Goal: Task Accomplishment & Management: Use online tool/utility

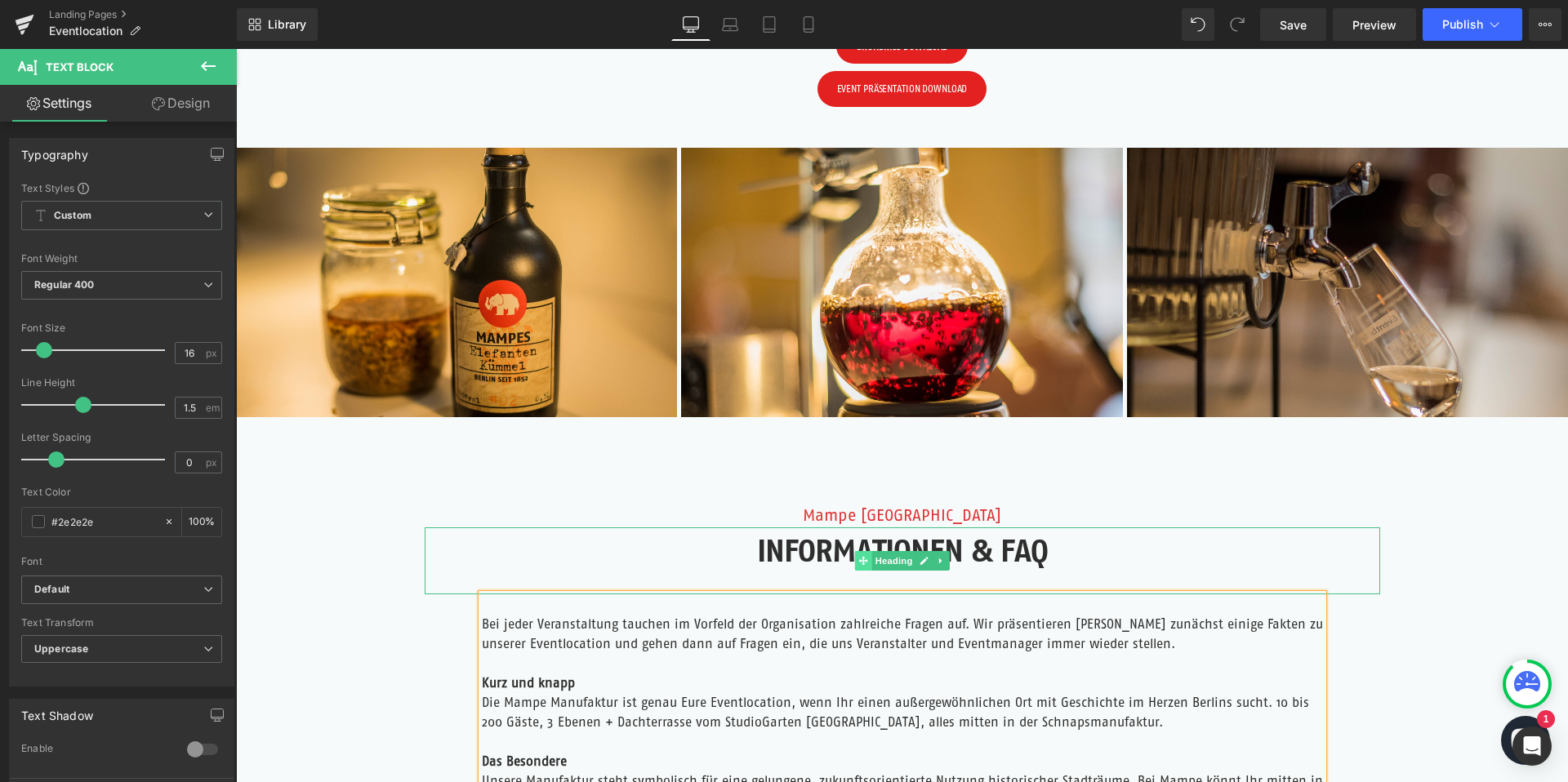
click at [863, 554] on span at bounding box center [863, 561] width 17 height 20
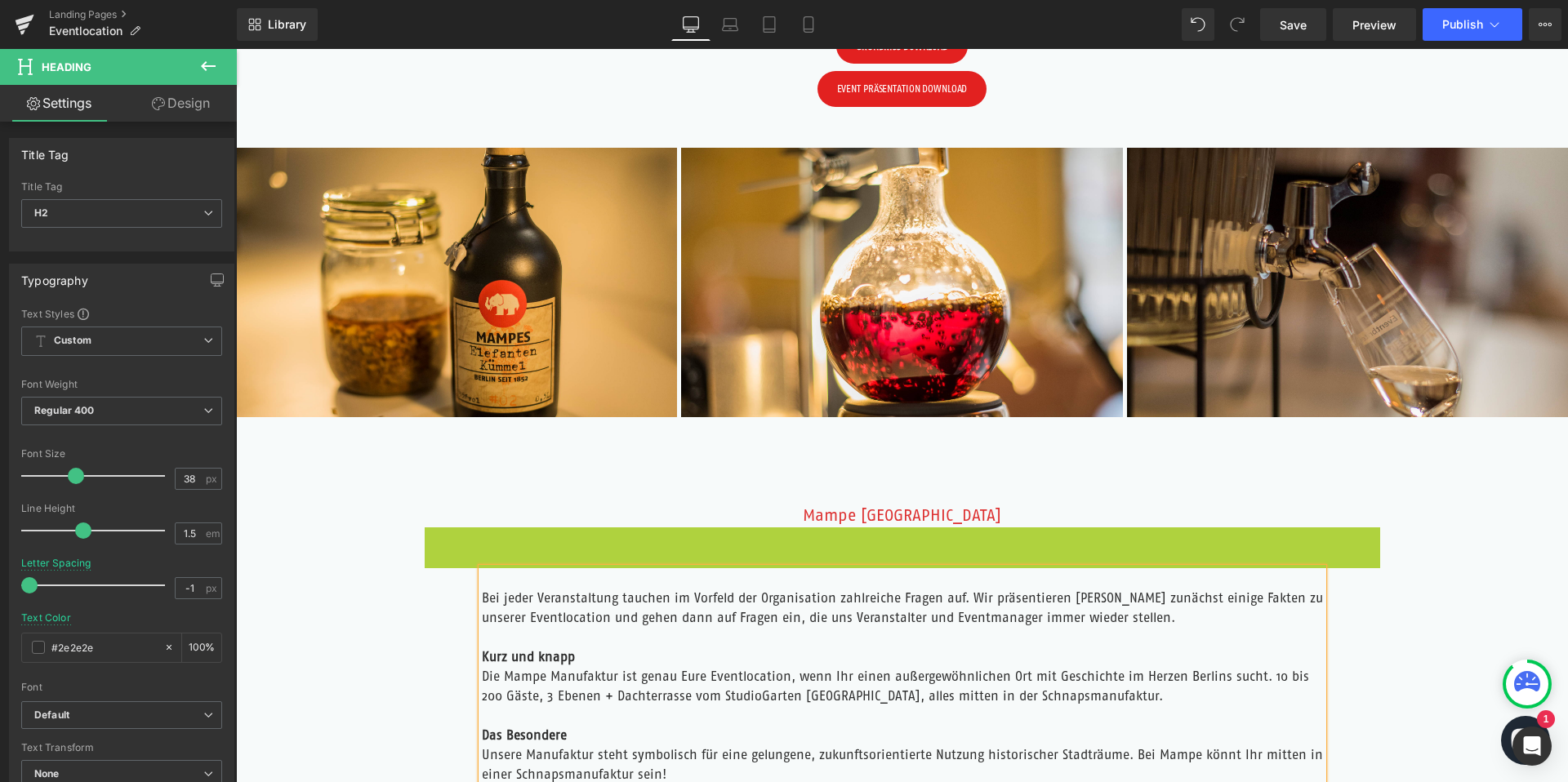
scroll to position [2499, 0]
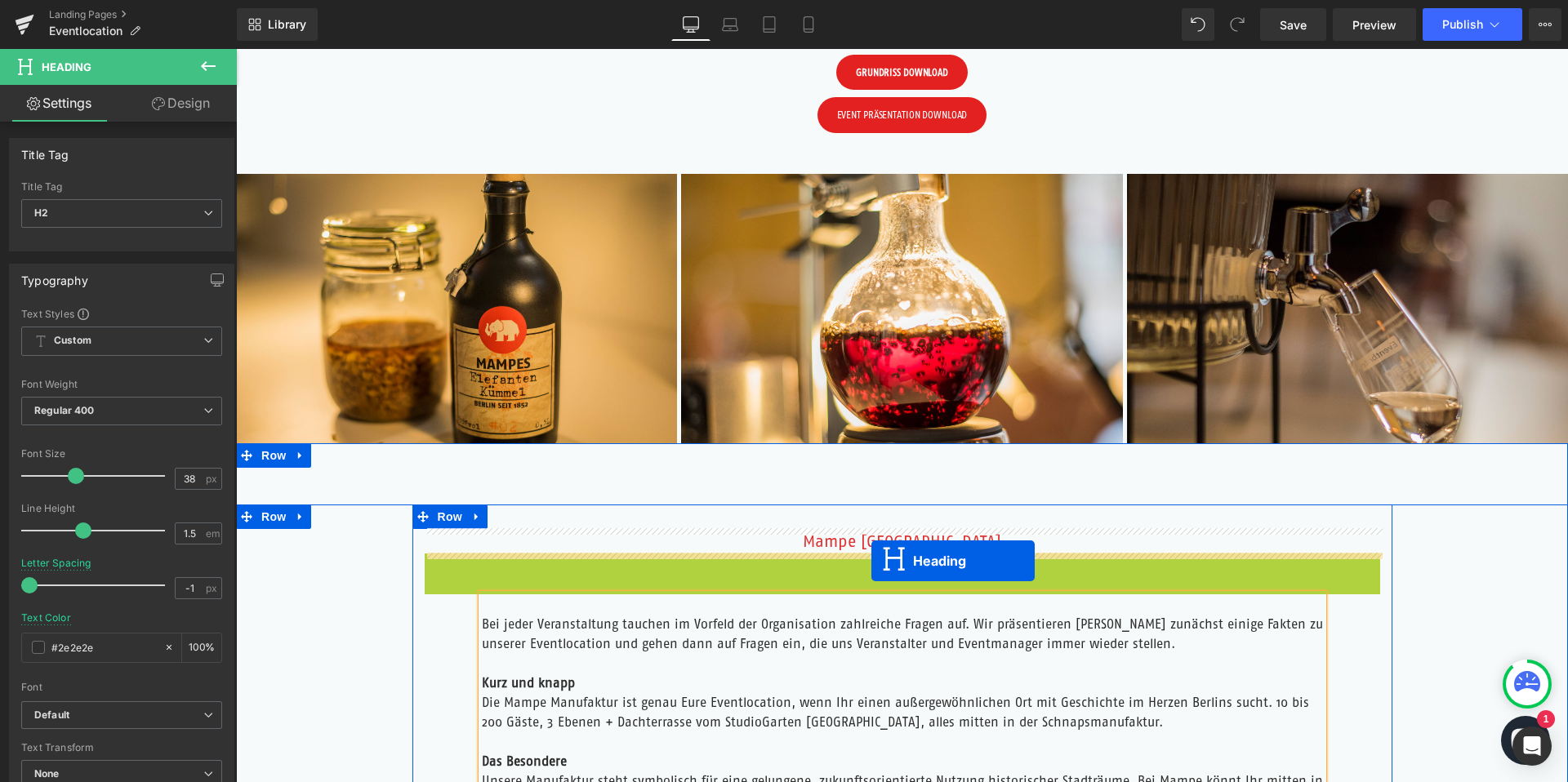
drag, startPoint x: 860, startPoint y: 559, endPoint x: 871, endPoint y: 561, distance: 11.2
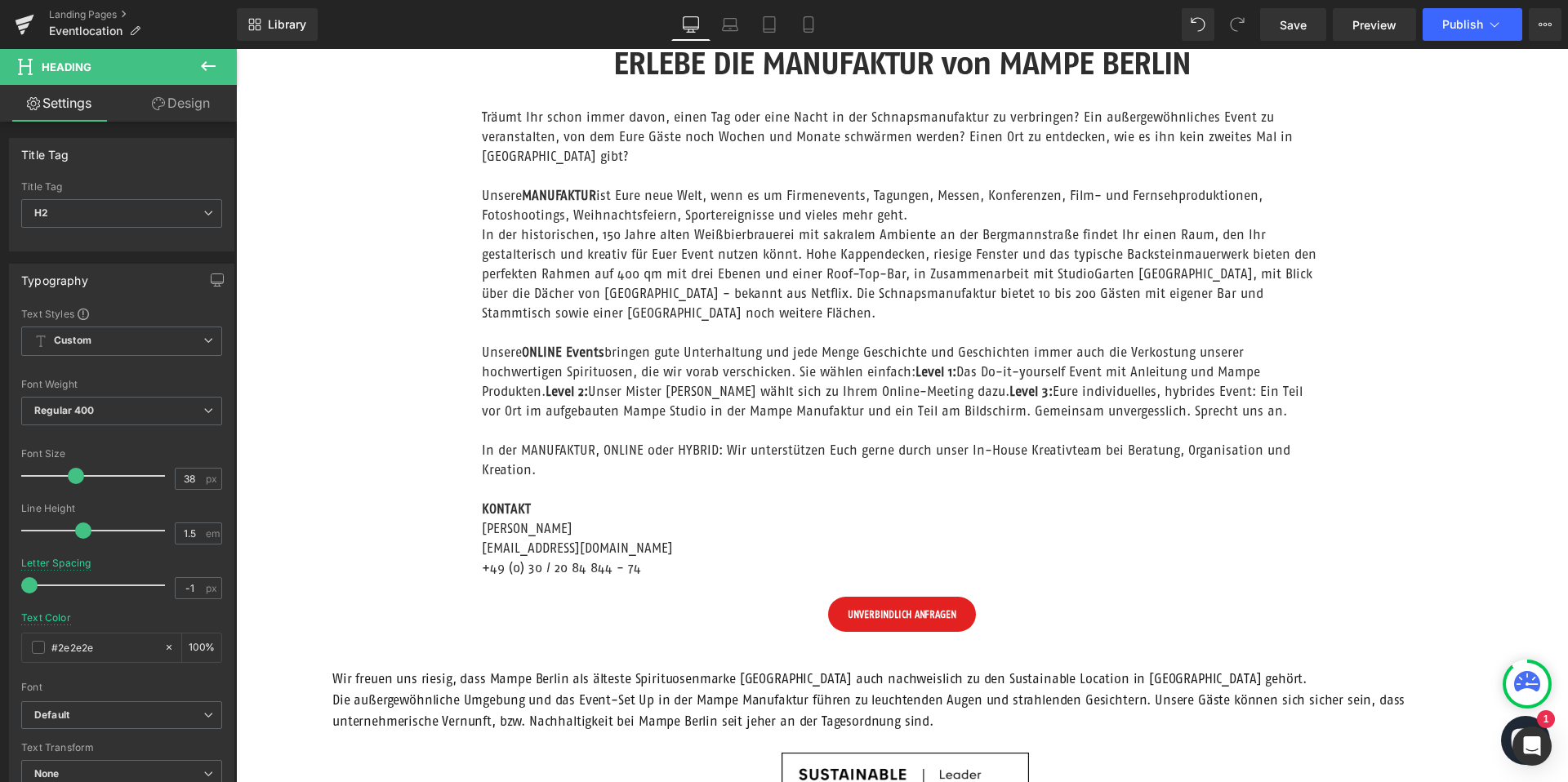
scroll to position [532, 0]
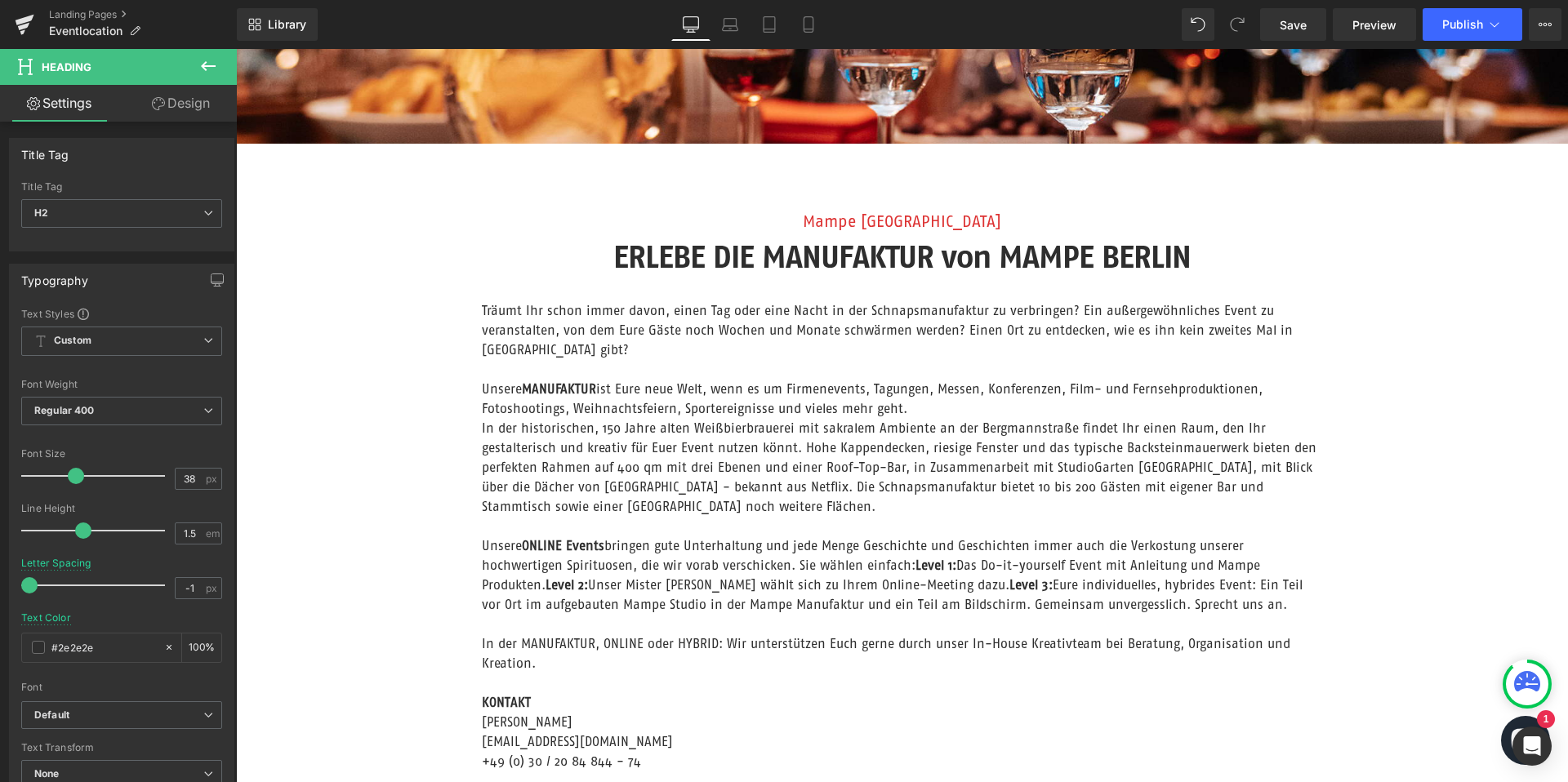
click at [654, 429] on p "In der historischen, 150 Jahre alten Weißbierbrauerei mit sakralem Ambiente an …" at bounding box center [902, 467] width 841 height 98
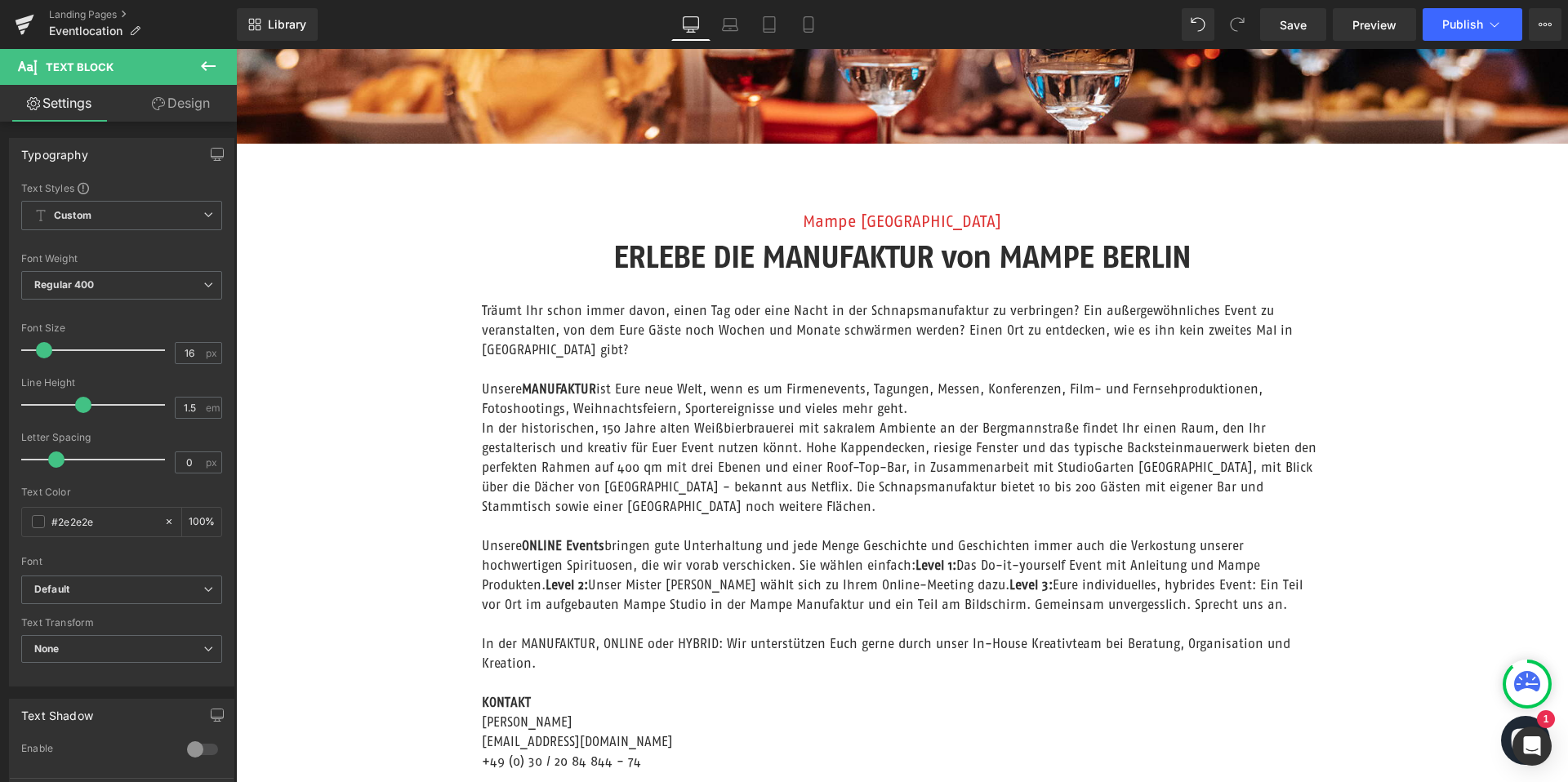
click at [191, 109] on link "Design" at bounding box center [181, 103] width 119 height 37
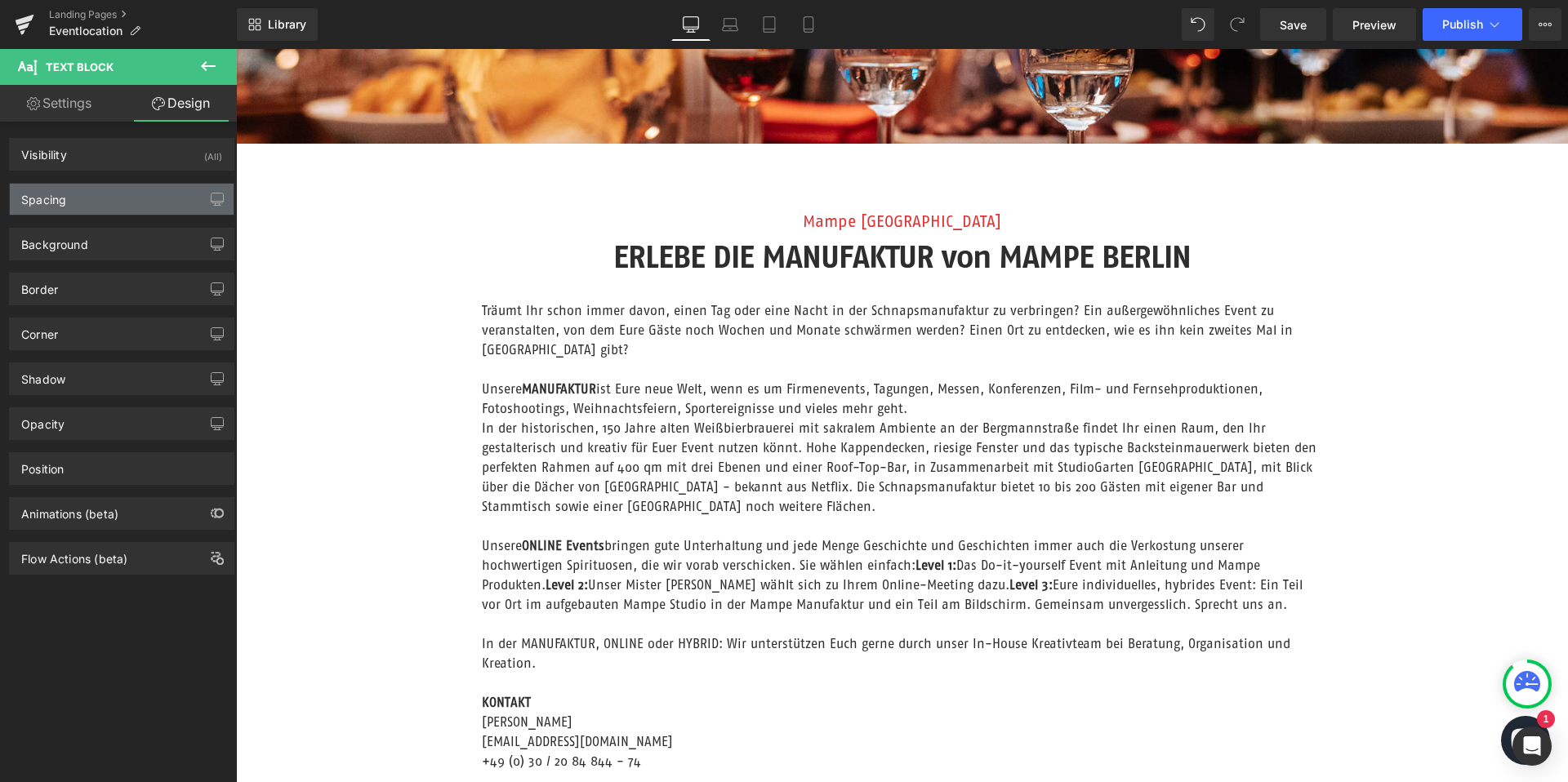
click at [107, 191] on div "Spacing" at bounding box center [121, 199] width 223 height 31
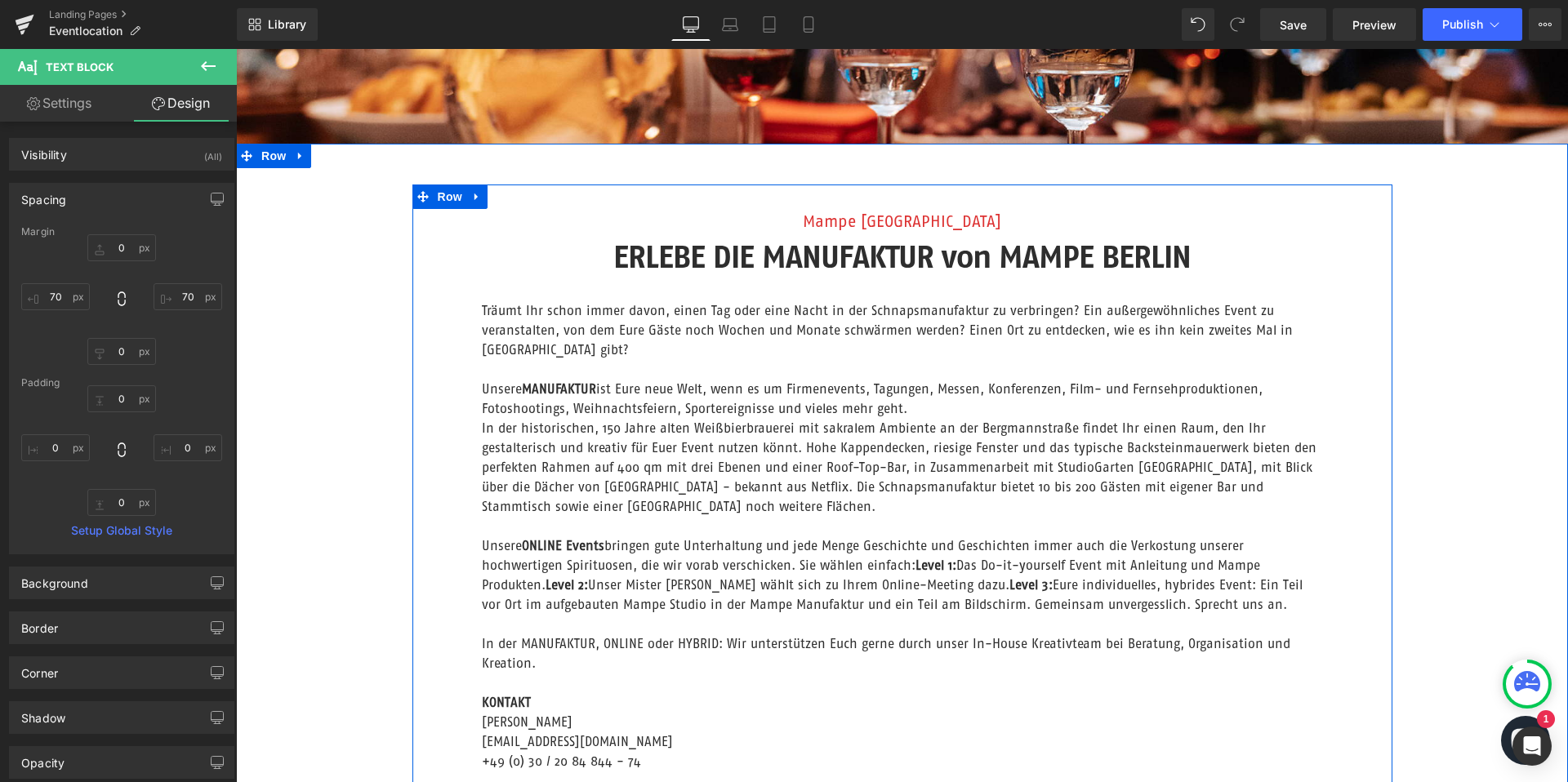
click at [726, 256] on font "ERLEBE DIE MANUFAKTUR von MAMPE BERLIN" at bounding box center [902, 257] width 577 height 36
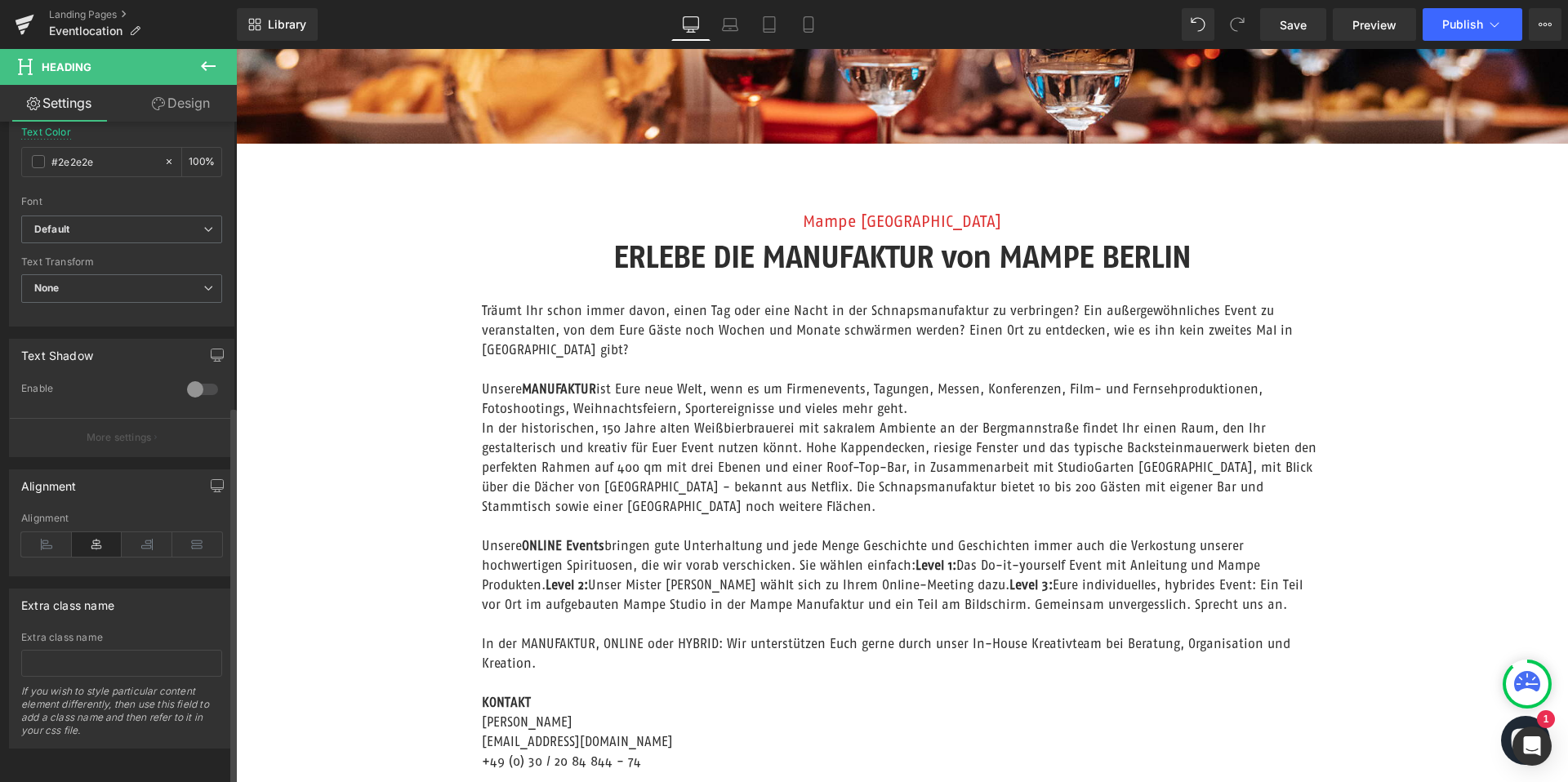
scroll to position [499, 0]
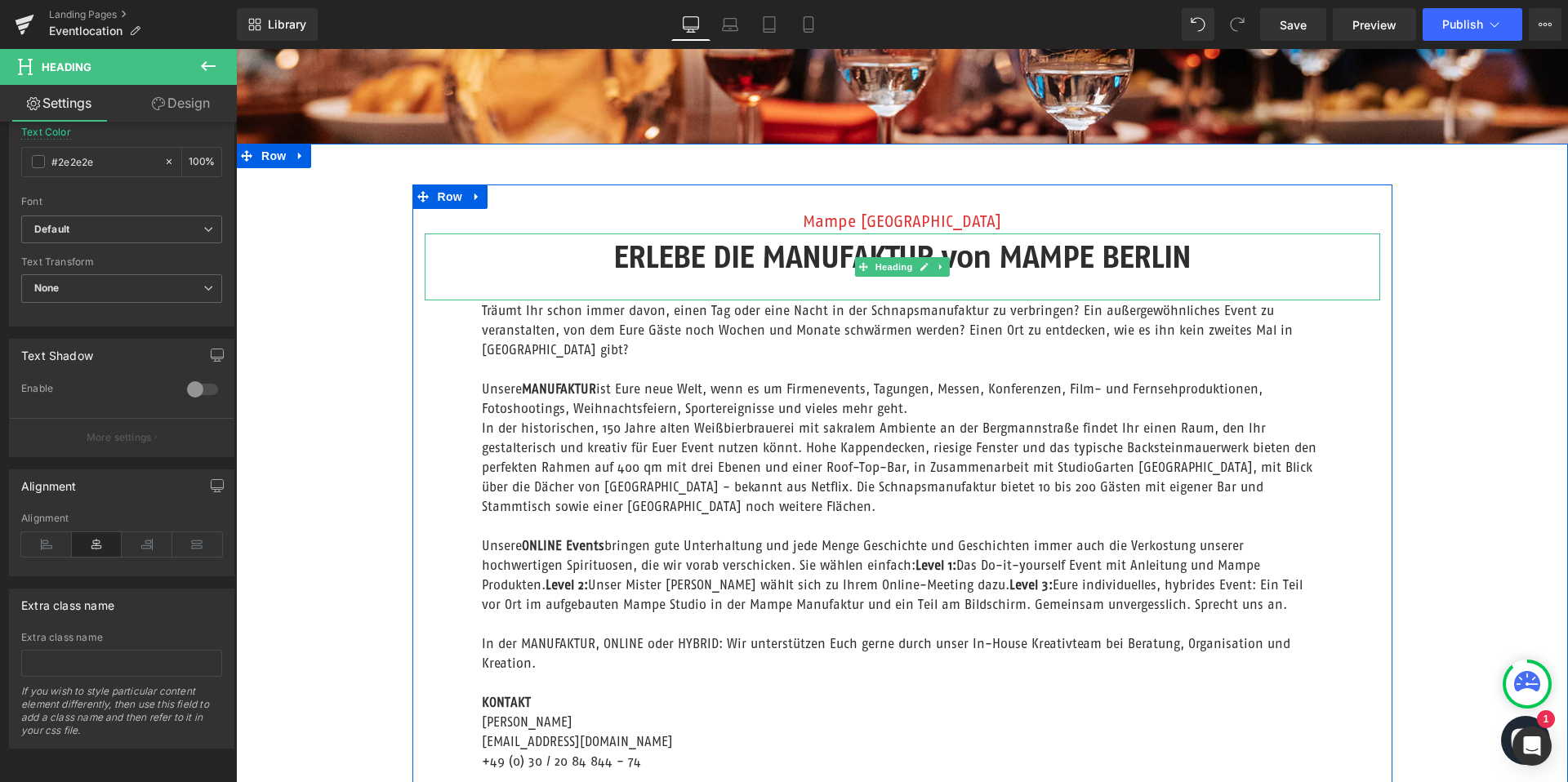
click at [699, 255] on font "ERLEBE DIE MANUFAKTUR von MAMPE BERLIN" at bounding box center [902, 257] width 577 height 36
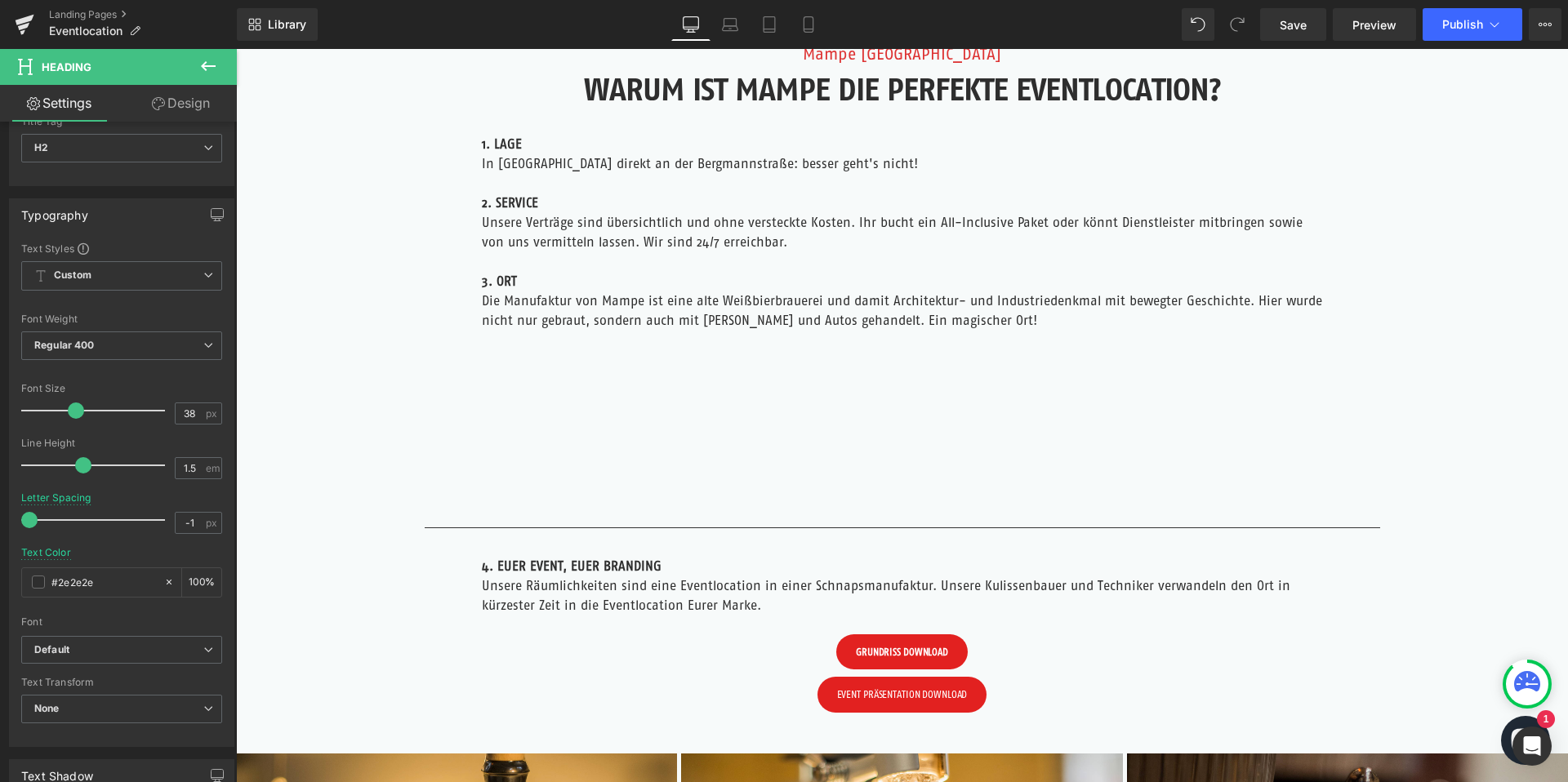
scroll to position [1889, 0]
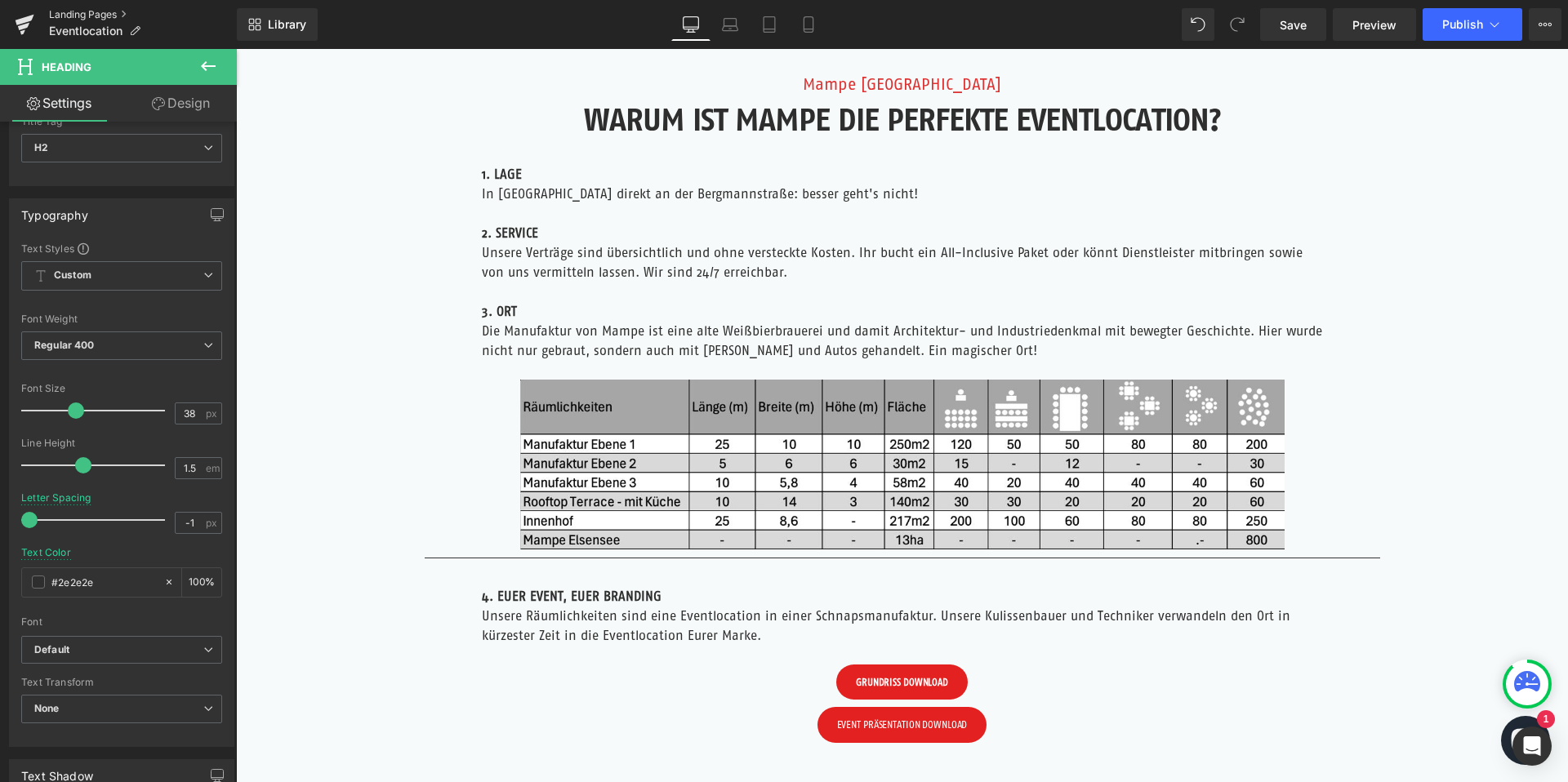
click at [82, 15] on link "Landing Pages" at bounding box center [143, 15] width 188 height 13
click at [1287, 33] on link "Save" at bounding box center [1292, 25] width 66 height 33
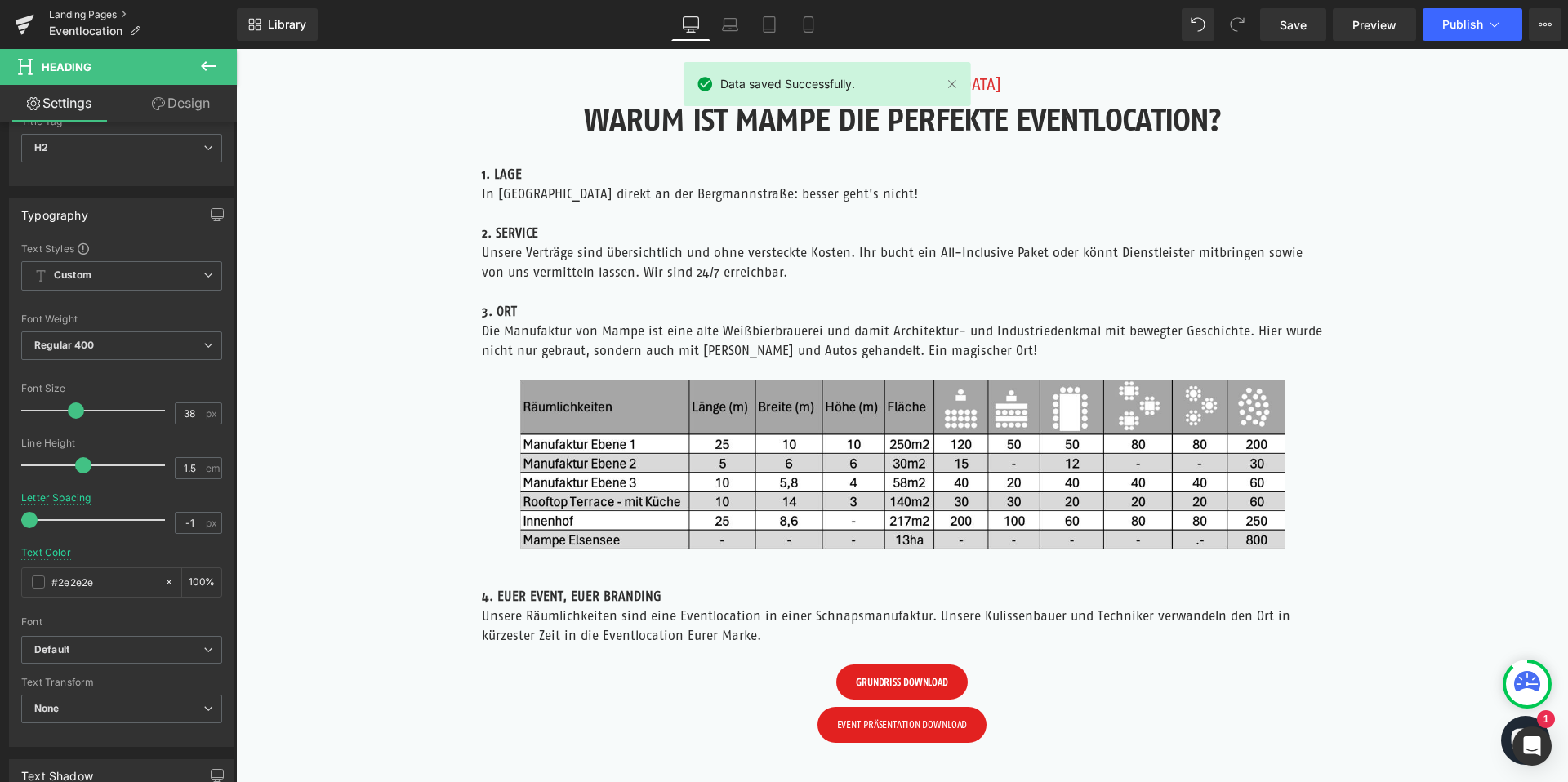
click at [77, 12] on link "Landing Pages" at bounding box center [143, 15] width 188 height 13
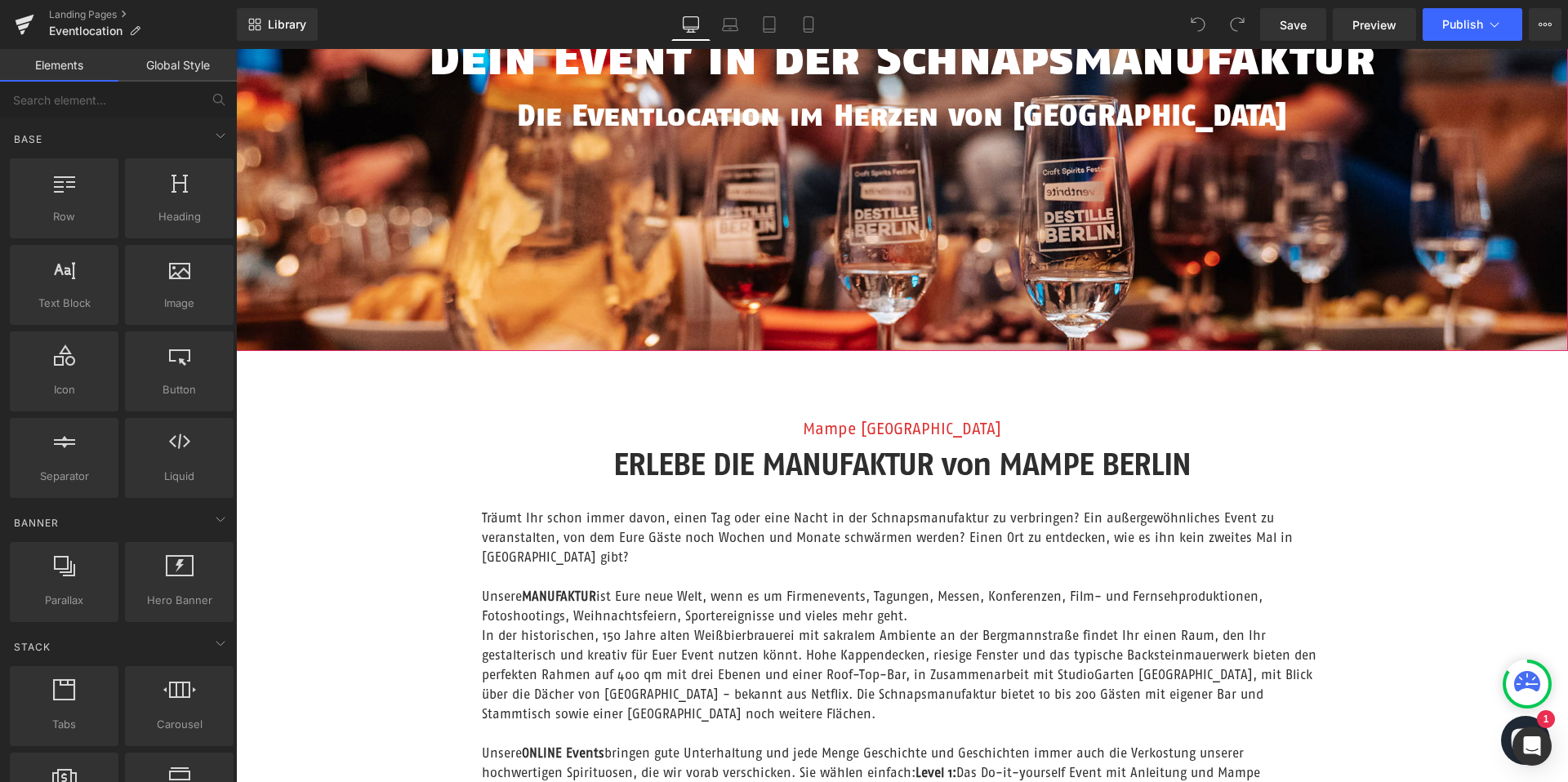
scroll to position [421, 0]
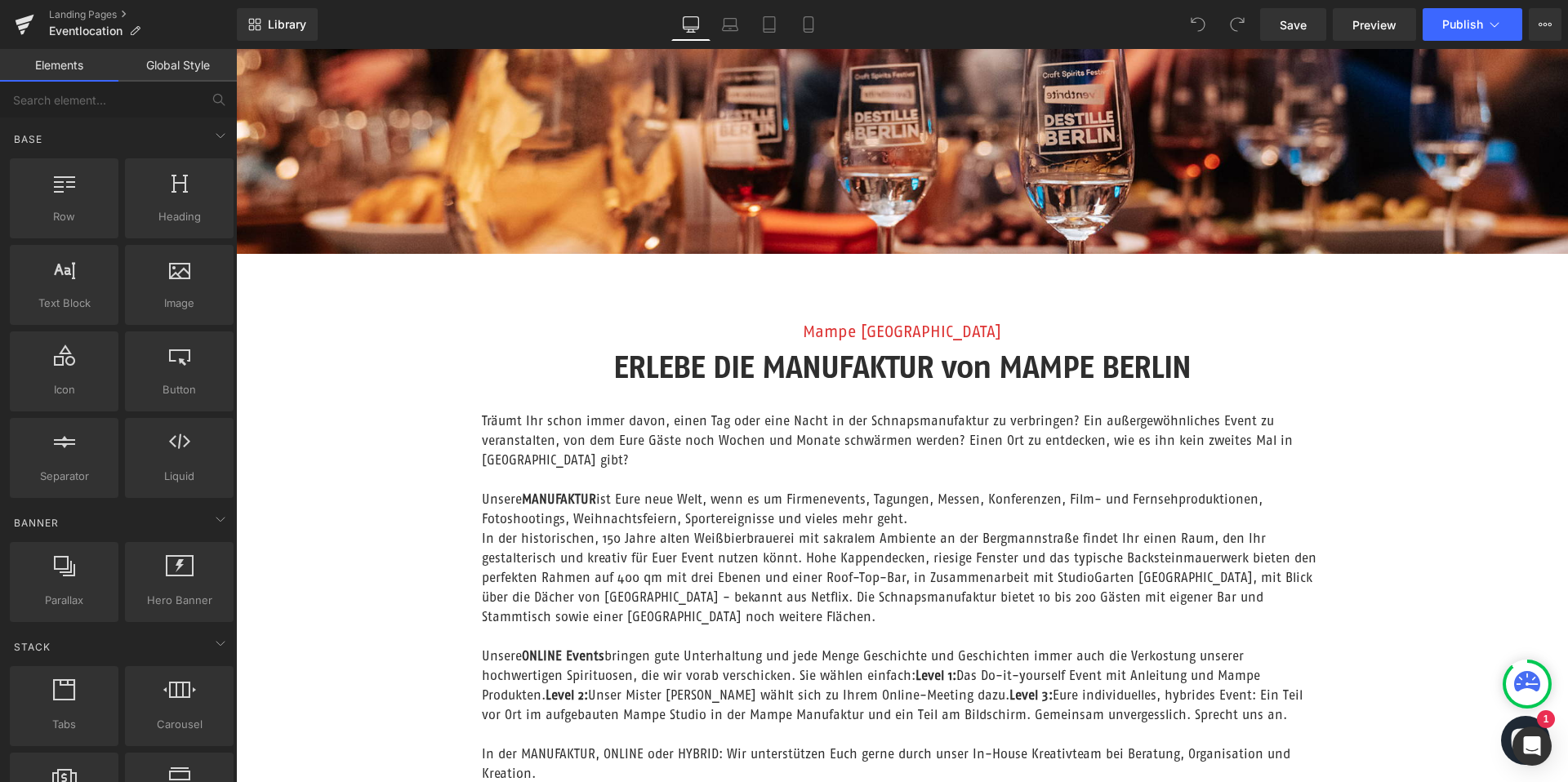
click at [519, 473] on p at bounding box center [902, 479] width 841 height 20
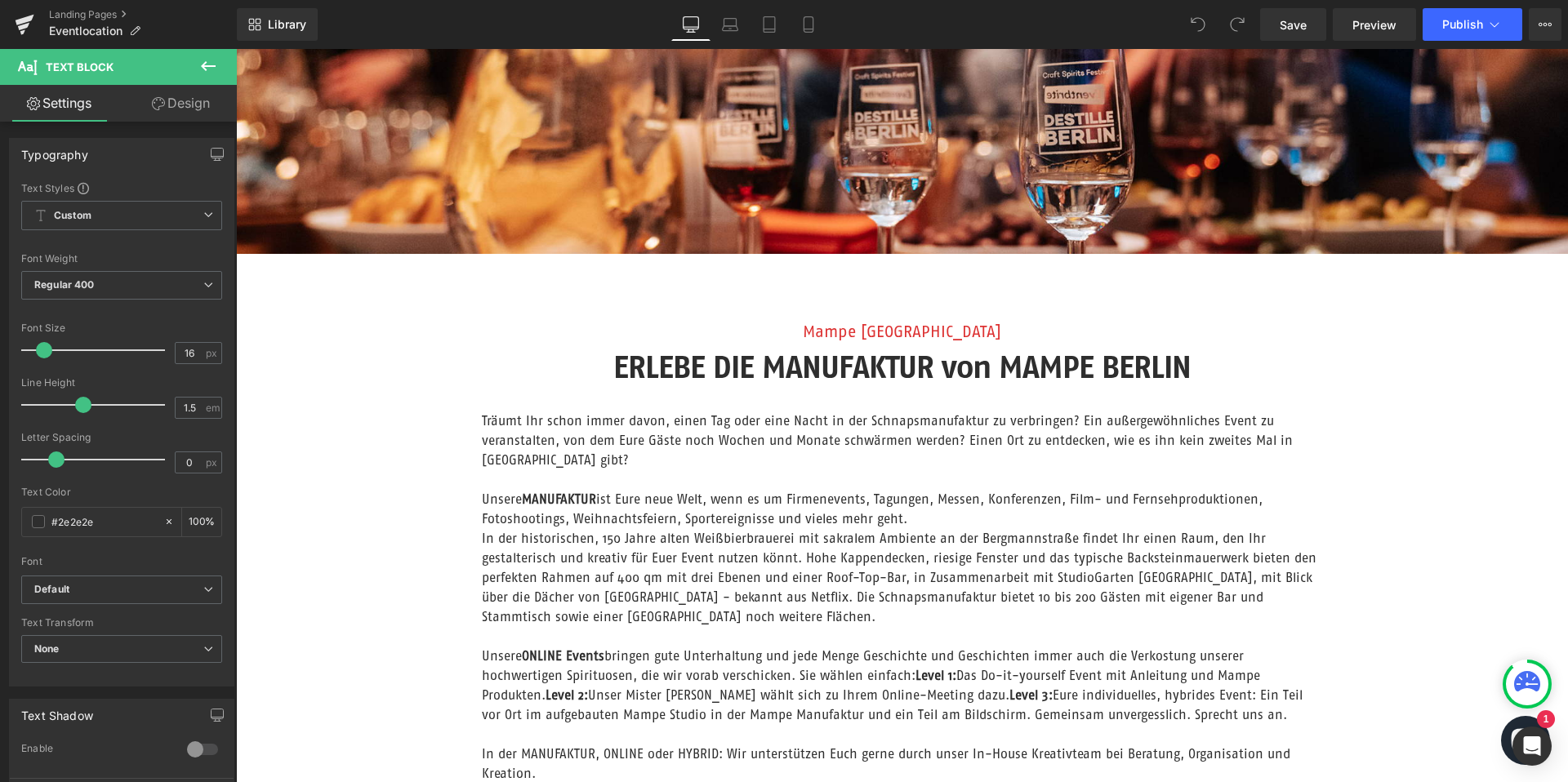
click at [183, 98] on link "Design" at bounding box center [181, 103] width 119 height 37
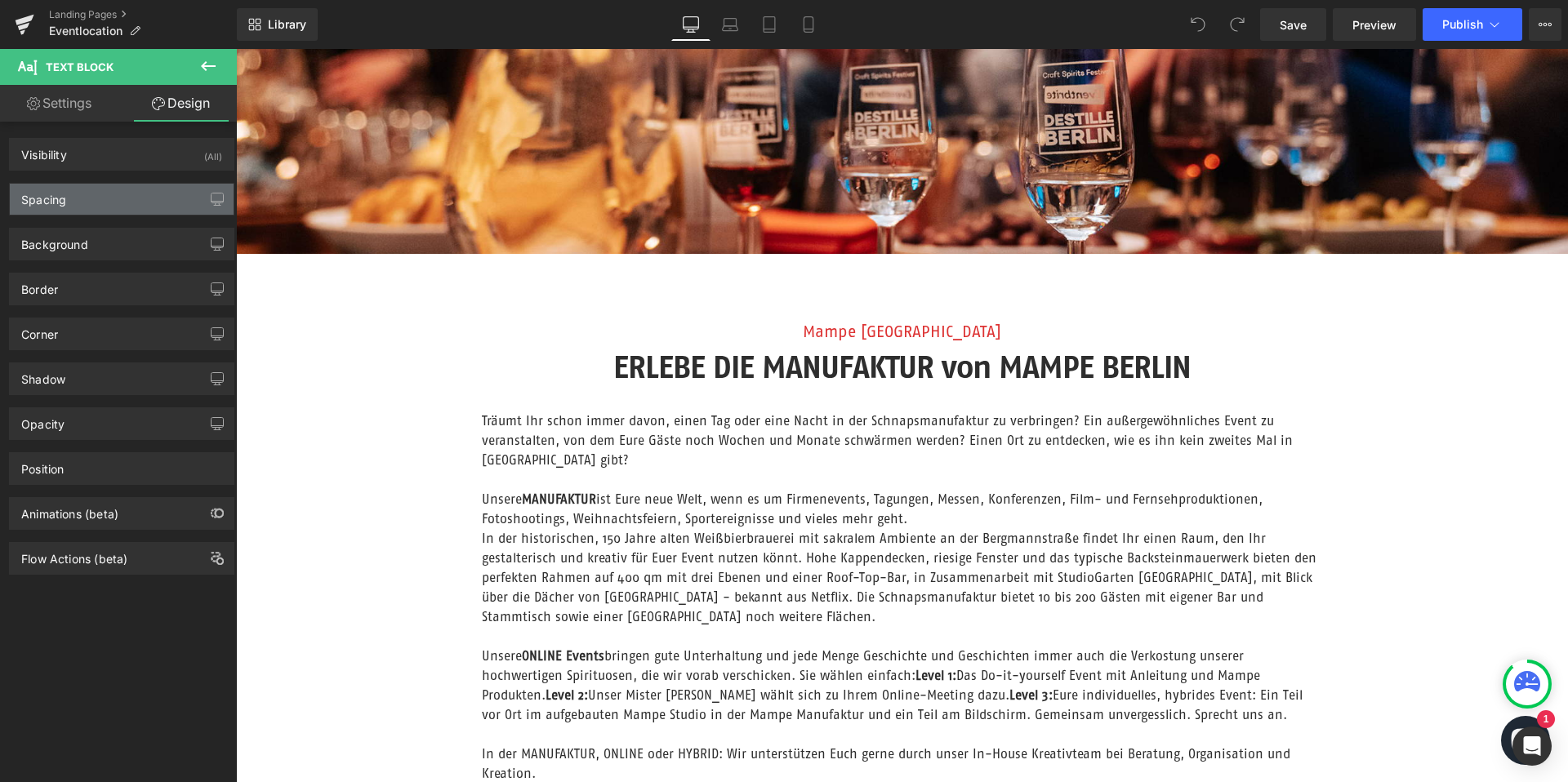
click at [119, 198] on div "Spacing" at bounding box center [121, 199] width 223 height 31
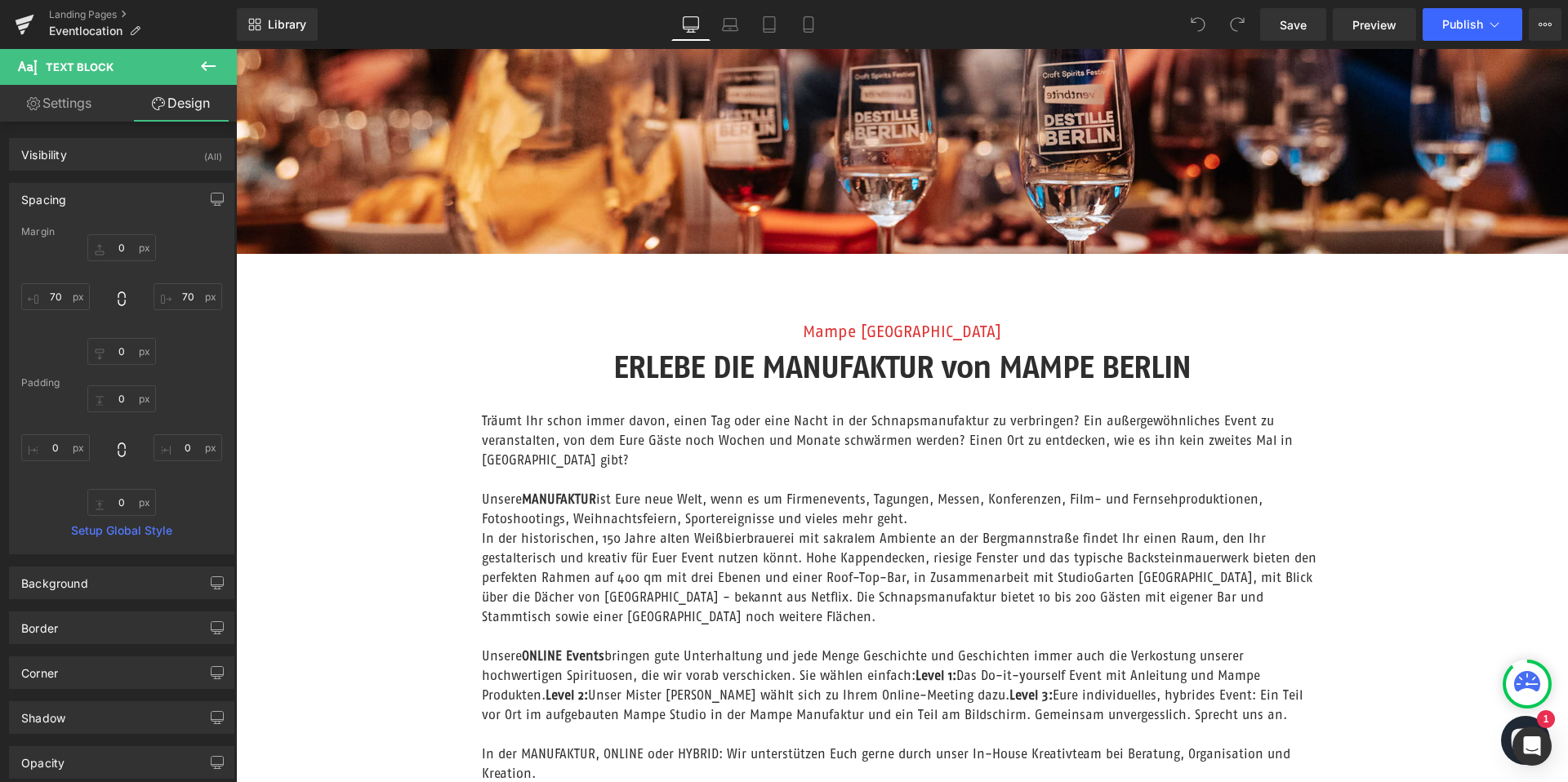
click at [119, 198] on div "Spacing" at bounding box center [121, 199] width 223 height 31
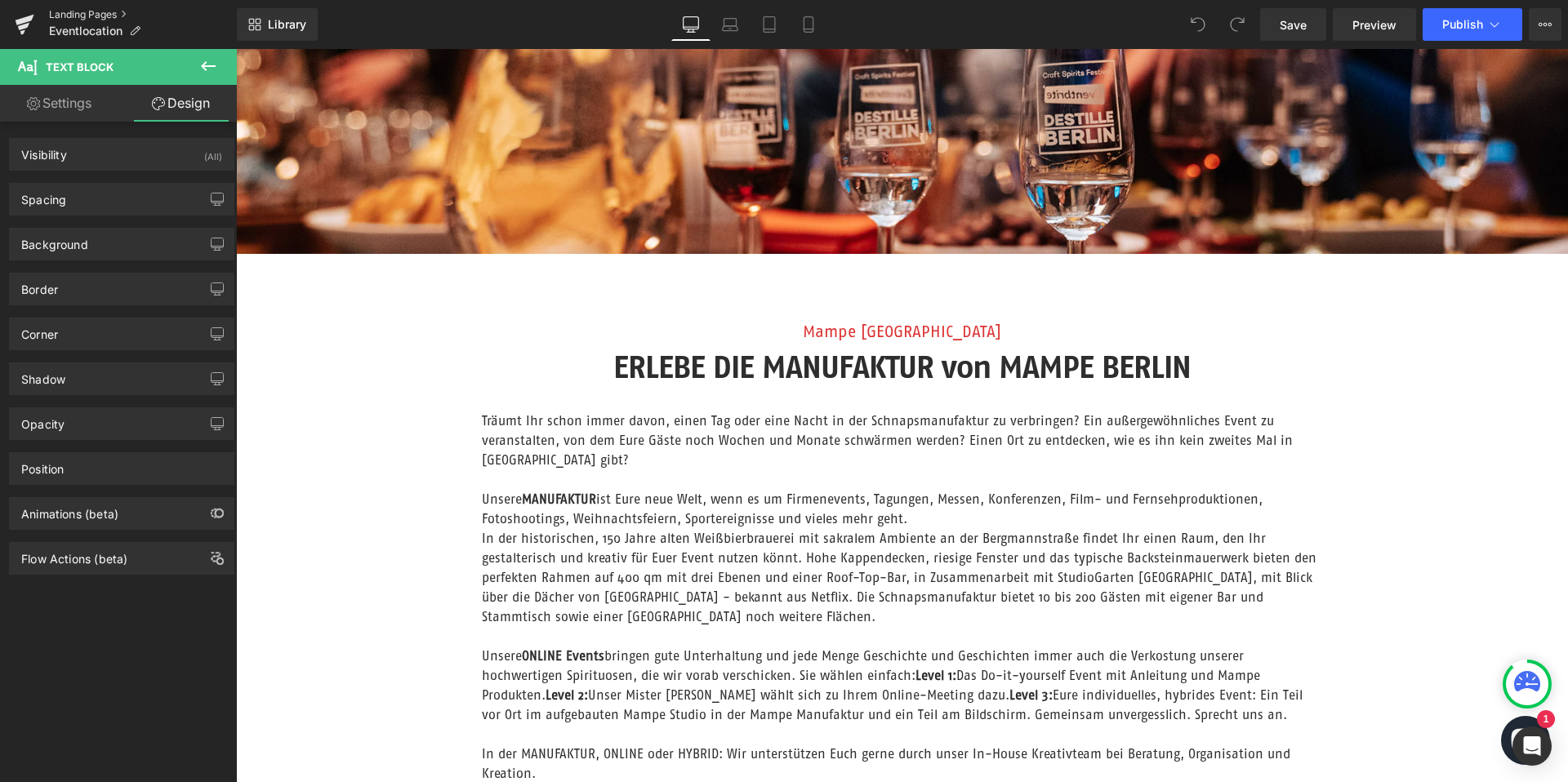
click at [100, 13] on link "Landing Pages" at bounding box center [143, 15] width 188 height 13
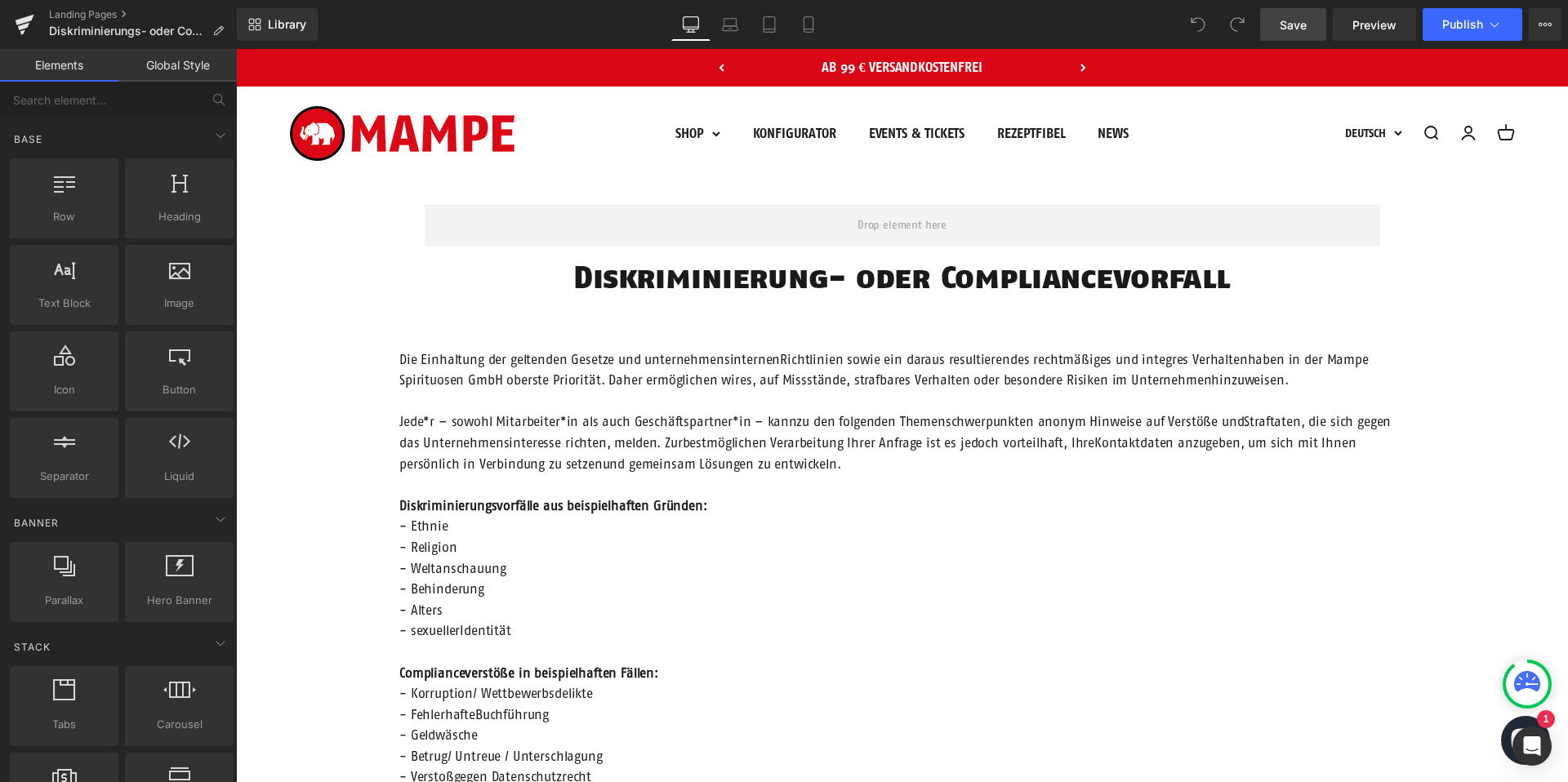
click at [1290, 26] on span "Save" at bounding box center [1292, 25] width 27 height 17
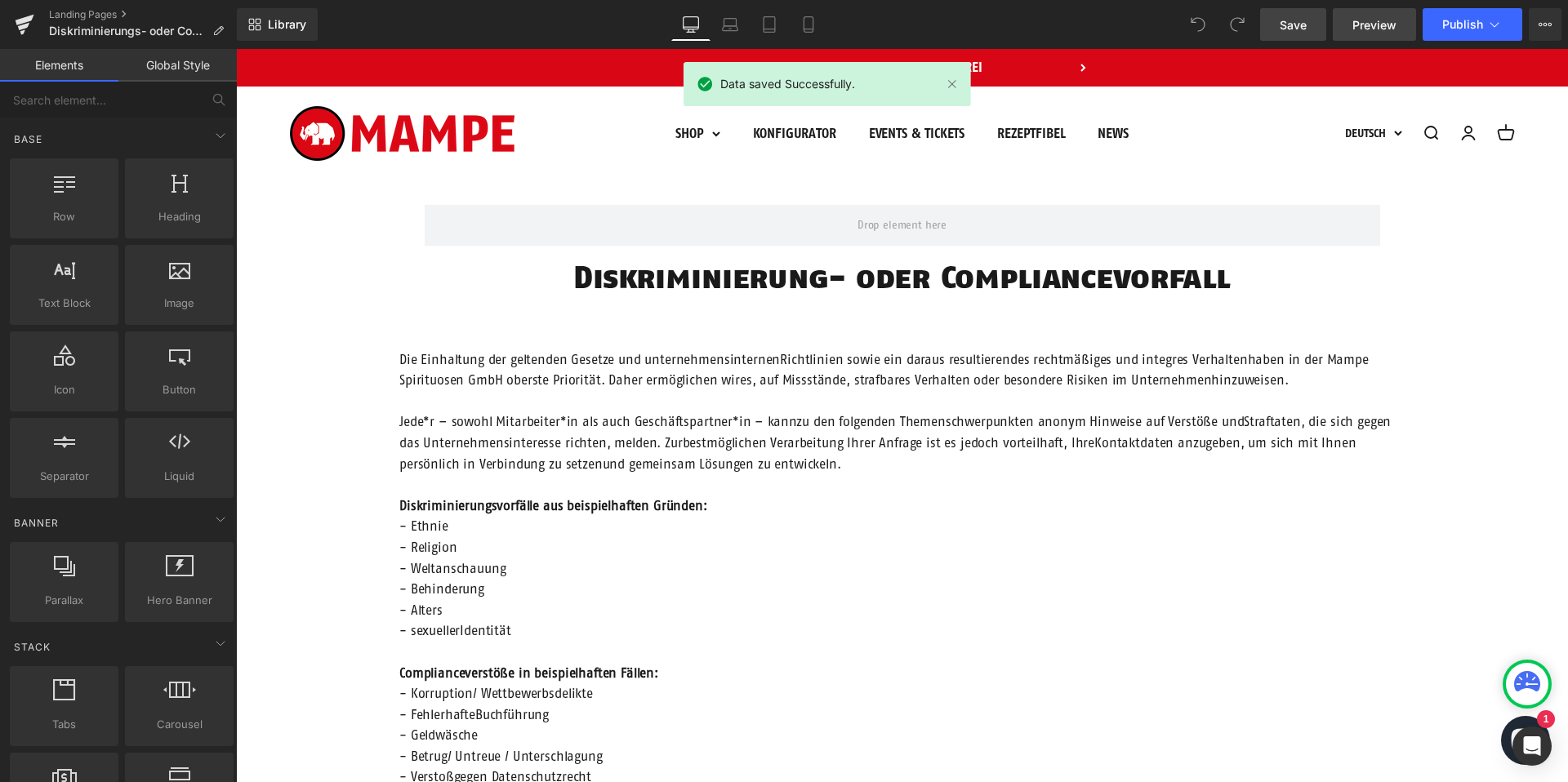
click at [1380, 22] on span "Preview" at bounding box center [1374, 25] width 44 height 17
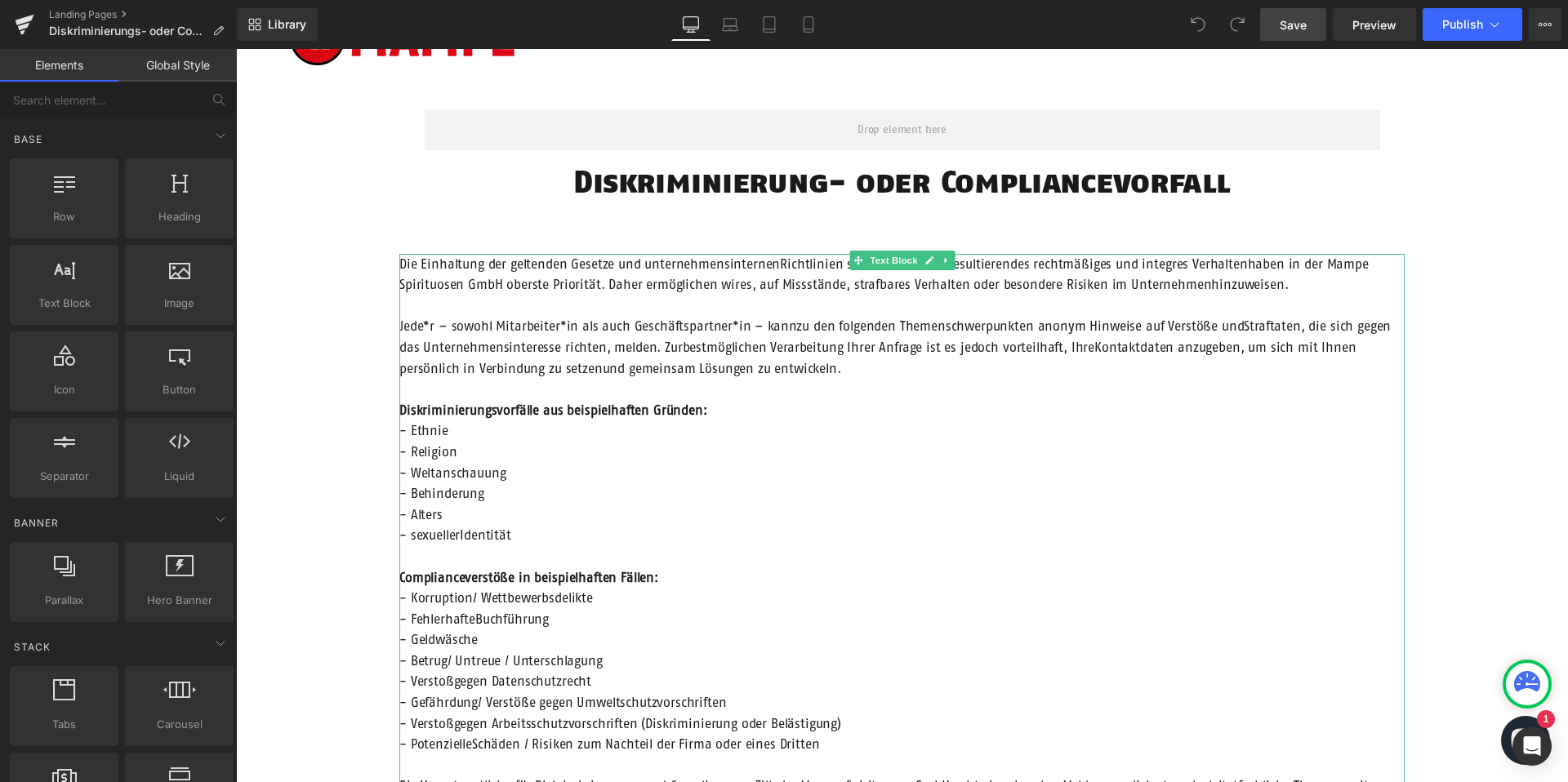
scroll to position [291, 0]
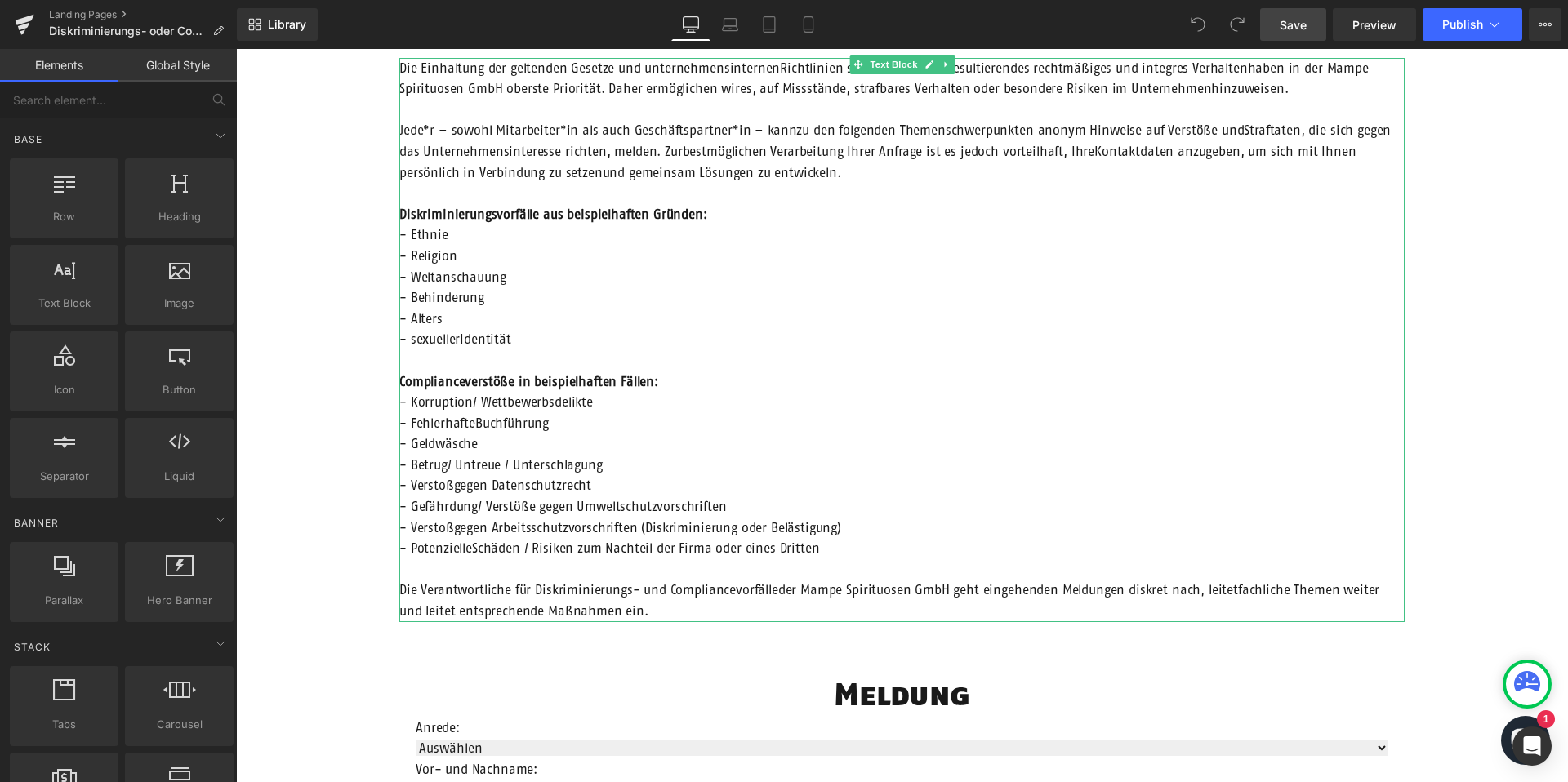
click at [703, 211] on strong "Diskriminierungsvorfälle aus beispielhaften Gründen:" at bounding box center [553, 213] width 308 height 15
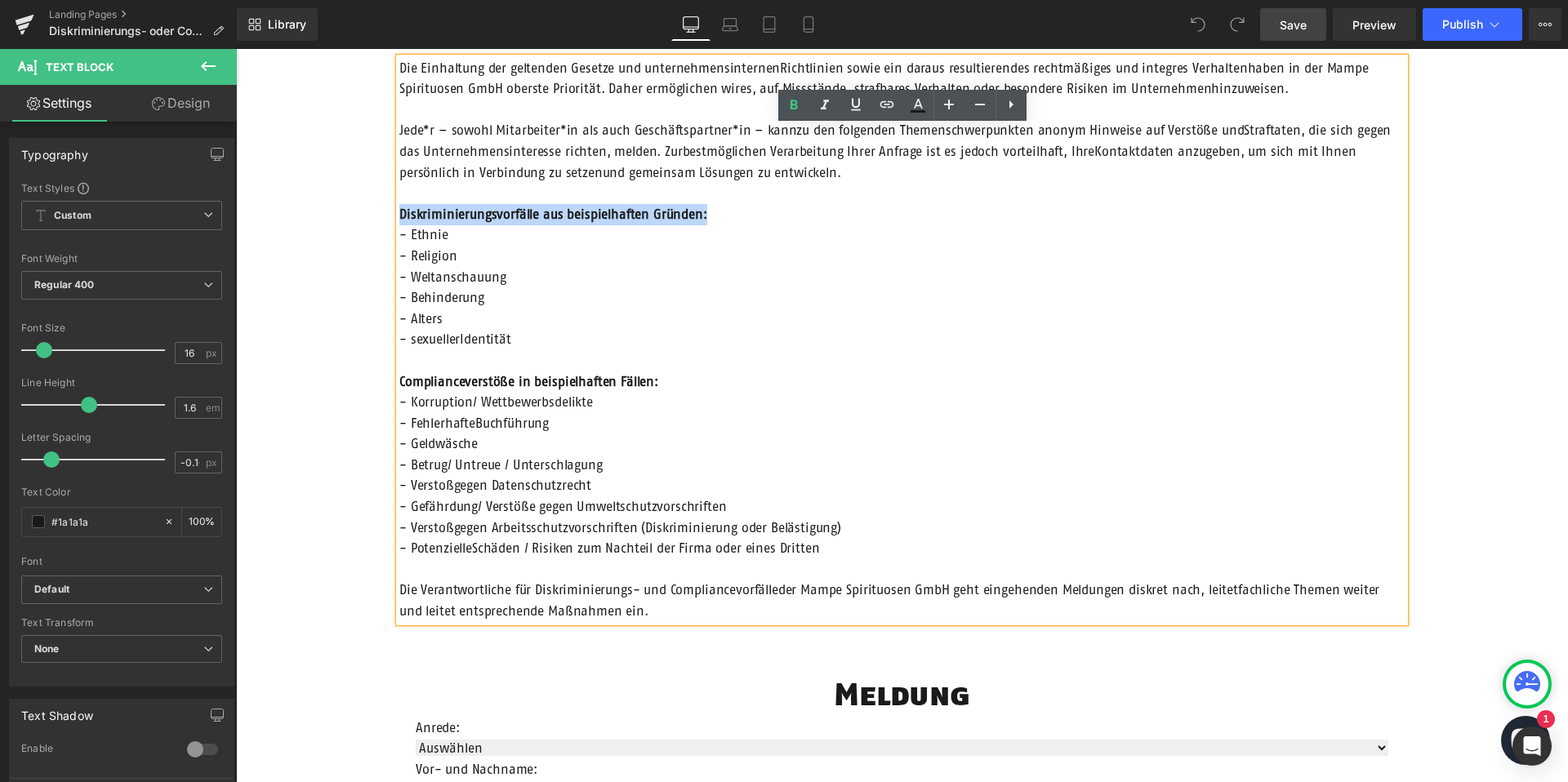
drag, startPoint x: 705, startPoint y: 213, endPoint x: 387, endPoint y: 216, distance: 318.0
click at [387, 216] on div "Row Diskriminierung- oder Compliancevorfall Heading Die Einhaltung der geltende…" at bounding box center [902, 755] width 1332 height 1732
click at [790, 101] on icon at bounding box center [793, 105] width 20 height 20
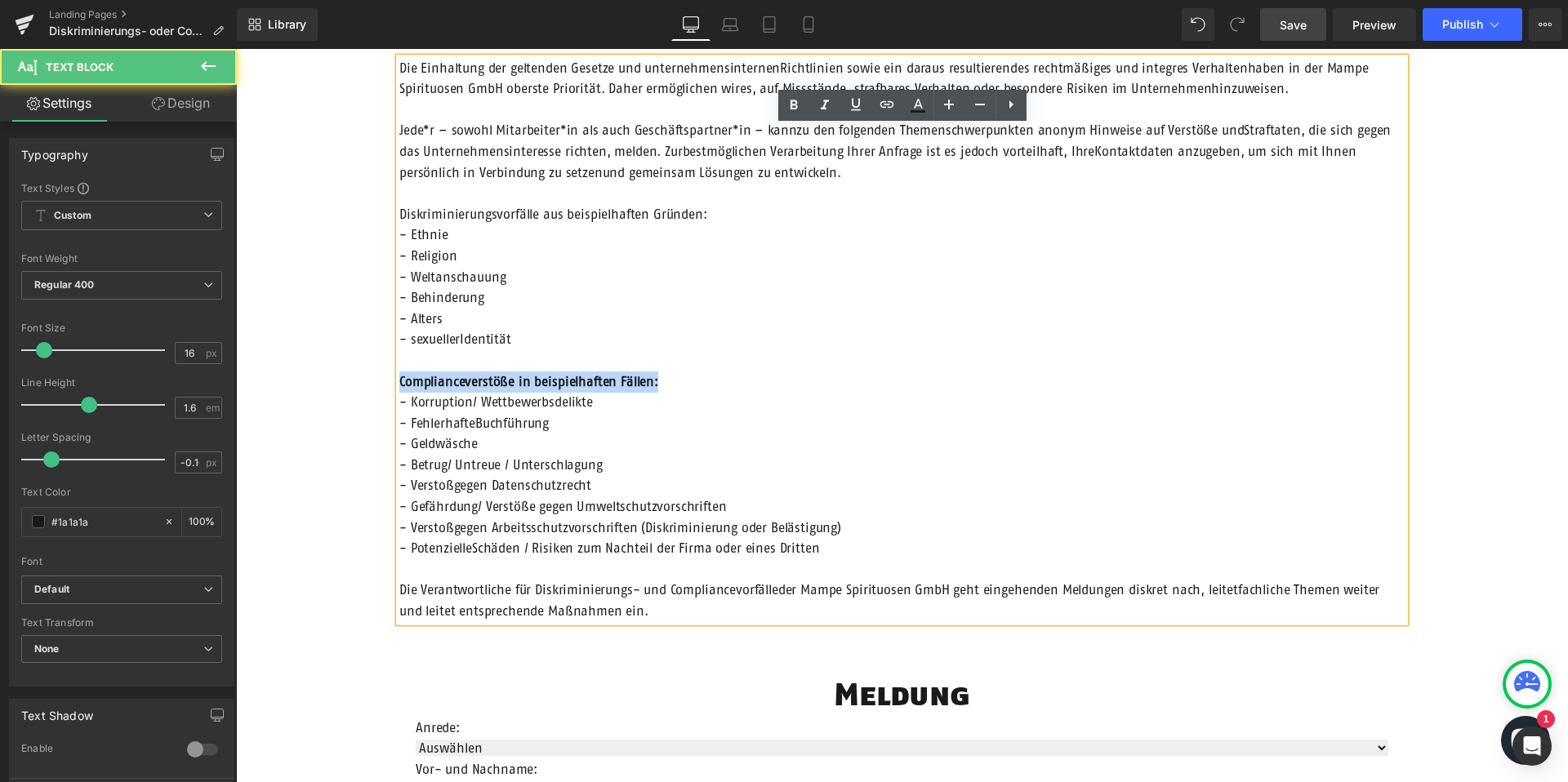
drag, startPoint x: 661, startPoint y: 381, endPoint x: 369, endPoint y: 380, distance: 292.0
click at [369, 380] on div "Row Diskriminierung- oder Compliancevorfall Heading Die Einhaltung der geltende…" at bounding box center [902, 755] width 1332 height 1732
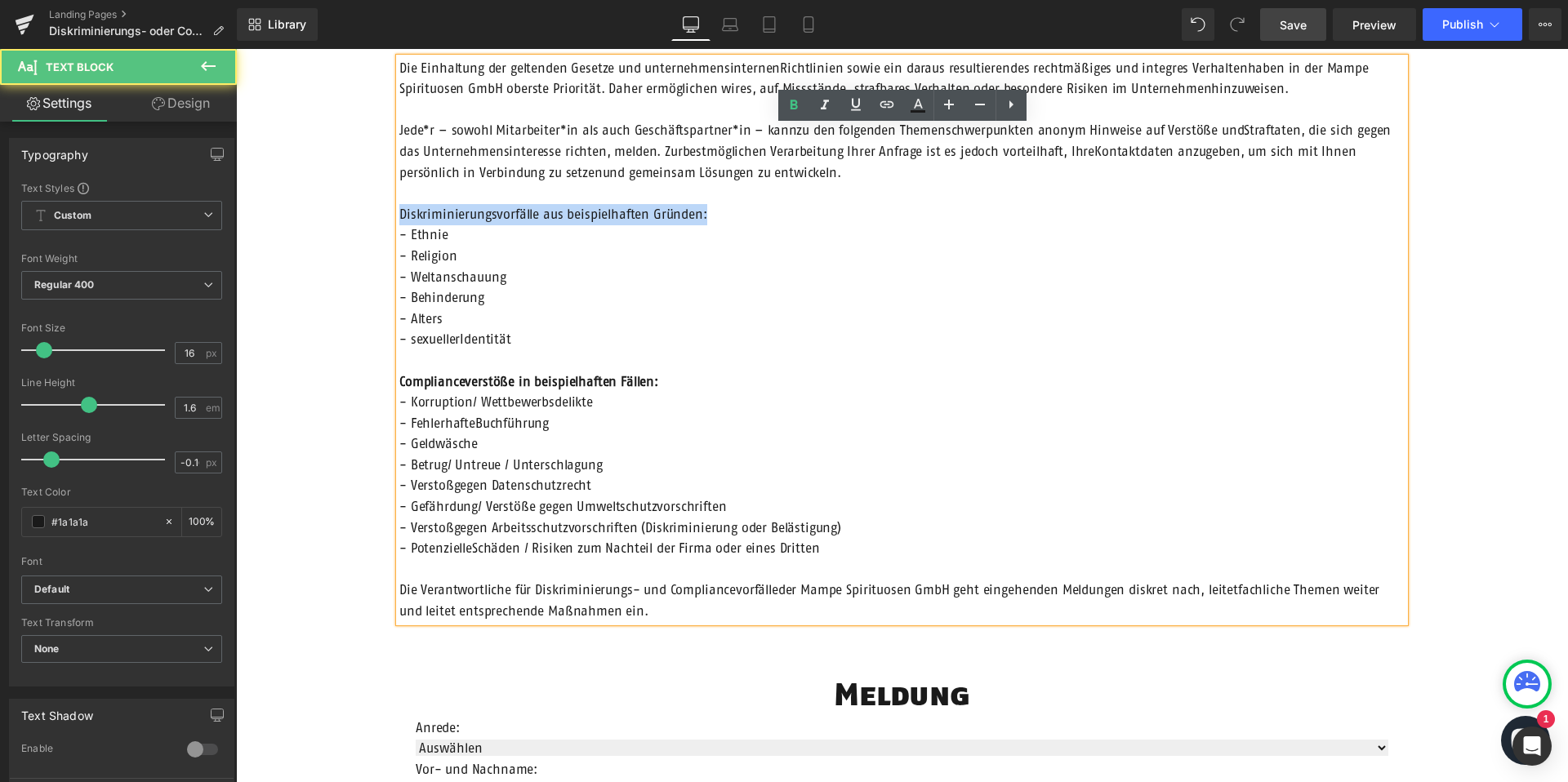
drag, startPoint x: 718, startPoint y: 217, endPoint x: 386, endPoint y: 215, distance: 332.0
click at [386, 217] on div "Row Diskriminierung- oder Compliancevorfall Heading Die Einhaltung der geltende…" at bounding box center [902, 755] width 1332 height 1732
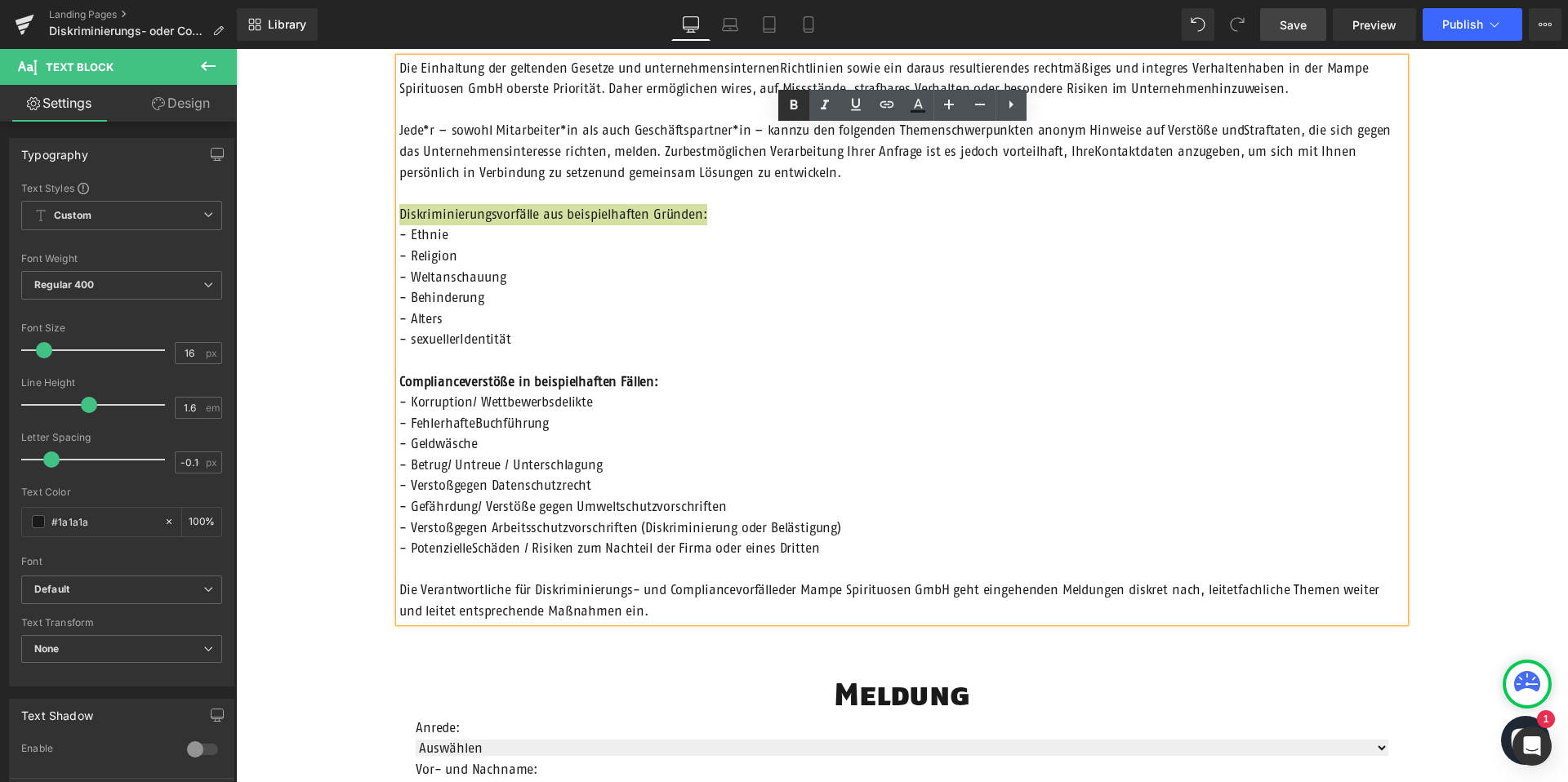
click at [795, 106] on icon at bounding box center [793, 104] width 8 height 9
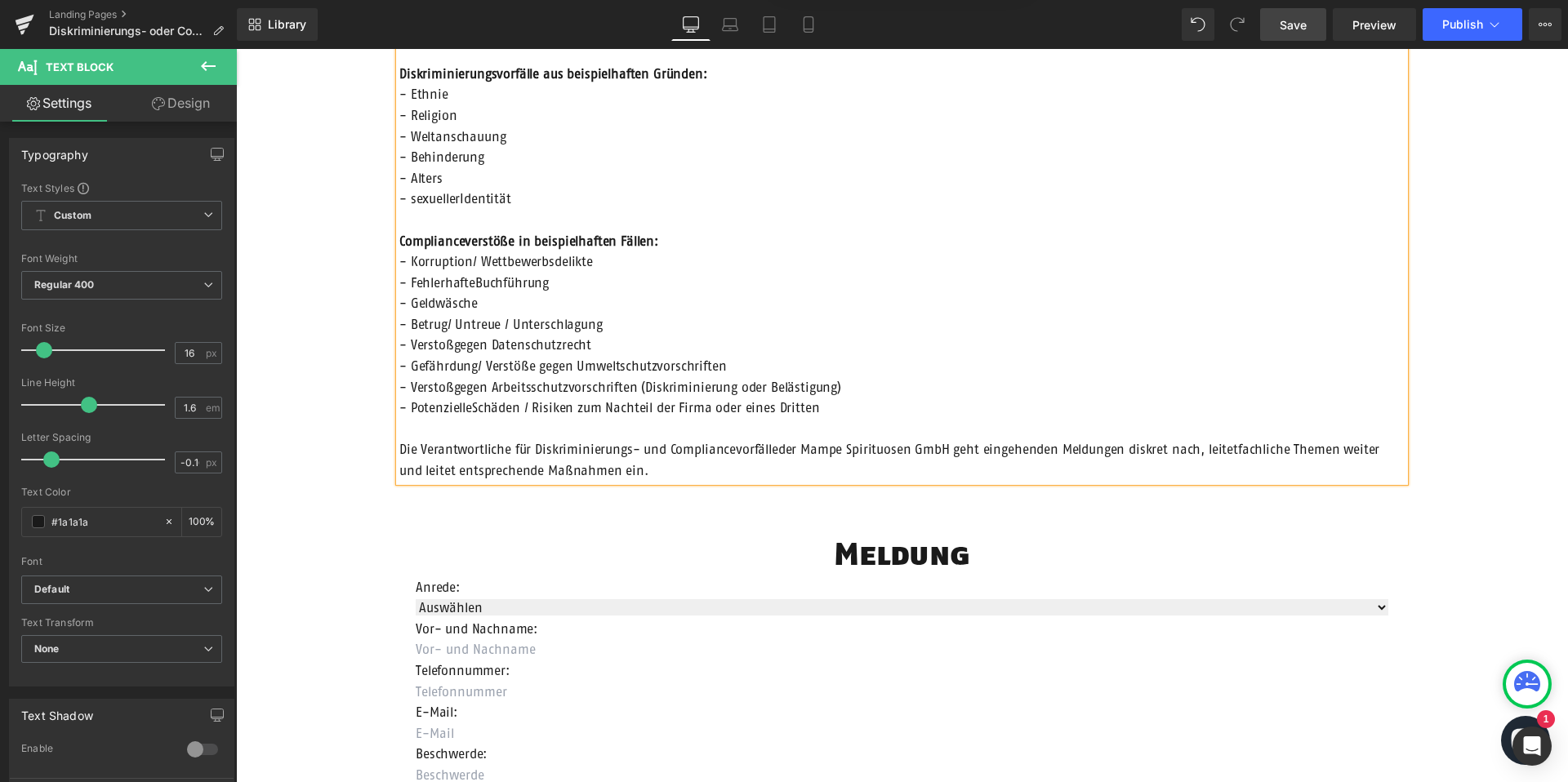
scroll to position [485, 0]
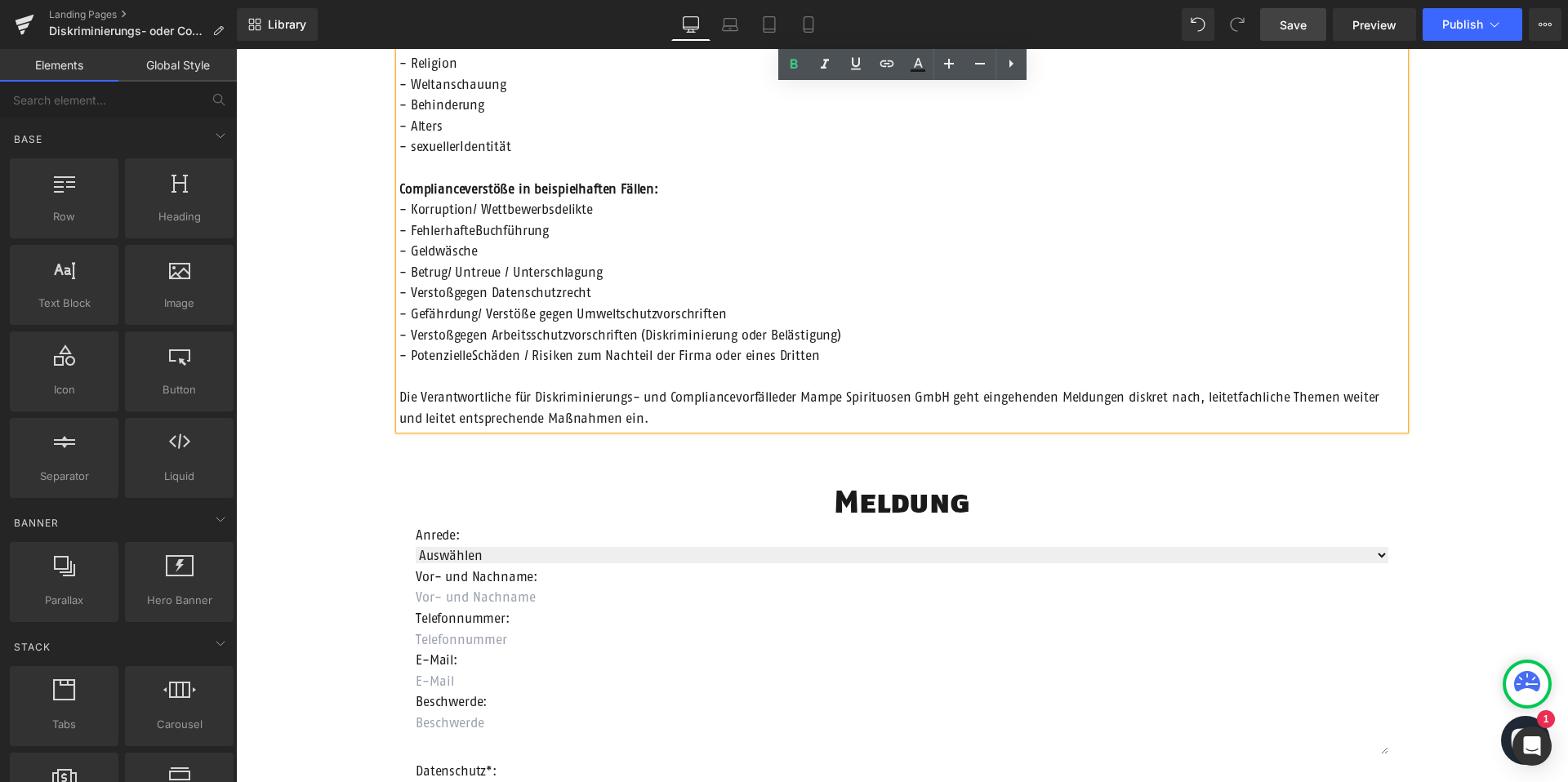
click at [1509, 247] on div "Row Diskriminierung- oder Compliancevorfall Heading Die Einhaltung der geltende…" at bounding box center [902, 562] width 1332 height 1732
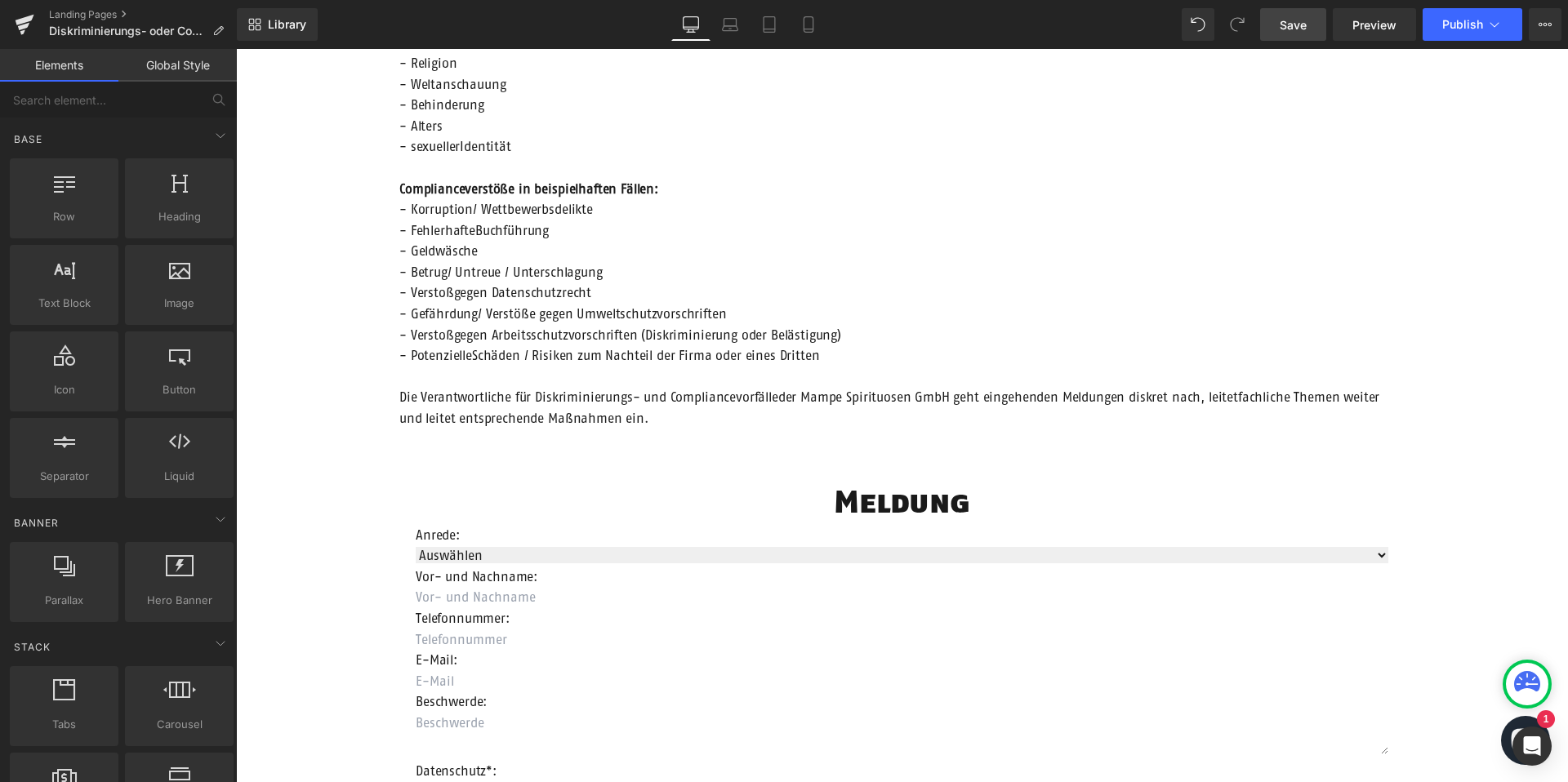
click at [1303, 24] on span "Save" at bounding box center [1292, 25] width 27 height 17
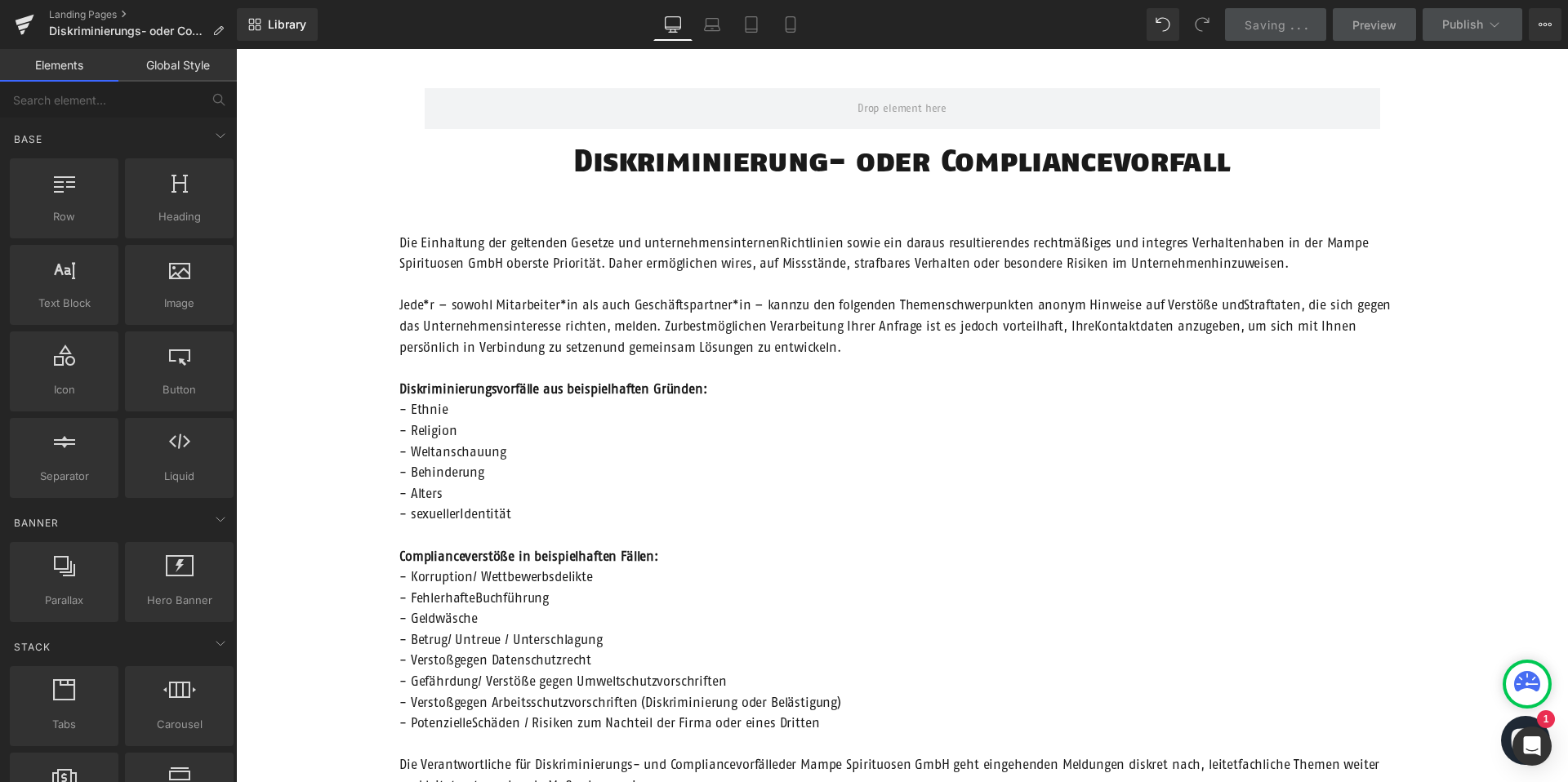
scroll to position [0, 0]
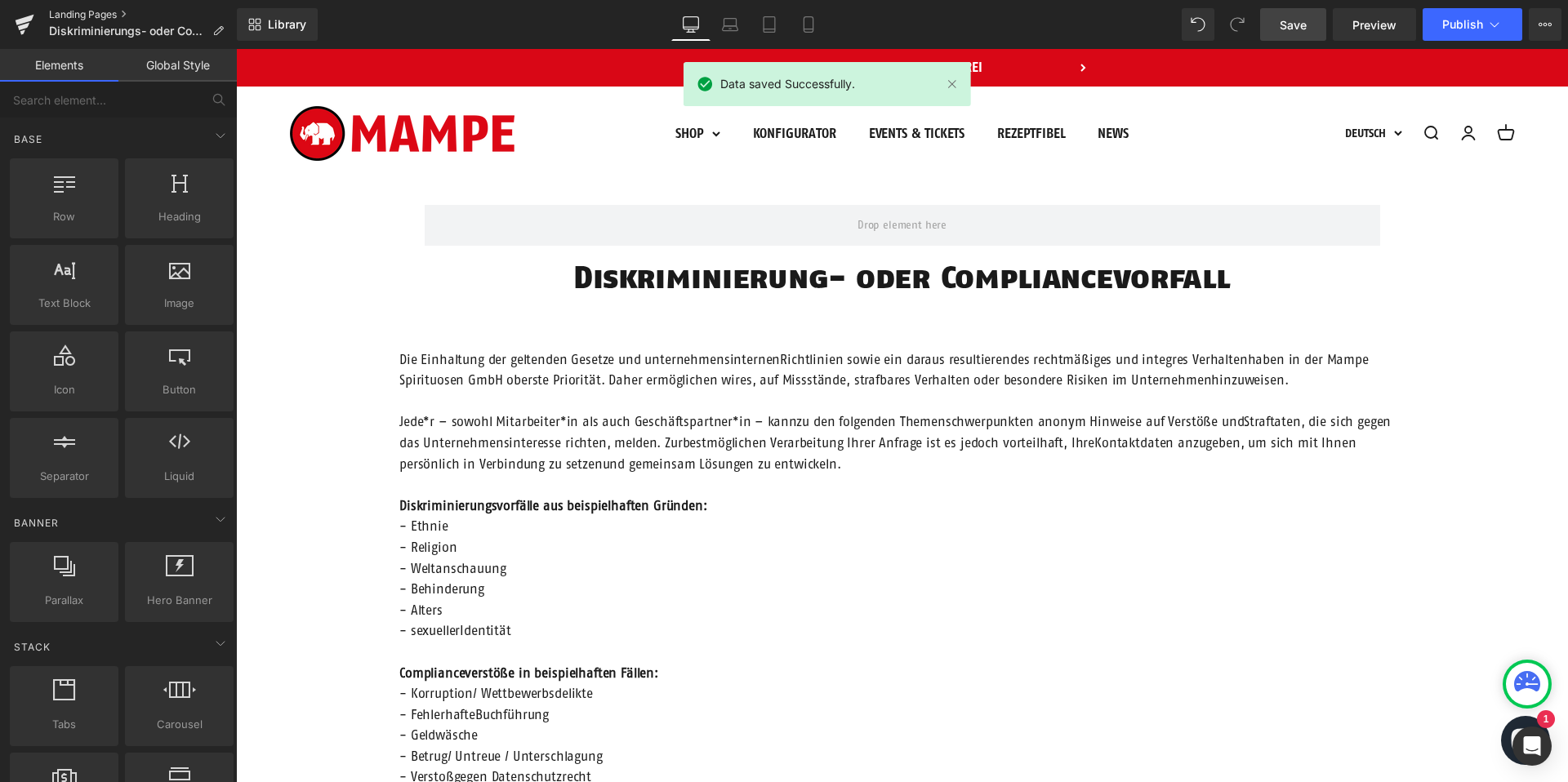
click at [104, 12] on link "Landing Pages" at bounding box center [143, 15] width 188 height 13
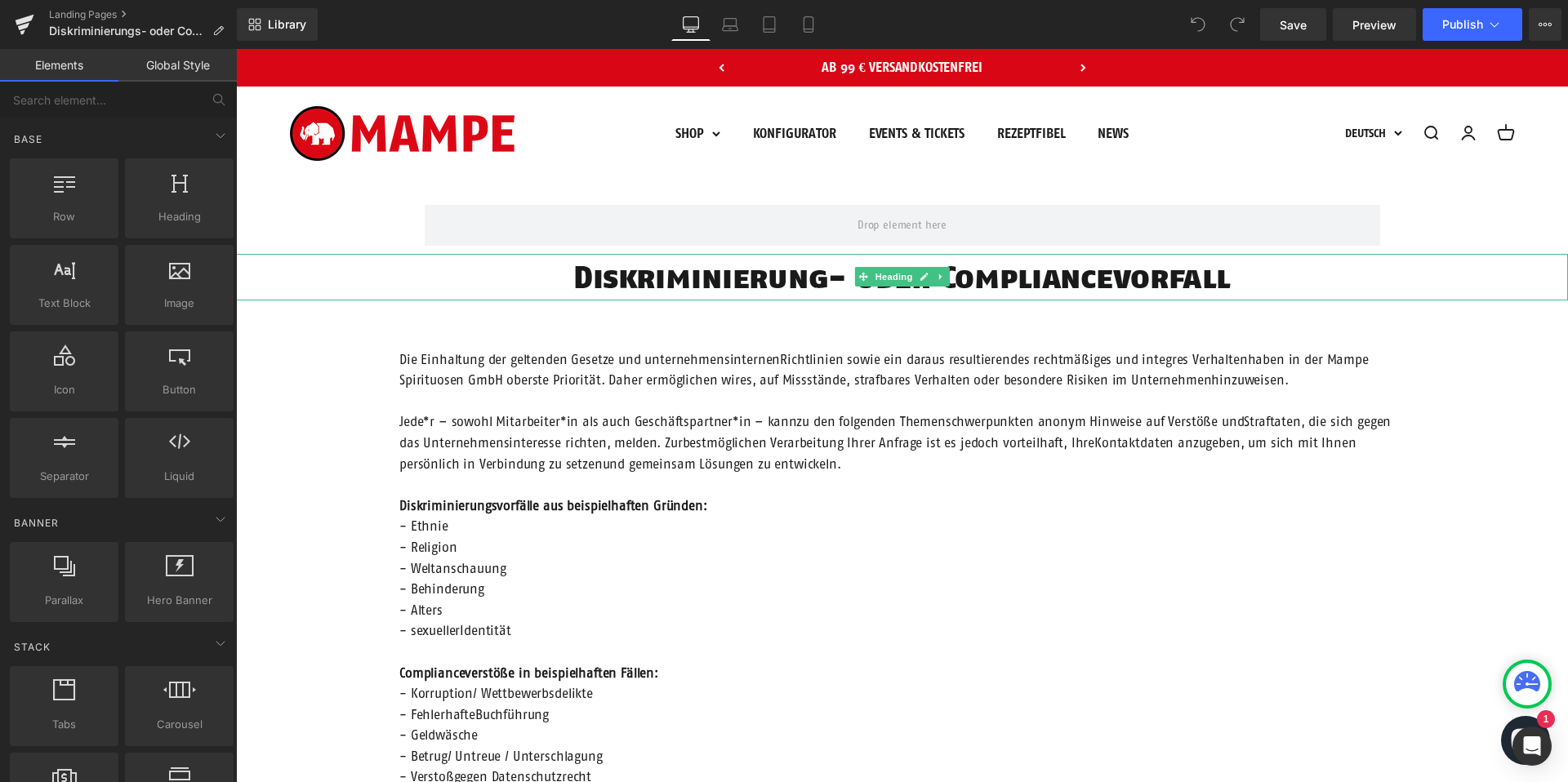
click at [829, 280] on h1 "Diskriminierung- oder Compliancevorfall" at bounding box center [902, 278] width 1332 height 46
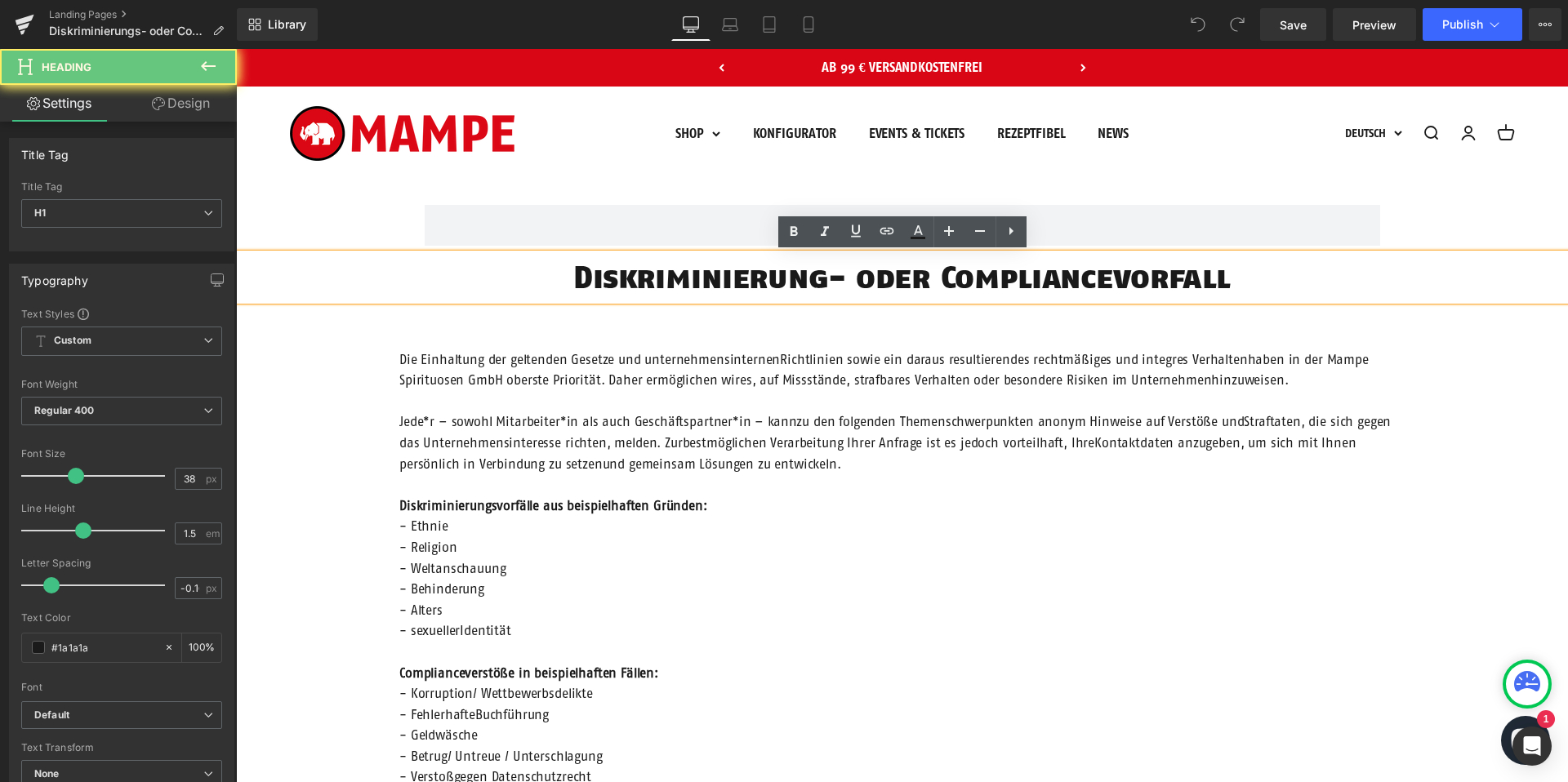
click at [830, 279] on h1 "Diskriminierung- oder Compliancevorfall" at bounding box center [902, 278] width 1332 height 46
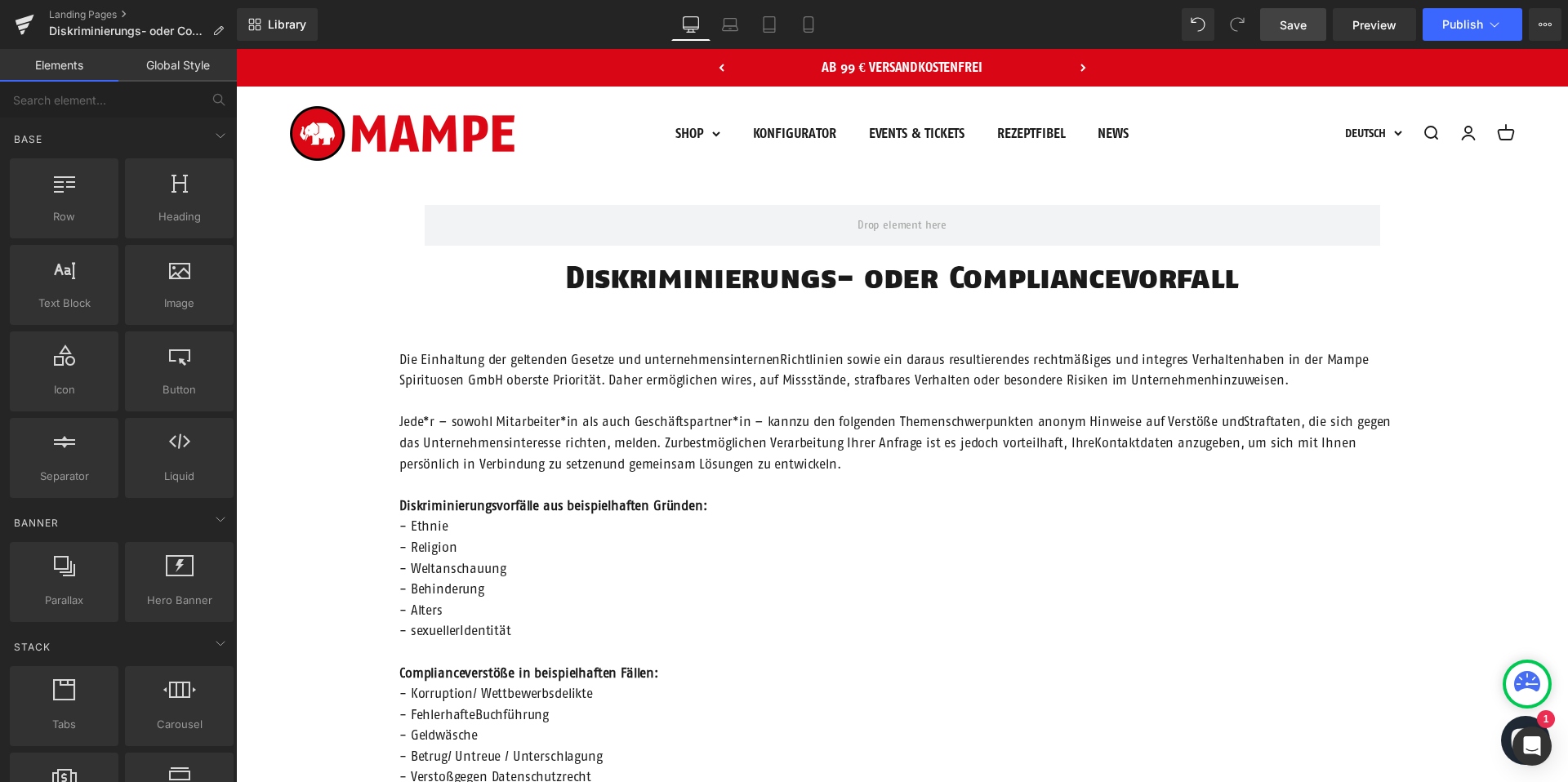
click at [1294, 25] on span "Save" at bounding box center [1292, 25] width 27 height 17
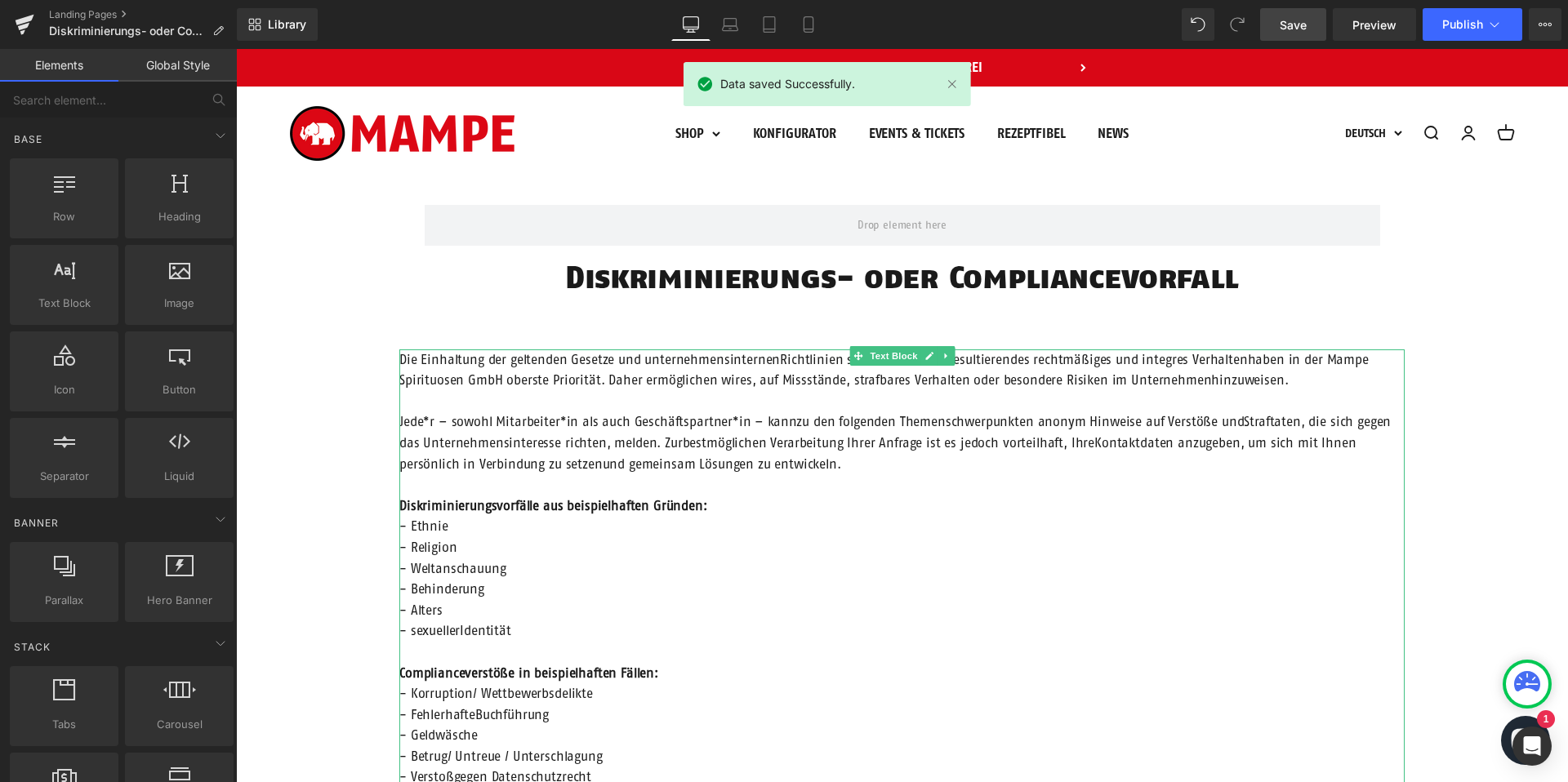
click at [734, 414] on span "Jede*r – sowohl Mitarbeiter*in als auch Geschäftspartner*in – kannzu den folgen…" at bounding box center [895, 443] width 991 height 57
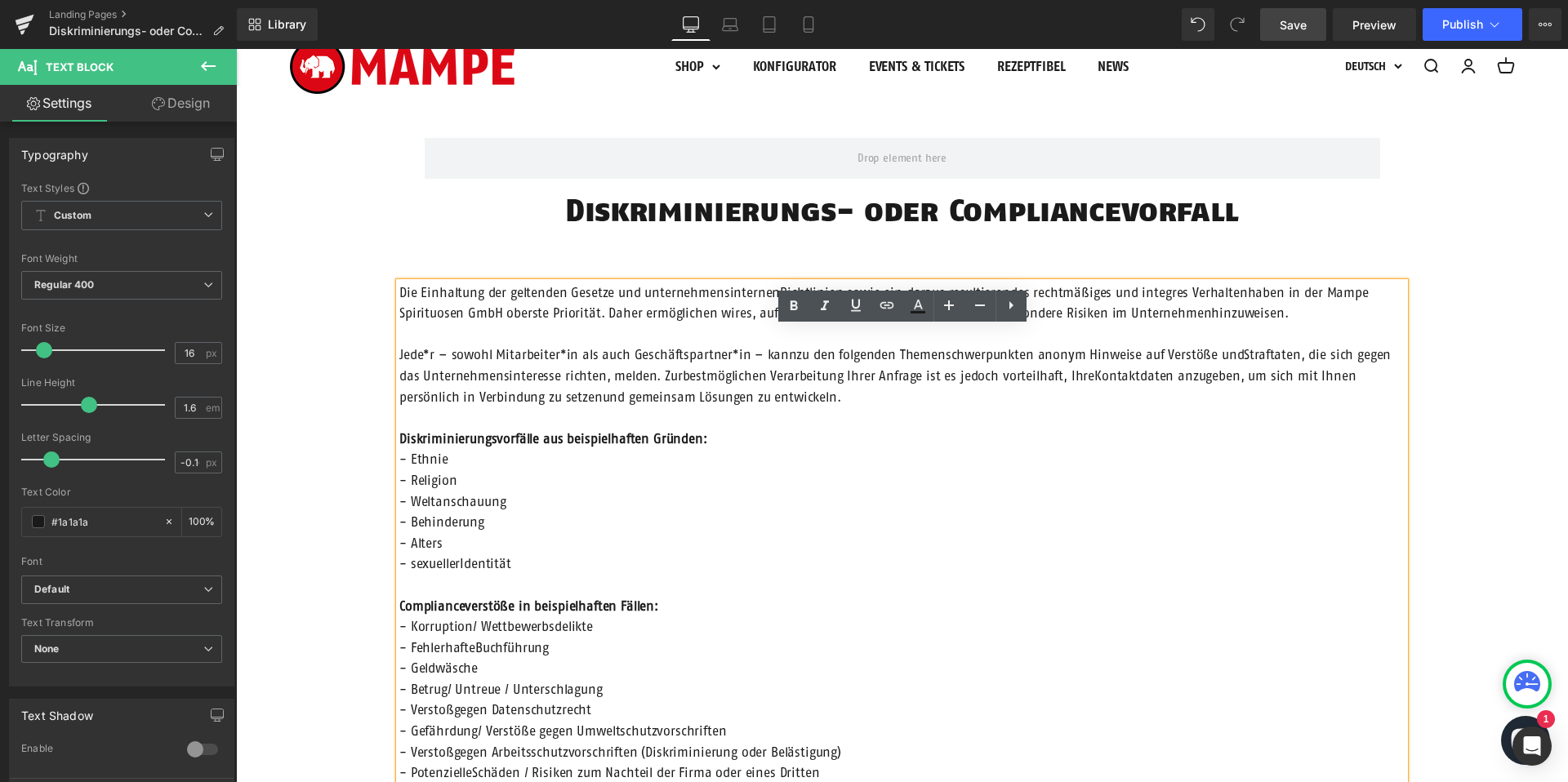
scroll to position [70, 0]
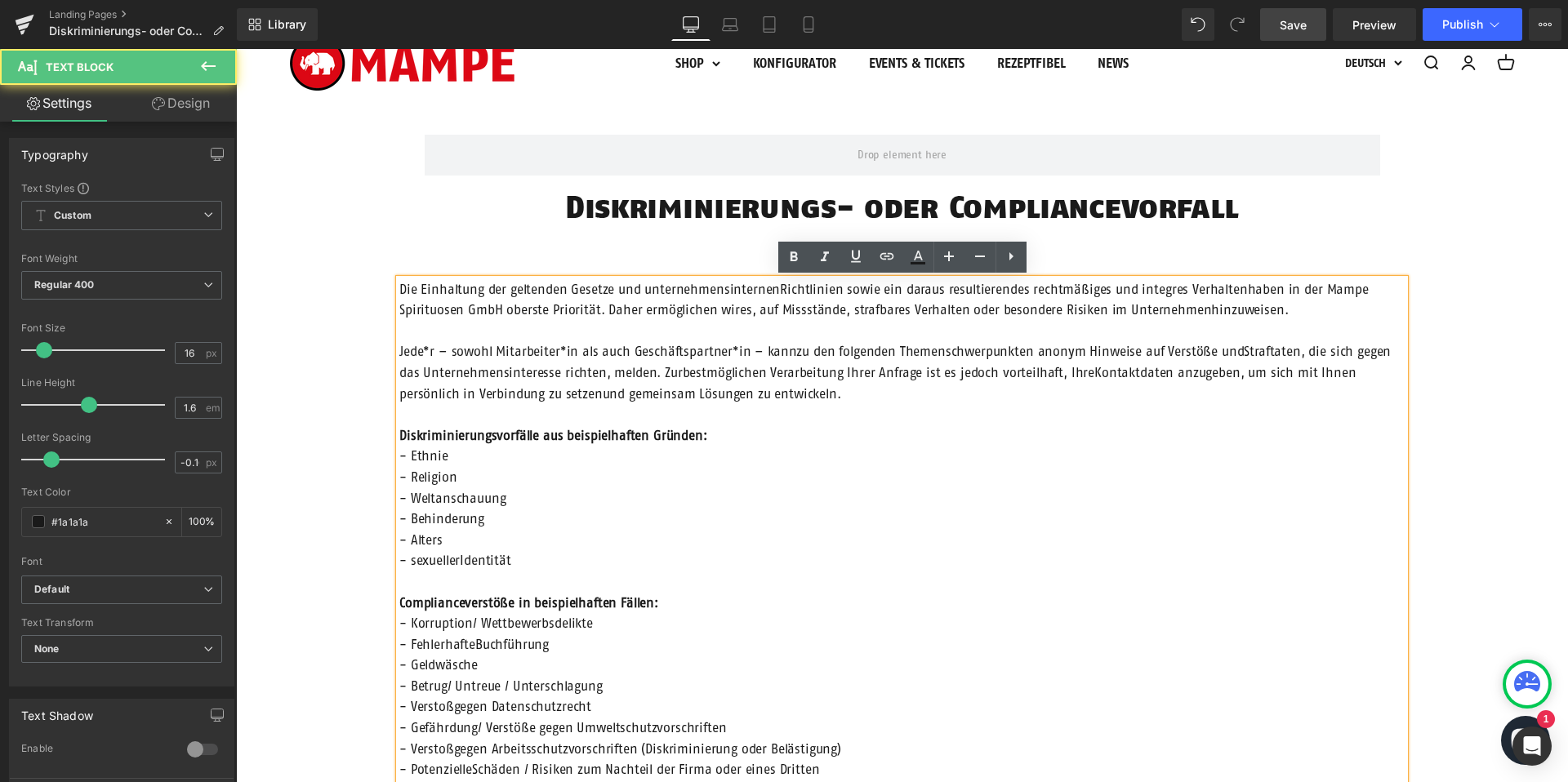
click at [785, 348] on span "Jede*r – sowohl Mitarbeiter*in als auch Geschäftspartner*in – kannzu den folgen…" at bounding box center [895, 372] width 991 height 57
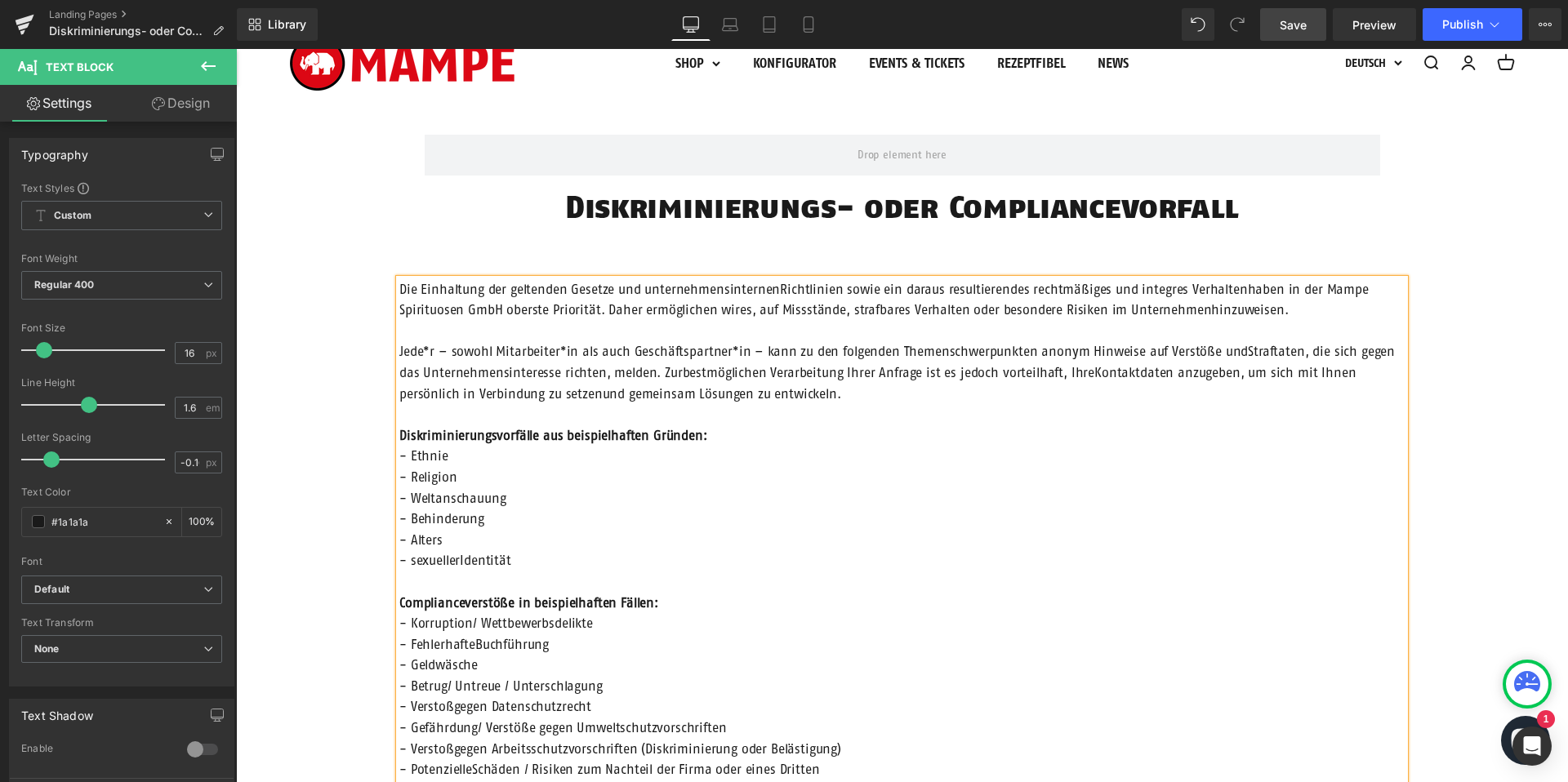
click at [652, 371] on span "Jede*r – sowohl Mitarbeiter*in als auch Geschäftspartner*in – kann zu den folge…" at bounding box center [897, 372] width 996 height 57
click at [683, 371] on span "Jede*r – sowohl Mitarbeiter*in als auch Geschäftspartner*in – kann zu den folge…" at bounding box center [897, 372] width 996 height 57
click at [522, 392] on span "Jede*r – sowohl Mitarbeiter*in als auch Geschäftspartner*in – kann zu den folge…" at bounding box center [897, 372] width 996 height 57
click at [1194, 308] on span "Die Einhaltung der geltenden Gesetze und unternehmensinternenRichtlinien sowie …" at bounding box center [884, 300] width 969 height 36
click at [1231, 288] on span "Die Einhaltung der geltenden Gesetze und unternehmensinternenRichtlinien sowie …" at bounding box center [884, 300] width 969 height 36
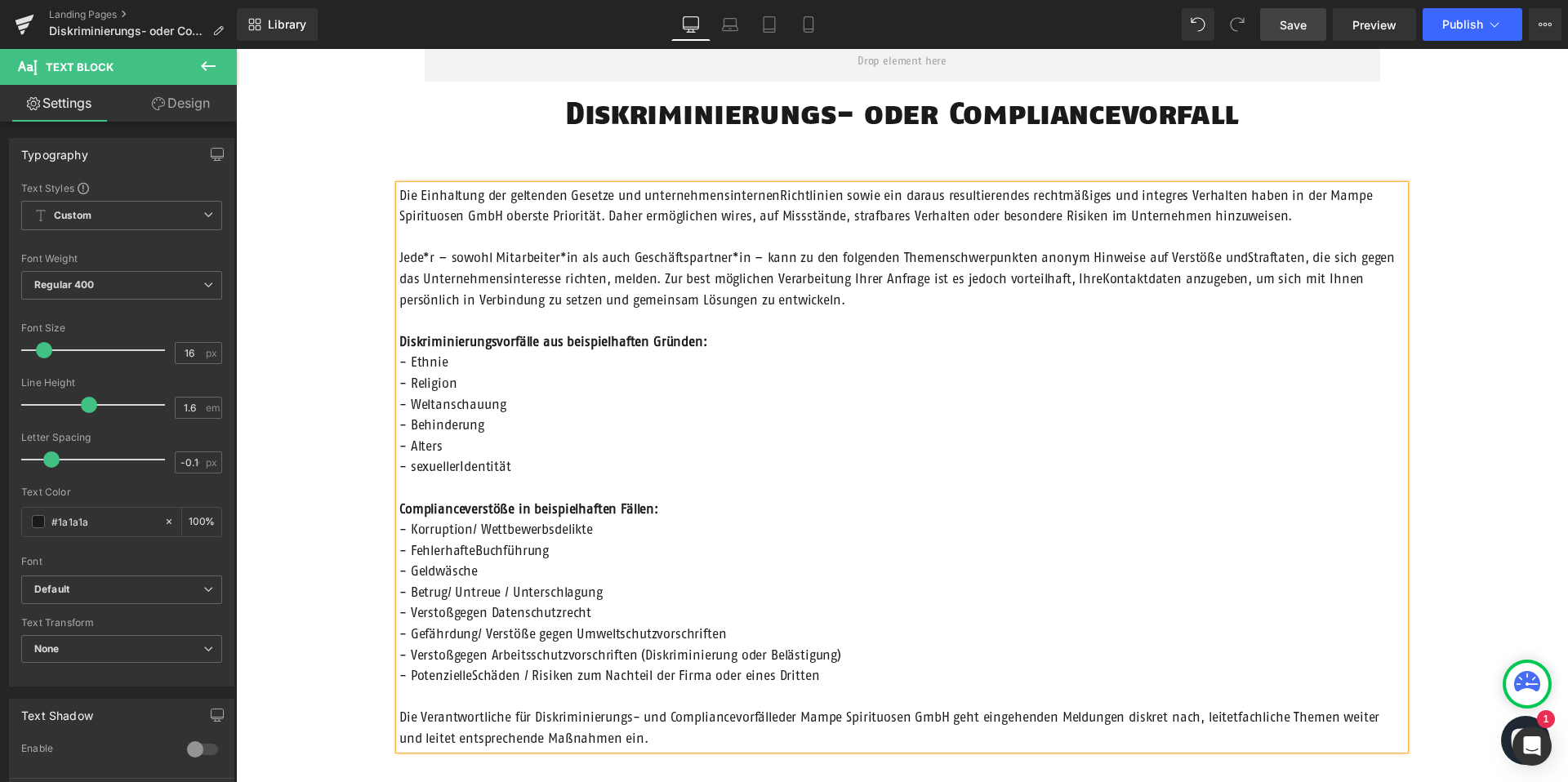
scroll to position [171, 0]
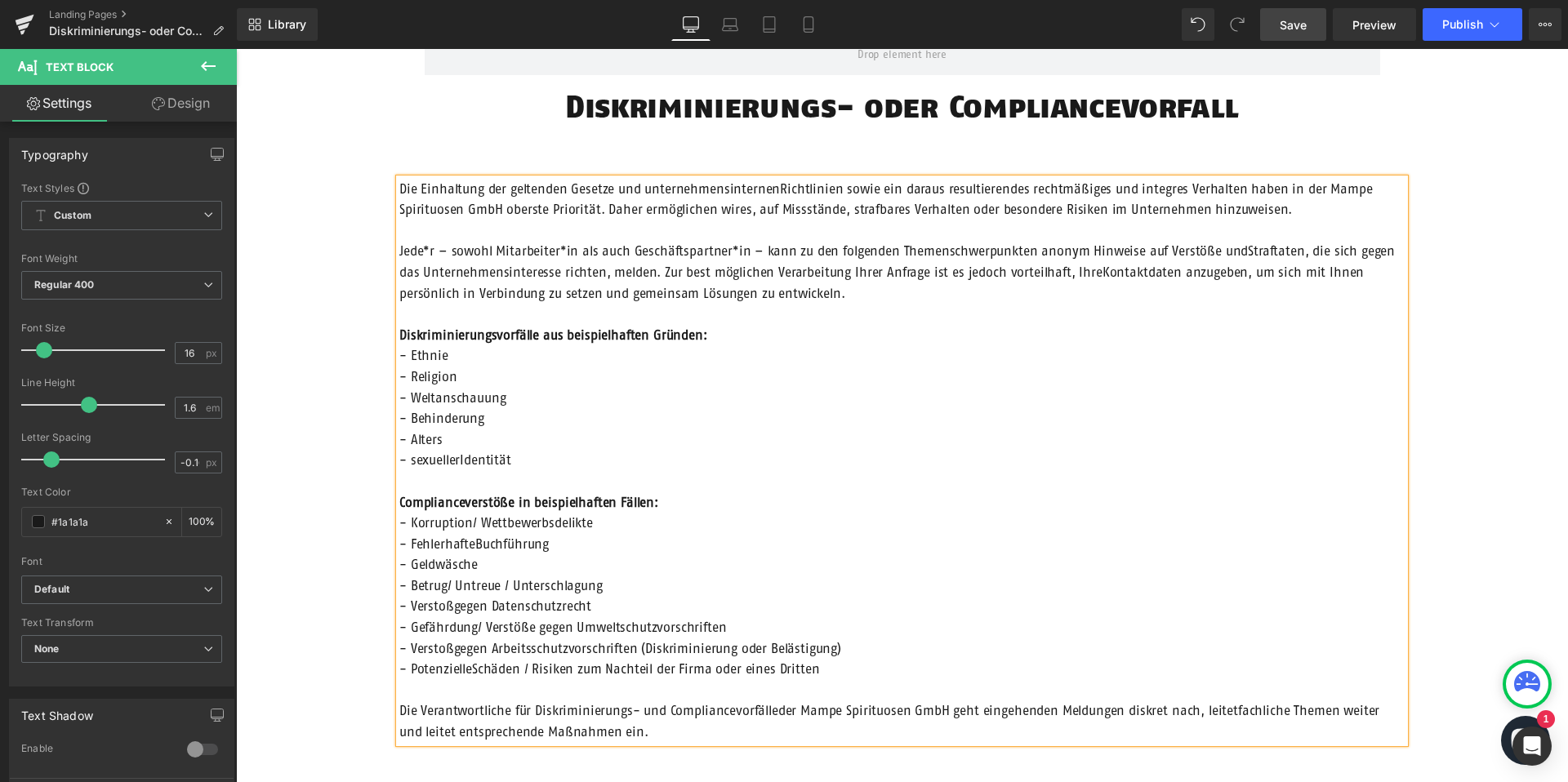
click at [1234, 252] on span "Jede*r – sowohl Mitarbeiter*in als auch Geschäftspartner*in – kann zu den folge…" at bounding box center [897, 272] width 996 height 57
click at [775, 186] on span "Die Einhaltung der geltenden Gesetze und unternehmensinternenRichtlinien sowie …" at bounding box center [886, 199] width 973 height 36
click at [1063, 271] on span "Jede*r – sowohl Mitarbeiter*in als auch Geschäftspartner*in – kann zu den folge…" at bounding box center [899, 272] width 999 height 57
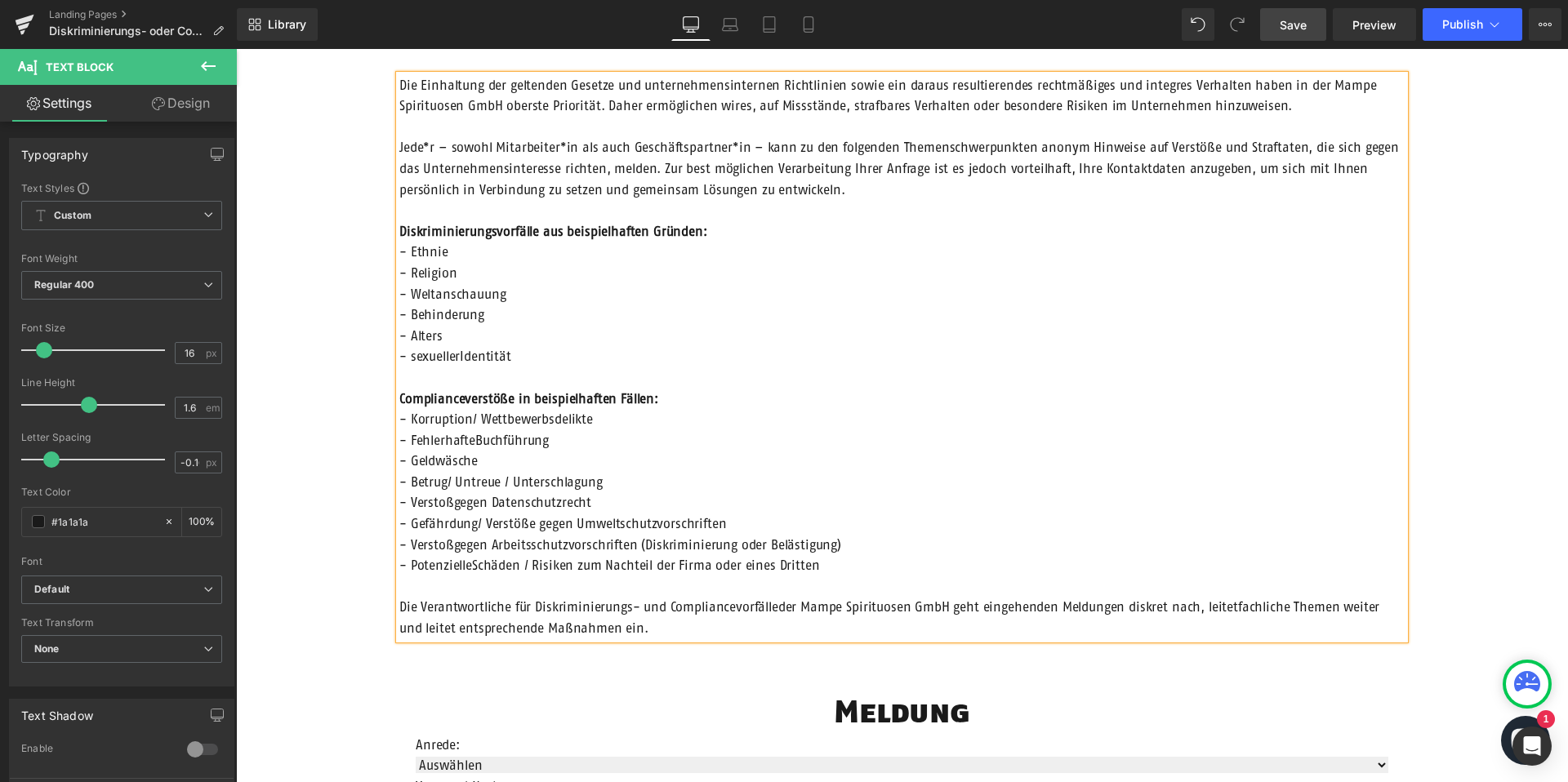
scroll to position [278, 0]
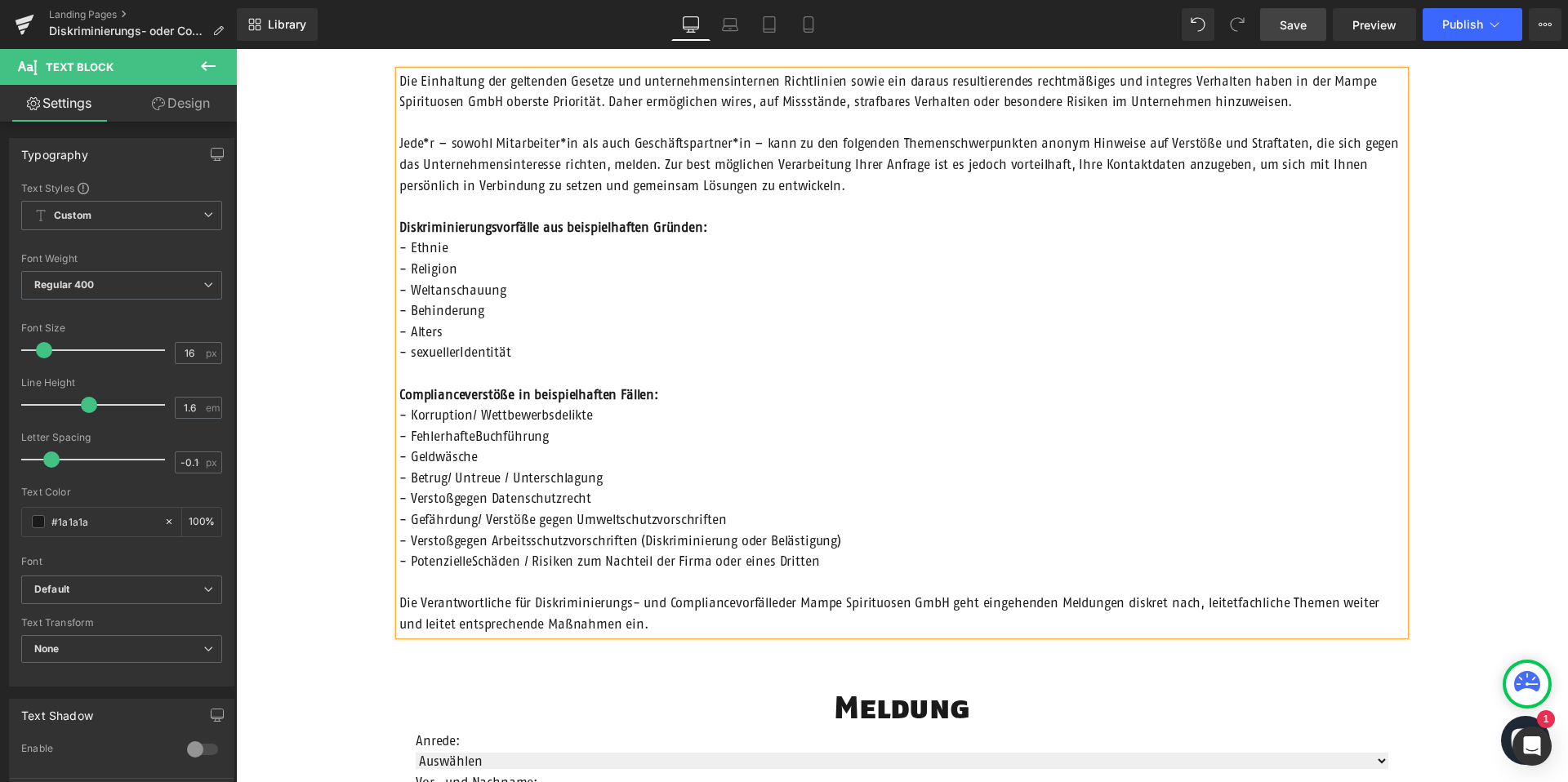
click at [471, 437] on span "- FehlerhafteBuchführung" at bounding box center [474, 436] width 149 height 15
click at [452, 500] on span "- Verstoßgegen Datenschutzrecht" at bounding box center [495, 498] width 192 height 15
click at [450, 535] on span "- Verstoßgegen Arbeitsschutzvorschriften (Diskriminierung oder Belästigung)" at bounding box center [620, 541] width 442 height 15
click at [478, 514] on span "- Gefährdung/ Verstöße gegen Umweltschutzvorschriften" at bounding box center [563, 519] width 327 height 15
click at [473, 564] on span "- PotenzielleSchäden / Risiken zum Nachteil der Firma oder eines Dritten" at bounding box center [609, 560] width 420 height 15
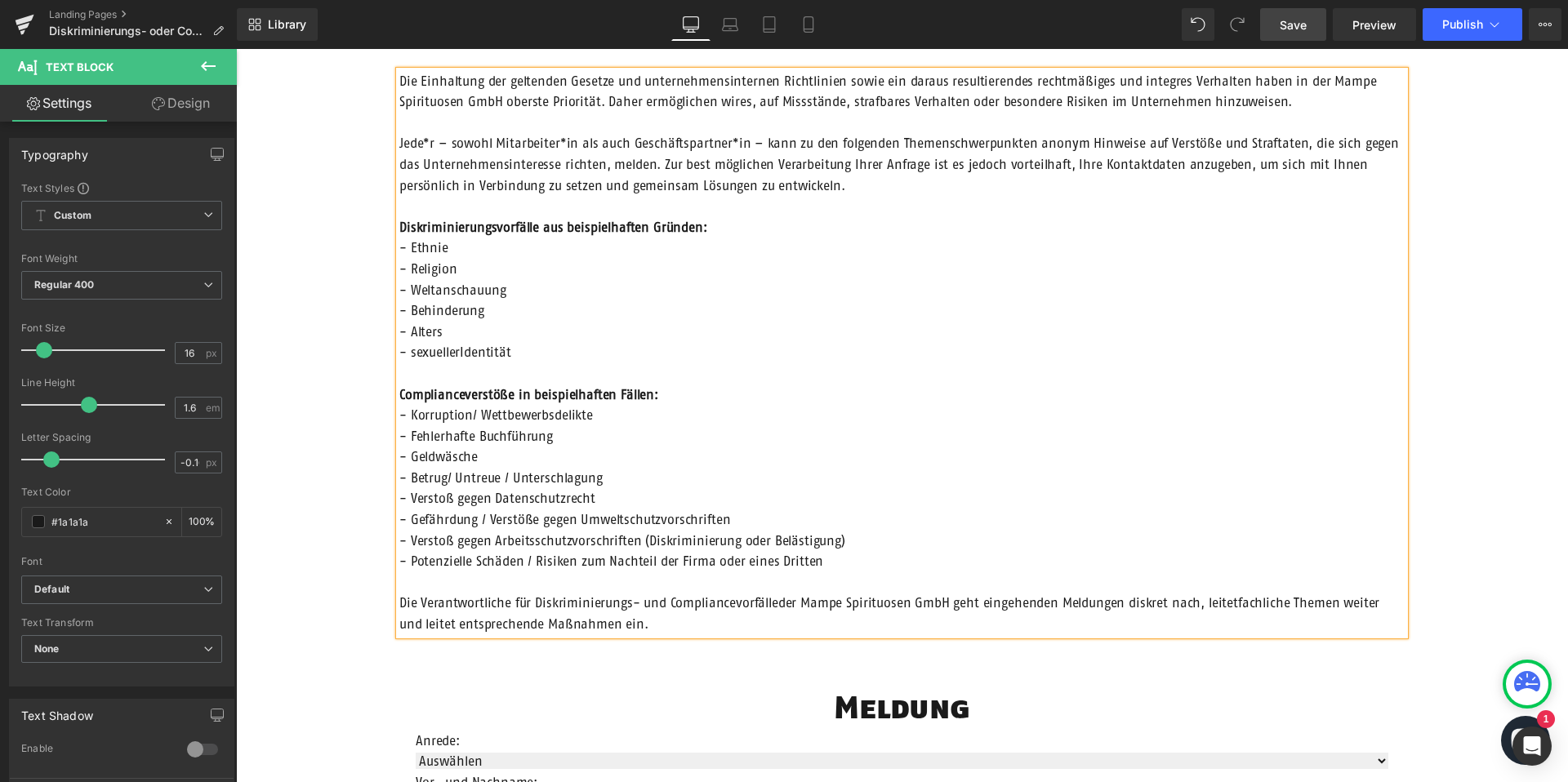
click at [774, 603] on span "Die Verantwortliche für Diskriminierungs- und Compliancevorfälleder Mampe Spiri…" at bounding box center [889, 614] width 979 height 36
drag, startPoint x: 1230, startPoint y: 602, endPoint x: 1251, endPoint y: 602, distance: 21.0
click at [1230, 602] on span "Die Verantwortliche für Diskriminierungs- und Compliancevorfälle der Mampe Spir…" at bounding box center [891, 614] width 984 height 36
click at [418, 624] on span "Die Verantwortliche für Diskriminierungs- und Compliancevorfälle der Mampe Spir…" at bounding box center [894, 614] width 988 height 36
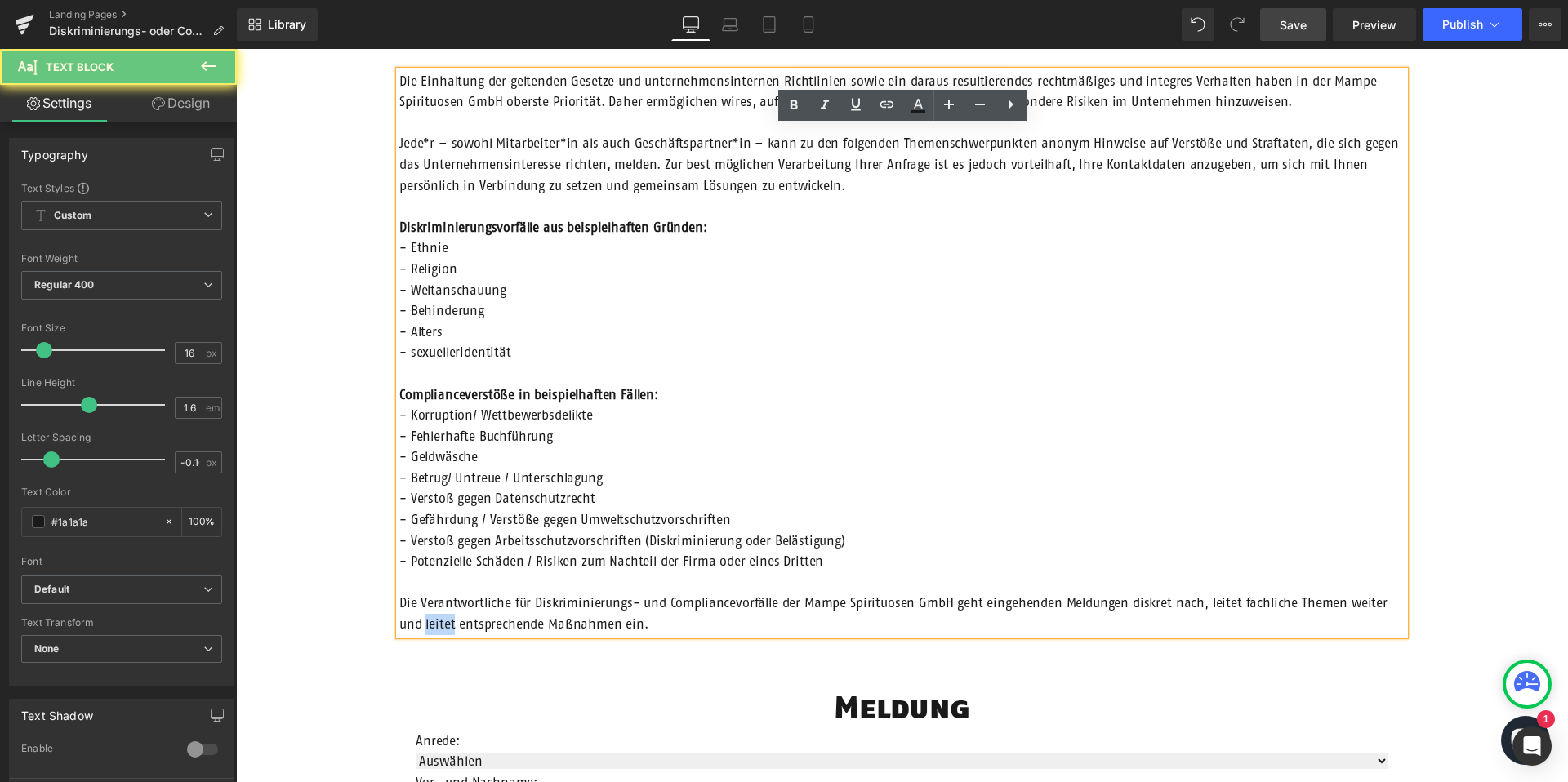
click at [418, 624] on span "Die Verantwortliche für Diskriminierungs- und Compliancevorfälle der Mampe Spir…" at bounding box center [894, 614] width 988 height 36
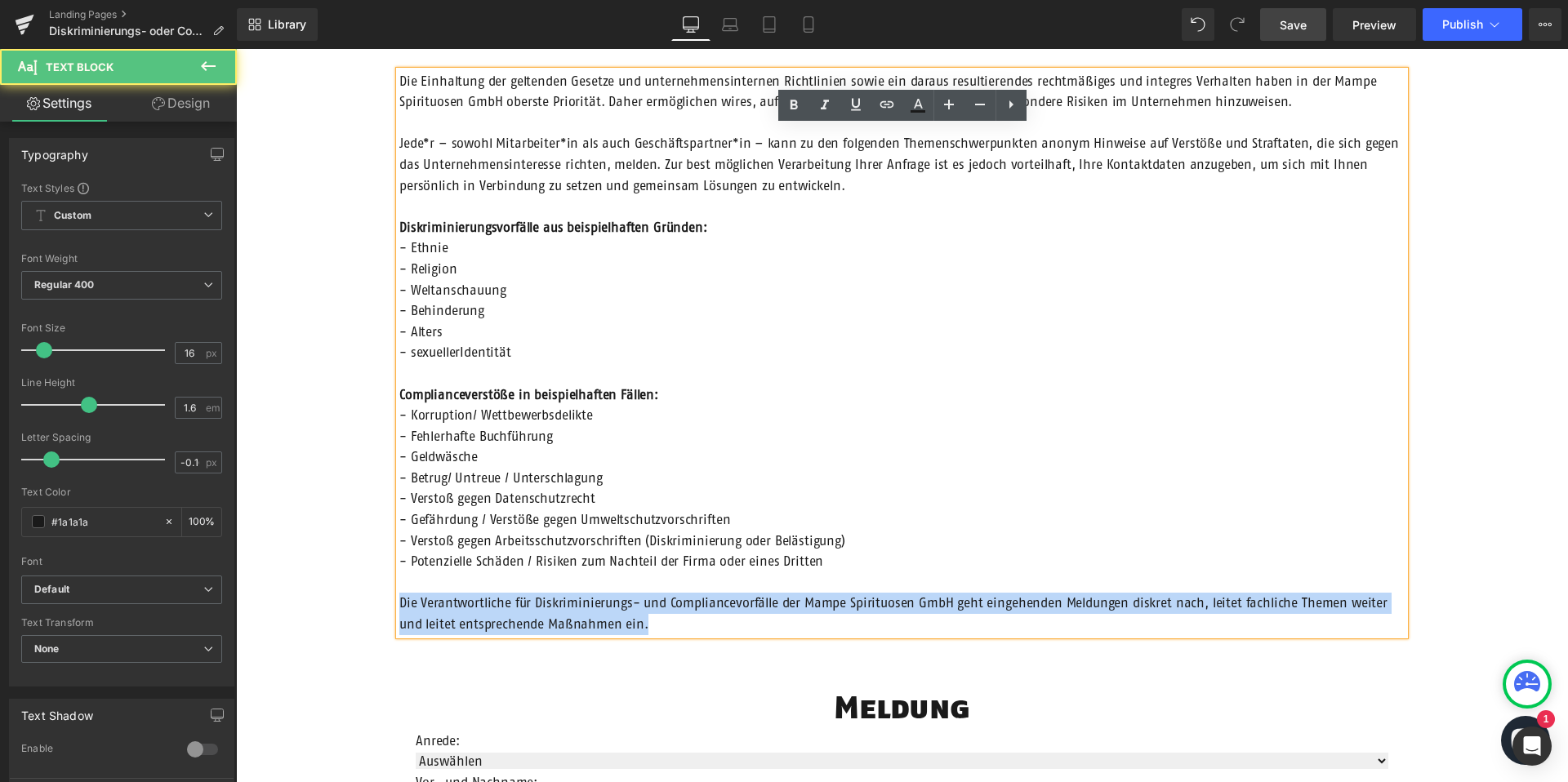
drag, startPoint x: 631, startPoint y: 621, endPoint x: 383, endPoint y: 599, distance: 249.0
click at [383, 599] on div "Row Diskriminierungs- oder Compliancevorfall Heading Die Einhaltung der geltend…" at bounding box center [902, 768] width 1332 height 1732
copy span "Die Verantwortliche für Diskriminierungs- und Compliancevorfälle der Mampe Spir…"
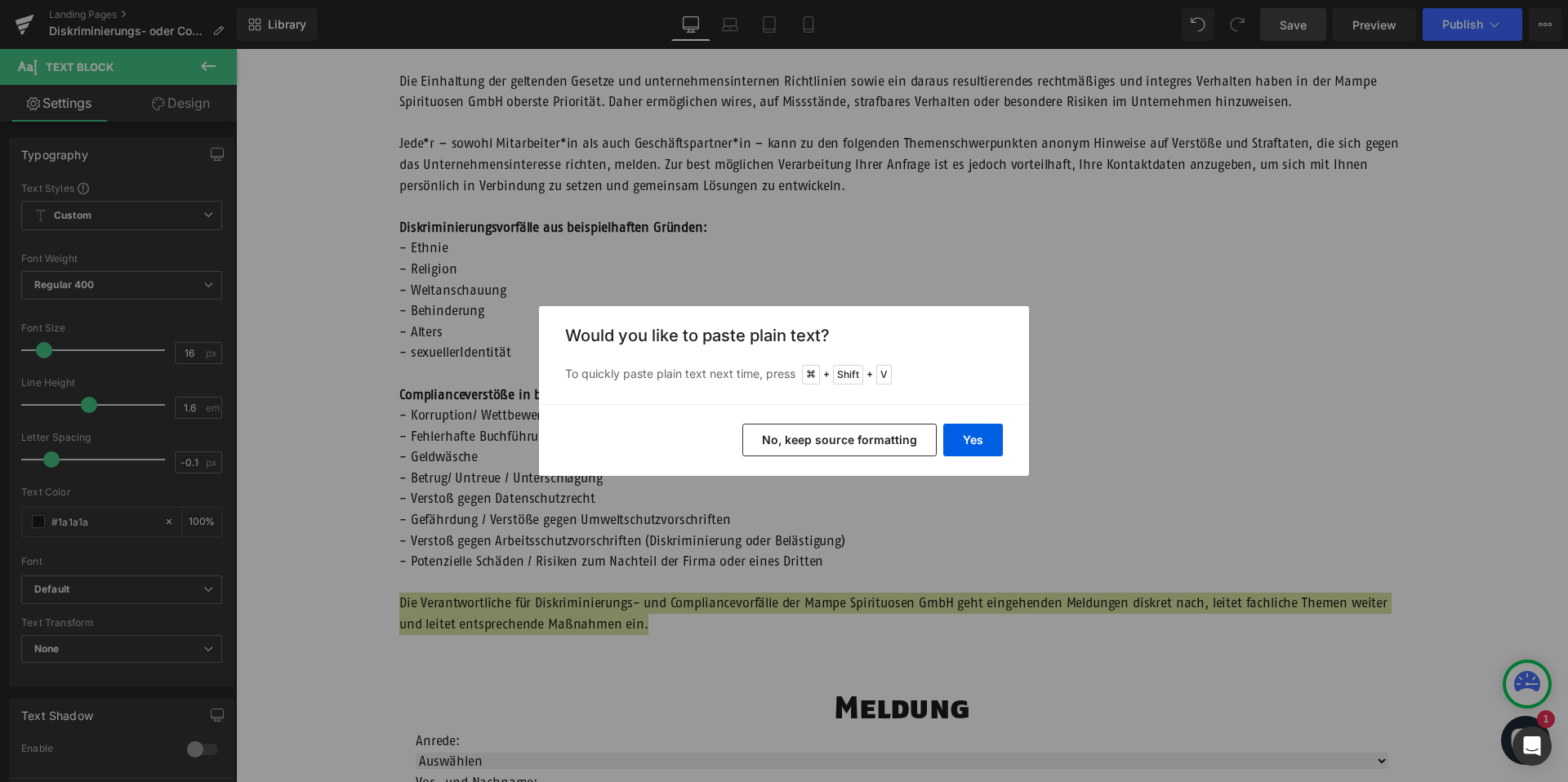
click at [836, 439] on button "No, keep source formatting" at bounding box center [839, 440] width 194 height 33
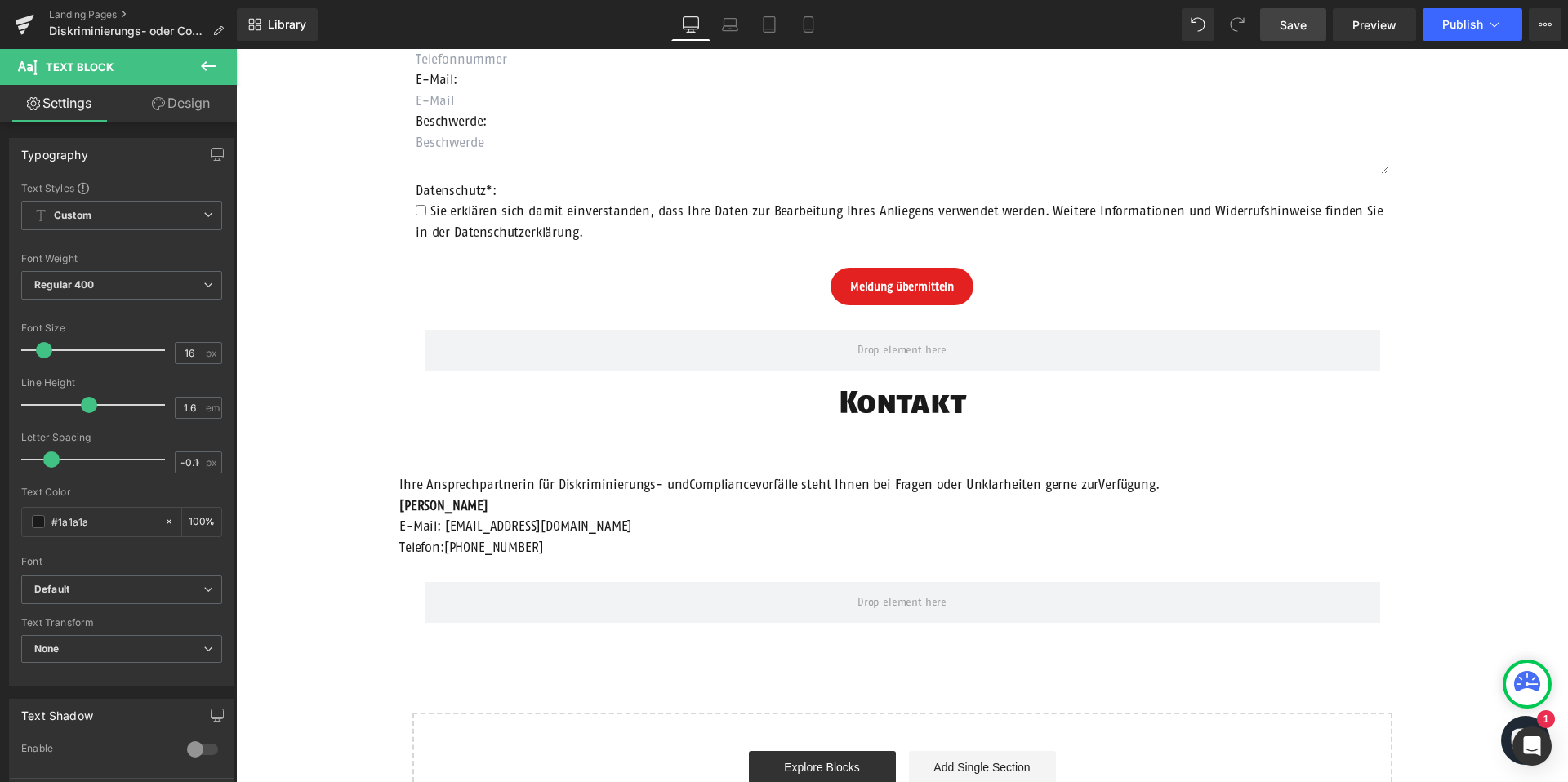
scroll to position [1168, 0]
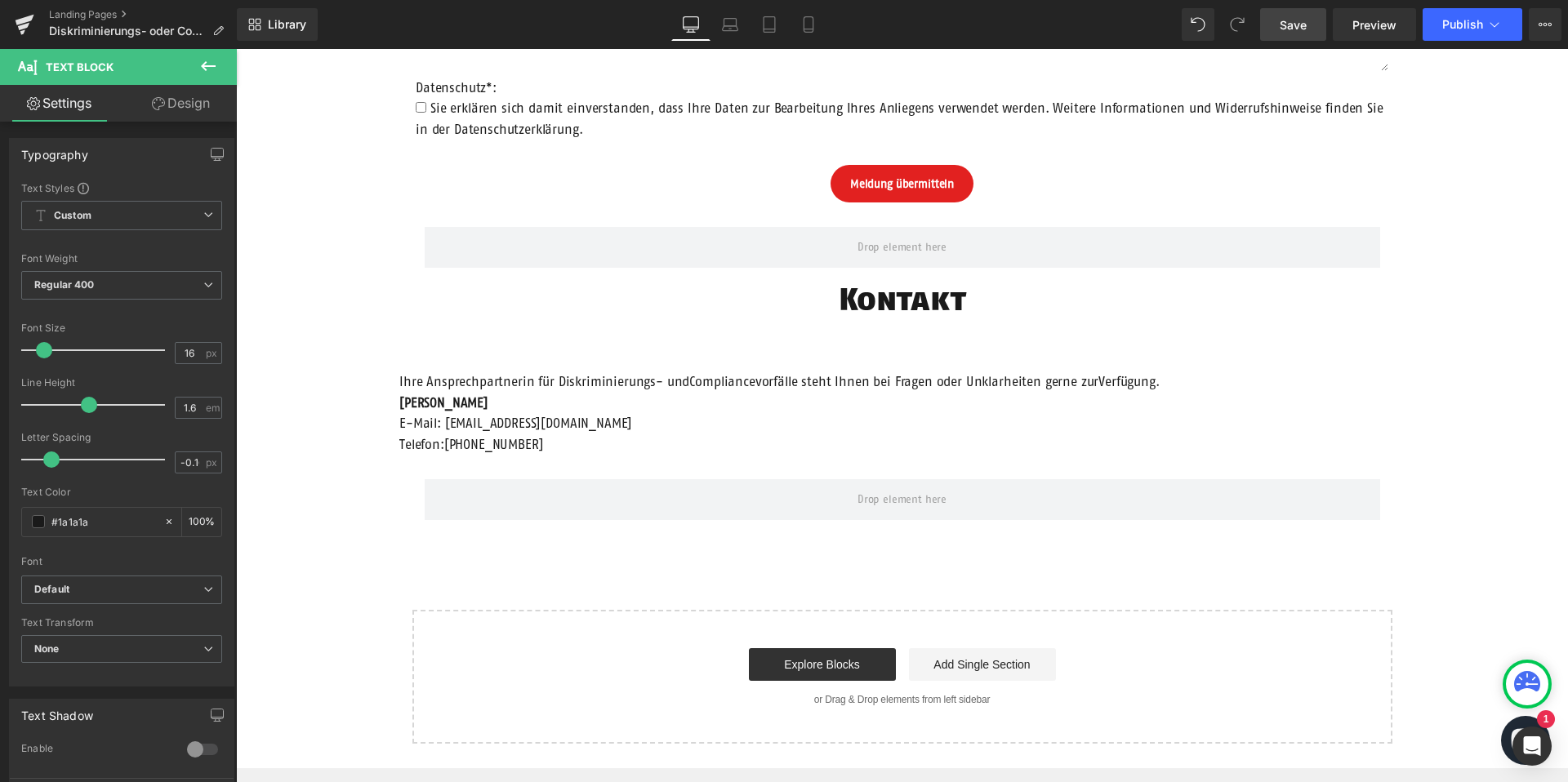
click at [1297, 26] on span "Save" at bounding box center [1292, 25] width 27 height 17
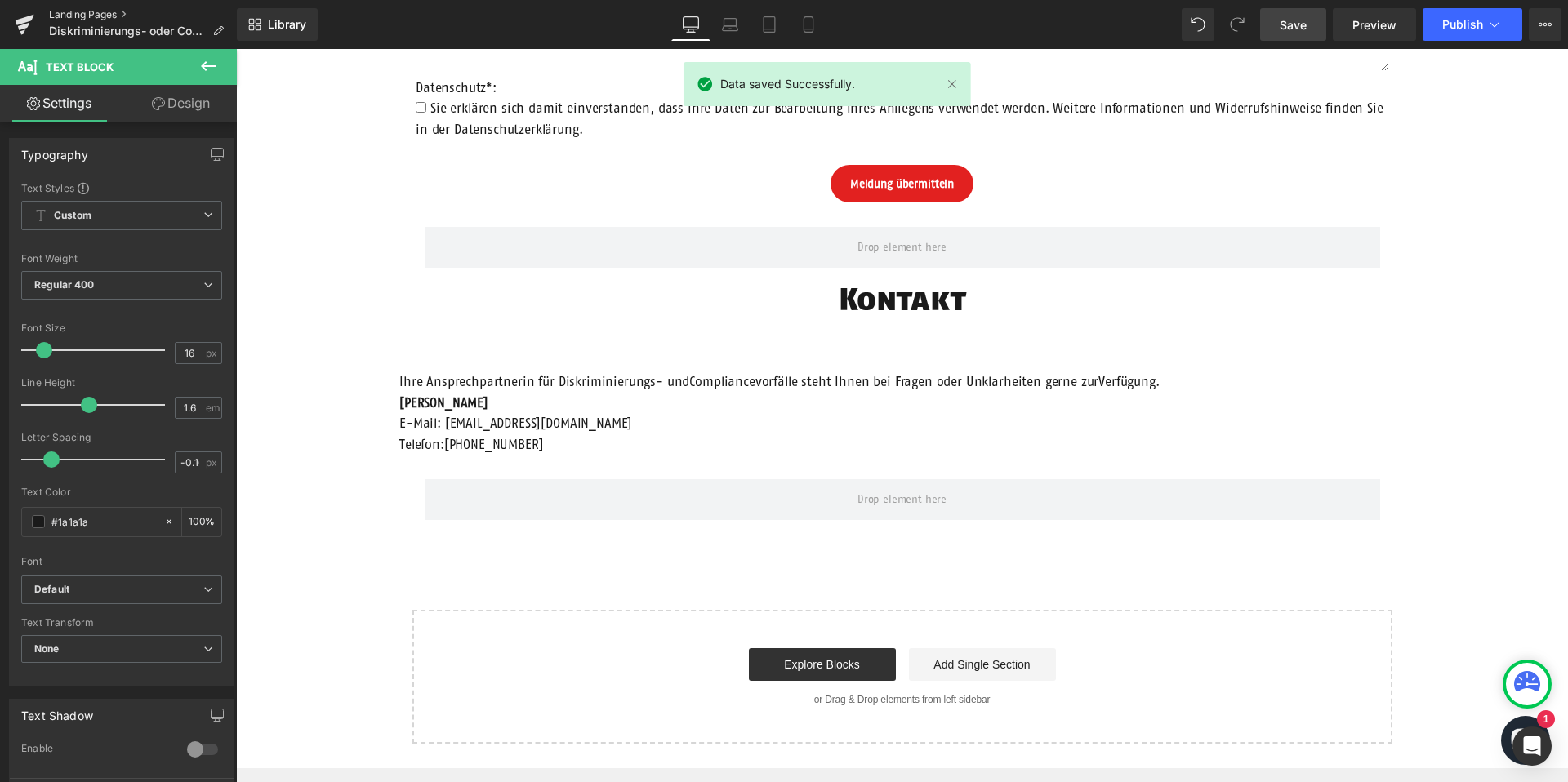
click at [90, 13] on link "Landing Pages" at bounding box center [143, 15] width 188 height 13
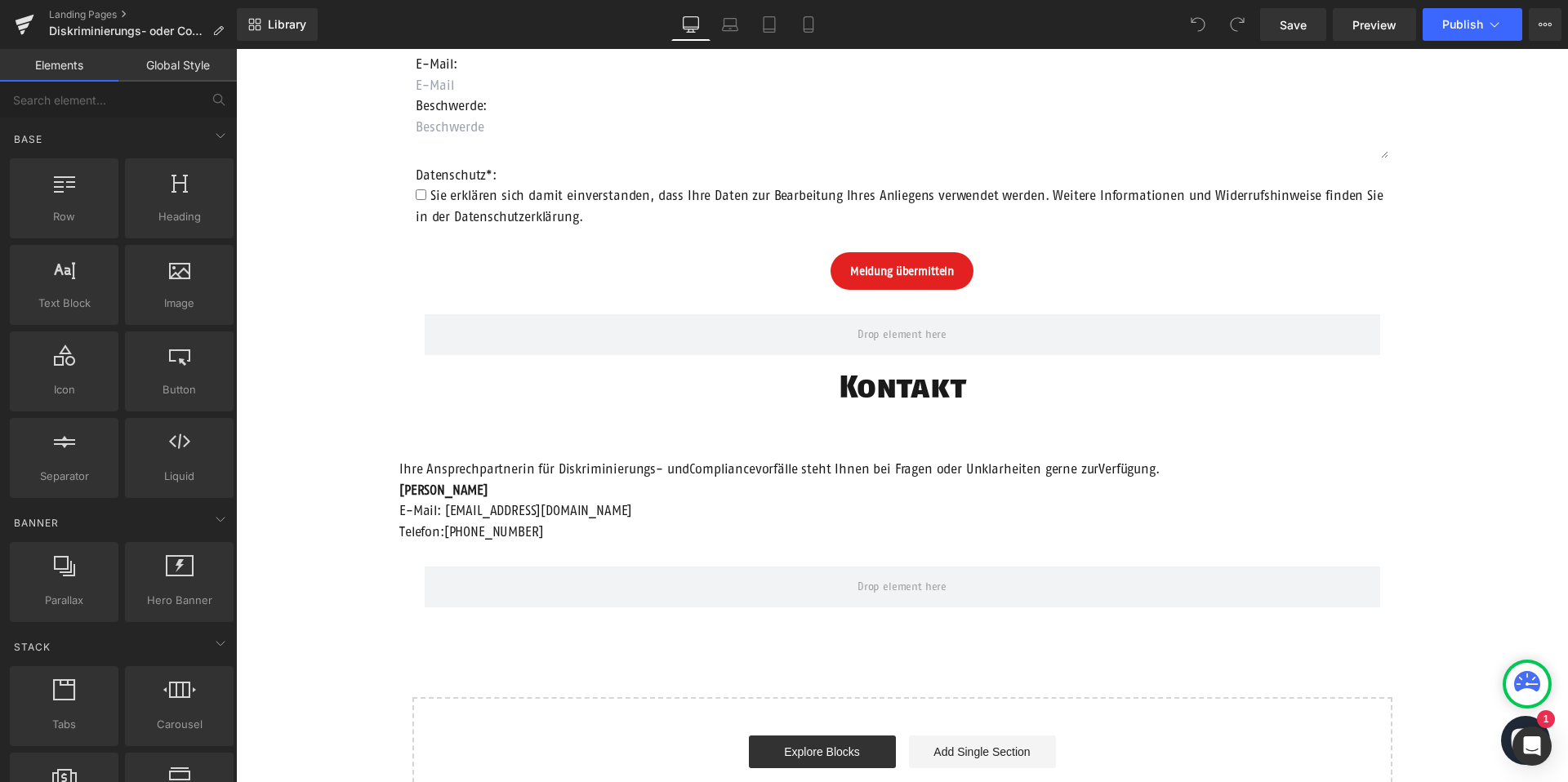
scroll to position [1113, 0]
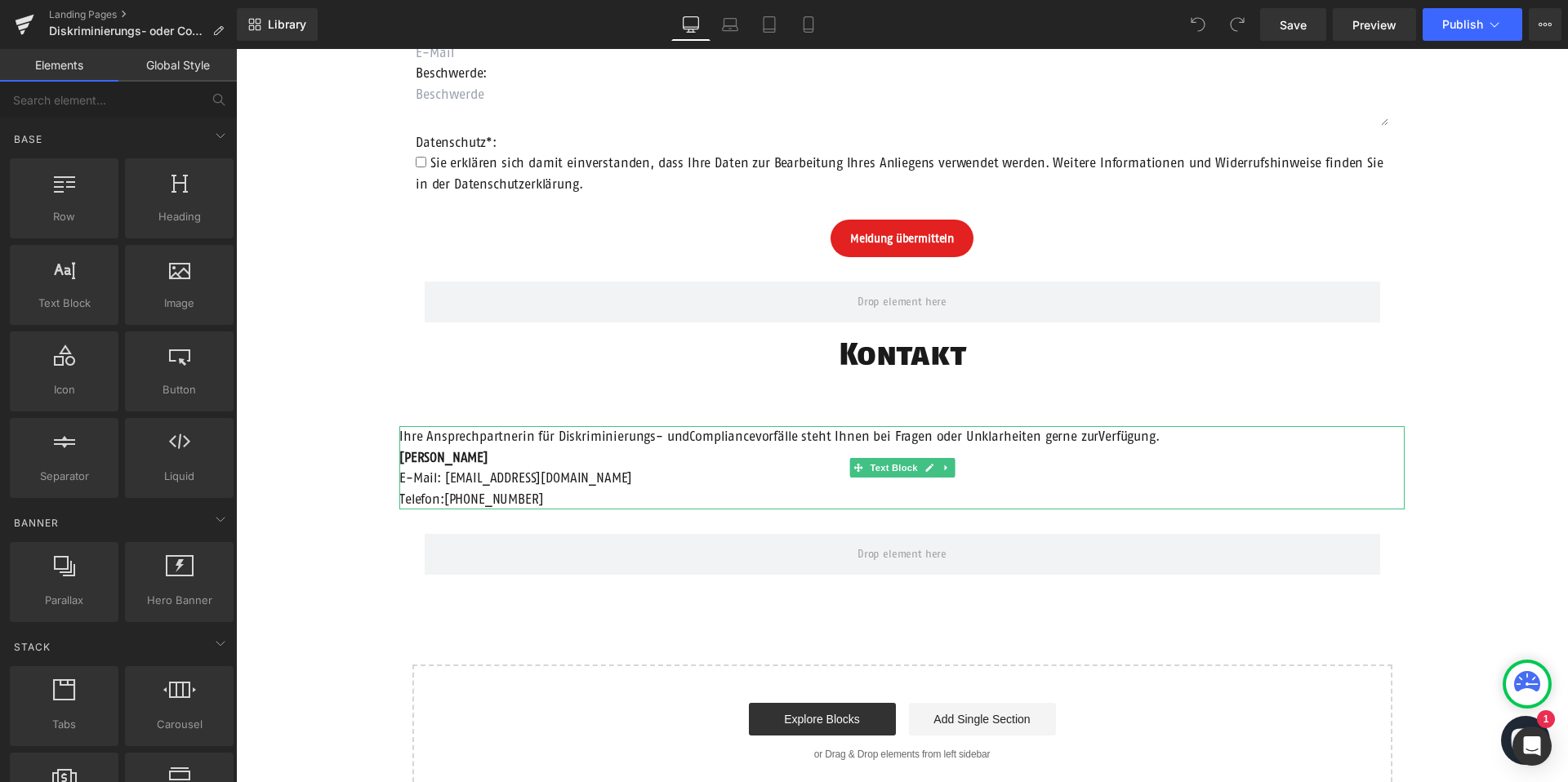
click at [686, 440] on span "Ihre Ansprechpartnerin für Diskriminierungs- undCompliancevorfälle steht Ihnen …" at bounding box center [779, 436] width 760 height 15
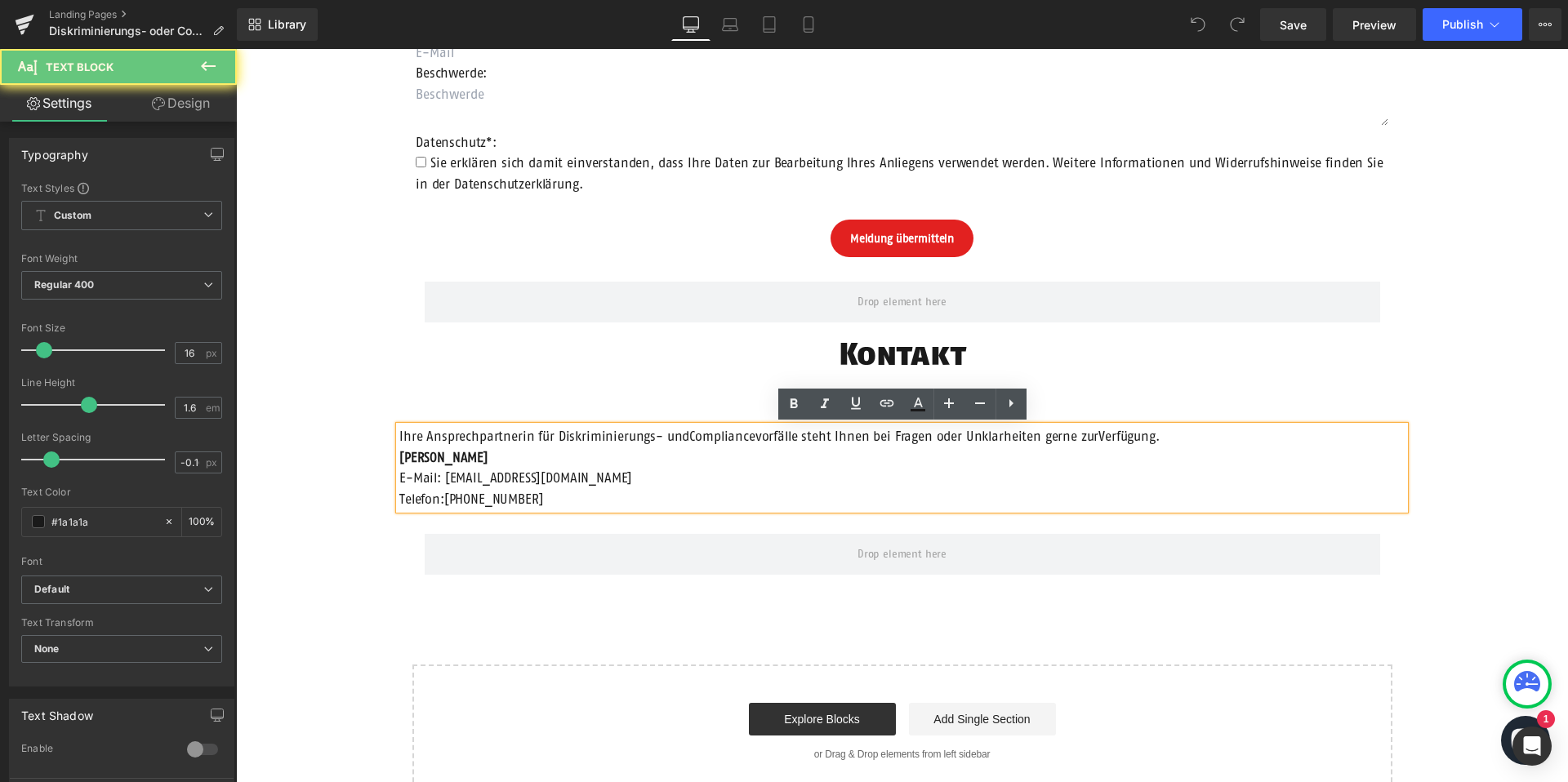
click at [683, 437] on span "Ihre Ansprechpartnerin für Diskriminierungs- undCompliancevorfälle steht Ihnen …" at bounding box center [779, 436] width 760 height 15
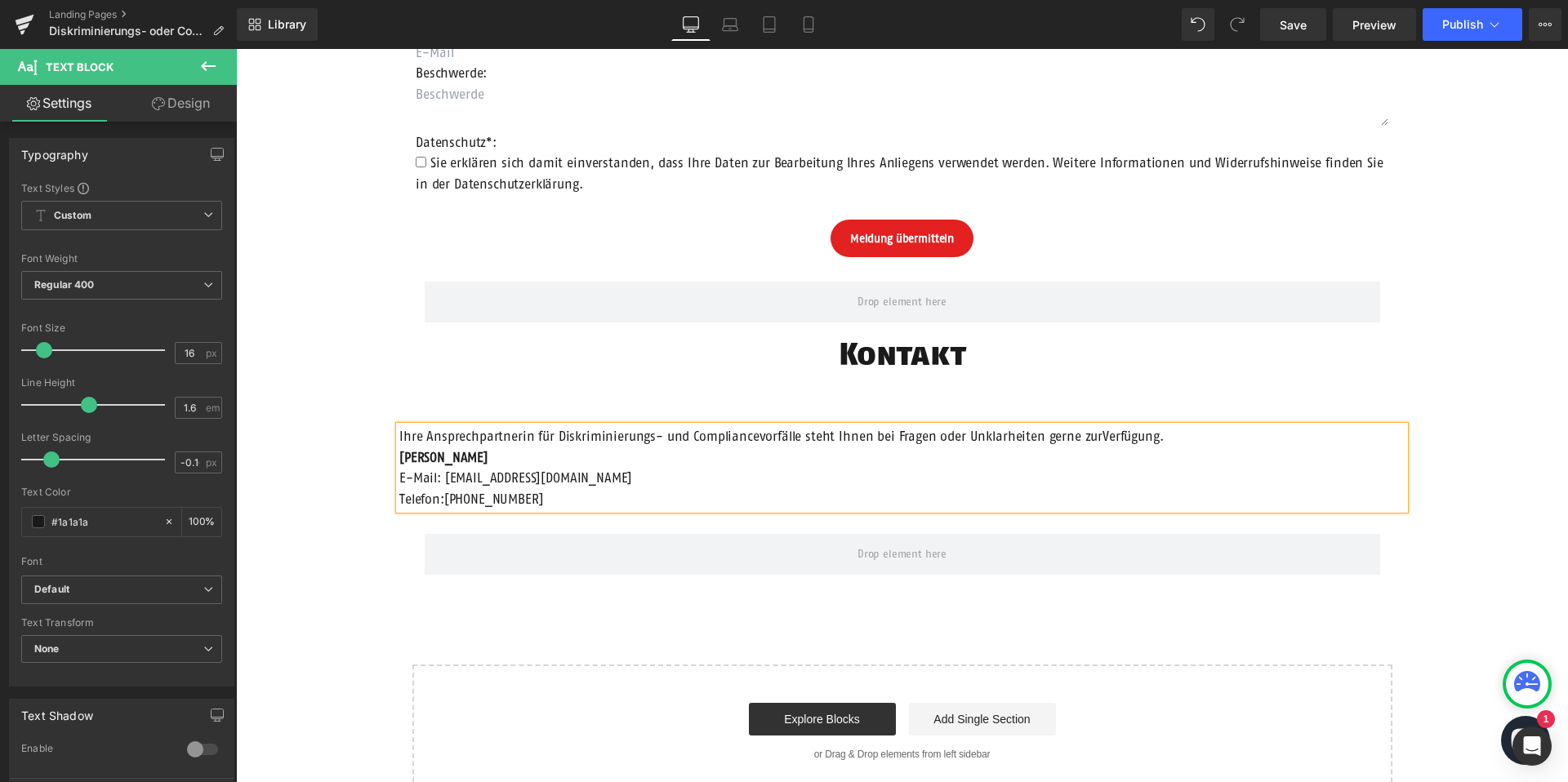
click at [1091, 436] on span "Ihre Ansprechpartnerin für Diskriminierungs- und Compliancevorfälle steht Ihnen…" at bounding box center [782, 436] width 765 height 15
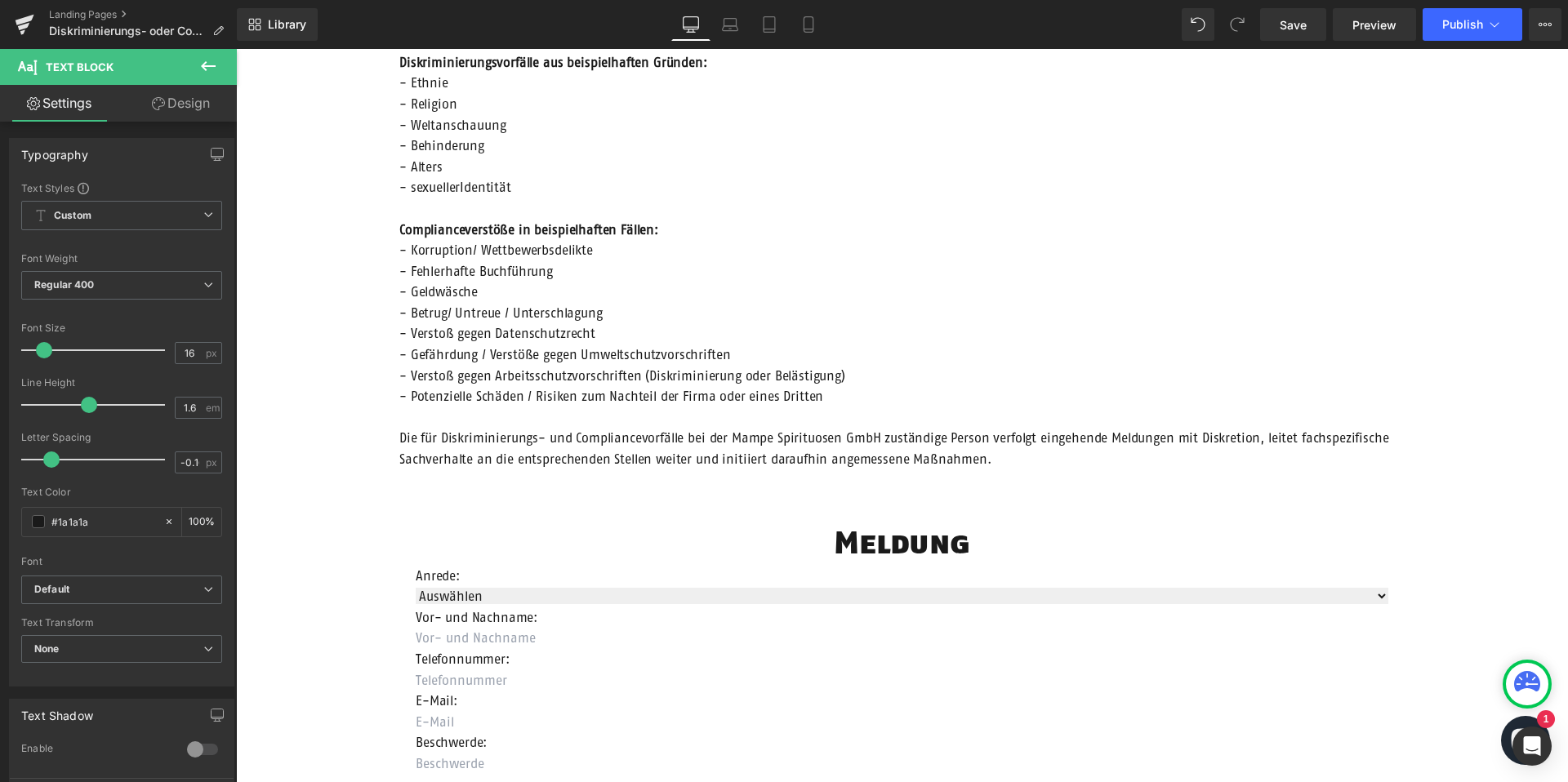
scroll to position [438, 0]
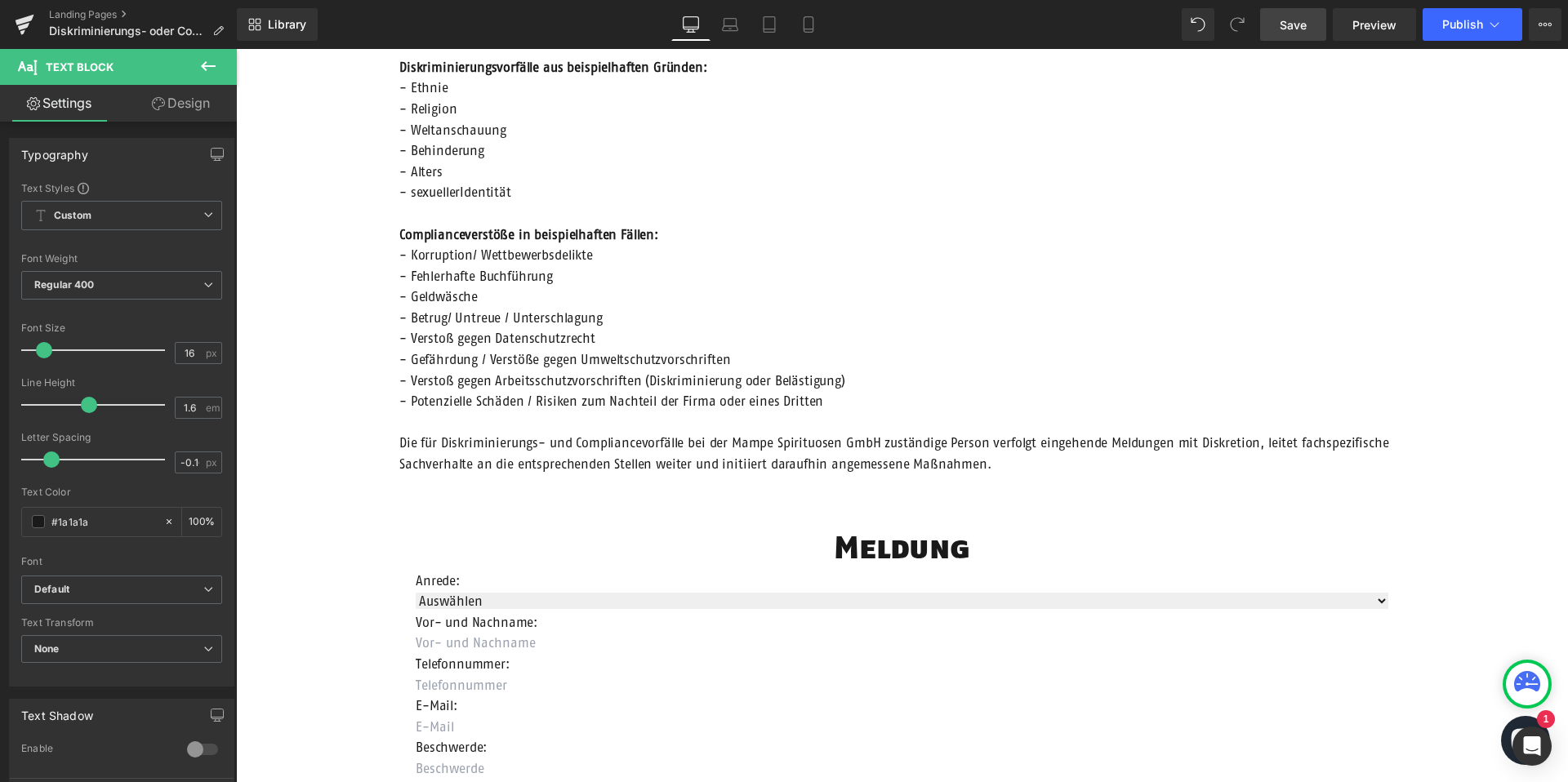
click at [1294, 35] on link "Save" at bounding box center [1292, 25] width 66 height 33
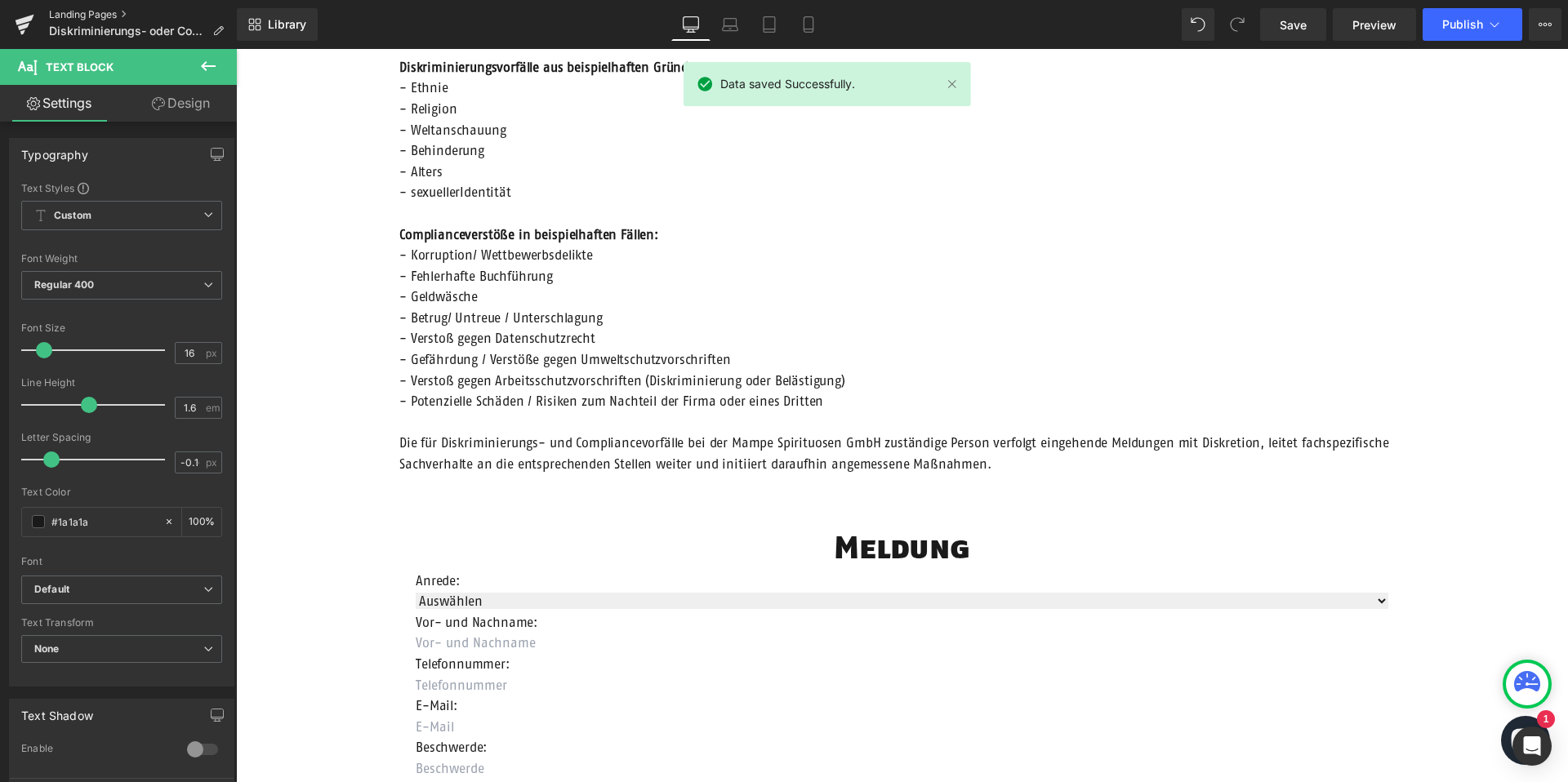
click at [98, 13] on link "Landing Pages" at bounding box center [143, 15] width 188 height 13
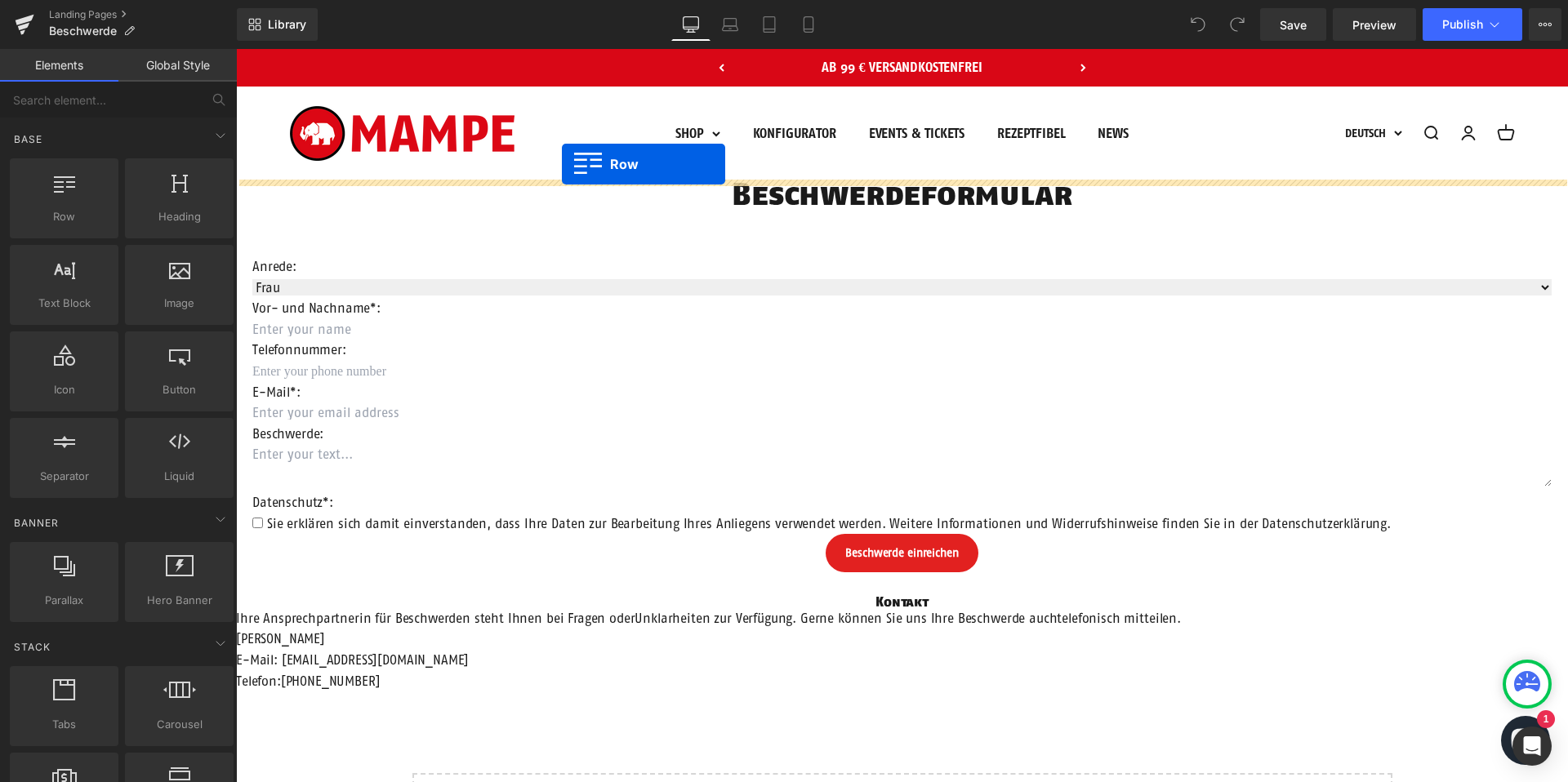
drag, startPoint x: 318, startPoint y: 246, endPoint x: 562, endPoint y: 164, distance: 257.4
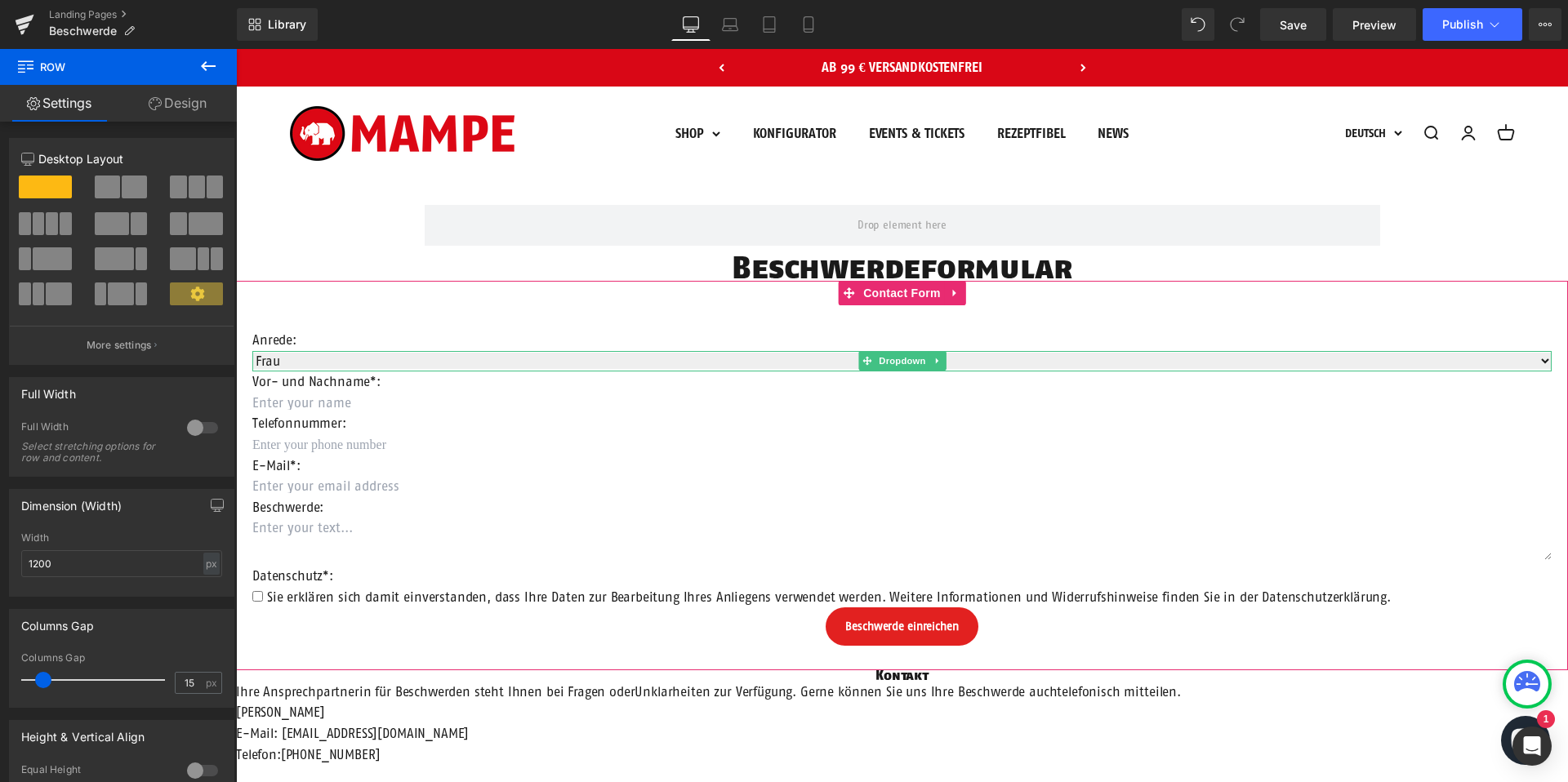
click at [472, 363] on select "Frau Herr Divers" at bounding box center [902, 361] width 1299 height 16
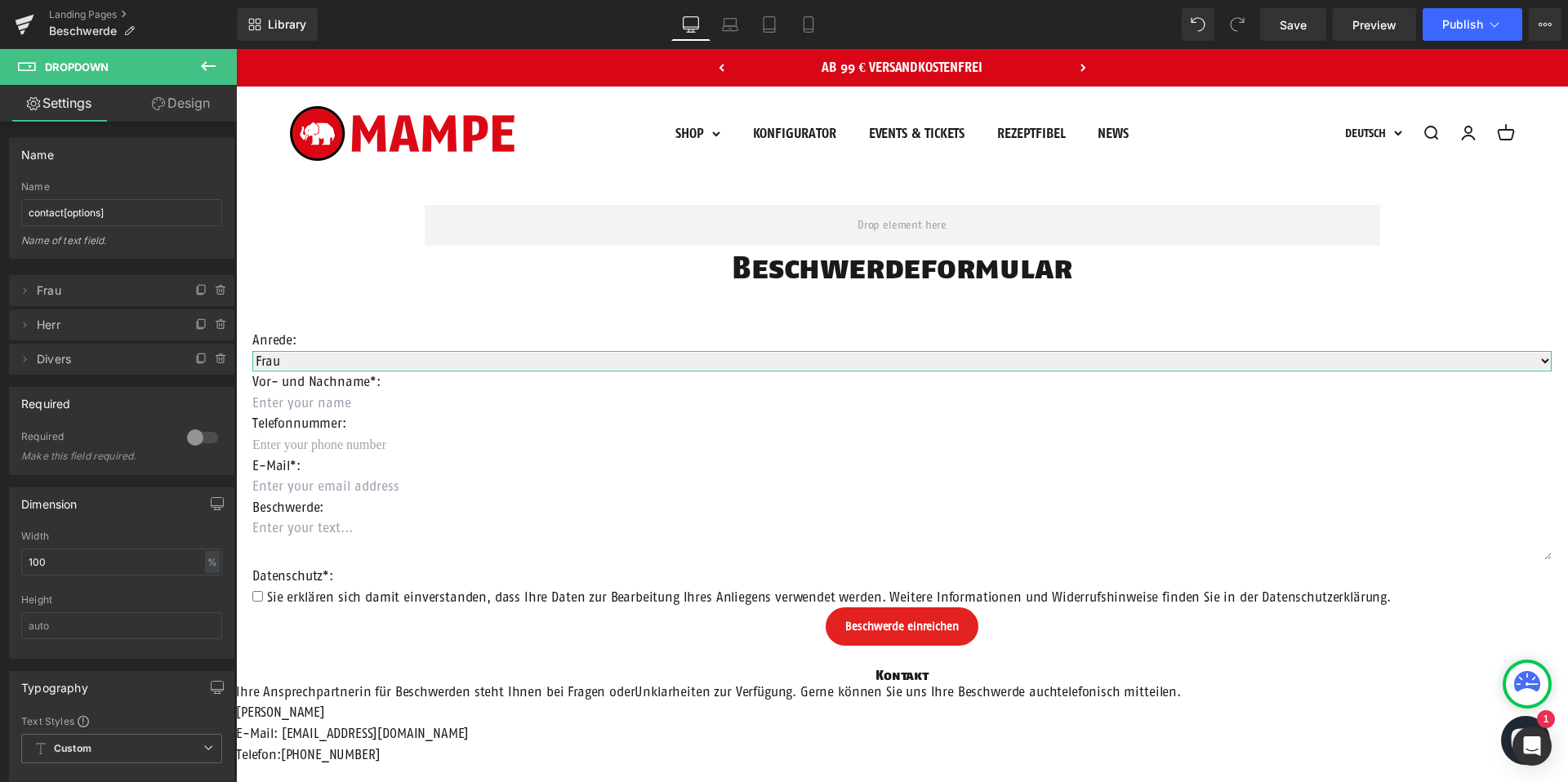
click at [195, 359] on icon at bounding box center [201, 359] width 13 height 13
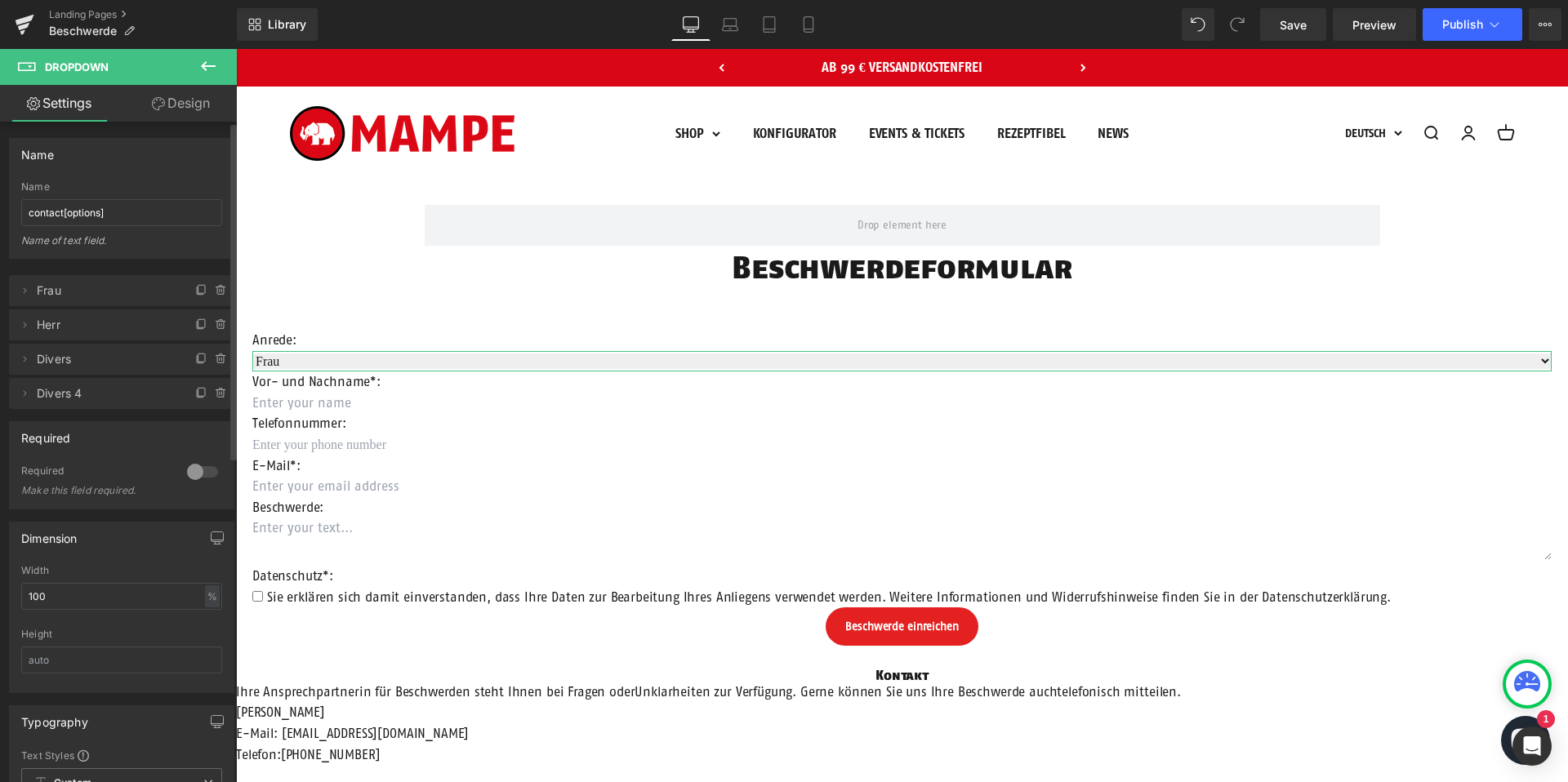
click at [64, 390] on span "Divers 4" at bounding box center [106, 394] width 137 height 31
click at [60, 395] on span "Divers 4" at bounding box center [106, 394] width 137 height 31
click at [49, 400] on span "Divers 4" at bounding box center [106, 394] width 137 height 31
click at [23, 397] on icon at bounding box center [24, 393] width 13 height 13
click at [43, 456] on input "Divers 4" at bounding box center [122, 456] width 203 height 27
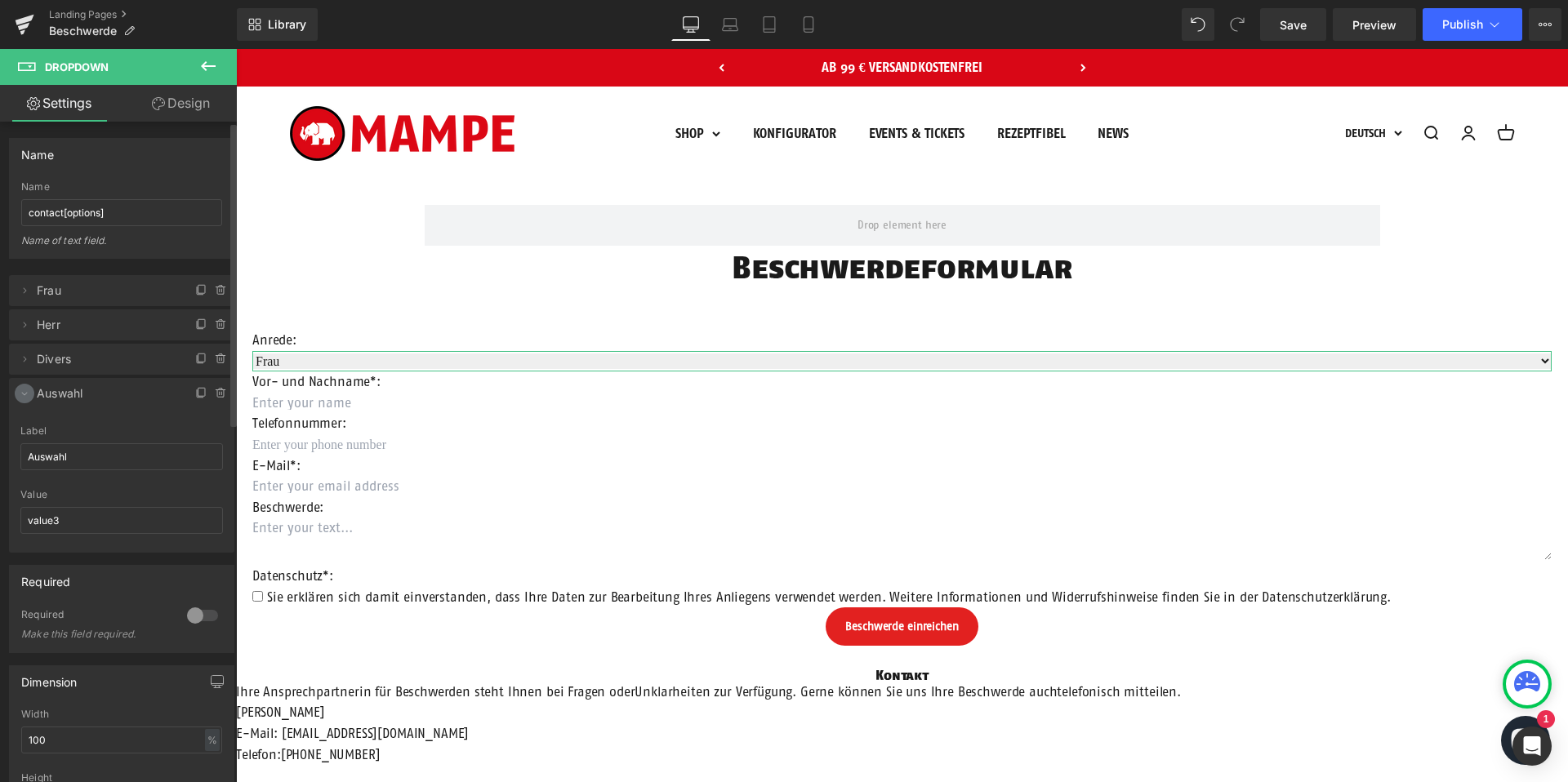
click at [27, 394] on icon at bounding box center [24, 393] width 13 height 13
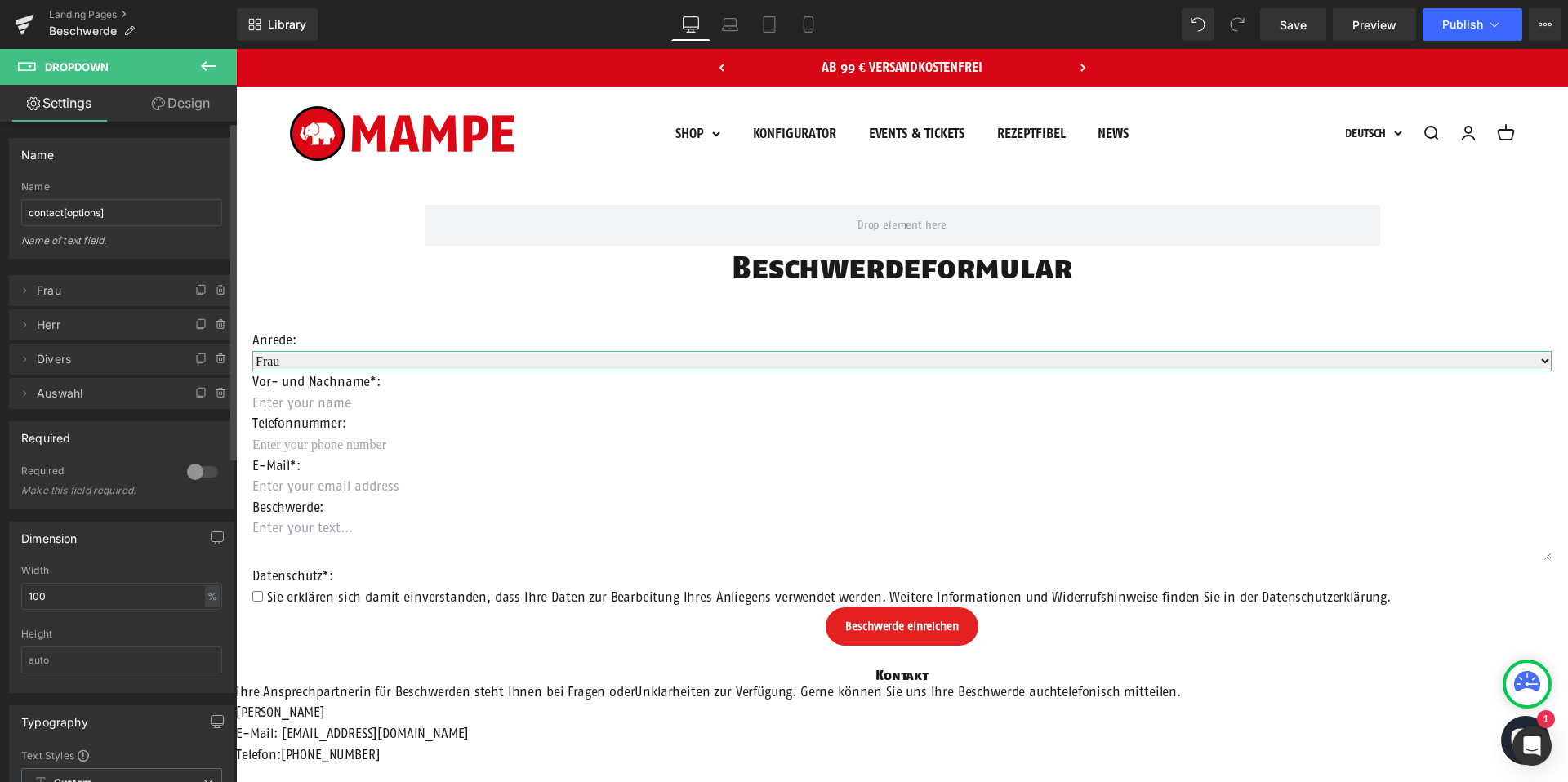
click at [71, 397] on span "Auswahl" at bounding box center [106, 394] width 137 height 31
click at [28, 388] on icon at bounding box center [24, 393] width 13 height 13
click at [58, 455] on input "Auswahl" at bounding box center [122, 456] width 203 height 27
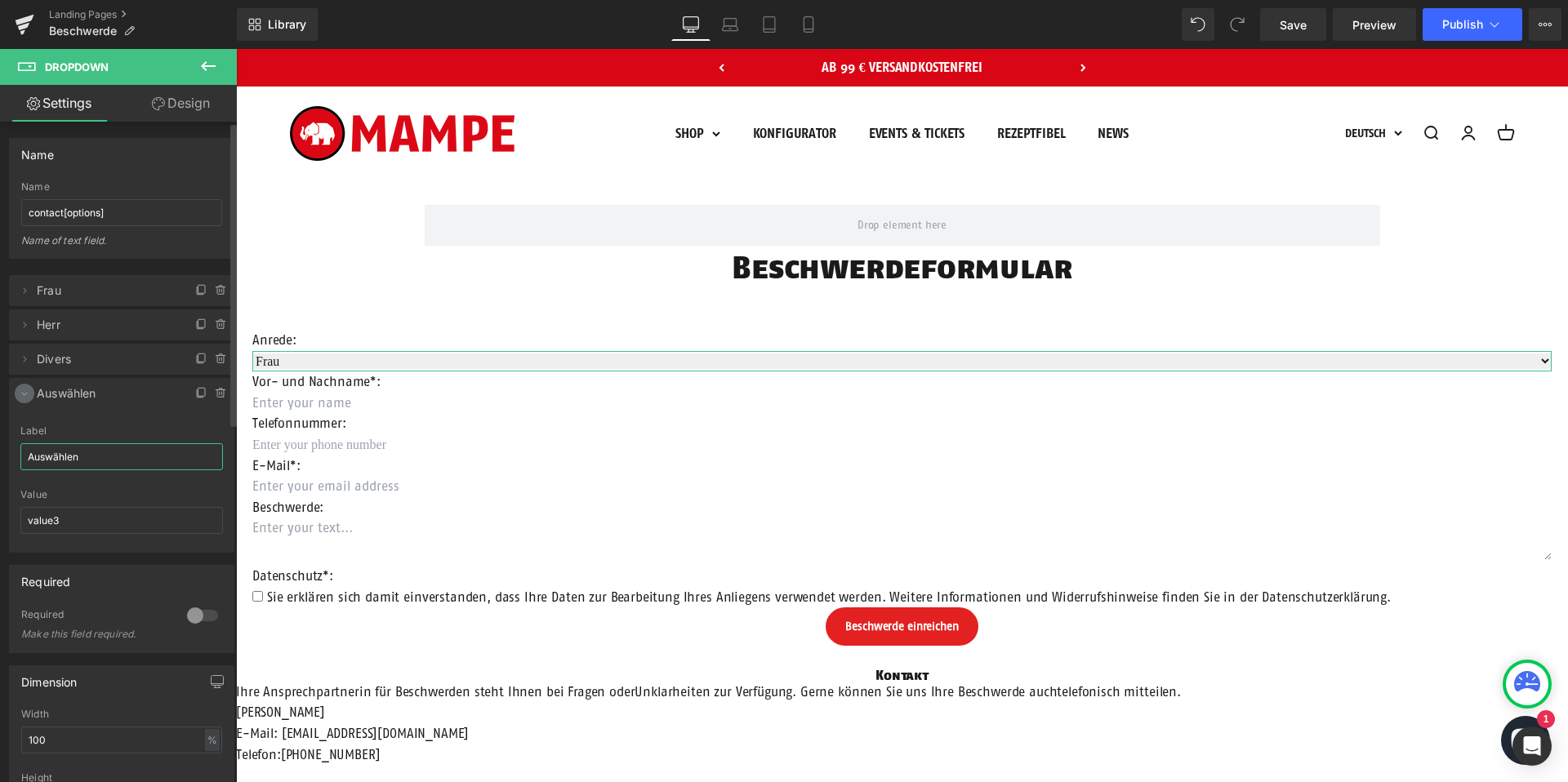
type input "Auswählen"
click at [23, 394] on icon at bounding box center [25, 394] width 6 height 3
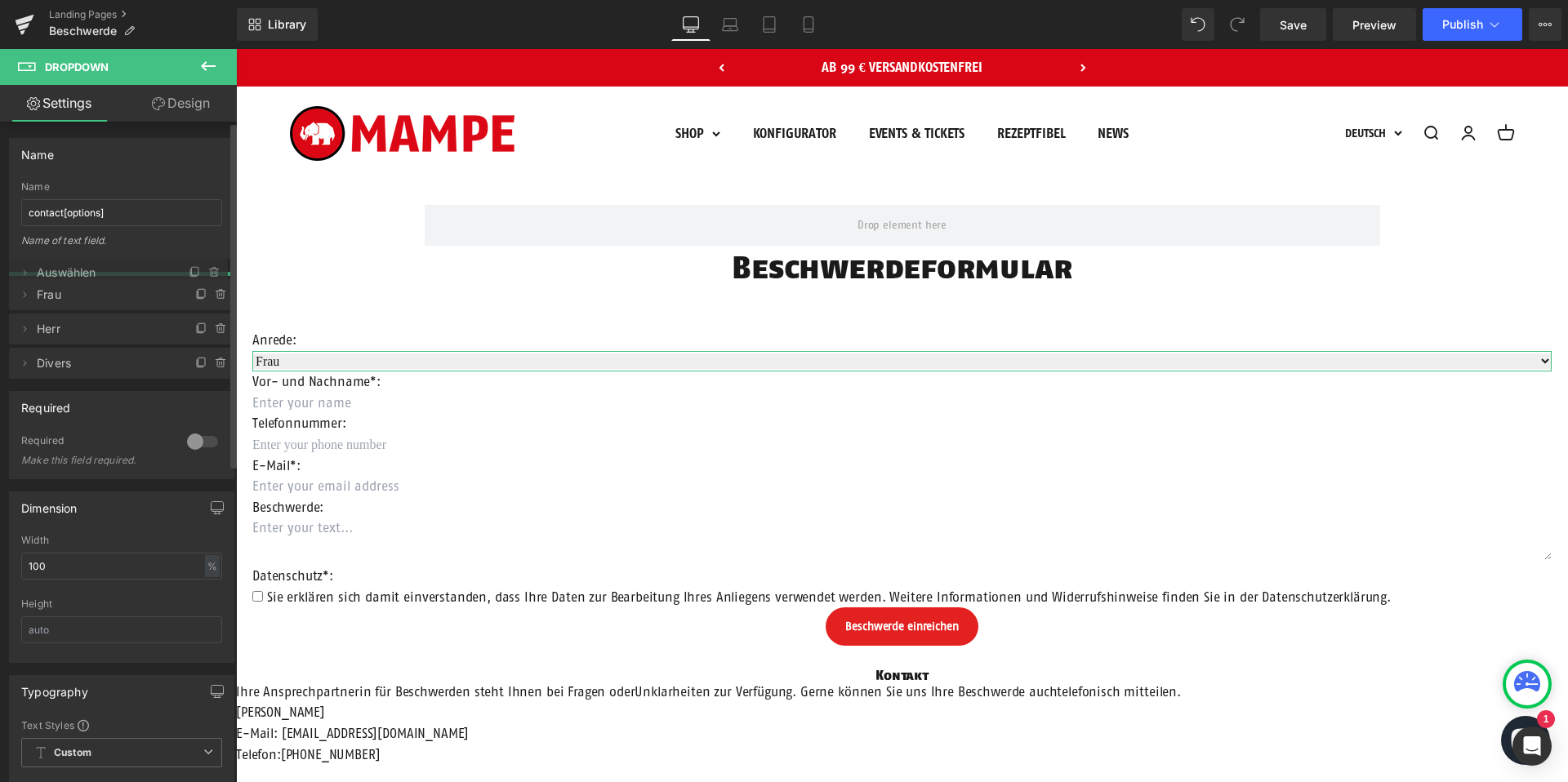
drag, startPoint x: 55, startPoint y: 388, endPoint x: 63, endPoint y: 272, distance: 116.3
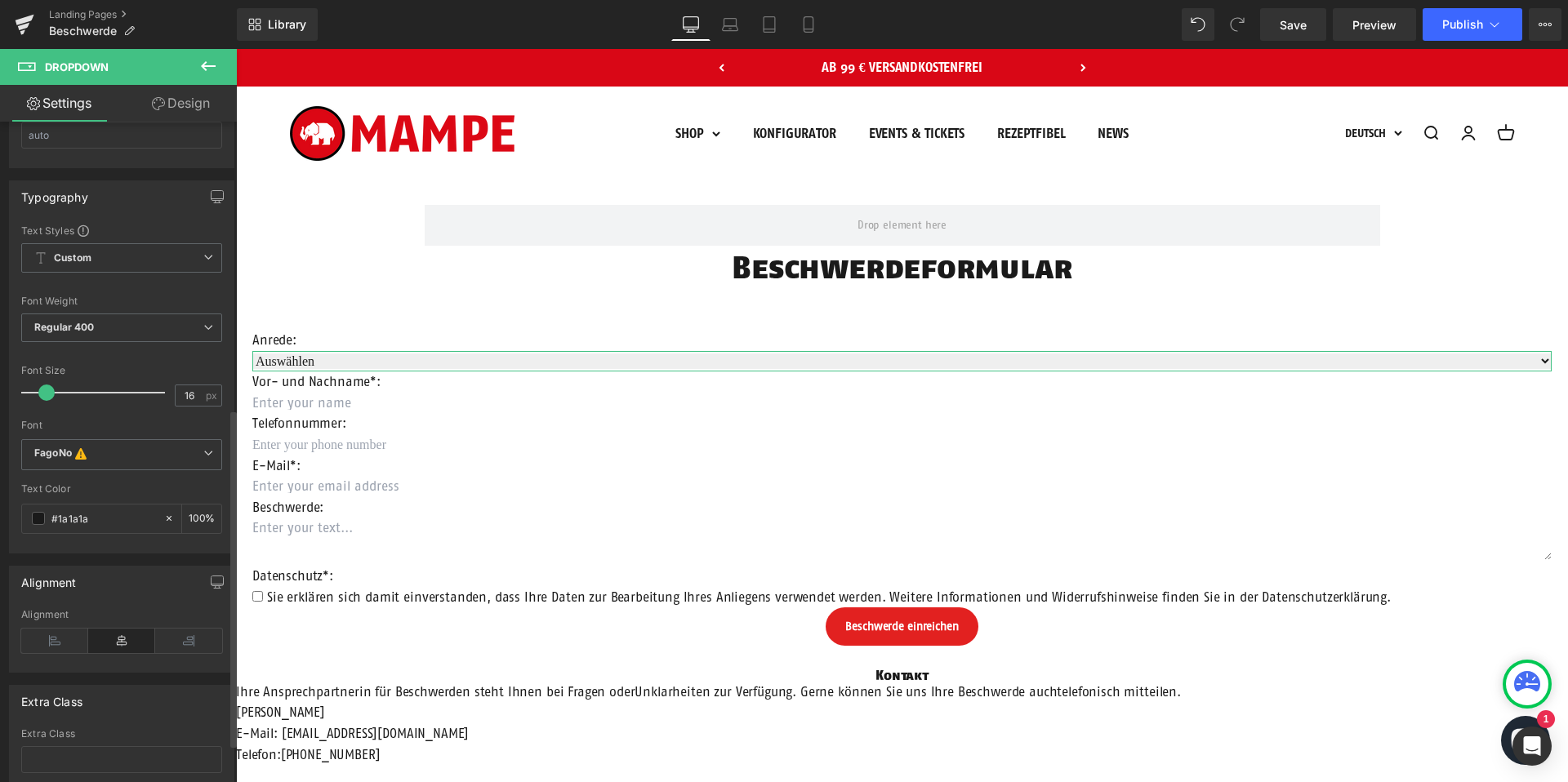
scroll to position [566, 0]
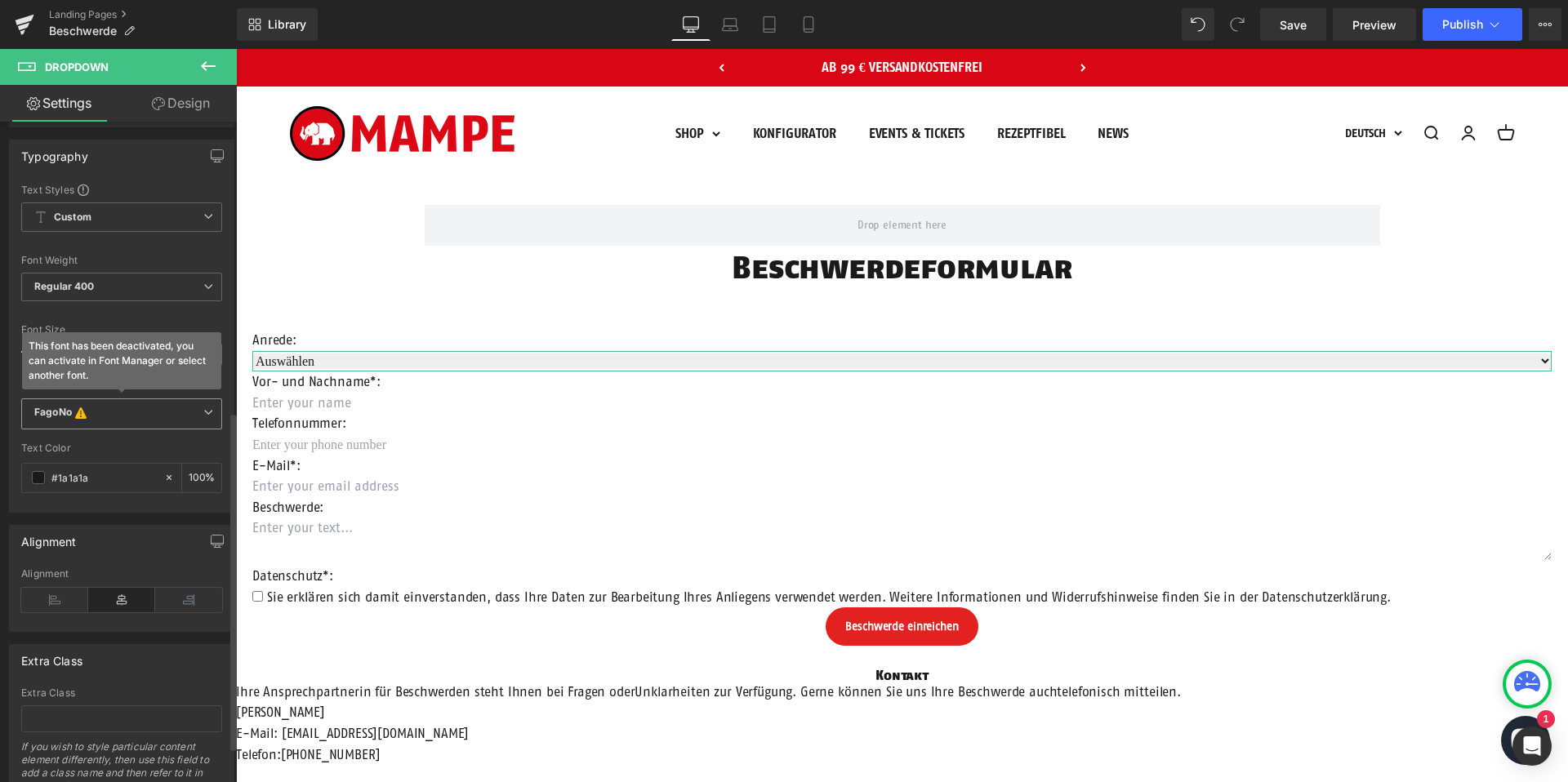
click at [119, 424] on span "FagoNo This font has been deactivated, you can activate in Font Manager or sele…" at bounding box center [122, 414] width 201 height 31
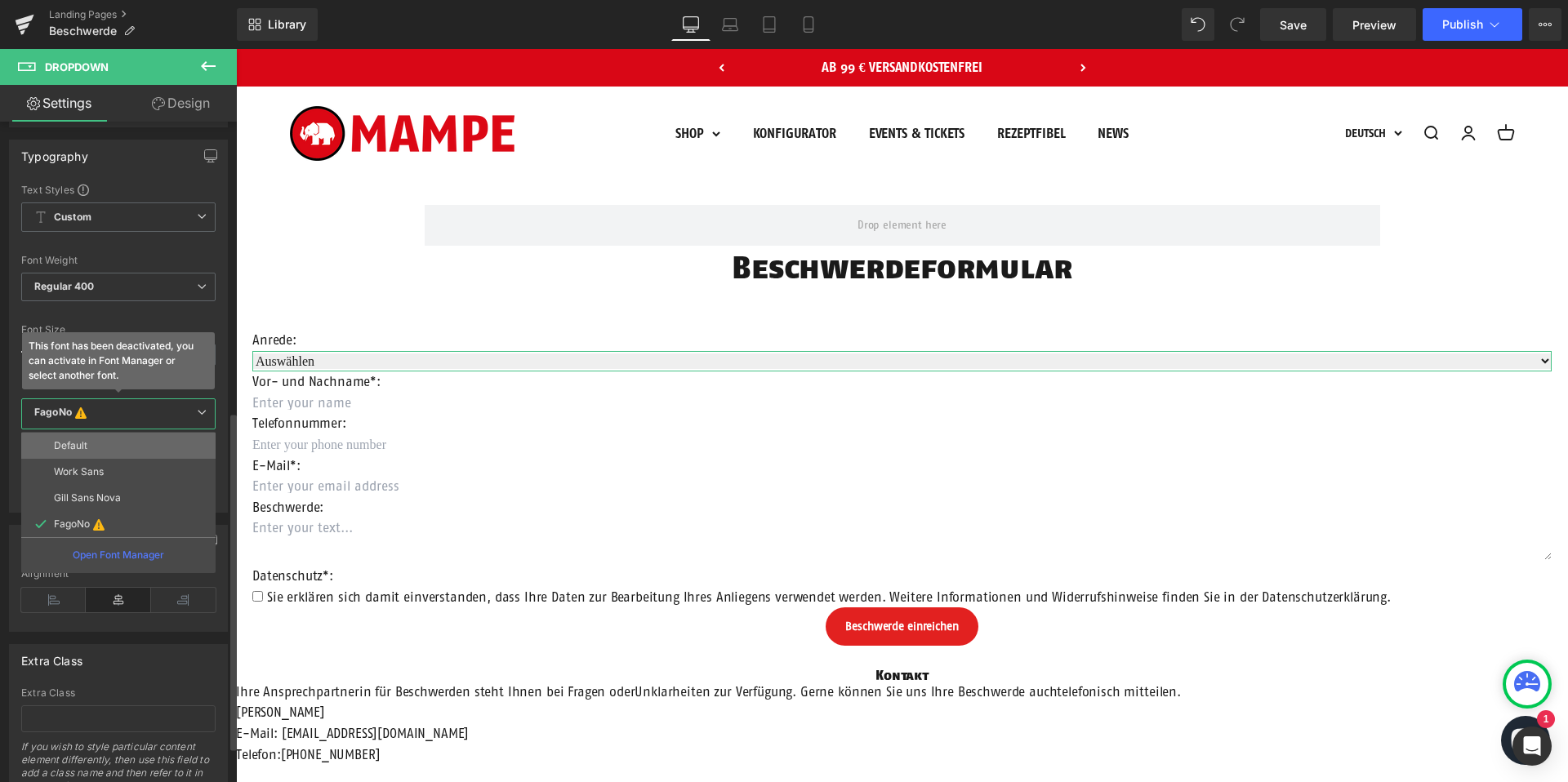
click at [111, 457] on li "Default" at bounding box center [119, 446] width 194 height 26
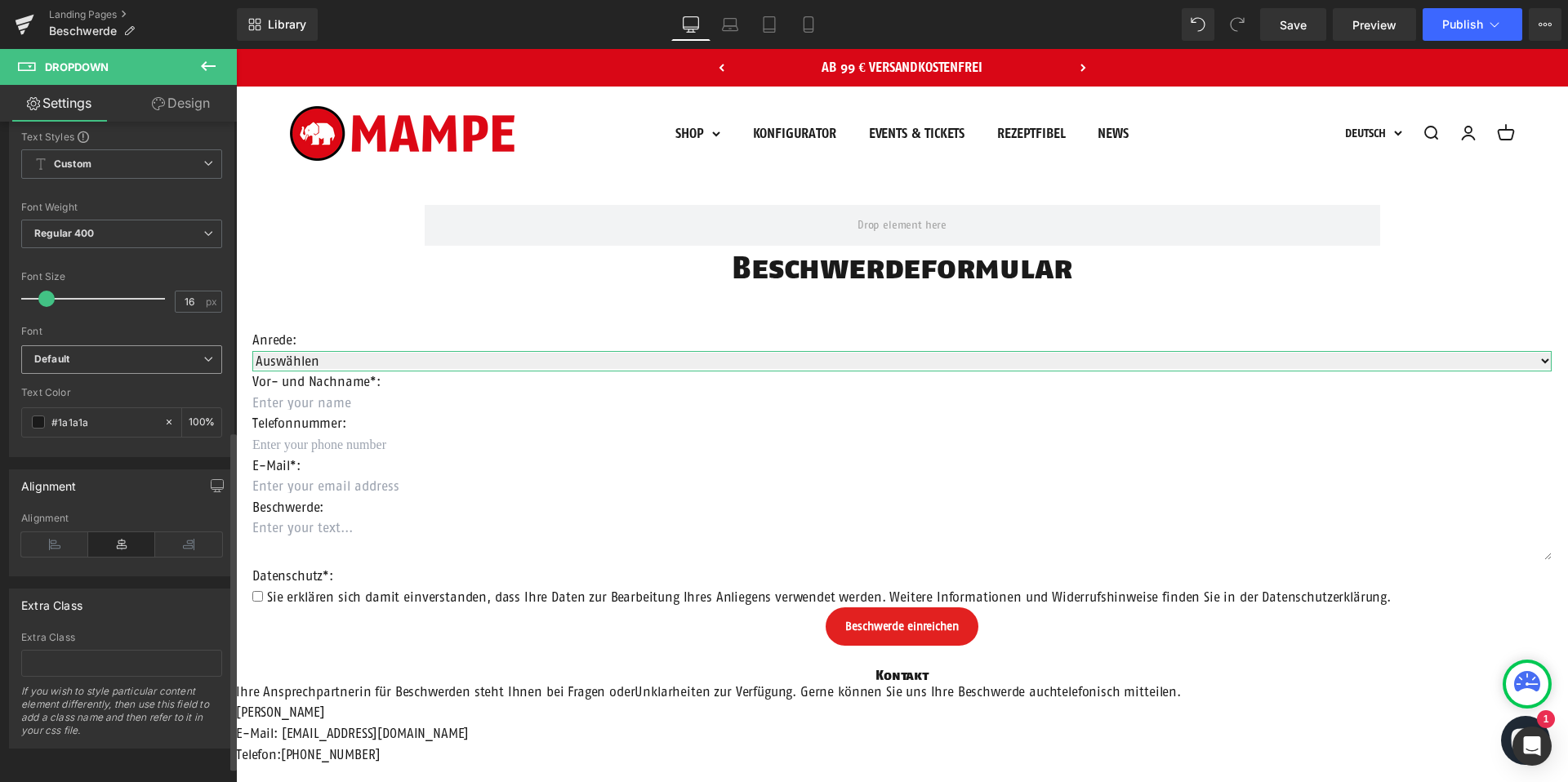
scroll to position [632, 0]
click at [59, 533] on icon at bounding box center [55, 545] width 67 height 25
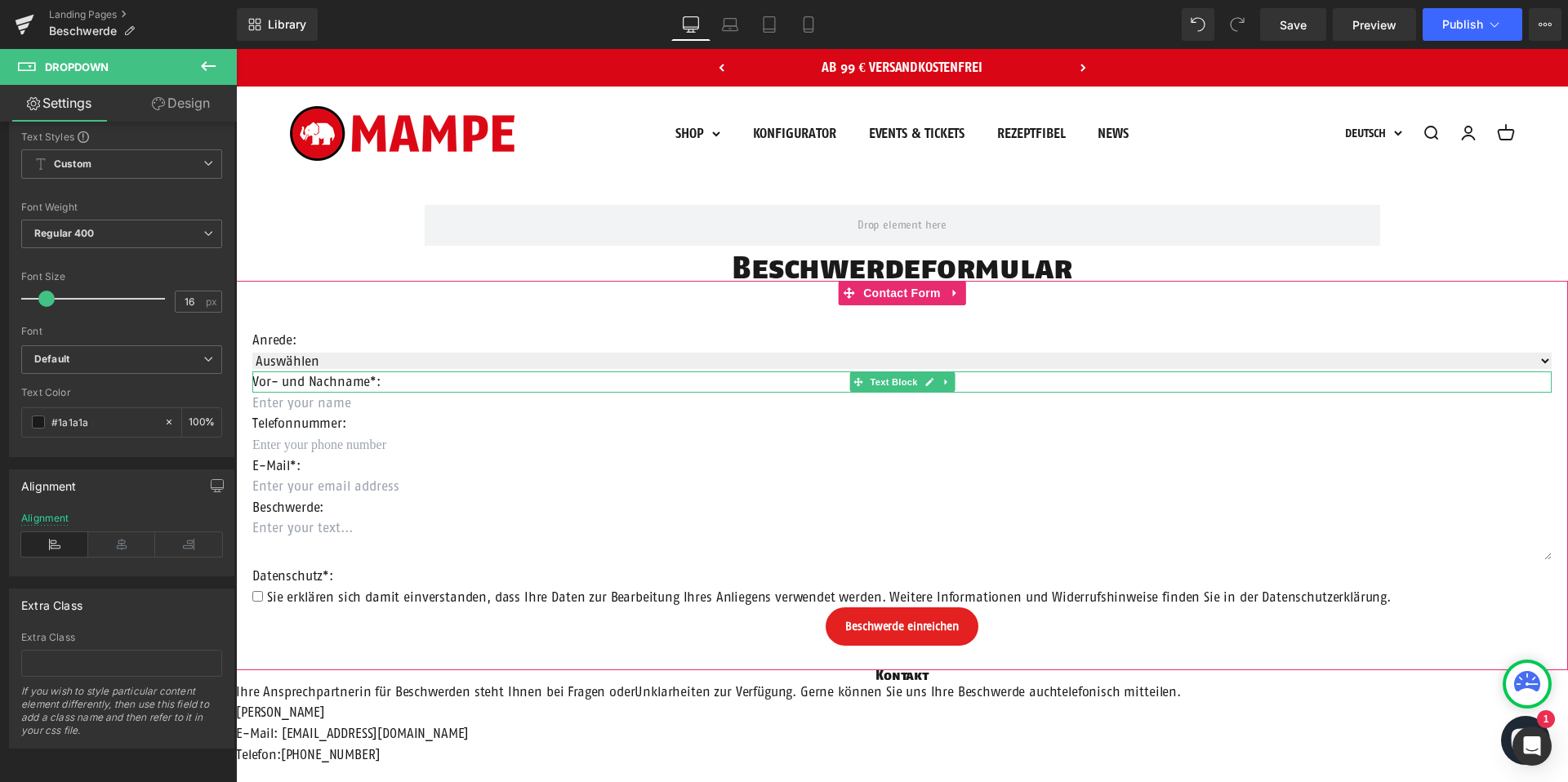
click at [321, 404] on input "text" at bounding box center [902, 403] width 1299 height 21
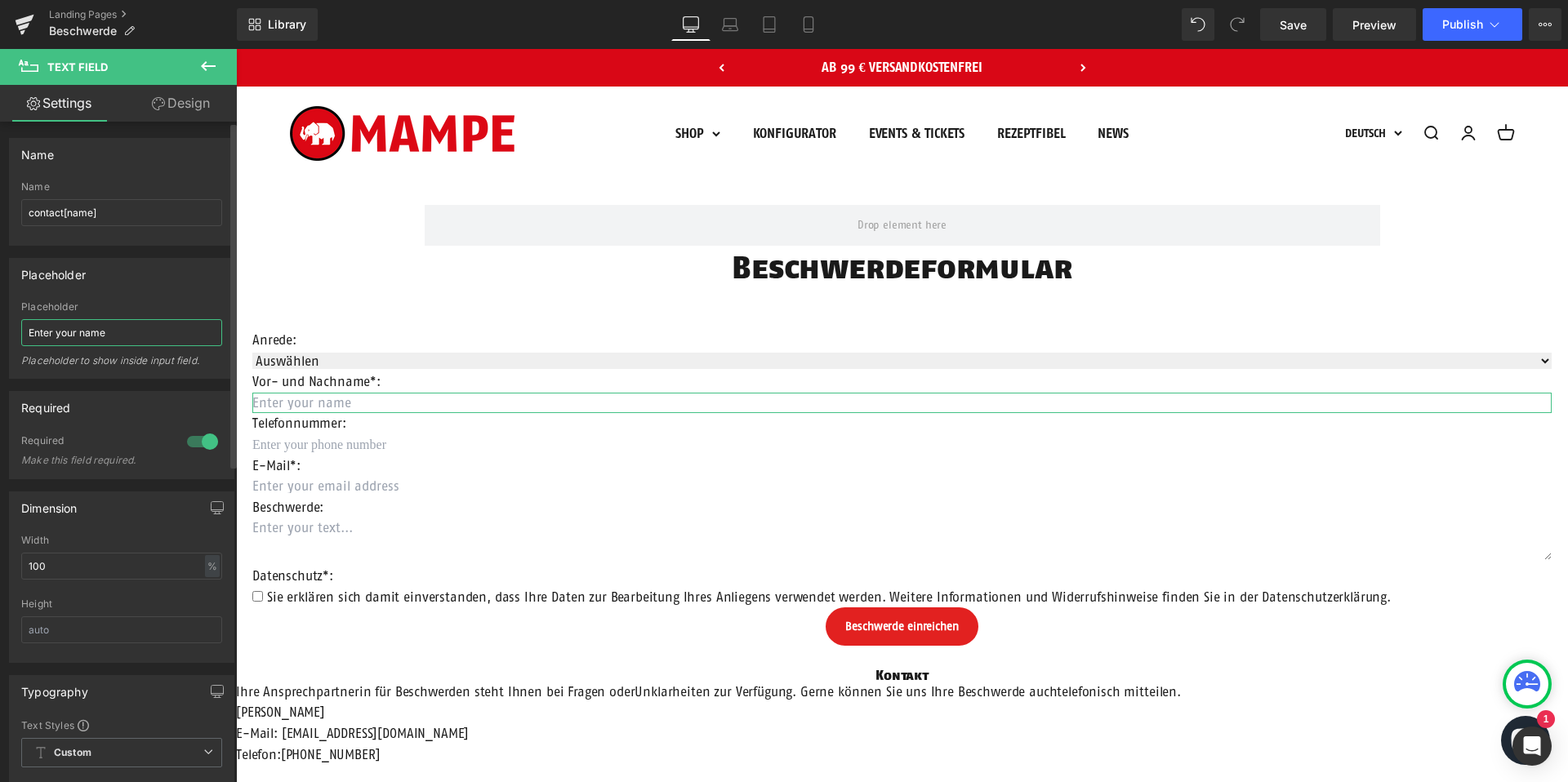
click at [126, 334] on input "Enter your name" at bounding box center [122, 333] width 201 height 27
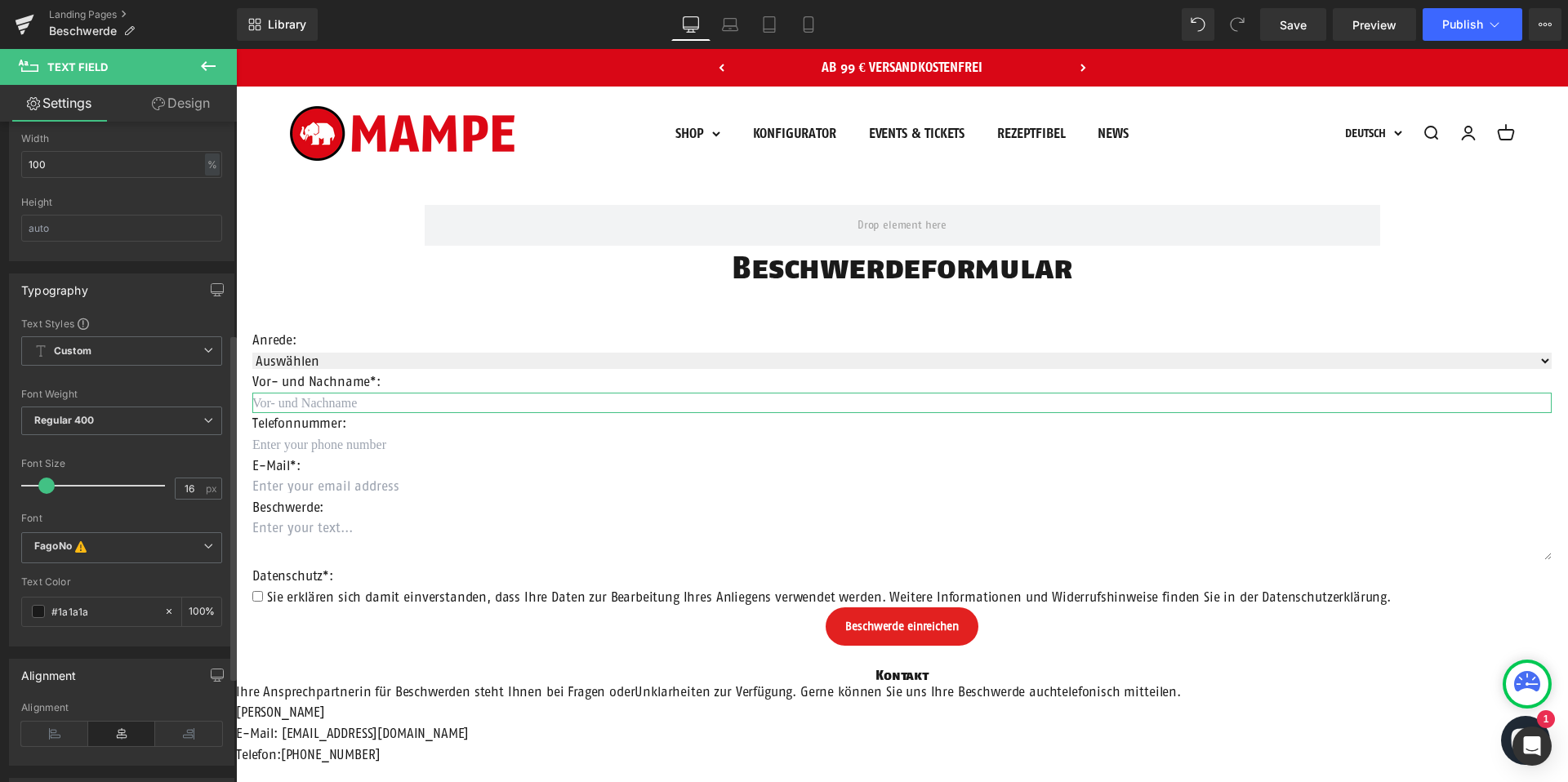
scroll to position [412, 0]
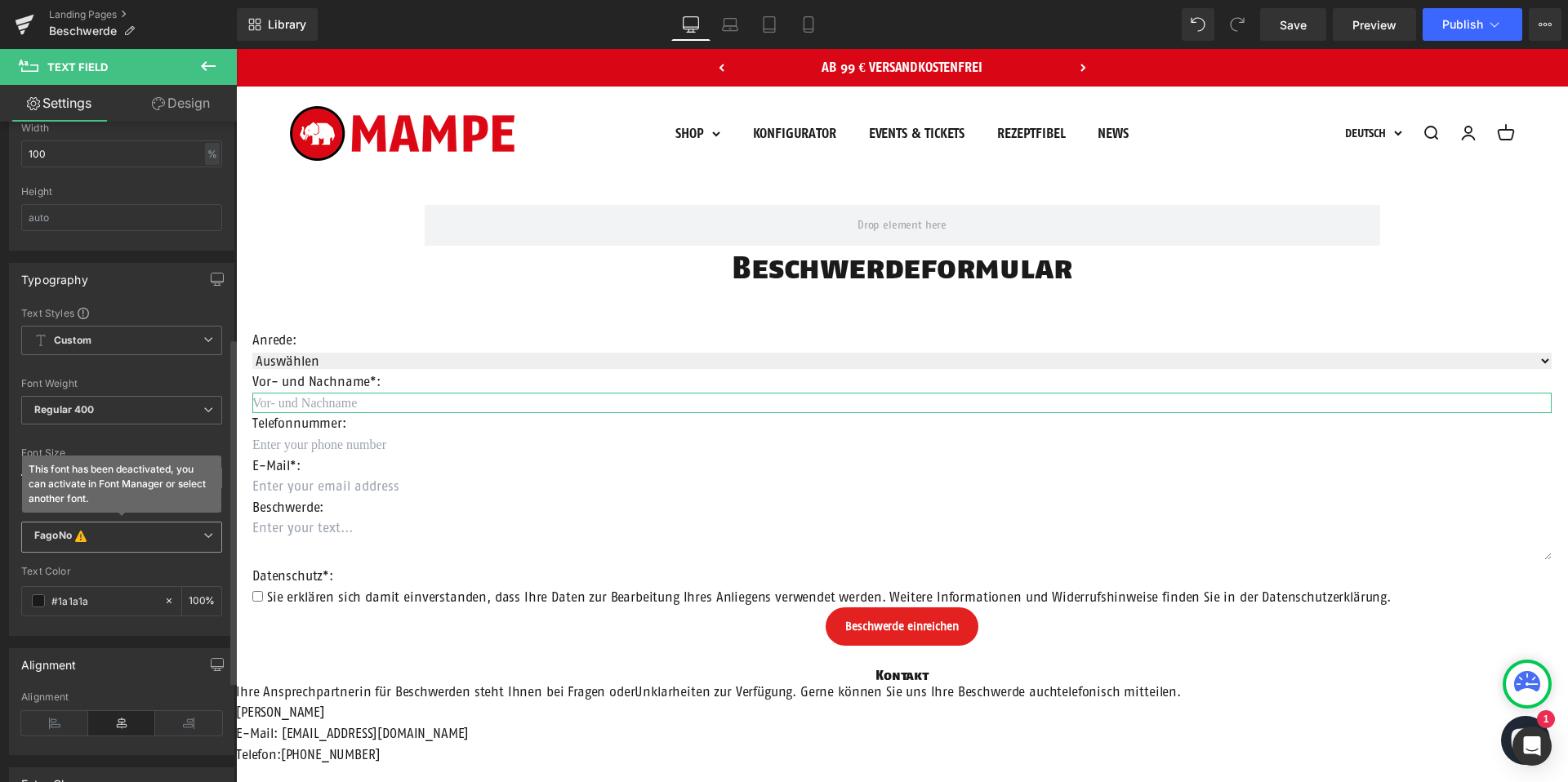
type input "Vor- und Nachname"
click at [139, 536] on b "FagoNo This font has been deactivated, you can activate in Font Manager or sele…" at bounding box center [119, 537] width 169 height 16
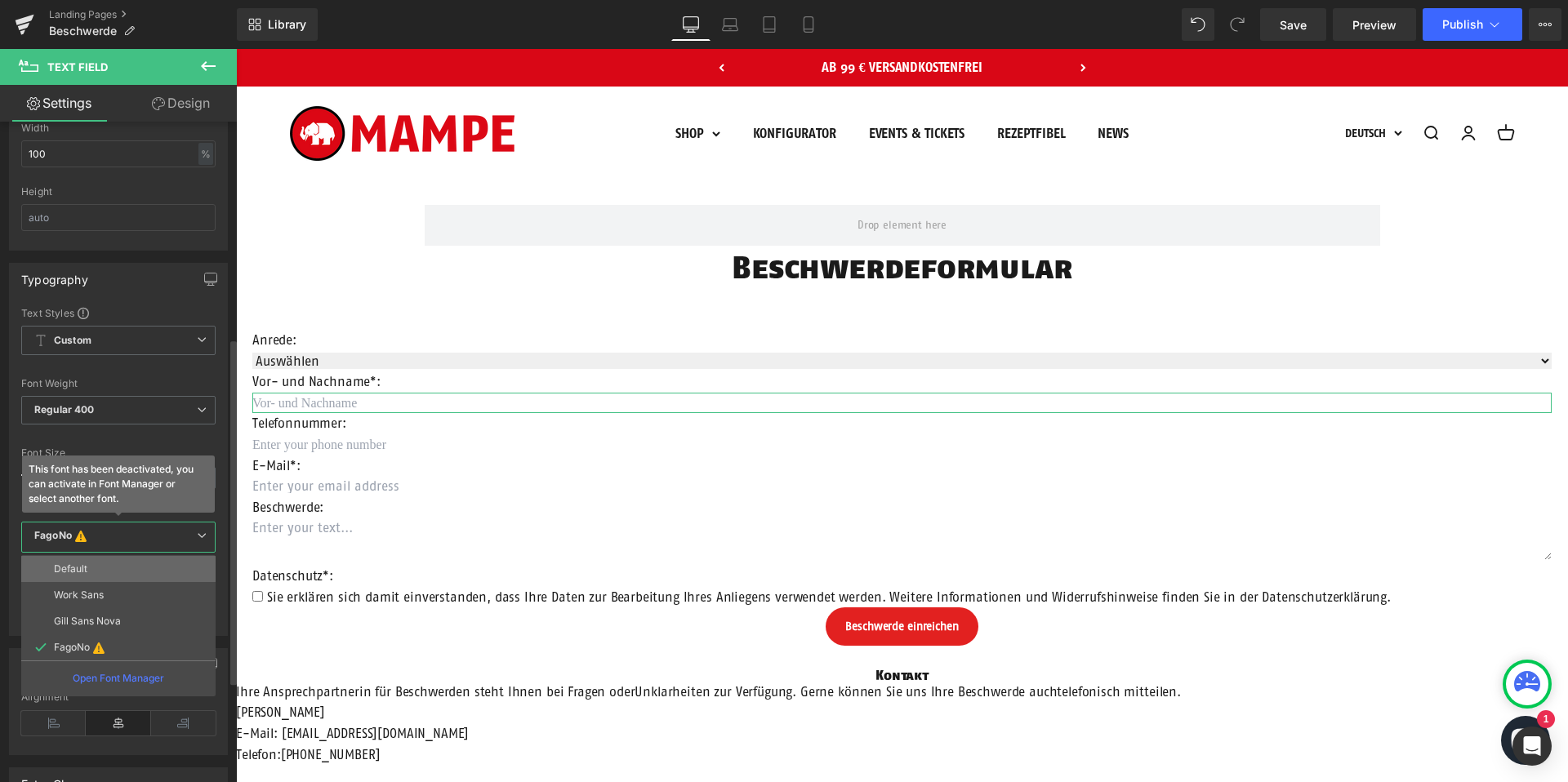
click at [126, 567] on li "Default" at bounding box center [119, 569] width 194 height 26
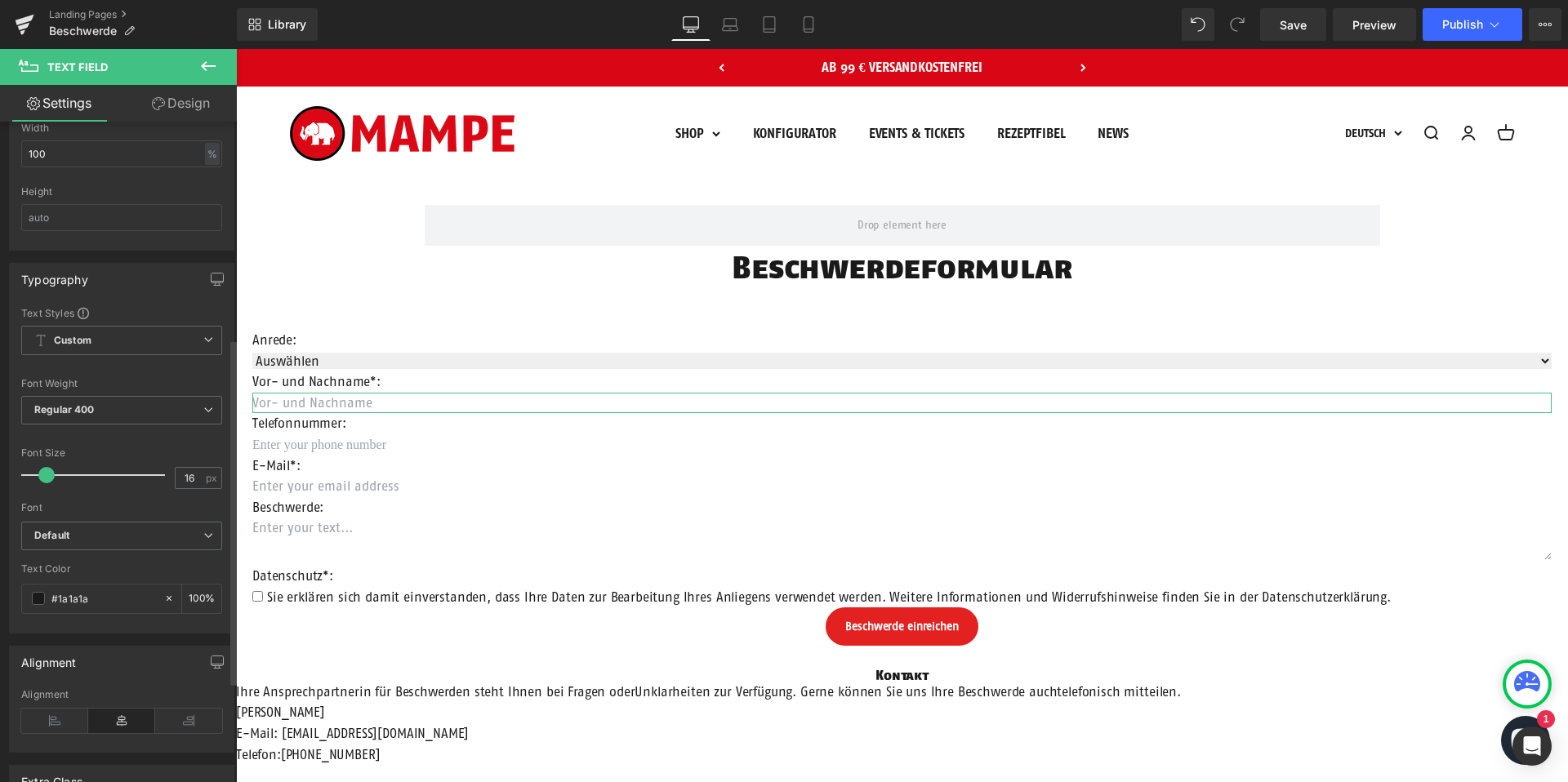
scroll to position [568, 0]
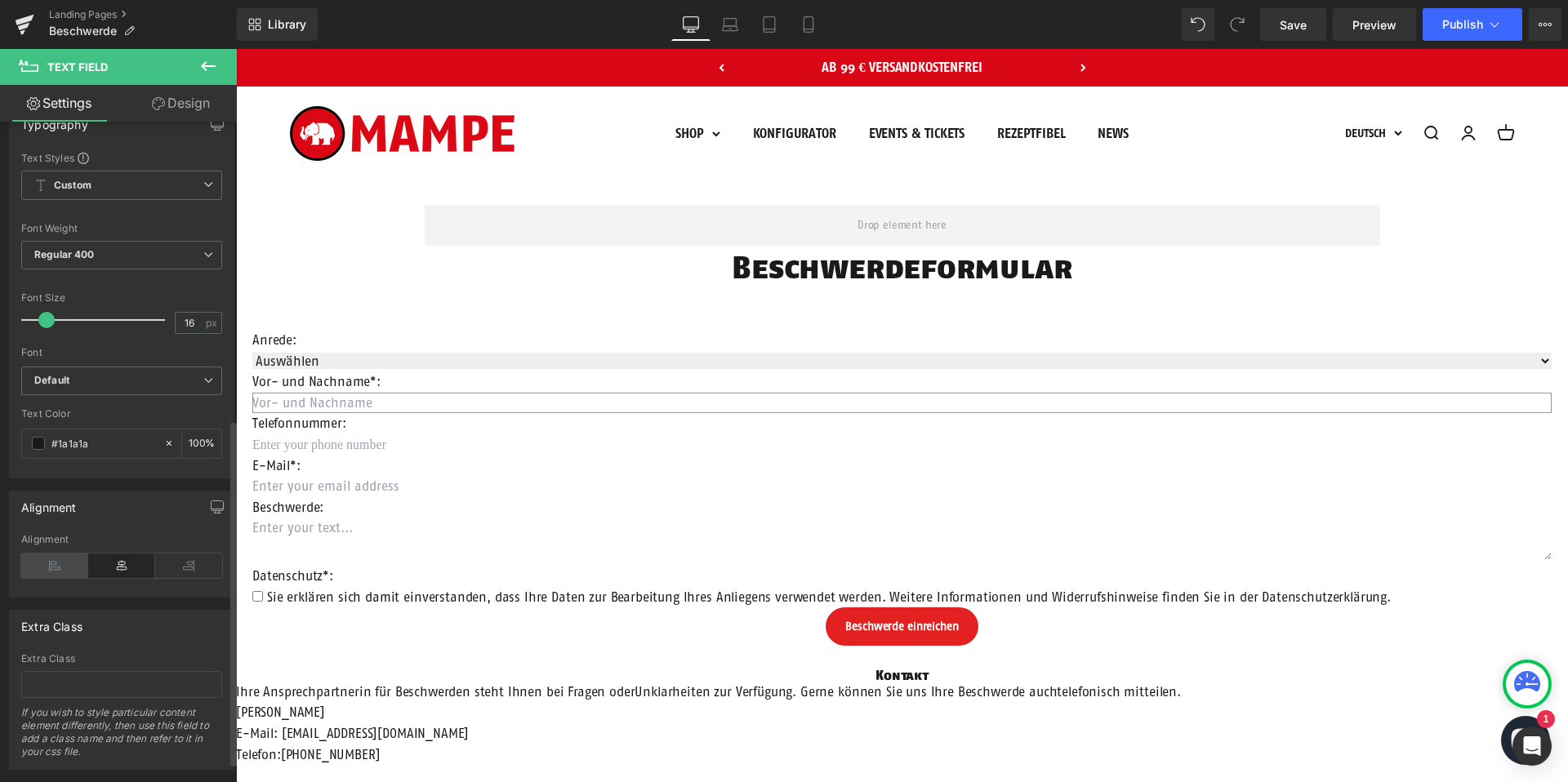
click at [43, 571] on icon at bounding box center [55, 565] width 67 height 25
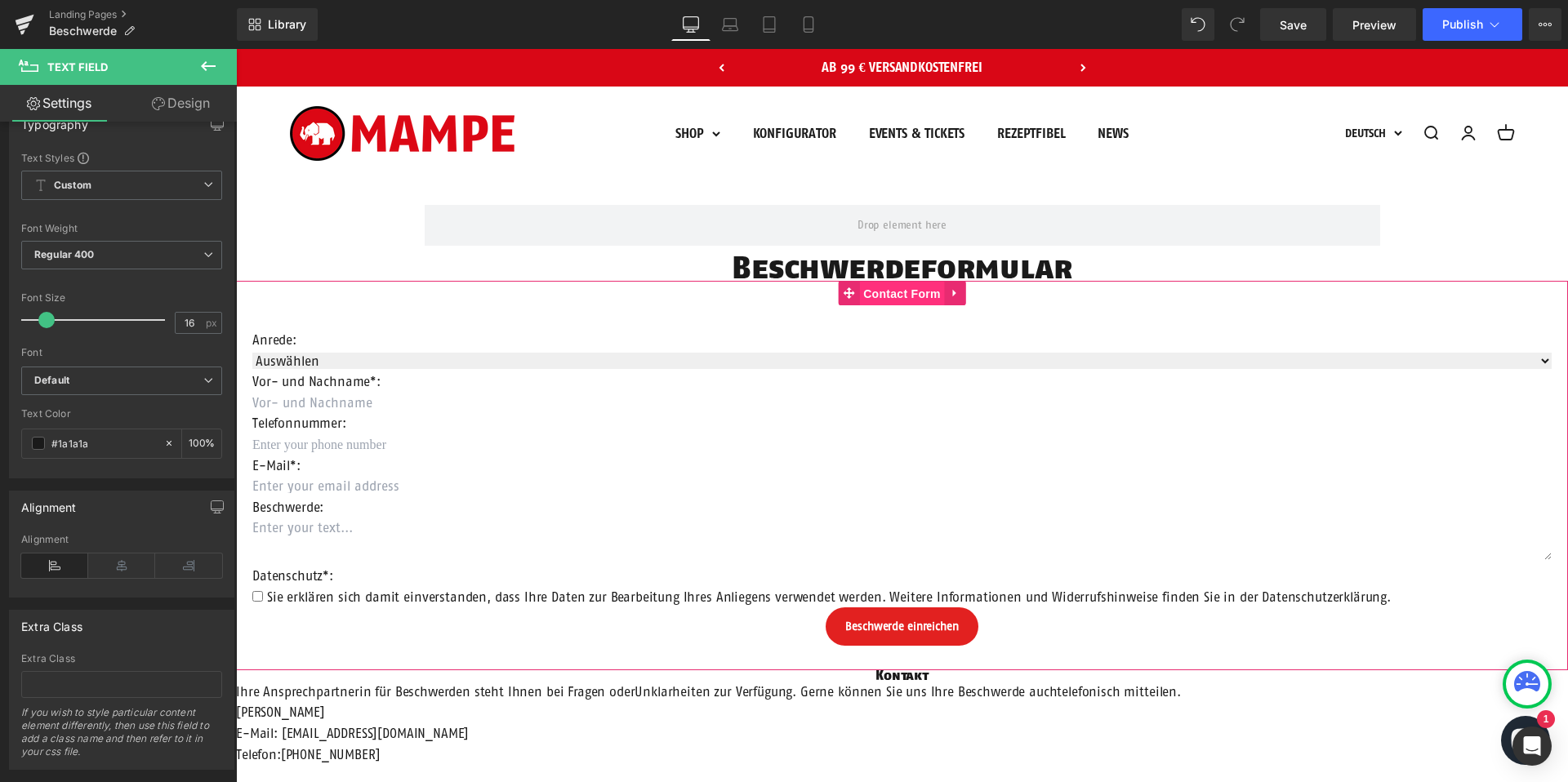
click at [895, 290] on span "Contact Form" at bounding box center [902, 294] width 86 height 25
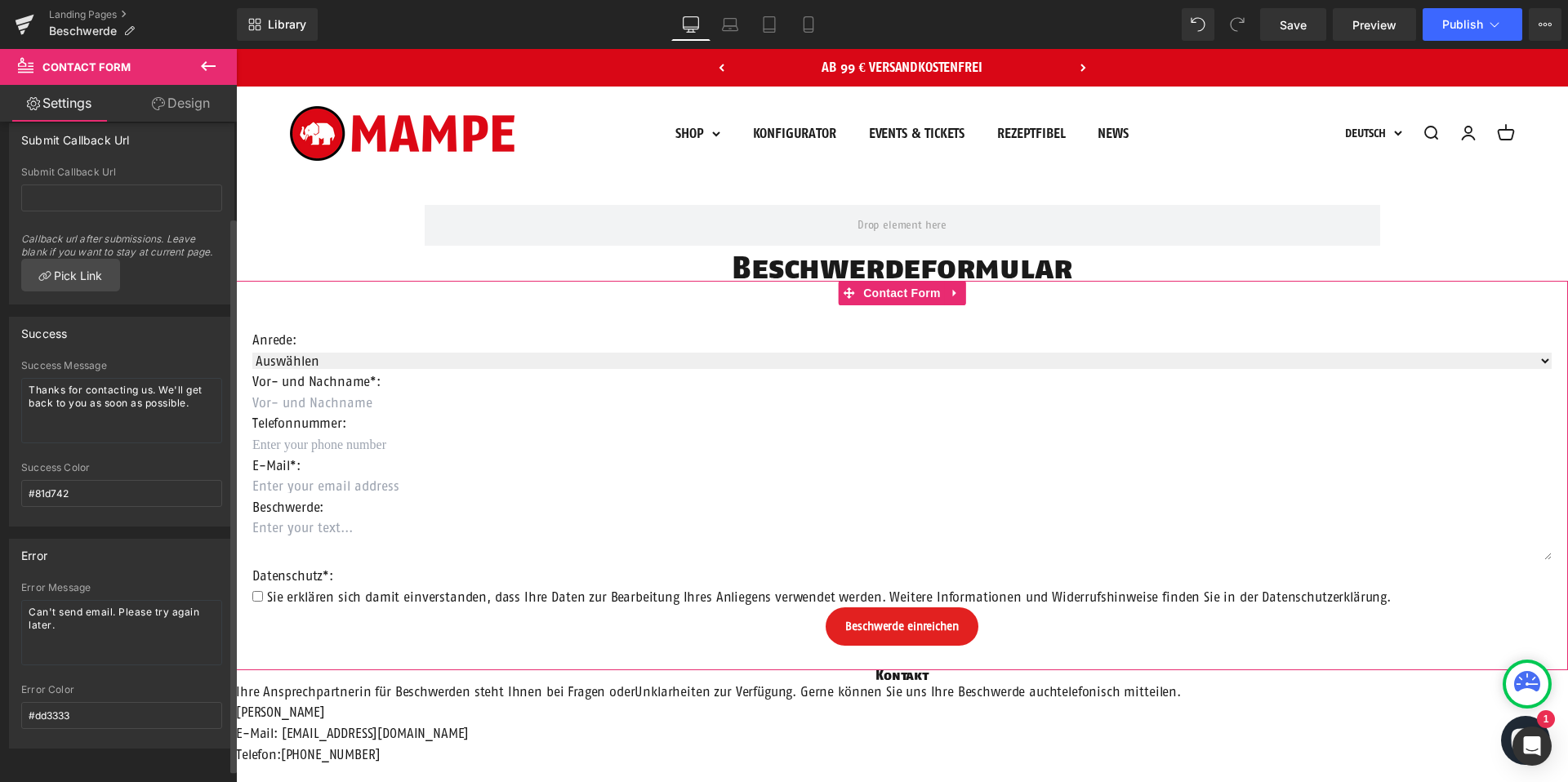
scroll to position [0, 0]
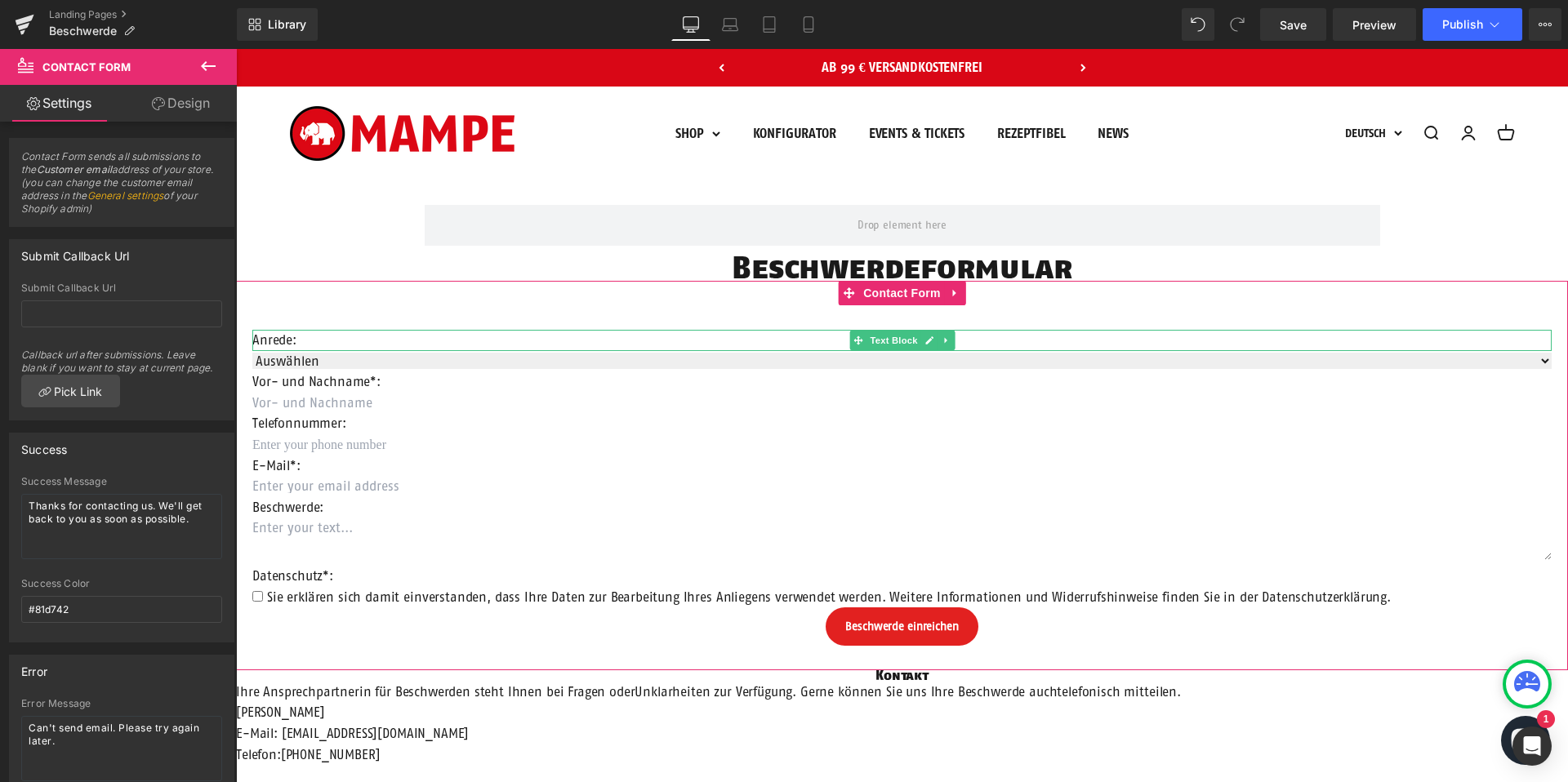
click at [288, 338] on p "Anrede:" at bounding box center [902, 340] width 1299 height 21
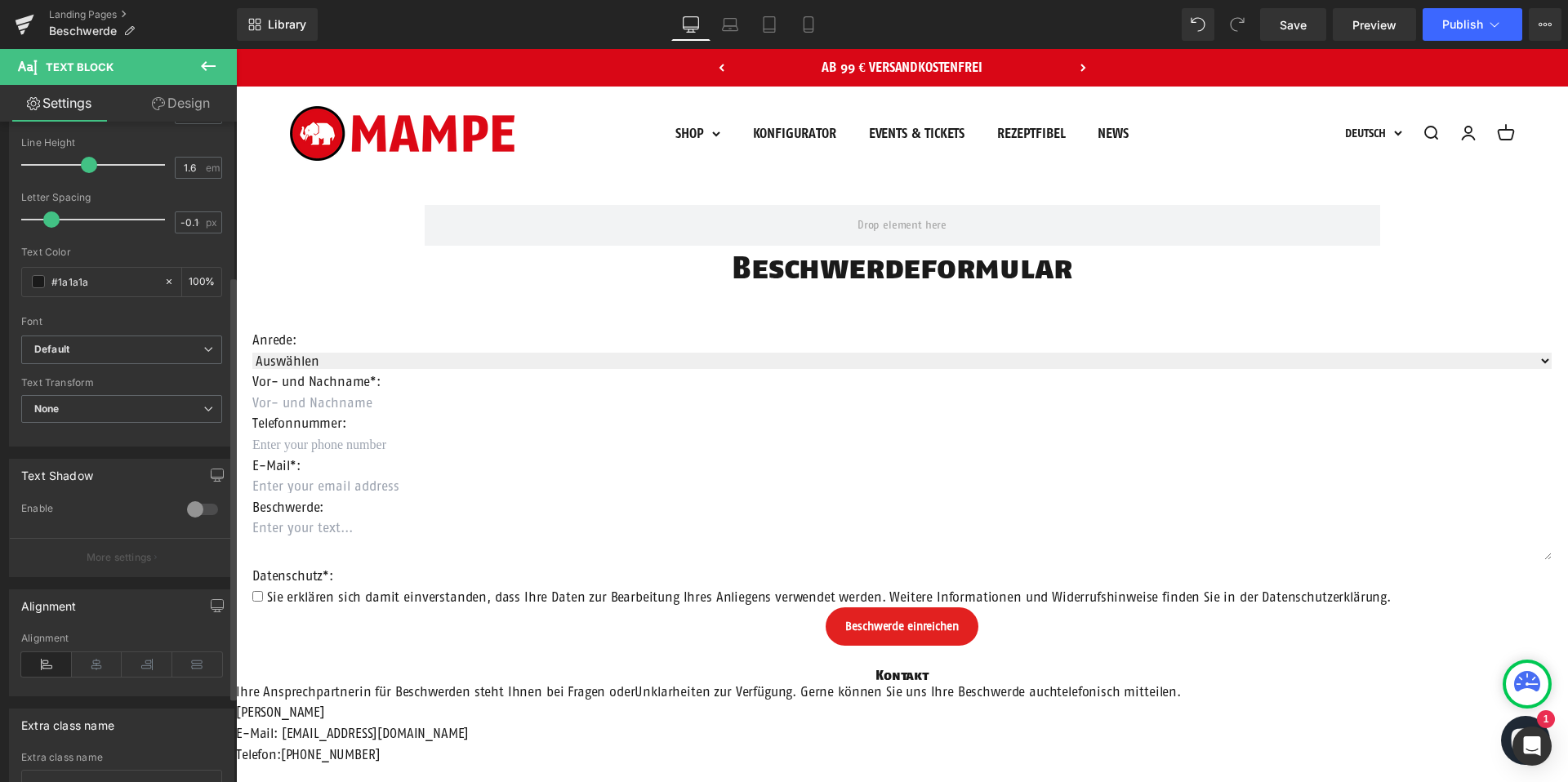
scroll to position [373, 0]
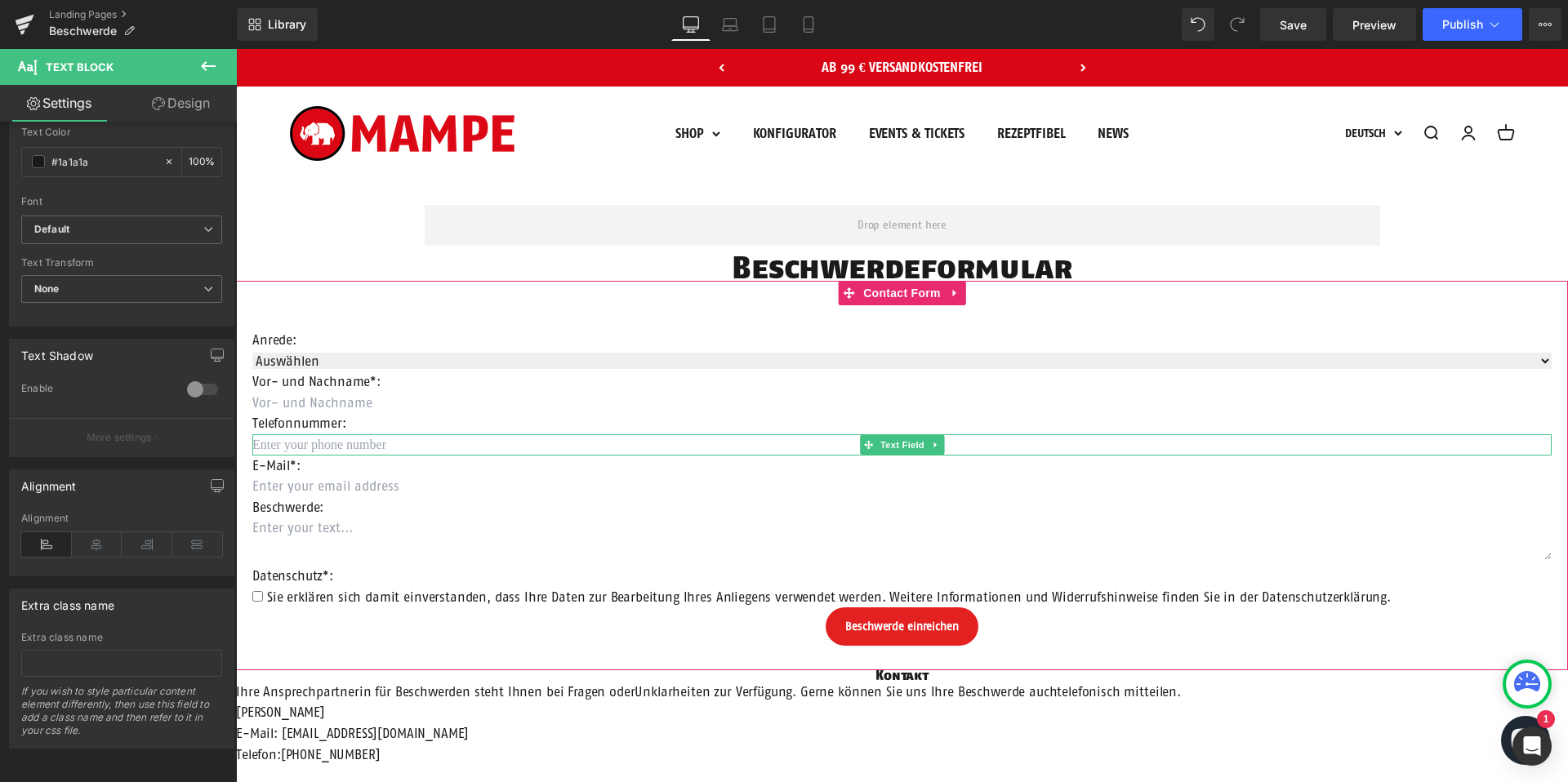
click at [302, 443] on input "text" at bounding box center [902, 445] width 1299 height 21
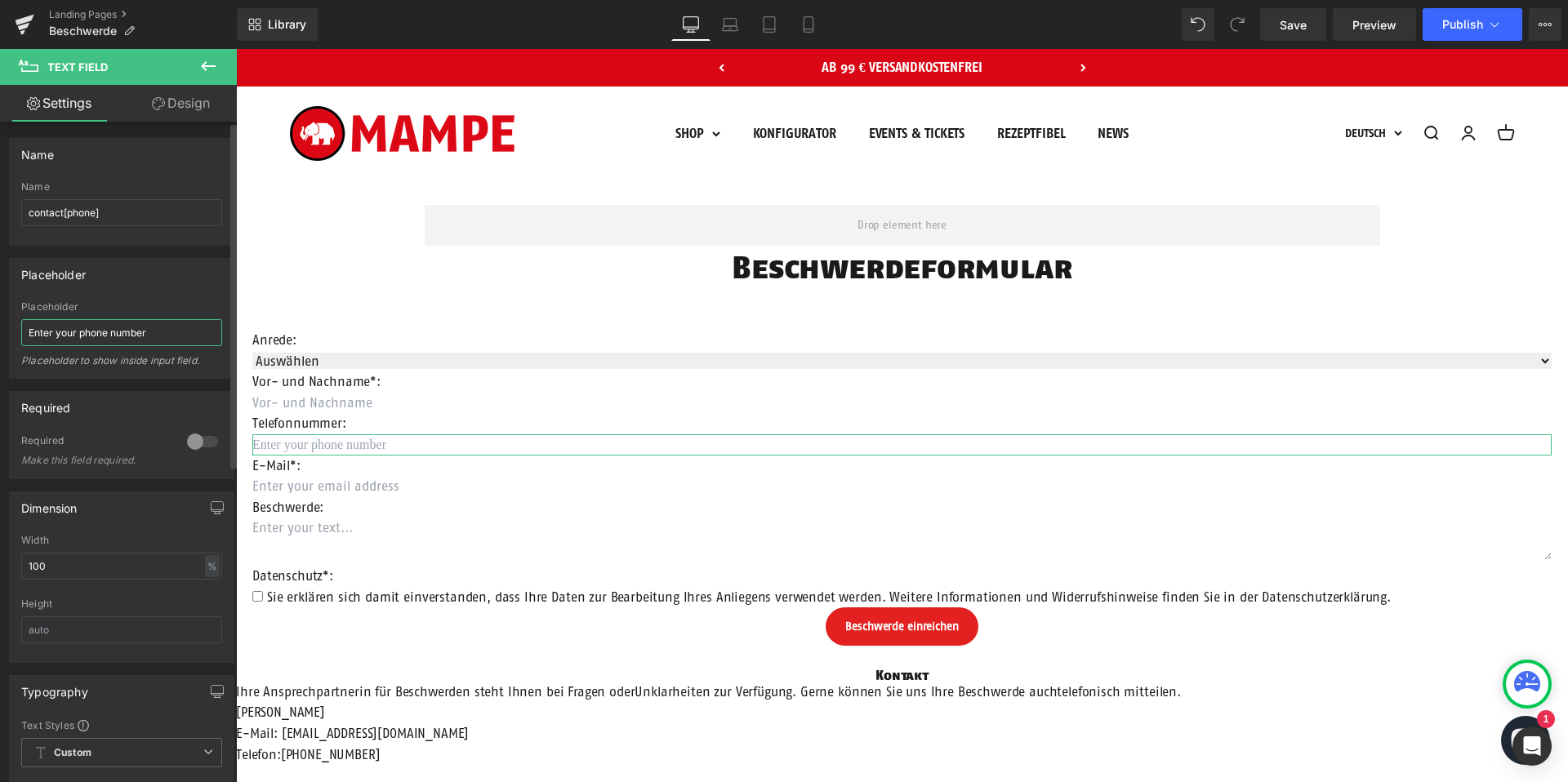
click at [128, 339] on input "Enter your phone number" at bounding box center [122, 333] width 201 height 27
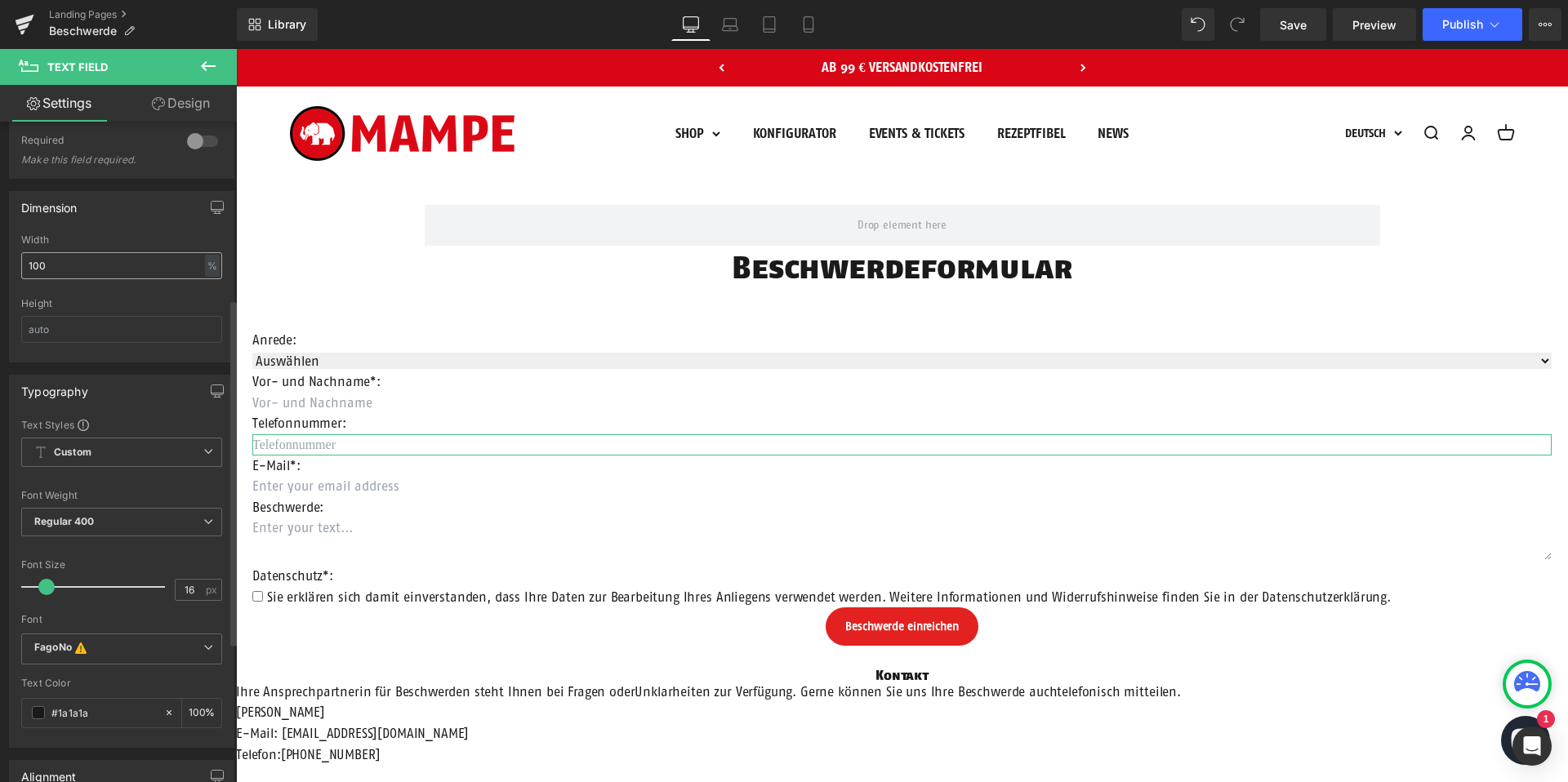
scroll to position [338, 0]
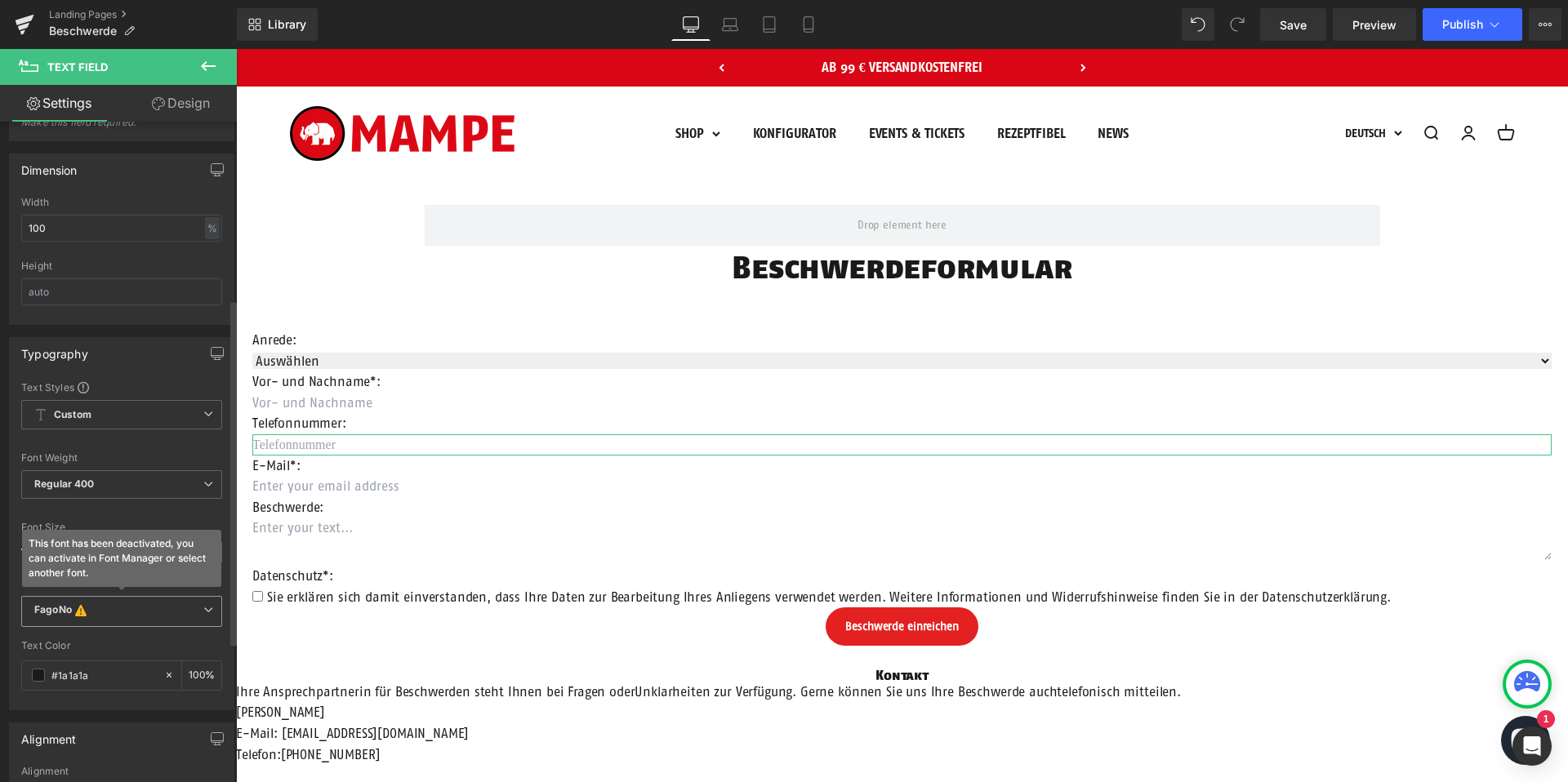
type input "Telefonnummer"
click at [100, 600] on span "FagoNo This font has been deactivated, you can activate in Font Manager or sele…" at bounding box center [122, 612] width 201 height 31
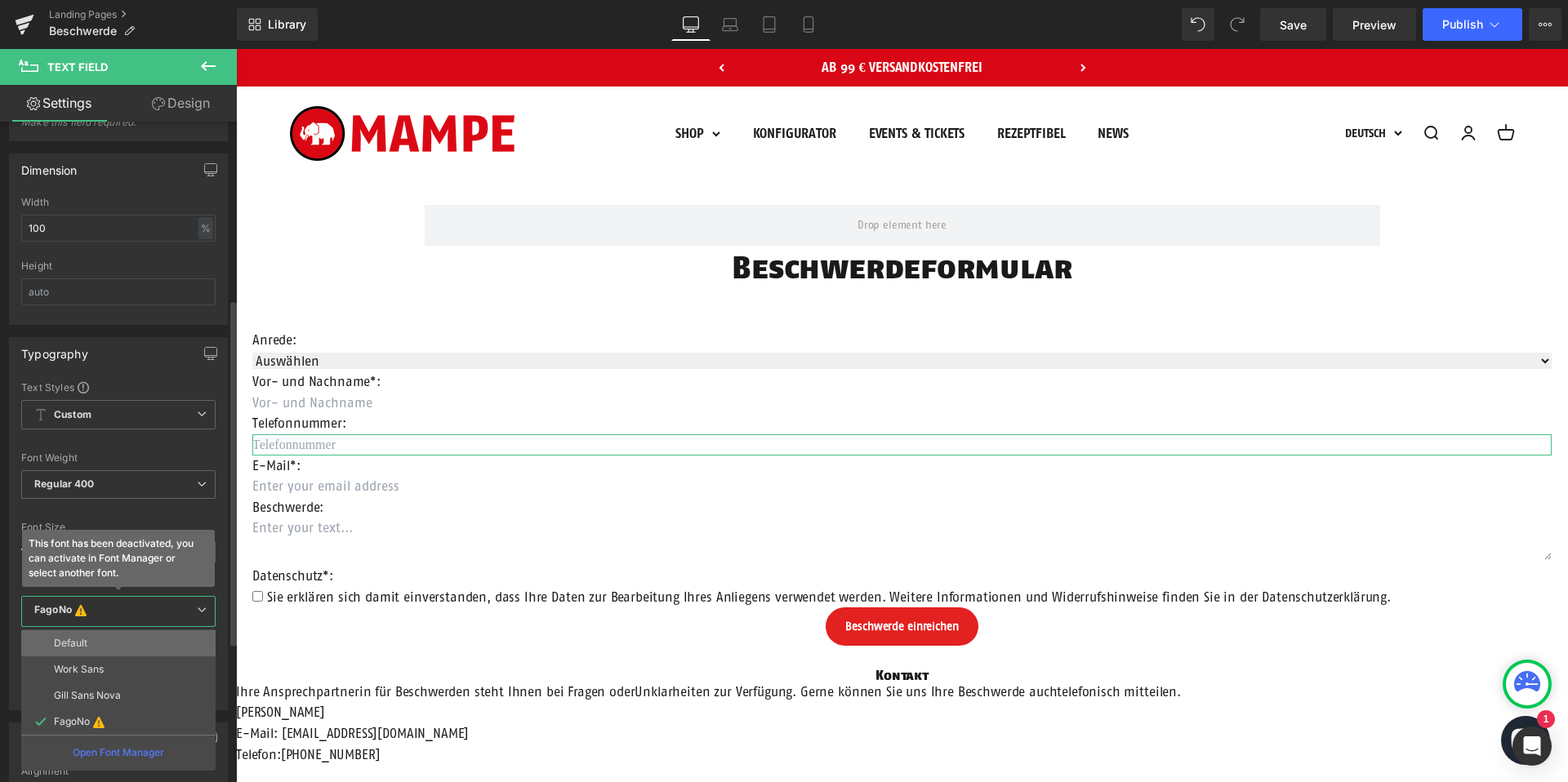
click at [111, 651] on li "Default" at bounding box center [119, 644] width 194 height 26
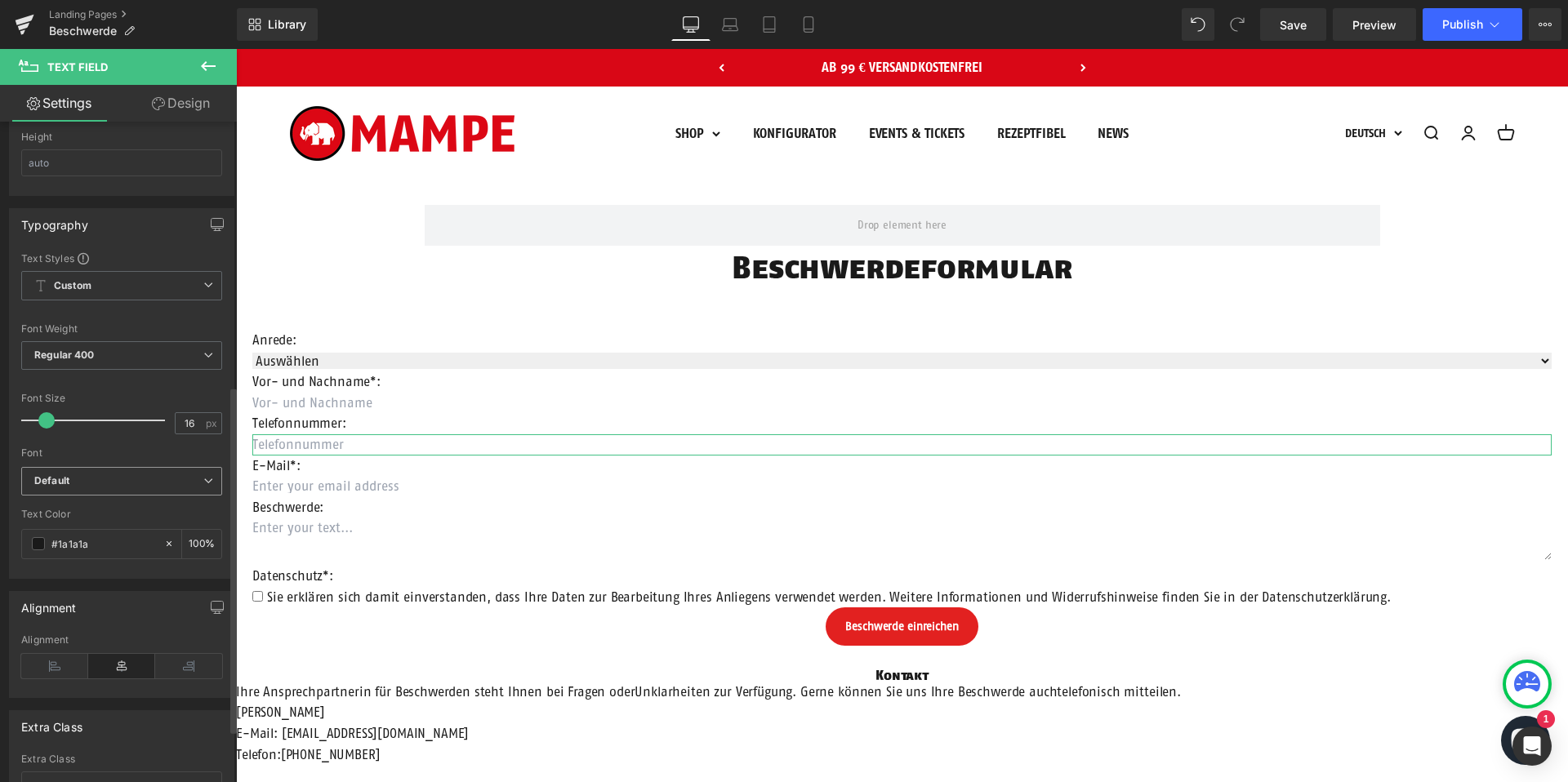
scroll to position [521, 0]
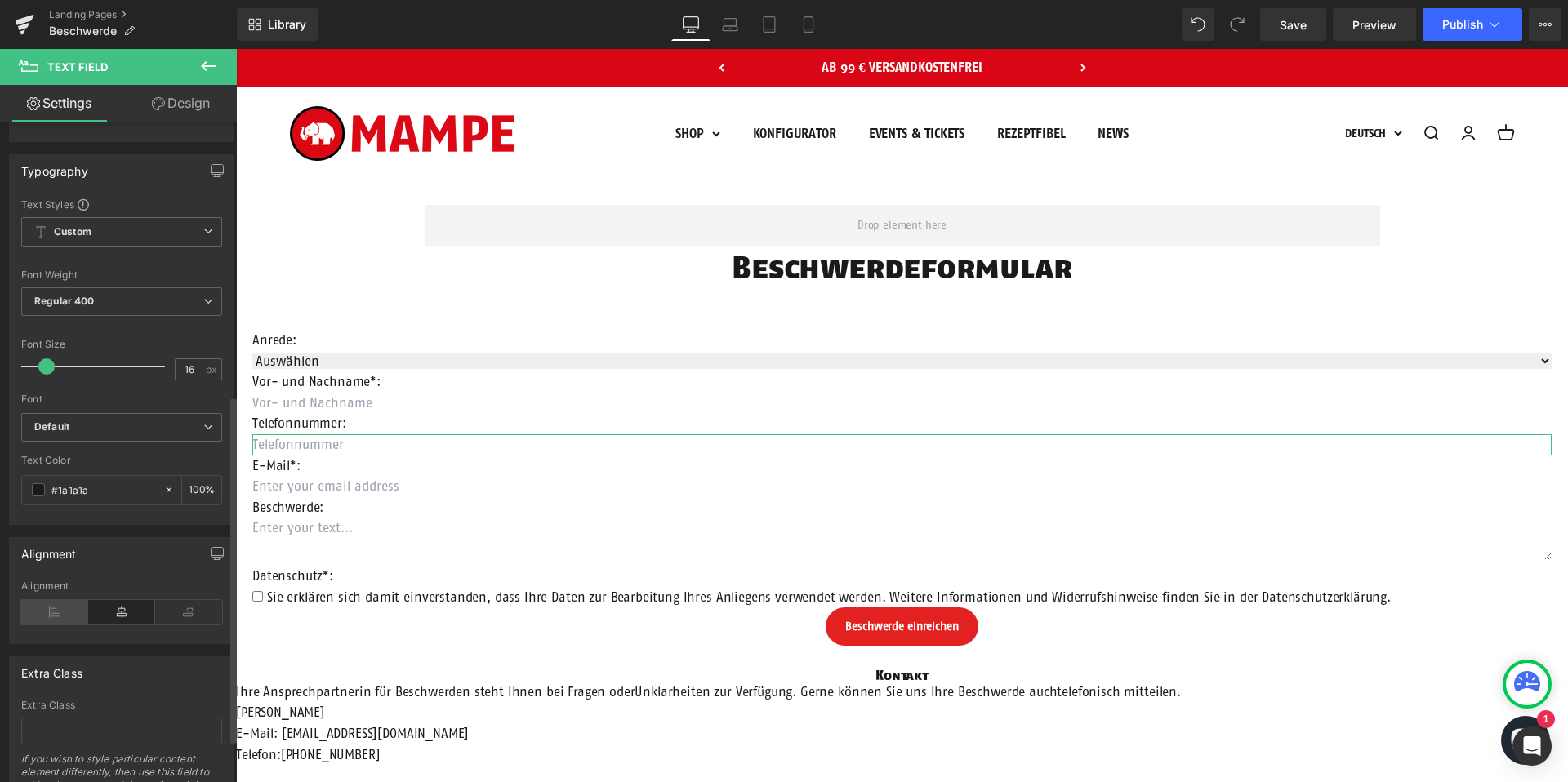
click at [52, 619] on icon at bounding box center [55, 613] width 67 height 25
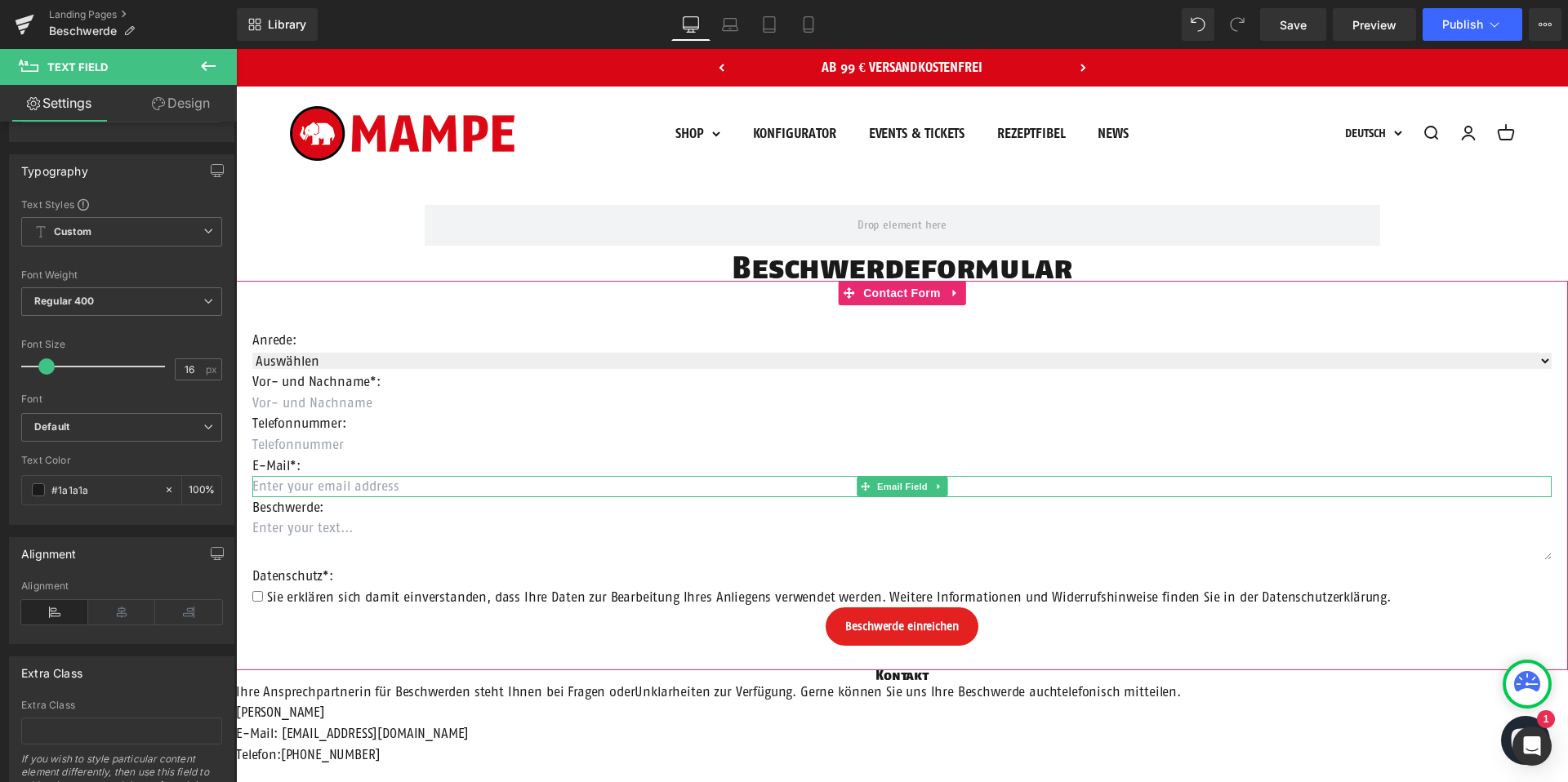
click at [310, 486] on input "email" at bounding box center [902, 486] width 1299 height 21
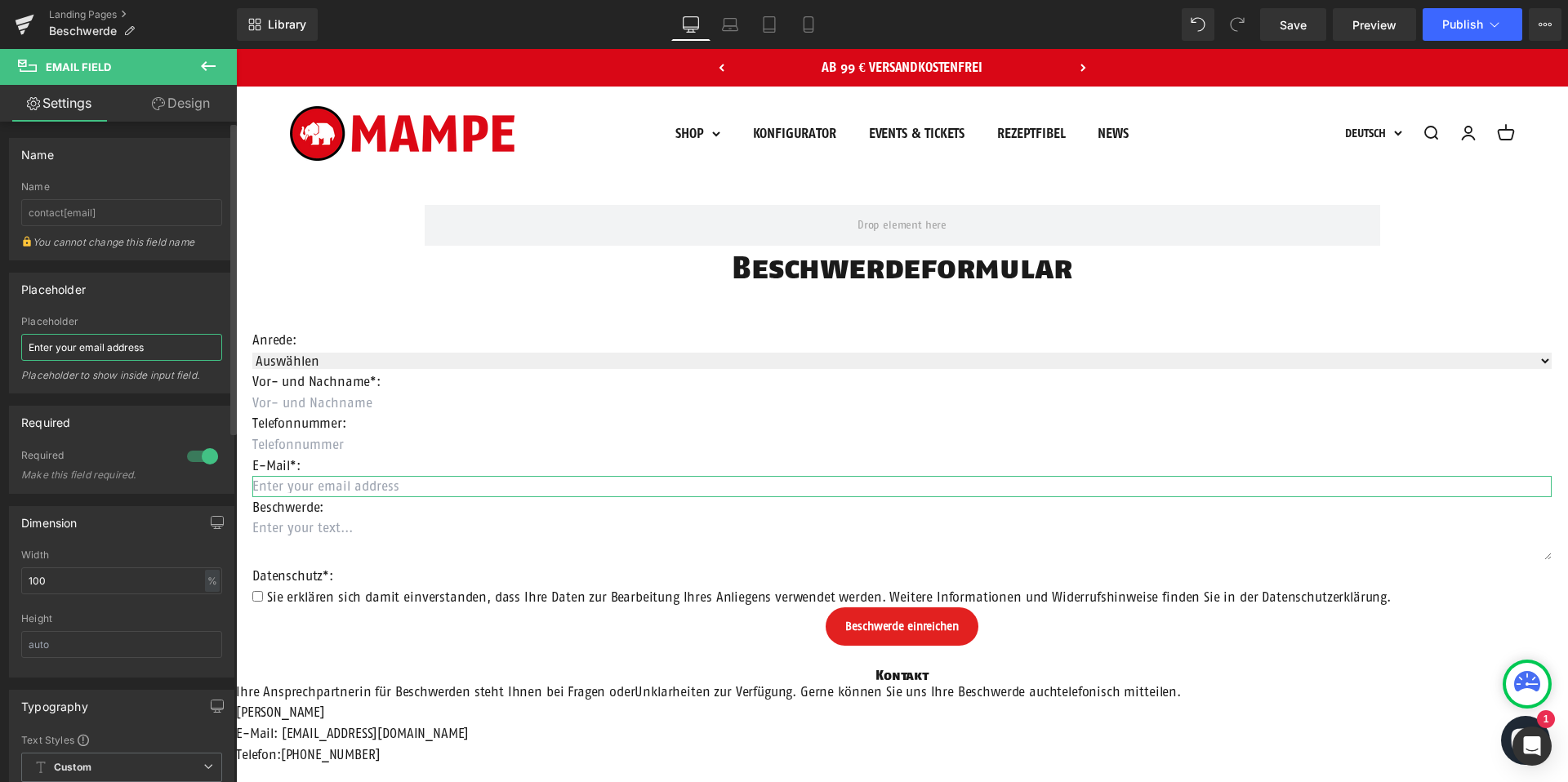
click at [106, 343] on input "Enter your email address" at bounding box center [122, 347] width 201 height 27
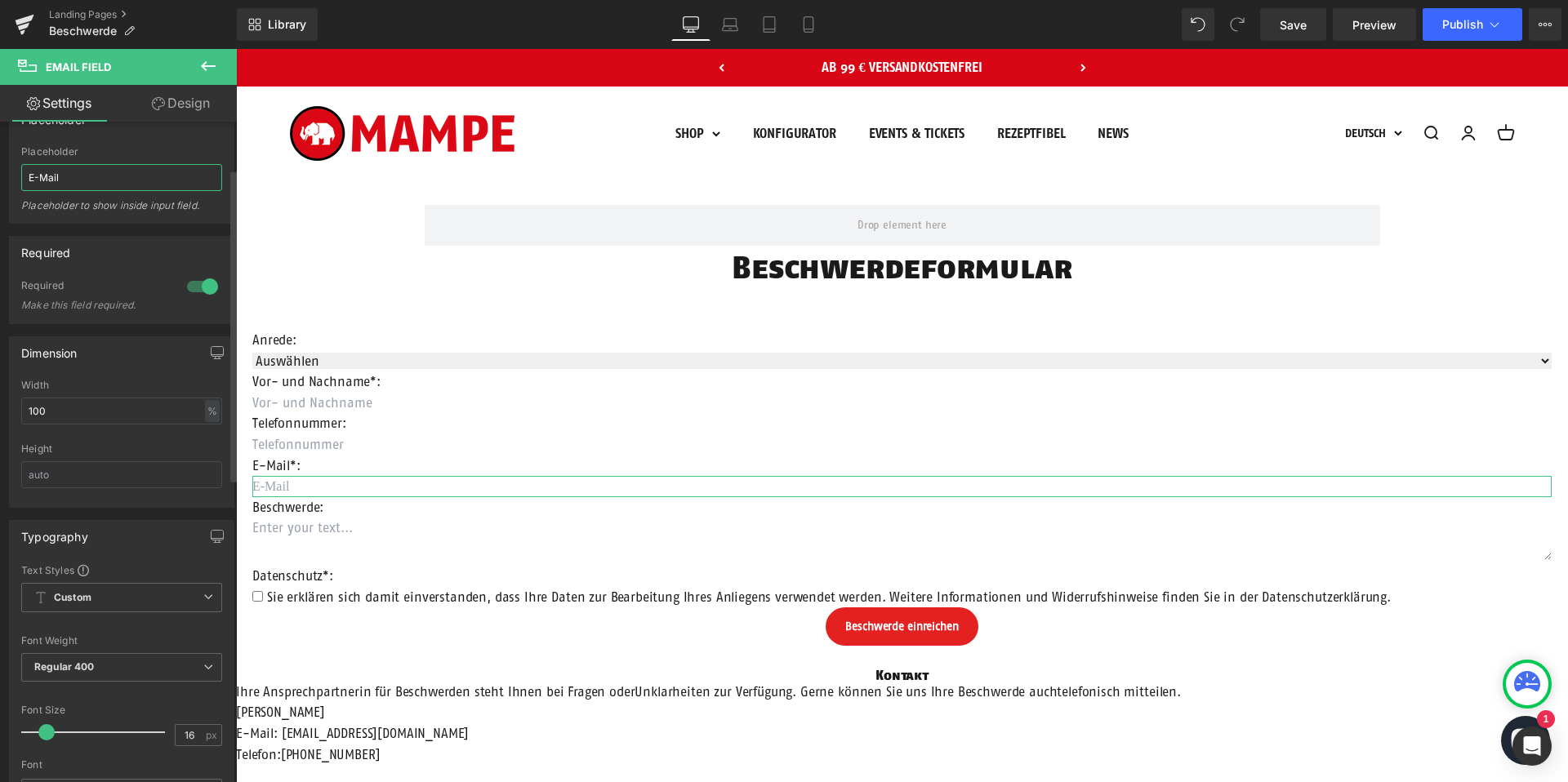
scroll to position [404, 0]
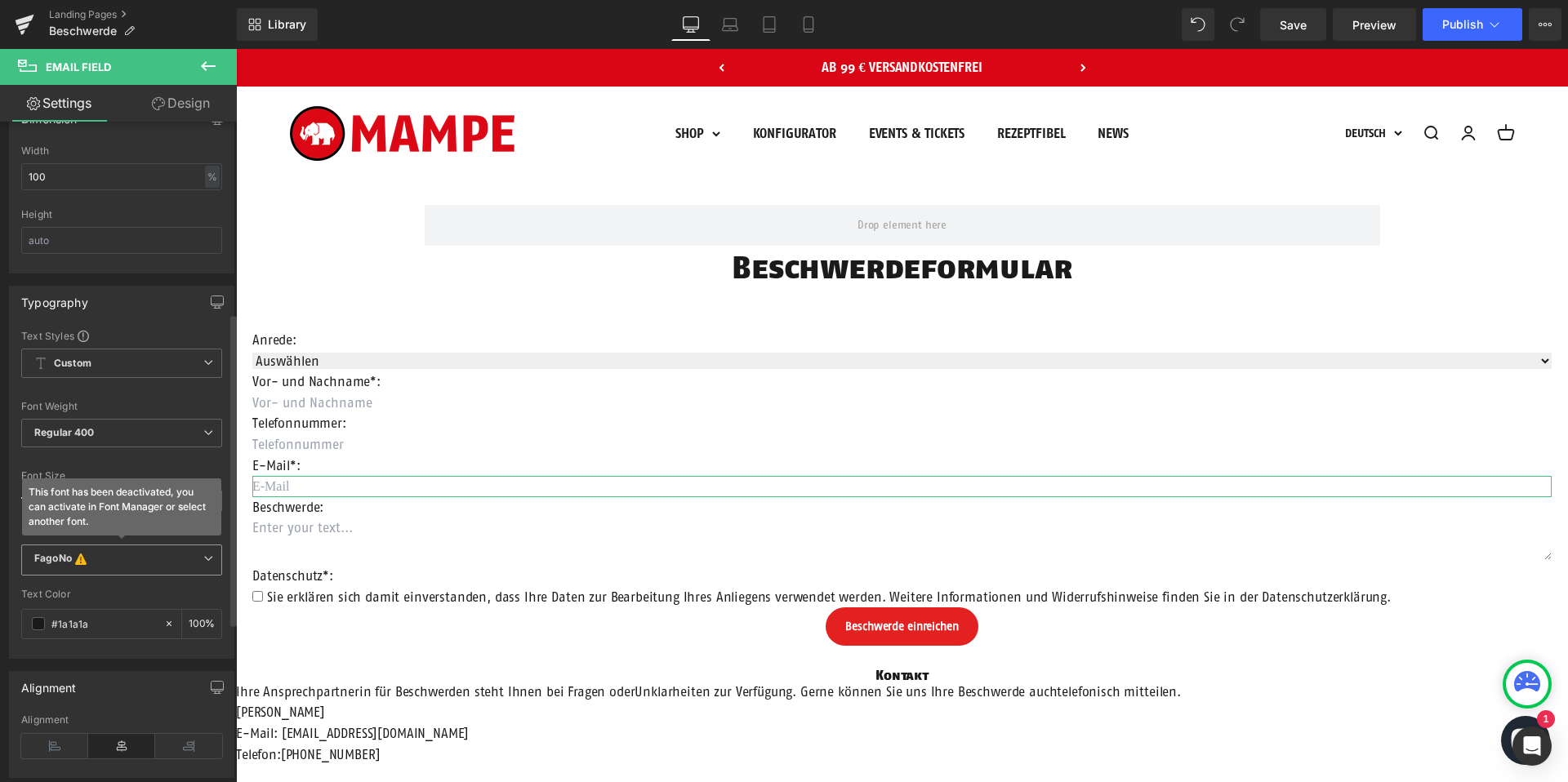
type input "E-Mail"
click at [99, 565] on b "FagoNo This font has been deactivated, you can activate in Font Manager or sele…" at bounding box center [119, 559] width 169 height 16
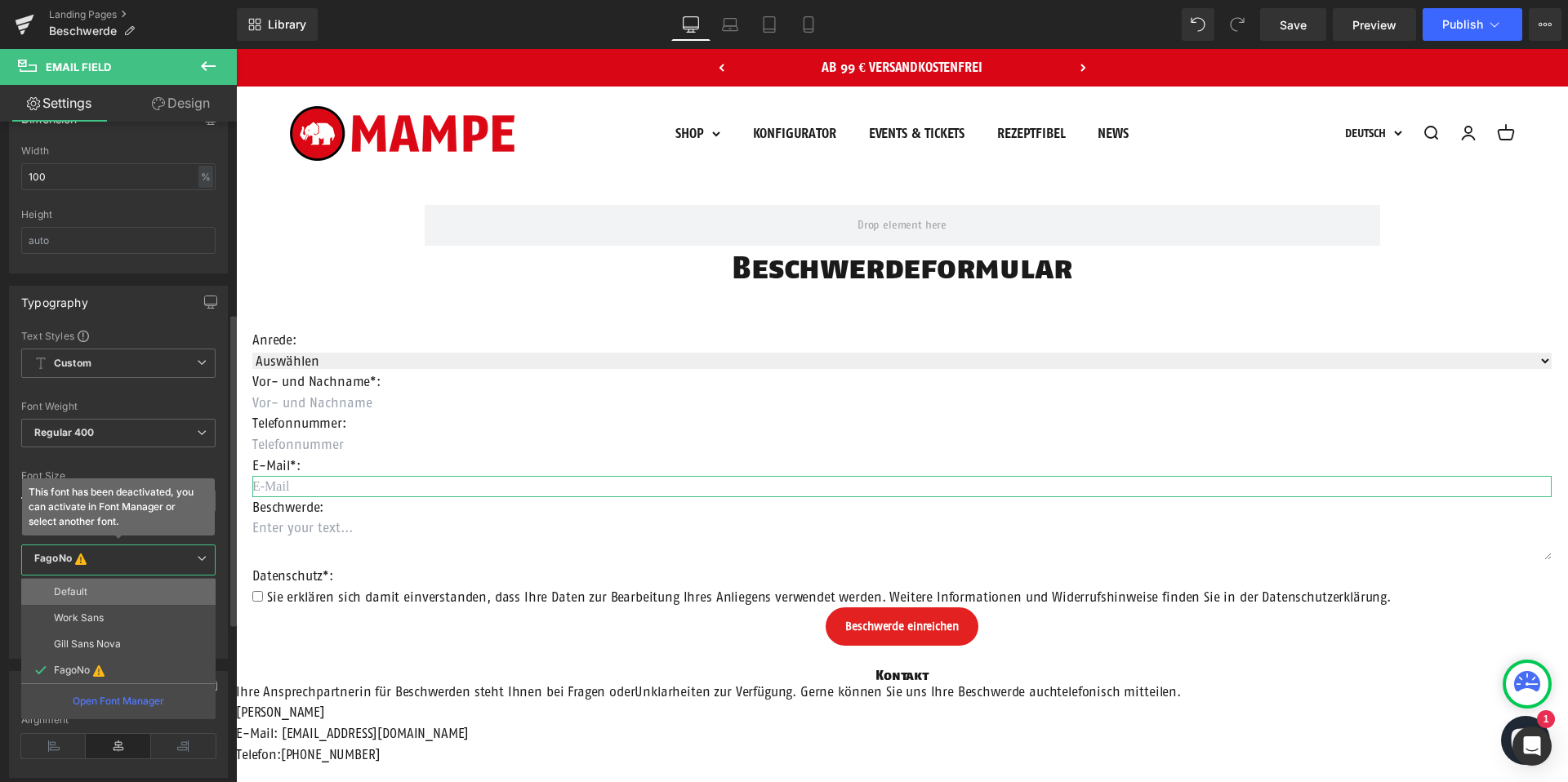
click at [106, 596] on li "Default" at bounding box center [119, 592] width 194 height 26
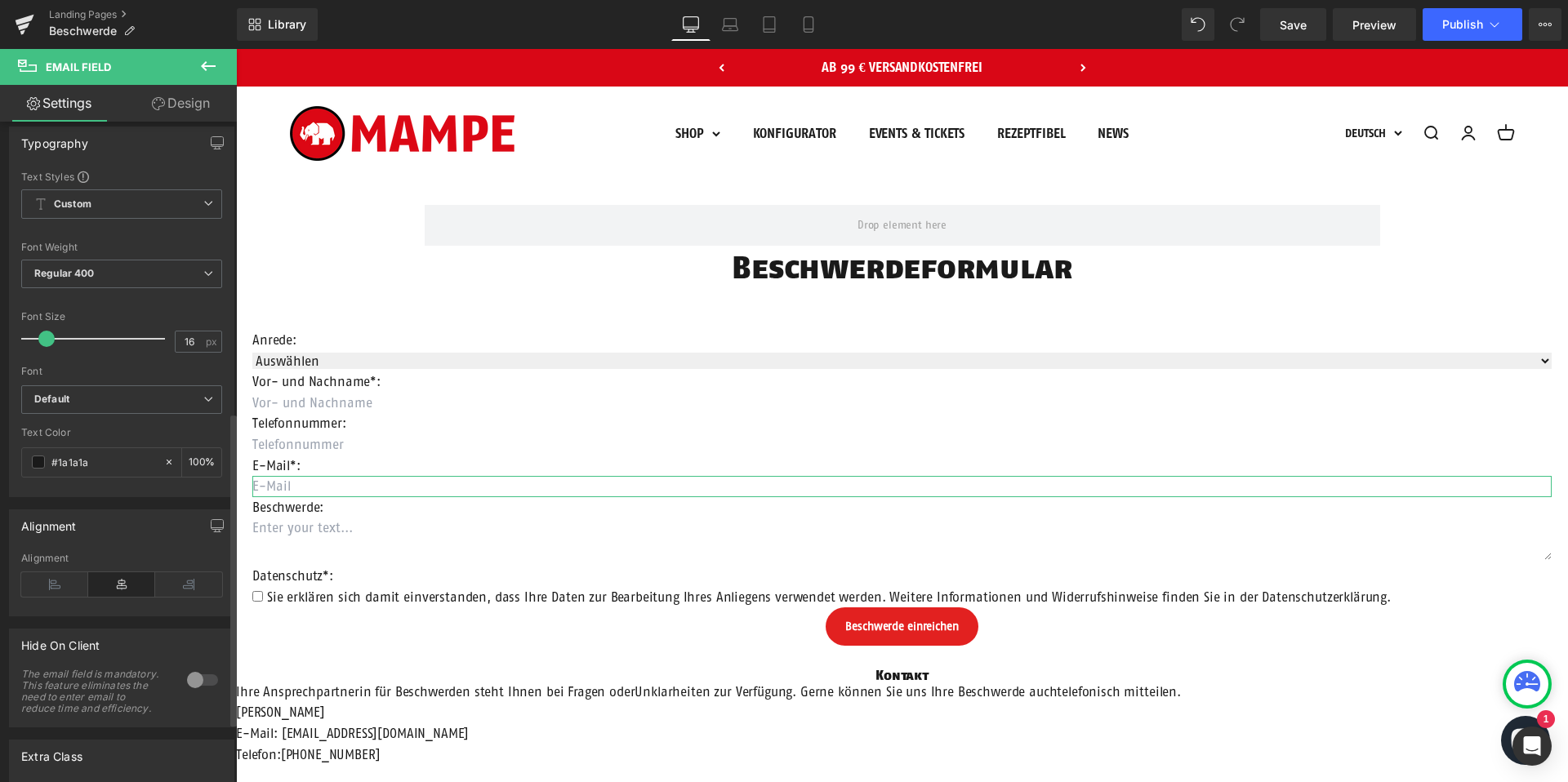
scroll to position [614, 0]
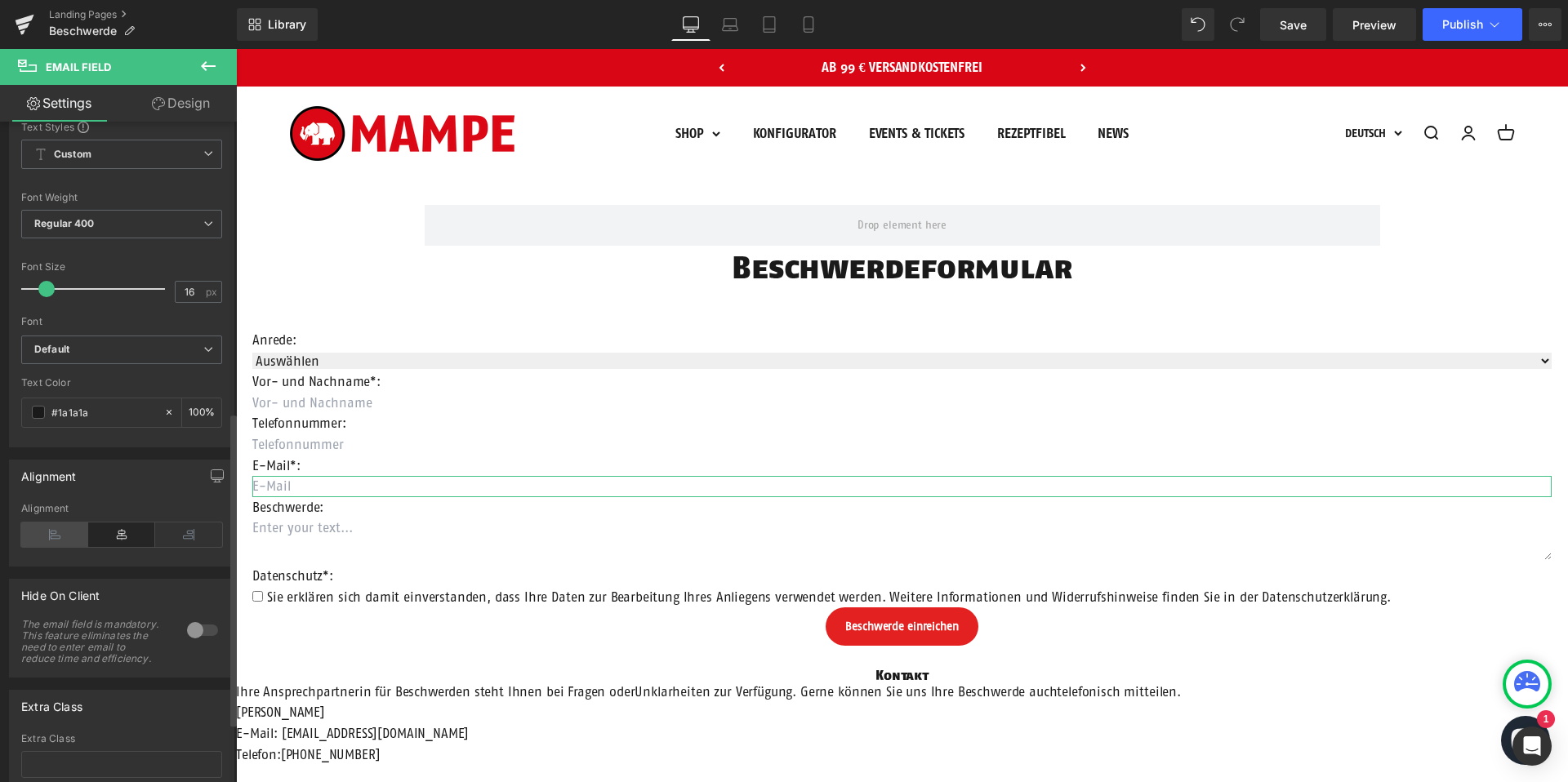
click at [52, 533] on icon at bounding box center [55, 535] width 67 height 25
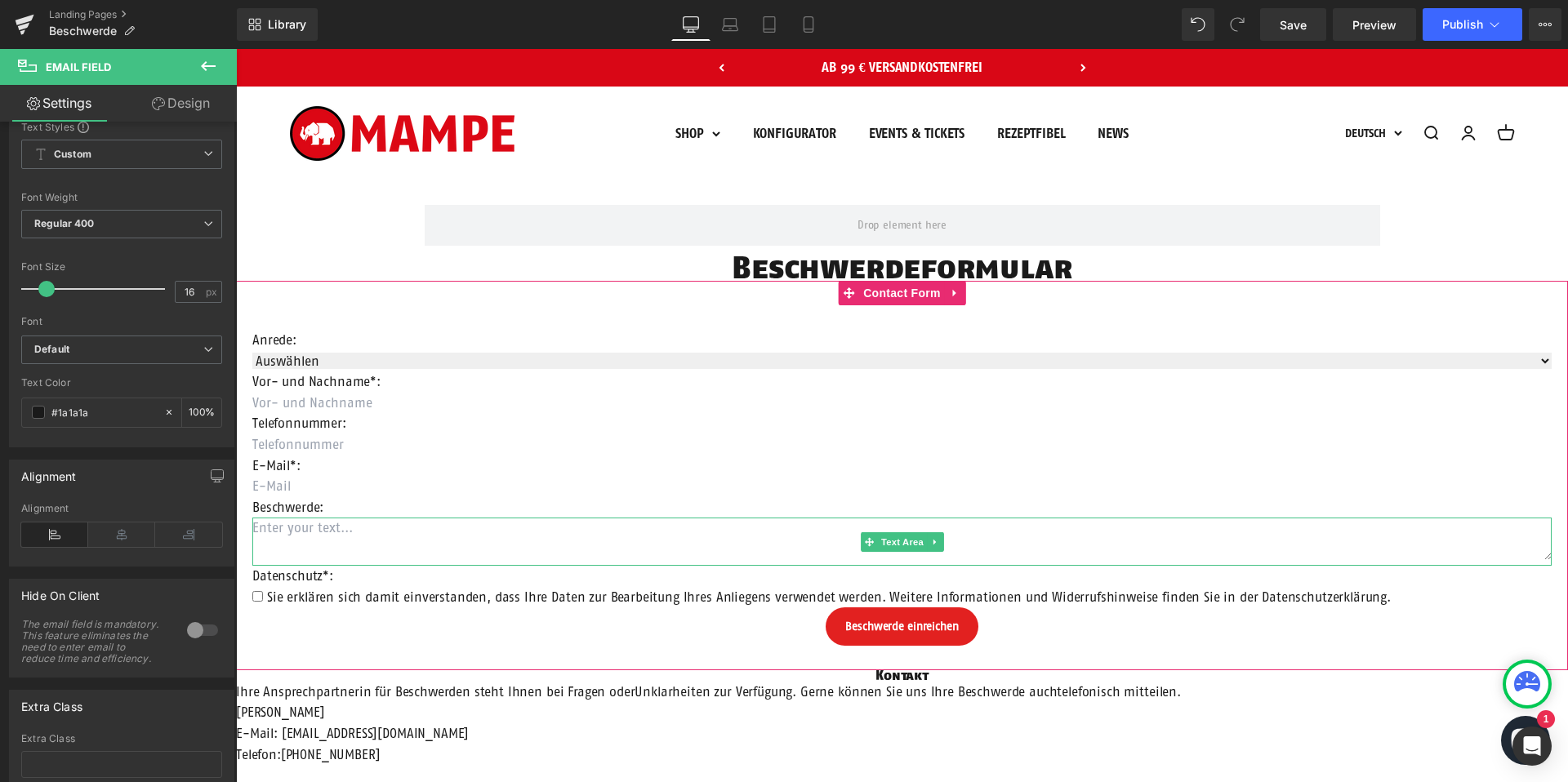
click at [275, 525] on textarea at bounding box center [902, 539] width 1299 height 41
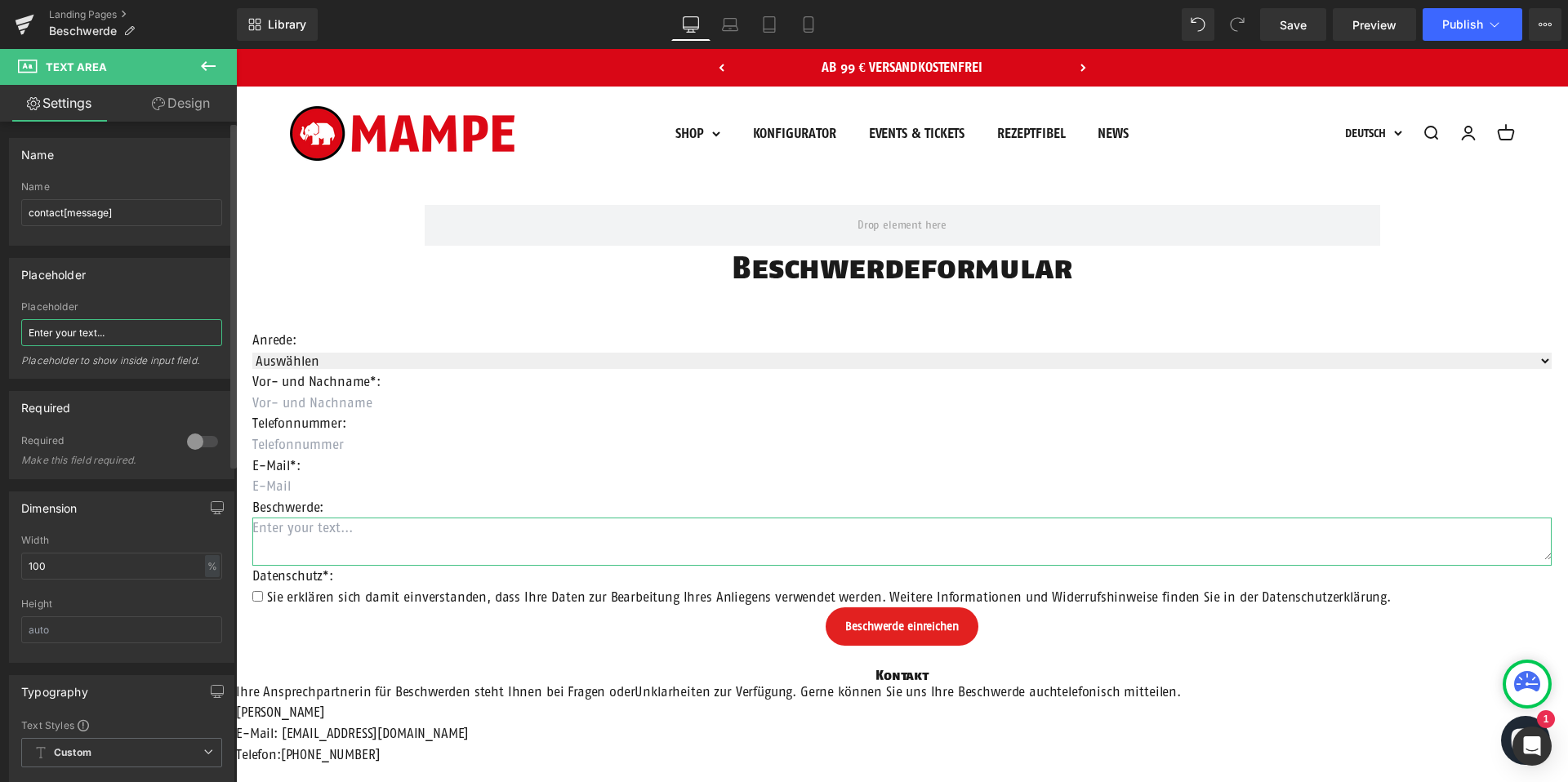
click at [75, 327] on input "Enter your text..." at bounding box center [122, 333] width 201 height 27
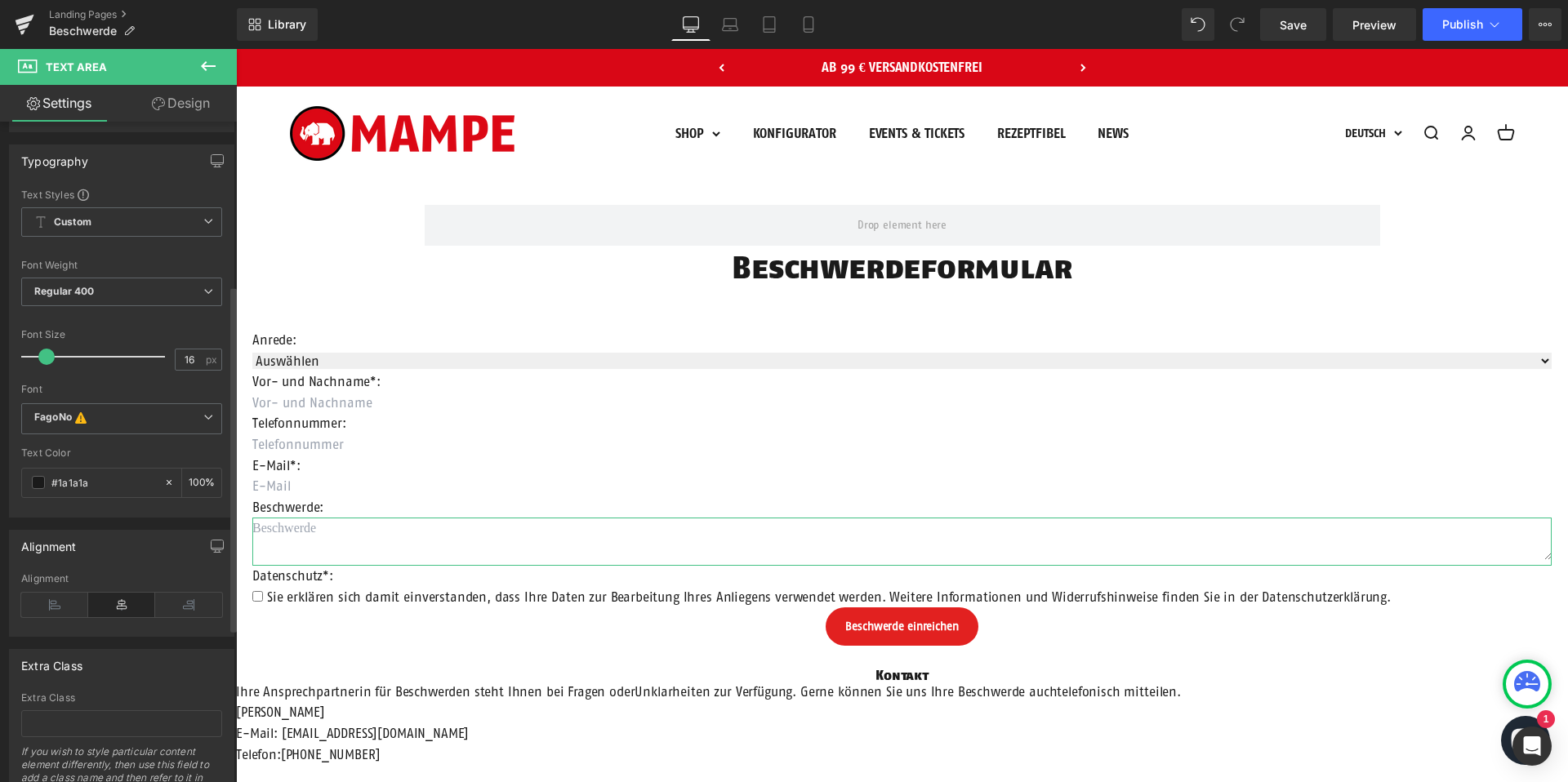
scroll to position [604, 0]
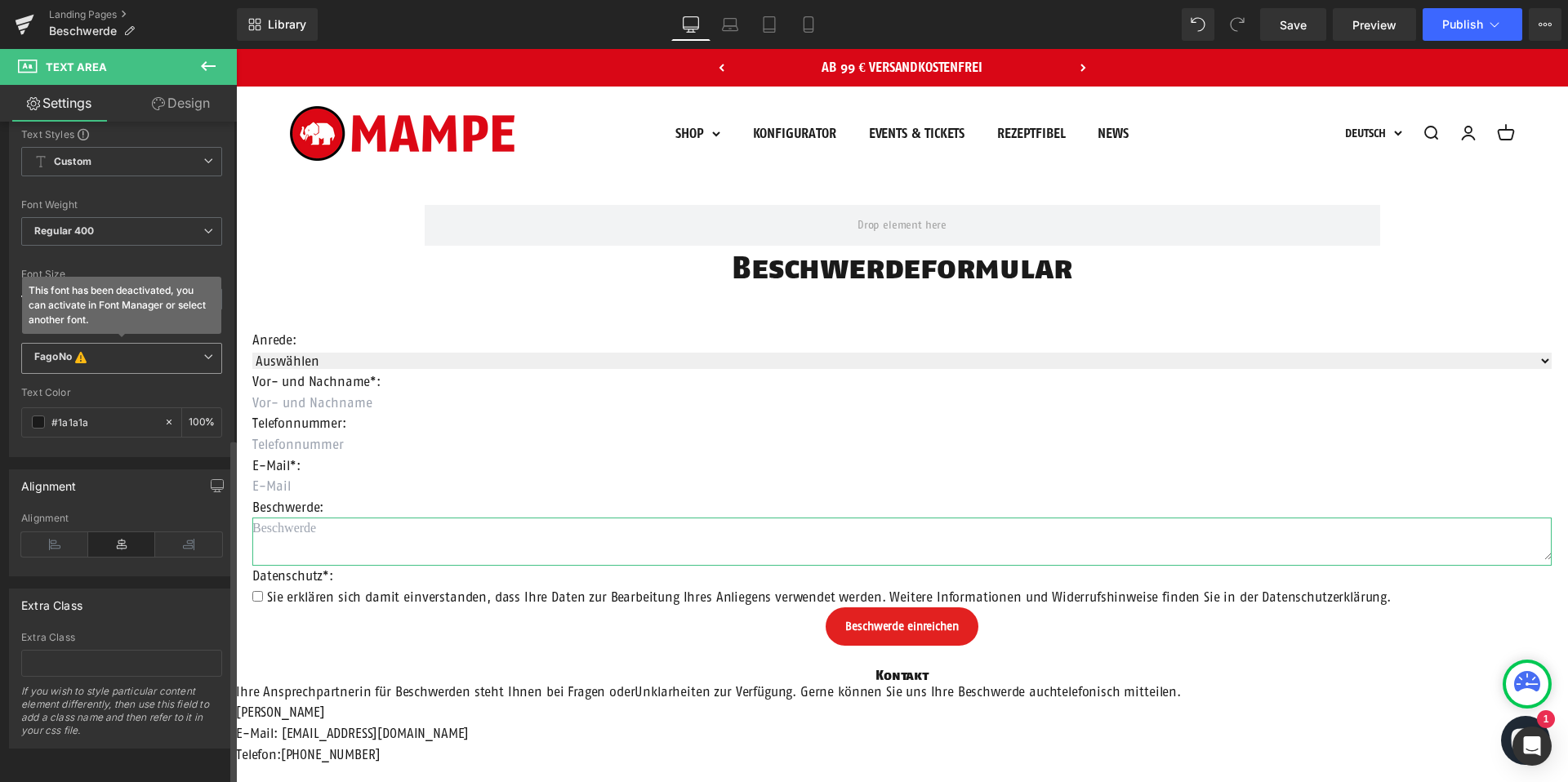
type input "Beschwerde"
click at [95, 351] on b "FagoNo This font has been deactivated, you can activate in Font Manager or sele…" at bounding box center [119, 358] width 169 height 16
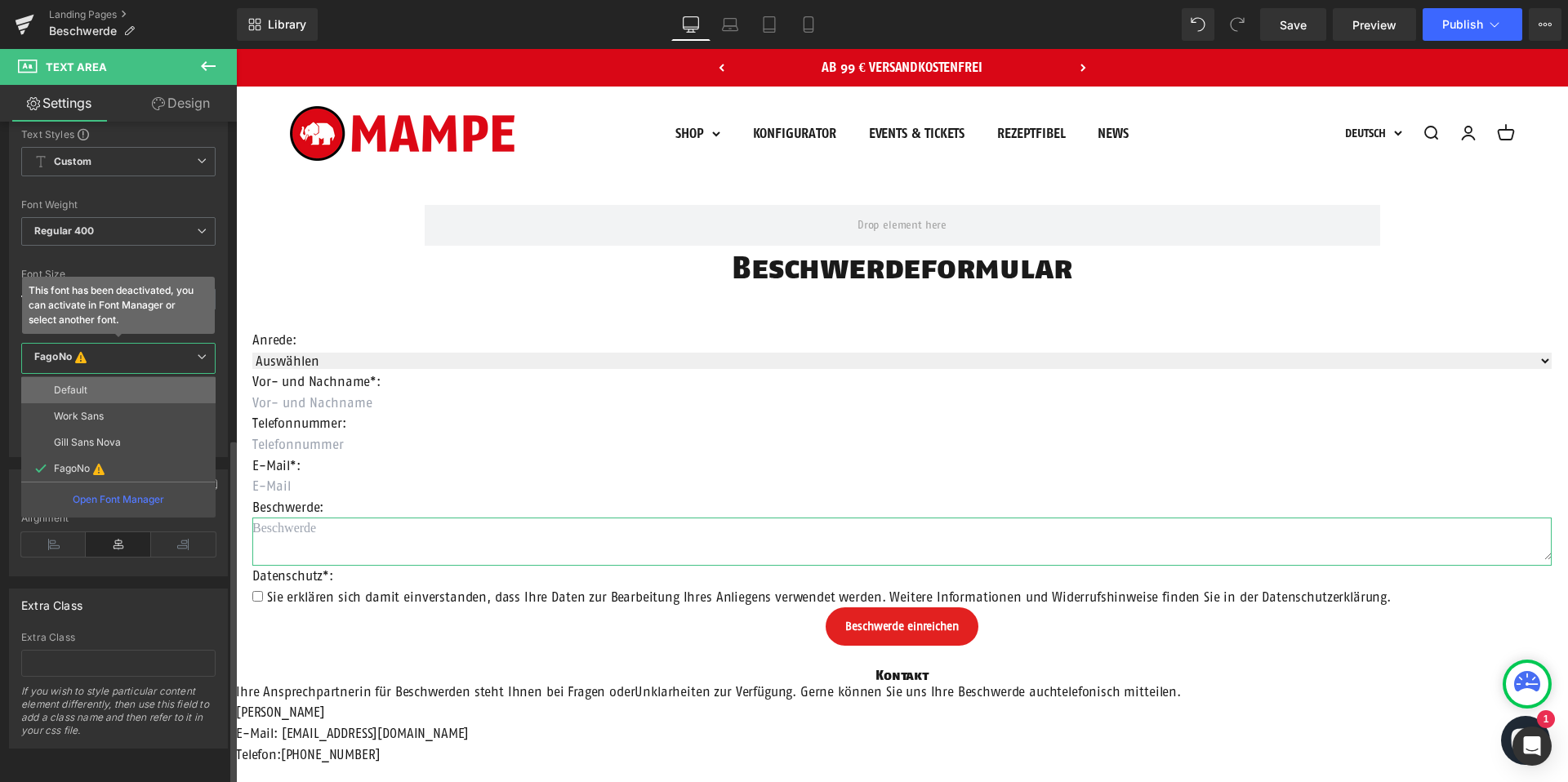
click at [111, 381] on li "Default" at bounding box center [119, 390] width 194 height 26
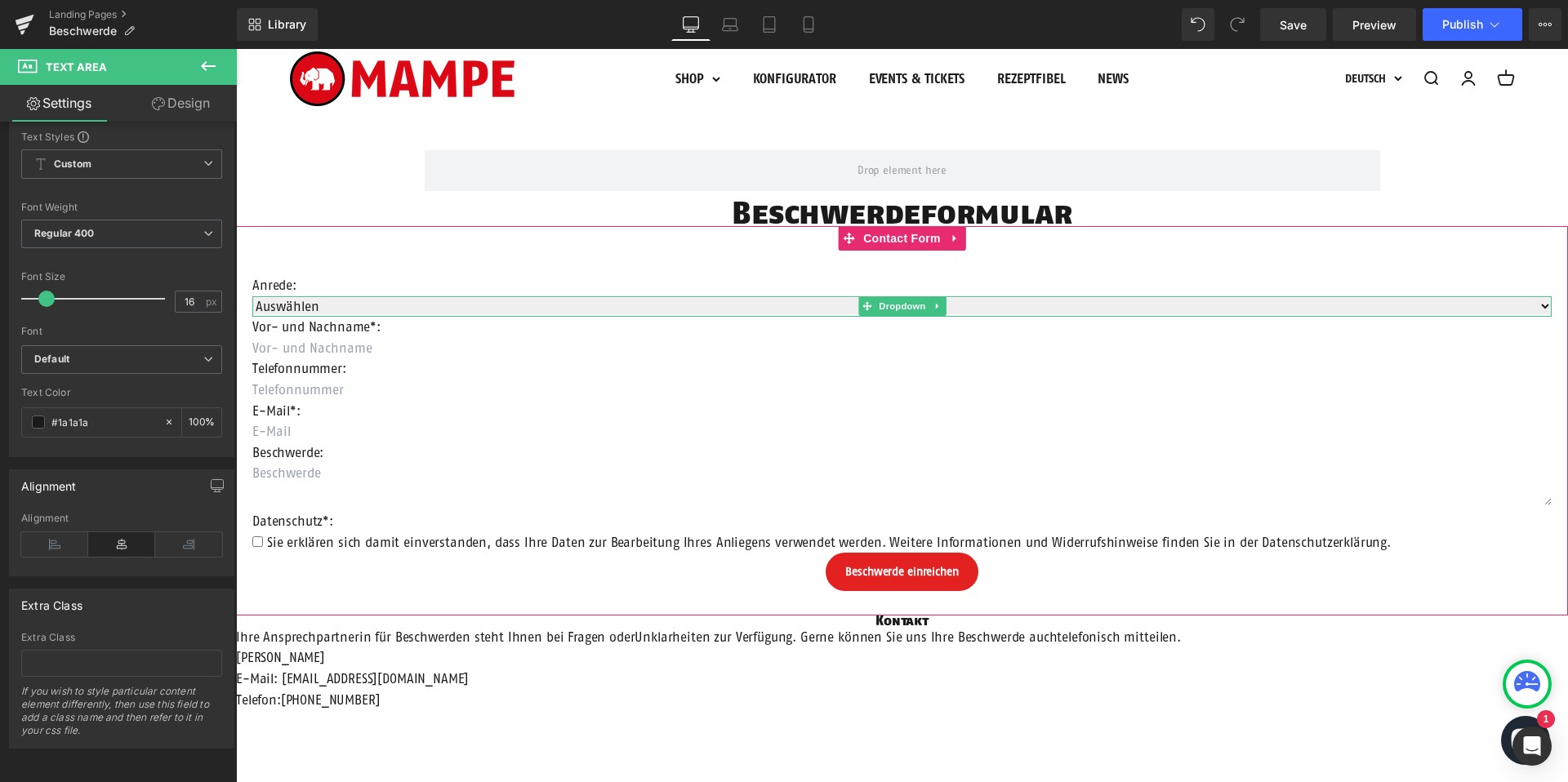
scroll to position [45, 0]
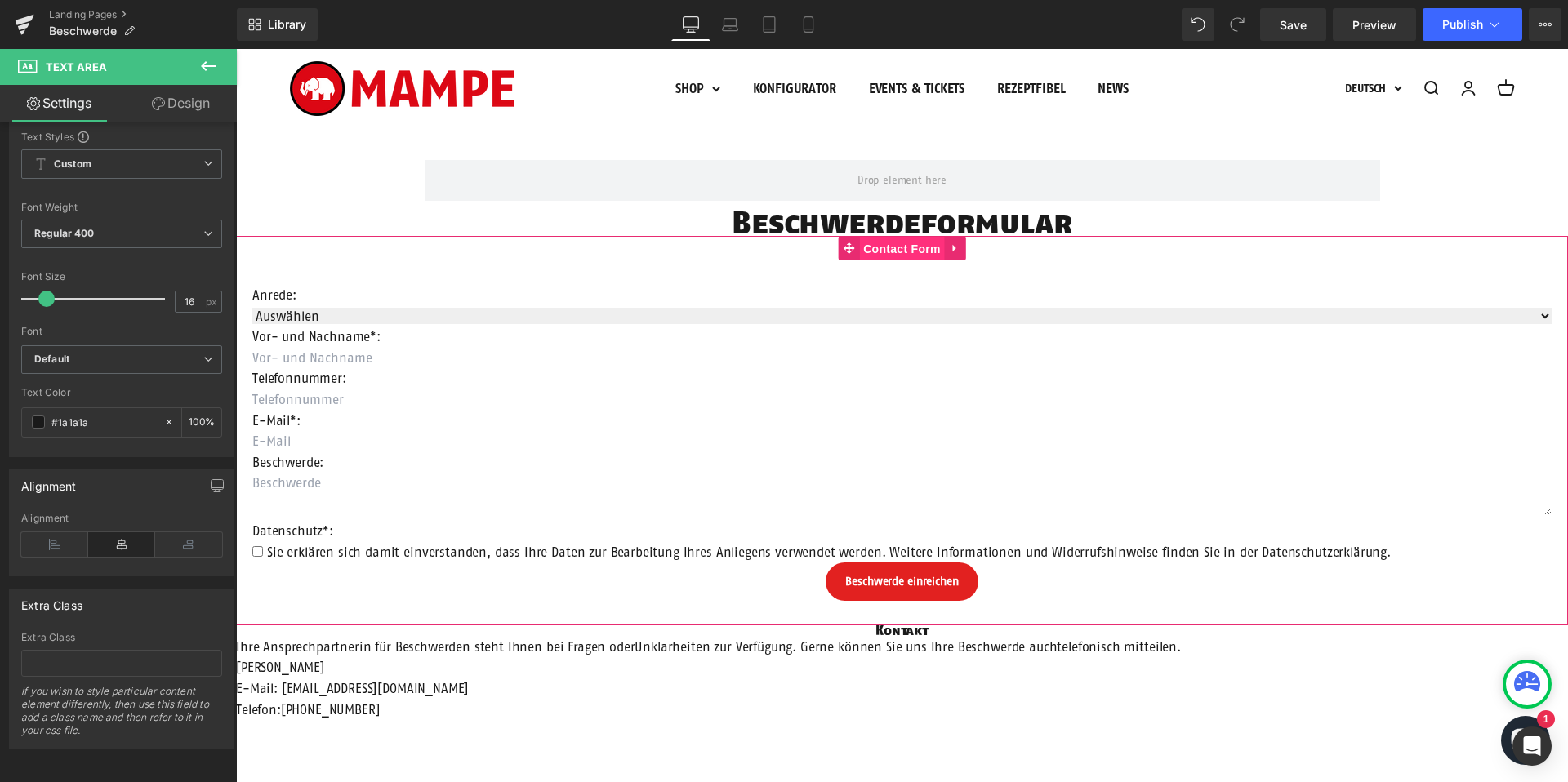
click at [893, 249] on span "Contact Form" at bounding box center [902, 249] width 86 height 25
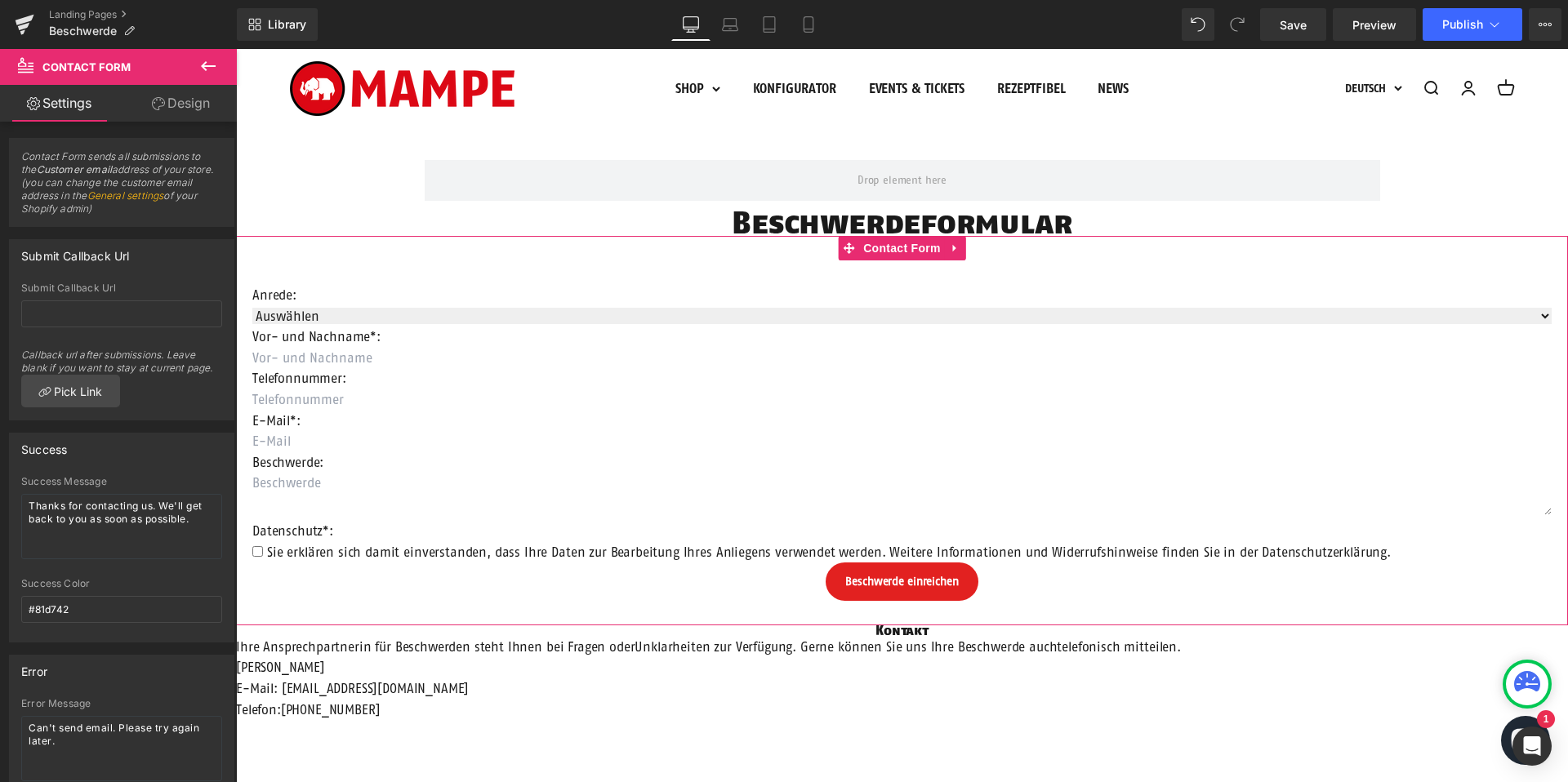
click at [179, 104] on link "Design" at bounding box center [181, 103] width 119 height 37
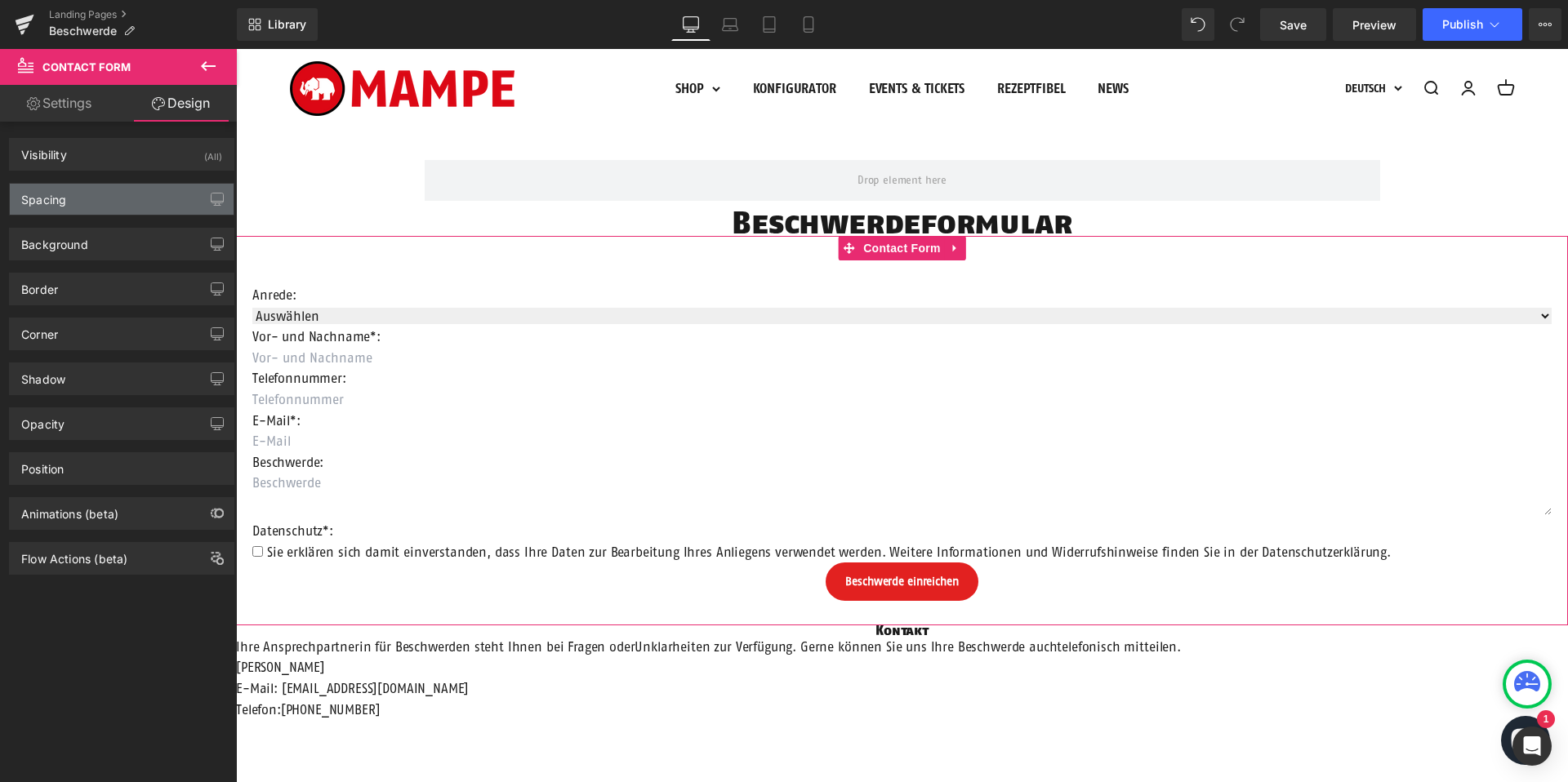
click at [91, 197] on div "Spacing" at bounding box center [121, 199] width 223 height 31
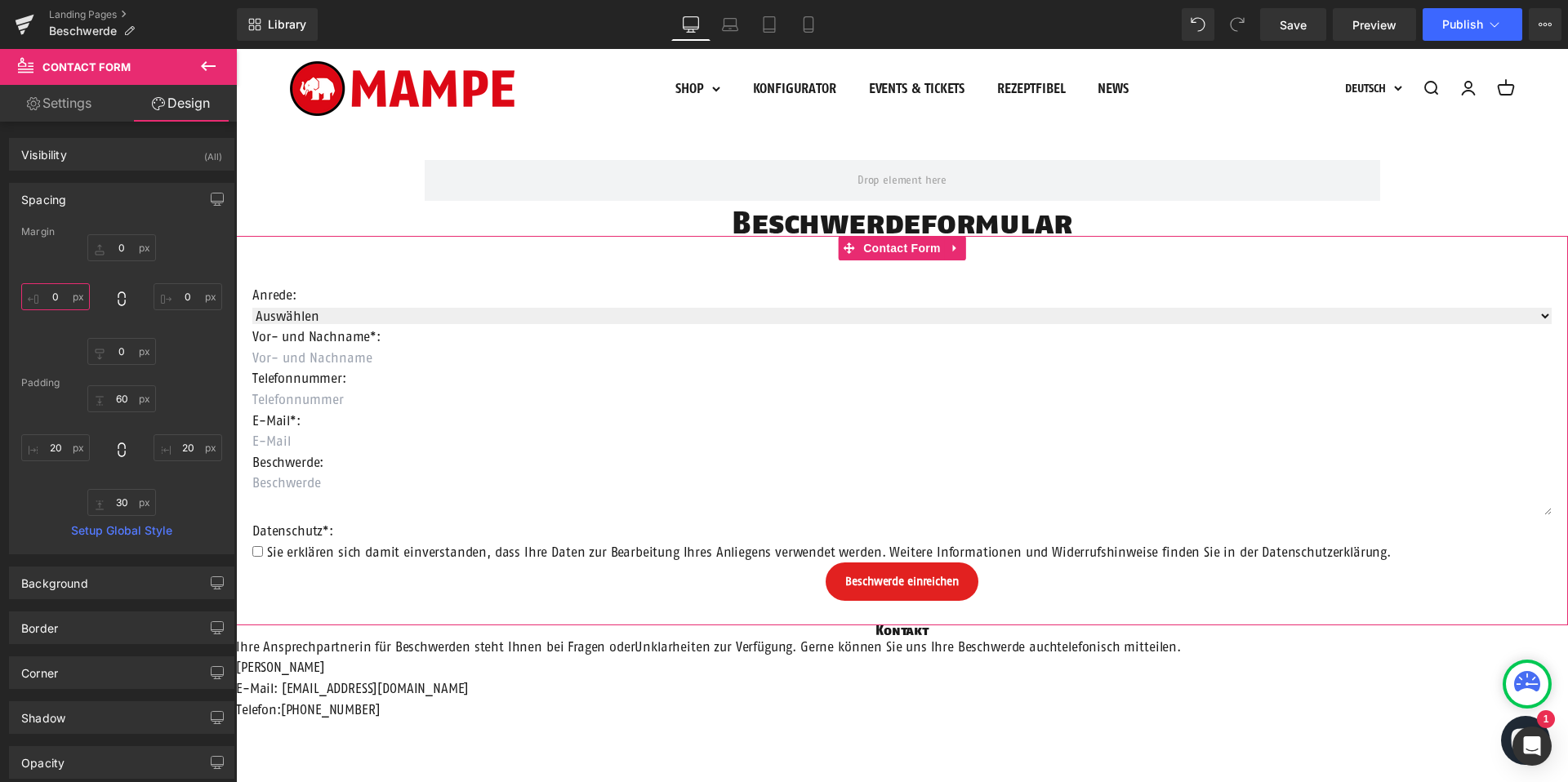
click at [68, 297] on input "0" at bounding box center [56, 296] width 69 height 27
type input "200"
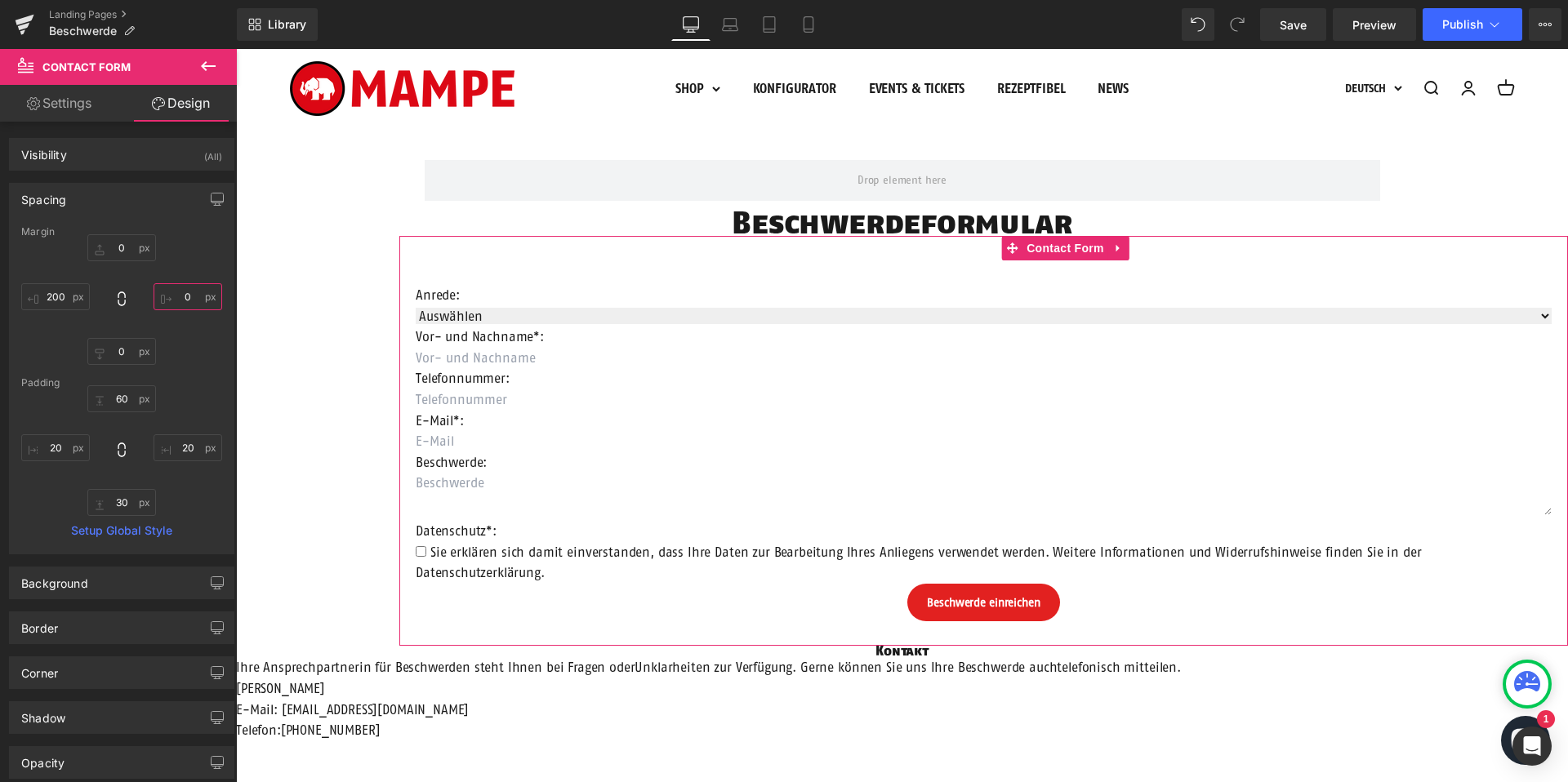
click at [188, 295] on input "0" at bounding box center [188, 296] width 69 height 27
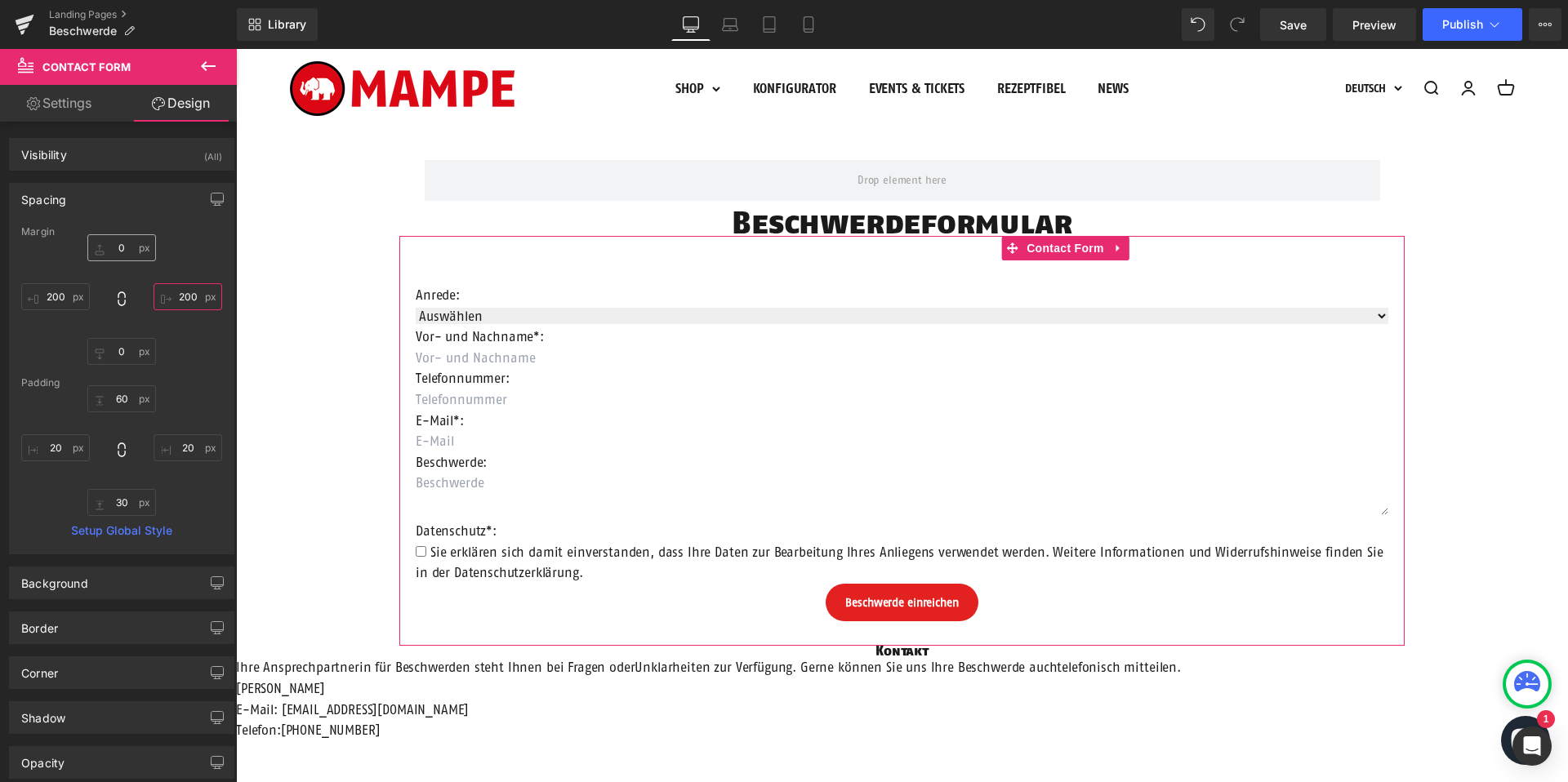
type input "200"
click at [124, 245] on input "0" at bounding box center [122, 247] width 69 height 27
type input "60"
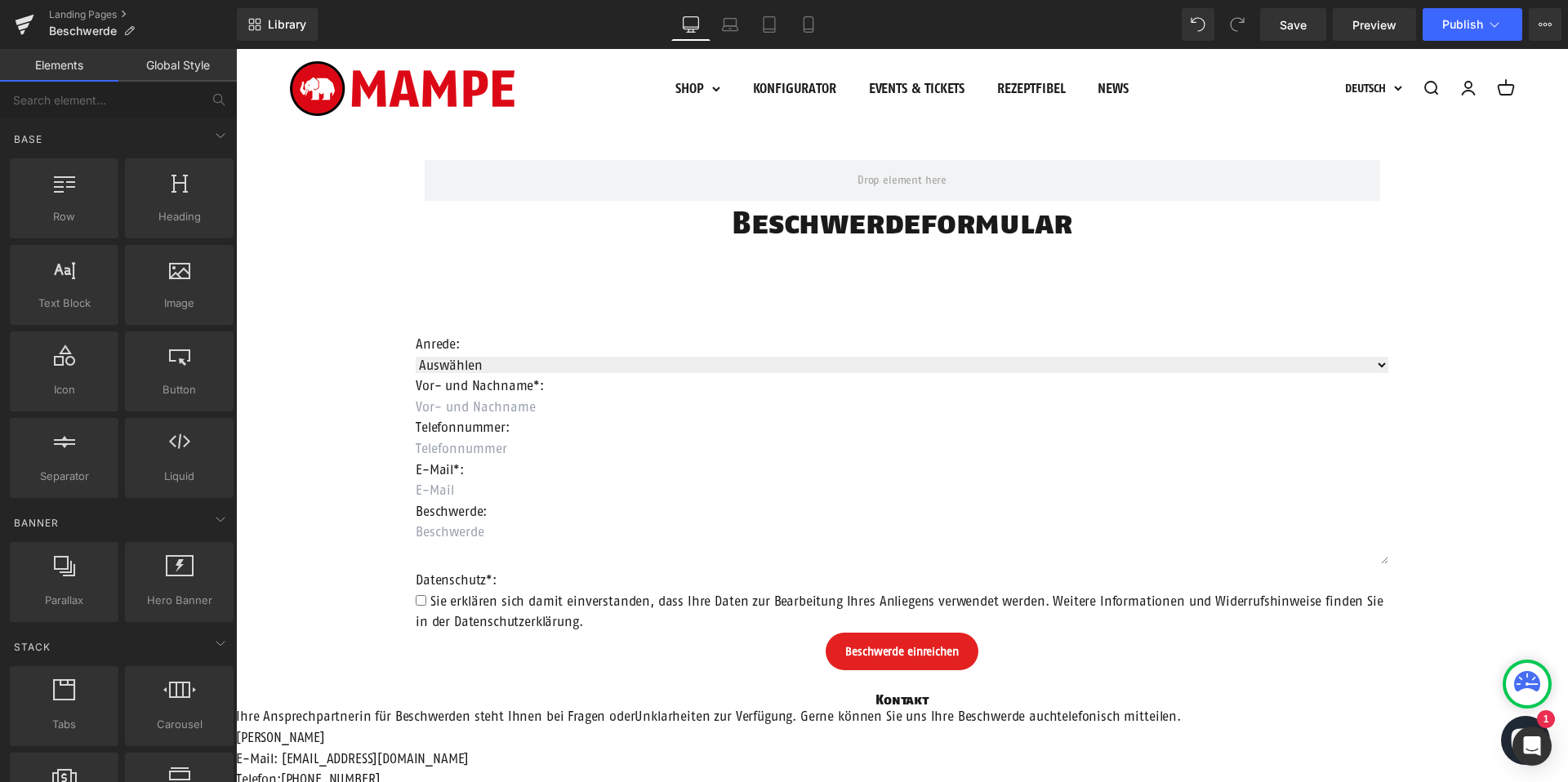
click at [357, 453] on div "Row Beschwerdeformular Heading Anrede: Text Block Auswählen Frau Herr Divers Dr…" at bounding box center [902, 571] width 1332 height 871
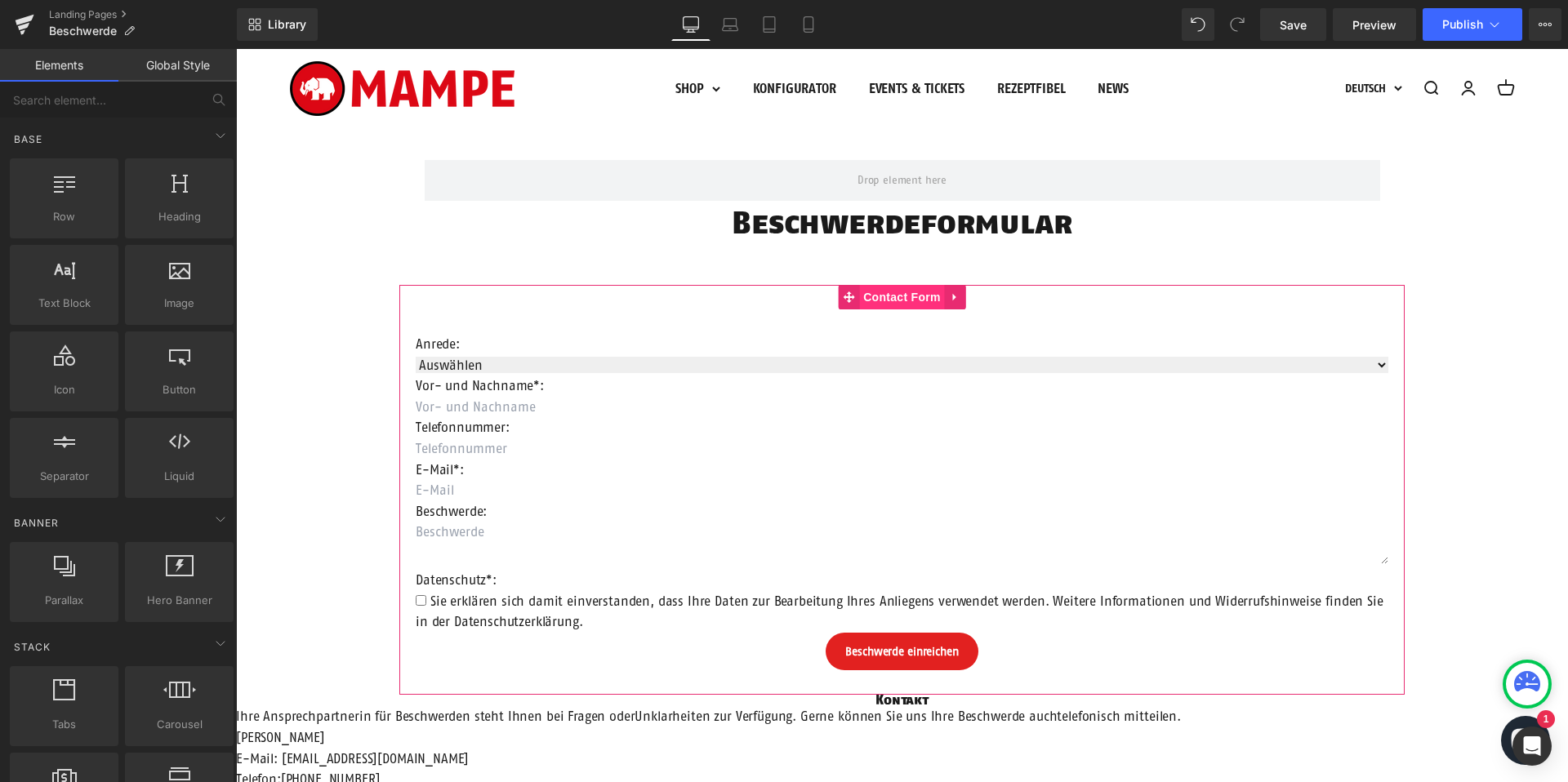
click at [896, 295] on span "Contact Form" at bounding box center [902, 297] width 86 height 25
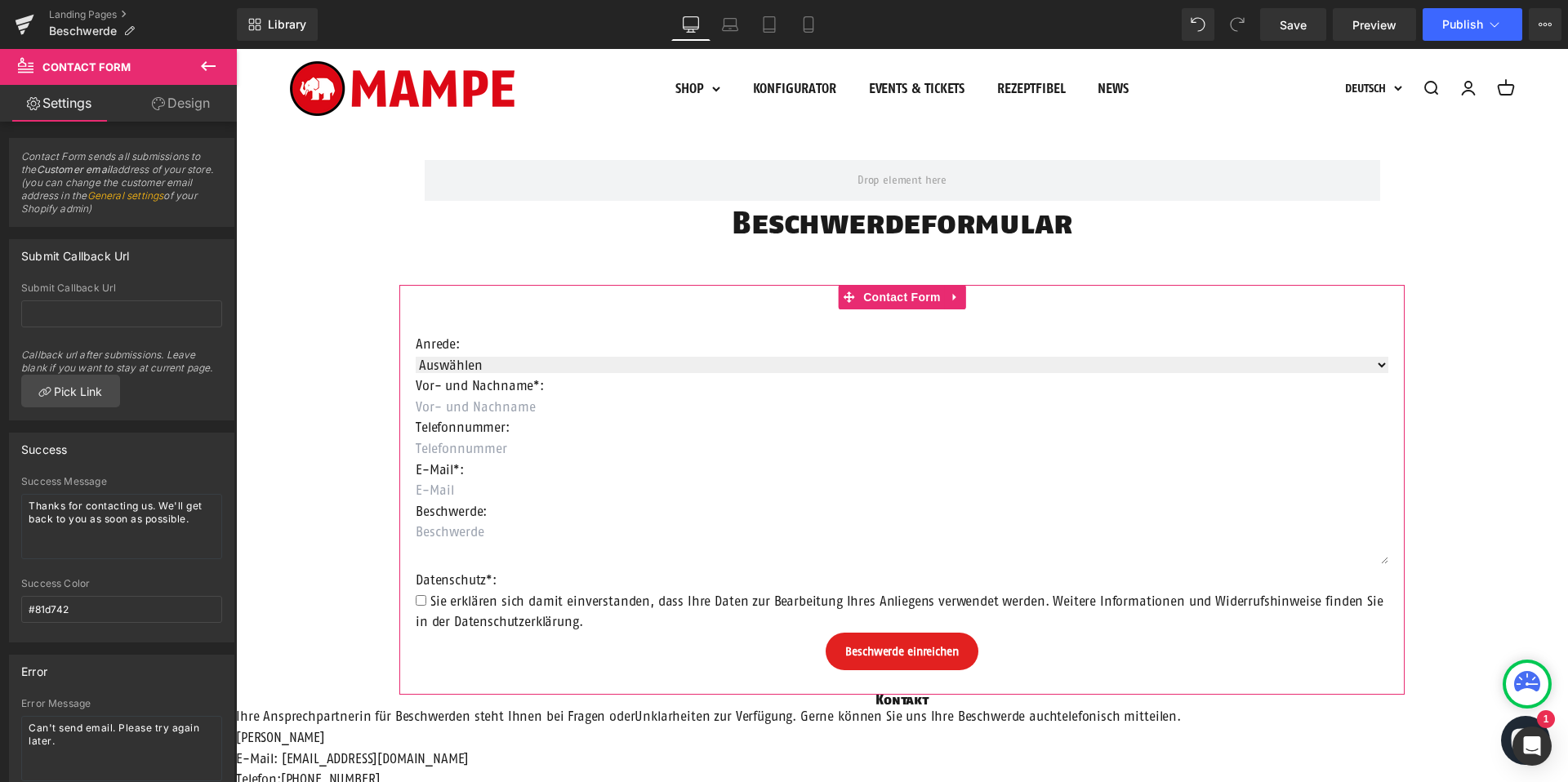
scroll to position [2, 0]
click at [164, 105] on link "Design" at bounding box center [181, 103] width 119 height 37
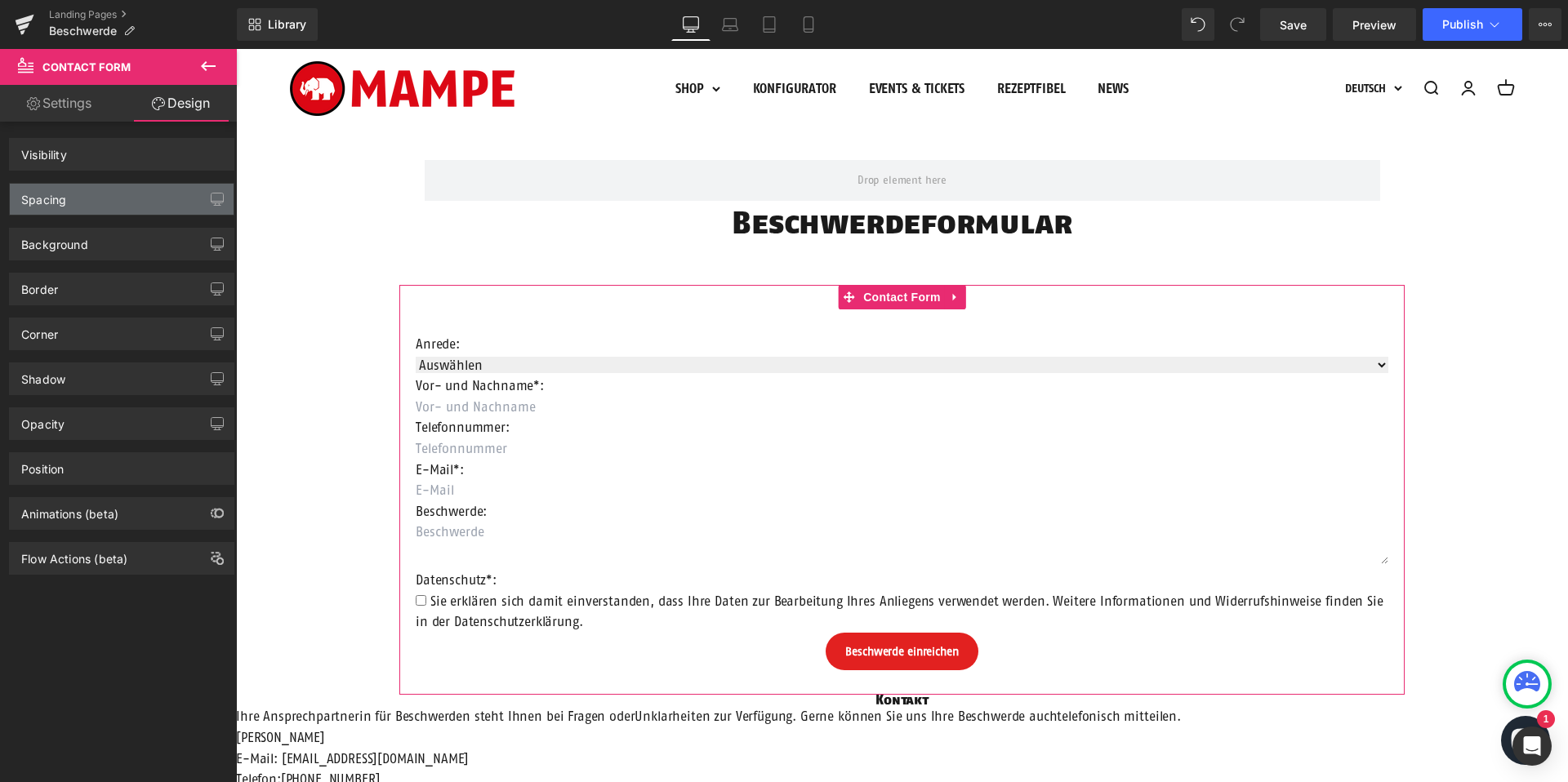
click at [110, 199] on div "Spacing" at bounding box center [121, 199] width 223 height 31
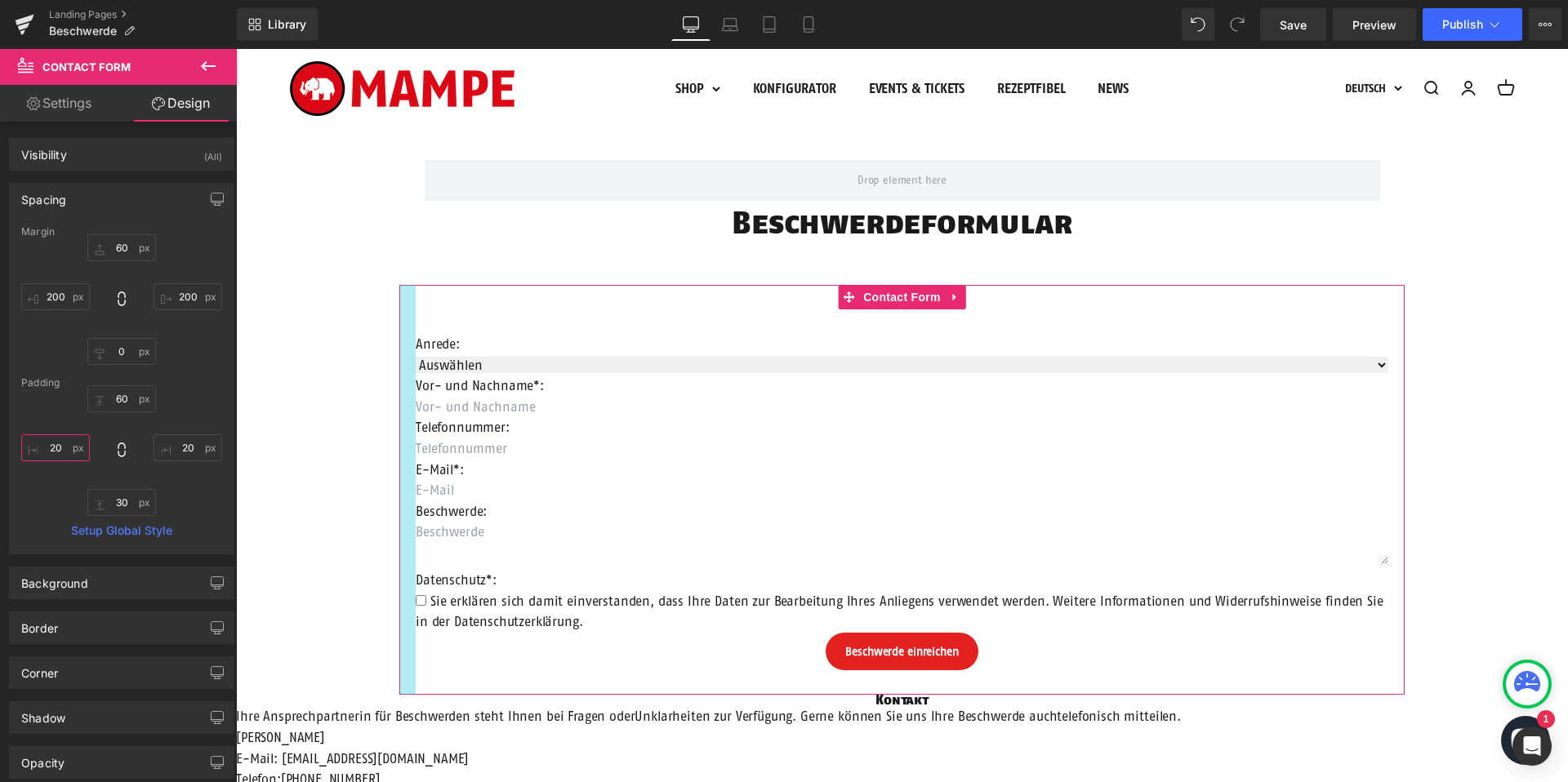
click at [70, 444] on input "20" at bounding box center [56, 448] width 69 height 27
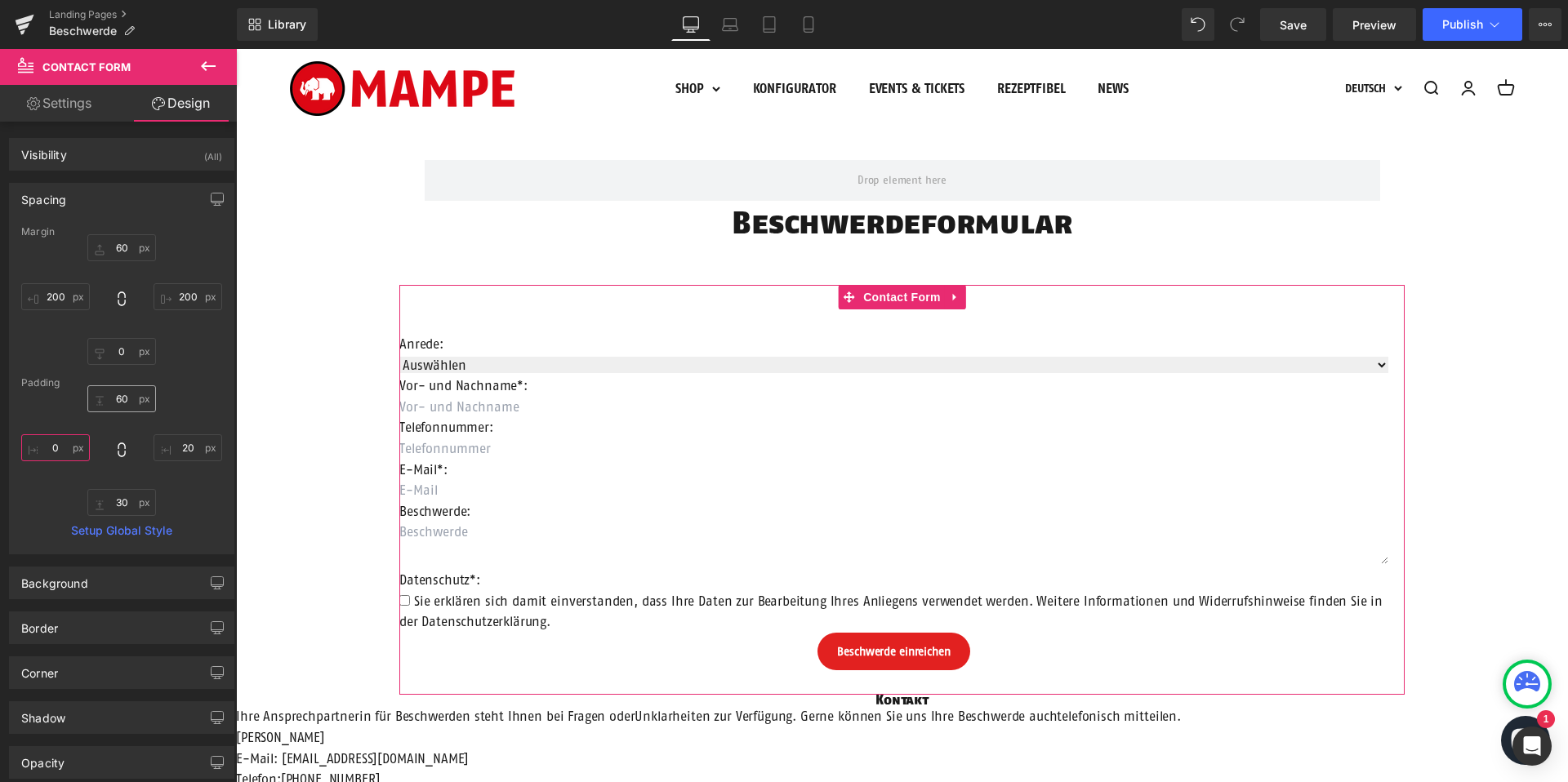
type input "0"
click at [117, 399] on input "60" at bounding box center [122, 399] width 69 height 27
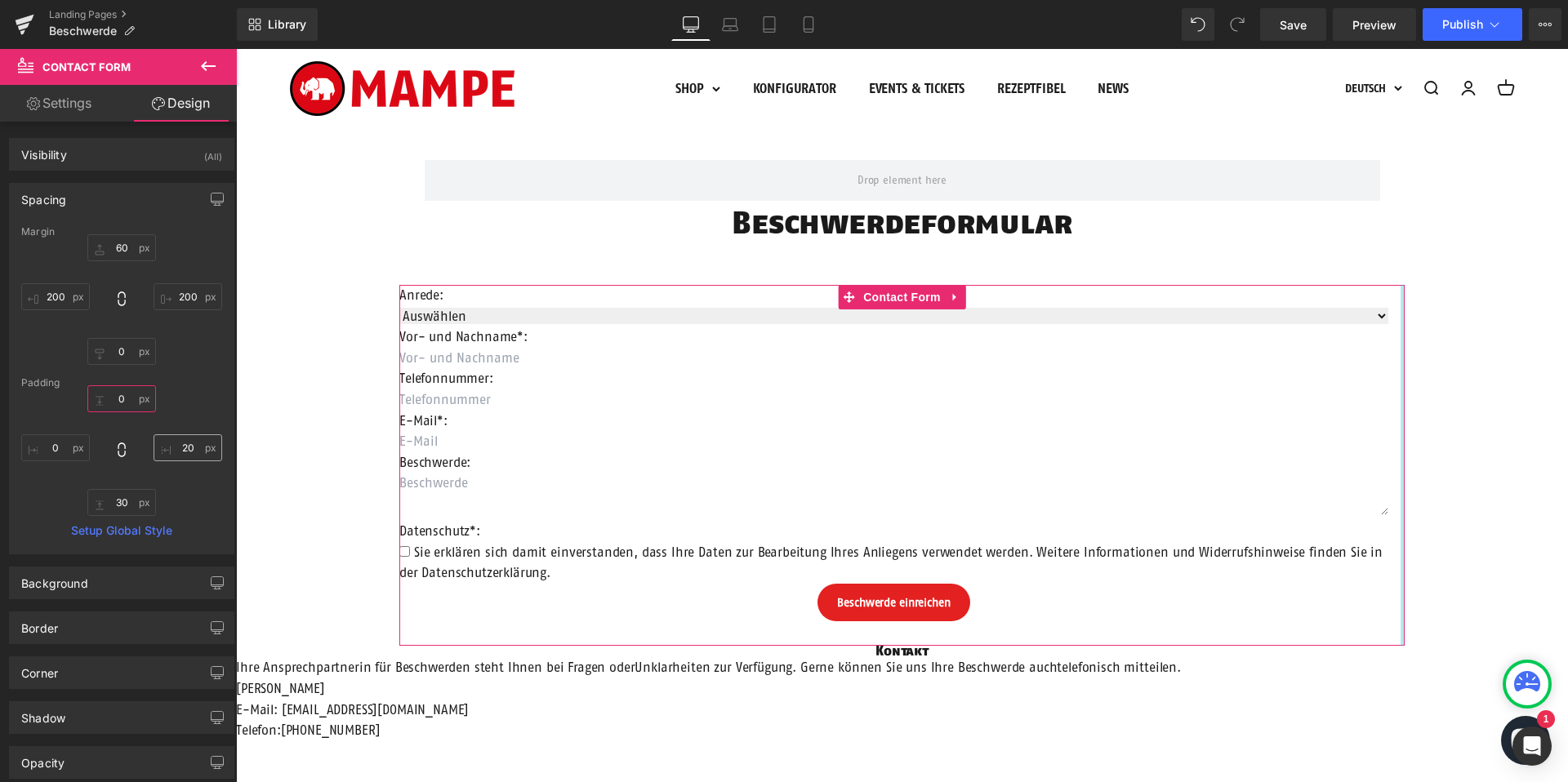
type input "0"
click at [180, 448] on input "20" at bounding box center [188, 448] width 69 height 27
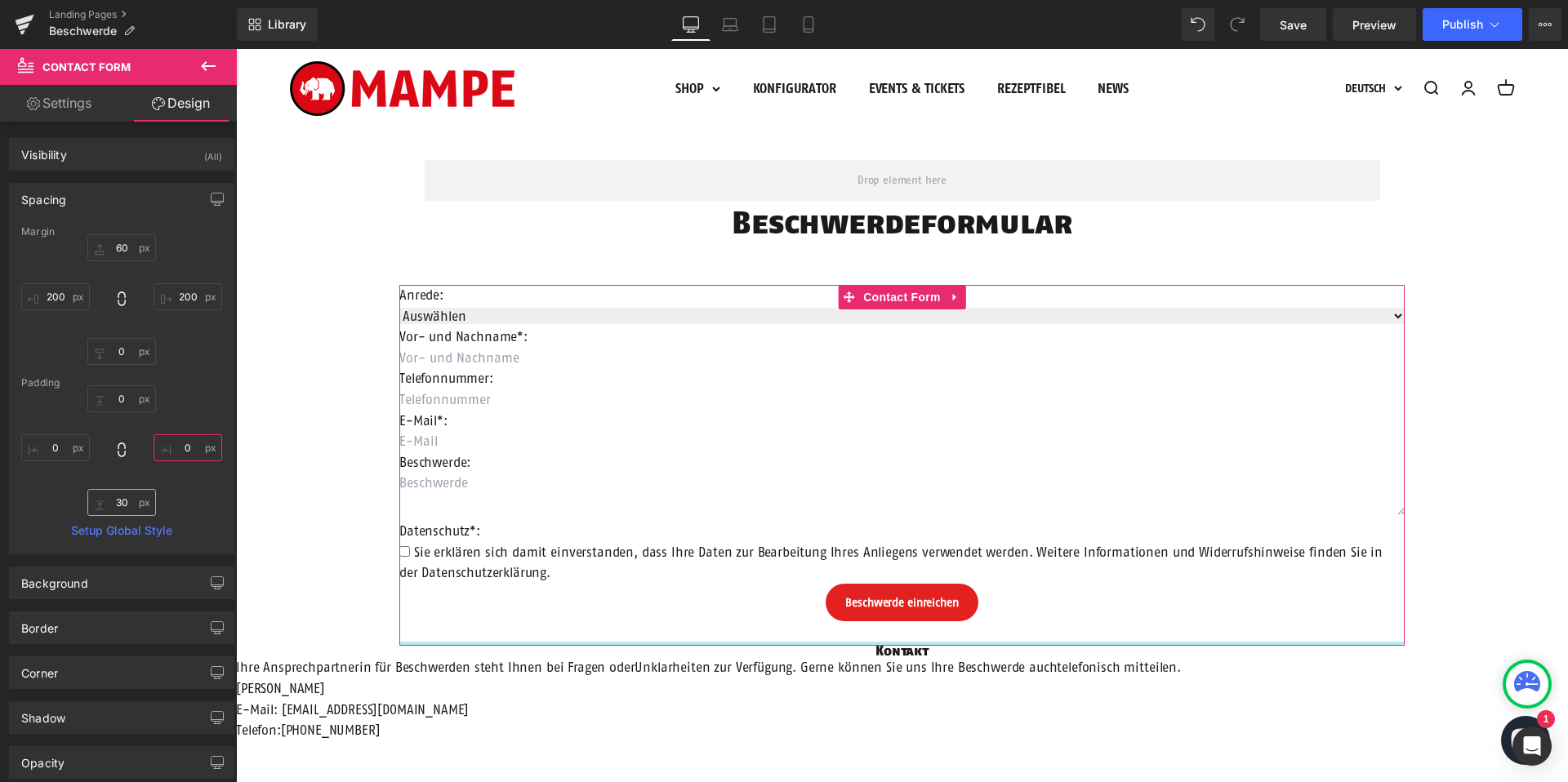
type input "0"
click at [120, 500] on input "30" at bounding box center [122, 502] width 69 height 27
type input "0"
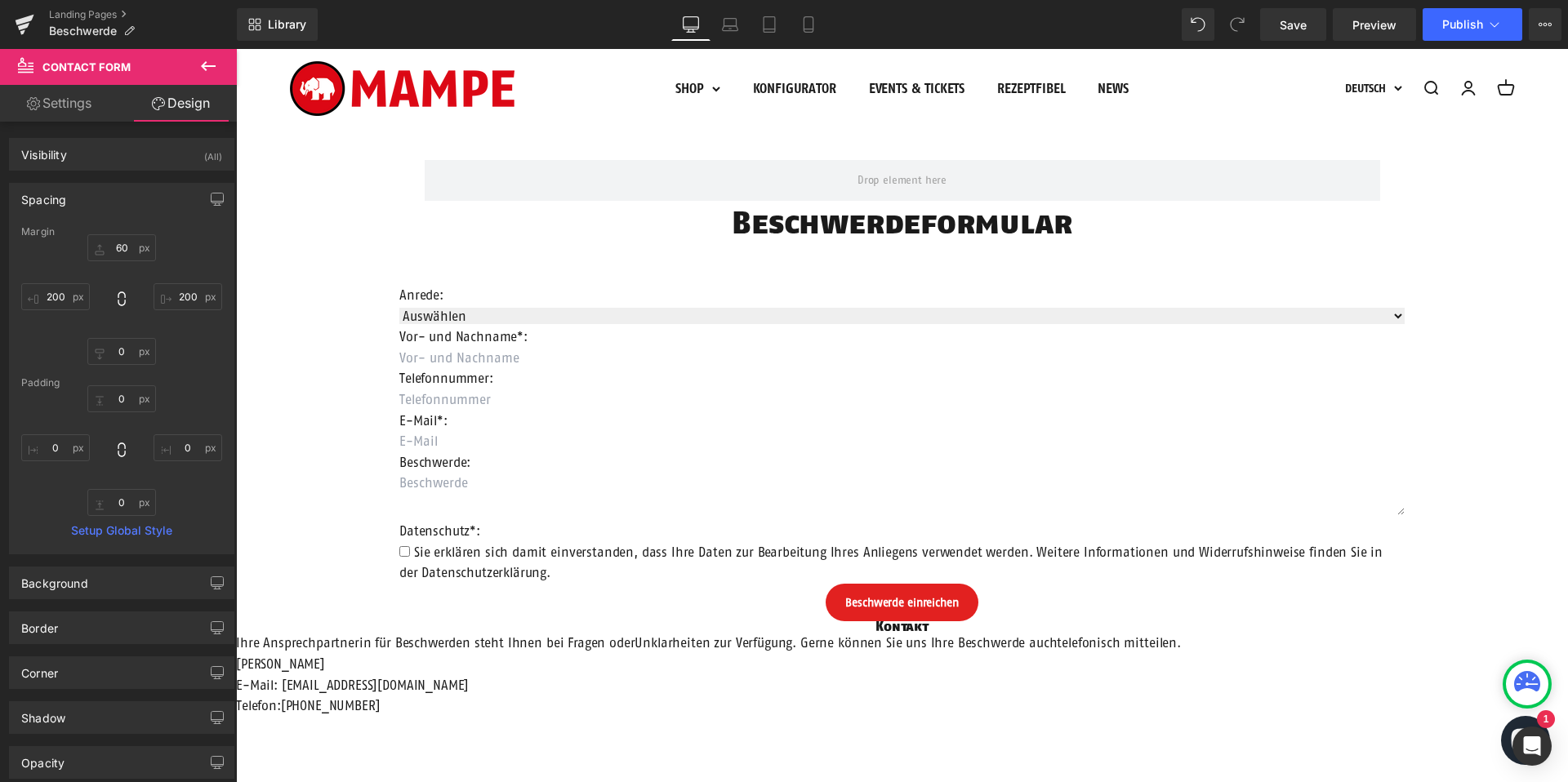
click at [256, 426] on div "Row Beschwerdeformular Heading Anrede: Text Block Auswählen Frau Herr Divers Dr…" at bounding box center [902, 535] width 1332 height 797
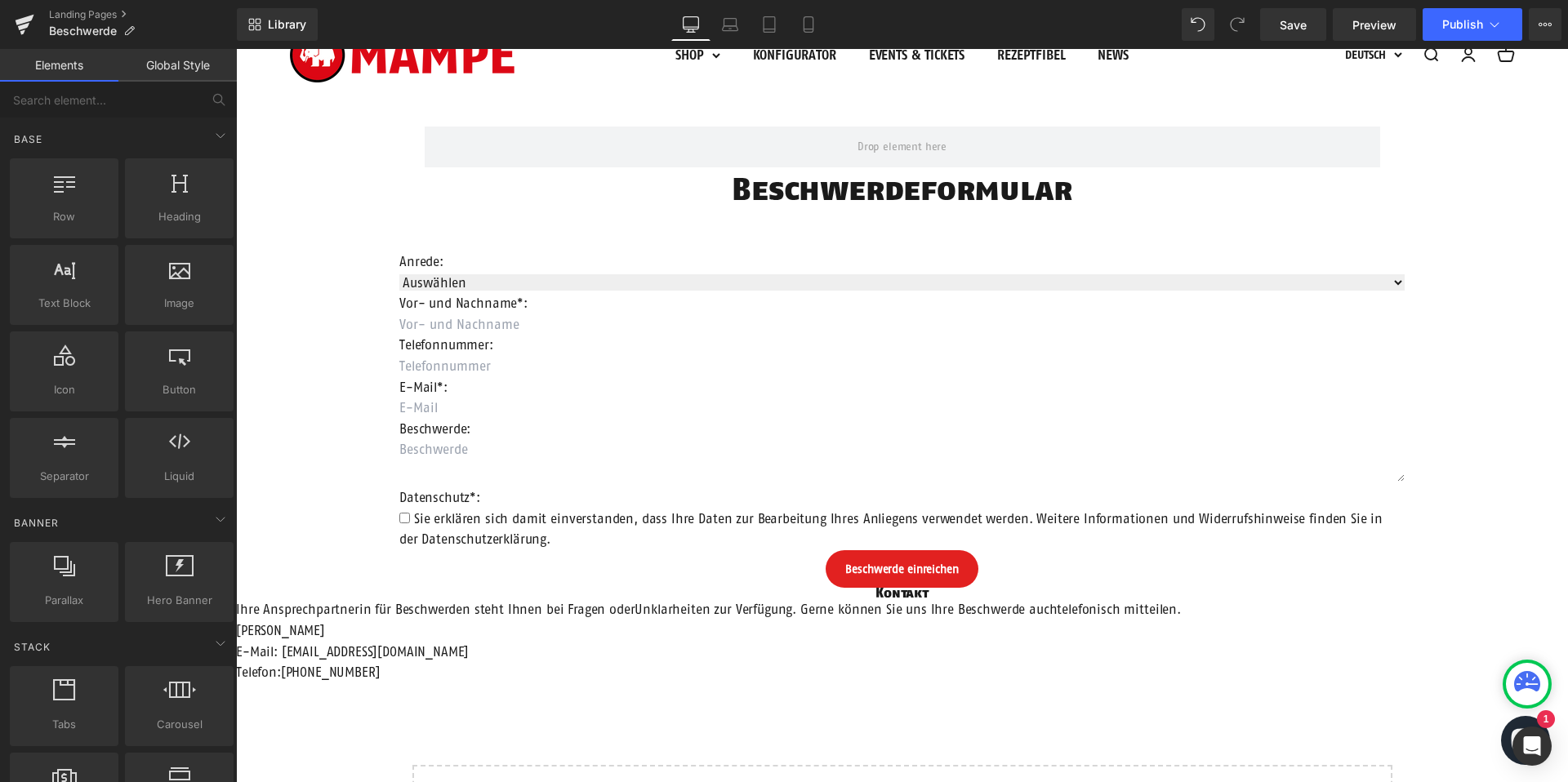
scroll to position [134, 0]
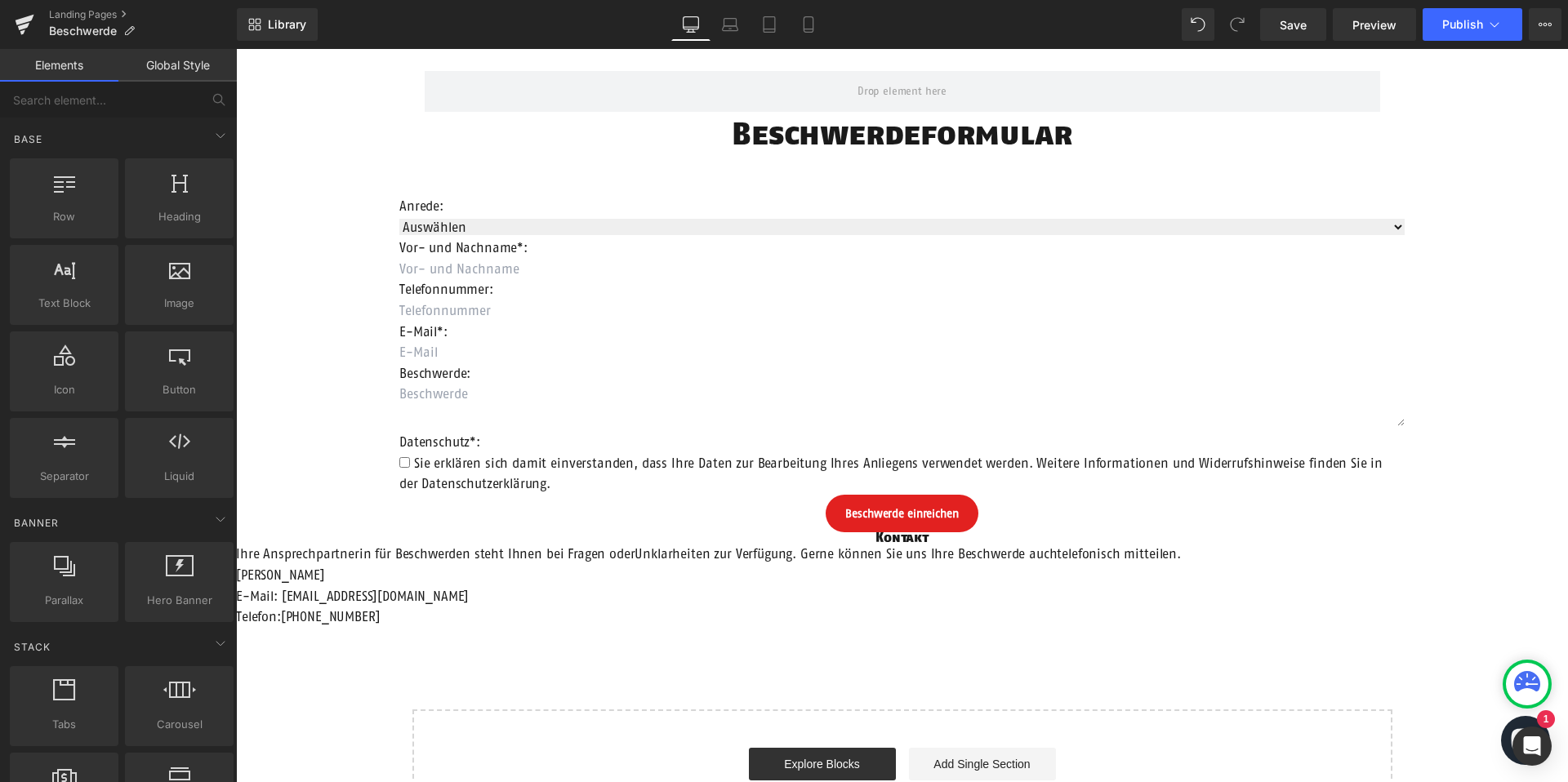
click at [554, 554] on span "Ihre Ansprechpartnerin für Beschwerden steht Ihnen bei Fragen oderUnklarheiten …" at bounding box center [709, 553] width 945 height 15
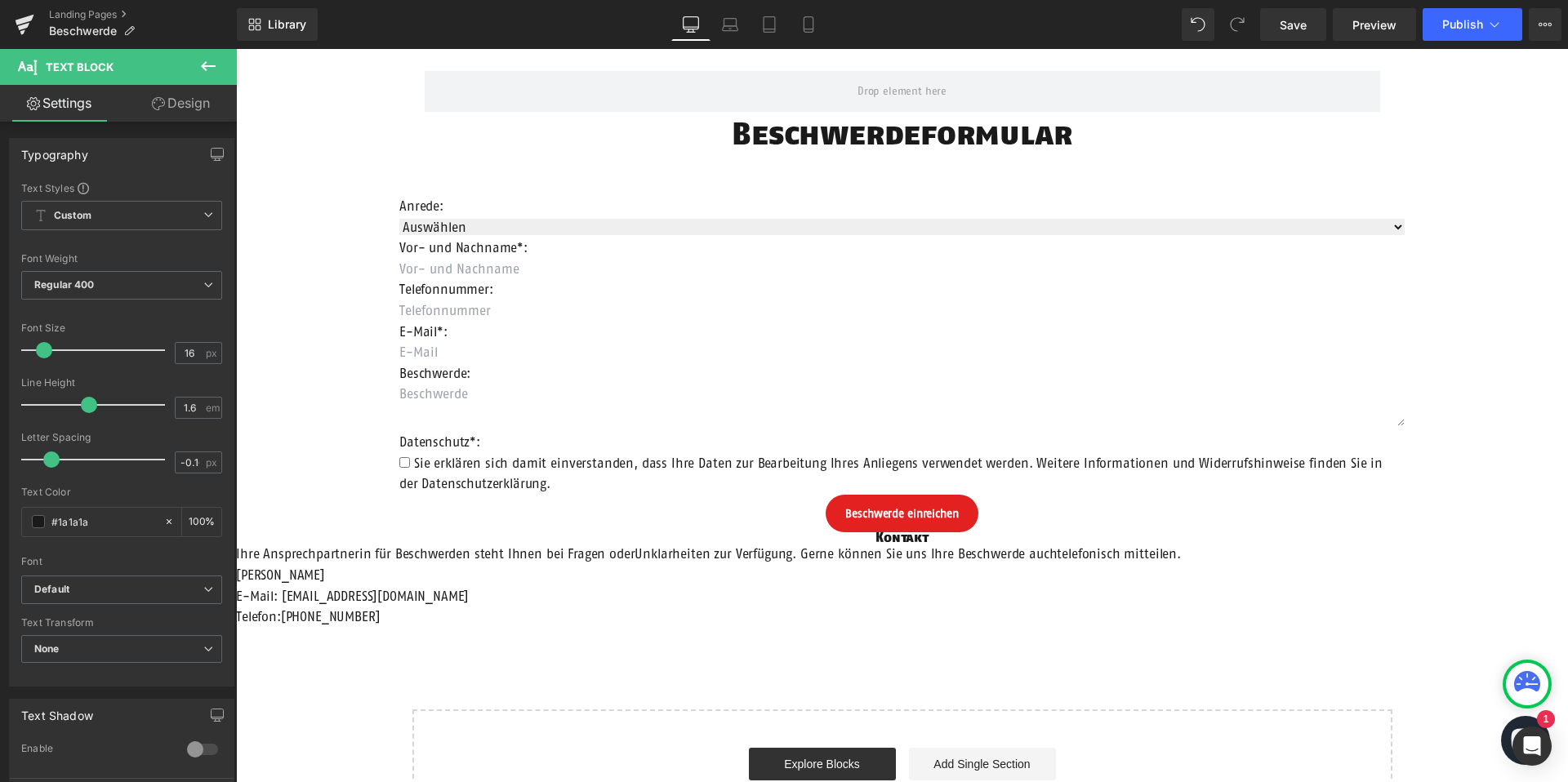
click at [163, 103] on link "Design" at bounding box center [181, 103] width 119 height 37
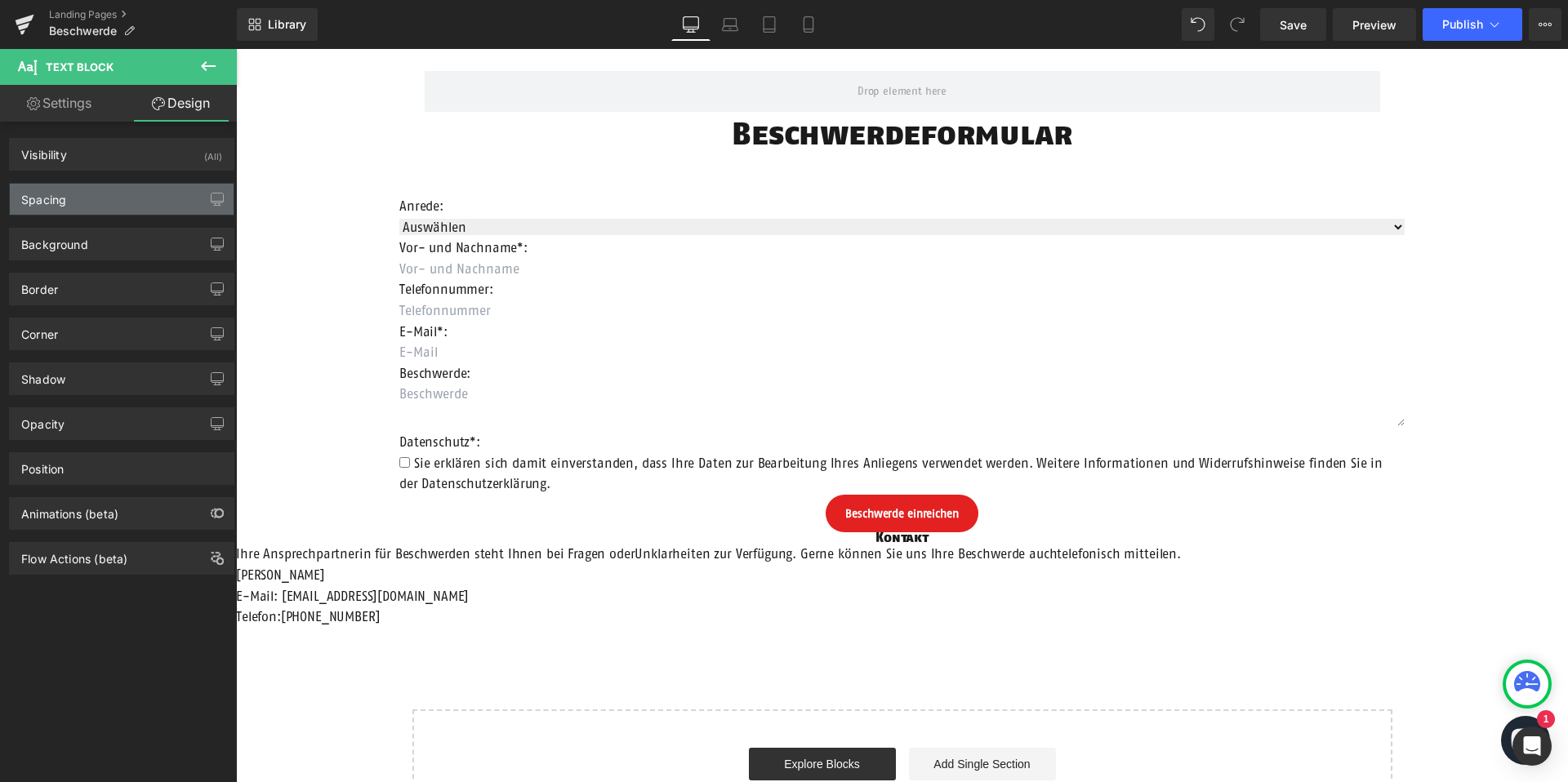
click at [124, 189] on div "Spacing" at bounding box center [121, 199] width 223 height 31
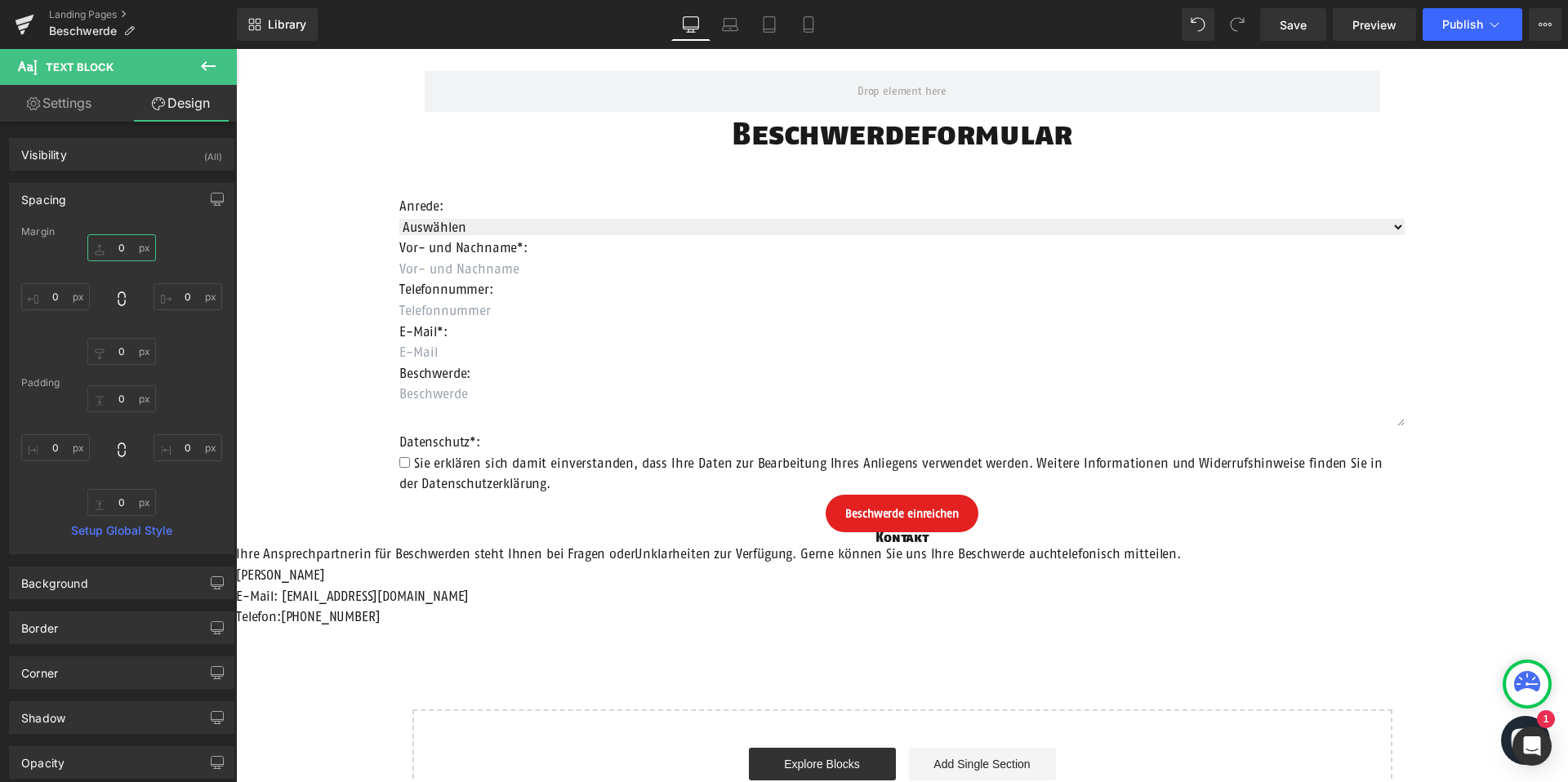
click at [122, 246] on input "0" at bounding box center [122, 247] width 69 height 27
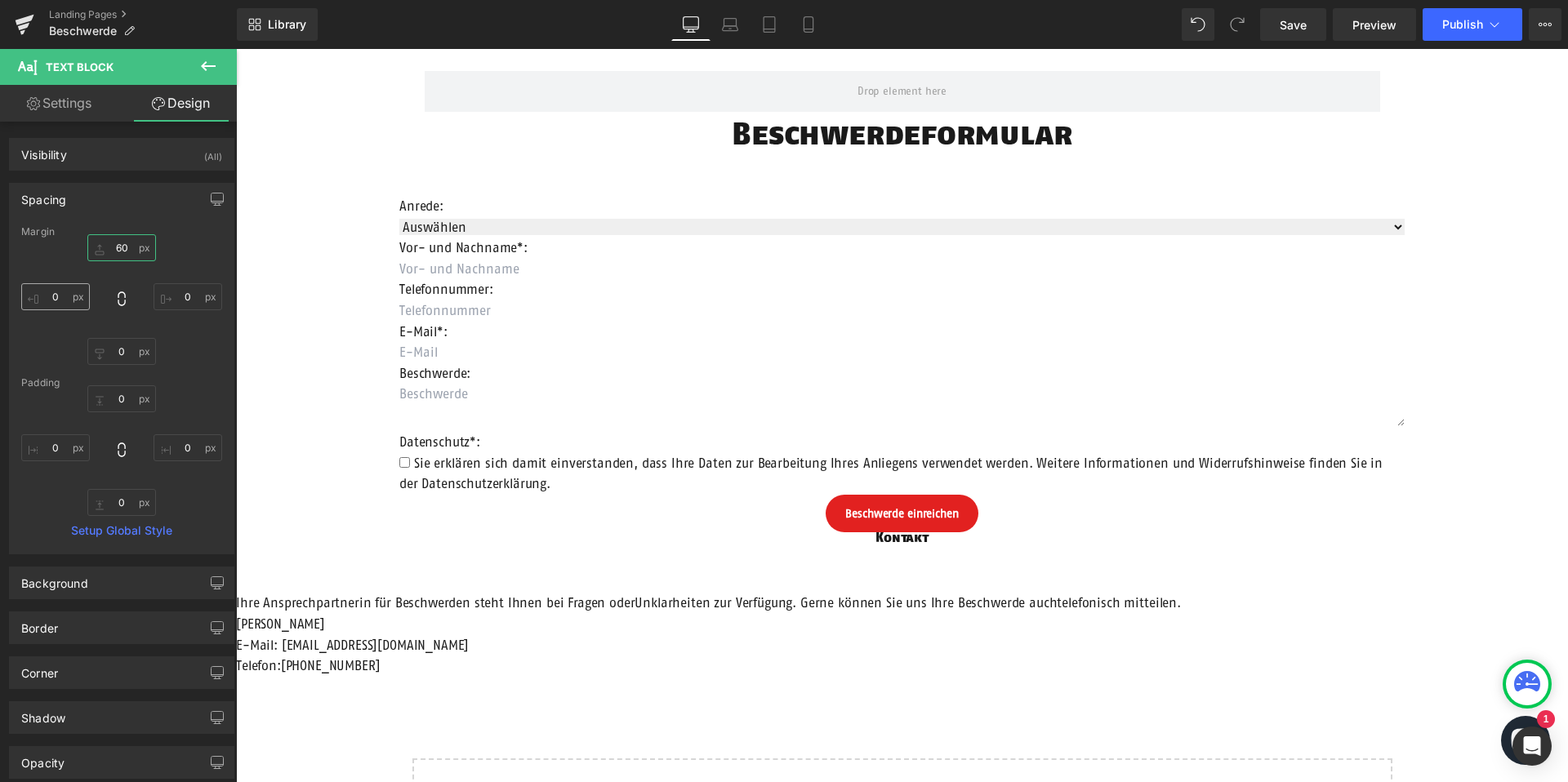
type input "60"
click at [67, 303] on input "0" at bounding box center [56, 296] width 69 height 27
type input "200"
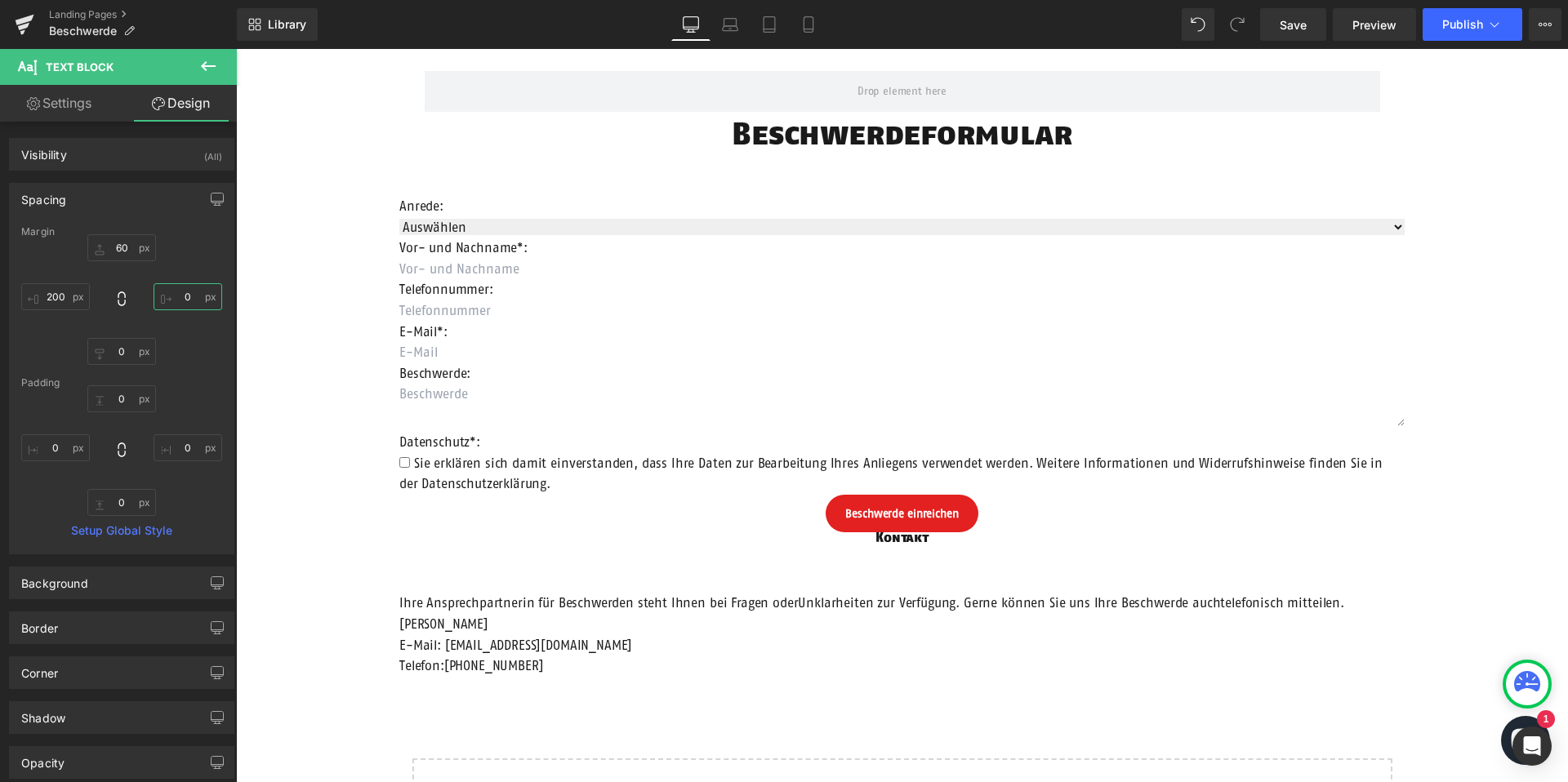
click at [191, 294] on input "0" at bounding box center [188, 296] width 69 height 27
type input "200"
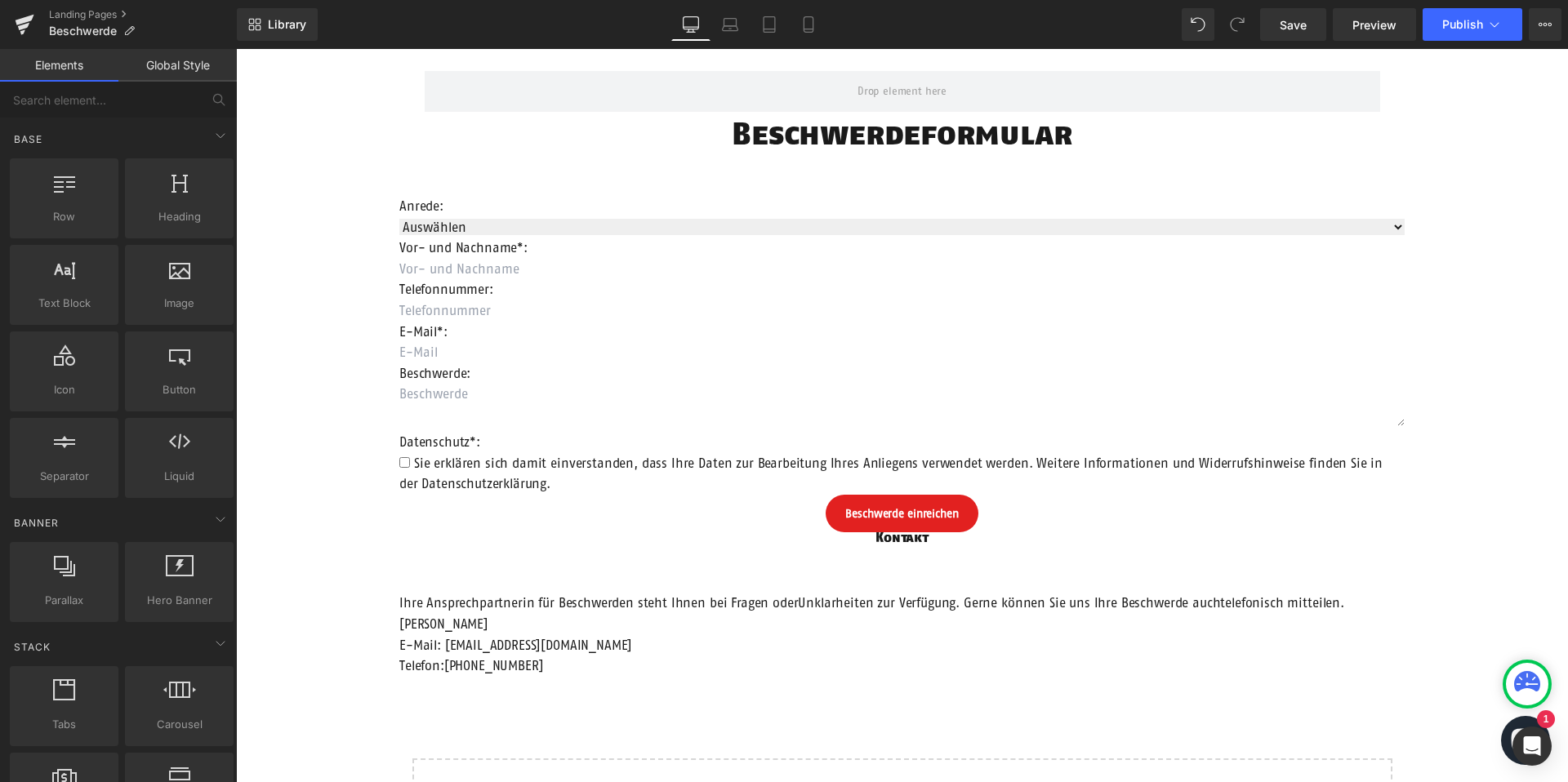
click at [608, 578] on div "Row Beschwerdeformular Heading Anrede: Text Block Auswählen Frau Herr Divers Dr…" at bounding box center [902, 469] width 1332 height 846
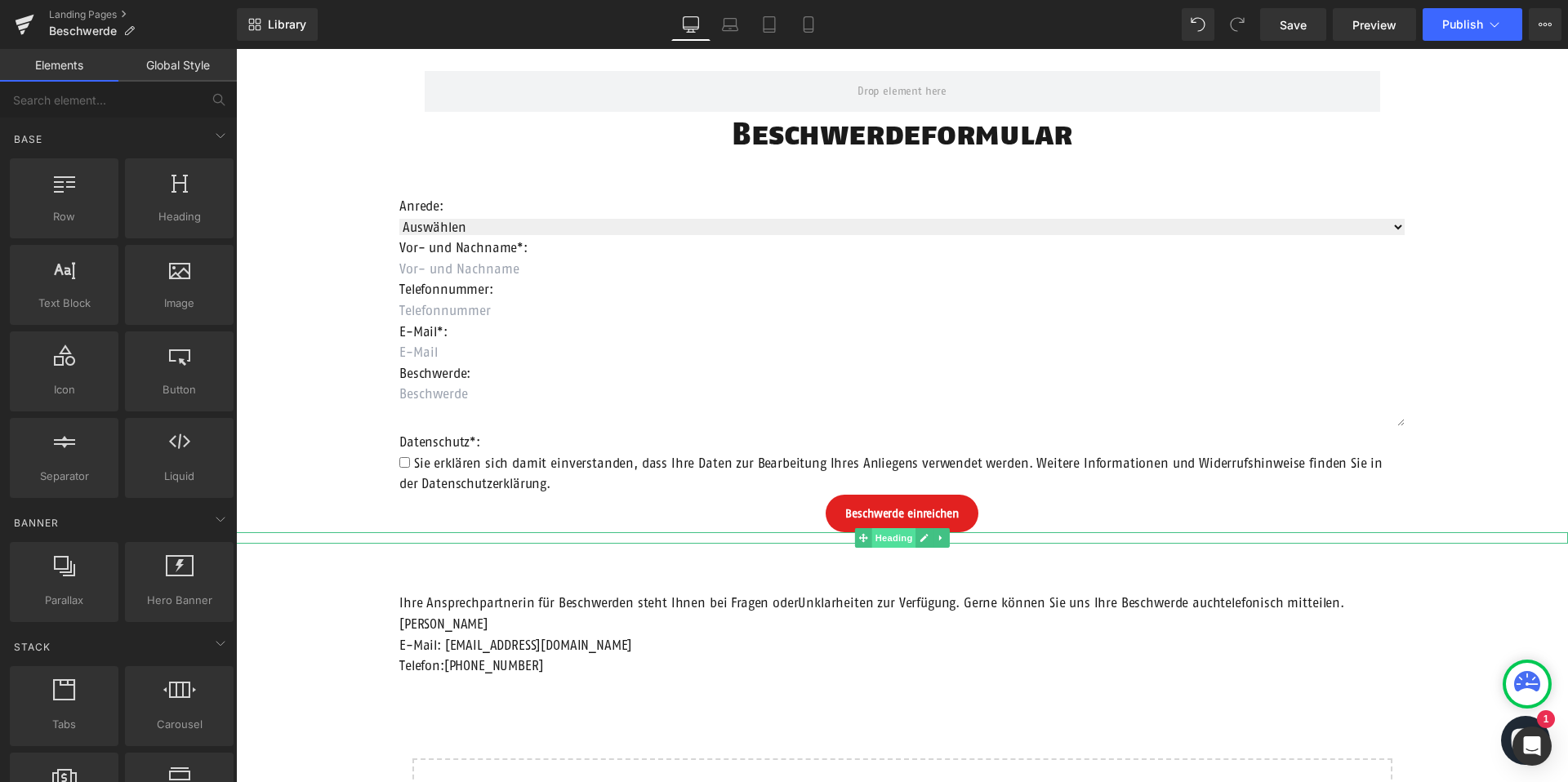
click at [883, 539] on span "Heading" at bounding box center [893, 538] width 44 height 20
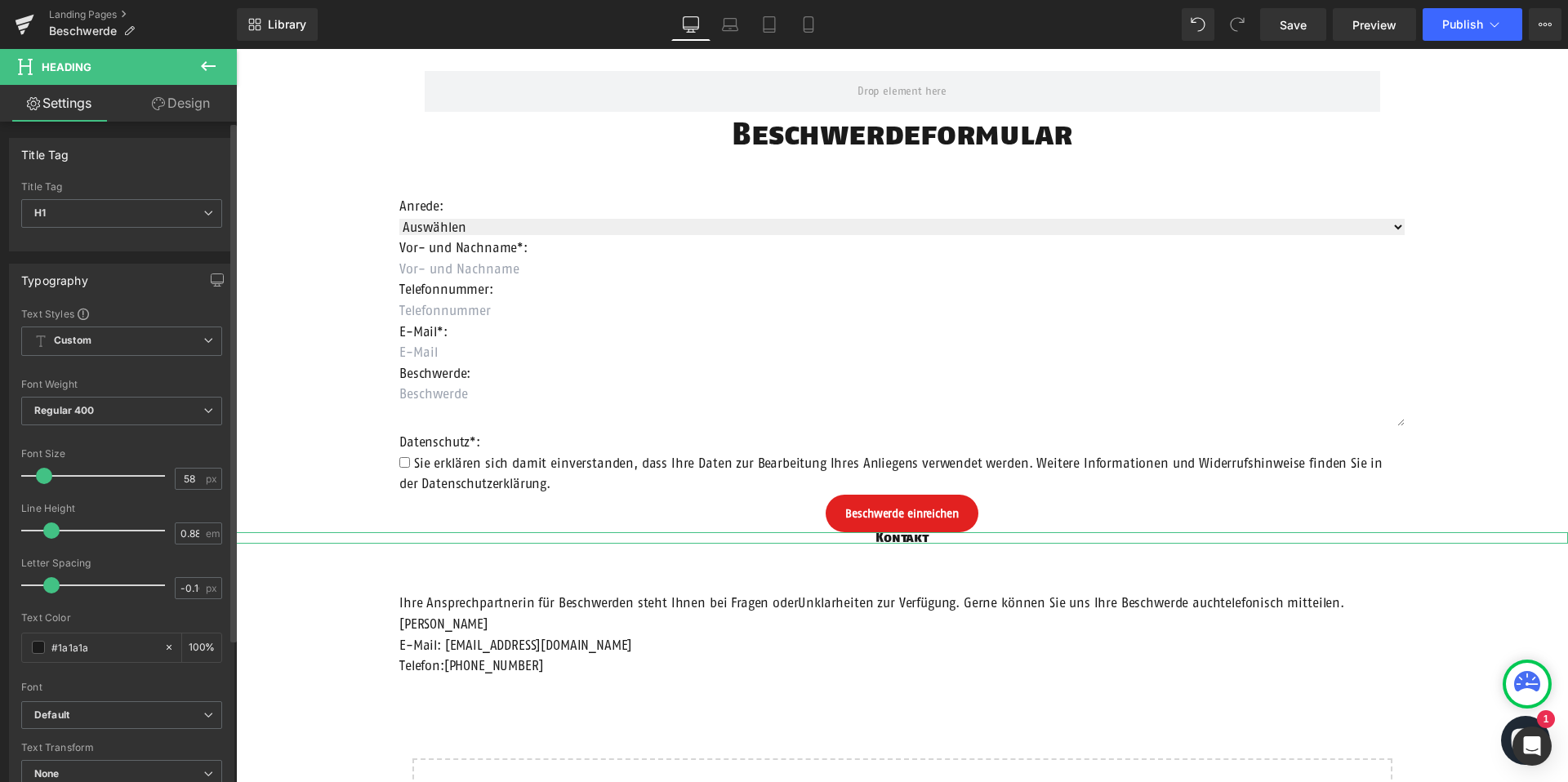
click at [101, 473] on div at bounding box center [97, 476] width 136 height 33
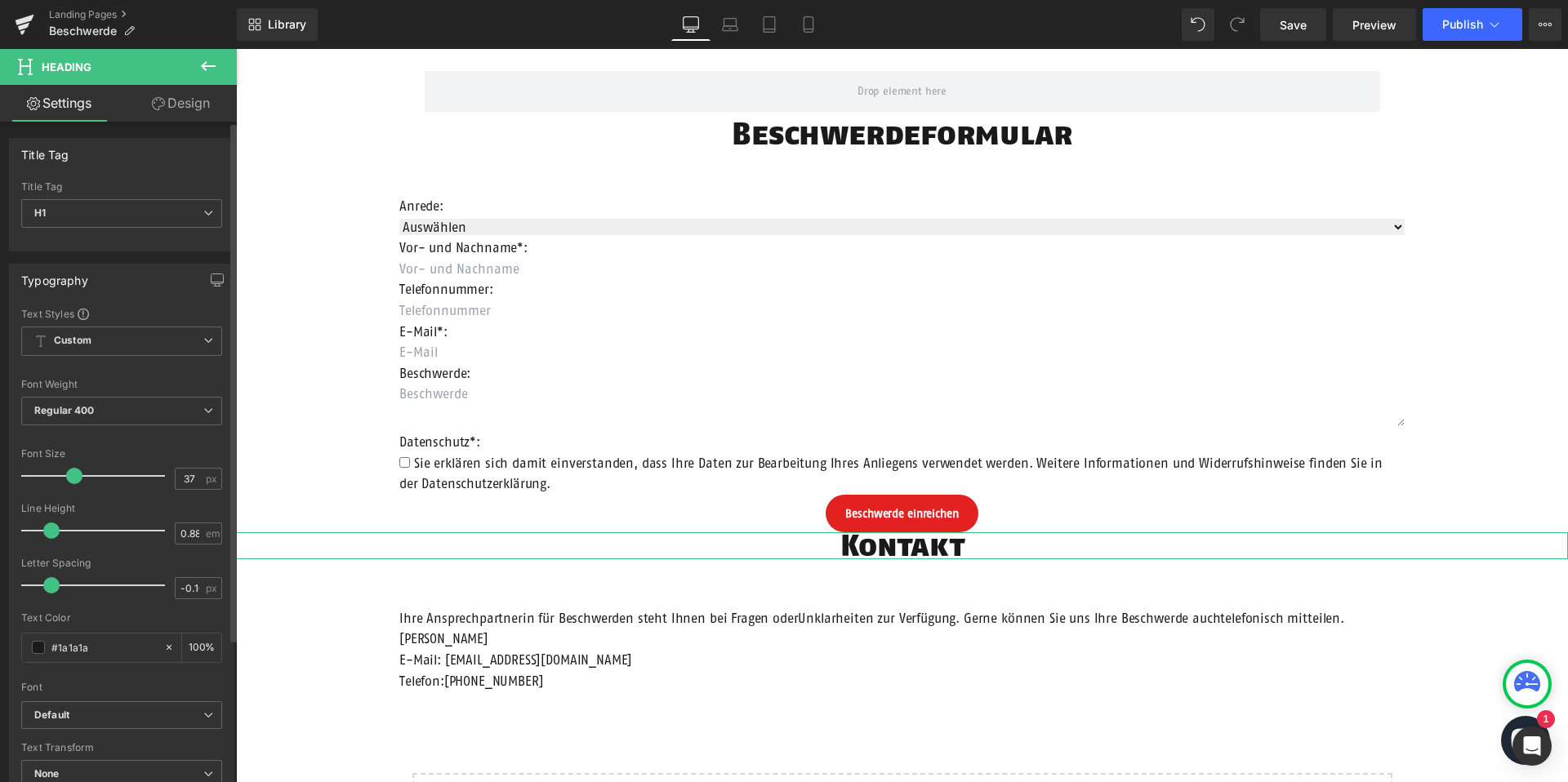
type input "38"
drag, startPoint x: 97, startPoint y: 477, endPoint x: 72, endPoint y: 477, distance: 25.0
click at [70, 477] on span at bounding box center [76, 476] width 16 height 16
click at [186, 537] on input "0.88" at bounding box center [189, 534] width 28 height 21
click at [186, 536] on input "0.88" at bounding box center [189, 534] width 28 height 21
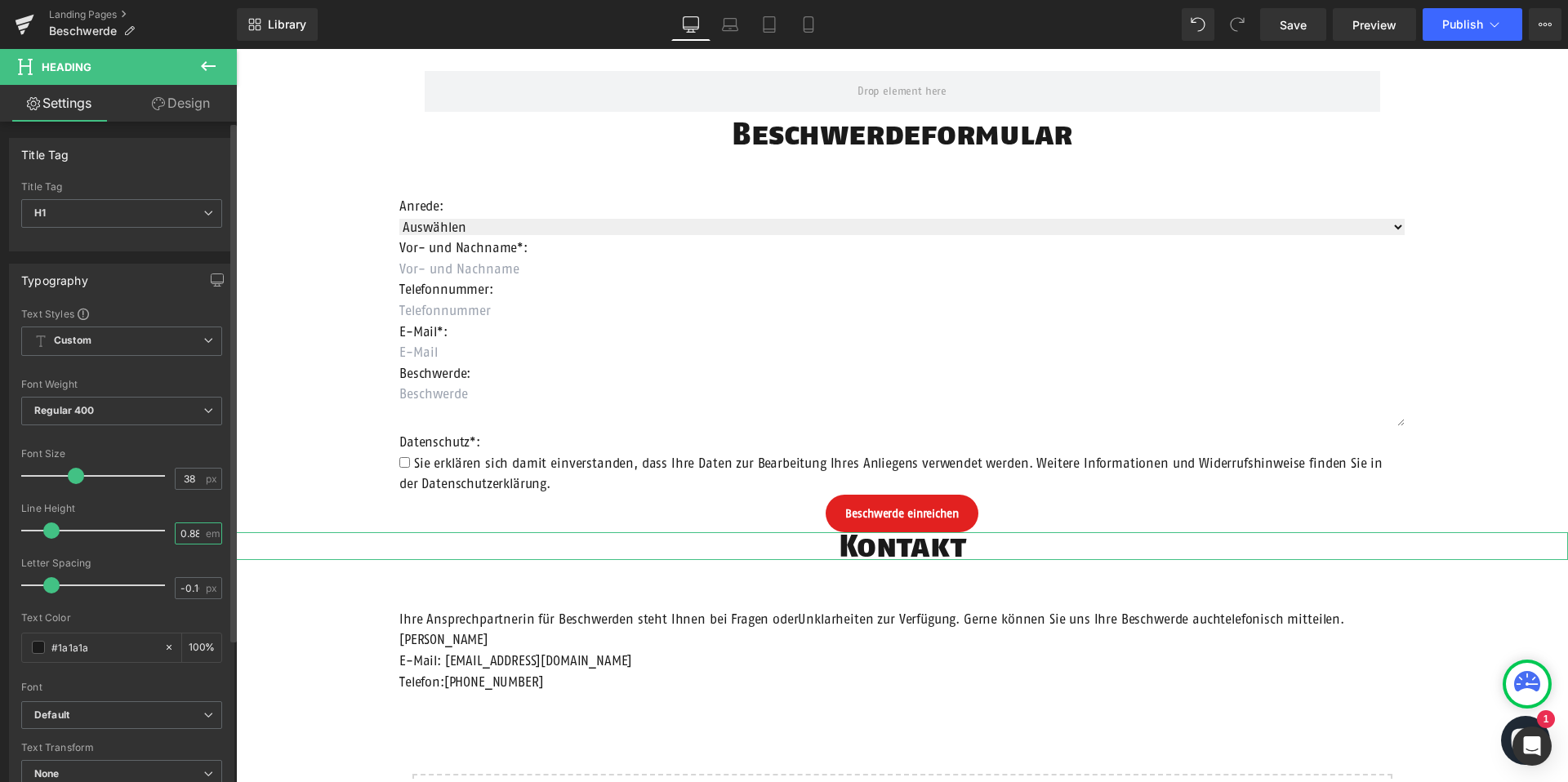
click at [189, 532] on input "0.88" at bounding box center [189, 534] width 28 height 21
type input "1.5"
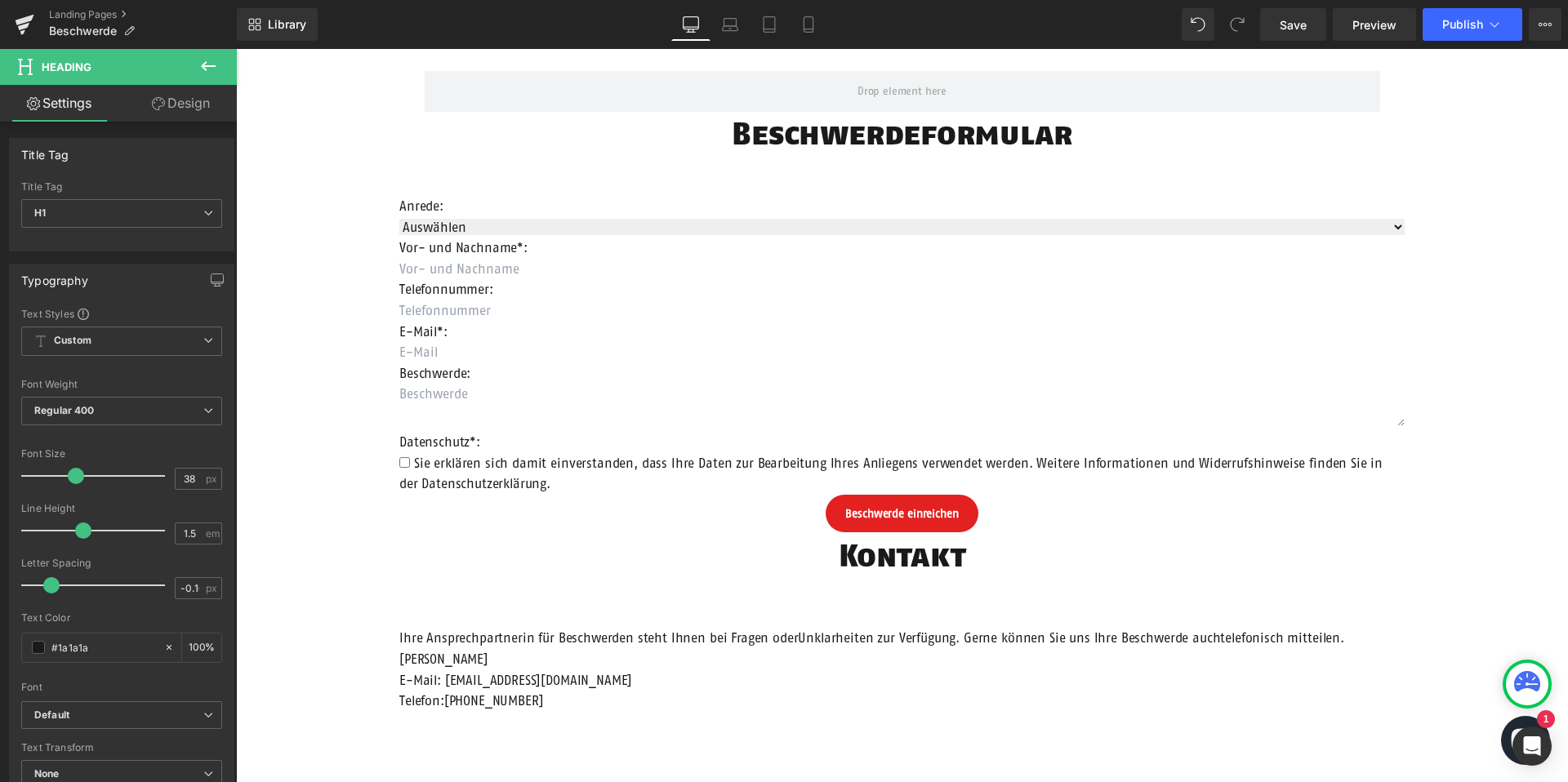
click at [888, 132] on span "Heading" at bounding box center [893, 133] width 44 height 20
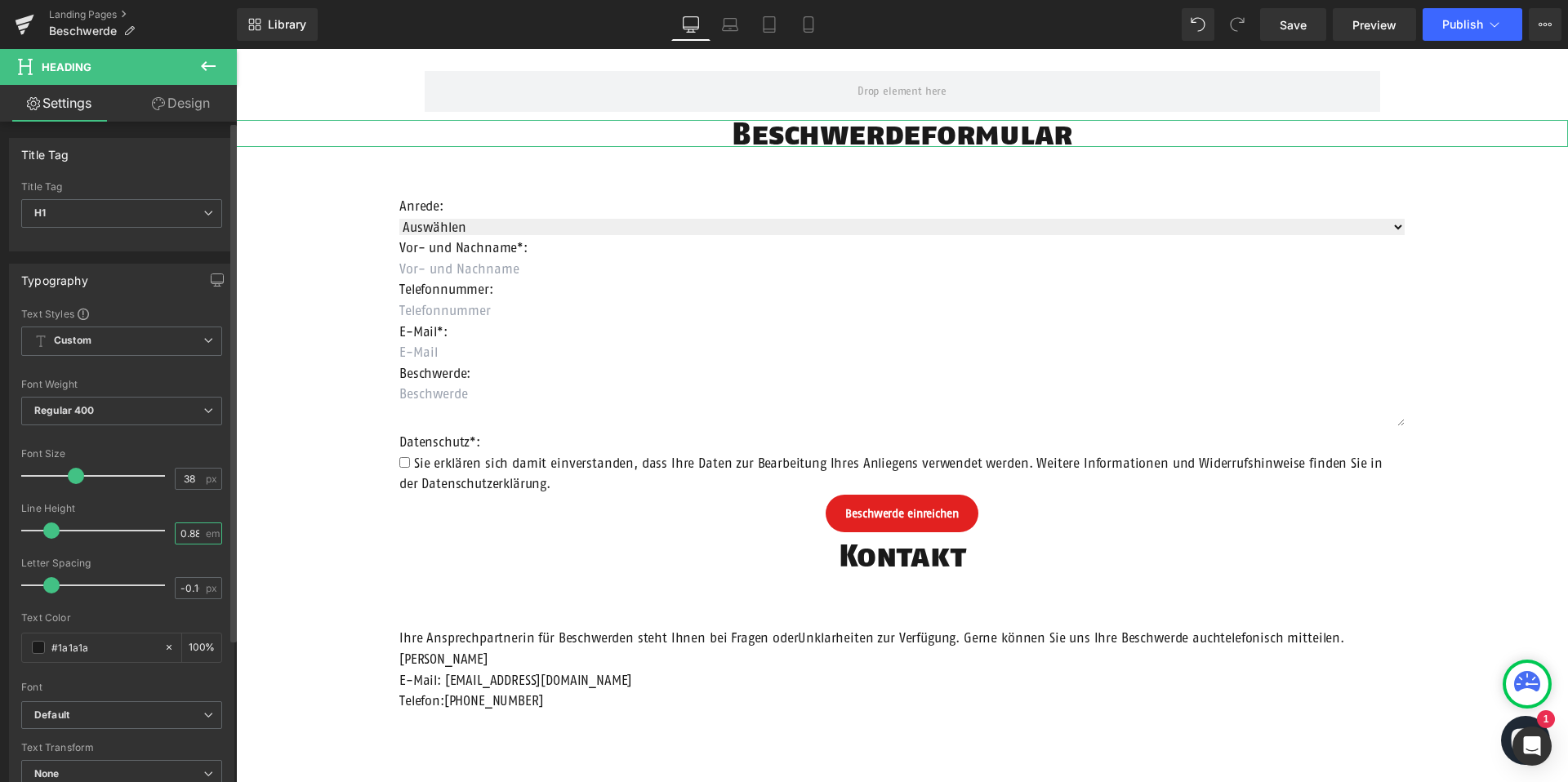
click at [191, 535] on input "0.88" at bounding box center [189, 534] width 28 height 21
type input "1.5"
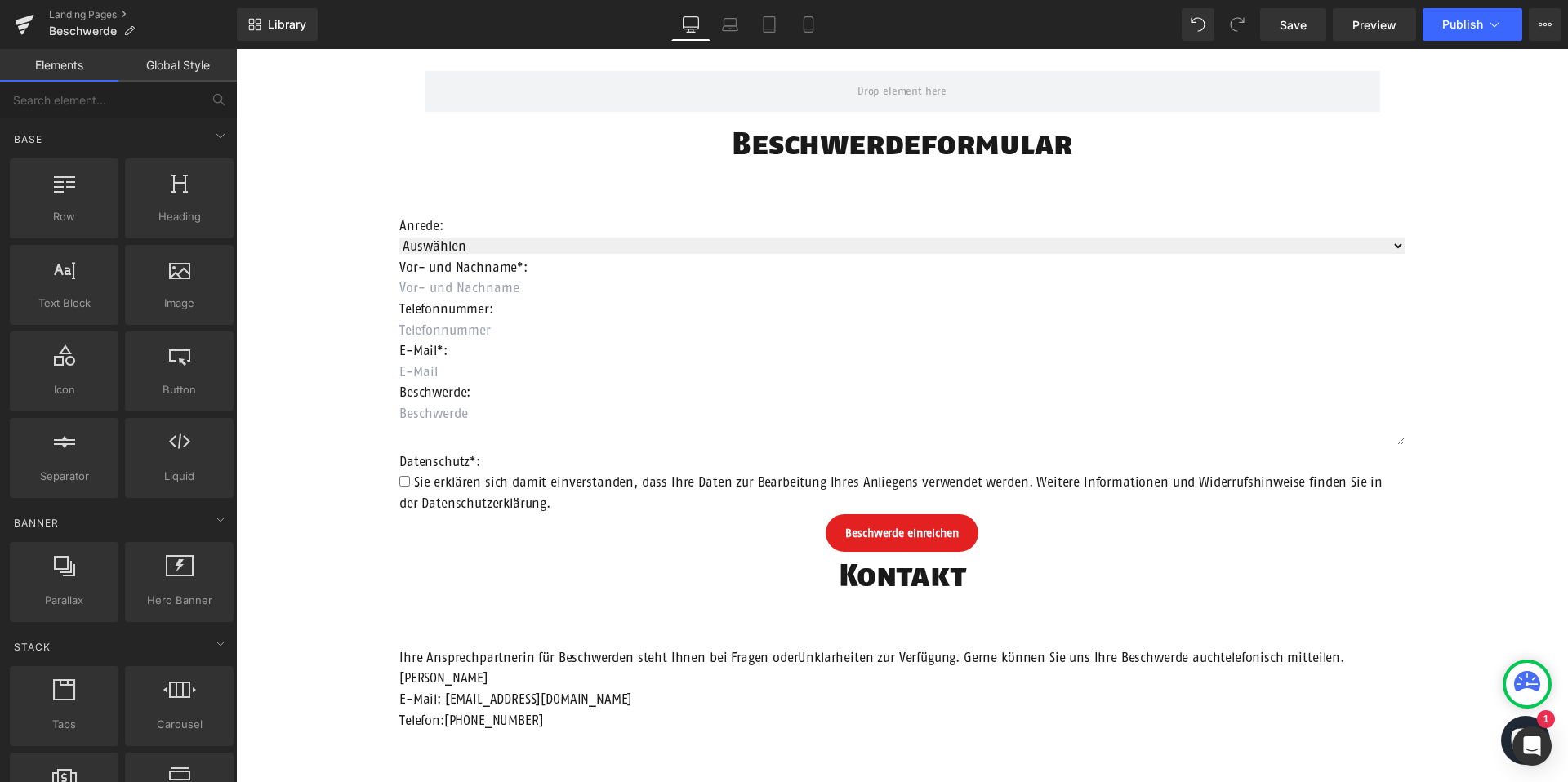
click at [336, 526] on div "Row Beschwerdeformular Heading Anrede: Text Block Auswählen Frau Herr Divers Dr…" at bounding box center [902, 497] width 1332 height 901
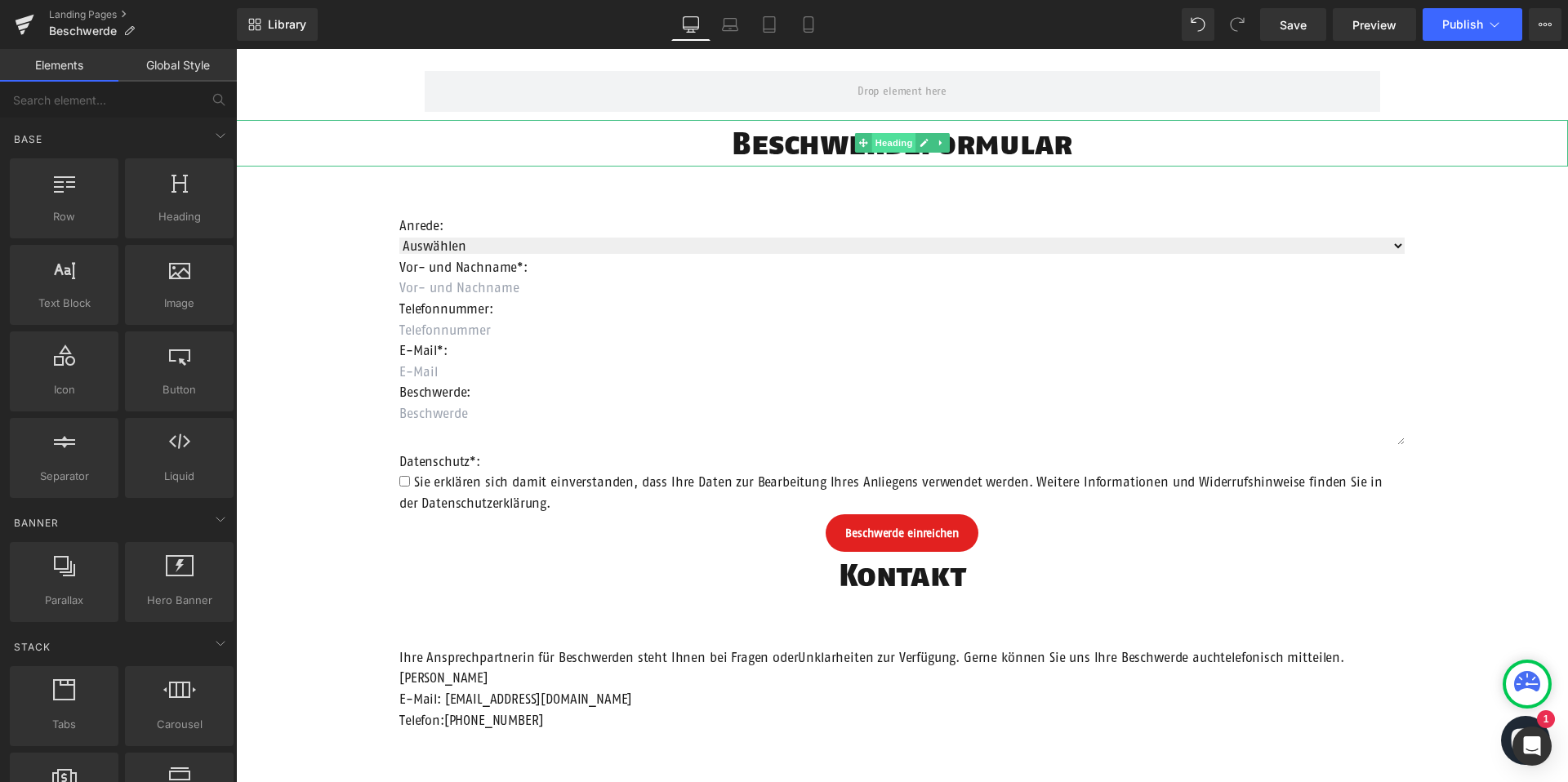
click at [897, 135] on span "Heading" at bounding box center [893, 143] width 44 height 20
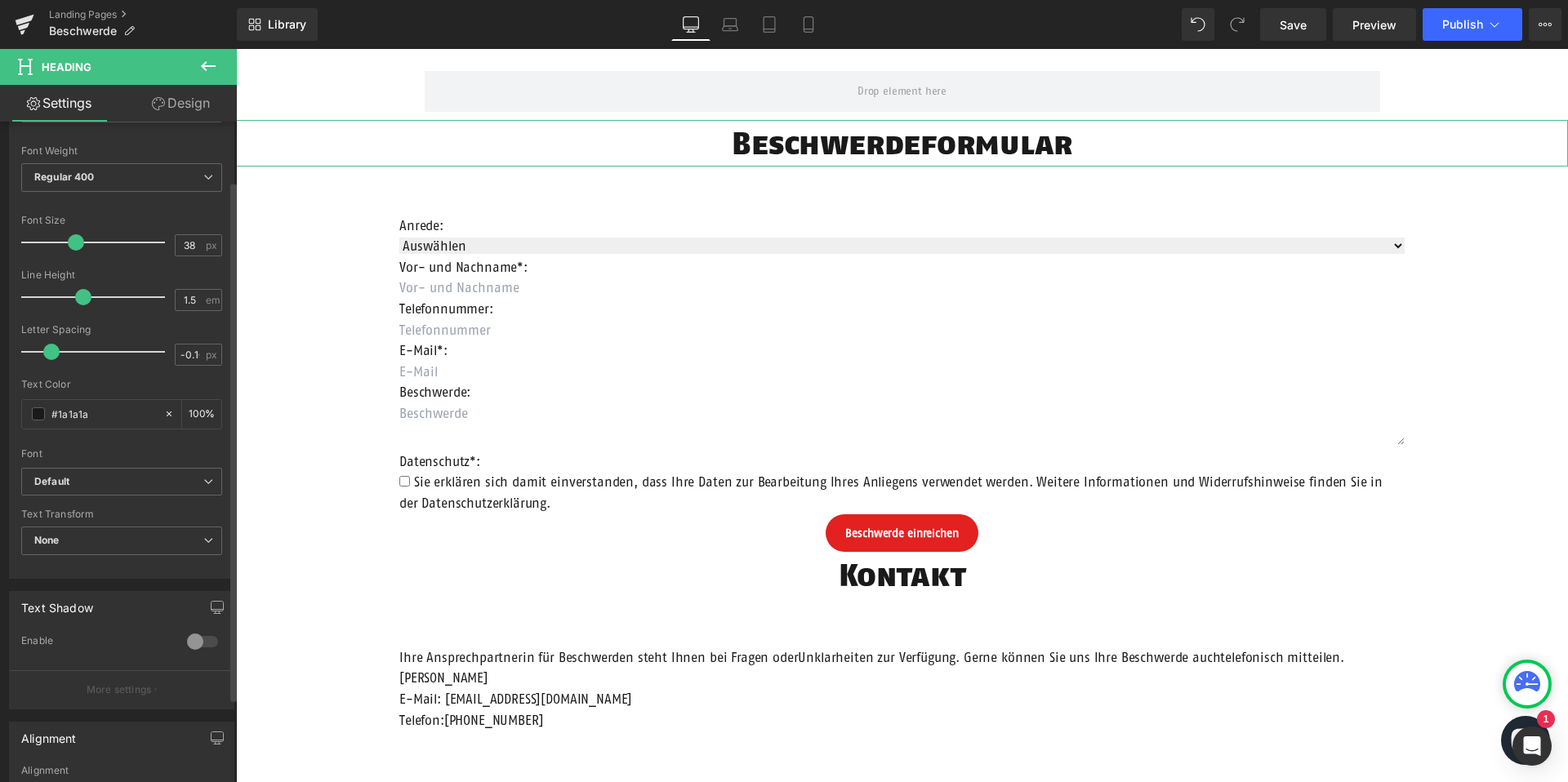
scroll to position [364, 0]
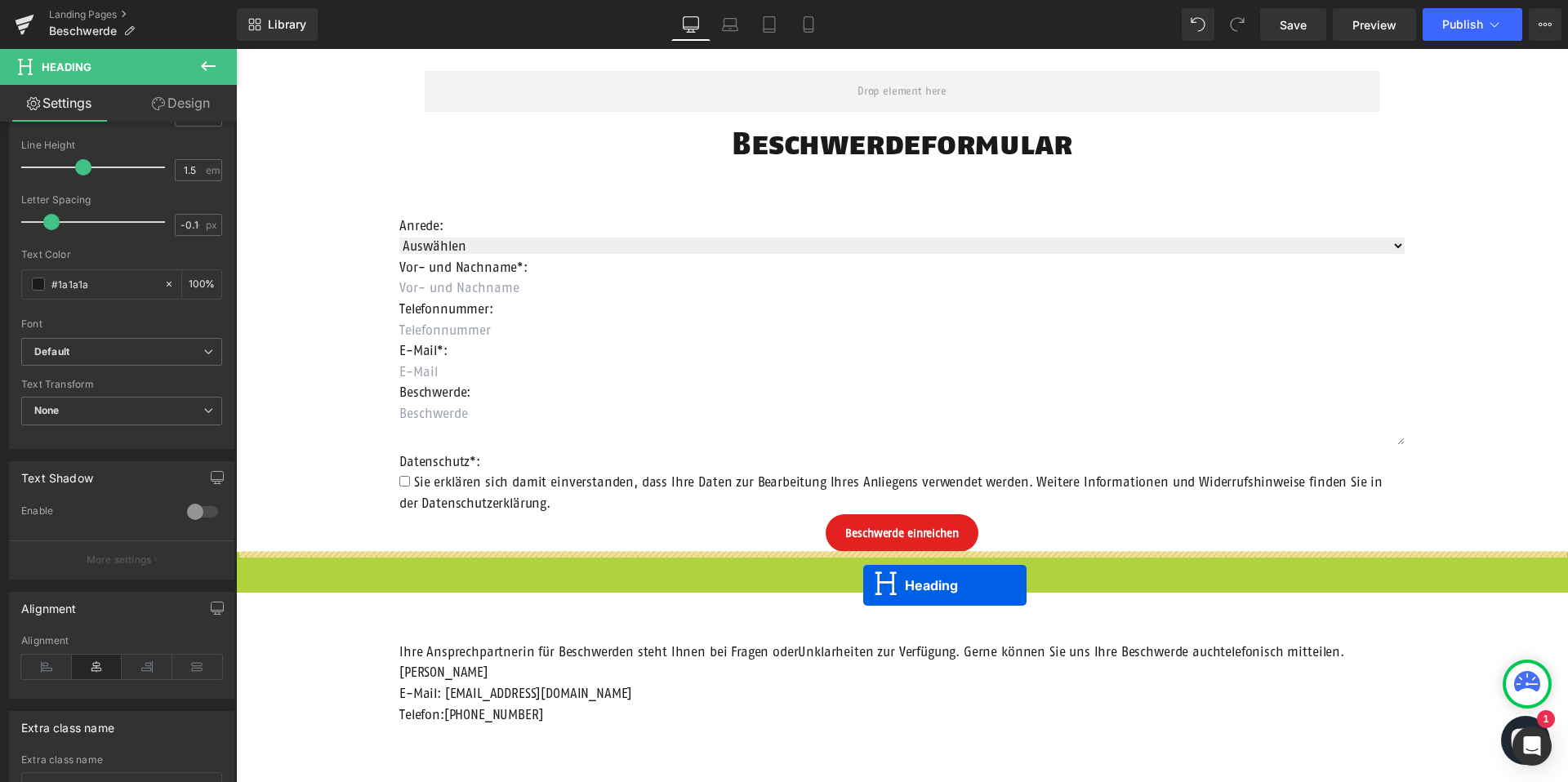
drag, startPoint x: 861, startPoint y: 574, endPoint x: 863, endPoint y: 585, distance: 11.2
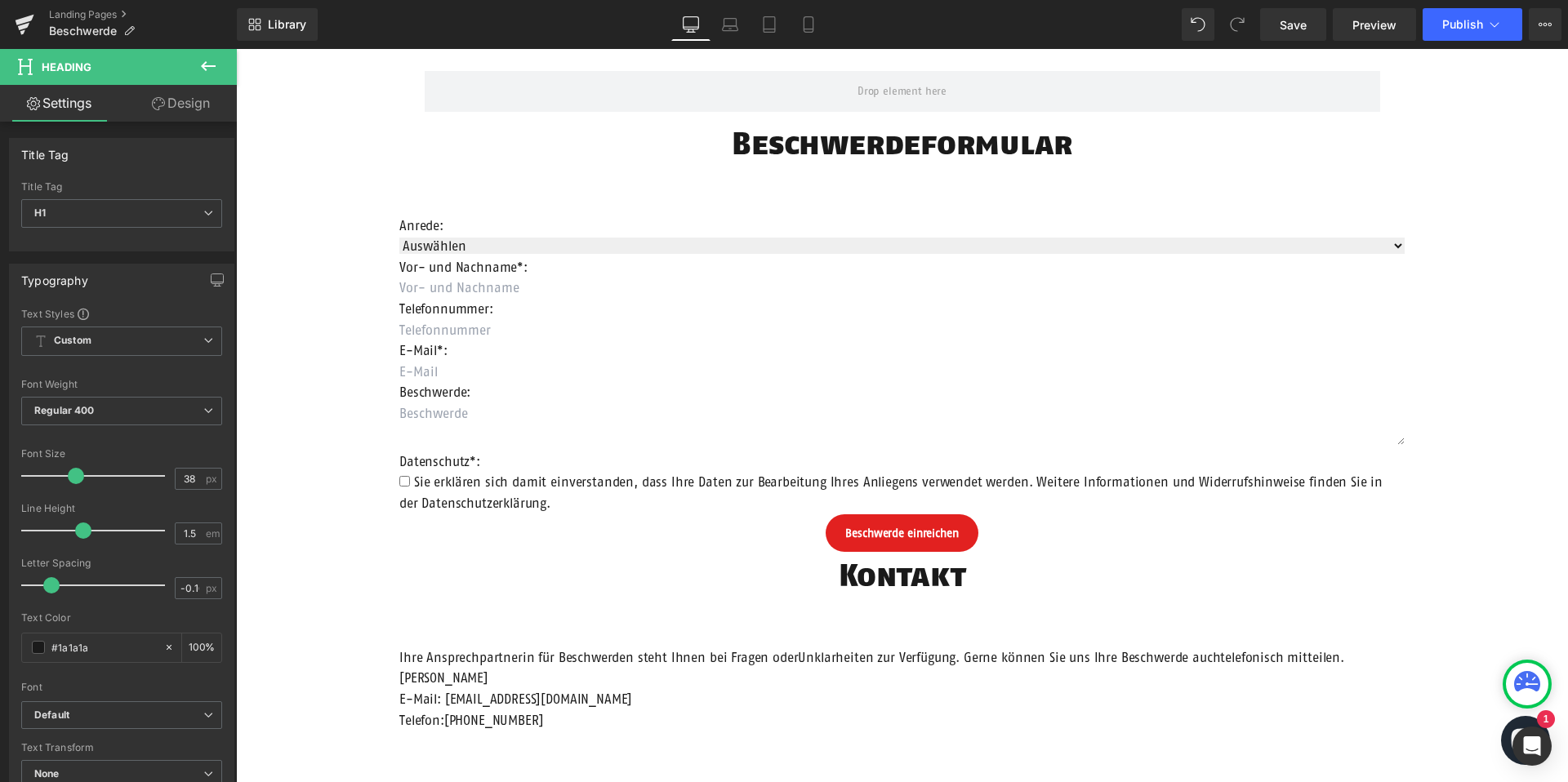
click at [212, 68] on icon at bounding box center [208, 66] width 20 height 20
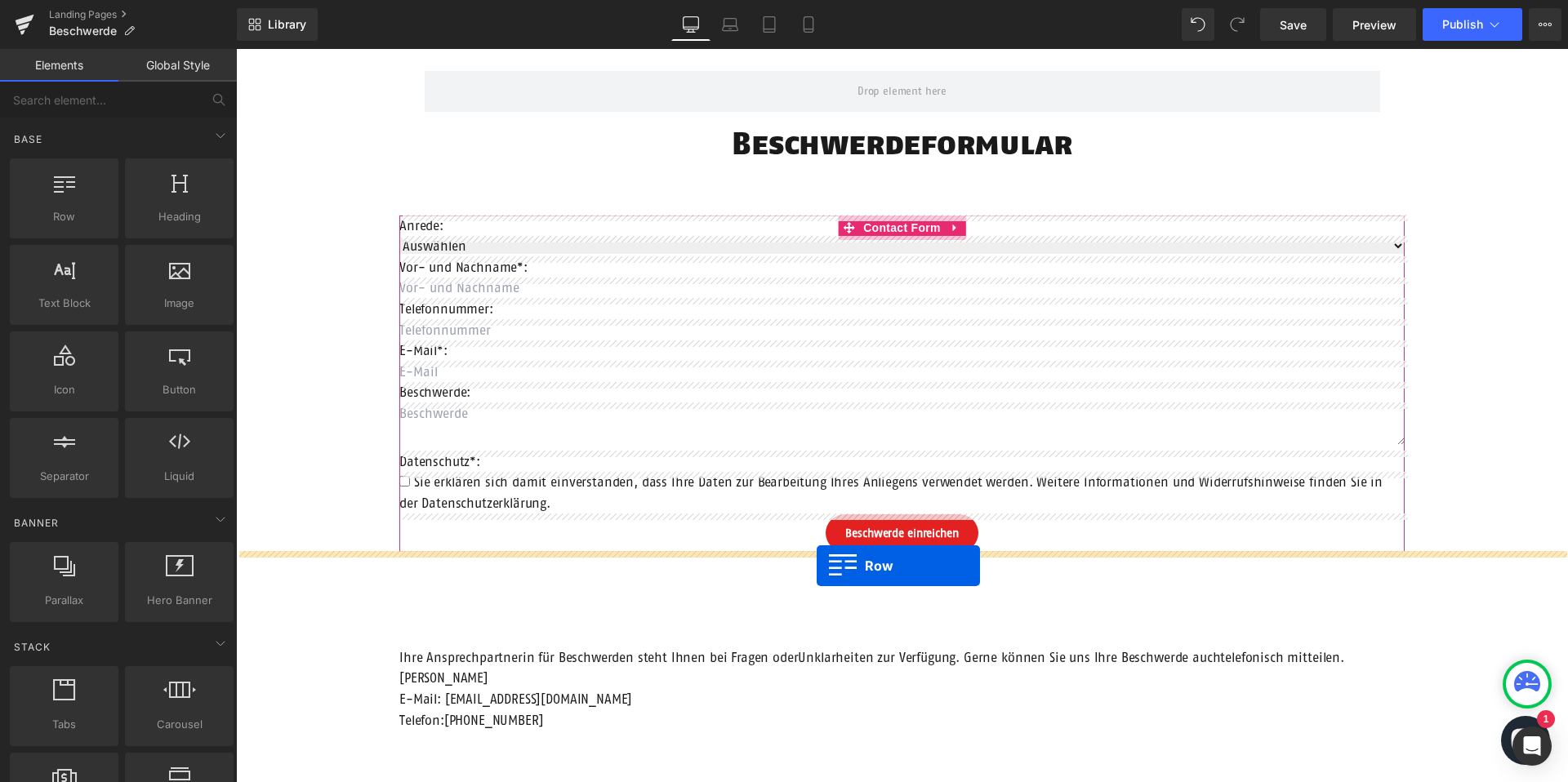
drag, startPoint x: 296, startPoint y: 246, endPoint x: 817, endPoint y: 565, distance: 610.9
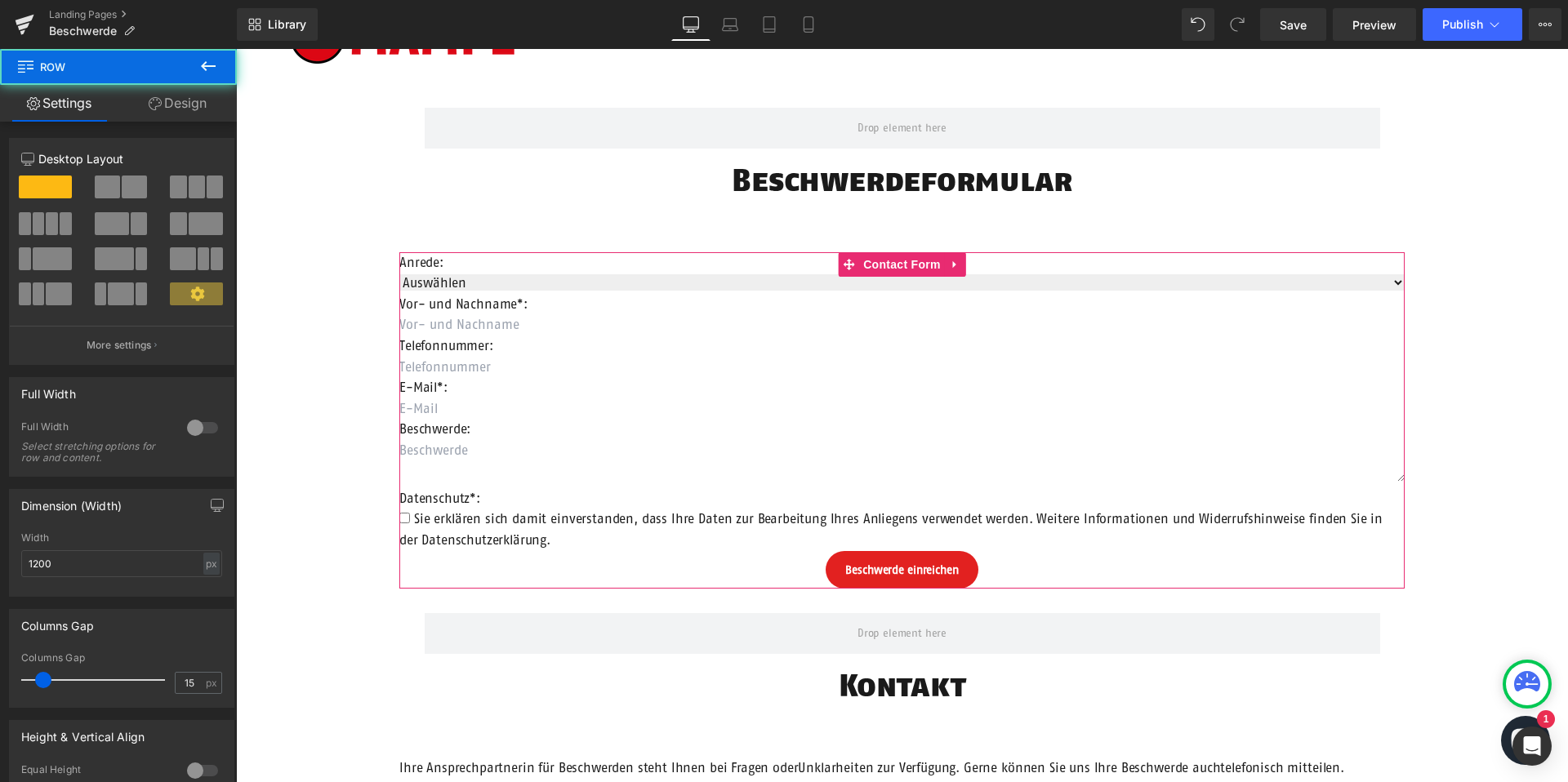
scroll to position [91, 0]
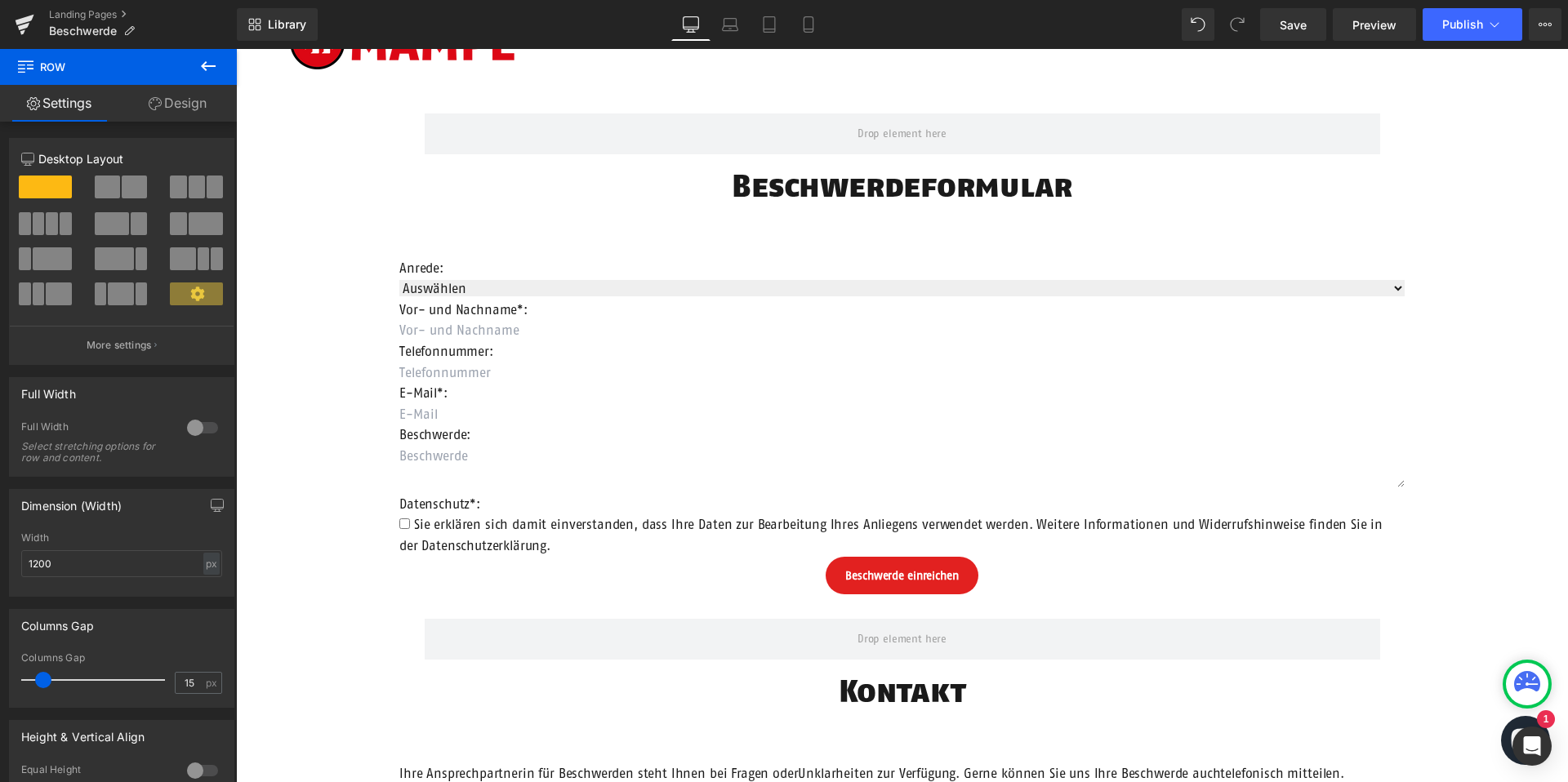
click at [825, 190] on h1 "Beschwerdeformular" at bounding box center [902, 186] width 1332 height 46
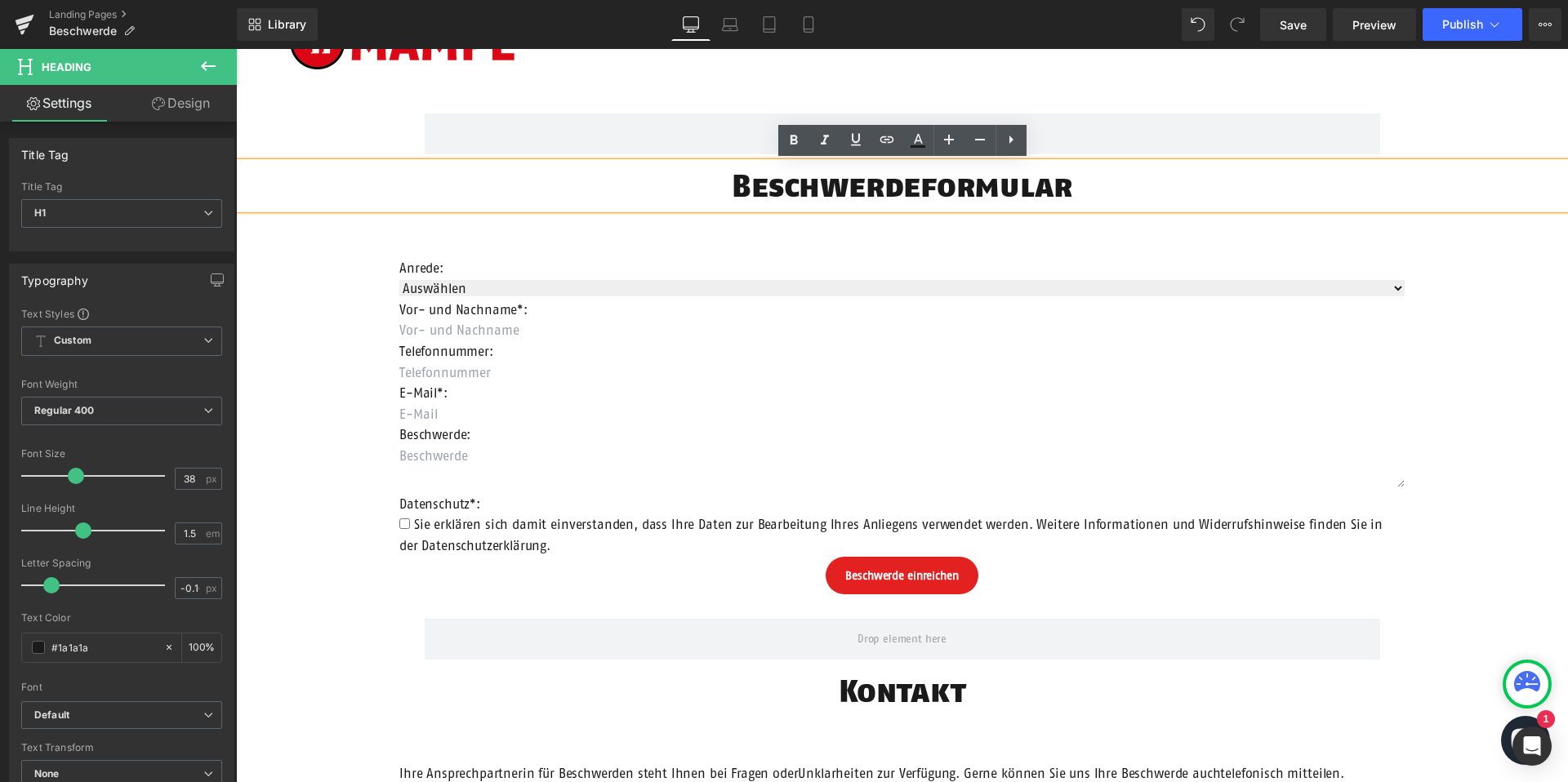
click at [878, 280] on div "Anrede: Text Block Auswählen Frau Herr Divers Dropdown Vor- und Nachname*: Text…" at bounding box center [902, 426] width 1005 height 337
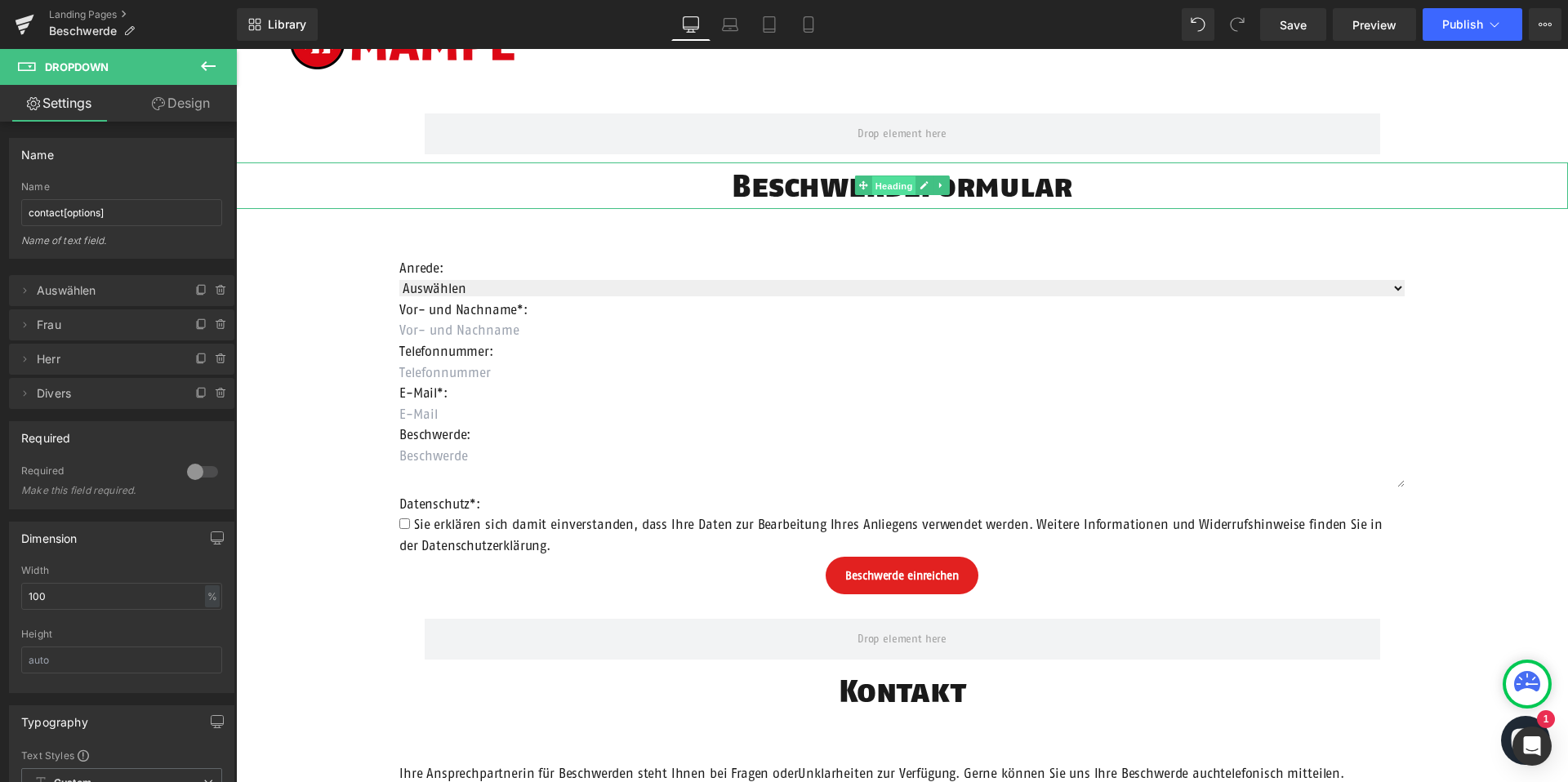
click at [887, 189] on span "Heading" at bounding box center [893, 186] width 44 height 20
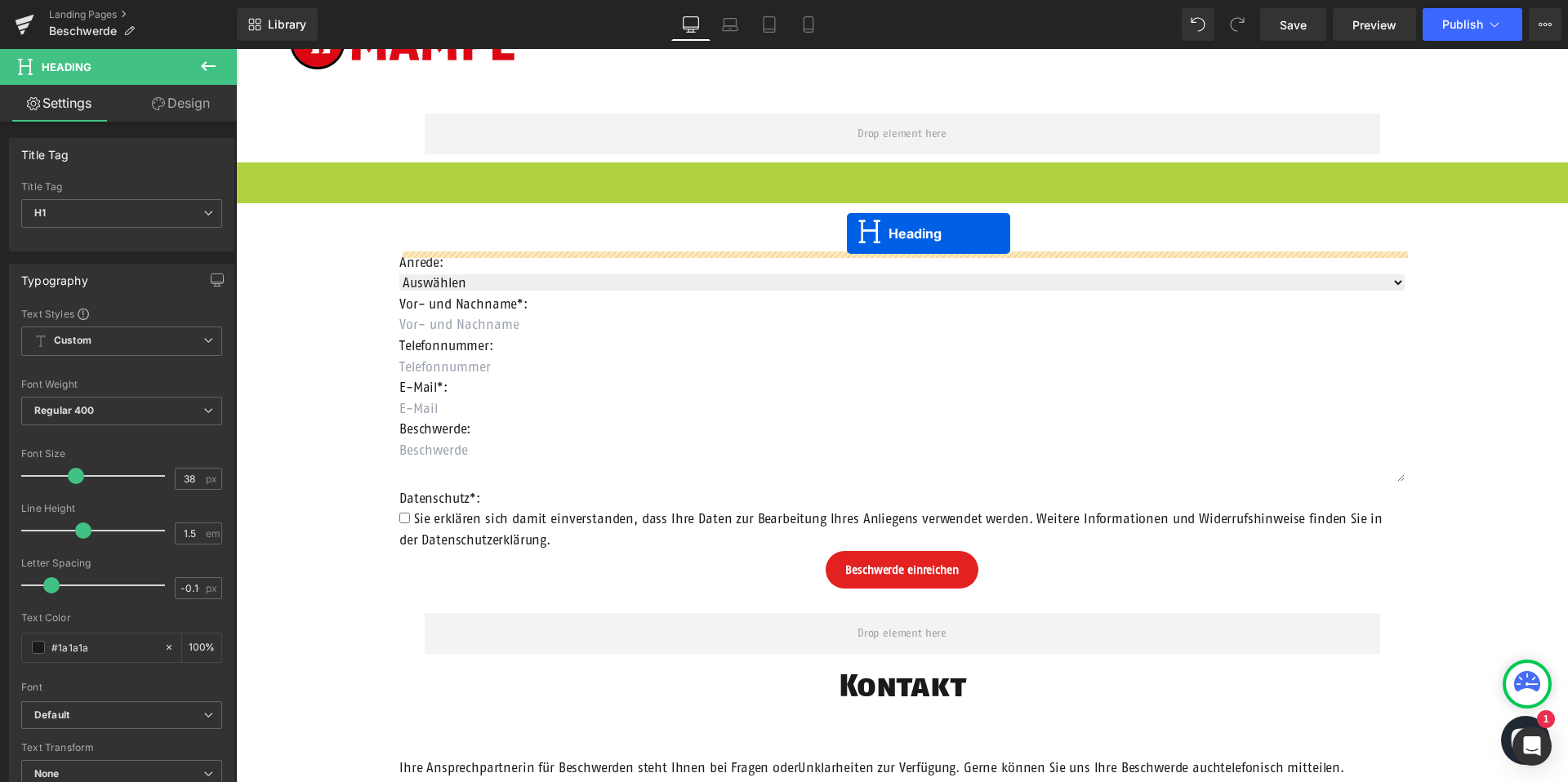
drag, startPoint x: 861, startPoint y: 185, endPoint x: 847, endPoint y: 234, distance: 51.0
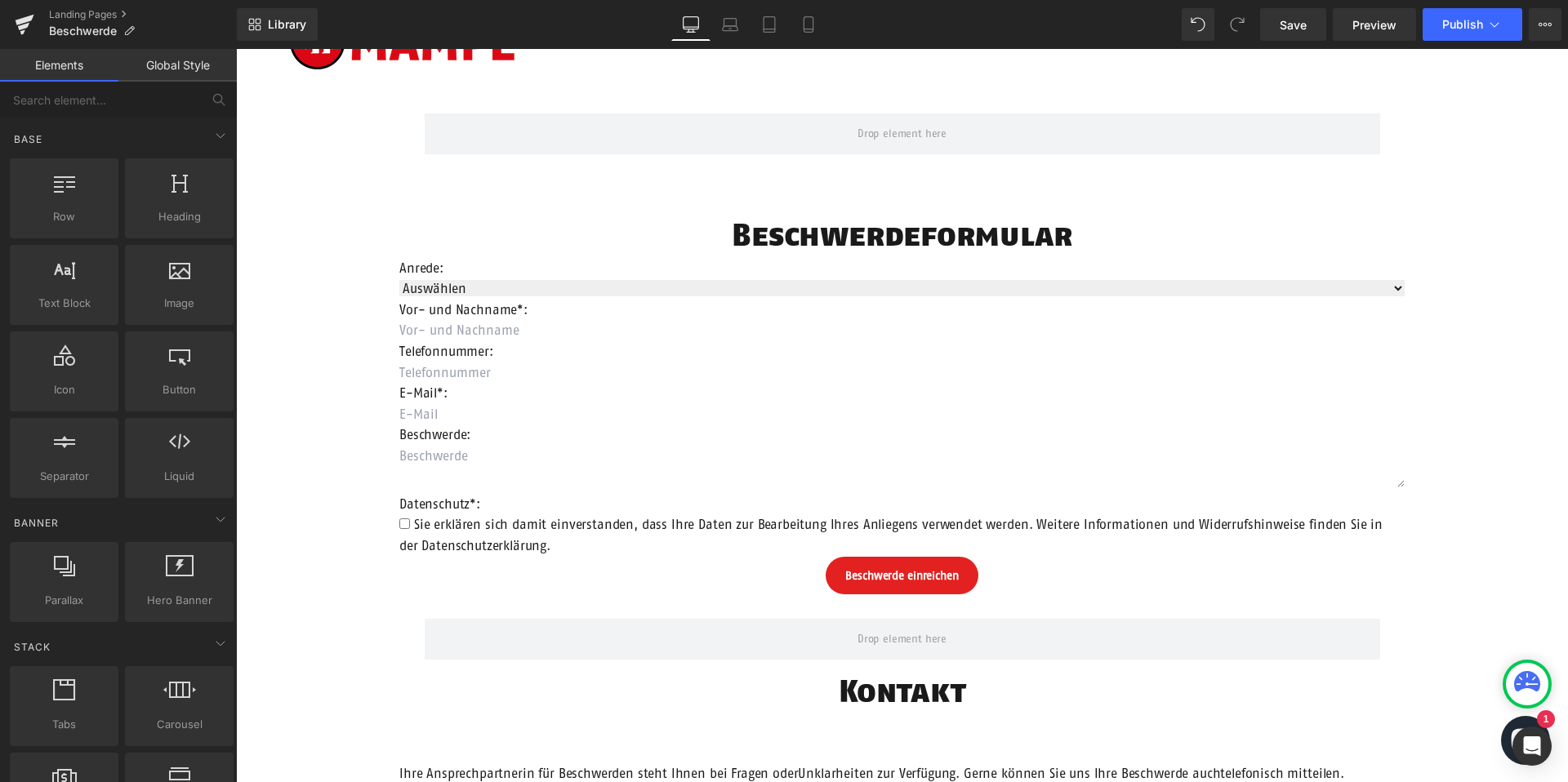
click at [365, 243] on div "Row Beschwerdeformular Heading Anrede: Text Block Auswählen Frau Herr Divers Dr…" at bounding box center [902, 577] width 1332 height 974
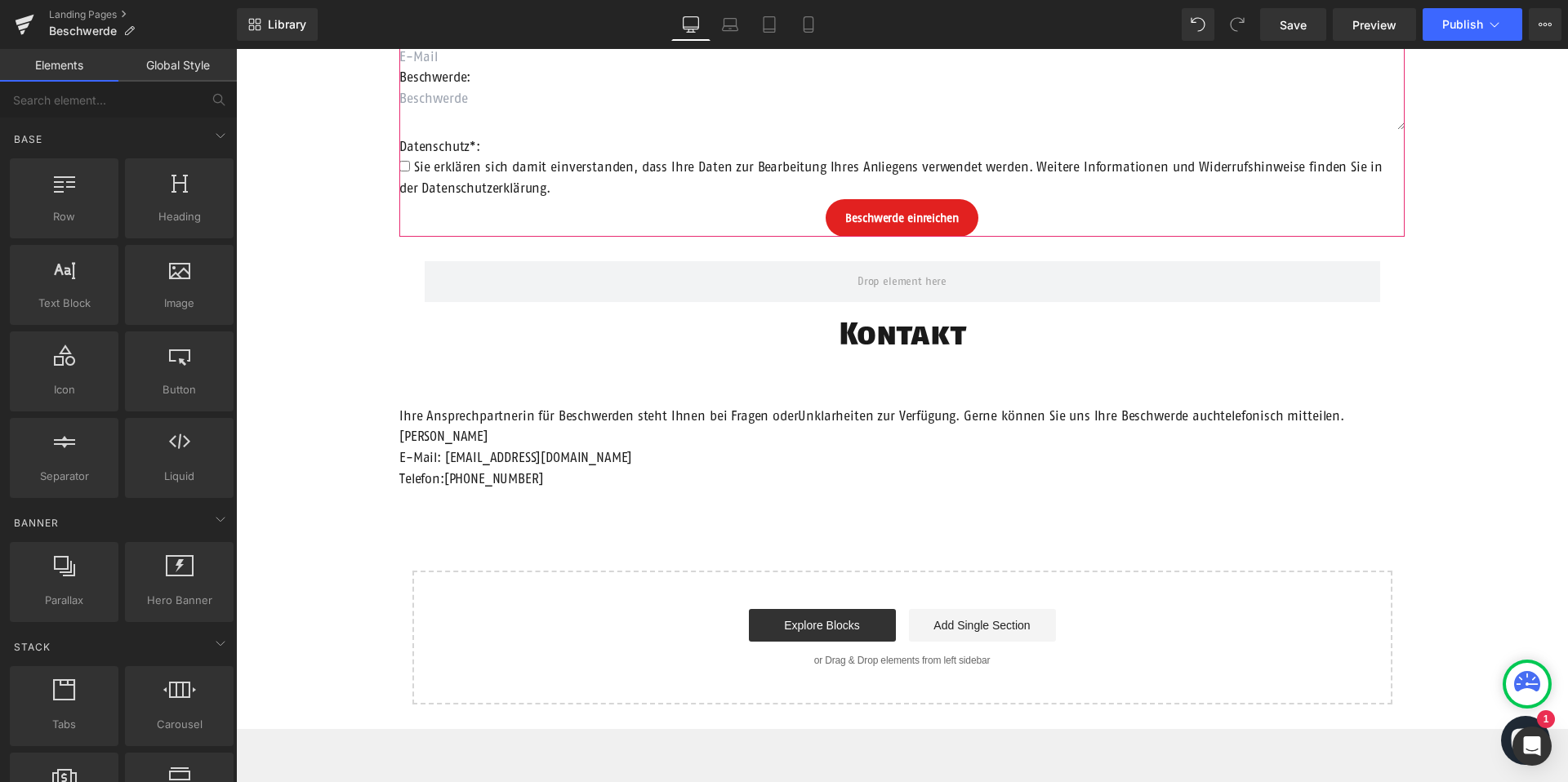
scroll to position [535, 0]
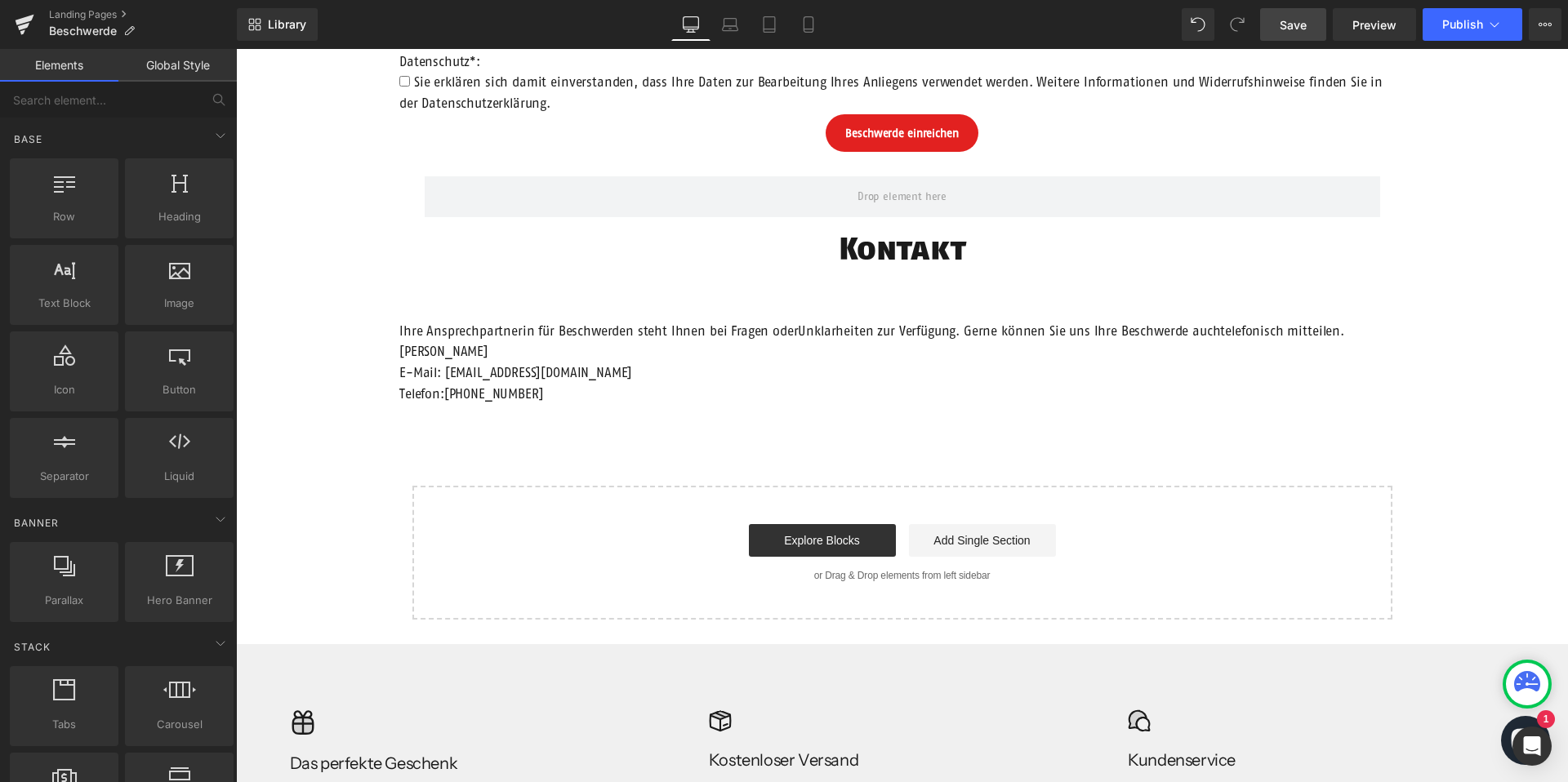
click at [1294, 27] on span "Save" at bounding box center [1292, 25] width 27 height 17
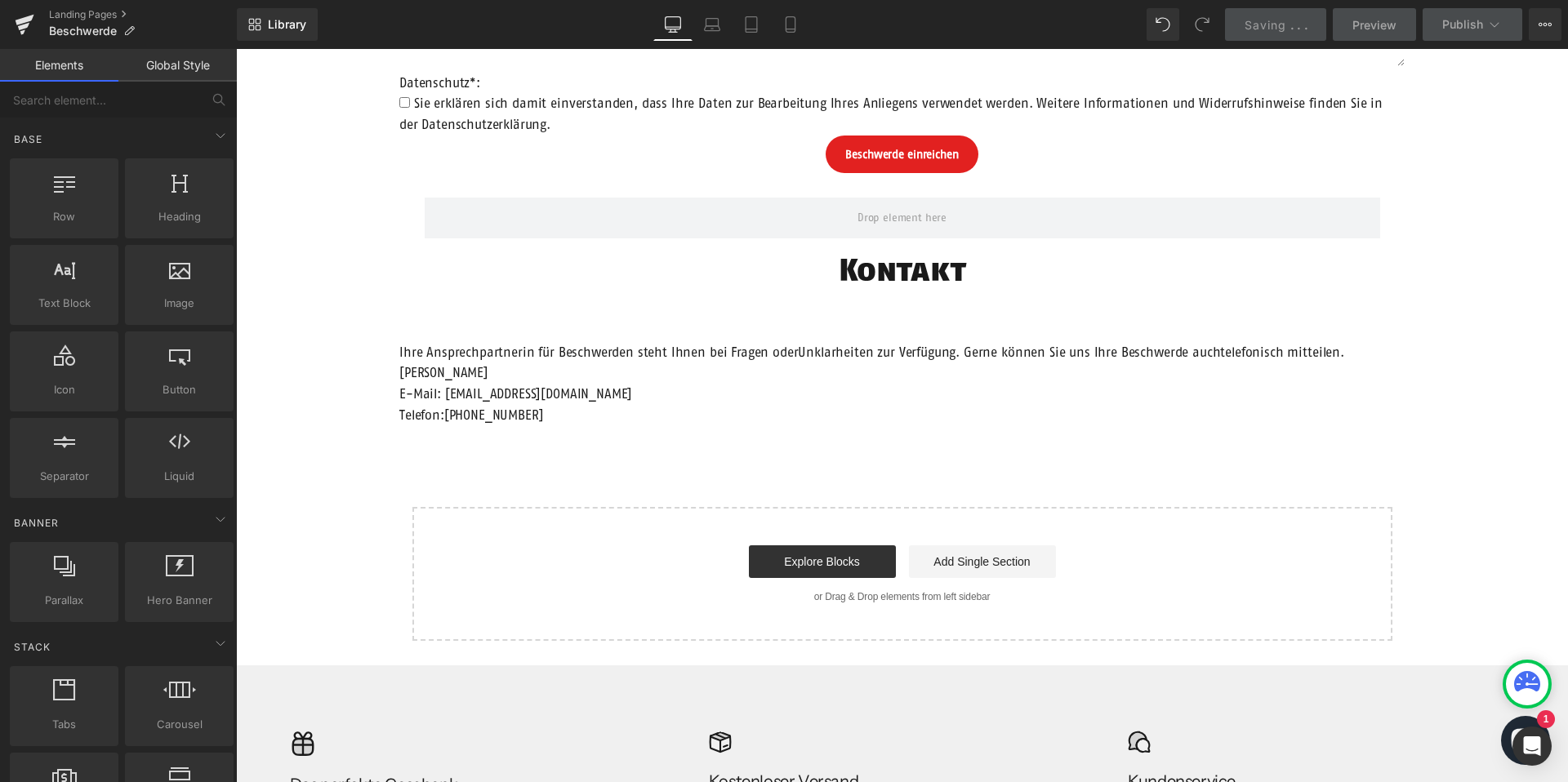
scroll to position [487, 0]
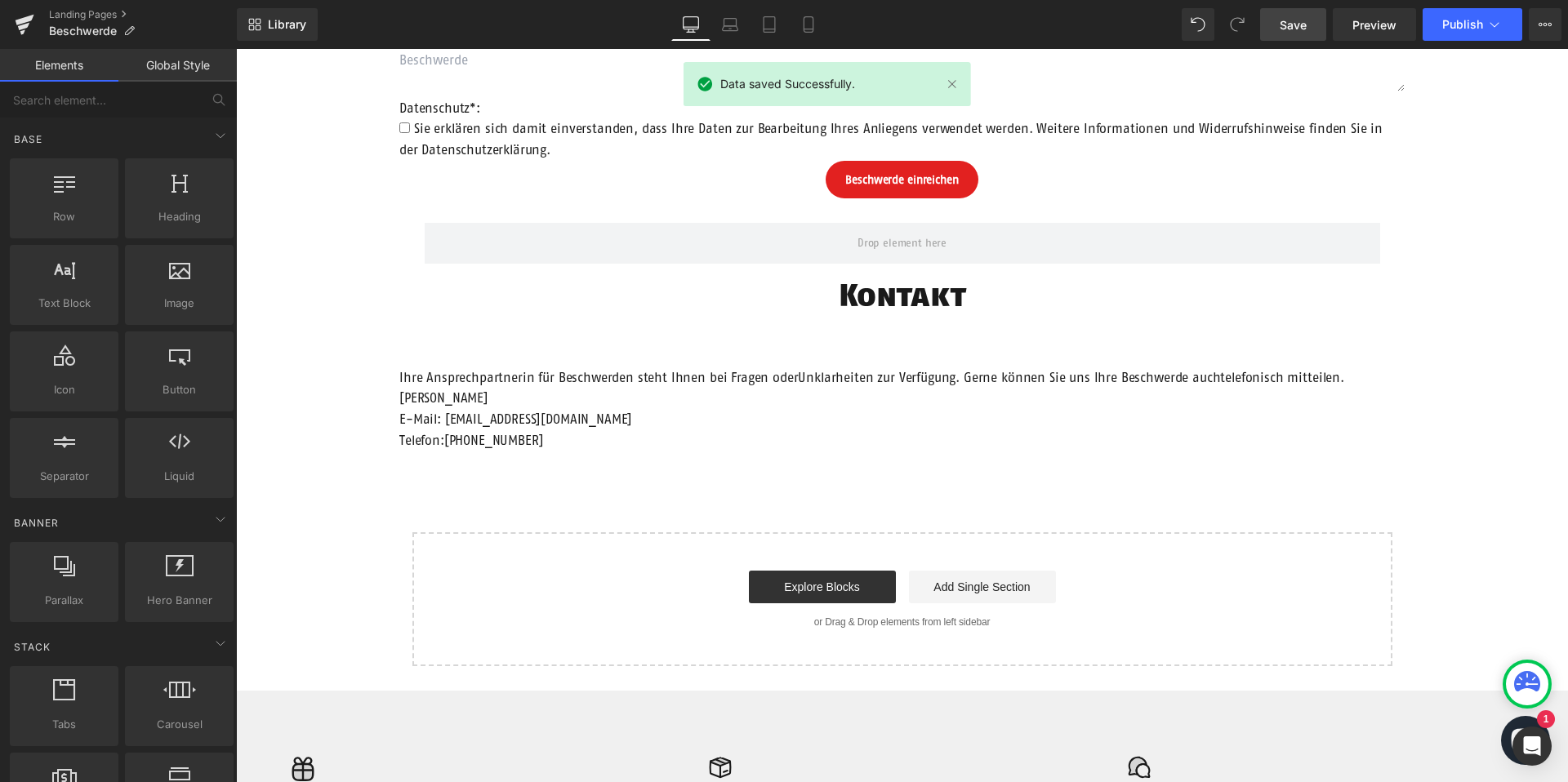
click at [1186, 391] on p "Janine Bernhardt E-Mail: janine@mampe.berlin Telefon:030 20 84 84 470" at bounding box center [902, 418] width 1005 height 63
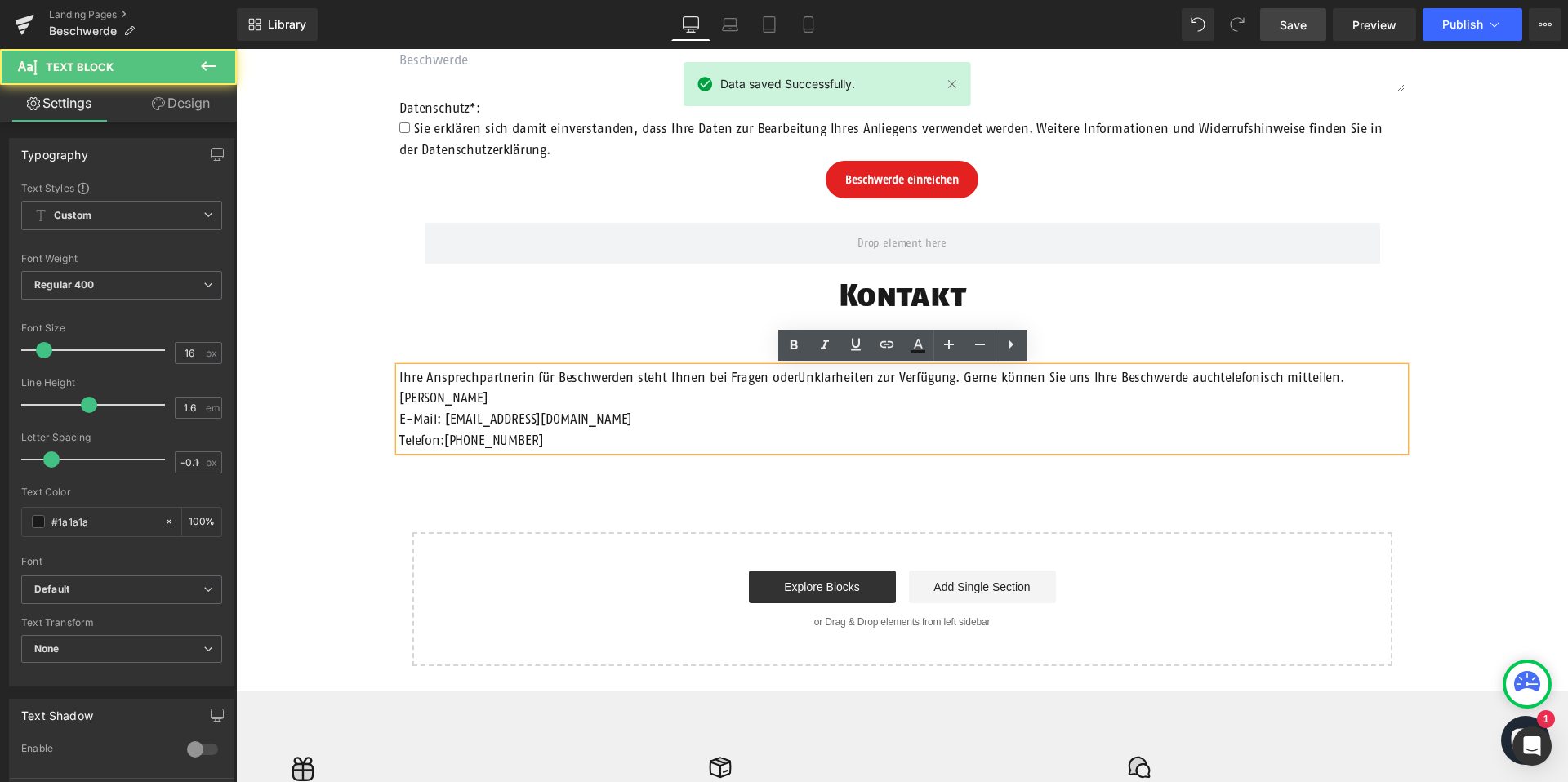
click at [1207, 370] on span "Ihre Ansprechpartnerin für Beschwerden steht Ihnen bei Fragen oderUnklarheiten …" at bounding box center [872, 377] width 945 height 15
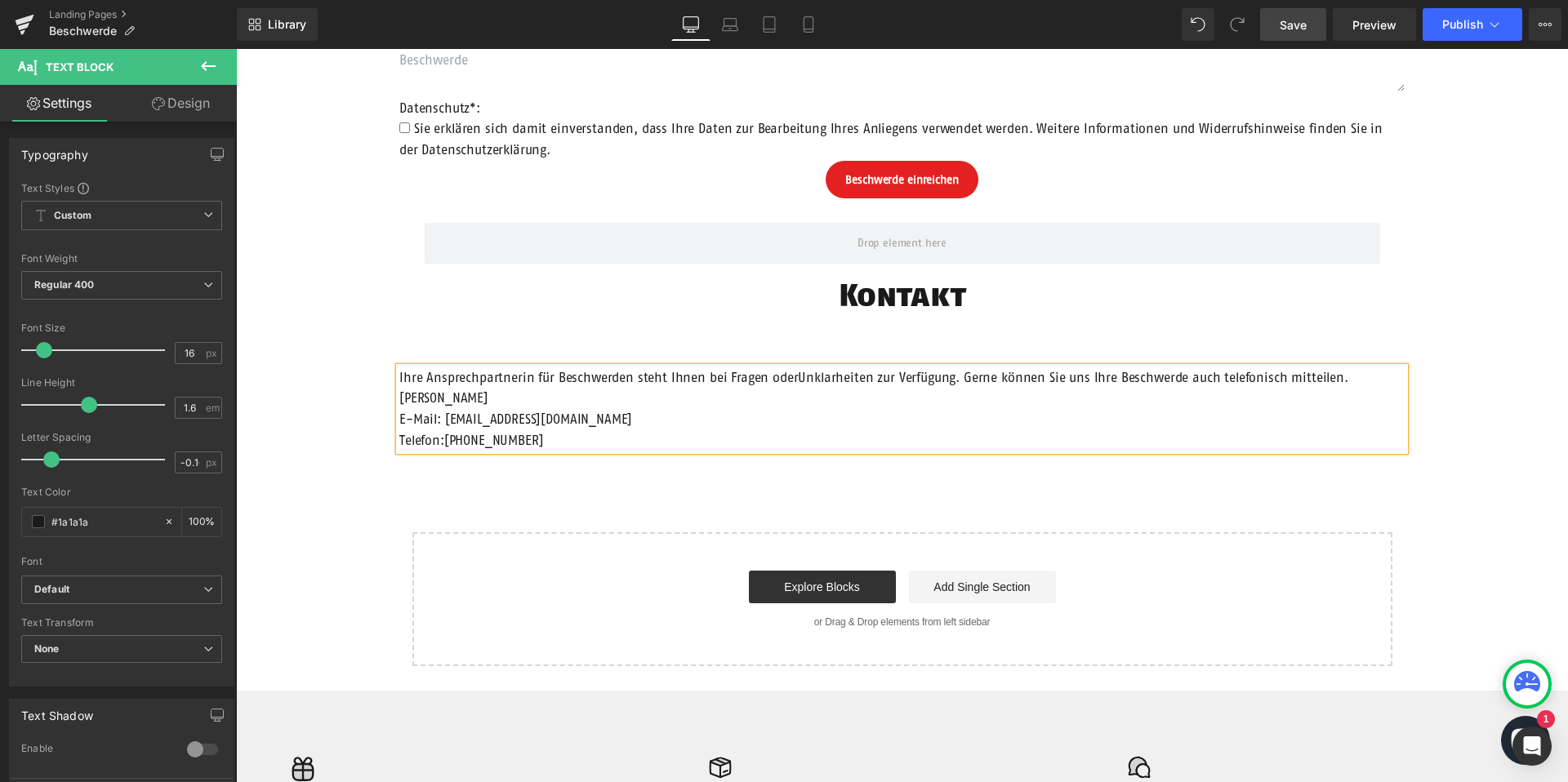
click at [792, 377] on span "Ihre Ansprechpartnerin für Beschwerden steht Ihnen bei Fragen oderUnklarheiten …" at bounding box center [874, 377] width 949 height 15
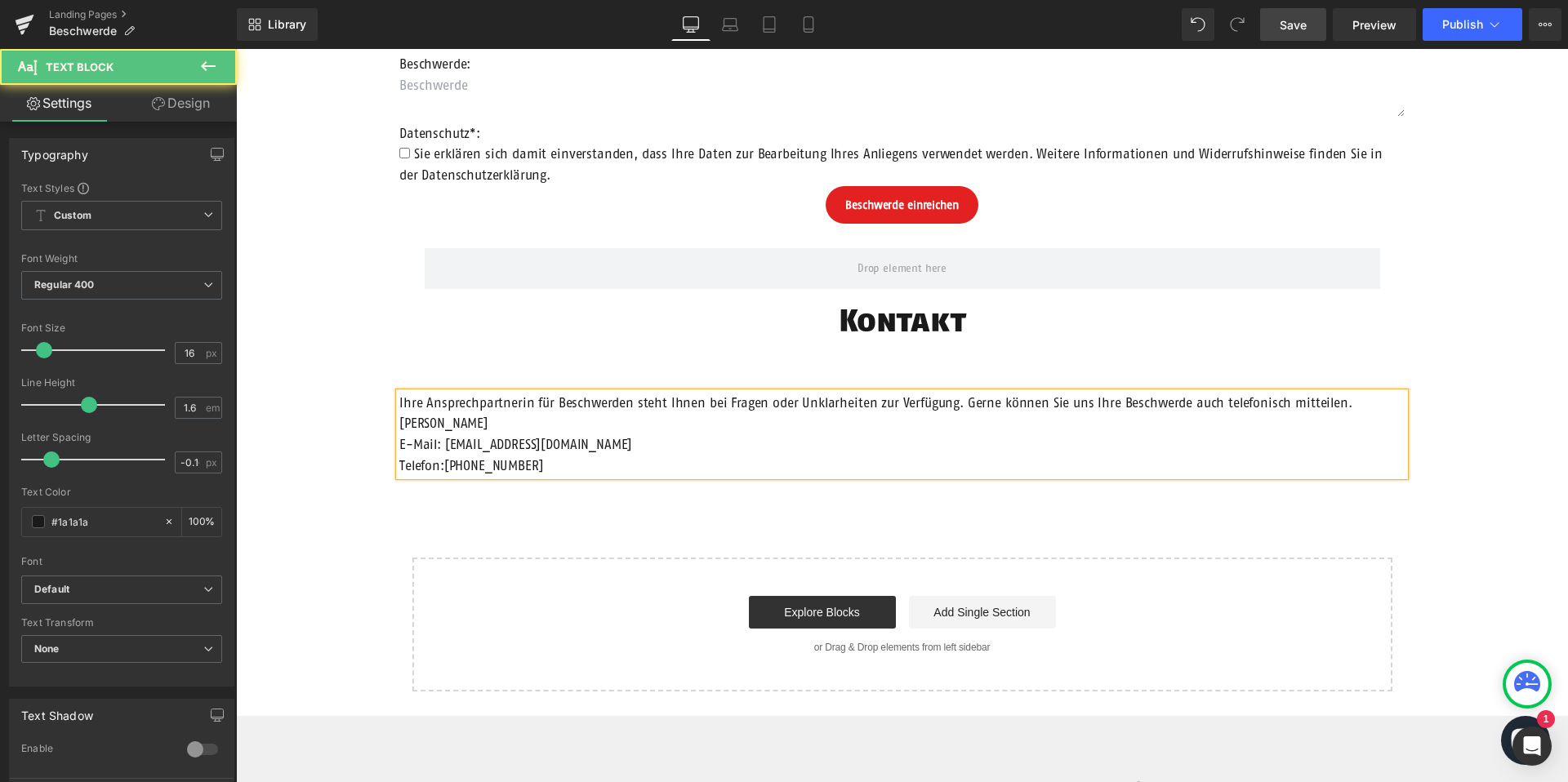
drag, startPoint x: 520, startPoint y: 421, endPoint x: 382, endPoint y: 421, distance: 138.0
click at [382, 421] on div "Row Beschwerdeformular Heading Anrede: Text Block Auswählen Frau Herr Divers Dr…" at bounding box center [902, 205] width 1332 height 974
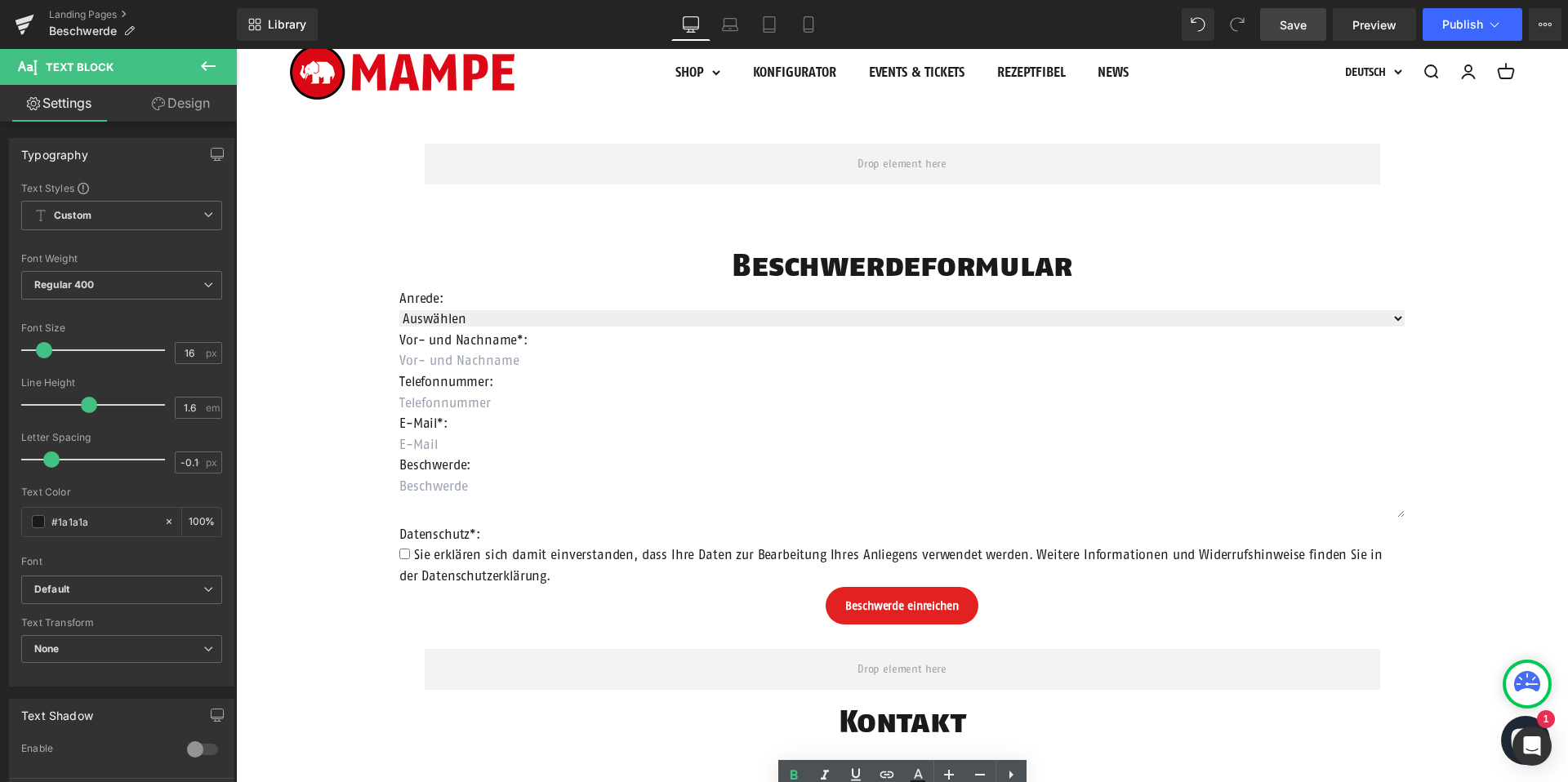
scroll to position [72, 0]
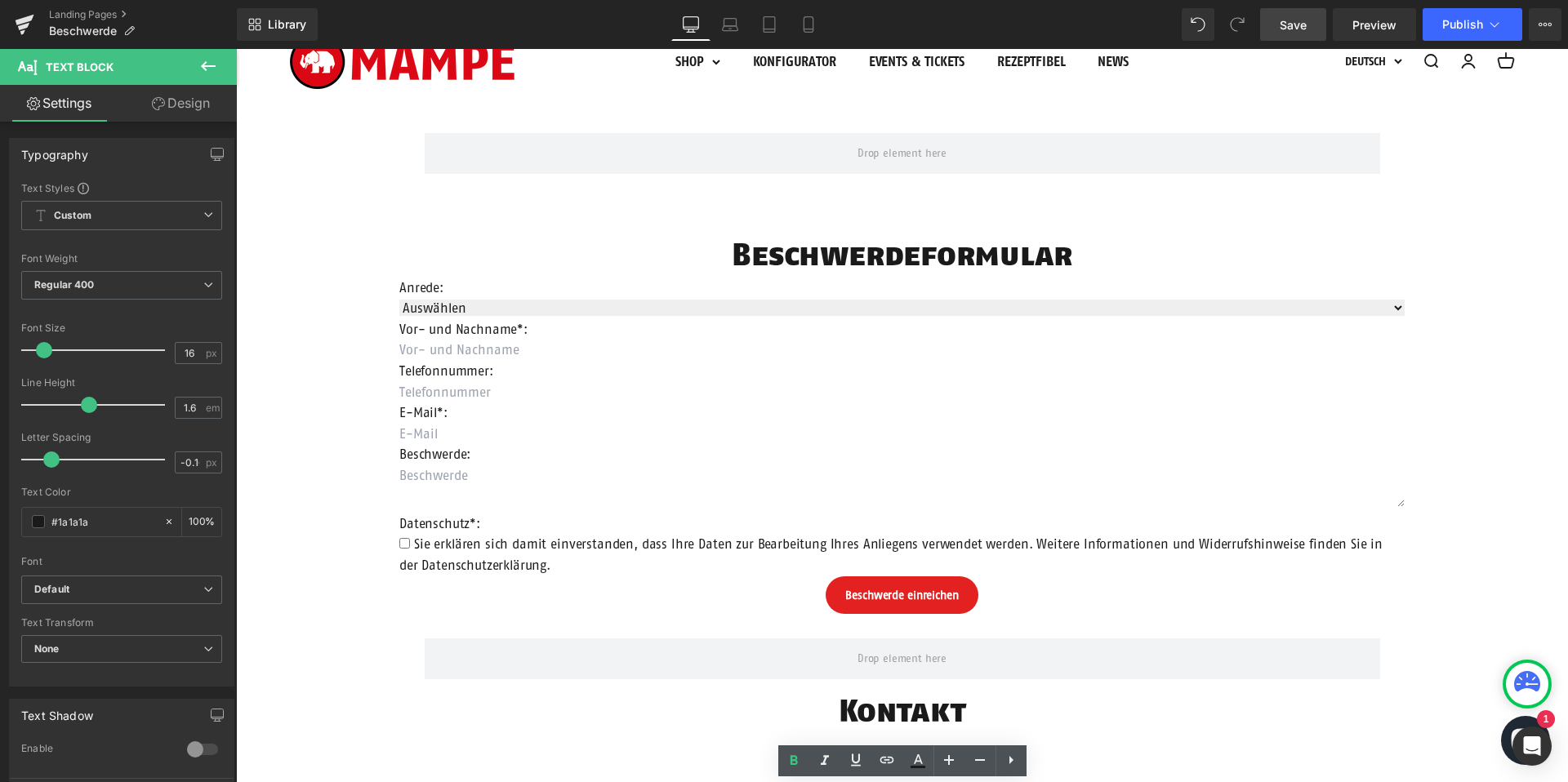
click at [1281, 17] on span "Save" at bounding box center [1292, 25] width 27 height 17
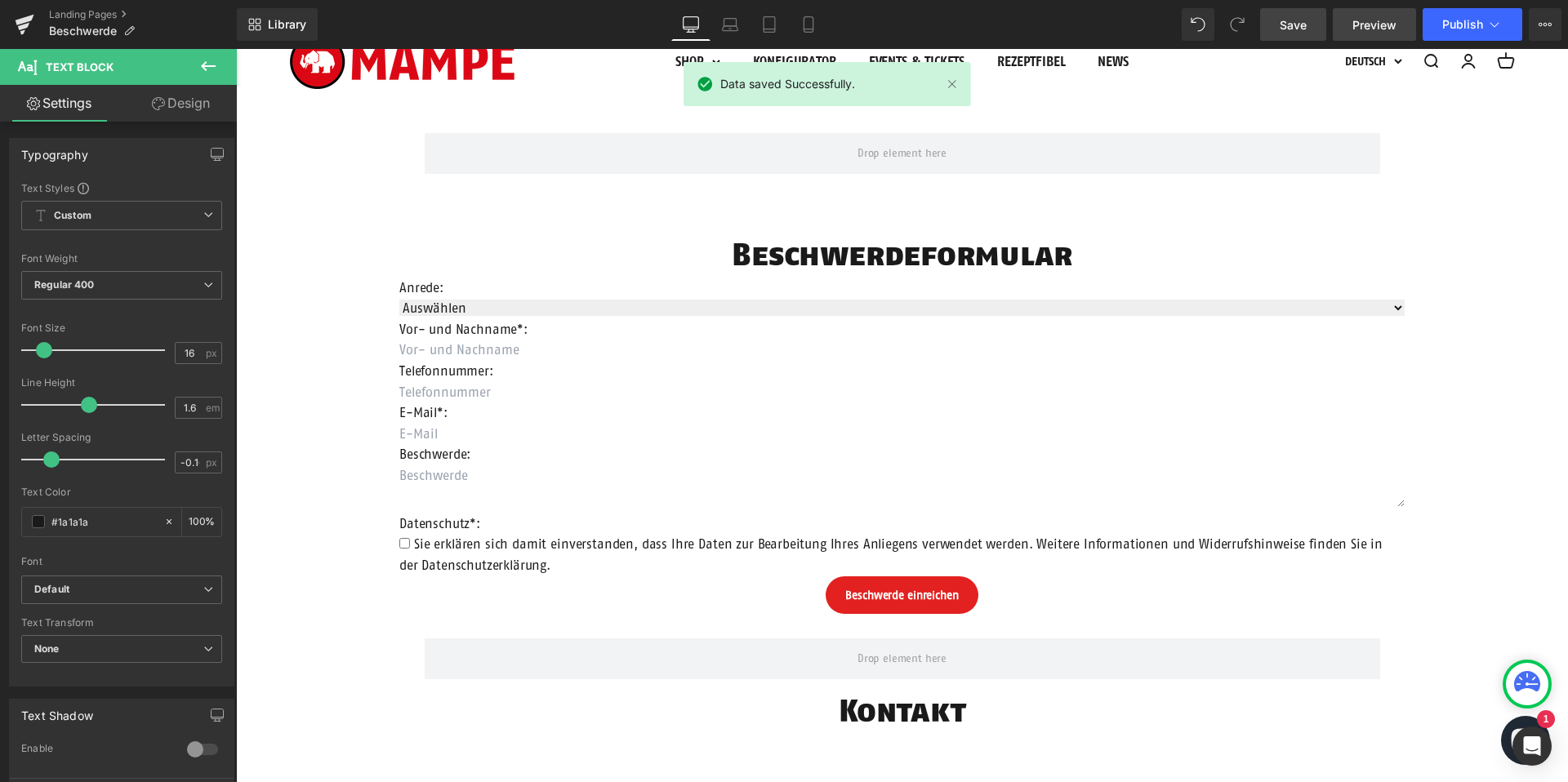
click at [1385, 21] on span "Preview" at bounding box center [1374, 25] width 44 height 17
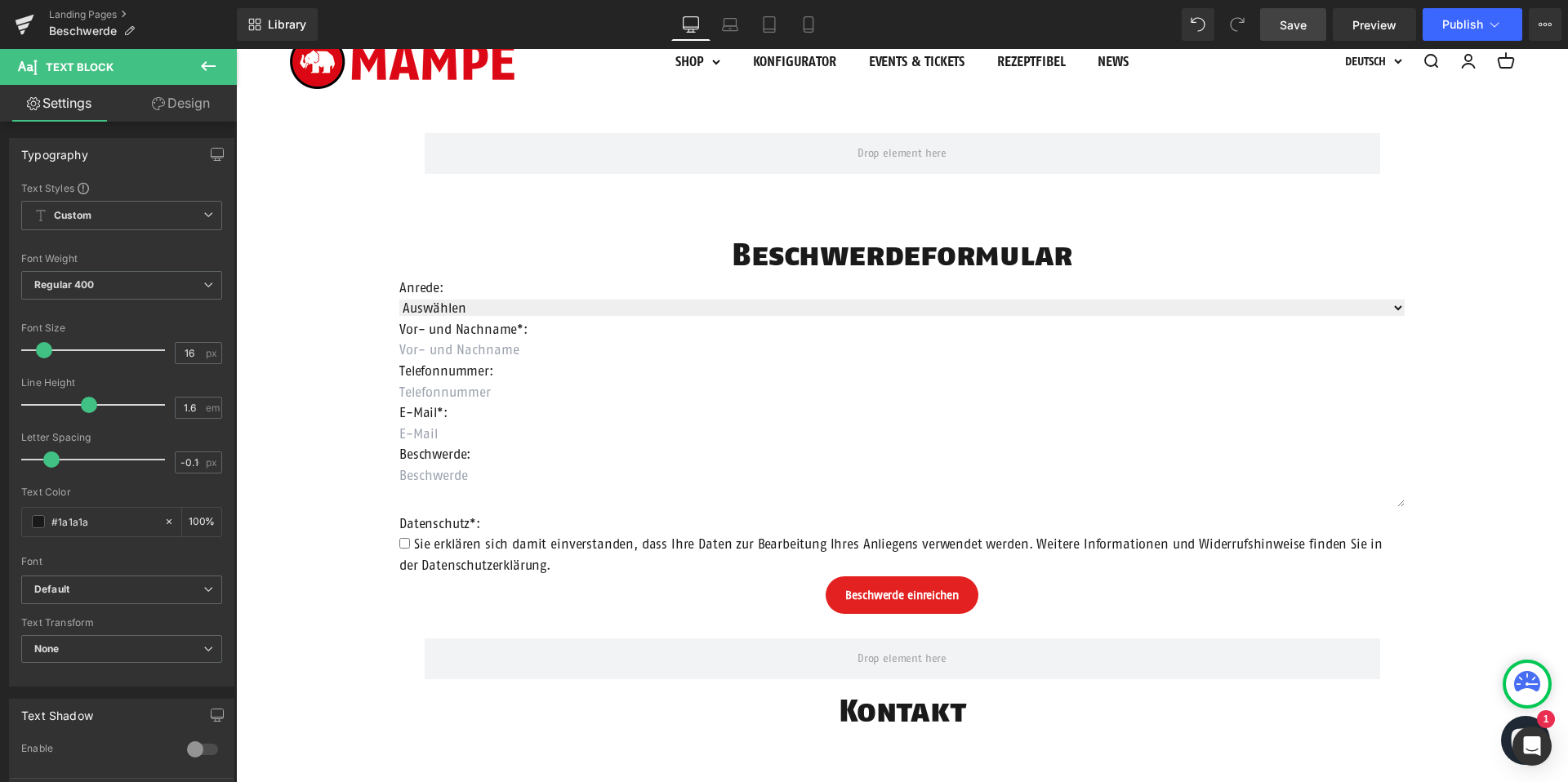
click at [206, 62] on icon at bounding box center [208, 66] width 20 height 20
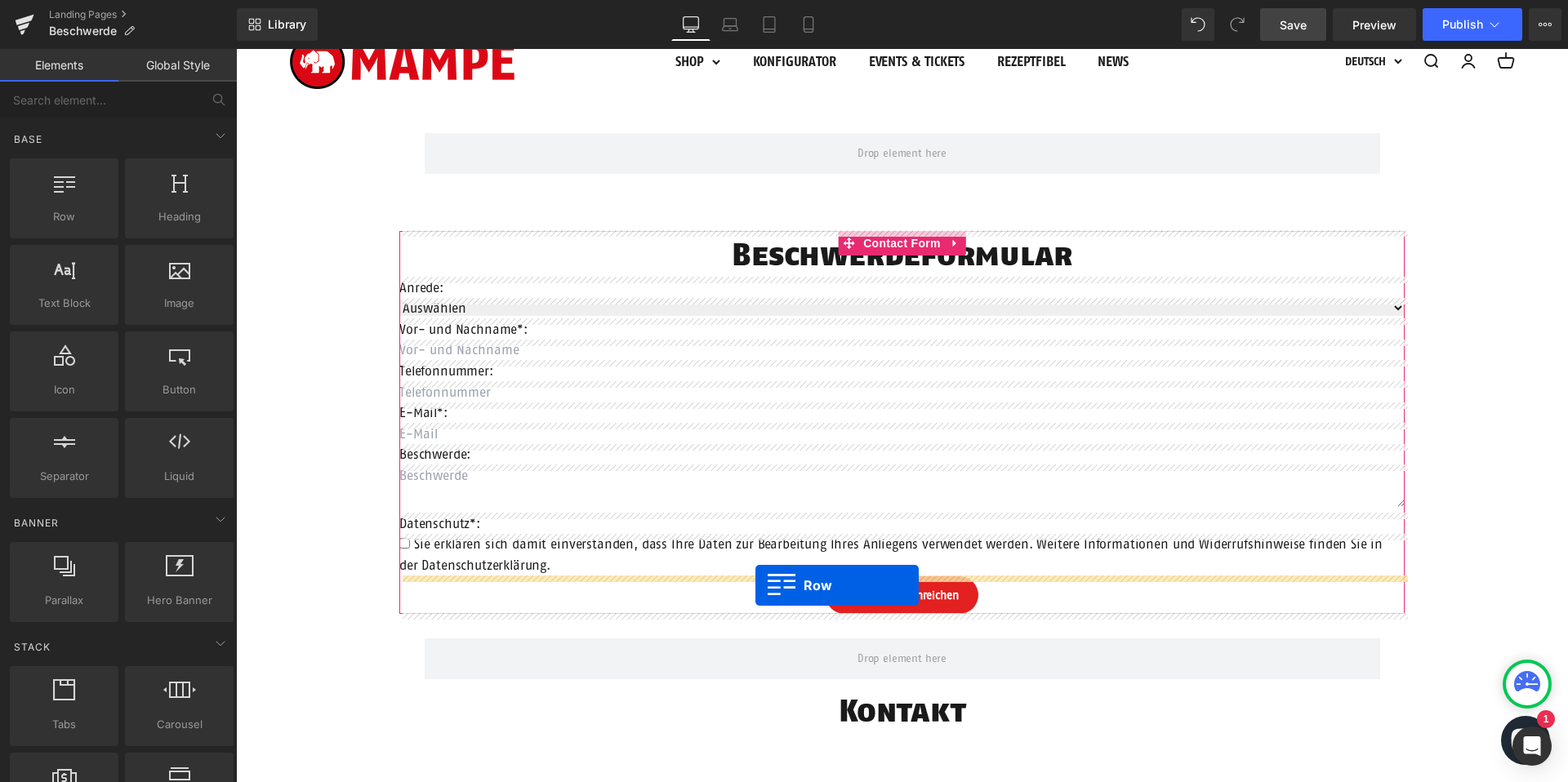
drag, startPoint x: 281, startPoint y: 268, endPoint x: 755, endPoint y: 585, distance: 570.2
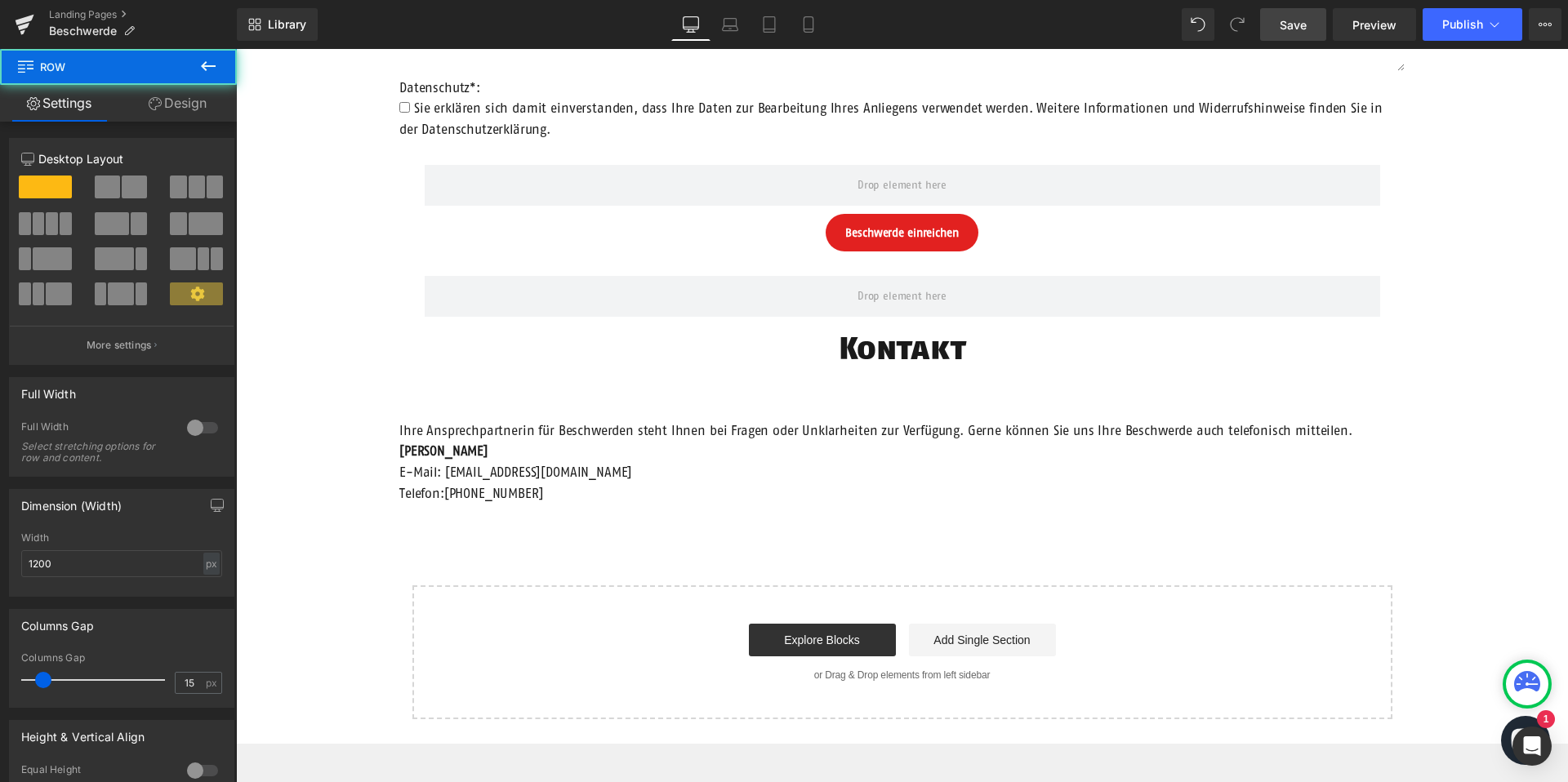
scroll to position [514, 0]
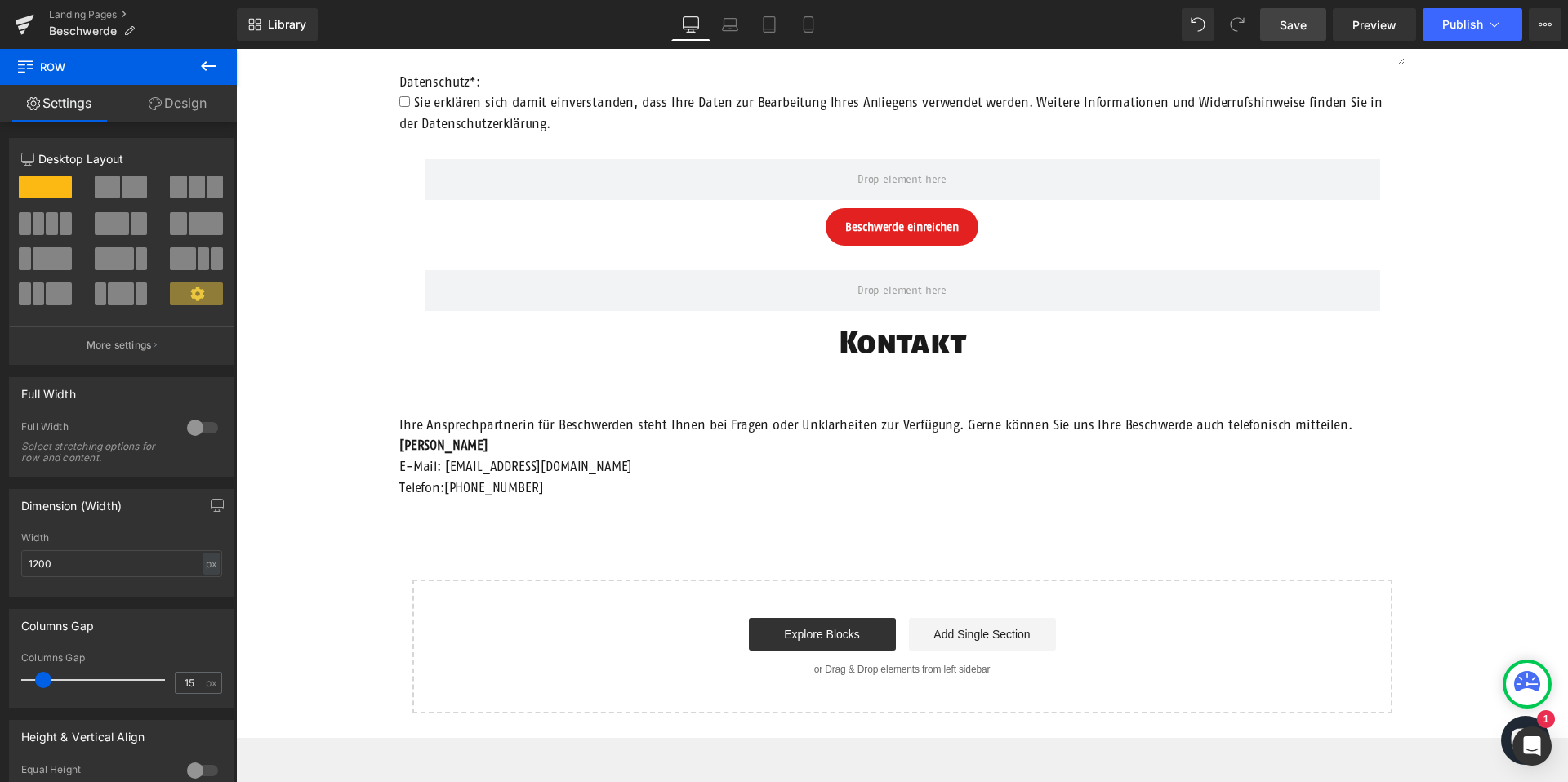
click at [210, 65] on icon at bounding box center [208, 65] width 15 height 9
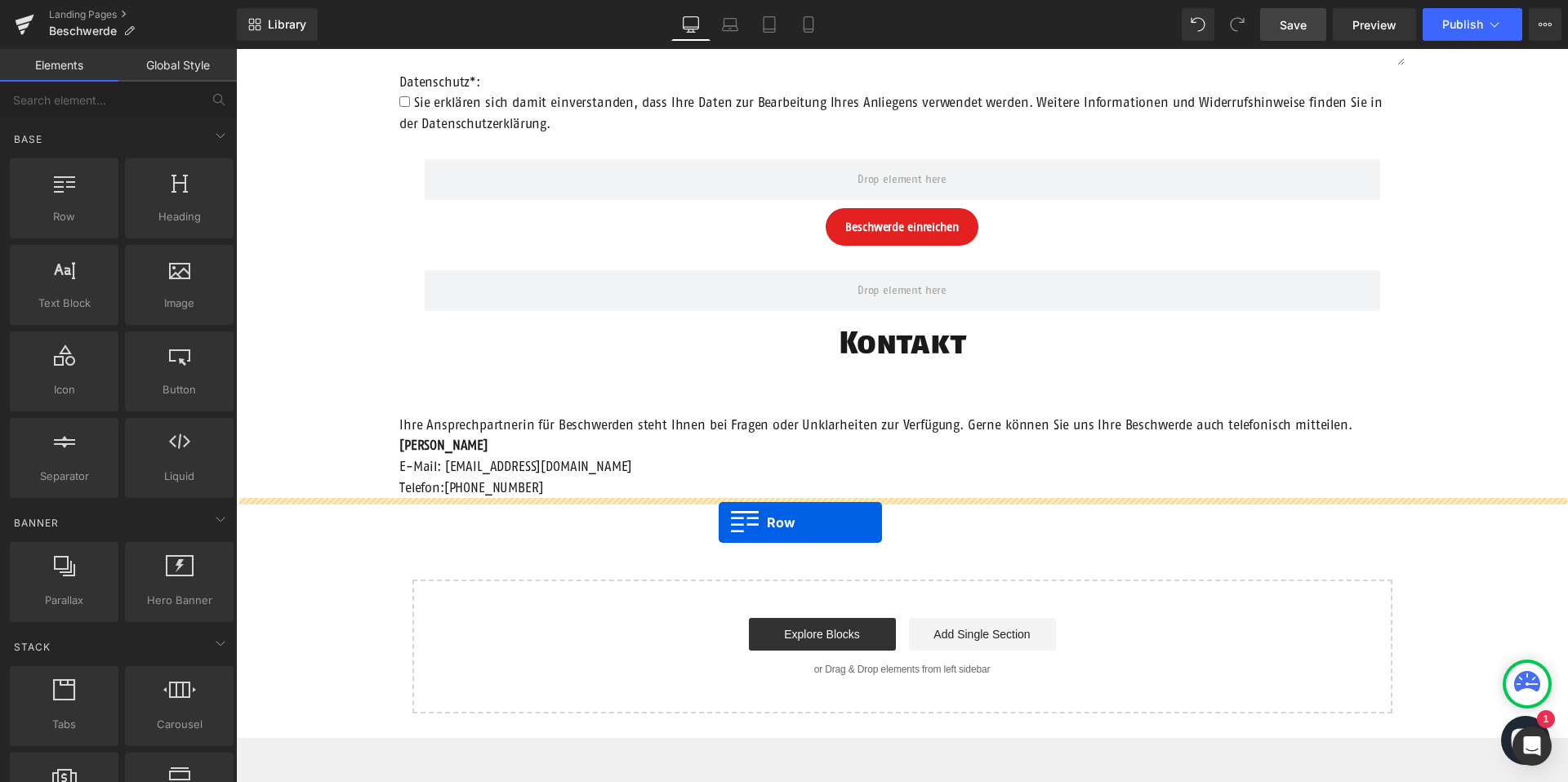
drag, startPoint x: 300, startPoint y: 254, endPoint x: 721, endPoint y: 516, distance: 495.9
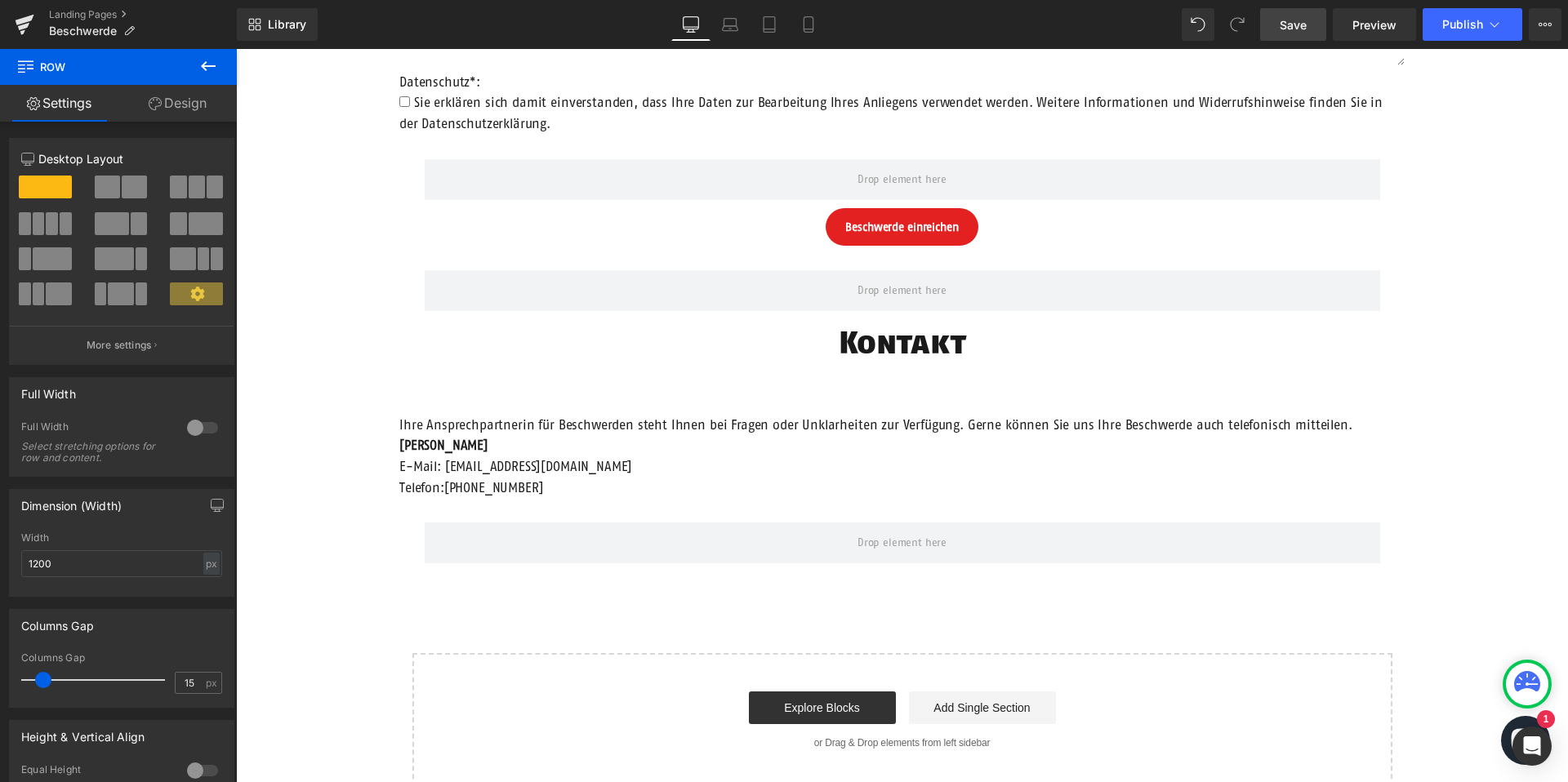
click at [1300, 28] on span "Save" at bounding box center [1292, 25] width 27 height 17
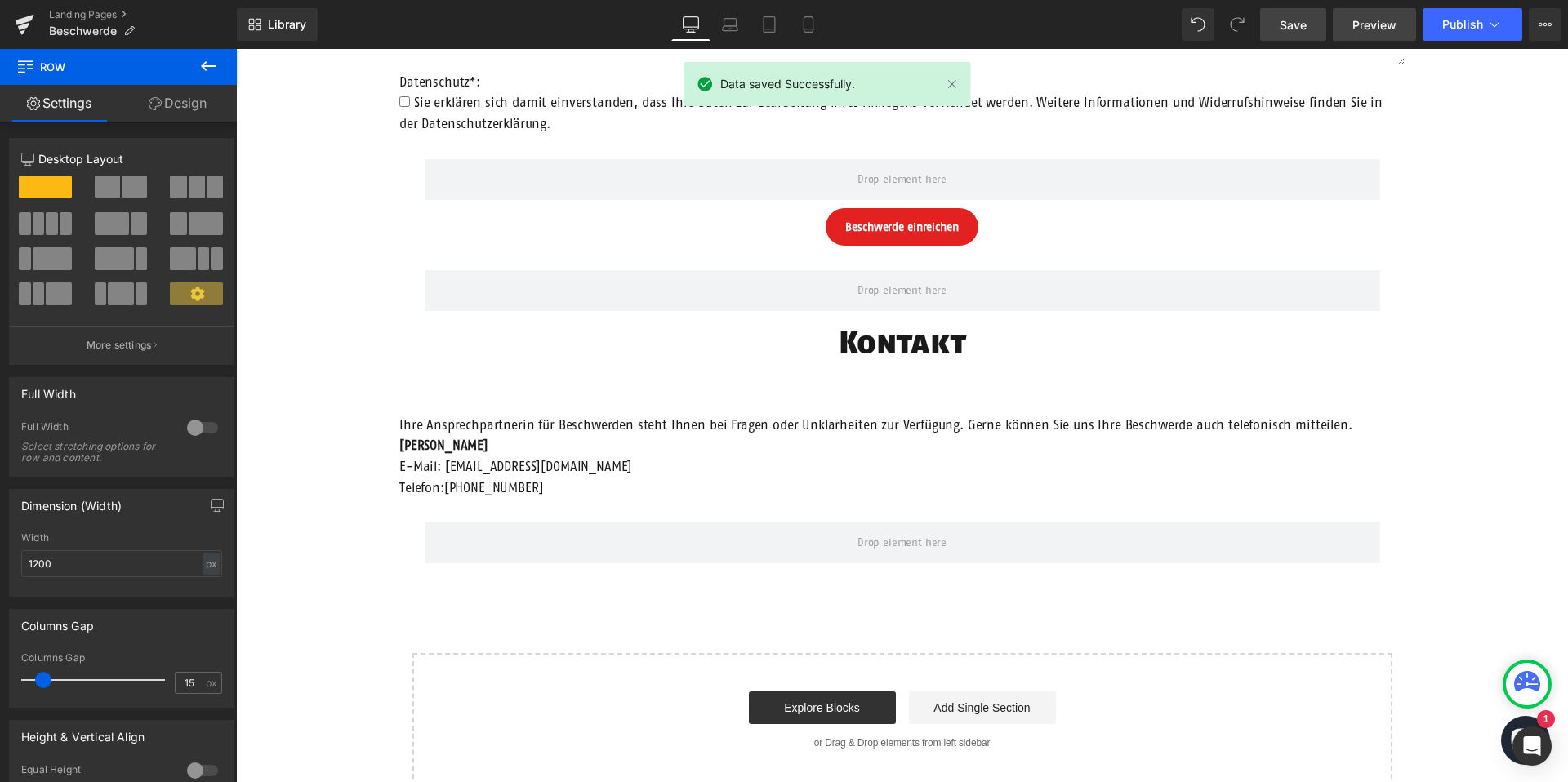
click at [1374, 21] on span "Preview" at bounding box center [1374, 25] width 44 height 17
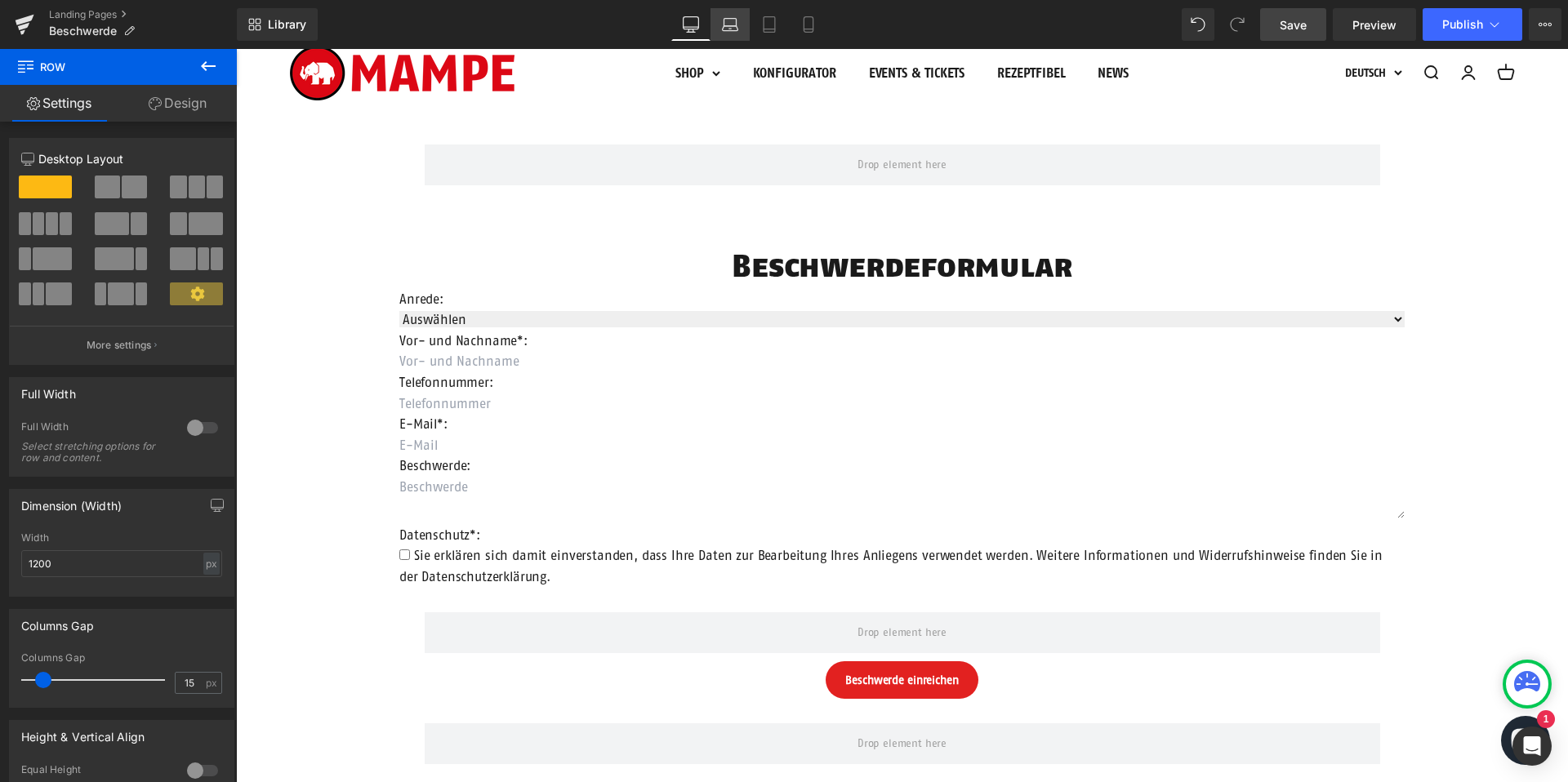
click at [736, 26] on icon at bounding box center [729, 24] width 16 height 16
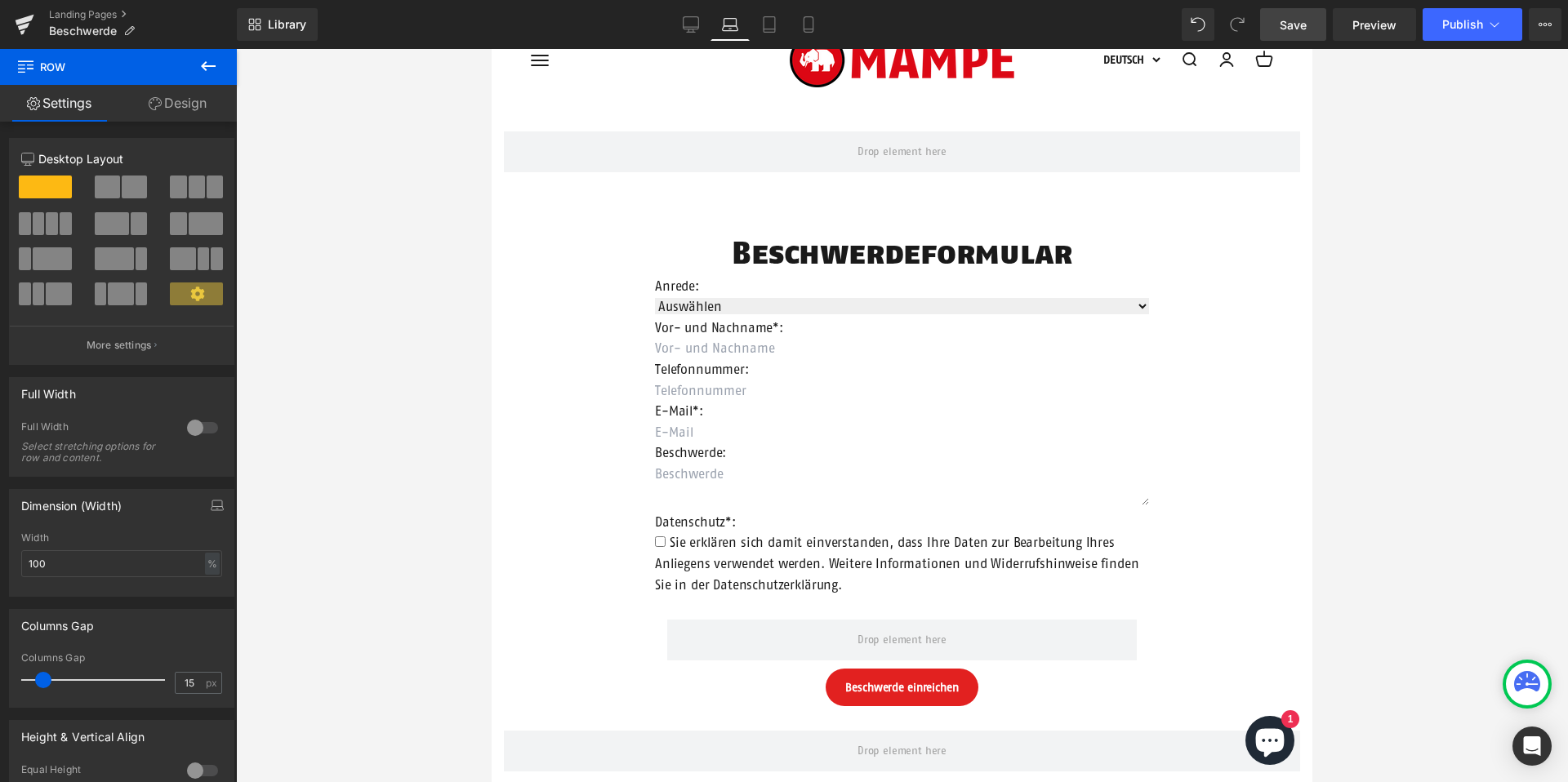
scroll to position [75, 0]
click at [694, 24] on icon at bounding box center [691, 24] width 16 height 16
type input "1200"
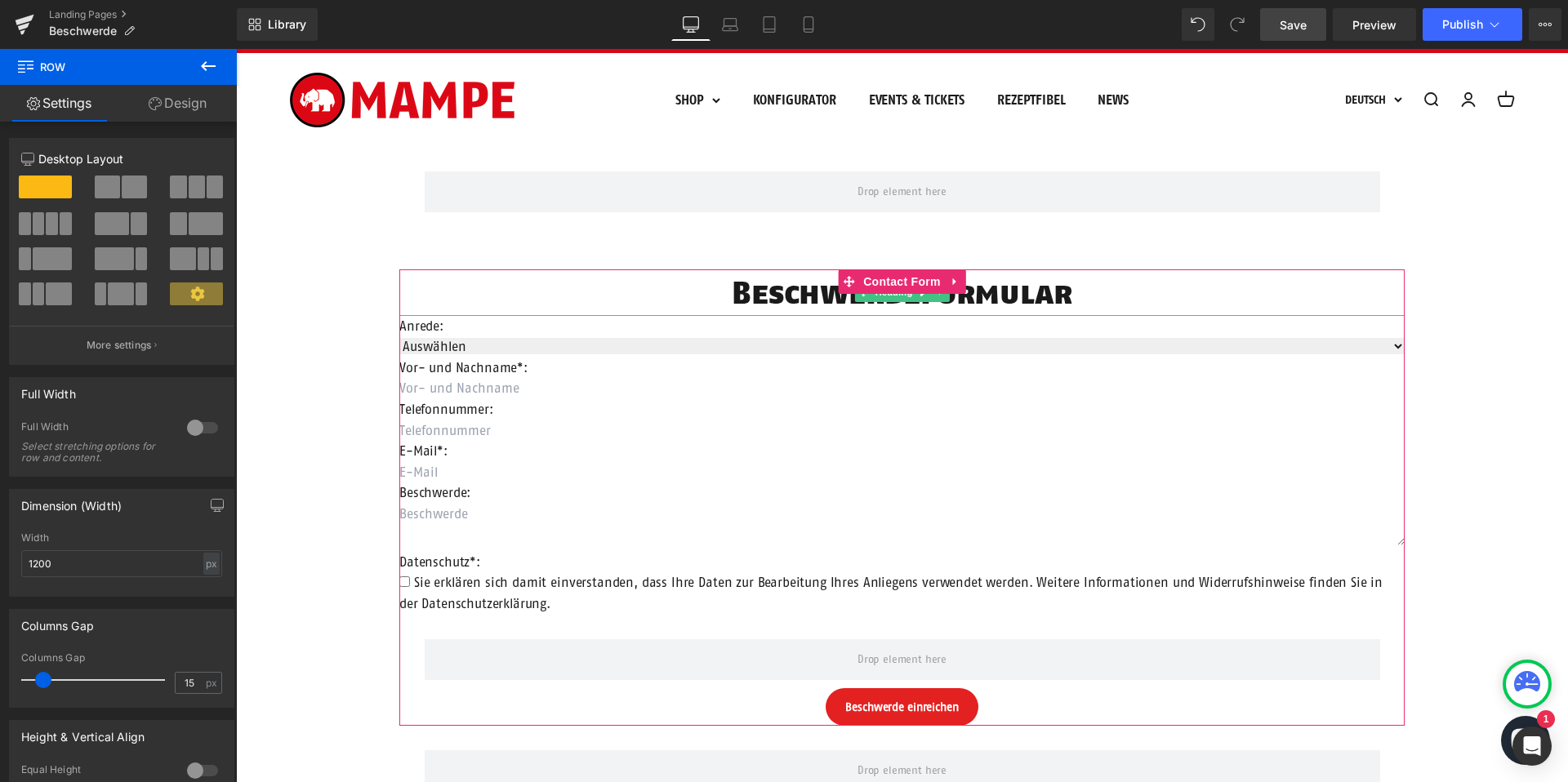
drag, startPoint x: 842, startPoint y: 309, endPoint x: 869, endPoint y: 285, distance: 36.1
click at [842, 309] on h1 "Beschwerdeformular" at bounding box center [902, 293] width 1005 height 46
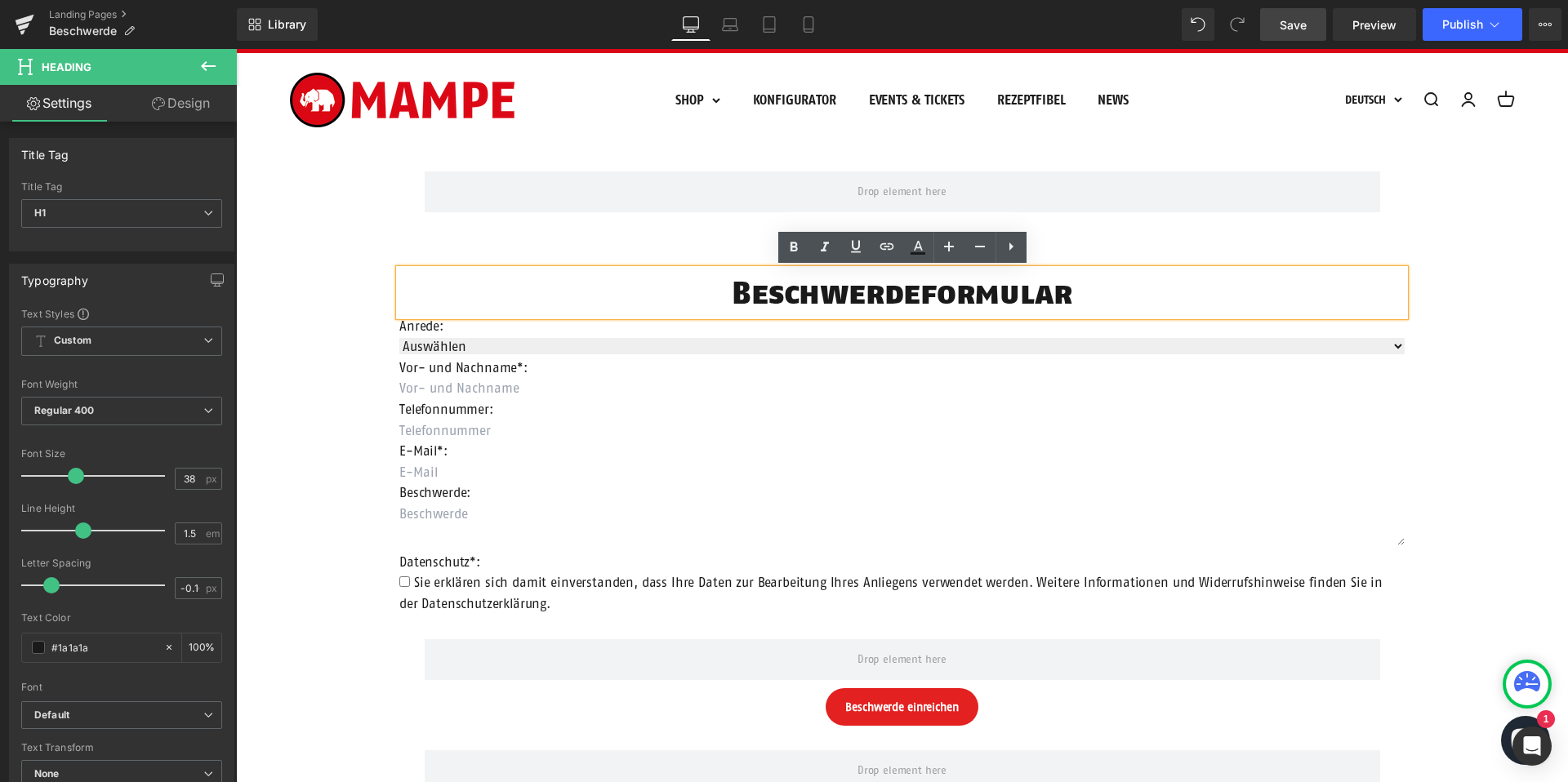
click at [860, 380] on div "Text Field" at bounding box center [902, 388] width 1005 height 21
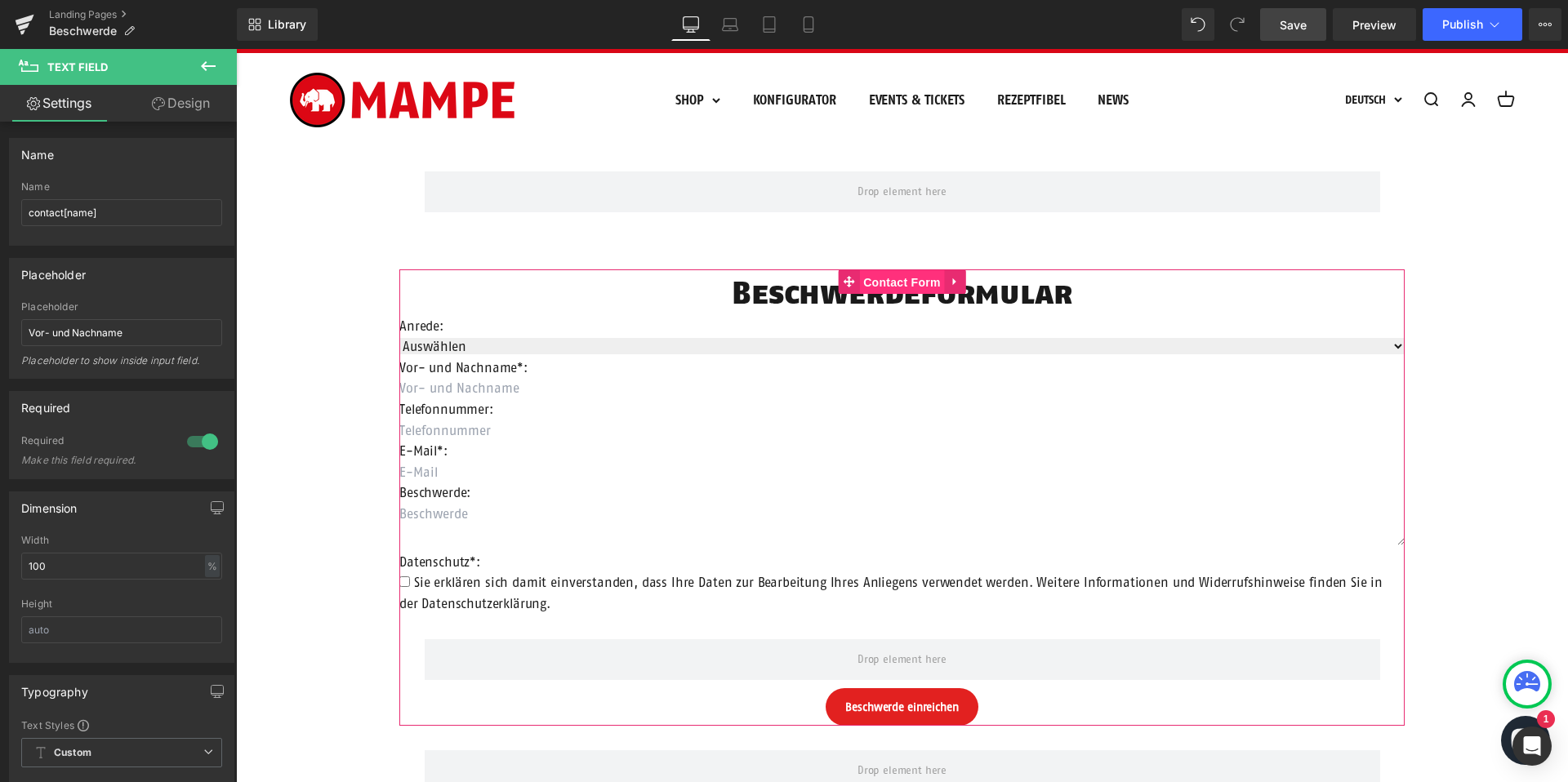
click at [893, 278] on span "Contact Form" at bounding box center [902, 283] width 86 height 25
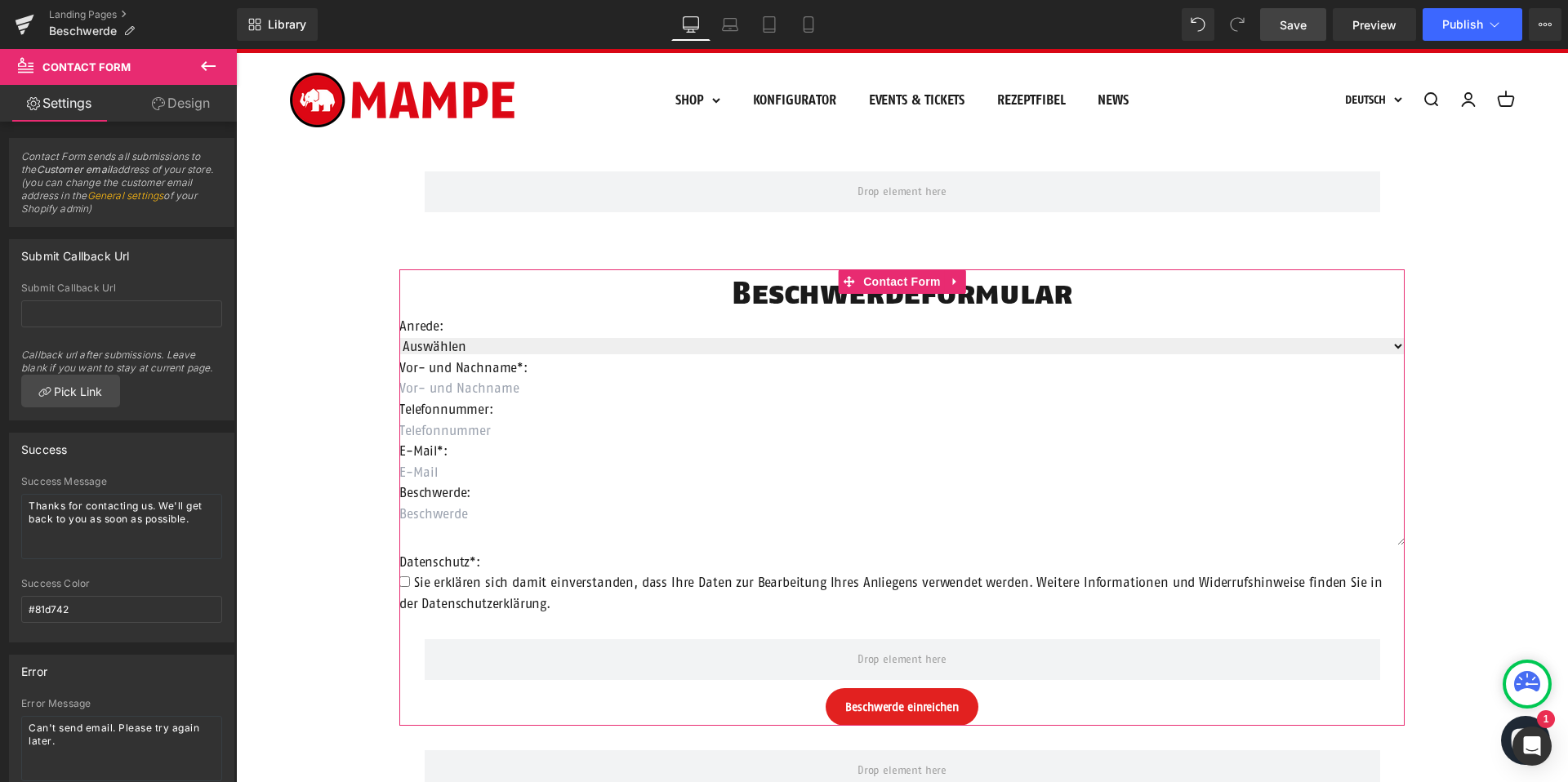
click at [176, 107] on link "Design" at bounding box center [181, 103] width 119 height 37
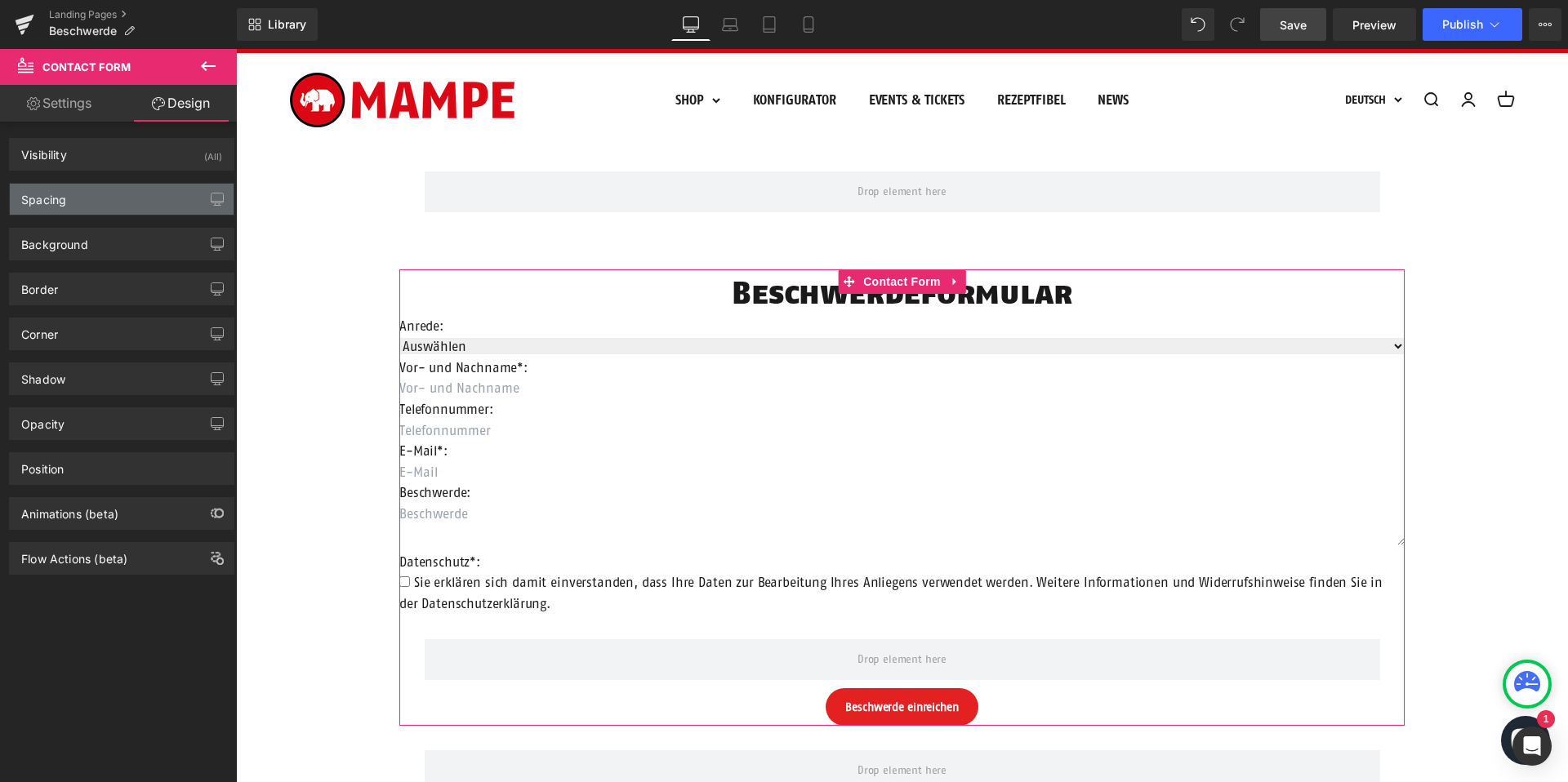
type input "60"
type input "200"
type input "0"
type input "200"
type input "0"
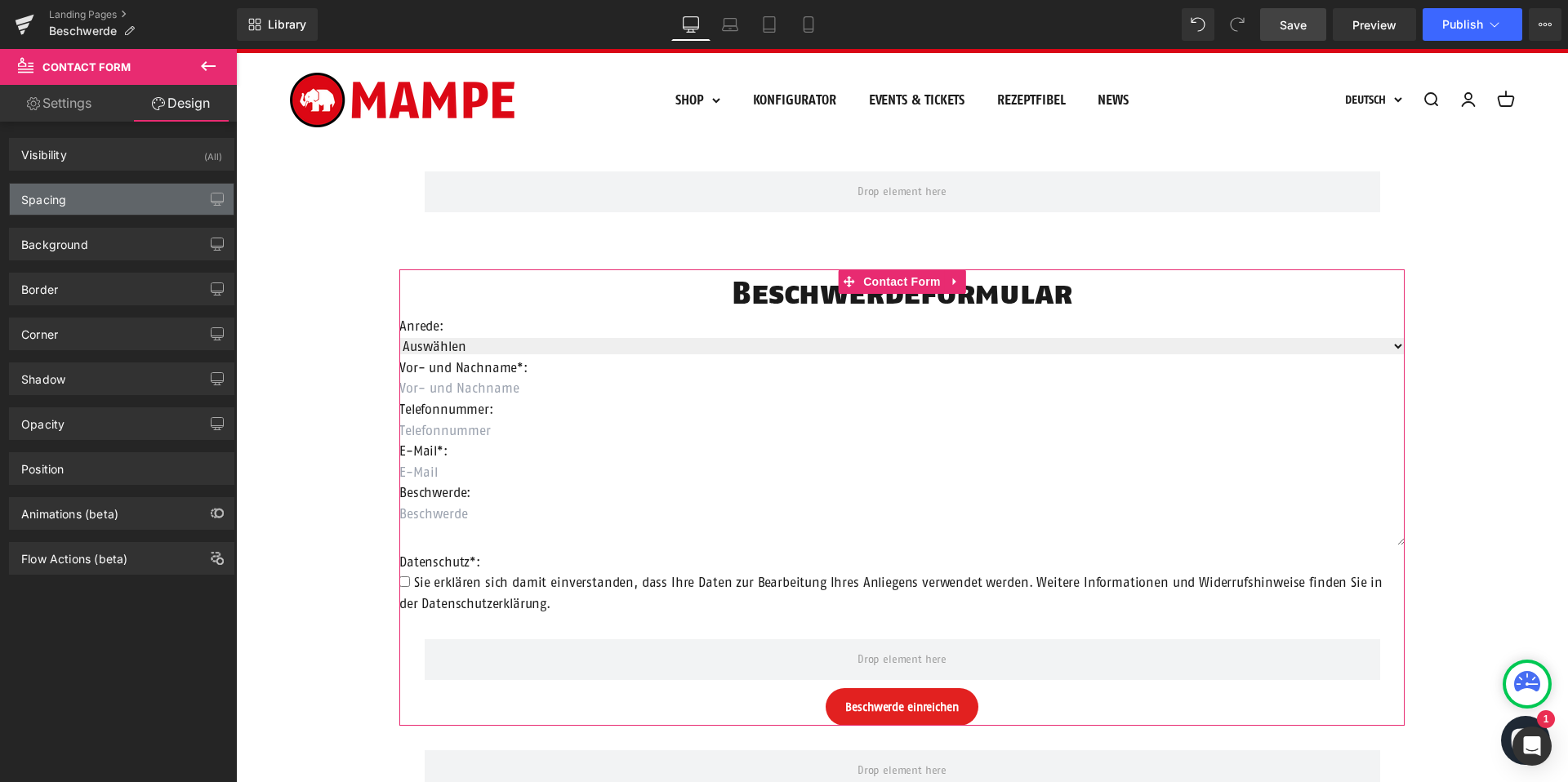
type input "0"
click at [113, 192] on div "Spacing" at bounding box center [121, 199] width 223 height 31
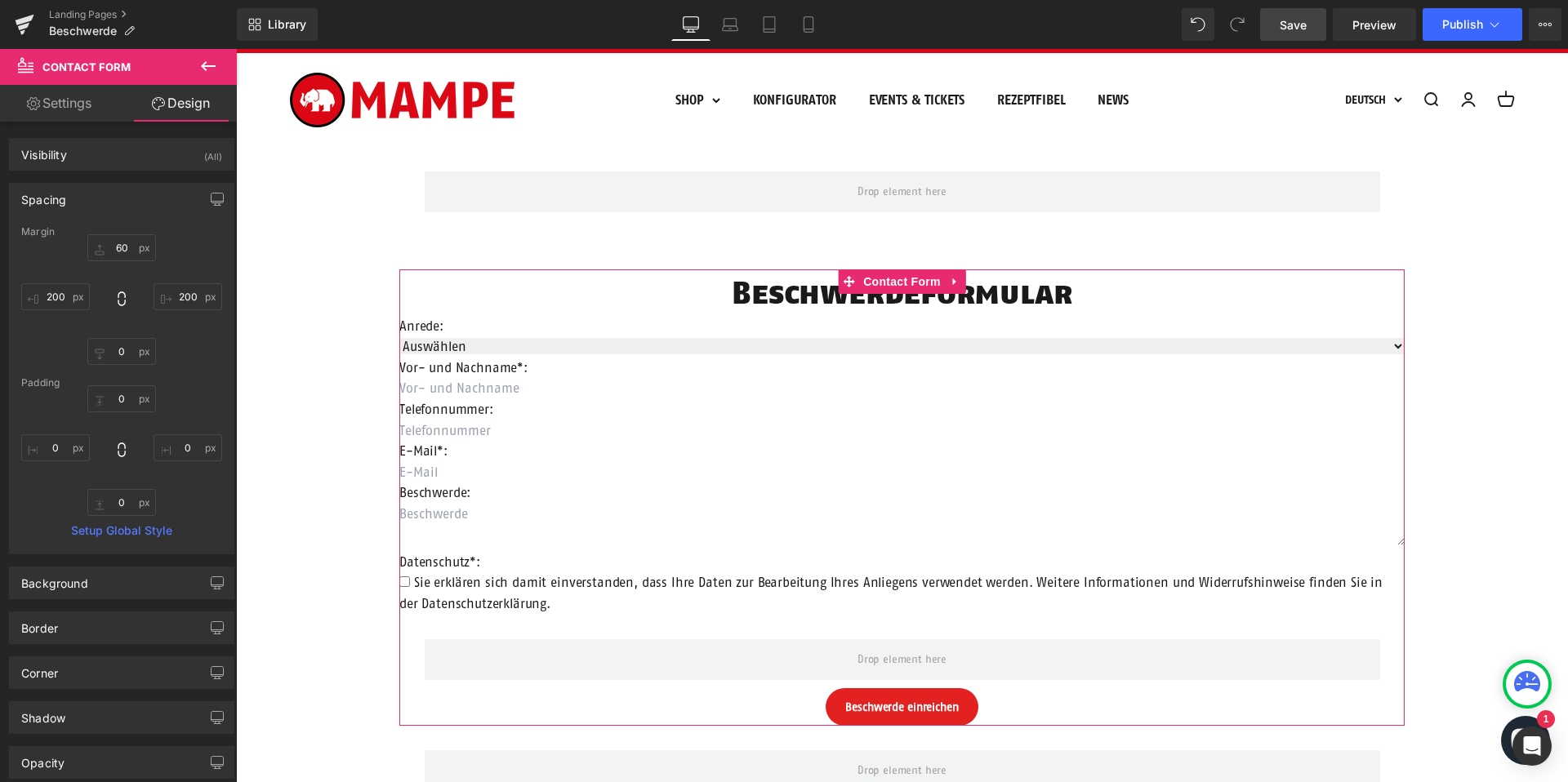
click at [113, 192] on div "Spacing" at bounding box center [121, 199] width 223 height 31
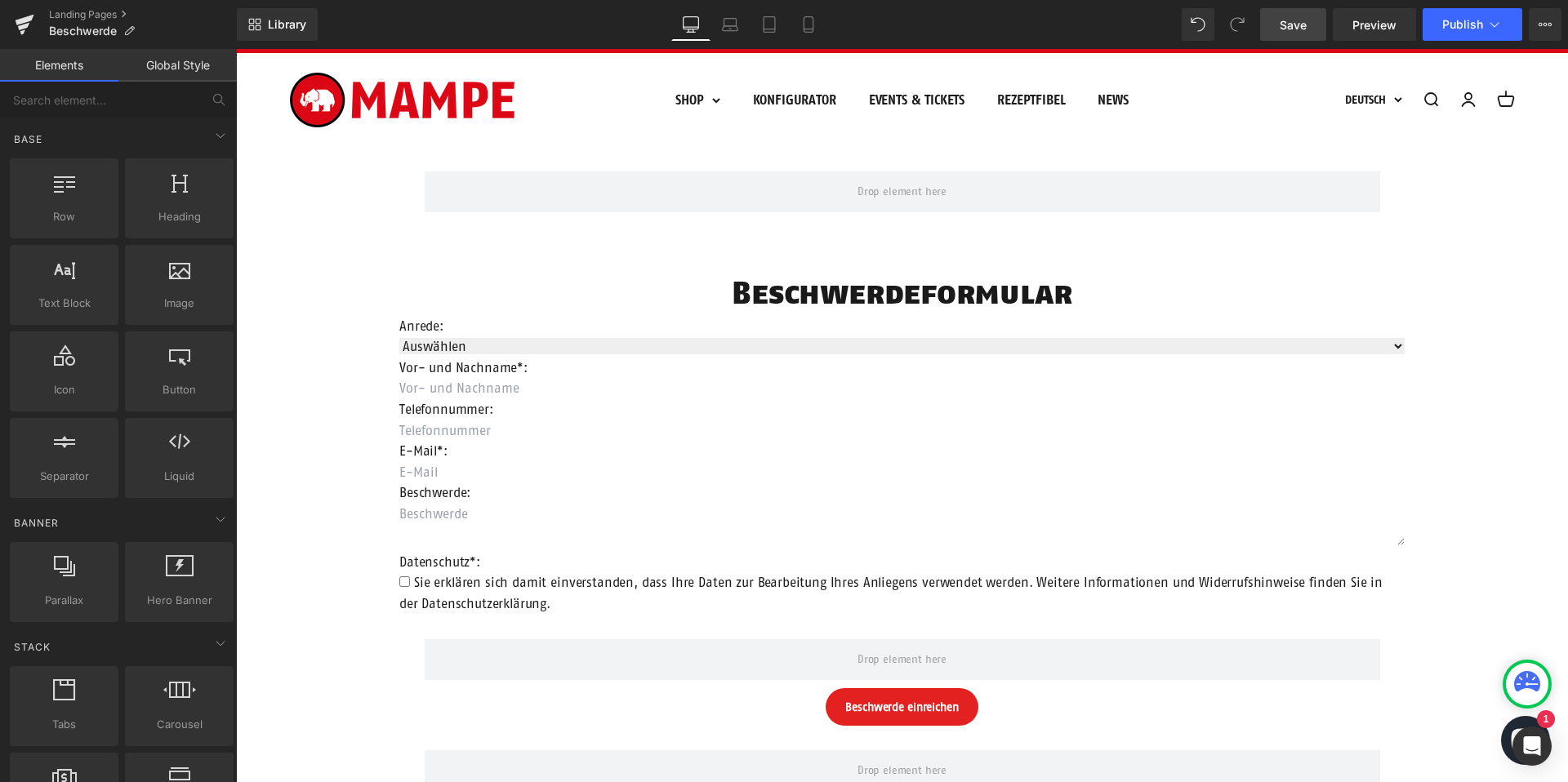
click at [308, 309] on div "Row Beschwerdeformular Heading Anrede: Text Block Auswählen Frau Herr Divers Dr…" at bounding box center [902, 707] width 1332 height 1121
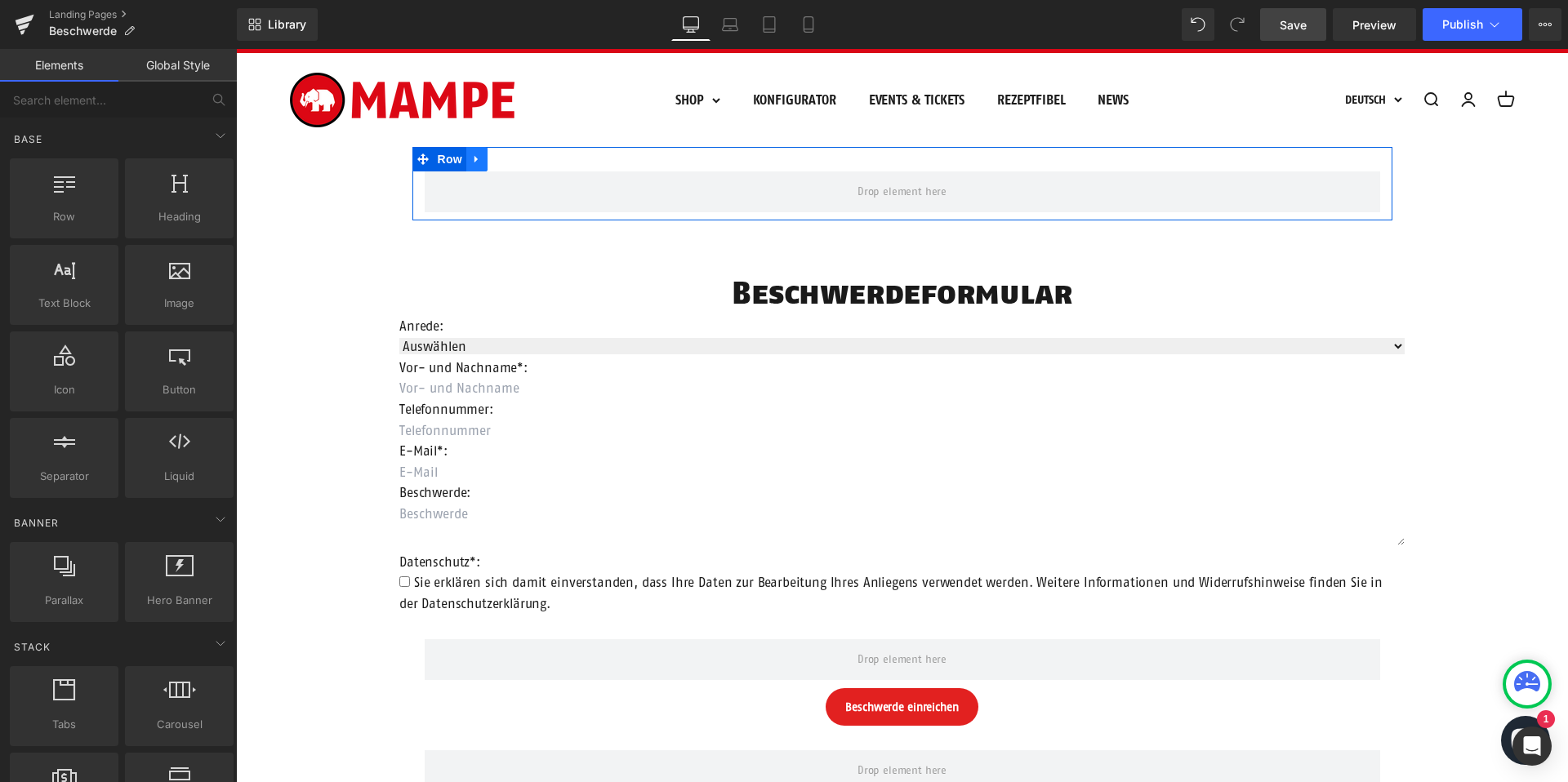
click at [476, 159] on icon at bounding box center [476, 159] width 3 height 8
click at [521, 162] on icon at bounding box center [519, 159] width 11 height 11
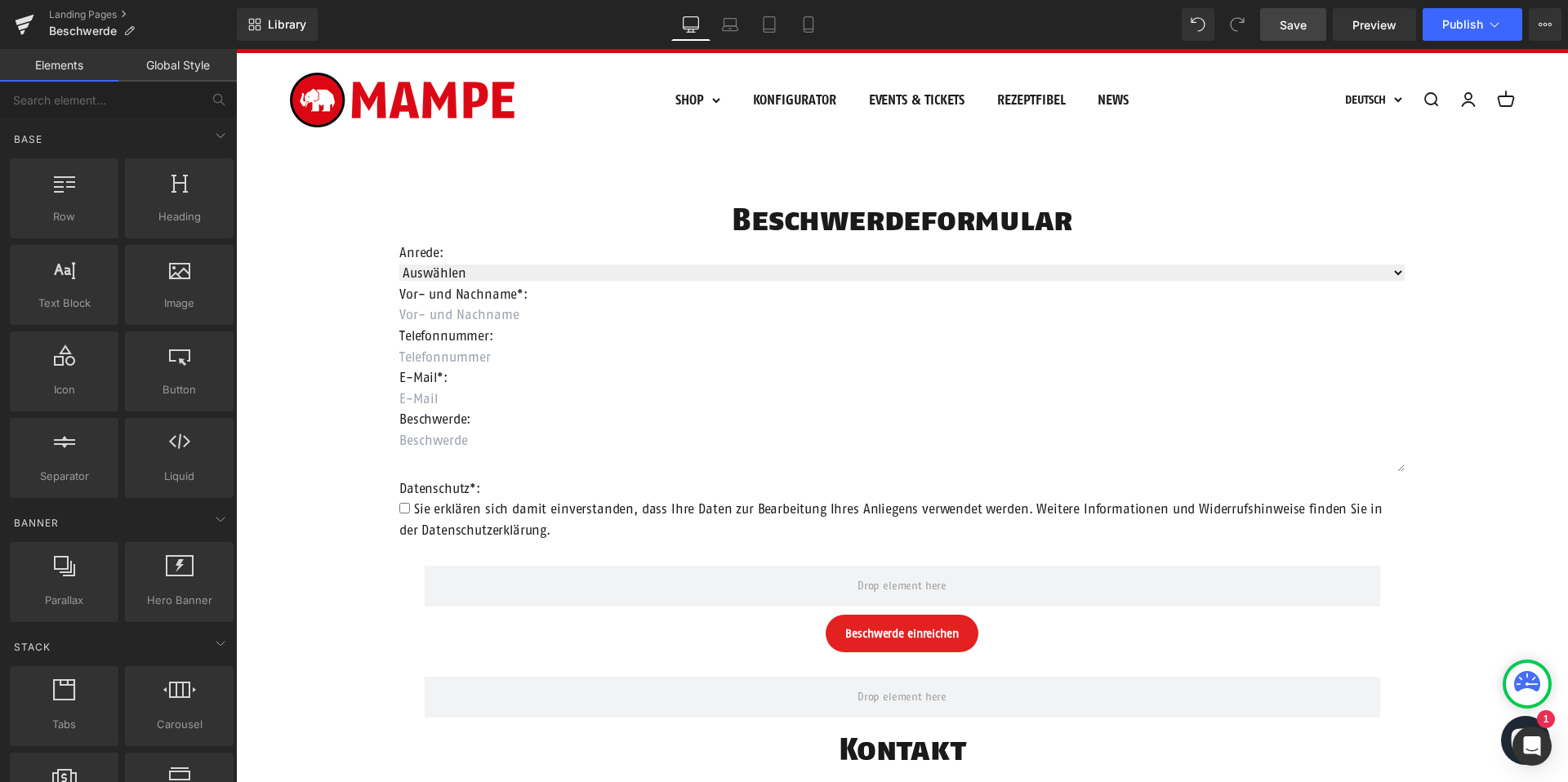
click at [1290, 16] on span "Save" at bounding box center [1292, 25] width 27 height 17
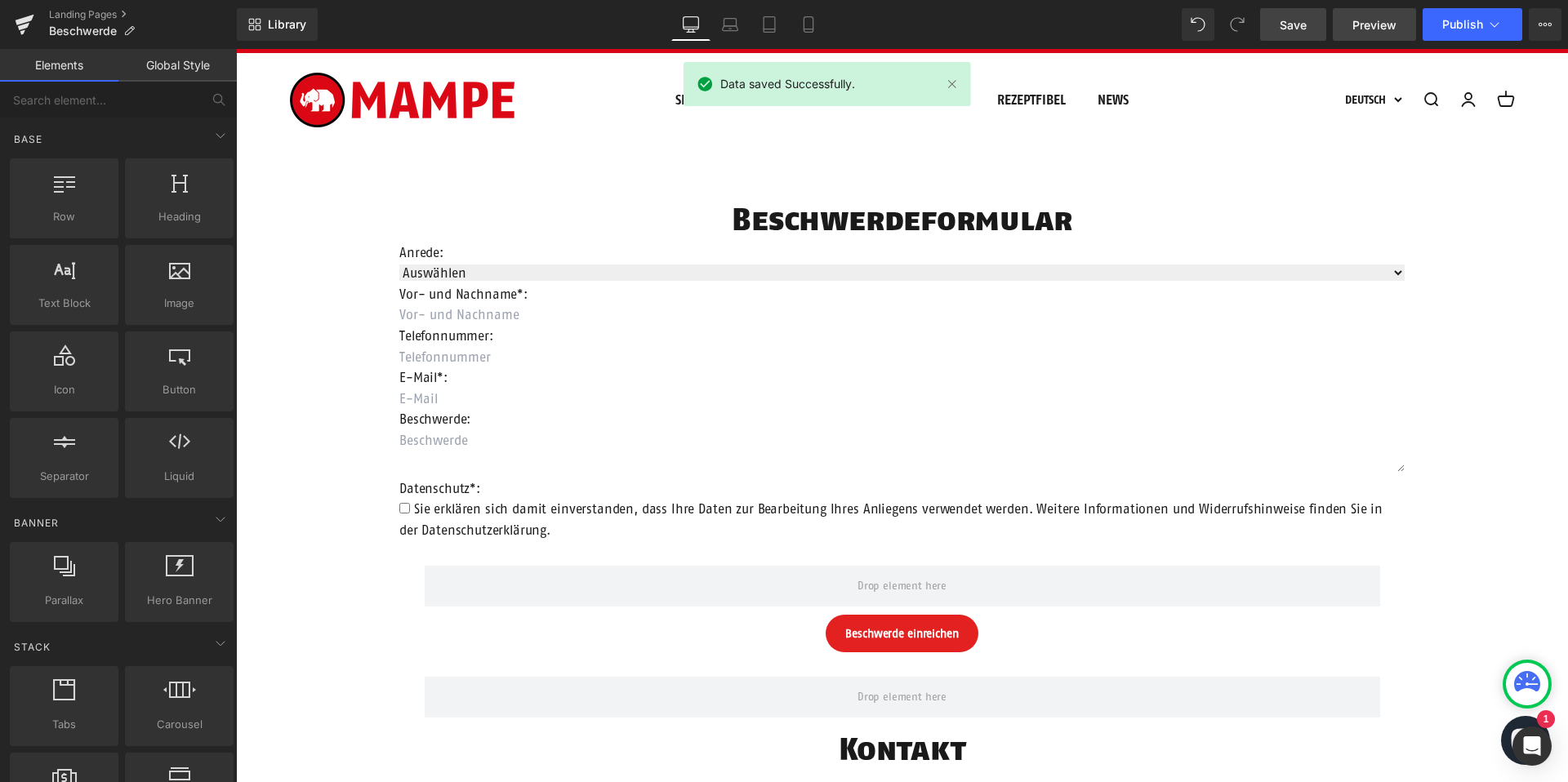
click at [1370, 26] on span "Preview" at bounding box center [1374, 25] width 44 height 17
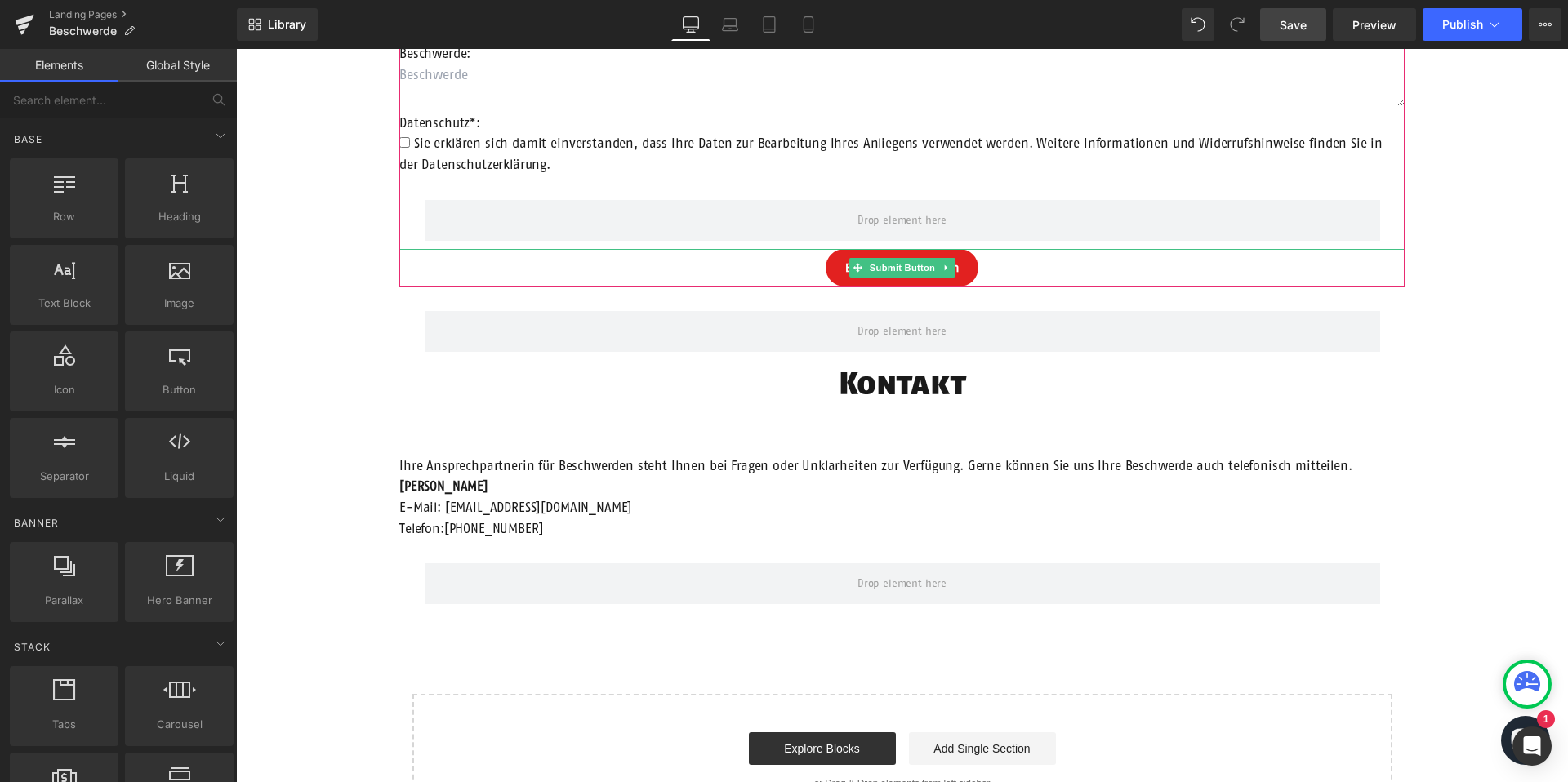
scroll to position [402, 0]
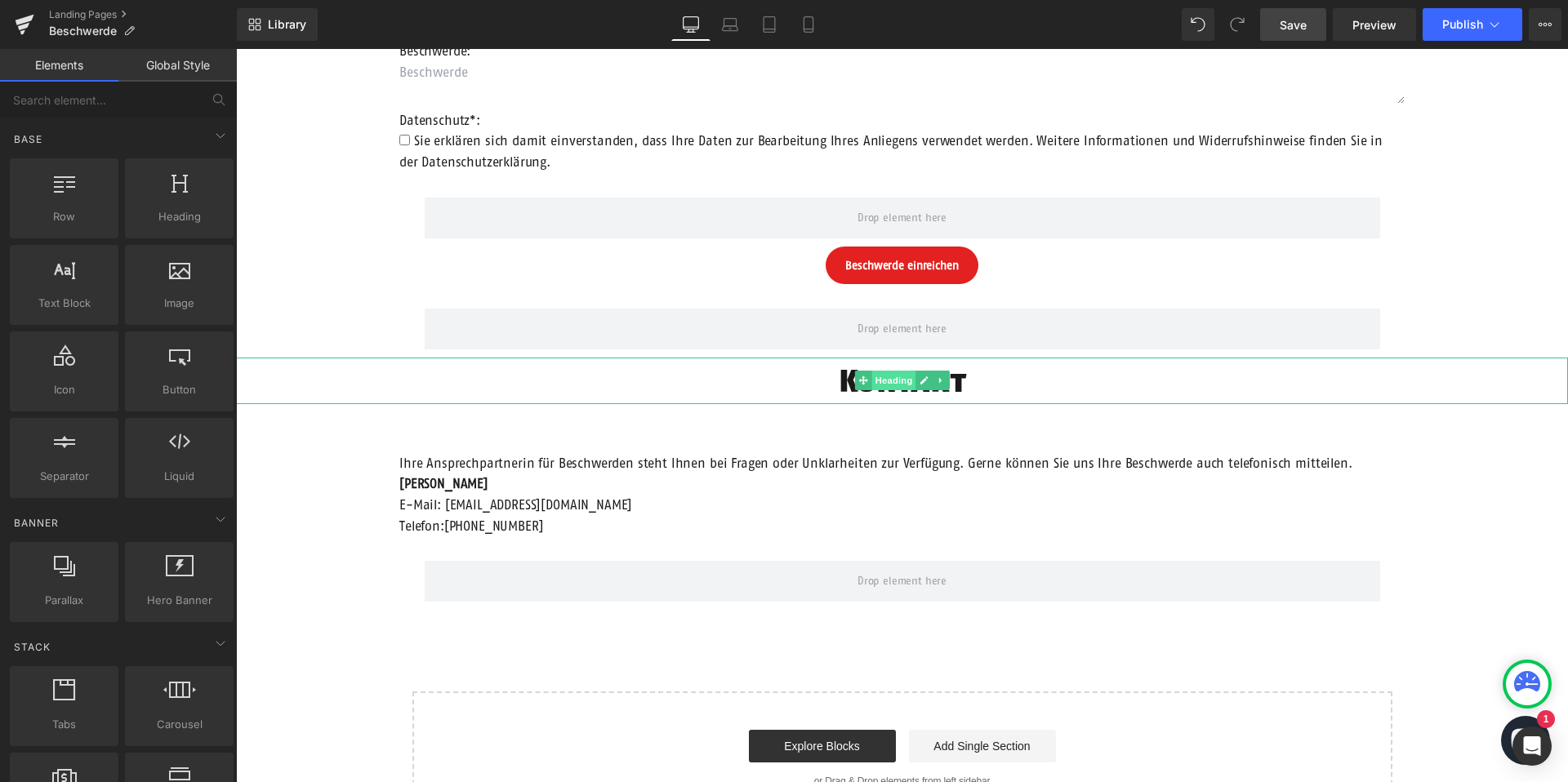
click at [900, 378] on span "Heading" at bounding box center [893, 380] width 44 height 20
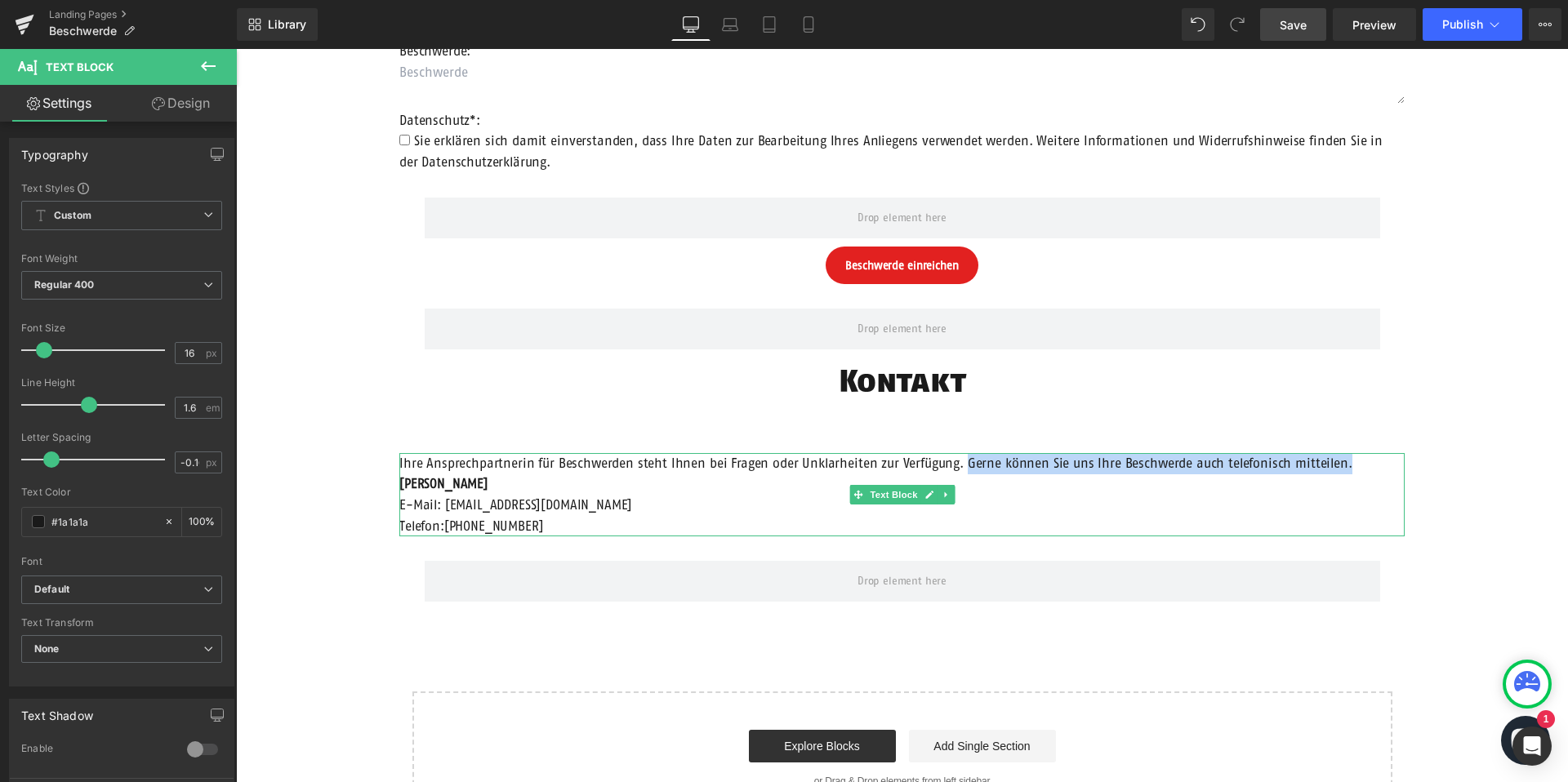
drag, startPoint x: 961, startPoint y: 463, endPoint x: 1344, endPoint y: 462, distance: 383.0
click at [1345, 459] on p "Ihre Ansprechpartnerin für Beschwerden steht Ihnen bei Fragen oder Unklarheiten…" at bounding box center [902, 463] width 1005 height 21
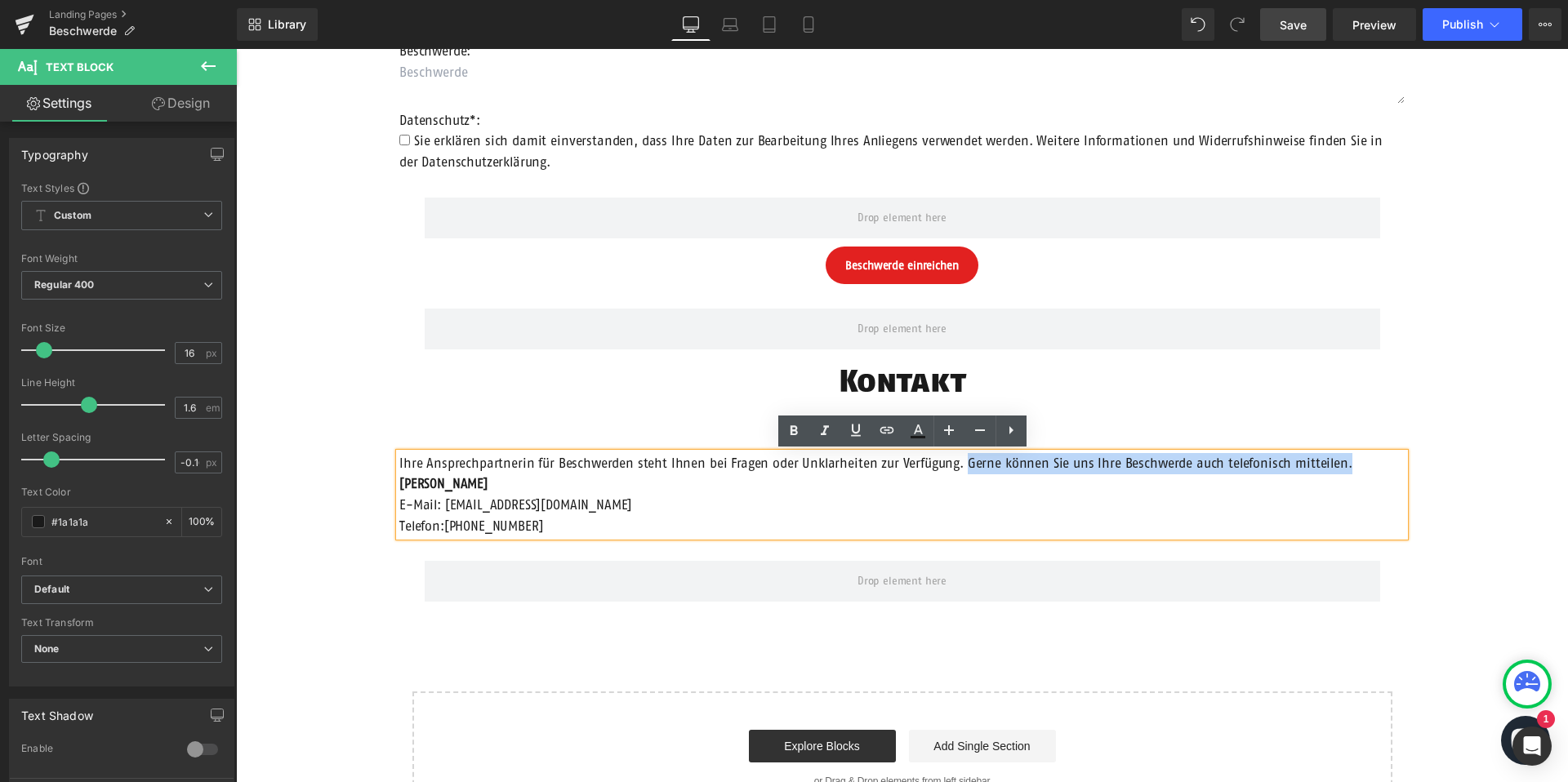
copy span "Gerne können Sie uns Ihre Beschwerde auch telefonisch mitteilen."
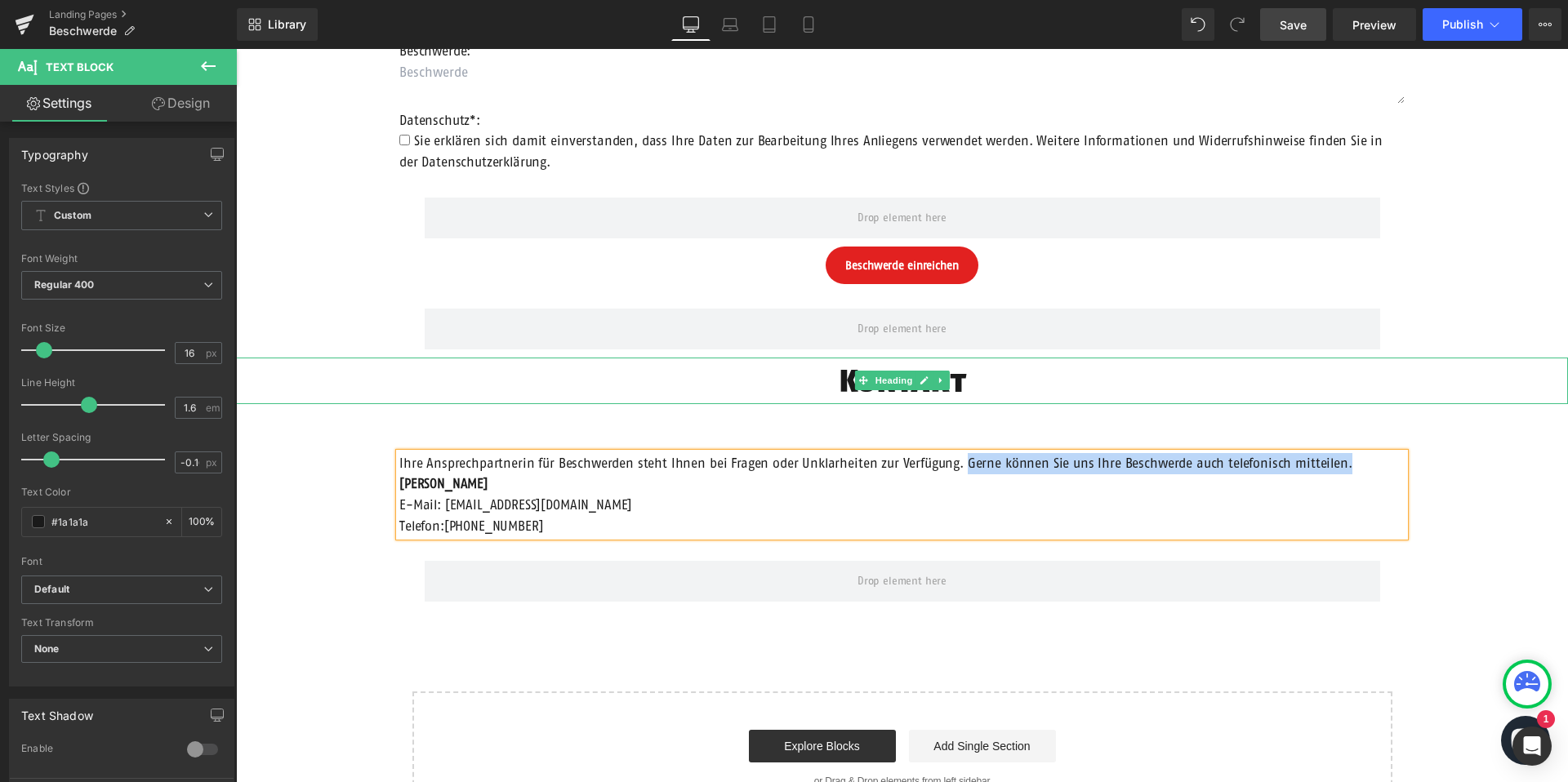
drag, startPoint x: 368, startPoint y: 390, endPoint x: 361, endPoint y: 412, distance: 23.1
click at [368, 390] on h1 "Kontakt" at bounding box center [902, 381] width 1332 height 46
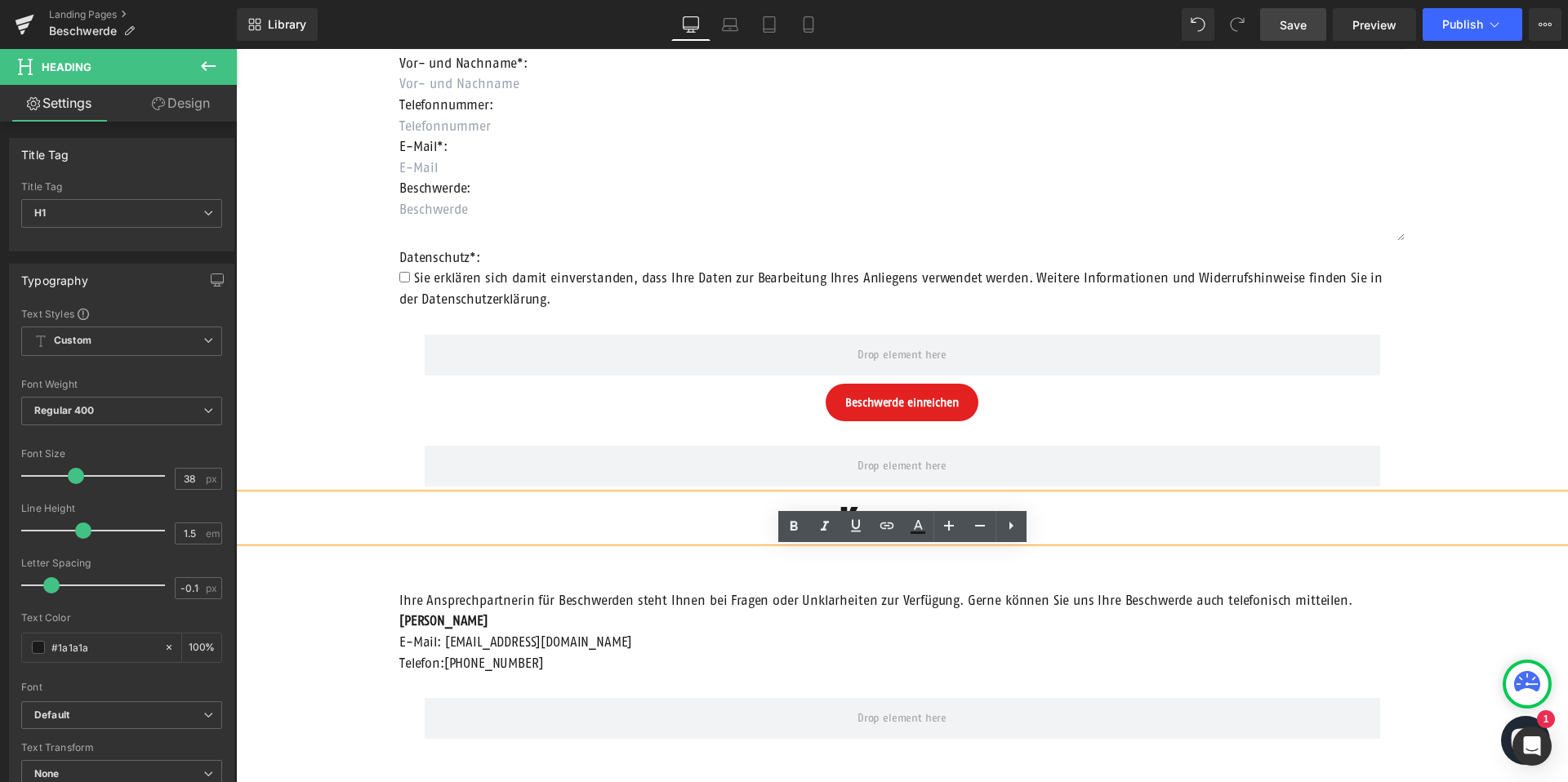
scroll to position [349, 0]
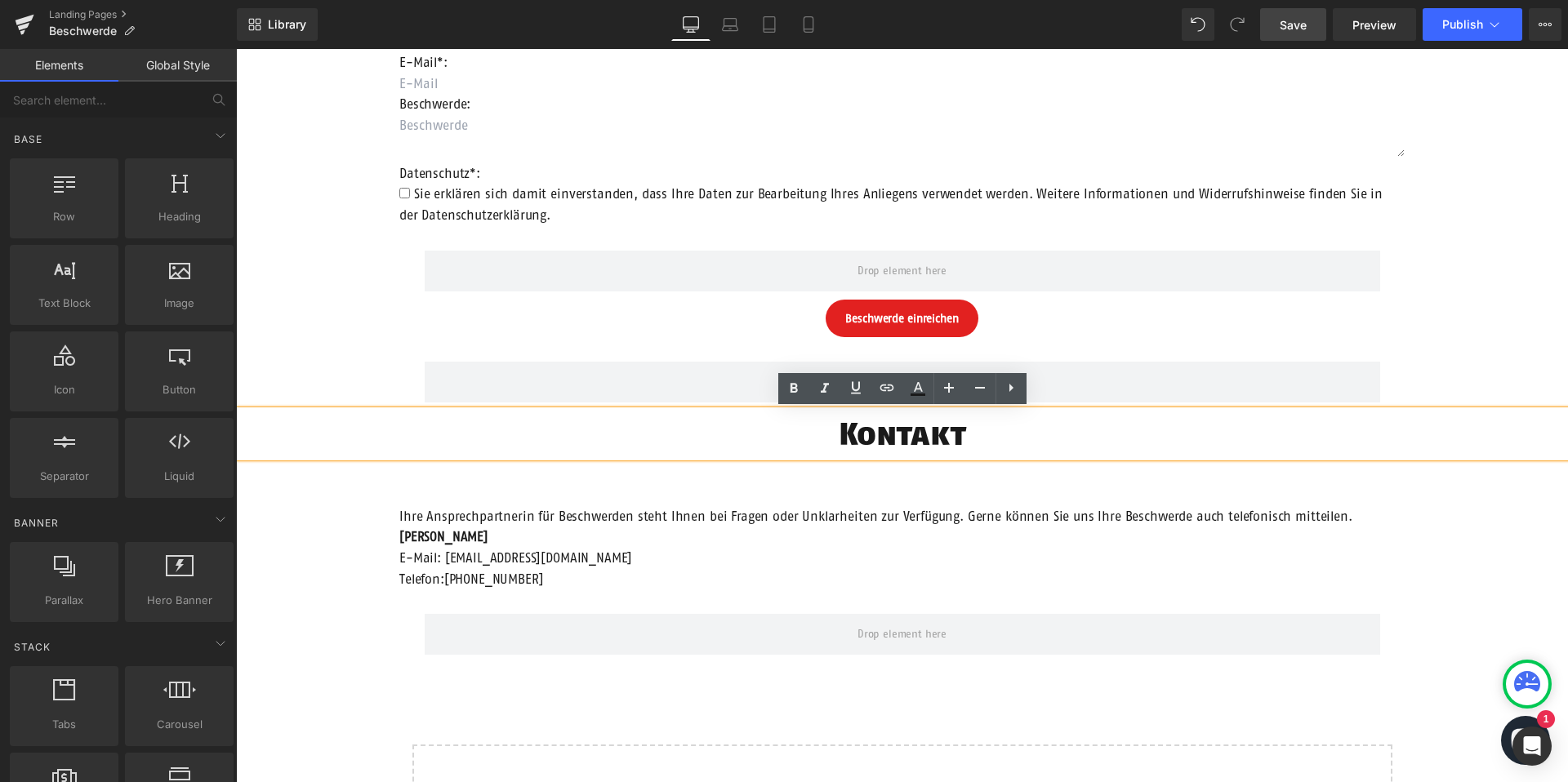
click at [882, 466] on div "Beschwerdeformular Heading Anrede: Text Block Auswählen Frau Herr Divers Dropdo…" at bounding box center [902, 355] width 1332 height 1048
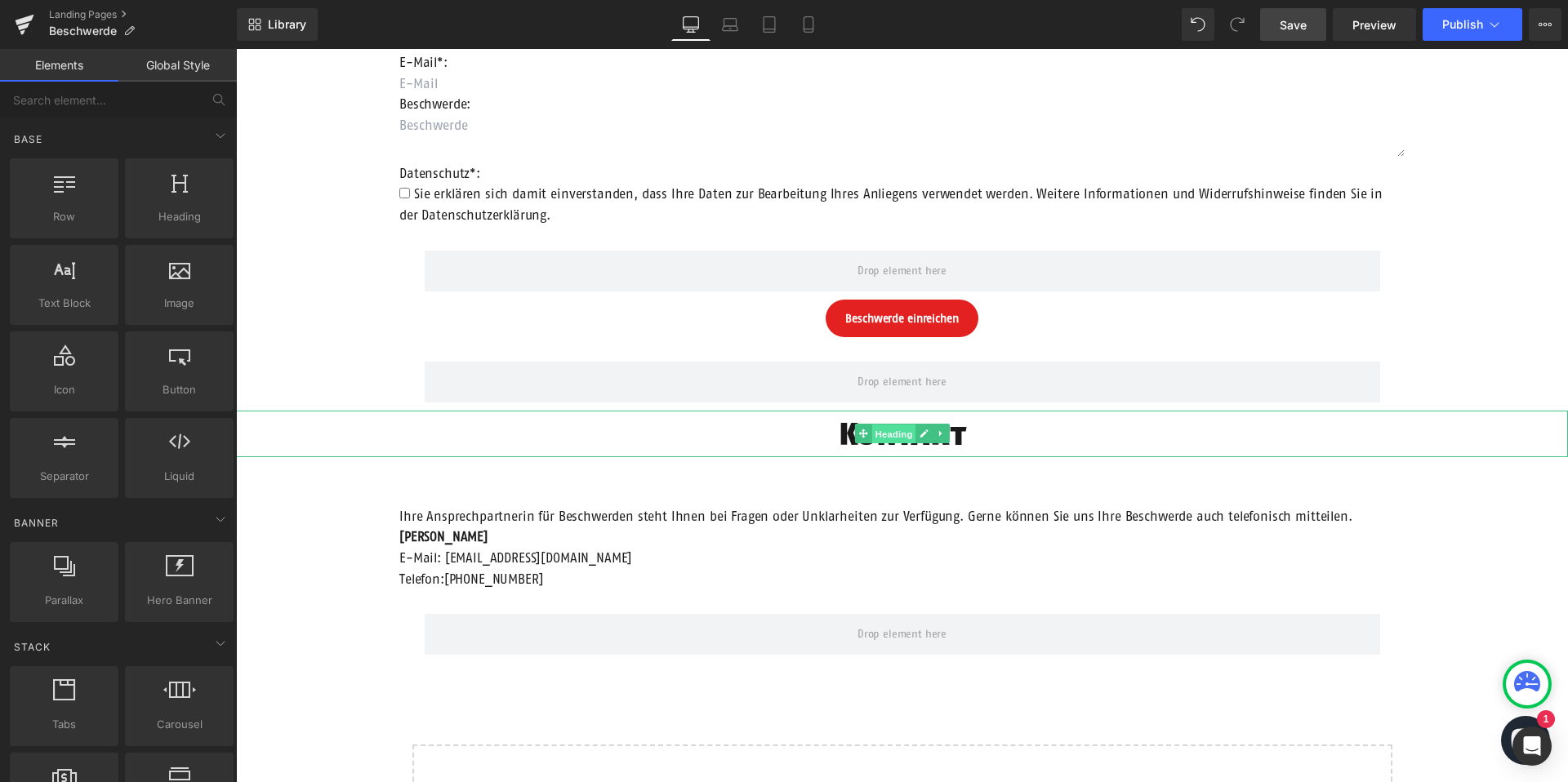
click at [894, 437] on span "Heading" at bounding box center [893, 434] width 44 height 20
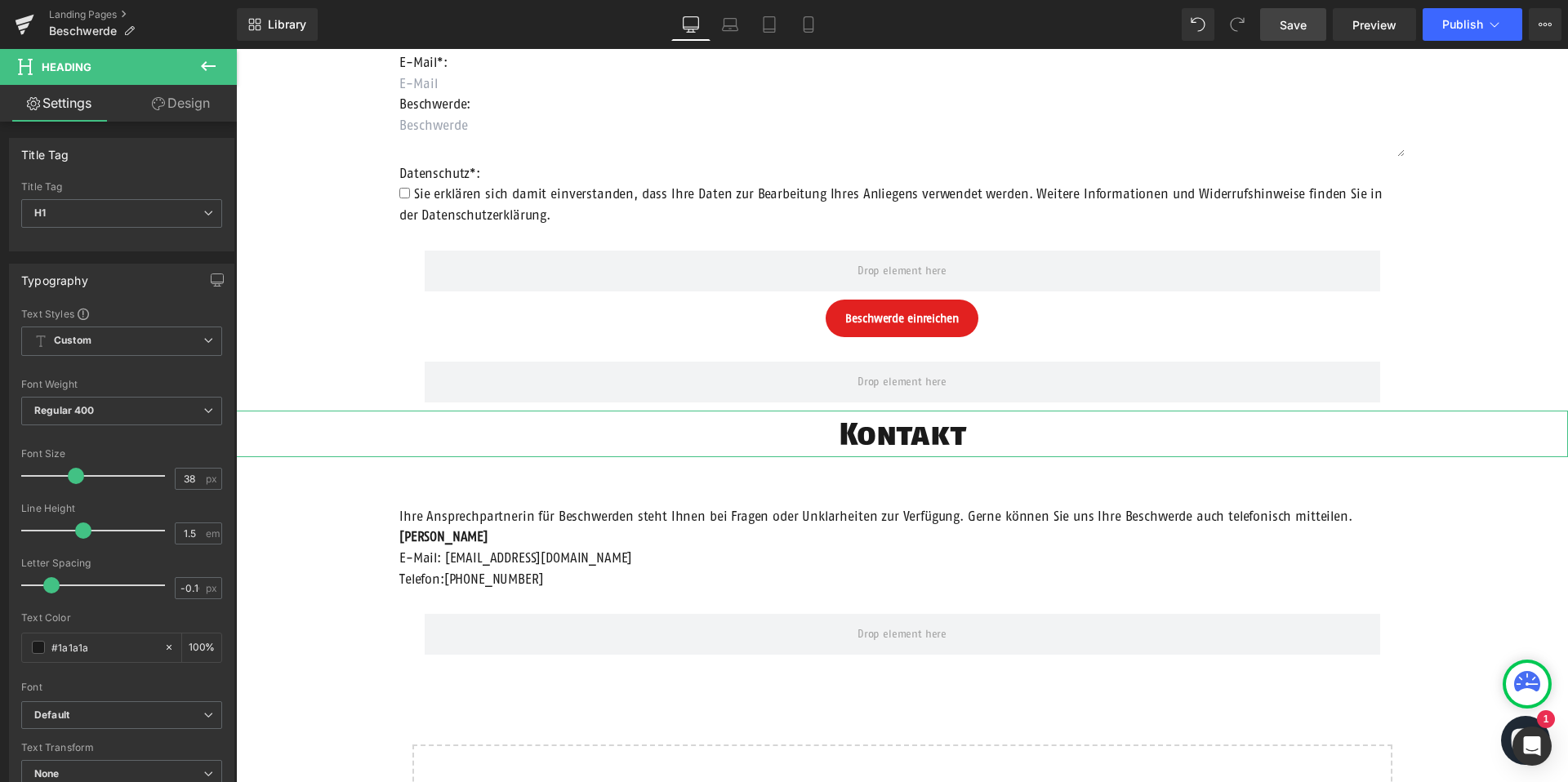
click at [142, 108] on link "Design" at bounding box center [181, 103] width 119 height 37
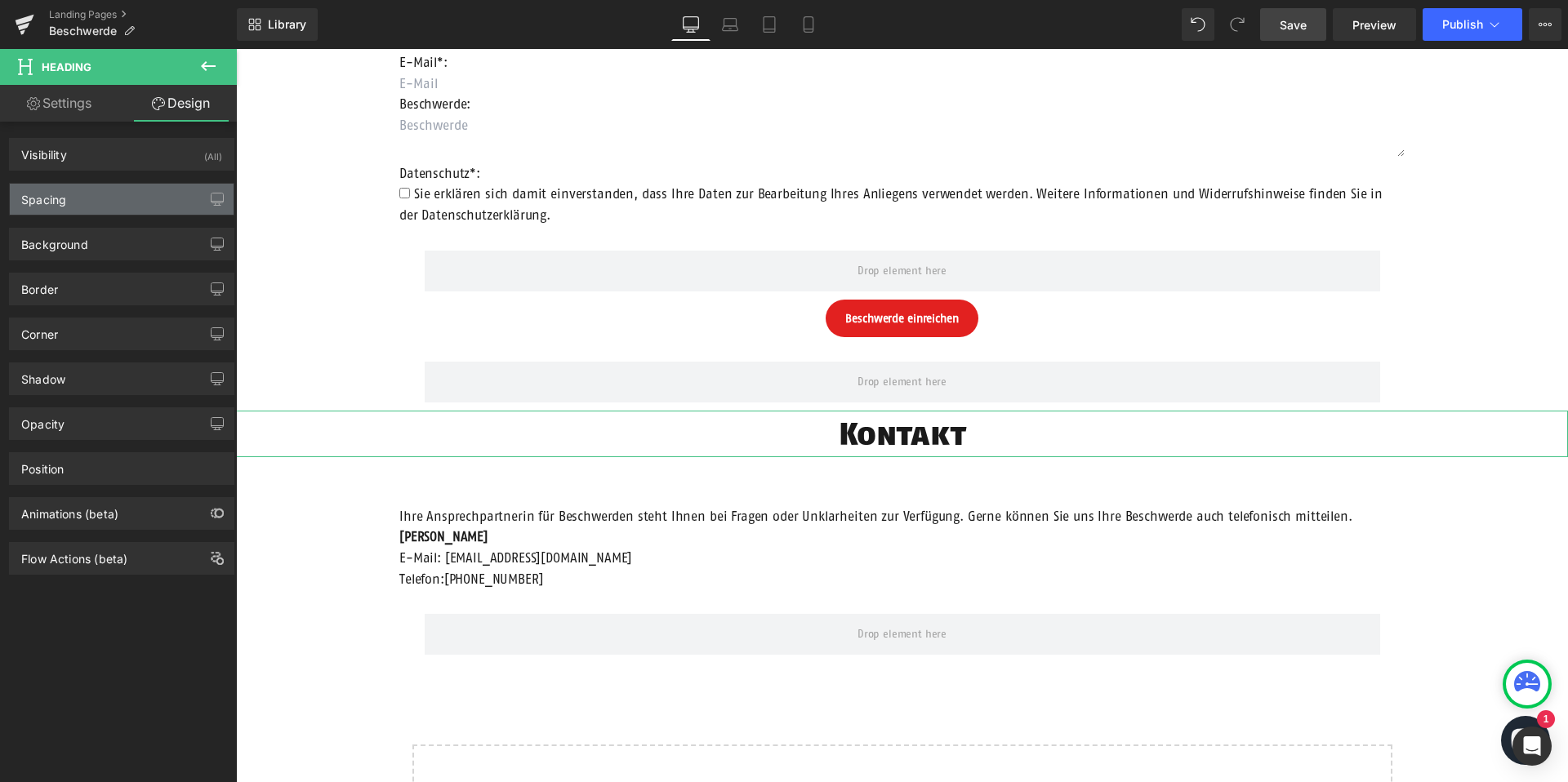
click at [113, 206] on div "Spacing" at bounding box center [121, 199] width 223 height 31
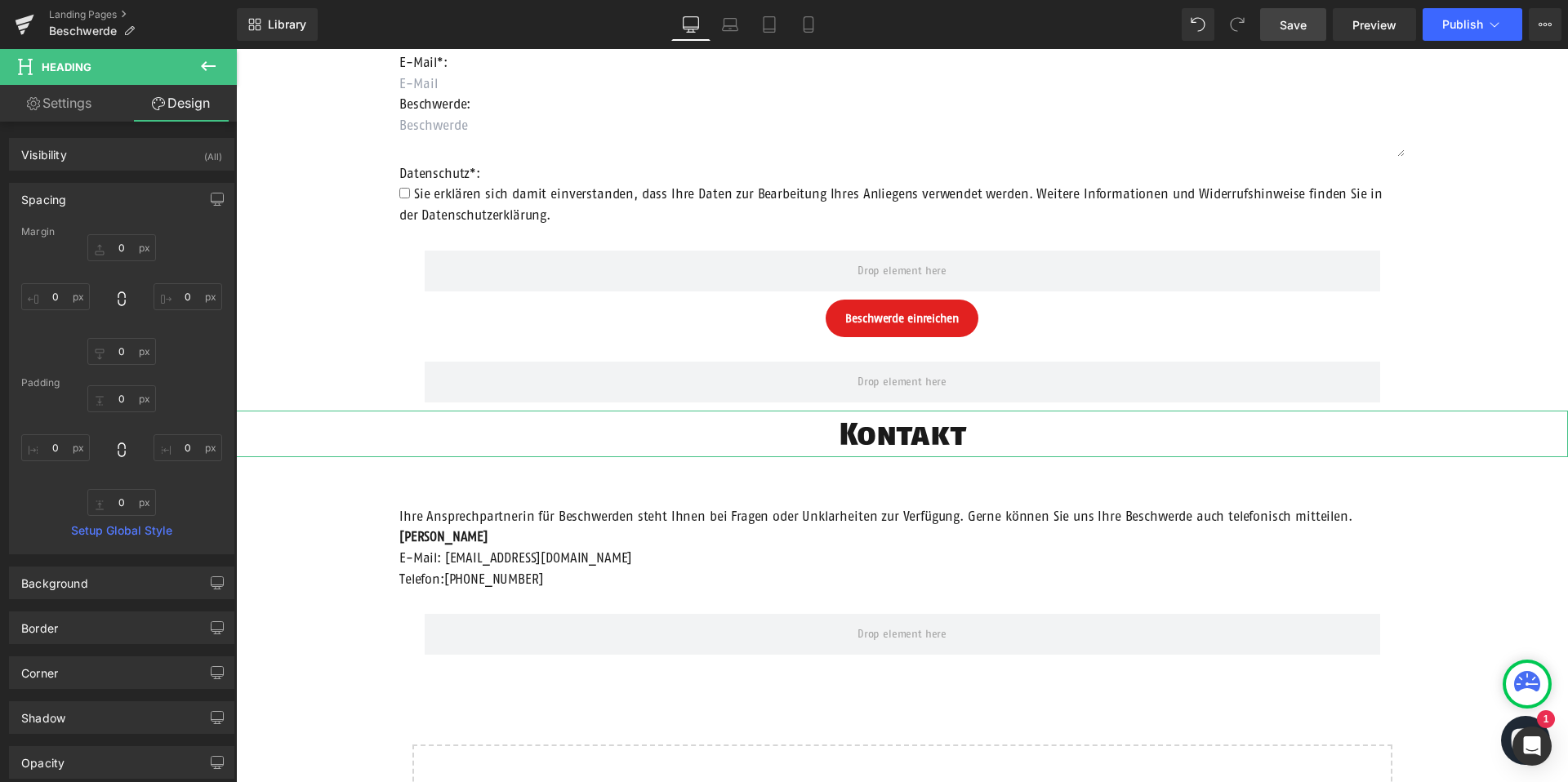
type input "0"
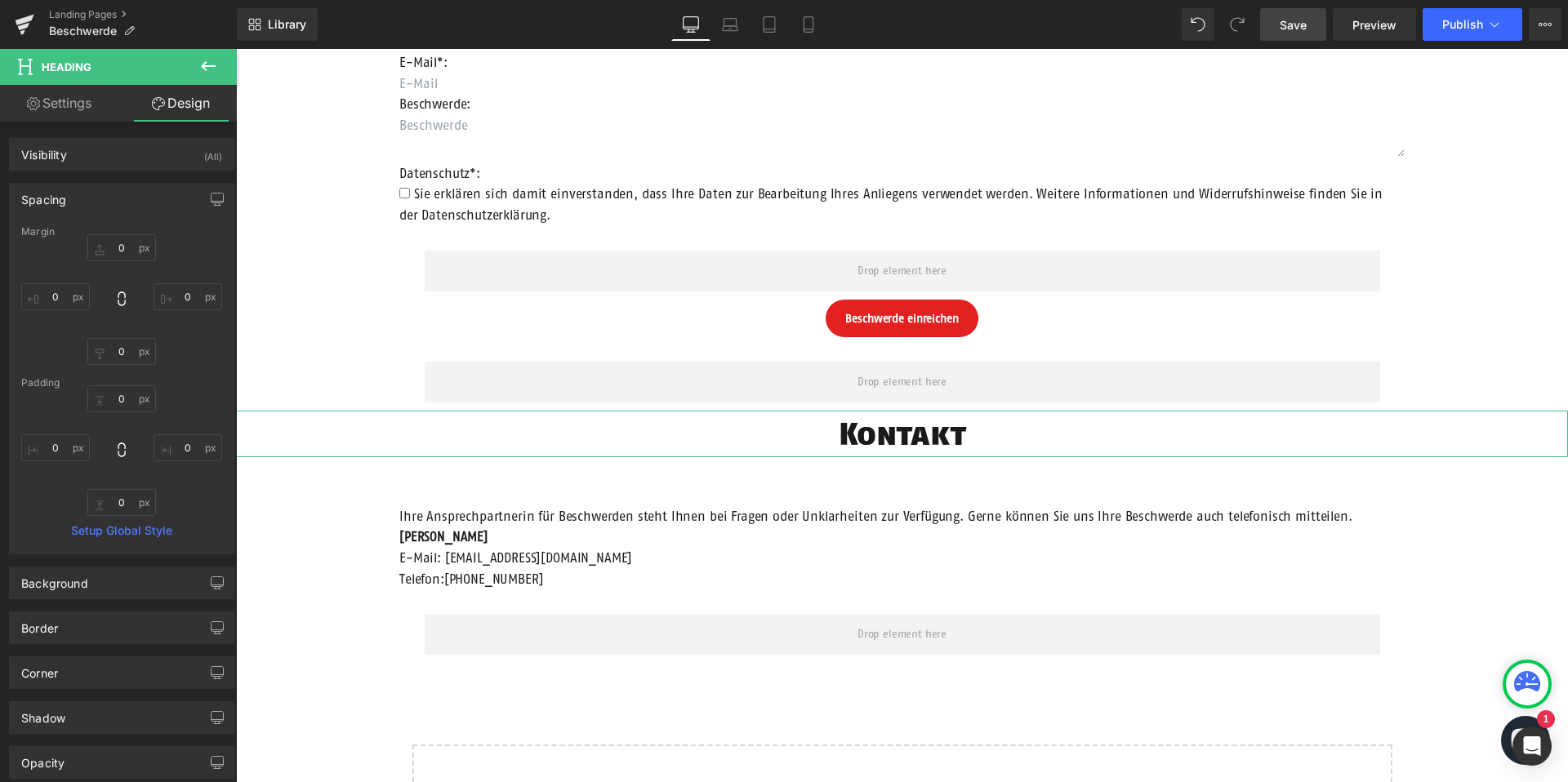
type input "0"
click at [59, 288] on input "0" at bounding box center [56, 296] width 69 height 27
type input "200"
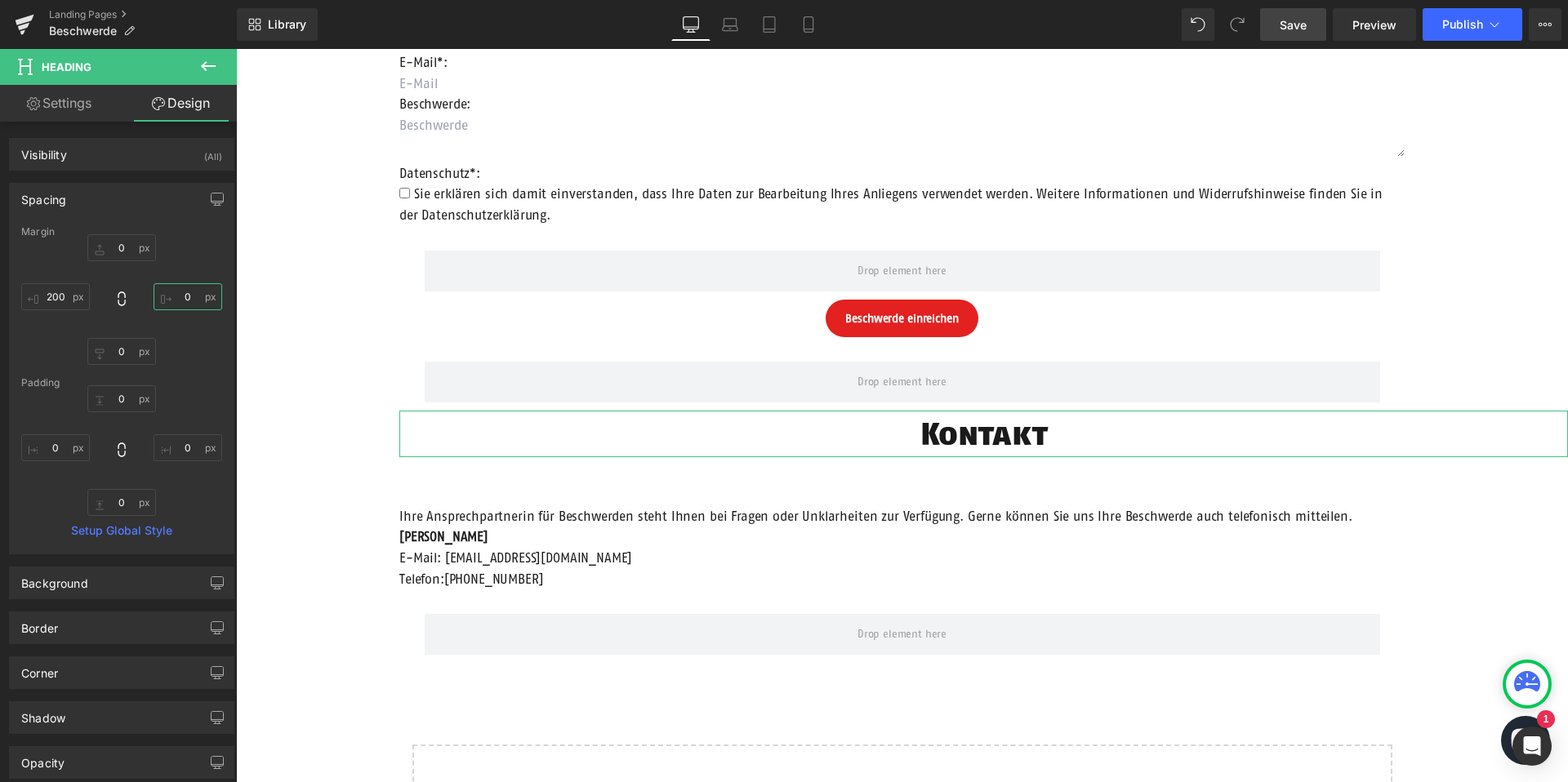
click at [180, 299] on input "0" at bounding box center [188, 296] width 69 height 27
type input "200"
click at [281, 305] on div "Beschwerdeformular Heading Anrede: Text Block Auswählen Frau Herr Divers Dropdo…" at bounding box center [902, 355] width 1332 height 1048
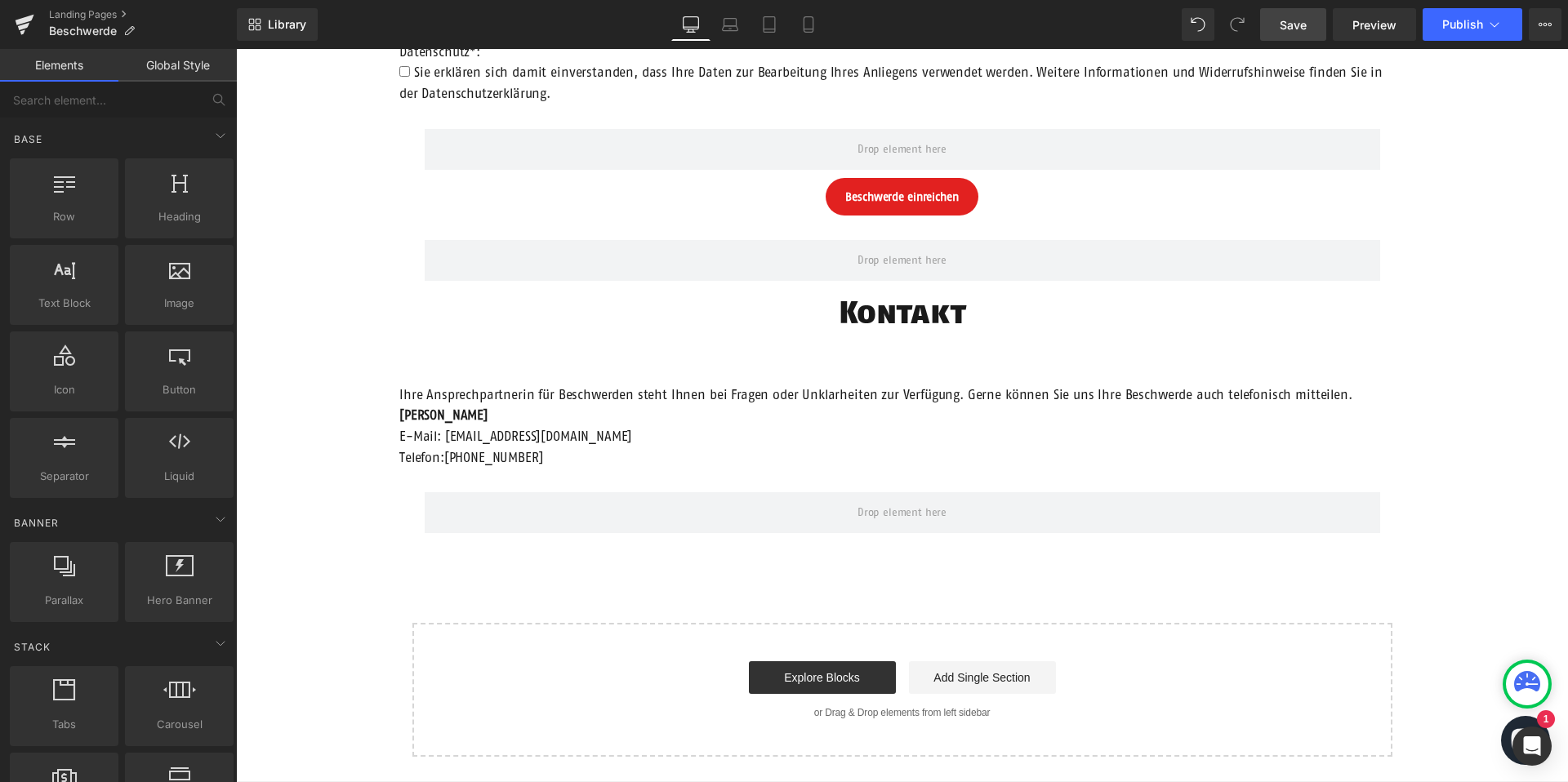
scroll to position [68, 0]
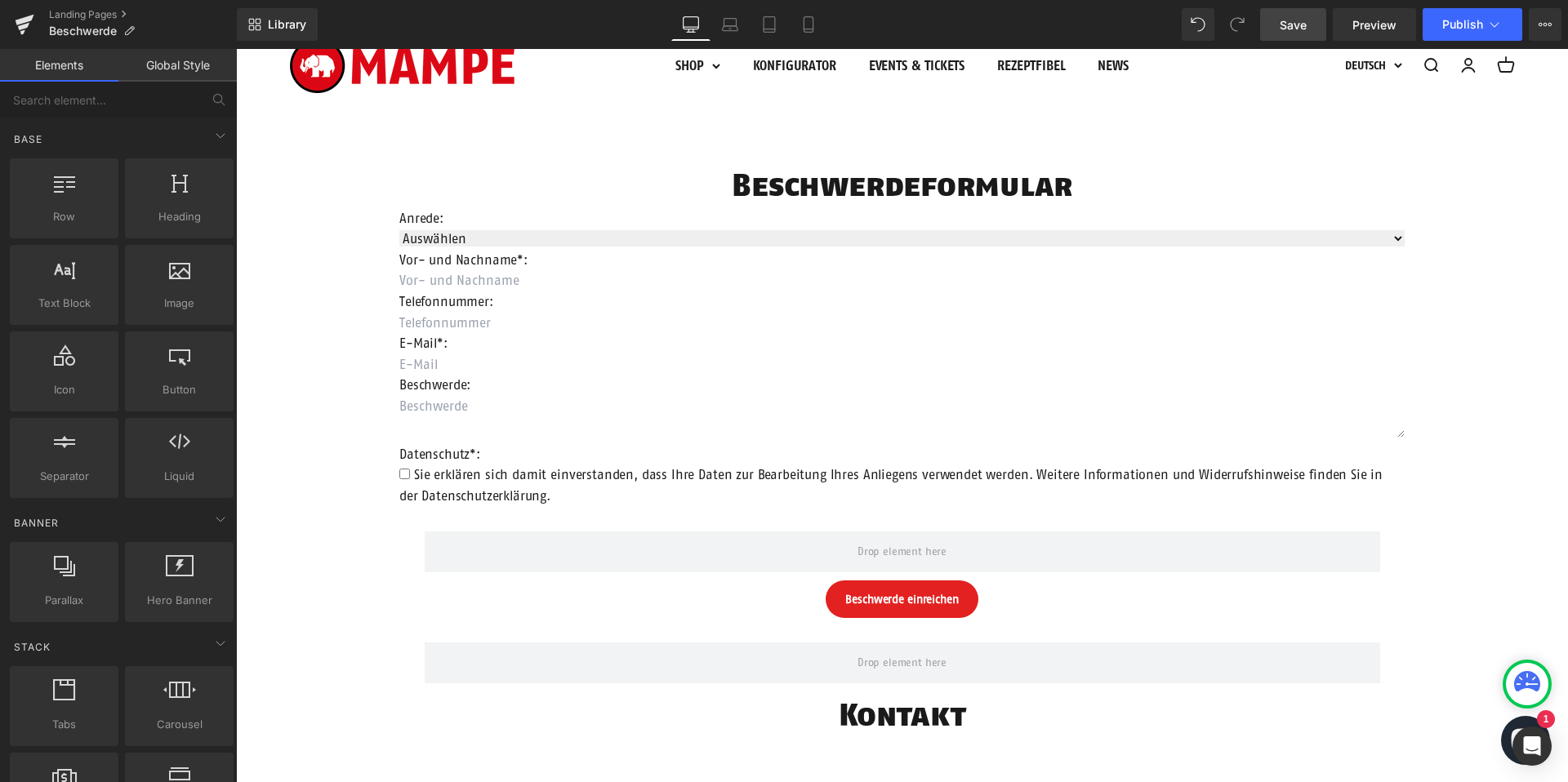
click at [1285, 16] on span "Save" at bounding box center [1292, 25] width 27 height 17
click at [890, 168] on span "Contact Form" at bounding box center [902, 174] width 86 height 25
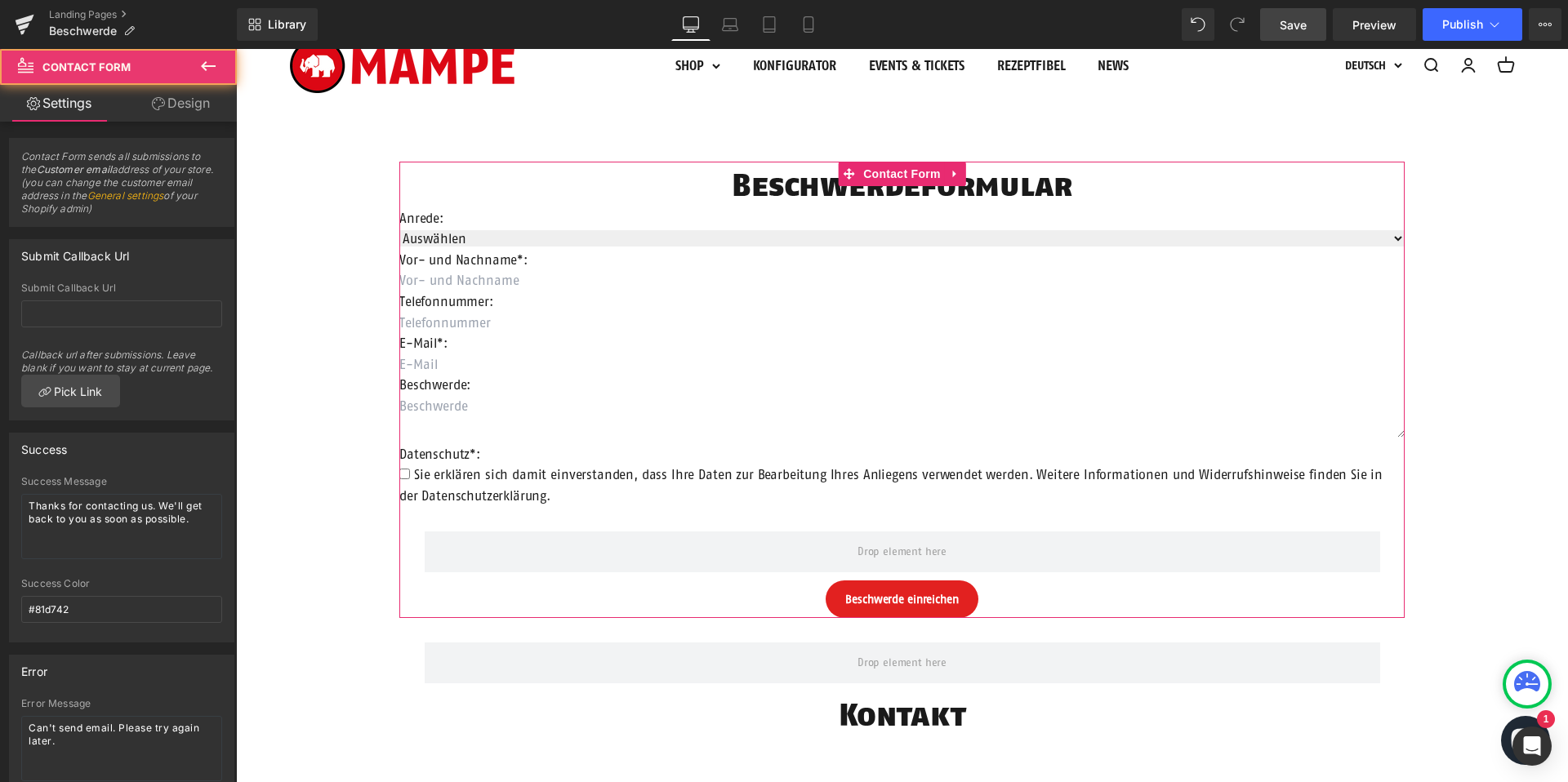
click at [156, 106] on icon at bounding box center [158, 103] width 13 height 13
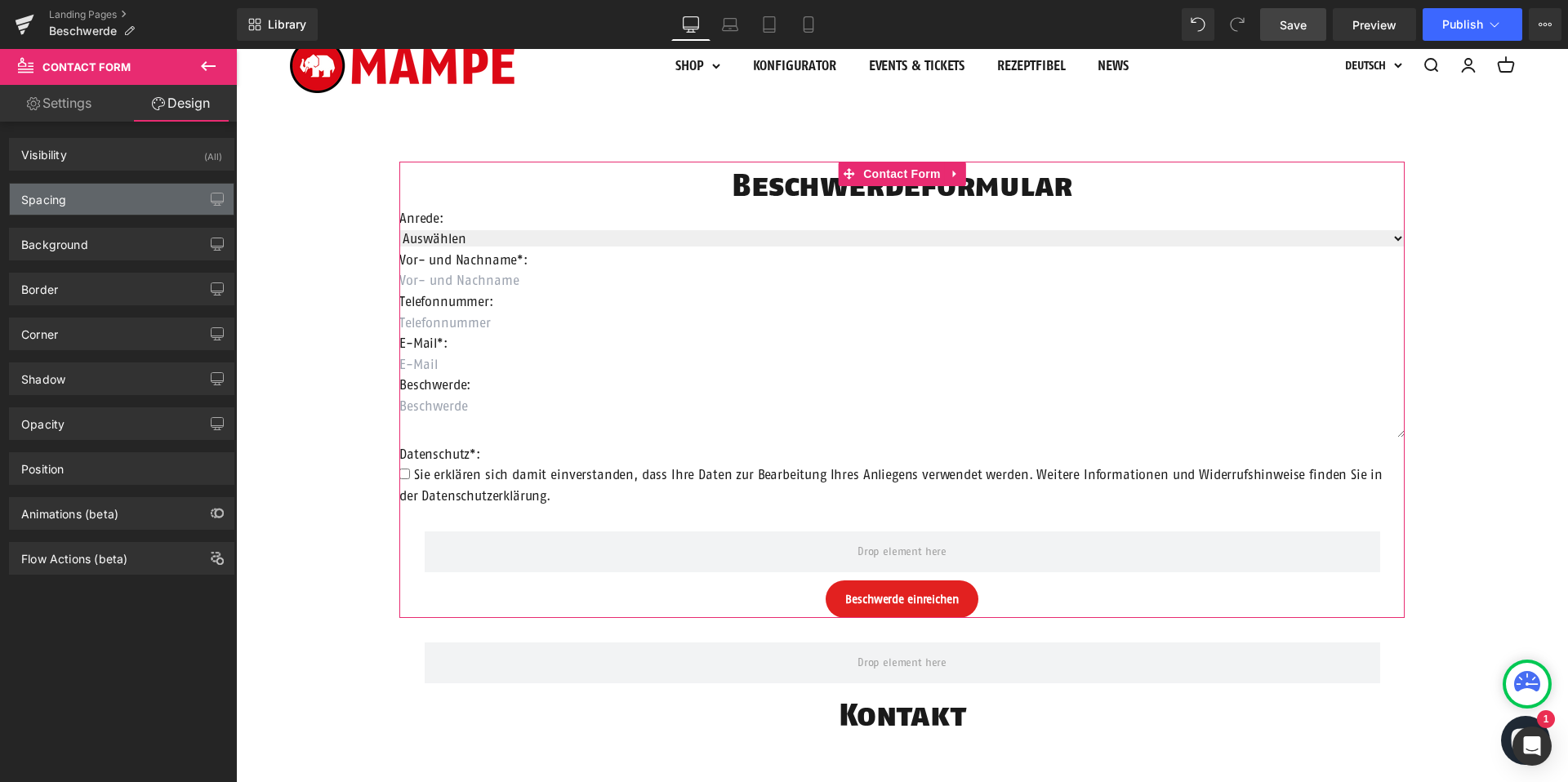
click at [95, 199] on div "Spacing" at bounding box center [121, 199] width 223 height 31
type input "60"
type input "200"
type input "0"
type input "200"
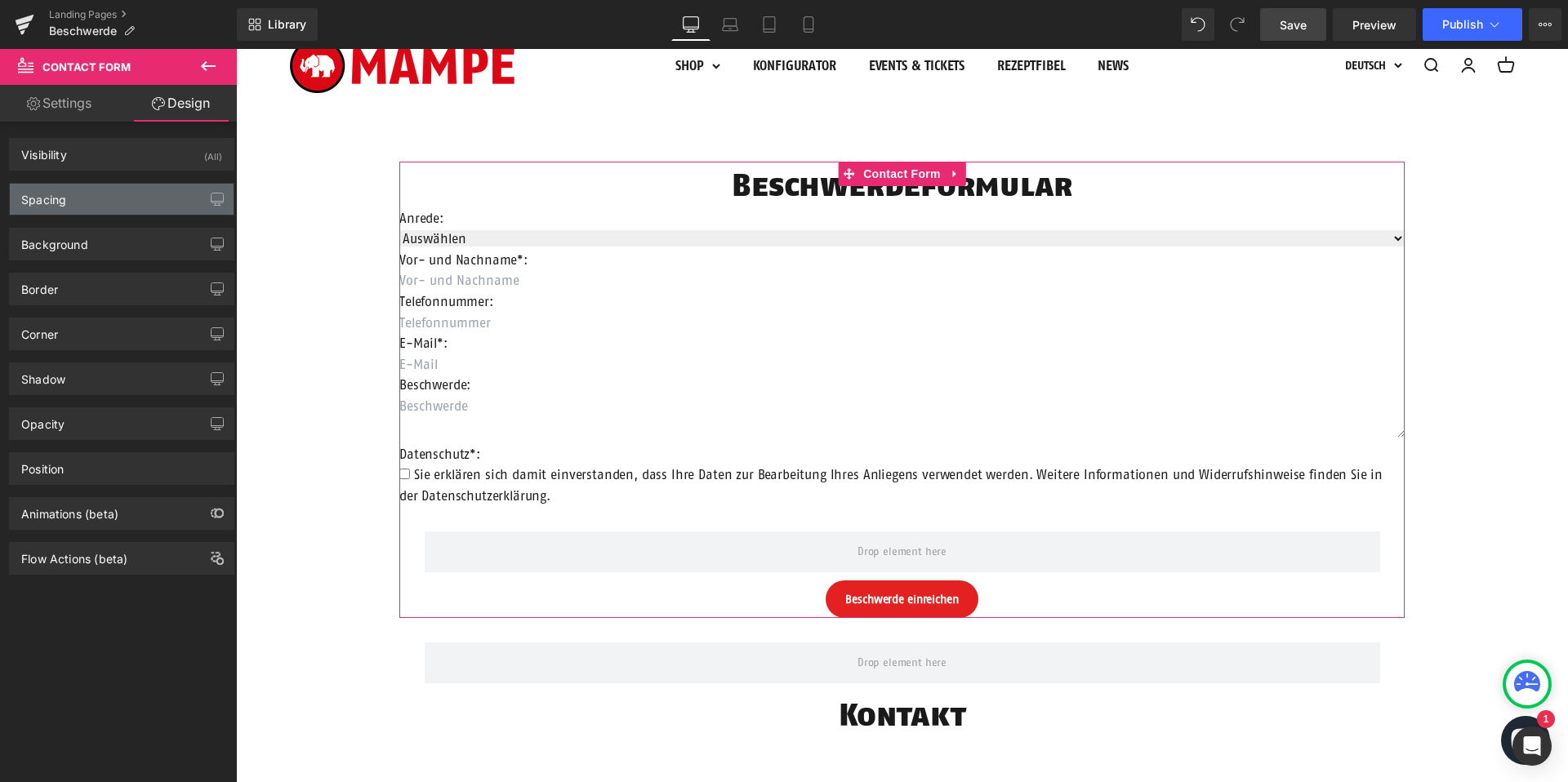
type input "0"
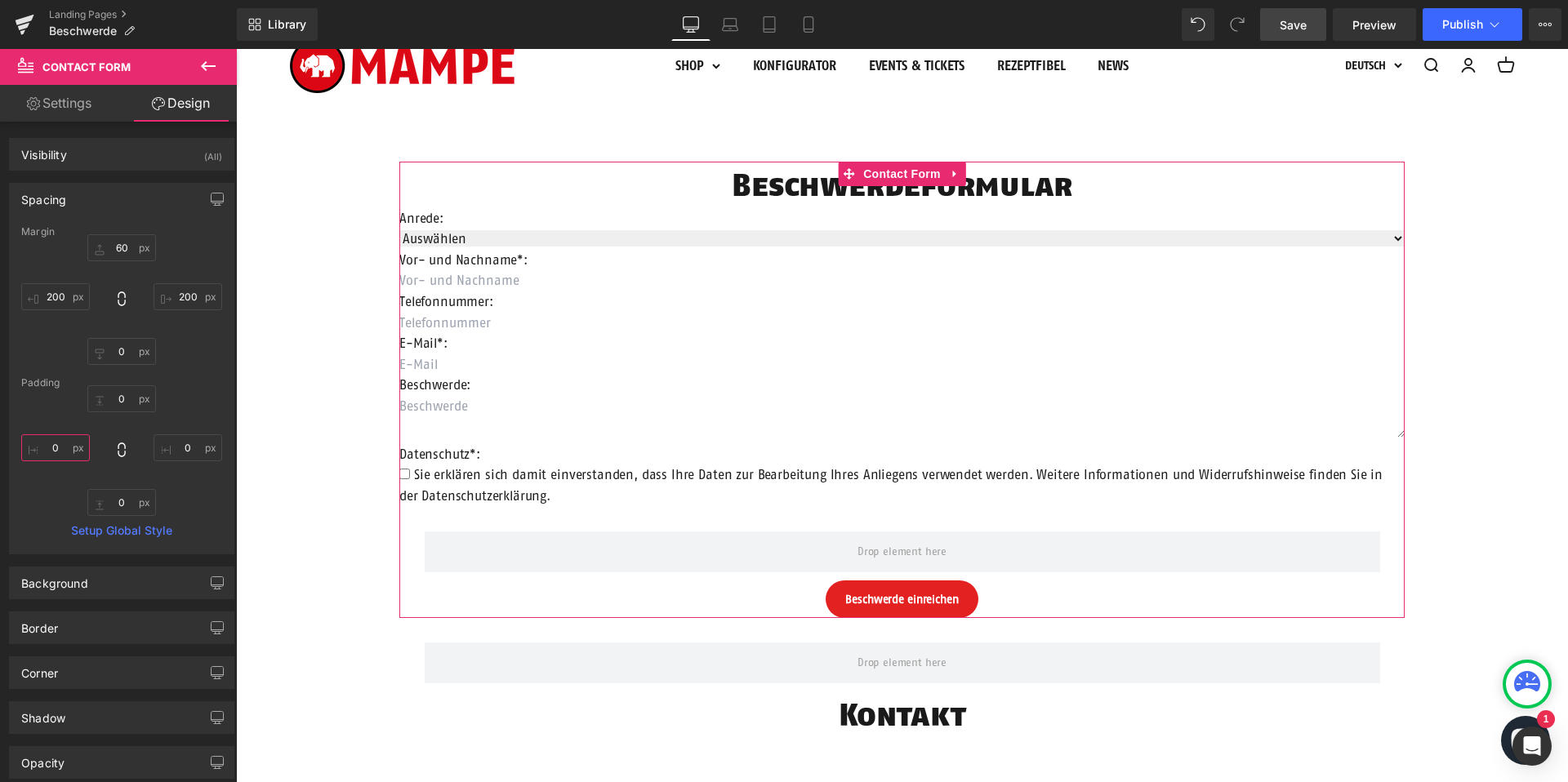
click at [64, 436] on input "0" at bounding box center [56, 448] width 69 height 27
type input "20"
click at [174, 445] on input "0" at bounding box center [188, 448] width 69 height 27
type input "20"
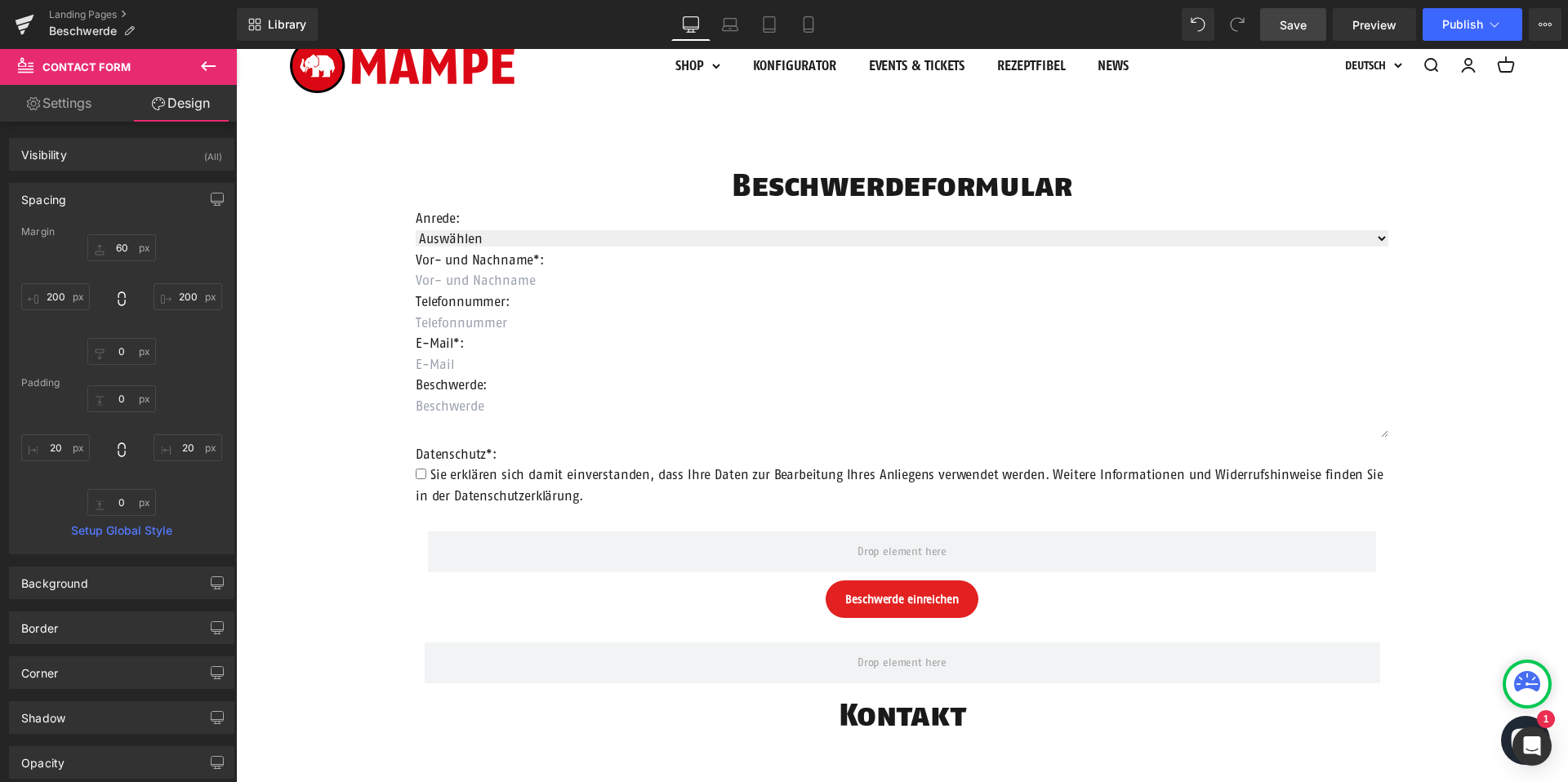
click at [288, 367] on div "Beschwerdeformular Heading Anrede: Text Block Auswählen Frau Herr Divers Dropdo…" at bounding box center [902, 636] width 1332 height 1048
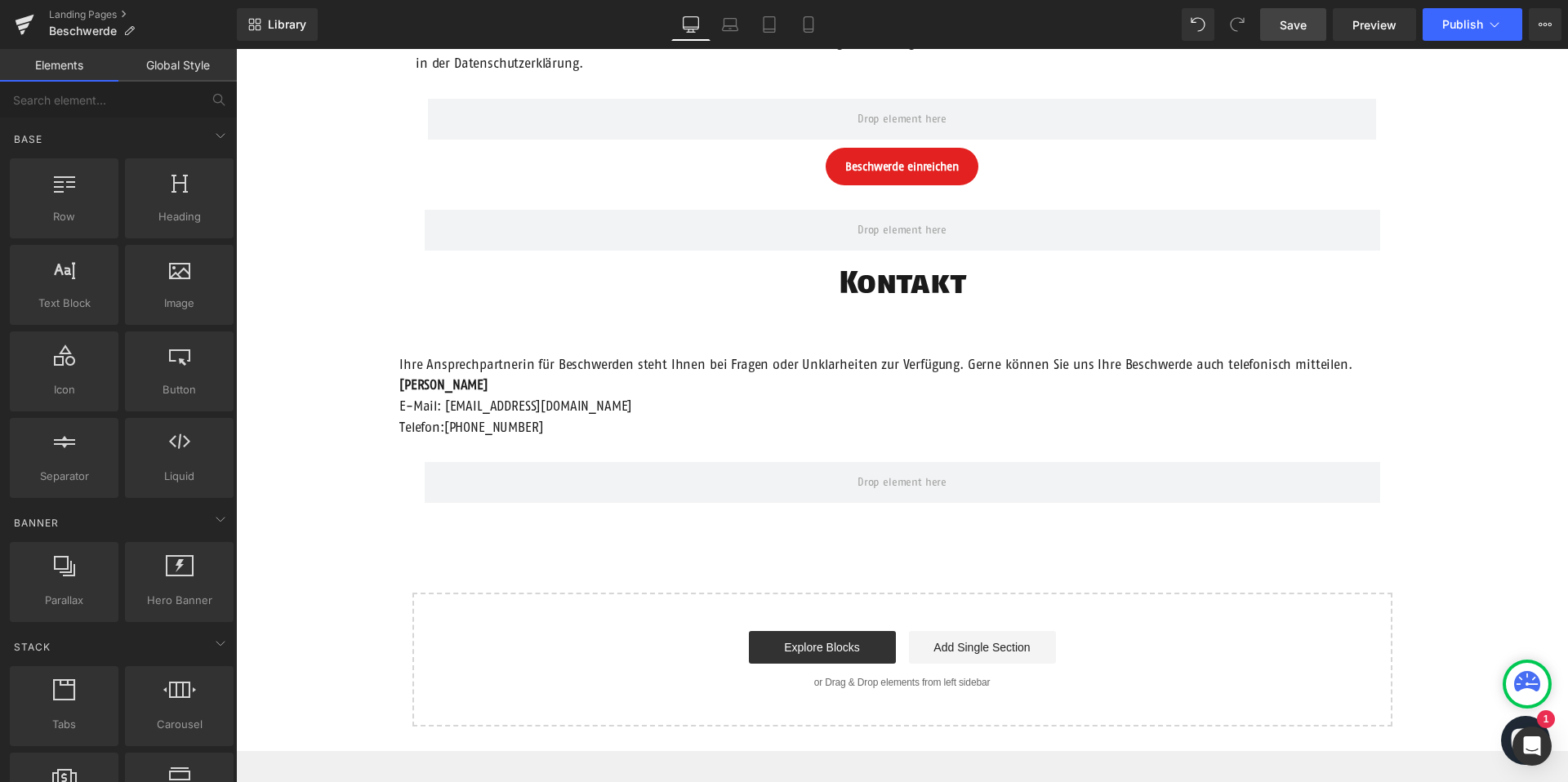
scroll to position [528, 0]
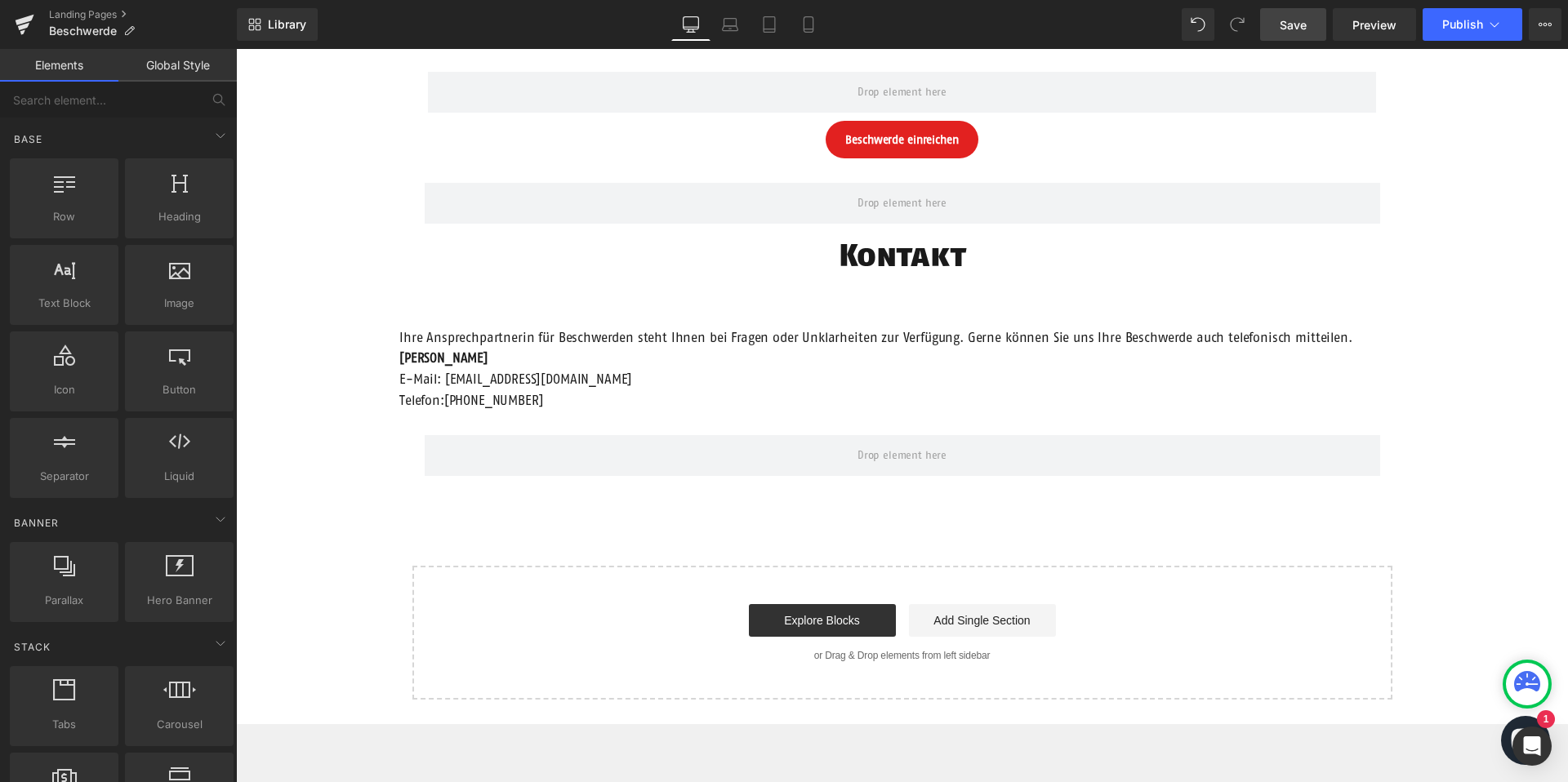
click at [899, 338] on span "Ihre Ansprechpartnerin für Beschwerden steht Ihnen bei Fragen oder Unklarheiten…" at bounding box center [876, 337] width 953 height 15
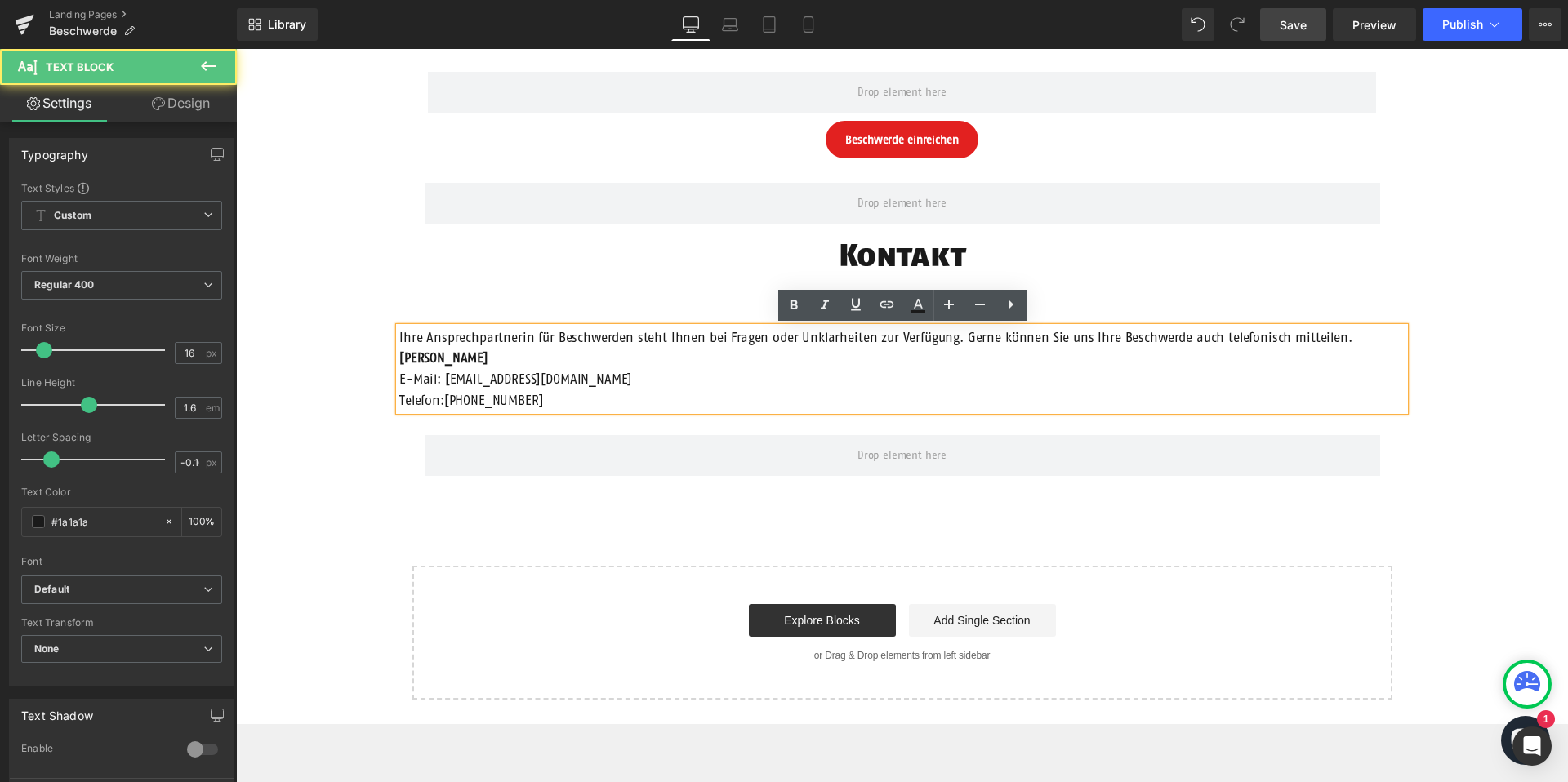
click at [739, 340] on span "Ihre Ansprechpartnerin für Beschwerden steht Ihnen bei Fragen oder Unklarheiten…" at bounding box center [876, 337] width 953 height 15
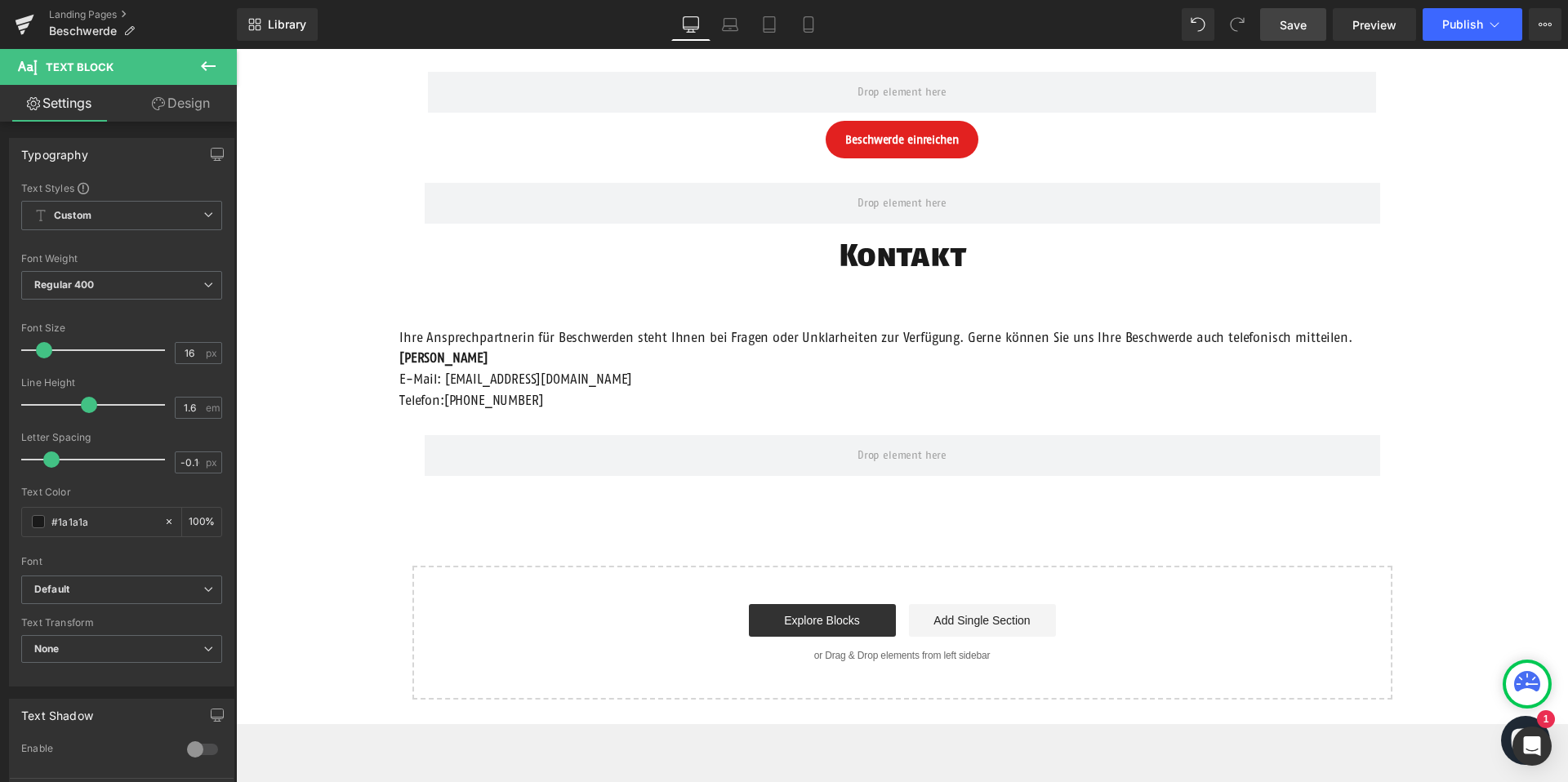
click at [199, 106] on link "Design" at bounding box center [181, 103] width 119 height 37
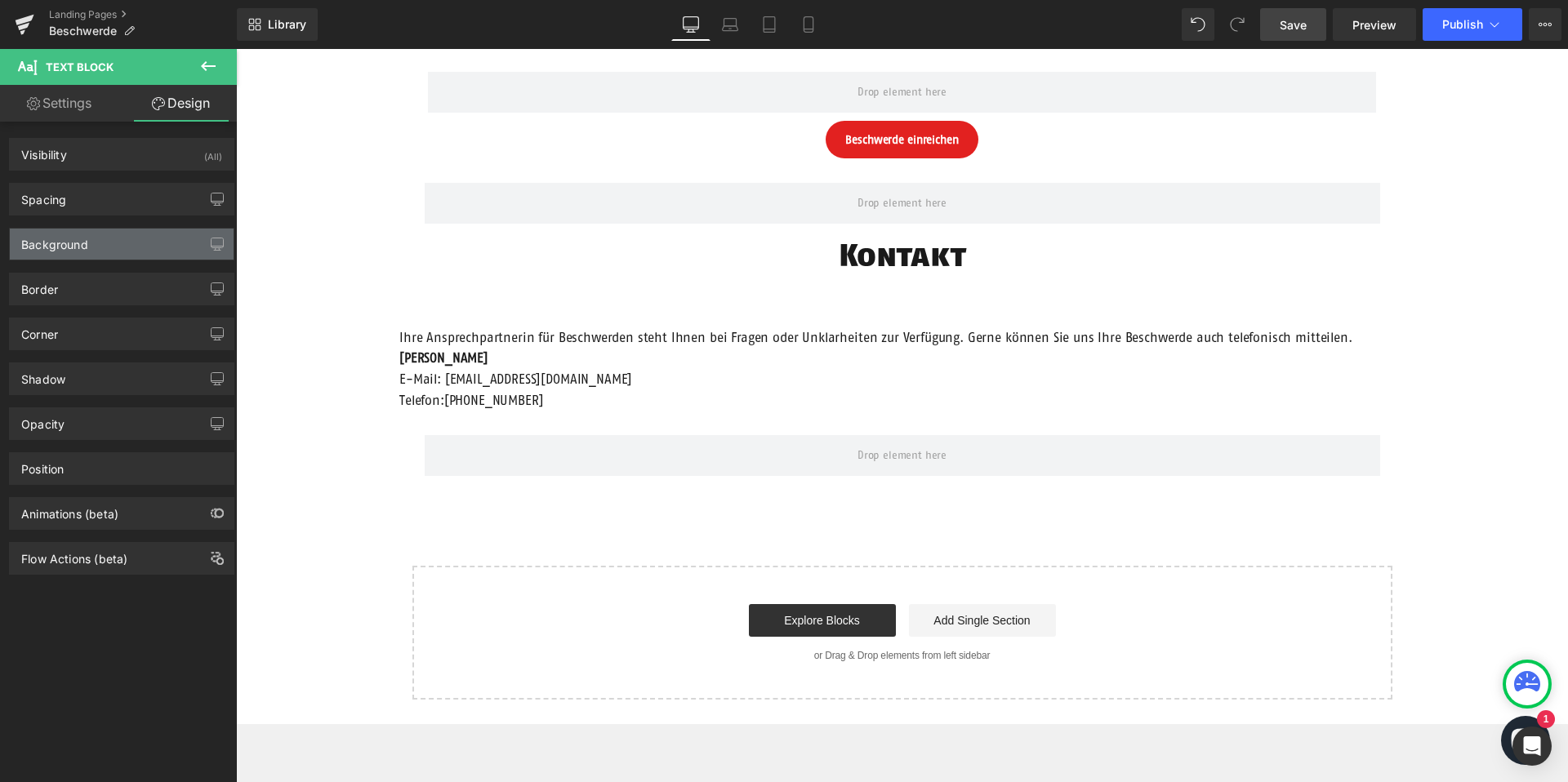
type input "60"
type input "200"
type input "0"
type input "200"
type input "0"
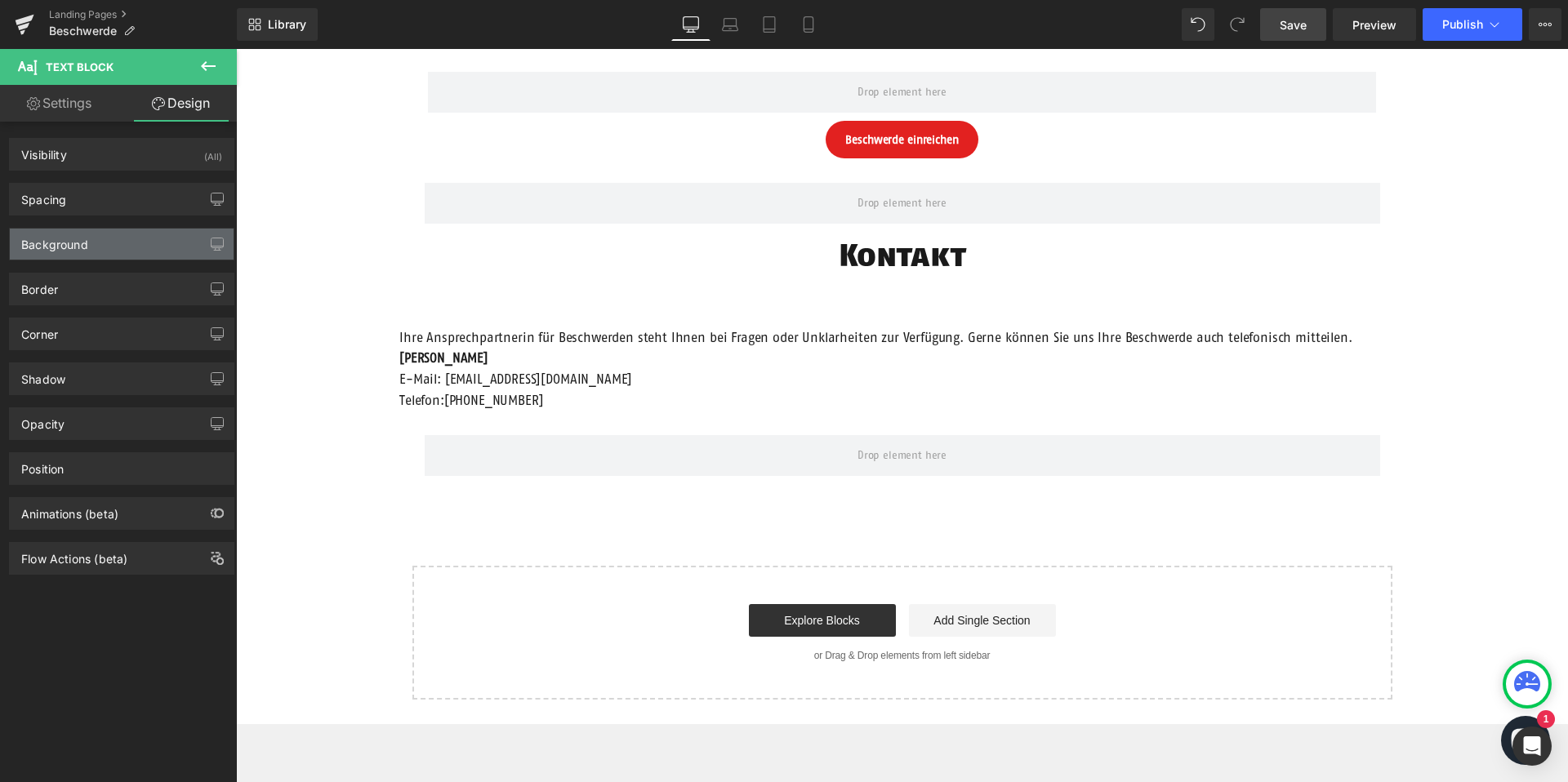
type input "0"
click at [100, 194] on div "Spacing" at bounding box center [121, 199] width 223 height 31
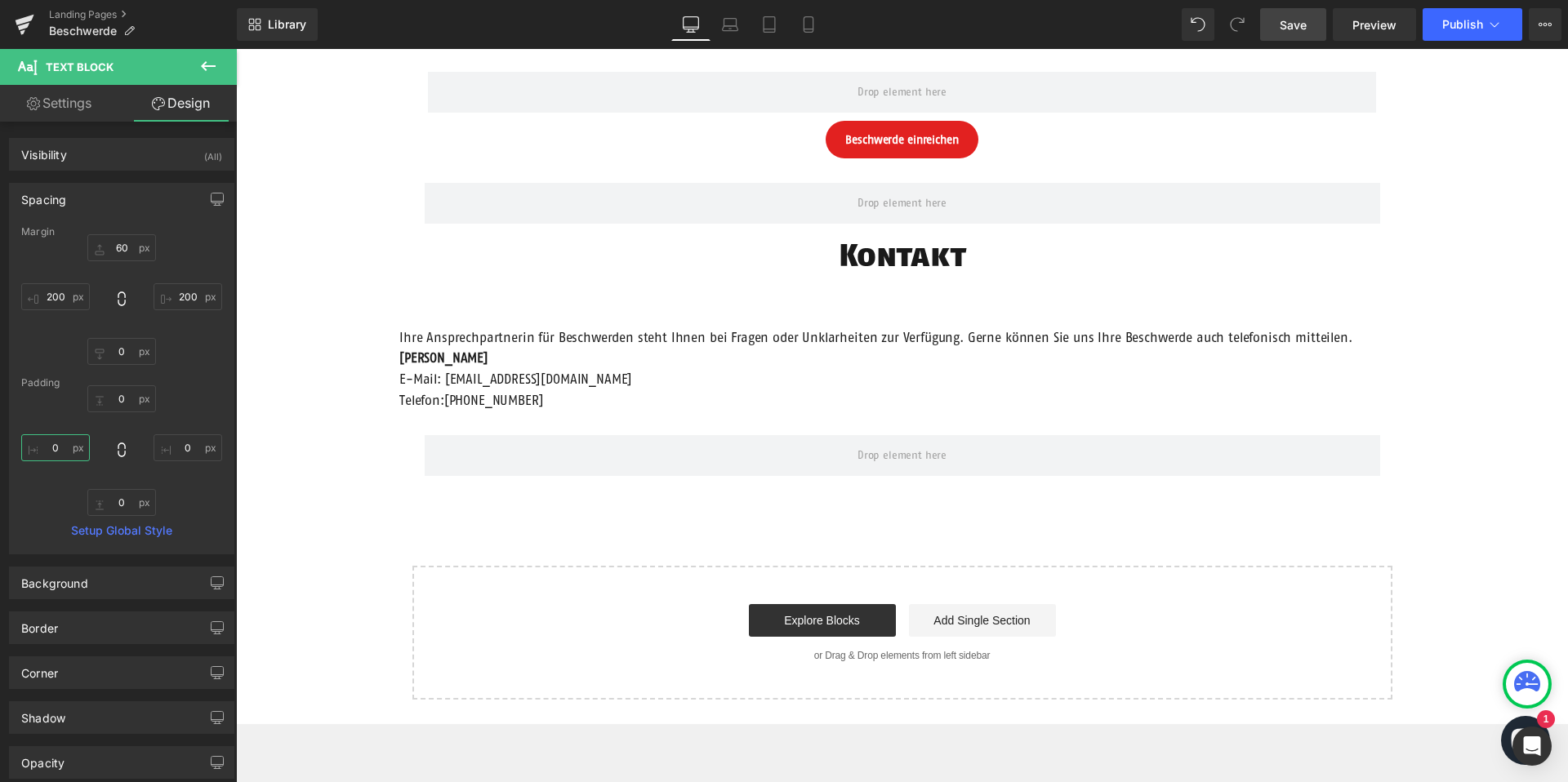
click at [51, 452] on input "0" at bounding box center [56, 448] width 69 height 27
type input "20"
click at [161, 446] on input "0" at bounding box center [188, 448] width 69 height 27
type input "20"
click at [325, 394] on div "Beschwerdeformular Heading Anrede: Text Block Auswählen Frau Herr Divers Dropdo…" at bounding box center [902, 176] width 1332 height 1048
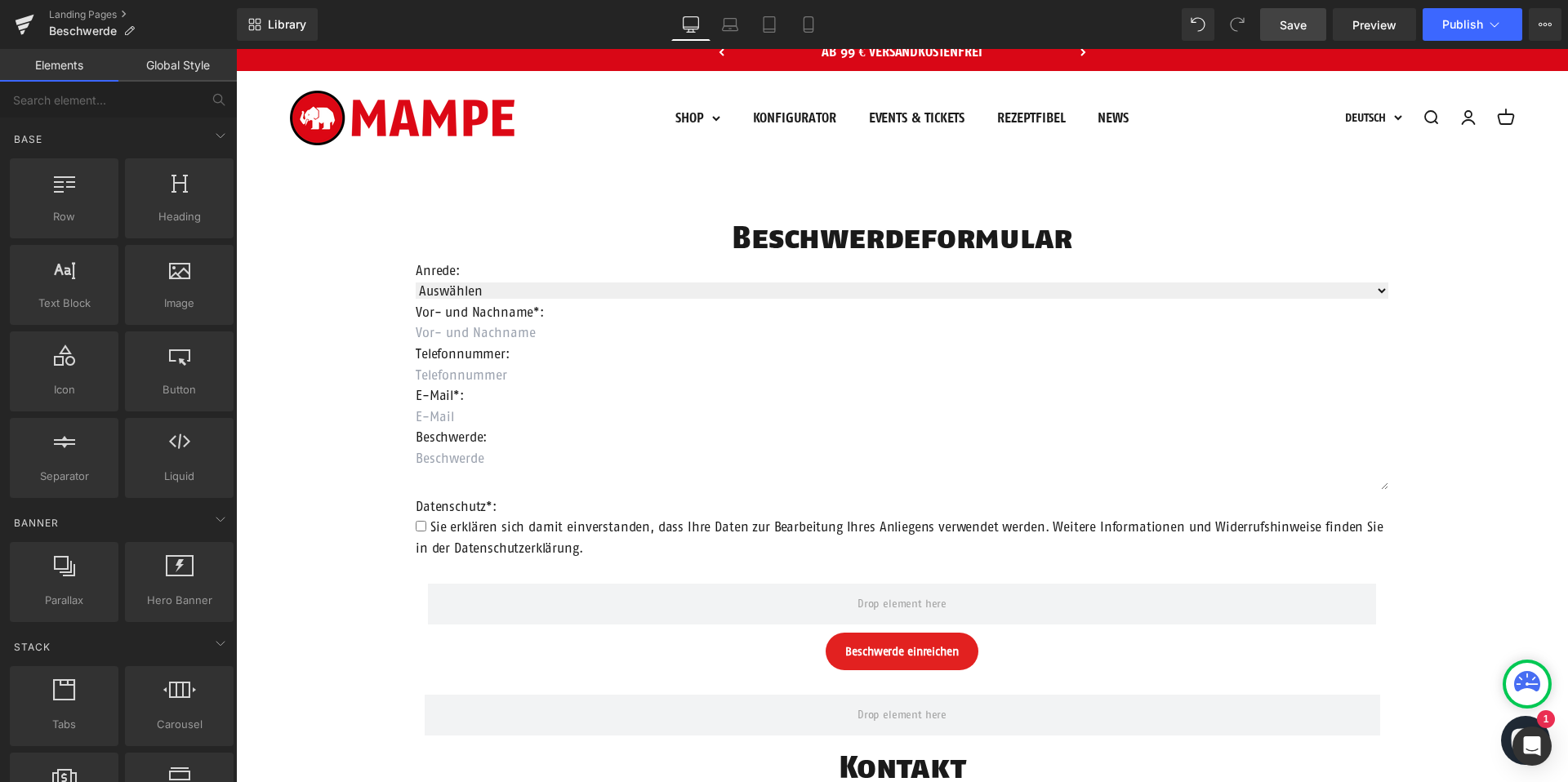
scroll to position [0, 0]
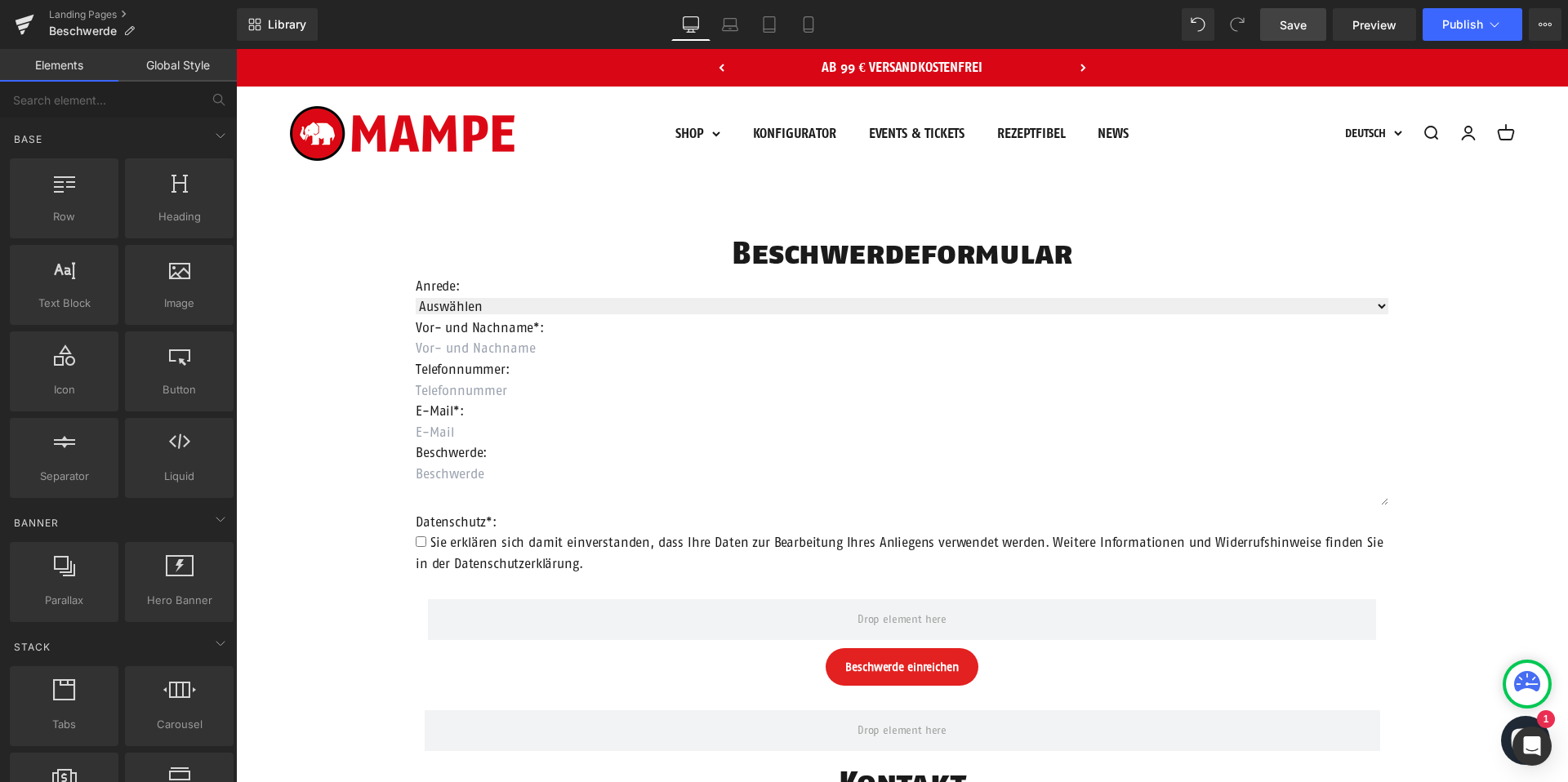
click at [1309, 28] on link "Save" at bounding box center [1292, 25] width 66 height 33
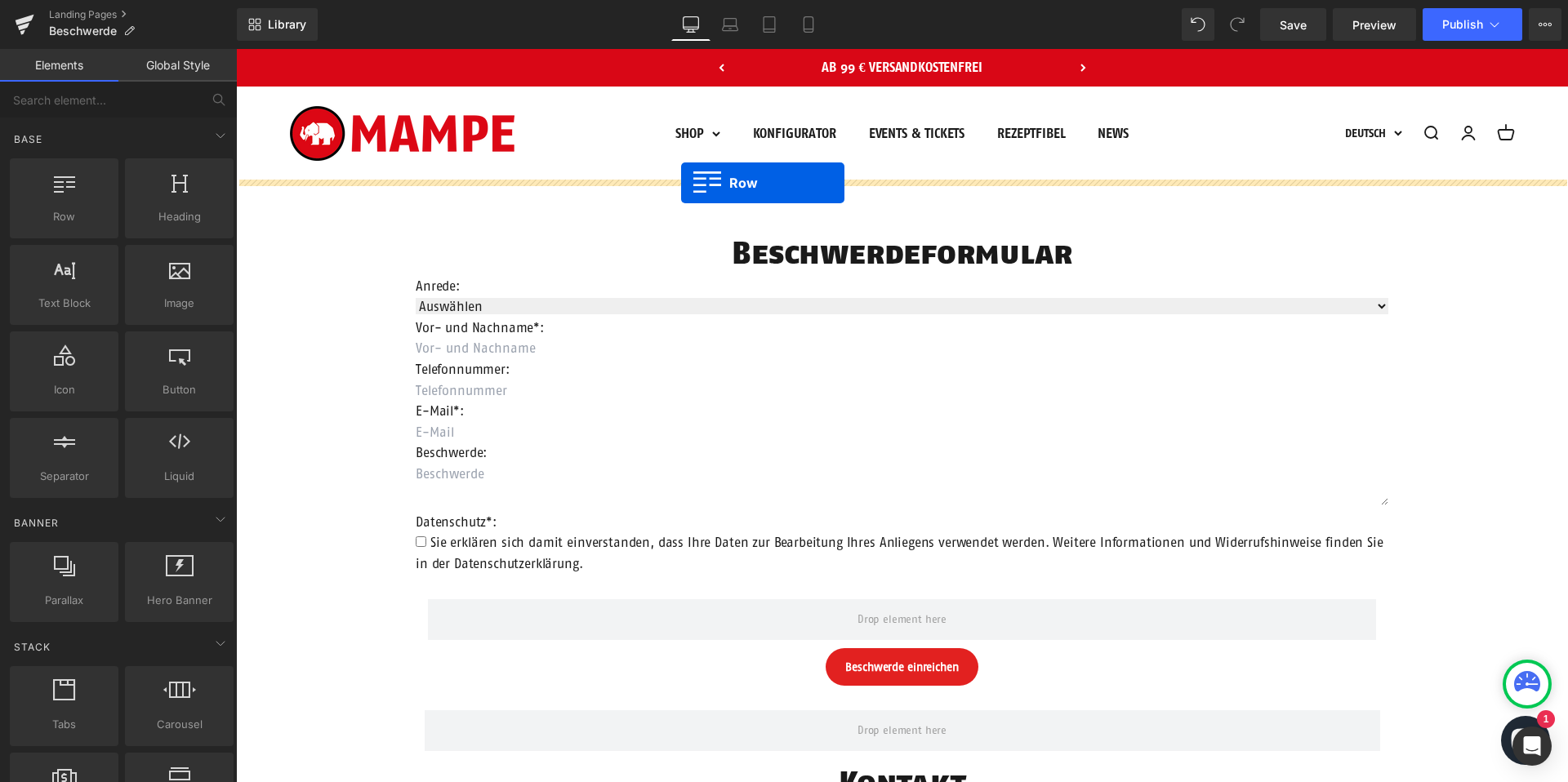
drag, startPoint x: 265, startPoint y: 261, endPoint x: 681, endPoint y: 183, distance: 423.2
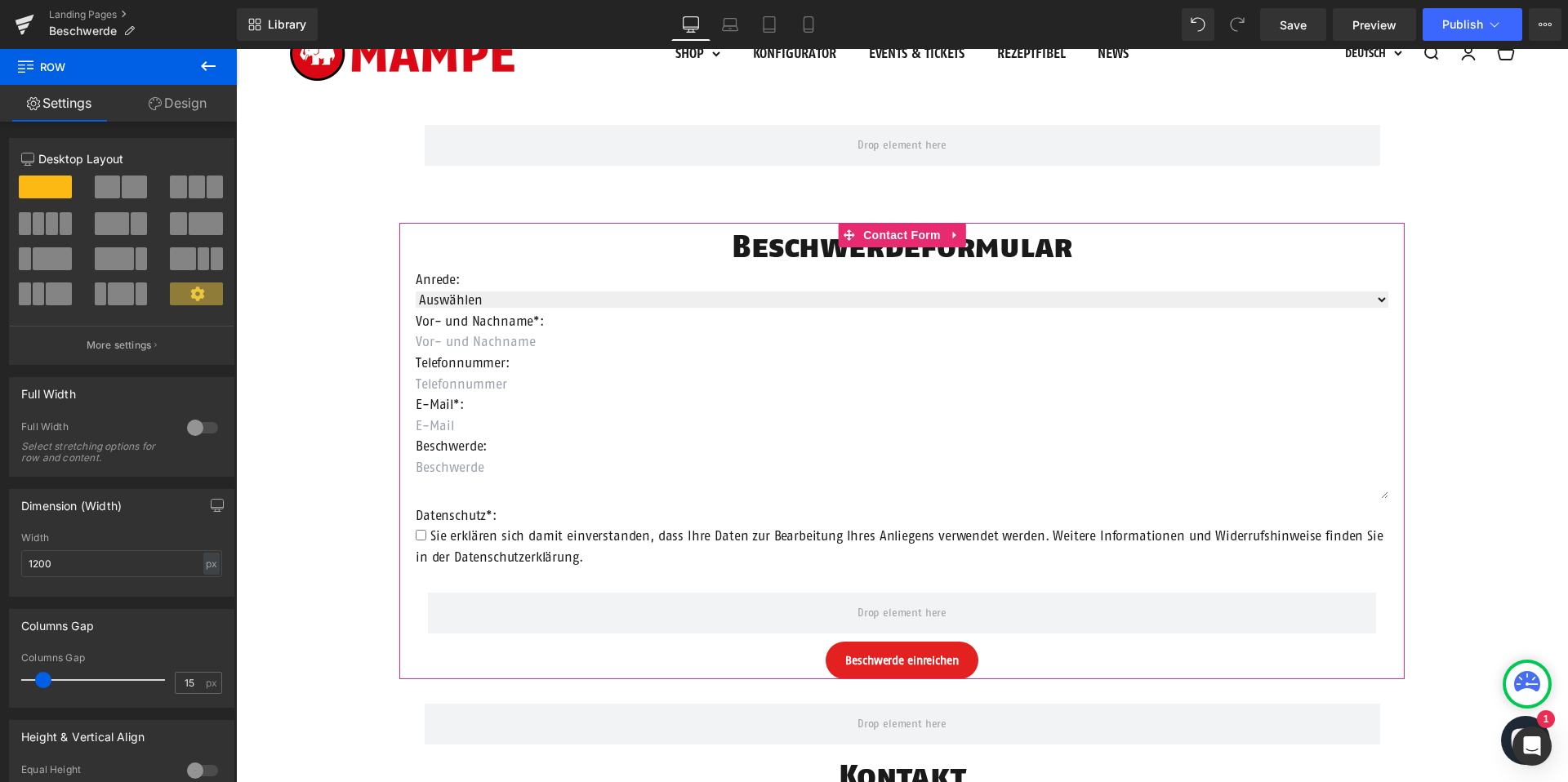
scroll to position [79, 0]
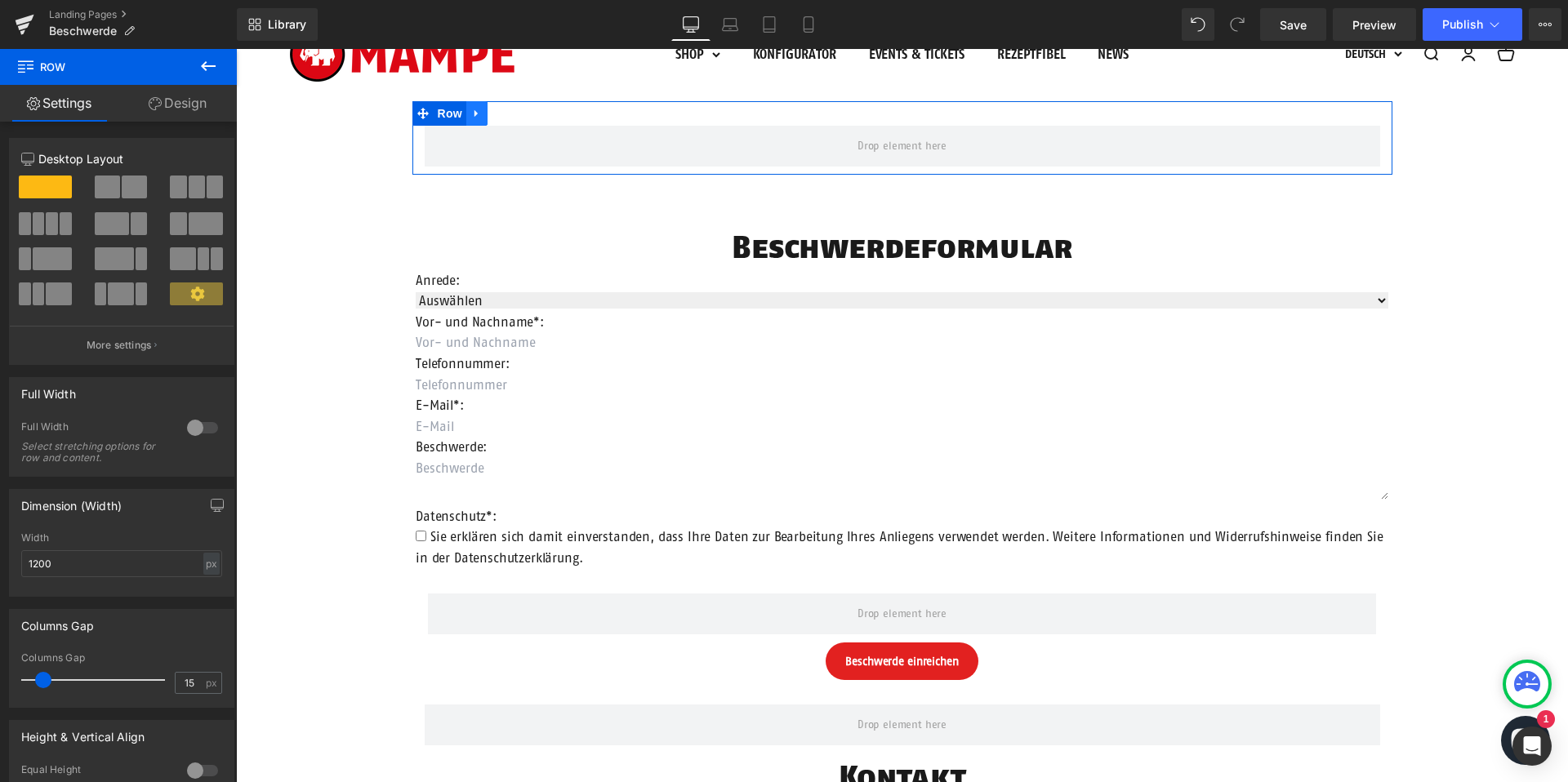
click at [479, 115] on icon at bounding box center [476, 113] width 11 height 12
click at [518, 113] on icon at bounding box center [519, 113] width 11 height 11
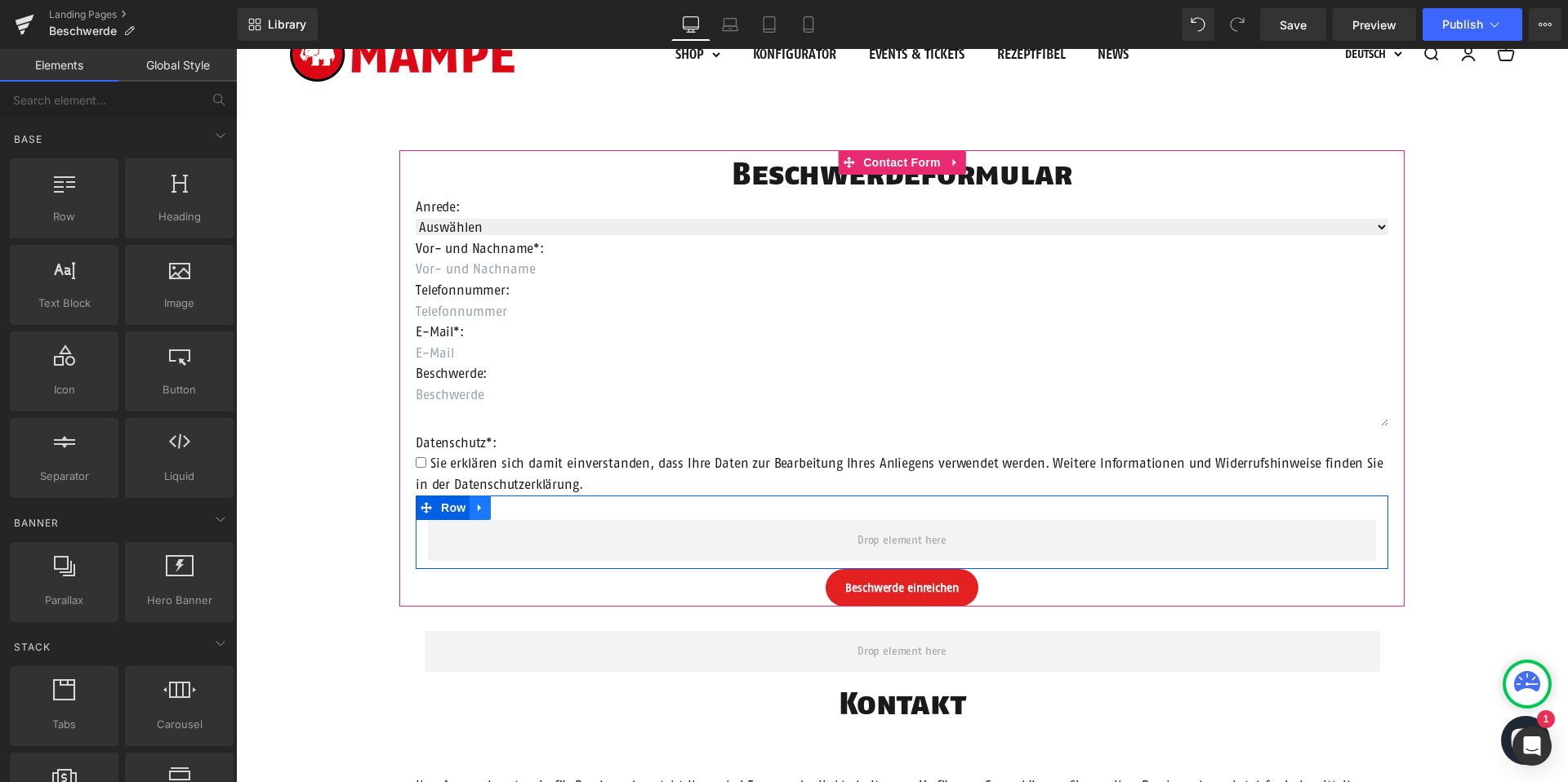
click at [482, 508] on icon at bounding box center [479, 508] width 11 height 12
click at [522, 510] on icon at bounding box center [522, 508] width 11 height 11
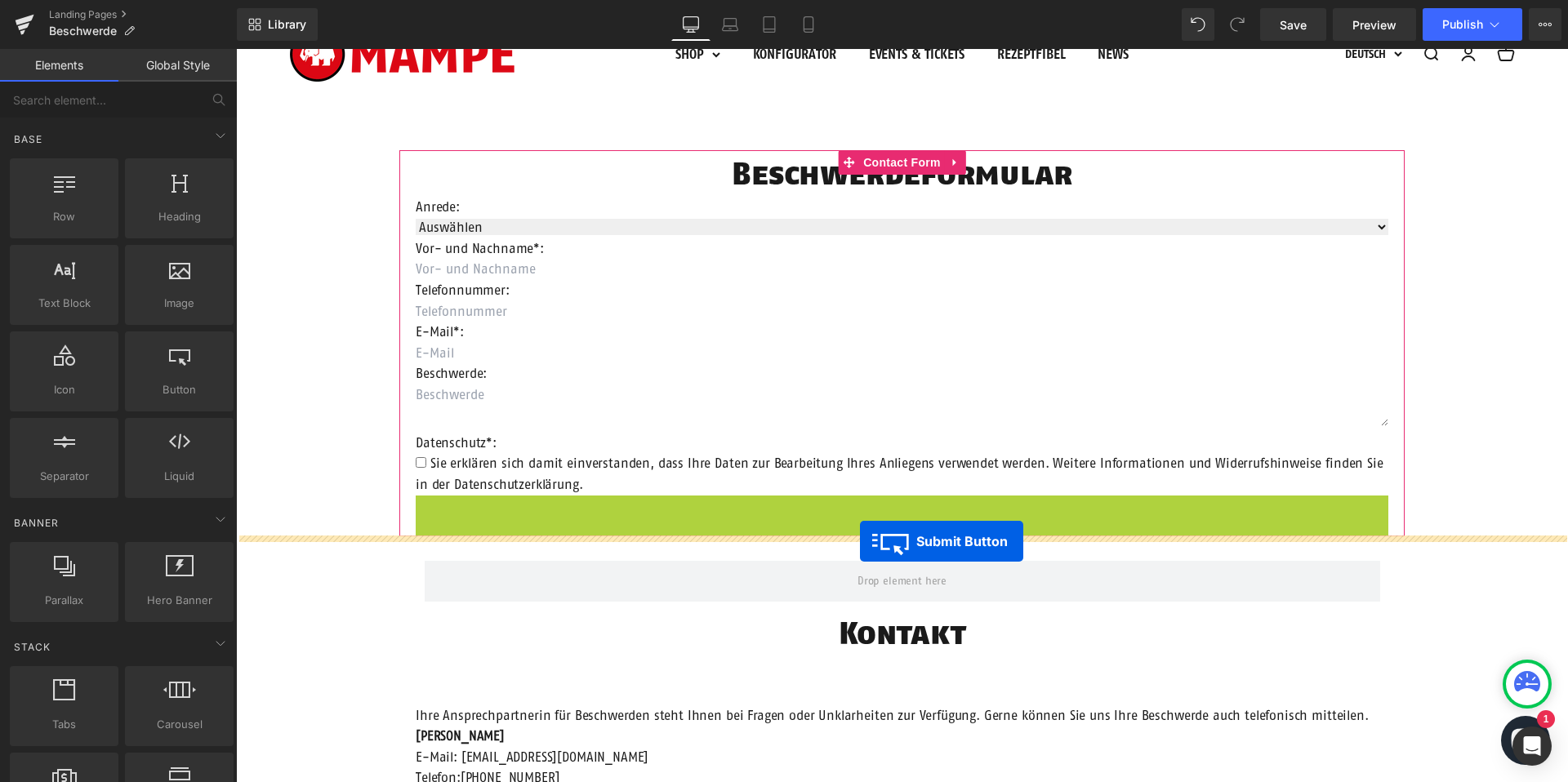
drag, startPoint x: 856, startPoint y: 516, endPoint x: 860, endPoint y: 541, distance: 25.3
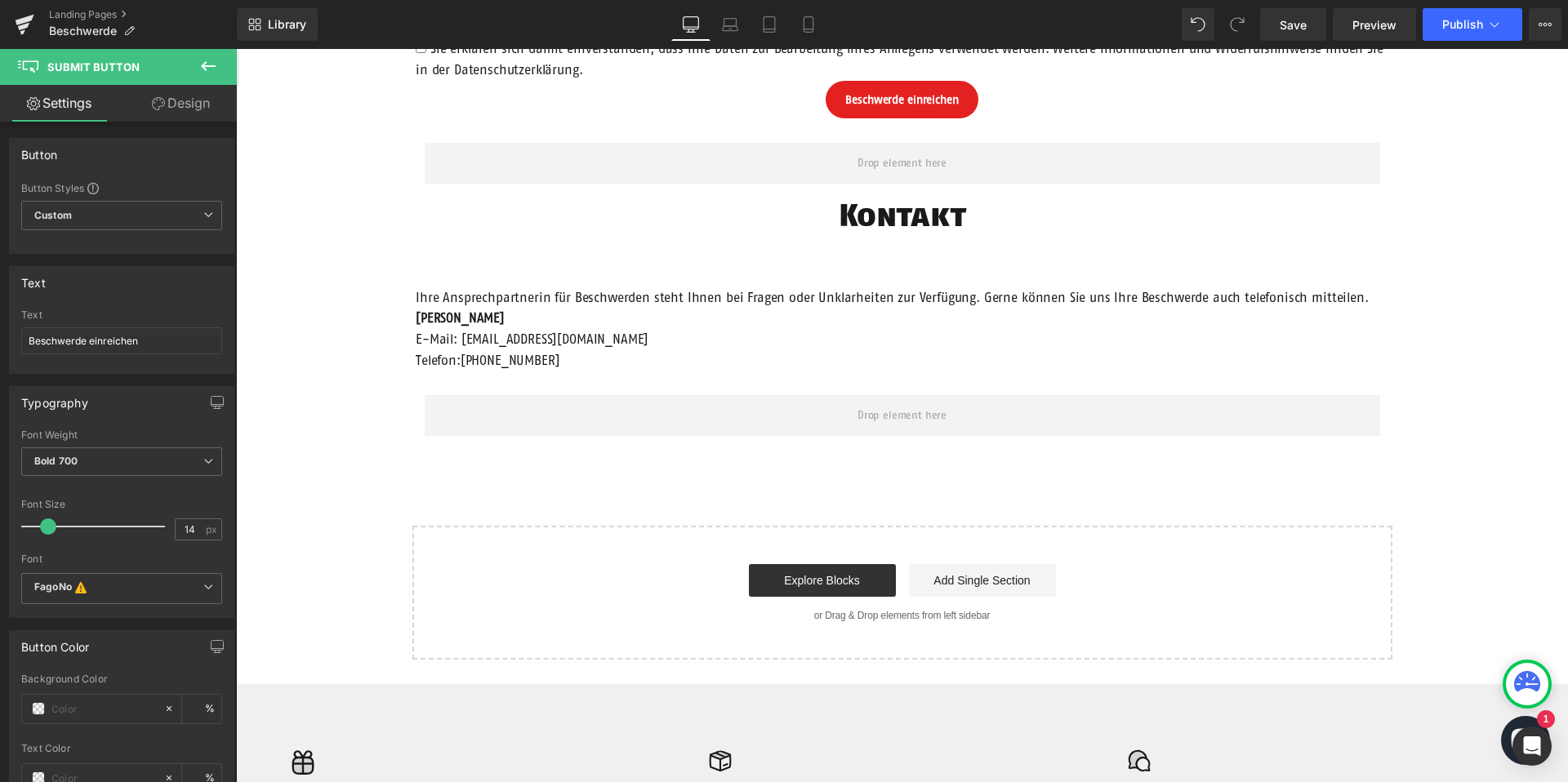
scroll to position [518, 0]
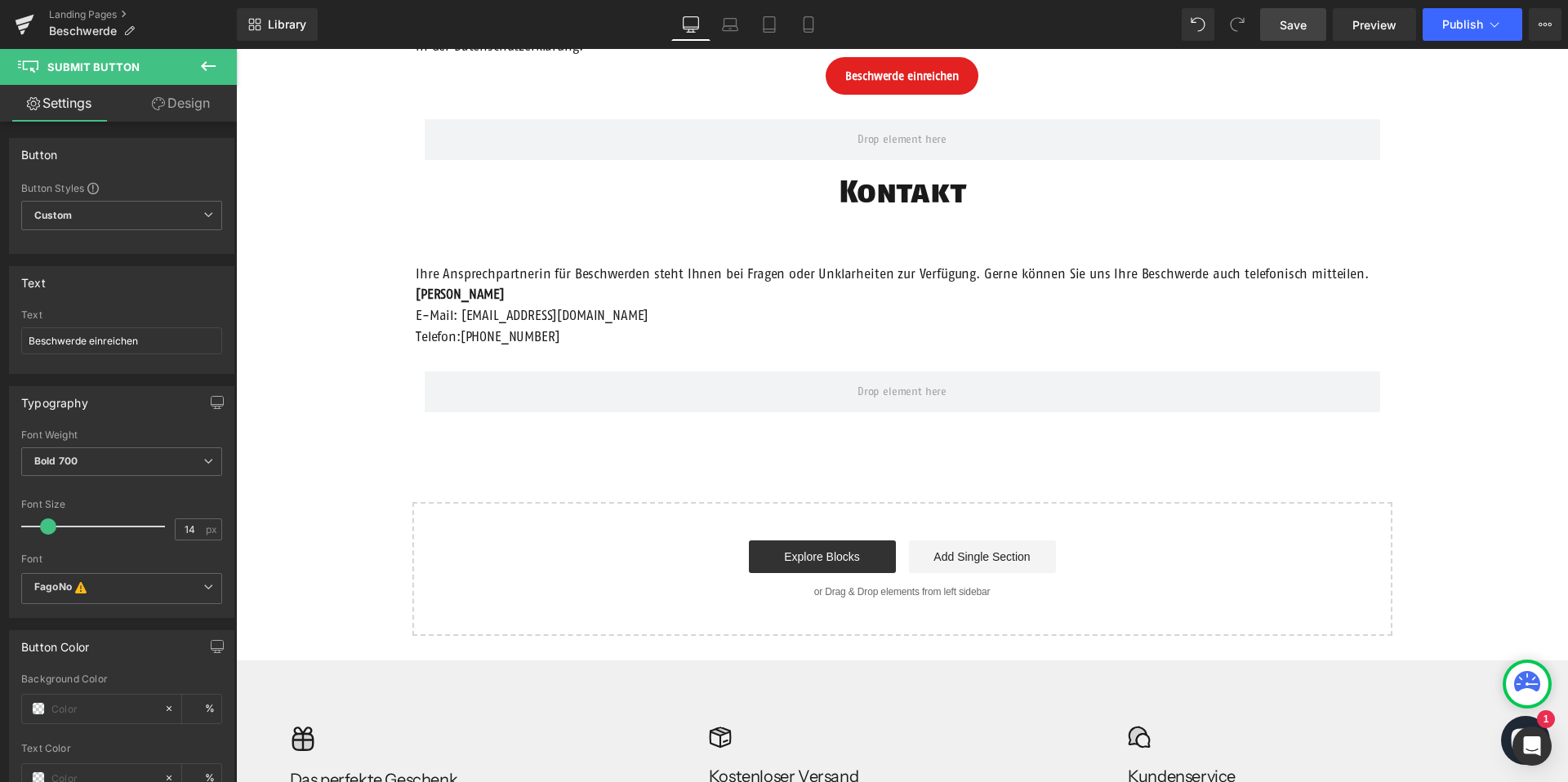
click at [1278, 26] on link "Save" at bounding box center [1292, 25] width 66 height 33
click at [1372, 22] on span "Preview" at bounding box center [1374, 25] width 44 height 17
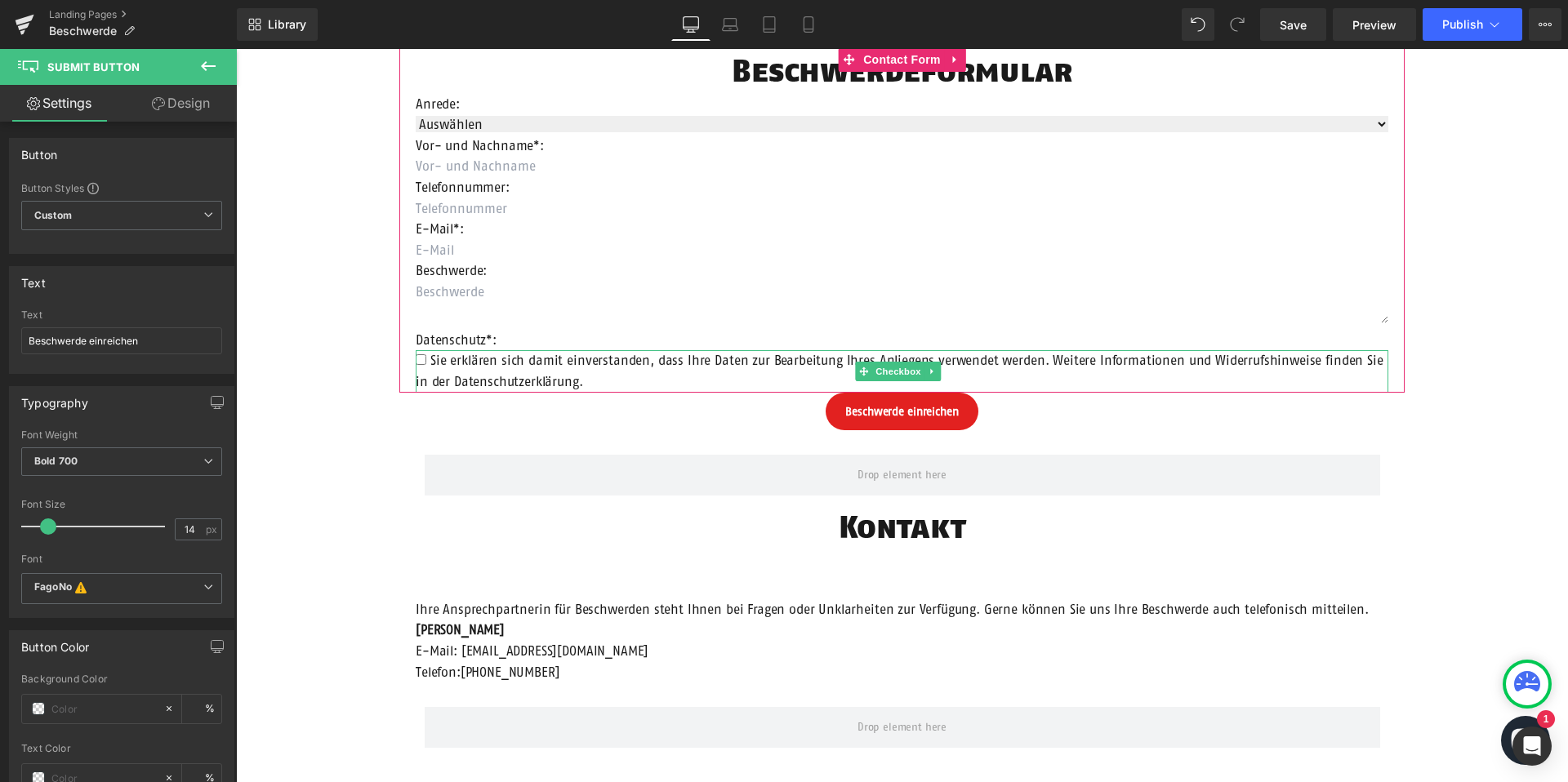
scroll to position [0, 0]
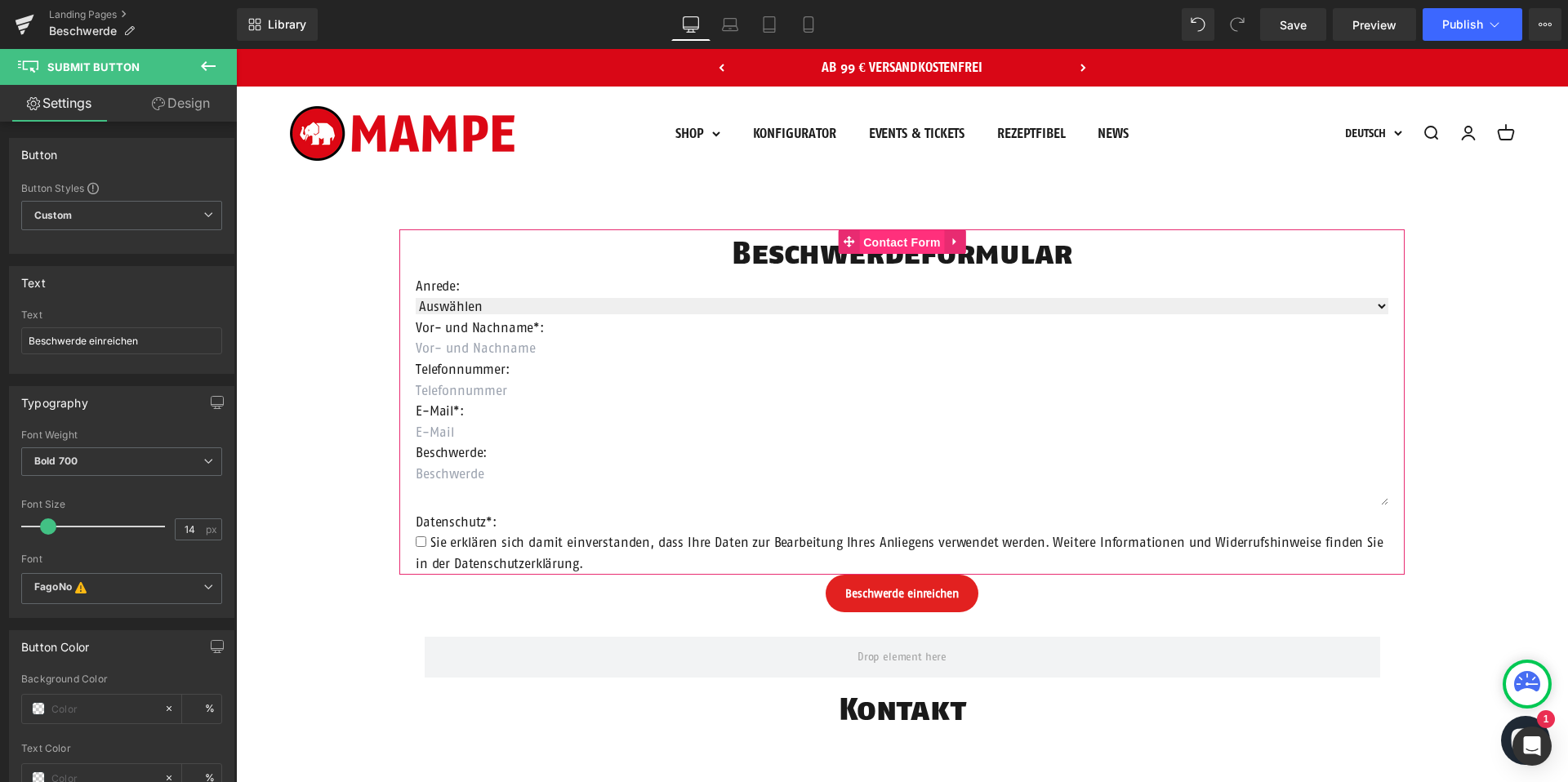
click at [905, 241] on span "Contact Form" at bounding box center [902, 242] width 86 height 25
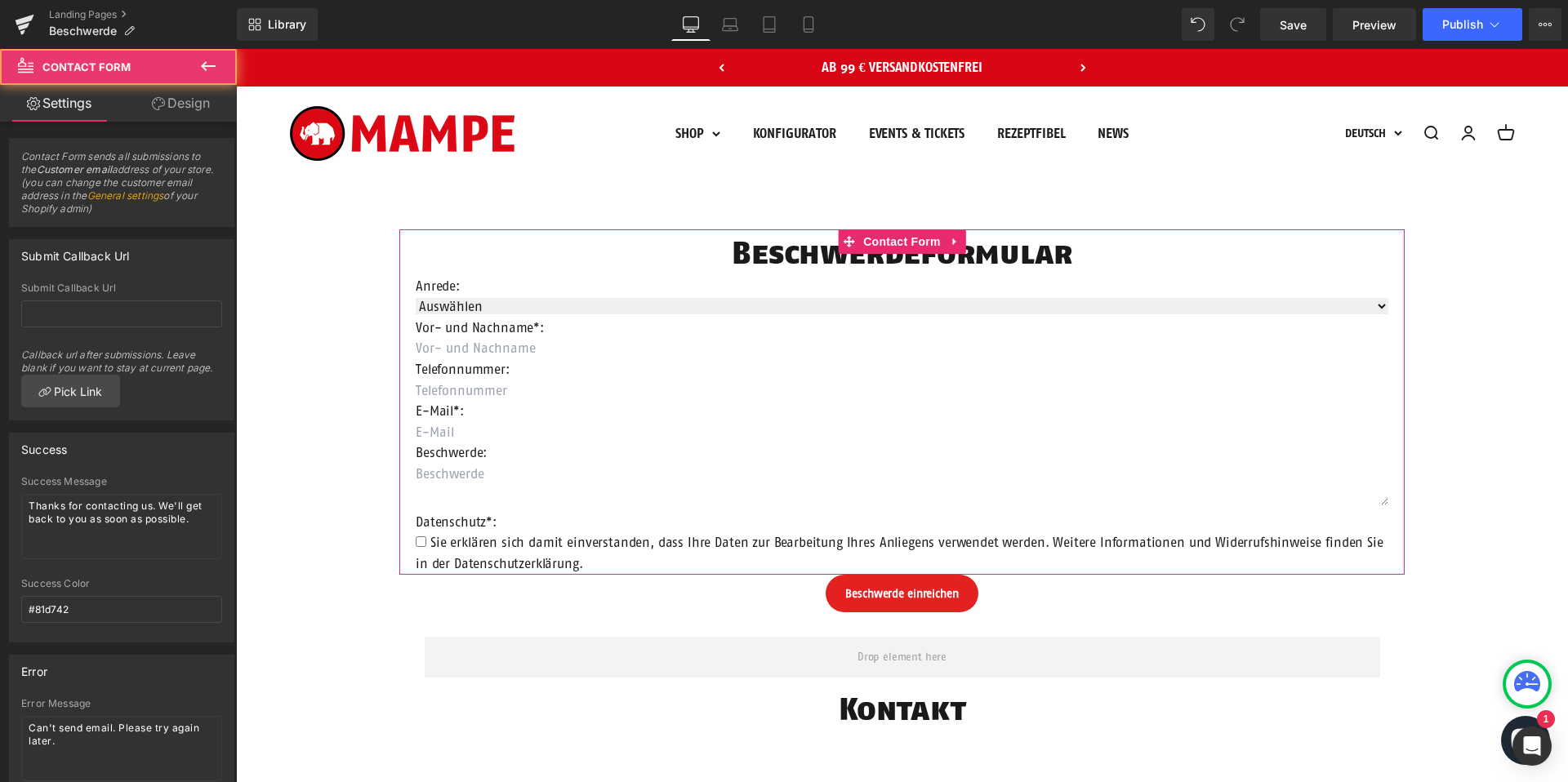
click at [176, 107] on link "Design" at bounding box center [181, 103] width 119 height 37
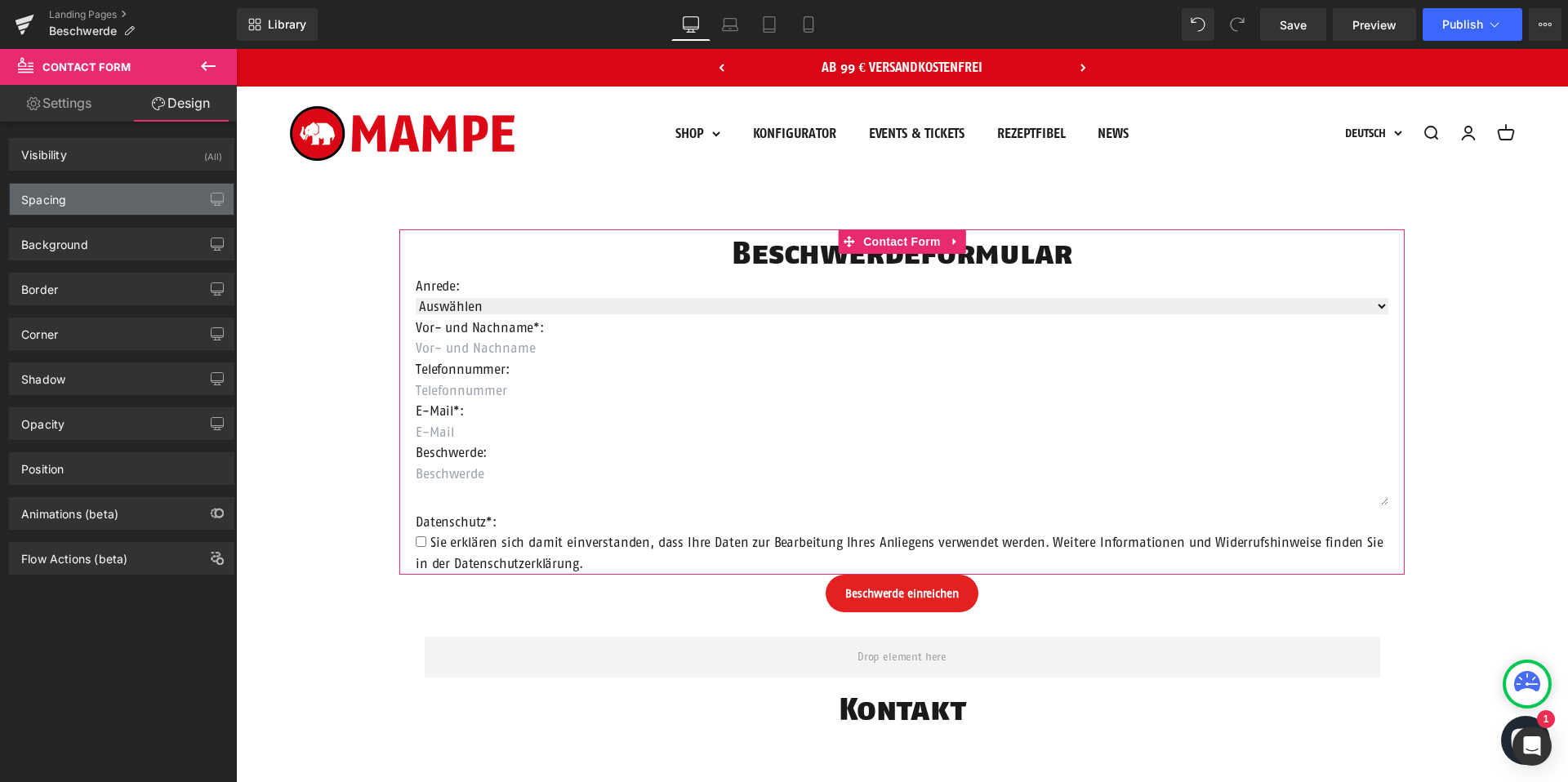
click at [124, 199] on div "Spacing" at bounding box center [121, 199] width 223 height 31
type input "60"
type input "200"
type input "0"
type input "200"
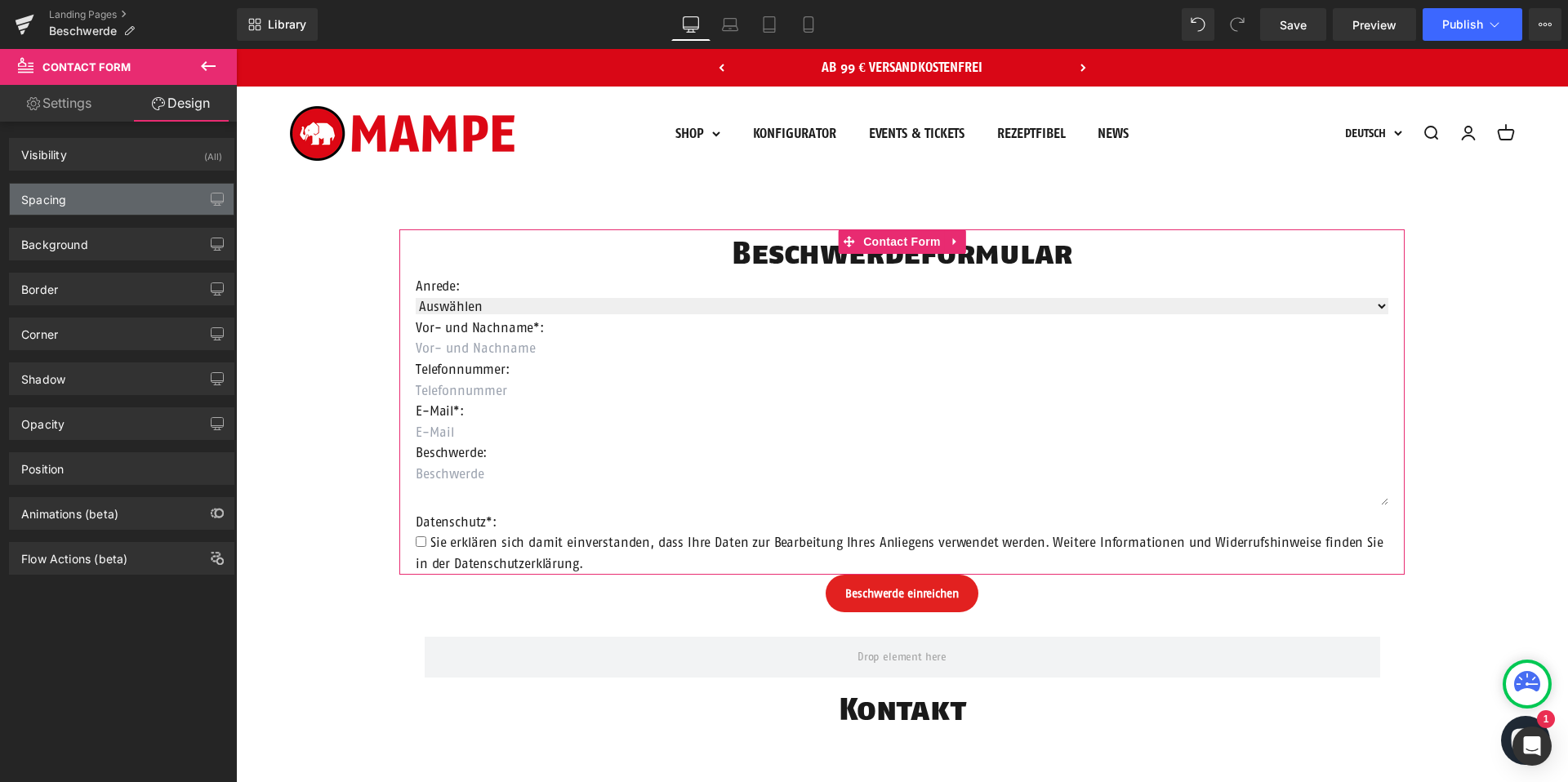
type input "0"
type input "20"
type input "0"
type input "20"
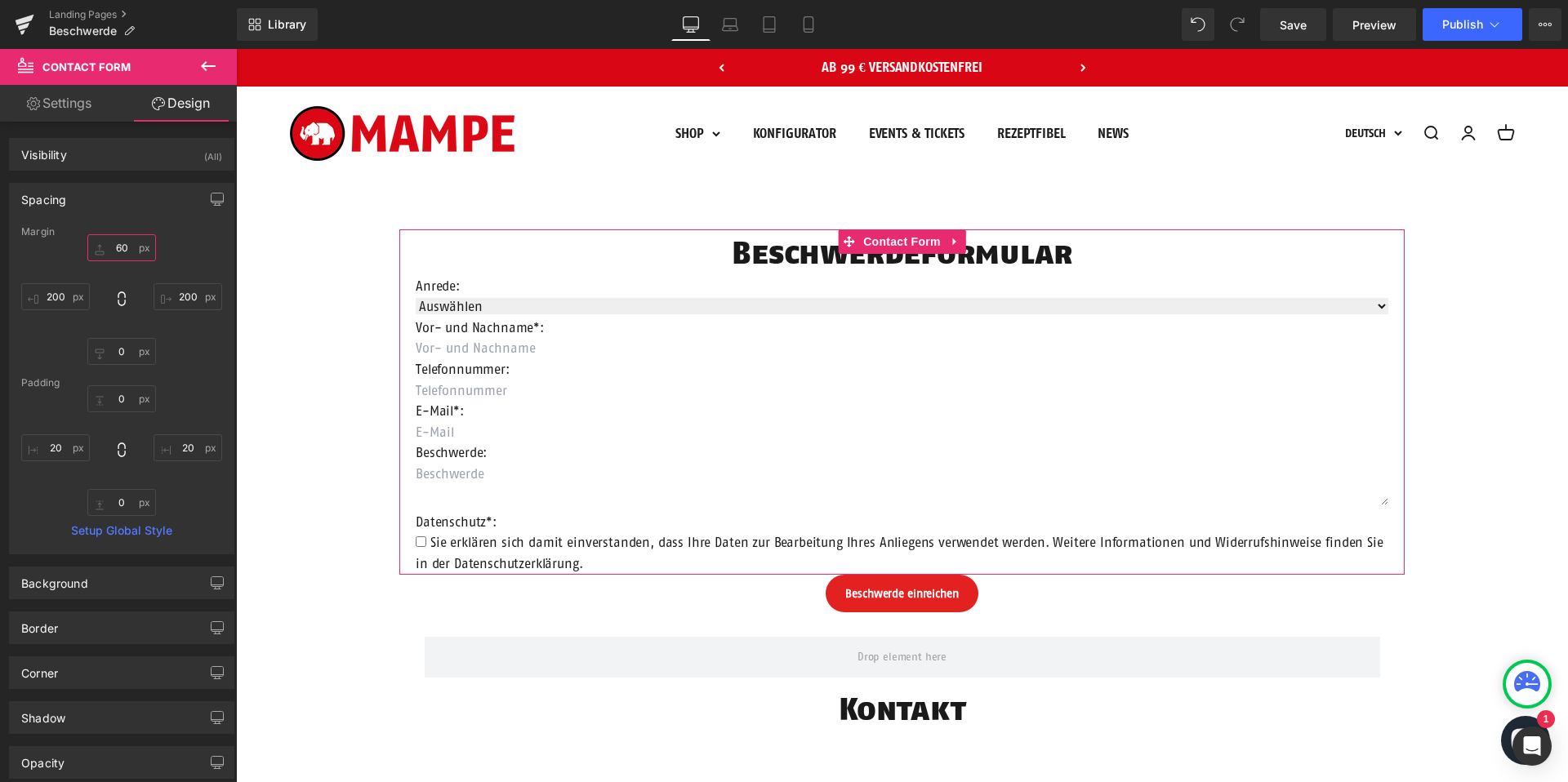
click at [122, 254] on input "60" at bounding box center [122, 247] width 69 height 27
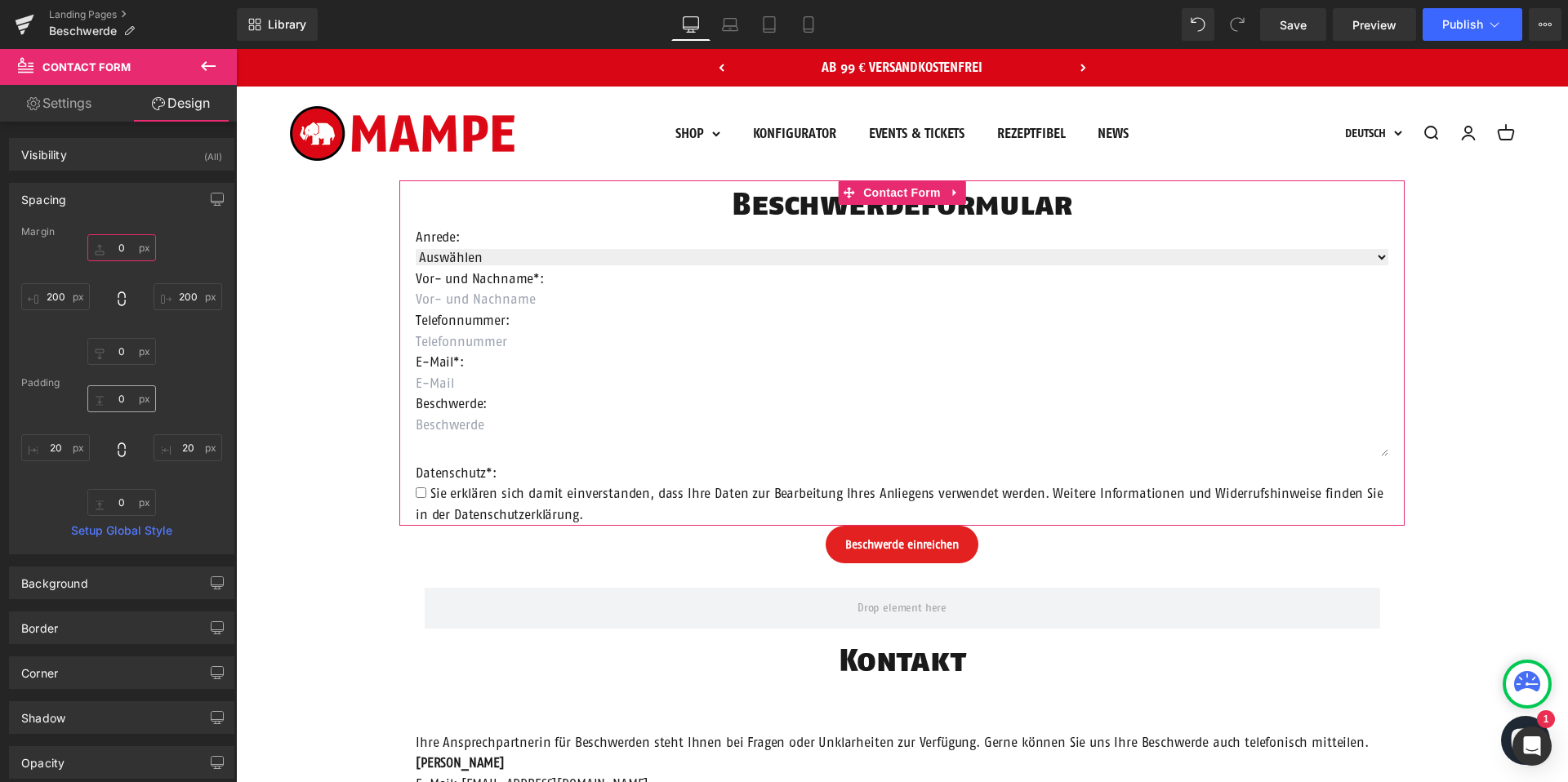
type input "0"
click at [123, 401] on input "0" at bounding box center [122, 399] width 69 height 27
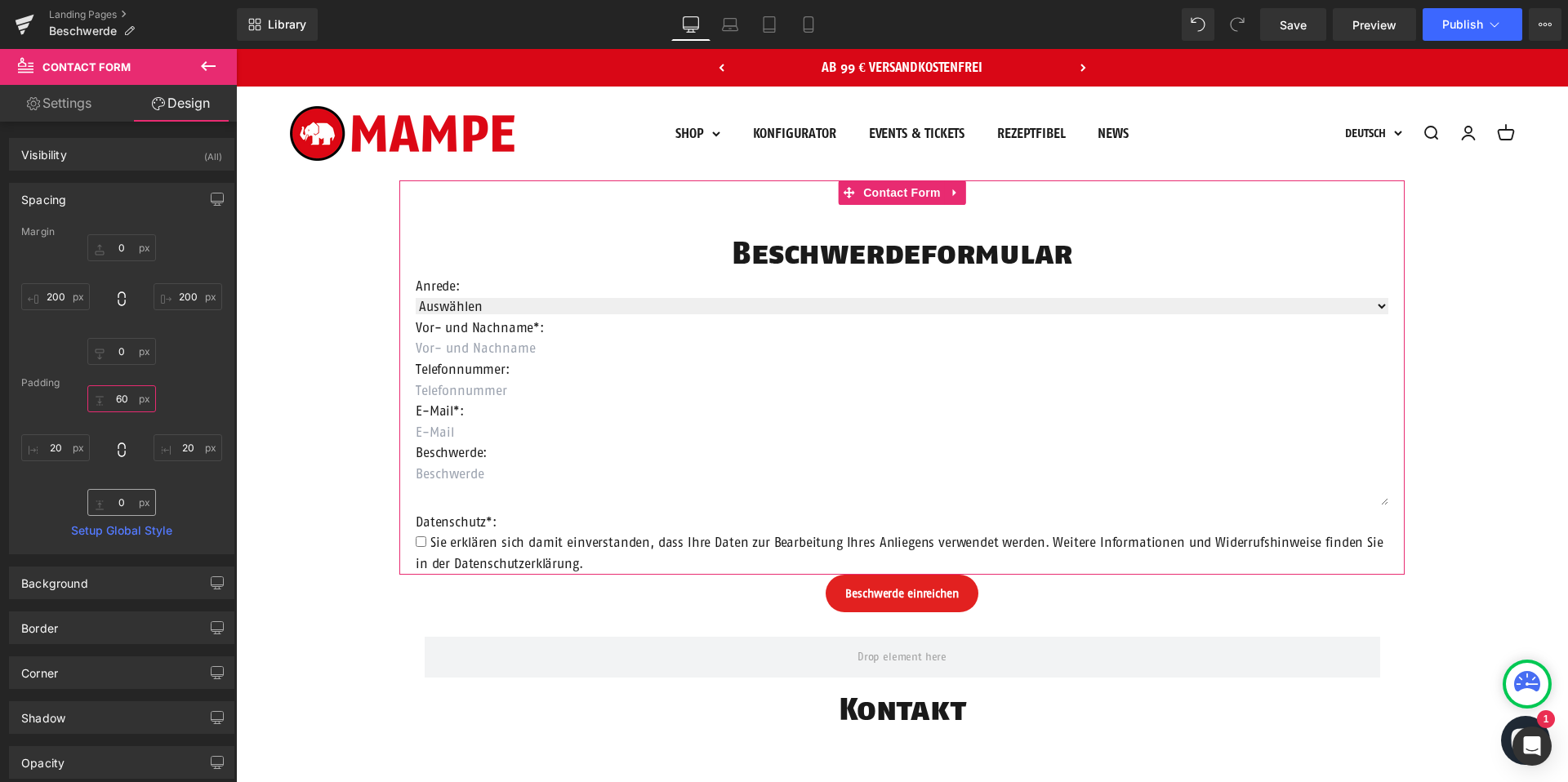
type input "60"
click at [123, 504] on input "0" at bounding box center [122, 502] width 69 height 27
type input "30"
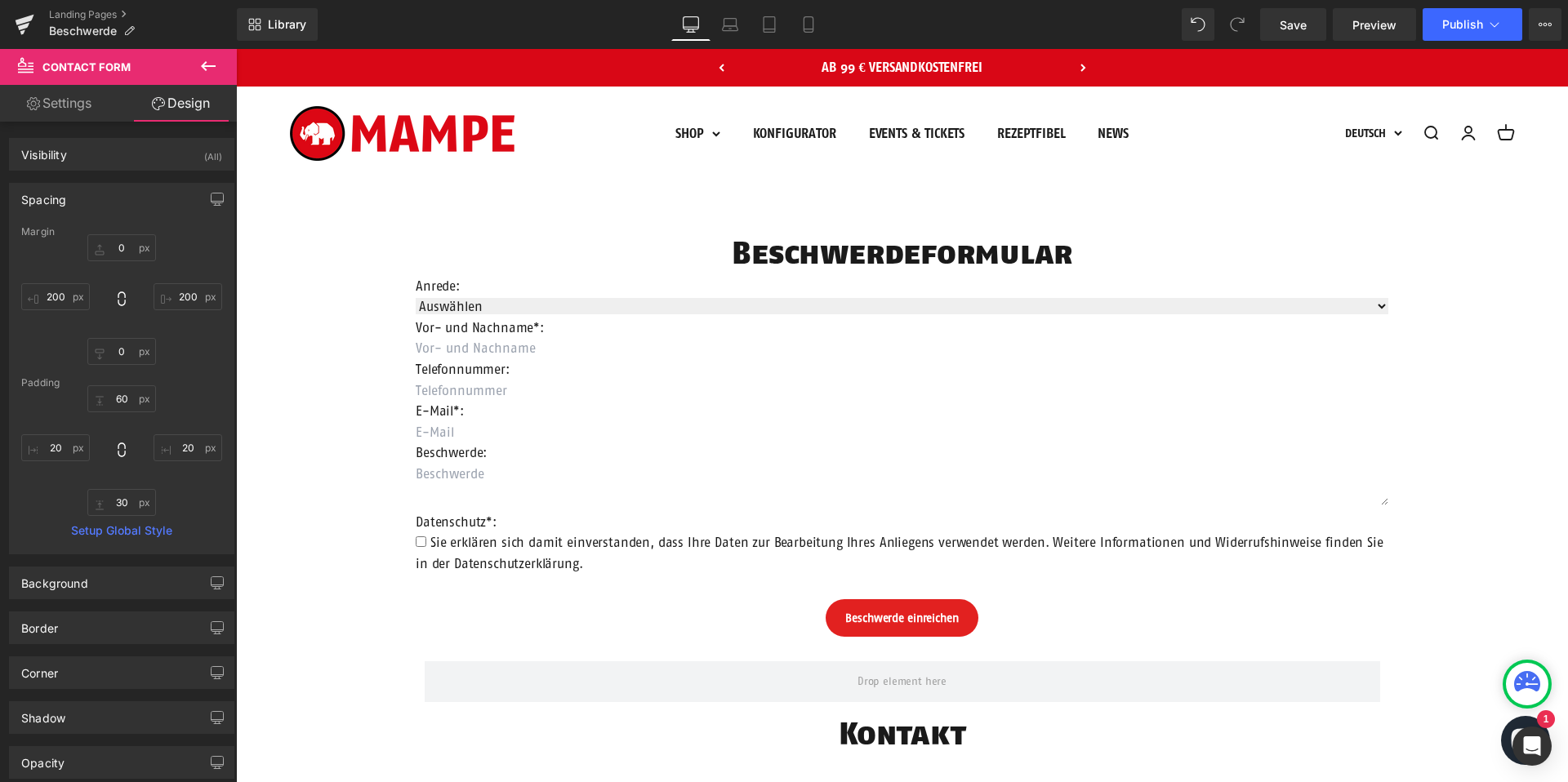
click at [296, 437] on div "Beschwerdeformular Heading Anrede: Text Block Auswählen Frau Herr Divers Dropdo…" at bounding box center [902, 680] width 1332 height 999
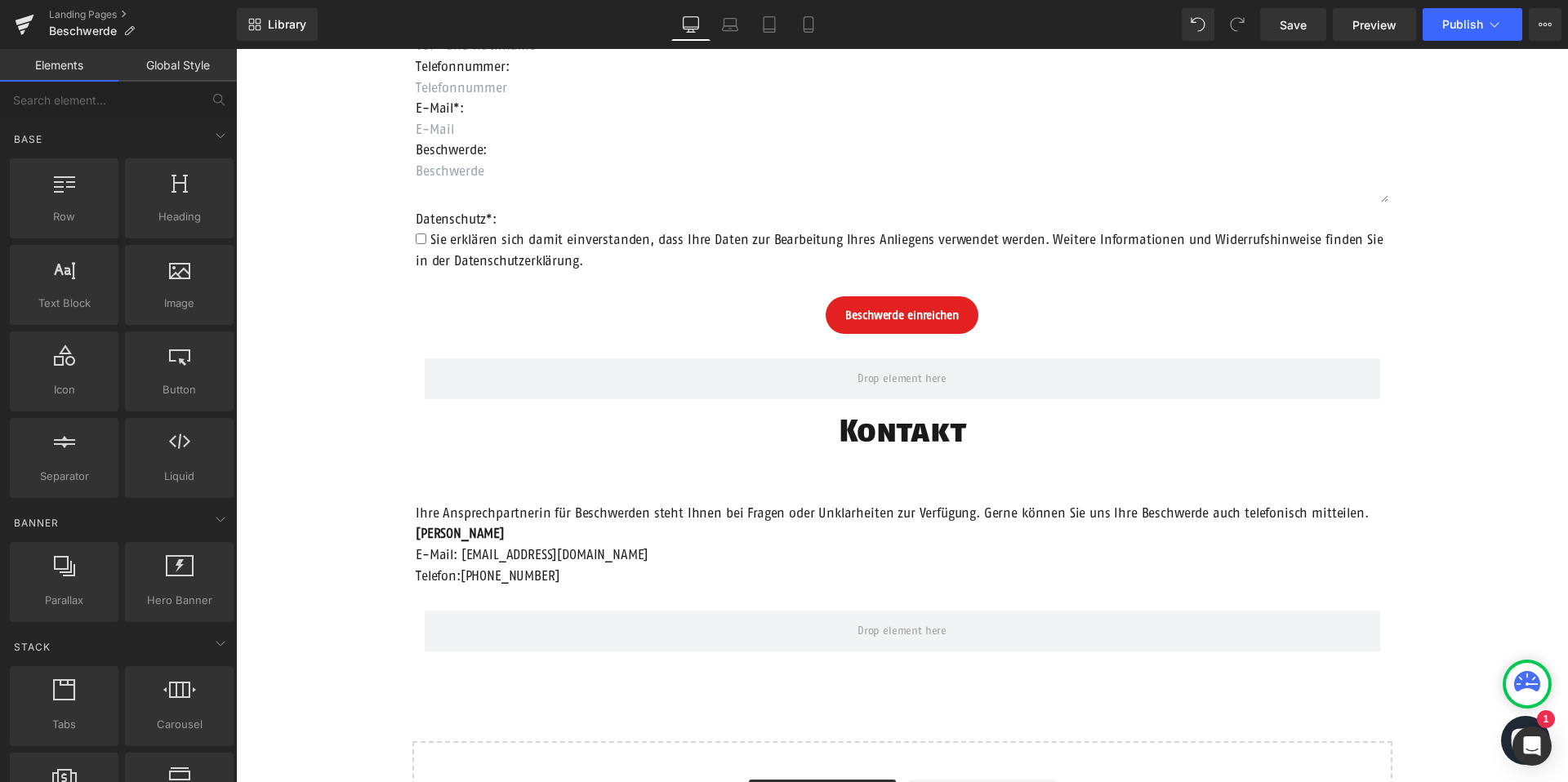
scroll to position [356, 0]
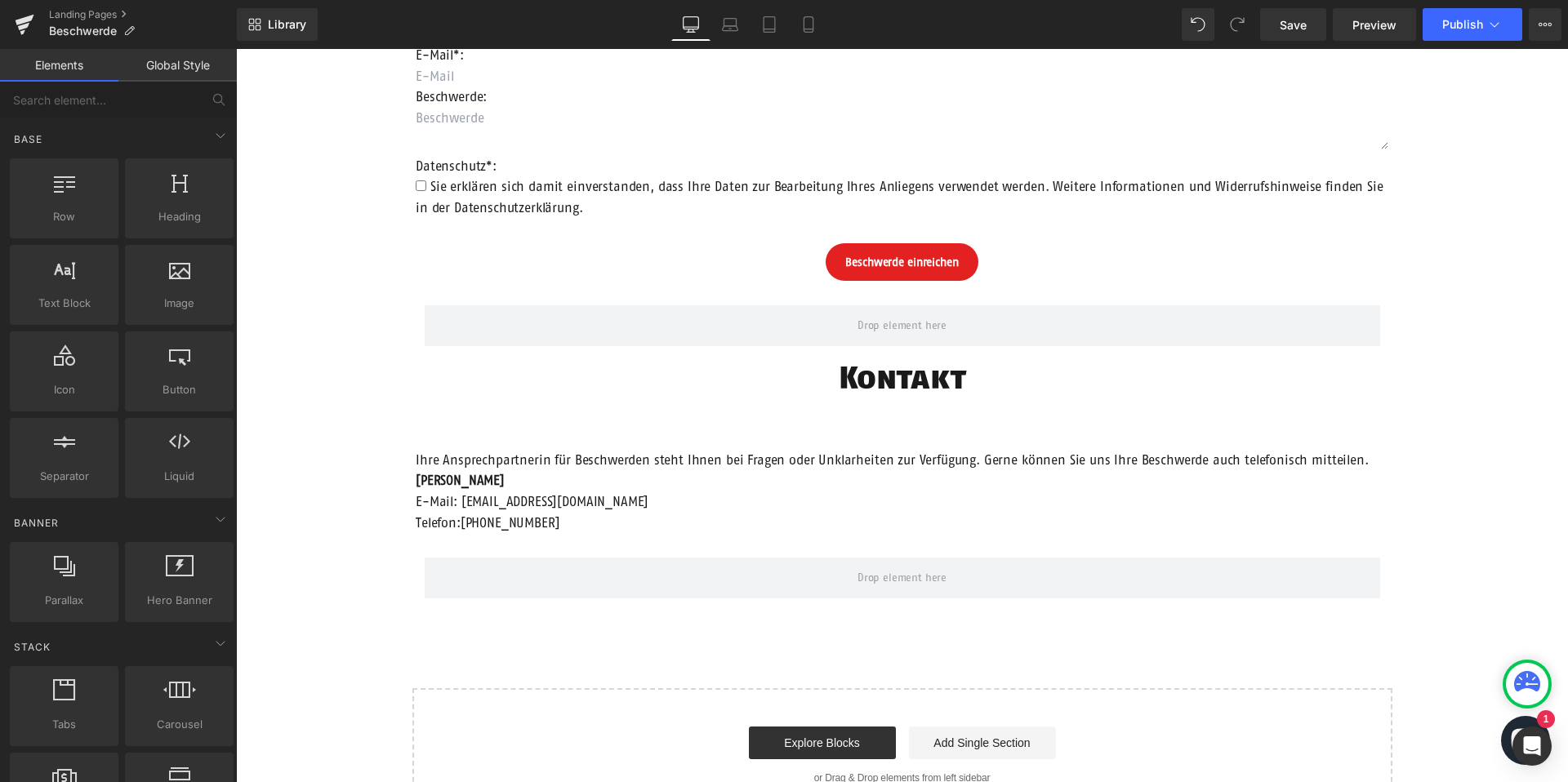
click at [844, 469] on p "Ihre Ansprechpartnerin für Beschwerden steht Ihnen bei Fragen oder Unklarheiten…" at bounding box center [902, 461] width 973 height 21
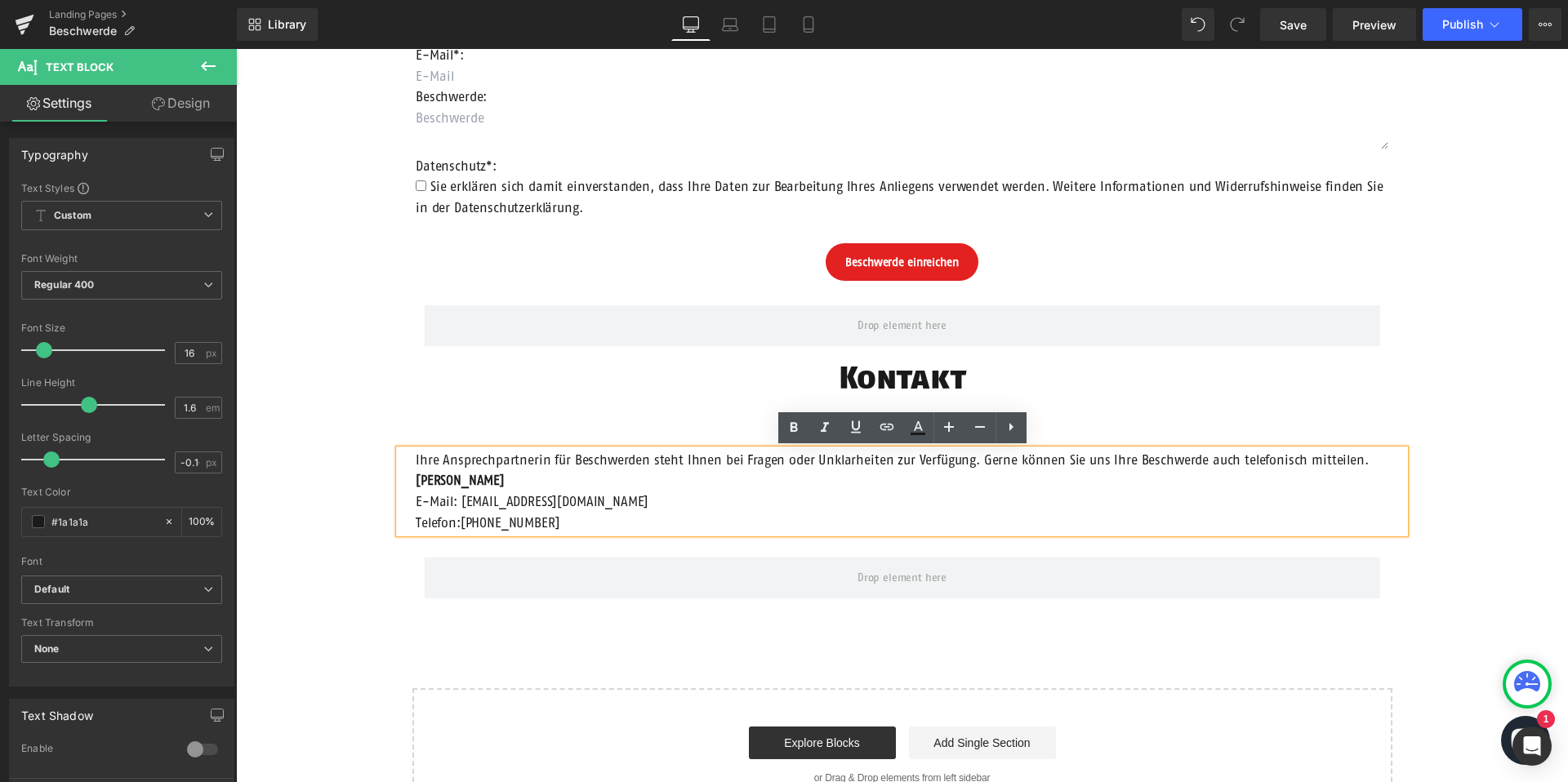
click at [372, 512] on div "Beschwerdeformular Heading Anrede: Text Block Auswählen Frau Herr Divers Dropdo…" at bounding box center [902, 324] width 1332 height 999
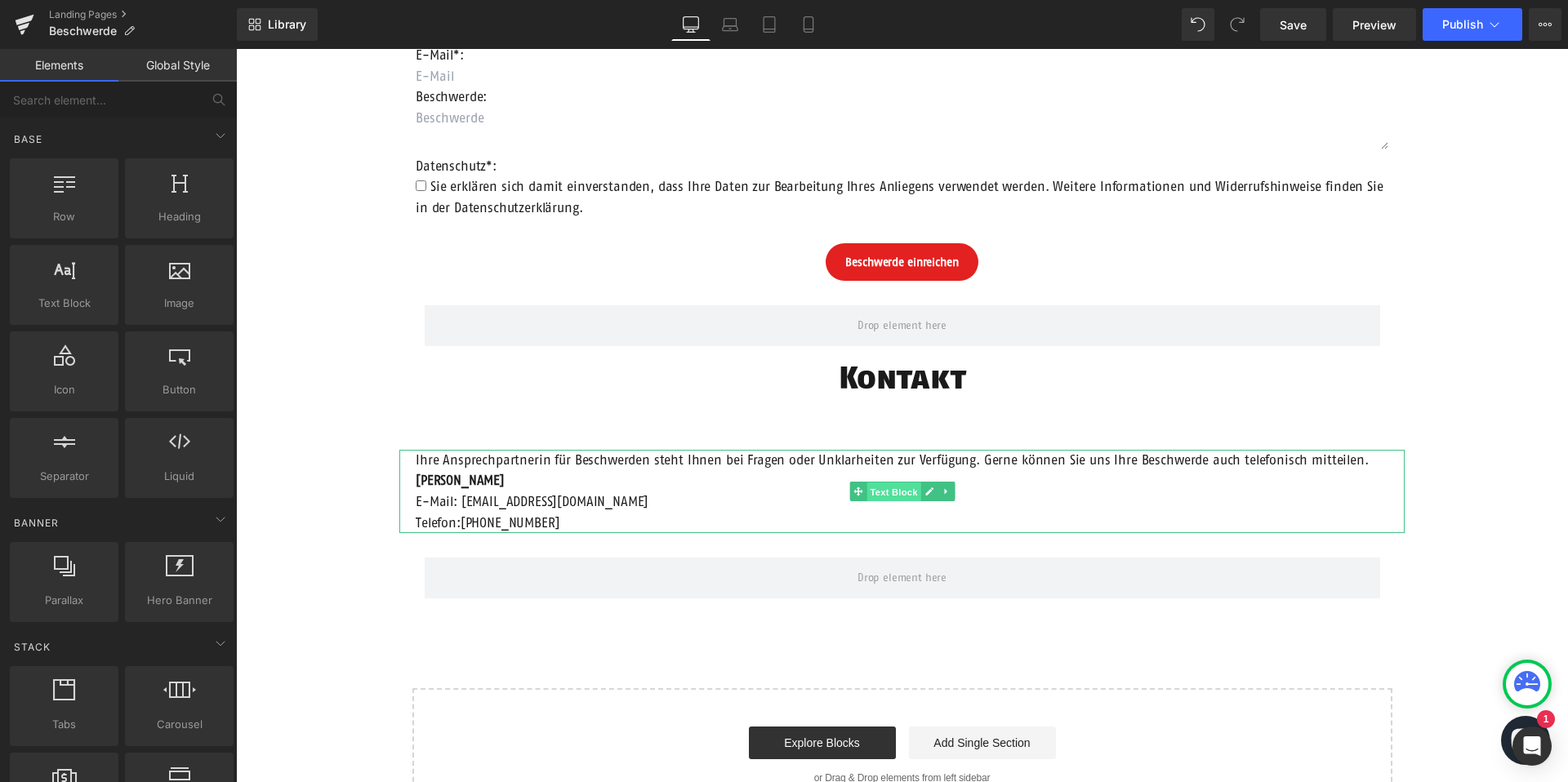
click at [900, 486] on span "Text Block" at bounding box center [893, 492] width 54 height 20
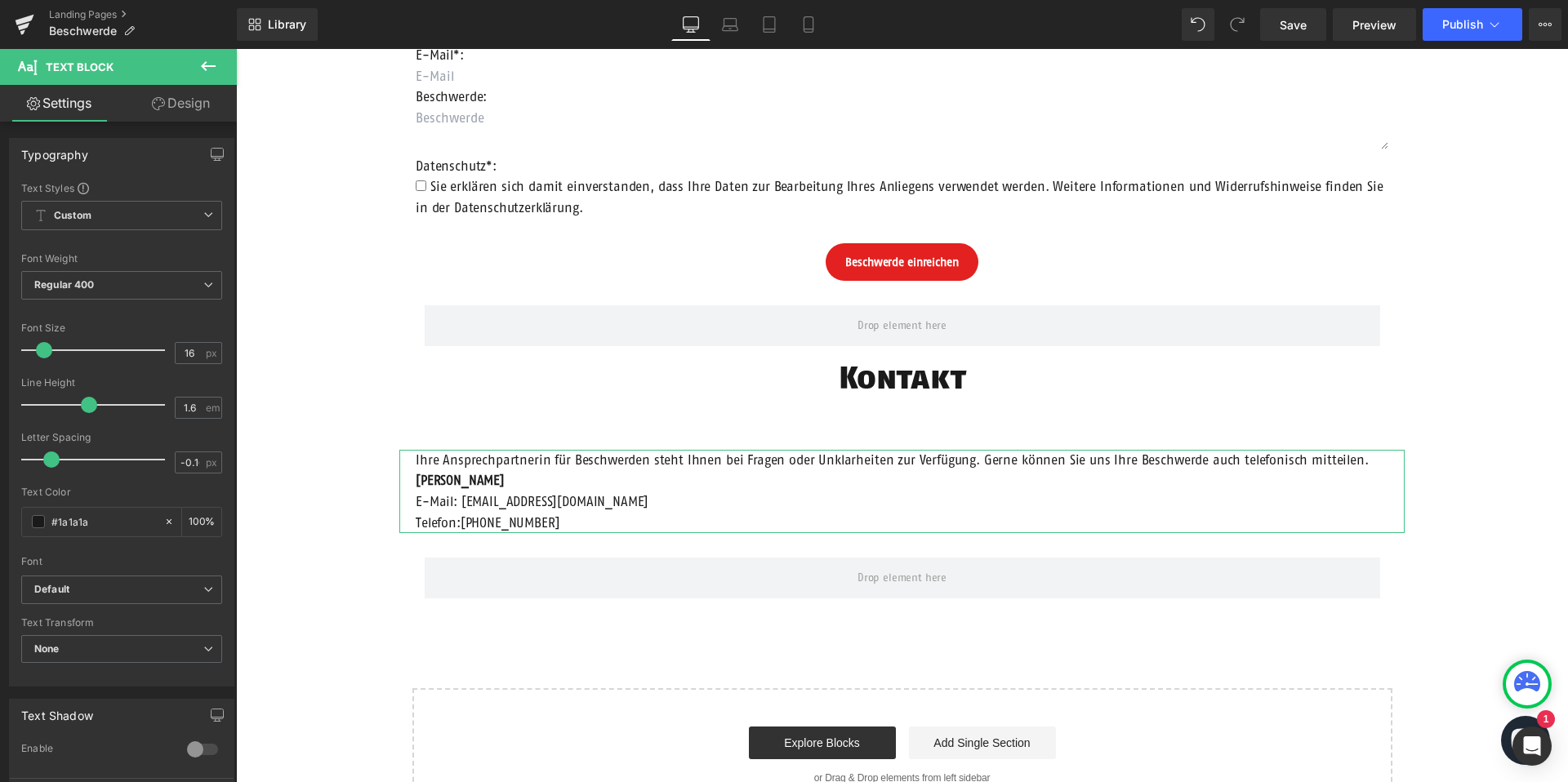
click at [162, 107] on icon at bounding box center [158, 103] width 13 height 13
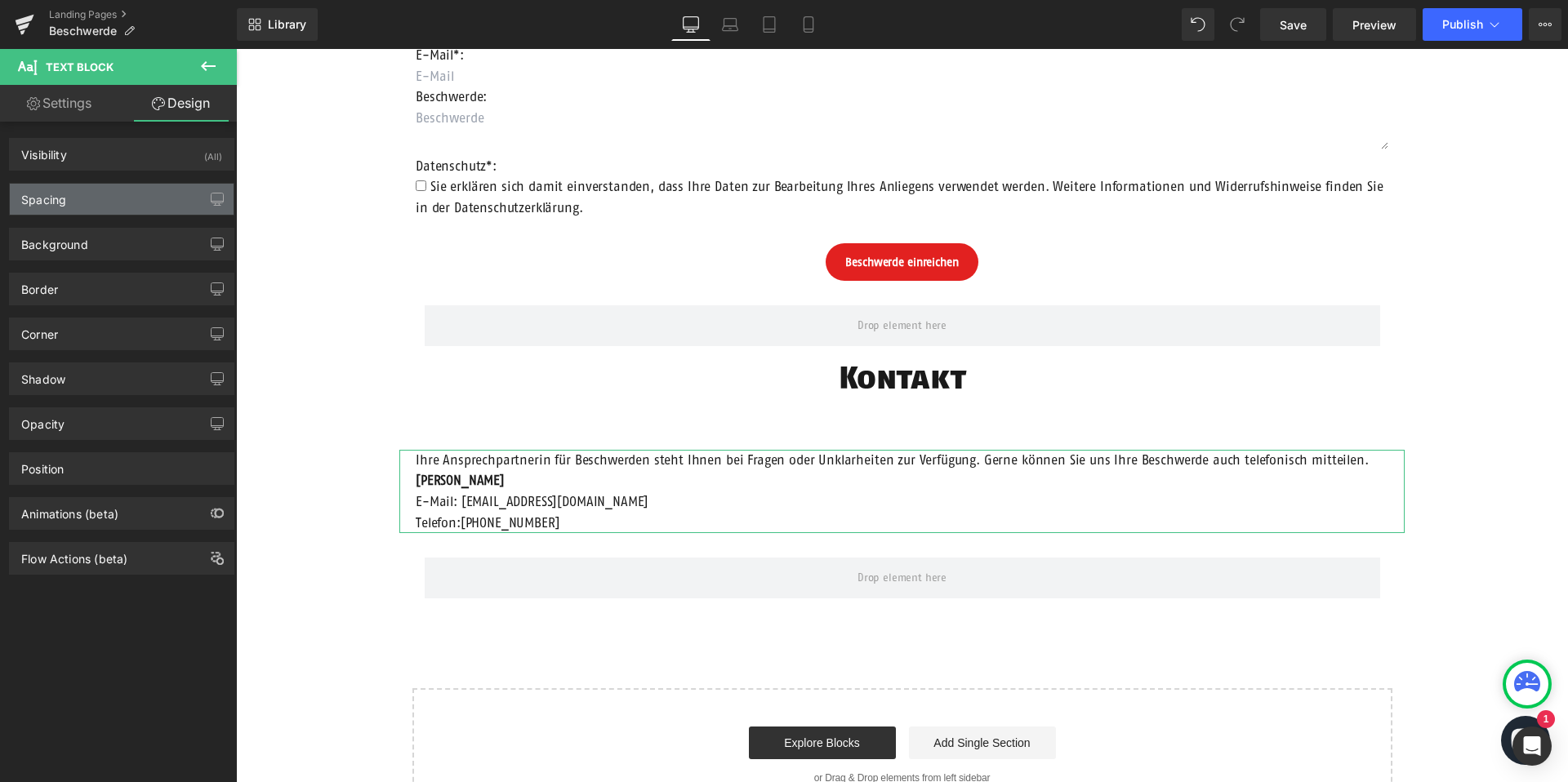
click at [122, 199] on div "Spacing" at bounding box center [121, 199] width 223 height 31
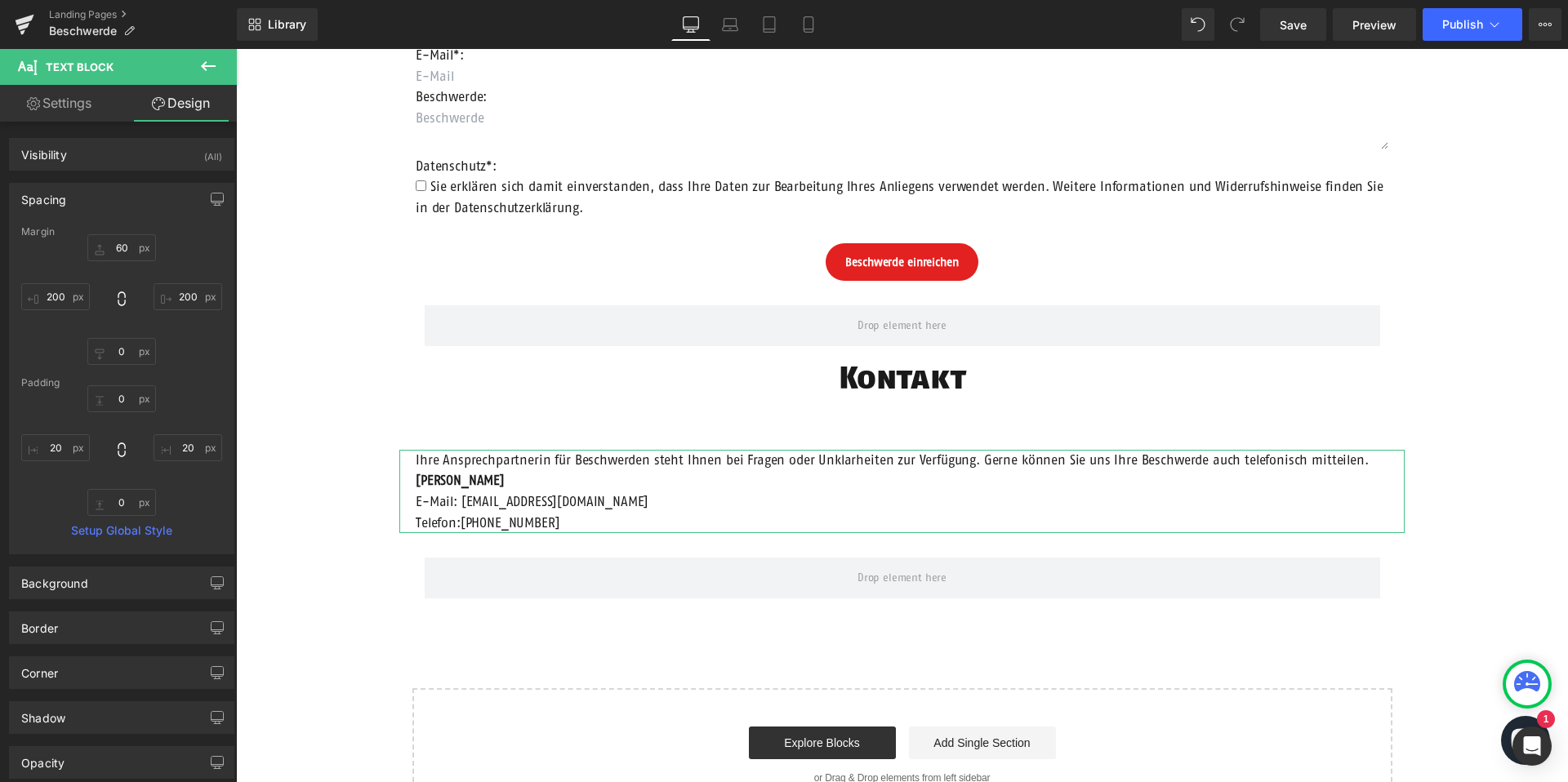
type input "60"
type input "200"
type input "0"
type input "200"
type input "0"
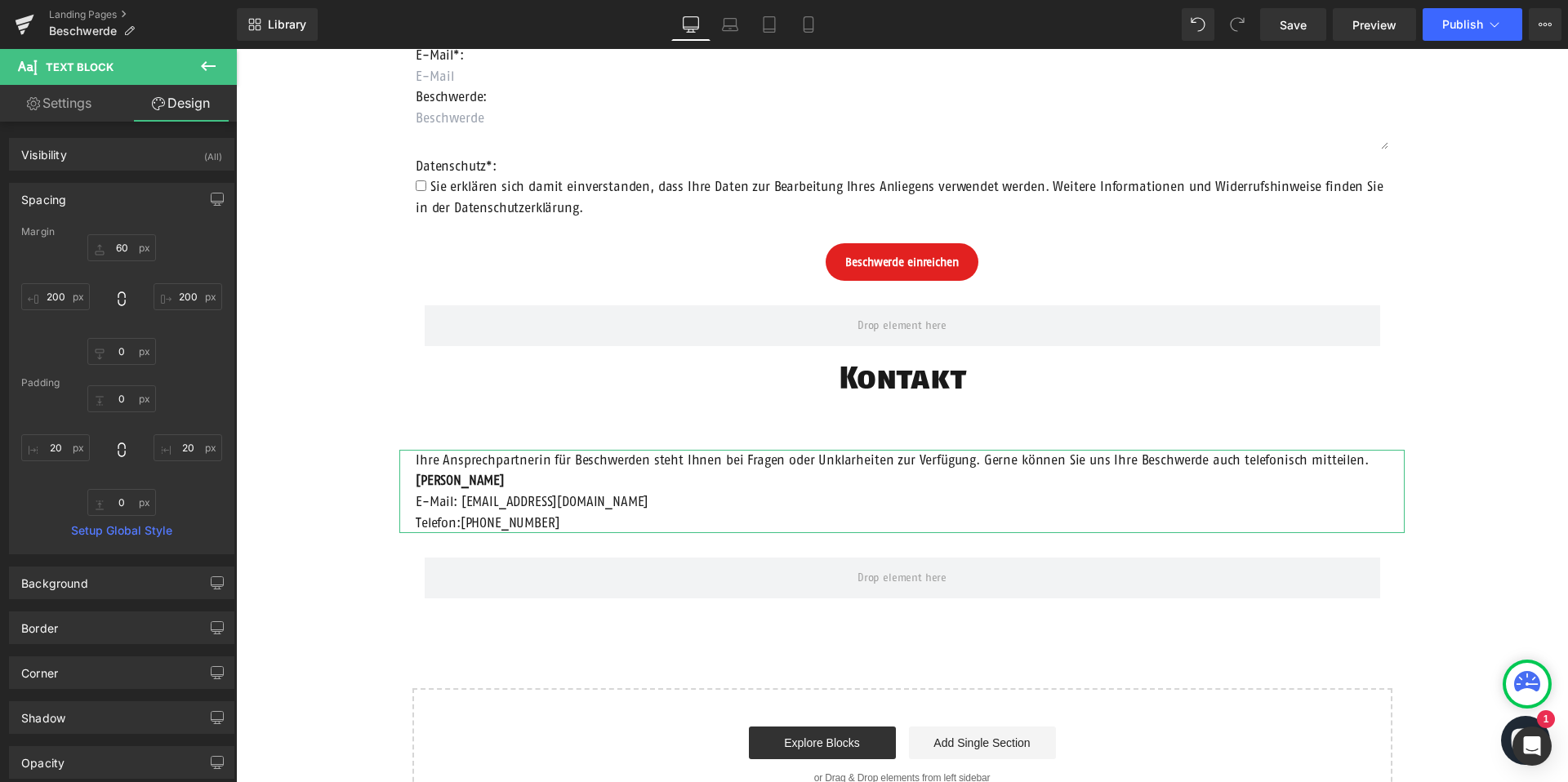
type input "20"
type input "0"
type input "20"
click at [116, 245] on input "60" at bounding box center [122, 247] width 69 height 27
type input "0"
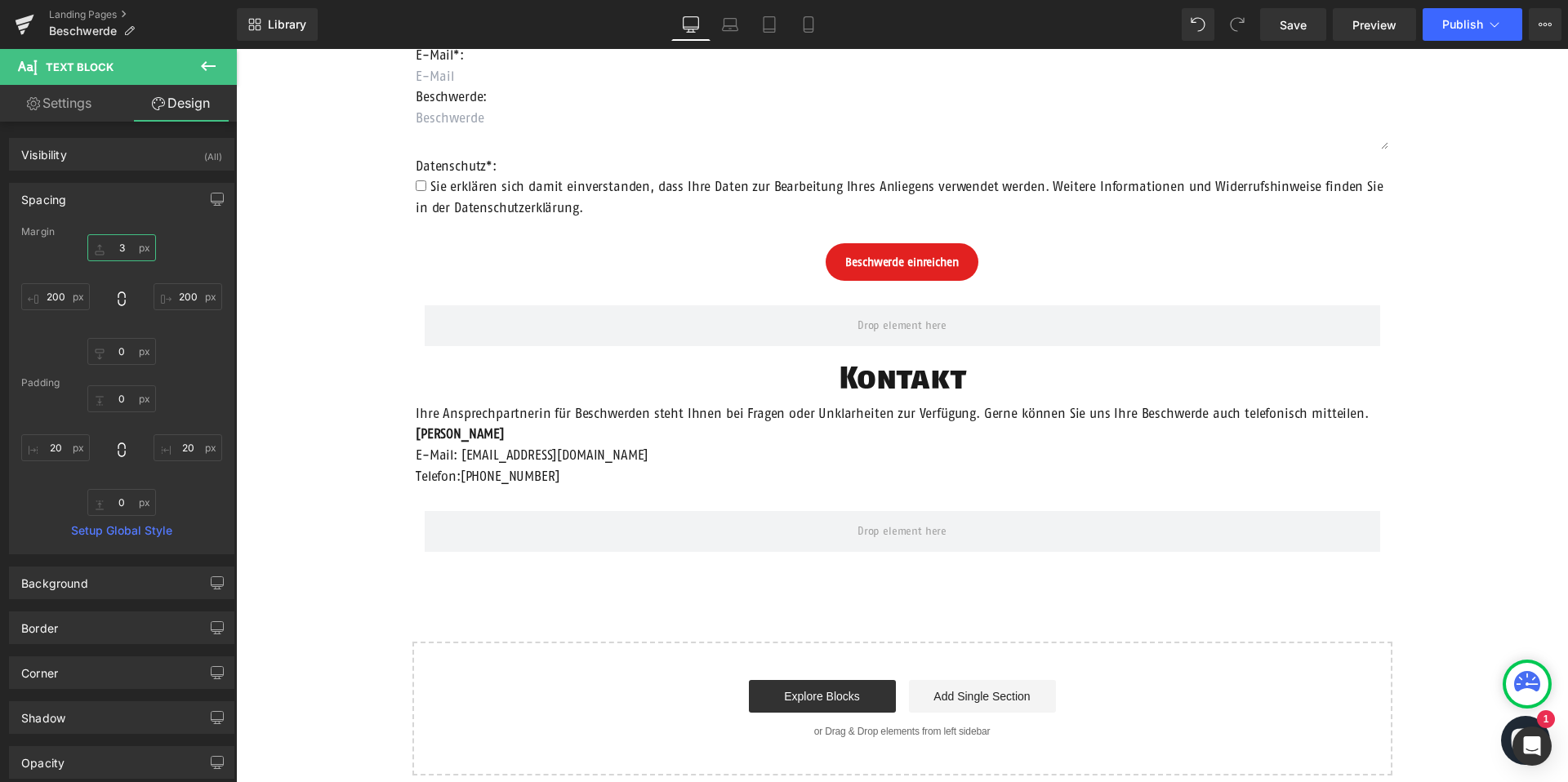
type input "30"
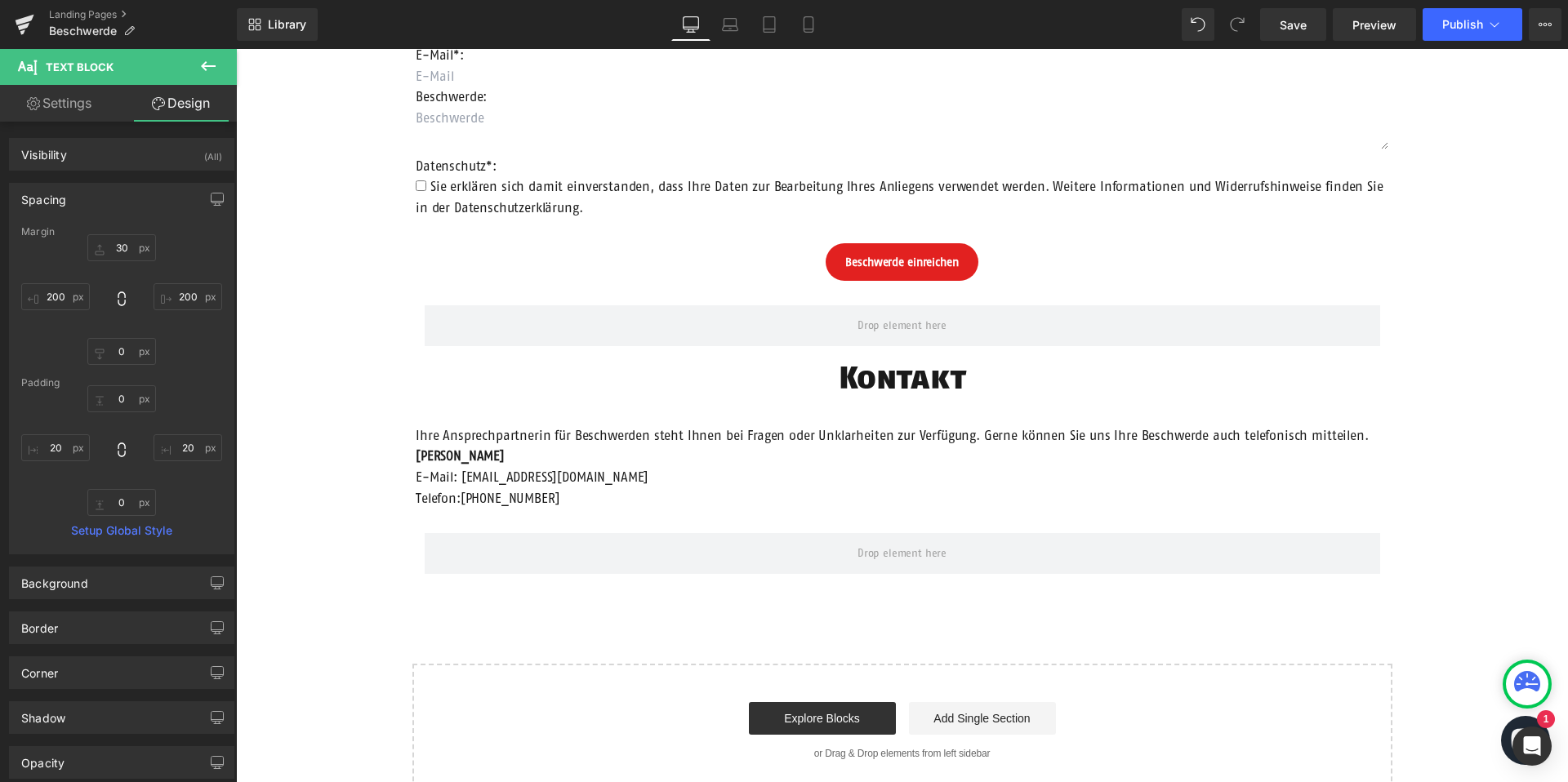
click at [329, 400] on div "Beschwerdeformular Heading Anrede: Text Block Auswählen Frau Herr Divers Dropdo…" at bounding box center [902, 312] width 1332 height 974
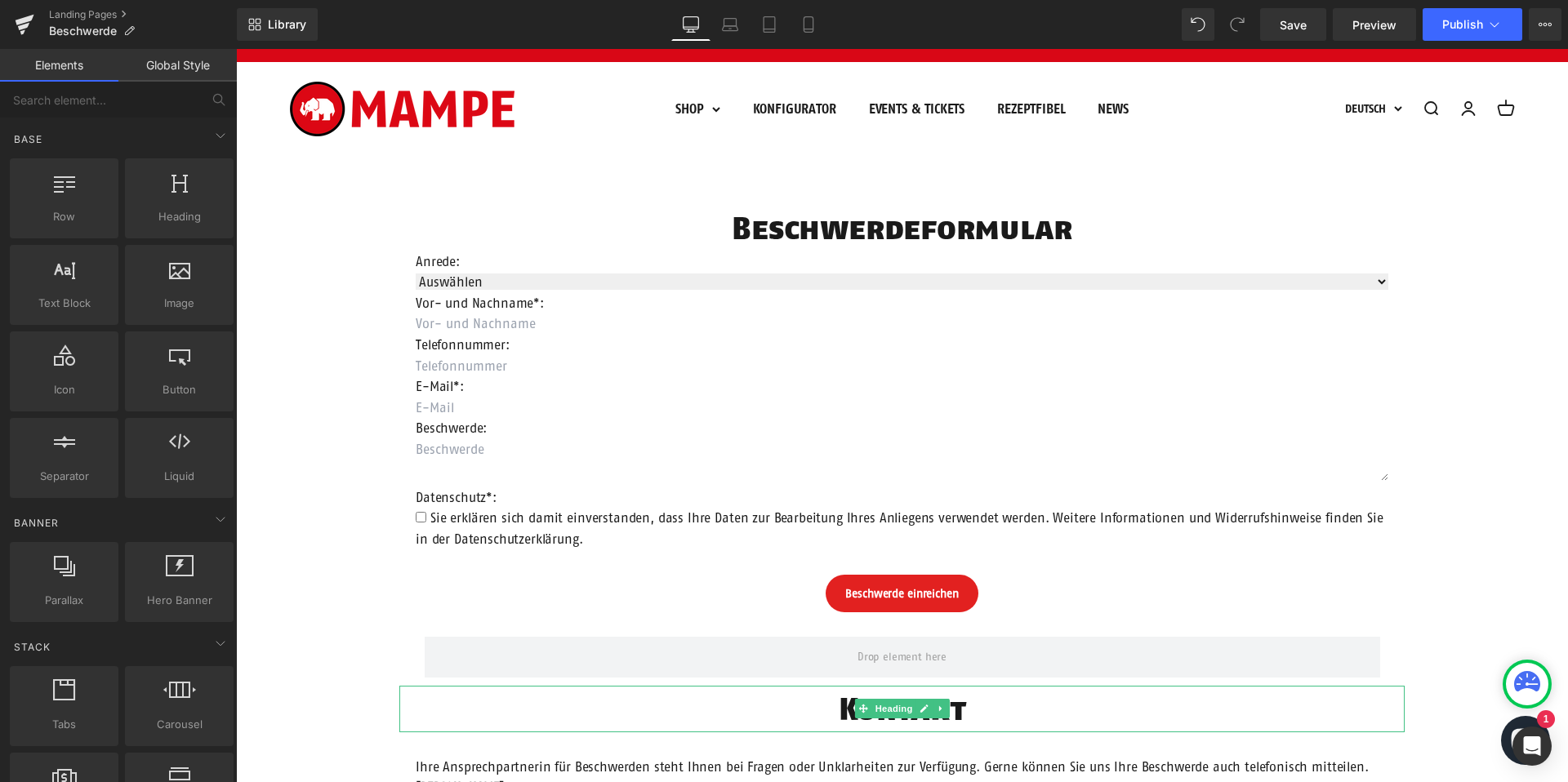
scroll to position [0, 0]
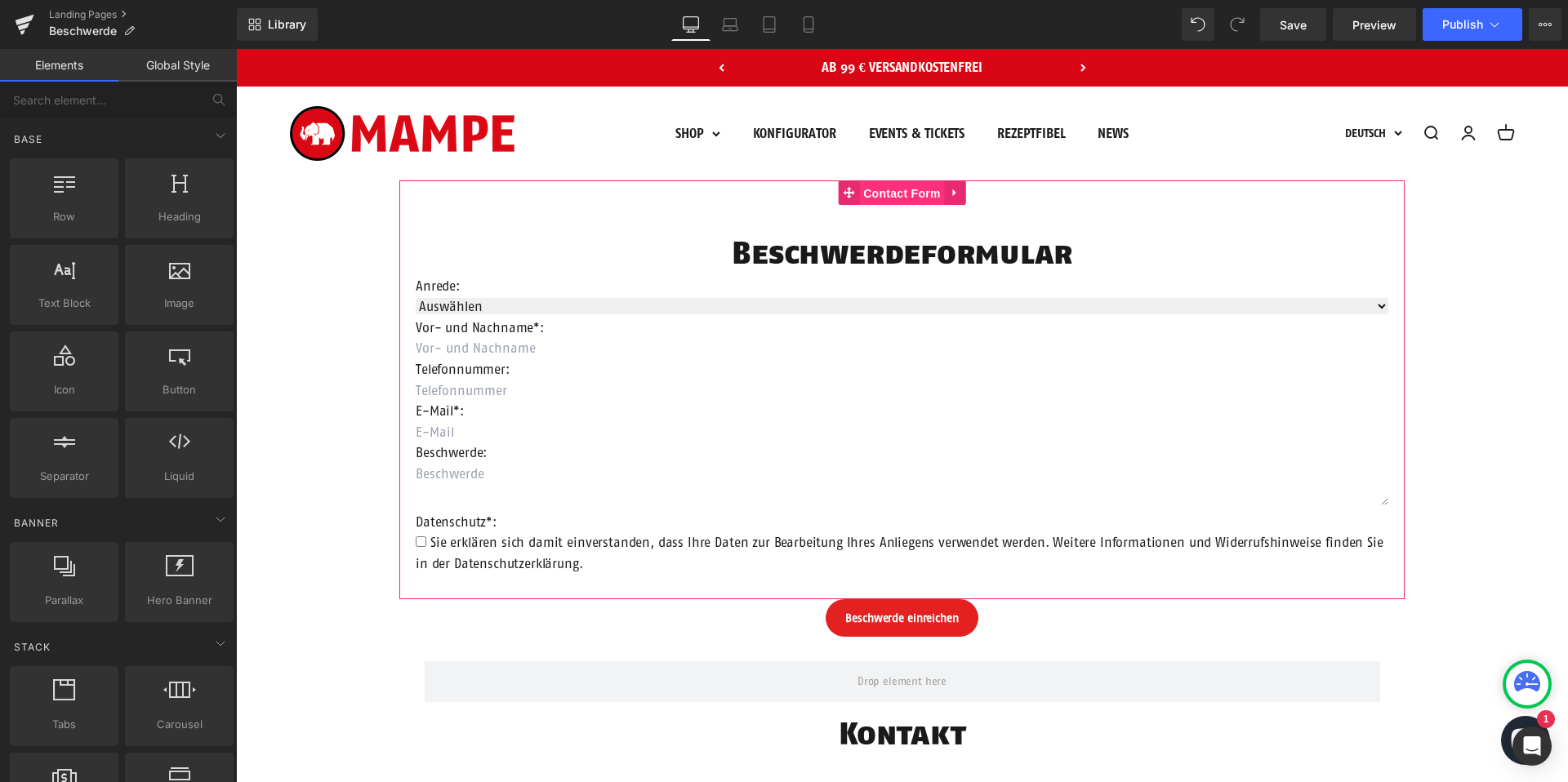
click at [890, 195] on span "Contact Form" at bounding box center [902, 193] width 86 height 25
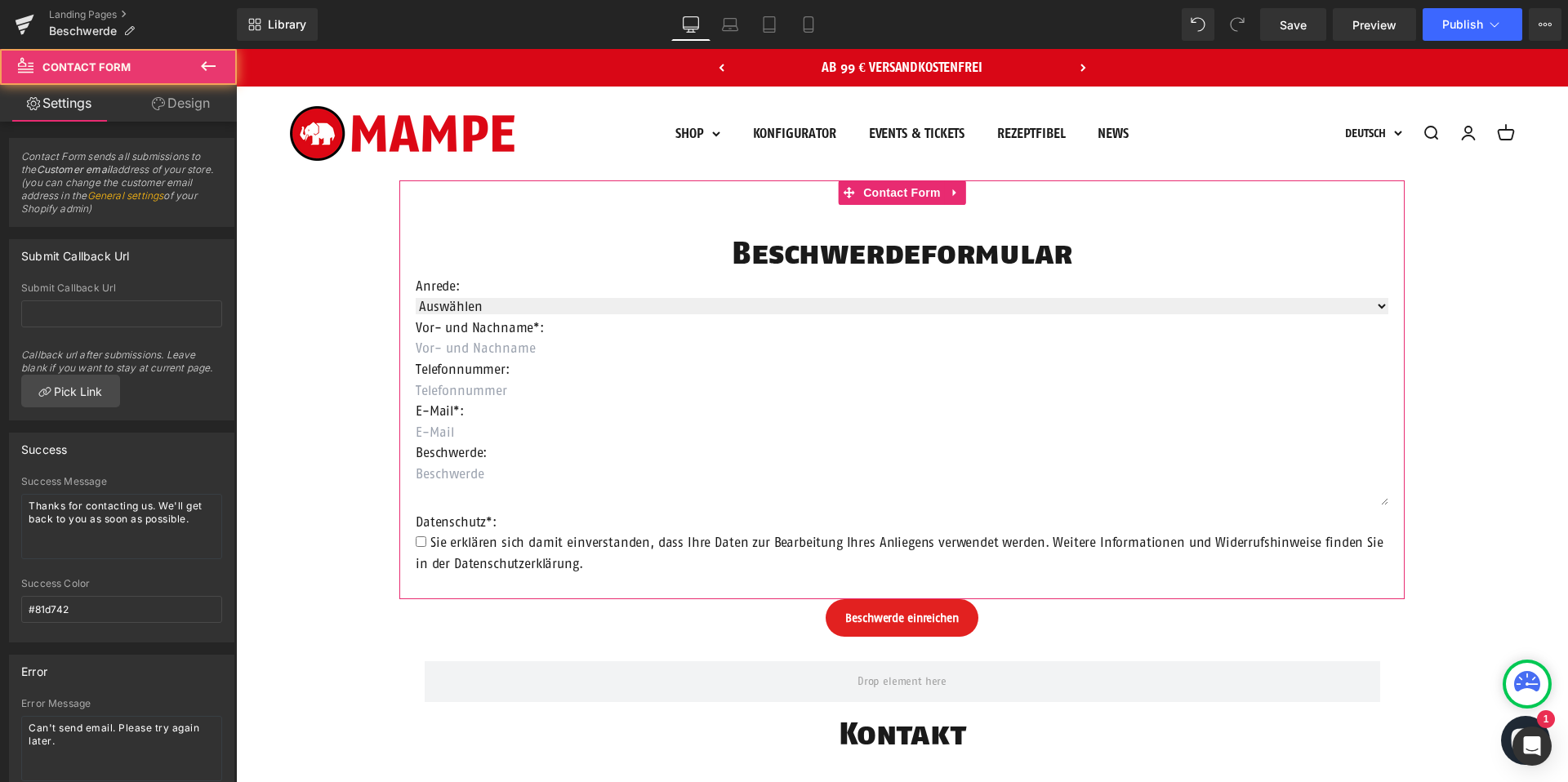
click at [171, 97] on link "Design" at bounding box center [181, 103] width 119 height 37
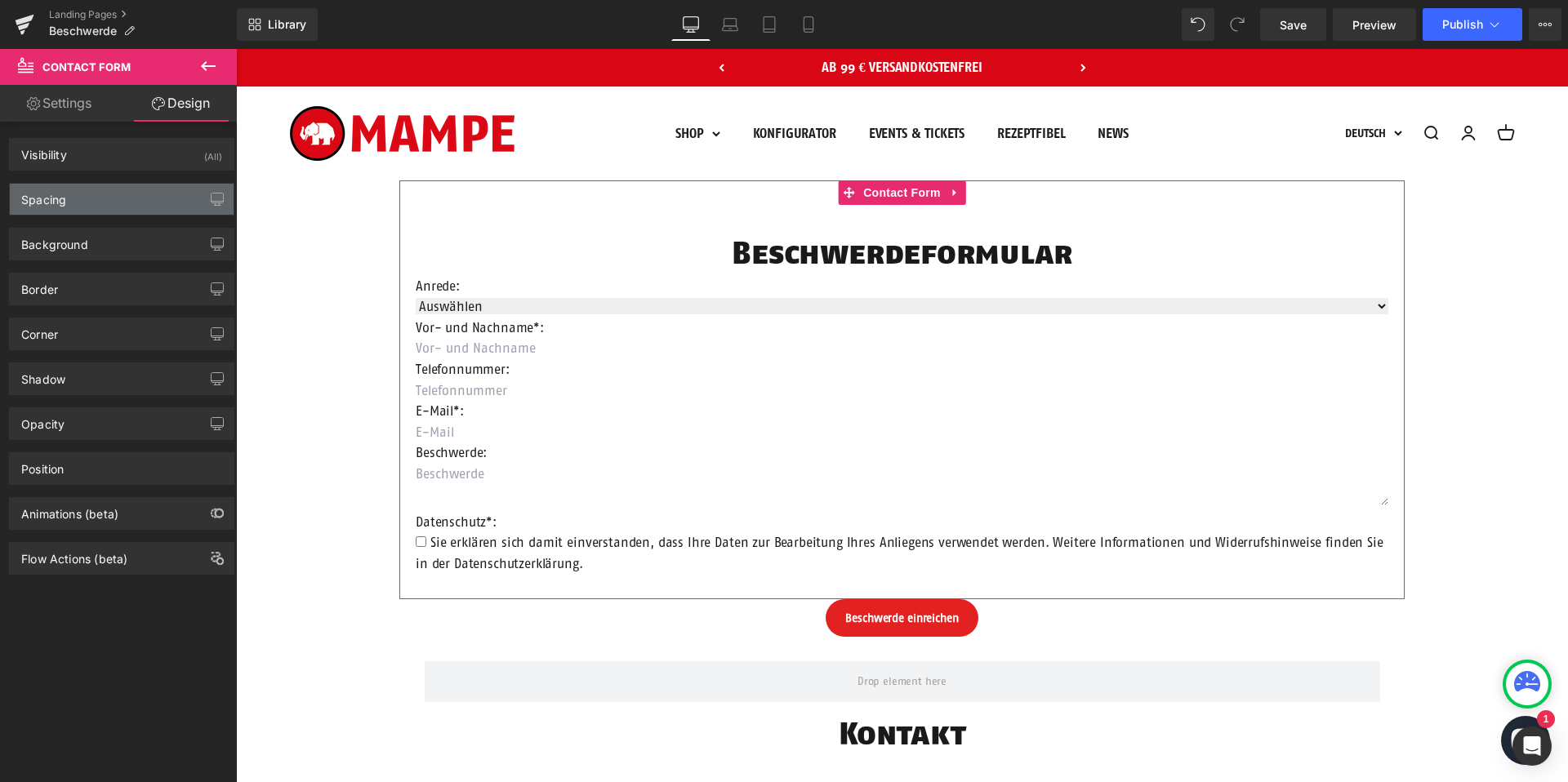
click at [95, 208] on div "Spacing" at bounding box center [121, 199] width 223 height 31
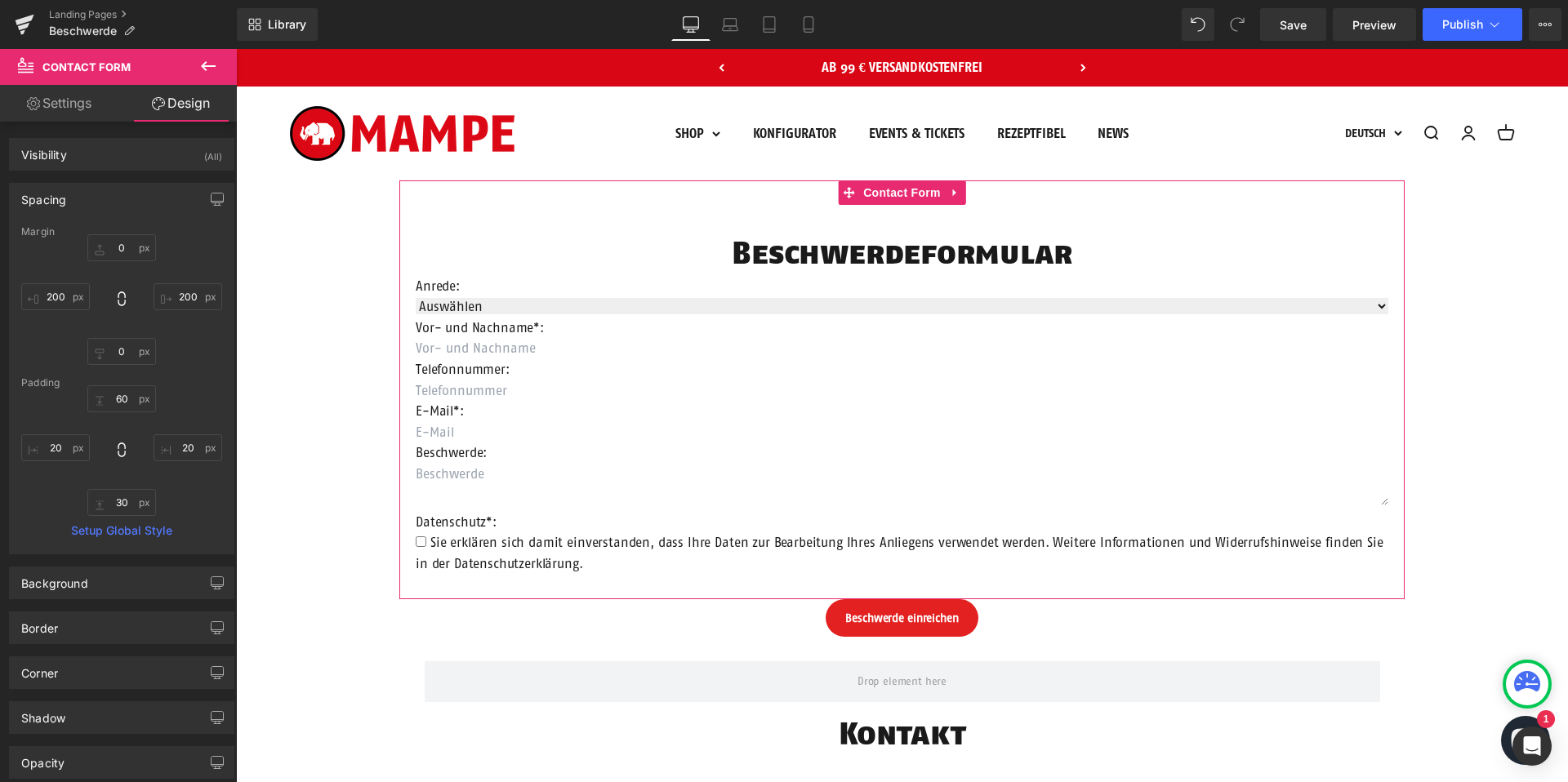
type input "0"
type input "200"
type input "0"
type input "200"
type input "60"
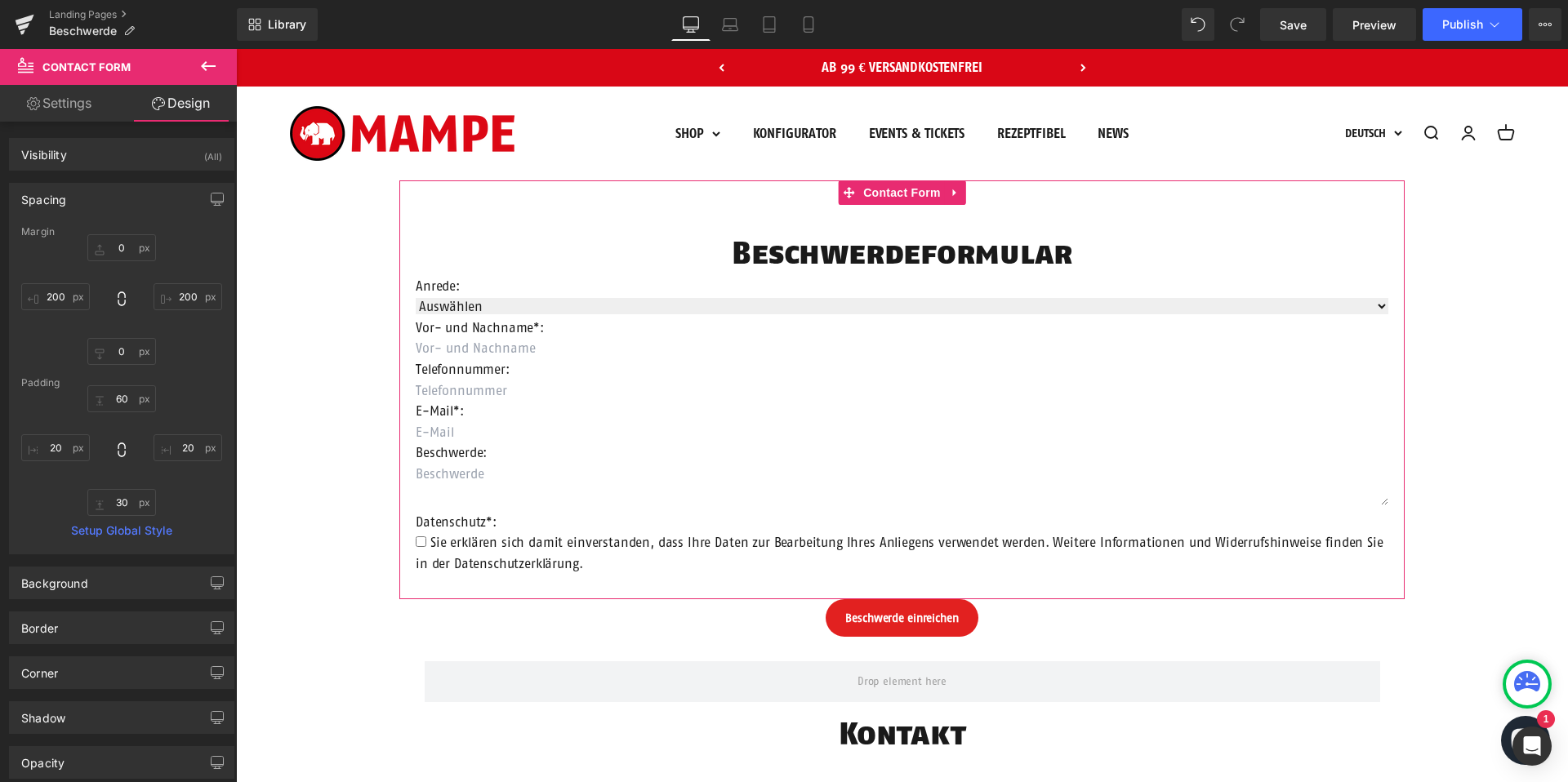
type input "20"
type input "30"
type input "20"
click at [90, 198] on div "Spacing" at bounding box center [121, 199] width 223 height 31
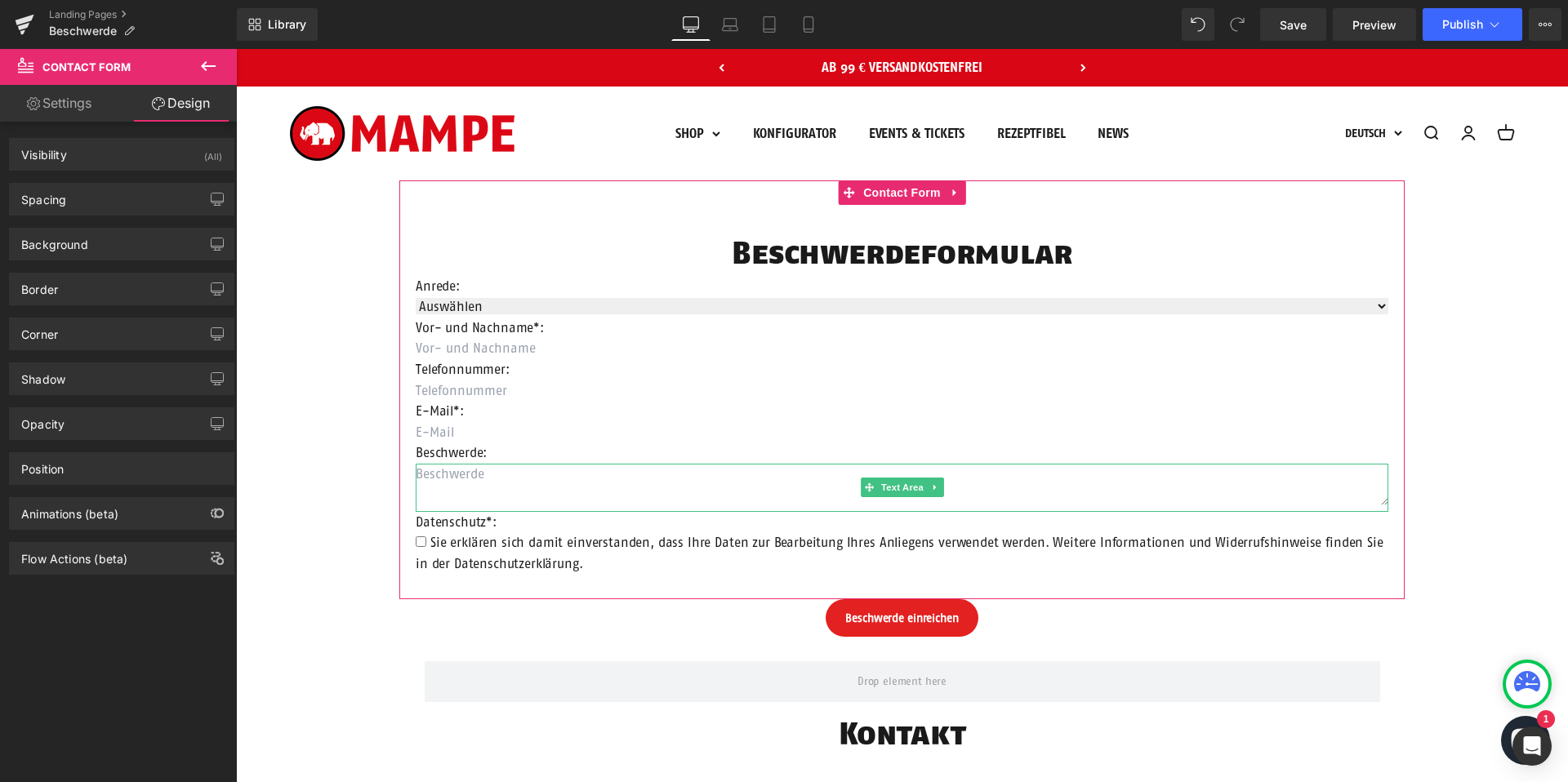
scroll to position [302, 0]
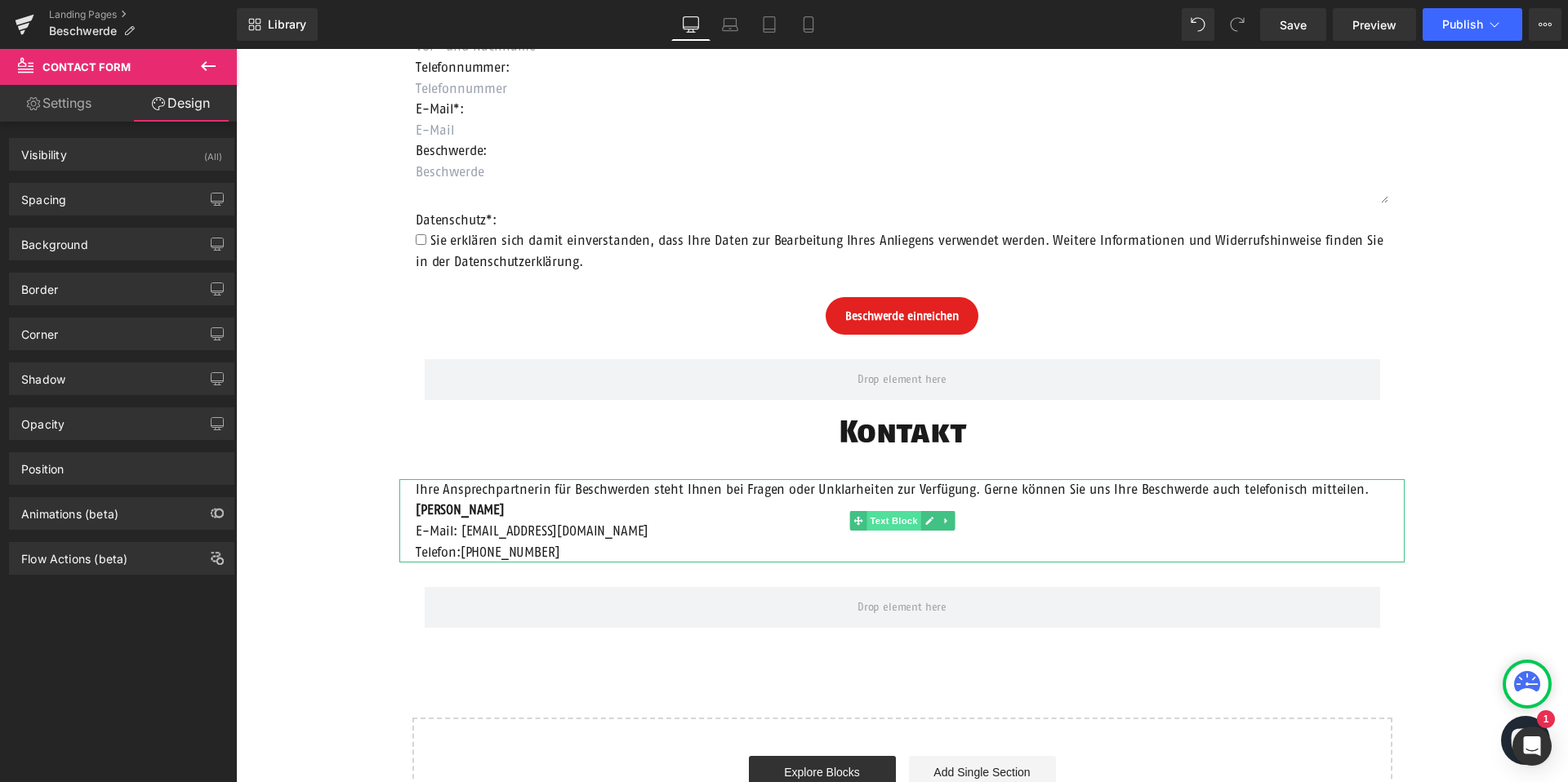
click at [898, 521] on span "Text Block" at bounding box center [893, 521] width 54 height 20
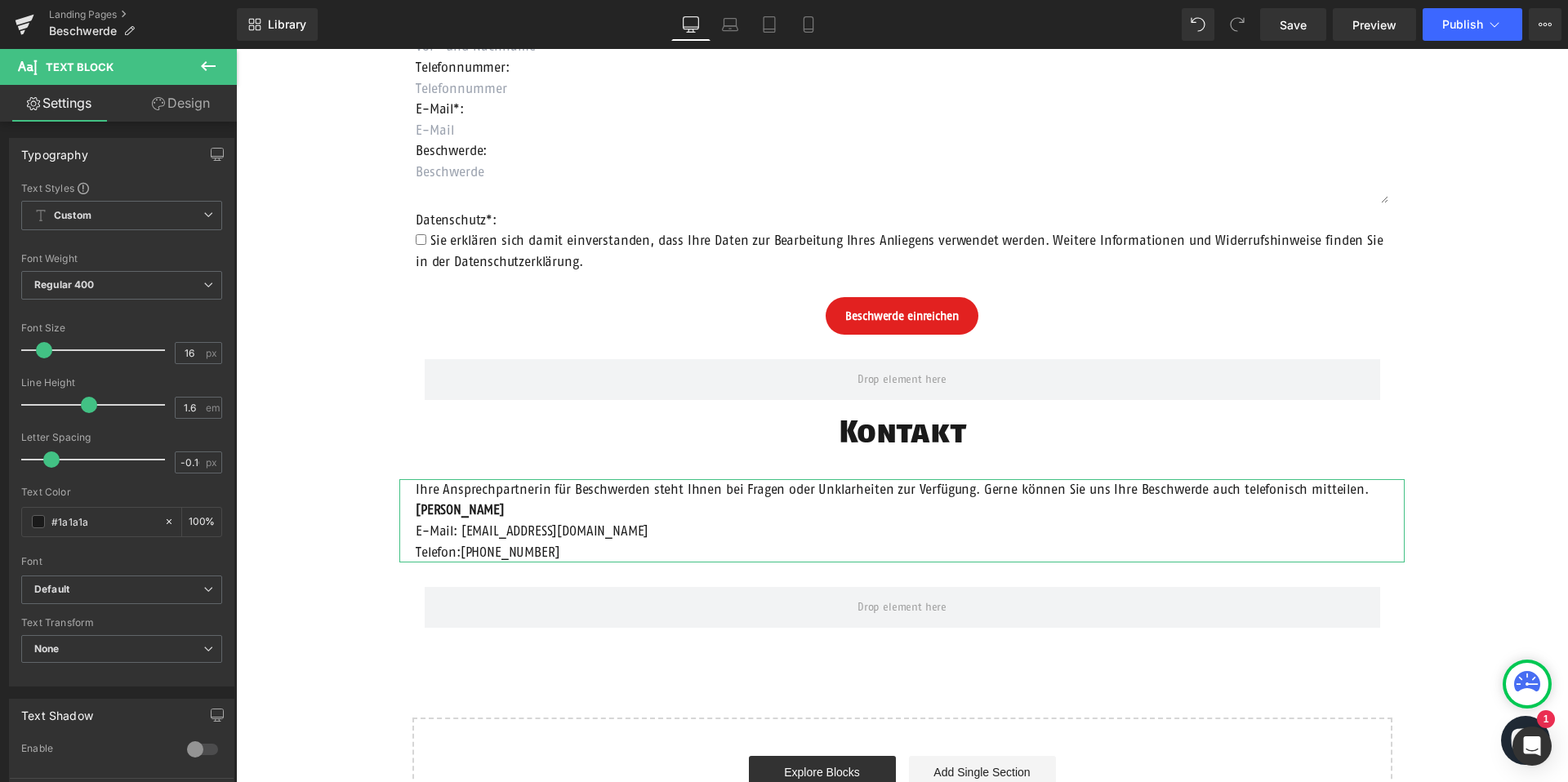
click at [174, 111] on link "Design" at bounding box center [181, 103] width 119 height 37
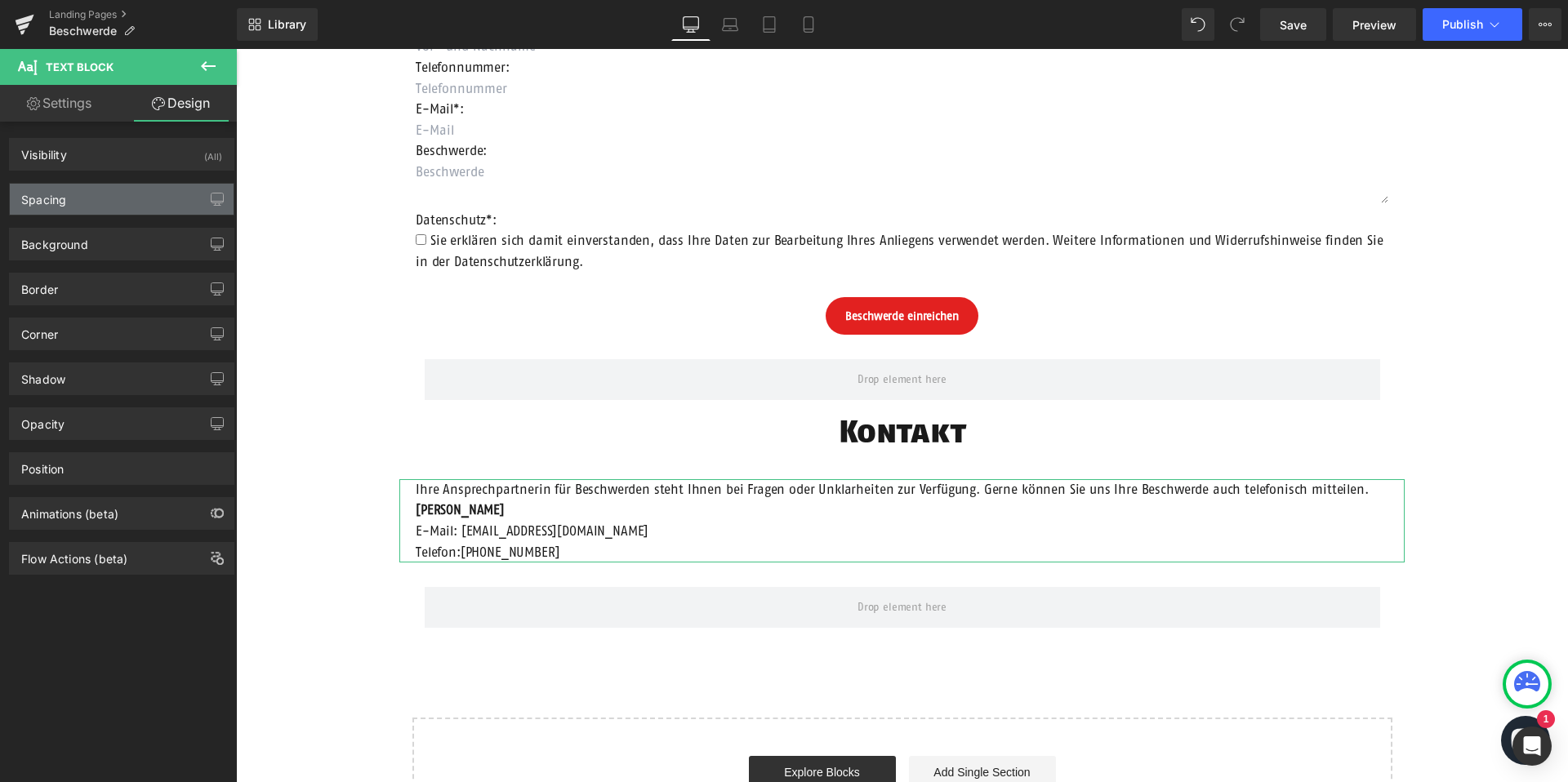
type input "30"
type input "200"
type input "0"
type input "200"
type input "0"
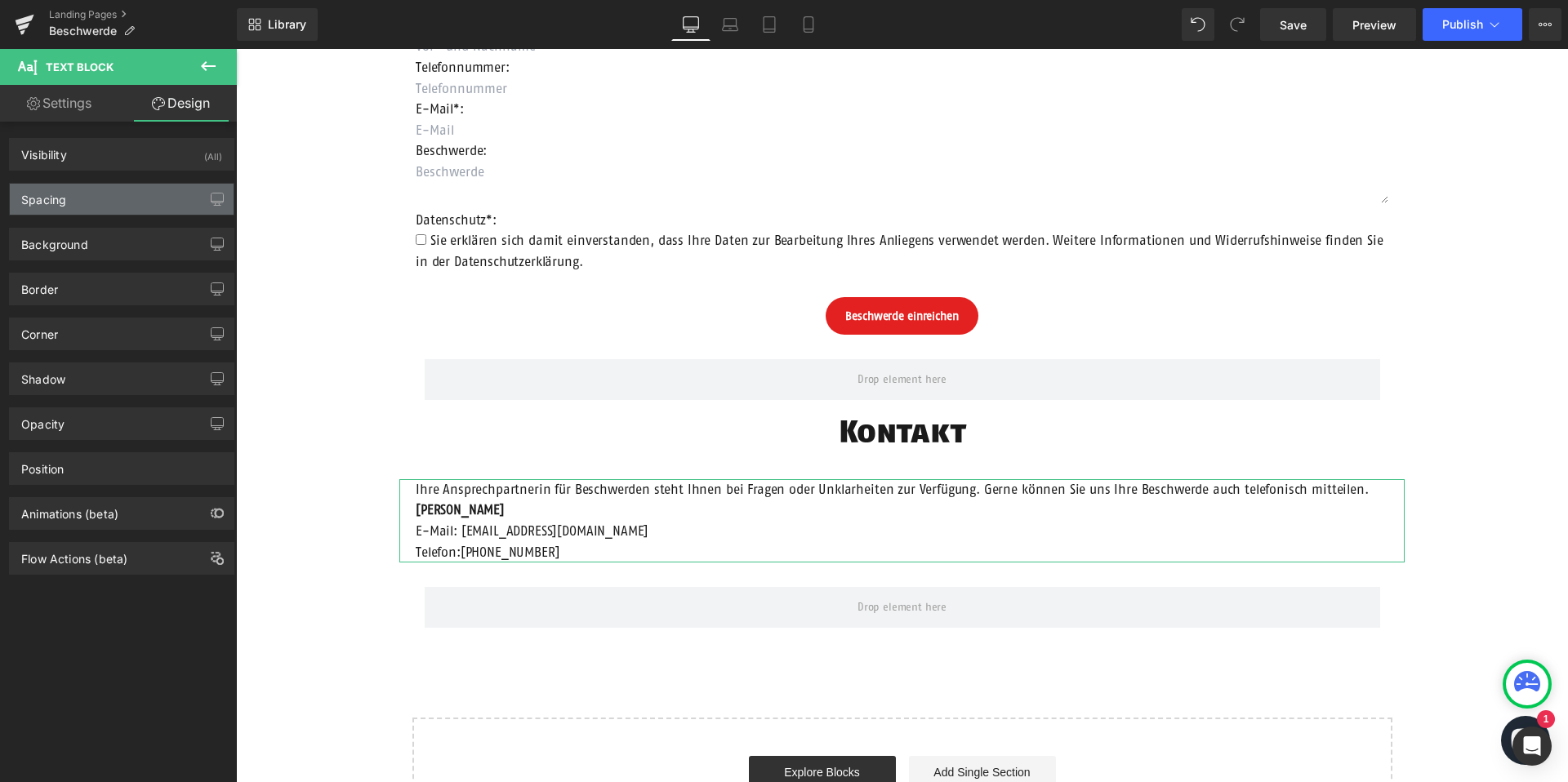
type input "20"
type input "0"
type input "20"
click at [131, 202] on div "Spacing" at bounding box center [121, 199] width 223 height 31
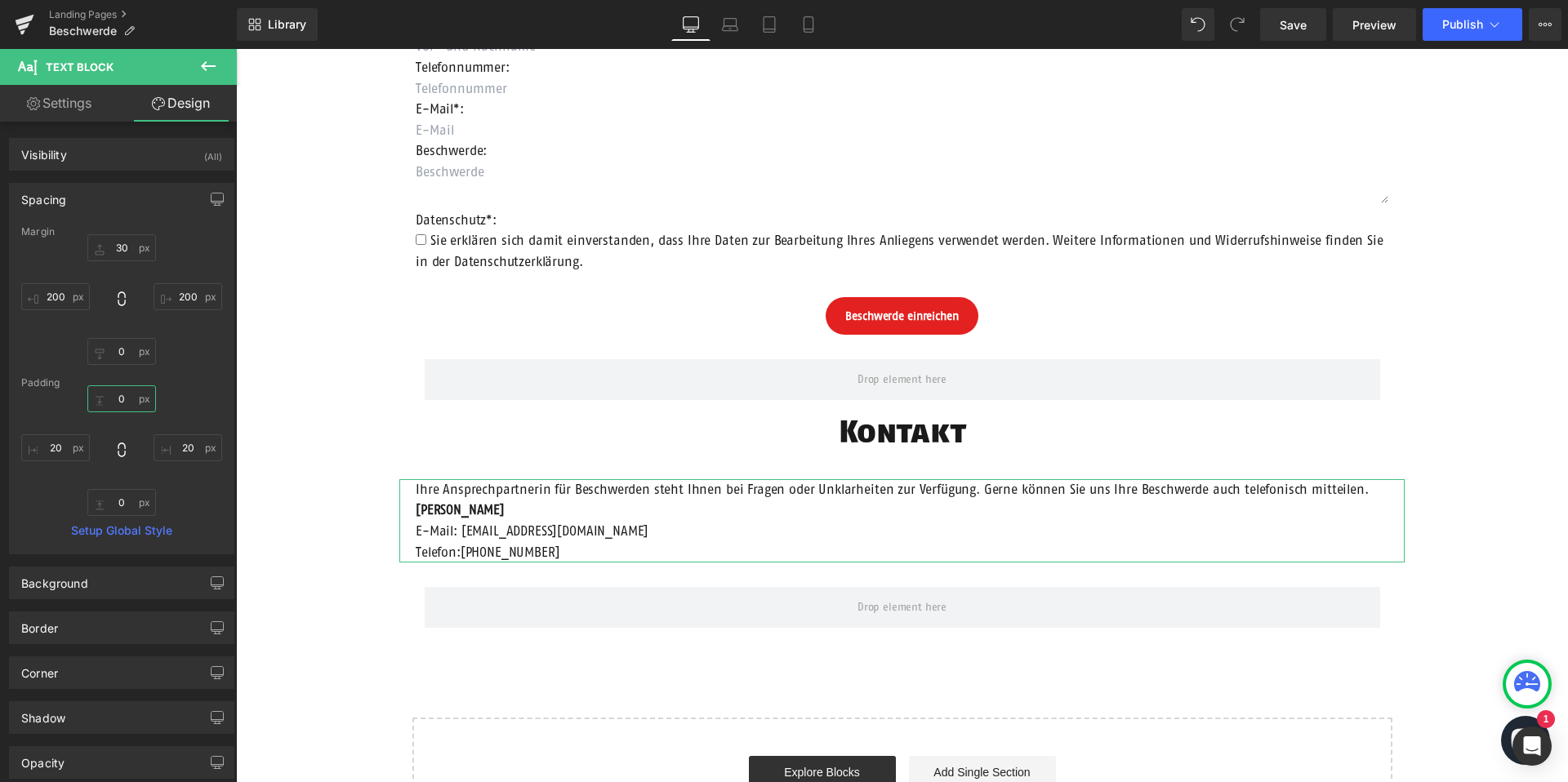
click at [125, 404] on input "0" at bounding box center [122, 399] width 69 height 27
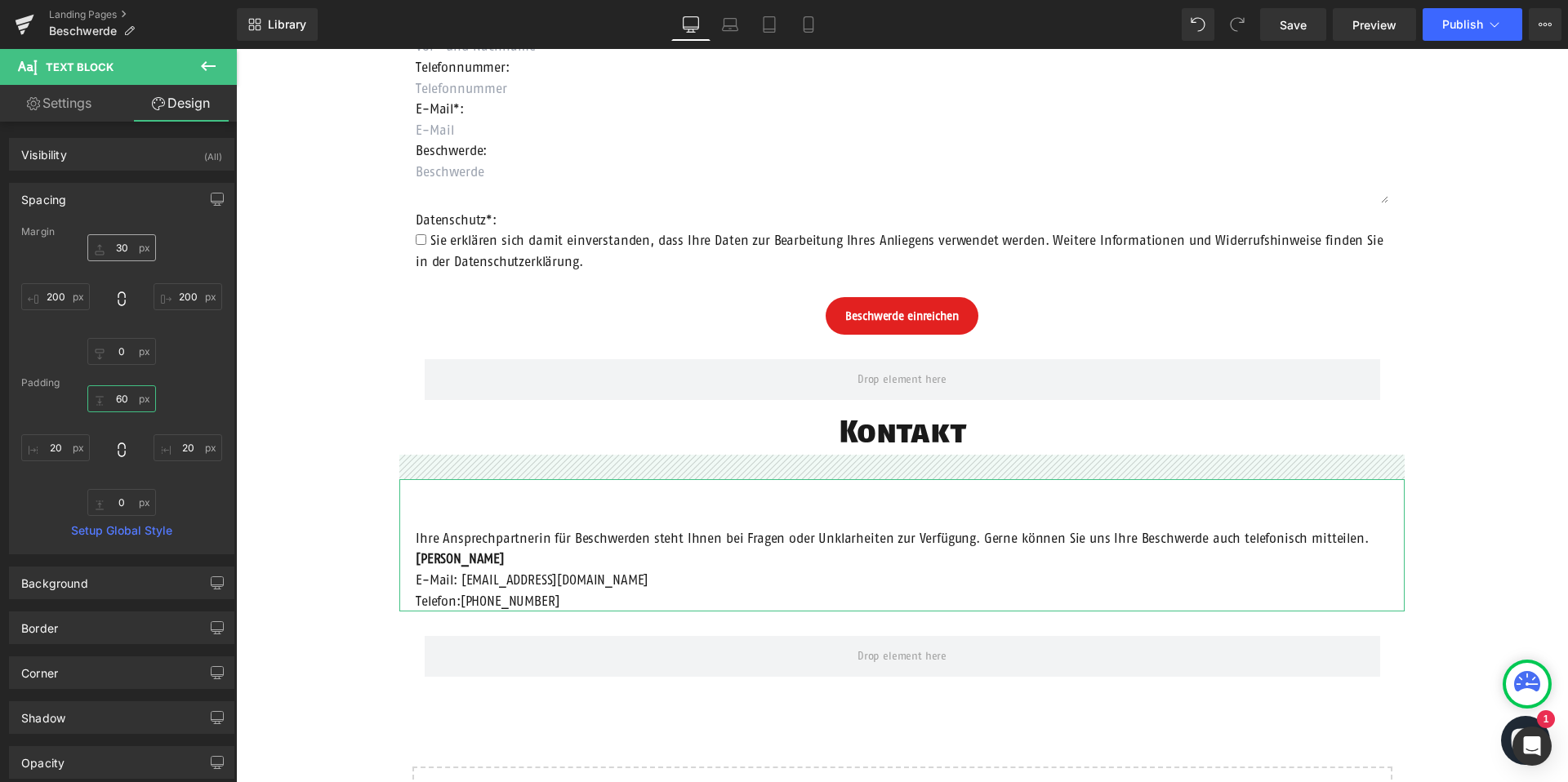
type input "60"
click at [117, 245] on input "30" at bounding box center [122, 247] width 69 height 27
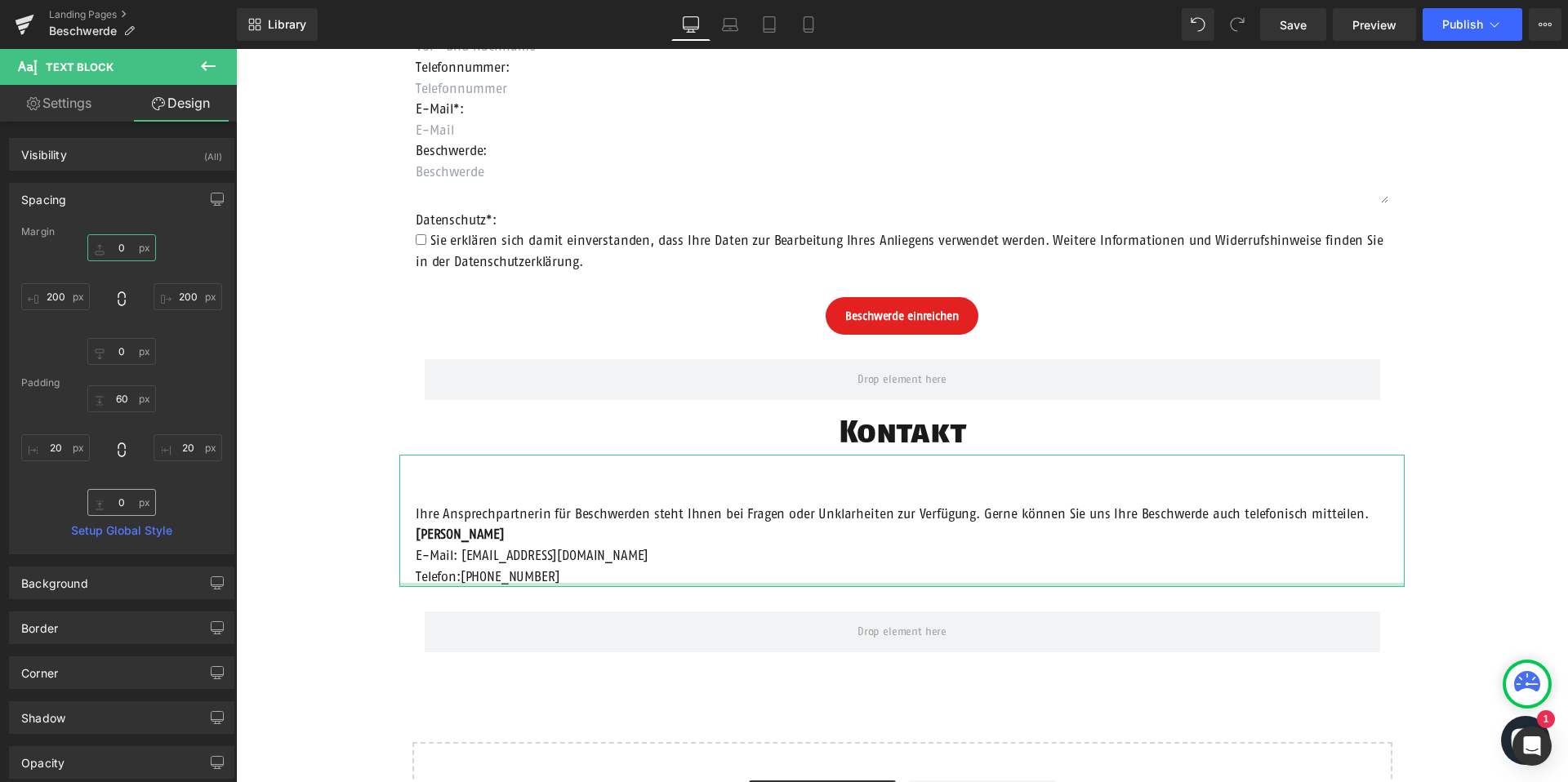
type input "0"
click at [122, 500] on input "0" at bounding box center [122, 502] width 69 height 27
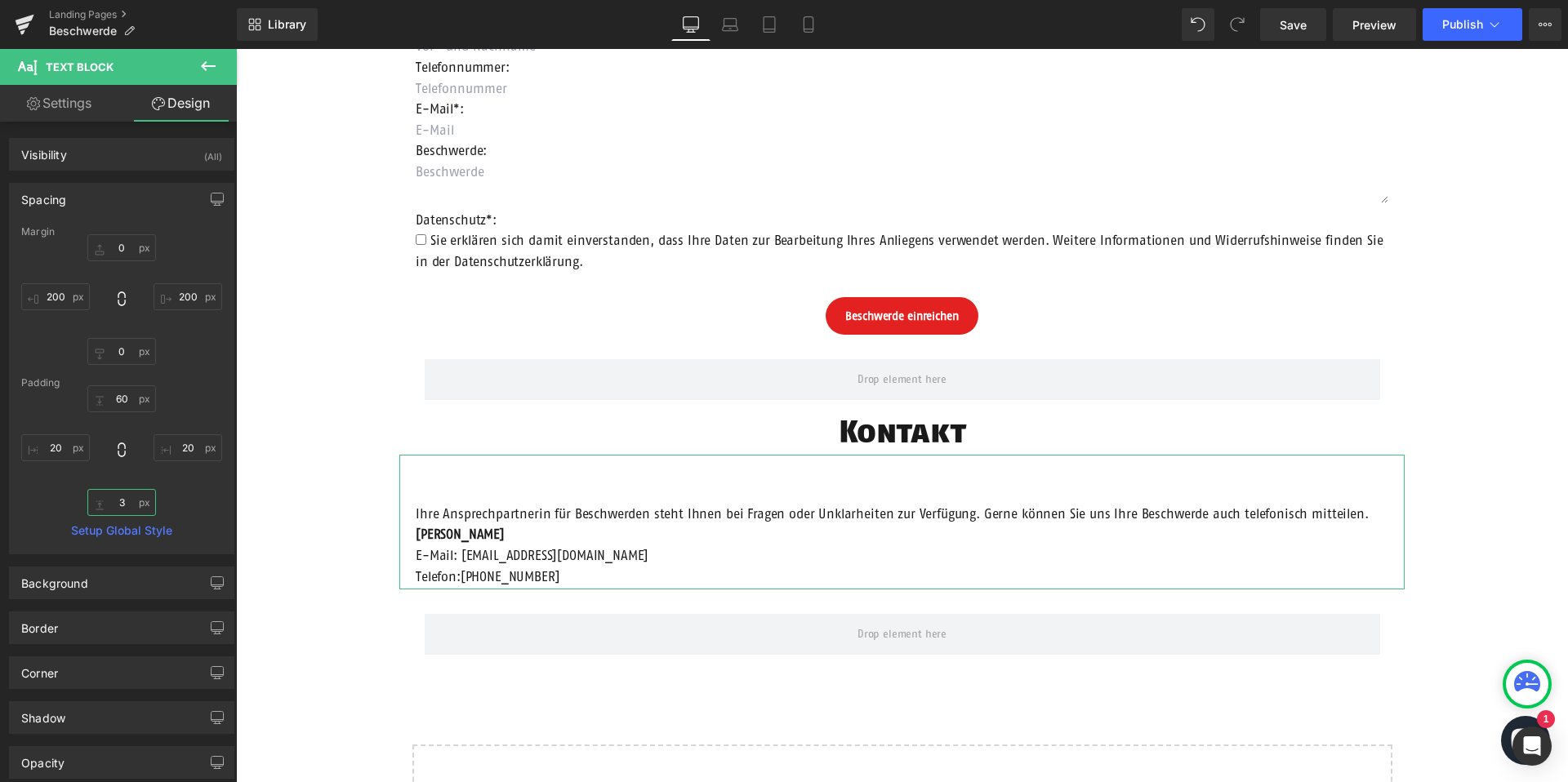
type input "30"
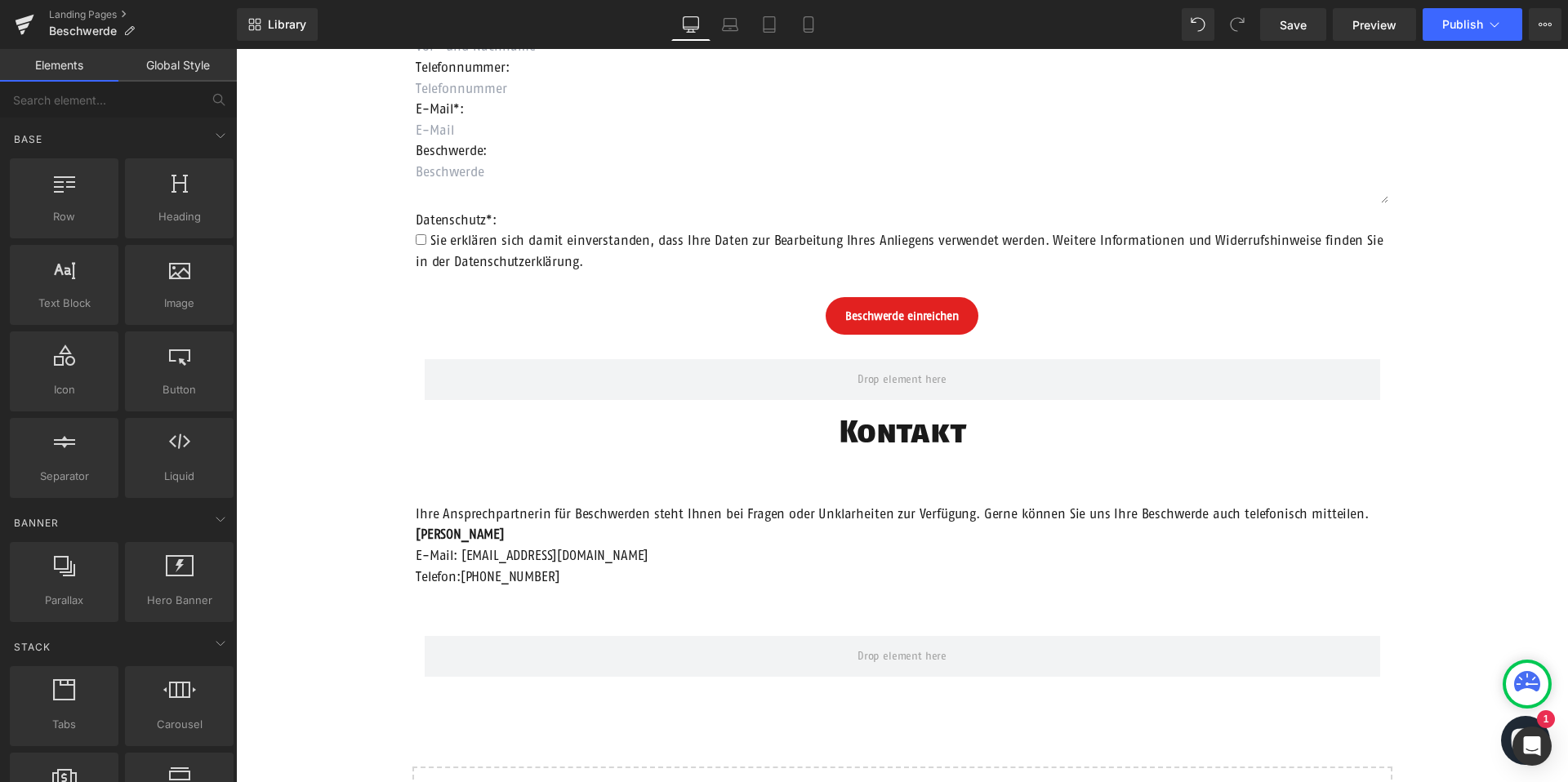
click at [352, 525] on div "Beschwerdeformular Heading Anrede: Text Block Auswählen Frau Herr Divers Dropdo…" at bounding box center [902, 389] width 1332 height 1023
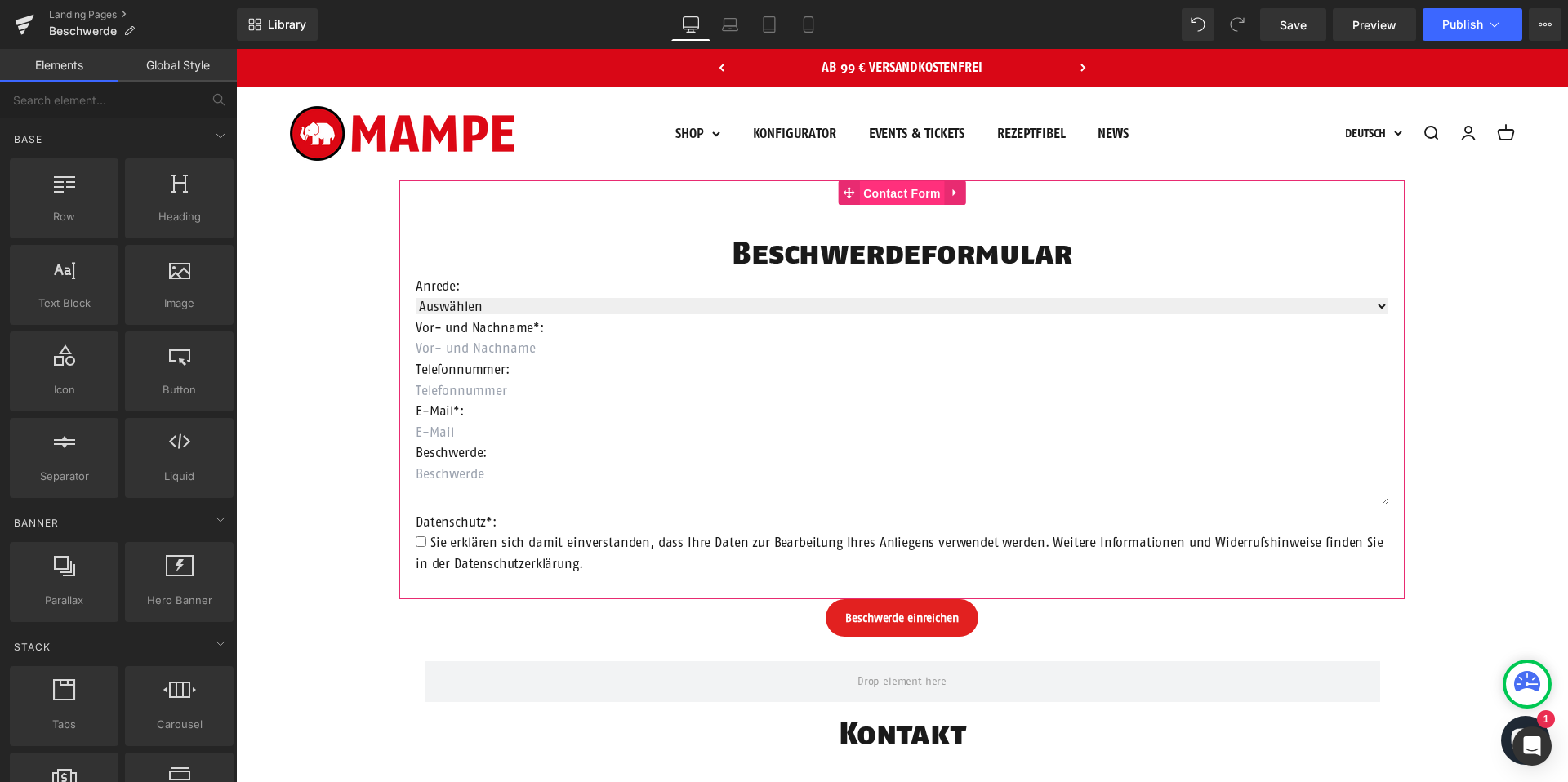
click at [898, 198] on span "Contact Form" at bounding box center [902, 193] width 86 height 25
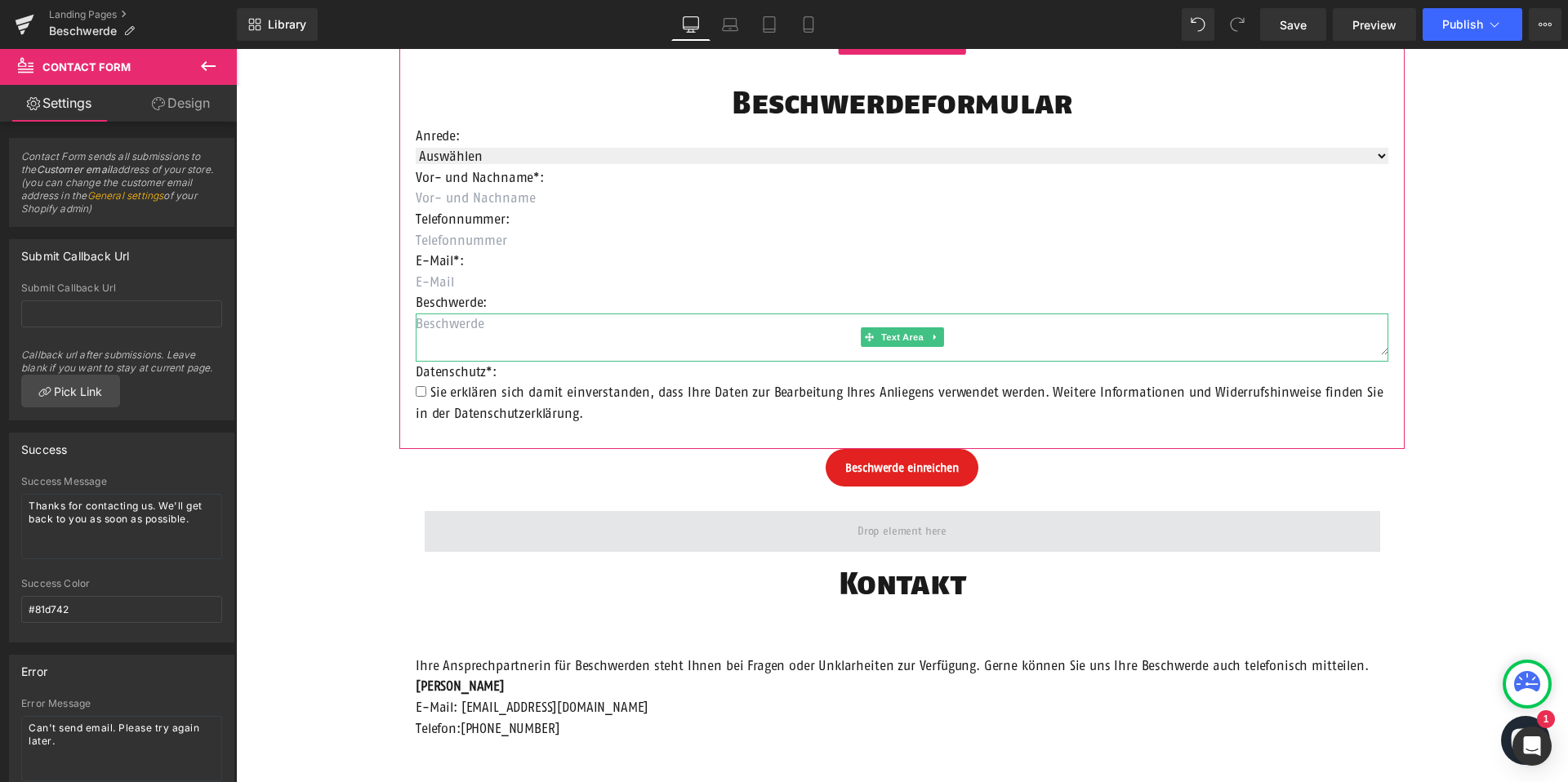
scroll to position [199, 0]
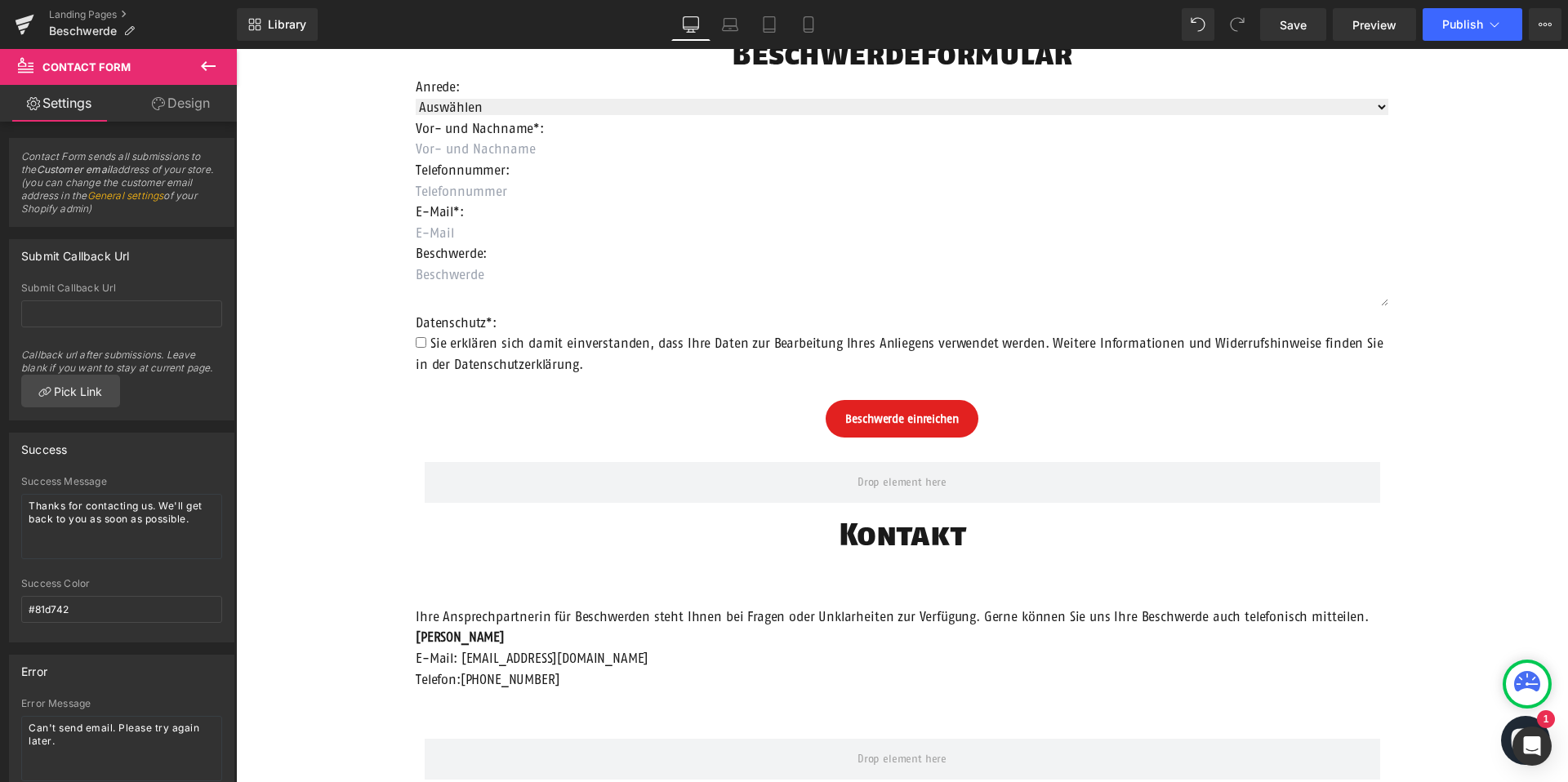
click at [730, 618] on span "Ihre Ansprechpartnerin für Beschwerden steht Ihnen bei Fragen oder Unklarheiten…" at bounding box center [892, 616] width 953 height 15
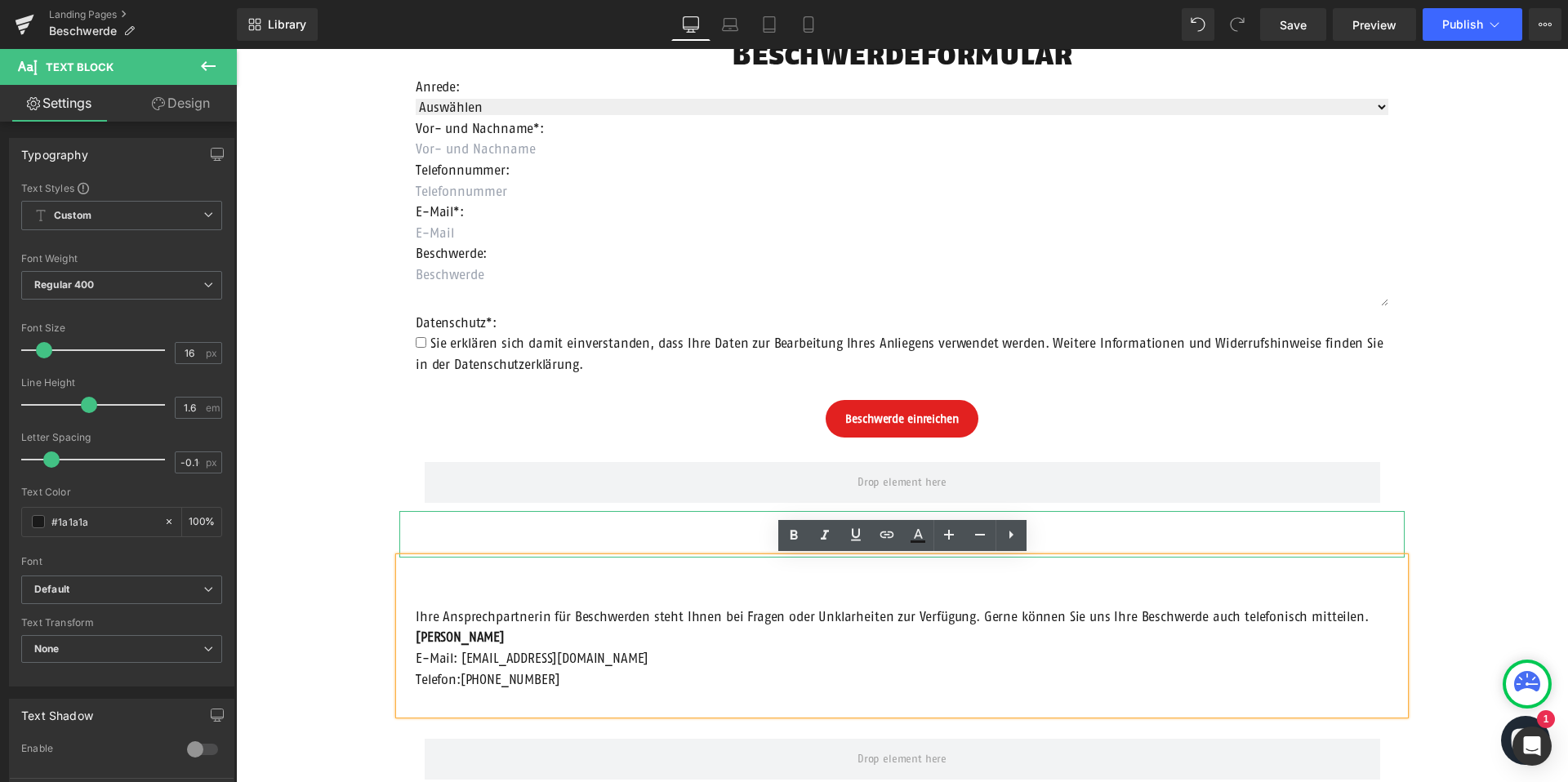
click at [757, 530] on h1 "Kontakt" at bounding box center [902, 535] width 1005 height 46
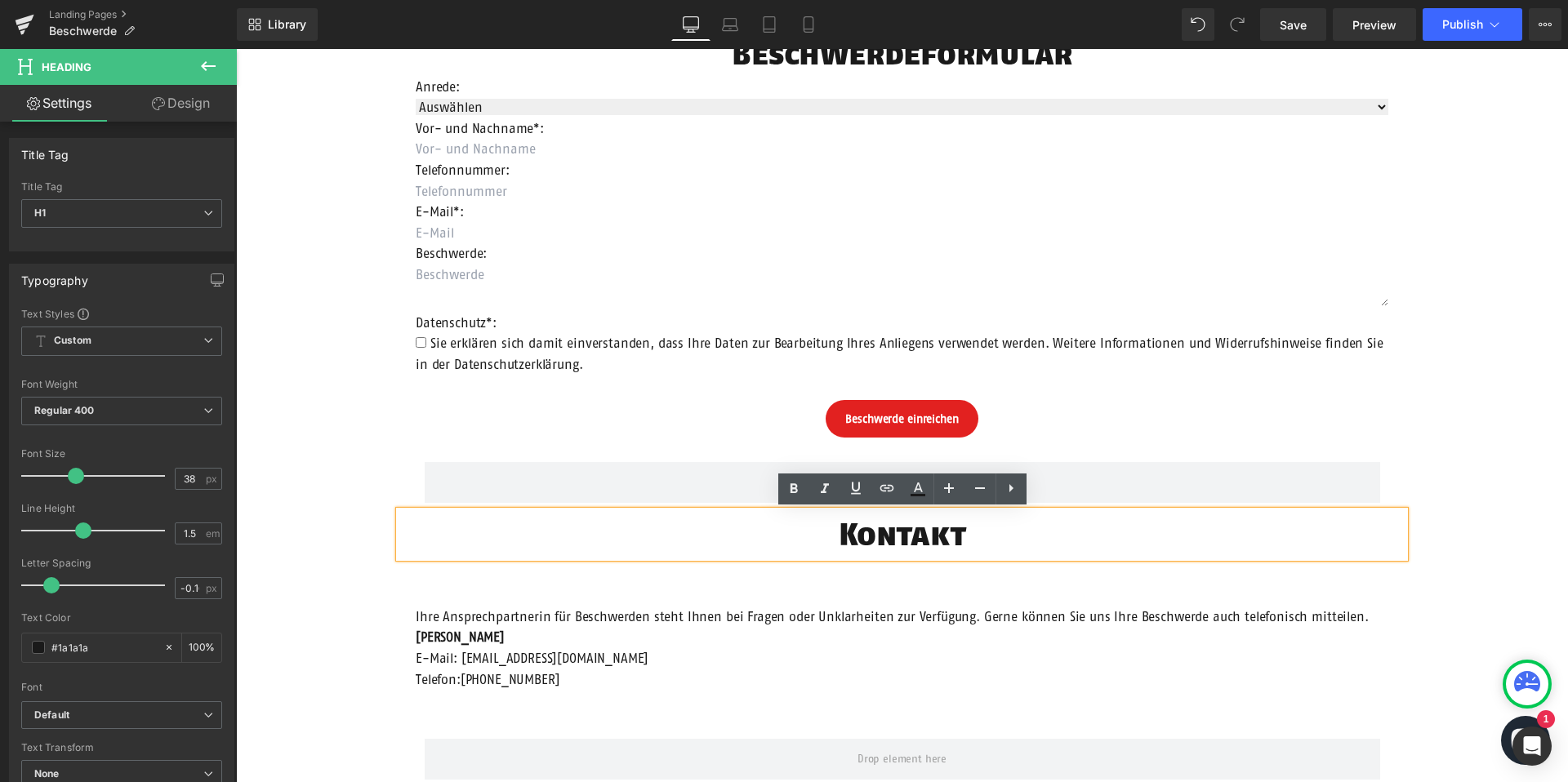
click at [331, 565] on div "Beschwerdeformular Heading Anrede: Text Block Auswählen Frau Herr Divers Dropdo…" at bounding box center [902, 492] width 1332 height 1023
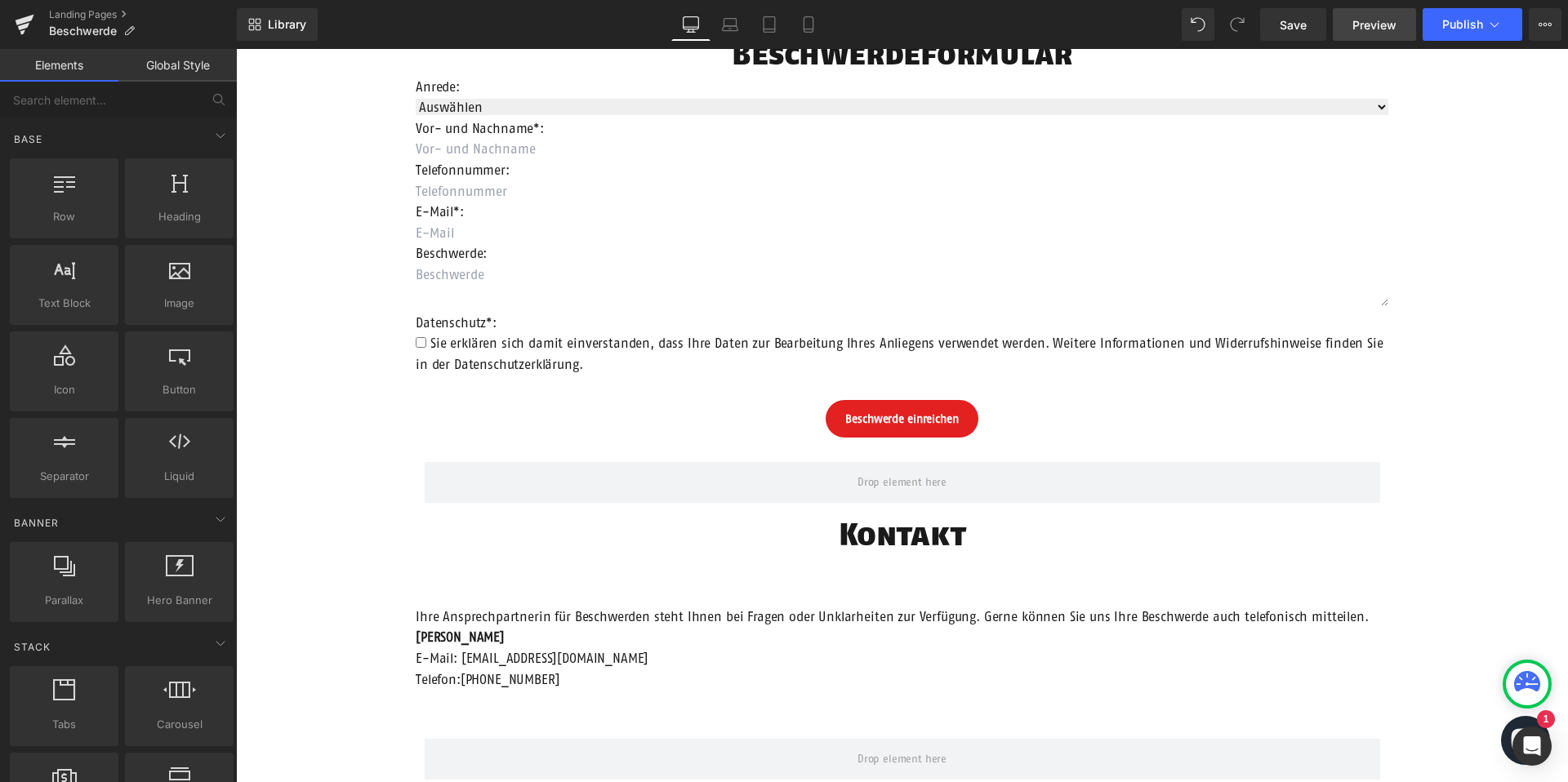
click at [1364, 36] on link "Preview" at bounding box center [1374, 25] width 83 height 33
click at [1293, 27] on span "Save" at bounding box center [1292, 25] width 27 height 17
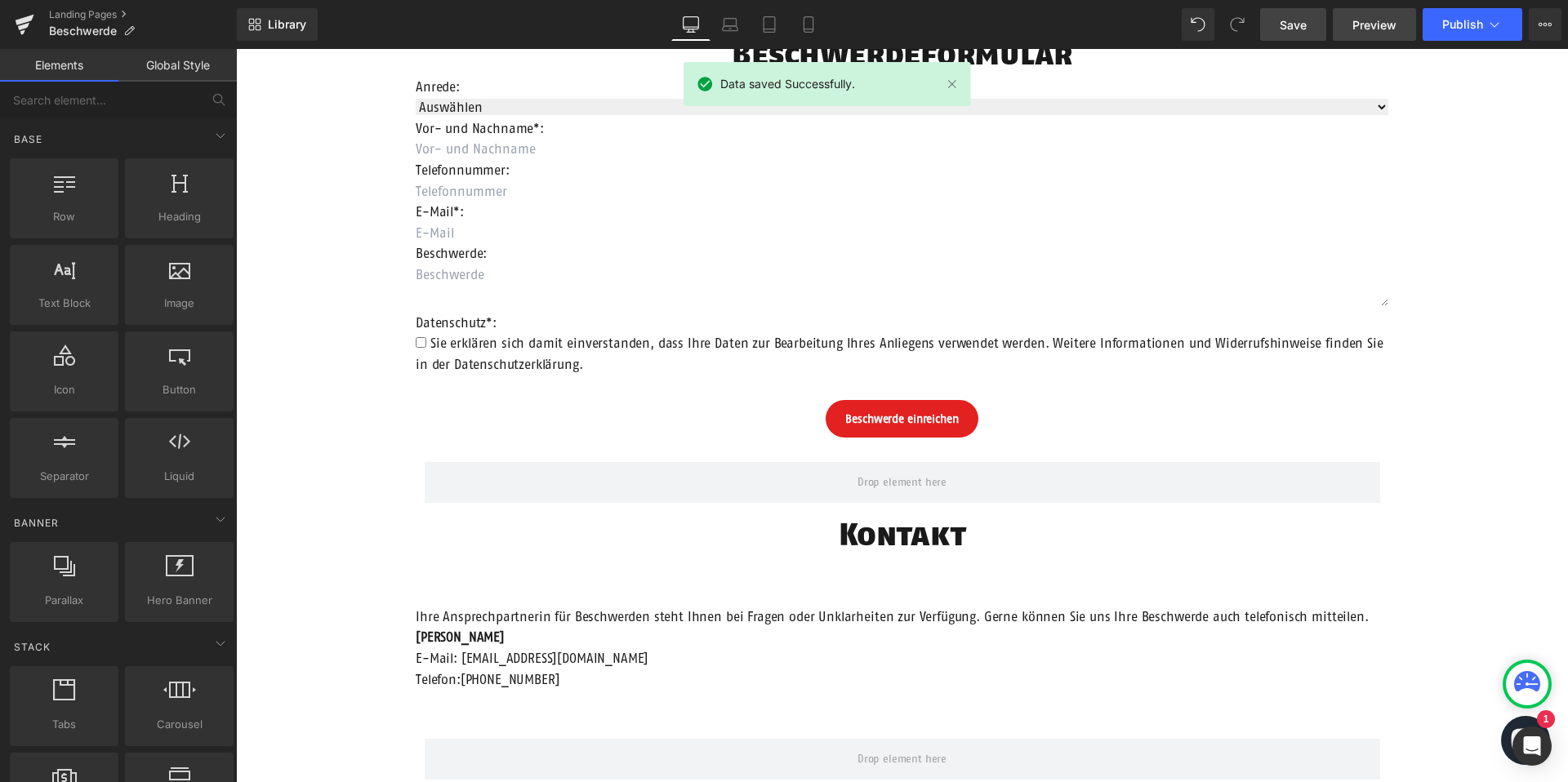
click at [1377, 23] on span "Preview" at bounding box center [1374, 25] width 44 height 17
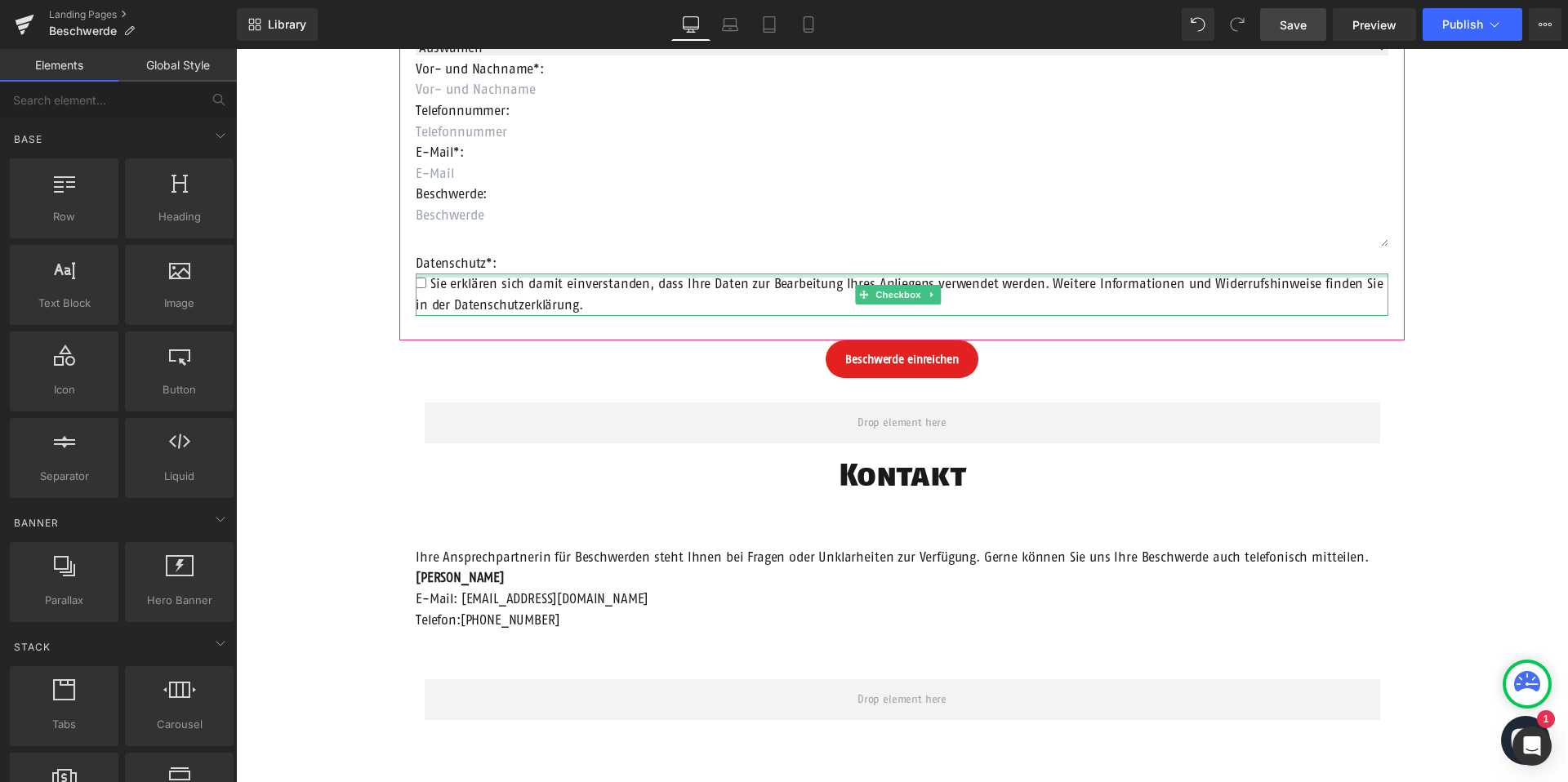
scroll to position [396, 0]
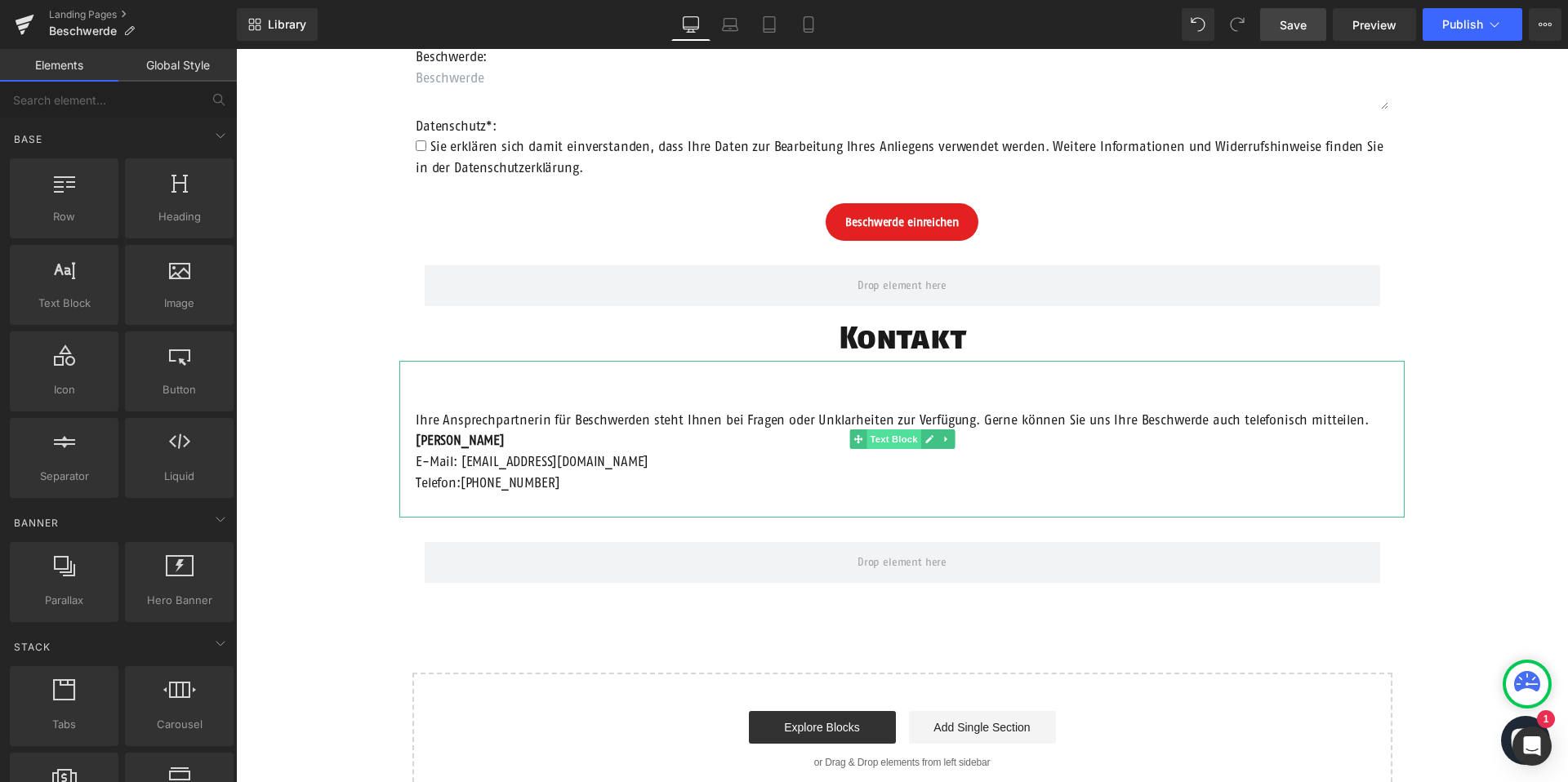
click at [899, 437] on span "Text Block" at bounding box center [893, 439] width 54 height 20
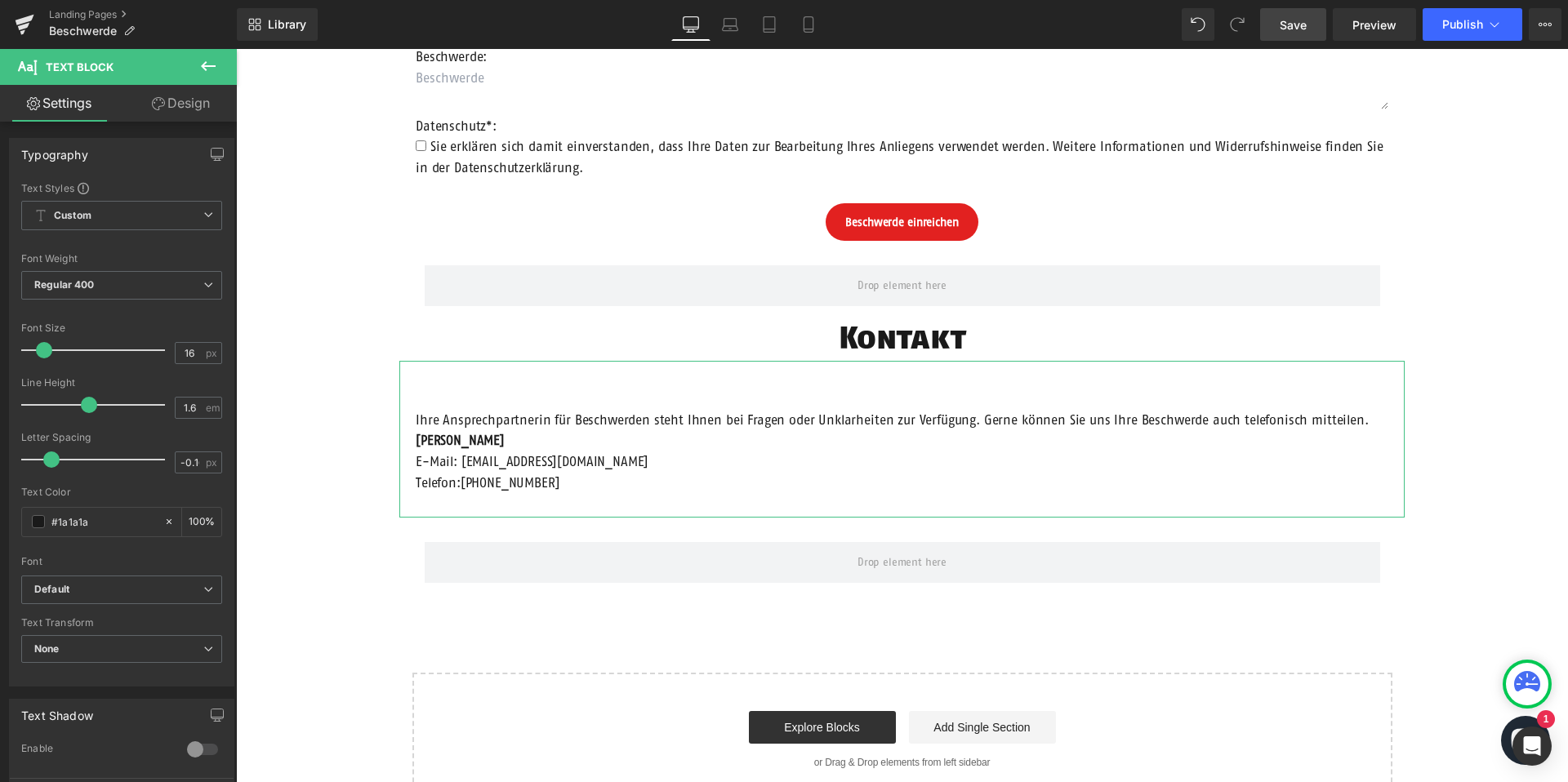
click at [188, 103] on link "Design" at bounding box center [181, 103] width 119 height 37
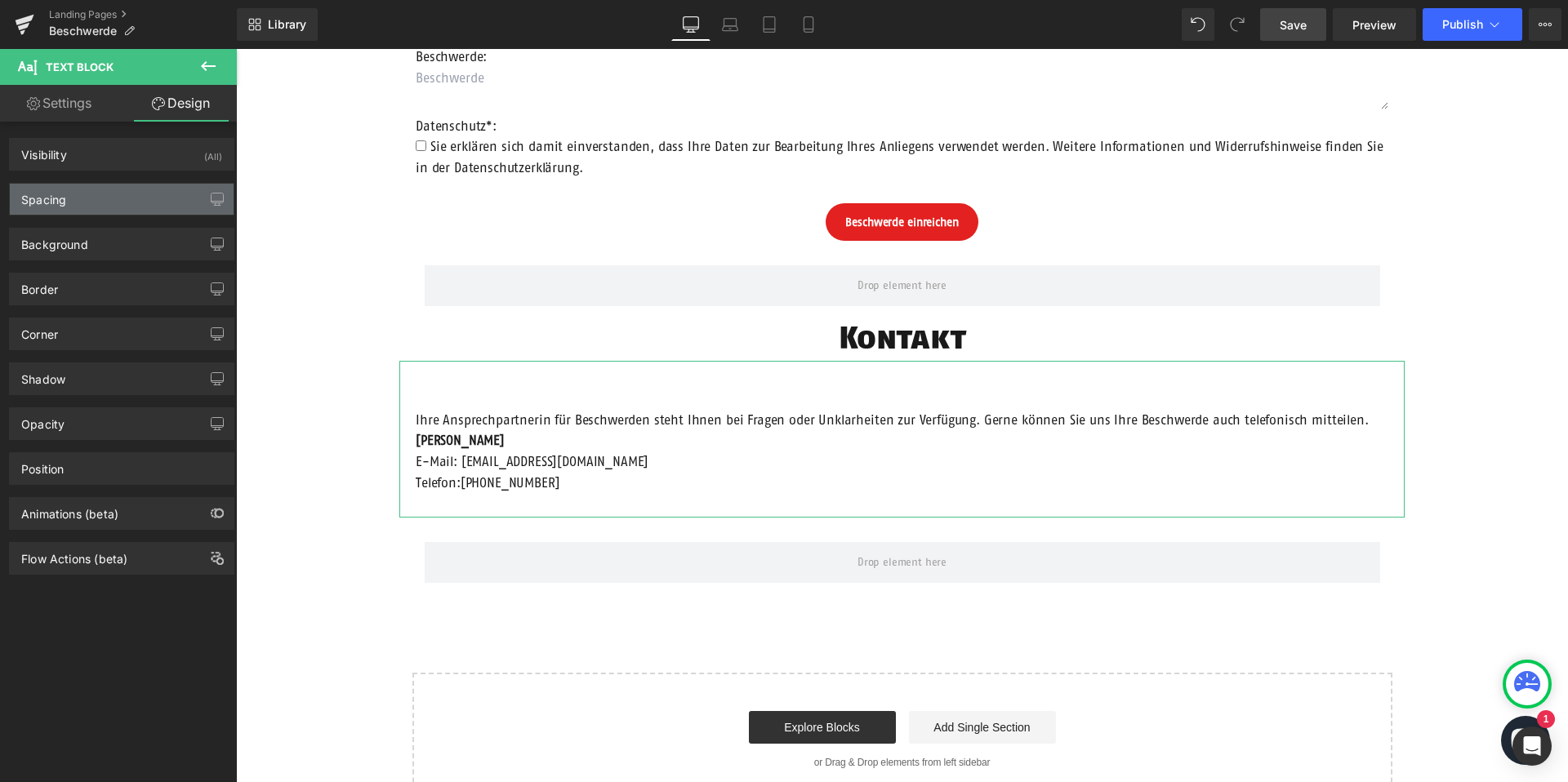
type input "0"
type input "200"
type input "0"
type input "200"
type input "60"
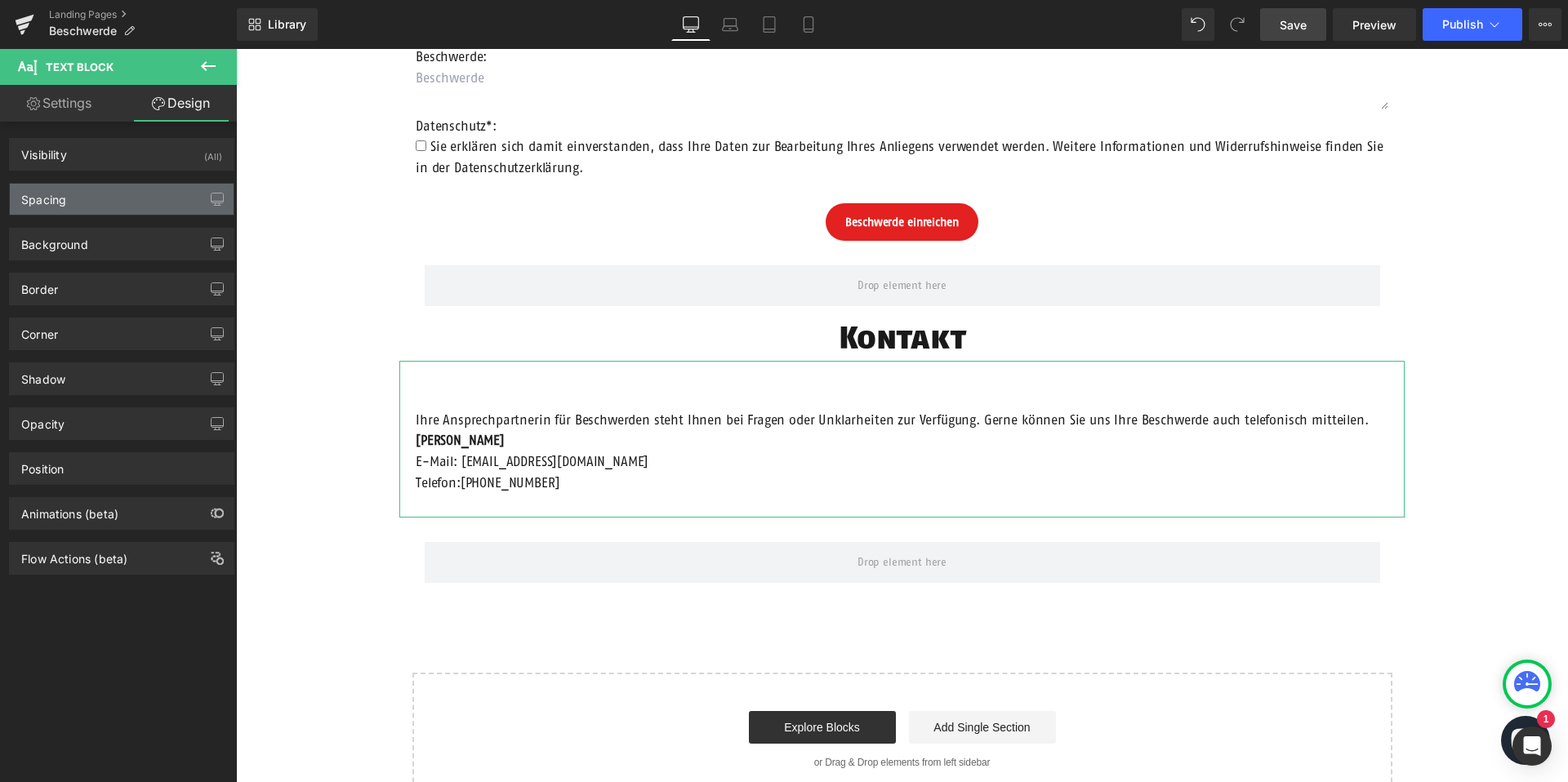
type input "20"
type input "30"
type input "20"
click at [107, 194] on div "Spacing" at bounding box center [121, 199] width 223 height 31
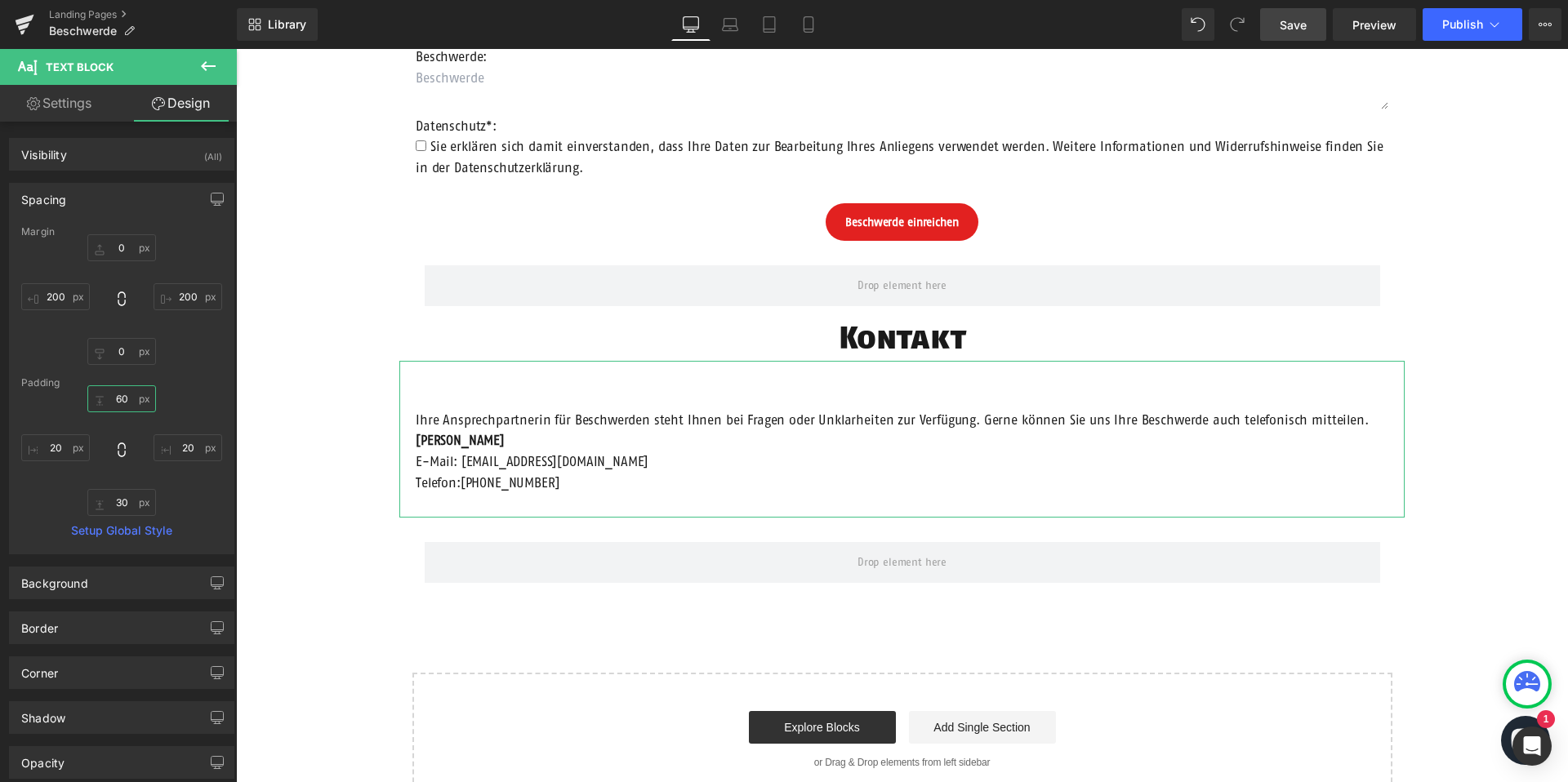
click at [115, 398] on input "60" at bounding box center [122, 399] width 69 height 27
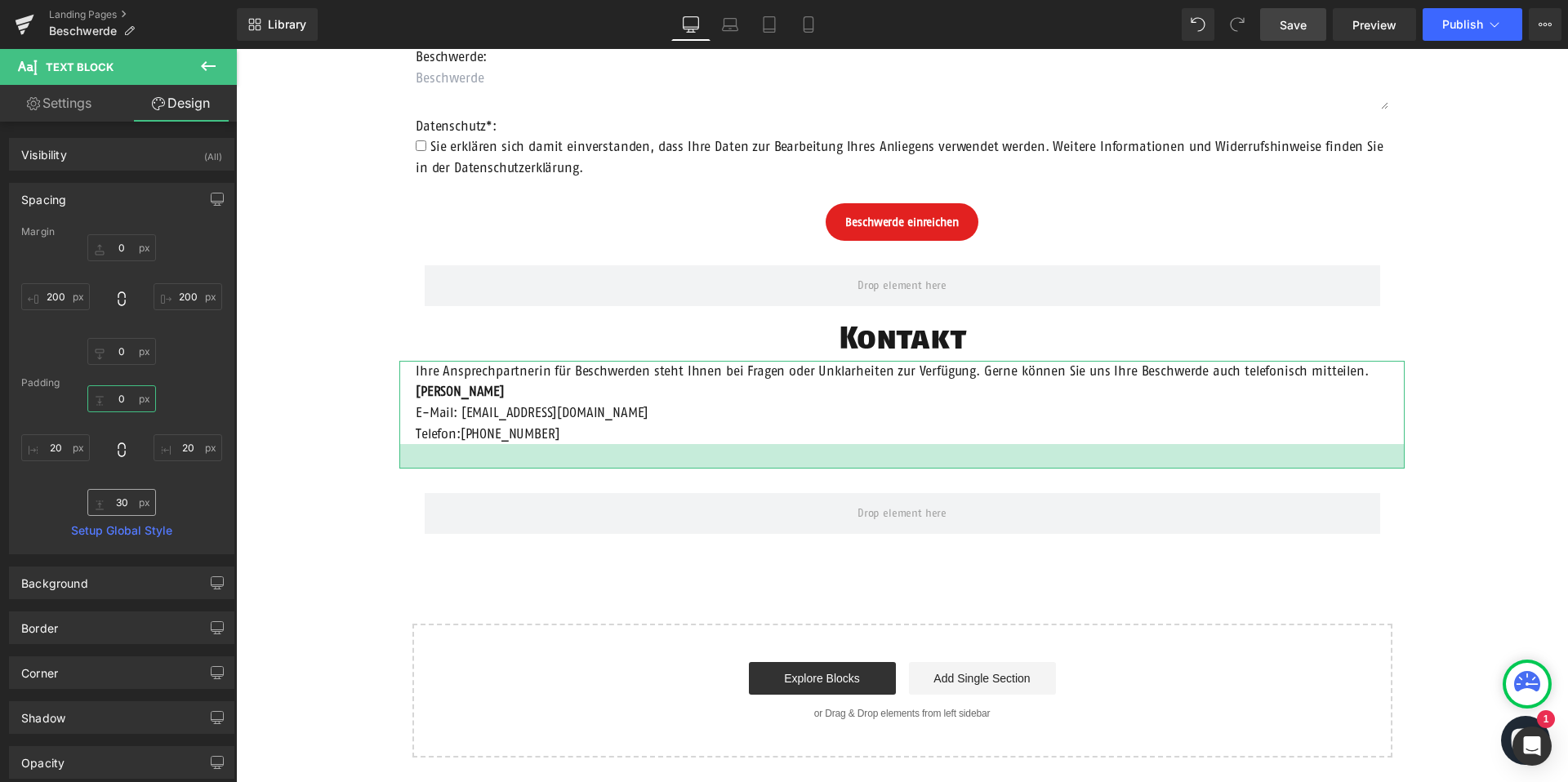
type input "0"
click at [119, 503] on input "30" at bounding box center [122, 502] width 69 height 27
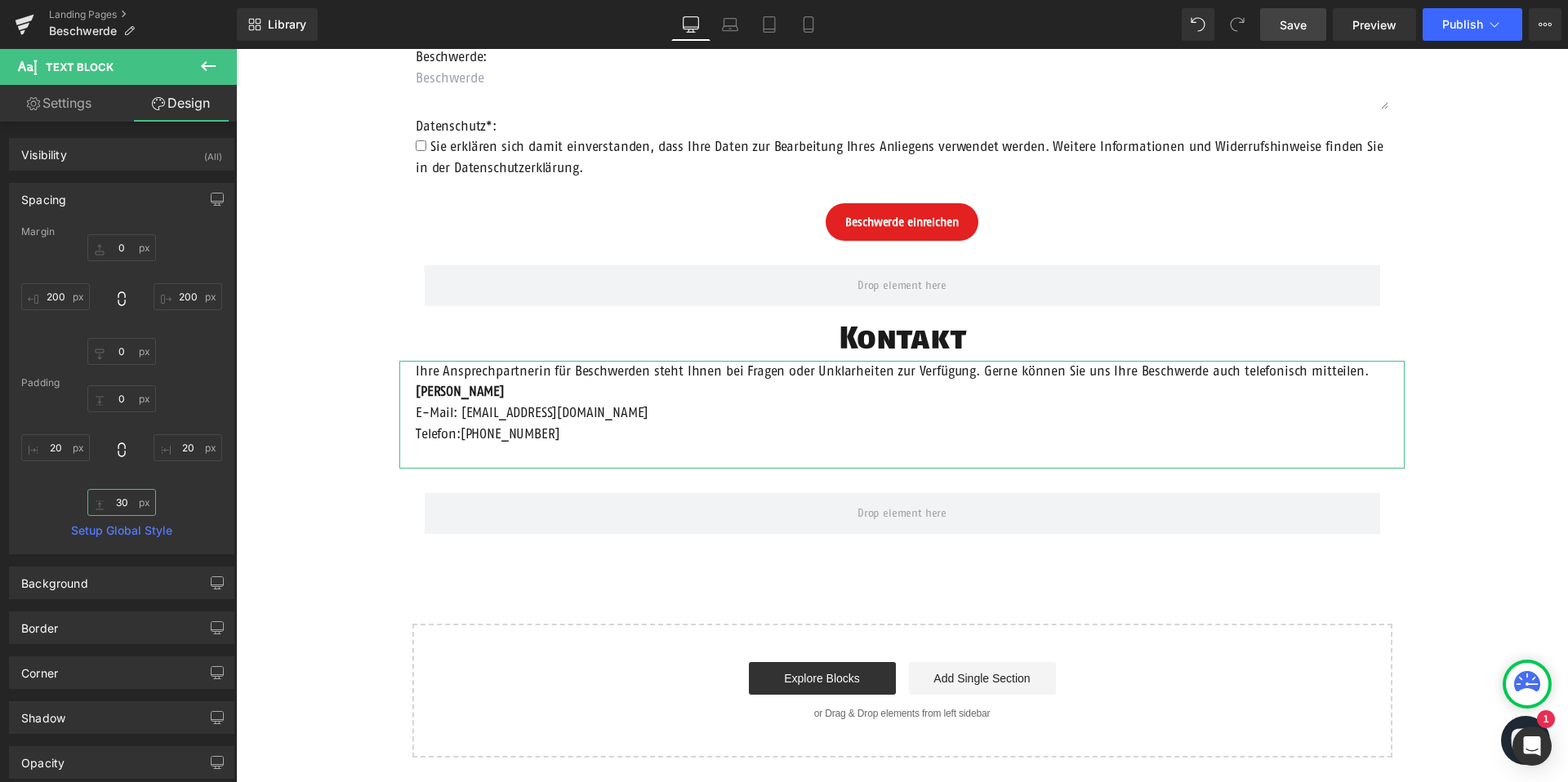
type input "0"
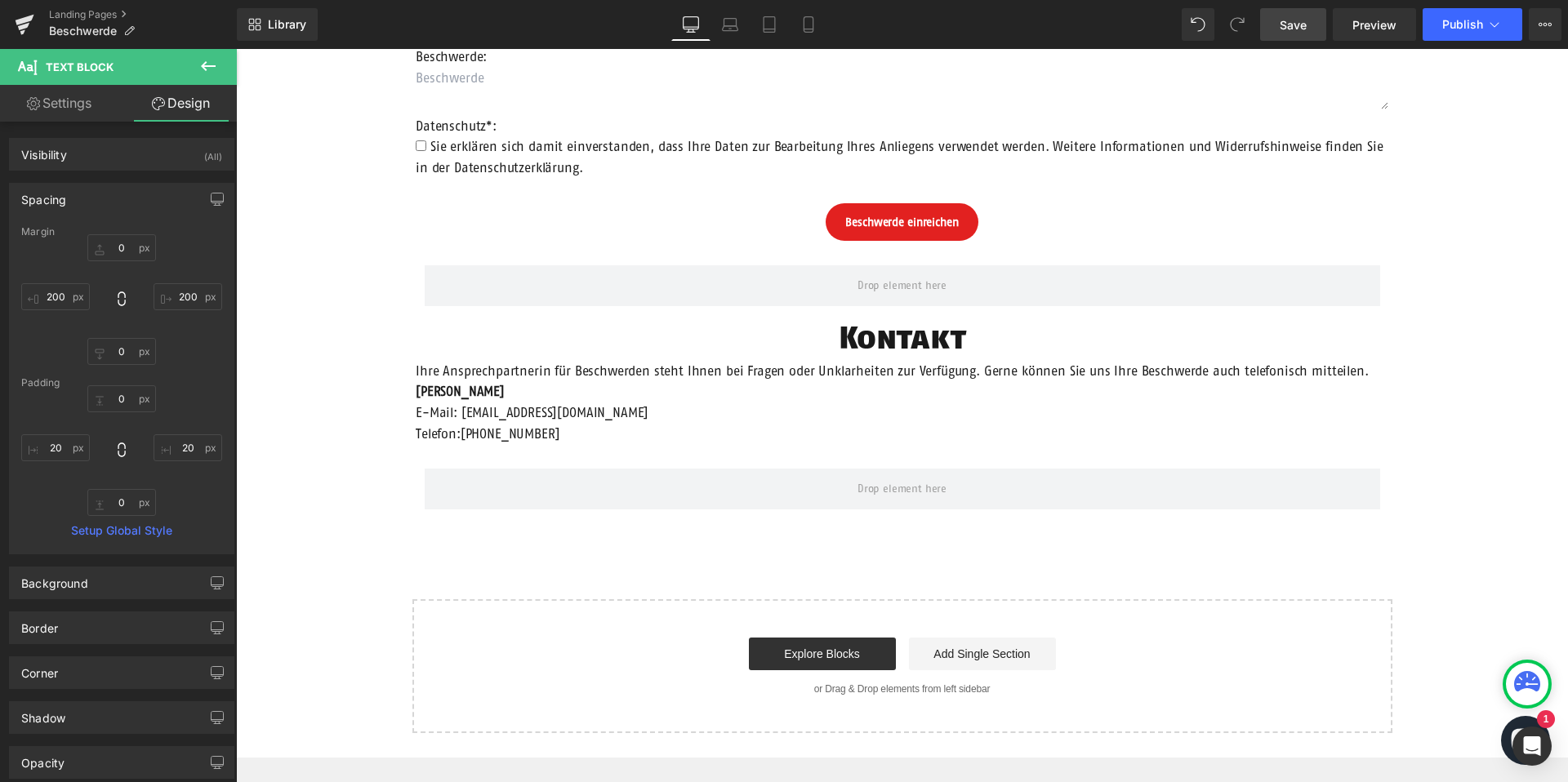
click at [293, 387] on div "Beschwerdeformular Heading Anrede: Text Block Auswählen Frau Herr Divers Dropdo…" at bounding box center [902, 259] width 1332 height 950
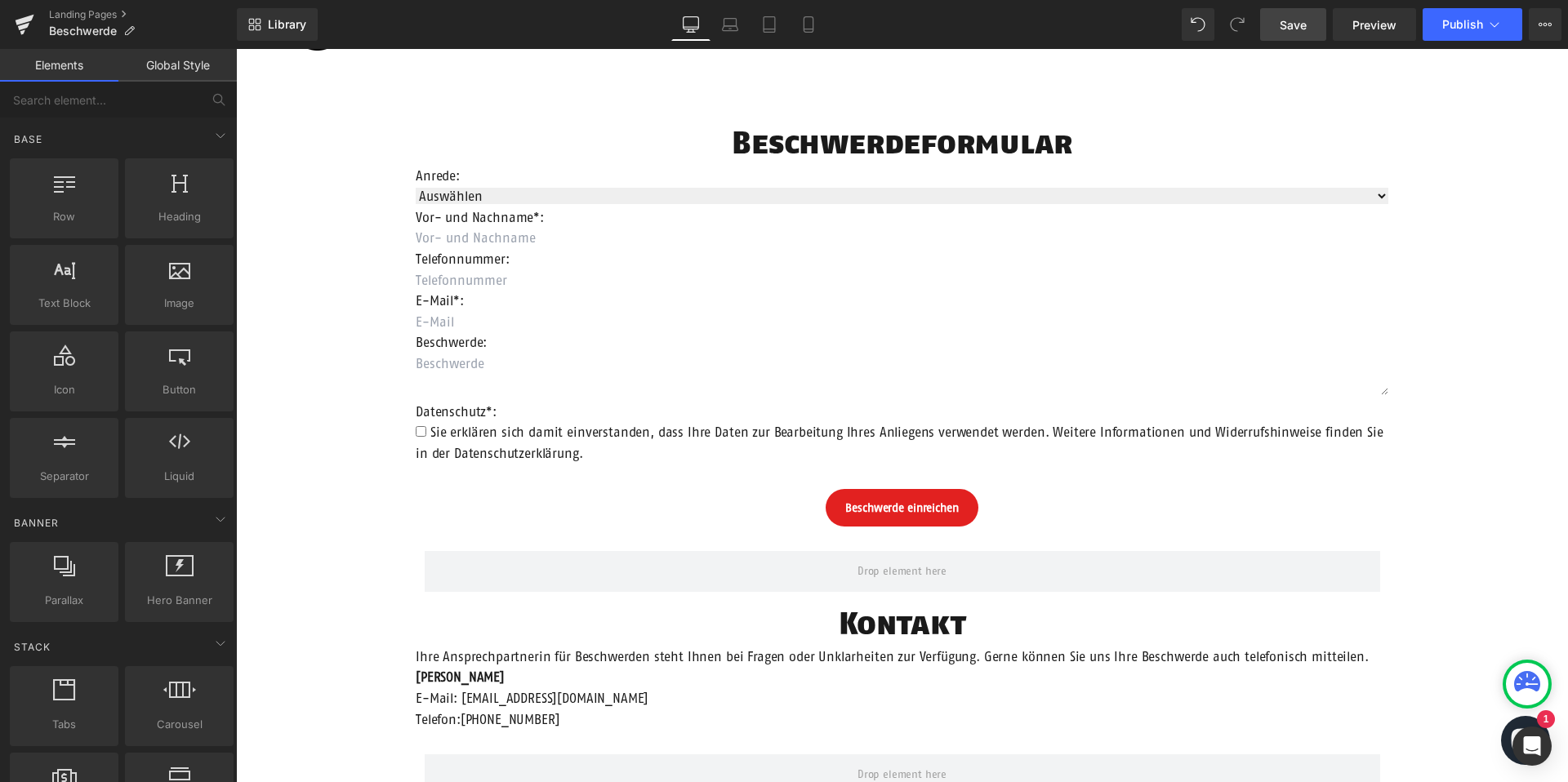
scroll to position [108, 0]
click at [1301, 31] on span "Save" at bounding box center [1292, 25] width 27 height 17
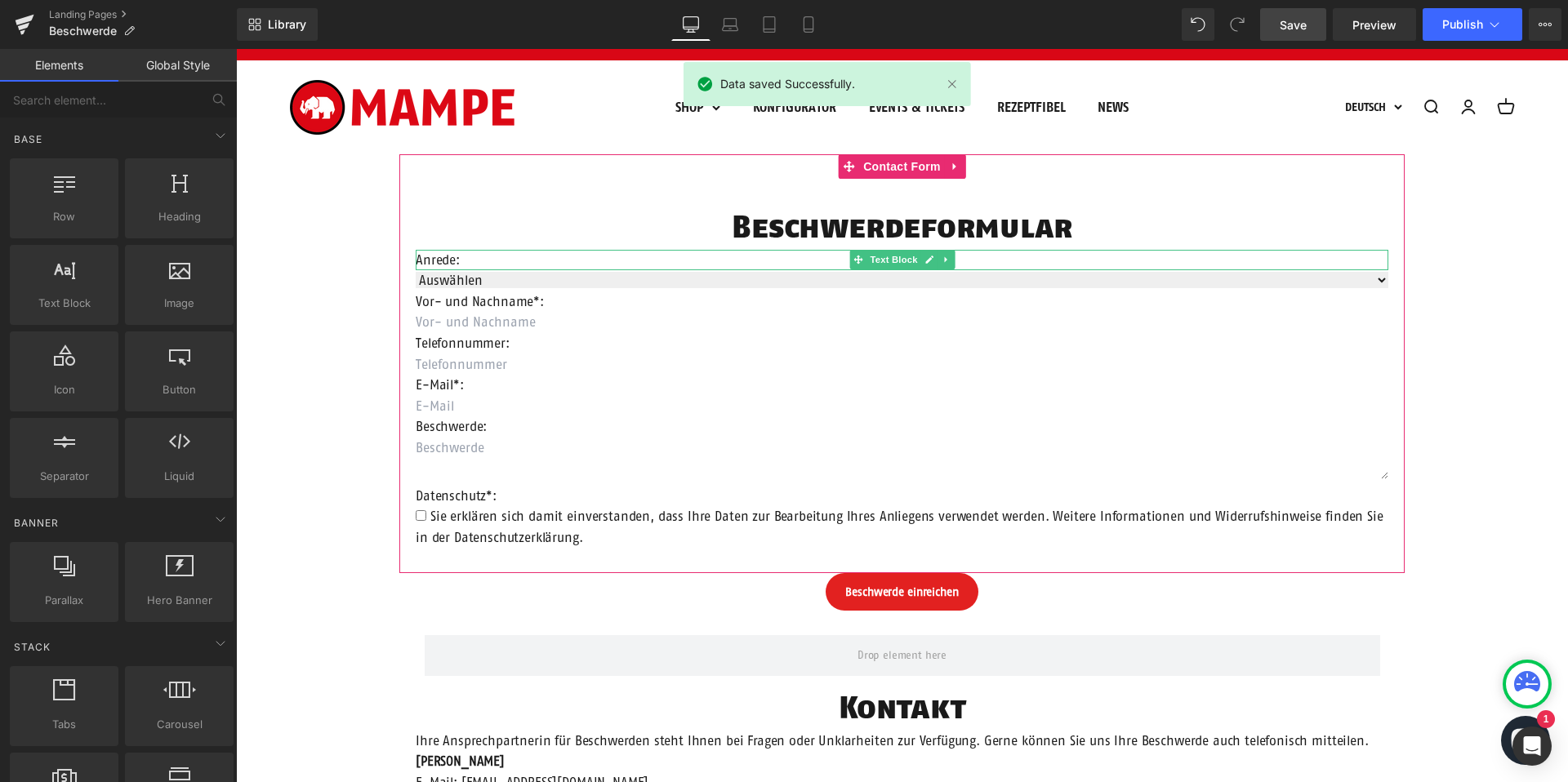
scroll to position [0, 0]
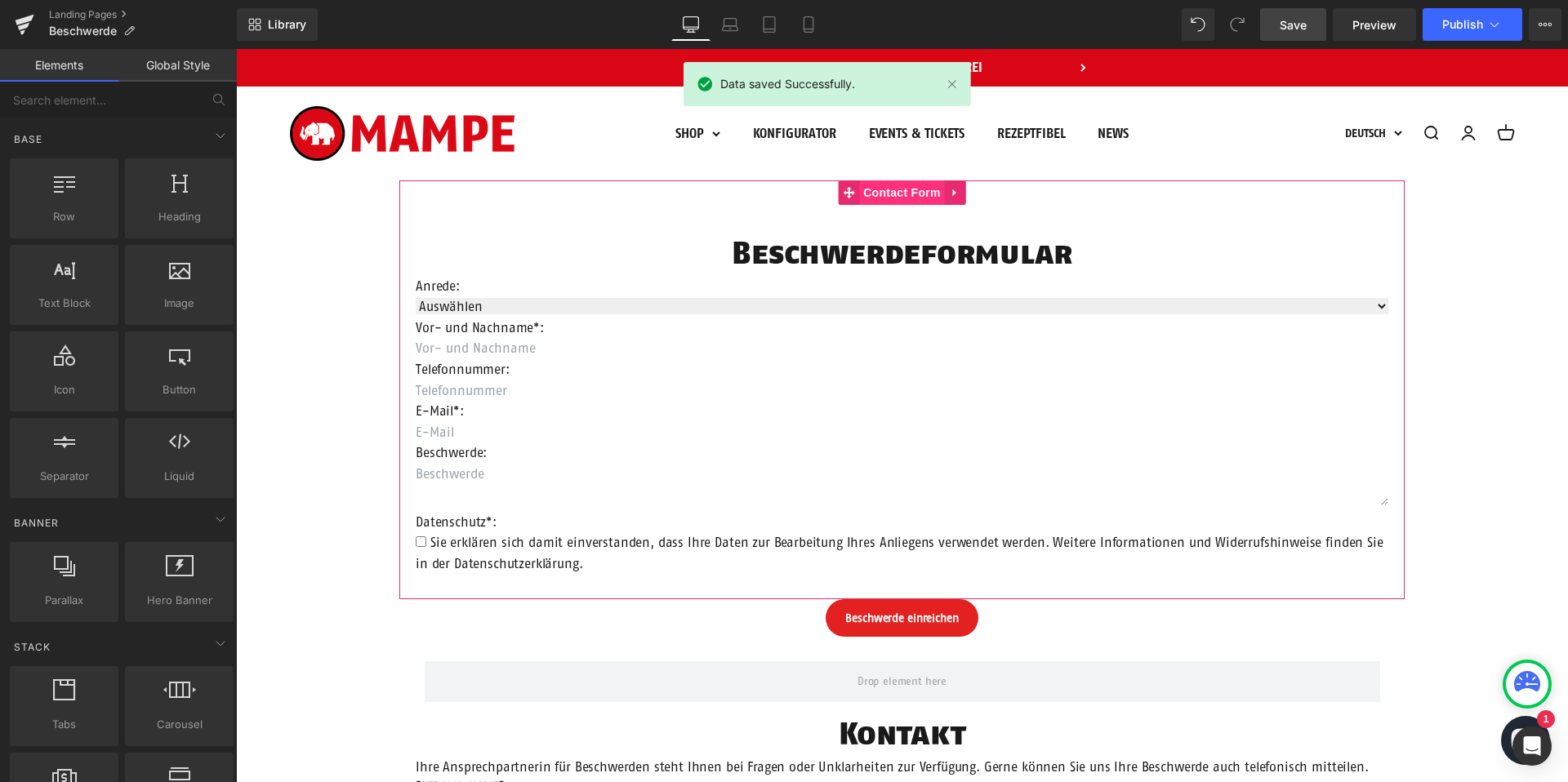
click at [899, 191] on span "Contact Form" at bounding box center [902, 192] width 86 height 25
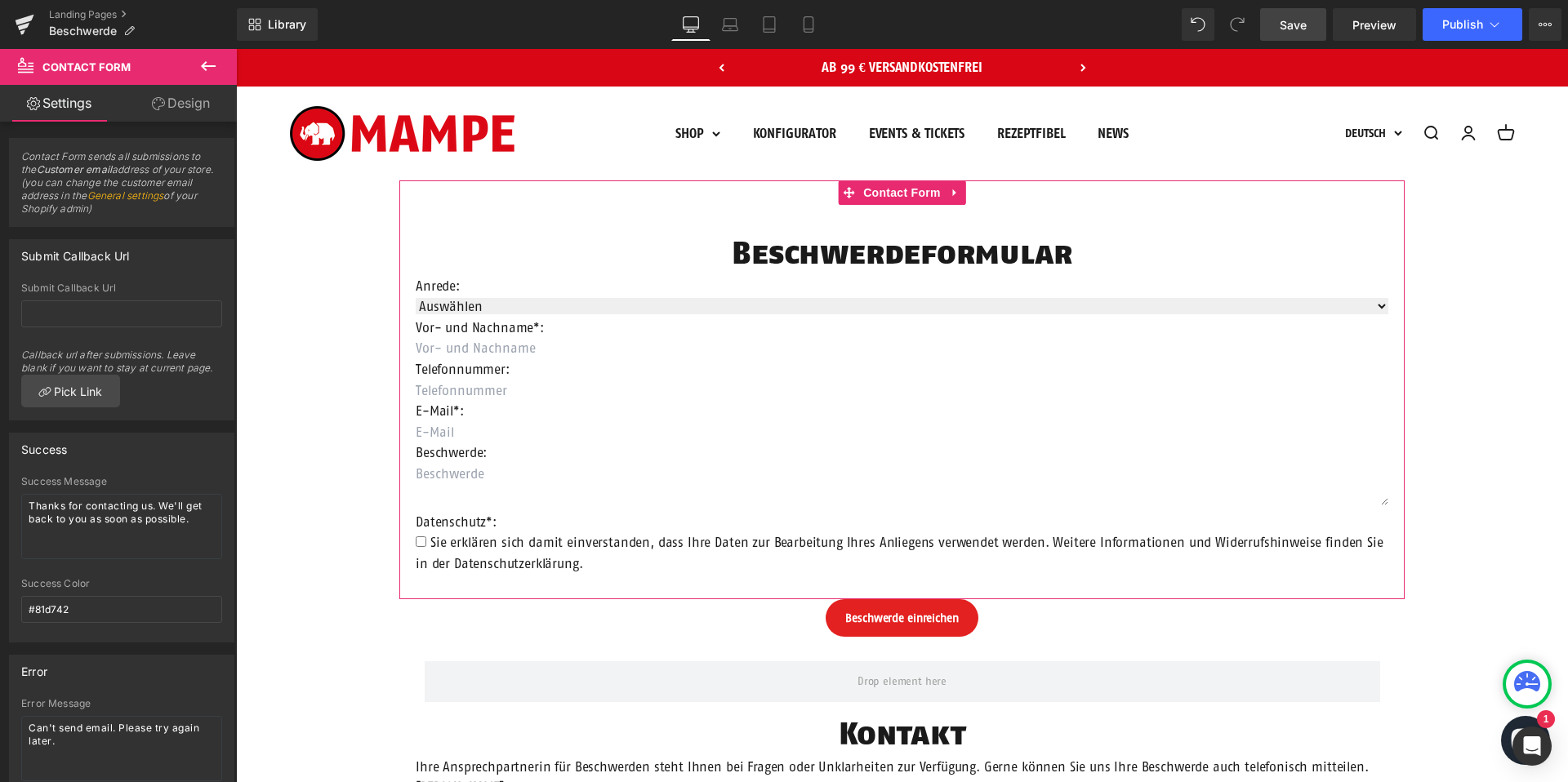
click at [176, 97] on link "Design" at bounding box center [181, 103] width 119 height 37
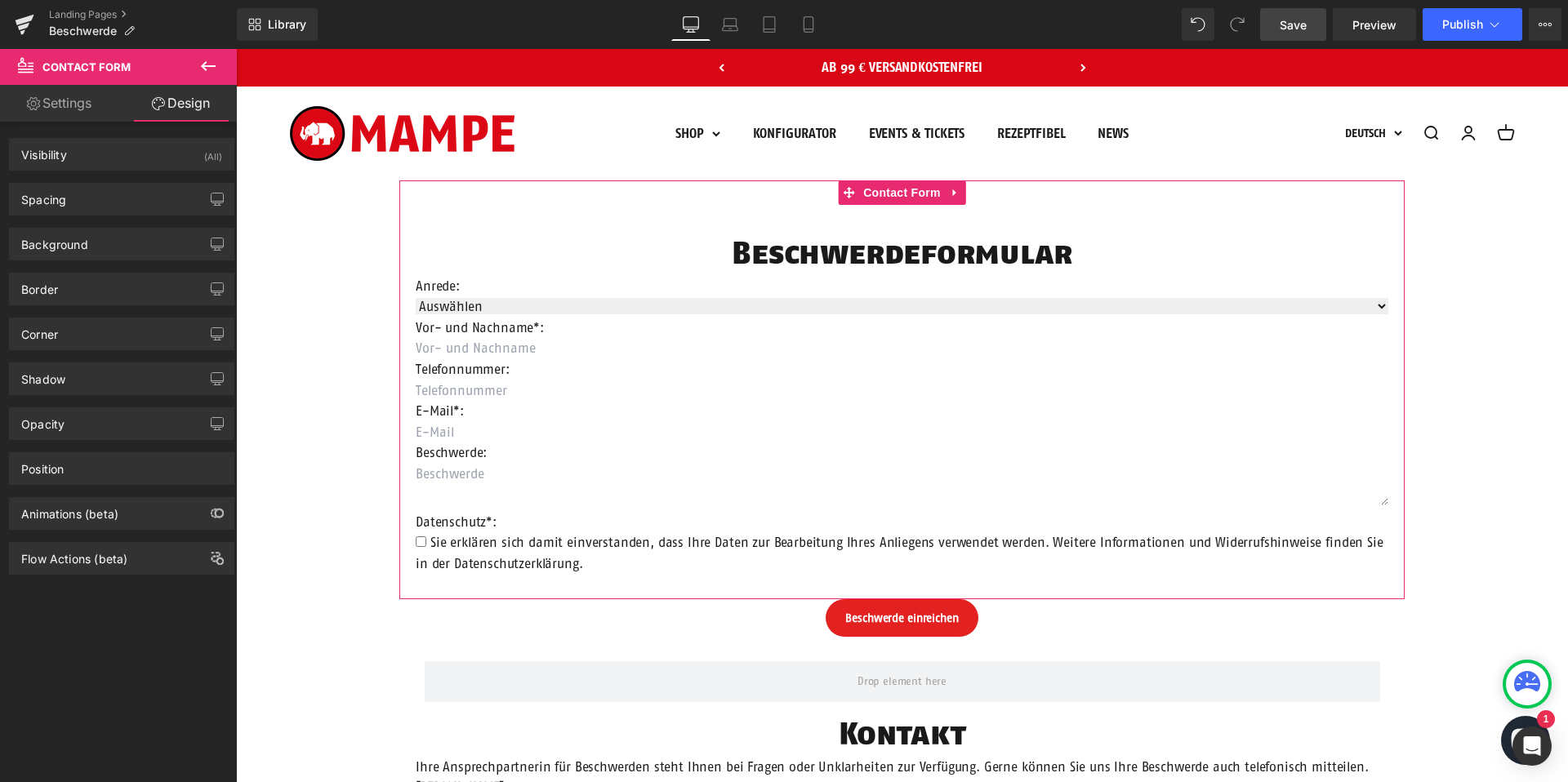
type input "0"
type input "200"
type input "0"
type input "200"
type input "60"
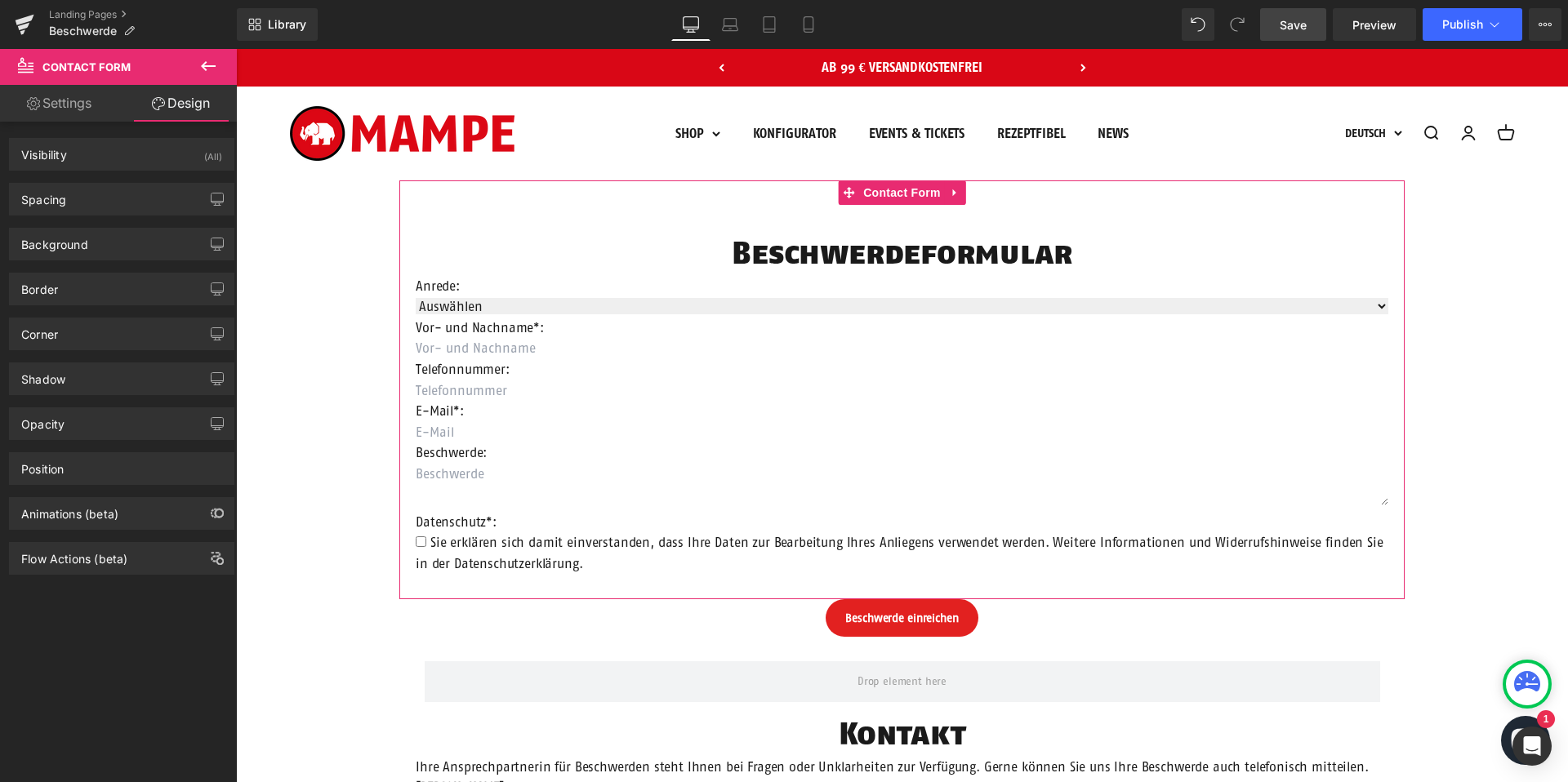
type input "20"
type input "30"
type input "20"
click at [108, 202] on div "Spacing" at bounding box center [121, 199] width 223 height 31
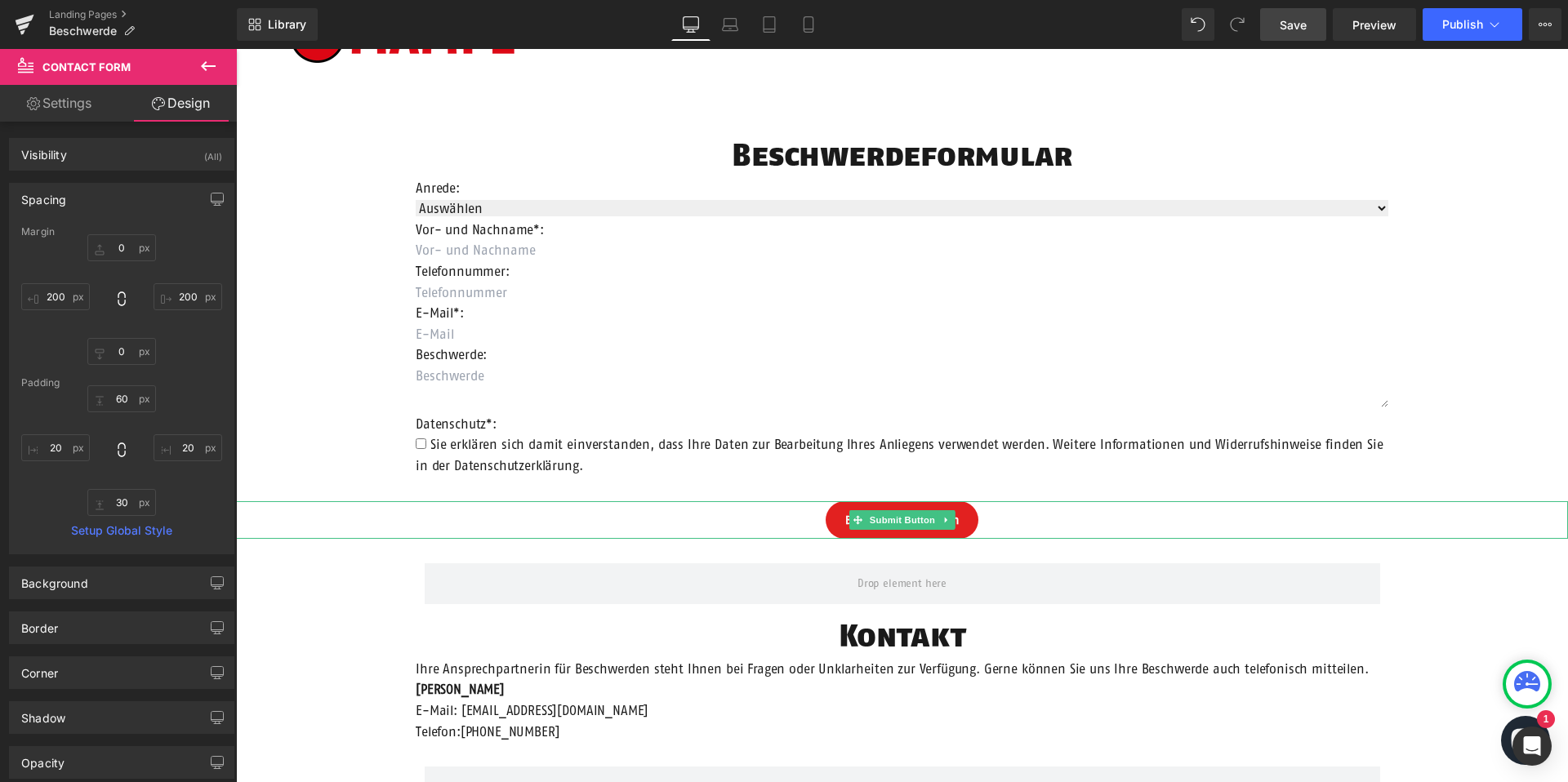
scroll to position [50, 0]
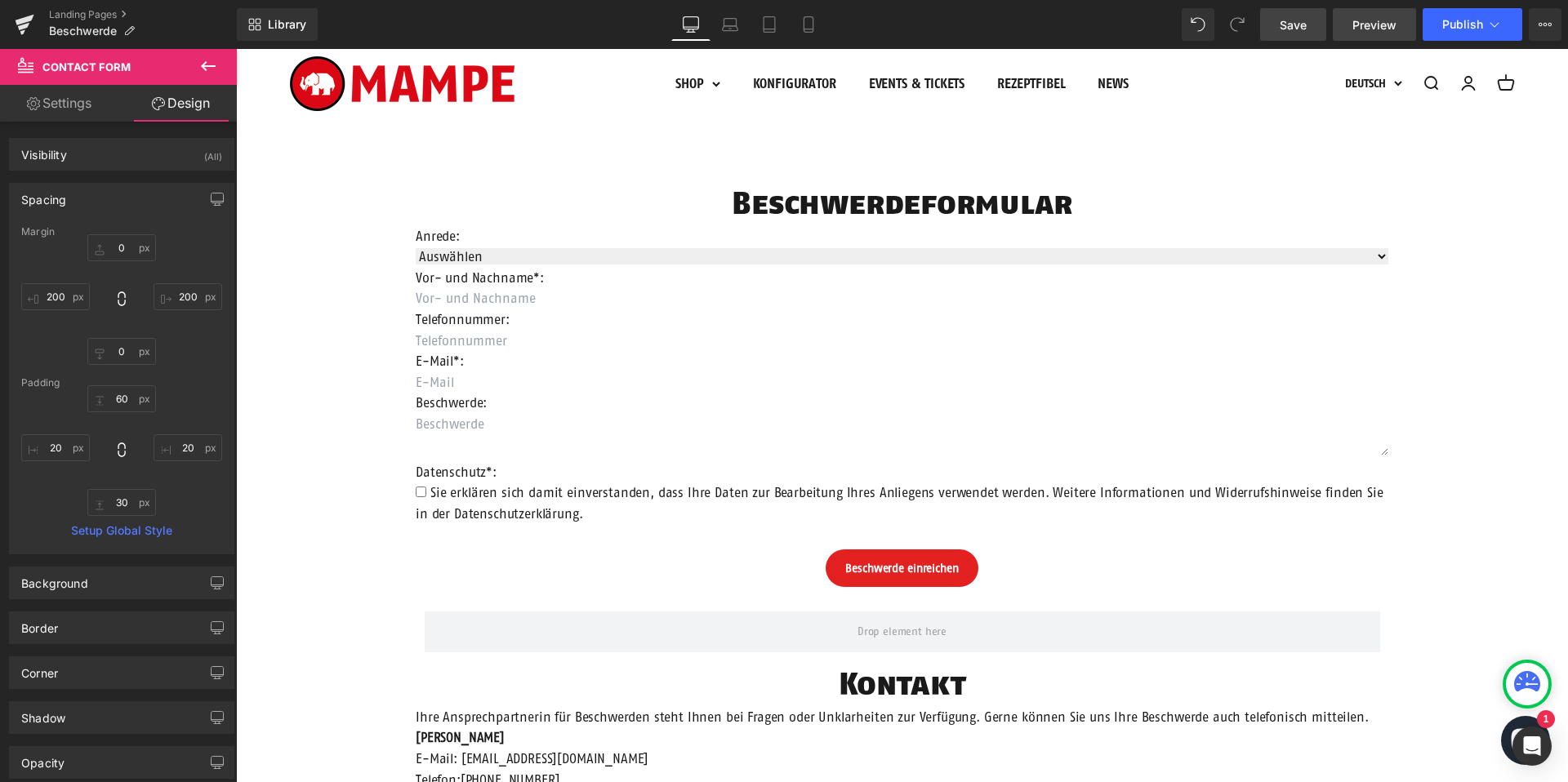
click at [1364, 26] on span "Preview" at bounding box center [1374, 25] width 44 height 17
click at [1307, 19] on span "Save" at bounding box center [1292, 25] width 27 height 17
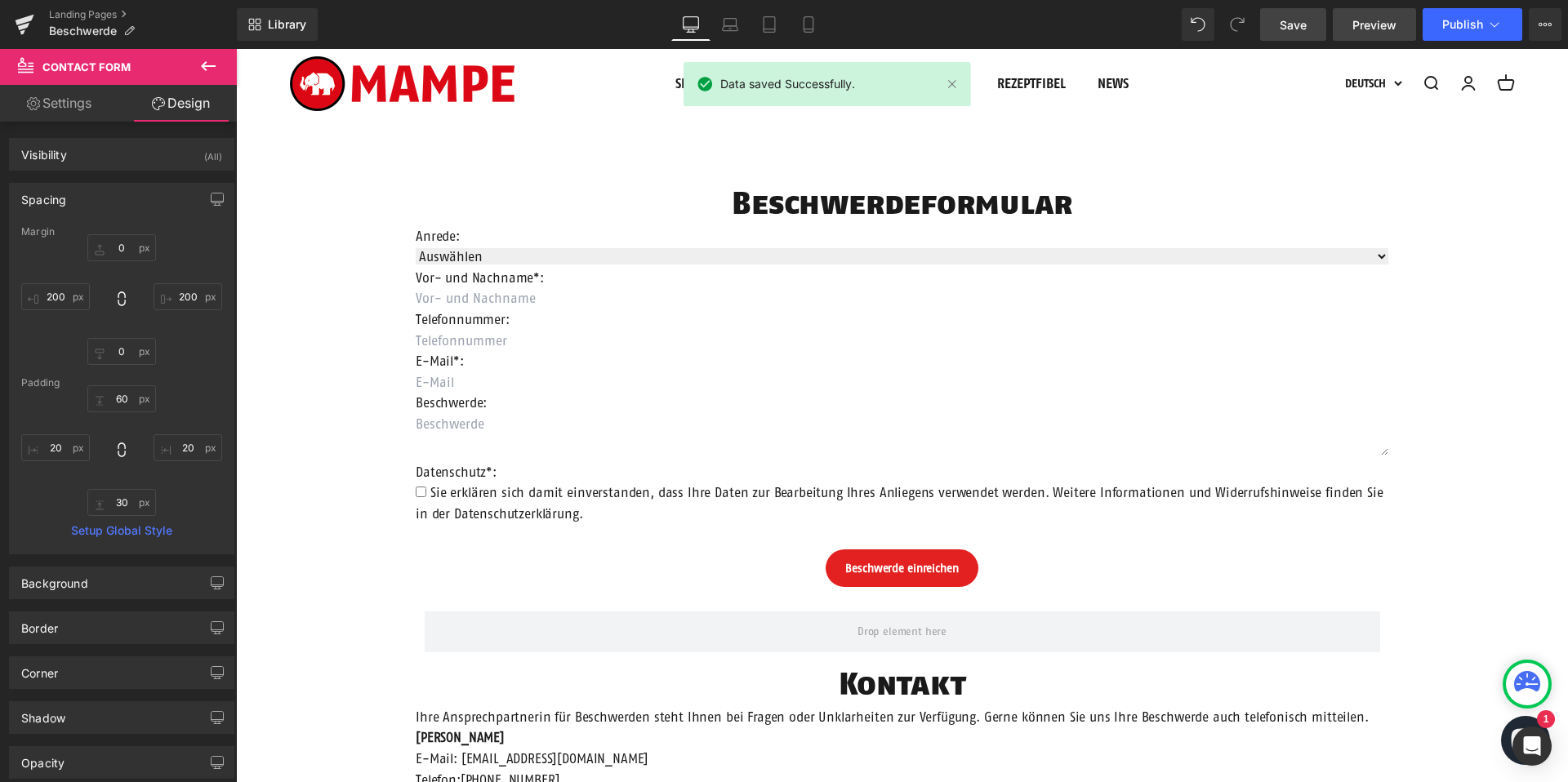
click at [1378, 25] on span "Preview" at bounding box center [1374, 25] width 44 height 17
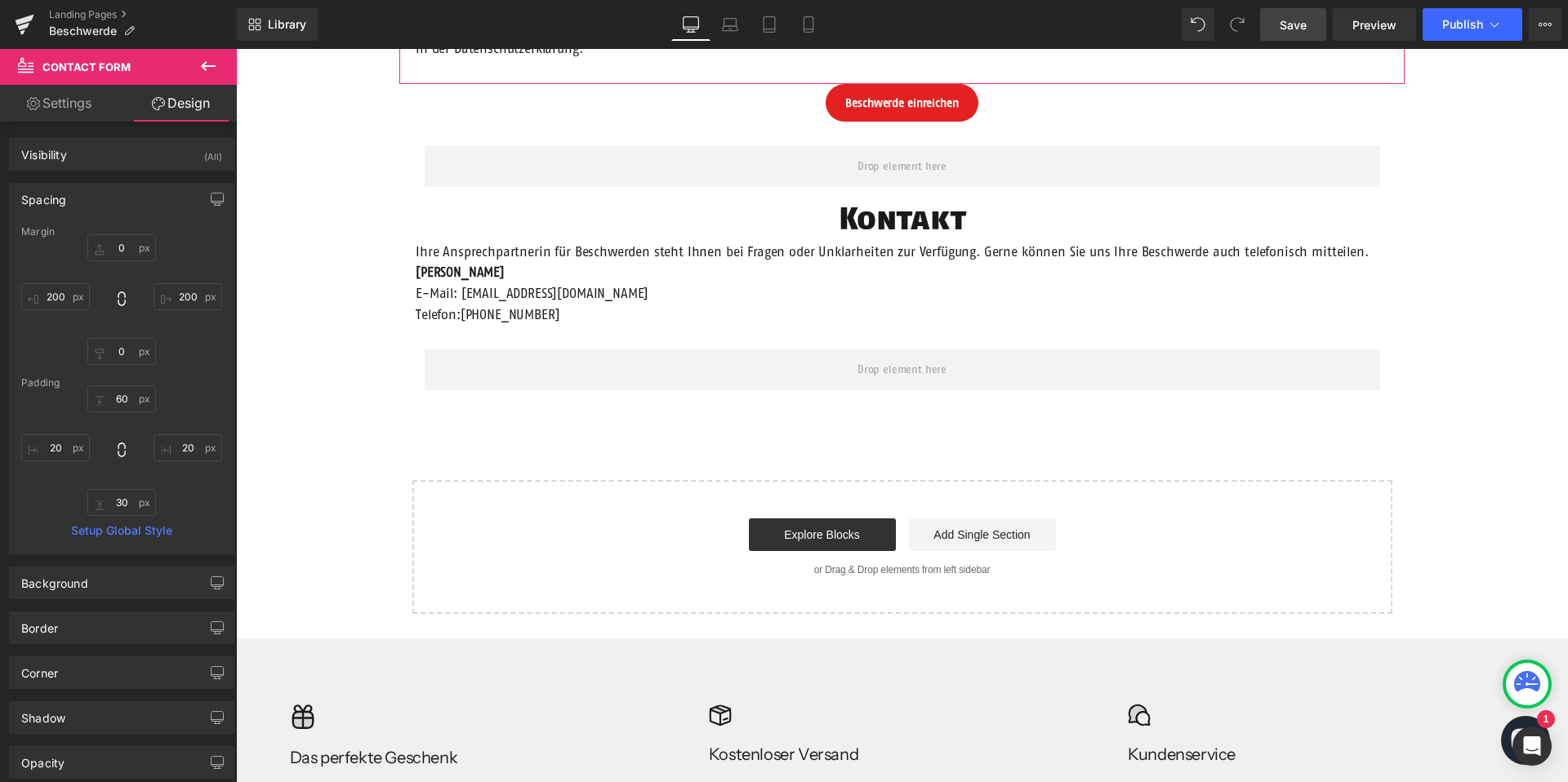
scroll to position [542, 0]
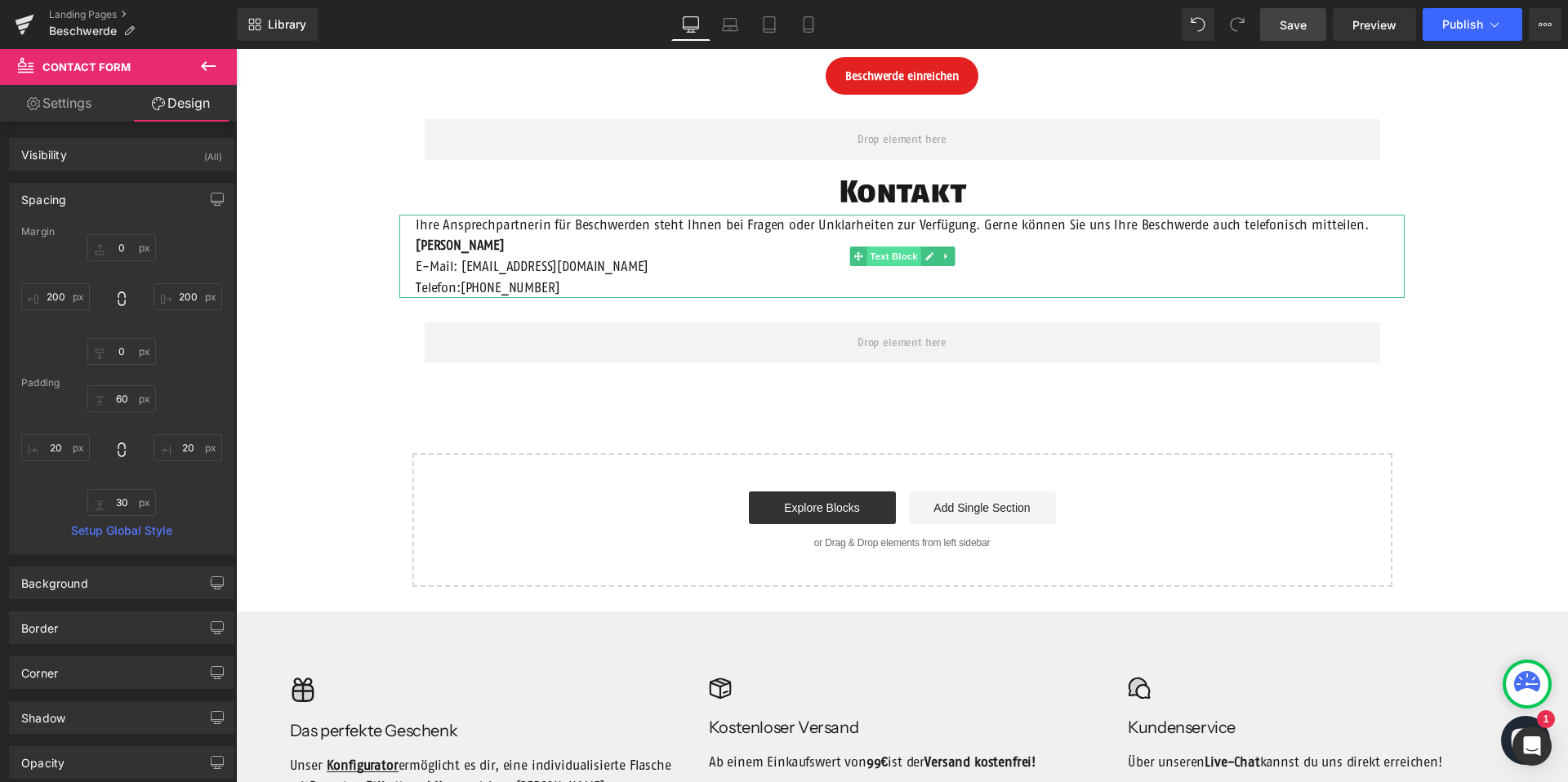
click at [893, 255] on span "Text Block" at bounding box center [893, 256] width 54 height 20
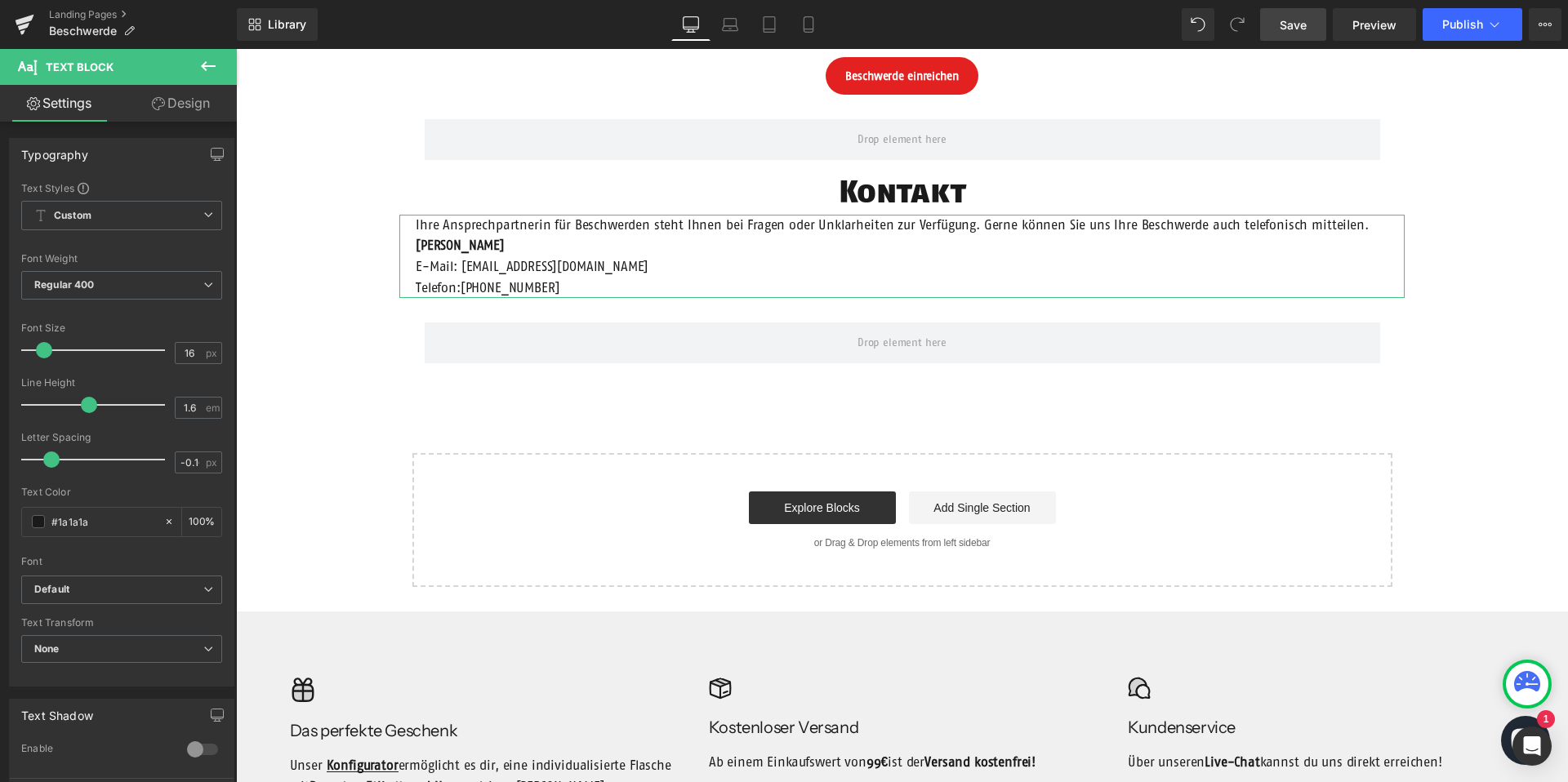
click at [183, 117] on link "Design" at bounding box center [181, 103] width 119 height 37
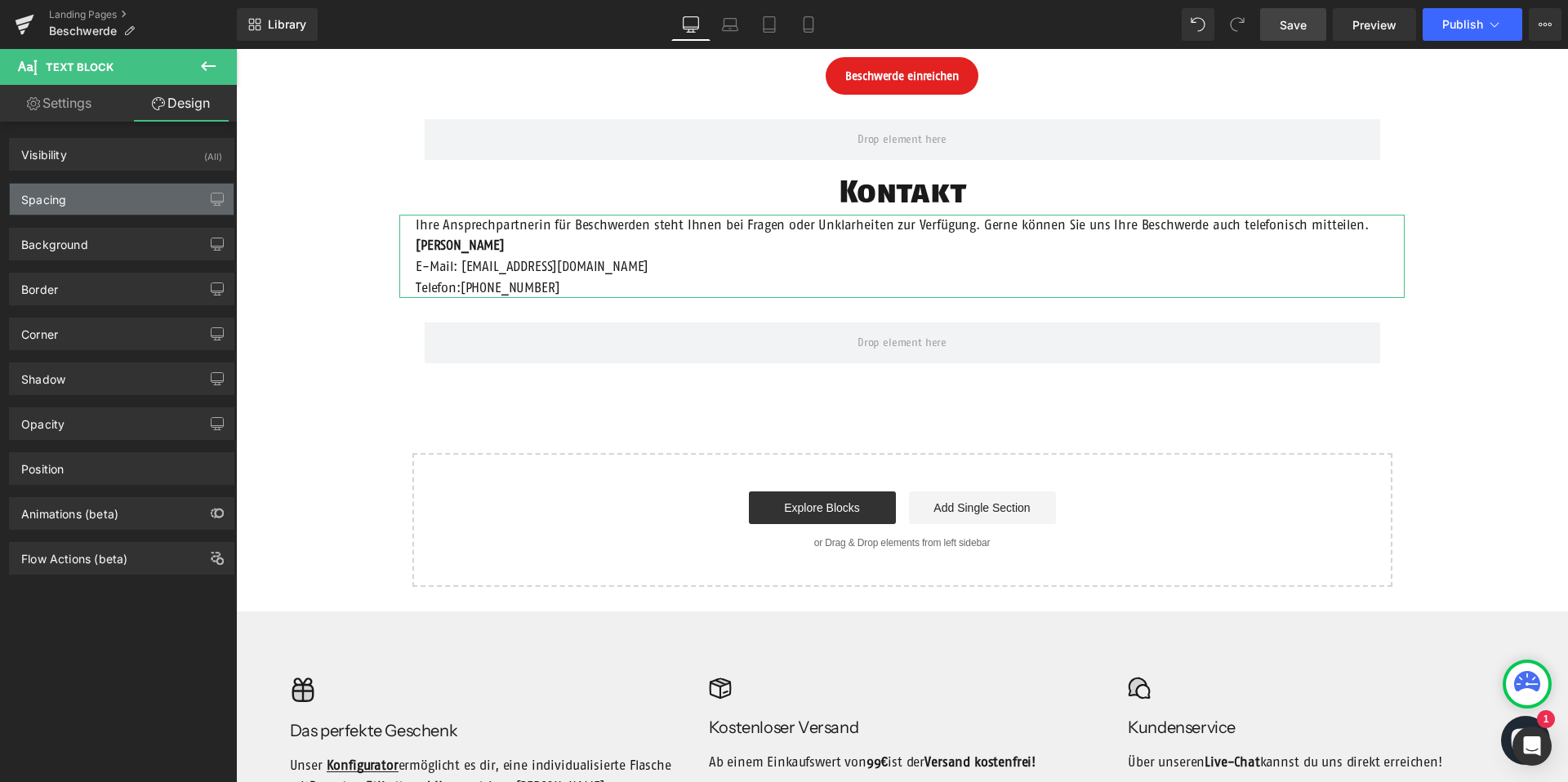
type input "0"
type input "200"
type input "0"
type input "200"
type input "0"
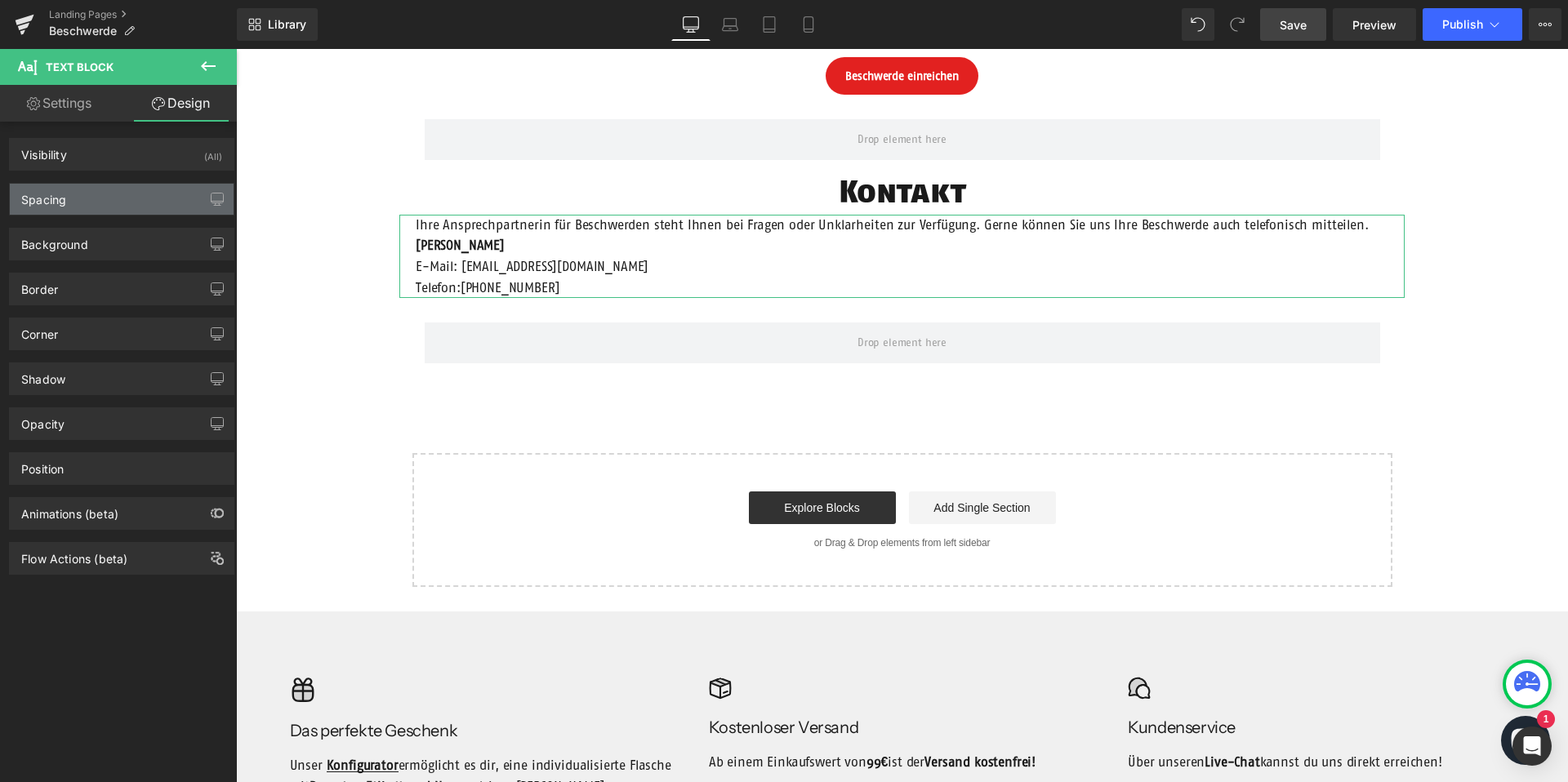
type input "20"
type input "0"
type input "20"
click at [131, 201] on div "Spacing" at bounding box center [121, 199] width 223 height 31
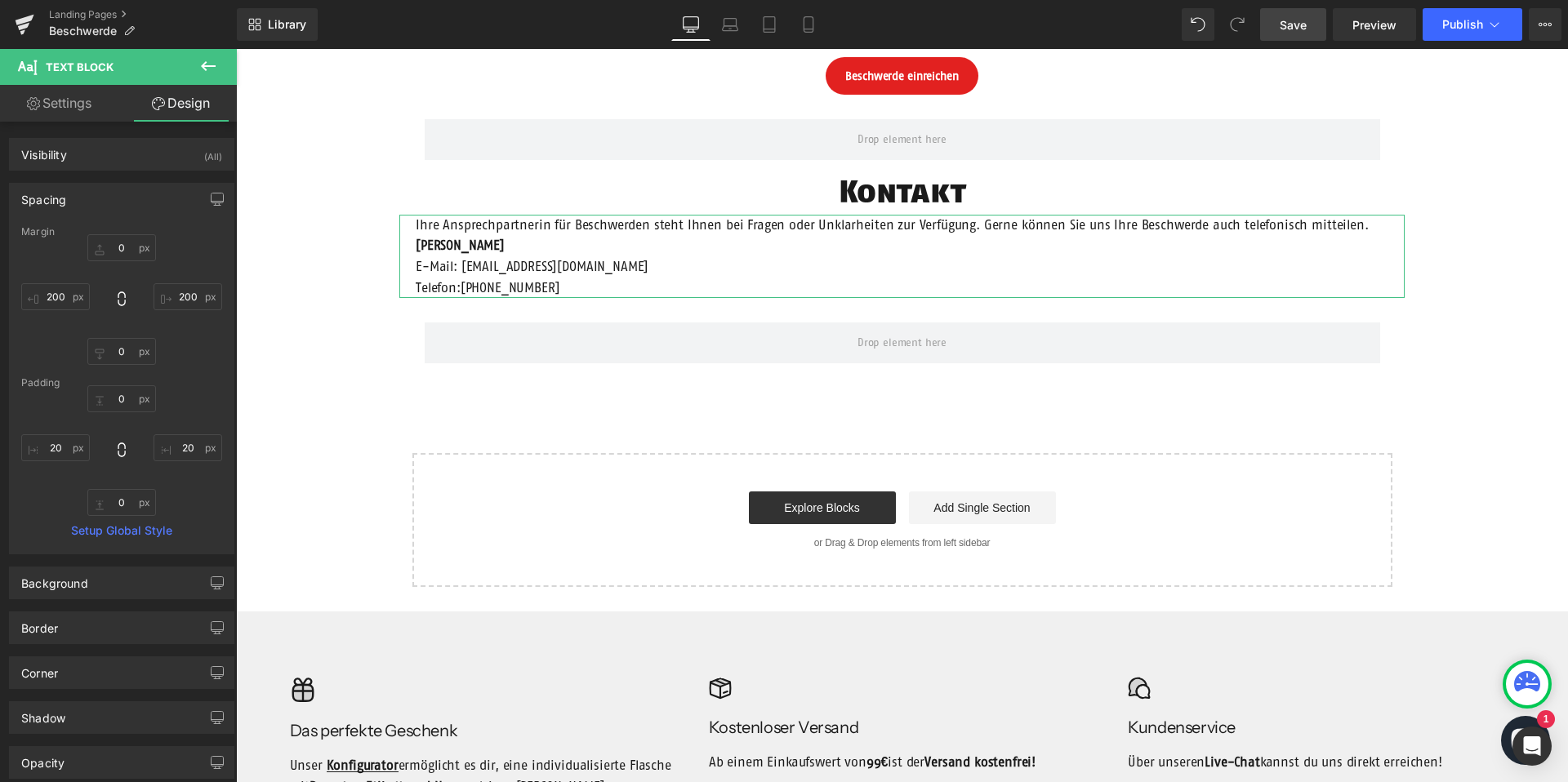
click at [130, 201] on div "Spacing" at bounding box center [121, 199] width 223 height 31
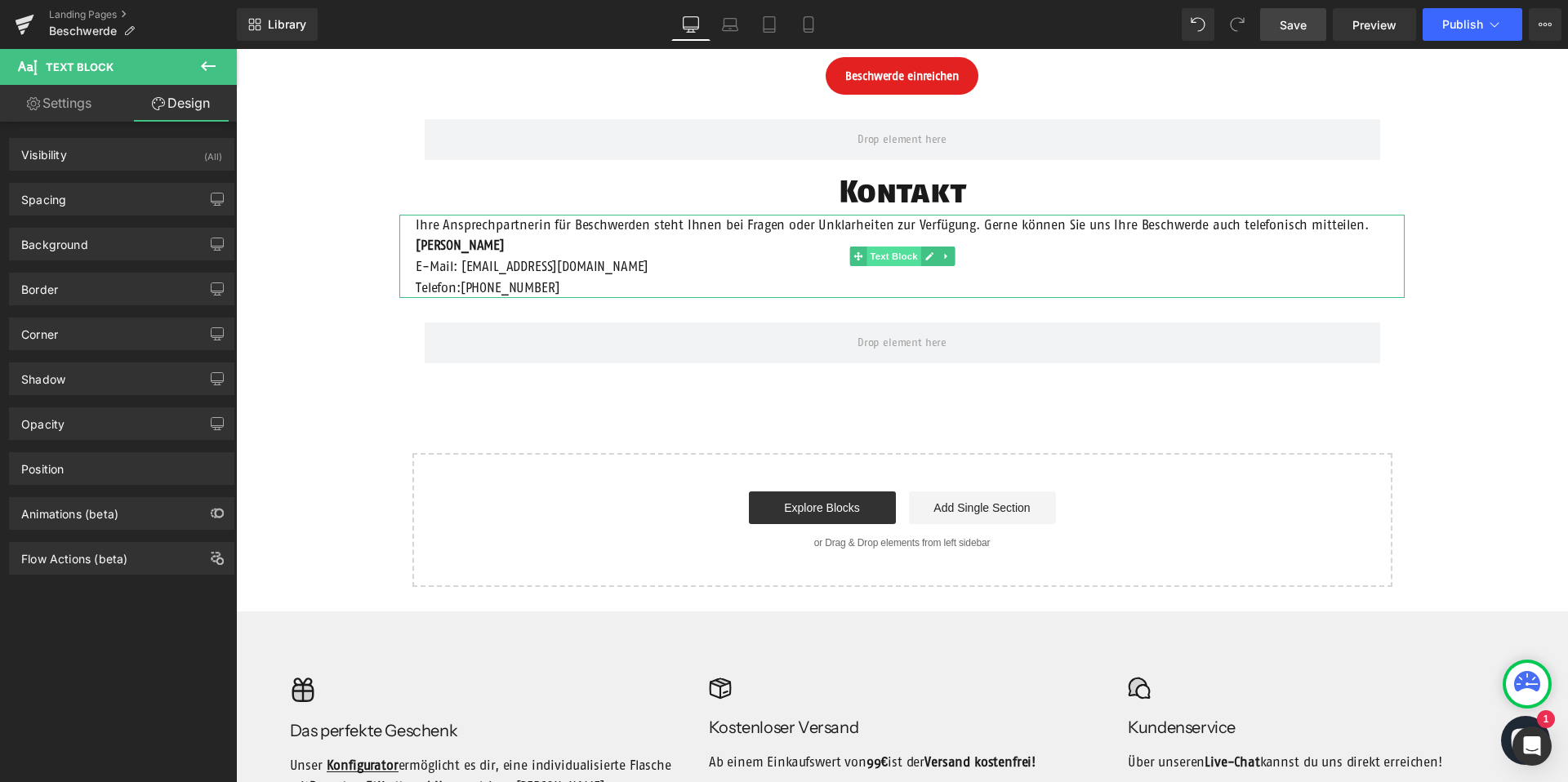
click at [898, 253] on span "Text Block" at bounding box center [893, 256] width 54 height 20
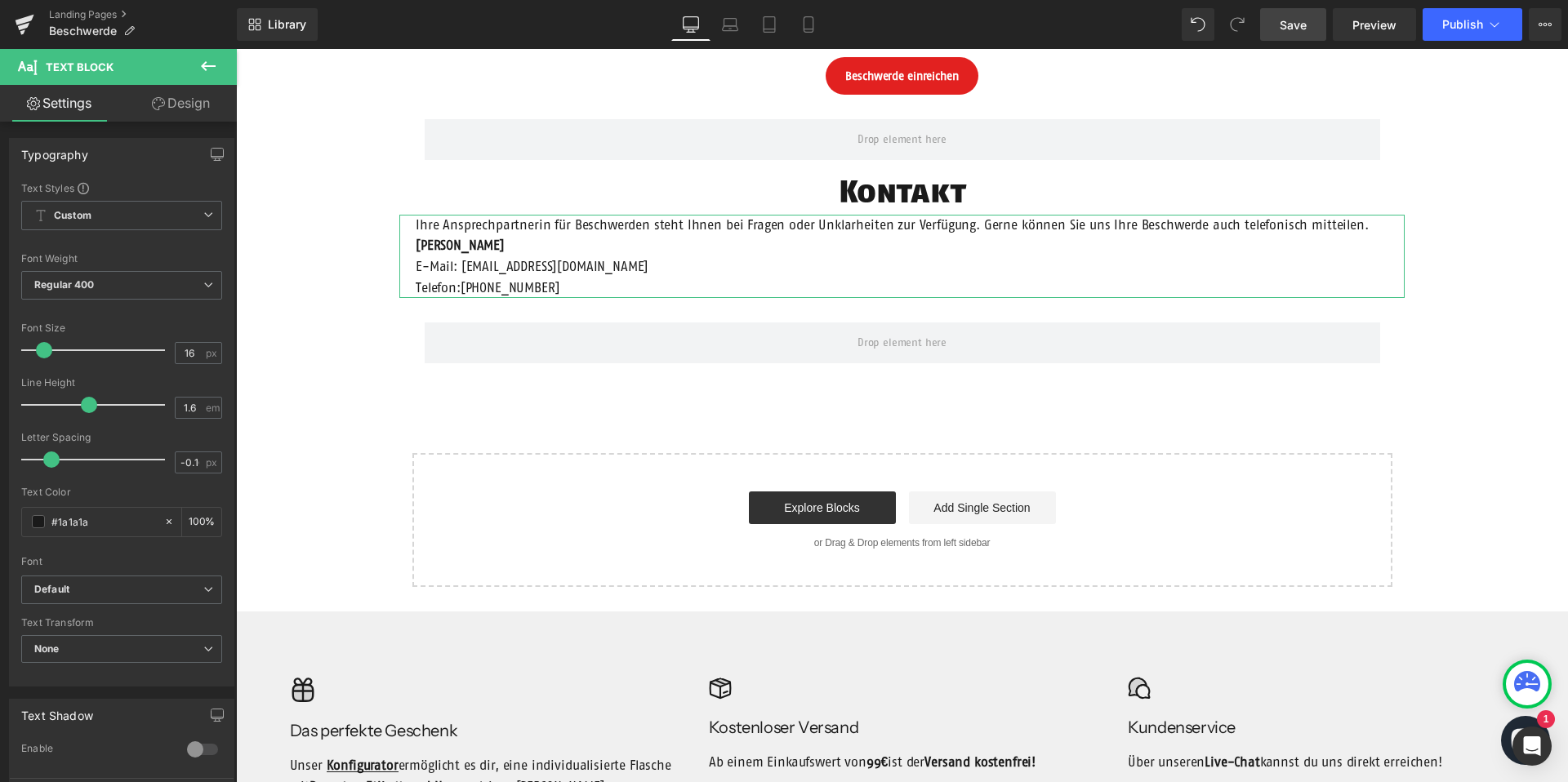
click at [206, 109] on link "Design" at bounding box center [181, 103] width 119 height 37
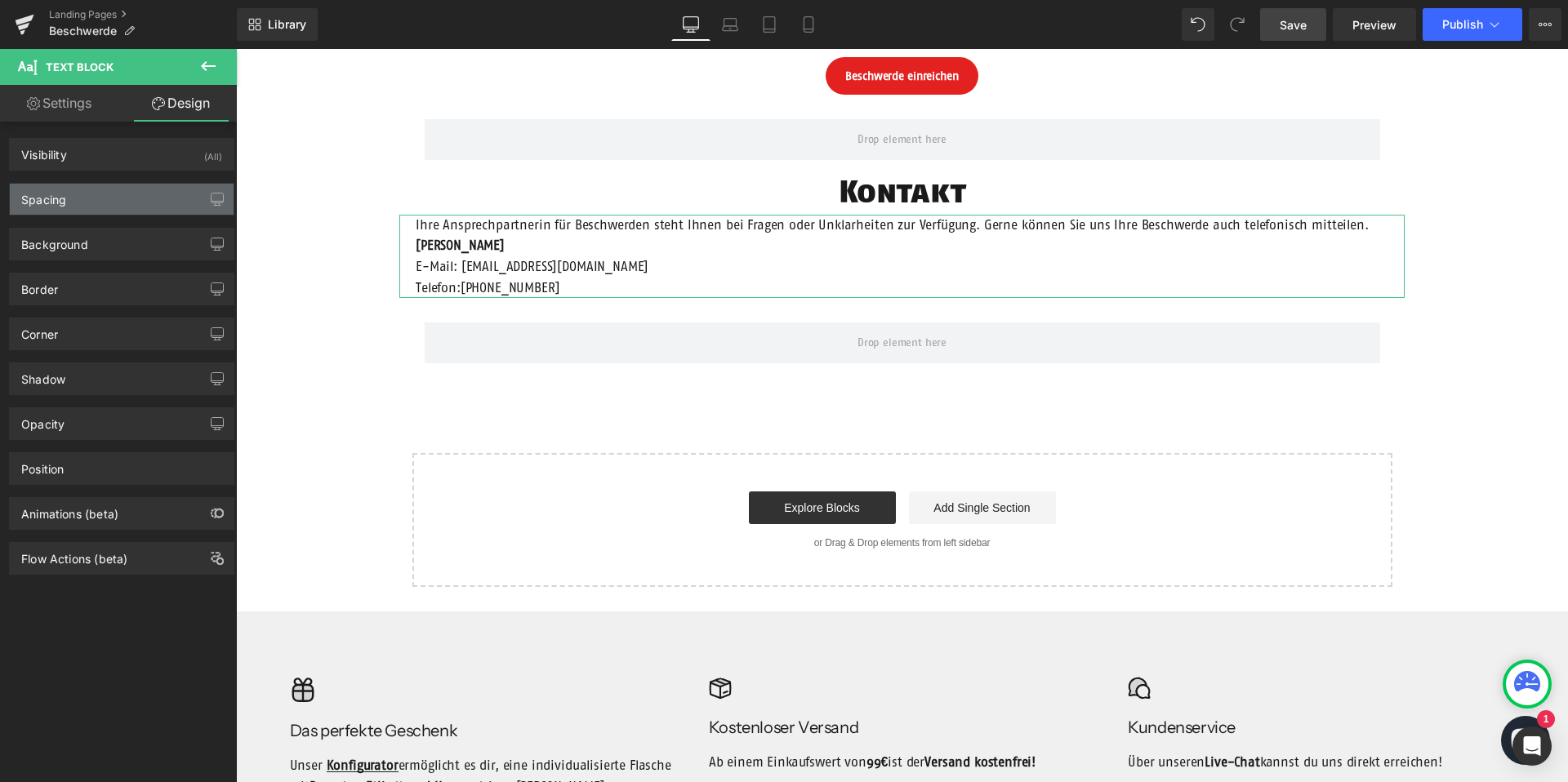
type input "0"
type input "200"
type input "0"
type input "200"
type input "0"
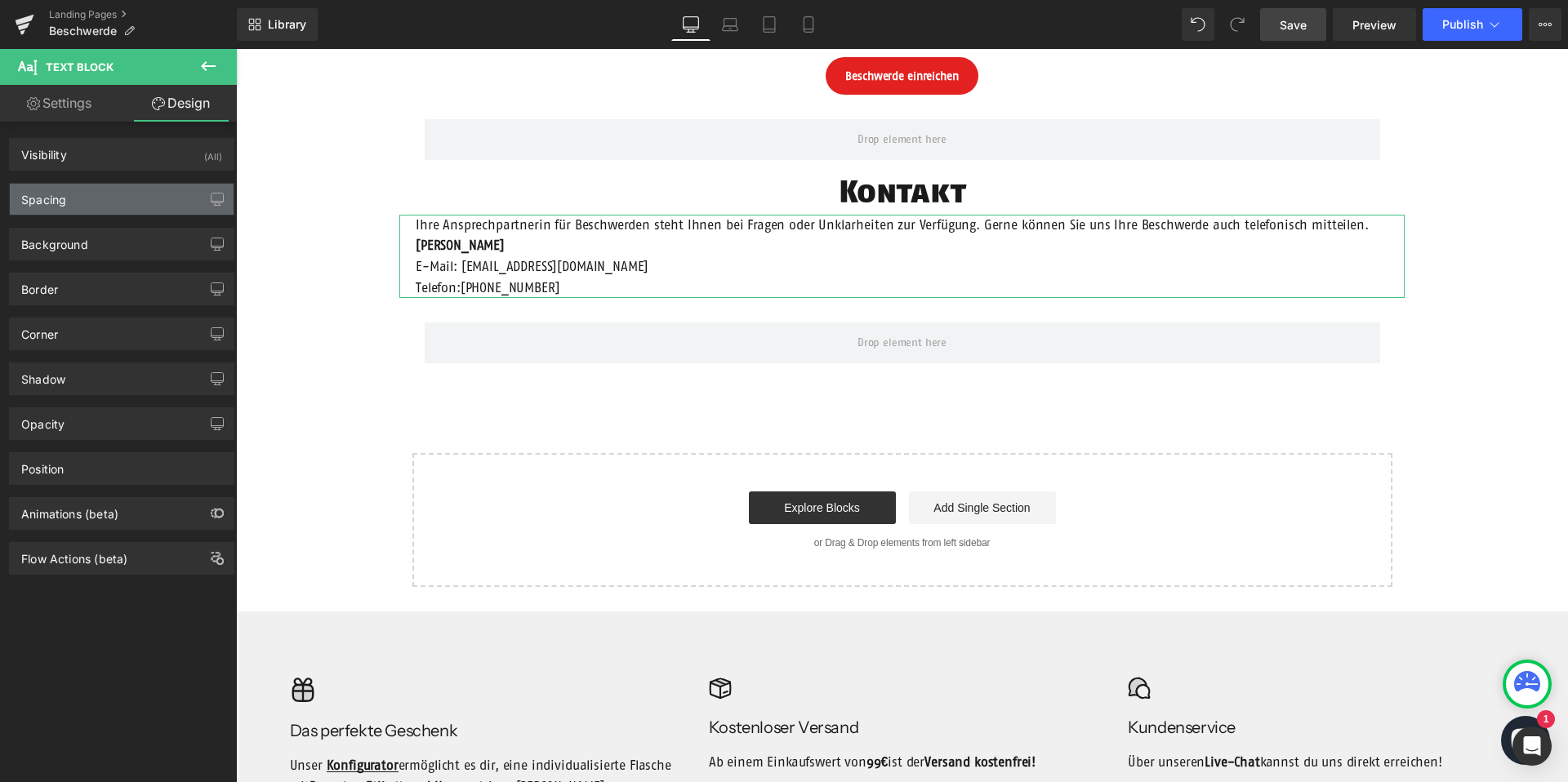
type input "20"
type input "0"
type input "20"
click at [106, 204] on div "Spacing" at bounding box center [121, 199] width 223 height 31
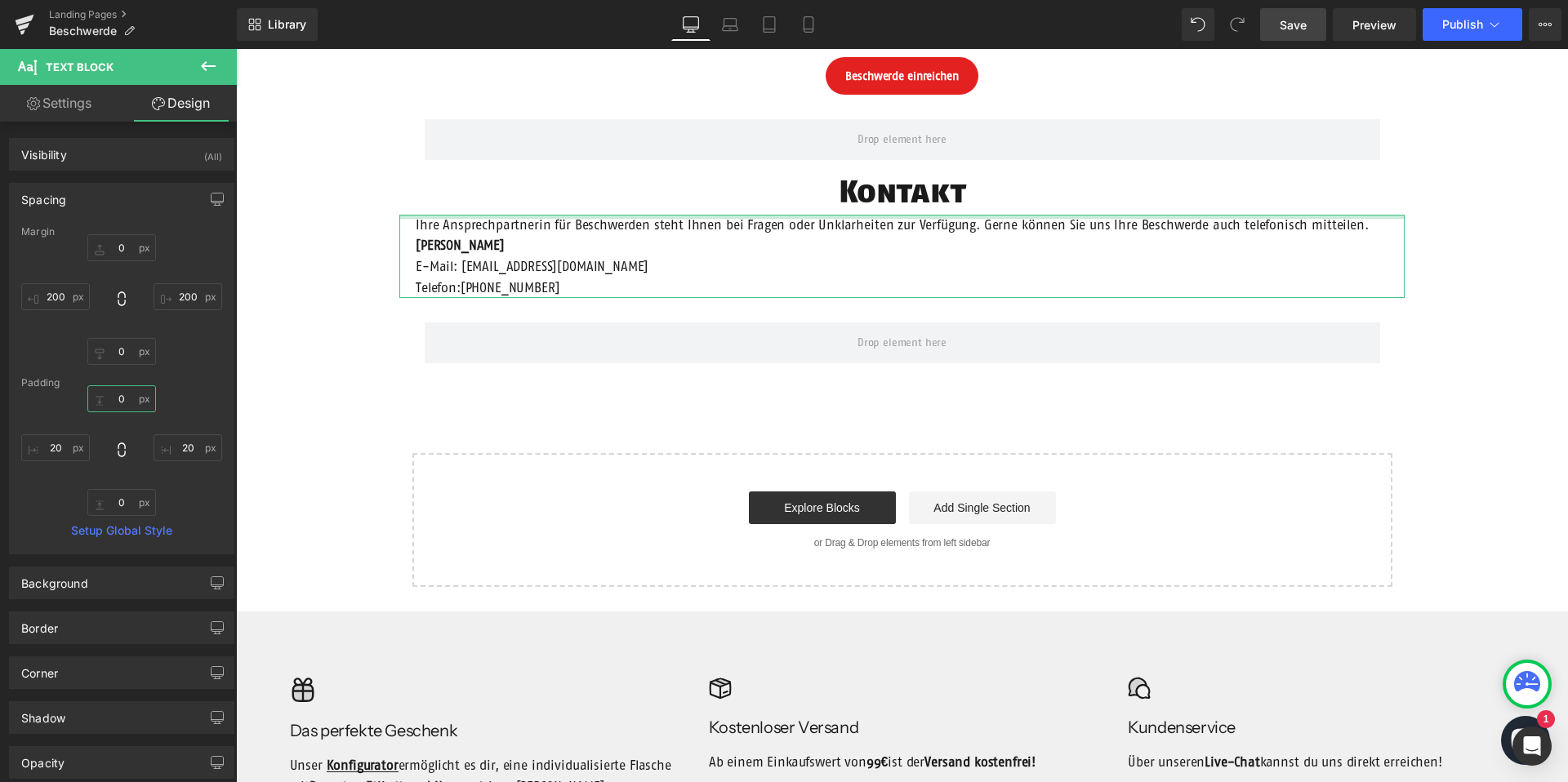
click at [122, 400] on input "0" at bounding box center [122, 399] width 69 height 27
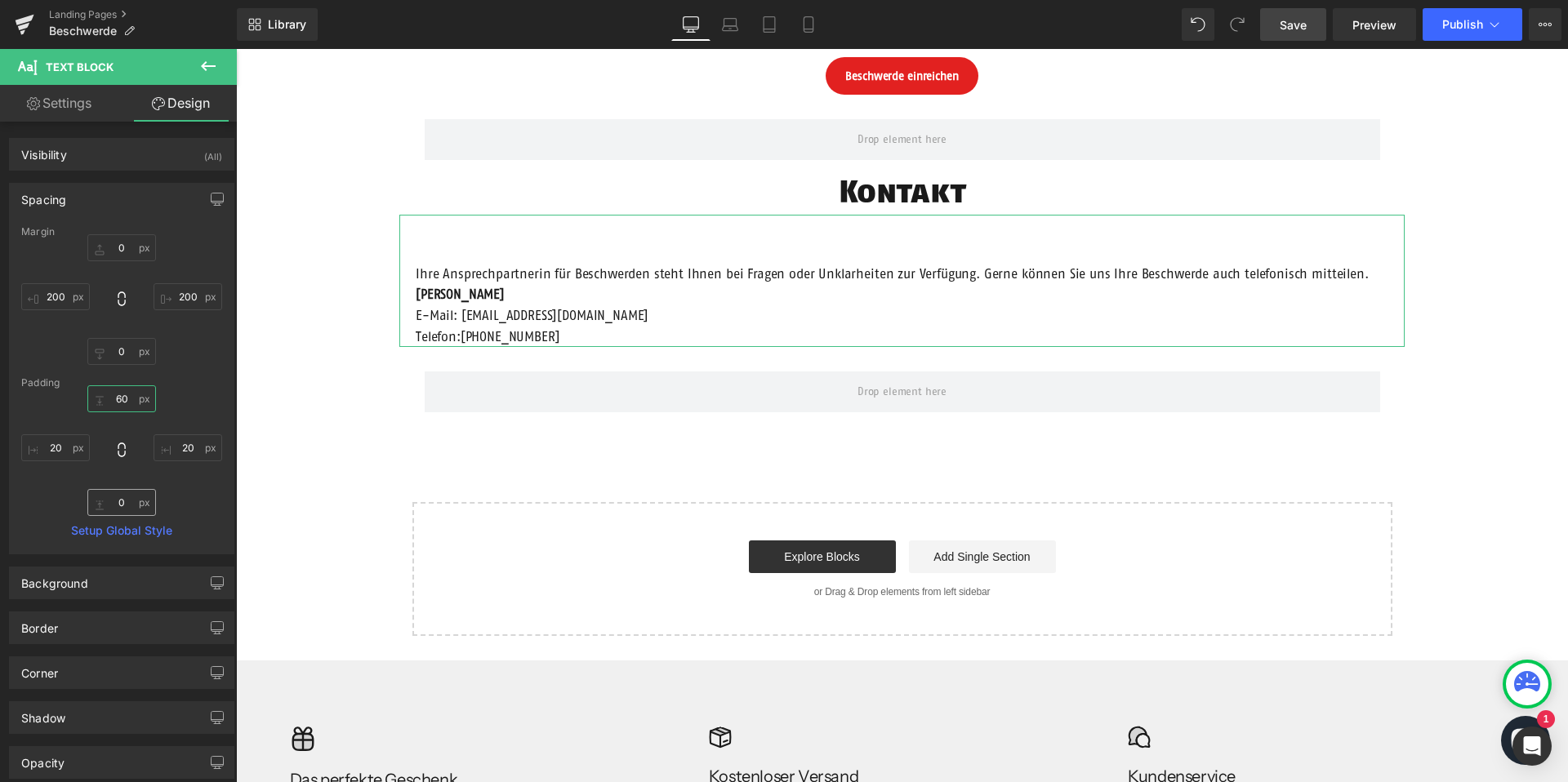
type input "60"
click at [126, 503] on input "0" at bounding box center [122, 502] width 69 height 27
type input "30"
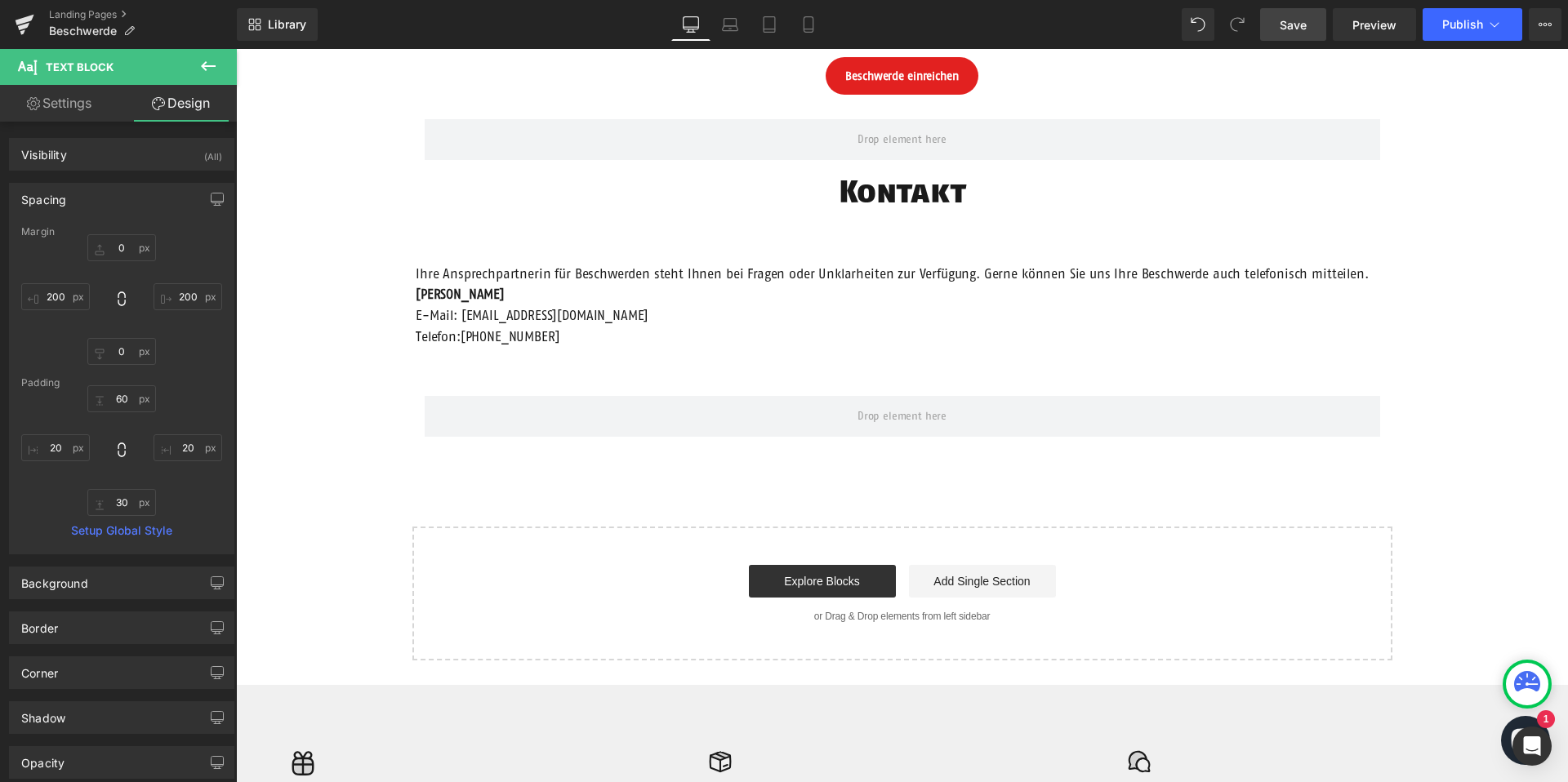
click at [354, 400] on div "Beschwerdeformular Heading Anrede: Text Block Auswählen Frau Herr Divers Dropdo…" at bounding box center [902, 150] width 1332 height 1023
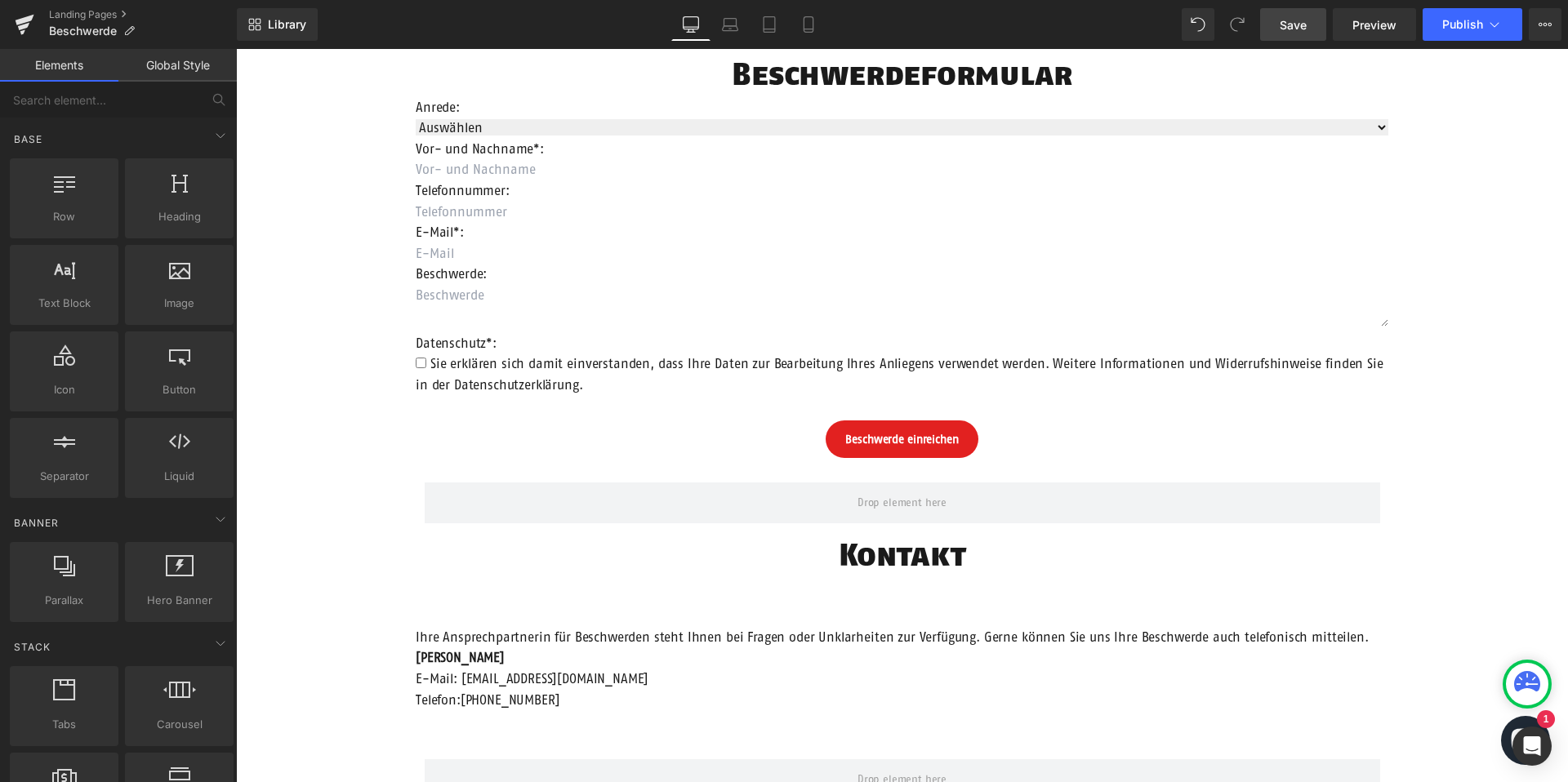
scroll to position [314, 0]
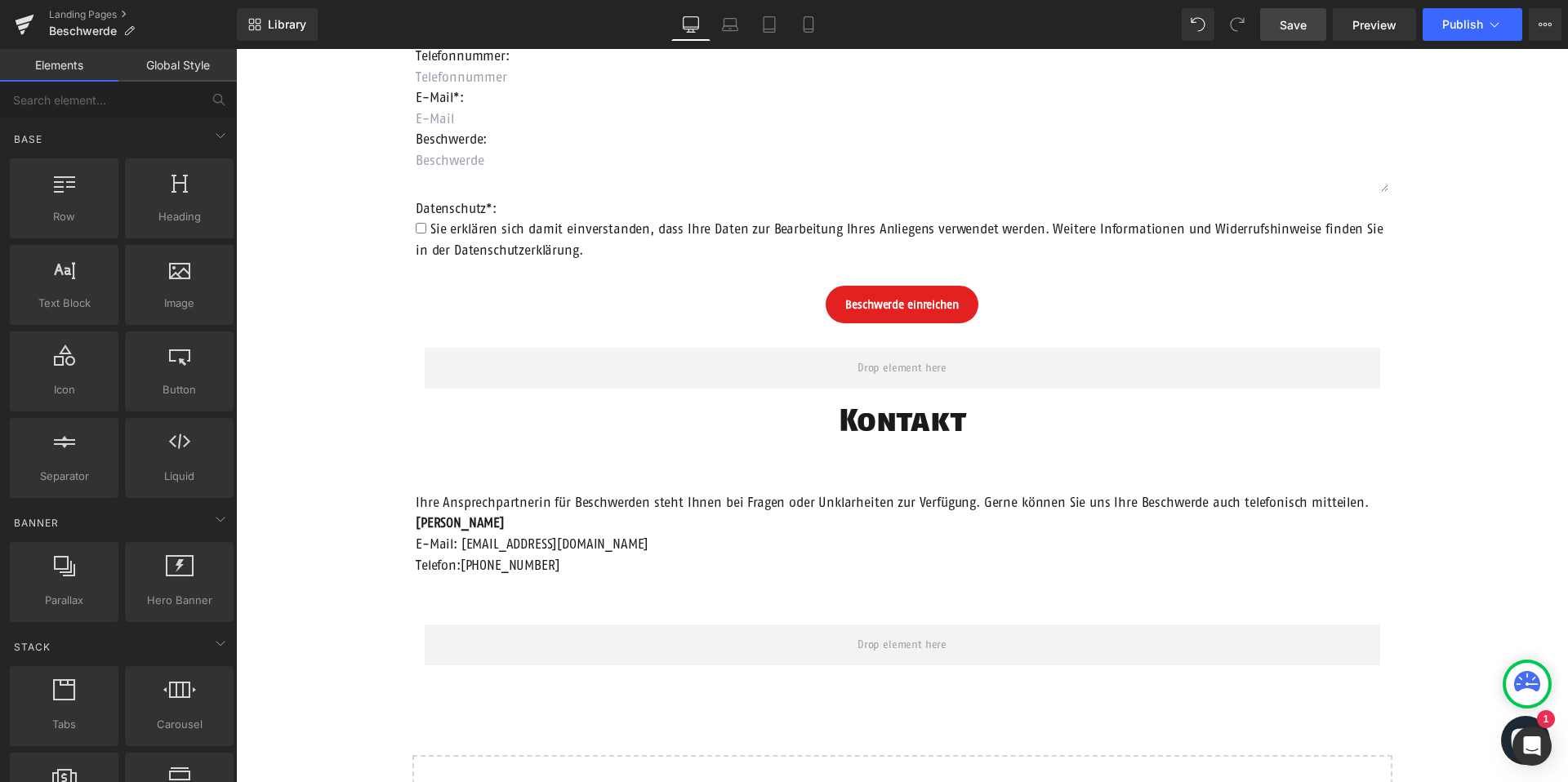
click at [1293, 27] on span "Save" at bounding box center [1292, 25] width 27 height 17
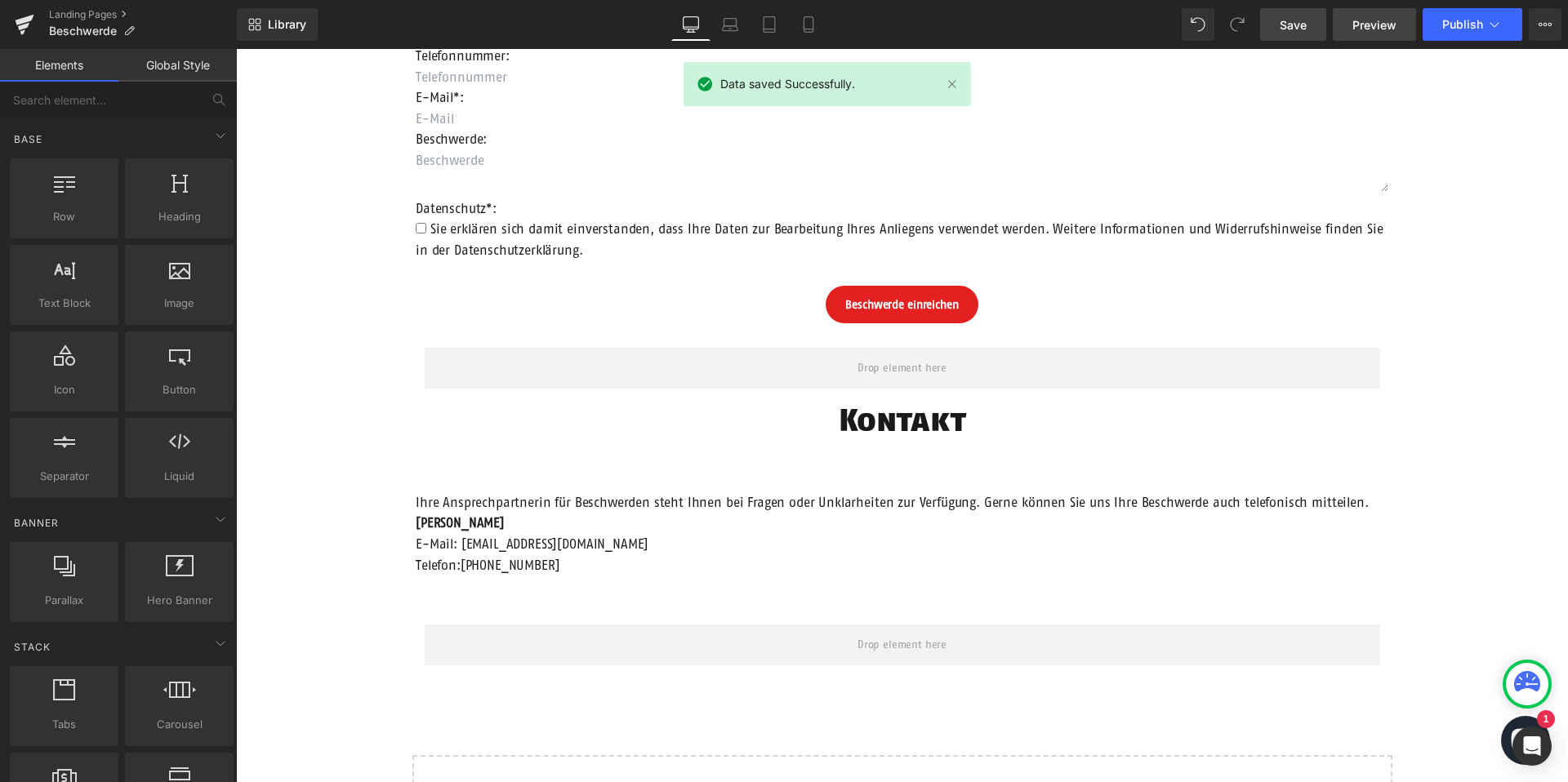
click at [1377, 25] on span "Preview" at bounding box center [1374, 25] width 44 height 17
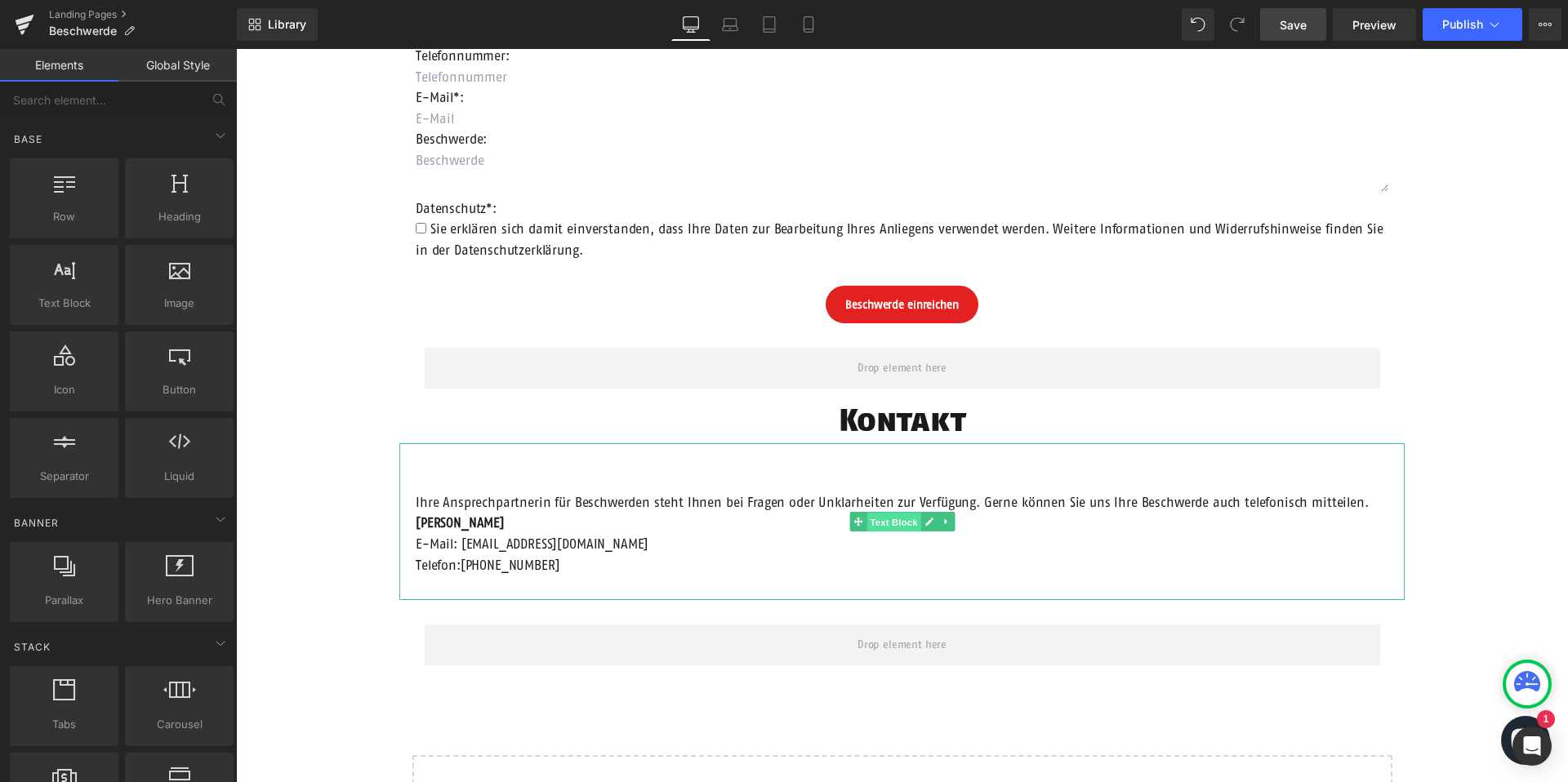
click at [895, 522] on span "Text Block" at bounding box center [893, 522] width 54 height 20
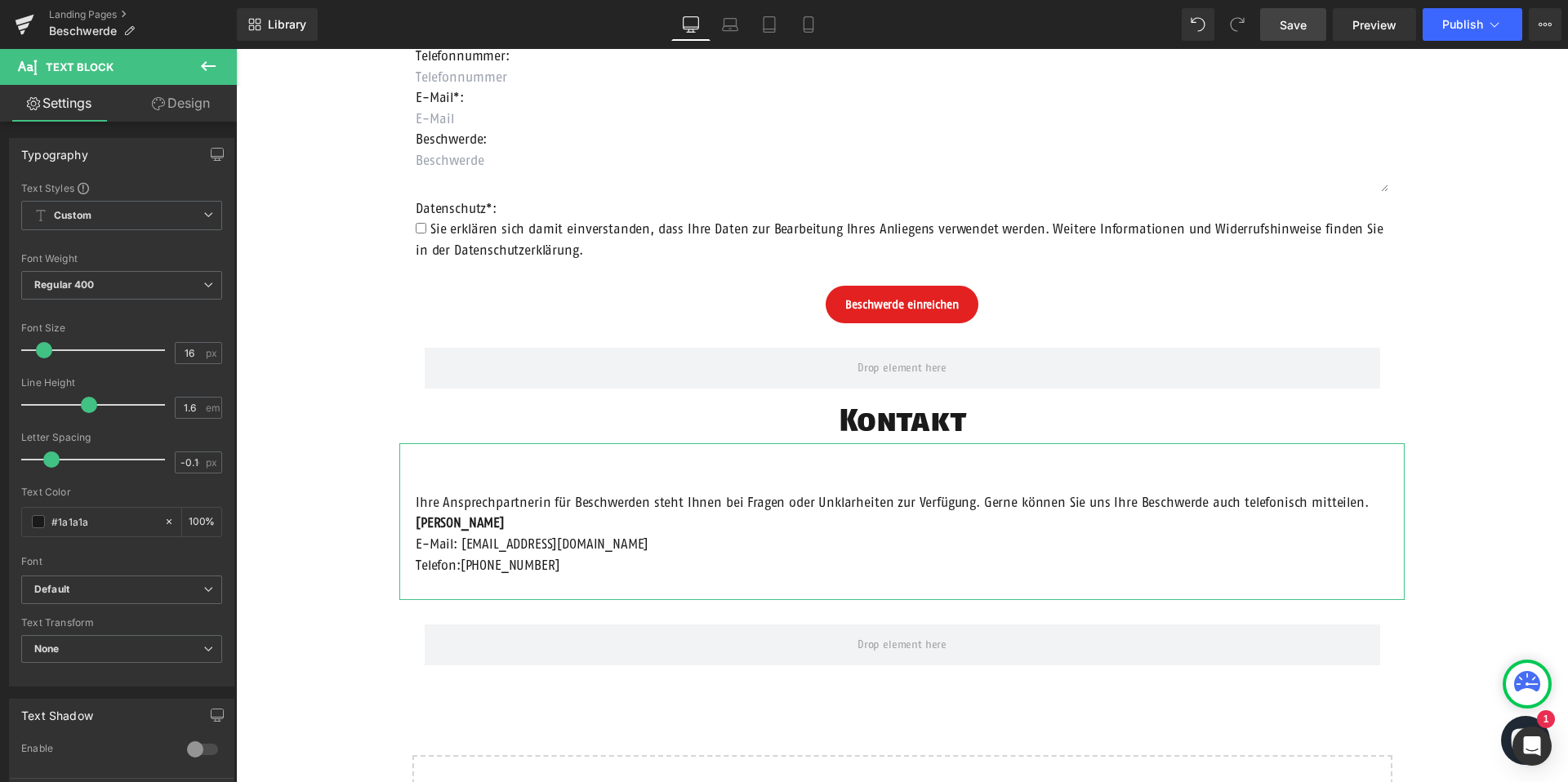
click at [159, 109] on icon at bounding box center [158, 103] width 13 height 13
click at [0, 0] on div "Spacing" at bounding box center [0, 0] width 0 height 0
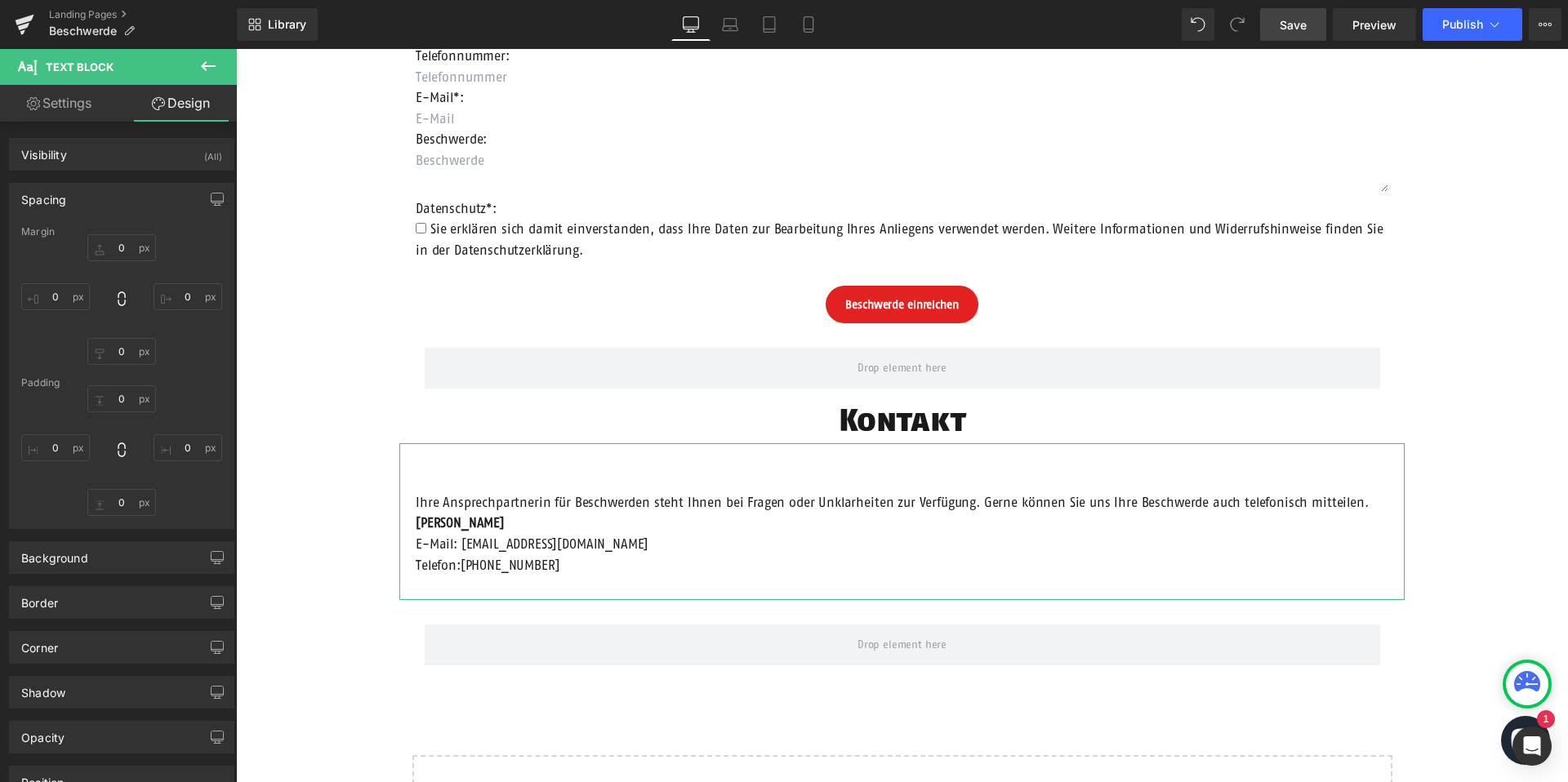
type input "0"
type input "200"
type input "0"
type input "200"
type input "60"
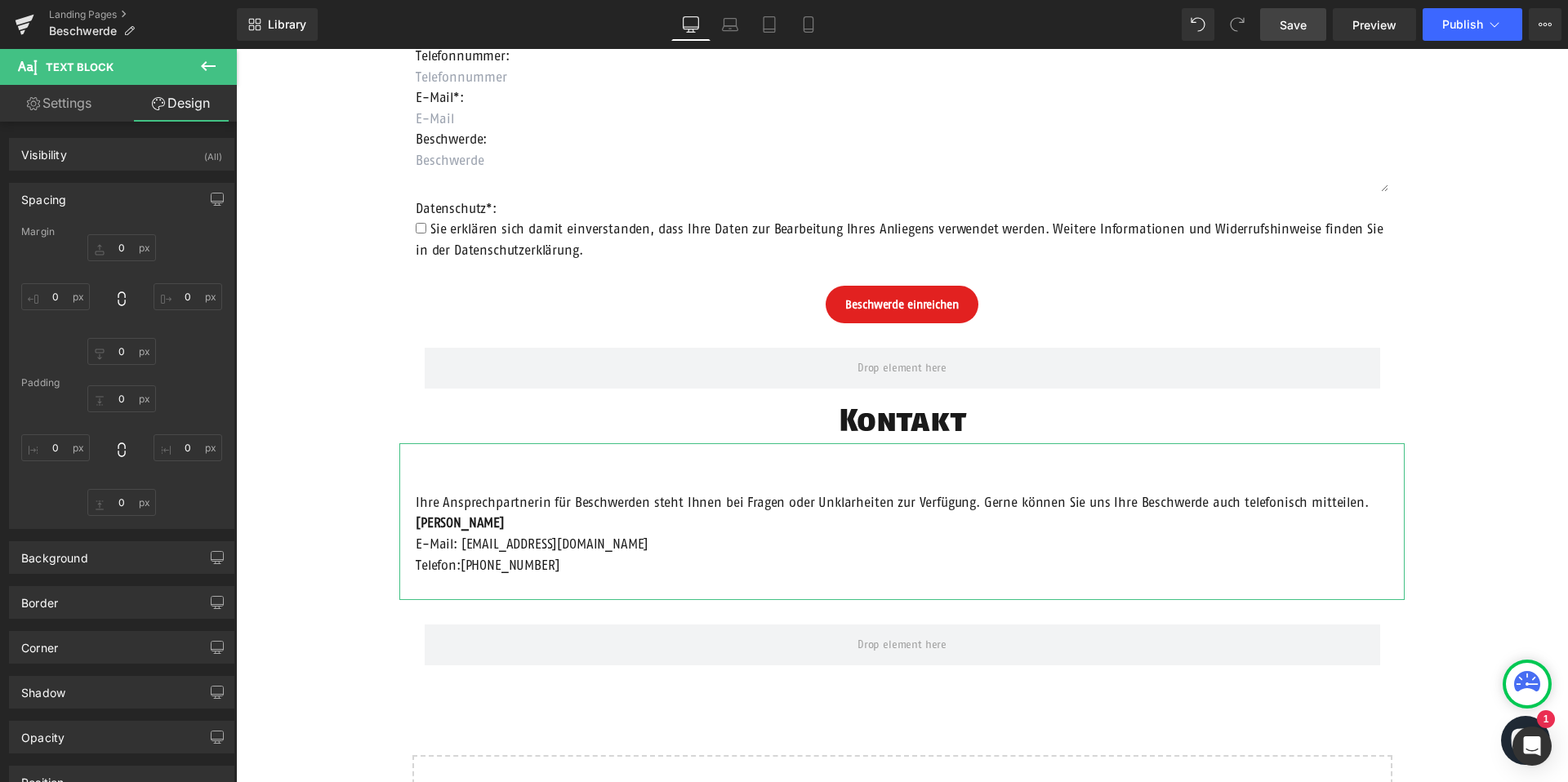
type input "20"
type input "30"
type input "20"
click at [129, 392] on input "60" at bounding box center [122, 399] width 69 height 27
type input "0"
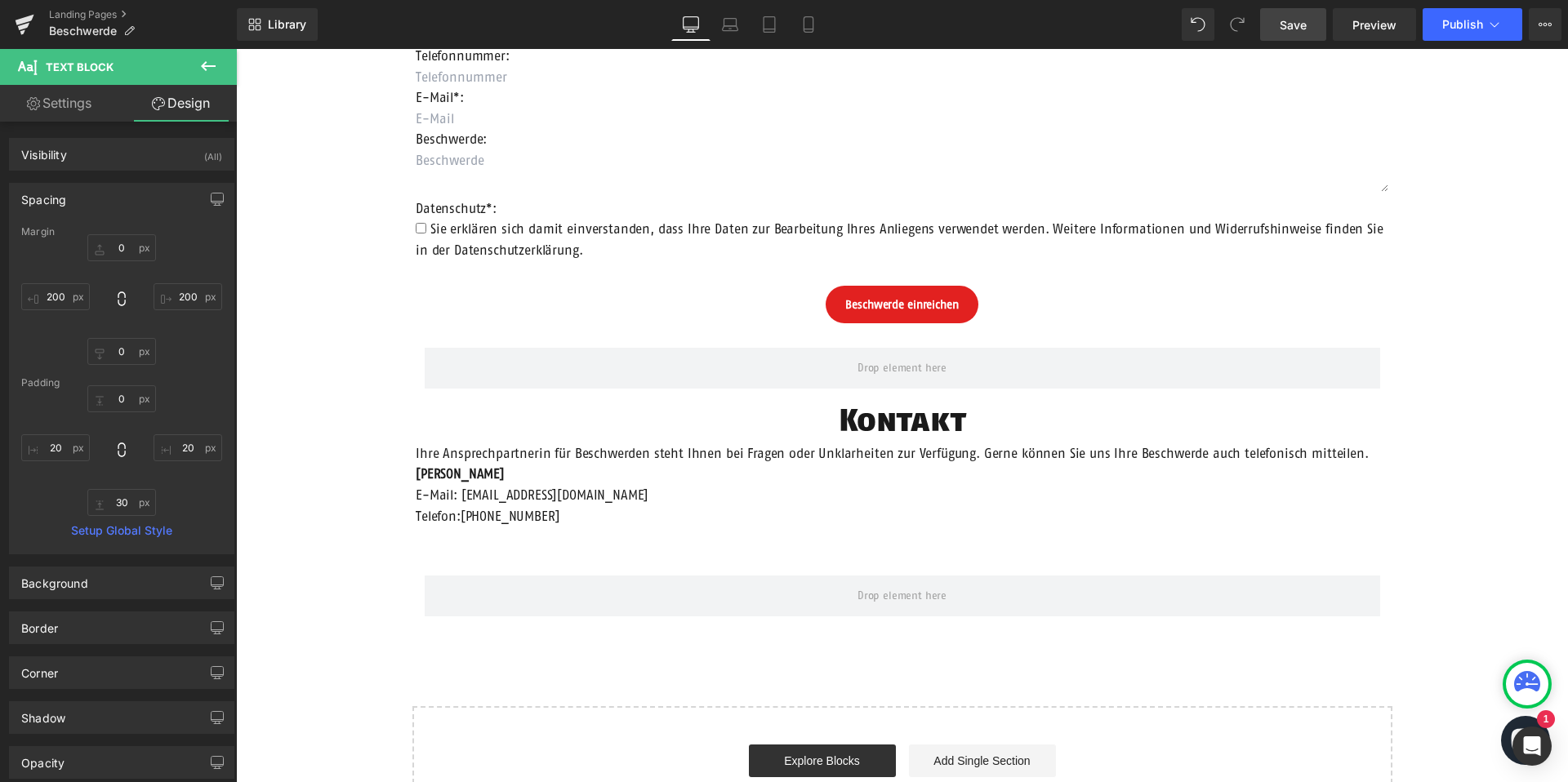
click at [316, 400] on div "Beschwerdeformular Heading Anrede: Text Block Auswählen Frau Herr Divers Dropdo…" at bounding box center [902, 354] width 1332 height 974
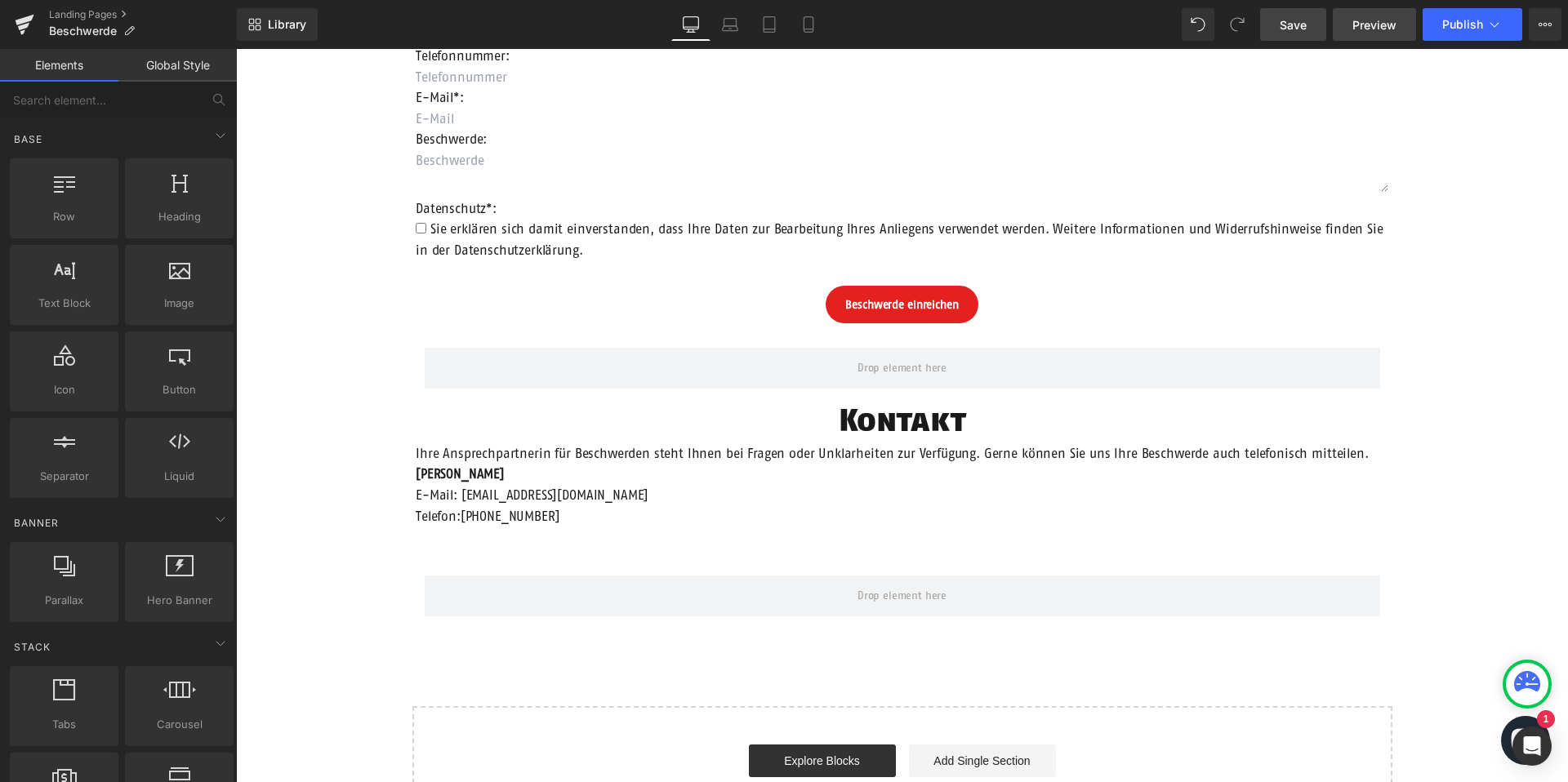
click at [1404, 23] on link "Preview" at bounding box center [1374, 25] width 83 height 33
click at [1304, 27] on span "Save" at bounding box center [1292, 25] width 27 height 17
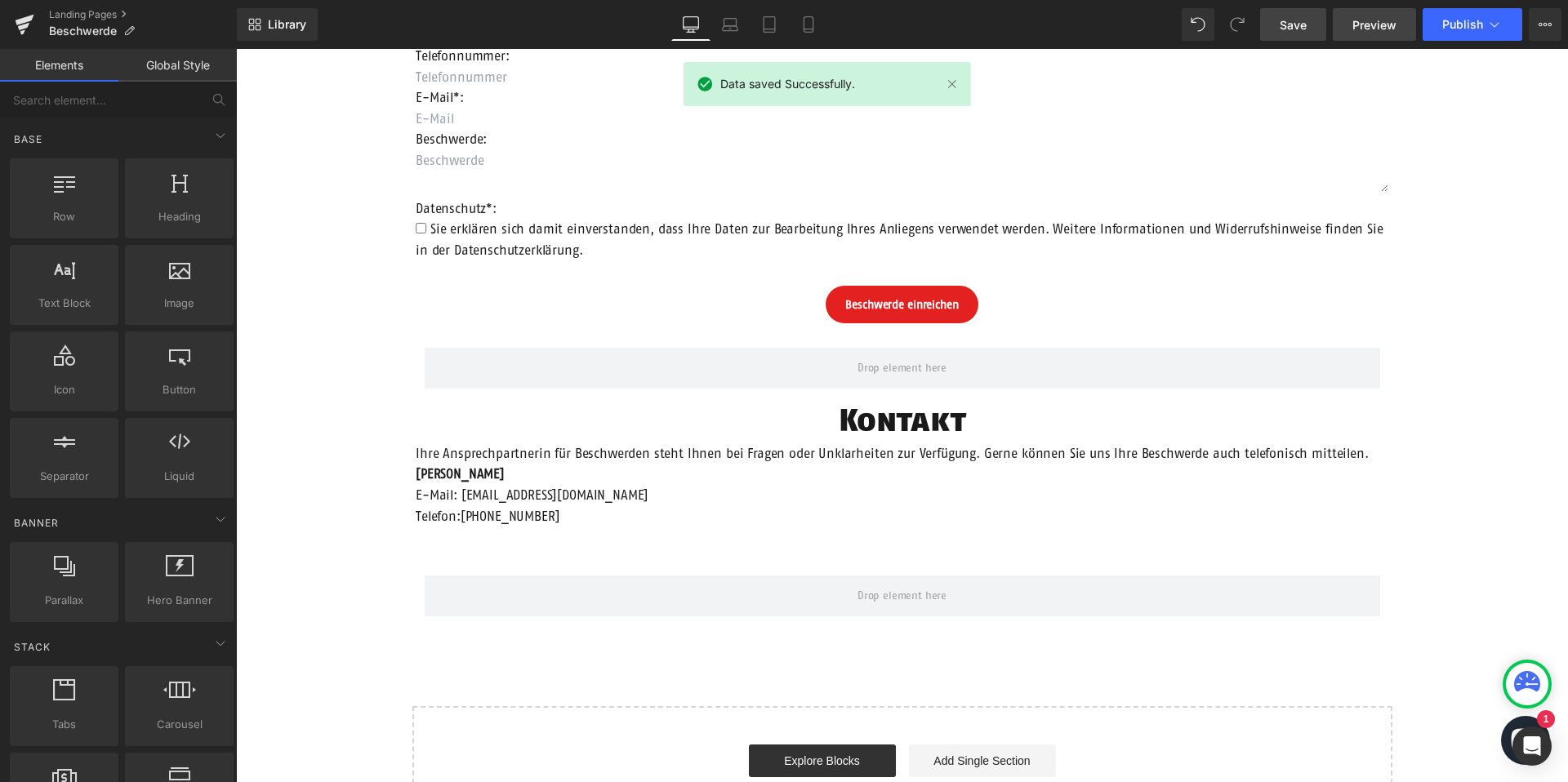
click at [1355, 22] on span "Preview" at bounding box center [1374, 25] width 44 height 17
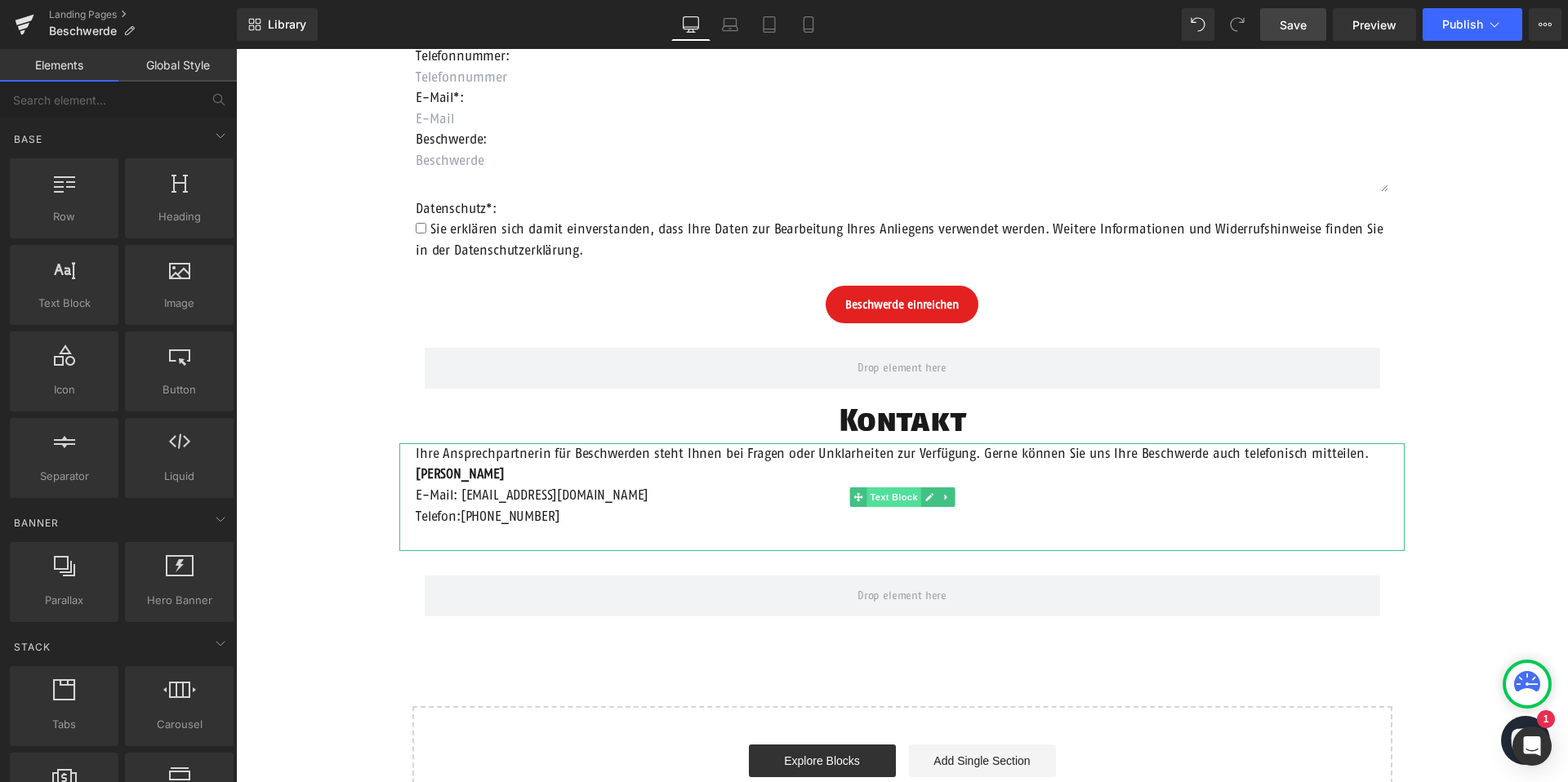
click at [894, 494] on span "Text Block" at bounding box center [893, 497] width 54 height 20
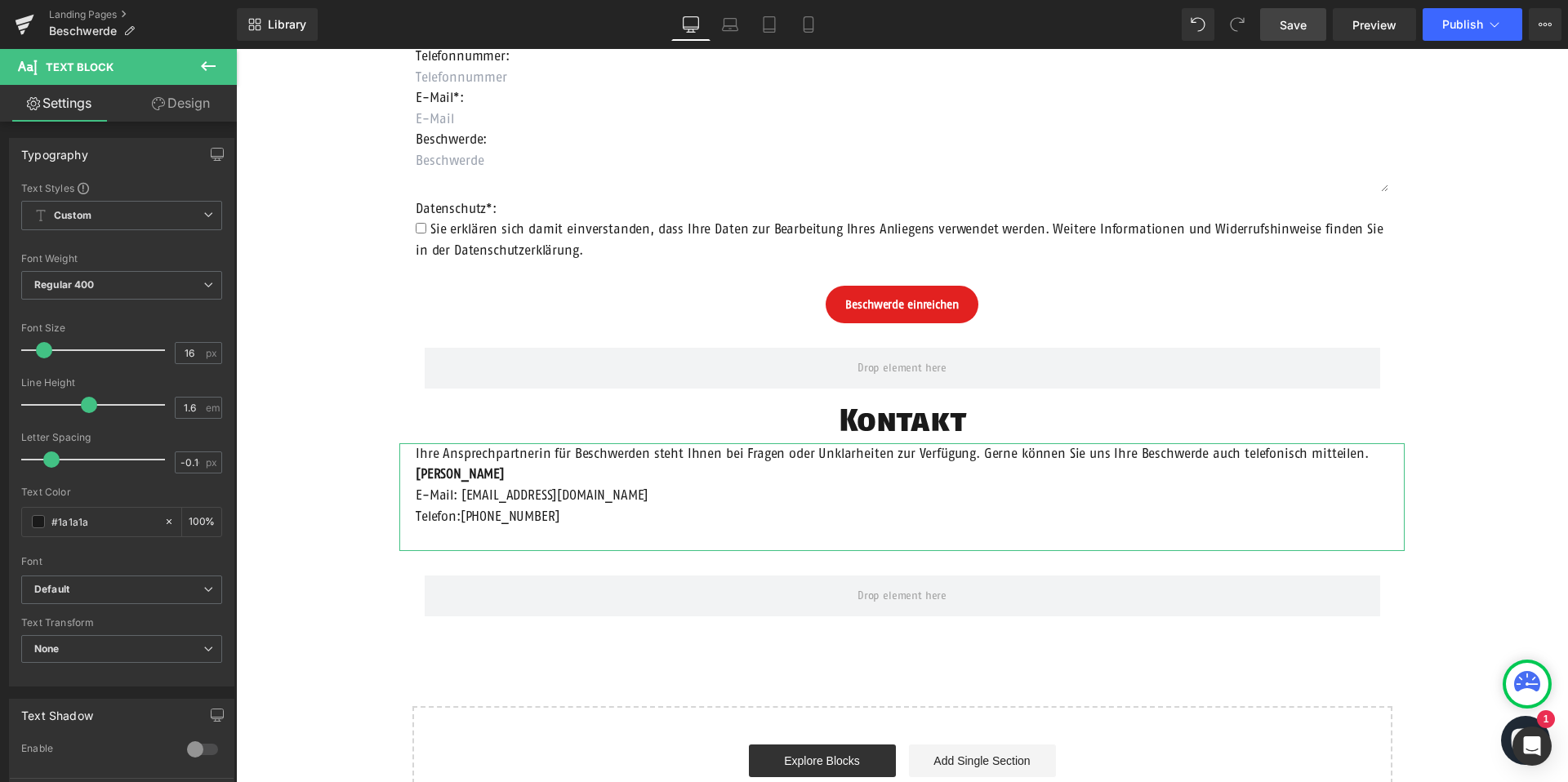
click at [184, 103] on link "Design" at bounding box center [181, 103] width 119 height 37
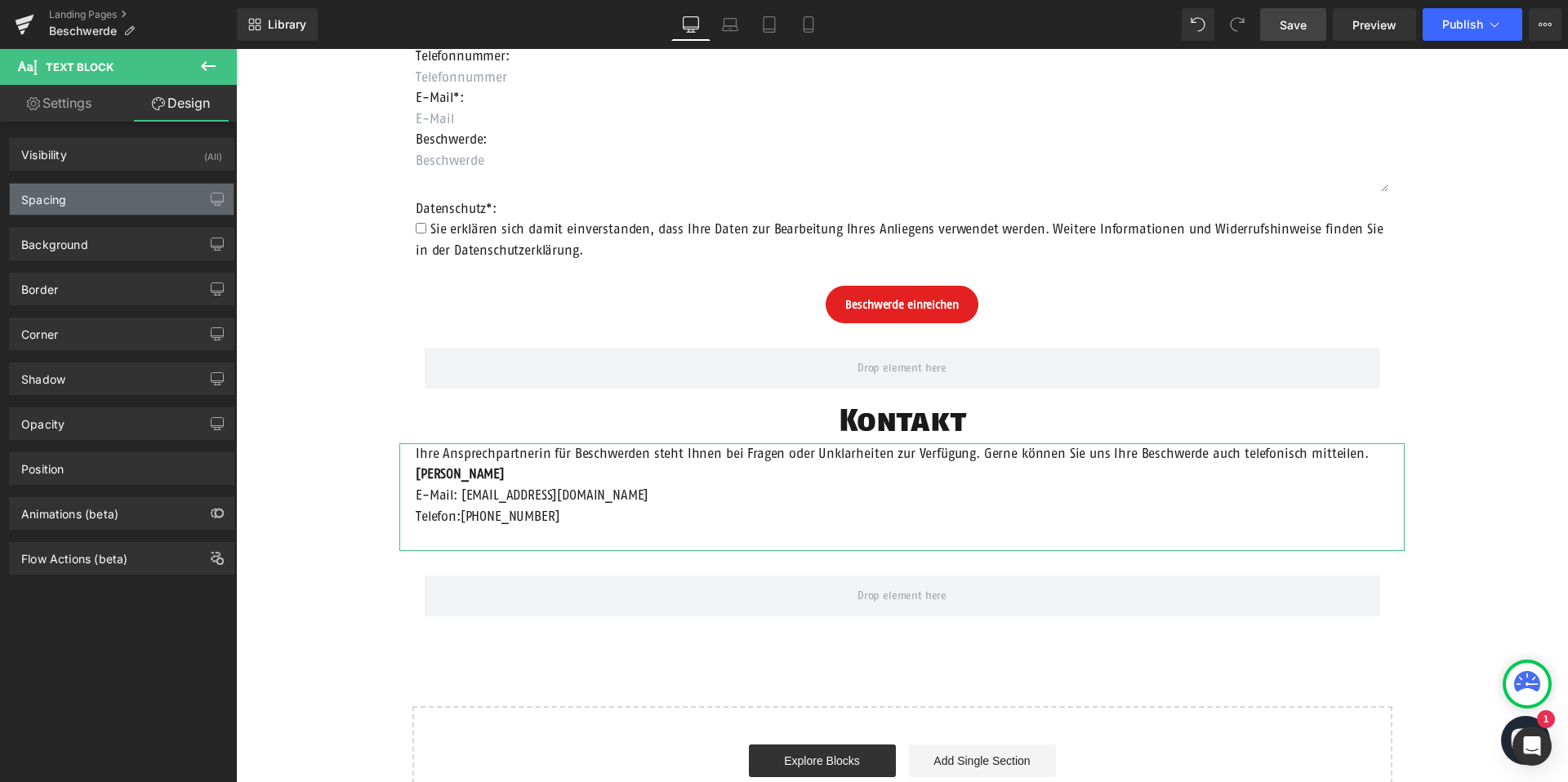
type input "0"
type input "200"
type input "0"
type input "200"
type input "0"
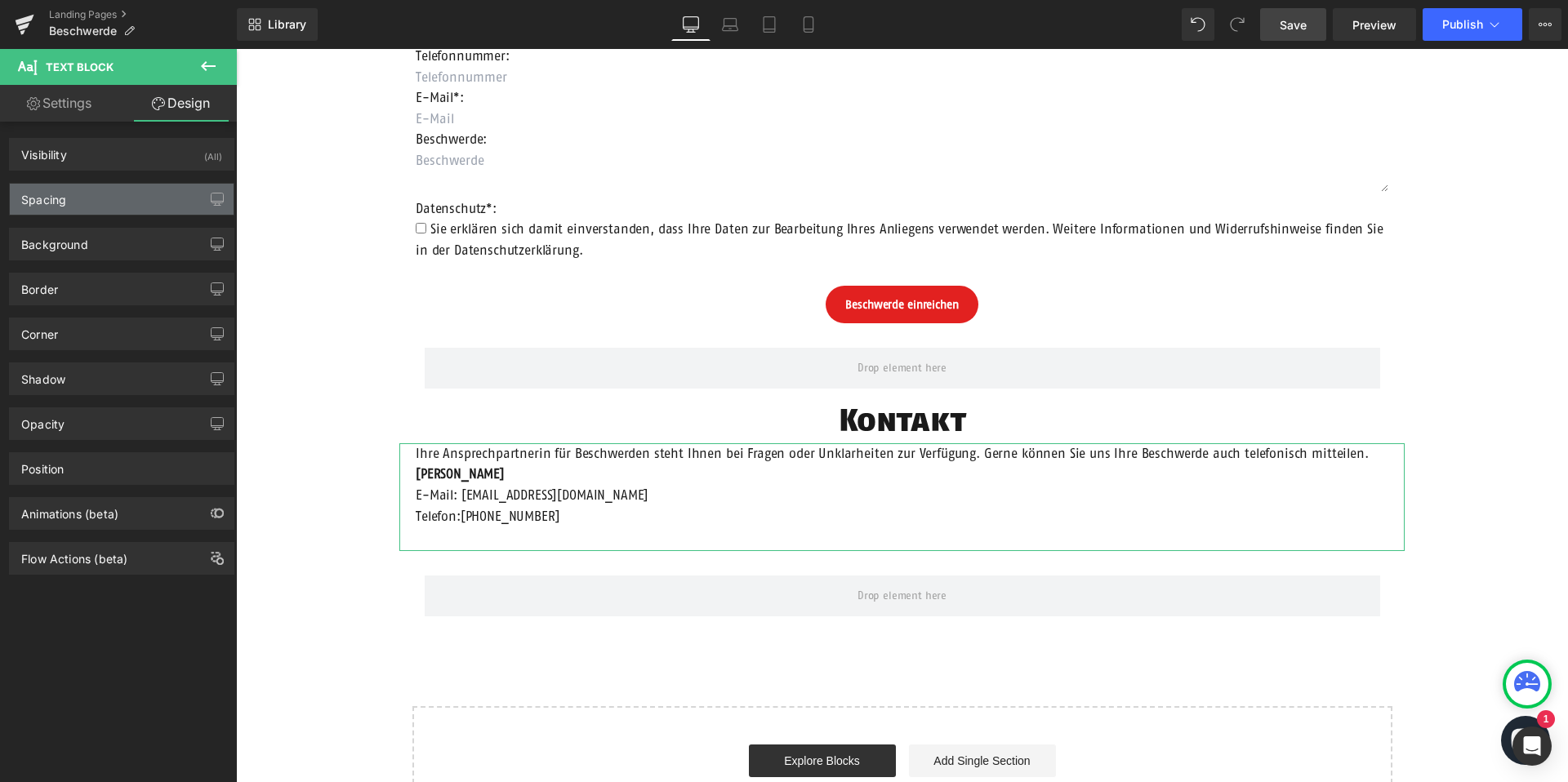
type input "20"
type input "30"
type input "20"
click at [107, 205] on div "Spacing" at bounding box center [121, 199] width 223 height 31
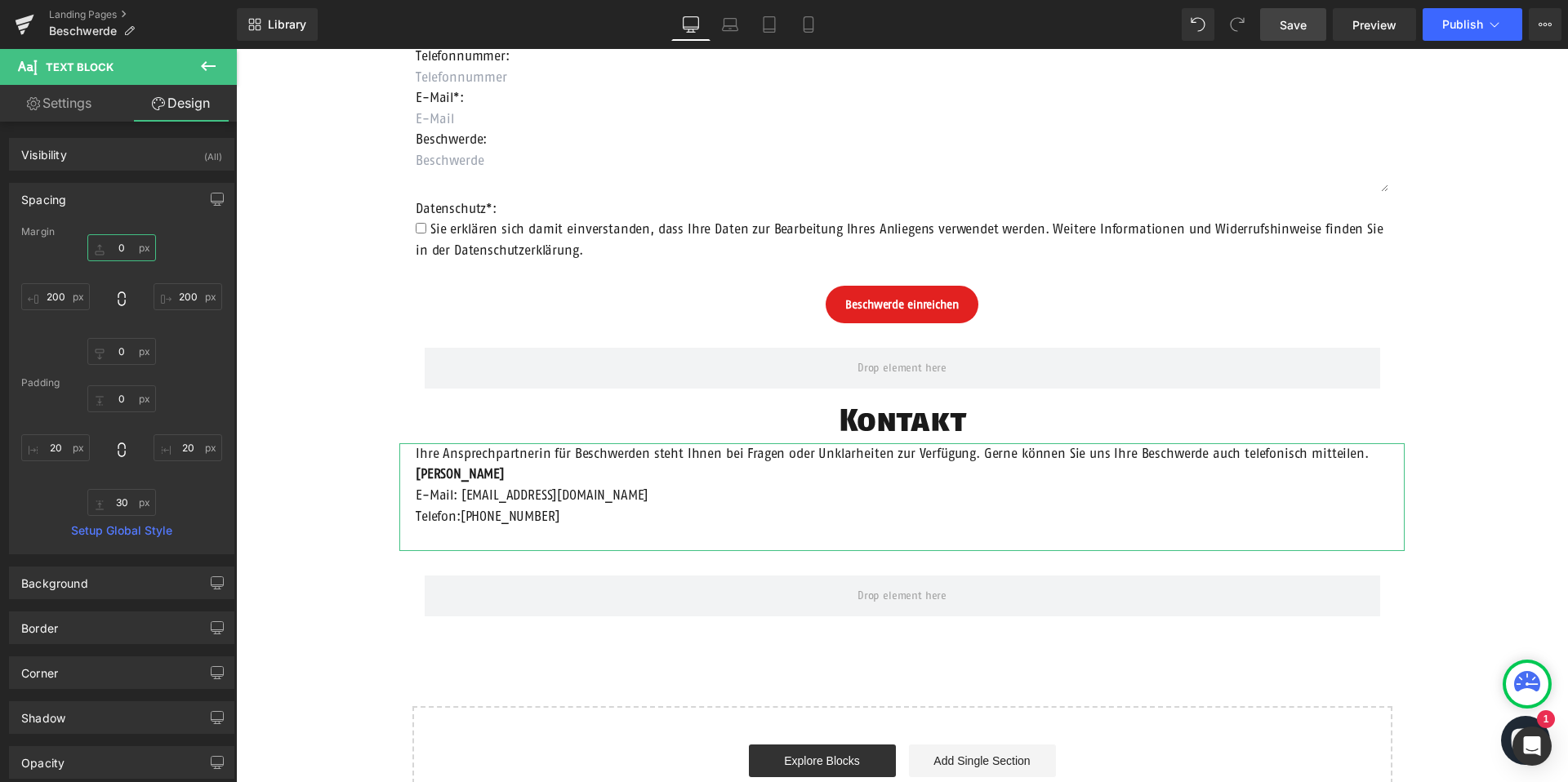
click at [119, 250] on input "0" at bounding box center [122, 247] width 69 height 27
type input "5"
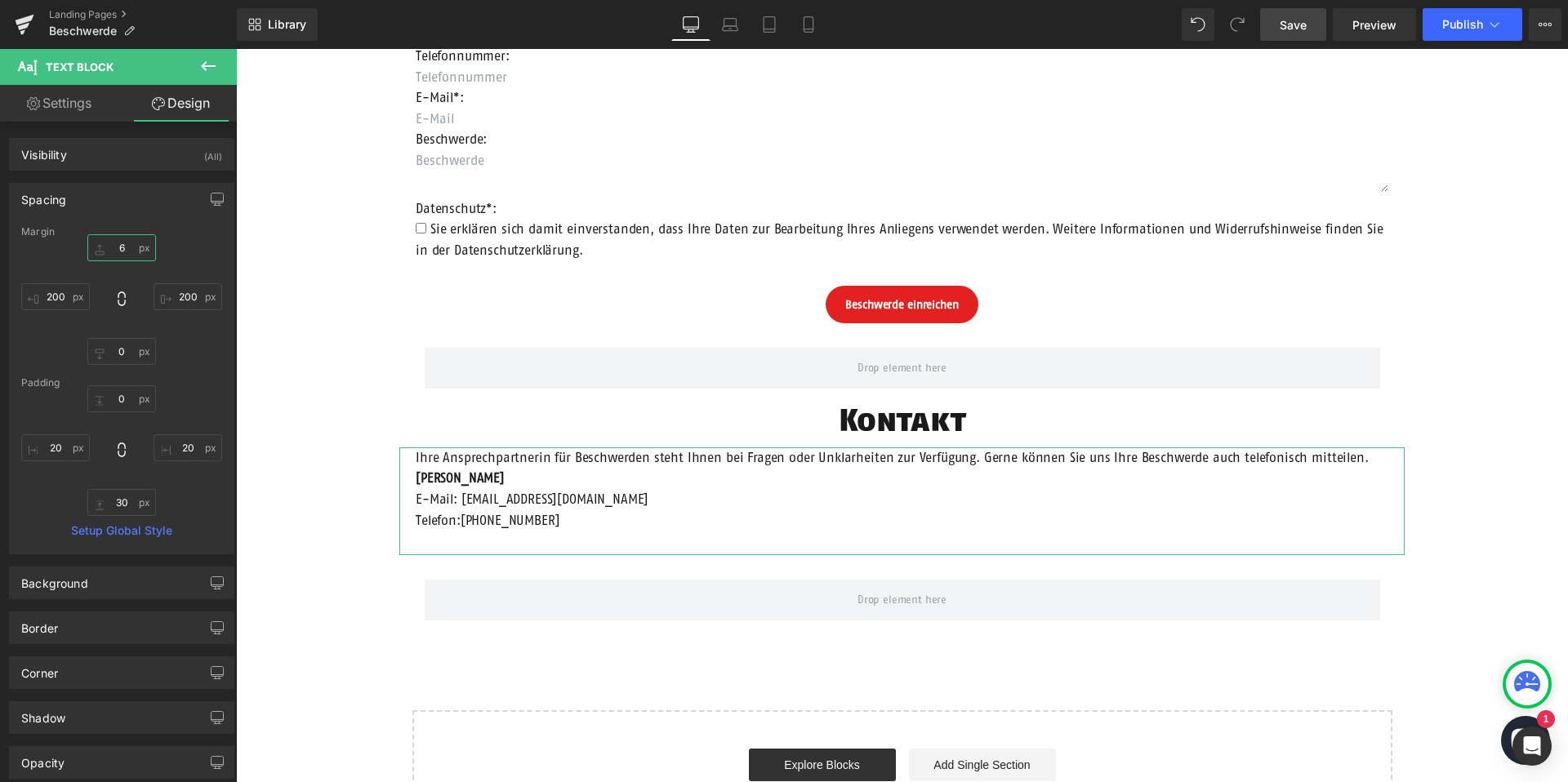
type input "60"
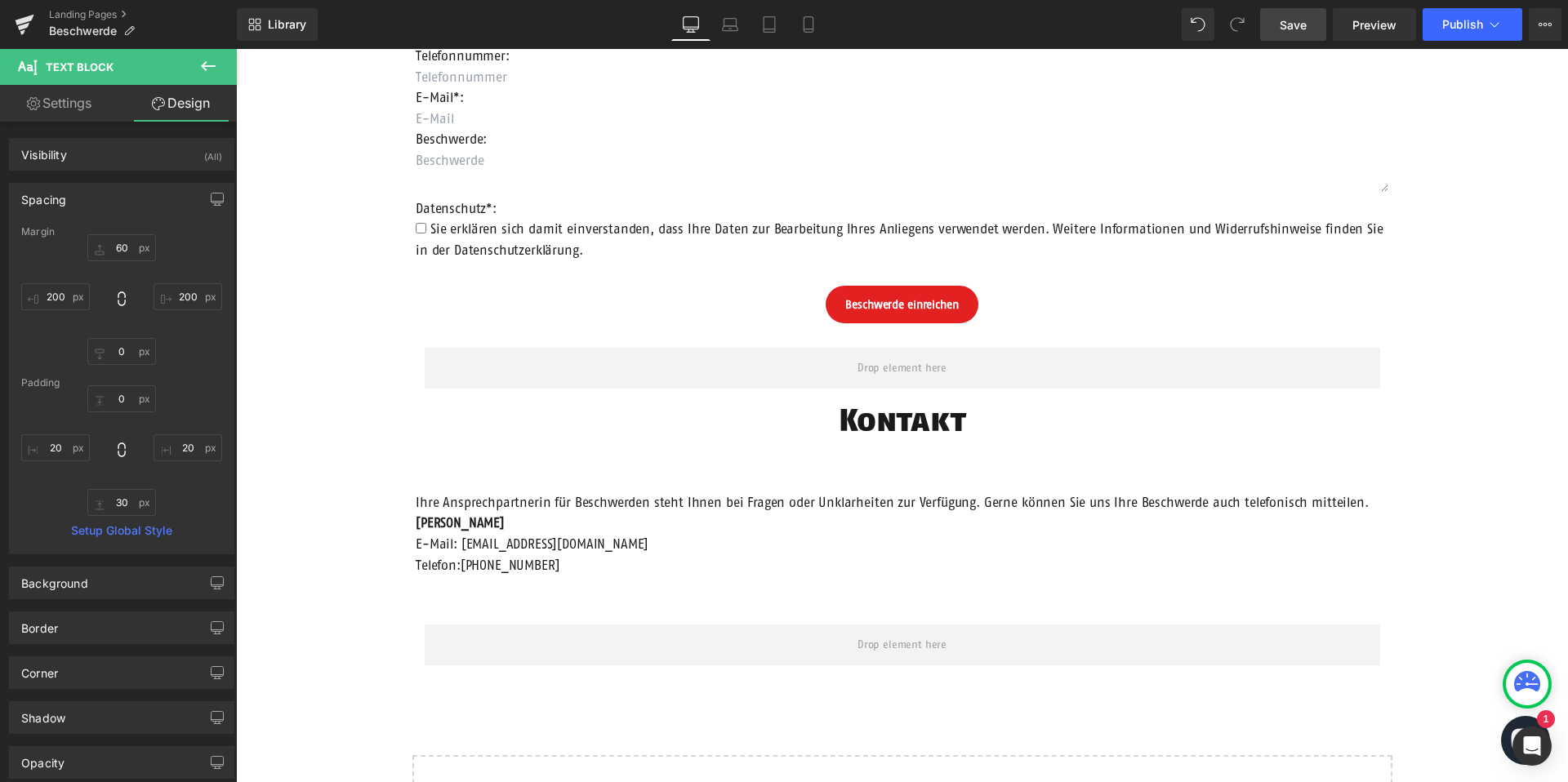
click at [315, 432] on div "Beschwerdeformular Heading Anrede: Text Block Auswählen Frau Herr Divers Dropdo…" at bounding box center [902, 378] width 1332 height 1023
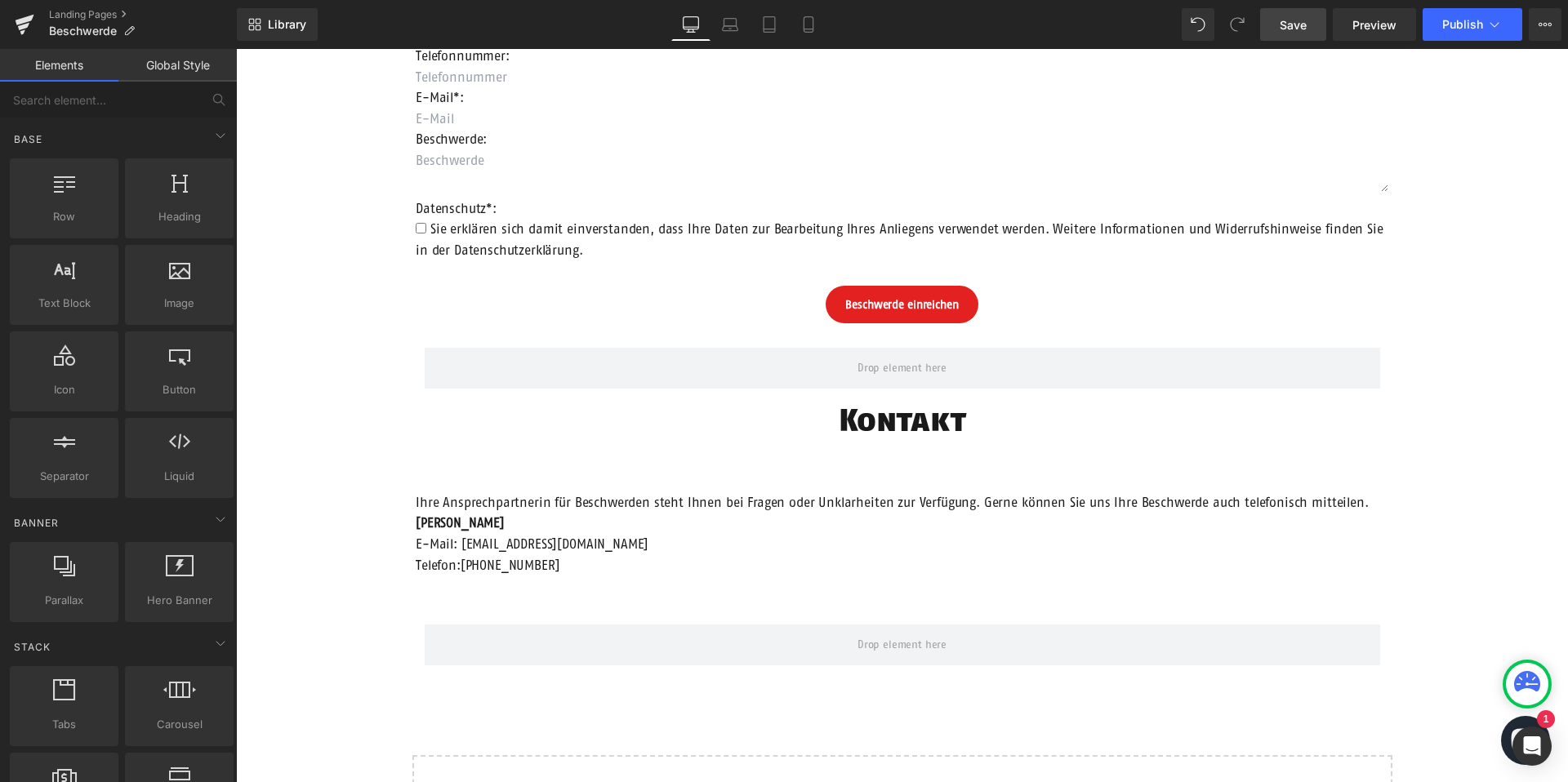
click at [1309, 25] on link "Save" at bounding box center [1292, 25] width 66 height 33
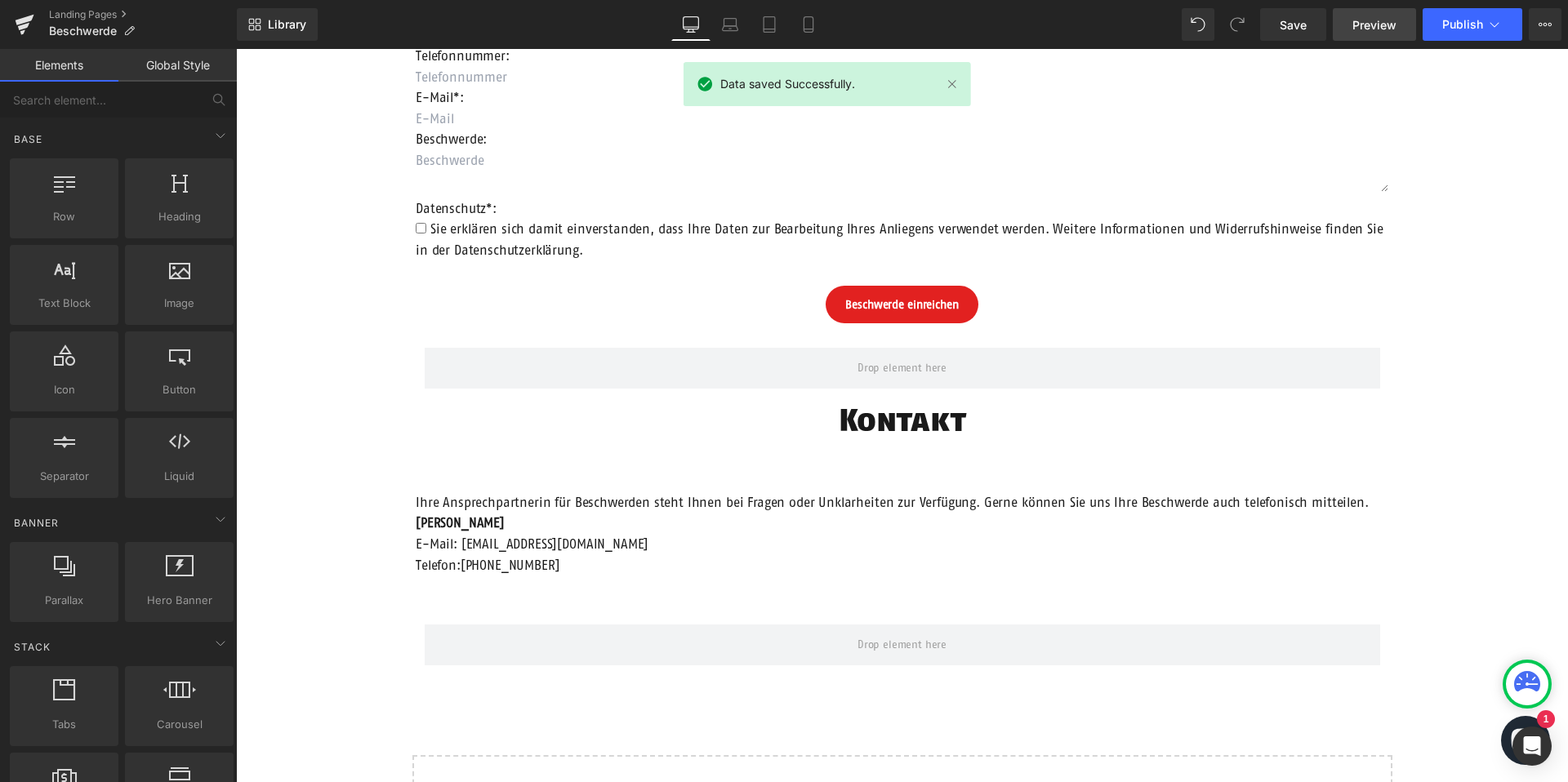
click at [1358, 18] on span "Preview" at bounding box center [1374, 25] width 44 height 17
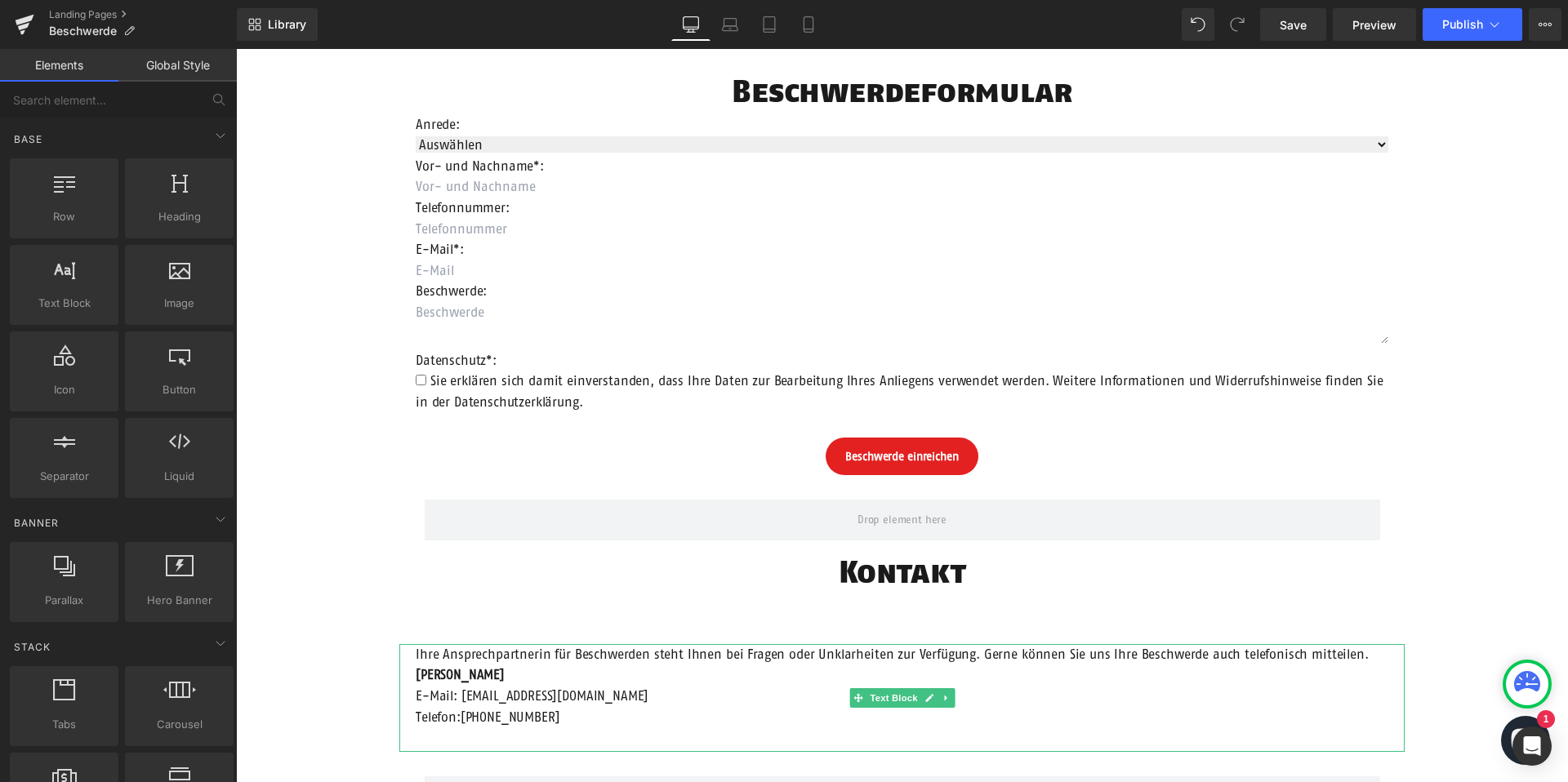
scroll to position [30, 0]
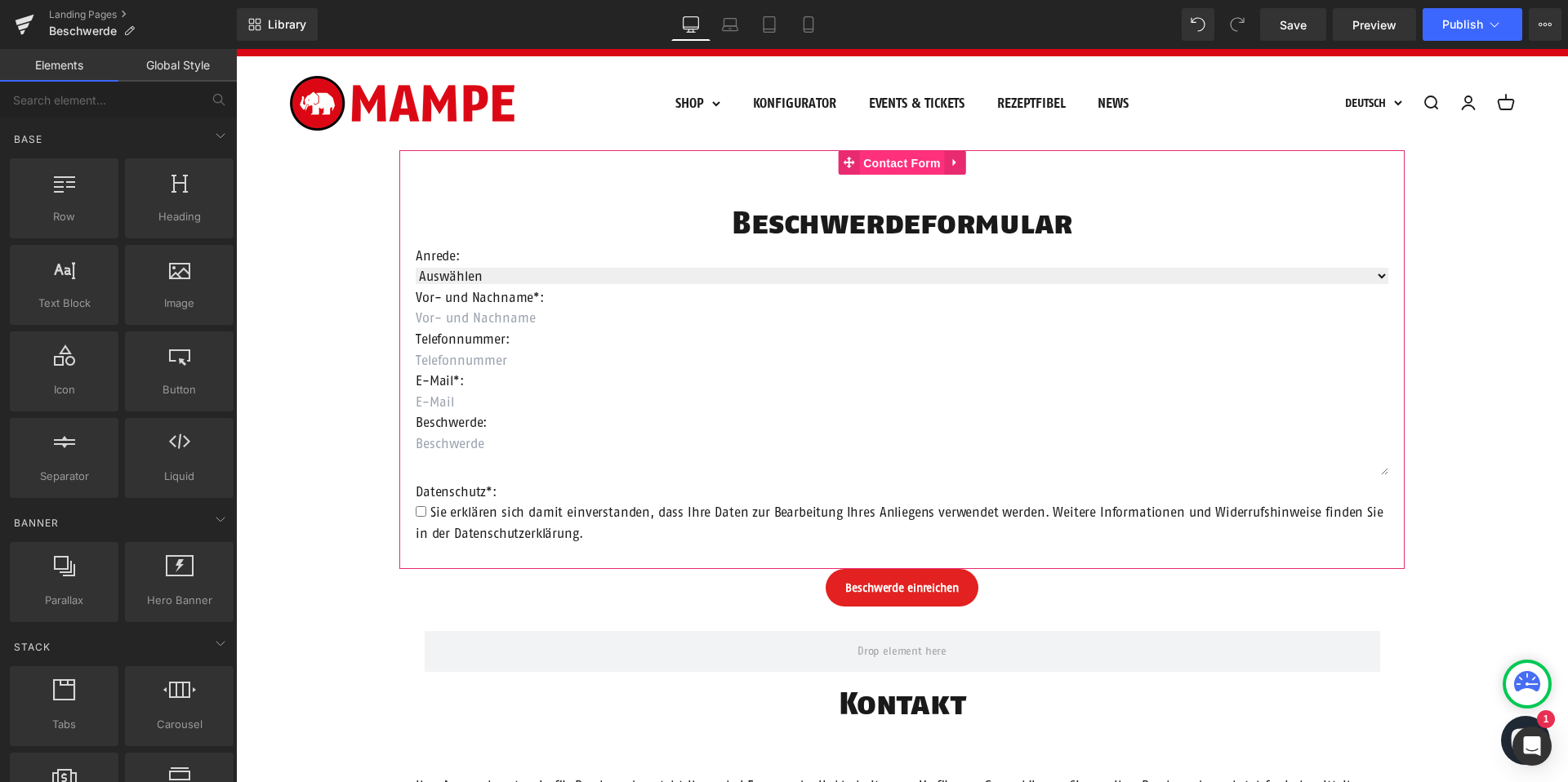
click at [904, 156] on span "Contact Form" at bounding box center [902, 163] width 86 height 25
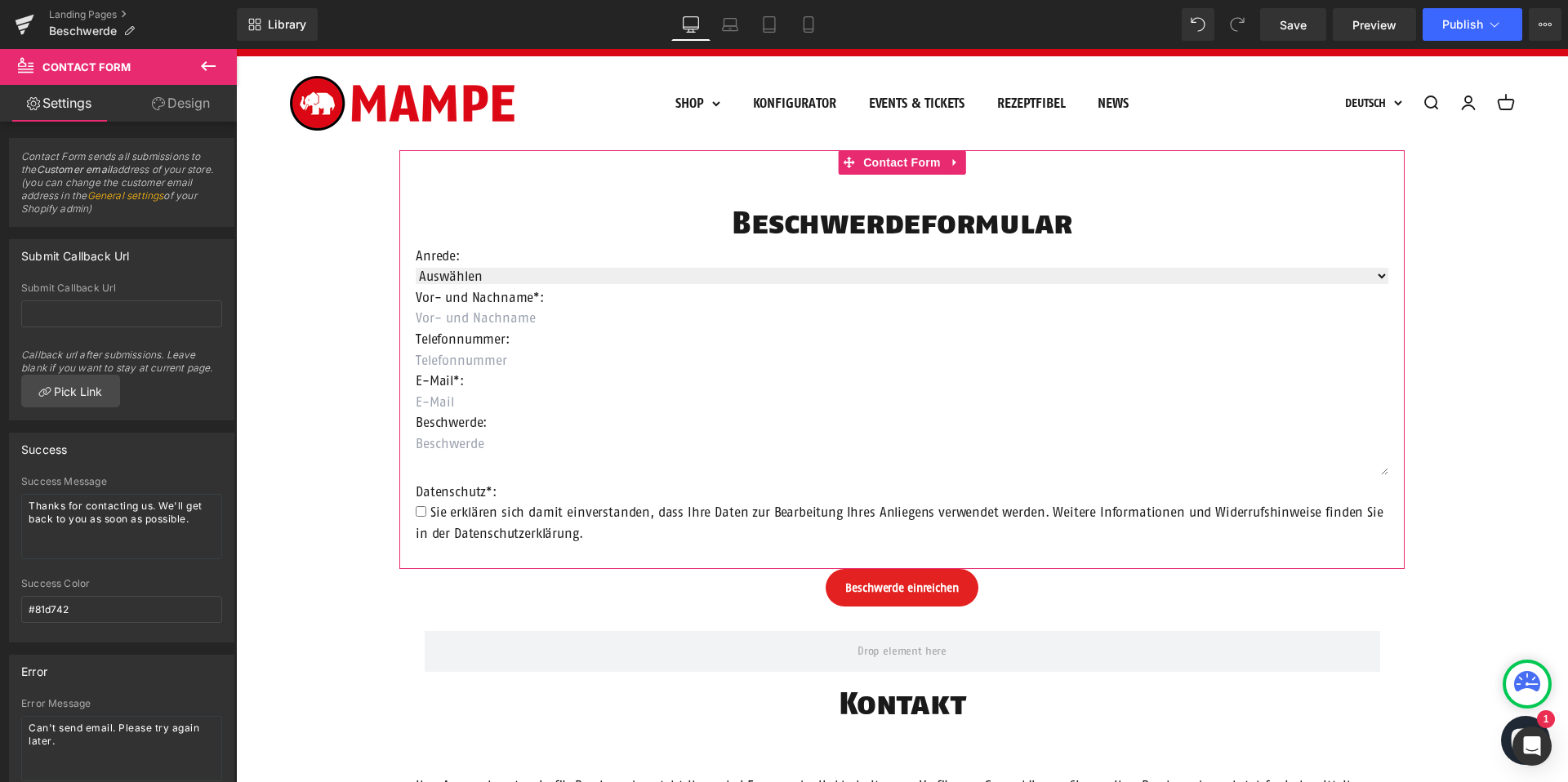
click at [191, 110] on link "Design" at bounding box center [181, 103] width 119 height 37
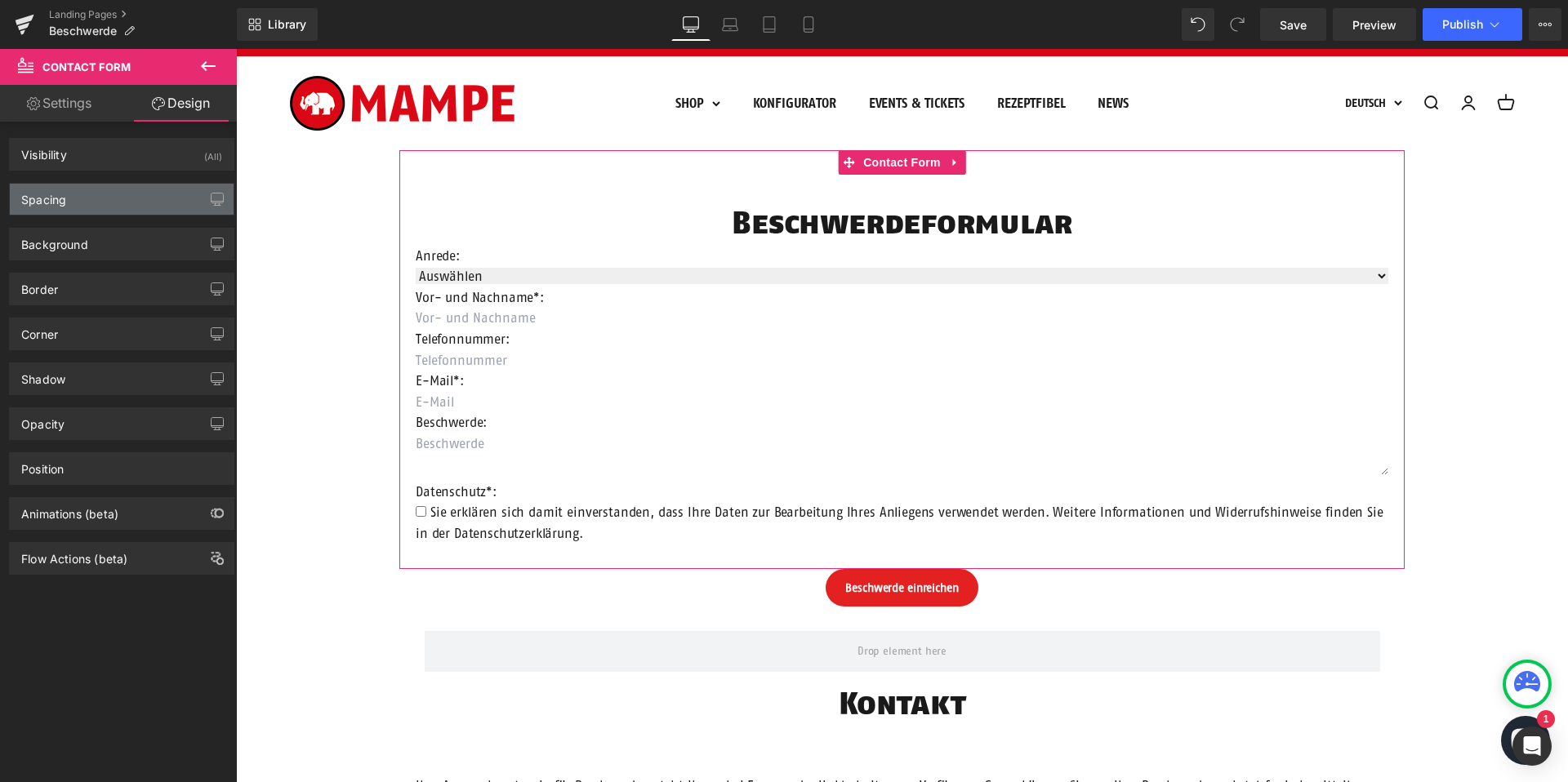
click at [113, 198] on div "Spacing" at bounding box center [121, 199] width 223 height 31
type input "0"
type input "200"
type input "0"
type input "200"
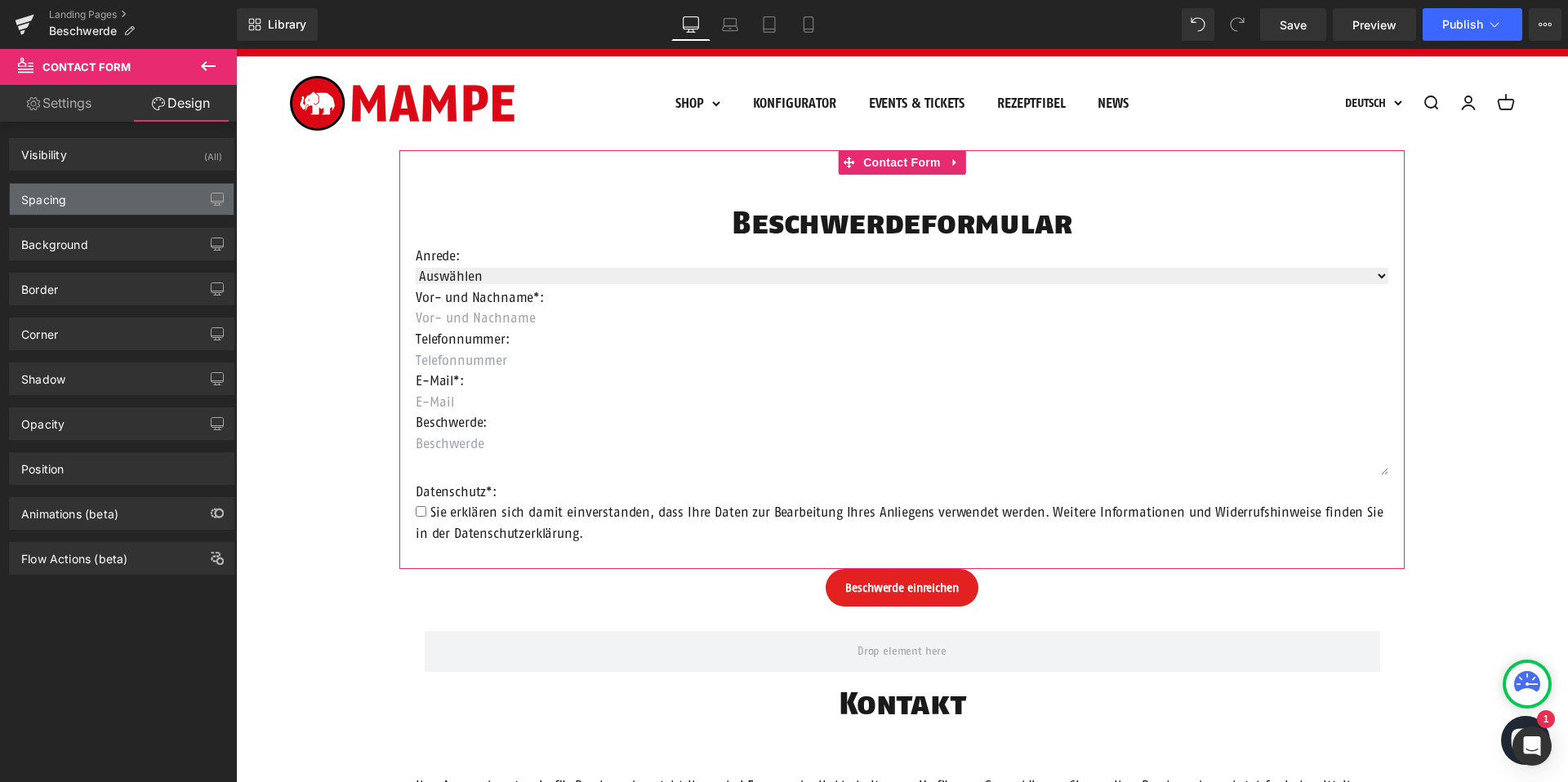
type input "60"
type input "20"
type input "30"
type input "20"
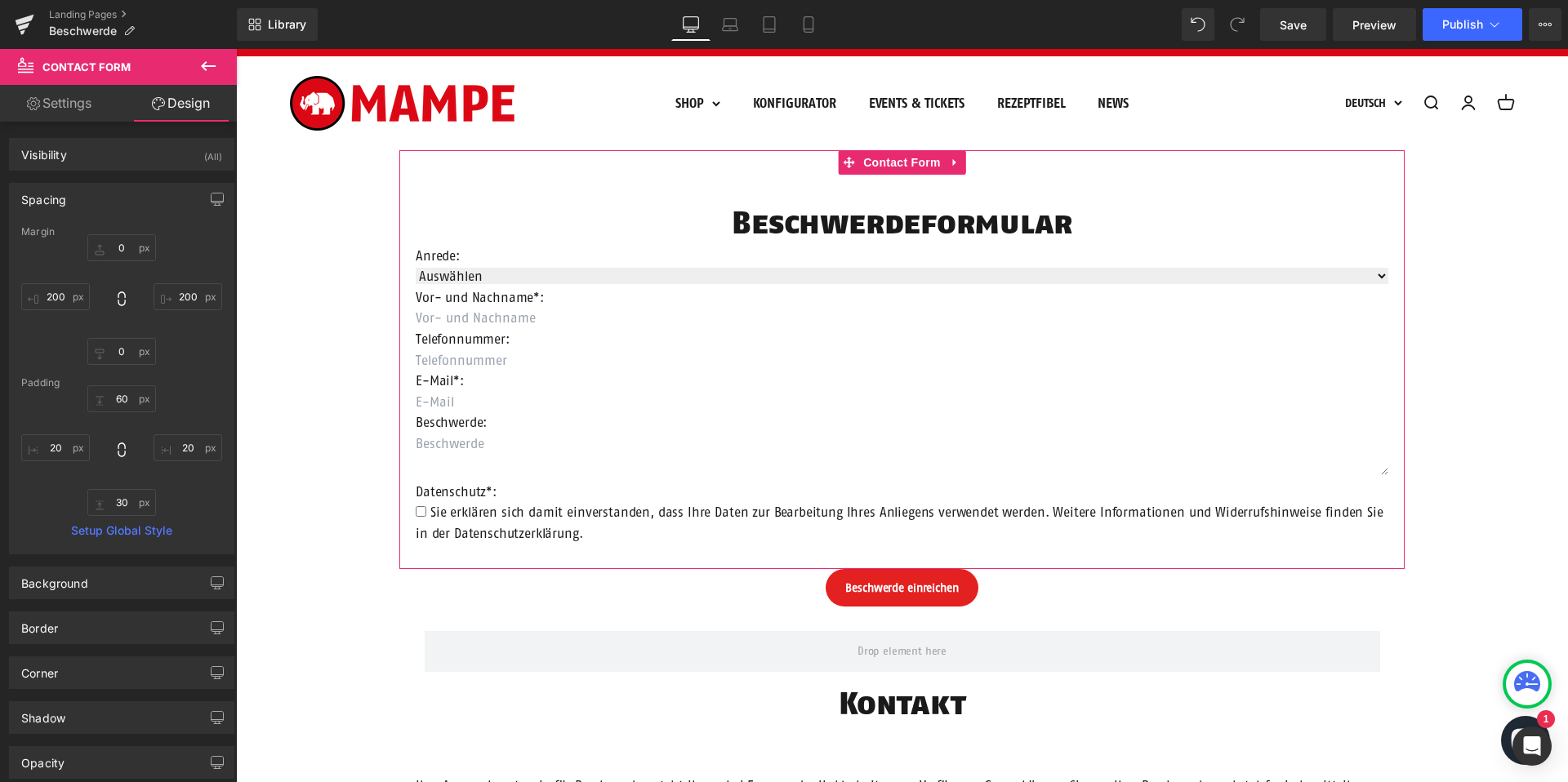
click at [113, 198] on div "Spacing" at bounding box center [121, 199] width 223 height 31
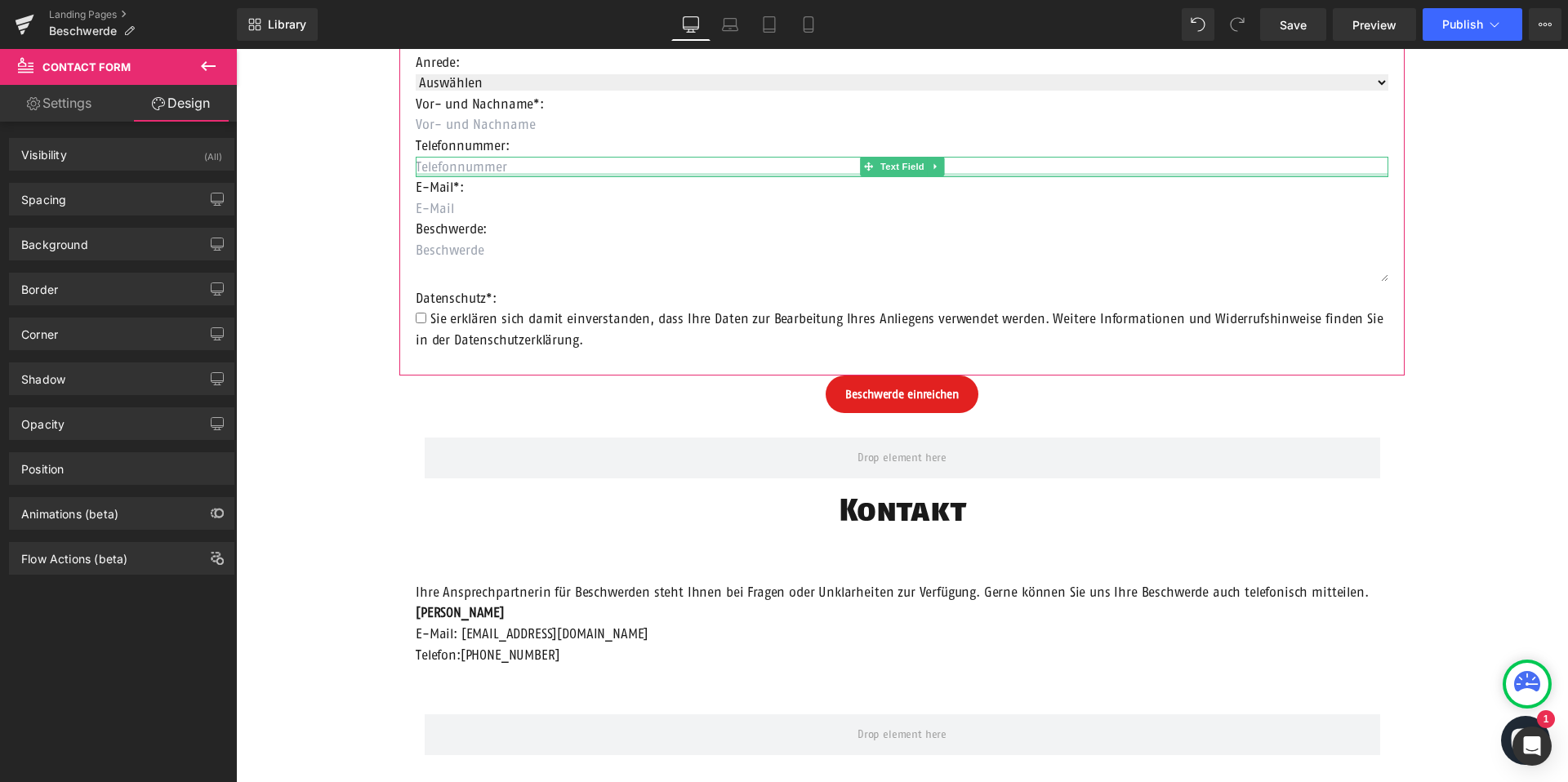
scroll to position [342, 0]
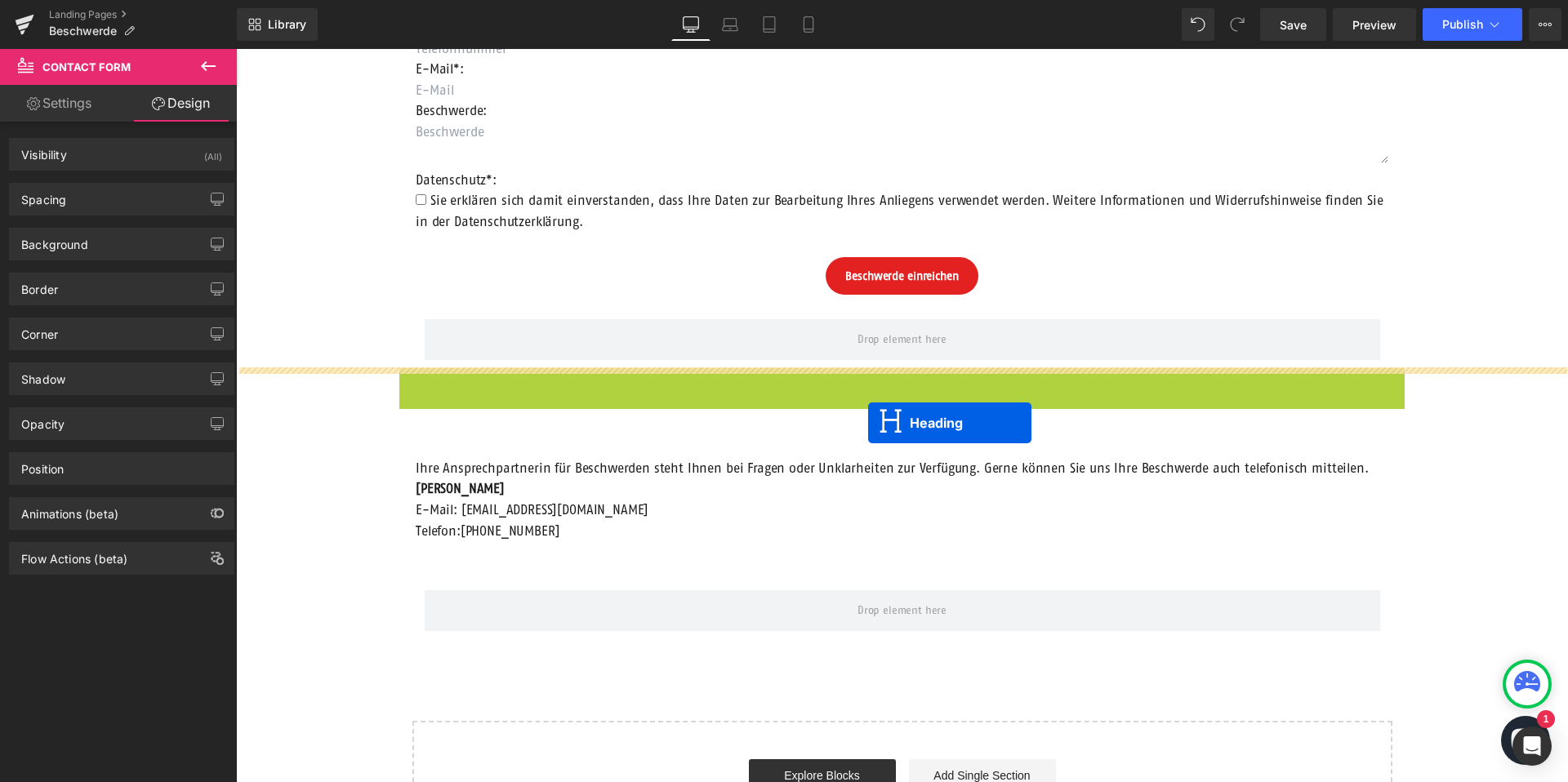
drag, startPoint x: 857, startPoint y: 388, endPoint x: 868, endPoint y: 423, distance: 36.7
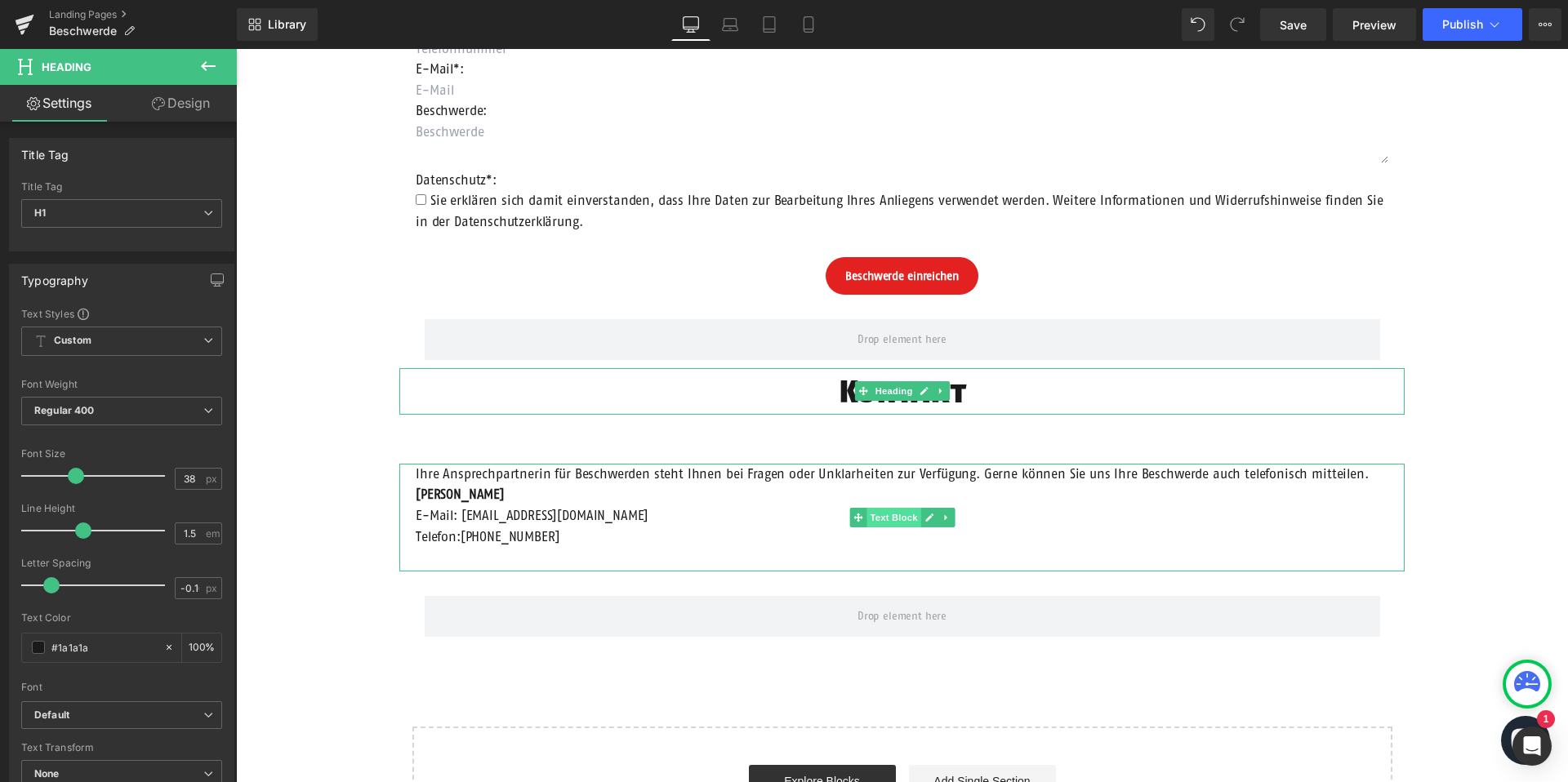
click at [898, 519] on span "Text Block" at bounding box center [893, 517] width 54 height 20
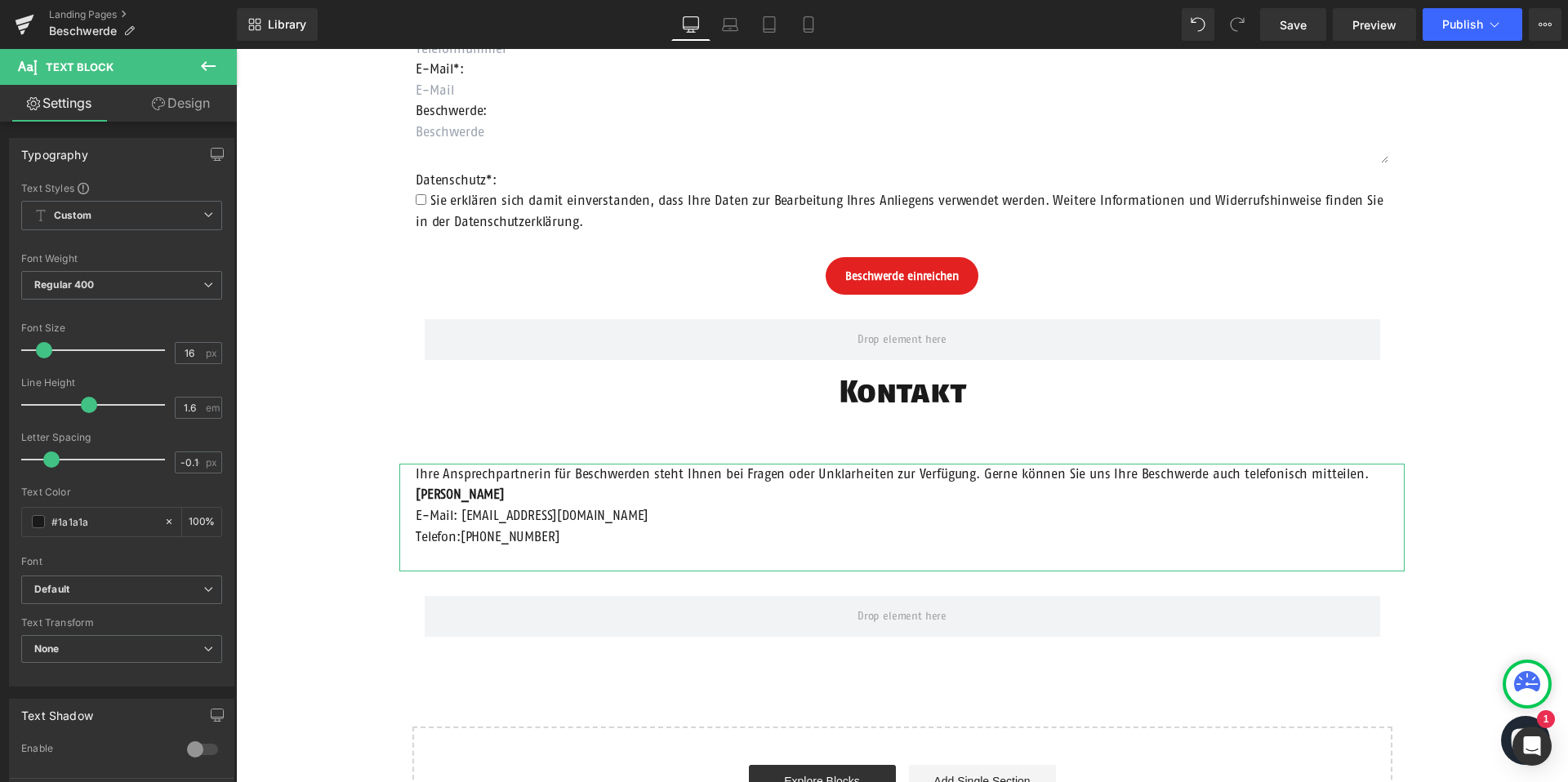
click at [182, 101] on link "Design" at bounding box center [181, 103] width 119 height 37
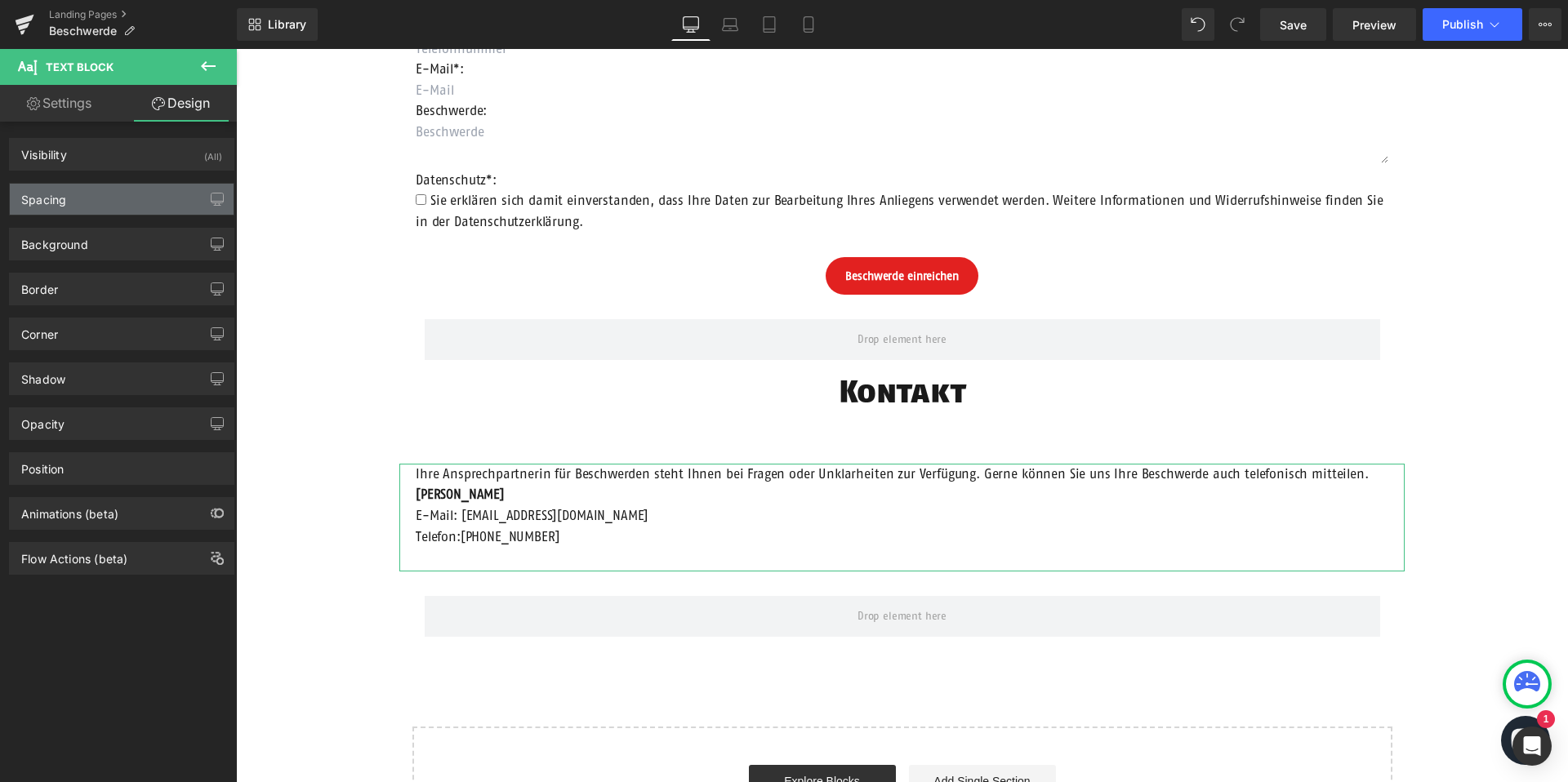
click at [101, 204] on div "Spacing" at bounding box center [121, 199] width 223 height 31
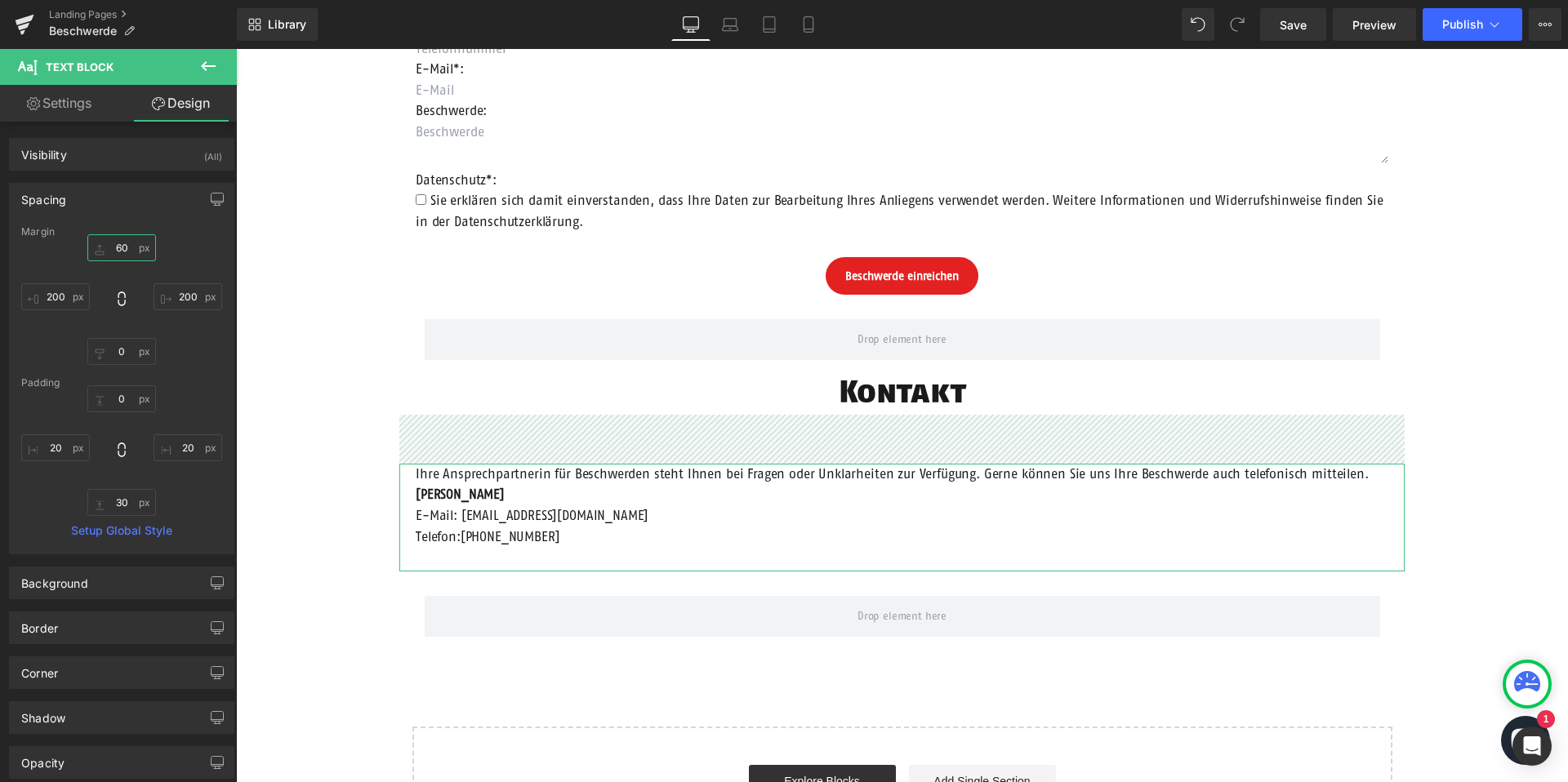
click at [115, 246] on input "60" at bounding box center [122, 247] width 69 height 27
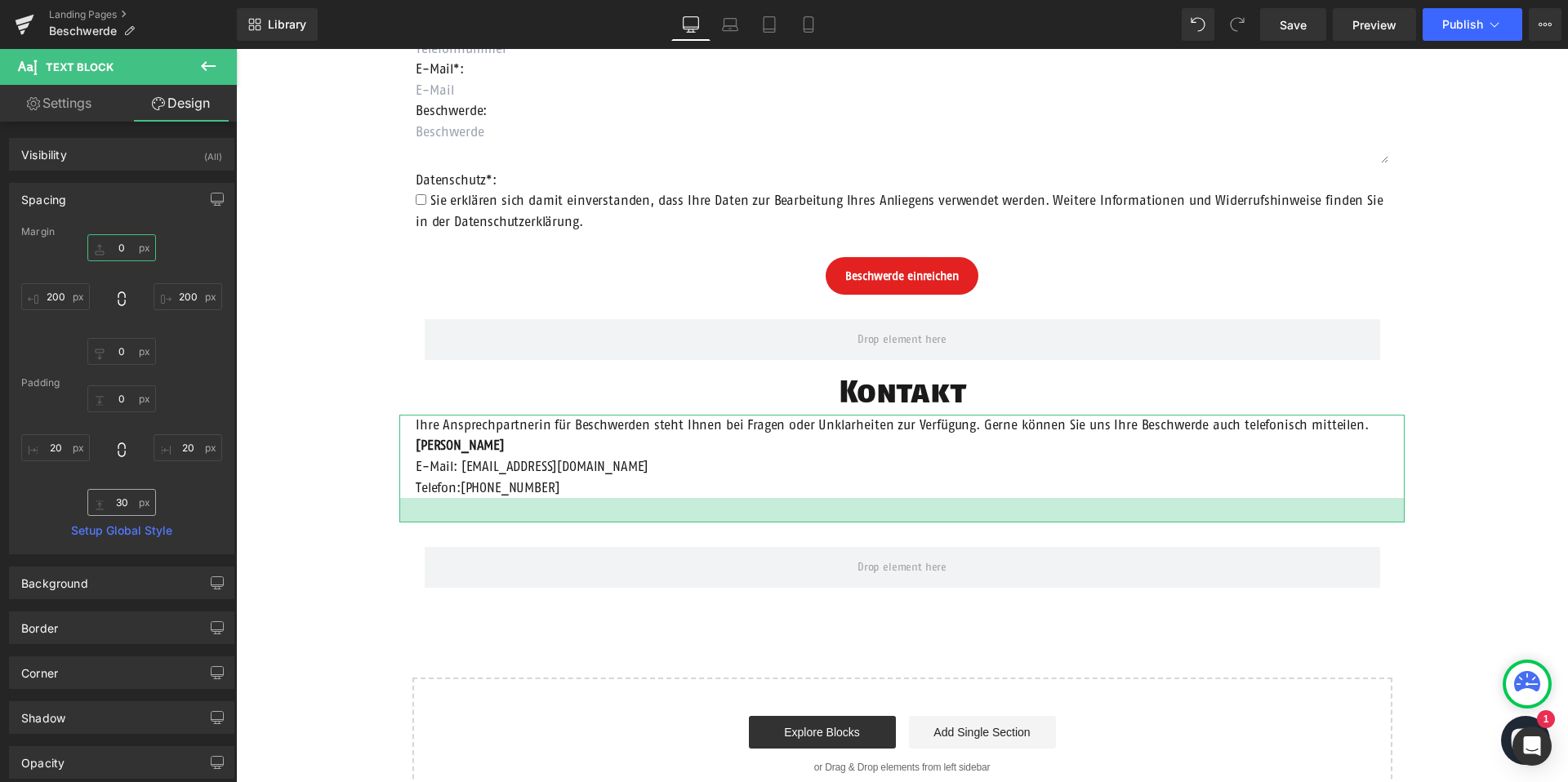
type input "0"
click at [115, 503] on input "30" at bounding box center [122, 502] width 69 height 27
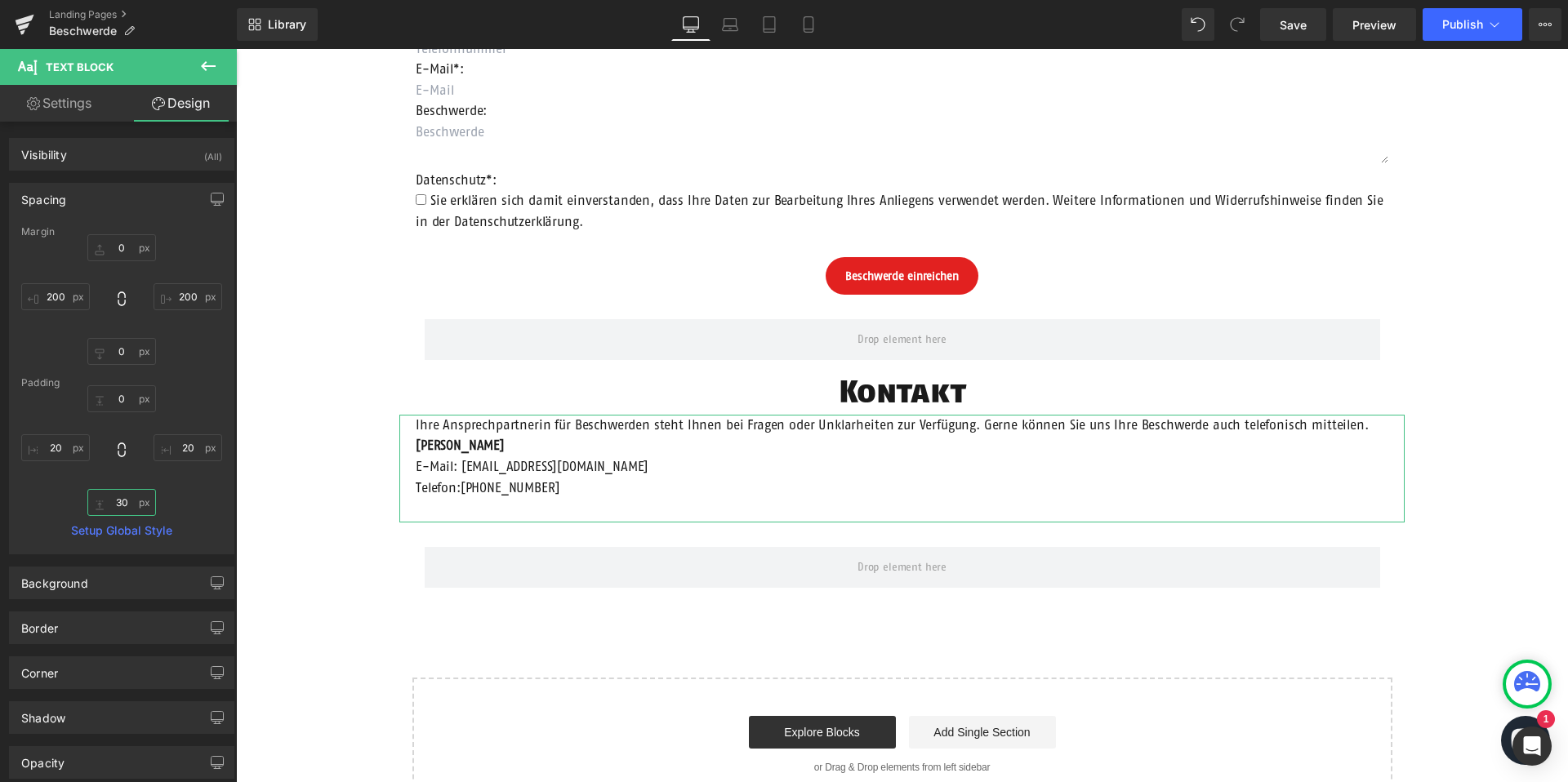
type input "0"
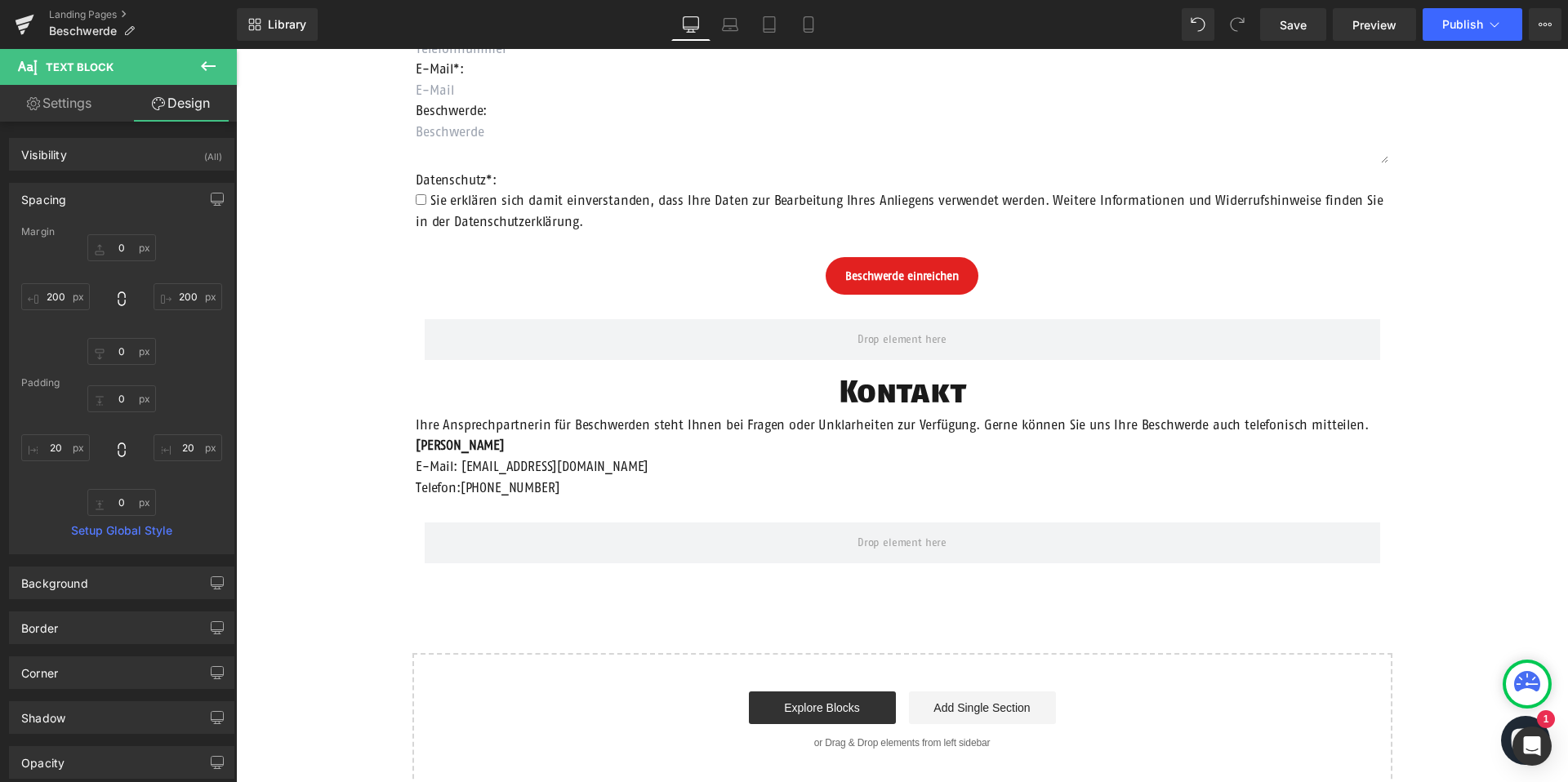
click at [357, 455] on div "Beschwerdeformular Heading Anrede: Text Block Auswählen Frau Herr Divers Dropdo…" at bounding box center [902, 313] width 1332 height 950
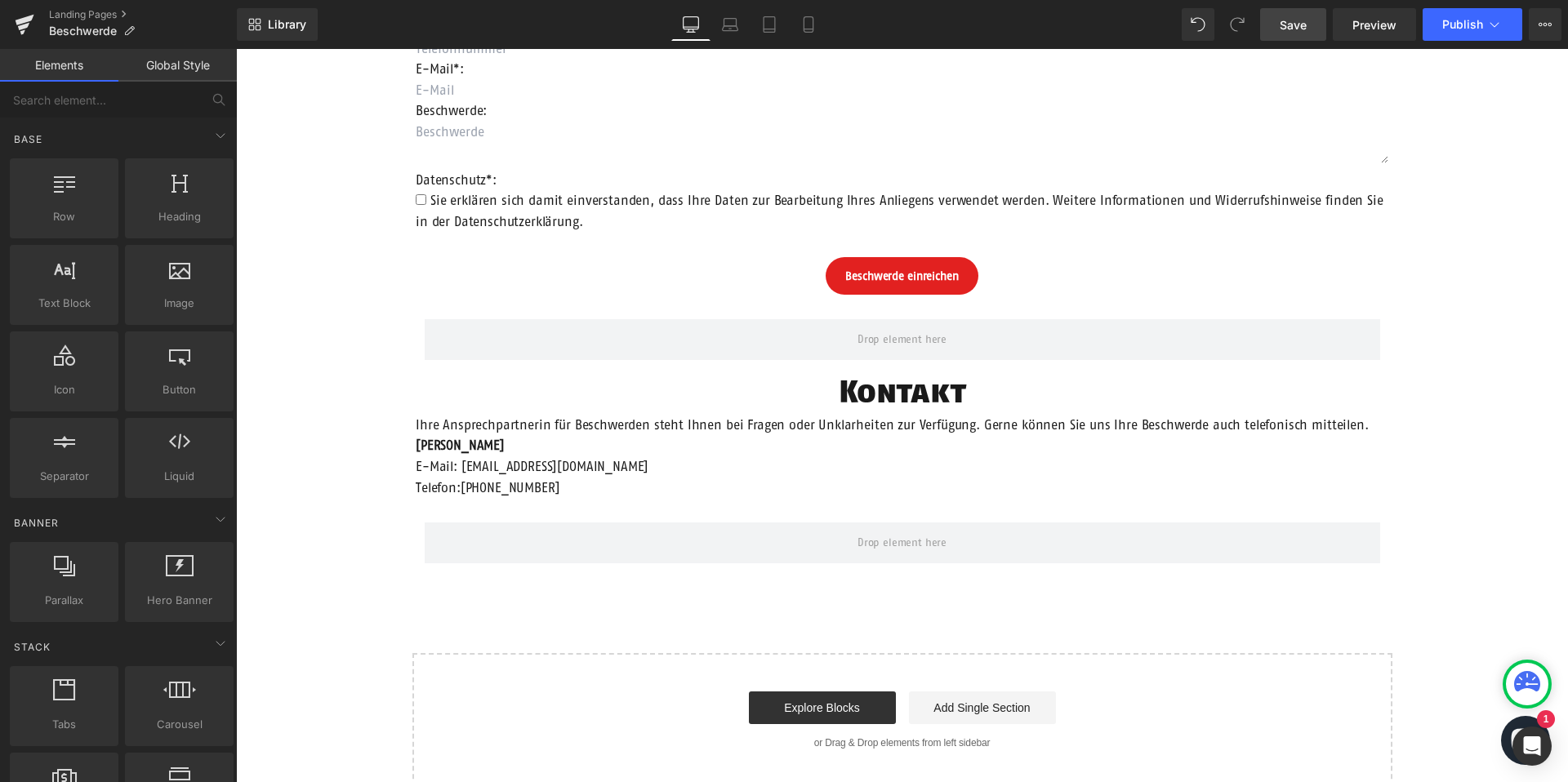
click at [1303, 24] on span "Save" at bounding box center [1292, 25] width 27 height 17
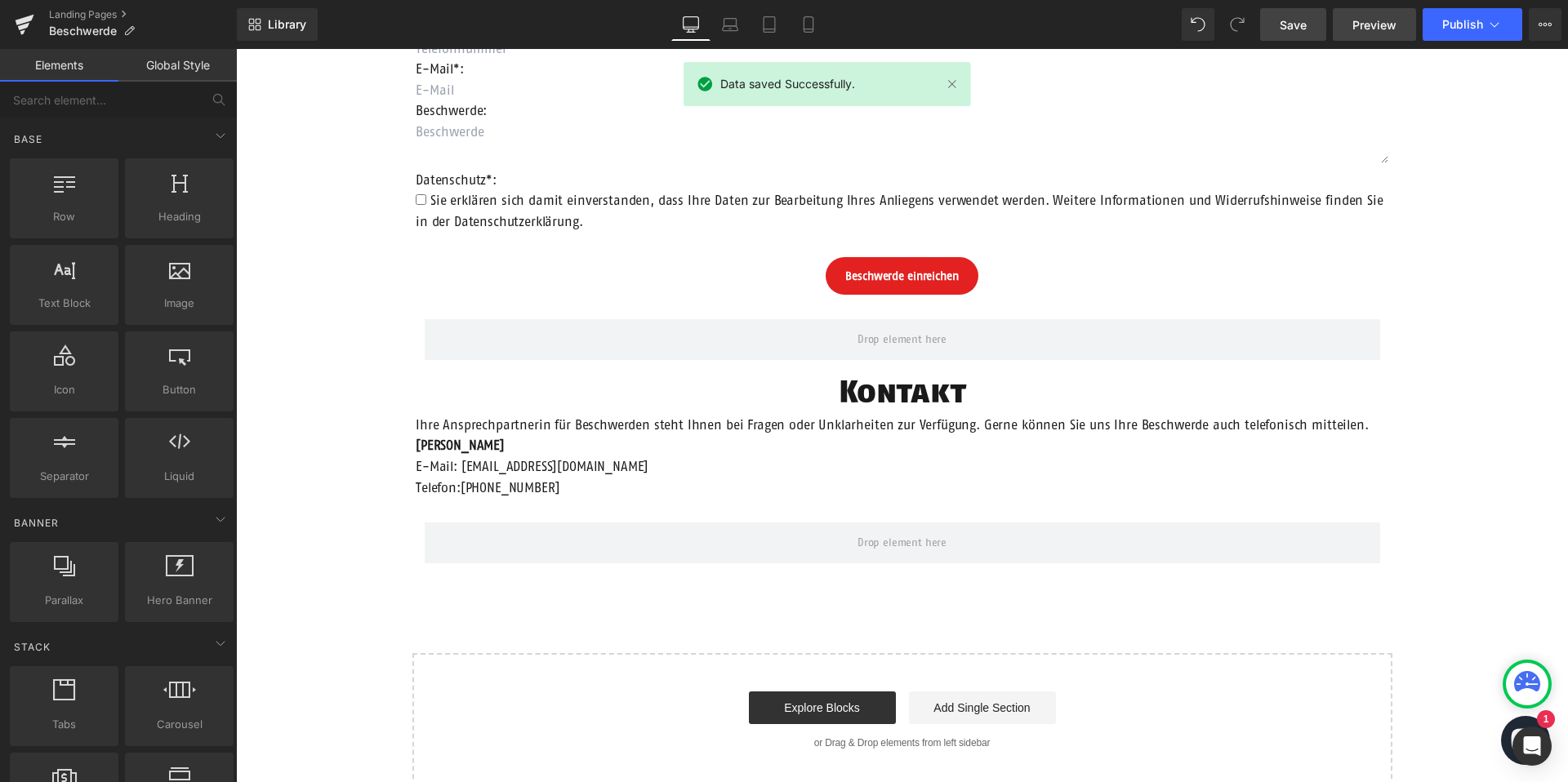
click at [1371, 26] on span "Preview" at bounding box center [1374, 25] width 44 height 17
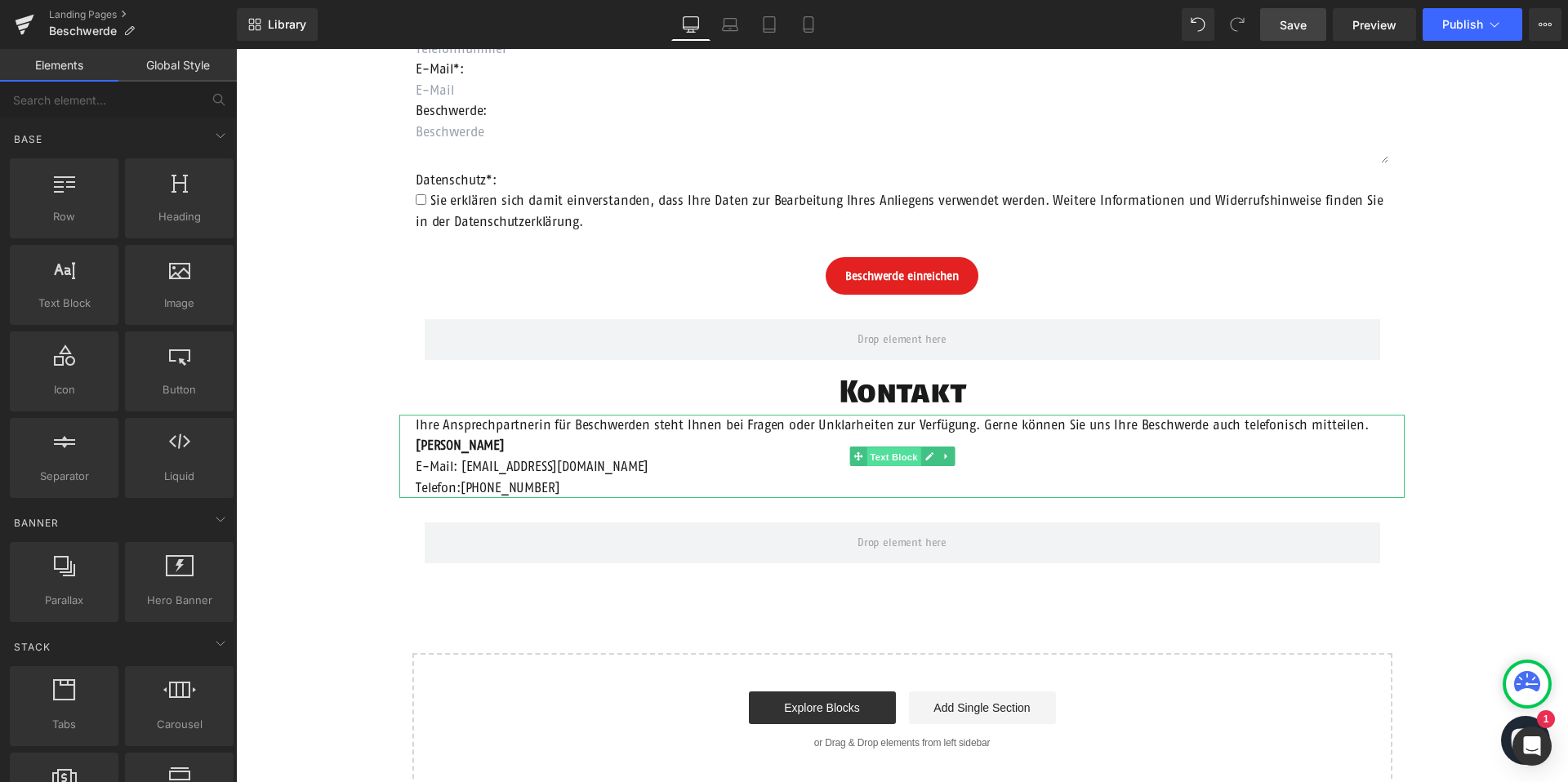
click at [896, 454] on span "Text Block" at bounding box center [893, 457] width 54 height 20
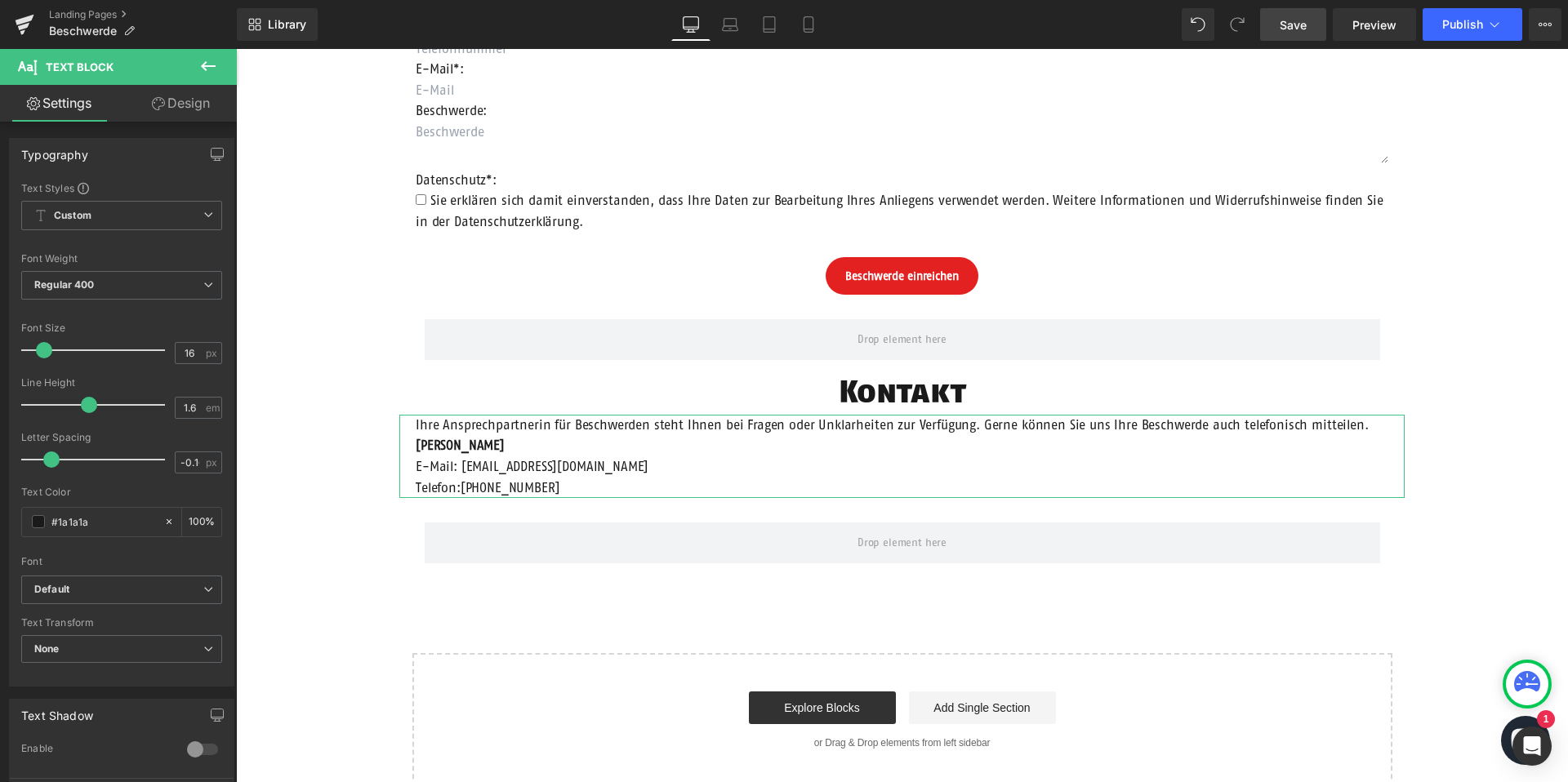
click at [188, 113] on link "Design" at bounding box center [181, 103] width 119 height 37
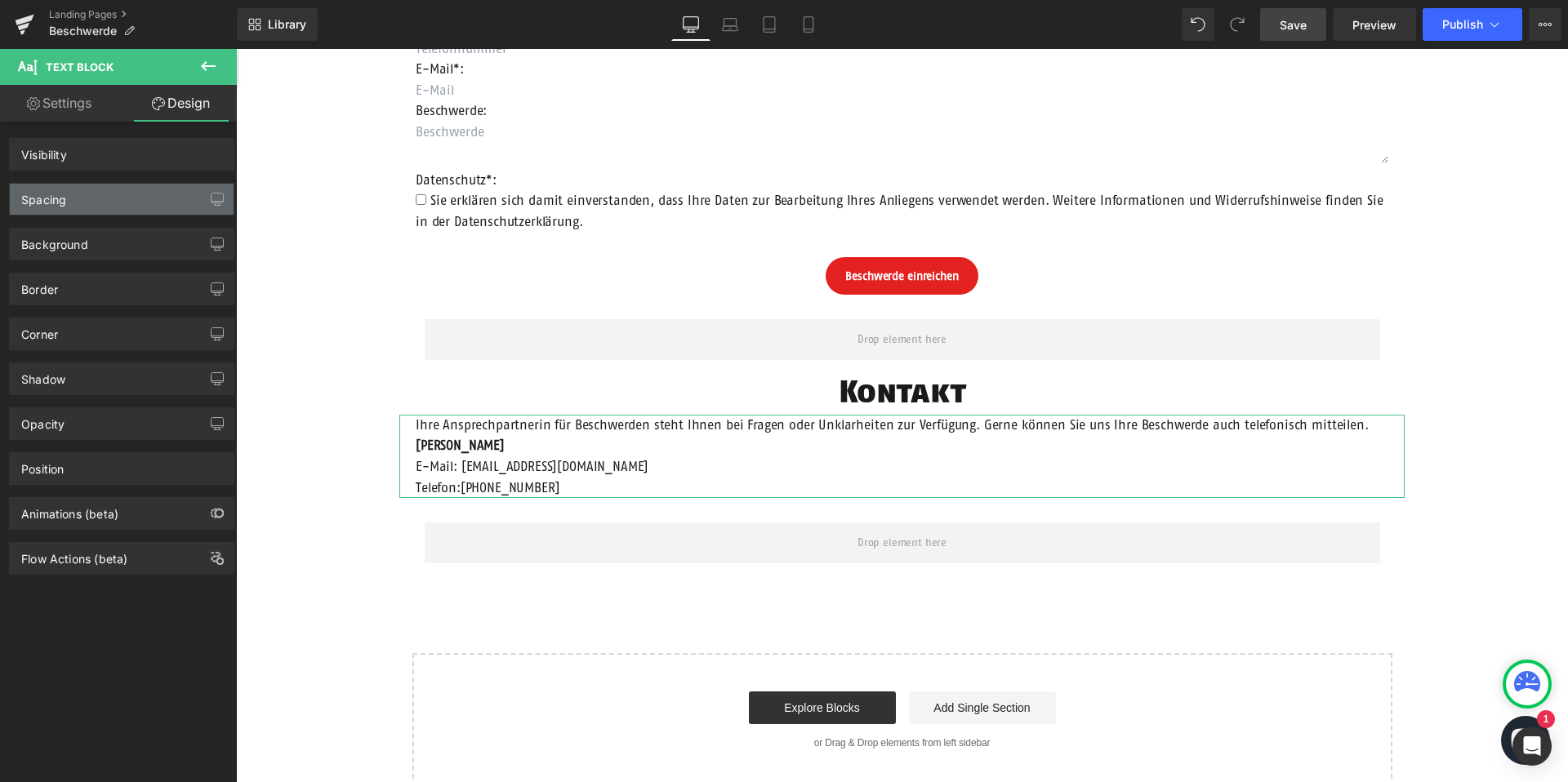
click at [112, 209] on div "Spacing" at bounding box center [121, 199] width 223 height 31
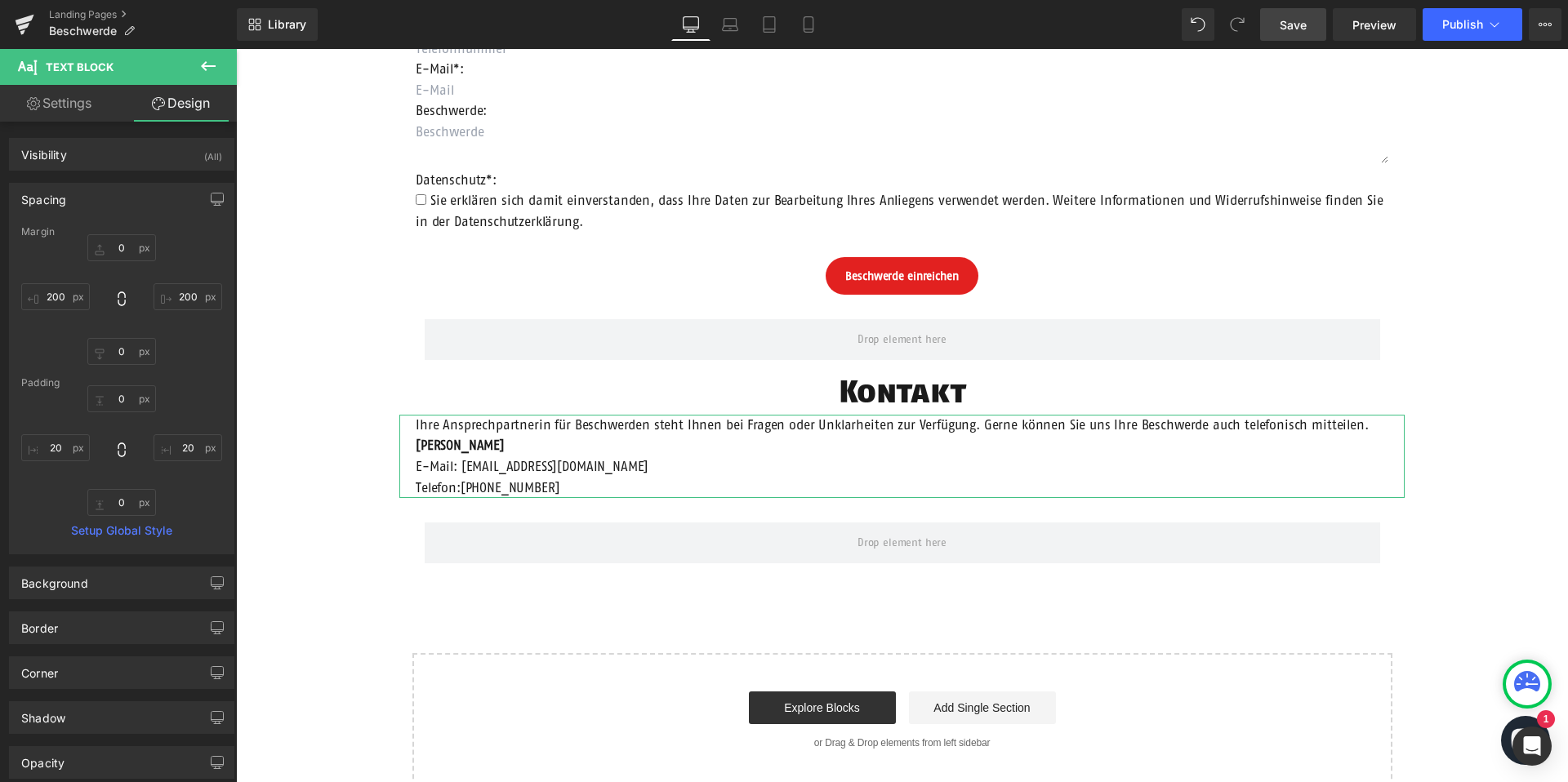
type input "0"
type input "200"
type input "0"
type input "200"
type input "0"
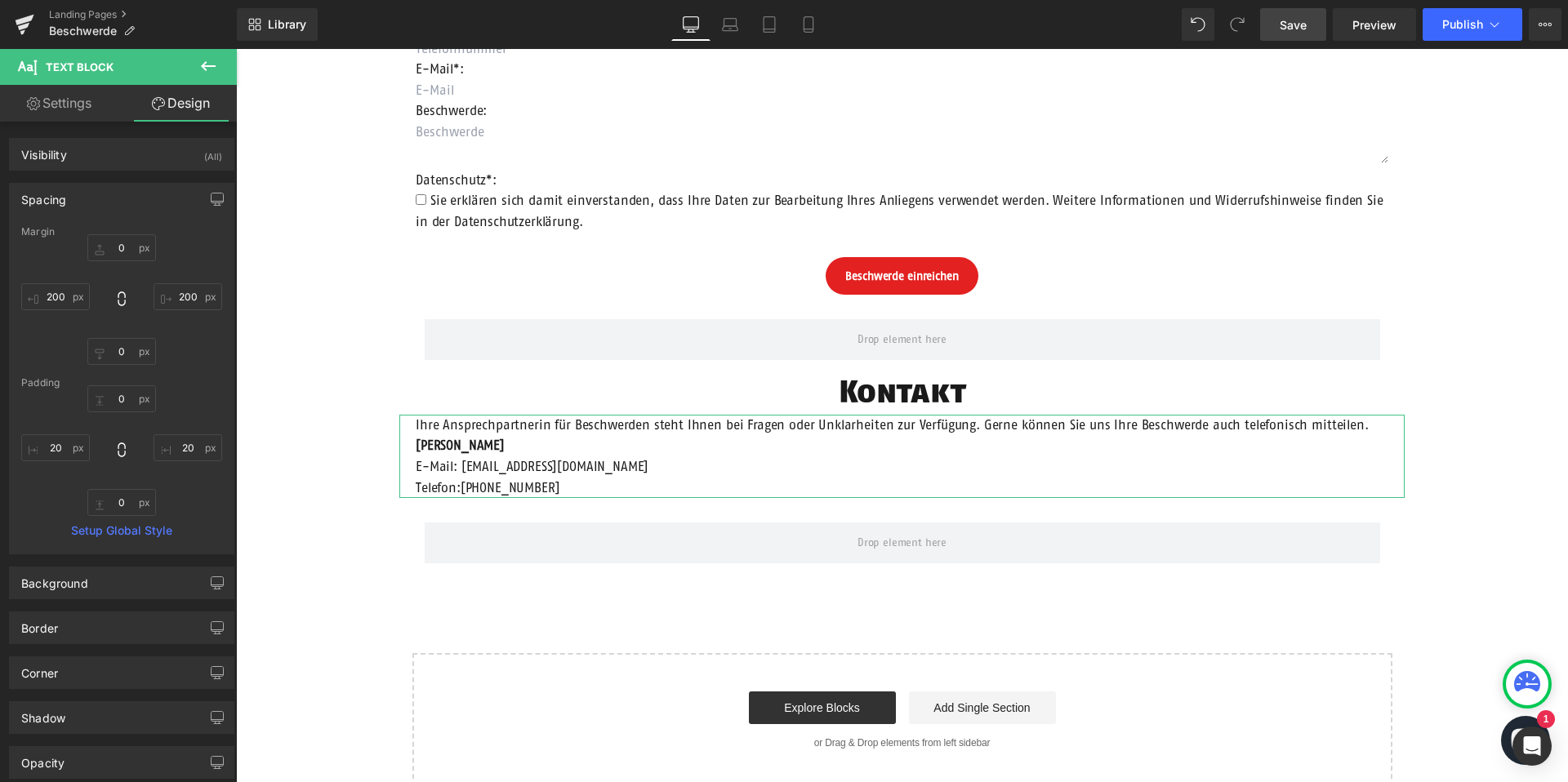
type input "20"
type input "0"
type input "20"
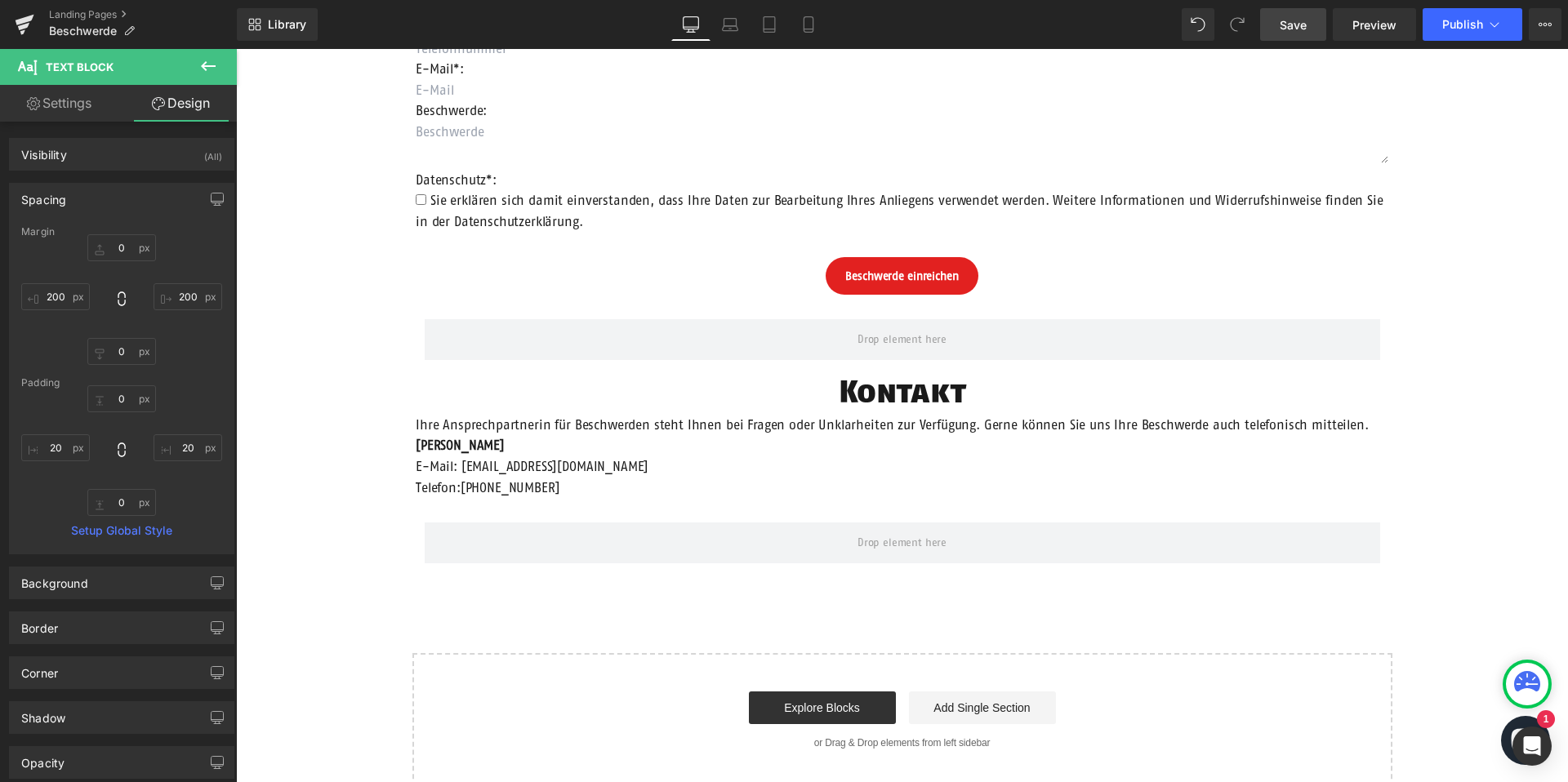
click at [324, 329] on div "Beschwerdeformular Heading Anrede: Text Block Auswählen Frau Herr Divers Dropdo…" at bounding box center [902, 313] width 1332 height 950
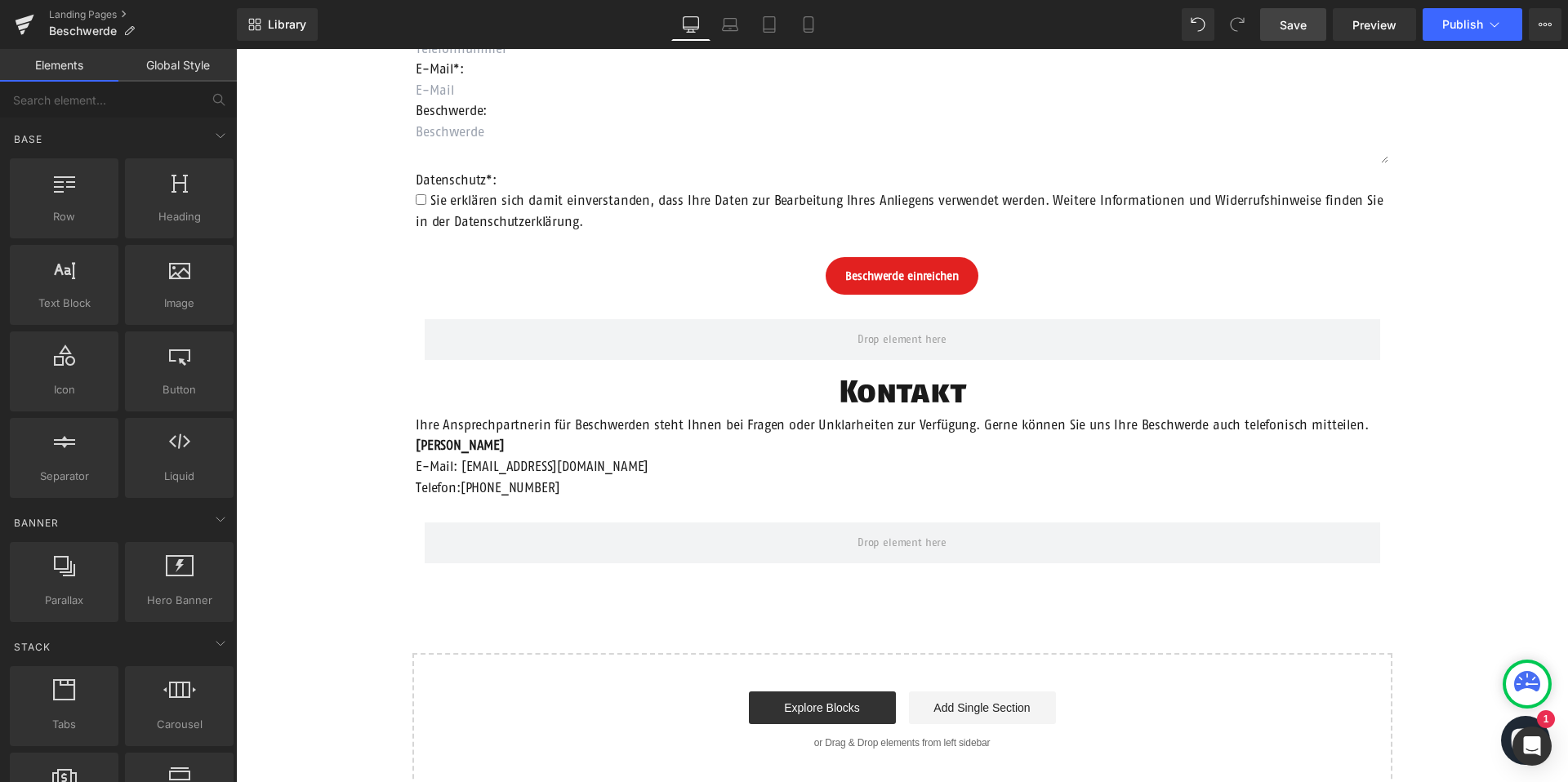
click at [1305, 26] on span "Save" at bounding box center [1292, 25] width 27 height 17
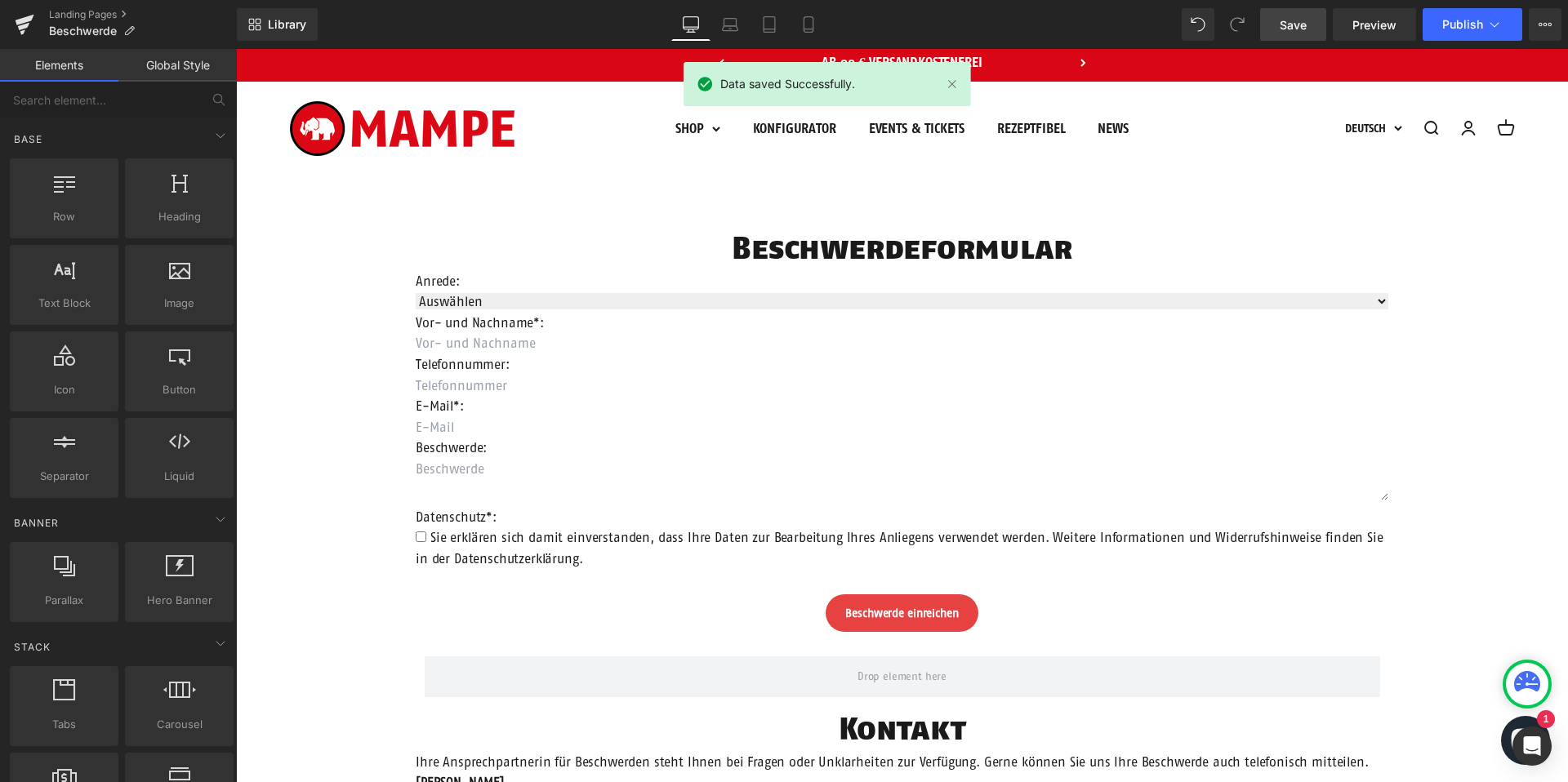
scroll to position [0, 0]
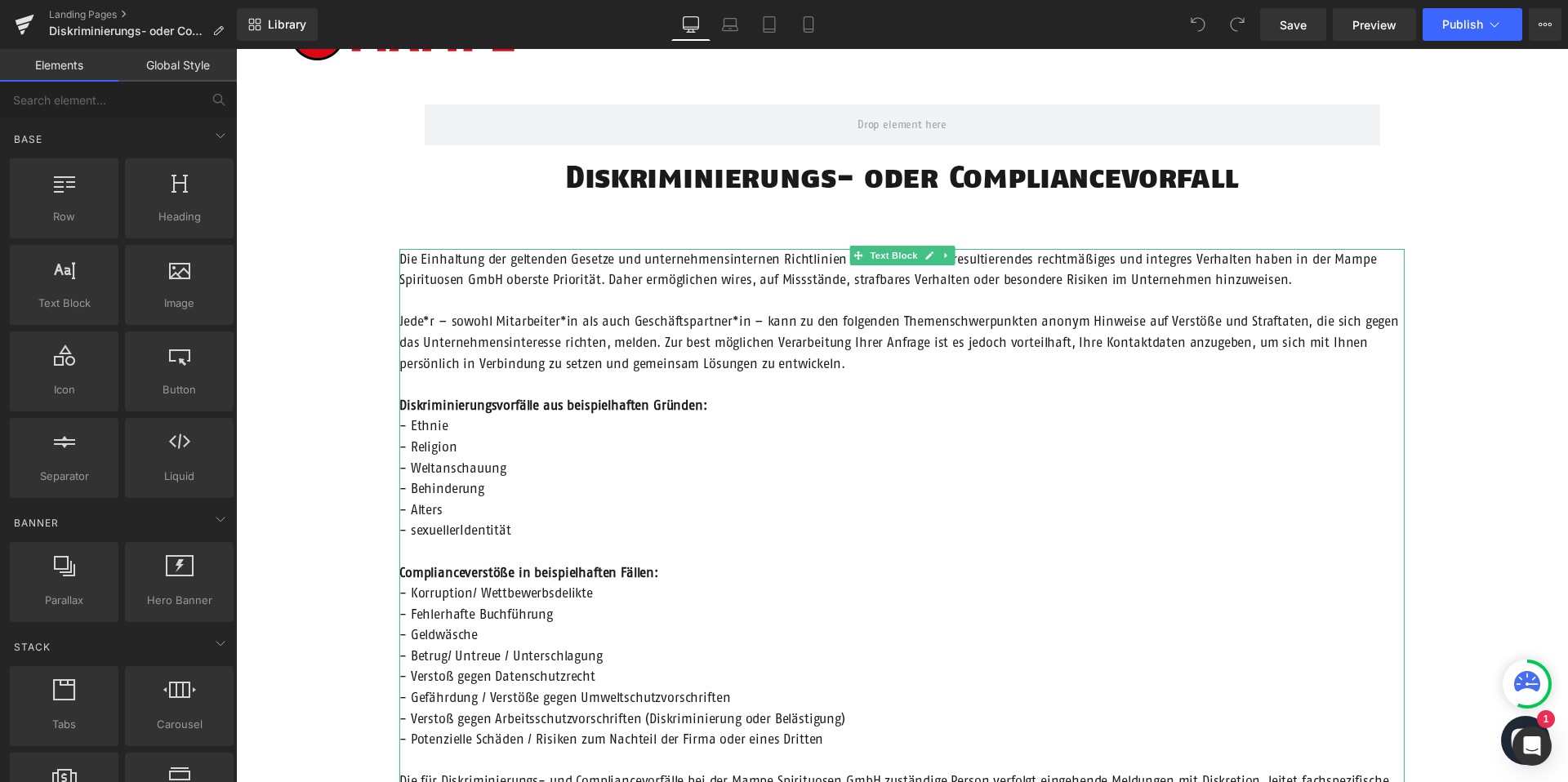
scroll to position [112, 0]
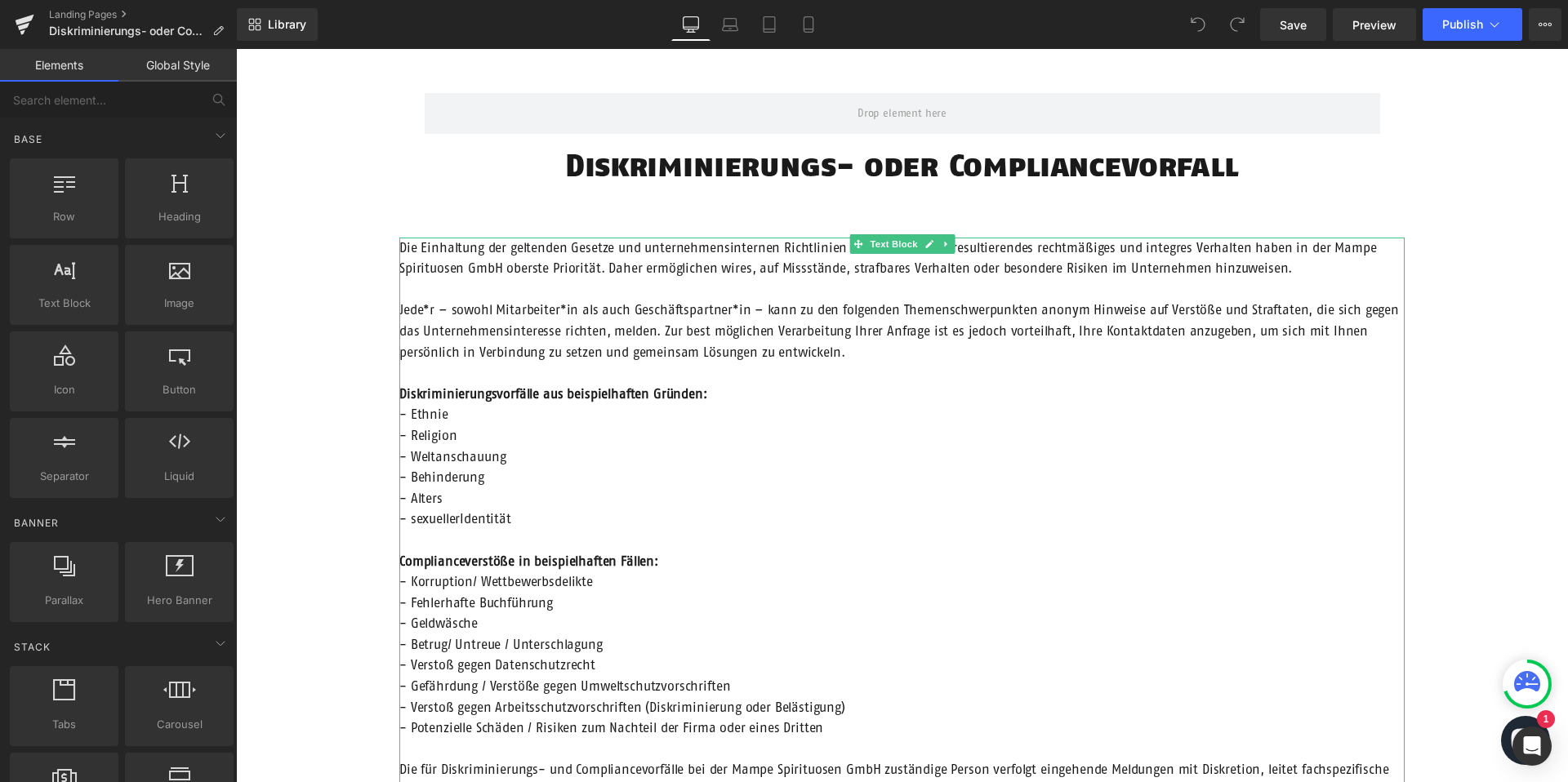
click at [681, 392] on strong "Diskriminierungsvorfälle aus beispielhaften Gründen:" at bounding box center [553, 394] width 308 height 15
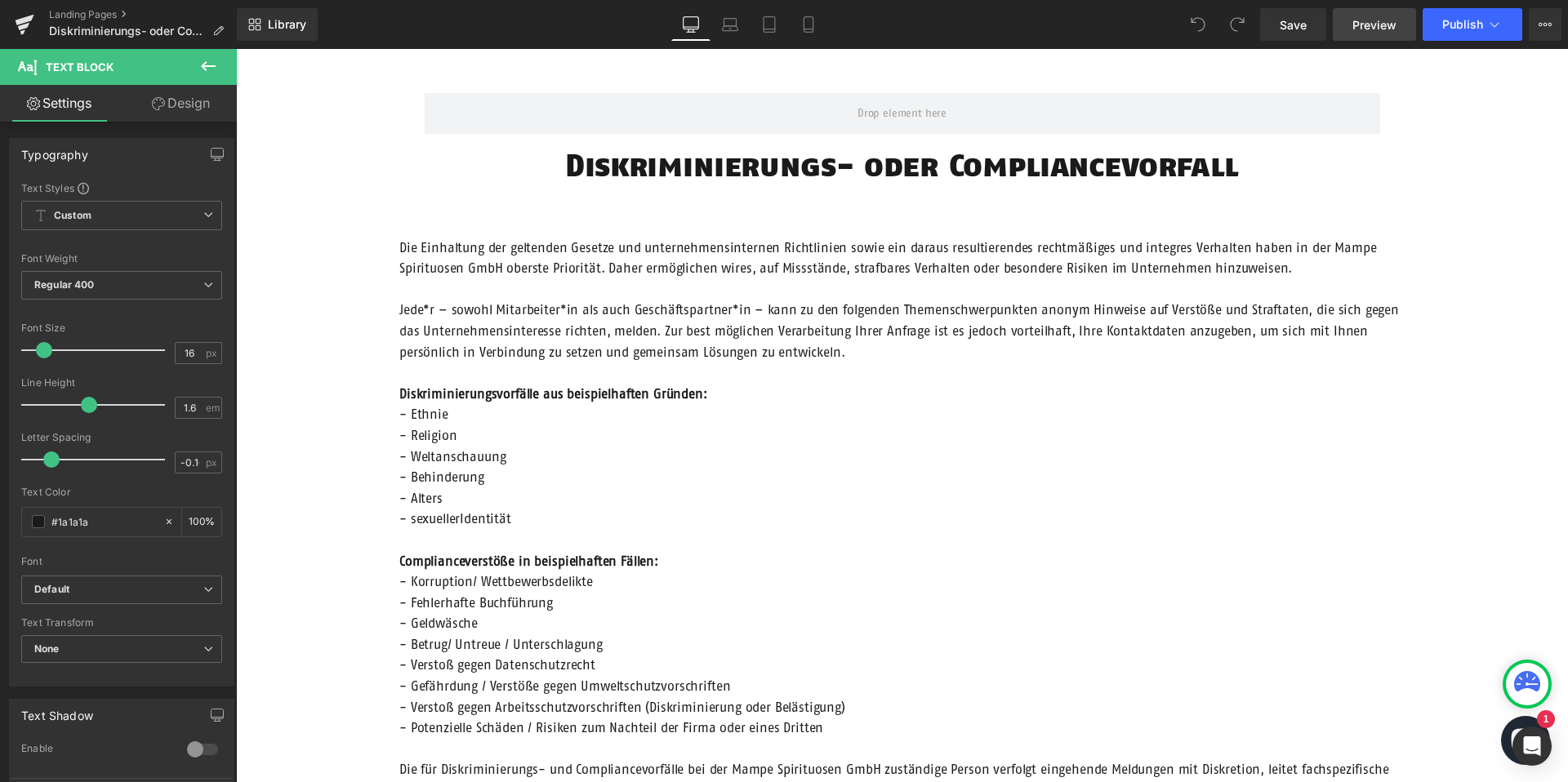
click at [1373, 24] on span "Preview" at bounding box center [1374, 25] width 44 height 17
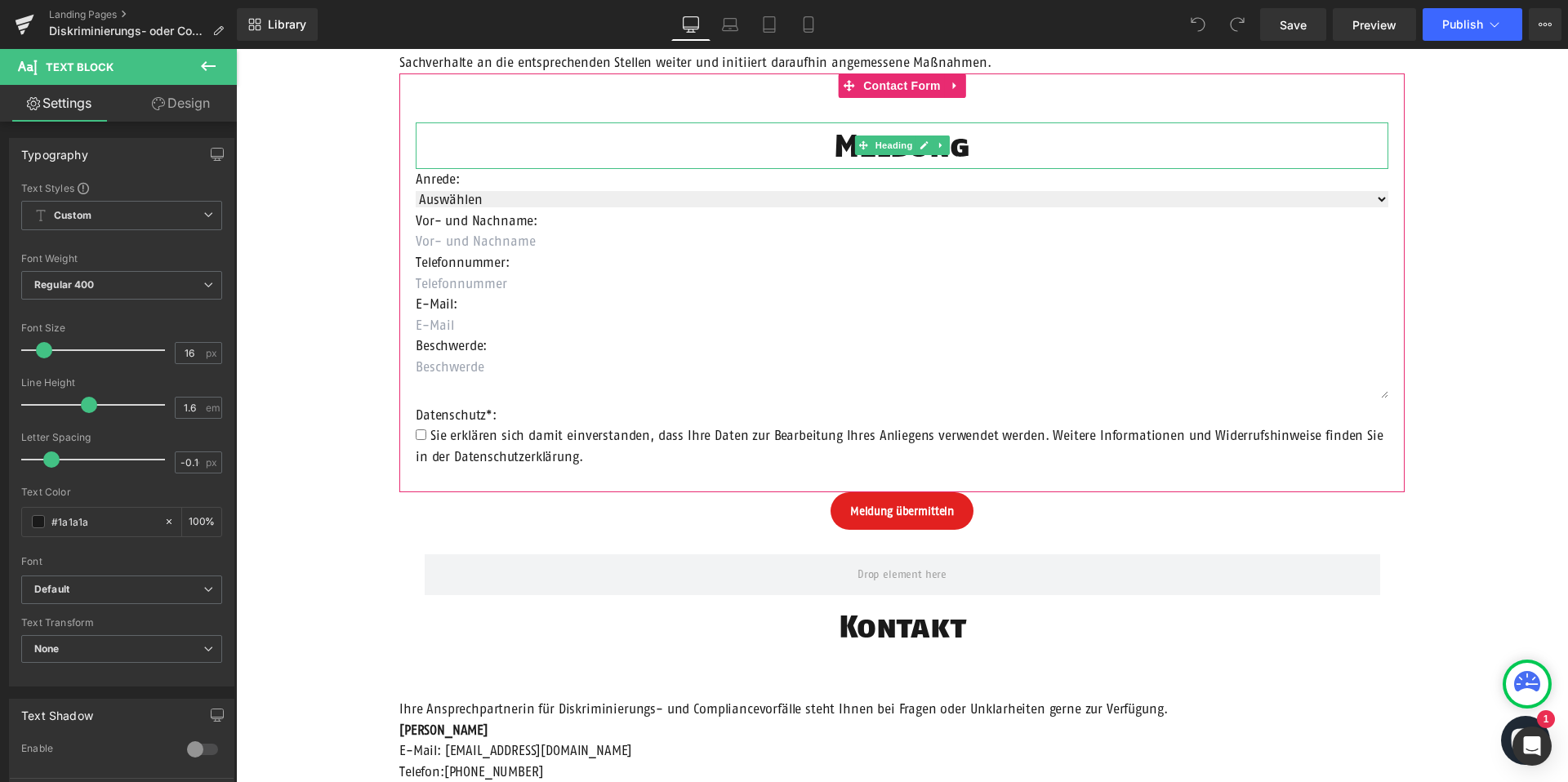
scroll to position [1102, 0]
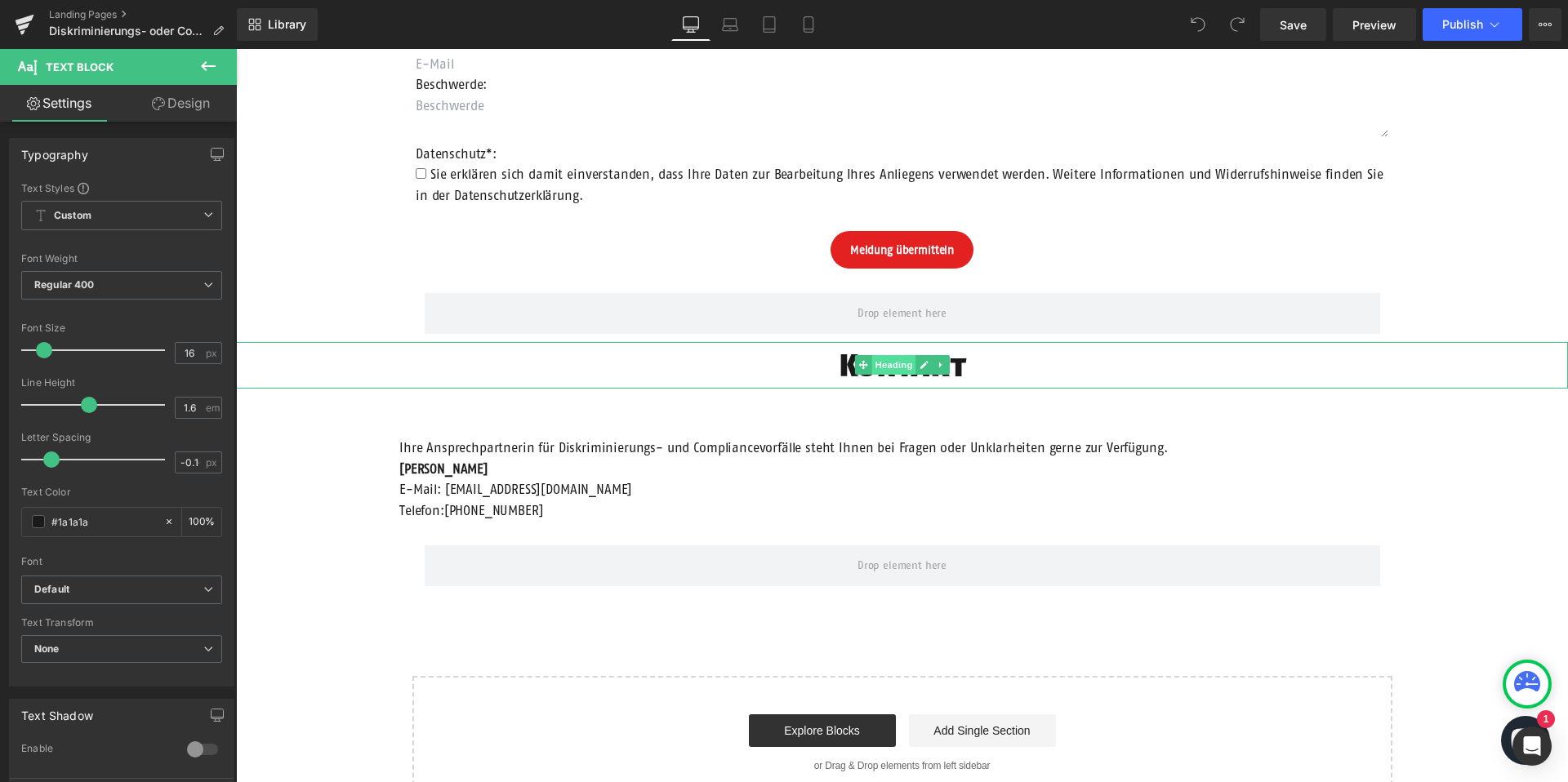
click at [896, 364] on span "Heading" at bounding box center [893, 364] width 44 height 20
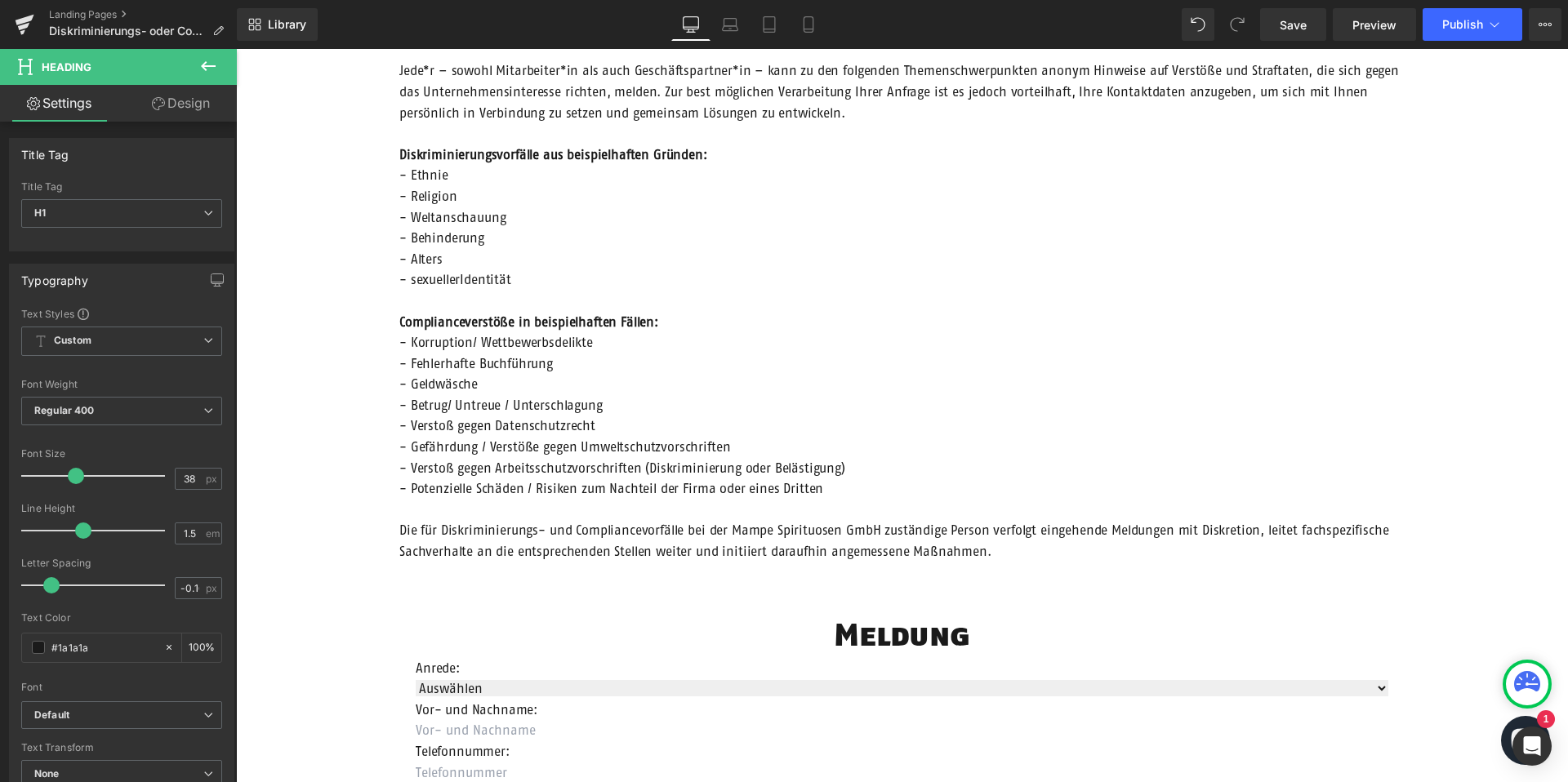
scroll to position [523, 0]
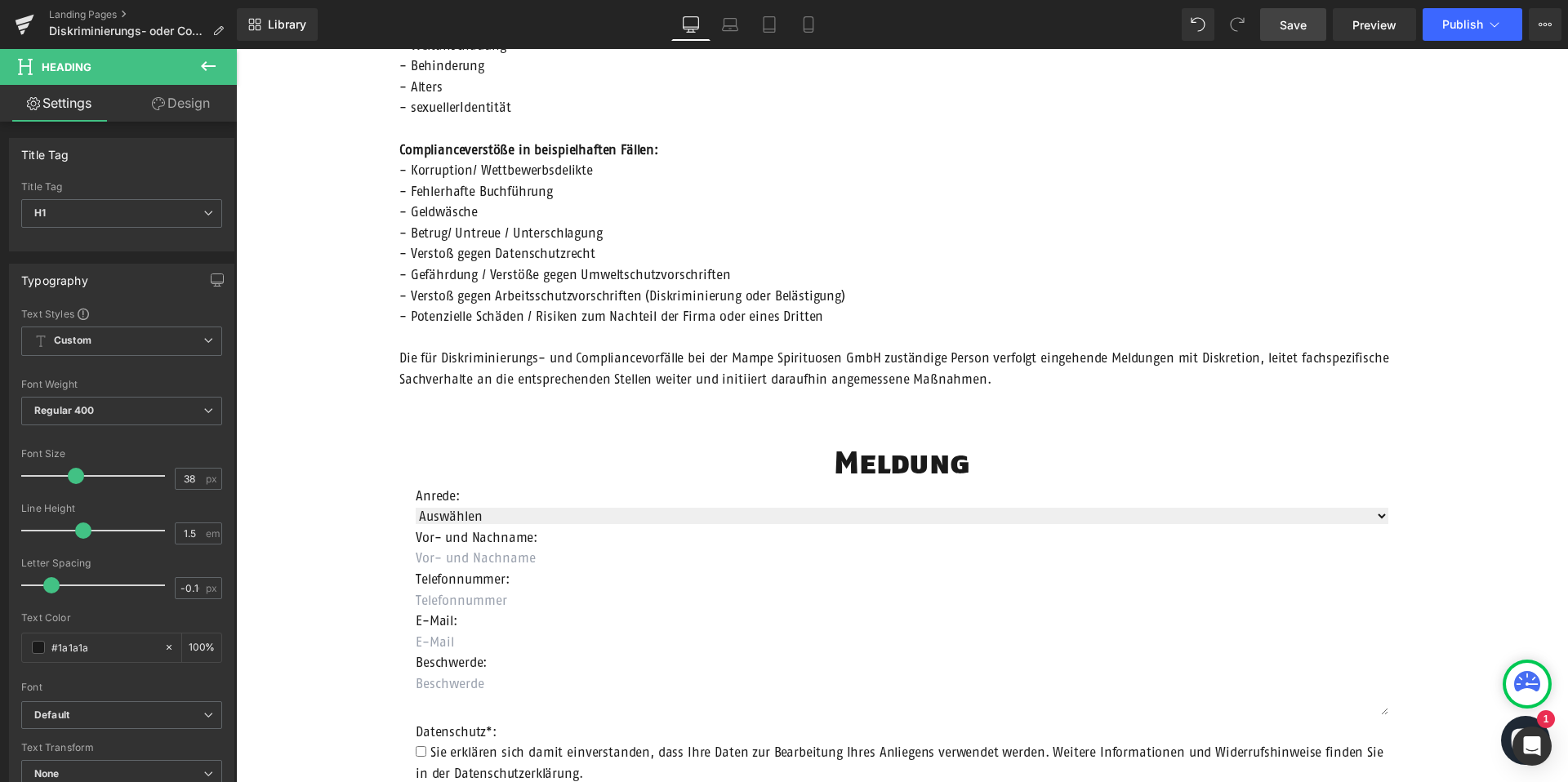
click at [1303, 27] on span "Save" at bounding box center [1292, 25] width 27 height 17
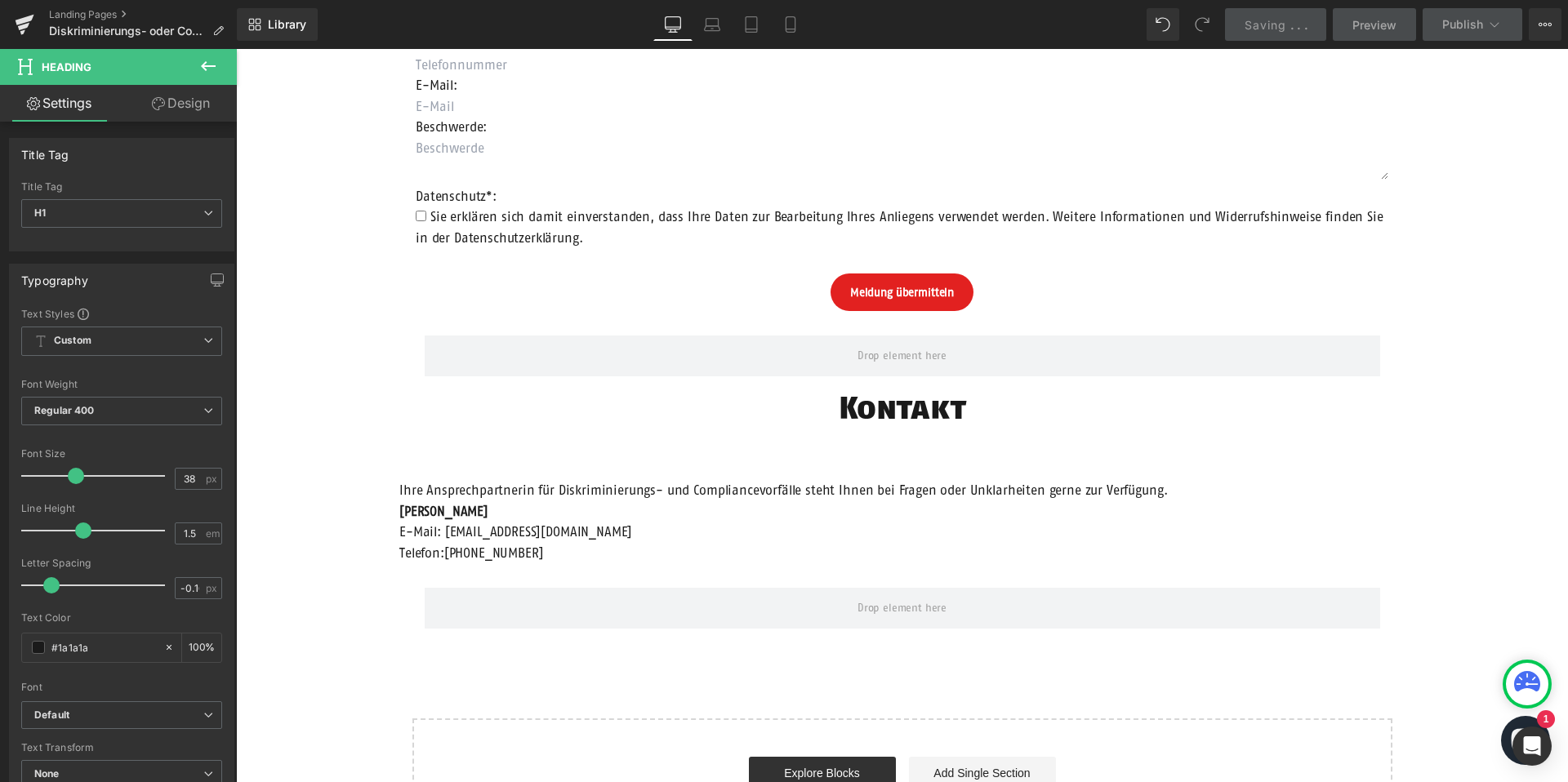
scroll to position [1082, 0]
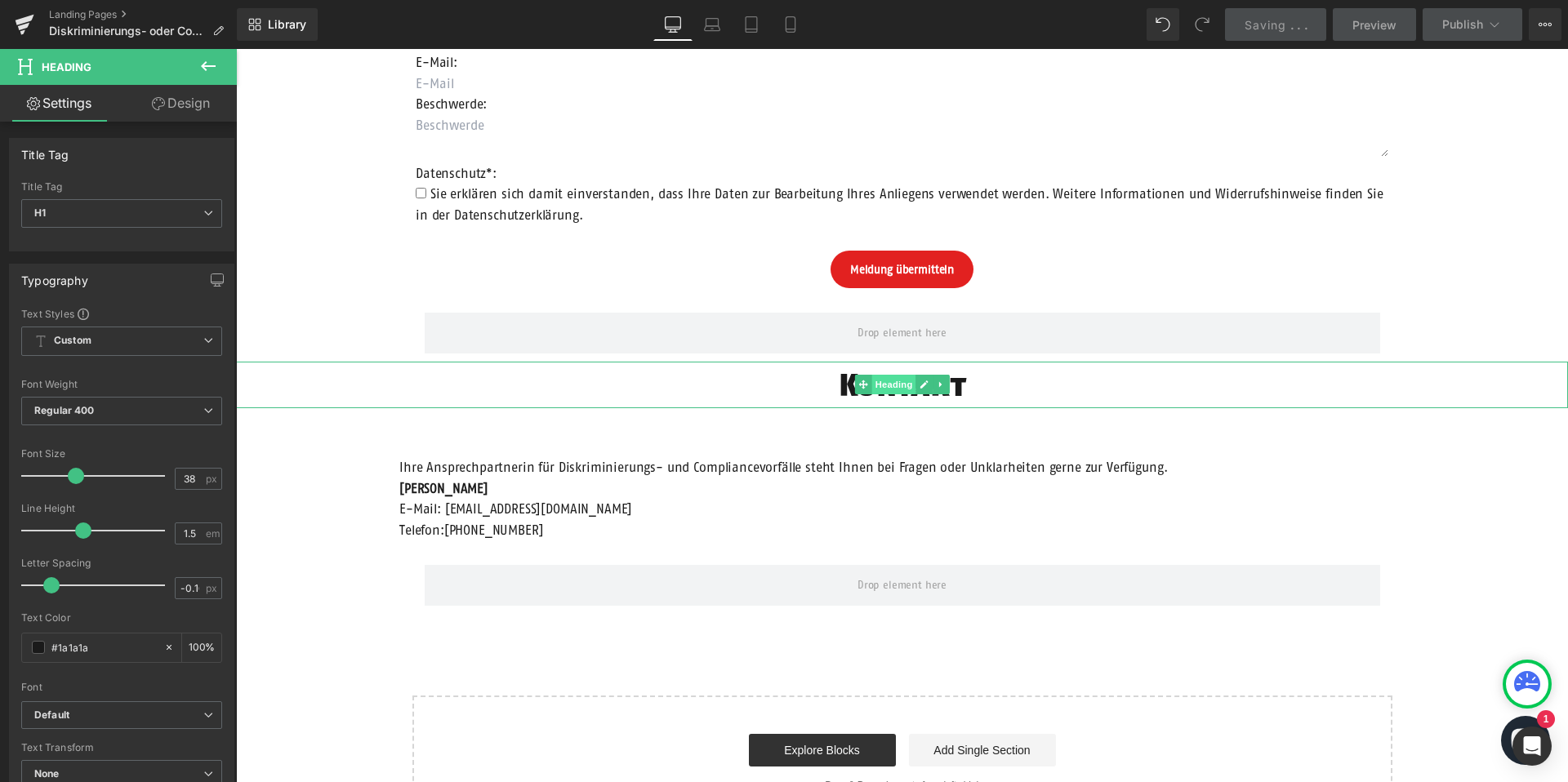
click at [895, 382] on span "Heading" at bounding box center [893, 384] width 44 height 20
click at [189, 114] on link "Design" at bounding box center [181, 103] width 119 height 37
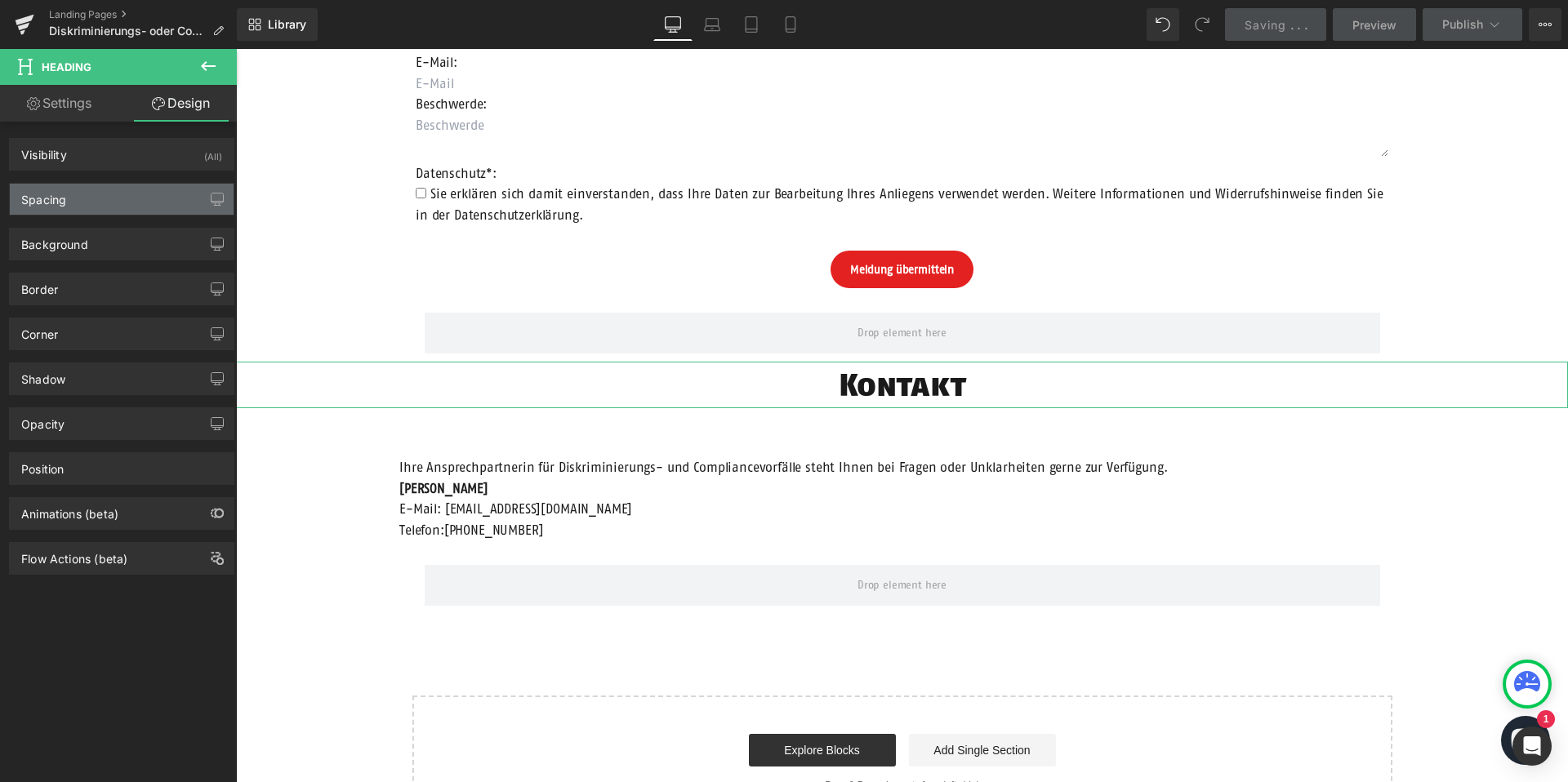
type input "0"
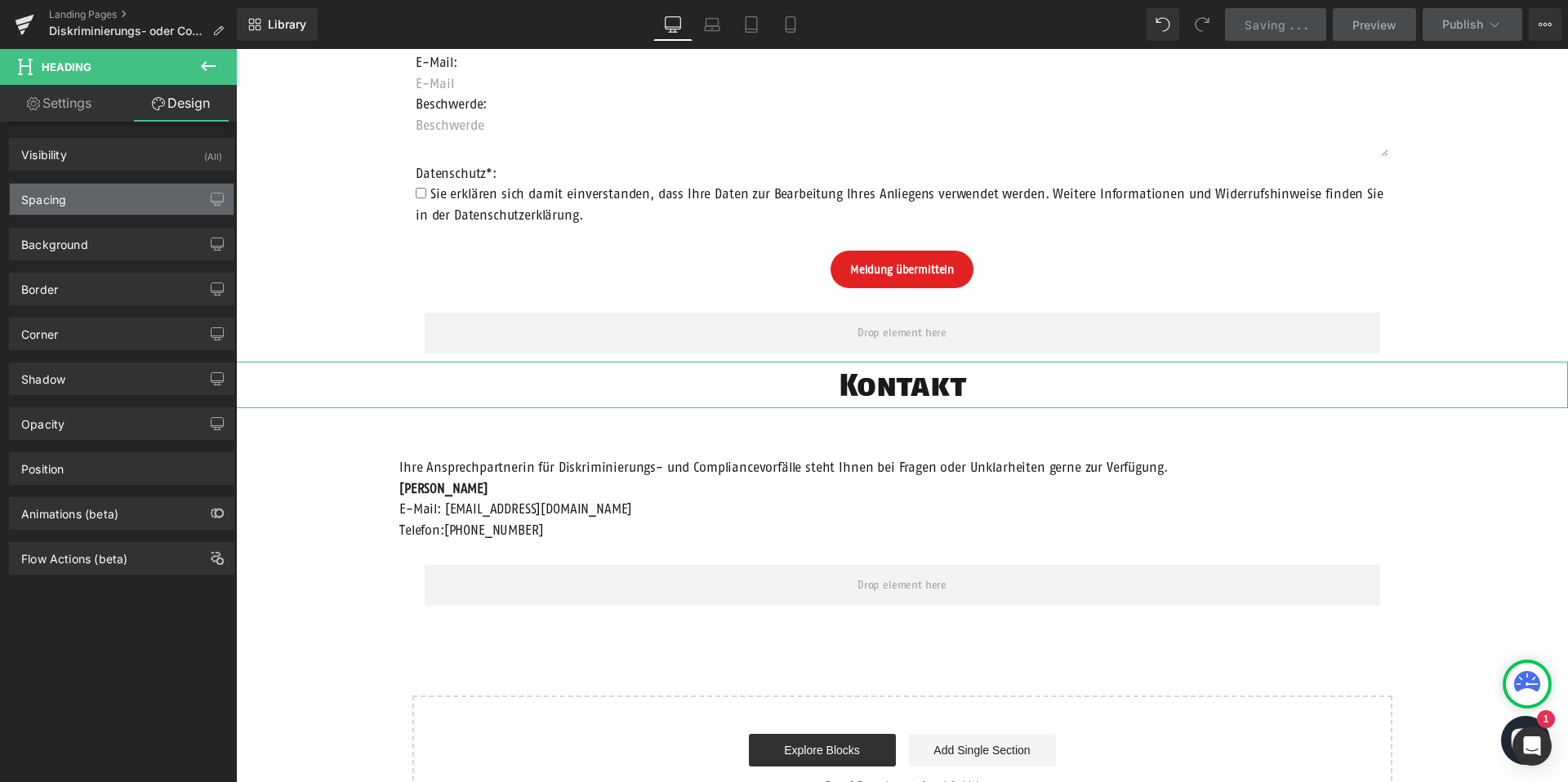
type input "0"
click at [113, 199] on div "Spacing" at bounding box center [121, 199] width 223 height 31
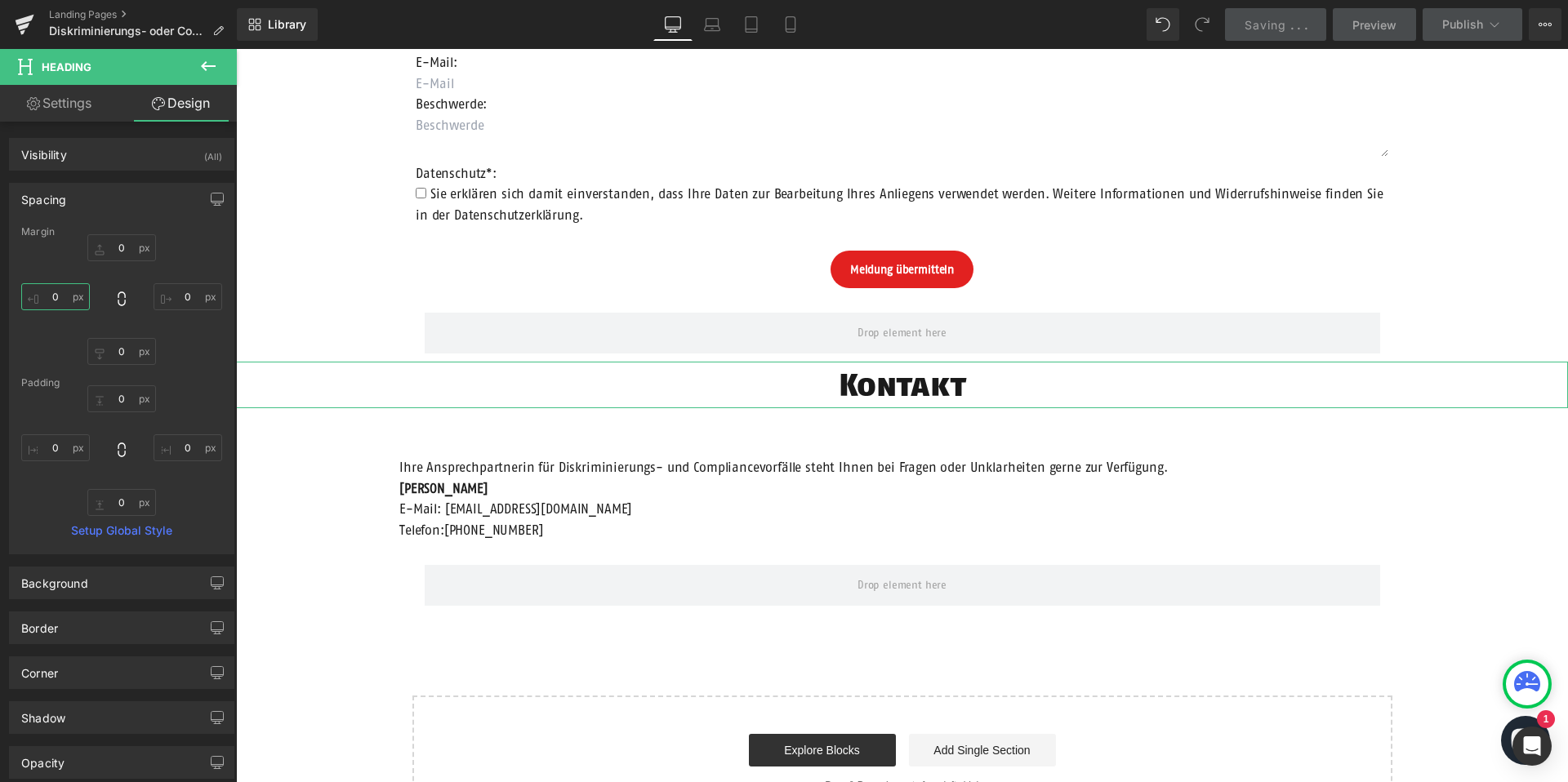
click at [64, 290] on input "0" at bounding box center [56, 296] width 69 height 27
type input "200"
click at [178, 296] on input "0" at bounding box center [188, 296] width 69 height 27
type input "200"
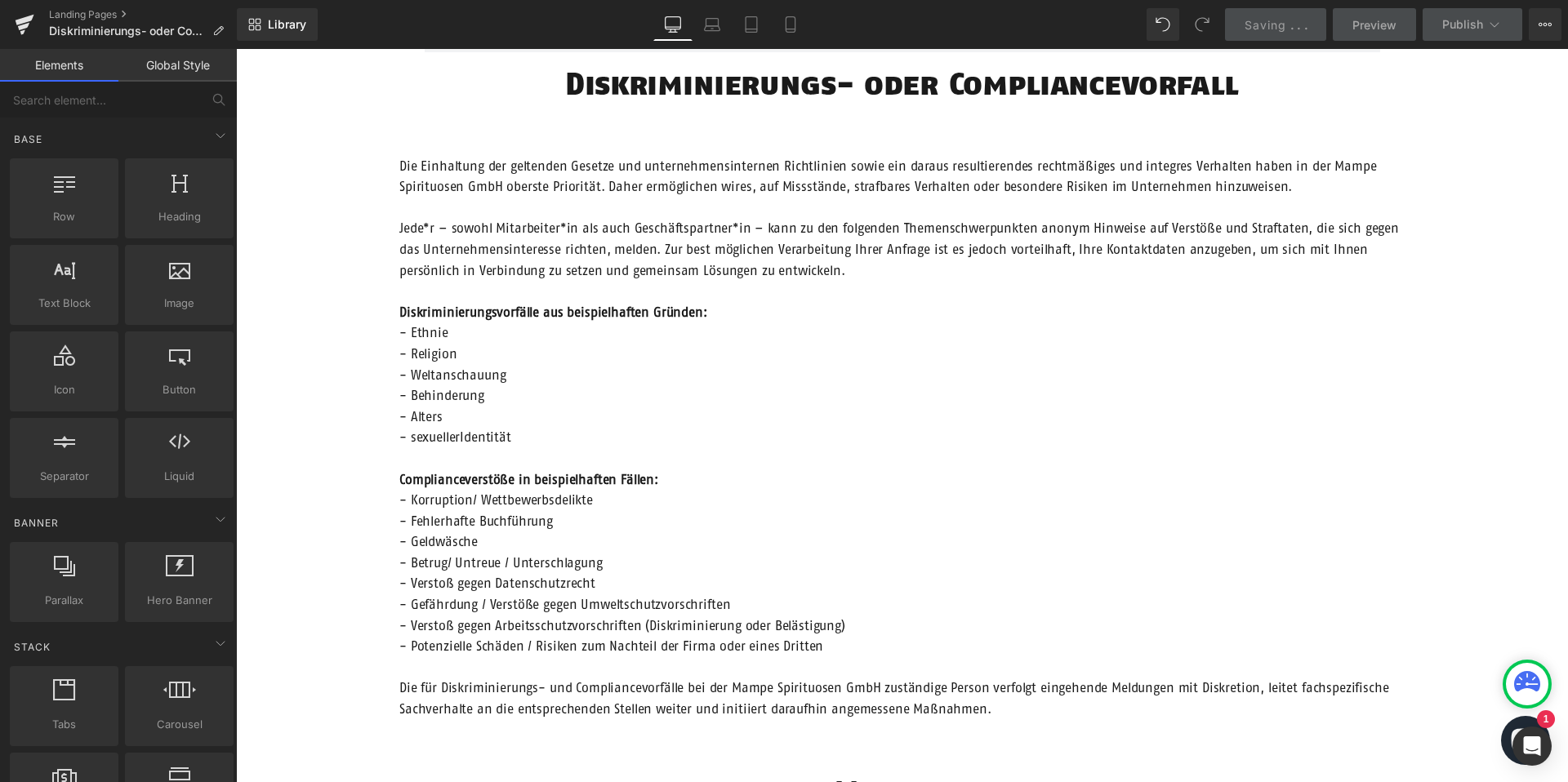
scroll to position [0, 0]
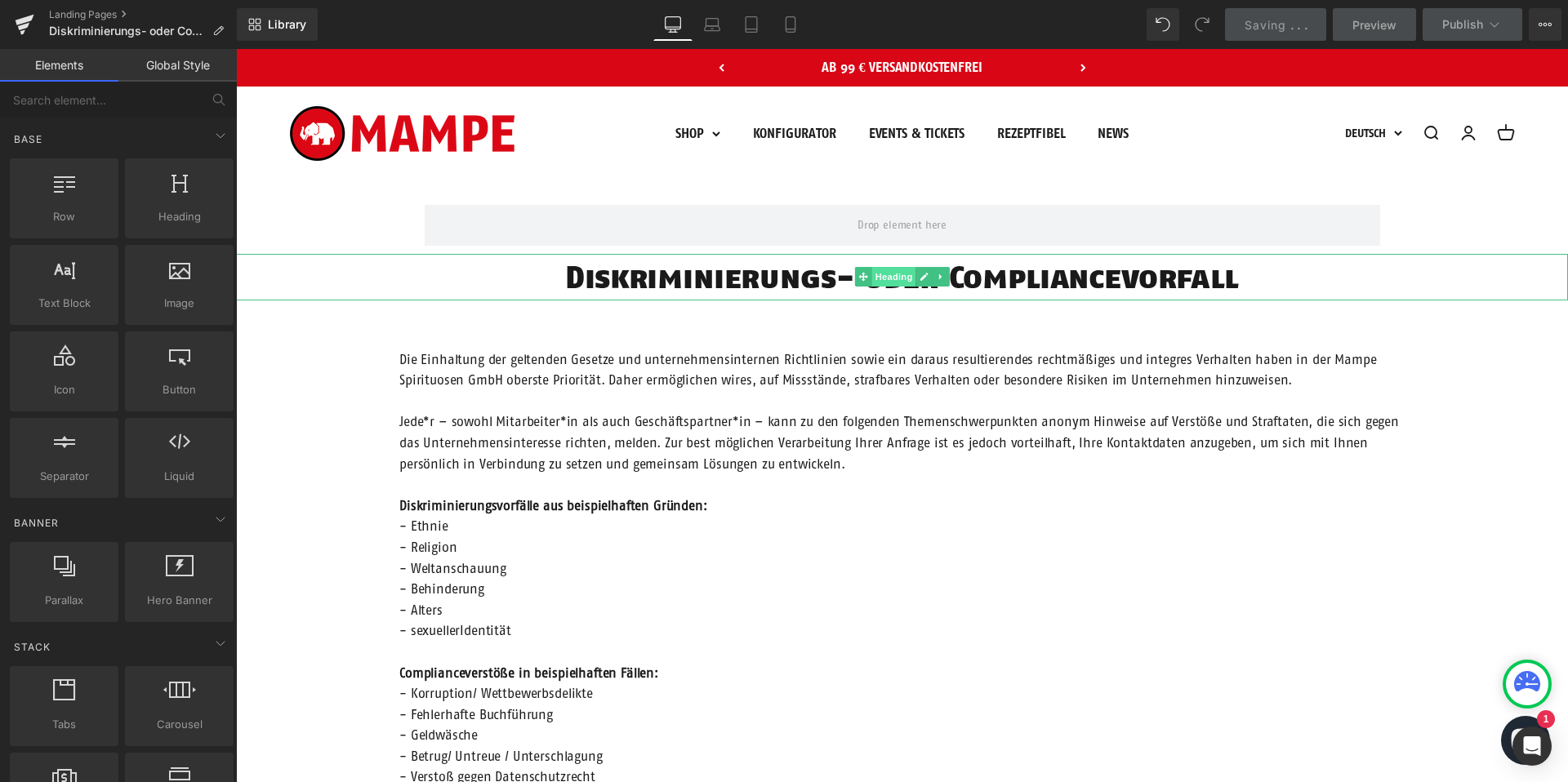
click at [898, 277] on span "Heading" at bounding box center [893, 277] width 44 height 20
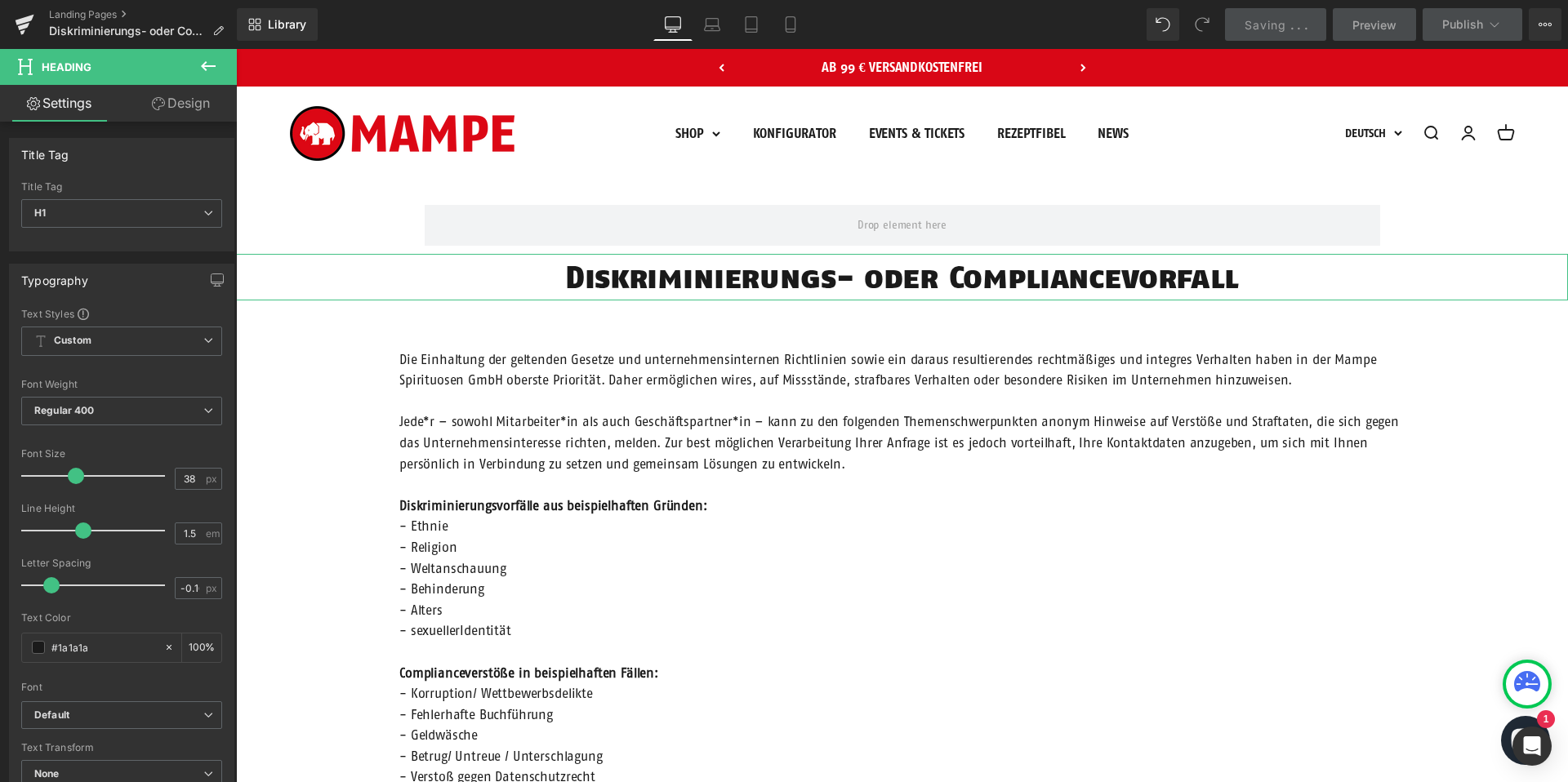
click at [165, 107] on link "Design" at bounding box center [181, 103] width 119 height 37
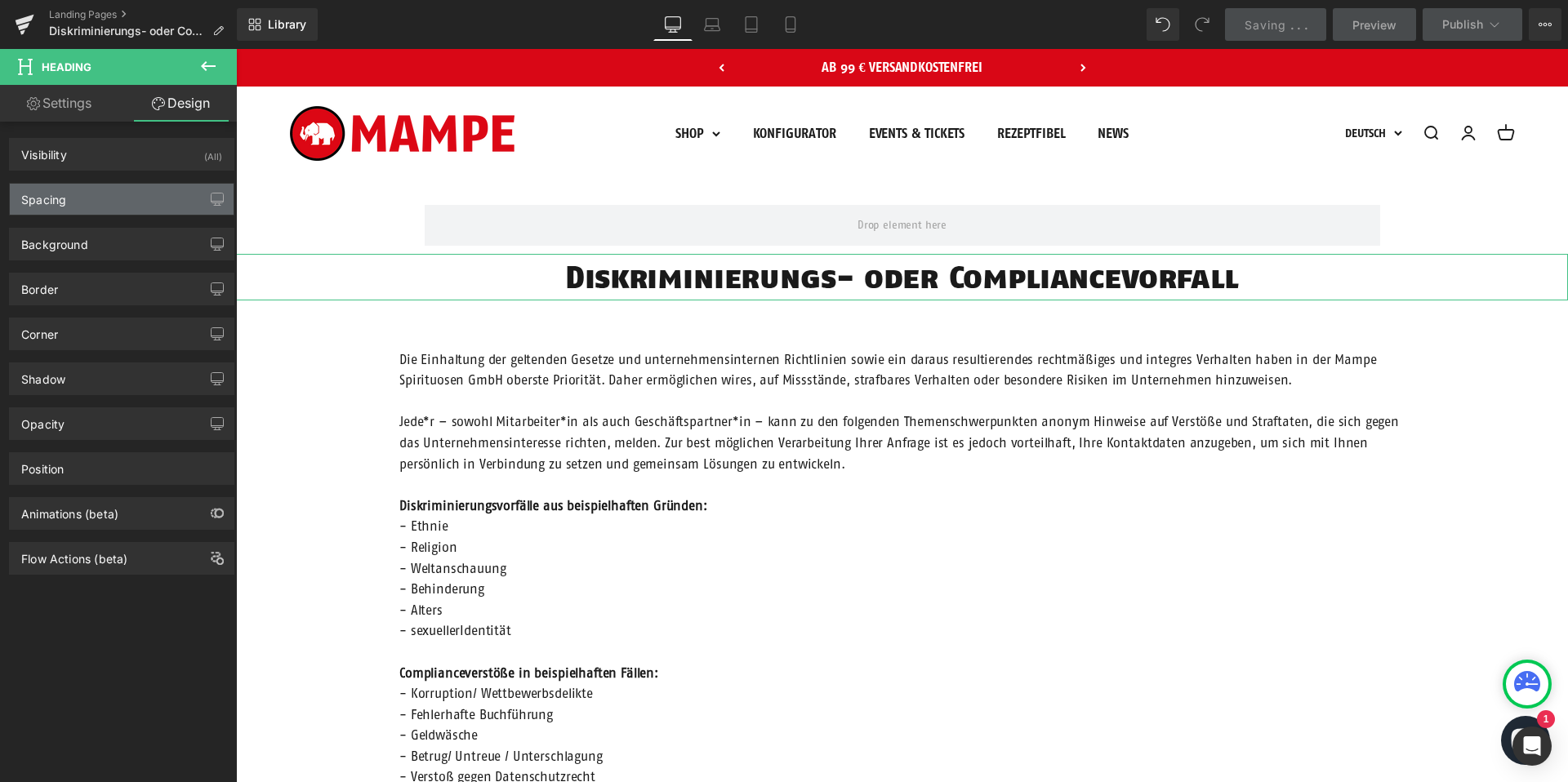
click at [123, 193] on div "Spacing" at bounding box center [121, 199] width 223 height 31
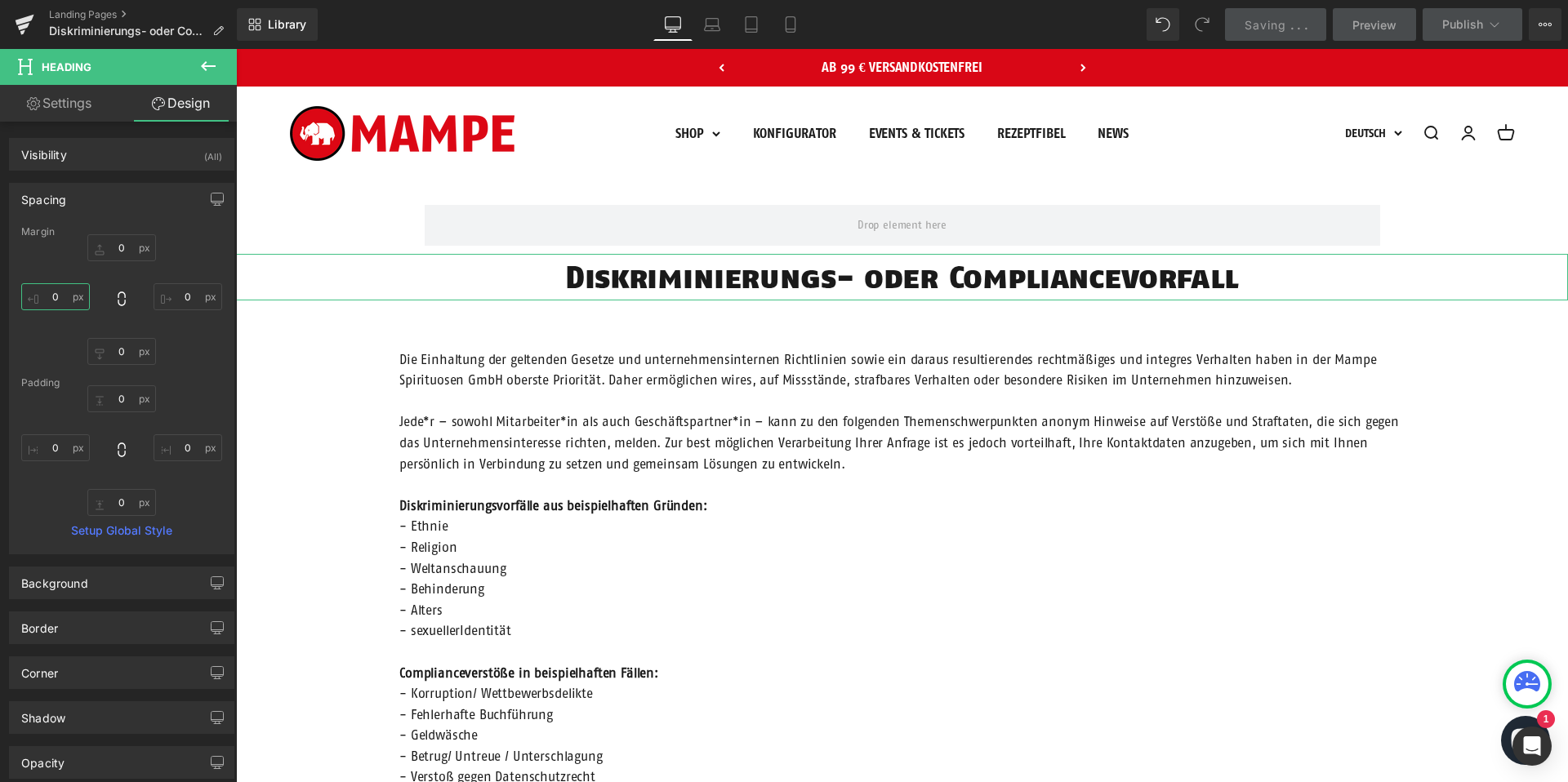
click at [50, 292] on input "0" at bounding box center [56, 296] width 69 height 27
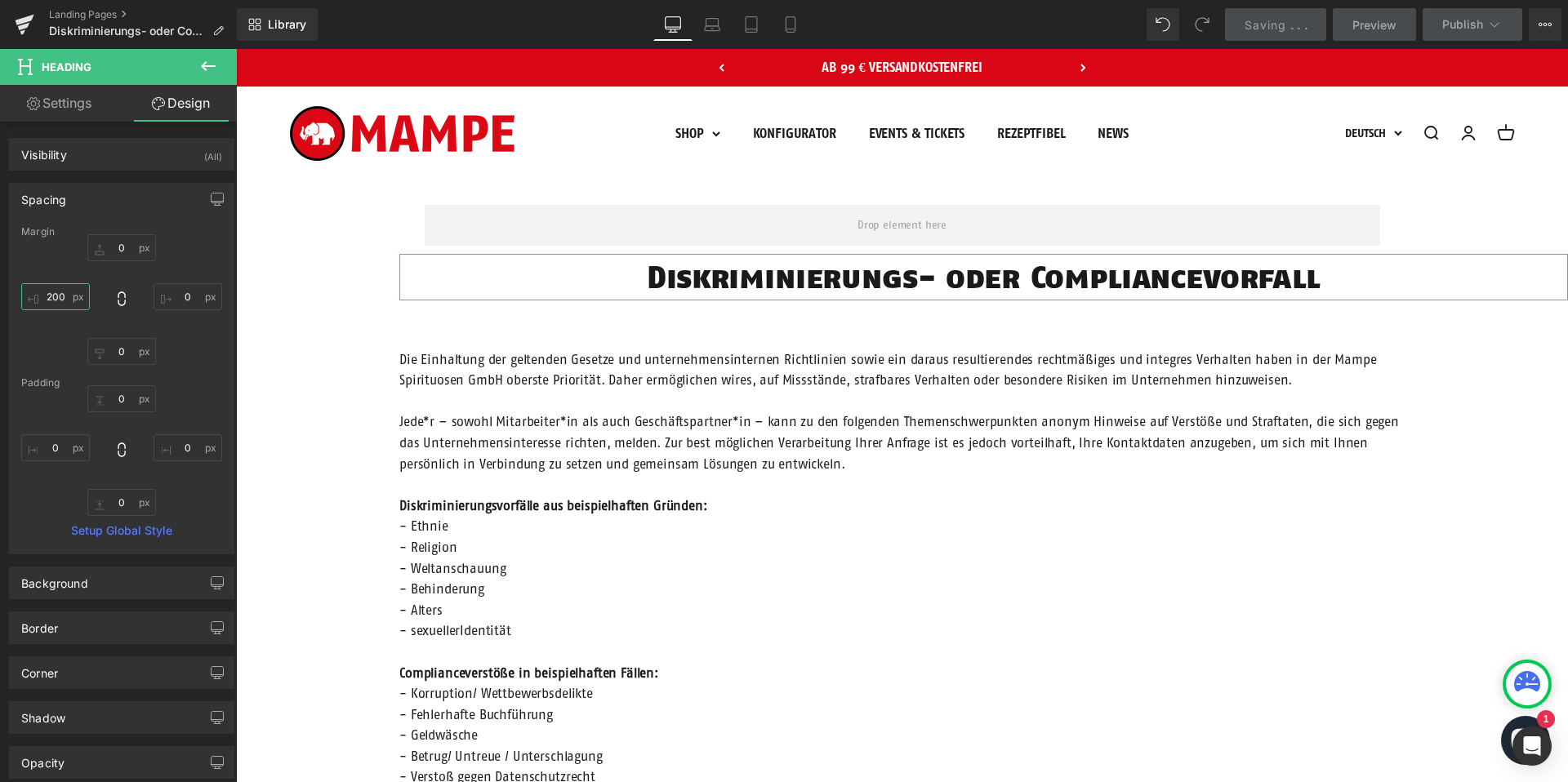
type input "200"
click at [180, 300] on input "0" at bounding box center [188, 296] width 69 height 27
type input "200"
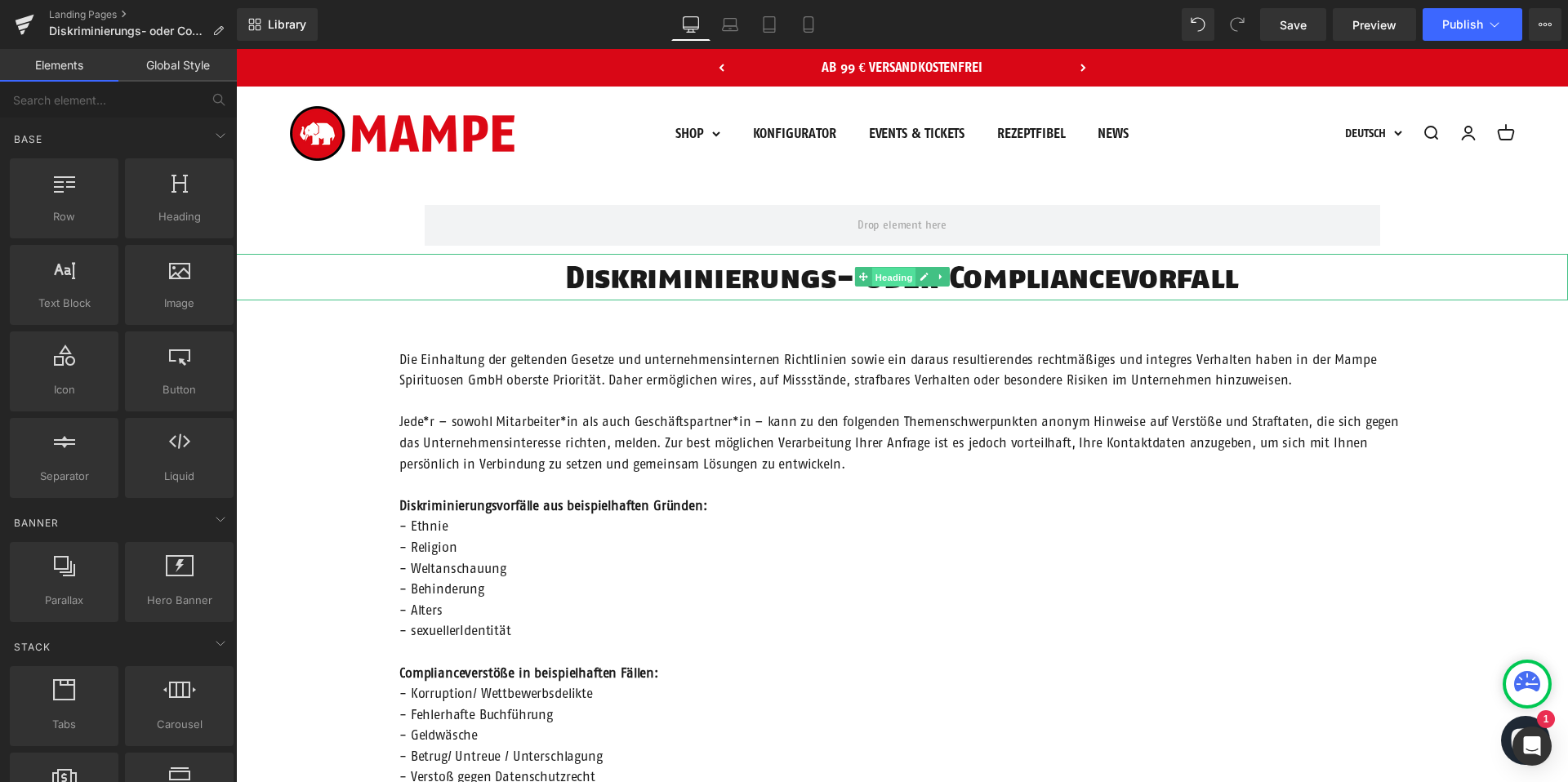
click at [898, 273] on span "Heading" at bounding box center [893, 278] width 44 height 20
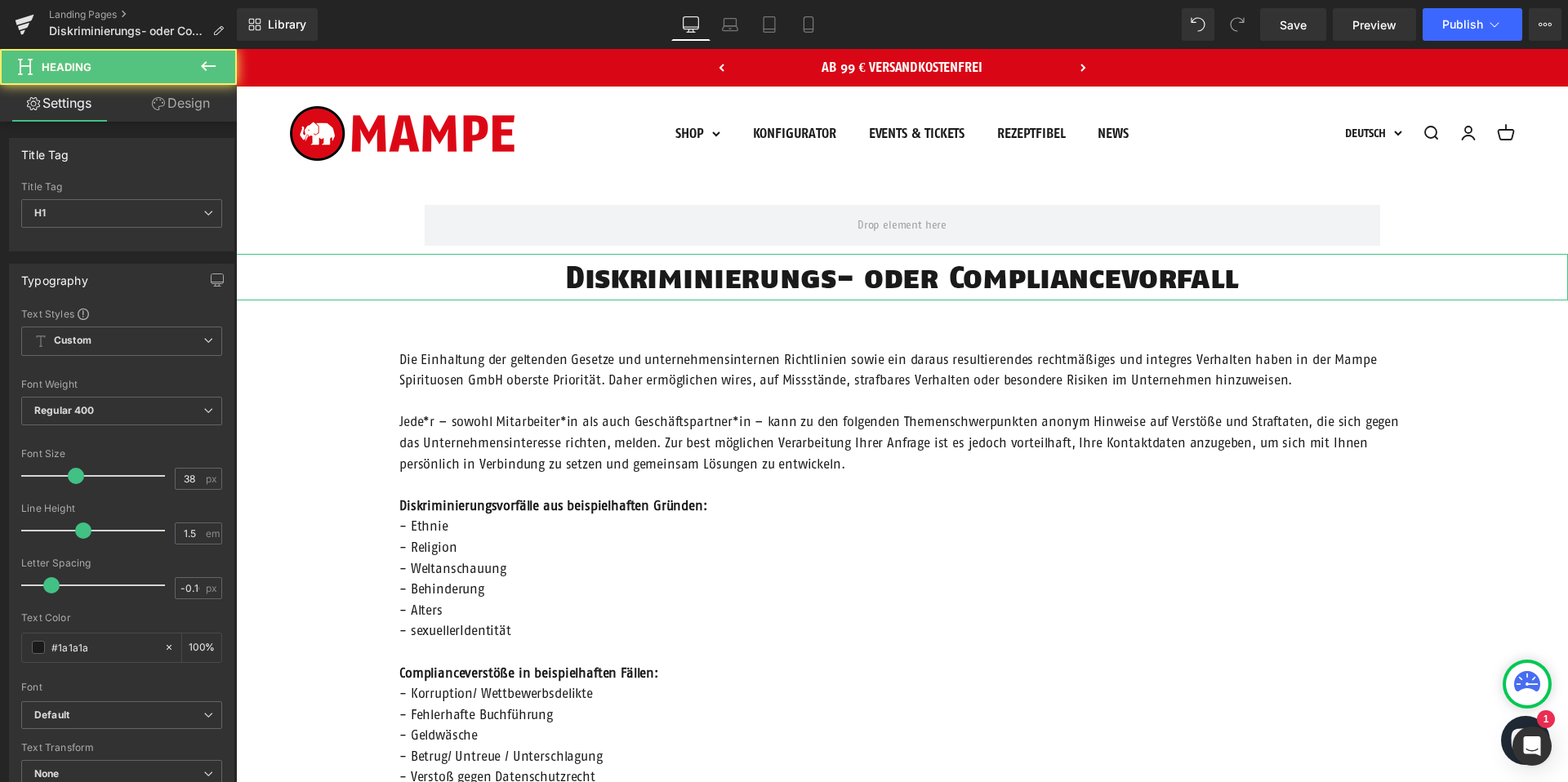
drag, startPoint x: 171, startPoint y: 107, endPoint x: 117, endPoint y: 182, distance: 92.4
click at [171, 107] on link "Design" at bounding box center [181, 103] width 119 height 37
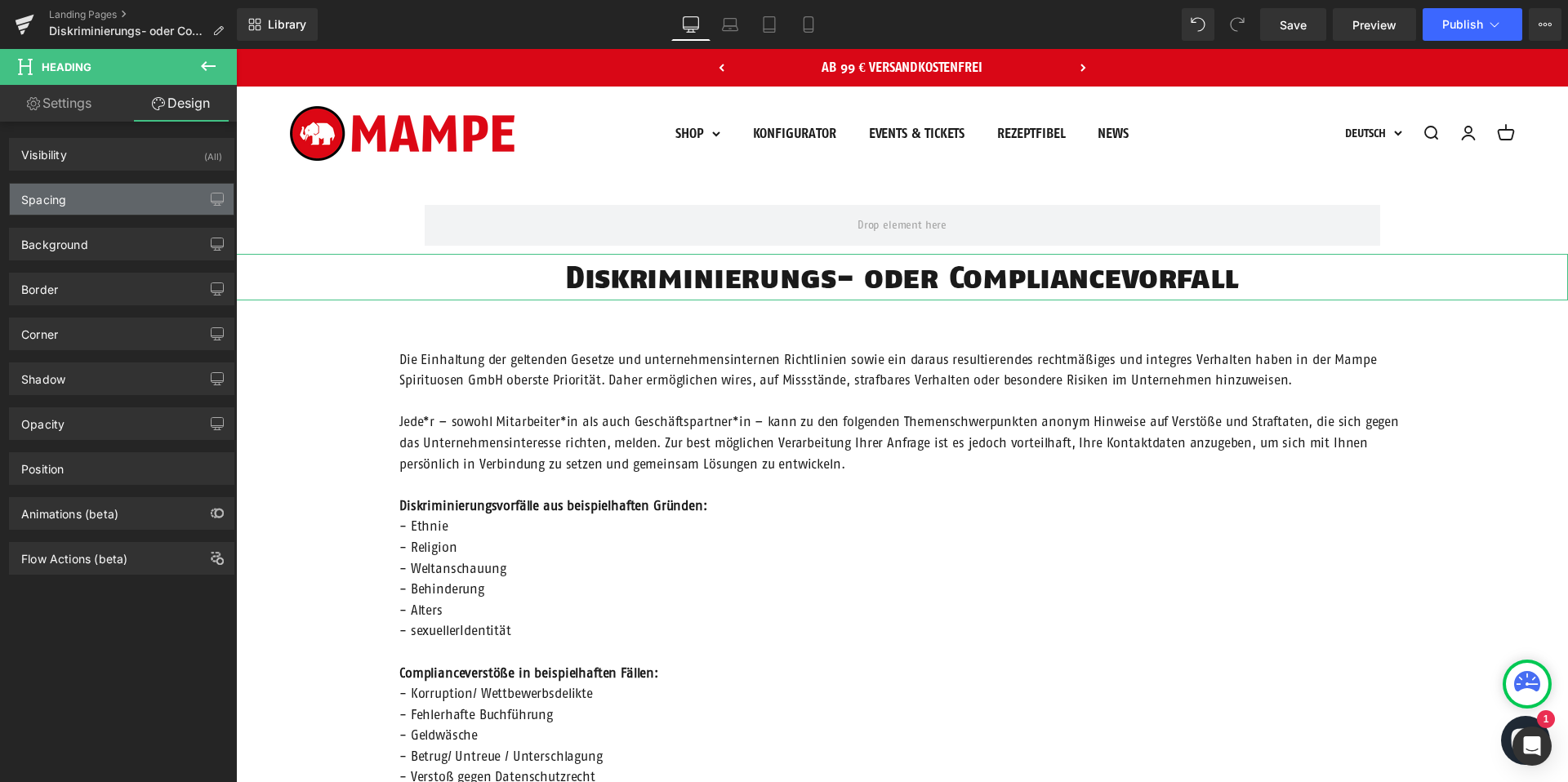
type input "0"
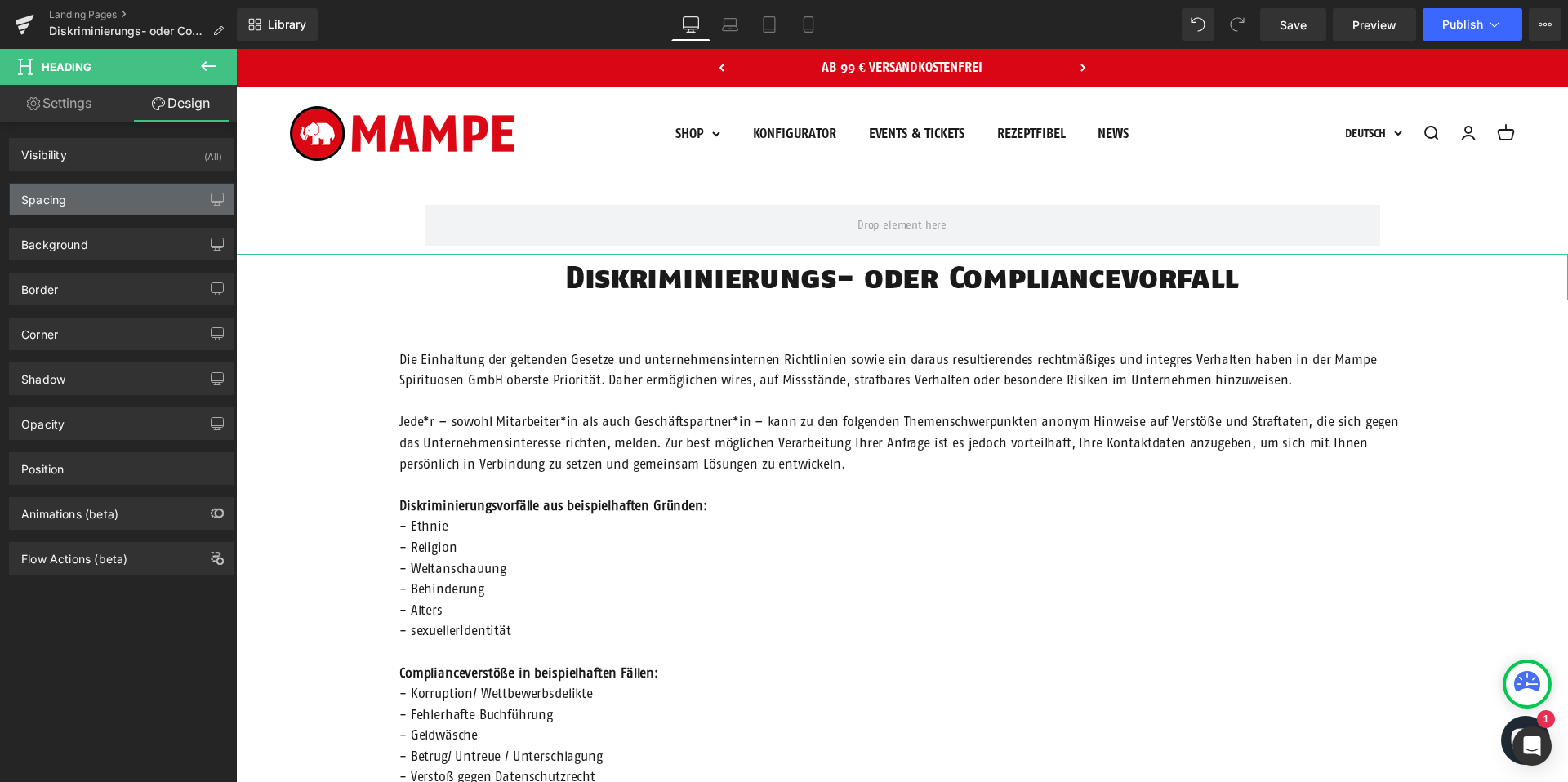
type input "0"
click at [107, 201] on div "Spacing" at bounding box center [121, 199] width 223 height 31
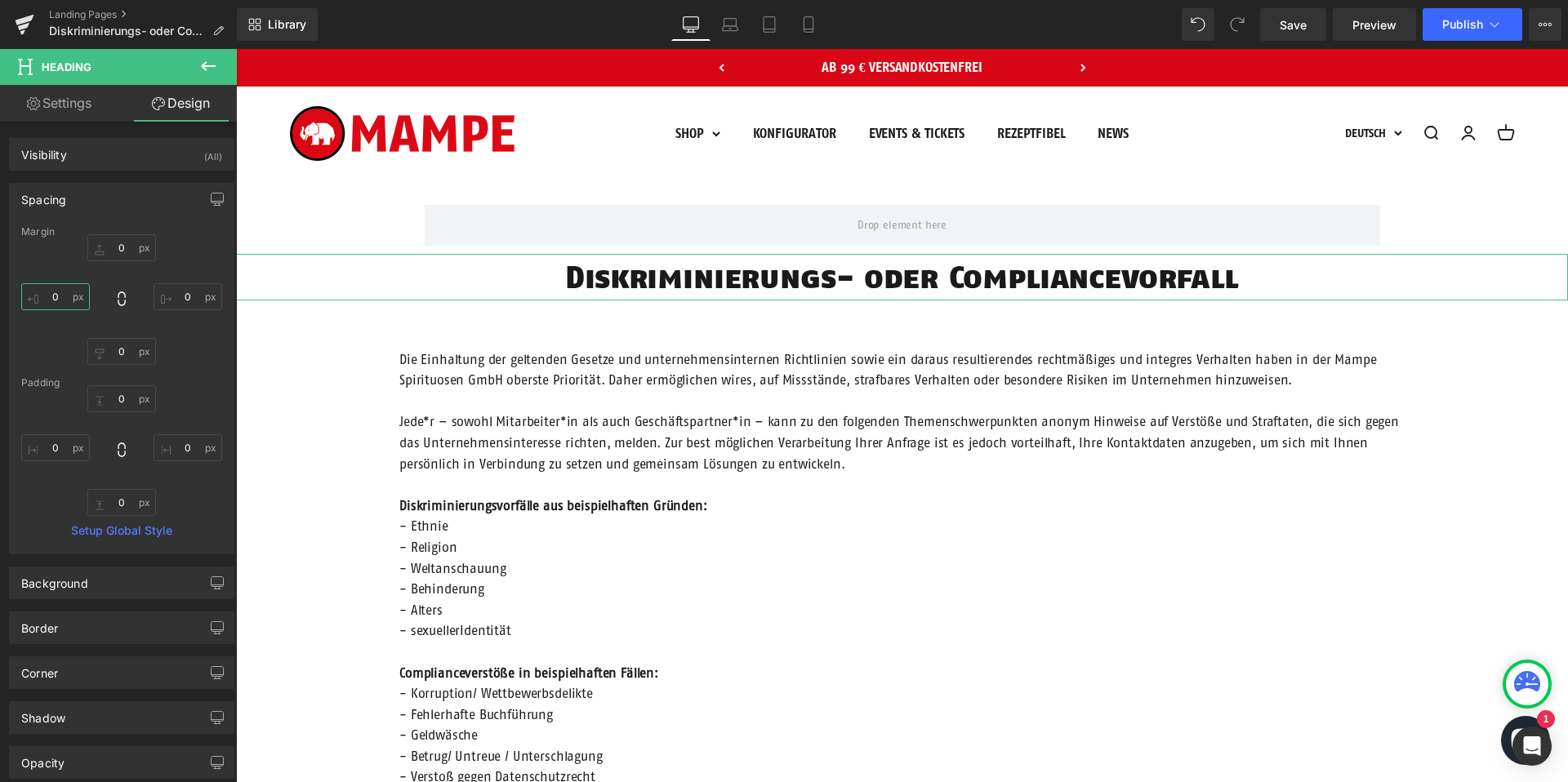
click at [70, 294] on input "0" at bounding box center [56, 296] width 69 height 27
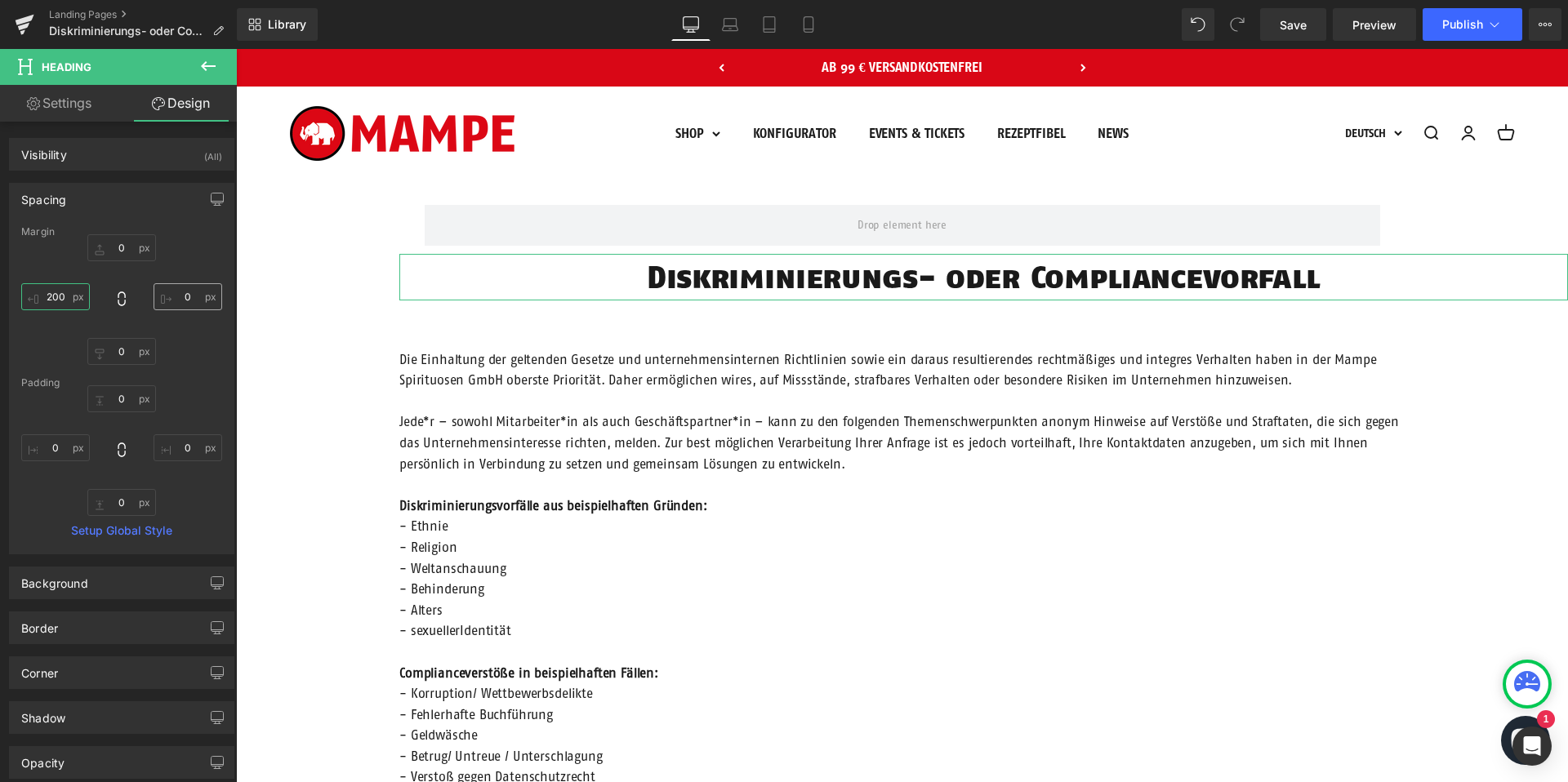
type input "200"
click at [182, 301] on input "0" at bounding box center [188, 296] width 69 height 27
type input "200"
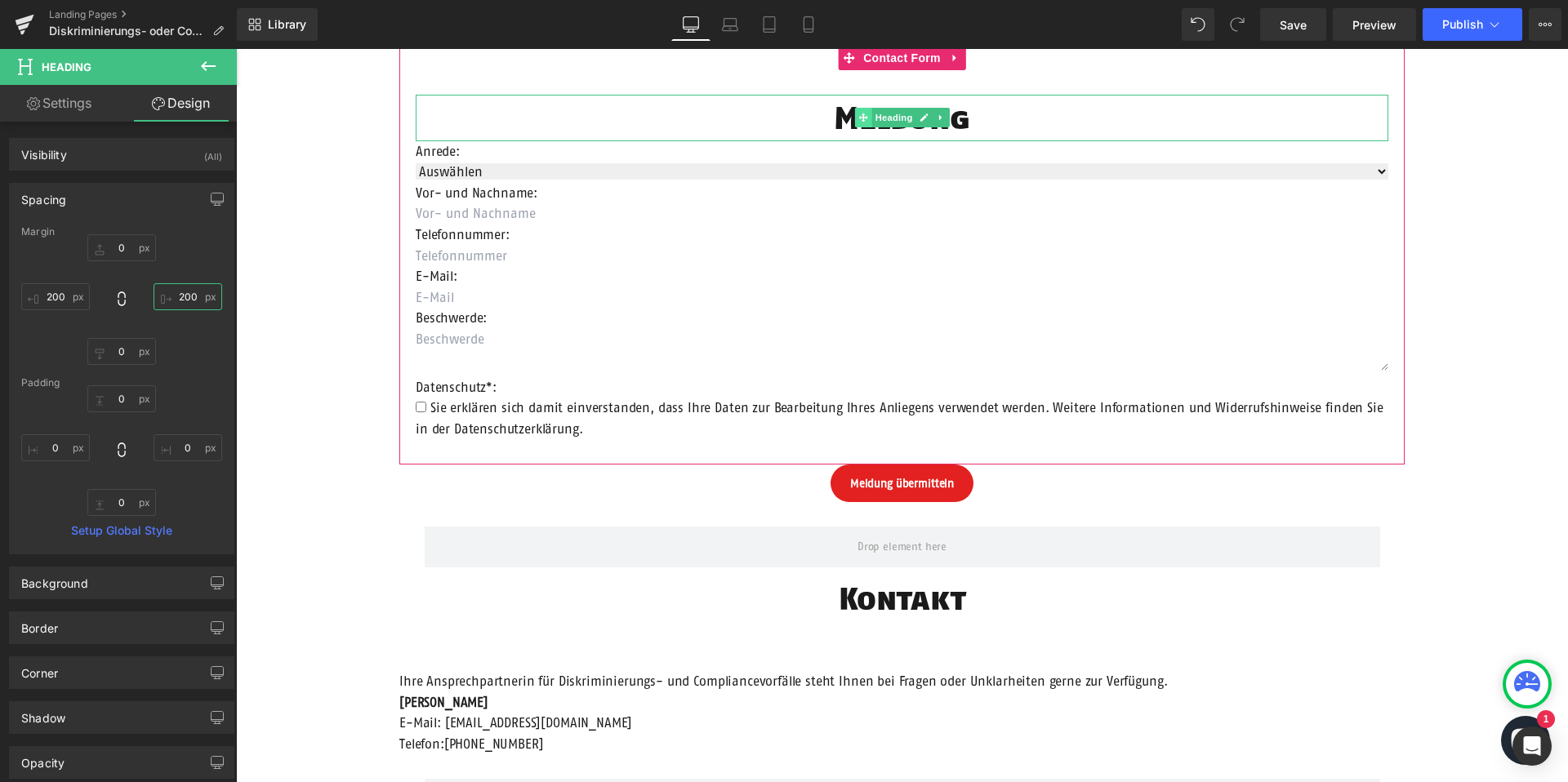
scroll to position [899, 0]
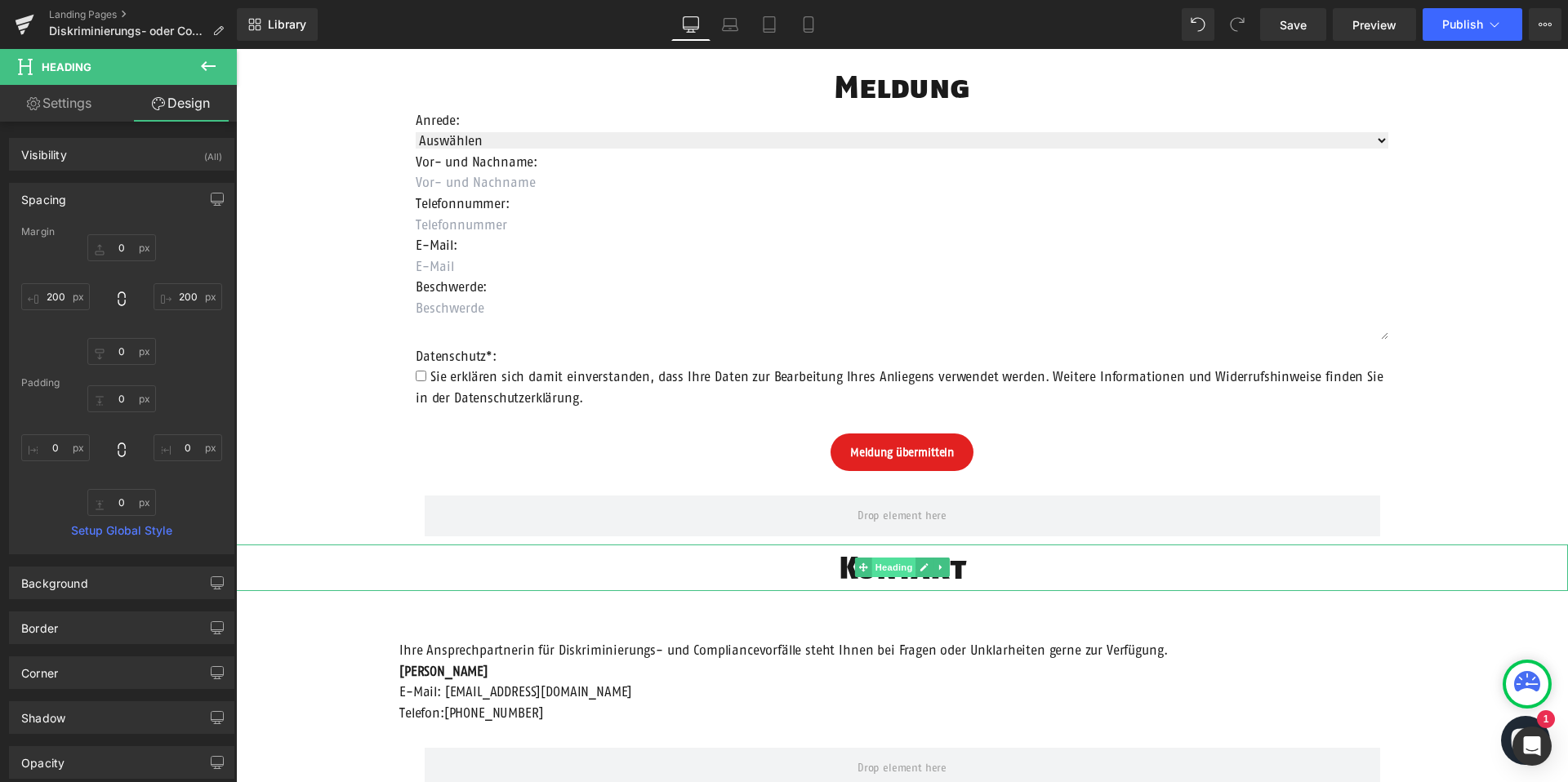
click at [893, 561] on span "Heading" at bounding box center [893, 567] width 44 height 20
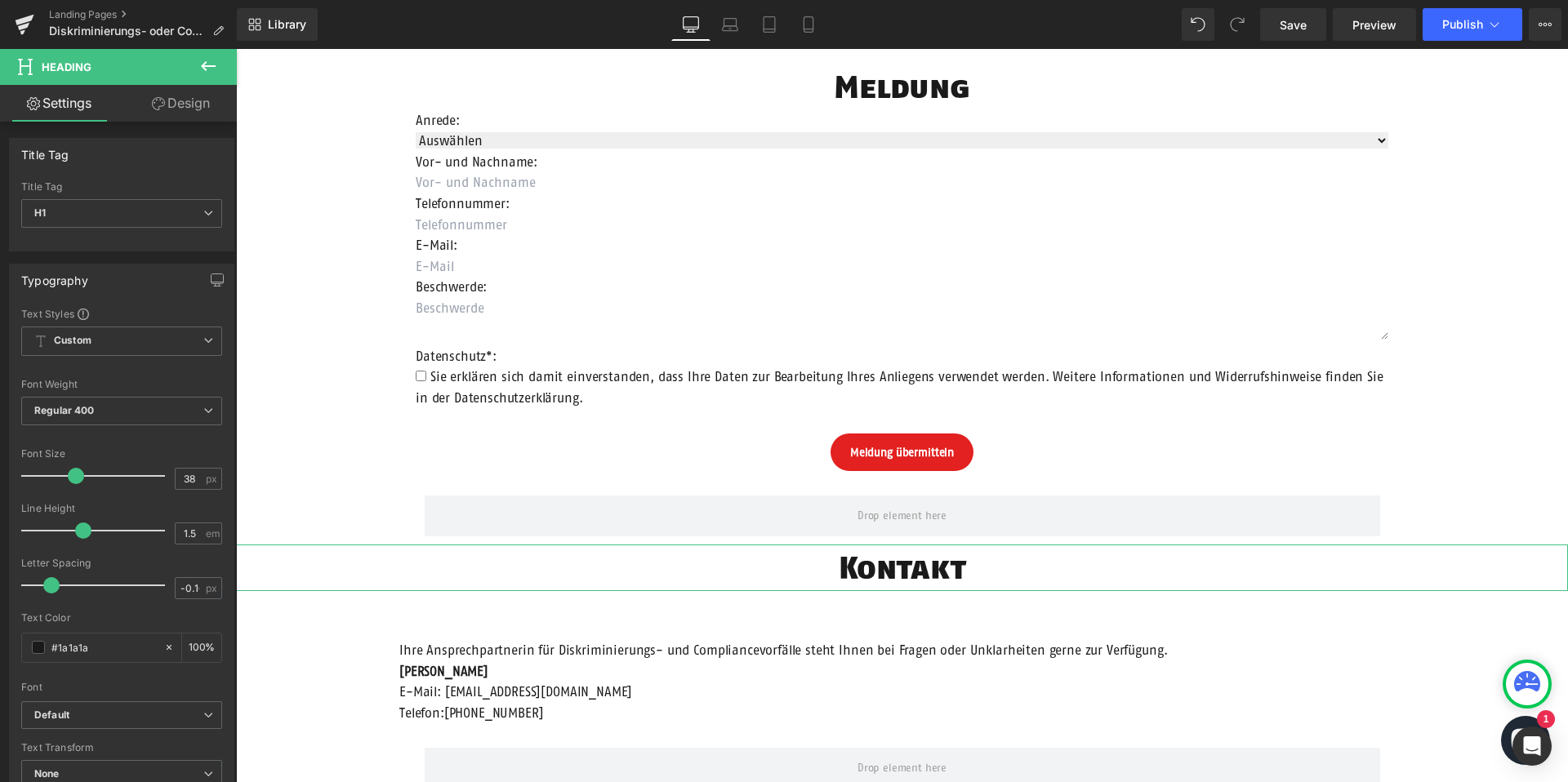
click at [183, 105] on link "Design" at bounding box center [181, 103] width 119 height 37
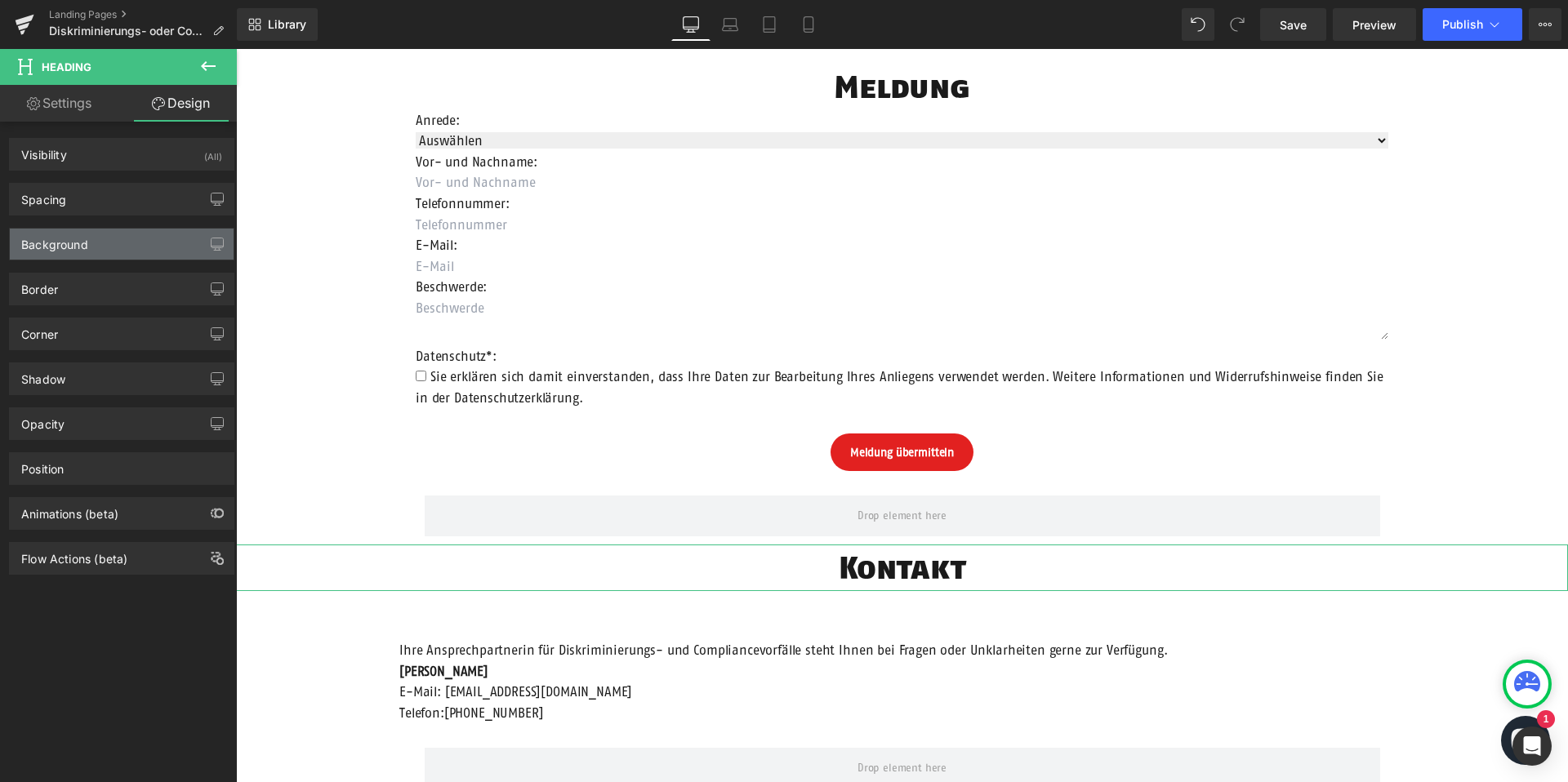
click at [79, 248] on div "Background" at bounding box center [55, 240] width 67 height 23
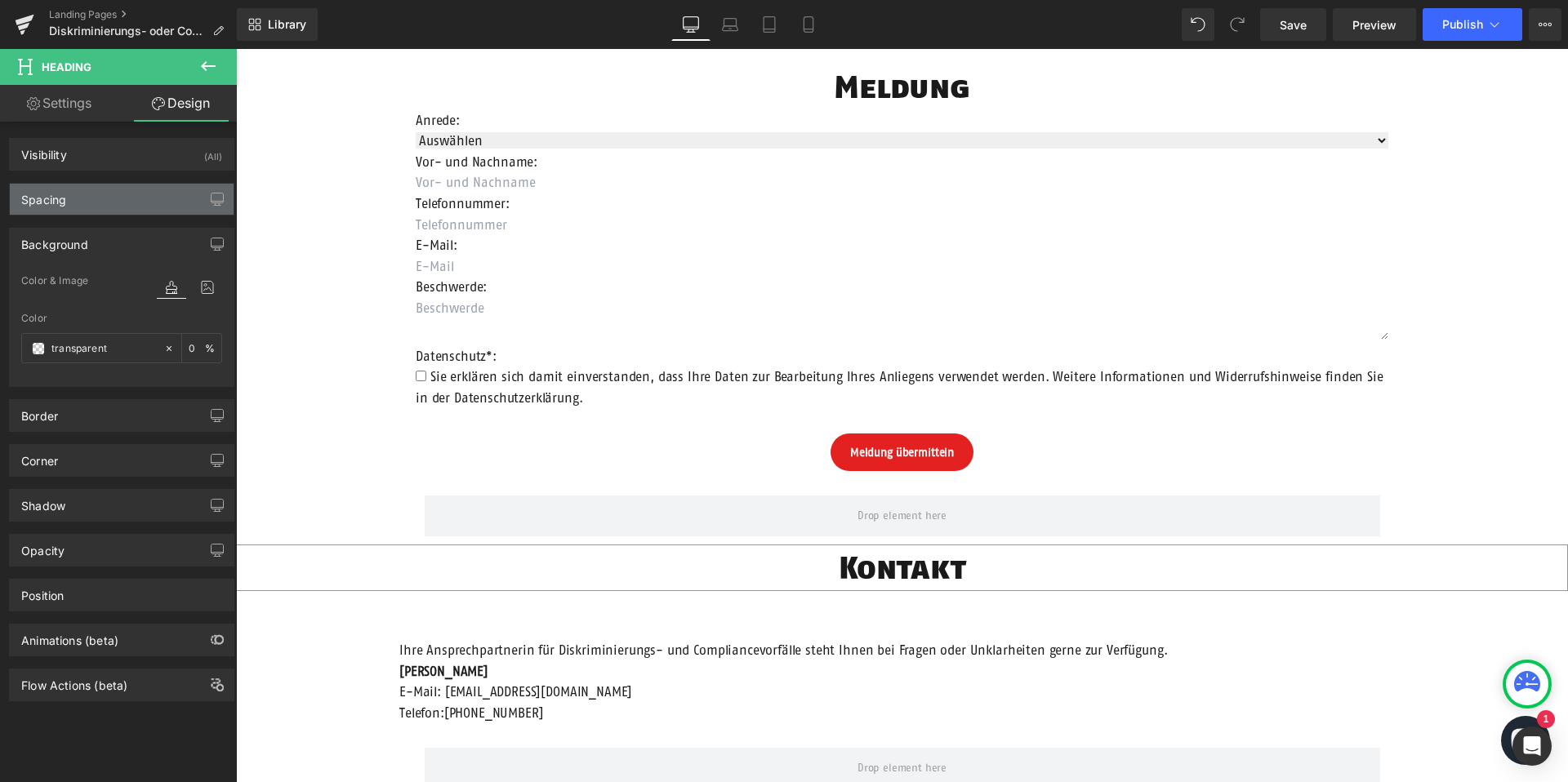
click at [79, 190] on div "Spacing" at bounding box center [121, 199] width 223 height 31
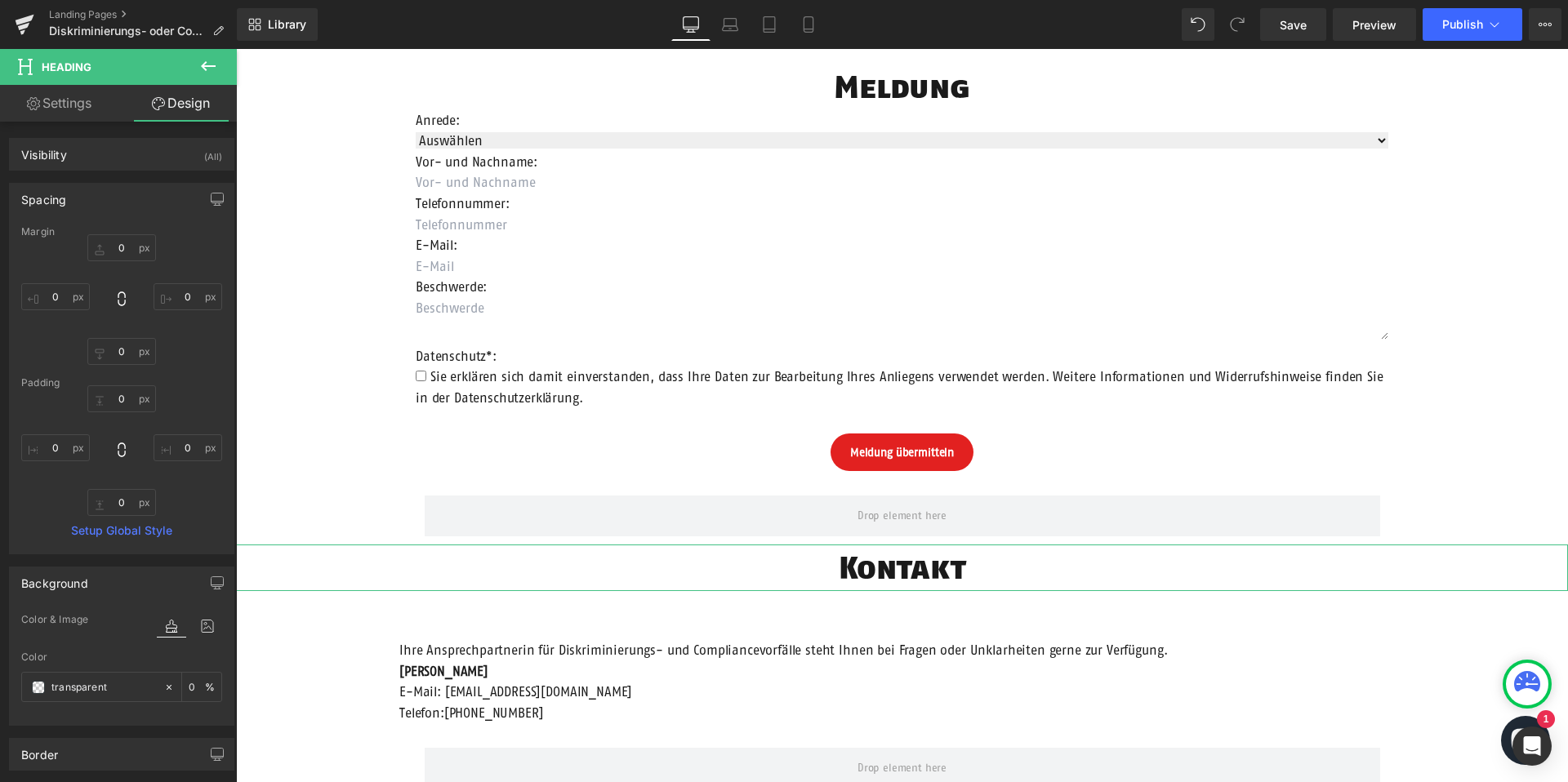
click at [81, 596] on div "Background" at bounding box center [121, 583] width 223 height 31
click at [58, 288] on input "0" at bounding box center [56, 296] width 69 height 27
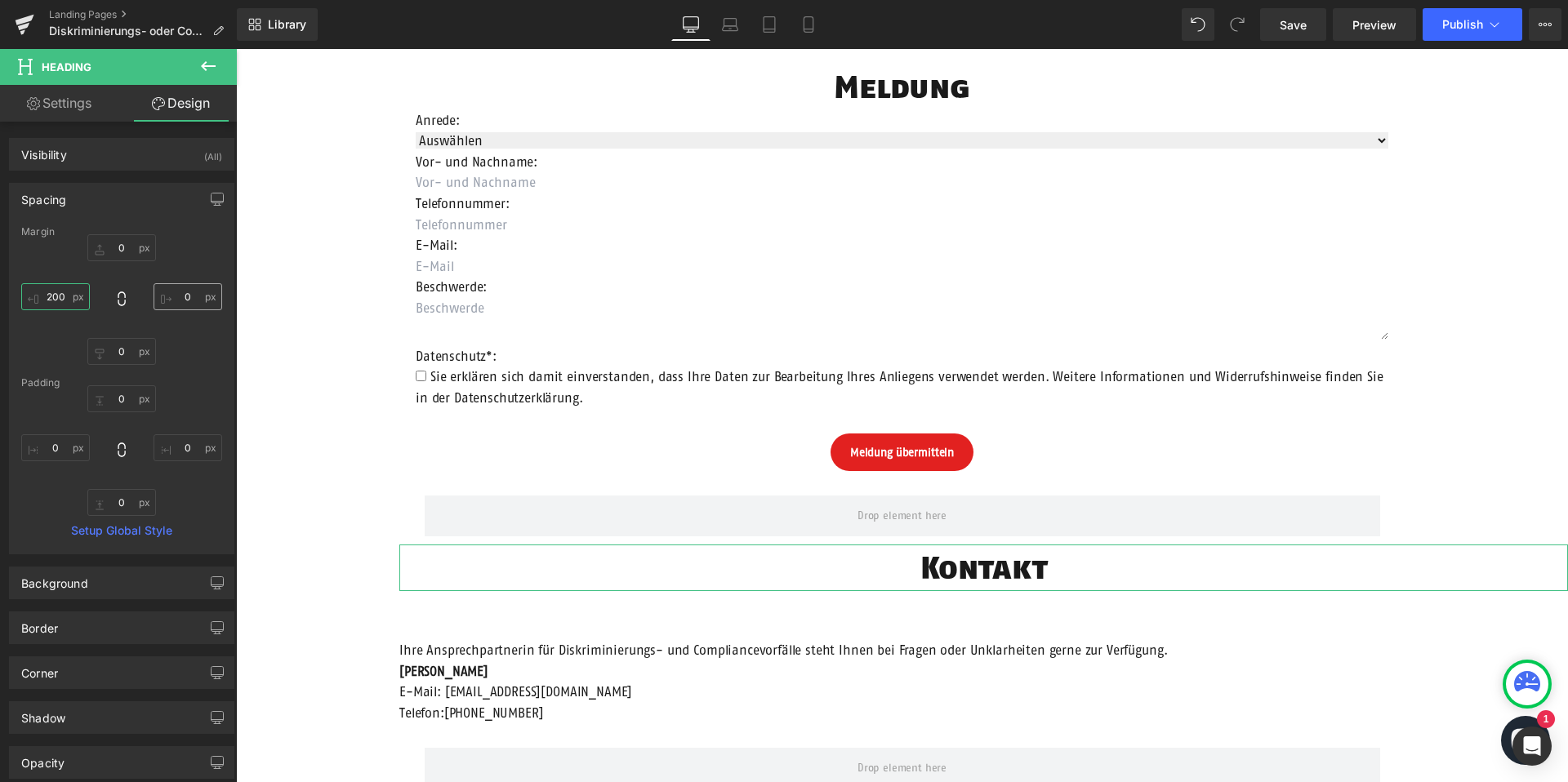
type input "200"
click at [185, 293] on input "0" at bounding box center [188, 296] width 69 height 27
type input "200"
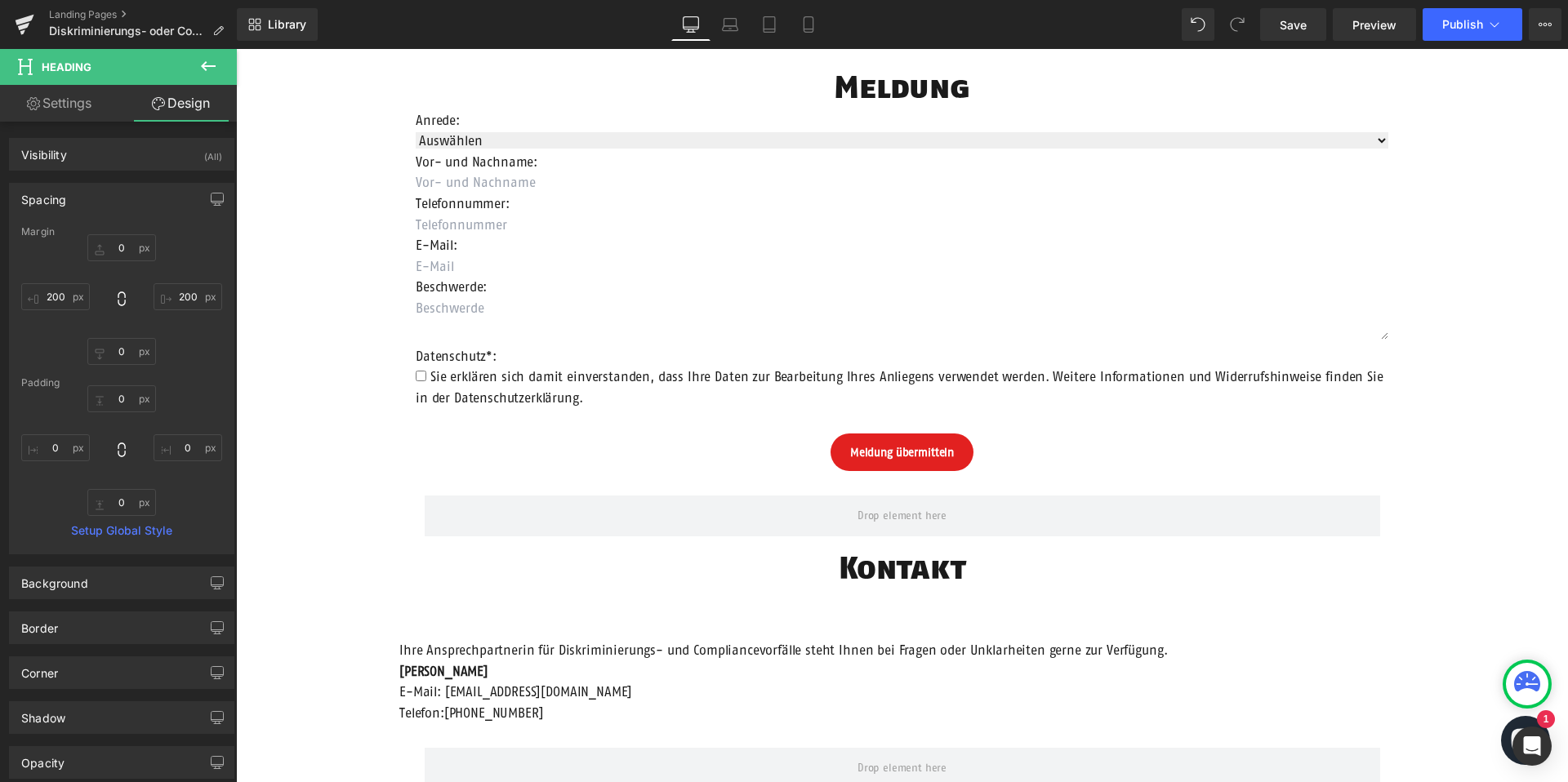
click at [324, 434] on div "Meldung übermitteln Submit Button" at bounding box center [902, 453] width 1332 height 38
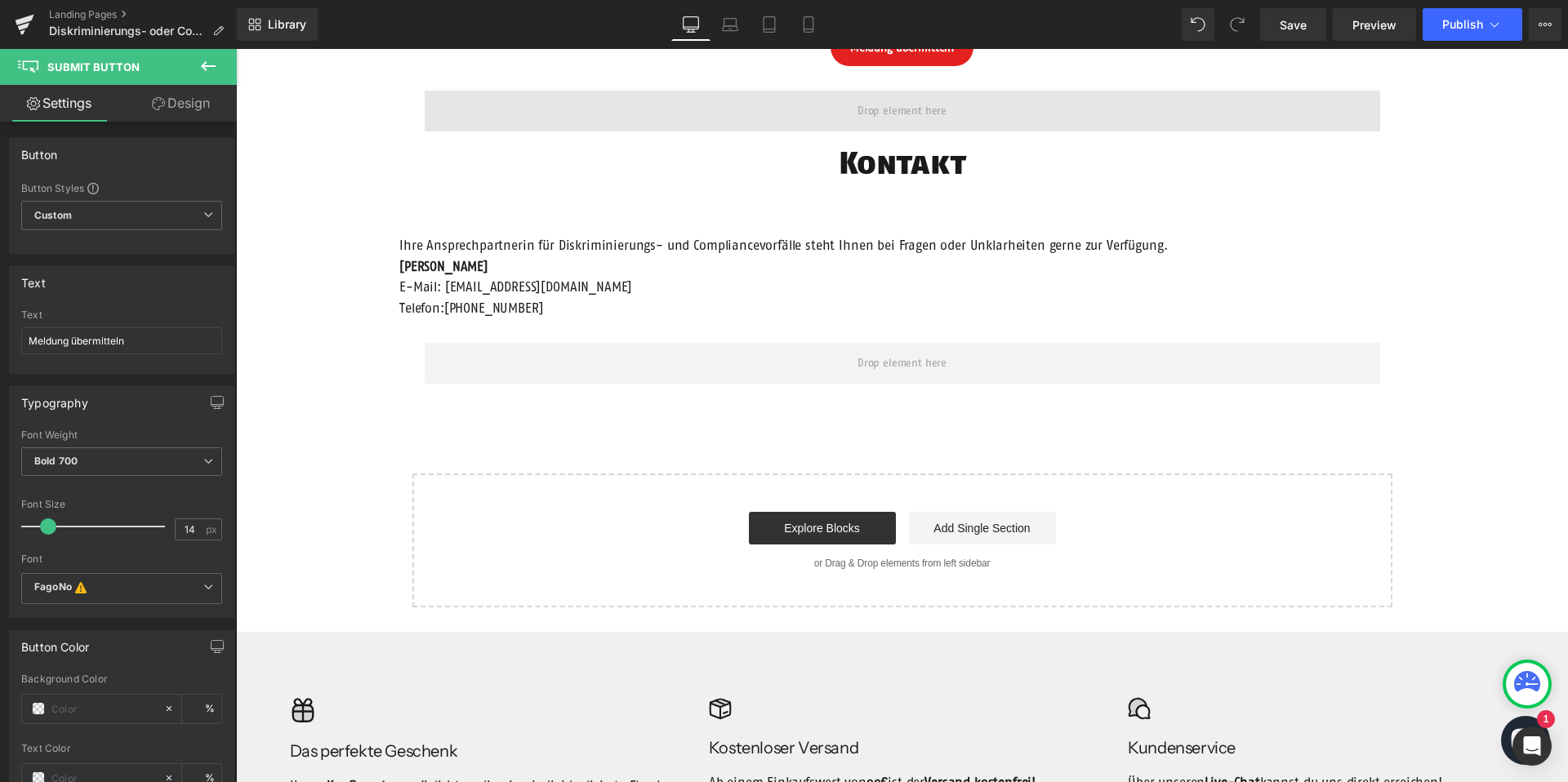
scroll to position [602, 0]
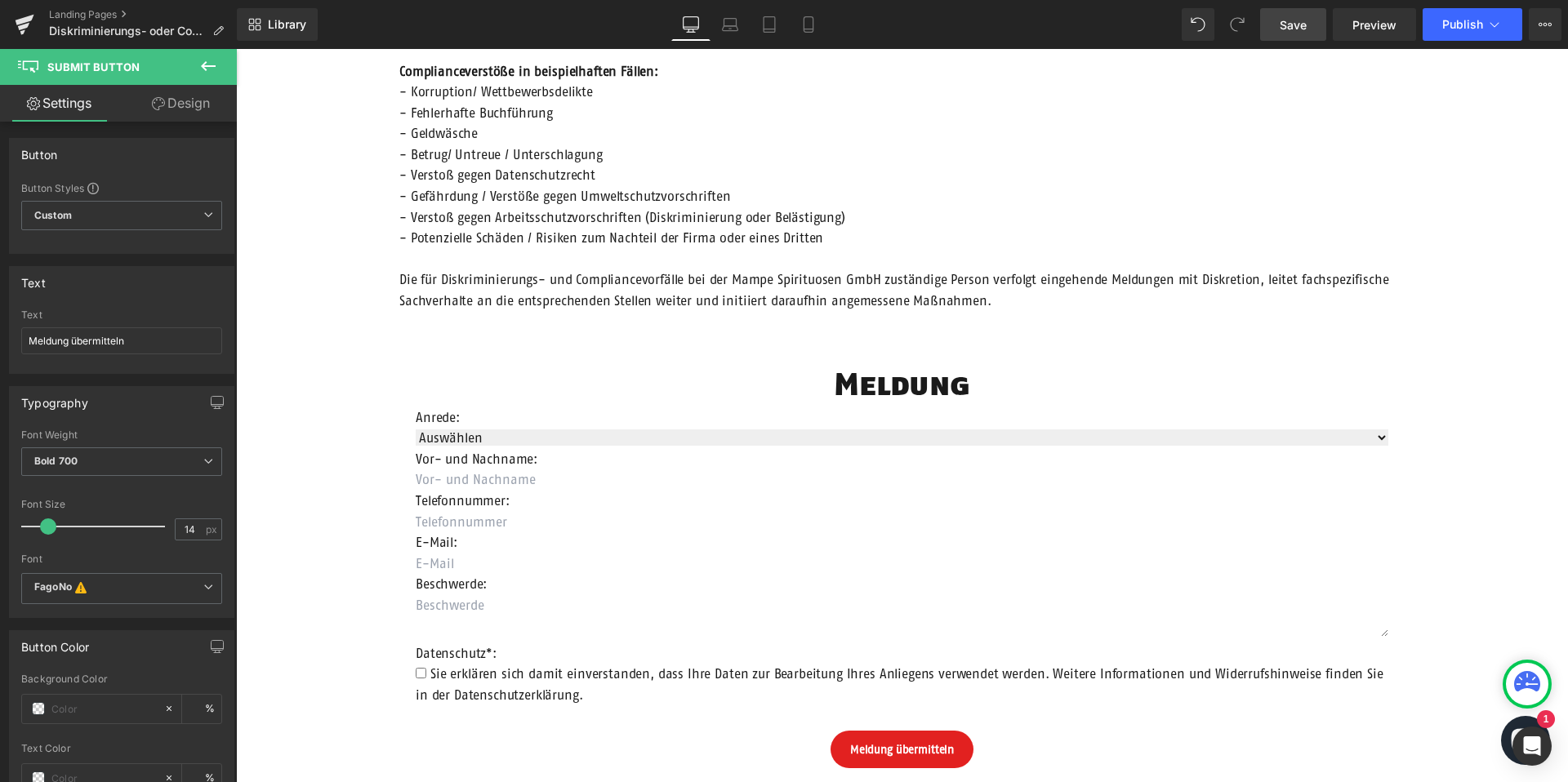
click at [1296, 18] on span "Save" at bounding box center [1292, 25] width 27 height 17
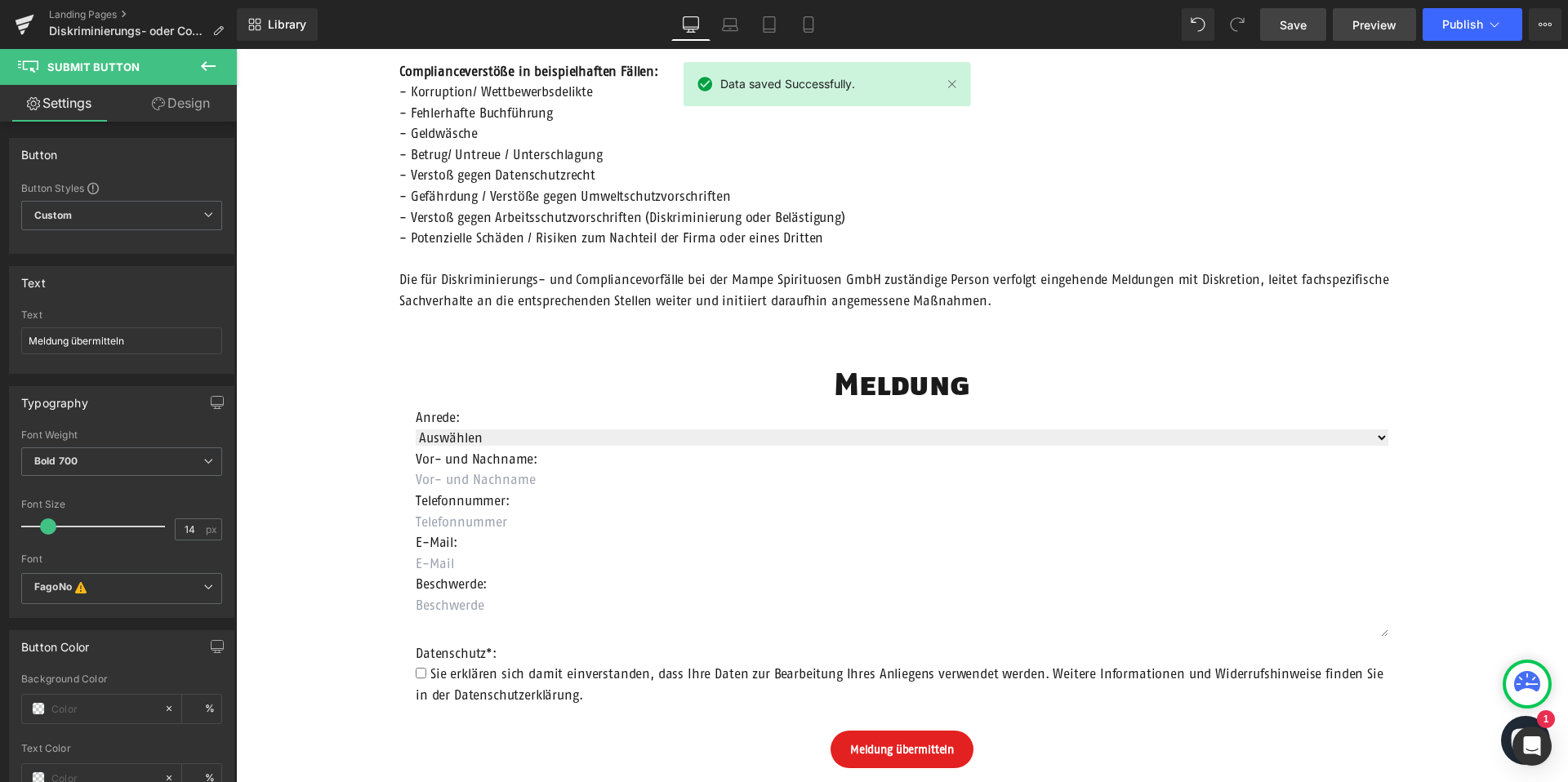
click at [1379, 20] on span "Preview" at bounding box center [1374, 25] width 44 height 17
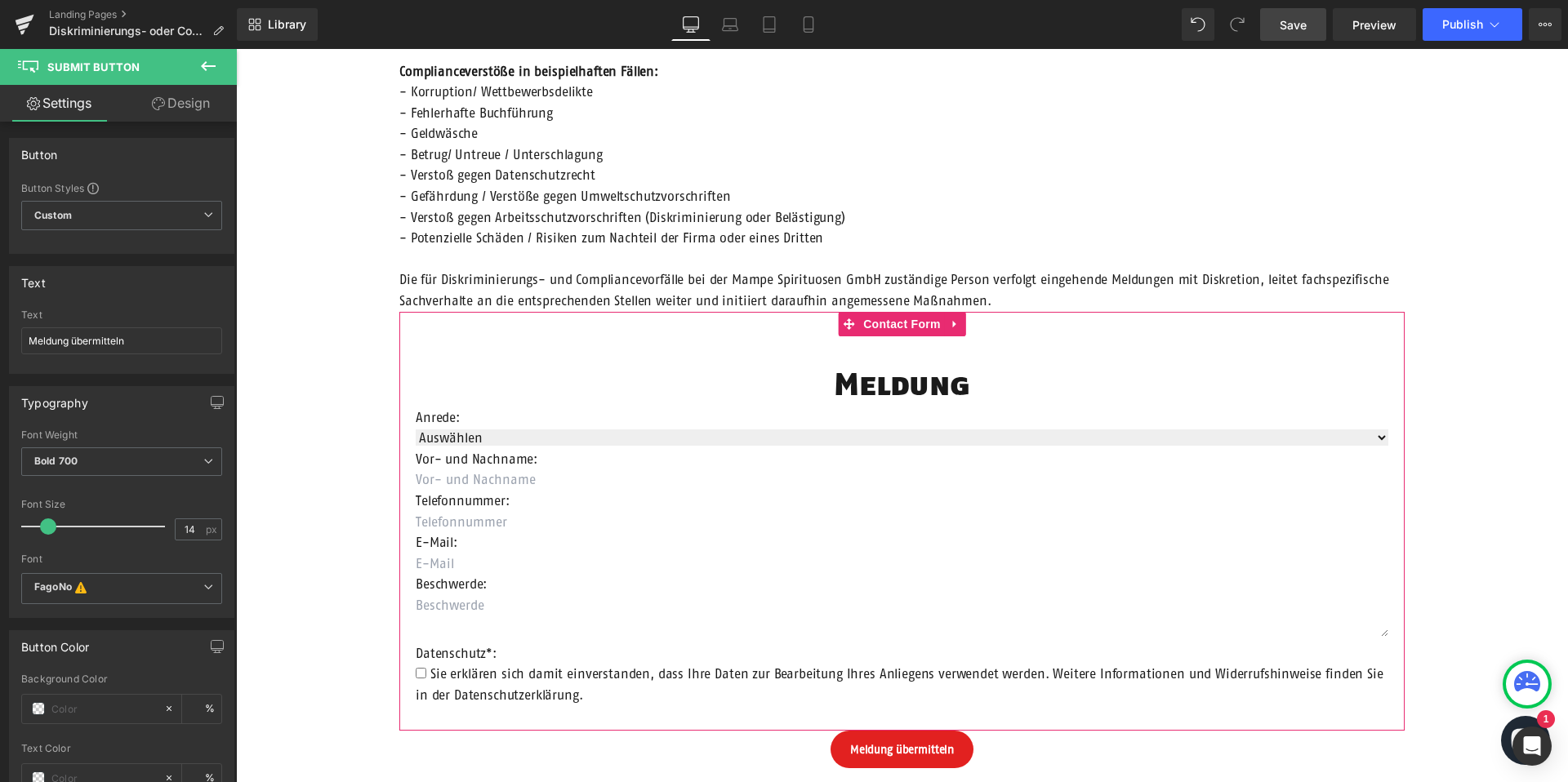
click at [887, 321] on span "Contact Form" at bounding box center [902, 324] width 86 height 25
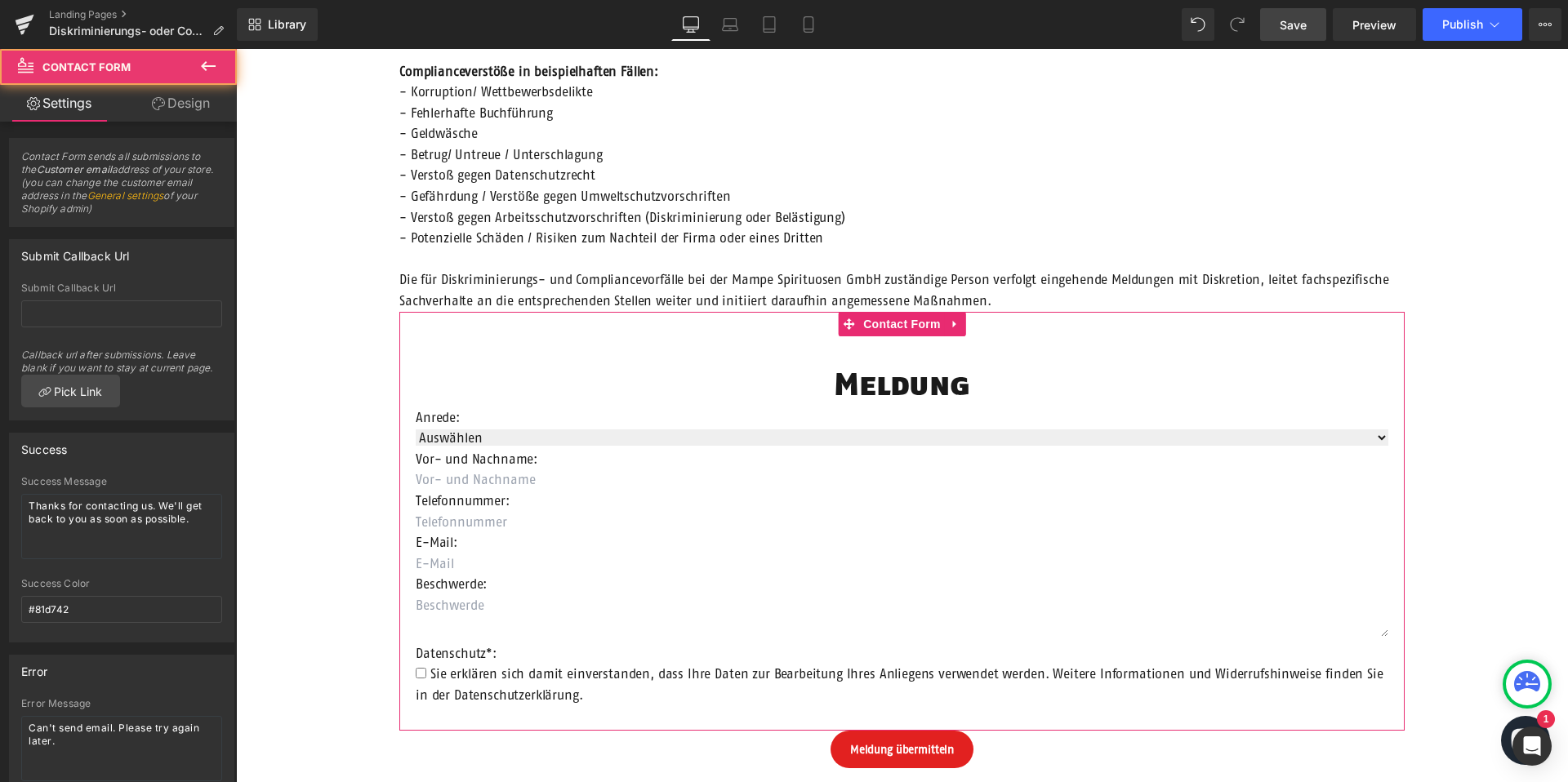
click at [165, 115] on link "Design" at bounding box center [181, 103] width 119 height 37
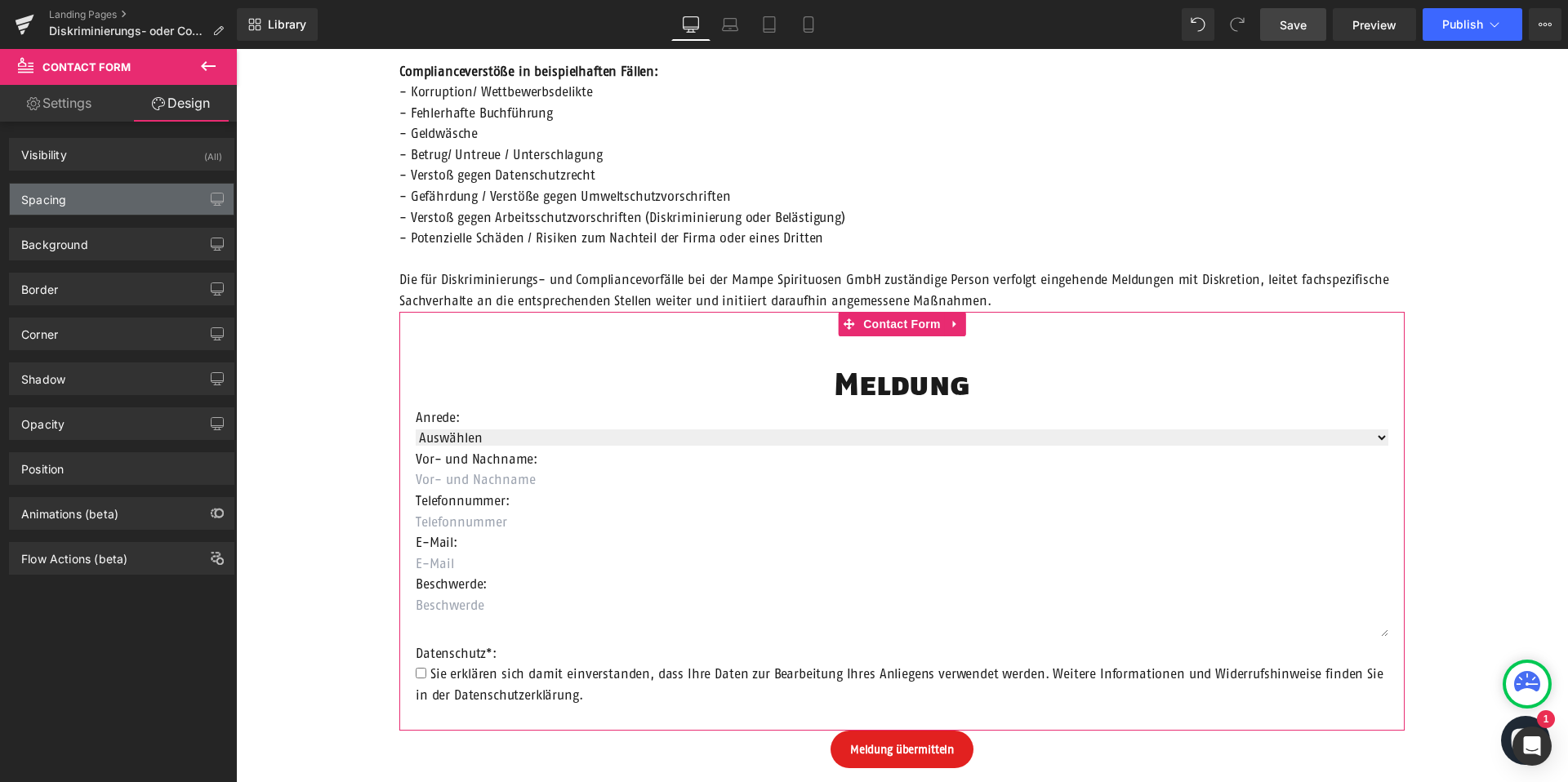
click at [103, 204] on div "Spacing" at bounding box center [121, 199] width 223 height 31
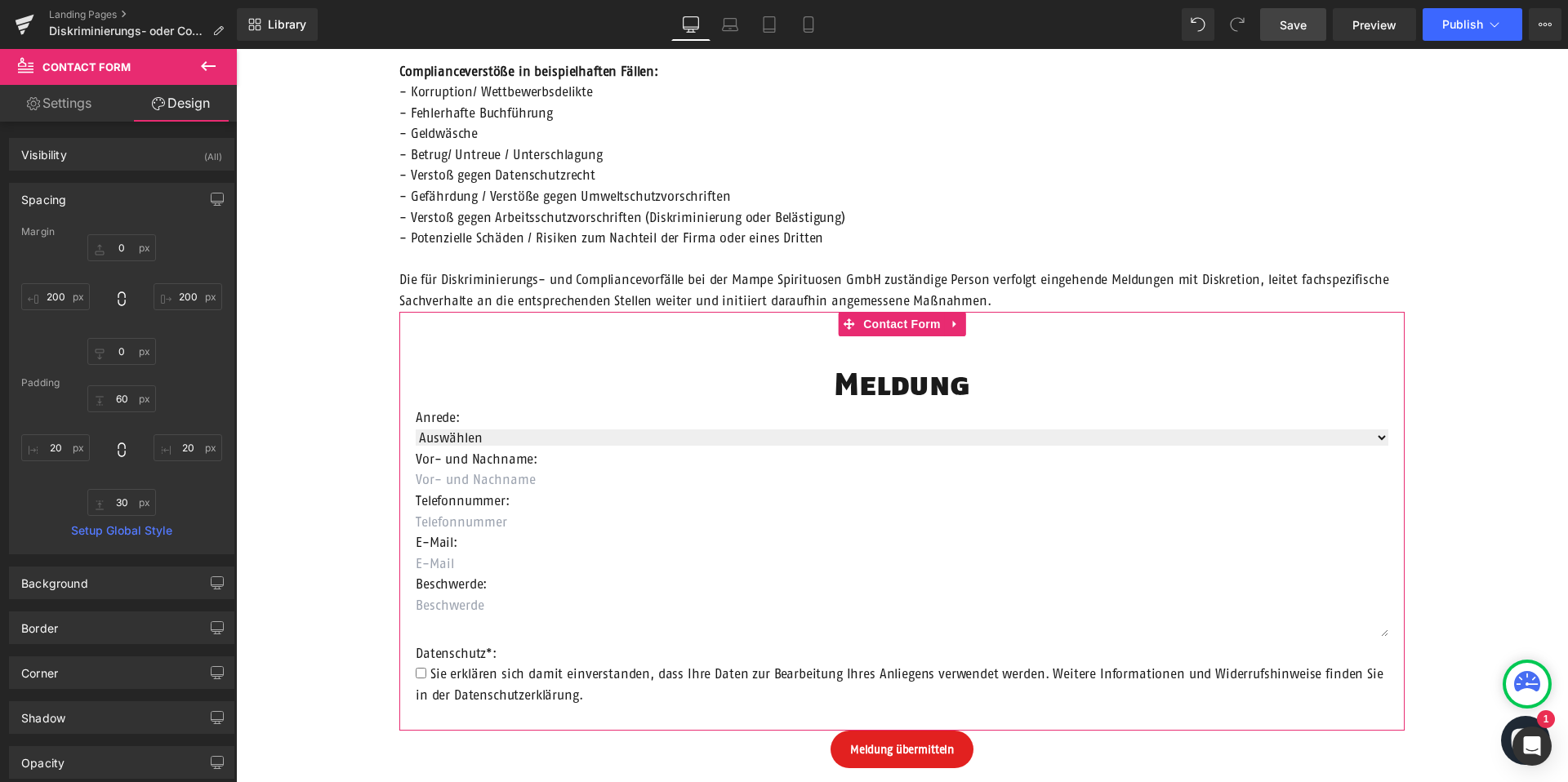
click at [103, 204] on div "Spacing" at bounding box center [121, 199] width 223 height 31
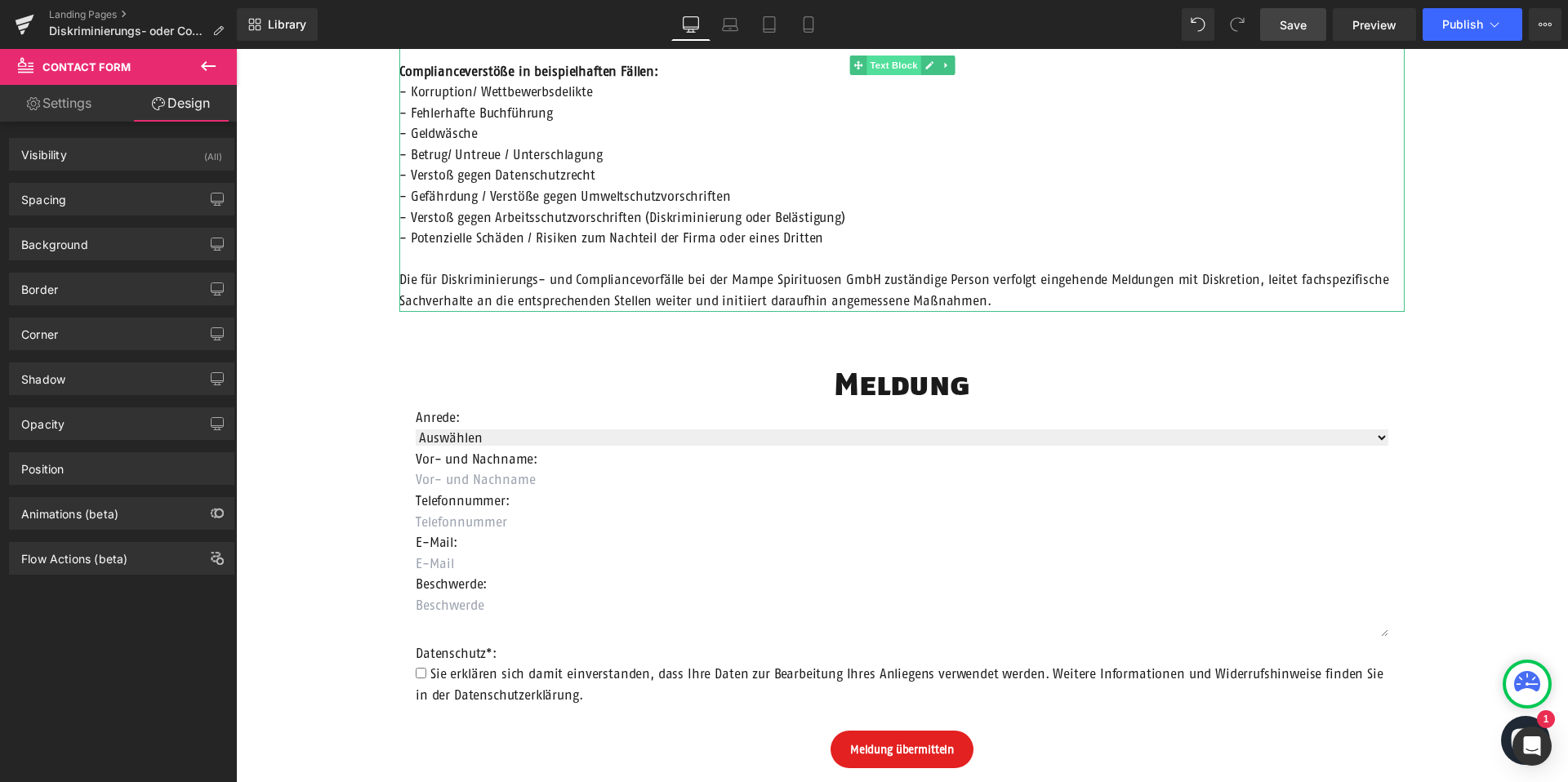
click at [894, 58] on span "Text Block" at bounding box center [893, 65] width 54 height 20
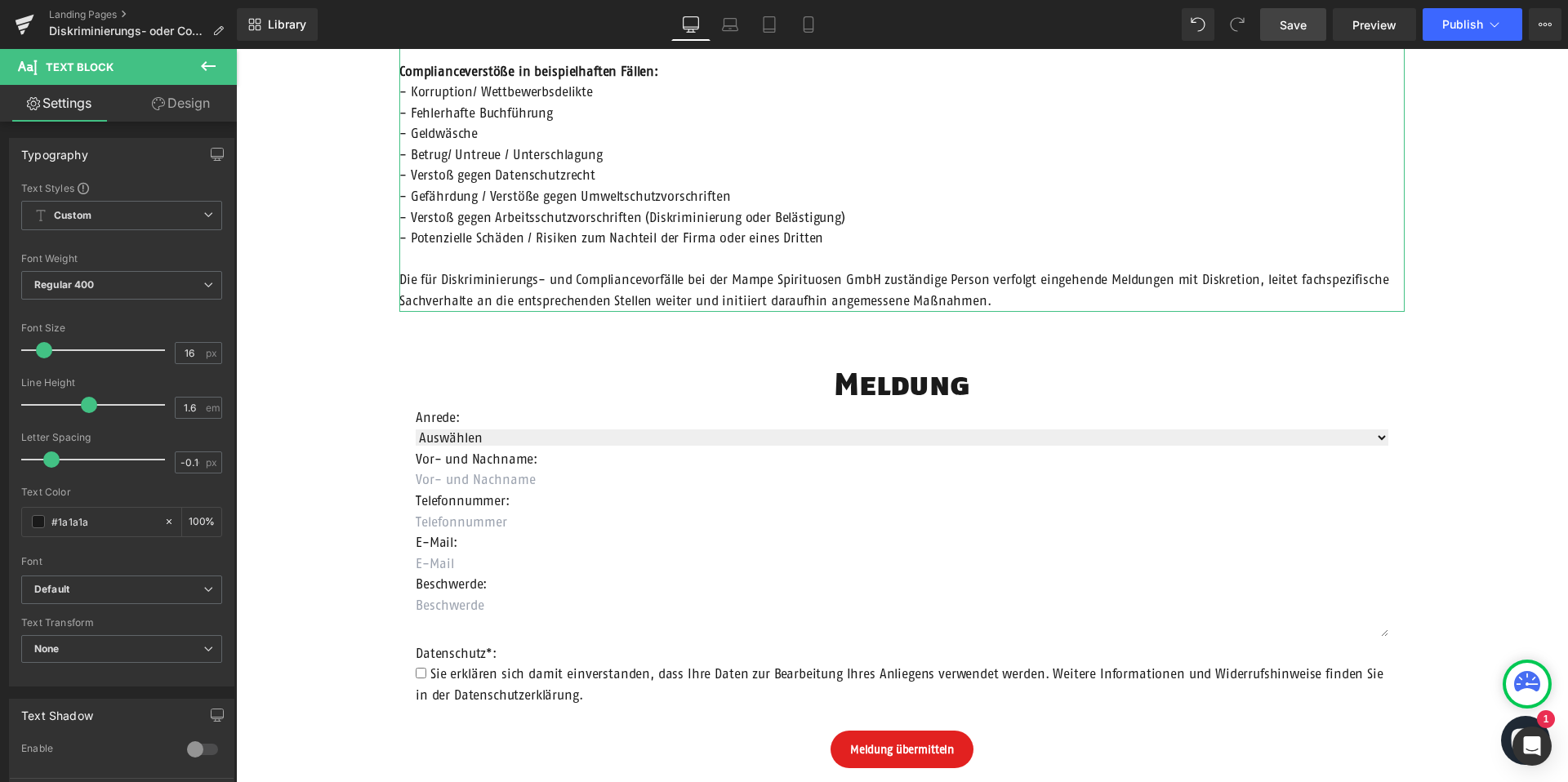
click at [169, 110] on link "Design" at bounding box center [181, 103] width 119 height 37
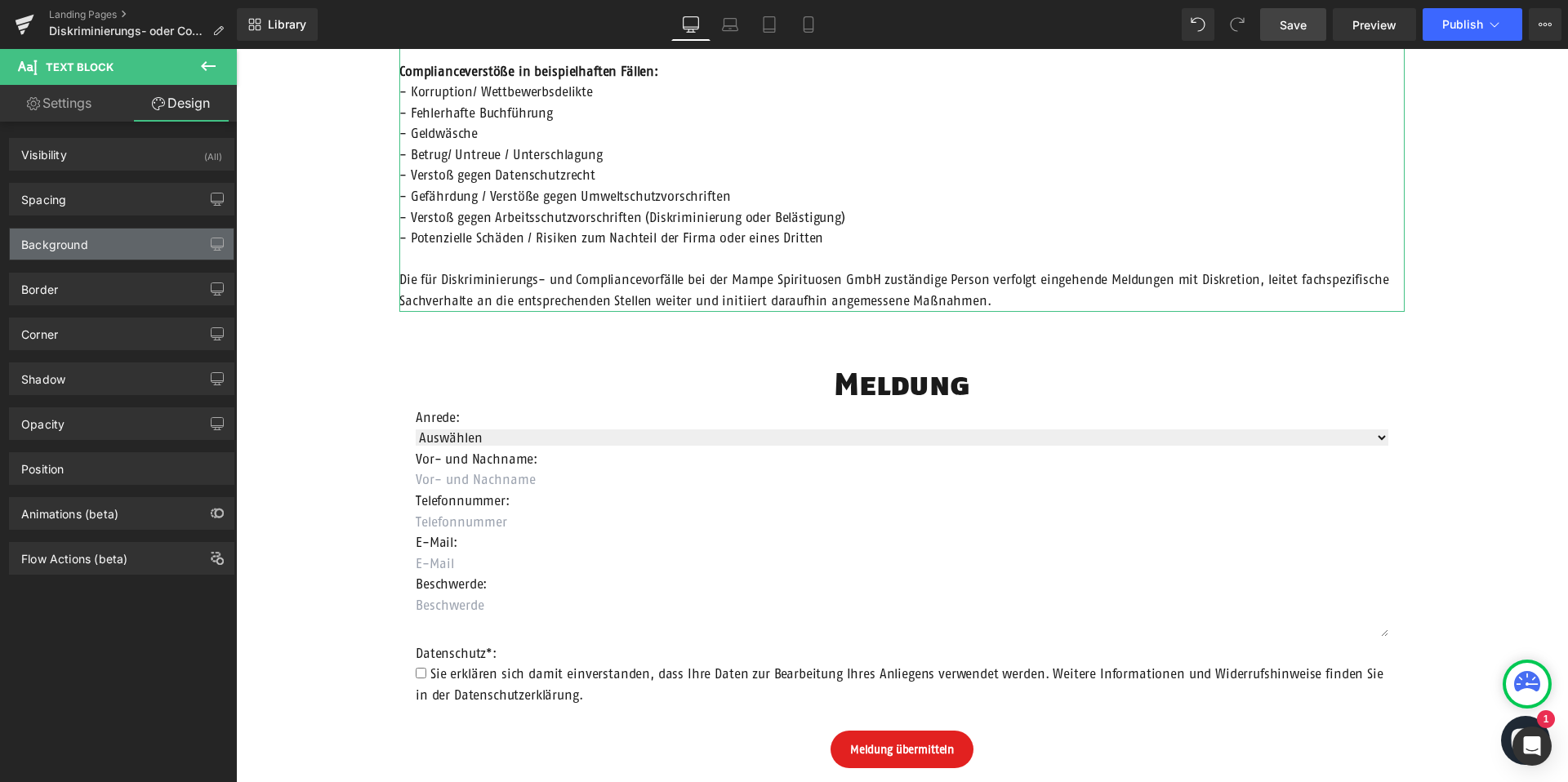
type input "60"
type input "200"
type input "0"
type input "200"
type input "0"
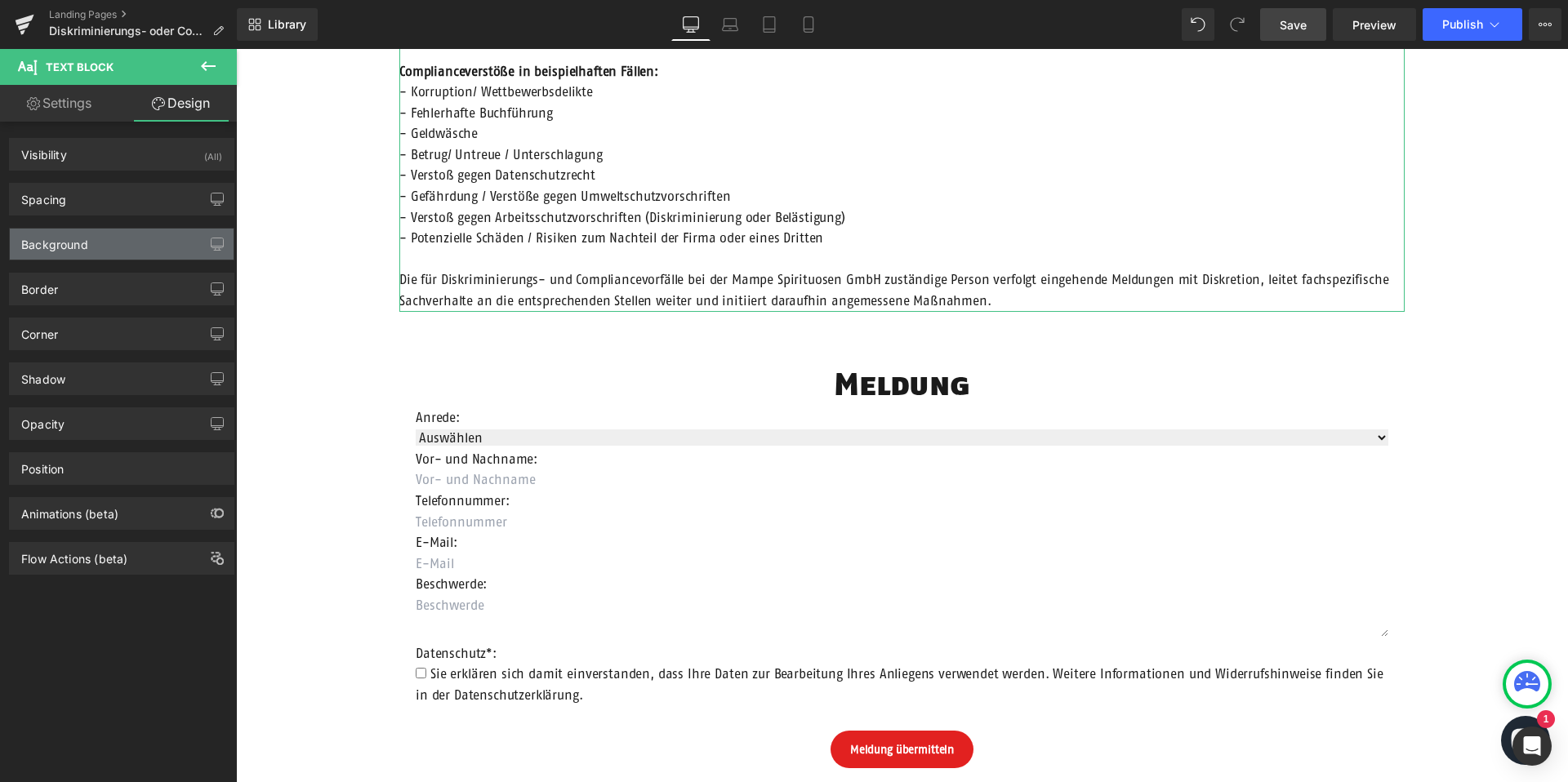
type input "0"
click at [81, 248] on div "Background" at bounding box center [55, 240] width 67 height 23
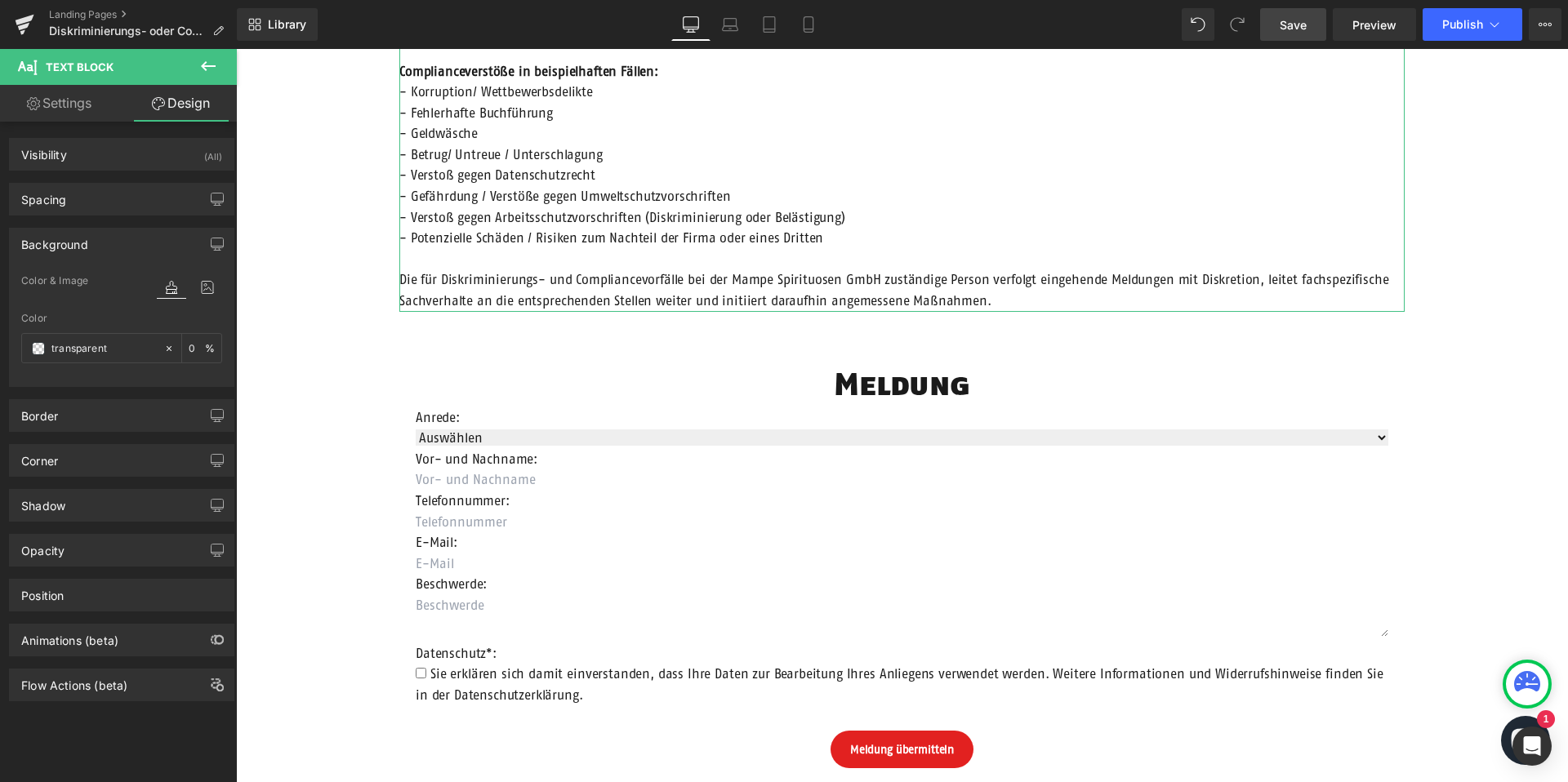
click at [85, 242] on div "Background" at bounding box center [55, 240] width 67 height 23
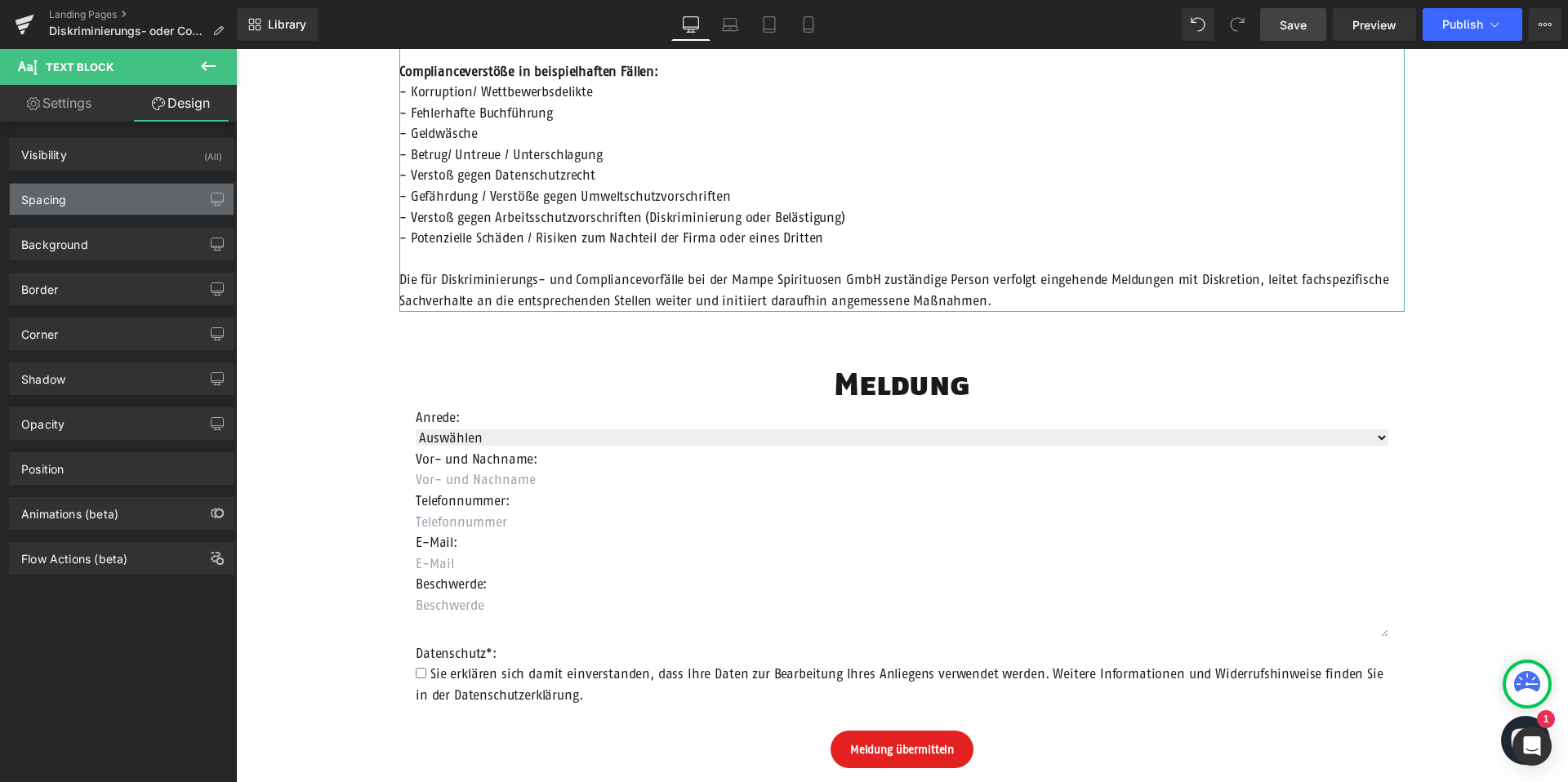
click at [85, 199] on div "Spacing" at bounding box center [121, 199] width 223 height 31
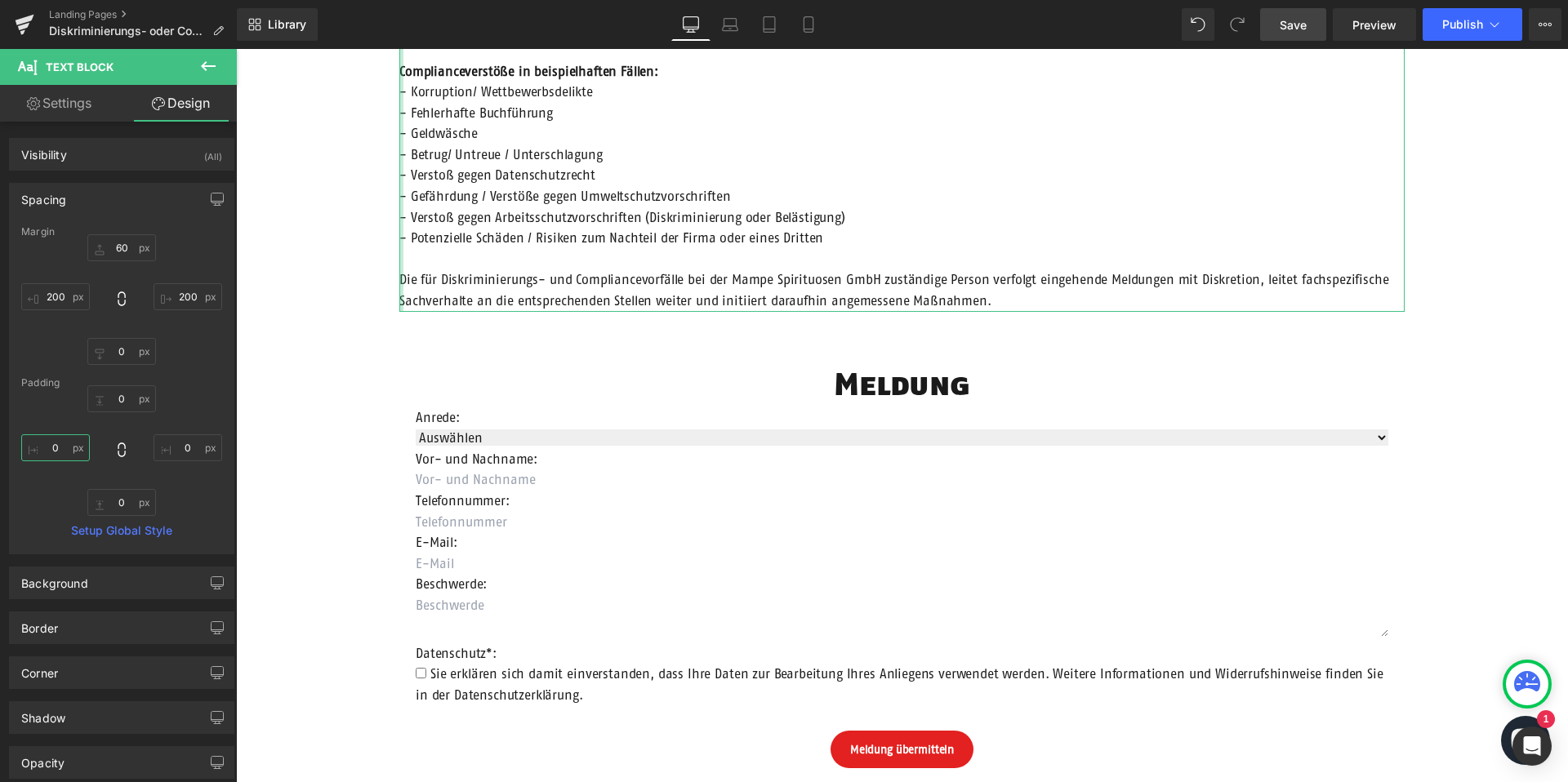
click at [55, 454] on input "0" at bounding box center [56, 448] width 69 height 27
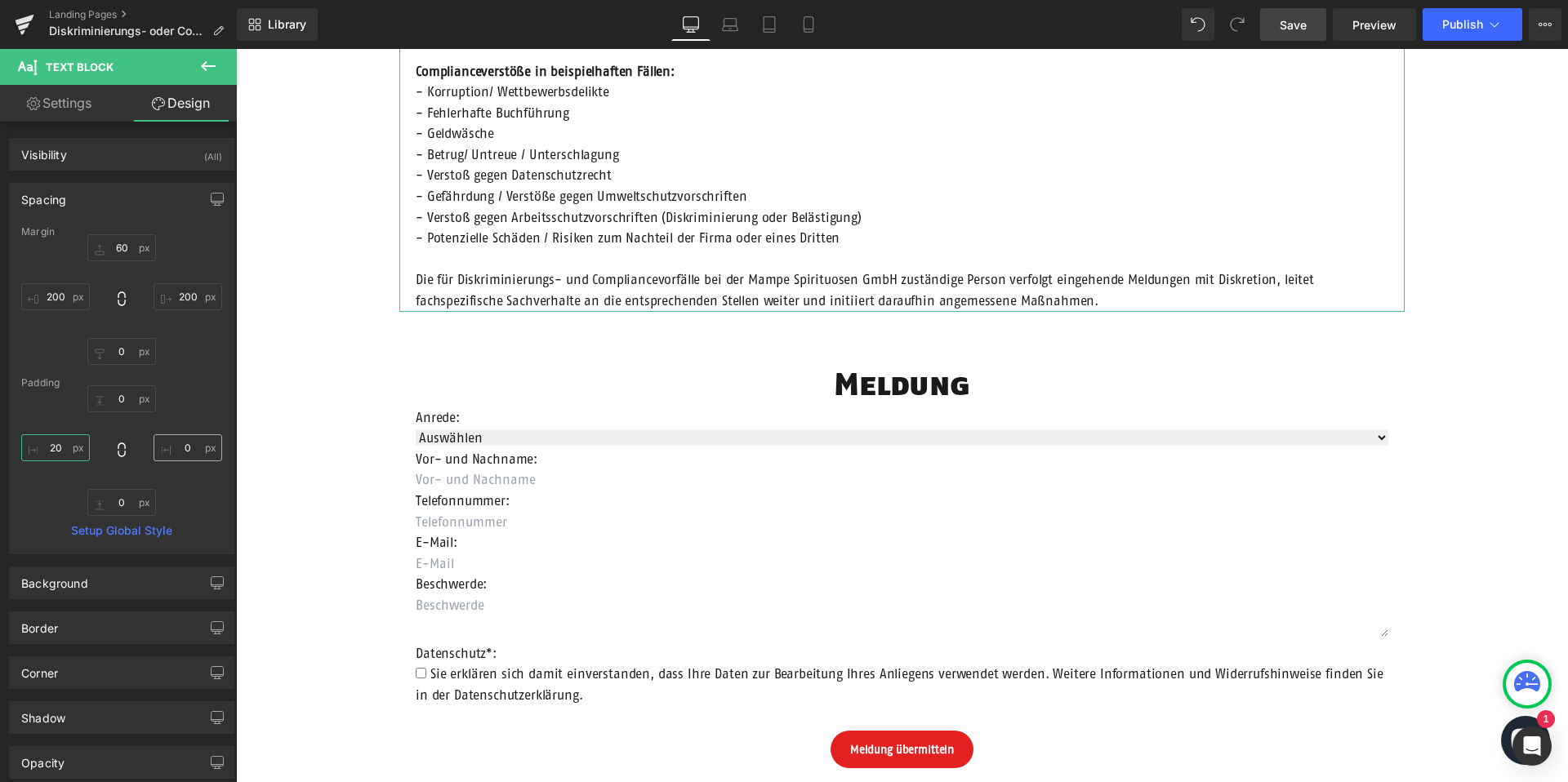
type input "20"
click at [174, 446] on input "0" at bounding box center [188, 448] width 69 height 27
type input "20"
click at [320, 333] on div "Row Diskriminierungs- oder Compliancevorfall Heading Die Einhaltung der geltend…" at bounding box center [902, 445] width 1332 height 1732
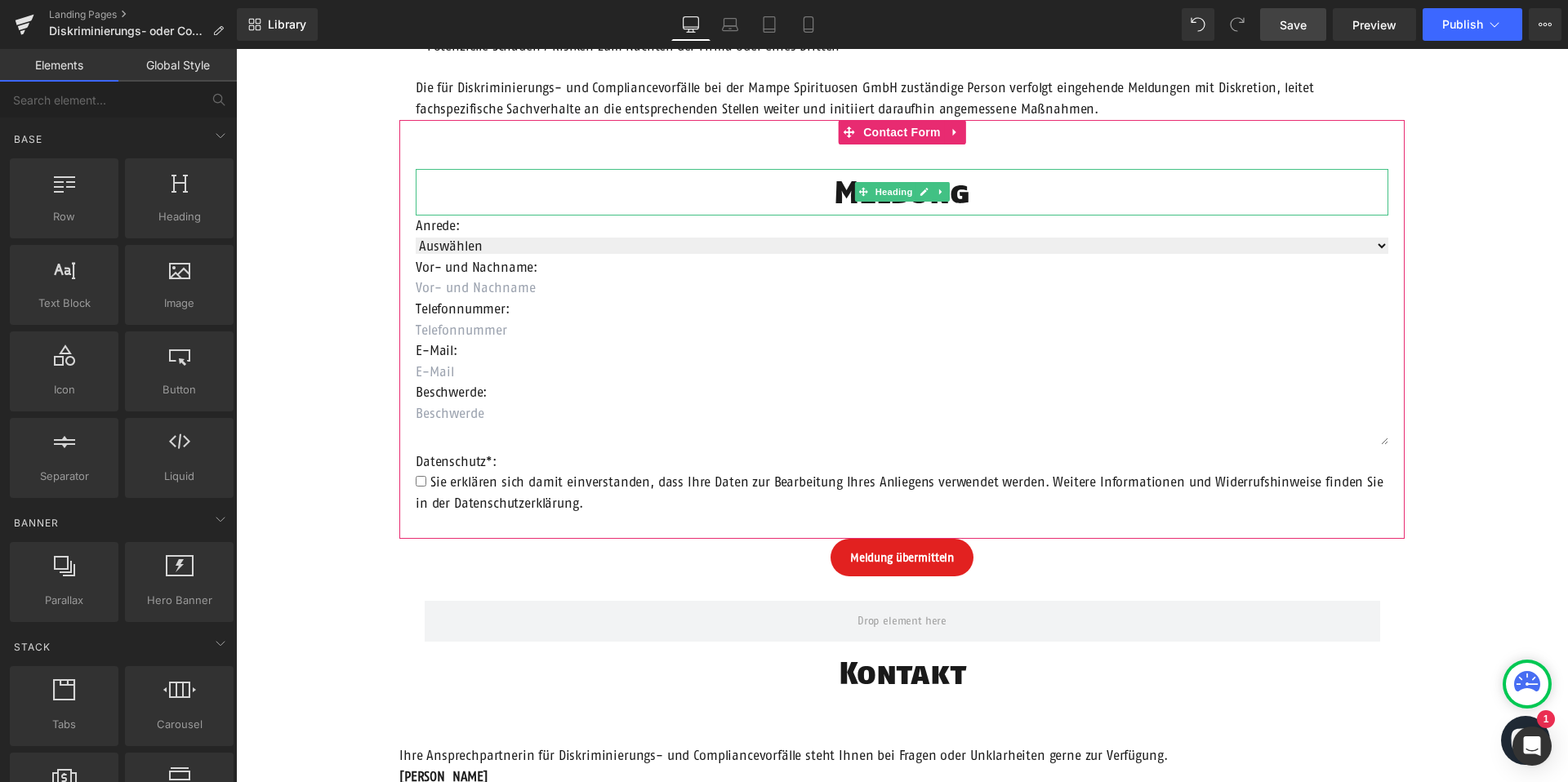
scroll to position [941, 0]
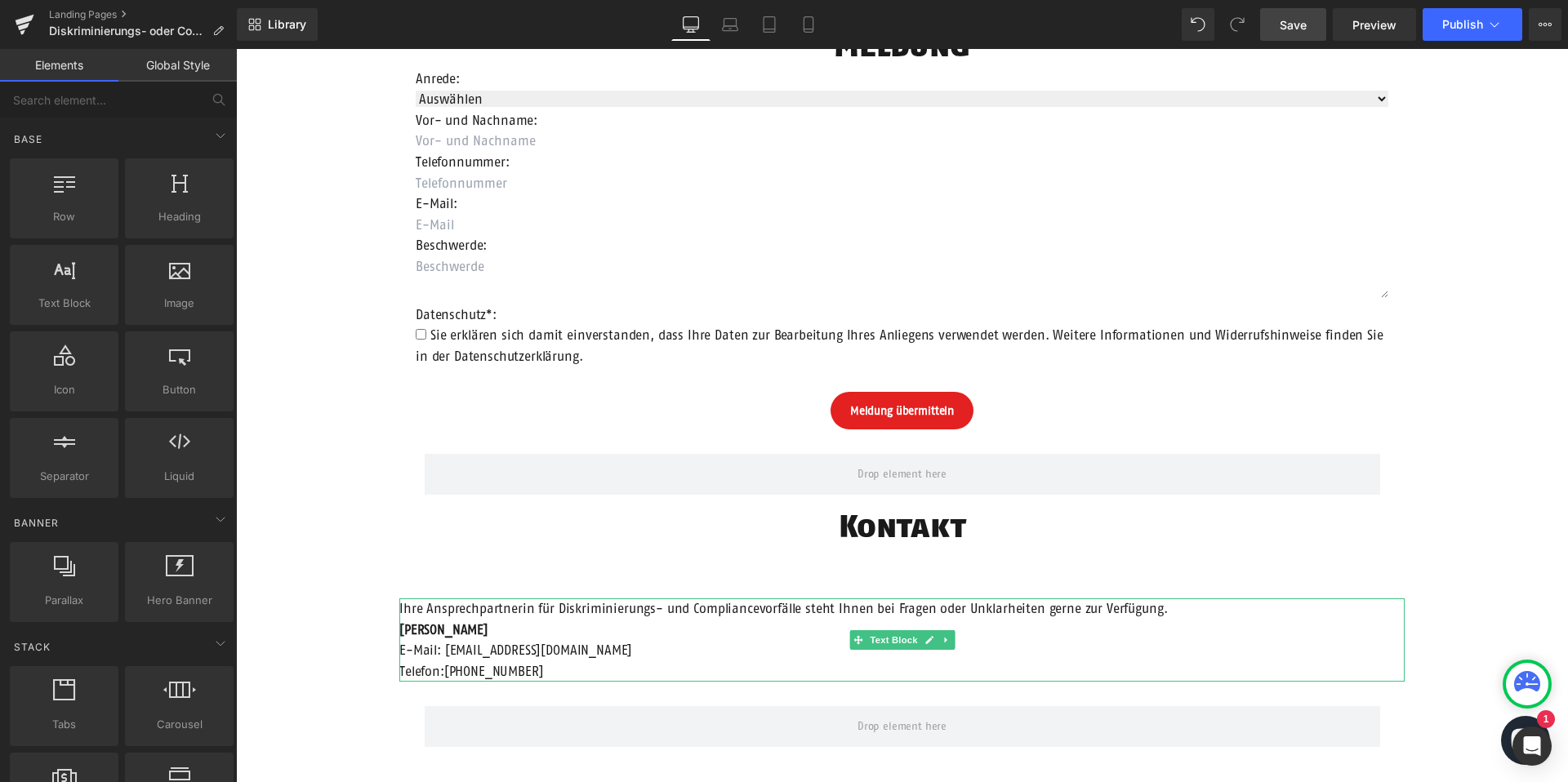
click at [899, 640] on span "Text Block" at bounding box center [893, 640] width 54 height 20
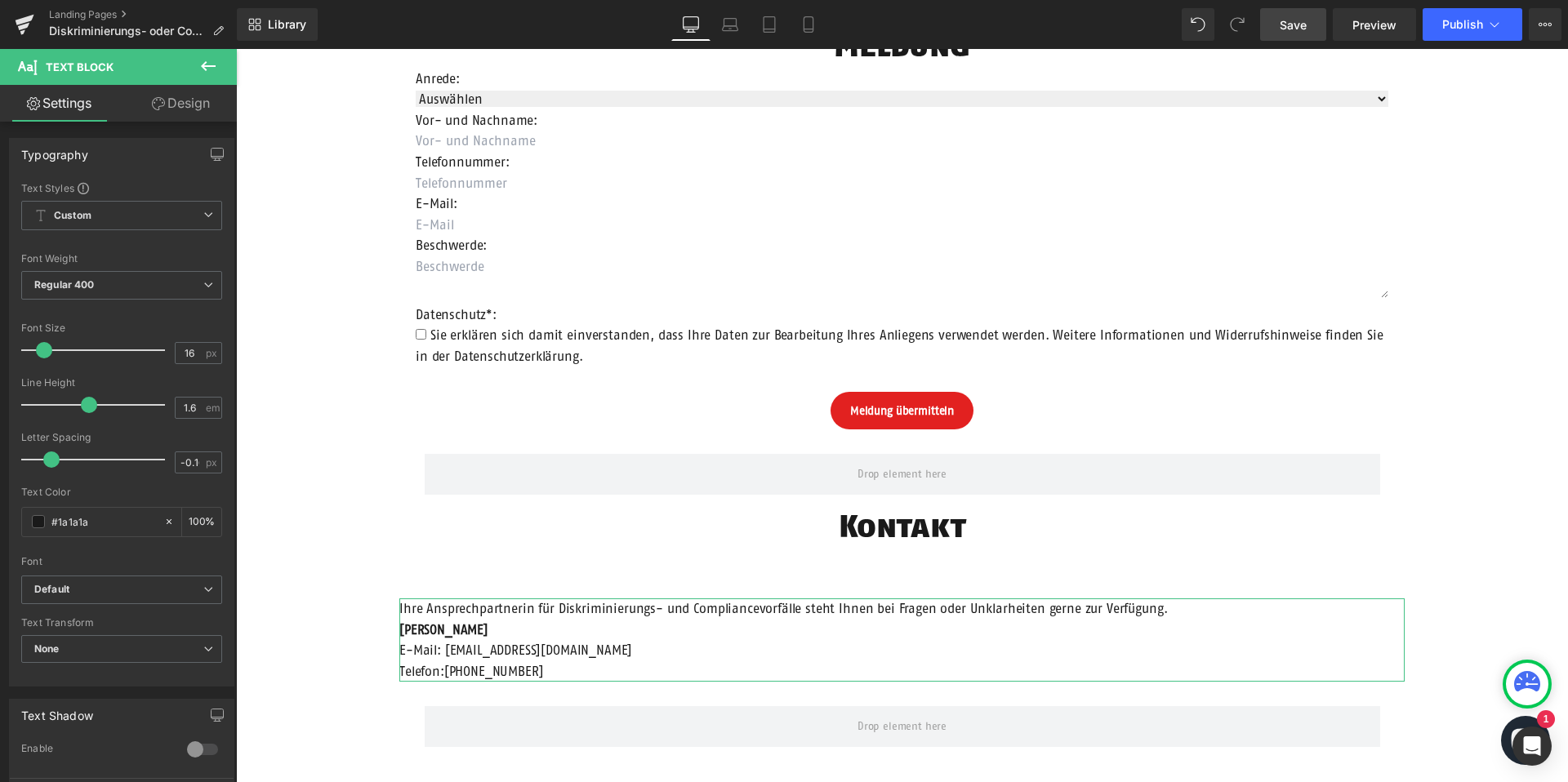
click at [198, 90] on link "Design" at bounding box center [181, 103] width 119 height 37
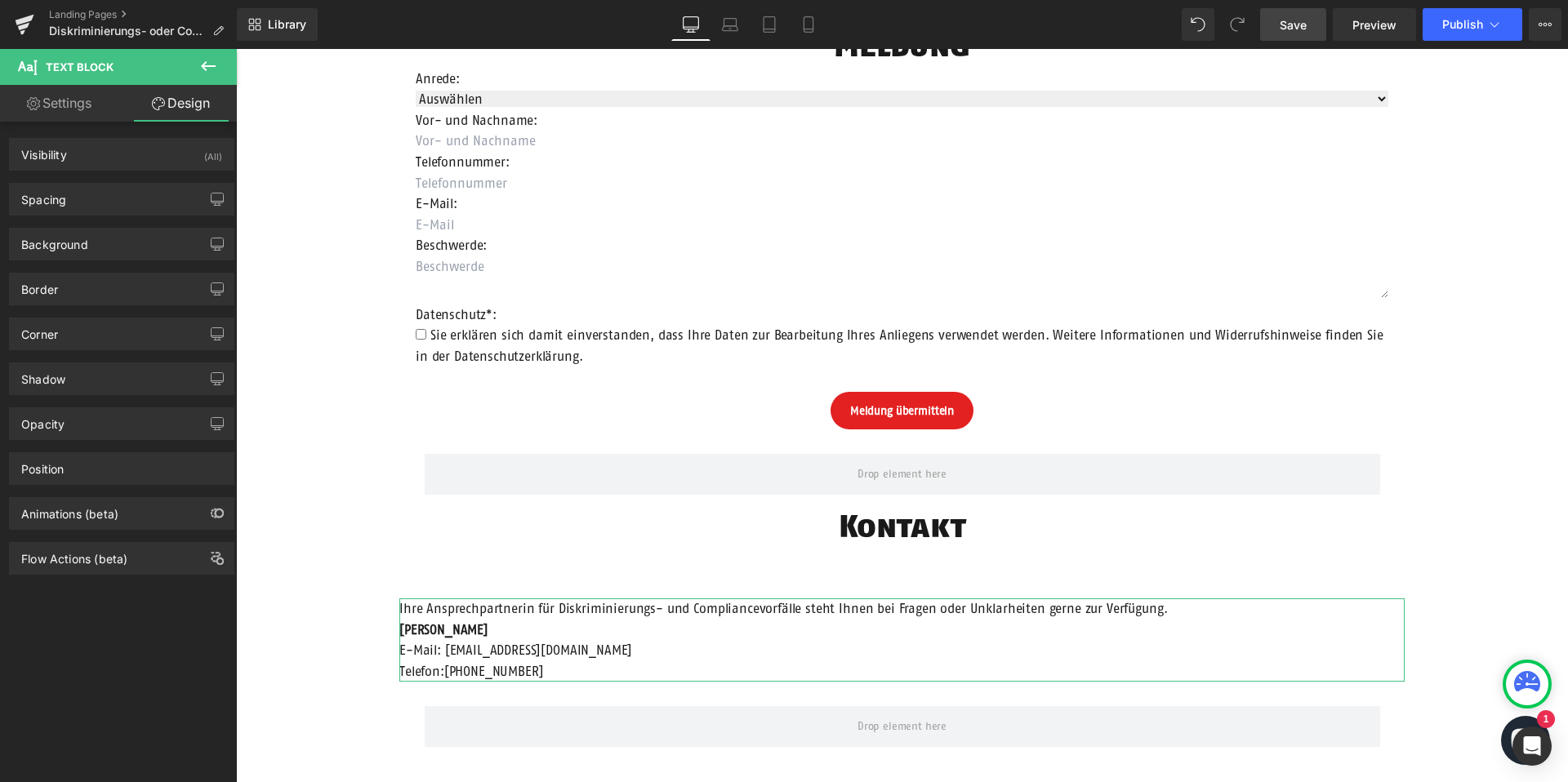
type input "60"
type input "200"
type input "0"
type input "200"
type input "0"
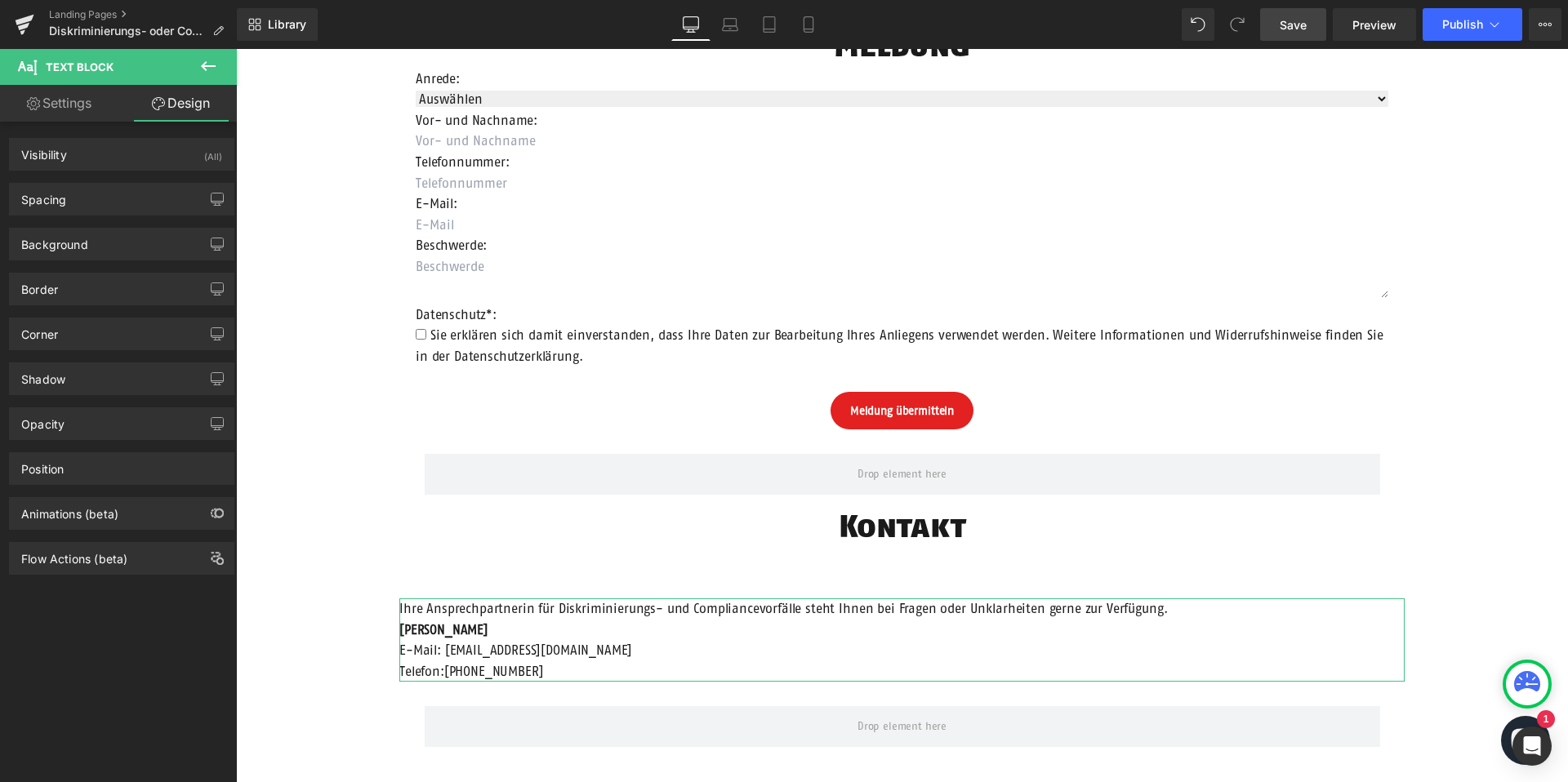
type input "0"
click at [119, 210] on div "Spacing" at bounding box center [121, 199] width 223 height 31
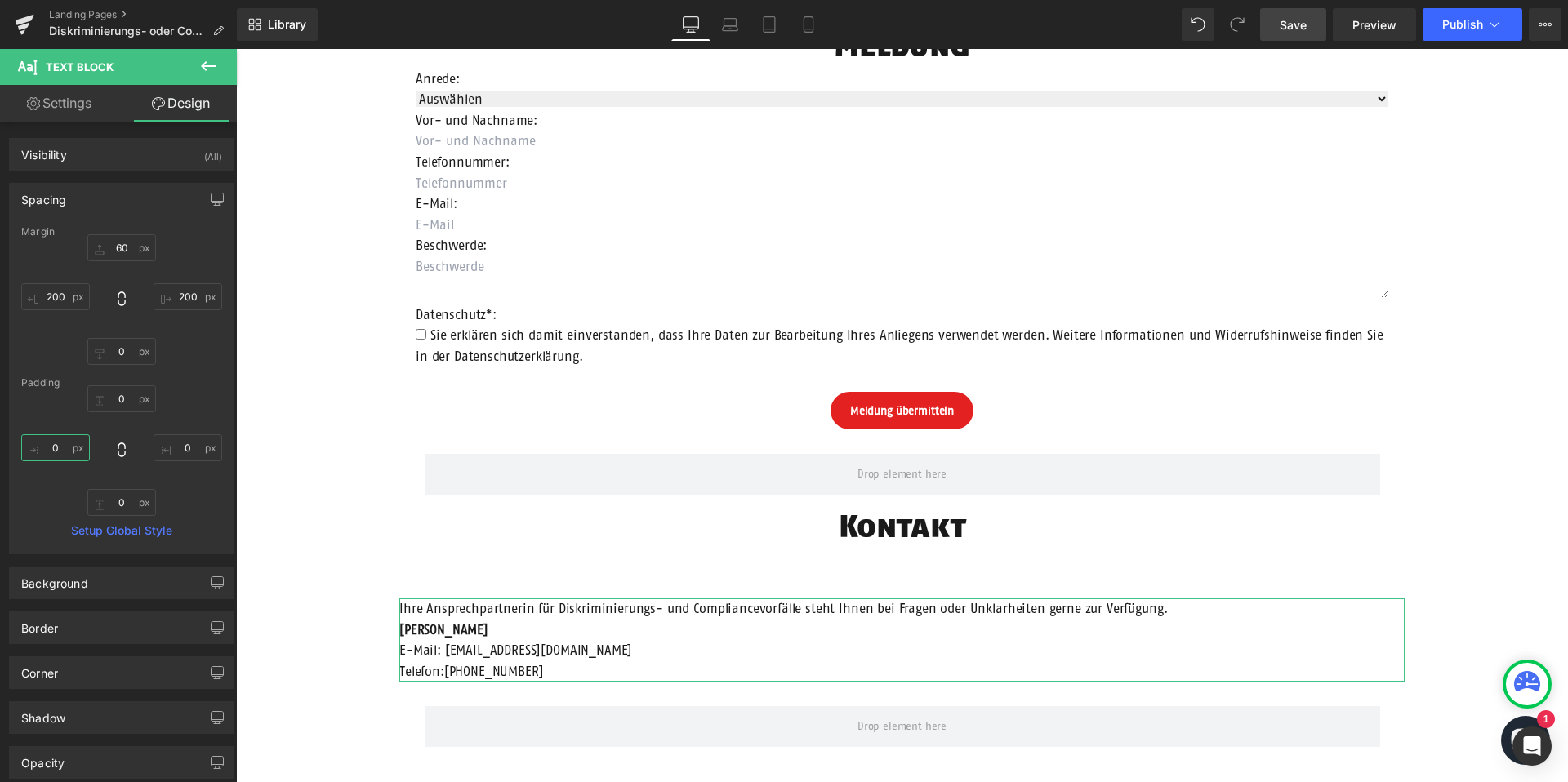
click at [58, 442] on input "0" at bounding box center [56, 448] width 69 height 27
type input "20"
click at [189, 450] on input "0" at bounding box center [188, 448] width 69 height 27
type input "20"
click at [127, 206] on div "Spacing" at bounding box center [121, 199] width 223 height 31
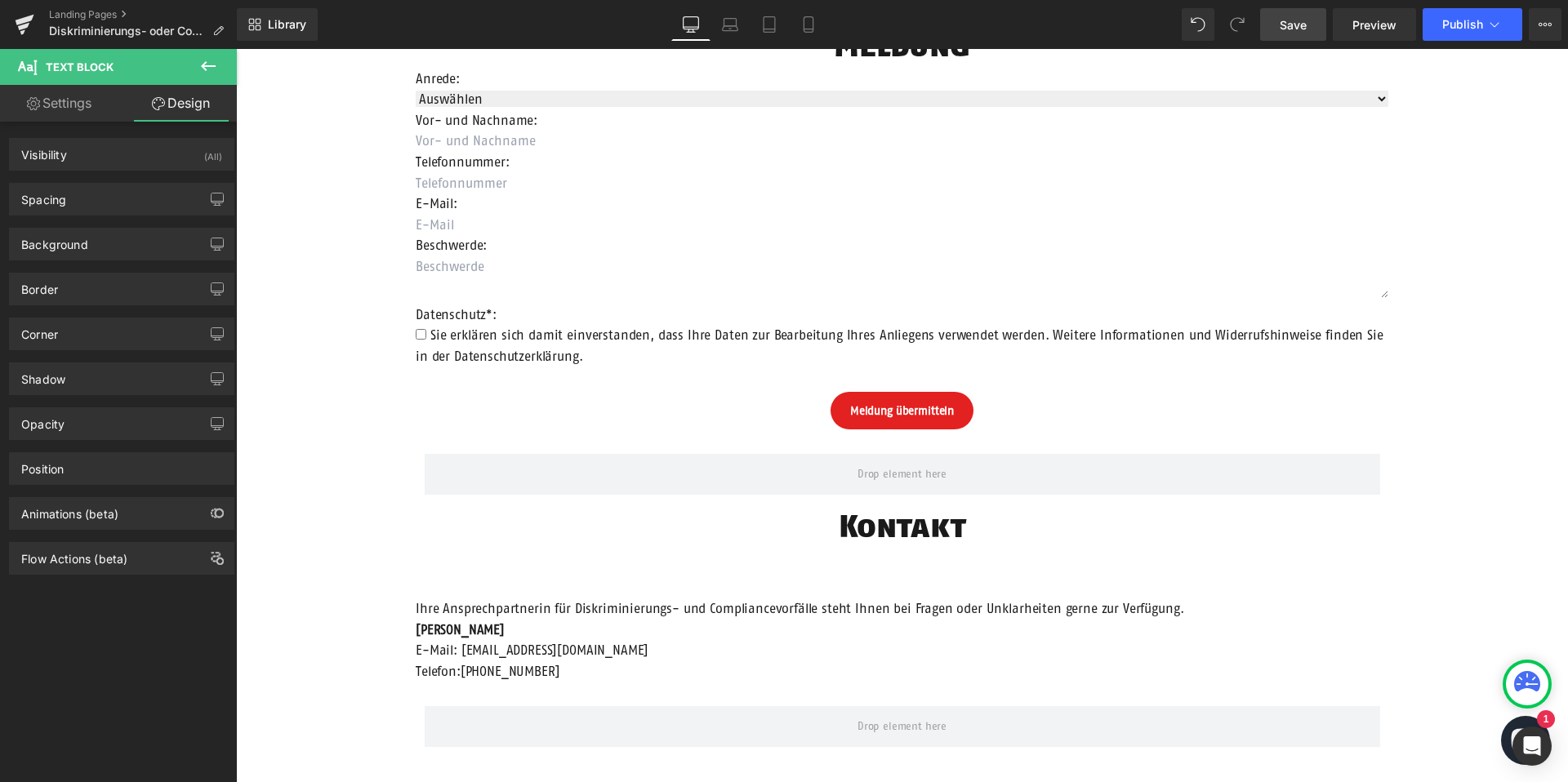
click at [260, 360] on div "Row Diskriminierungs- oder Compliancevorfall Heading Die Einhaltung der geltend…" at bounding box center [902, 106] width 1332 height 1732
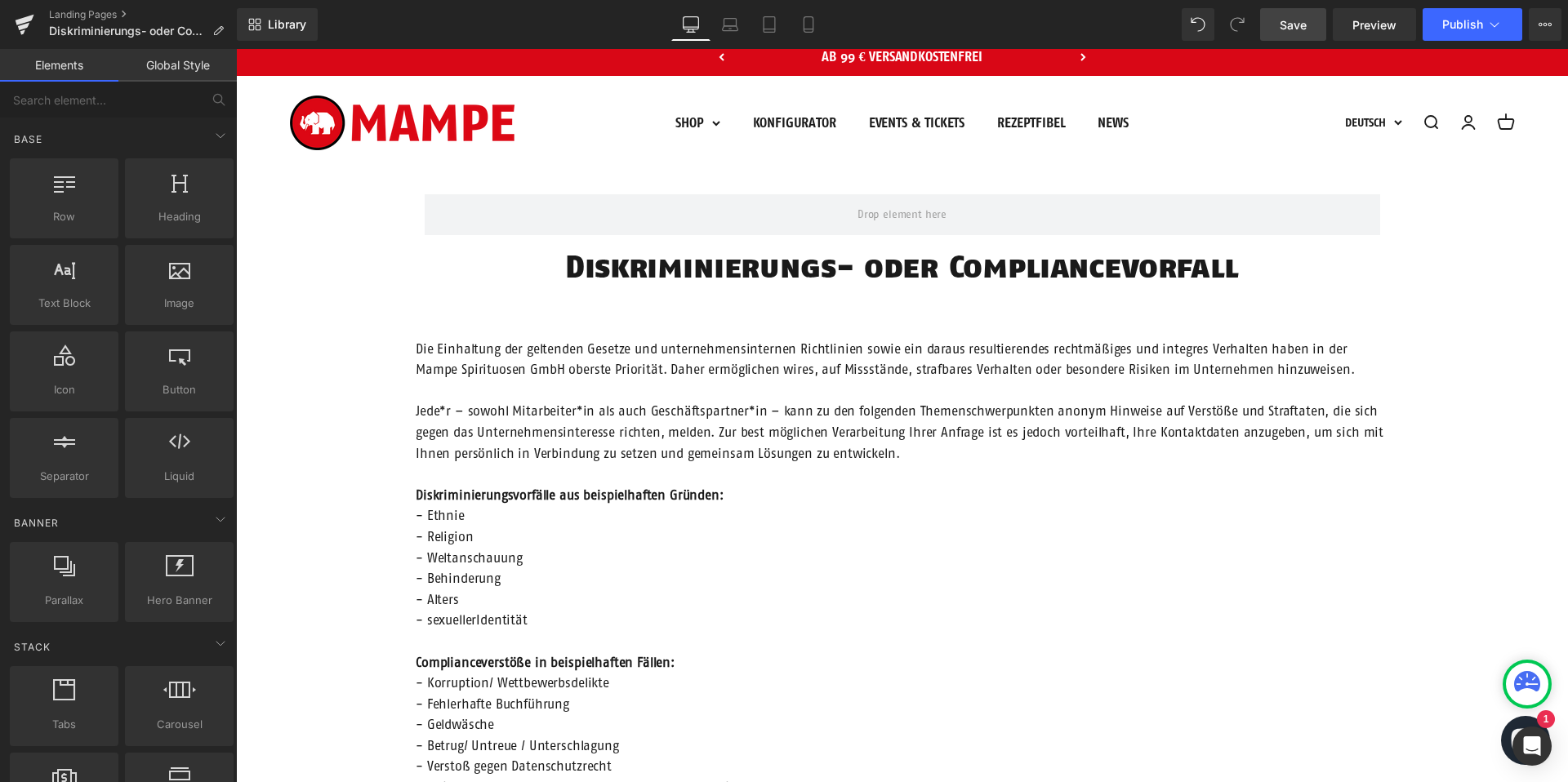
scroll to position [0, 0]
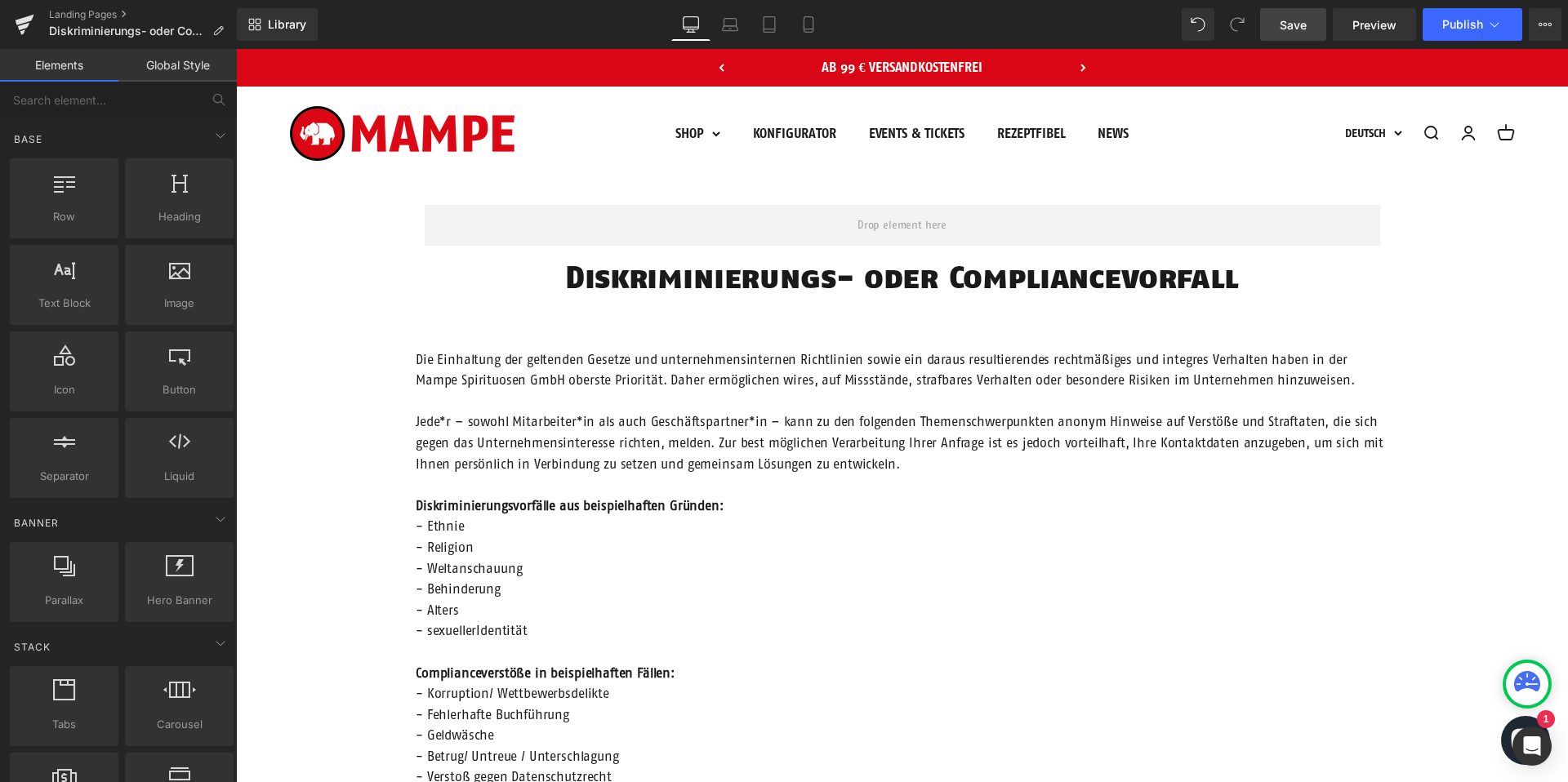
click at [1297, 13] on link "Save" at bounding box center [1292, 25] width 66 height 33
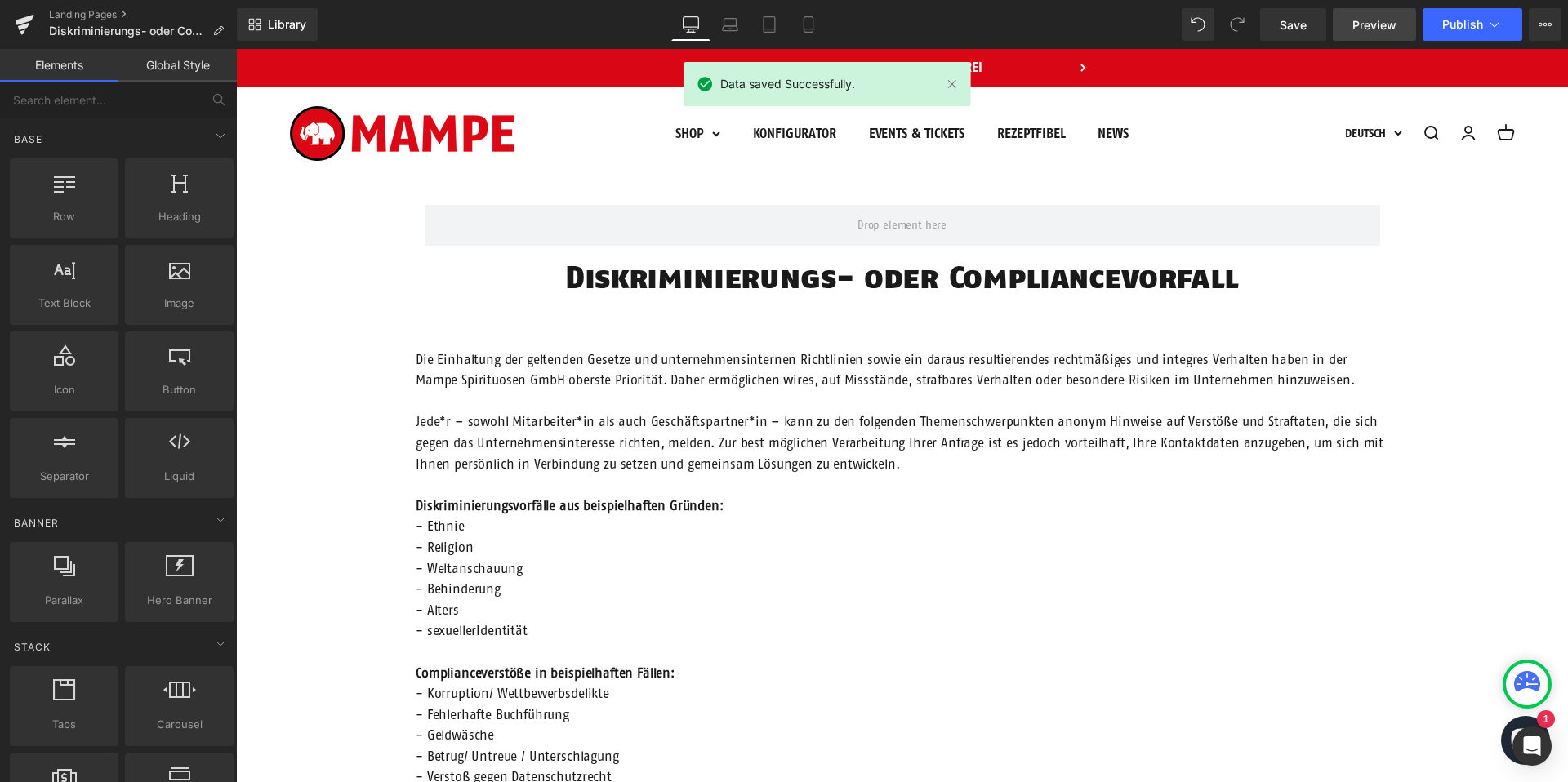
click at [1373, 29] on span "Preview" at bounding box center [1374, 25] width 44 height 17
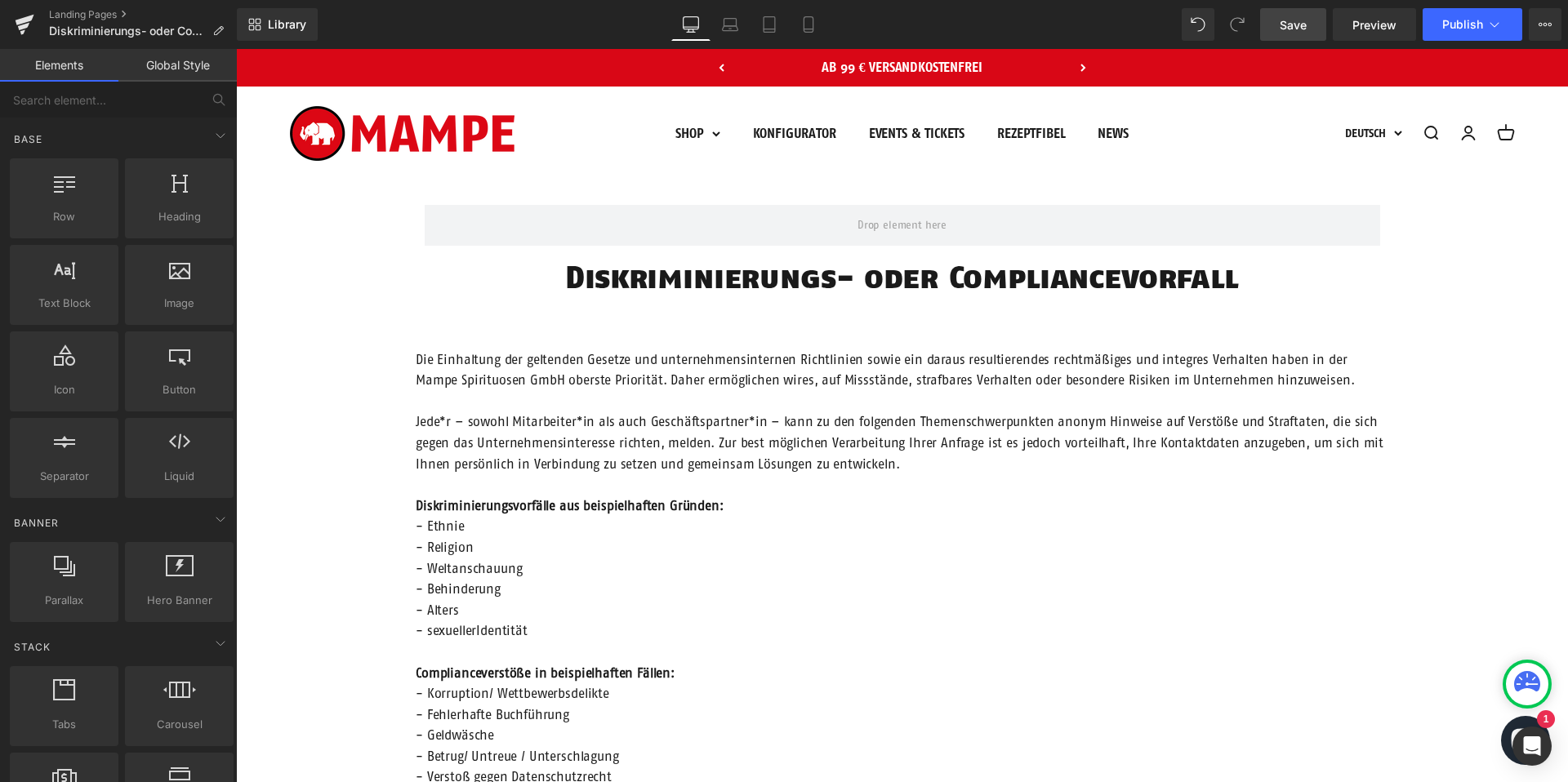
click at [1301, 30] on span "Save" at bounding box center [1292, 25] width 27 height 17
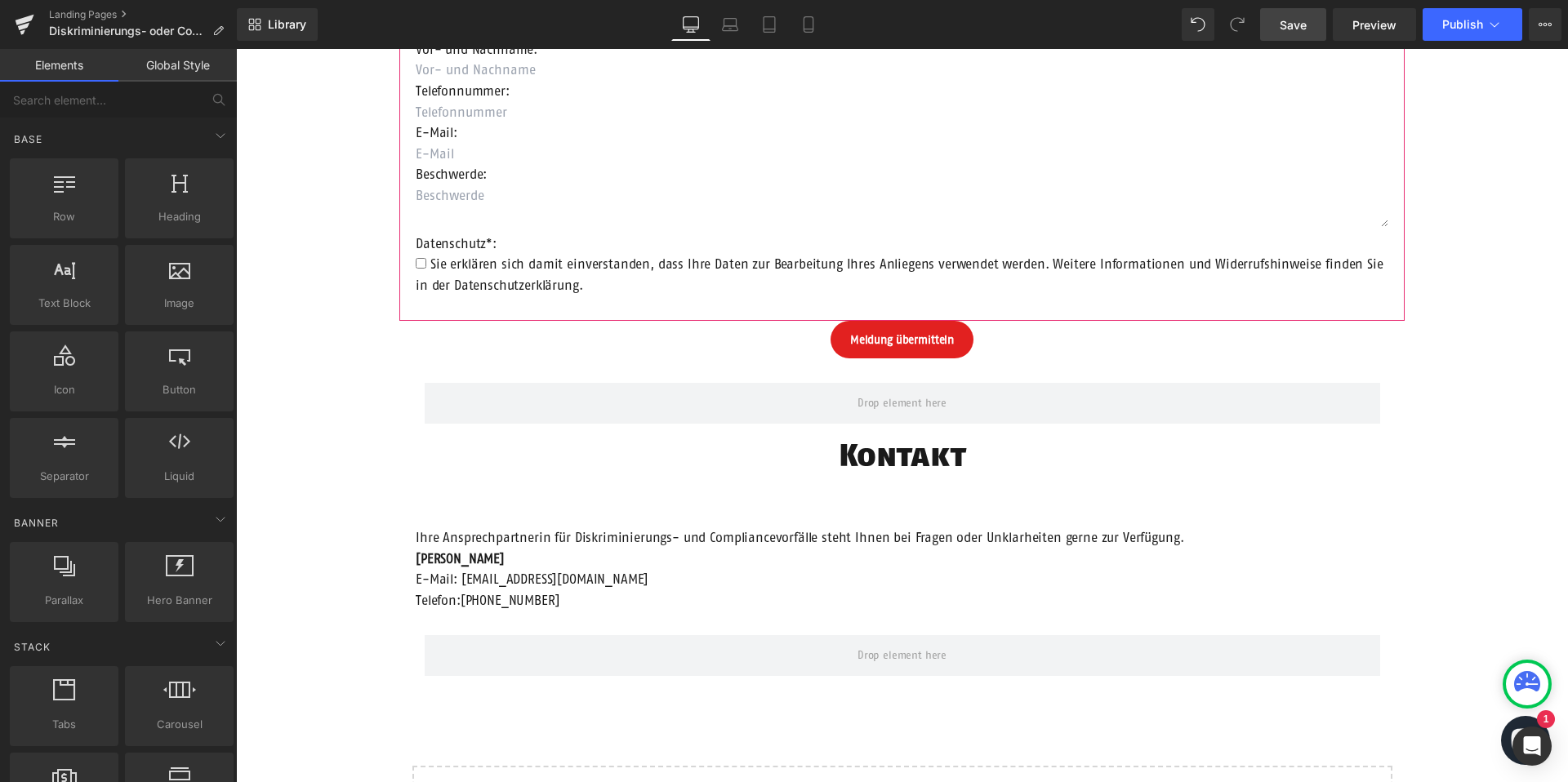
scroll to position [1072, 0]
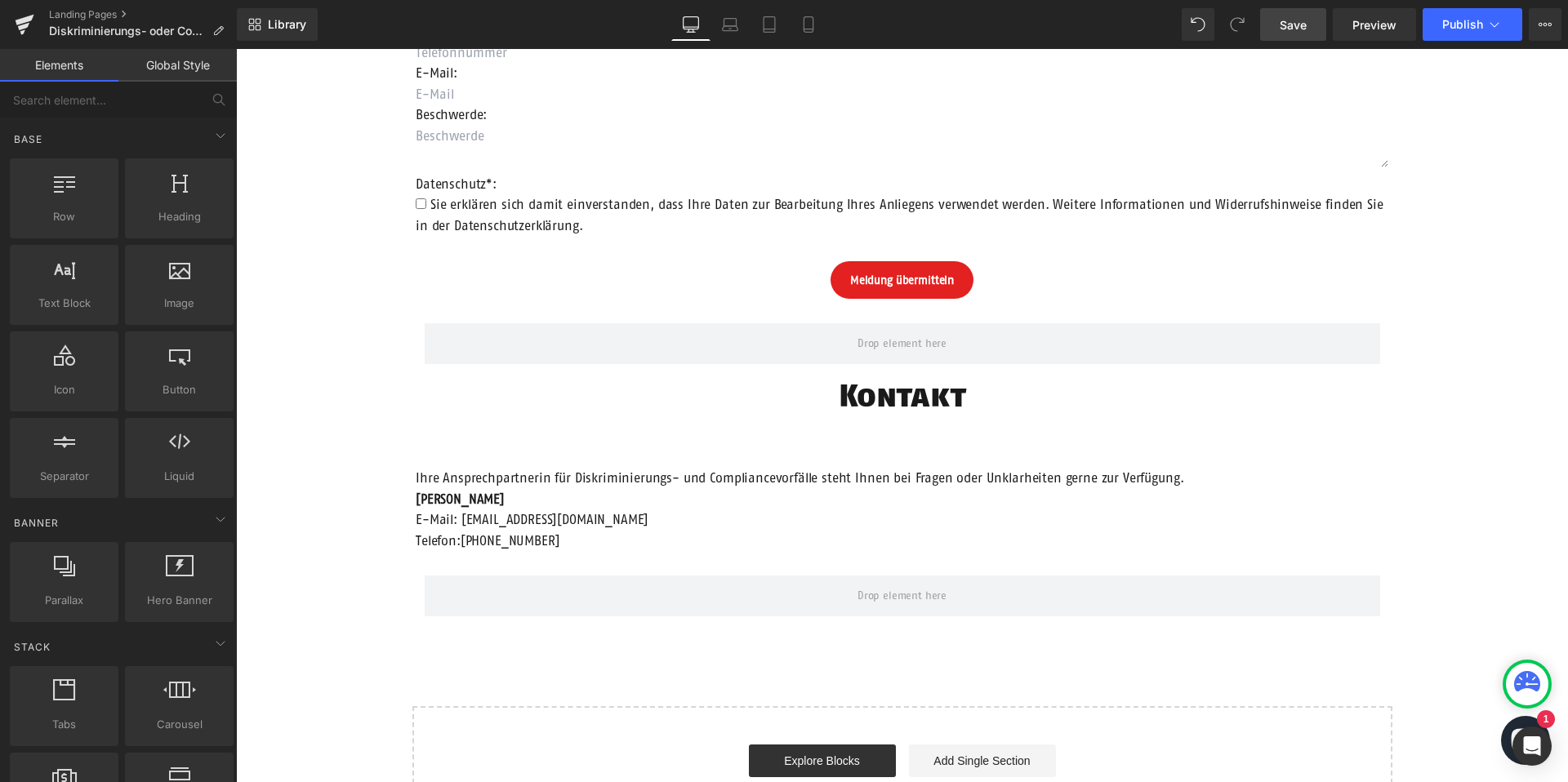
click at [1276, 15] on link "Save" at bounding box center [1292, 25] width 66 height 33
click at [892, 211] on span "Checkbox" at bounding box center [898, 216] width 52 height 20
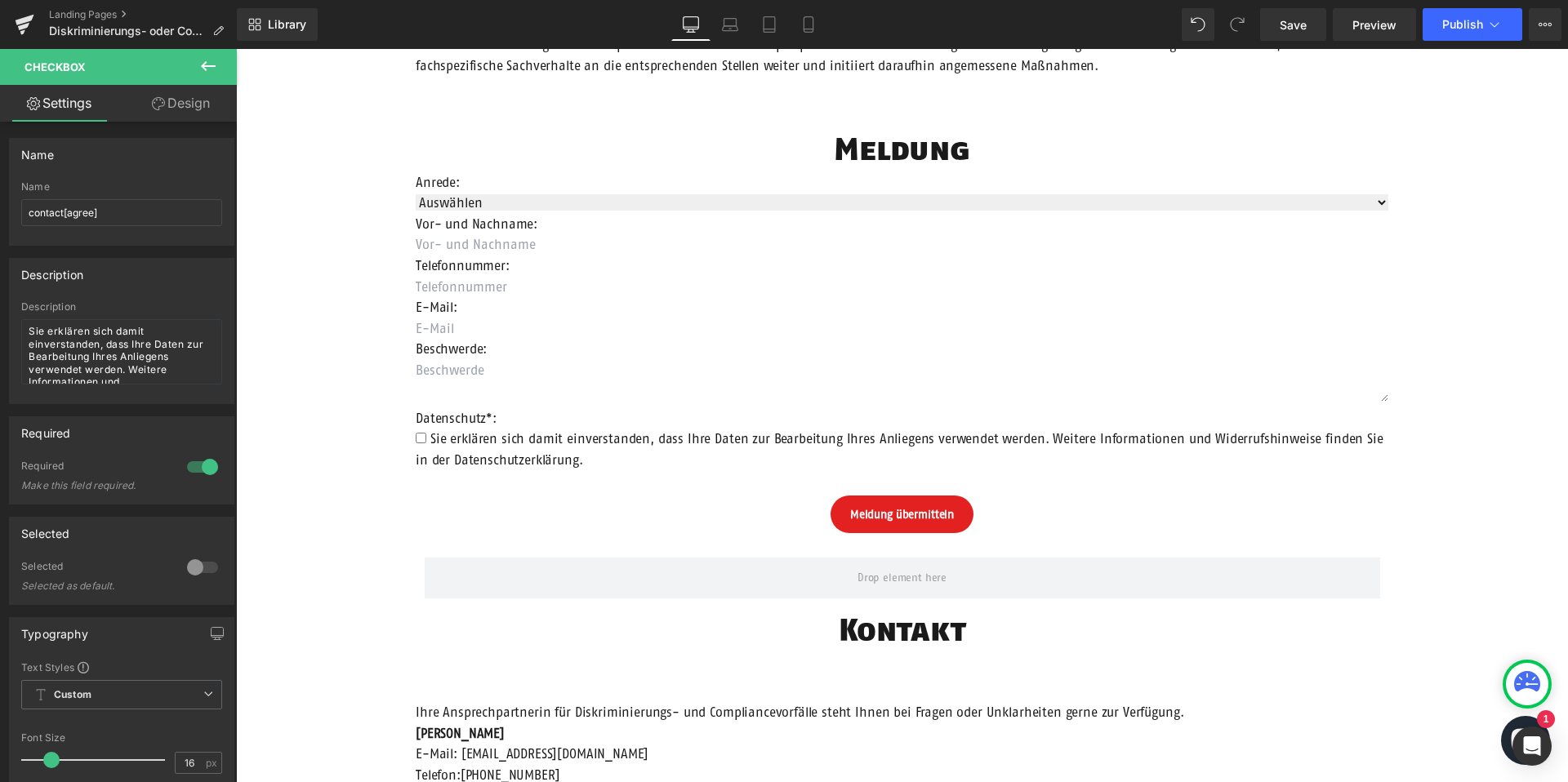
scroll to position [797, 0]
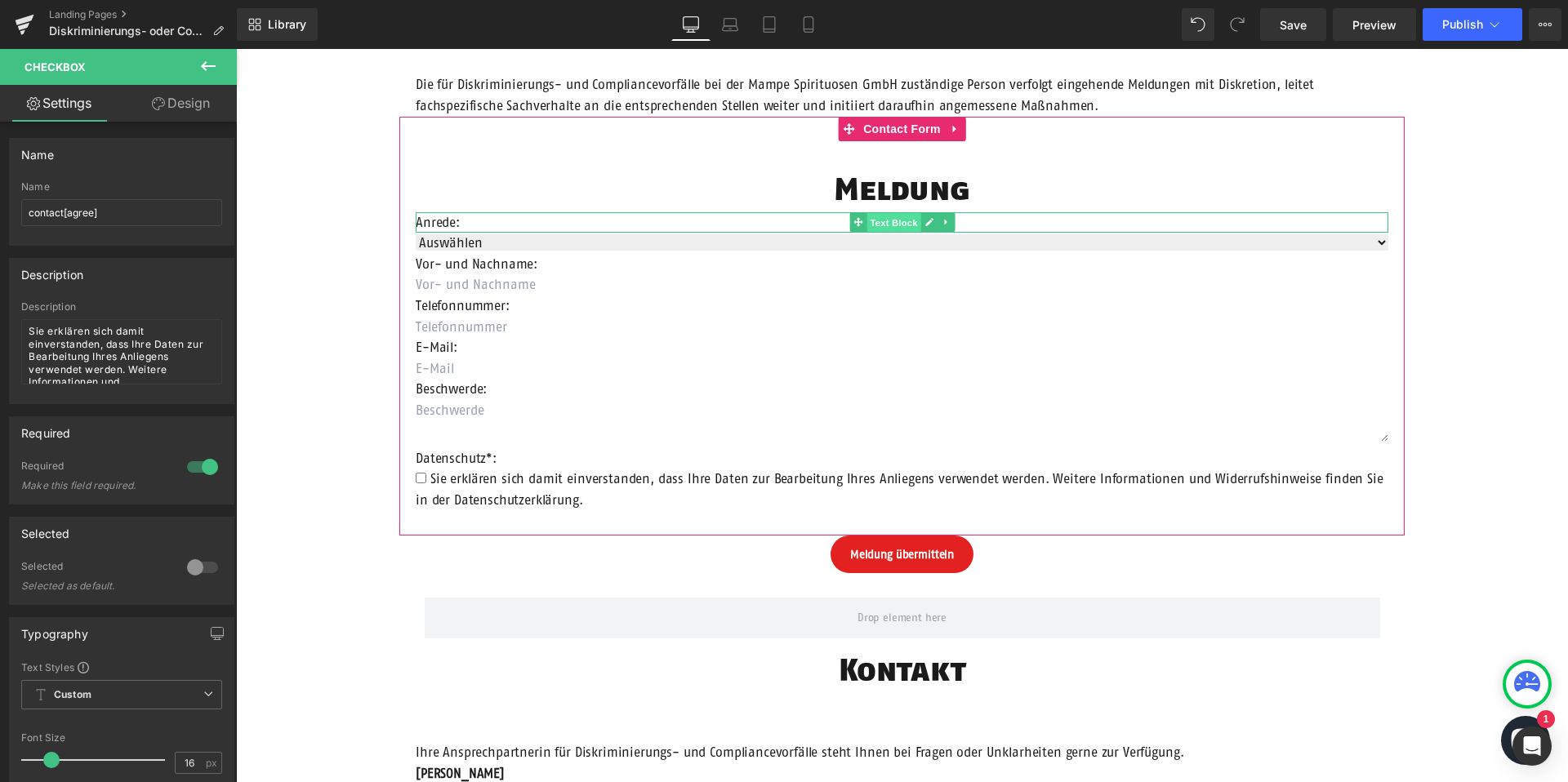
click at [892, 223] on span "Text Block" at bounding box center [893, 223] width 54 height 20
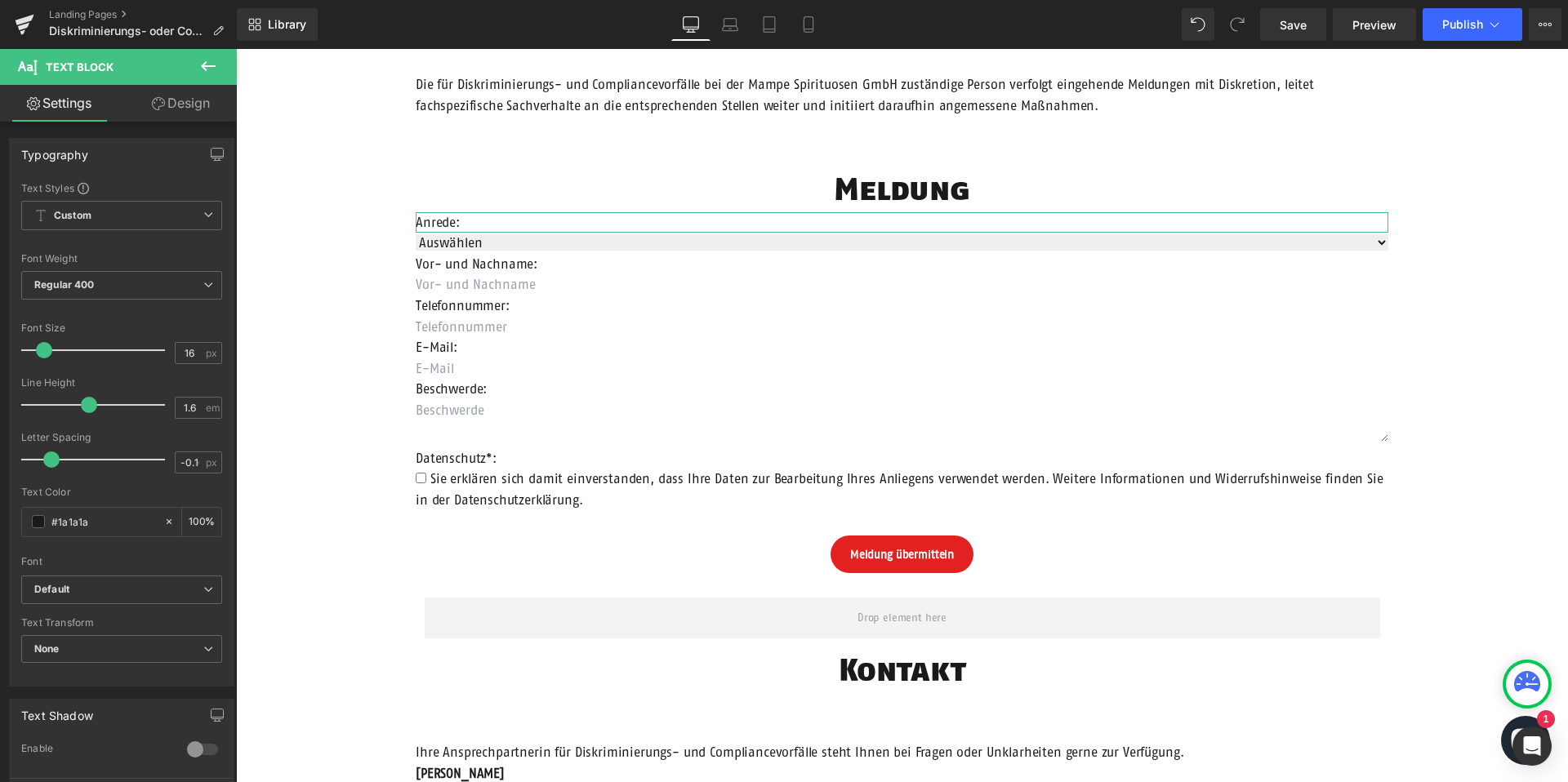
click at [145, 106] on link "Design" at bounding box center [181, 103] width 119 height 37
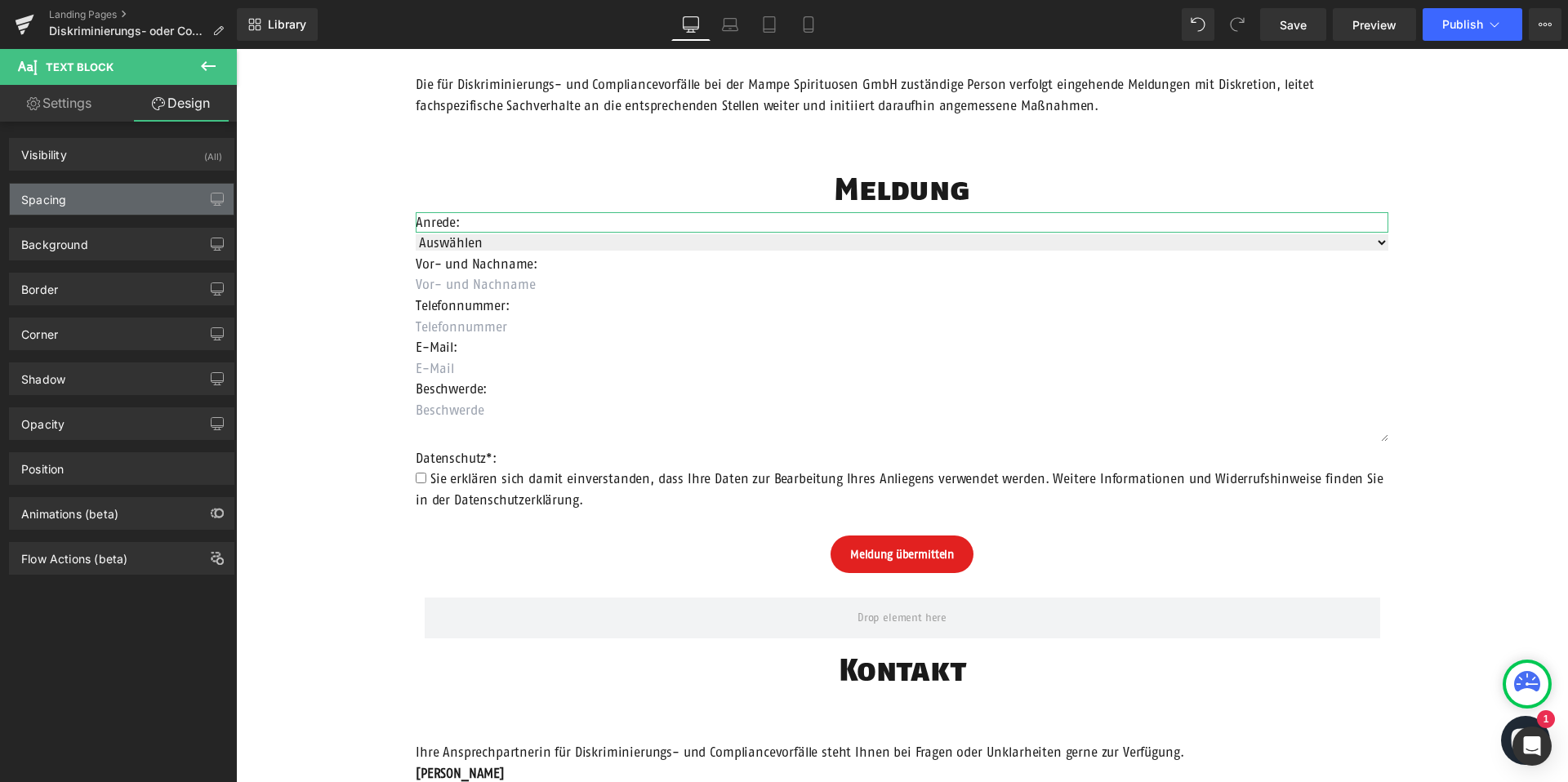
click at [112, 193] on div "Spacing" at bounding box center [121, 199] width 223 height 31
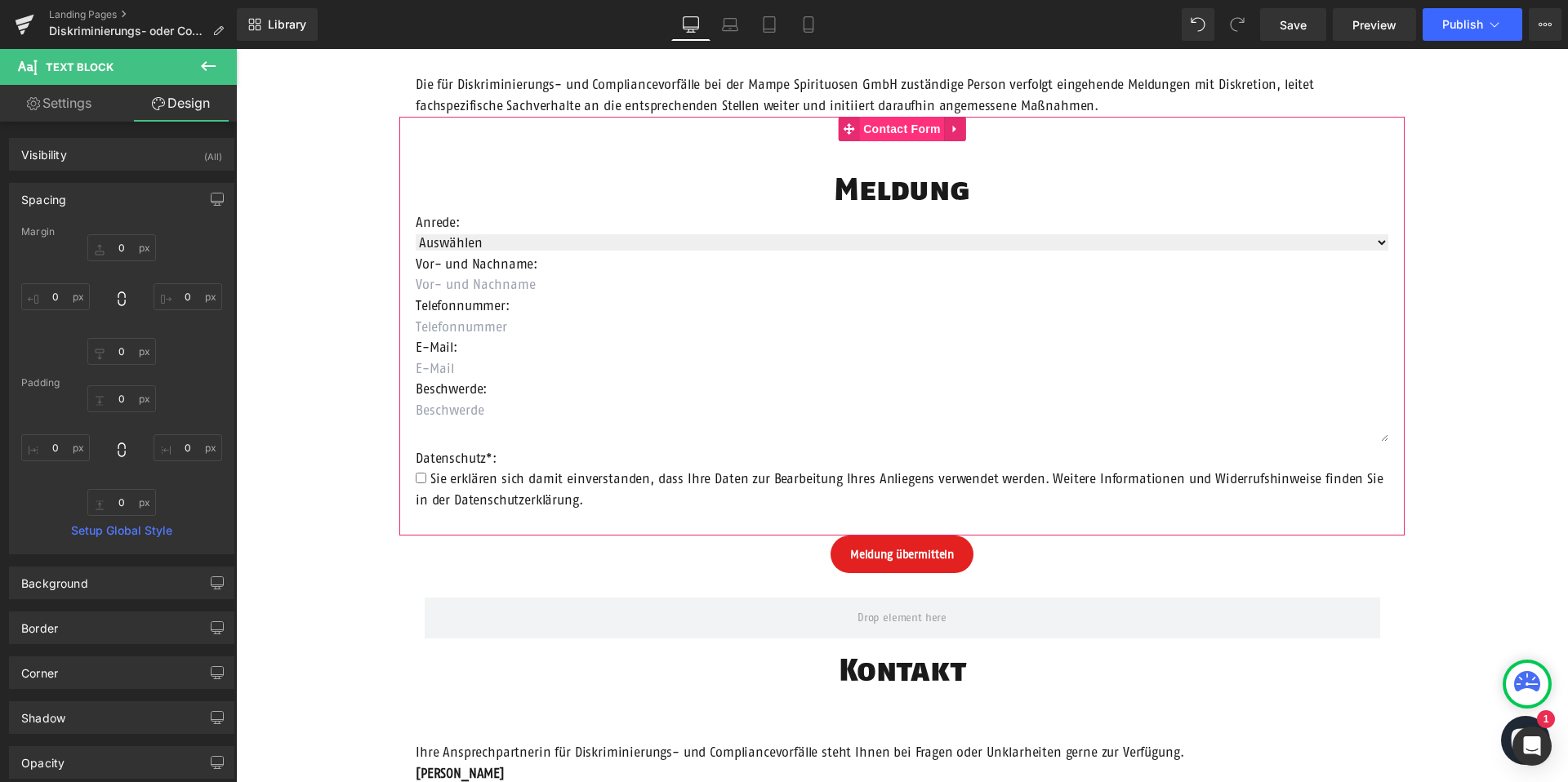
click at [895, 127] on span "Contact Form" at bounding box center [902, 129] width 86 height 25
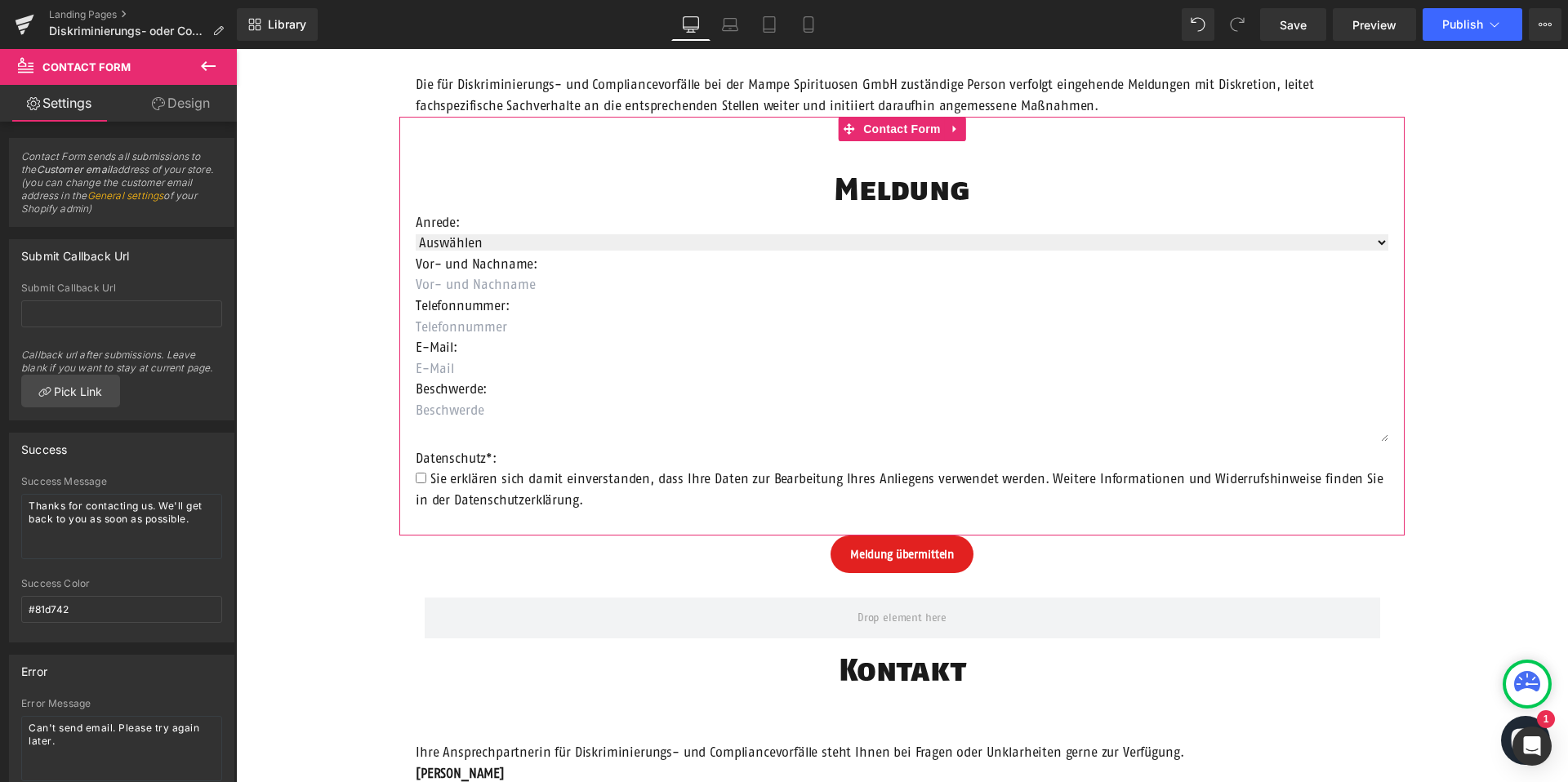
click at [183, 102] on link "Design" at bounding box center [181, 103] width 119 height 37
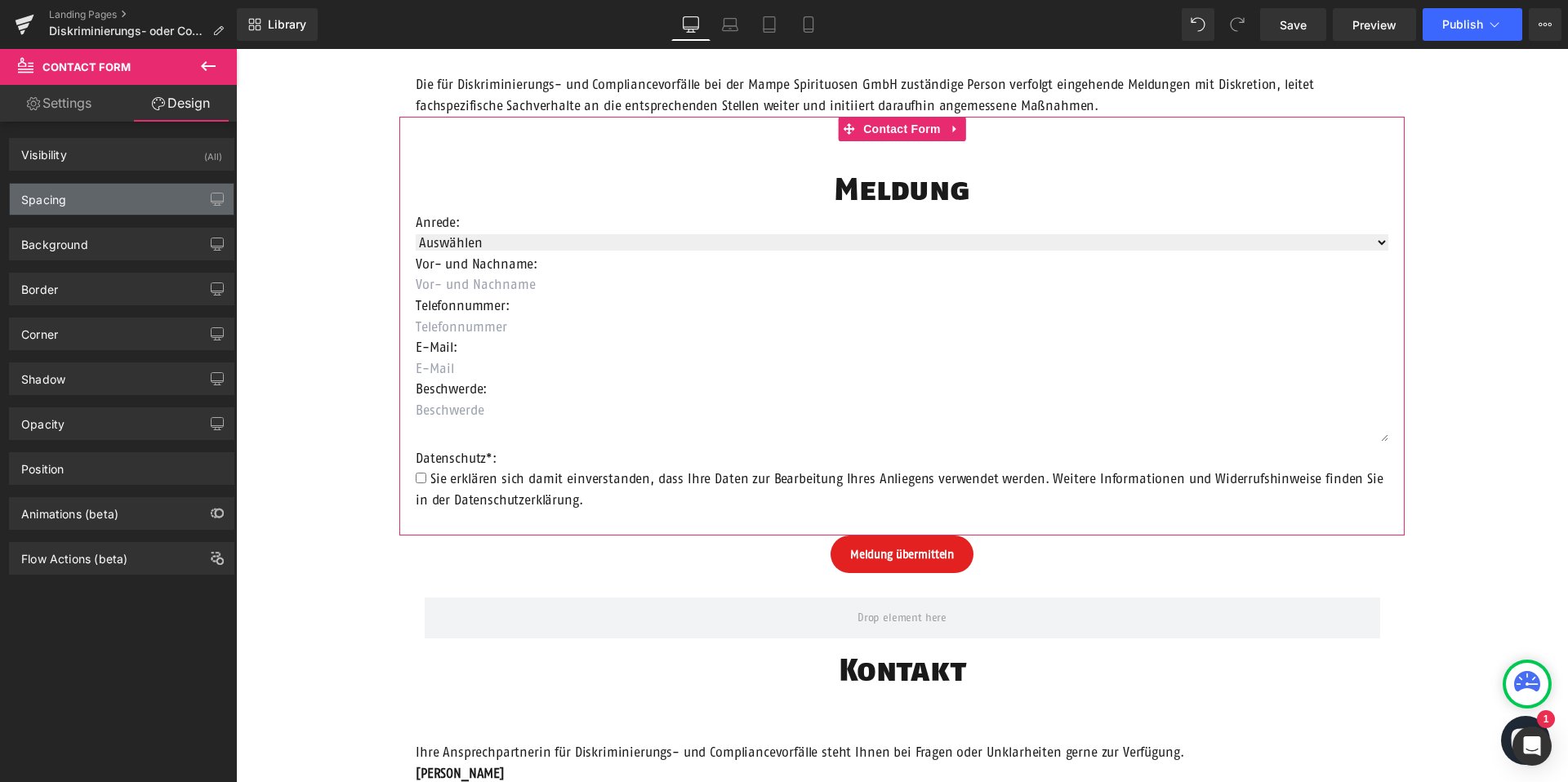
type input "0"
type input "200"
type input "0"
type input "200"
type input "60"
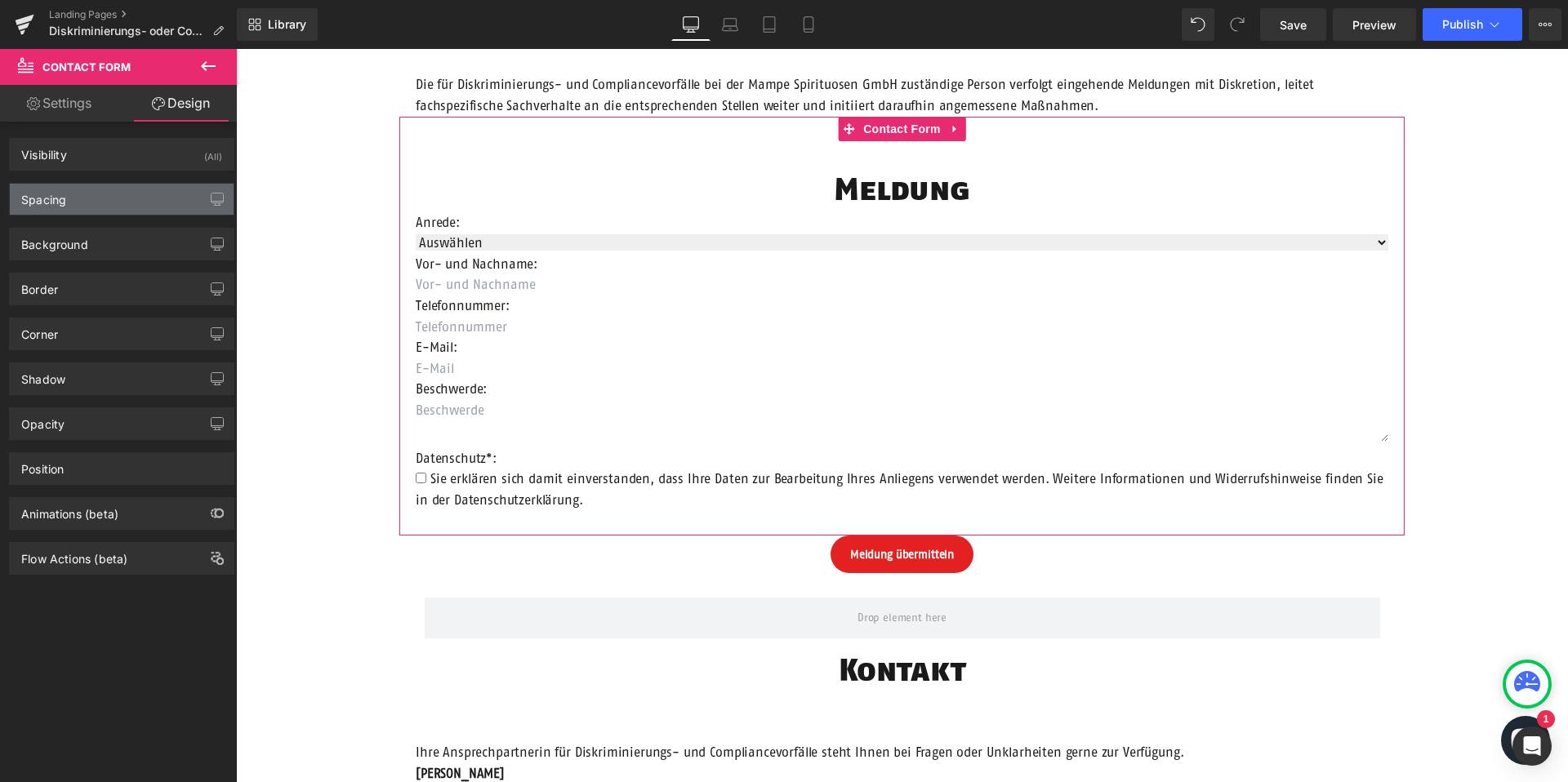
type input "20"
type input "30"
type input "20"
click at [95, 201] on div "Spacing" at bounding box center [121, 199] width 223 height 31
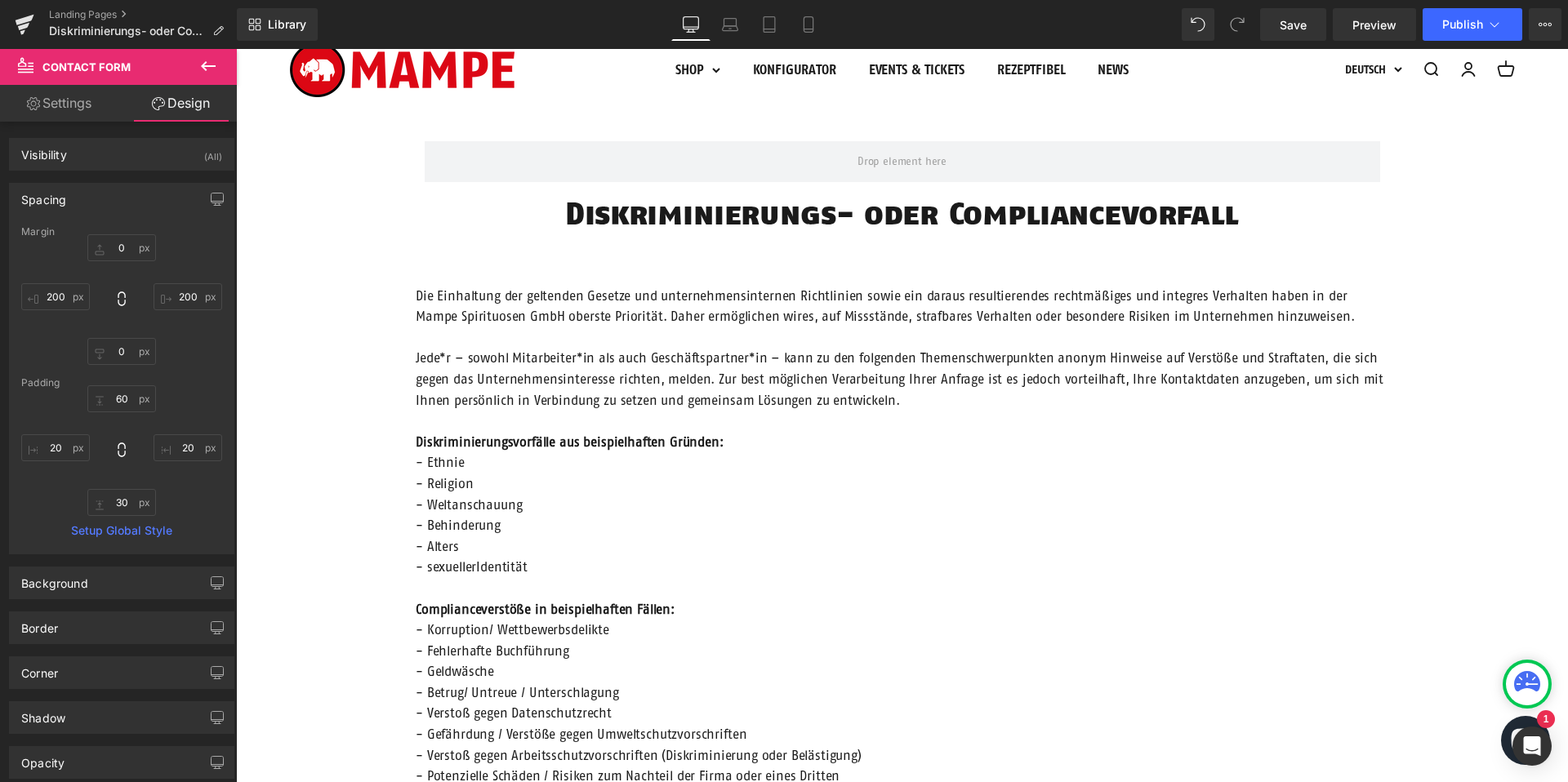
scroll to position [38, 0]
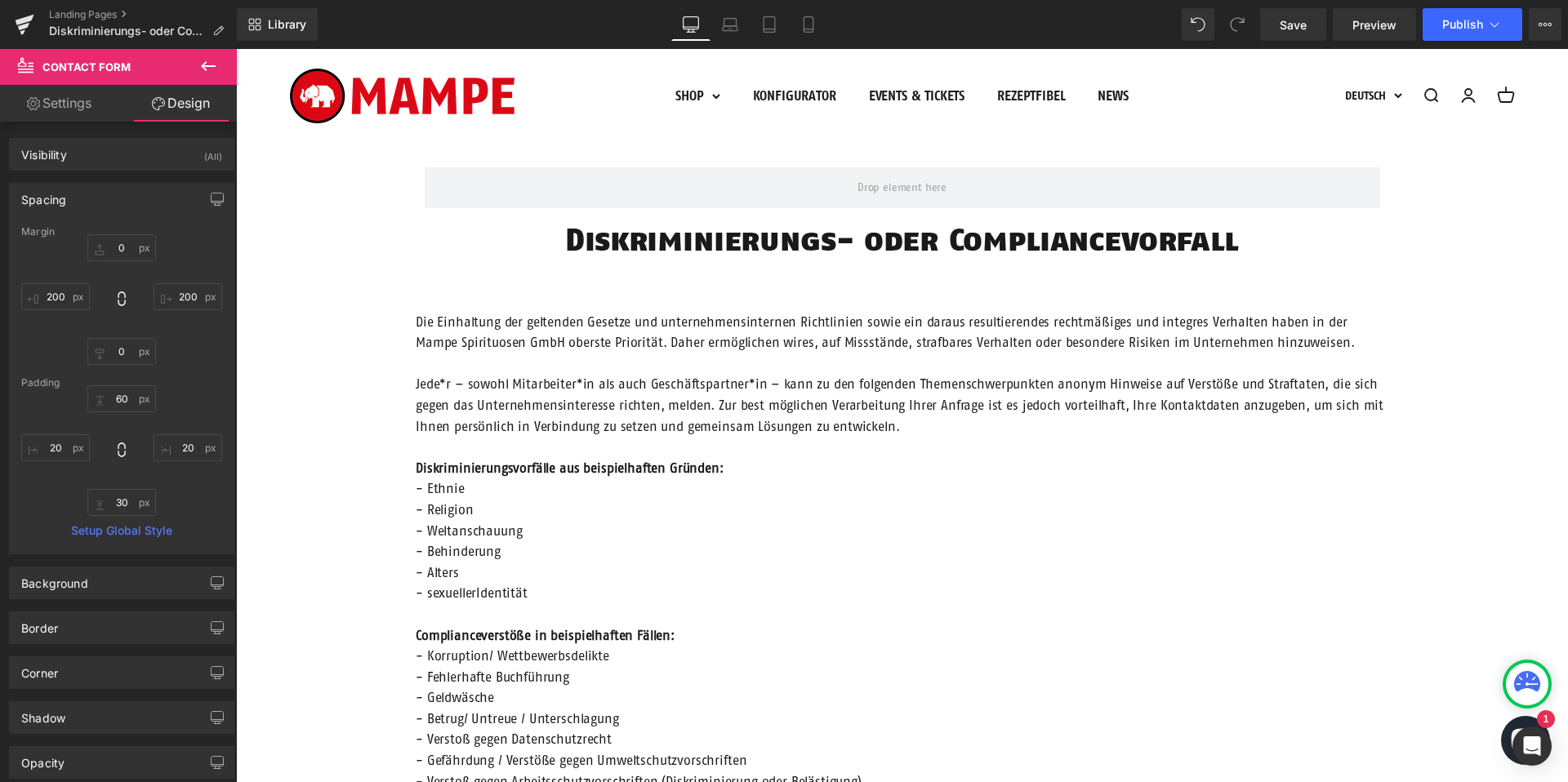
click at [915, 351] on p "Die Einhaltung der geltenden Gesetze und unternehmensinternen Richtlinien sowie…" at bounding box center [902, 406] width 973 height 188
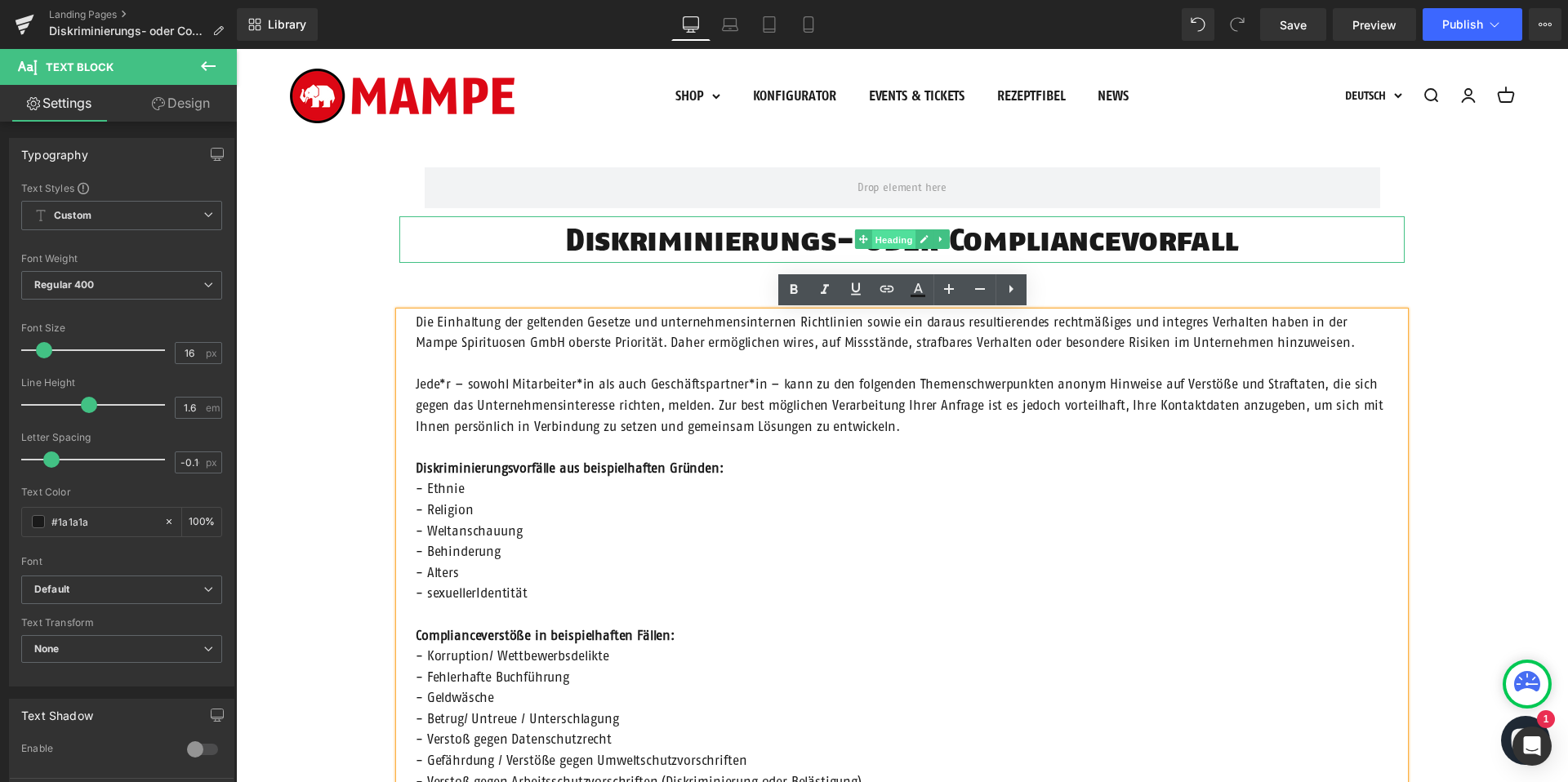
click at [893, 239] on span "Heading" at bounding box center [893, 240] width 44 height 20
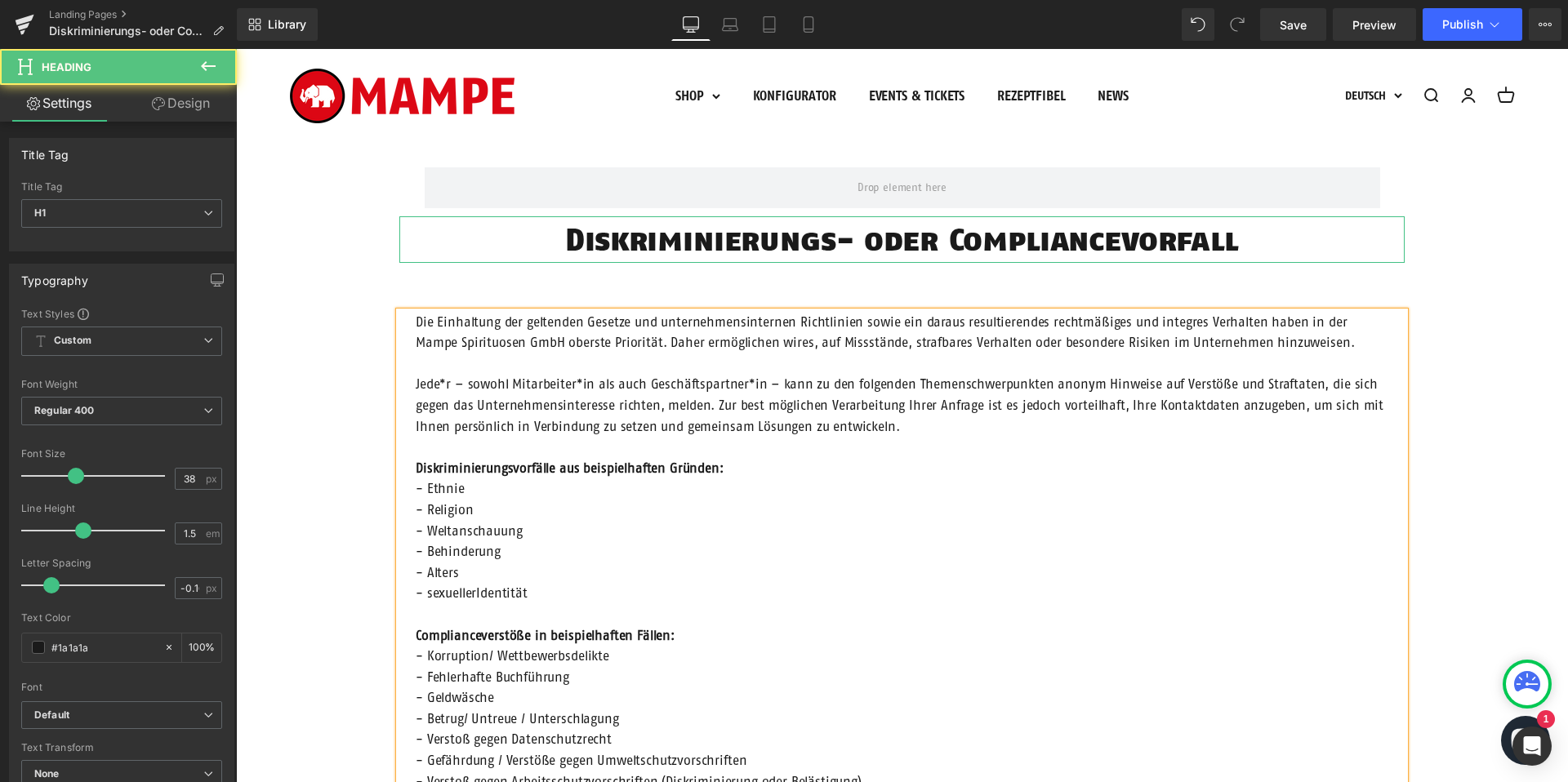
click at [173, 94] on link "Design" at bounding box center [181, 103] width 119 height 37
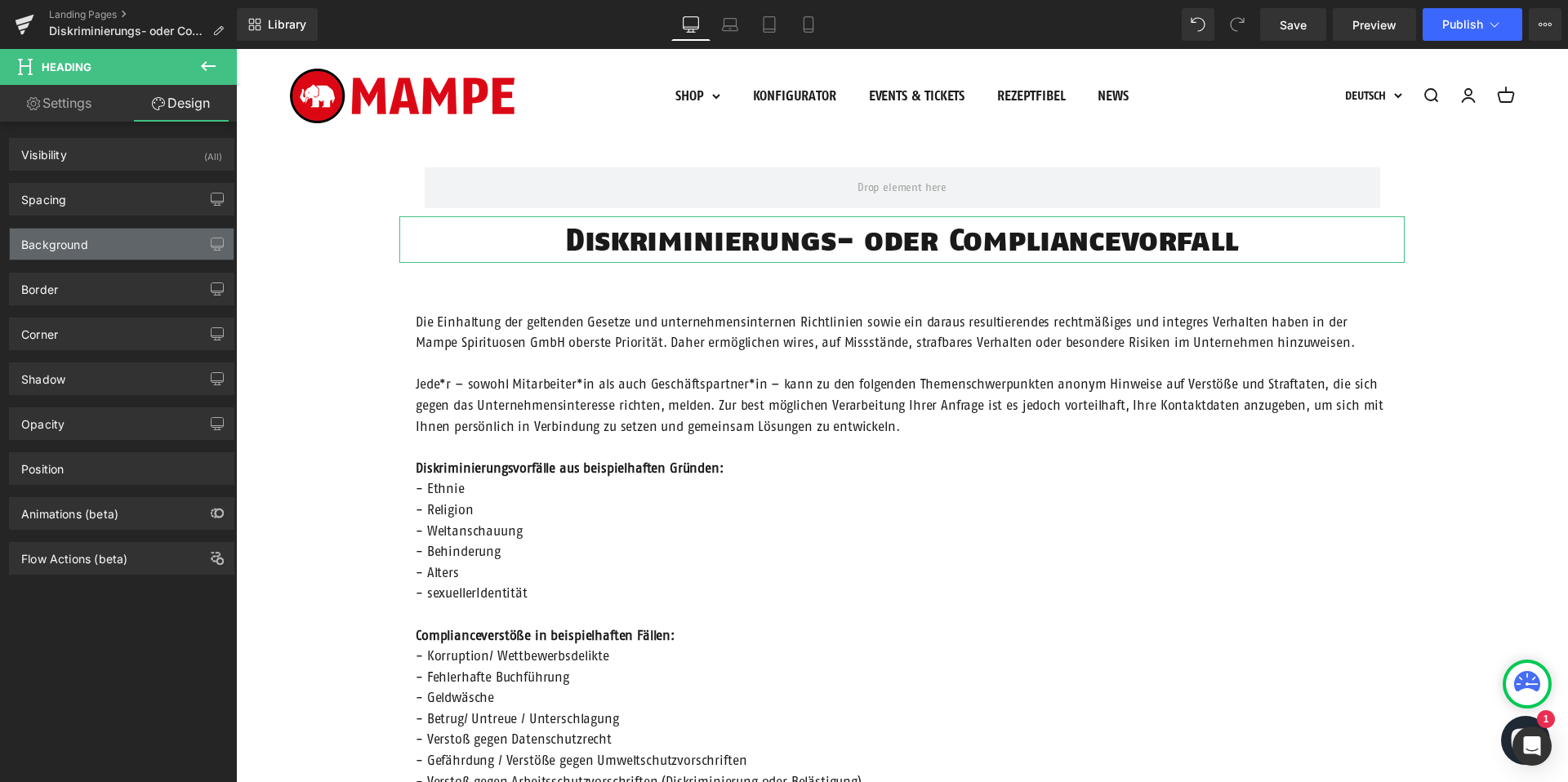
type input "0"
type input "200"
type input "0"
type input "200"
type input "0"
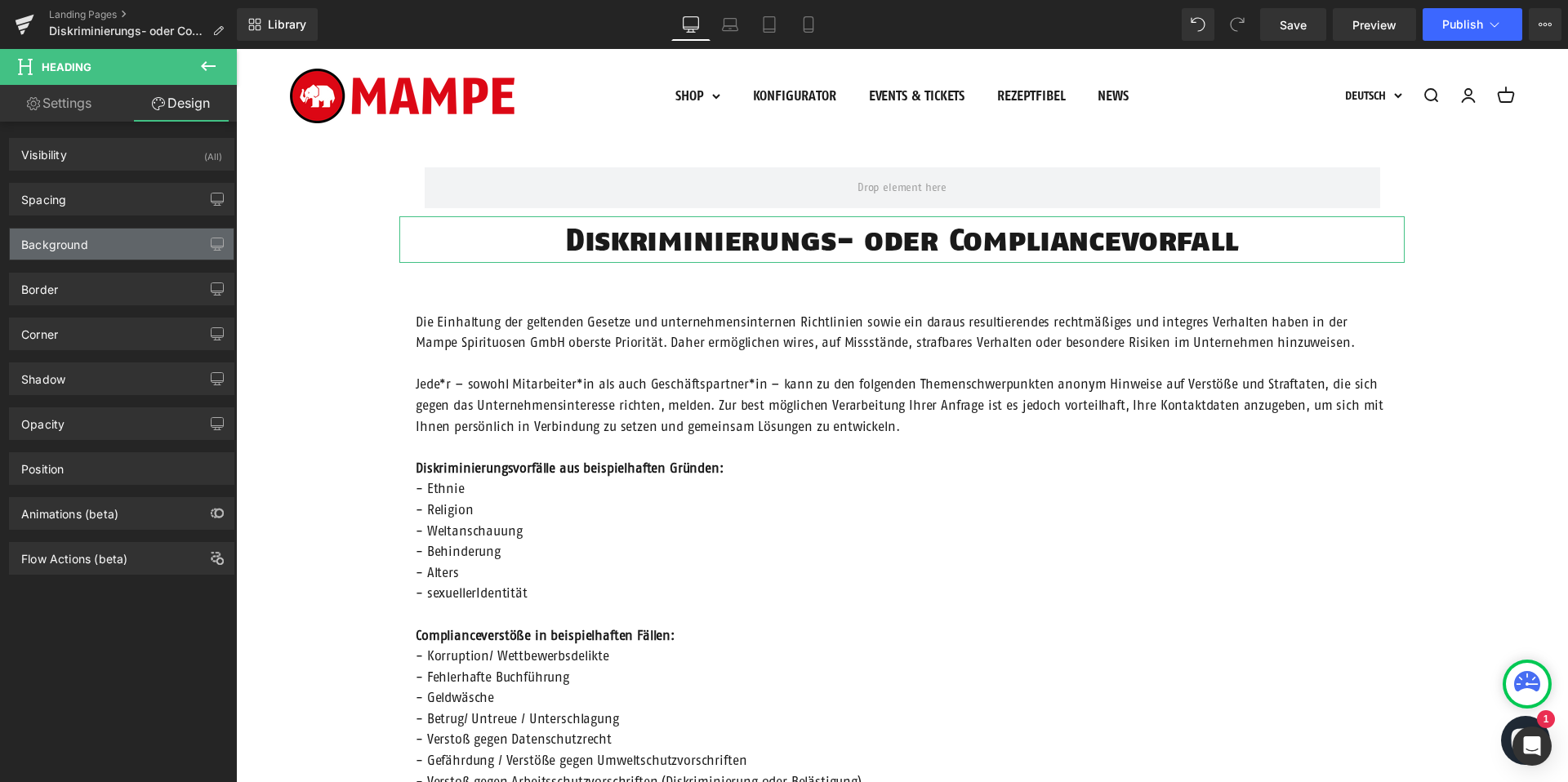
type input "0"
click at [95, 206] on div "Spacing" at bounding box center [121, 199] width 223 height 31
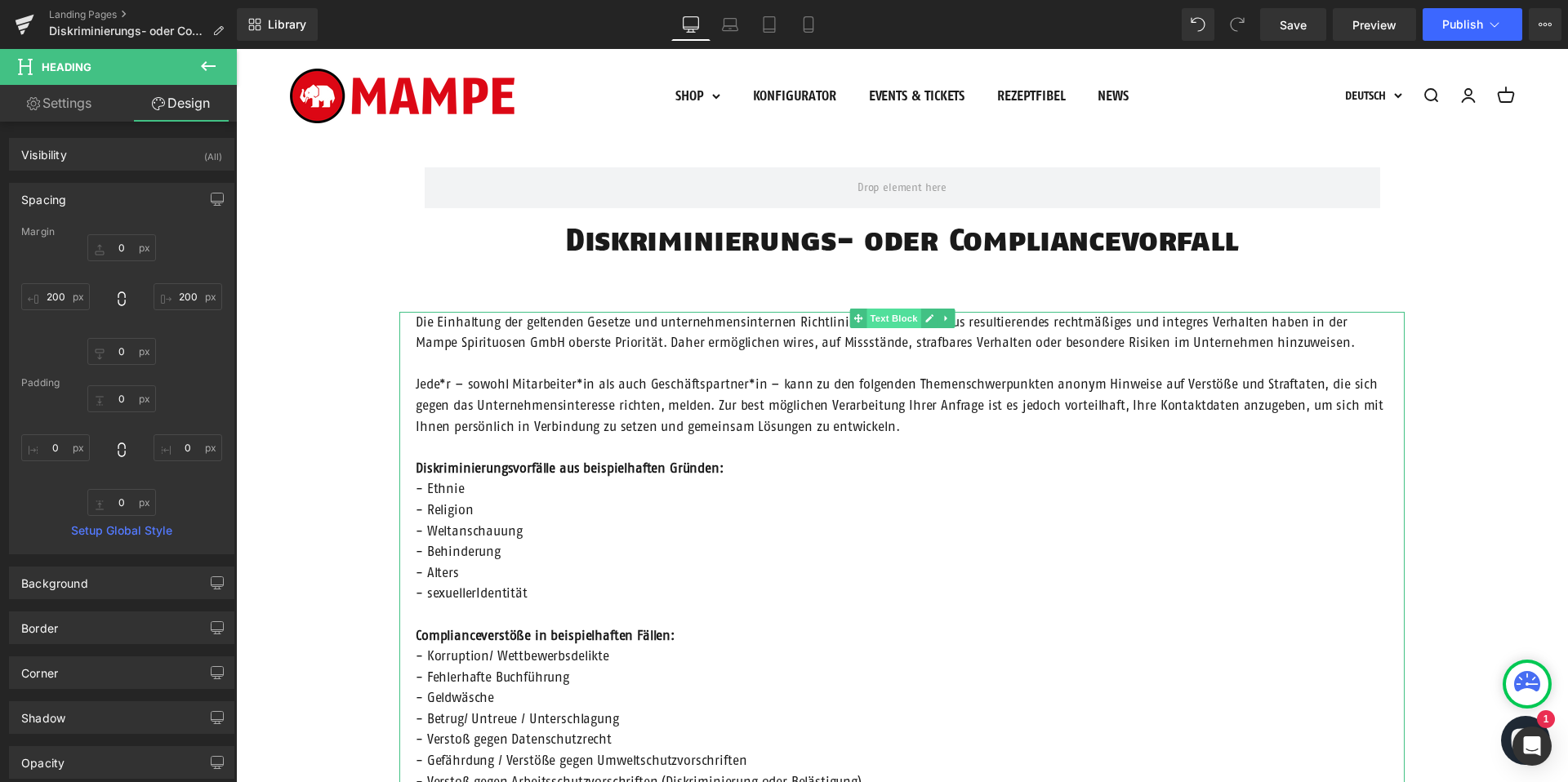
click at [895, 320] on span "Text Block" at bounding box center [893, 318] width 54 height 20
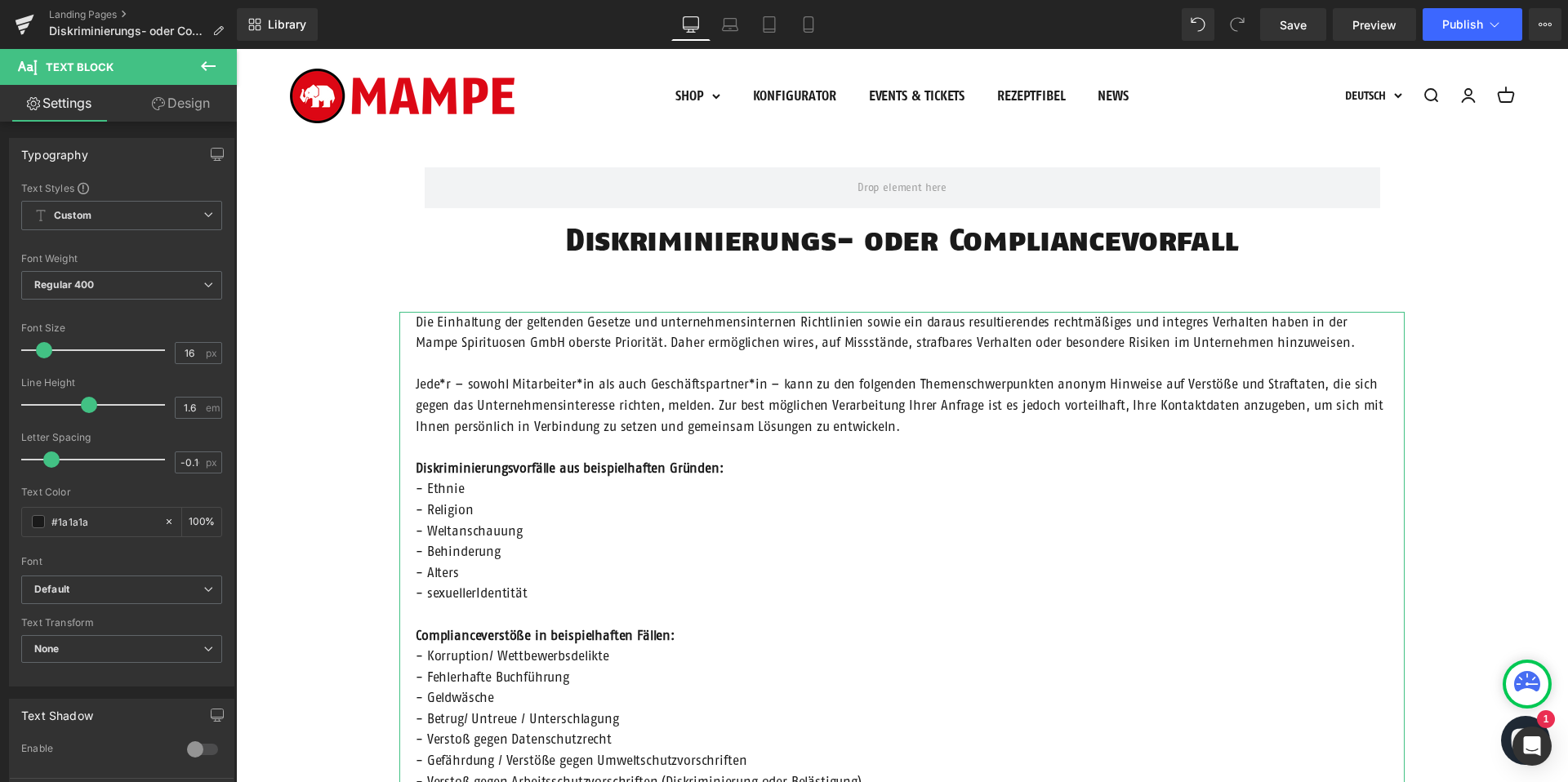
click at [160, 94] on link "Design" at bounding box center [181, 103] width 119 height 37
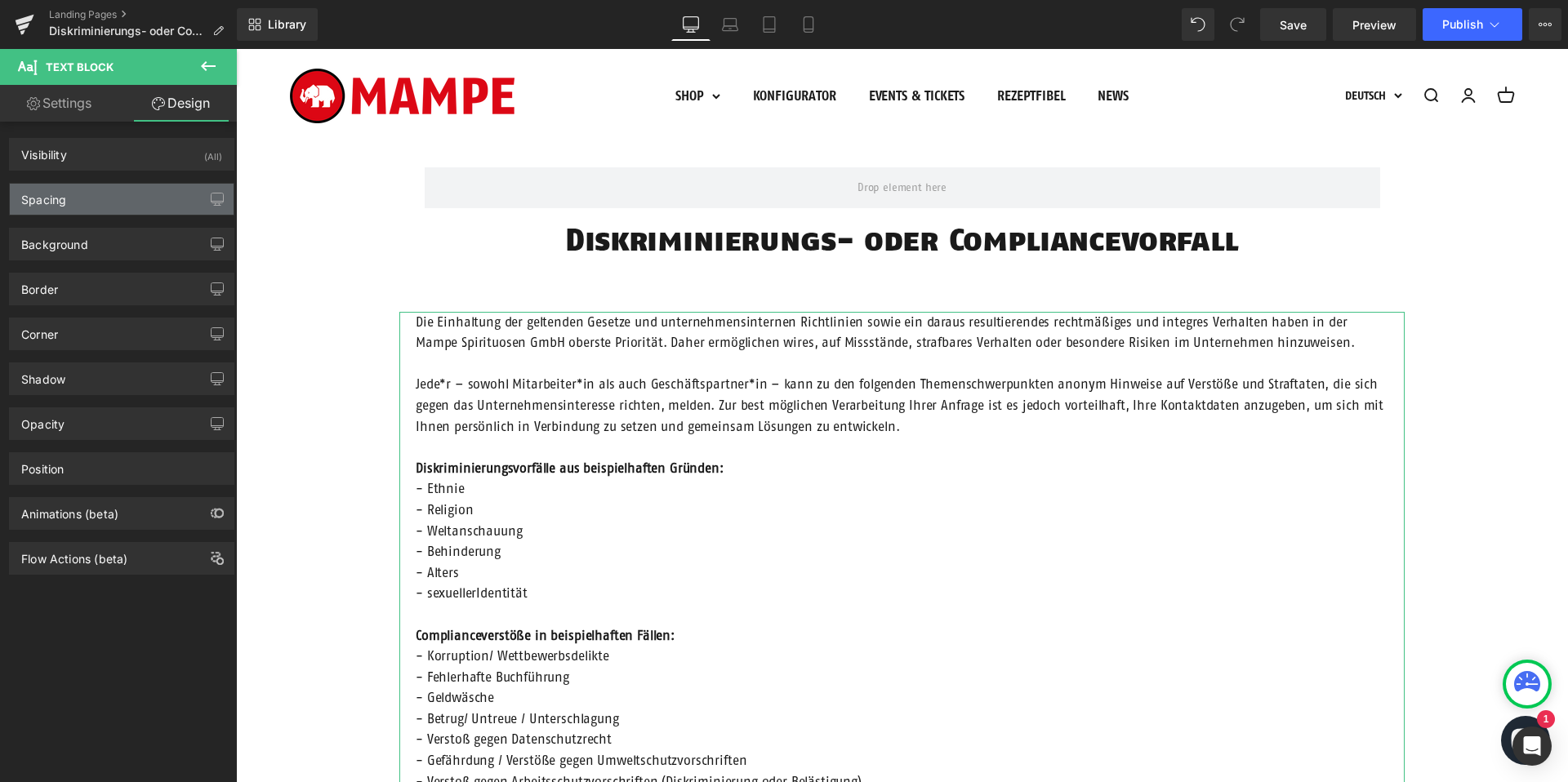
click at [100, 199] on div "Spacing" at bounding box center [121, 199] width 223 height 31
type input "60"
type input "200"
type input "0"
type input "200"
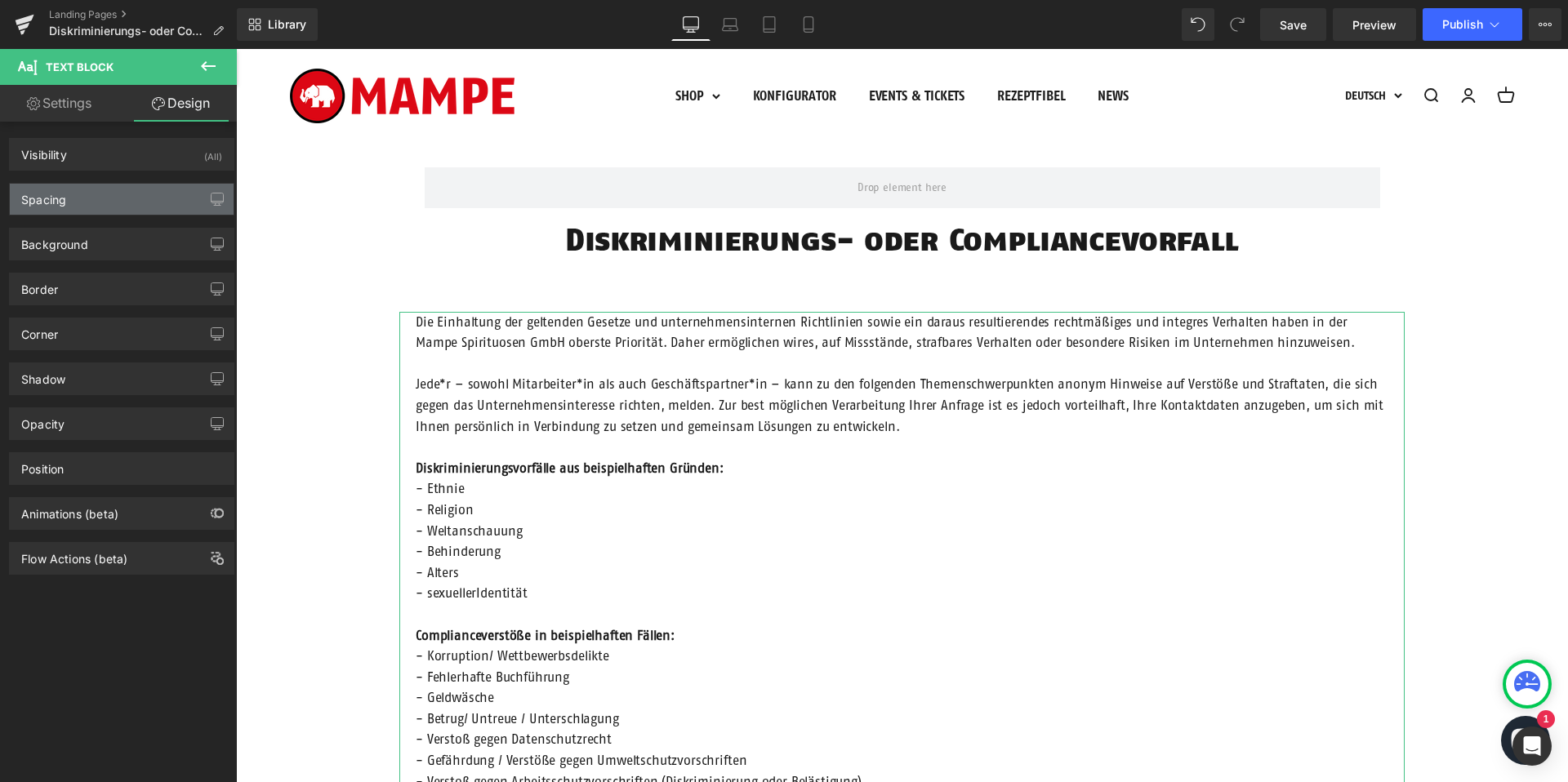
type input "0"
type input "20"
type input "0"
type input "20"
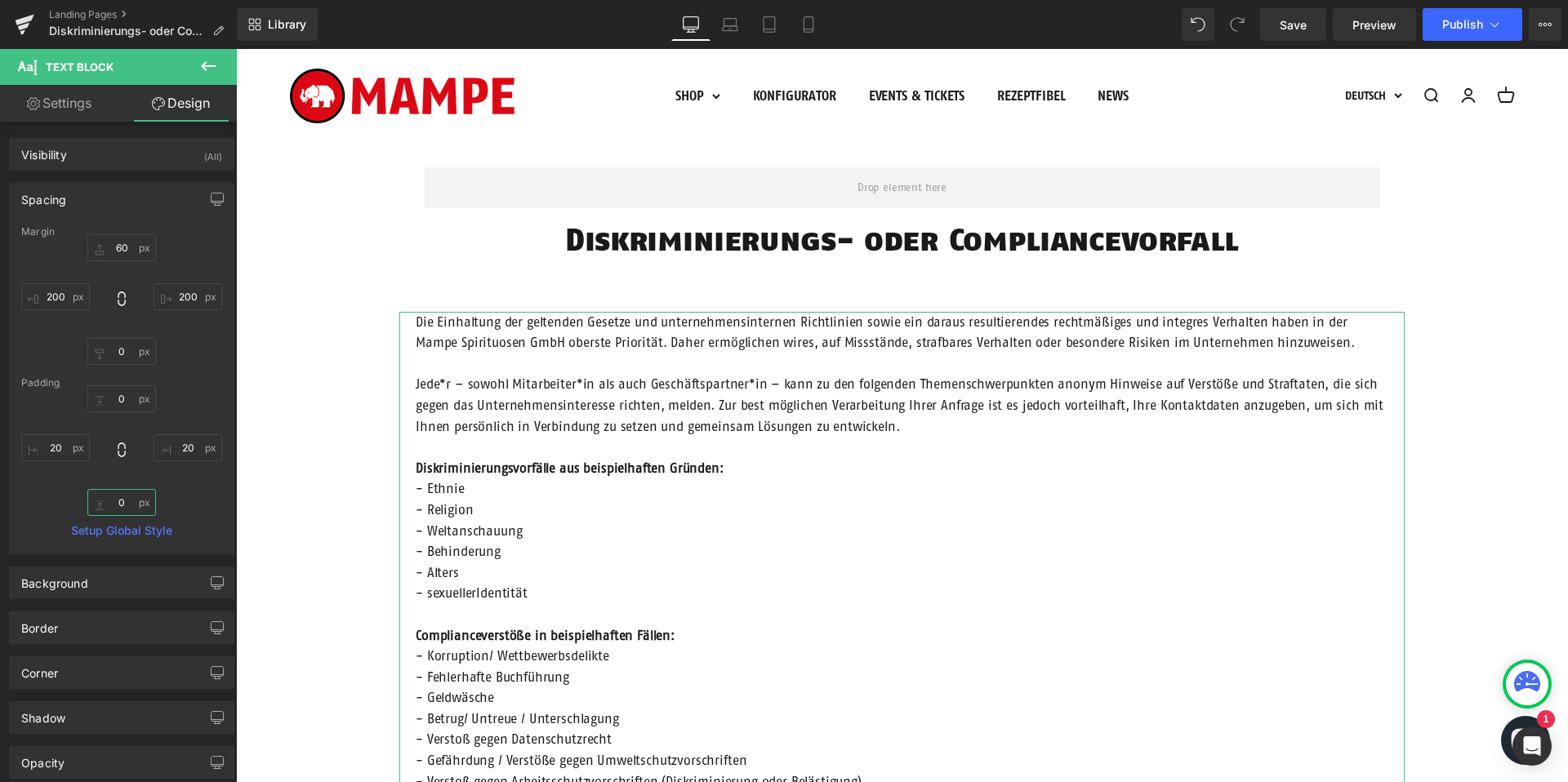
click at [132, 502] on input "0" at bounding box center [122, 502] width 69 height 27
type input "30"
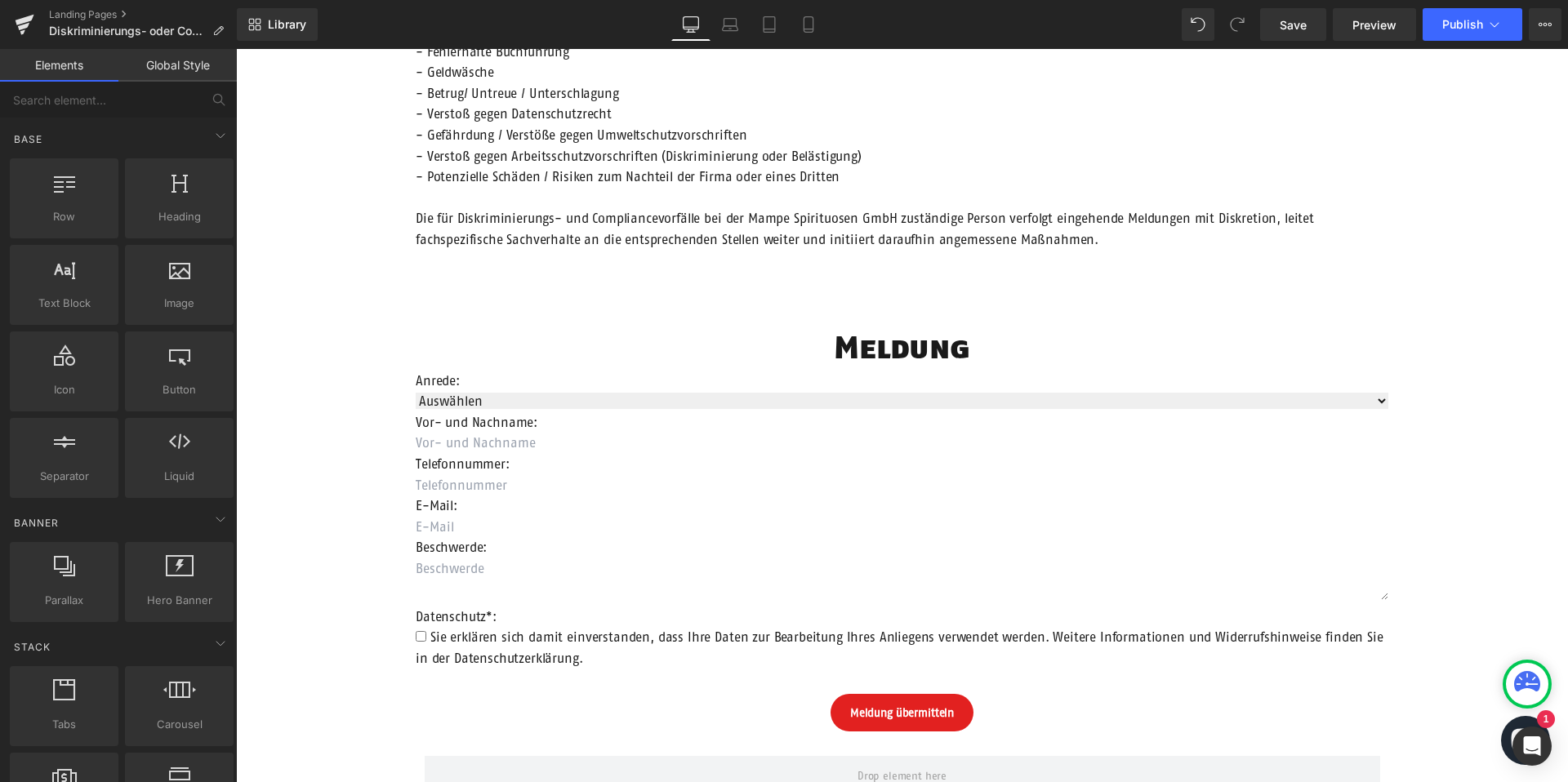
scroll to position [818, 0]
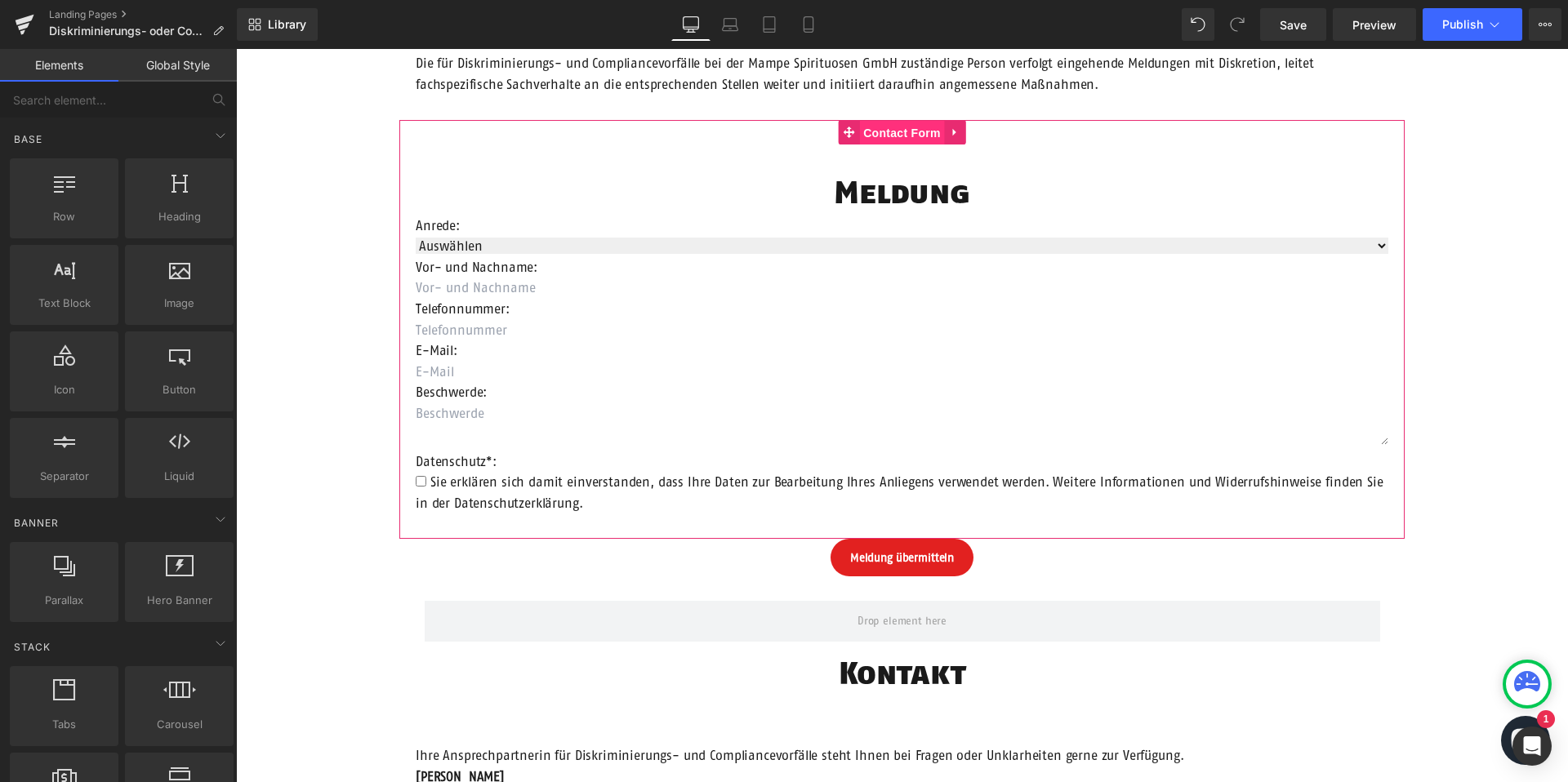
click at [906, 128] on span "Contact Form" at bounding box center [902, 133] width 86 height 25
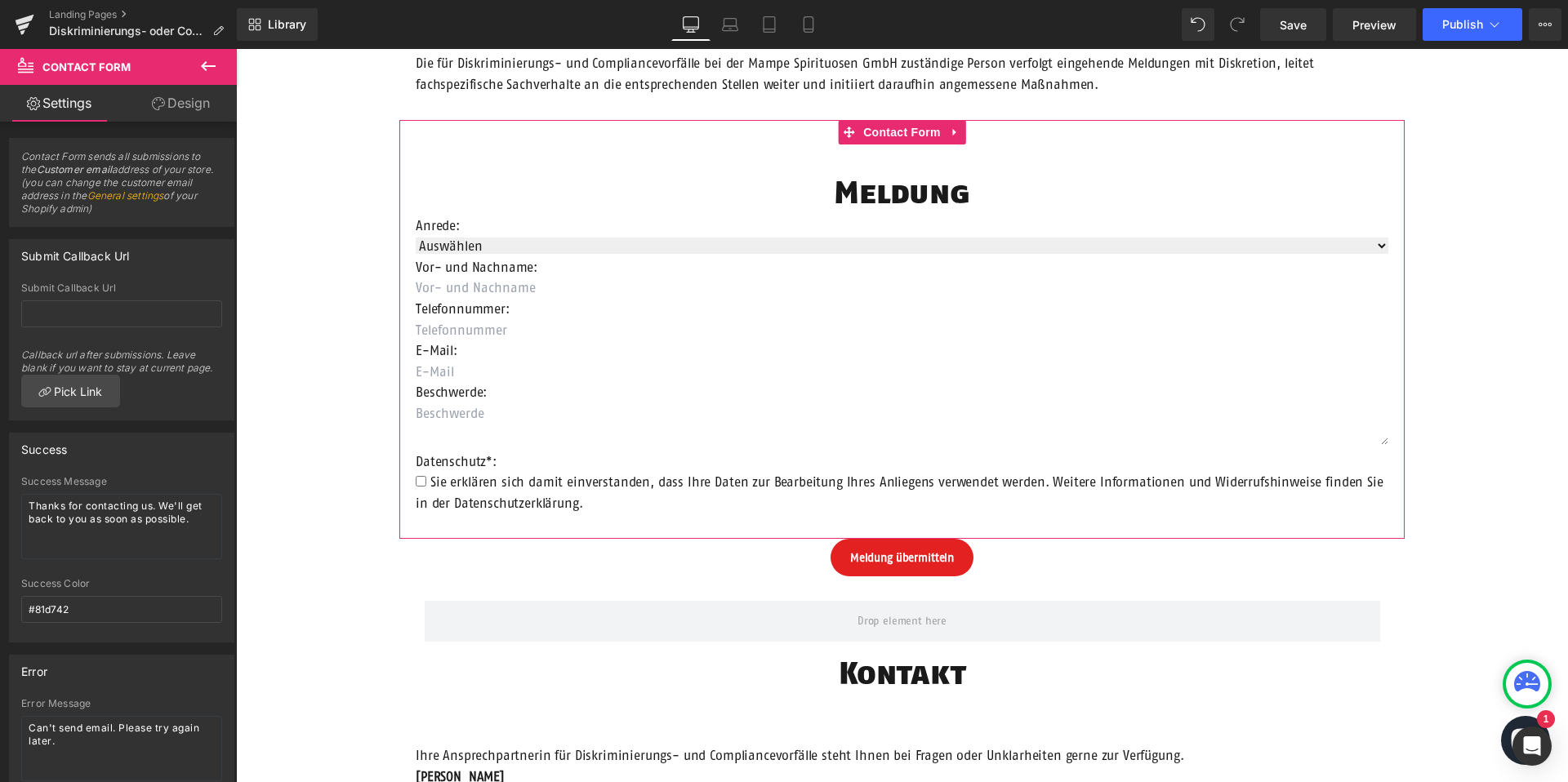
click at [190, 104] on link "Design" at bounding box center [181, 103] width 119 height 37
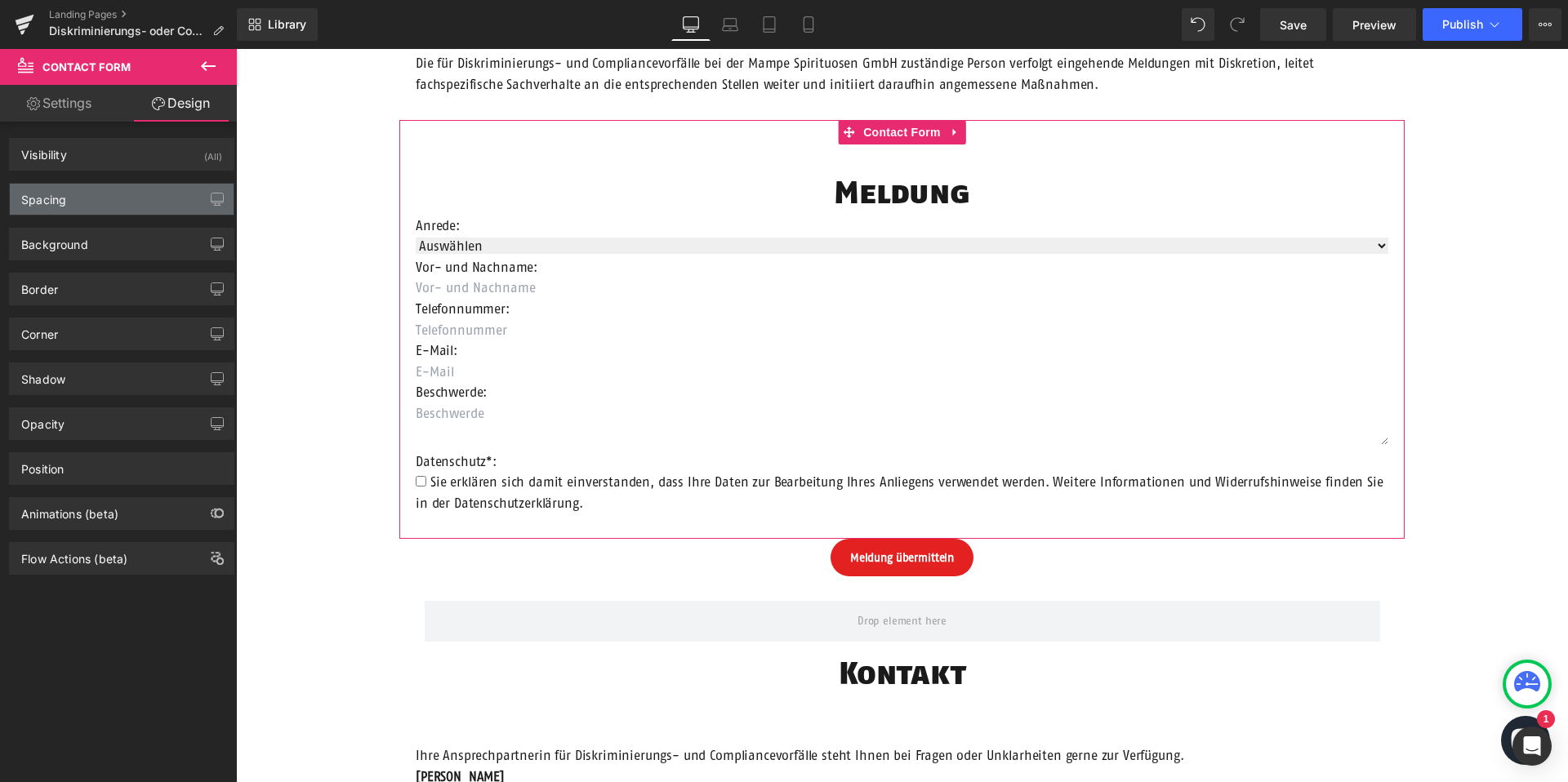
type input "0"
type input "200"
type input "0"
type input "200"
type input "60"
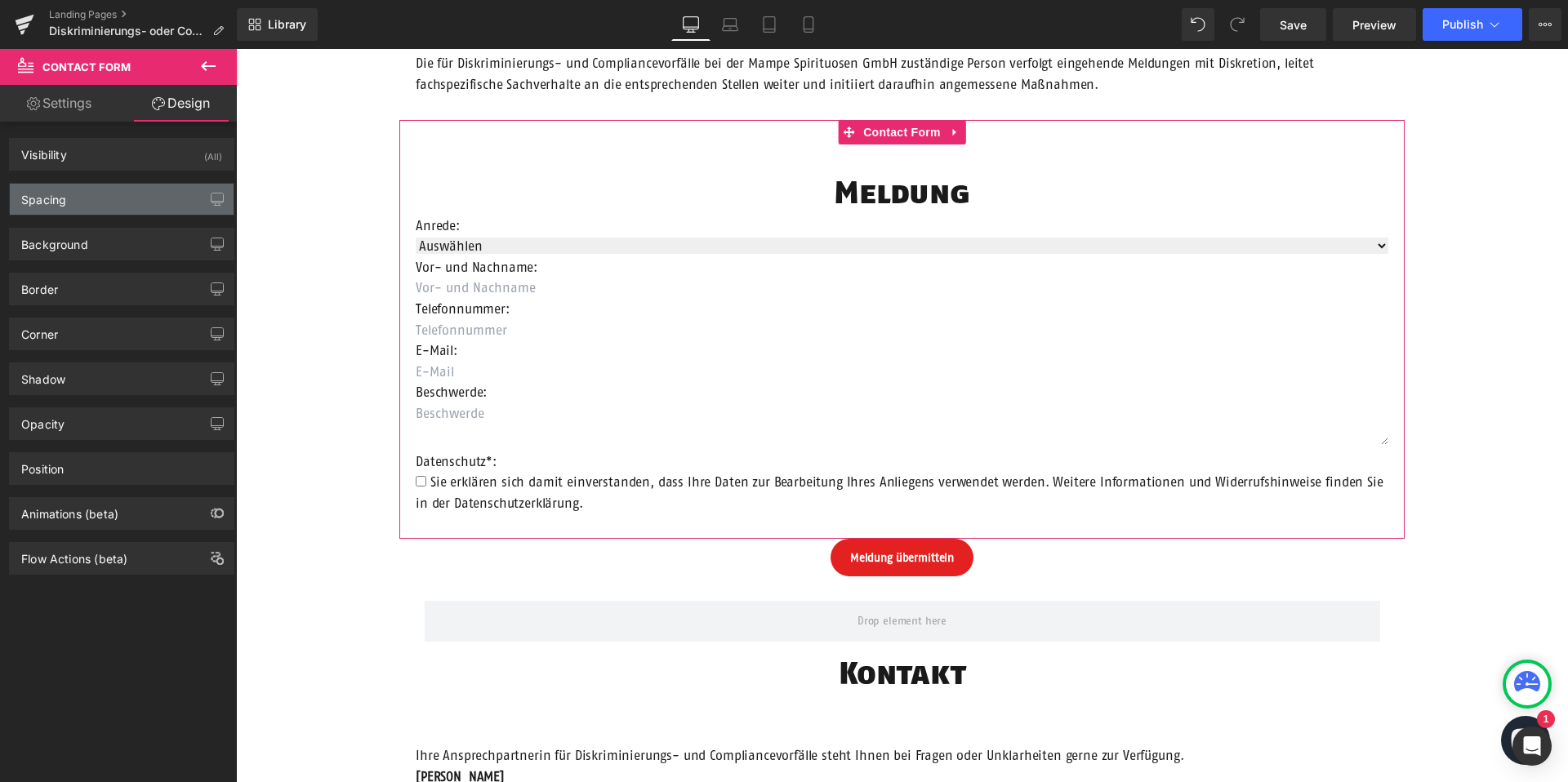
type input "20"
type input "30"
type input "20"
click at [140, 205] on div "Spacing" at bounding box center [121, 199] width 223 height 31
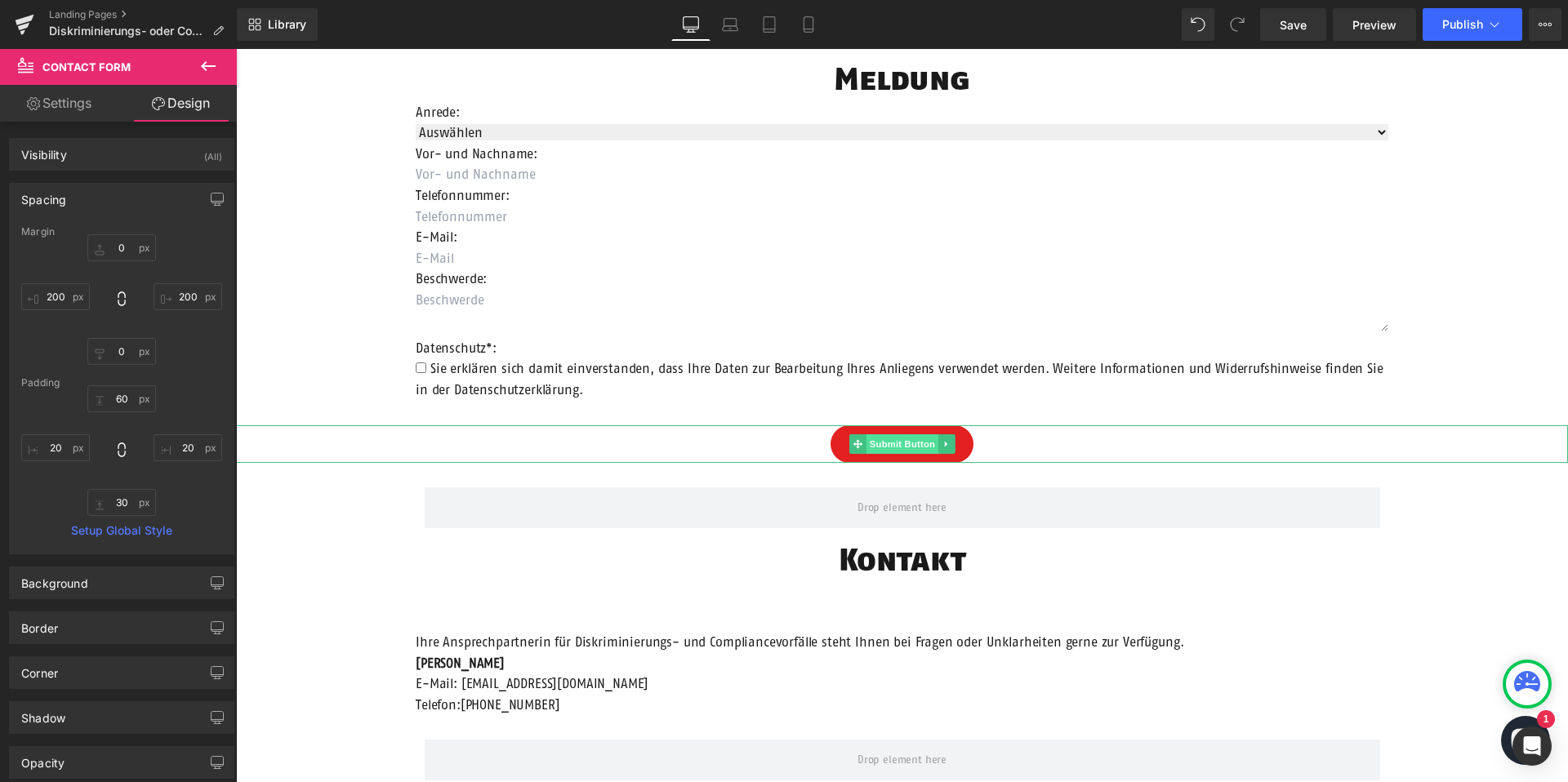
scroll to position [1005, 0]
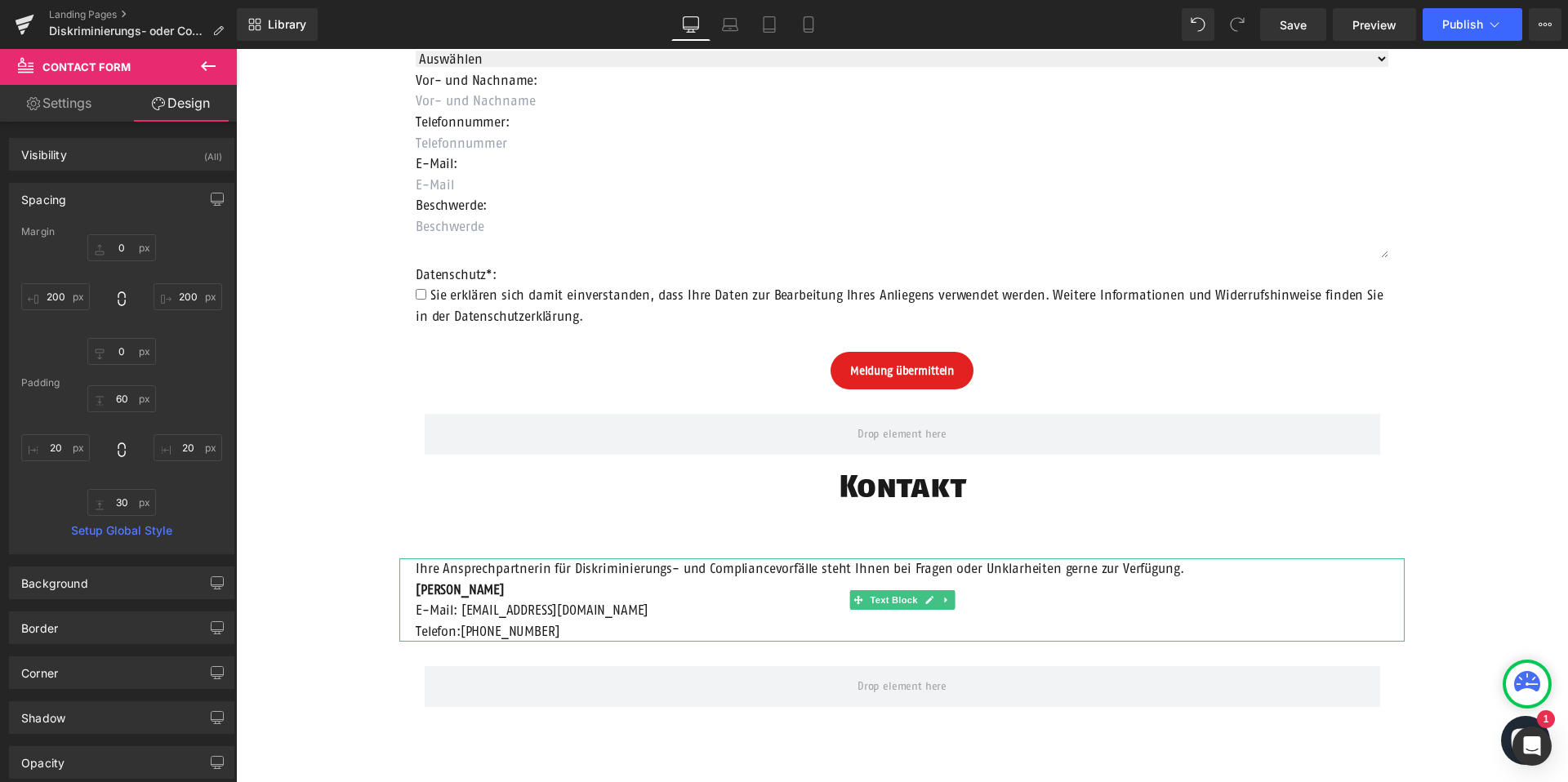
click at [886, 575] on span "Ihre Ansprechpartnerin für Diskriminierungs- und Compliancevorfälle steht Ihnen…" at bounding box center [799, 568] width 767 height 15
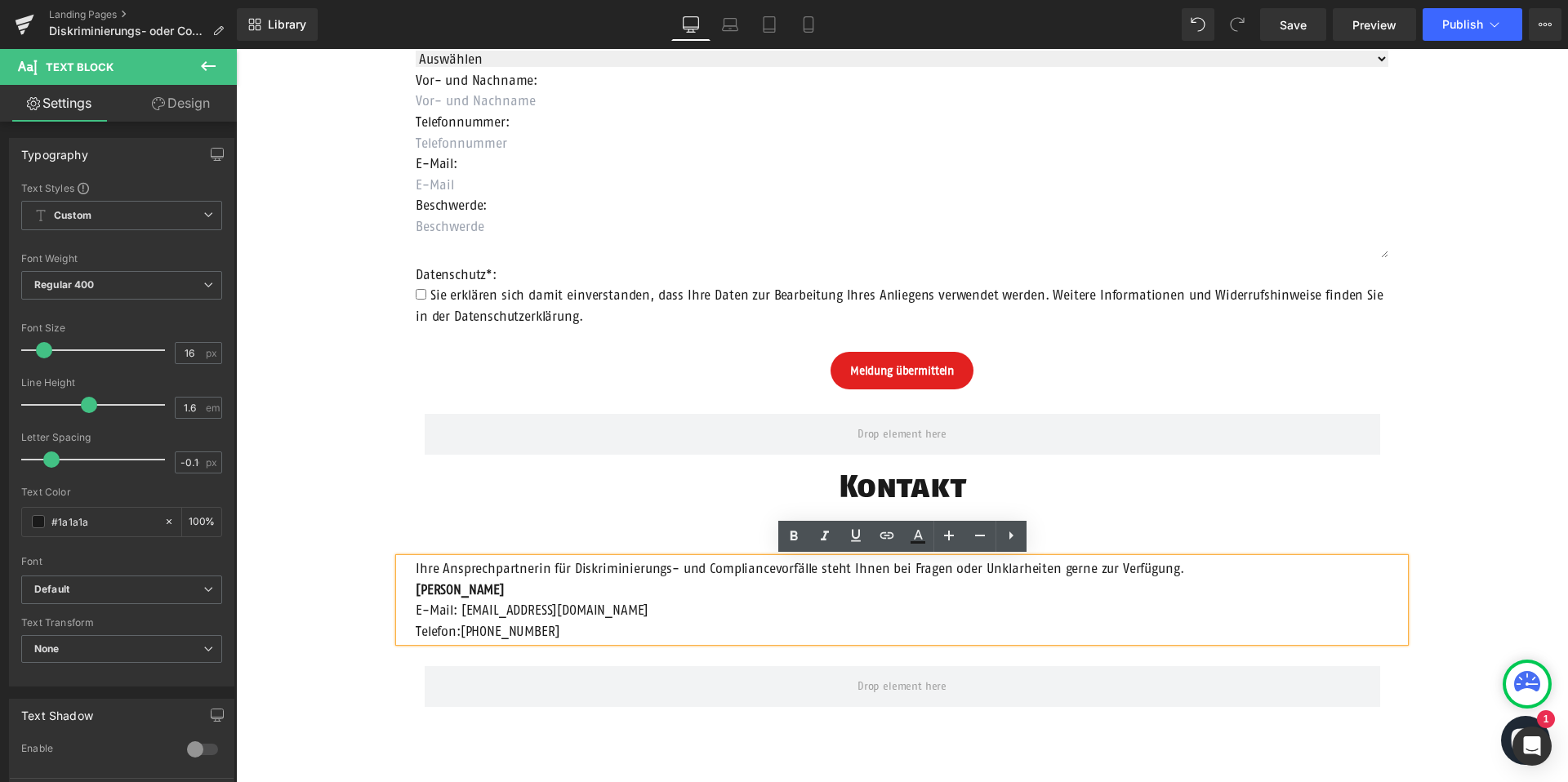
click at [848, 577] on p "Ihre Ansprechpartnerin für Diskriminierungs- und Compliancevorfälle steht Ihnen…" at bounding box center [902, 569] width 973 height 21
click at [1547, 587] on div "Row Diskriminierungs- oder Compliancevorfall Heading Die Einhaltung der geltend…" at bounding box center [902, 53] width 1332 height 1756
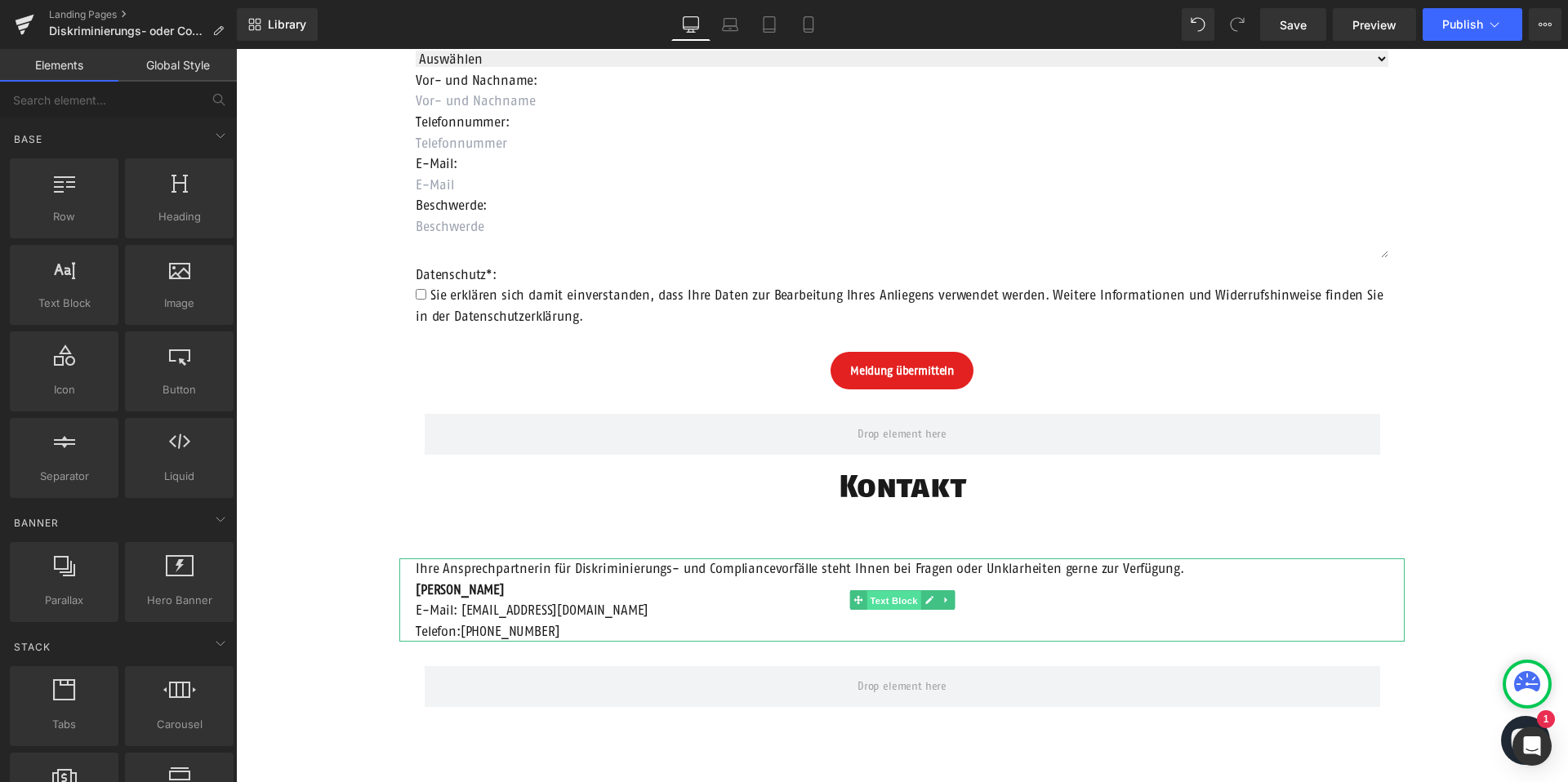
click at [897, 601] on span "Text Block" at bounding box center [893, 601] width 54 height 20
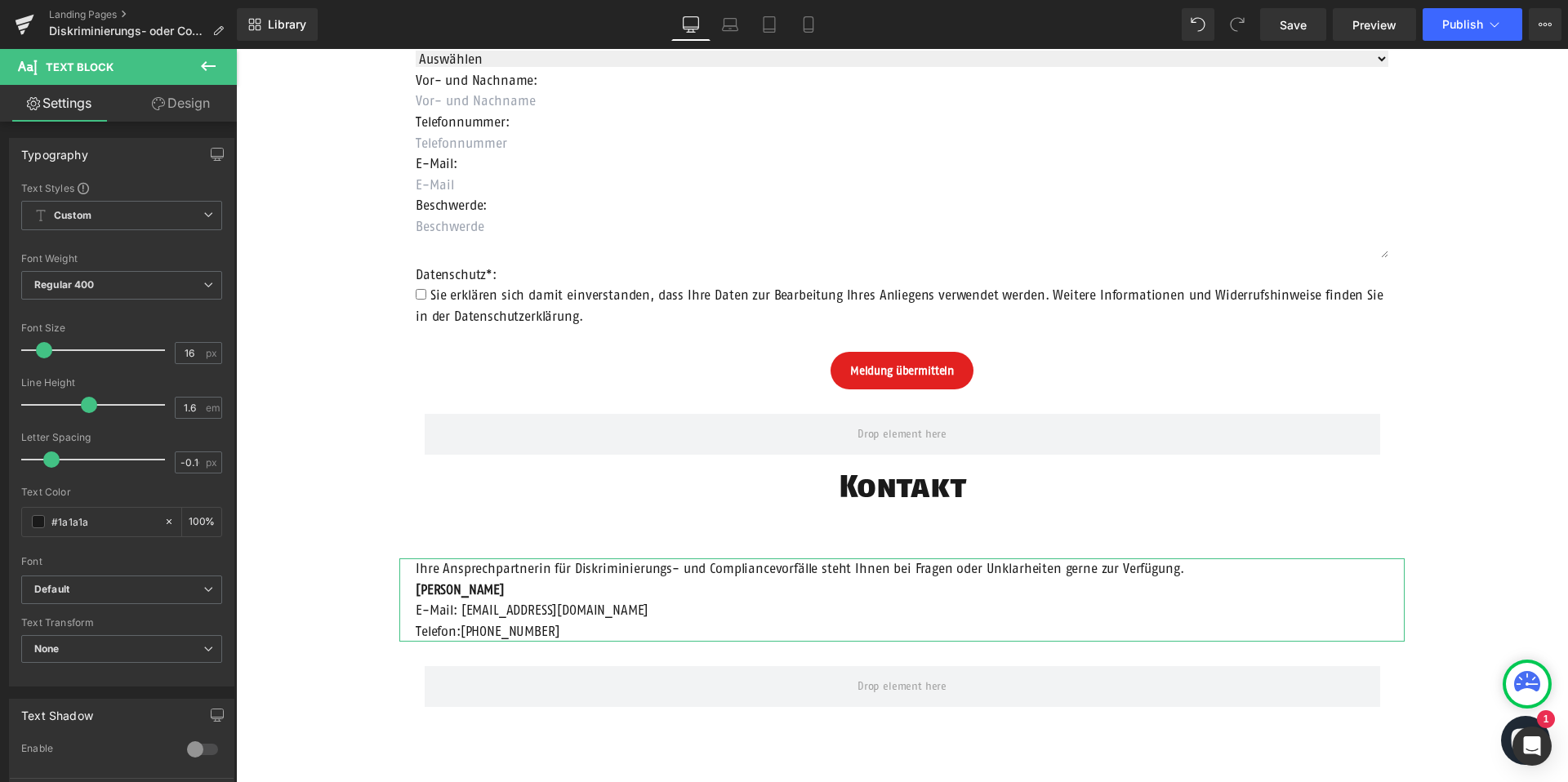
click at [204, 108] on link "Design" at bounding box center [181, 103] width 119 height 37
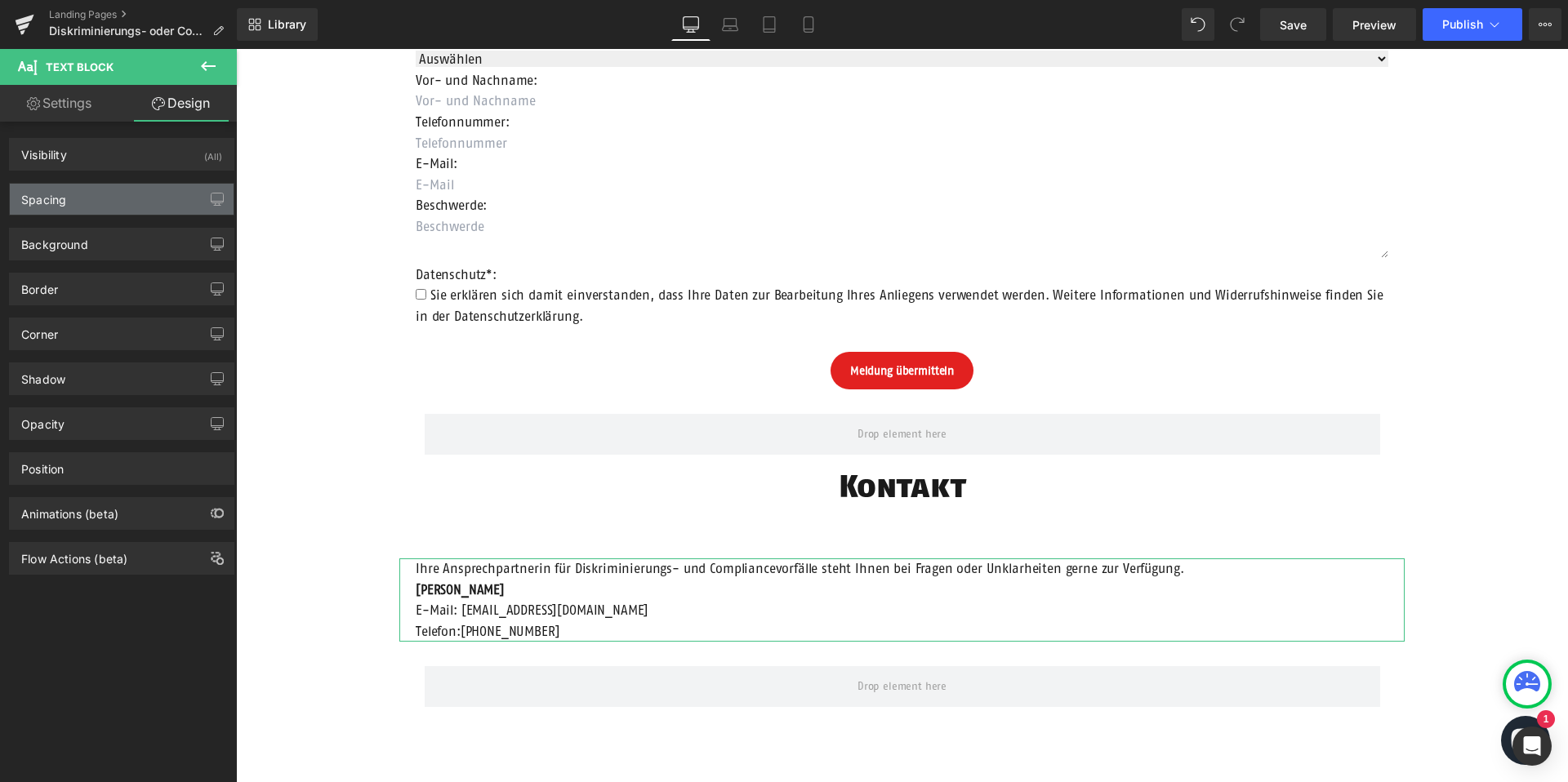
click at [113, 206] on div "Spacing" at bounding box center [121, 199] width 223 height 31
type input "60"
type input "200"
type input "0"
type input "200"
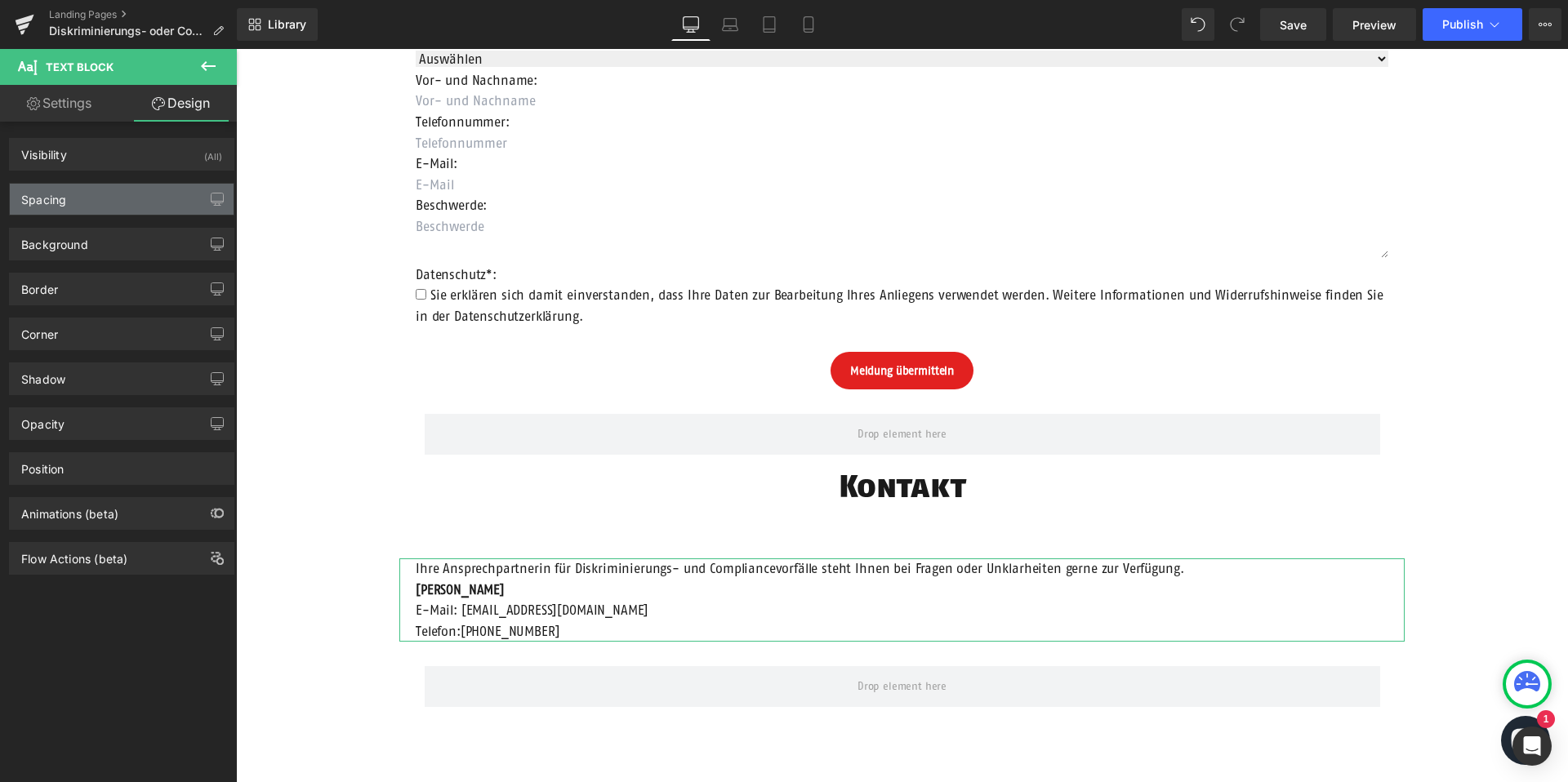
type input "0"
type input "20"
type input "0"
type input "20"
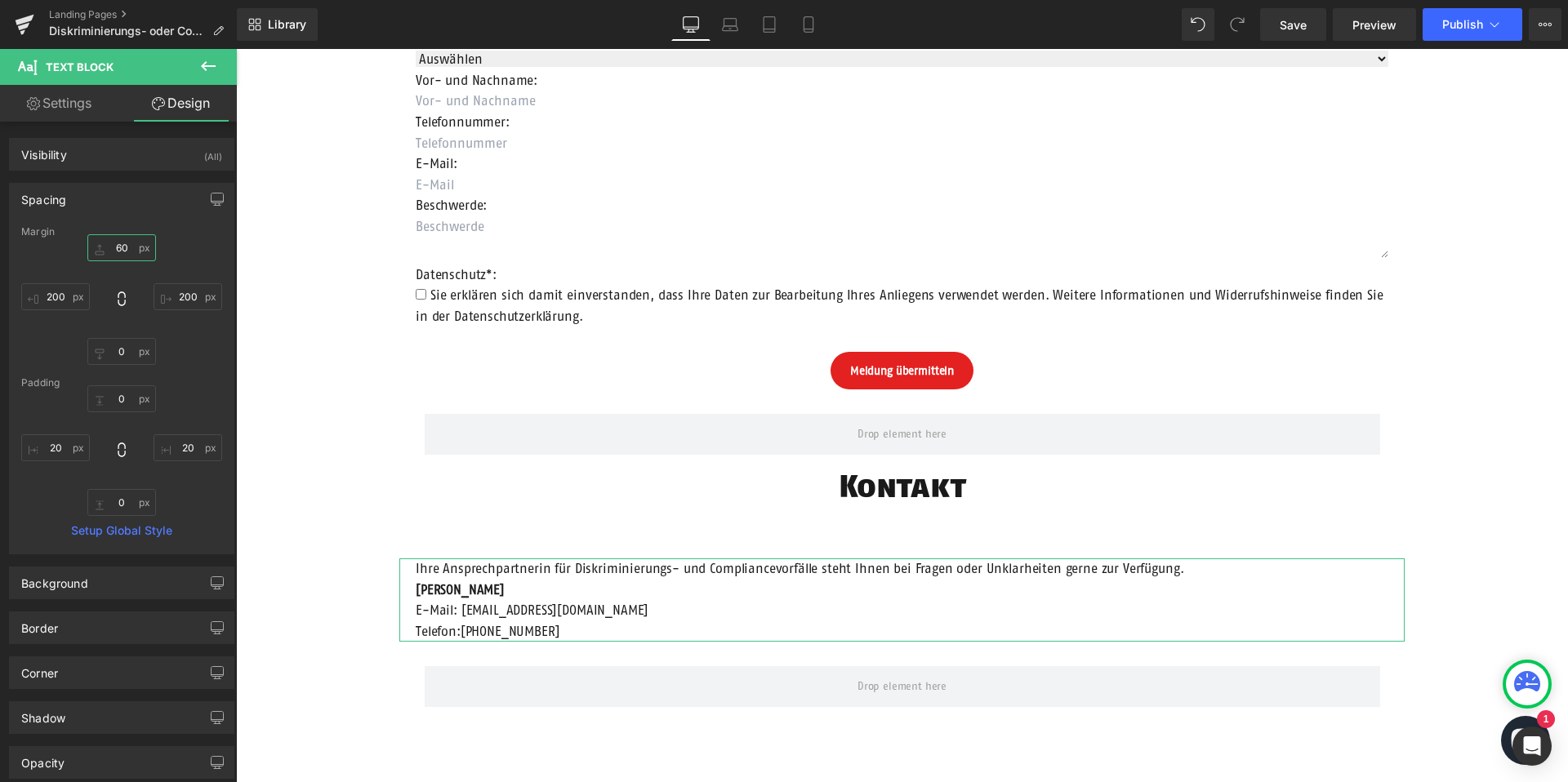
click at [116, 247] on input "60" at bounding box center [122, 247] width 69 height 27
type input "0"
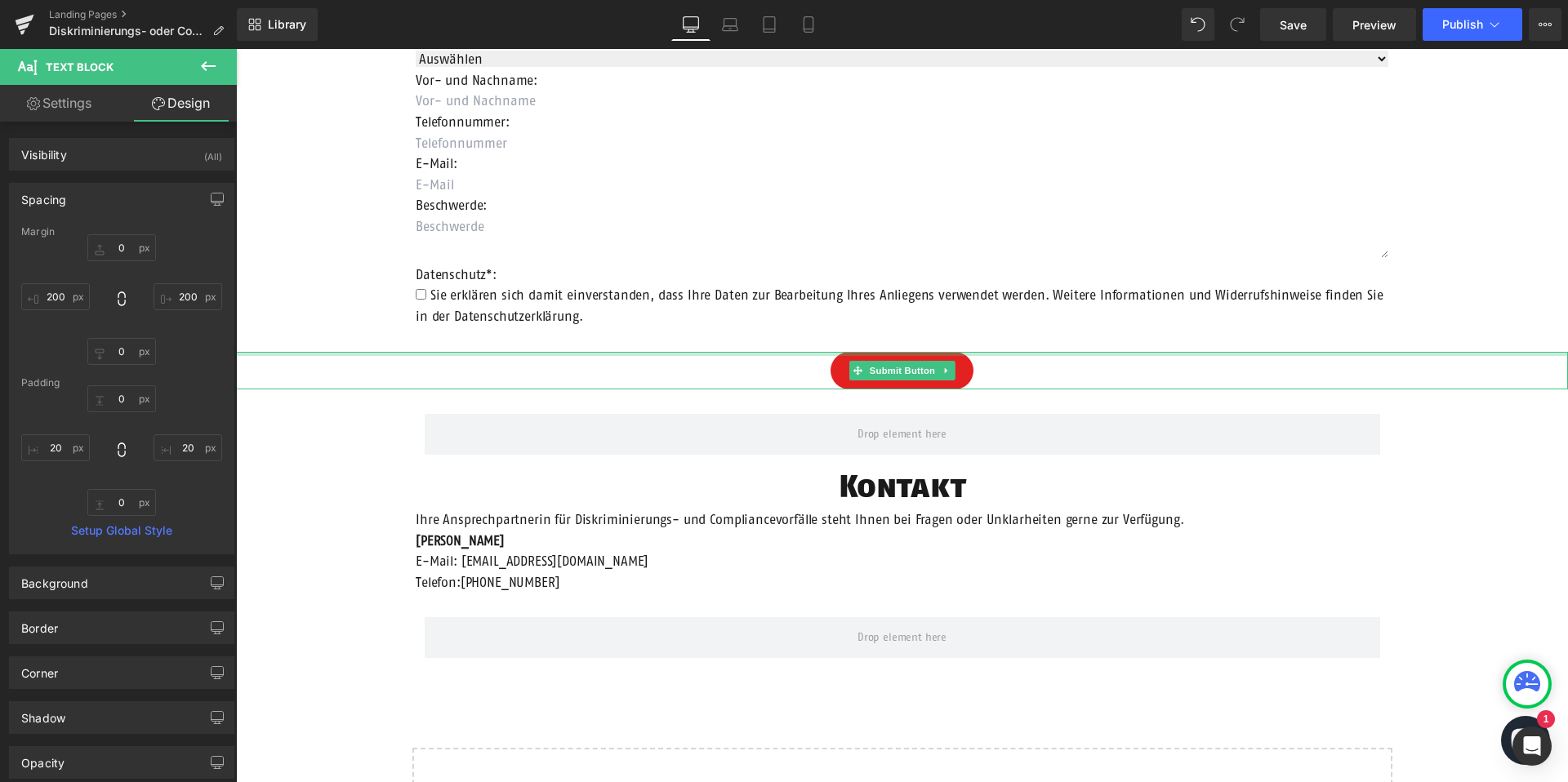
click at [303, 348] on div "Row Diskriminierungs- oder Compliancevorfall Heading Die Einhaltung der geltend…" at bounding box center [902, 28] width 1332 height 1708
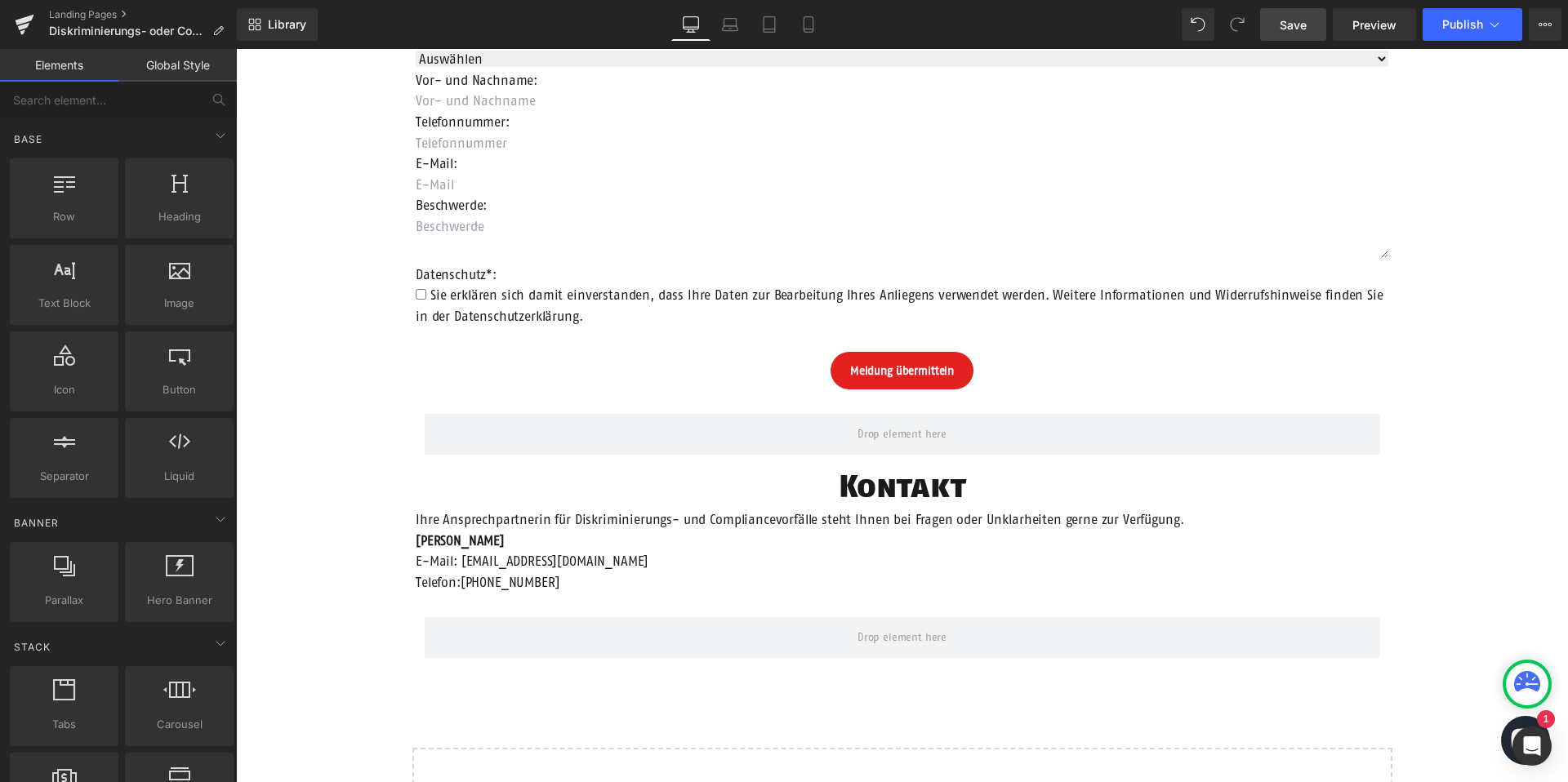
click at [1299, 14] on link "Save" at bounding box center [1292, 25] width 66 height 33
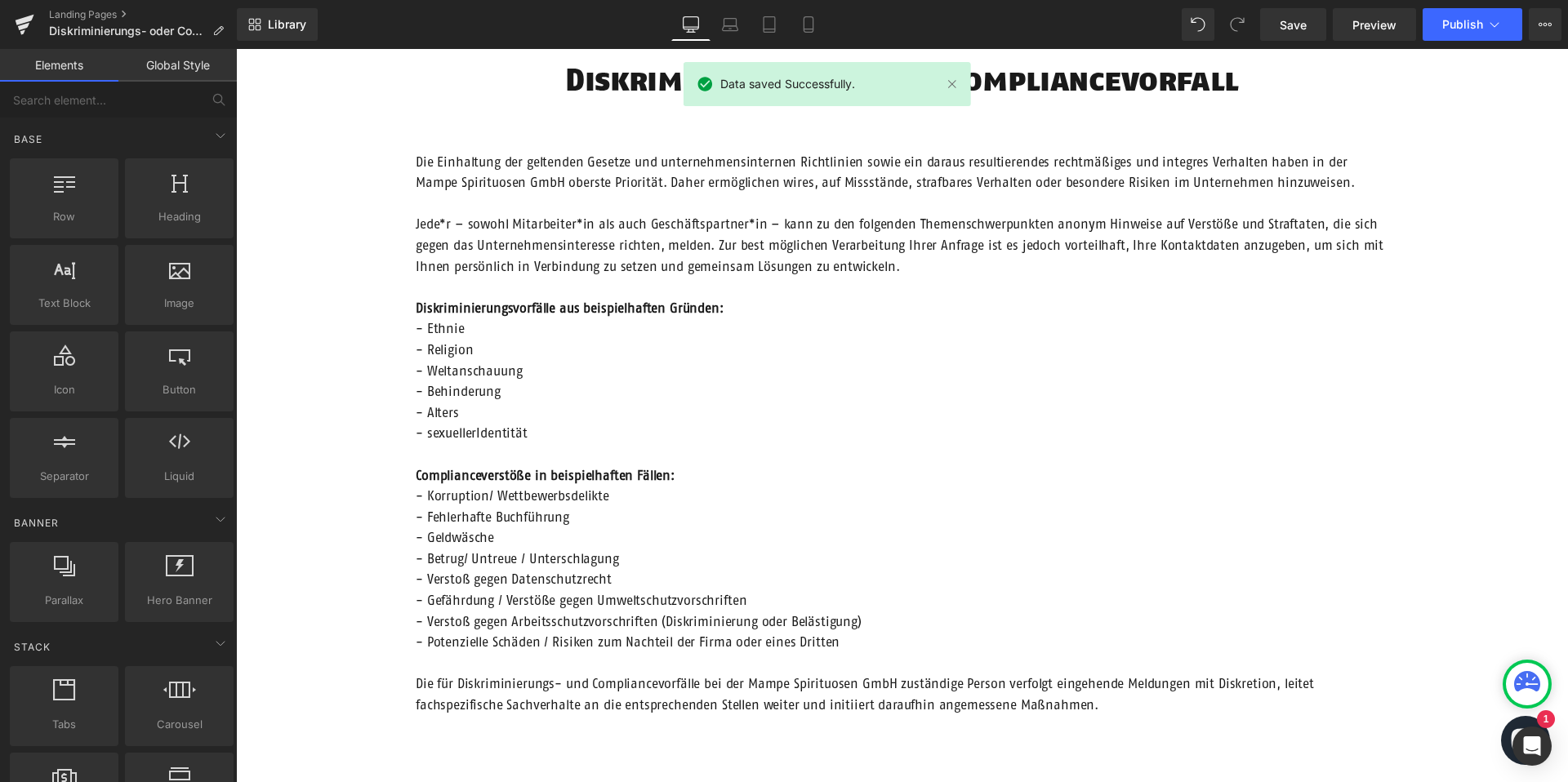
scroll to position [58, 0]
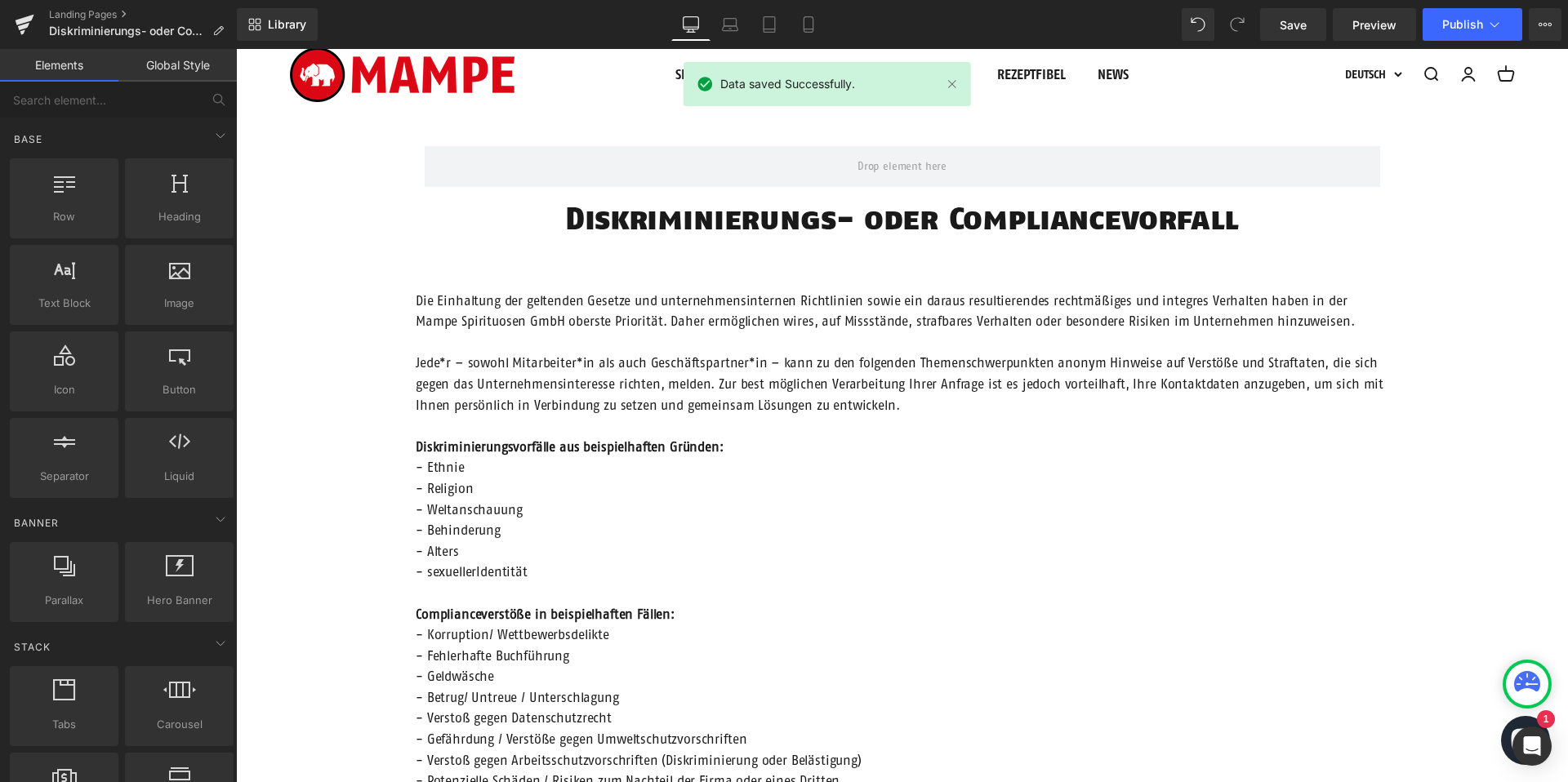
click at [904, 353] on p "Die Einhaltung der geltenden Gesetze und unternehmensinternen Richtlinien sowie…" at bounding box center [902, 384] width 973 height 188
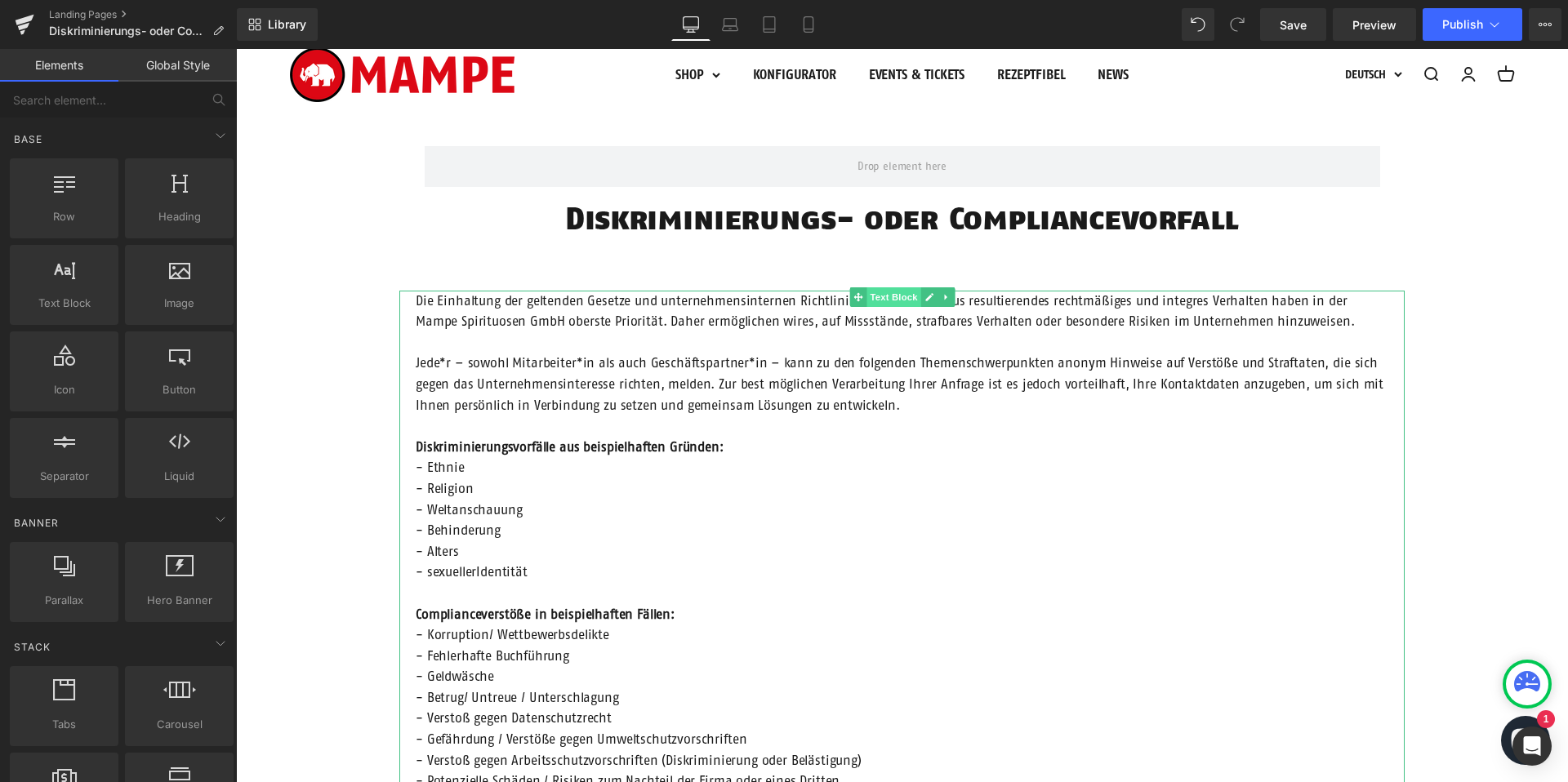
click at [882, 292] on span "Text Block" at bounding box center [893, 297] width 54 height 20
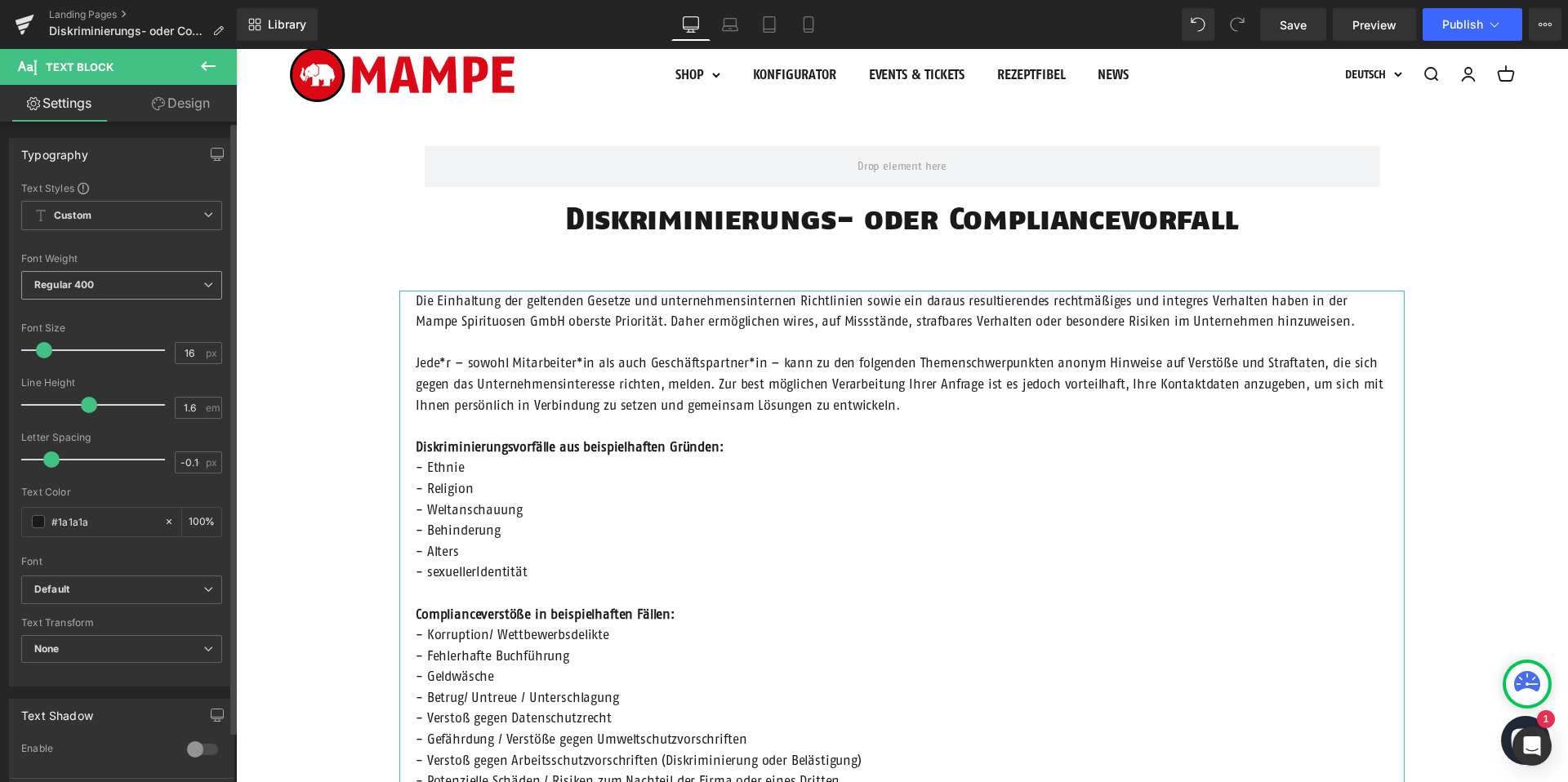
scroll to position [3, 0]
click at [157, 112] on link "Design" at bounding box center [181, 103] width 119 height 37
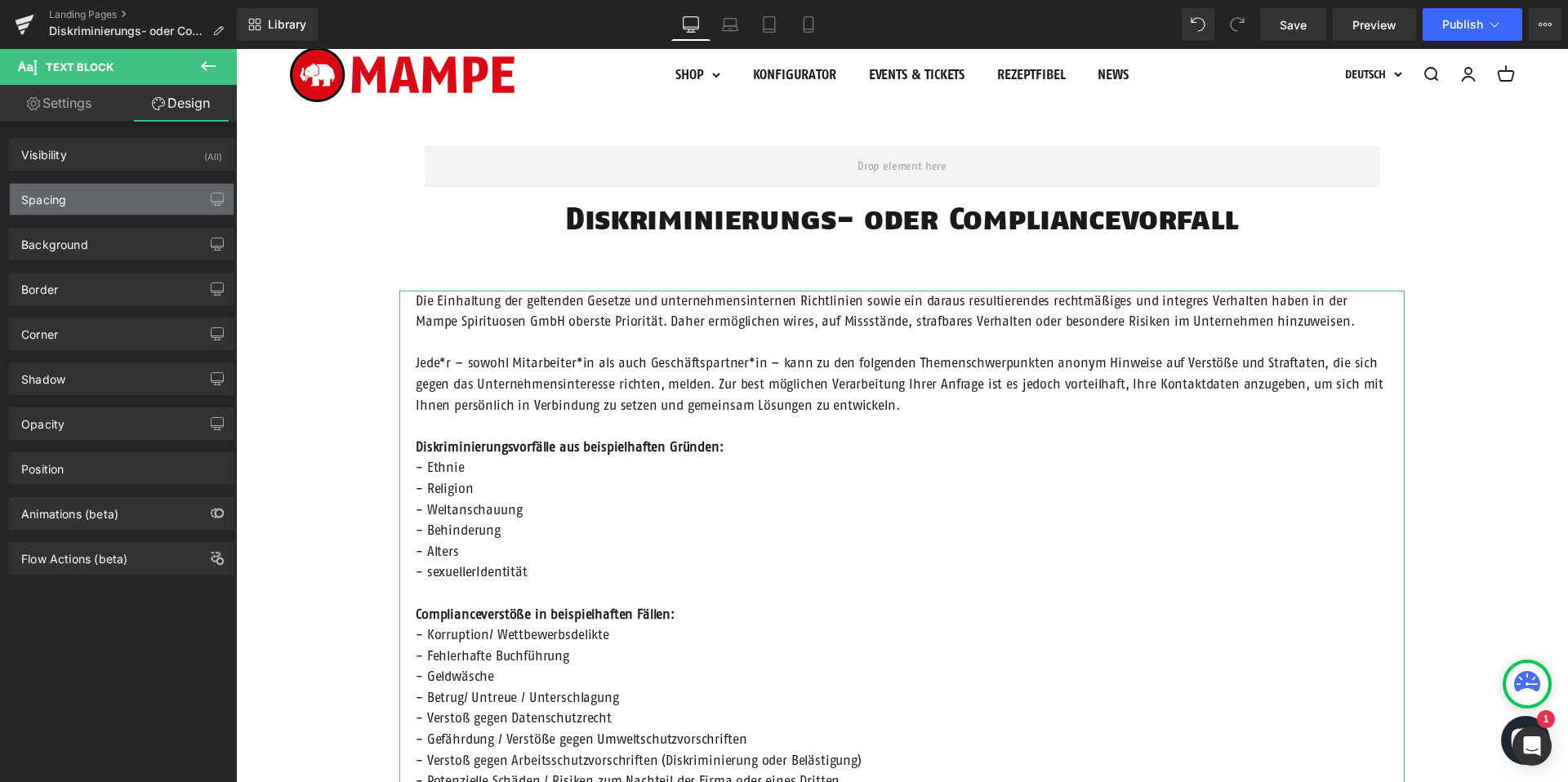
type input "60"
type input "200"
type input "0"
type input "200"
type input "0"
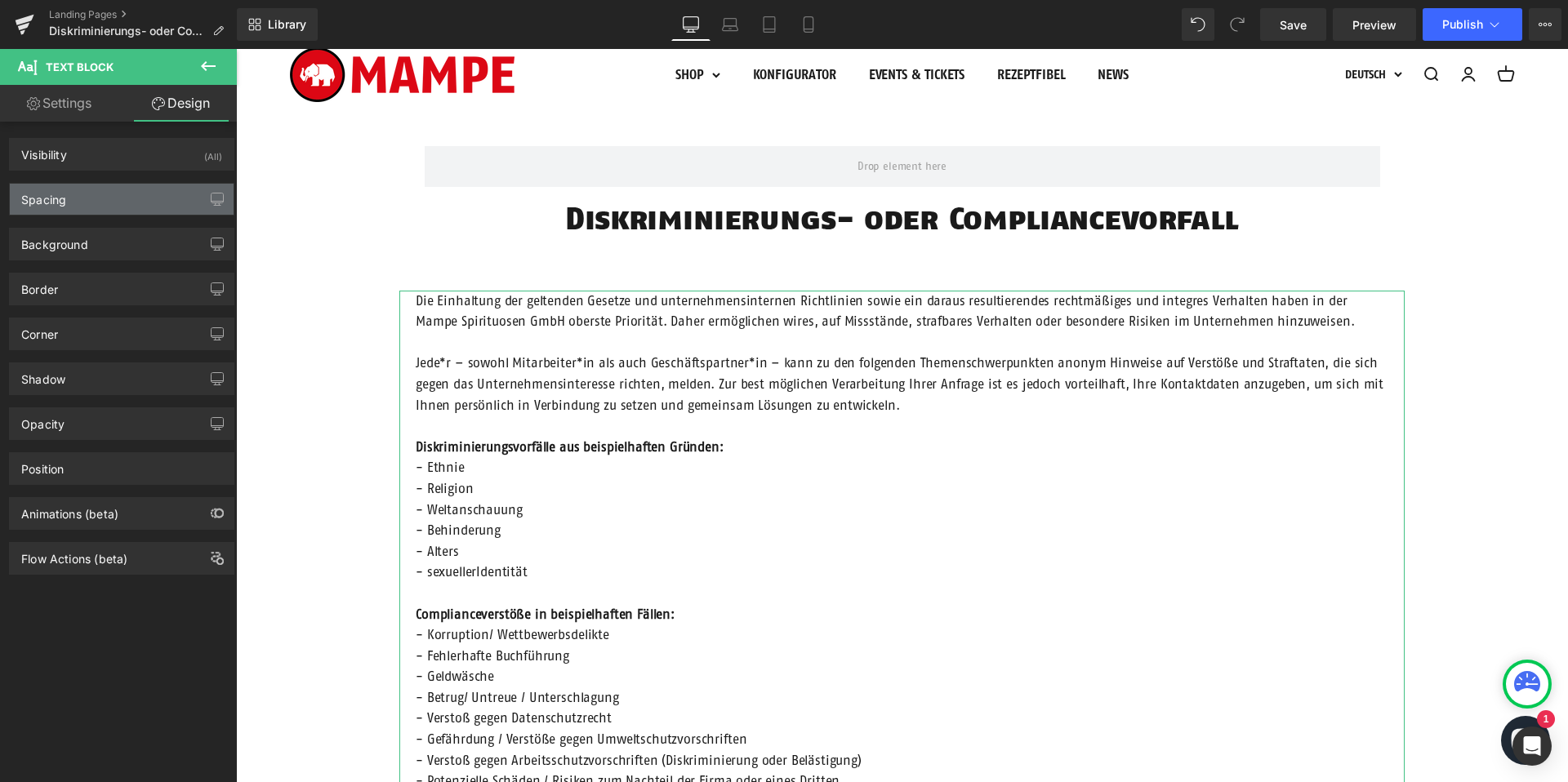
type input "20"
type input "30"
type input "20"
click at [107, 205] on div "Spacing" at bounding box center [121, 199] width 223 height 31
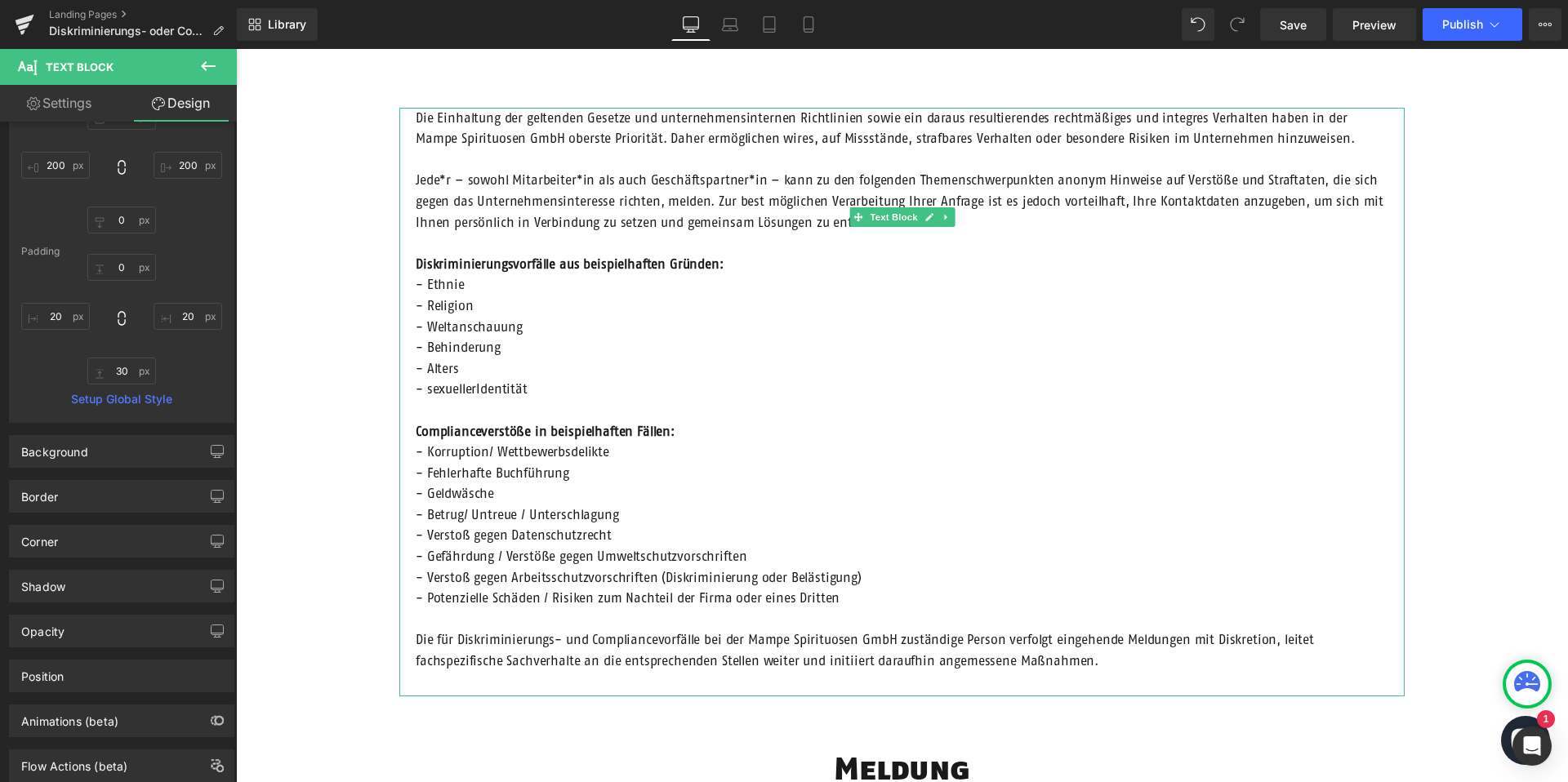
scroll to position [469, 0]
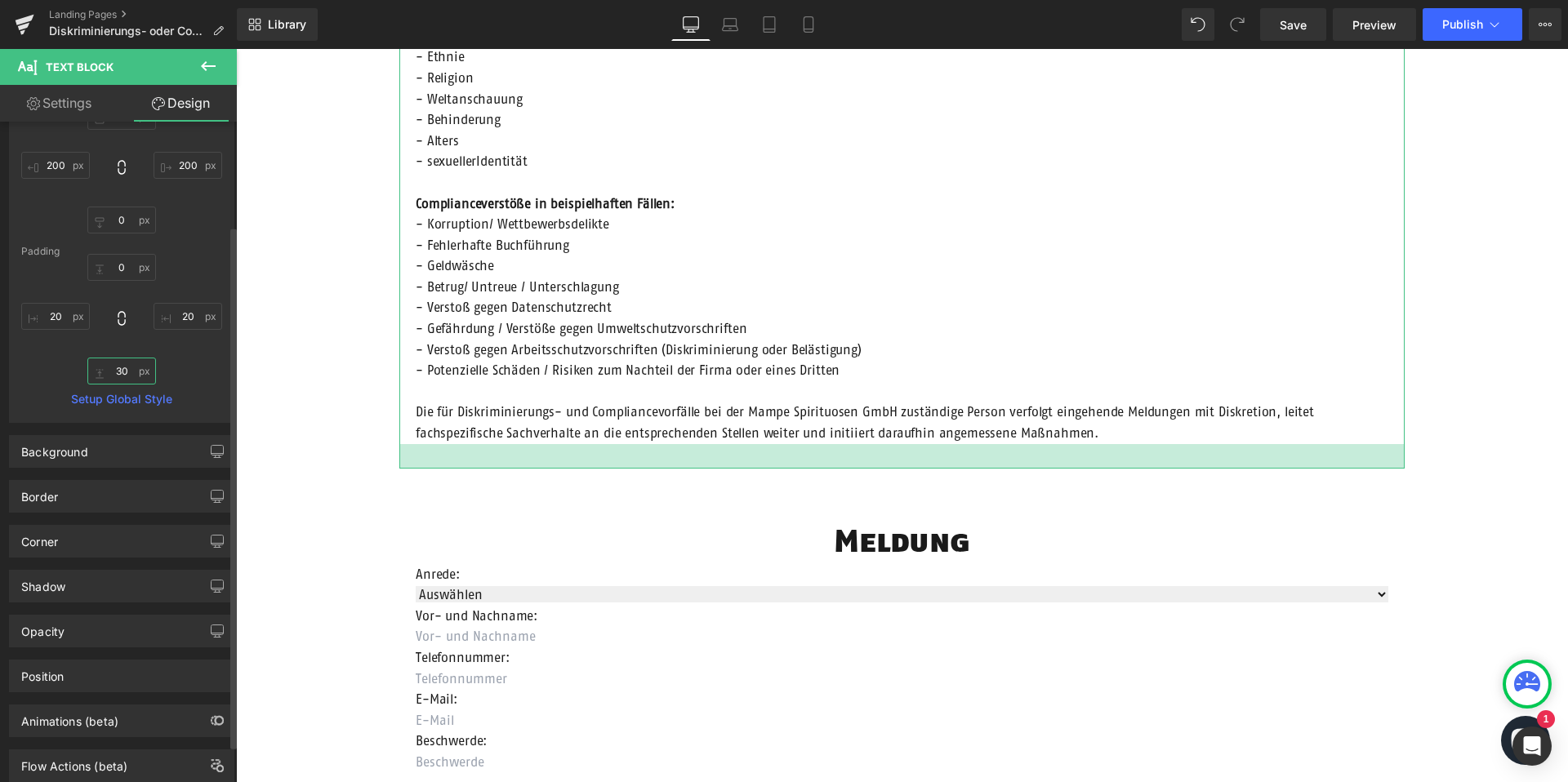
click at [116, 371] on input "30" at bounding box center [122, 370] width 69 height 27
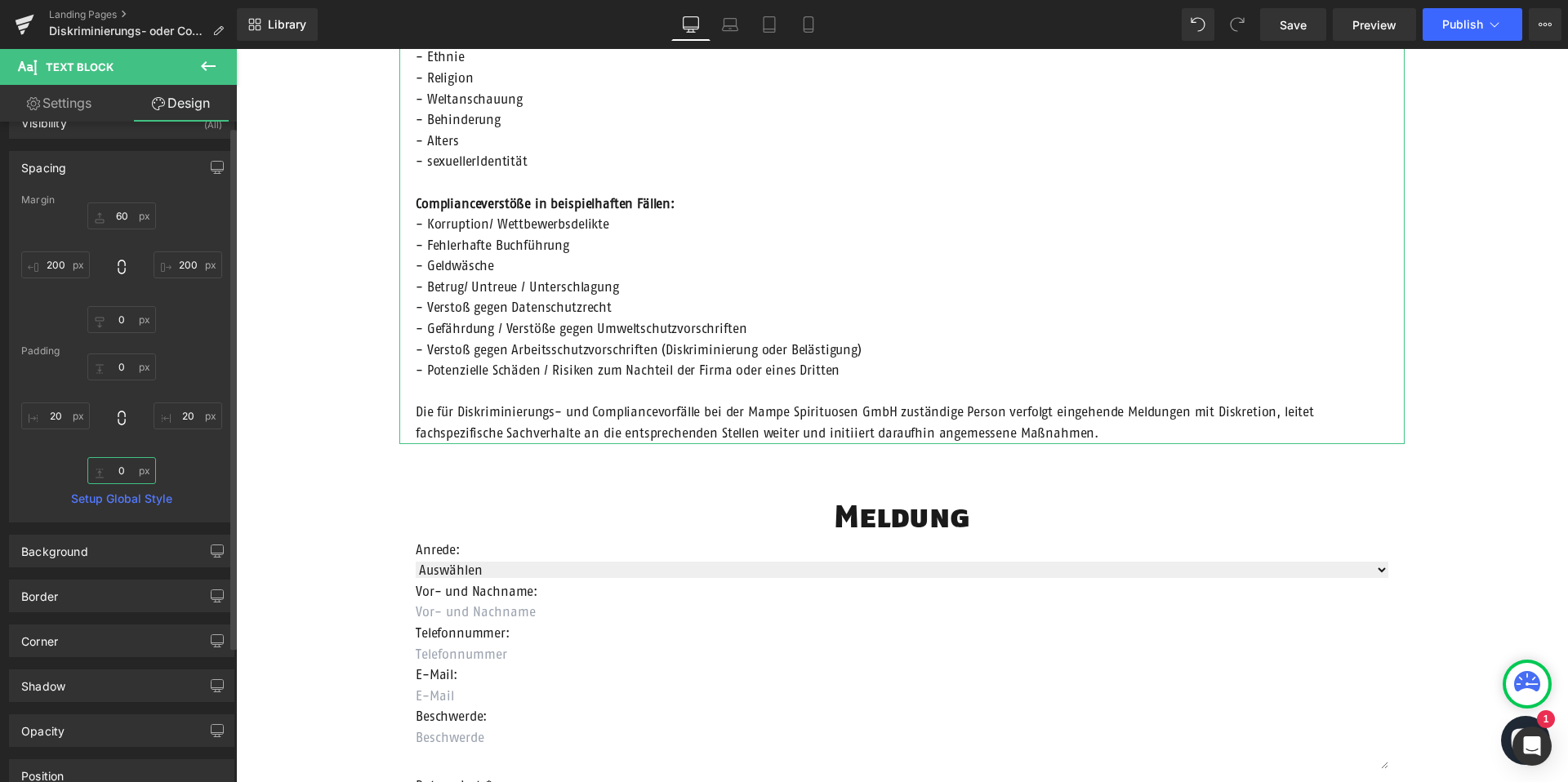
scroll to position [0, 0]
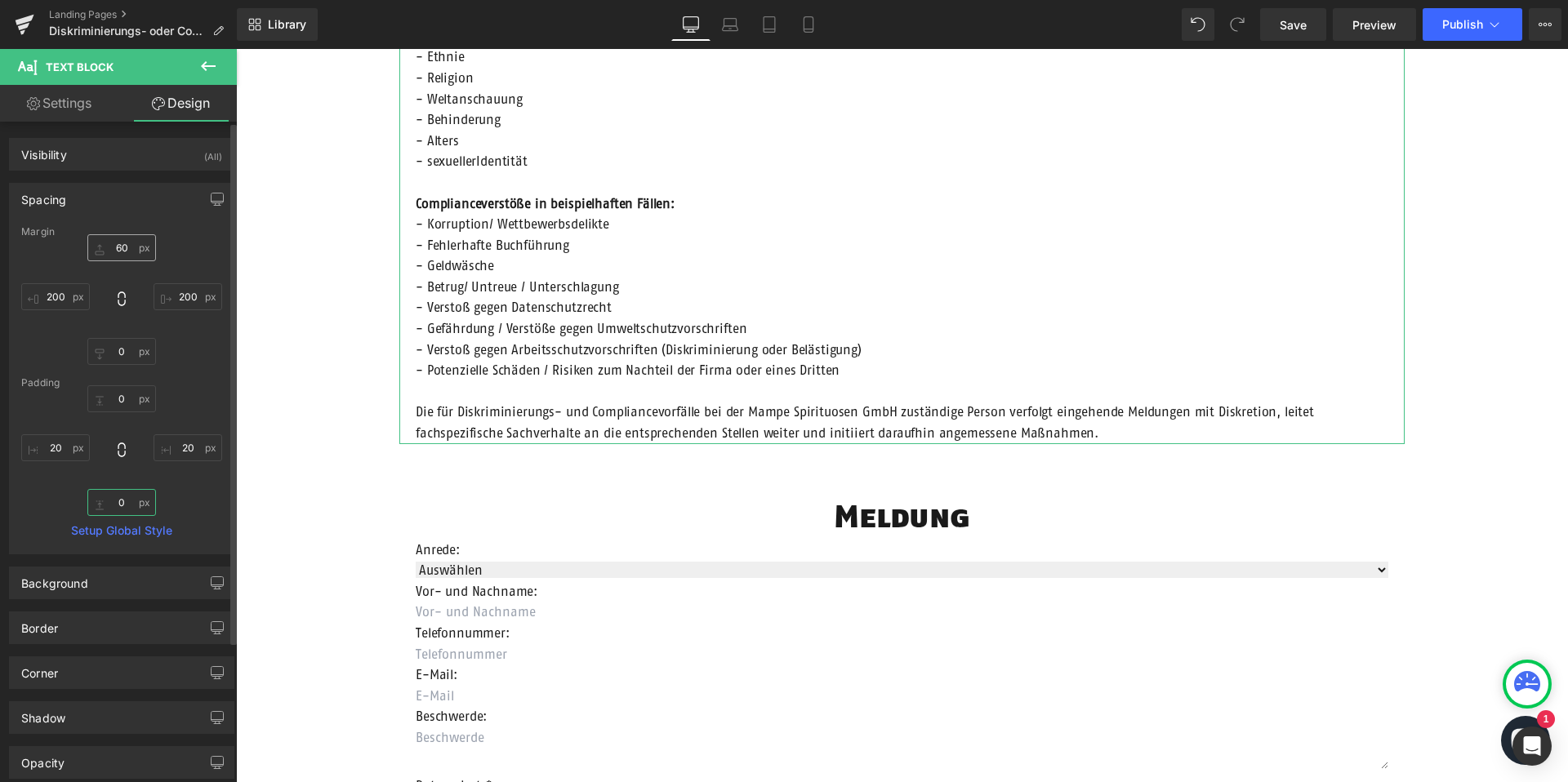
type input "0"
click at [119, 250] on input "60" at bounding box center [122, 247] width 69 height 27
type input "0"
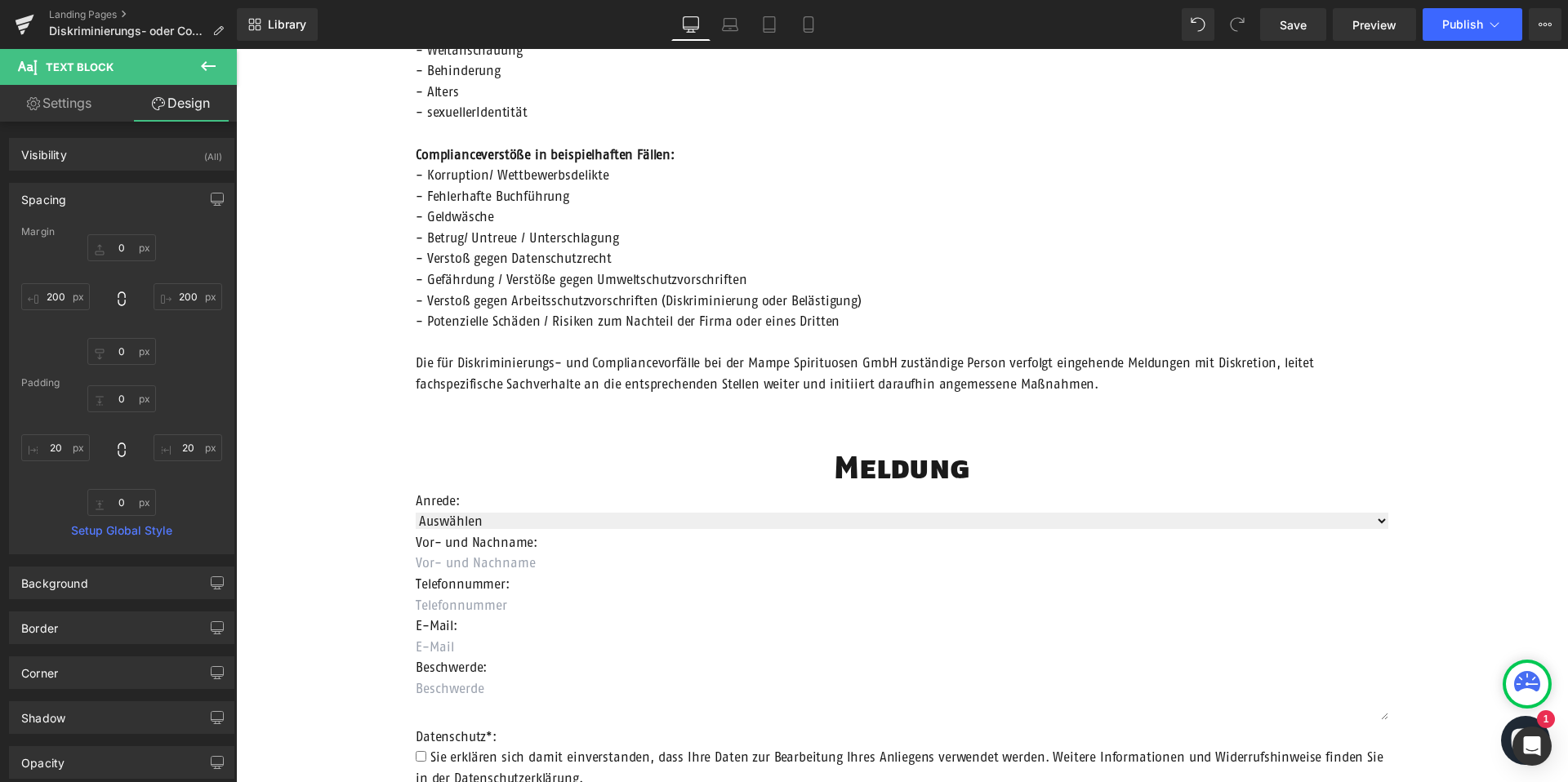
click at [266, 258] on div "Row Diskriminierungs- oder Compliancevorfall Heading Die Einhaltung der geltend…" at bounding box center [902, 528] width 1332 height 1634
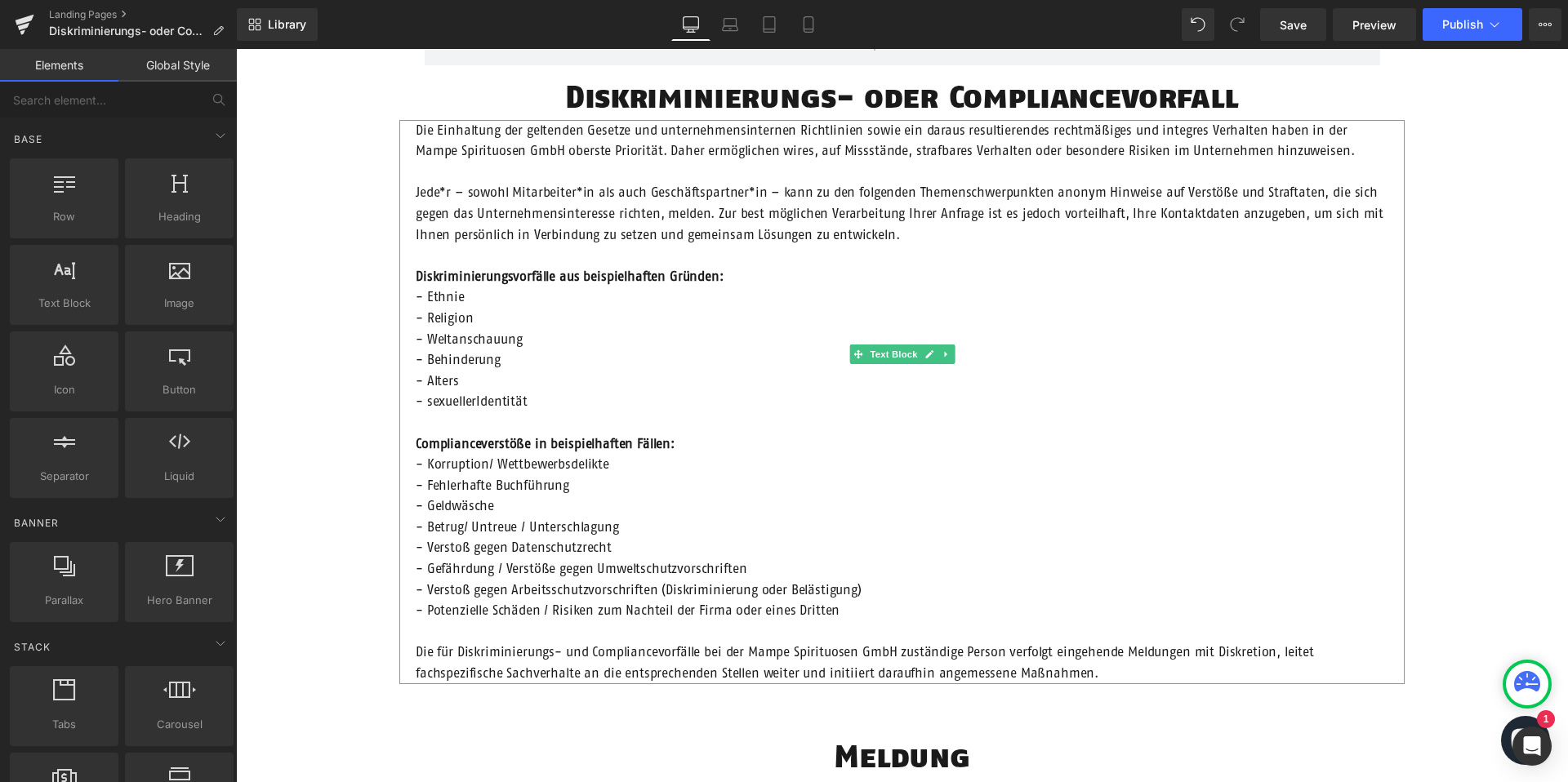
scroll to position [125, 0]
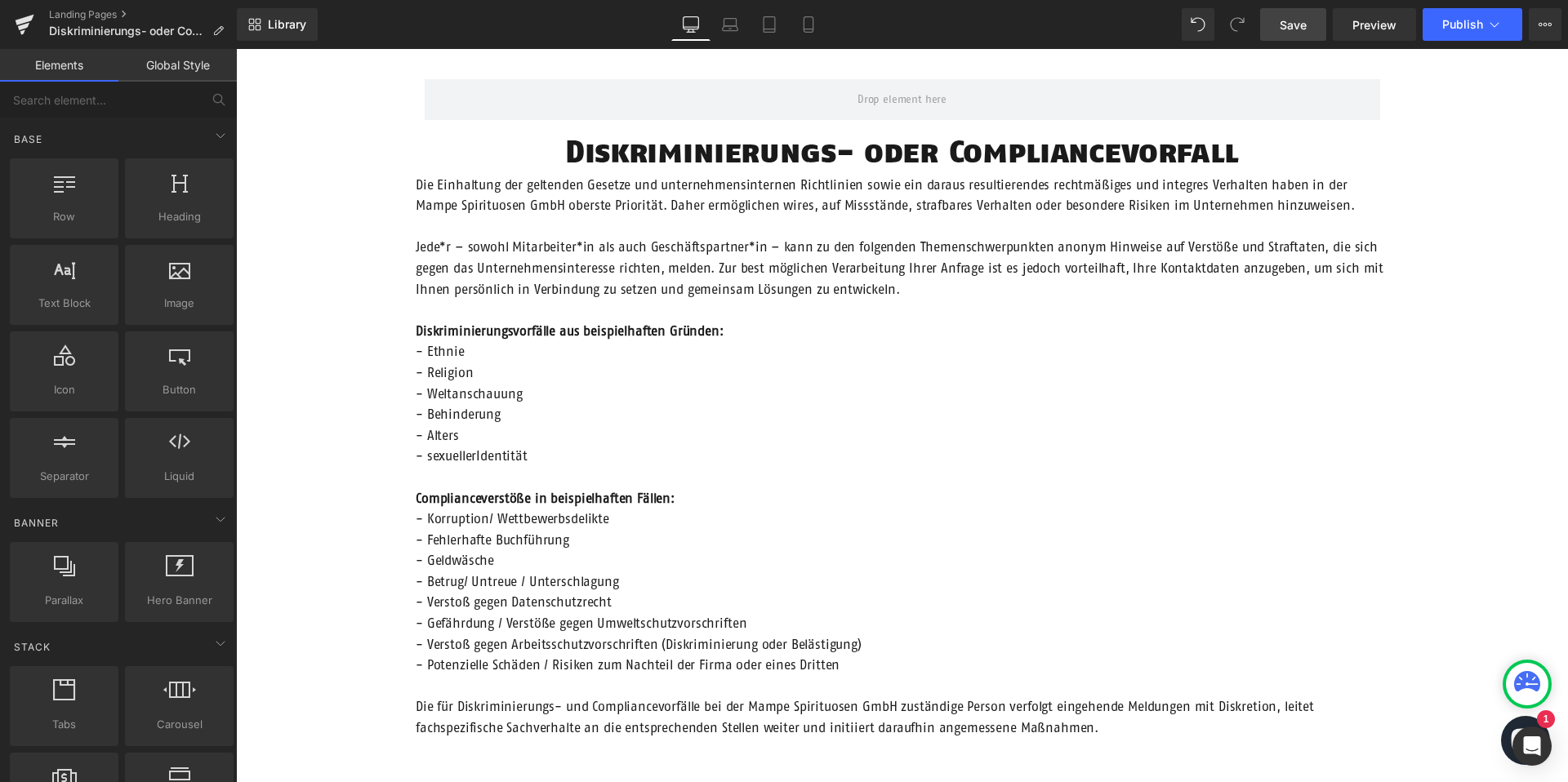
click at [1291, 31] on span "Save" at bounding box center [1292, 25] width 27 height 17
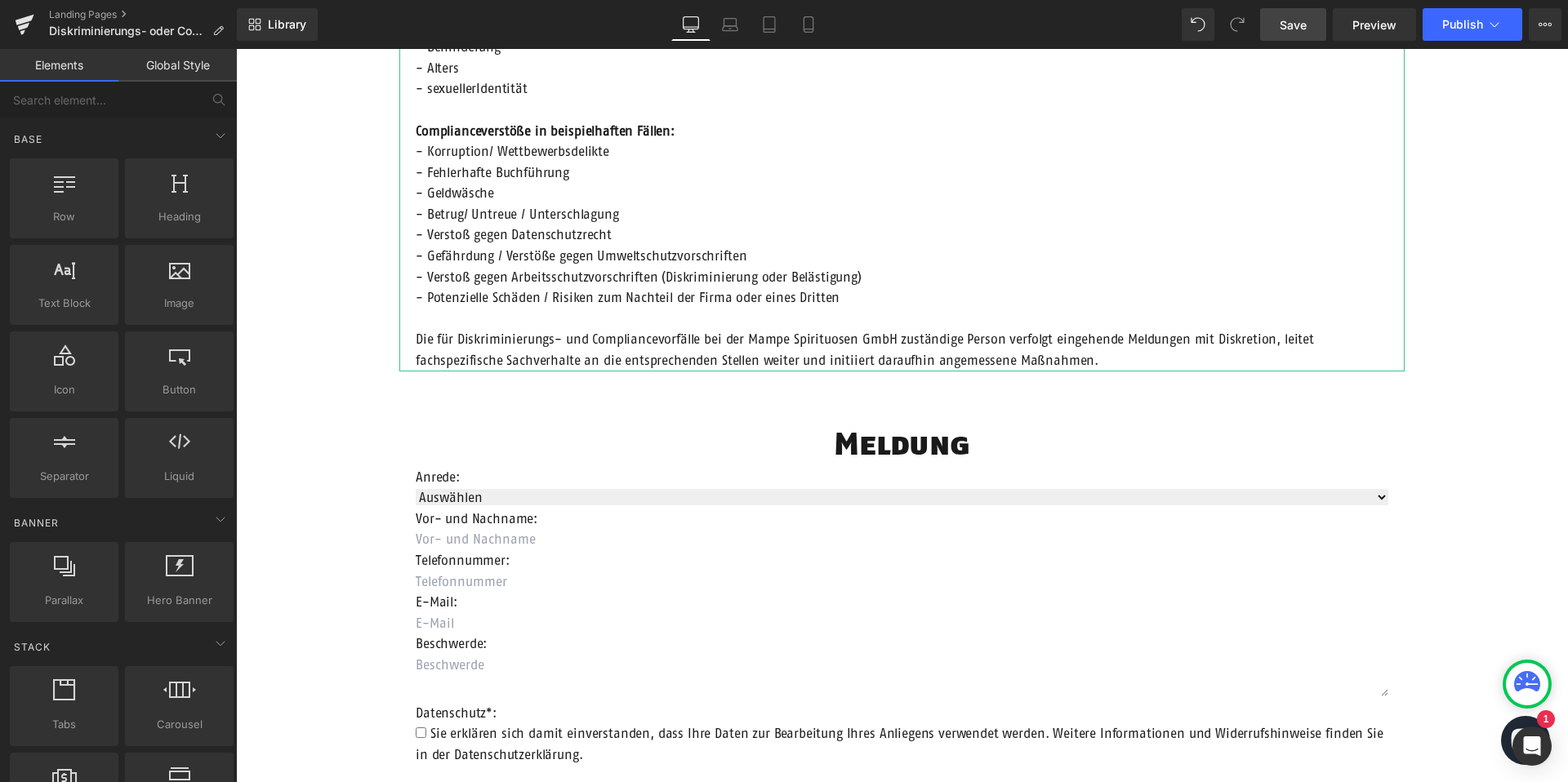
scroll to position [736, 0]
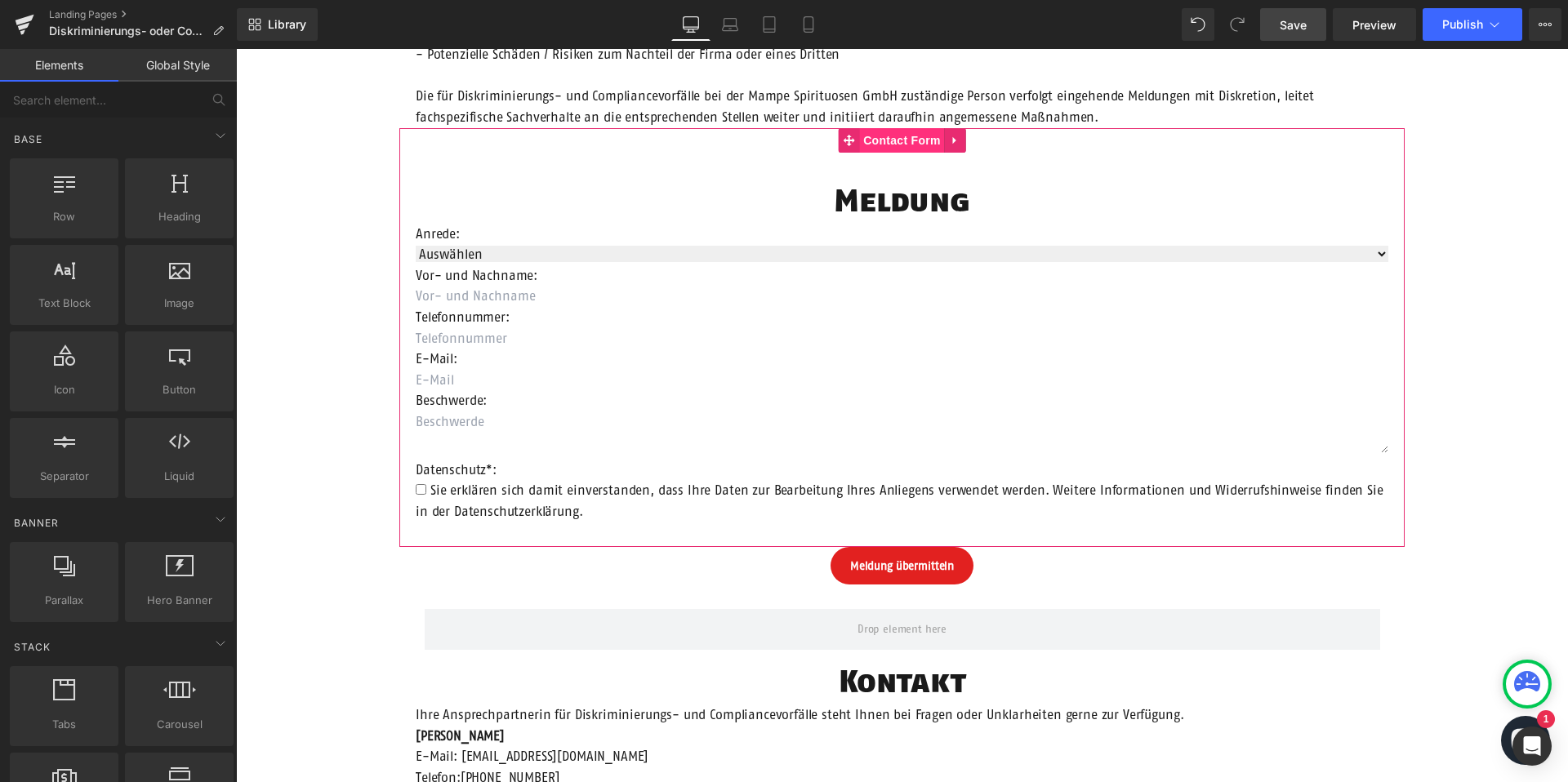
click at [904, 137] on span "Contact Form" at bounding box center [902, 140] width 86 height 25
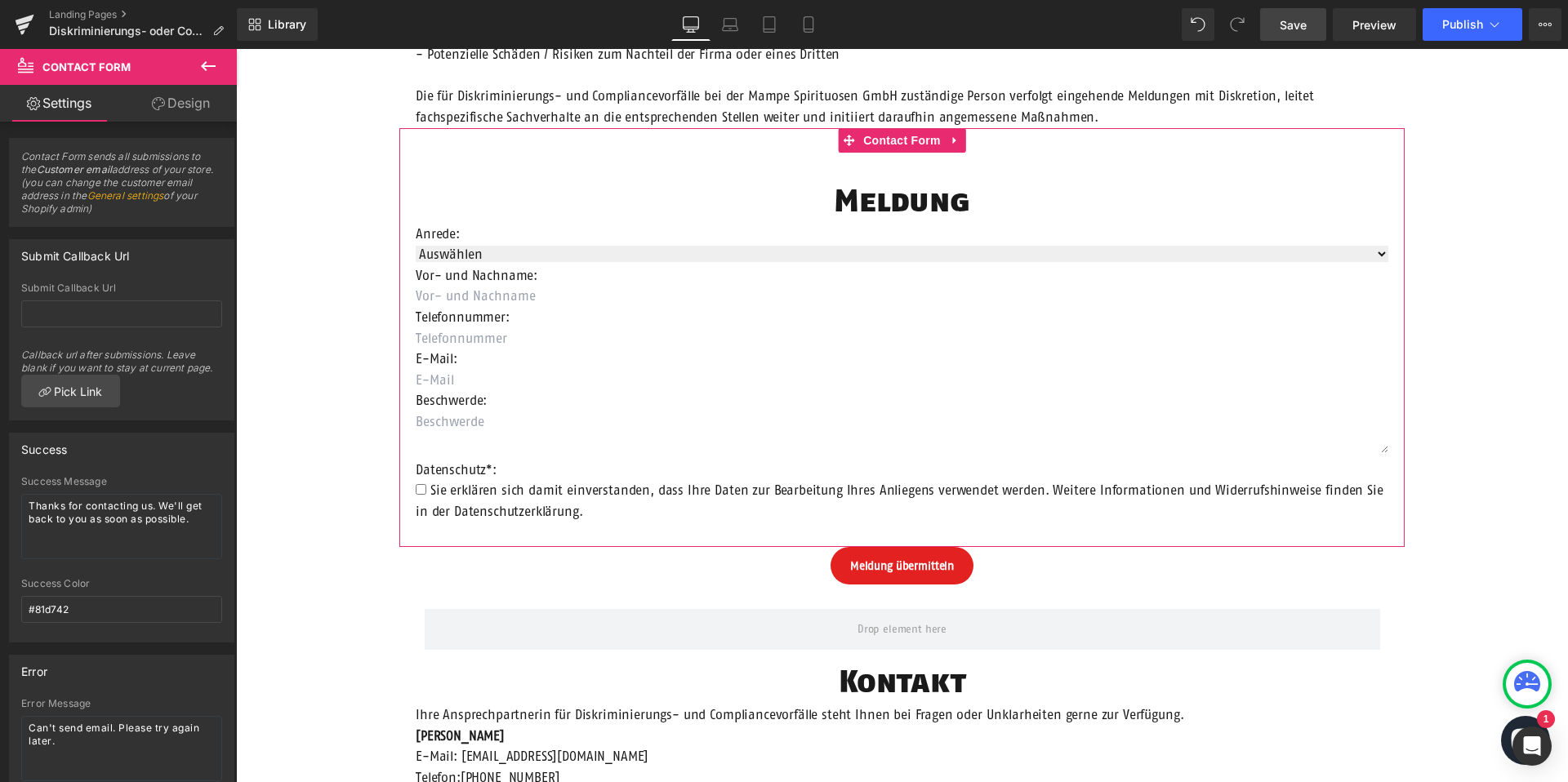
click at [159, 106] on icon at bounding box center [158, 103] width 13 height 13
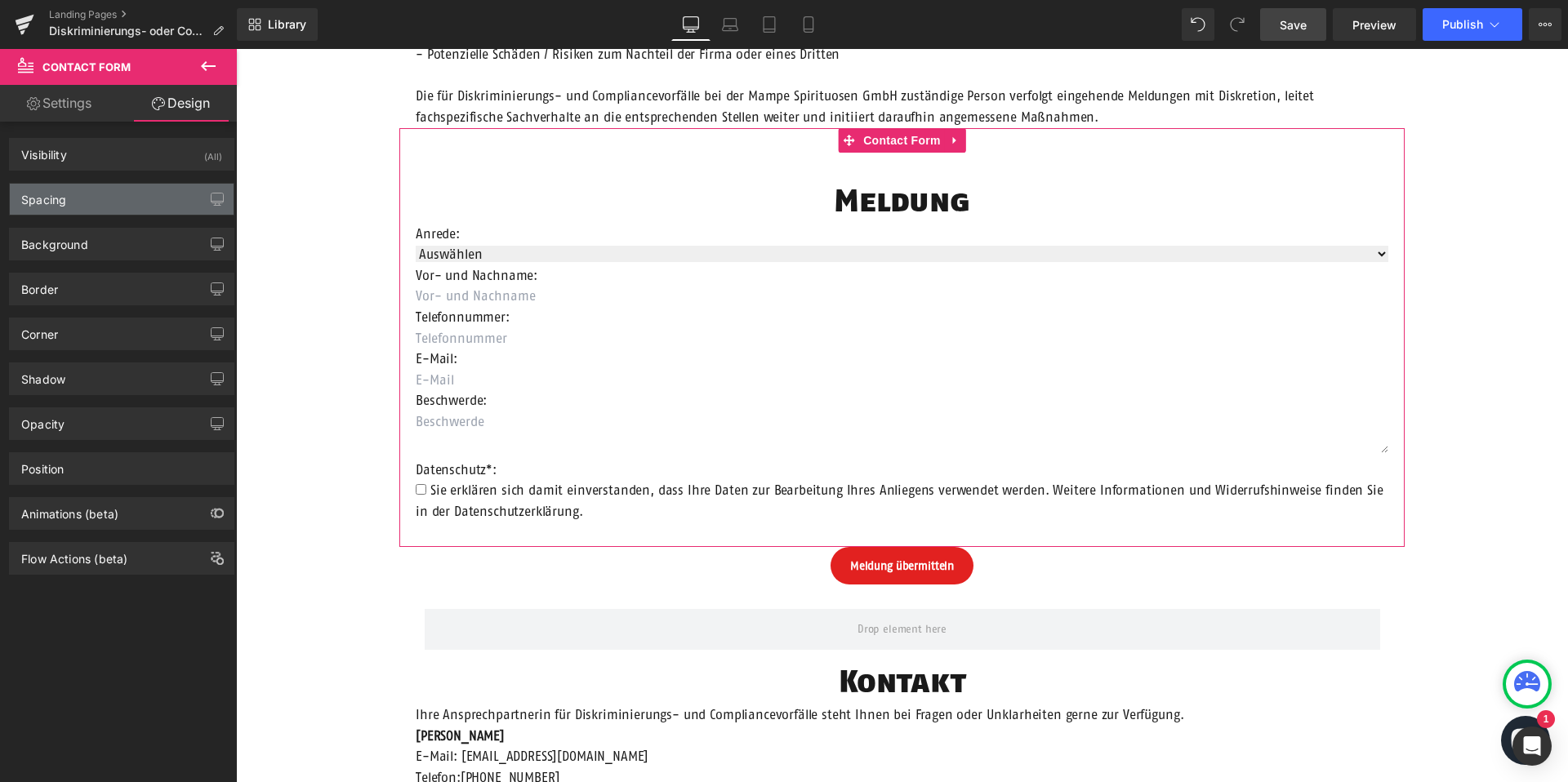
type input "0"
type input "200"
type input "0"
type input "200"
type input "60"
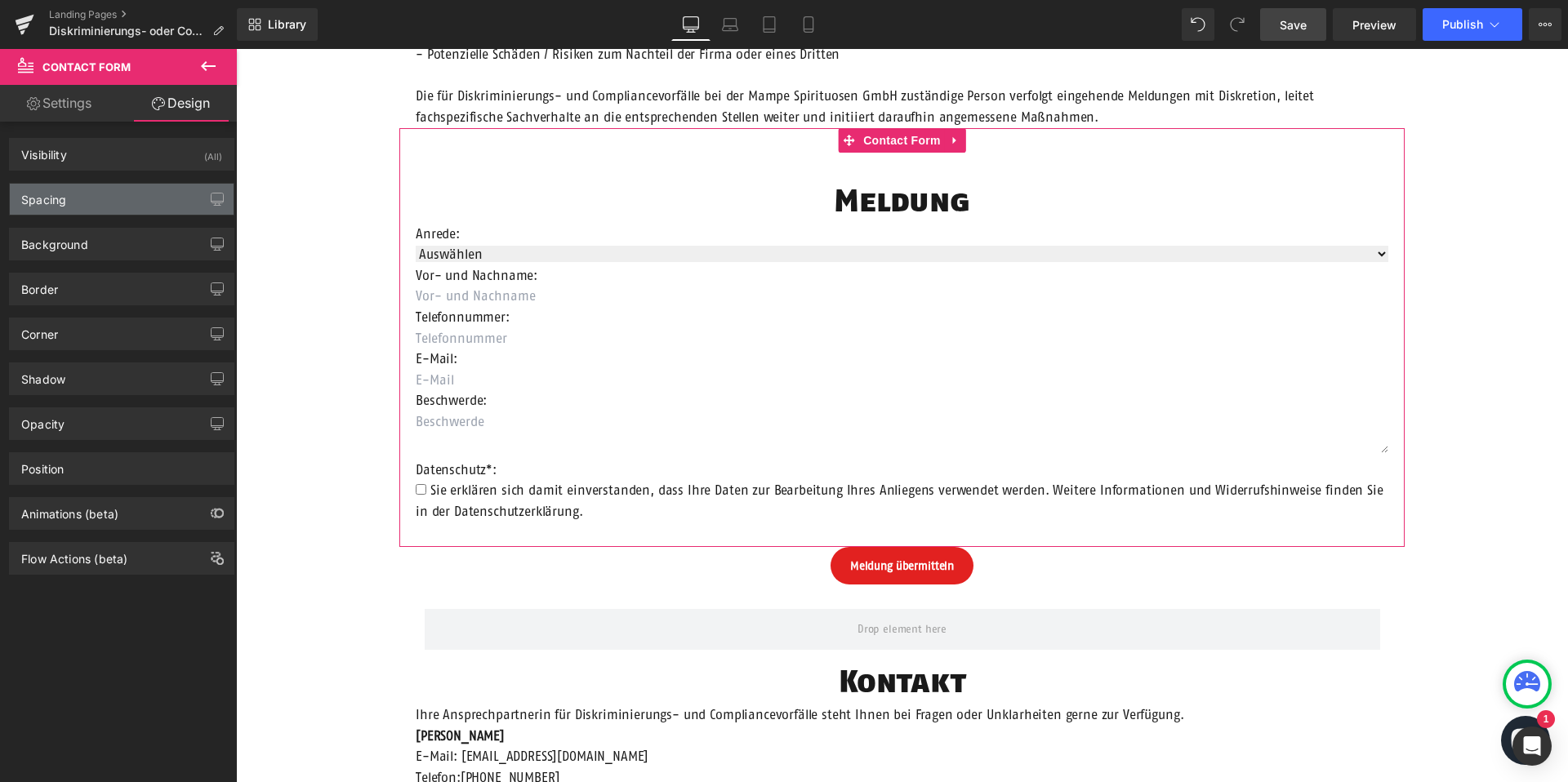
type input "20"
type input "30"
type input "20"
click at [126, 204] on div "Spacing" at bounding box center [121, 199] width 223 height 31
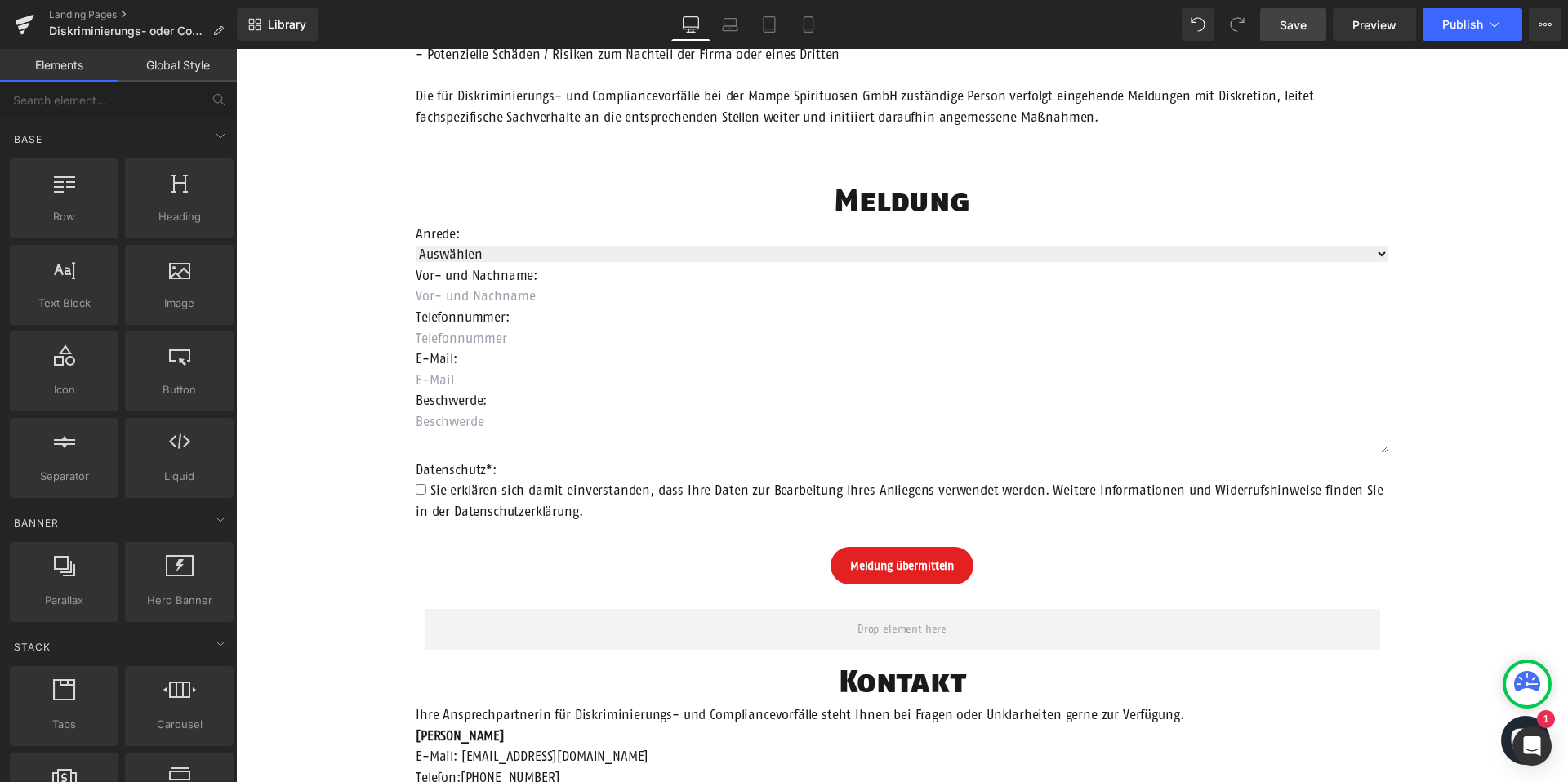
click at [1462, 226] on div "Row Diskriminierungs- oder Compliancevorfall Heading Die Einhaltung der geltend…" at bounding box center [902, 261] width 1332 height 1634
click at [1370, 25] on span "Preview" at bounding box center [1374, 25] width 44 height 17
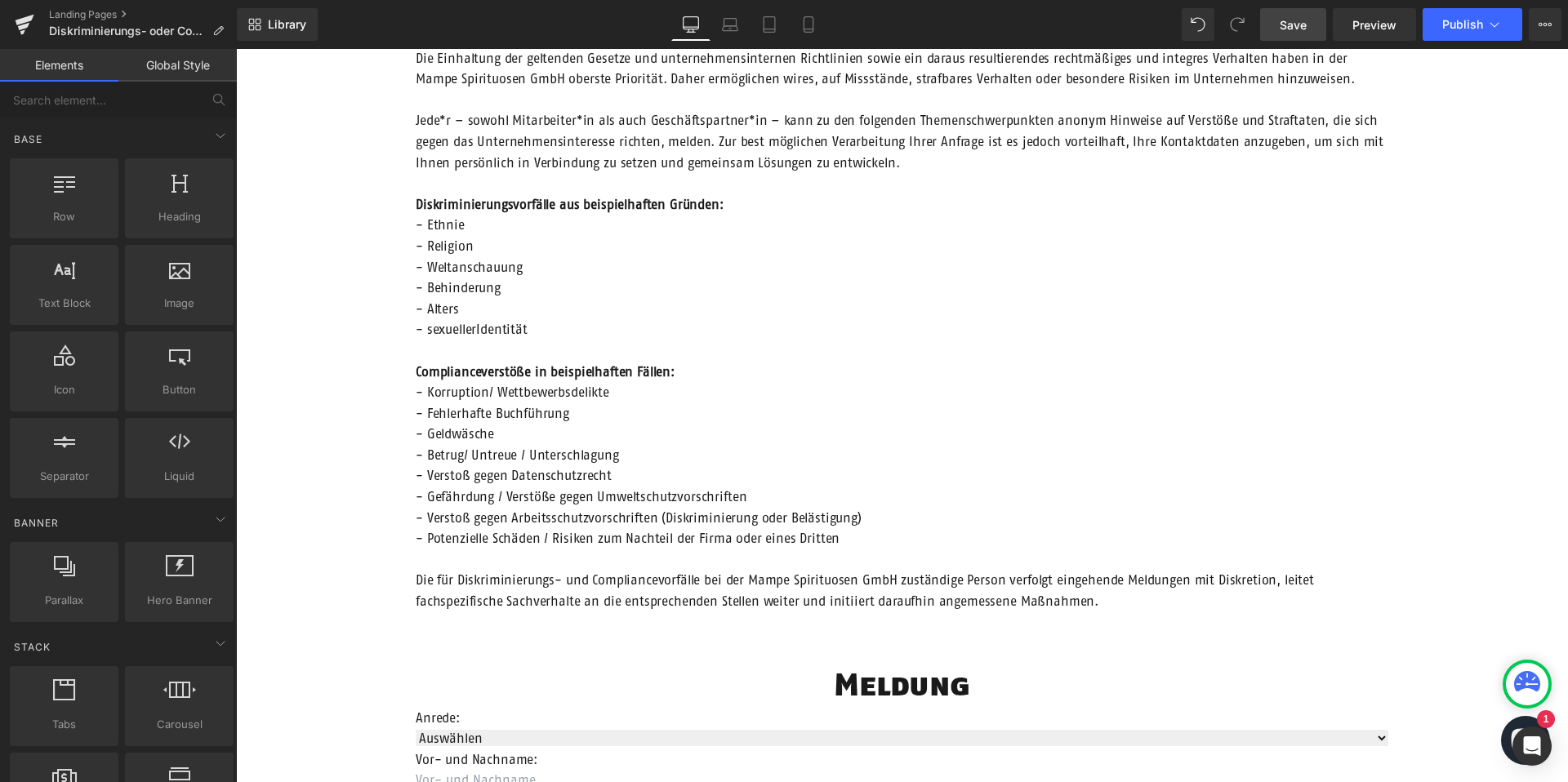
scroll to position [168, 0]
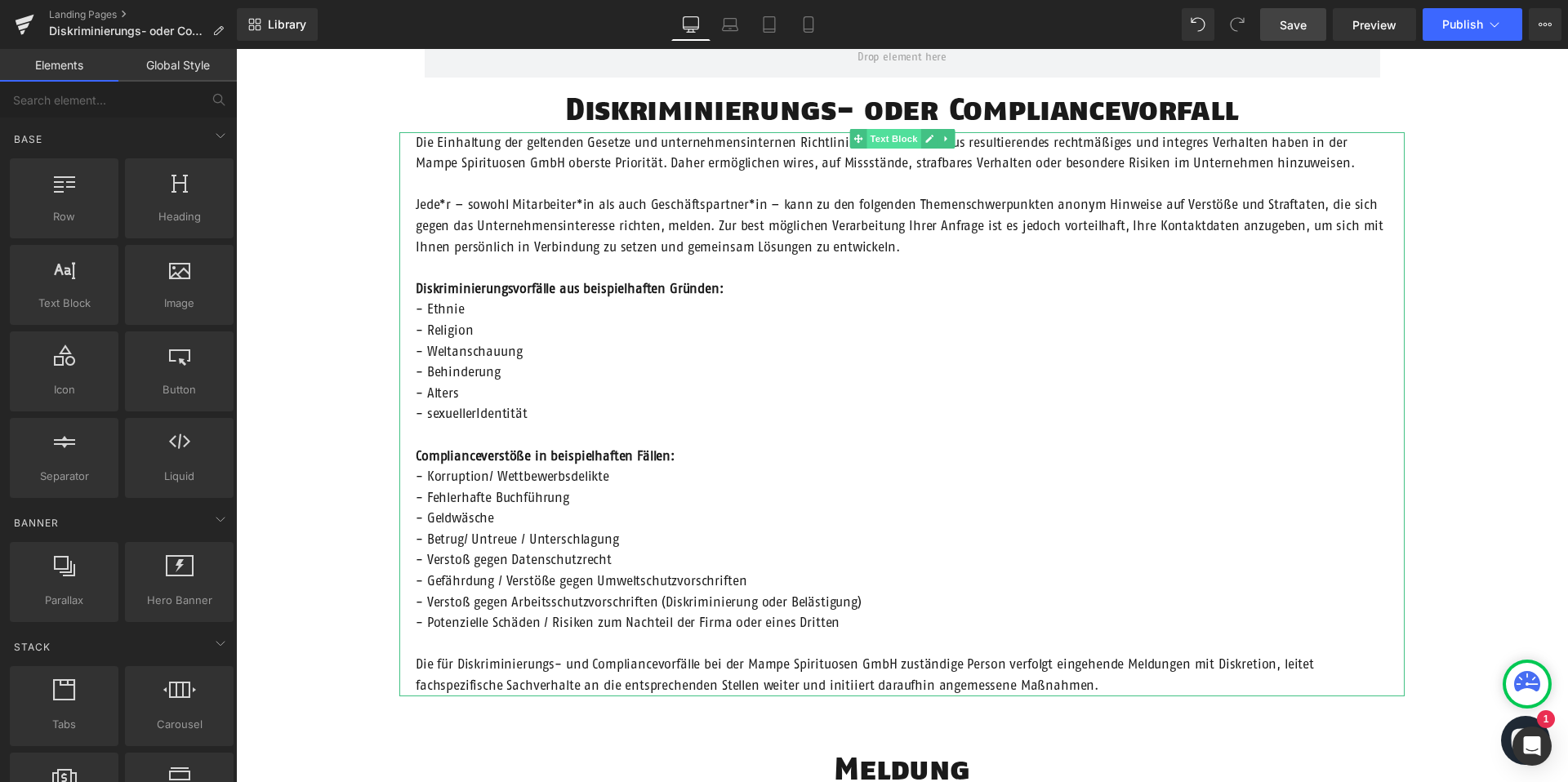
click at [895, 143] on span "Text Block" at bounding box center [893, 138] width 54 height 20
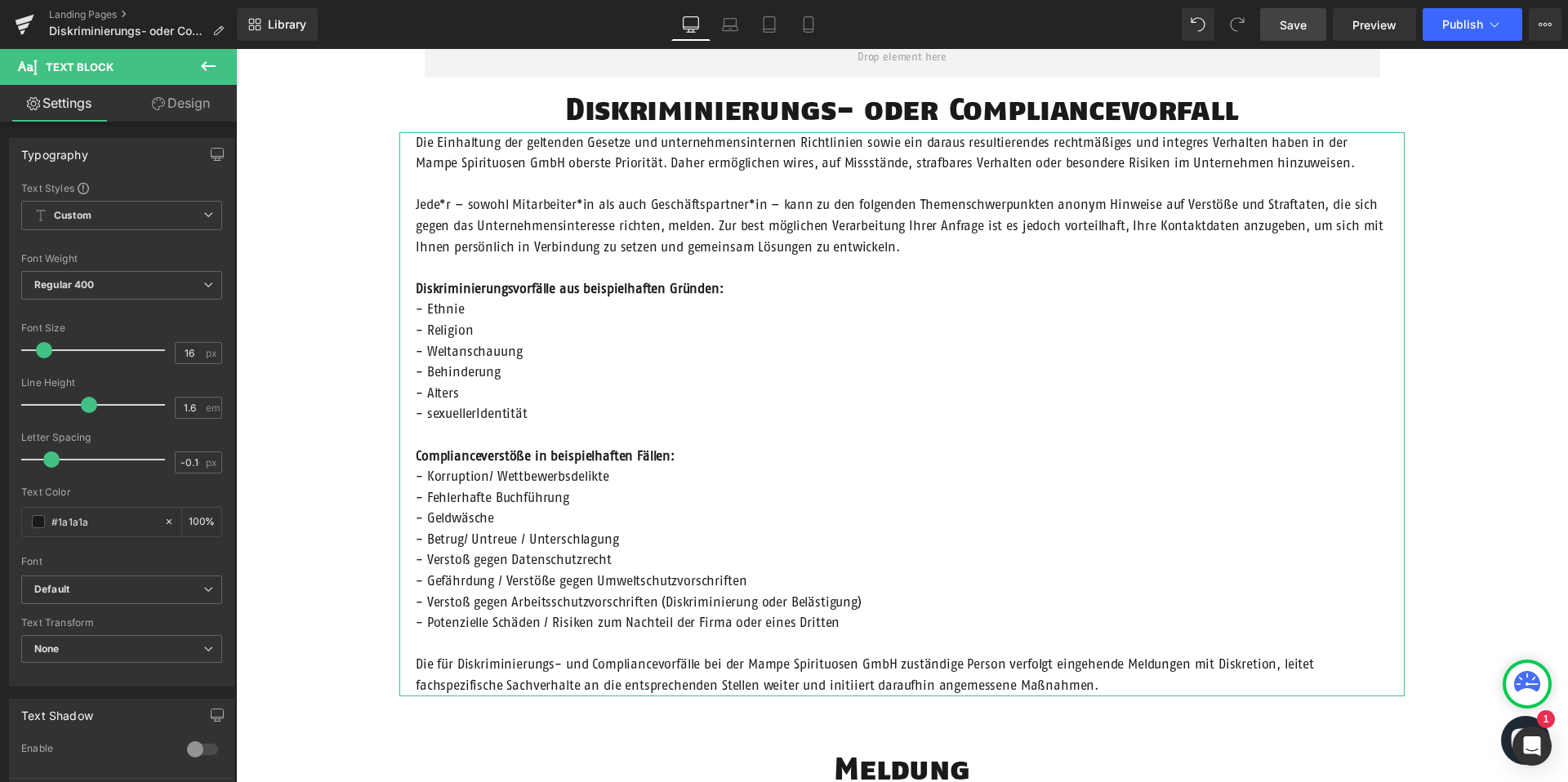
click at [152, 107] on icon at bounding box center [158, 103] width 13 height 13
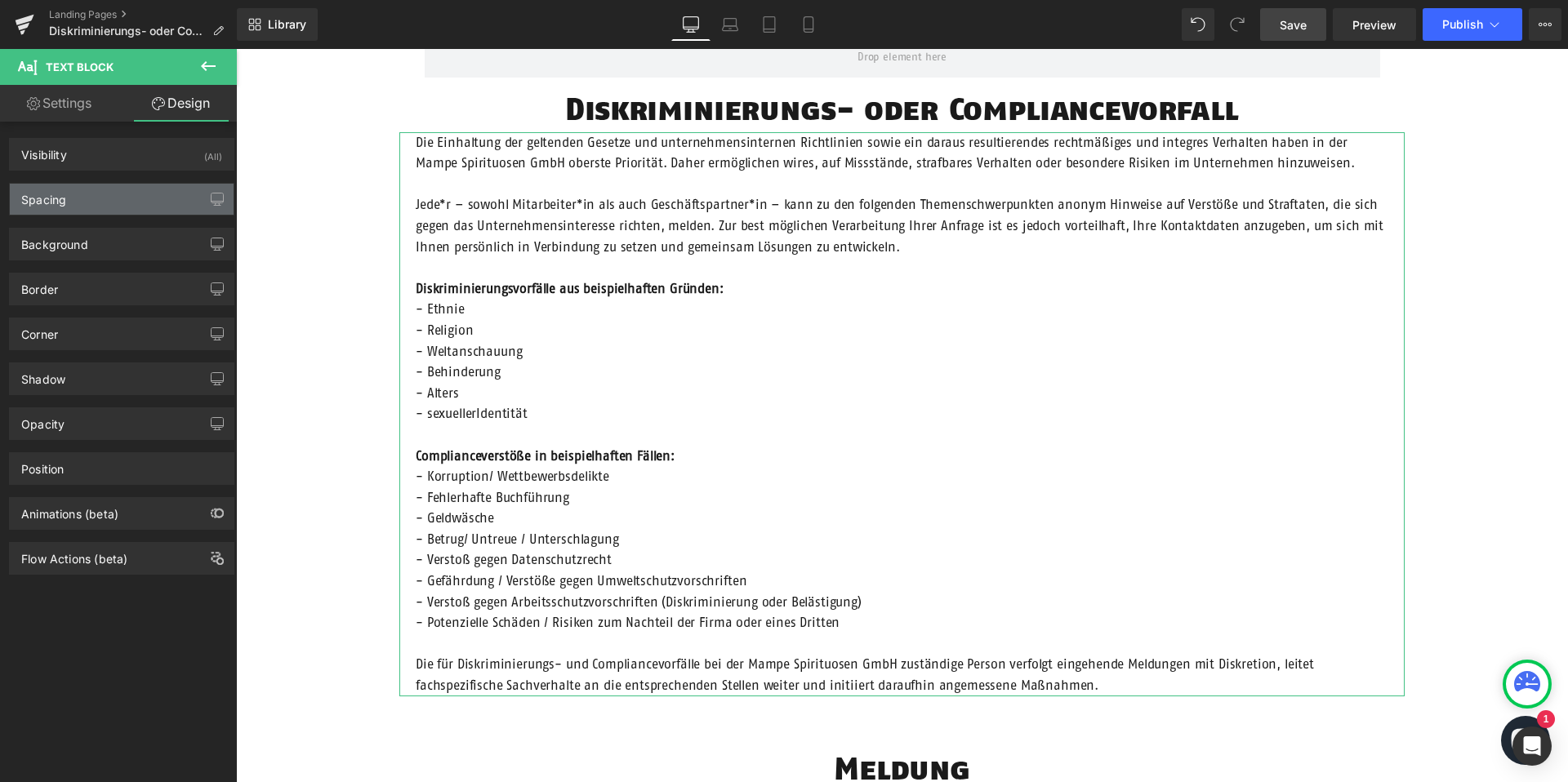
click at [131, 206] on div "Spacing" at bounding box center [121, 199] width 223 height 31
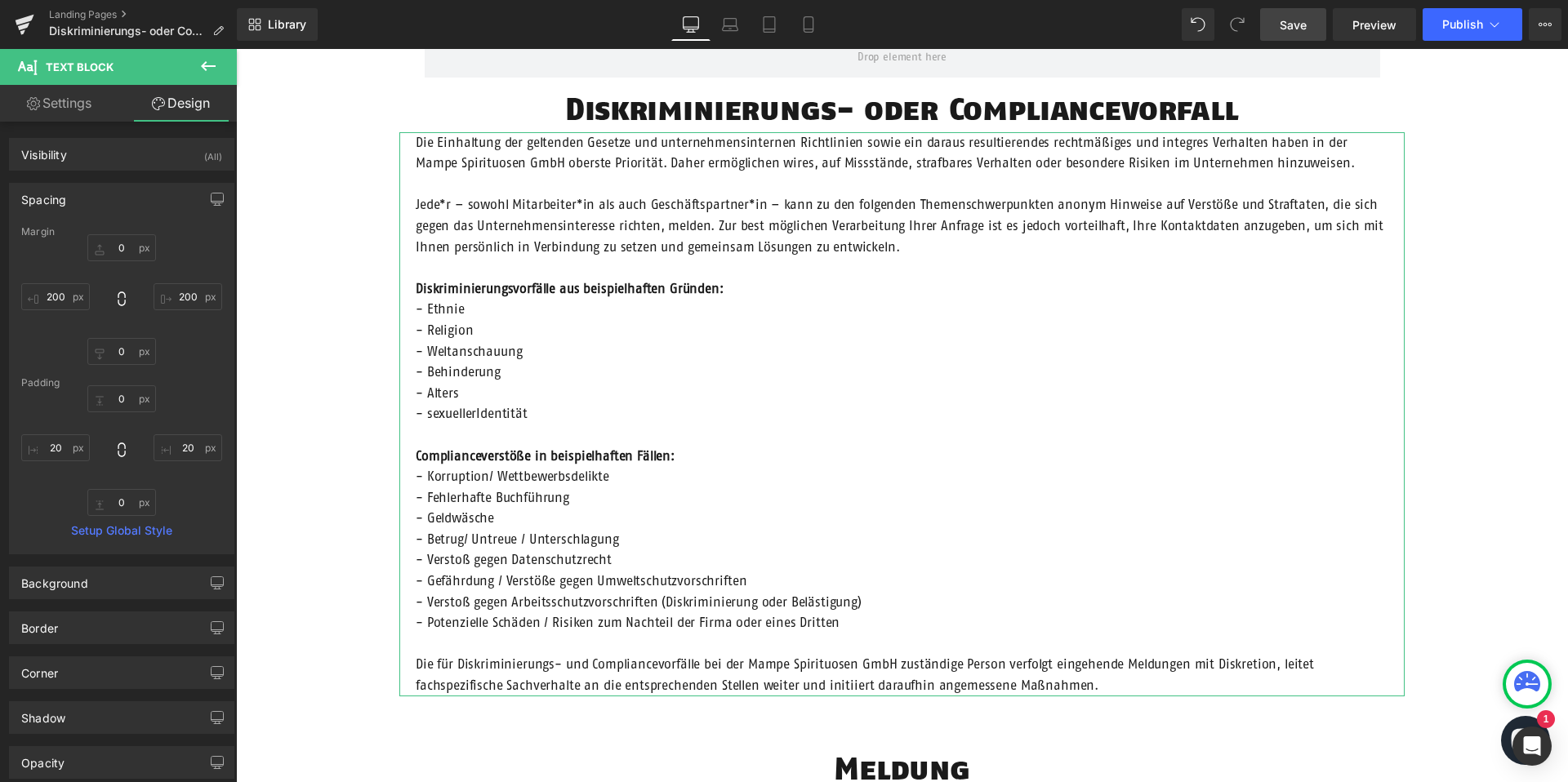
click at [121, 189] on div "Spacing" at bounding box center [121, 199] width 223 height 31
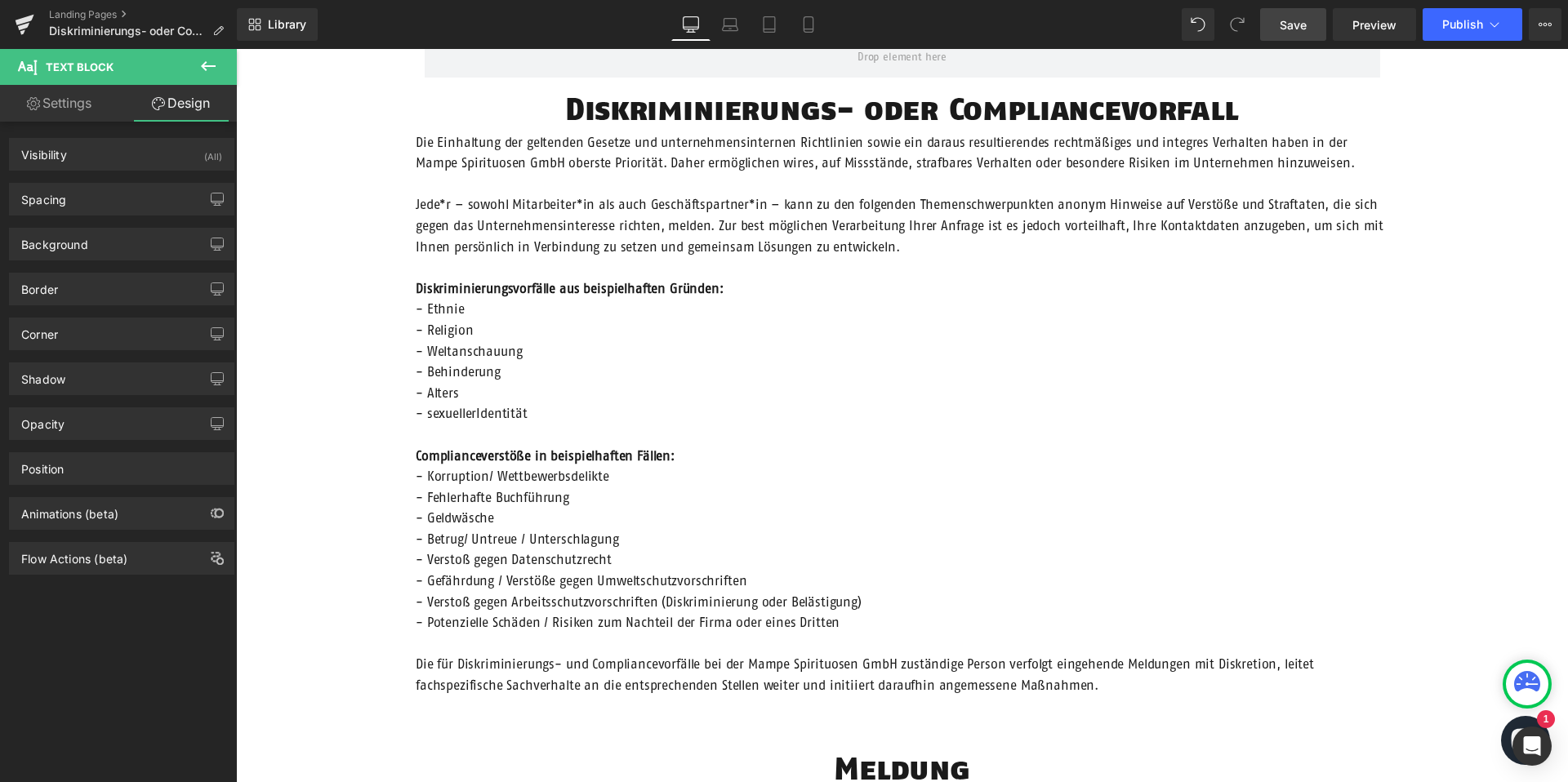
click at [1292, 27] on span "Save" at bounding box center [1292, 25] width 27 height 17
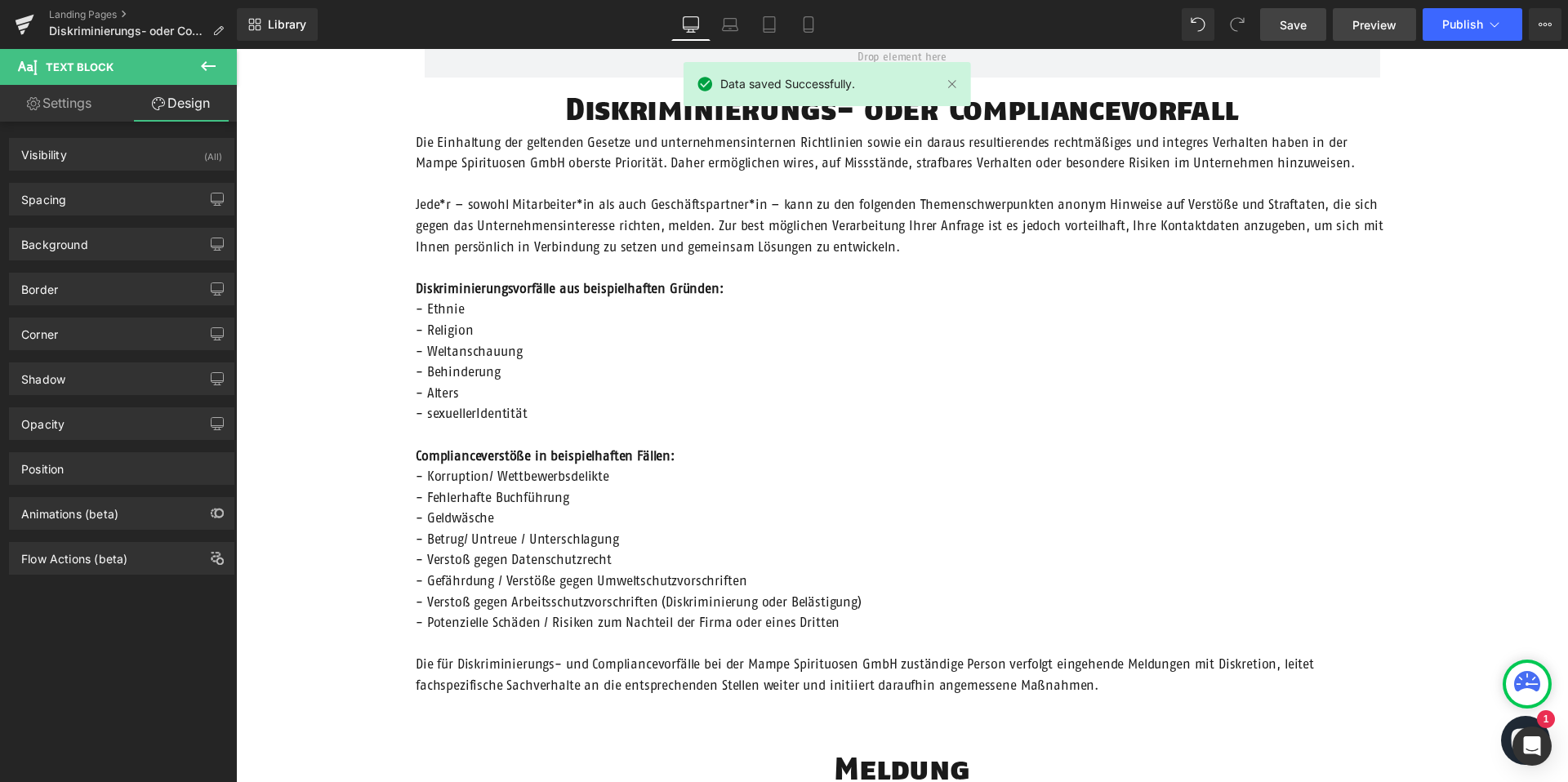
click at [1364, 32] on span "Preview" at bounding box center [1374, 25] width 44 height 17
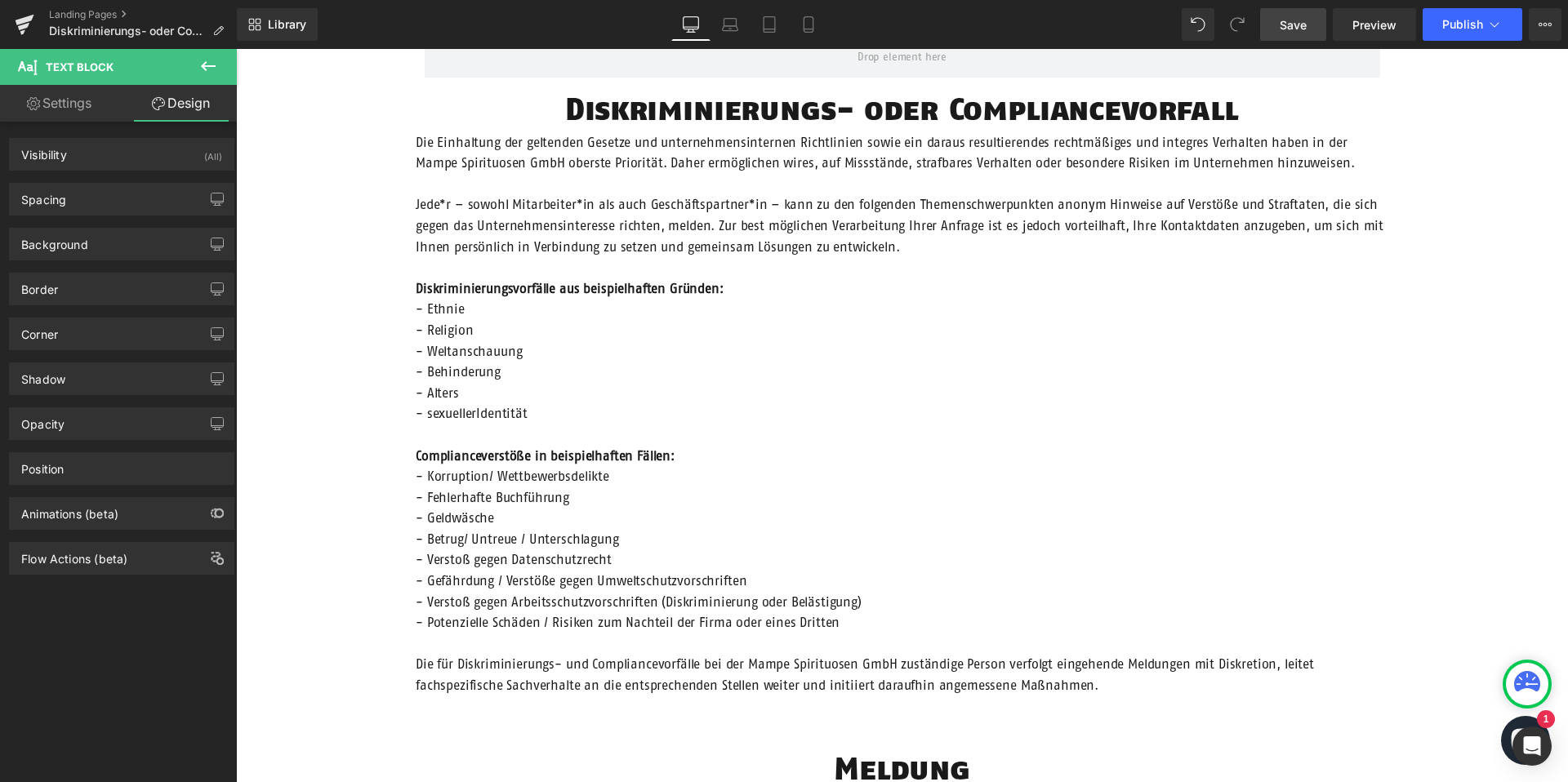
click at [1304, 24] on span "Save" at bounding box center [1292, 25] width 27 height 17
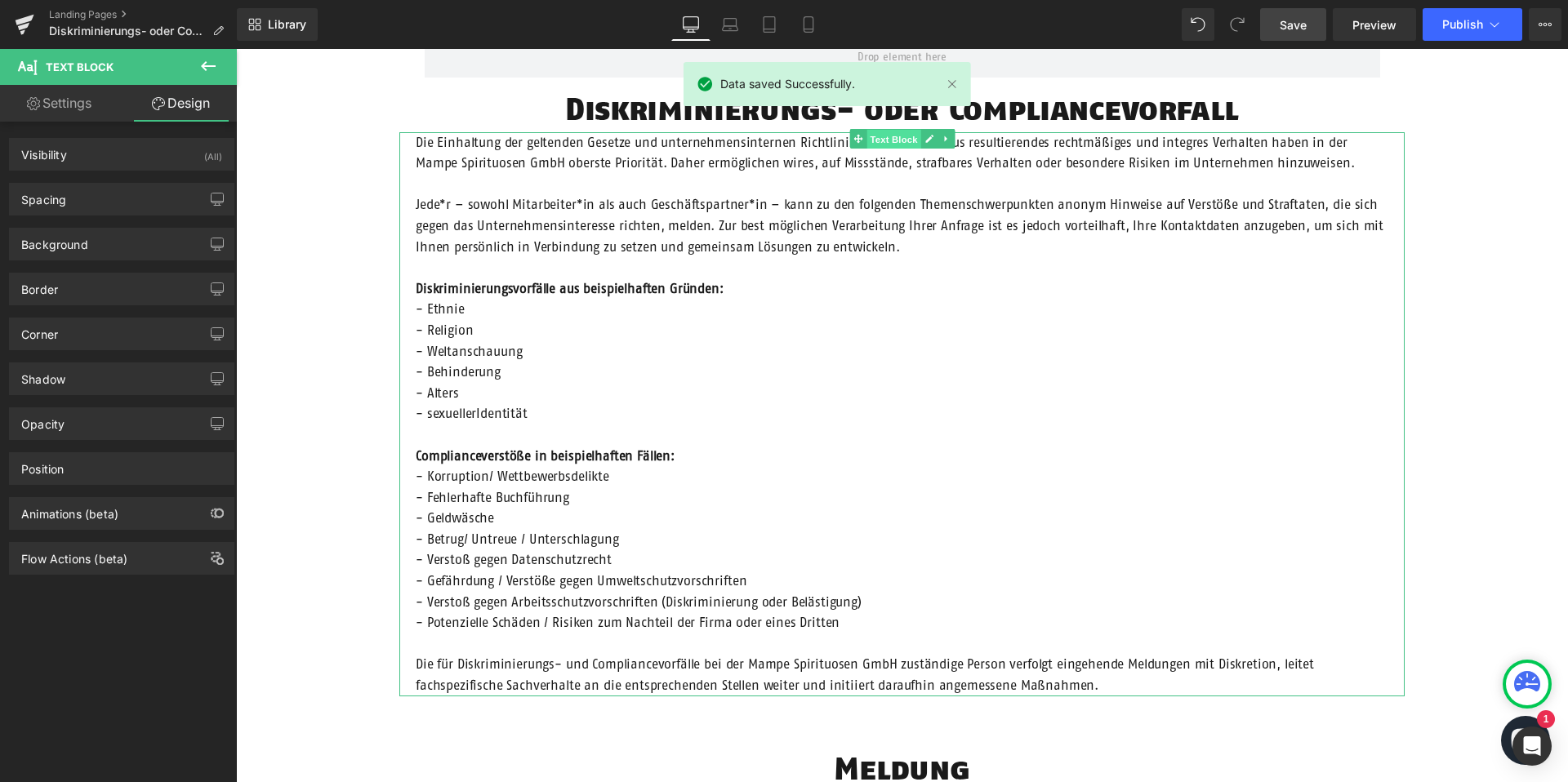
click at [888, 140] on span "Text Block" at bounding box center [893, 138] width 54 height 20
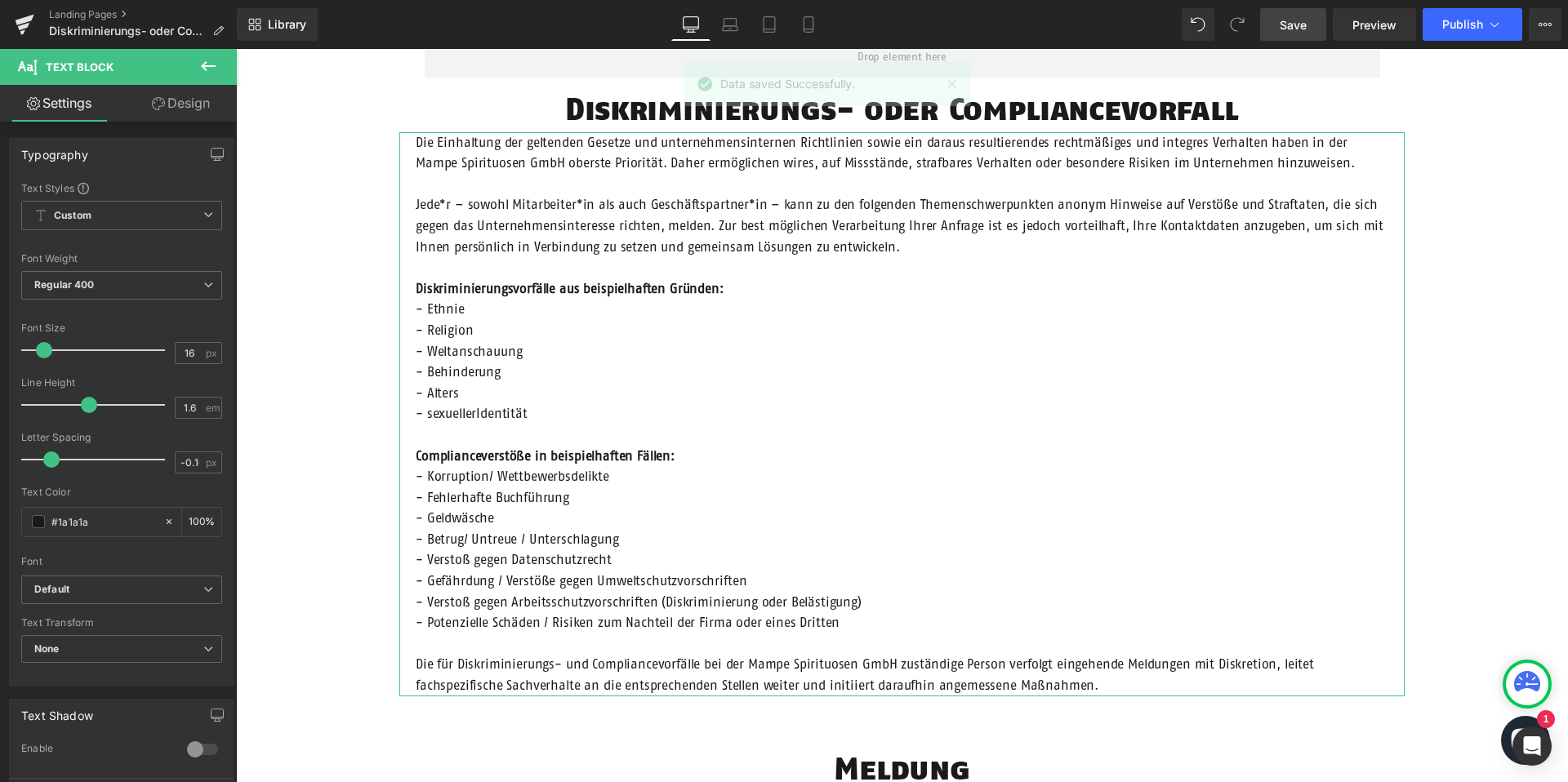
click at [174, 107] on link "Design" at bounding box center [181, 103] width 119 height 37
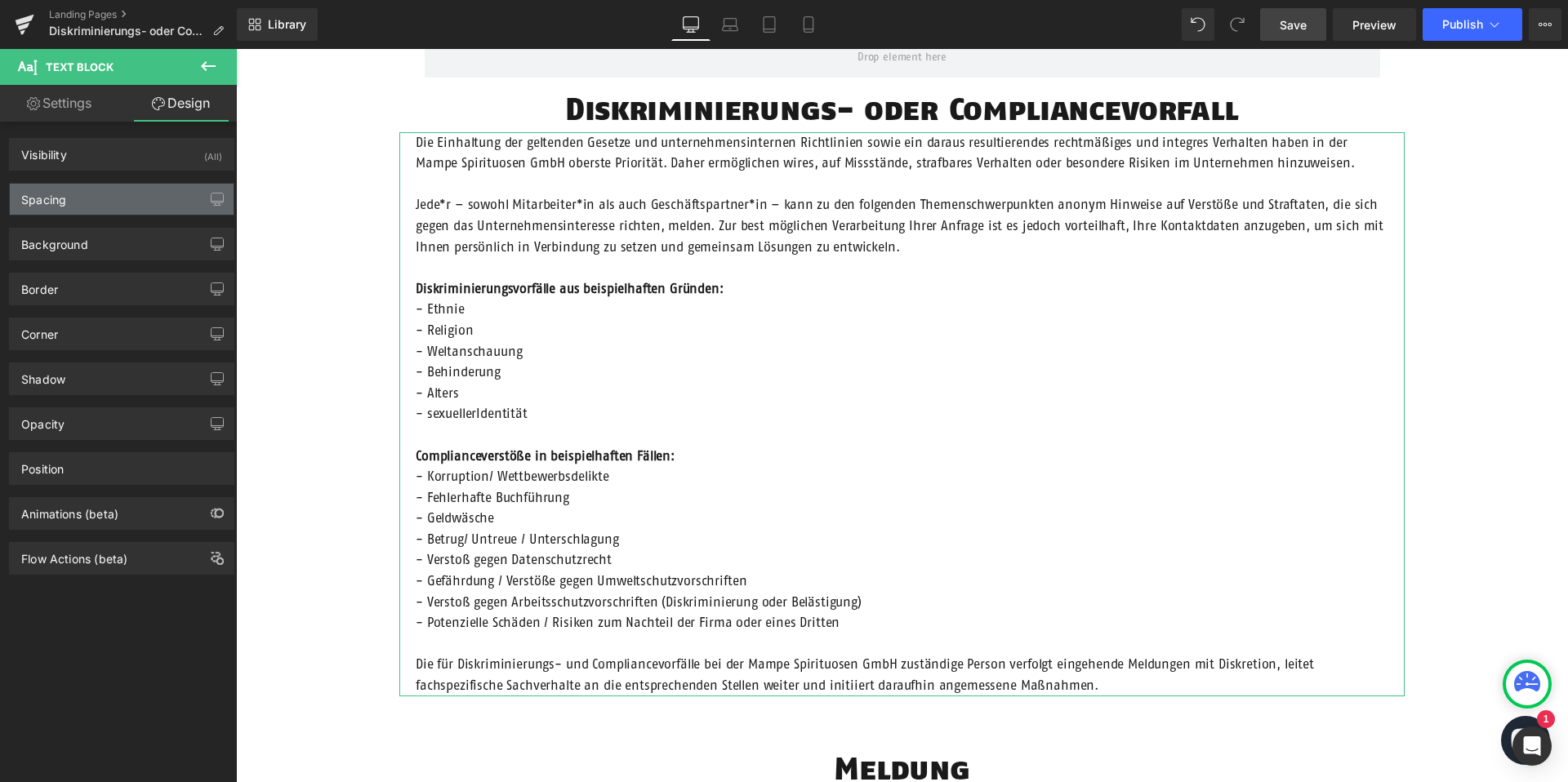
click at [116, 203] on div "Spacing" at bounding box center [121, 199] width 223 height 31
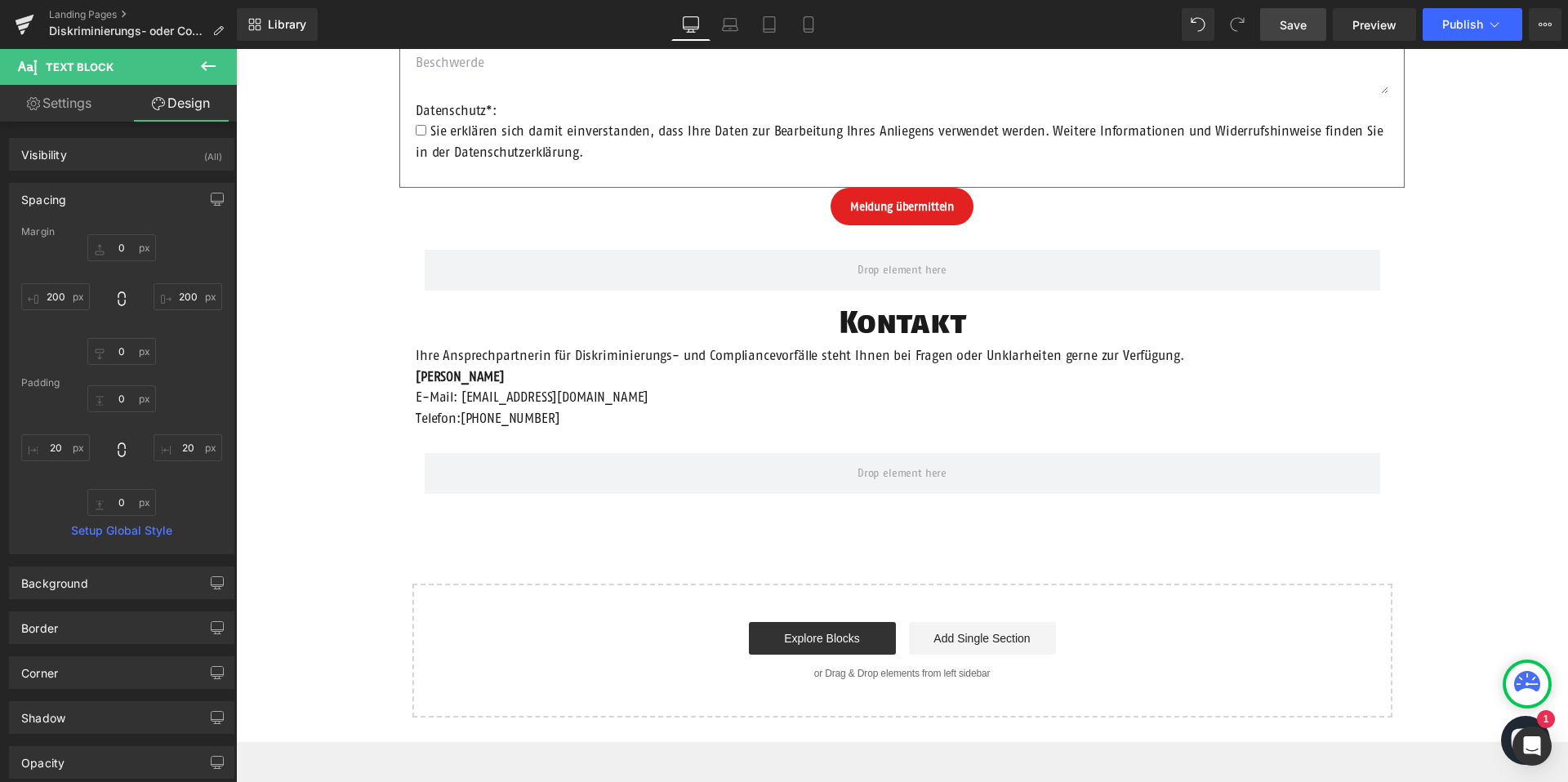
scroll to position [1164, 0]
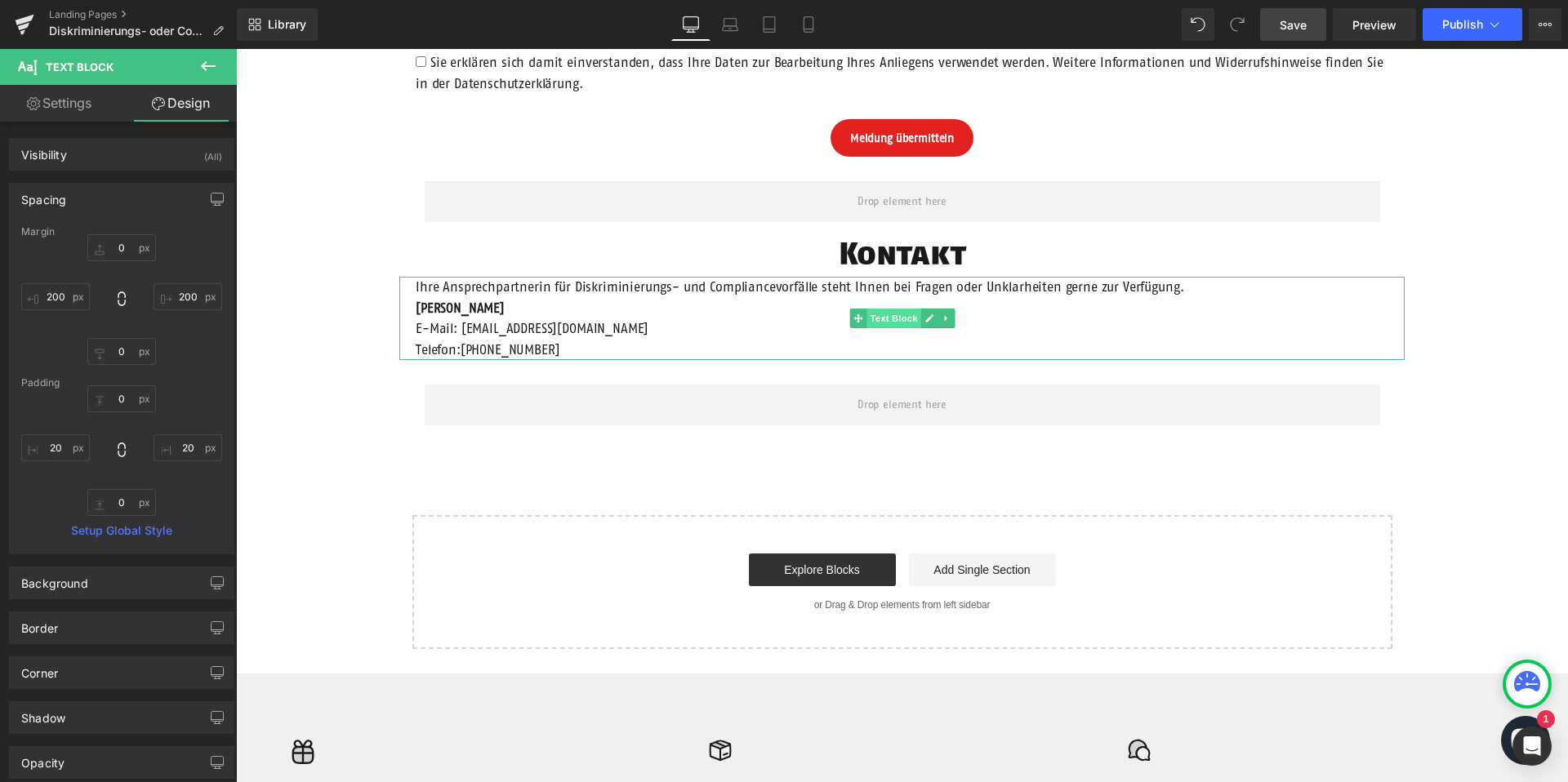
click at [903, 319] on span "Text Block" at bounding box center [893, 318] width 54 height 20
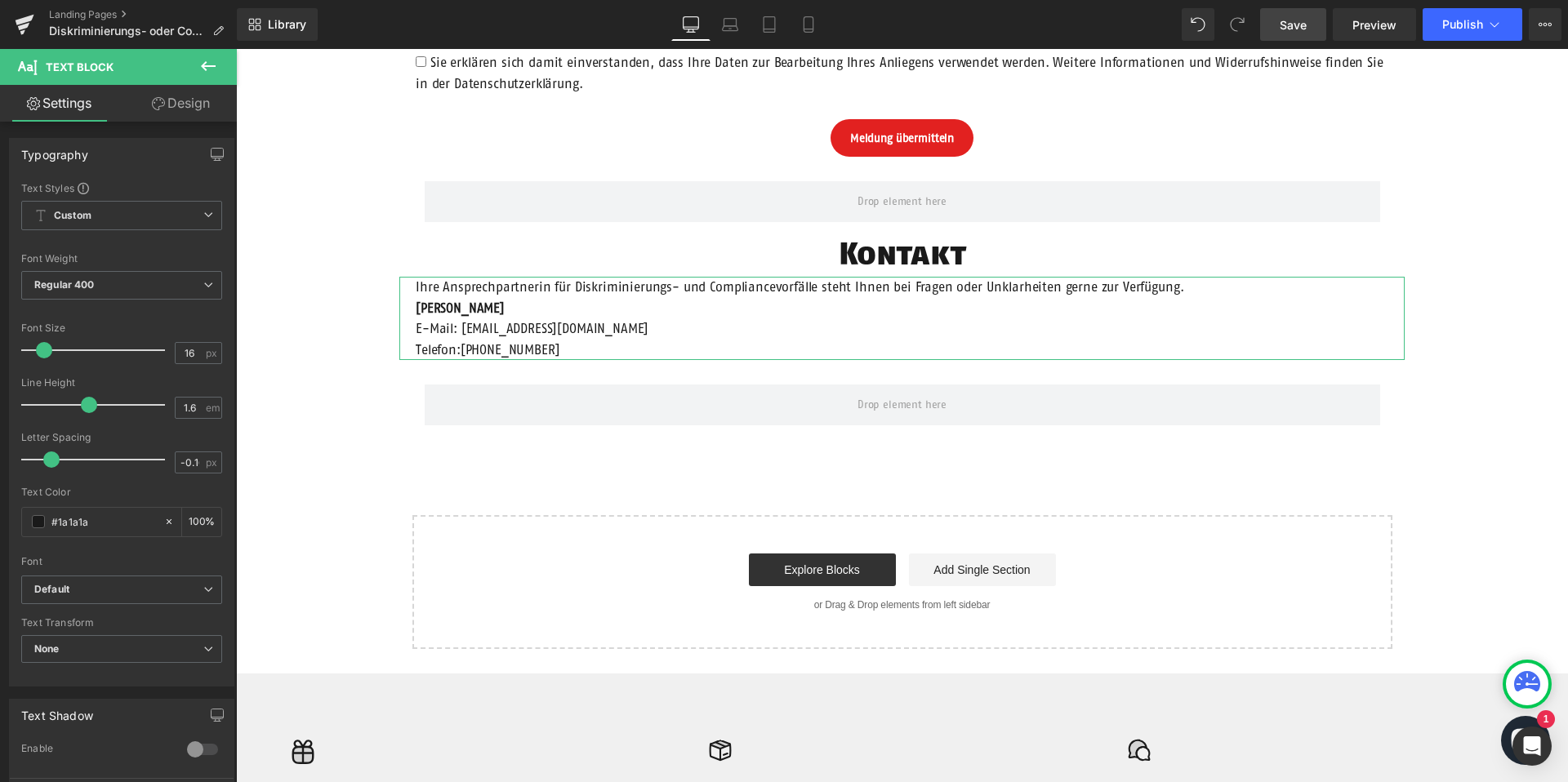
click at [171, 103] on link "Design" at bounding box center [181, 103] width 119 height 37
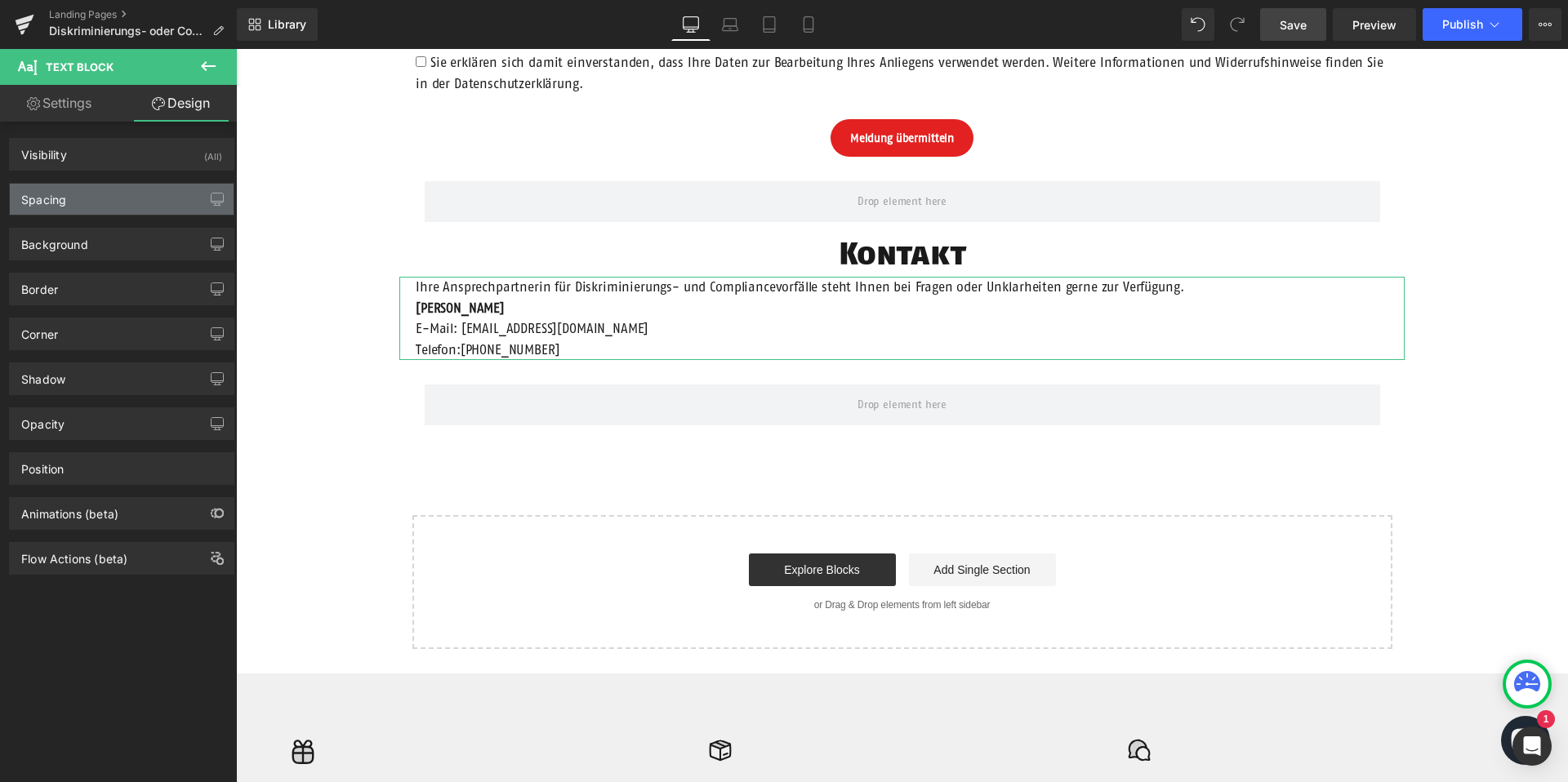
click at [124, 192] on div "Spacing" at bounding box center [121, 199] width 223 height 31
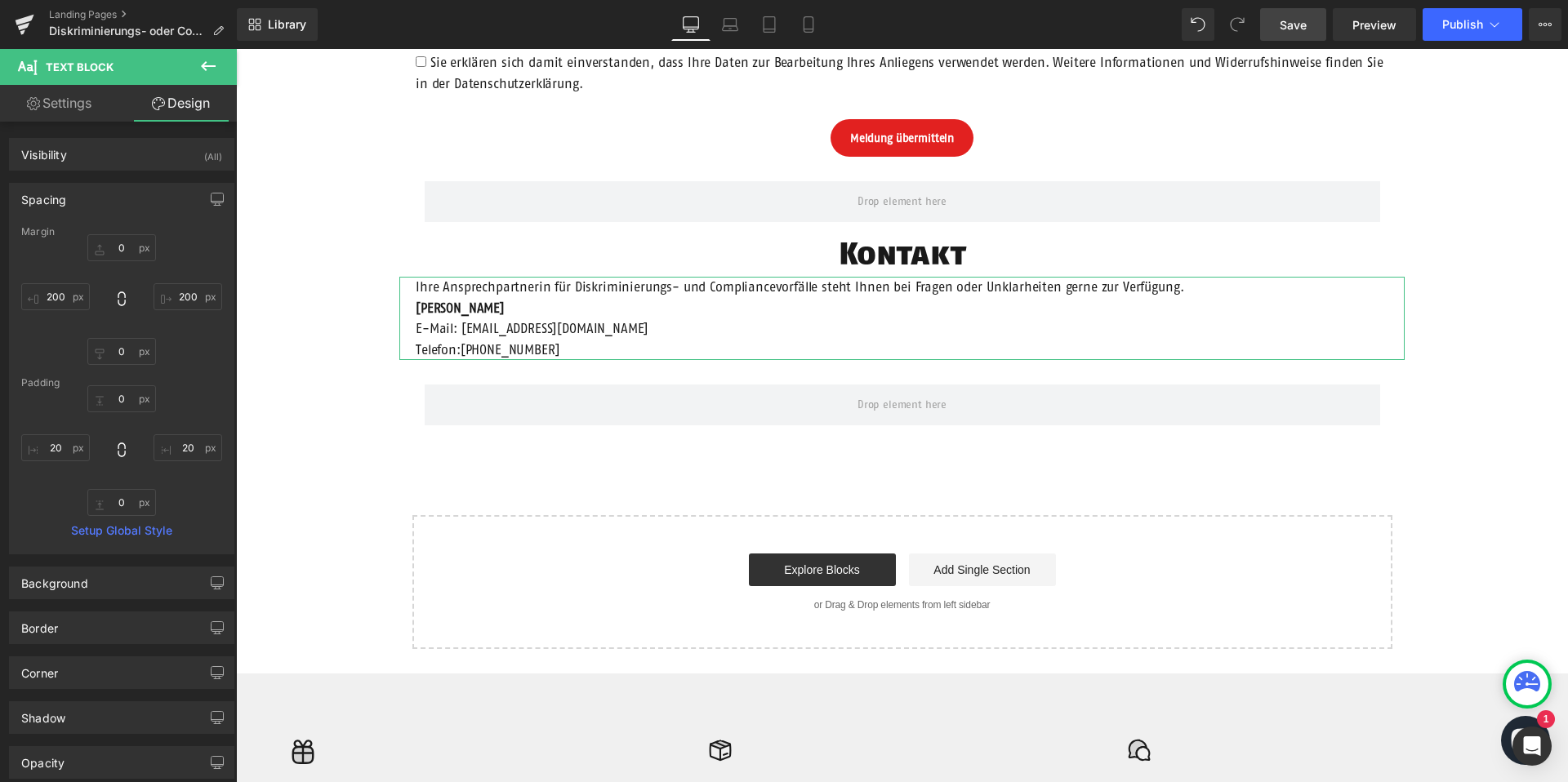
type input "0"
type input "200"
type input "0"
type input "200"
type input "0"
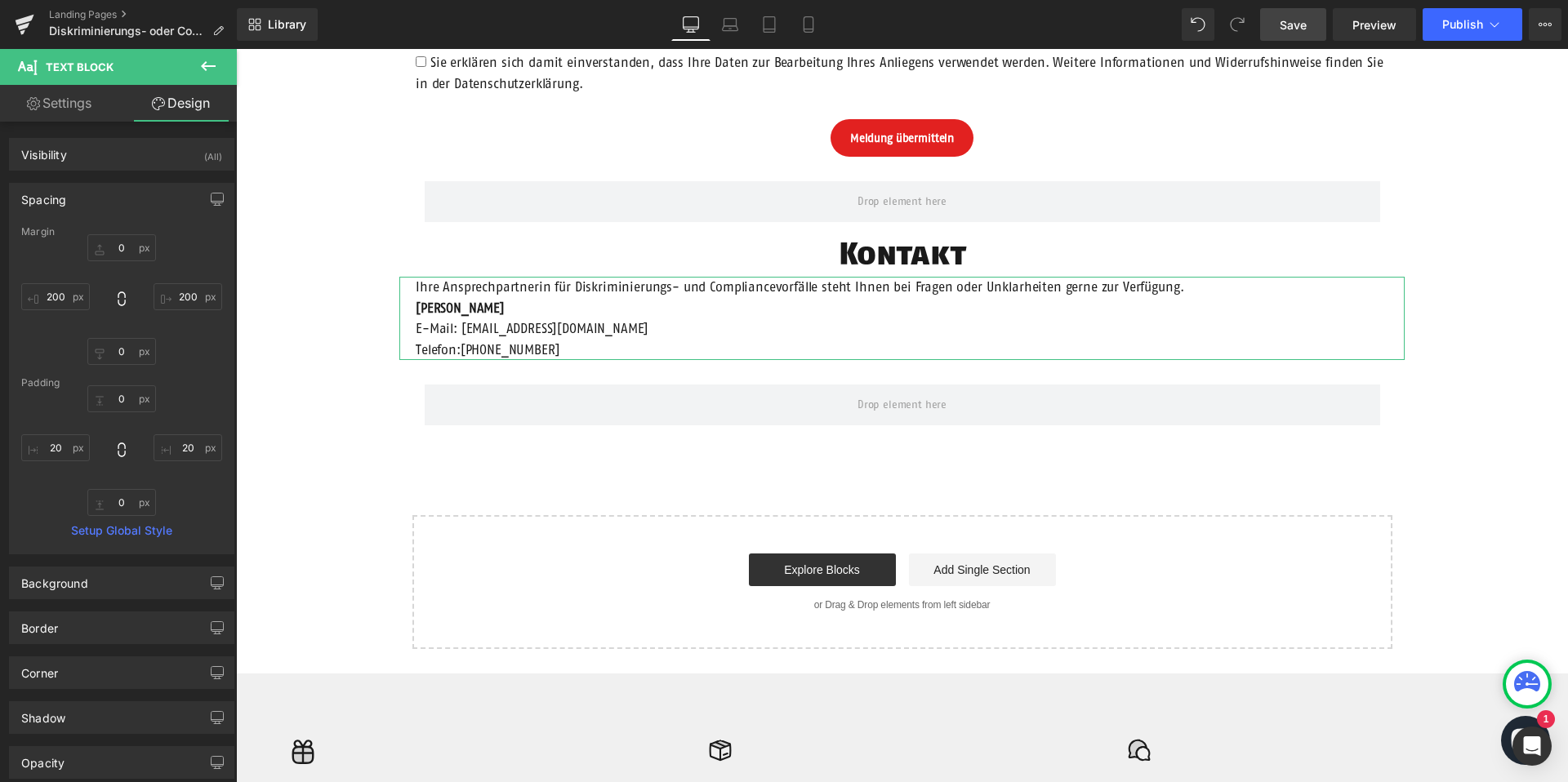
type input "20"
type input "0"
type input "20"
click at [1291, 30] on span "Save" at bounding box center [1292, 25] width 27 height 17
click at [81, 19] on link "Landing Pages" at bounding box center [143, 15] width 188 height 13
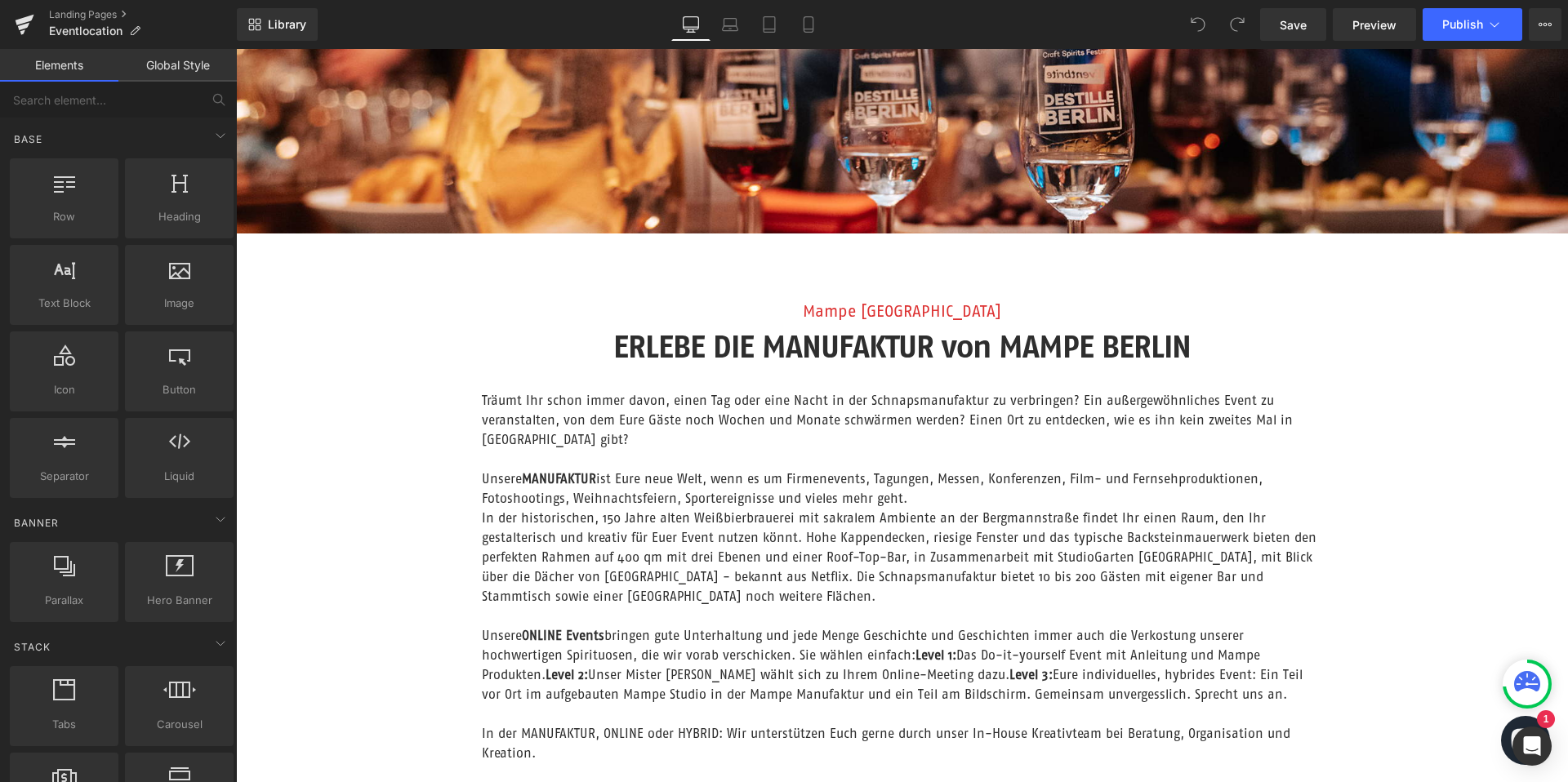
scroll to position [454, 0]
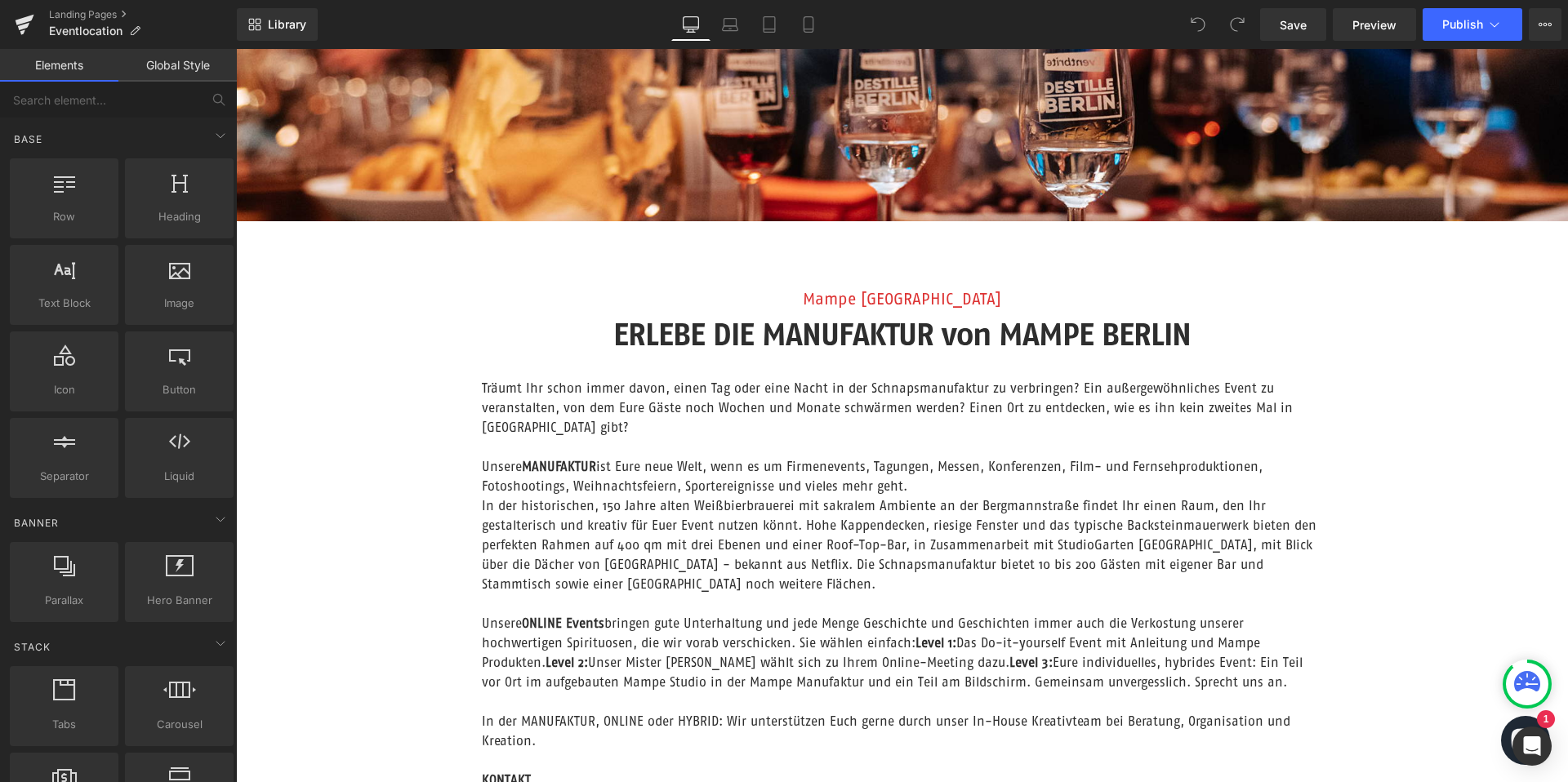
click at [837, 394] on p "Träumt Ihr schon immer davon, einen Tag oder eine Nacht in der Schnapsmanufaktu…" at bounding box center [902, 407] width 841 height 58
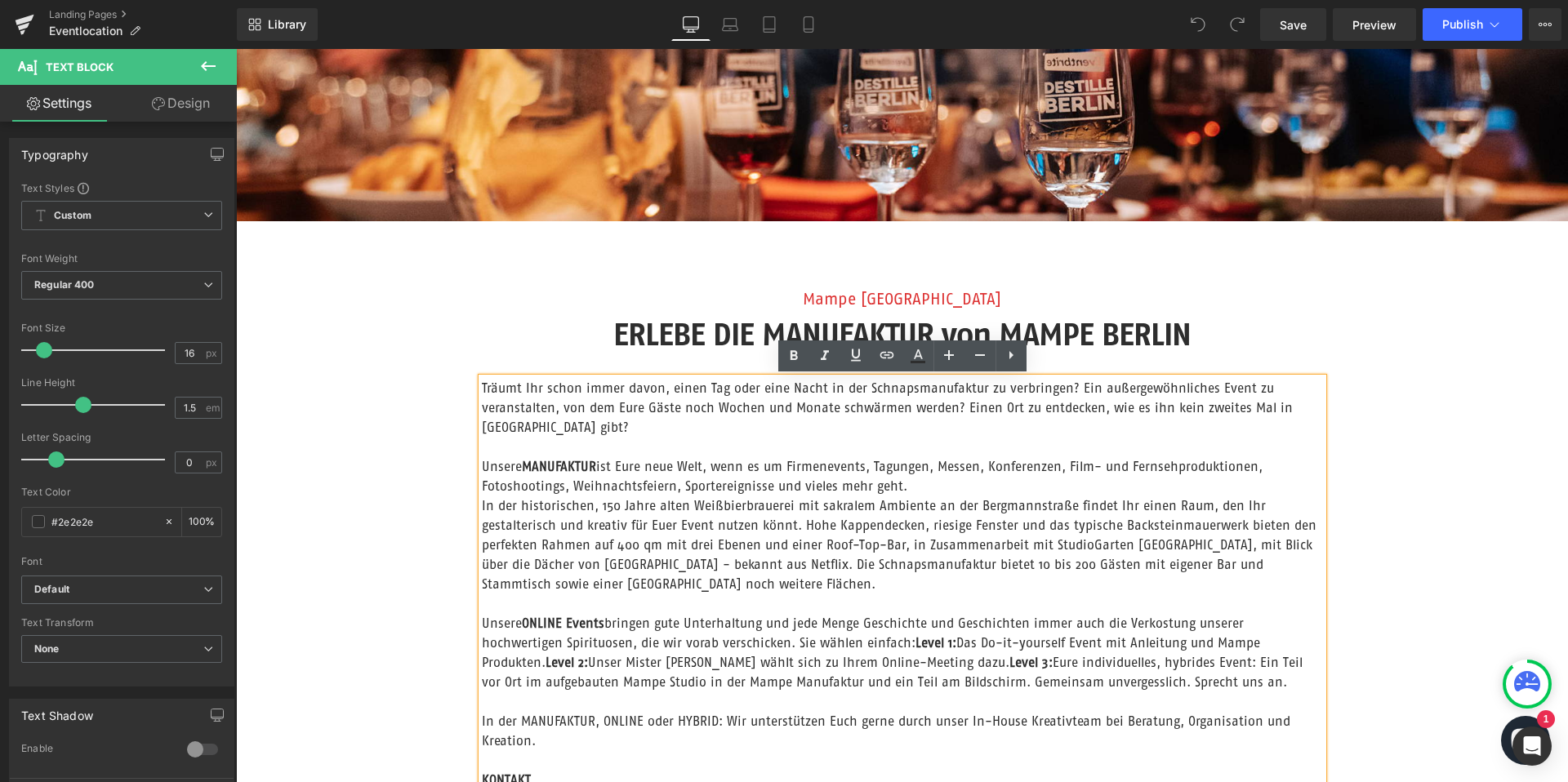
click at [1496, 437] on div "Mampe Berlin Text Block ERLEBE DIE MANUFAKTUR von MAMPE BERLIN Heading Träumt I…" at bounding box center [902, 602] width 1332 height 679
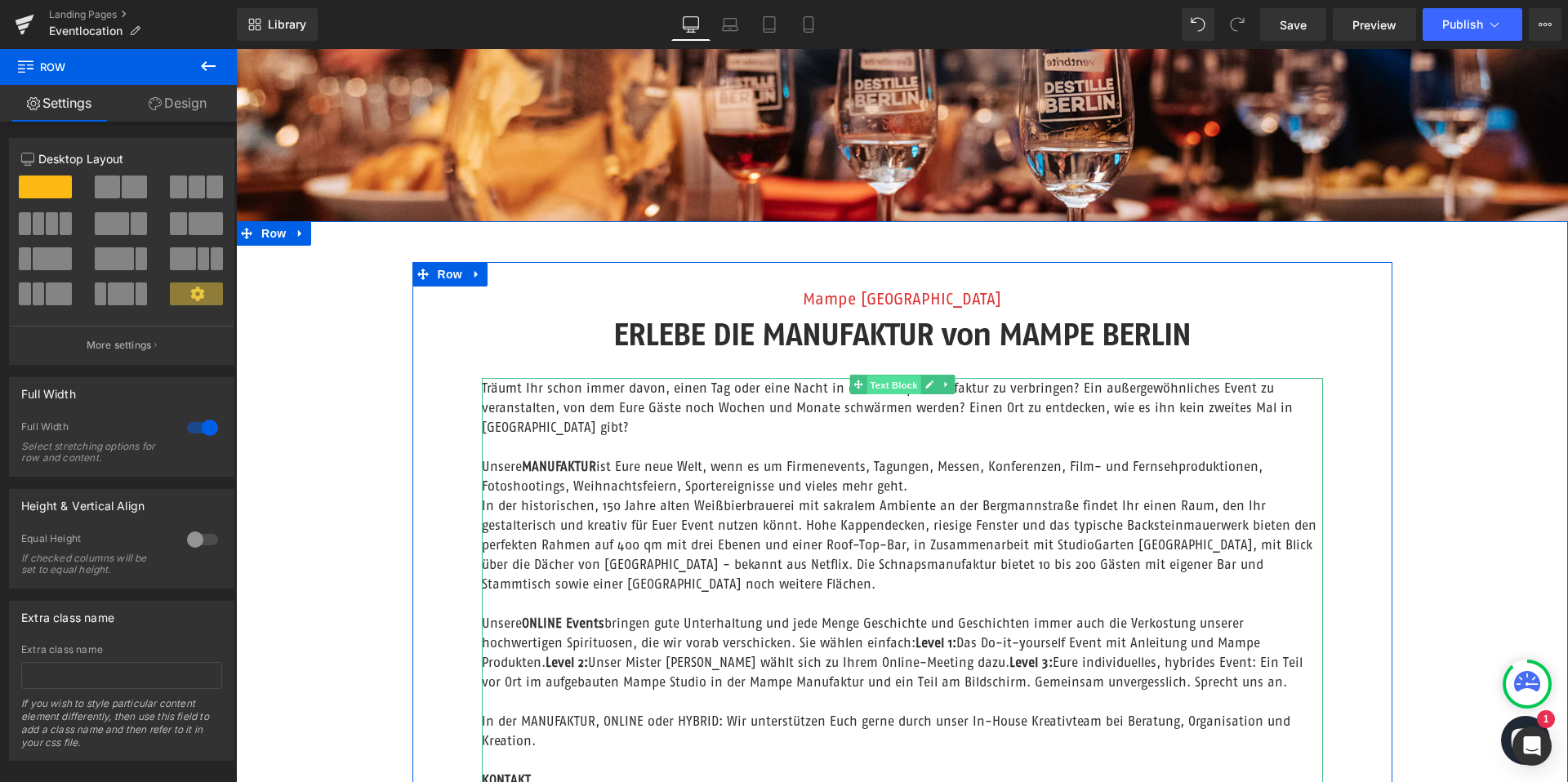
click at [899, 379] on span "Text Block" at bounding box center [893, 385] width 54 height 20
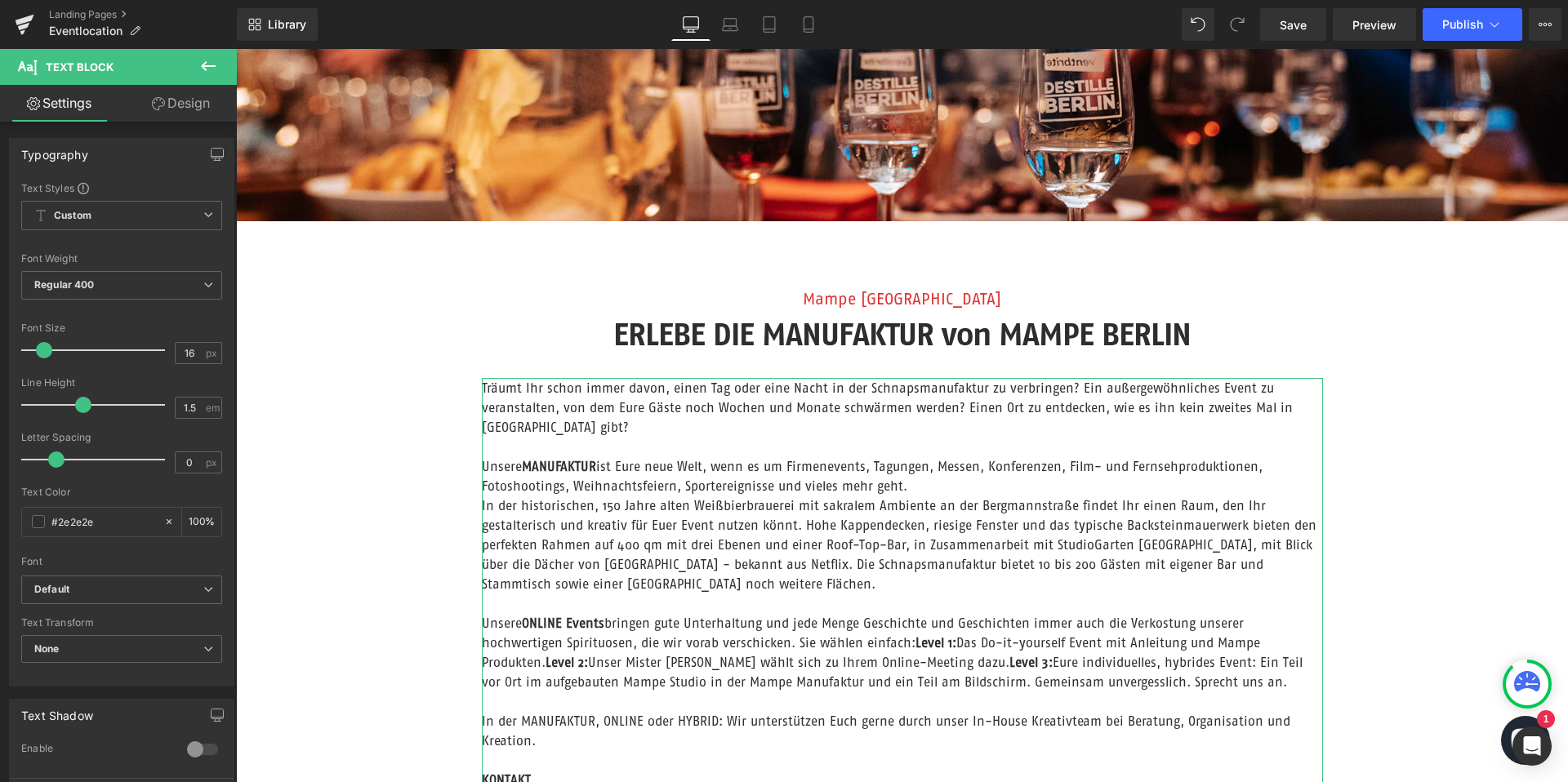
click at [183, 103] on link "Design" at bounding box center [181, 103] width 119 height 37
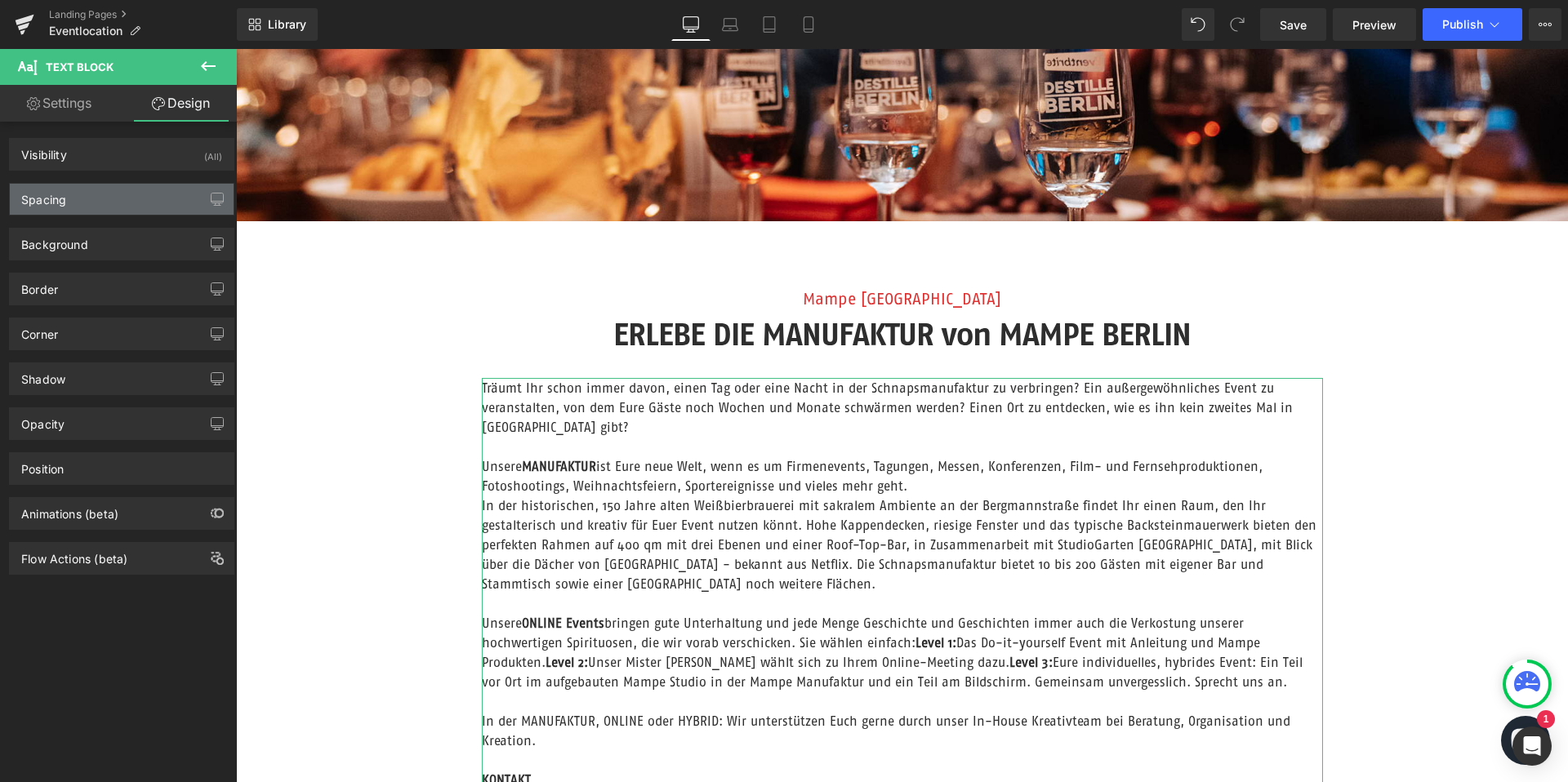
click at [90, 192] on div "Spacing" at bounding box center [121, 199] width 223 height 31
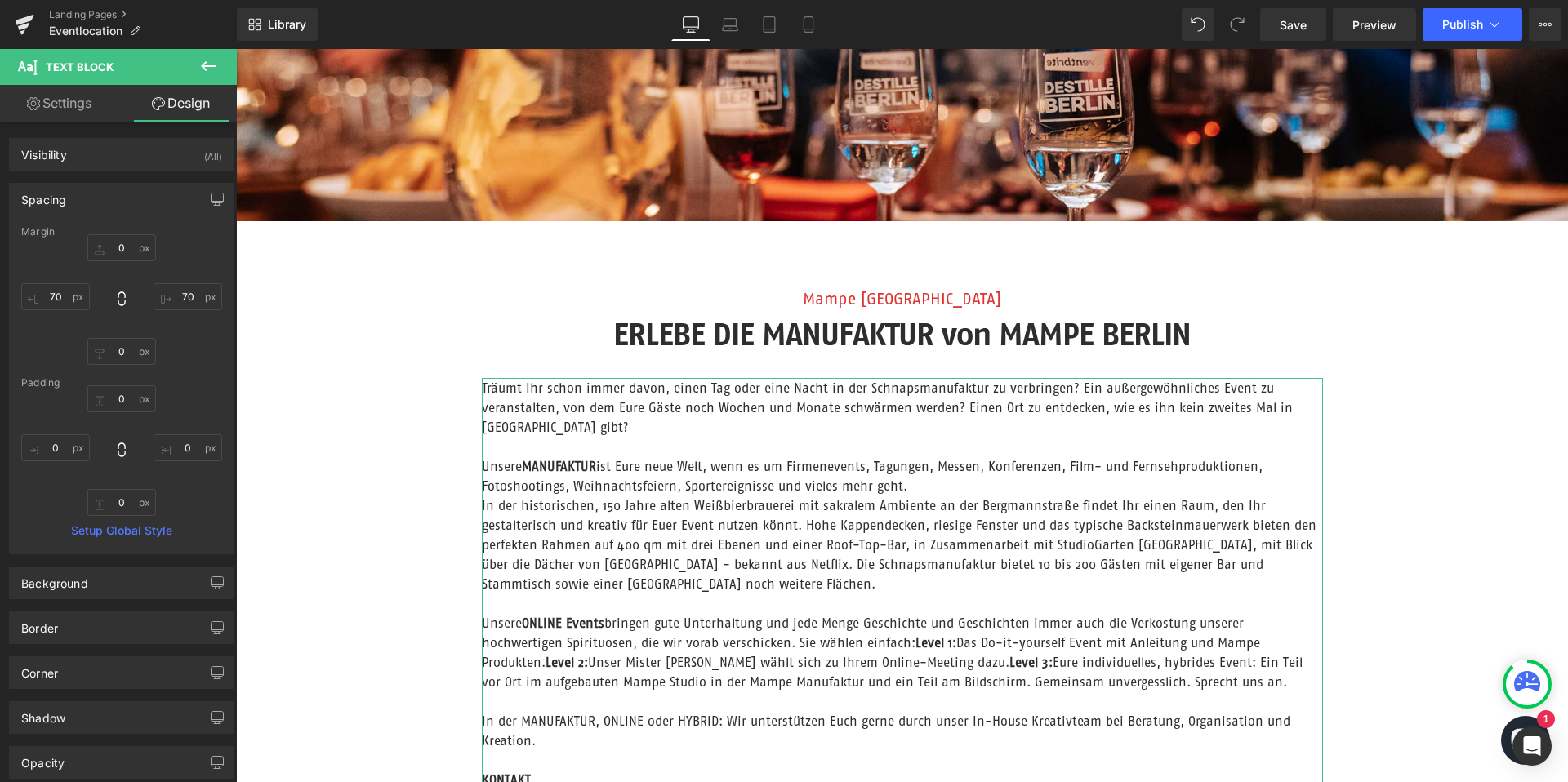
click at [90, 192] on div "Spacing" at bounding box center [121, 199] width 223 height 31
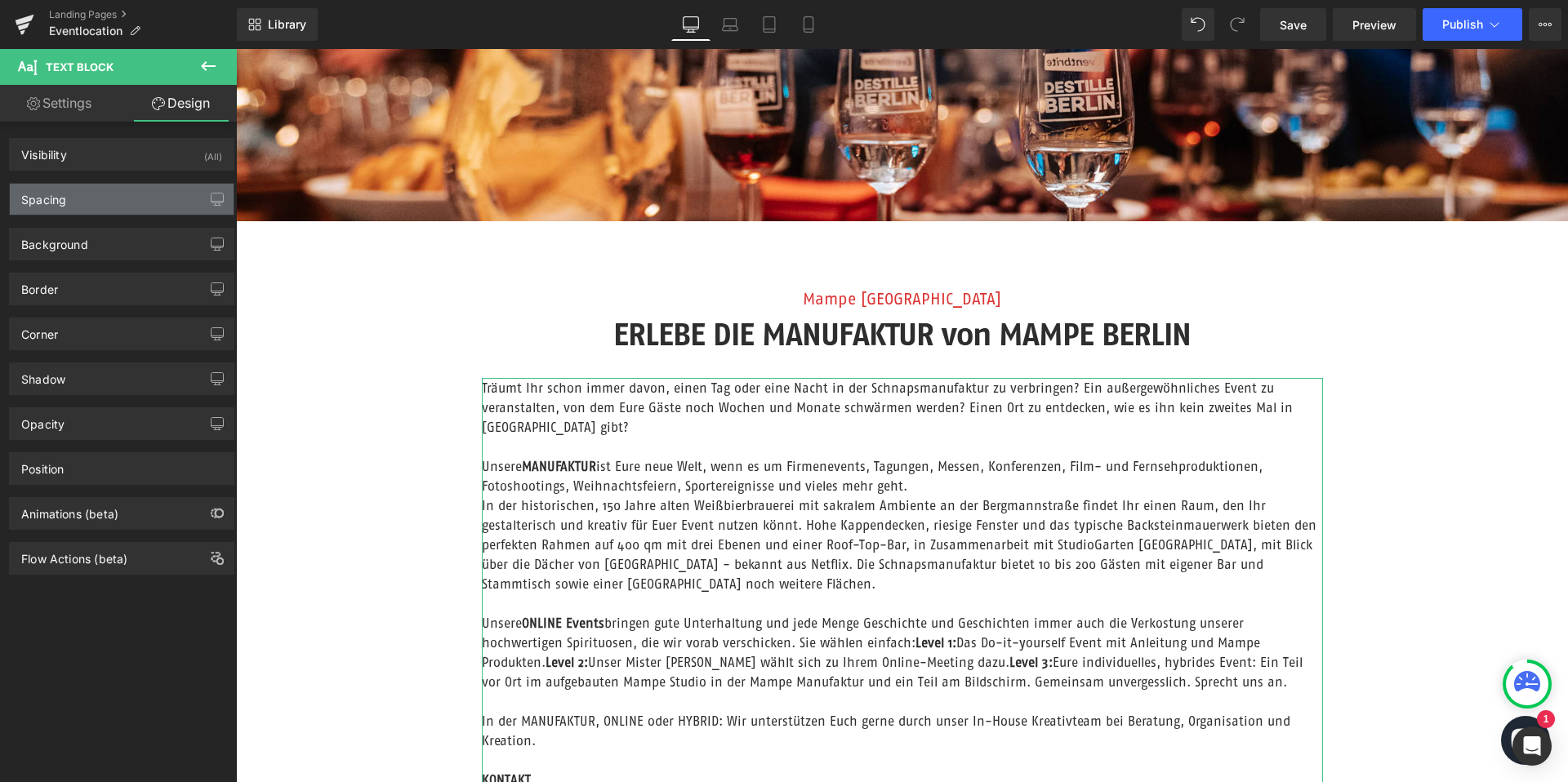
click at [90, 192] on div "Spacing" at bounding box center [121, 199] width 223 height 31
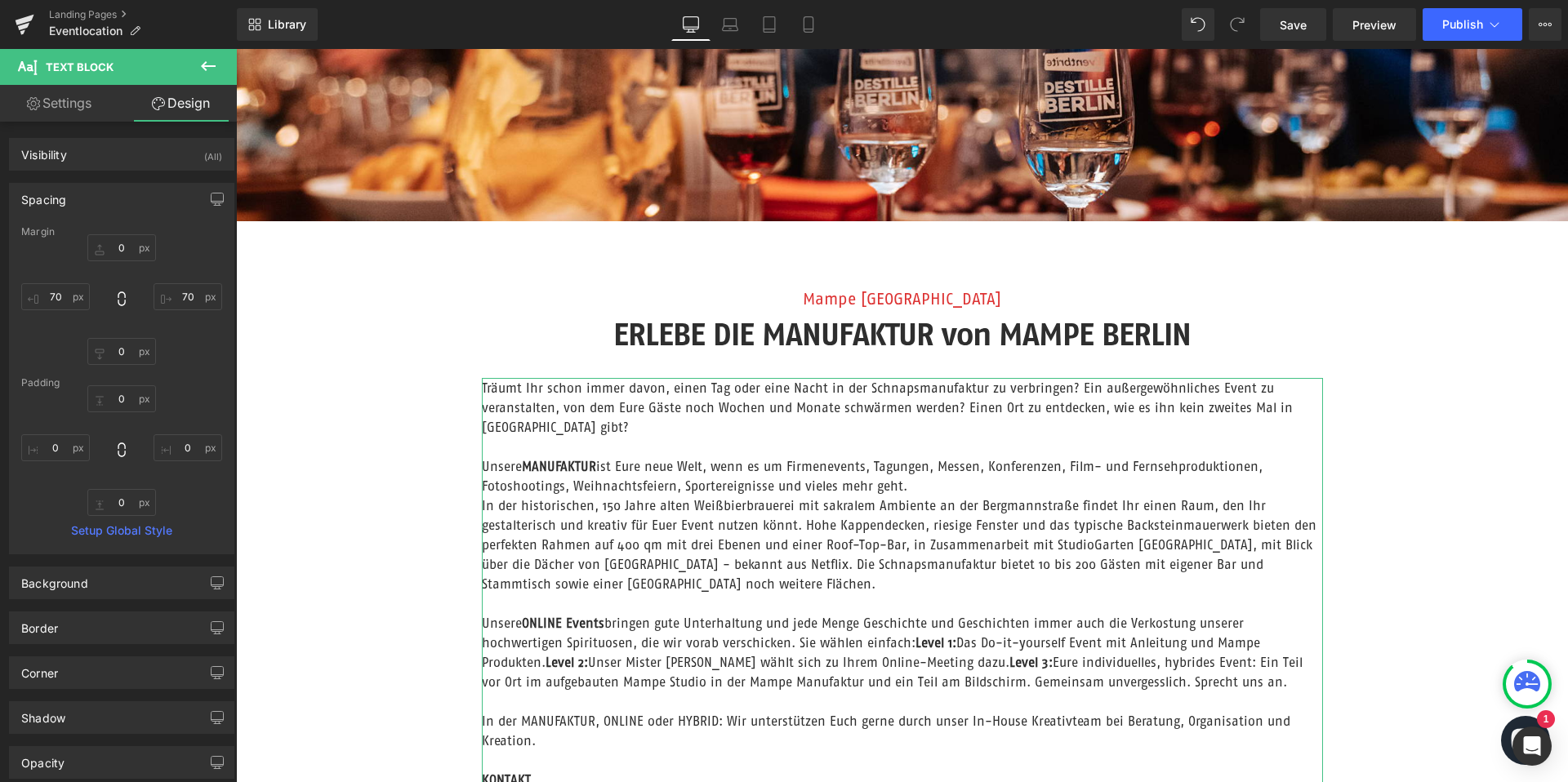
click at [90, 192] on div "Spacing" at bounding box center [121, 199] width 223 height 31
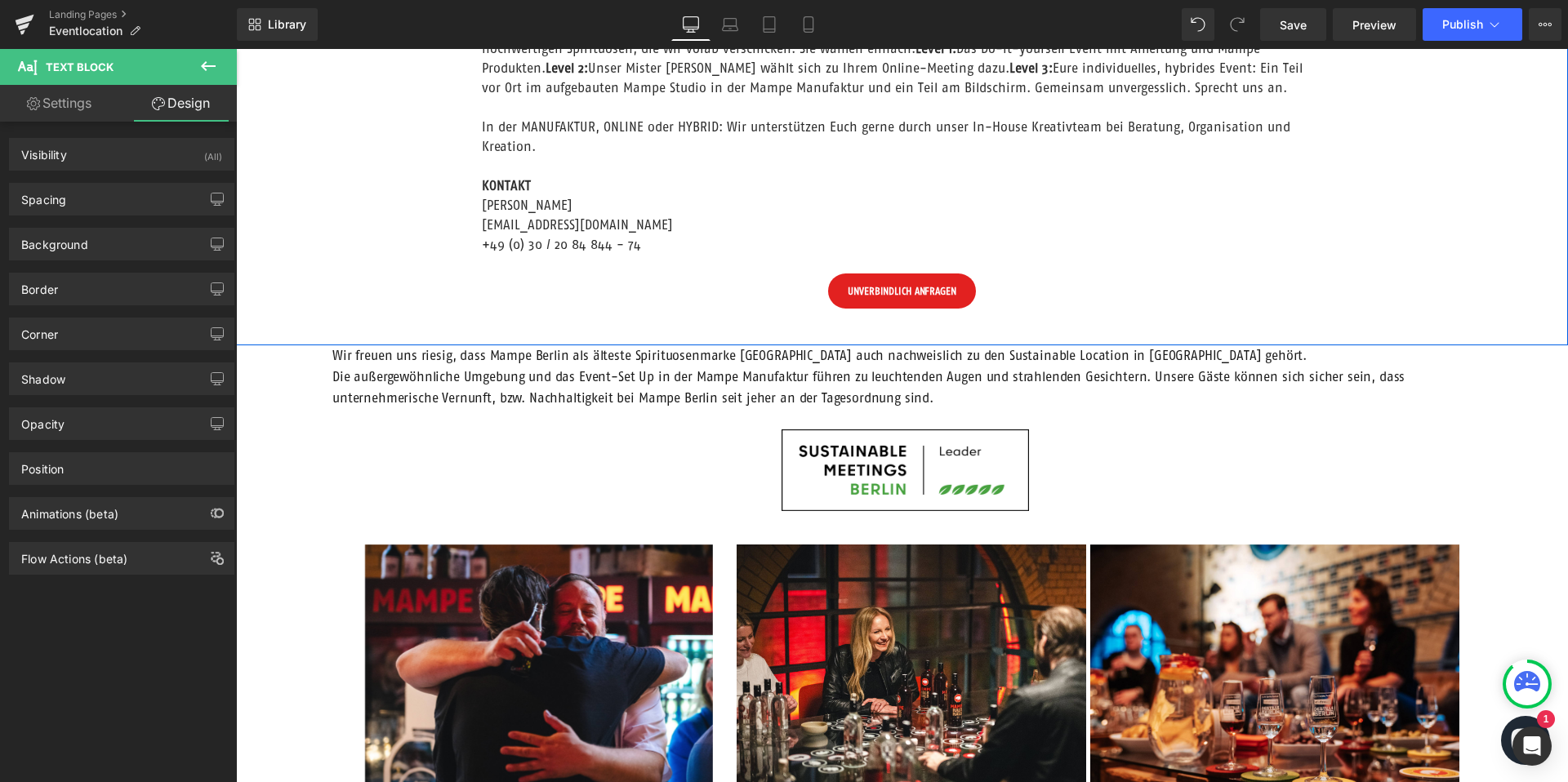
scroll to position [1060, 0]
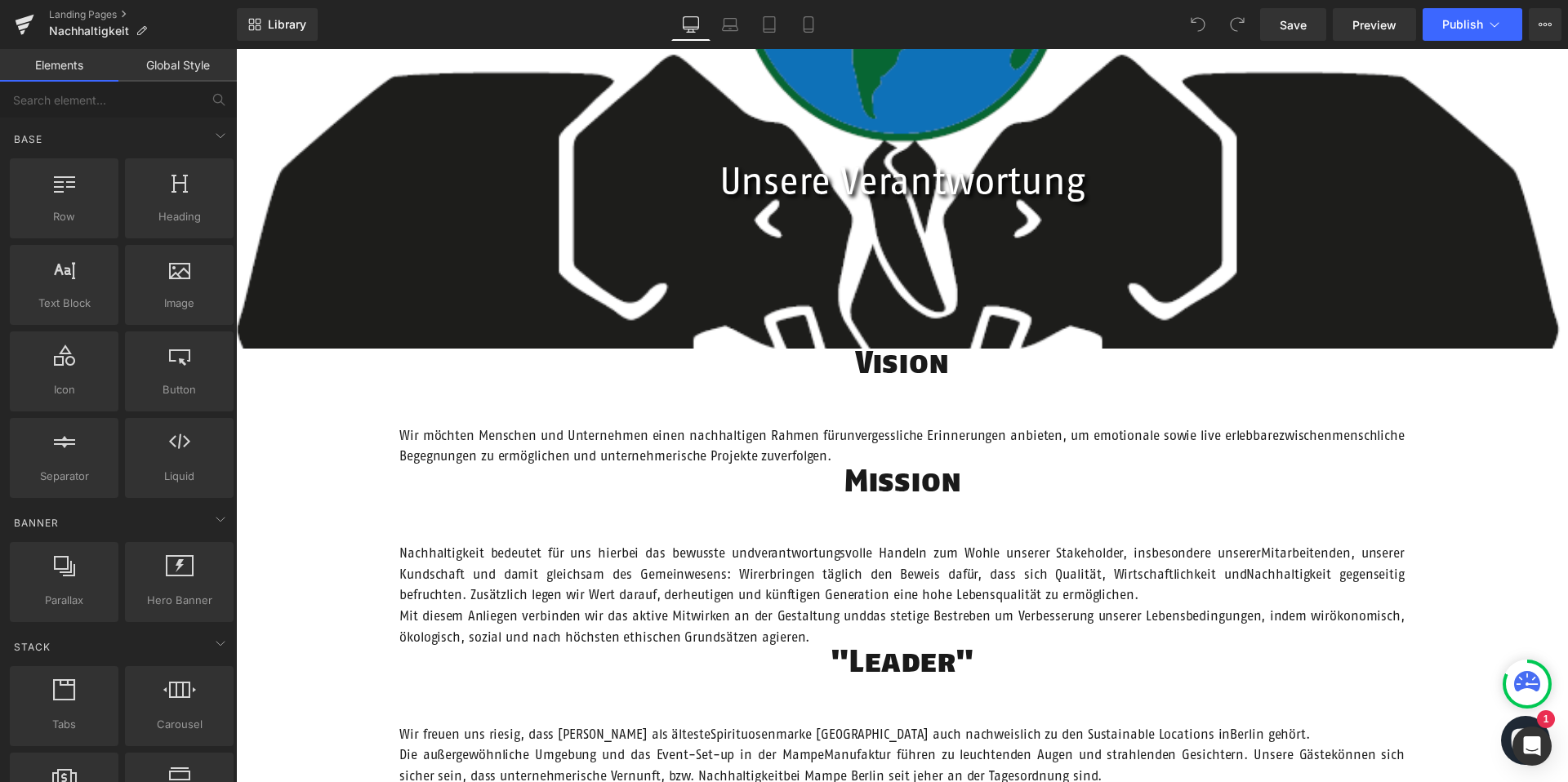
scroll to position [264, 0]
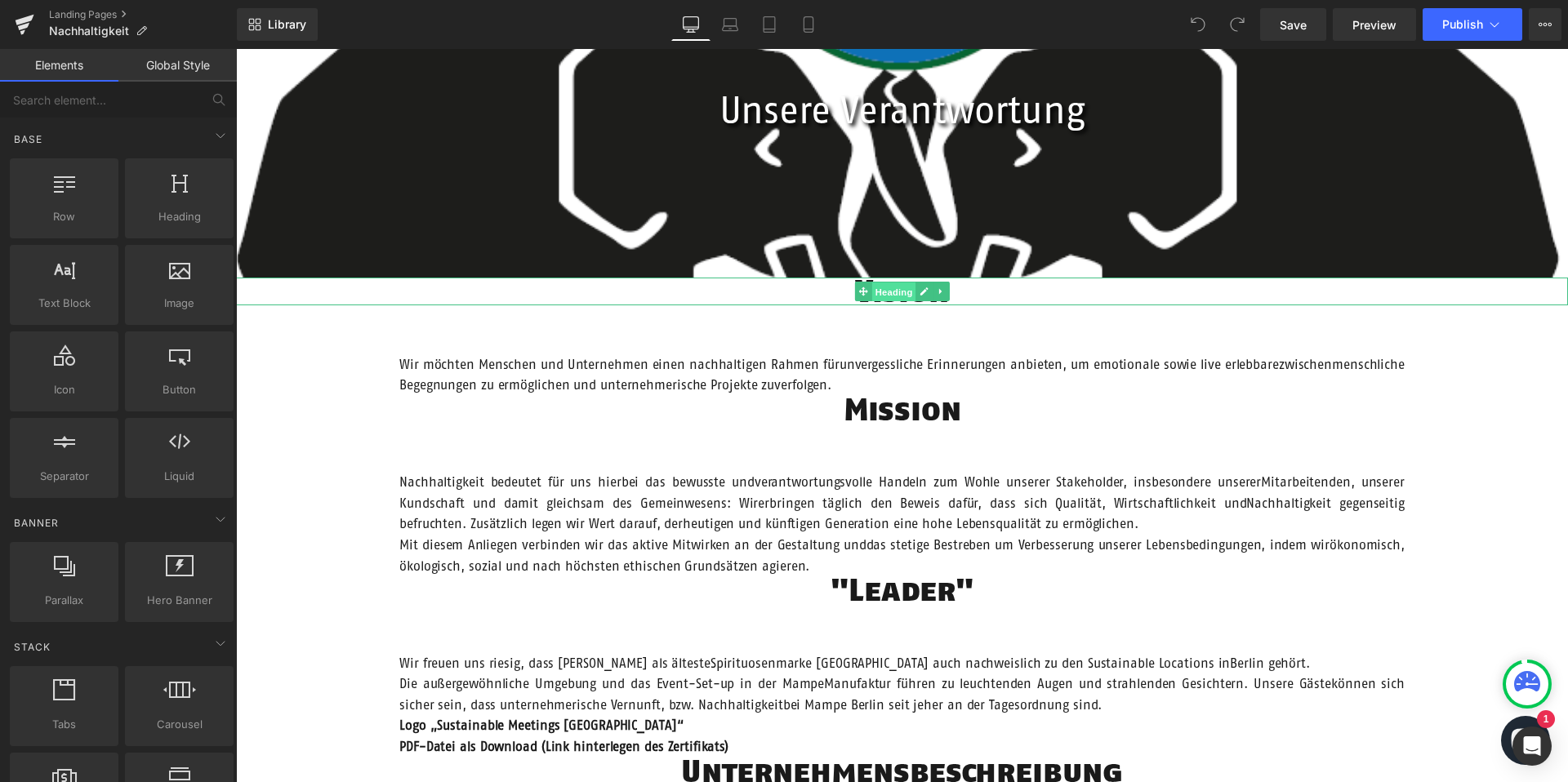
click at [888, 290] on span "Heading" at bounding box center [893, 292] width 44 height 20
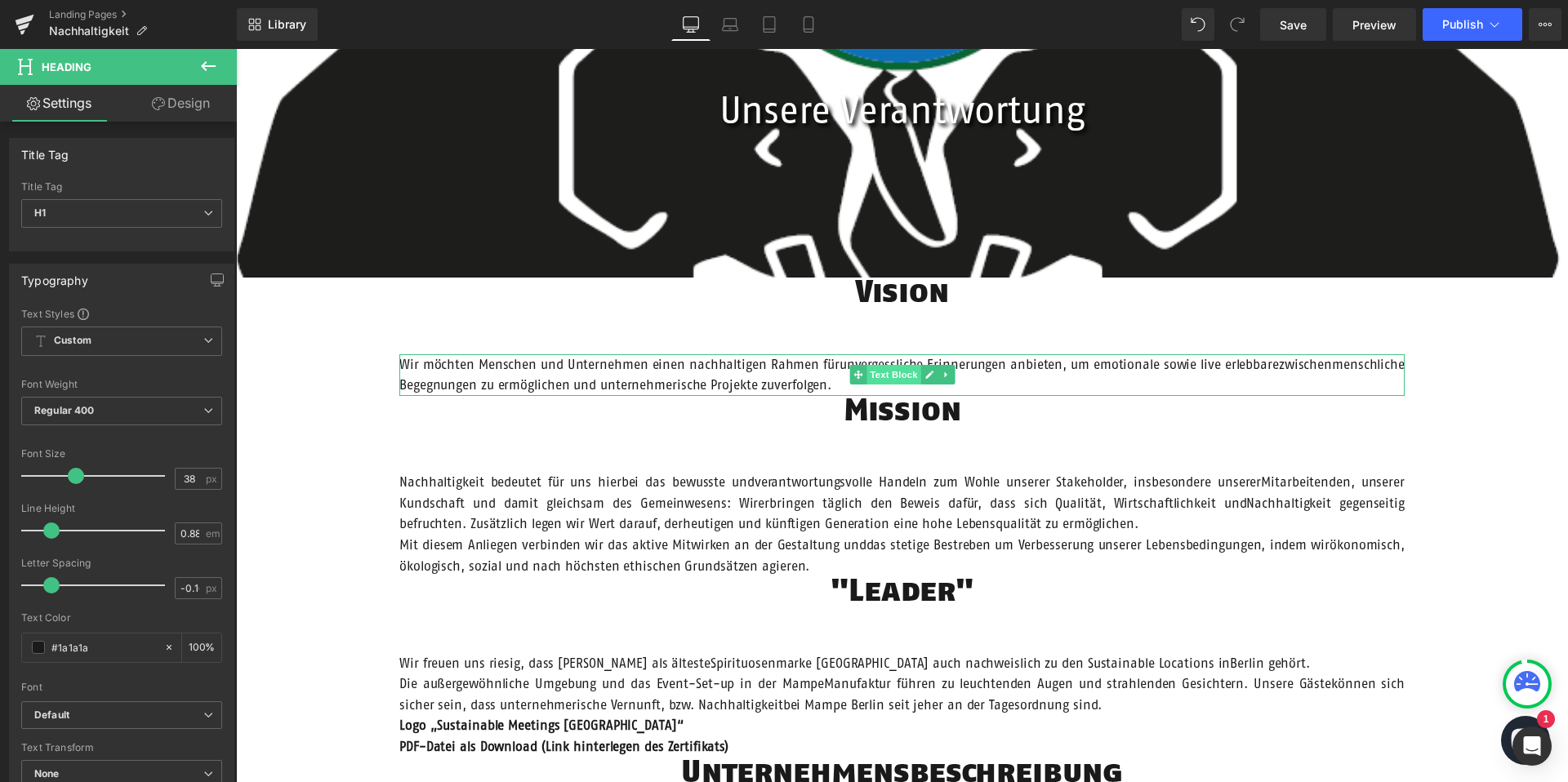
click at [899, 375] on span "Text Block" at bounding box center [893, 375] width 54 height 20
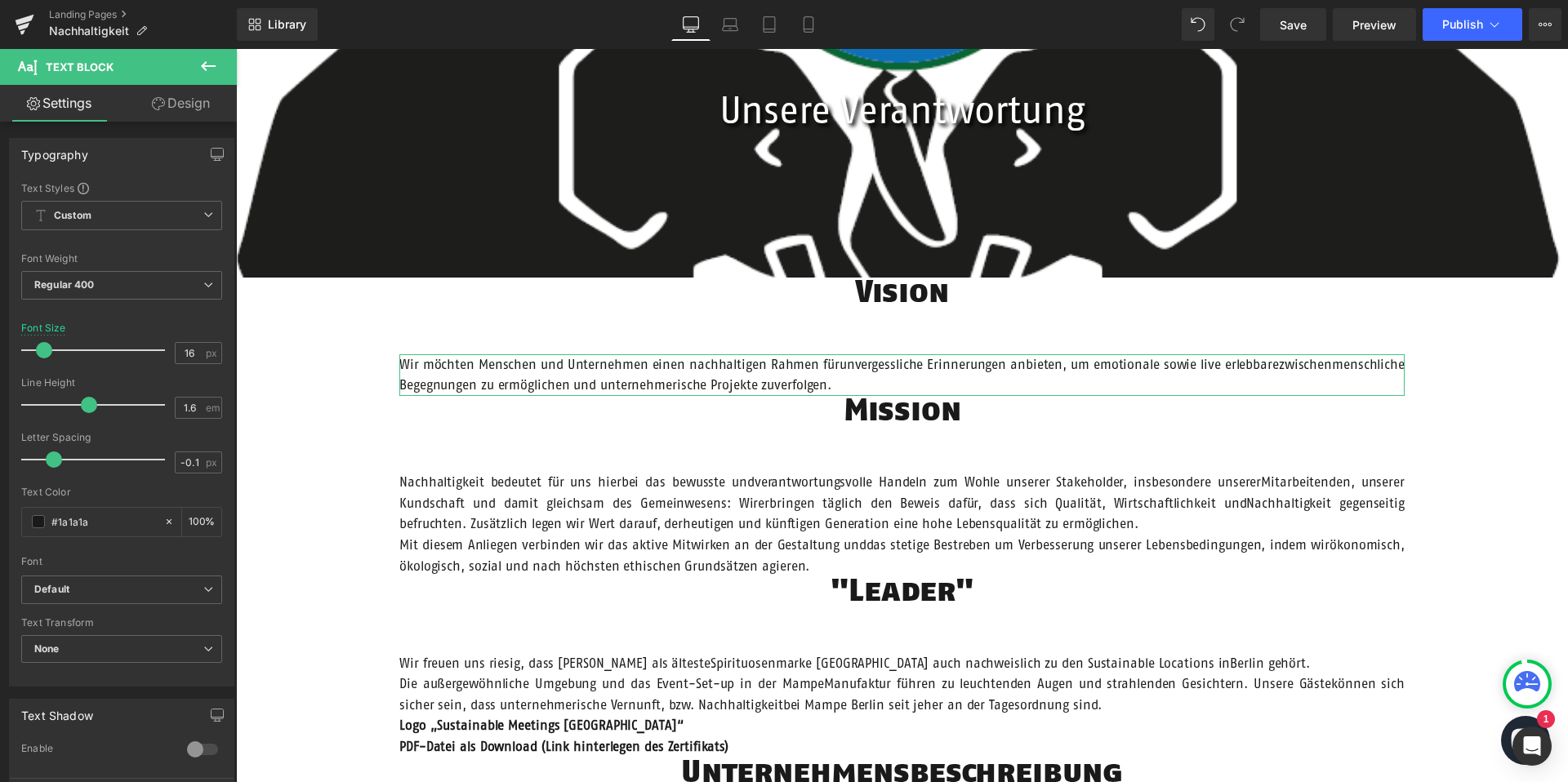
drag, startPoint x: 201, startPoint y: 107, endPoint x: 109, endPoint y: 183, distance: 119.3
click at [201, 107] on link "Design" at bounding box center [181, 103] width 119 height 37
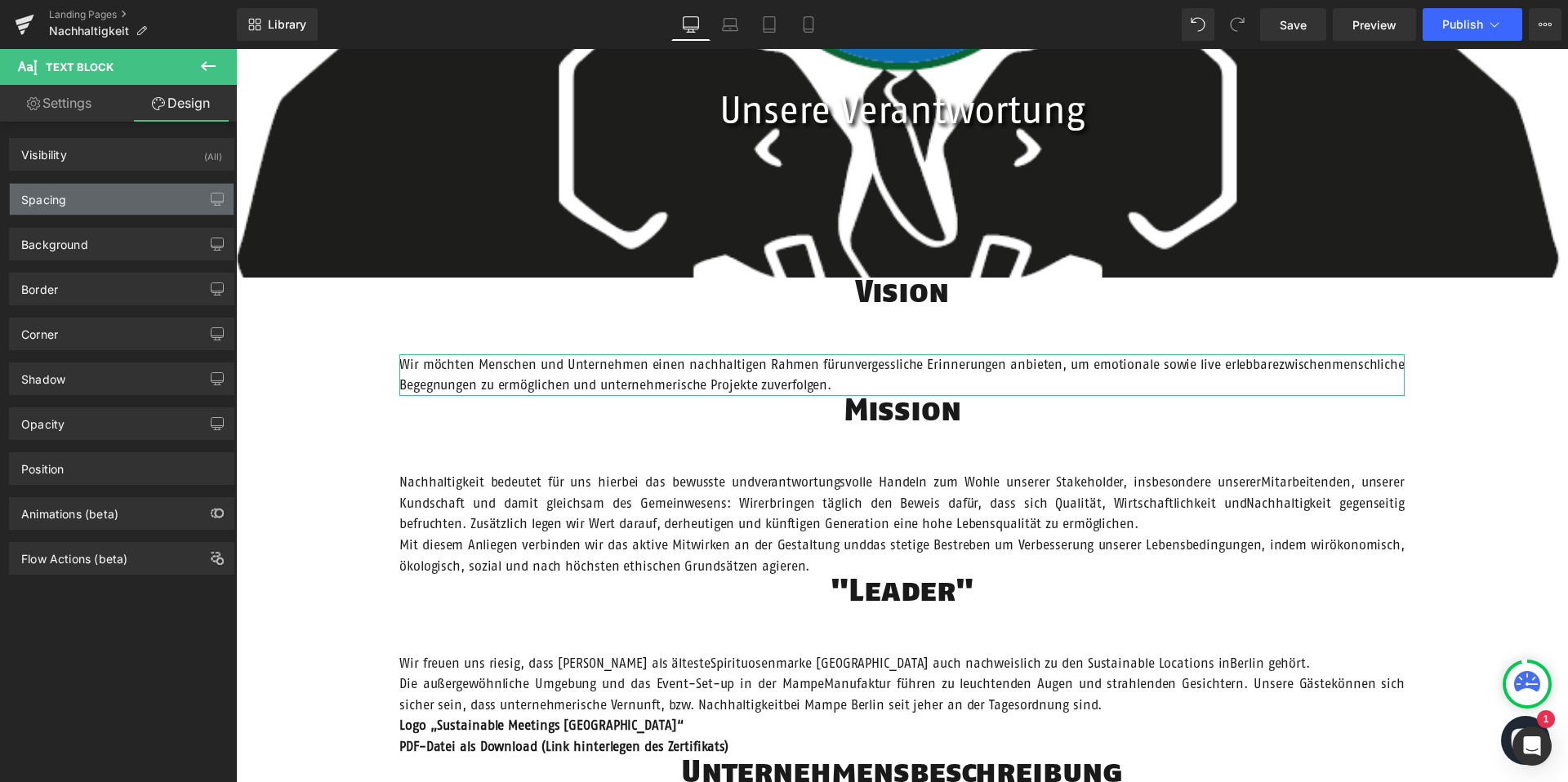
click at [103, 196] on div "Spacing" at bounding box center [121, 199] width 223 height 31
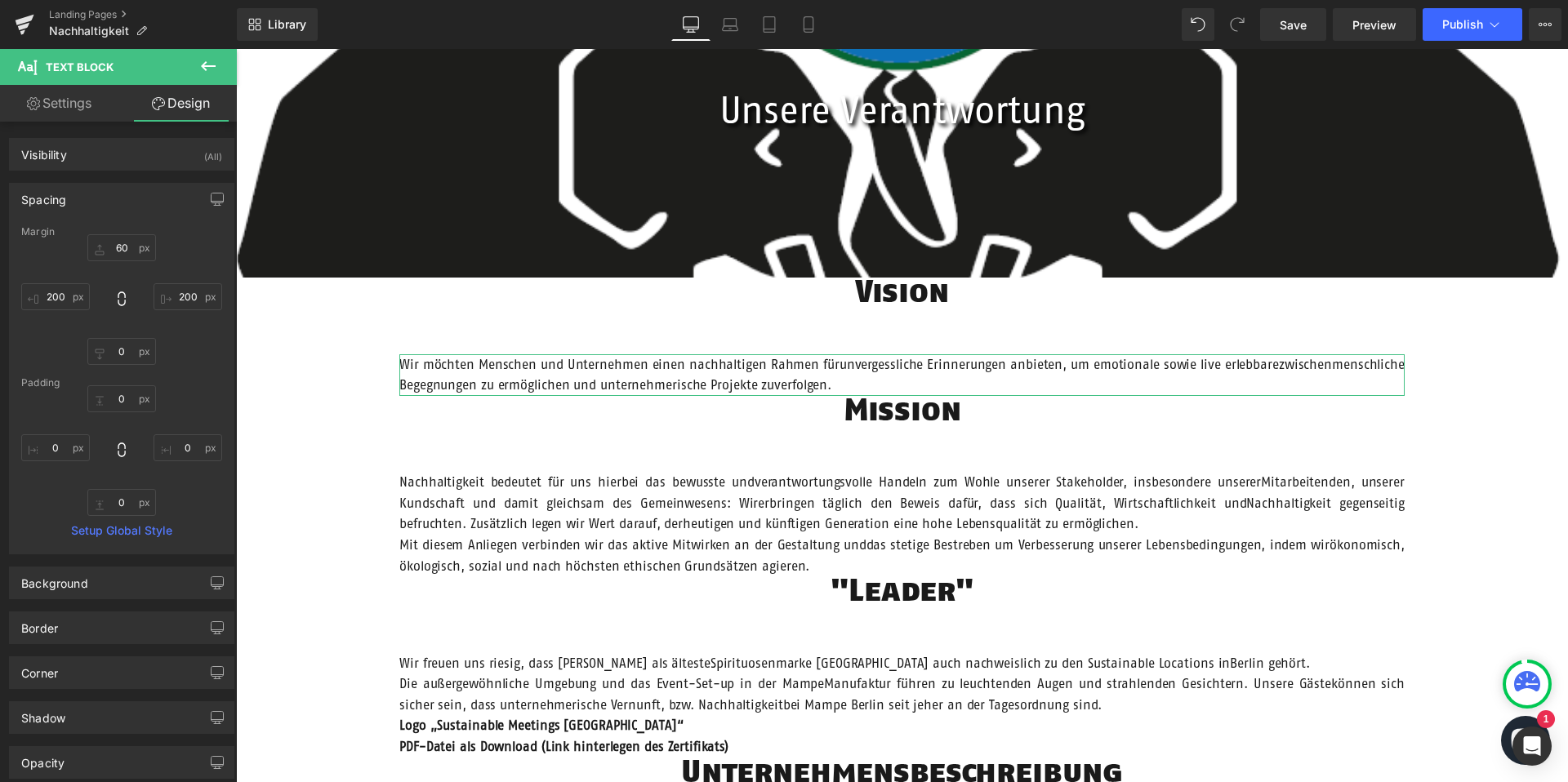
click at [103, 196] on div "Spacing" at bounding box center [121, 199] width 223 height 31
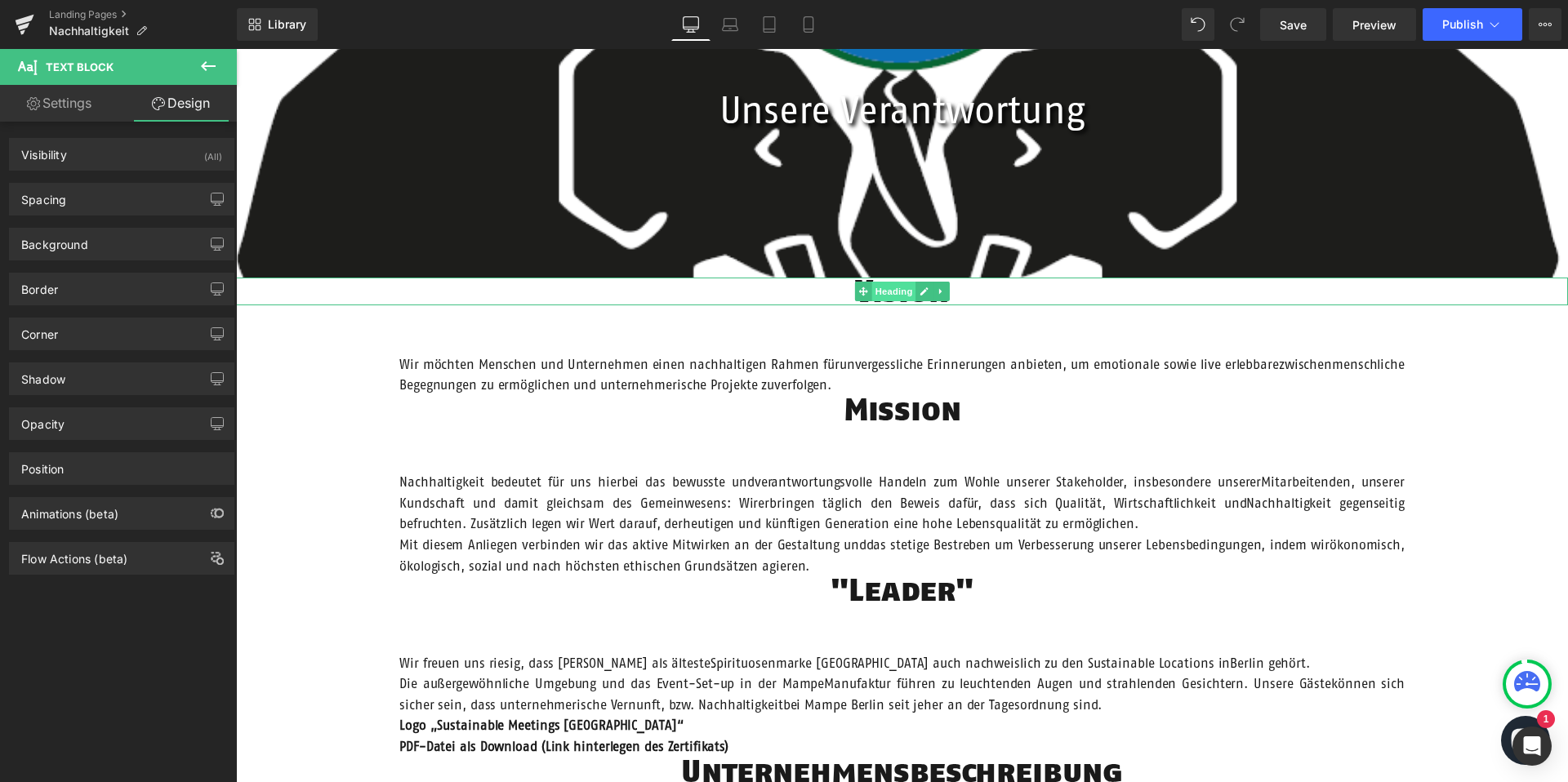
click at [893, 290] on span "Heading" at bounding box center [893, 291] width 44 height 20
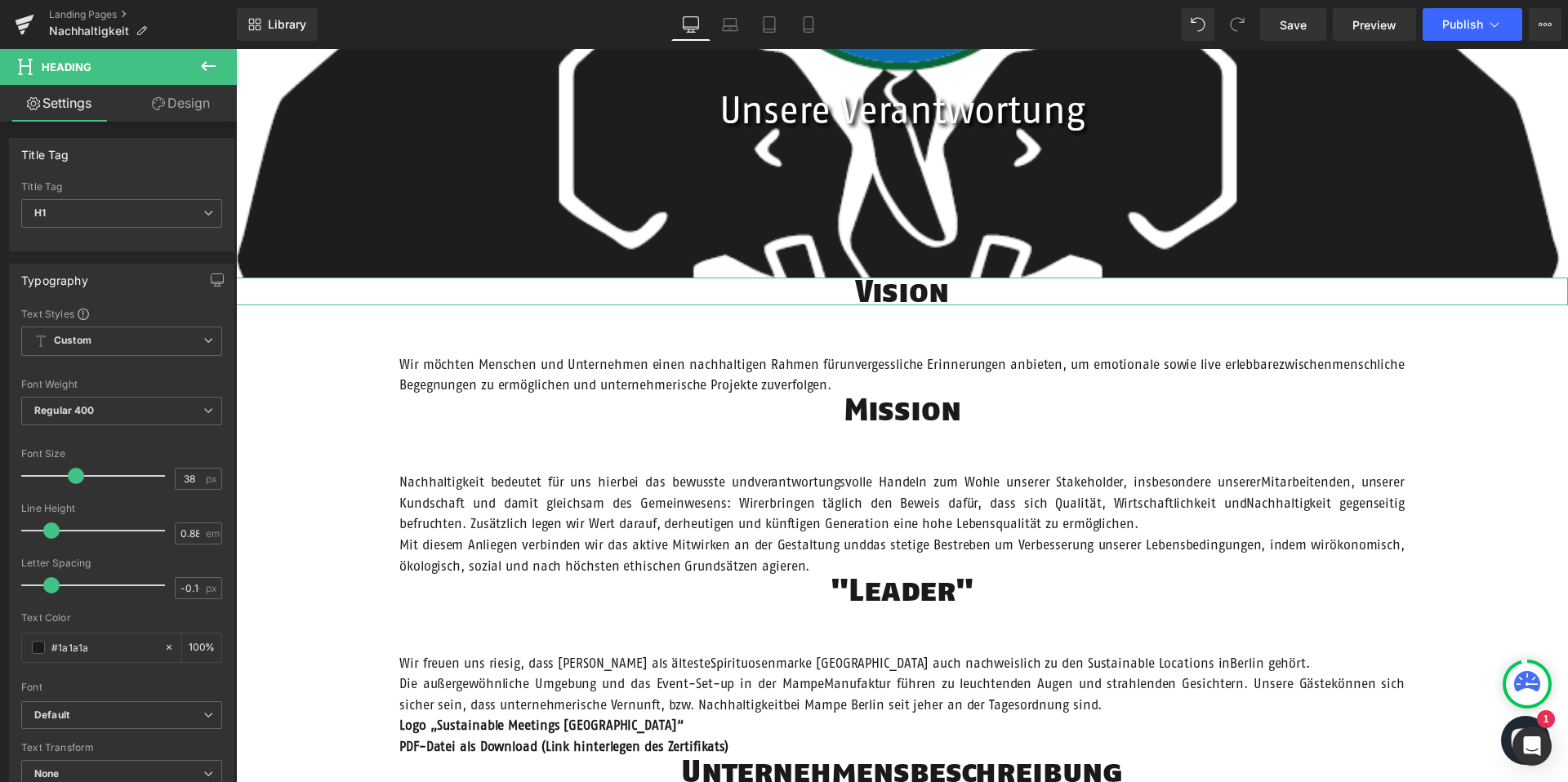
click at [190, 95] on link "Design" at bounding box center [181, 103] width 119 height 37
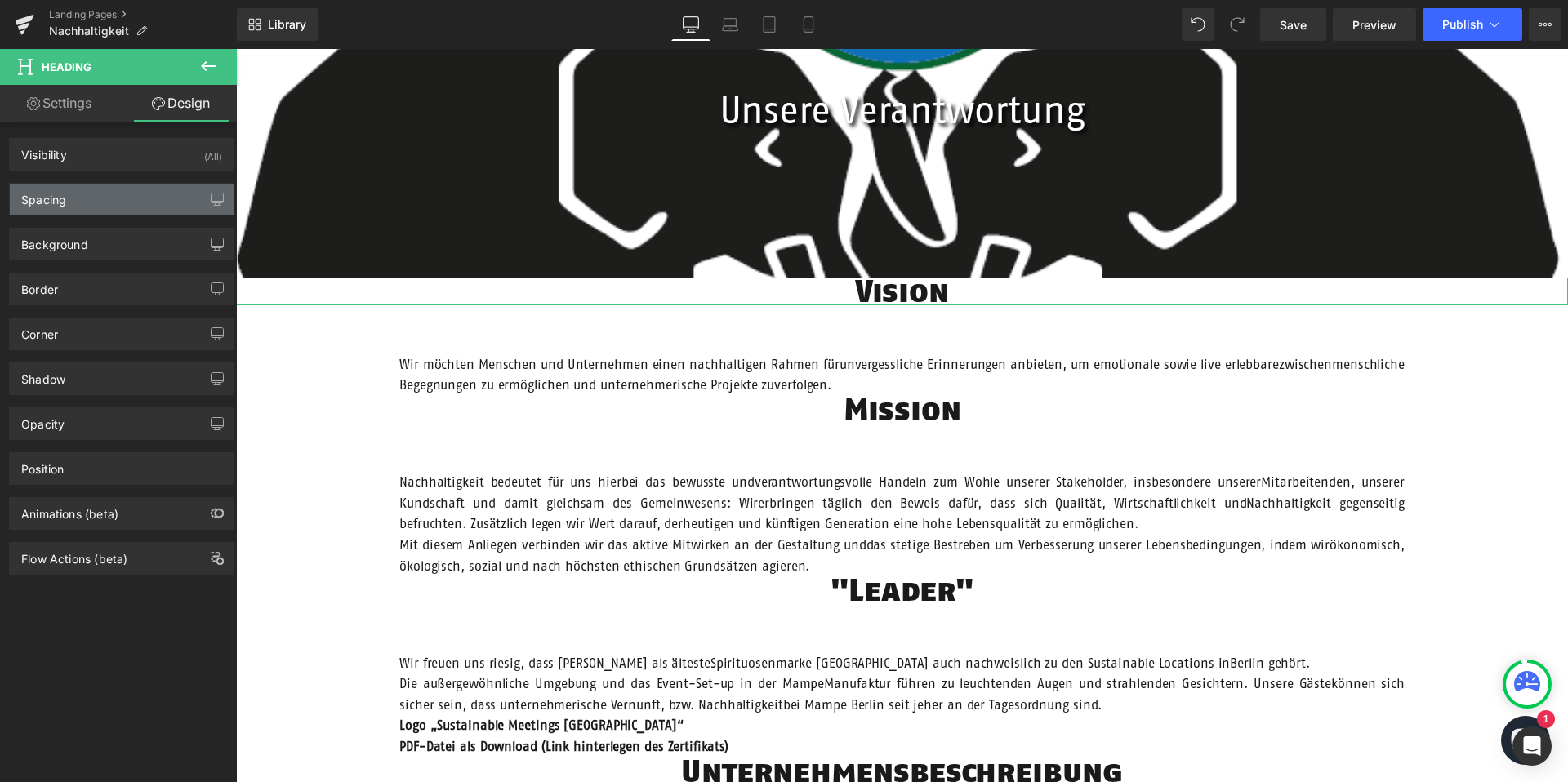
type input "0"
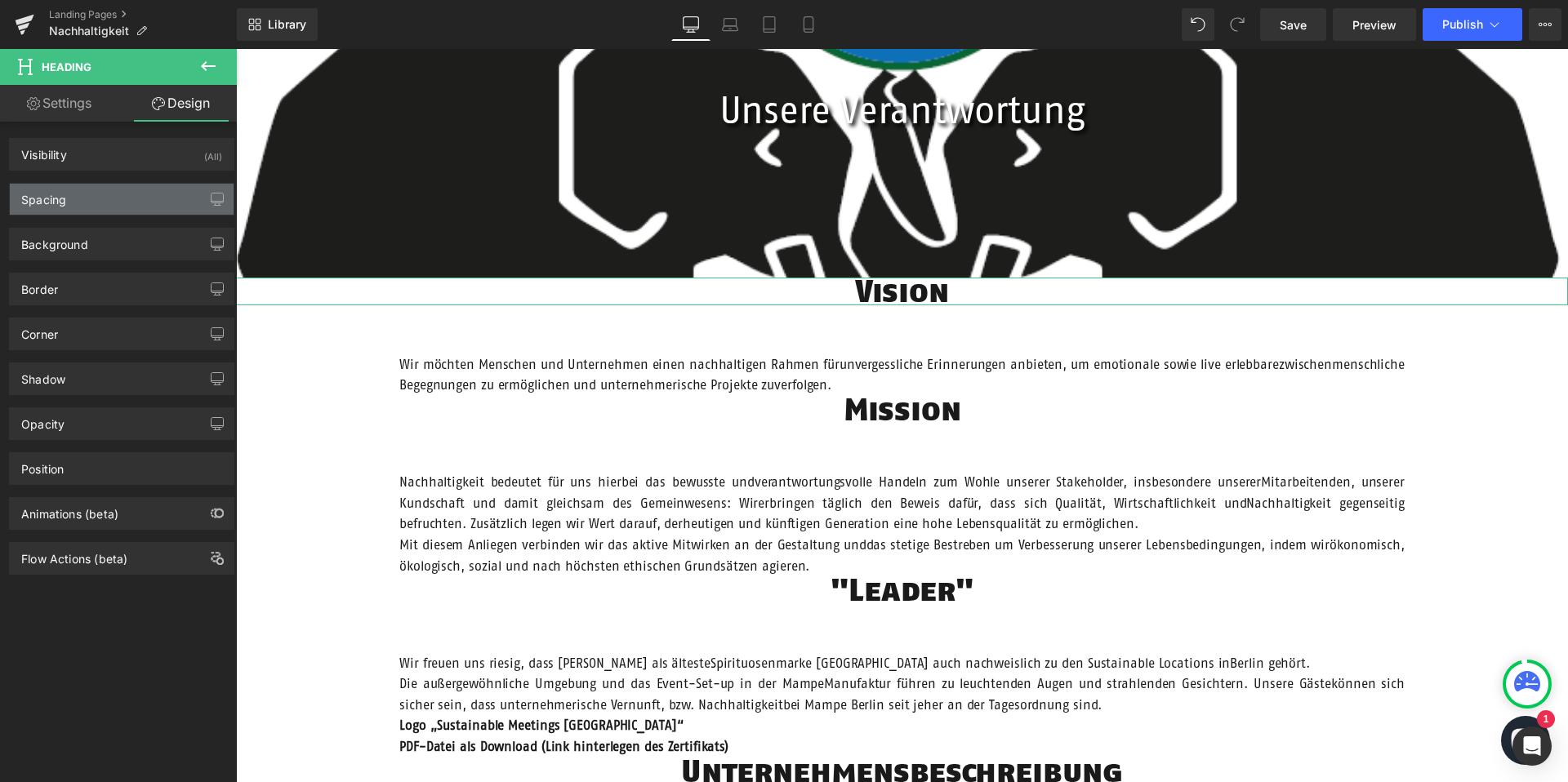
type input "0"
click at [112, 197] on div "Spacing" at bounding box center [121, 199] width 223 height 31
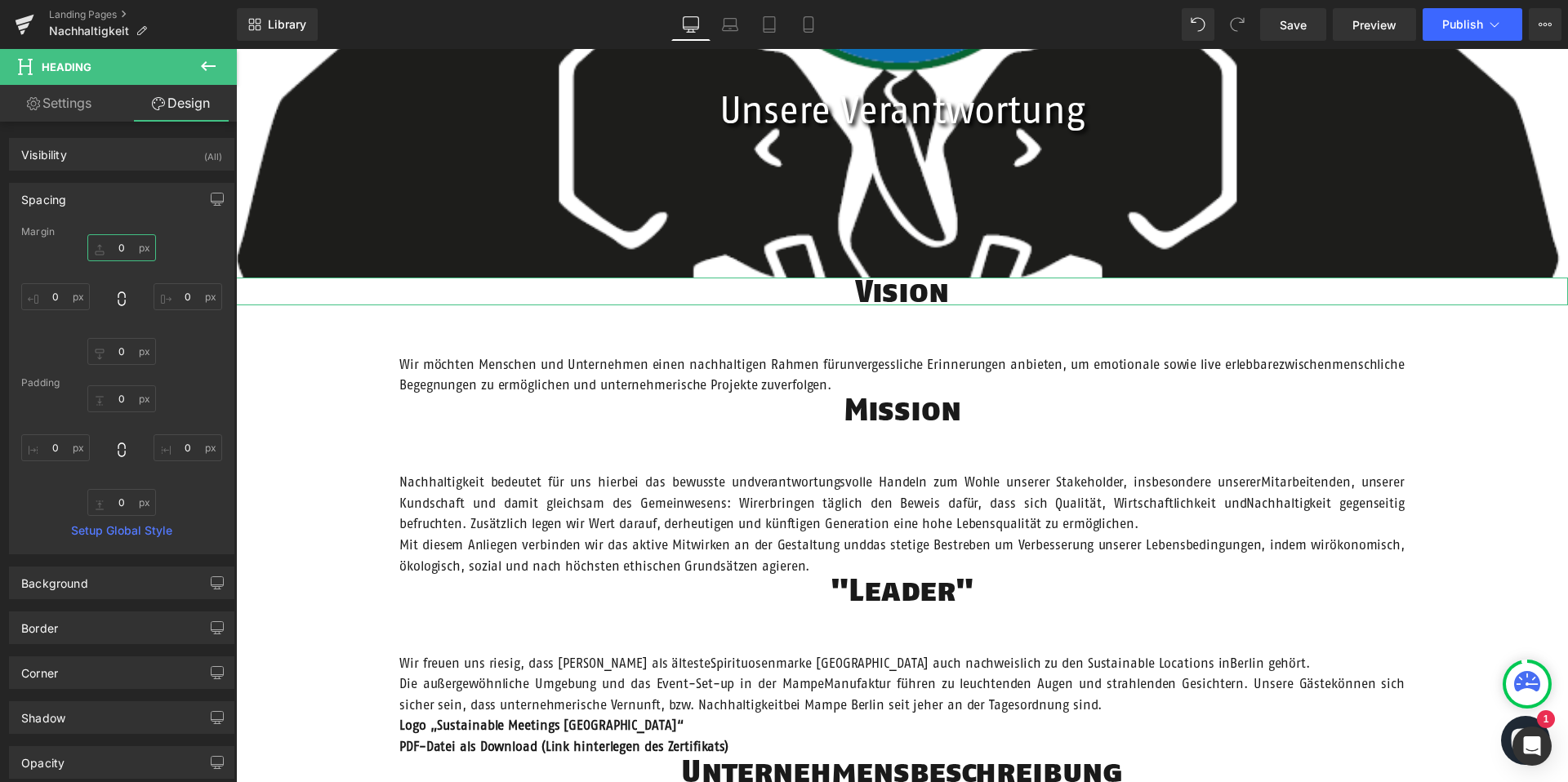
click at [112, 240] on input "0" at bounding box center [122, 247] width 69 height 27
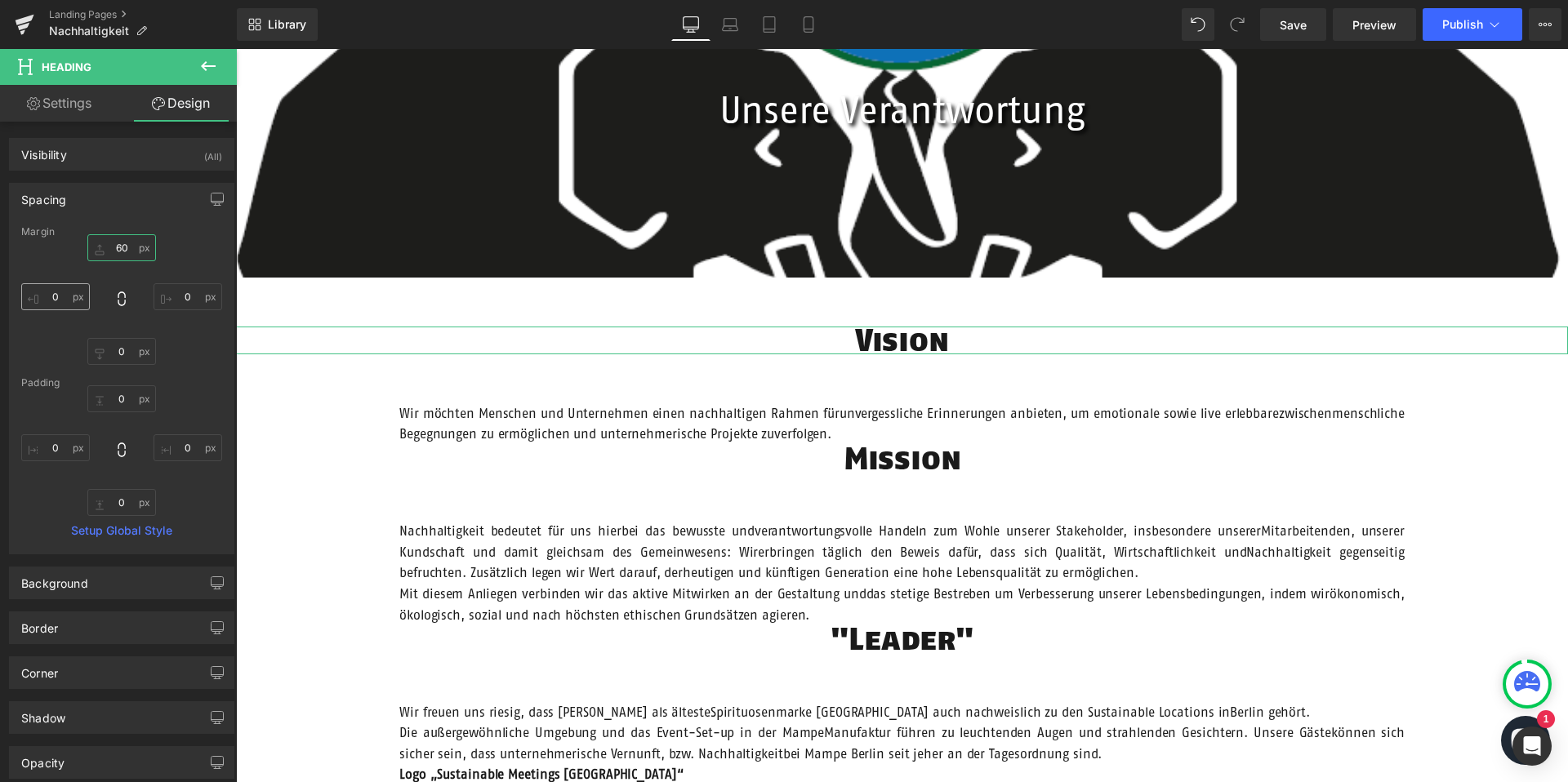
type input "60"
type input "200"
click at [62, 299] on input "0" at bounding box center [56, 296] width 69 height 27
type input "200"
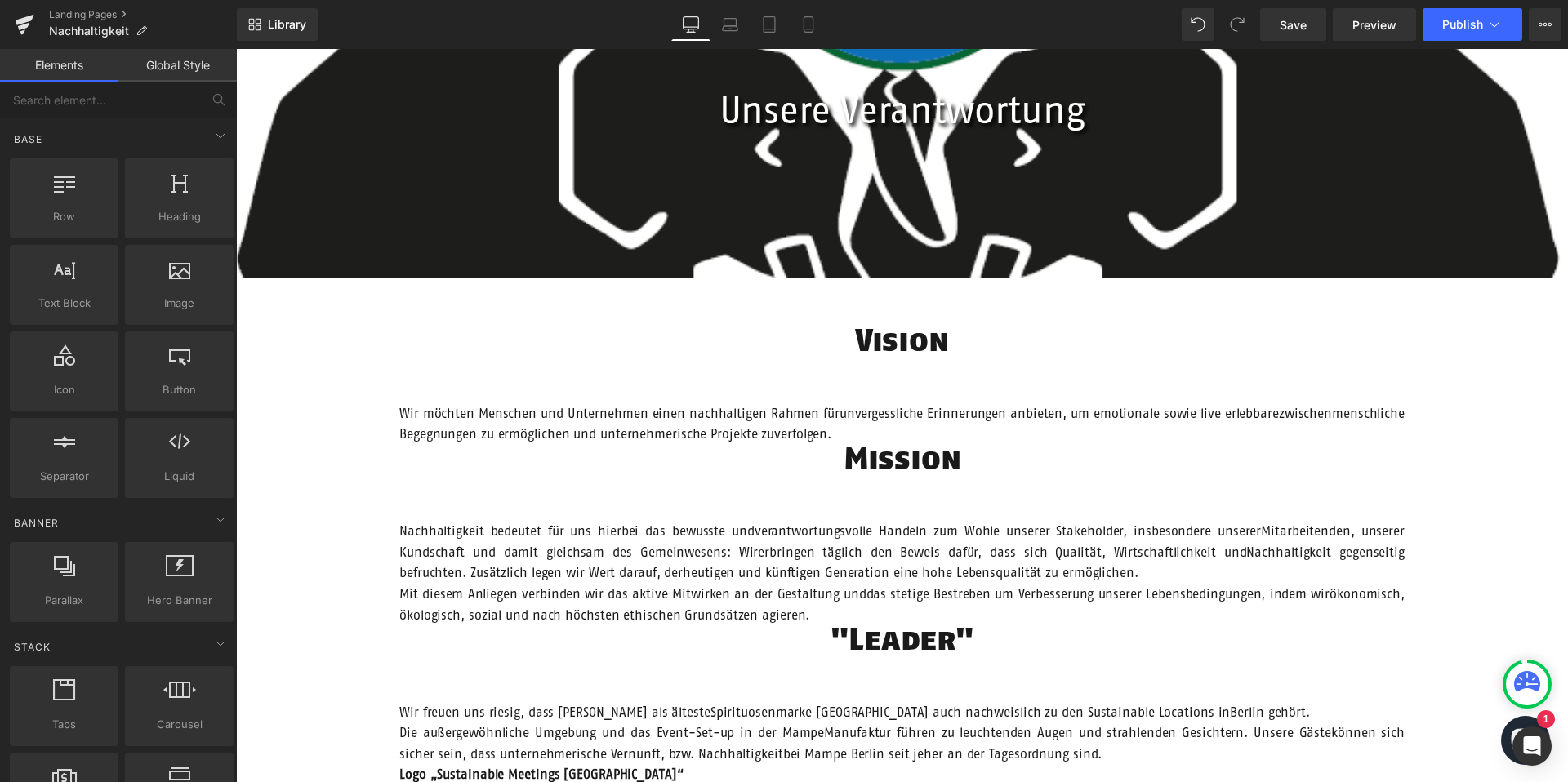
click at [892, 455] on span "Heading" at bounding box center [893, 459] width 44 height 20
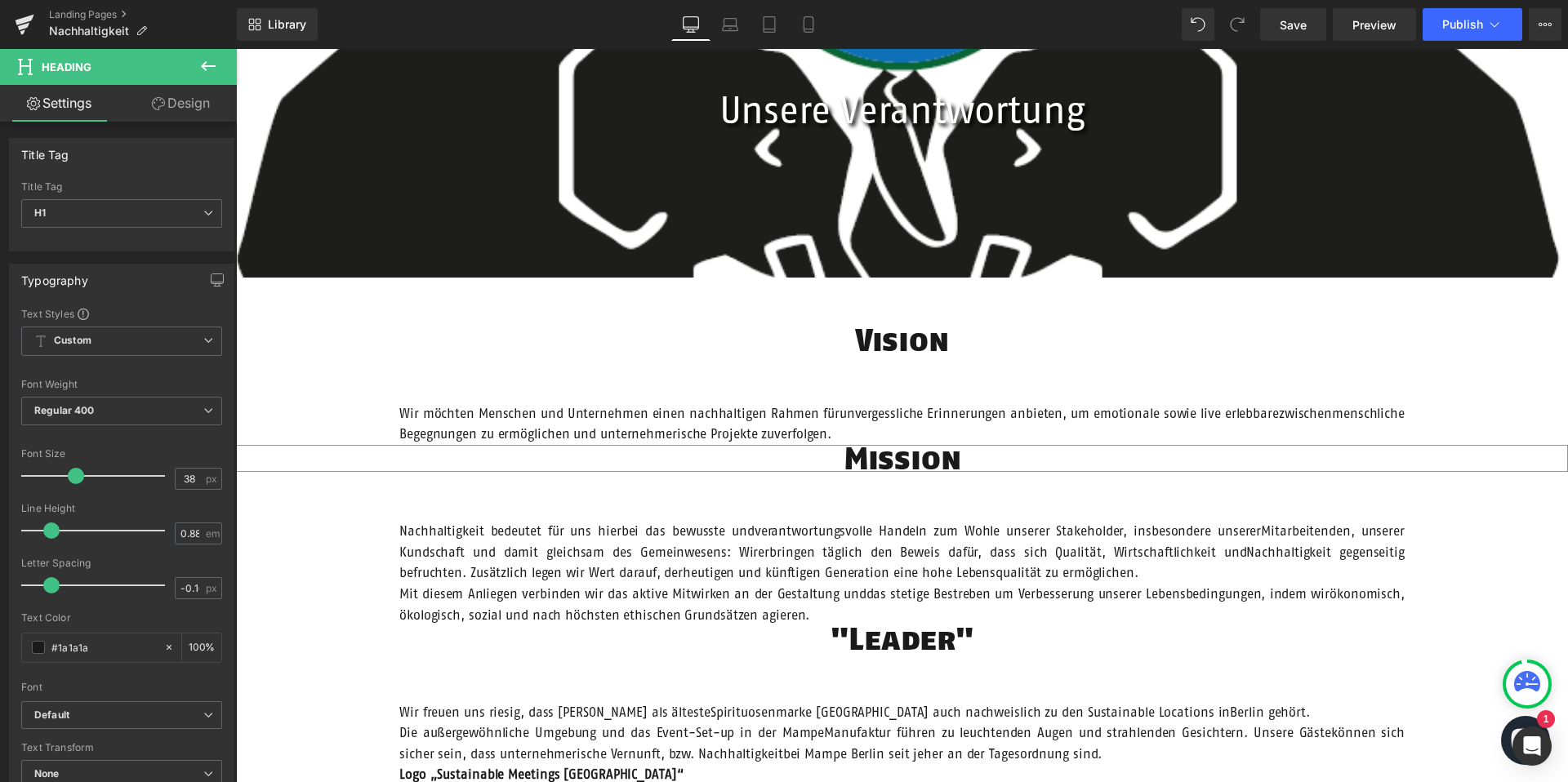
click at [162, 116] on link "Design" at bounding box center [181, 103] width 119 height 37
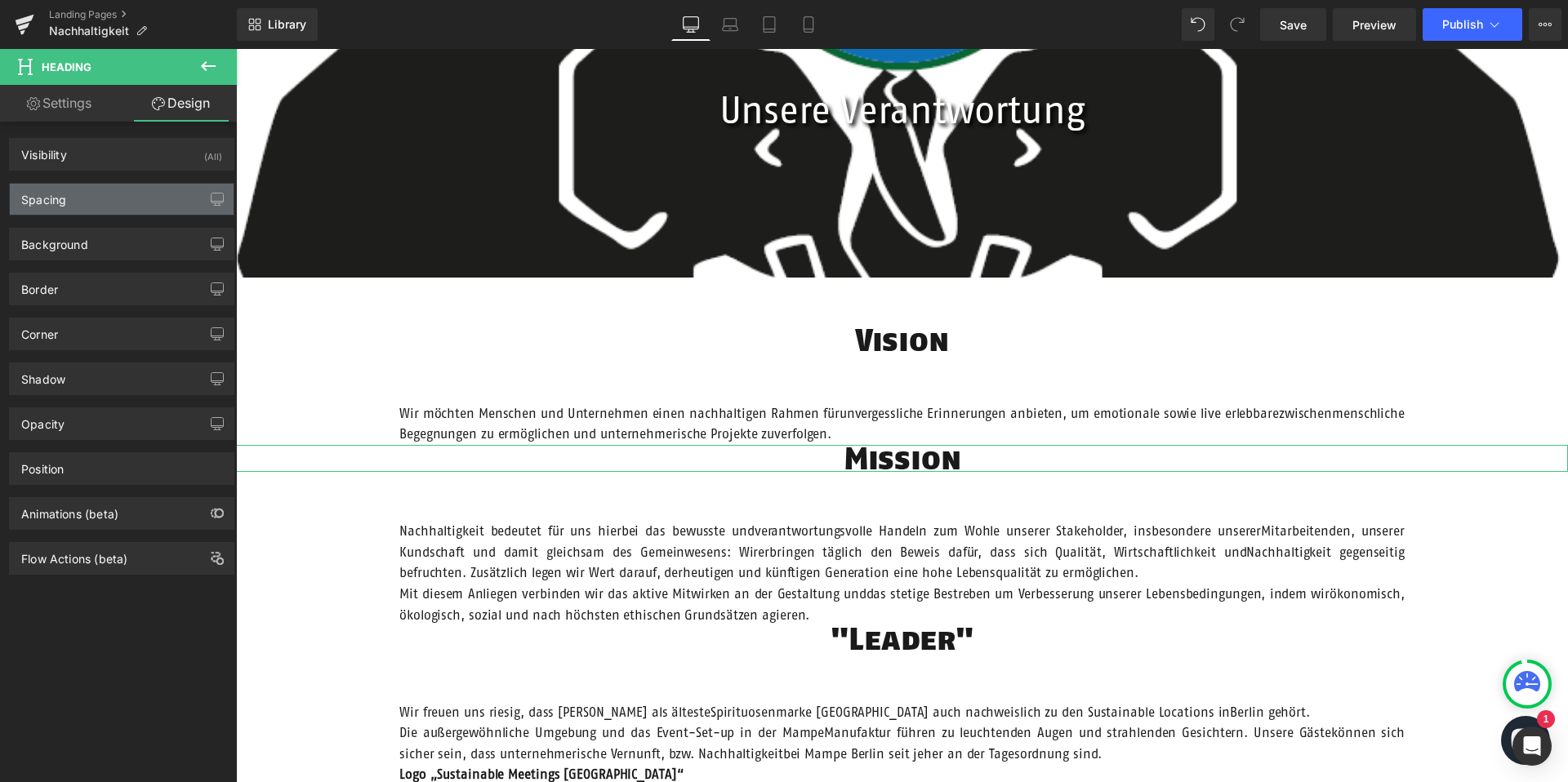
type input "0"
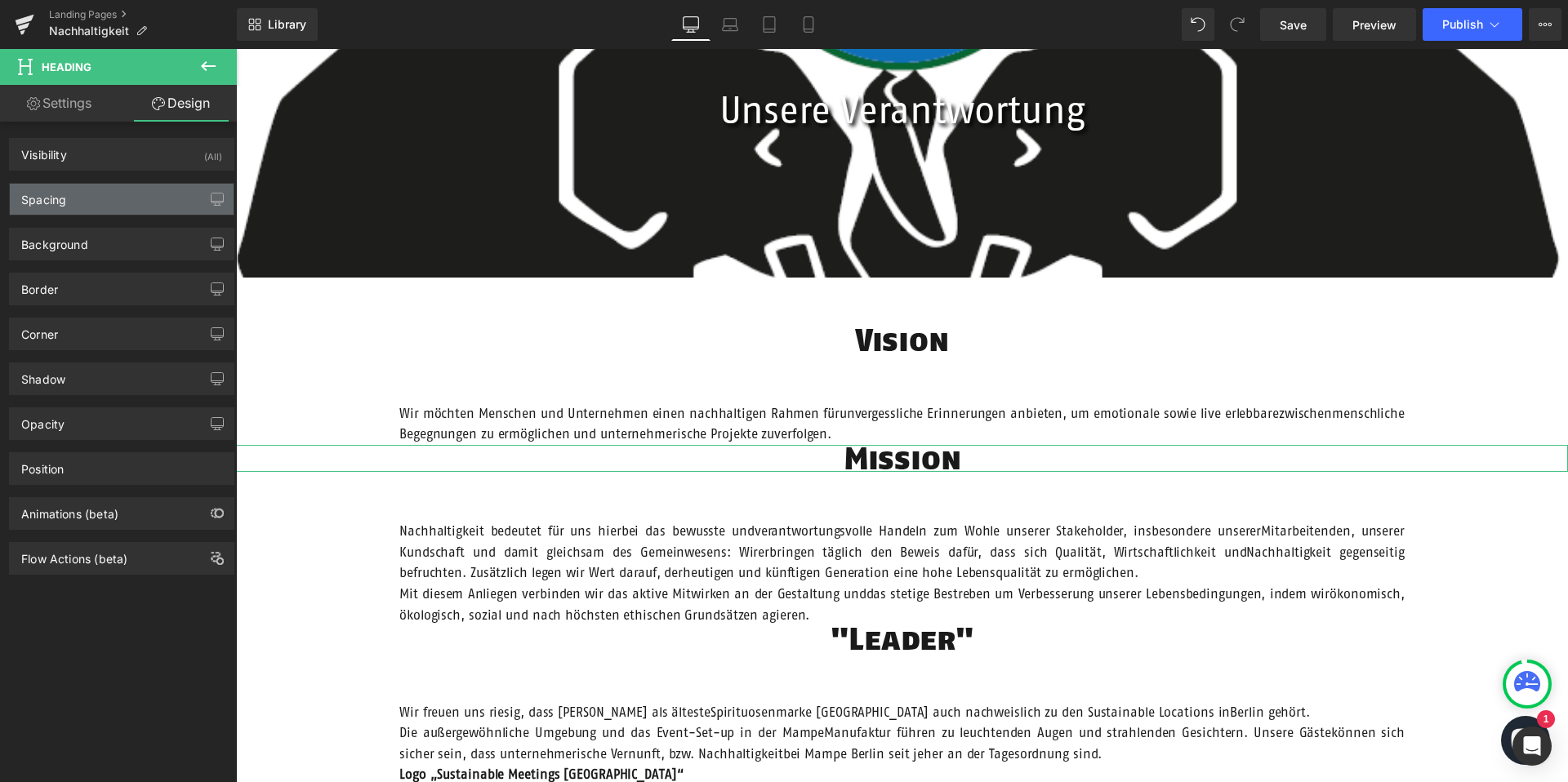
type input "0"
click at [109, 209] on div "Spacing" at bounding box center [121, 199] width 223 height 31
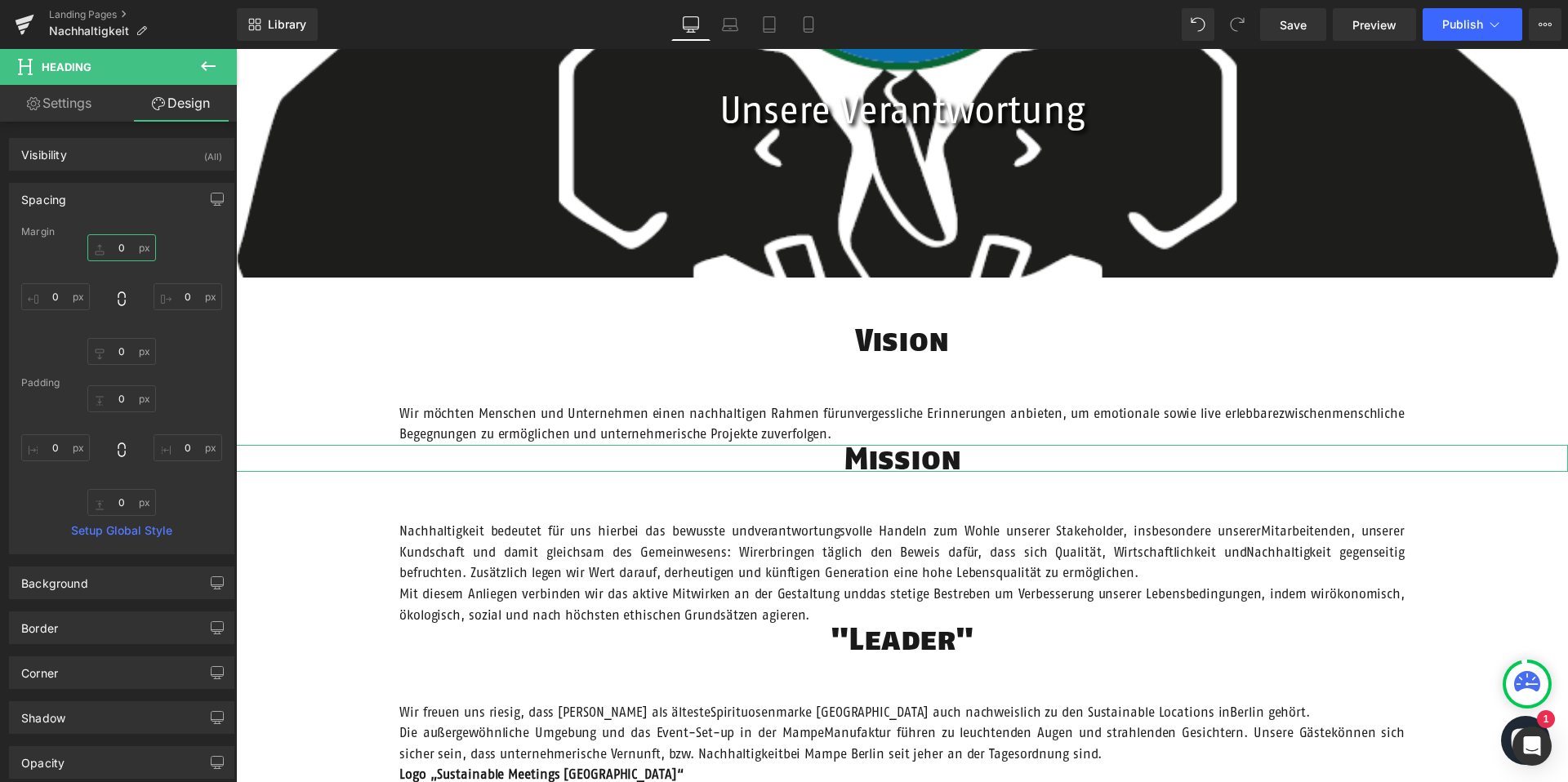
click at [120, 250] on input "0" at bounding box center [122, 247] width 69 height 27
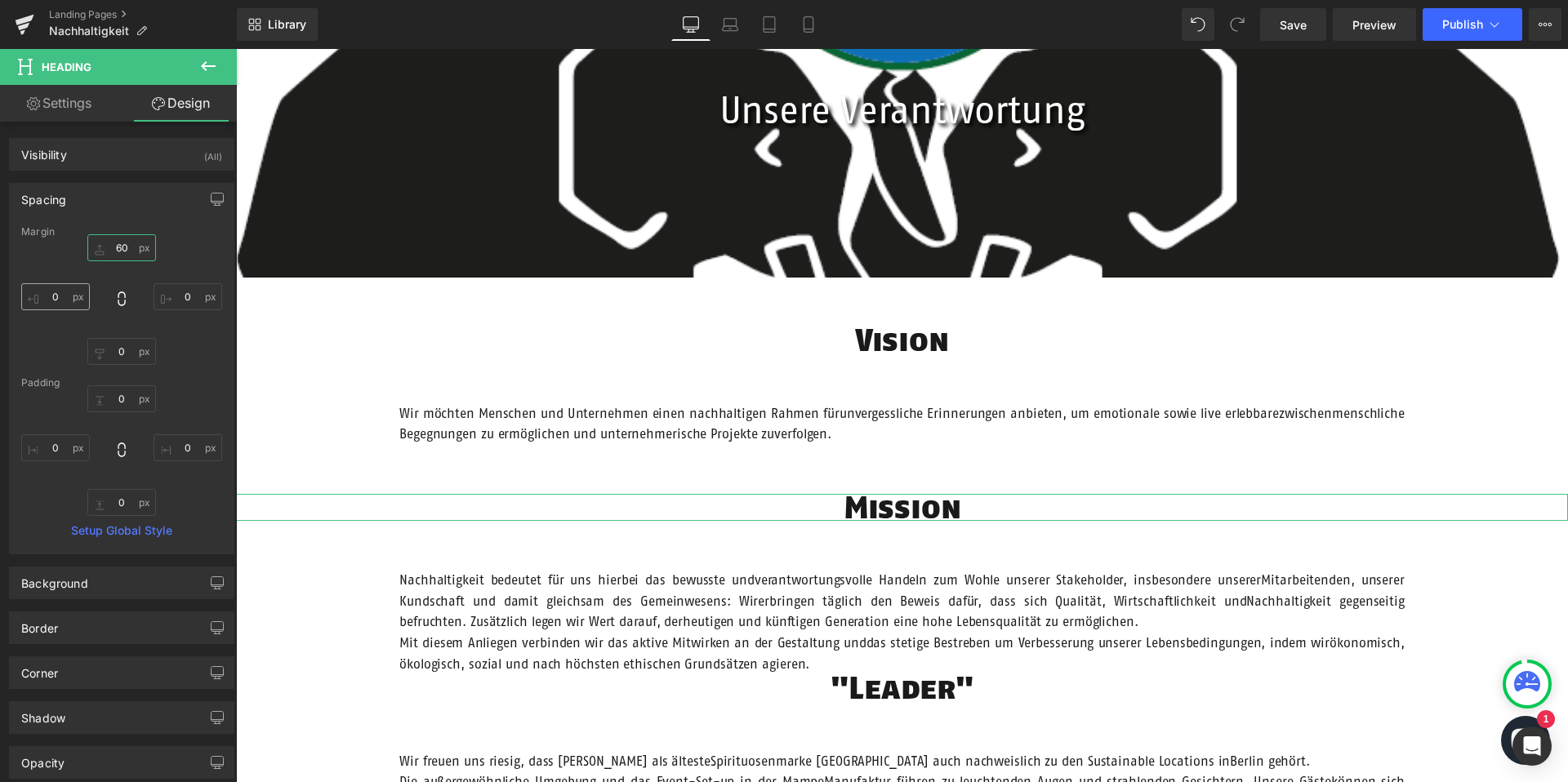
type input "60"
click at [62, 299] on input "0" at bounding box center [56, 296] width 69 height 27
type input "200"
click at [188, 301] on input "0" at bounding box center [188, 296] width 69 height 27
type input "200"
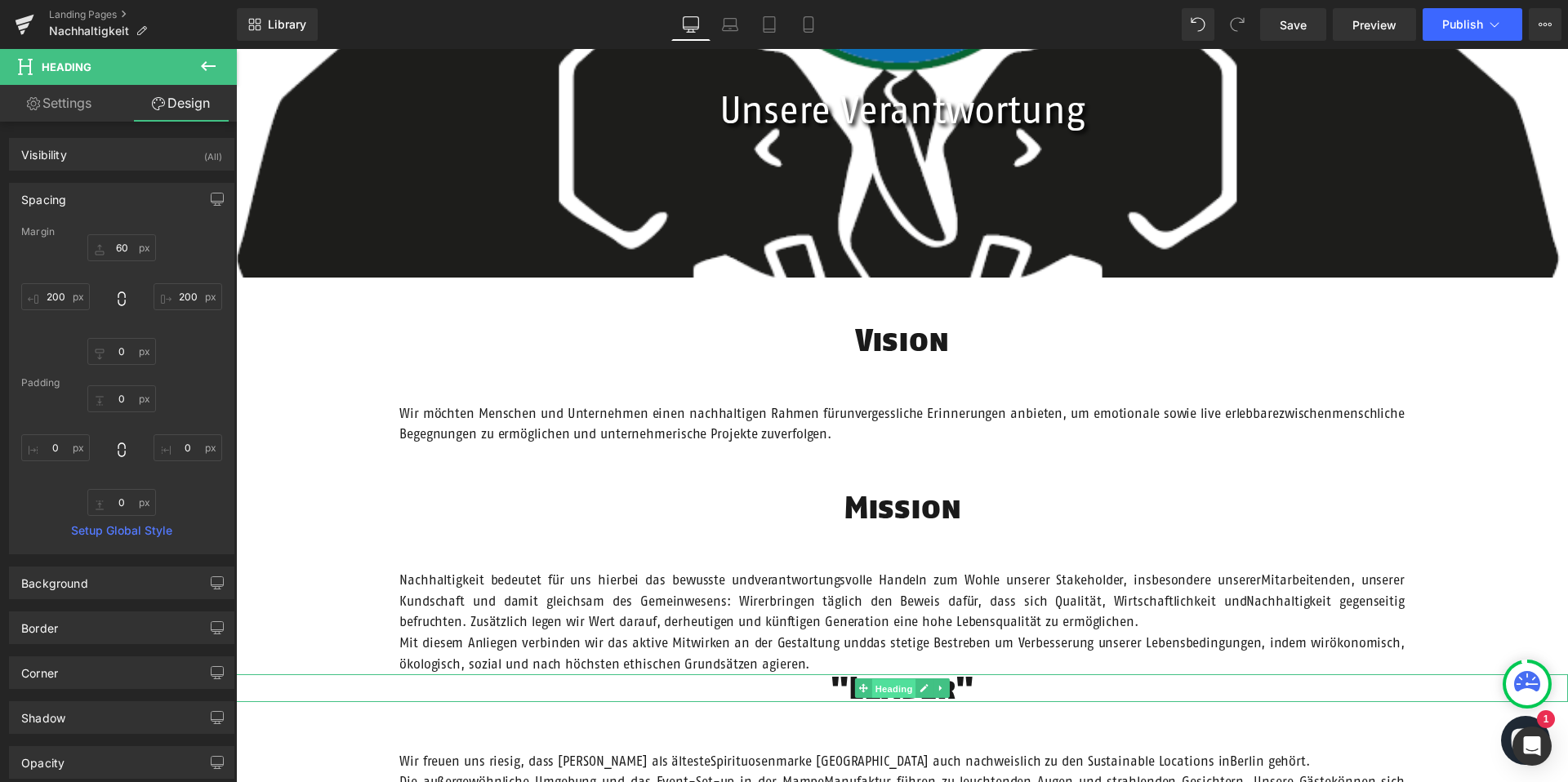
click at [891, 684] on span "Heading" at bounding box center [893, 689] width 44 height 20
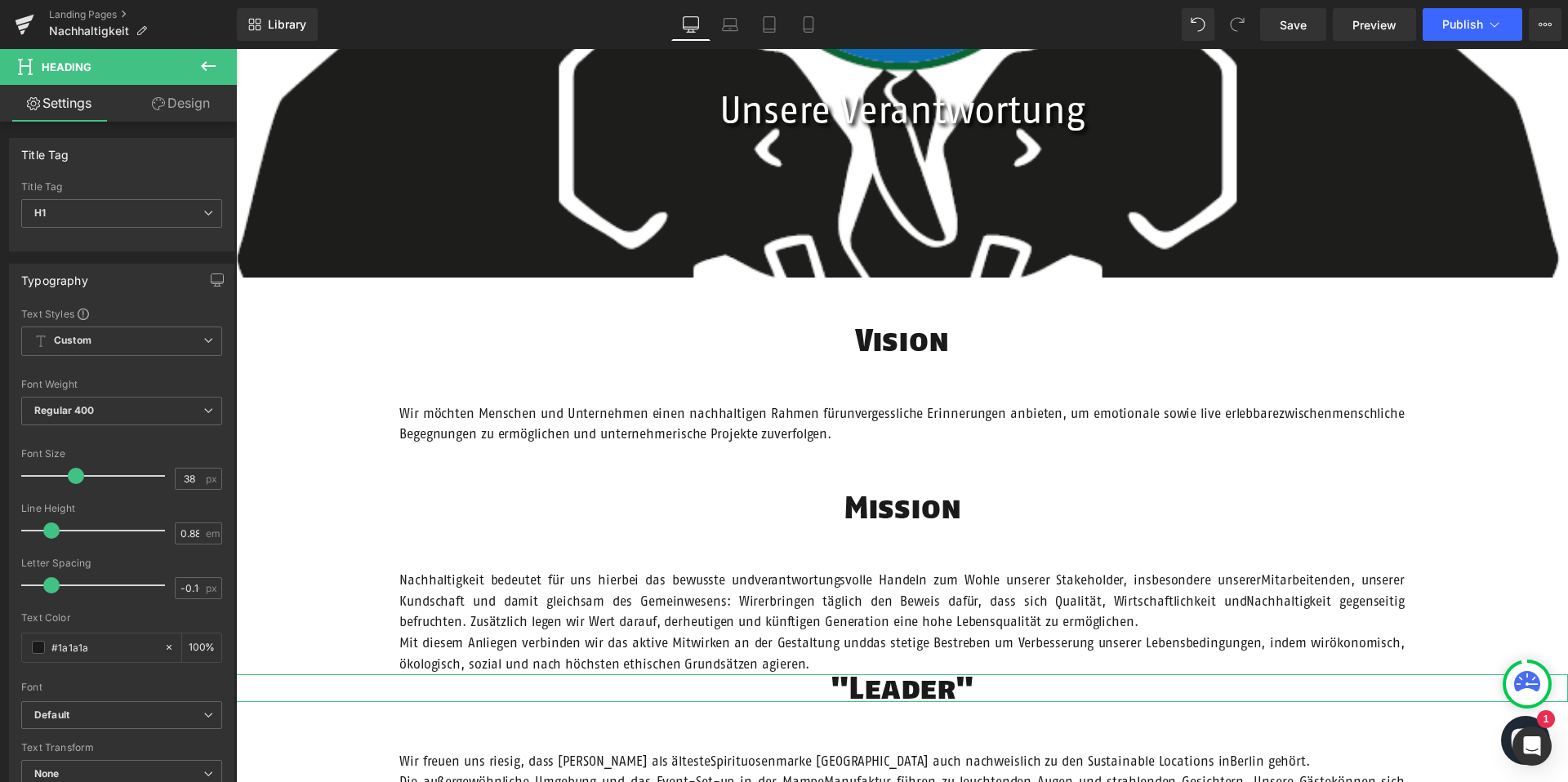
click at [163, 101] on link "Design" at bounding box center [181, 103] width 119 height 37
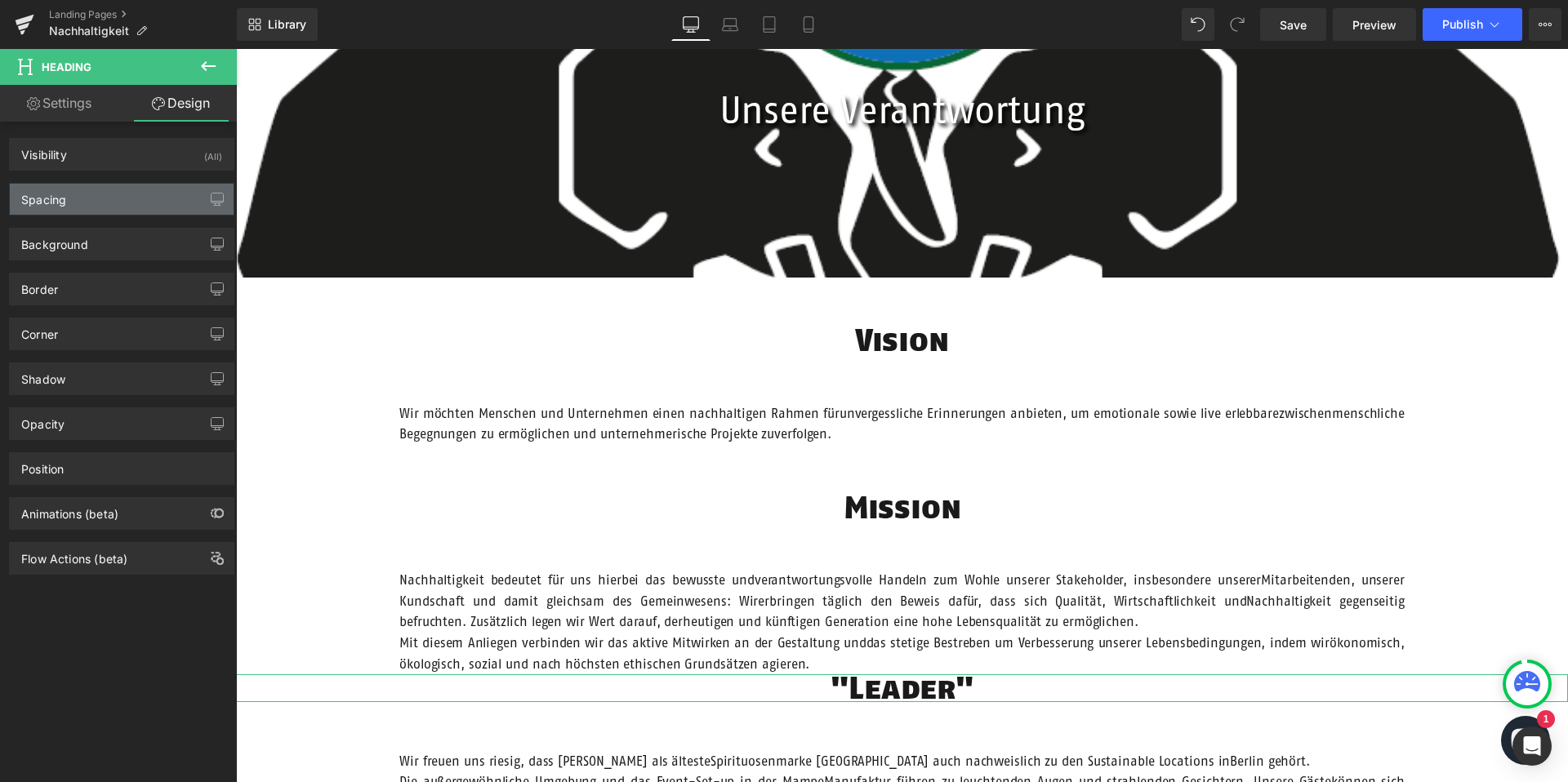
click at [75, 196] on div "Spacing" at bounding box center [121, 199] width 223 height 31
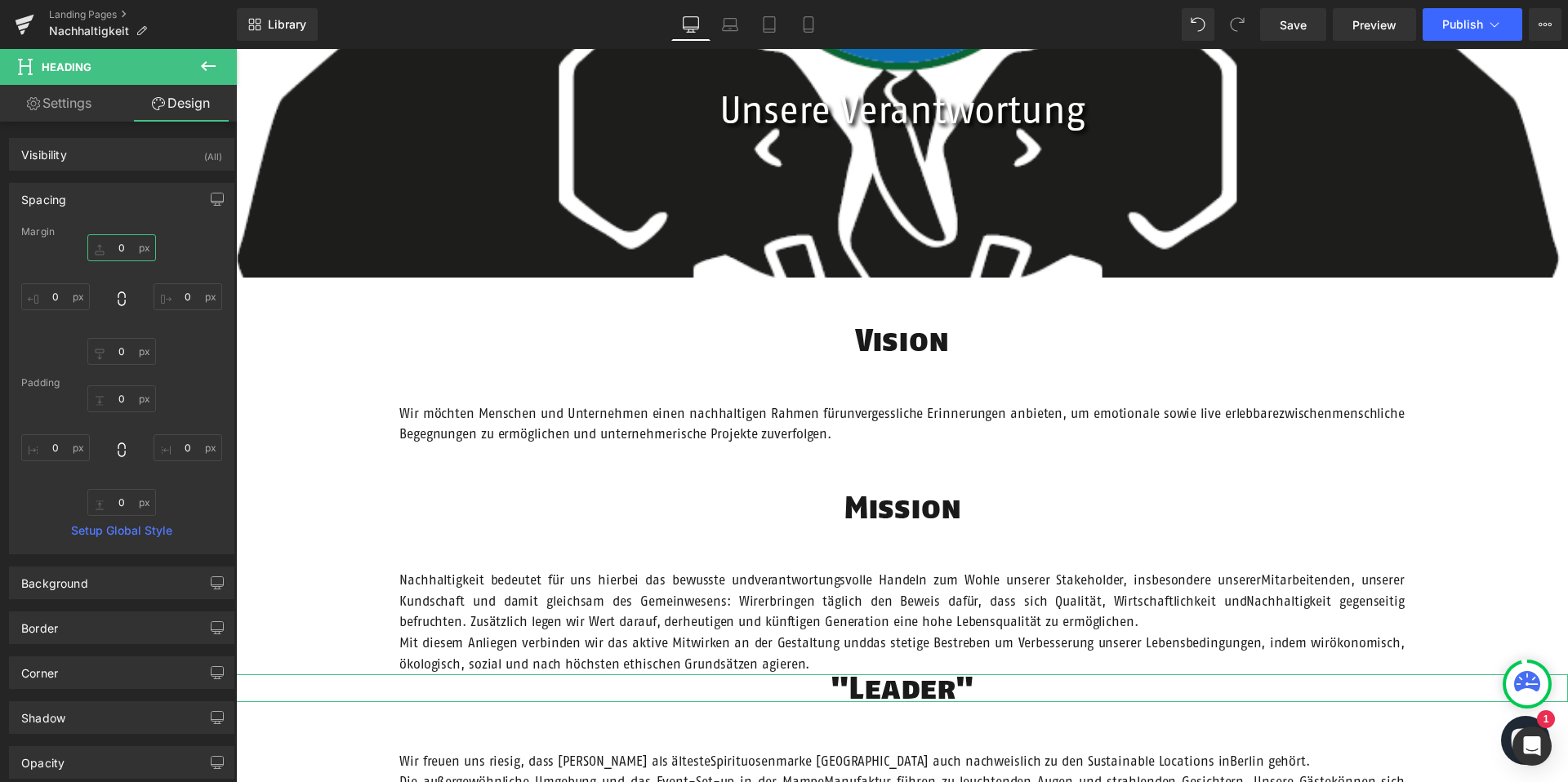
click at [119, 245] on input "0" at bounding box center [122, 247] width 69 height 27
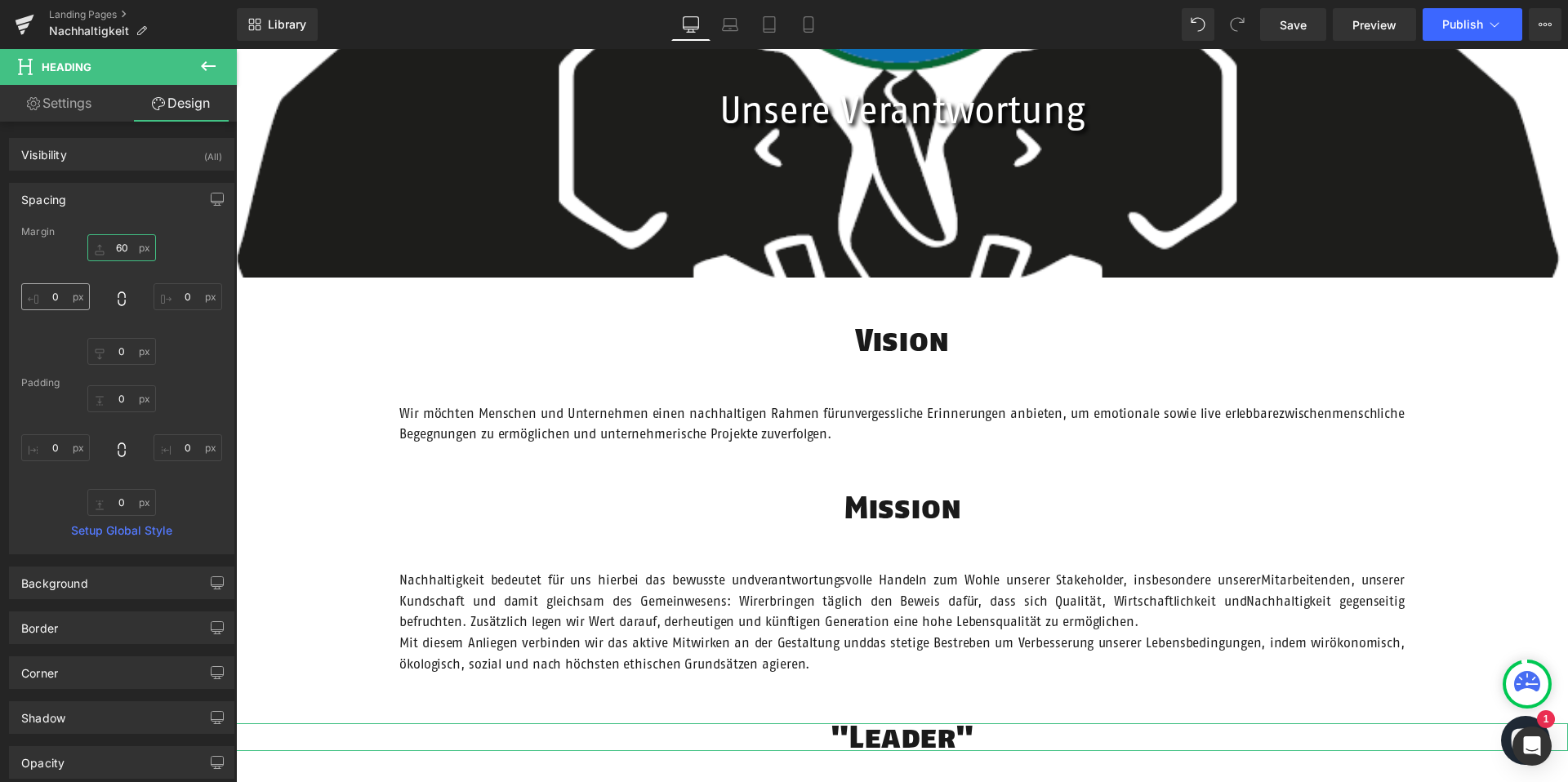
type input "60"
click at [51, 290] on input "0" at bounding box center [56, 296] width 69 height 27
type input "200"
click at [183, 298] on input "0" at bounding box center [188, 296] width 69 height 27
type input "200"
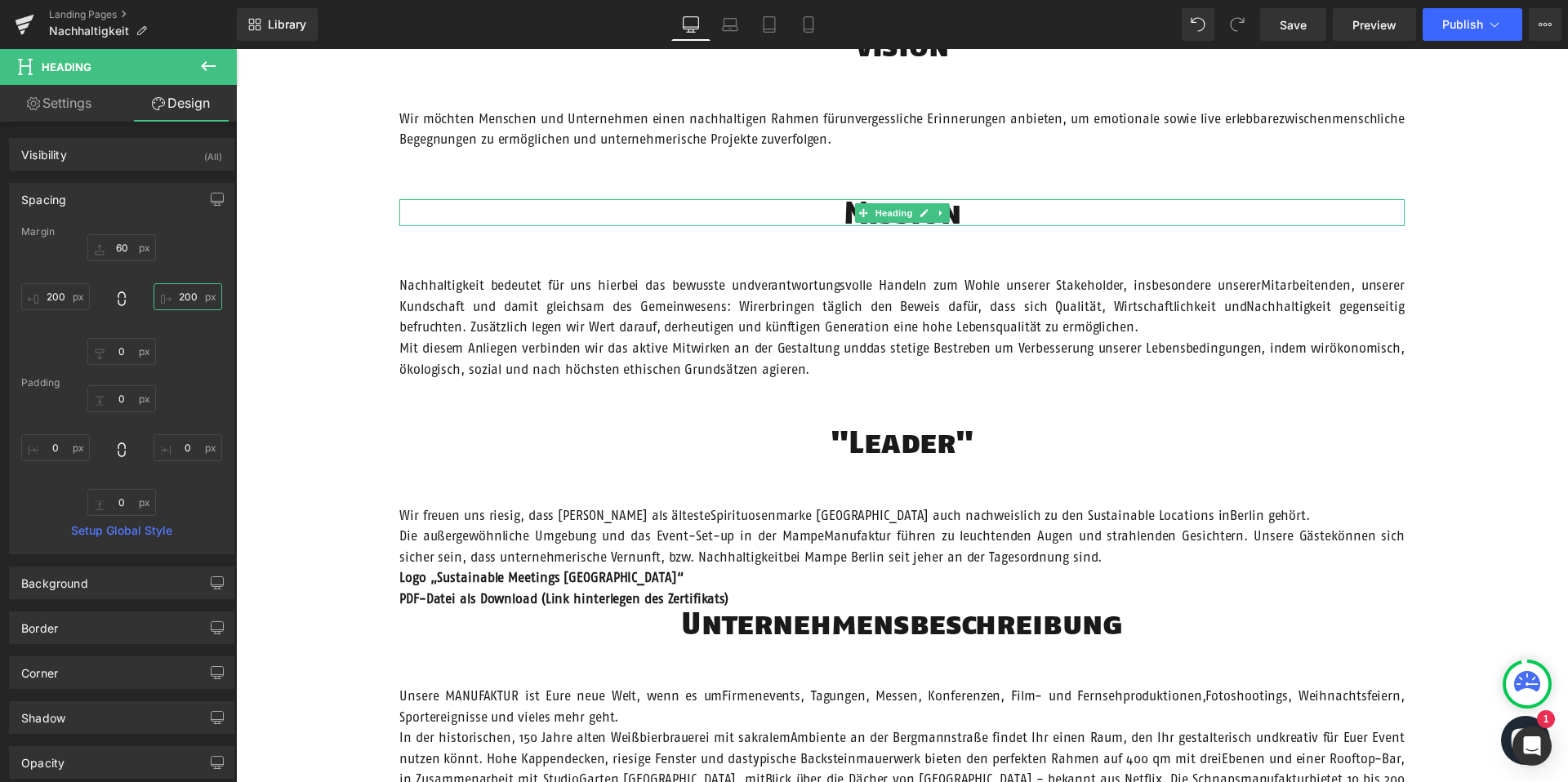
scroll to position [678, 0]
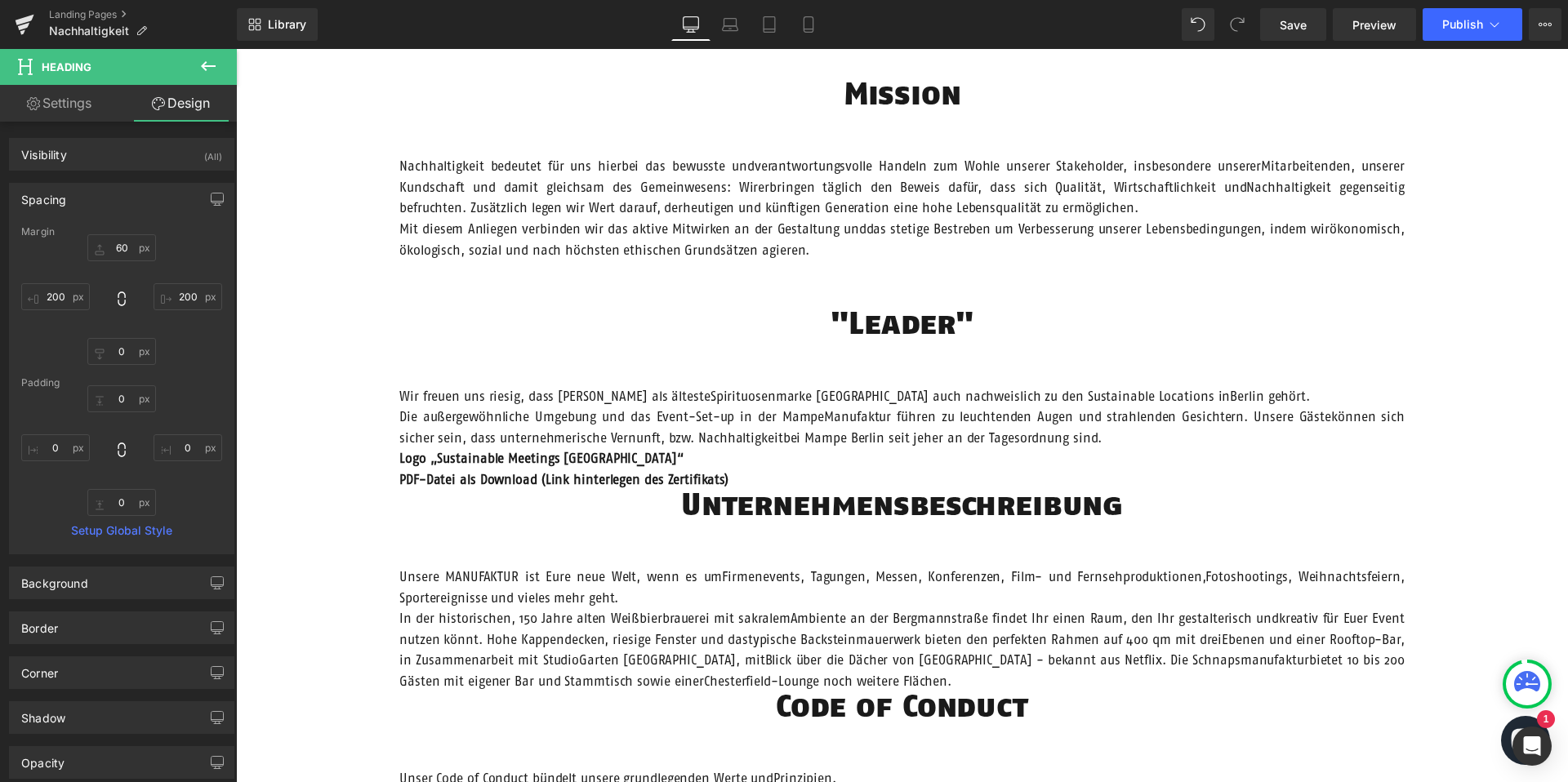
click at [846, 500] on h1 "Unternehmensbeschreibung" at bounding box center [902, 504] width 1332 height 27
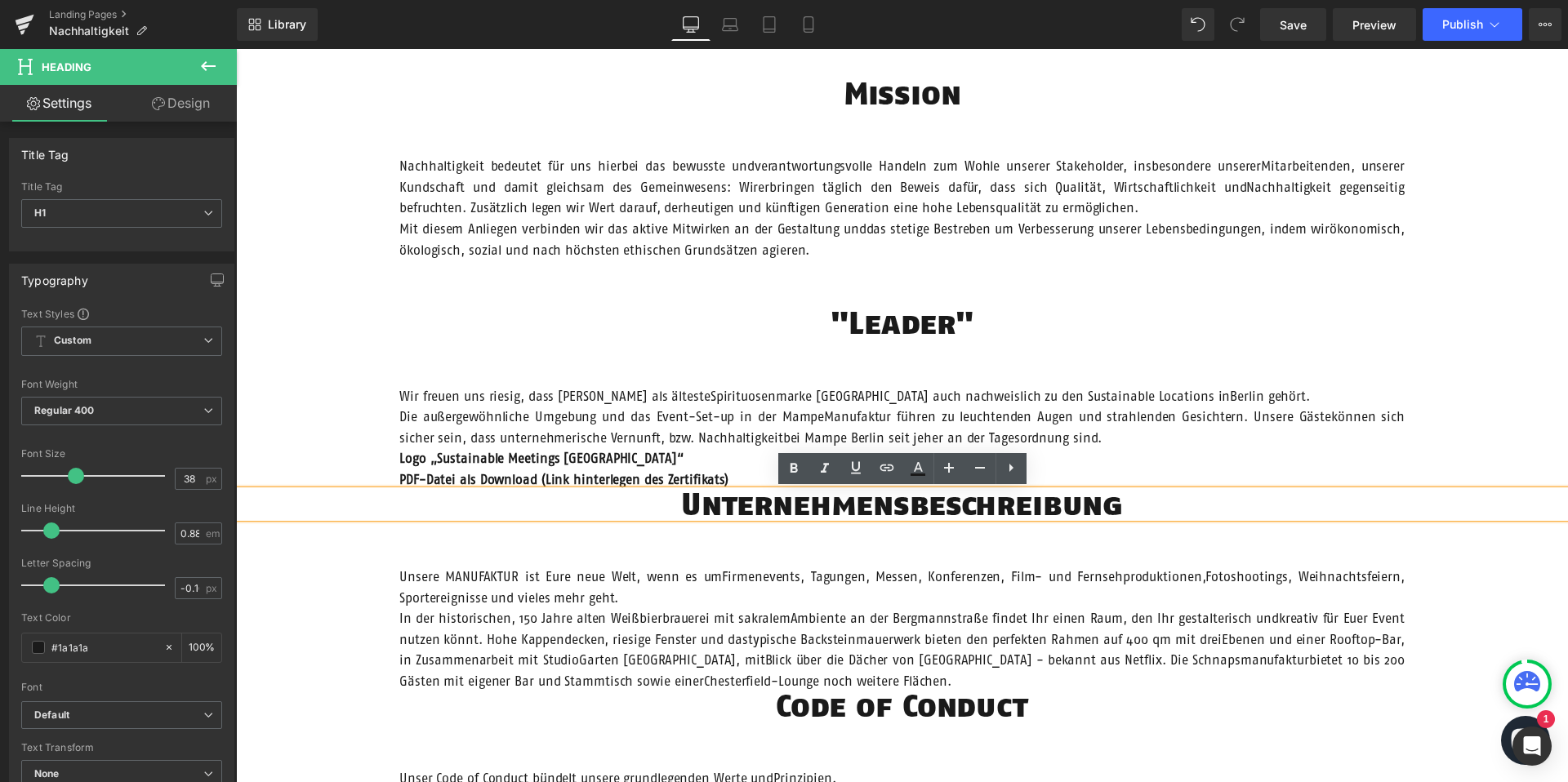
click at [890, 568] on div "Unsere MANUFAKTUR ist Eure neue Welt, wenn es umFirmenevents, Tagungen, Messen,…" at bounding box center [902, 630] width 1005 height 125
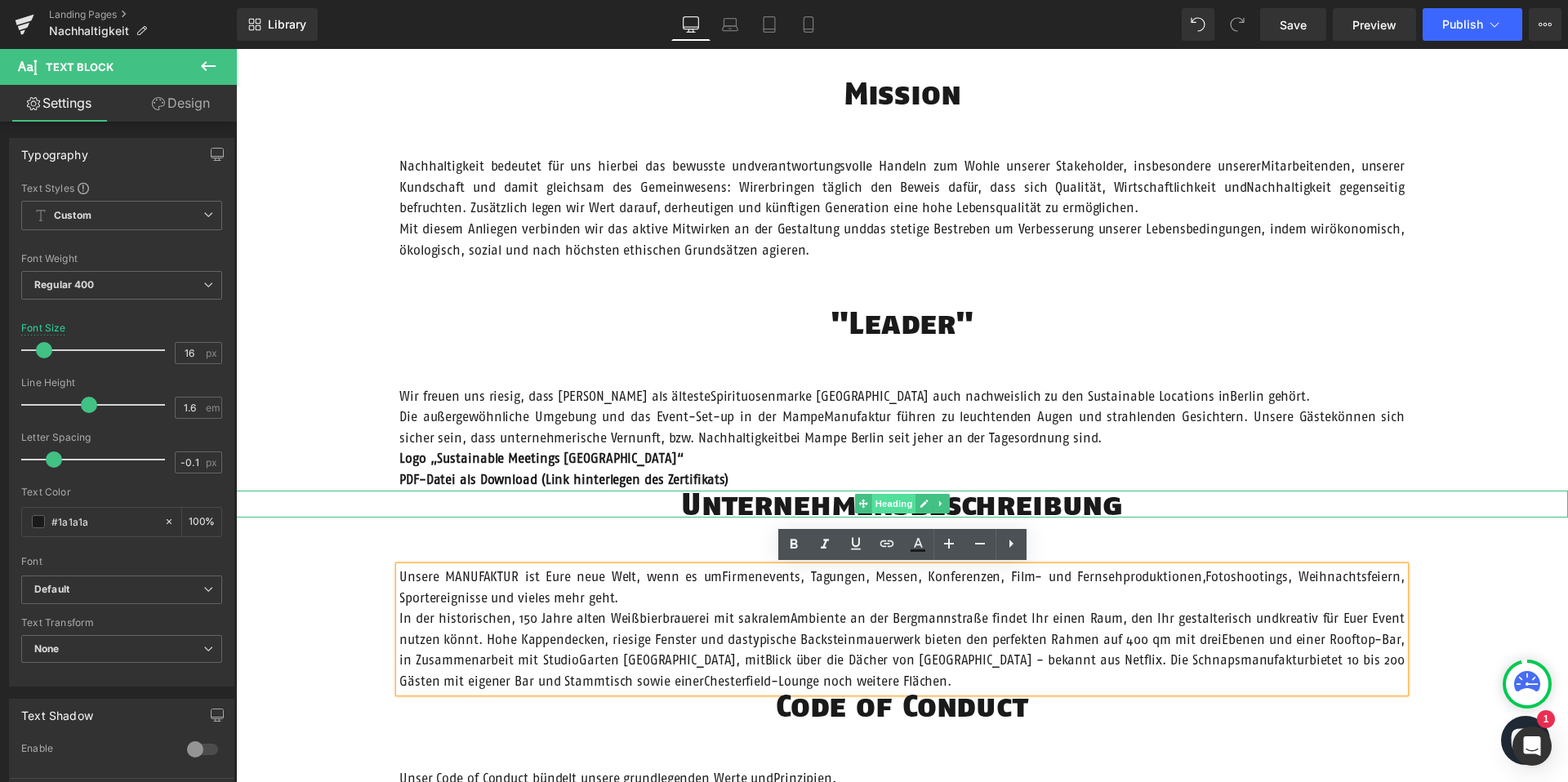
click at [898, 503] on span "Heading" at bounding box center [893, 504] width 44 height 20
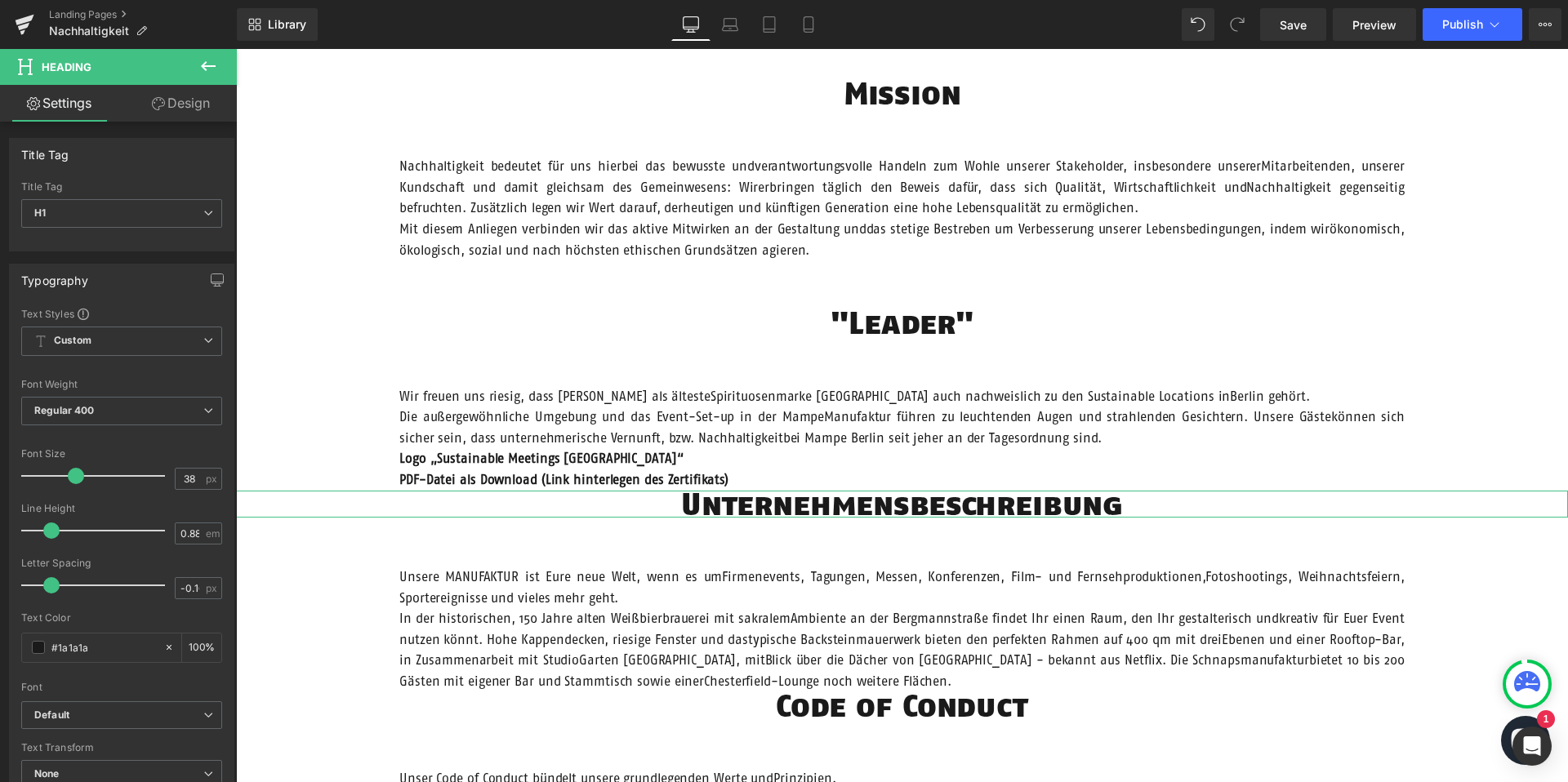
click at [178, 109] on link "Design" at bounding box center [181, 103] width 119 height 37
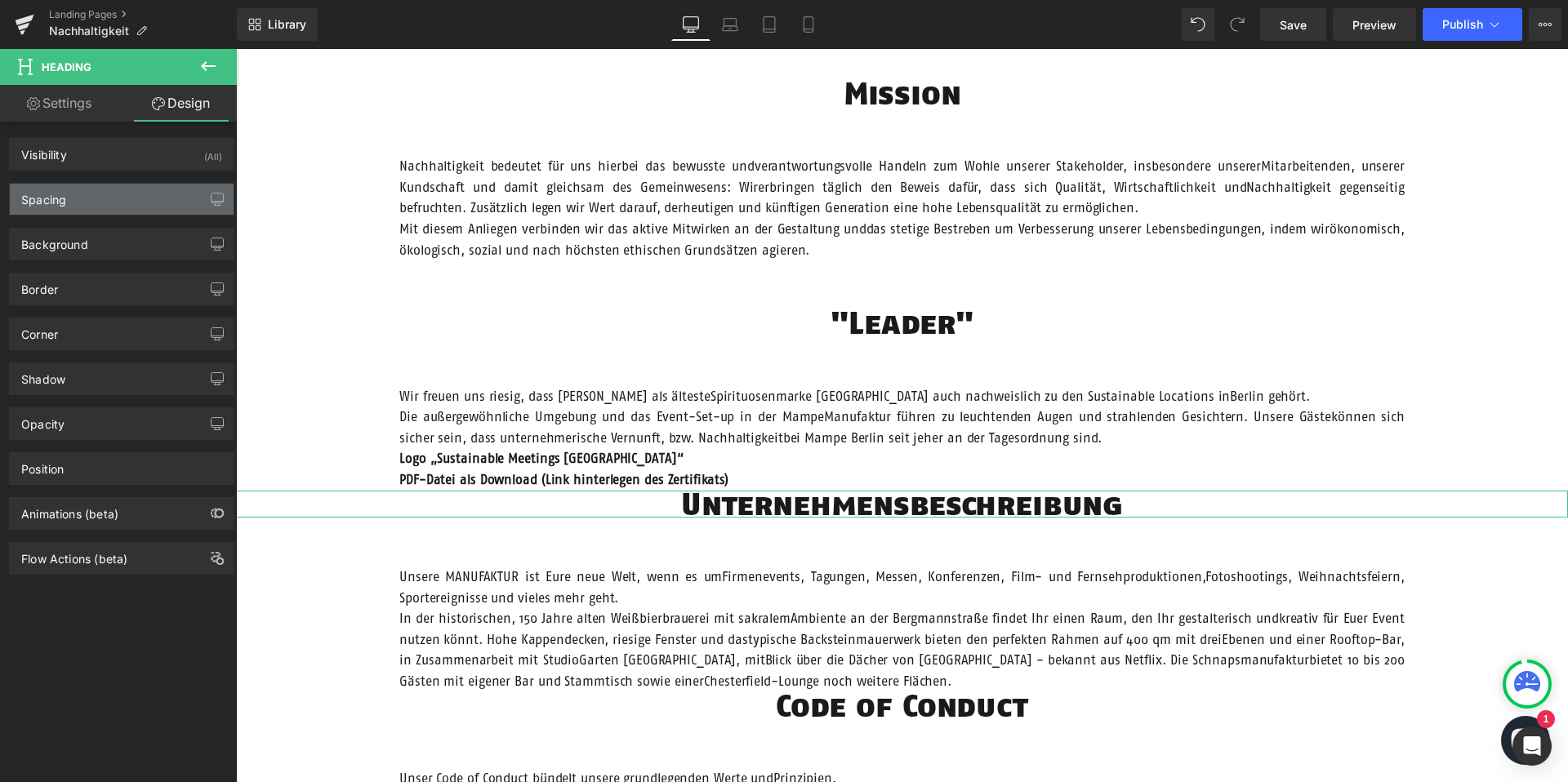
click at [116, 202] on div "Spacing" at bounding box center [121, 199] width 223 height 31
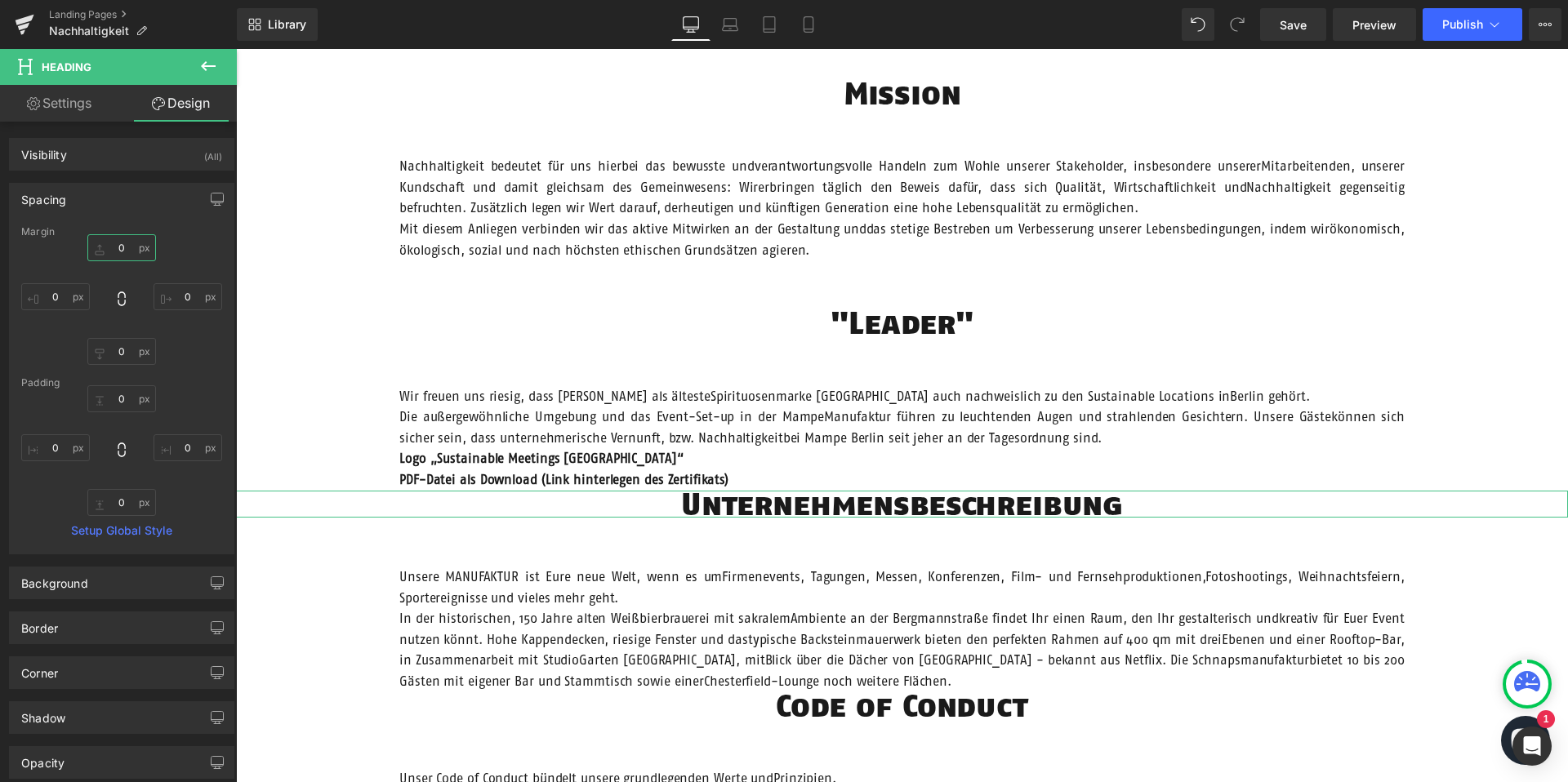
click at [117, 252] on input "0" at bounding box center [122, 247] width 69 height 27
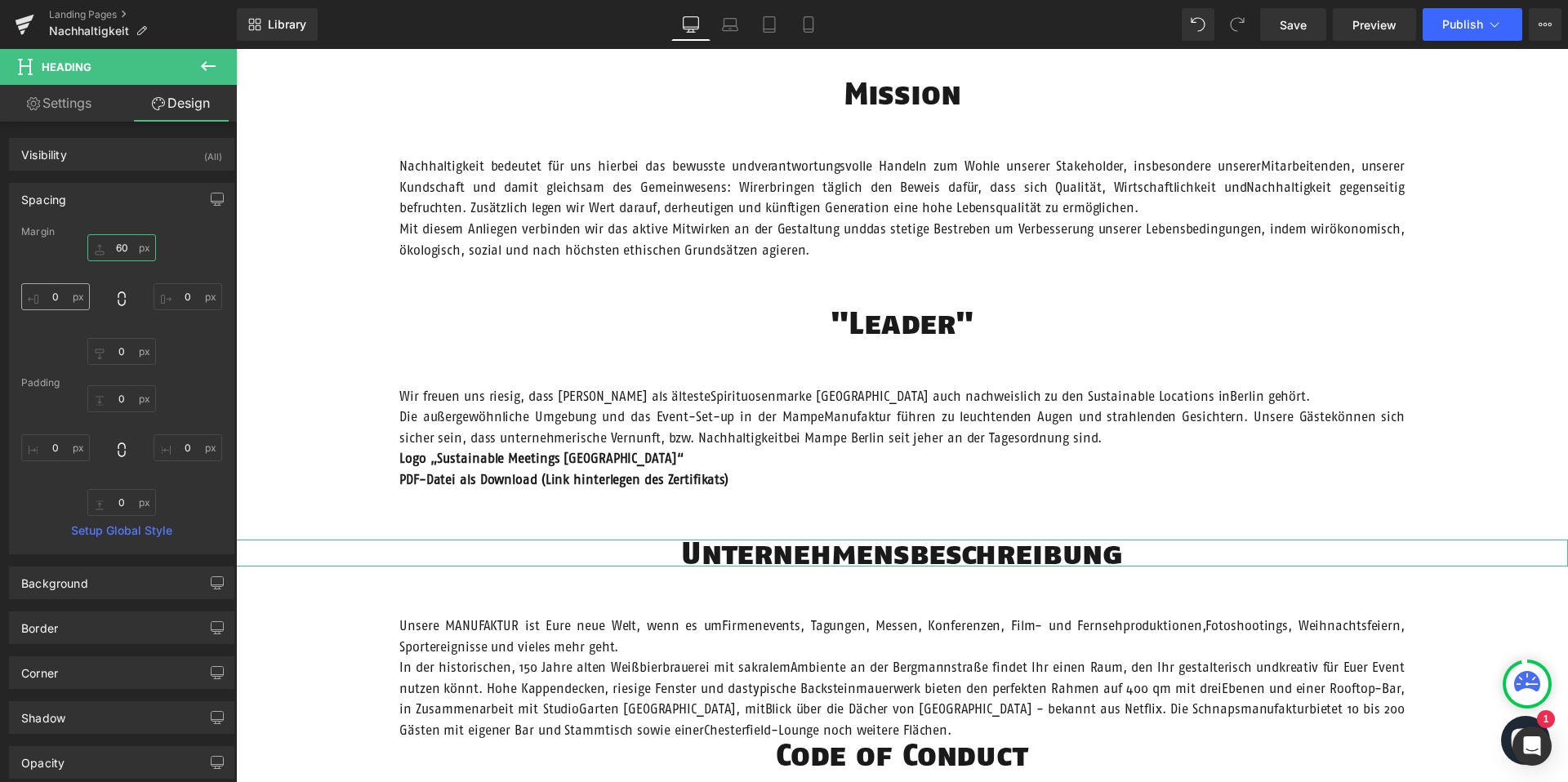
type input "60"
click at [42, 293] on input "0" at bounding box center [56, 296] width 69 height 27
type input "200"
click at [180, 297] on input "0" at bounding box center [188, 296] width 69 height 27
type input "200"
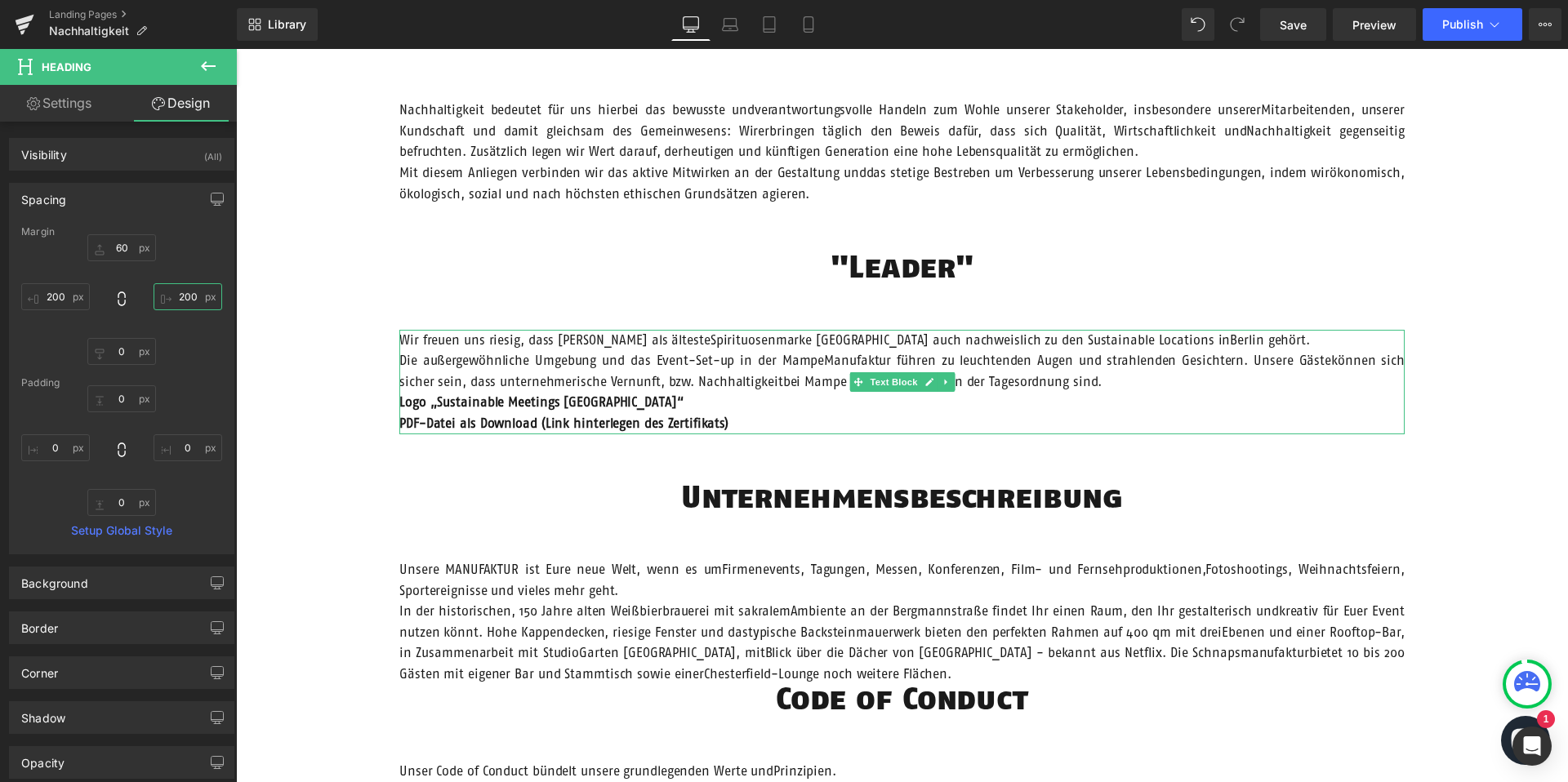
scroll to position [854, 0]
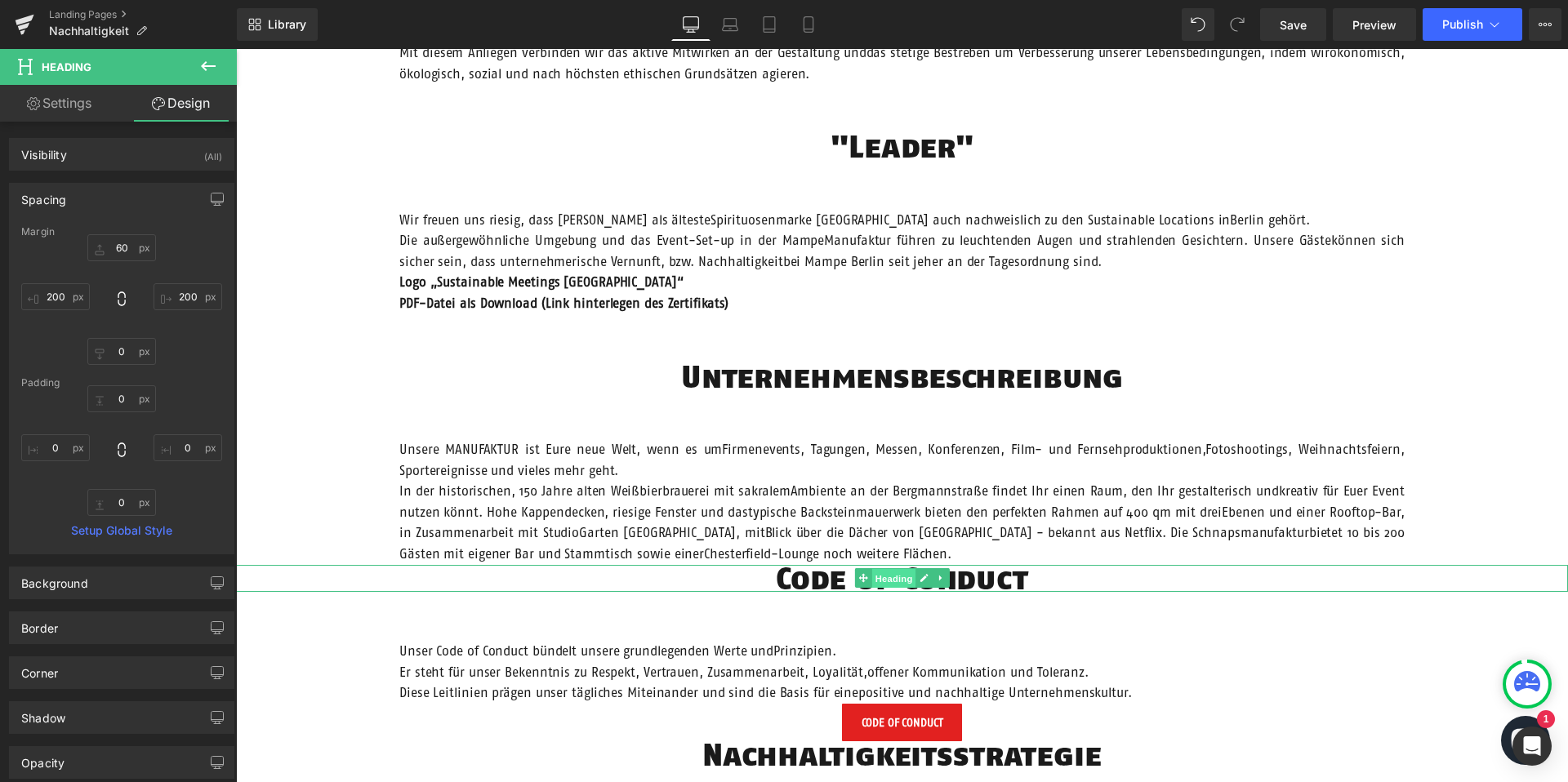
click at [885, 577] on span "Heading" at bounding box center [893, 578] width 44 height 20
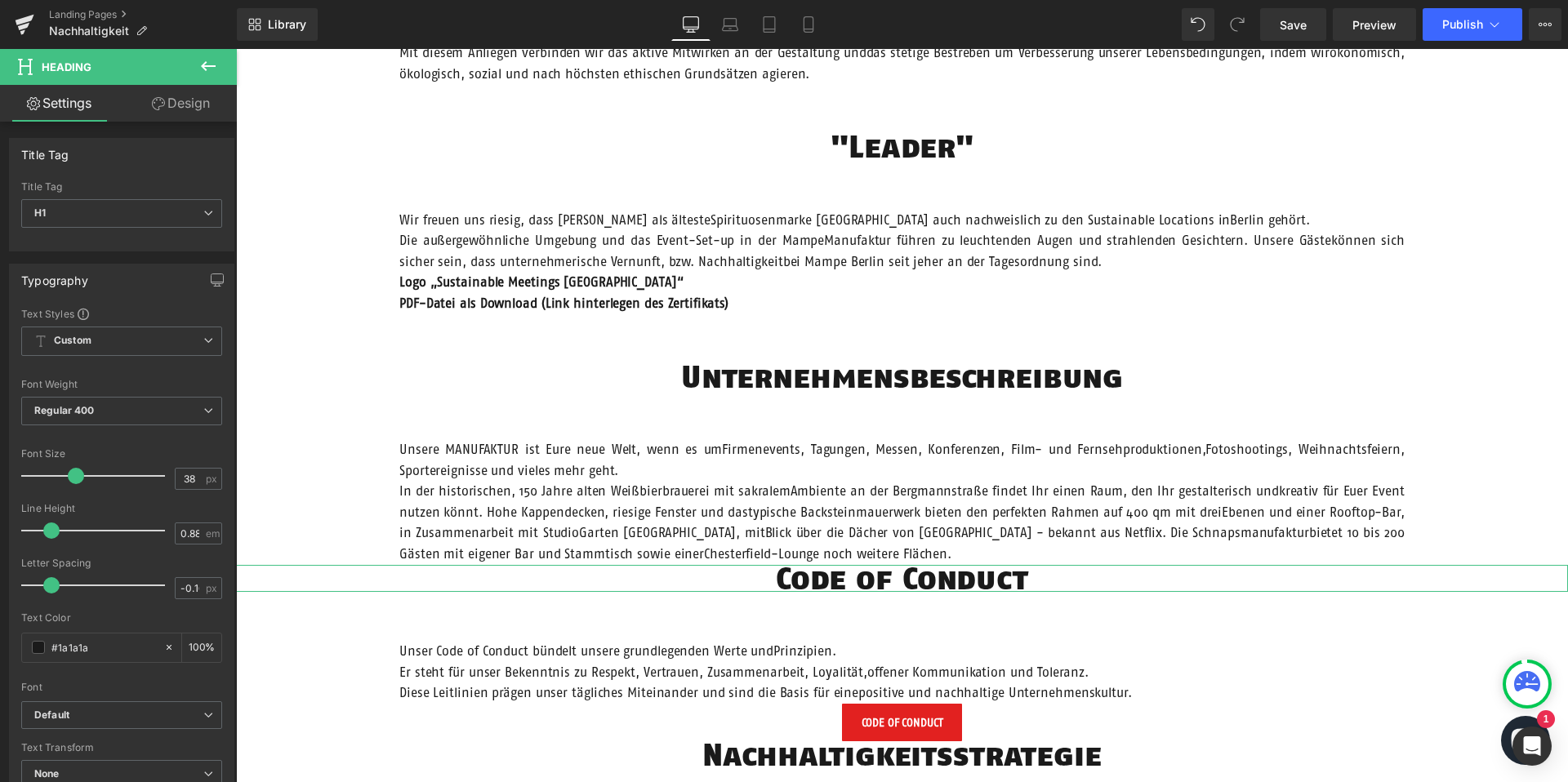
click at [174, 97] on link "Design" at bounding box center [181, 103] width 119 height 37
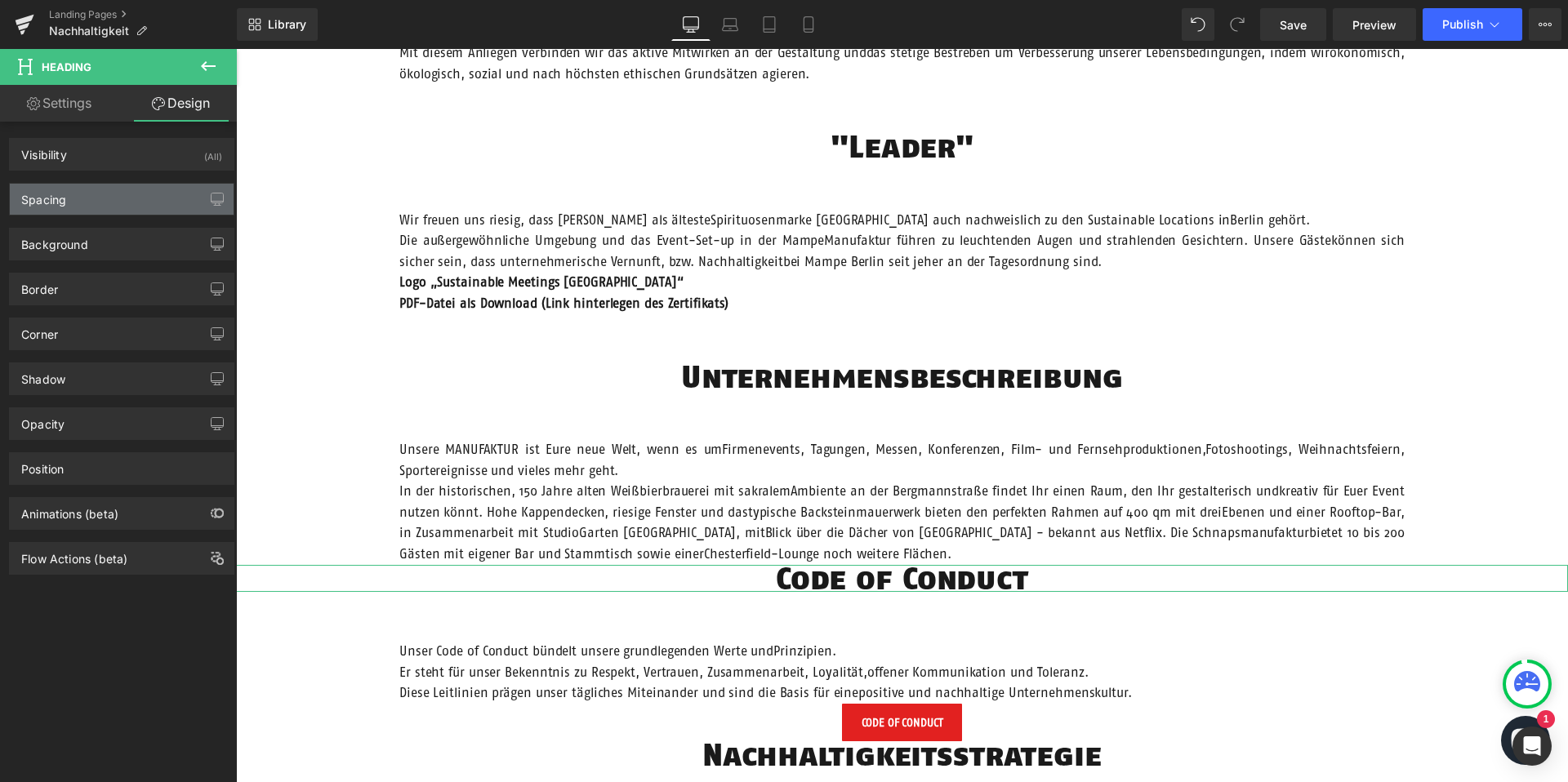
click at [114, 206] on div "Spacing" at bounding box center [121, 199] width 223 height 31
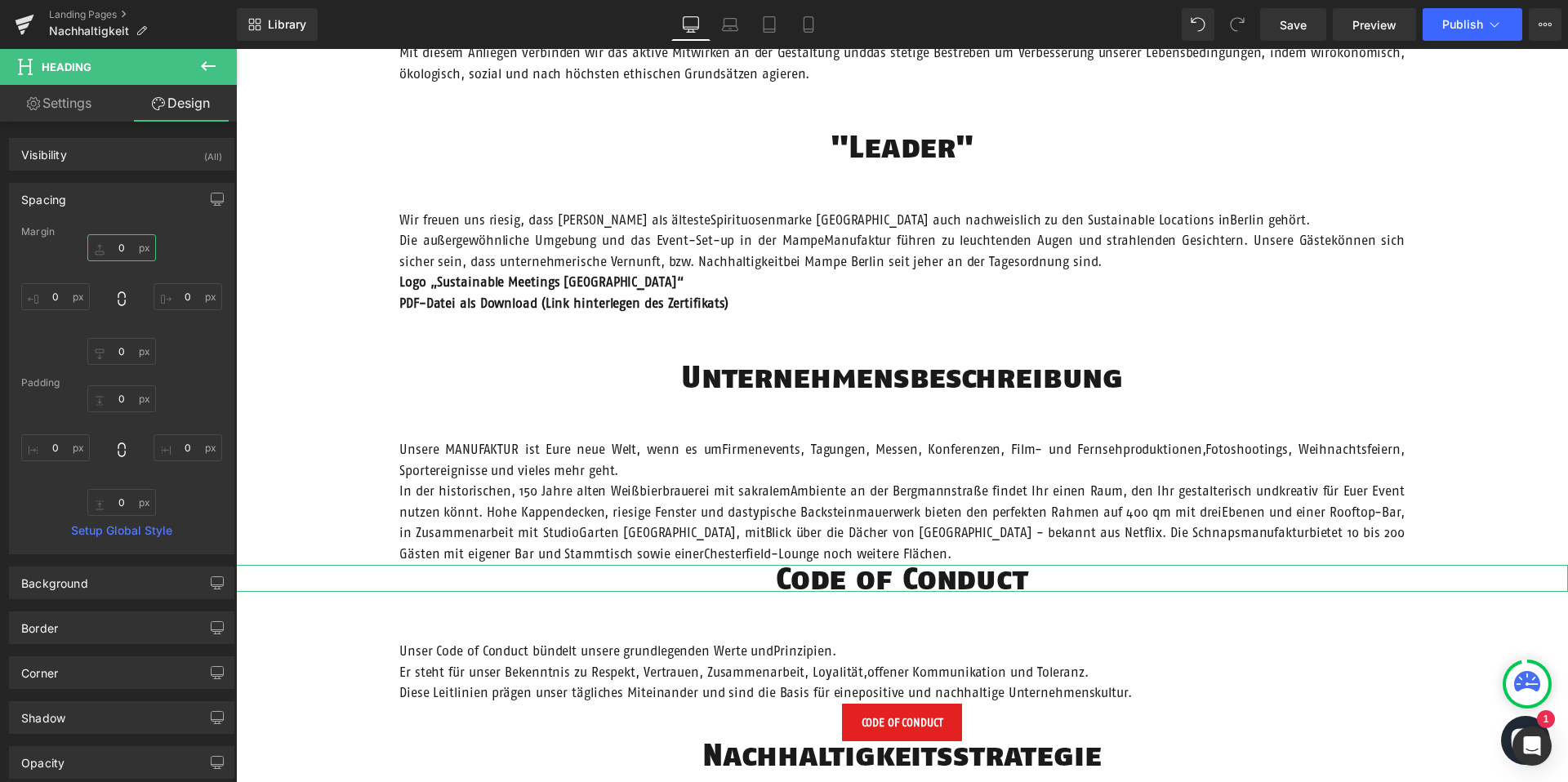
click at [112, 247] on input "0" at bounding box center [122, 247] width 69 height 27
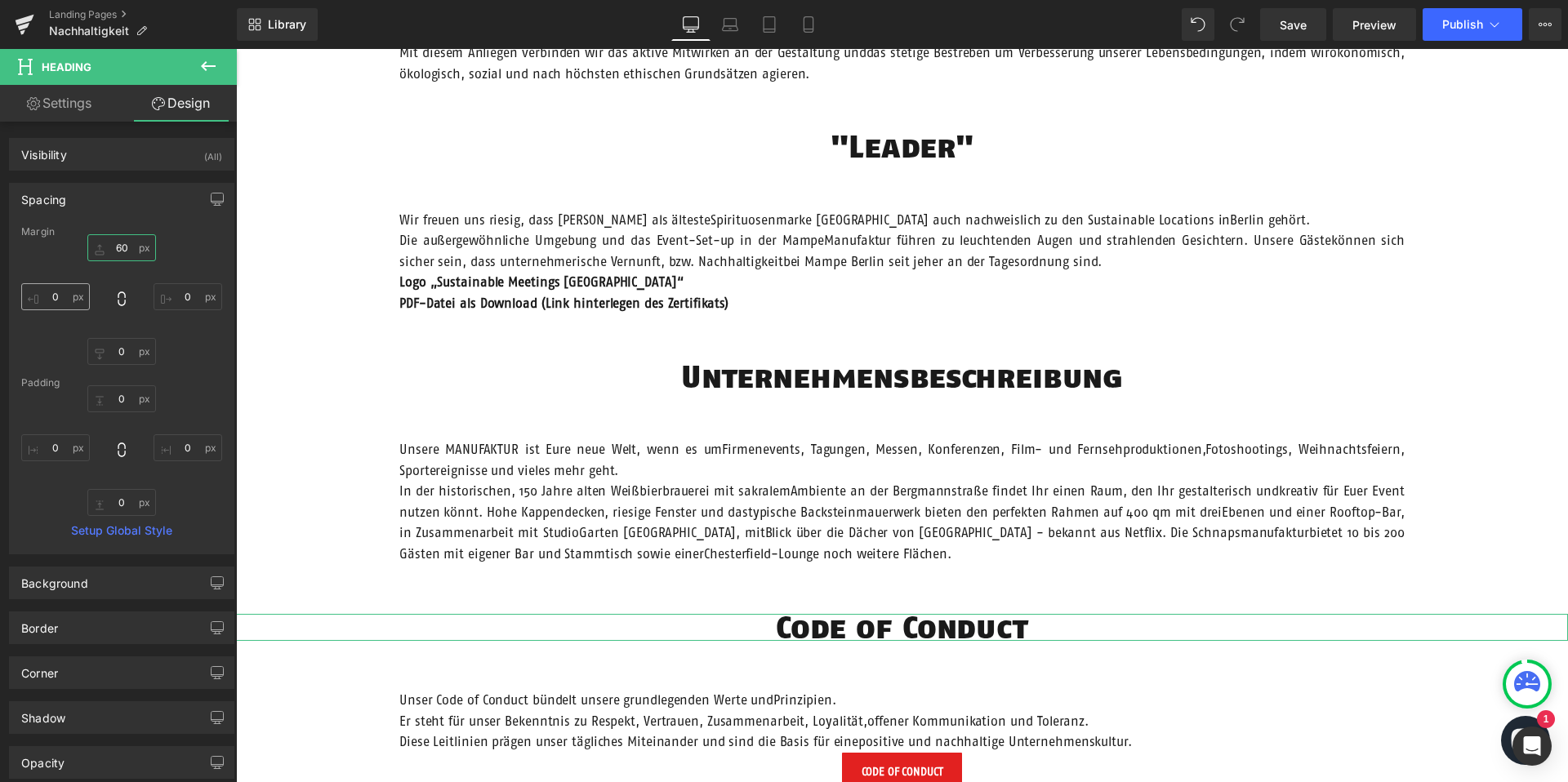
type input "60"
click at [60, 297] on input "0" at bounding box center [56, 296] width 69 height 27
type input "200"
click at [188, 299] on input "0" at bounding box center [188, 296] width 69 height 27
type input "200"
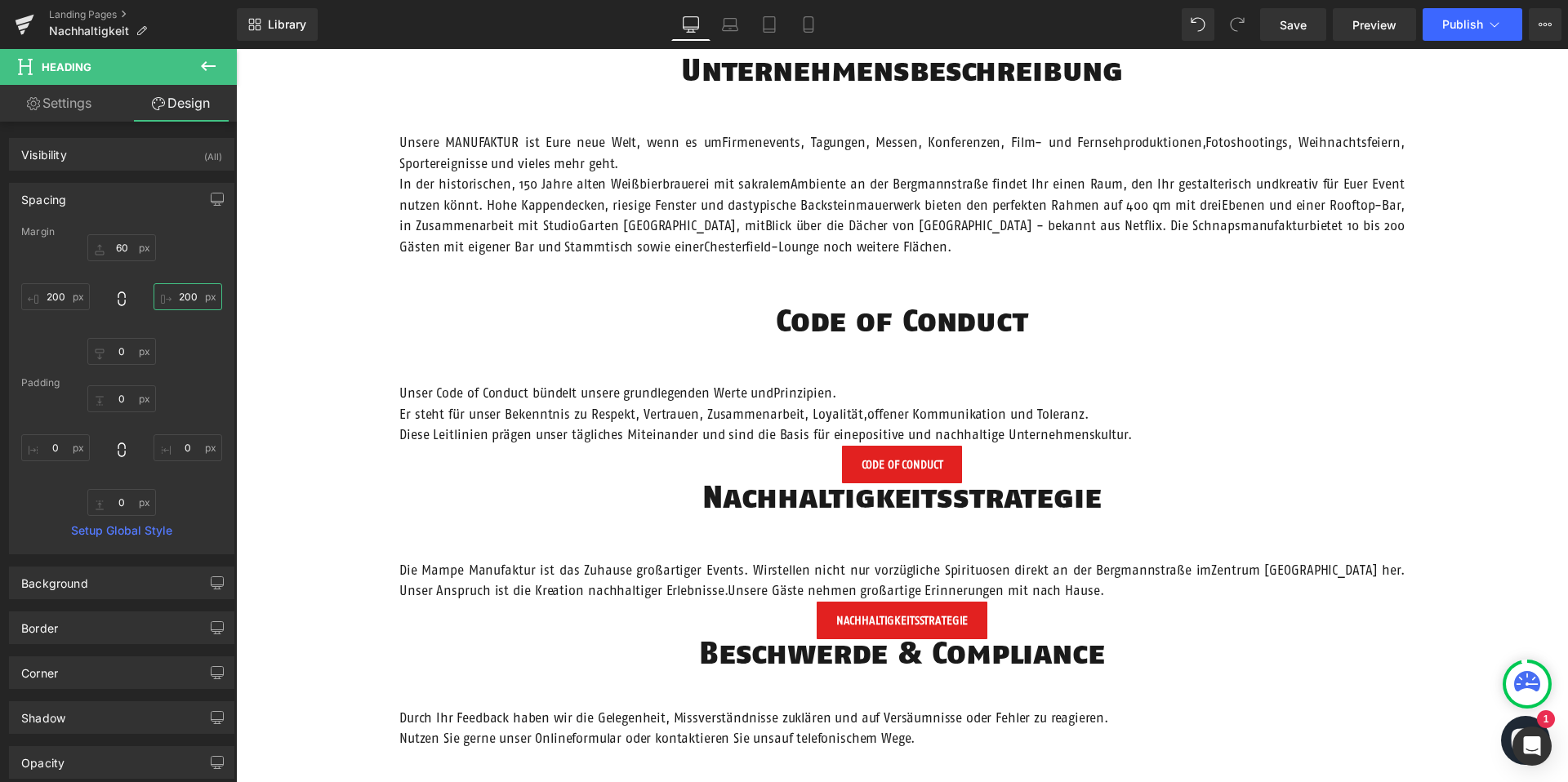
scroll to position [1240, 0]
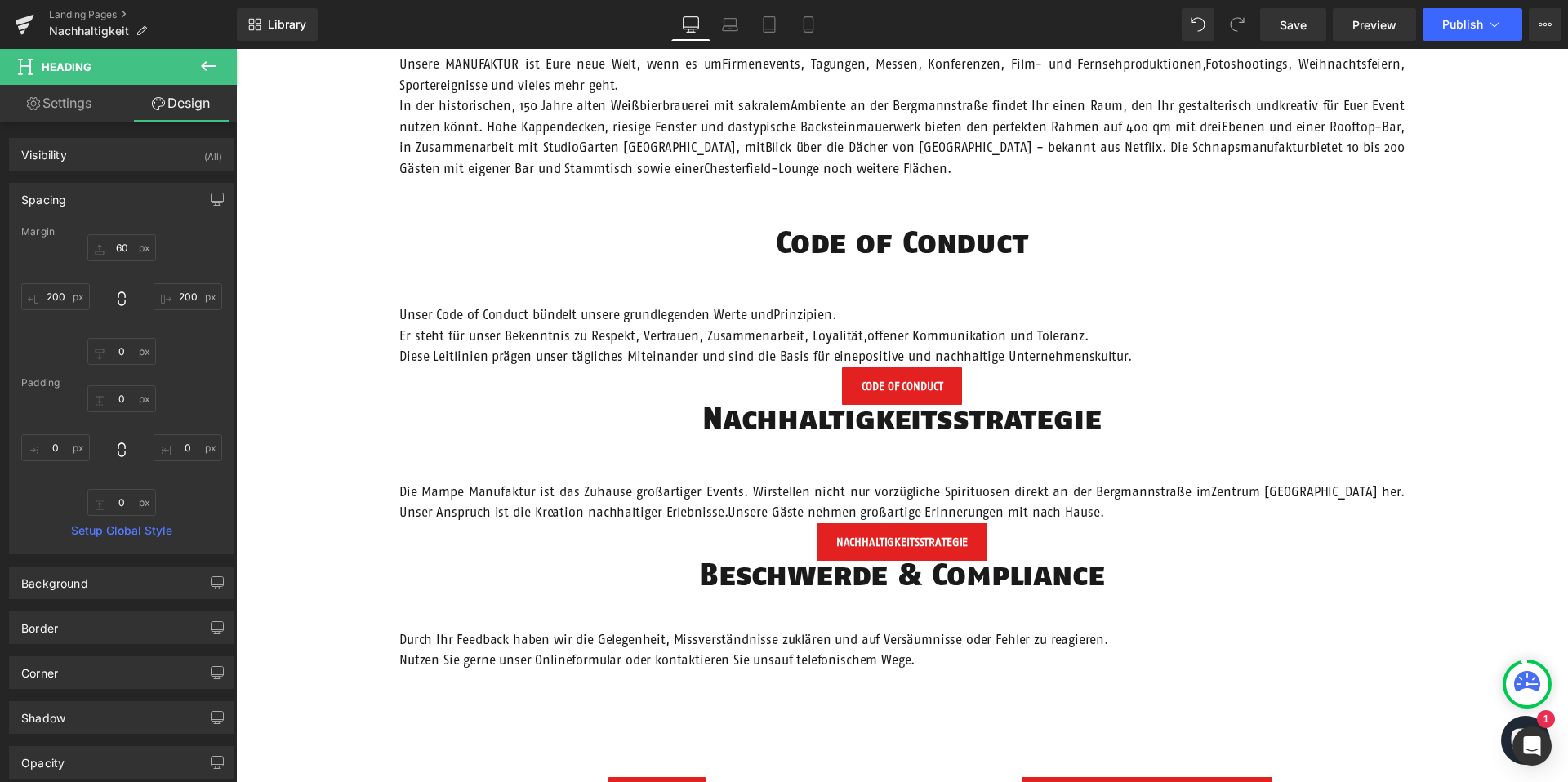
click at [908, 426] on div "Nachhaltigkeitsstrategie Heading" at bounding box center [902, 418] width 1332 height 27
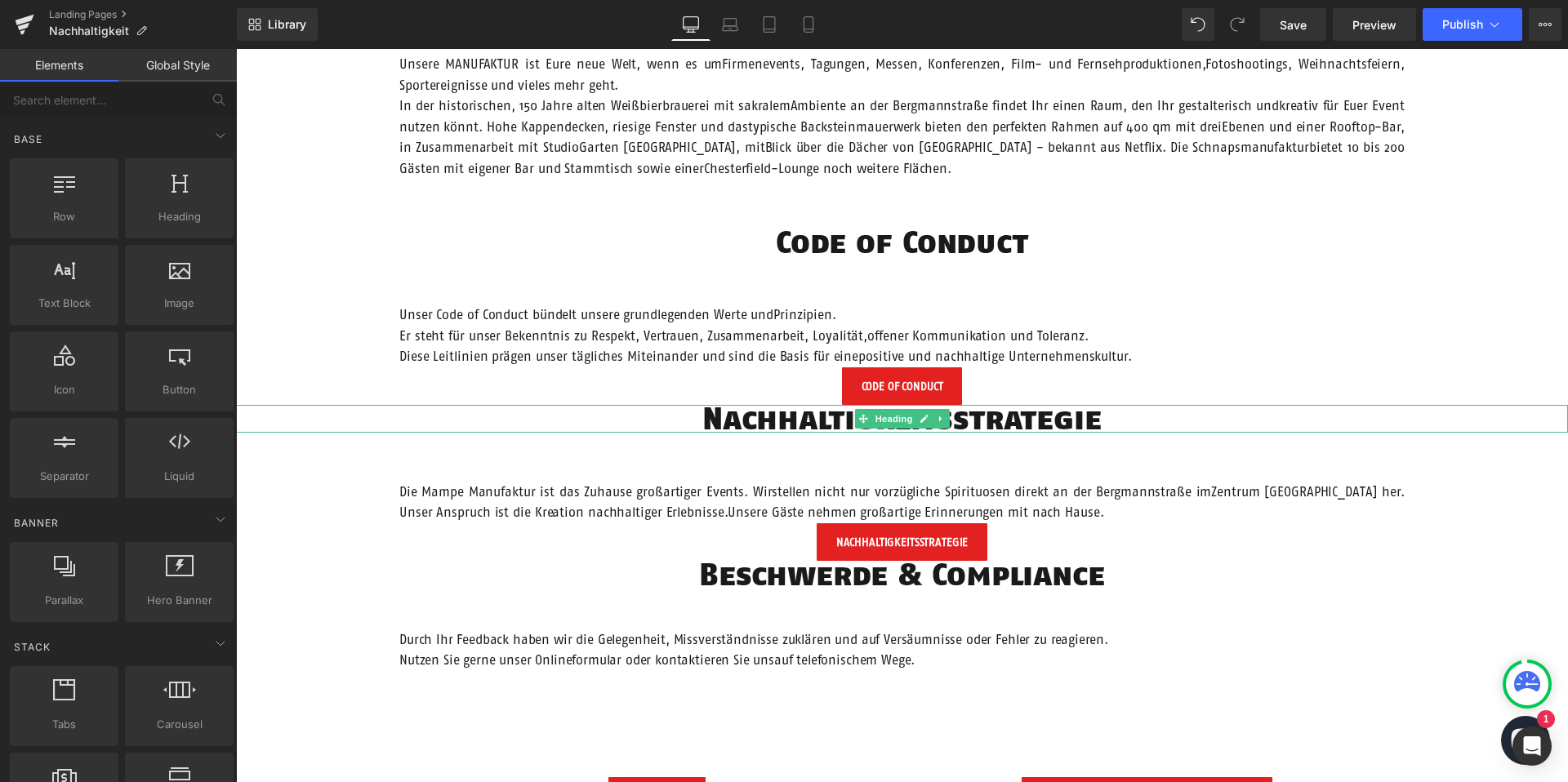
click at [903, 418] on span "Heading" at bounding box center [893, 418] width 44 height 20
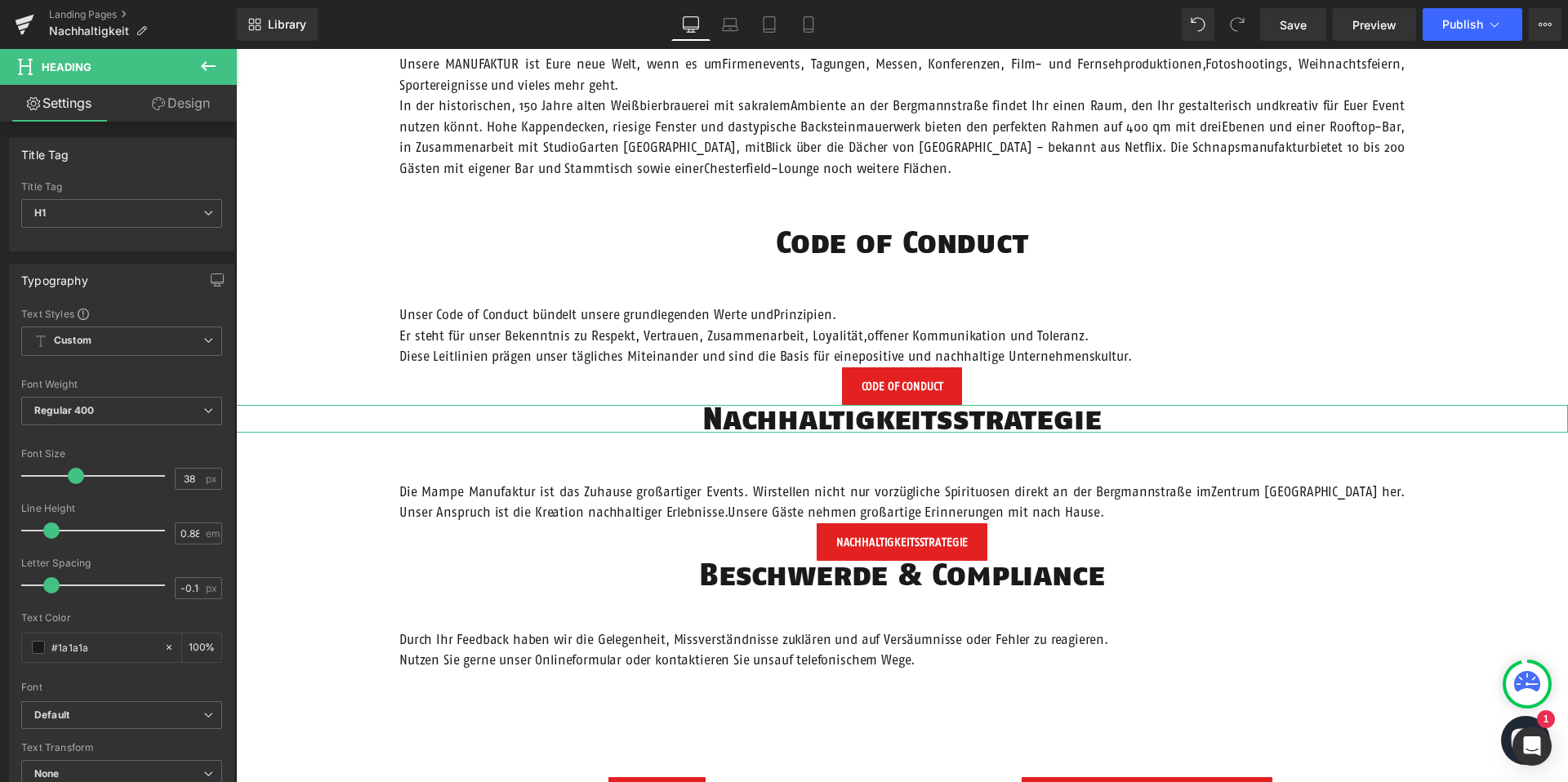
click at [161, 107] on icon at bounding box center [158, 103] width 13 height 13
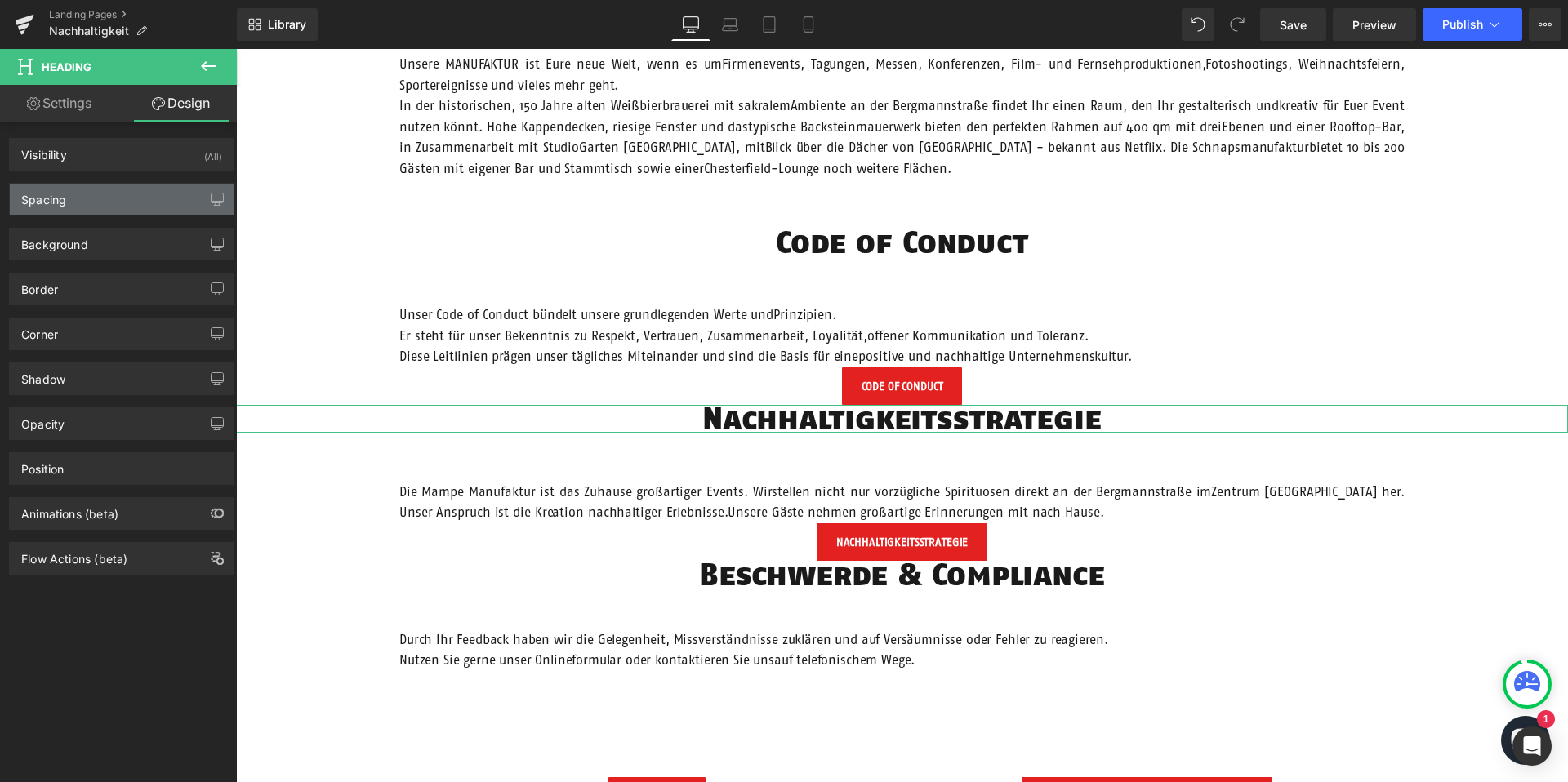
click at [111, 201] on div "Spacing" at bounding box center [121, 199] width 223 height 31
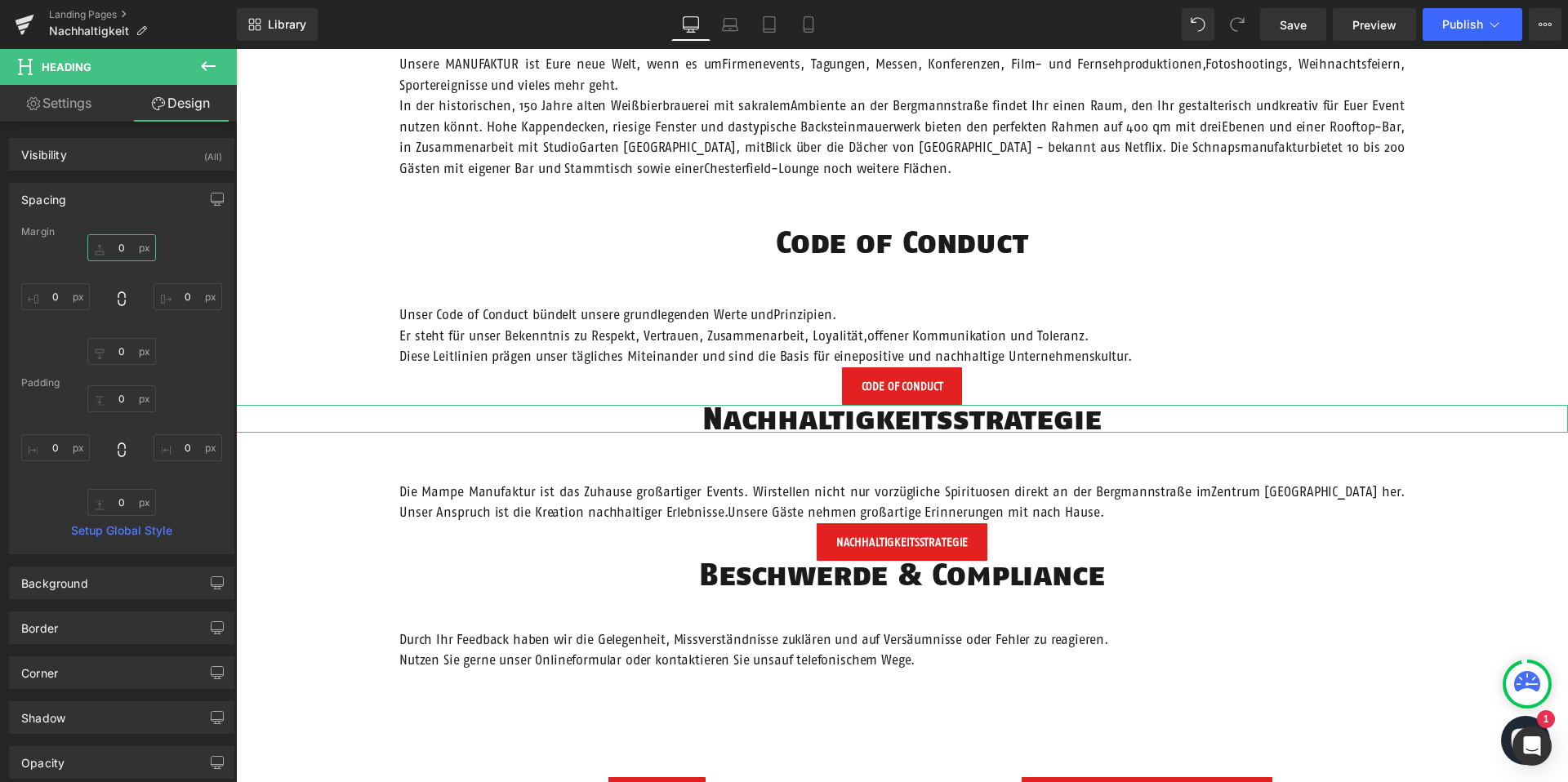
click at [112, 249] on input "0" at bounding box center [122, 247] width 69 height 27
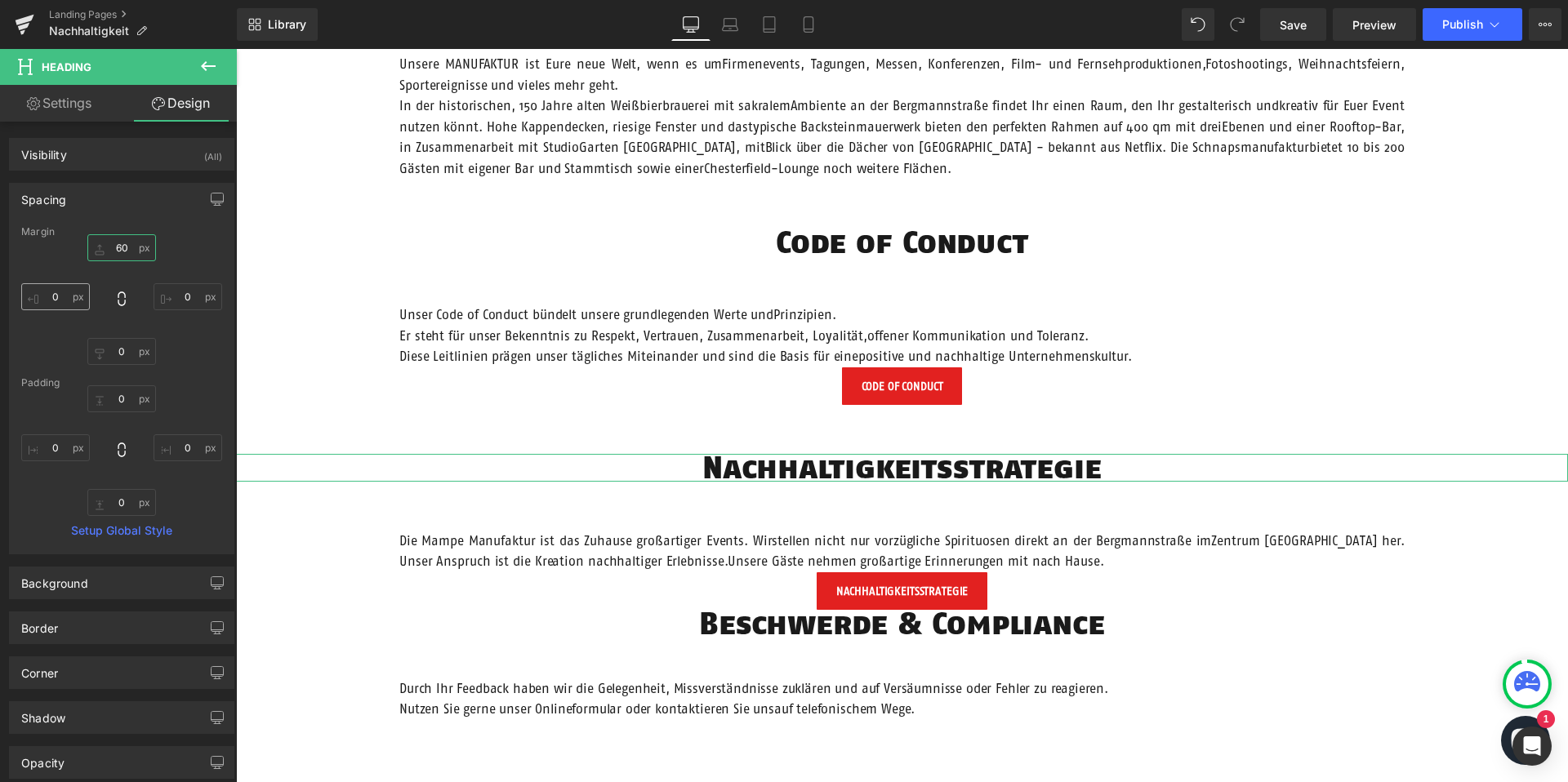
type input "60"
click at [53, 291] on input "0" at bounding box center [56, 296] width 69 height 27
type input "200"
click at [183, 291] on input "0" at bounding box center [188, 296] width 69 height 27
type input "200"
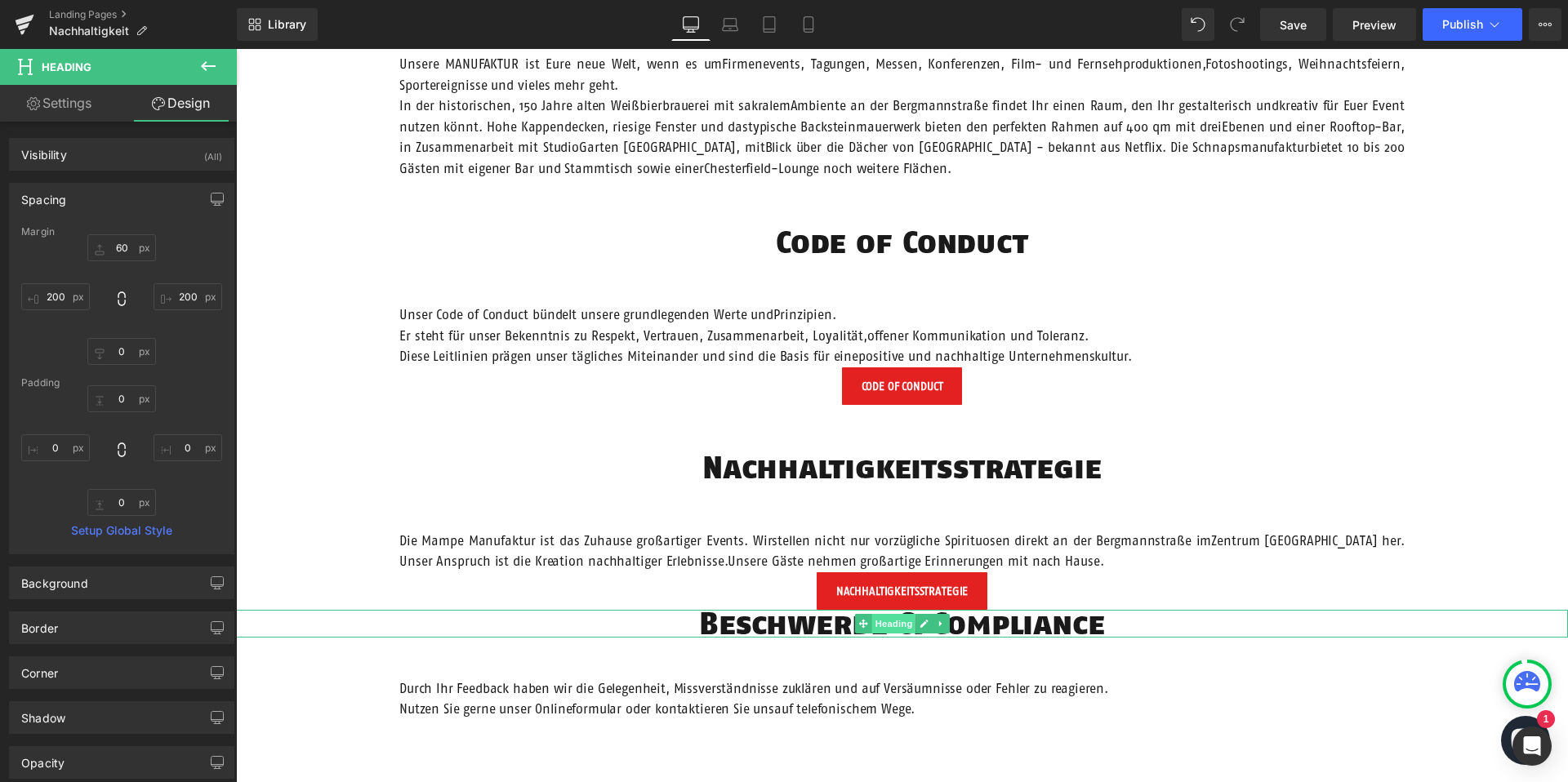
click at [901, 621] on span "Heading" at bounding box center [893, 624] width 44 height 20
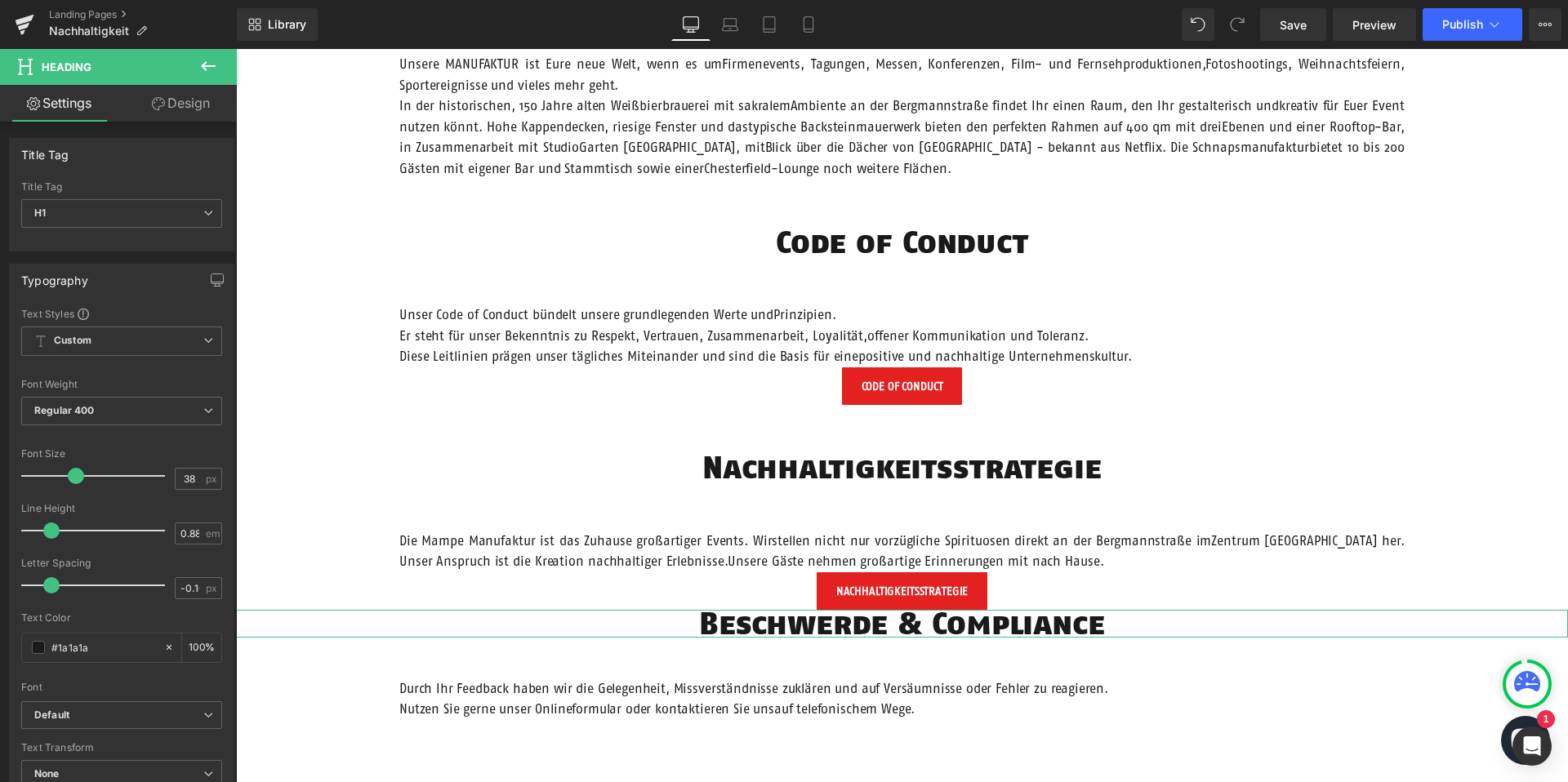
click at [180, 108] on link "Design" at bounding box center [181, 103] width 119 height 37
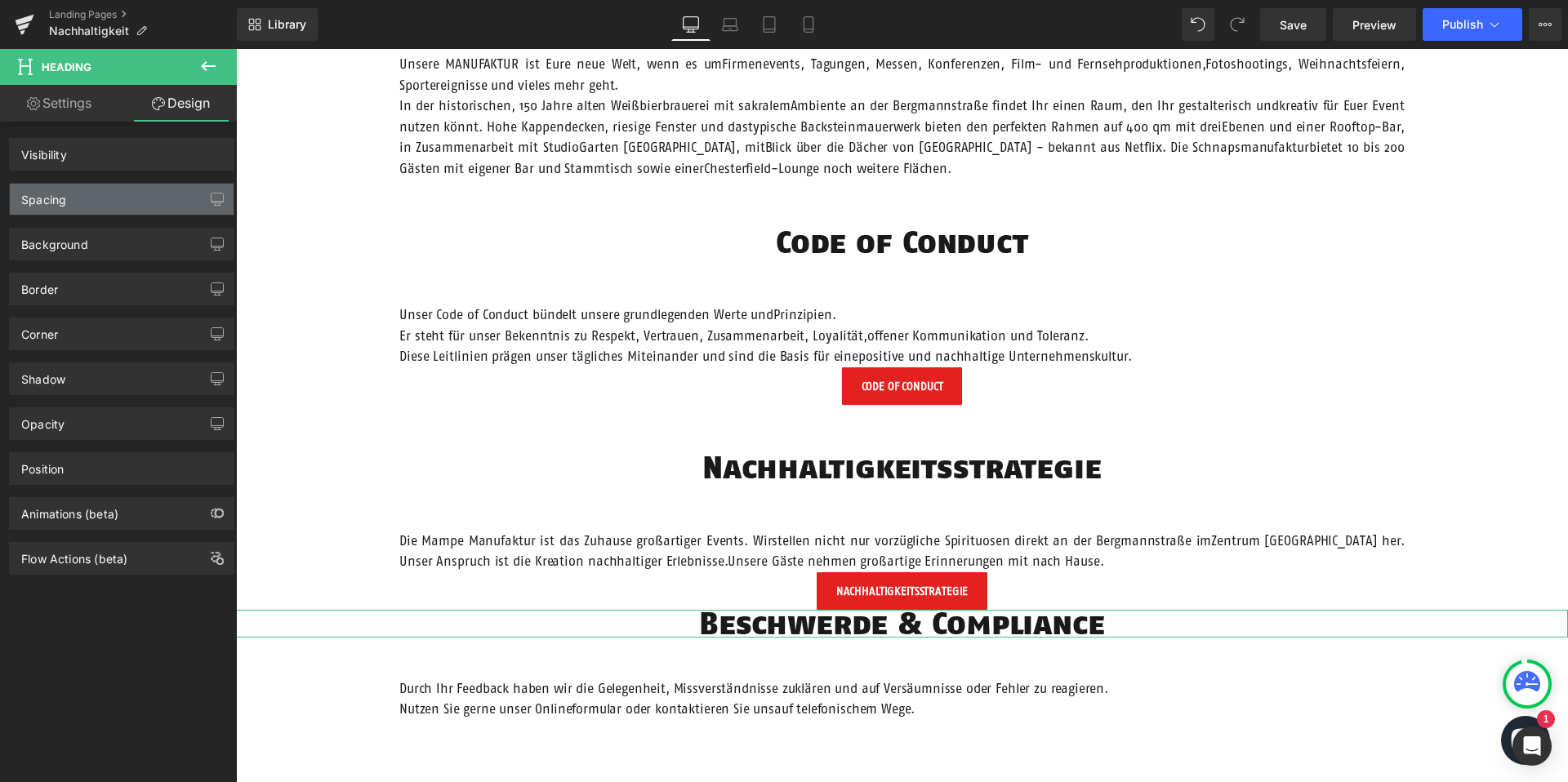
click at [119, 205] on div "Spacing" at bounding box center [121, 199] width 223 height 31
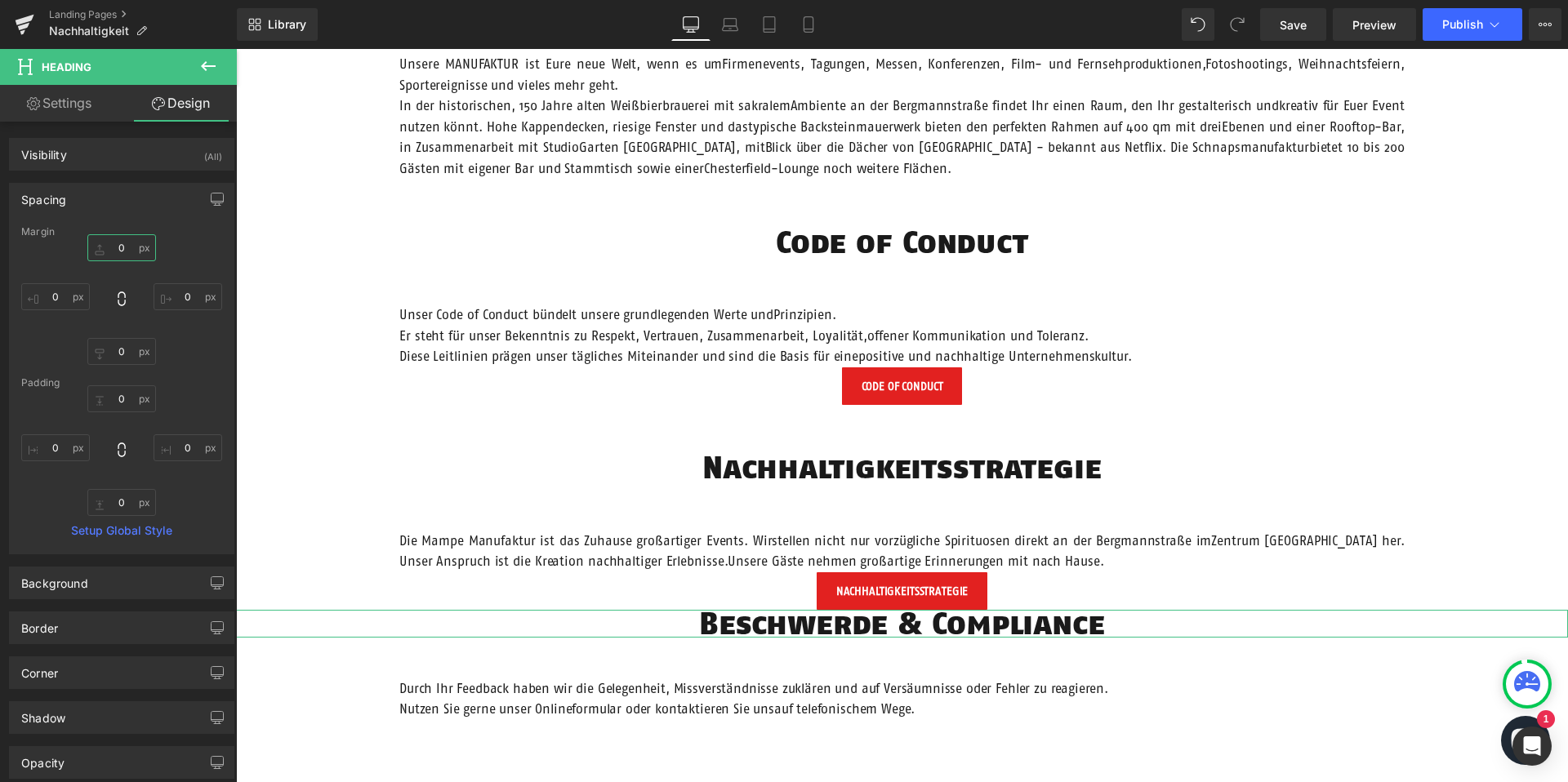
click at [102, 246] on input "0" at bounding box center [122, 247] width 69 height 27
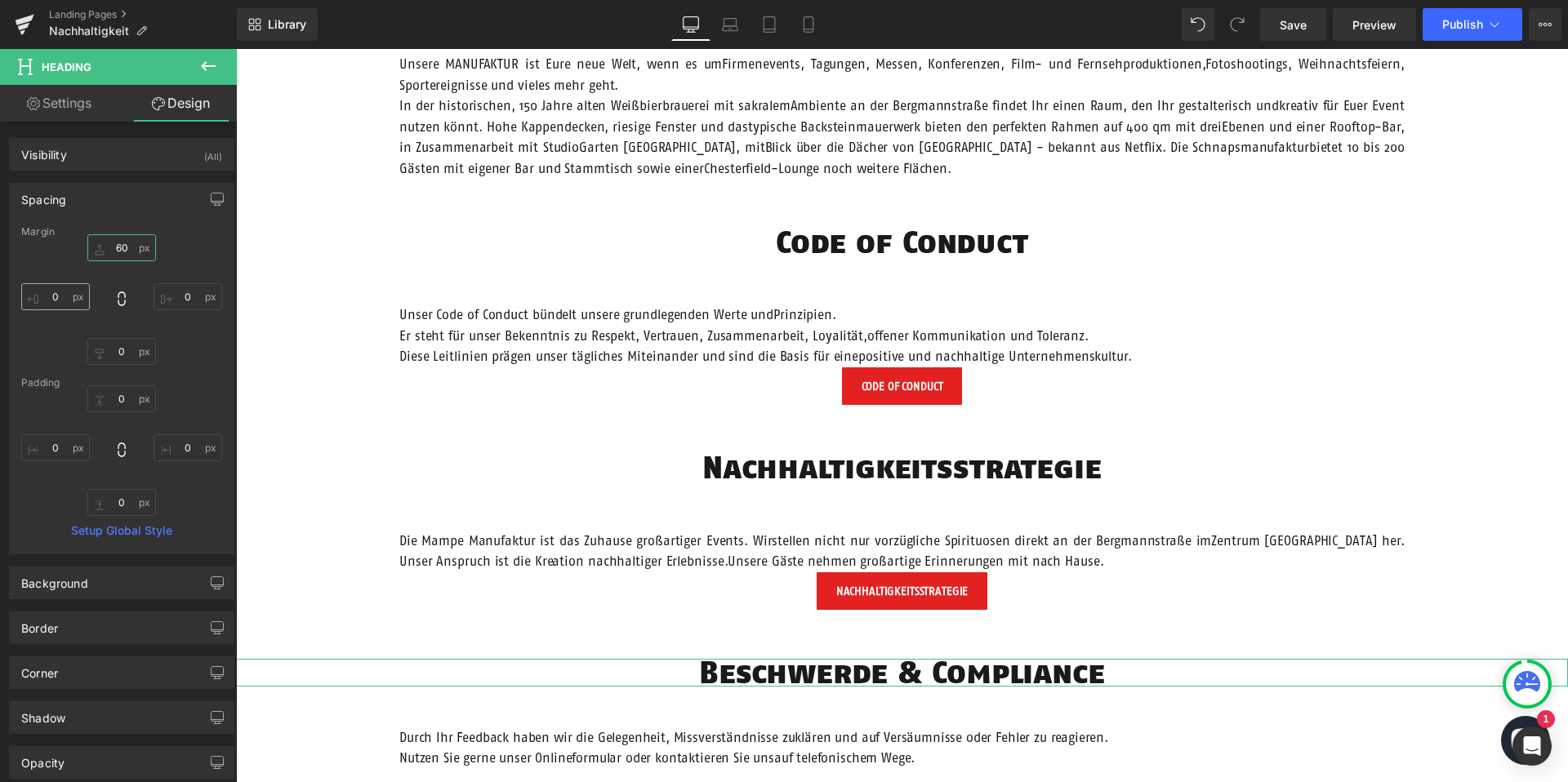
type input "60"
click at [54, 293] on input "0" at bounding box center [56, 296] width 69 height 27
type input "200"
click at [185, 299] on input "0" at bounding box center [188, 296] width 69 height 27
type input "200"
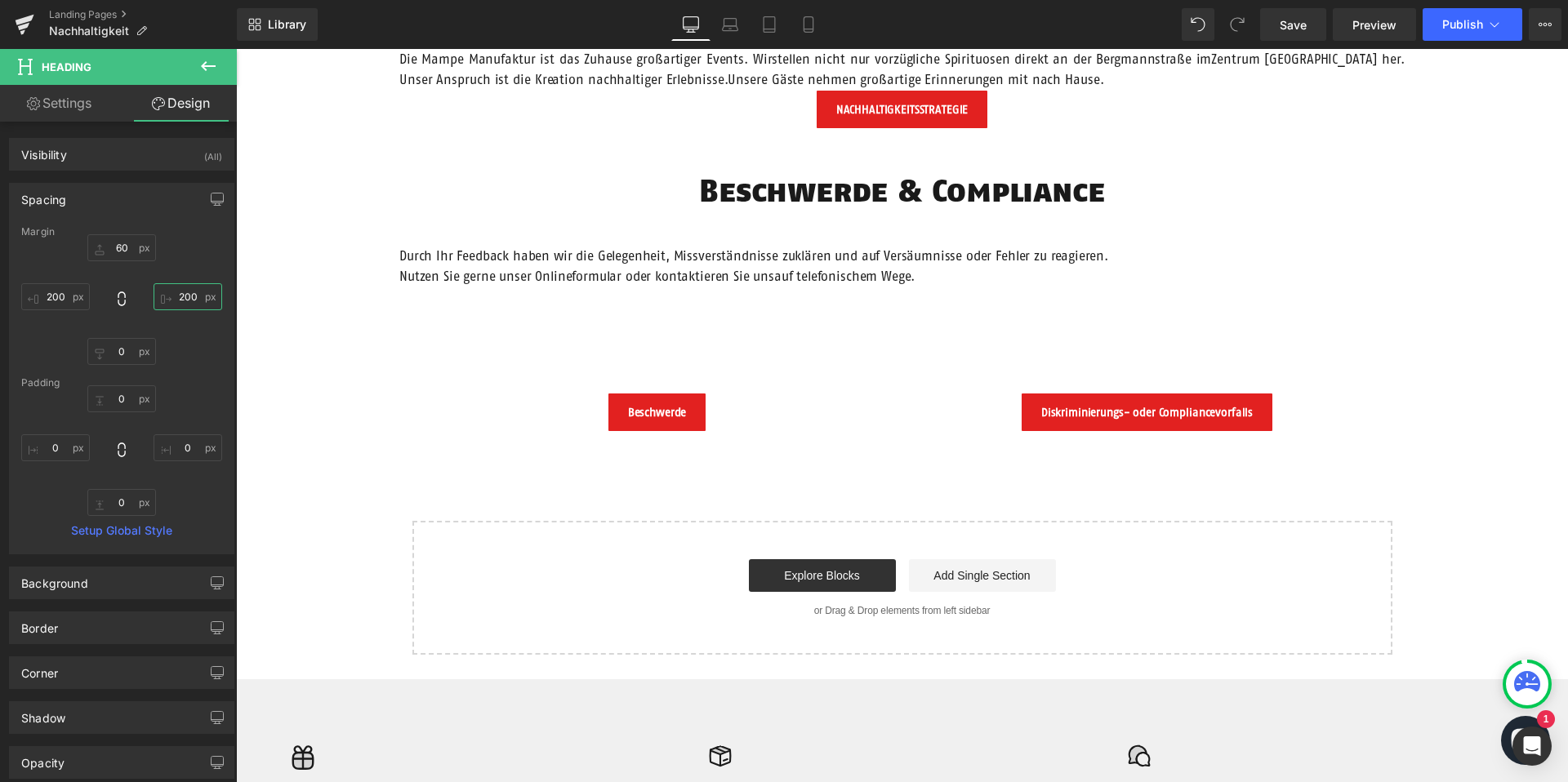
scroll to position [1756, 0]
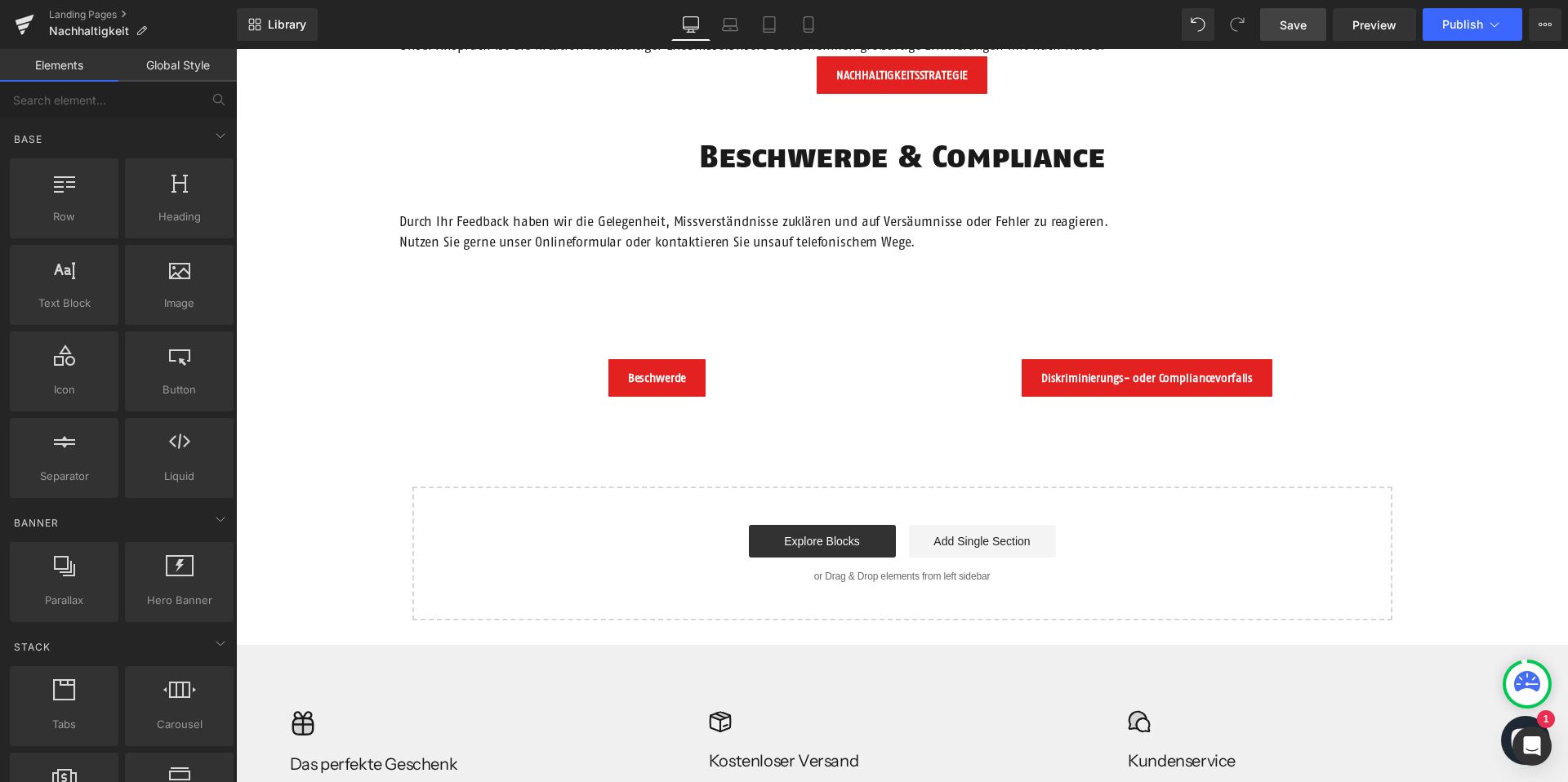
click at [1286, 32] on span "Save" at bounding box center [1292, 25] width 27 height 17
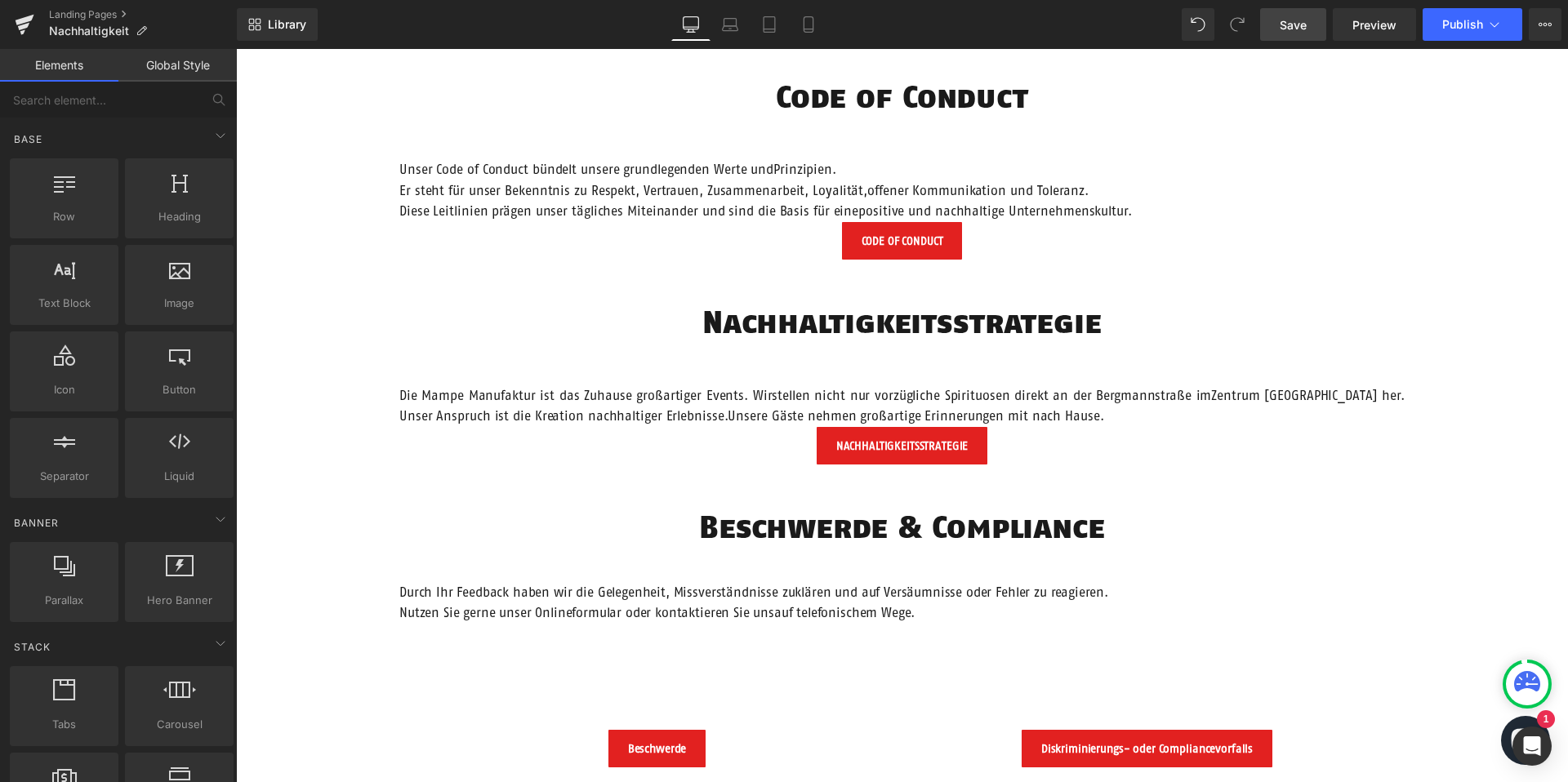
scroll to position [1491, 0]
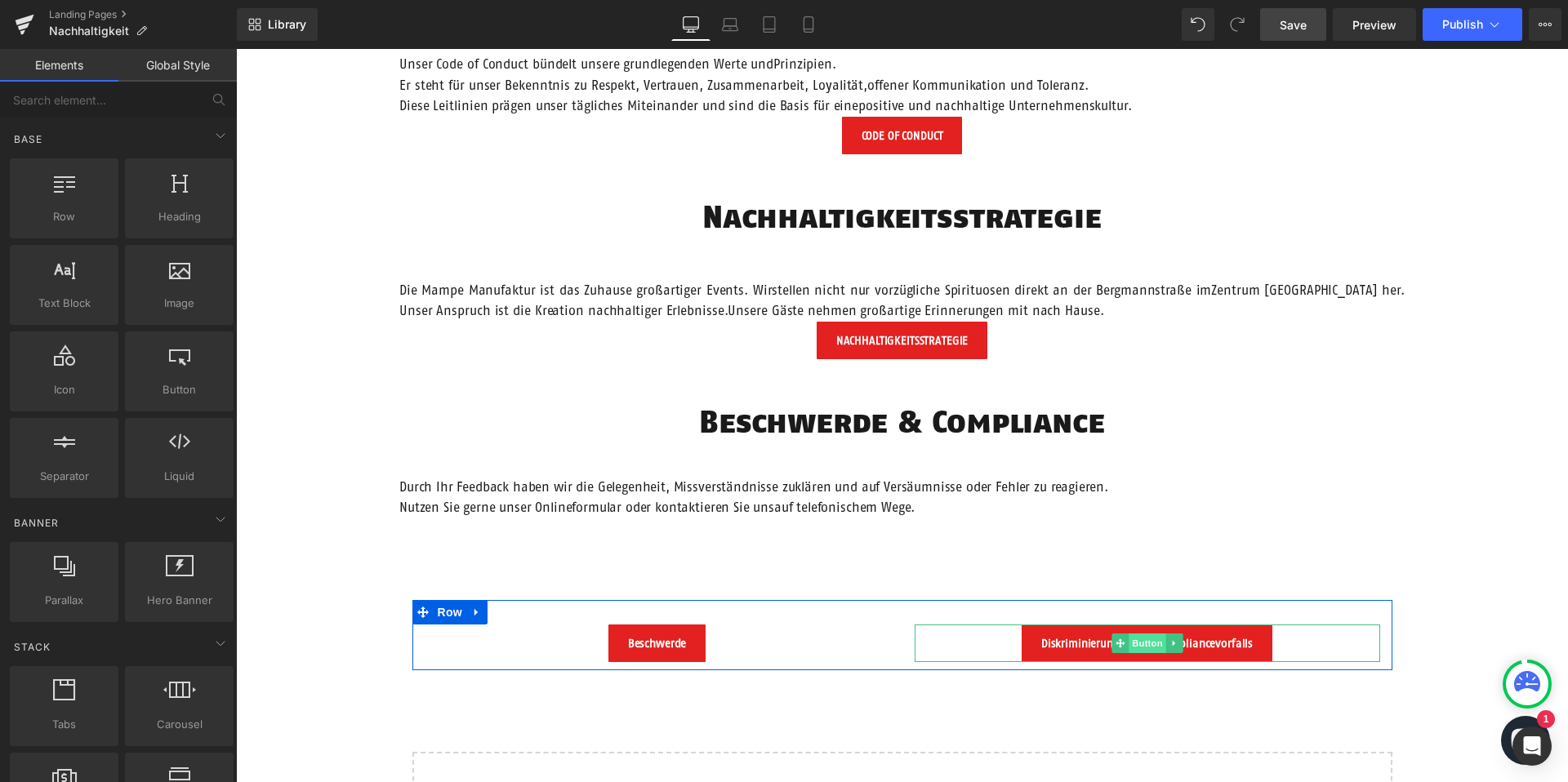
click at [1150, 645] on span "Button" at bounding box center [1147, 644] width 38 height 20
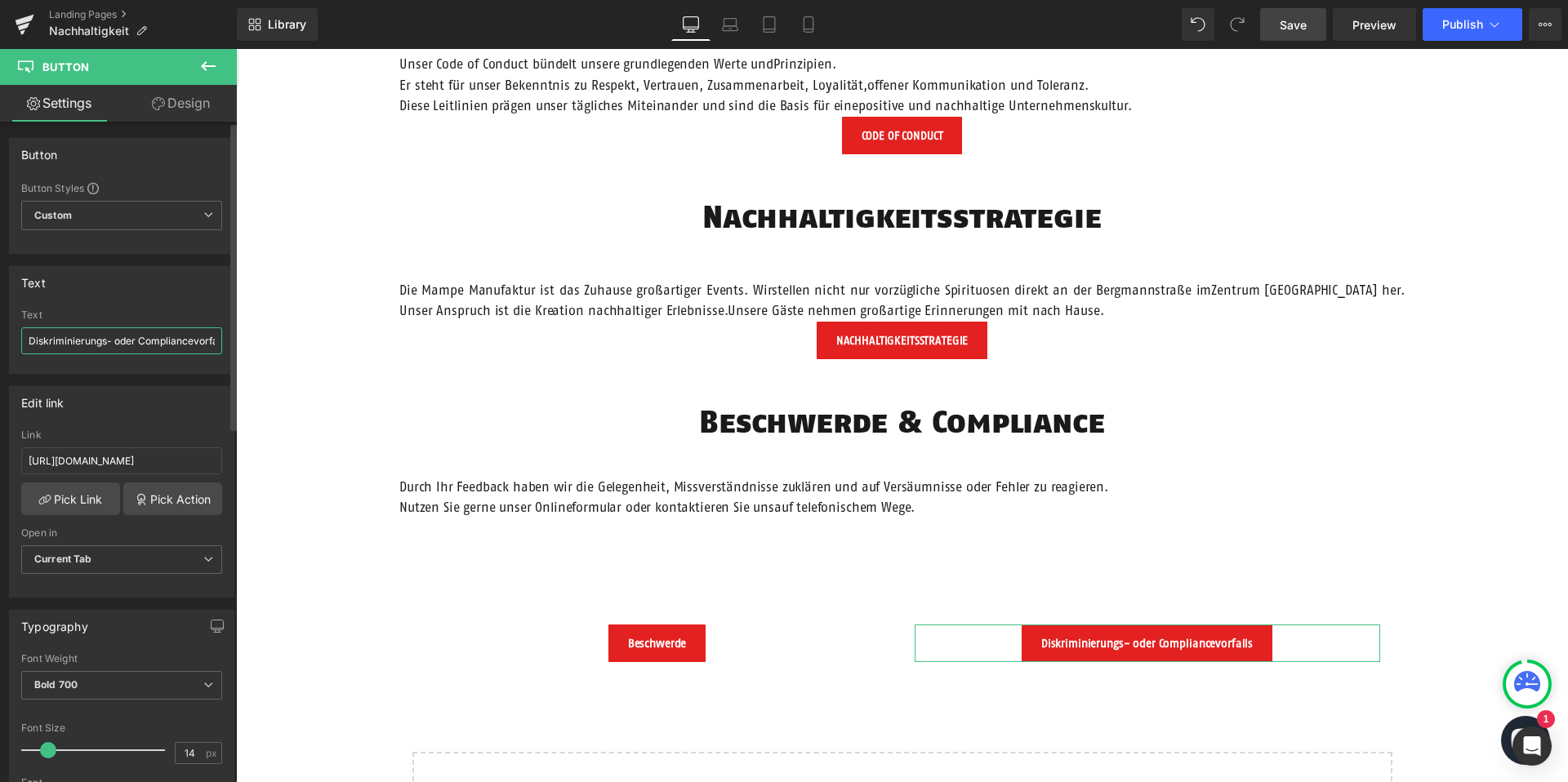
click at [204, 343] on input "Diskriminierungs- oder Compliancevorfalls" at bounding box center [122, 340] width 201 height 27
type input "Diskriminierungs- oder Compliancevorfall"
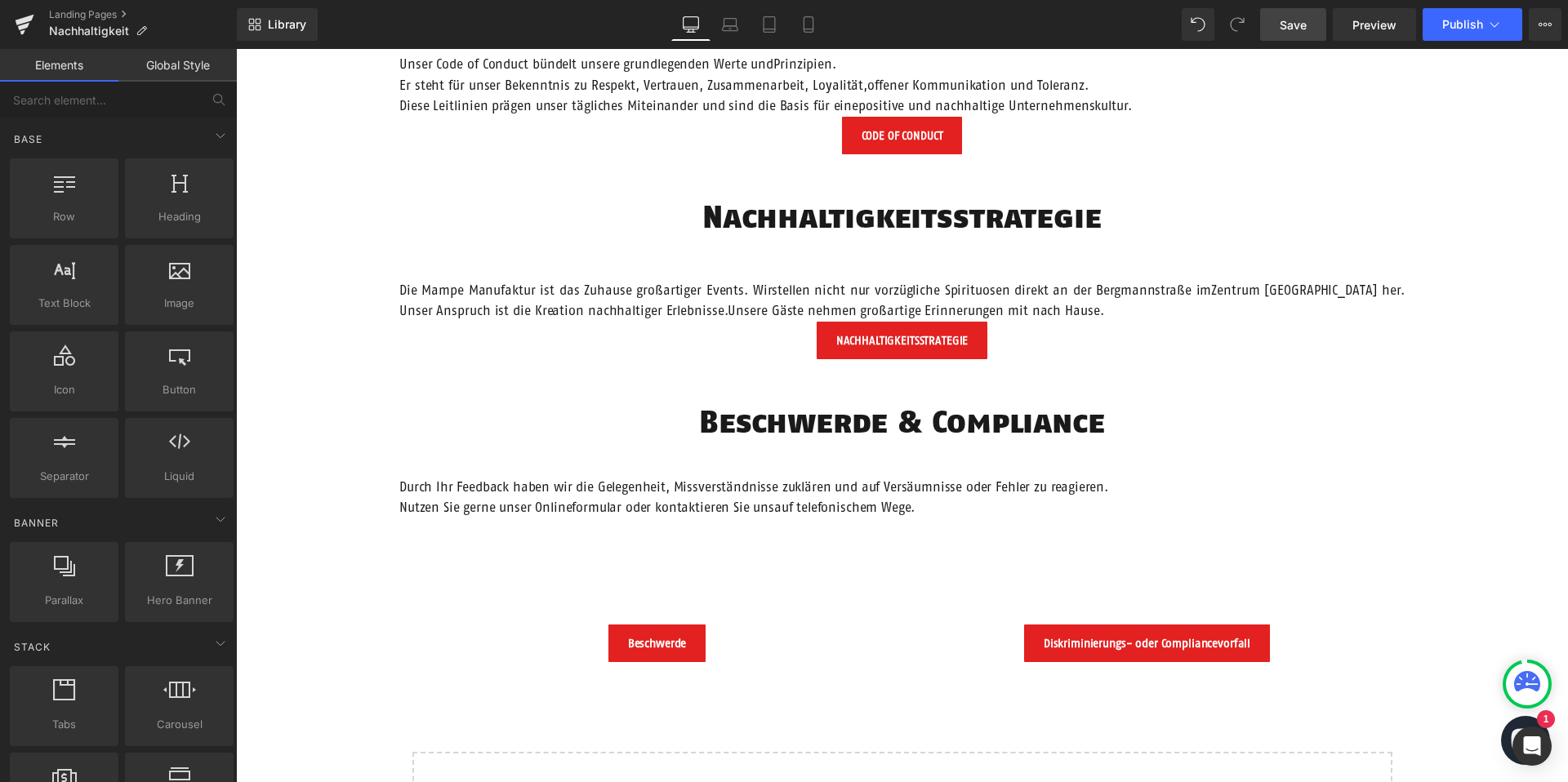
scroll to position [0, 0]
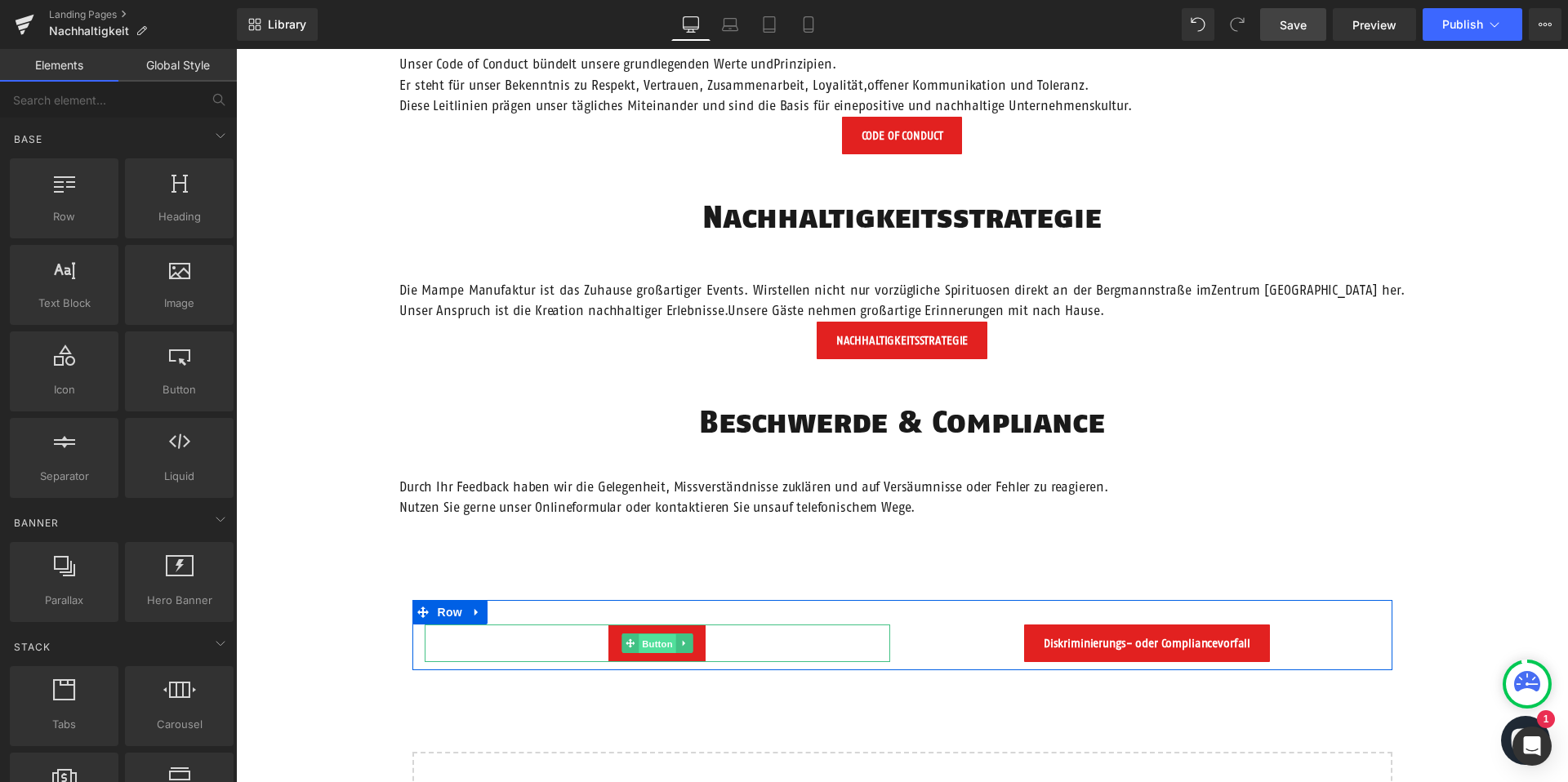
click at [656, 645] on span "Button" at bounding box center [657, 644] width 38 height 20
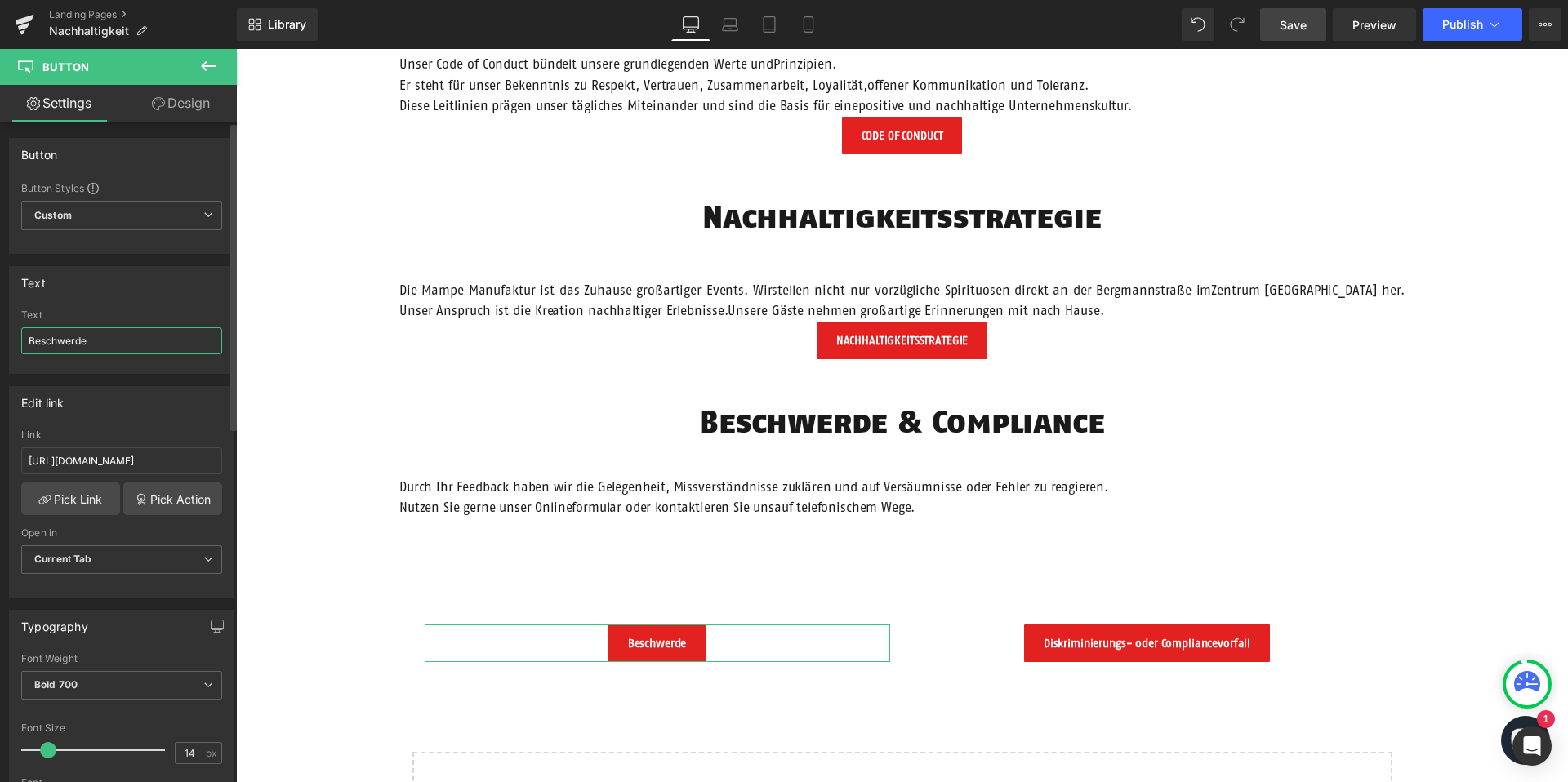
click at [100, 338] on input "Beschwerde" at bounding box center [122, 340] width 201 height 27
type input "Beschwerde einreichen"
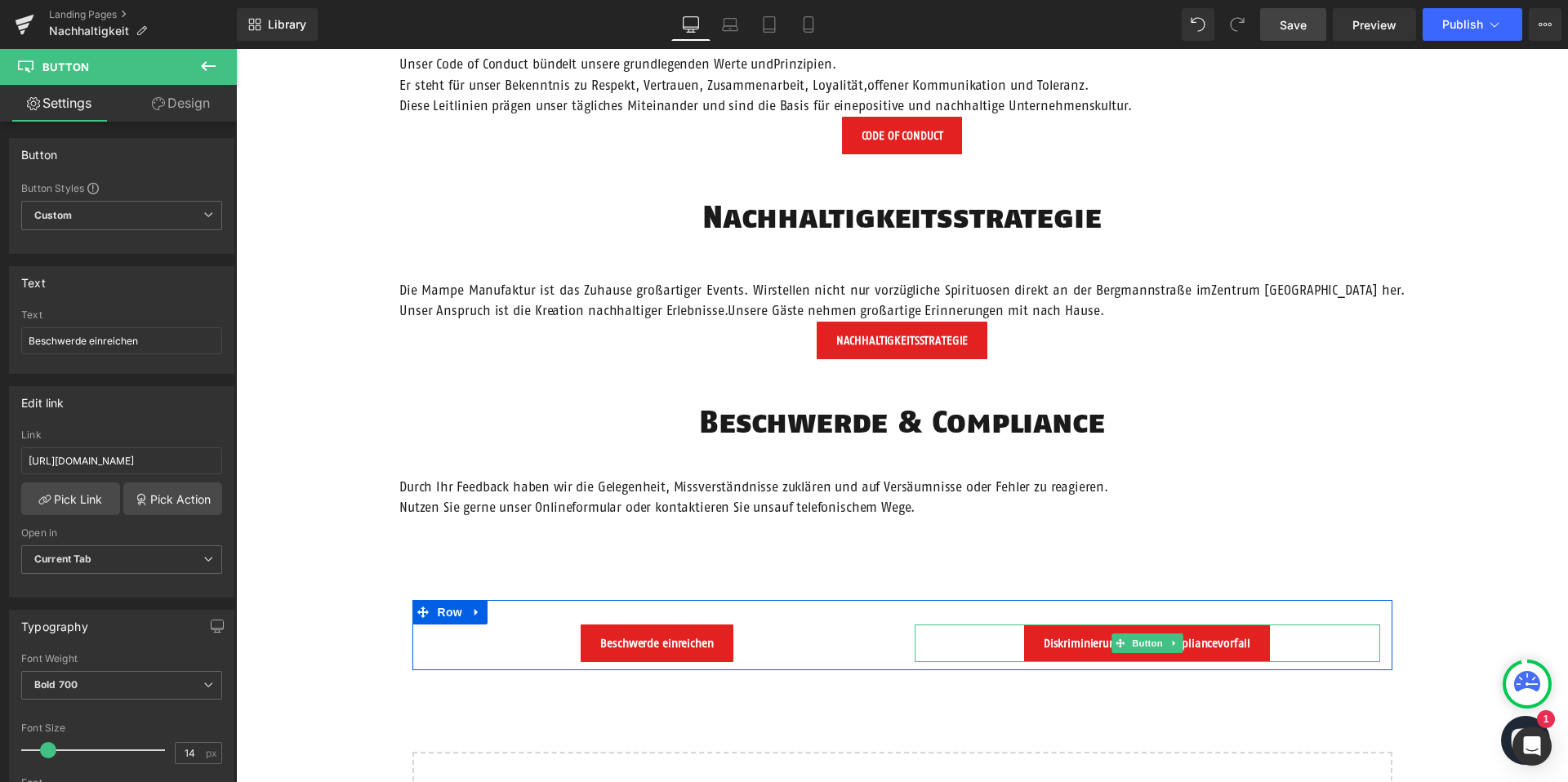
click at [1152, 645] on span "Button" at bounding box center [1147, 644] width 38 height 20
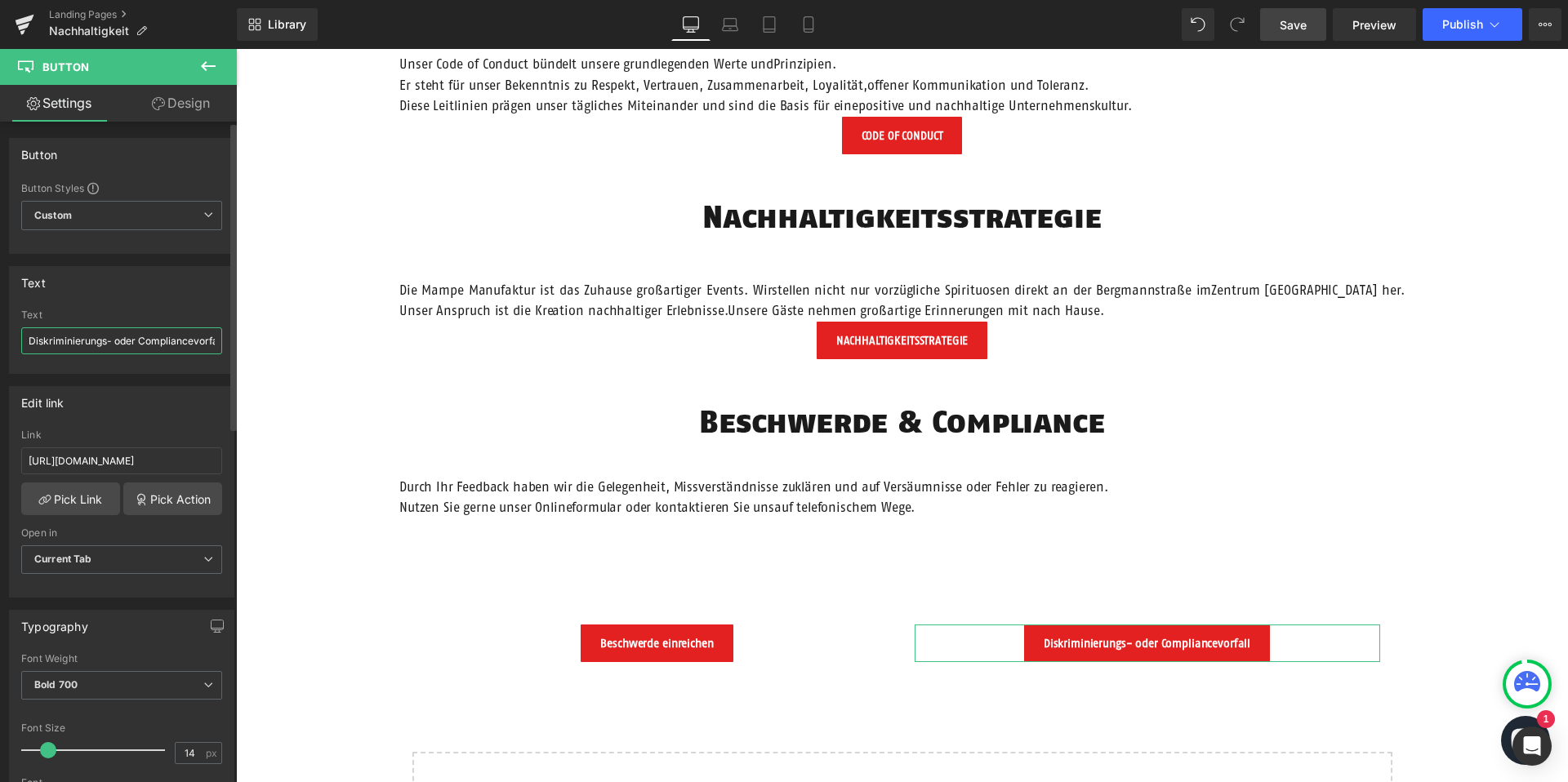
click at [179, 340] on input "Diskriminierungs- oder Compliancevorfall" at bounding box center [122, 340] width 201 height 27
type input "Diskriminierungs- oder Compliancevorfall melden"
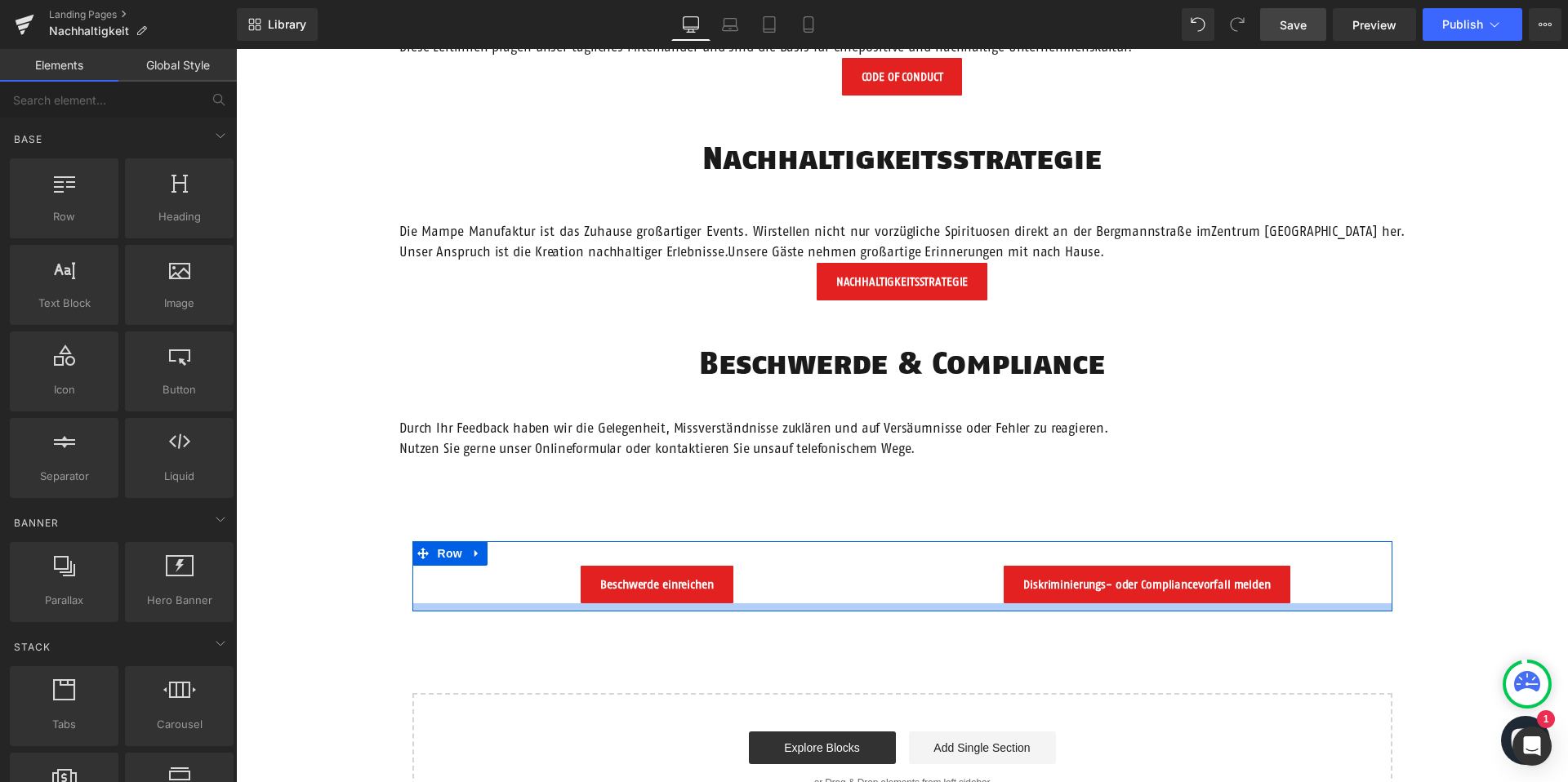
scroll to position [1712, 0]
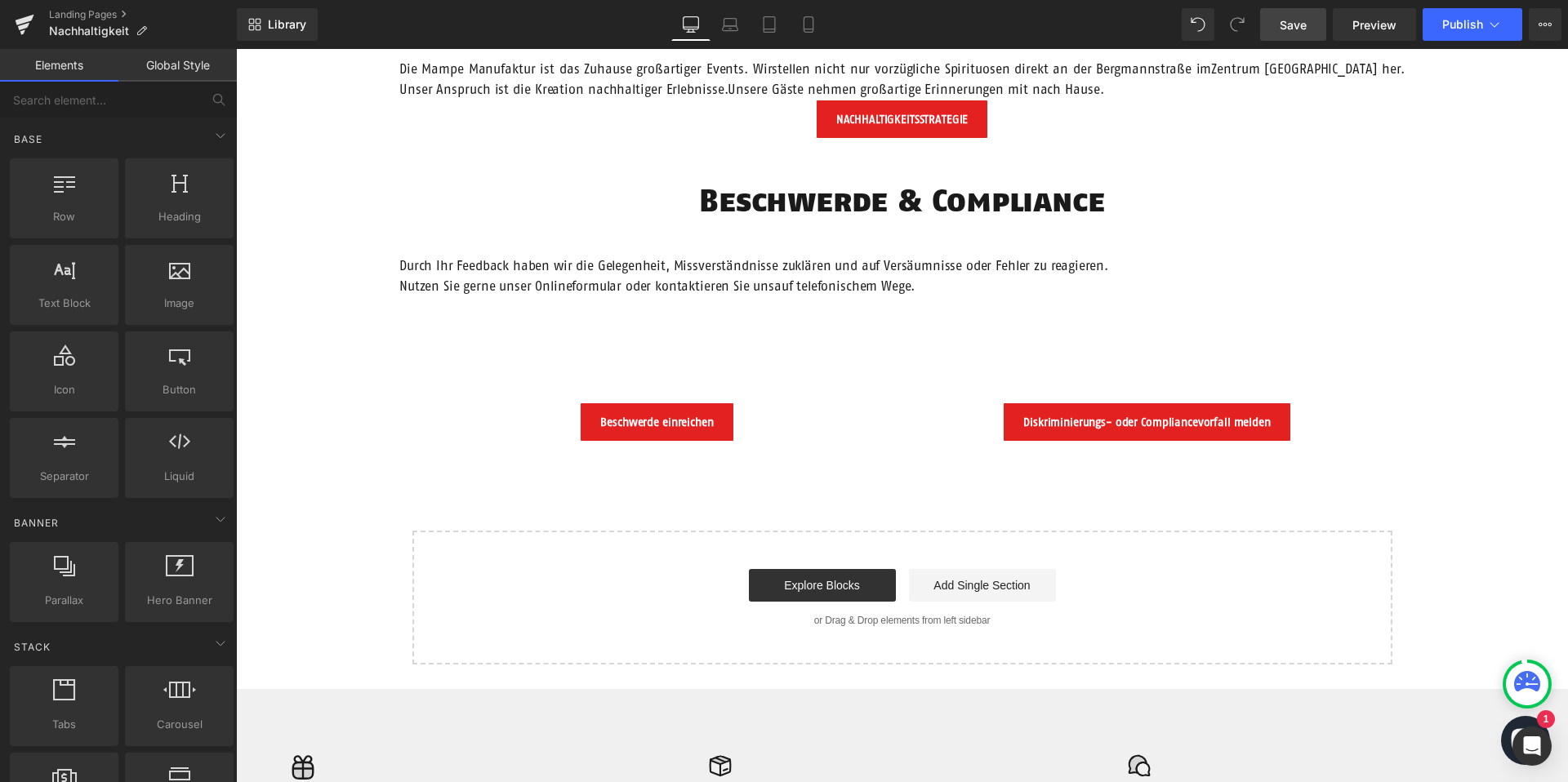
click at [1286, 31] on span "Save" at bounding box center [1292, 25] width 27 height 17
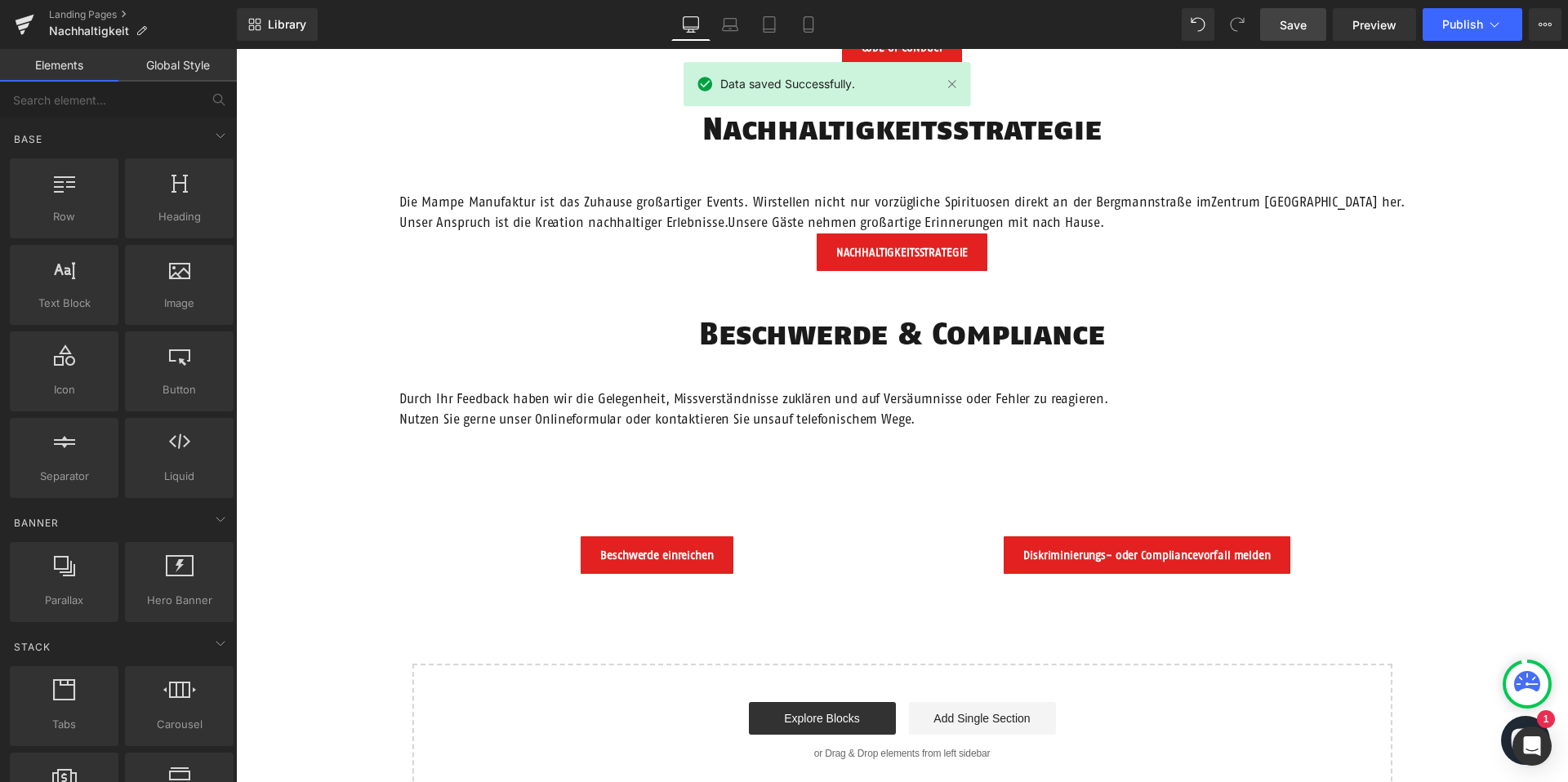
scroll to position [1573, 0]
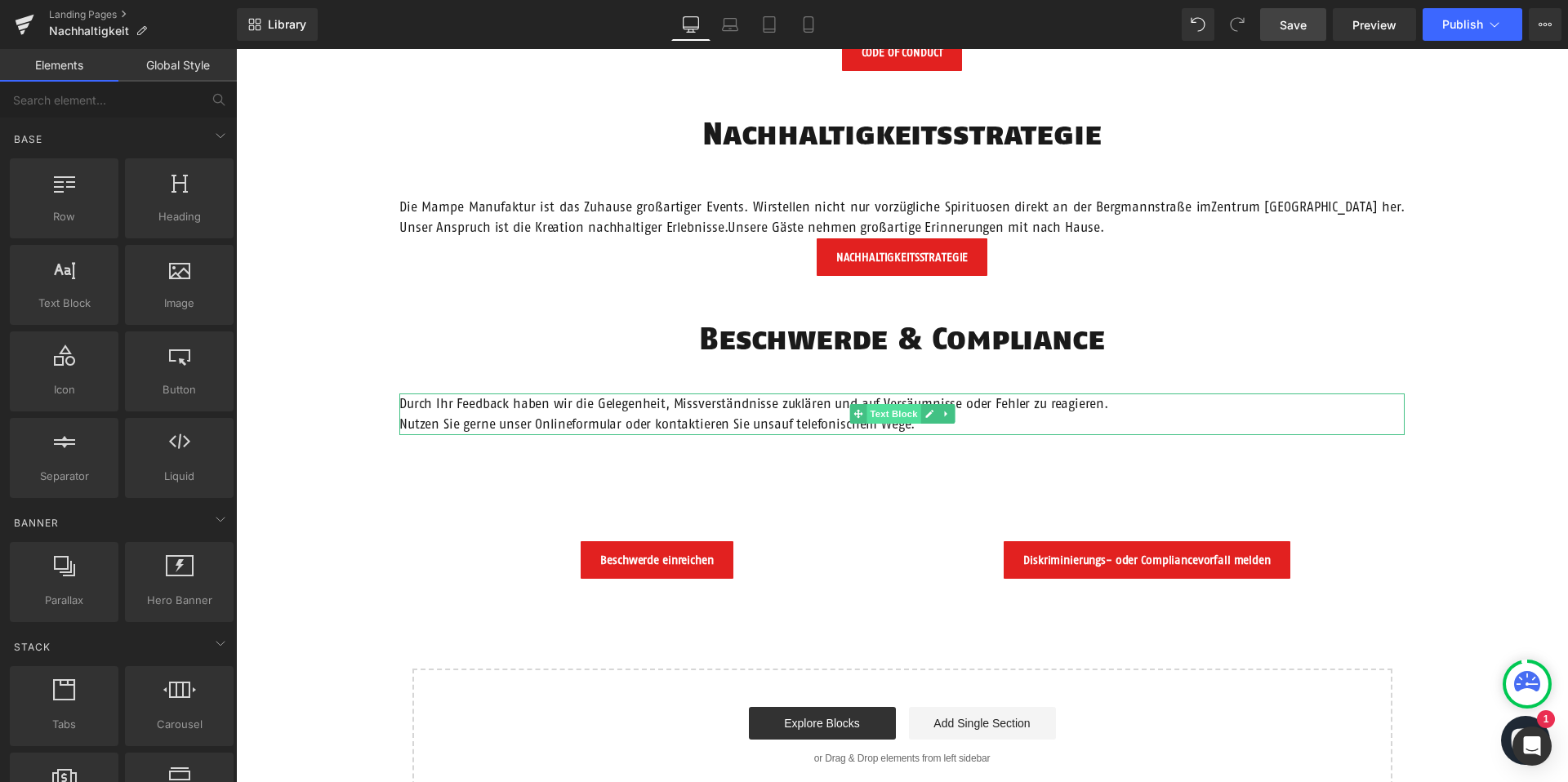
click at [892, 415] on span "Text Block" at bounding box center [893, 413] width 54 height 20
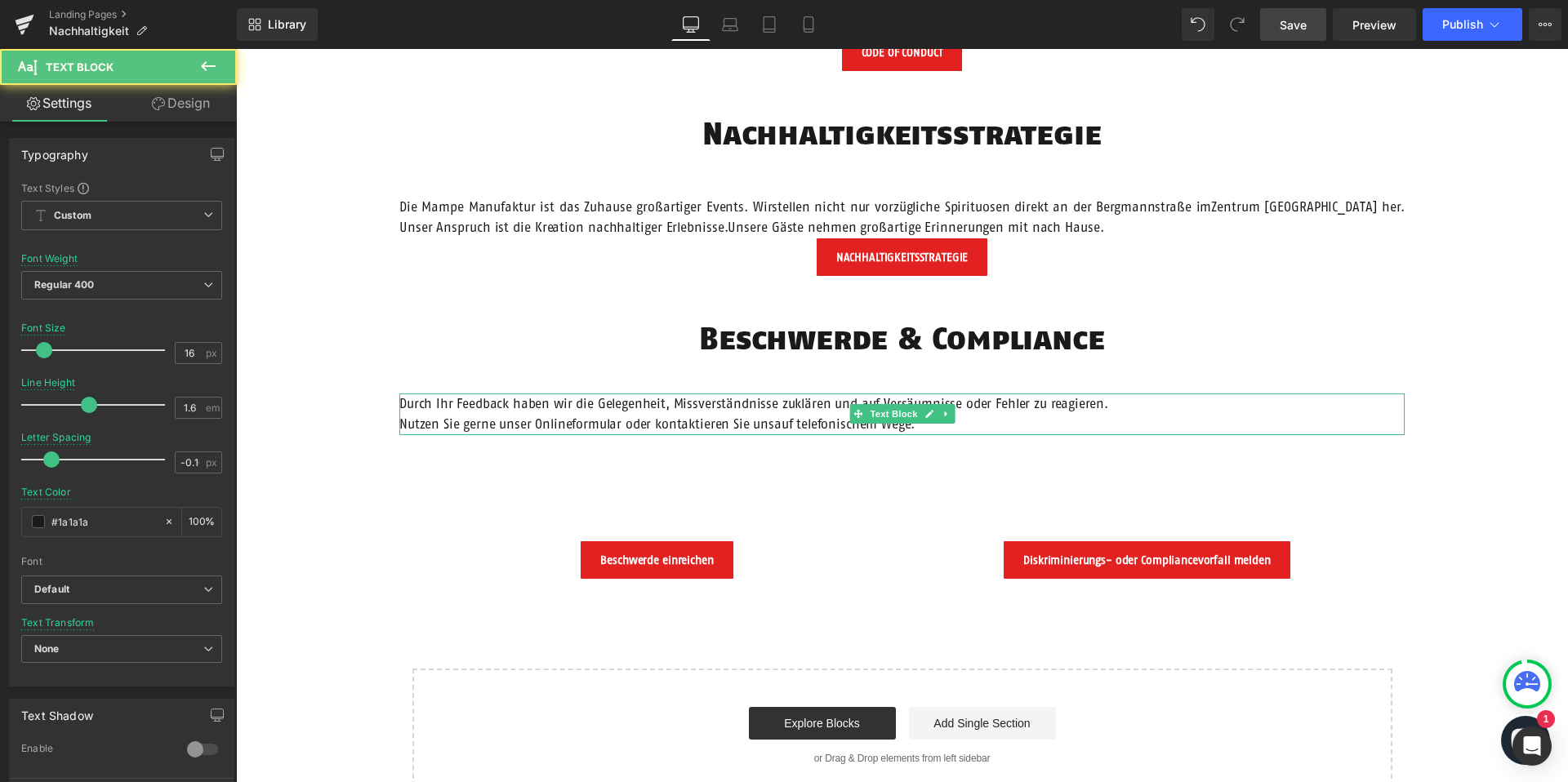
click at [404, 422] on p "Nutzen Sie gerne unser Onlineformular oder kontaktieren Sie unsauf telefonische…" at bounding box center [902, 425] width 1005 height 21
click at [402, 423] on p "Nutzen Sie gerne unser Onlineformular oder kontaktieren Sie unsauf telefonische…" at bounding box center [902, 425] width 1005 height 21
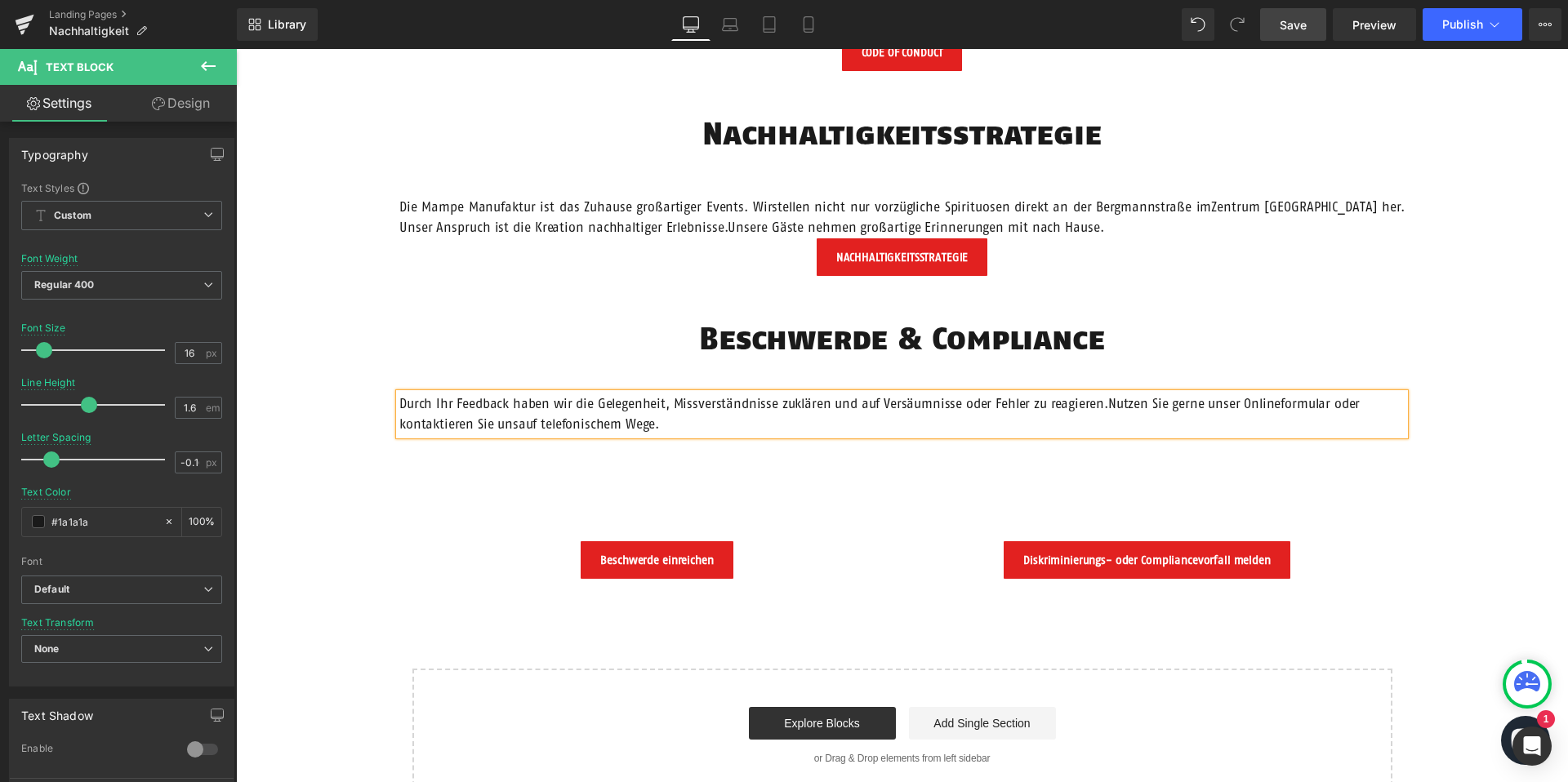
click at [516, 429] on span "Nutzen Sie gerne unser Onlineformular oder kontaktieren Sie unsauf telefonische…" at bounding box center [880, 414] width 961 height 36
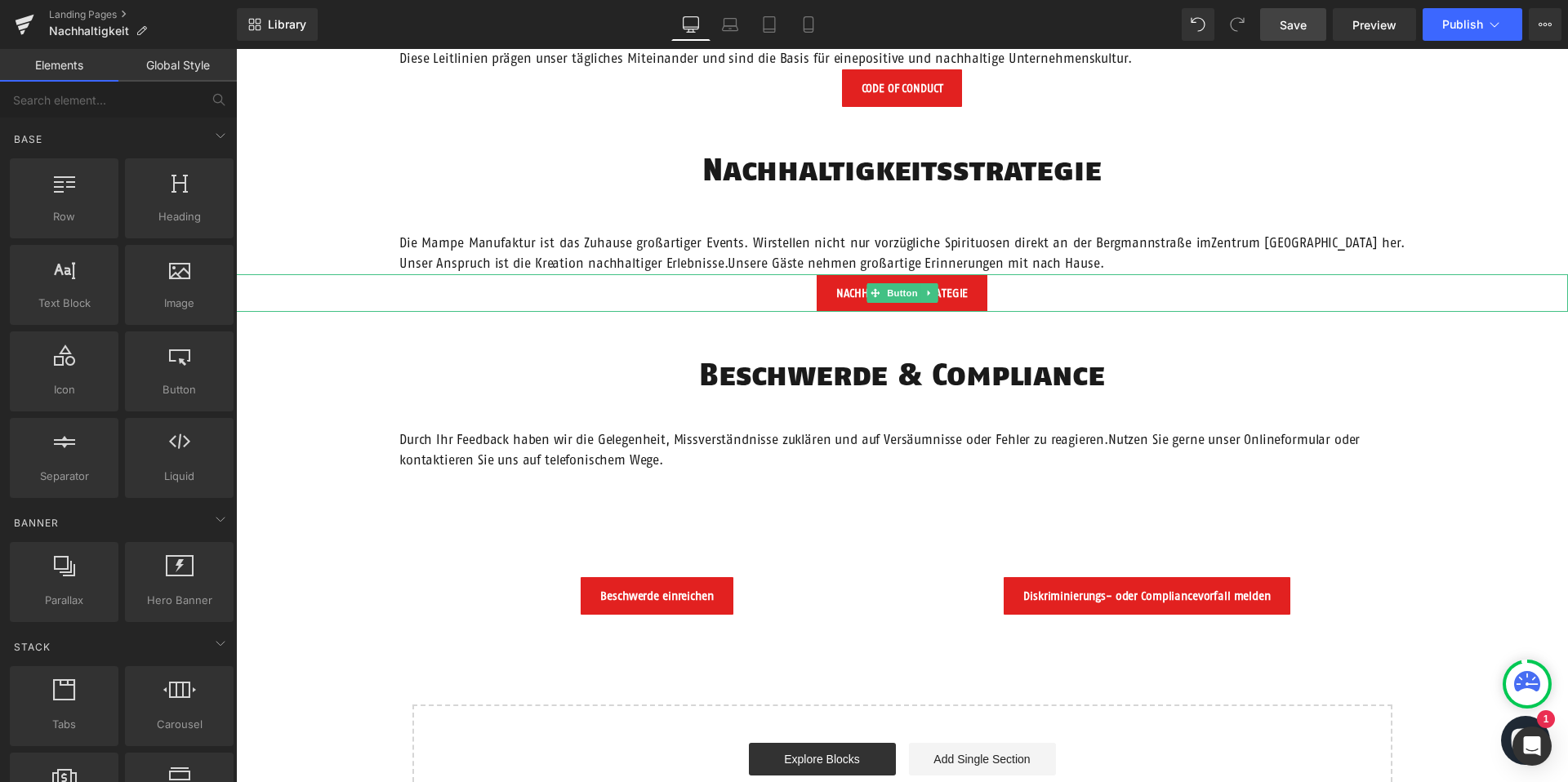
scroll to position [1565, 0]
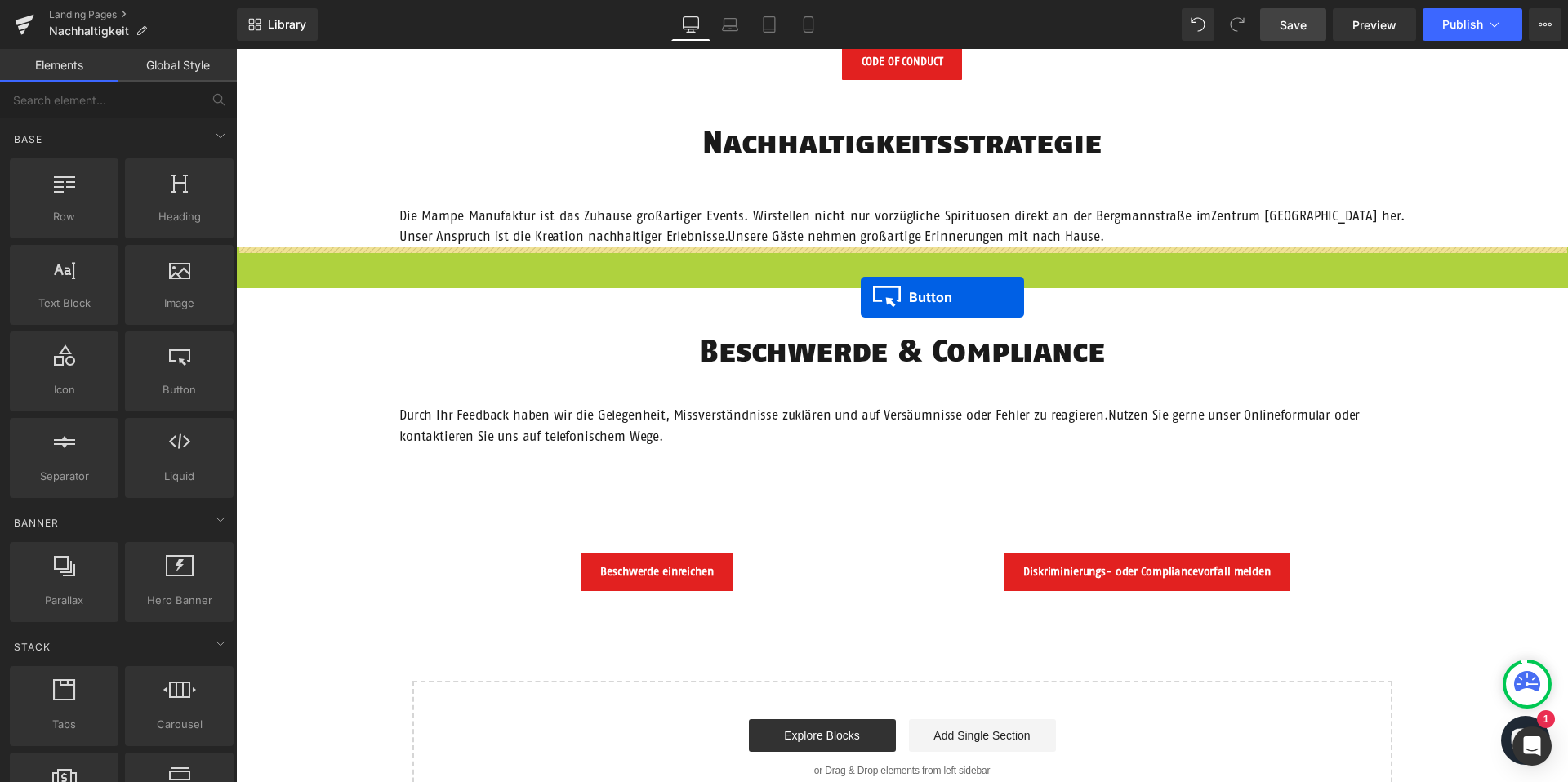
drag, startPoint x: 874, startPoint y: 264, endPoint x: 861, endPoint y: 297, distance: 35.5
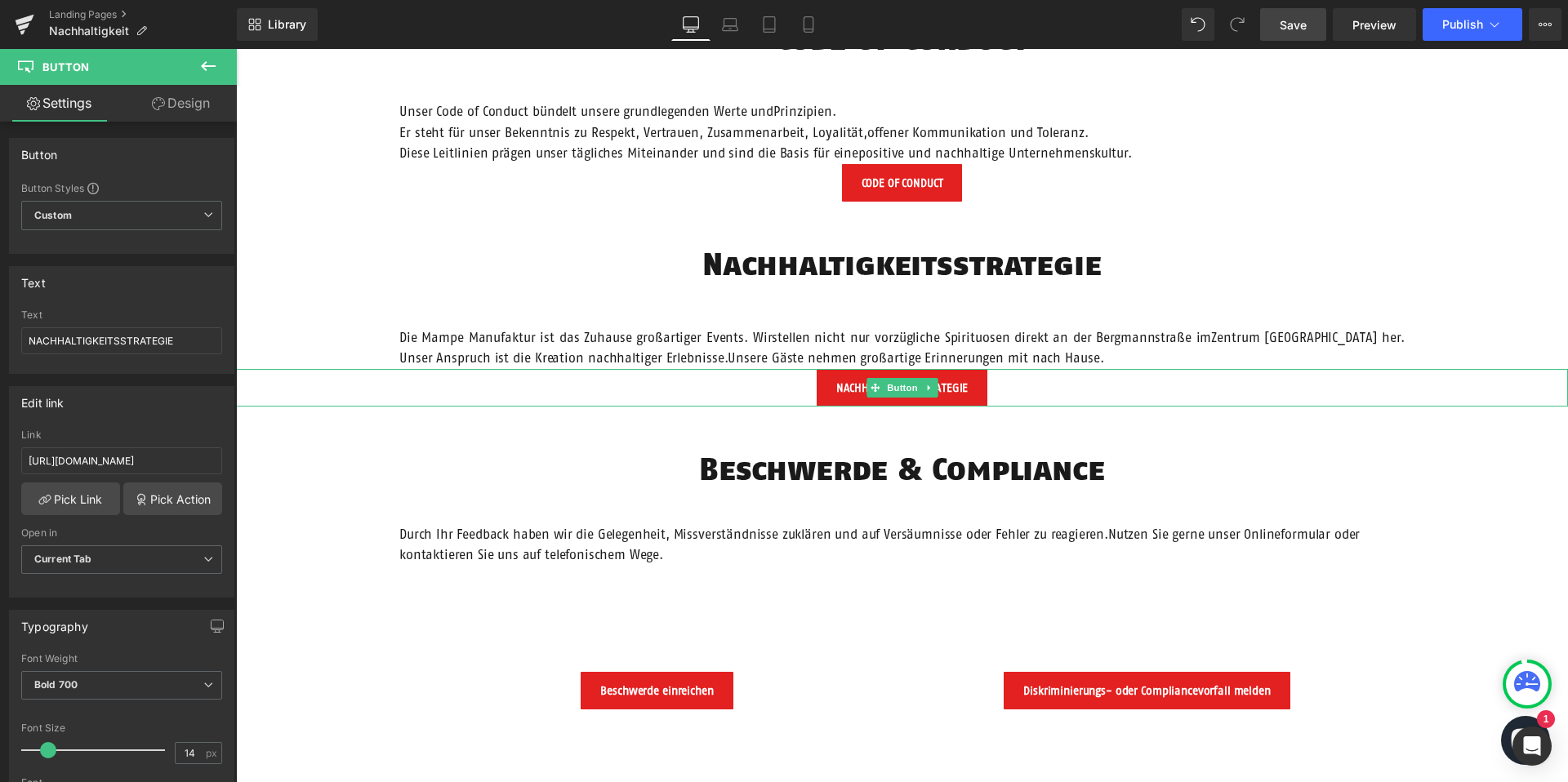
scroll to position [1363, 0]
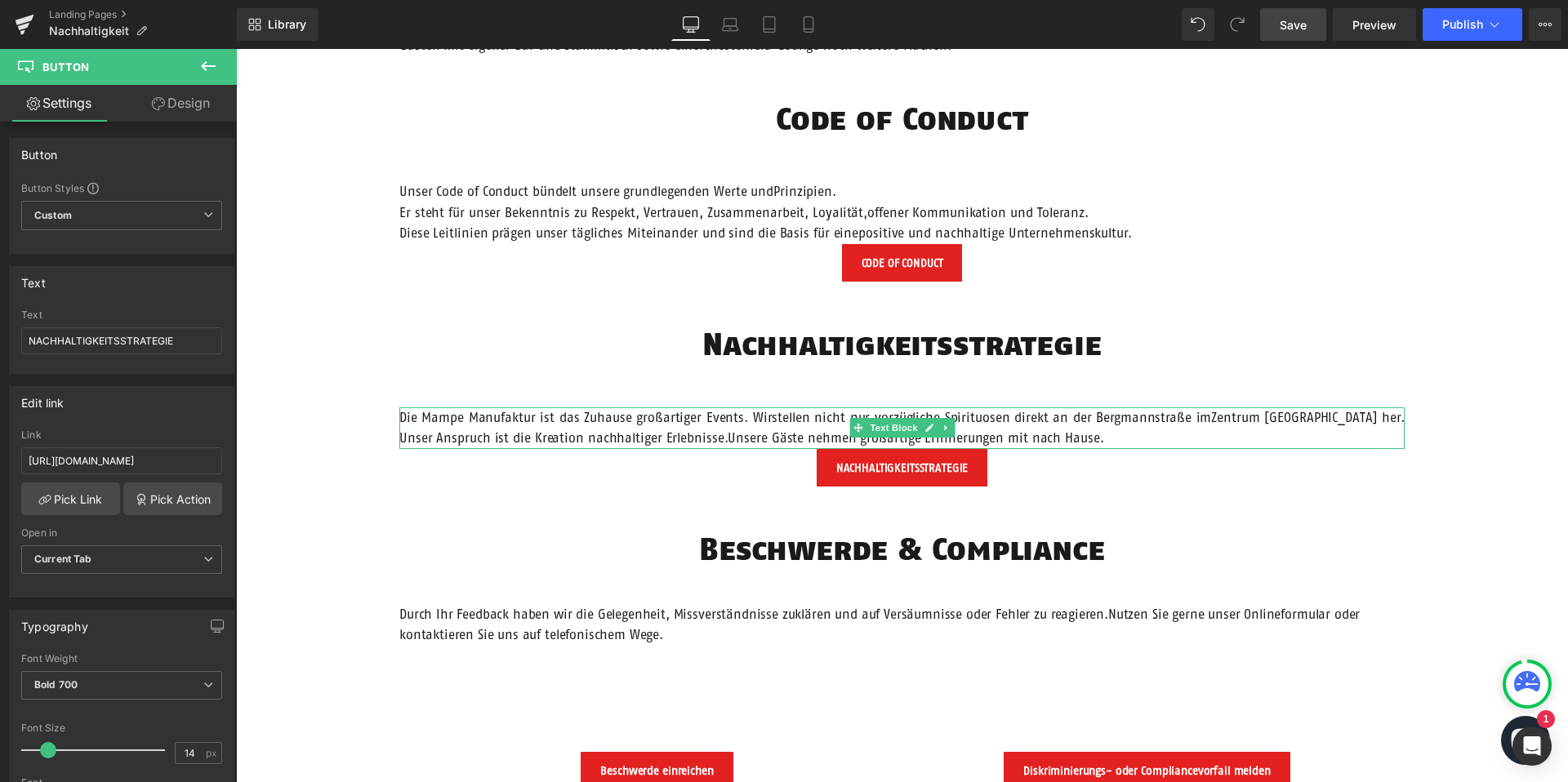
click at [762, 417] on p "Die Mampe Manufaktur ist das Zuhause großartiger Events. Wirstellen nicht nur v…" at bounding box center [902, 428] width 1005 height 41
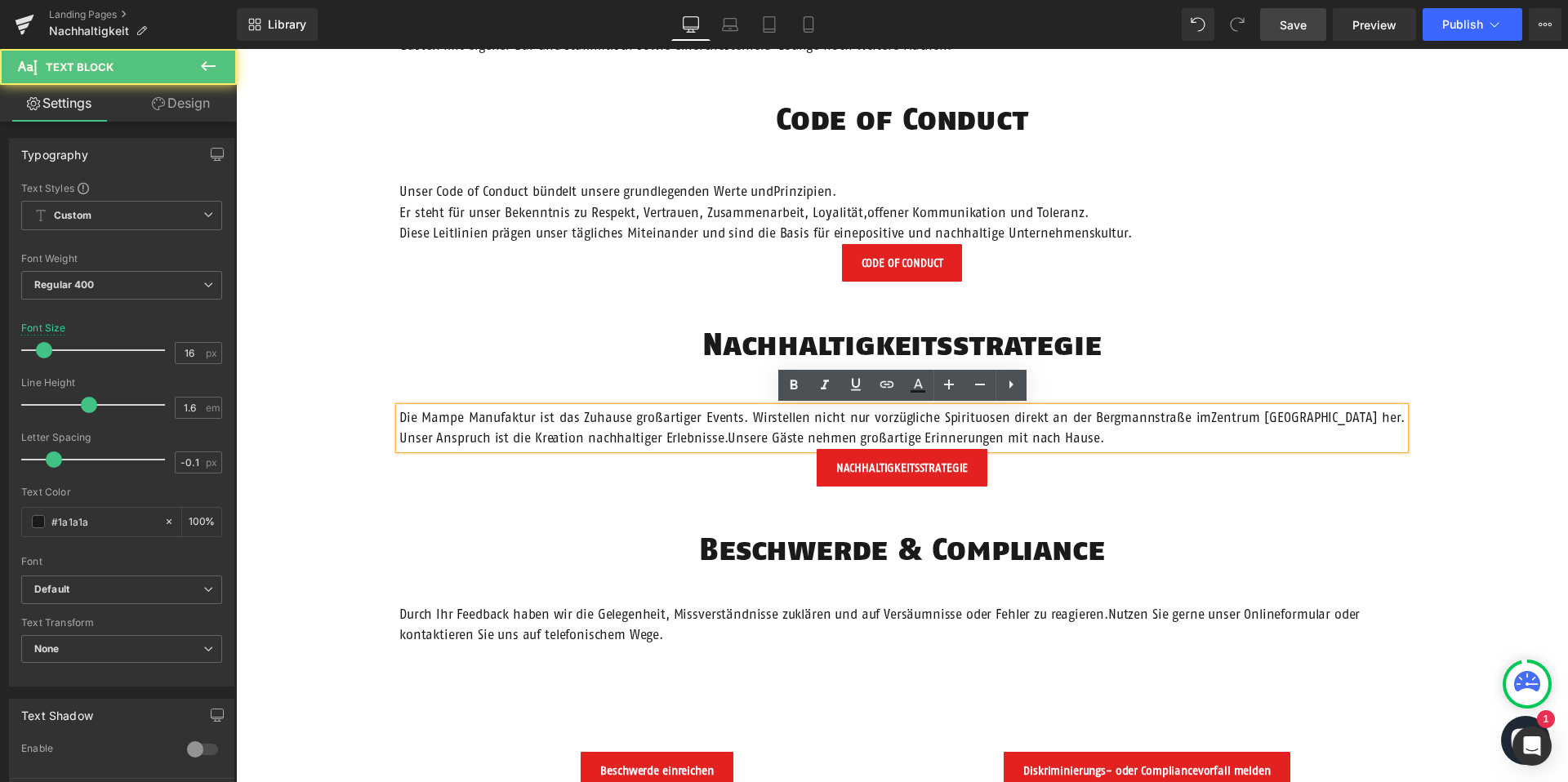
click at [764, 415] on p "Die Mampe Manufaktur ist das Zuhause großartiger Events. Wirstellen nicht nur v…" at bounding box center [902, 428] width 1005 height 41
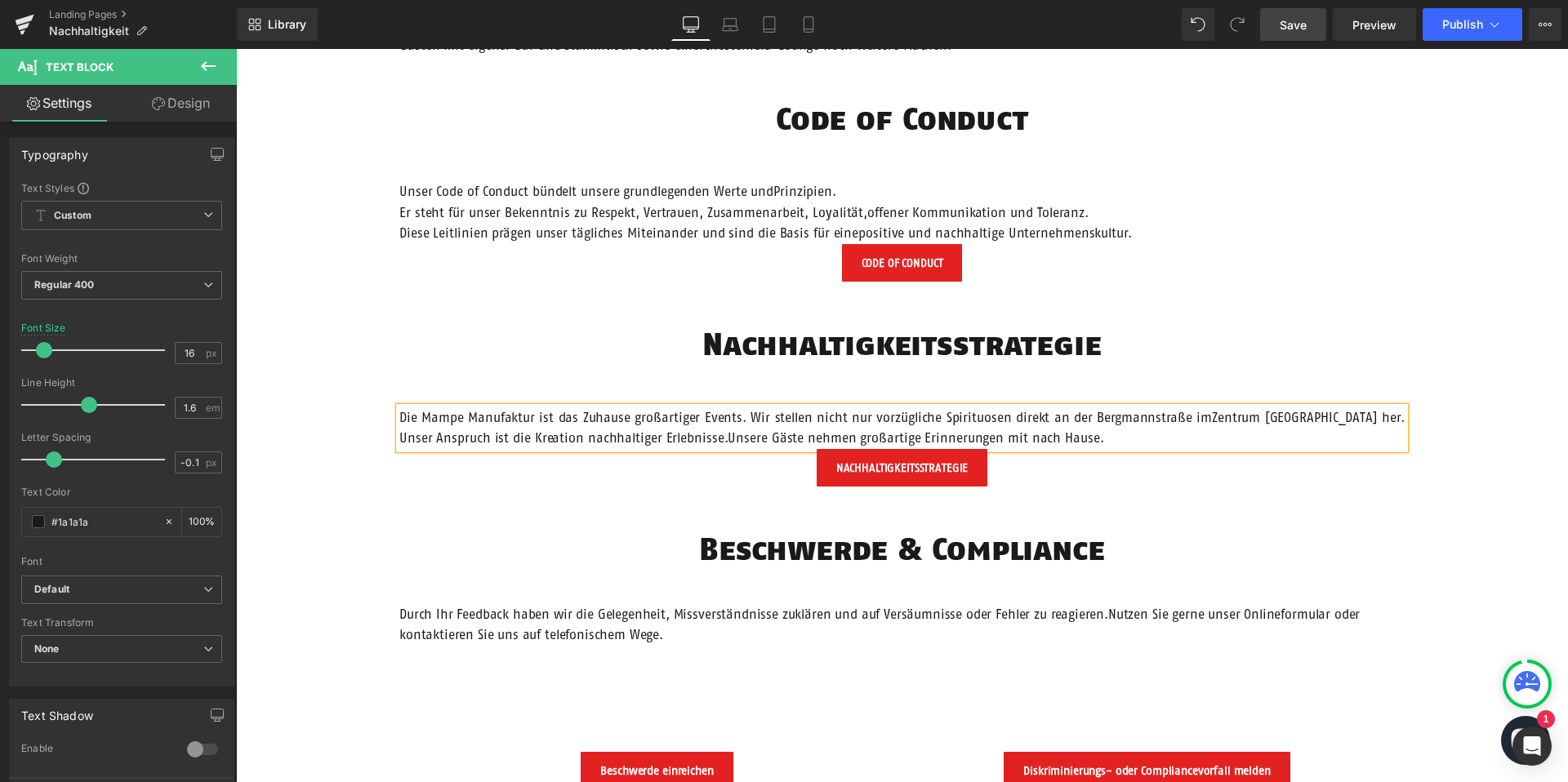
click at [1195, 417] on p "Die Mampe Manufaktur ist das Zuhause großartiger Events. Wir stellen nicht nur …" at bounding box center [902, 428] width 1005 height 41
click at [628, 438] on p "Die Mampe Manufaktur ist das Zuhause großartiger Events. Wir stellen nicht nur …" at bounding box center [902, 428] width 1005 height 41
click at [1061, 416] on p "Die Mampe Manufaktur ist das Zuhause großartiger Events. Wir stellen nicht nur …" at bounding box center [902, 428] width 1005 height 41
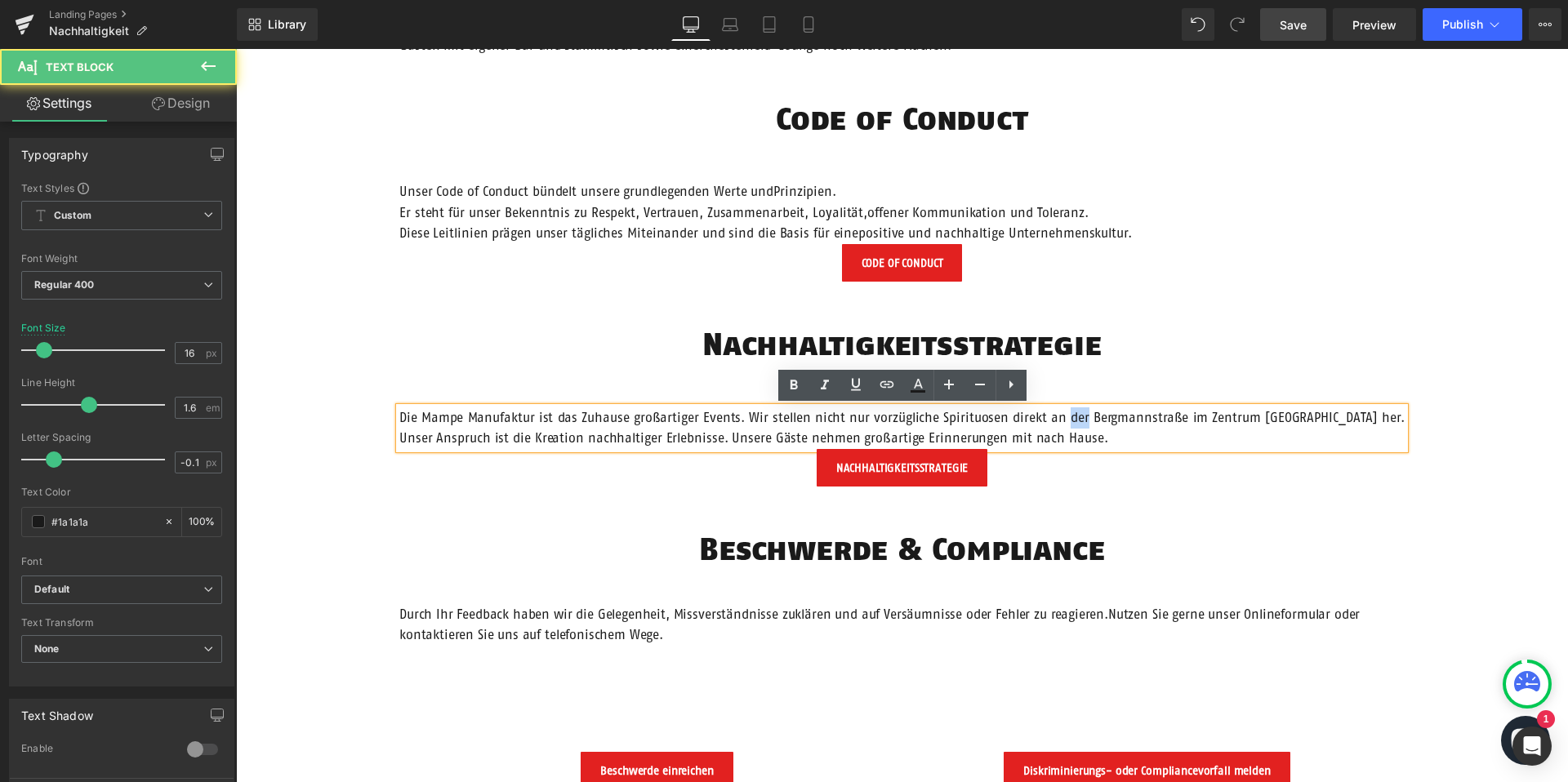
click at [1061, 416] on p "Die Mampe Manufaktur ist das Zuhause großartiger Events. Wir stellen nicht nur …" at bounding box center [902, 428] width 1005 height 41
click at [1111, 419] on p "Die Mampe Manufaktur ist das Zuhause großartiger Events. Wir stellen nicht nur …" at bounding box center [902, 428] width 1005 height 41
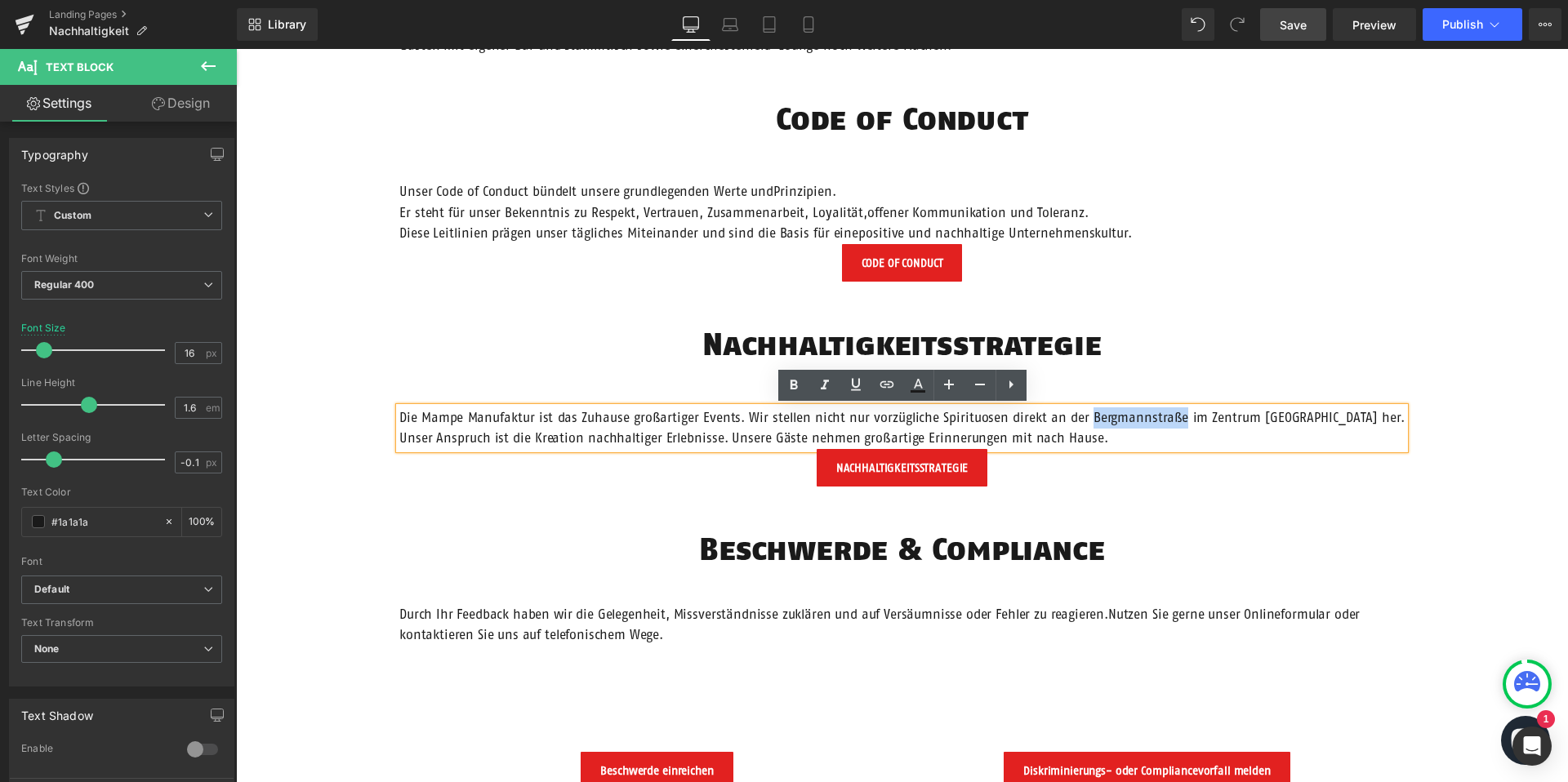
drag, startPoint x: 1170, startPoint y: 416, endPoint x: 1078, endPoint y: 419, distance: 92.0
click at [1078, 419] on p "Die Mampe Manufaktur ist das Zuhause großartiger Events. Wir stellen nicht nur …" at bounding box center [902, 428] width 1005 height 41
click at [1122, 421] on p "Die Mampe Manufaktur ist das Zuhause großartiger Events. Wir stellen nicht nur …" at bounding box center [902, 428] width 1005 height 41
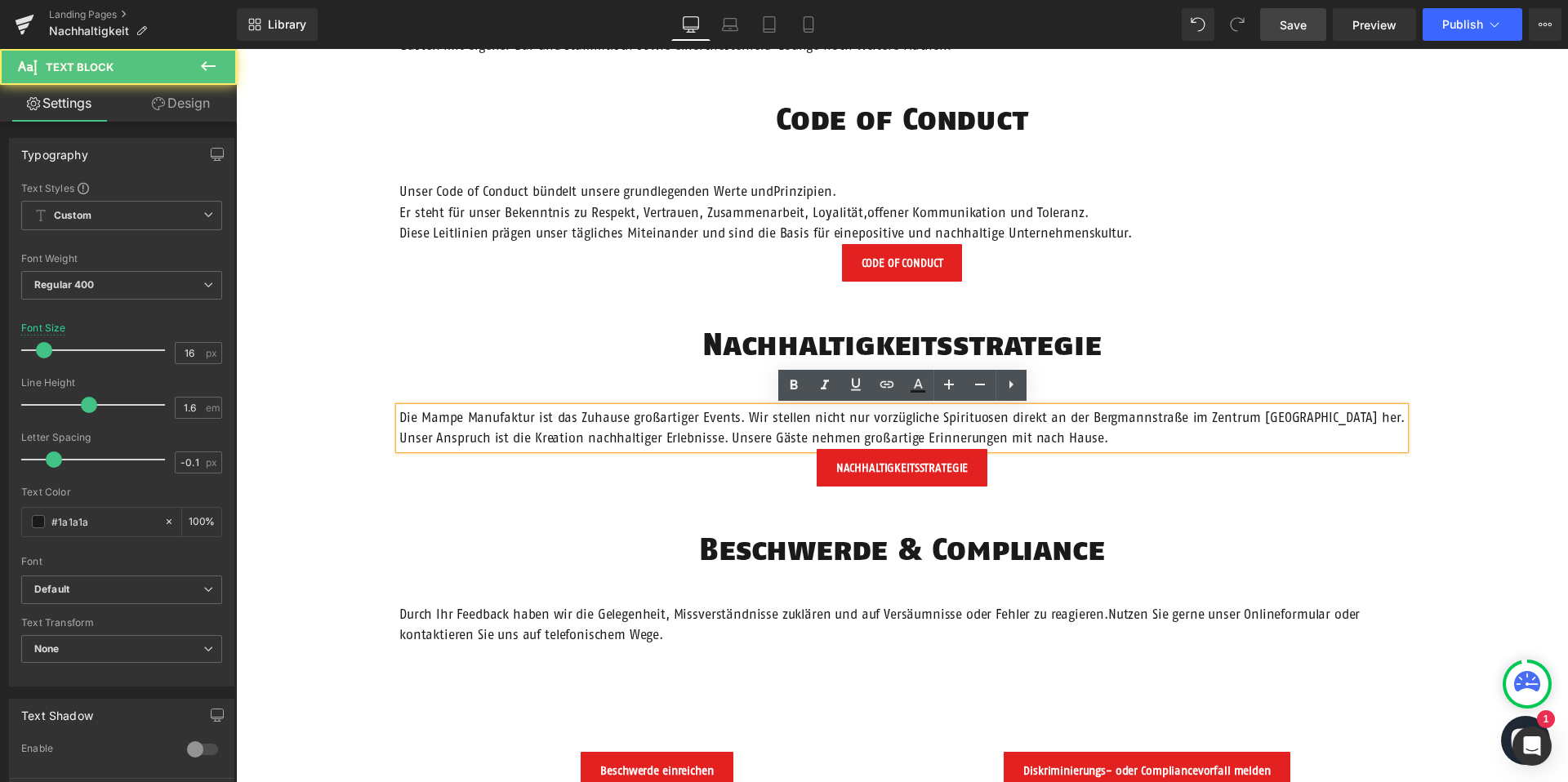
click at [1124, 421] on p "Die Mampe Manufaktur ist das Zuhause großartiger Events. Wir stellen nicht nur …" at bounding box center [902, 428] width 1005 height 41
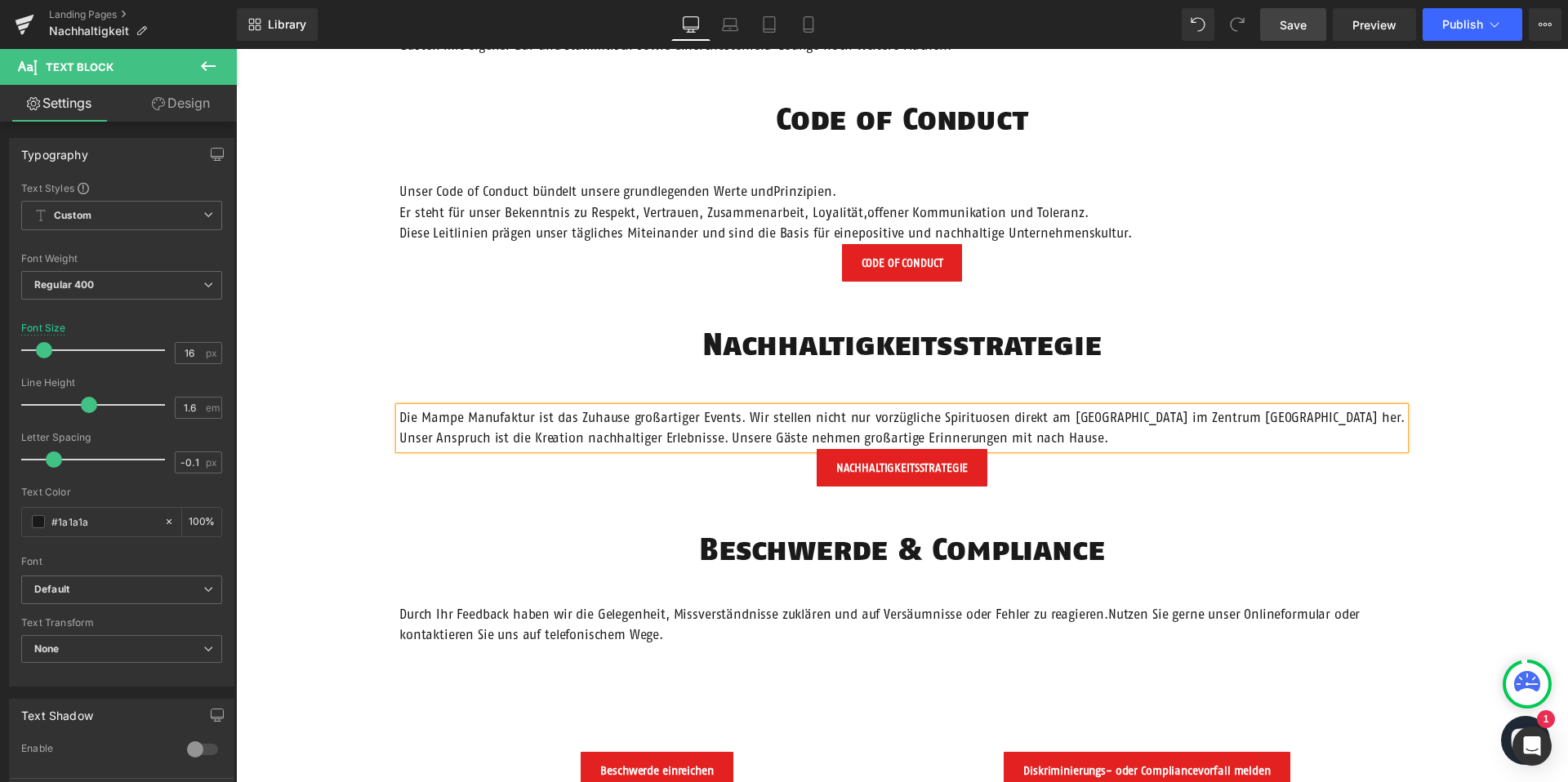
click at [1242, 419] on p "Die Mampe Manufaktur ist das Zuhause großartiger Events. Wir stellen nicht nur …" at bounding box center [902, 428] width 1005 height 41
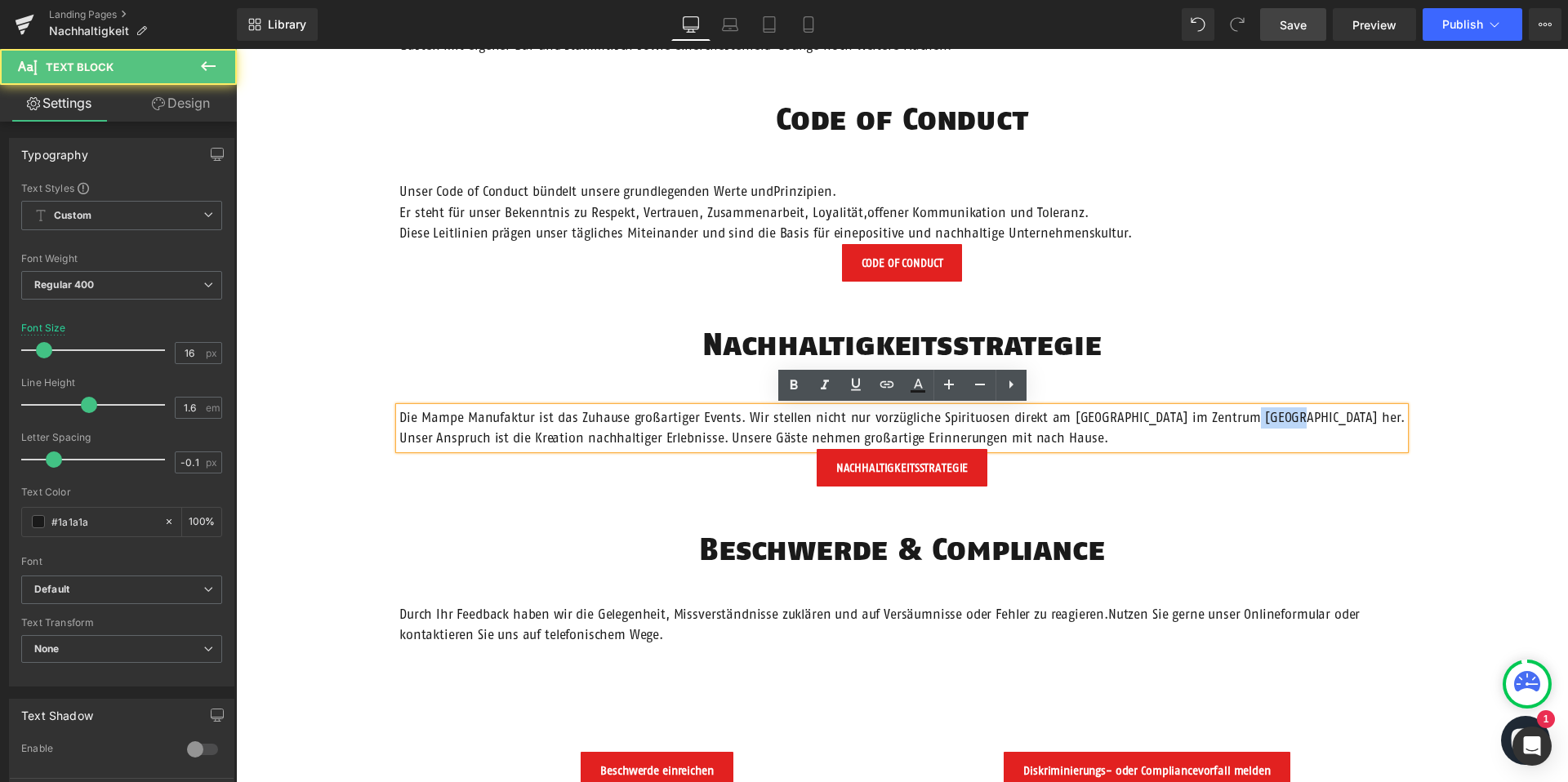
click at [1242, 419] on p "Die Mampe Manufaktur ist das Zuhause großartiger Events. Wir stellen nicht nur …" at bounding box center [902, 428] width 1005 height 41
click at [1034, 416] on p "Die Mampe Manufaktur ist das Zuhause großartiger Events. Wir stellen nicht nur …" at bounding box center [902, 428] width 1005 height 41
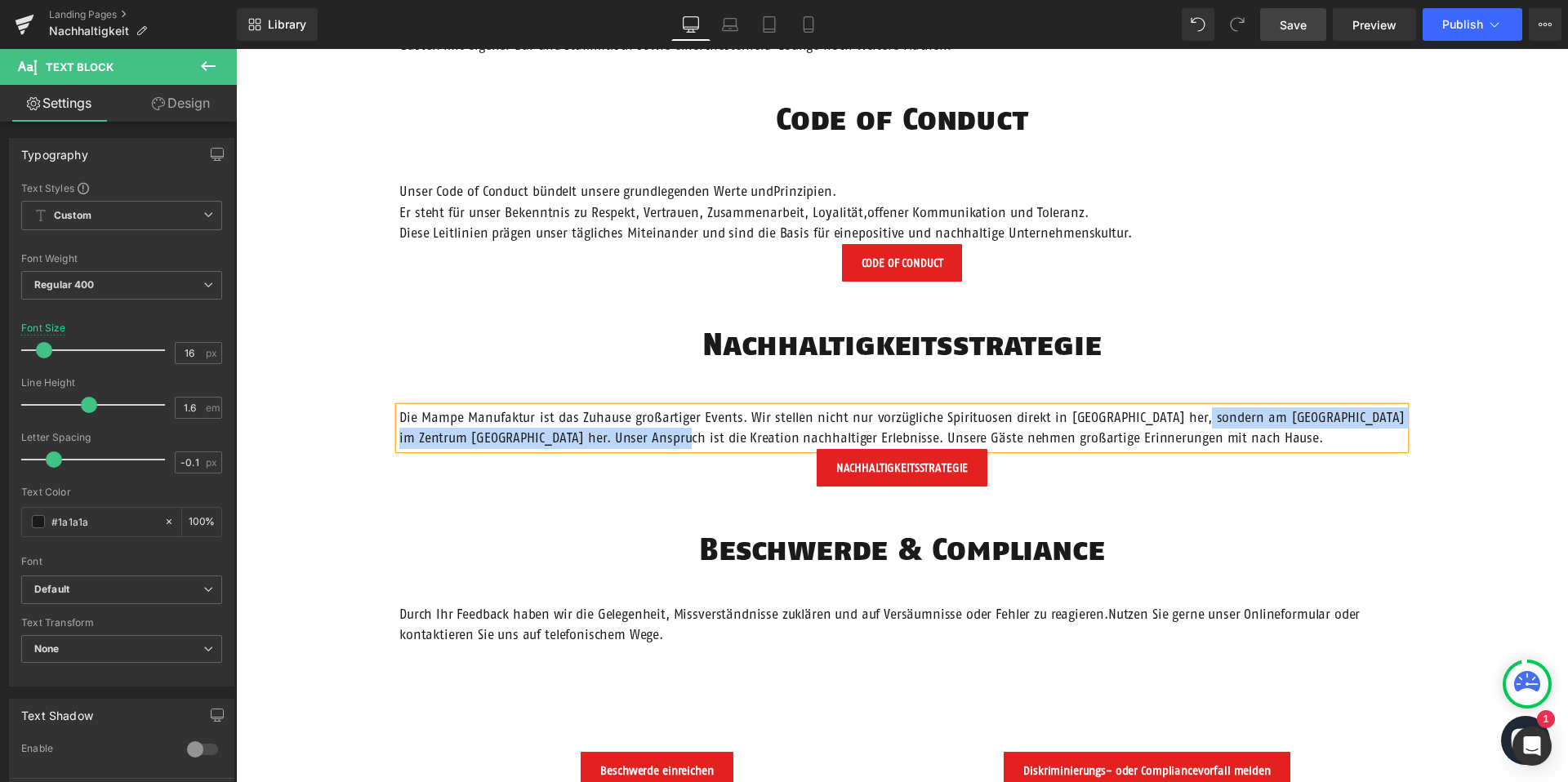
drag, startPoint x: 1206, startPoint y: 416, endPoint x: 644, endPoint y: 437, distance: 562.4
click at [644, 437] on p "Die Mampe Manufaktur ist das Zuhause großartiger Events. Wir stellen nicht nur …" at bounding box center [902, 428] width 1005 height 41
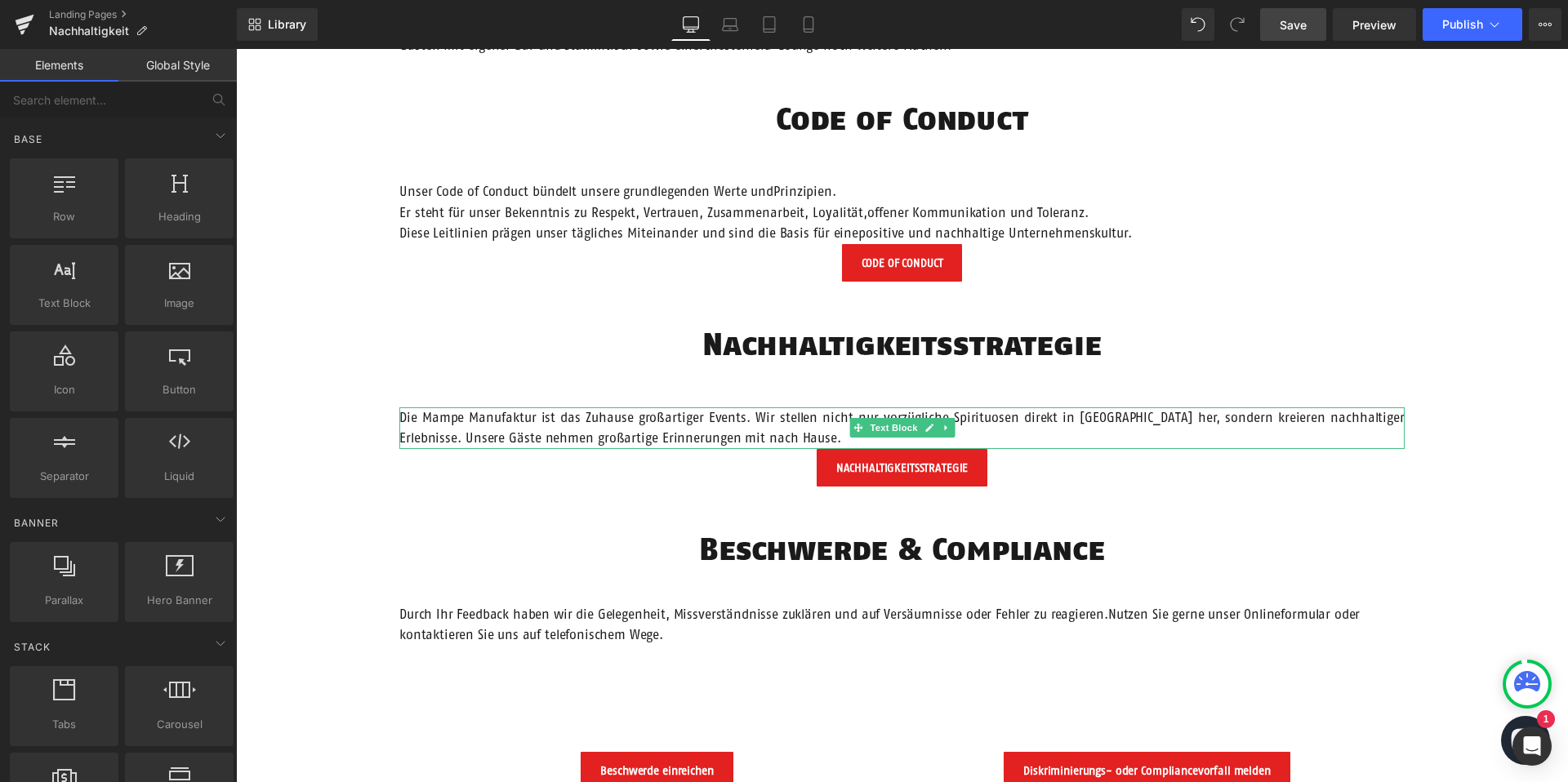
click at [562, 423] on p "Die Mampe Manufaktur ist das Zuhause großartiger Events. Wir stellen nicht nur …" at bounding box center [902, 428] width 1005 height 41
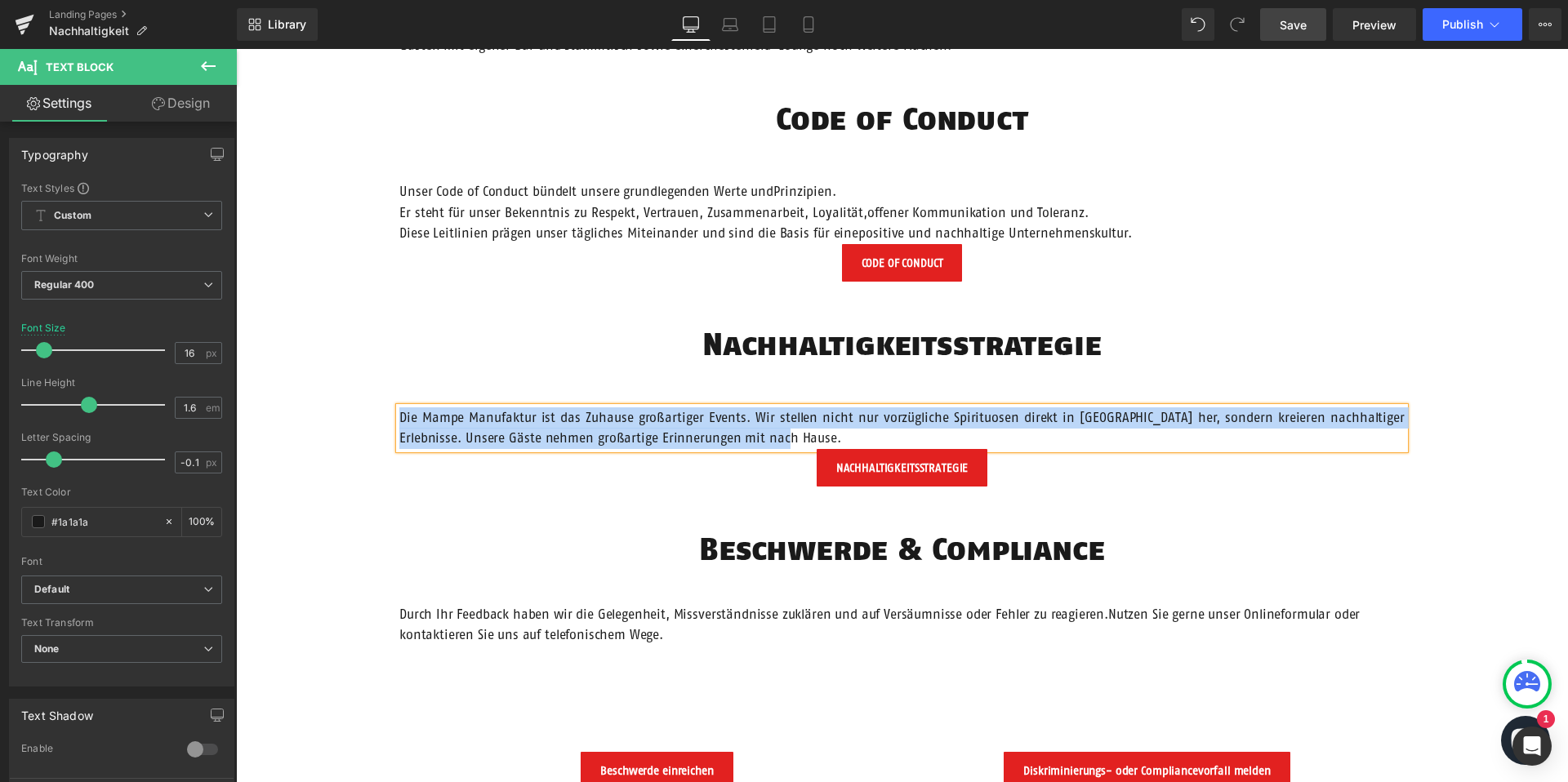
copy p "Die Mampe Manufaktur ist das Zuhause großartiger Events. Wir stellen nicht nur …"
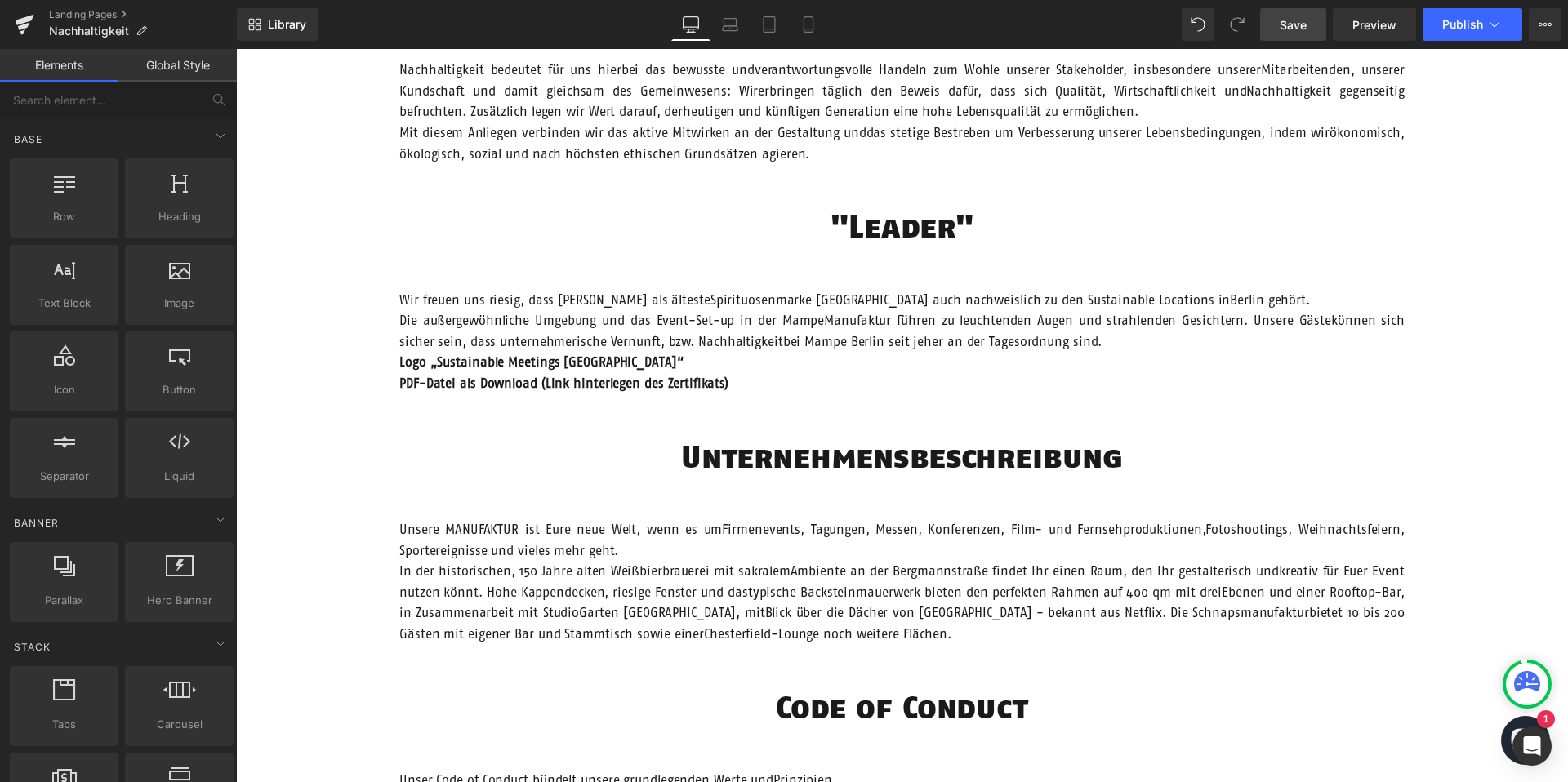
scroll to position [794, 0]
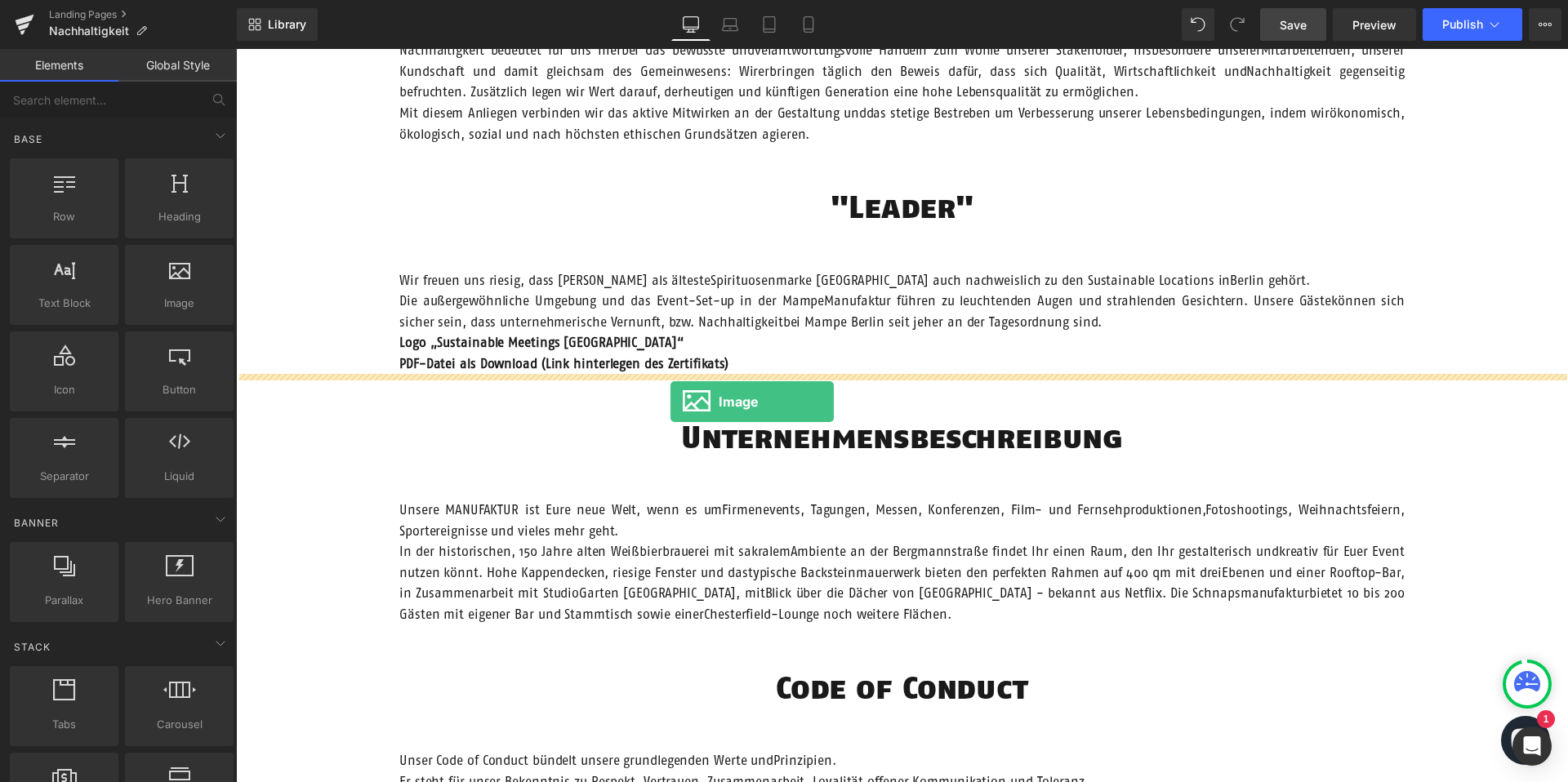
drag, startPoint x: 413, startPoint y: 330, endPoint x: 670, endPoint y: 402, distance: 266.9
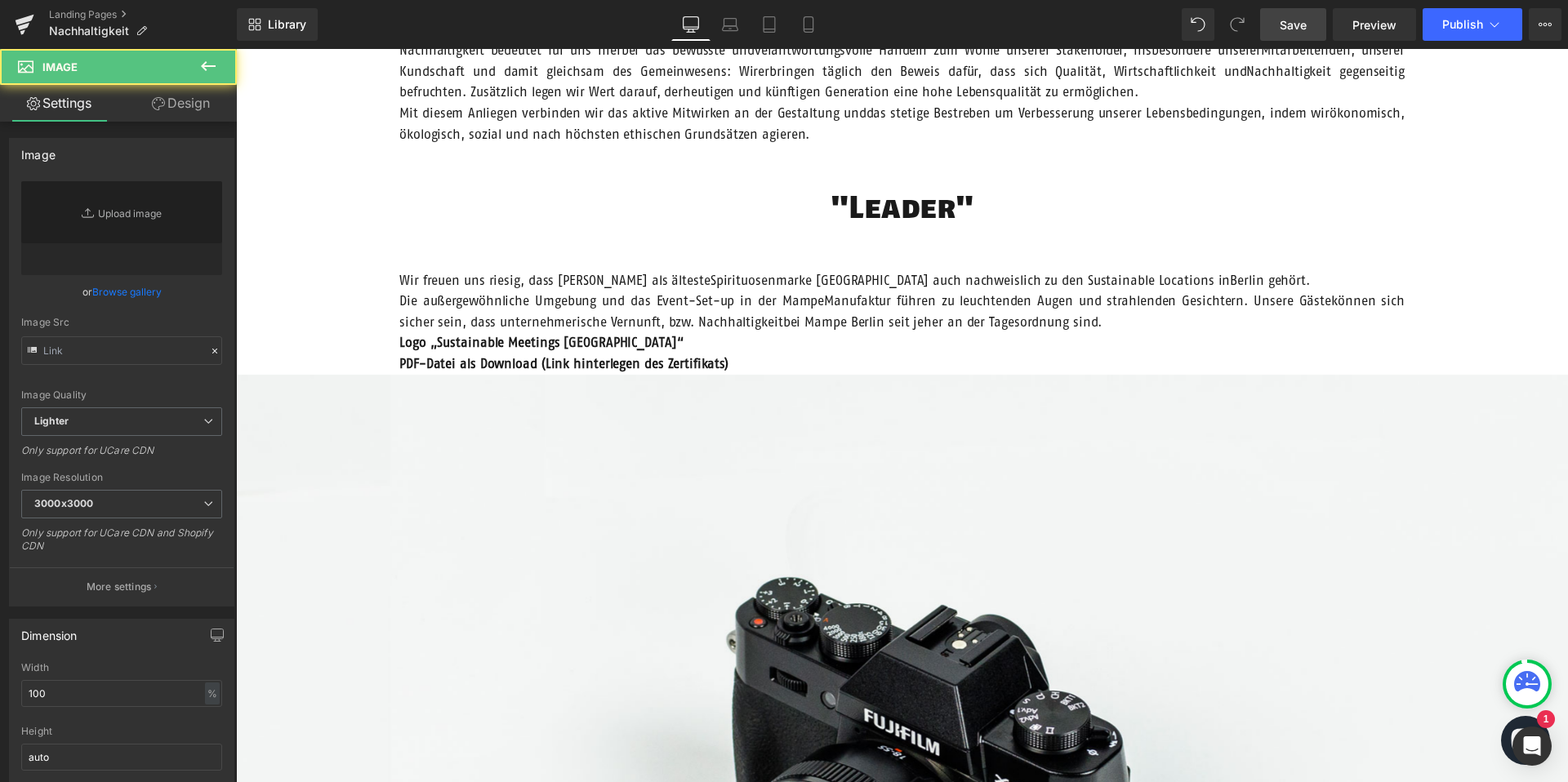
type input "//d1um8515vdn9kb.cloudfront.net/images/parallax.jpg"
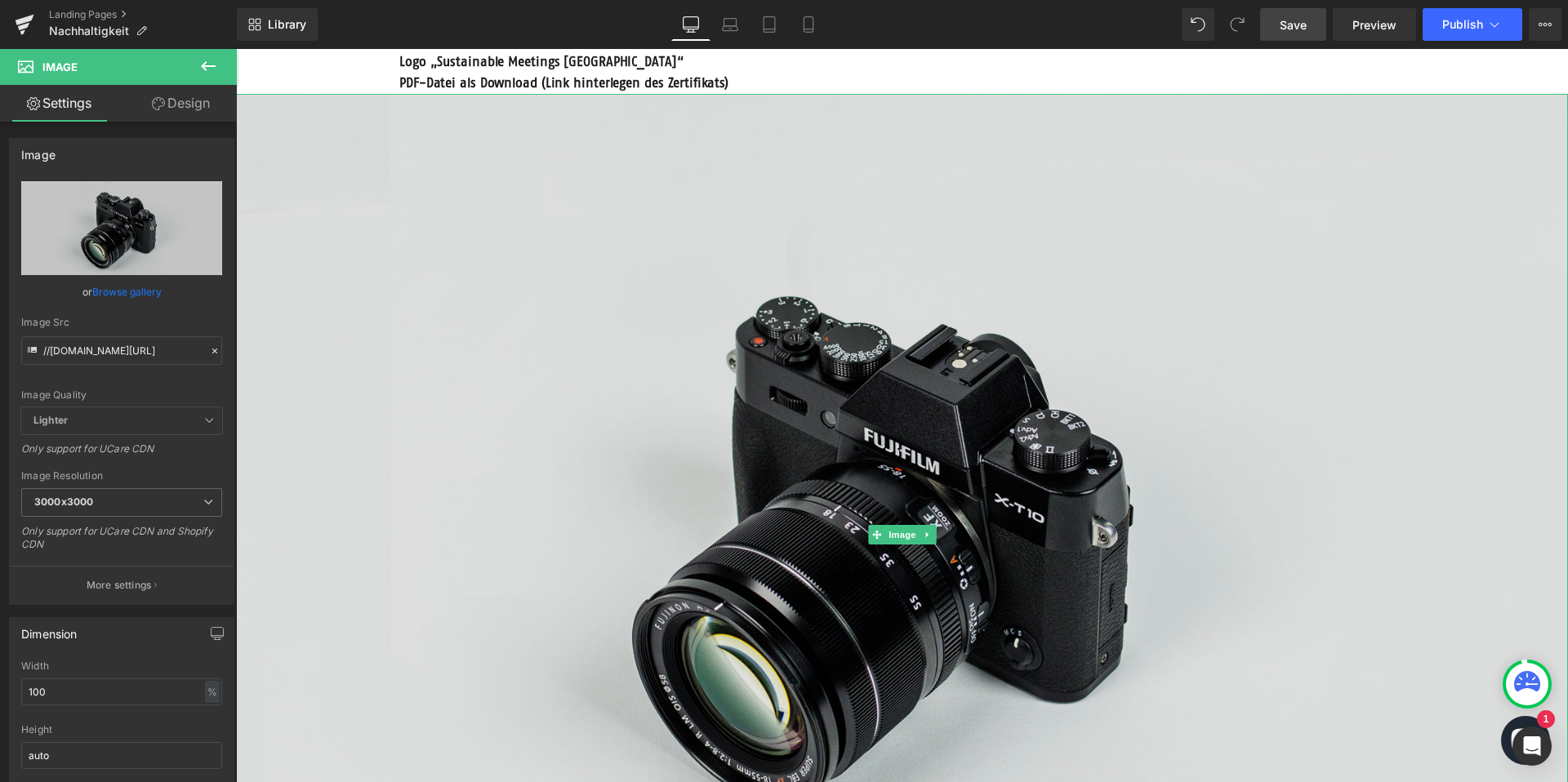
scroll to position [1165, 0]
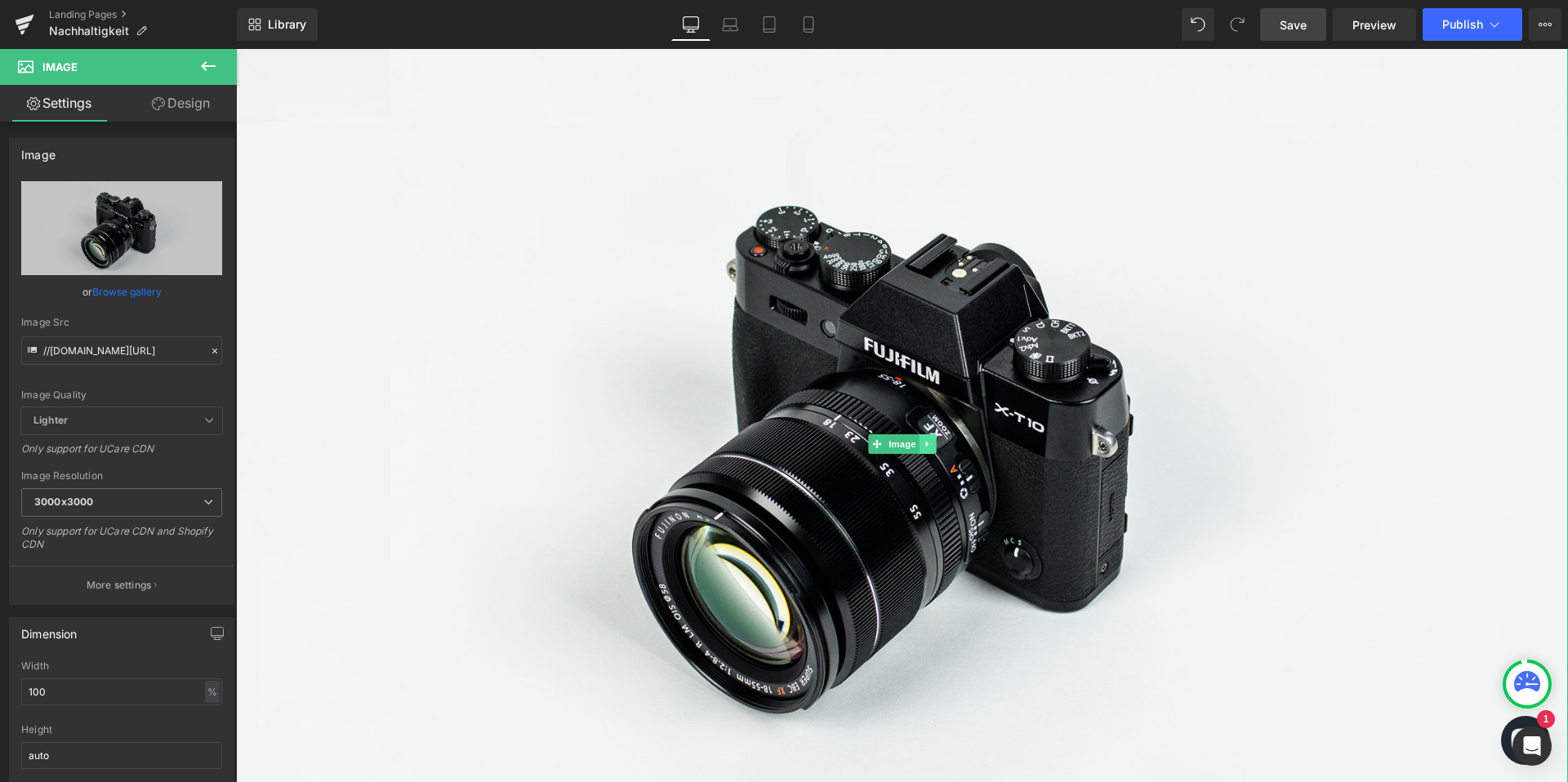
click at [926, 440] on icon at bounding box center [927, 443] width 9 height 9
click at [885, 443] on span "Image" at bounding box center [877, 444] width 34 height 20
click at [117, 296] on link "Browse gallery" at bounding box center [126, 291] width 70 height 28
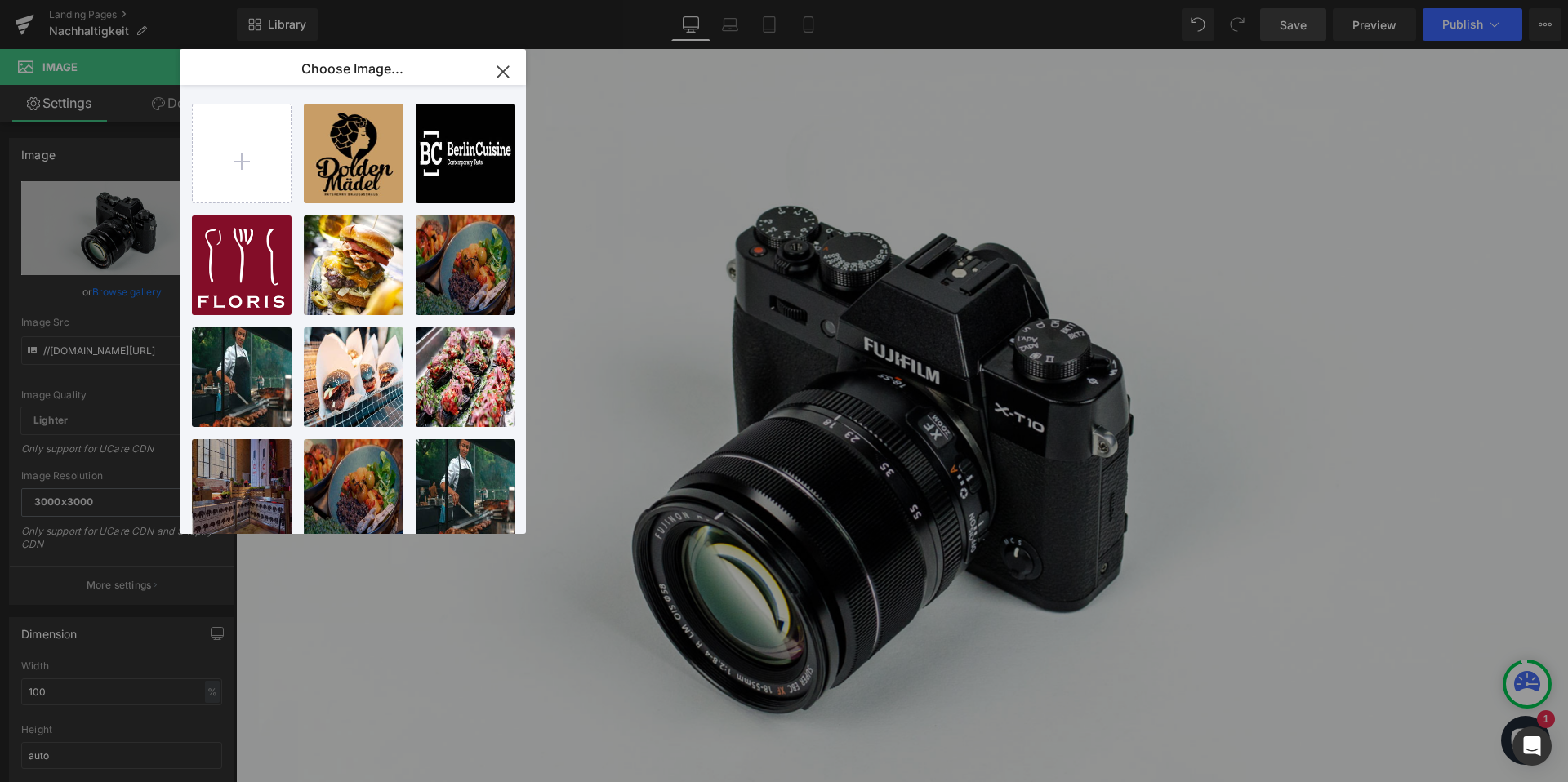
click at [503, 68] on icon "button" at bounding box center [503, 71] width 26 height 26
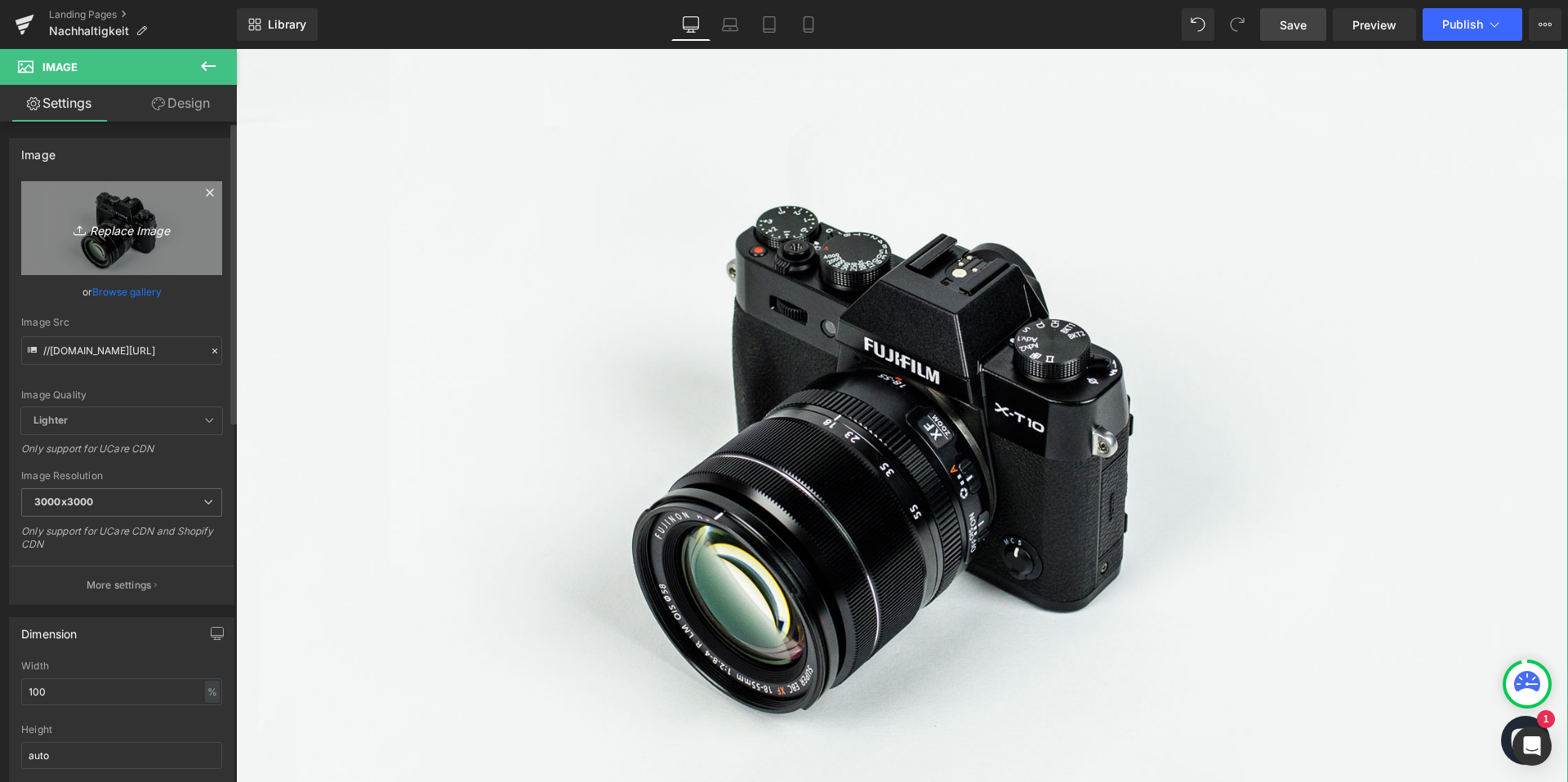
click at [105, 223] on icon "Replace Image" at bounding box center [122, 229] width 131 height 21
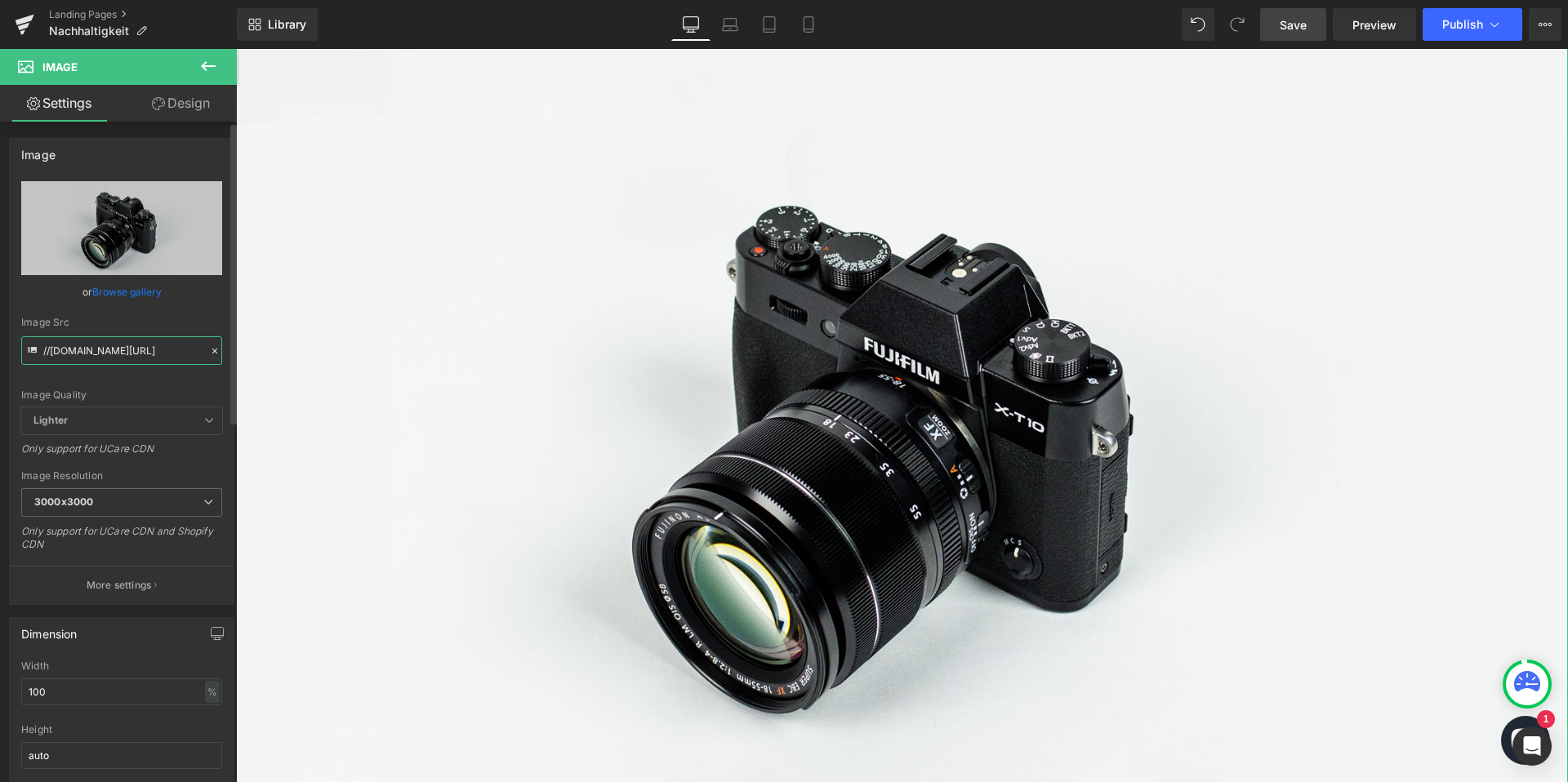
click at [165, 354] on input "//d1um8515vdn9kb.cloudfront.net/images/parallax.jpg" at bounding box center [122, 351] width 201 height 28
click at [139, 289] on link "Browse gallery" at bounding box center [126, 291] width 70 height 28
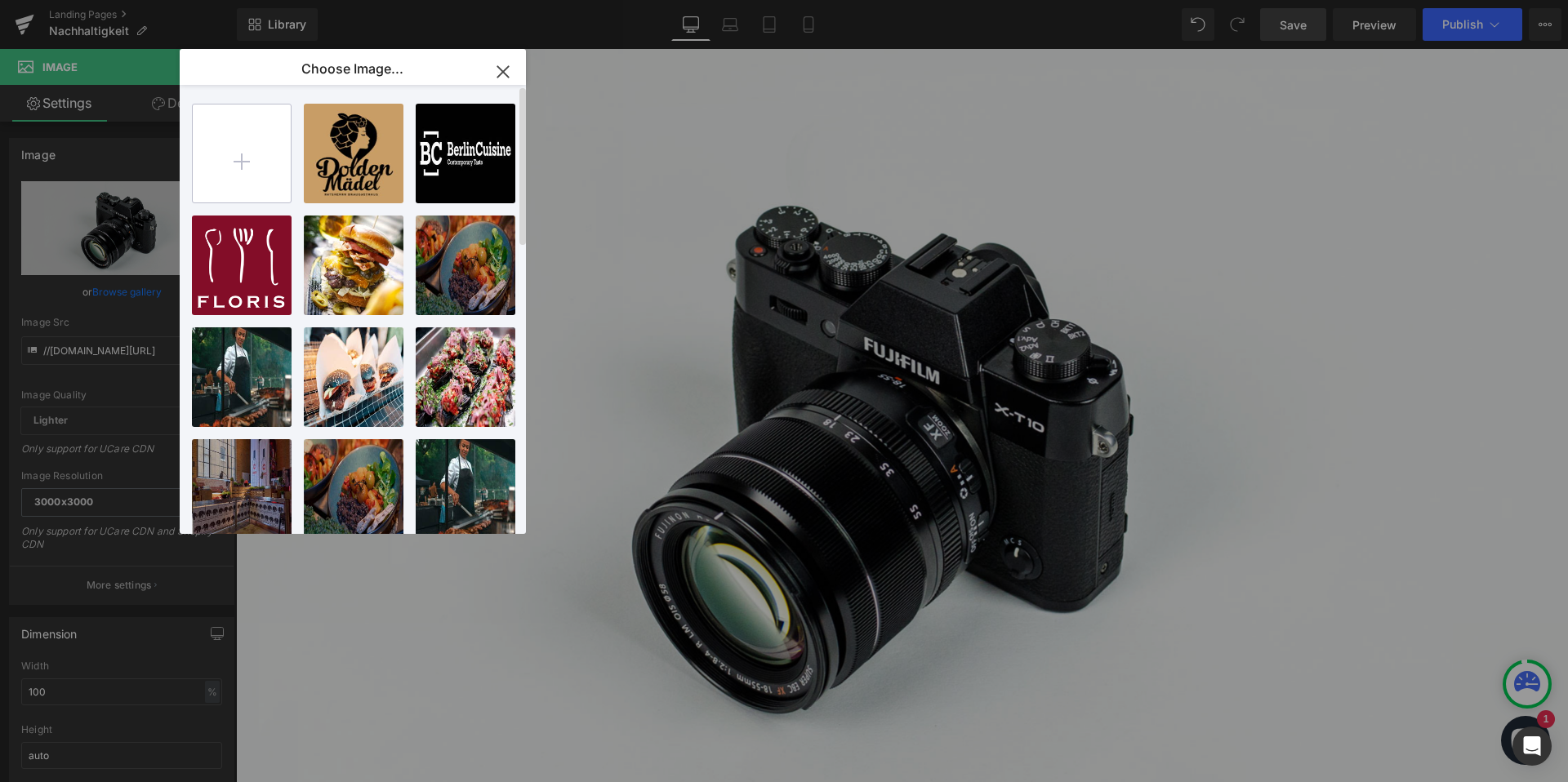
click at [253, 153] on input "file" at bounding box center [241, 154] width 98 height 98
click at [249, 160] on input "file" at bounding box center [241, 154] width 98 height 98
type input "C:\fakepath\Sustainable-Berlin-Leader-sRGB.png"
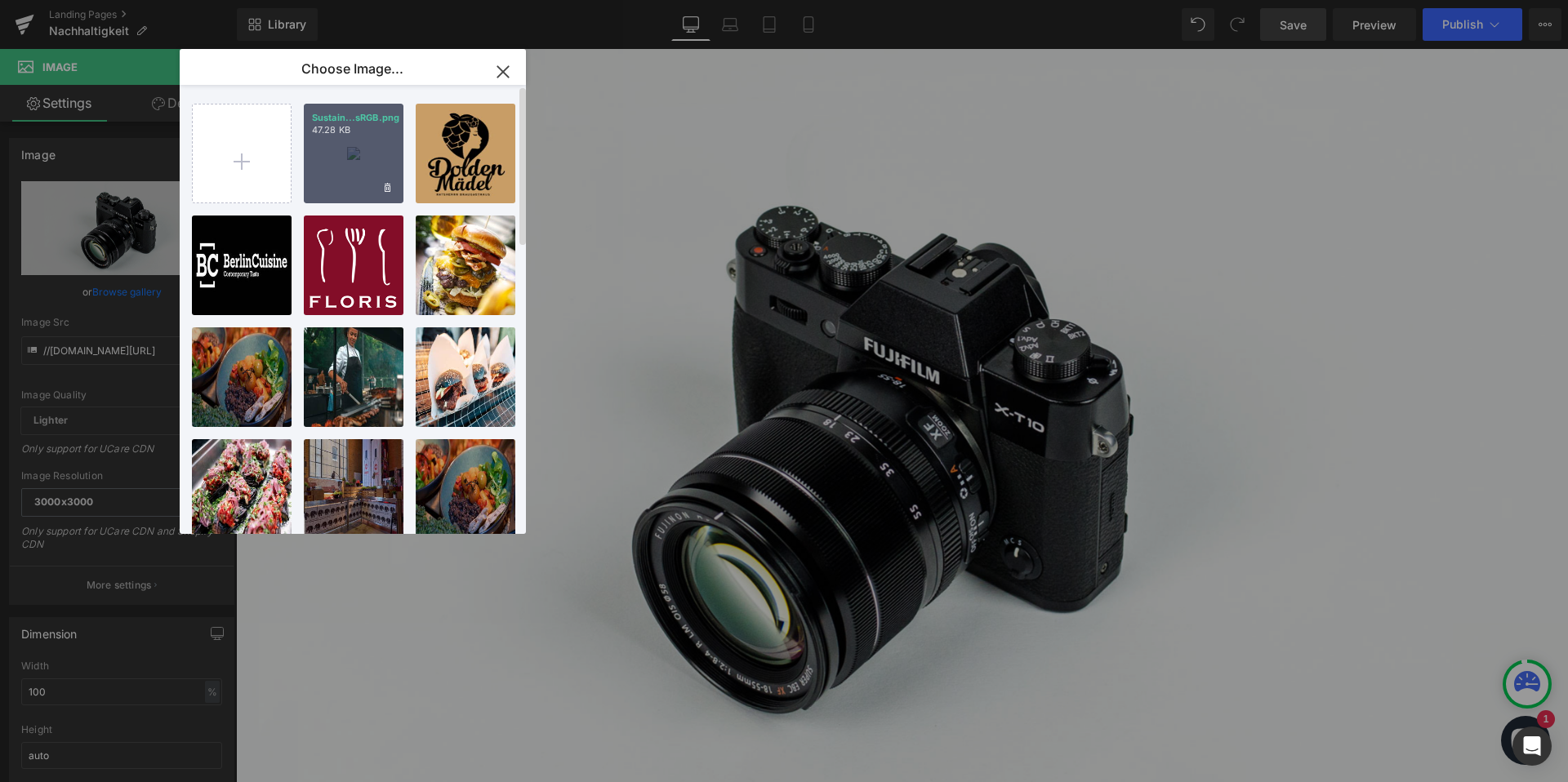
click at [354, 163] on div "Sustain...sRGB.png 47.28 KB" at bounding box center [354, 154] width 100 height 100
type input "https://ucarecdn.com/ebece938-128c-469c-be66-a196b13c0b71/-/format/auto/-/previ…"
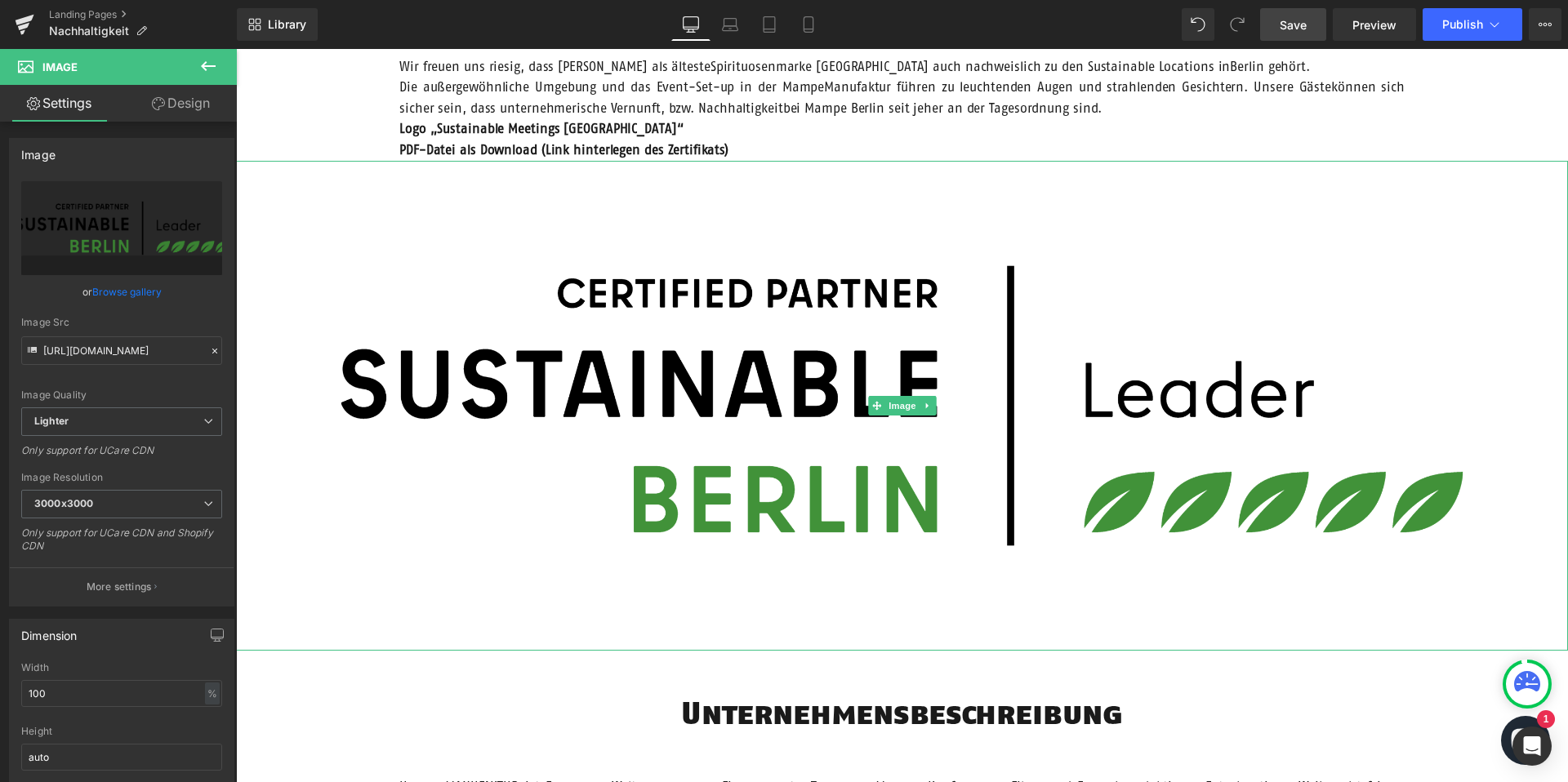
scroll to position [1120, 0]
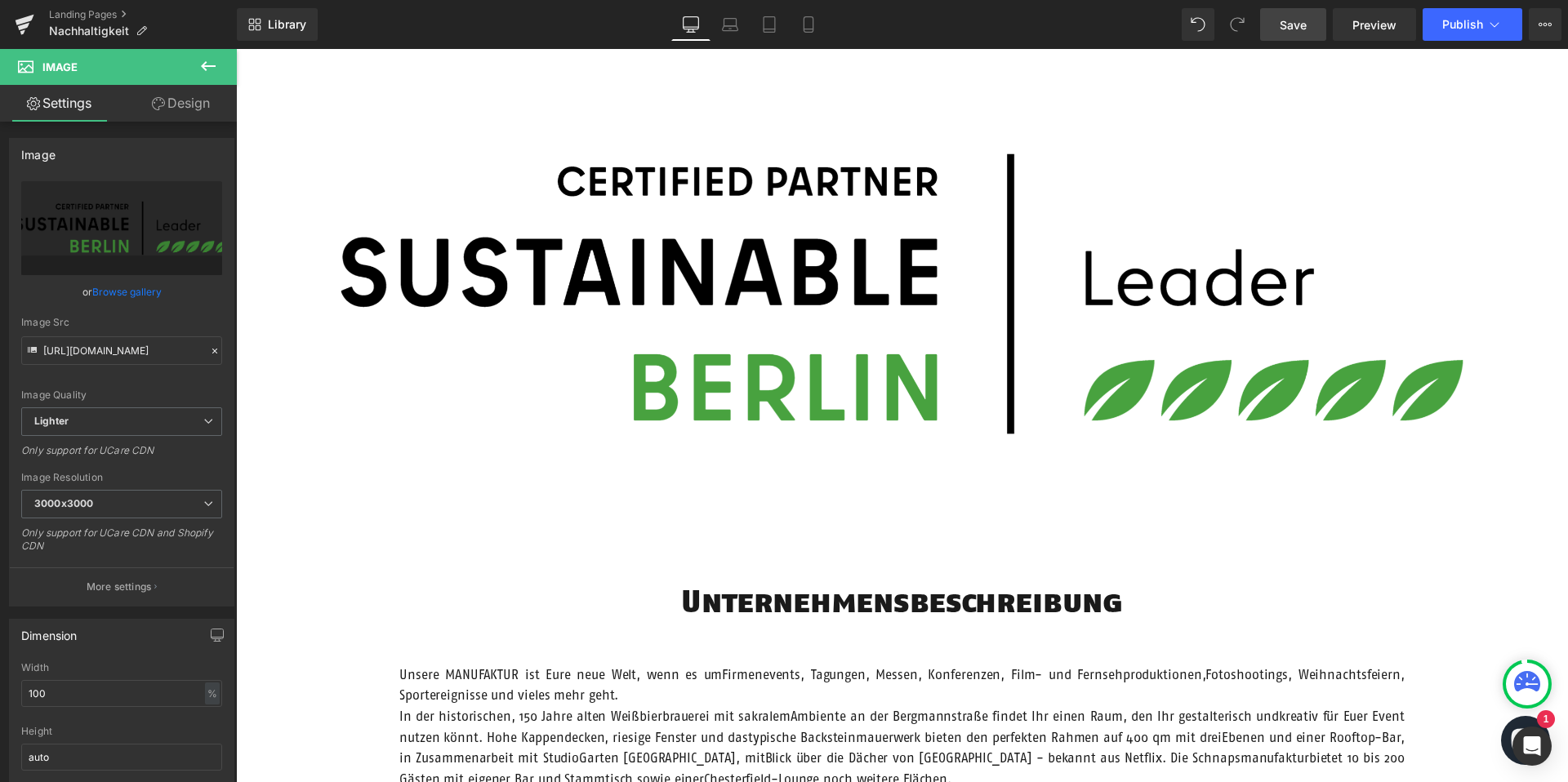
click at [210, 63] on icon at bounding box center [208, 66] width 20 height 20
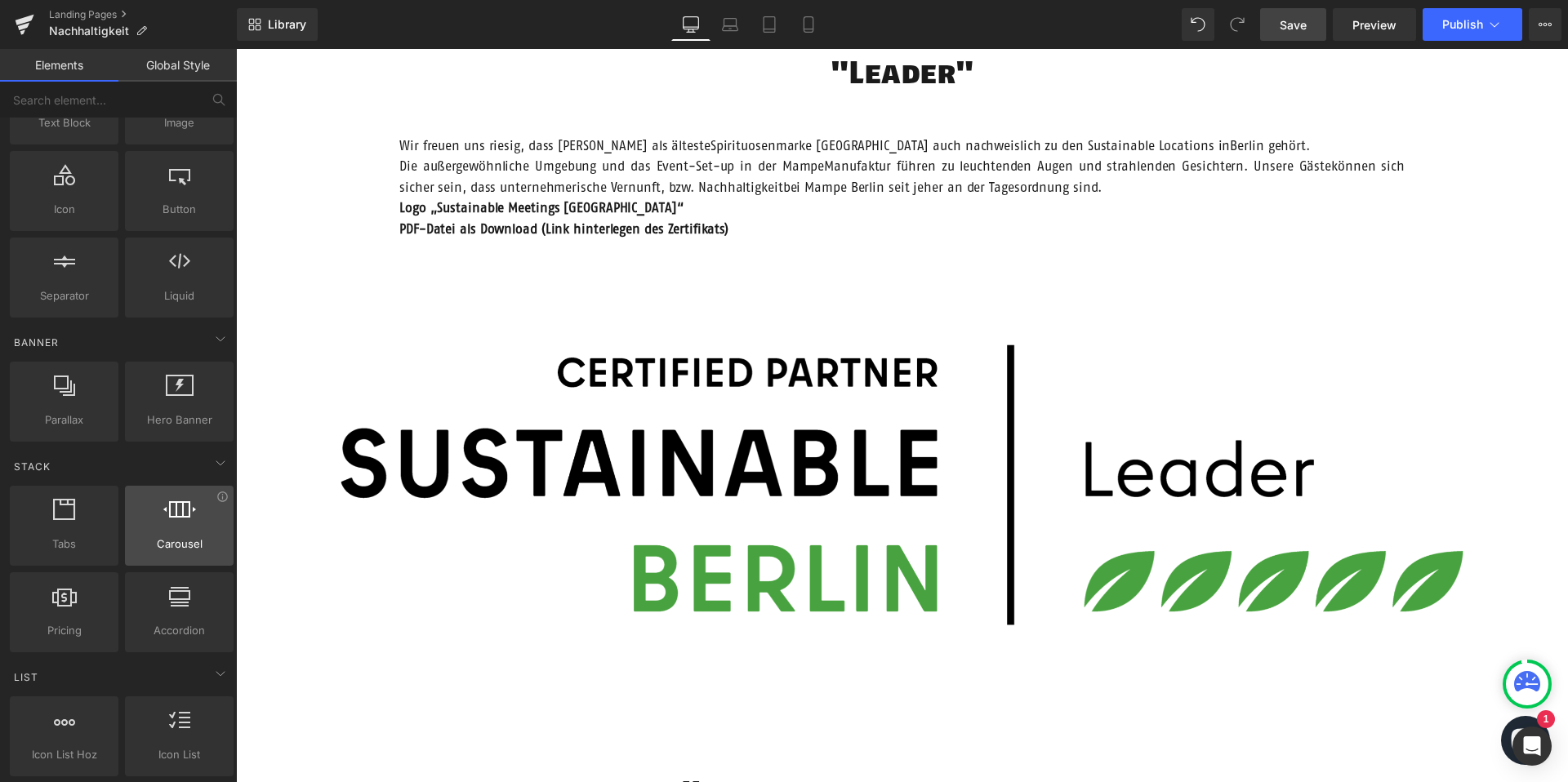
scroll to position [0, 0]
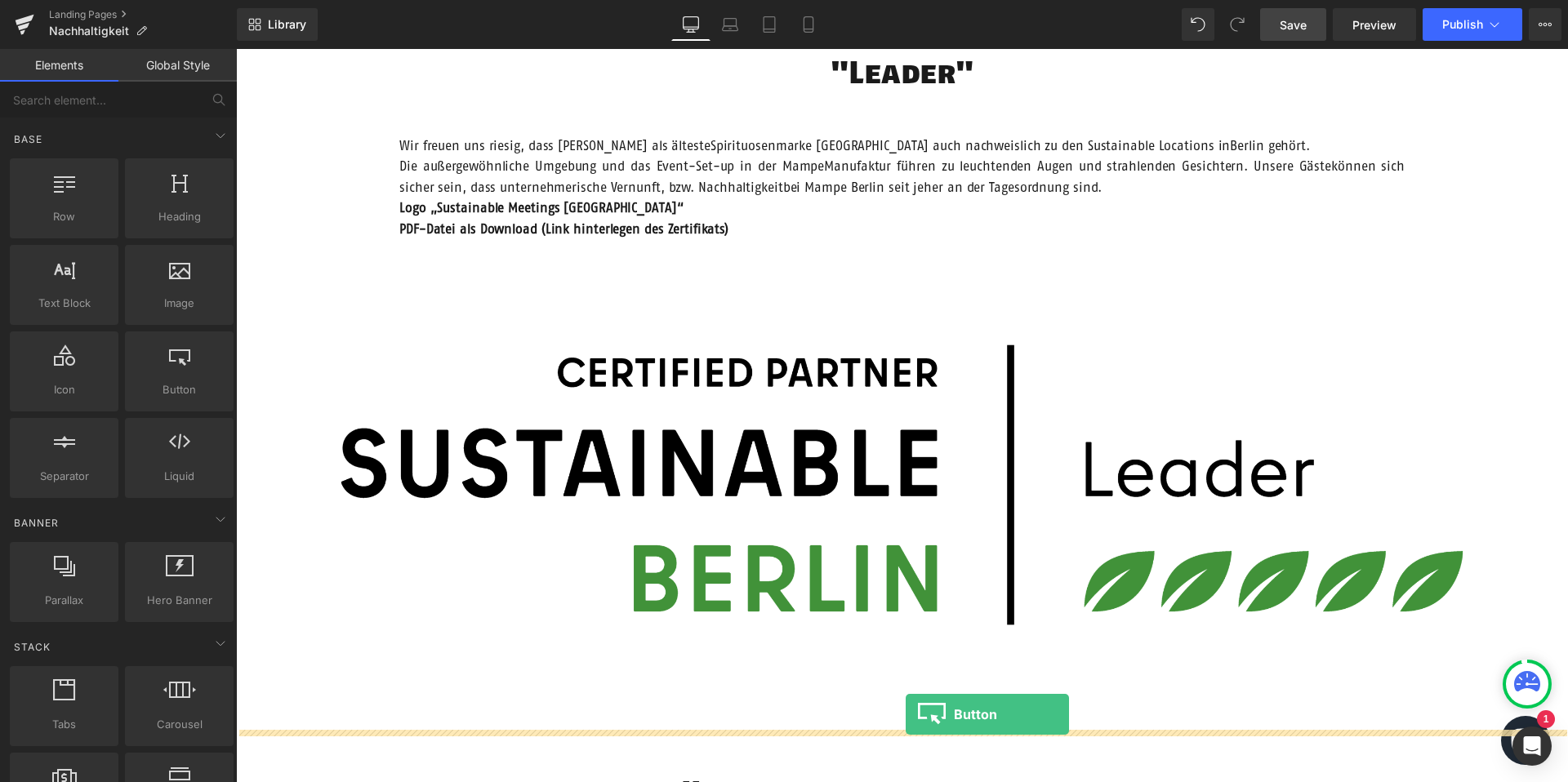
drag, startPoint x: 424, startPoint y: 406, endPoint x: 906, endPoint y: 715, distance: 572.5
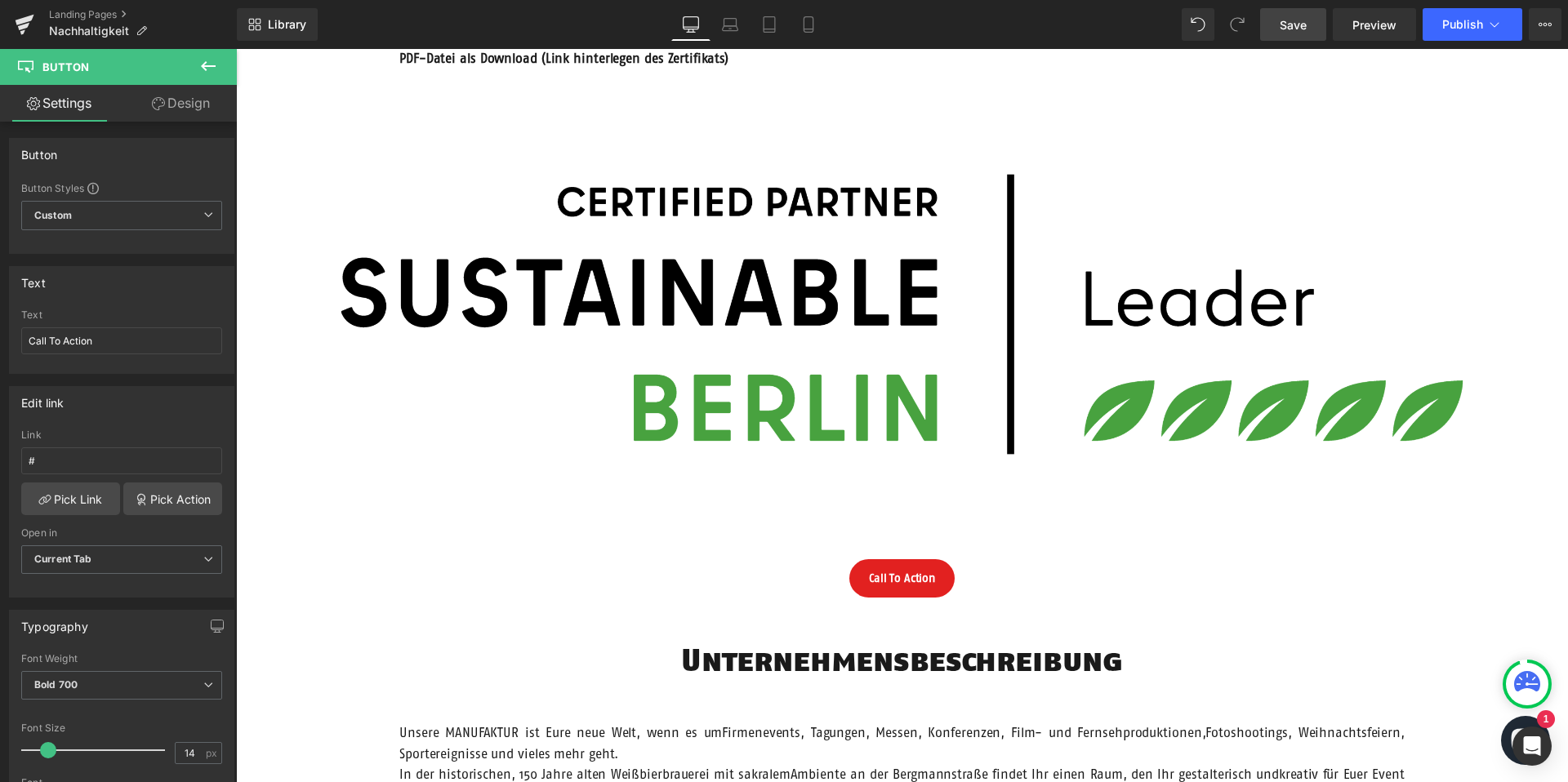
scroll to position [1104, 0]
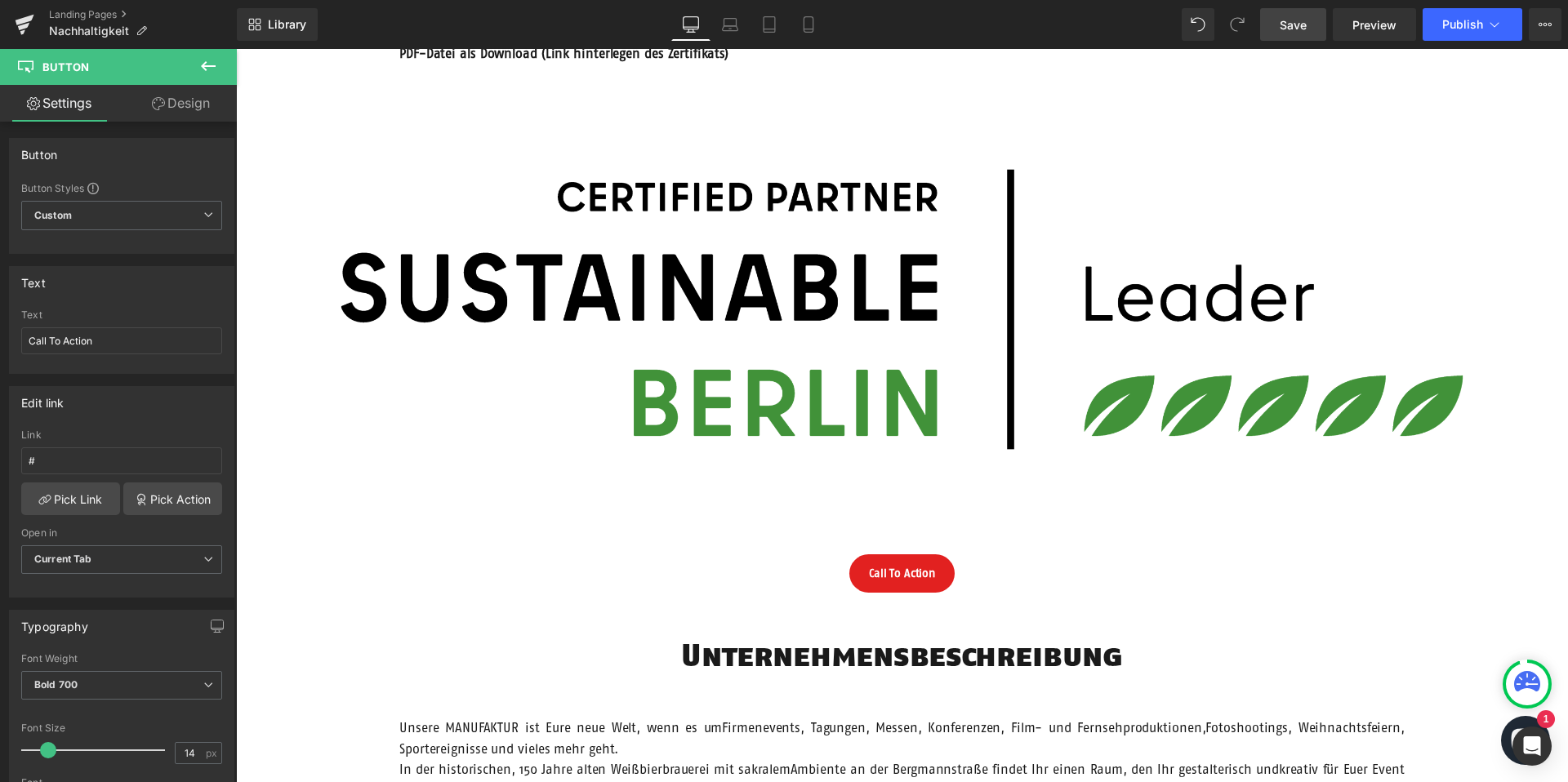
click at [925, 325] on img at bounding box center [902, 309] width 1332 height 491
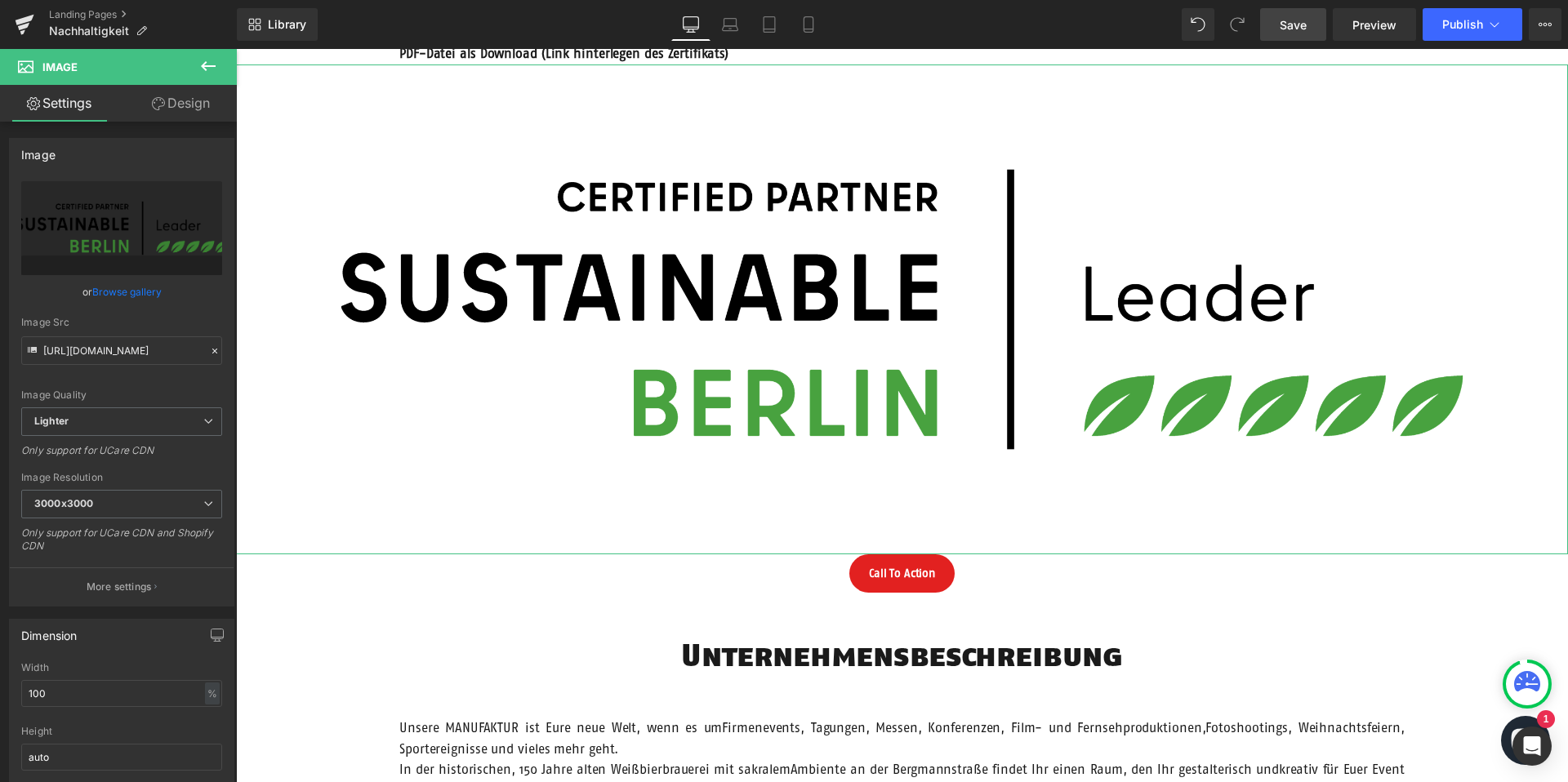
click at [191, 107] on link "Design" at bounding box center [181, 103] width 119 height 37
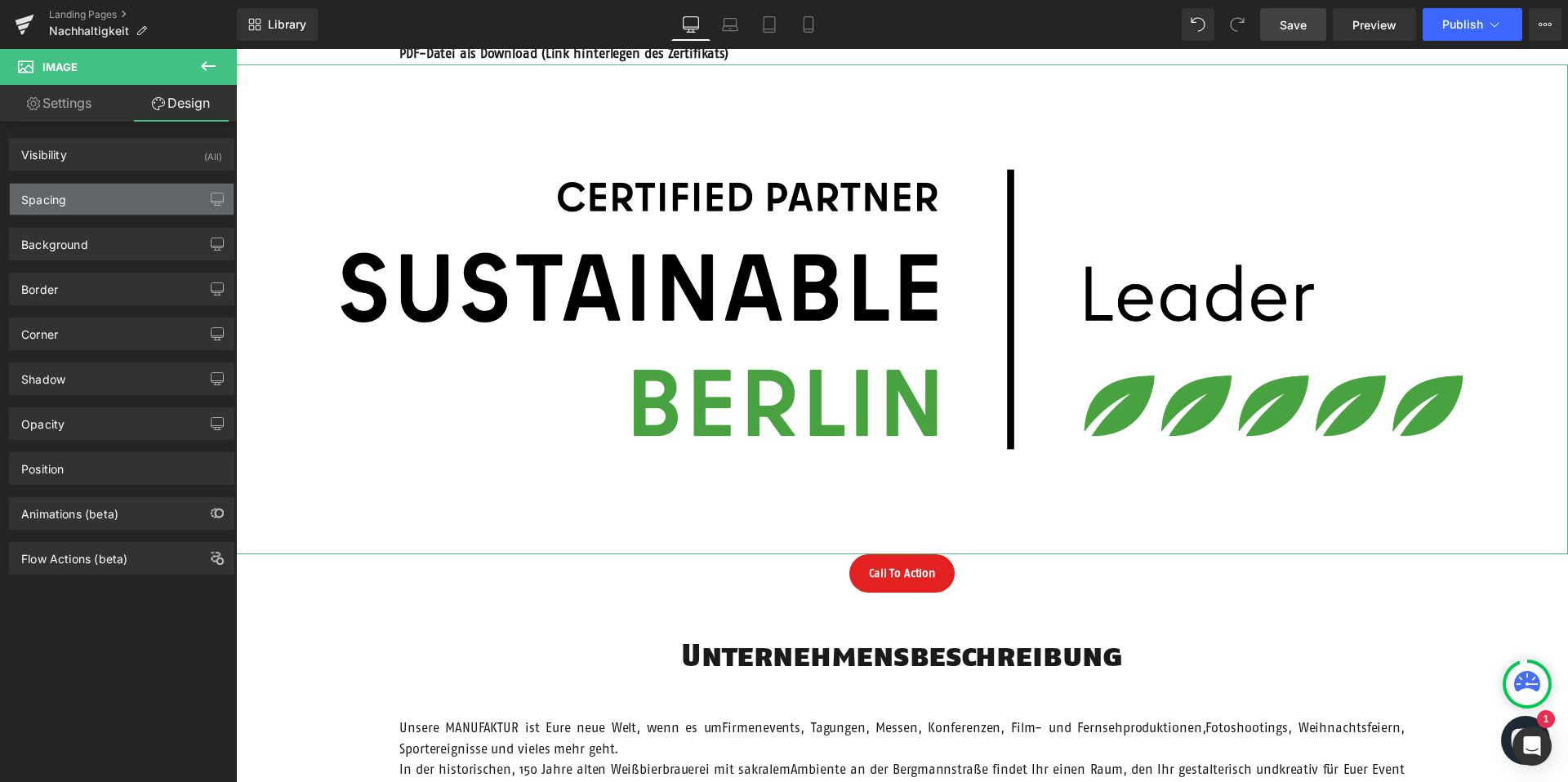
click at [110, 196] on div "Spacing" at bounding box center [121, 199] width 223 height 31
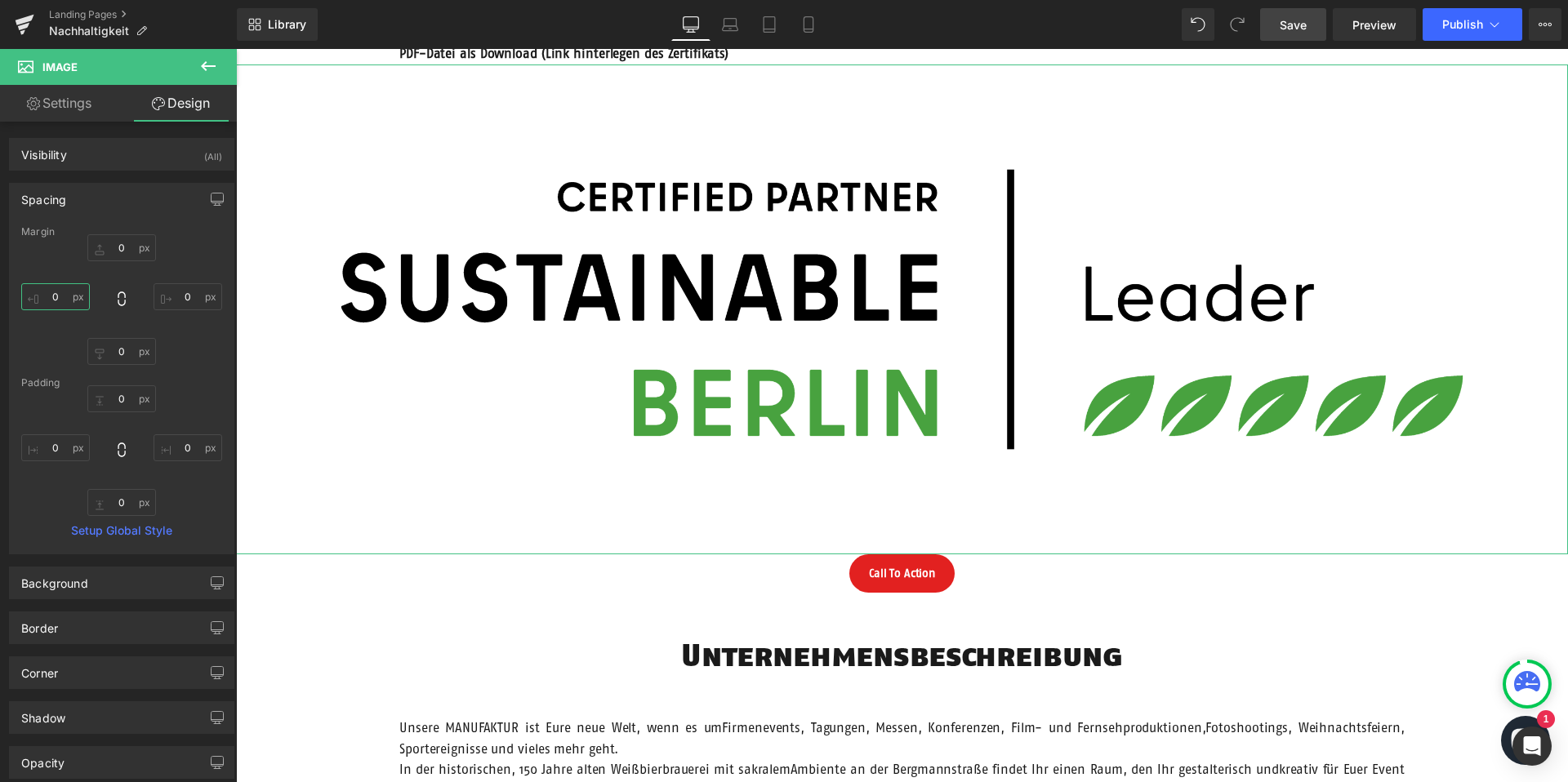
click at [58, 296] on input "0" at bounding box center [56, 296] width 69 height 27
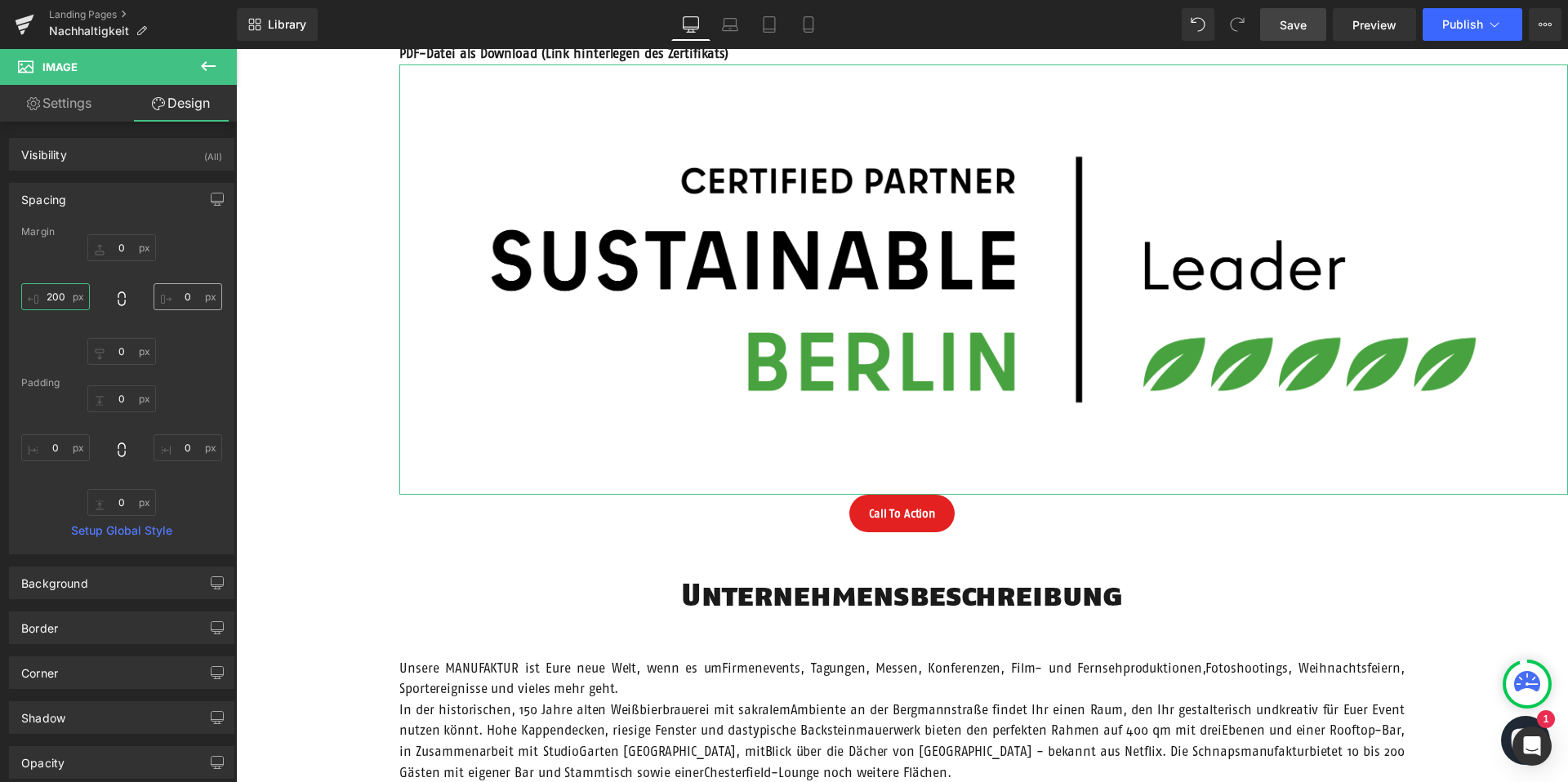
type input "200"
click at [179, 300] on input "0" at bounding box center [188, 296] width 69 height 27
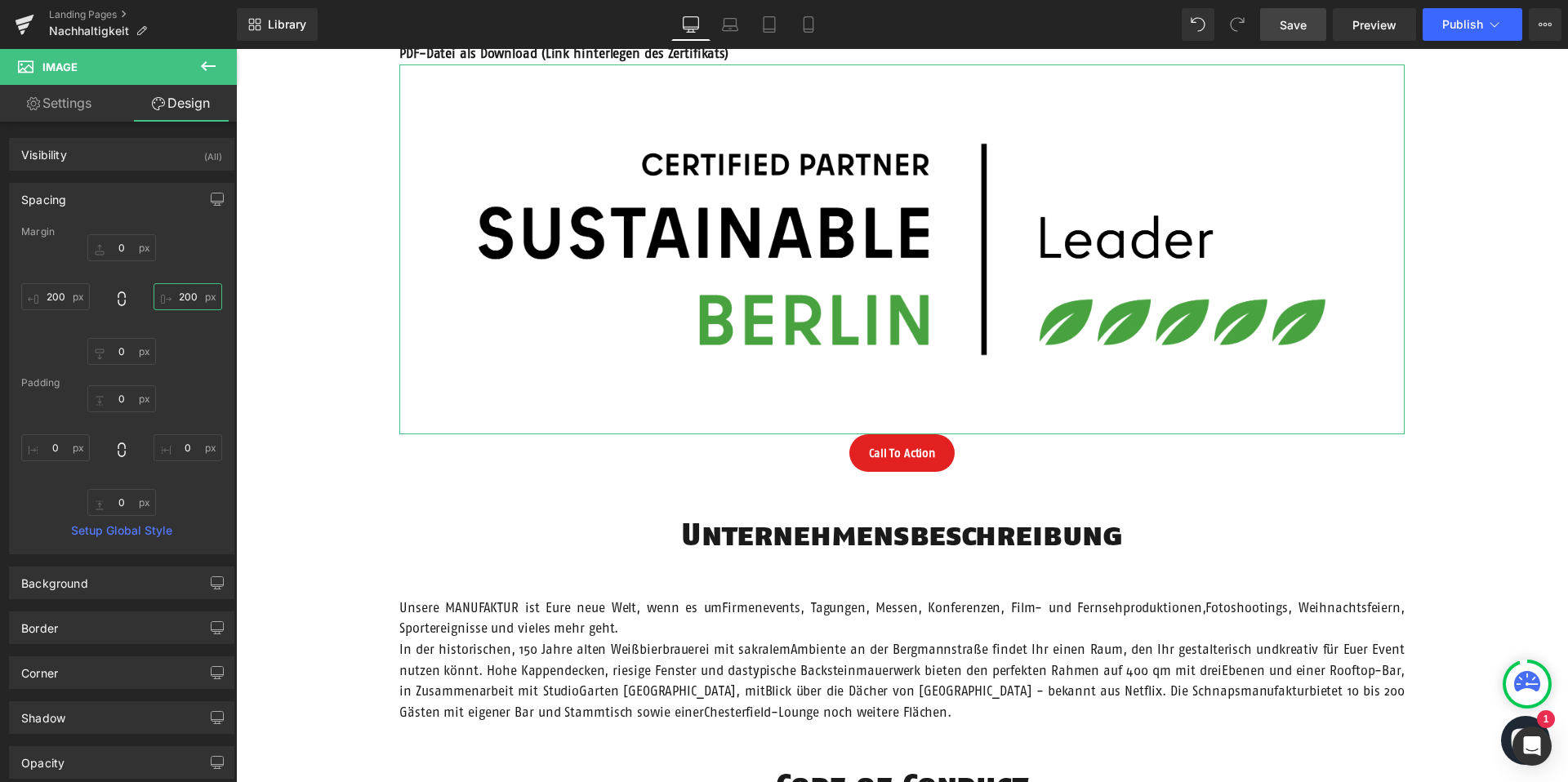
type input "200"
click at [223, 247] on div "Margin 0px 0 200 200 0px 0 200 200 Padding 0px 0 0px 0 0px 0 0px 0 Setup Global…" at bounding box center [121, 389] width 223 height 327
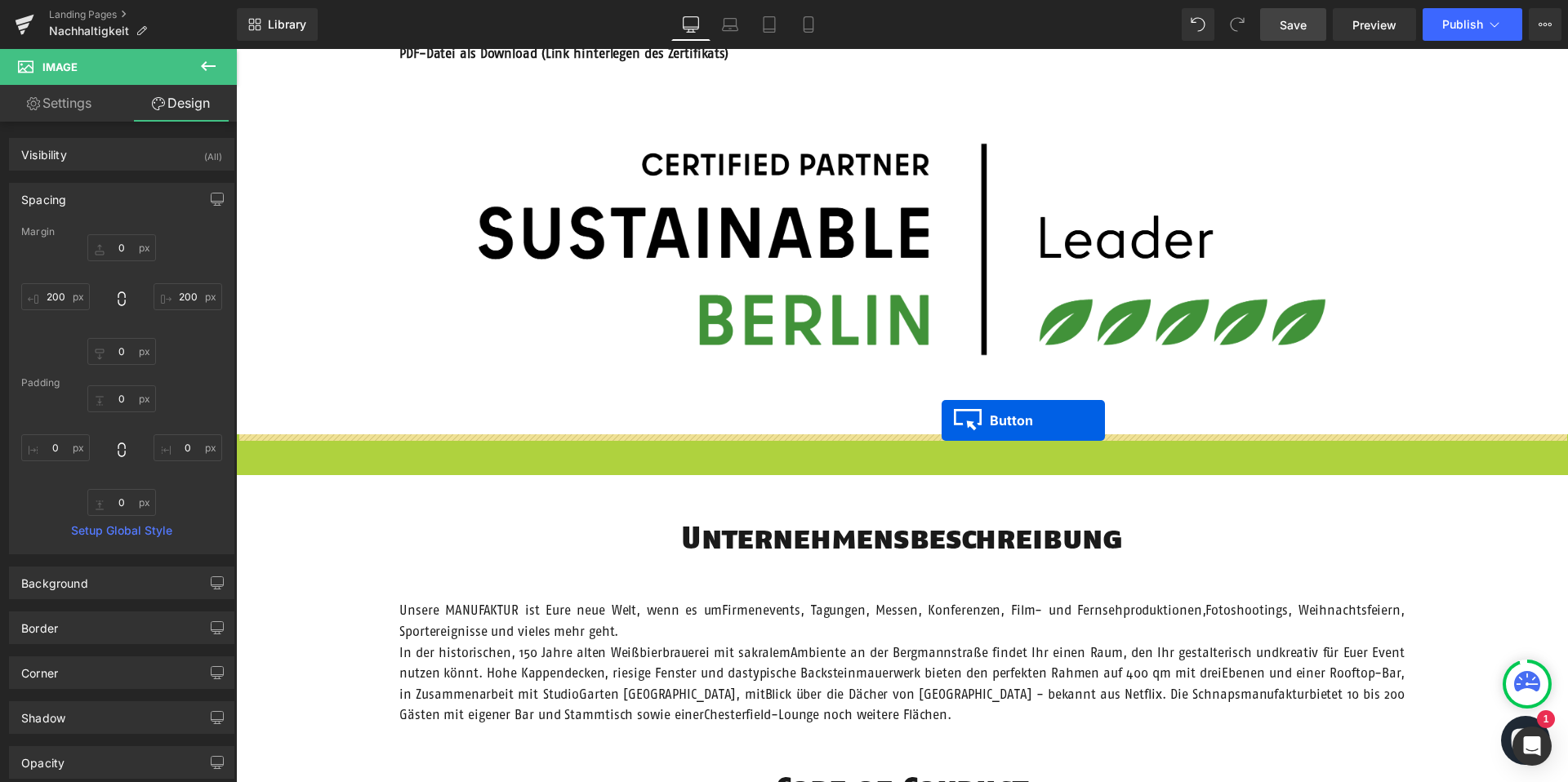
drag, startPoint x: 871, startPoint y: 456, endPoint x: 487, endPoint y: 290, distance: 418.3
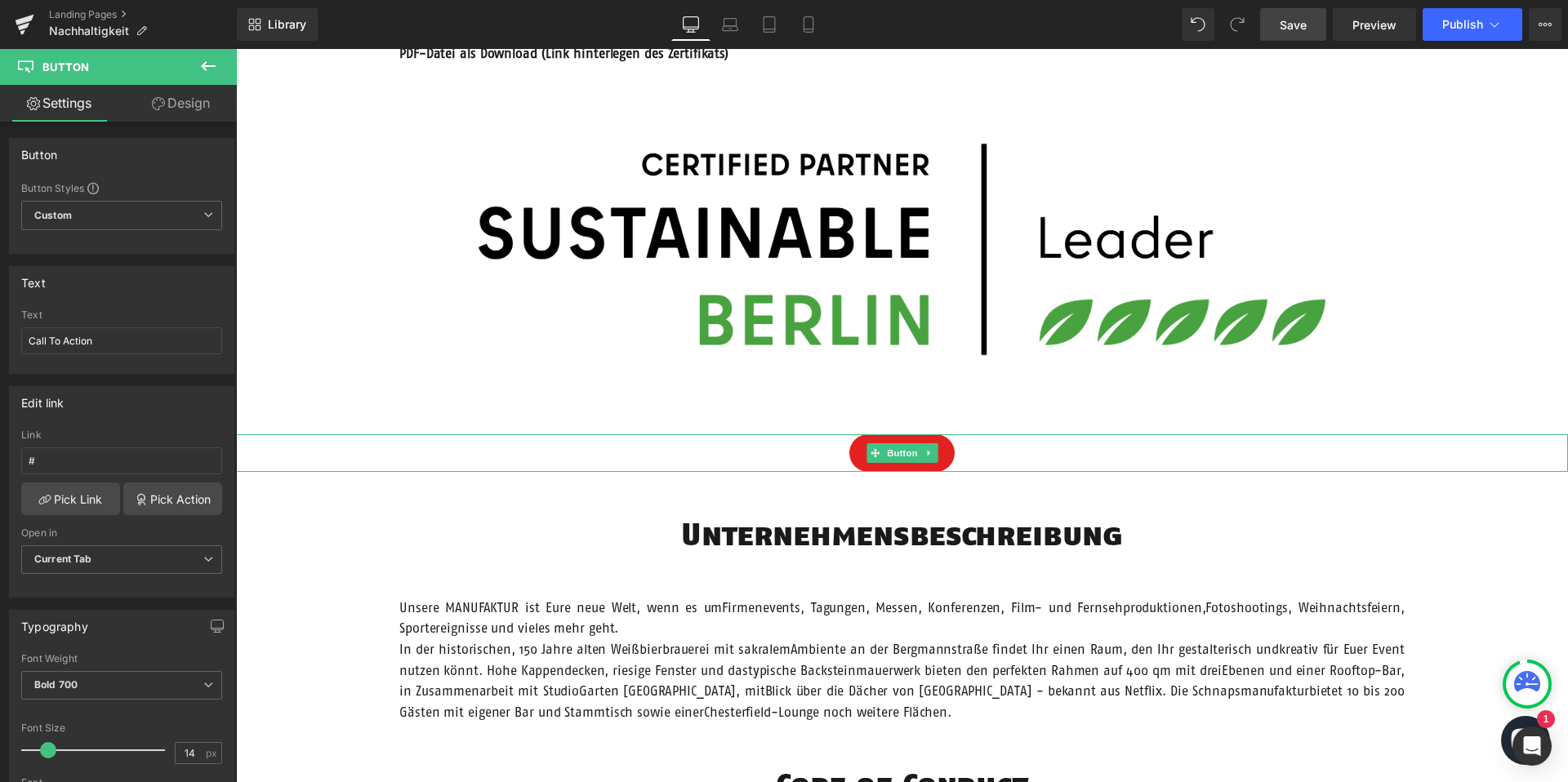
click at [215, 63] on icon at bounding box center [208, 66] width 20 height 20
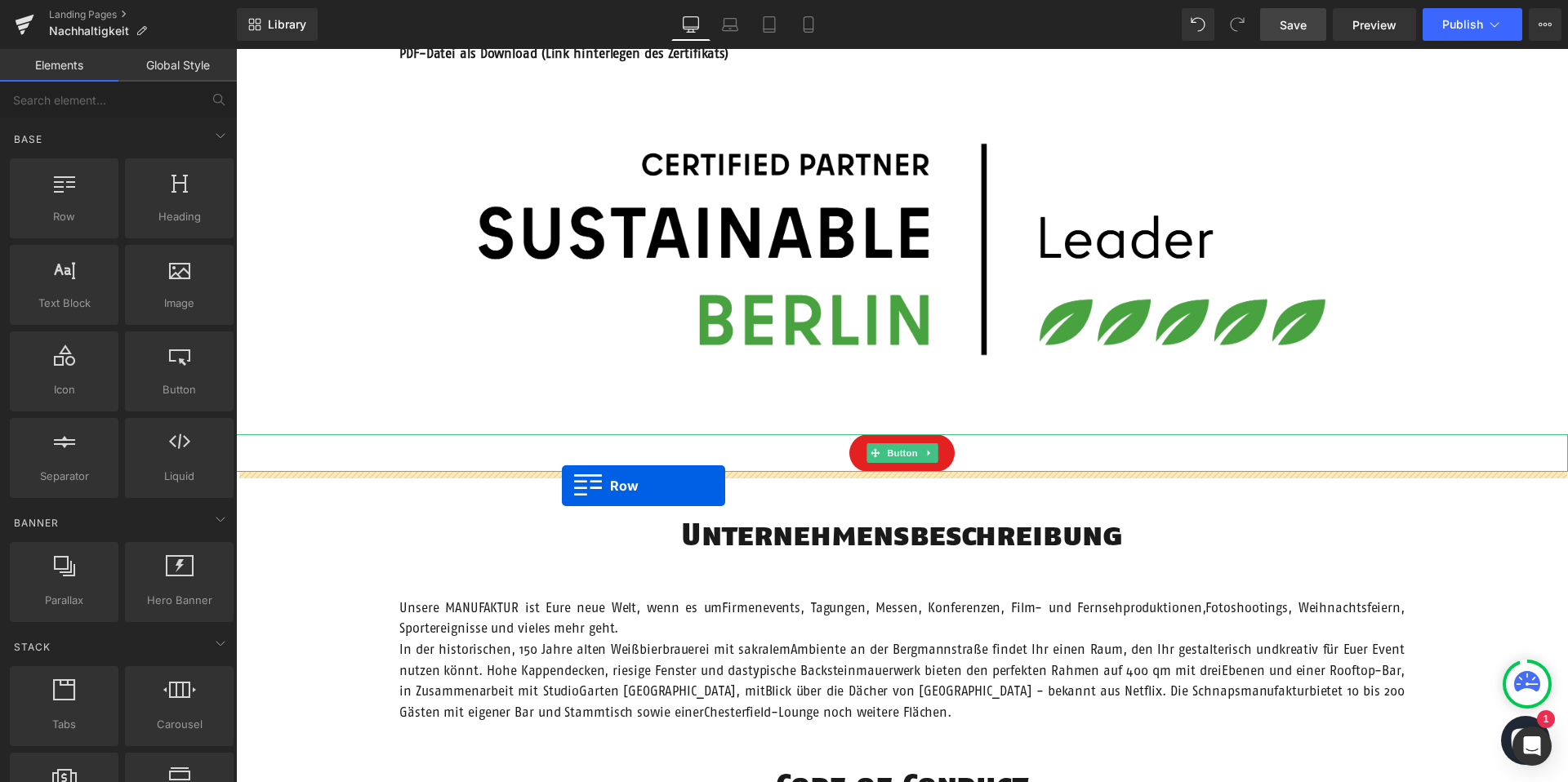
drag, startPoint x: 306, startPoint y: 263, endPoint x: 564, endPoint y: 485, distance: 340.4
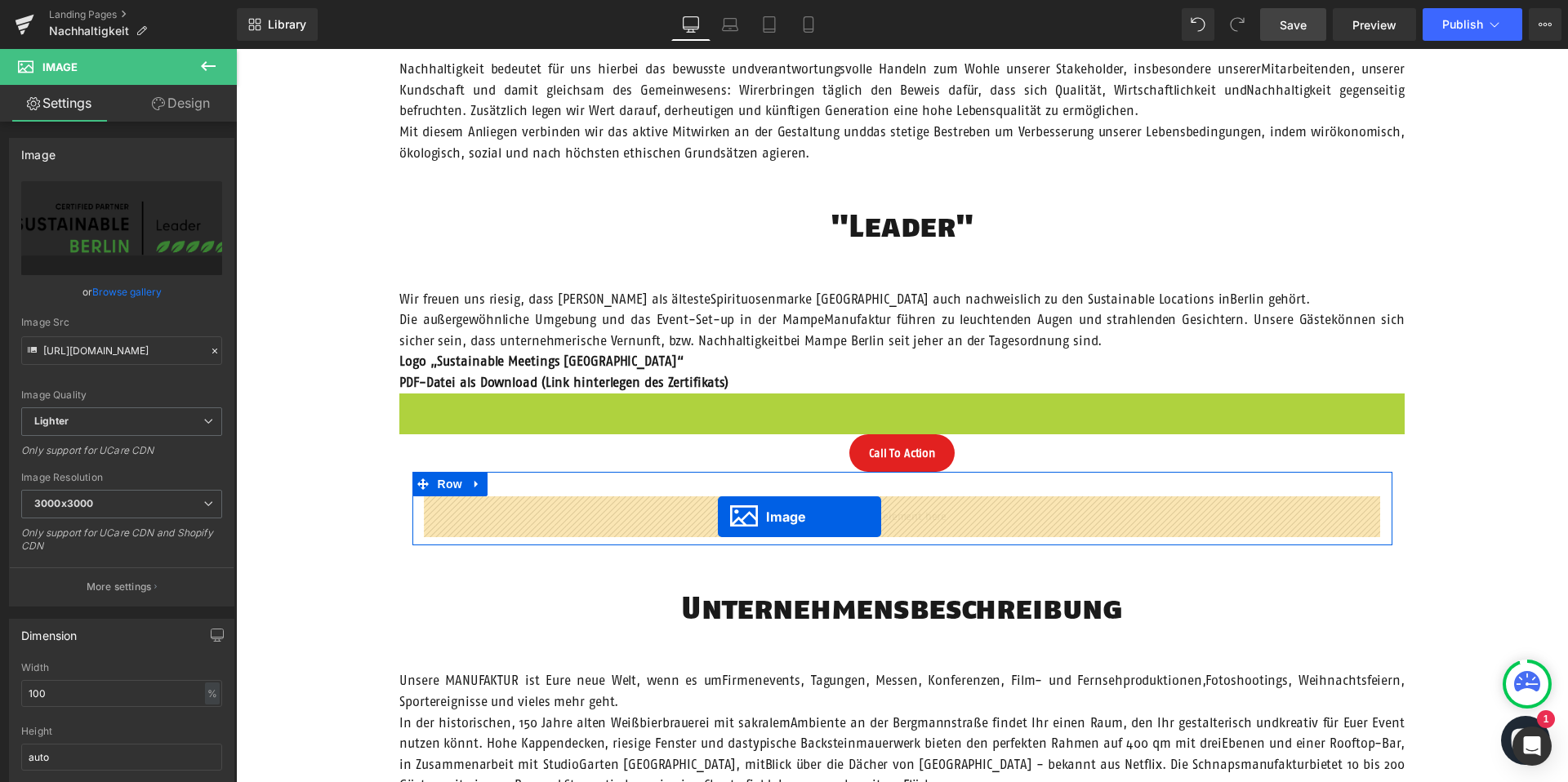
drag, startPoint x: 878, startPoint y: 244, endPoint x: 717, endPoint y: 517, distance: 316.9
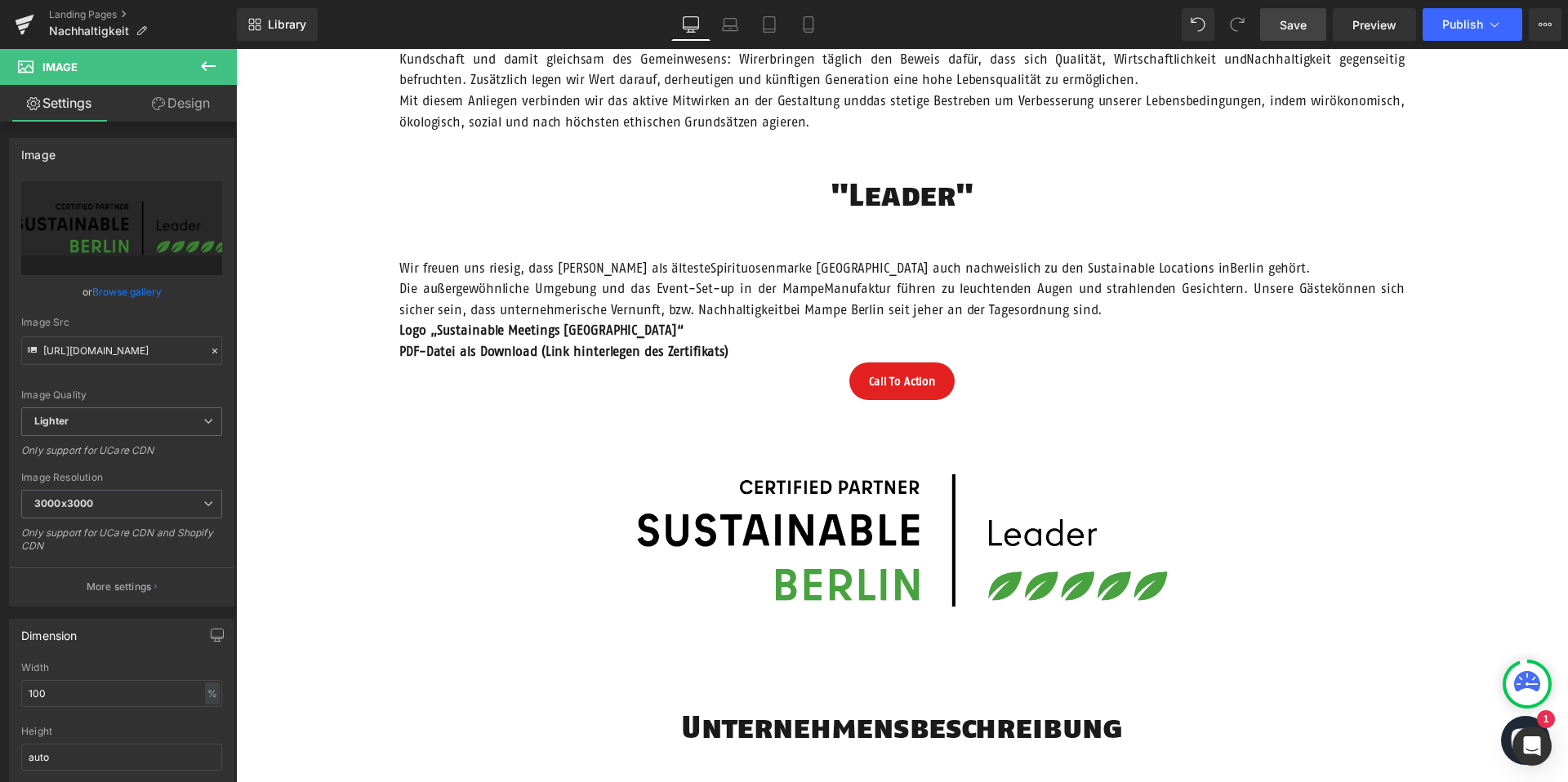
scroll to position [881, 0]
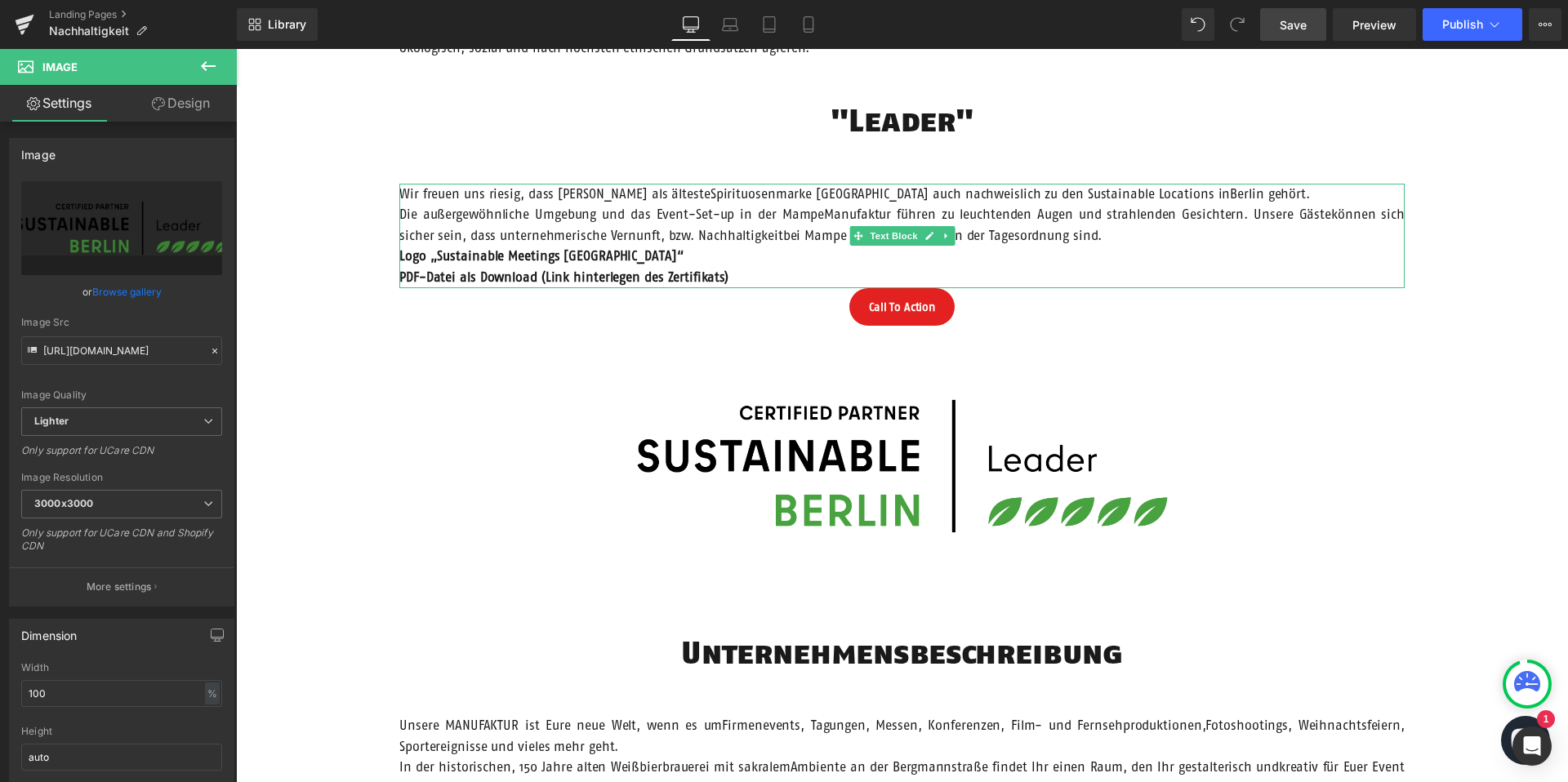
click at [764, 195] on span "Wir freuen uns riesig, dass Mampe Berlin als ältesteSpirituosenmarke Berlins au…" at bounding box center [855, 193] width 911 height 15
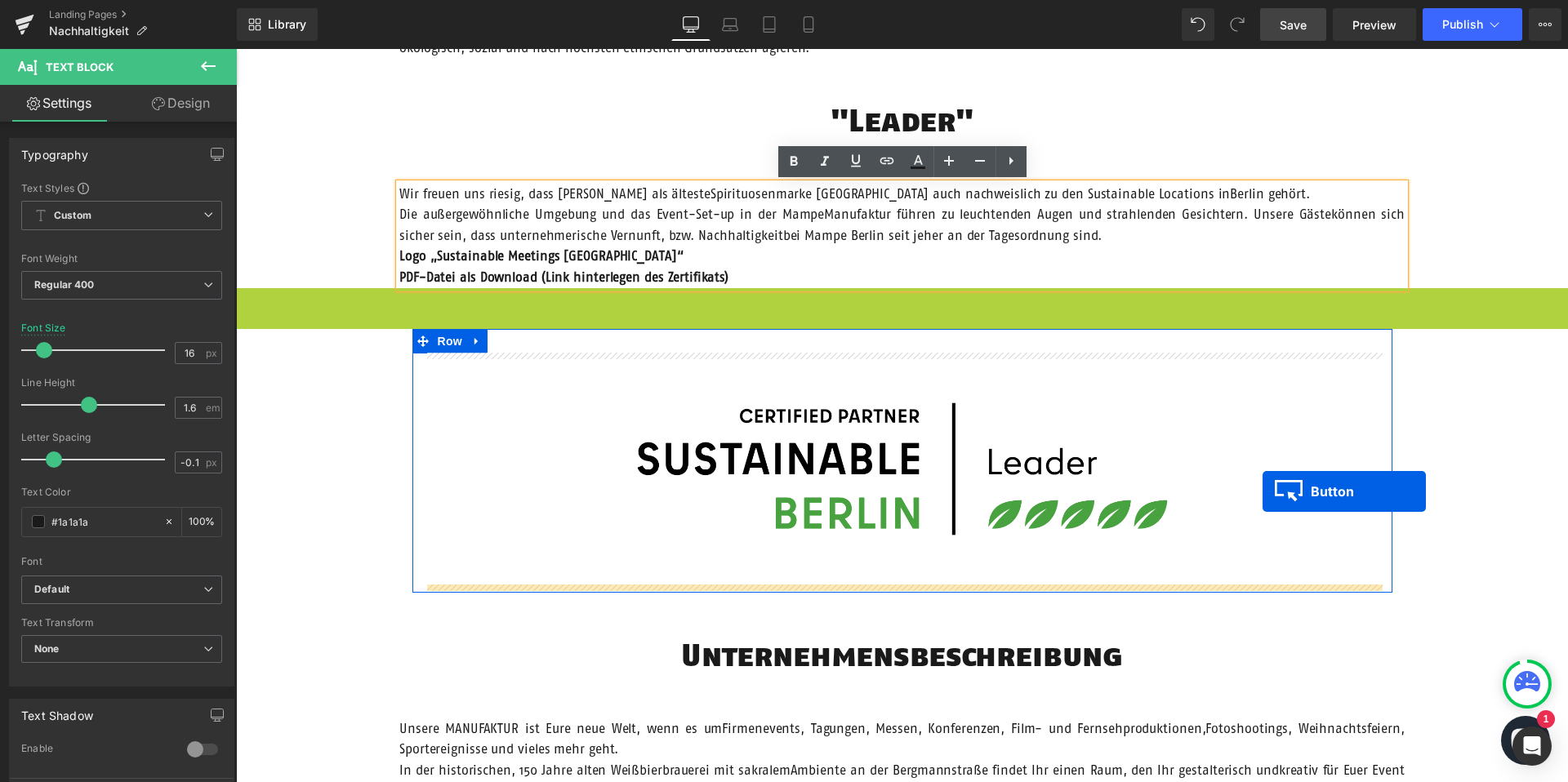
drag, startPoint x: 871, startPoint y: 305, endPoint x: 1262, endPoint y: 492, distance: 433.4
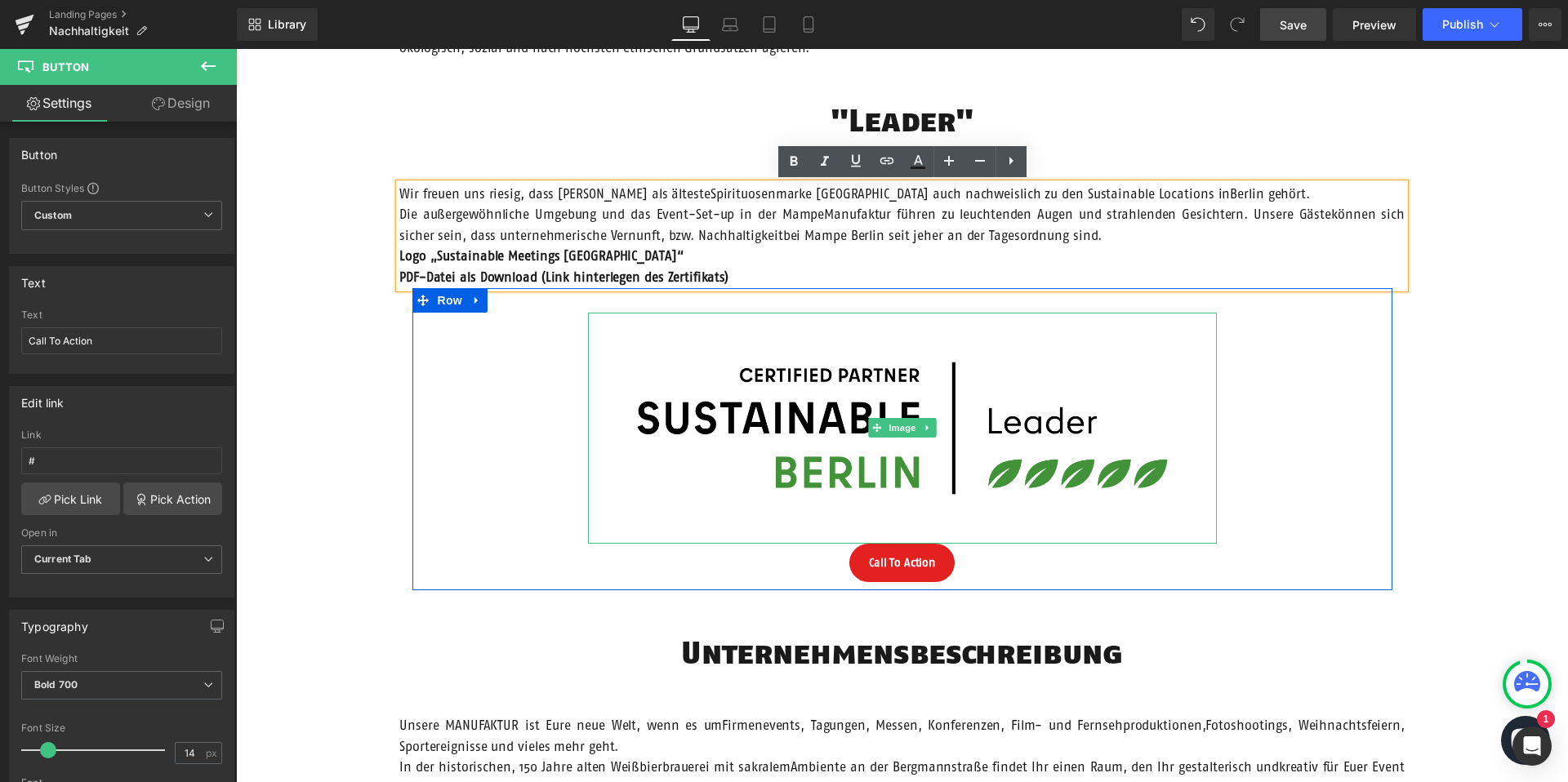
click at [894, 455] on img at bounding box center [902, 429] width 629 height 232
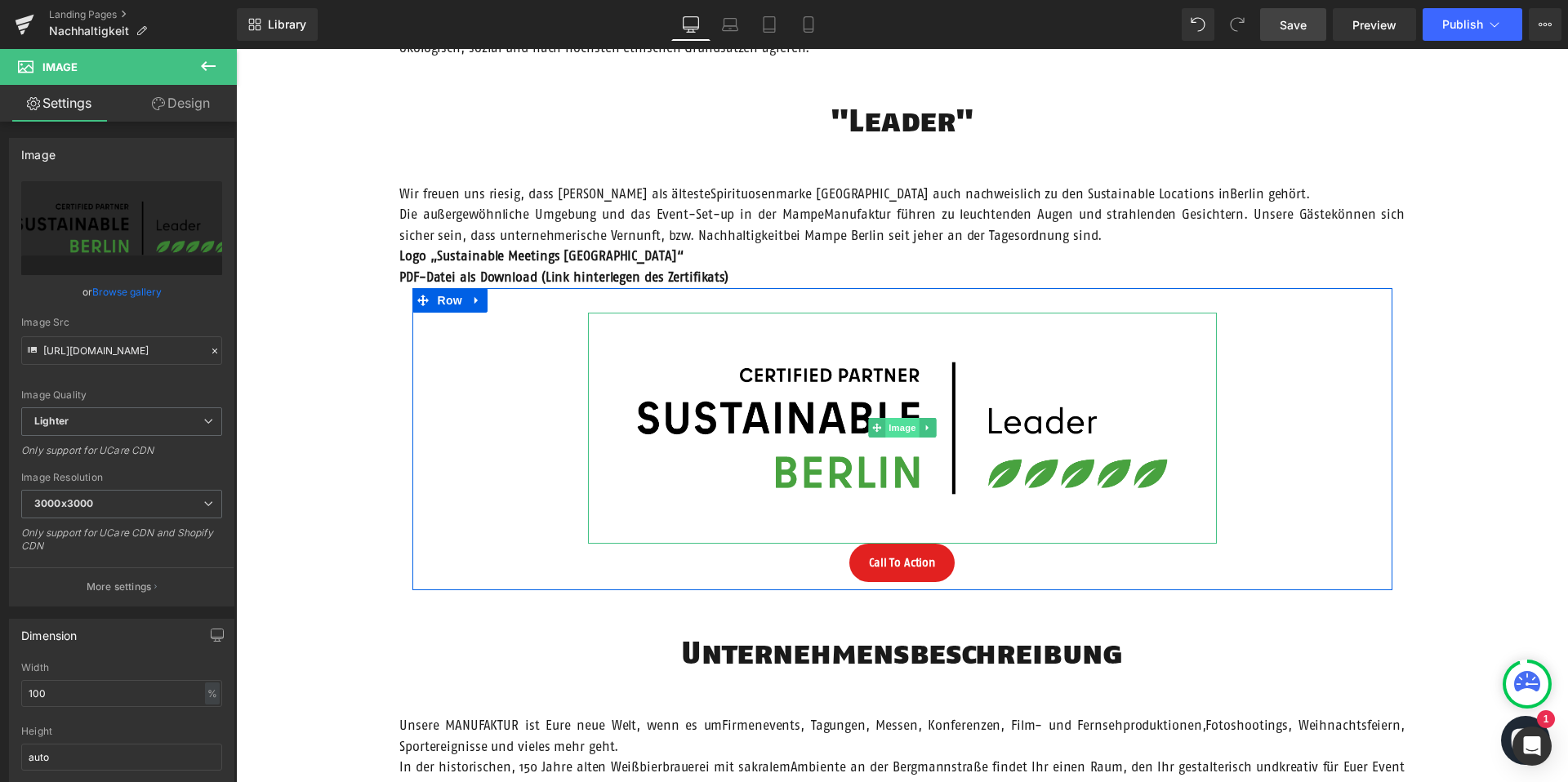
click at [900, 425] on span "Image" at bounding box center [902, 428] width 34 height 20
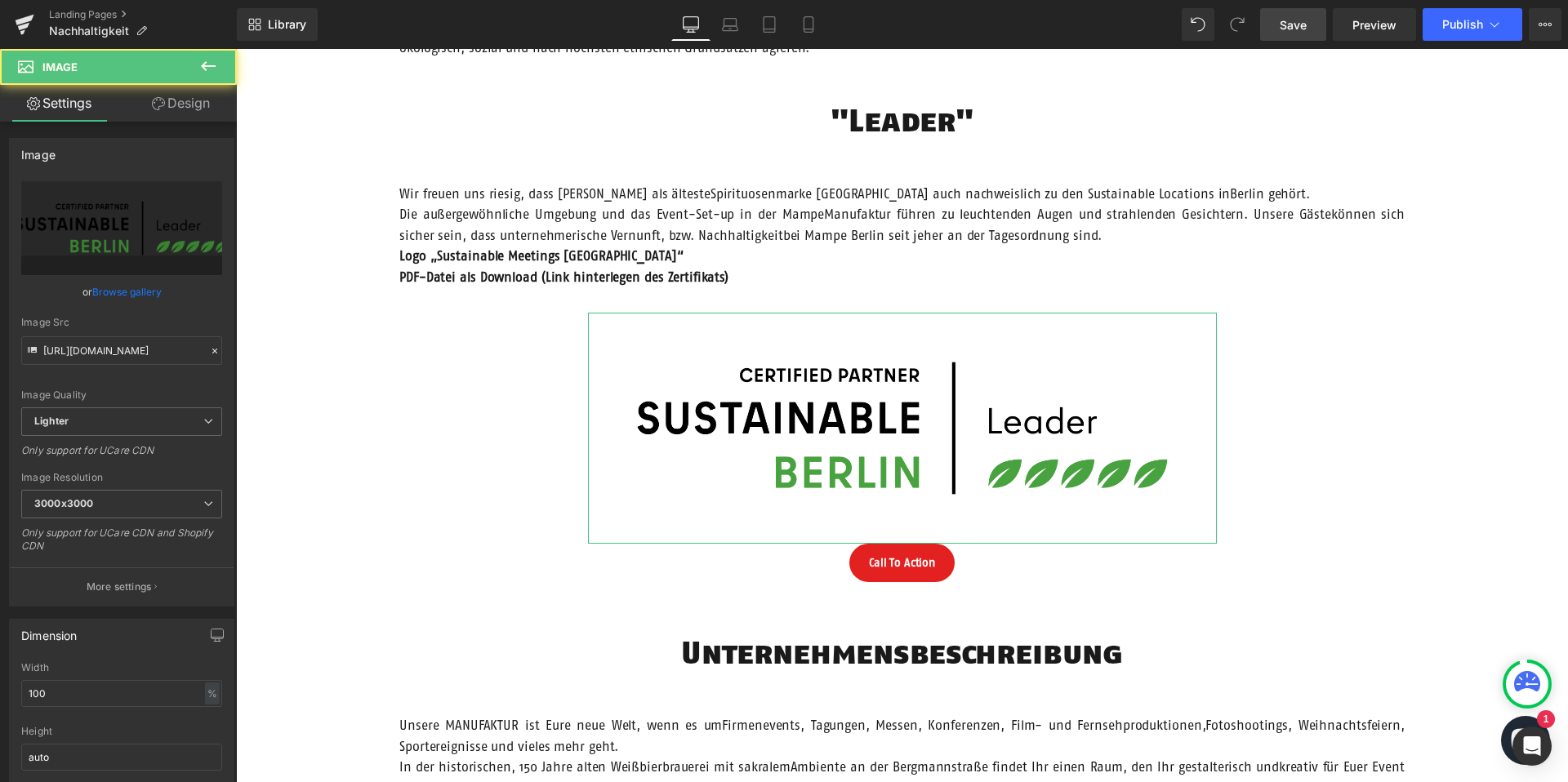
click at [204, 111] on link "Design" at bounding box center [181, 103] width 119 height 37
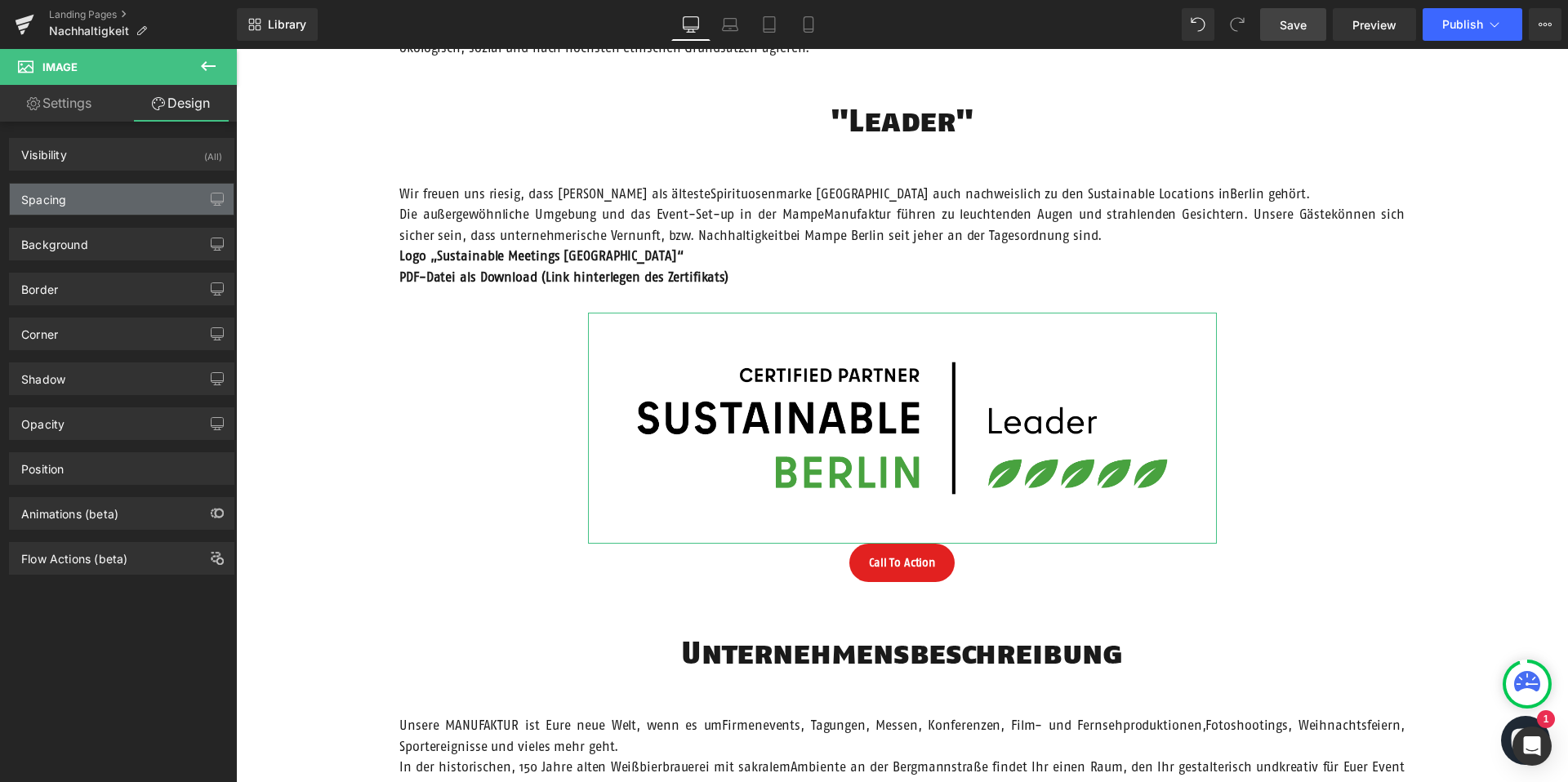
type input "0"
type input "200"
type input "0"
type input "200"
type input "0"
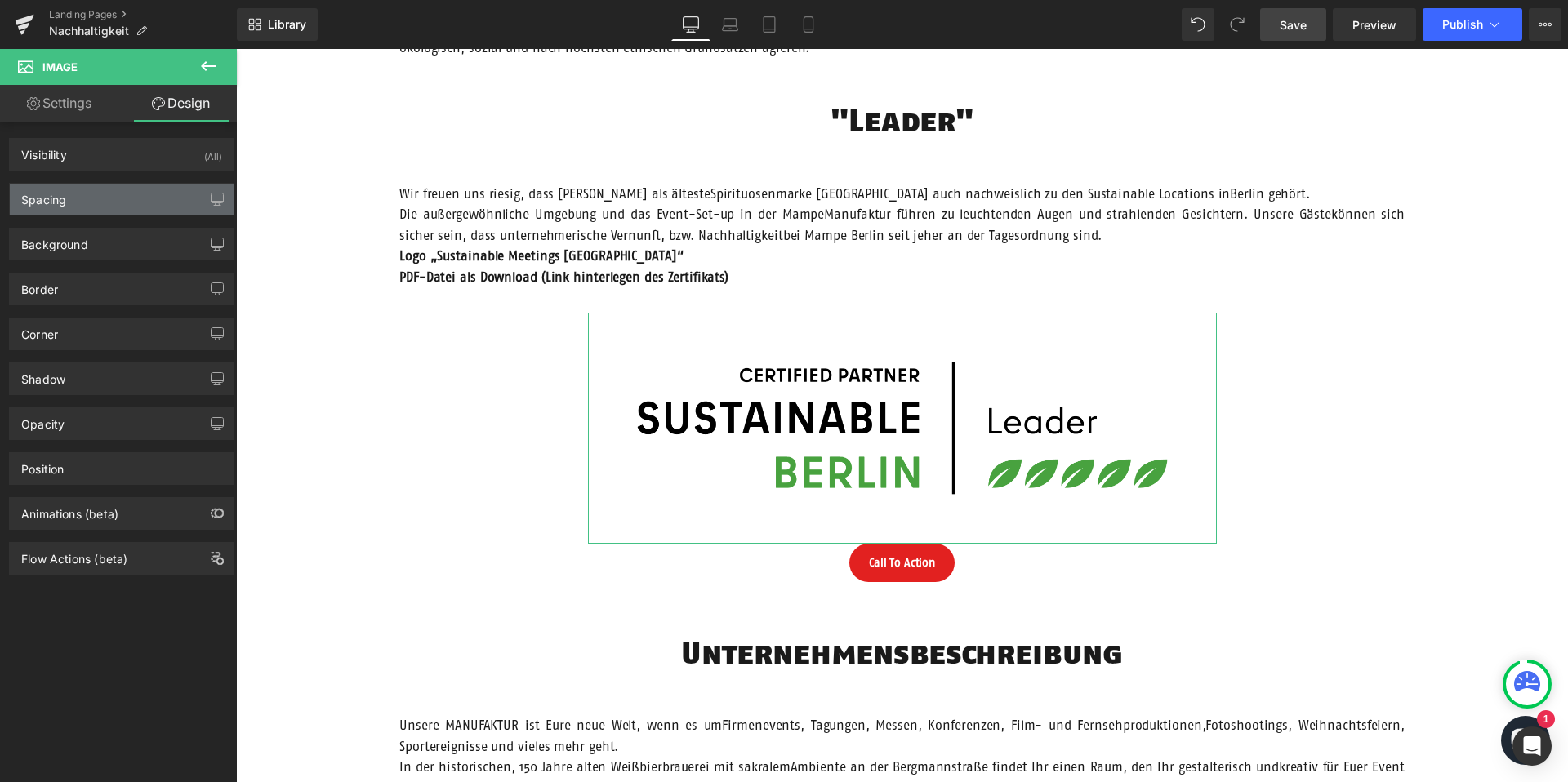
type input "0"
click at [108, 206] on div "Spacing" at bounding box center [121, 199] width 223 height 31
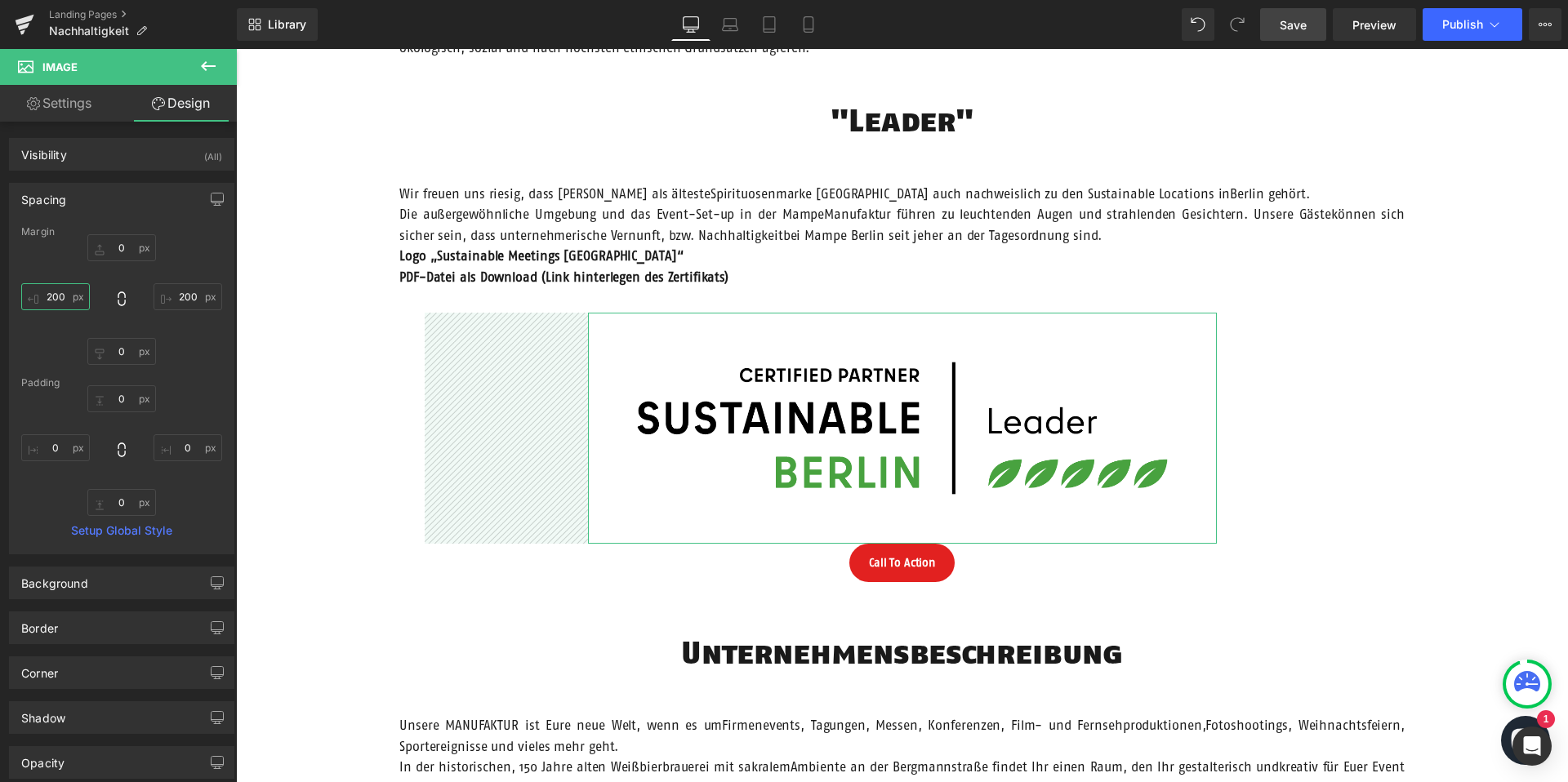
click at [55, 297] on input "200" at bounding box center [56, 296] width 69 height 27
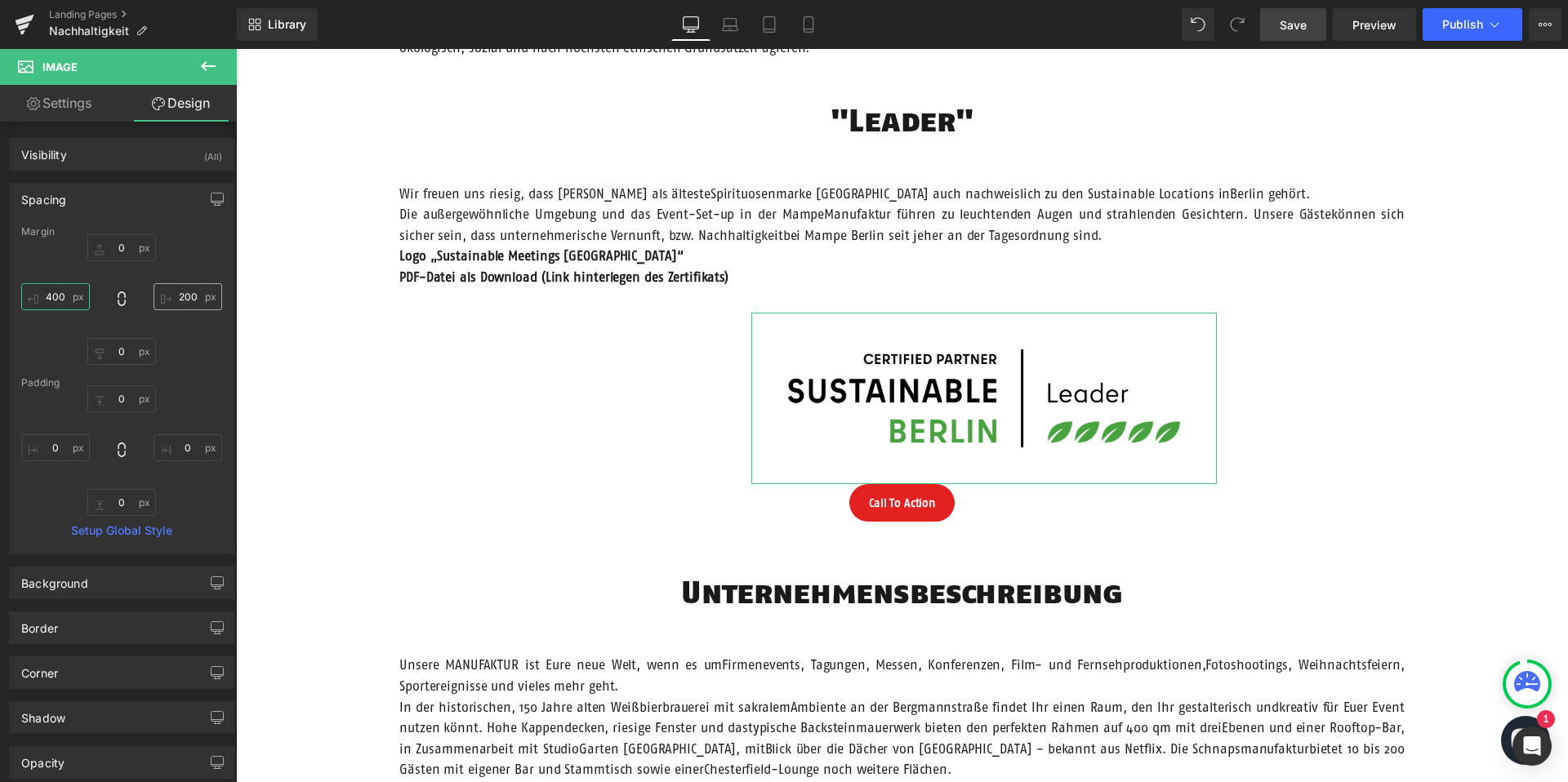
type input "400"
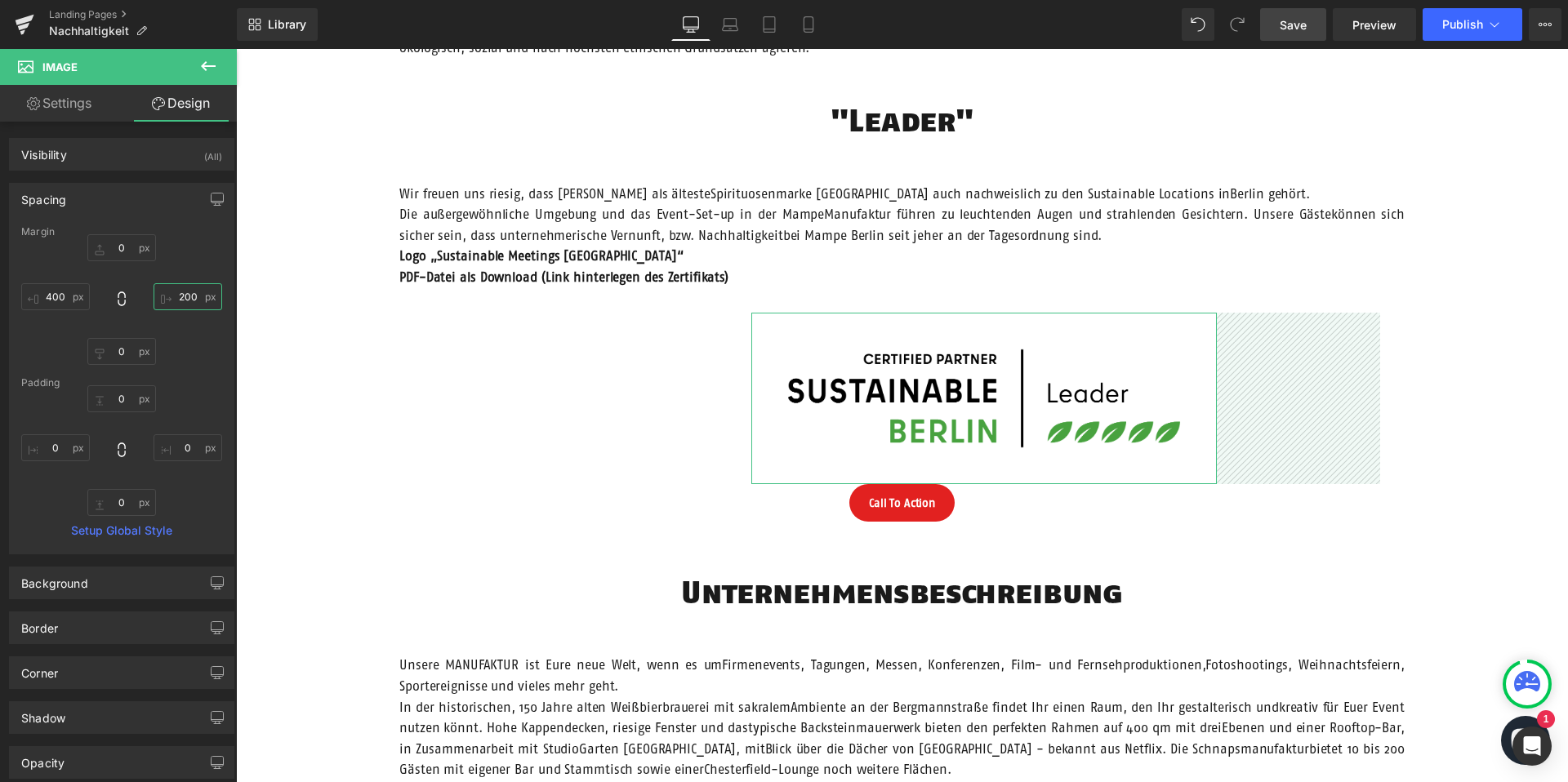
click at [174, 296] on input "200" at bounding box center [188, 296] width 69 height 27
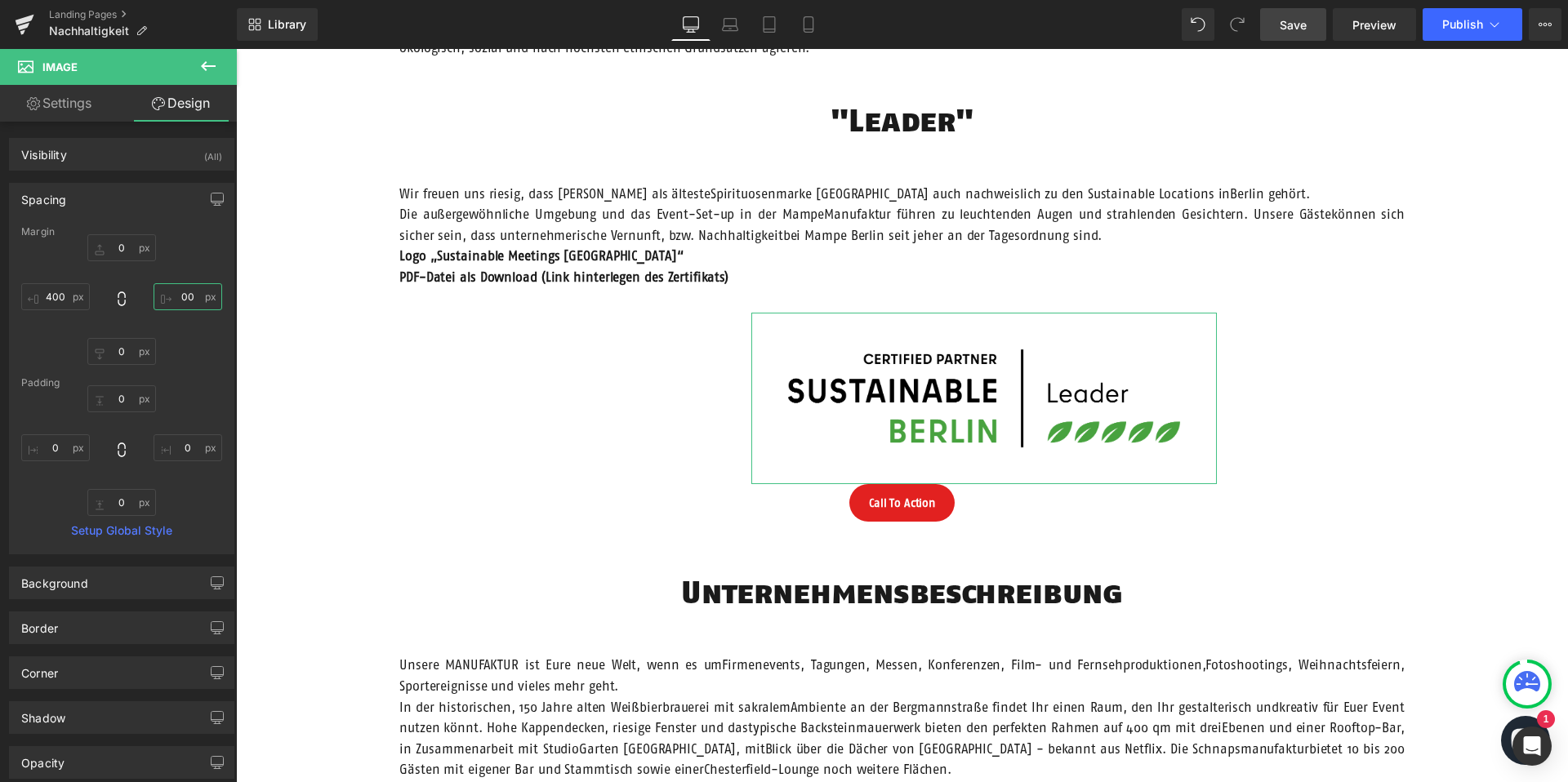
type input "400"
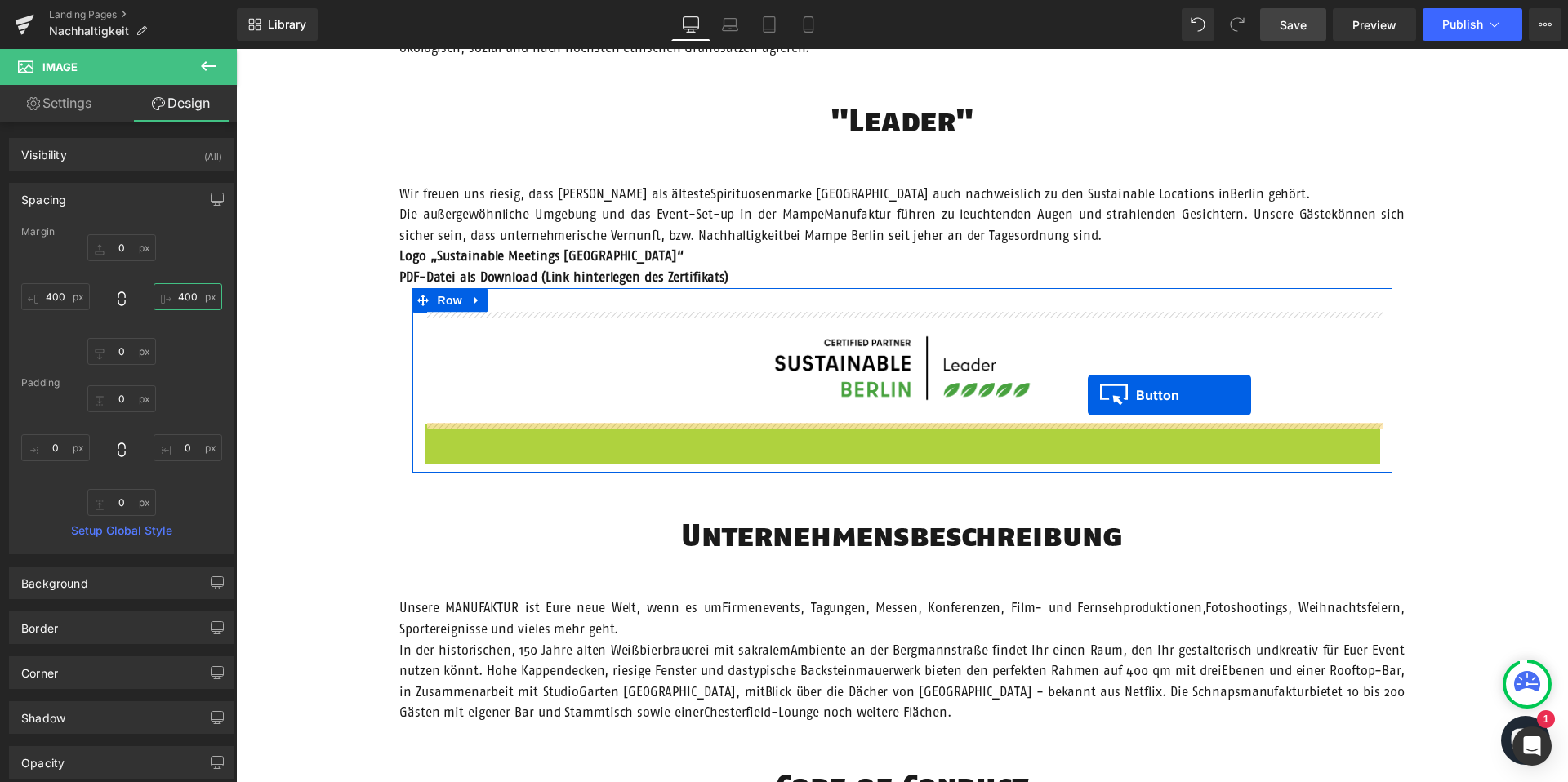
drag, startPoint x: 874, startPoint y: 441, endPoint x: 1063, endPoint y: 417, distance: 190.5
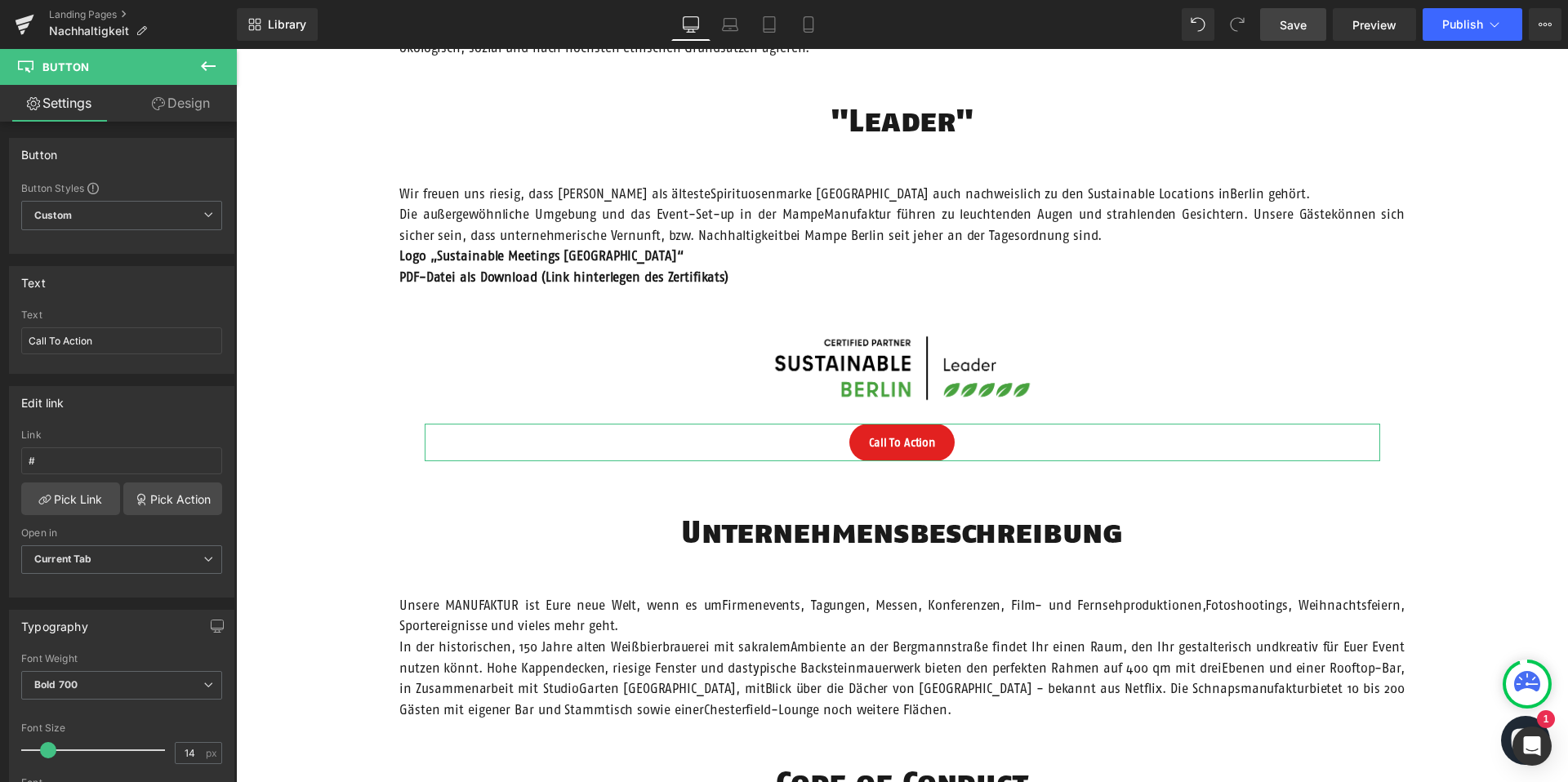
click at [156, 113] on link "Design" at bounding box center [181, 103] width 119 height 37
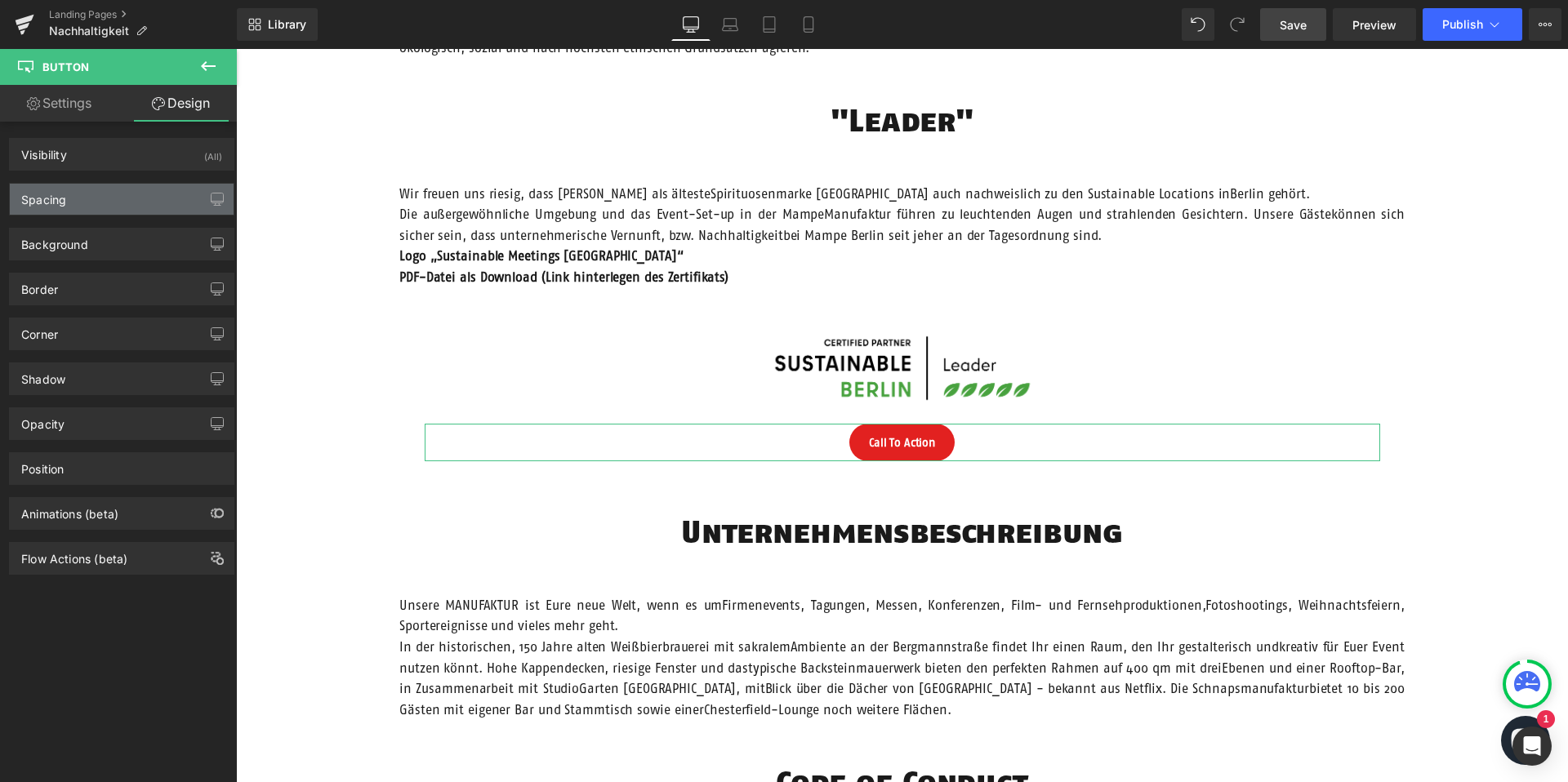
click at [111, 207] on div "Spacing" at bounding box center [121, 199] width 223 height 31
type input "0"
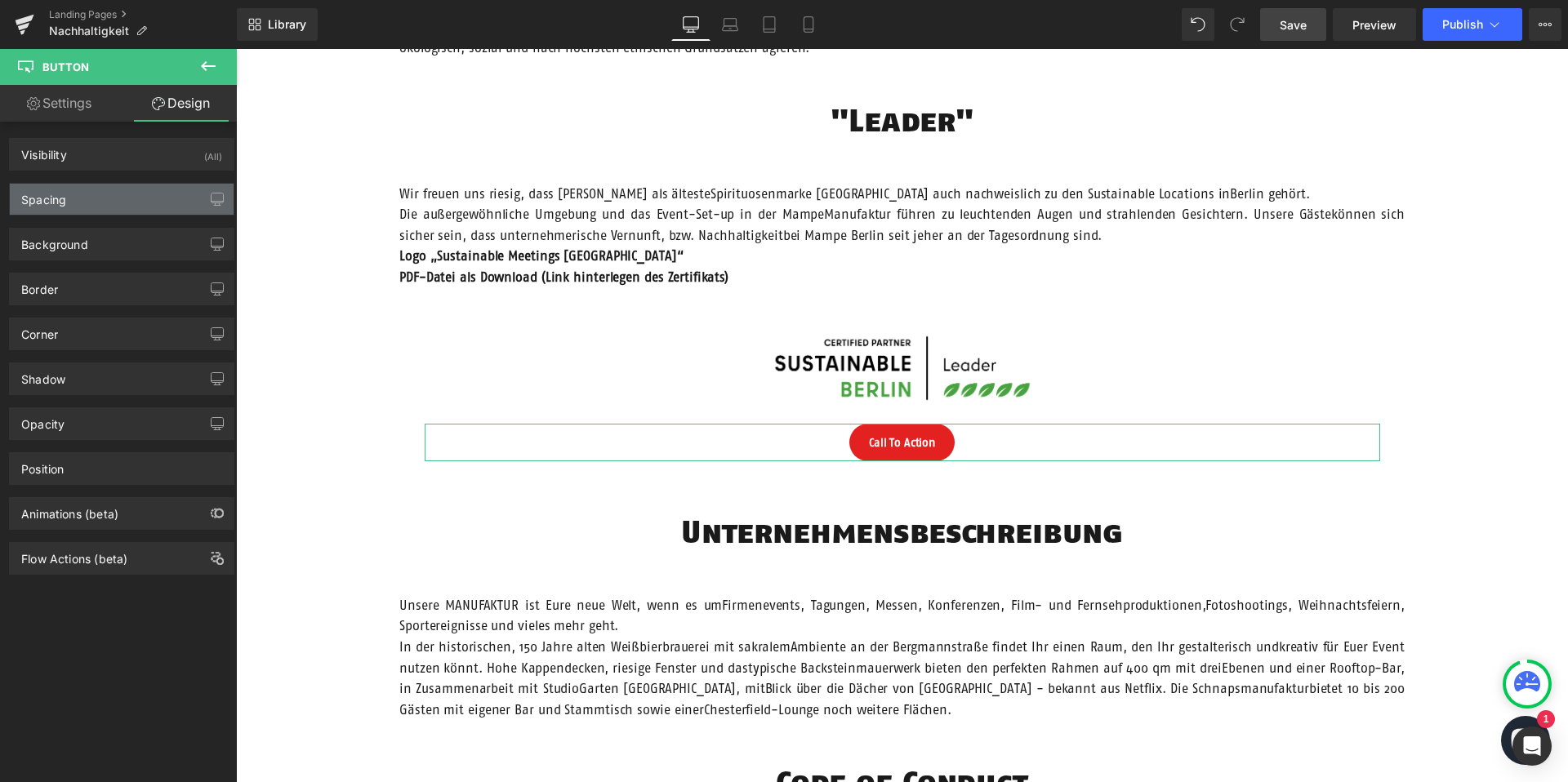
type input "12"
type input "24"
type input "12"
type input "24"
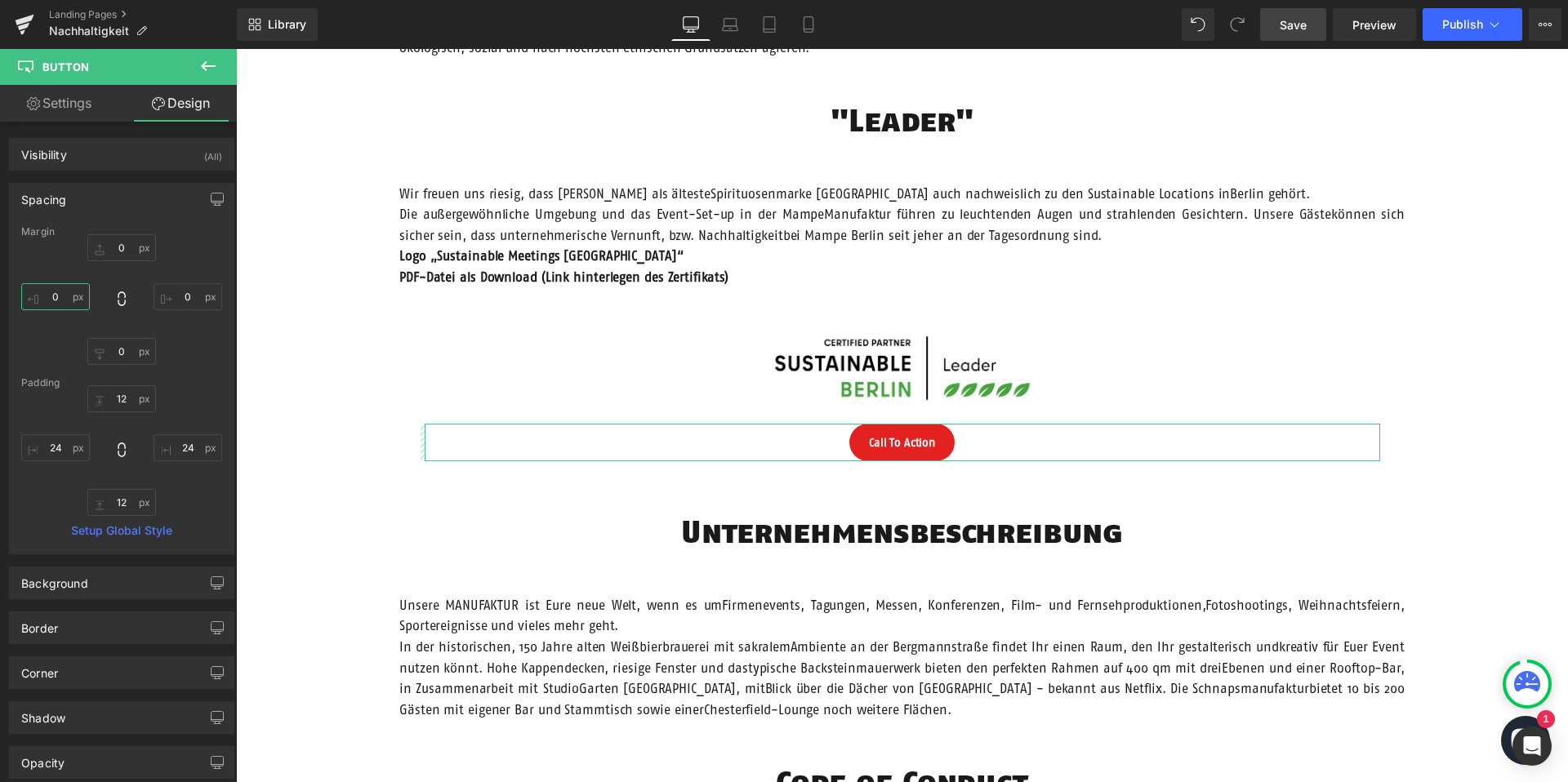
click at [58, 296] on input "0" at bounding box center [56, 296] width 69 height 27
type input "400"
click at [183, 296] on input "0" at bounding box center [188, 296] width 69 height 27
type input "400"
click at [613, 517] on div "Unsere Verantwortung Text Block Hero Banner Vision Heading Wir möchten Menschen…" at bounding box center [902, 489] width 1332 height 2379
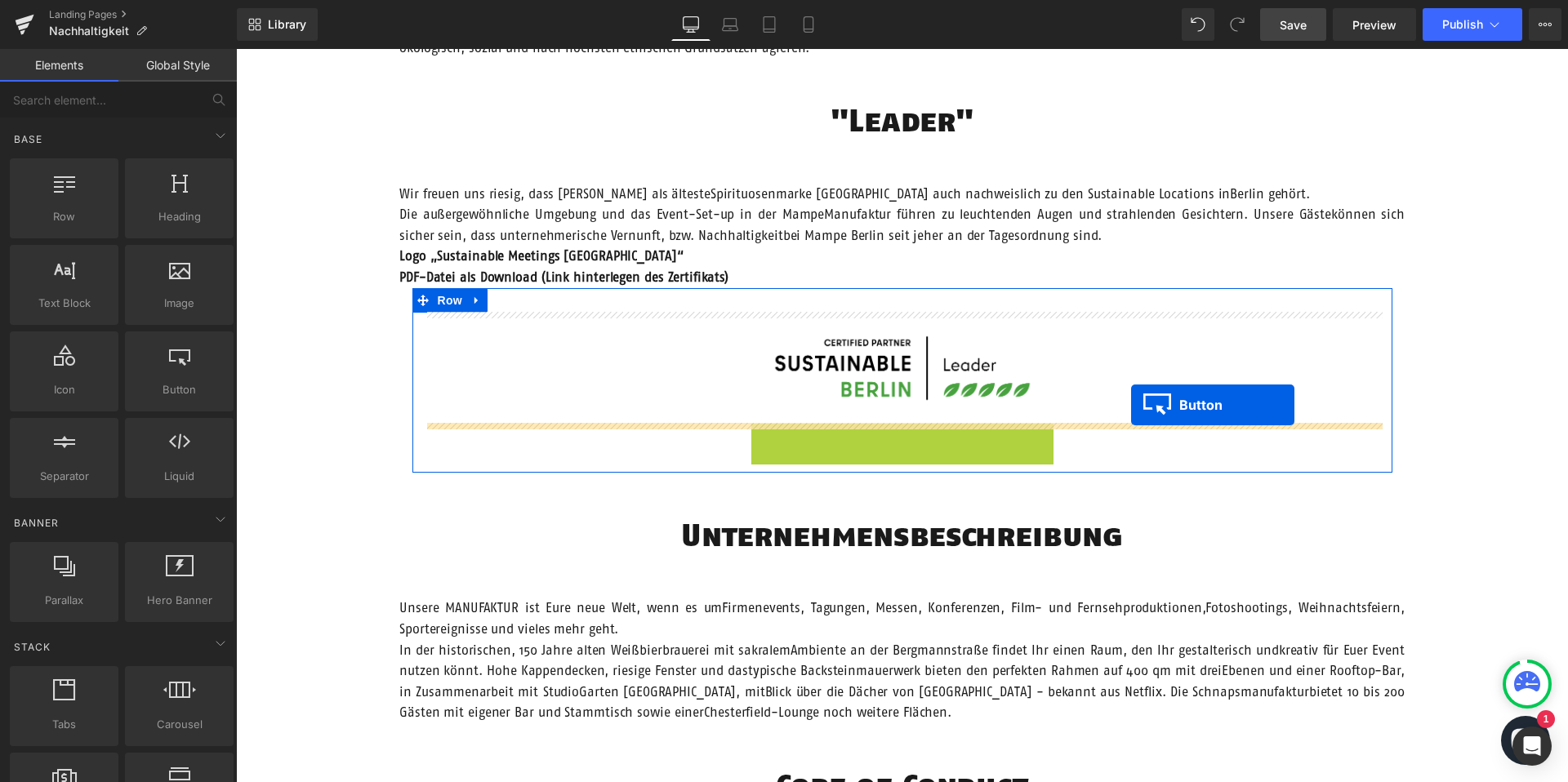
drag, startPoint x: 869, startPoint y: 439, endPoint x: 1119, endPoint y: 412, distance: 251.5
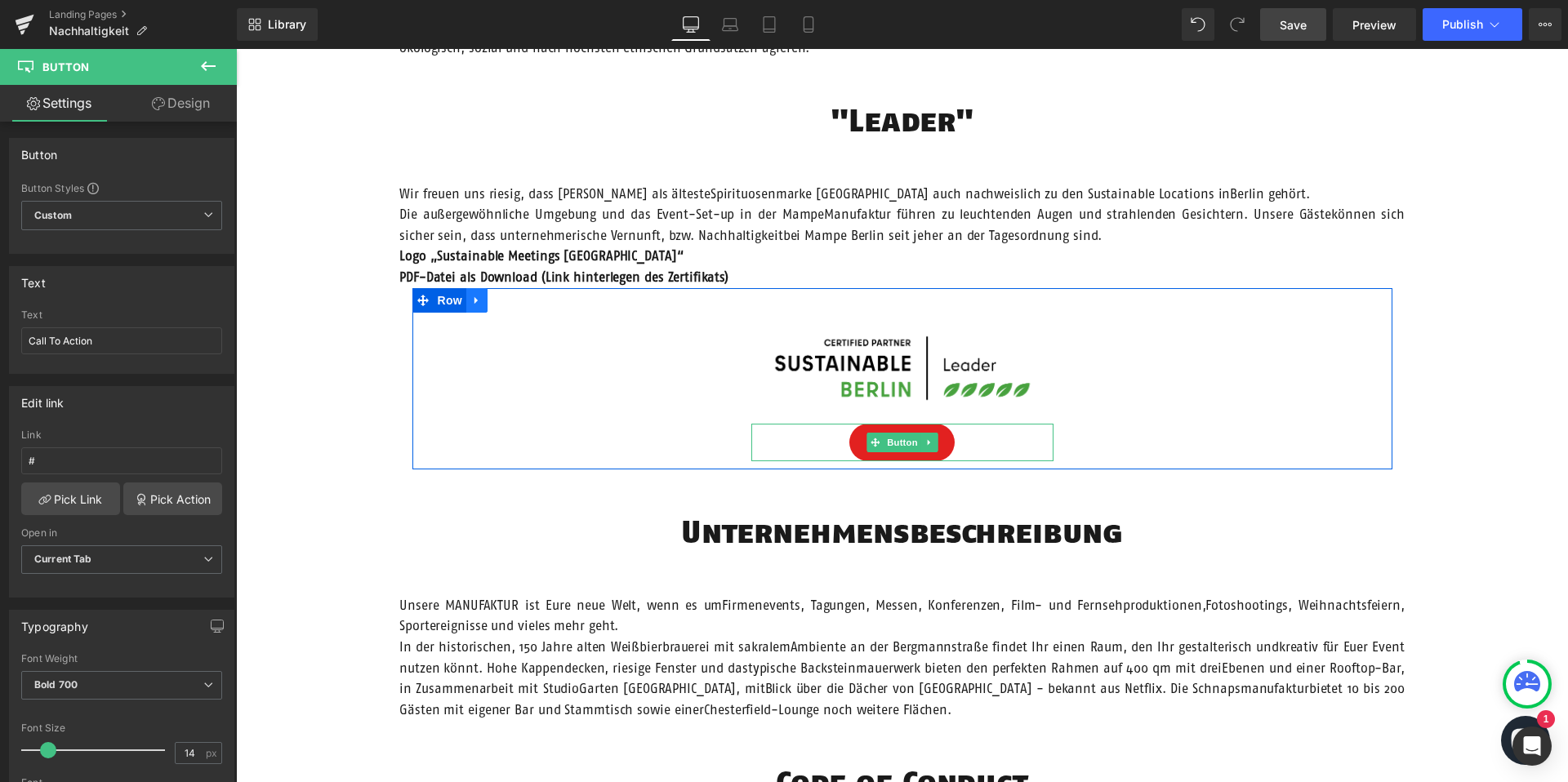
click at [471, 302] on icon at bounding box center [476, 300] width 11 height 12
click at [445, 298] on span "Row" at bounding box center [450, 300] width 33 height 25
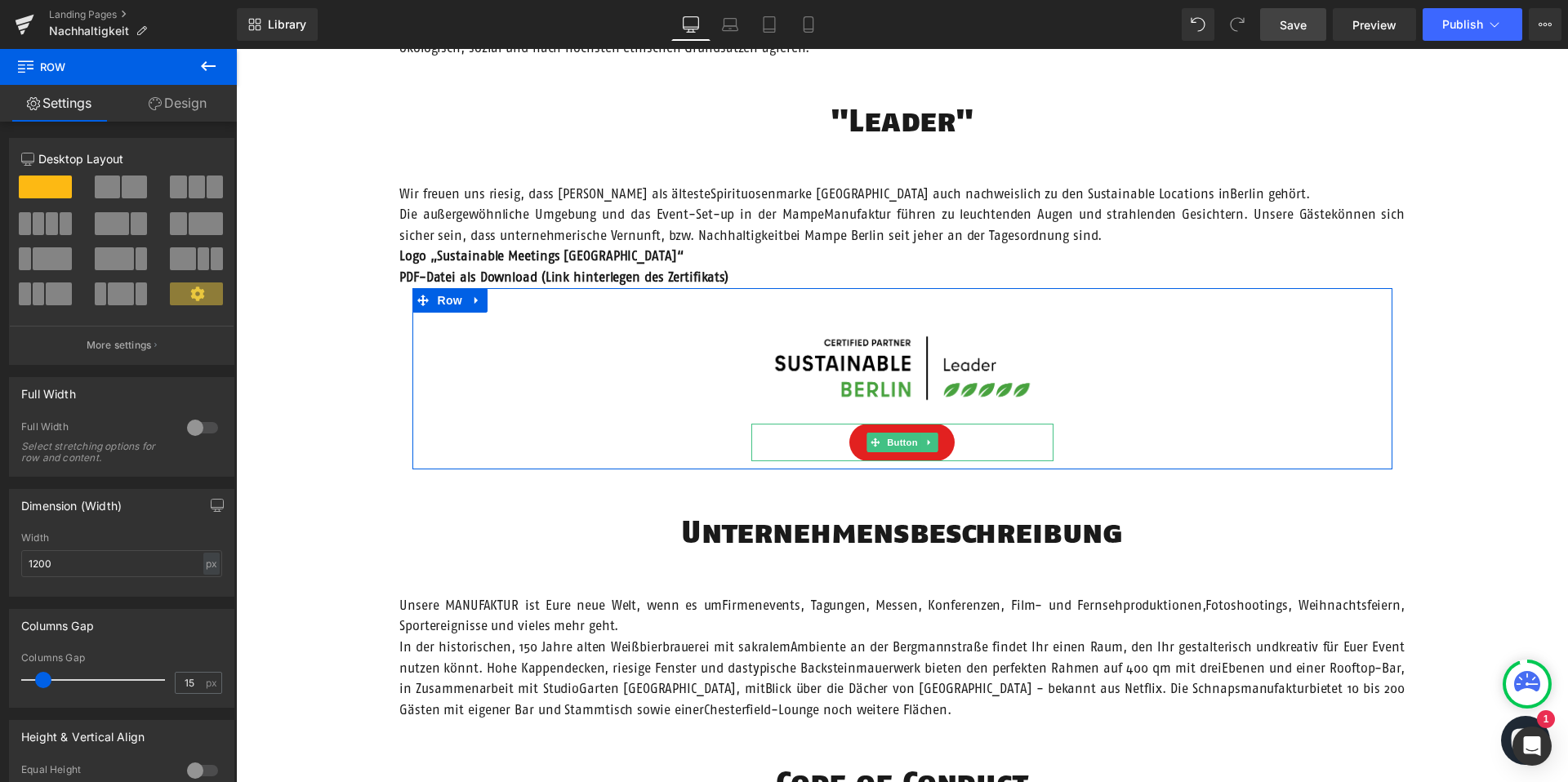
click at [133, 181] on span at bounding box center [134, 186] width 25 height 23
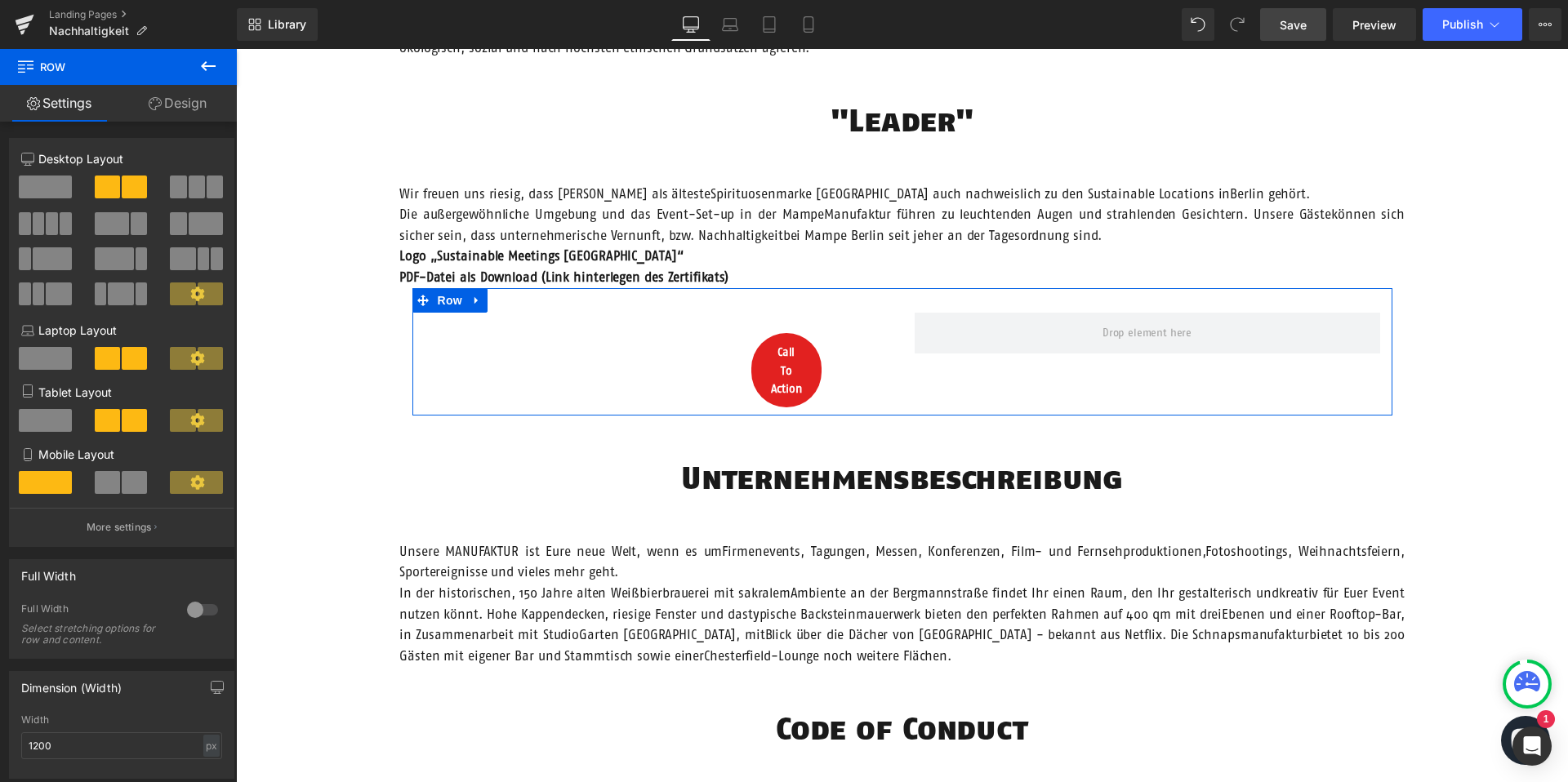
click at [30, 191] on span at bounding box center [46, 186] width 53 height 23
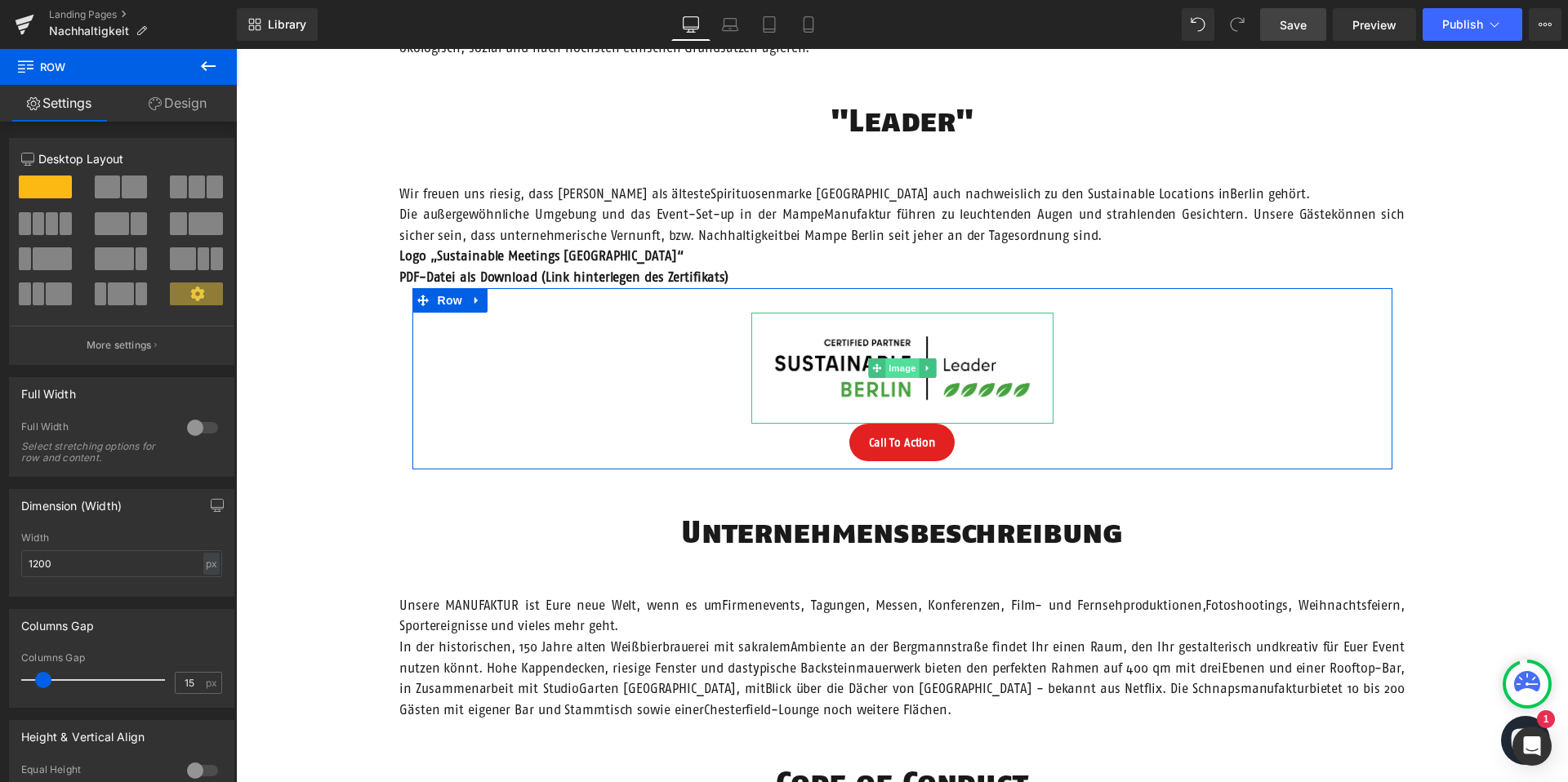
click at [903, 366] on span "Image" at bounding box center [902, 368] width 34 height 20
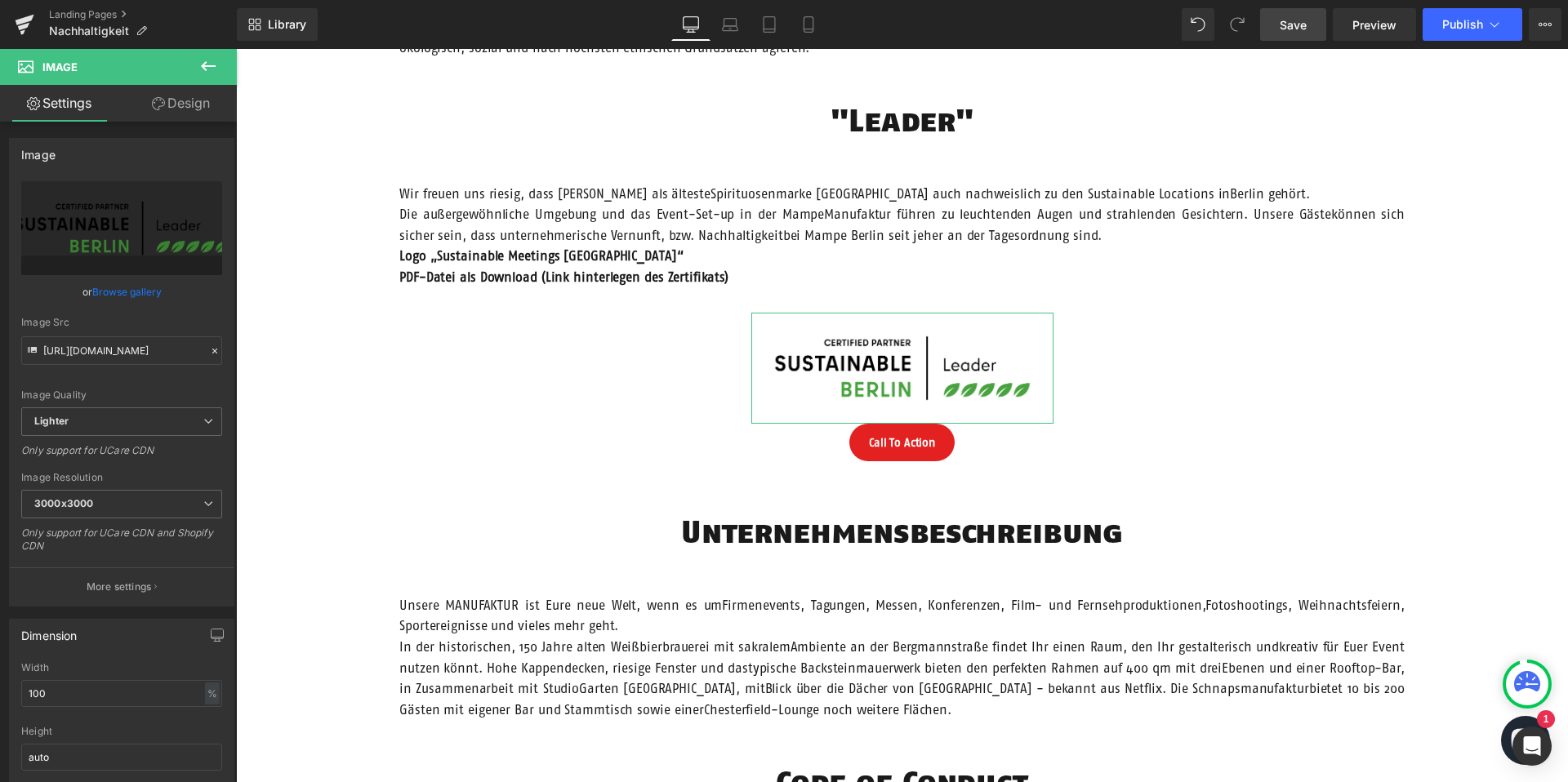
click at [174, 112] on link "Design" at bounding box center [181, 103] width 119 height 37
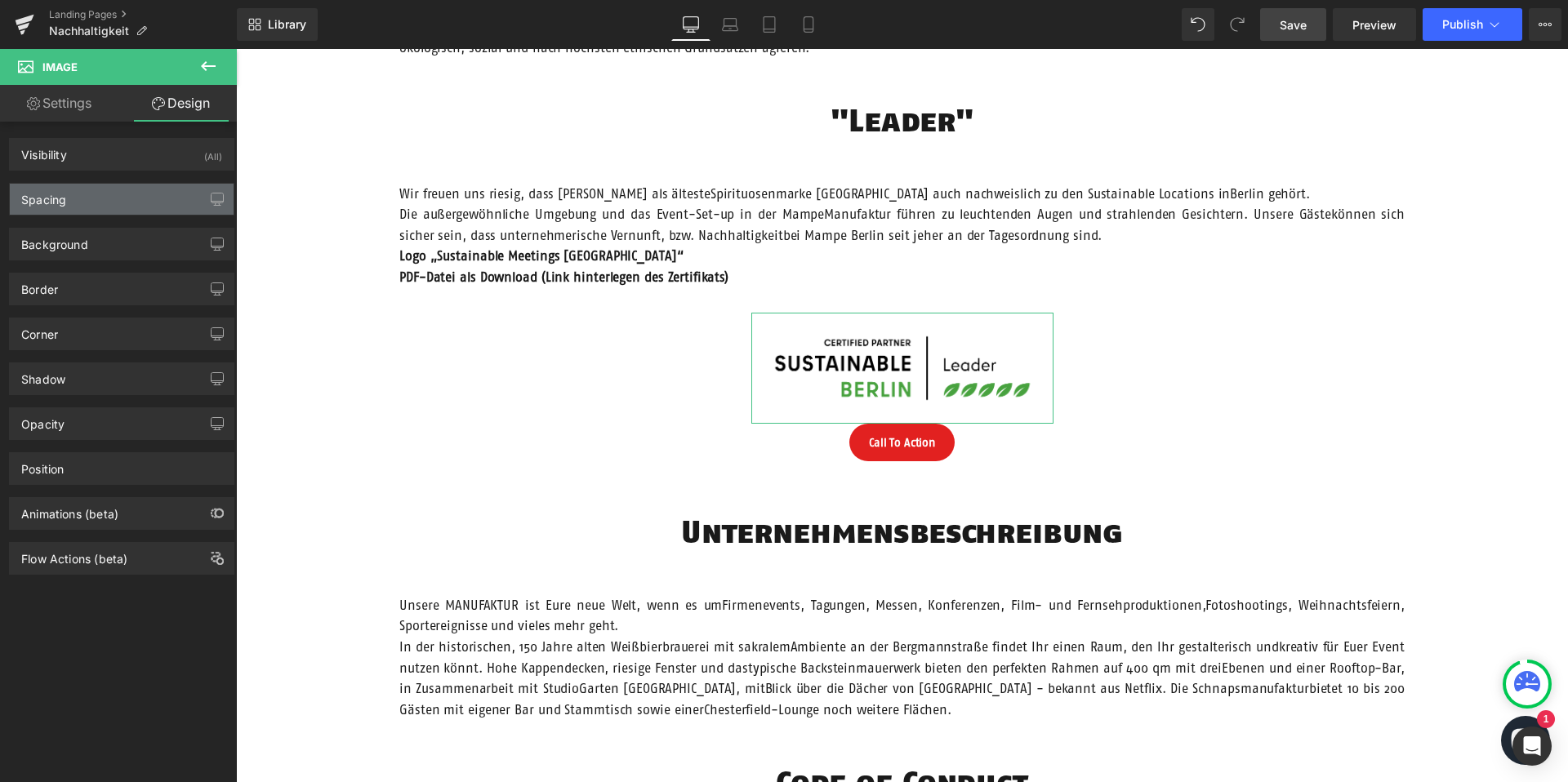
click at [104, 209] on div "Spacing" at bounding box center [121, 199] width 223 height 31
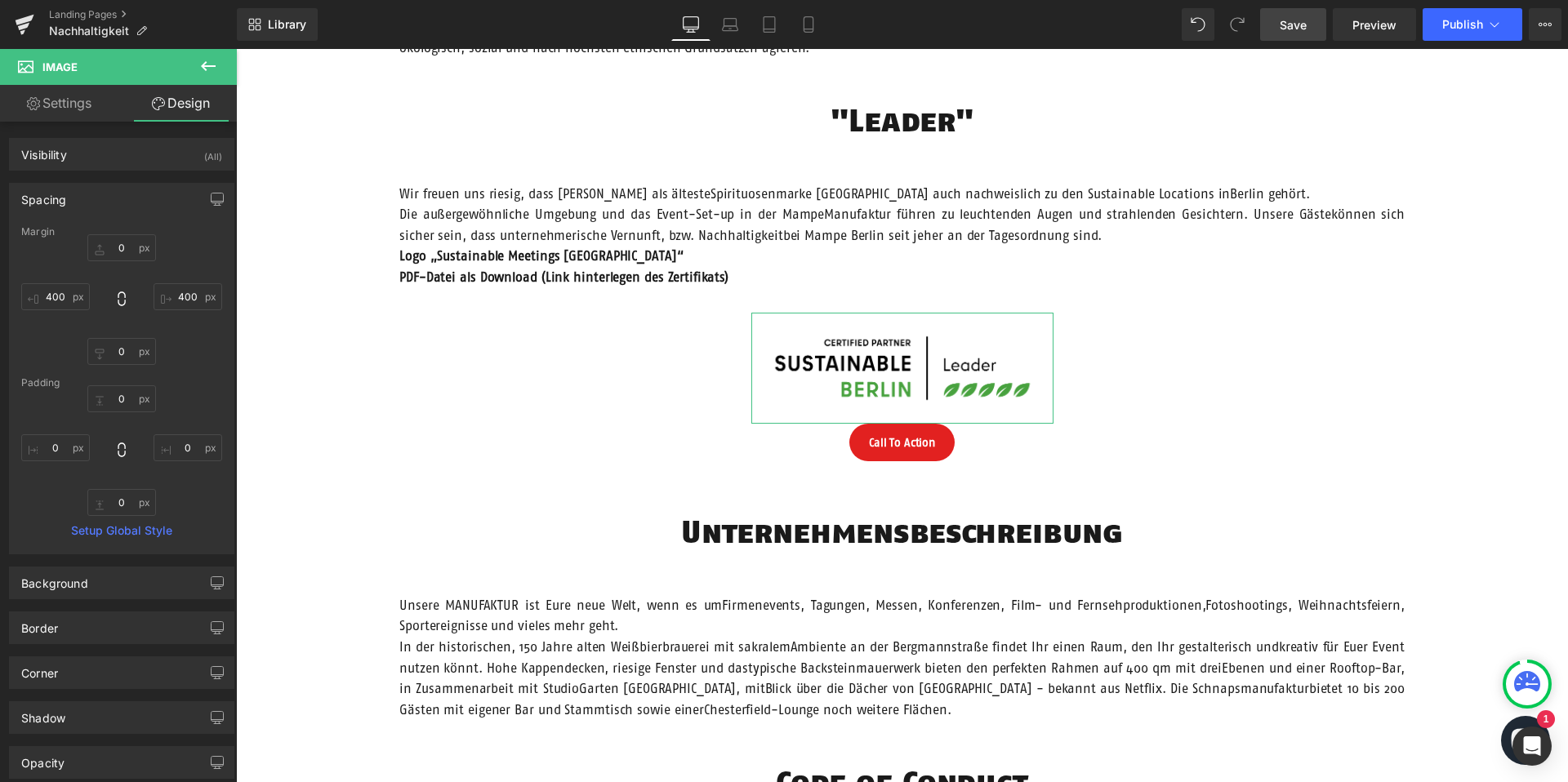
type input "0"
type input "400"
type input "0"
type input "400"
type input "0"
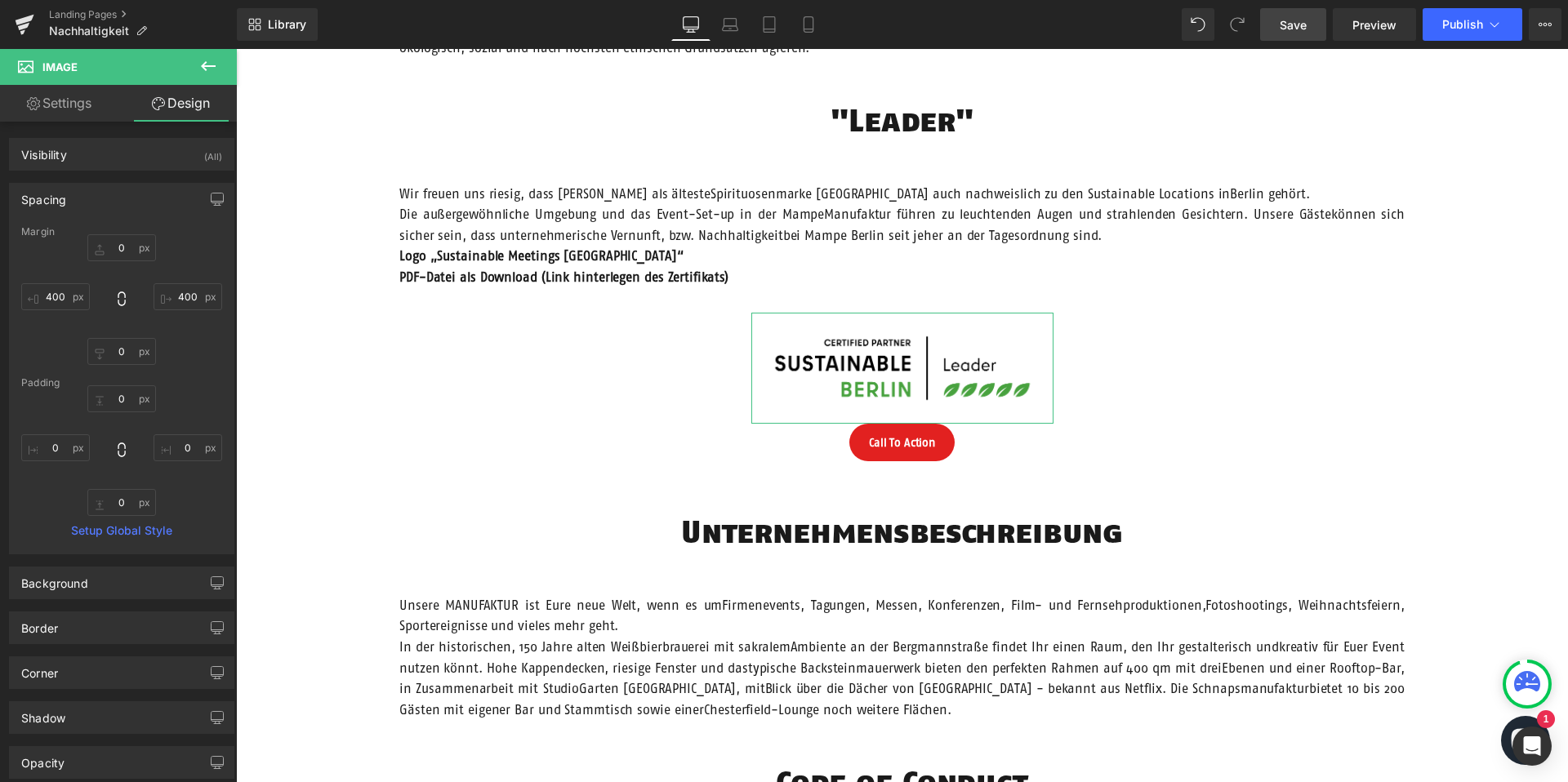
type input "0"
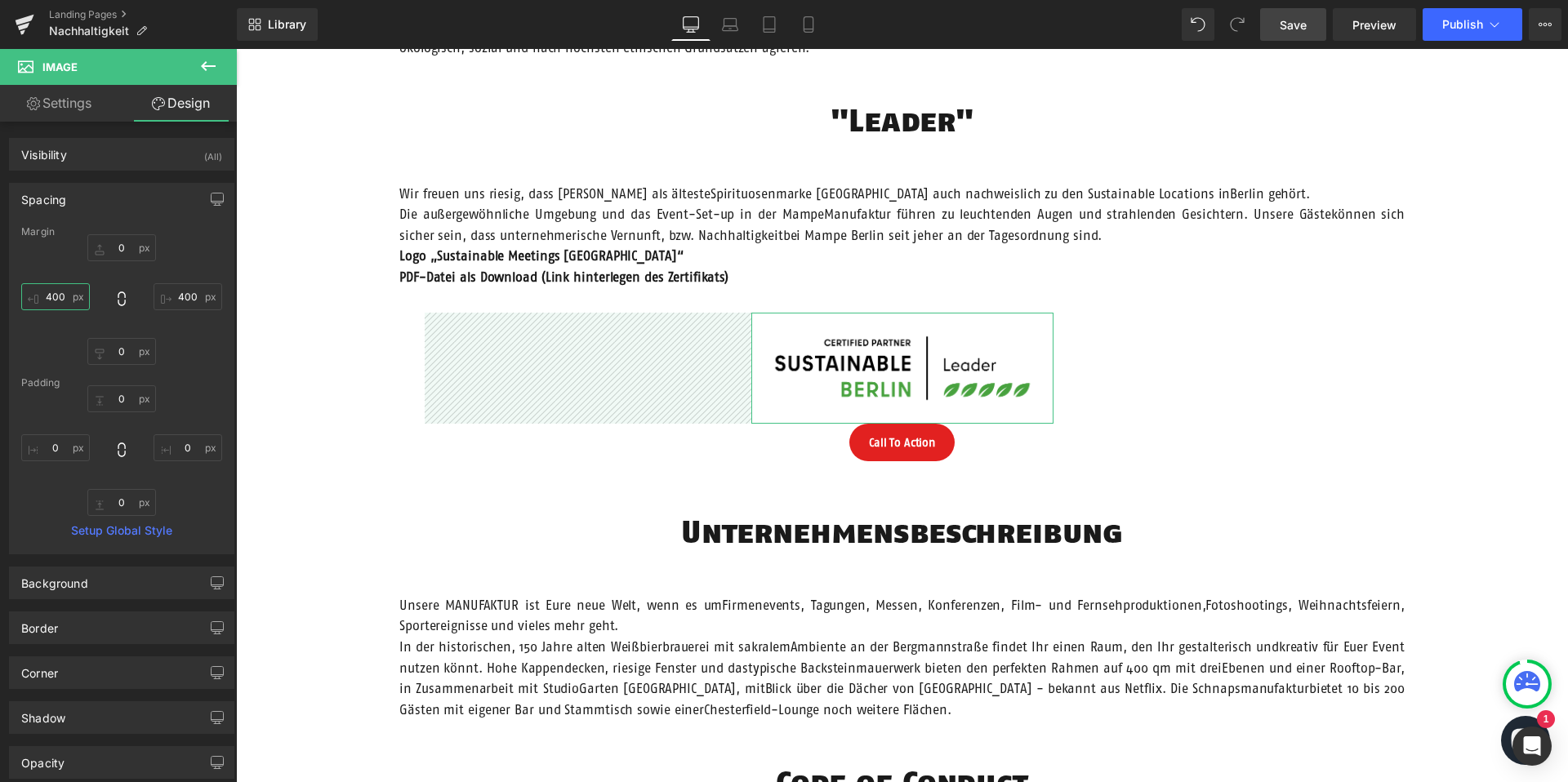
click at [56, 295] on input "400" at bounding box center [56, 296] width 69 height 27
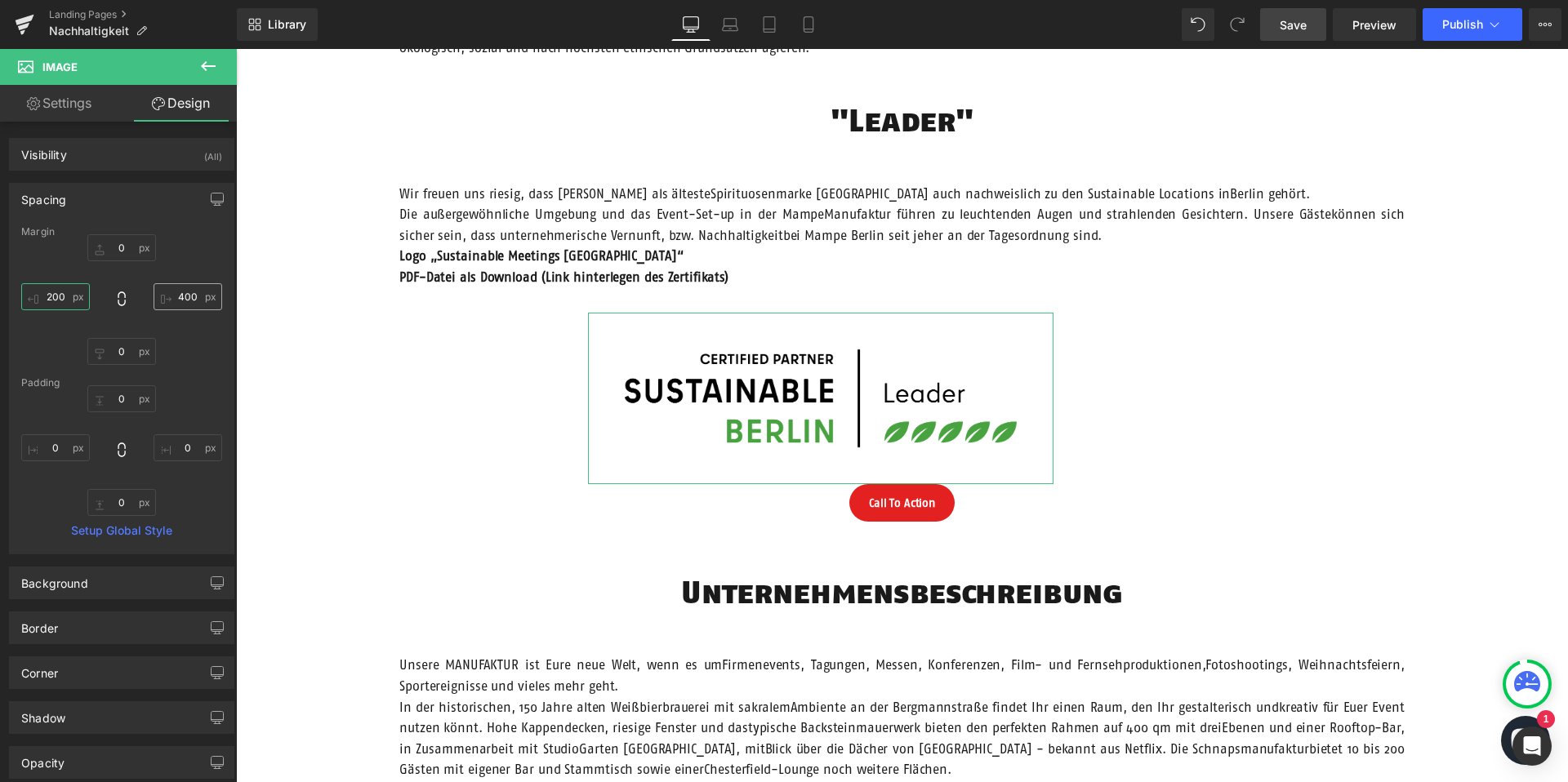
type input "200"
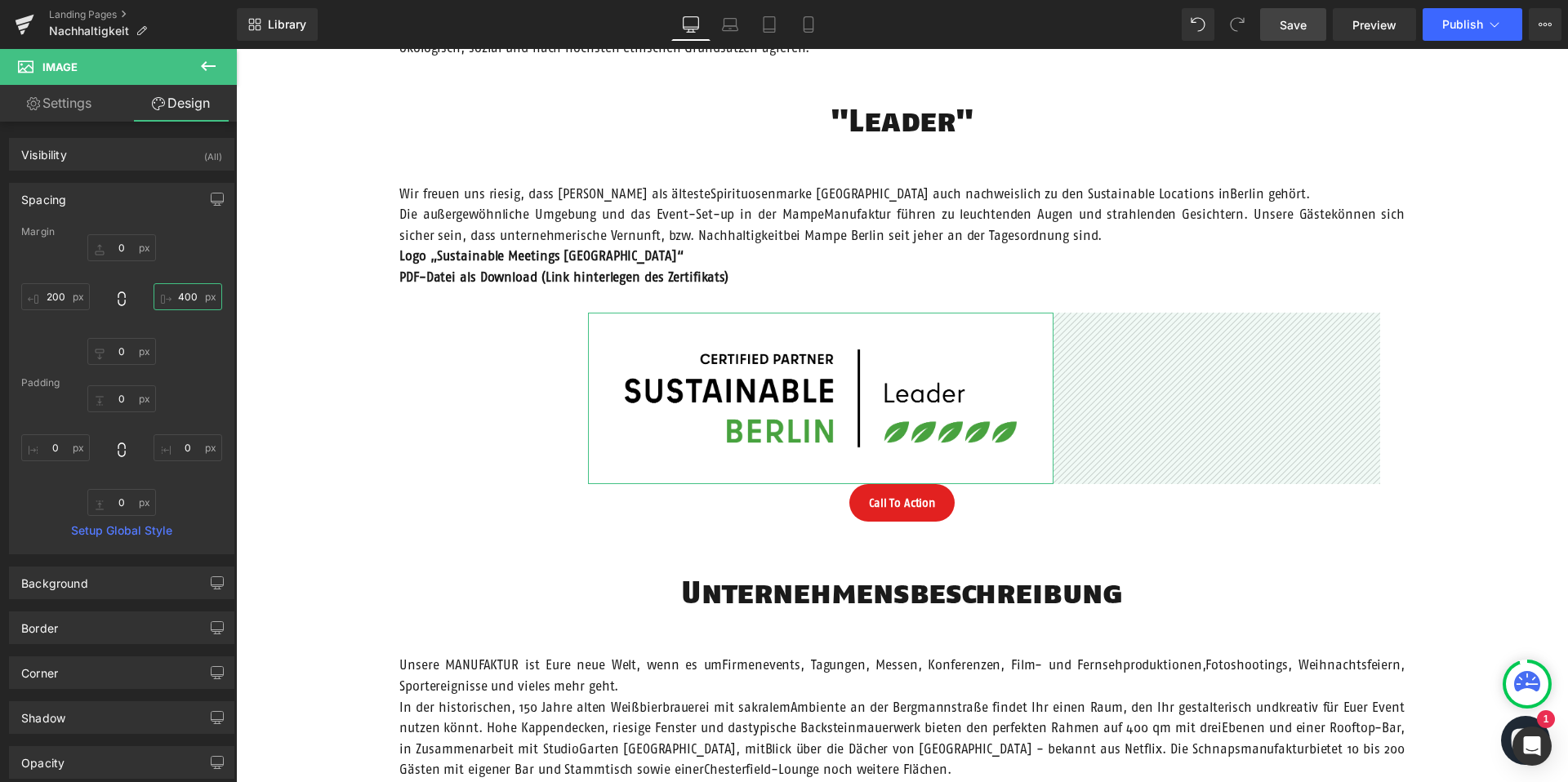
click at [181, 296] on input "400" at bounding box center [188, 296] width 69 height 27
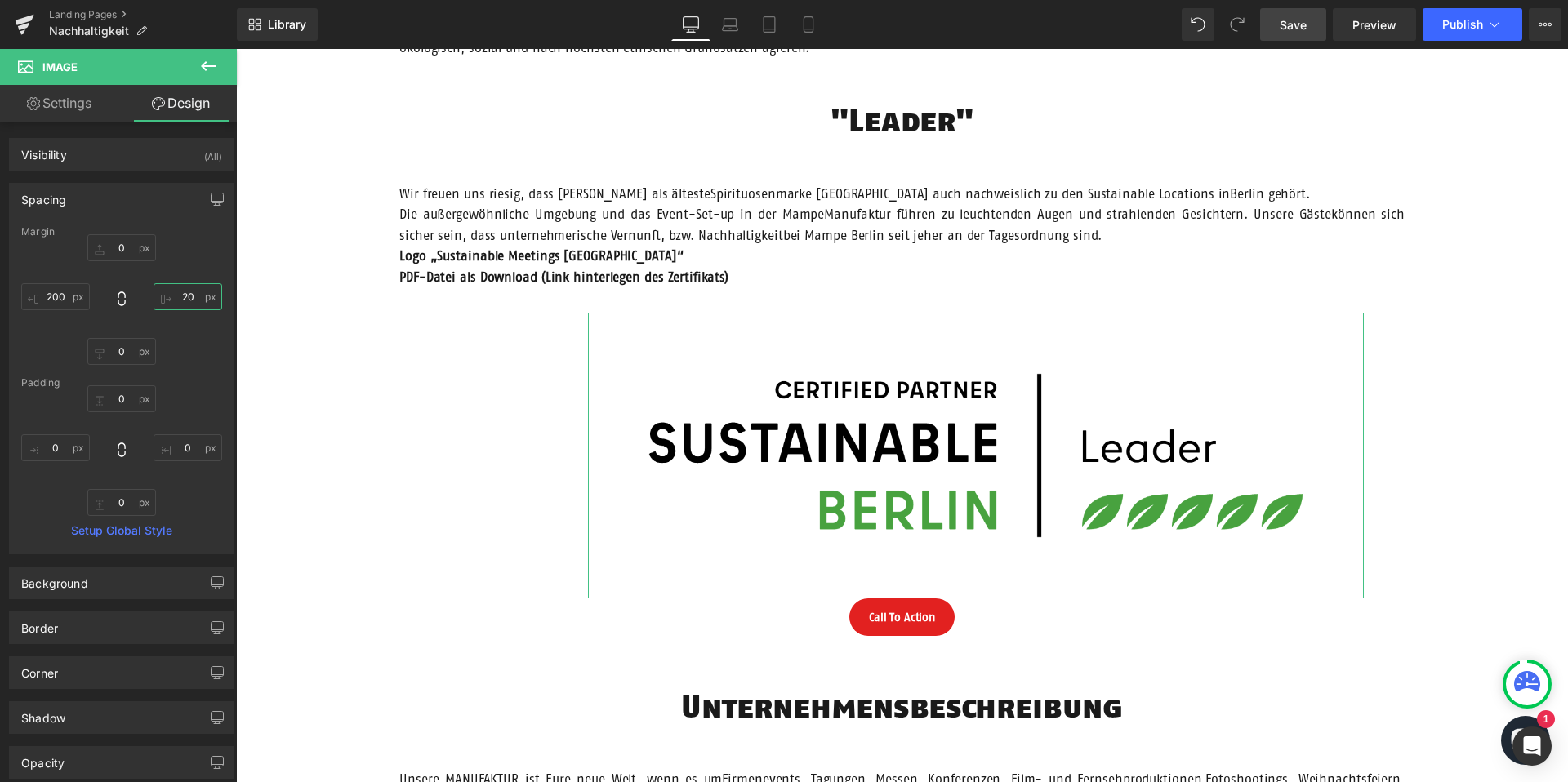
type input "200"
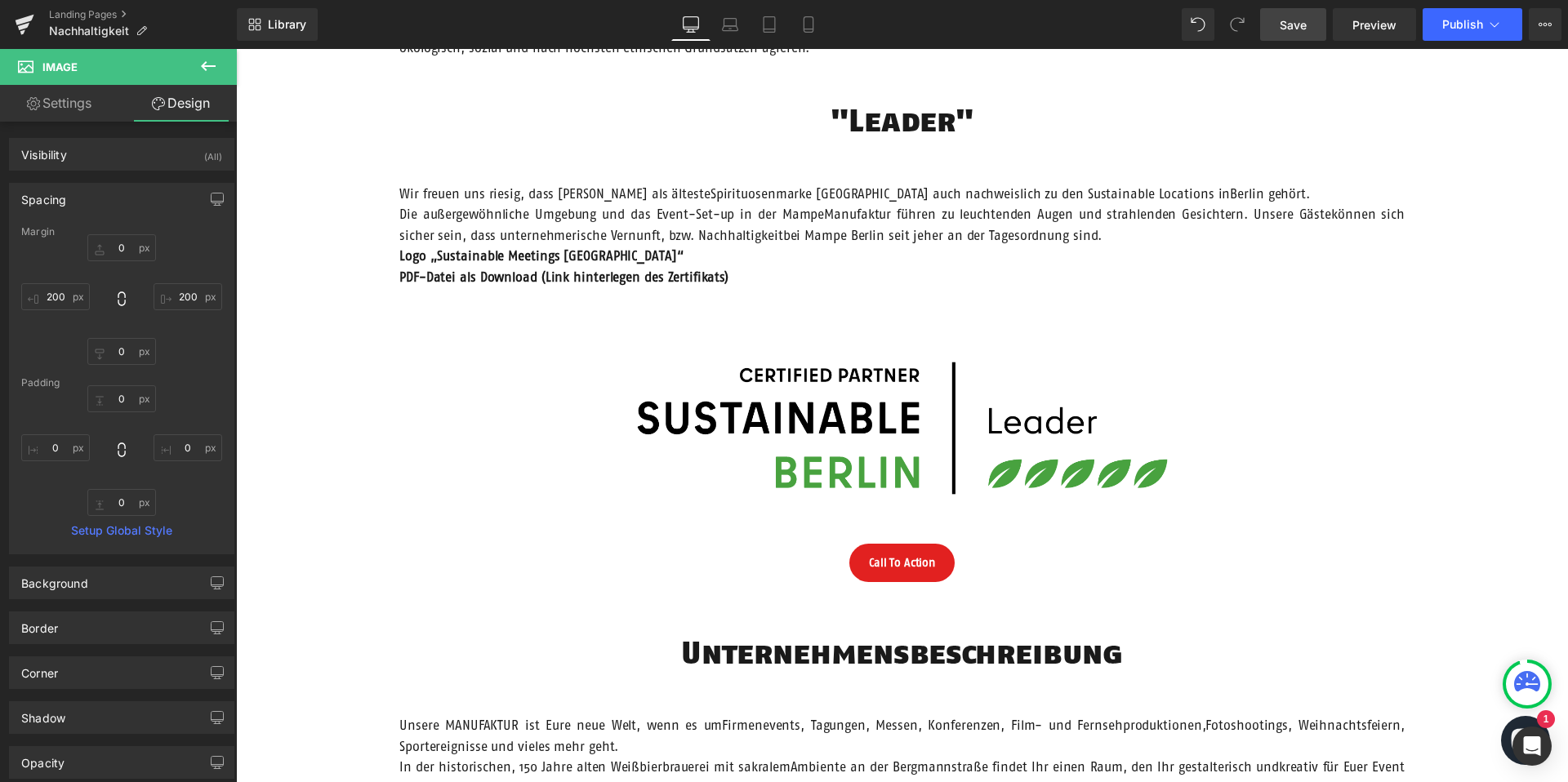
click at [428, 443] on div "Image Call To Action Button" at bounding box center [902, 448] width 979 height 270
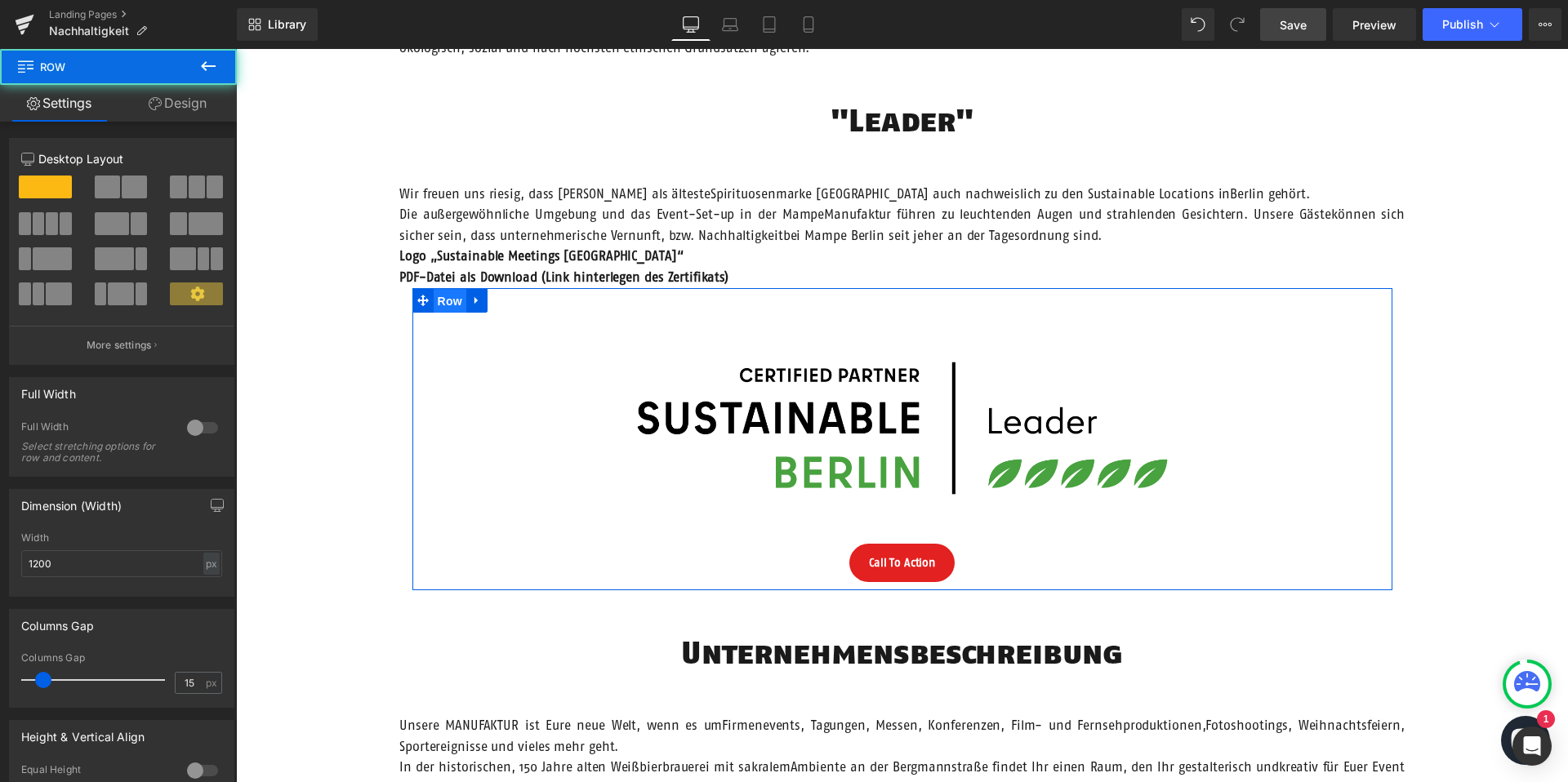
click at [455, 301] on span "Row" at bounding box center [450, 301] width 33 height 25
click at [107, 197] on span at bounding box center [107, 186] width 25 height 23
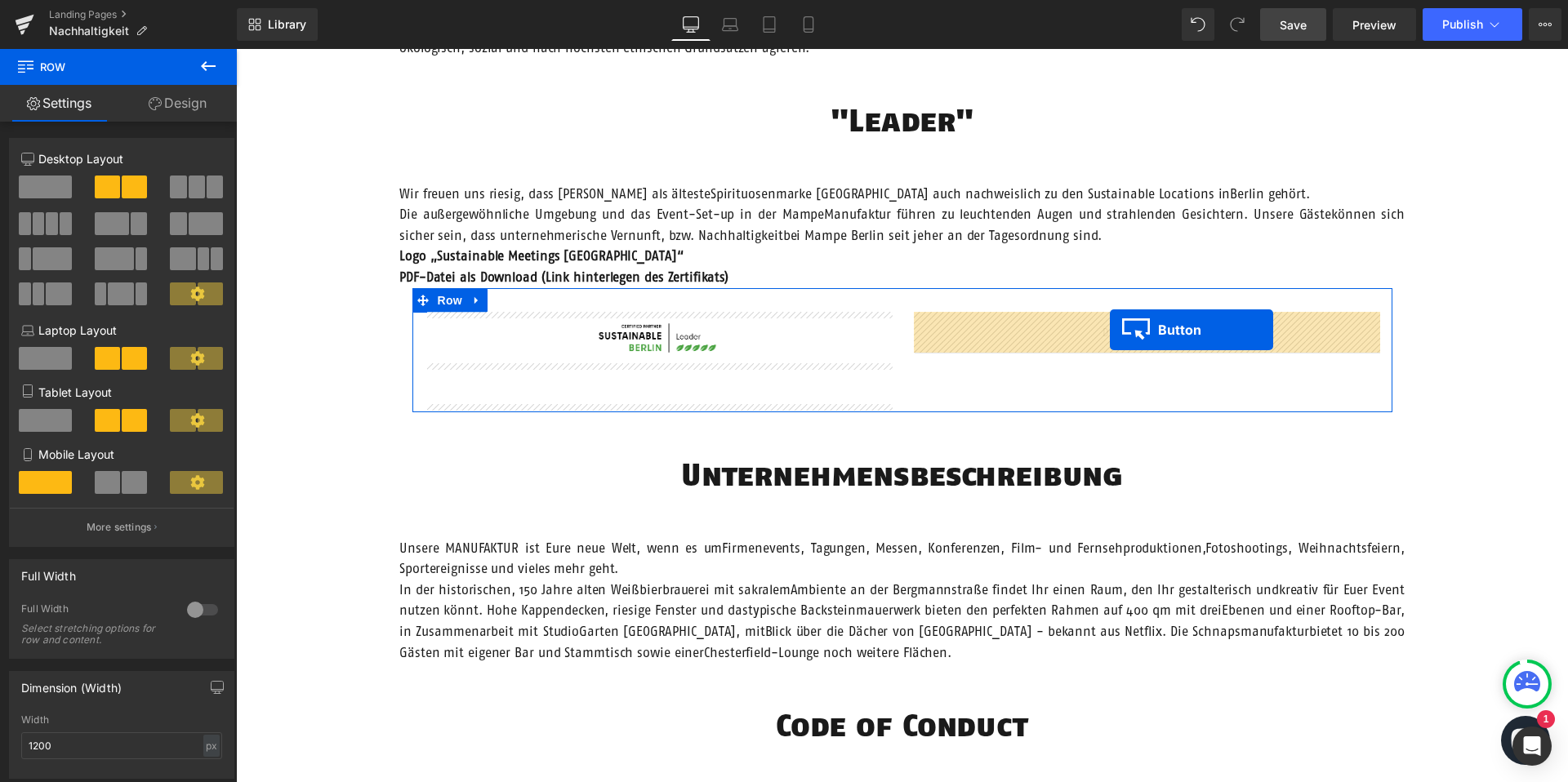
drag, startPoint x: 728, startPoint y: 388, endPoint x: 1110, endPoint y: 330, distance: 386.4
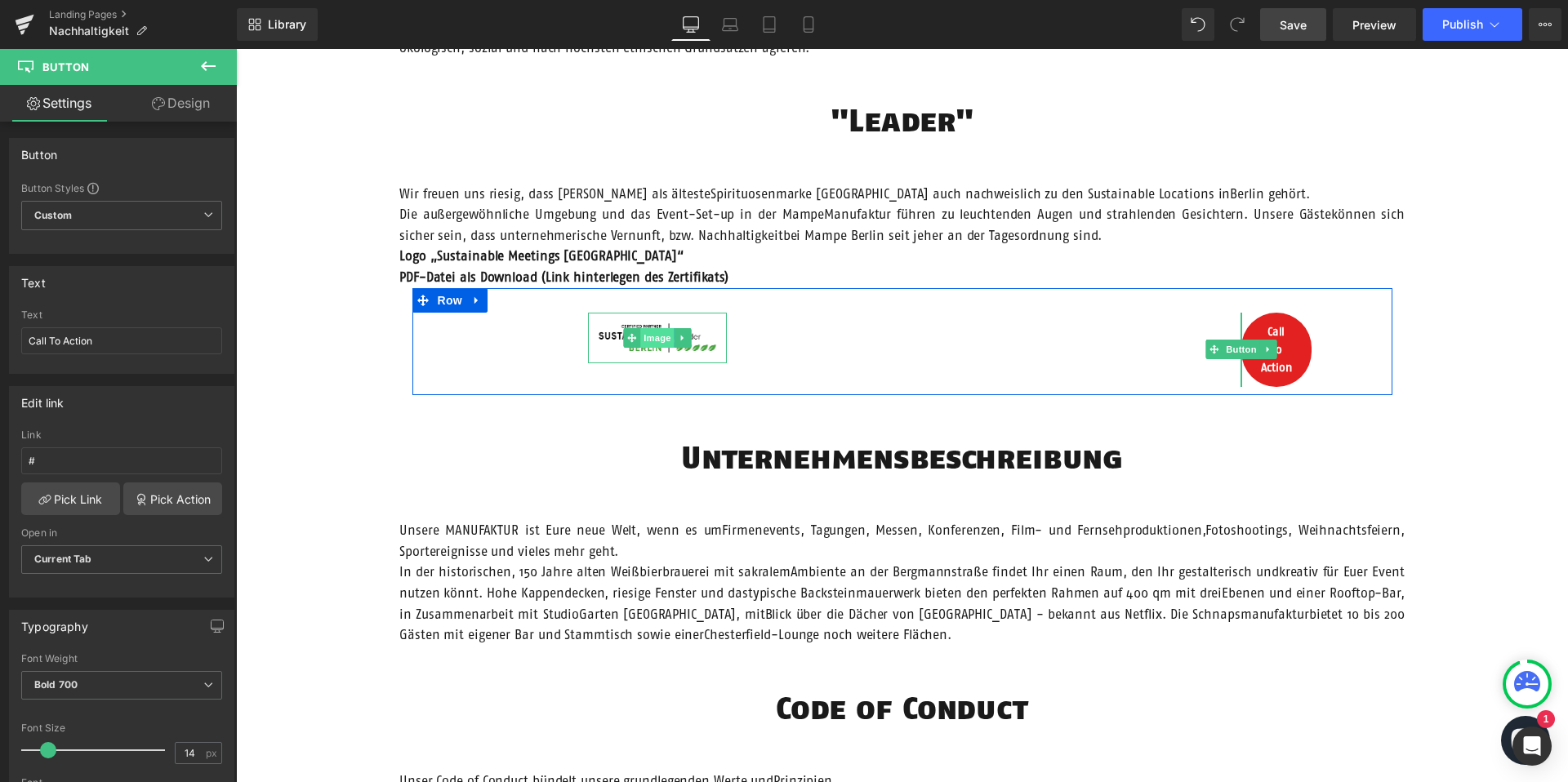
click at [656, 338] on span "Image" at bounding box center [657, 338] width 34 height 20
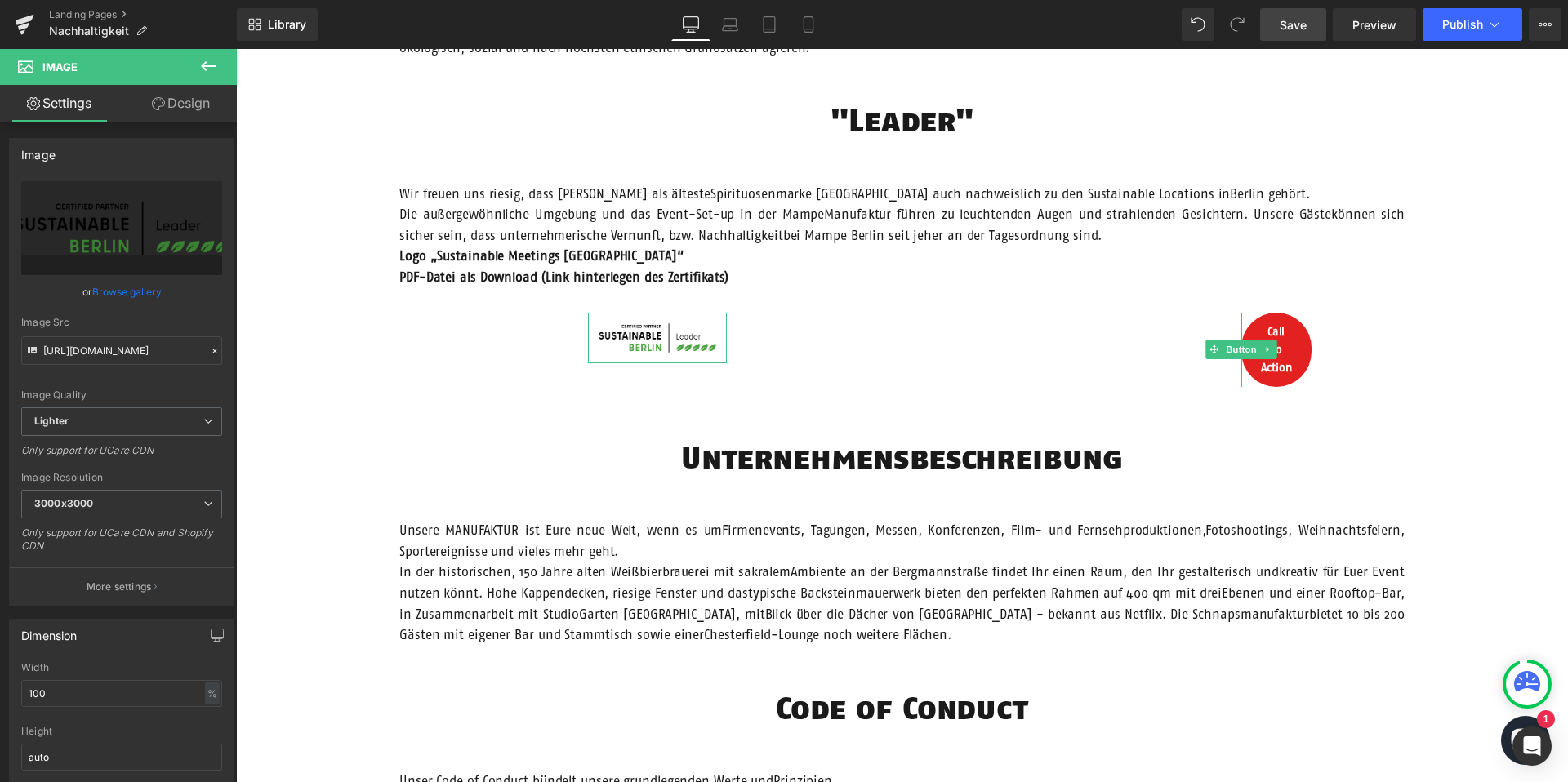
click at [173, 106] on link "Design" at bounding box center [181, 103] width 119 height 37
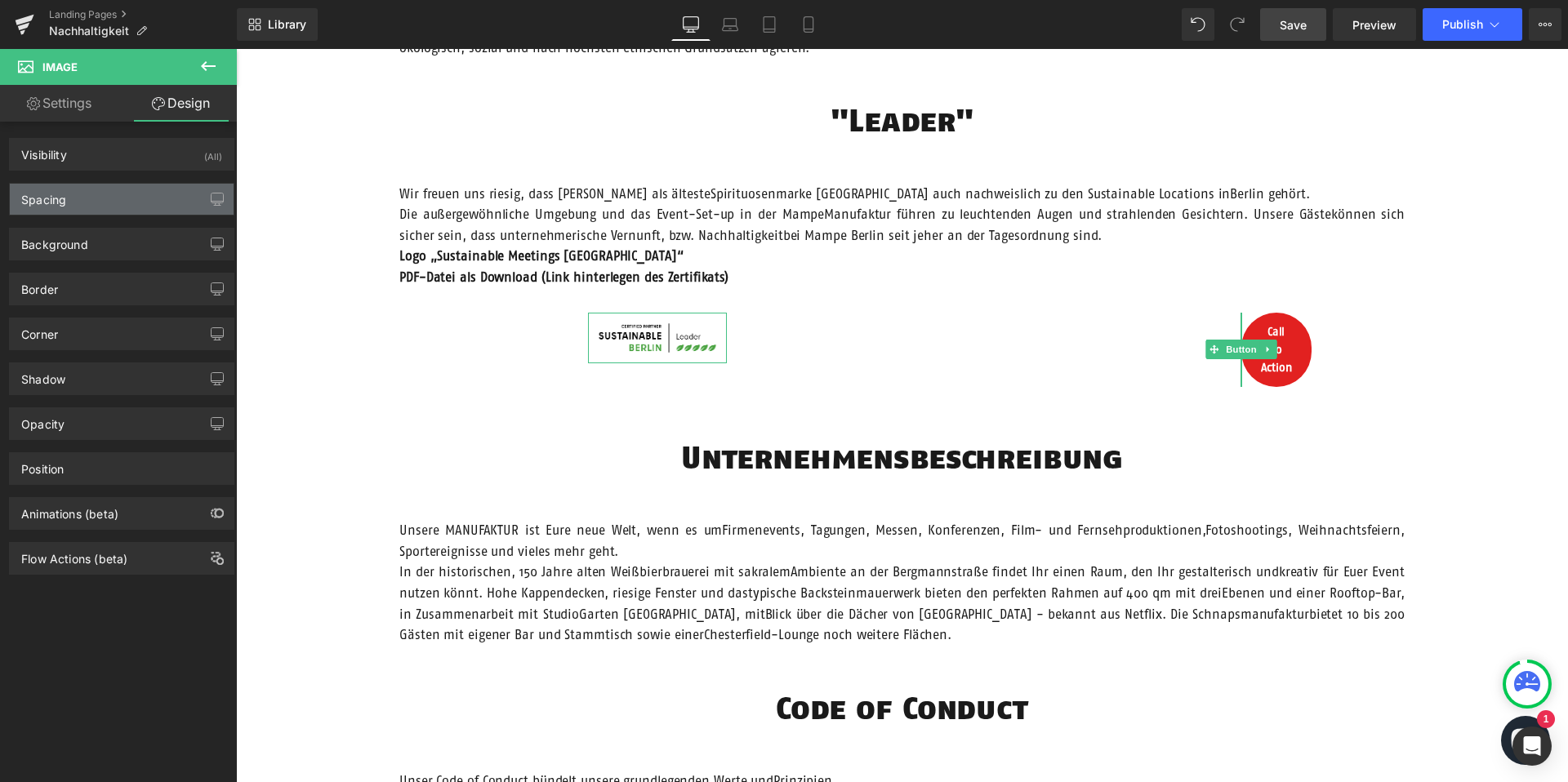
click at [101, 208] on div "Spacing" at bounding box center [121, 199] width 223 height 31
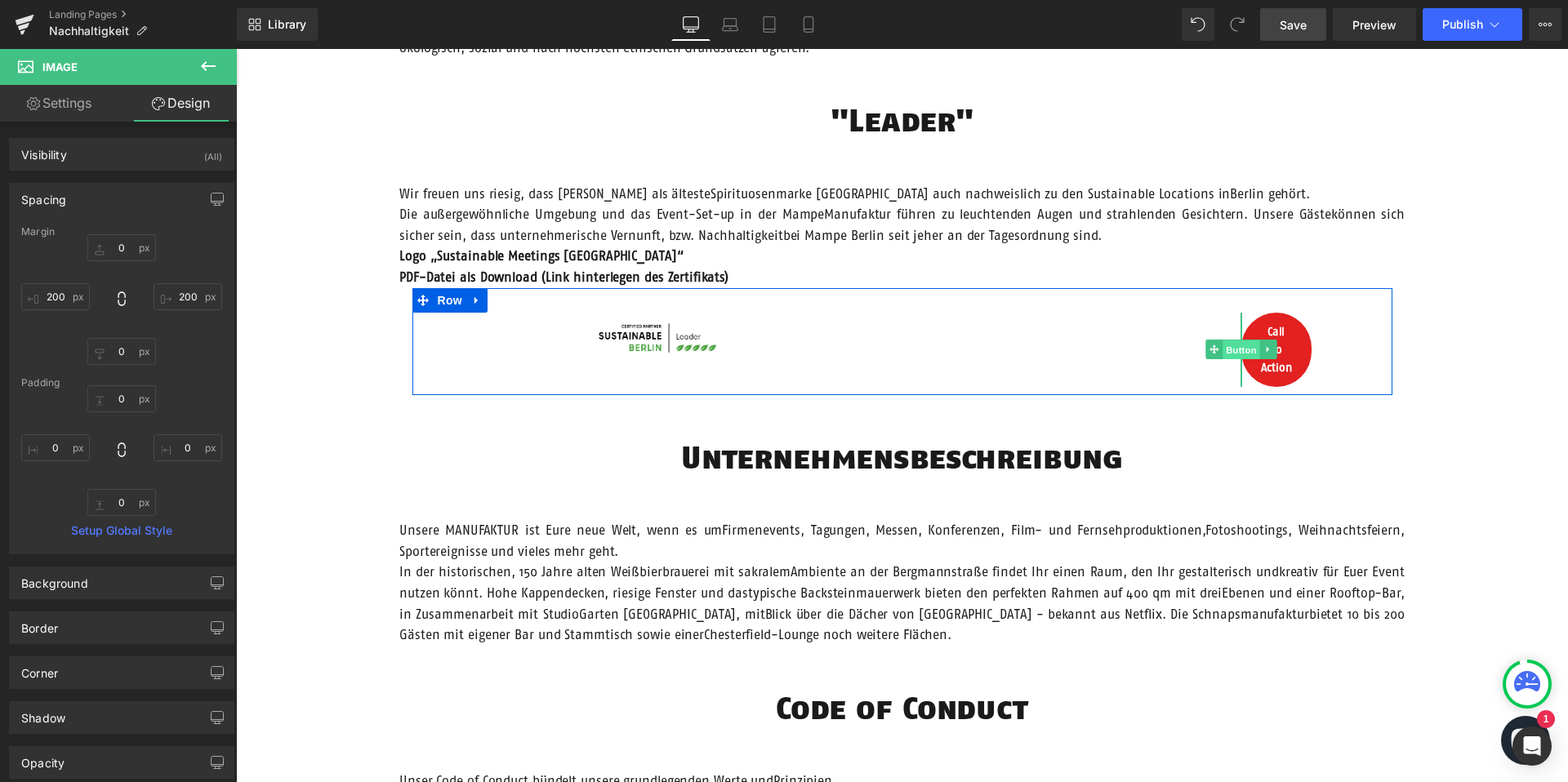
click at [1241, 340] on span "Button" at bounding box center [1242, 350] width 38 height 20
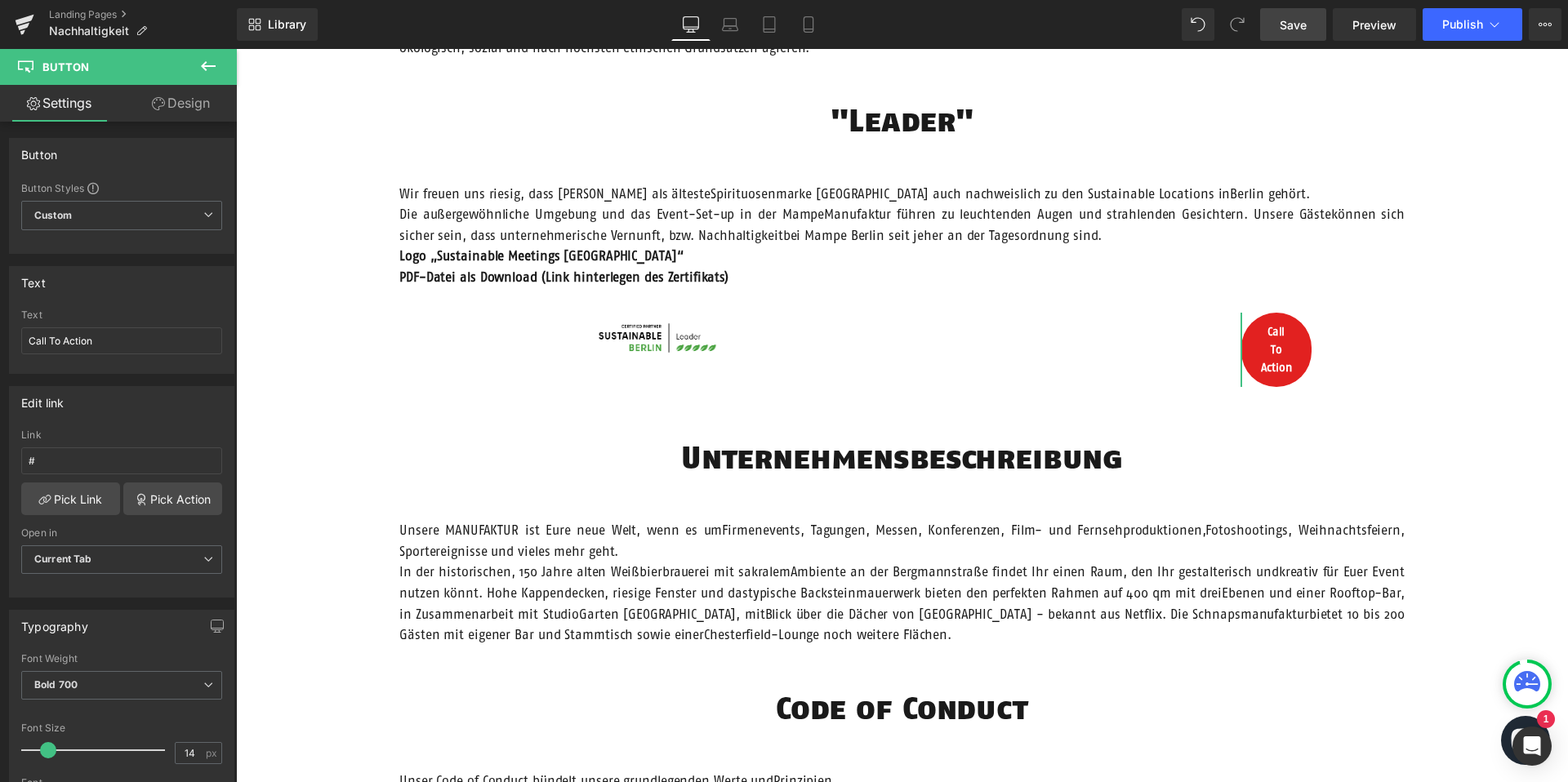
click at [188, 101] on link "Design" at bounding box center [181, 103] width 119 height 37
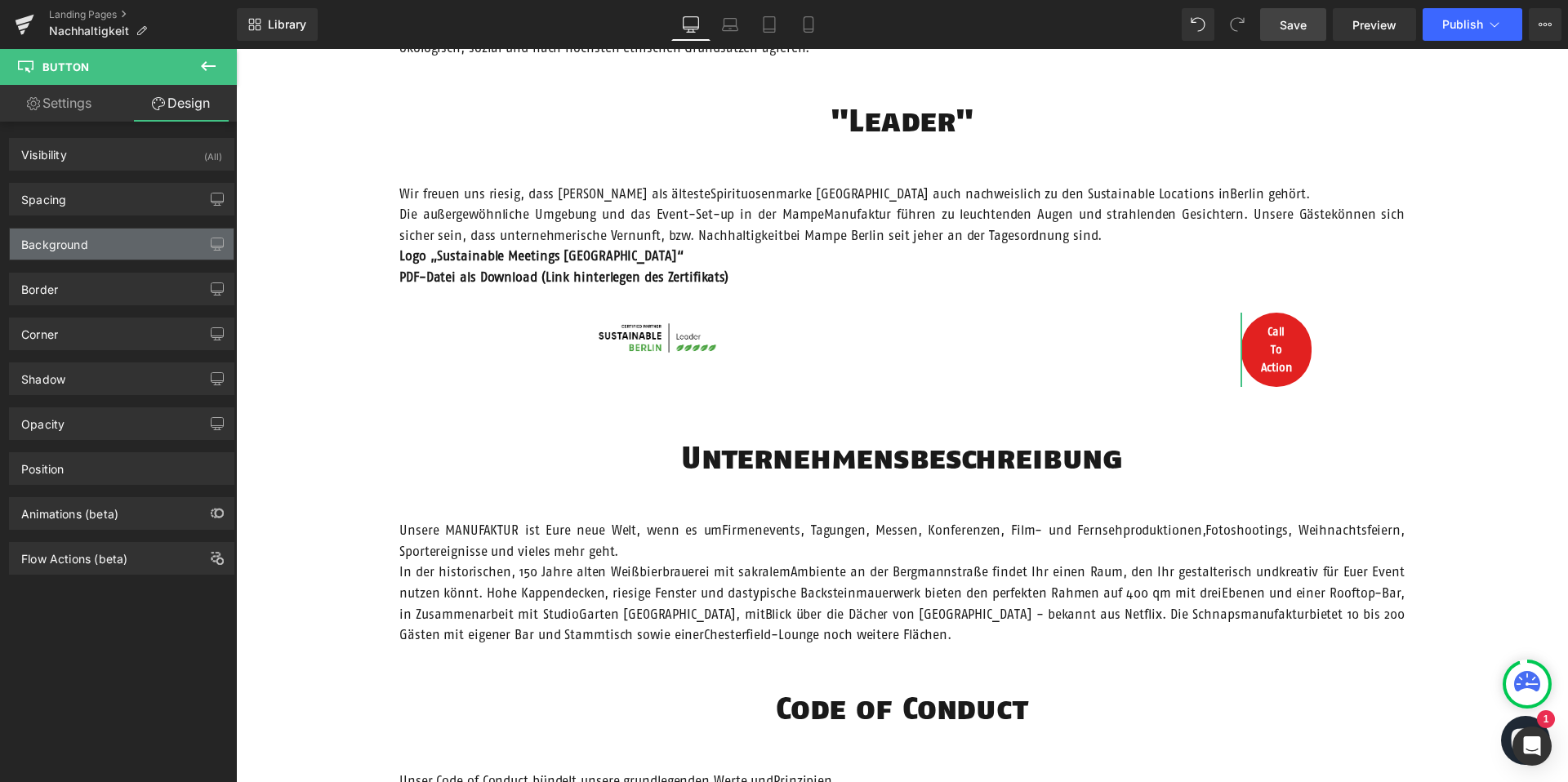
type input "0"
type input "400"
type input "0"
type input "400"
type input "12"
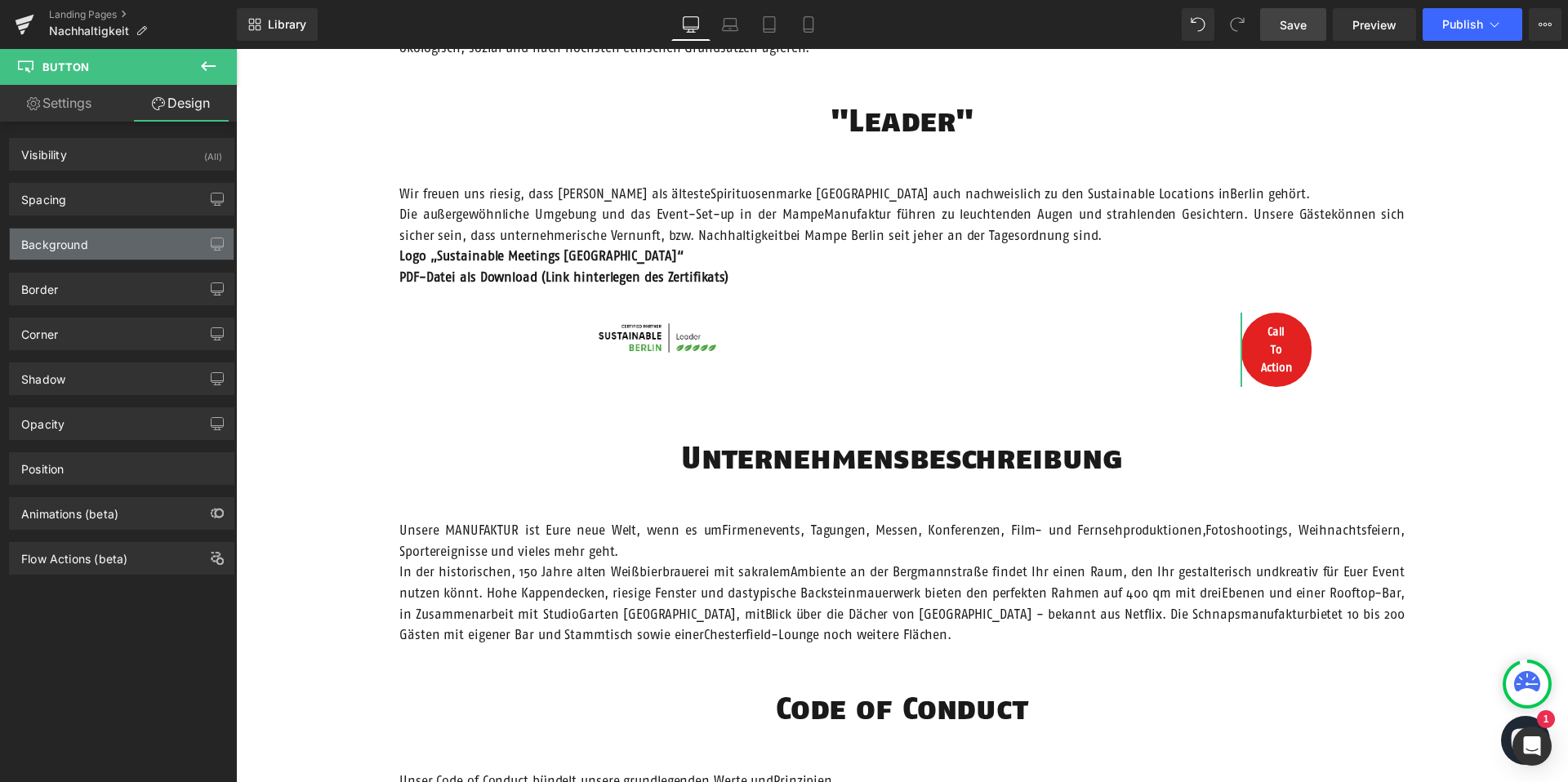
type input "24"
type input "12"
click at [98, 241] on div "Background" at bounding box center [121, 244] width 223 height 31
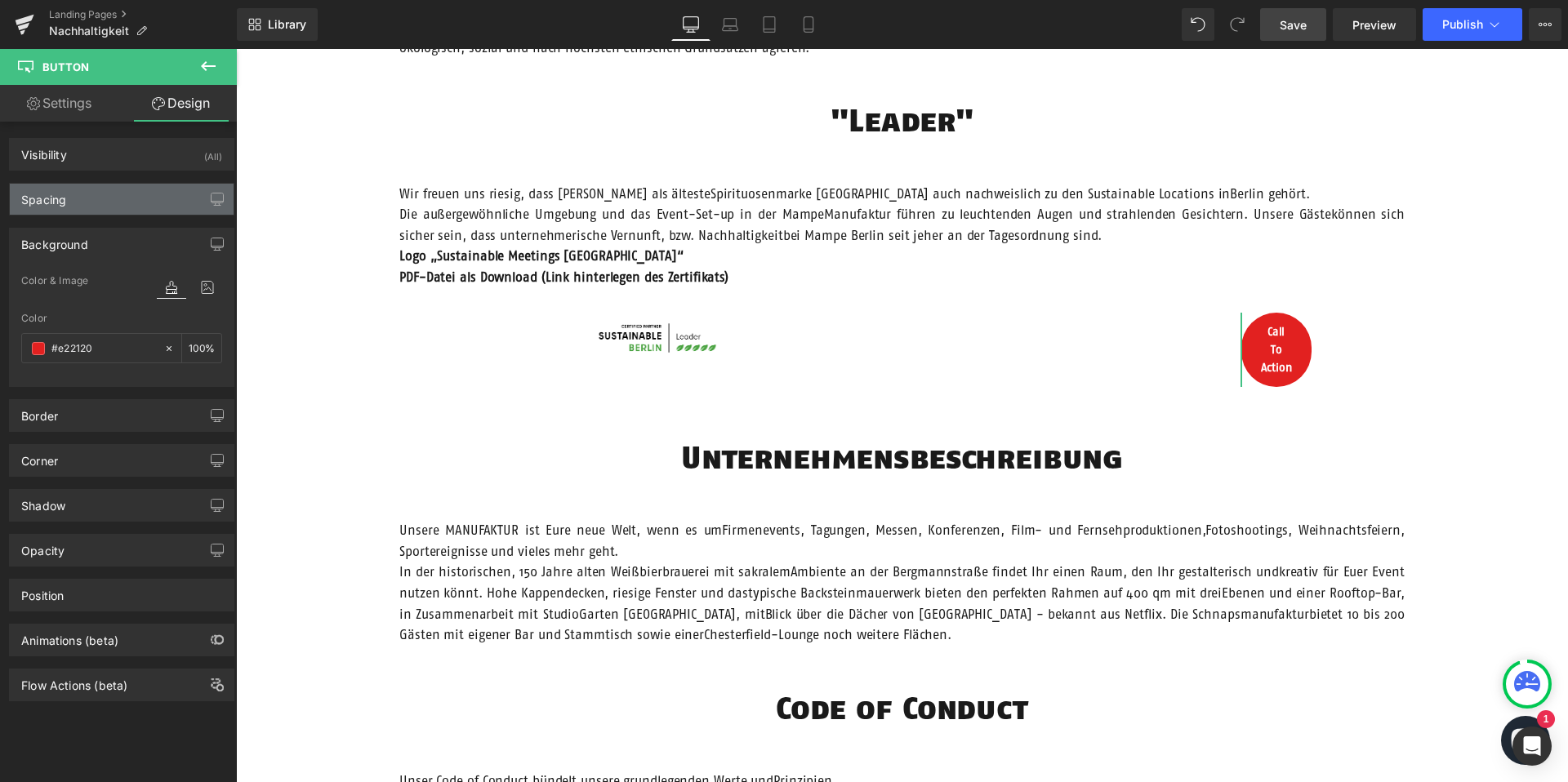
click at [97, 206] on div "Spacing" at bounding box center [121, 199] width 223 height 31
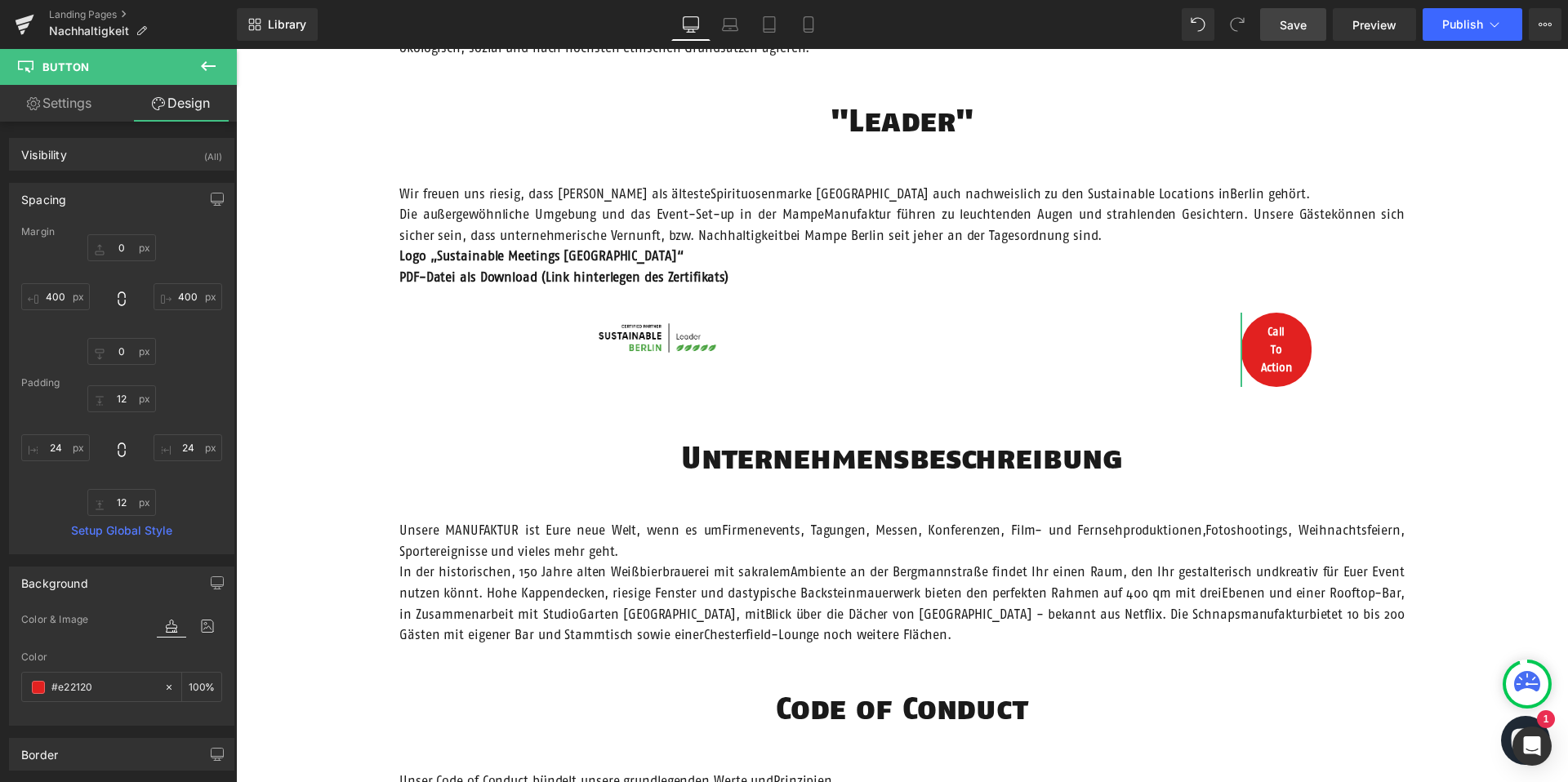
click at [88, 596] on div "Background" at bounding box center [121, 583] width 223 height 31
click at [57, 441] on input "24" at bounding box center [56, 448] width 69 height 27
type input "0"
click at [178, 446] on input "24" at bounding box center [188, 448] width 69 height 27
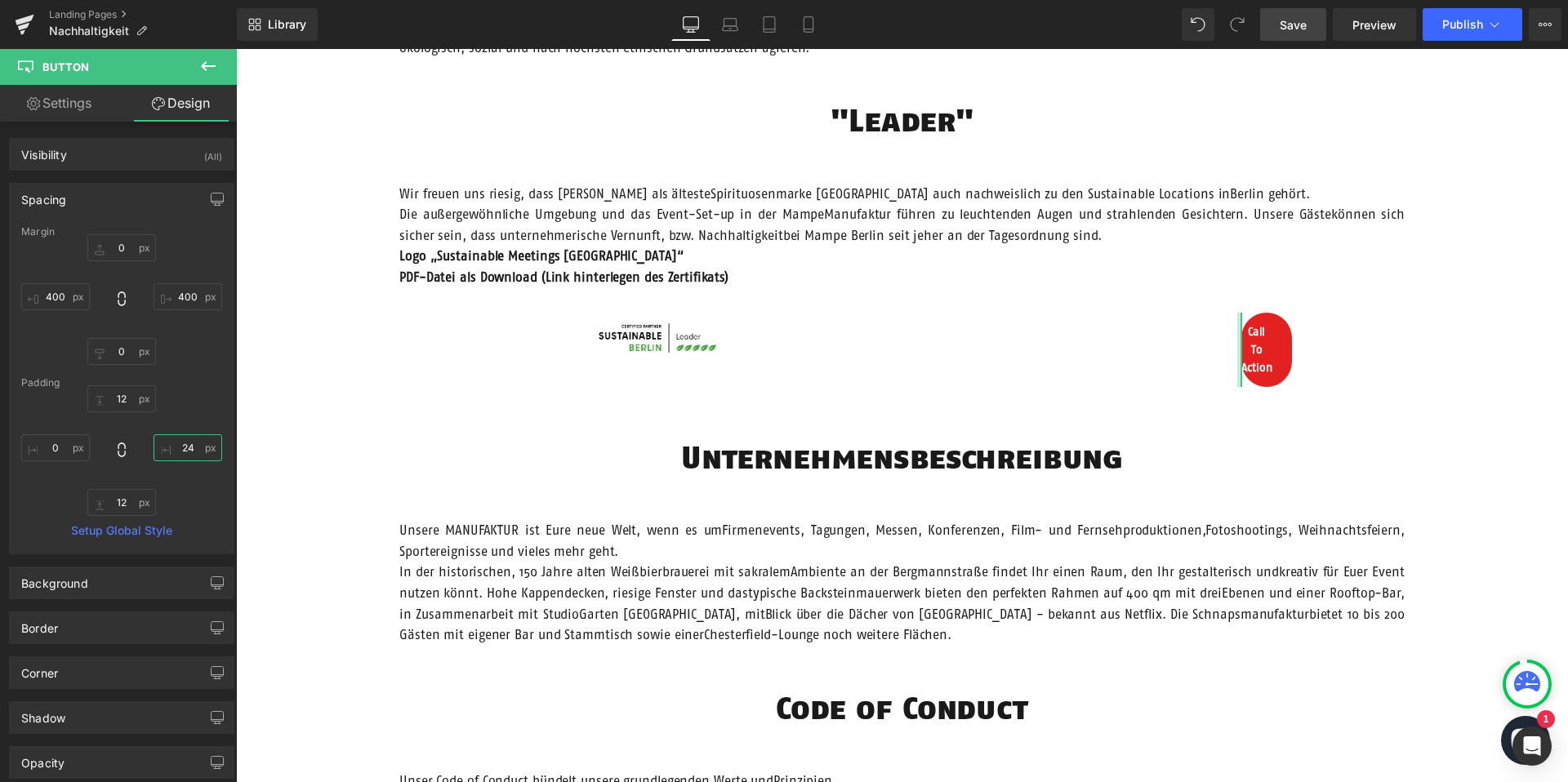
click at [178, 446] on input "24" at bounding box center [188, 448] width 69 height 27
type input "0"
click at [119, 498] on input "12" at bounding box center [122, 502] width 69 height 27
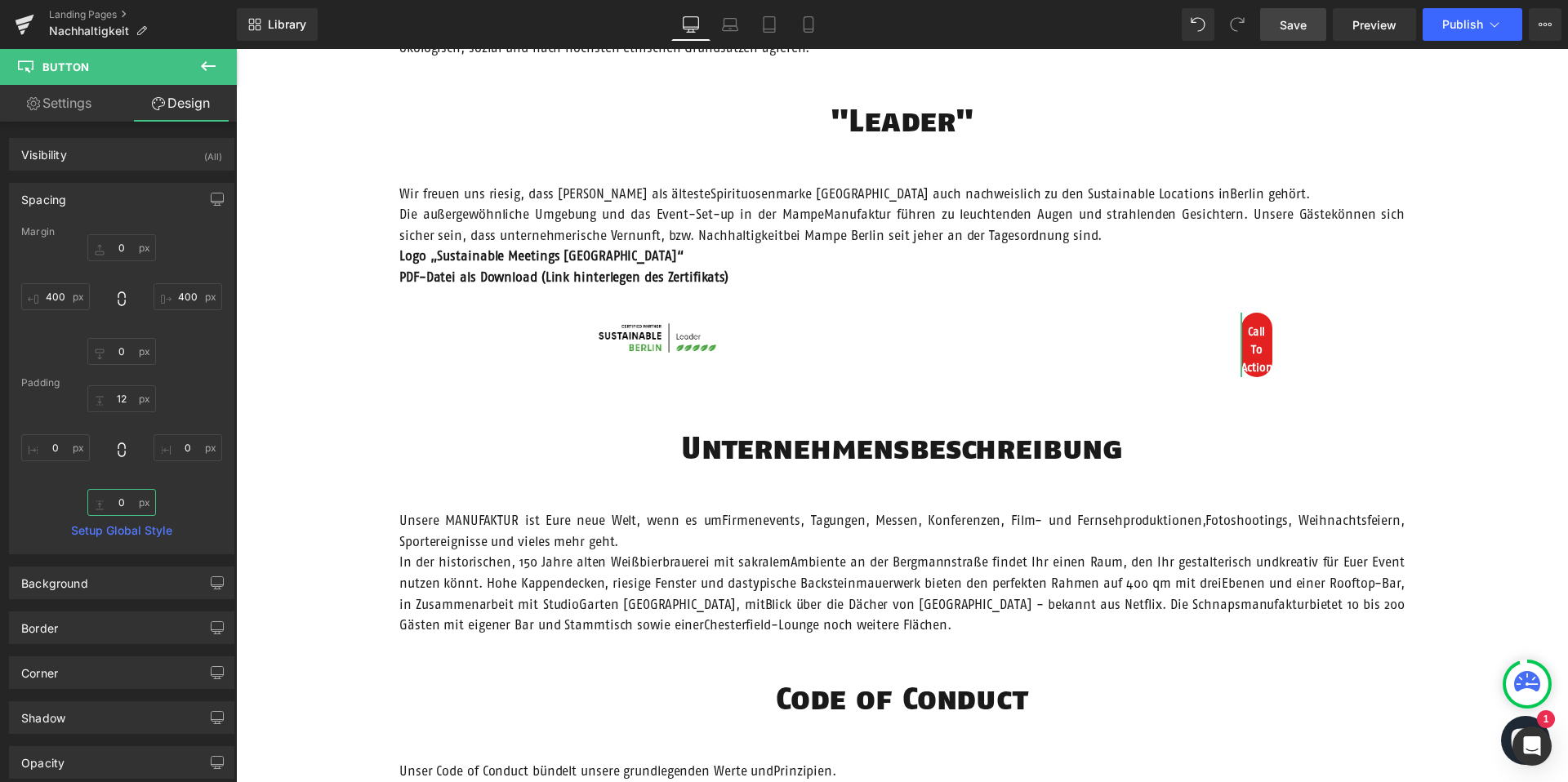
type input "12"
type input "24"
click at [183, 406] on div "12px 12 24 24 0 12 24 24" at bounding box center [122, 451] width 201 height 131
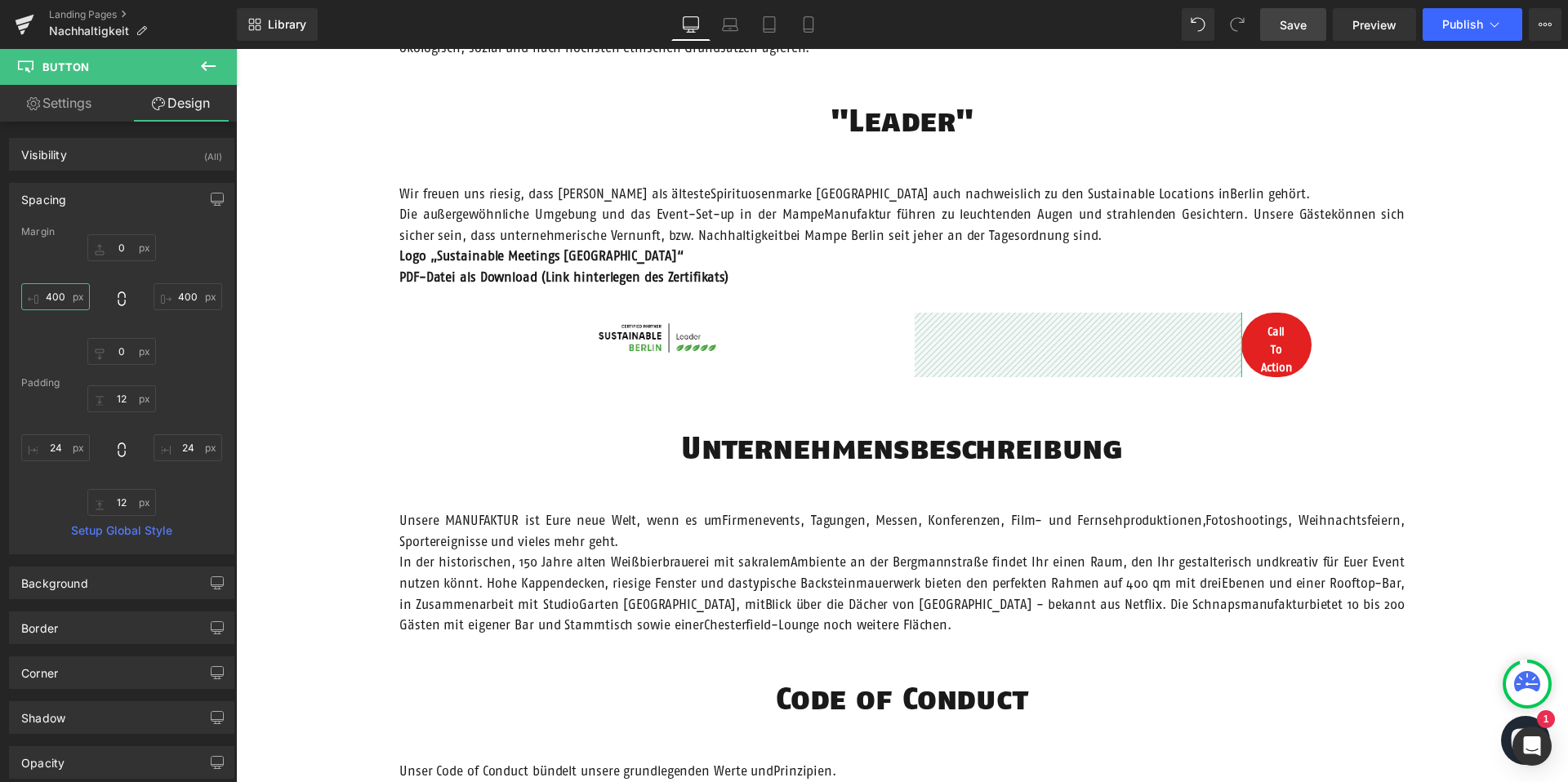
click at [51, 296] on input "400" at bounding box center [56, 296] width 69 height 27
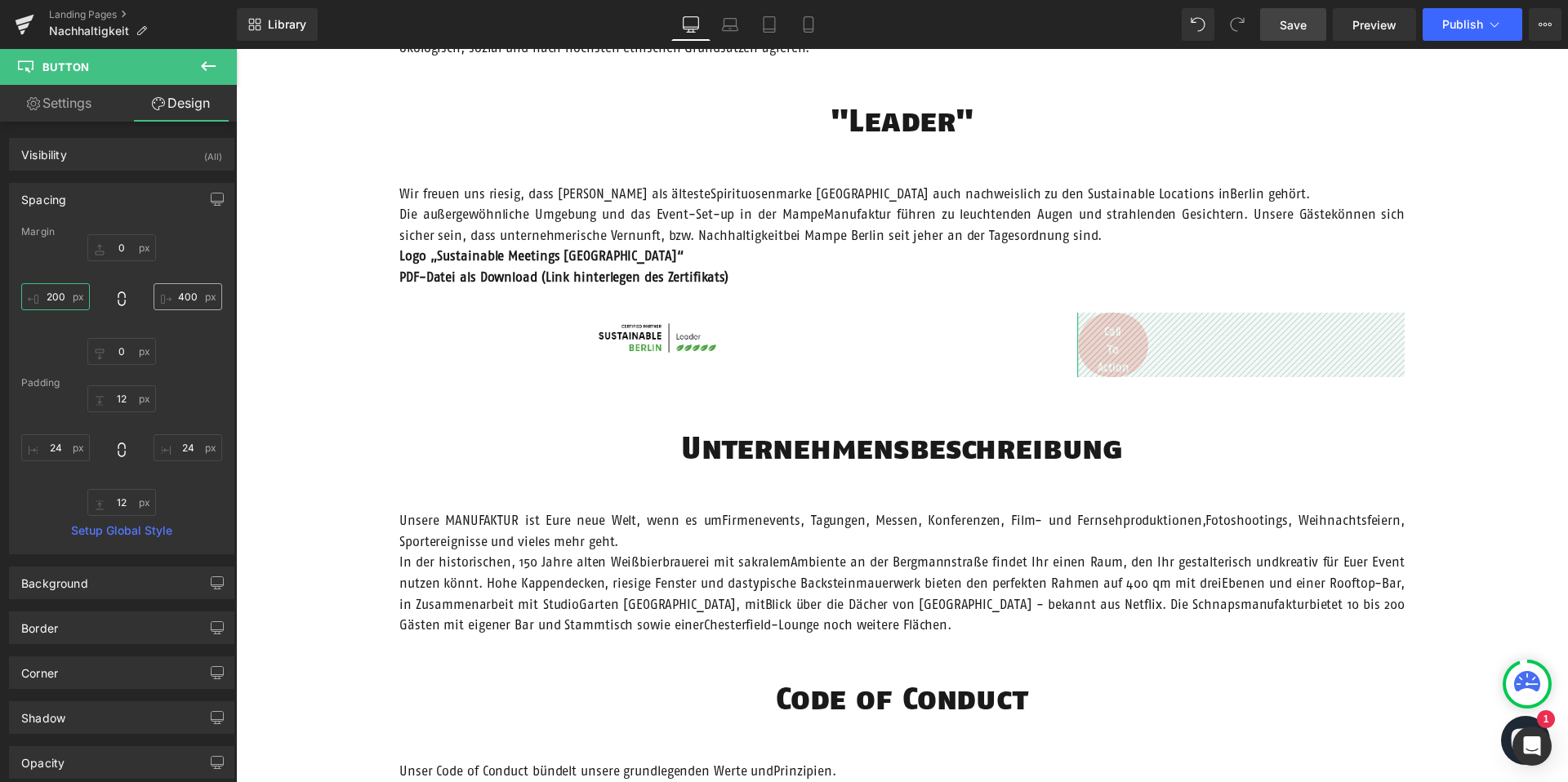
type input "200"
click at [184, 296] on input "400" at bounding box center [188, 296] width 69 height 27
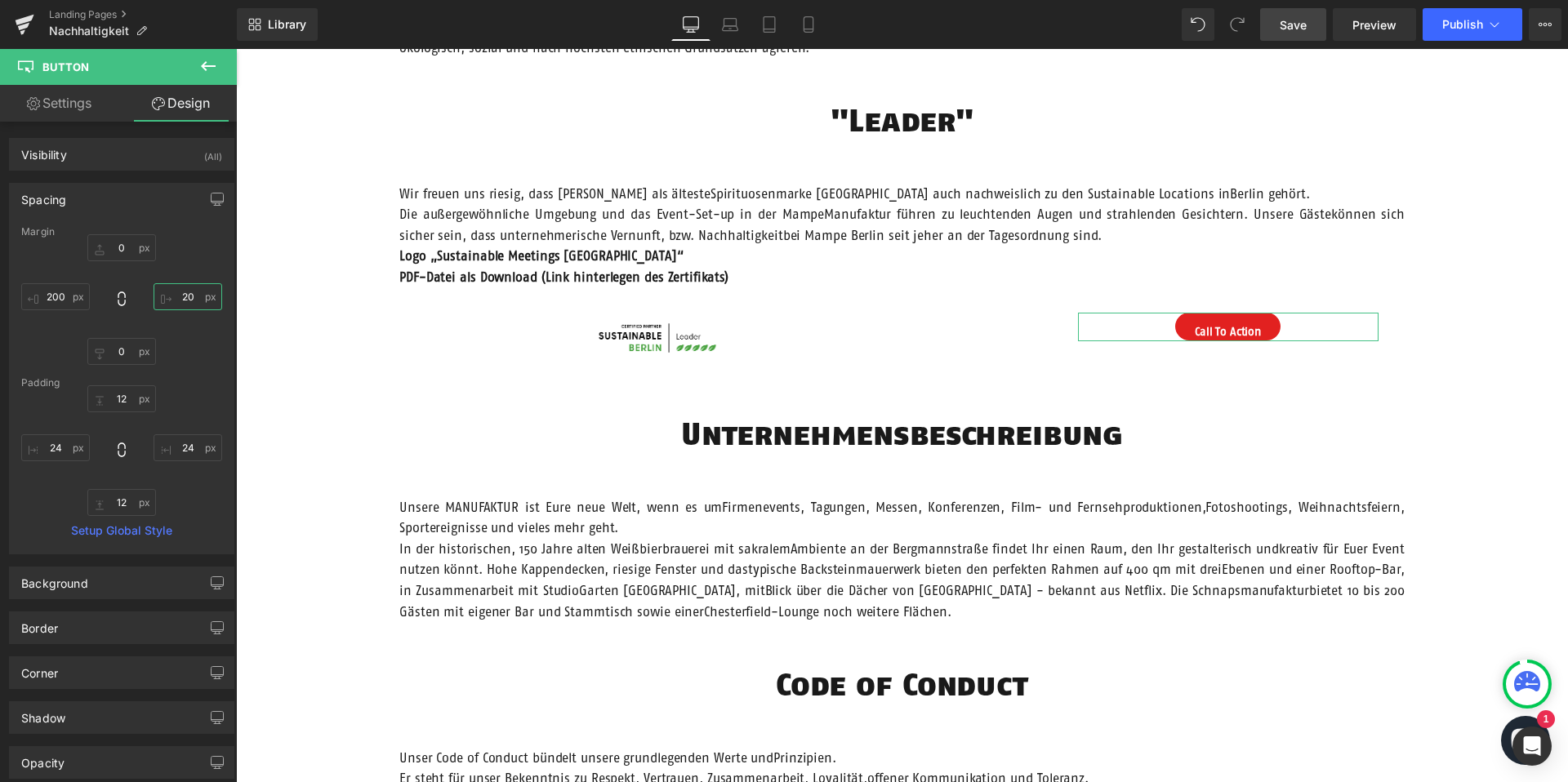
type input "200"
click at [405, 385] on div "Unsere Verantwortung Text Block Hero Banner Vision Heading Wir möchten Menschen…" at bounding box center [902, 440] width 1332 height 2281
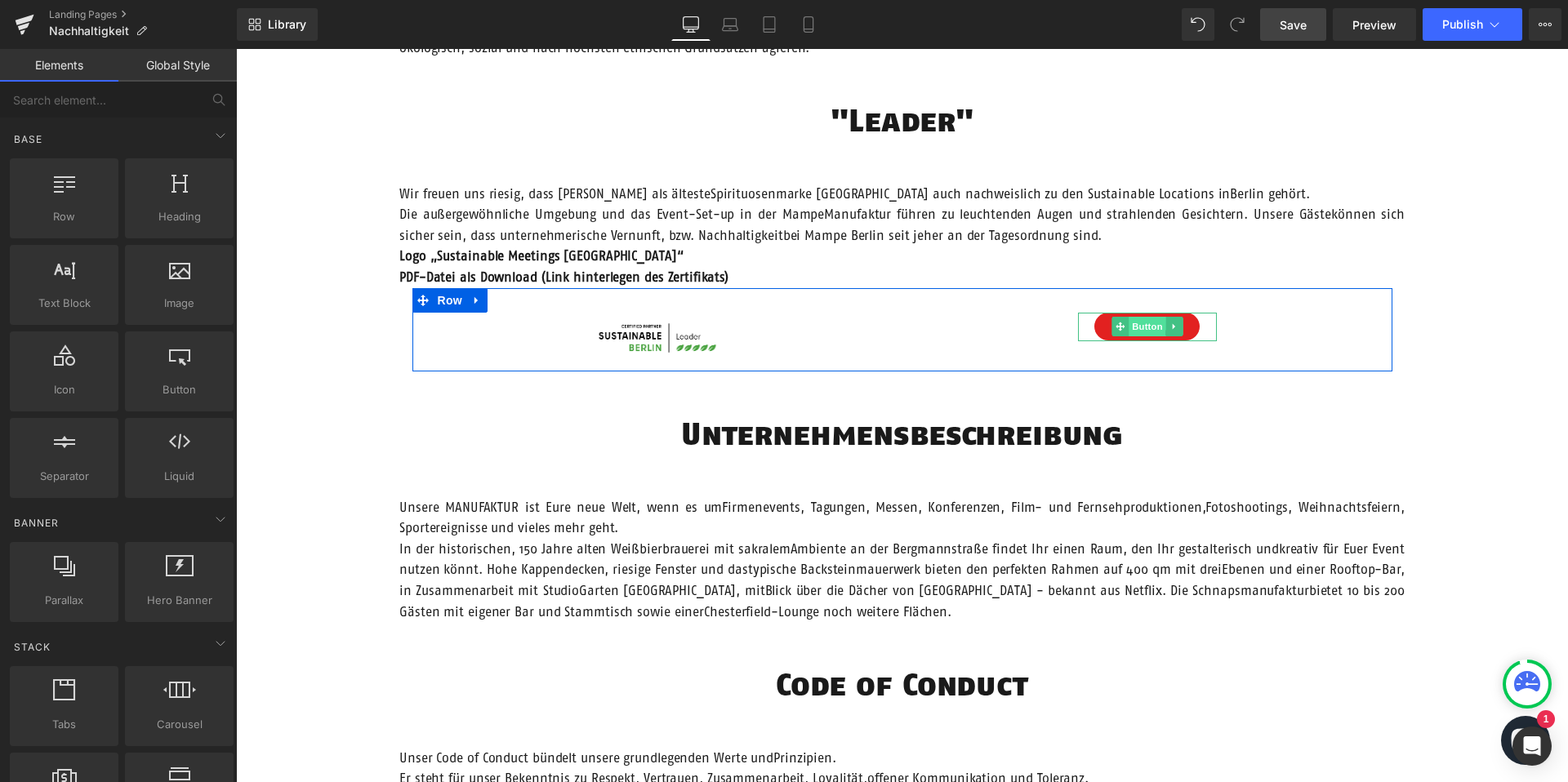
click at [1154, 327] on span "Button" at bounding box center [1147, 327] width 38 height 20
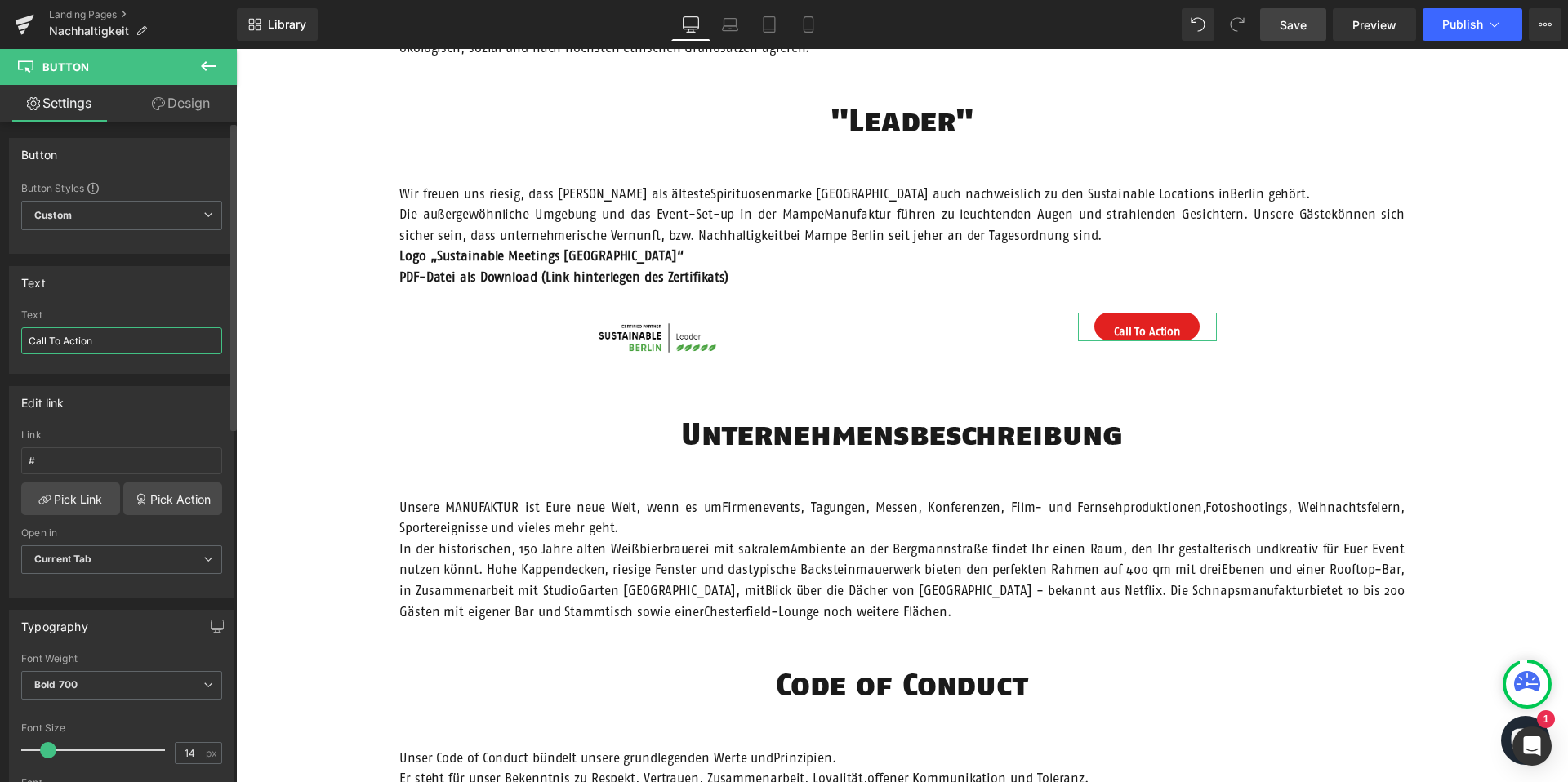
drag, startPoint x: 102, startPoint y: 340, endPoint x: 0, endPoint y: 354, distance: 103.0
click at [0, 354] on div "Text Call To Action Text Call To Action" at bounding box center [122, 315] width 244 height 120
type input "Zertifikat downloaden"
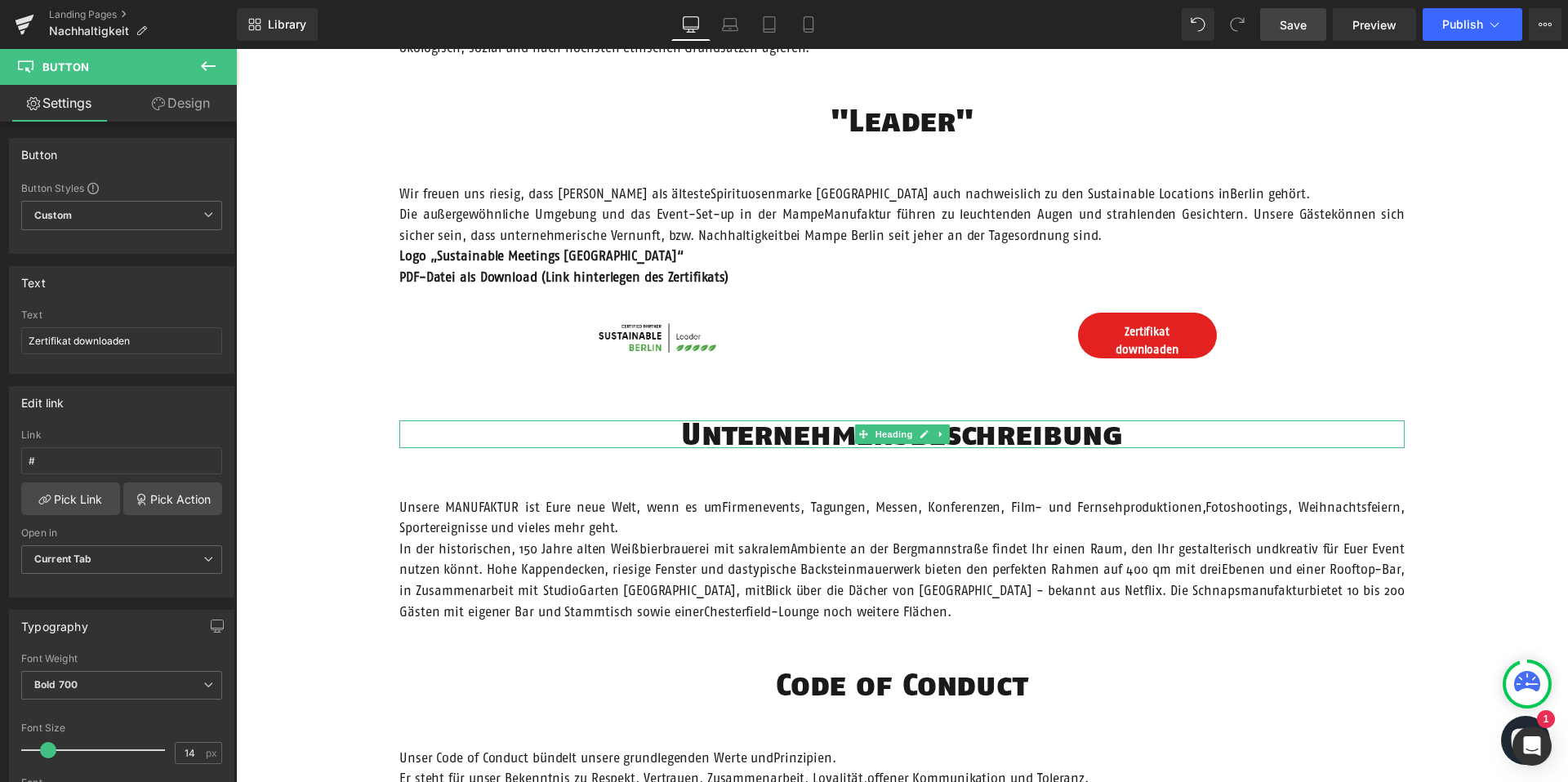
click at [527, 439] on h1 "Unternehmensbeschreibung" at bounding box center [902, 433] width 1005 height 27
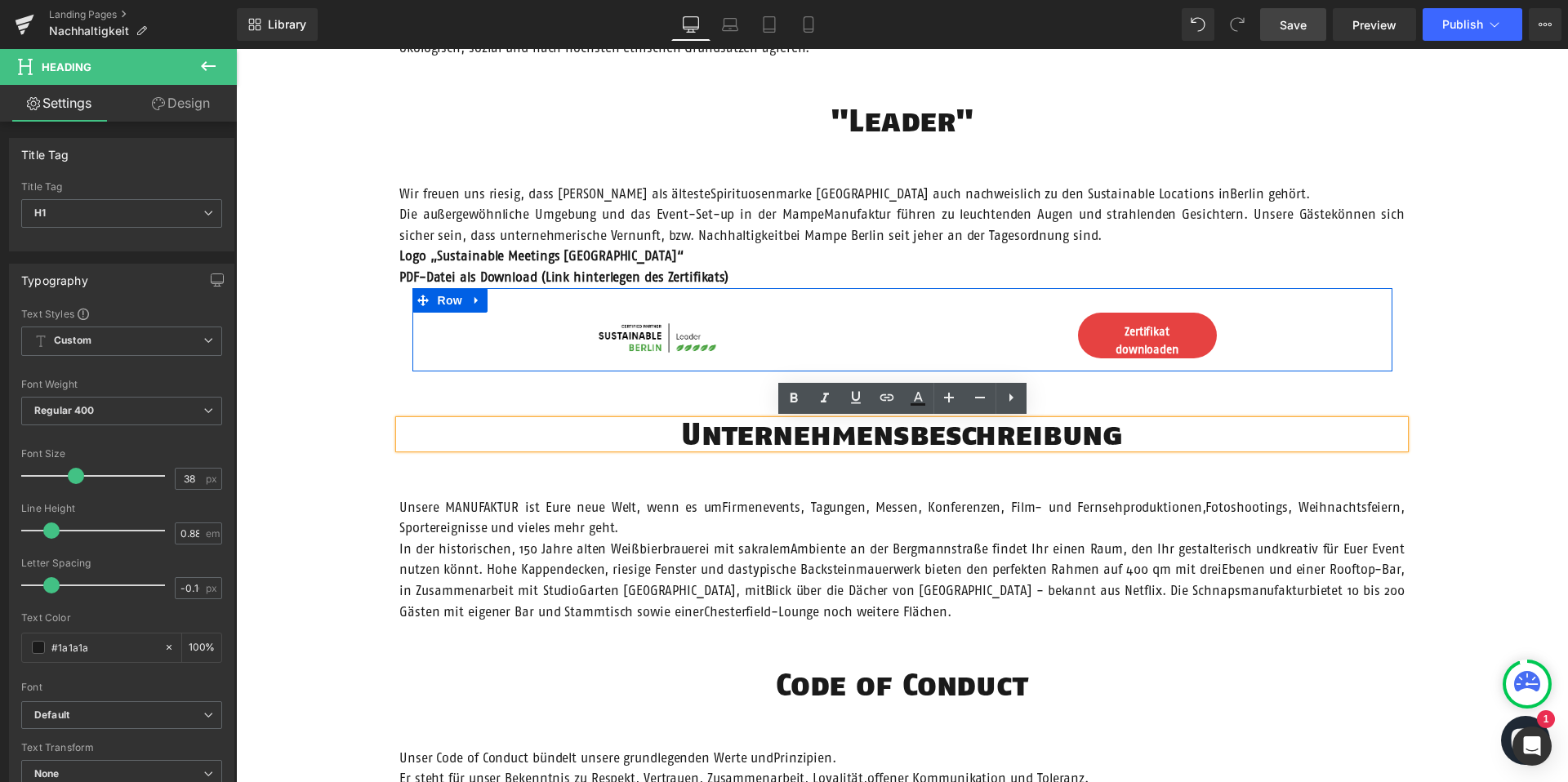
click at [1122, 346] on span "Zertifikat downloaden" at bounding box center [1147, 340] width 100 height 37
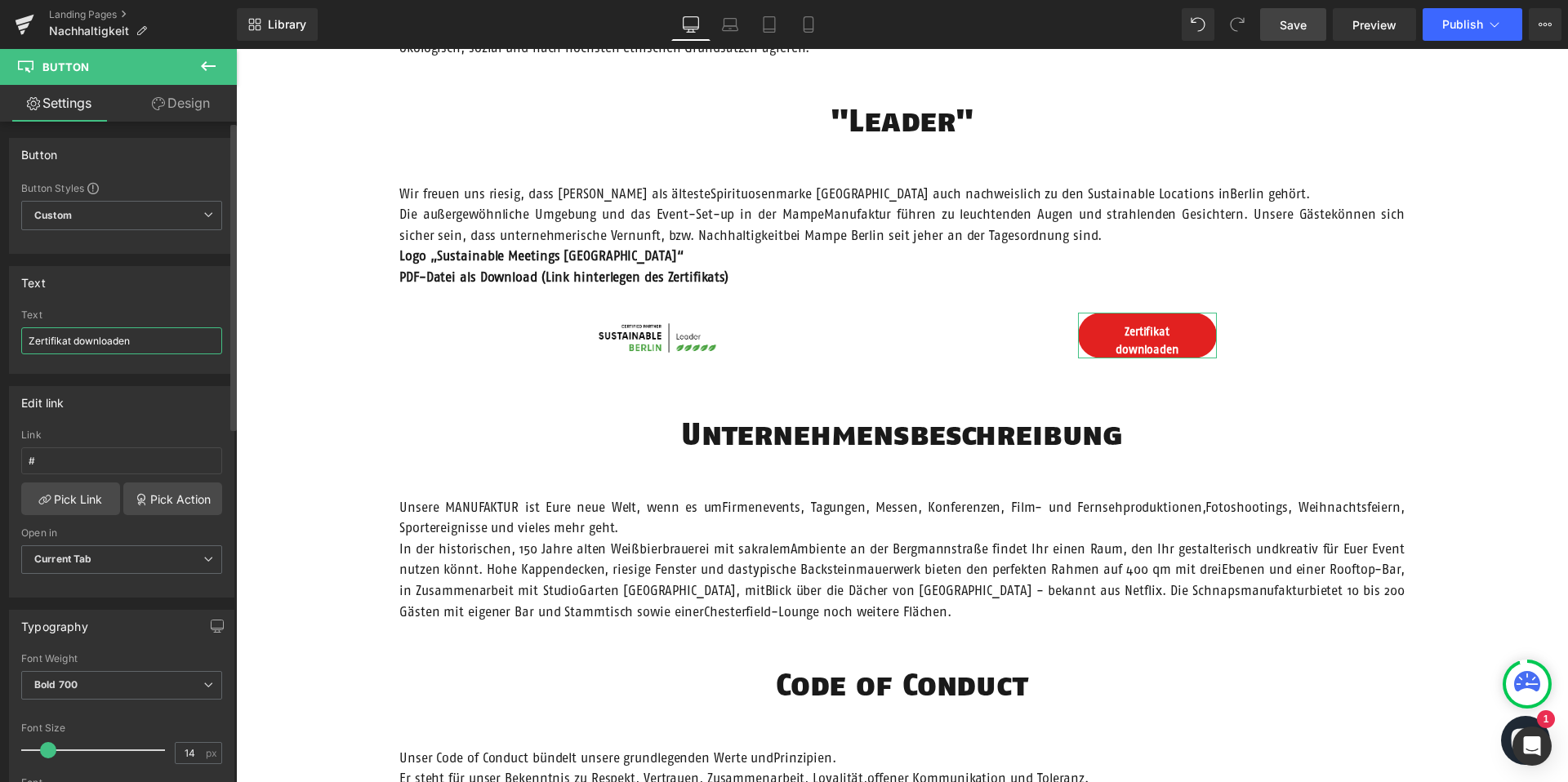
click at [74, 338] on input "Zertifikat downloaden" at bounding box center [122, 340] width 201 height 27
type input "Zertifikat als PDF downloaden"
click at [387, 373] on div "Unsere Verantwortung Text Block Hero Banner Vision Heading Wir möchten Menschen…" at bounding box center [902, 440] width 1332 height 2281
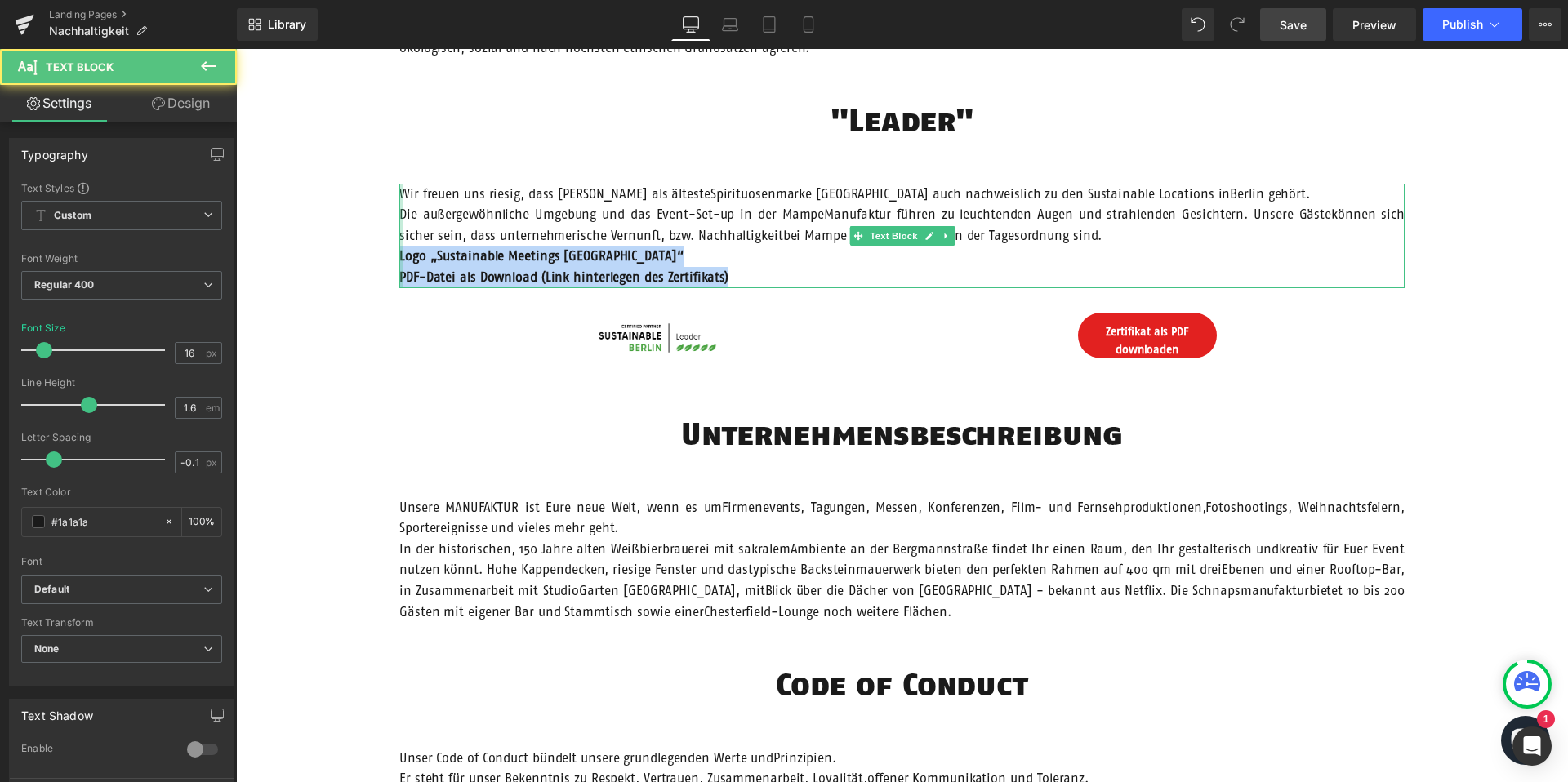
drag, startPoint x: 467, startPoint y: 271, endPoint x: 397, endPoint y: 257, distance: 71.4
click at [397, 257] on div "Unsere Verantwortung Text Block Hero Banner Vision Heading Wir möchten Menschen…" at bounding box center [902, 440] width 1332 height 2281
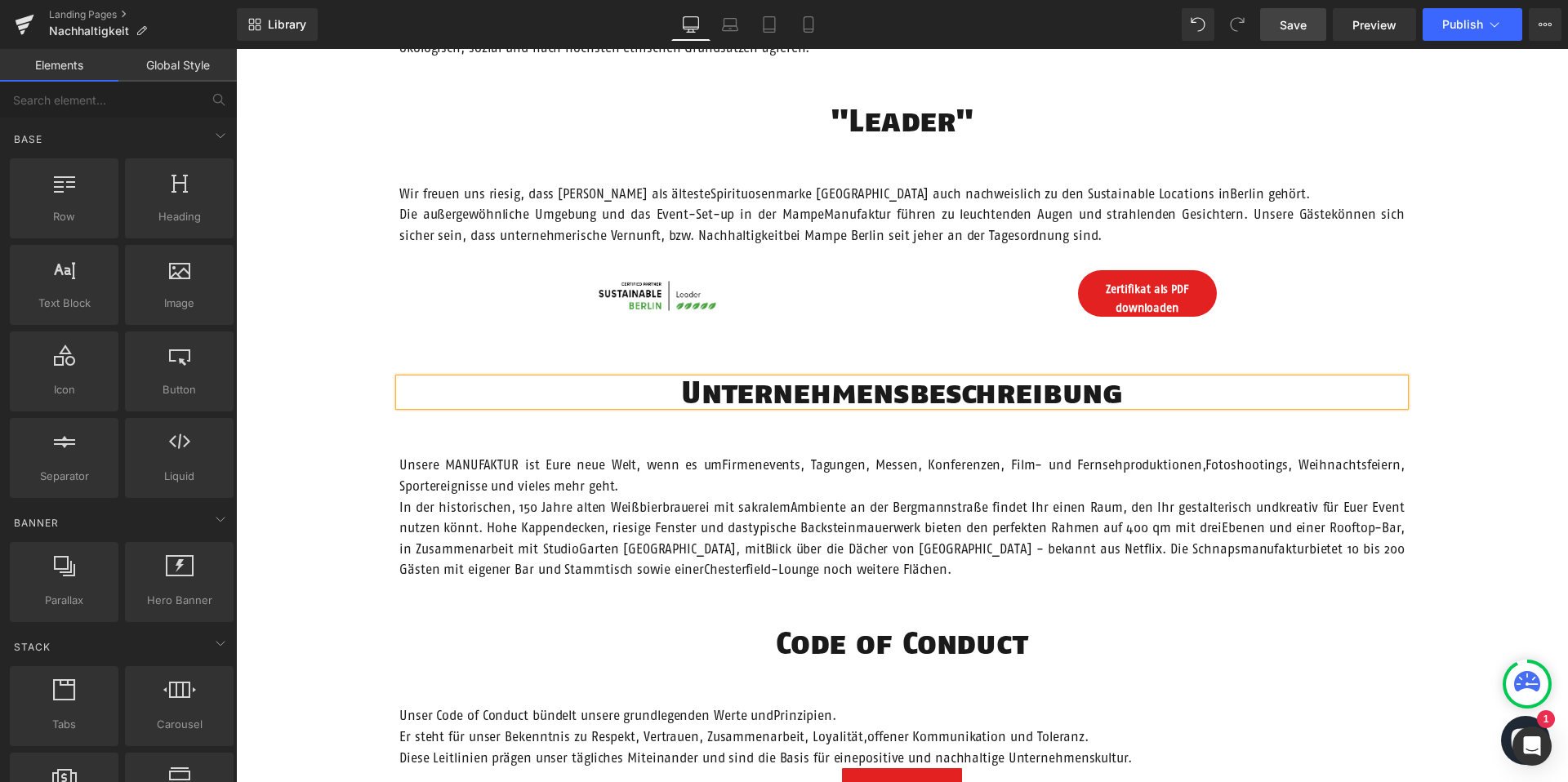
click at [357, 473] on div "Unsere Verantwortung Text Block Hero Banner Vision Heading Wir möchten Menschen…" at bounding box center [902, 418] width 1332 height 2239
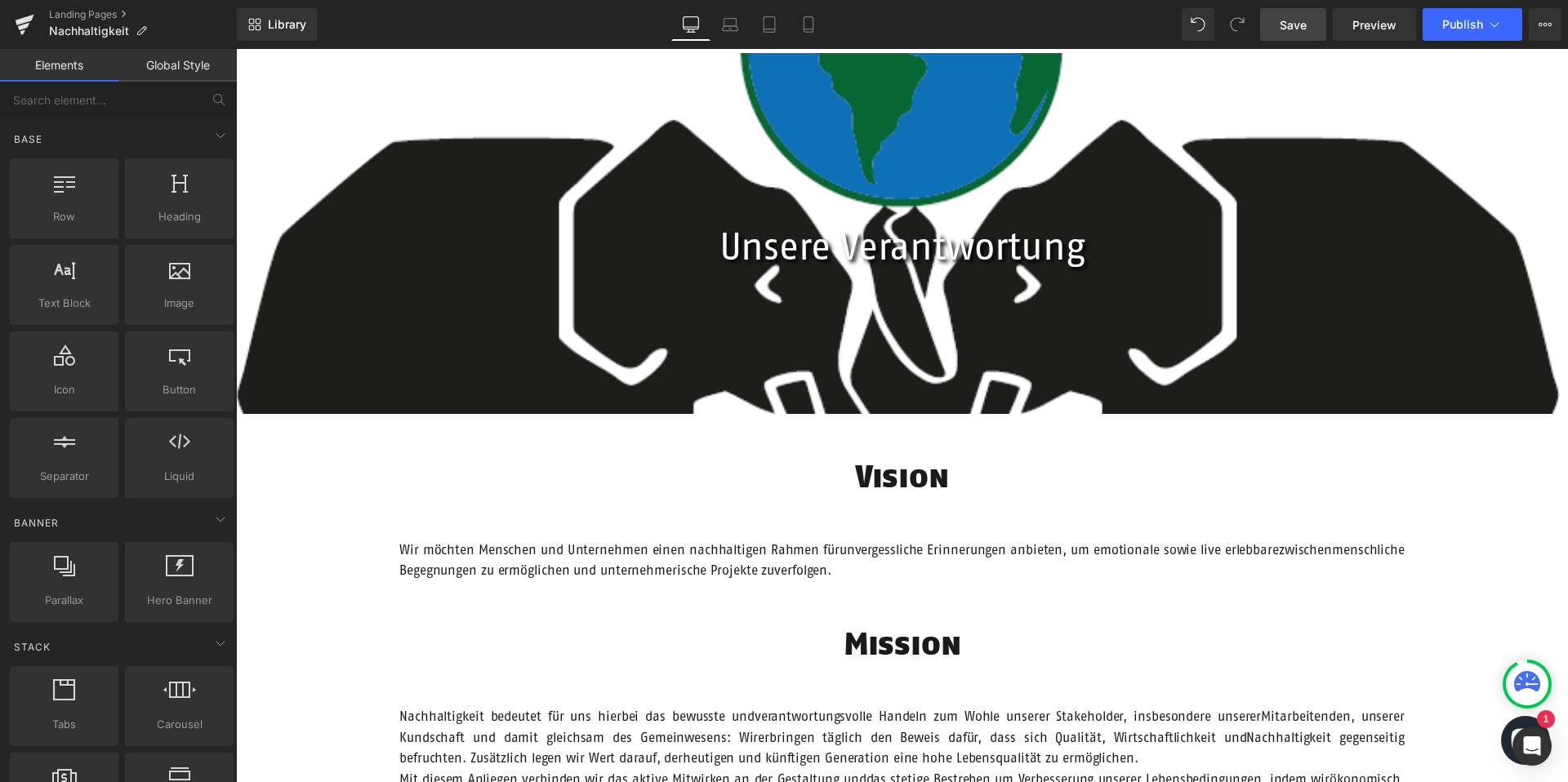
scroll to position [0, 0]
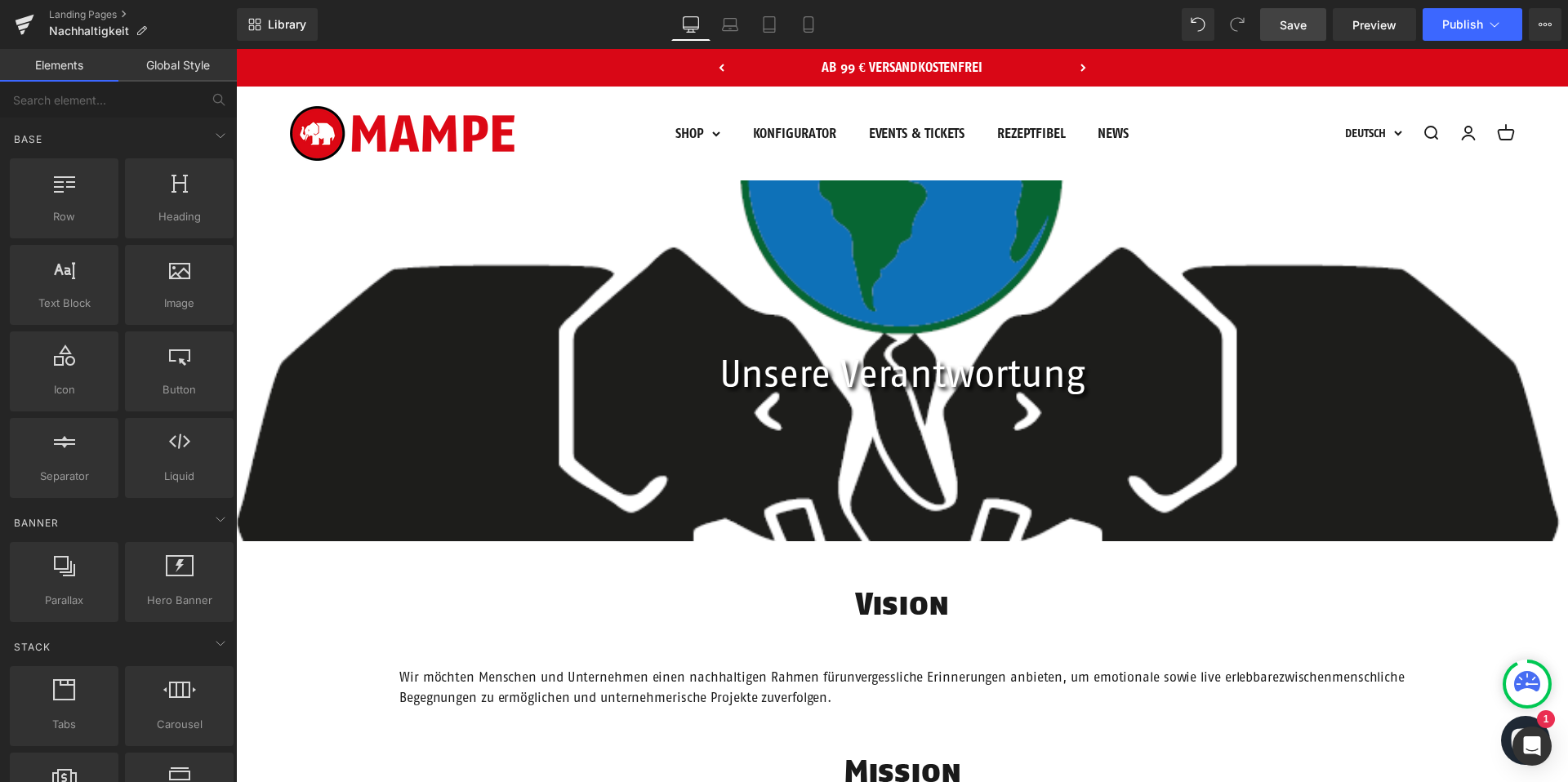
click at [1293, 24] on span "Save" at bounding box center [1292, 25] width 27 height 17
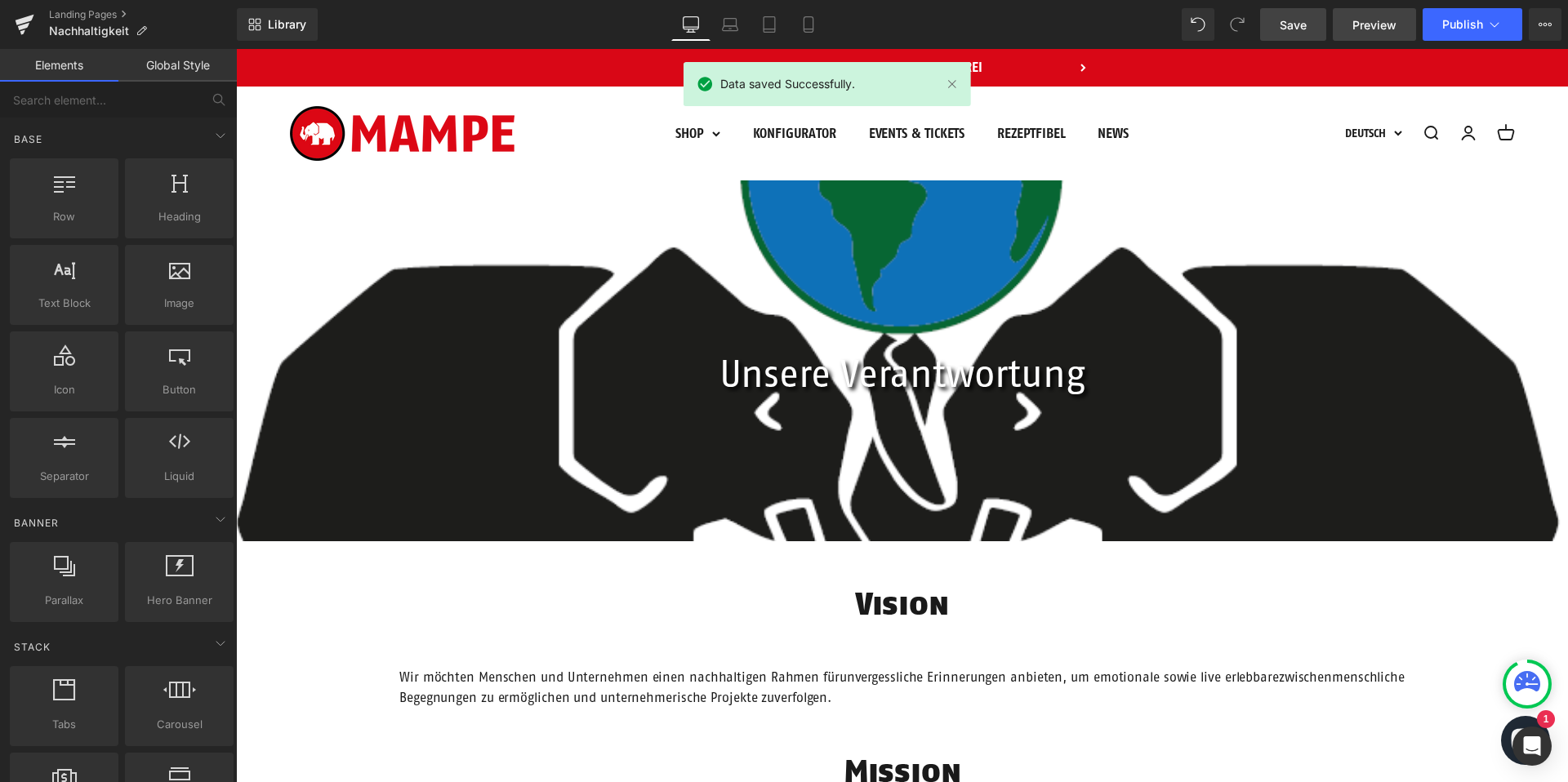
click at [1370, 20] on span "Preview" at bounding box center [1374, 25] width 44 height 17
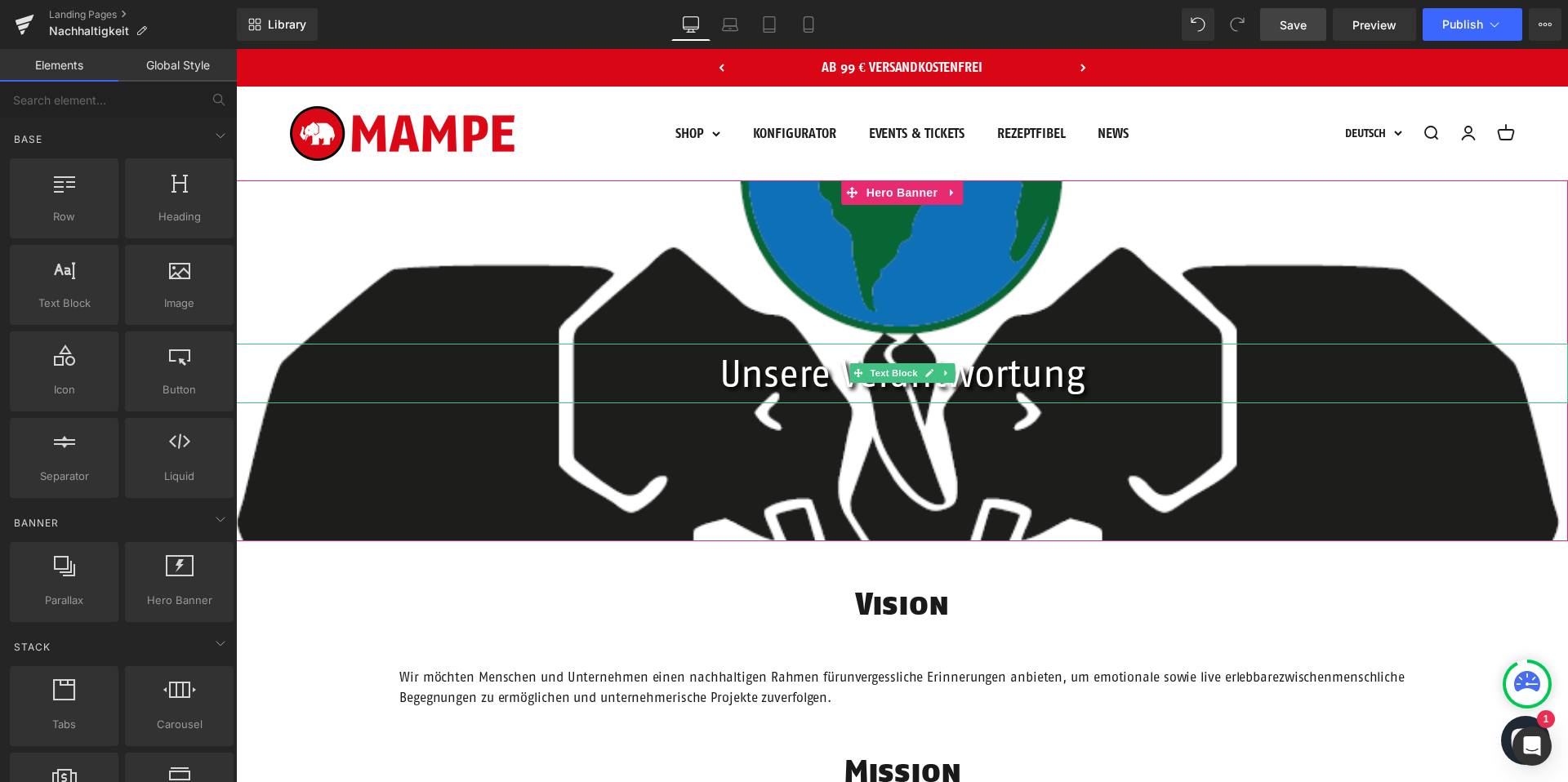
click at [896, 376] on span "Text Block" at bounding box center [893, 373] width 54 height 20
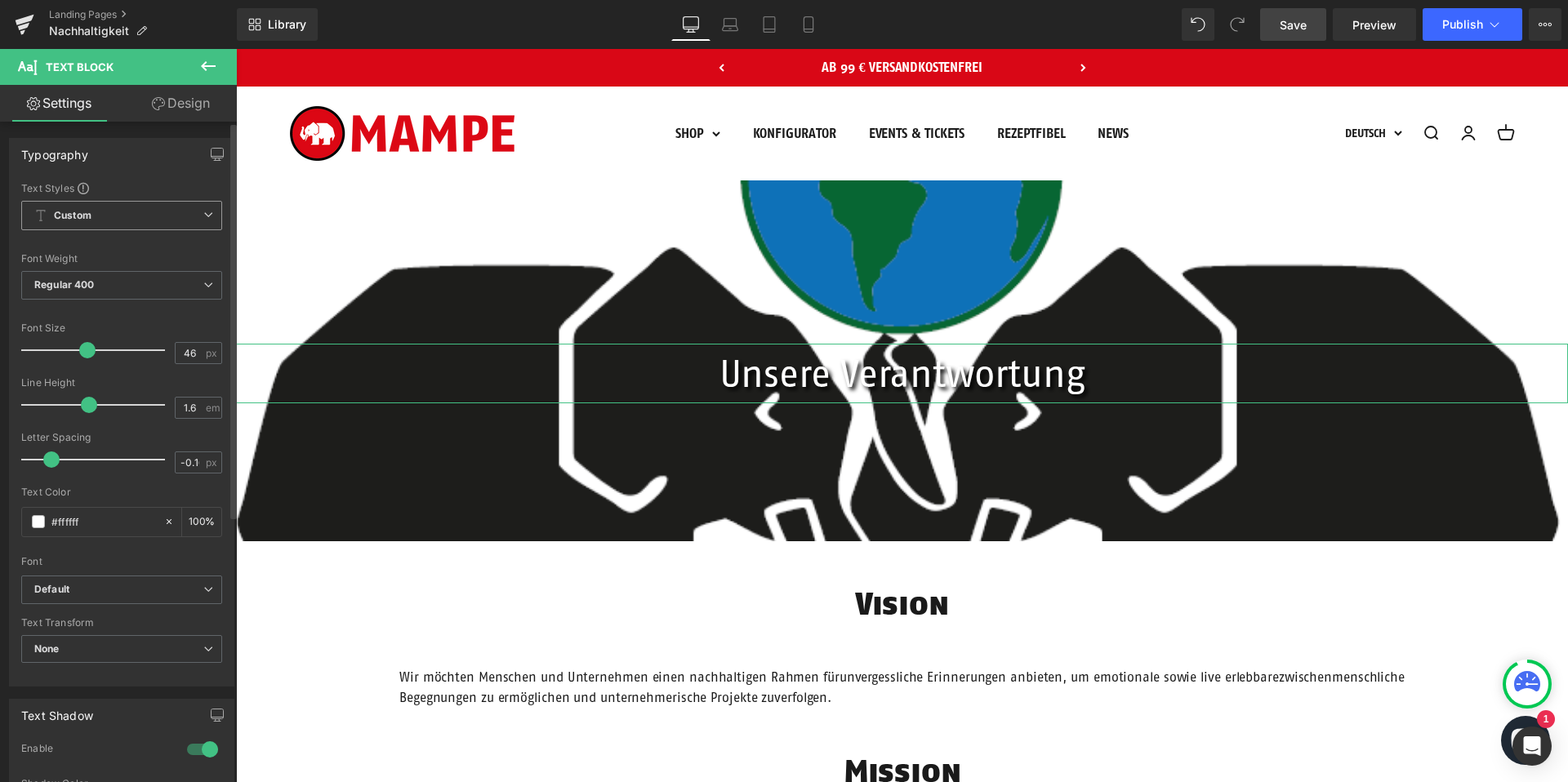
click at [162, 217] on span "Custom Setup Global Style" at bounding box center [122, 216] width 201 height 29
click at [126, 253] on li "Custom" at bounding box center [119, 247] width 194 height 29
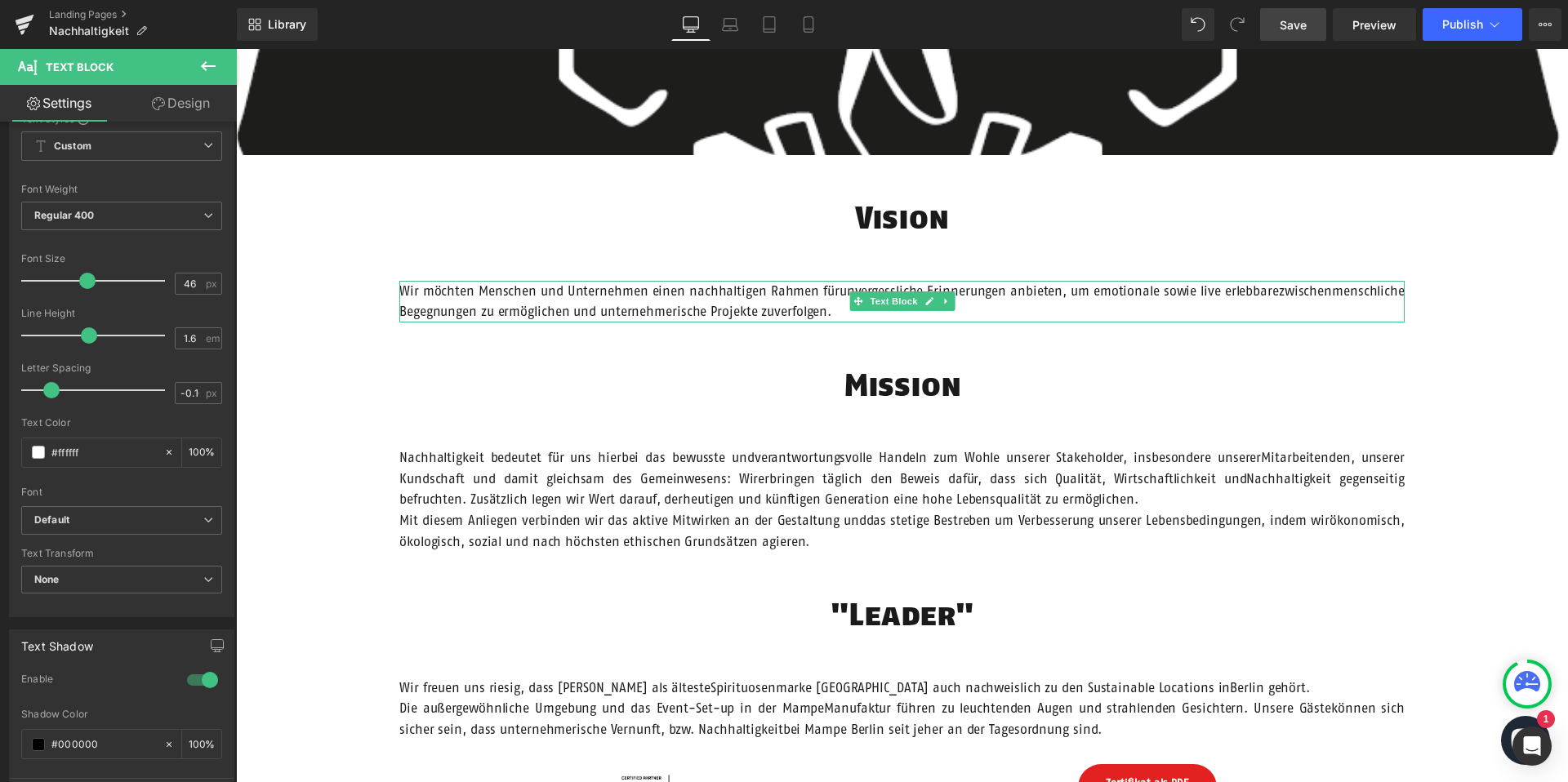
scroll to position [429, 0]
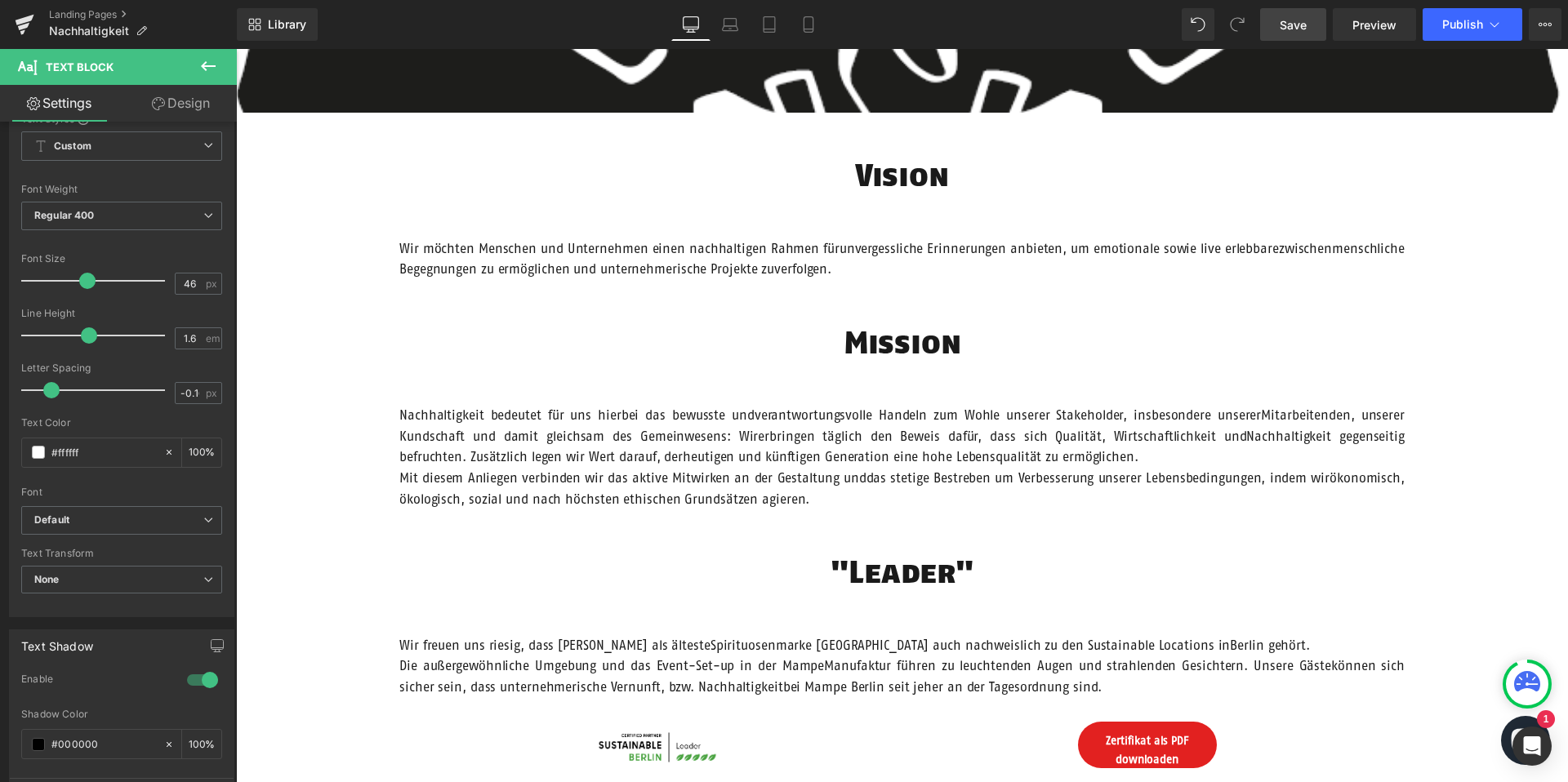
click at [236, 49] on div at bounding box center [236, 49] width 0 height 0
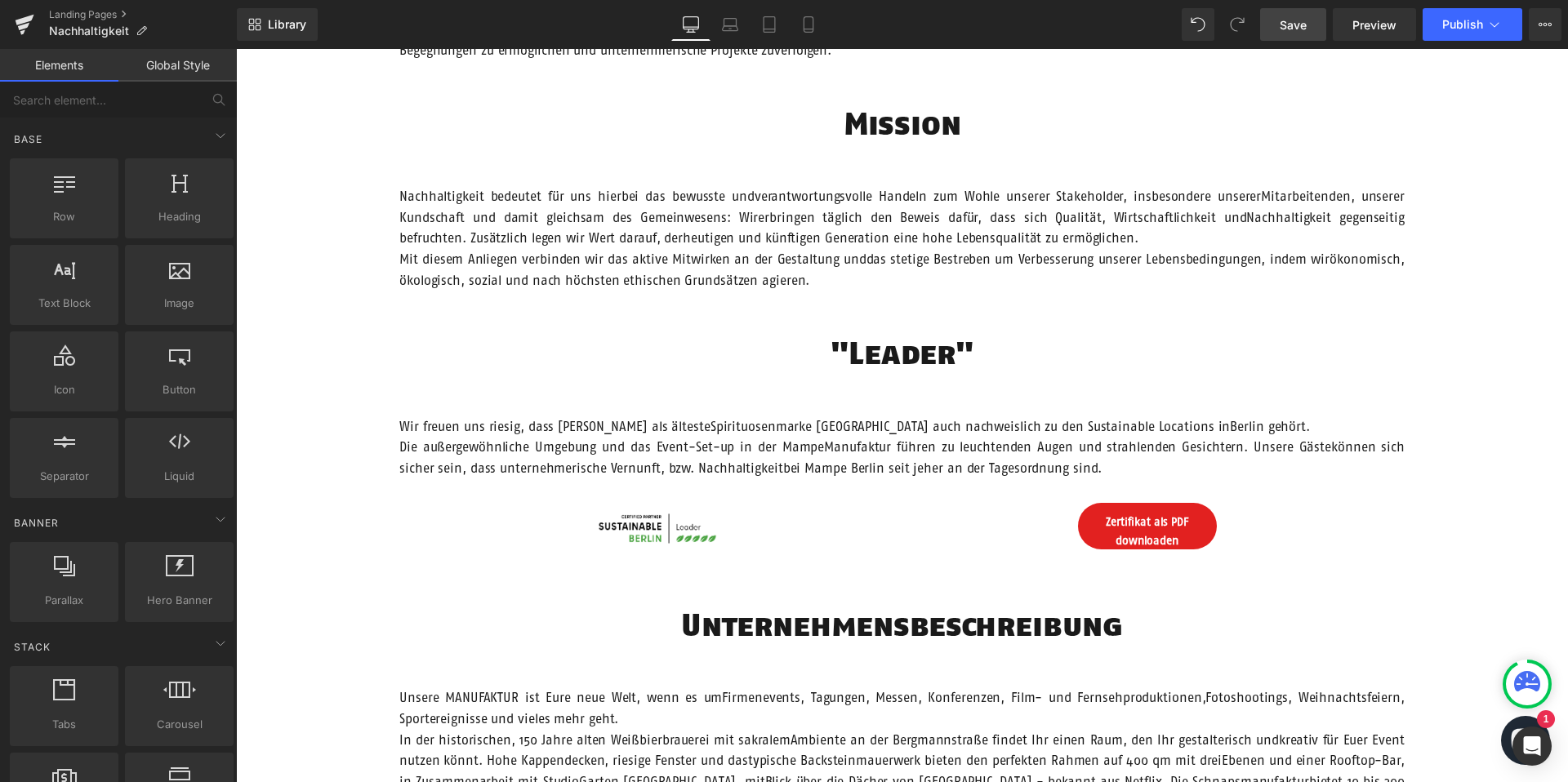
scroll to position [503, 0]
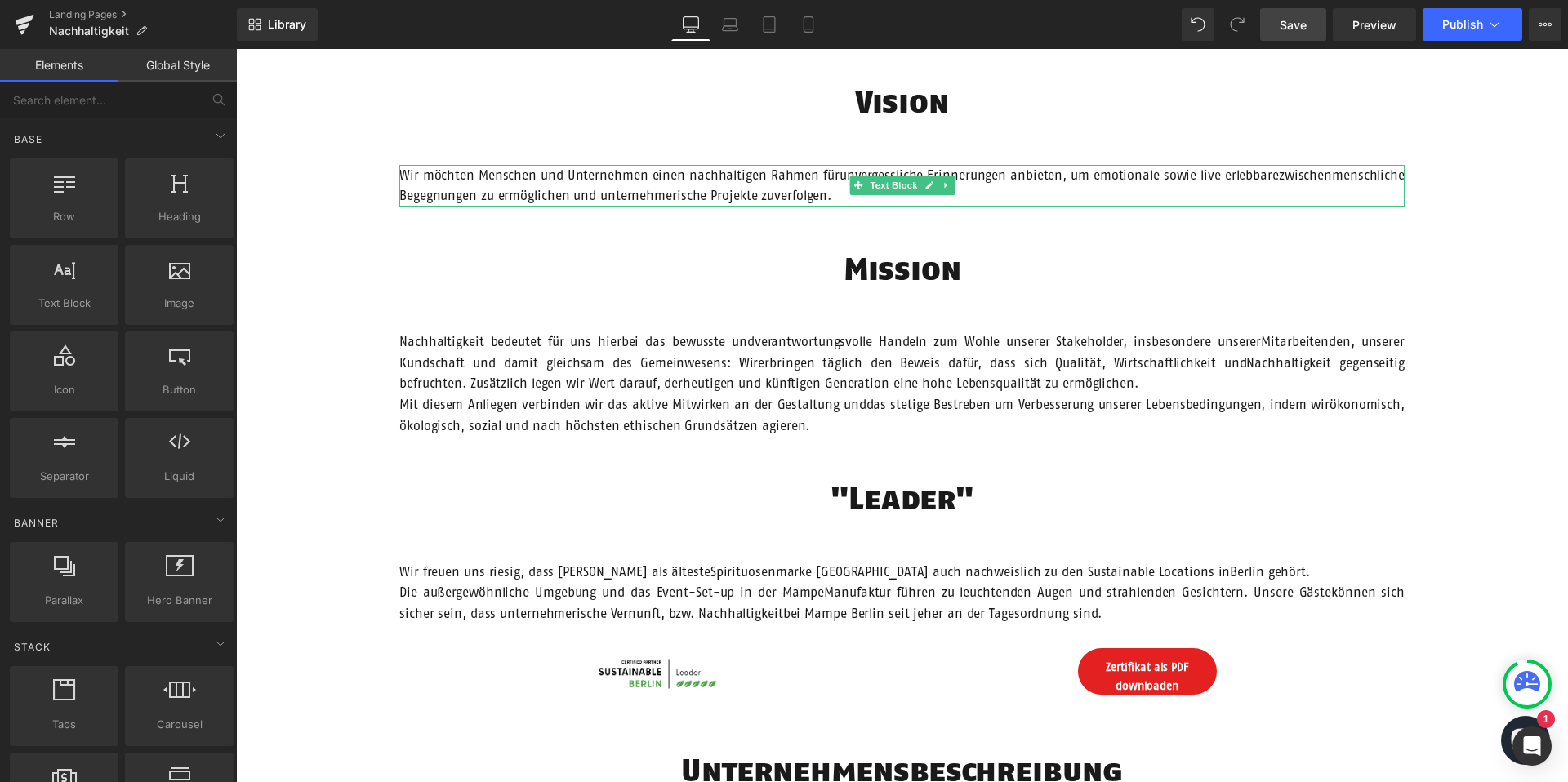
click at [1227, 179] on p "Wir möchten Menschen und Unternehmen einen nachhaltigen Rahmen fürunvergesslich…" at bounding box center [902, 186] width 1005 height 41
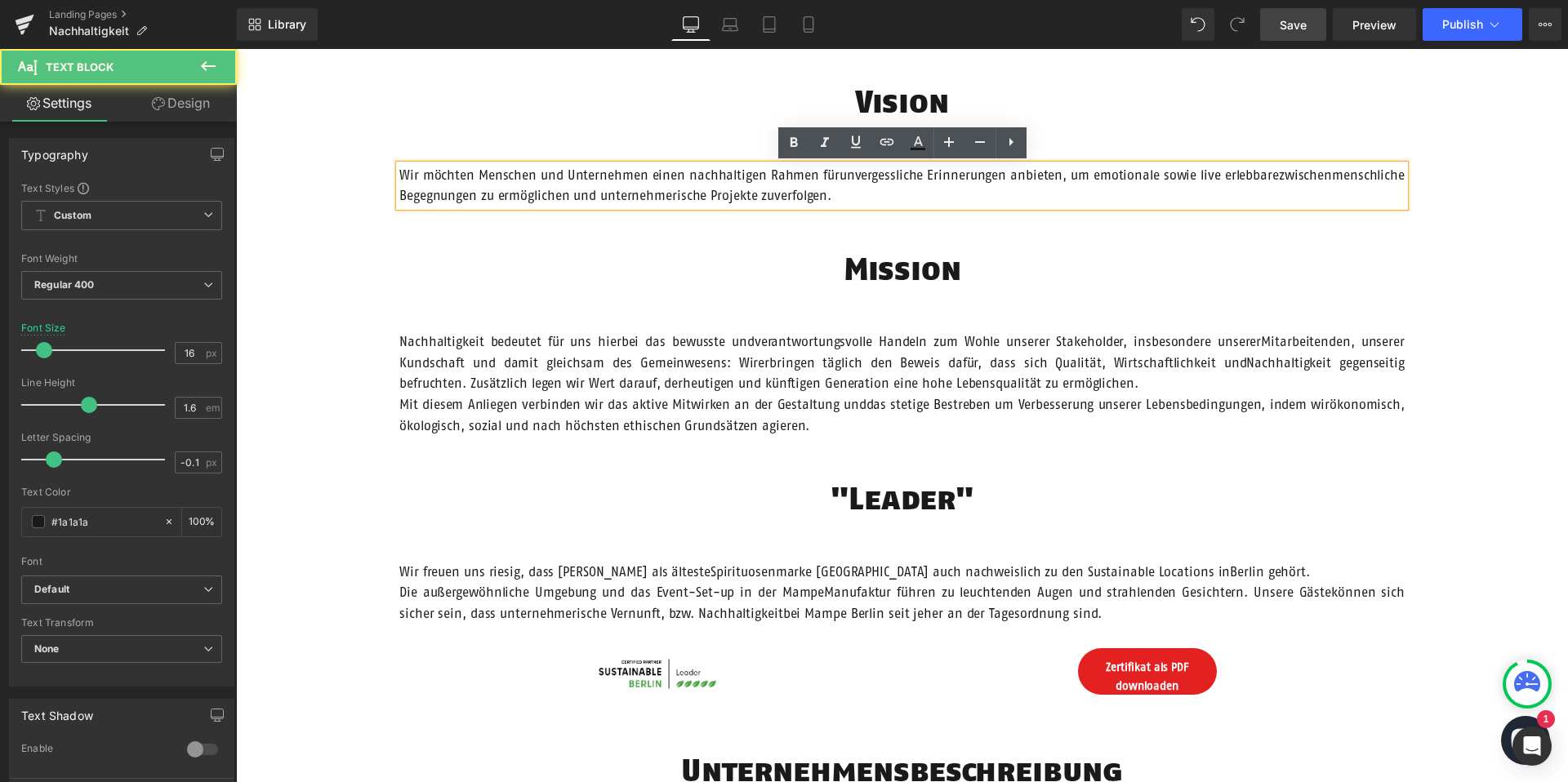
click at [1284, 177] on p "Wir möchten Menschen und Unternehmen einen nachhaltigen Rahmen fürunvergesslich…" at bounding box center [902, 186] width 1005 height 41
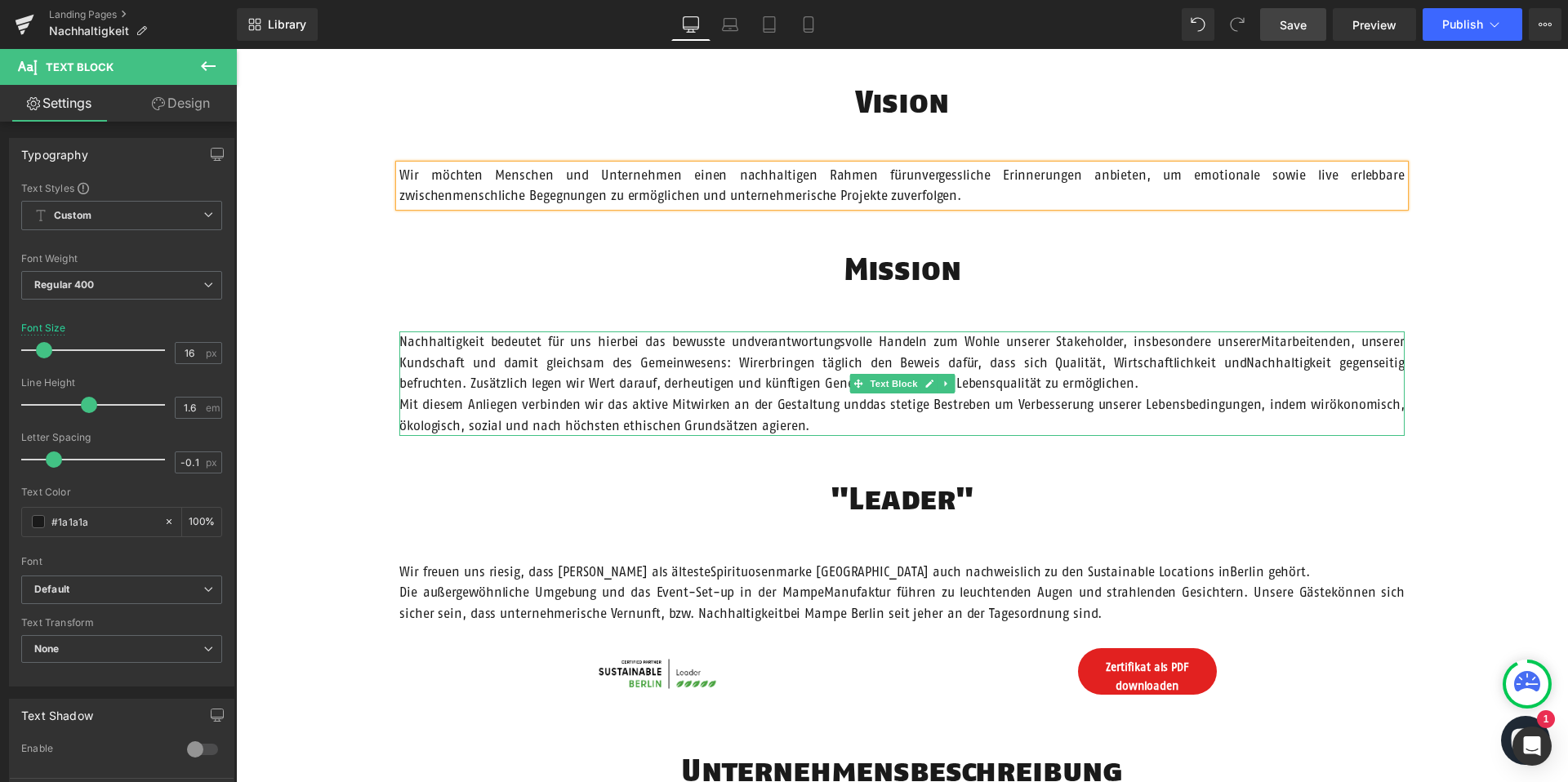
click at [789, 364] on p "Nachhaltigkeit bedeutet für uns hierbei das bewusste undverantwortungsvolle Han…" at bounding box center [902, 384] width 1005 height 105
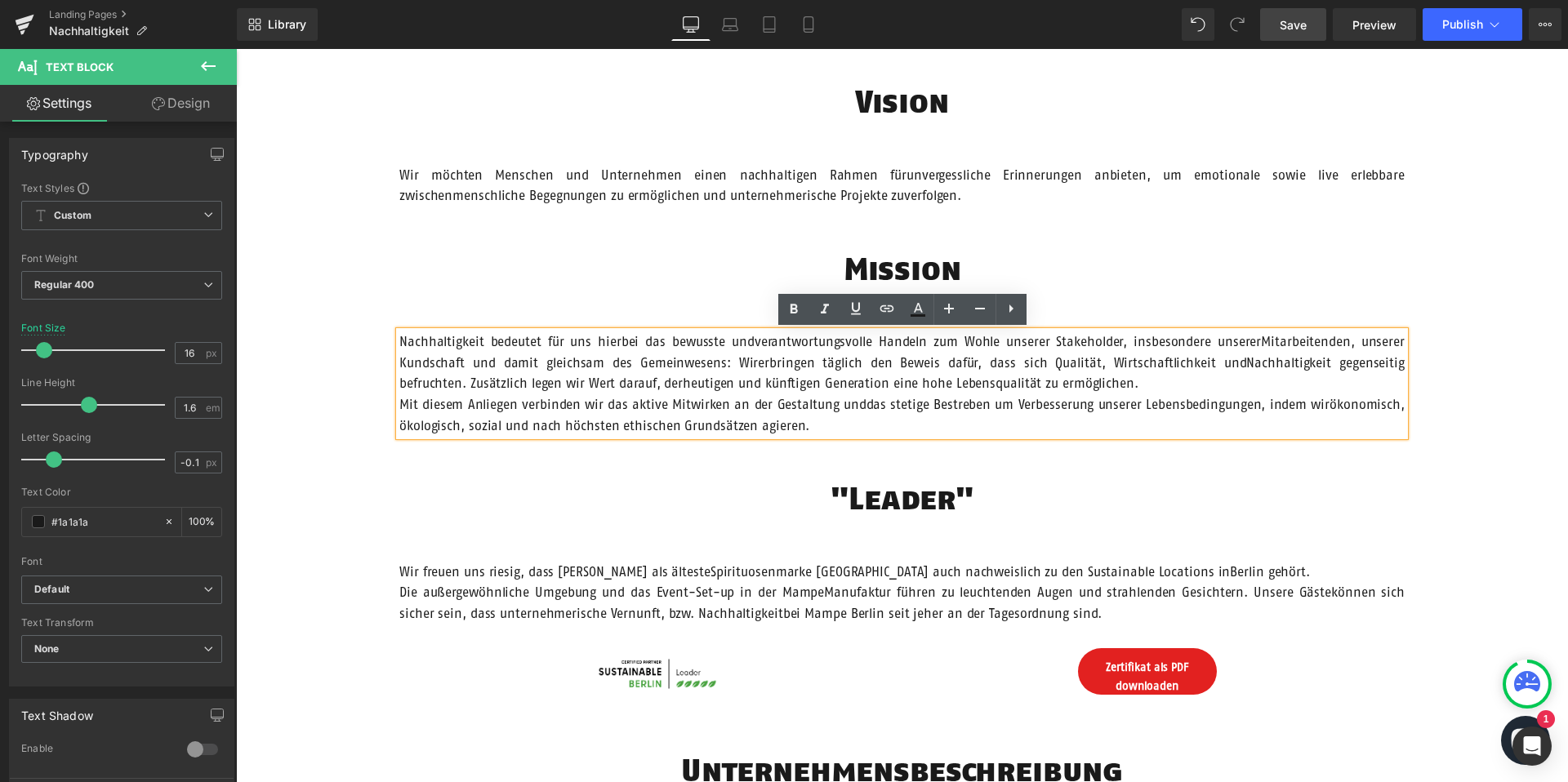
click at [757, 338] on p "Nachhaltigkeit bedeutet für uns hierbei das bewusste undverantwortungsvolle Han…" at bounding box center [902, 384] width 1005 height 105
click at [1262, 341] on p "Nachhaltigkeit bedeutet für uns hierbei das bewusste und verantwortungsvolle Ha…" at bounding box center [902, 384] width 1005 height 105
click at [732, 362] on p "Nachhaltigkeit bedeutet für uns hierbei das bewusste und verantwortungsvolle Ha…" at bounding box center [902, 384] width 1005 height 105
click at [1184, 364] on p "Nachhaltigkeit bedeutet für uns hierbei das bewusste und verantwortungsvolle Ha…" at bounding box center [902, 384] width 1005 height 105
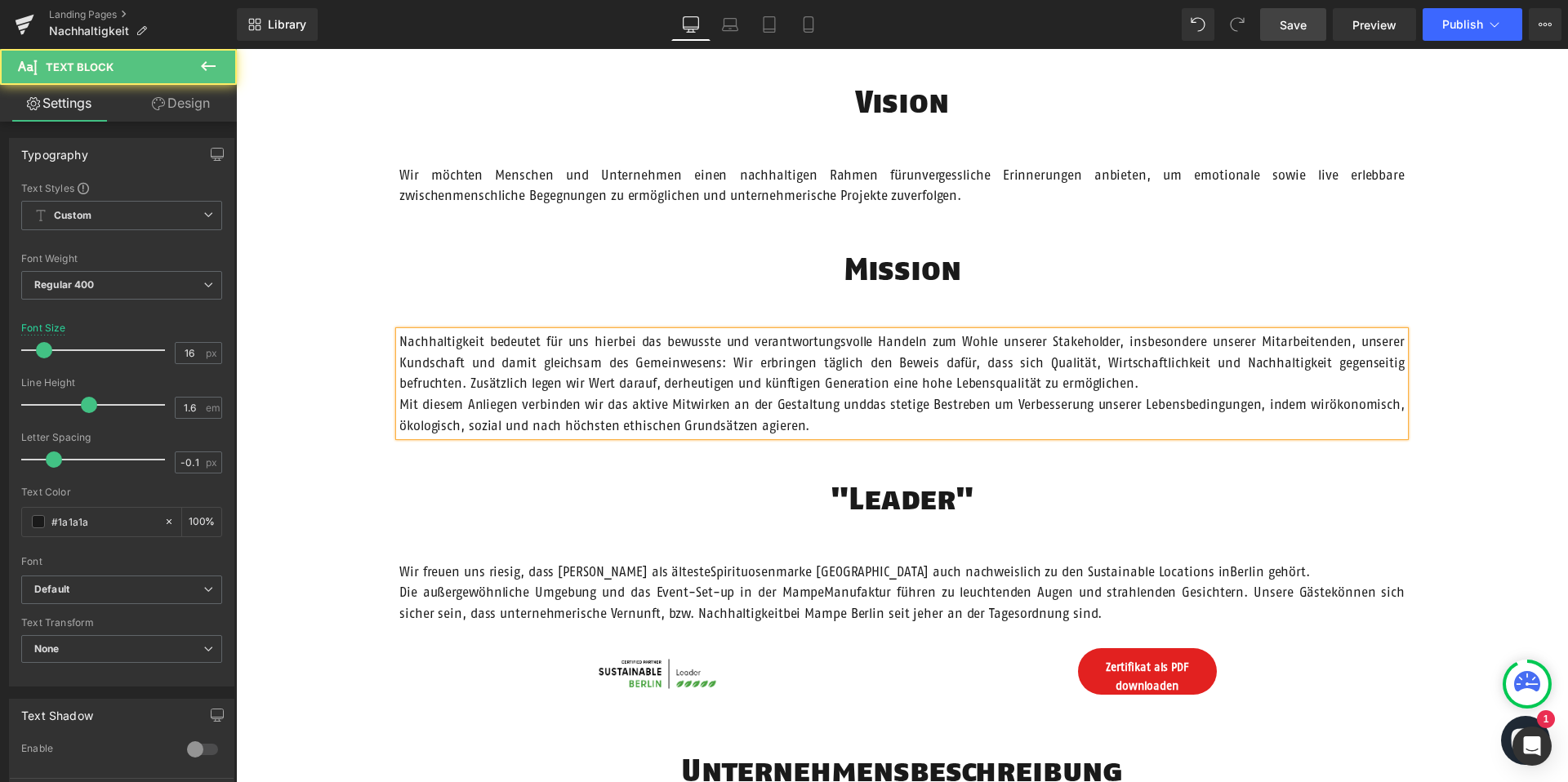
click at [606, 384] on p "Nachhaltigkeit bedeutet für uns hierbei das bewusste und verantwortungsvolle Ha…" at bounding box center [902, 384] width 1005 height 105
click at [867, 407] on p "Nachhaltigkeit bedeutet für uns hierbei das bewusste und verantwortungsvolle Ha…" at bounding box center [902, 384] width 1005 height 105
click at [1333, 404] on p "Nachhaltigkeit bedeutet für uns hierbei das bewusste und verantwortungsvolle Ha…" at bounding box center [902, 384] width 1005 height 105
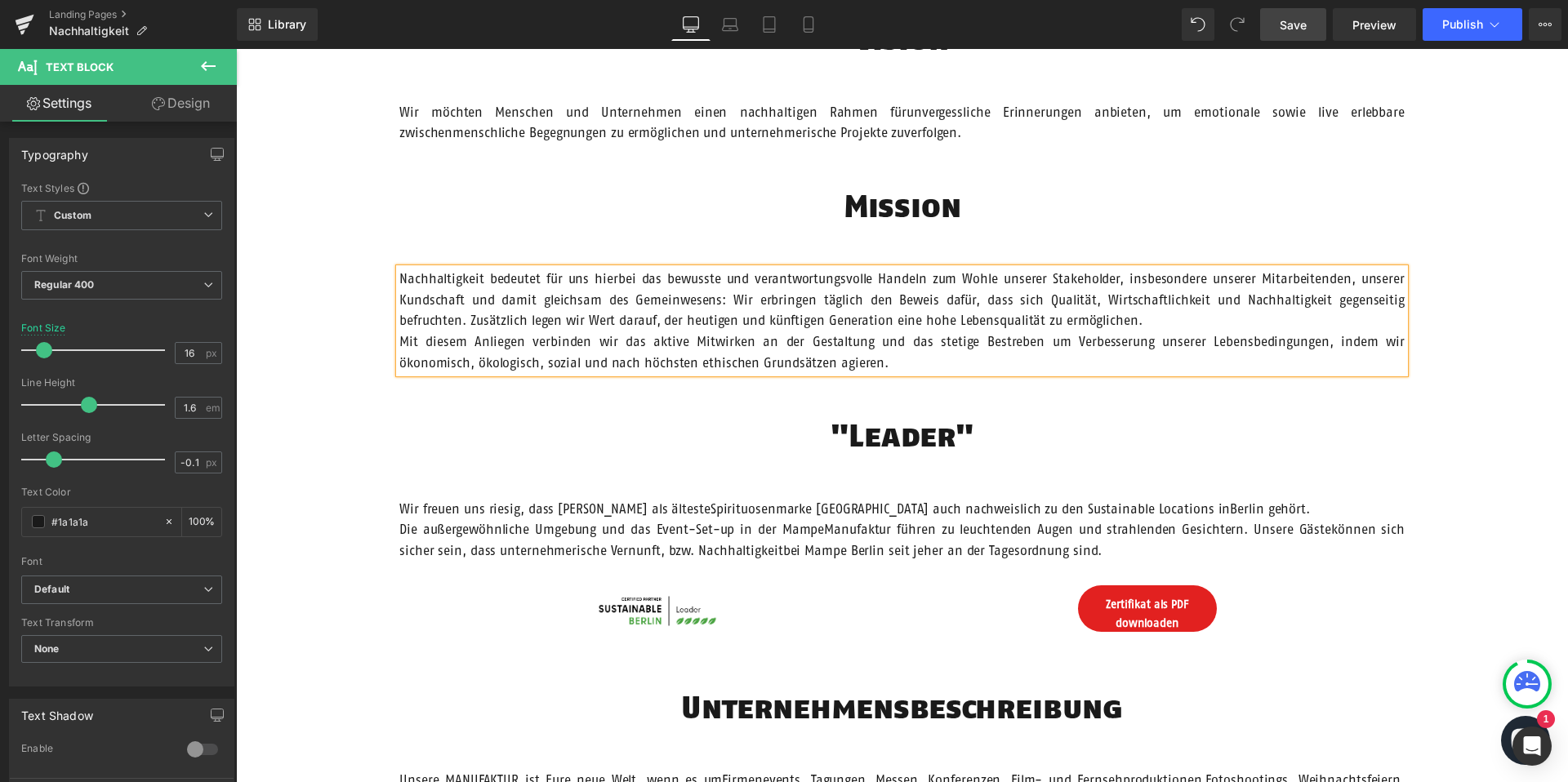
scroll to position [568, 0]
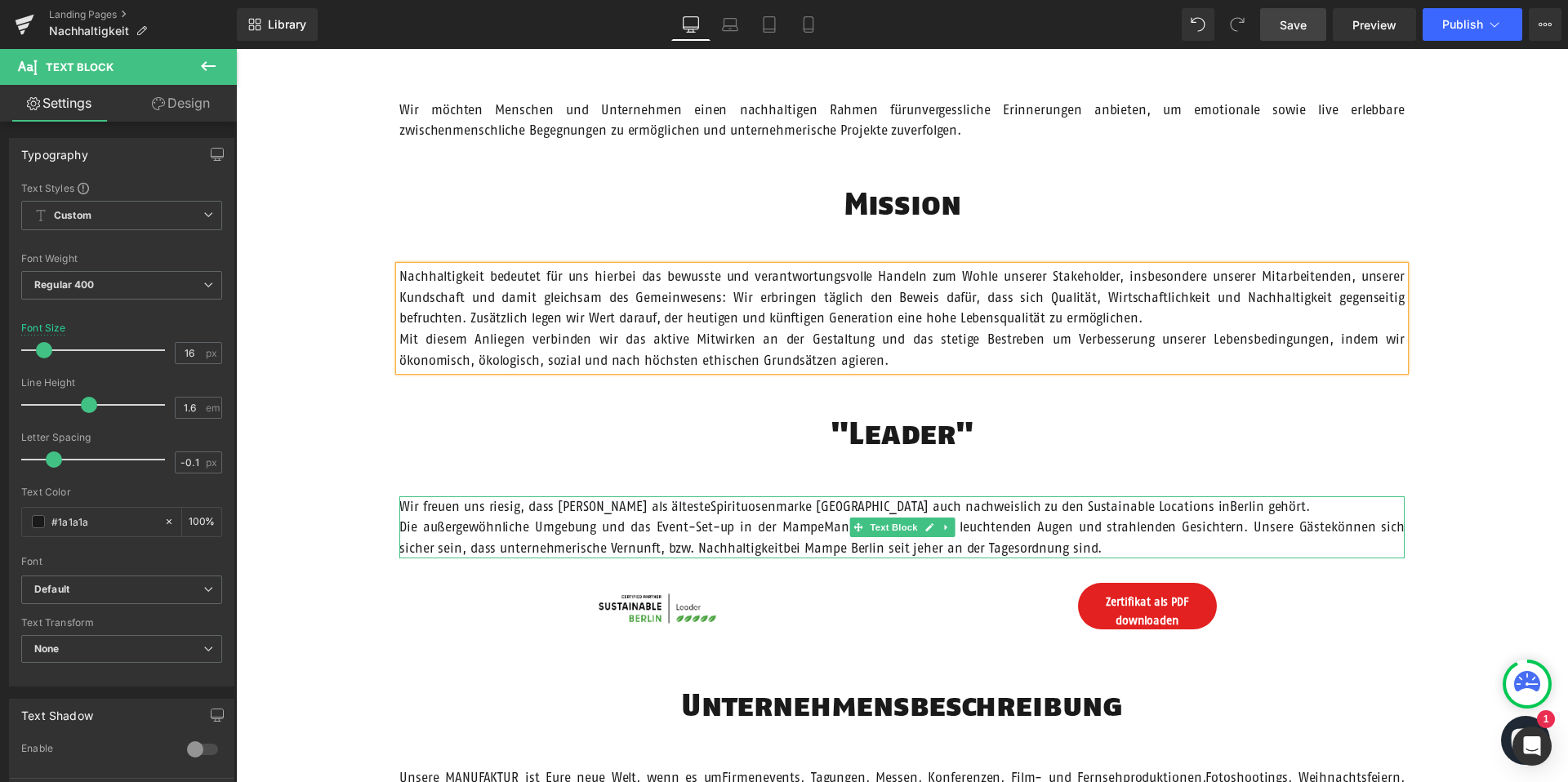
drag, startPoint x: 696, startPoint y: 510, endPoint x: 718, endPoint y: 509, distance: 22.0
click at [697, 510] on span "Wir freuen uns riesig, dass Mampe Berlin als ältesteSpirituosenmarke Berlins au…" at bounding box center [855, 506] width 911 height 15
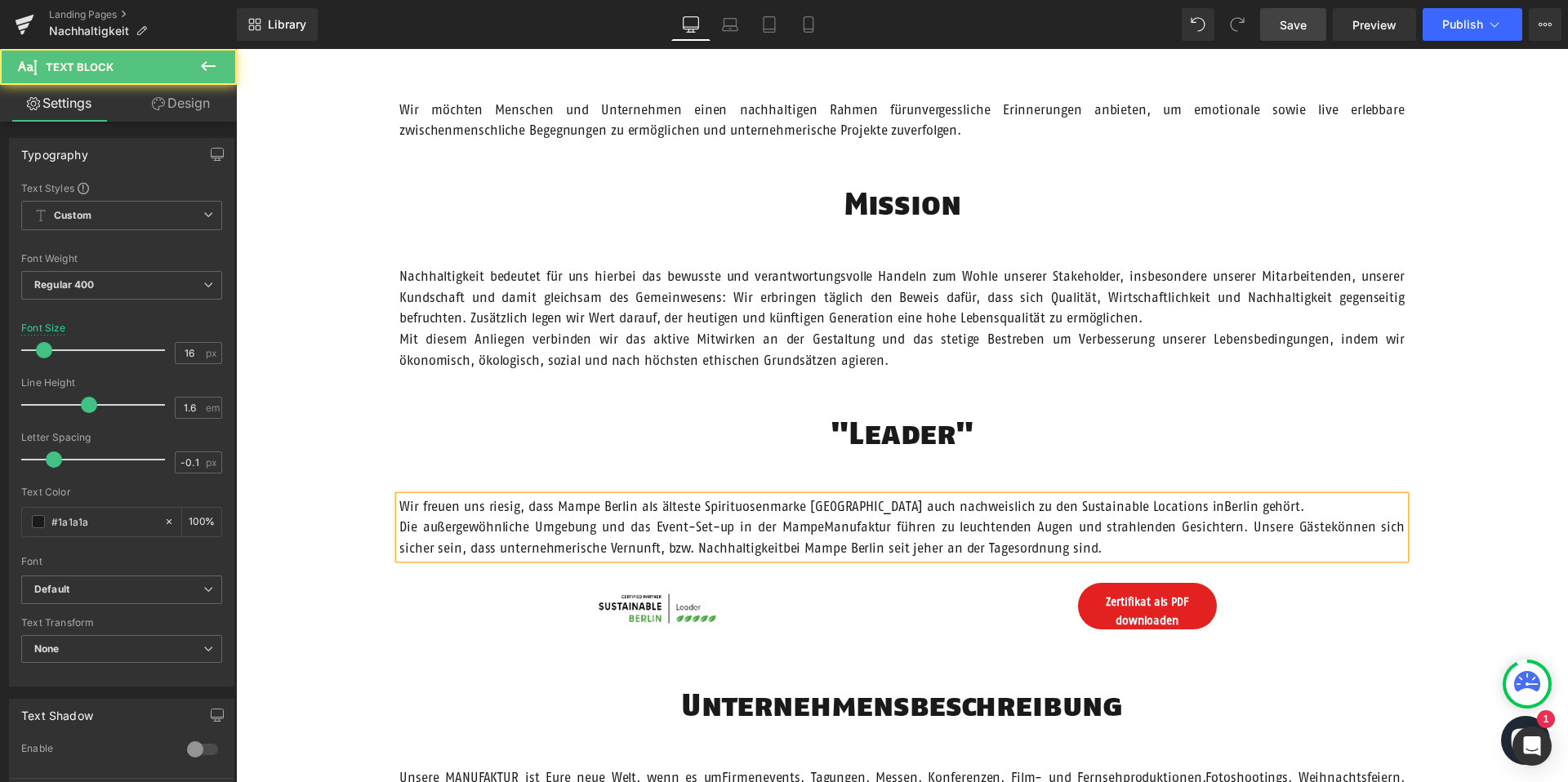
click at [1138, 506] on span "Wir freuen uns riesig, dass Mampe Berlin als älteste Spirituosenmarke Berlins a…" at bounding box center [851, 506] width 905 height 15
click at [812, 528] on span "Die außergewöhnliche Umgebung und das Event-Set-up in der MampeManufaktur führe…" at bounding box center [902, 537] width 1005 height 36
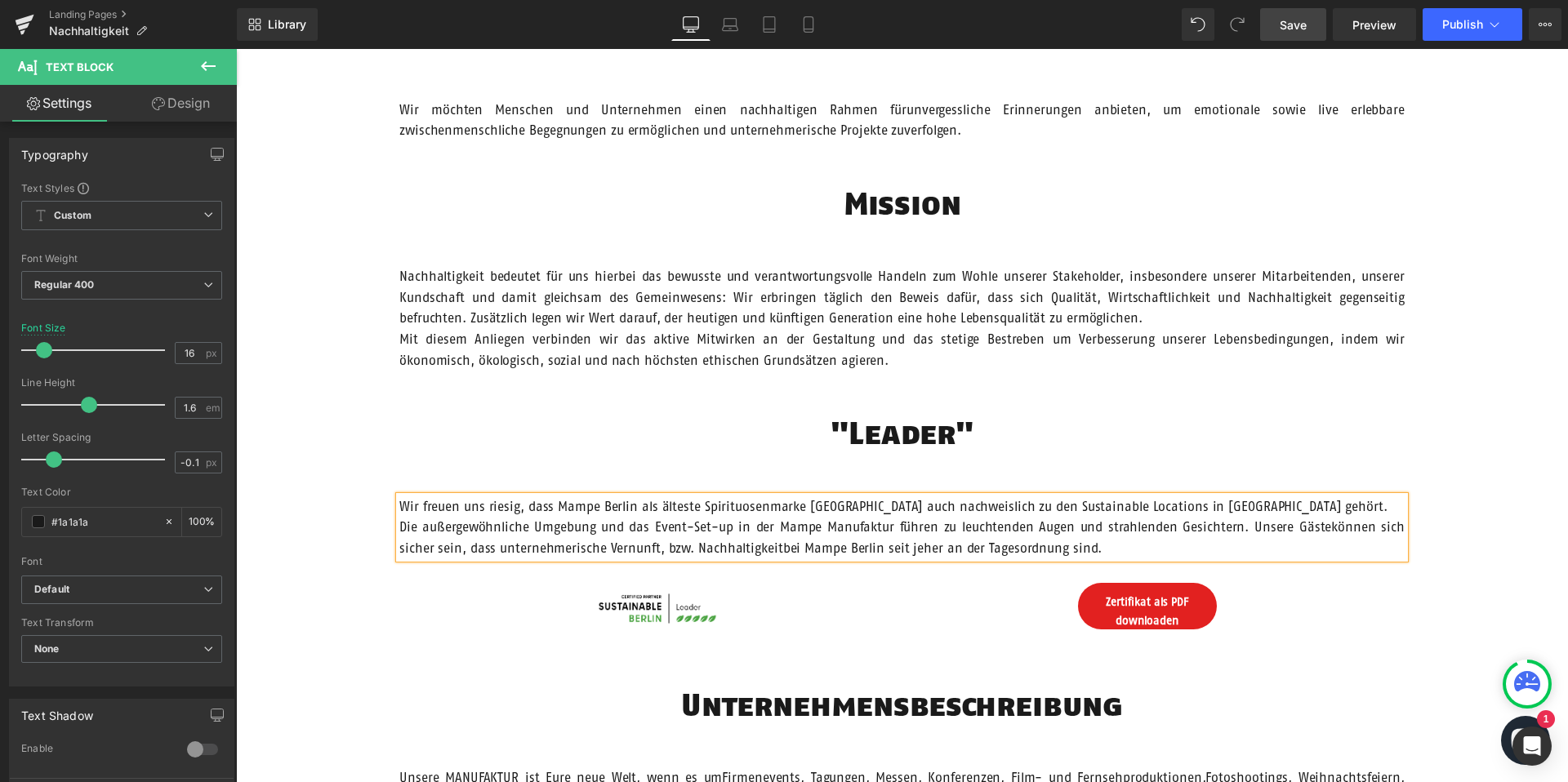
click at [1298, 528] on span "Die außergewöhnliche Umgebung und das Event-Set-up in der Mampe Manufaktur führ…" at bounding box center [902, 537] width 1005 height 36
click at [774, 549] on span "Die außergewöhnliche Umgebung und das Event-Set-up in der Mampe Manufaktur führ…" at bounding box center [902, 537] width 1005 height 36
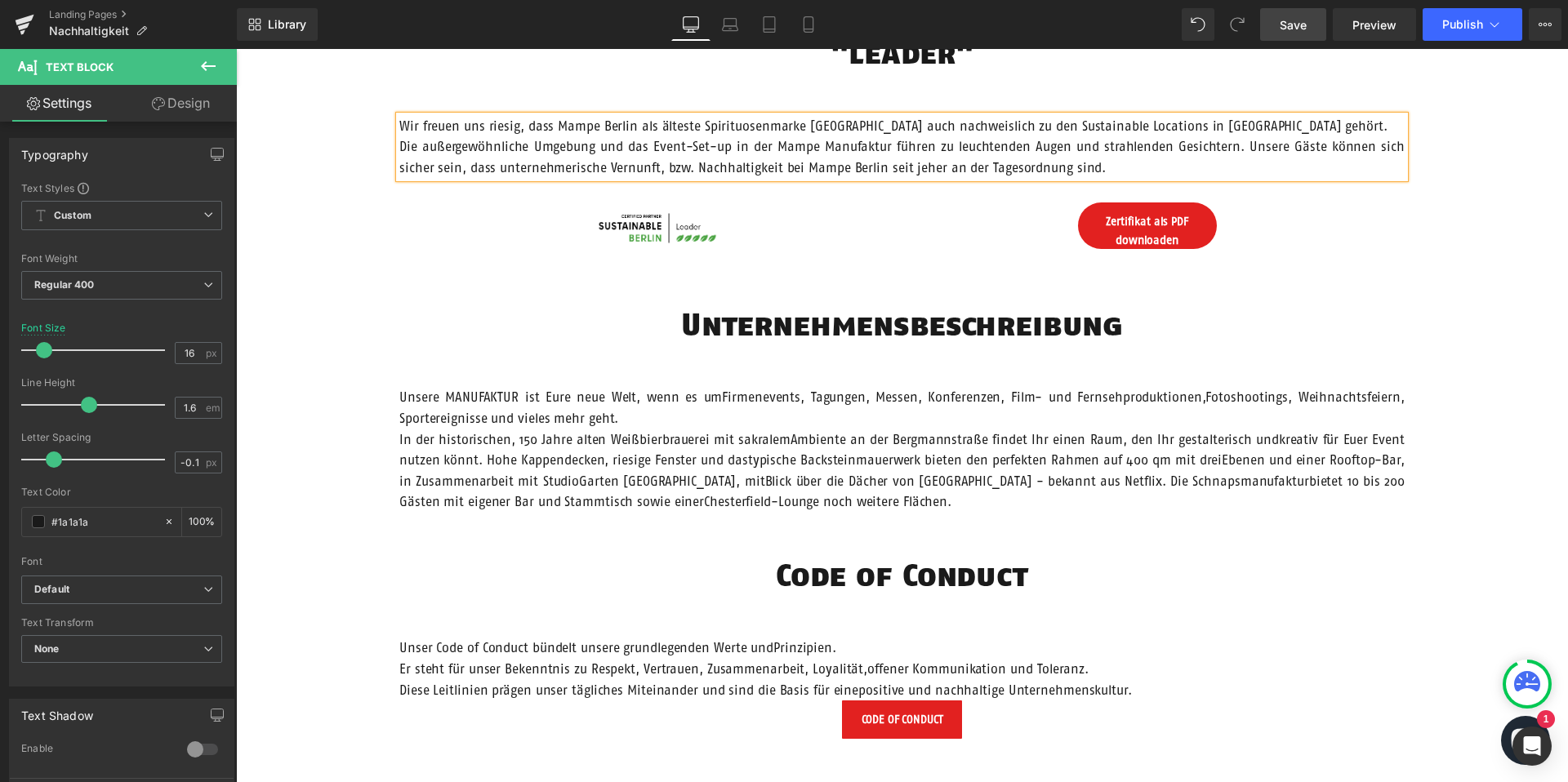
scroll to position [955, 0]
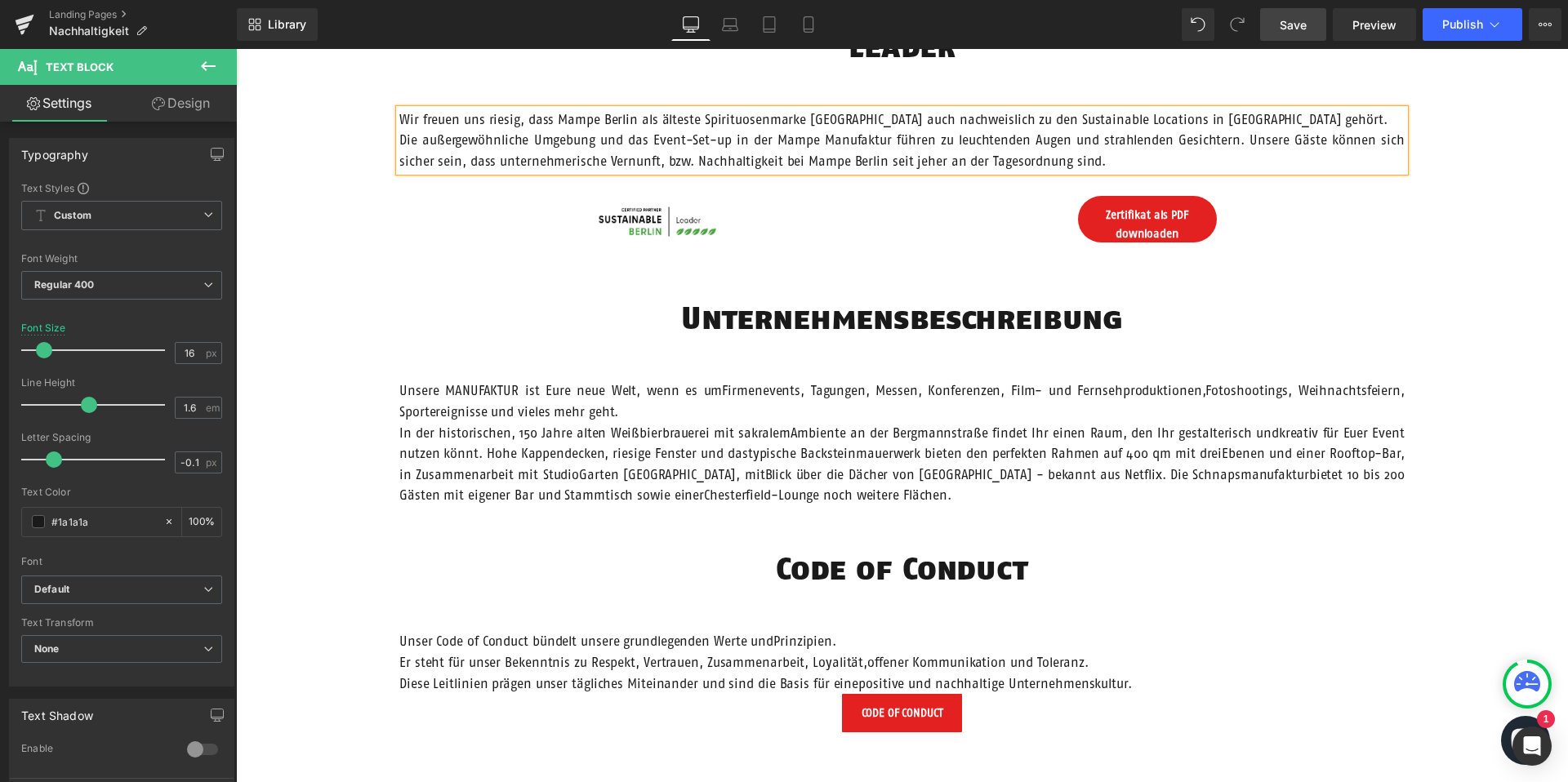
click at [718, 423] on p "In der historischen, 150 Jahre alten Weißbierbrauerei mit sakralemAmbiente an d…" at bounding box center [902, 464] width 1005 height 83
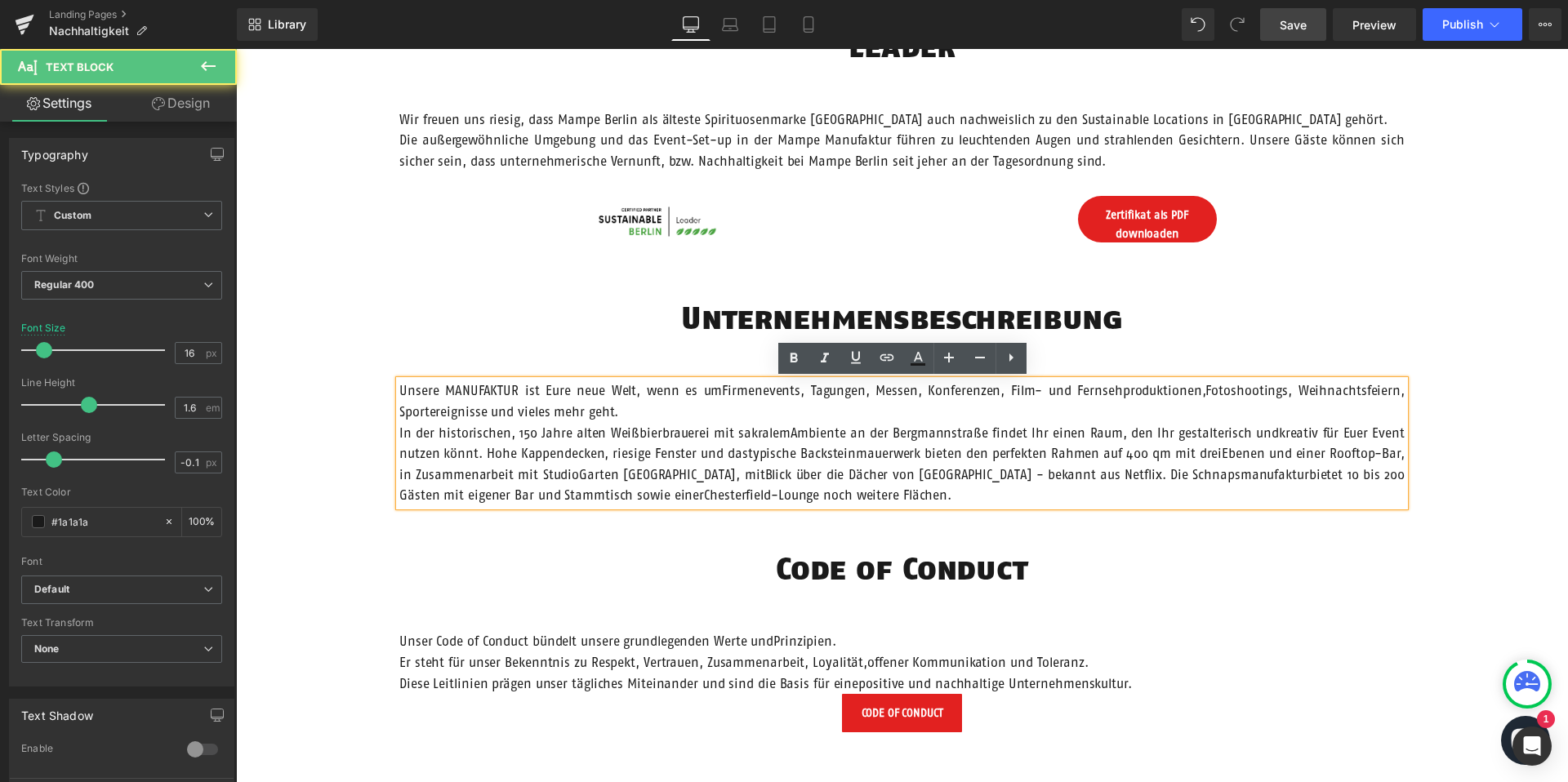
click at [726, 389] on span "Unsere MANUFAKTUR ist Eure neue Welt, wenn es umFirmenevents, Tagungen, Messen,…" at bounding box center [902, 401] width 1005 height 36
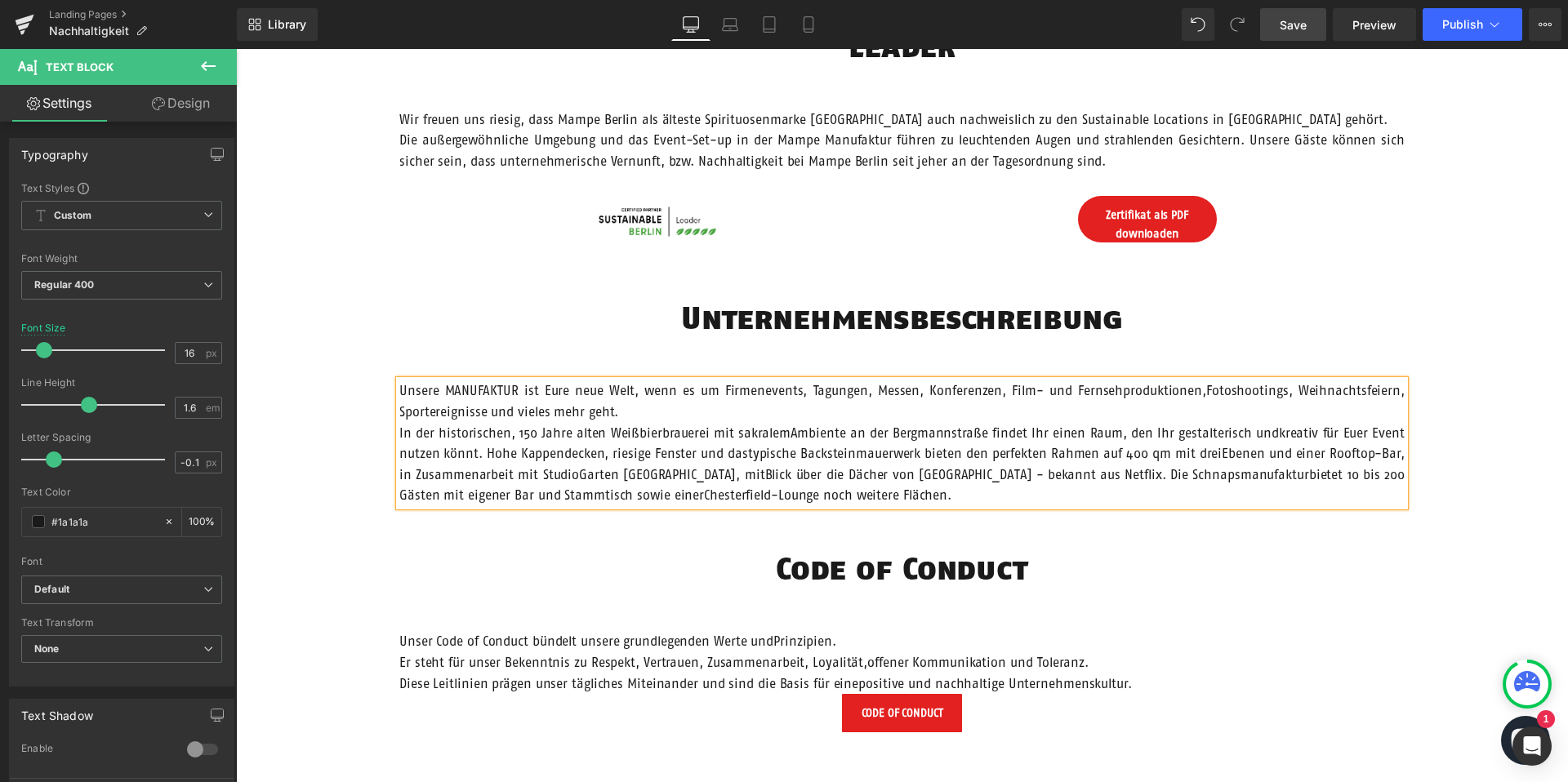
click at [1211, 392] on span "Unsere MANUFAKTUR ist Eure neue Welt, wenn es um Firmenevents, Tagungen, Messen…" at bounding box center [902, 401] width 1005 height 36
click at [789, 435] on p "In der historischen, 150 Jahre alten Weißbierbrauerei mit sakralemAmbiente an d…" at bounding box center [902, 464] width 1005 height 83
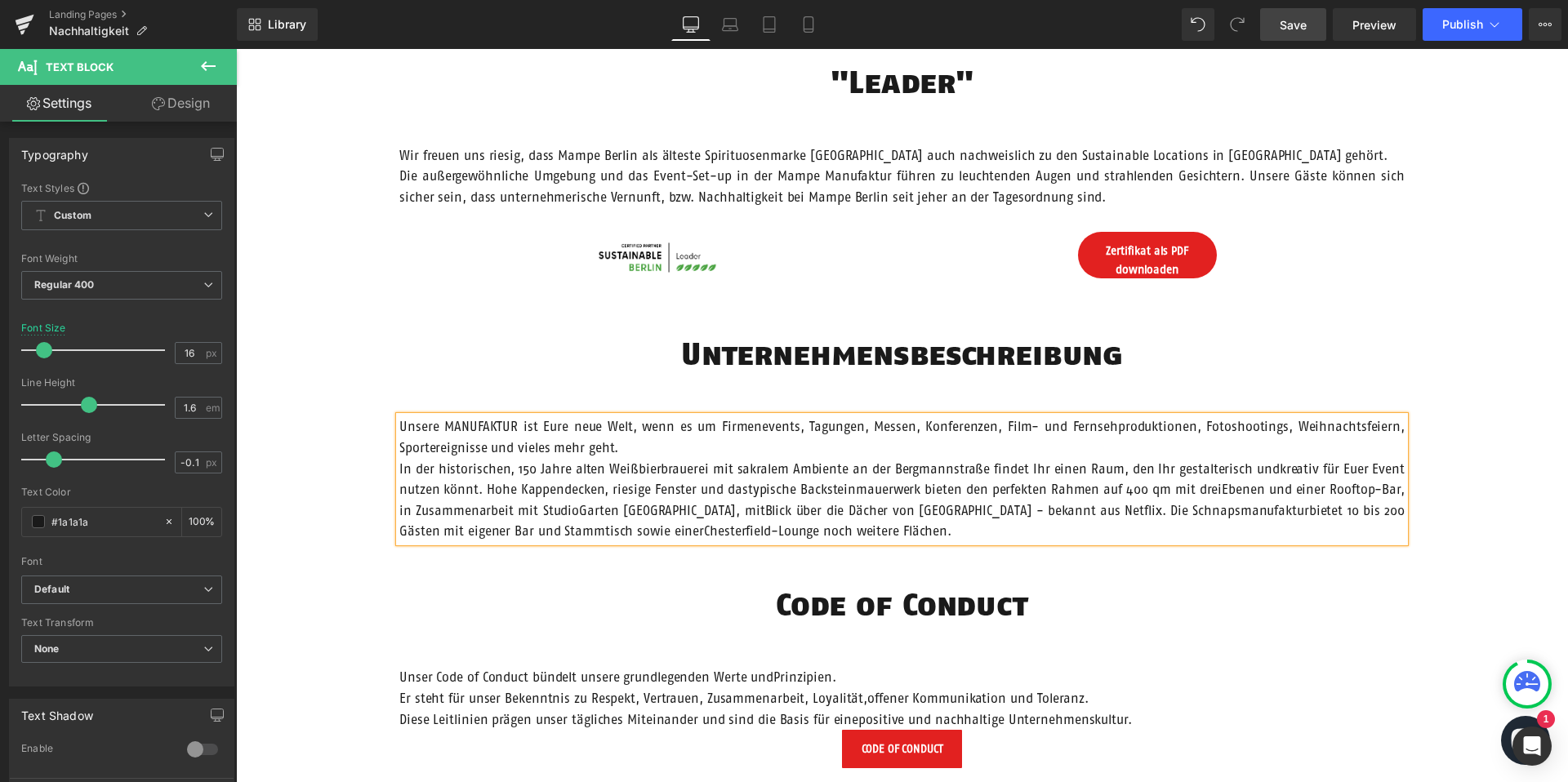
scroll to position [932, 0]
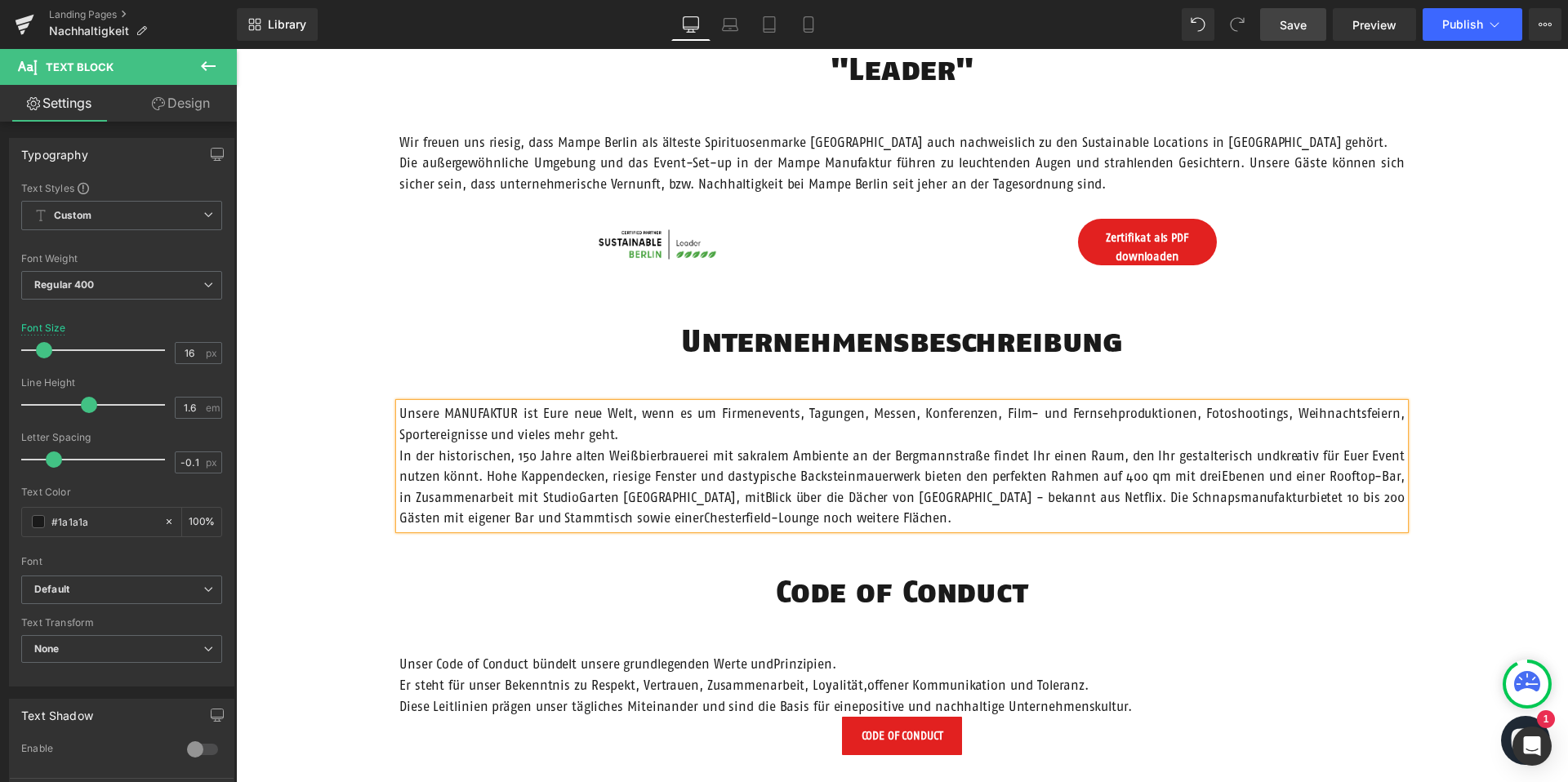
click at [1281, 453] on p "In der historischen, 150 Jahre alten Weißbierbrauerei mit sakralem Ambiente an …" at bounding box center [902, 487] width 1005 height 83
click at [741, 473] on p "In der historischen, 150 Jahre alten Weißbierbrauerei mit sakralem Ambiente an …" at bounding box center [902, 487] width 1005 height 83
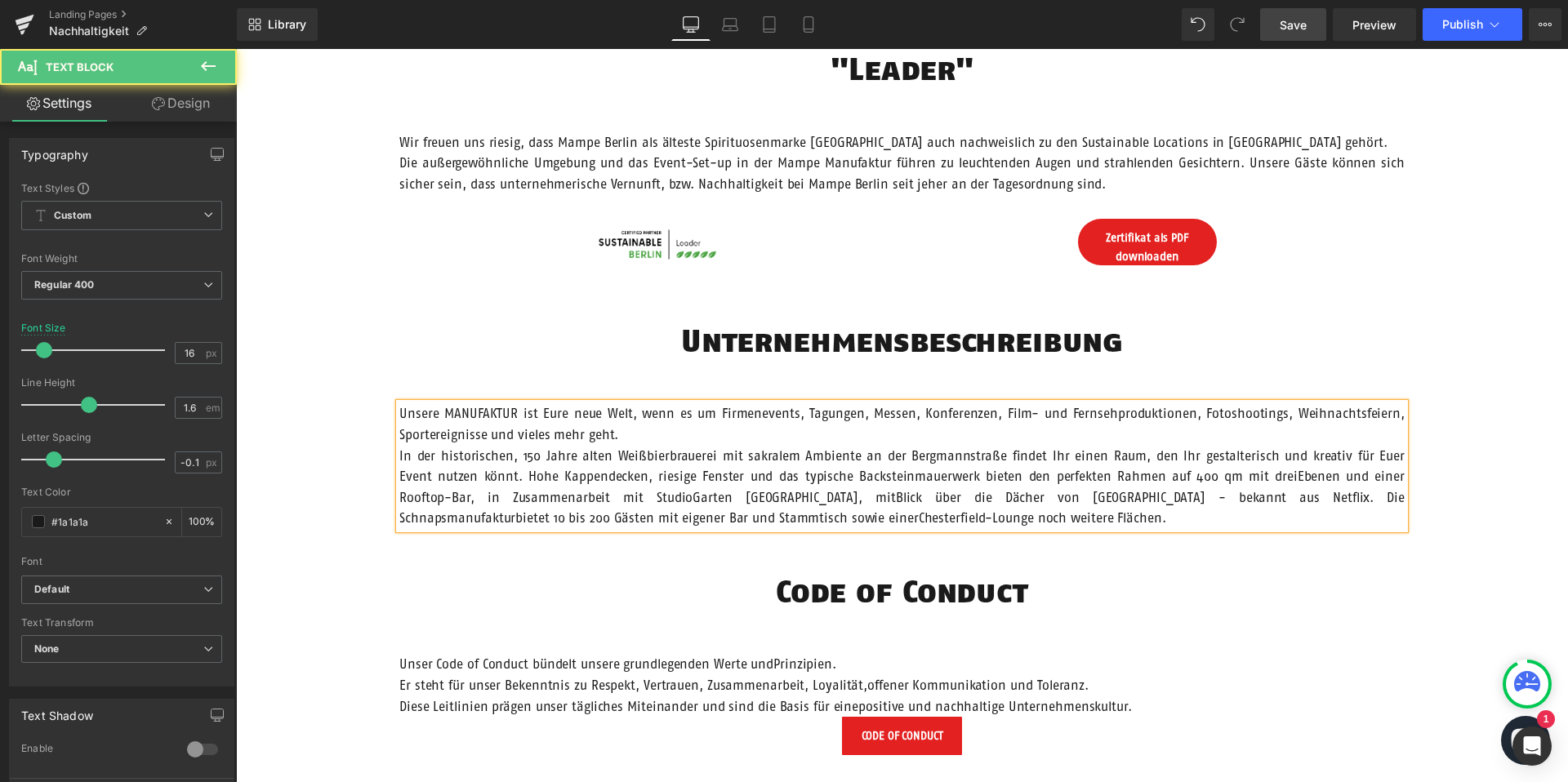
click at [1223, 480] on p "In der historischen, 150 Jahre alten Weißbierbrauerei mit sakralem Ambiente an …" at bounding box center [902, 487] width 1005 height 83
click at [680, 499] on p "In der historischen, 150 Jahre alten Weißbierbrauerei mit sakralem Ambiente an …" at bounding box center [902, 487] width 1005 height 83
click at [1144, 496] on p "In der historischen, 150 Jahre alten Weißbierbrauerei mit sakralem Ambiente an …" at bounding box center [902, 487] width 1005 height 83
click at [535, 519] on p "In der historischen, 150 Jahre alten Weißbierbrauerei mit sakralem Ambiente an …" at bounding box center [902, 487] width 1005 height 83
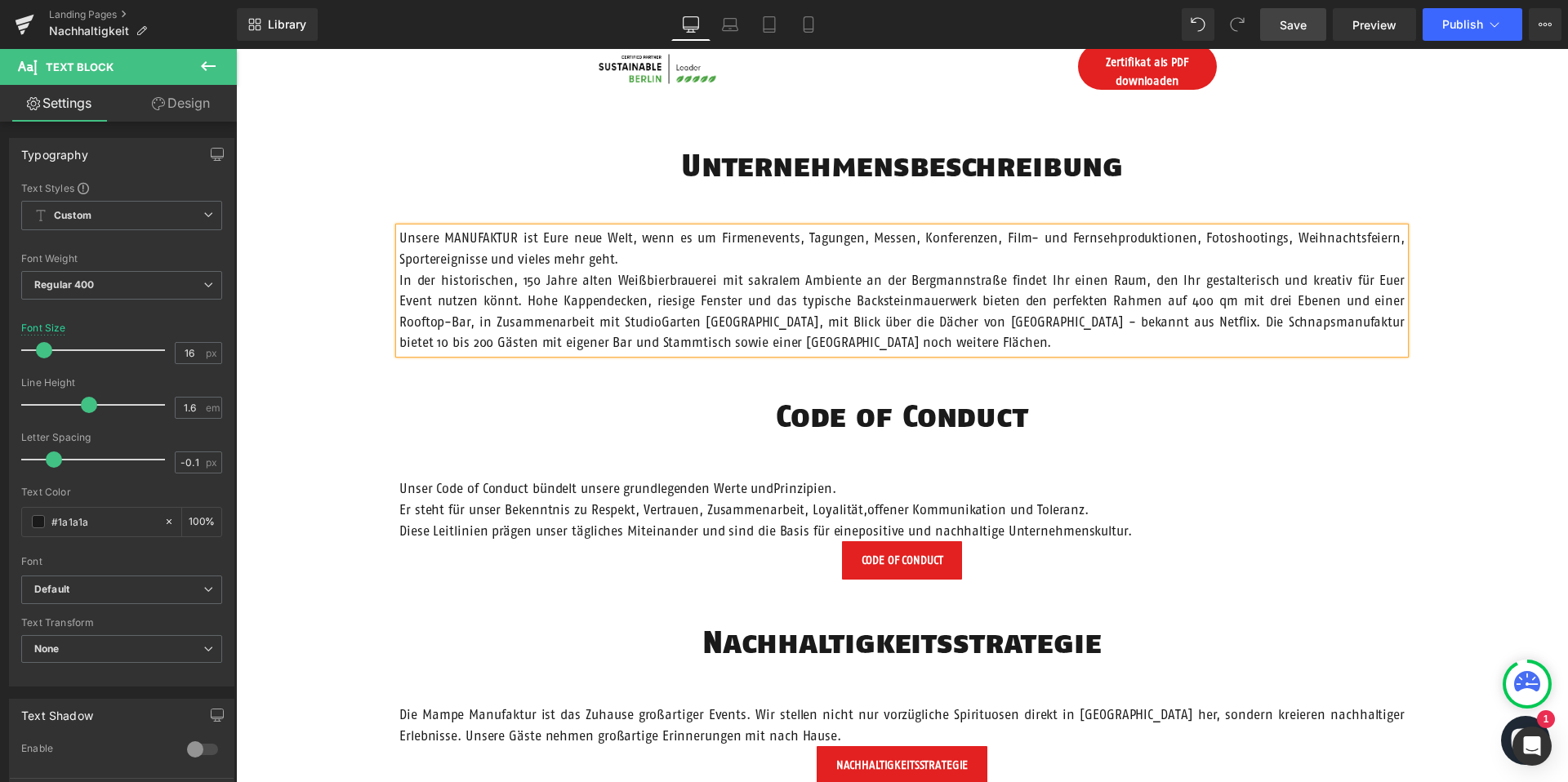
scroll to position [1118, 0]
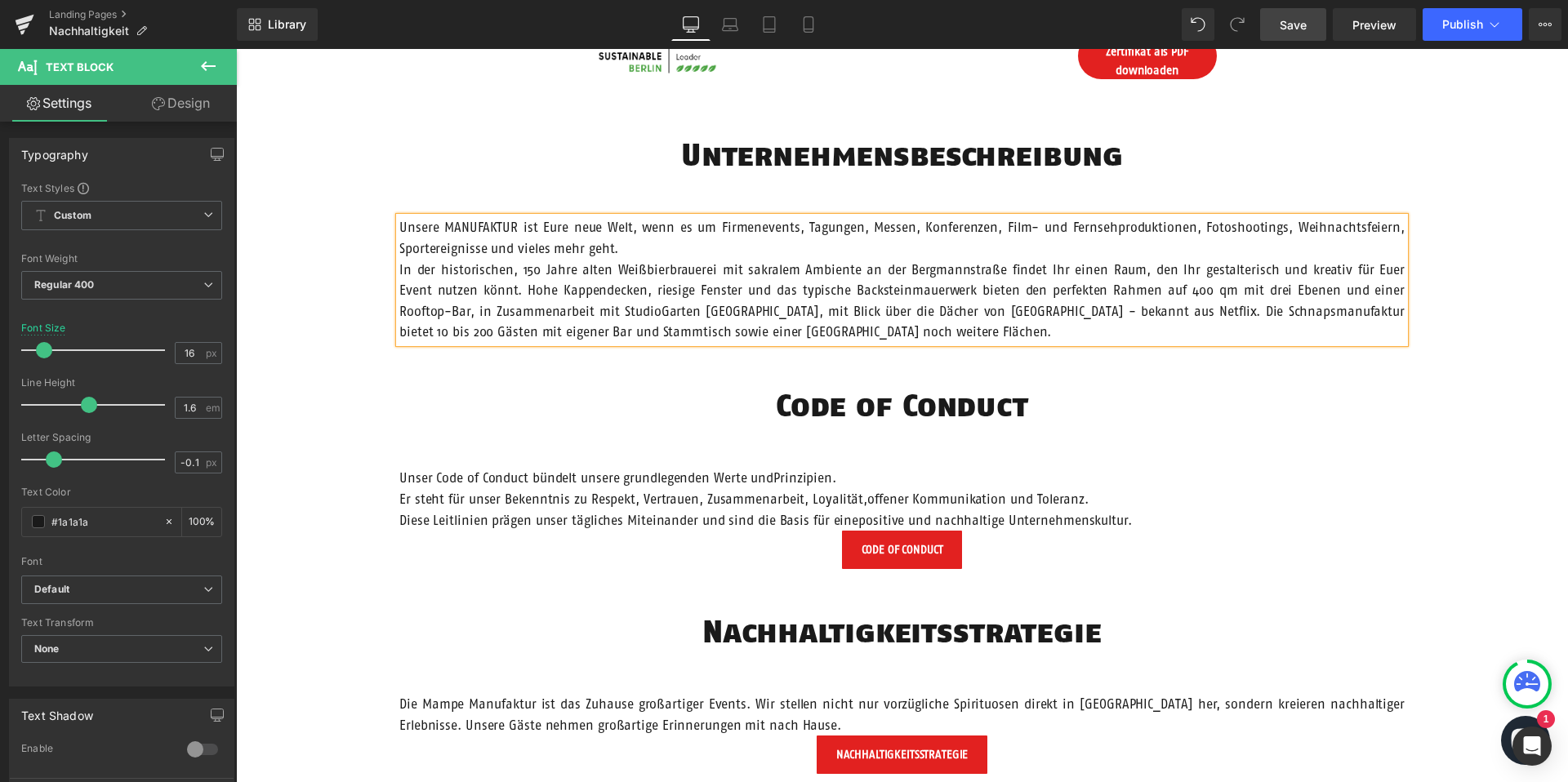
click at [773, 480] on p "Unser Code of Conduct bündelt unsere grundlegenden Werte undPrinzipien. Er steh…" at bounding box center [902, 499] width 1005 height 63
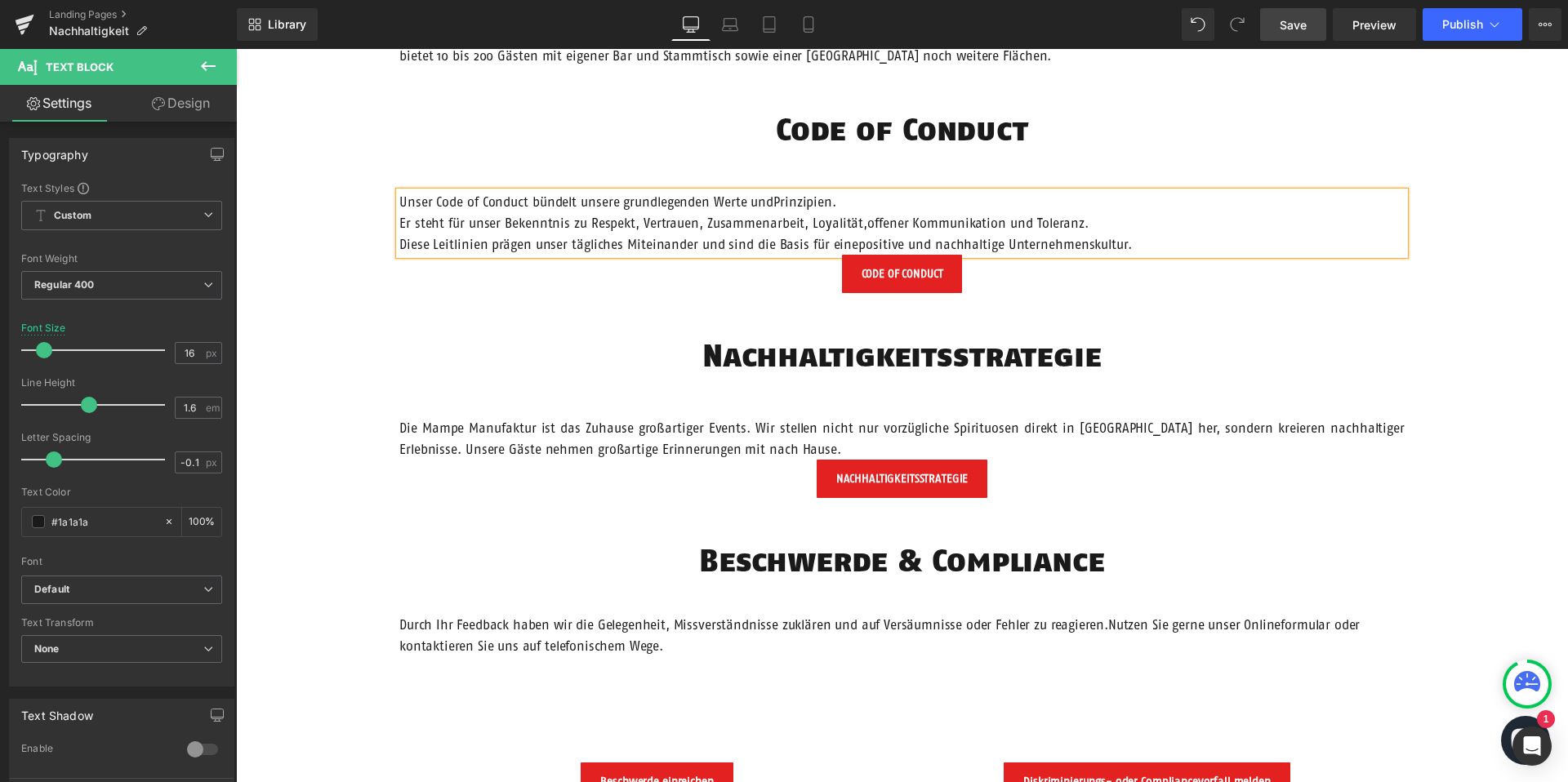
scroll to position [1340, 0]
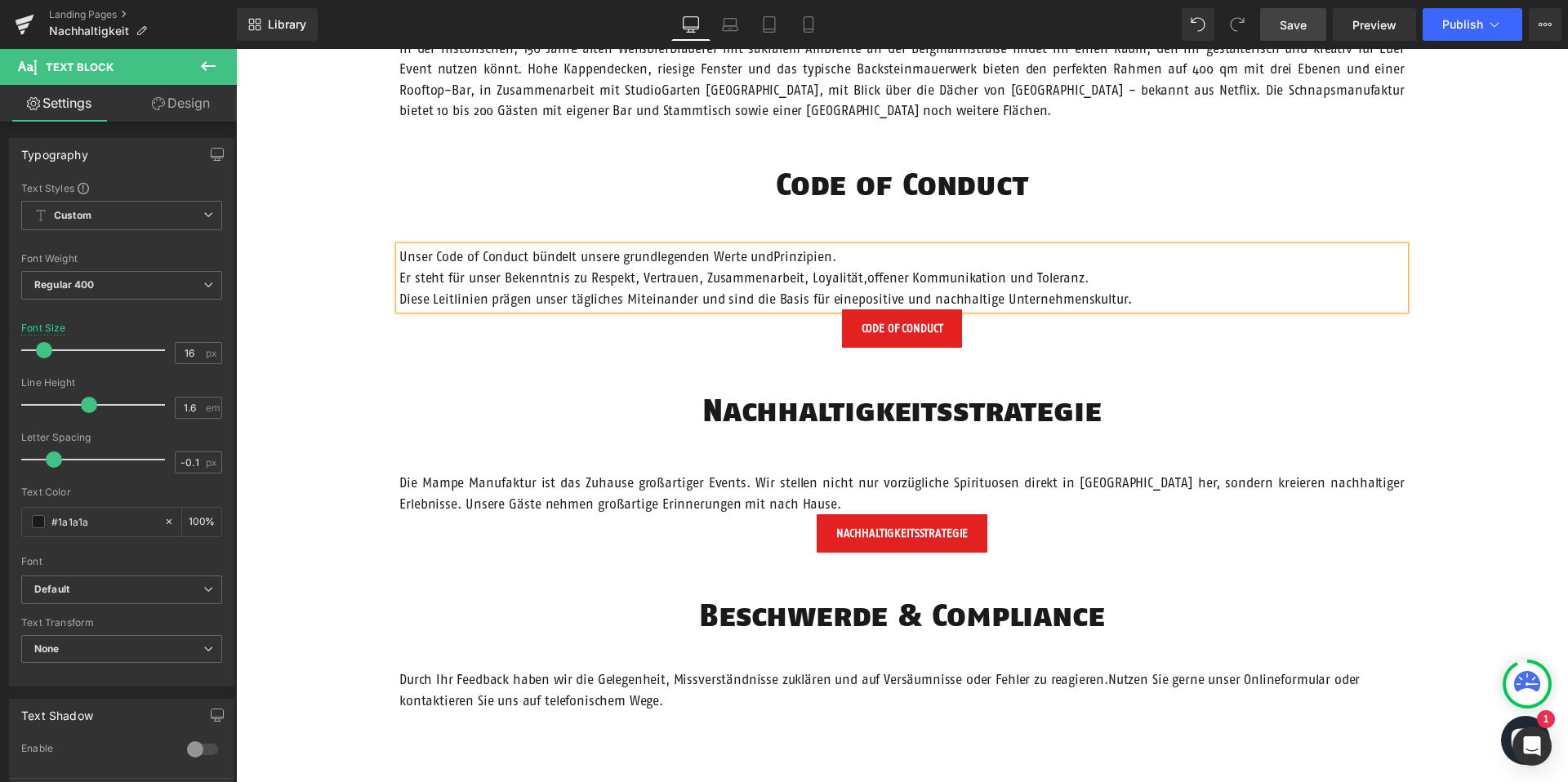
click at [770, 264] on p "Unser Code of Conduct bündelt unsere grundlegenden Werte undPrinzipien. Er steh…" at bounding box center [902, 278] width 1005 height 63
click at [401, 278] on p "Unser Code of Conduct bündelt unsere grundlegenden Werte und Prinzipien. Er ste…" at bounding box center [902, 278] width 1005 height 63
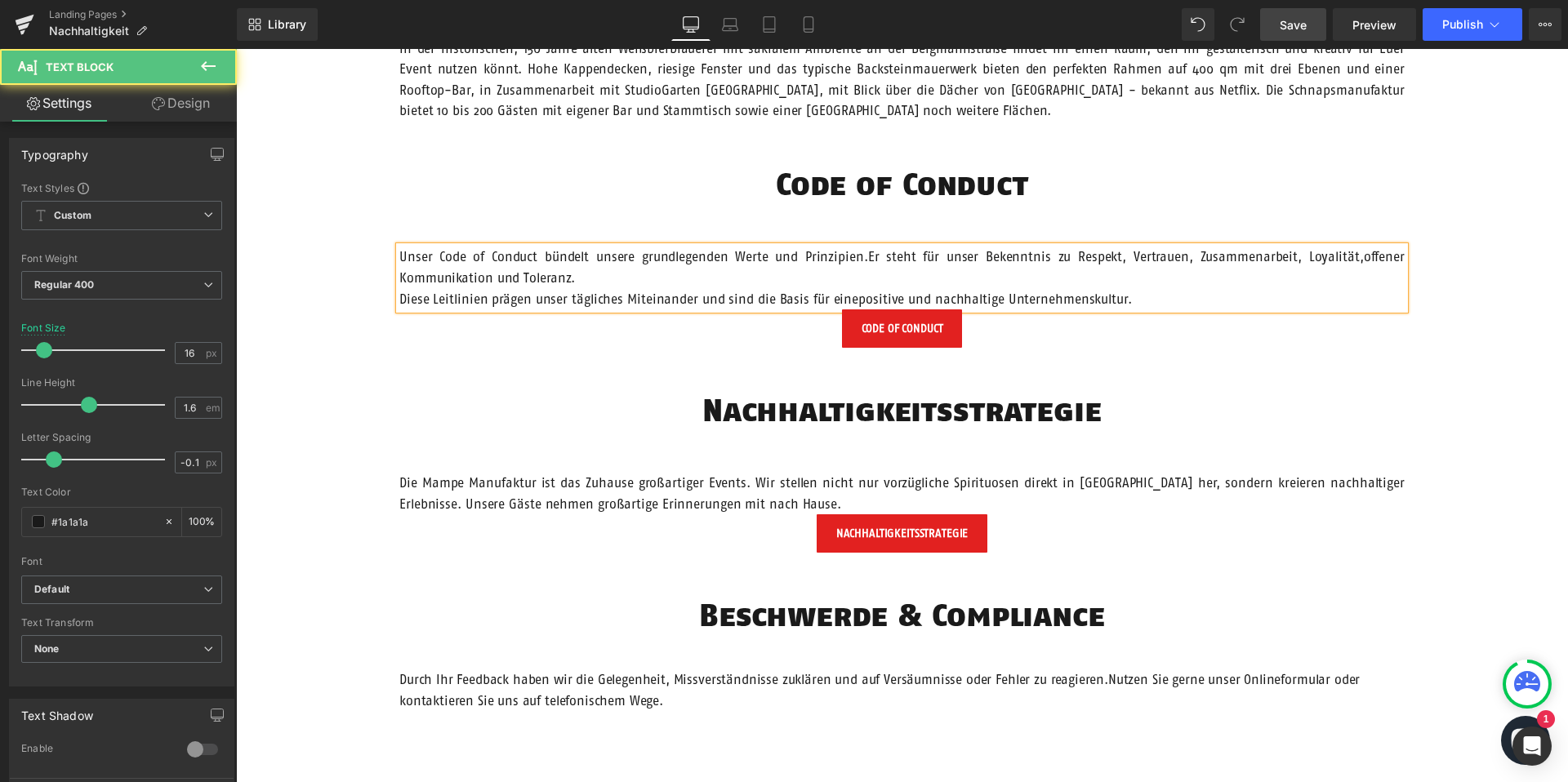
click at [1364, 258] on p "Unser Code of Conduct bündelt unsere grundlegenden Werte und Prinzipien. Er ste…" at bounding box center [902, 278] width 1005 height 63
click at [402, 301] on p "Unser Code of Conduct bündelt unsere grundlegenden Werte und Prinzipien. Er ste…" at bounding box center [902, 278] width 1005 height 63
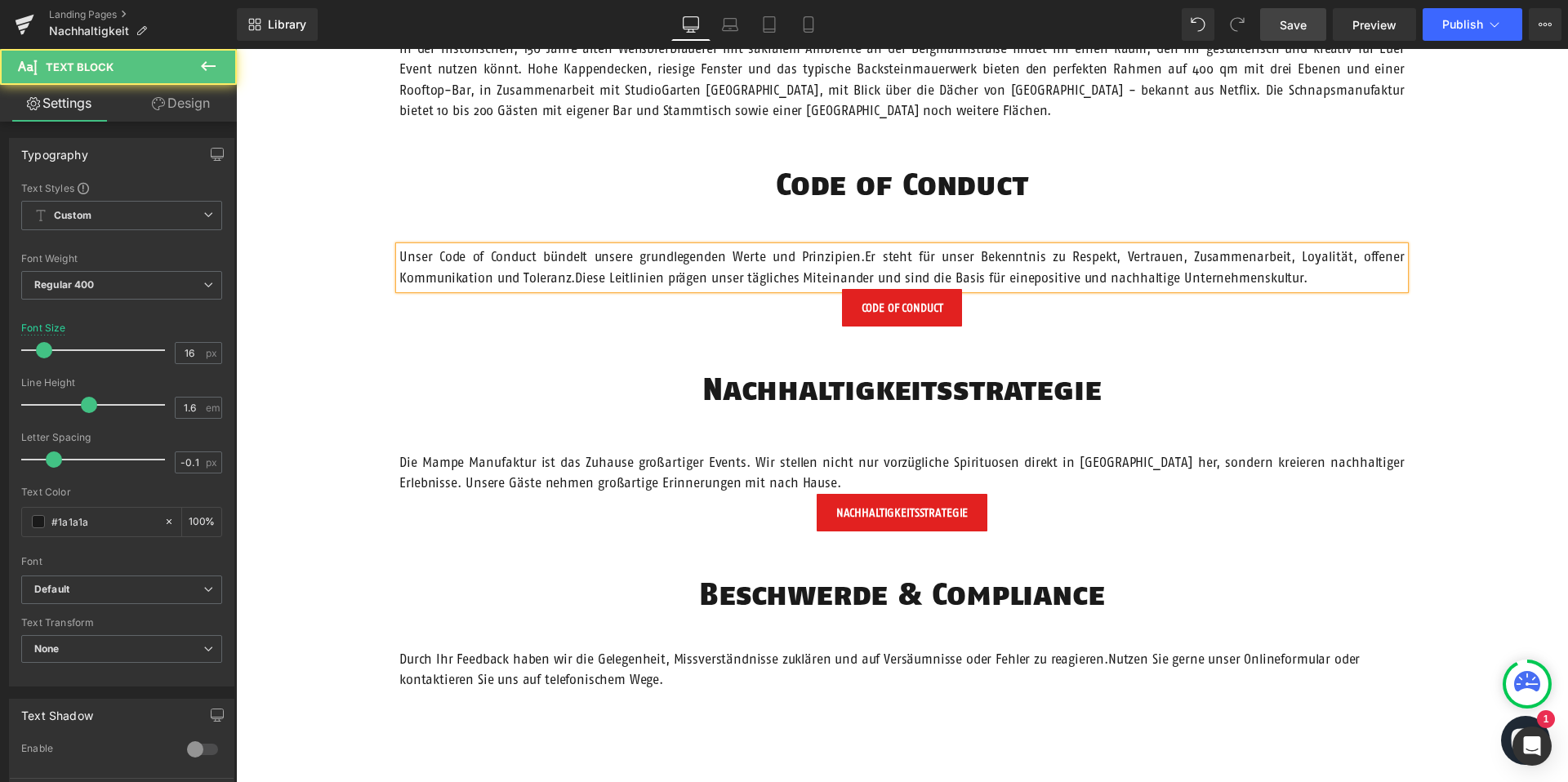
click at [1028, 278] on p "Unser Code of Conduct bündelt unsere grundlegenden Werte und Prinzipien. Er ste…" at bounding box center [902, 267] width 1005 height 41
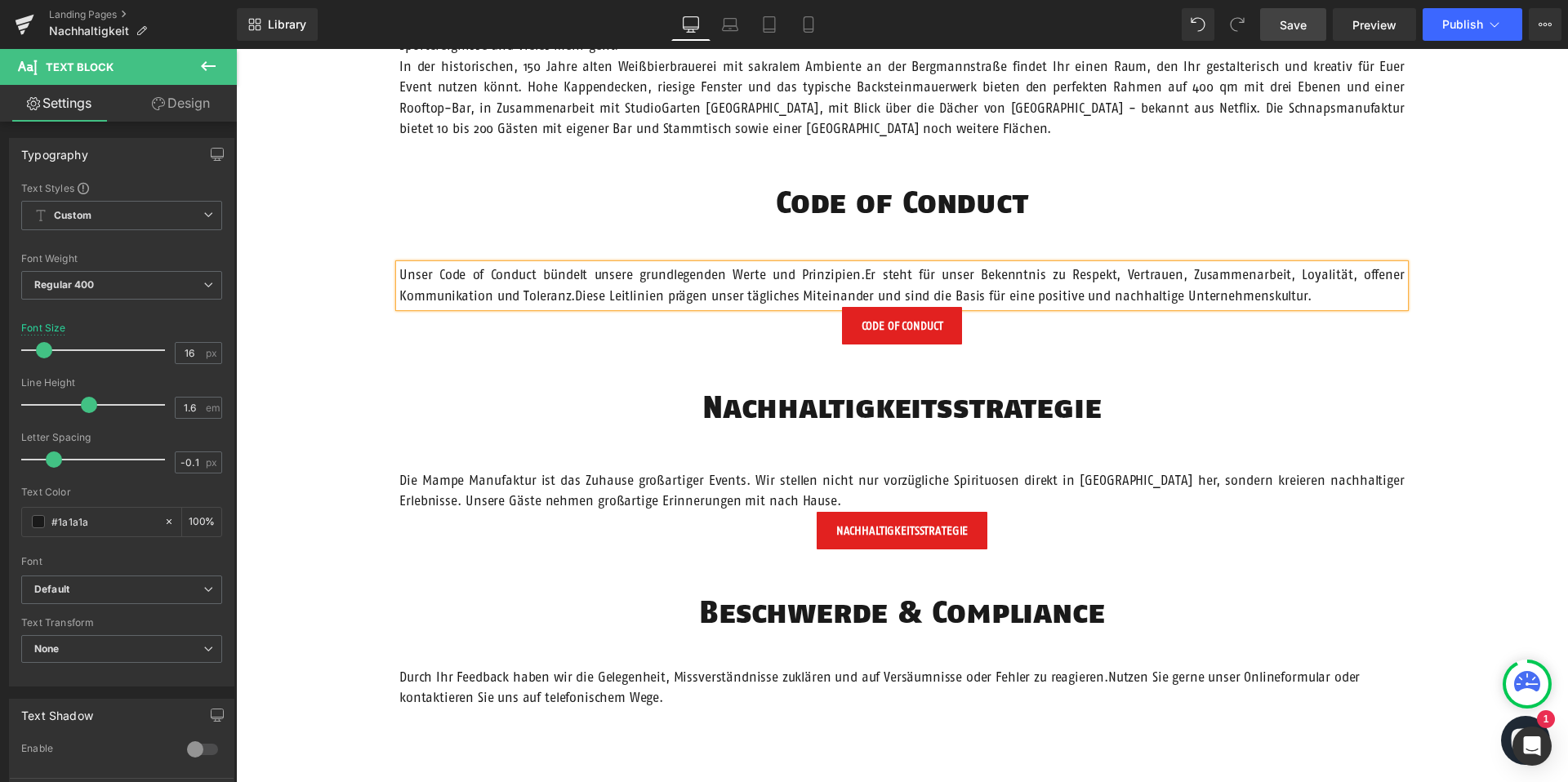
scroll to position [1214, 0]
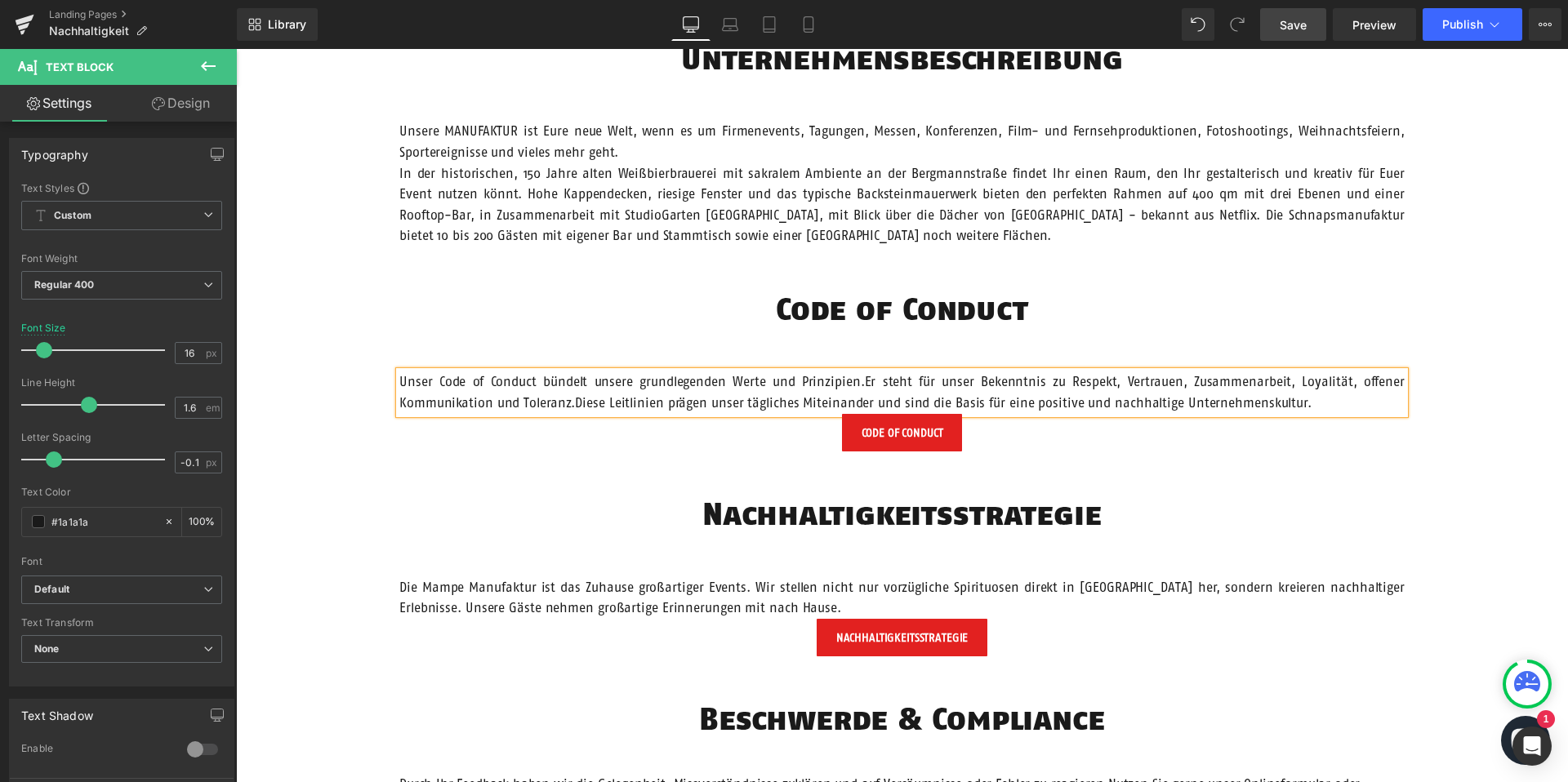
click at [1298, 21] on span "Save" at bounding box center [1292, 25] width 27 height 17
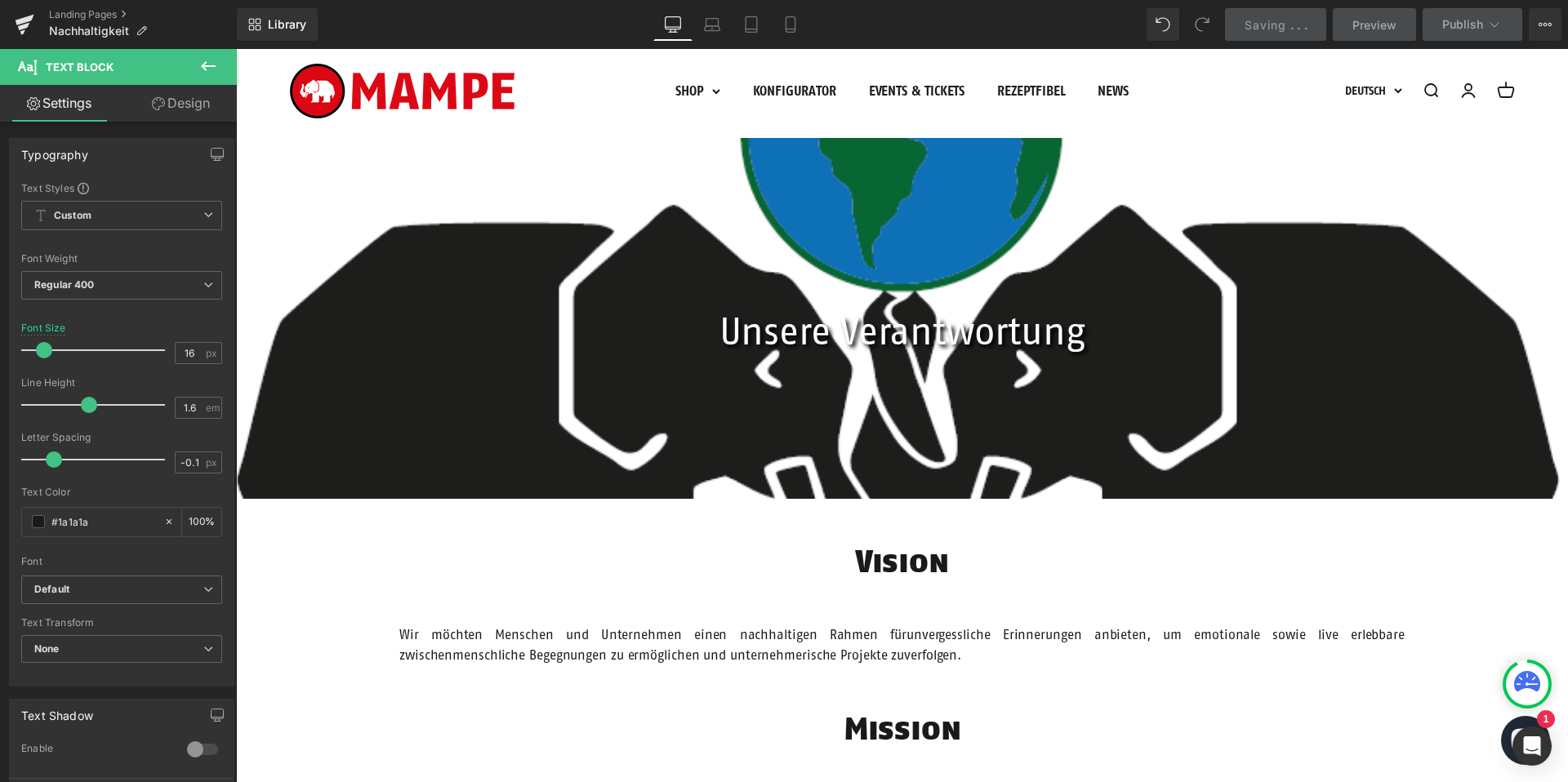
scroll to position [0, 0]
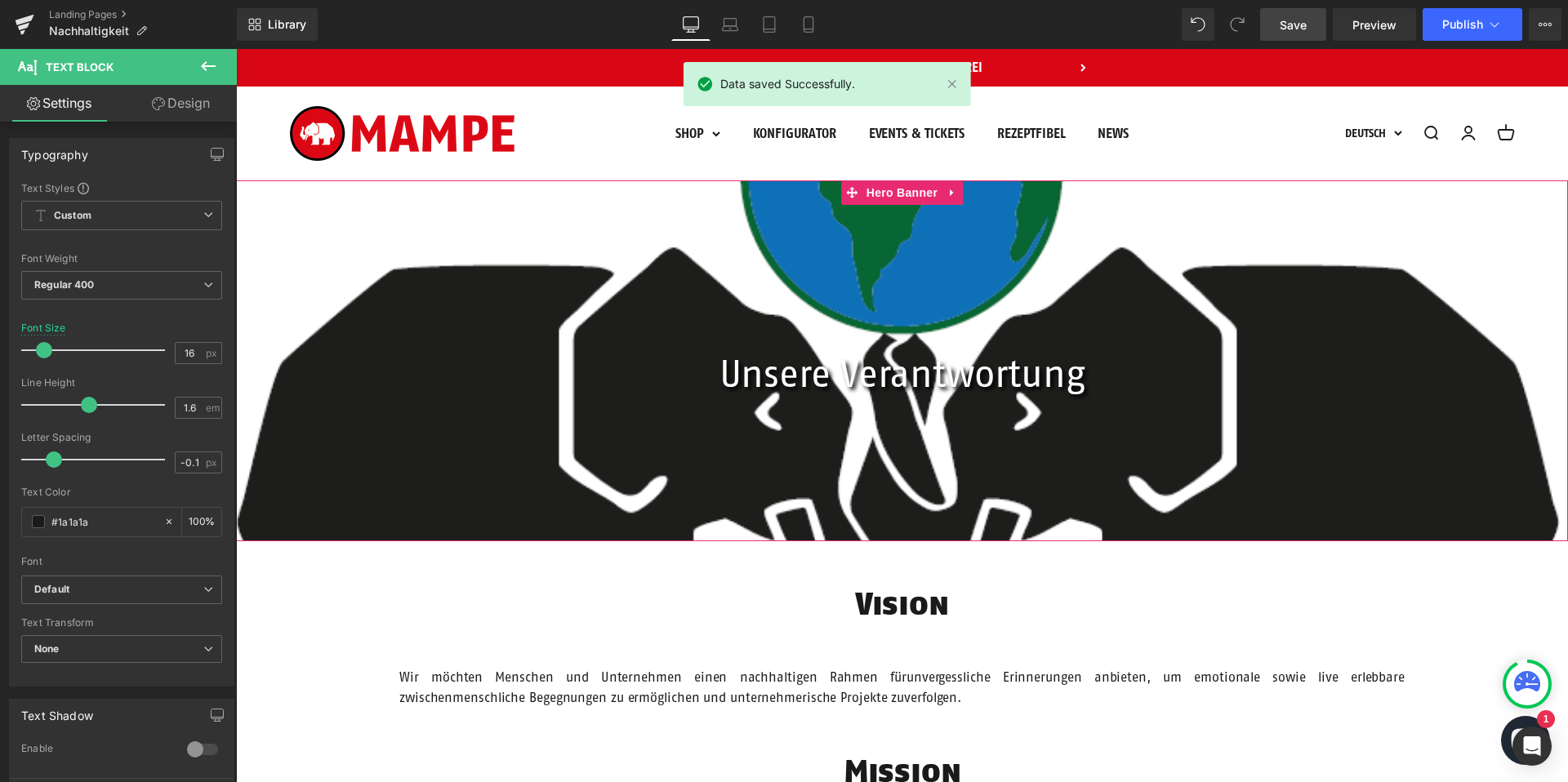
click at [847, 280] on div at bounding box center [902, 361] width 1332 height 362
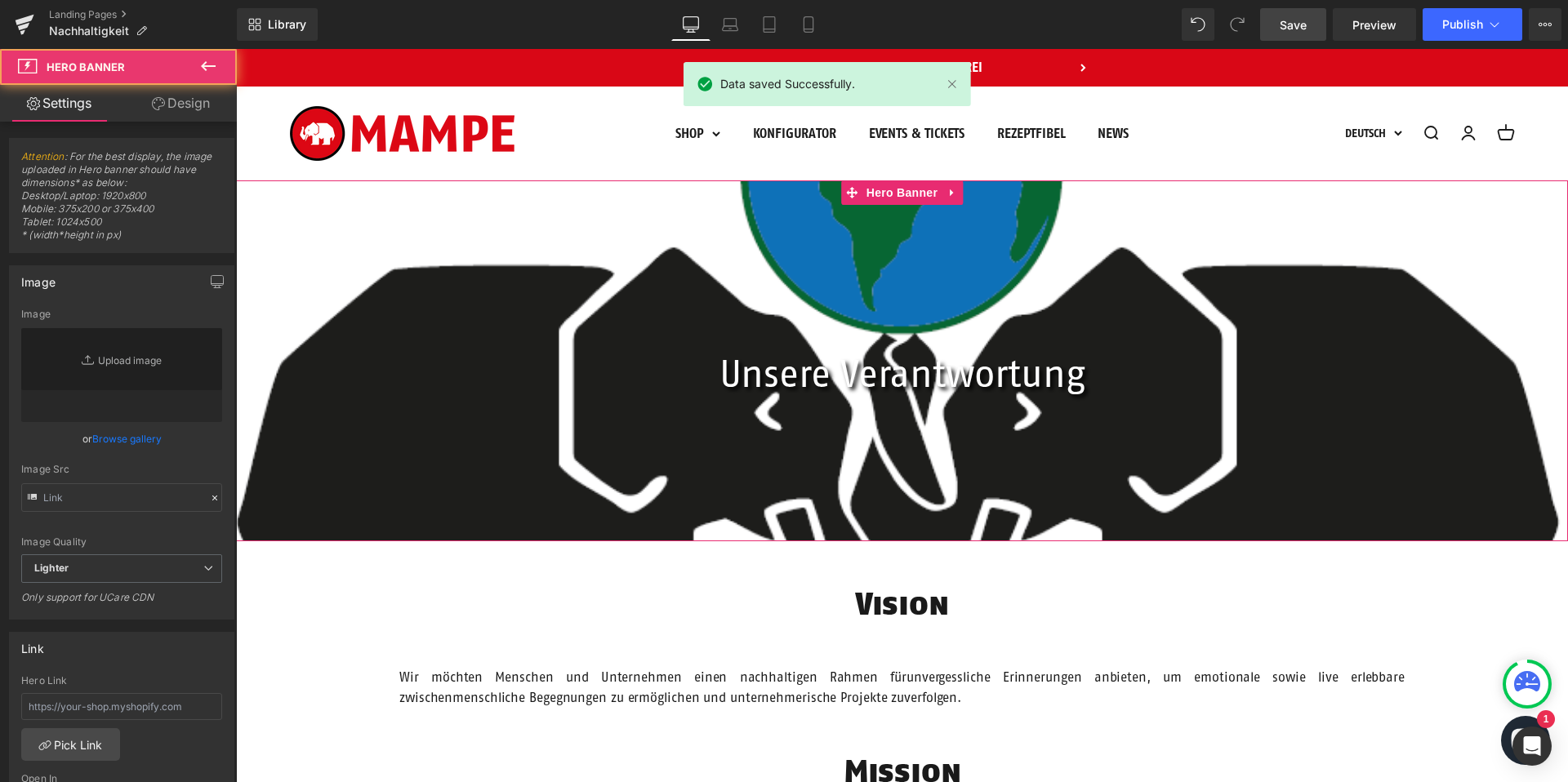
type input "https://ucarecdn.com/6b38b285-d2b5-492a-b0d5-642fdb830aac/-/format/auto/-/previ…"
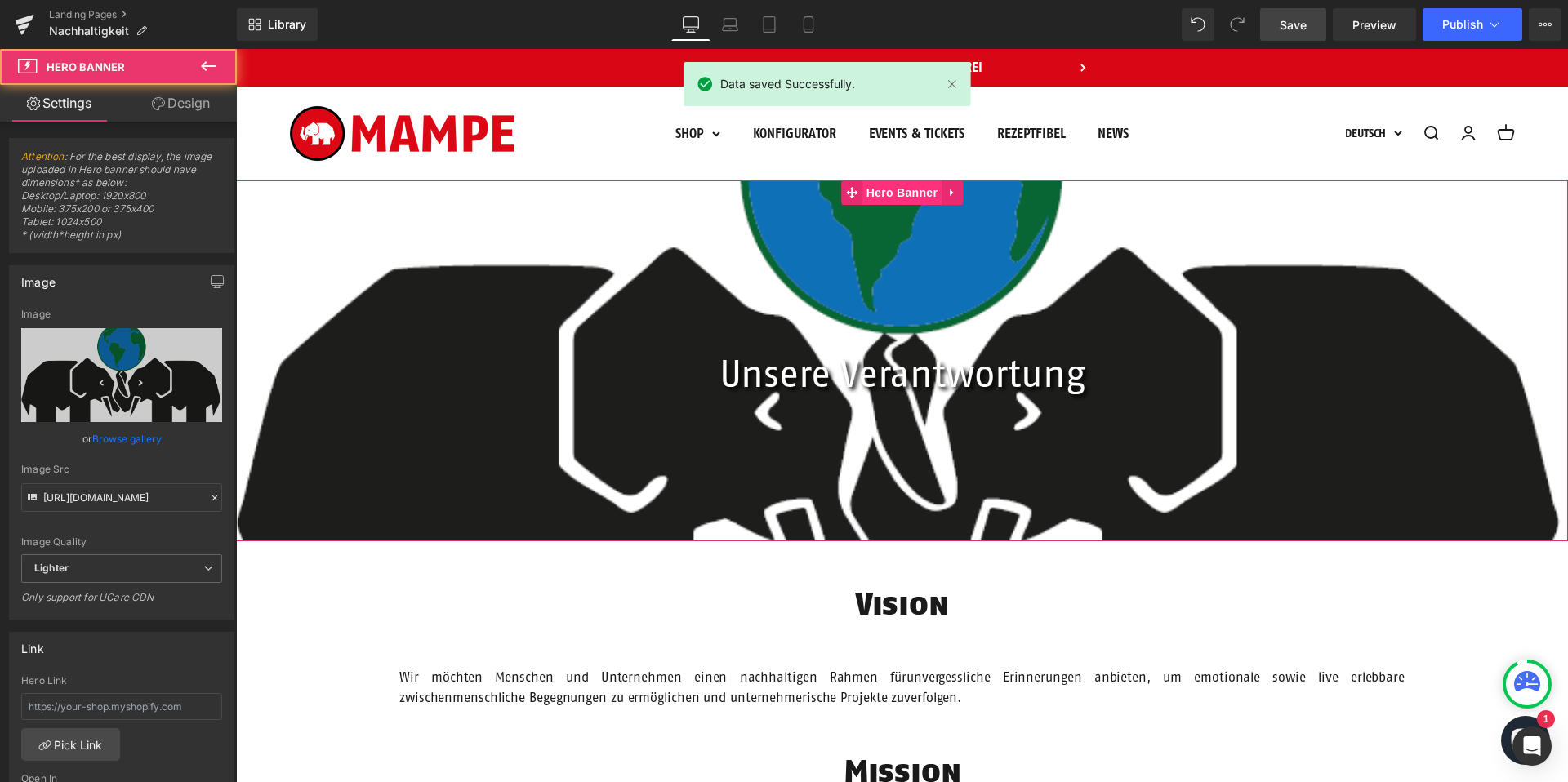
click at [900, 190] on span "Hero Banner" at bounding box center [902, 192] width 79 height 25
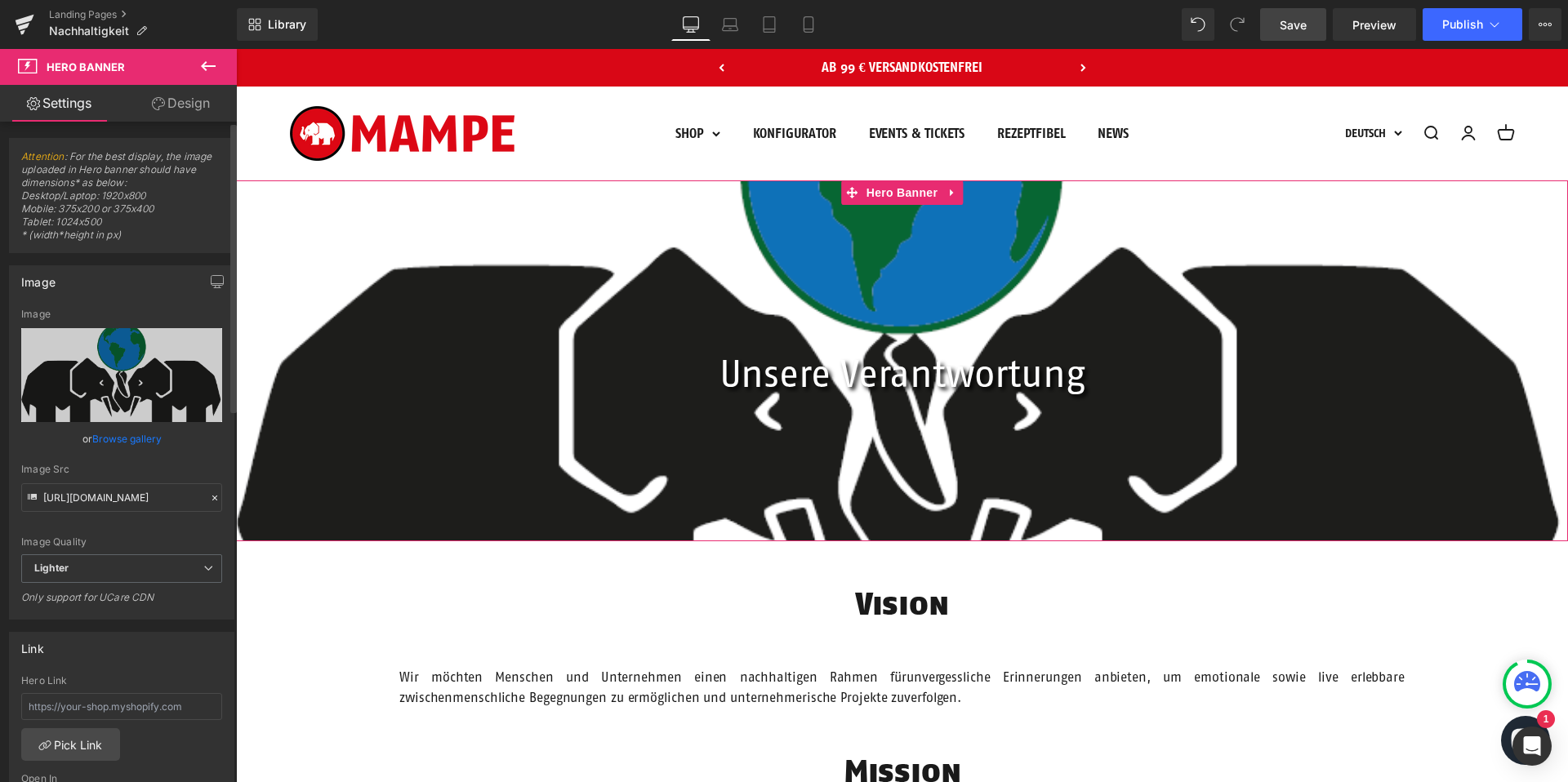
click at [133, 437] on link "Browse gallery" at bounding box center [126, 438] width 70 height 28
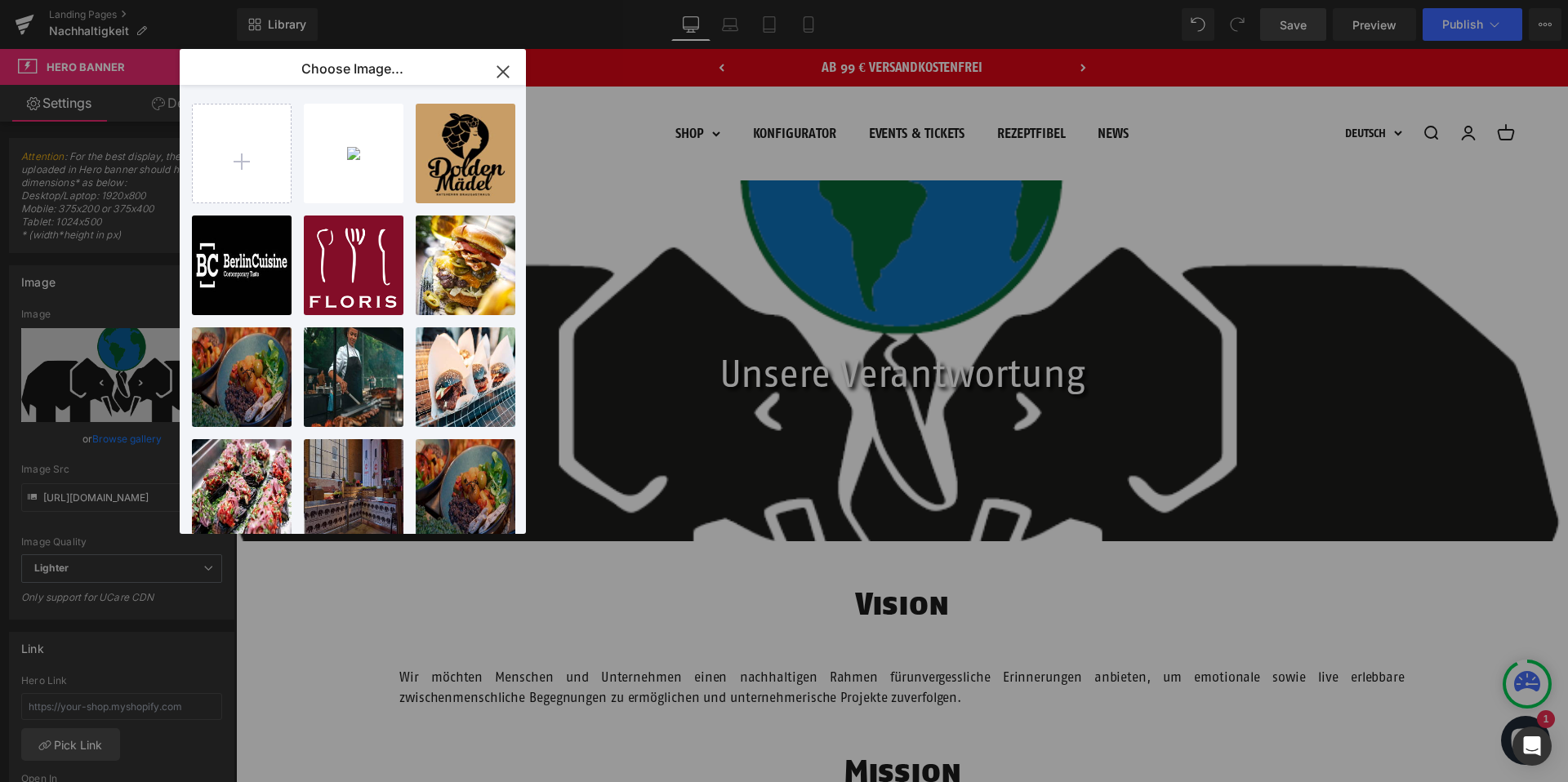
click at [503, 73] on icon "button" at bounding box center [503, 71] width 10 height 10
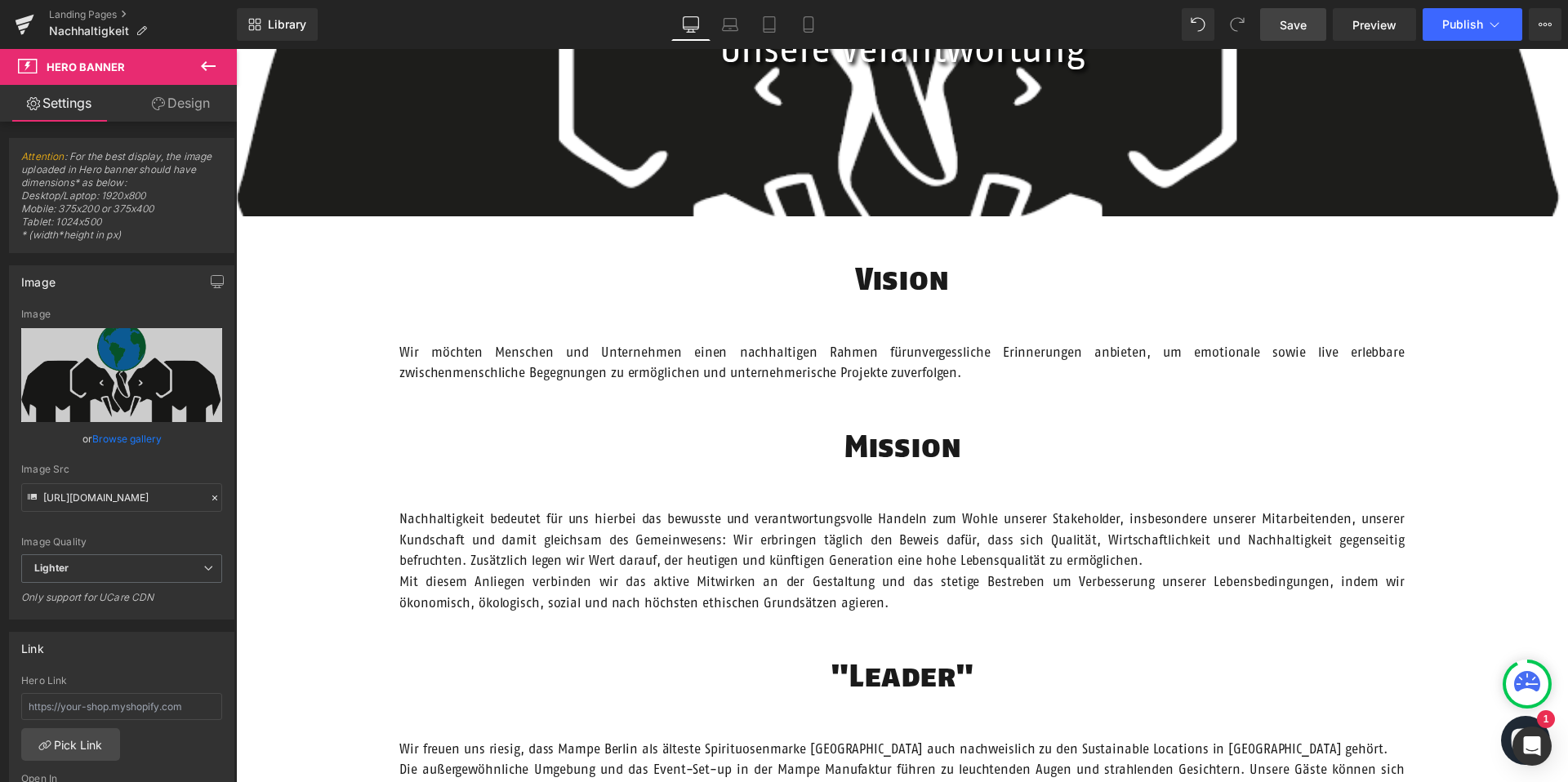
scroll to position [388, 0]
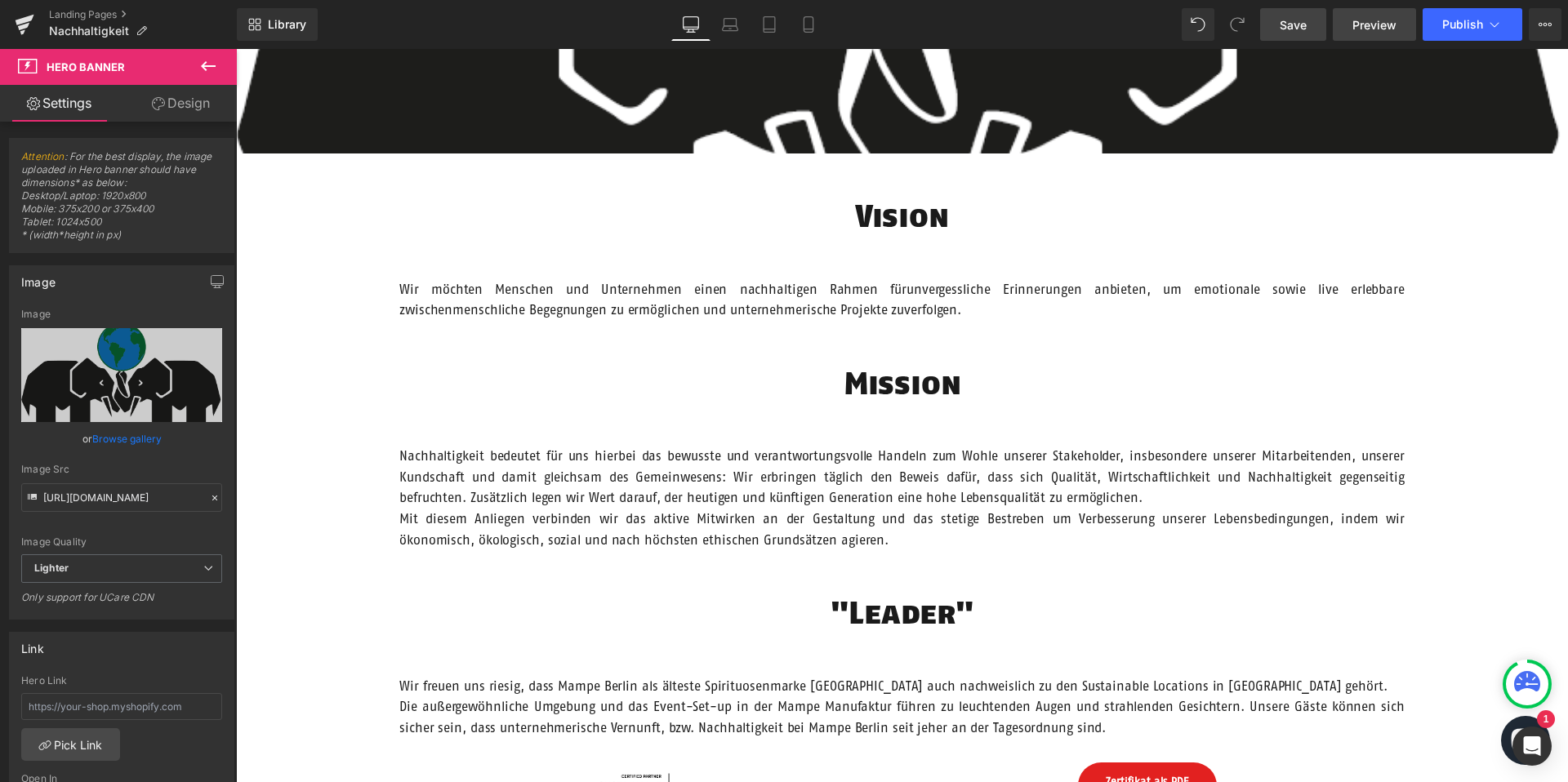
click at [1363, 25] on span "Preview" at bounding box center [1374, 25] width 44 height 17
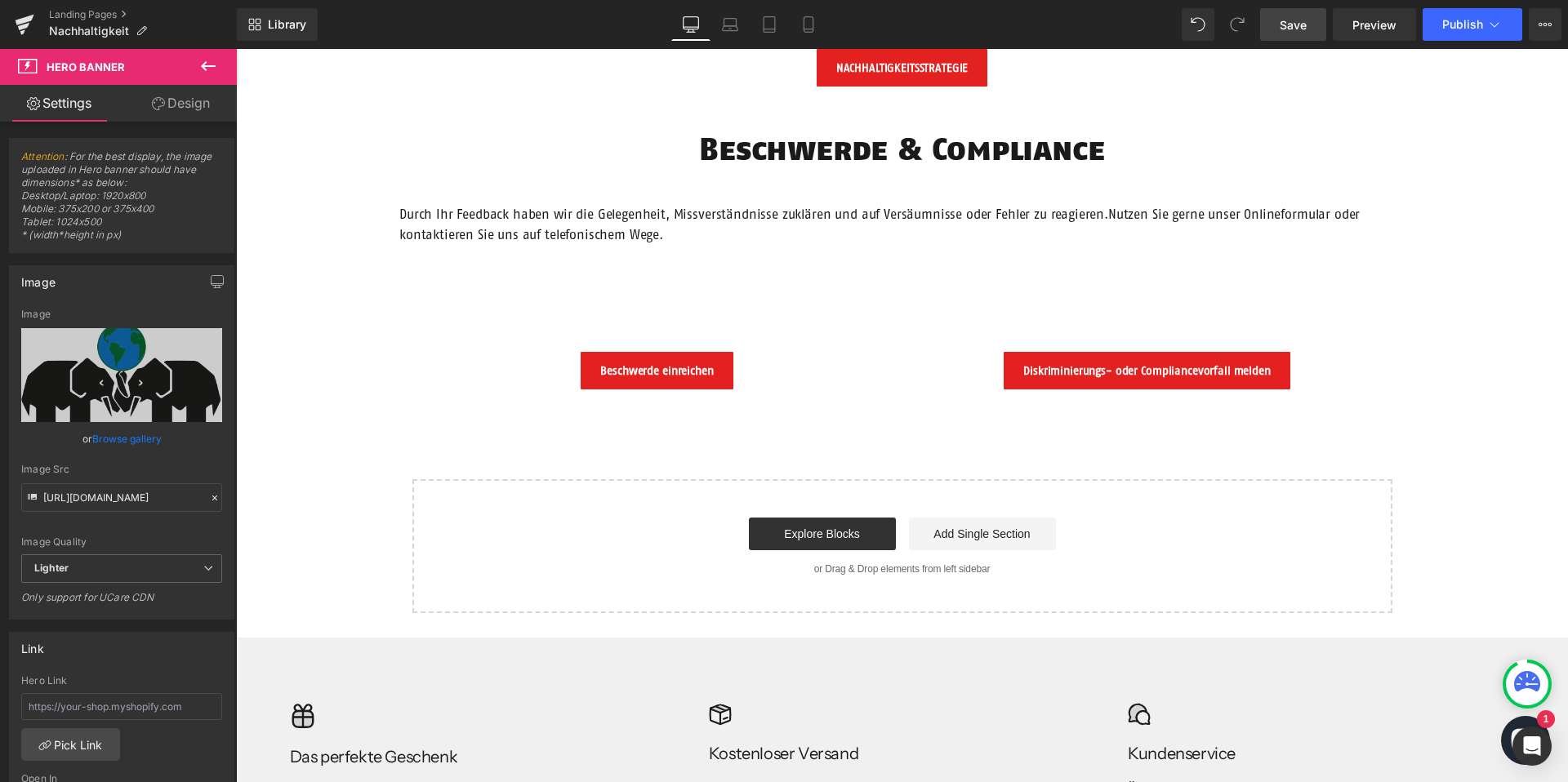
scroll to position [1821, 0]
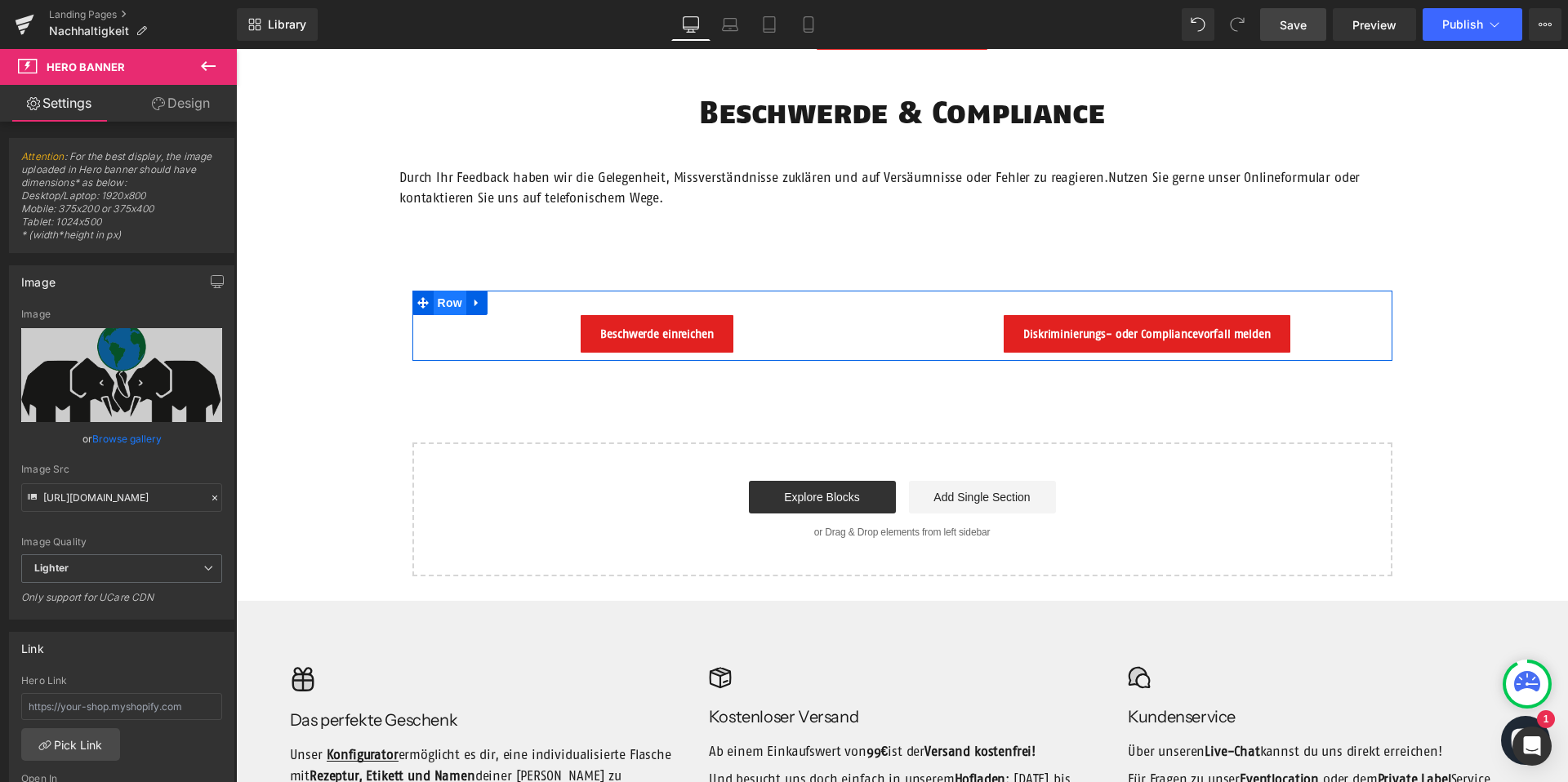
click at [455, 297] on span "Row" at bounding box center [450, 302] width 33 height 25
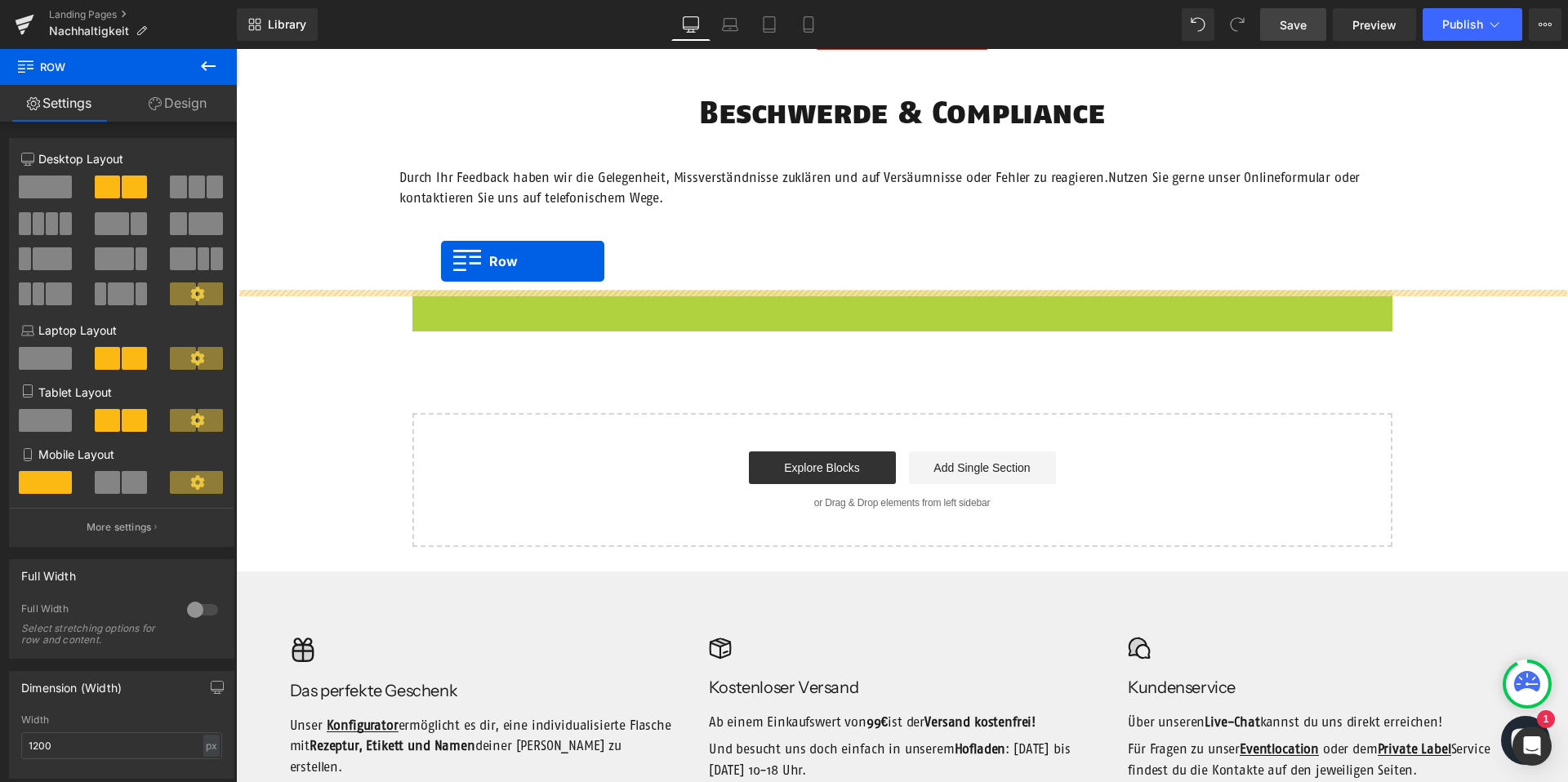
drag, startPoint x: 424, startPoint y: 300, endPoint x: 441, endPoint y: 261, distance: 42.5
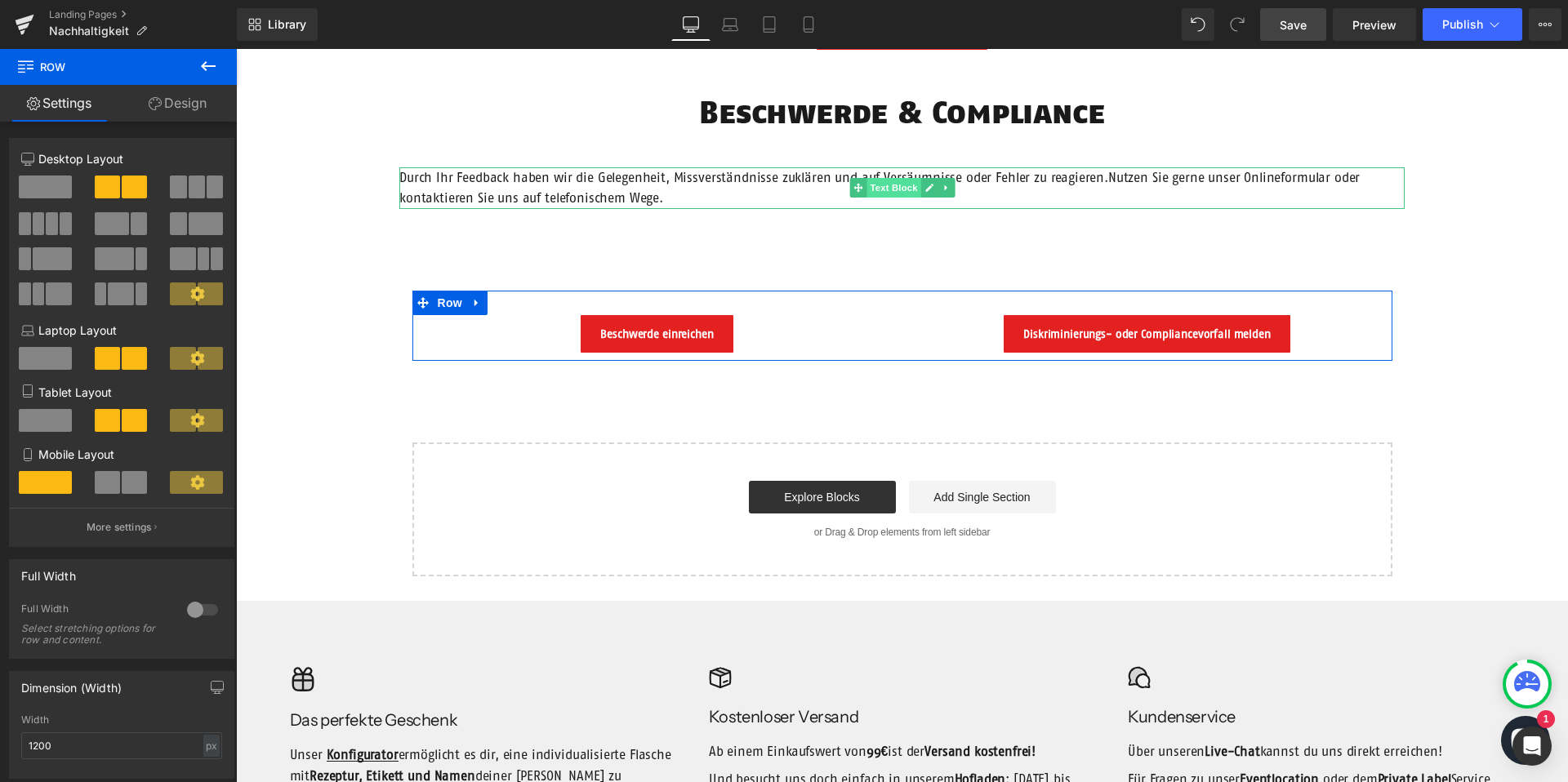
click at [896, 192] on span "Text Block" at bounding box center [893, 187] width 54 height 20
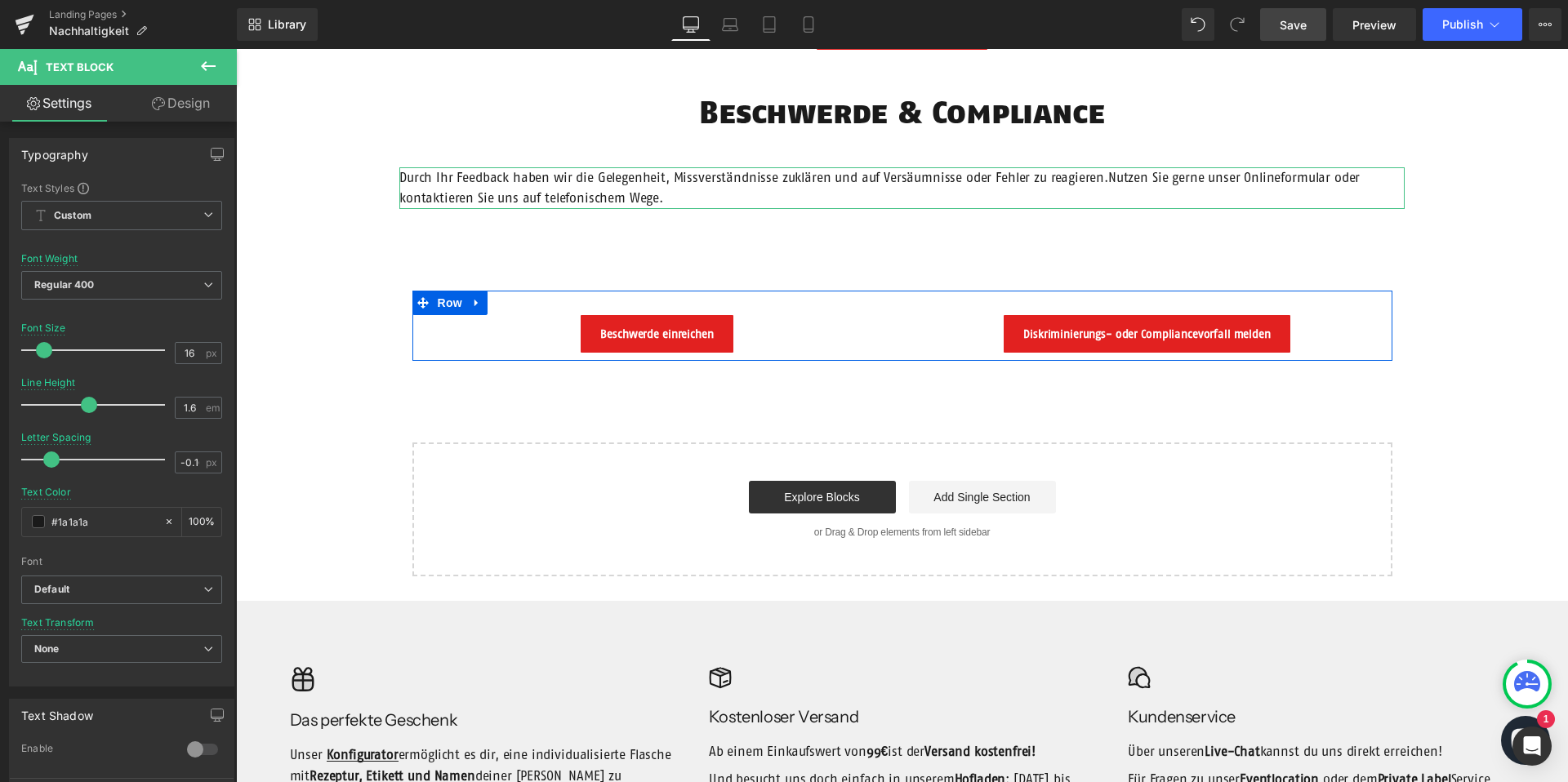
click at [208, 111] on link "Design" at bounding box center [181, 103] width 119 height 37
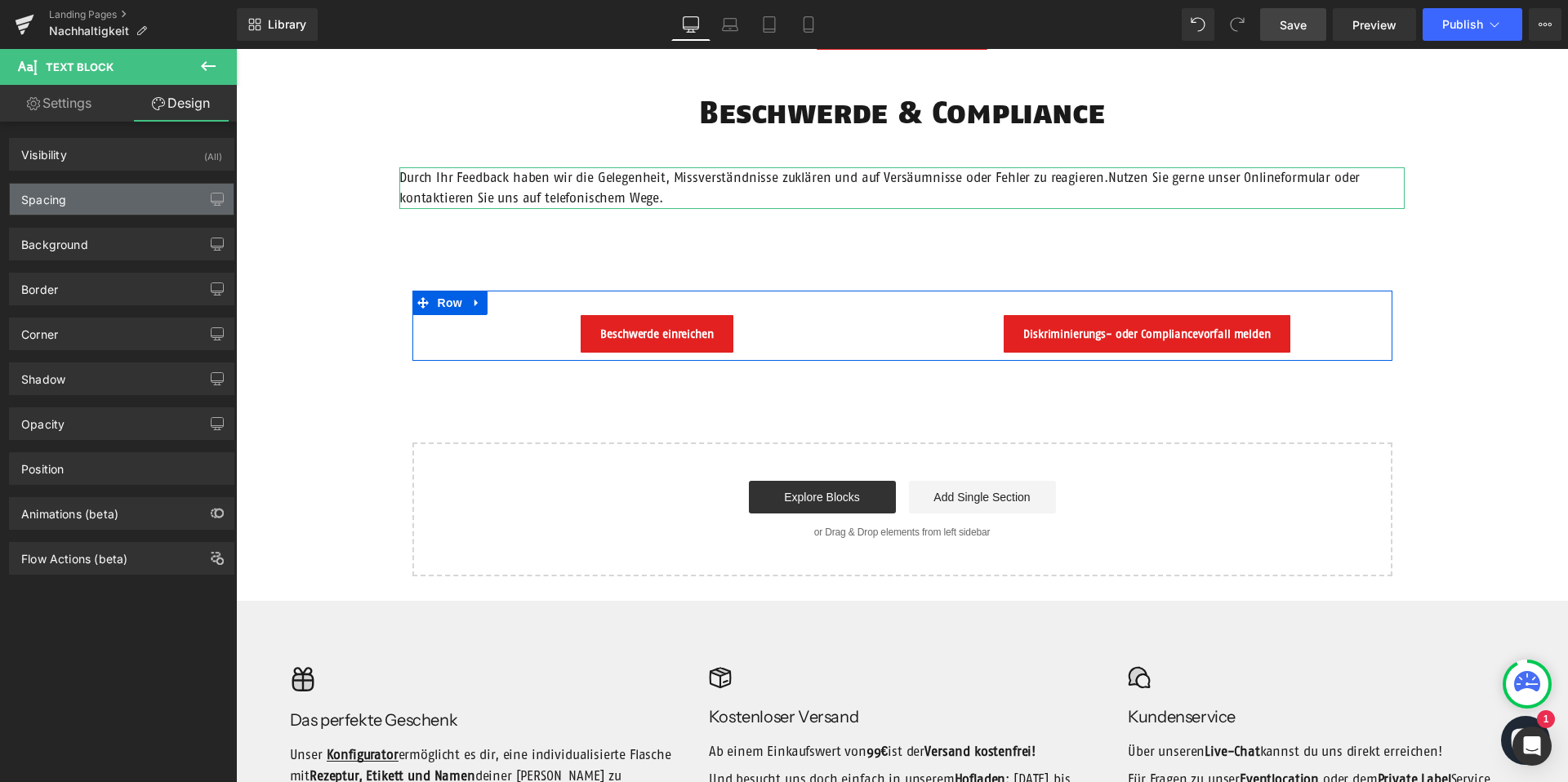
click at [101, 193] on div "Spacing" at bounding box center [121, 199] width 223 height 31
type input "50"
type input "200"
type input "100"
type input "200"
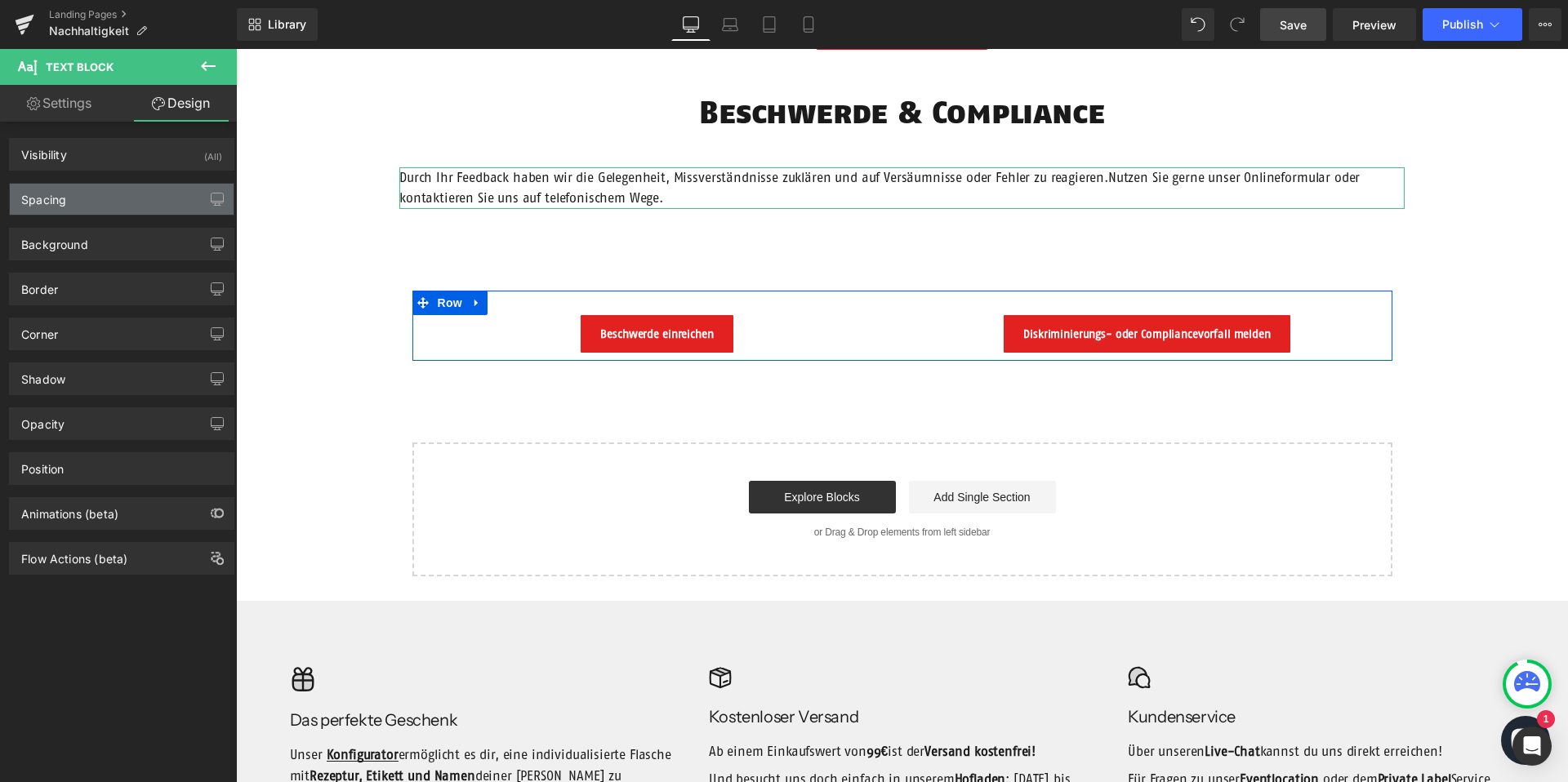
type input "0"
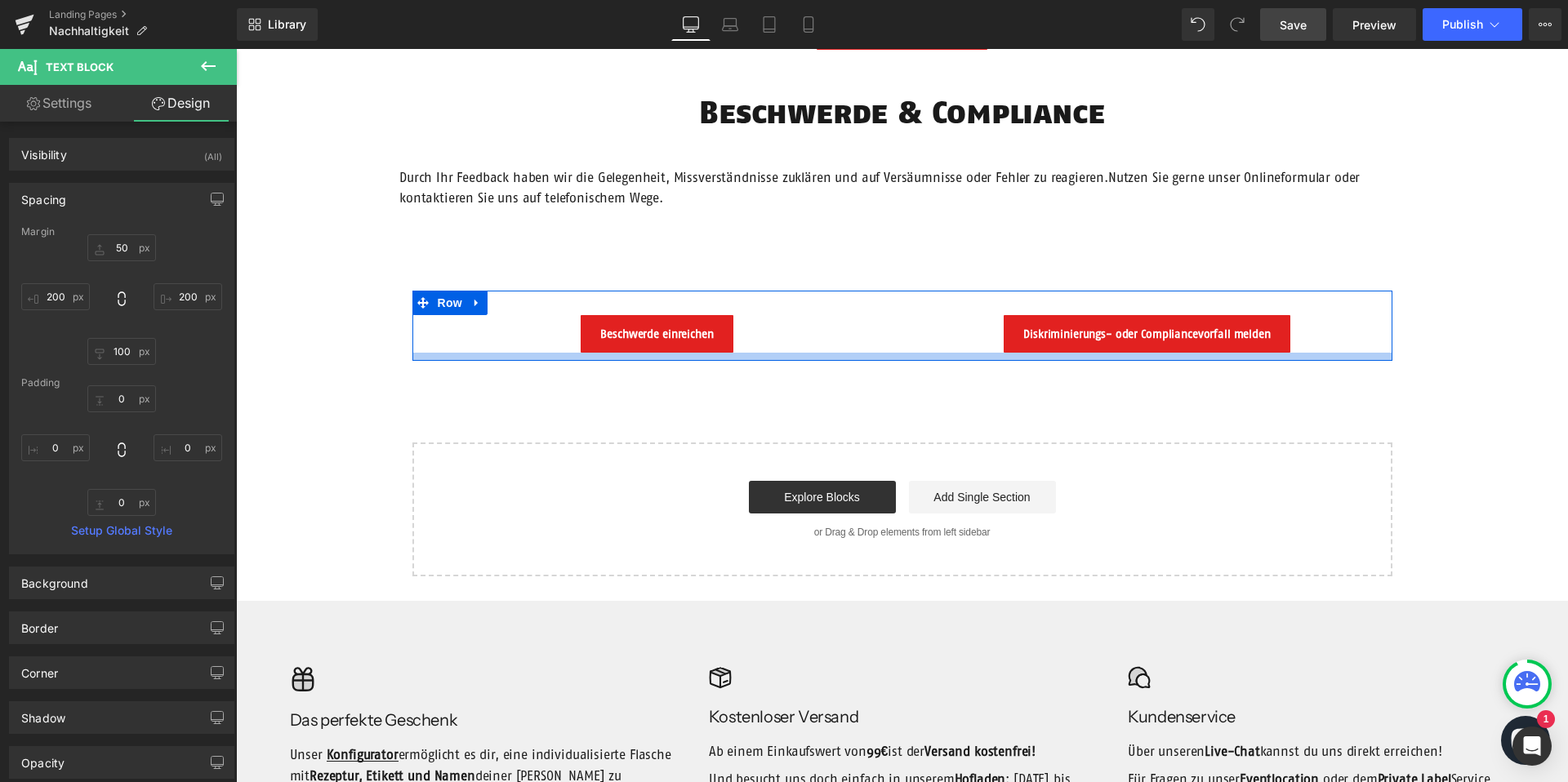
click at [881, 357] on div at bounding box center [902, 357] width 979 height 9
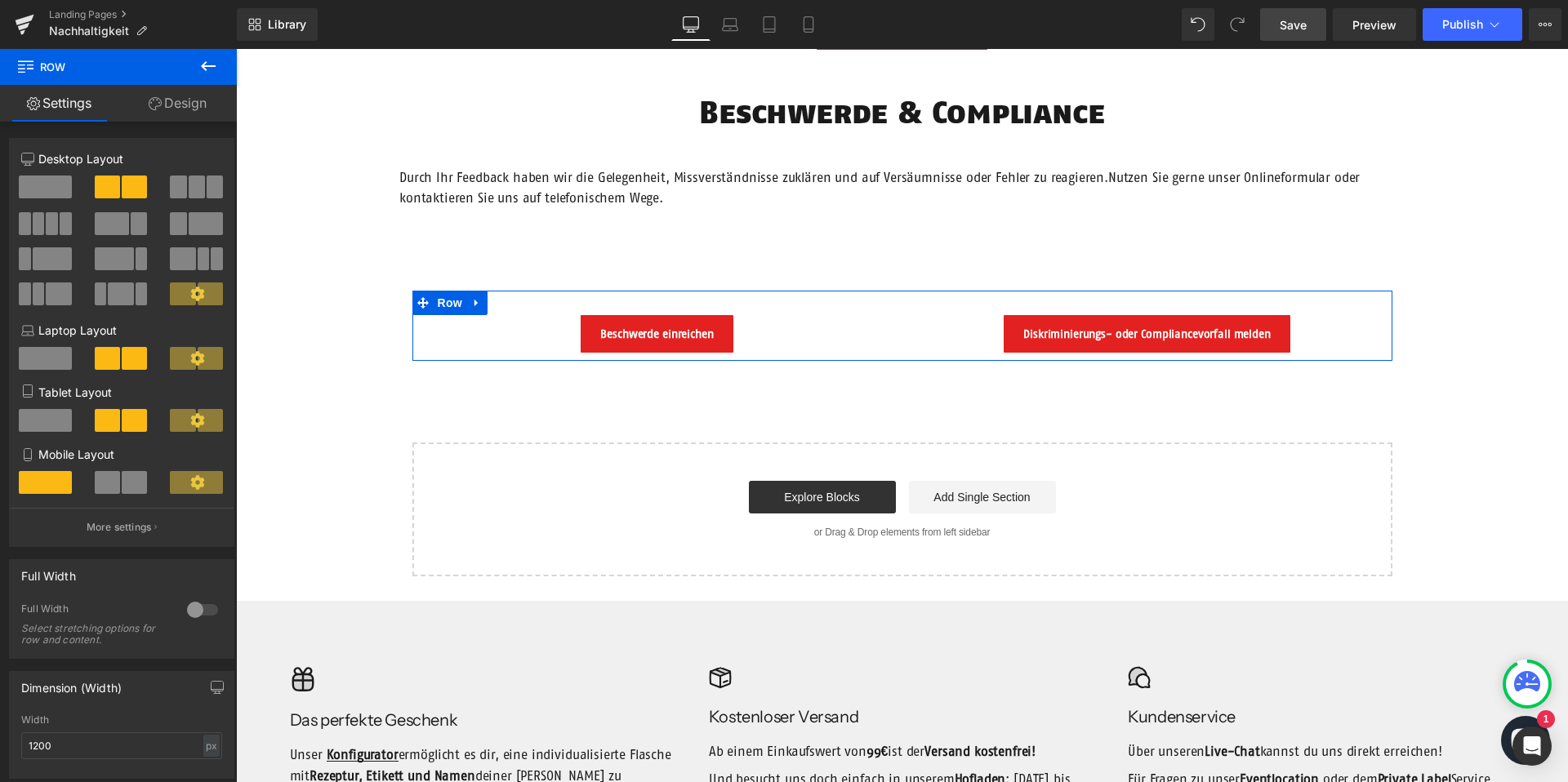
click at [152, 87] on link "Design" at bounding box center [178, 103] width 119 height 37
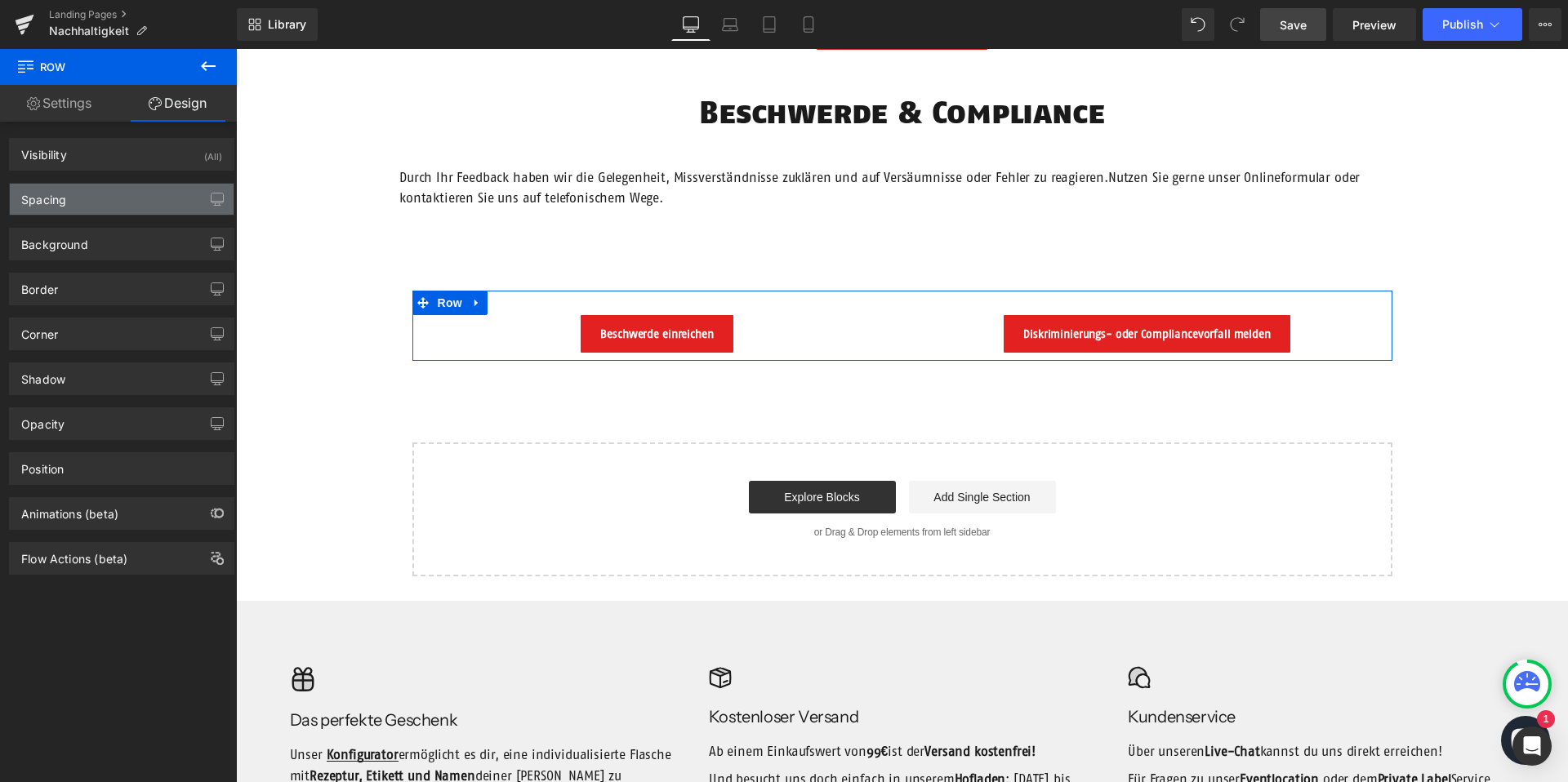
type input "0"
type input "30"
type input "0"
type input "10"
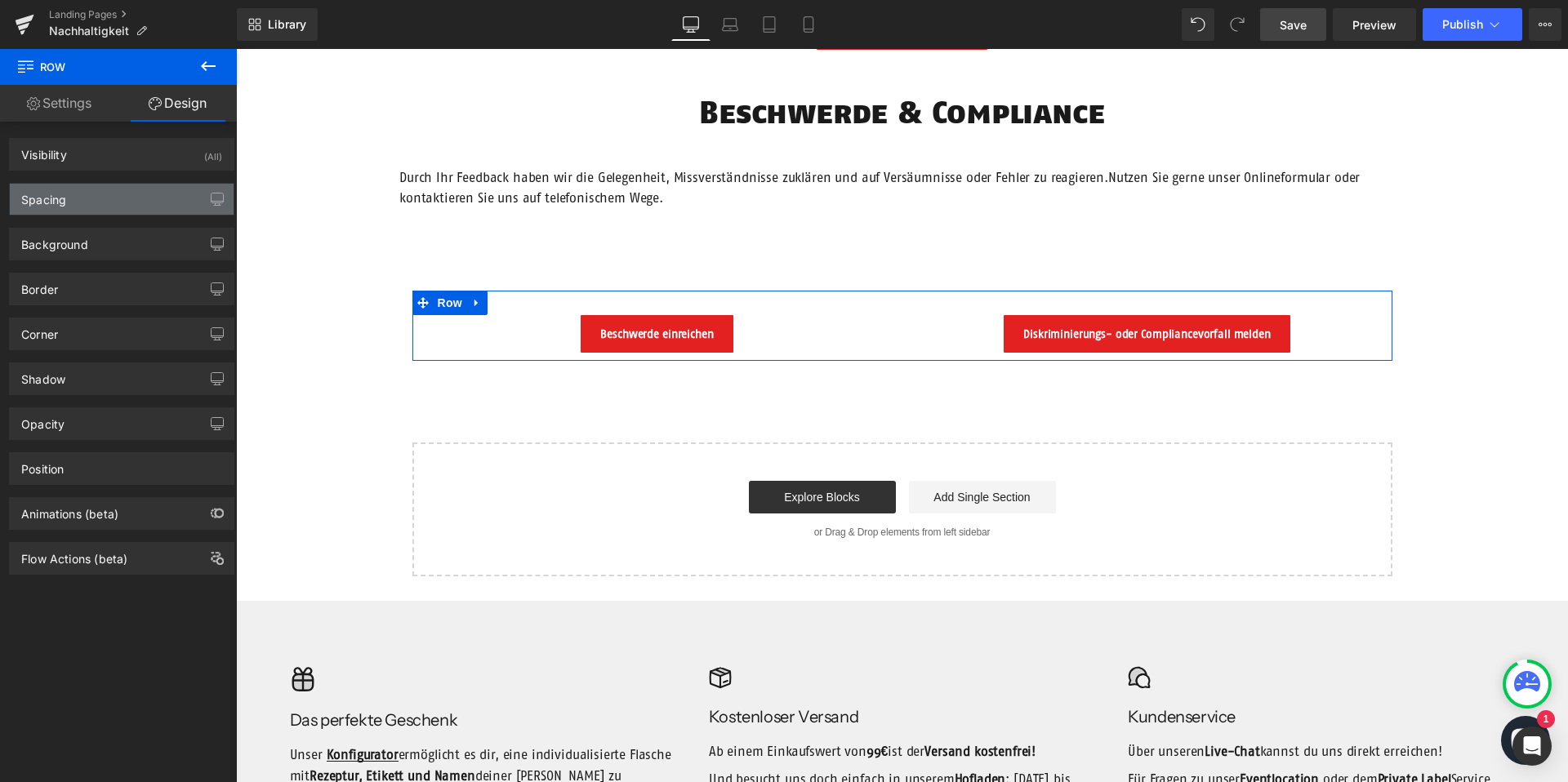
type input "0"
click at [82, 206] on div "Spacing" at bounding box center [121, 199] width 223 height 31
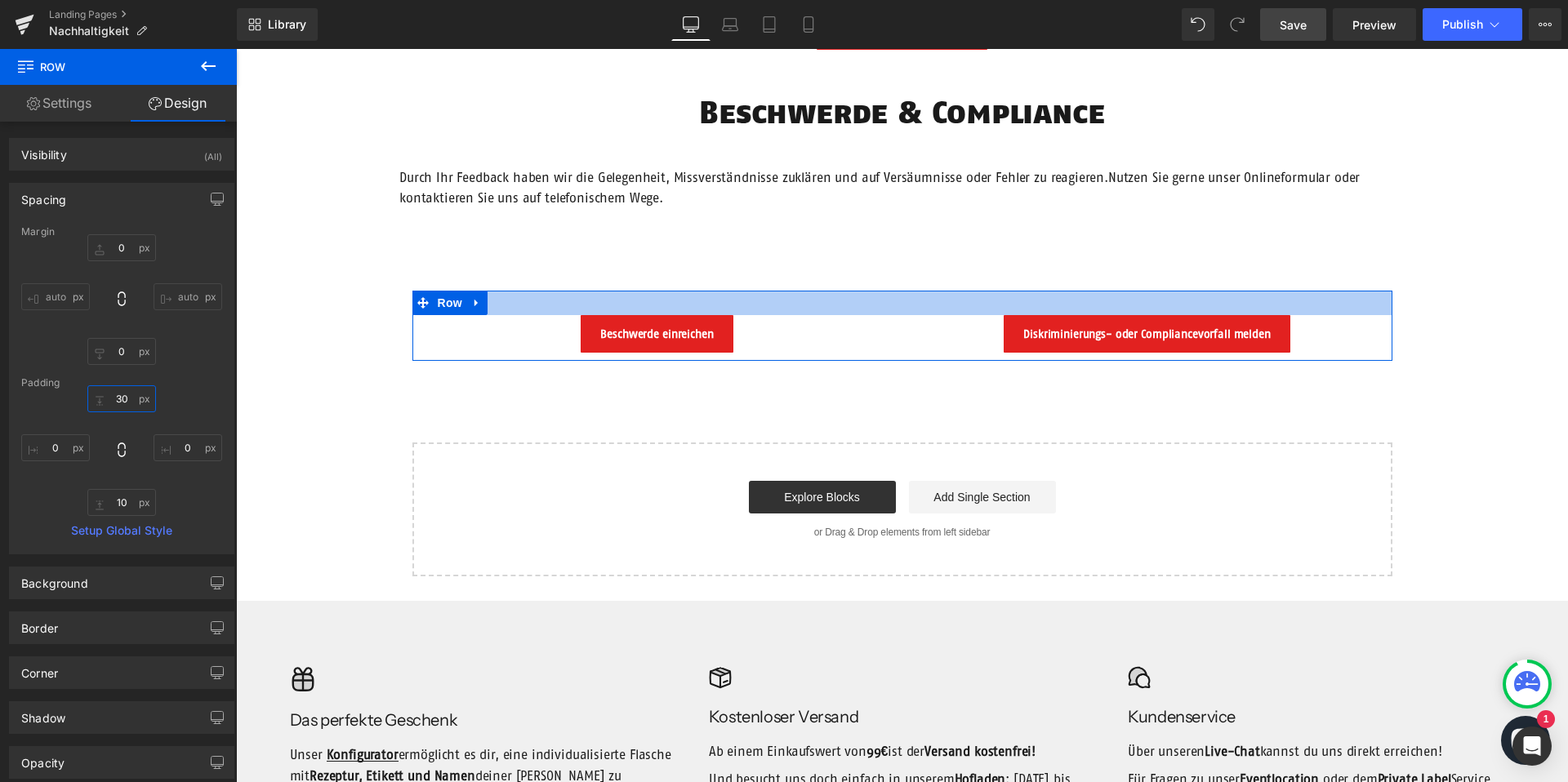
click at [124, 396] on input "30" at bounding box center [122, 399] width 69 height 27
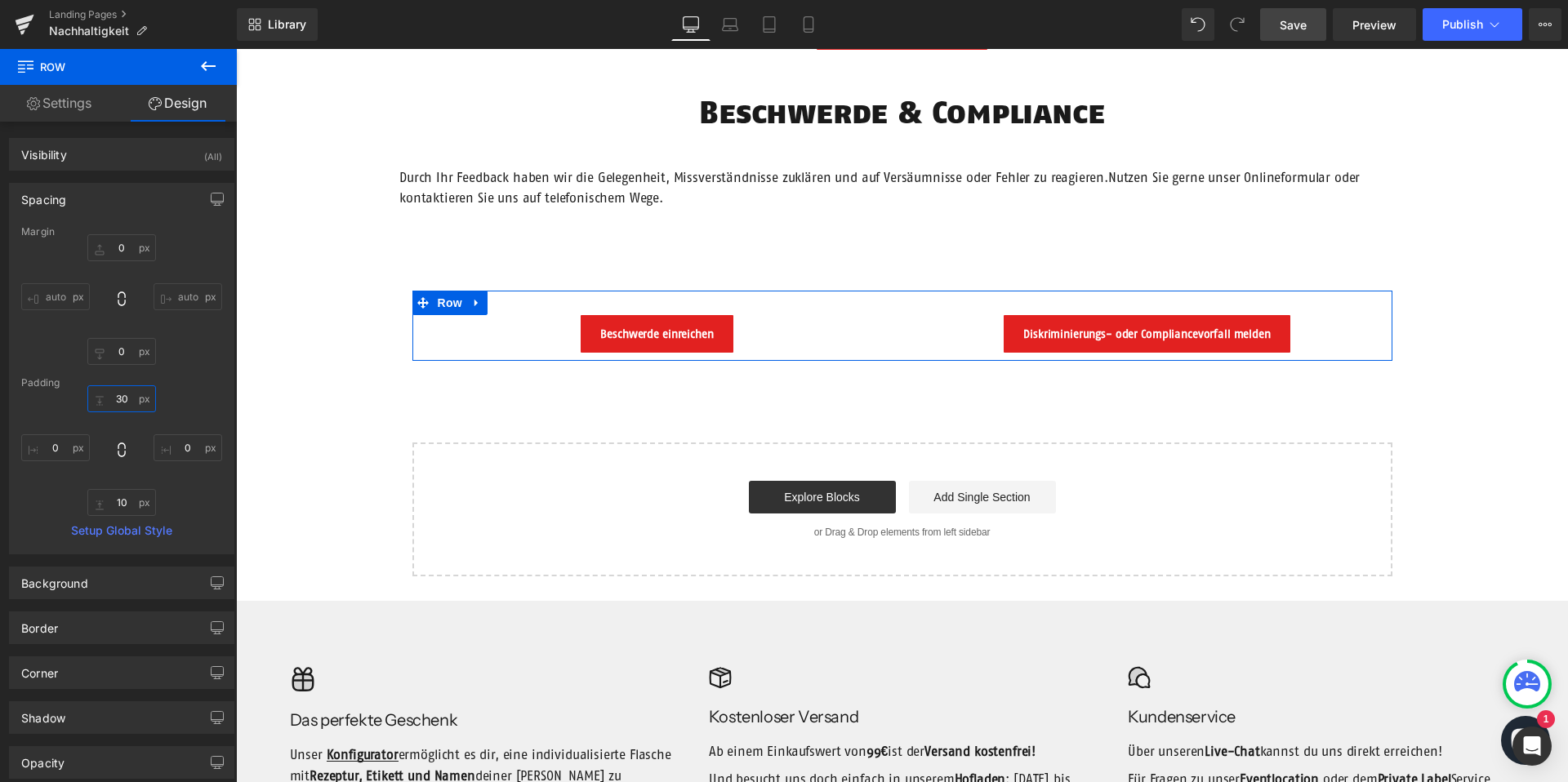
click at [124, 396] on input "30" at bounding box center [122, 399] width 69 height 27
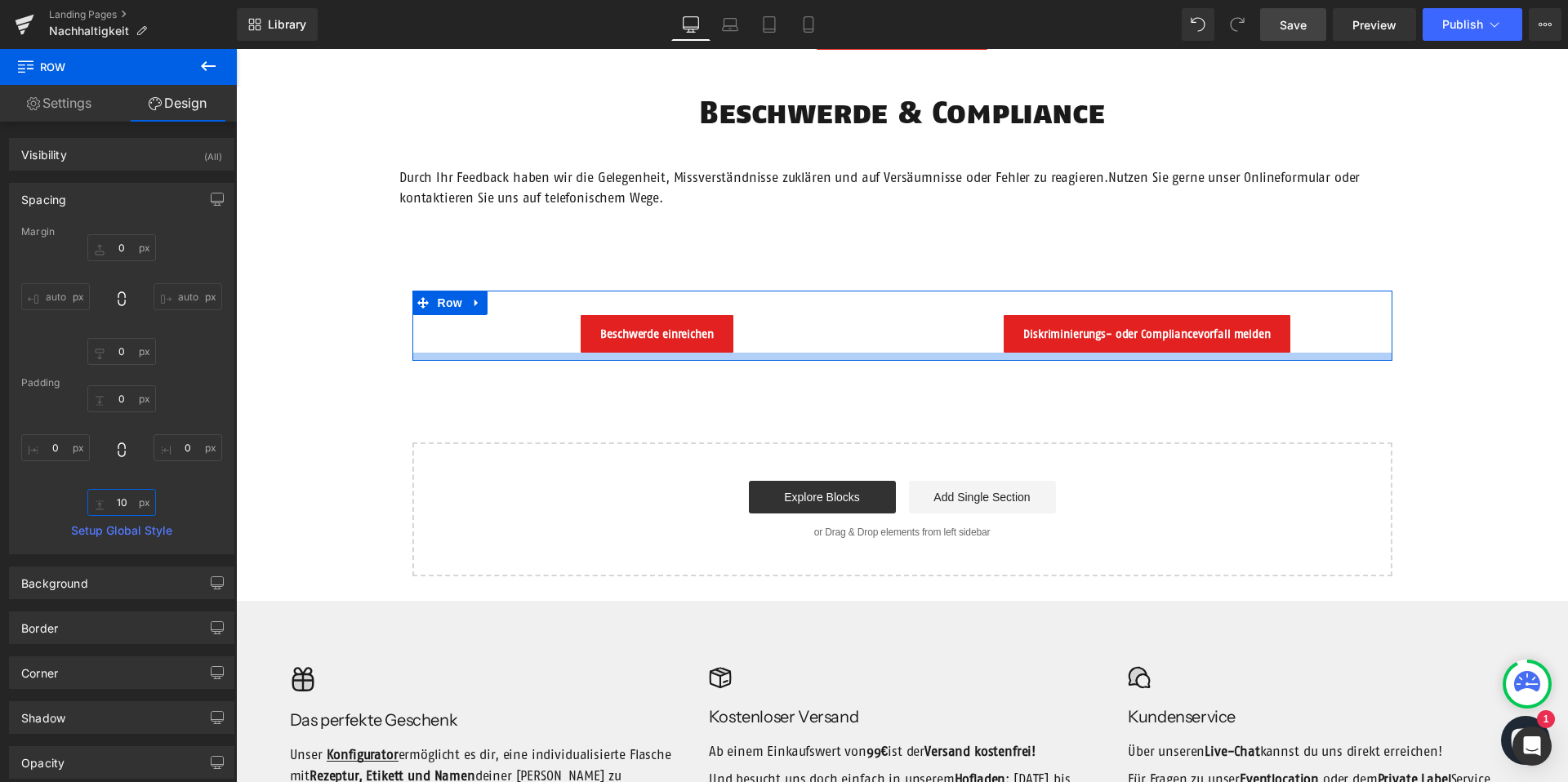
click at [118, 503] on input "10" at bounding box center [122, 502] width 69 height 27
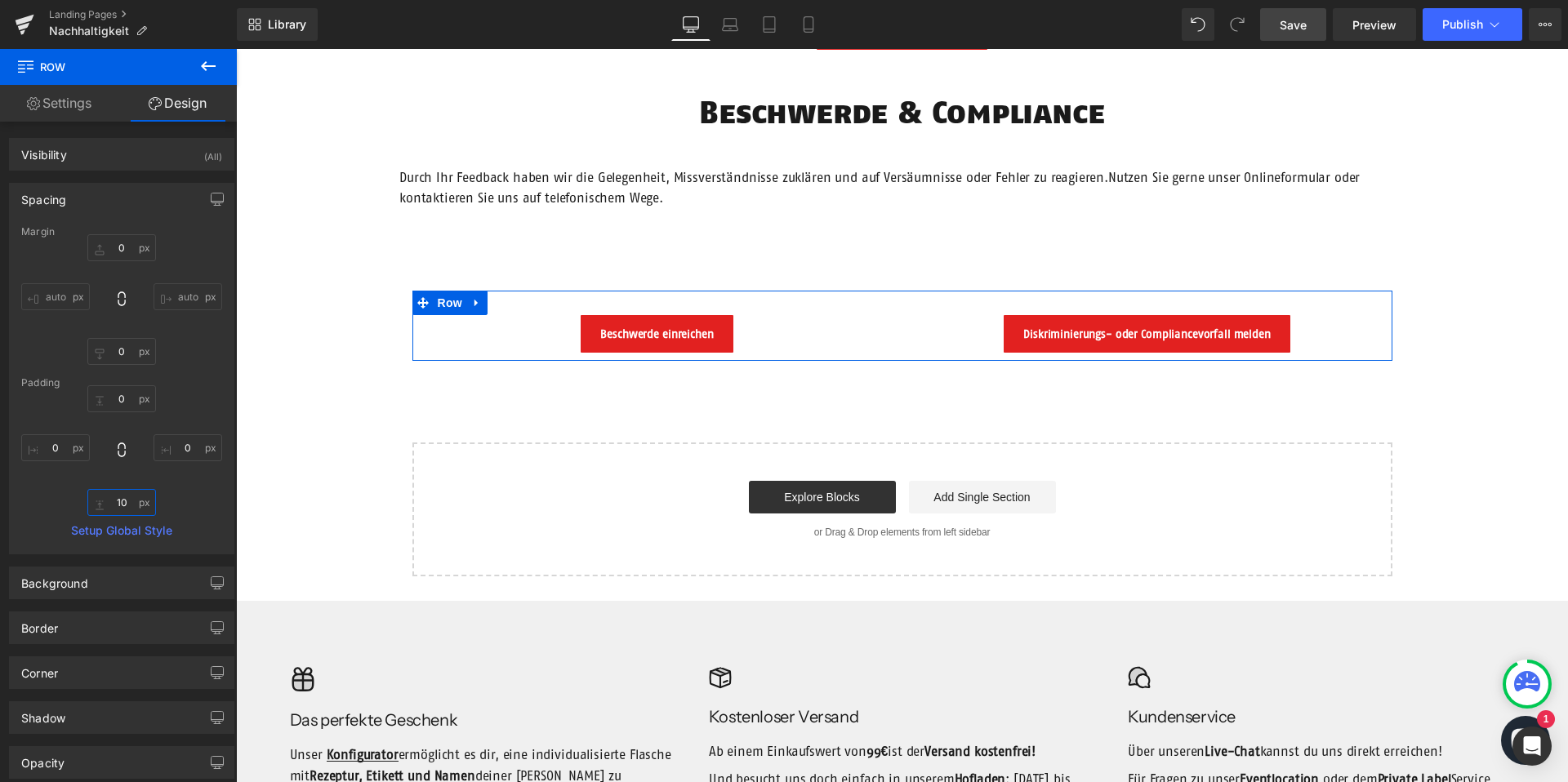
type input "0"
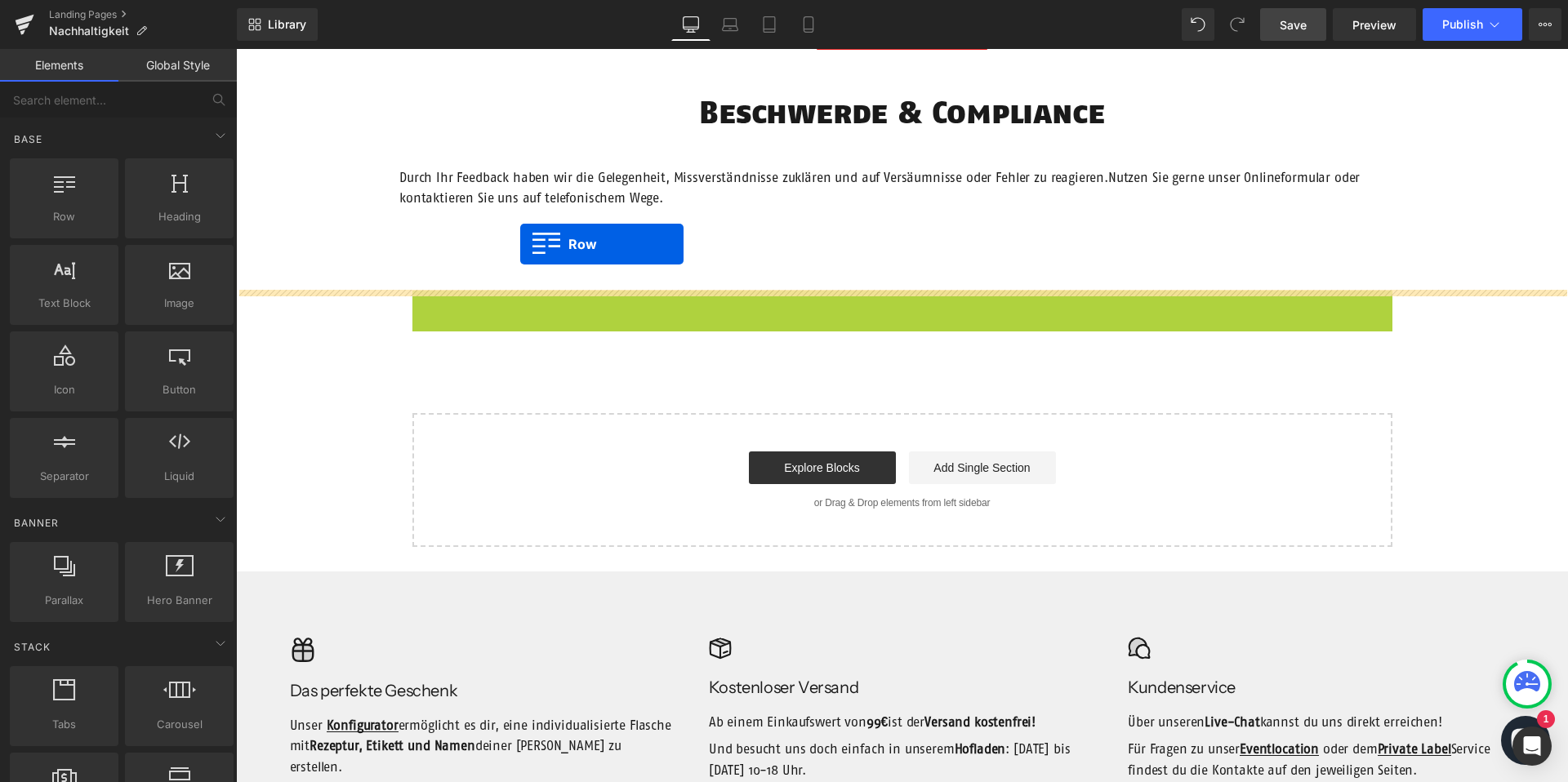
drag, startPoint x: 421, startPoint y: 302, endPoint x: 520, endPoint y: 243, distance: 115.2
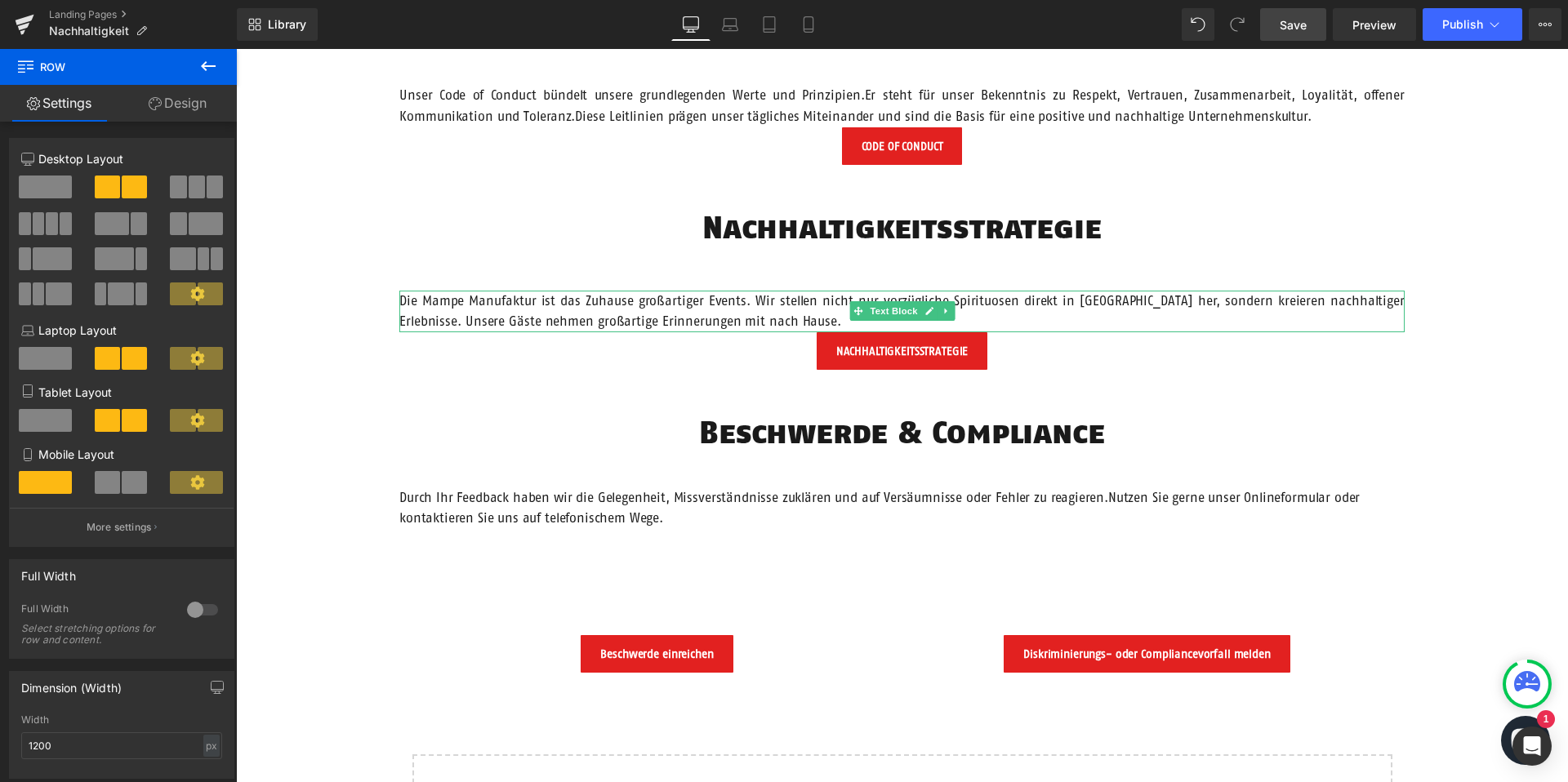
scroll to position [1497, 0]
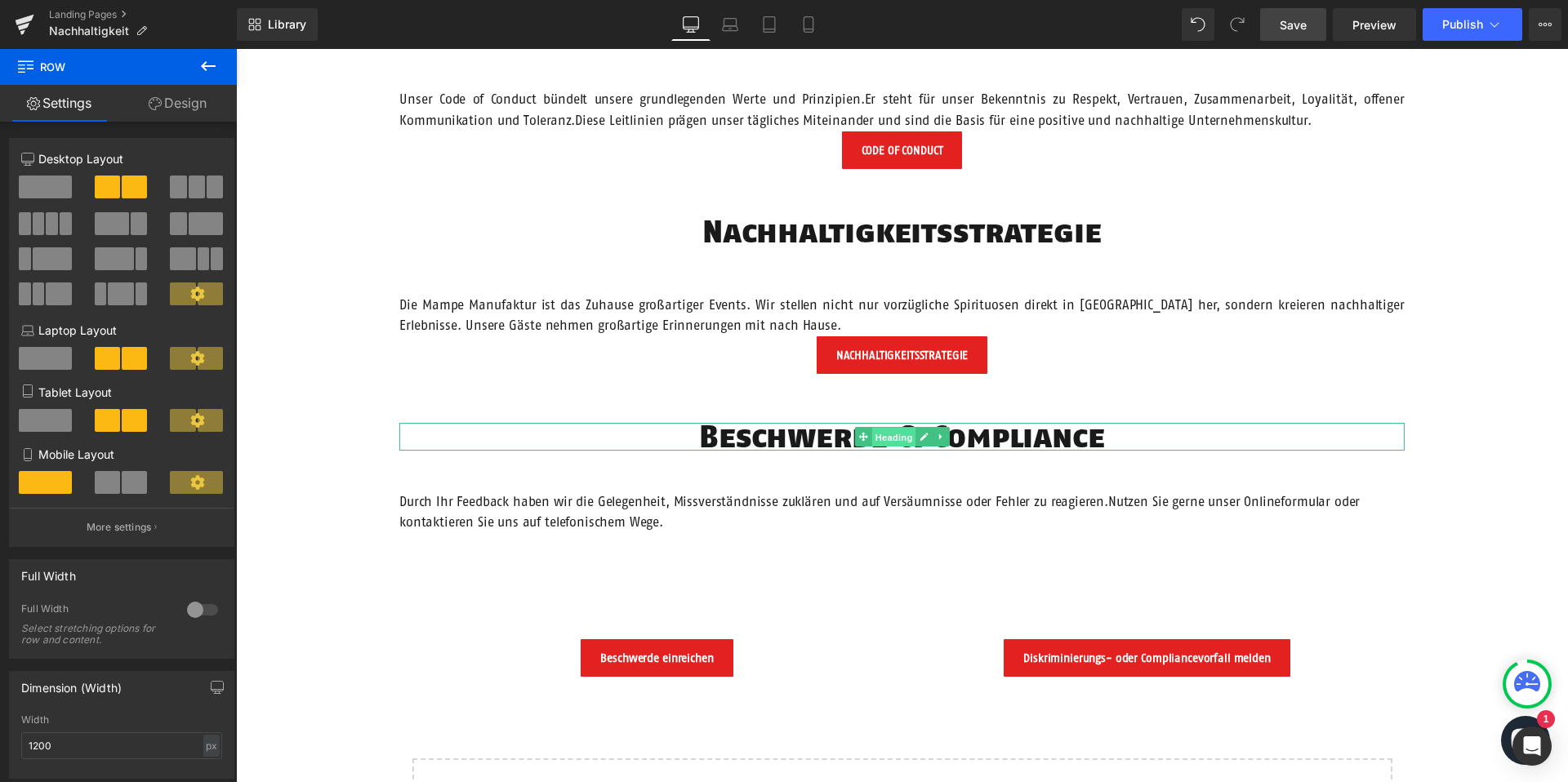
click at [893, 437] on span "Heading" at bounding box center [893, 437] width 44 height 20
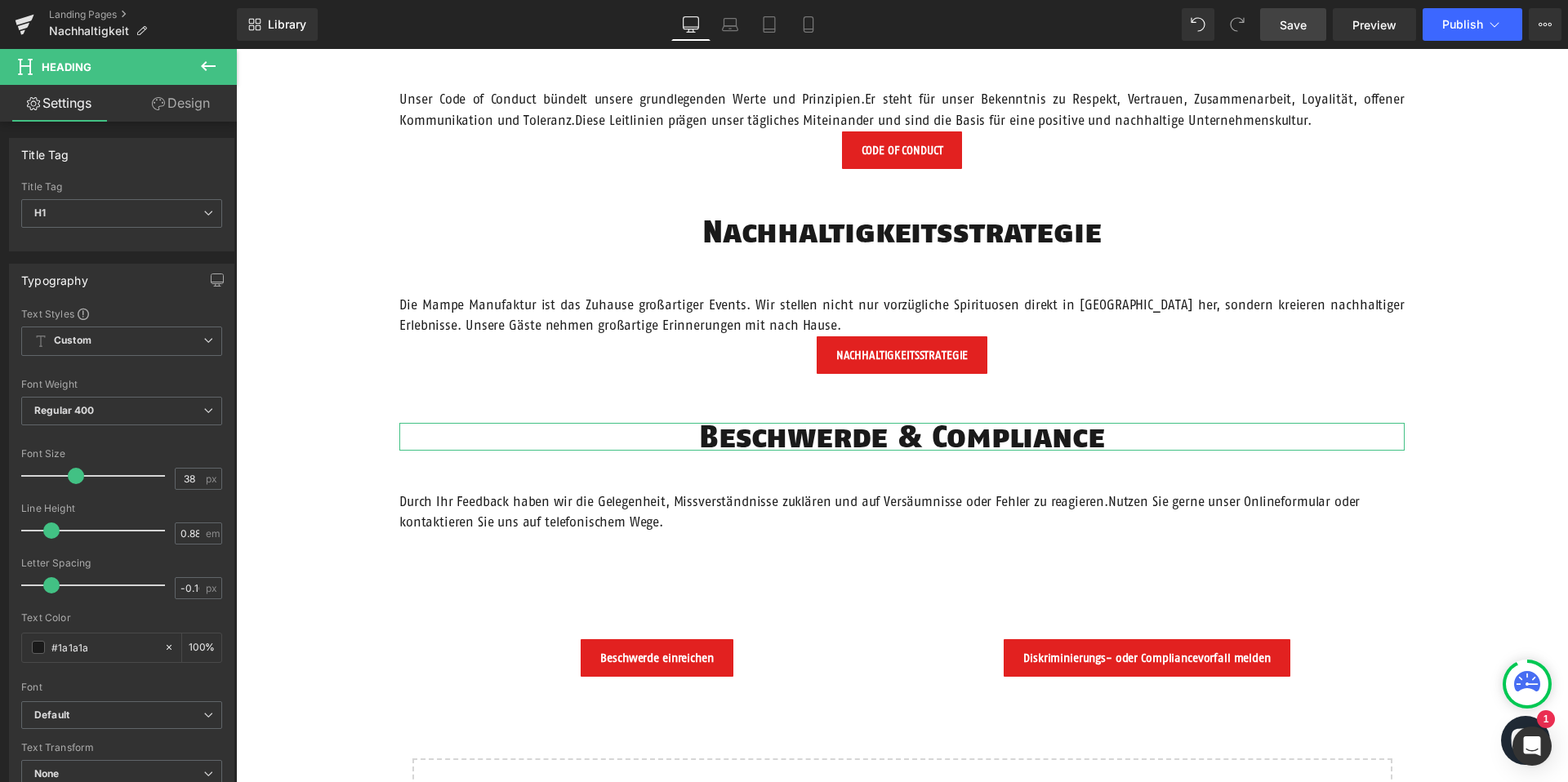
click at [143, 107] on link "Design" at bounding box center [181, 103] width 119 height 37
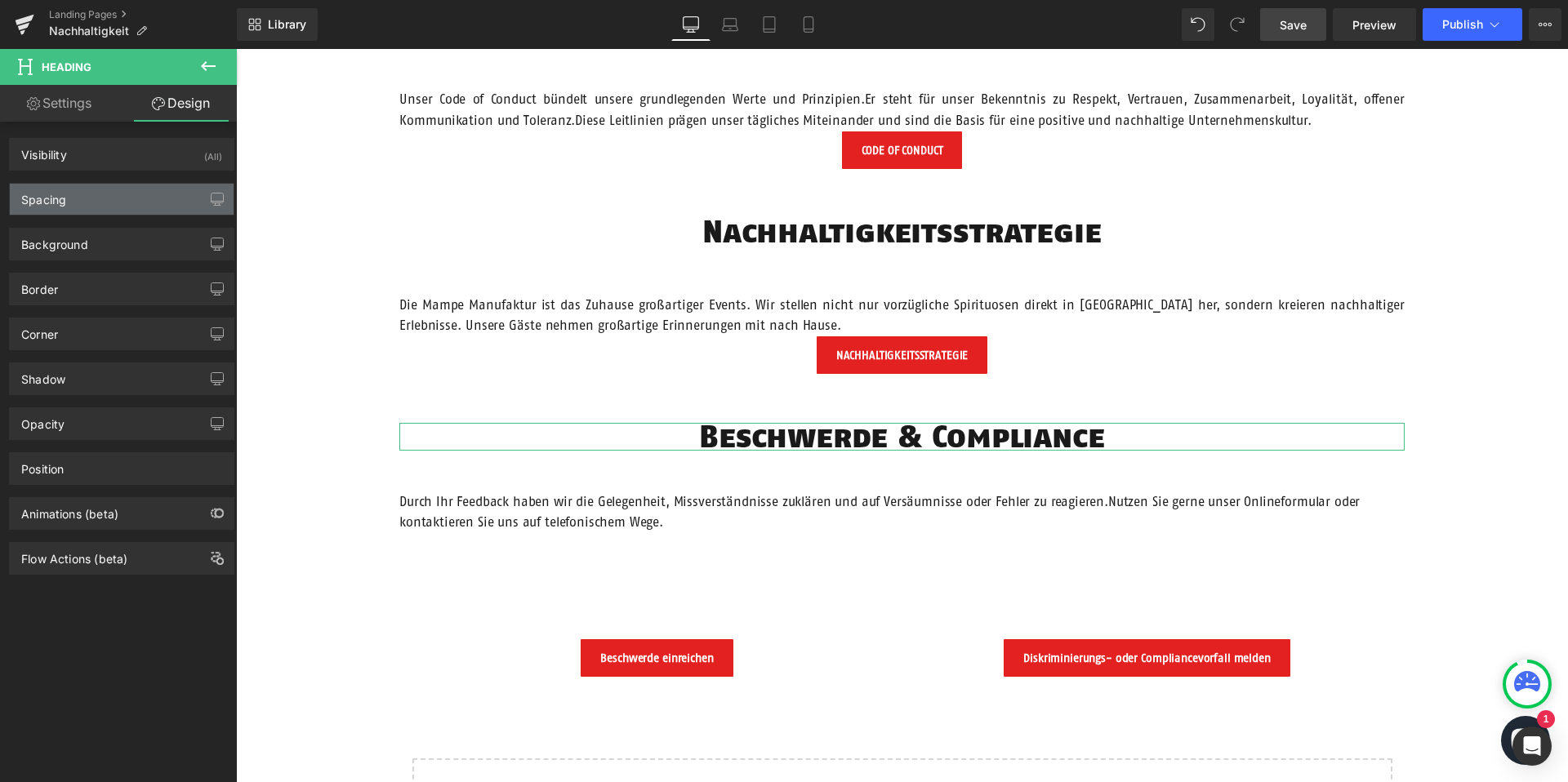
click at [104, 208] on div "Spacing" at bounding box center [121, 199] width 223 height 31
type input "60"
type input "200"
type input "0"
type input "200"
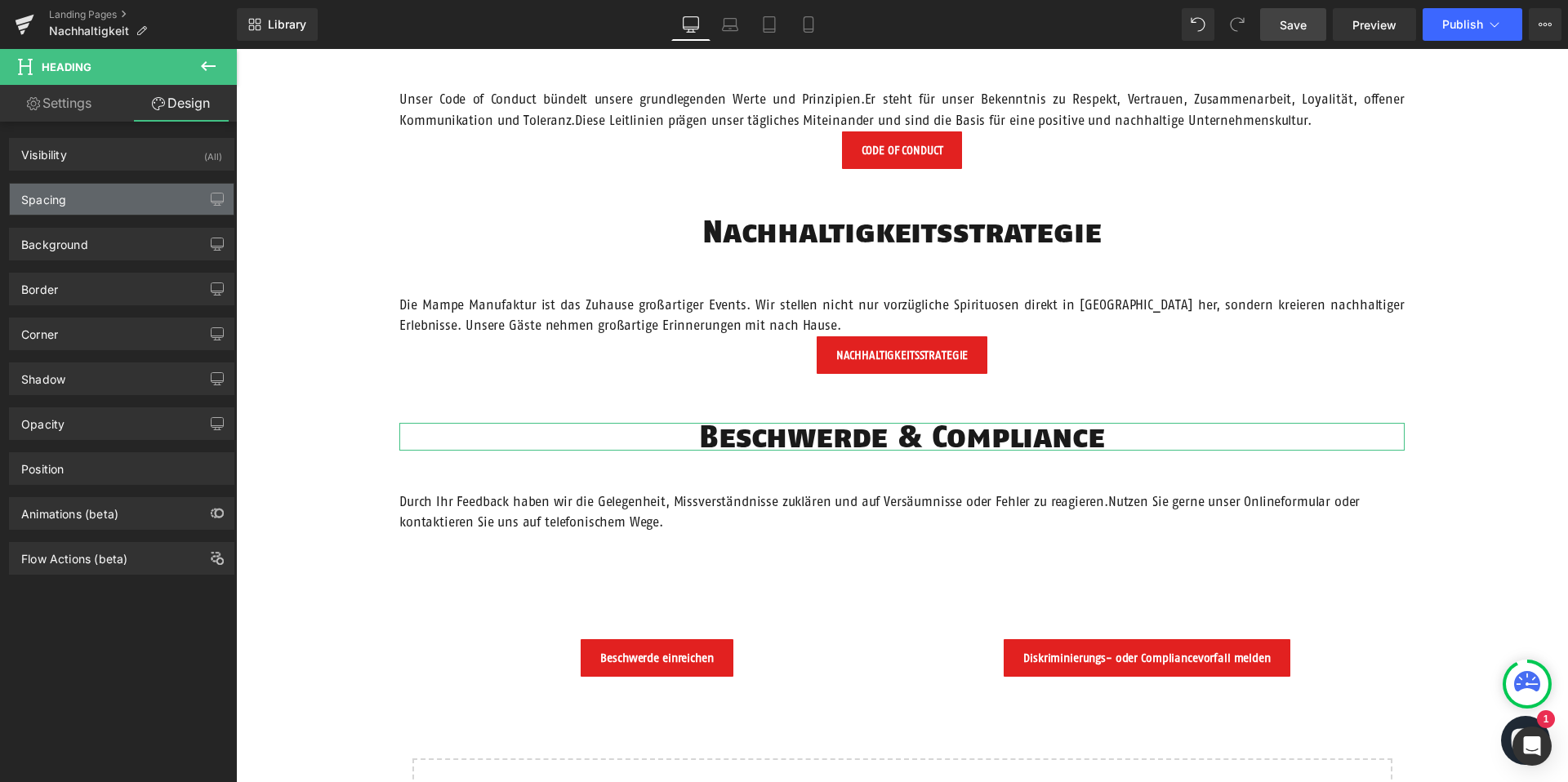
type input "0"
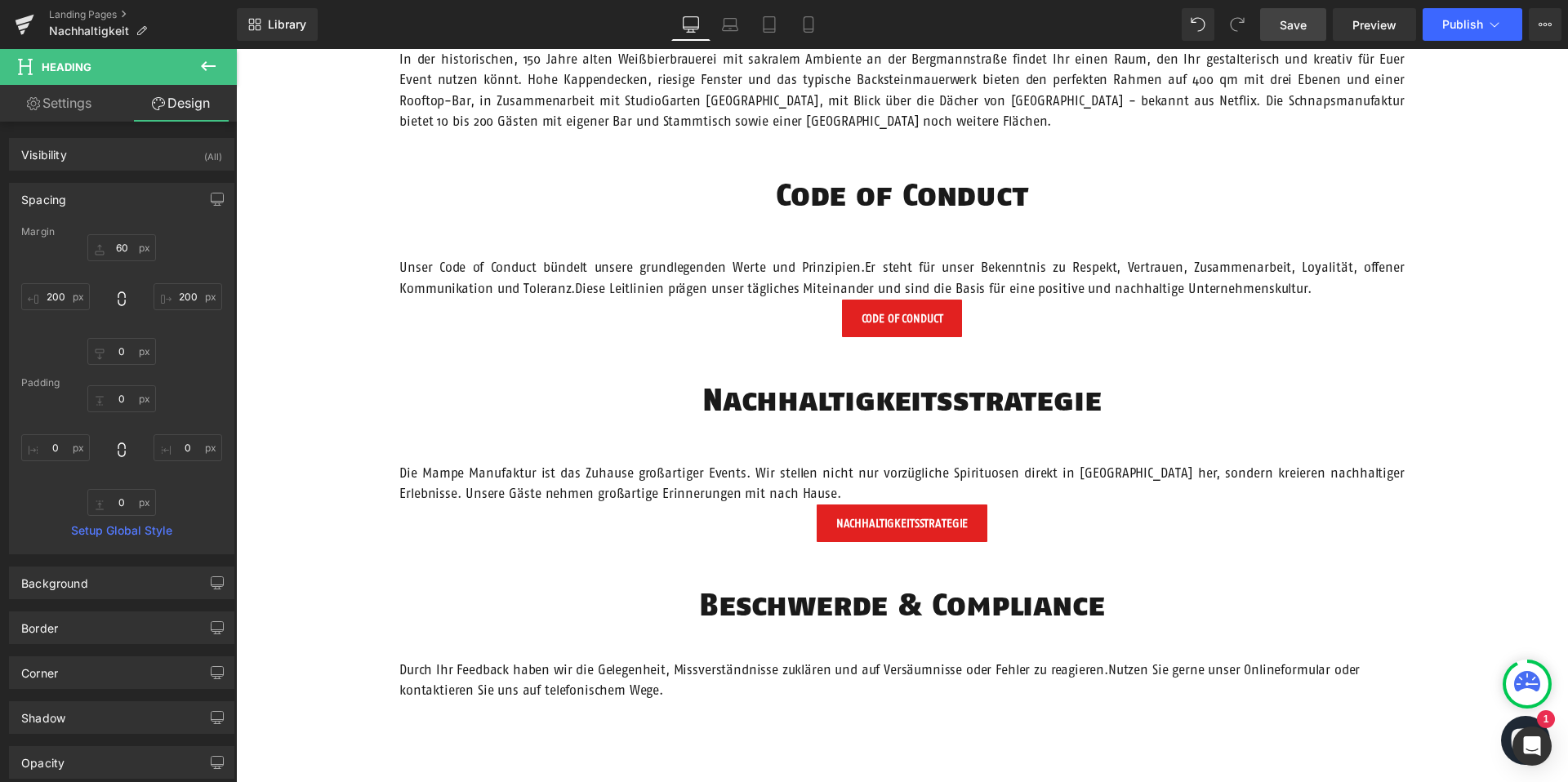
scroll to position [1332, 0]
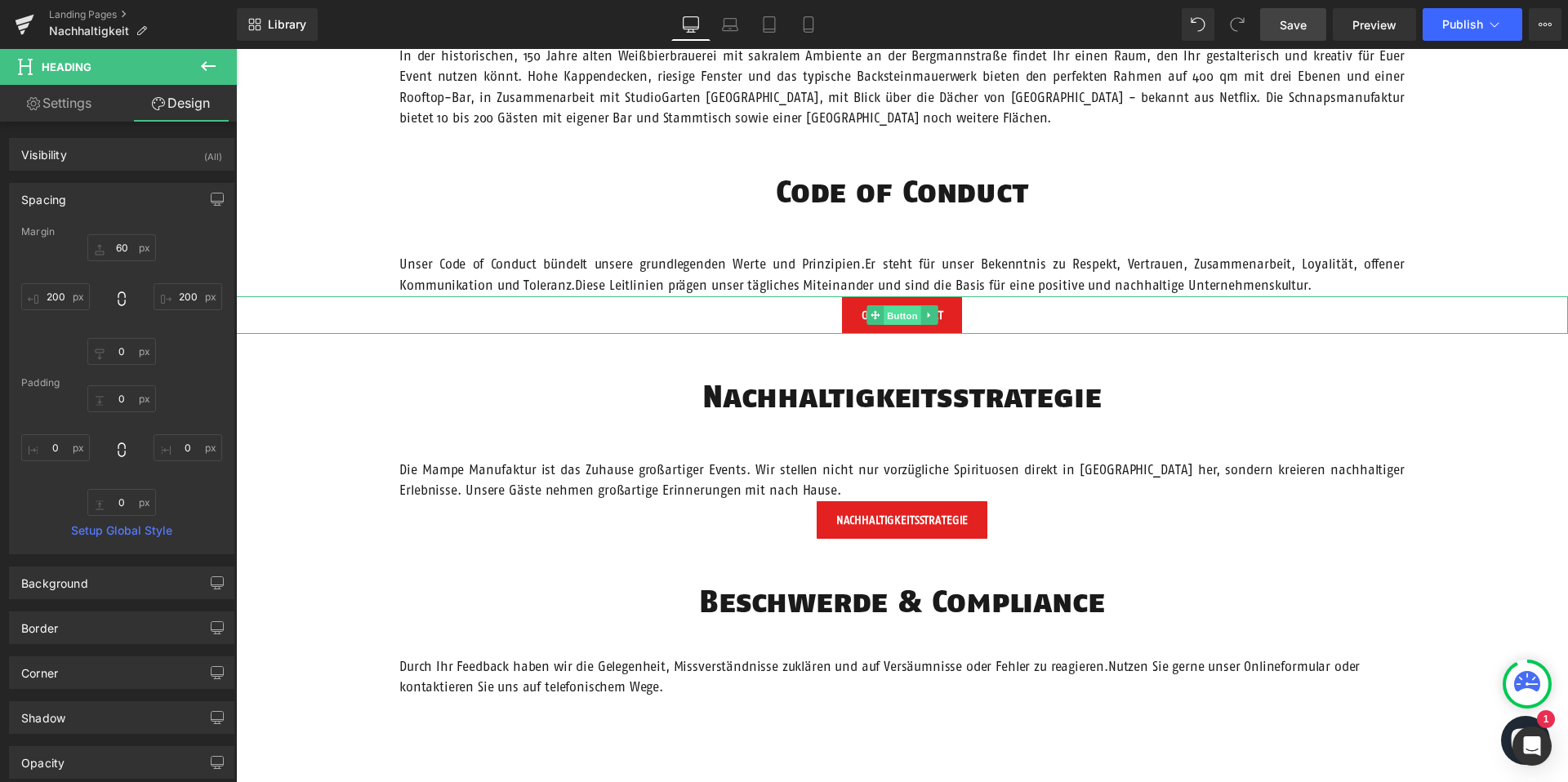
click at [898, 319] on span "Button" at bounding box center [902, 315] width 38 height 20
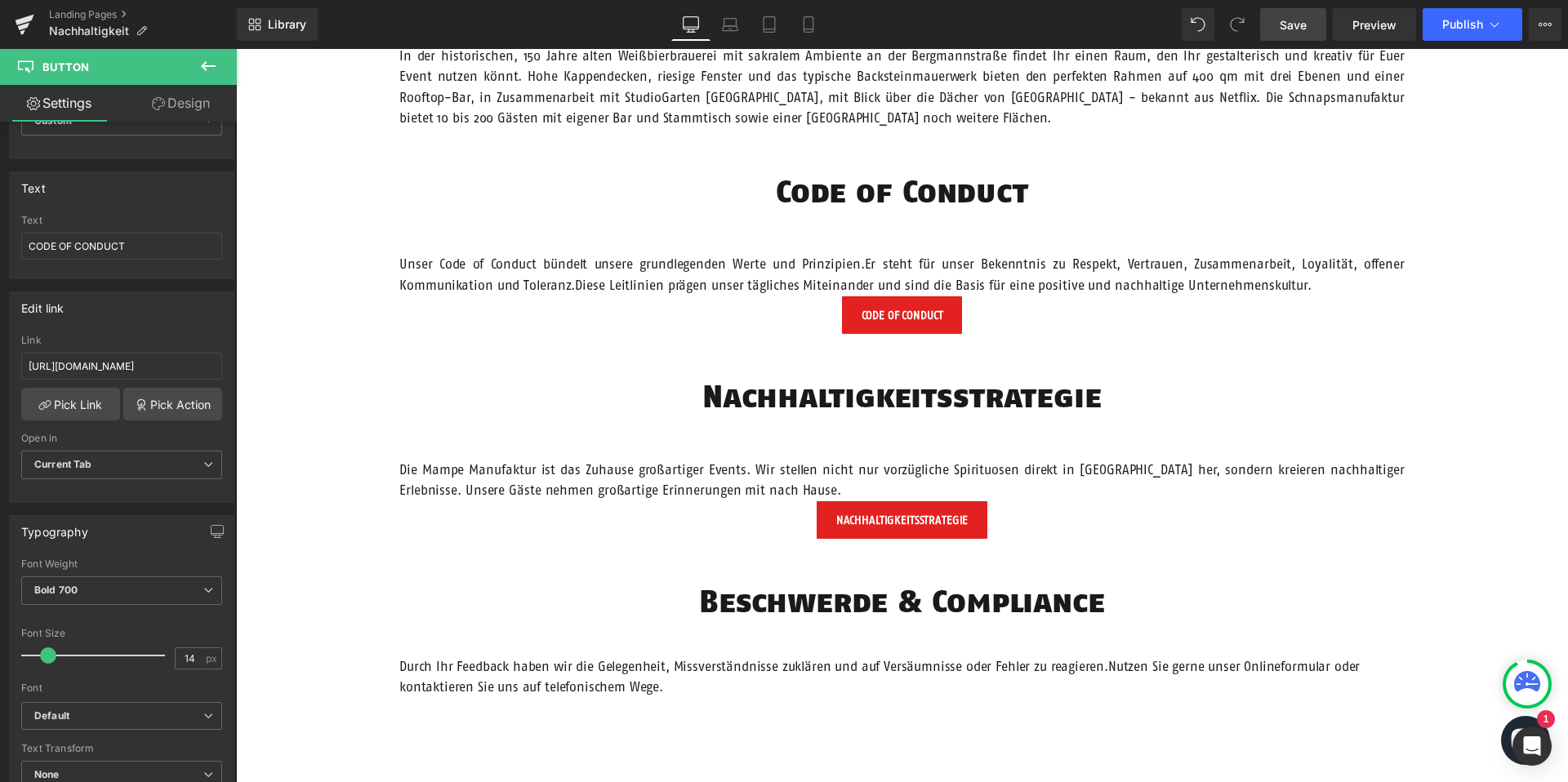
scroll to position [95, 0]
click at [1363, 32] on span "Preview" at bounding box center [1374, 25] width 44 height 17
click at [918, 527] on span "Button" at bounding box center [902, 520] width 38 height 20
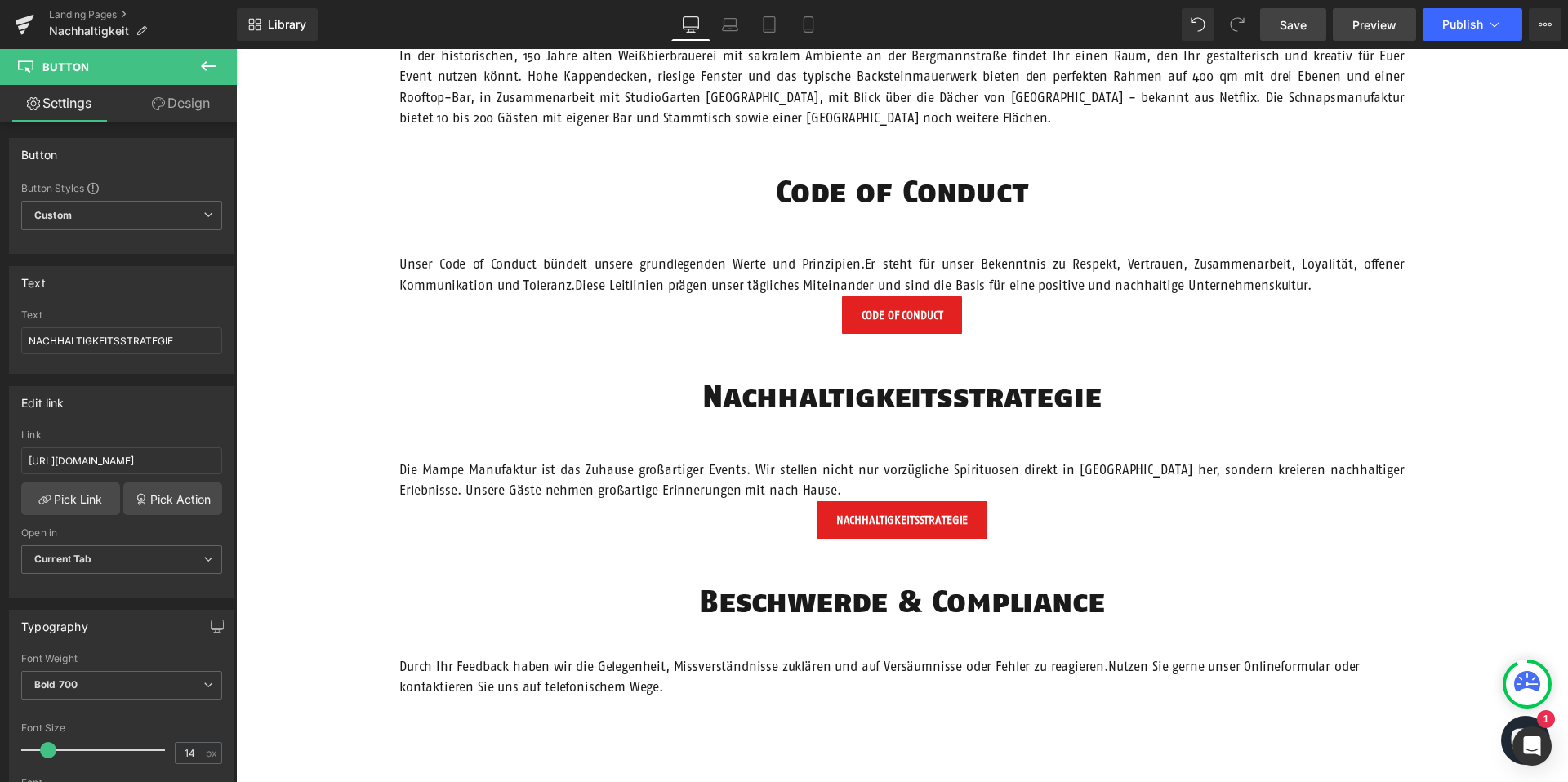
click at [1368, 25] on span "Preview" at bounding box center [1374, 25] width 44 height 17
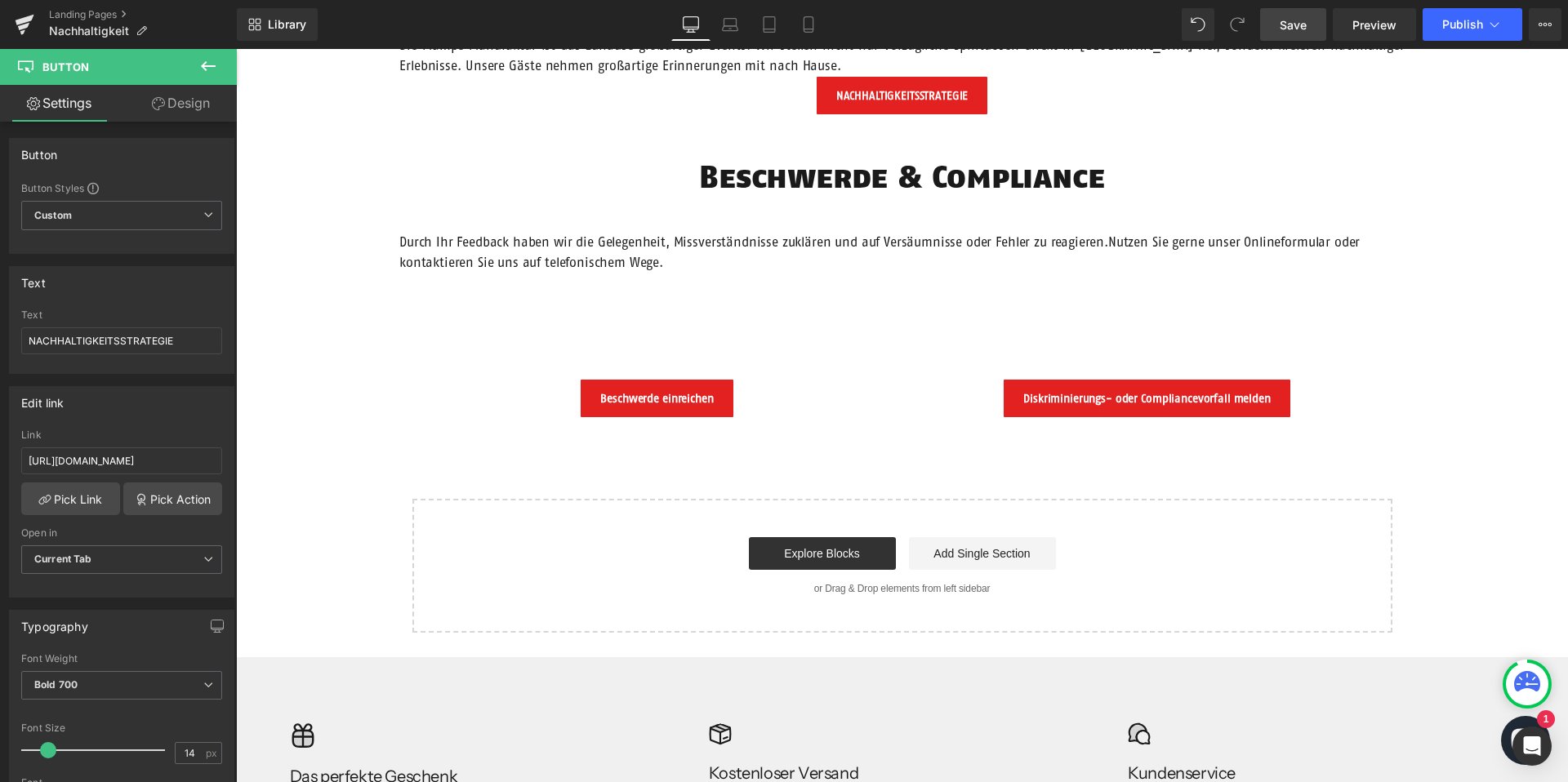
scroll to position [1763, 0]
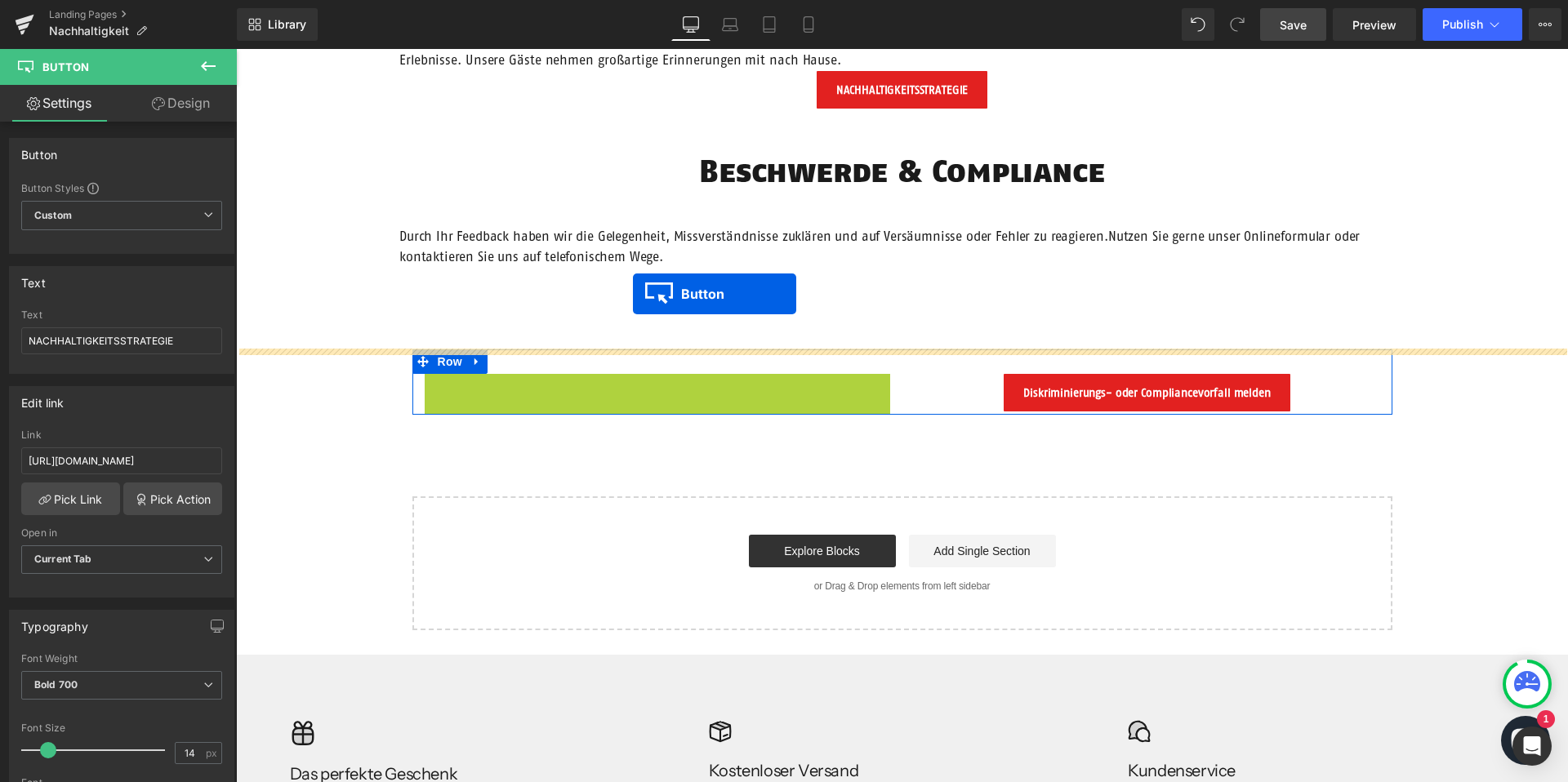
drag, startPoint x: 634, startPoint y: 389, endPoint x: 633, endPoint y: 293, distance: 96.0
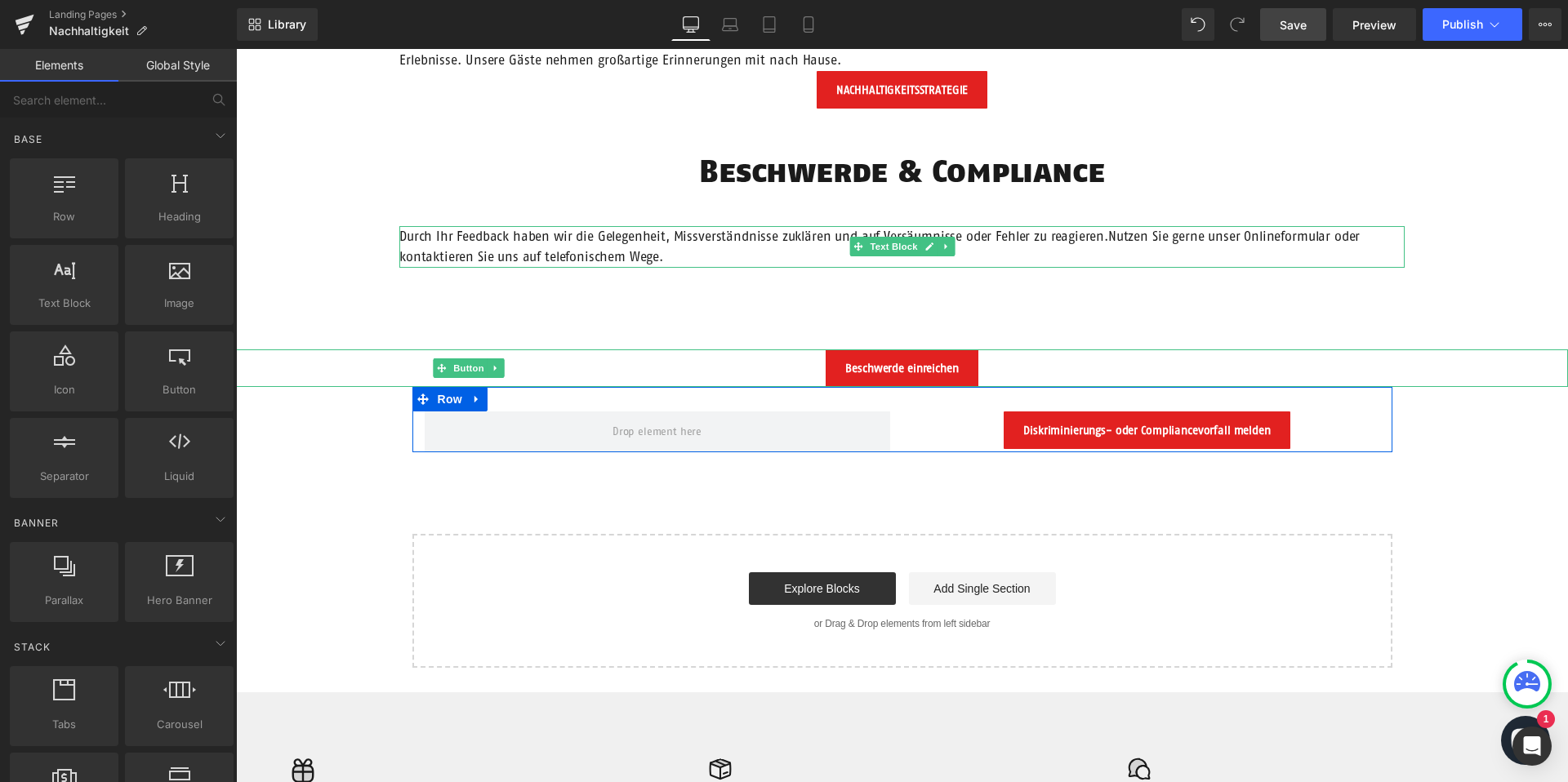
click at [677, 240] on span "Durch Ihr Feedback haben wir die Gelegenheit, Missverständnisse zuklären und au…" at bounding box center [753, 235] width 709 height 15
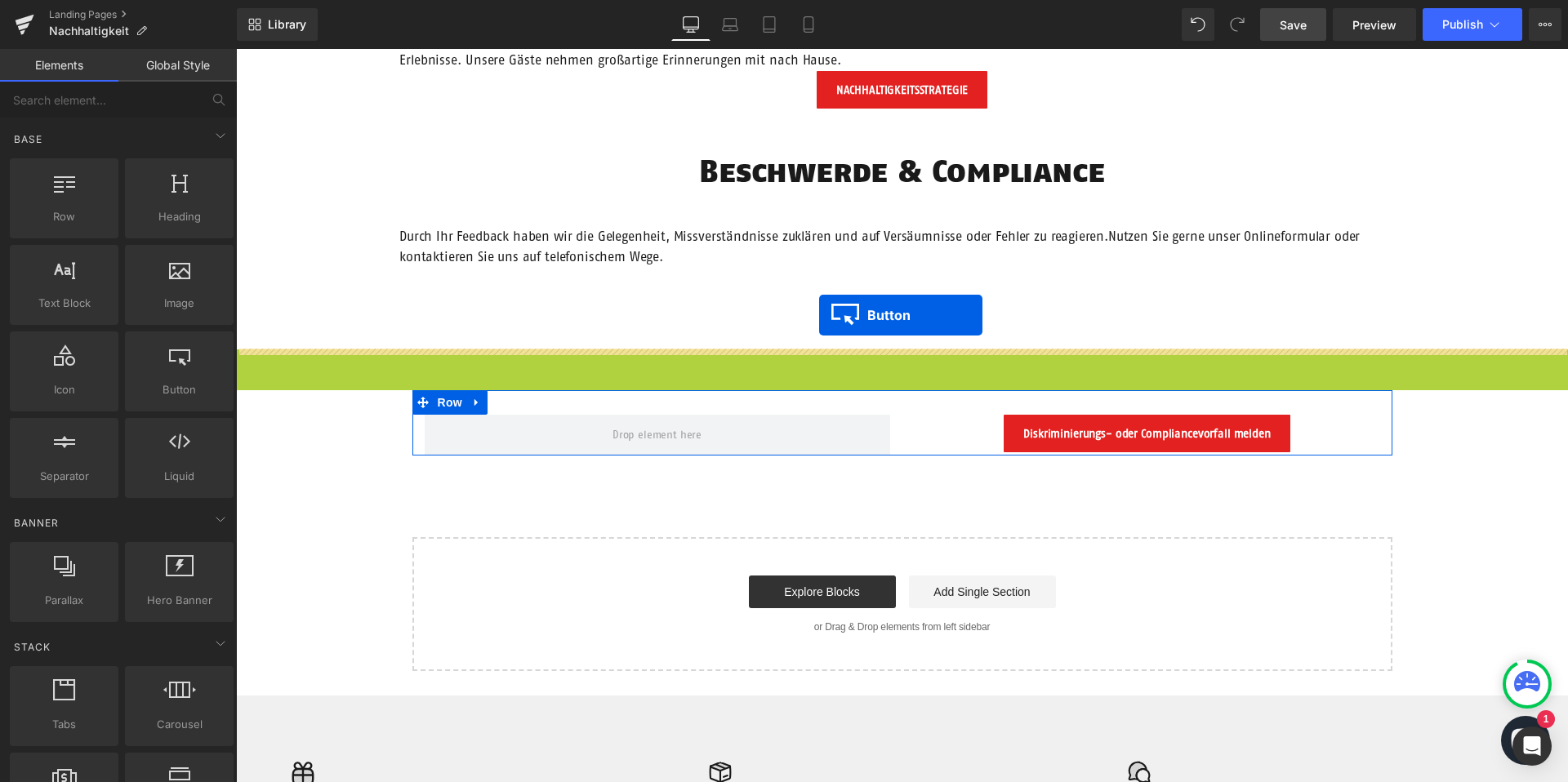
drag, startPoint x: 873, startPoint y: 366, endPoint x: 819, endPoint y: 315, distance: 74.3
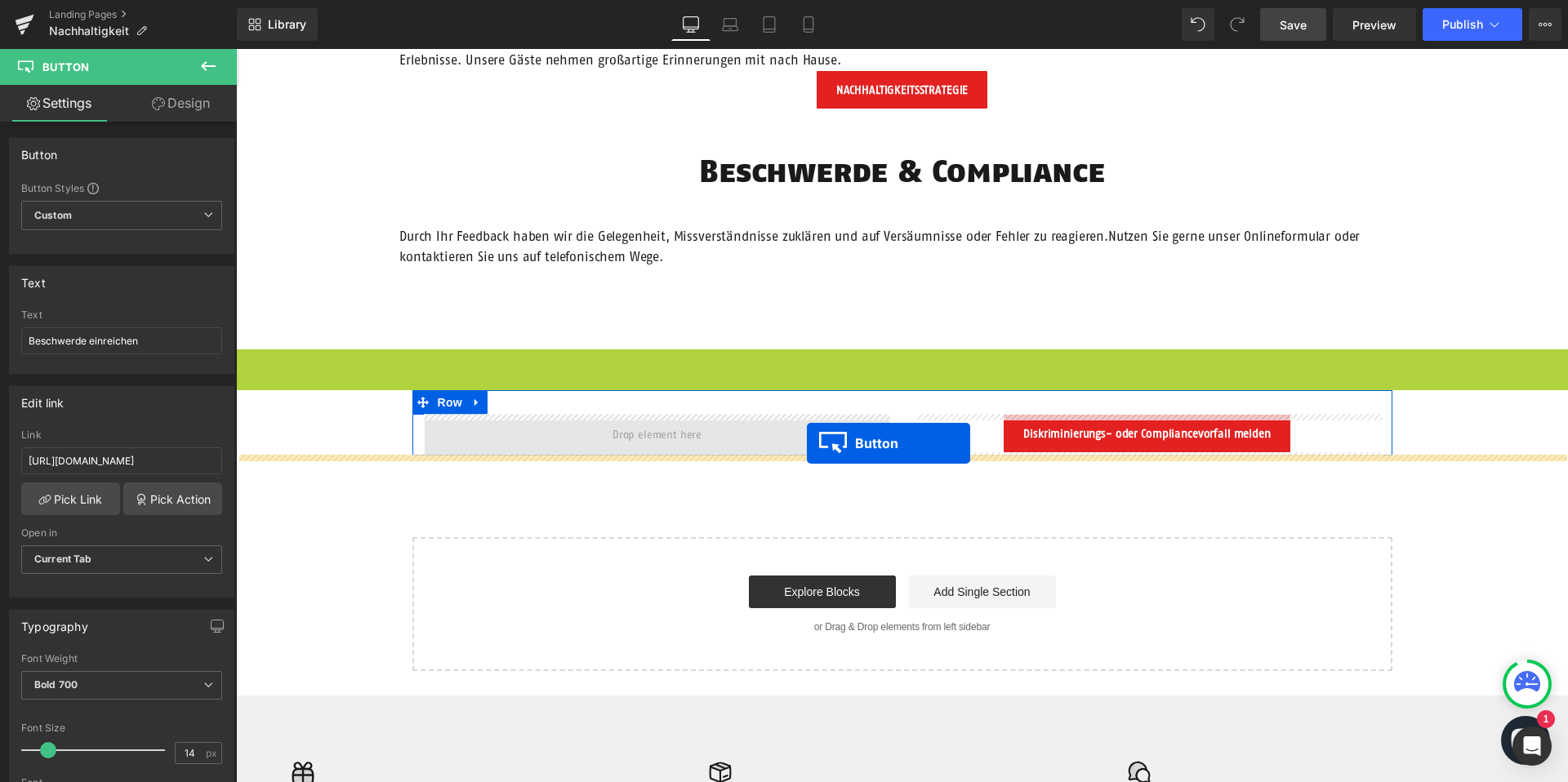
drag, startPoint x: 875, startPoint y: 370, endPoint x: 807, endPoint y: 443, distance: 99.8
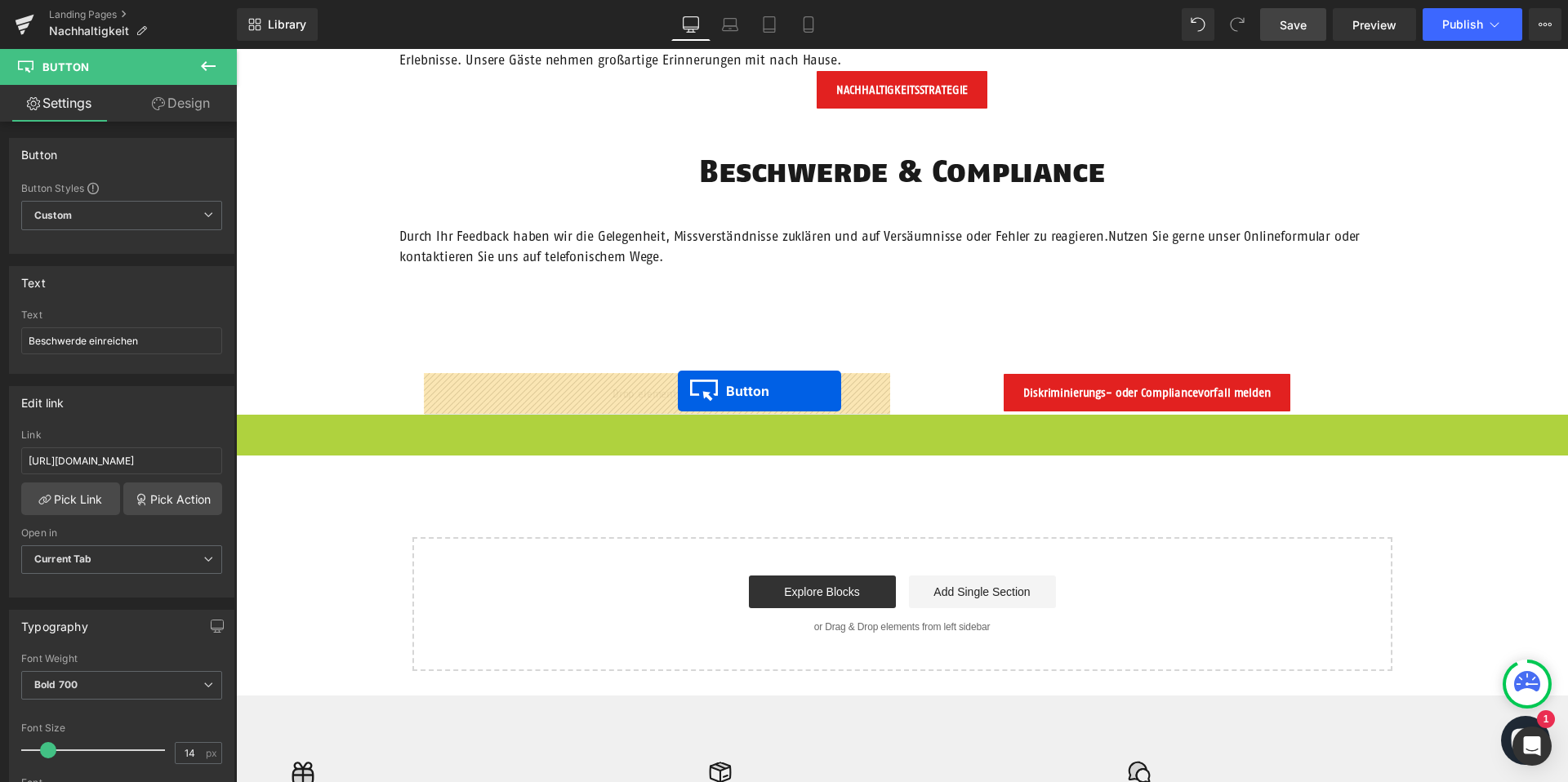
drag, startPoint x: 877, startPoint y: 434, endPoint x: 678, endPoint y: 391, distance: 203.6
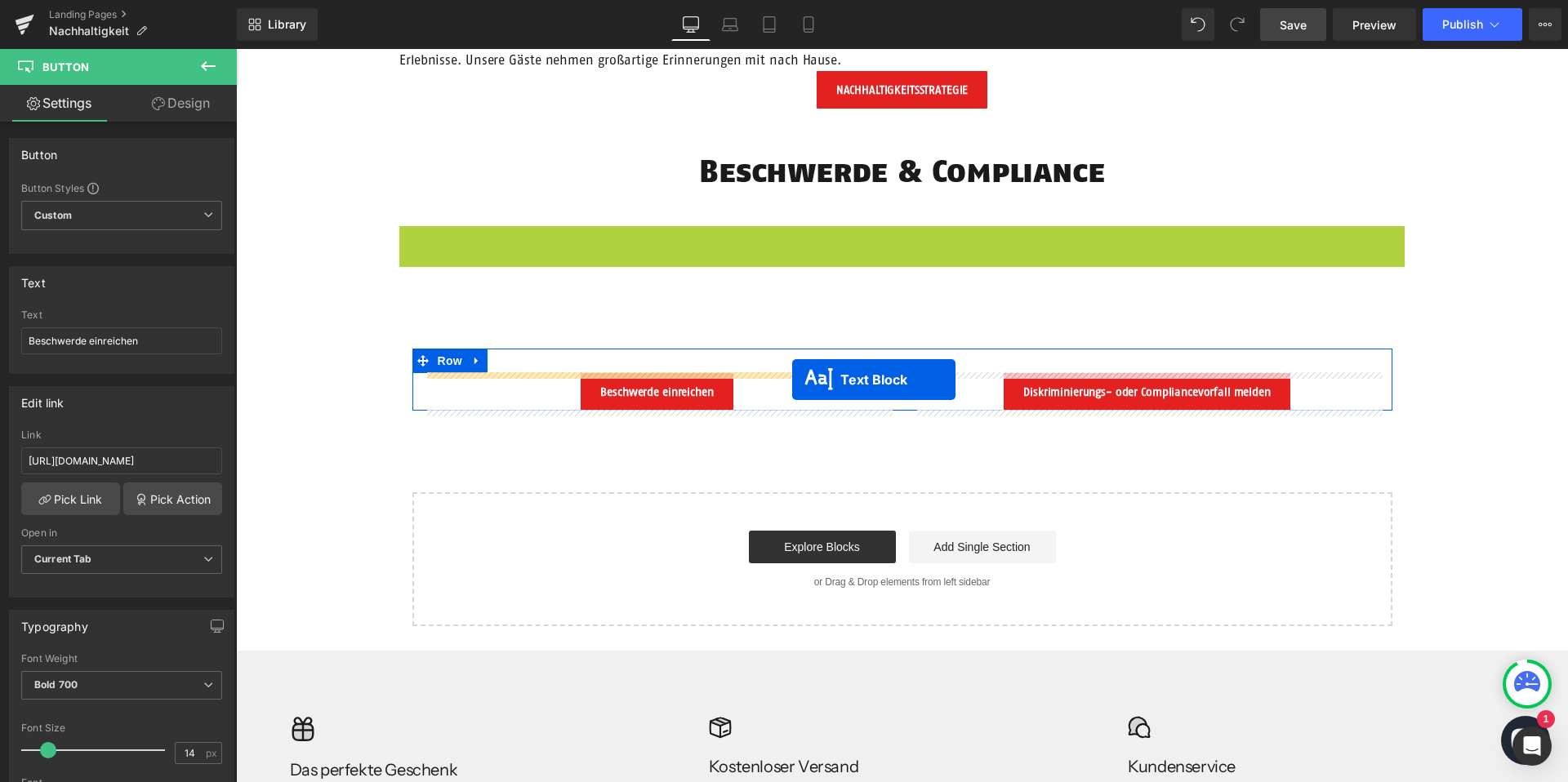
drag, startPoint x: 861, startPoint y: 247, endPoint x: 792, endPoint y: 380, distance: 149.8
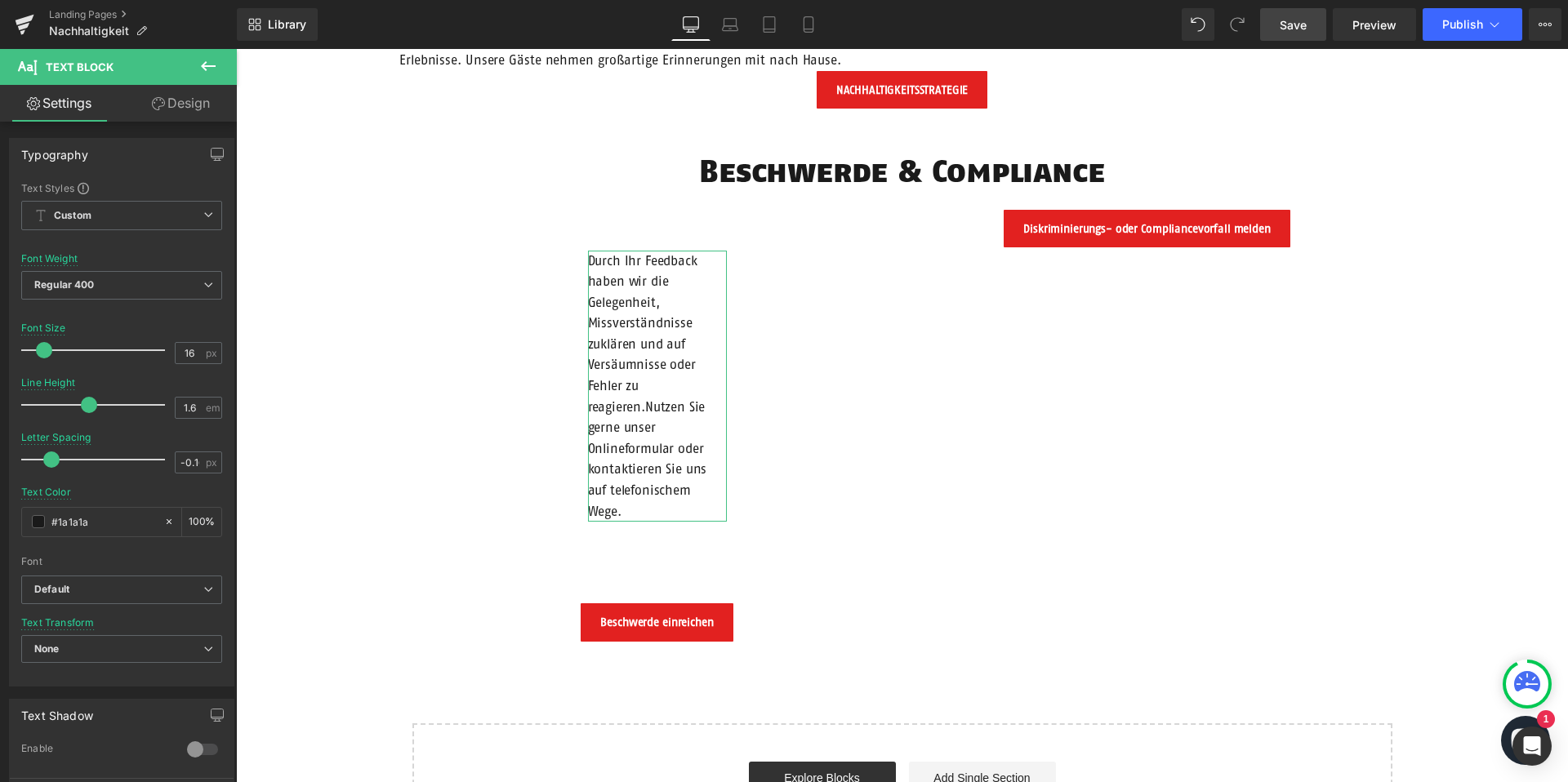
click at [192, 106] on link "Design" at bounding box center [181, 103] width 119 height 37
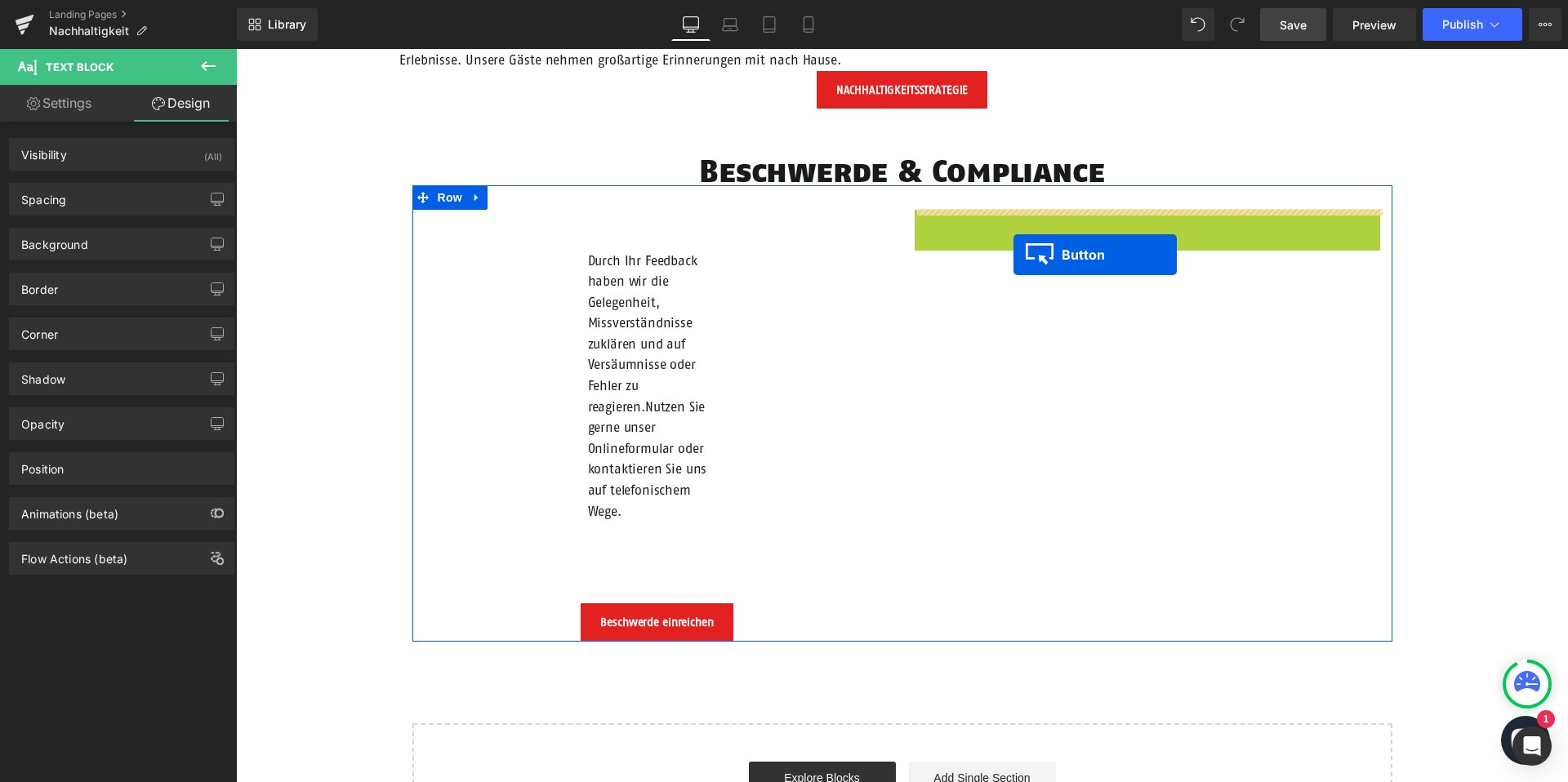
drag, startPoint x: 1120, startPoint y: 225, endPoint x: 1011, endPoint y: 232, distance: 109.2
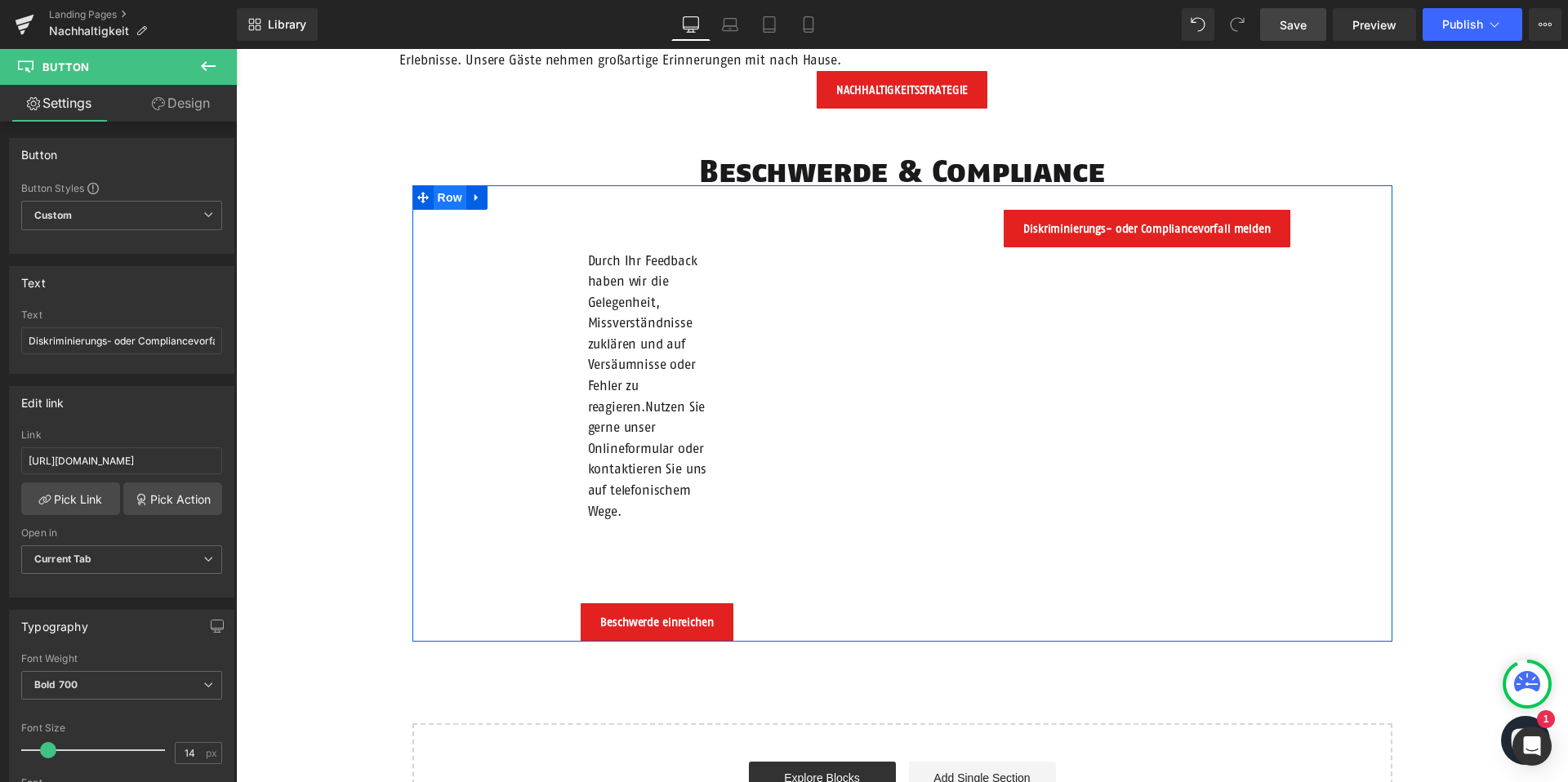
click at [448, 195] on span "Row" at bounding box center [450, 198] width 33 height 25
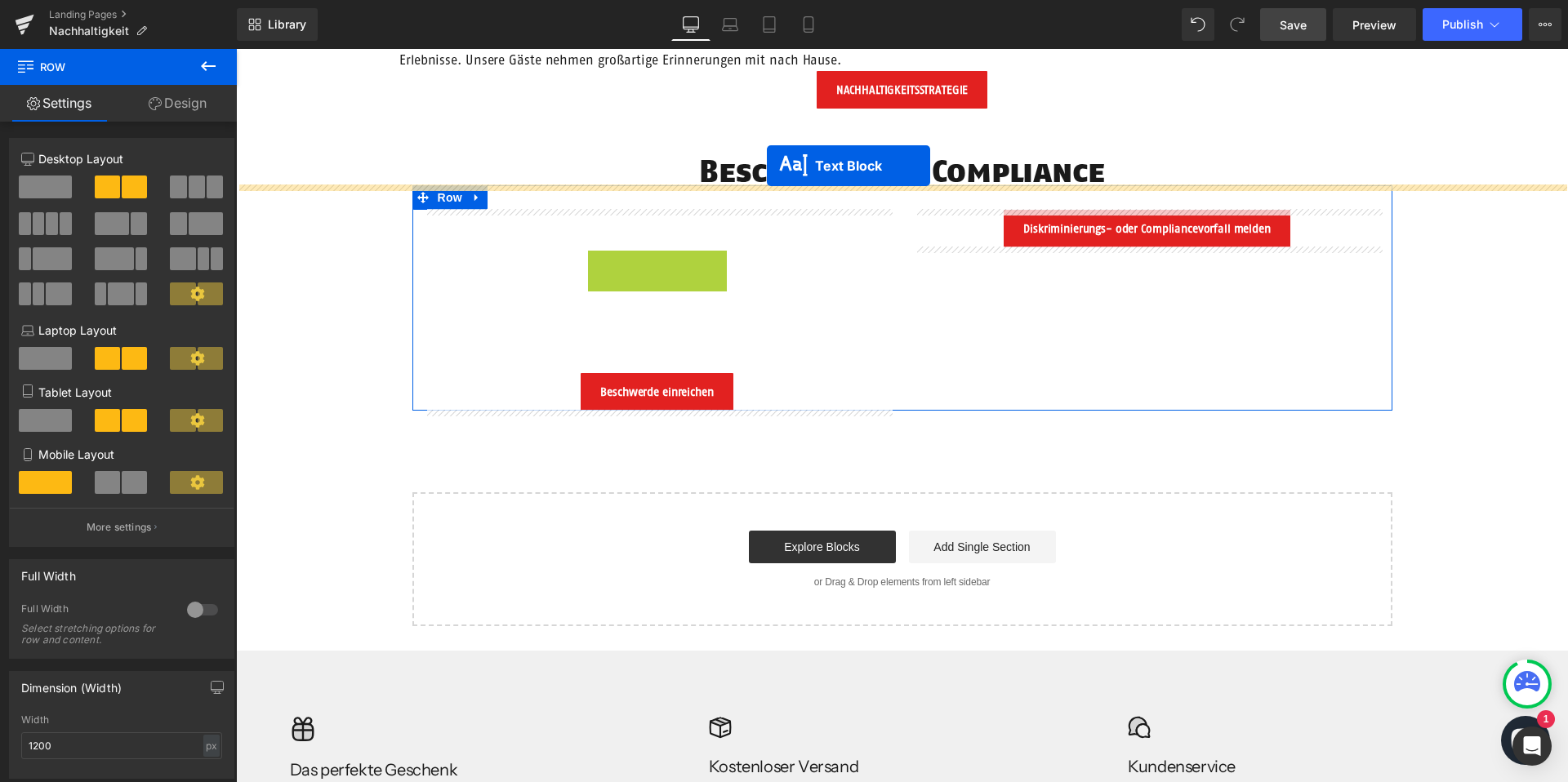
drag, startPoint x: 615, startPoint y: 380, endPoint x: 766, endPoint y: 166, distance: 261.9
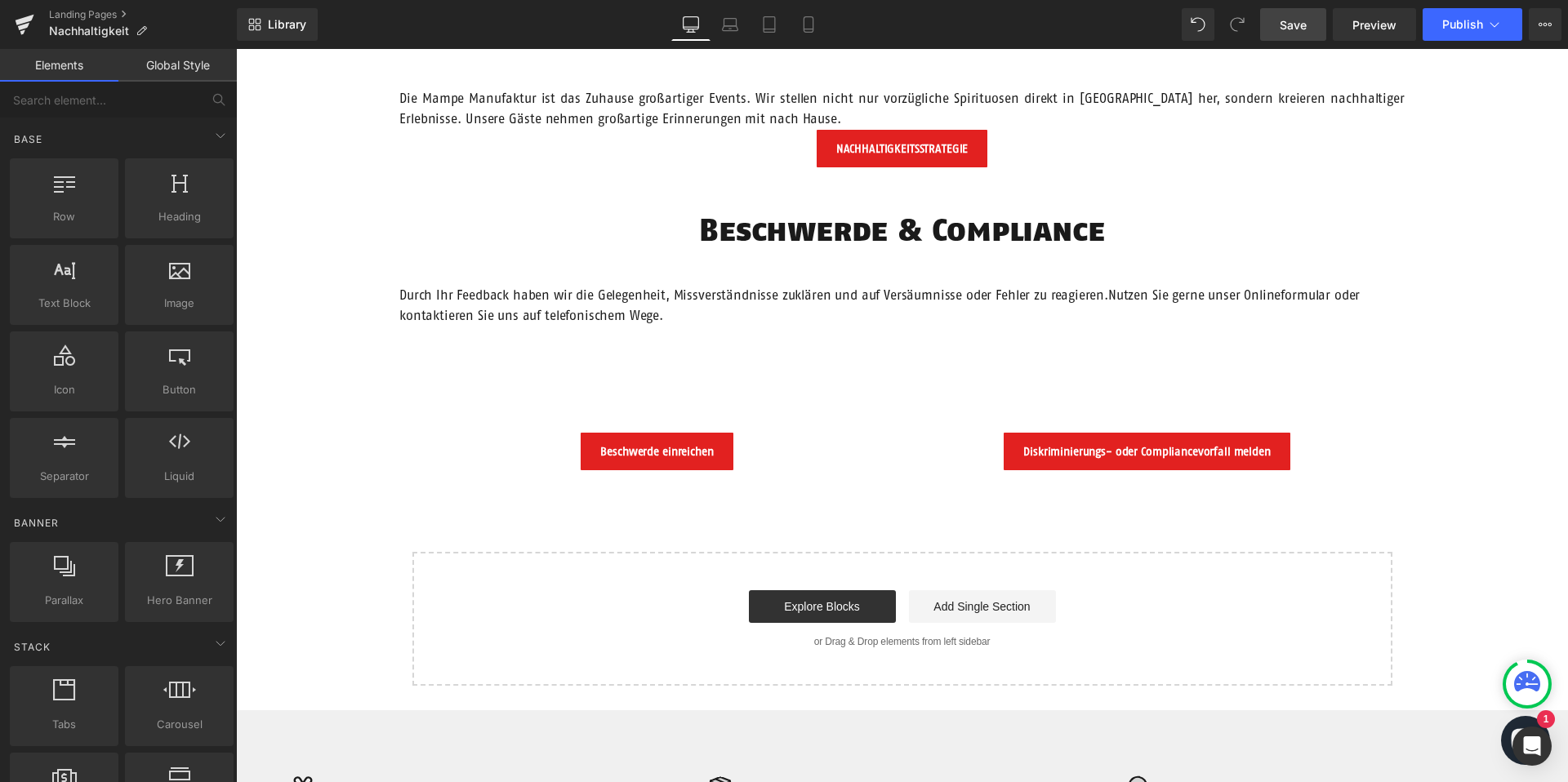
scroll to position [1703, 0]
click at [642, 307] on p "Durch Ihr Feedback haben wir die Gelegenheit, Missverständnisse zuklären und au…" at bounding box center [902, 307] width 1005 height 41
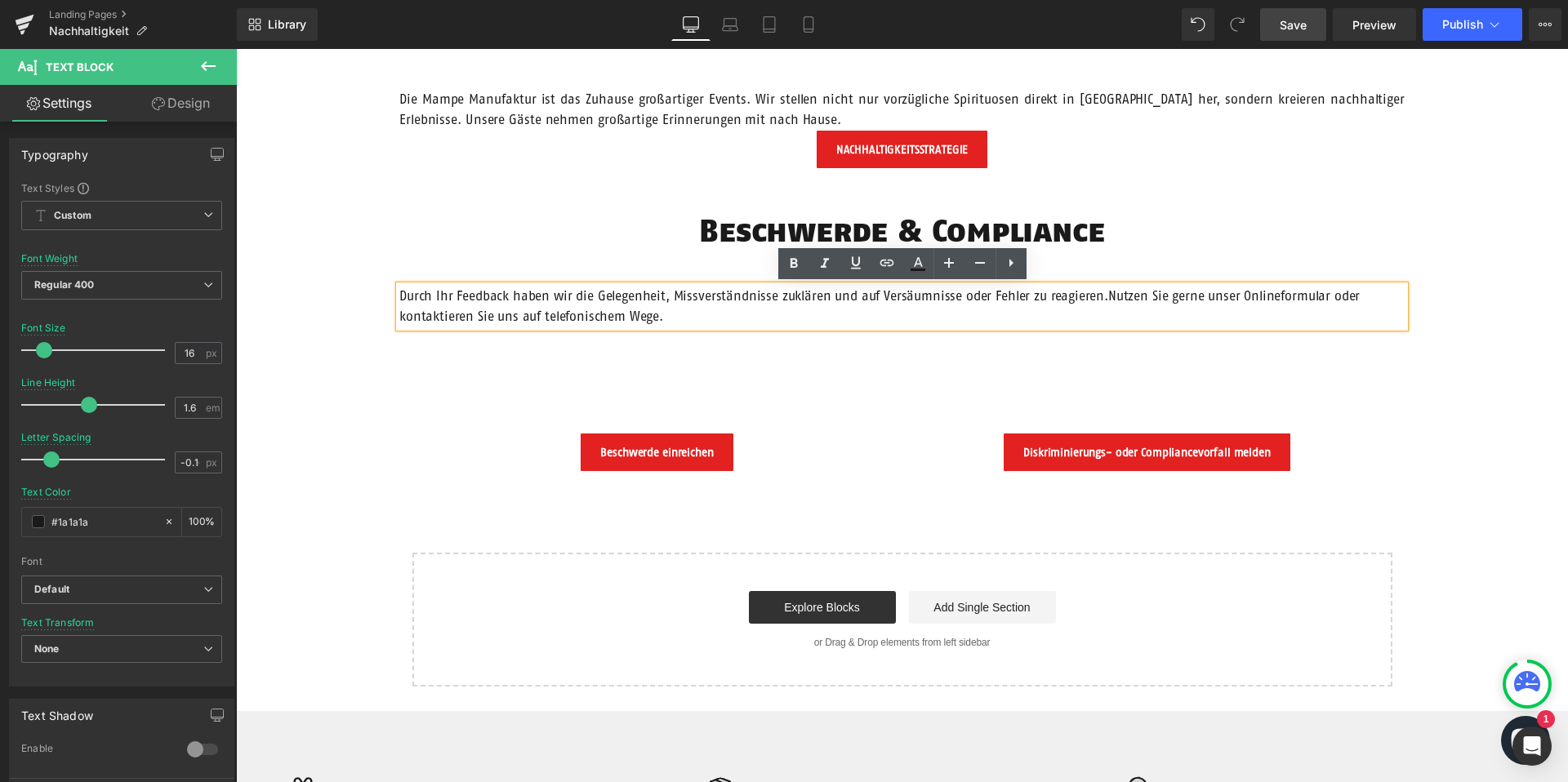
drag, startPoint x: 667, startPoint y: 317, endPoint x: 400, endPoint y: 294, distance: 268.0
click at [400, 295] on p "Durch Ihr Feedback haben wir die Gelegenheit, Missverständnisse zuklären und au…" at bounding box center [902, 307] width 1005 height 41
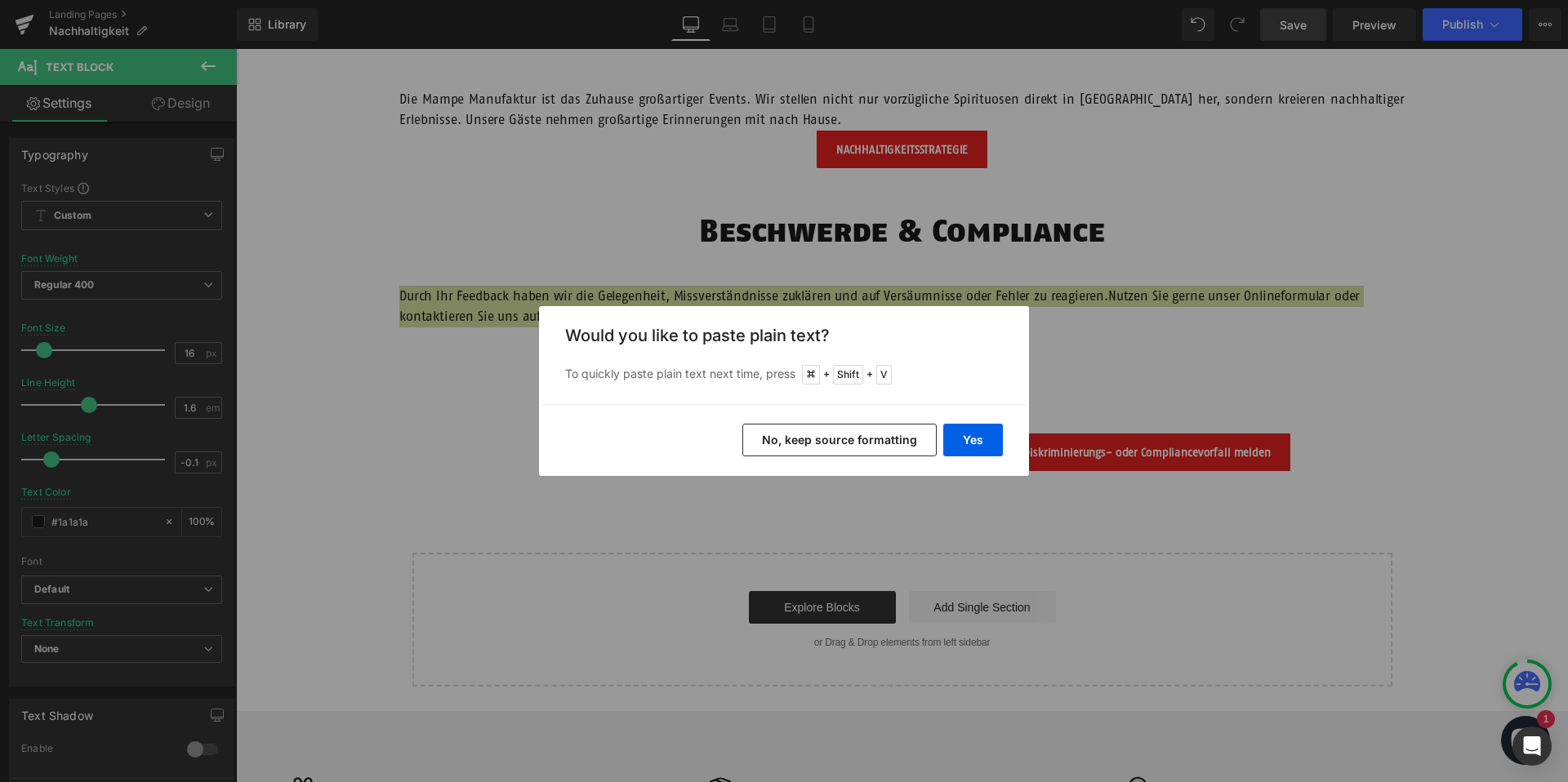
click at [802, 437] on button "No, keep source formatting" at bounding box center [839, 440] width 194 height 33
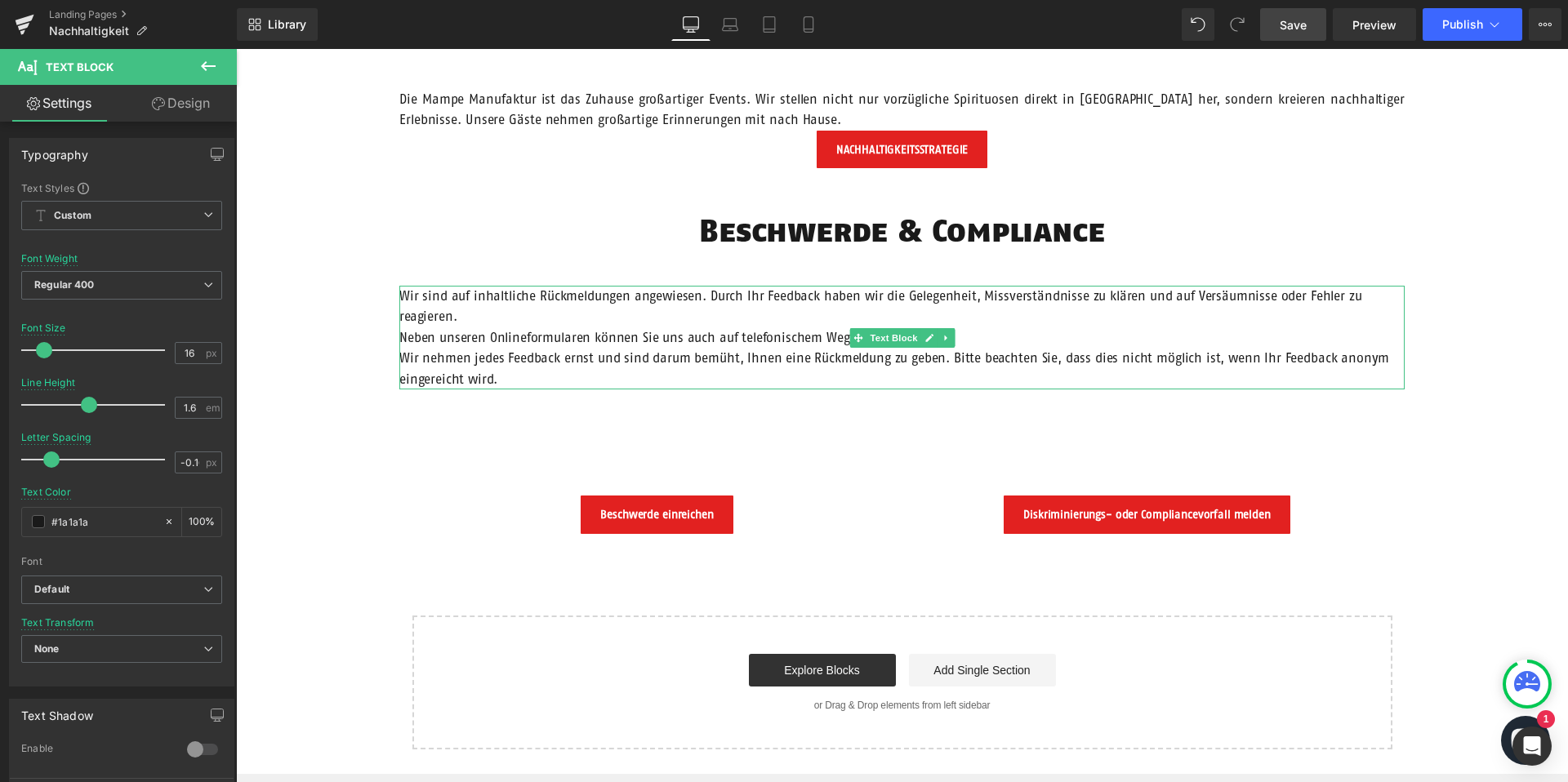
click at [470, 338] on span "Neben unseren Onlineformularen können Sie uns auch auf telefonischem Wege konta…" at bounding box center [668, 337] width 539 height 15
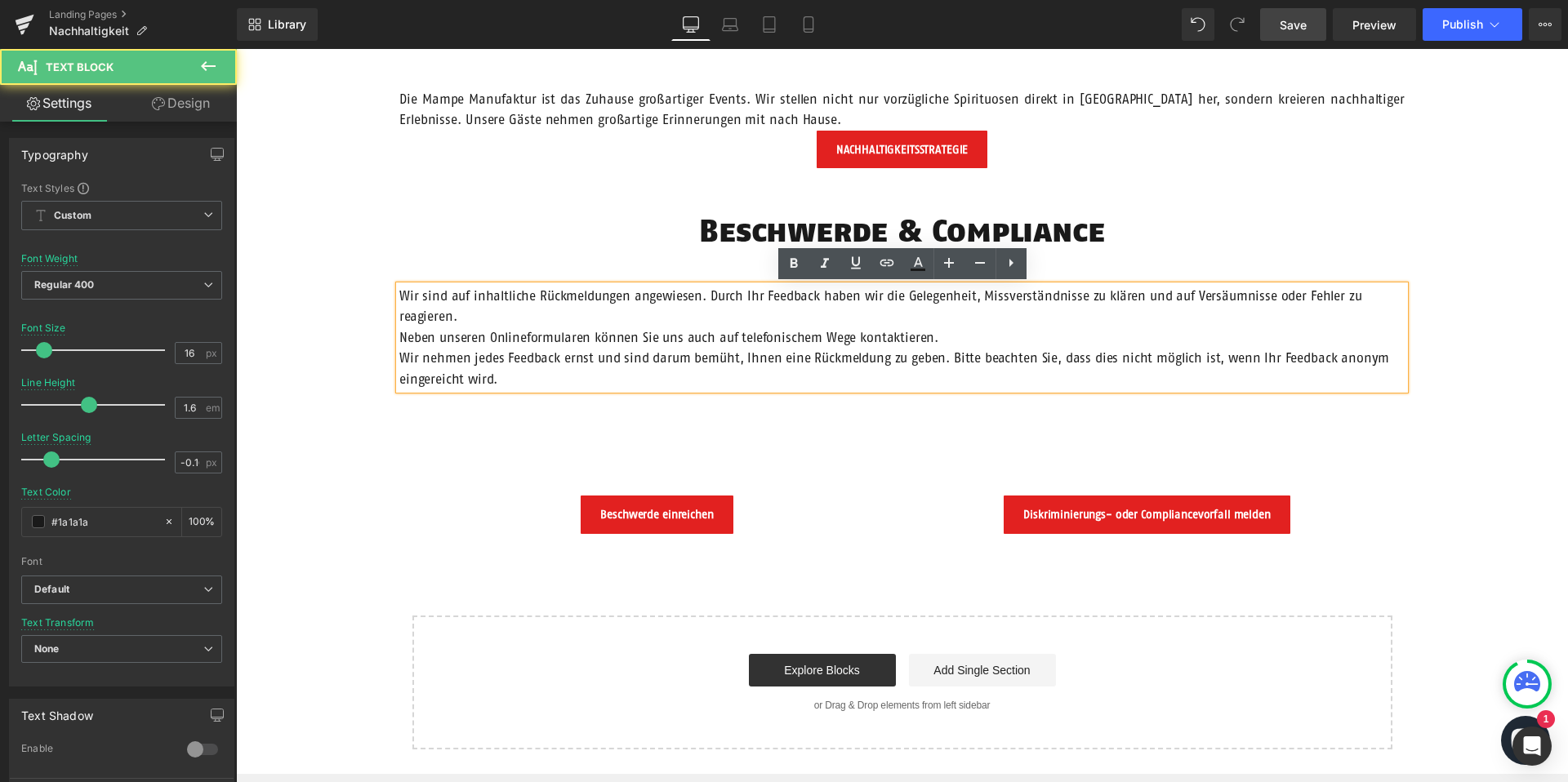
click at [400, 338] on span "Neben unseren Onlineformularen können Sie uns auch auf telefonischem Wege konta…" at bounding box center [668, 337] width 539 height 15
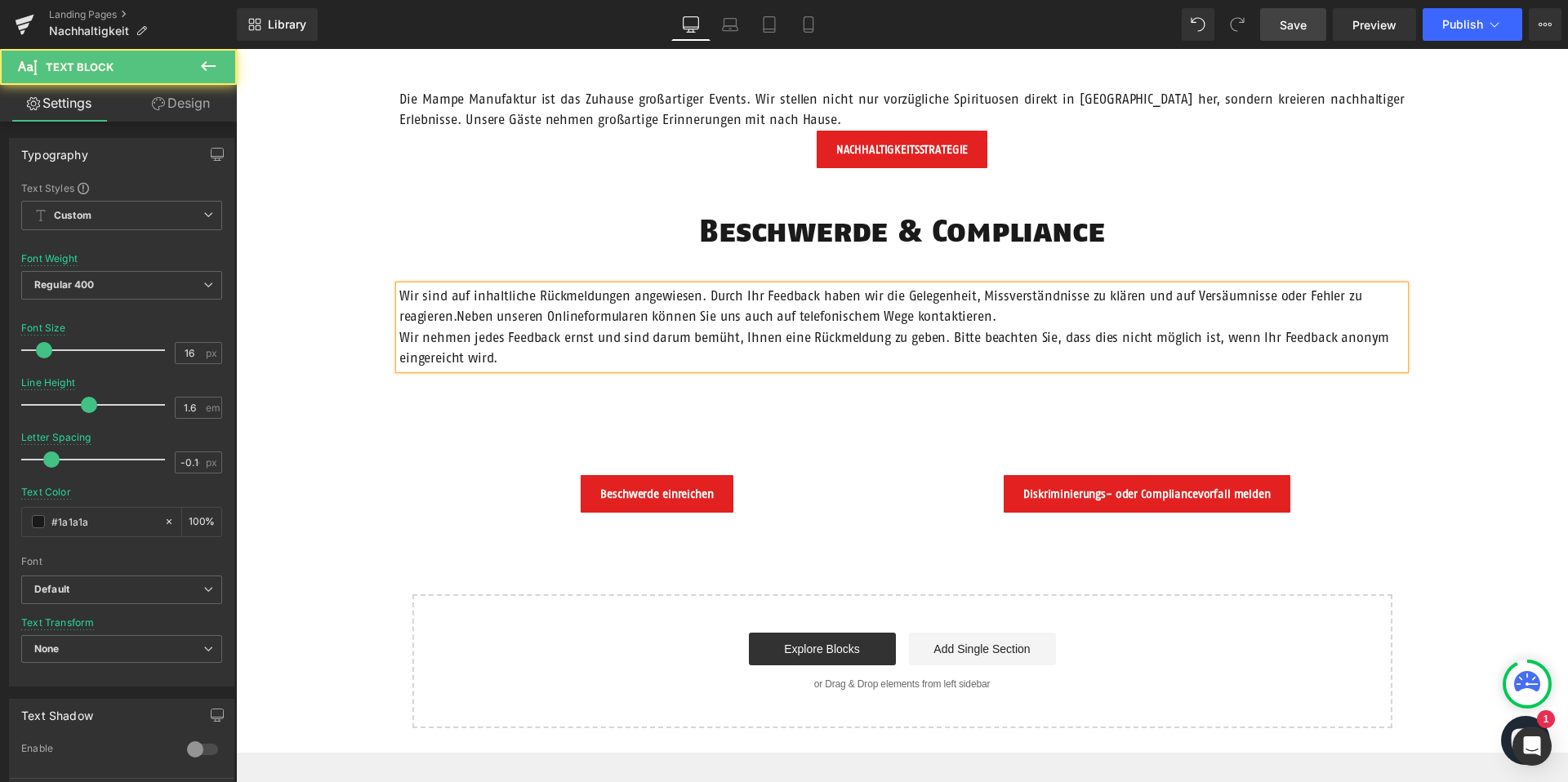
click at [400, 339] on p "Wir nehmen jedes Feedback ernst und sind darum bemüht, Ihnen eine Rückmeldung z…" at bounding box center [902, 348] width 1005 height 41
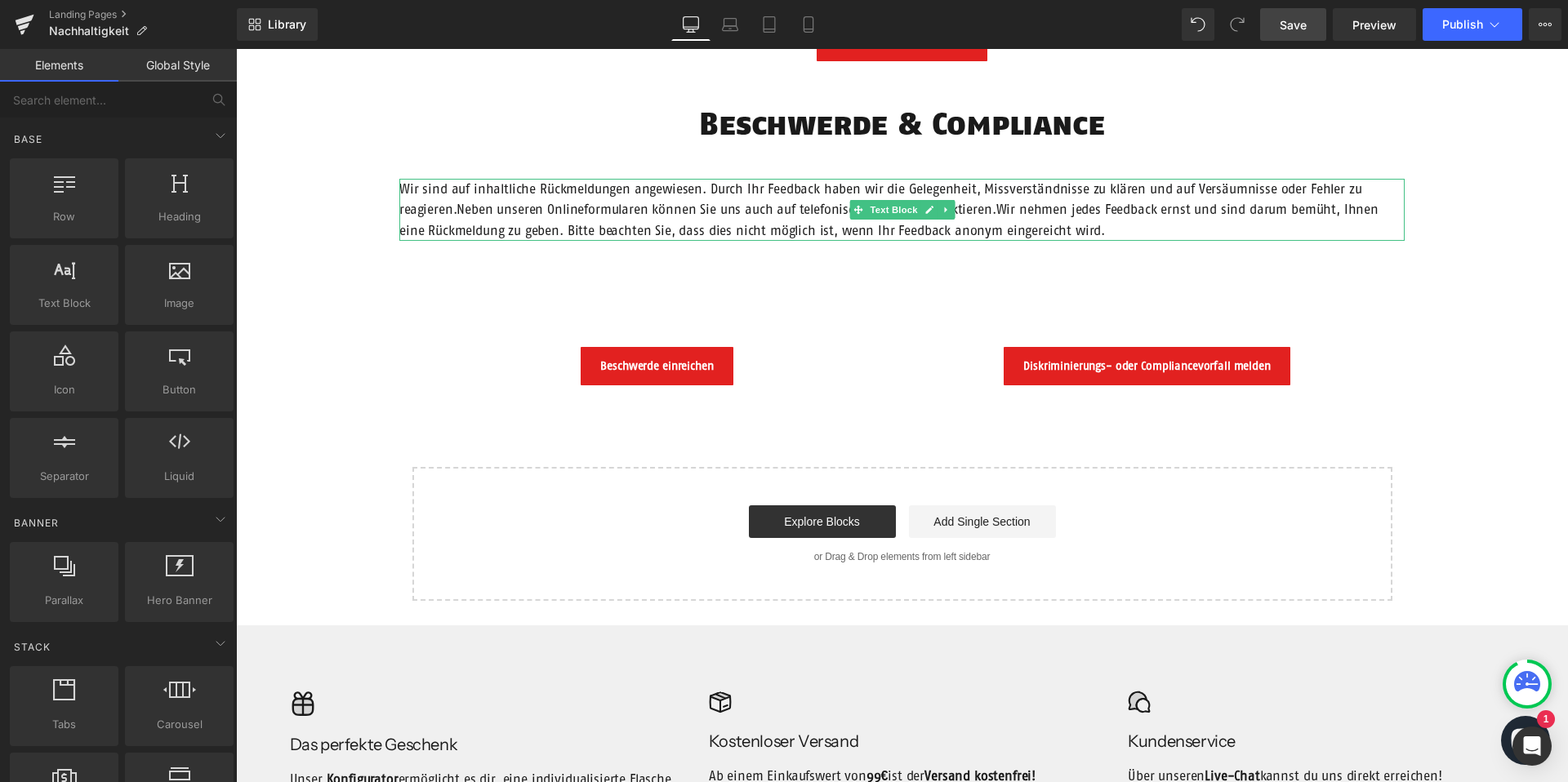
scroll to position [1724, 0]
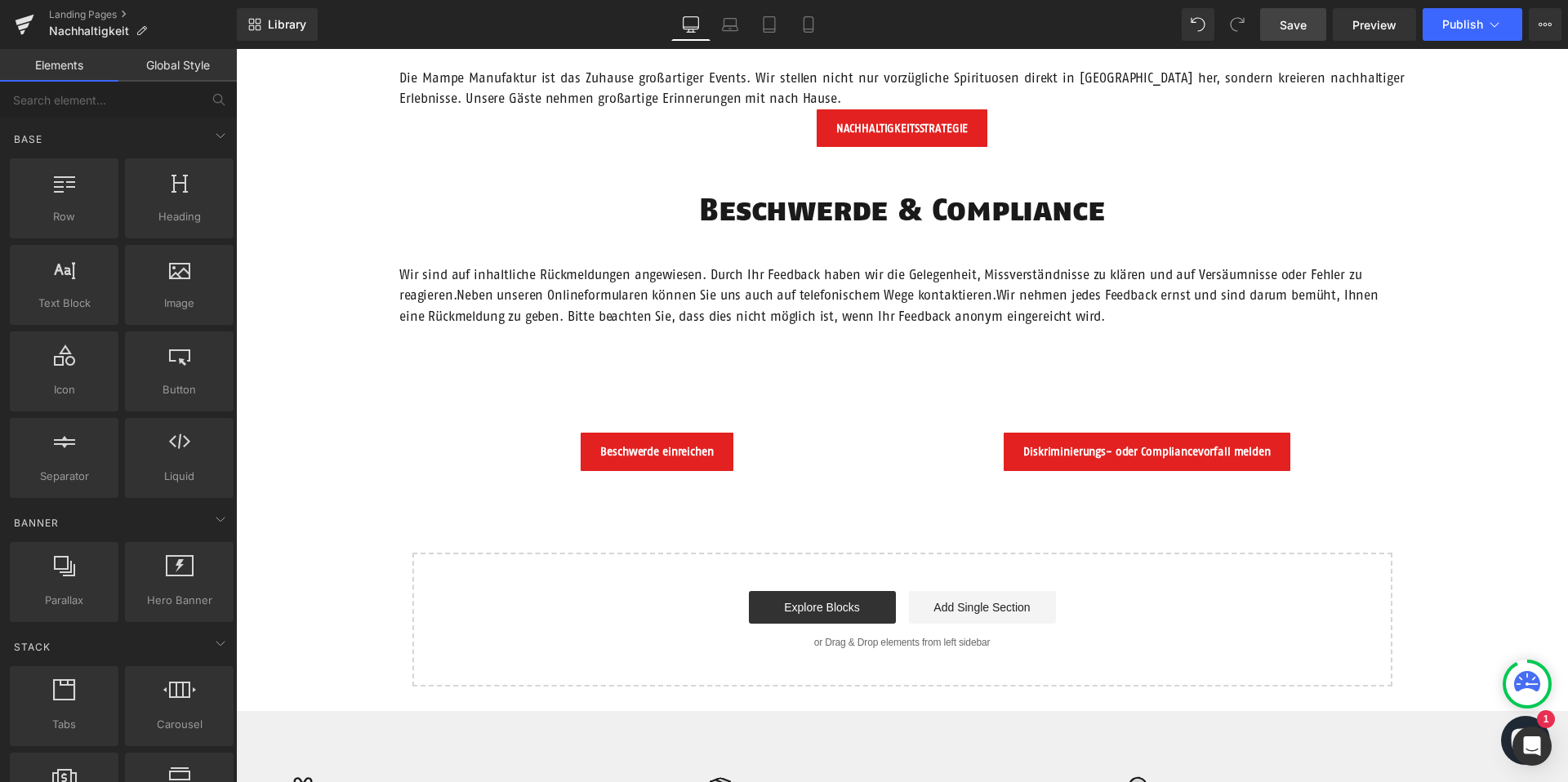
click at [894, 211] on span "Heading" at bounding box center [893, 210] width 44 height 20
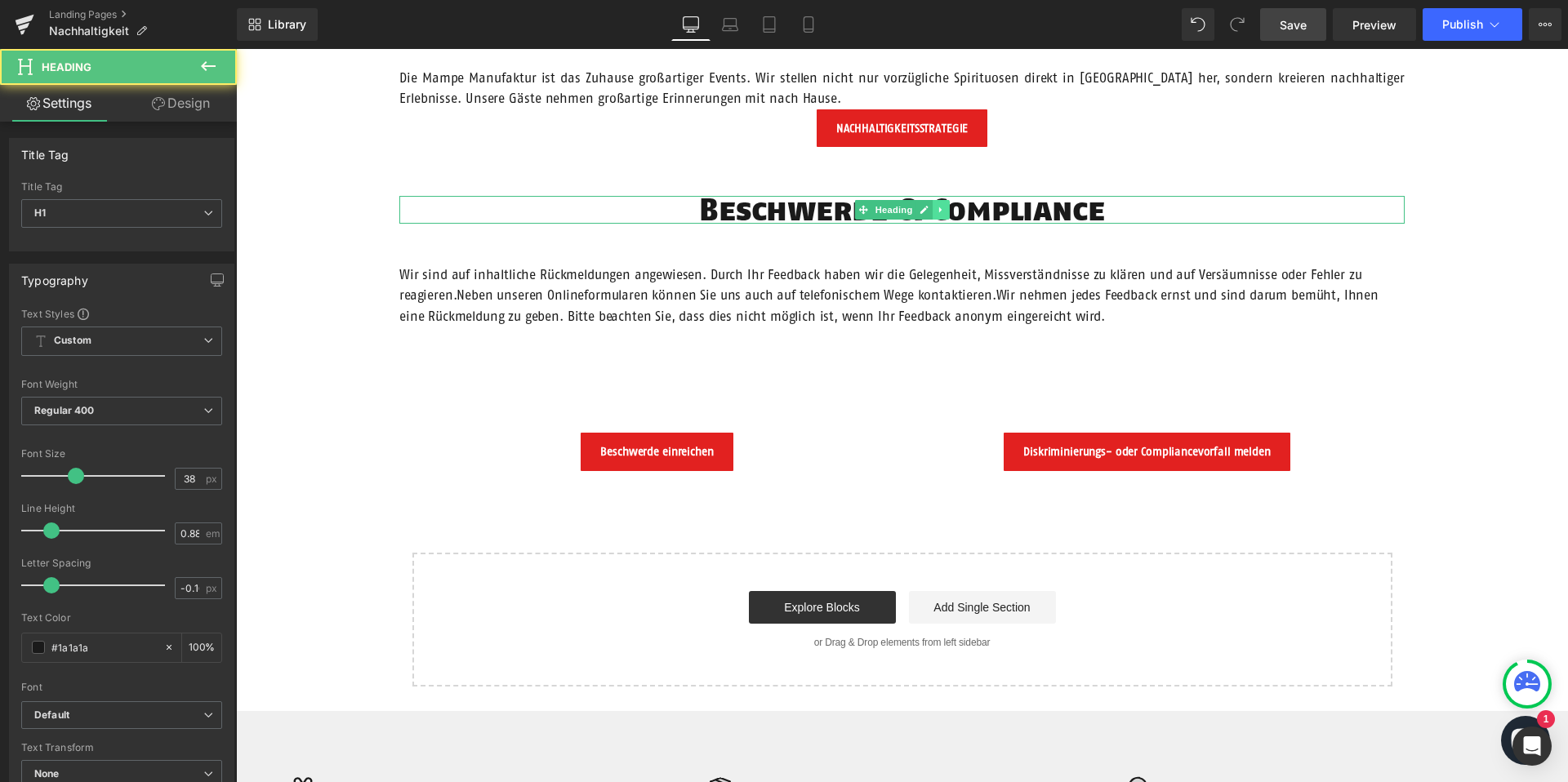
click at [943, 206] on icon at bounding box center [941, 210] width 9 height 9
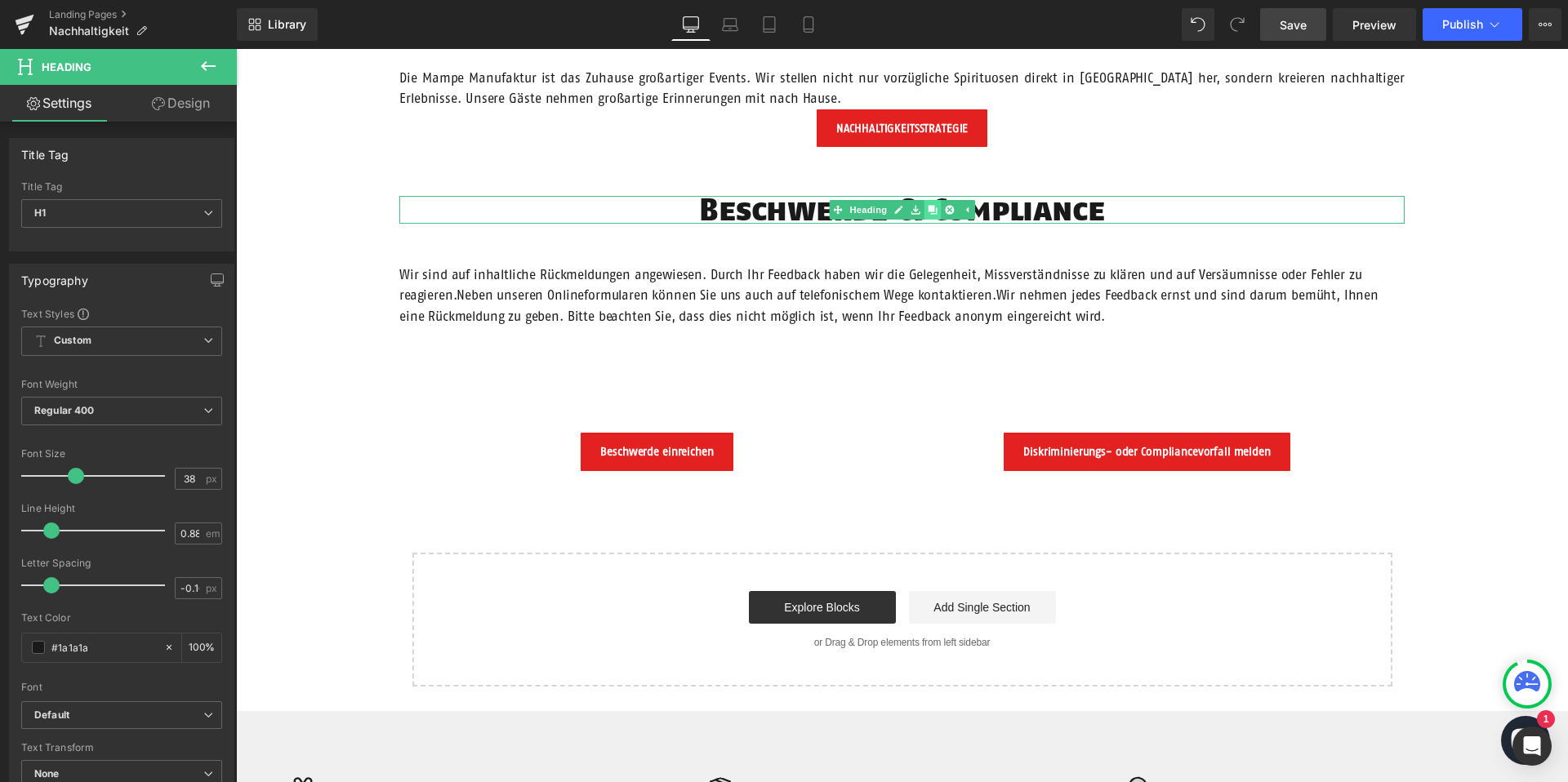
click at [930, 211] on icon at bounding box center [932, 210] width 9 height 9
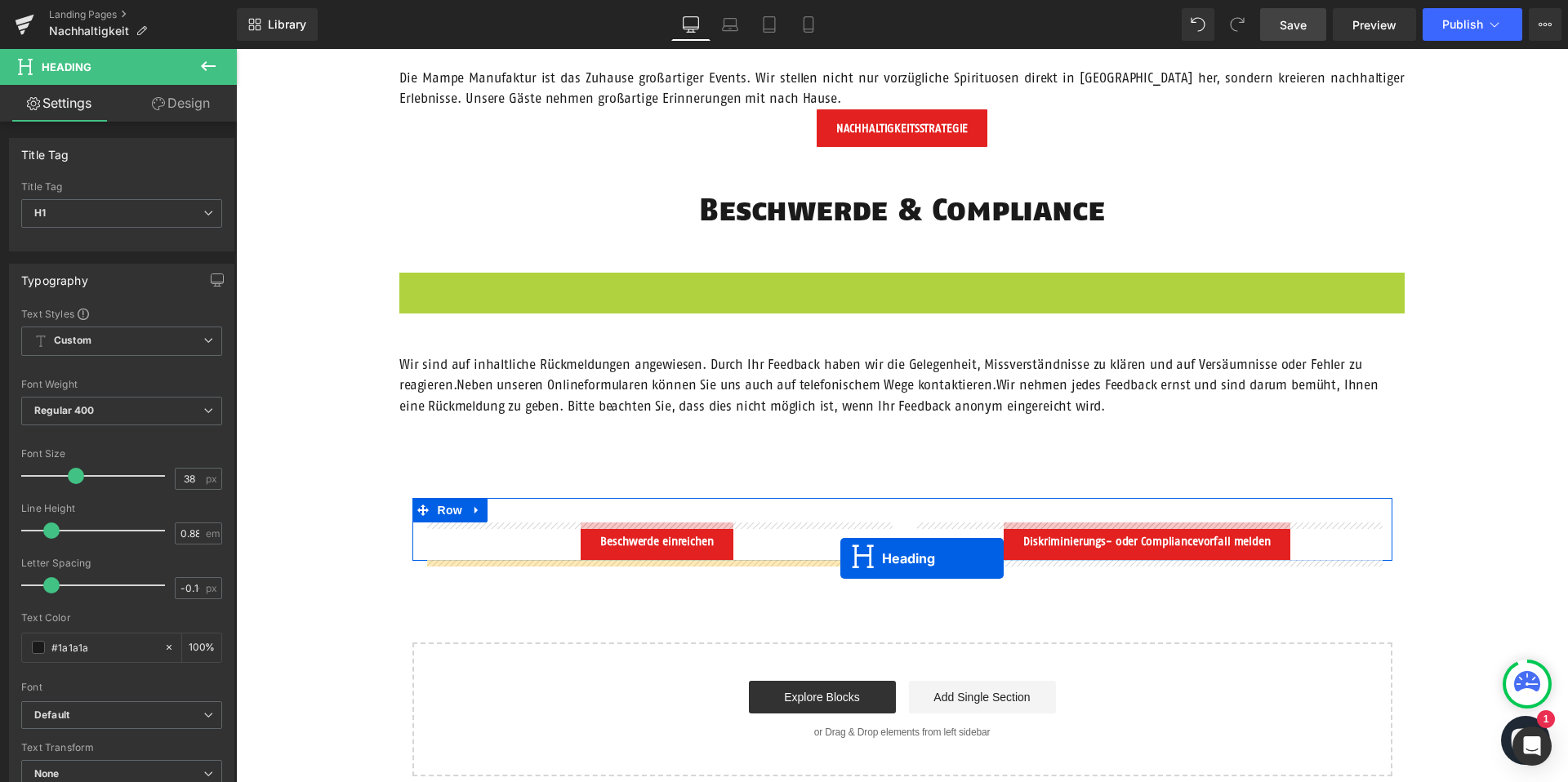
drag, startPoint x: 865, startPoint y: 284, endPoint x: 840, endPoint y: 559, distance: 276.1
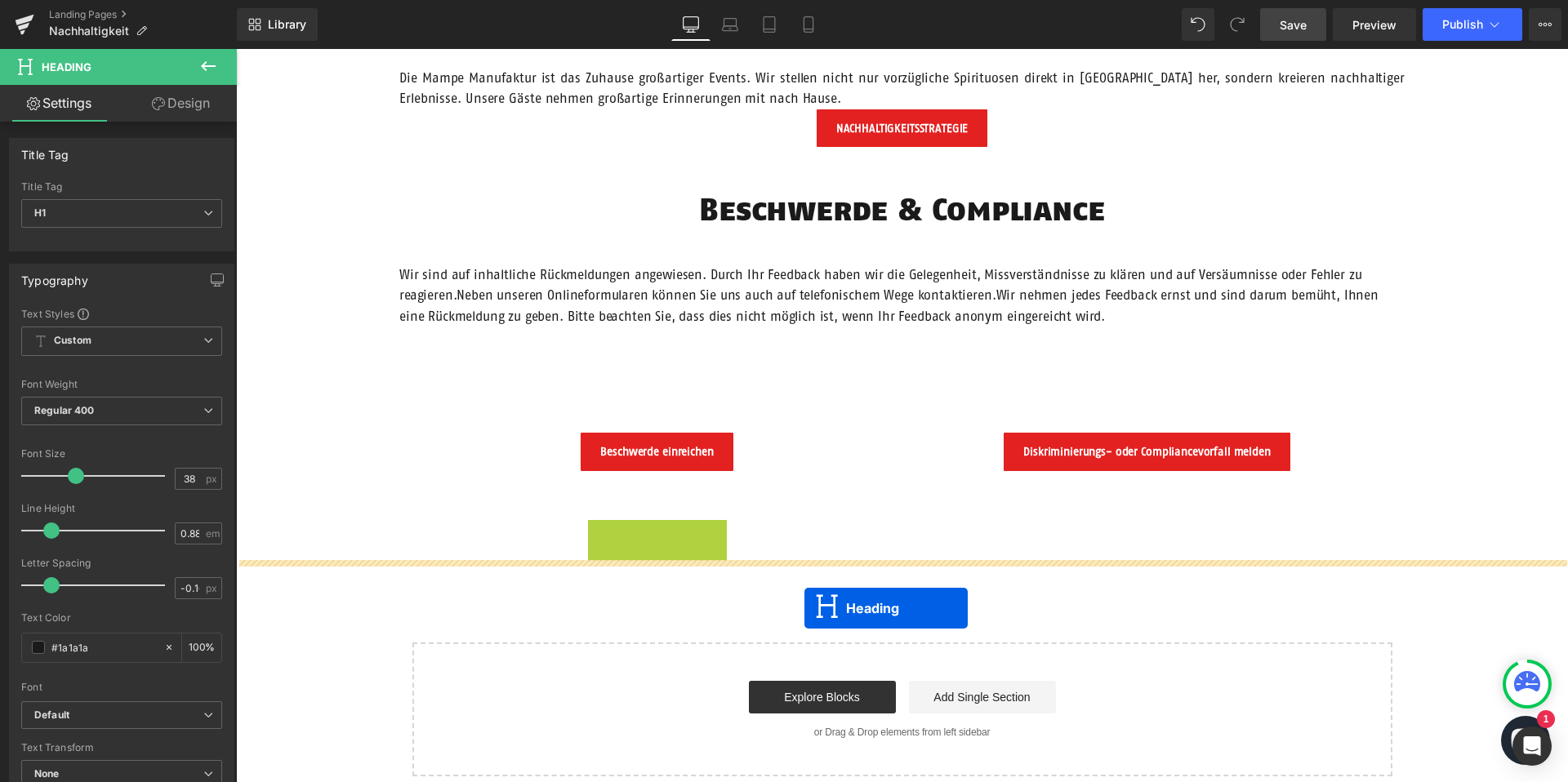
drag, startPoint x: 615, startPoint y: 558, endPoint x: 804, endPoint y: 608, distance: 195.5
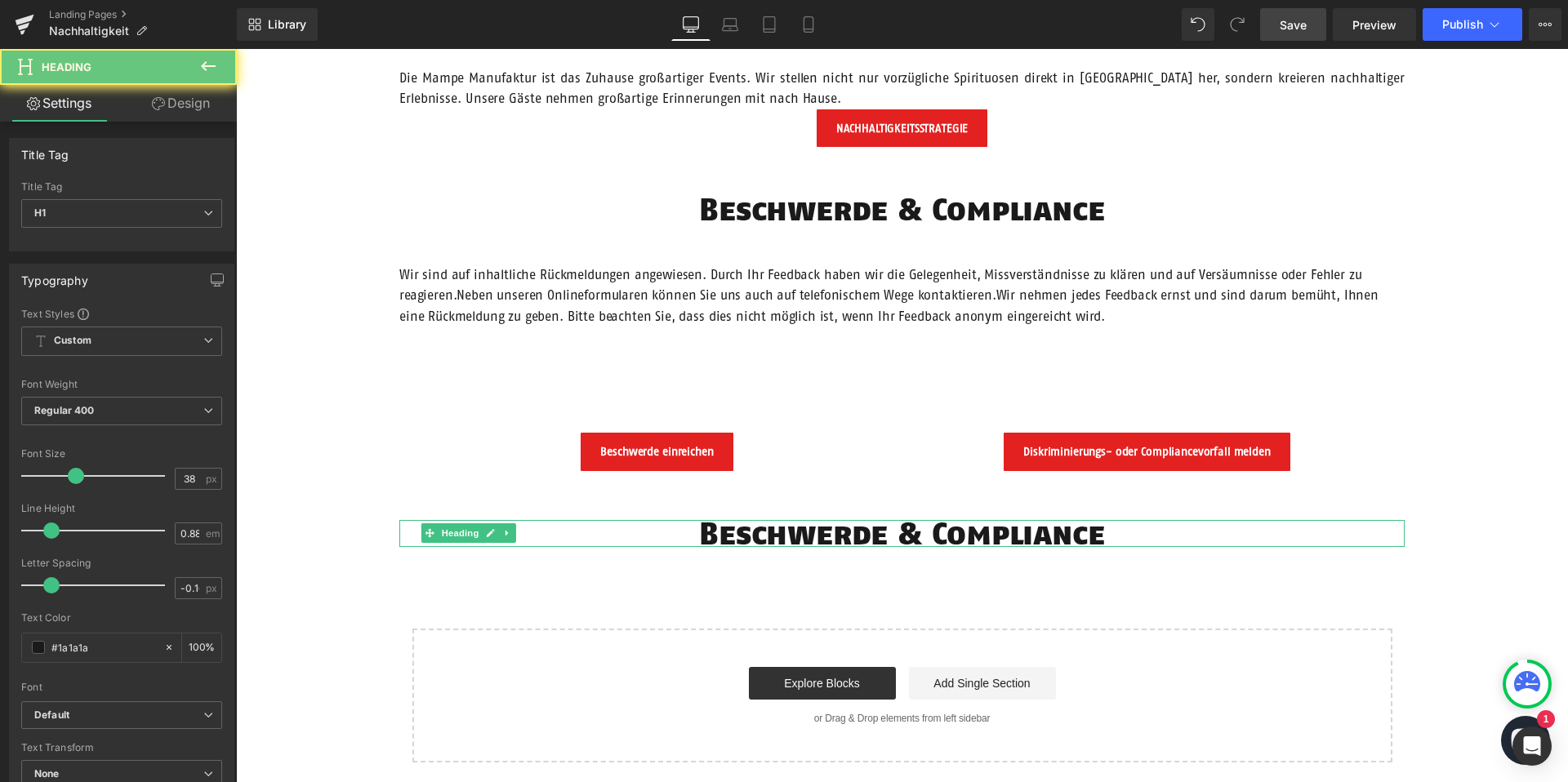
click at [810, 528] on h1 "Beschwerde & Compliance" at bounding box center [902, 533] width 1005 height 27
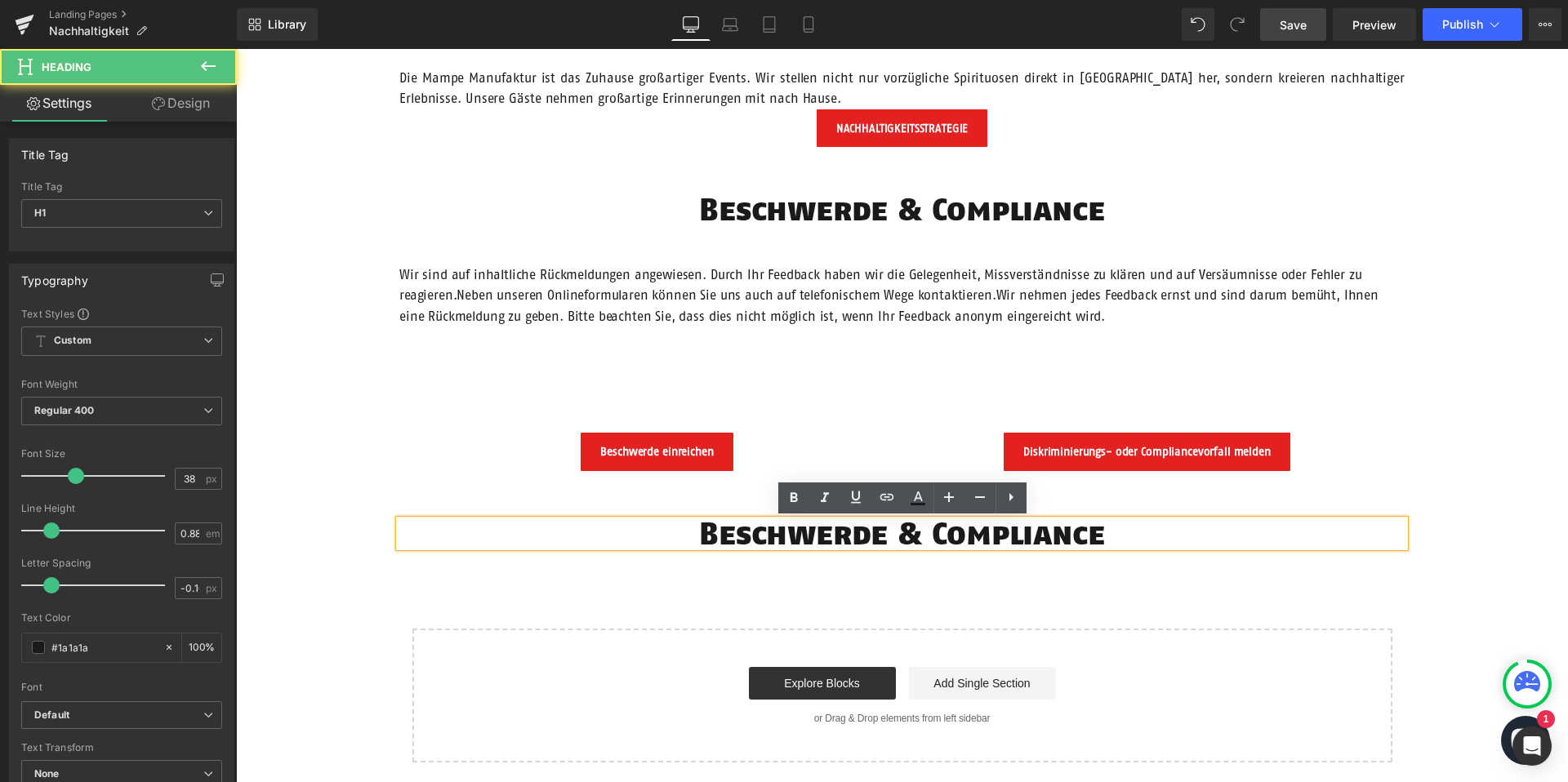
click at [800, 531] on h1 "Beschwerde & Compliance" at bounding box center [902, 533] width 1005 height 27
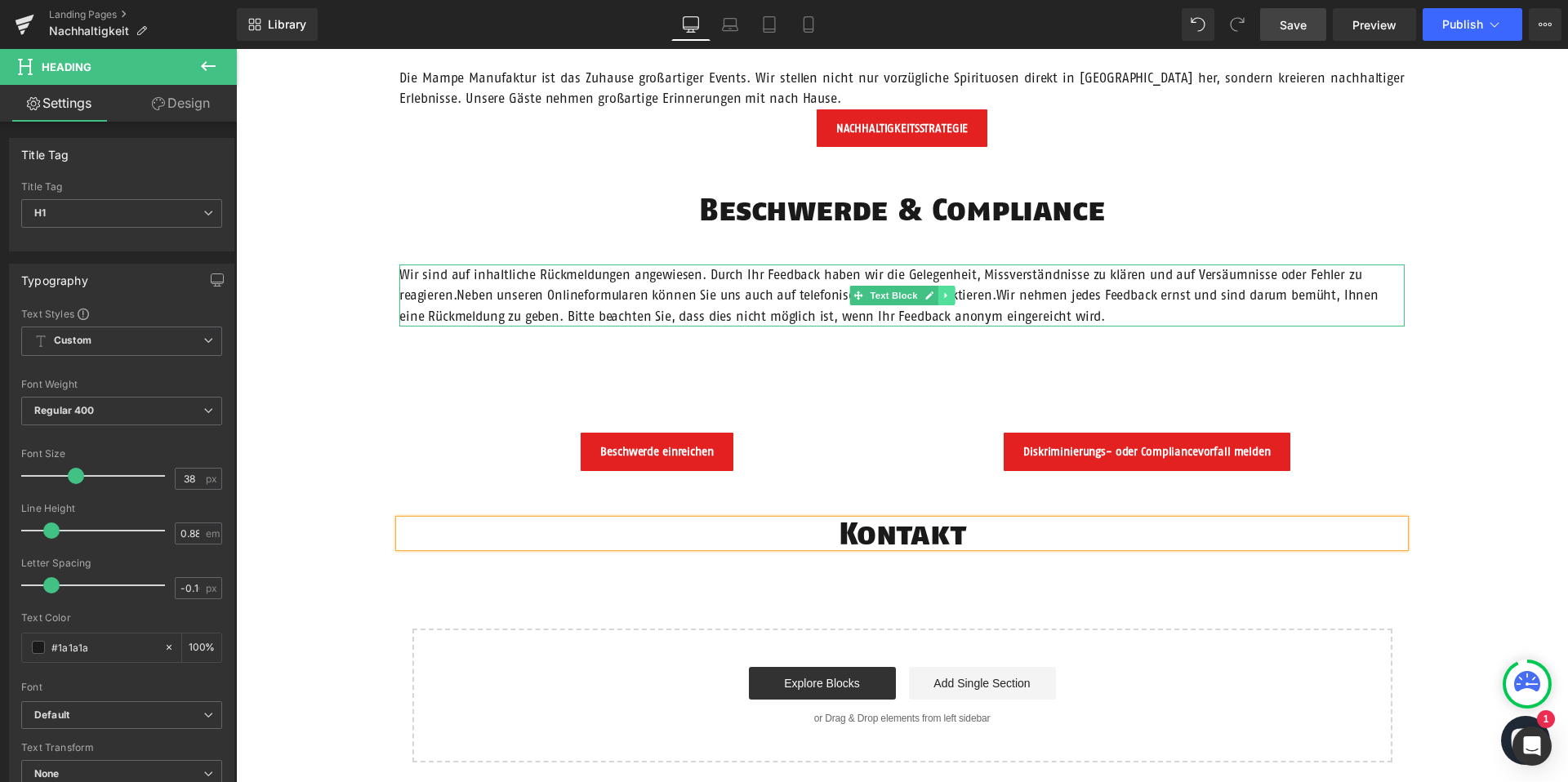
click at [945, 290] on icon at bounding box center [946, 295] width 9 height 9
click at [940, 293] on icon at bounding box center [937, 295] width 9 height 9
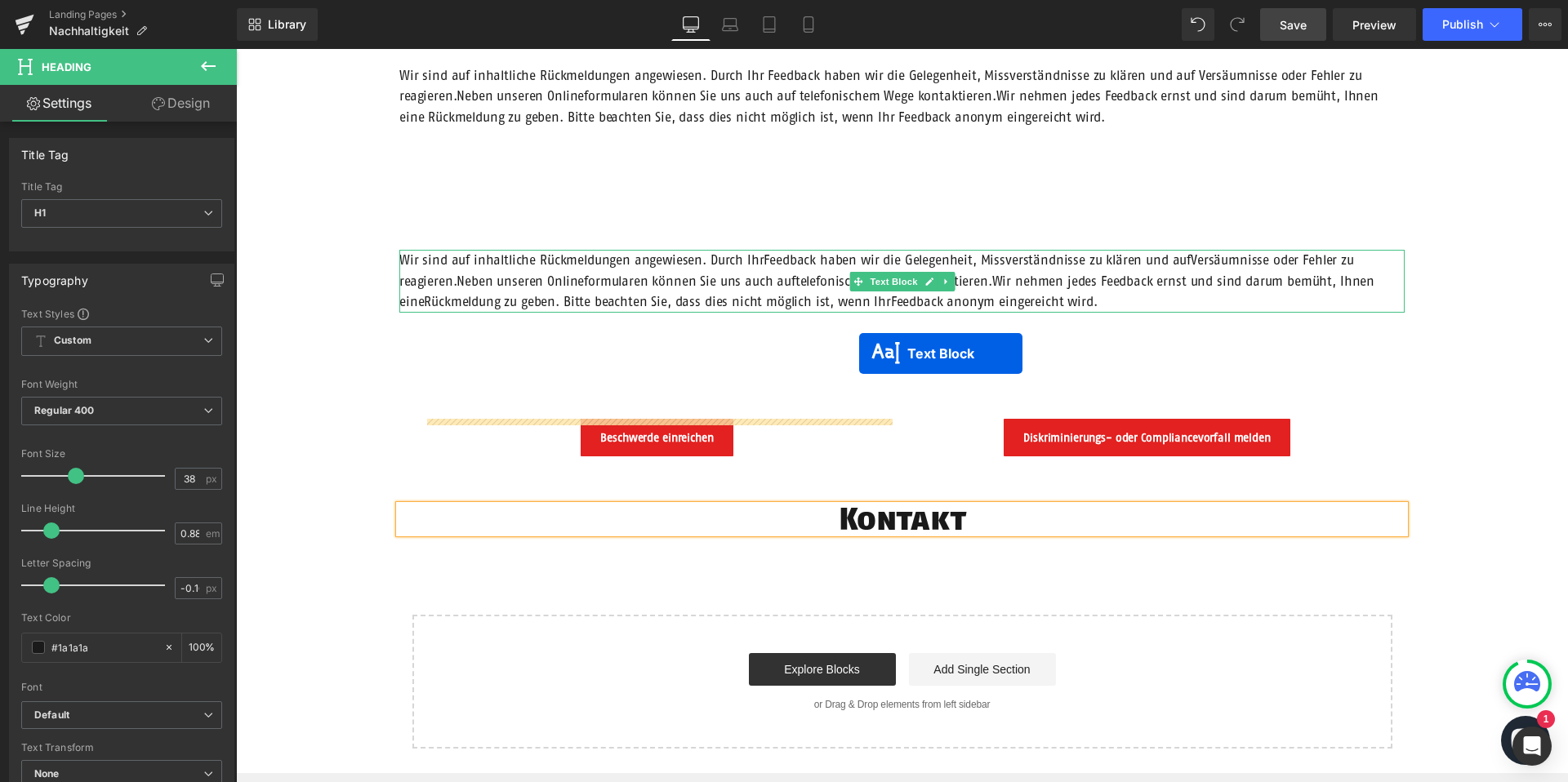
scroll to position [1902, 0]
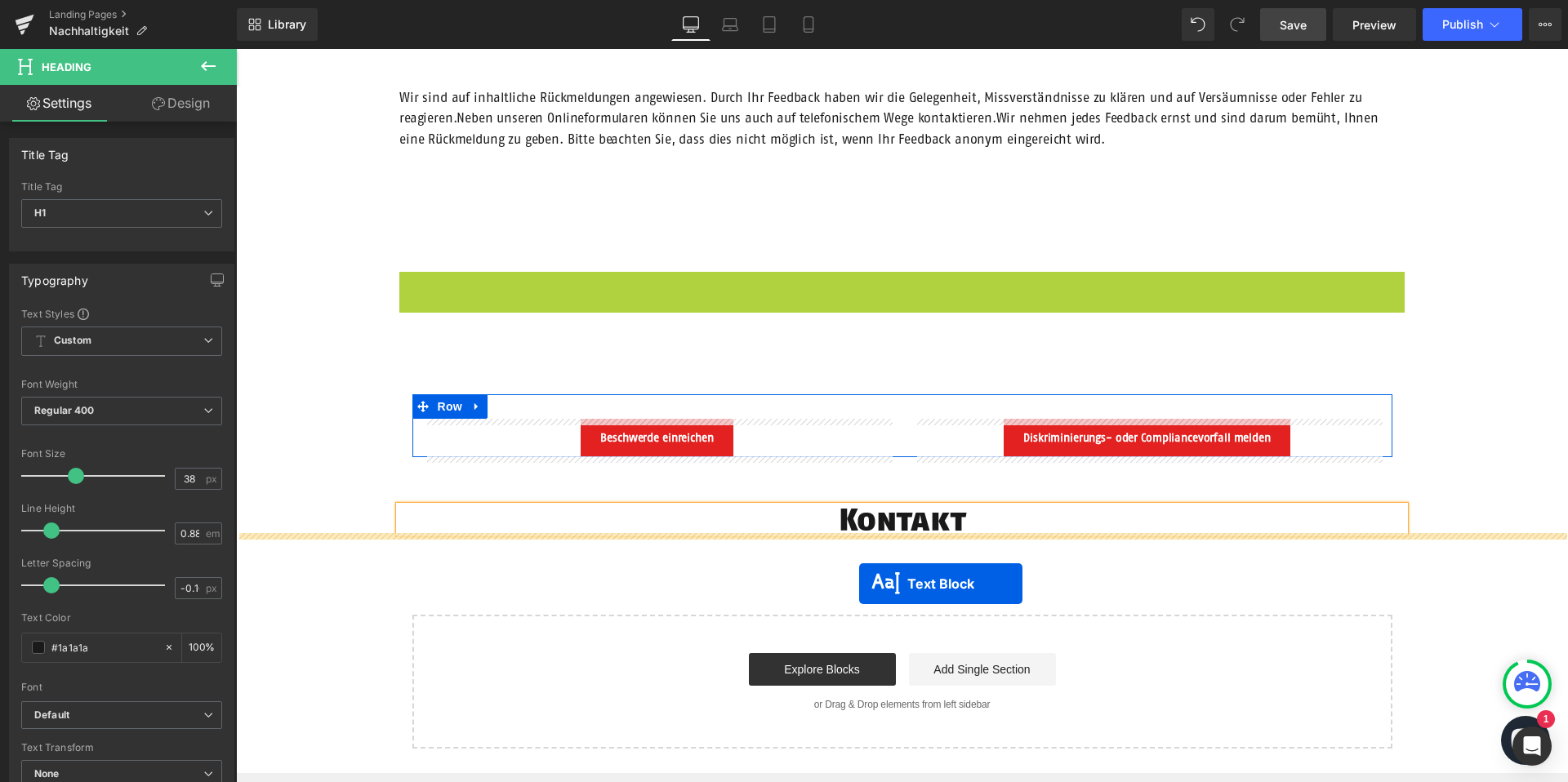
drag, startPoint x: 859, startPoint y: 282, endPoint x: 859, endPoint y: 584, distance: 302.0
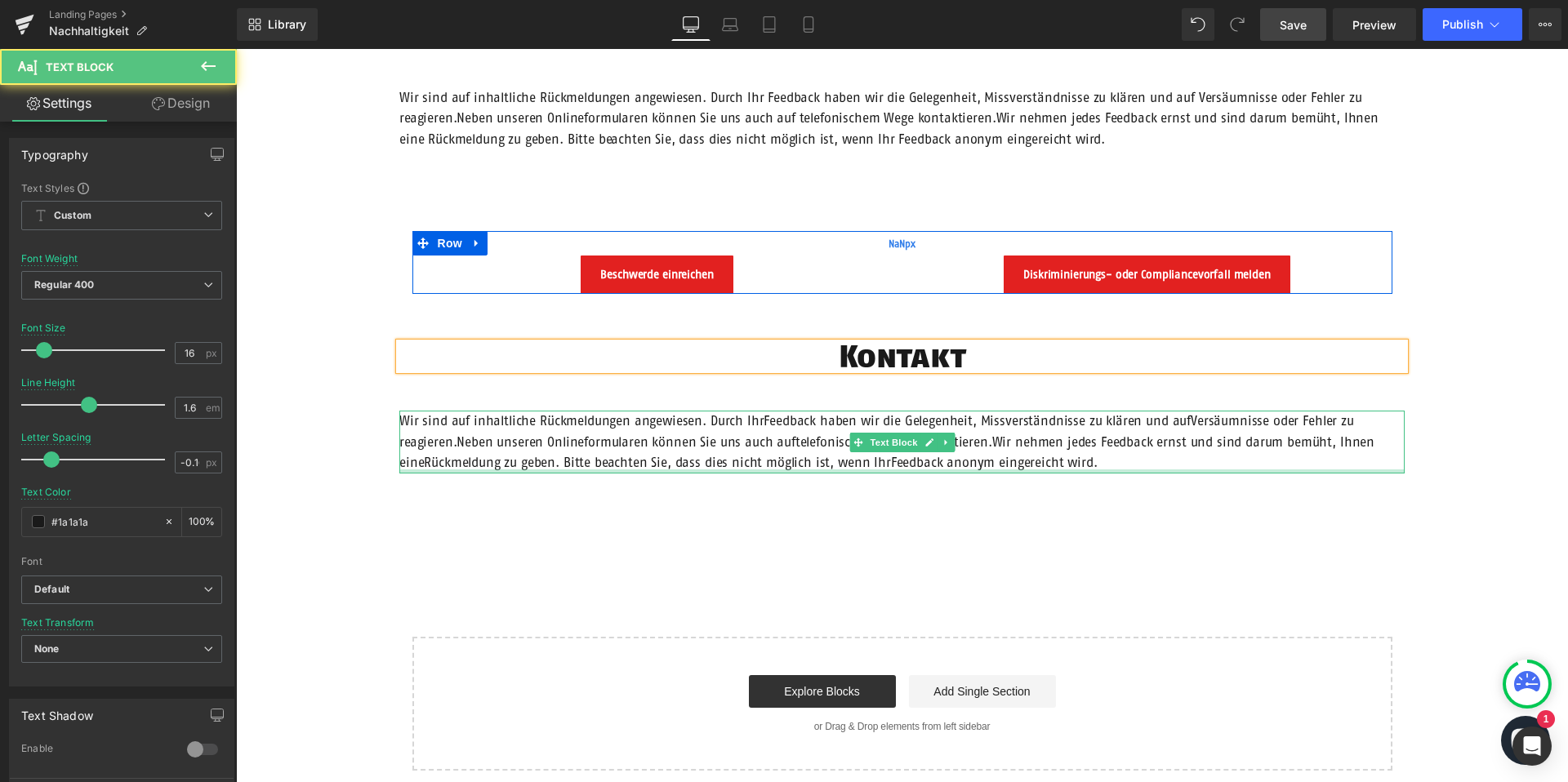
scroll to position [1738, 0]
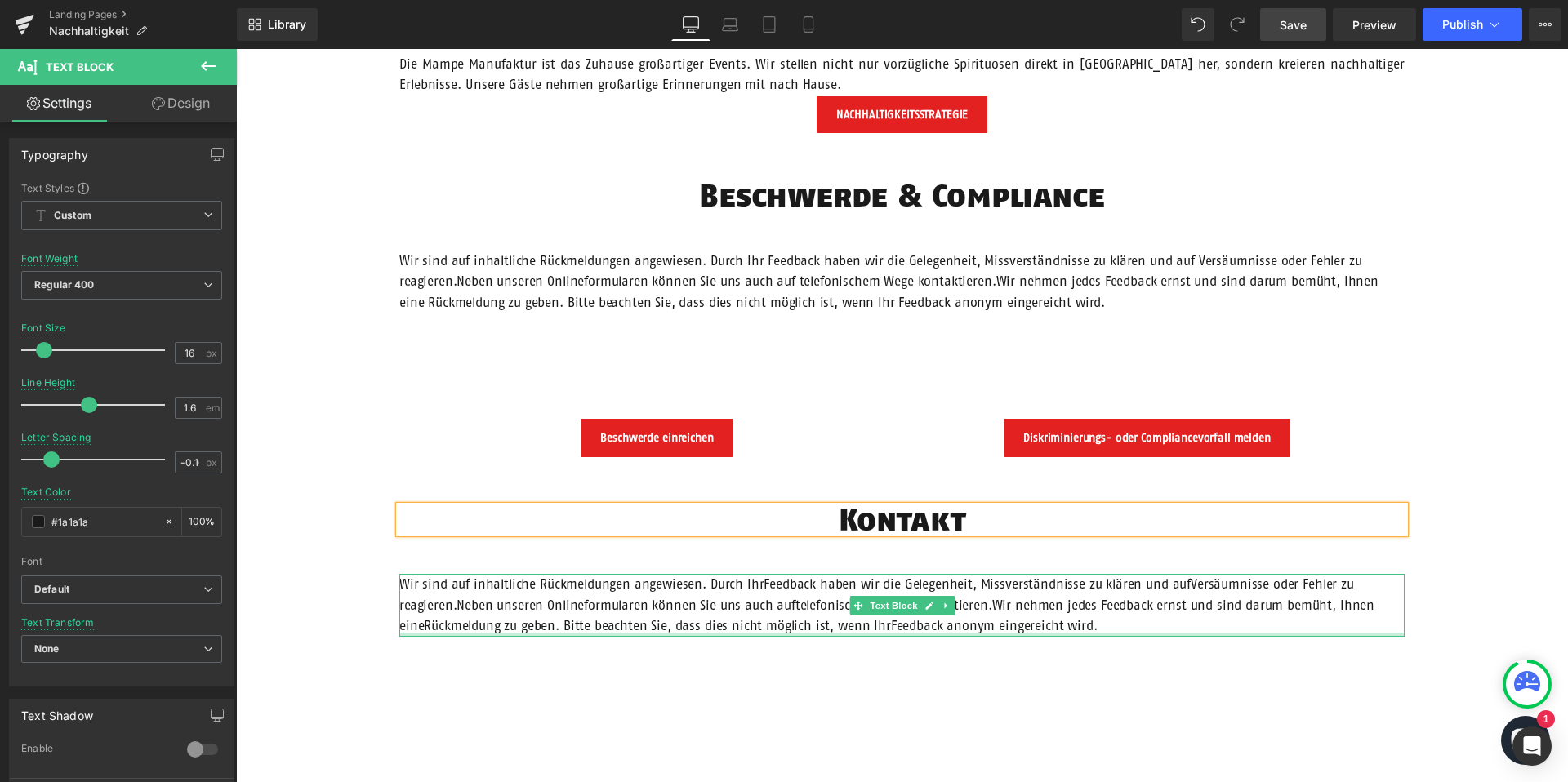
click at [601, 590] on span "Wir sind auf inhaltliche Rückmeldungen angewiesen. Durch IhrFeedback haben wir …" at bounding box center [876, 595] width 955 height 36
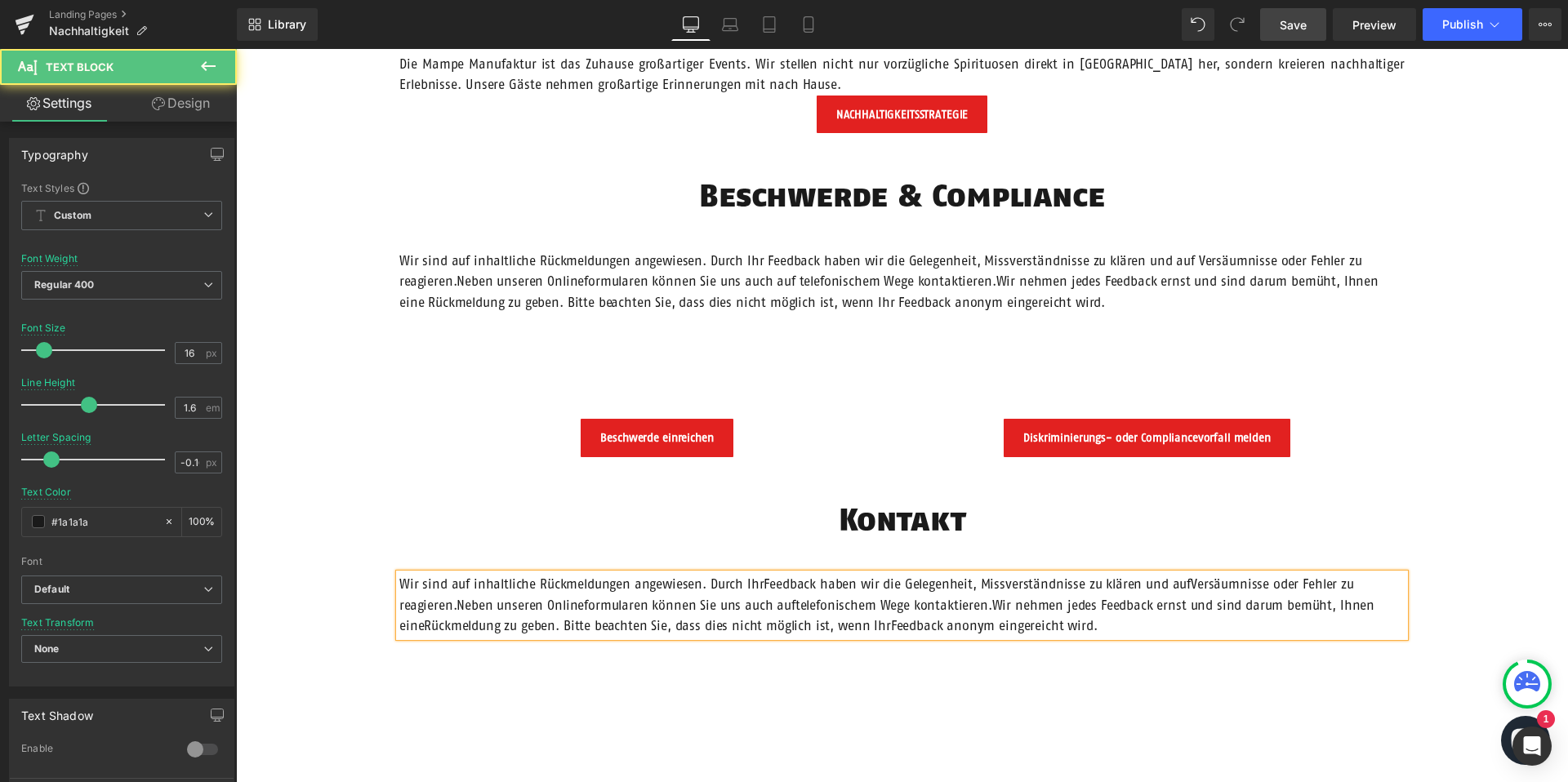
click at [601, 590] on span "Wir sind auf inhaltliche Rückmeldungen angewiesen. Durch IhrFeedback haben wir …" at bounding box center [876, 595] width 955 height 36
click at [697, 596] on p "Wir sind auf inhaltliche Rückmeldungen angewiesen. Durch IhrFeedback haben wir …" at bounding box center [902, 605] width 1005 height 63
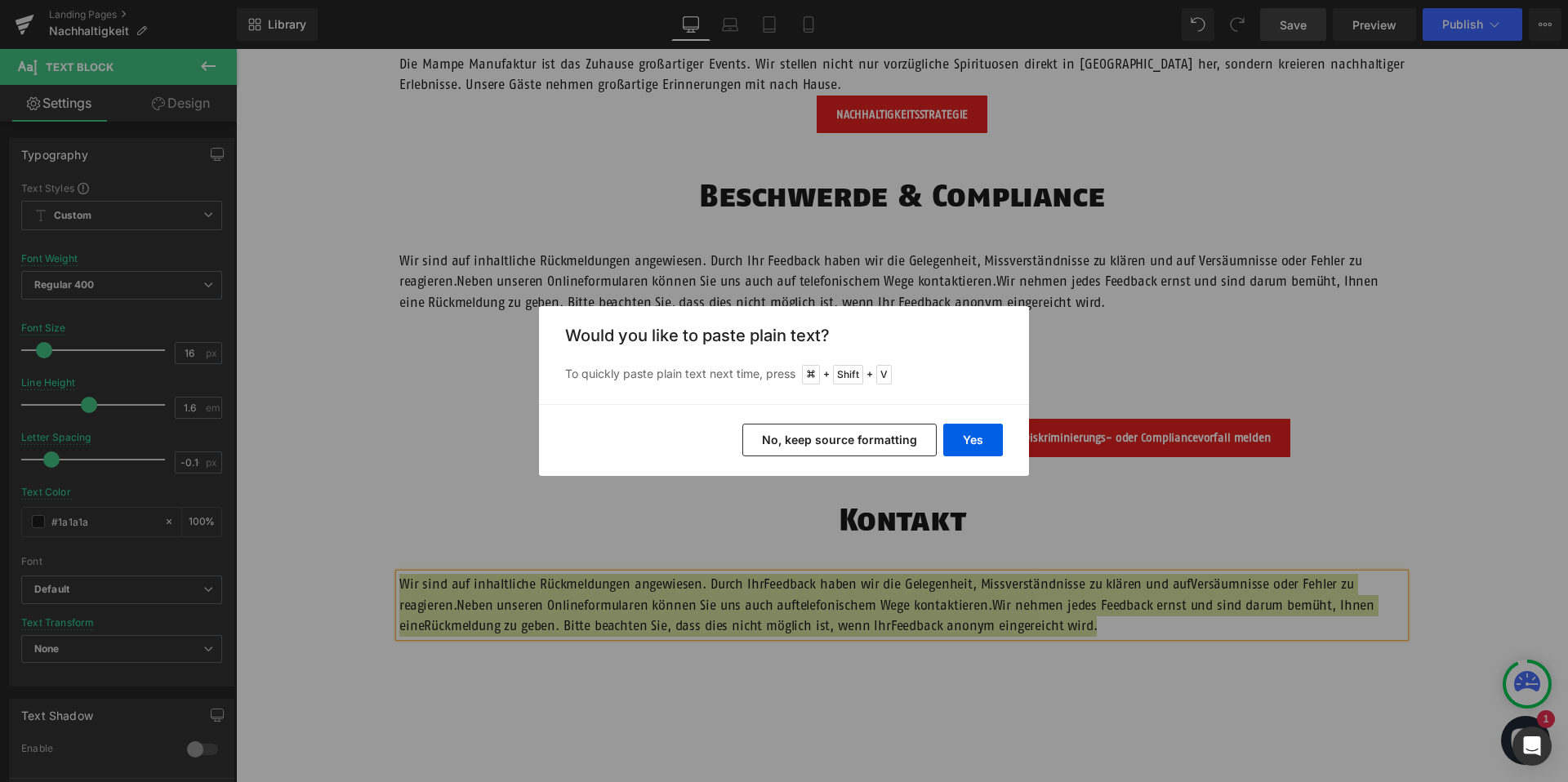
click at [814, 437] on button "No, keep source formatting" at bounding box center [839, 440] width 194 height 33
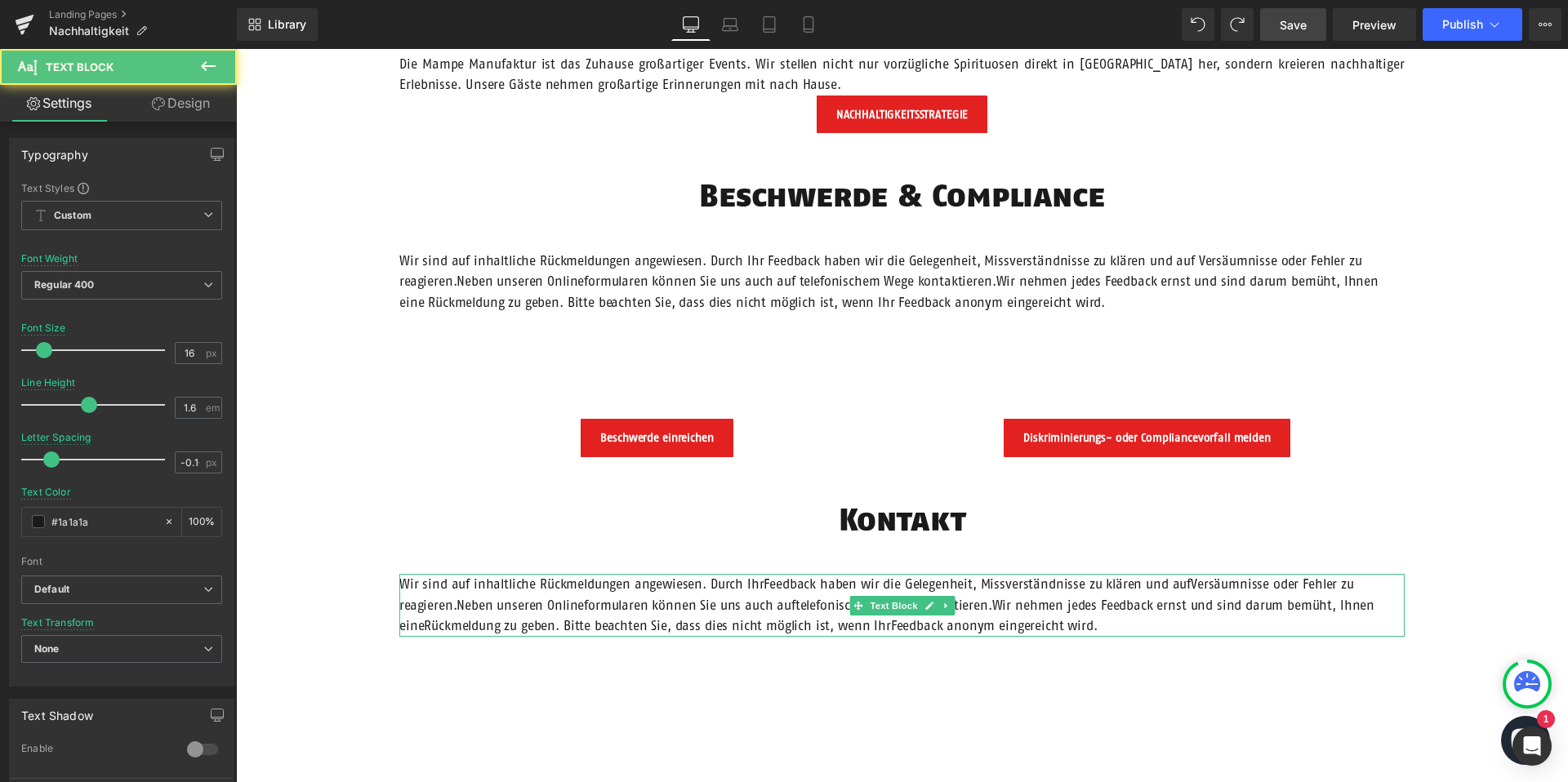
click at [1121, 626] on p "Wir sind auf inhaltliche Rückmeldungen angewiesen. Durch IhrFeedback haben wir …" at bounding box center [902, 605] width 1005 height 63
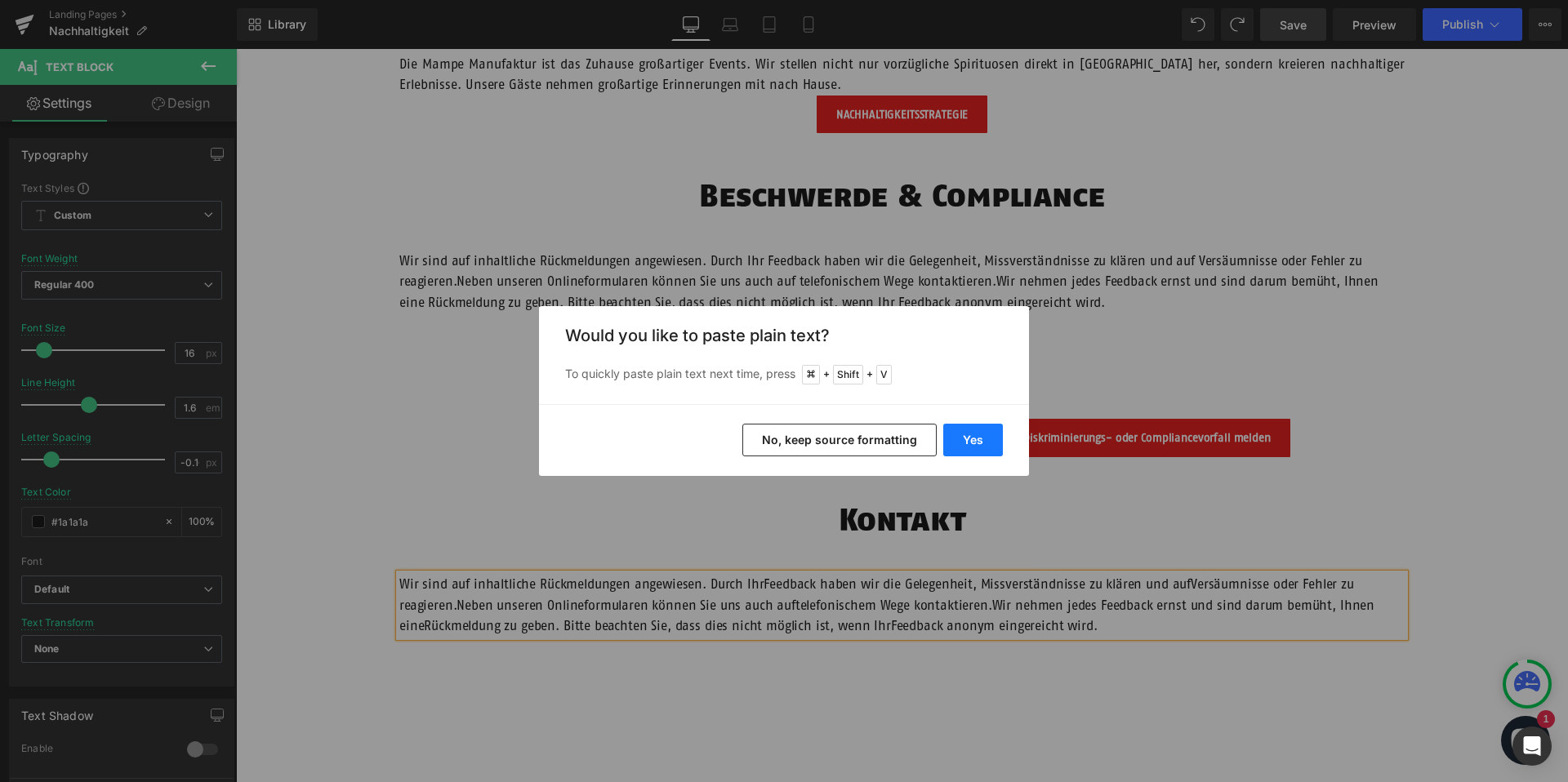
click at [970, 437] on button "Yes" at bounding box center [973, 440] width 59 height 33
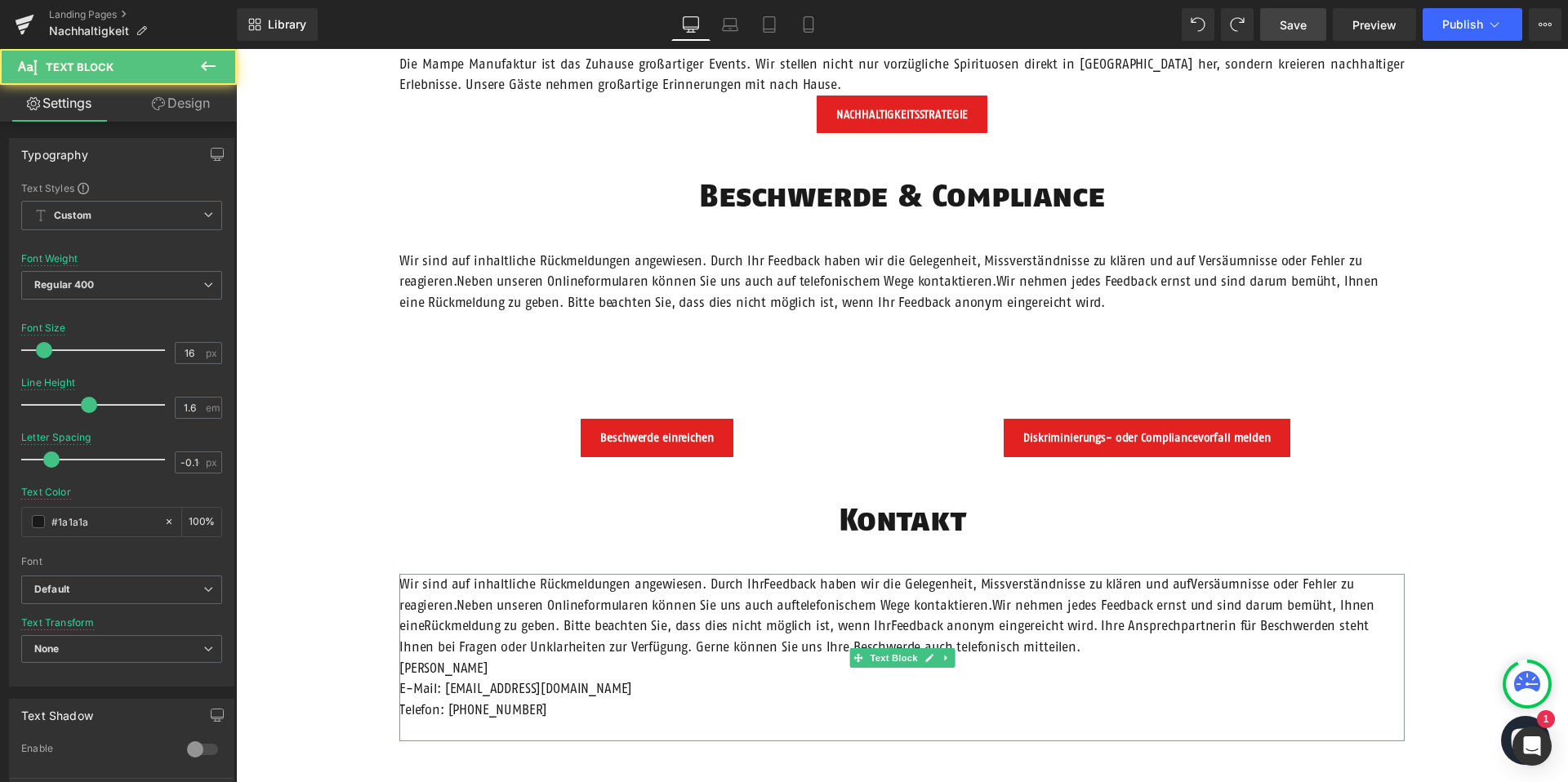
click at [1027, 632] on span "Wir nehmen jedes Feedback ernst und sind darum bemüht, Ihnen eineRückmeldung zu…" at bounding box center [887, 626] width 975 height 57
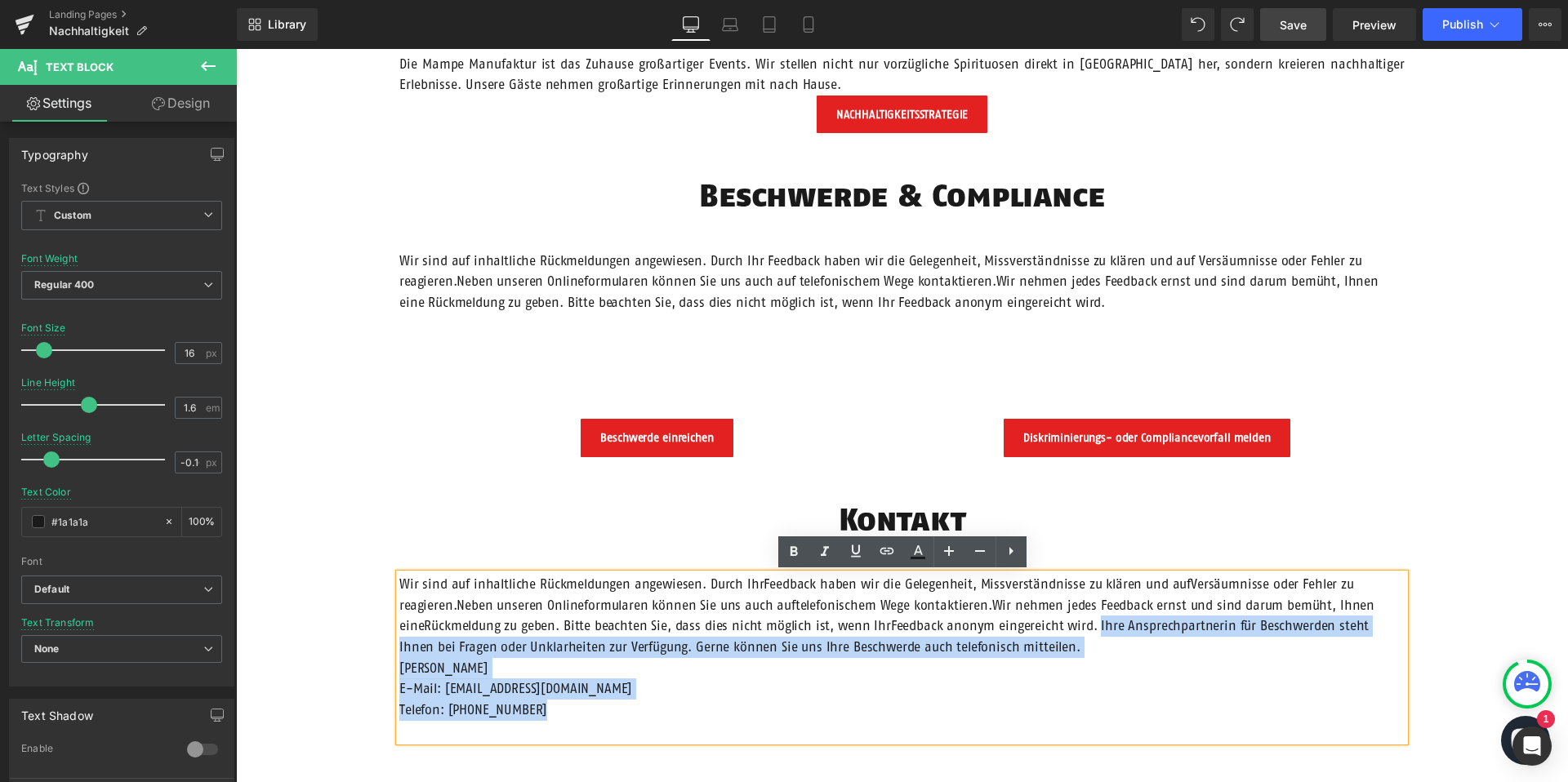
drag, startPoint x: 1090, startPoint y: 627, endPoint x: 398, endPoint y: 576, distance: 693.9
click at [400, 576] on div "Wir sind auf inhaltliche Rückmeldungen angewiesen. Durch IhrFeedback haben wir …" at bounding box center [902, 657] width 1005 height 168
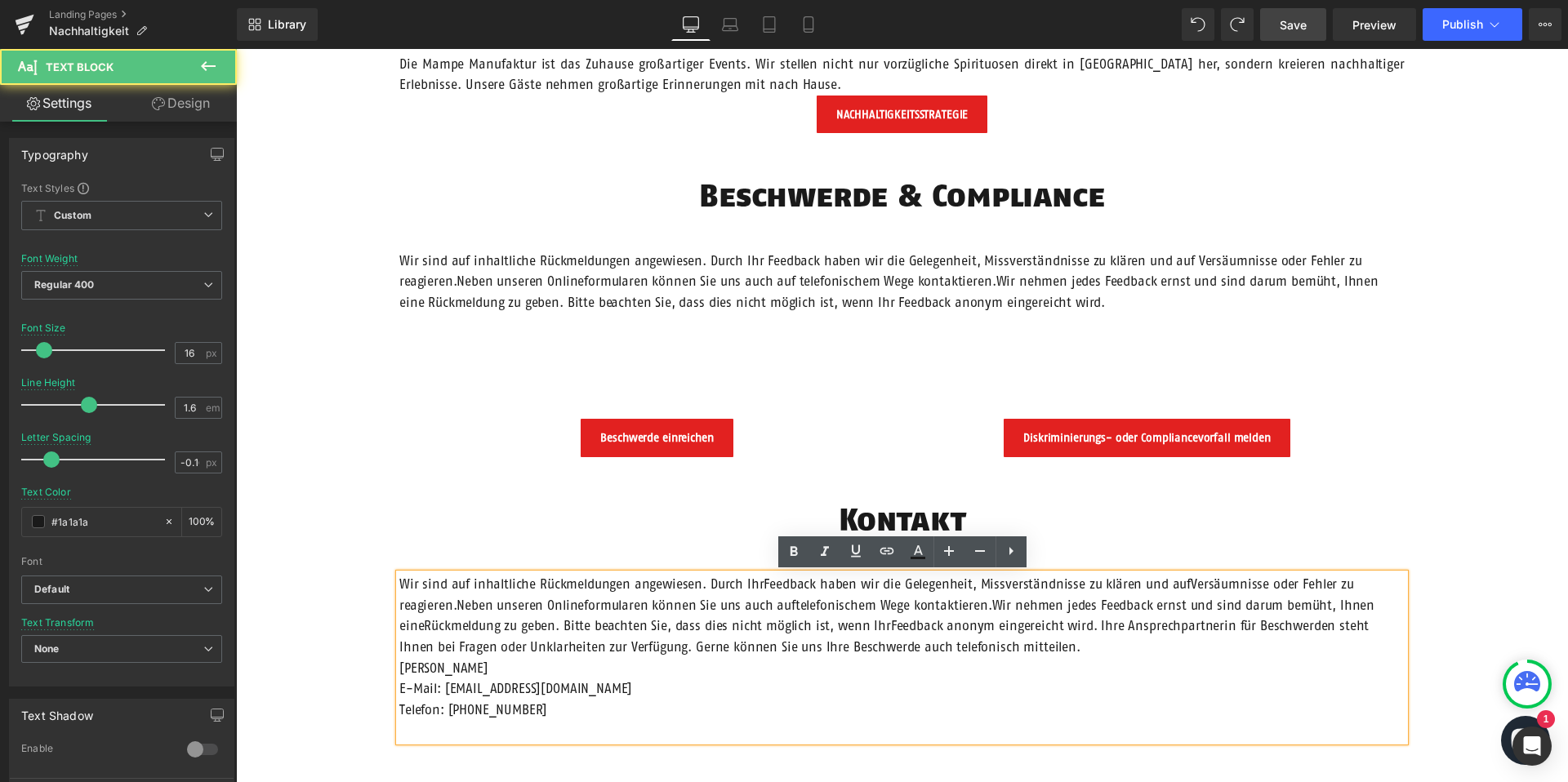
click at [410, 574] on p "Wir sind auf inhaltliche Rückmeldungen angewiesen. Durch IhrFeedback haben wir …" at bounding box center [902, 615] width 1005 height 83
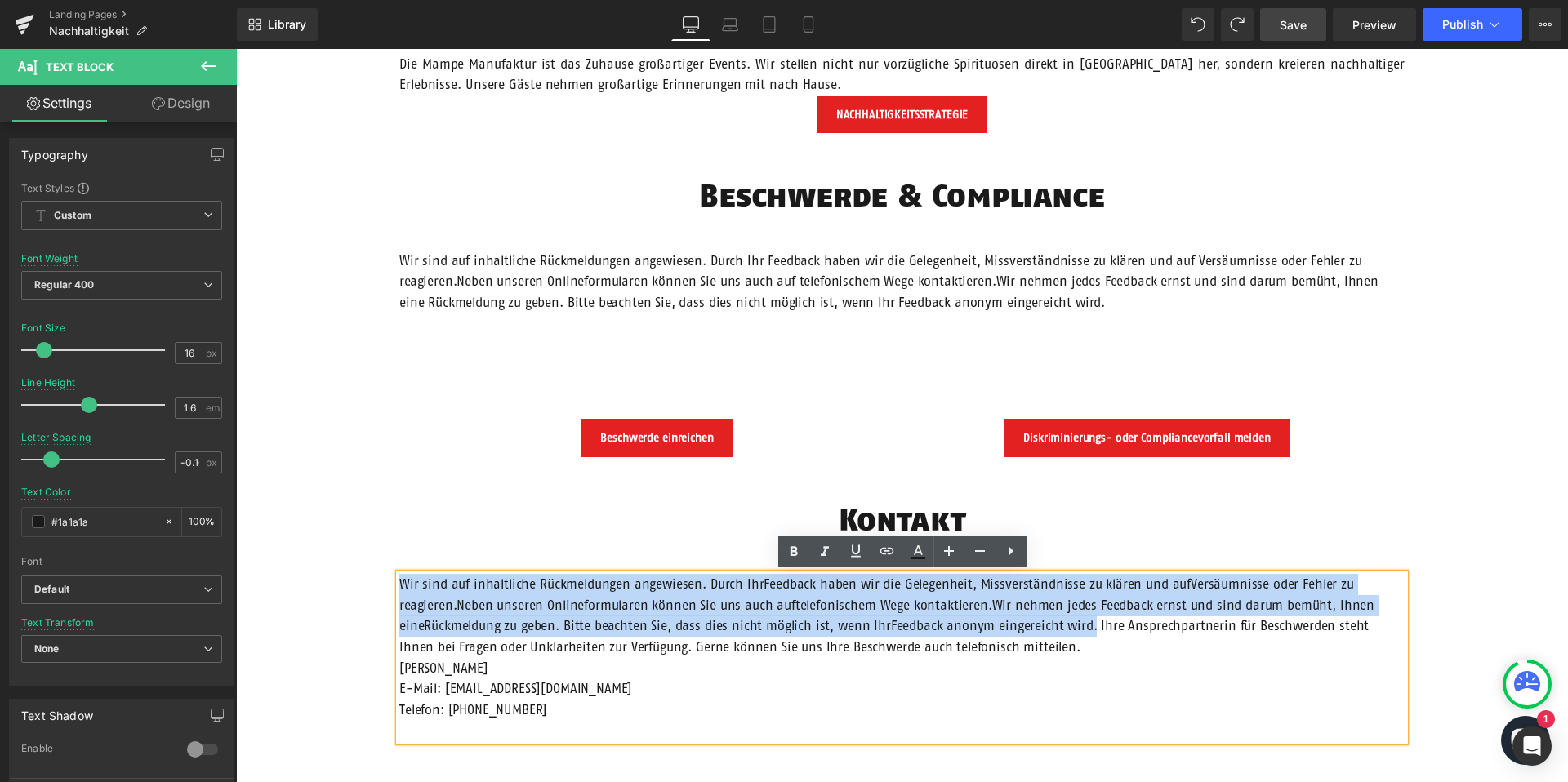
drag, startPoint x: 403, startPoint y: 581, endPoint x: 1085, endPoint y: 627, distance: 683.5
click at [1085, 627] on p "Wir sind auf inhaltliche Rückmeldungen angewiesen. Durch IhrFeedback haben wir …" at bounding box center [902, 615] width 1005 height 83
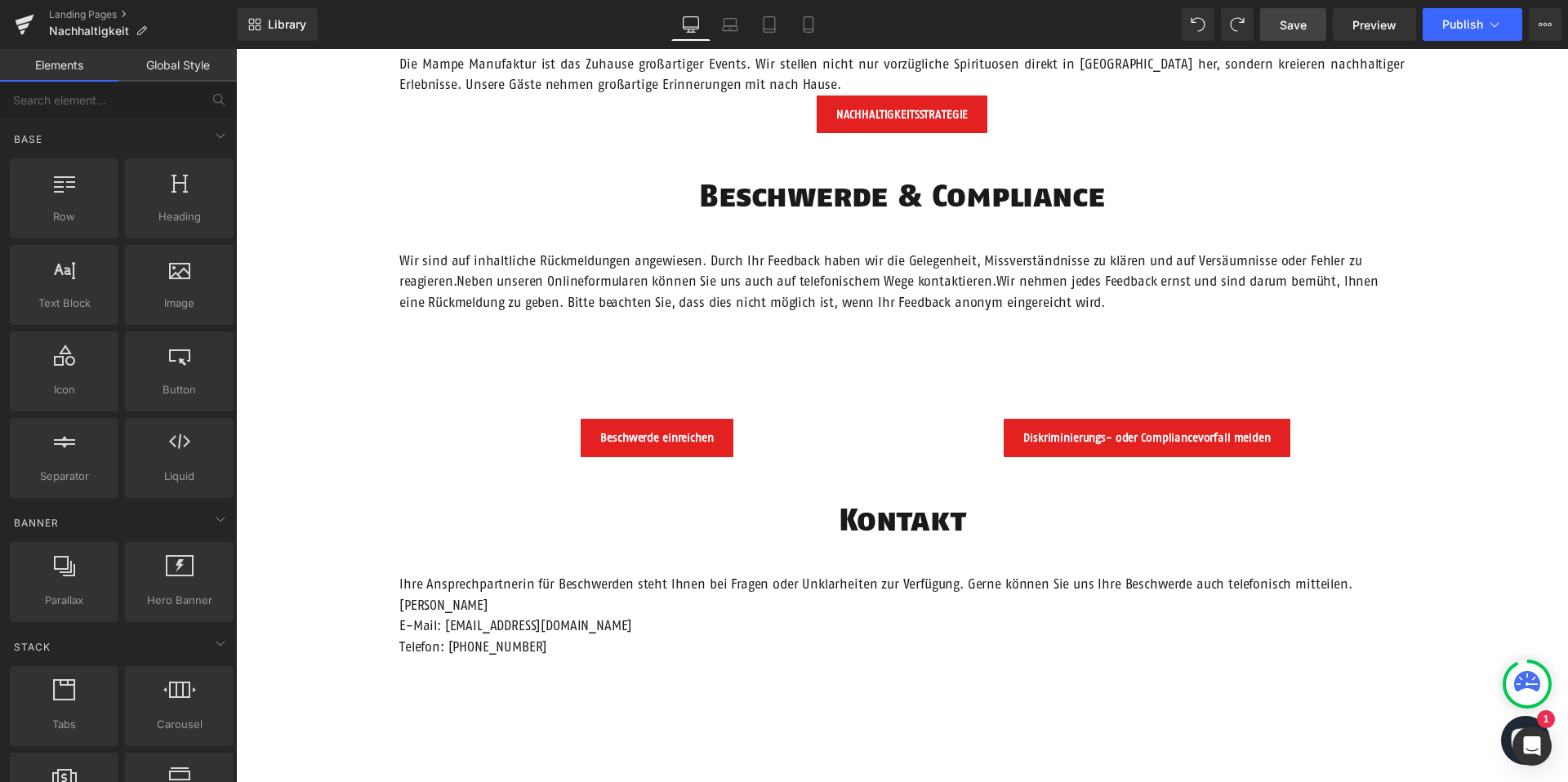
click at [1281, 25] on span "Save" at bounding box center [1292, 25] width 27 height 17
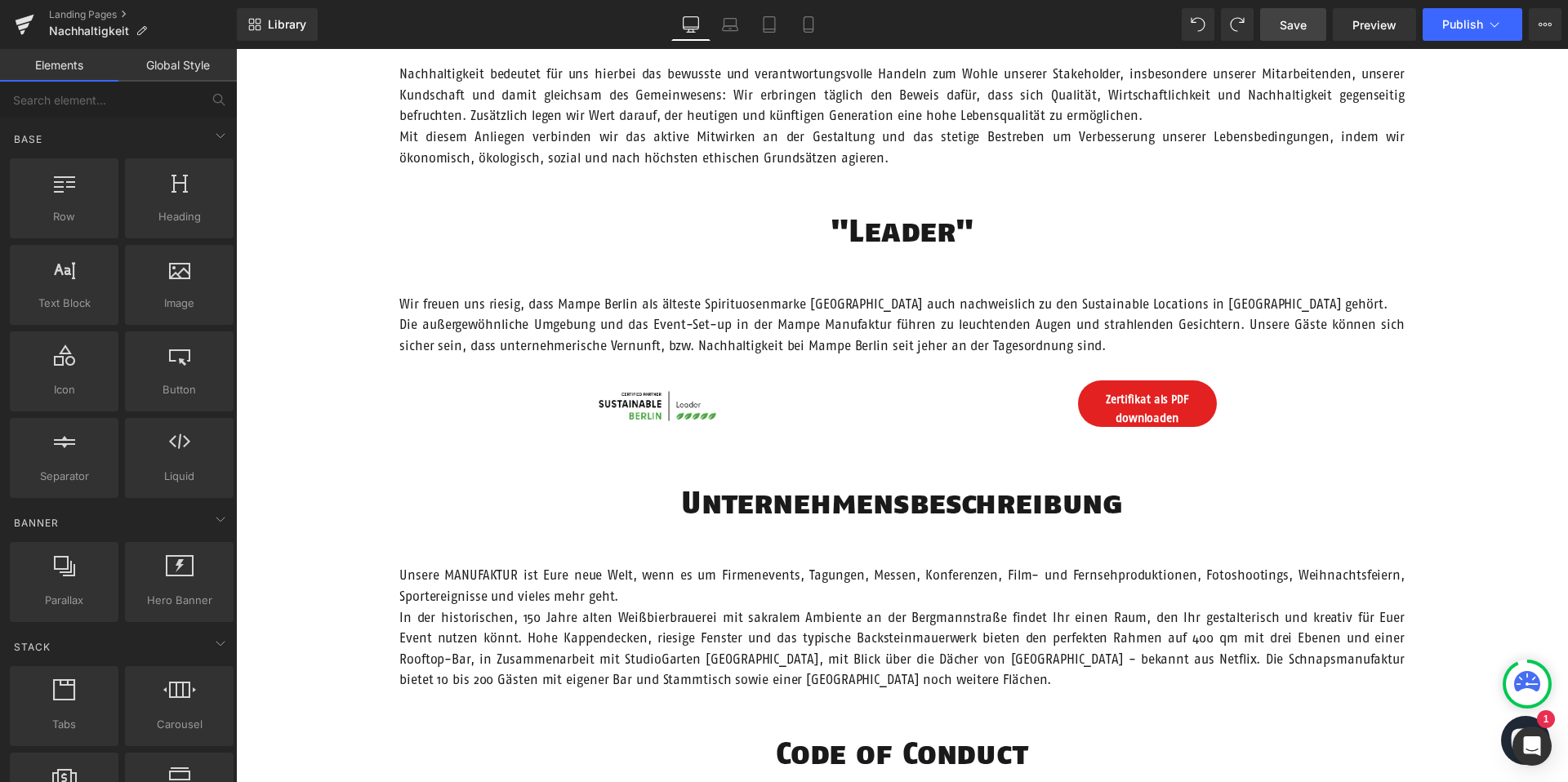
scroll to position [769, 0]
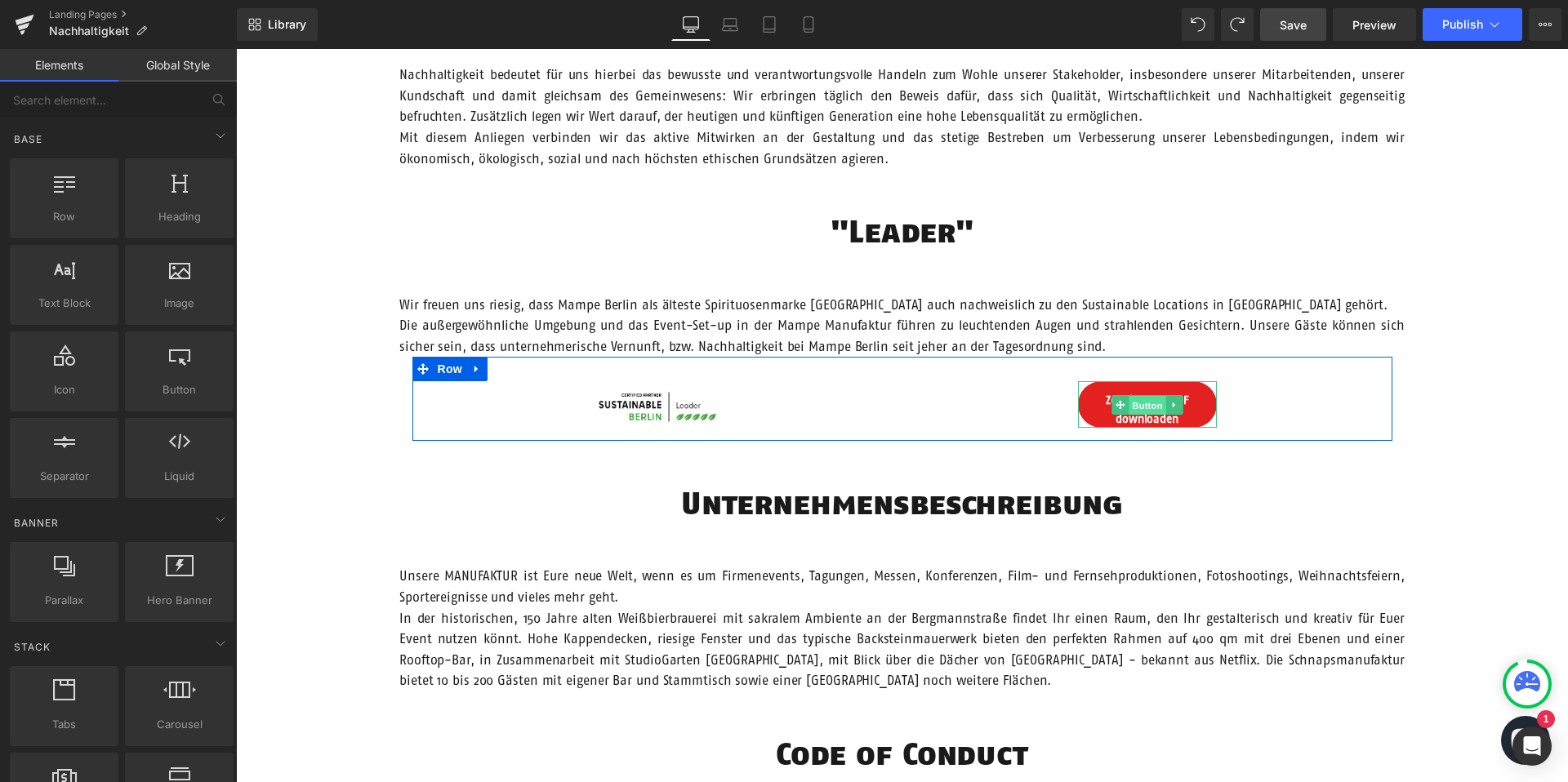
click at [1141, 406] on span "Button" at bounding box center [1147, 406] width 38 height 20
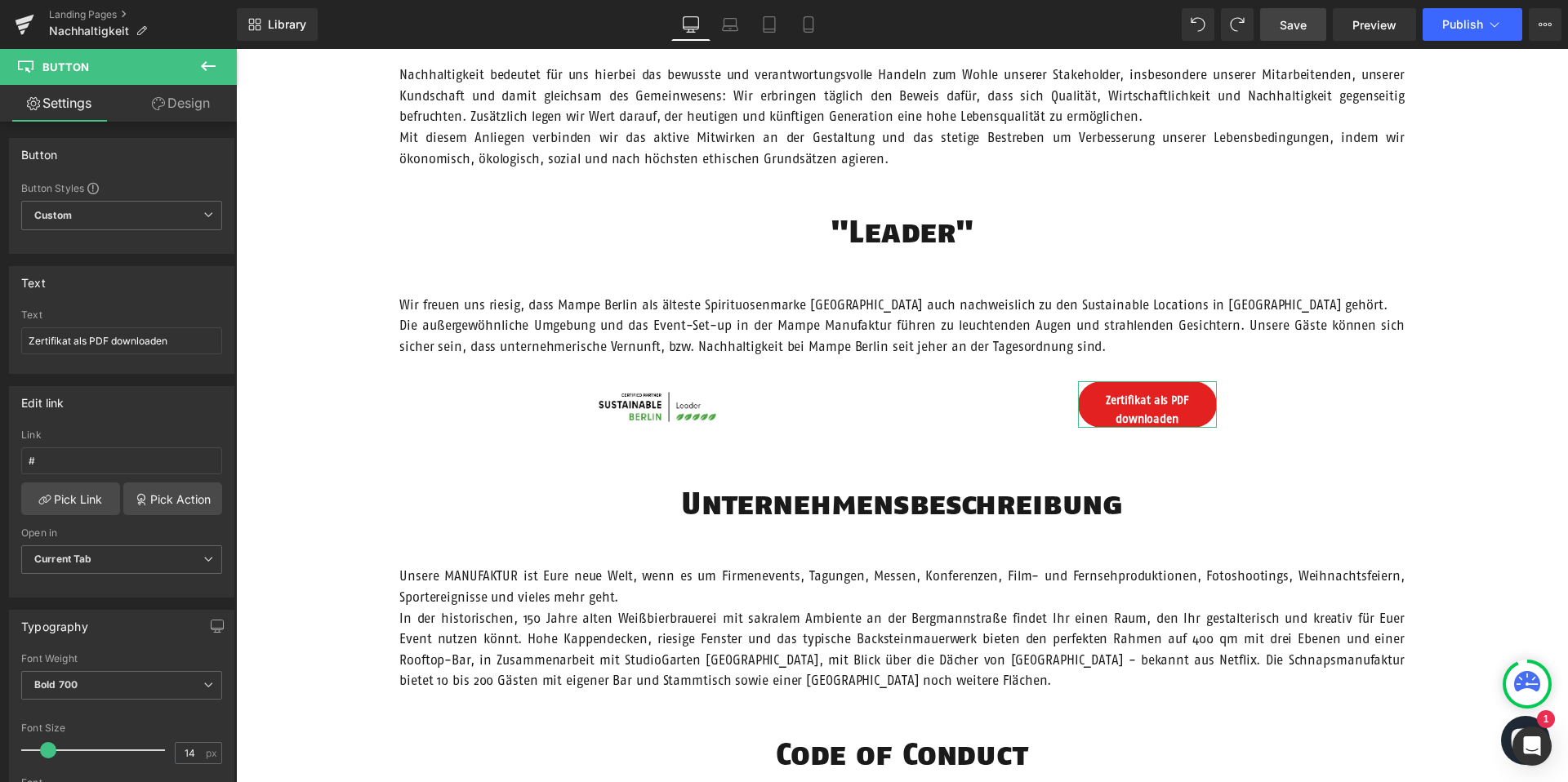
click at [168, 109] on link "Design" at bounding box center [181, 103] width 119 height 37
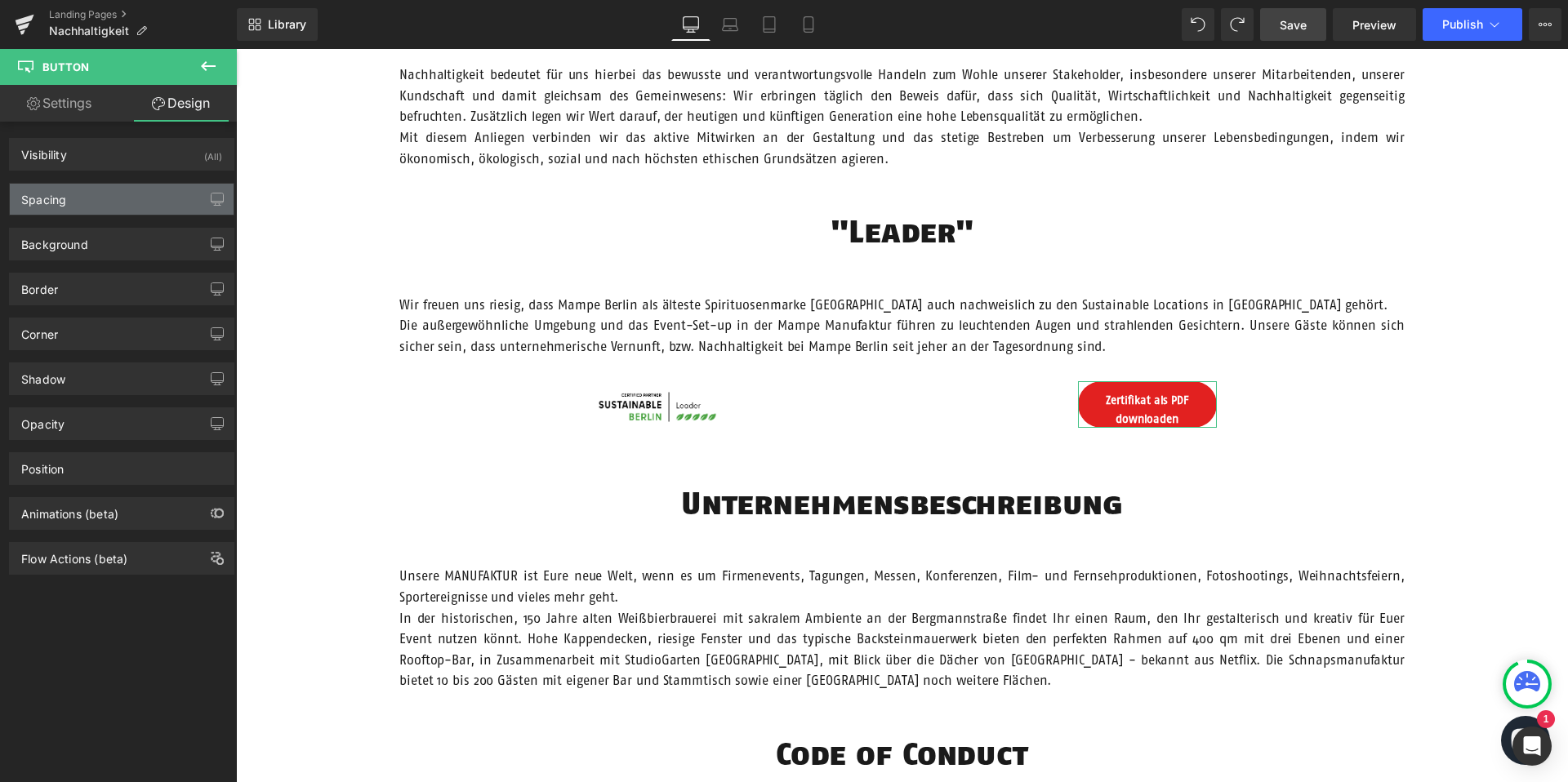
click at [124, 190] on div "Spacing" at bounding box center [121, 199] width 223 height 31
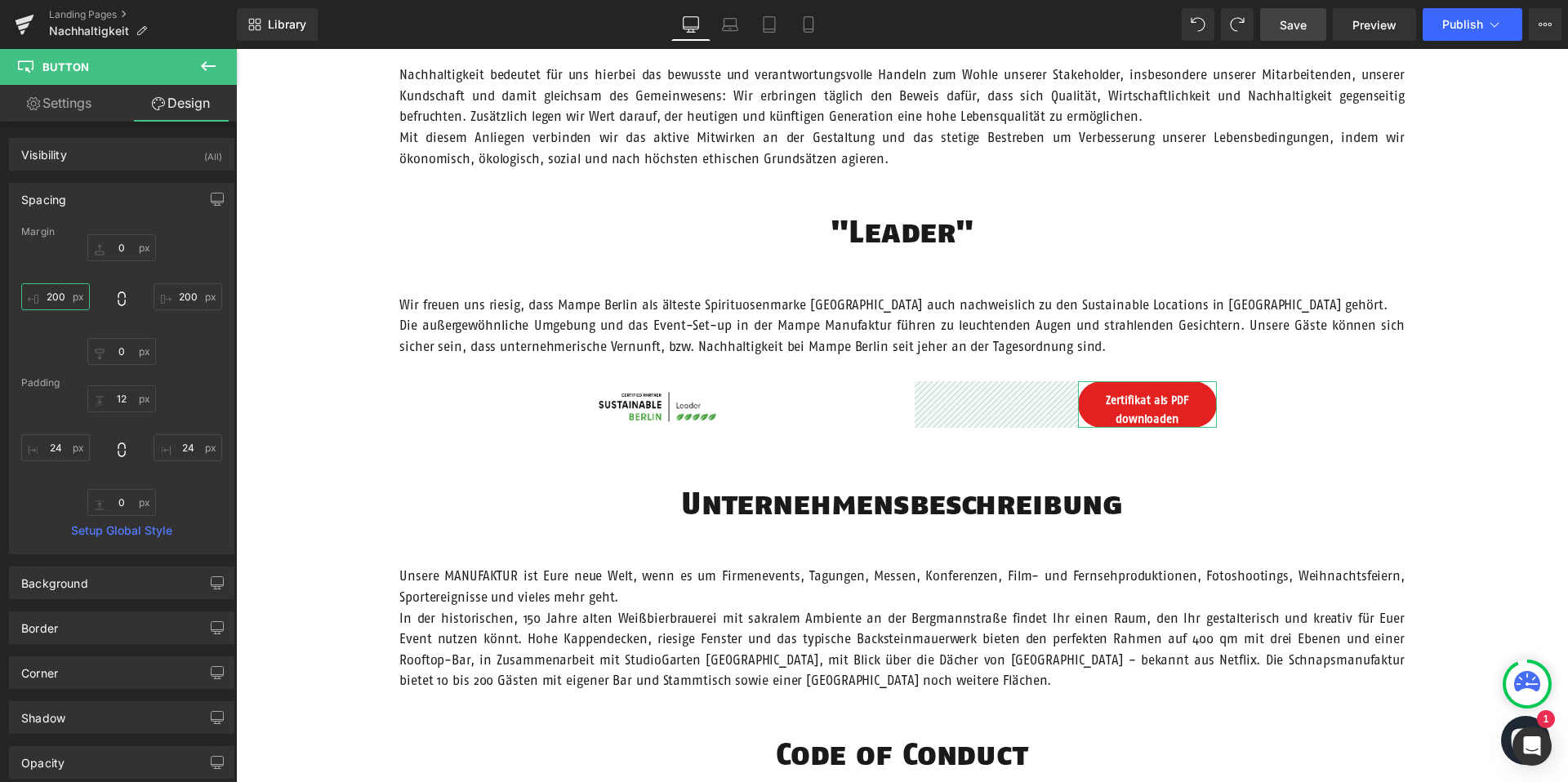
click at [52, 297] on input "200" at bounding box center [56, 296] width 69 height 27
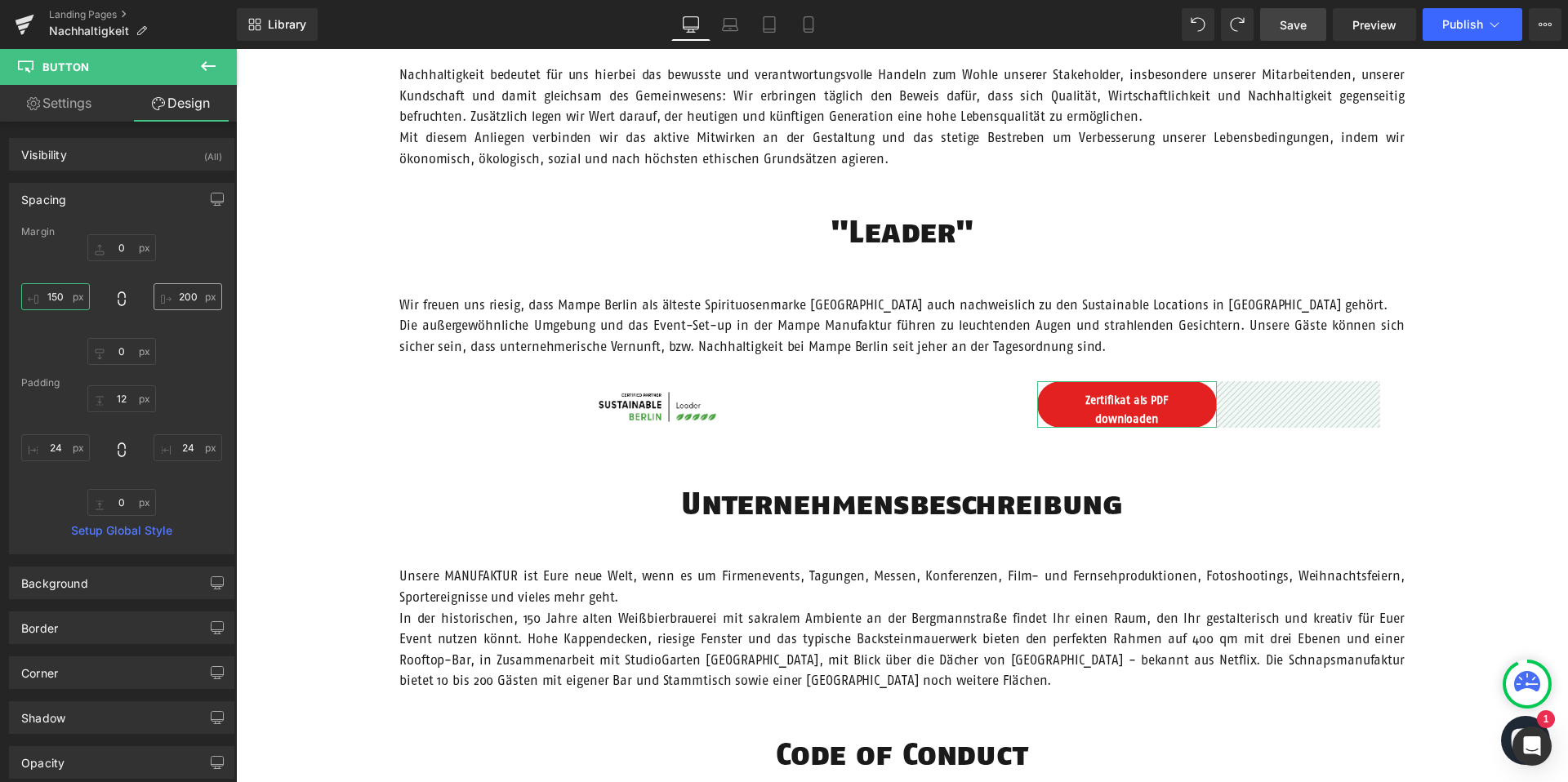
type input "150"
click at [177, 298] on input "200" at bounding box center [188, 296] width 69 height 27
type input "2"
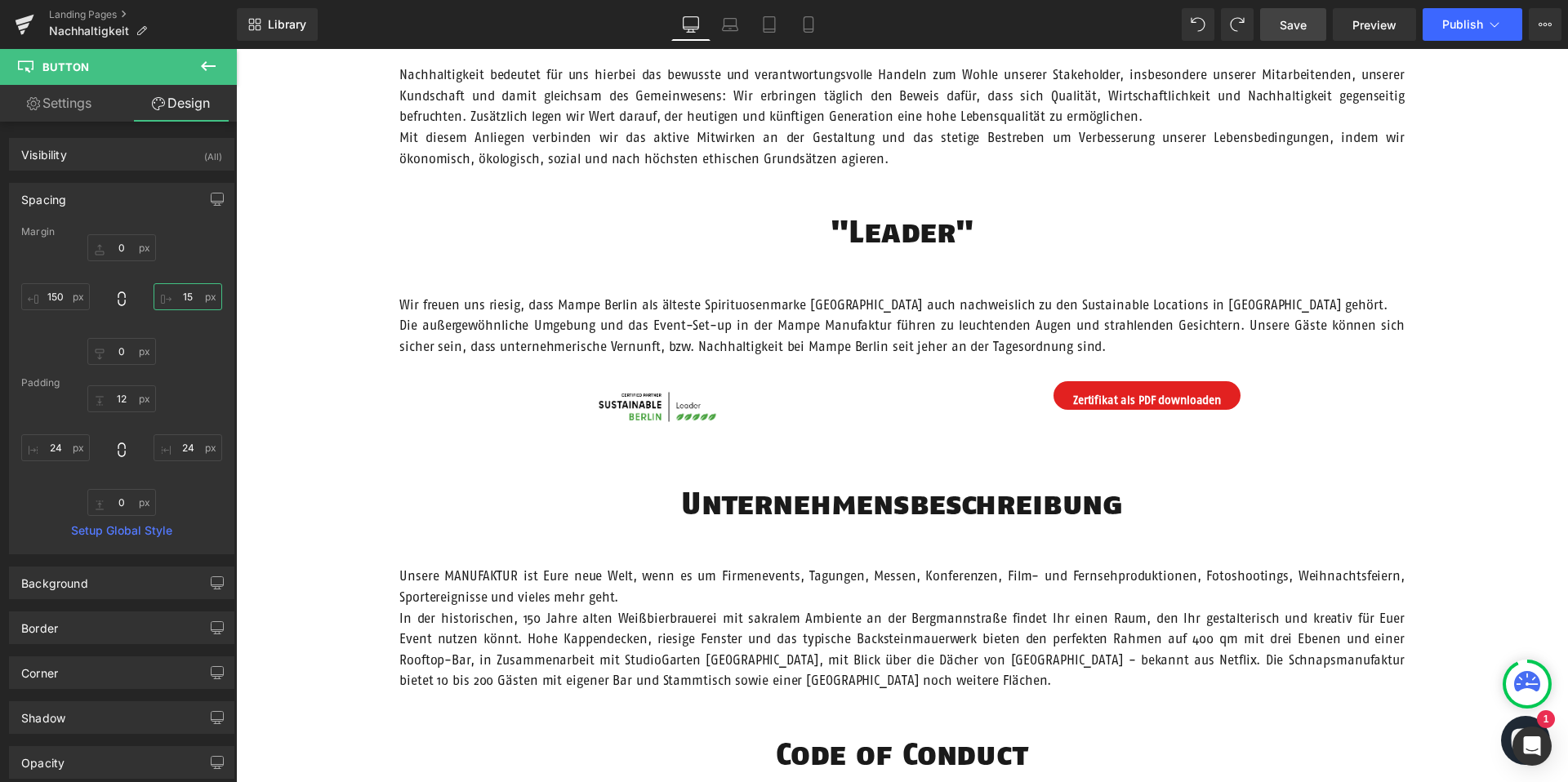
type input "1"
type input "200"
click at [54, 488] on div "12px 12 24px 24 0px 0 24px 24" at bounding box center [122, 451] width 201 height 131
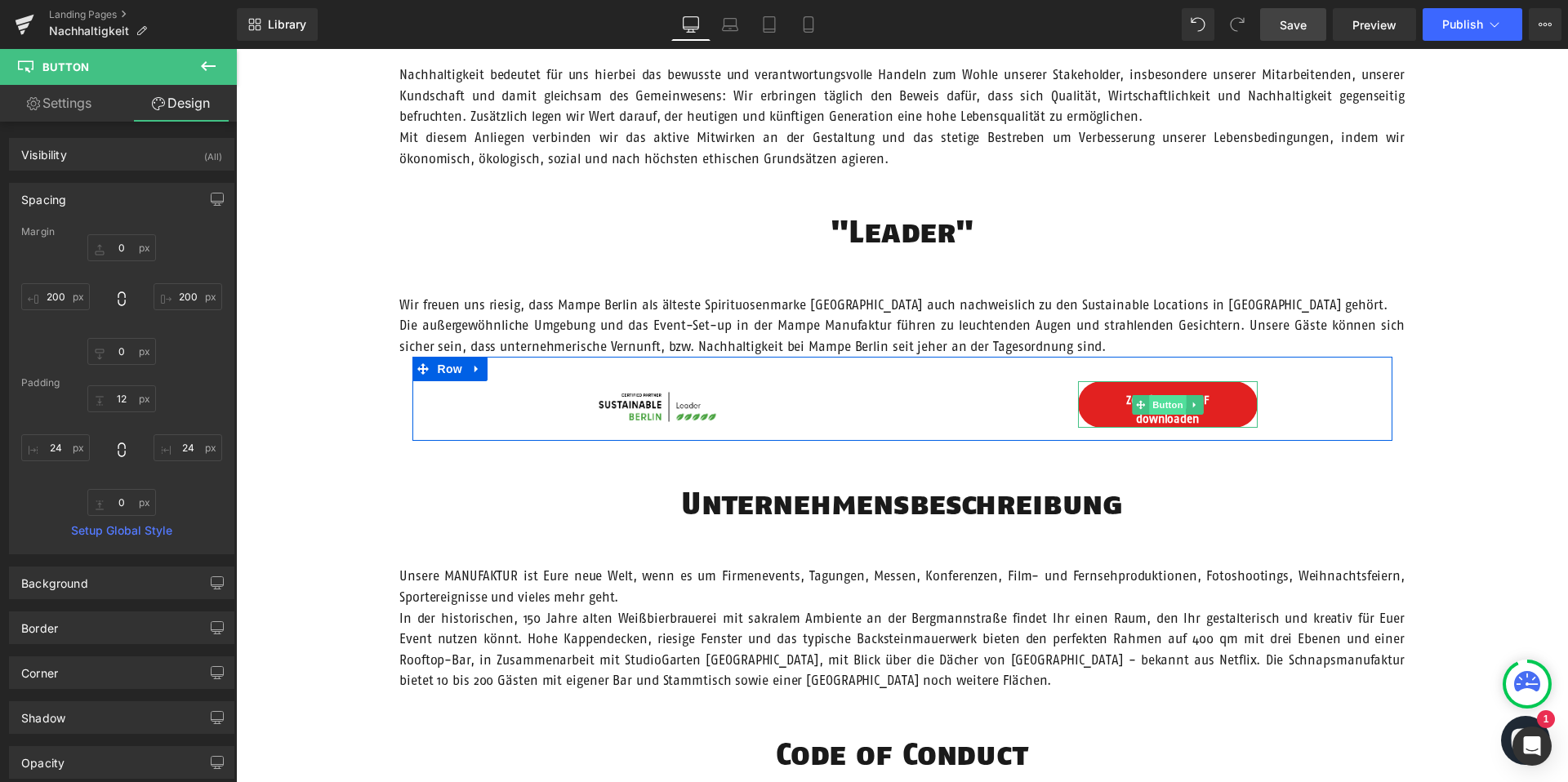
click at [1163, 401] on span "Button" at bounding box center [1168, 405] width 38 height 20
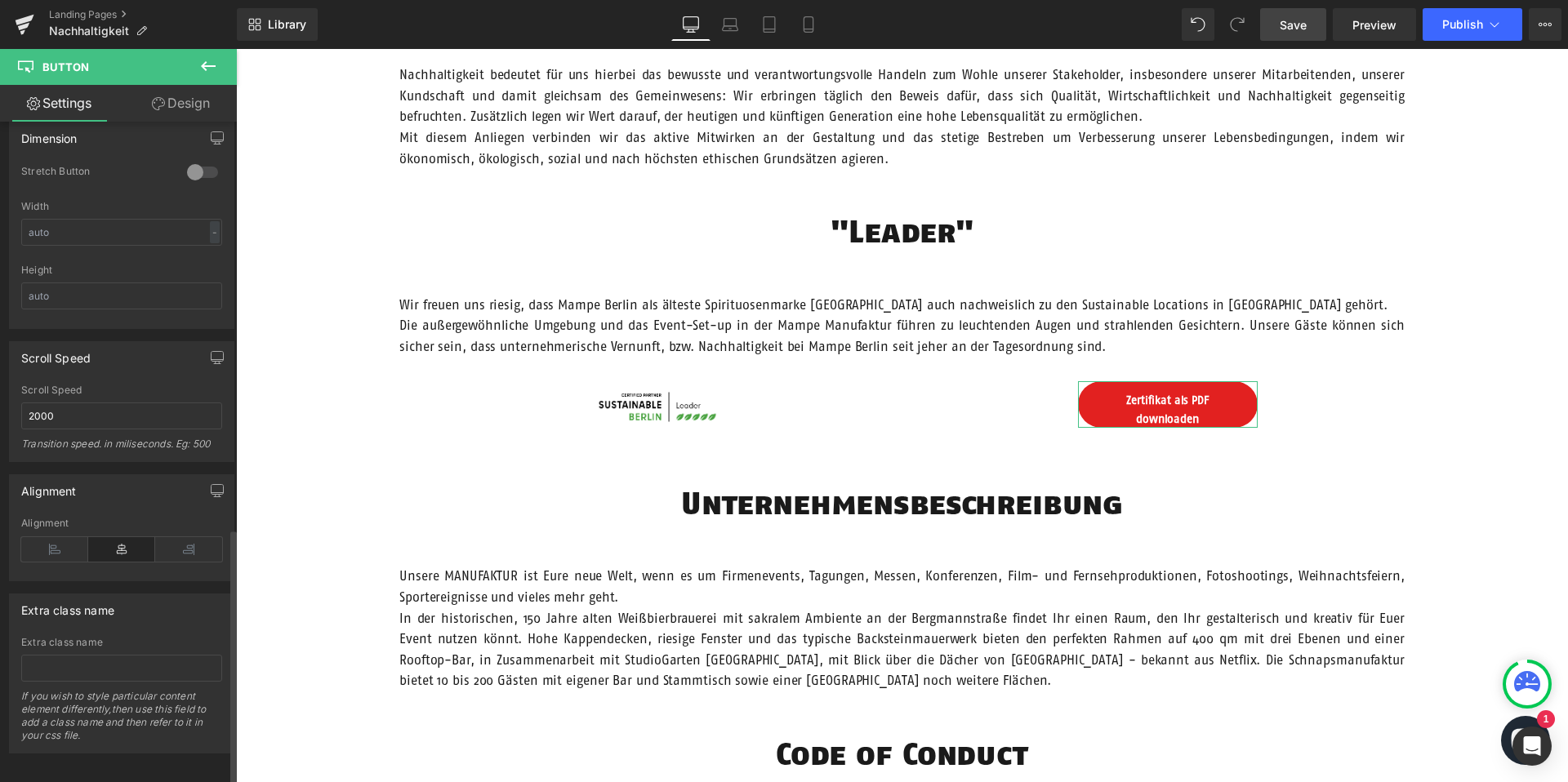
scroll to position [1048, 0]
click at [68, 533] on icon at bounding box center [55, 545] width 67 height 25
click at [107, 533] on icon at bounding box center [122, 545] width 67 height 25
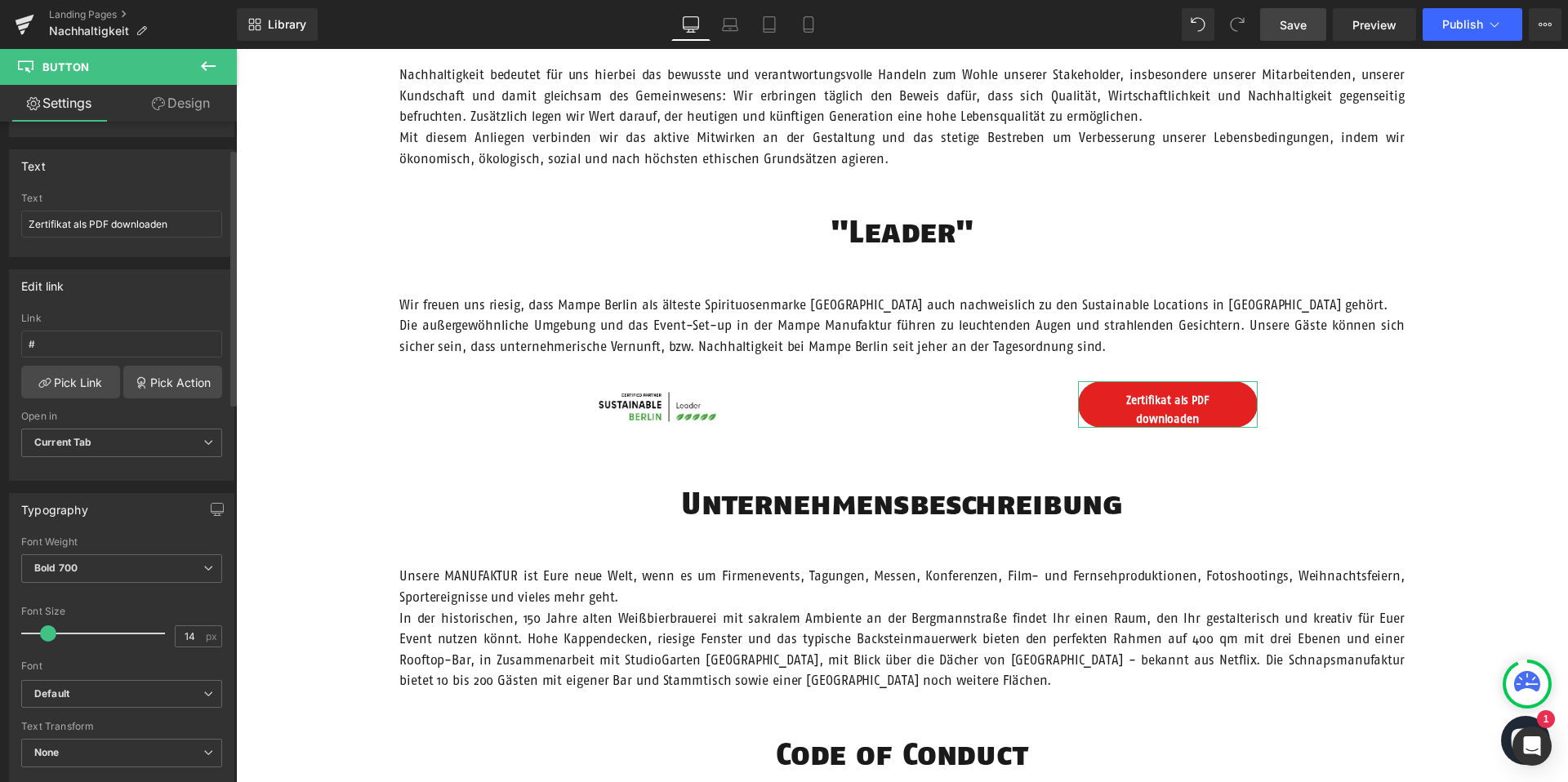
scroll to position [0, 0]
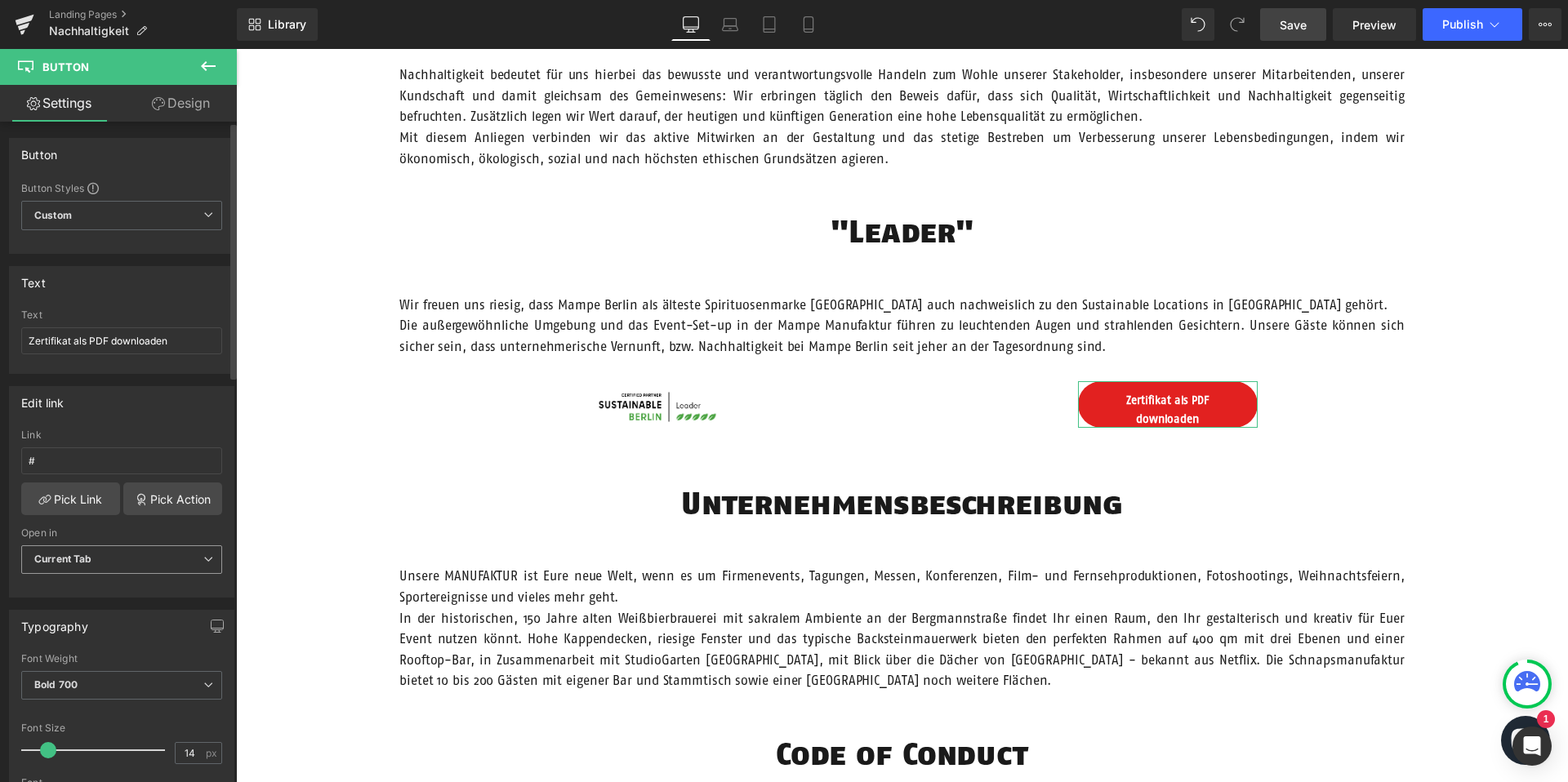
click at [145, 563] on span "Current Tab" at bounding box center [122, 559] width 201 height 28
click at [145, 555] on span "Current Tab" at bounding box center [119, 559] width 194 height 28
click at [168, 101] on link "Design" at bounding box center [181, 103] width 119 height 37
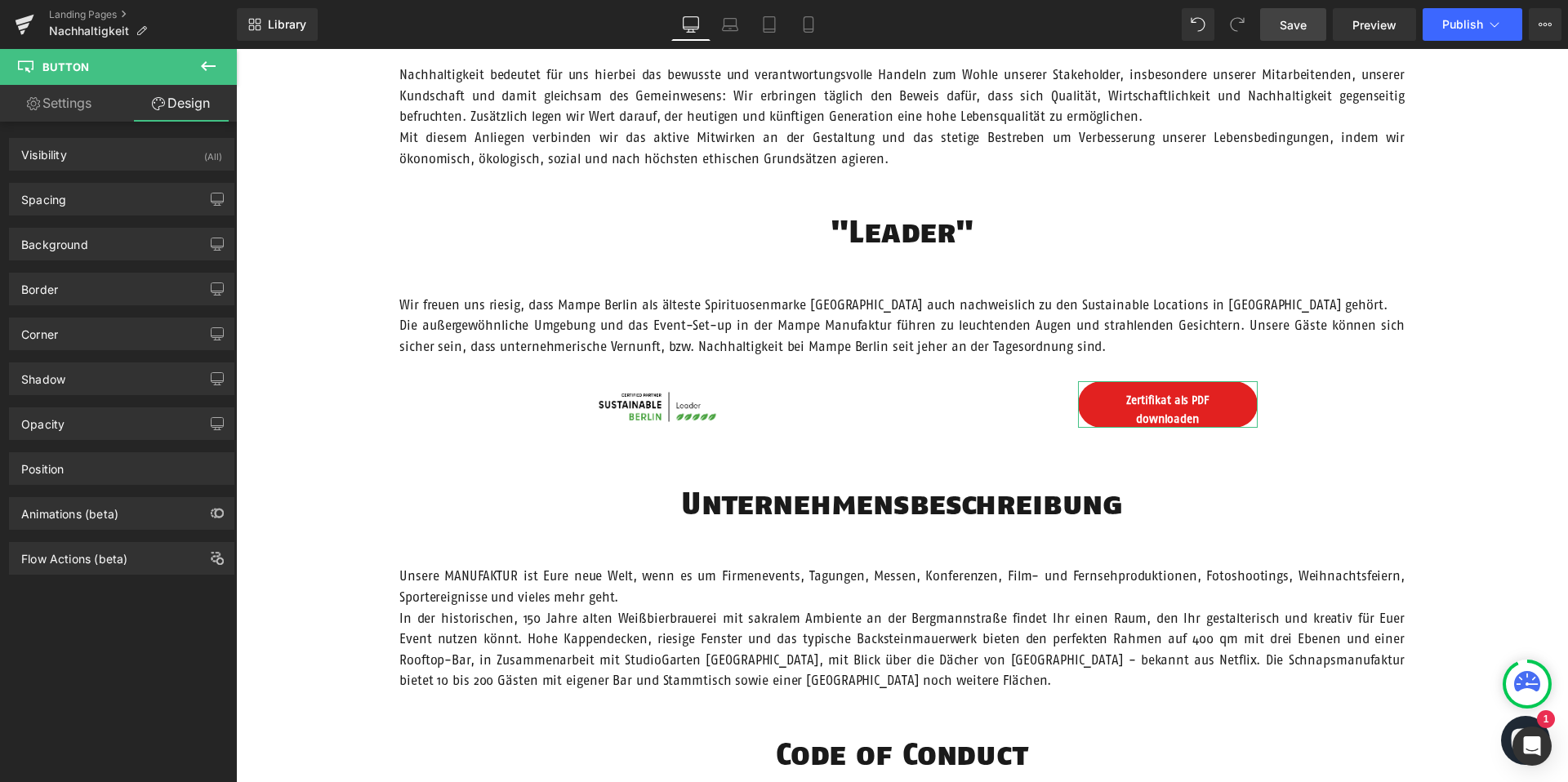
type input "0"
type input "150"
type input "0"
type input "200"
type input "12"
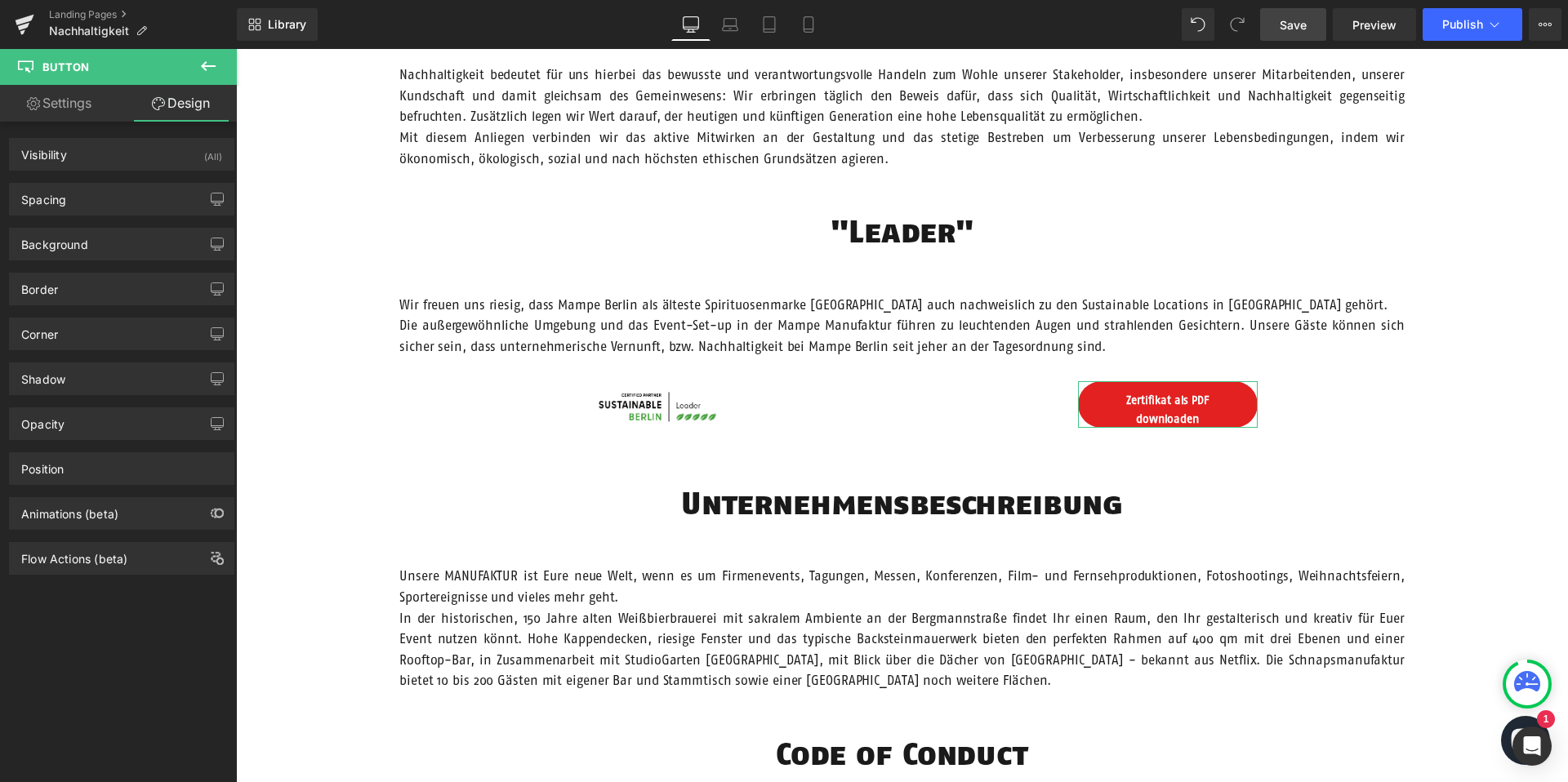
type input "24"
type input "0"
click at [66, 204] on div "Spacing" at bounding box center [121, 199] width 223 height 31
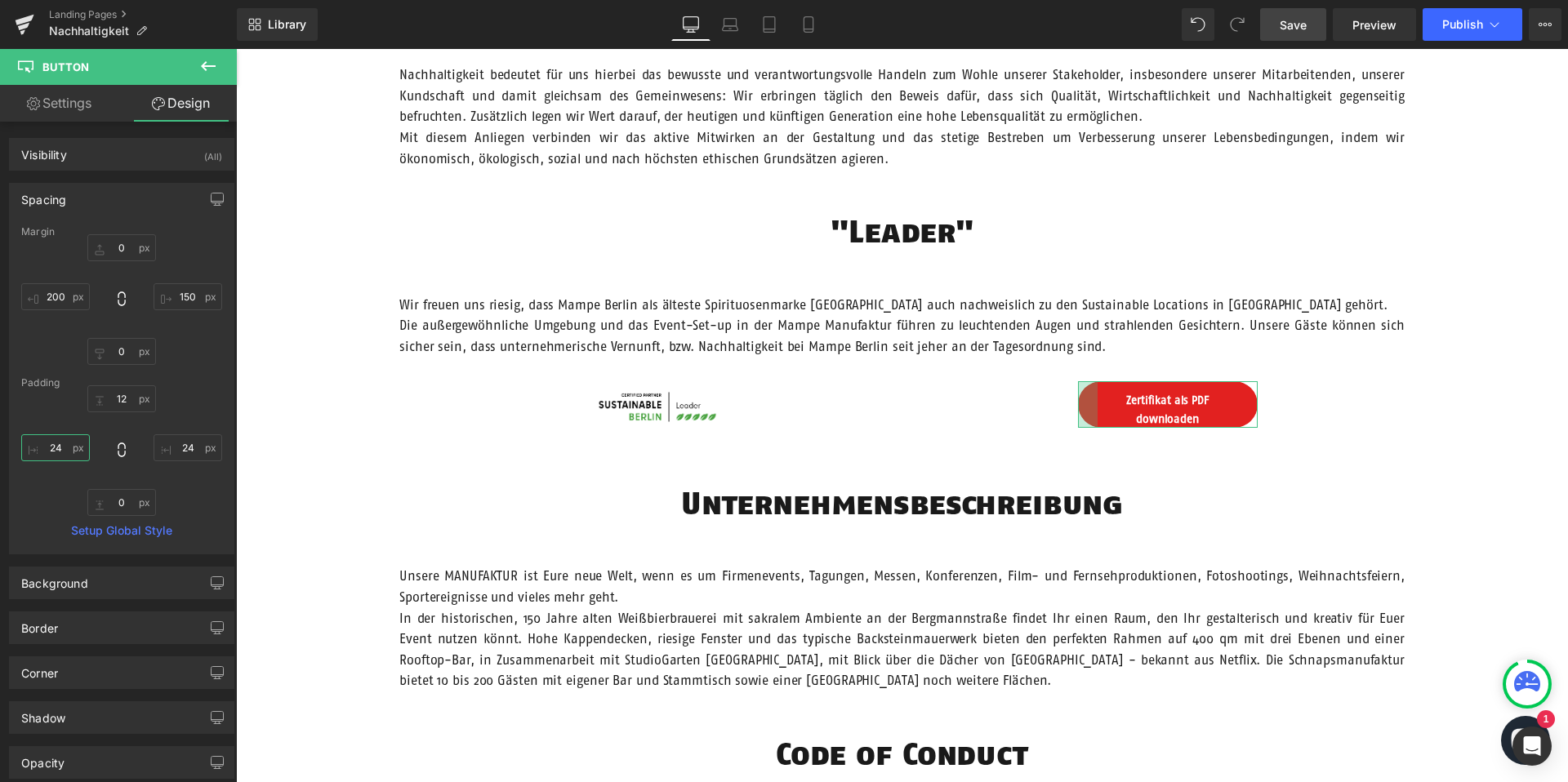
click at [61, 451] on input "24" at bounding box center [56, 448] width 69 height 27
type input "20"
click at [192, 453] on input "24" at bounding box center [188, 448] width 69 height 27
type input "20"
click at [119, 400] on input "12" at bounding box center [122, 399] width 69 height 27
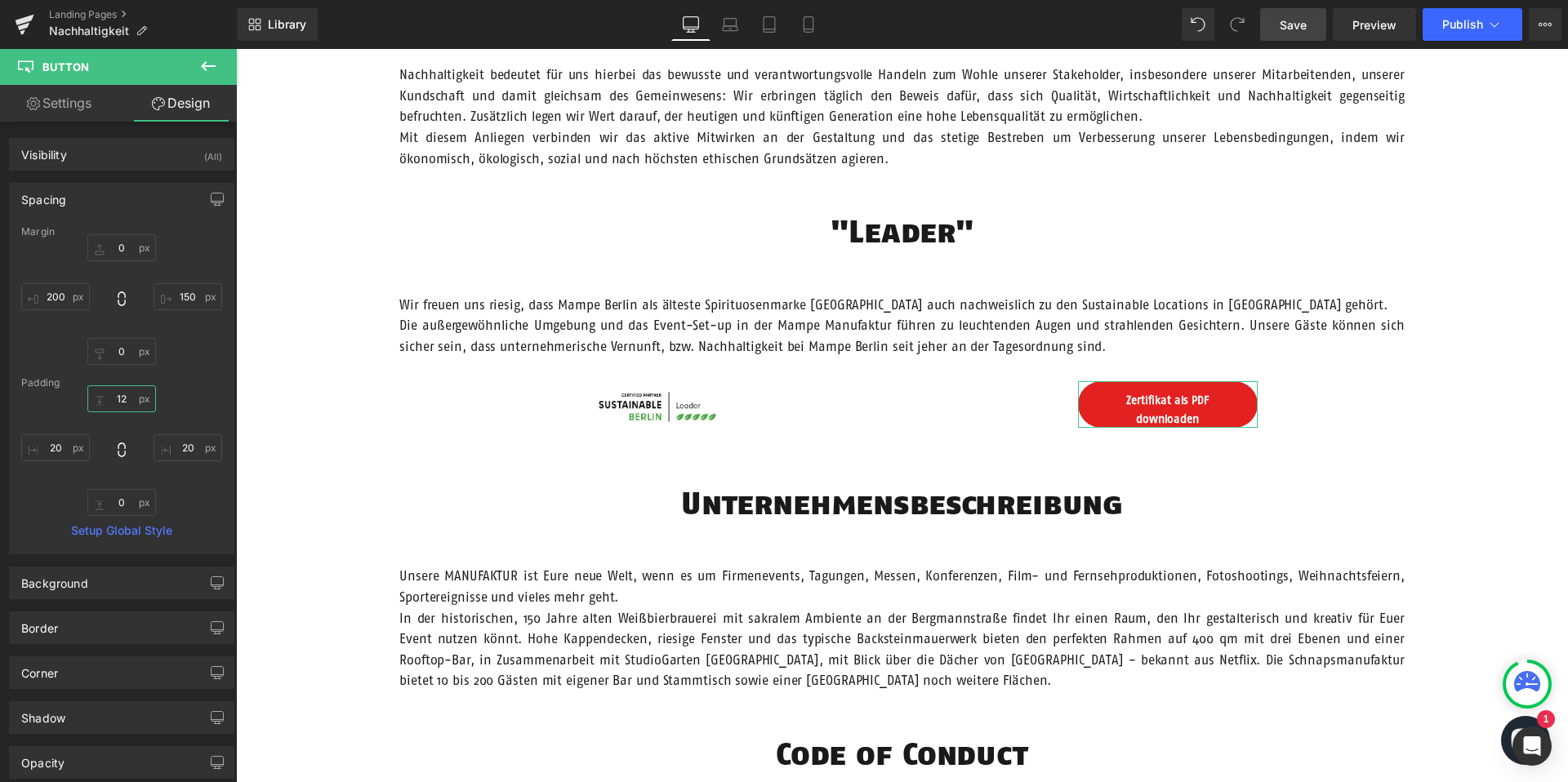
type input "6"
type input "1"
type input "6"
click at [122, 498] on input "0" at bounding box center [122, 502] width 69 height 27
type input "6"
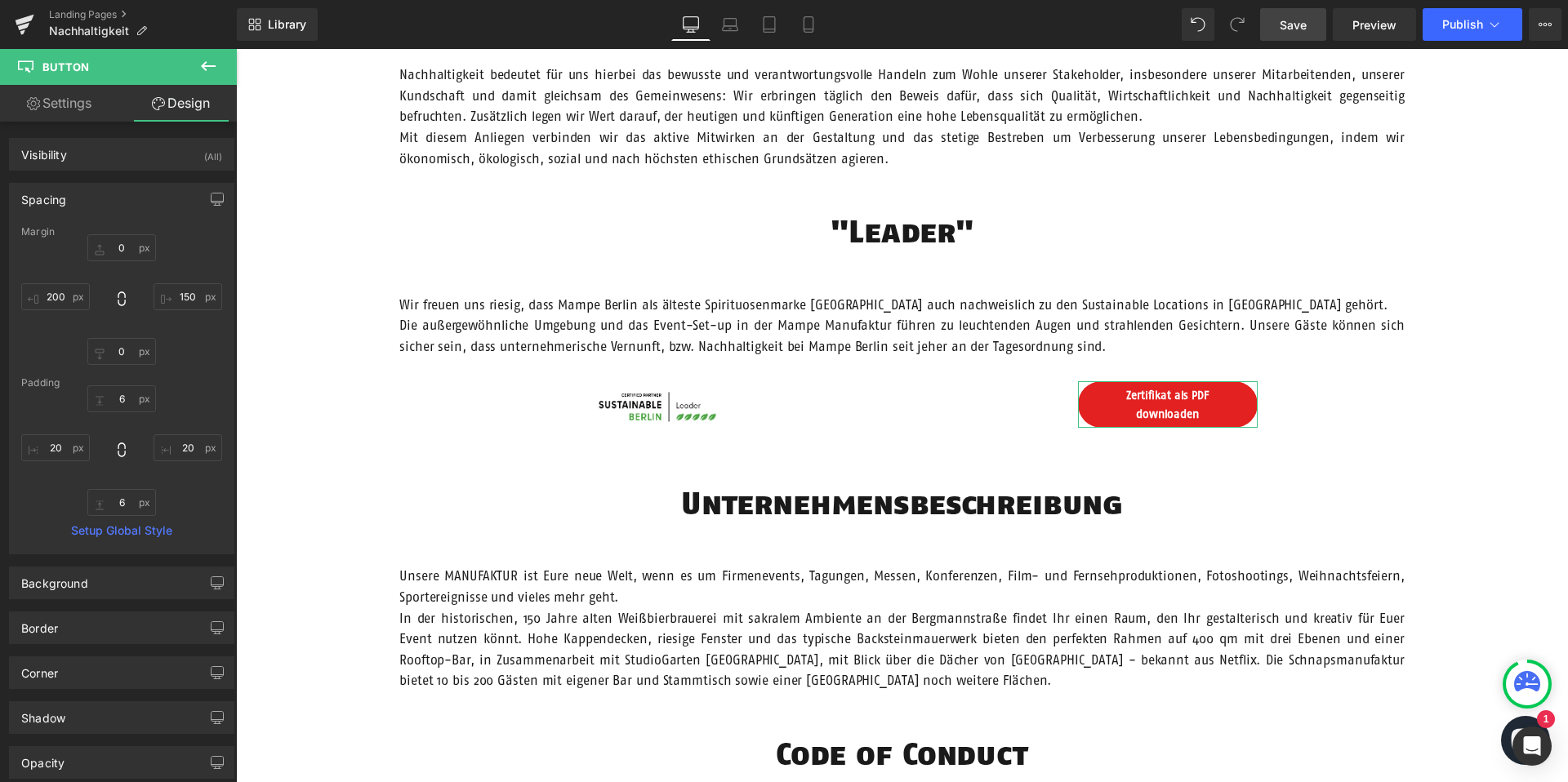
click at [45, 492] on div "6 6 20 20 6 6 20 20" at bounding box center [122, 451] width 201 height 131
click at [527, 483] on div "Unsere Verantwortung Text Block Hero Banner Vision Heading Wir möchten Menschen…" at bounding box center [902, 678] width 1332 height 2534
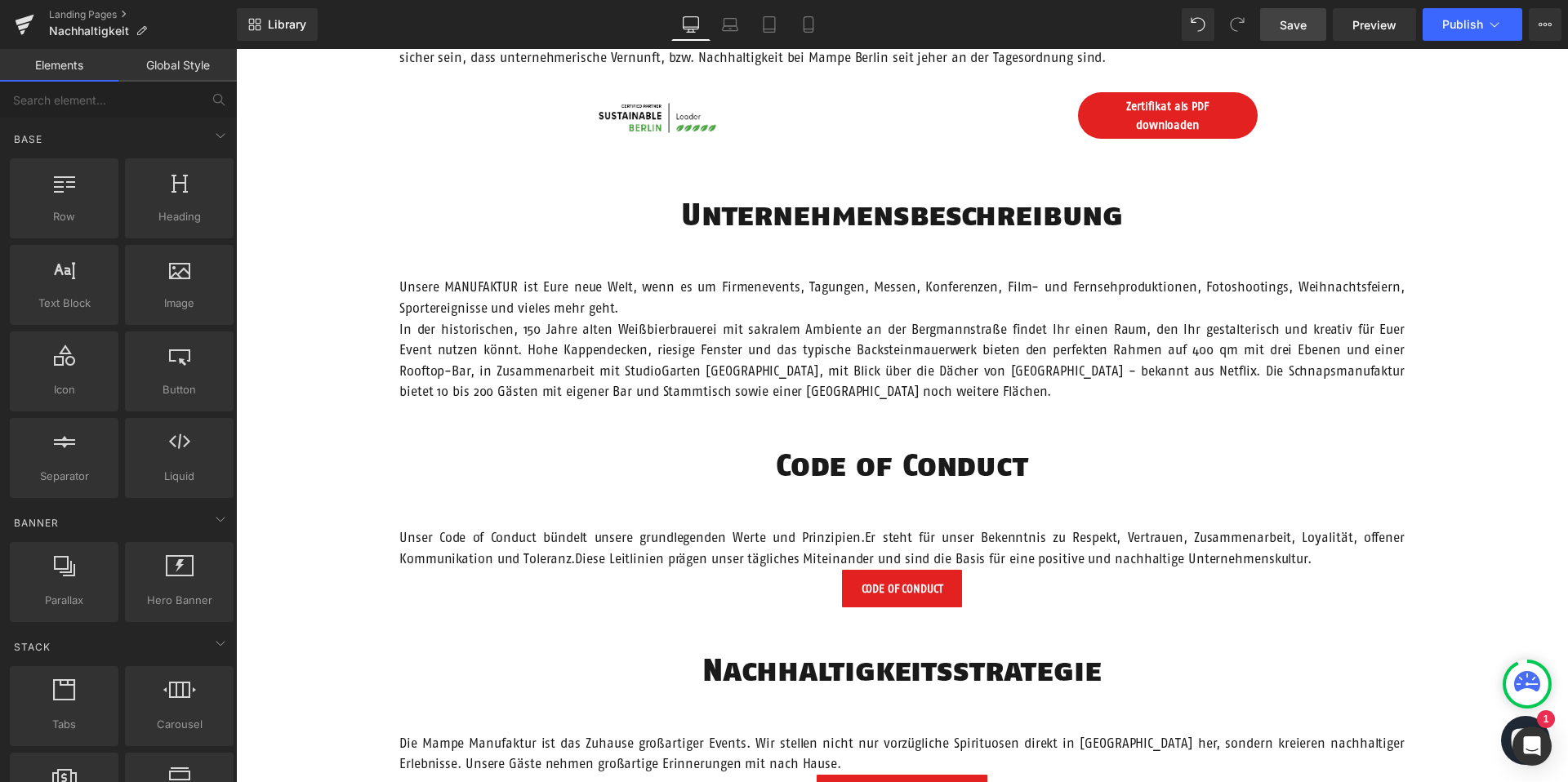
scroll to position [999, 0]
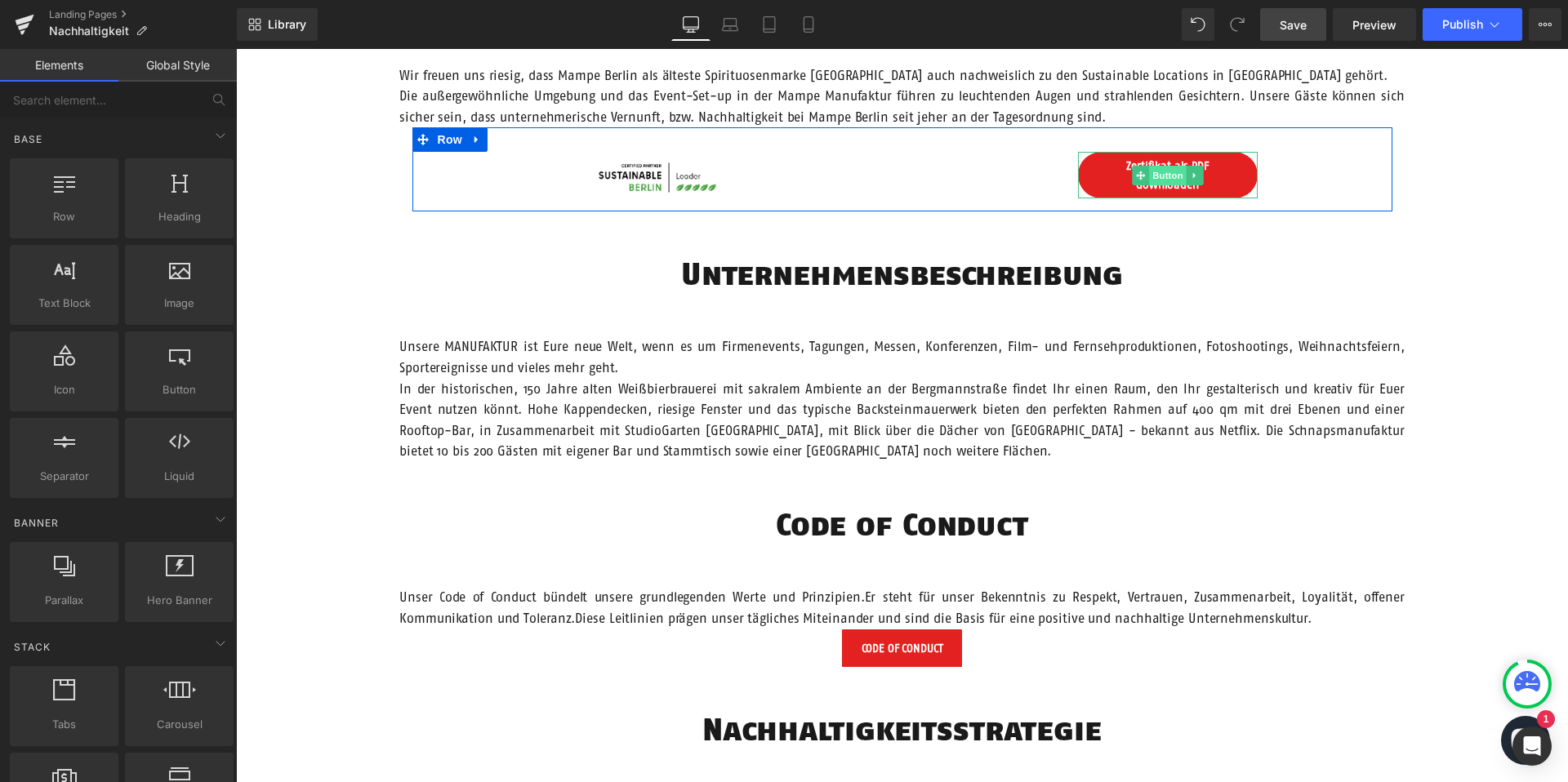
click at [1154, 173] on span "Button" at bounding box center [1168, 175] width 38 height 20
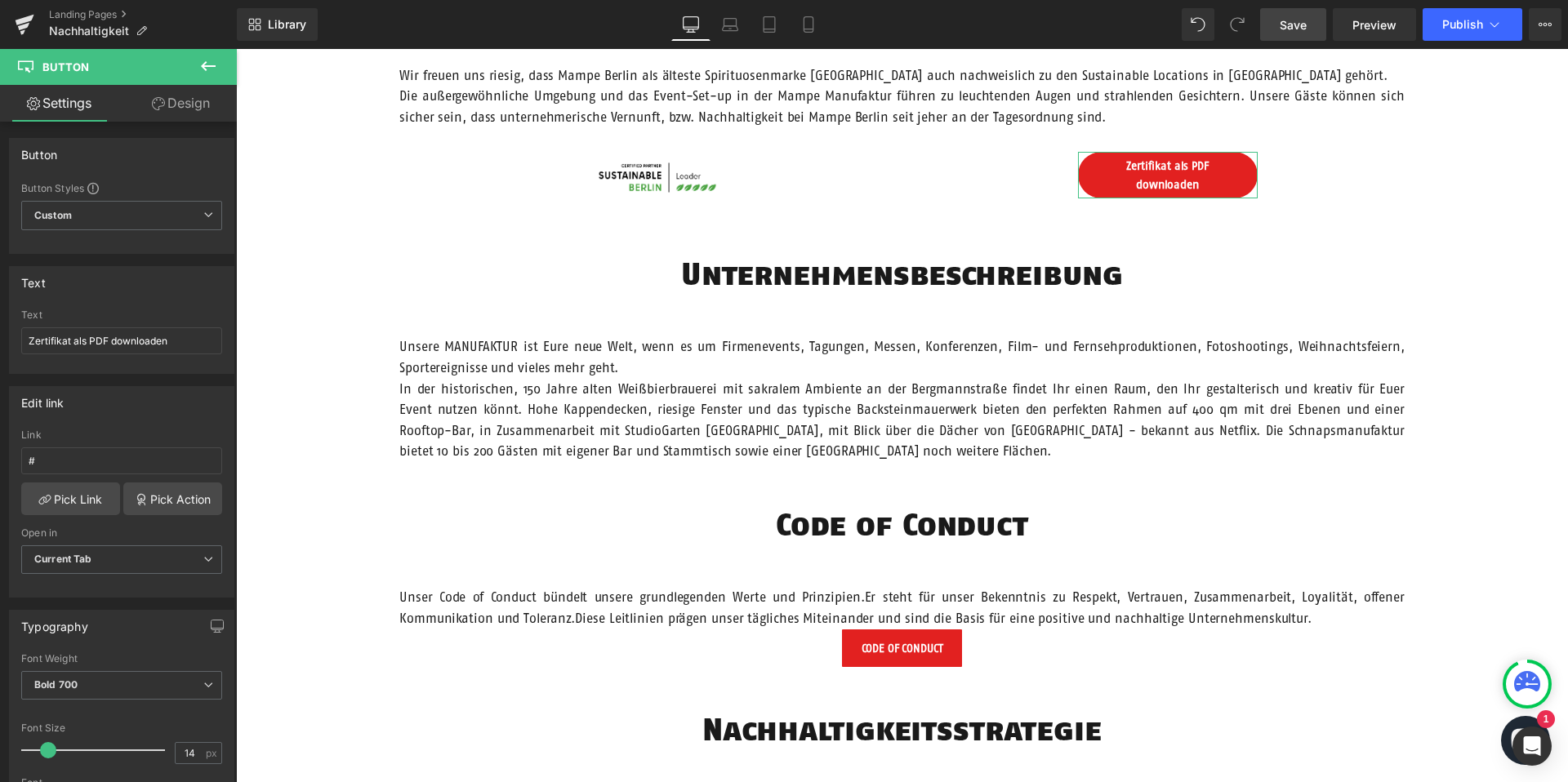
click at [178, 107] on link "Design" at bounding box center [181, 103] width 119 height 37
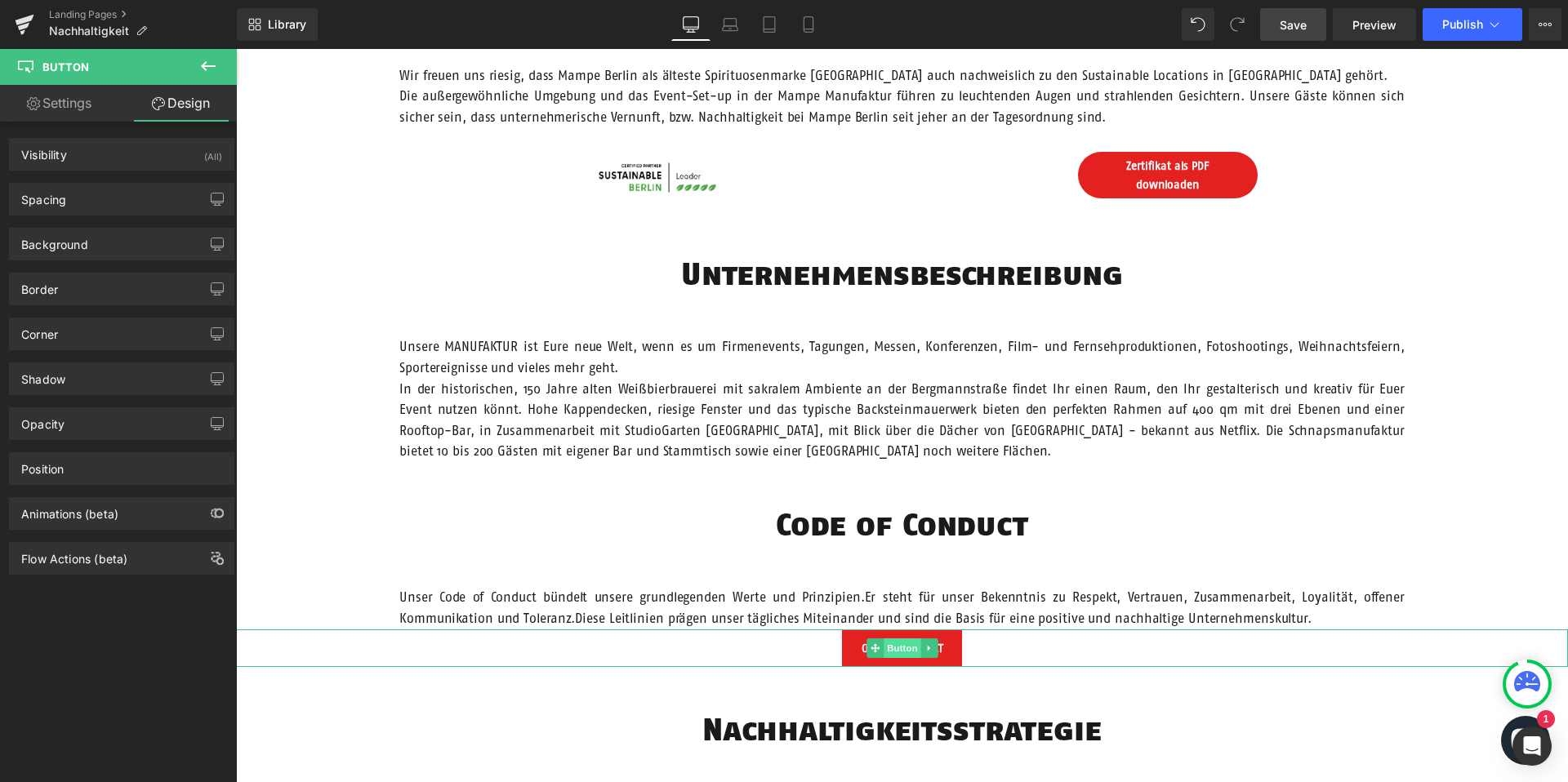
click at [901, 649] on span "Button" at bounding box center [902, 648] width 38 height 20
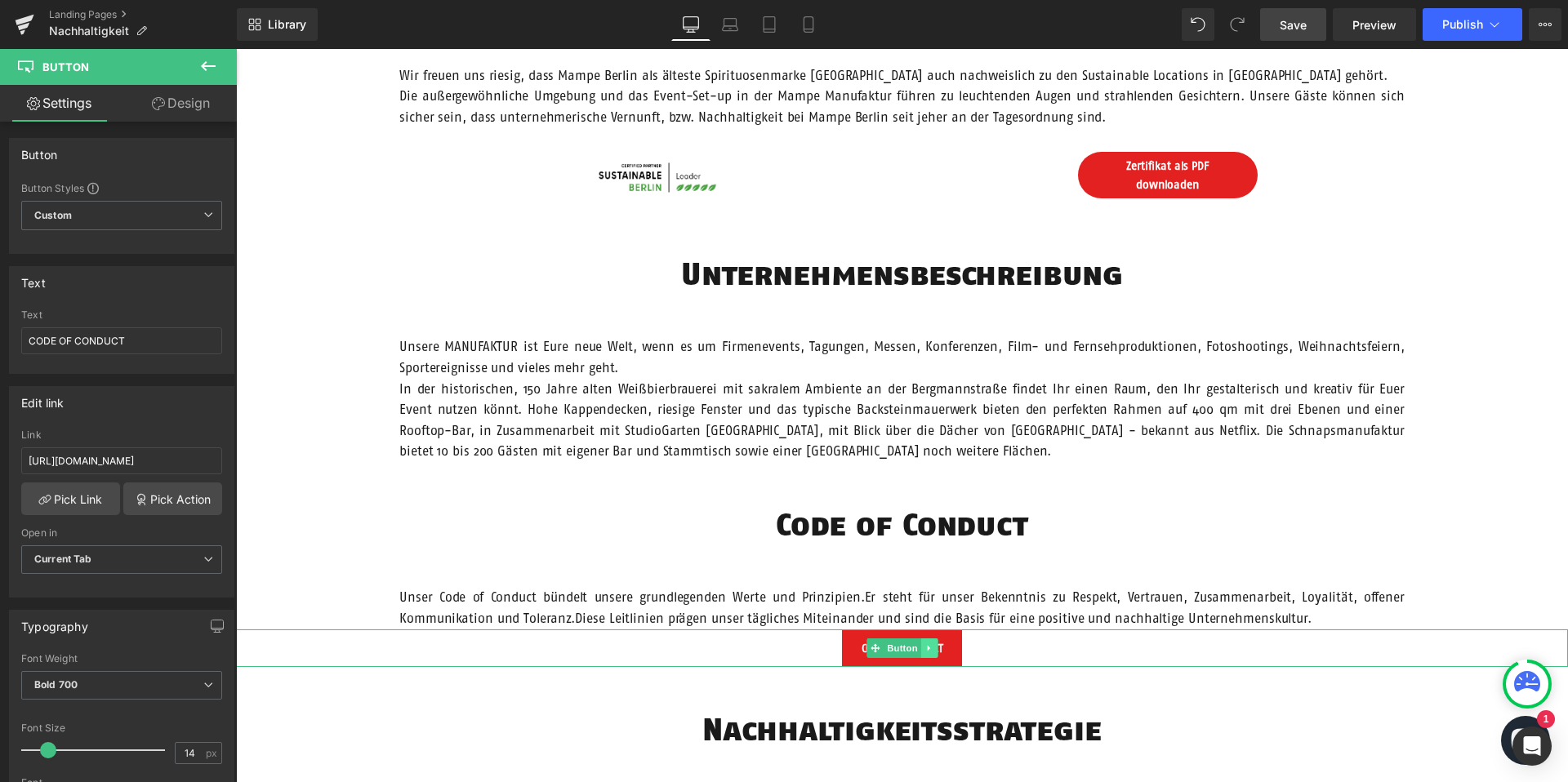
click at [935, 643] on link at bounding box center [929, 648] width 17 height 20
click at [922, 645] on icon at bounding box center [920, 648] width 9 height 9
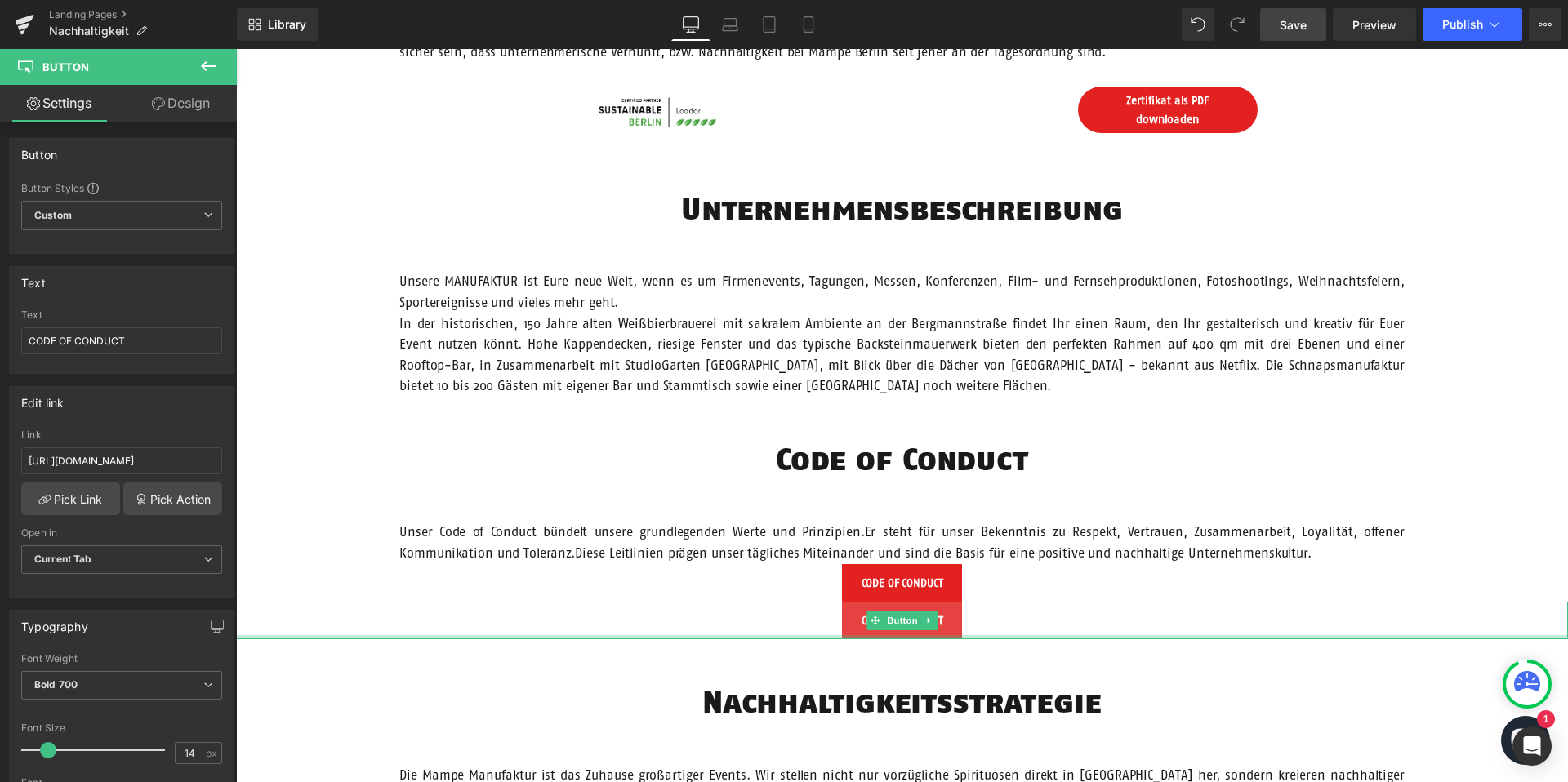
scroll to position [987, 0]
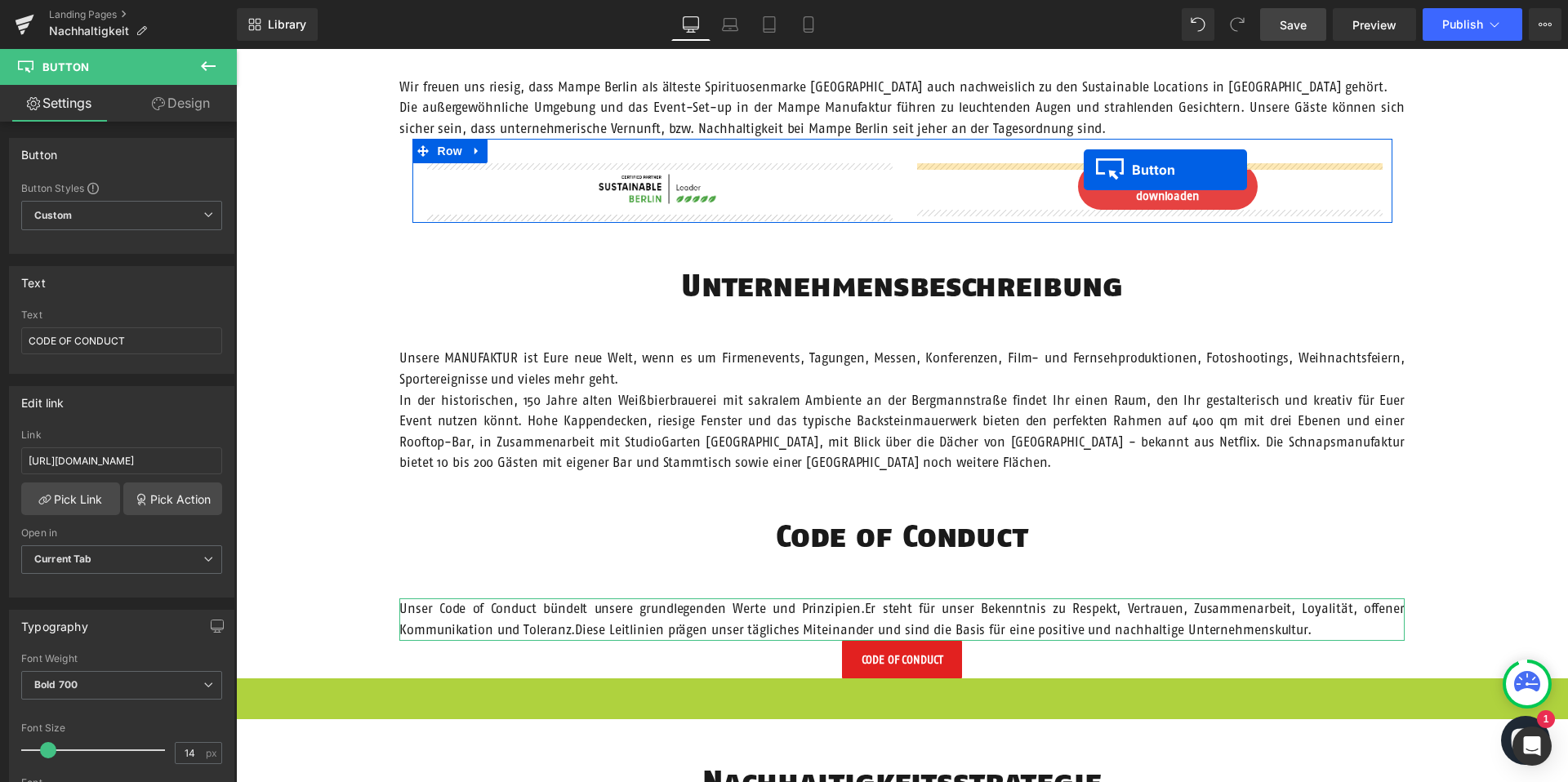
drag, startPoint x: 877, startPoint y: 696, endPoint x: 1083, endPoint y: 170, distance: 564.9
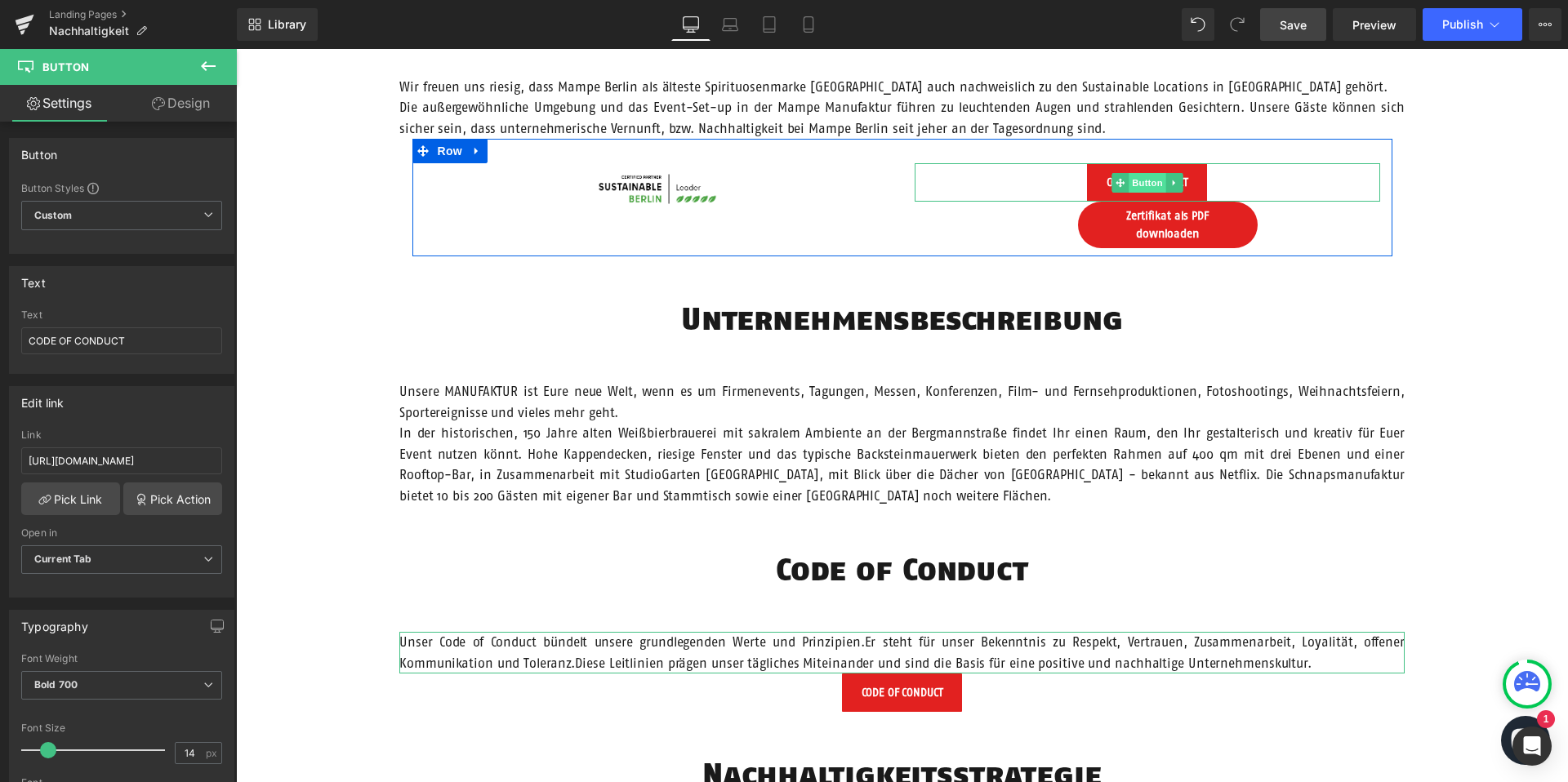
click at [1144, 176] on span "Button" at bounding box center [1147, 182] width 38 height 20
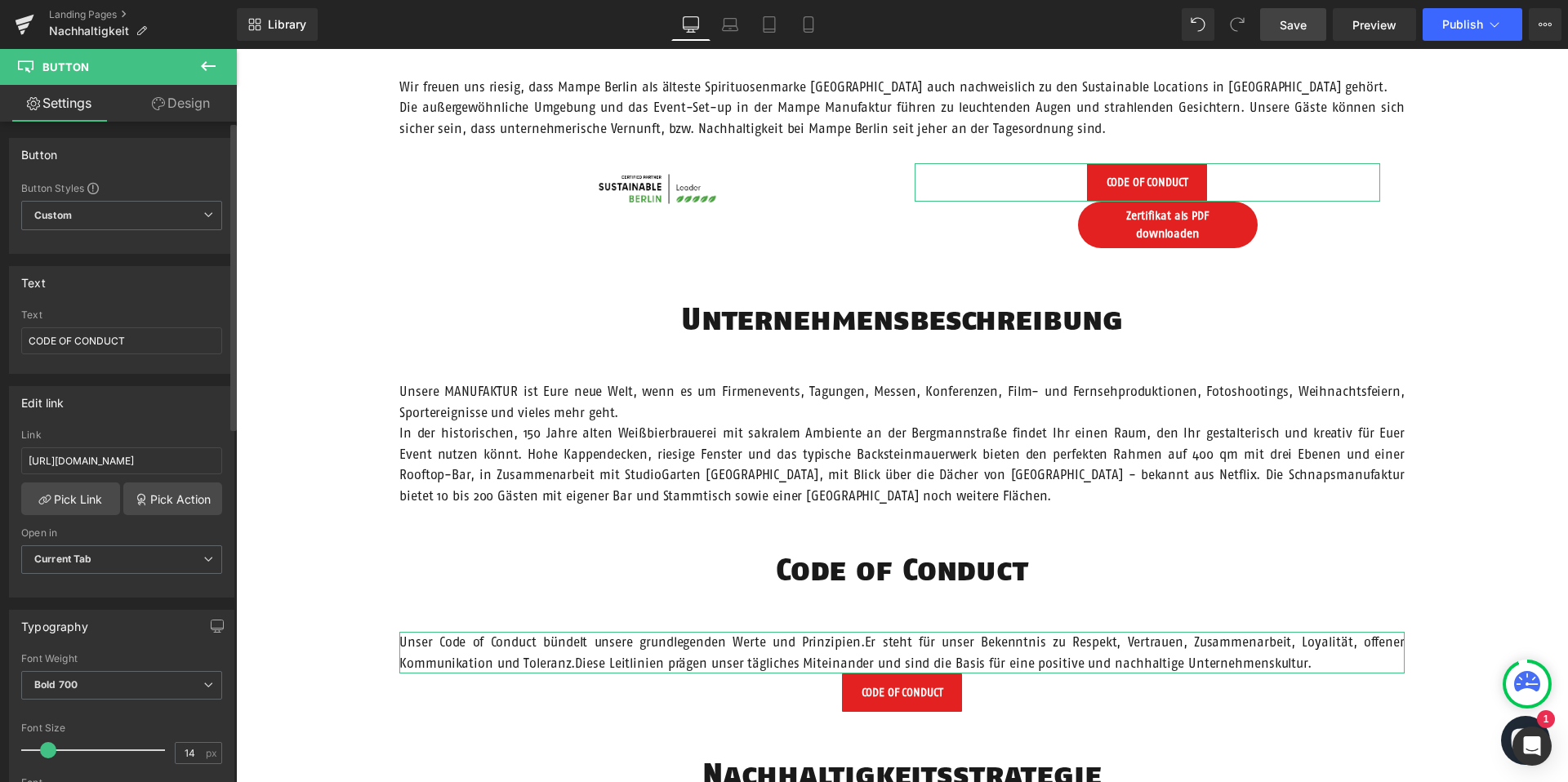
click at [82, 356] on div "Text CODE OF CONDUCT" at bounding box center [122, 341] width 201 height 64
click at [87, 336] on input "CODE OF CONDUCT" at bounding box center [122, 340] width 201 height 27
type input "Z"
type input "PDF-"
type input "Zertifikat als PDF downloaden"
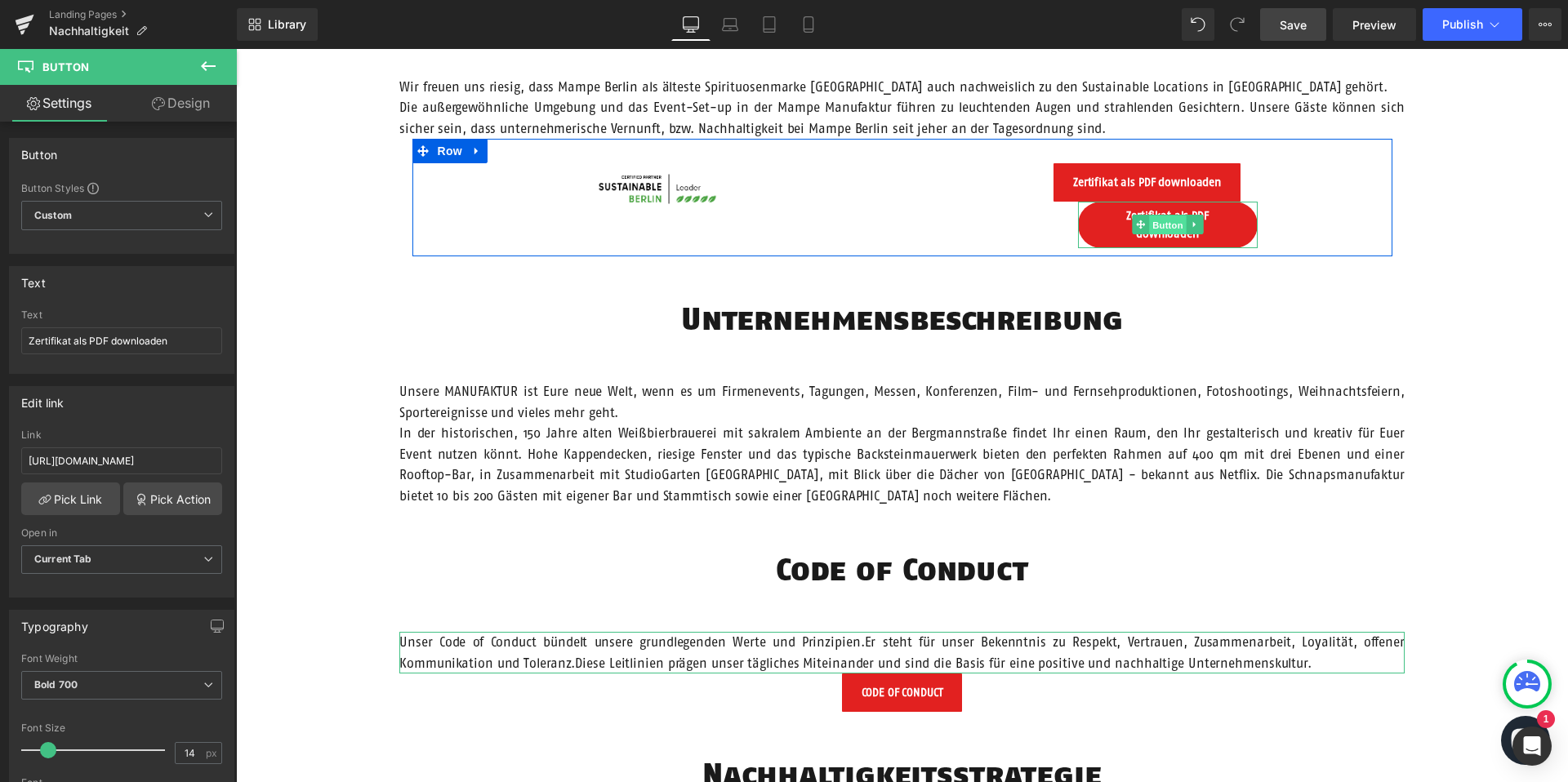
click at [1167, 223] on span "Button" at bounding box center [1168, 225] width 38 height 20
click at [1197, 223] on icon at bounding box center [1194, 224] width 9 height 9
click at [1208, 224] on link at bounding box center [1203, 224] width 17 height 20
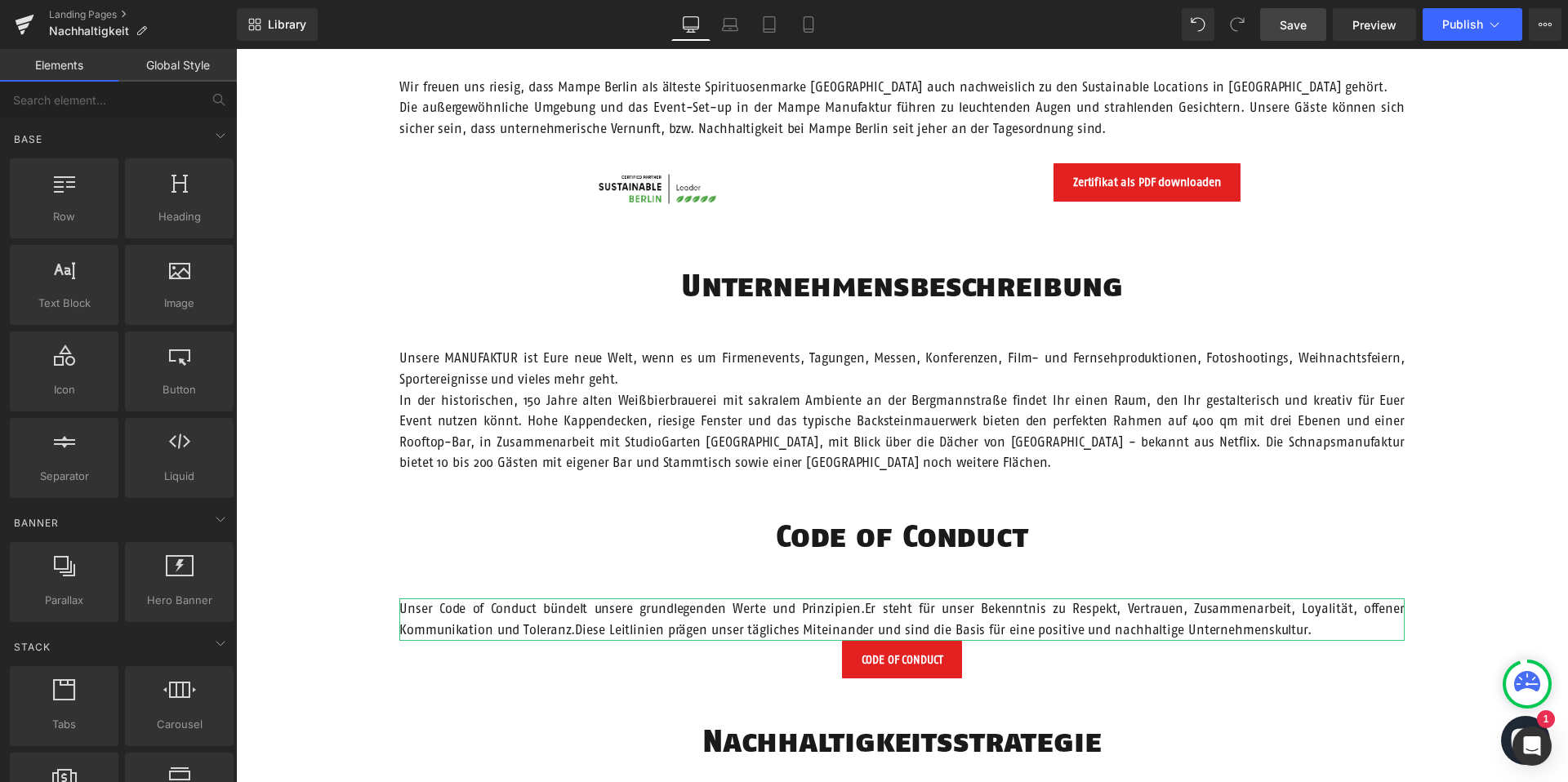
click at [326, 294] on div "Unsere Verantwortung Text Block Hero Banner Vision Heading Wir möchten Menschen…" at bounding box center [902, 460] width 1332 height 2534
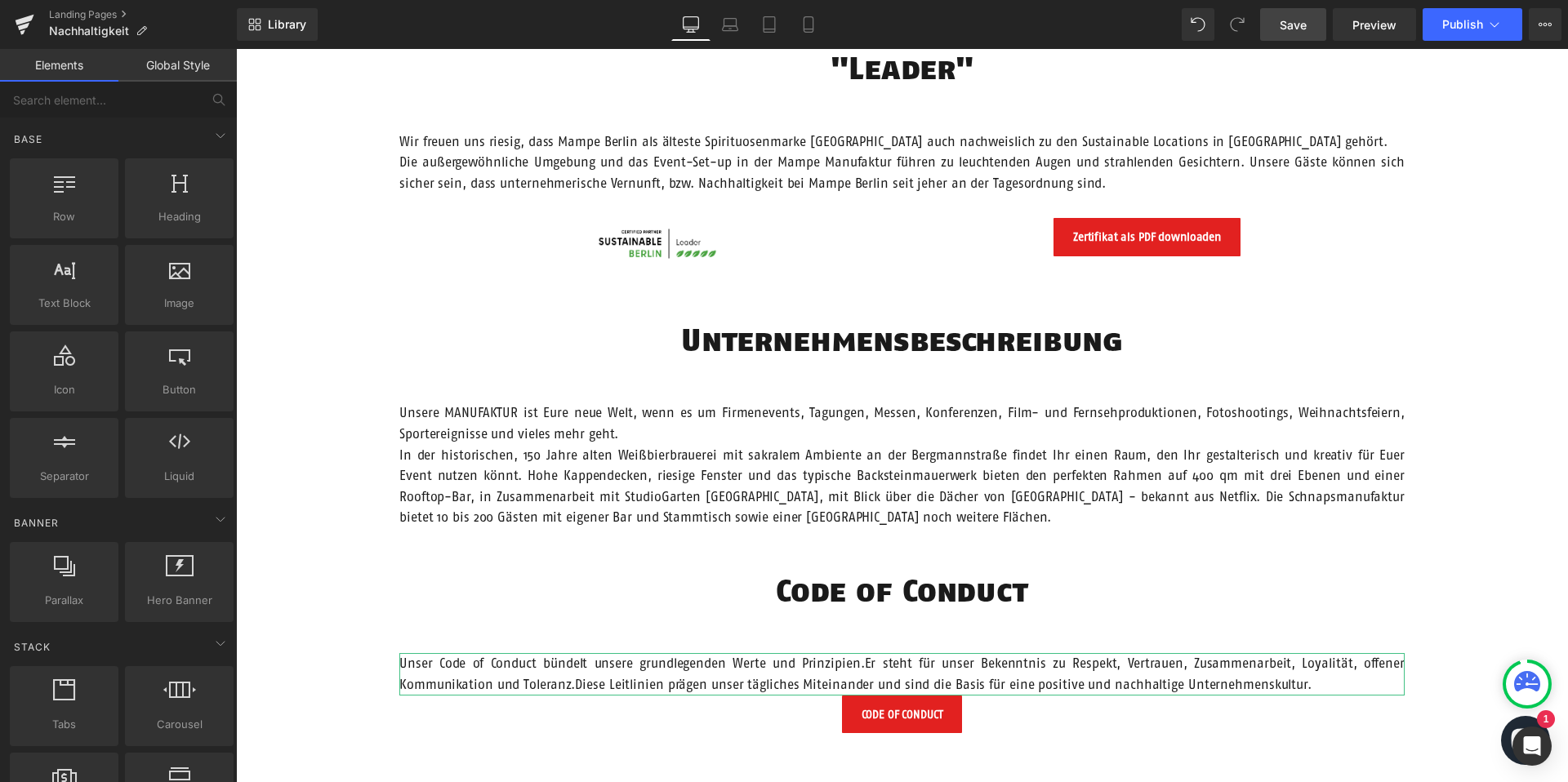
scroll to position [889, 0]
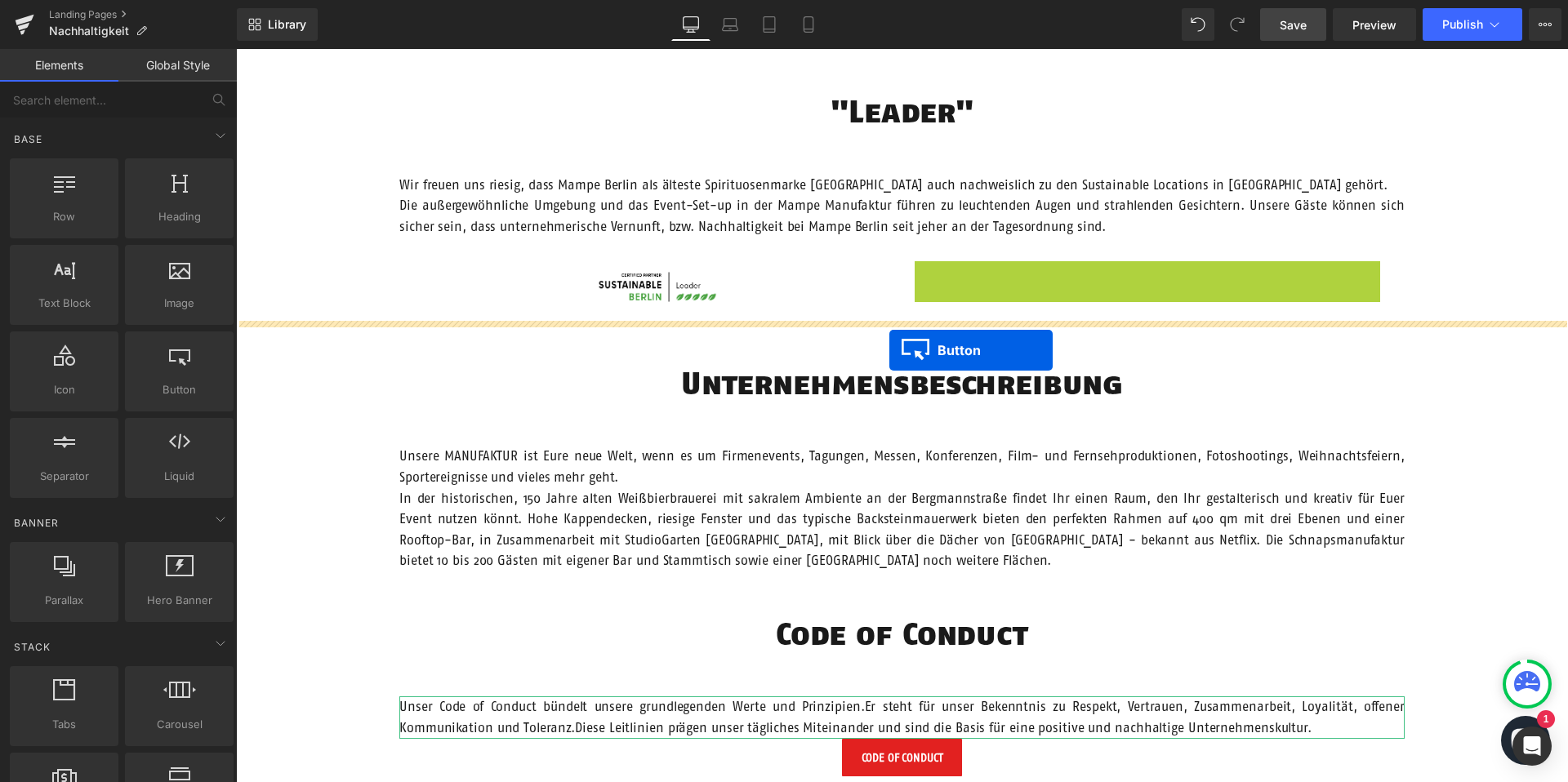
drag, startPoint x: 1122, startPoint y: 278, endPoint x: 889, endPoint y: 351, distance: 244.2
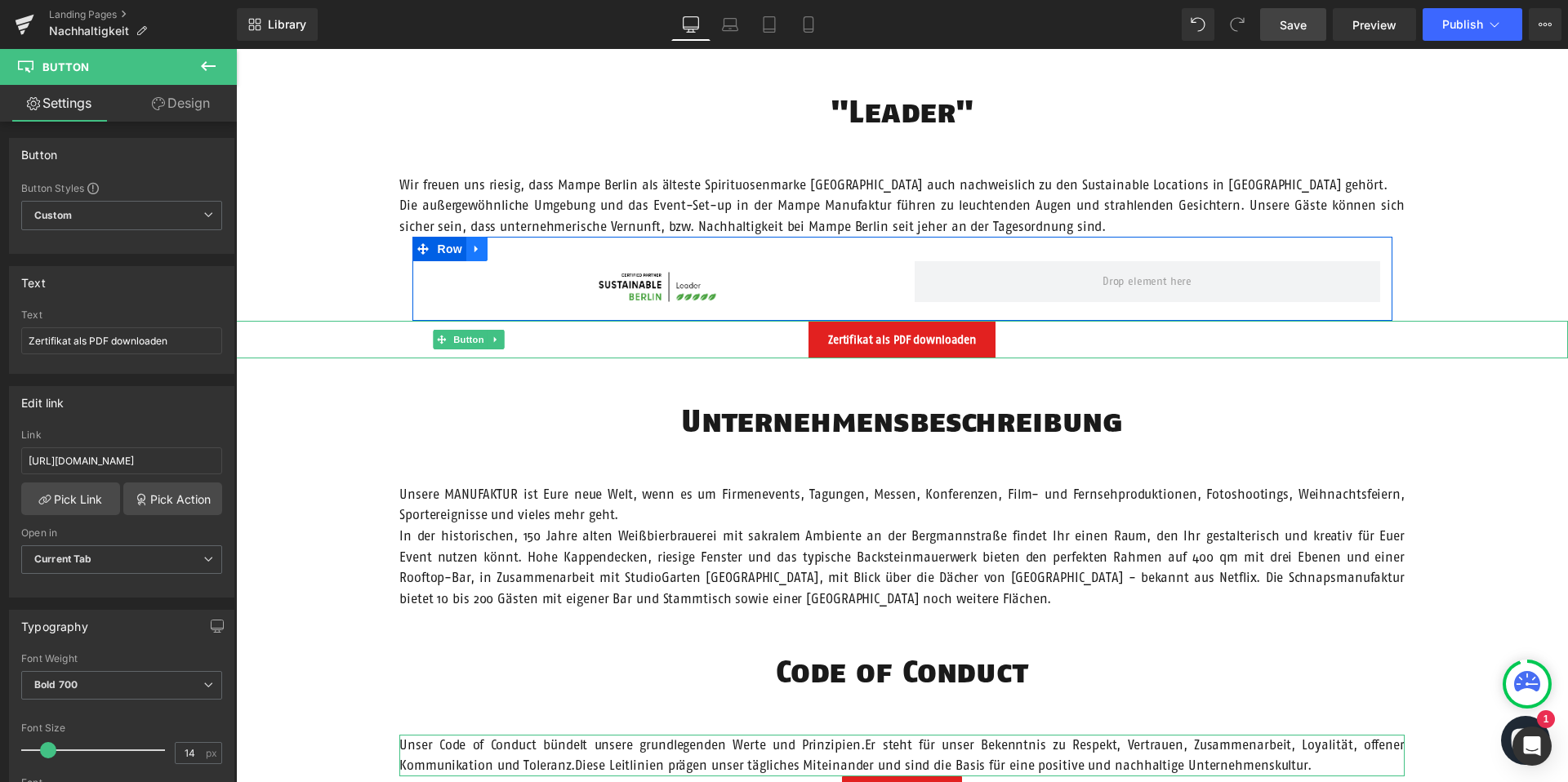
click at [479, 247] on icon at bounding box center [476, 249] width 11 height 12
click at [525, 247] on link at bounding box center [519, 249] width 21 height 25
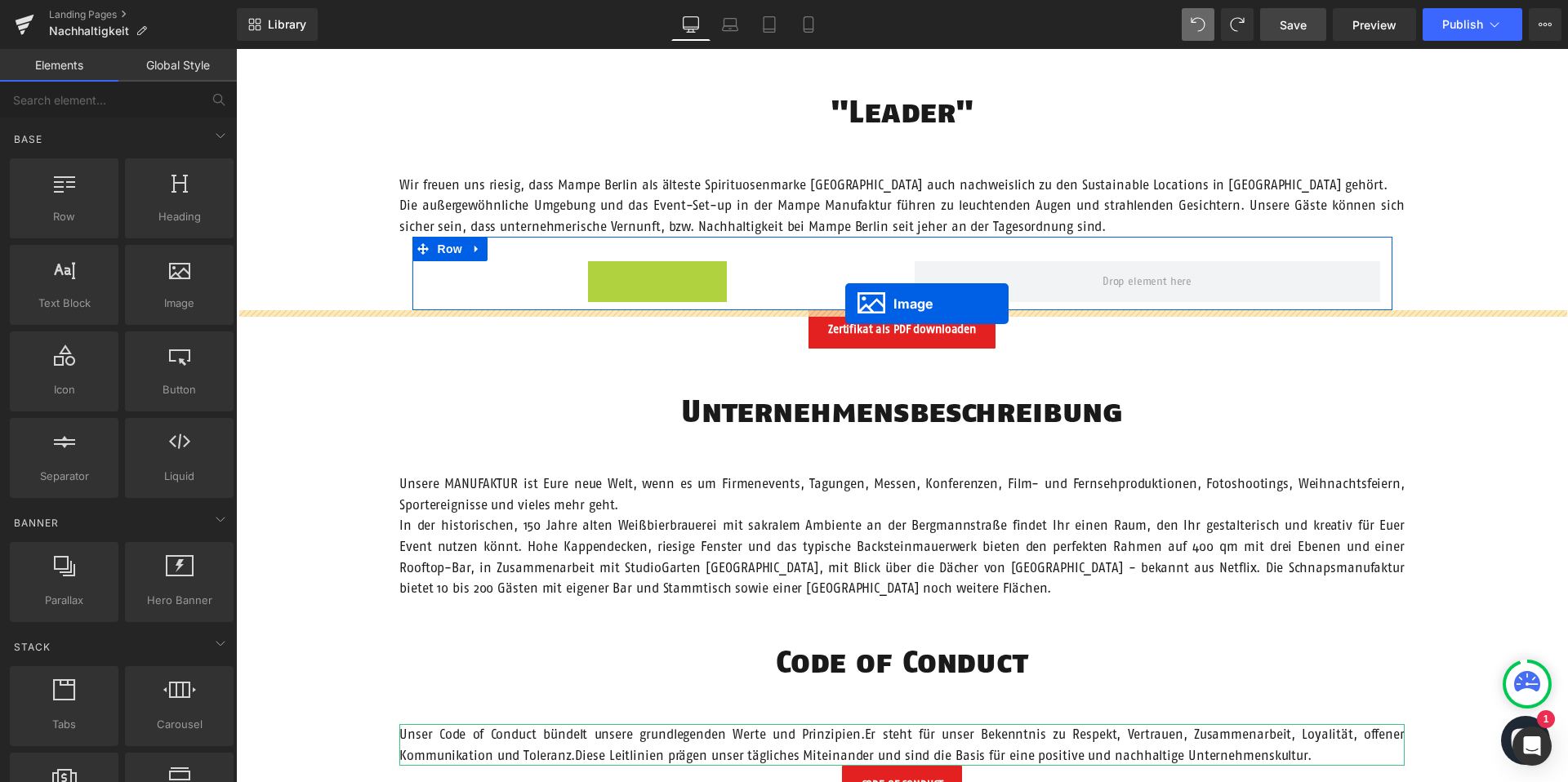
drag, startPoint x: 634, startPoint y: 289, endPoint x: 741, endPoint y: 296, distance: 107.2
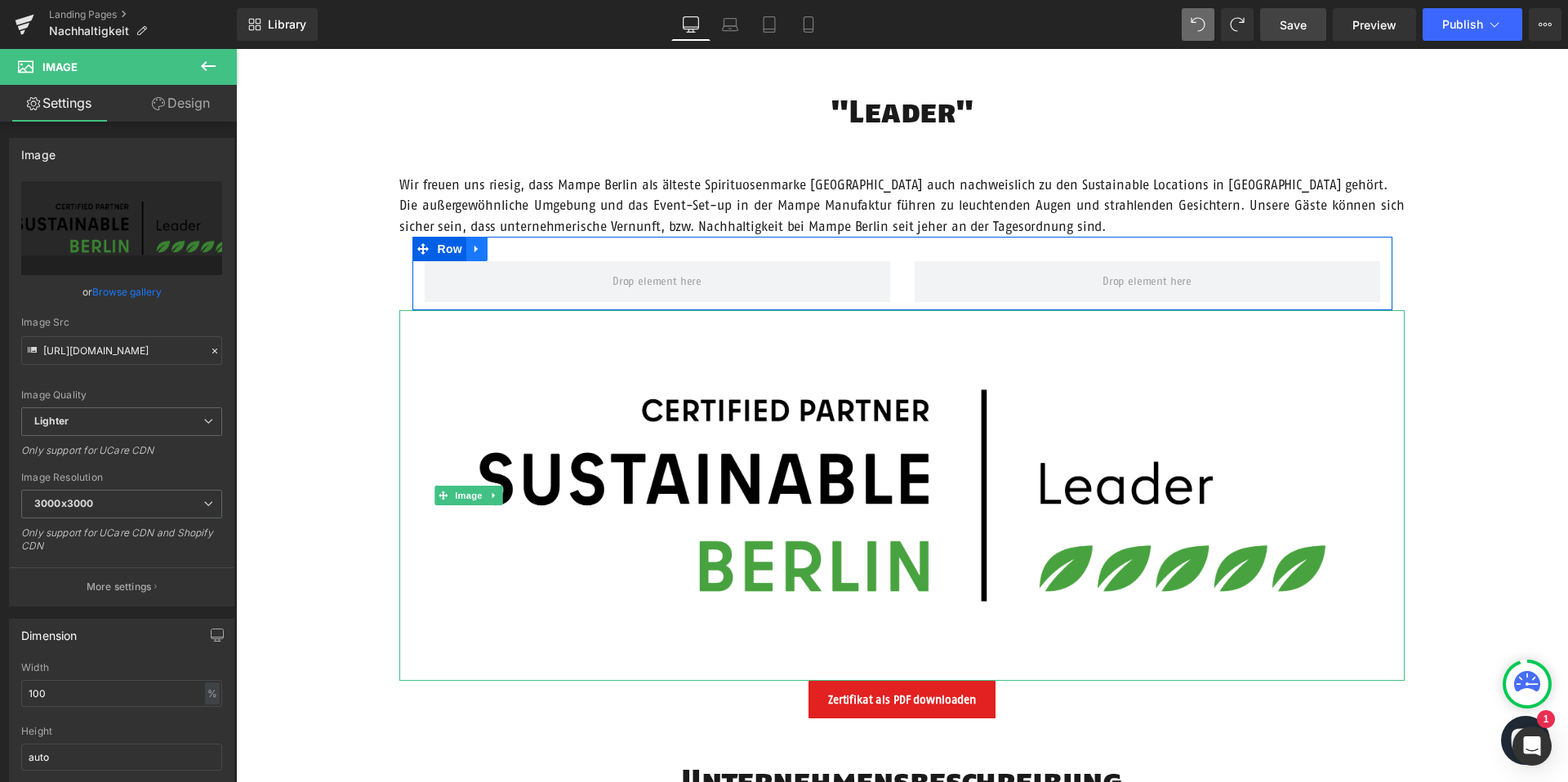
click at [471, 243] on icon at bounding box center [476, 249] width 11 height 12
click at [522, 252] on icon at bounding box center [519, 249] width 11 height 12
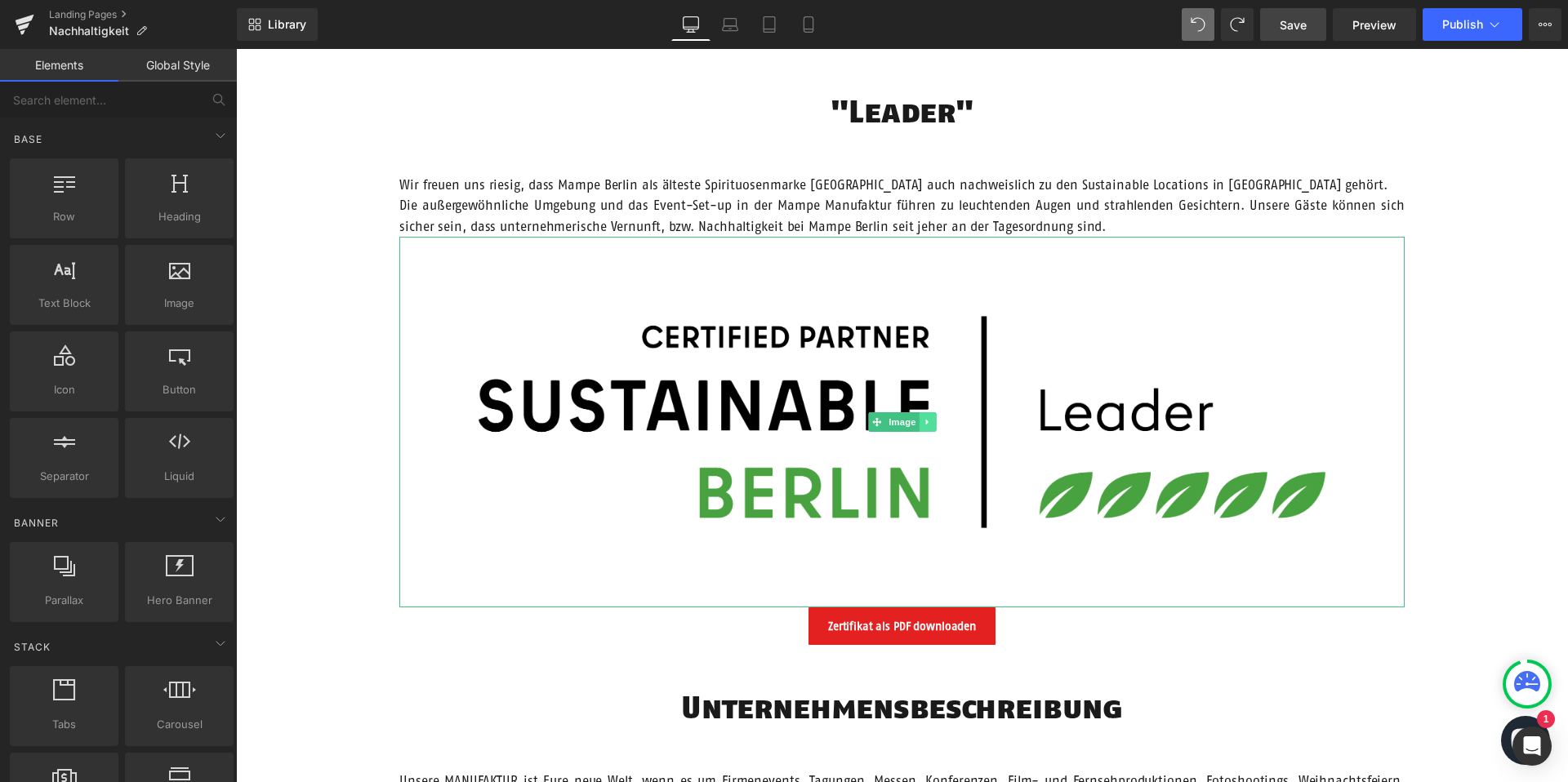
click at [932, 418] on link at bounding box center [927, 422] width 17 height 20
click at [871, 422] on link "Image" at bounding box center [868, 422] width 51 height 20
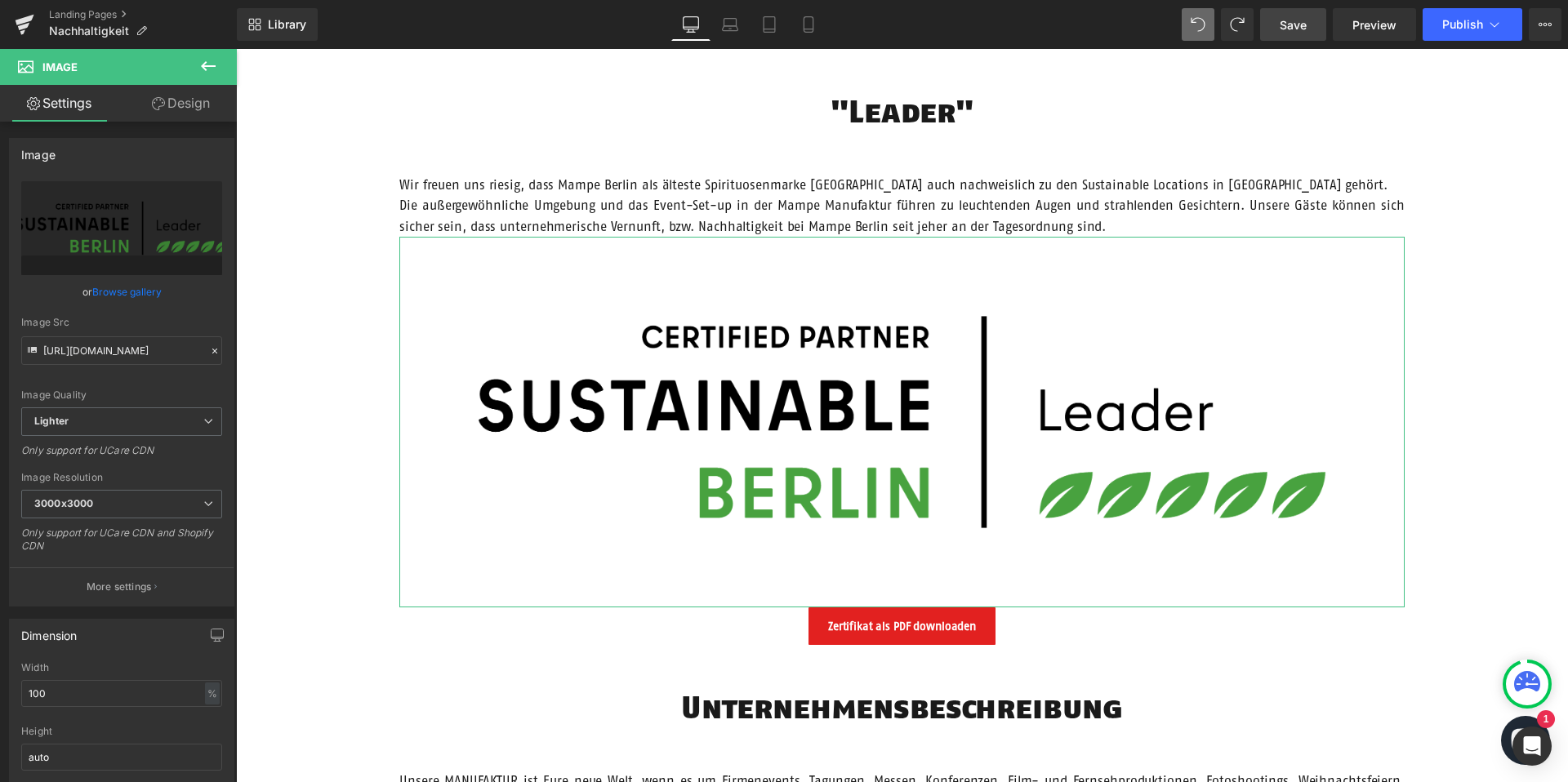
click at [196, 108] on link "Design" at bounding box center [181, 103] width 119 height 37
click at [0, 0] on div "Spacing" at bounding box center [0, 0] width 0 height 0
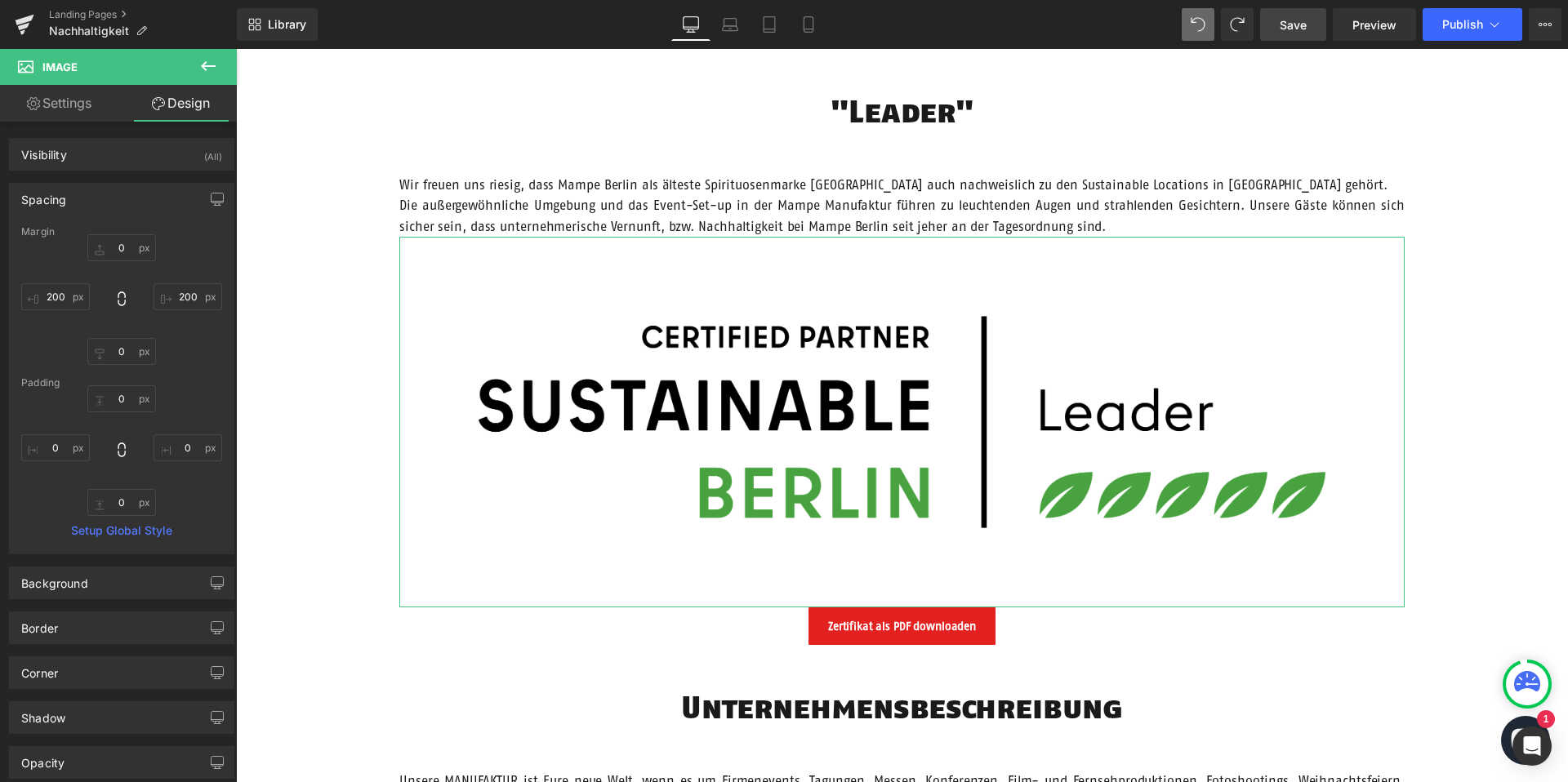
type input "0"
type input "200"
type input "0"
type input "200"
type input "0"
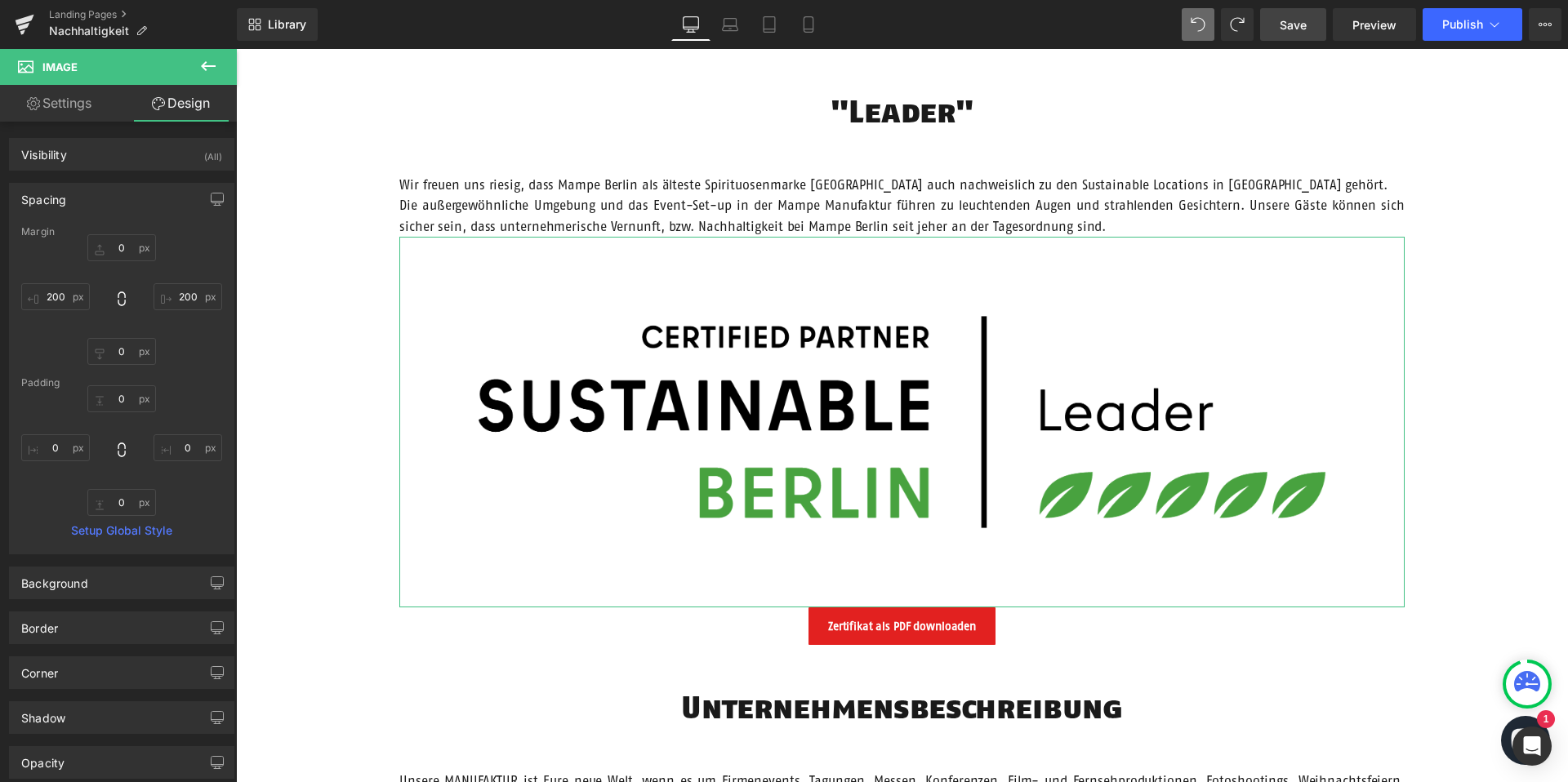
type input "0"
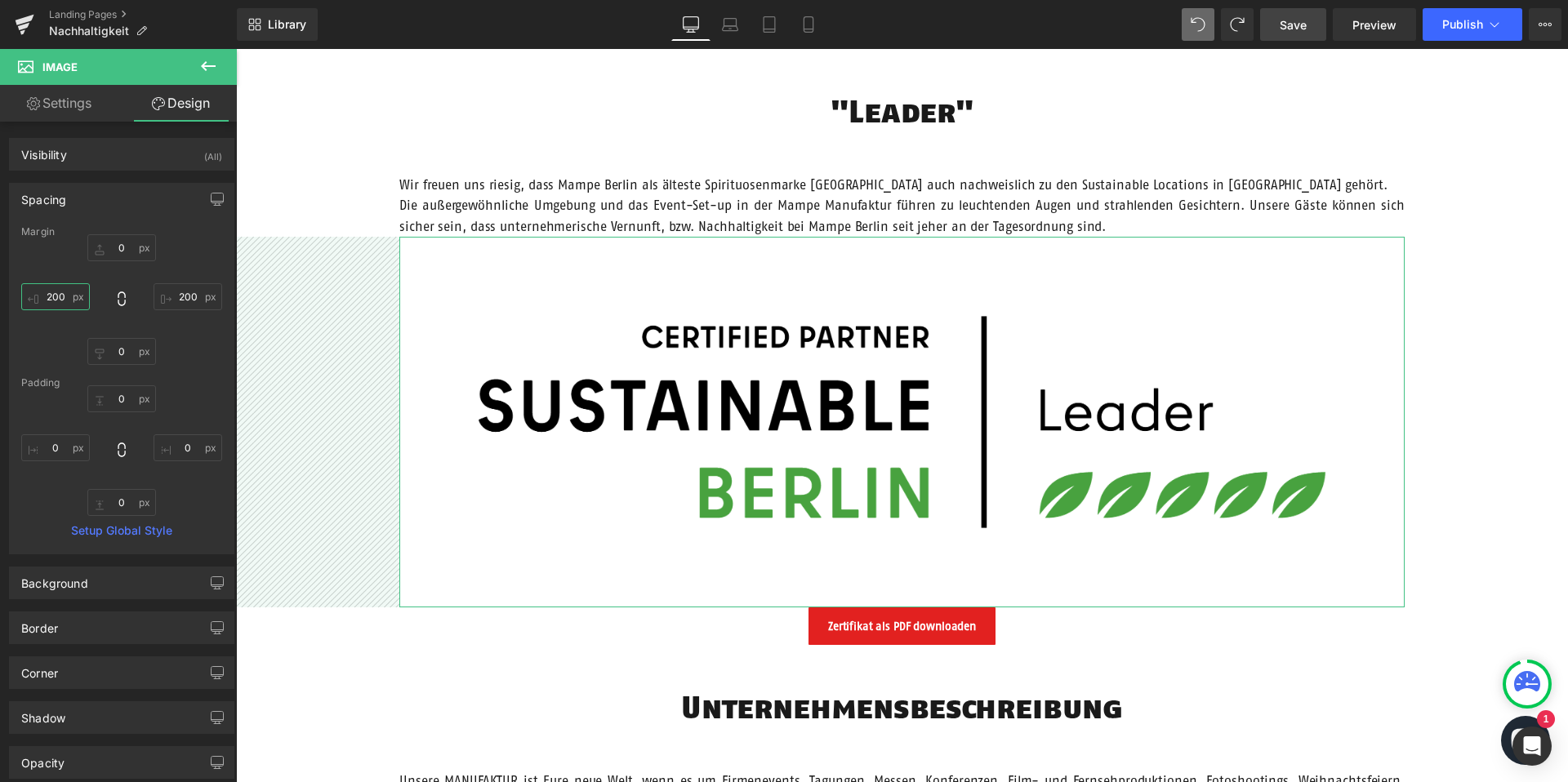
click at [54, 294] on input "200" at bounding box center [56, 296] width 69 height 27
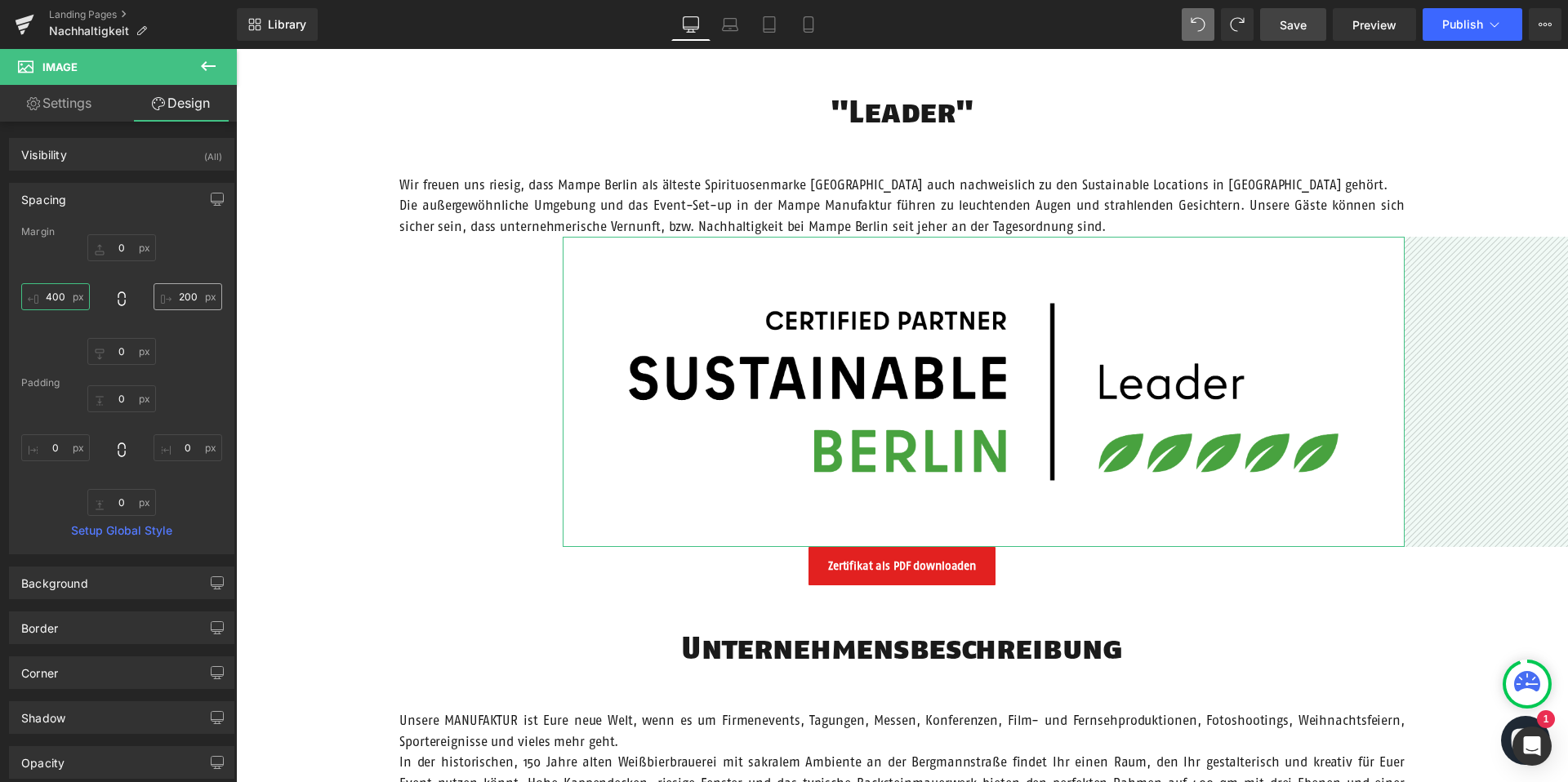
type input "400"
click at [183, 296] on input "200" at bounding box center [188, 296] width 69 height 27
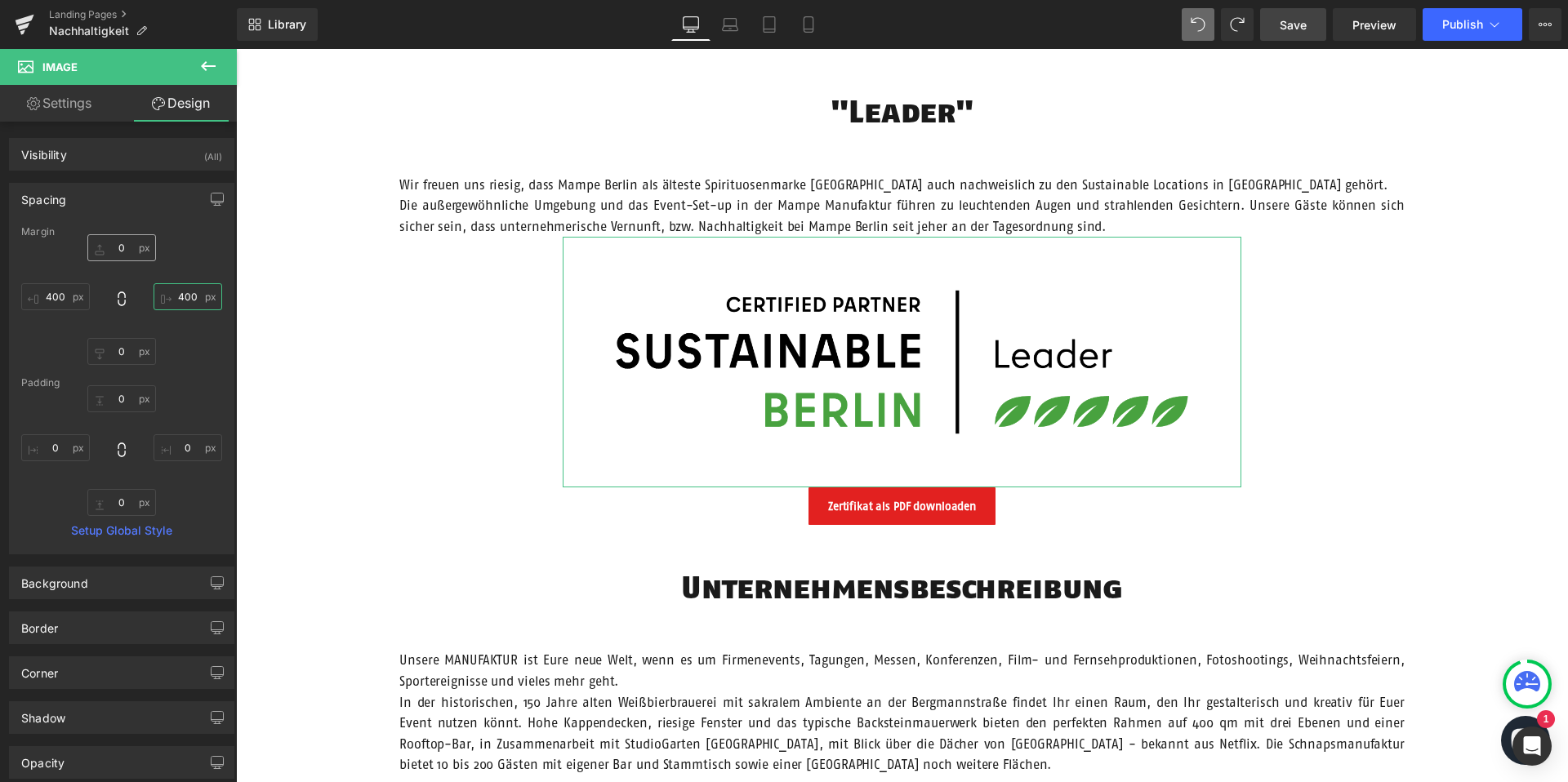
type input "400"
click at [116, 244] on input "0" at bounding box center [122, 247] width 69 height 27
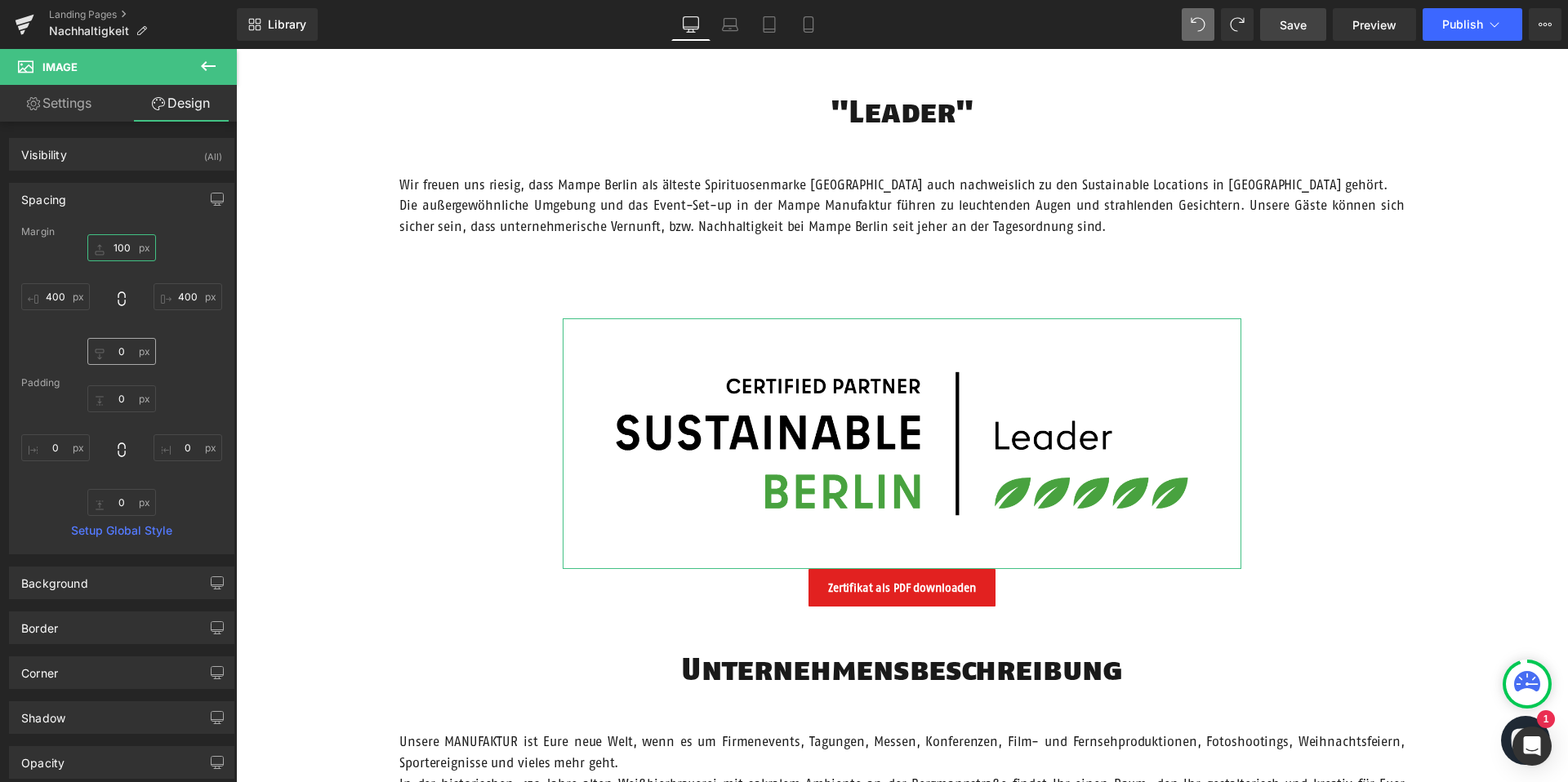
type input "100"
click at [126, 351] on input "0" at bounding box center [122, 351] width 69 height 27
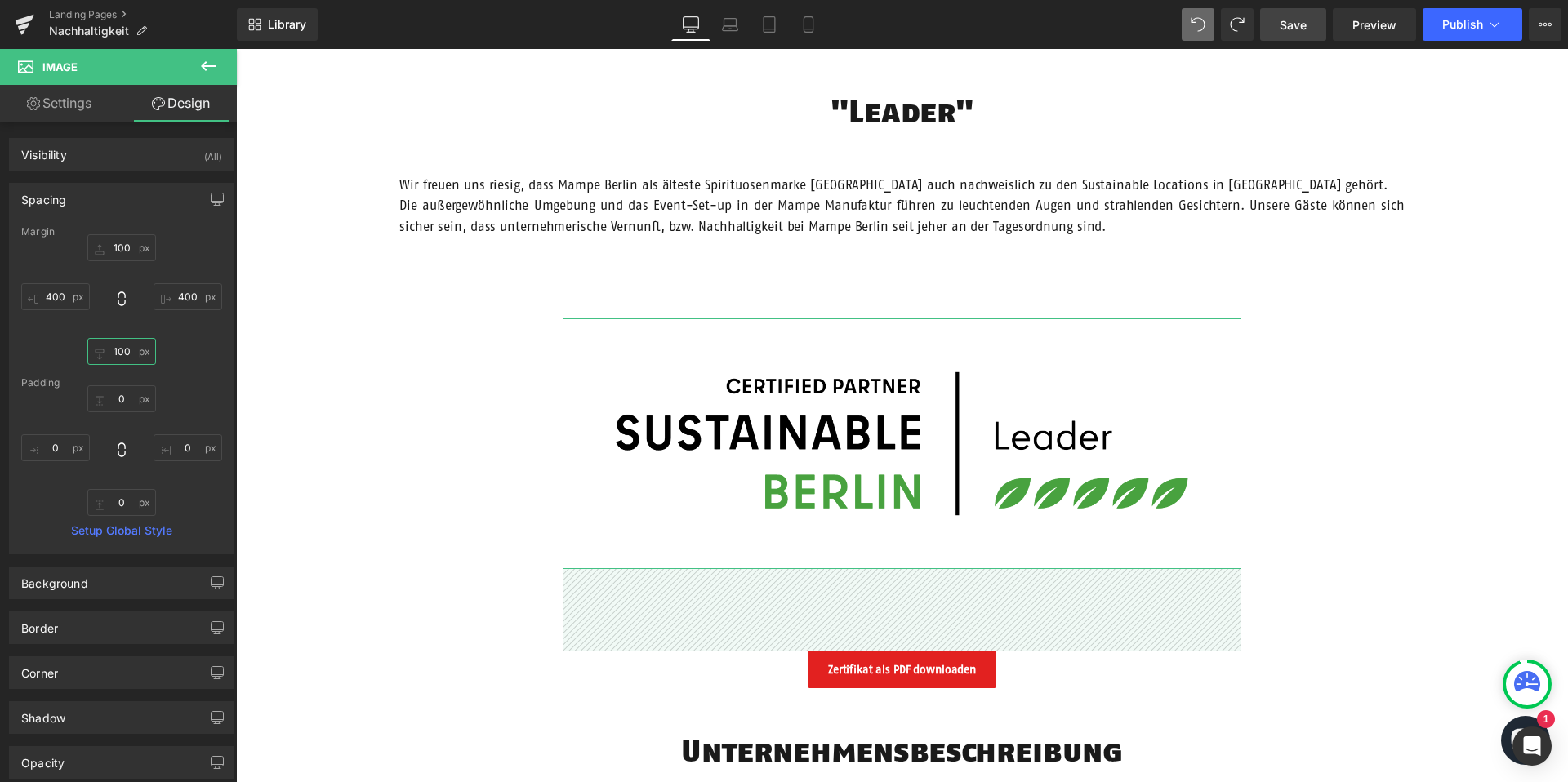
click at [118, 351] on input "100" at bounding box center [122, 351] width 69 height 27
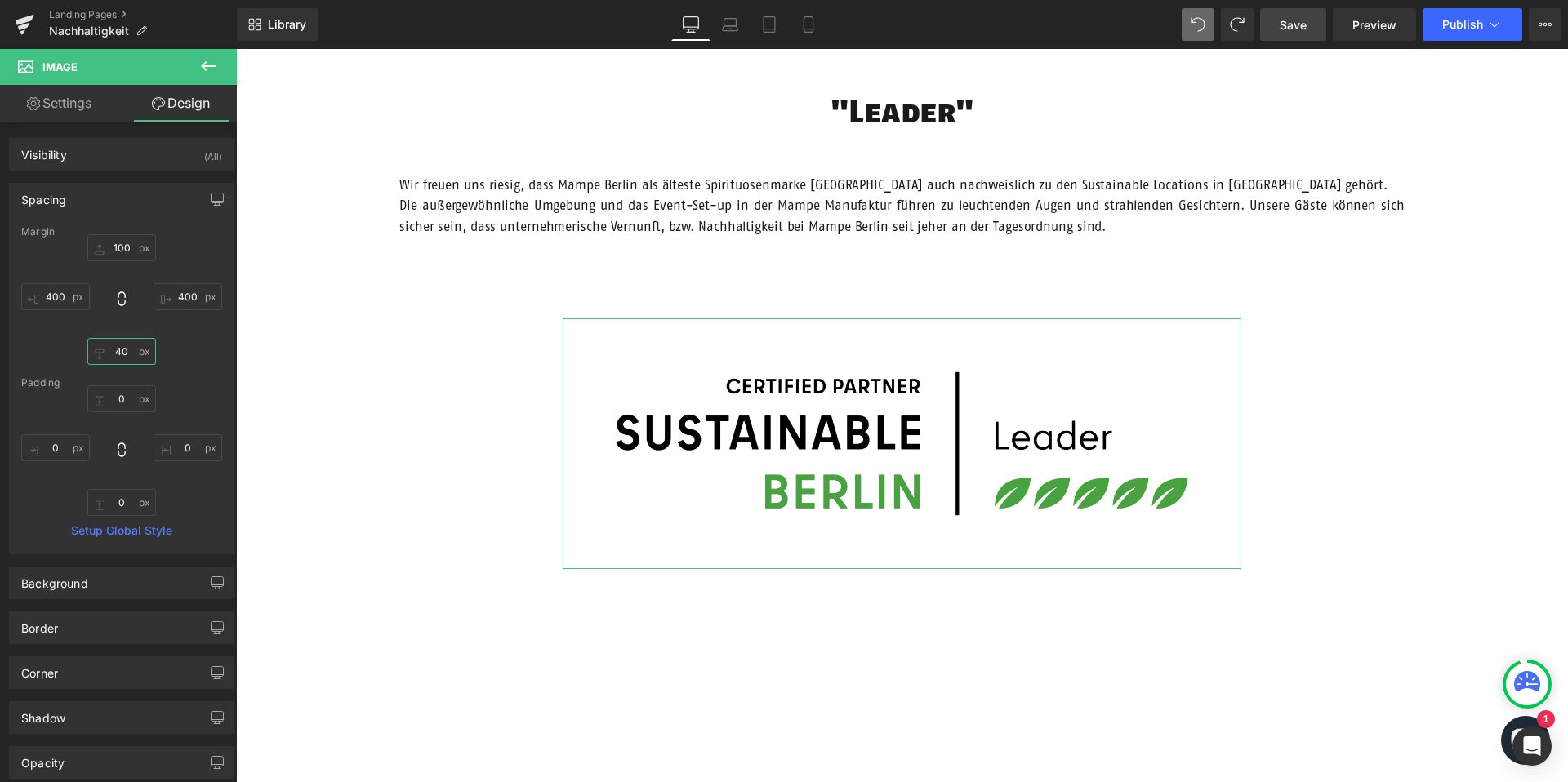
type input "4"
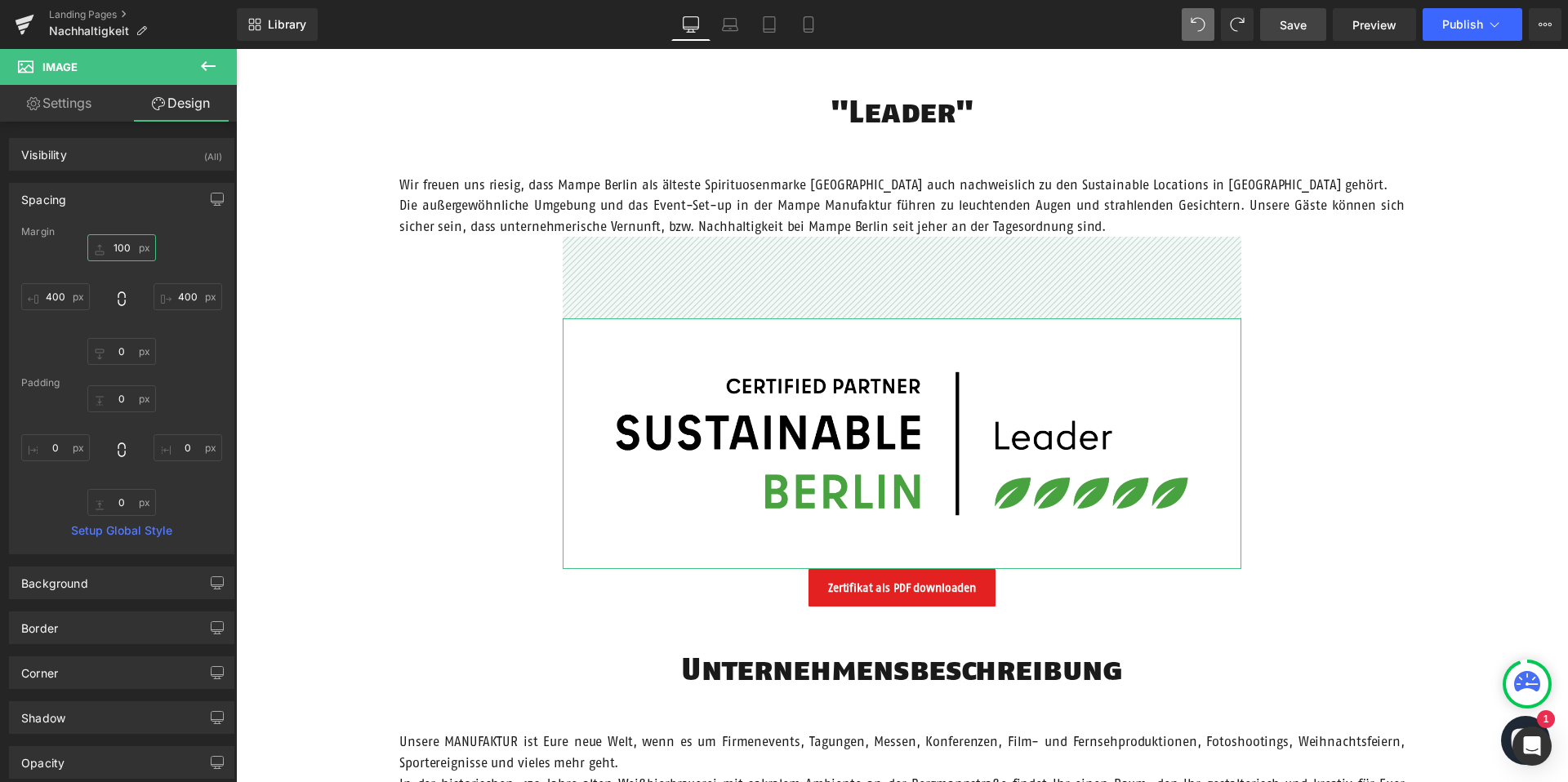
click at [124, 250] on input "100" at bounding box center [122, 247] width 69 height 27
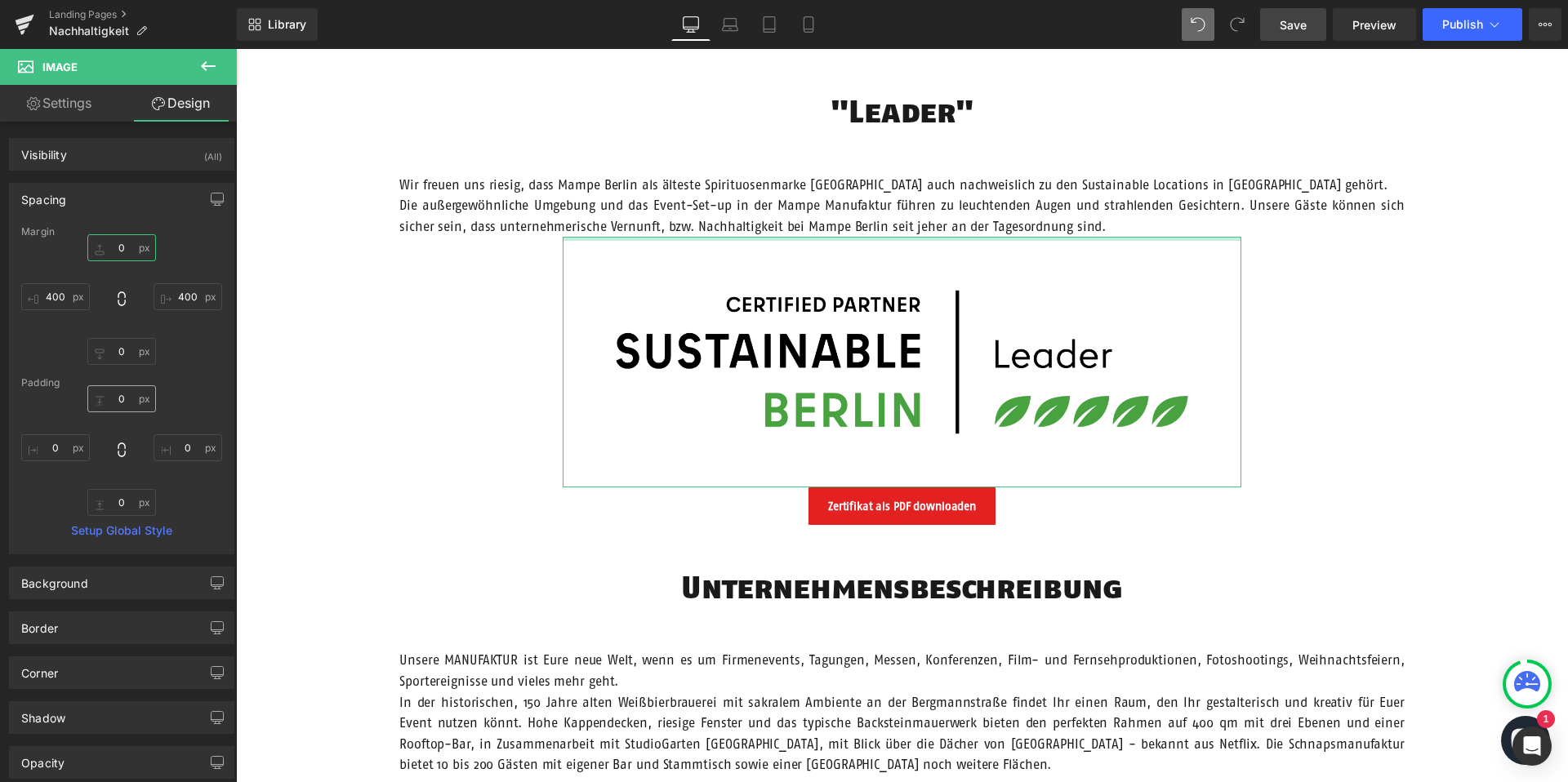
type input "0"
click at [120, 399] on input "0" at bounding box center [122, 399] width 69 height 27
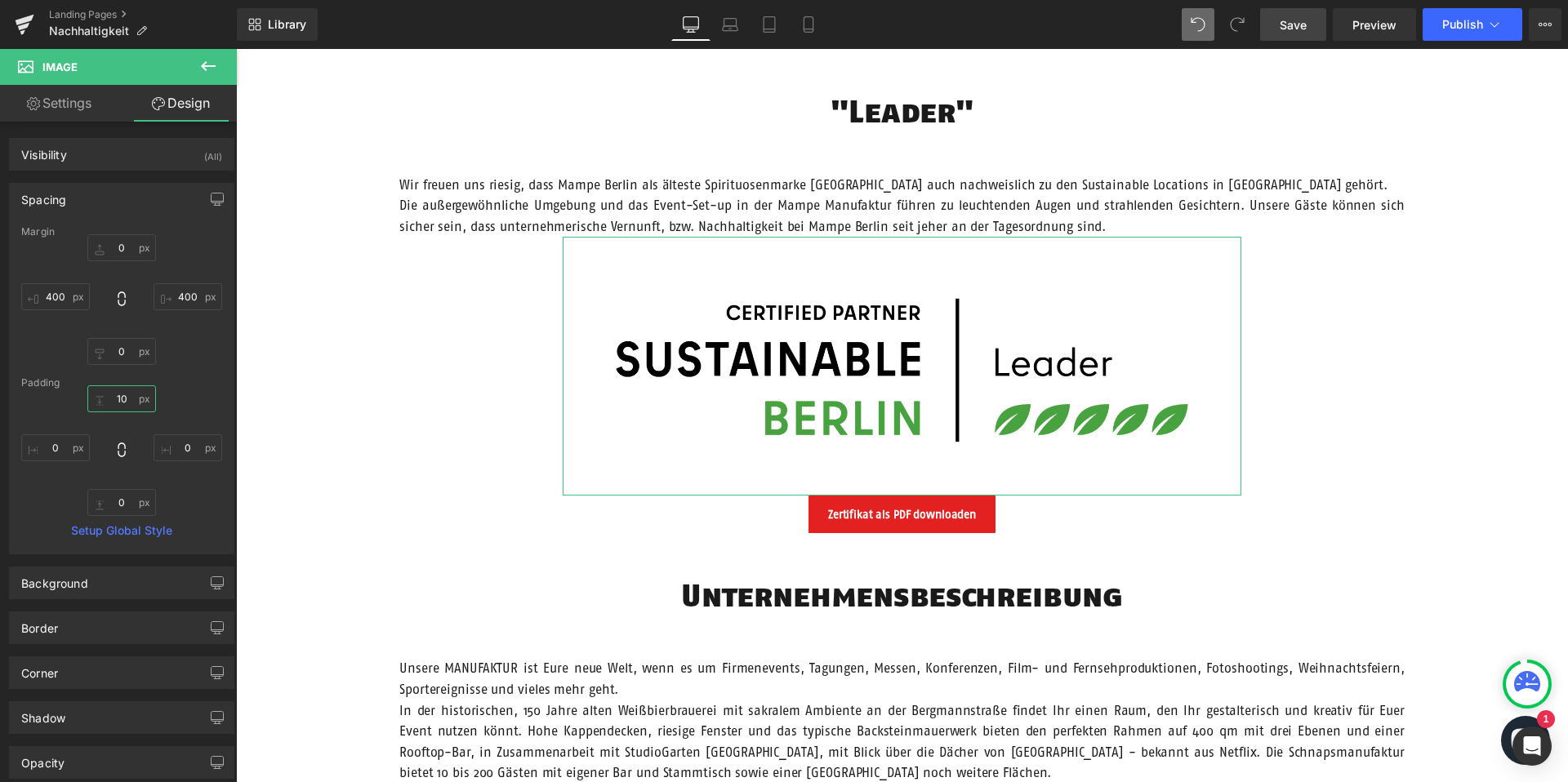
type input "1"
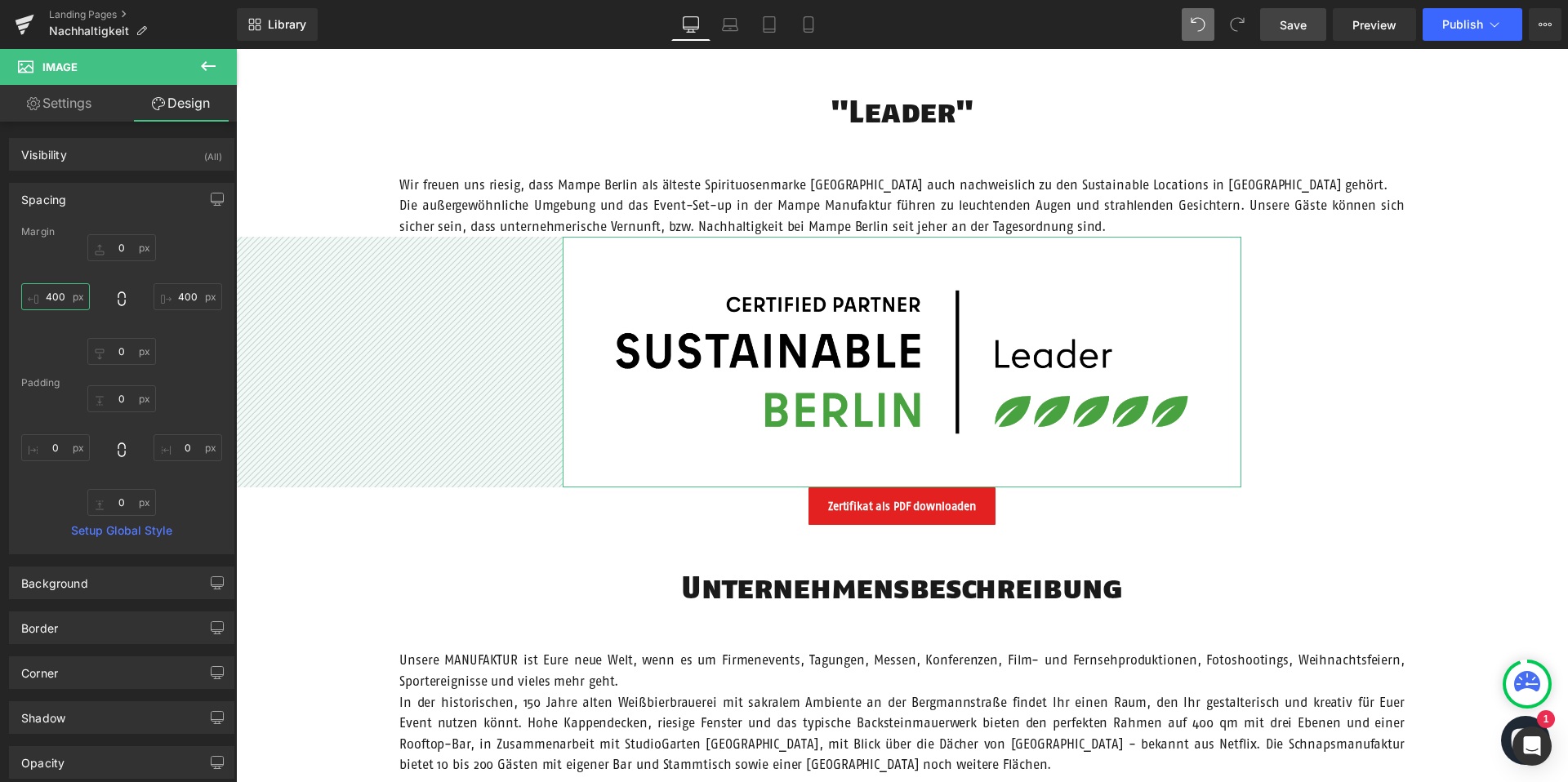
click at [58, 295] on input "400" at bounding box center [56, 296] width 69 height 27
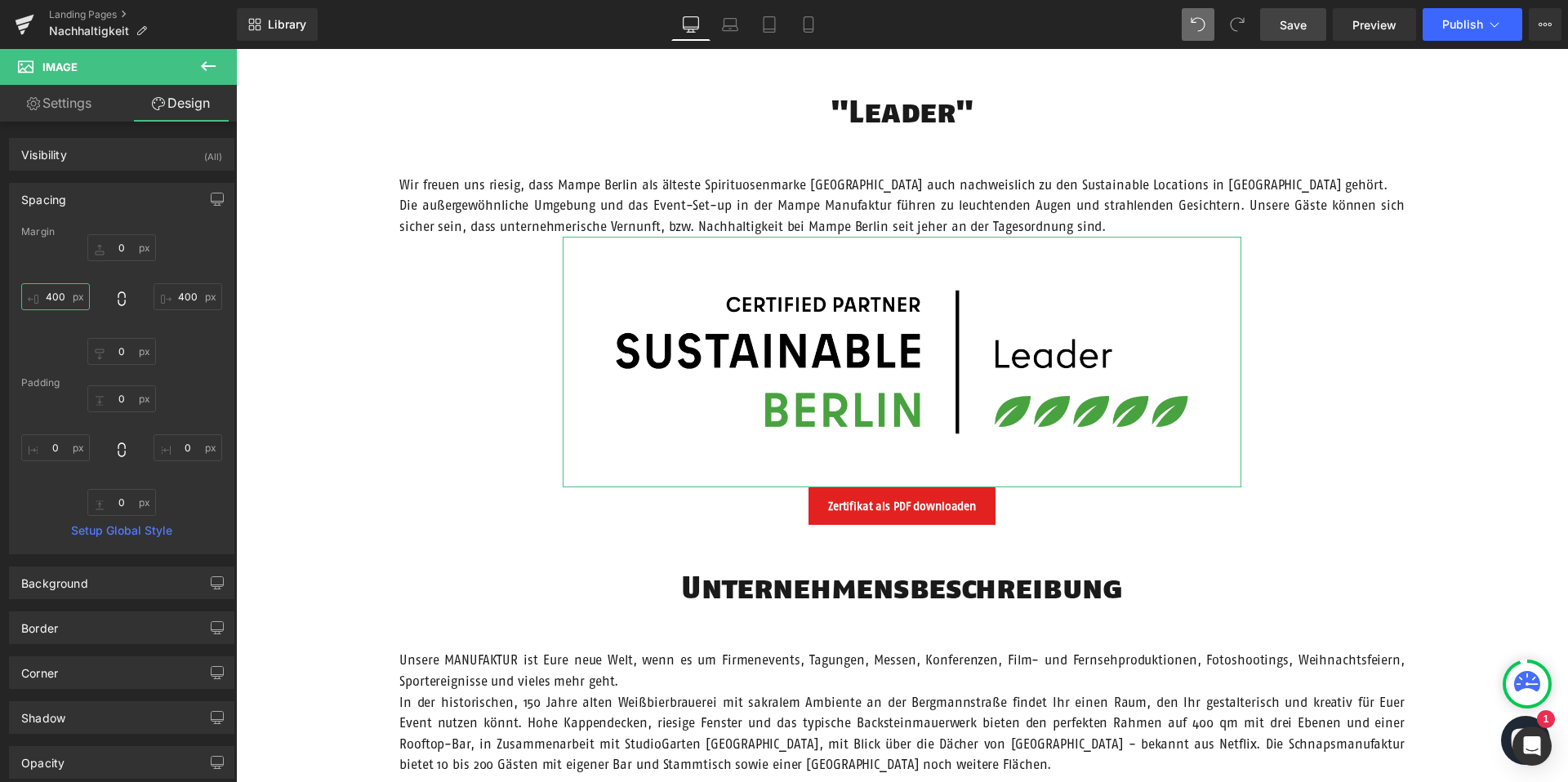
click at [58, 295] on input "400" at bounding box center [56, 296] width 69 height 27
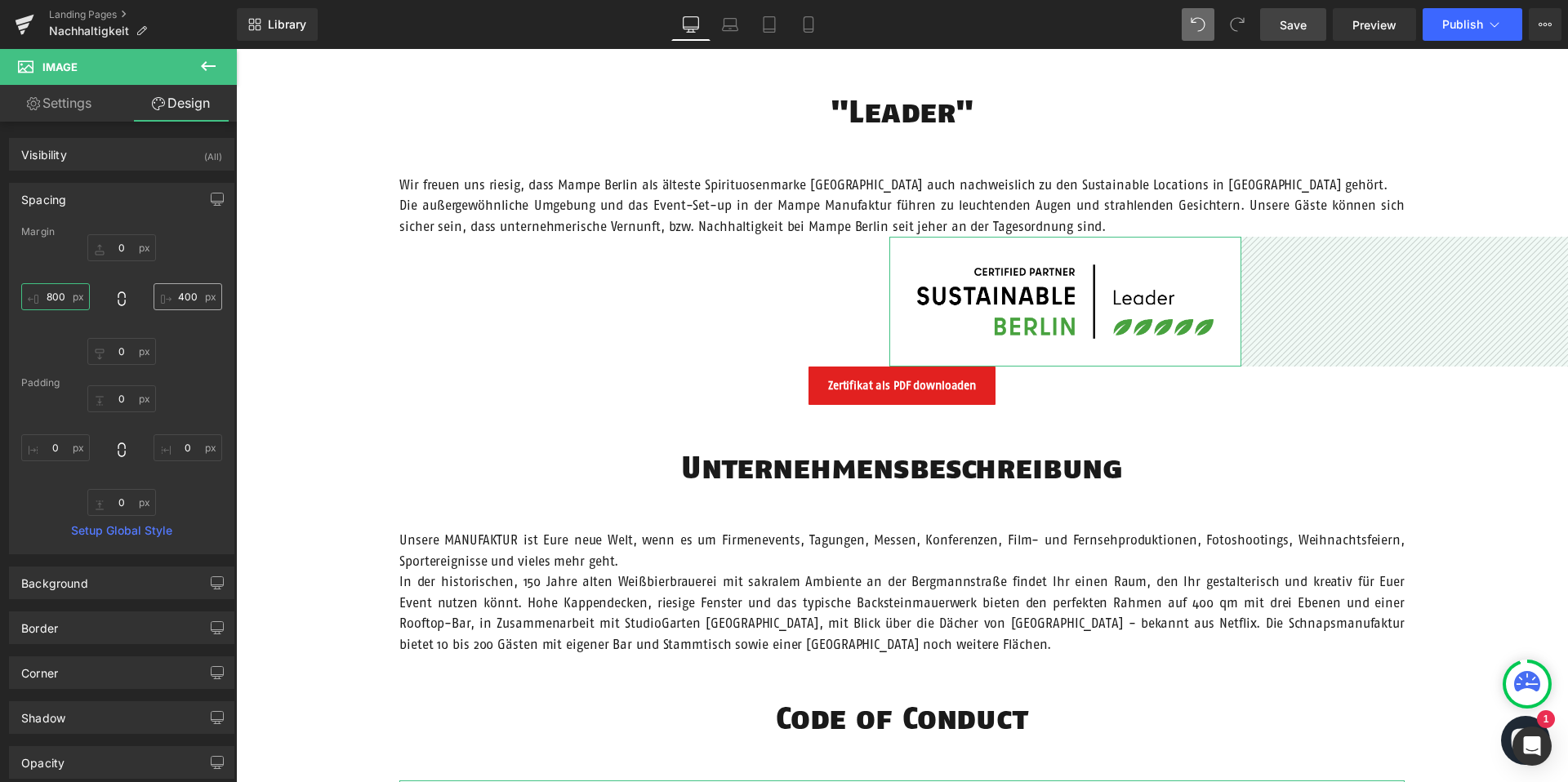
type input "800"
click at [177, 298] on input "400" at bounding box center [188, 296] width 69 height 27
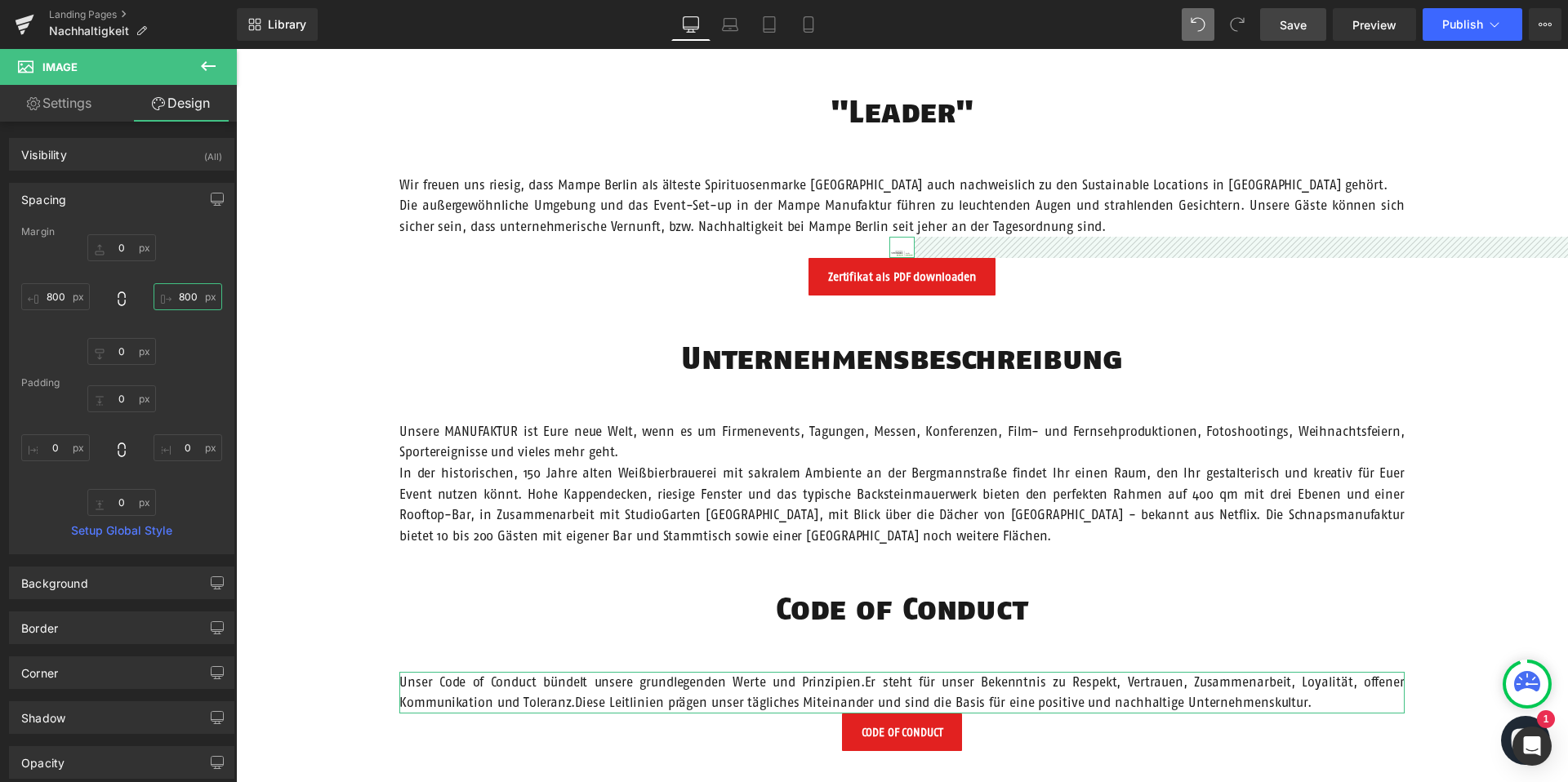
click at [176, 295] on input "800" at bounding box center [188, 296] width 69 height 27
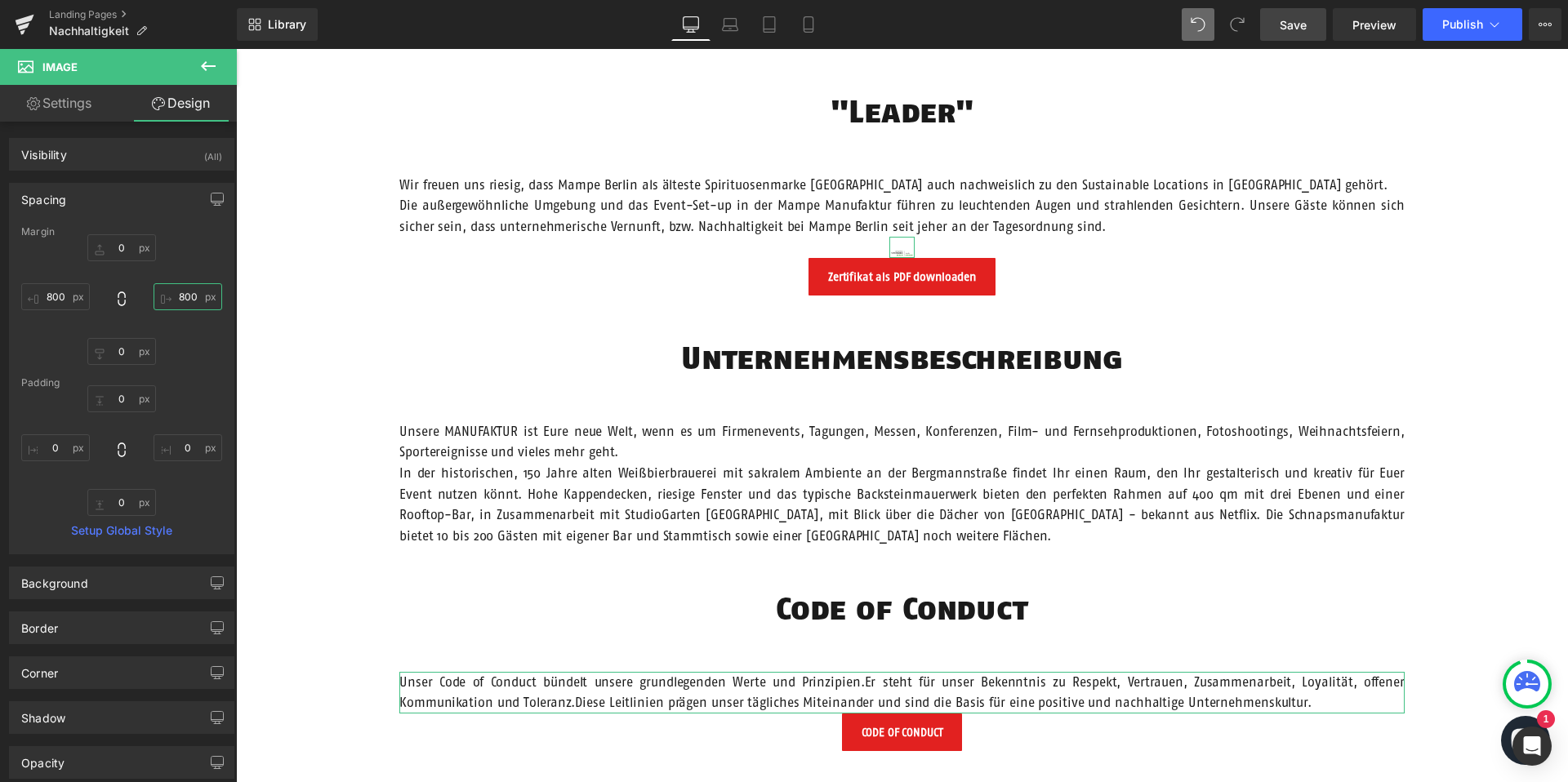
click at [176, 295] on input "800" at bounding box center [188, 296] width 69 height 27
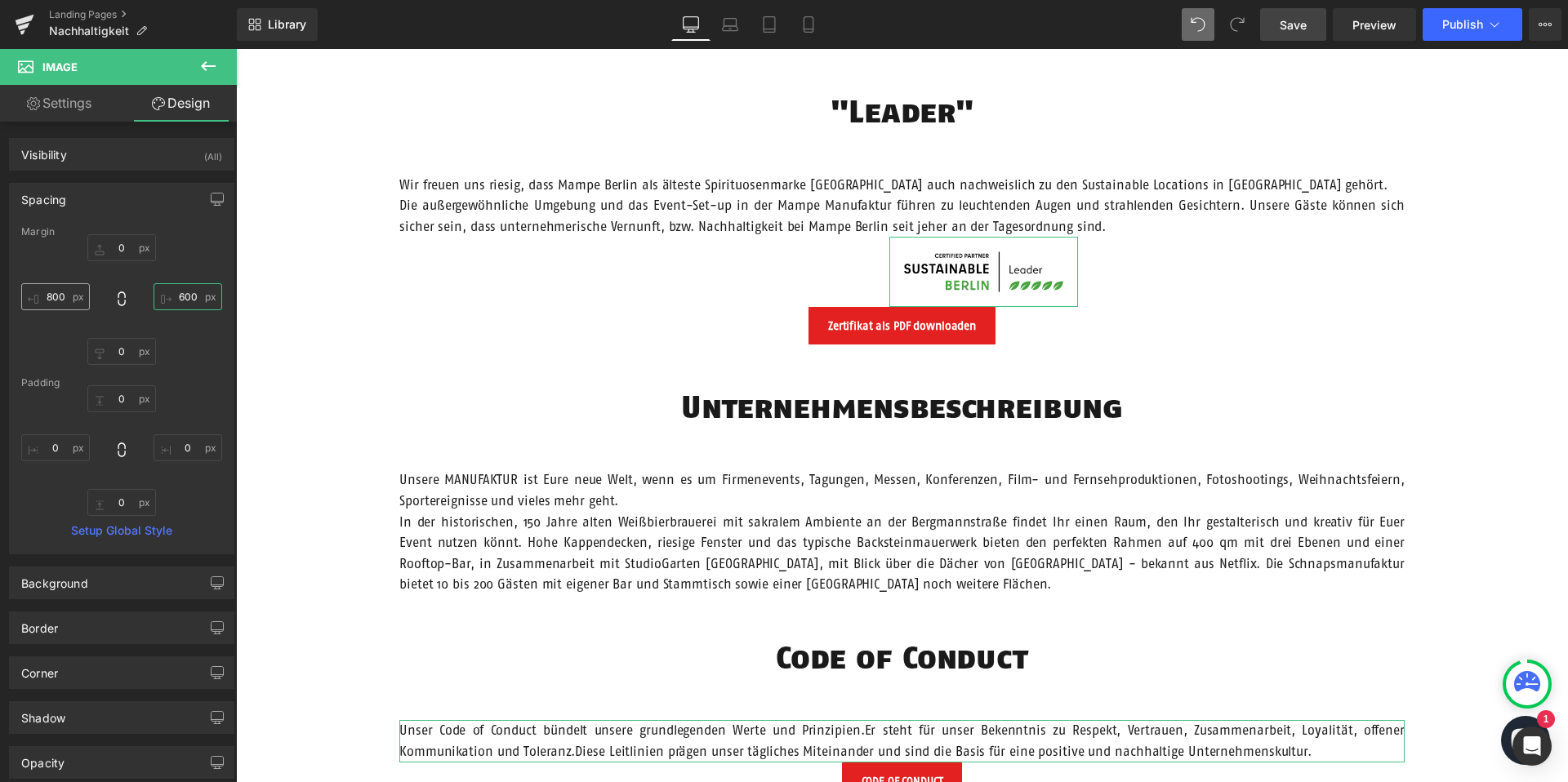
type input "600"
click at [55, 296] on input "800" at bounding box center [56, 296] width 69 height 27
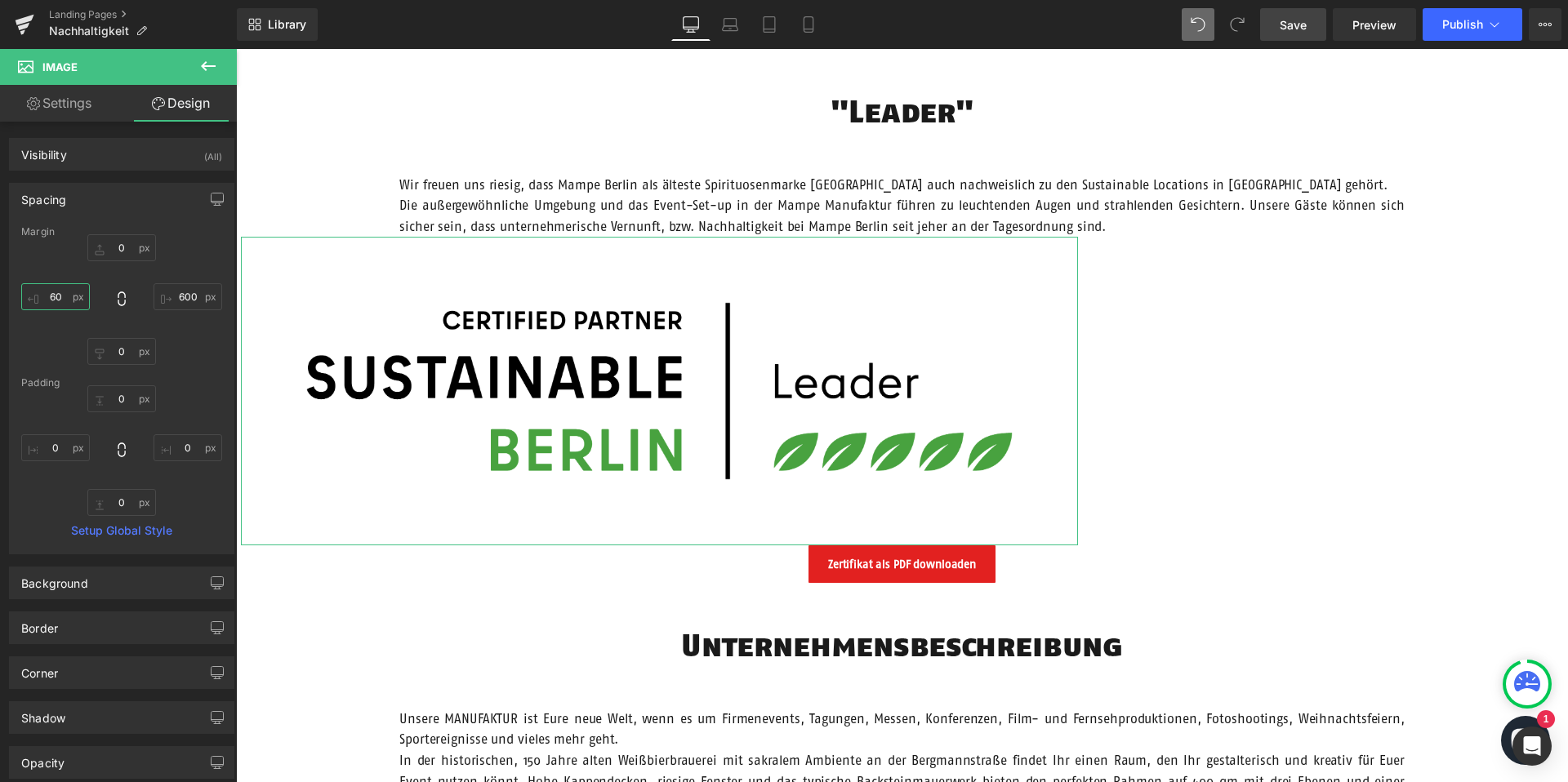
type input "600"
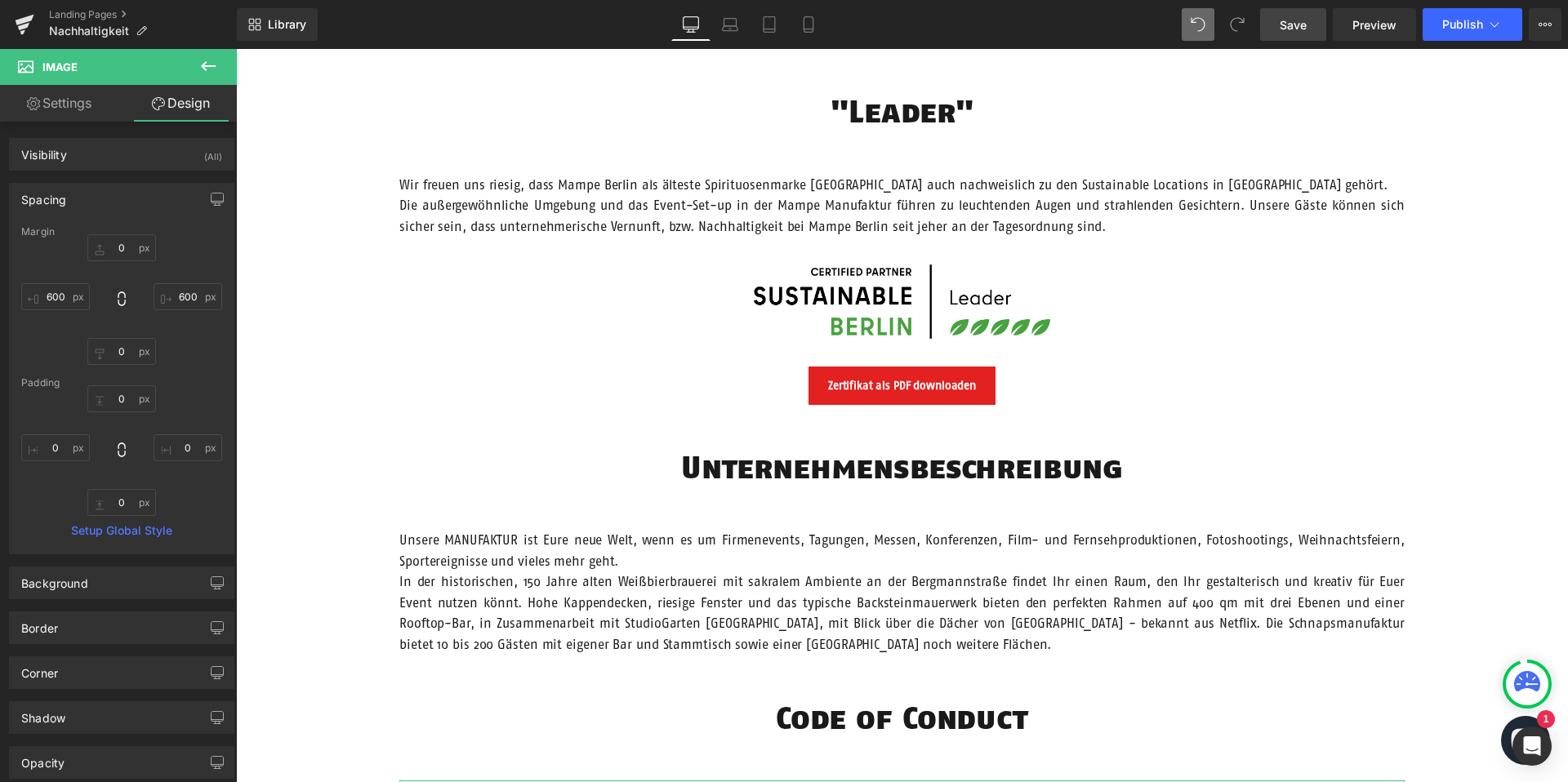
click at [539, 343] on div "Unsere Verantwortung Text Block Hero Banner Vision Heading Wir möchten Menschen…" at bounding box center [902, 600] width 1332 height 2618
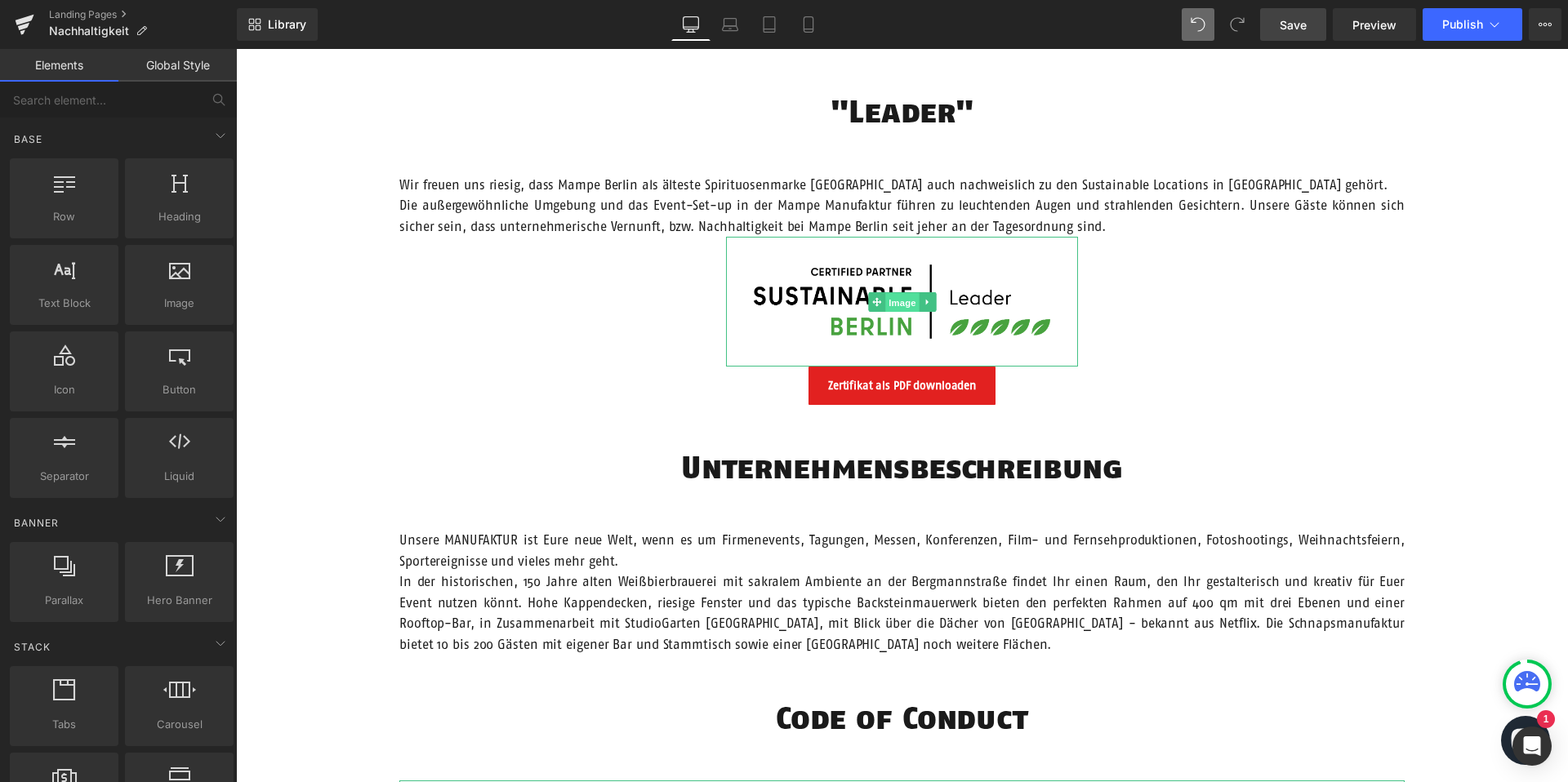
click at [902, 304] on span "Image" at bounding box center [902, 302] width 34 height 20
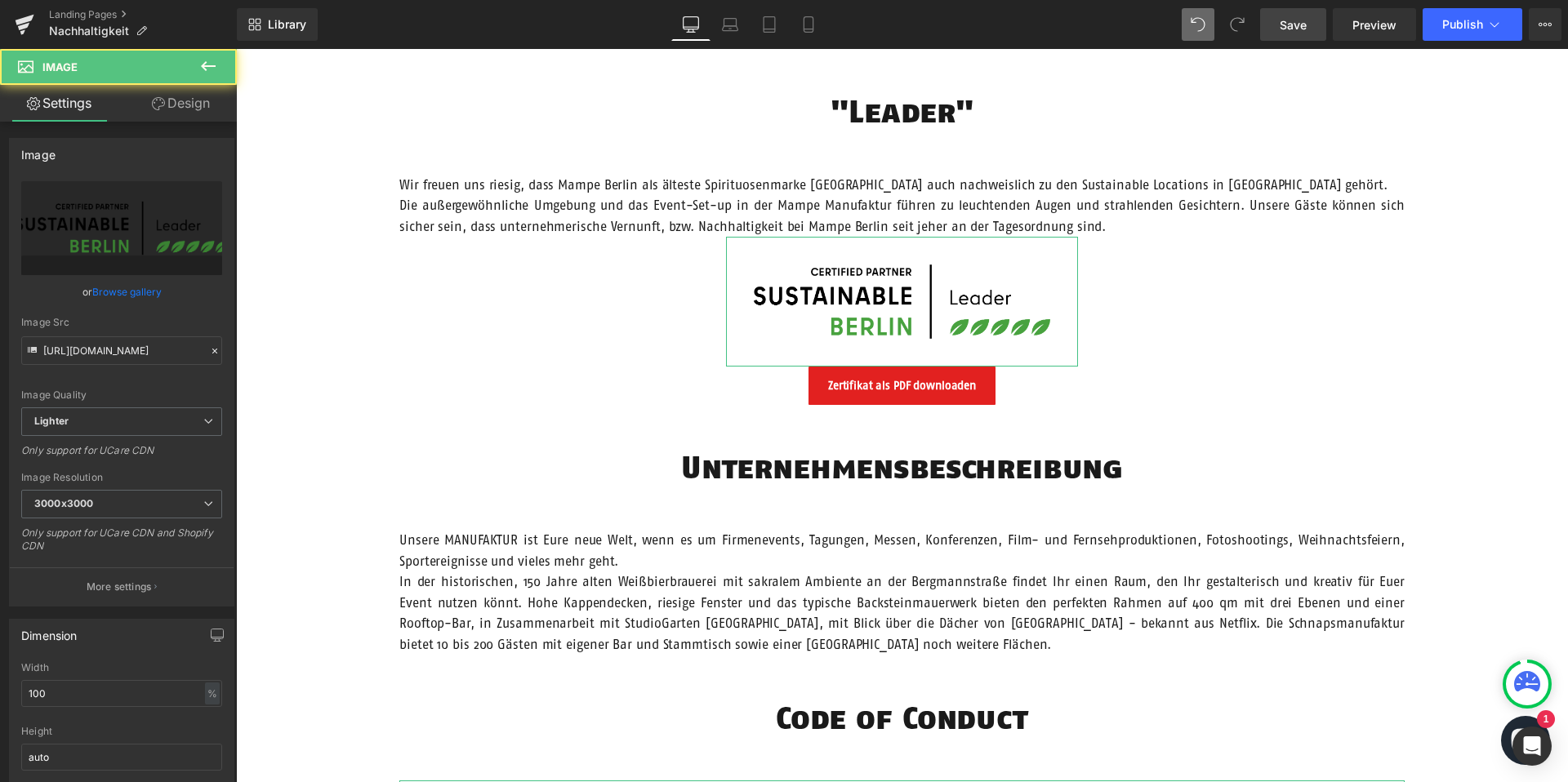
click at [177, 106] on link "Design" at bounding box center [181, 103] width 119 height 37
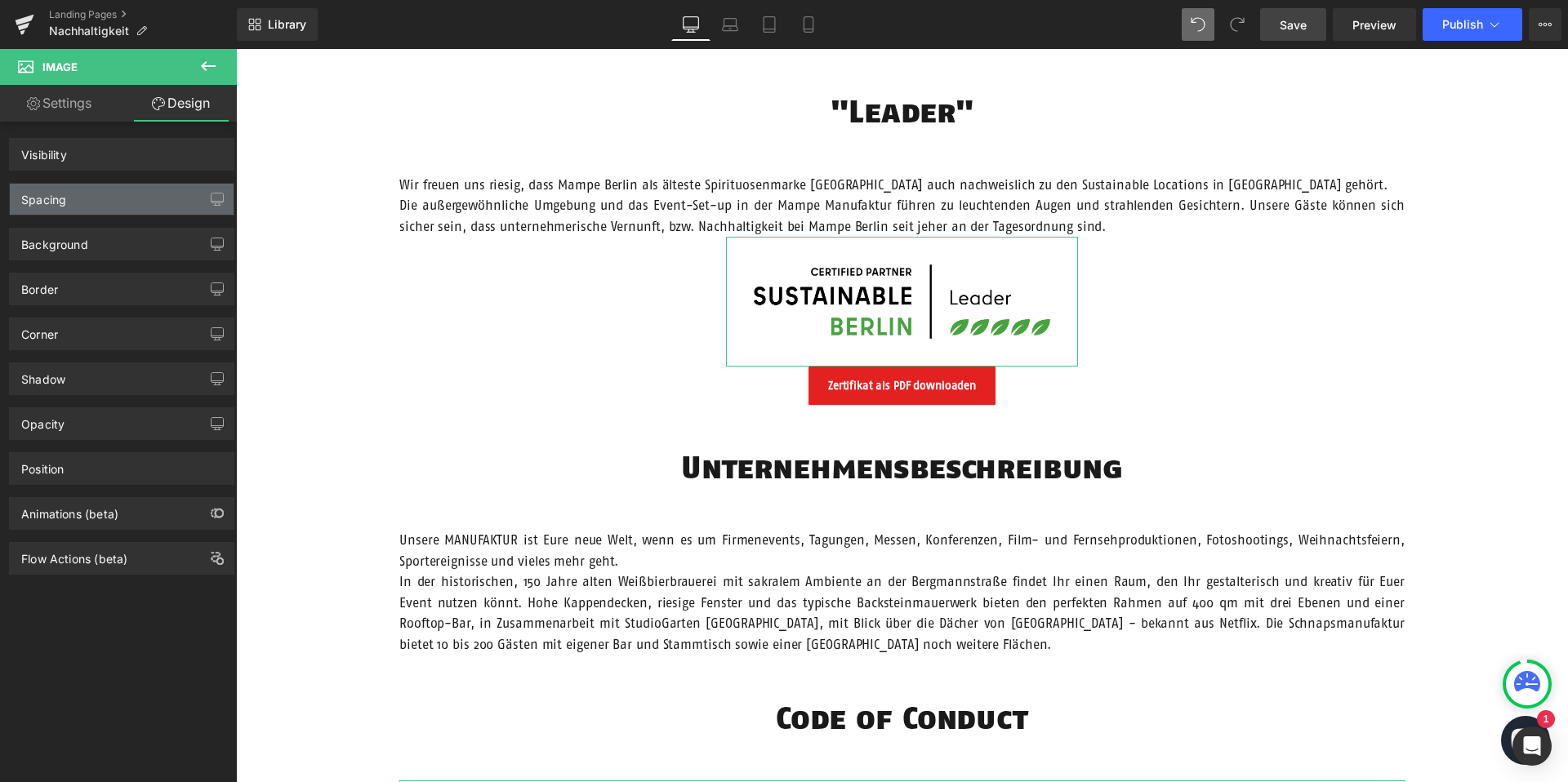
click at [148, 195] on div "Spacing" at bounding box center [121, 199] width 223 height 31
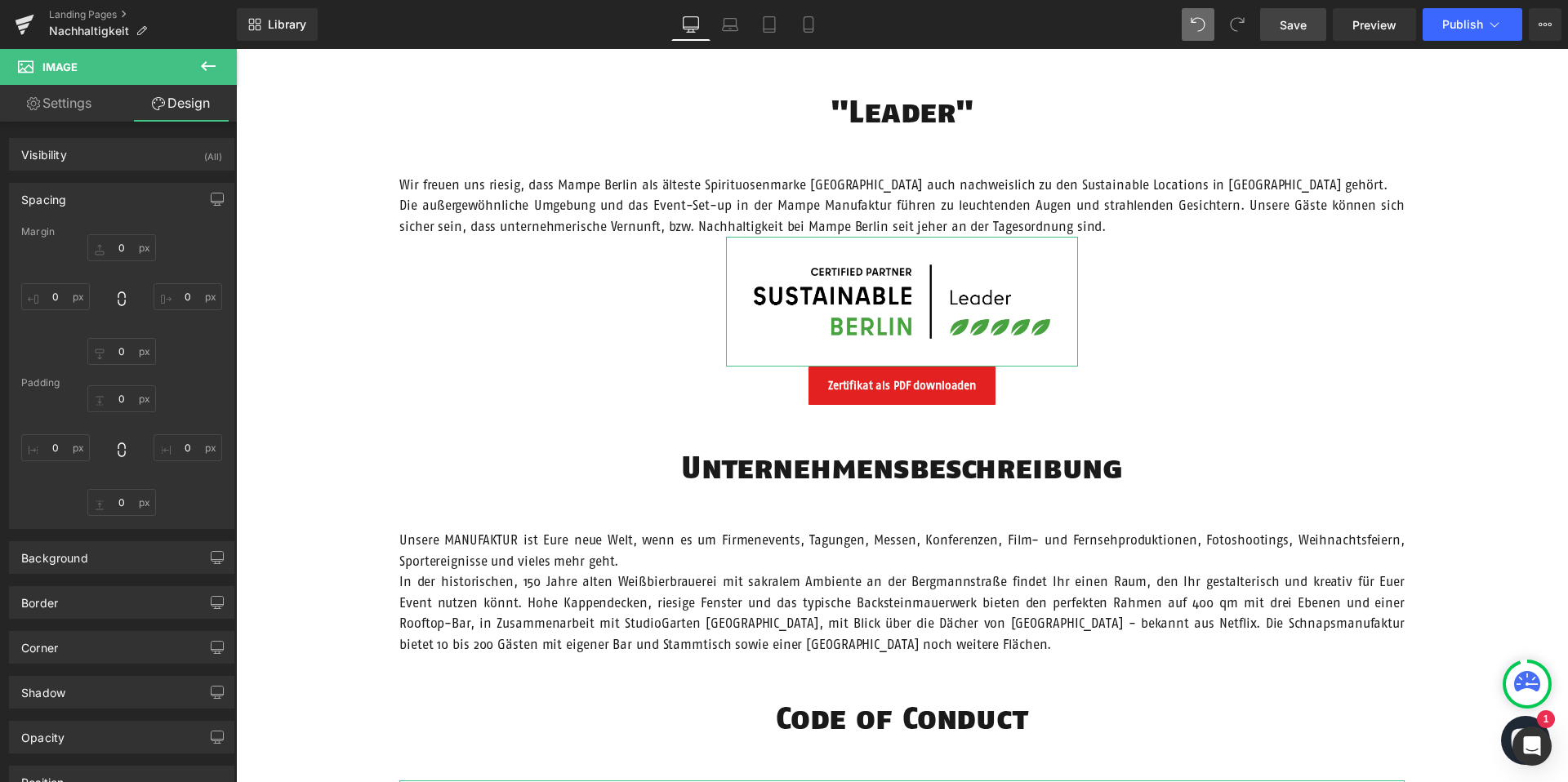
type input "0"
type input "600"
type input "0"
type input "600"
type input "0"
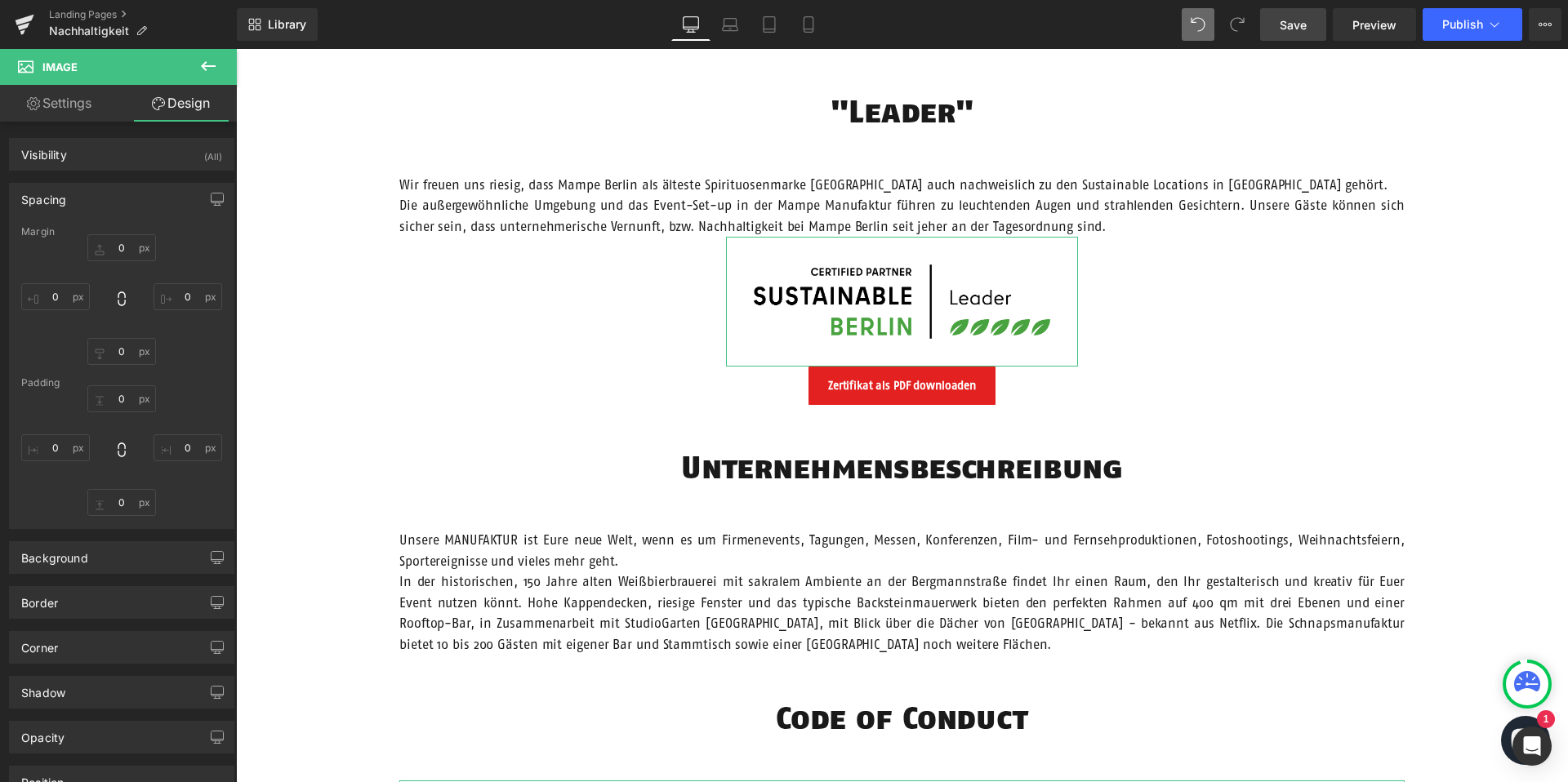
type input "0"
click at [120, 248] on input "0" at bounding box center [122, 247] width 69 height 27
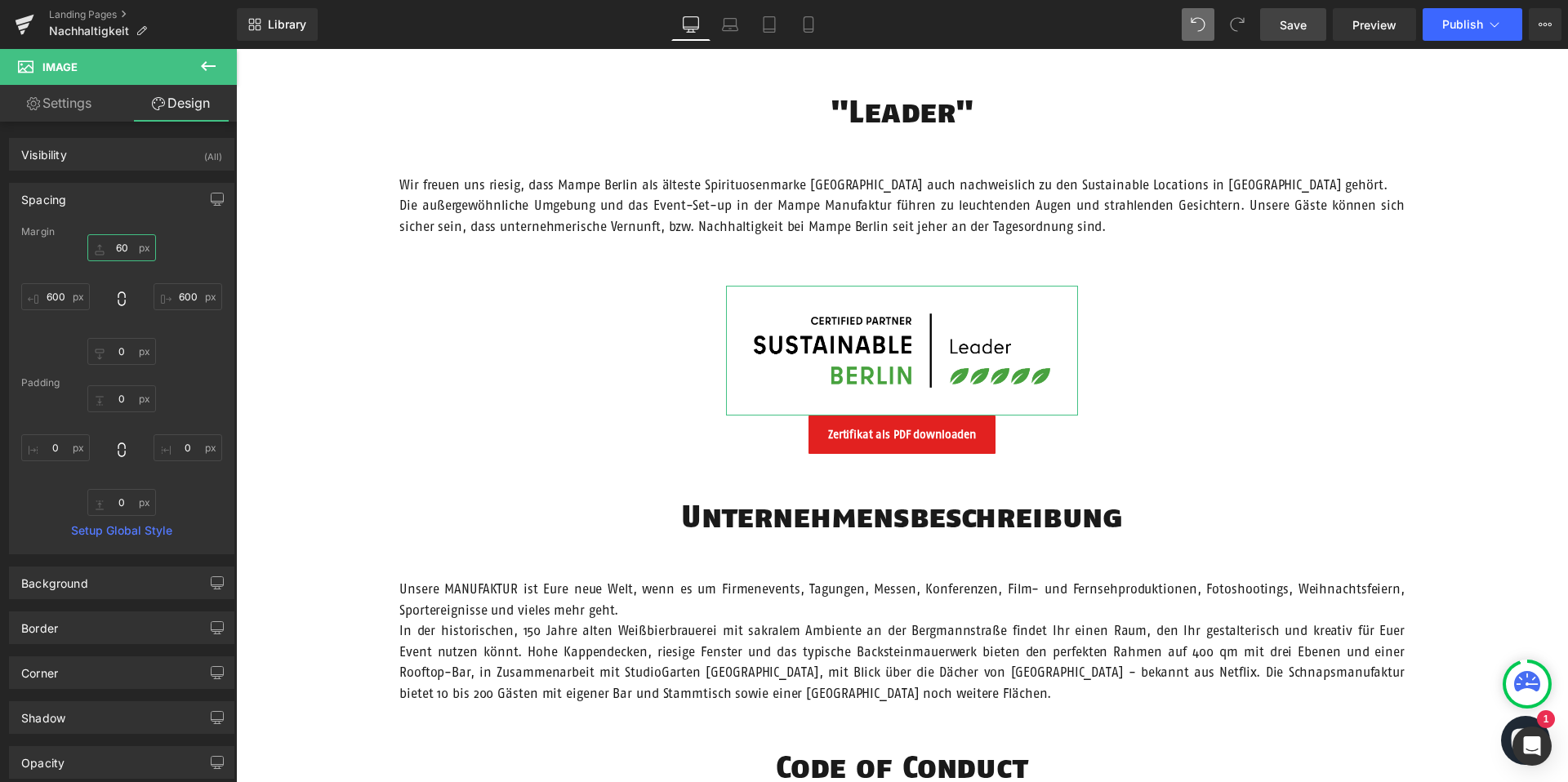
type input "6"
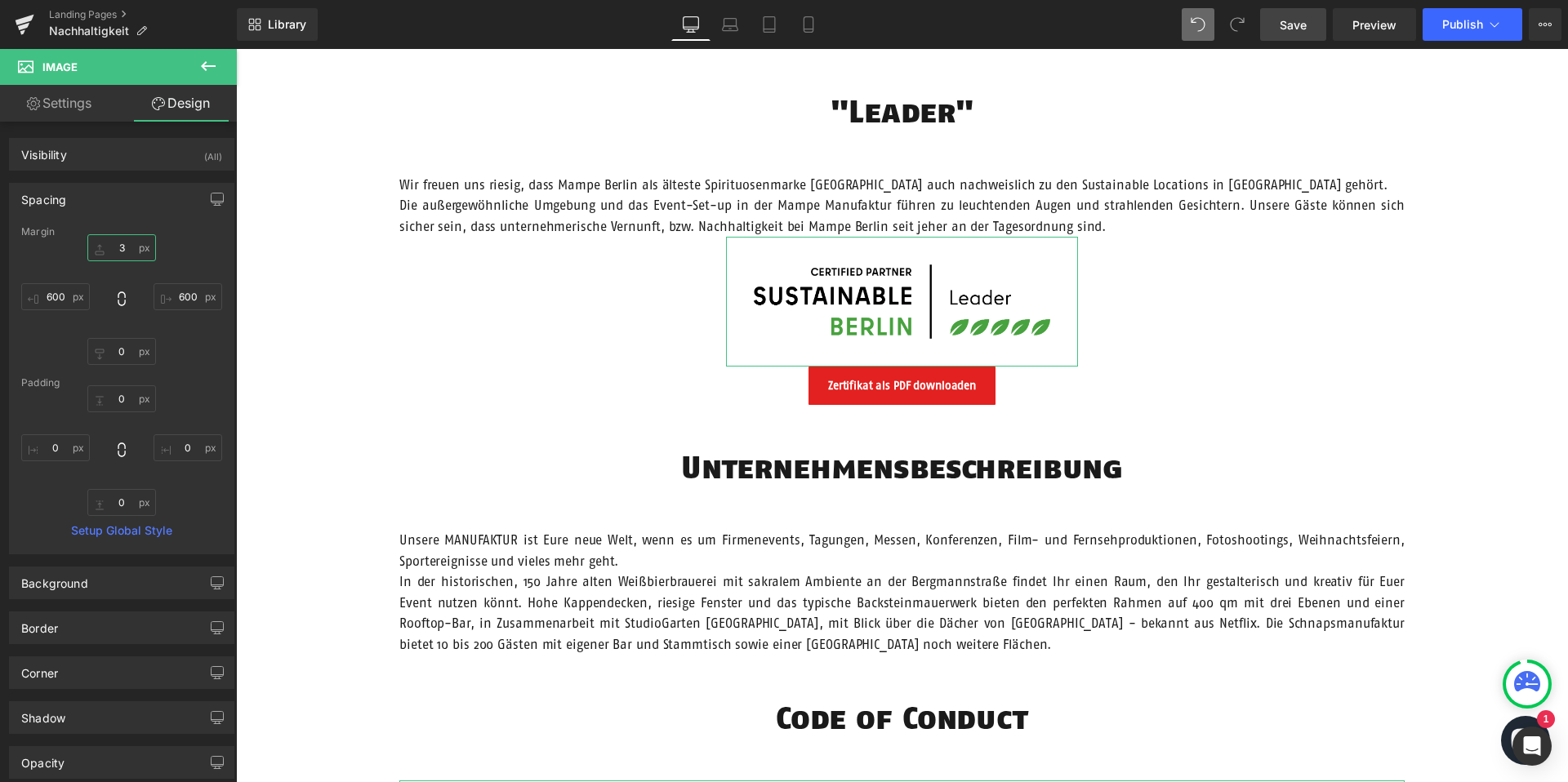
type input "30"
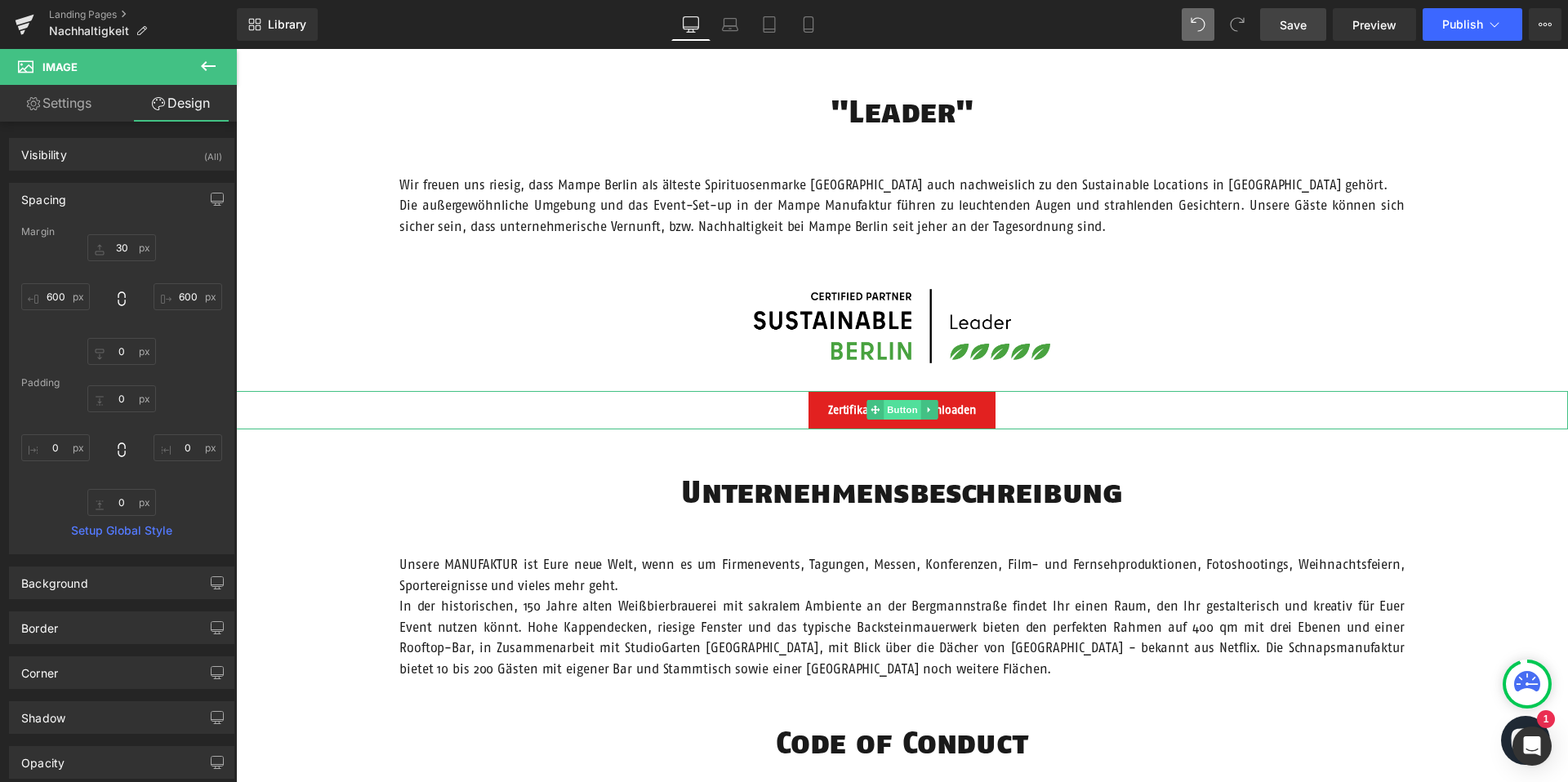
click at [898, 407] on span "Button" at bounding box center [902, 410] width 38 height 20
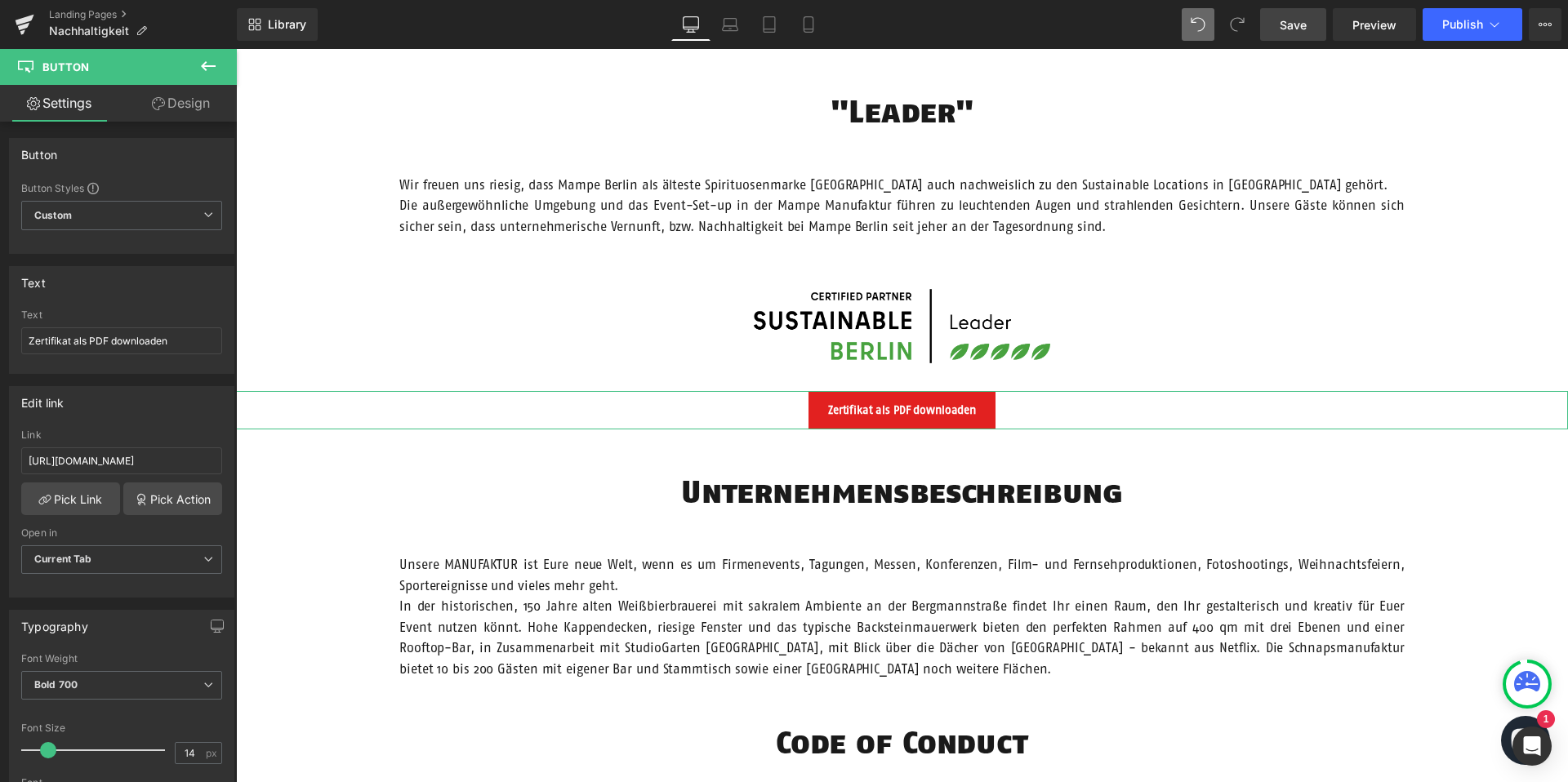
click at [163, 111] on link "Design" at bounding box center [181, 103] width 119 height 37
click at [0, 0] on div "Spacing" at bounding box center [0, 0] width 0 height 0
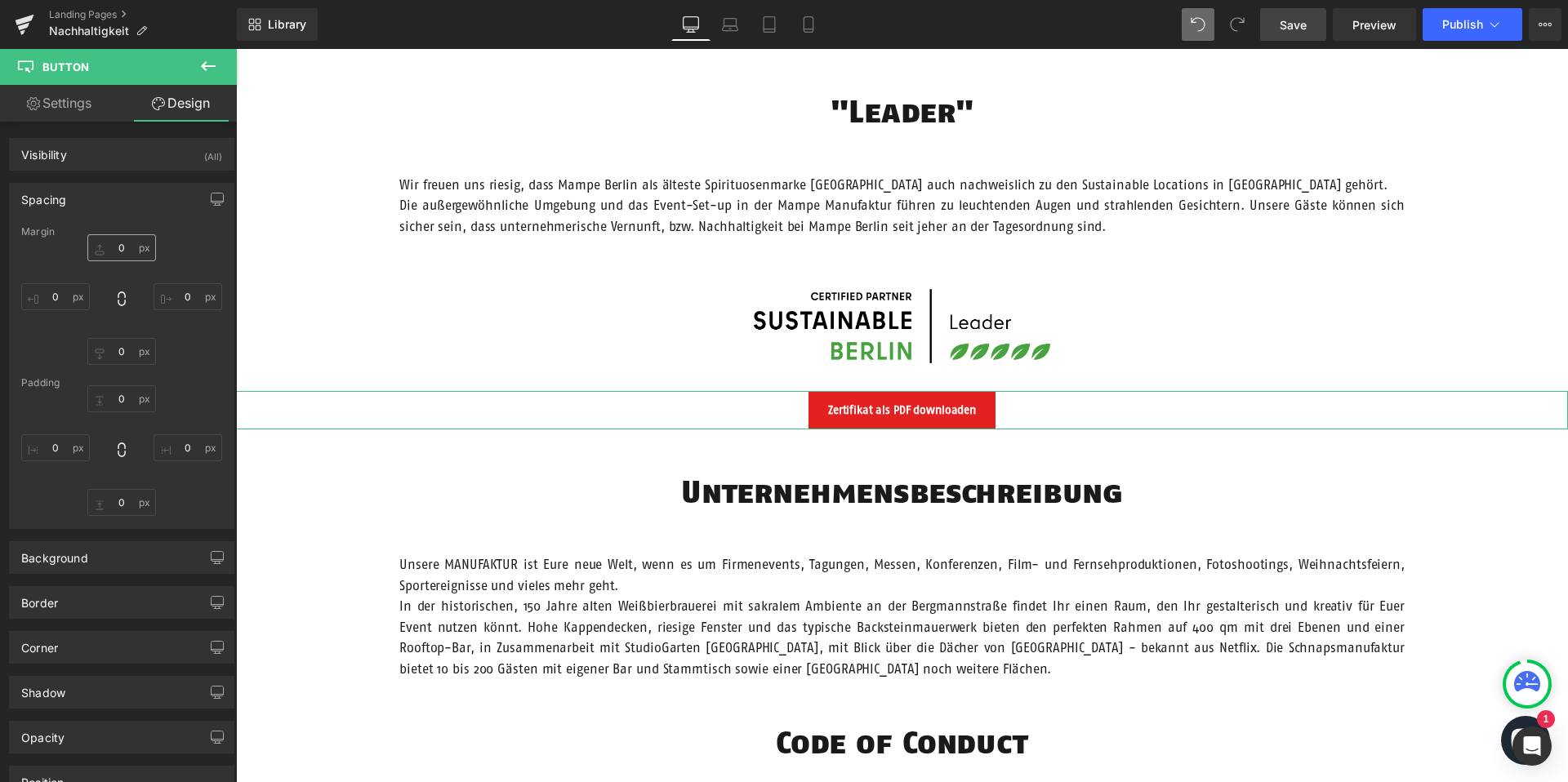
type input "0"
type input "12"
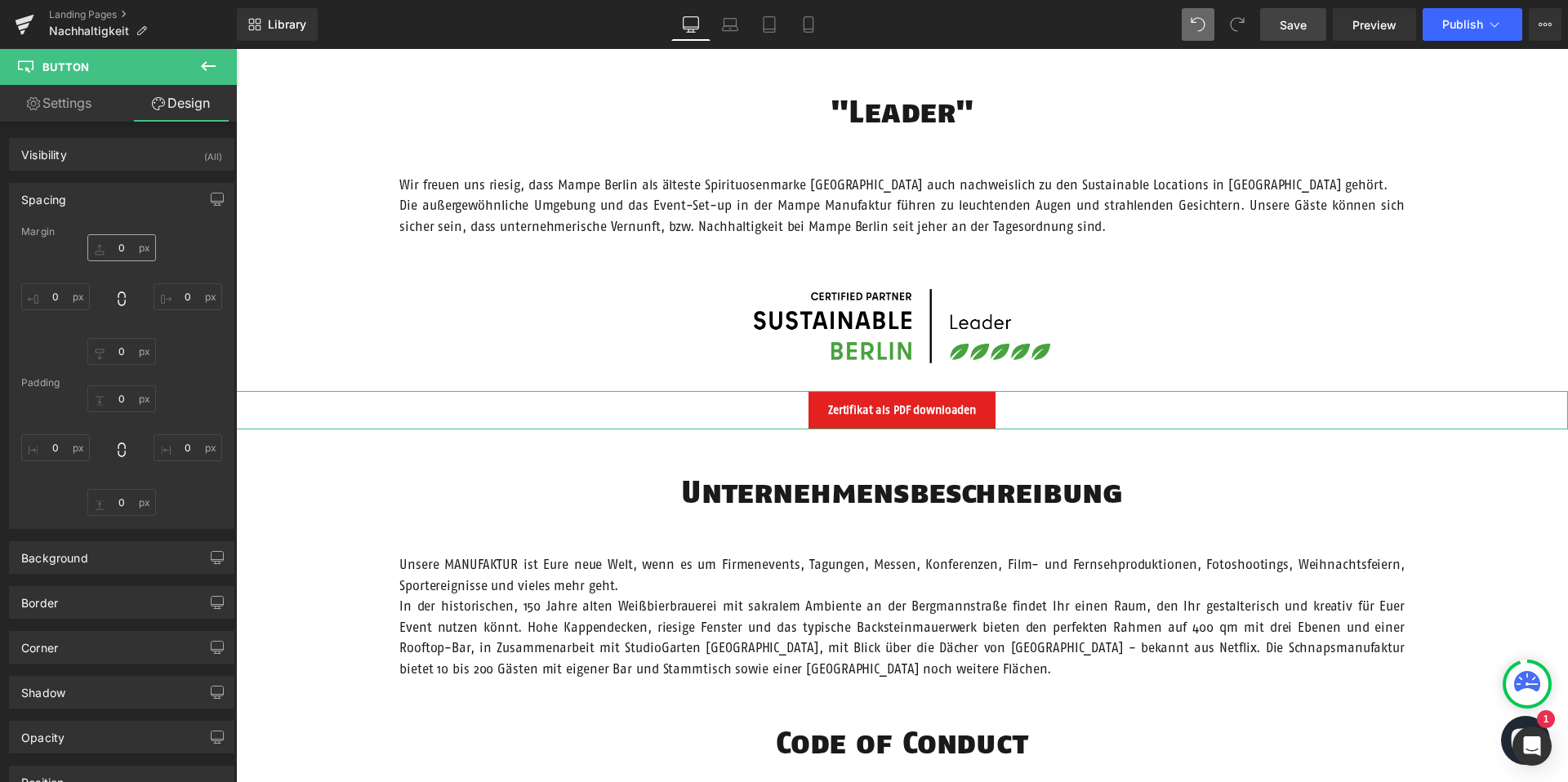
type input "24"
type input "12"
type input "24"
click at [119, 247] on input "0" at bounding box center [122, 247] width 69 height 27
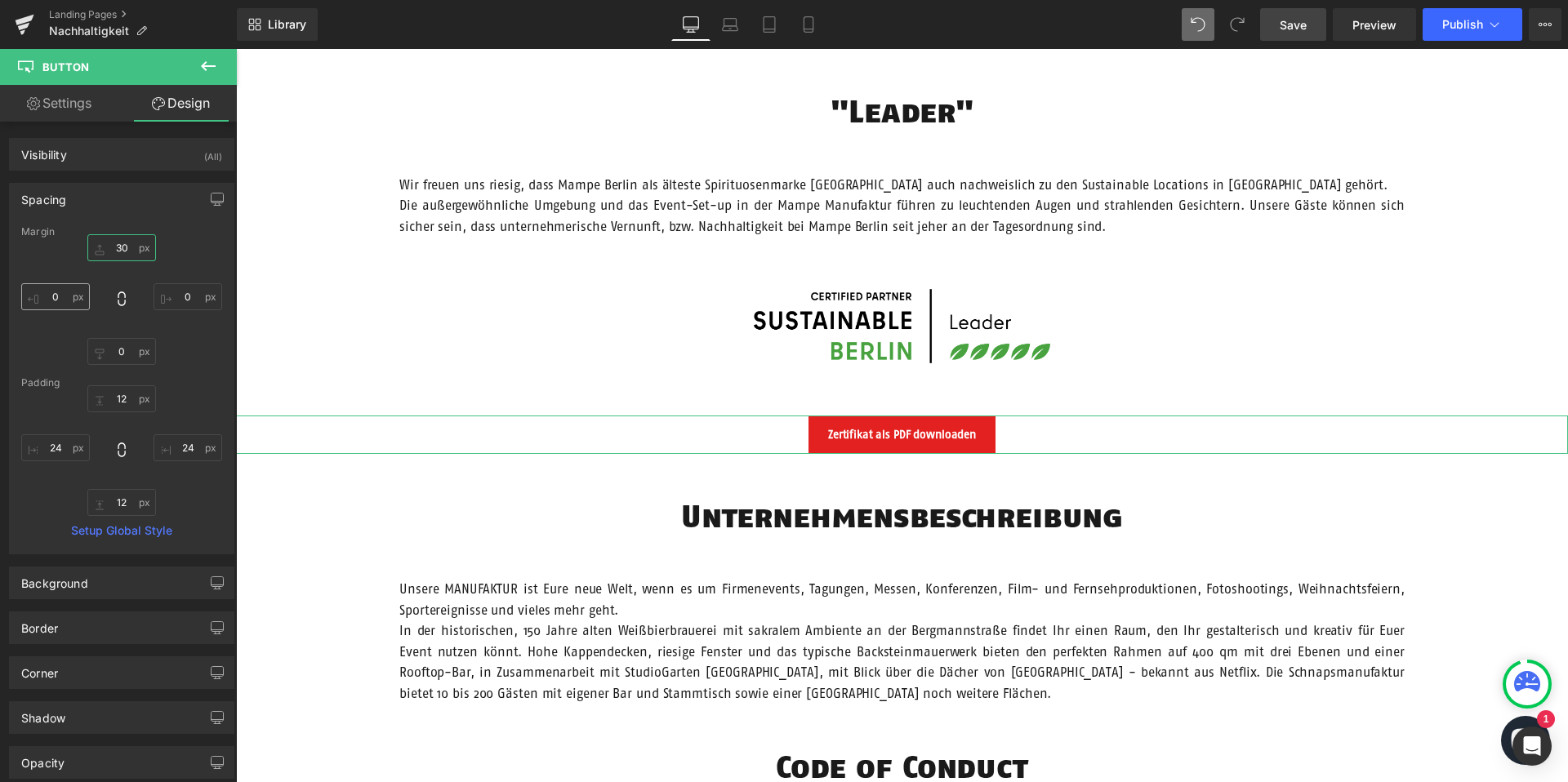
type input "30"
click at [52, 291] on input "0" at bounding box center [56, 296] width 69 height 27
type input "200"
click at [189, 300] on input "0" at bounding box center [188, 296] width 69 height 27
type input "200"
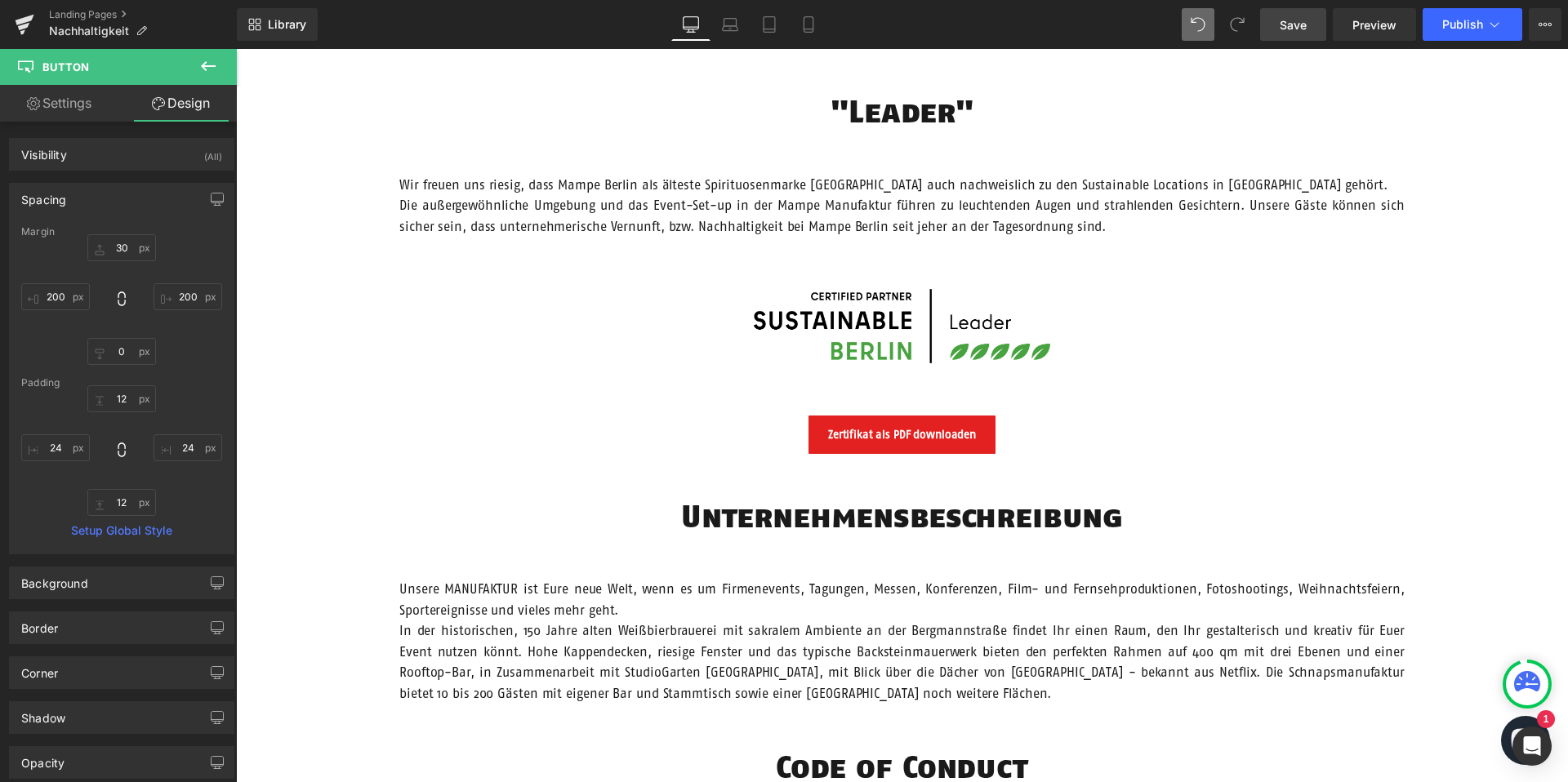
click at [865, 478] on div "Unsere Verantwortung Text Block Hero Banner Vision Heading Wir möchten Menschen…" at bounding box center [902, 624] width 1332 height 2667
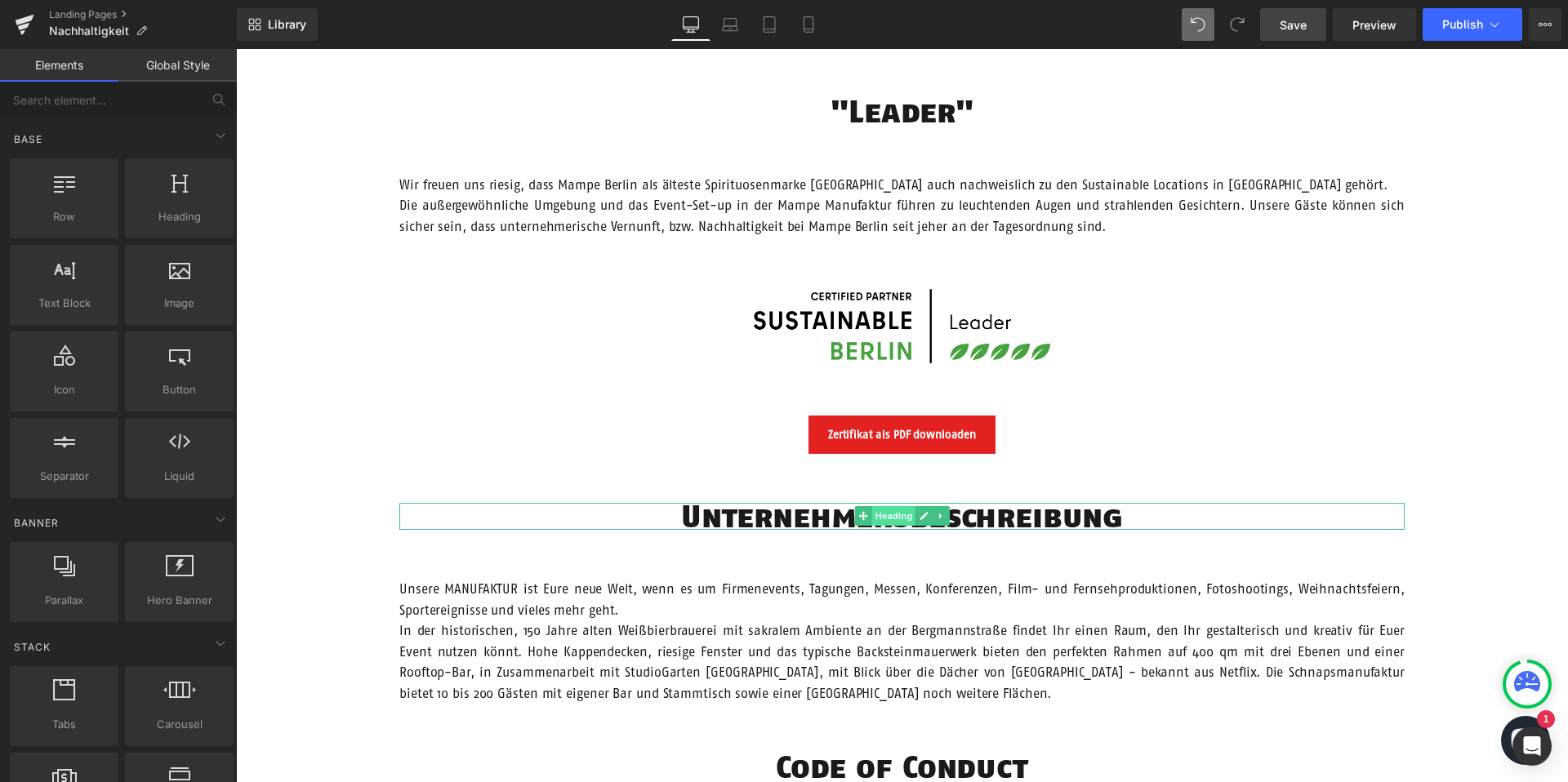
click at [902, 515] on span "Heading" at bounding box center [893, 516] width 44 height 20
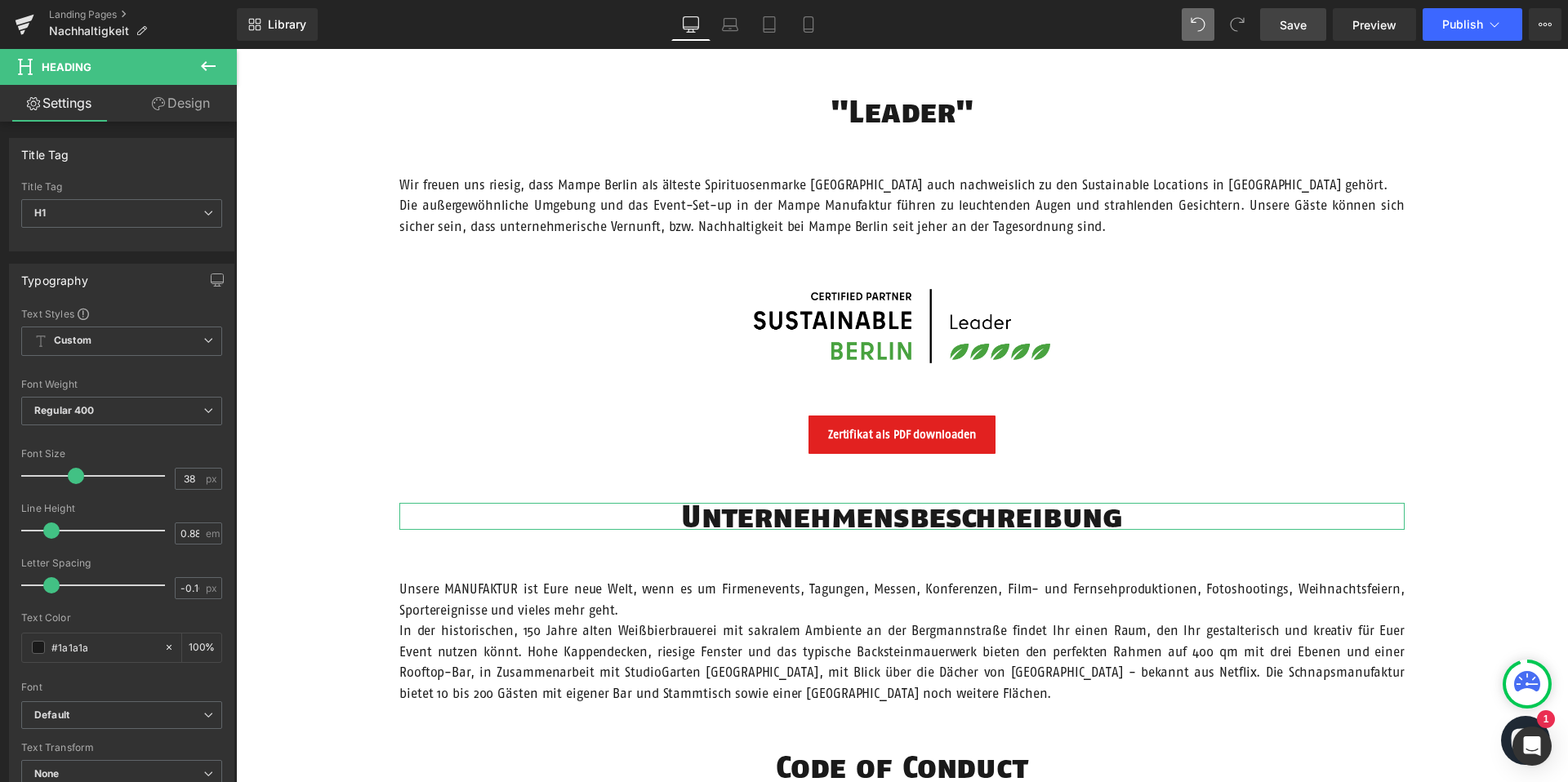
click at [189, 93] on link "Design" at bounding box center [181, 103] width 119 height 37
click at [0, 0] on div "Spacing" at bounding box center [0, 0] width 0 height 0
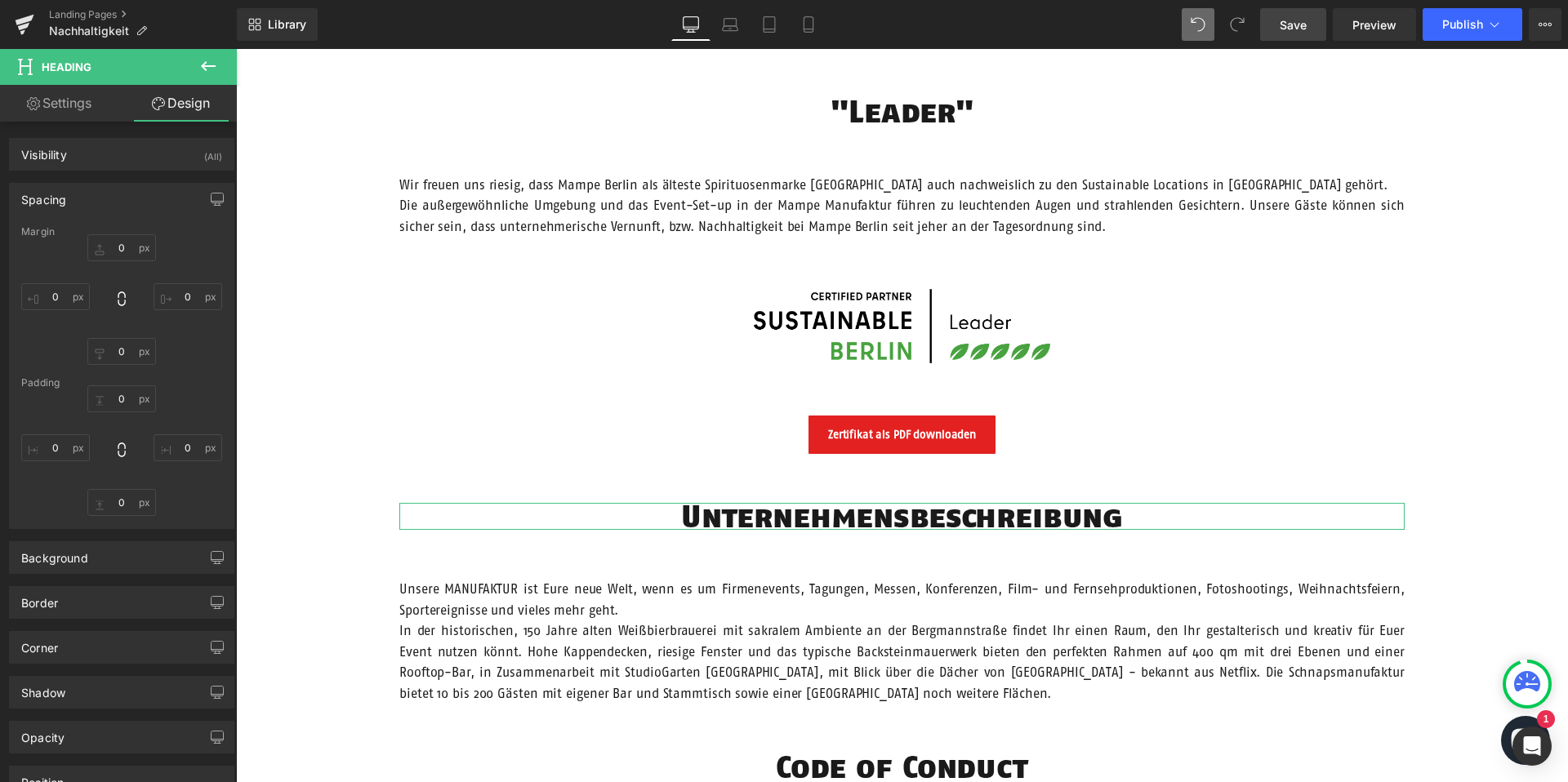
type input "60"
type input "200"
type input "0"
type input "200"
type input "0"
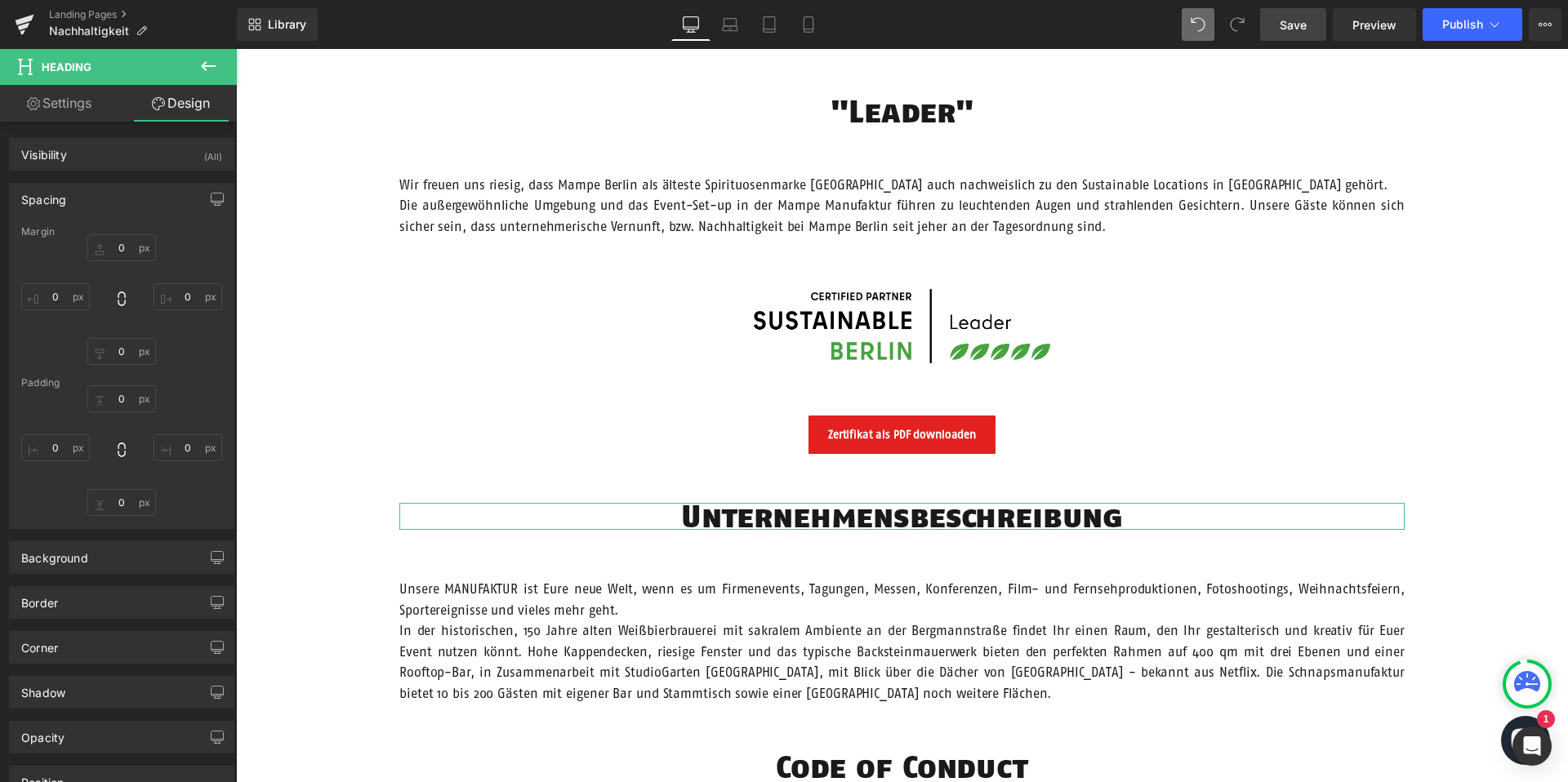
type input "0"
click at [107, 201] on div "Spacing" at bounding box center [121, 199] width 223 height 31
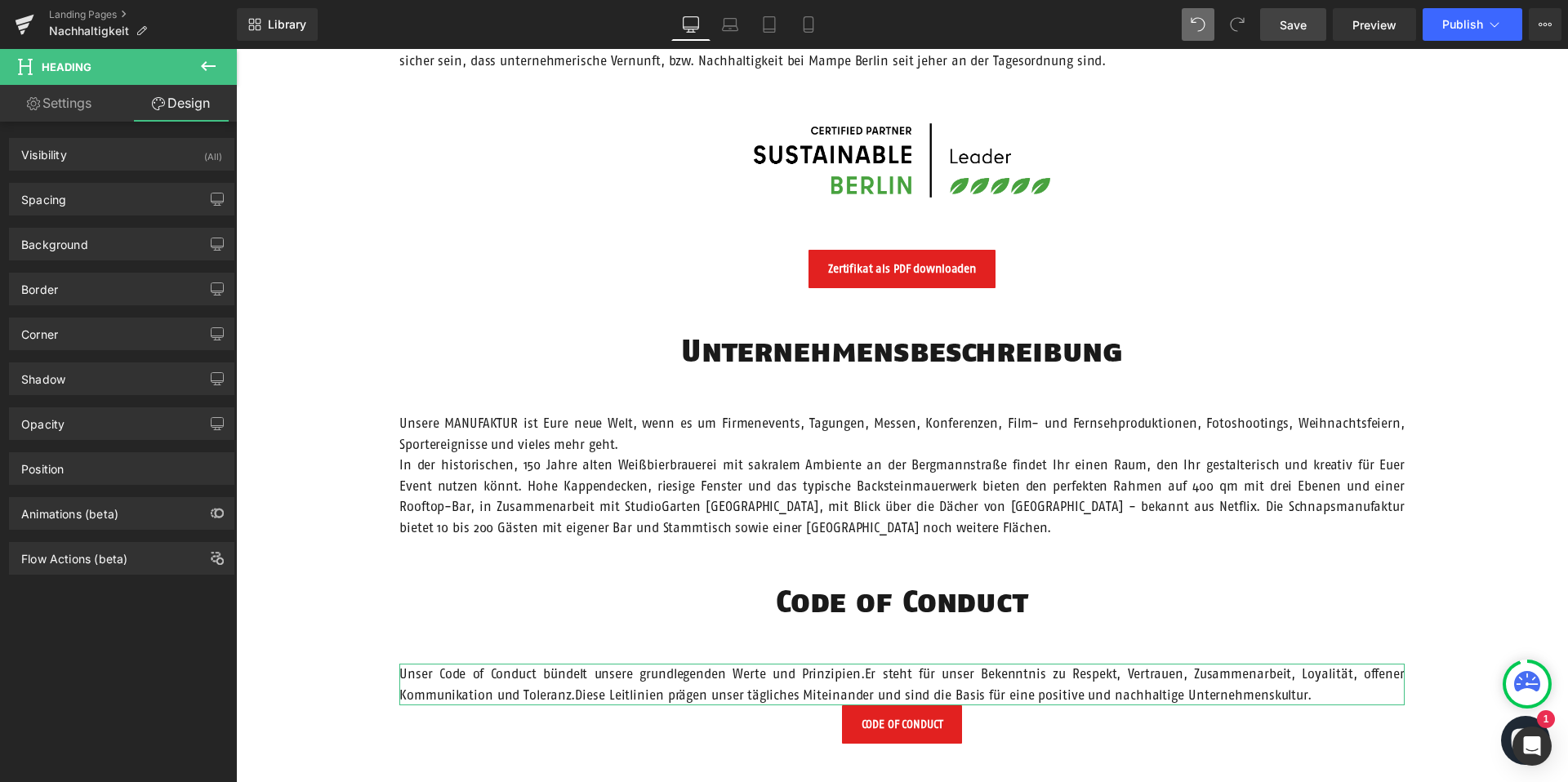
scroll to position [1346, 0]
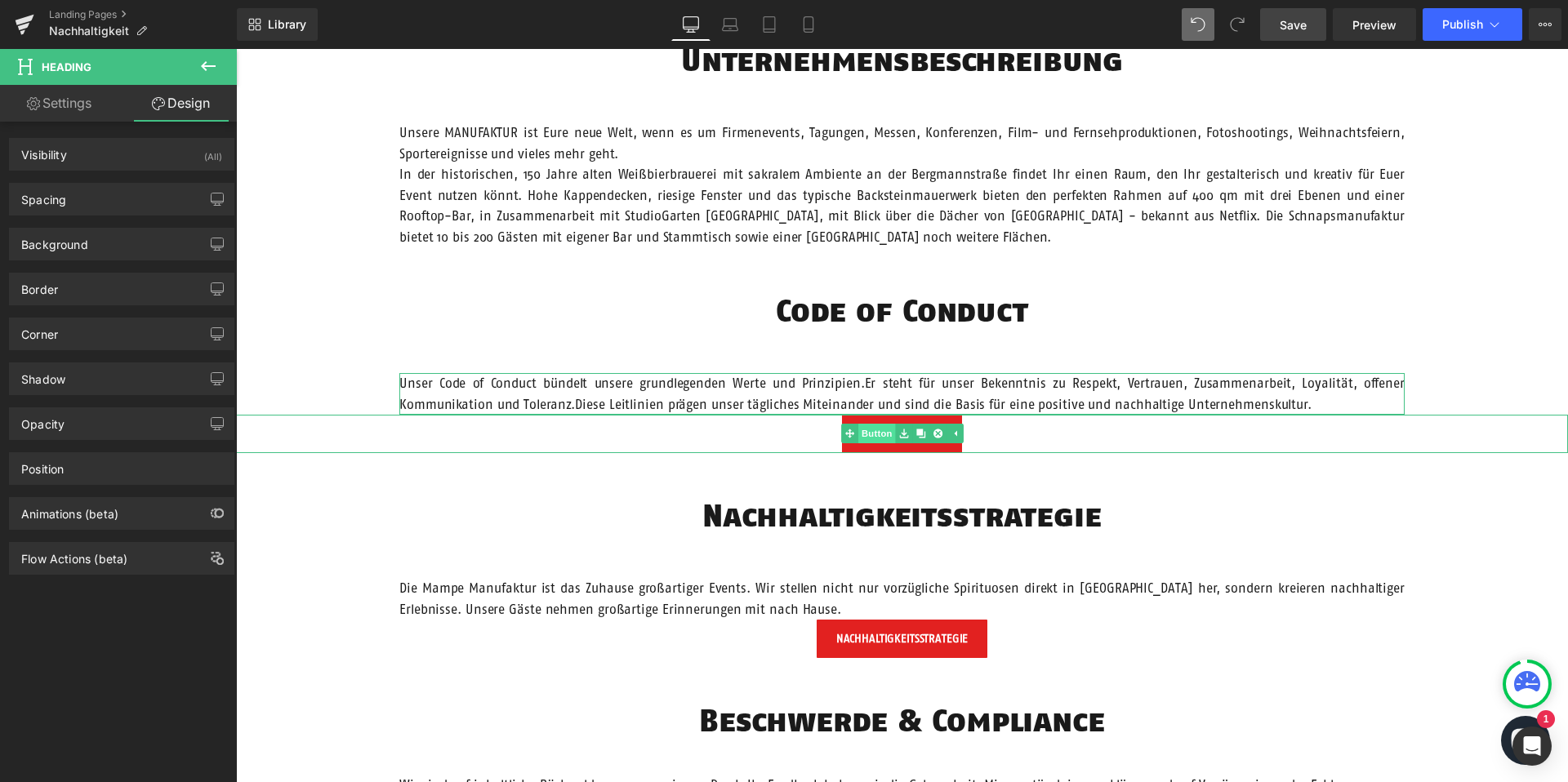
click at [878, 434] on link "Button" at bounding box center [868, 433] width 54 height 20
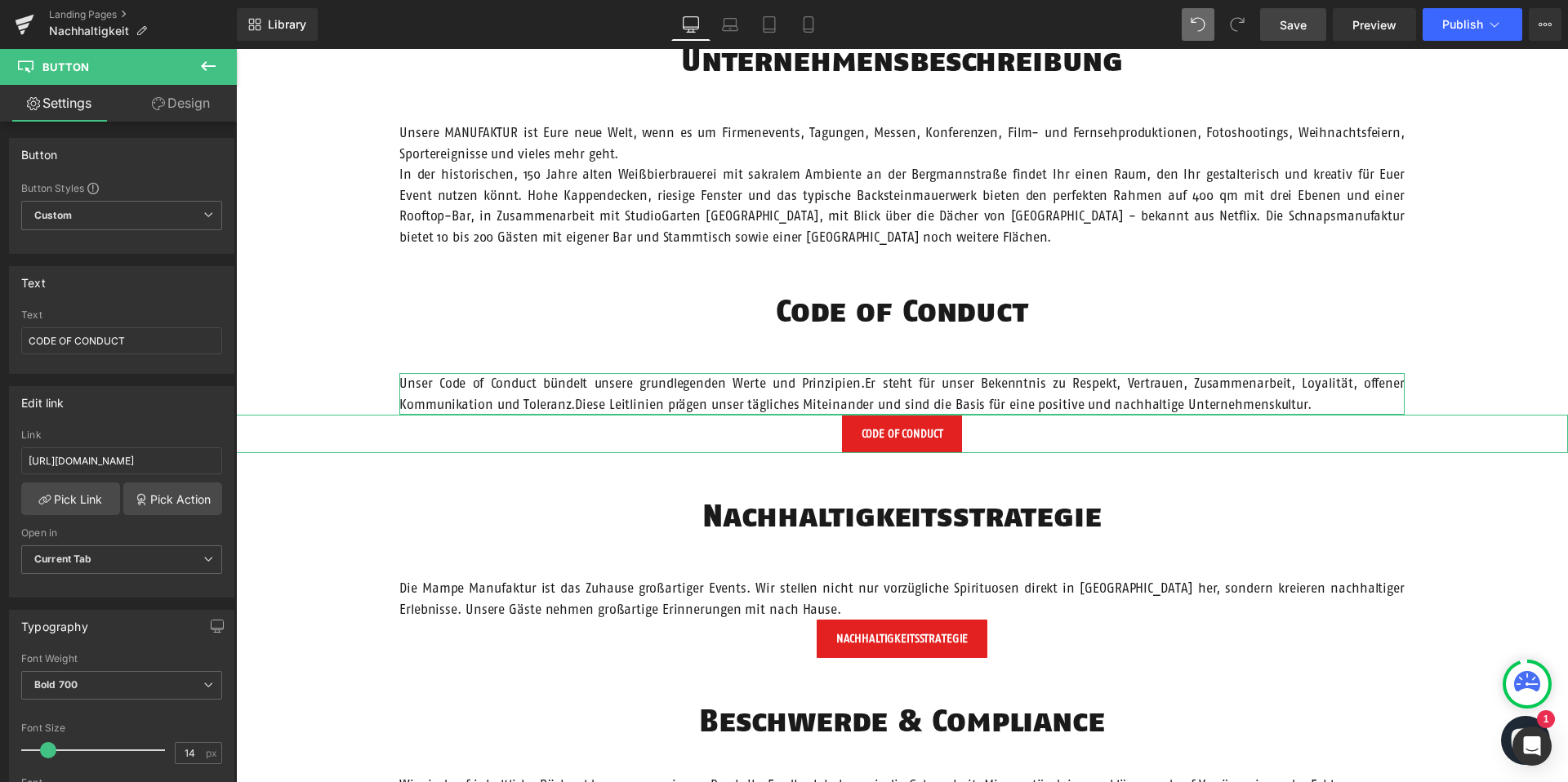
click at [177, 116] on link "Design" at bounding box center [181, 103] width 119 height 37
click at [0, 0] on div "Spacing" at bounding box center [0, 0] width 0 height 0
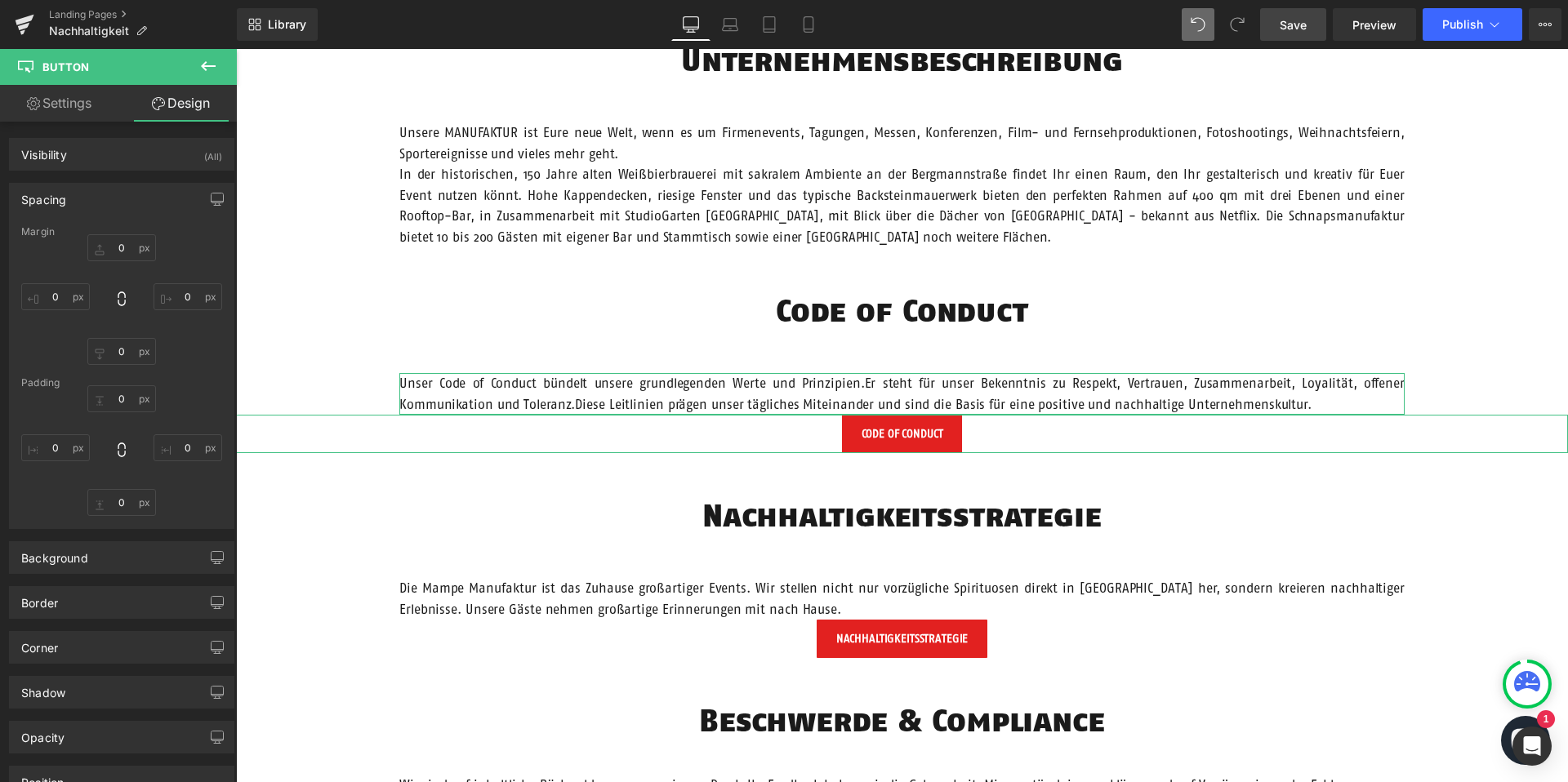
type input "0"
click at [124, 246] on input "0" at bounding box center [122, 247] width 69 height 27
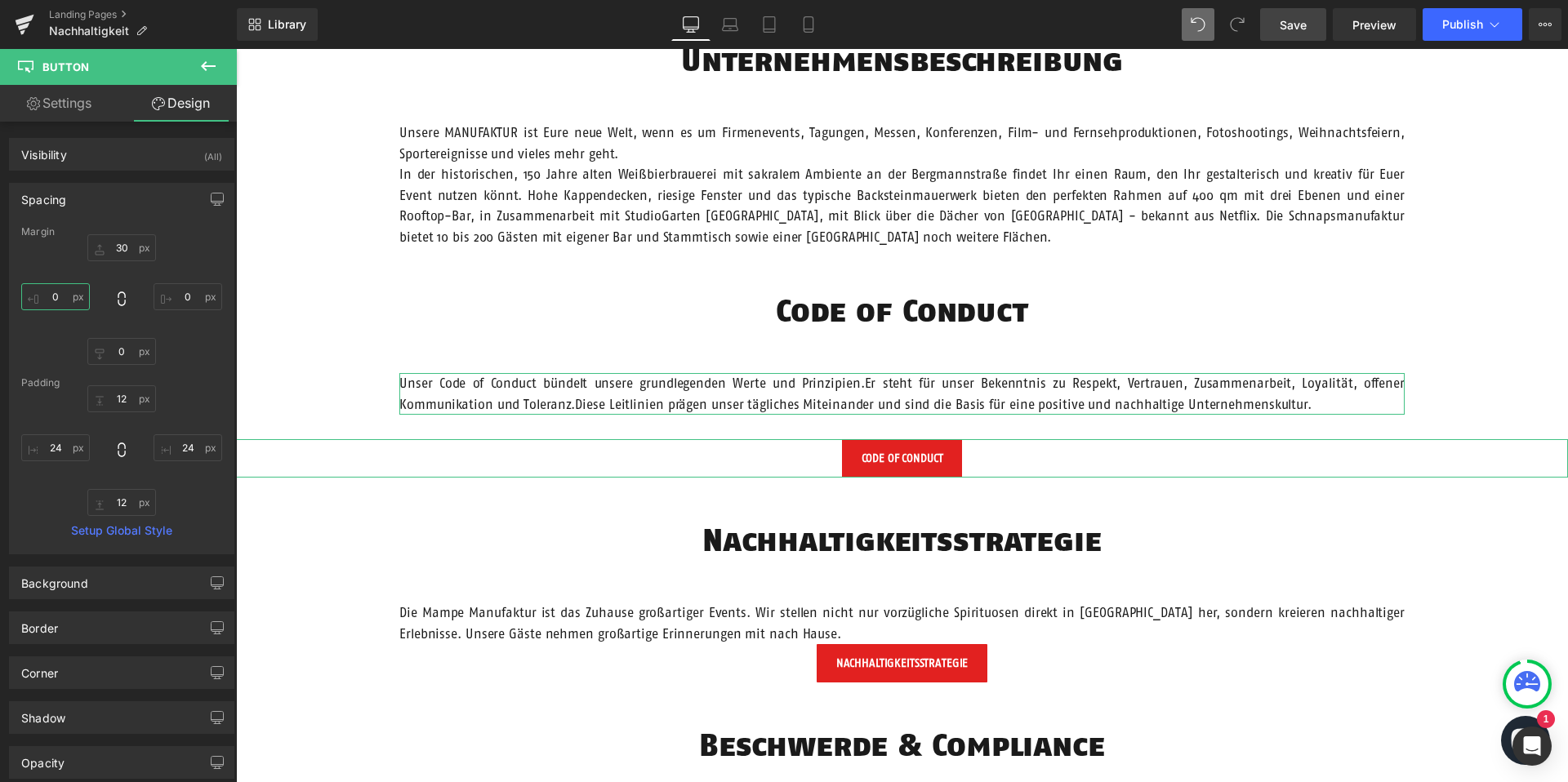
click at [55, 297] on input "0" at bounding box center [56, 296] width 69 height 27
click at [192, 298] on input "0" at bounding box center [188, 296] width 69 height 27
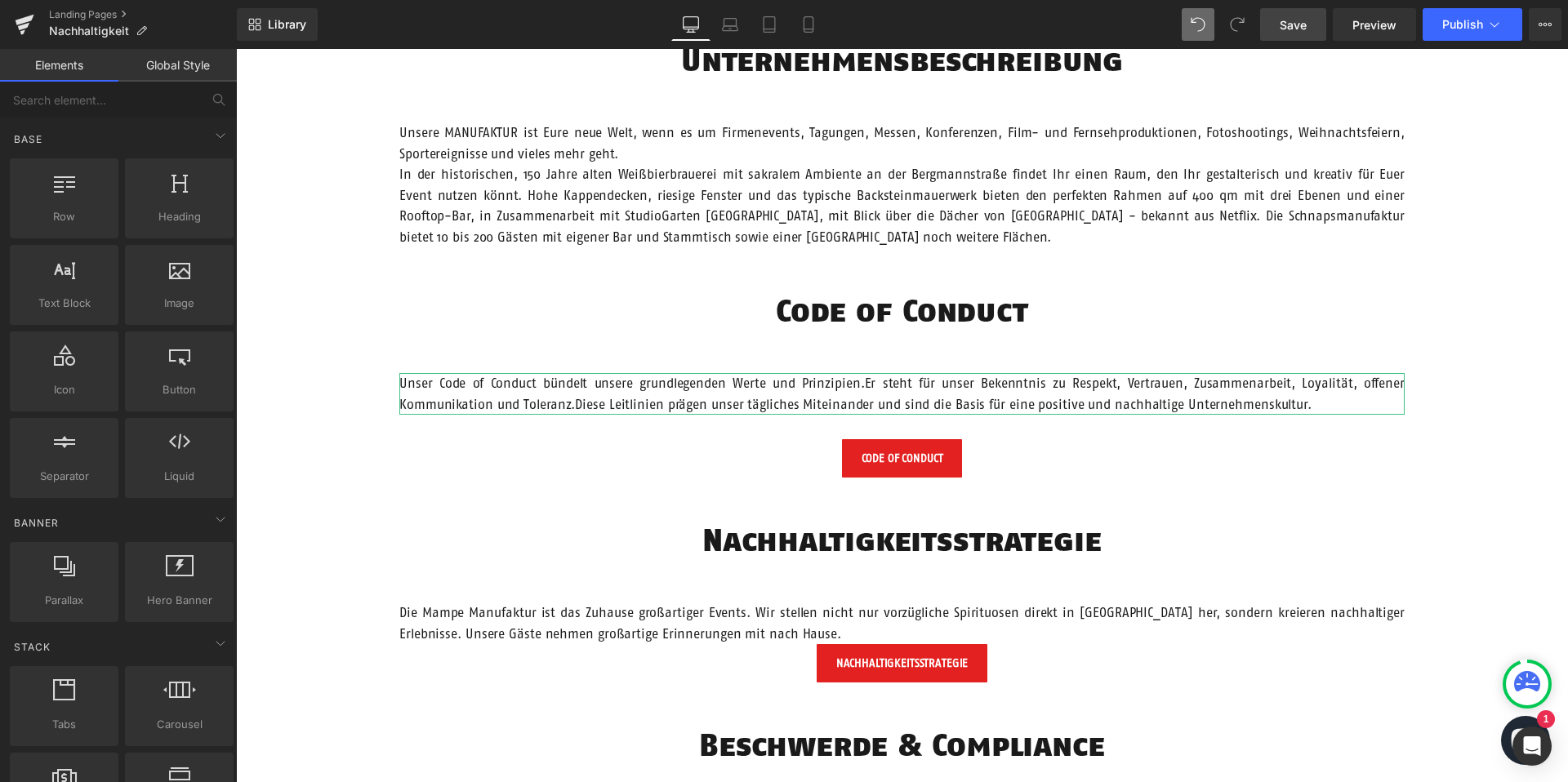
click at [255, 466] on div "Unsere Verantwortung Text Block Hero Banner Vision Heading Wir möchten Menschen…" at bounding box center [902, 180] width 1332 height 2691
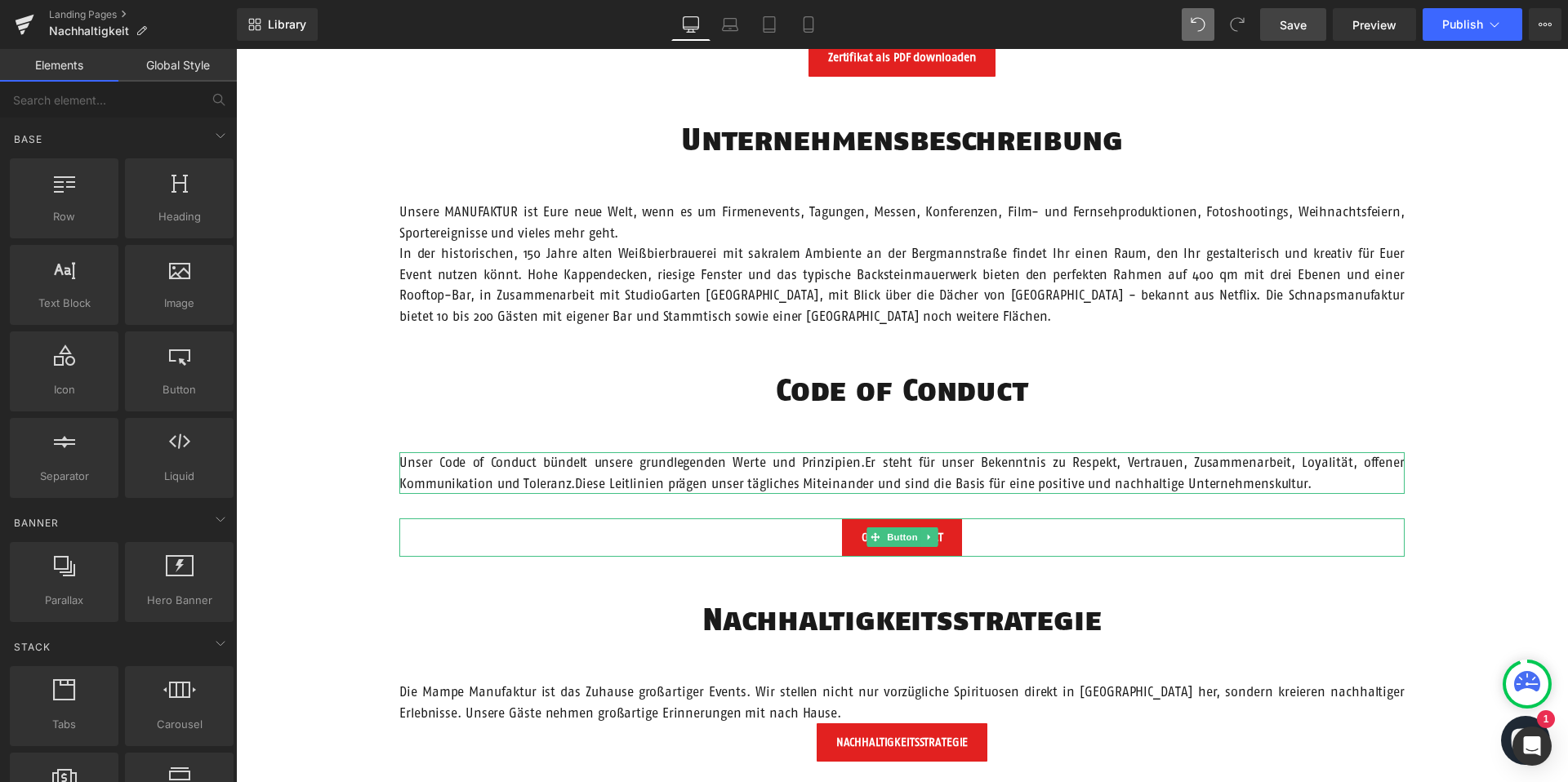
scroll to position [1039, 0]
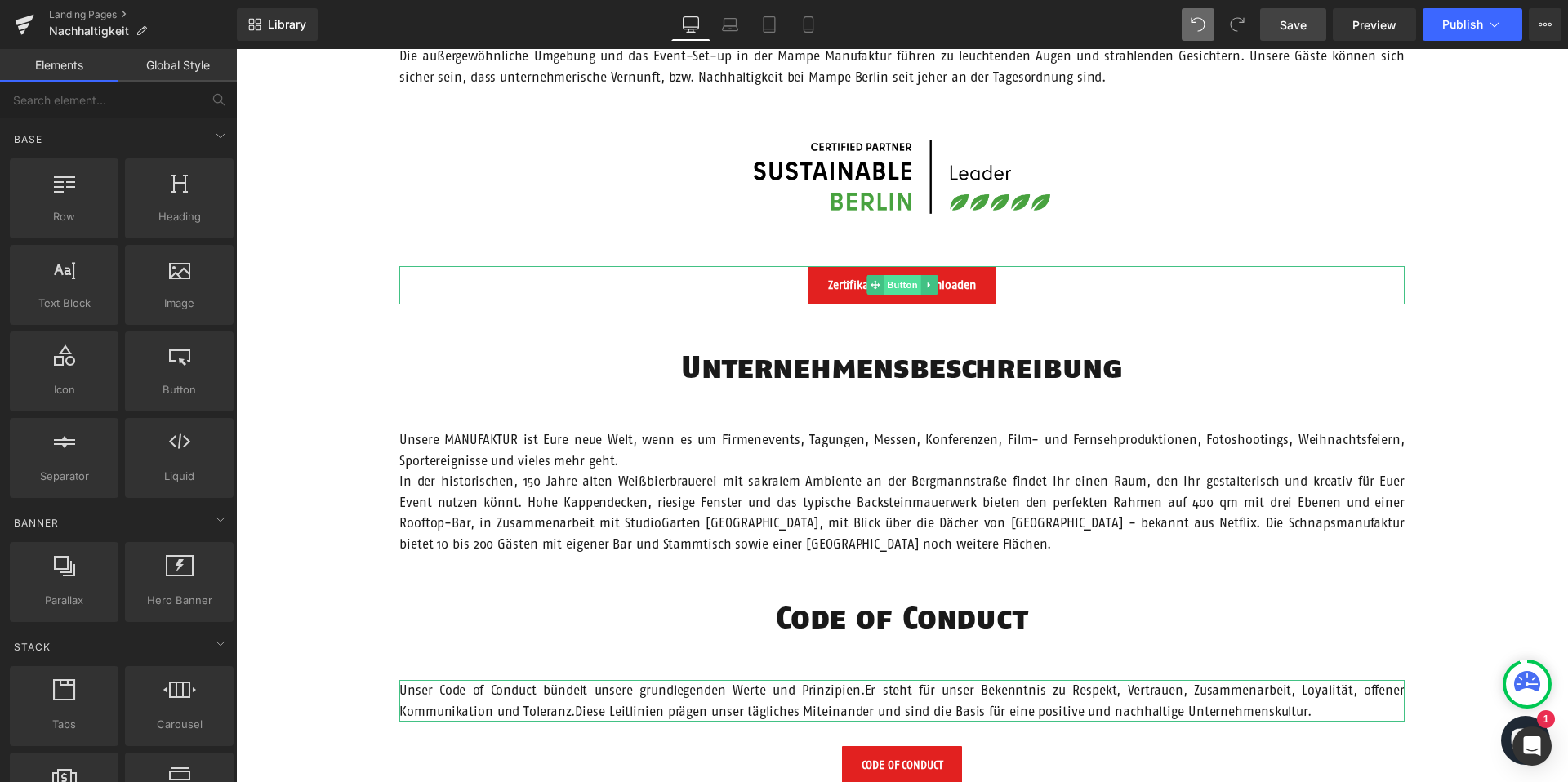
click at [900, 282] on span "Button" at bounding box center [902, 284] width 38 height 20
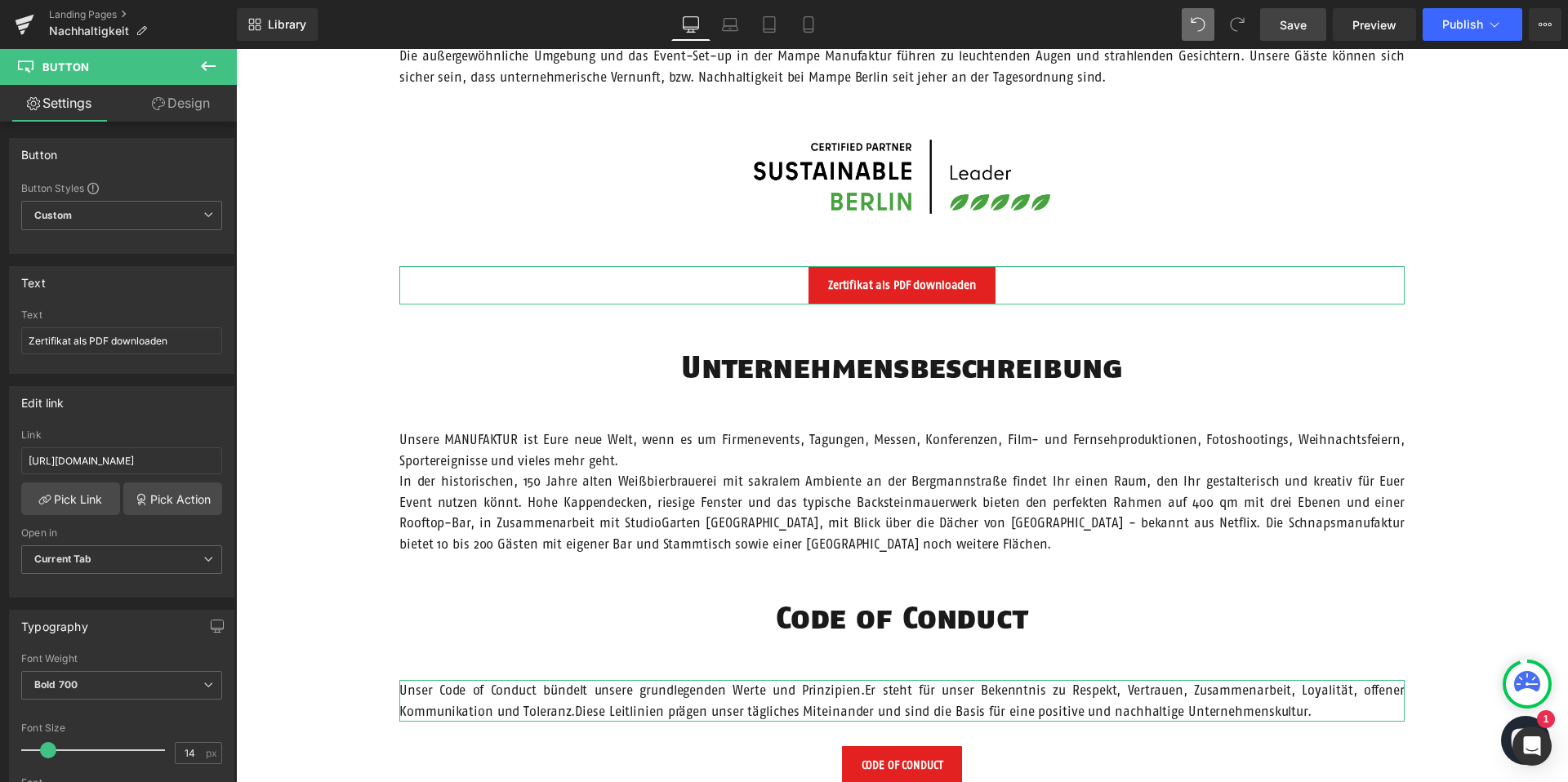
click at [171, 102] on link "Design" at bounding box center [181, 103] width 119 height 37
click at [0, 0] on div "Spacing" at bounding box center [0, 0] width 0 height 0
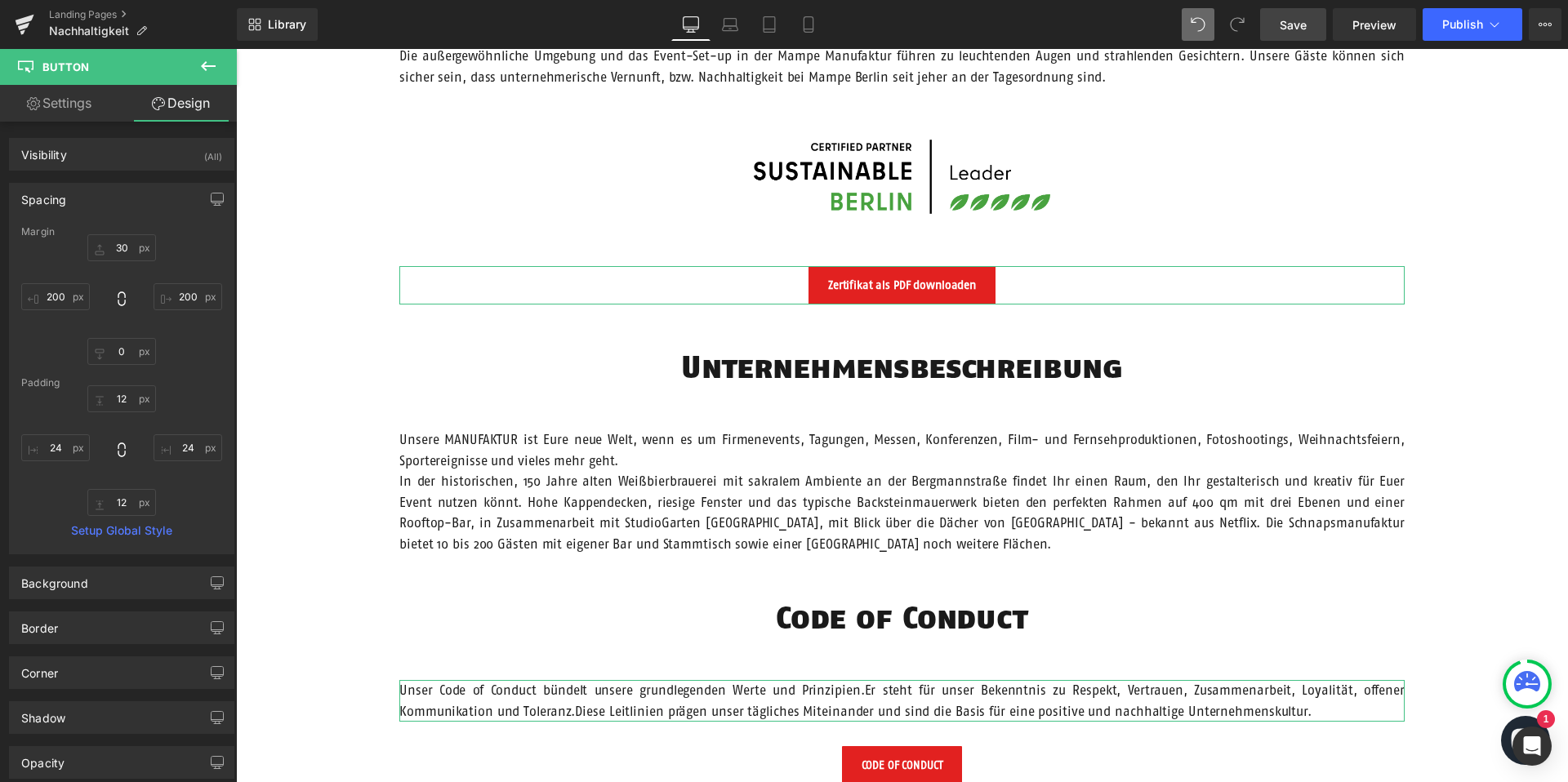
click at [127, 194] on div "Spacing" at bounding box center [121, 199] width 223 height 31
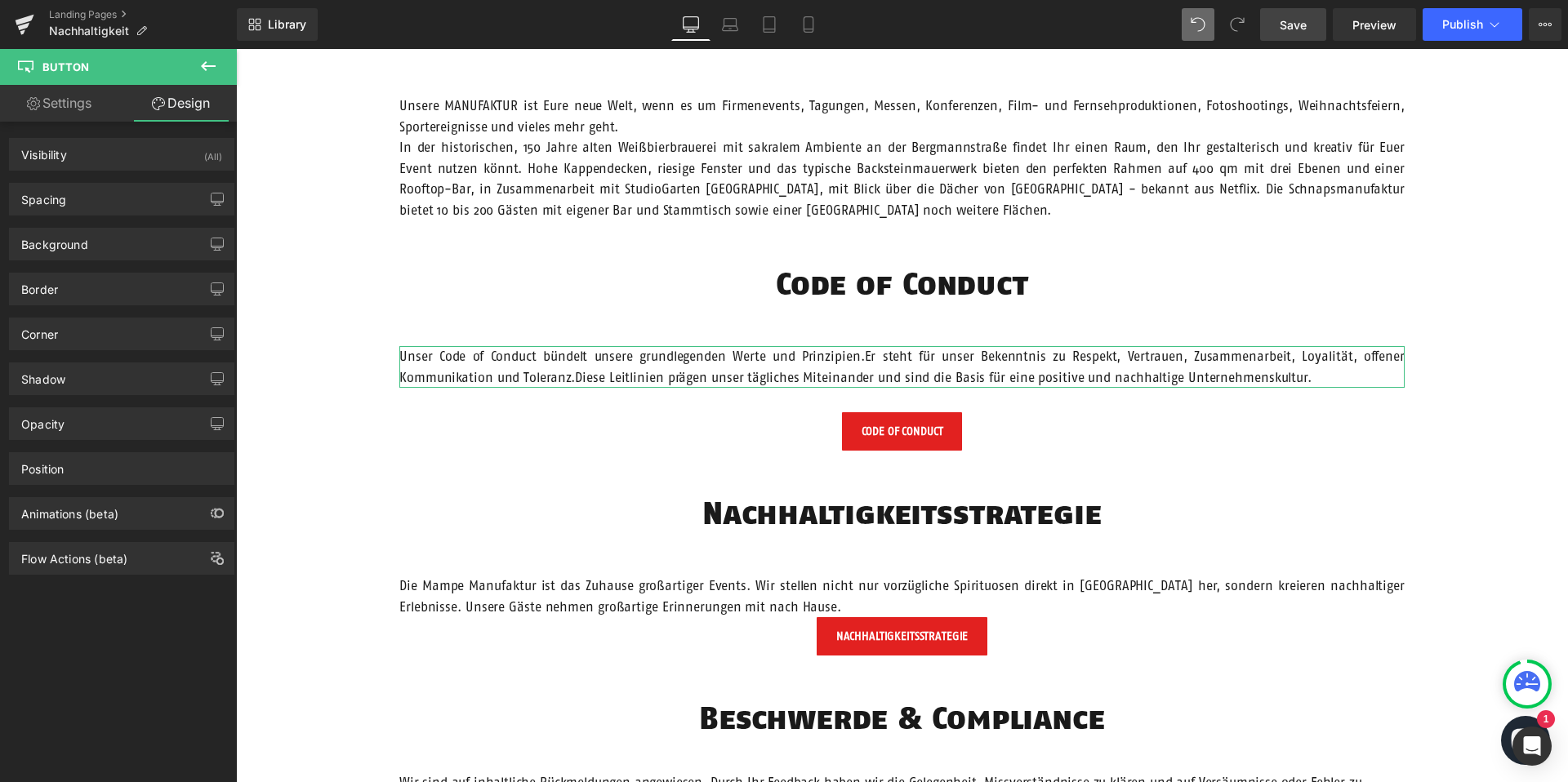
scroll to position [1470, 0]
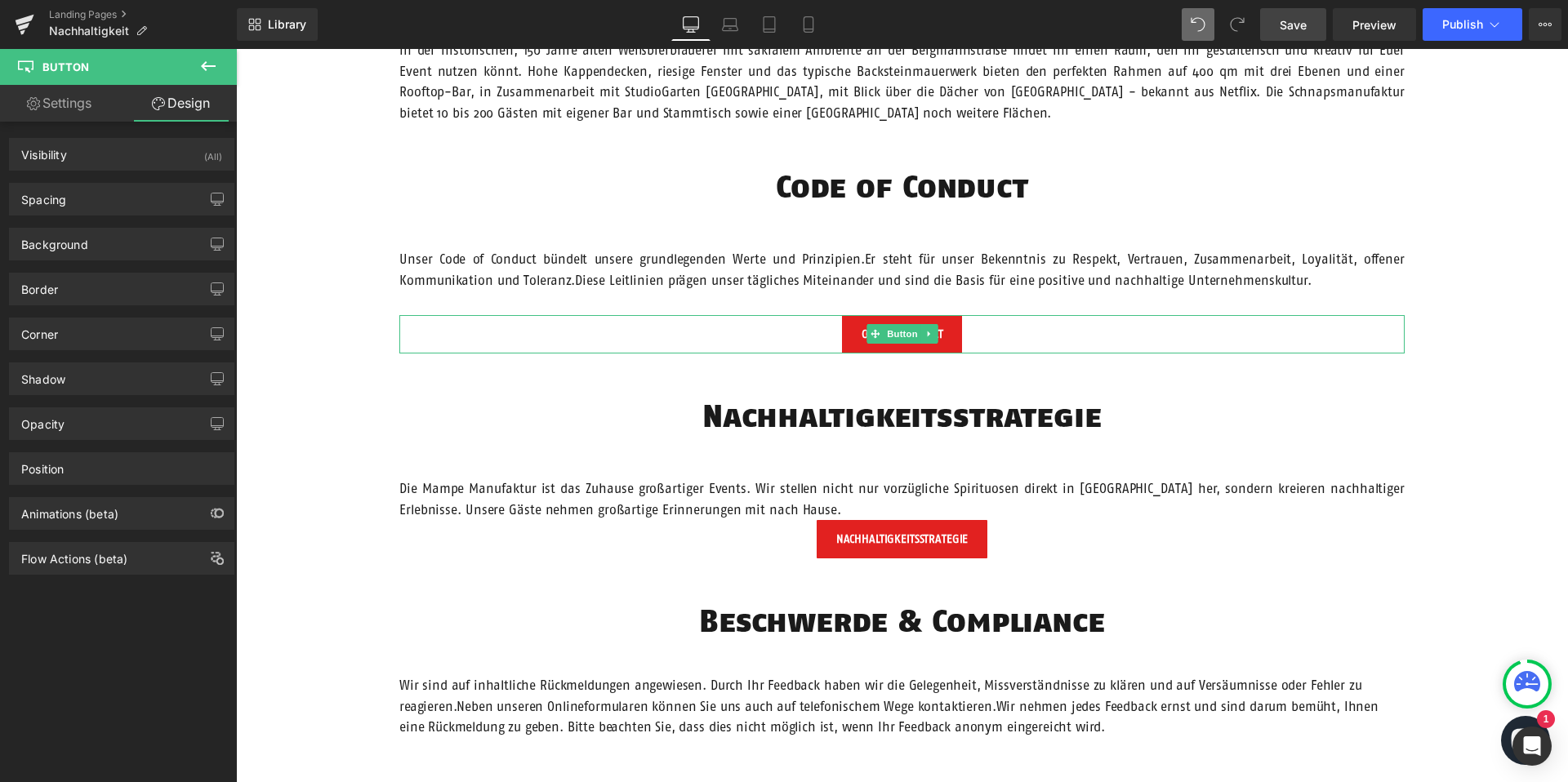
click at [903, 336] on span "Button" at bounding box center [902, 333] width 38 height 20
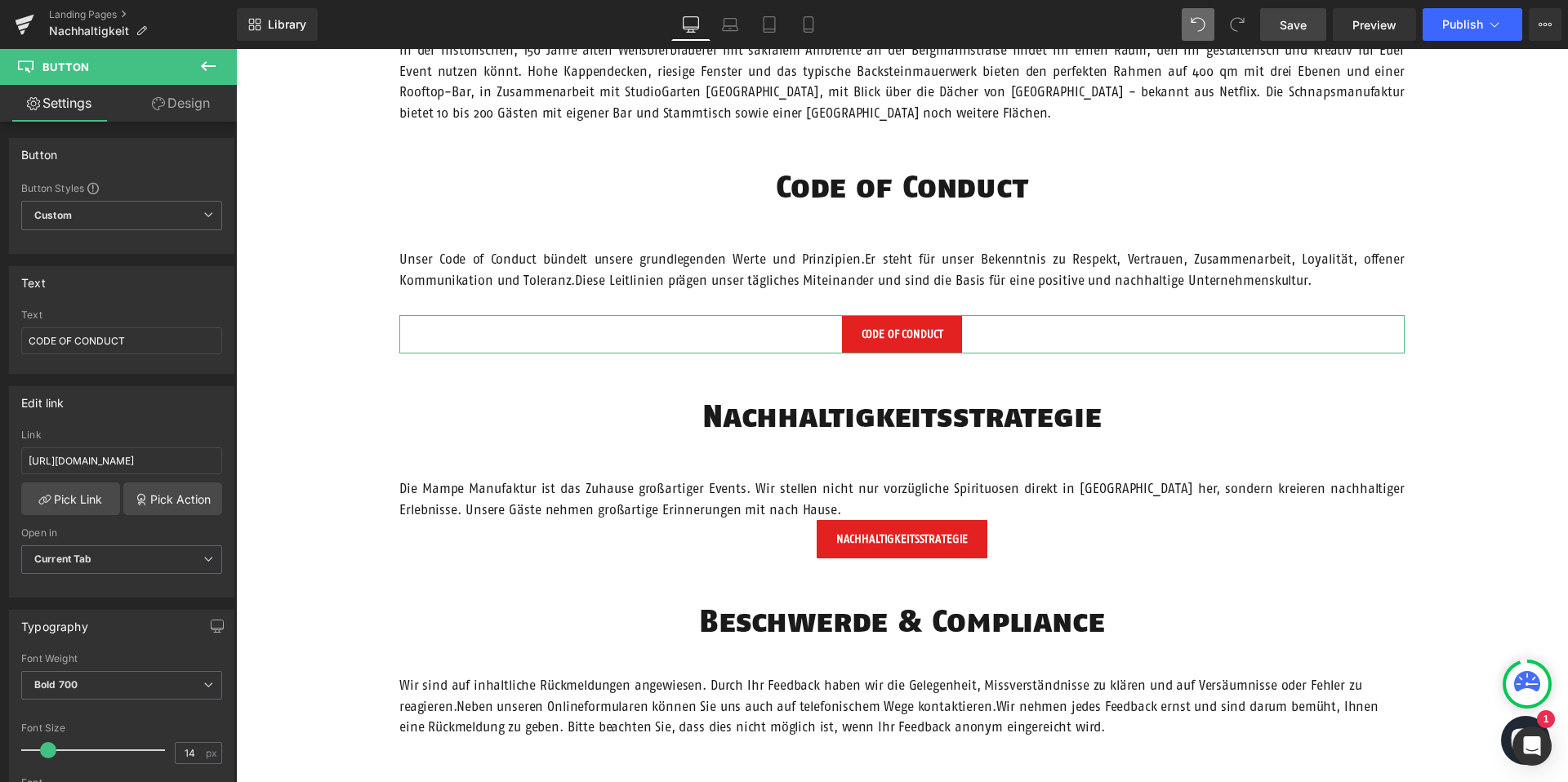
click at [180, 109] on link "Design" at bounding box center [181, 103] width 119 height 37
click at [0, 0] on div "Spacing" at bounding box center [0, 0] width 0 height 0
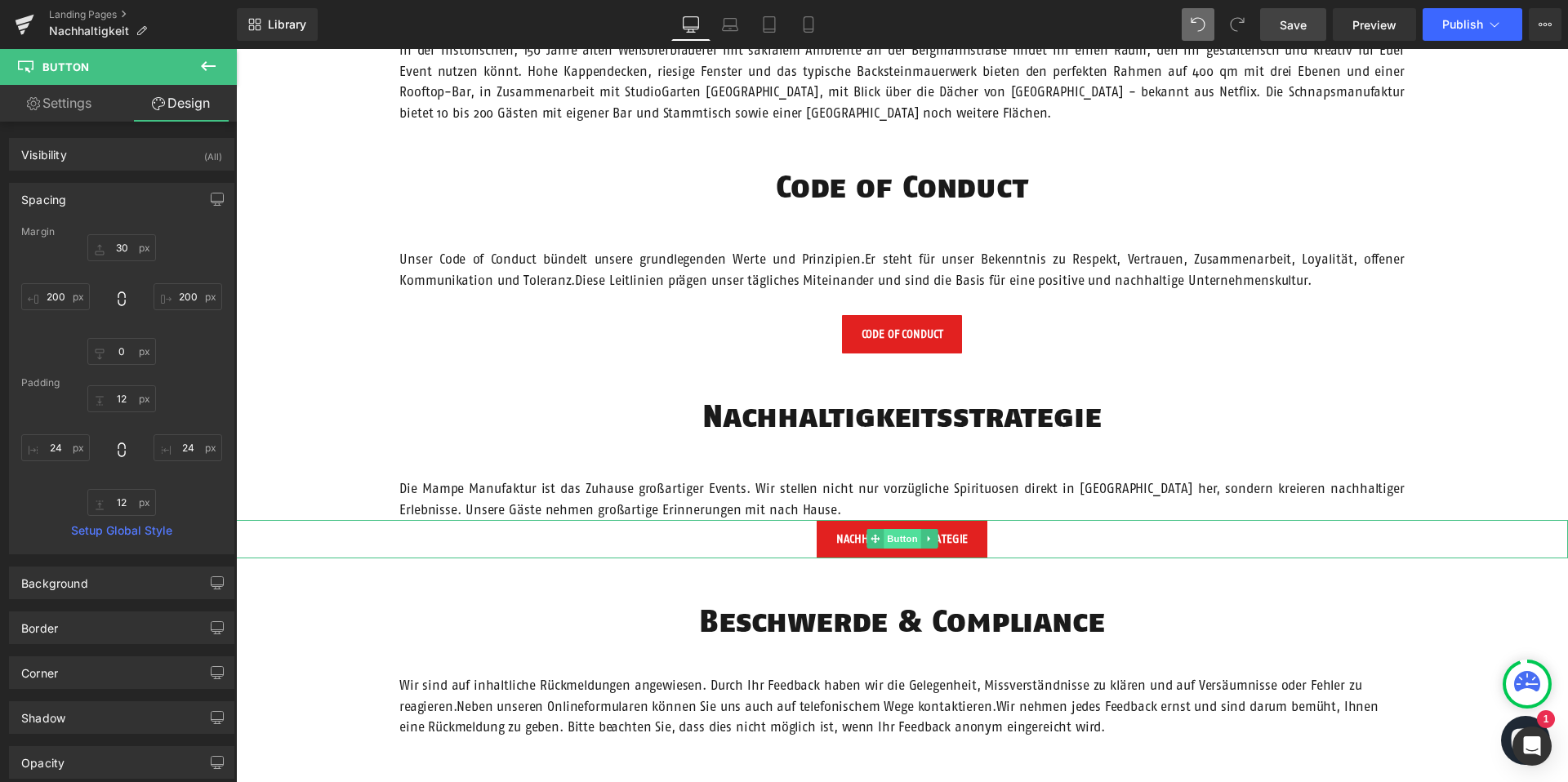
click at [897, 535] on span "Button" at bounding box center [902, 539] width 38 height 20
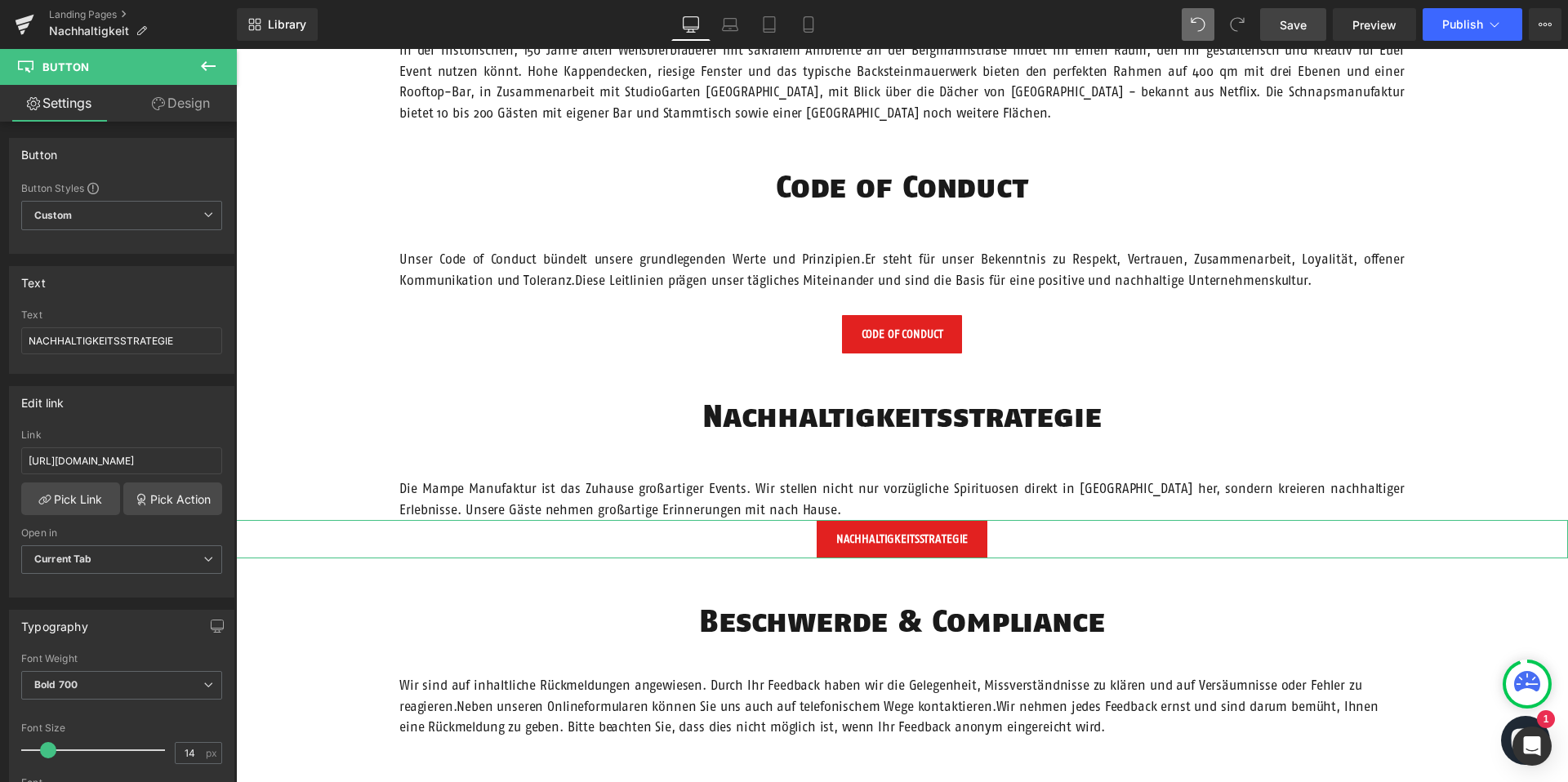
click at [167, 101] on link "Design" at bounding box center [181, 103] width 119 height 37
click at [0, 0] on div "Spacing" at bounding box center [0, 0] width 0 height 0
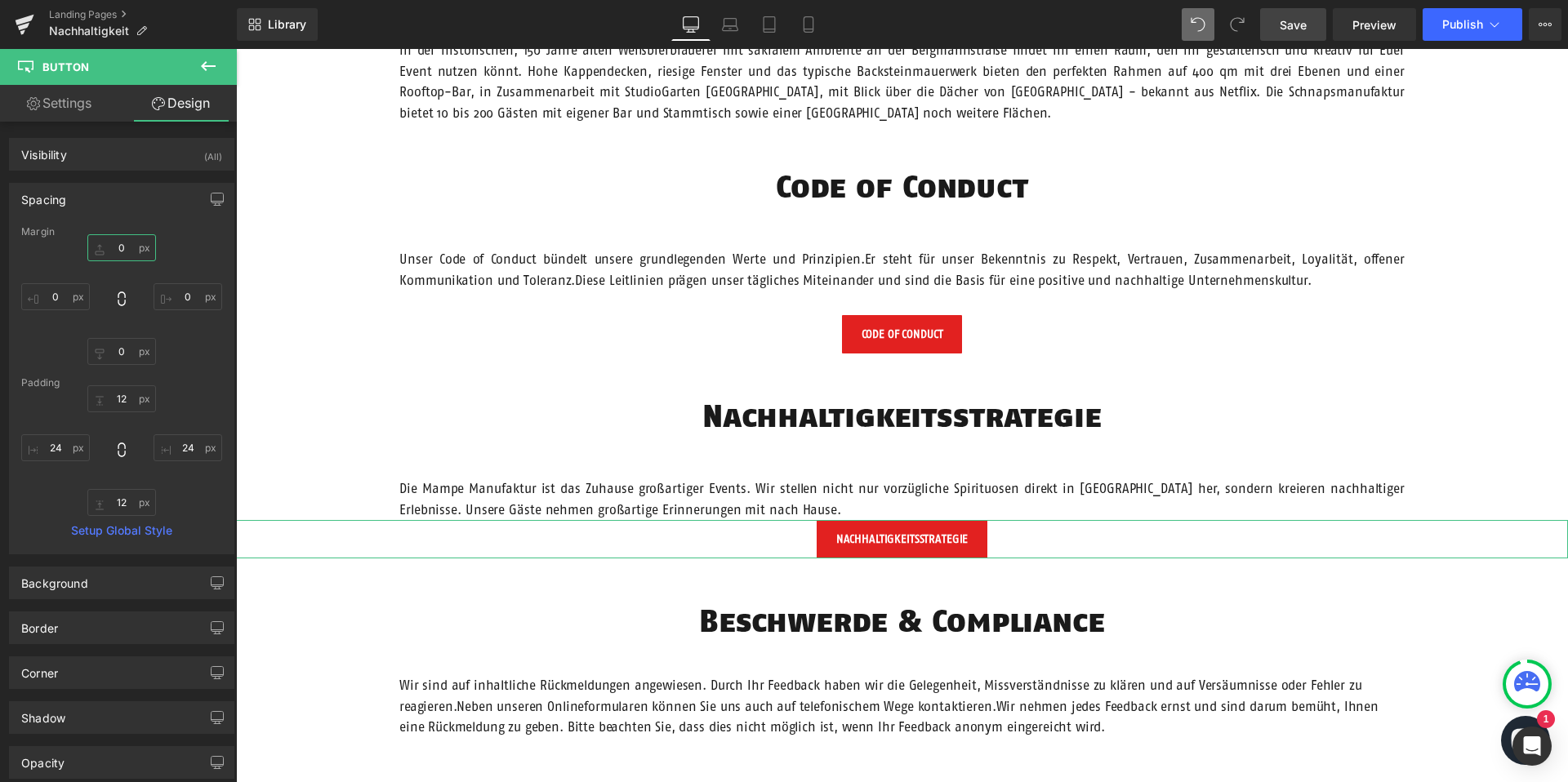
click at [115, 242] on input "0" at bounding box center [122, 247] width 69 height 27
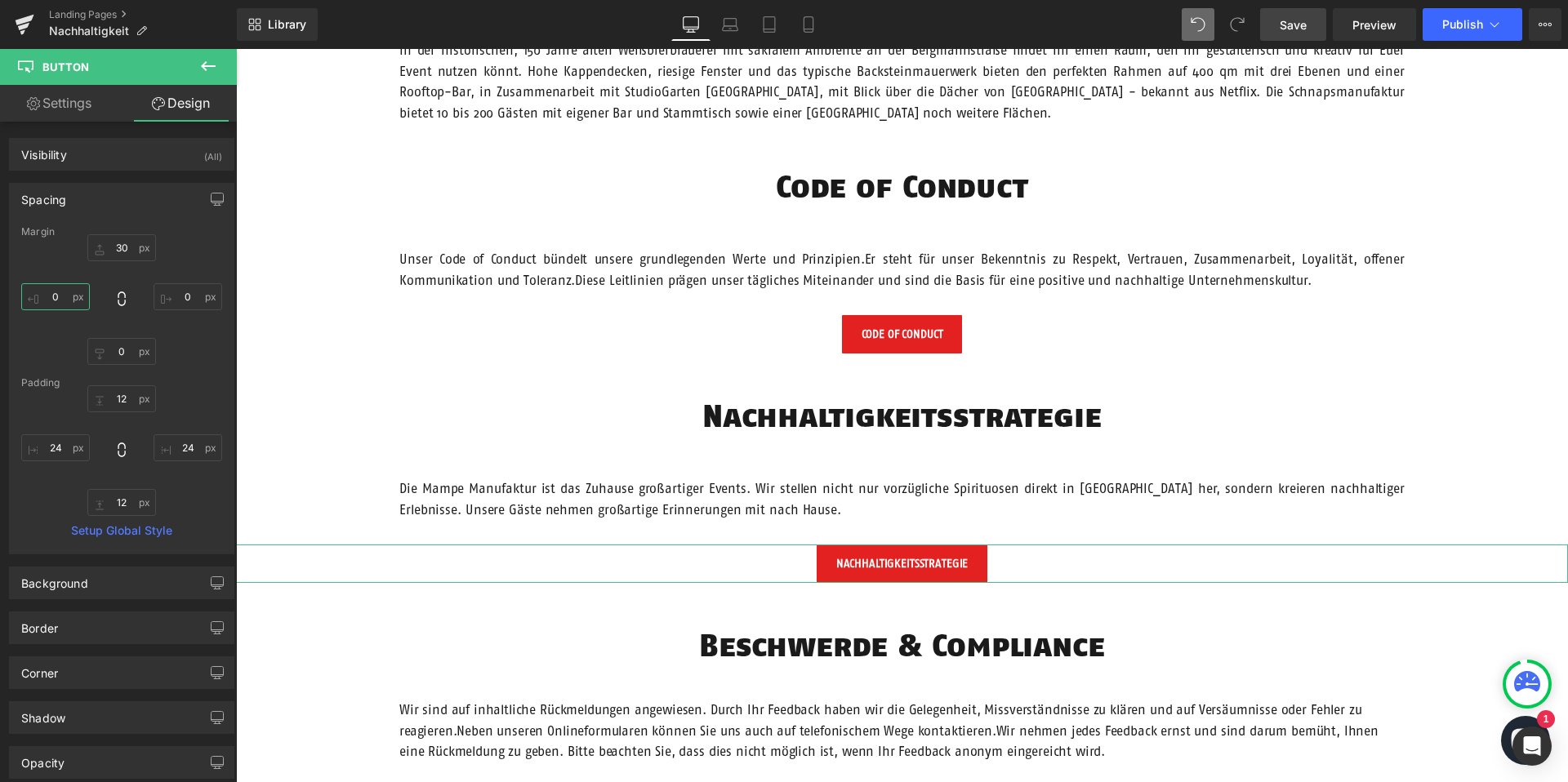
click at [60, 291] on input "0" at bounding box center [56, 296] width 69 height 27
click at [189, 302] on input "0" at bounding box center [188, 296] width 69 height 27
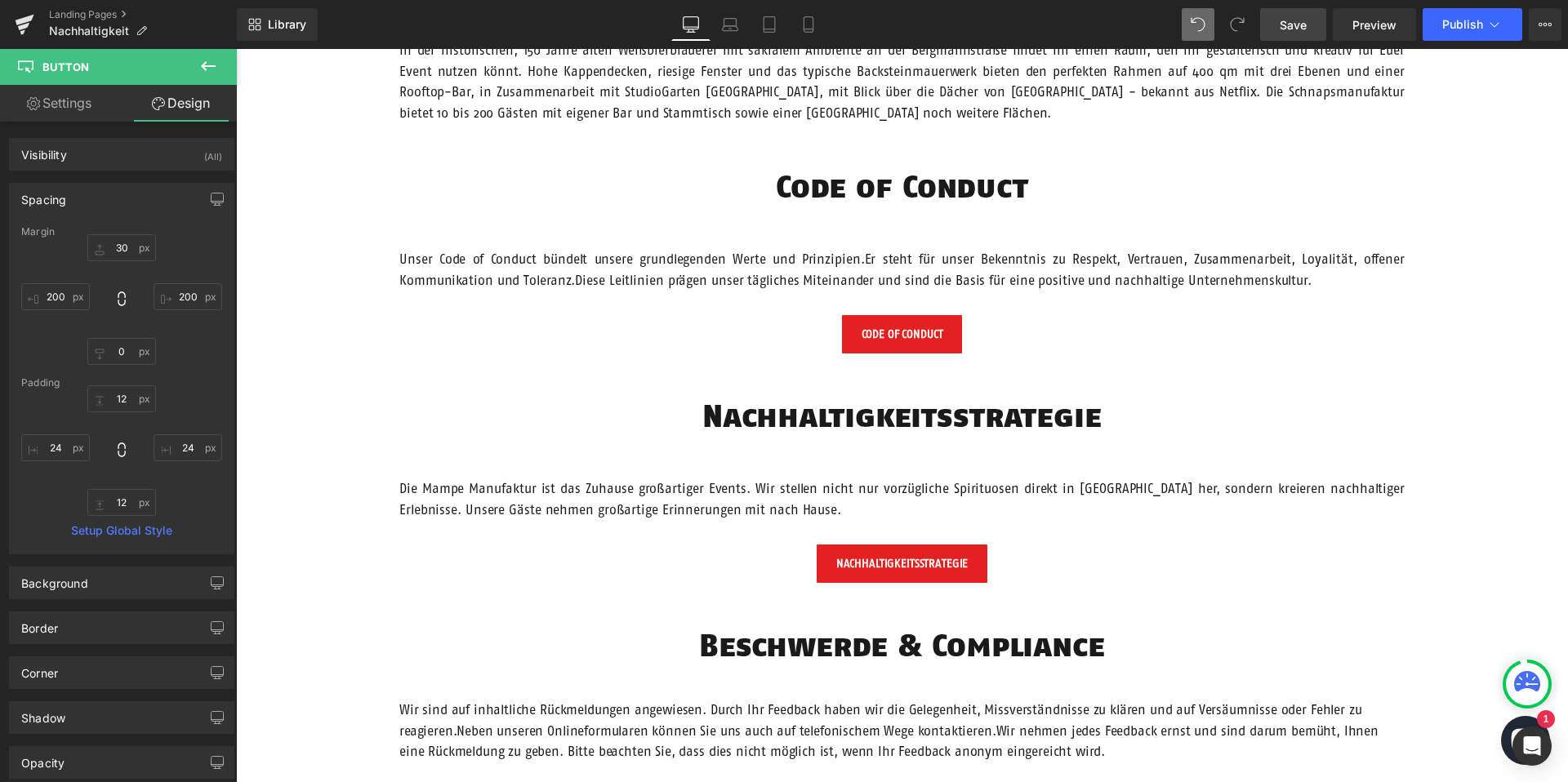
click at [286, 424] on div "Unsere Verantwortung Text Block Hero Banner Vision Heading Wir möchten Menschen…" at bounding box center [902, 68] width 1332 height 2716
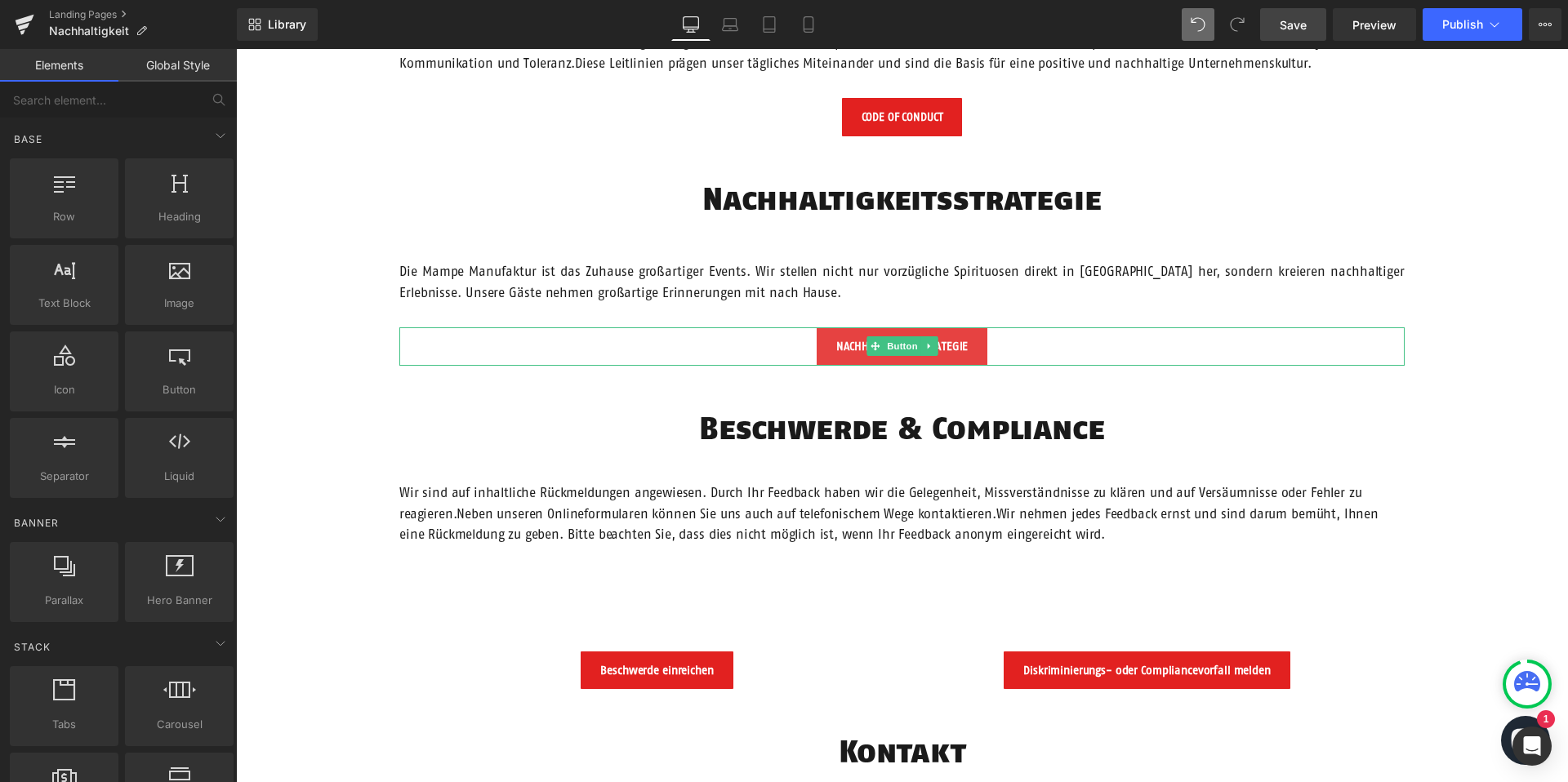
scroll to position [1924, 0]
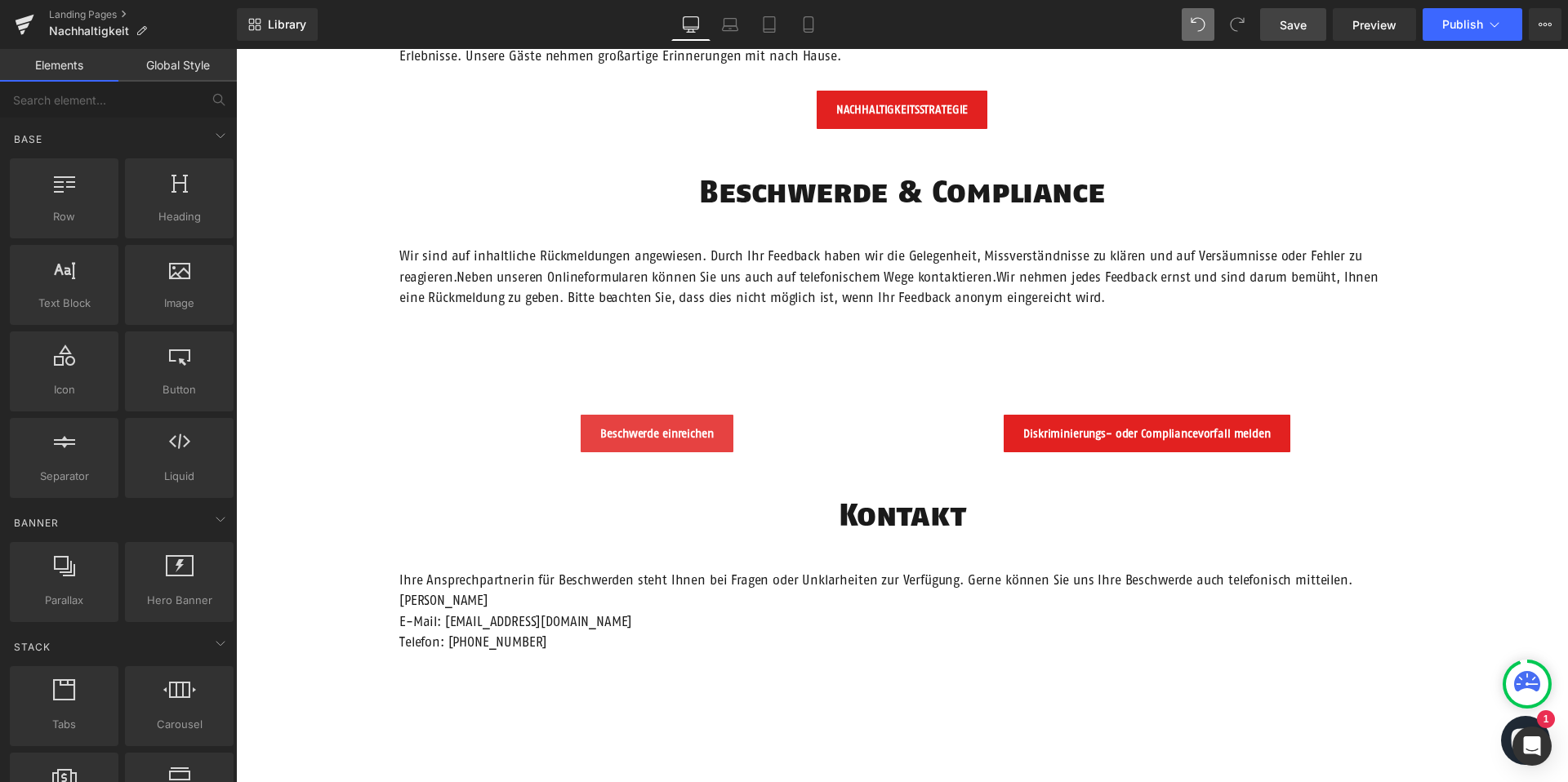
click at [656, 431] on div "Beschwerde einreichen Button" at bounding box center [657, 434] width 466 height 38
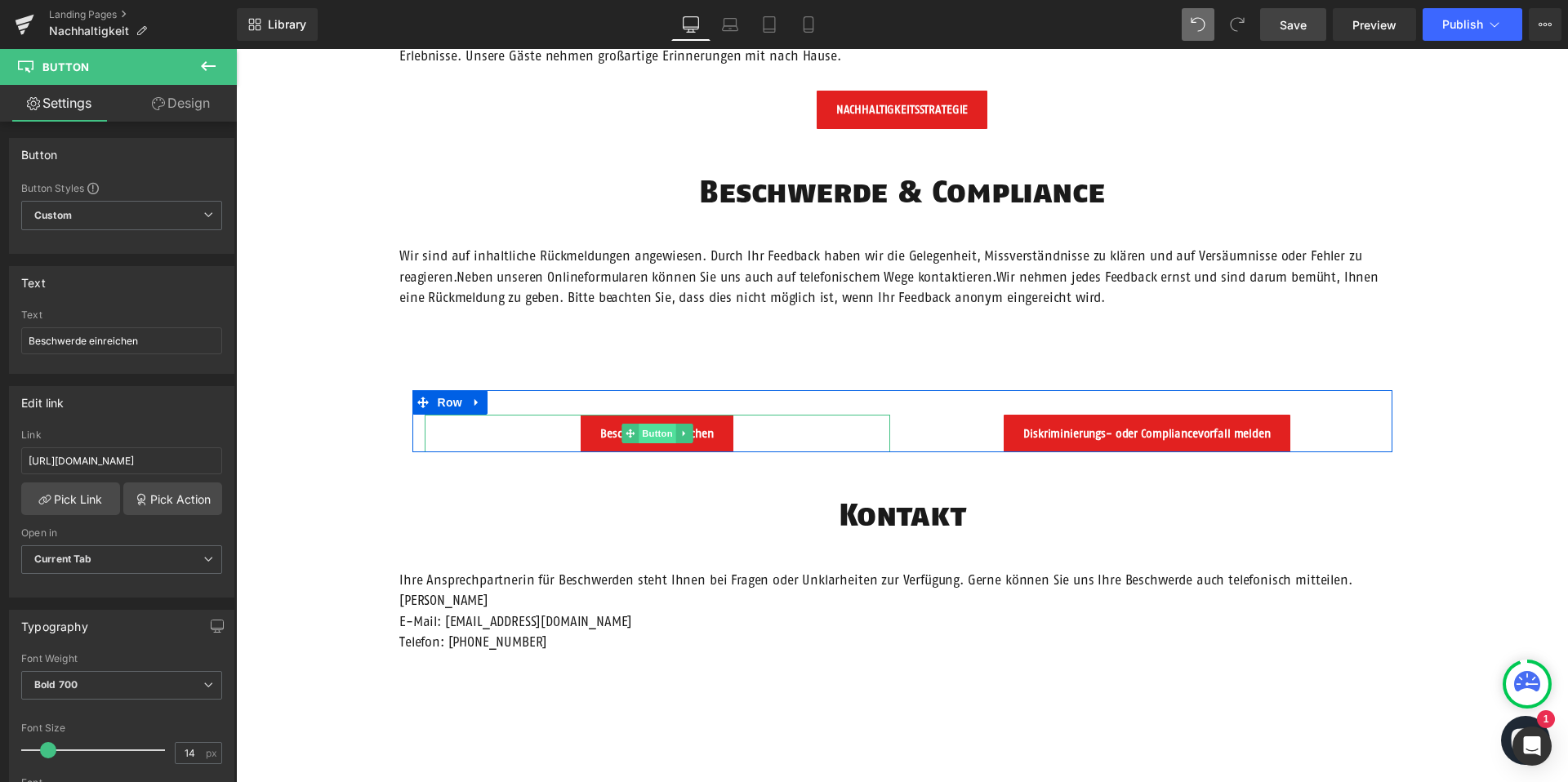
click at [656, 429] on span "Button" at bounding box center [657, 433] width 38 height 20
click at [453, 403] on span "Row" at bounding box center [450, 402] width 33 height 25
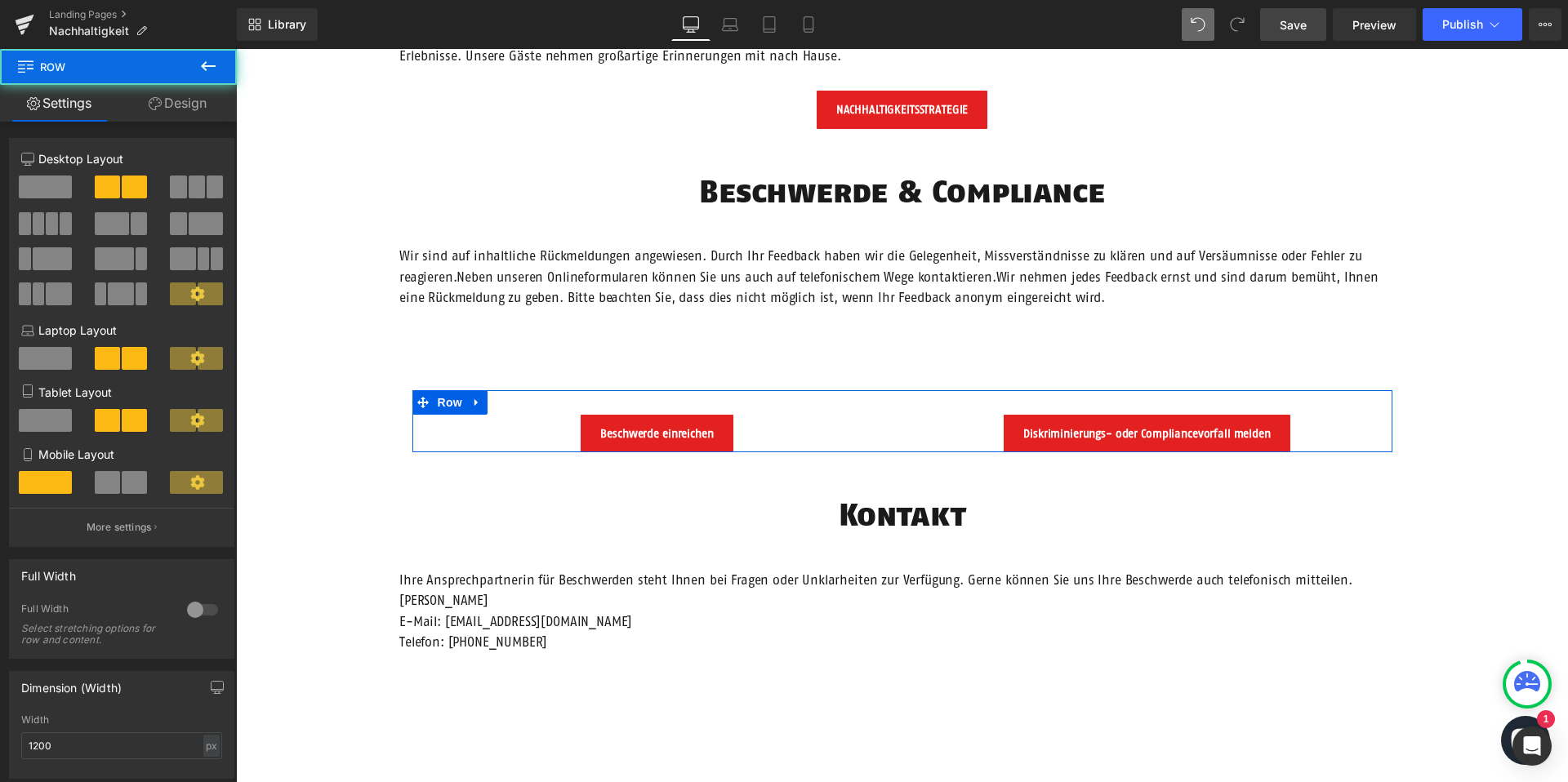
click at [161, 93] on link "Design" at bounding box center [178, 103] width 119 height 37
click at [0, 0] on div "Spacing" at bounding box center [0, 0] width 0 height 0
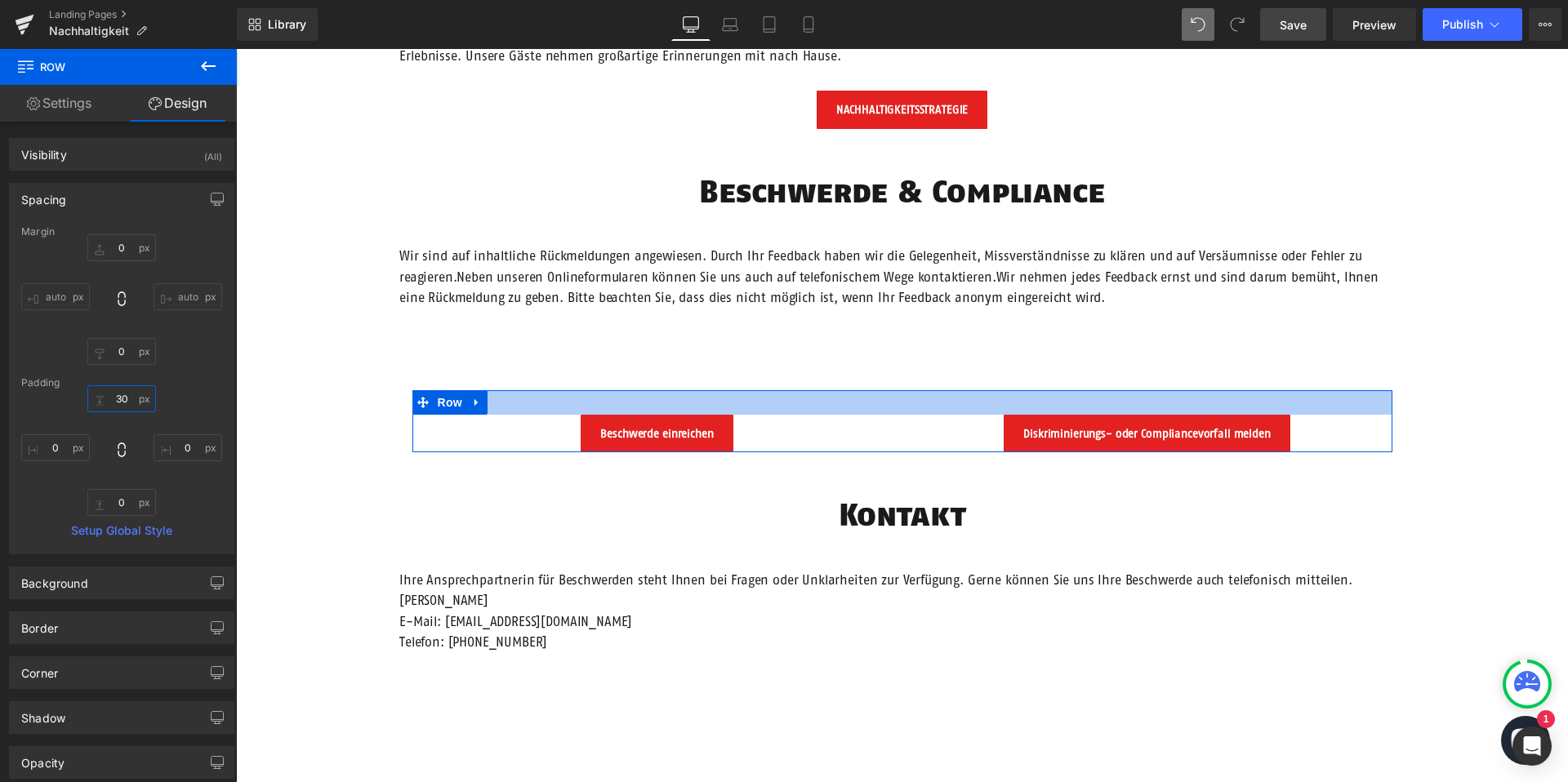
click at [116, 397] on input "30" at bounding box center [122, 399] width 69 height 27
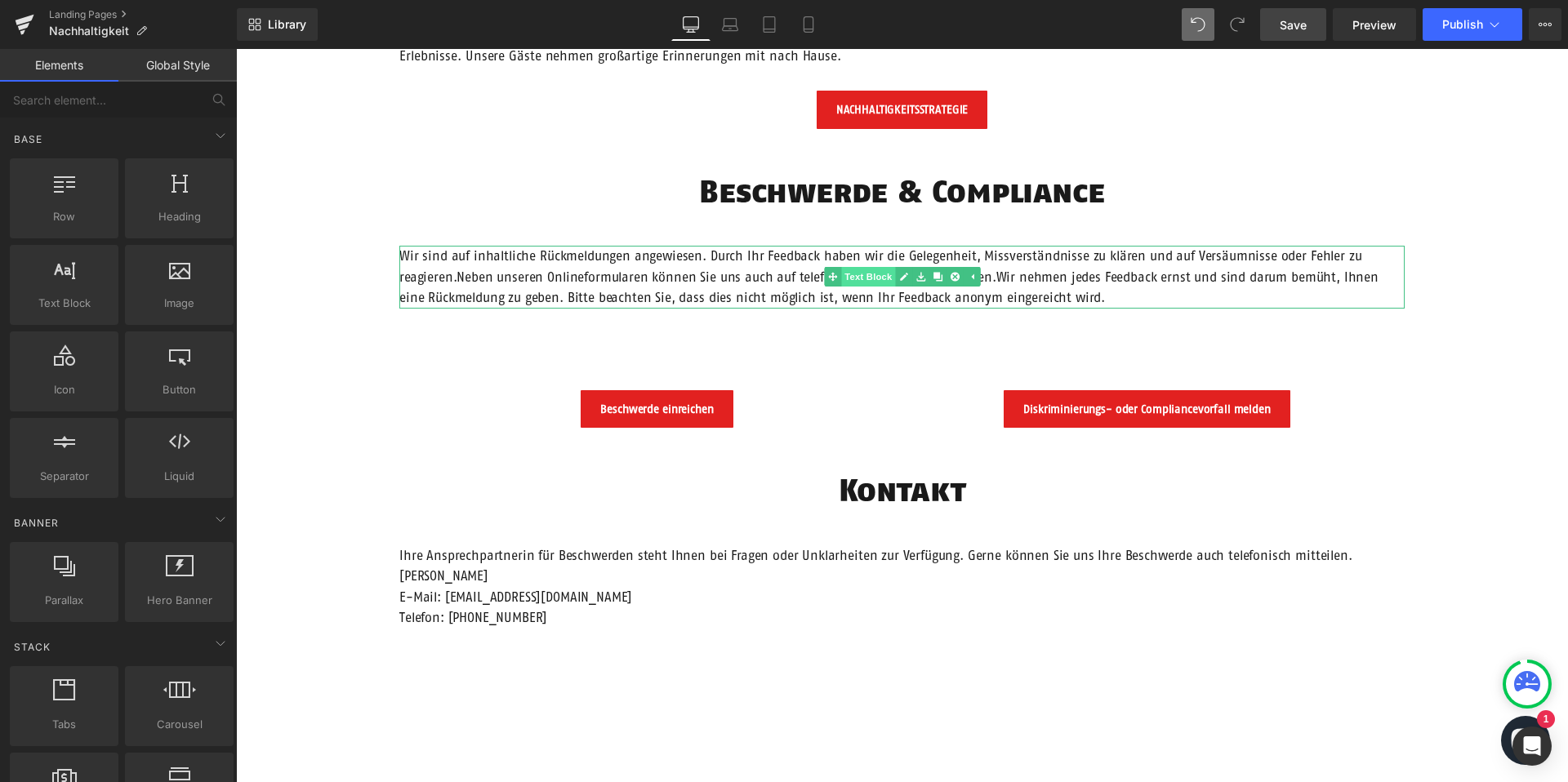
click at [873, 277] on span "Text Block" at bounding box center [868, 277] width 54 height 20
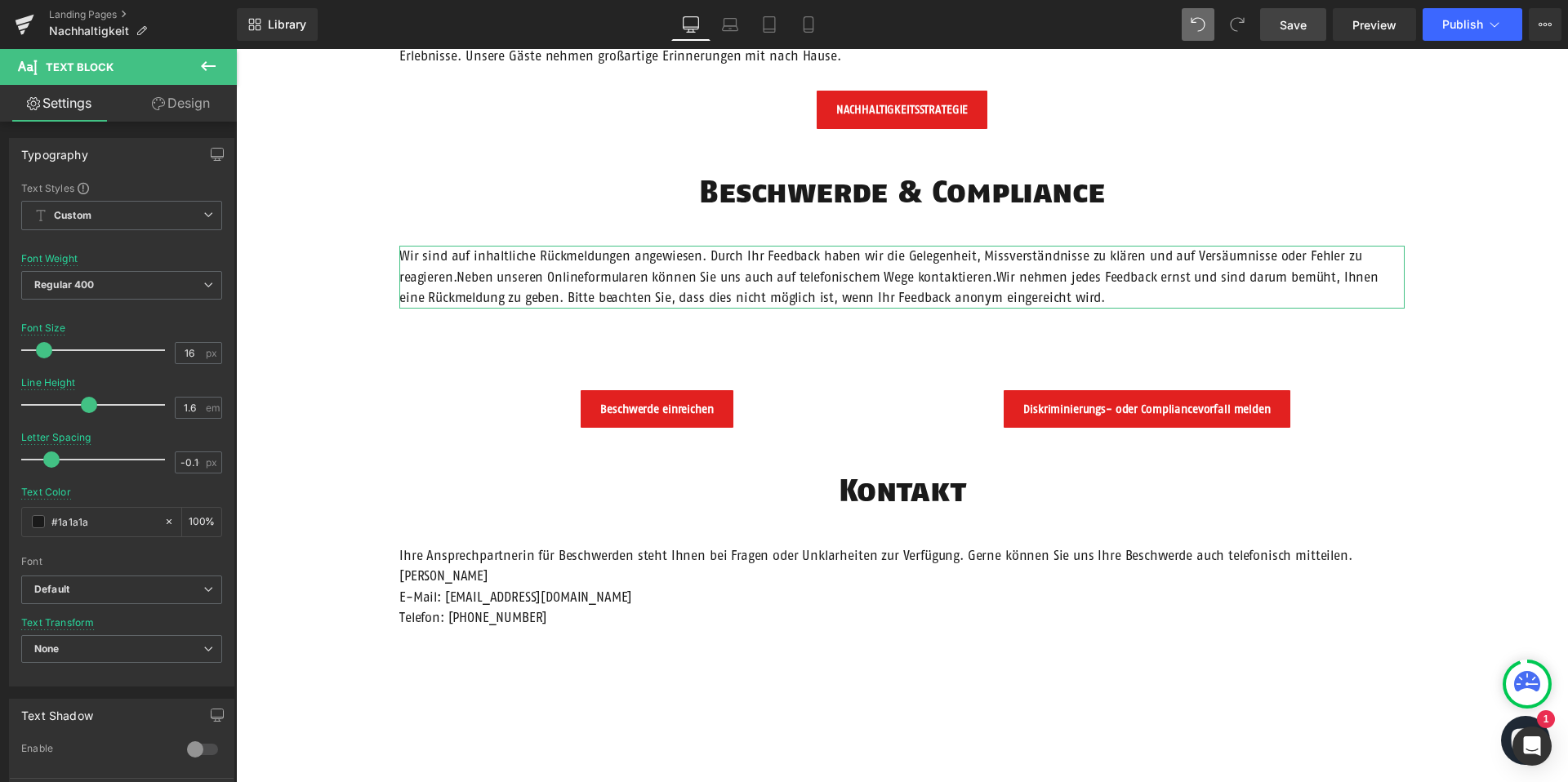
click at [155, 113] on link "Design" at bounding box center [181, 103] width 119 height 37
click at [0, 0] on div "Spacing" at bounding box center [0, 0] width 0 height 0
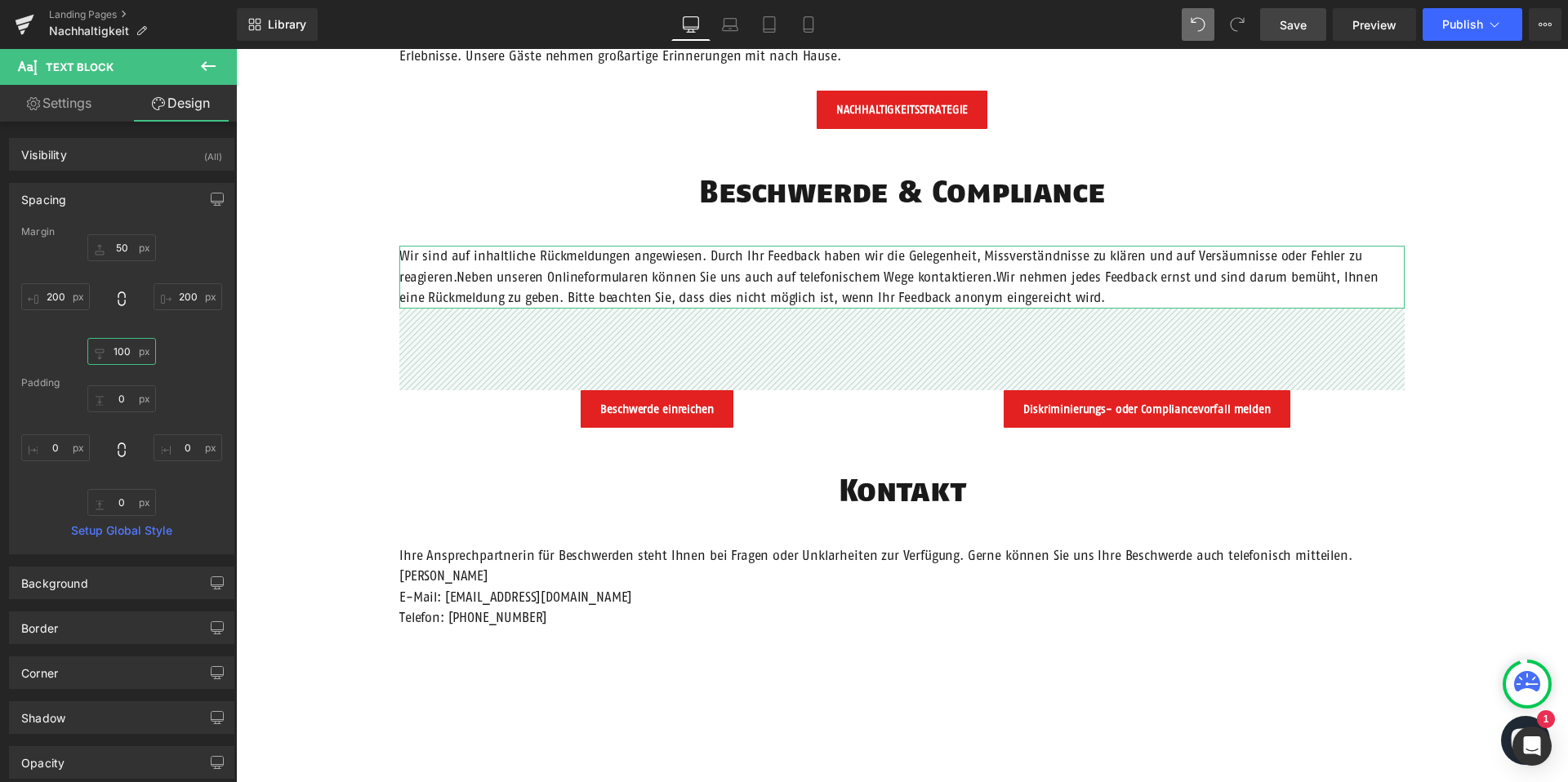
click at [124, 358] on input "100" at bounding box center [122, 351] width 69 height 27
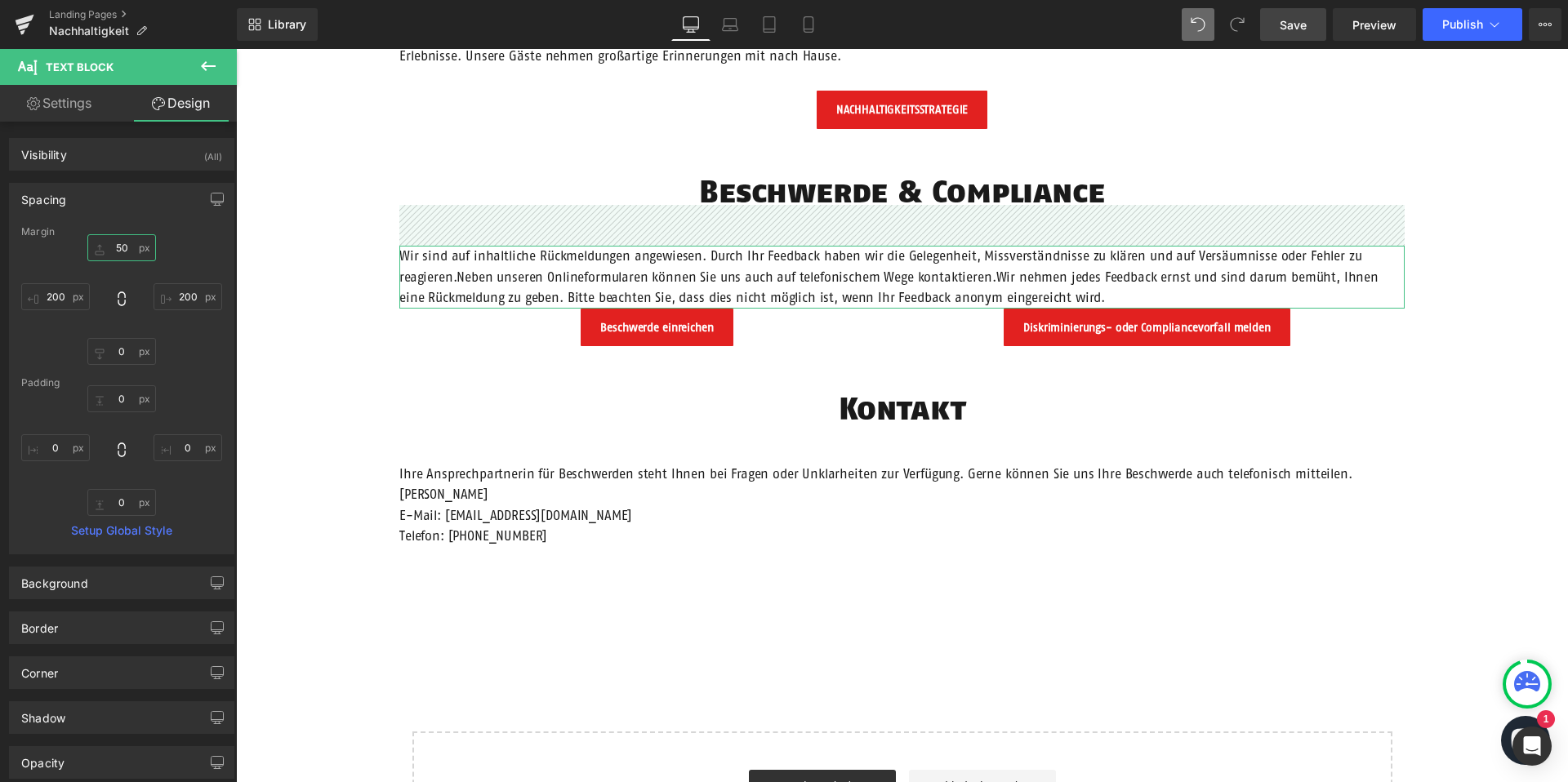
click at [119, 247] on input "50" at bounding box center [122, 247] width 69 height 27
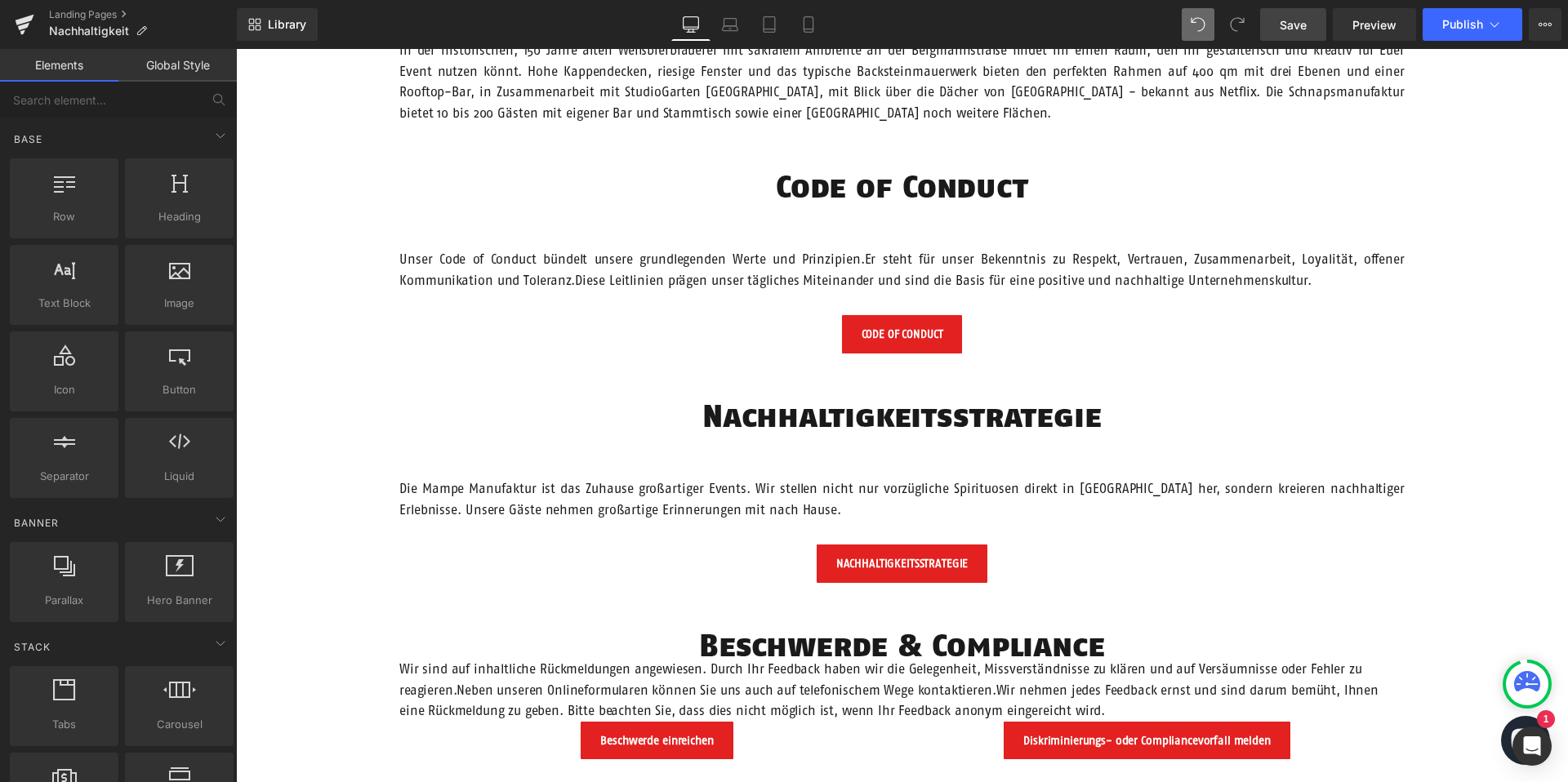
scroll to position [1660, 0]
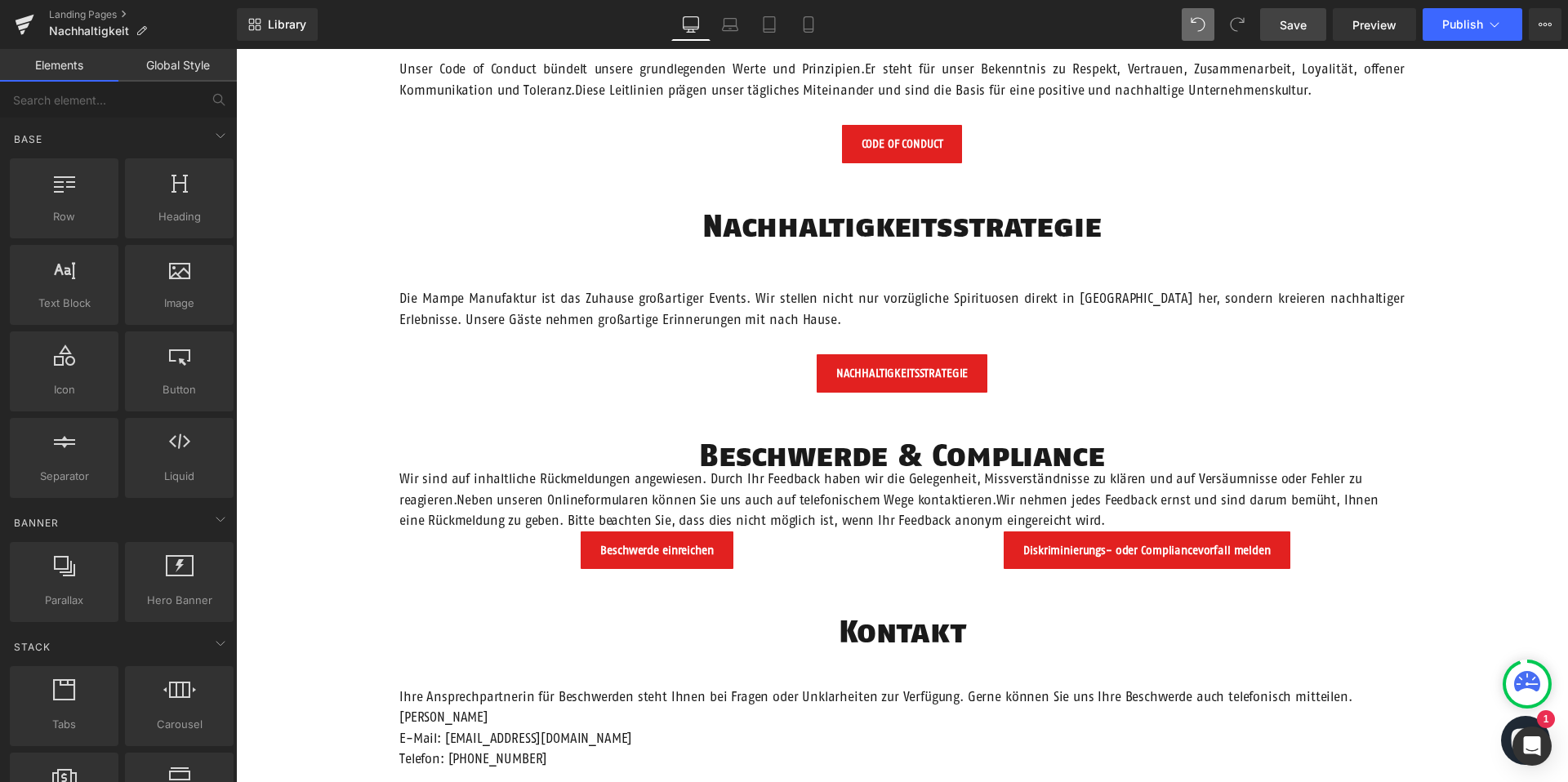
click at [1300, 28] on span "Save" at bounding box center [1292, 25] width 27 height 17
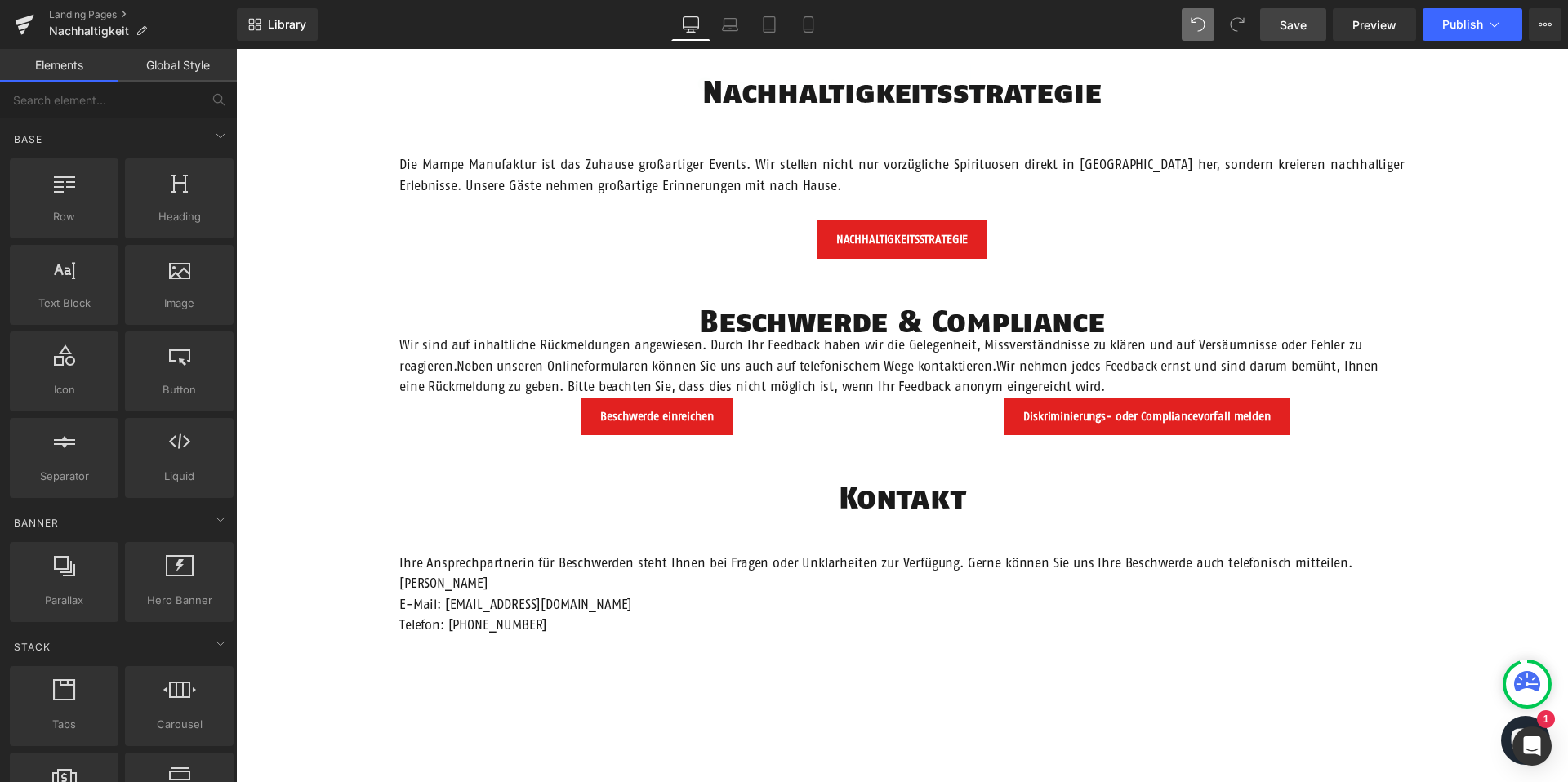
scroll to position [1897, 0]
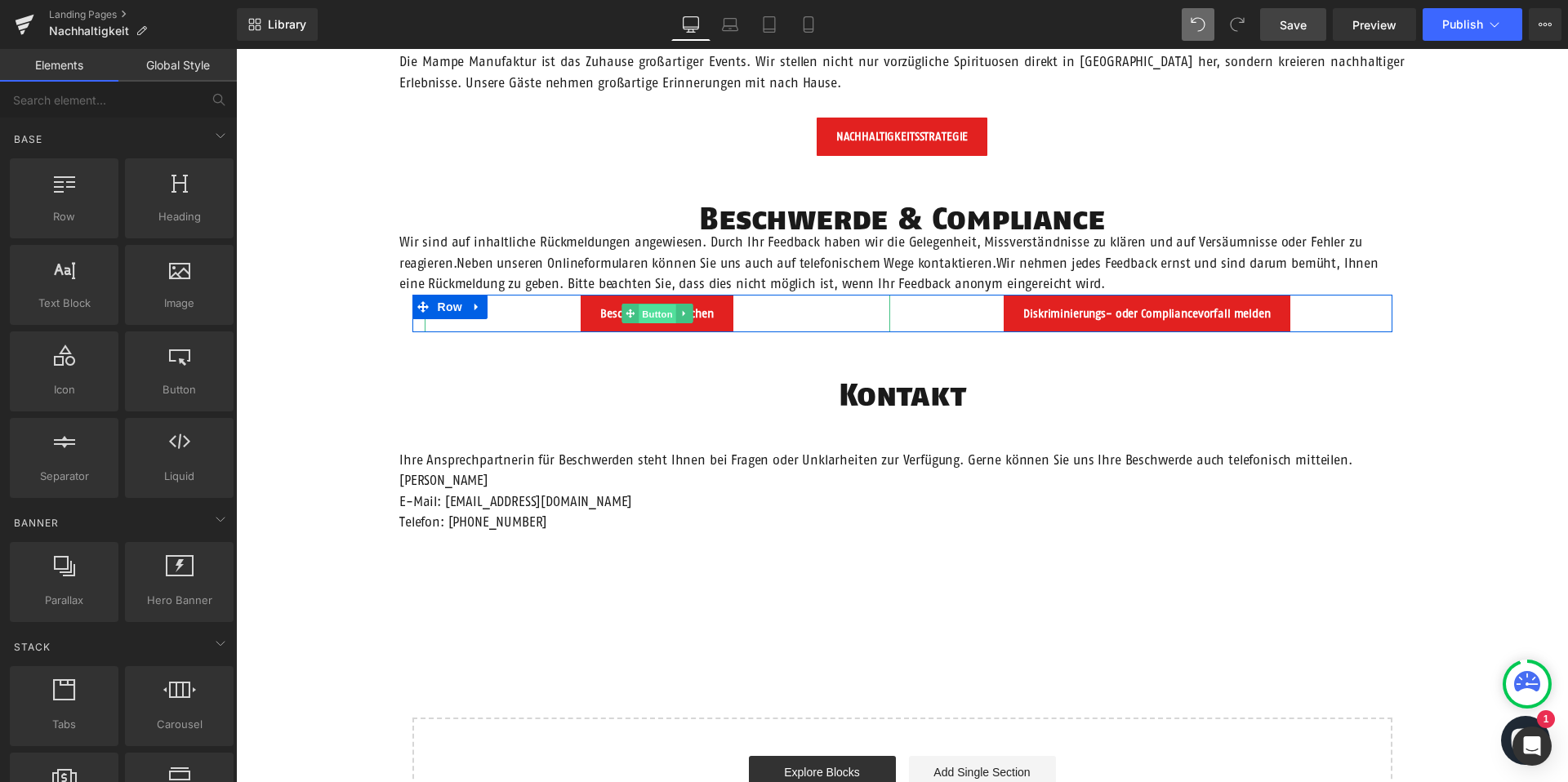
click at [658, 308] on span "Button" at bounding box center [657, 315] width 38 height 20
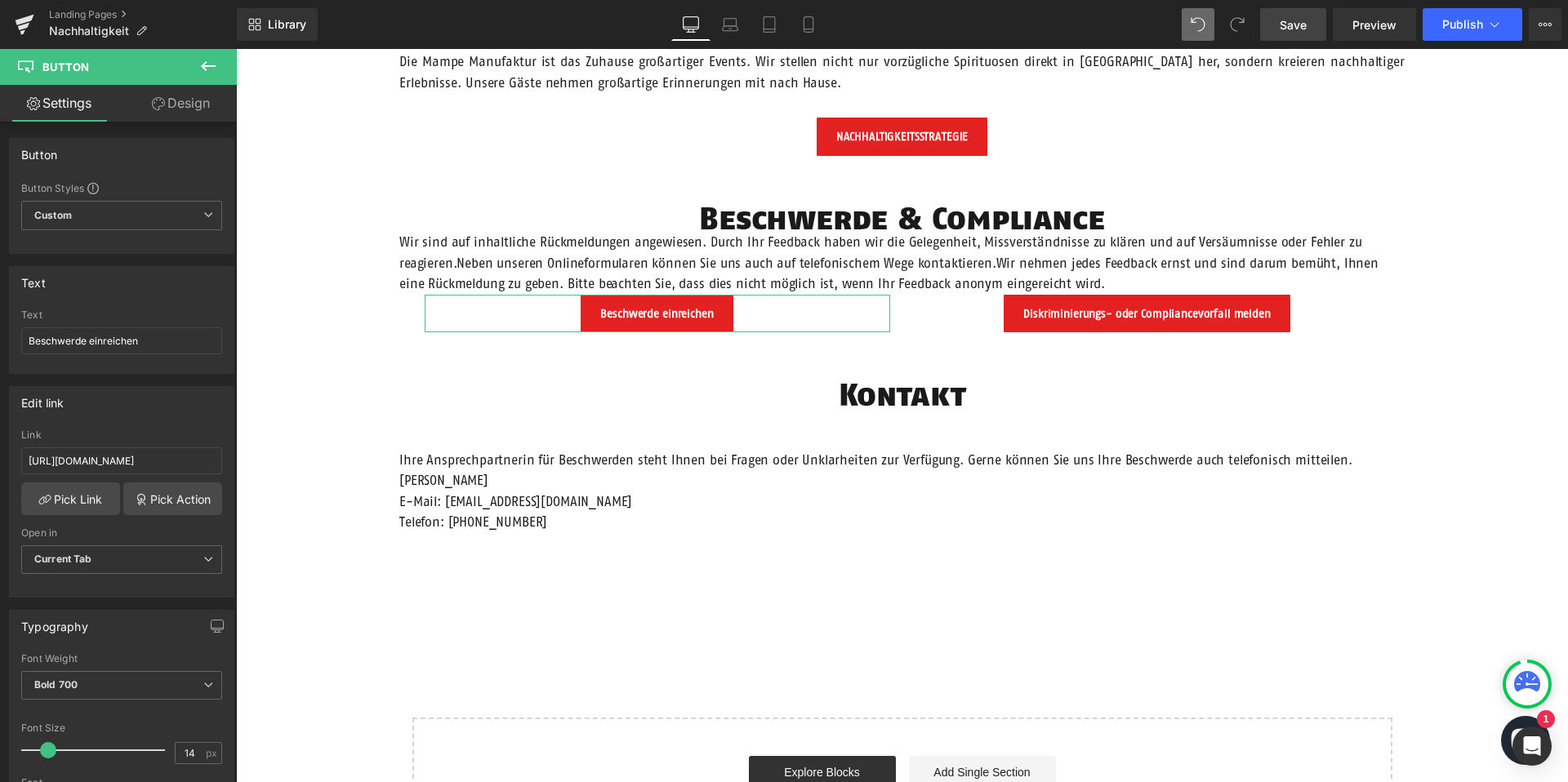
click at [162, 105] on icon at bounding box center [158, 103] width 13 height 13
click at [0, 0] on div "Spacing" at bounding box center [0, 0] width 0 height 0
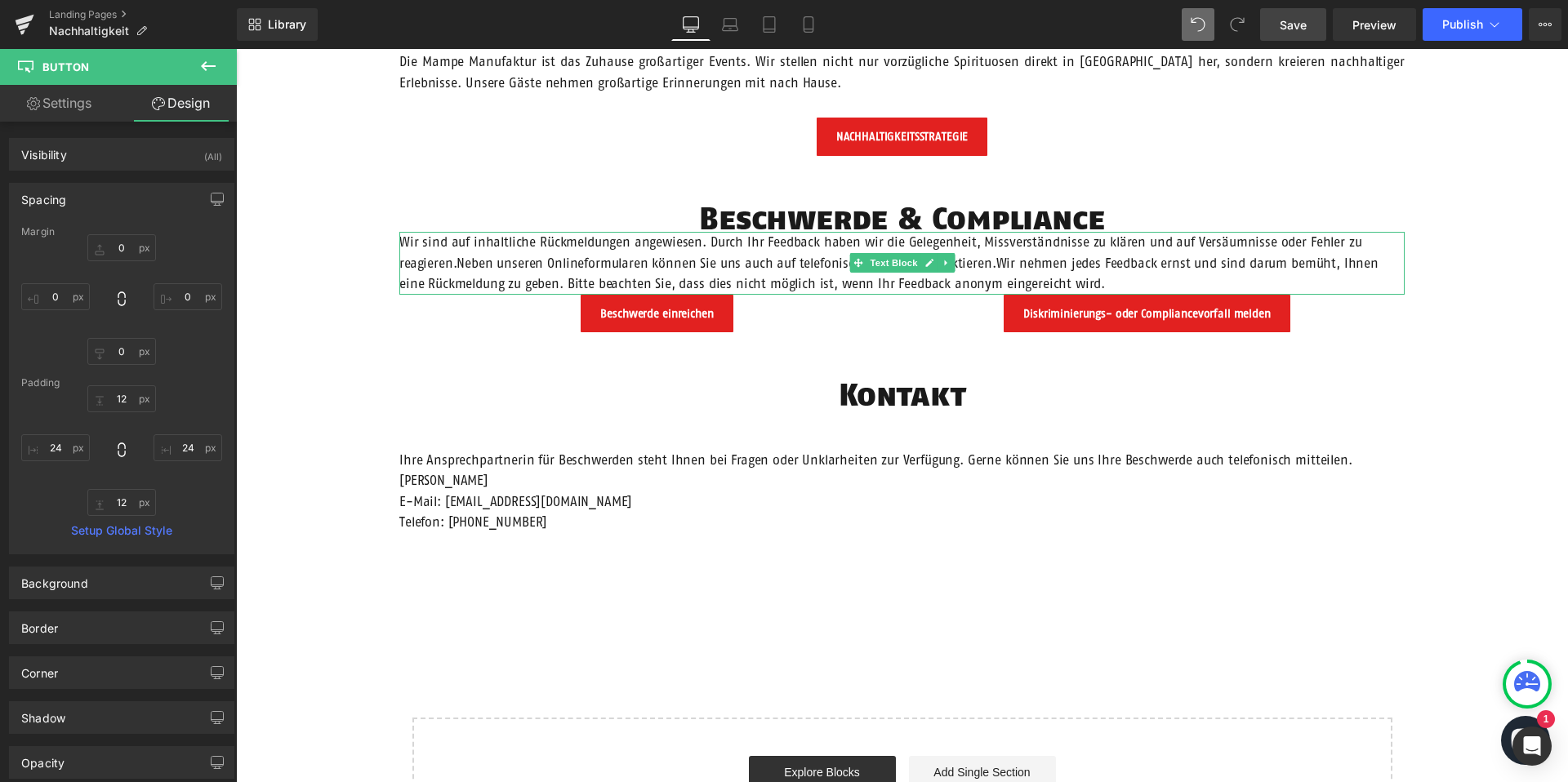
click at [894, 264] on span "Text Block" at bounding box center [893, 263] width 54 height 20
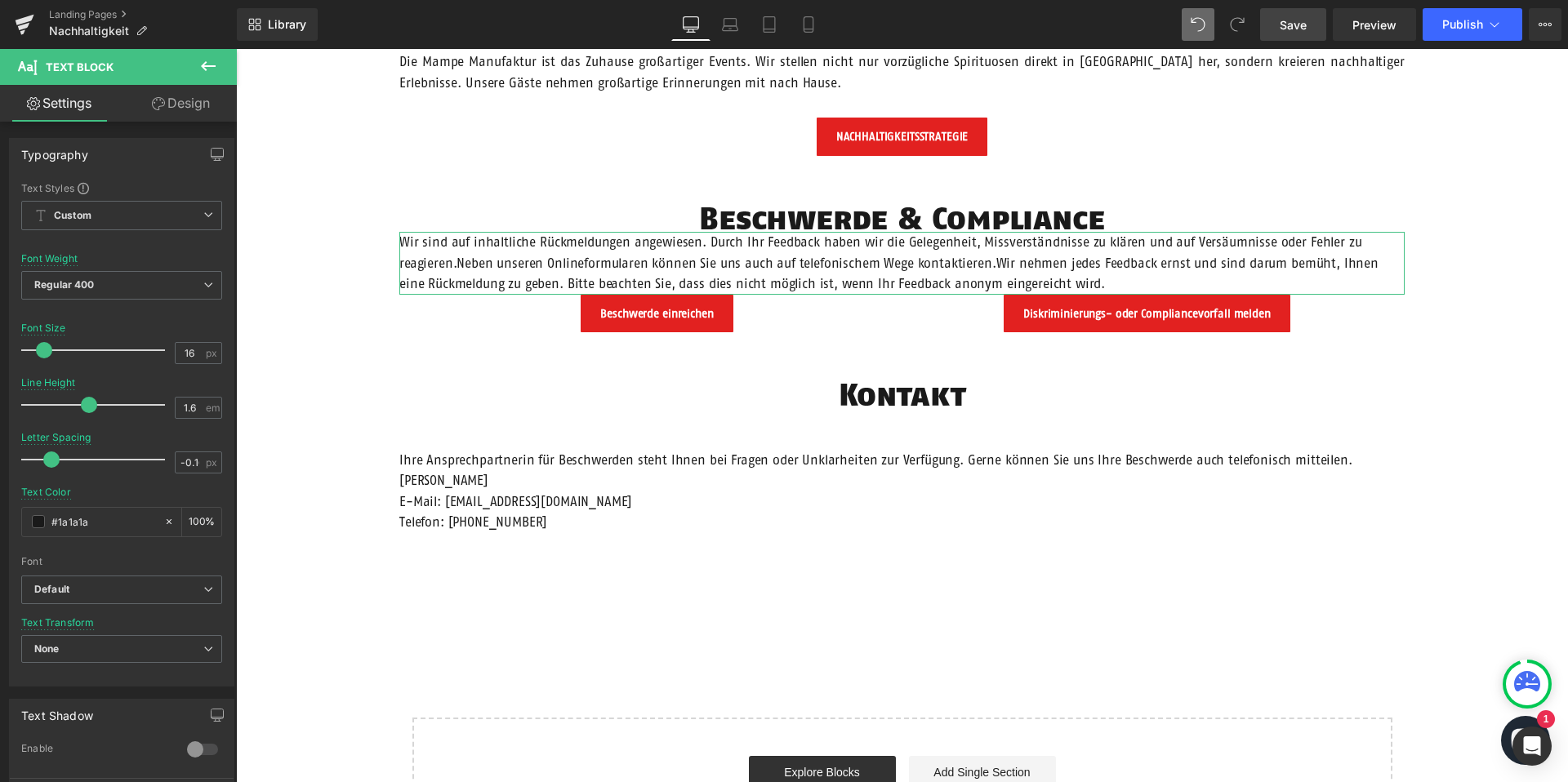
click at [174, 108] on link "Design" at bounding box center [181, 103] width 119 height 37
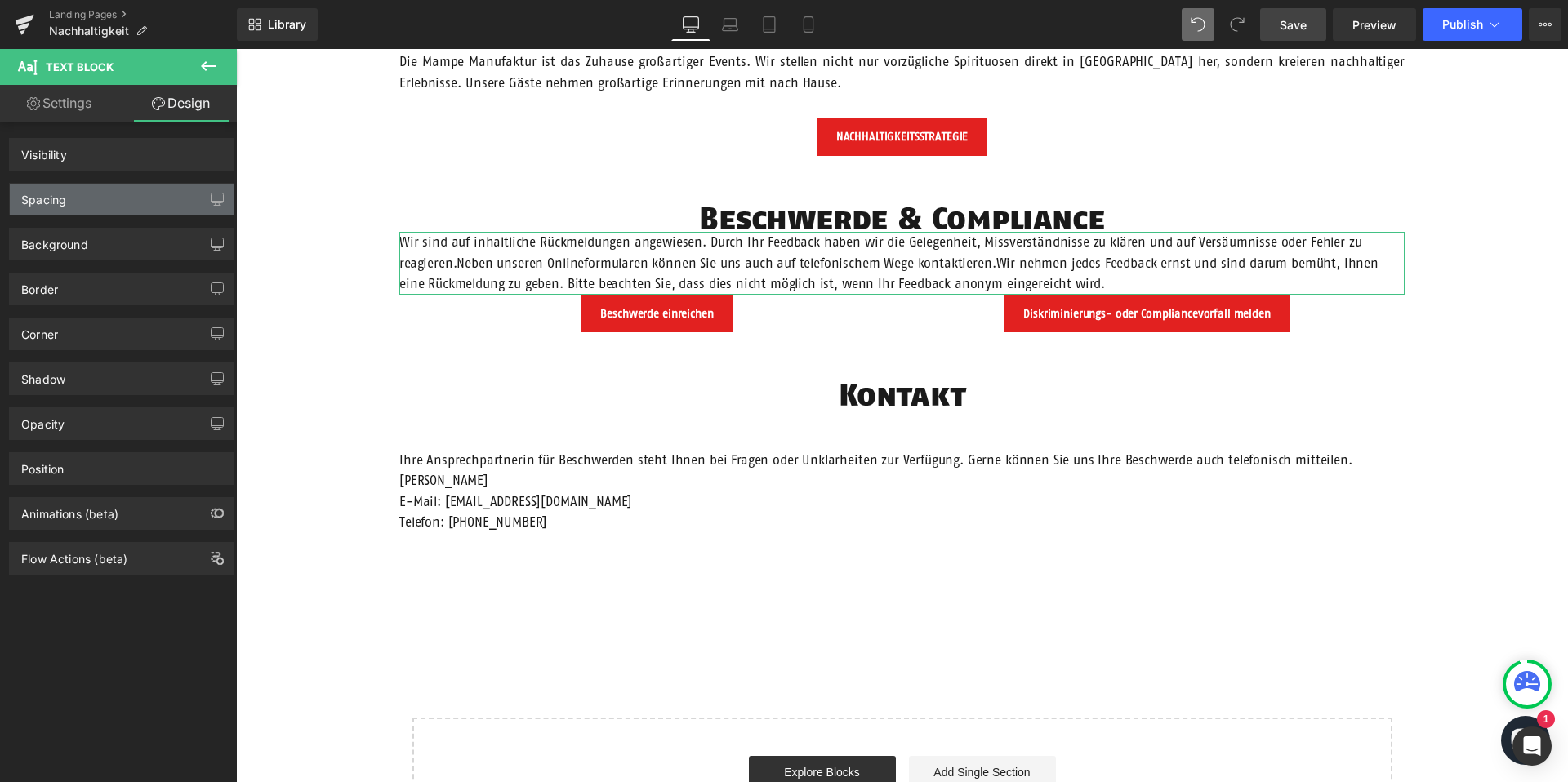
click at [101, 210] on div "Spacing" at bounding box center [121, 199] width 223 height 31
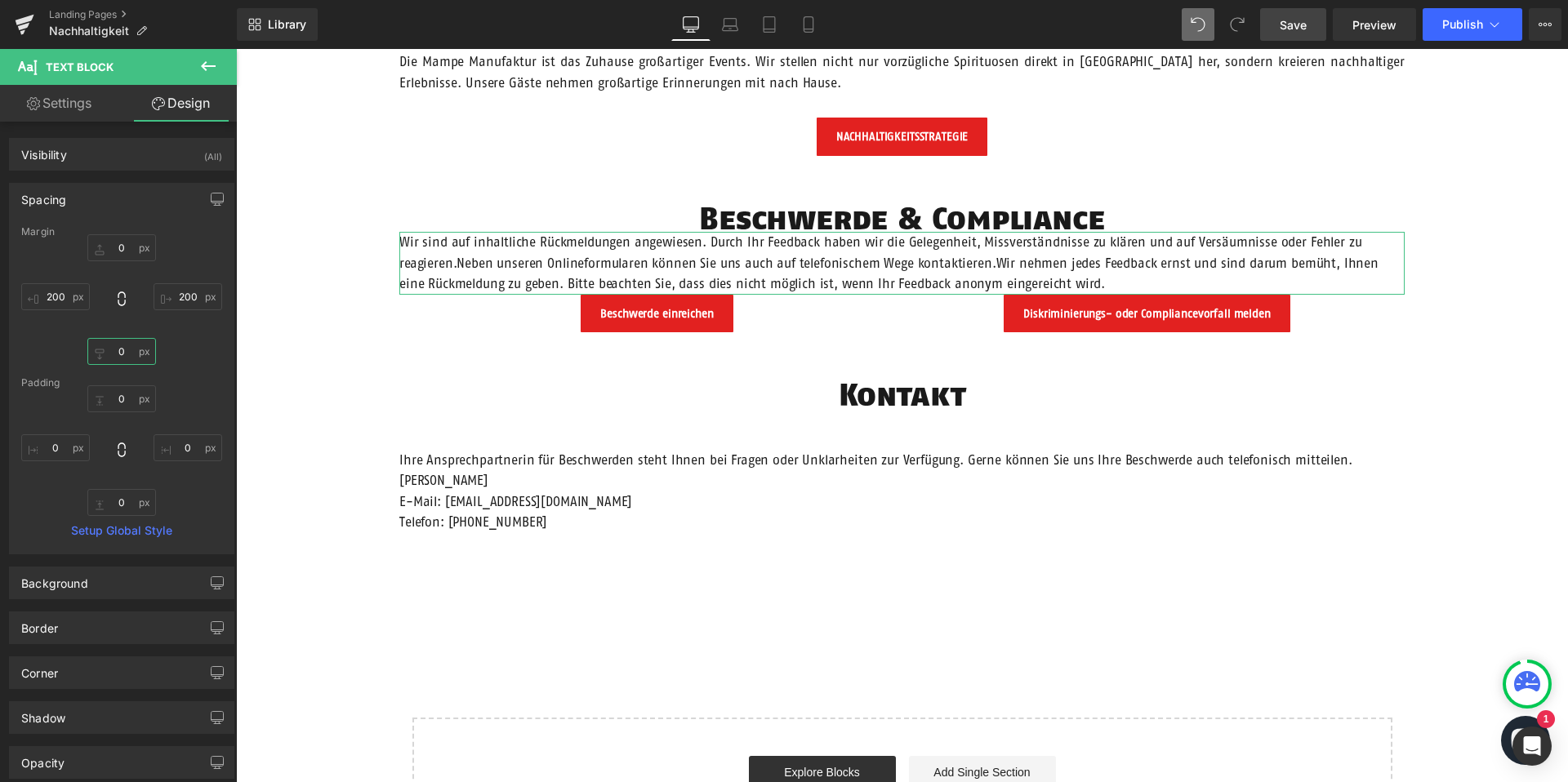
click at [124, 354] on input "0" at bounding box center [122, 351] width 69 height 27
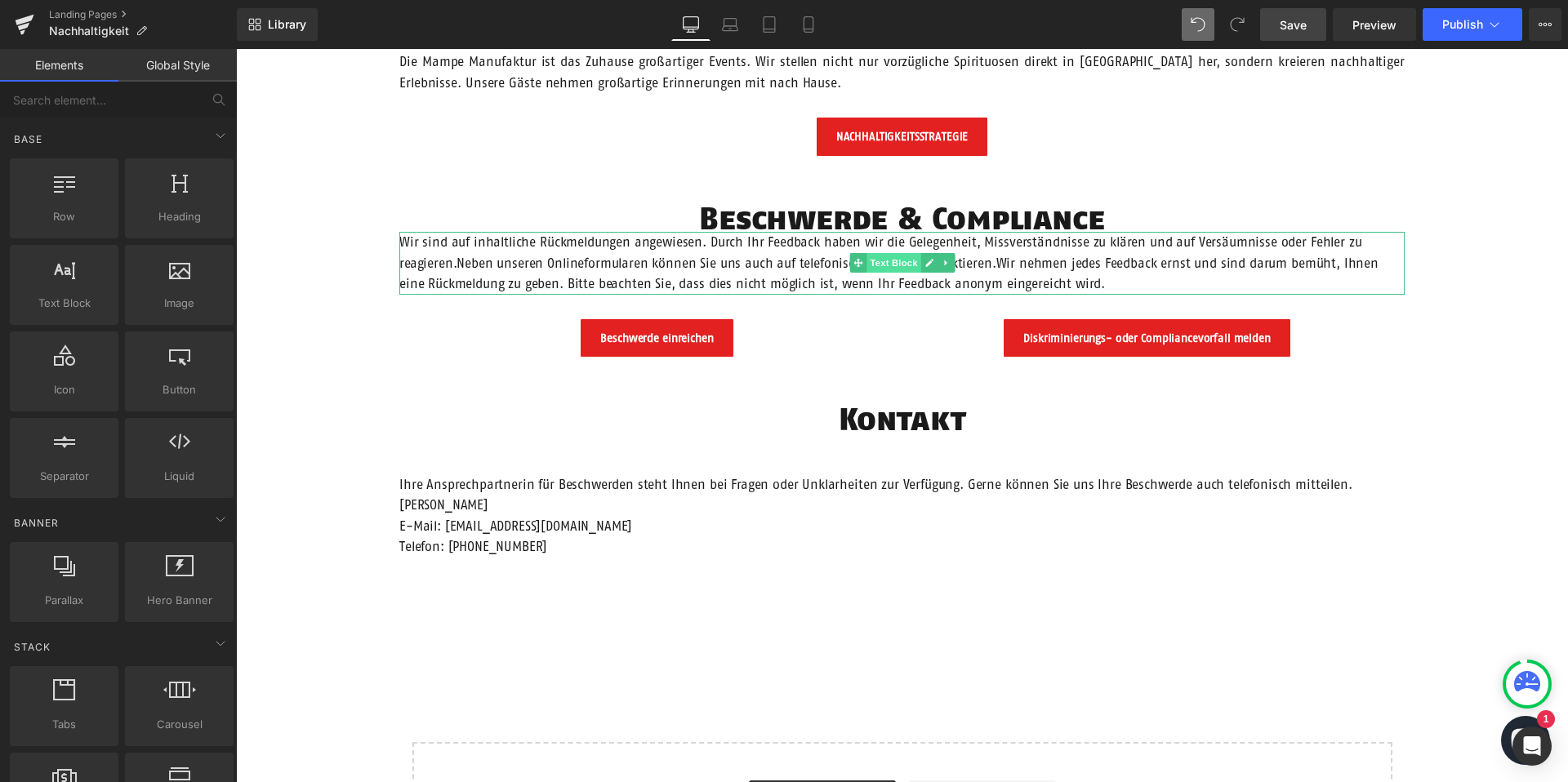
click at [890, 262] on span "Text Block" at bounding box center [893, 263] width 54 height 20
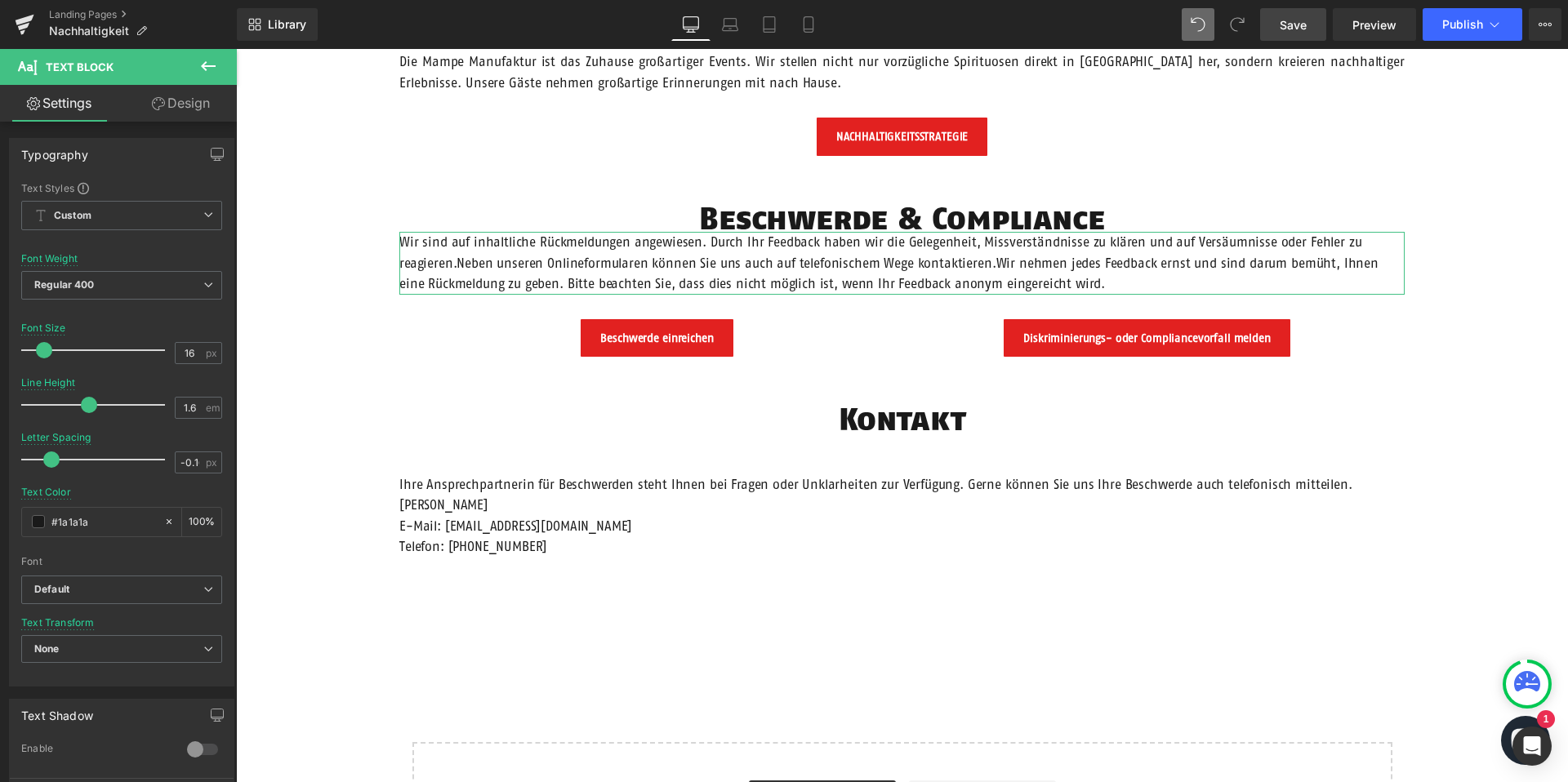
click at [173, 92] on link "Design" at bounding box center [181, 103] width 119 height 37
click at [0, 0] on div "Spacing" at bounding box center [0, 0] width 0 height 0
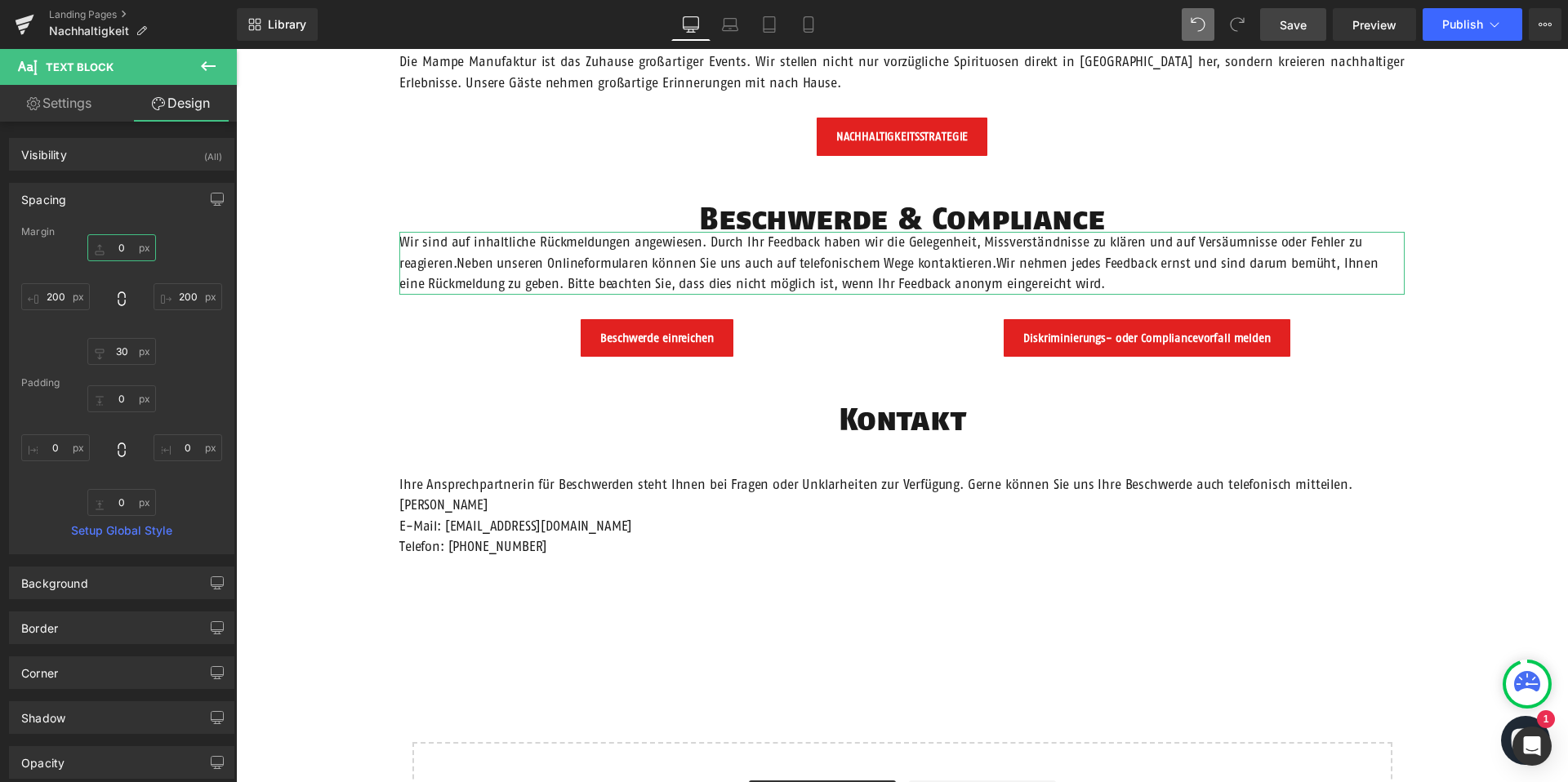
click at [119, 248] on input "0" at bounding box center [122, 247] width 69 height 27
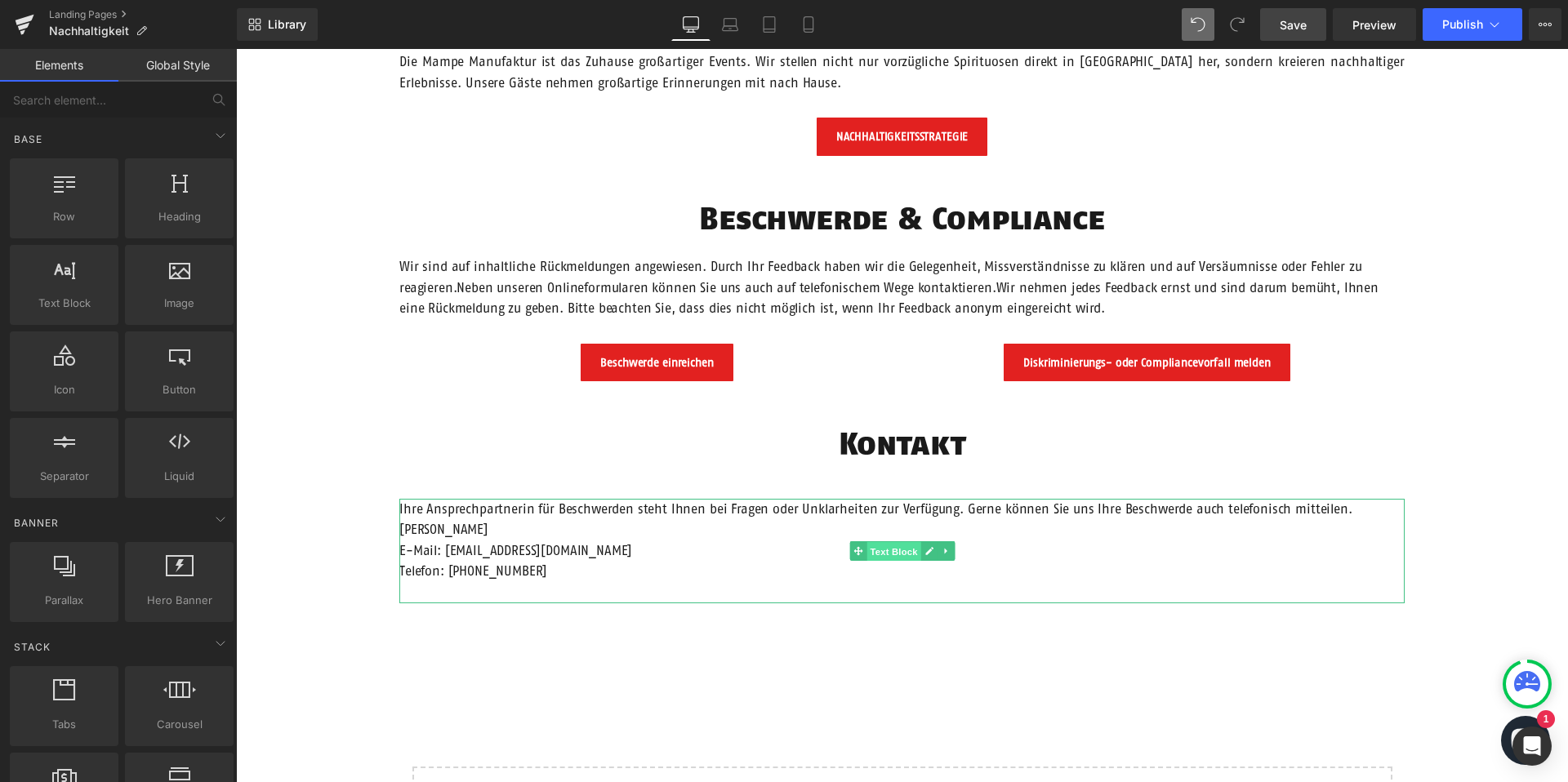
click at [905, 556] on span "Text Block" at bounding box center [893, 551] width 54 height 20
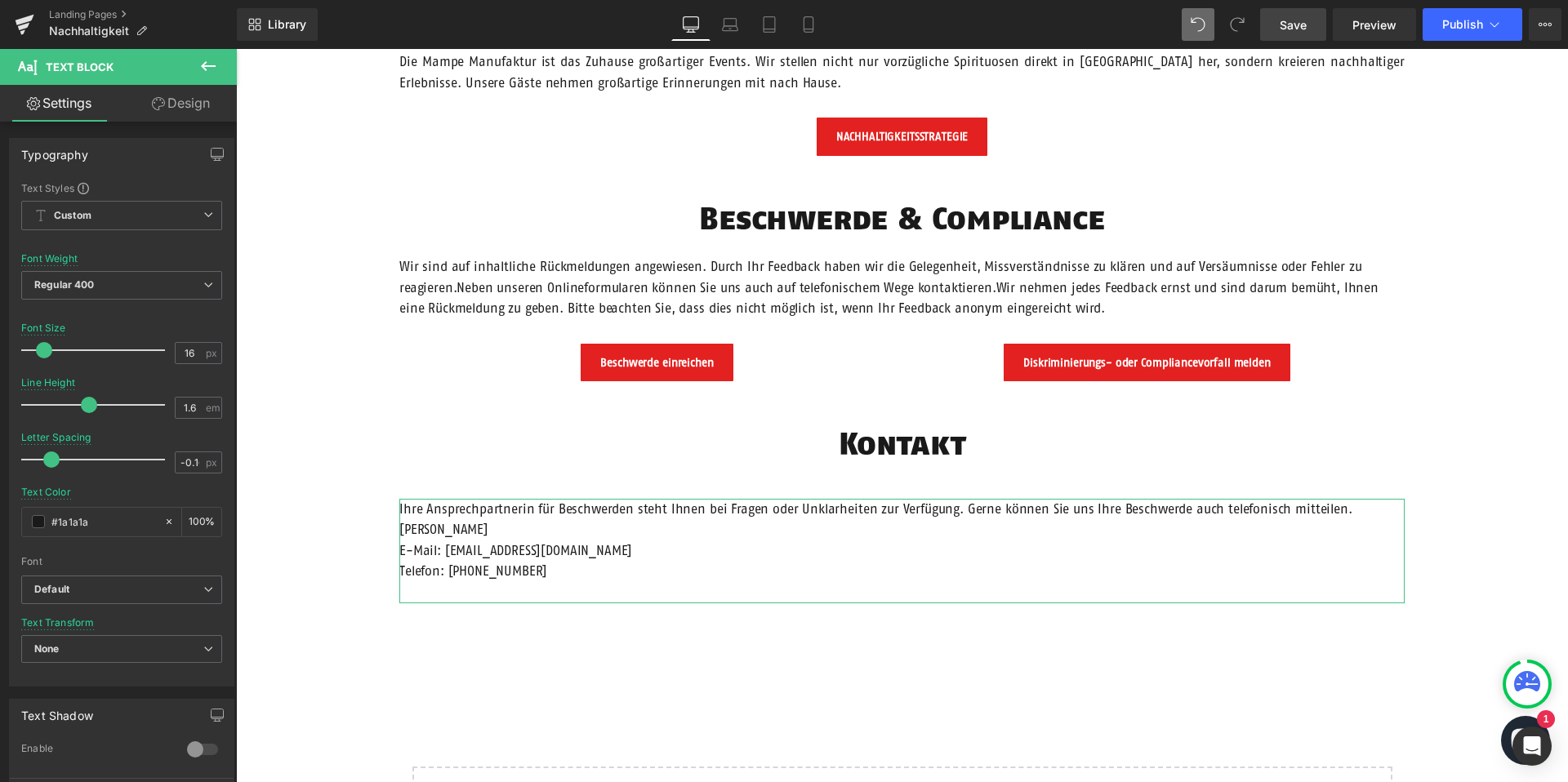
click at [193, 112] on link "Design" at bounding box center [181, 103] width 119 height 37
click at [0, 0] on div "Spacing" at bounding box center [0, 0] width 0 height 0
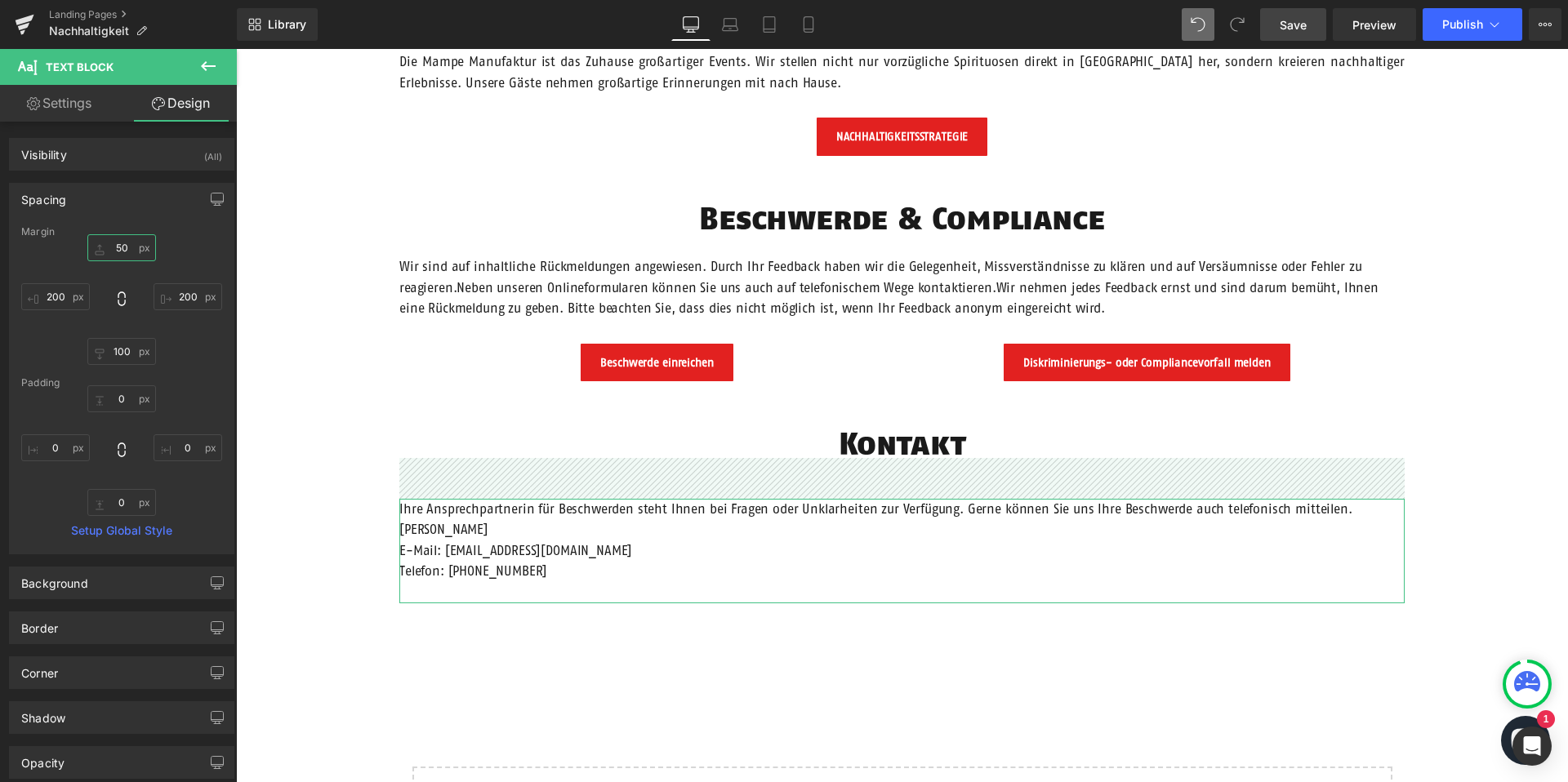
click at [124, 248] on input "50" at bounding box center [122, 247] width 69 height 27
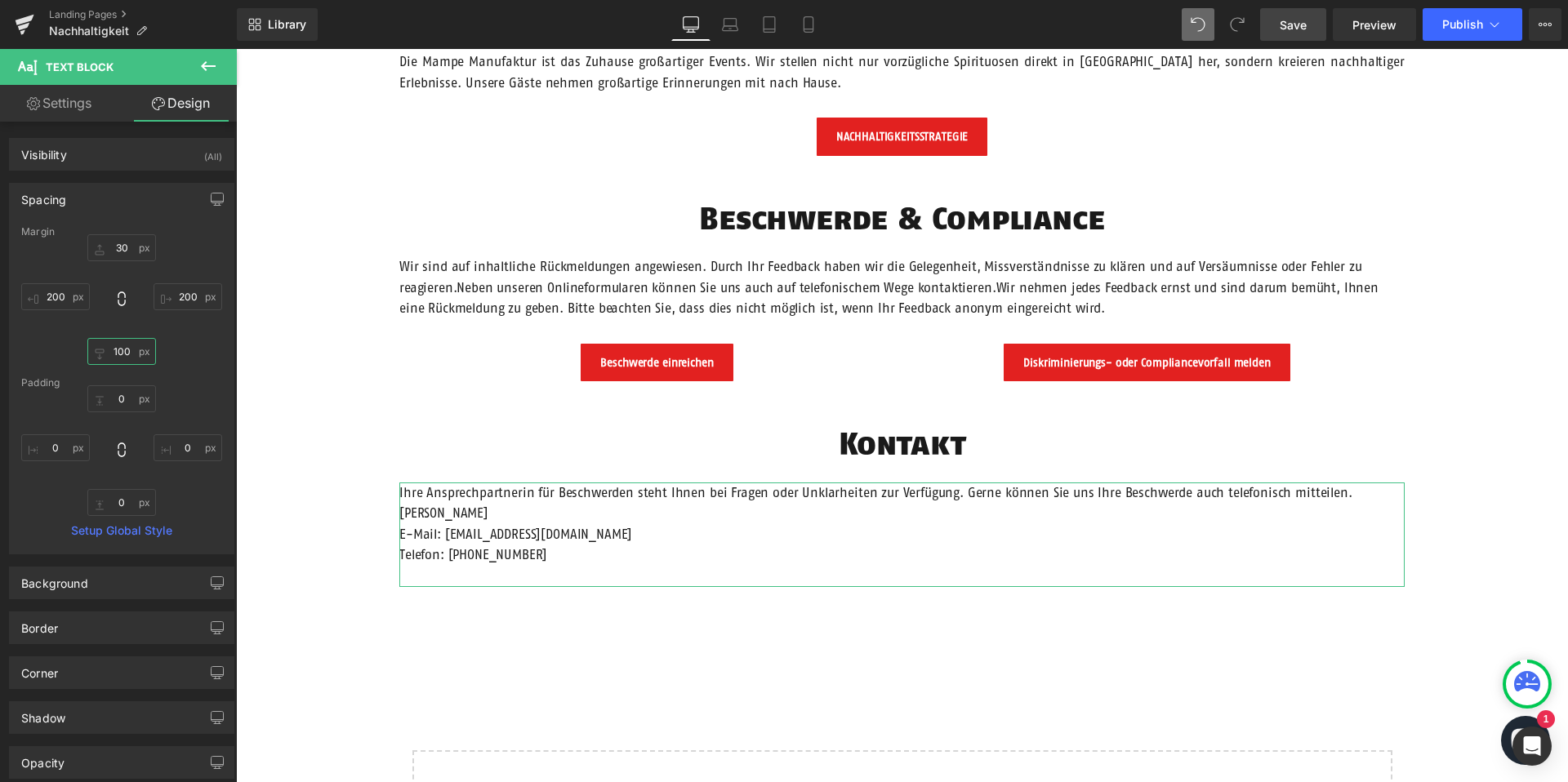
click at [117, 351] on input "100" at bounding box center [122, 351] width 69 height 27
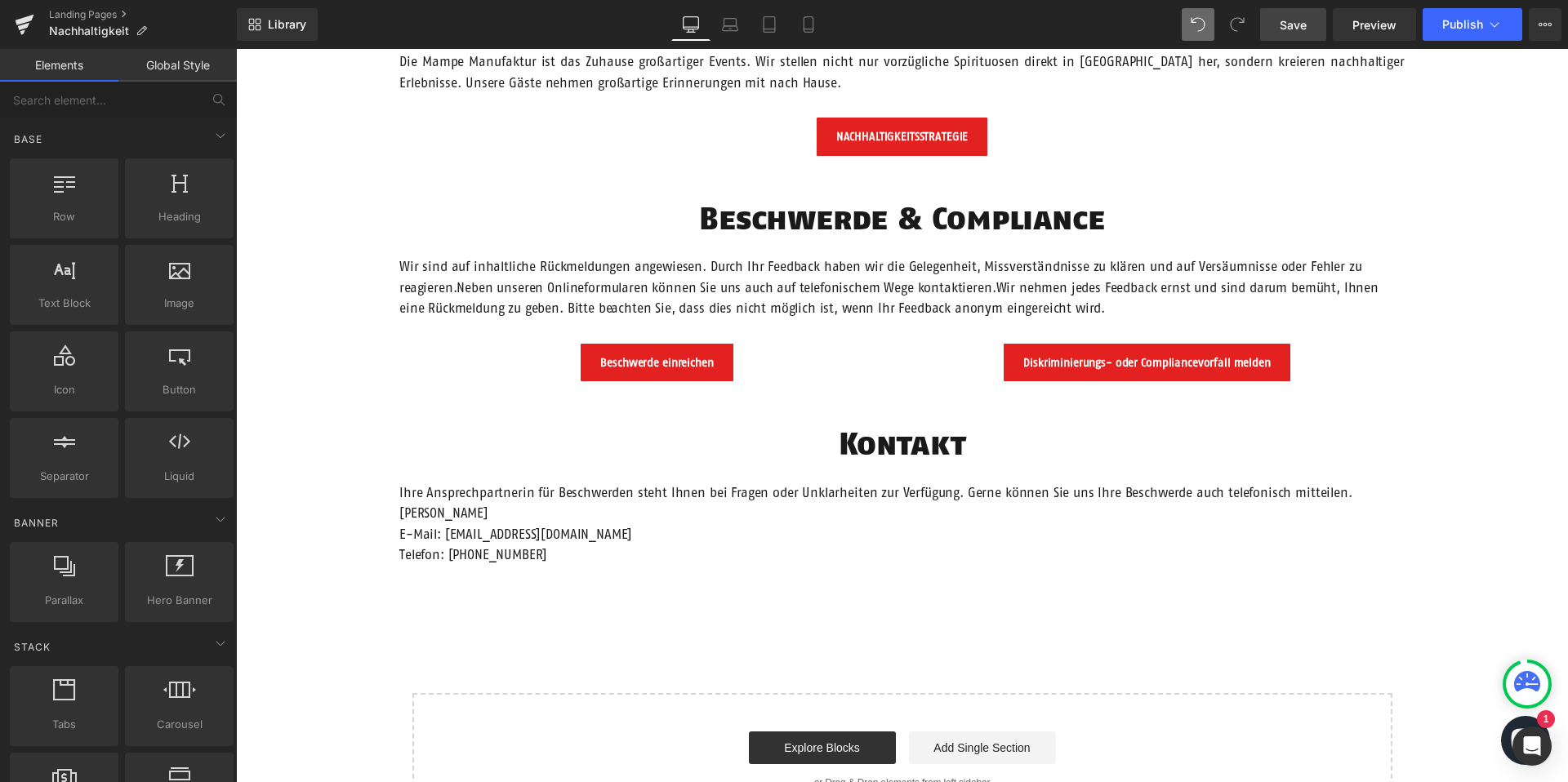
click at [1294, 33] on span "Save" at bounding box center [1292, 25] width 27 height 17
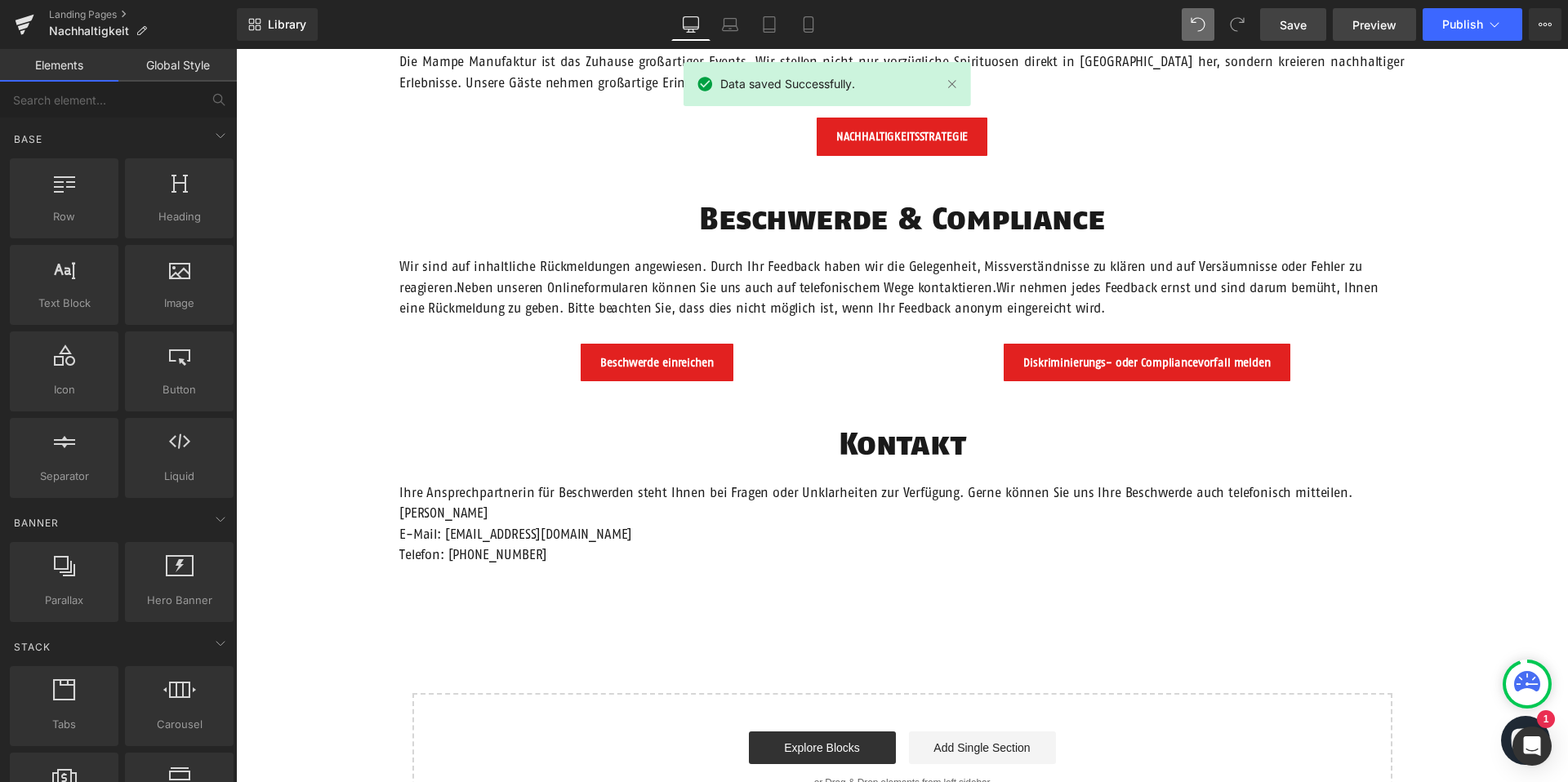
click at [1365, 26] on span "Preview" at bounding box center [1374, 25] width 44 height 17
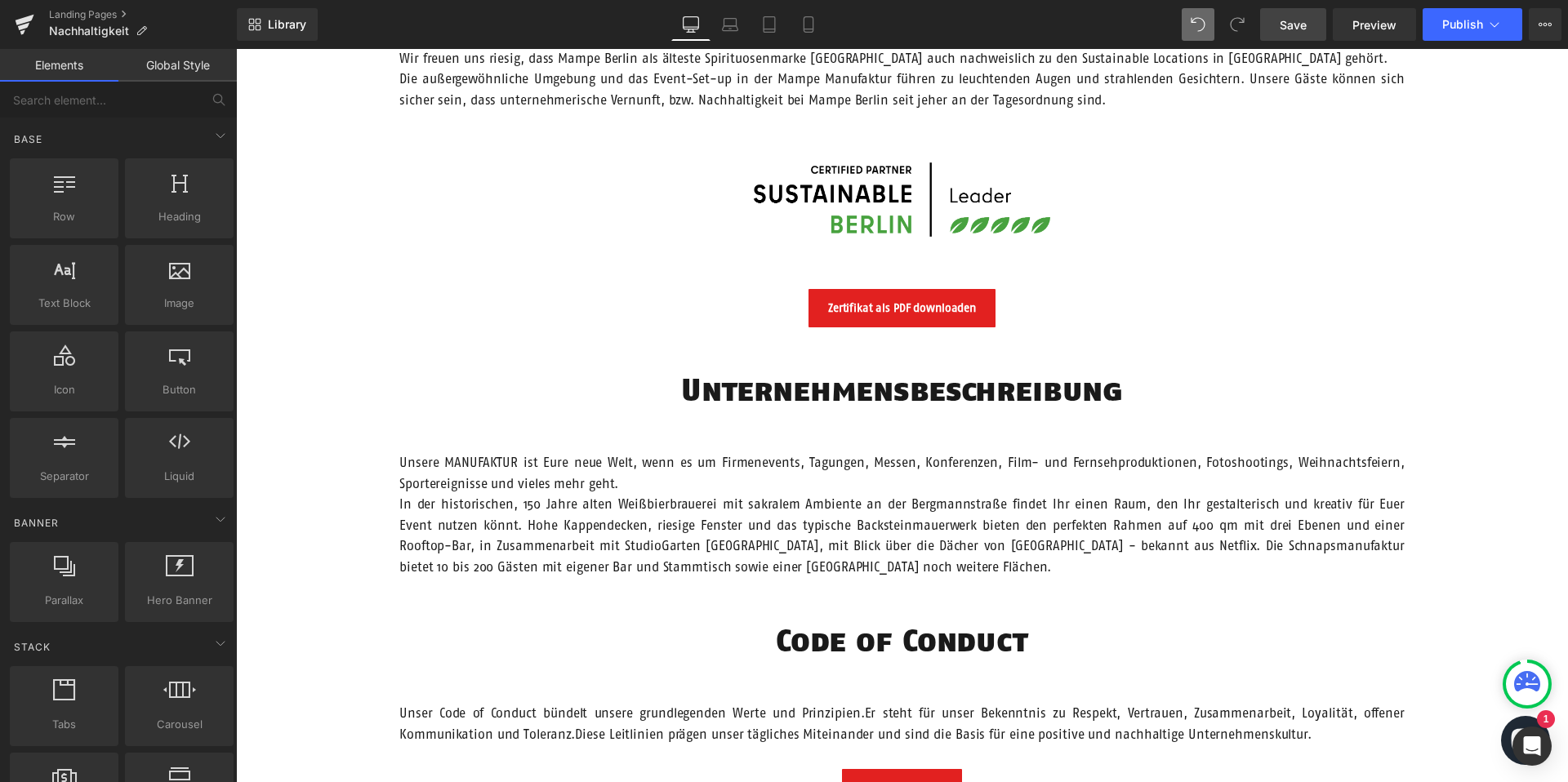
scroll to position [306, 0]
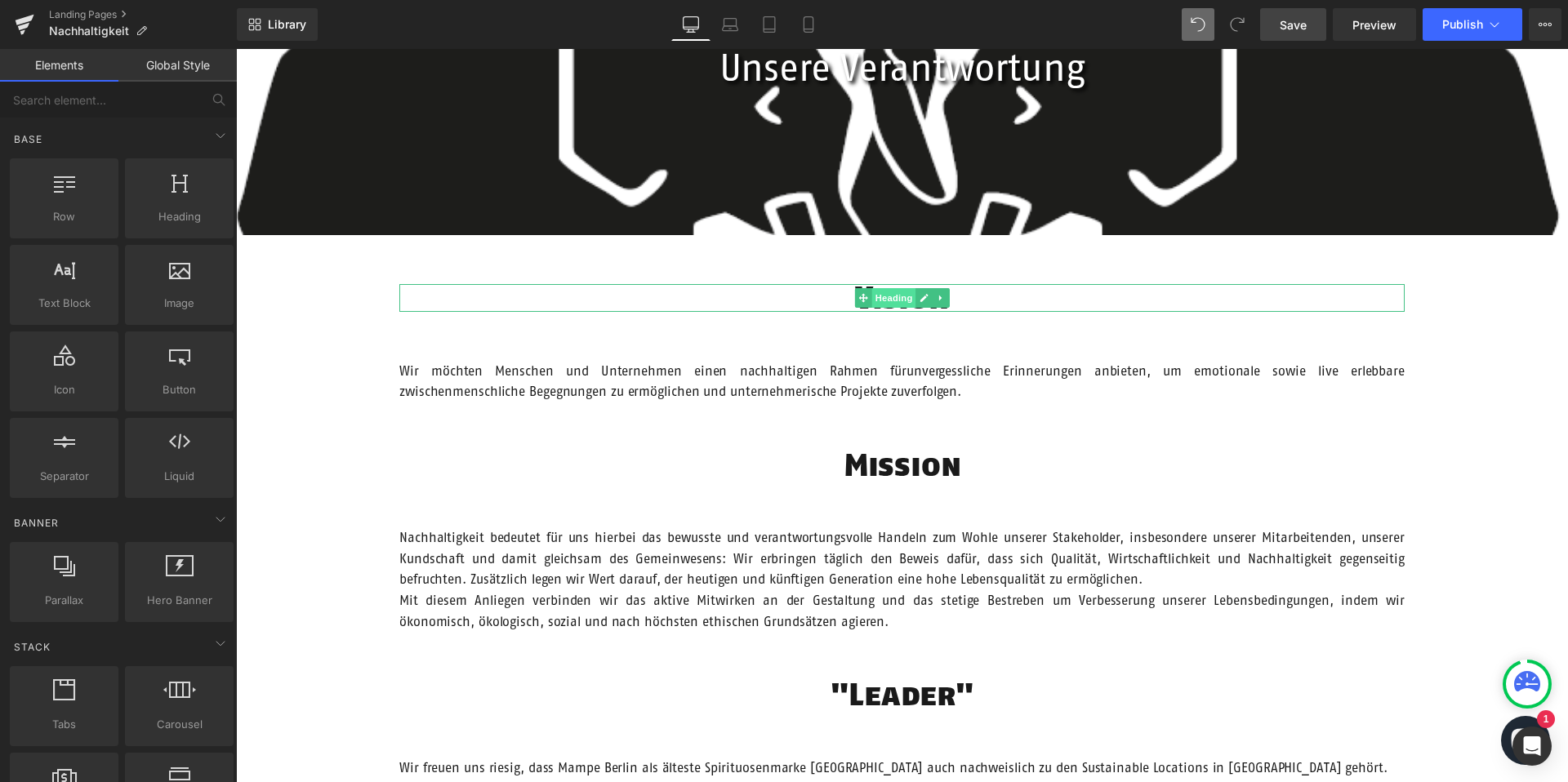
click at [901, 298] on span "Heading" at bounding box center [893, 297] width 44 height 20
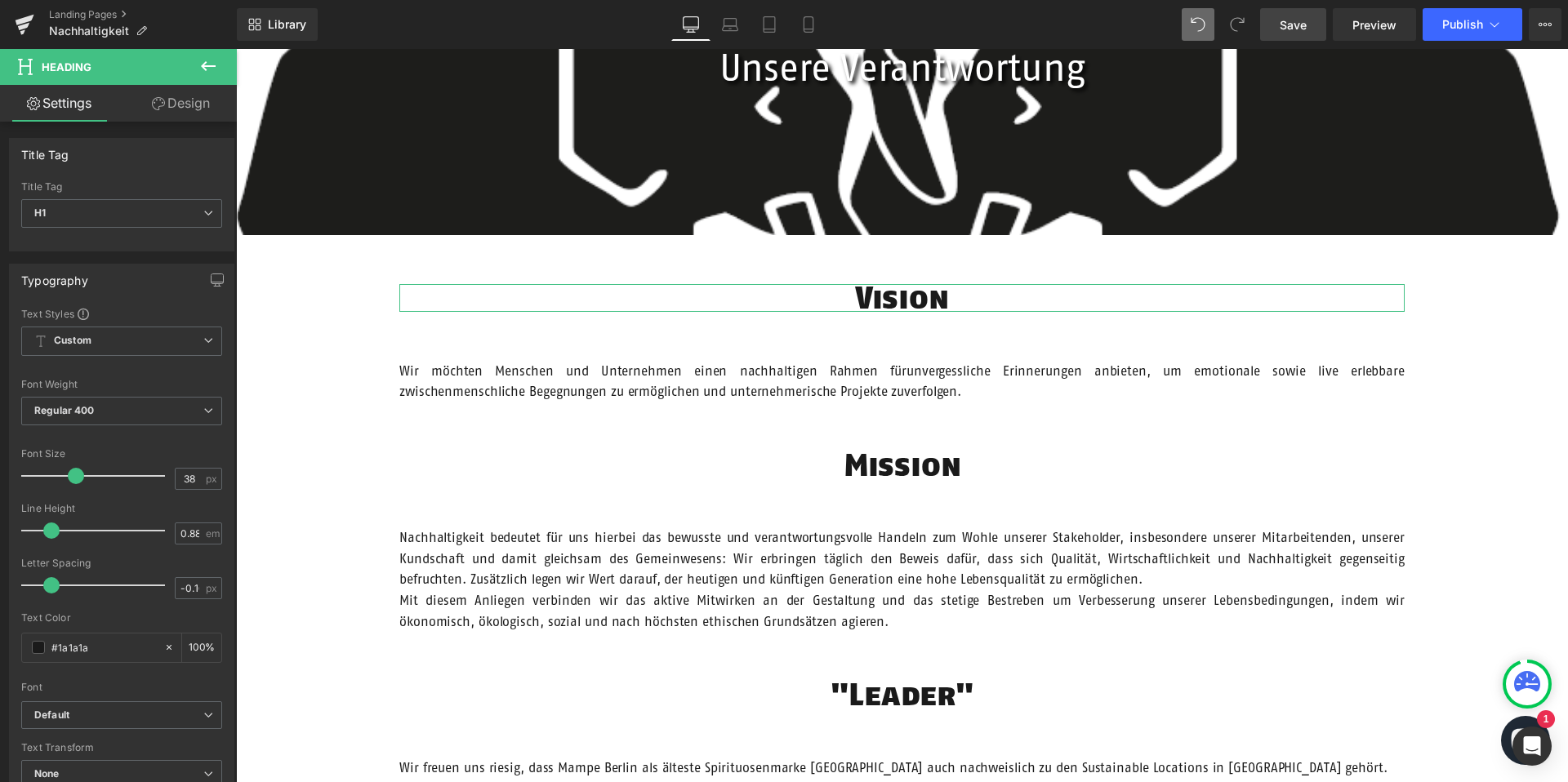
click at [188, 117] on link "Design" at bounding box center [181, 103] width 119 height 37
click at [0, 0] on div "Spacing" at bounding box center [0, 0] width 0 height 0
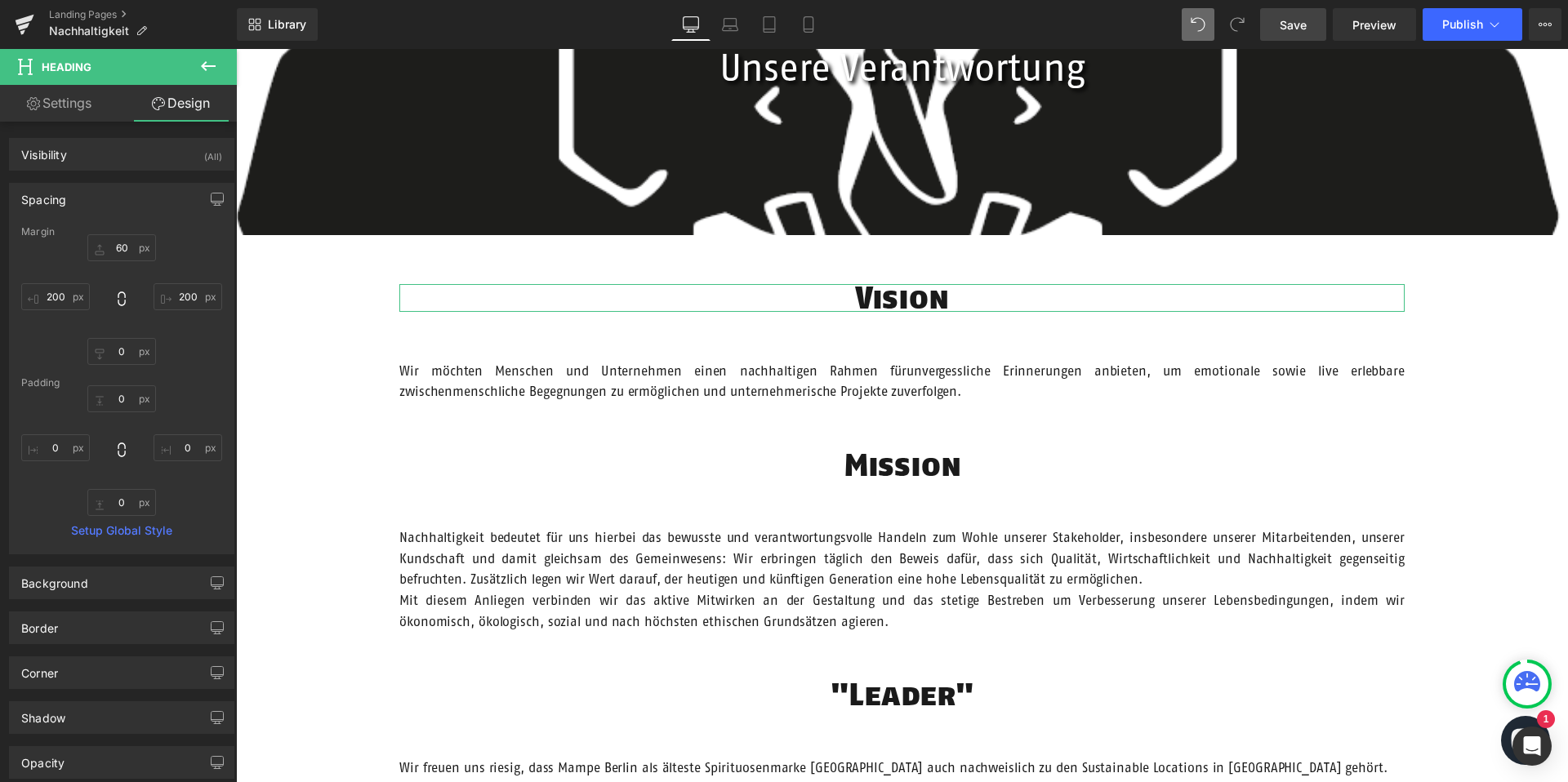
click at [127, 198] on div "Spacing" at bounding box center [121, 199] width 223 height 31
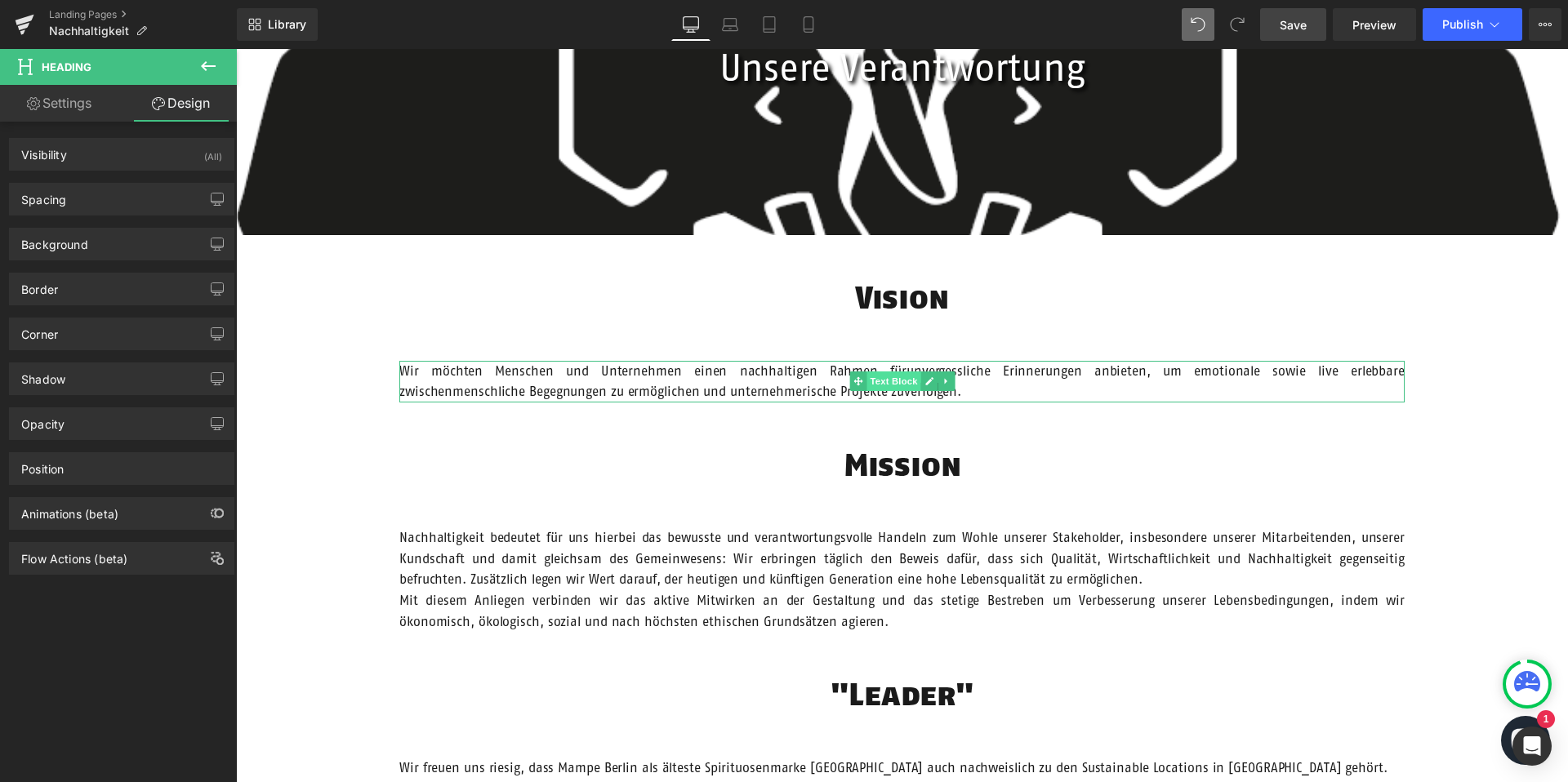
click at [901, 386] on span "Text Block" at bounding box center [893, 381] width 54 height 20
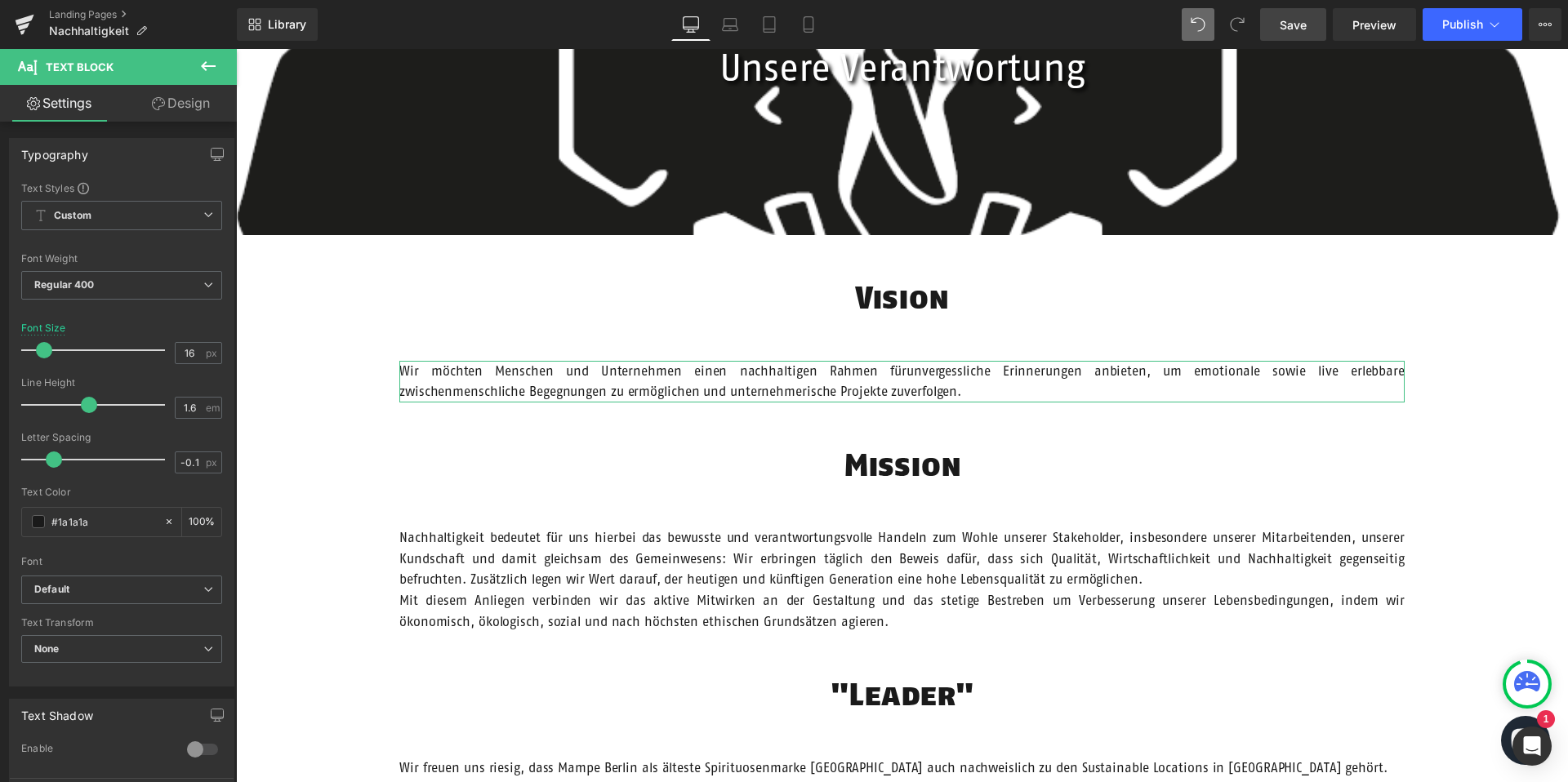
click at [176, 90] on link "Design" at bounding box center [181, 103] width 119 height 37
click at [0, 0] on div "Spacing" at bounding box center [0, 0] width 0 height 0
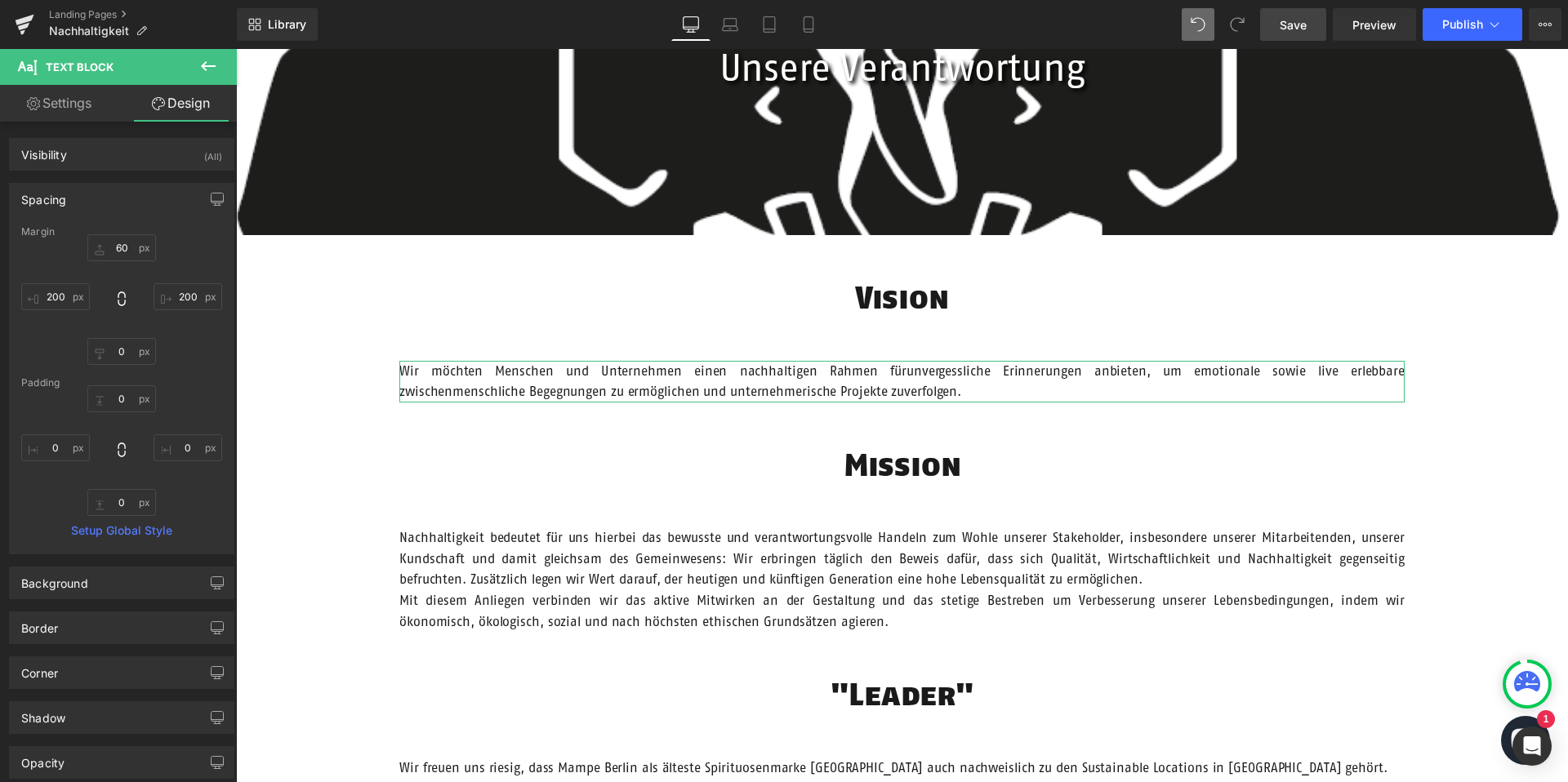
click at [126, 203] on div "Spacing" at bounding box center [121, 199] width 223 height 31
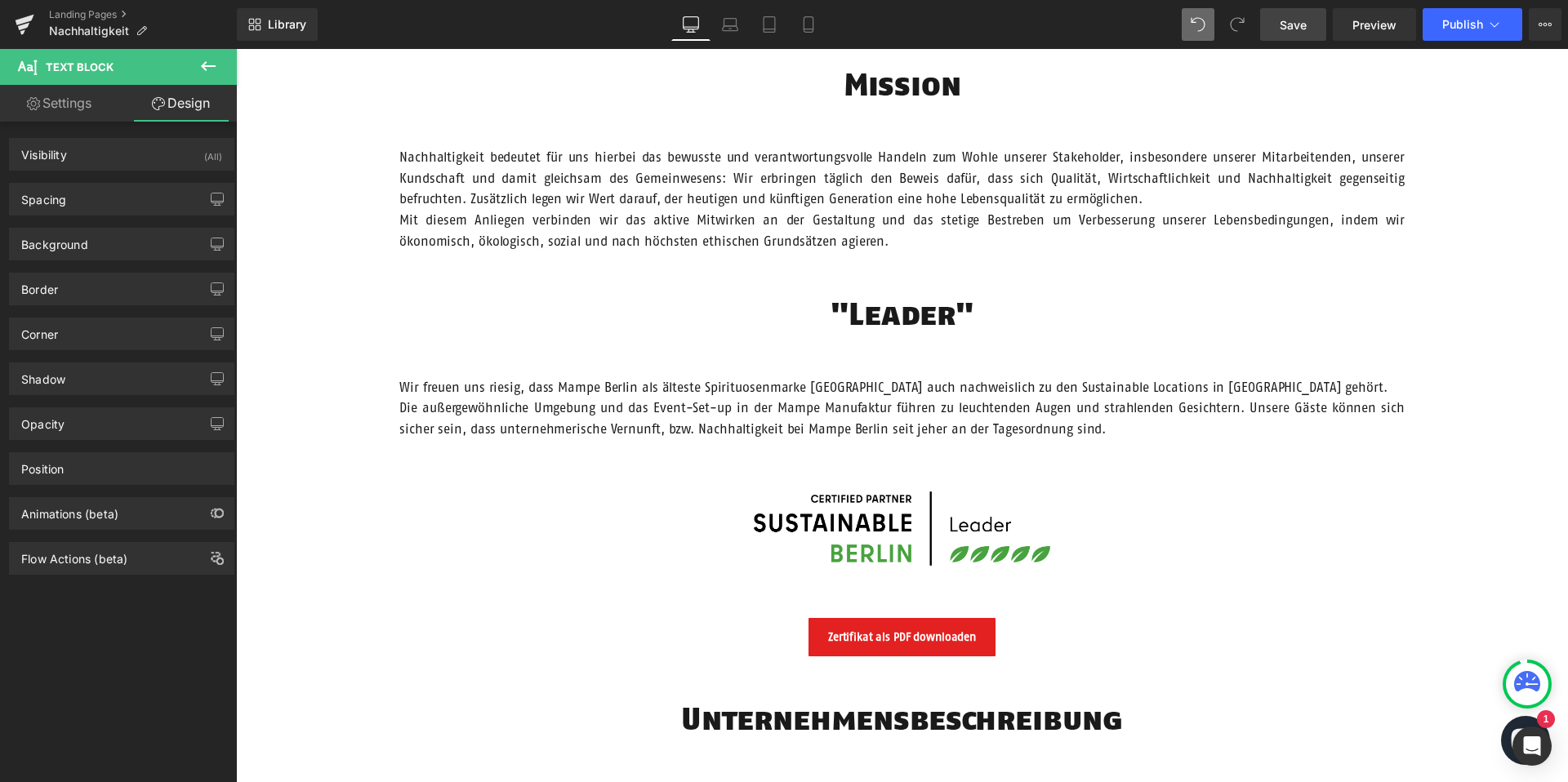
scroll to position [742, 0]
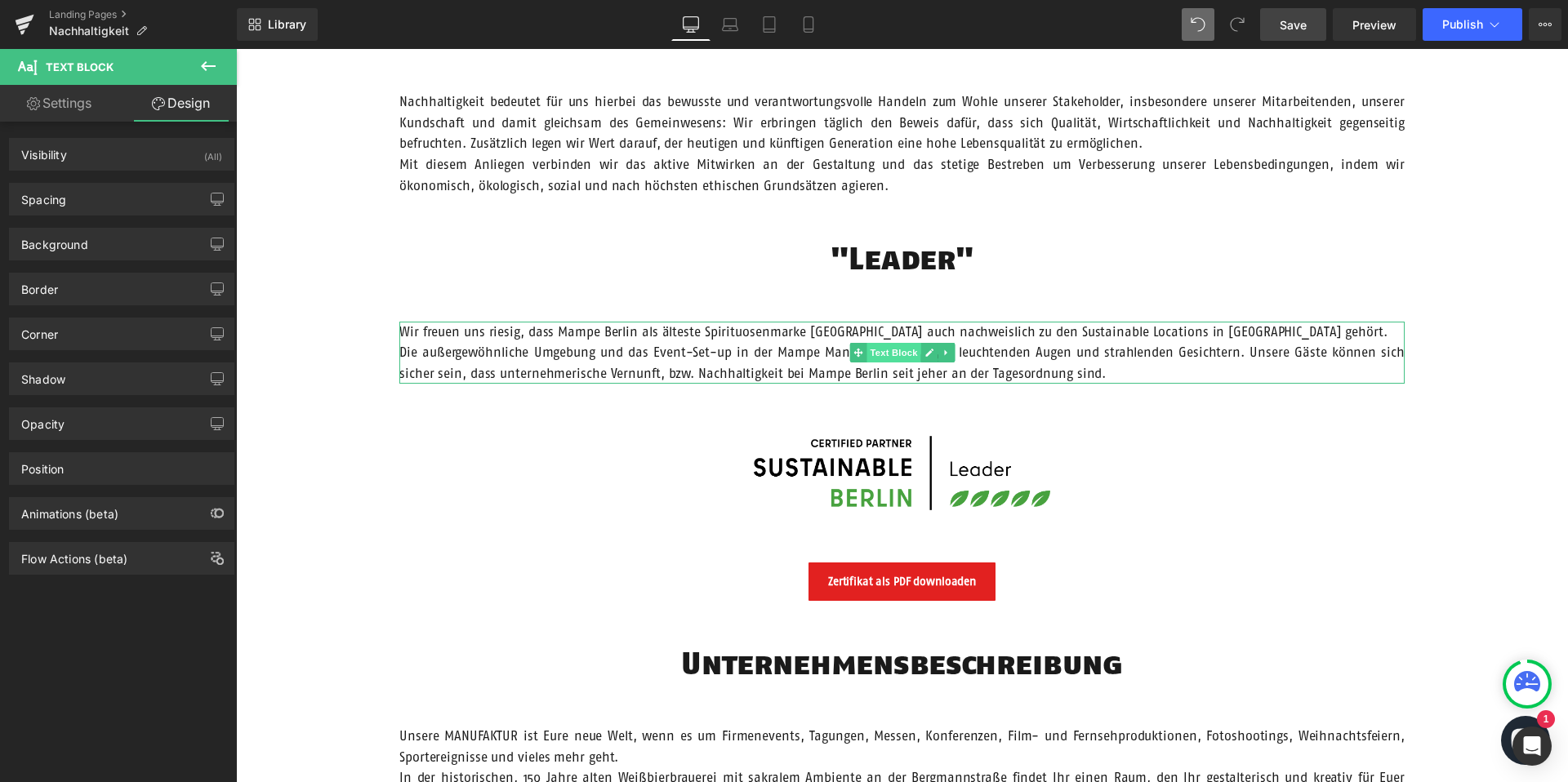
click at [888, 355] on span "Text Block" at bounding box center [893, 352] width 54 height 20
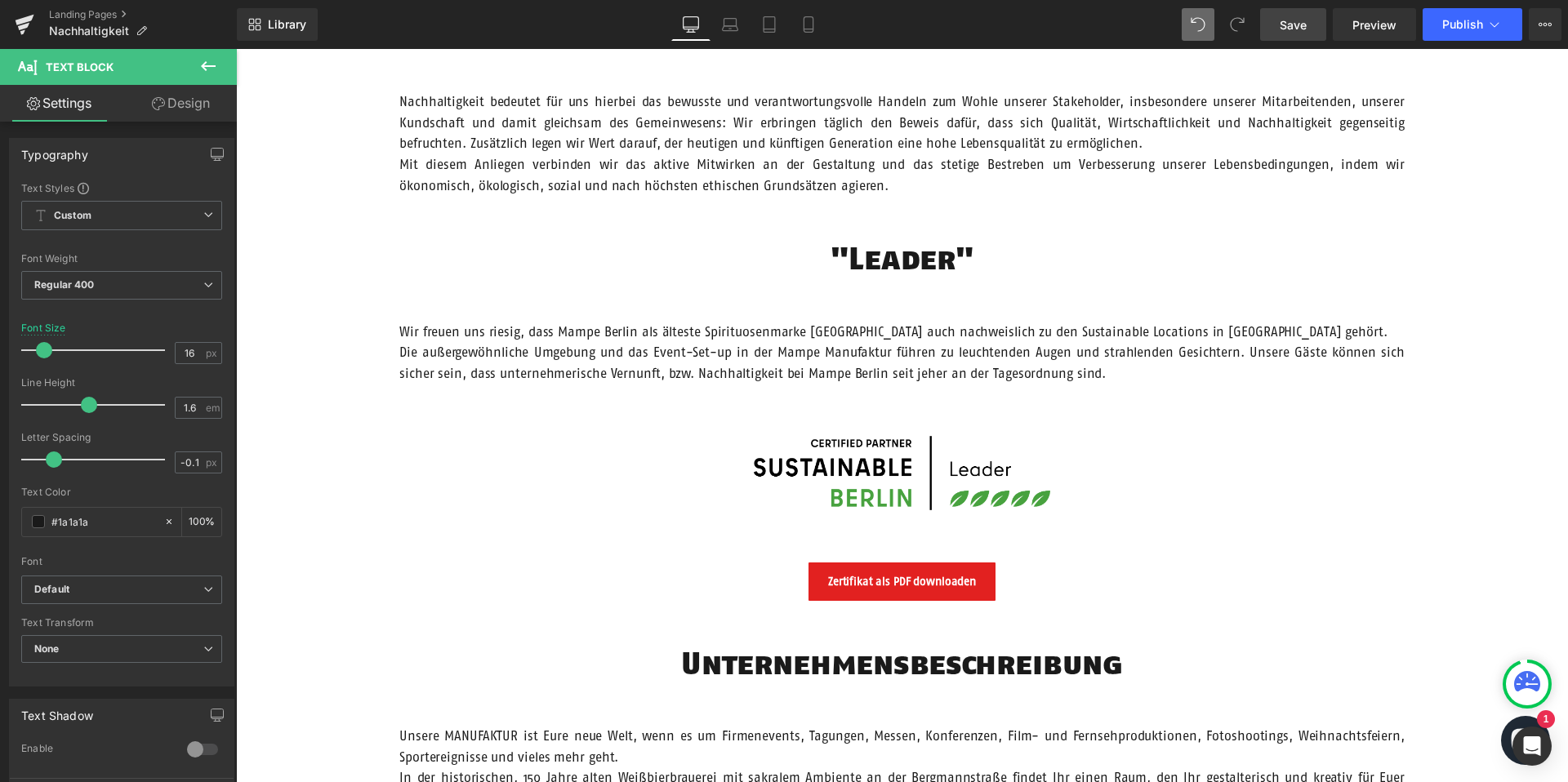
click at [207, 108] on link "Design" at bounding box center [181, 103] width 119 height 37
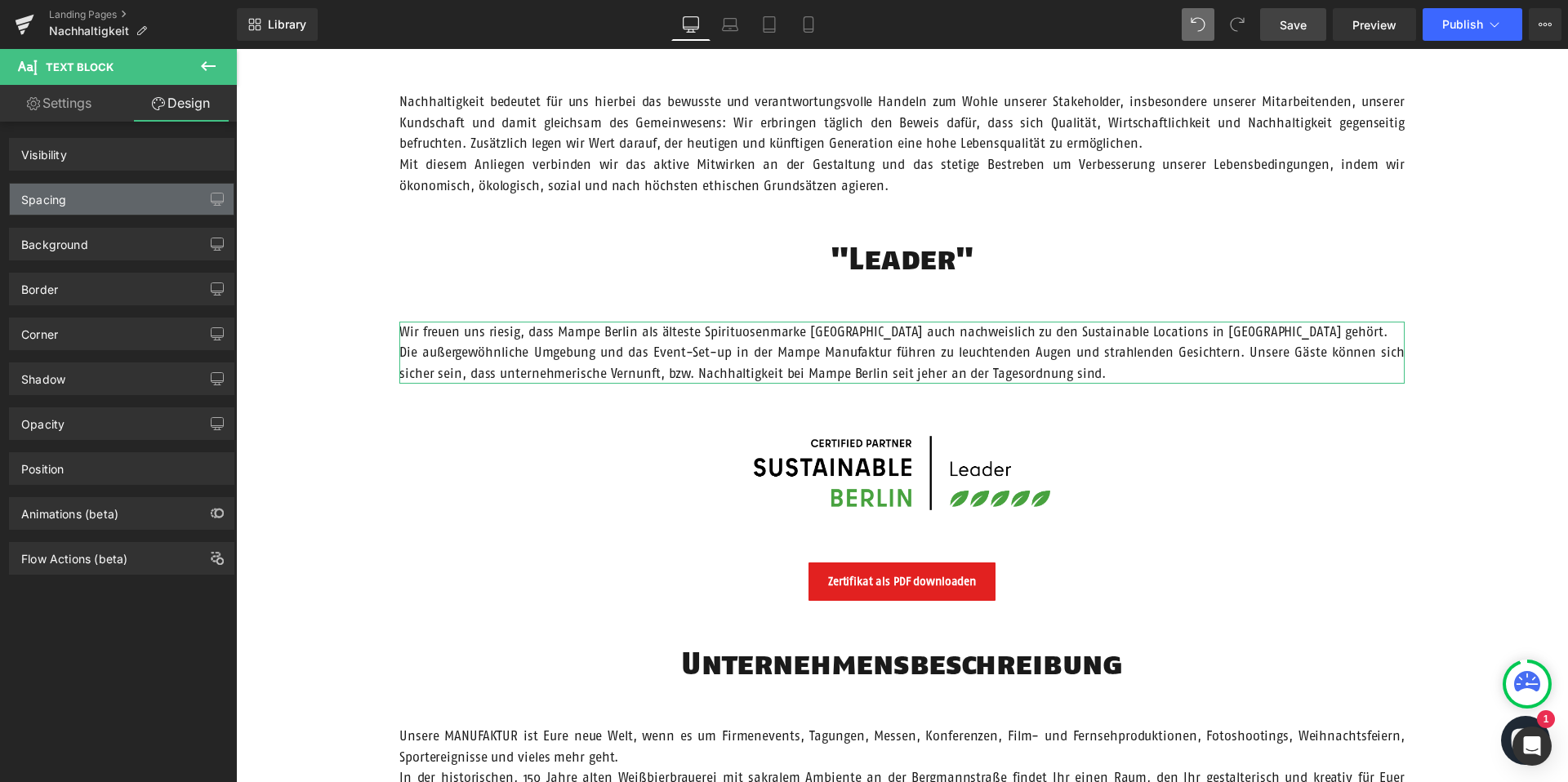
click at [102, 204] on div "Spacing" at bounding box center [121, 199] width 223 height 31
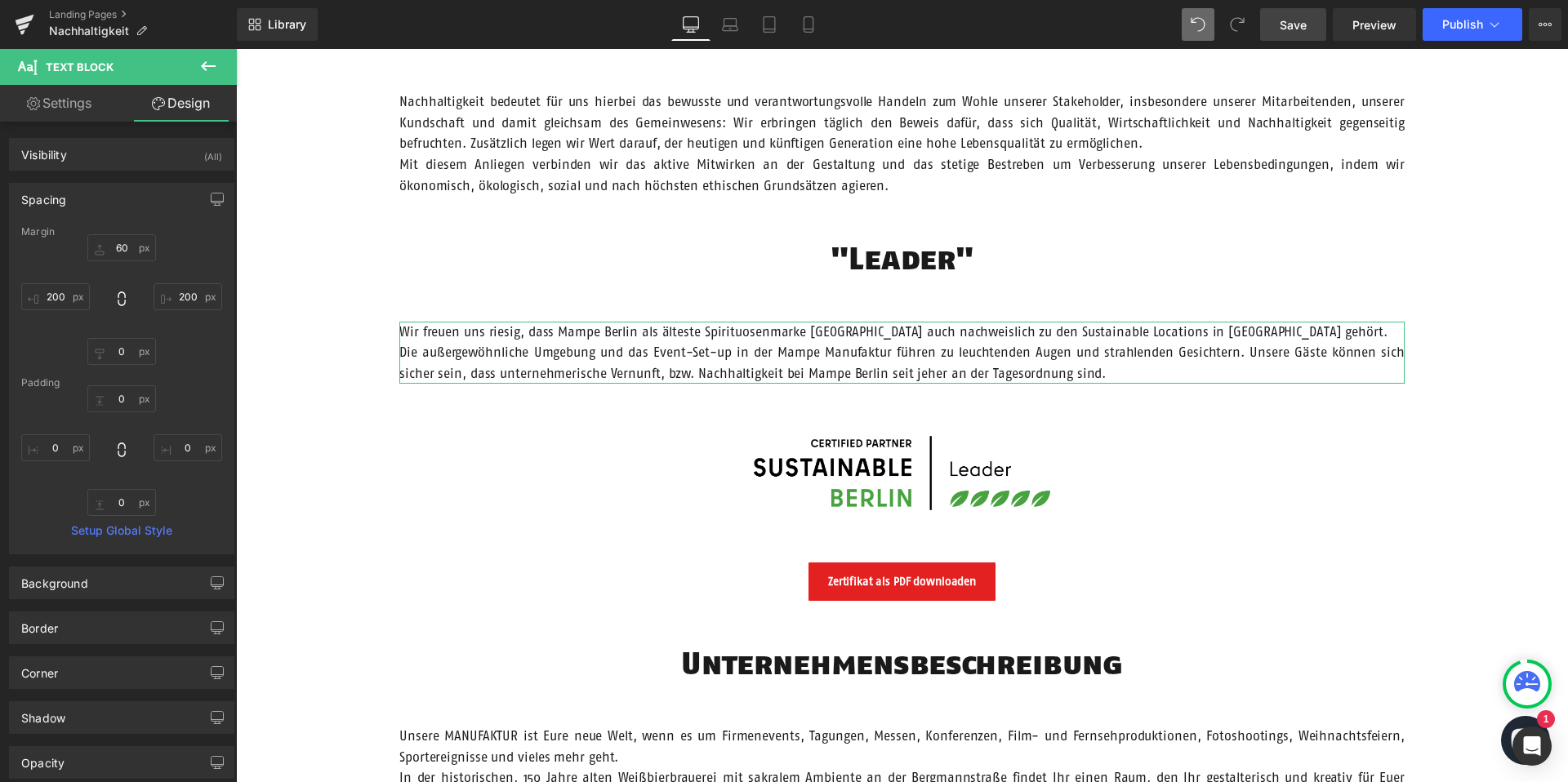
click at [101, 204] on div "Spacing" at bounding box center [121, 199] width 223 height 31
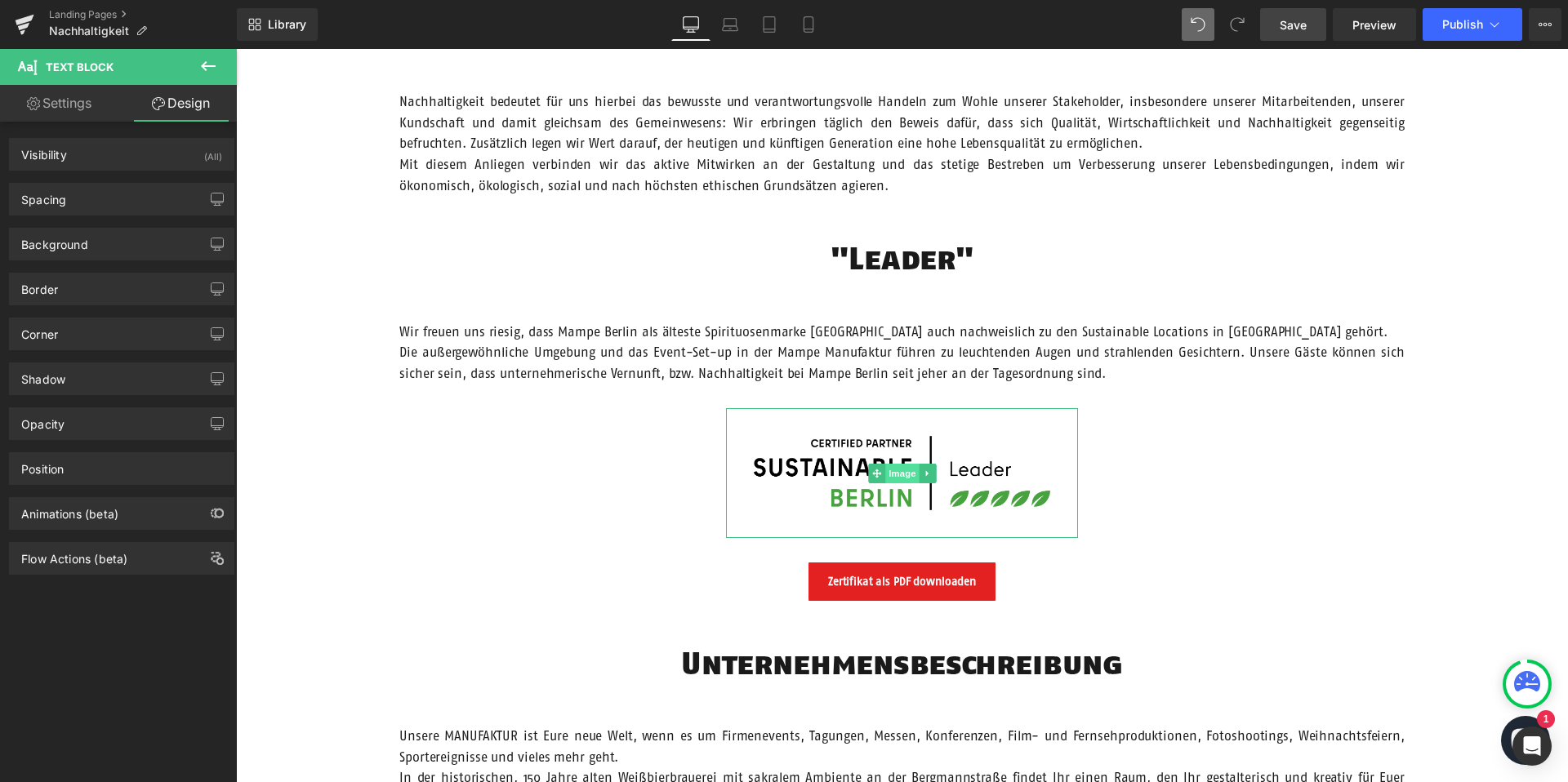
click at [900, 472] on span "Image" at bounding box center [902, 473] width 34 height 20
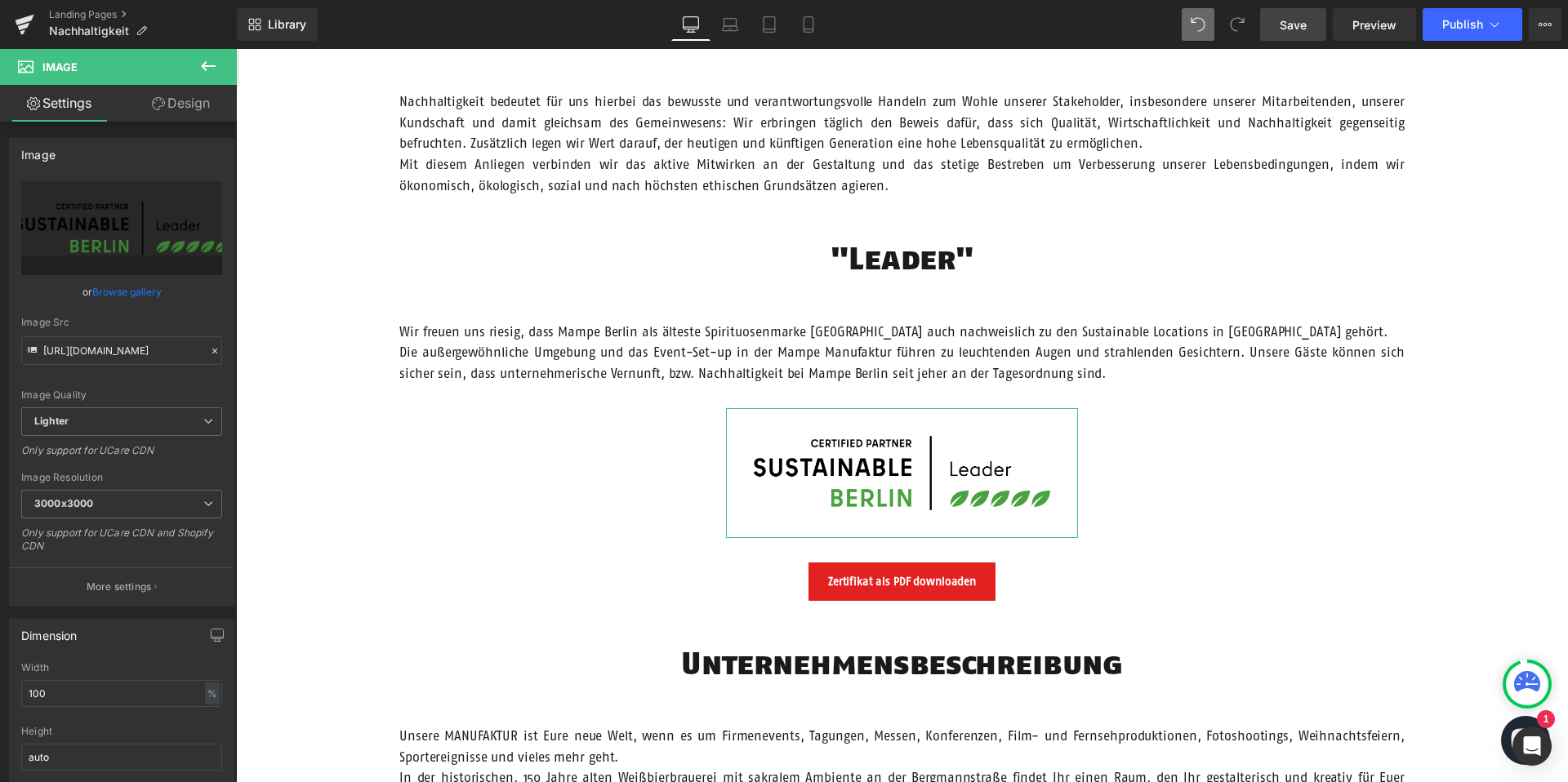
click at [166, 104] on link "Design" at bounding box center [181, 103] width 119 height 37
click at [0, 0] on div "Spacing" at bounding box center [0, 0] width 0 height 0
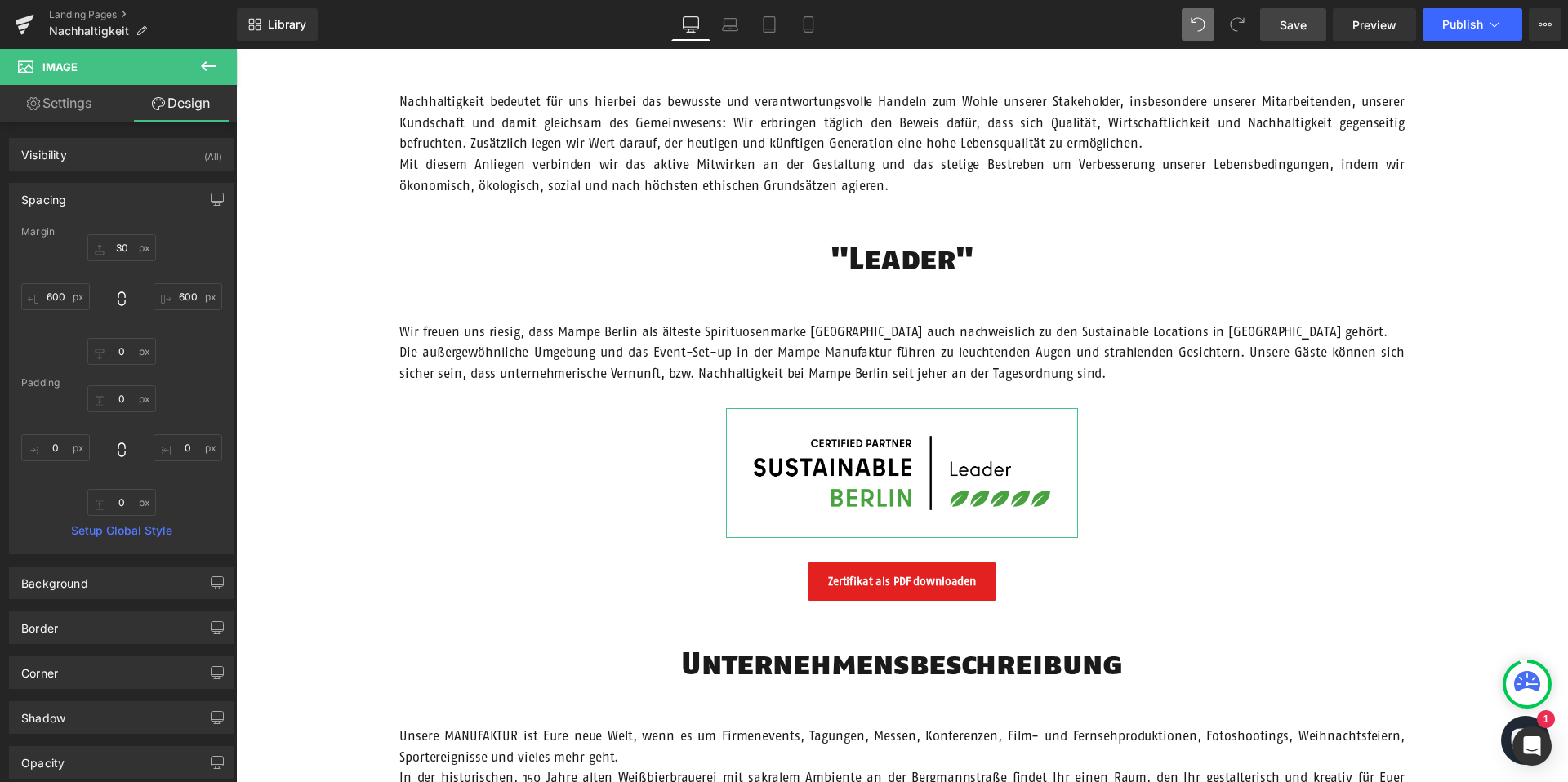
click at [124, 202] on div "Spacing" at bounding box center [121, 199] width 223 height 31
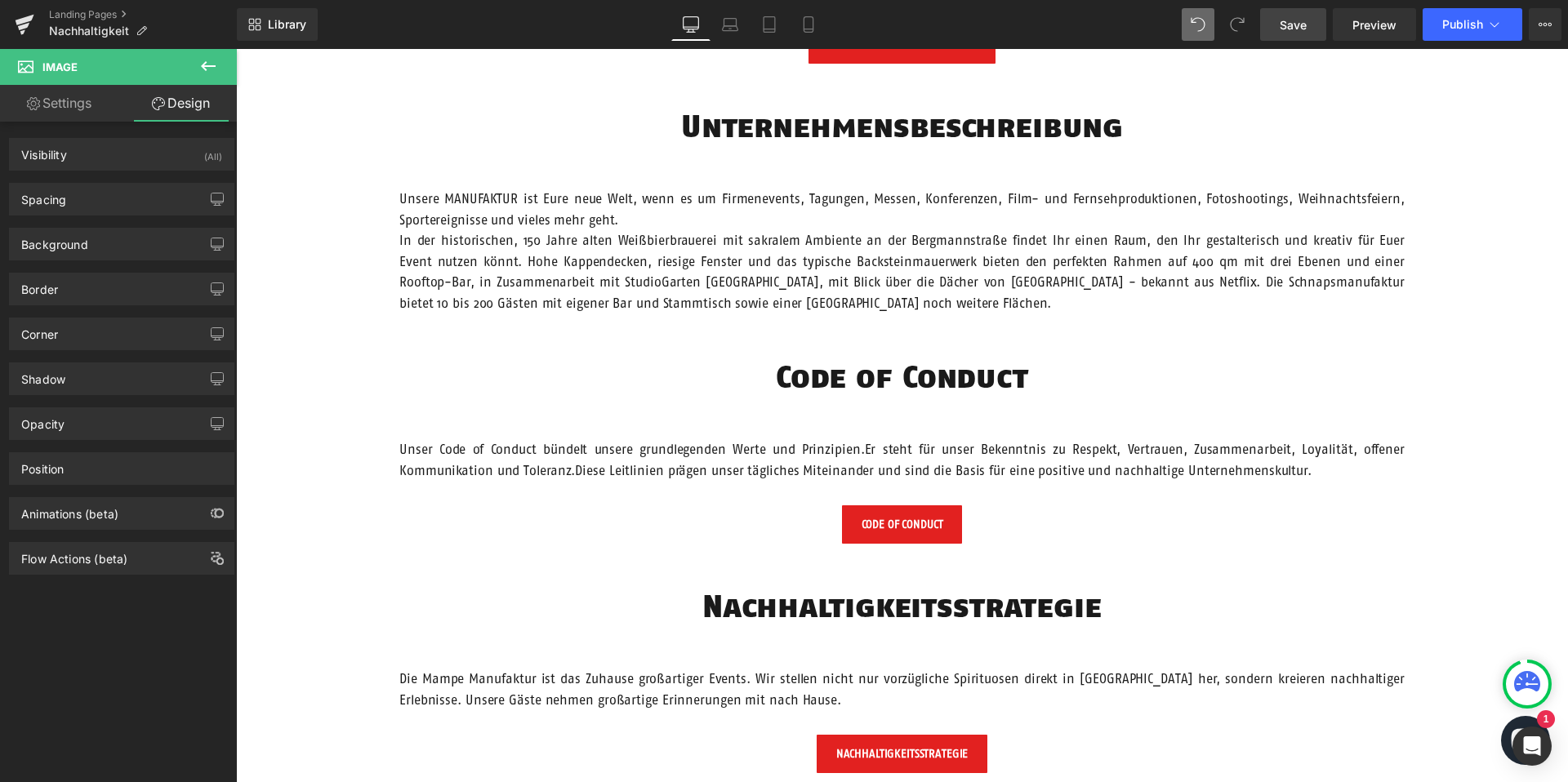
scroll to position [1260, 0]
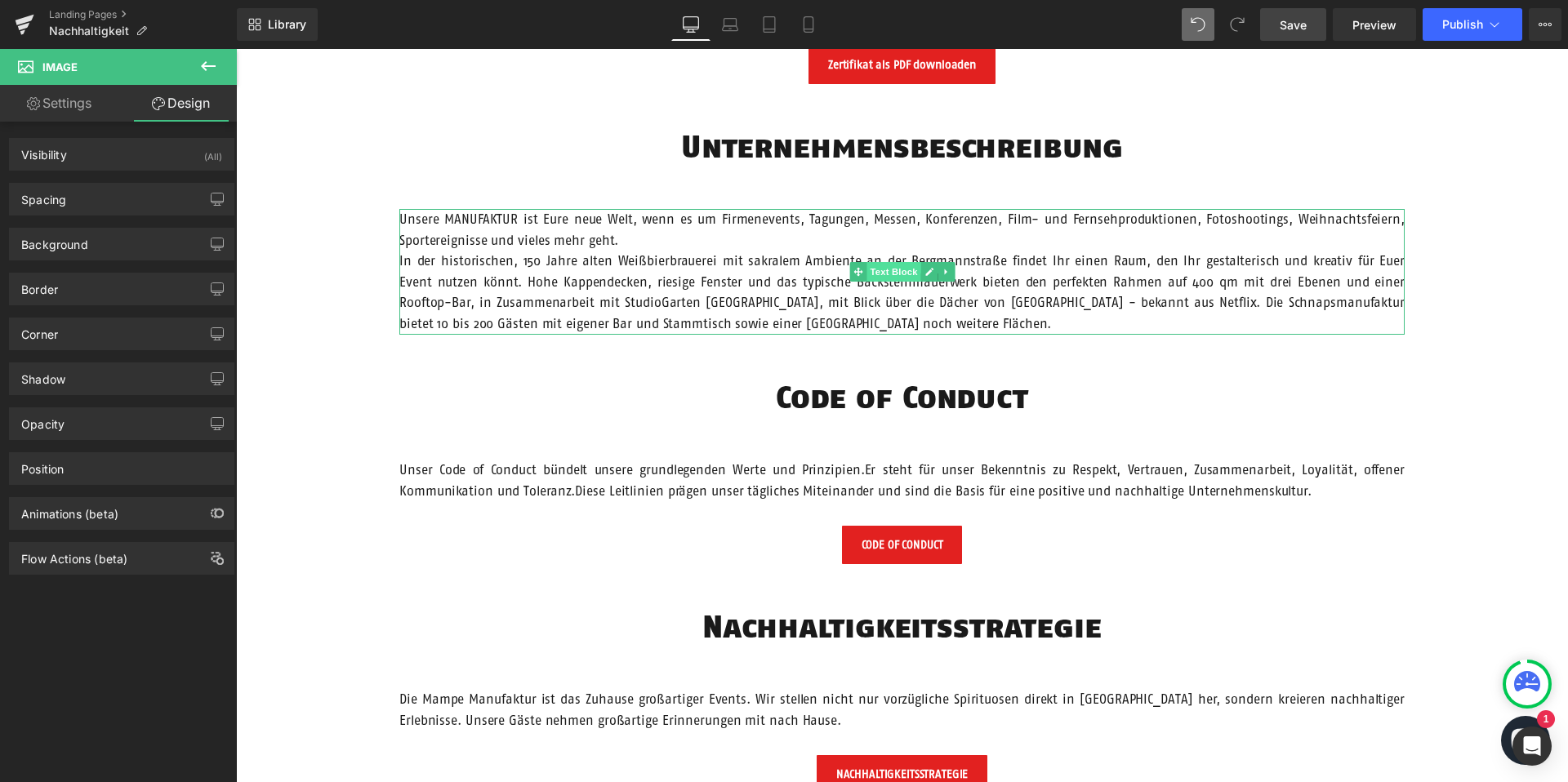
click at [896, 275] on span "Text Block" at bounding box center [893, 272] width 54 height 20
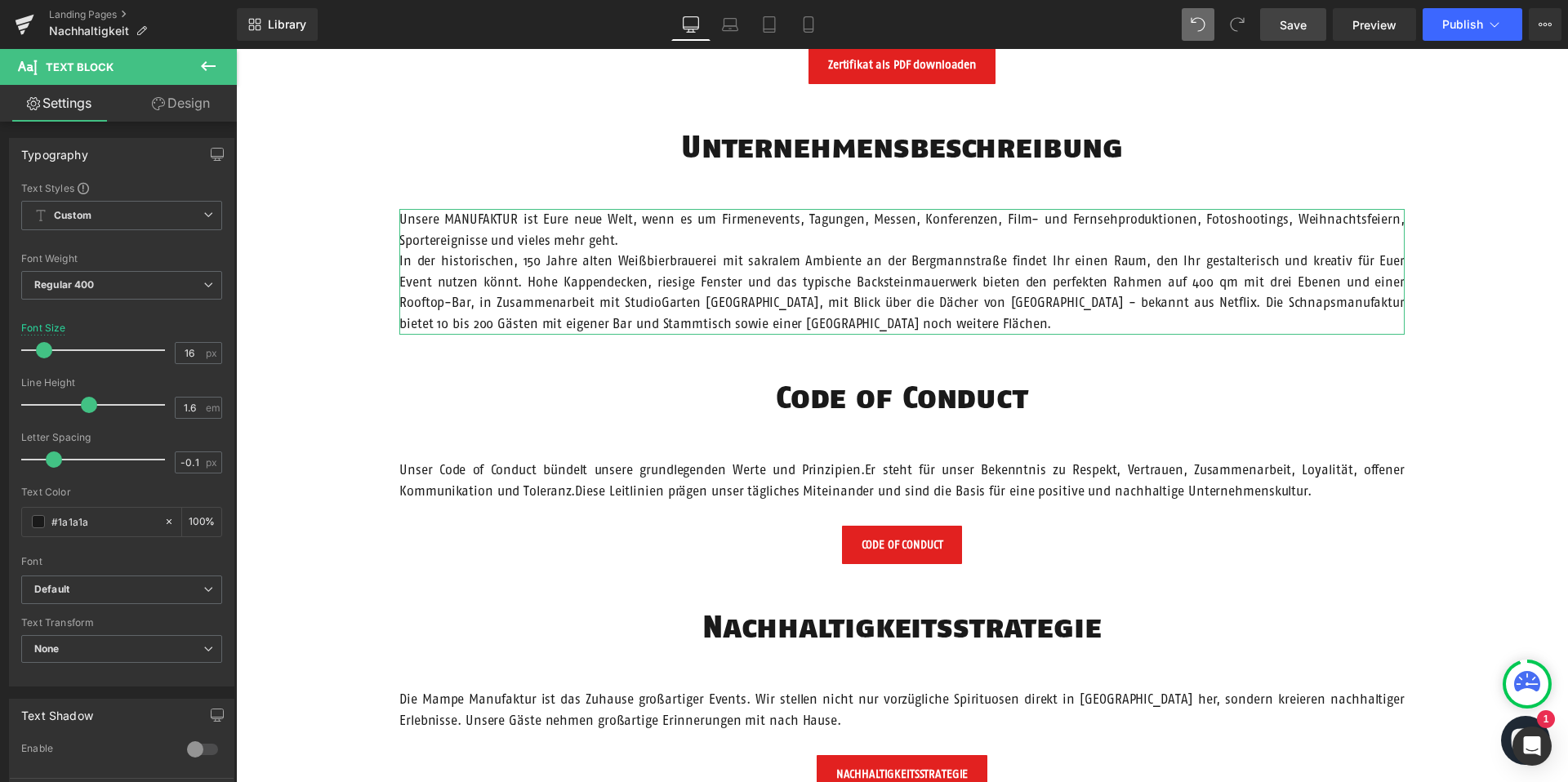
click at [203, 108] on link "Design" at bounding box center [181, 103] width 119 height 37
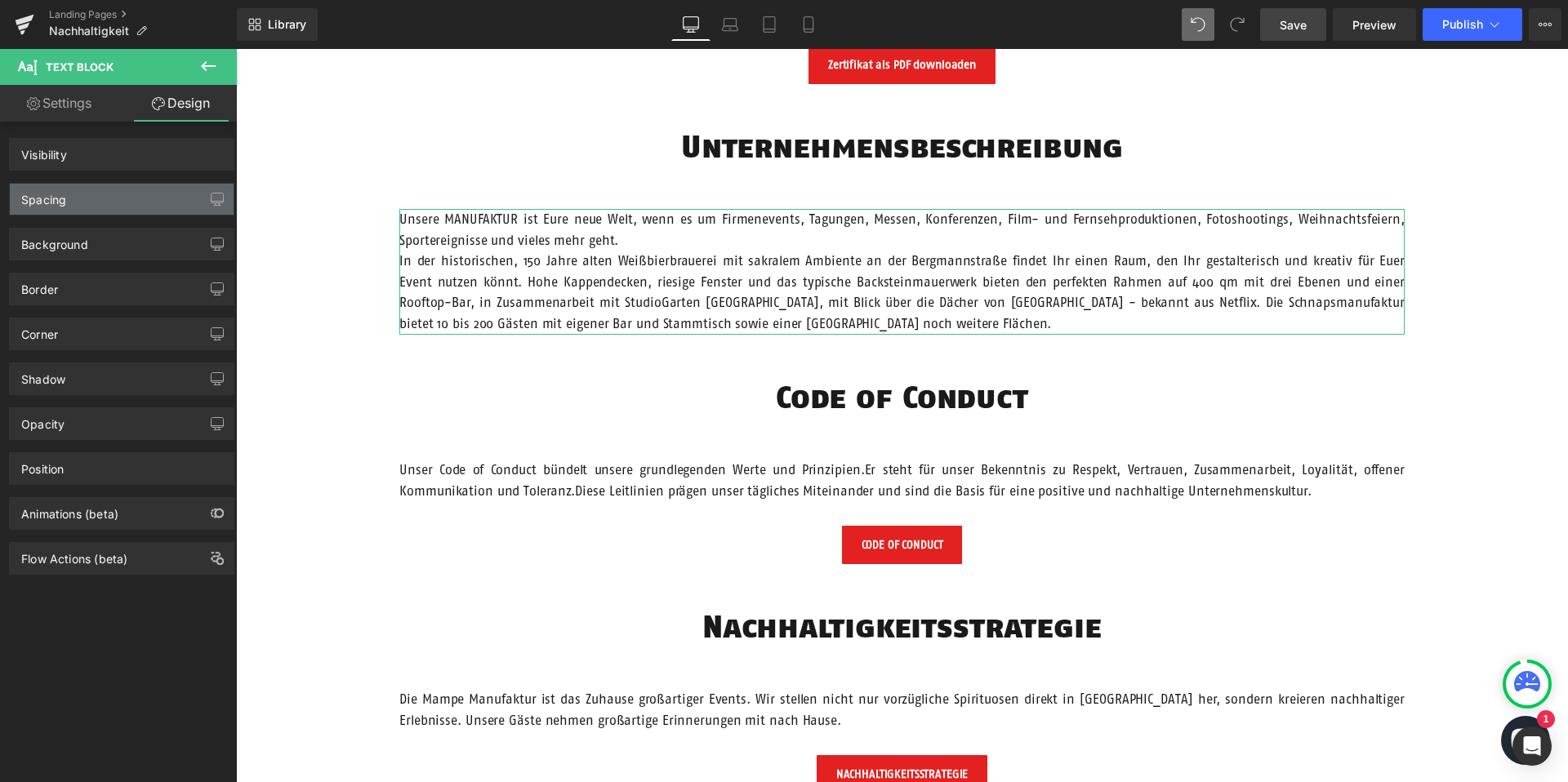
click at [113, 203] on div "Spacing" at bounding box center [121, 199] width 223 height 31
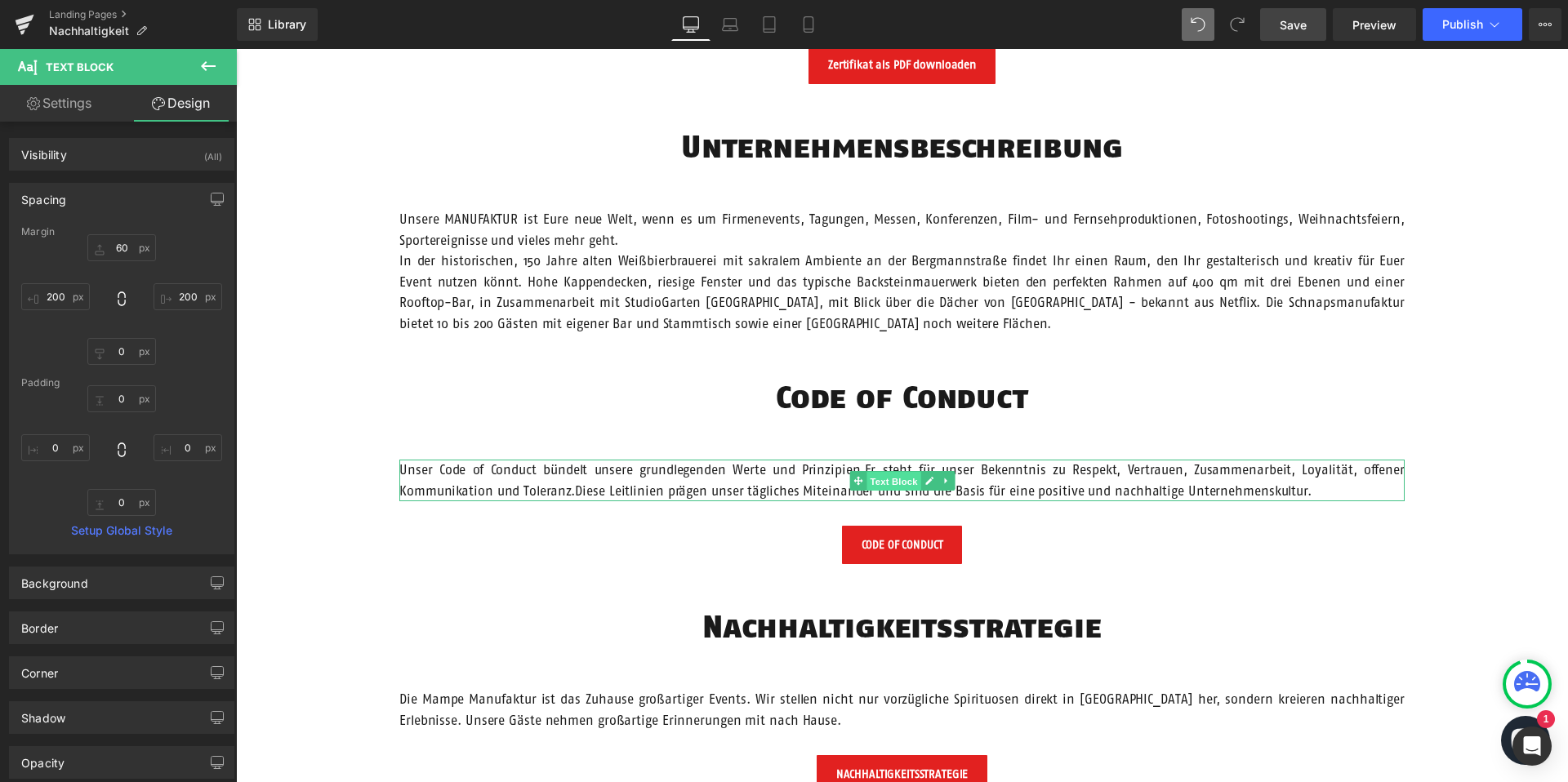
click at [898, 480] on span "Text Block" at bounding box center [893, 480] width 54 height 20
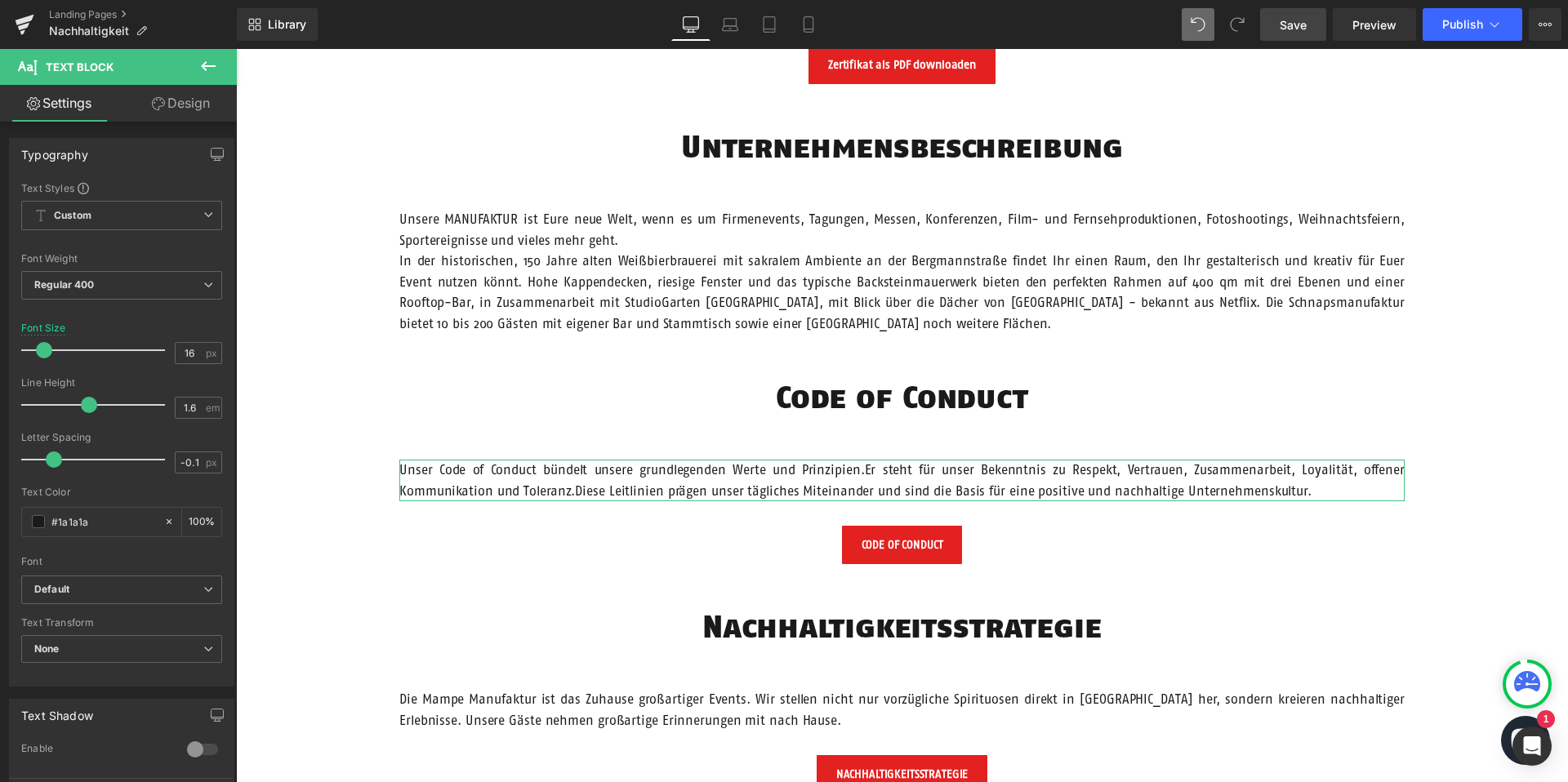
click at [154, 102] on icon at bounding box center [158, 103] width 13 height 13
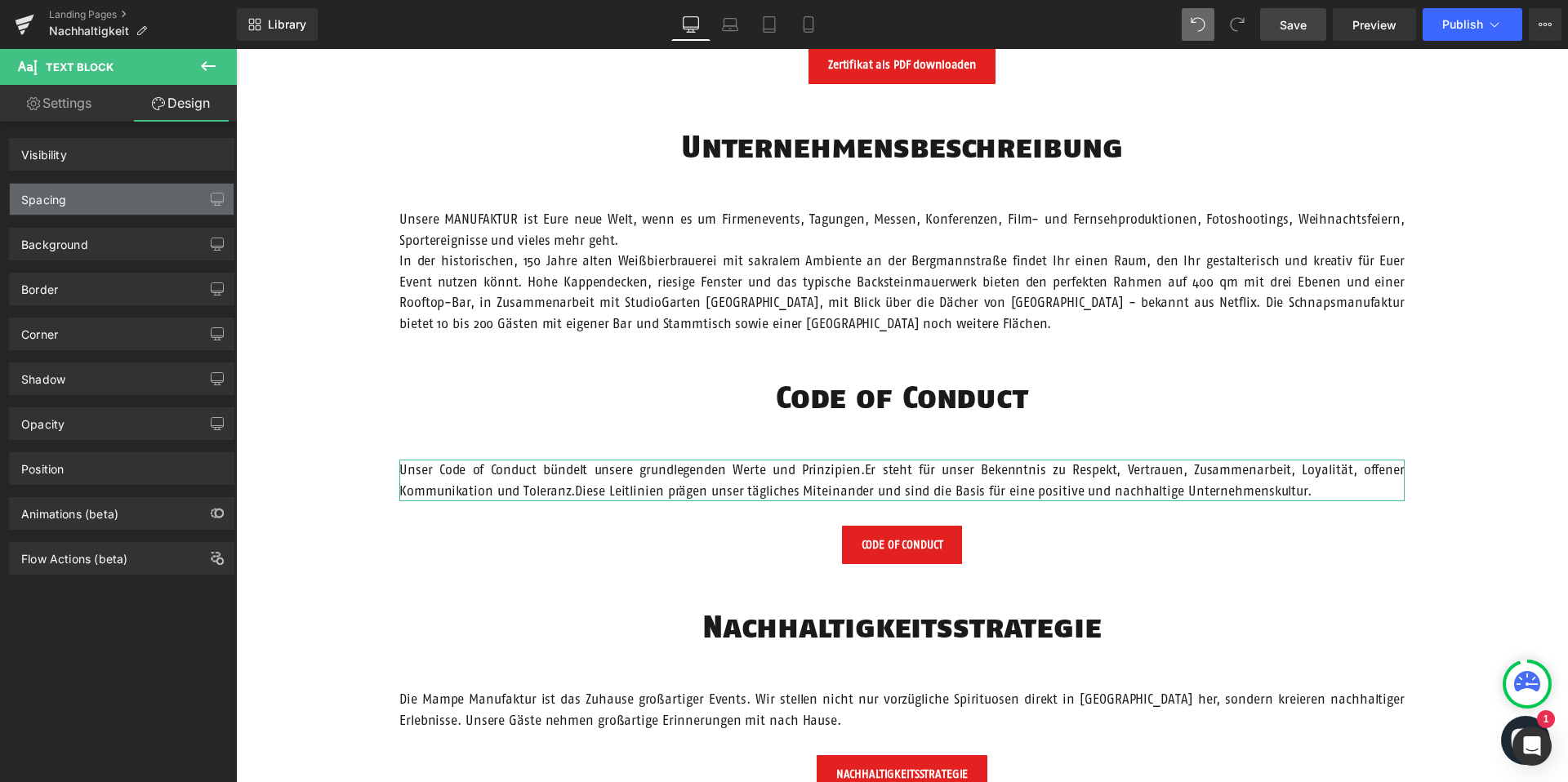
click at [127, 199] on div "Spacing" at bounding box center [121, 199] width 223 height 31
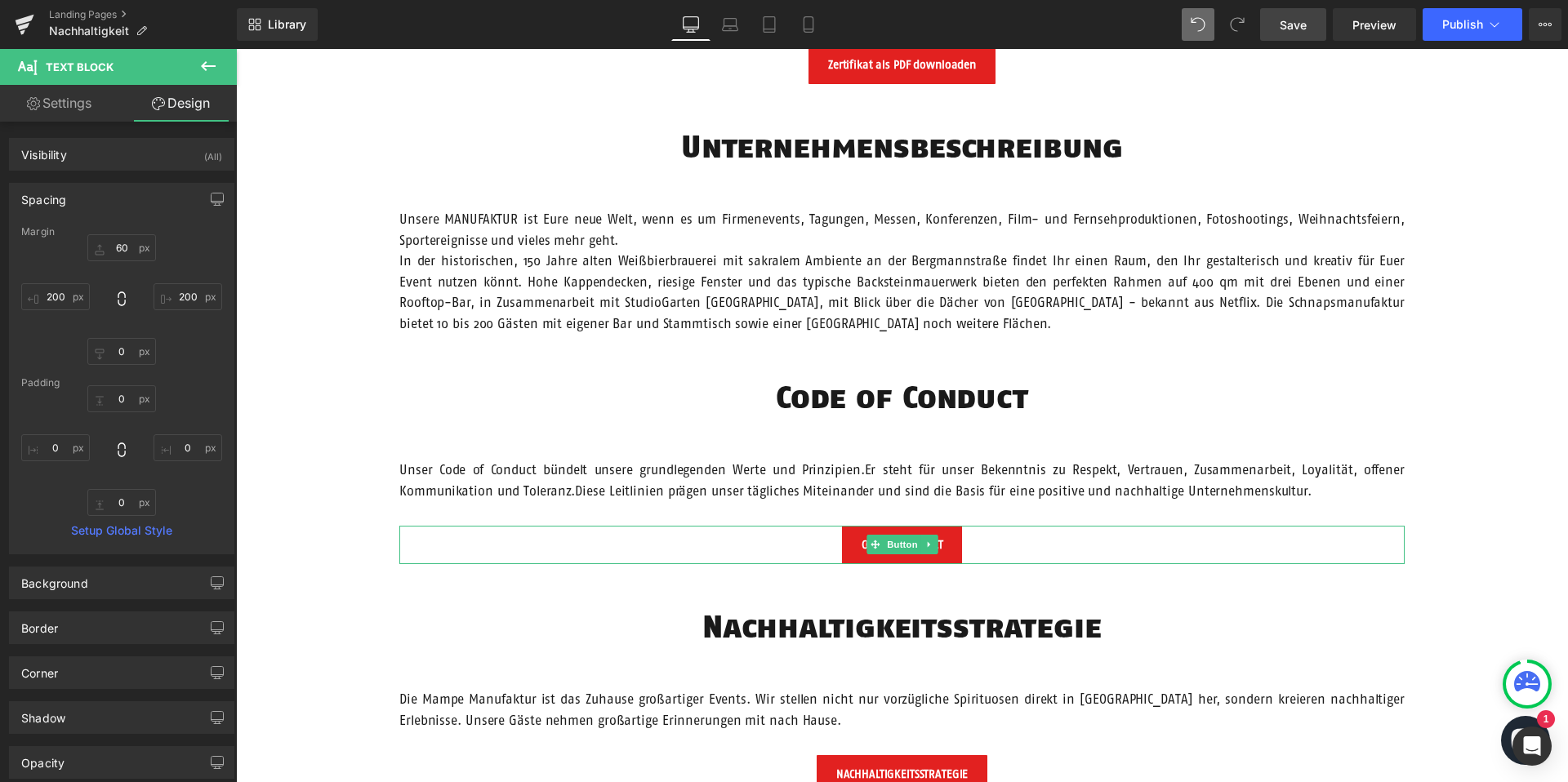
click at [899, 539] on span "Button" at bounding box center [902, 545] width 38 height 20
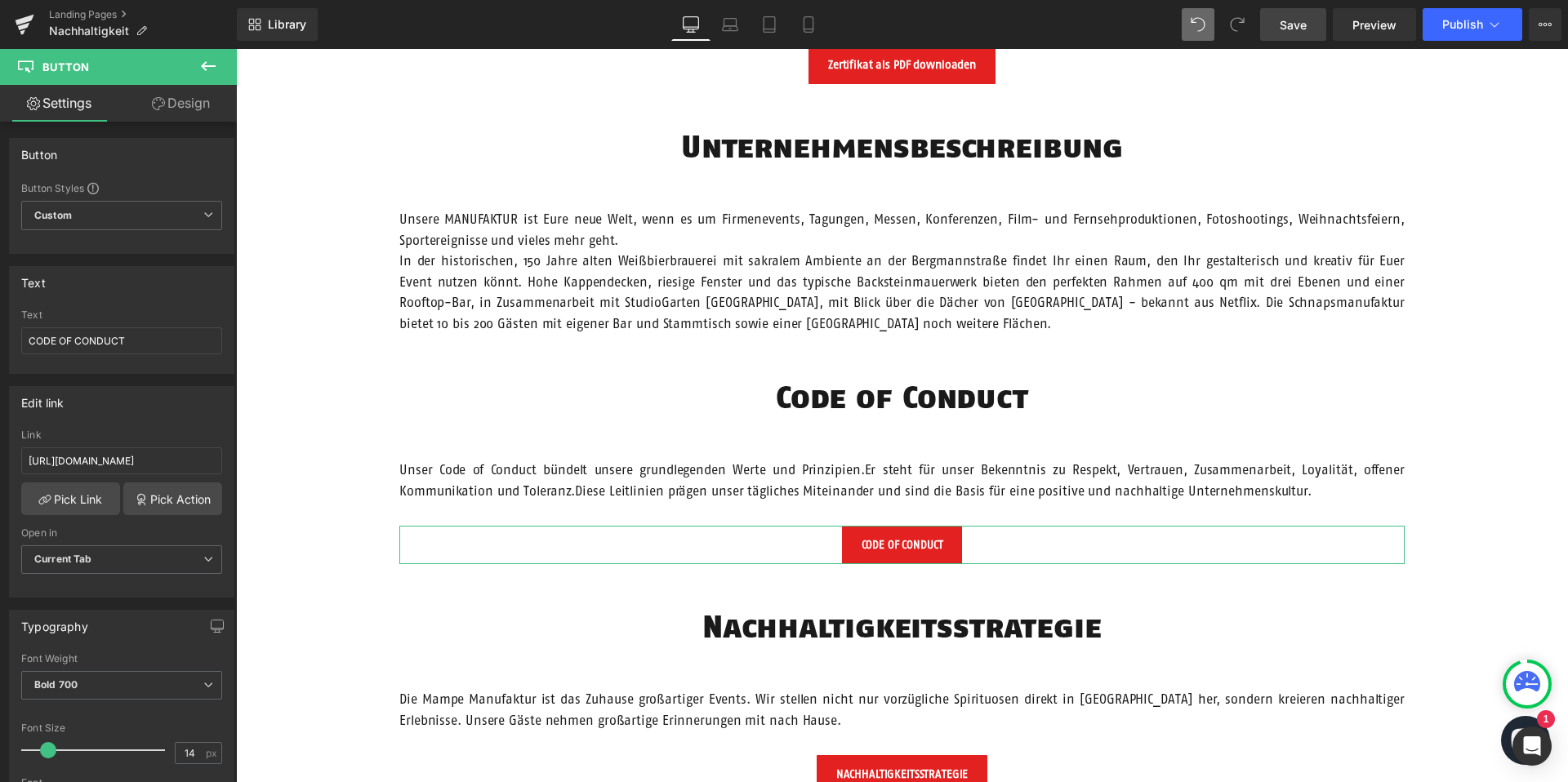
click at [156, 107] on icon at bounding box center [158, 103] width 13 height 13
click at [0, 0] on div "Visibility" at bounding box center [0, 0] width 0 height 0
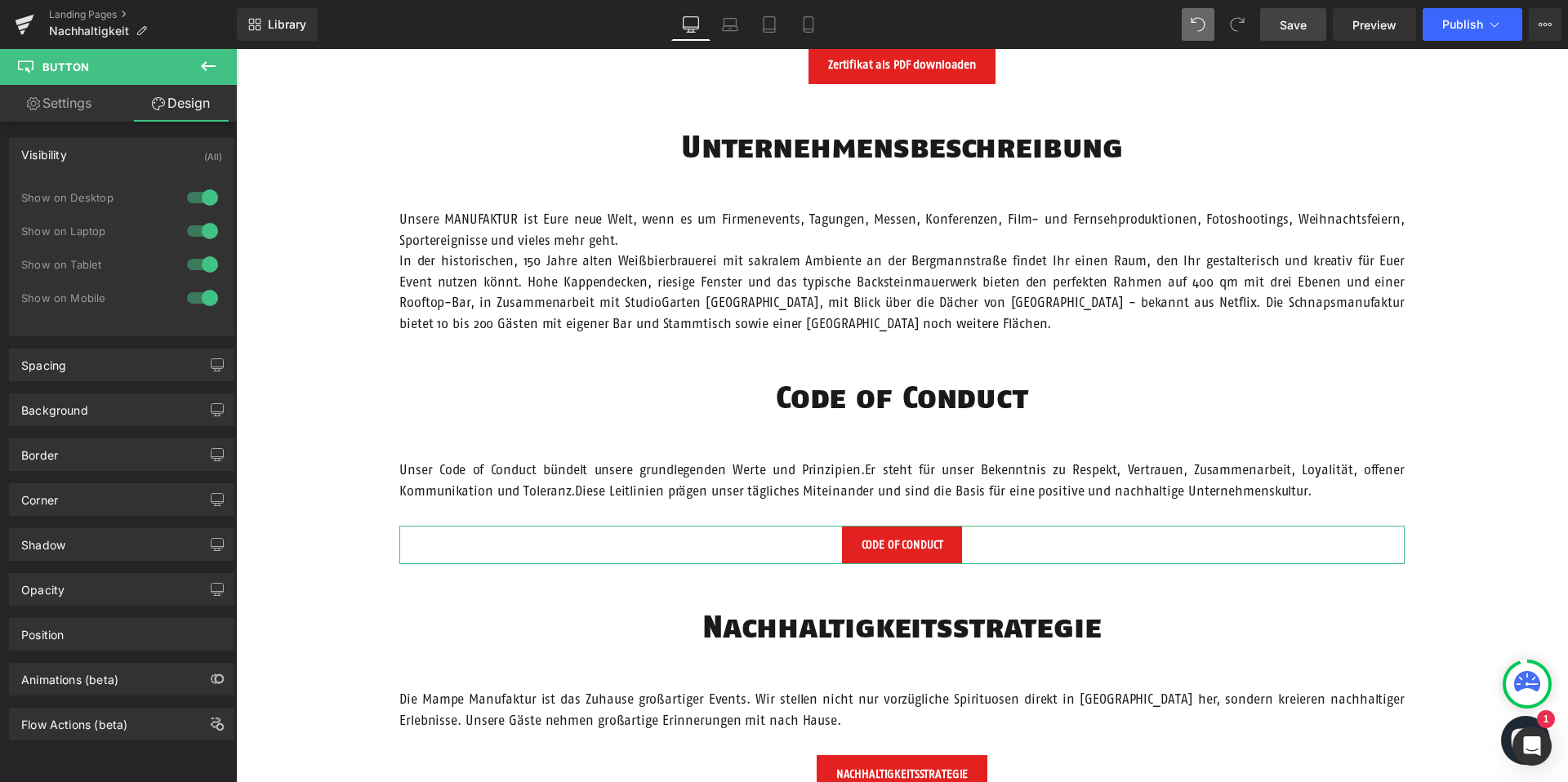
click at [130, 199] on div "Show on Desktop" at bounding box center [95, 197] width 147 height 11
click at [133, 155] on div "Visibility (All)" at bounding box center [121, 155] width 223 height 31
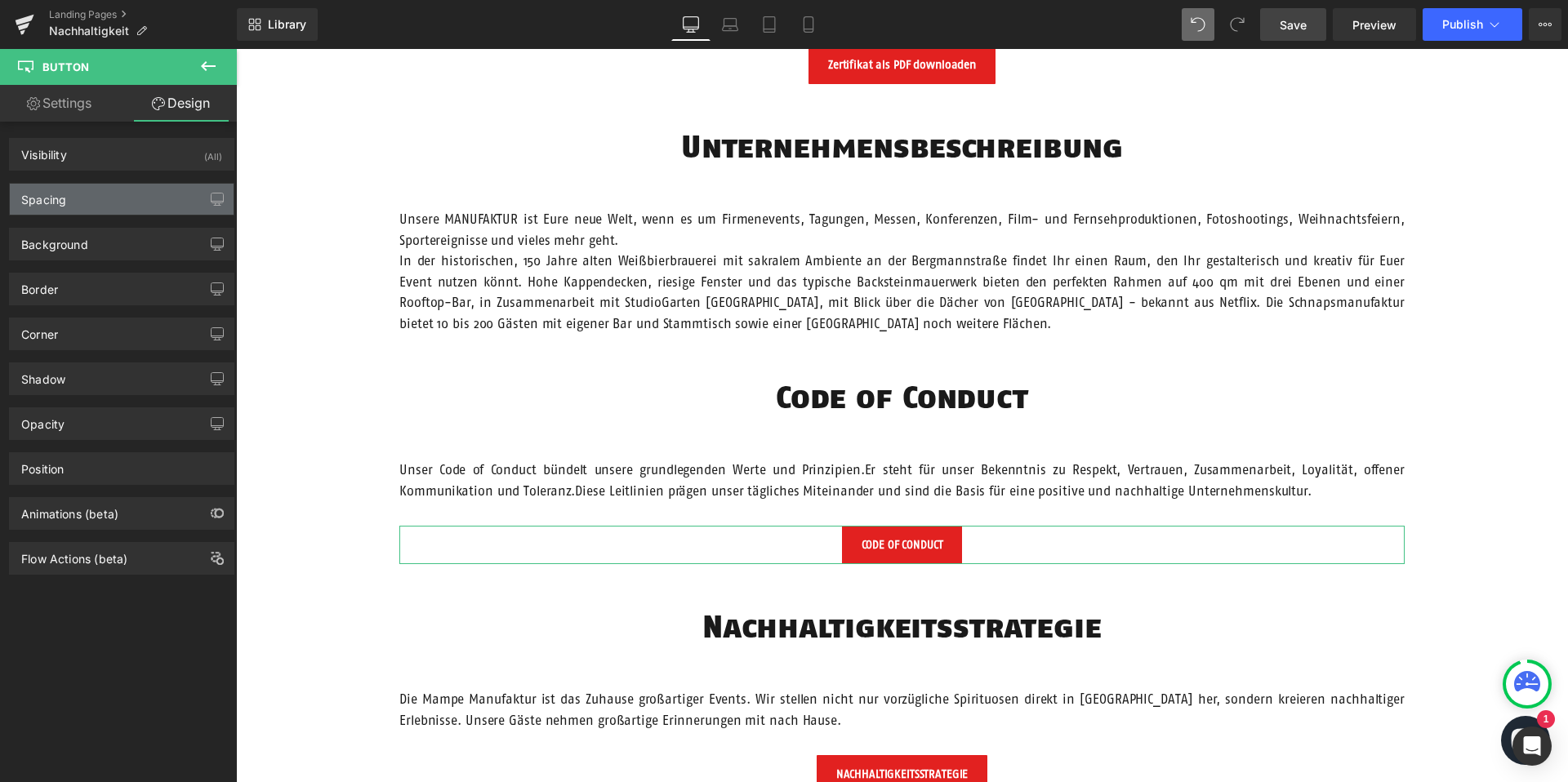
click at [116, 211] on div "Spacing" at bounding box center [121, 199] width 223 height 31
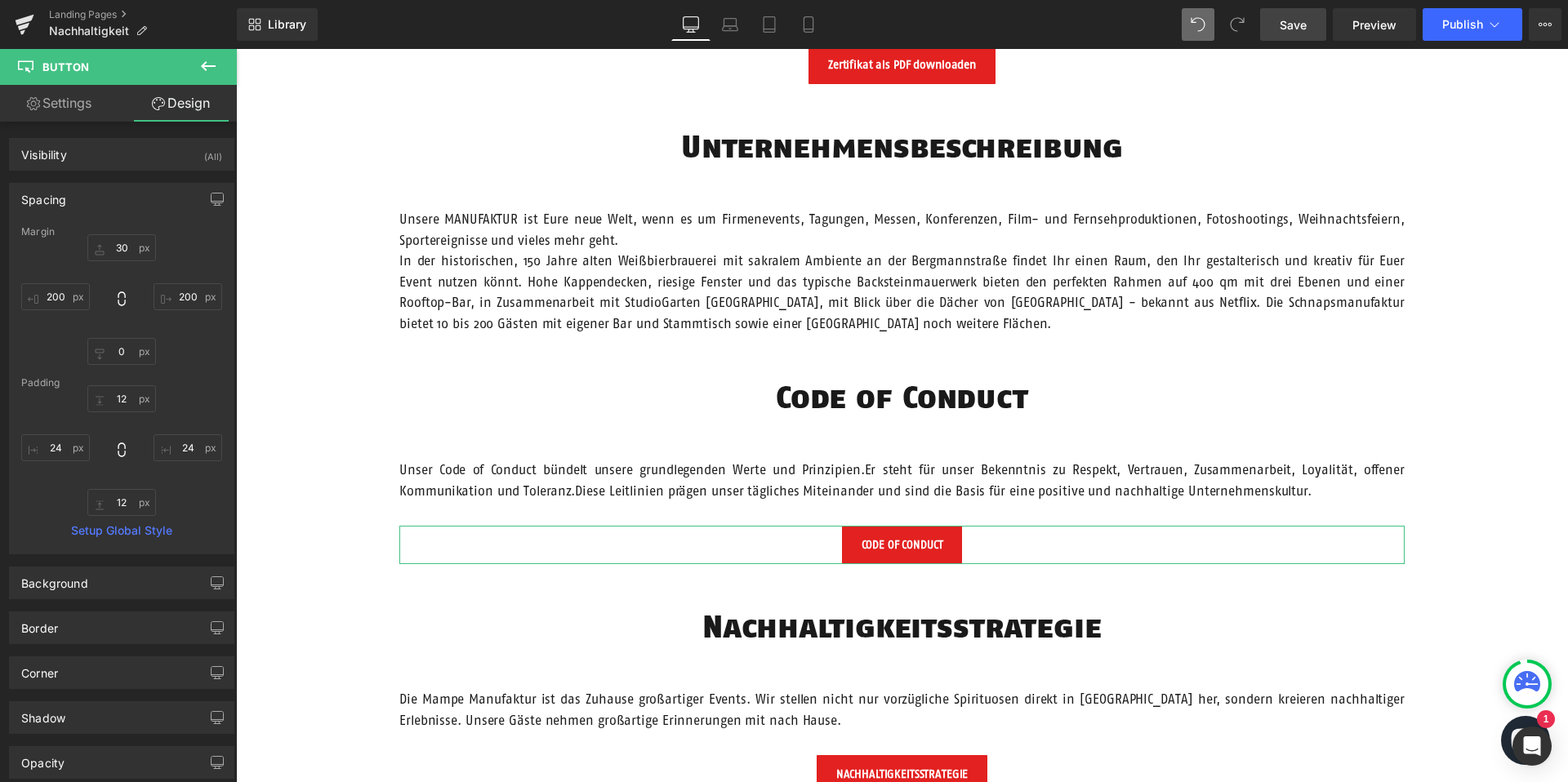
click at [116, 211] on div "Spacing" at bounding box center [121, 199] width 223 height 31
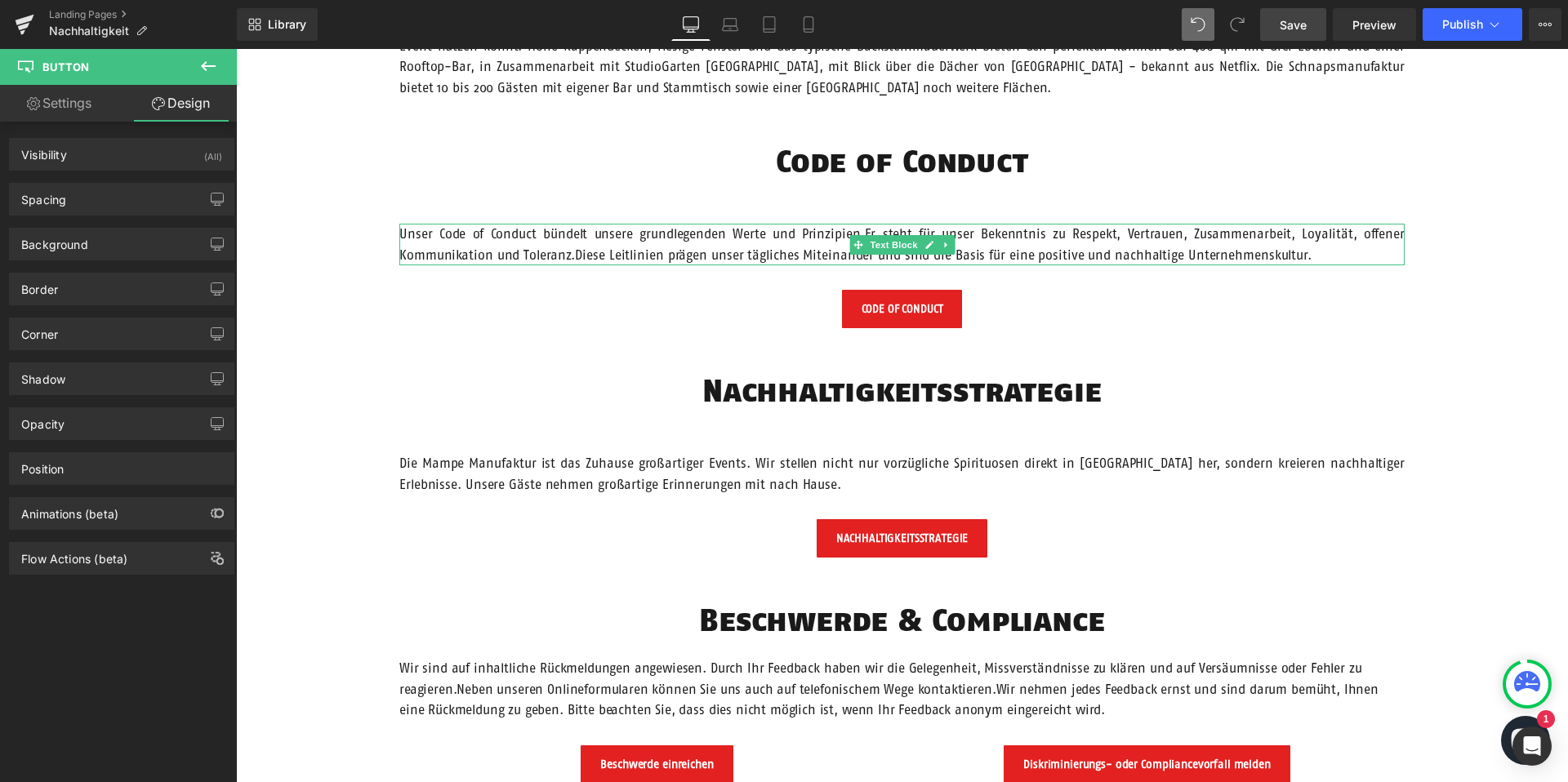
scroll to position [1644, 0]
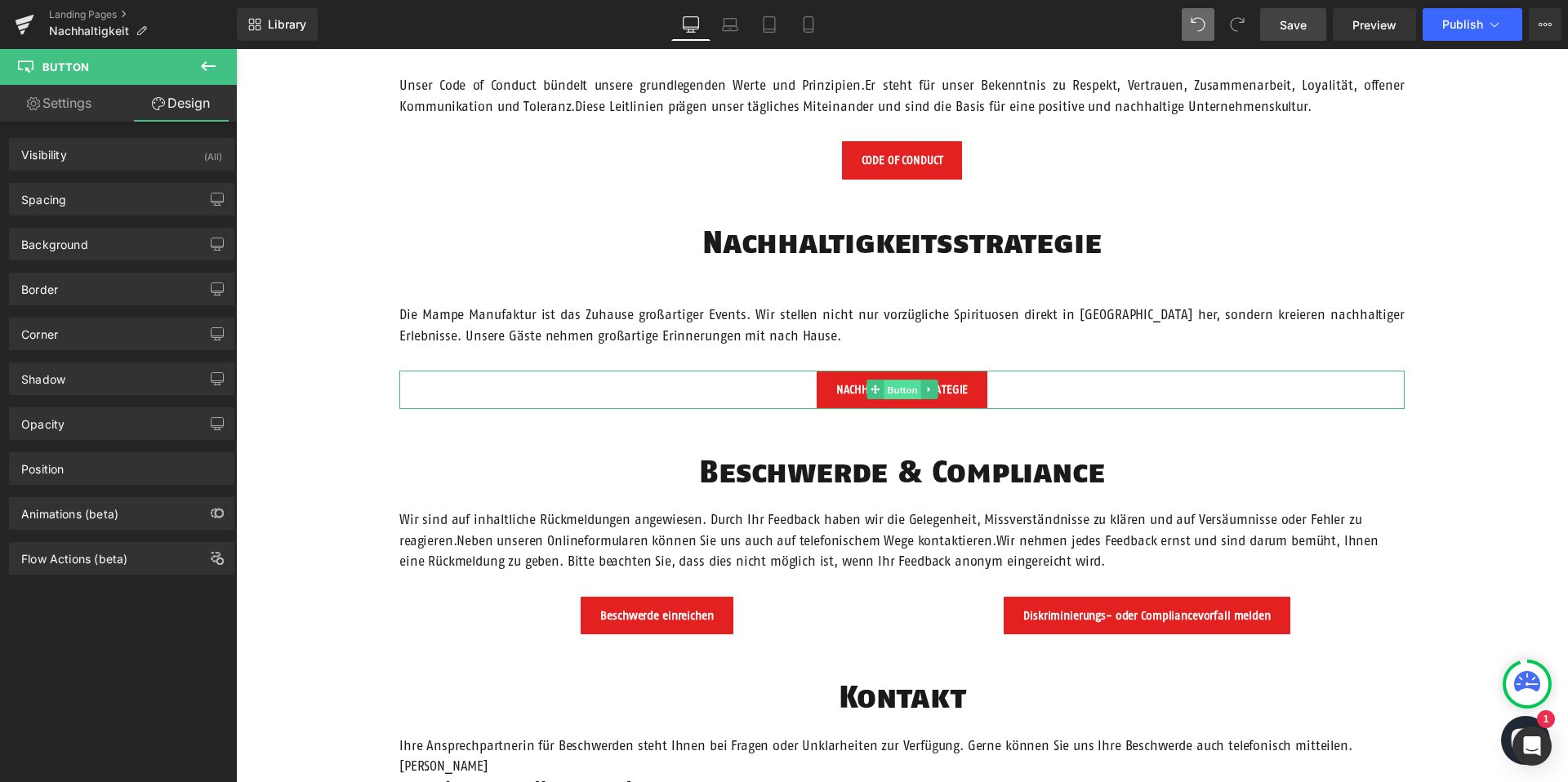
click at [900, 389] on span "Button" at bounding box center [902, 390] width 38 height 20
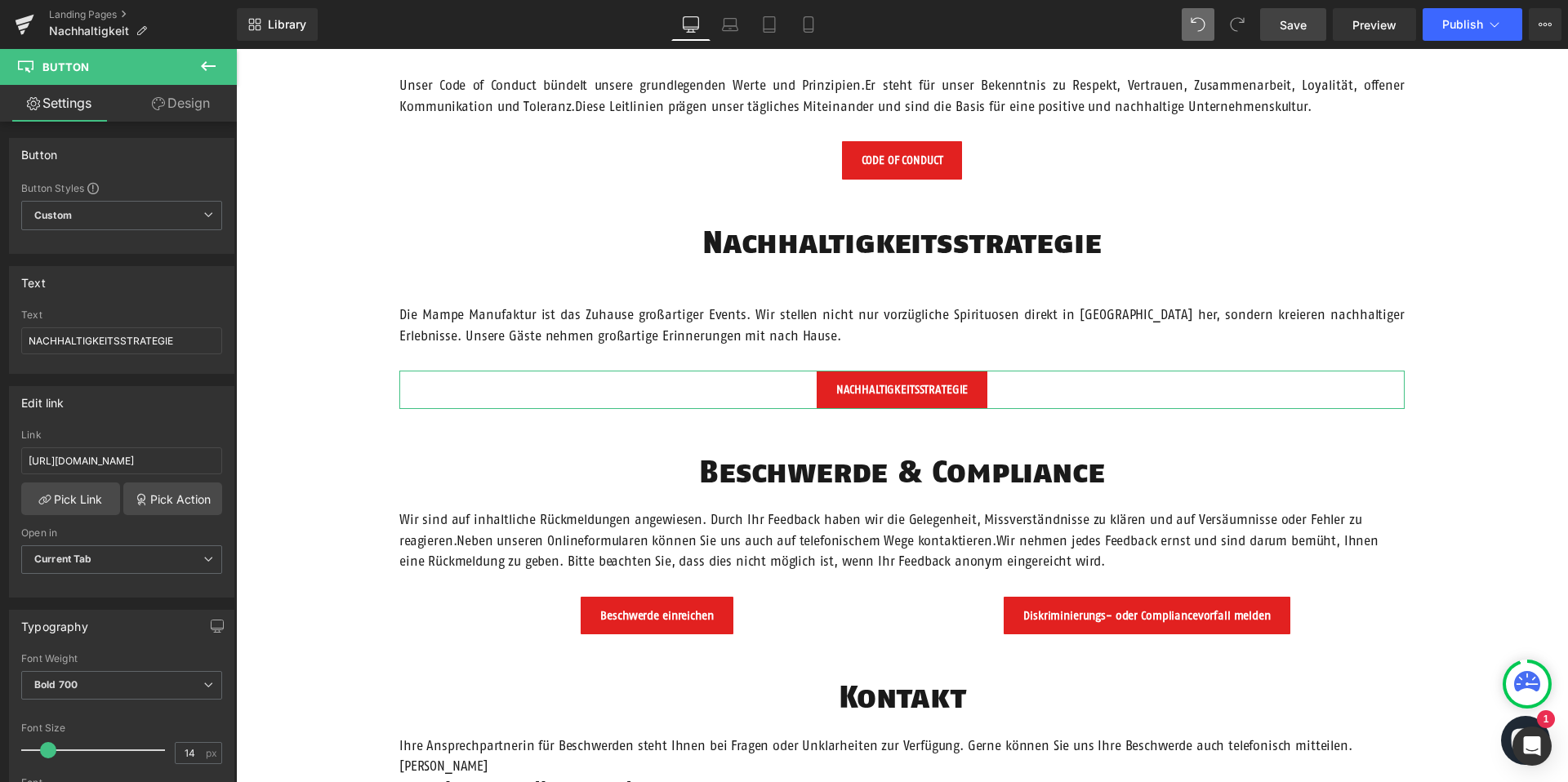
click at [152, 105] on icon at bounding box center [158, 103] width 13 height 13
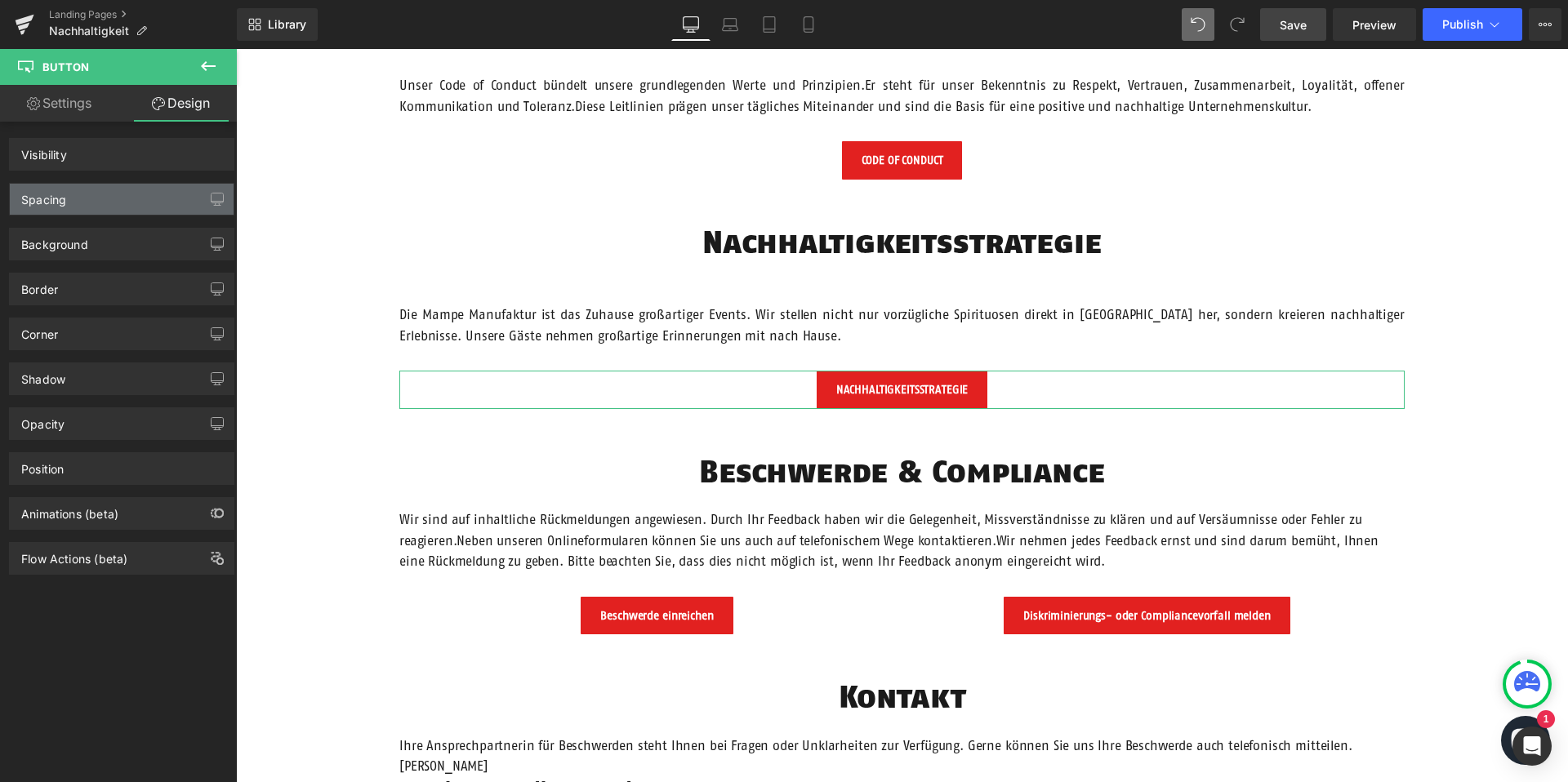
click at [143, 202] on div "Spacing" at bounding box center [121, 199] width 223 height 31
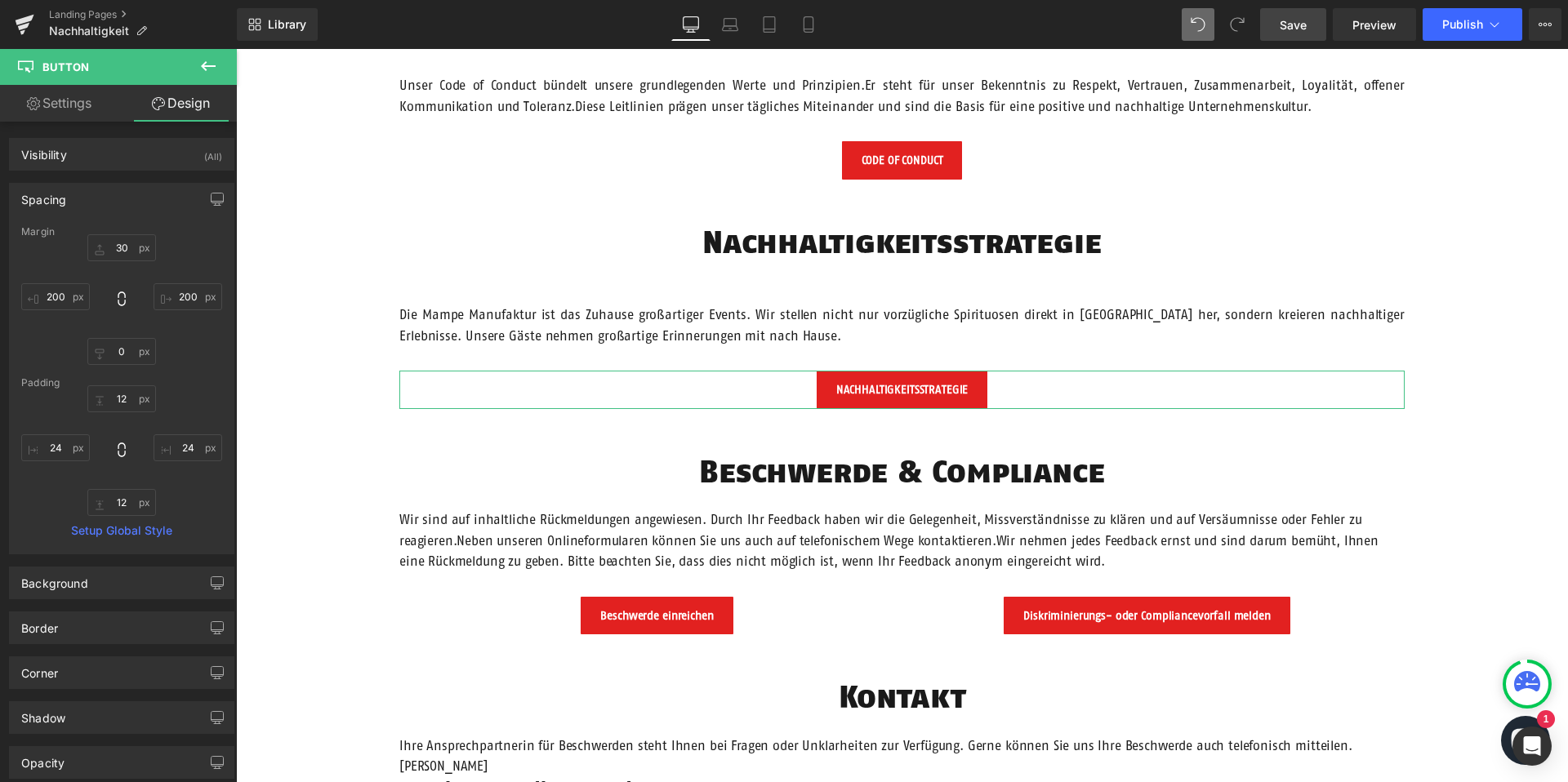
click at [143, 203] on div "Spacing" at bounding box center [121, 199] width 223 height 31
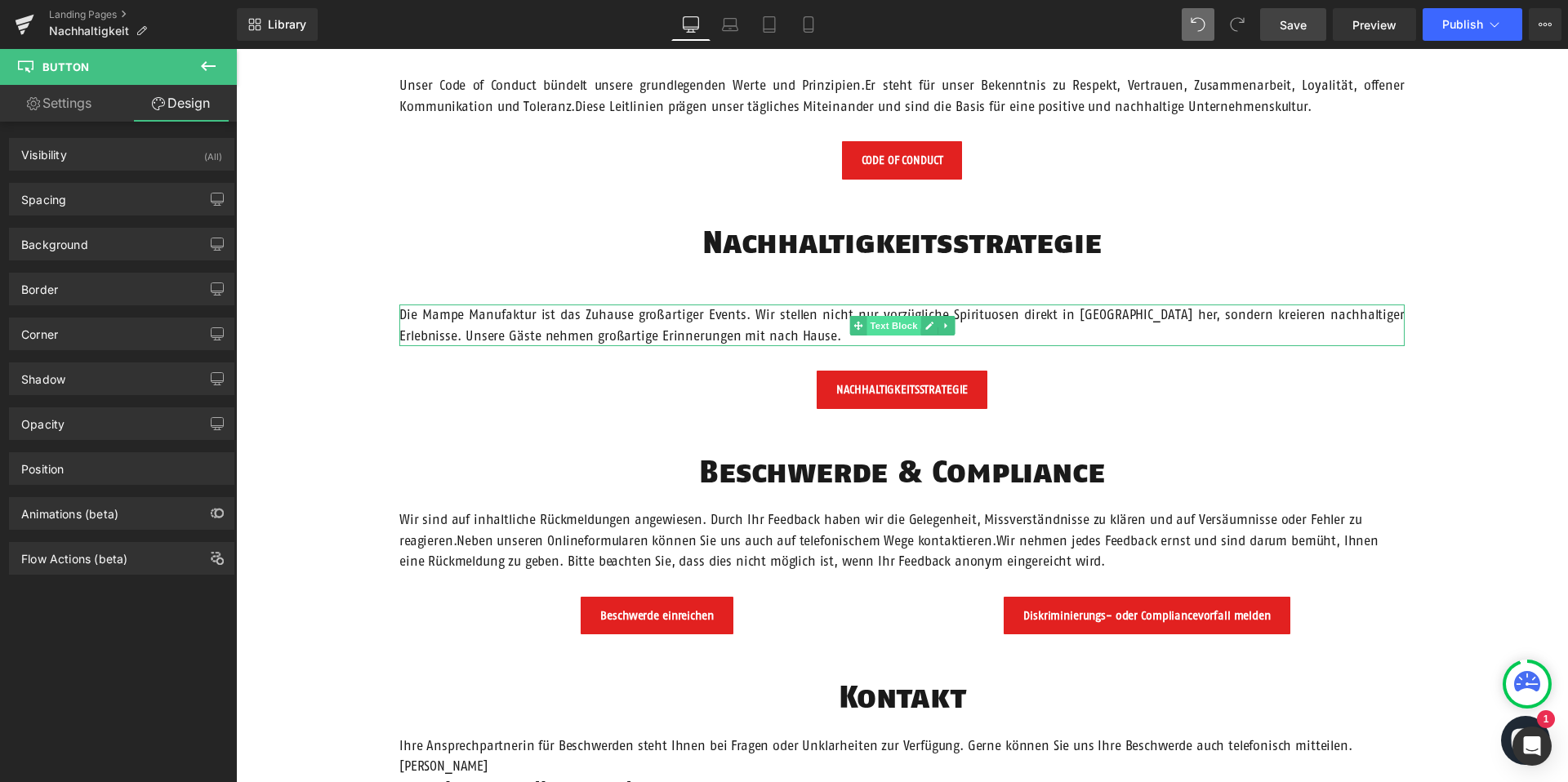
click at [910, 321] on span "Text Block" at bounding box center [893, 326] width 54 height 20
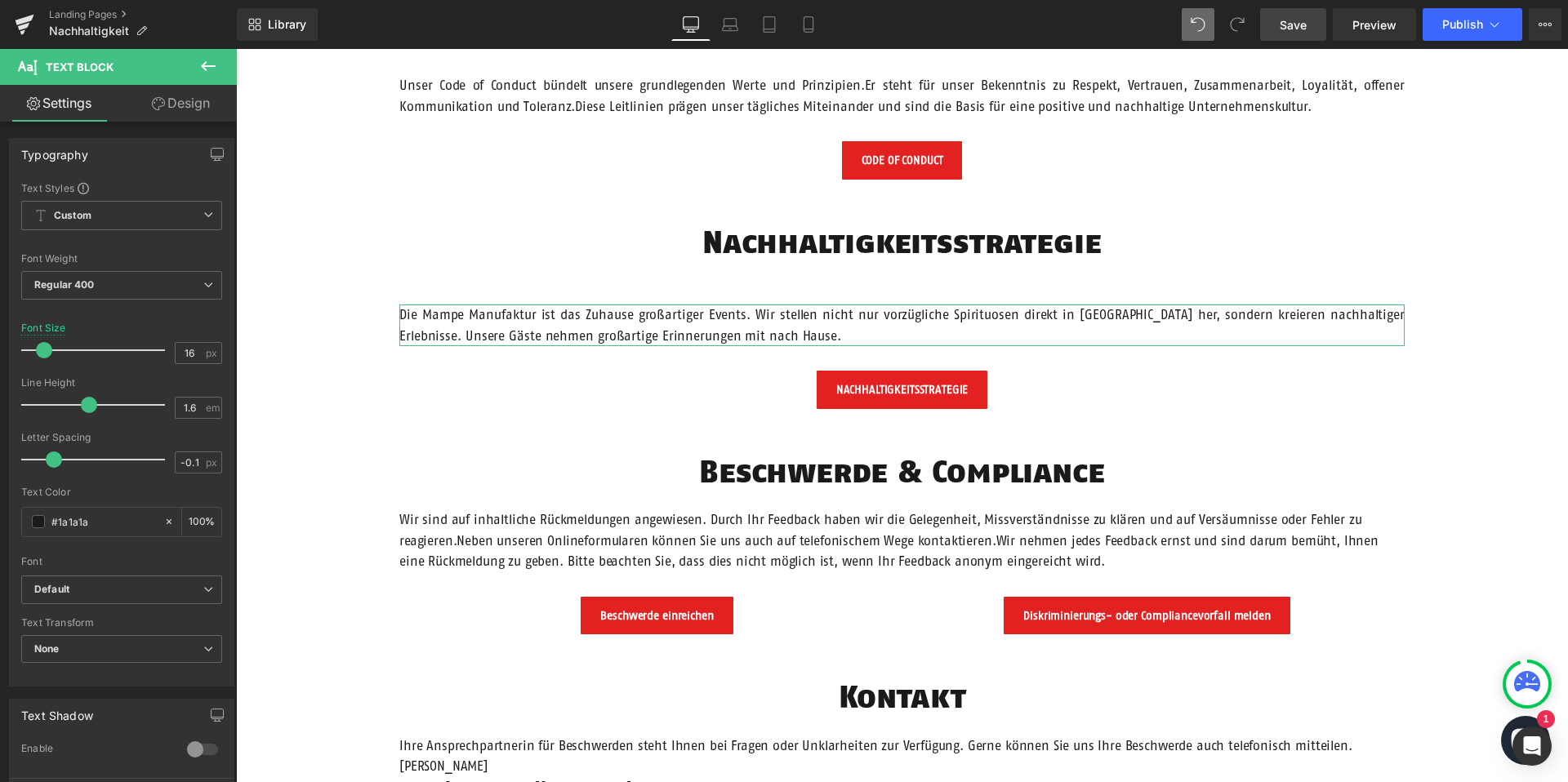
click at [152, 101] on icon at bounding box center [158, 103] width 13 height 13
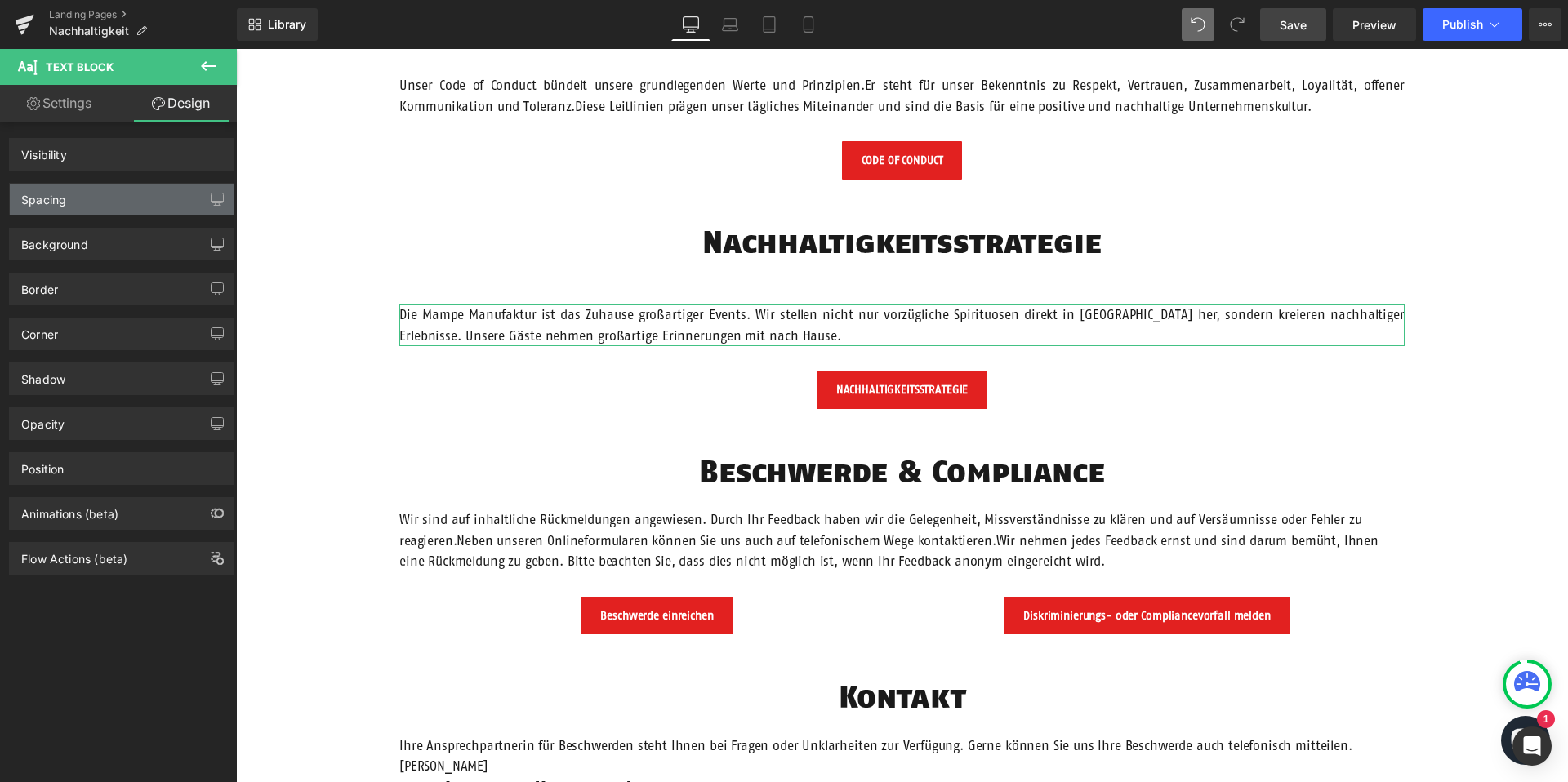
click at [100, 201] on div "Spacing" at bounding box center [121, 199] width 223 height 31
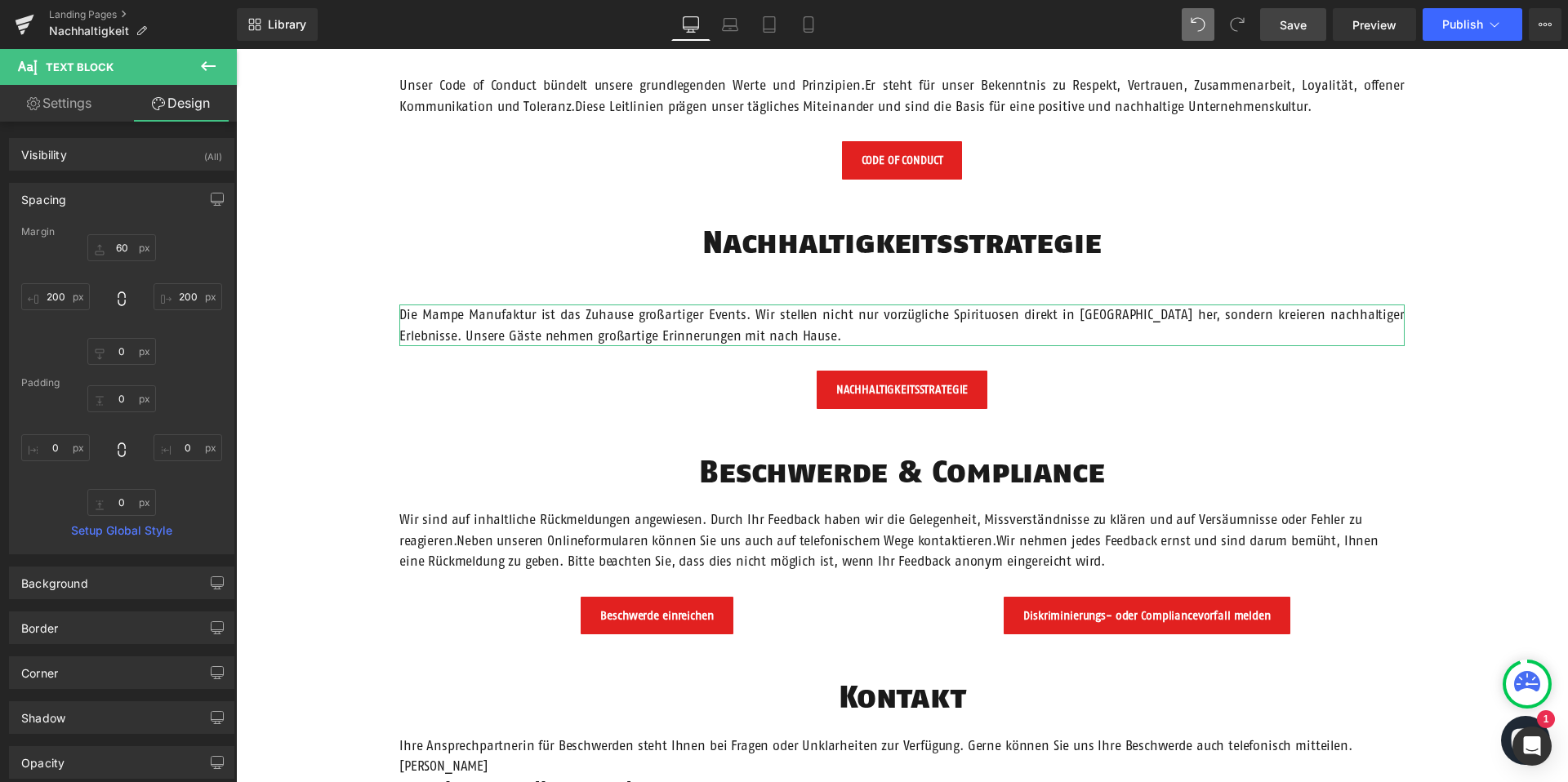
click at [100, 201] on div "Spacing" at bounding box center [121, 199] width 223 height 31
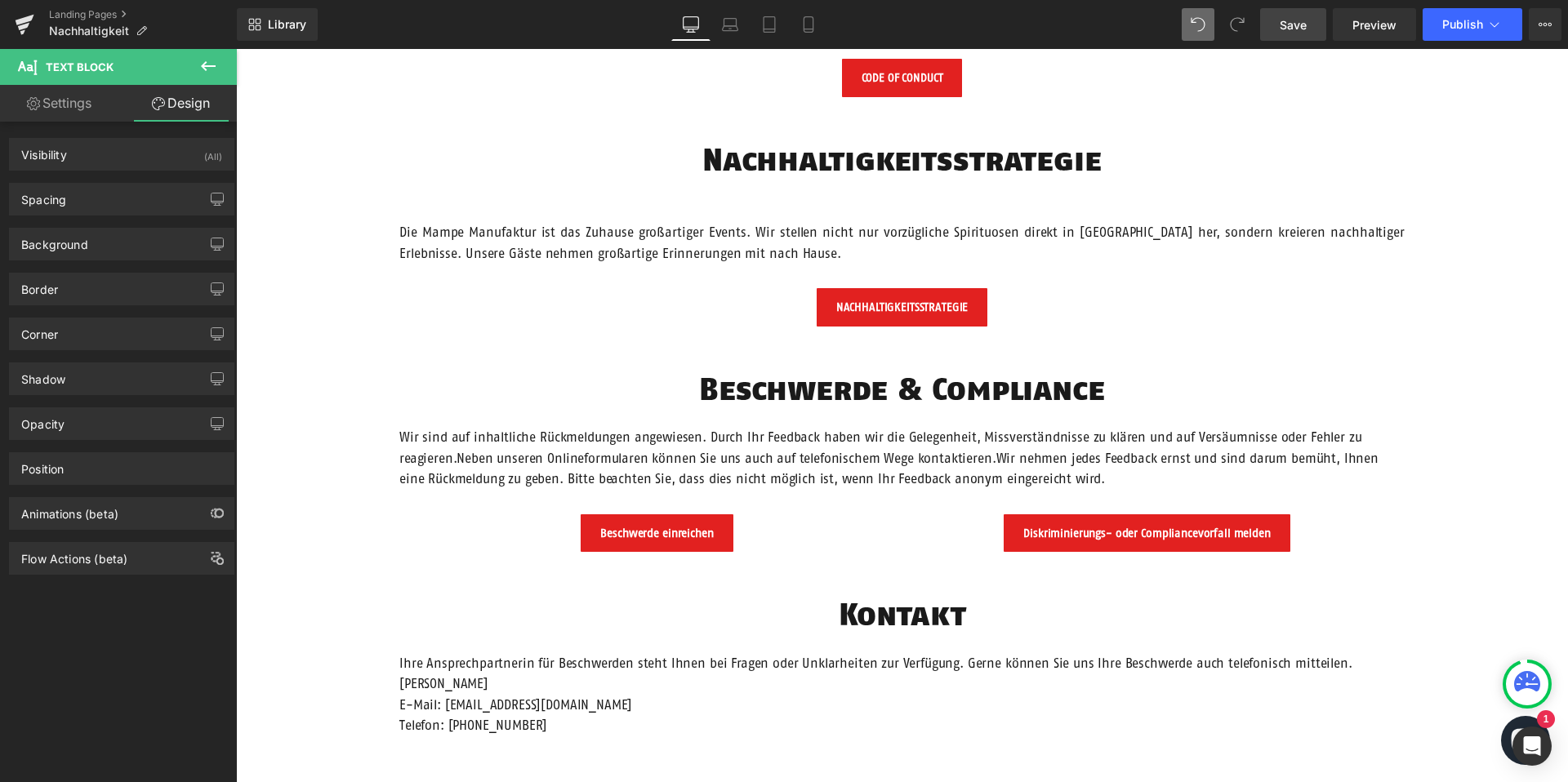
scroll to position [1754, 0]
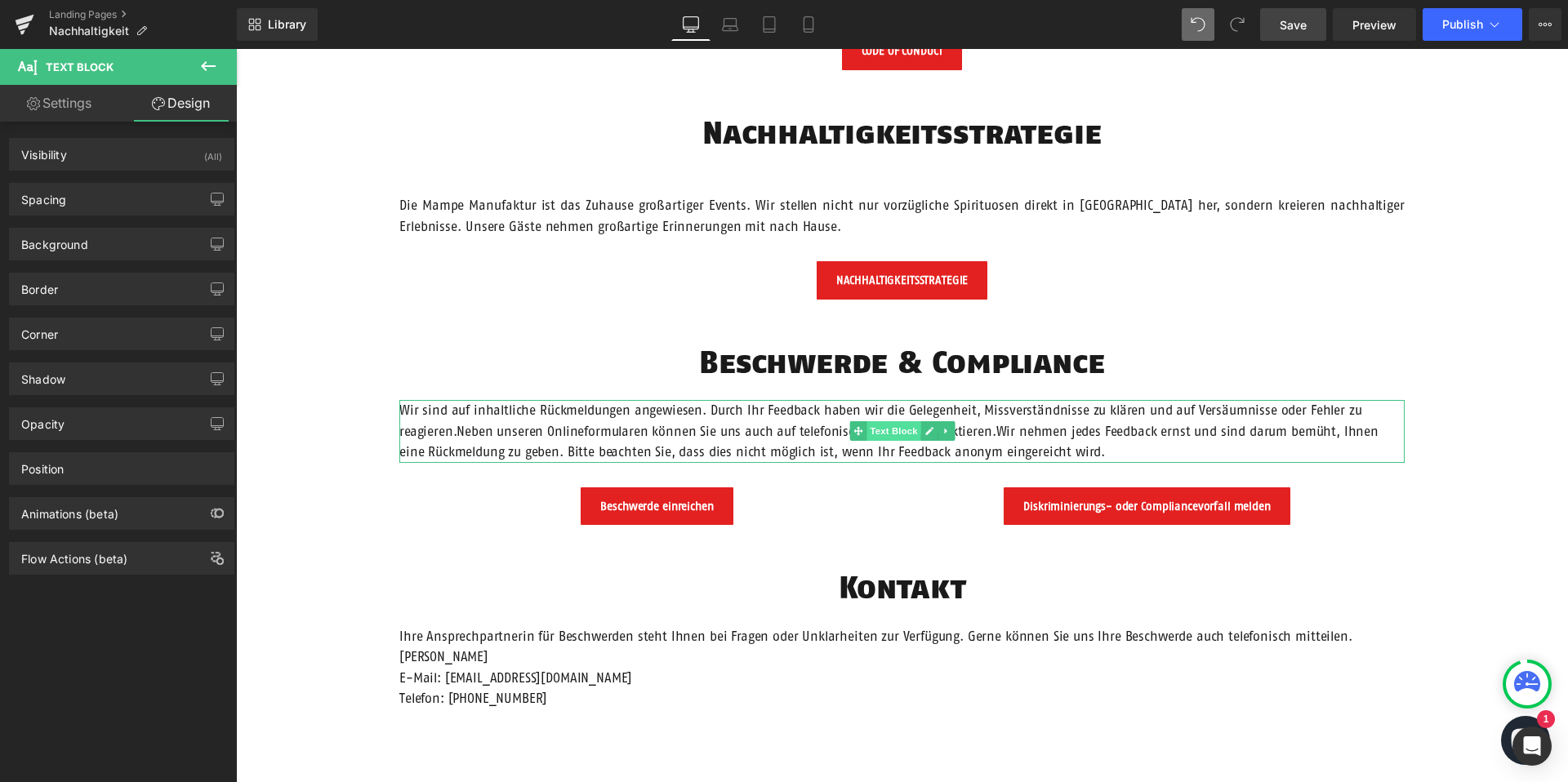
click at [879, 429] on span "Text Block" at bounding box center [893, 431] width 54 height 20
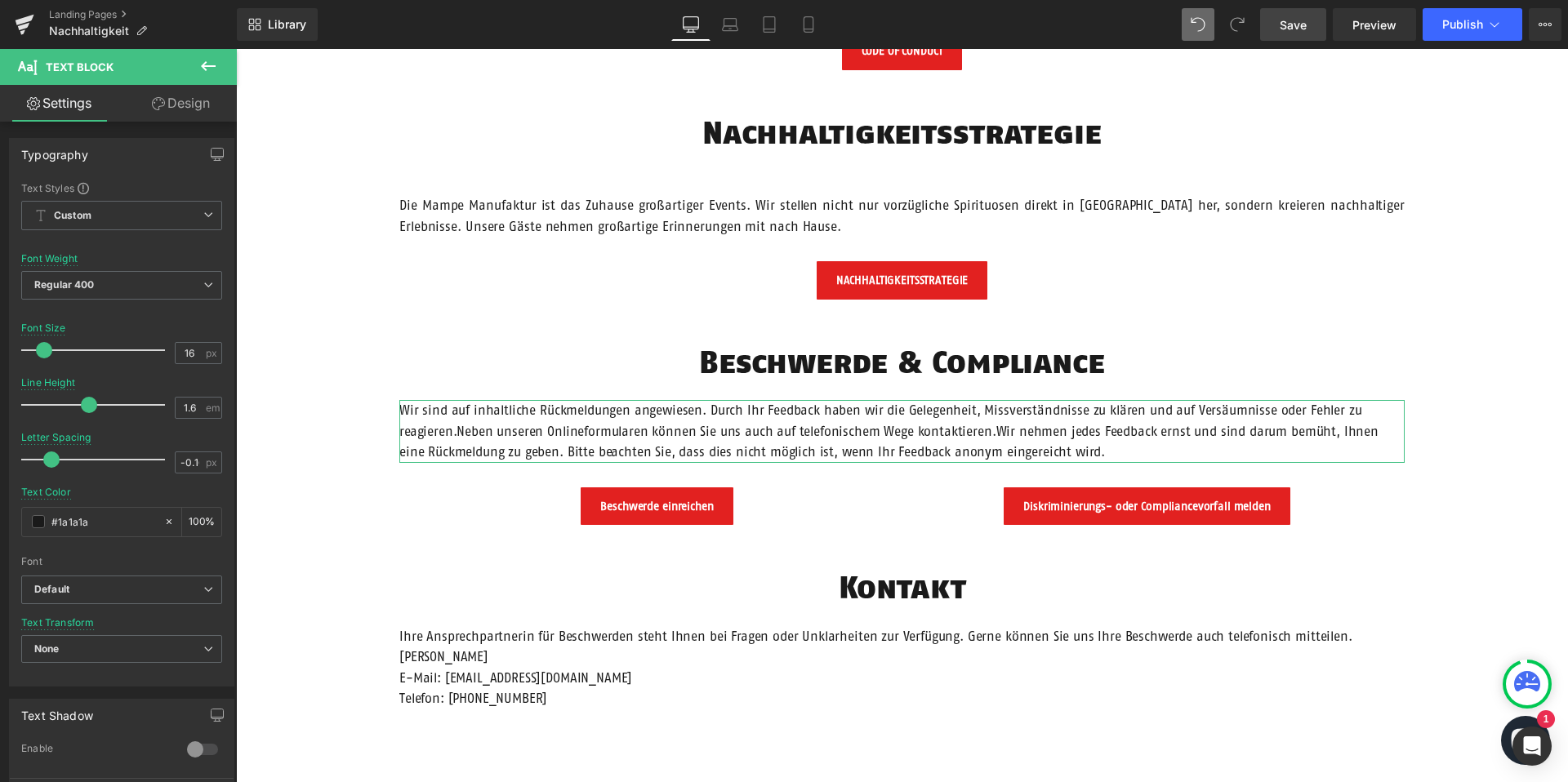
click at [170, 106] on link "Design" at bounding box center [181, 103] width 119 height 37
click at [0, 0] on div "Spacing" at bounding box center [0, 0] width 0 height 0
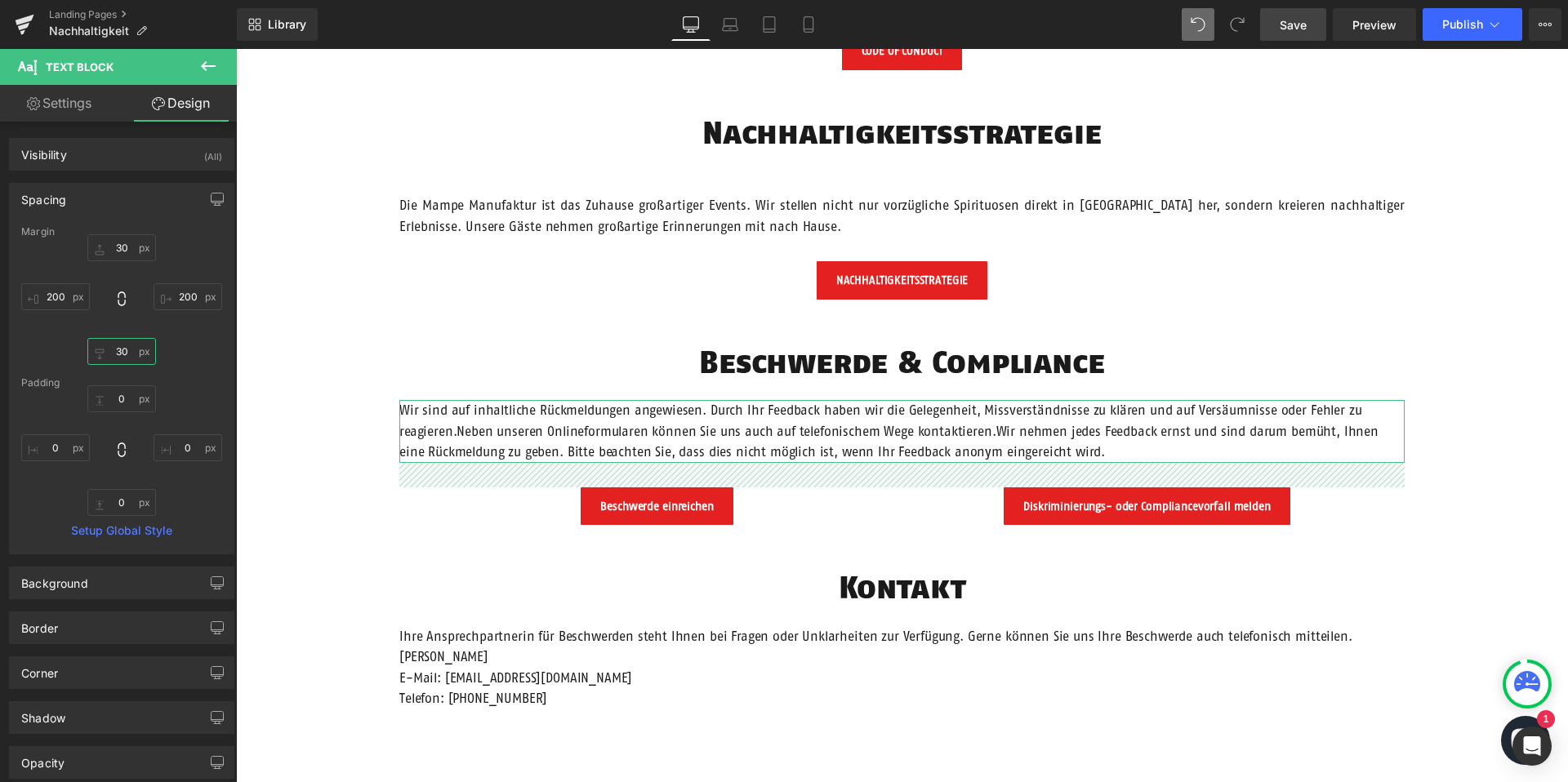
click at [117, 355] on input "30" at bounding box center [122, 351] width 69 height 27
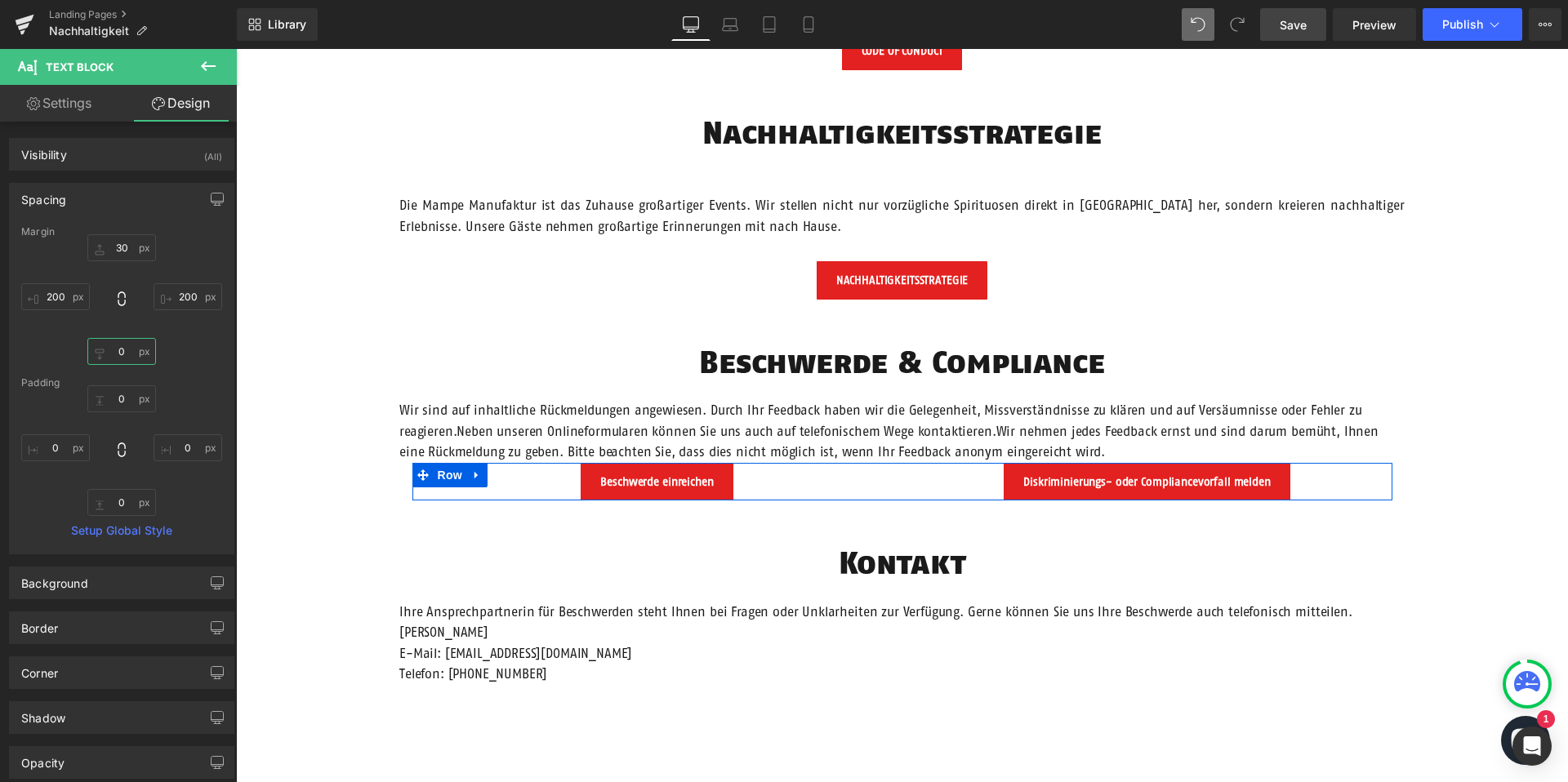
drag, startPoint x: 450, startPoint y: 473, endPoint x: 374, endPoint y: 406, distance: 101.3
click at [450, 473] on span "Row" at bounding box center [450, 475] width 33 height 25
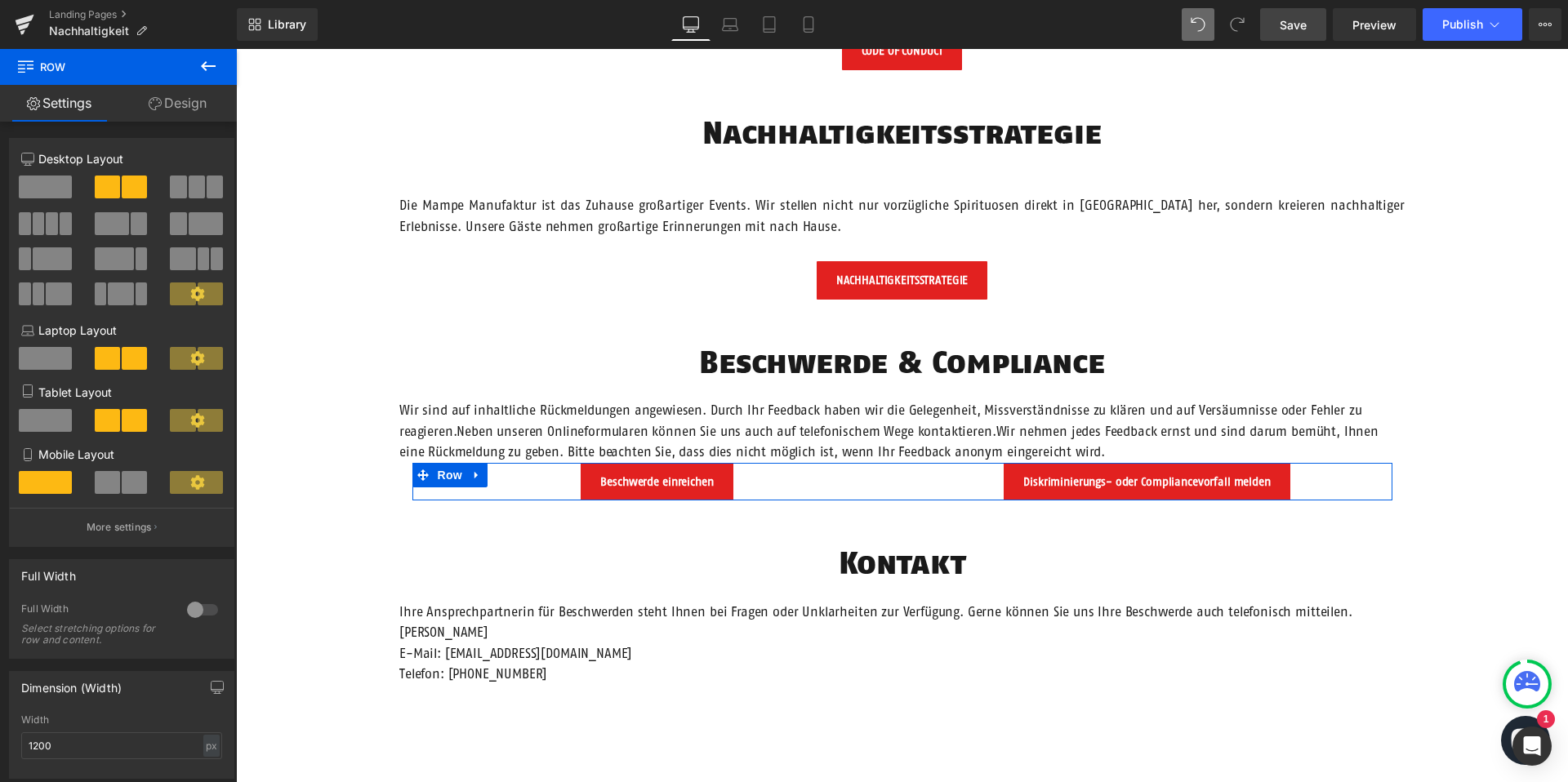
click at [153, 98] on icon at bounding box center [155, 103] width 13 height 13
click at [0, 0] on div "Spacing" at bounding box center [0, 0] width 0 height 0
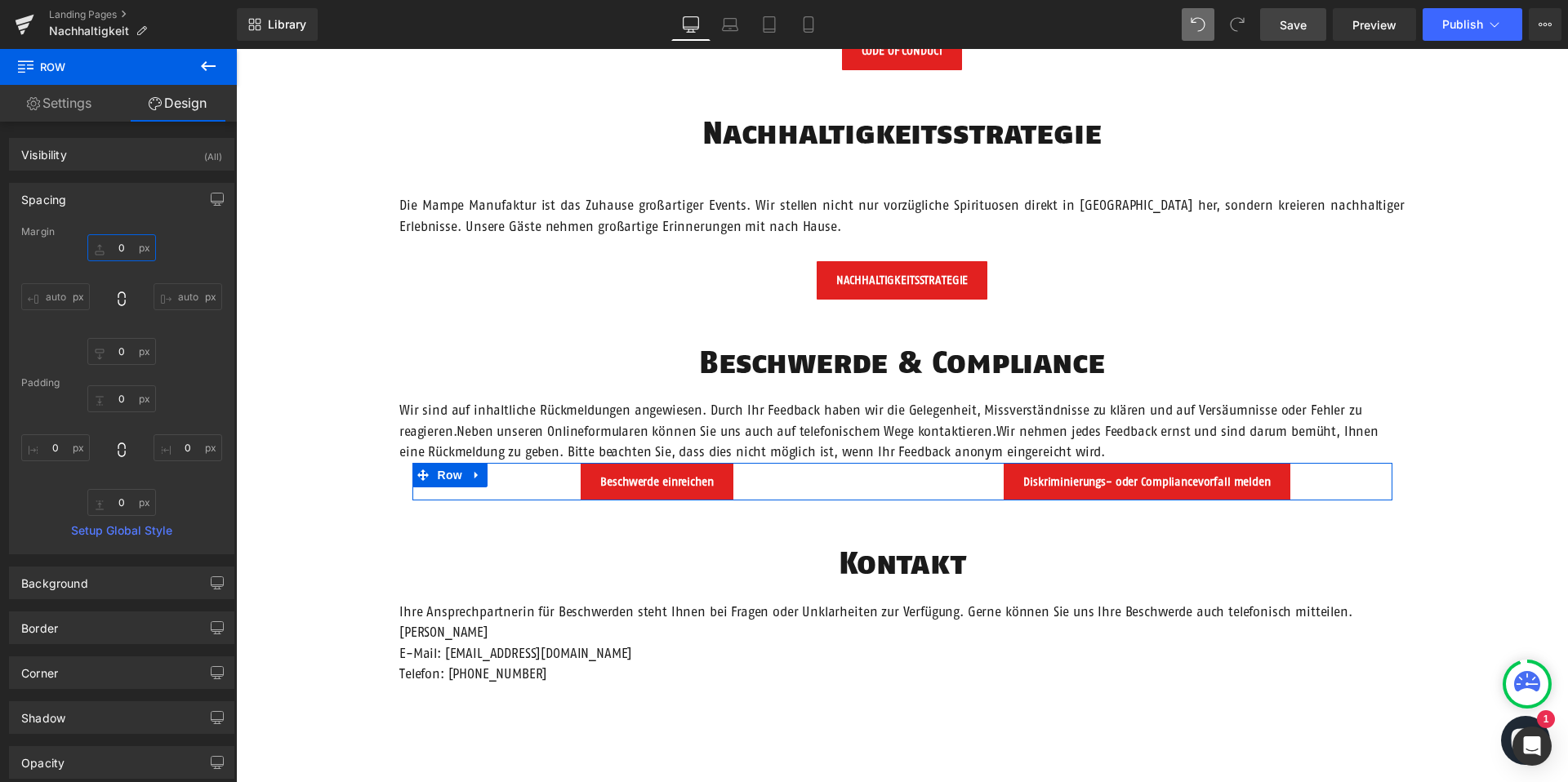
click at [122, 246] on input "0" at bounding box center [122, 247] width 69 height 27
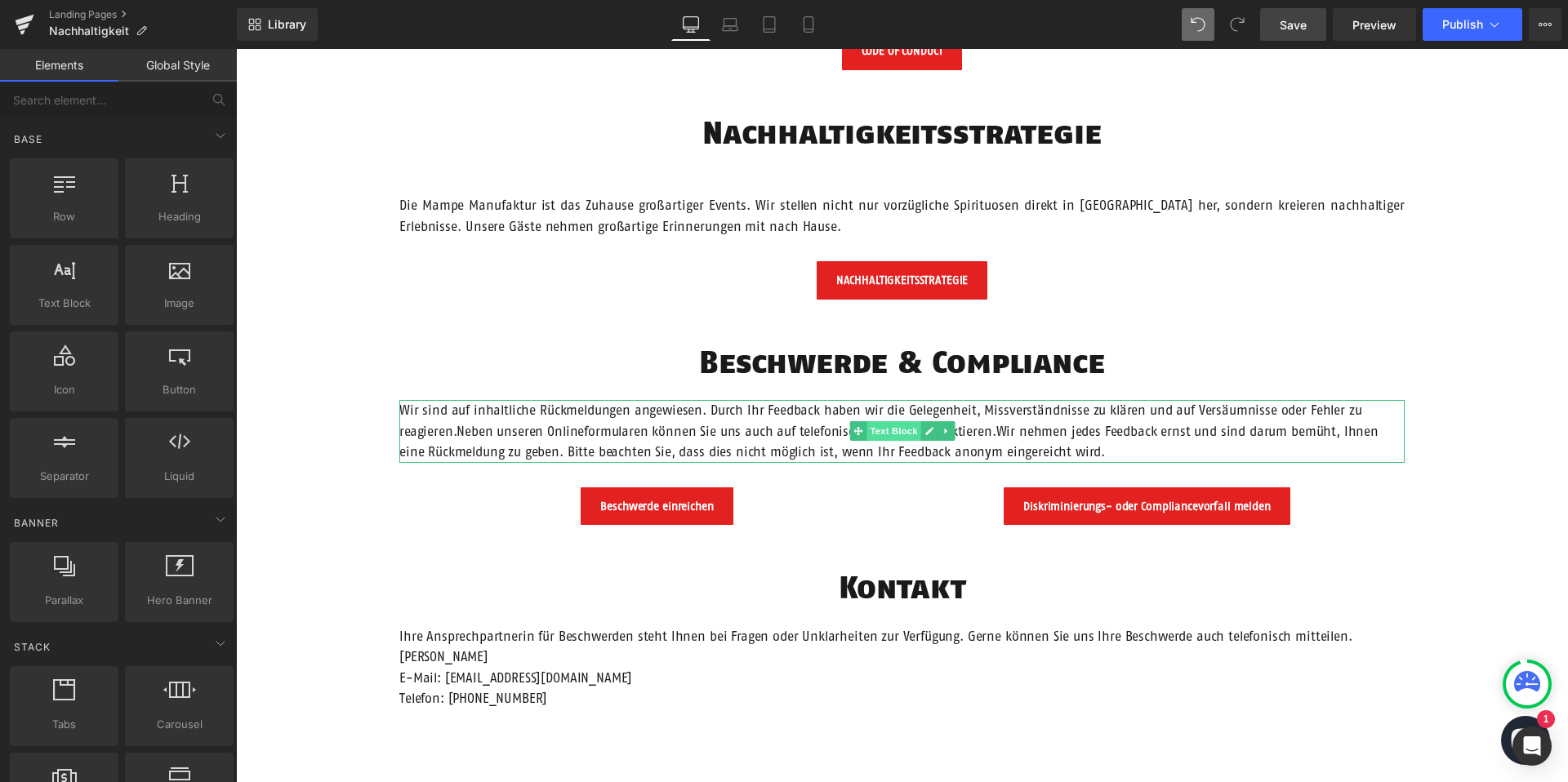
click at [880, 437] on span "Text Block" at bounding box center [893, 431] width 54 height 20
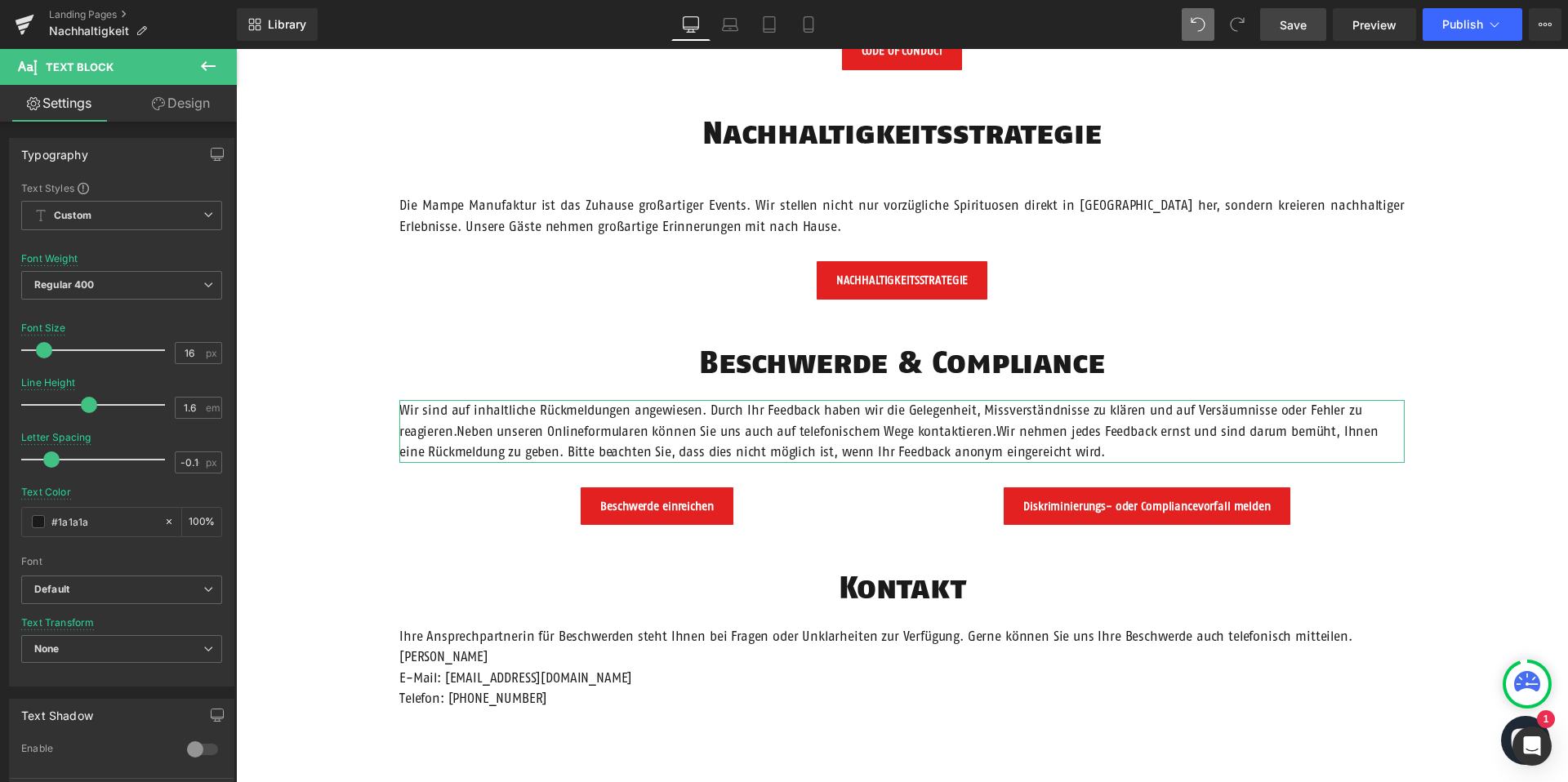
click at [158, 116] on link "Design" at bounding box center [181, 103] width 119 height 37
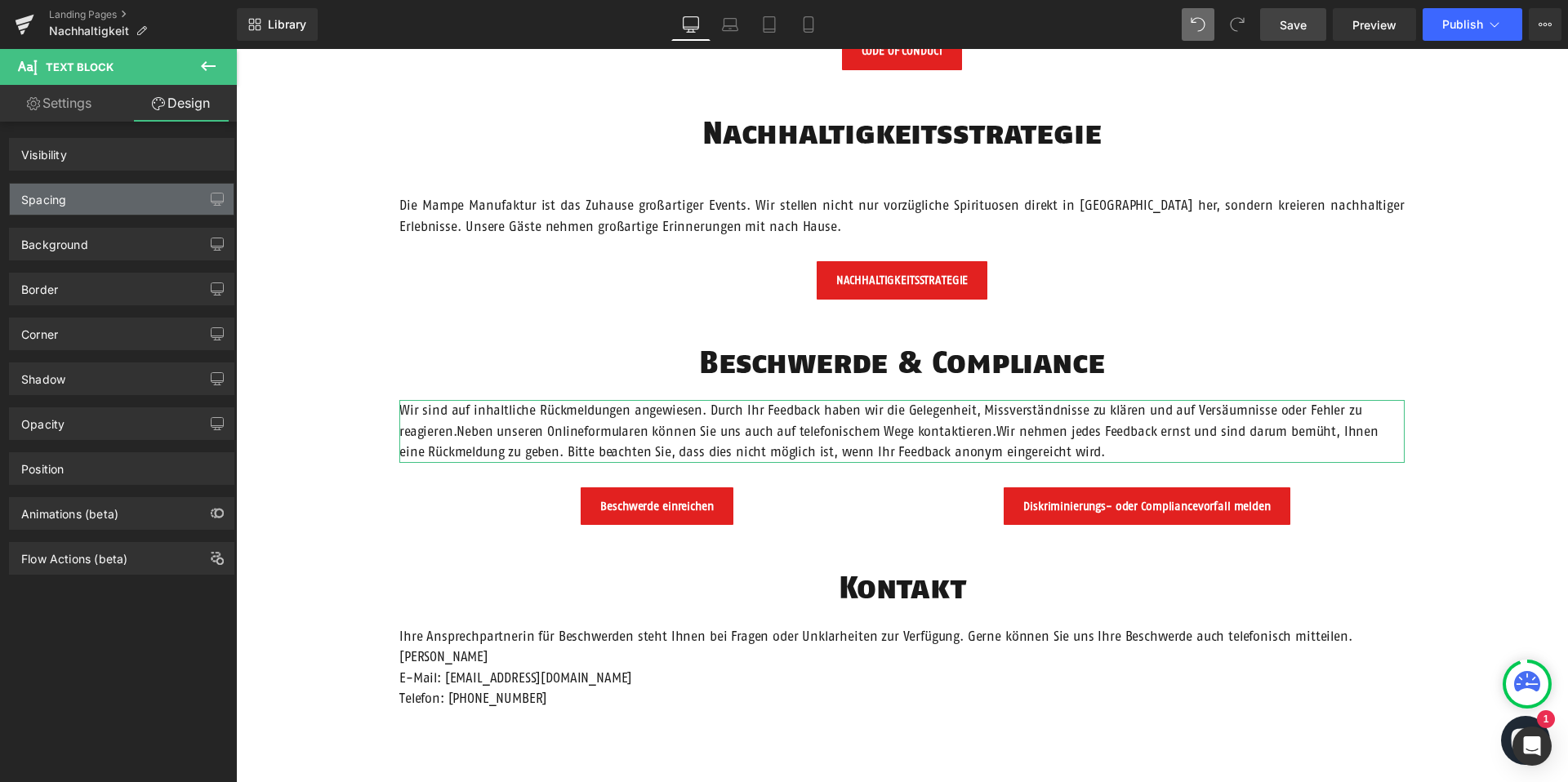
click at [133, 199] on div "Spacing" at bounding box center [121, 199] width 223 height 31
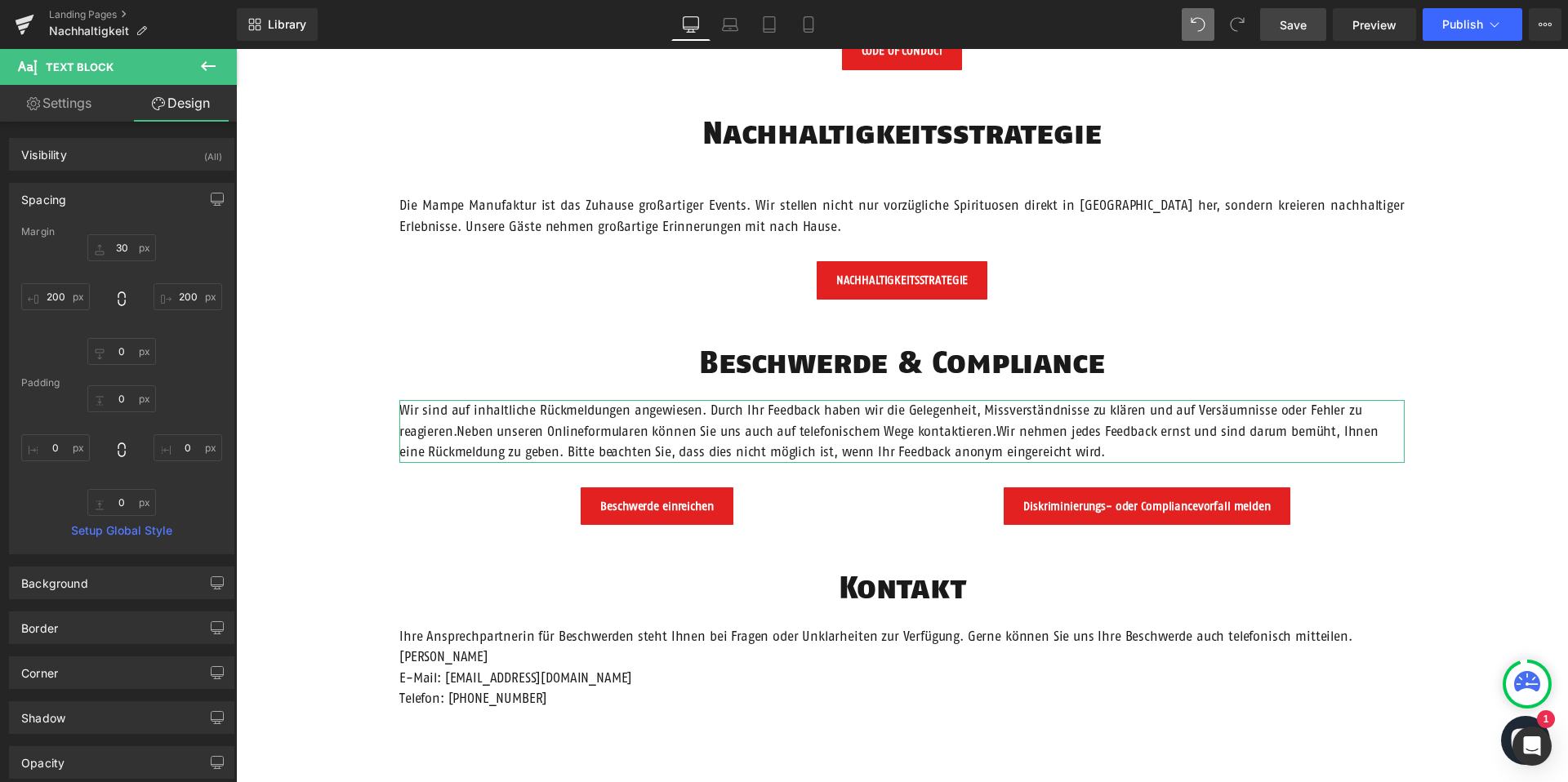
click at [133, 200] on div "Spacing" at bounding box center [121, 199] width 223 height 31
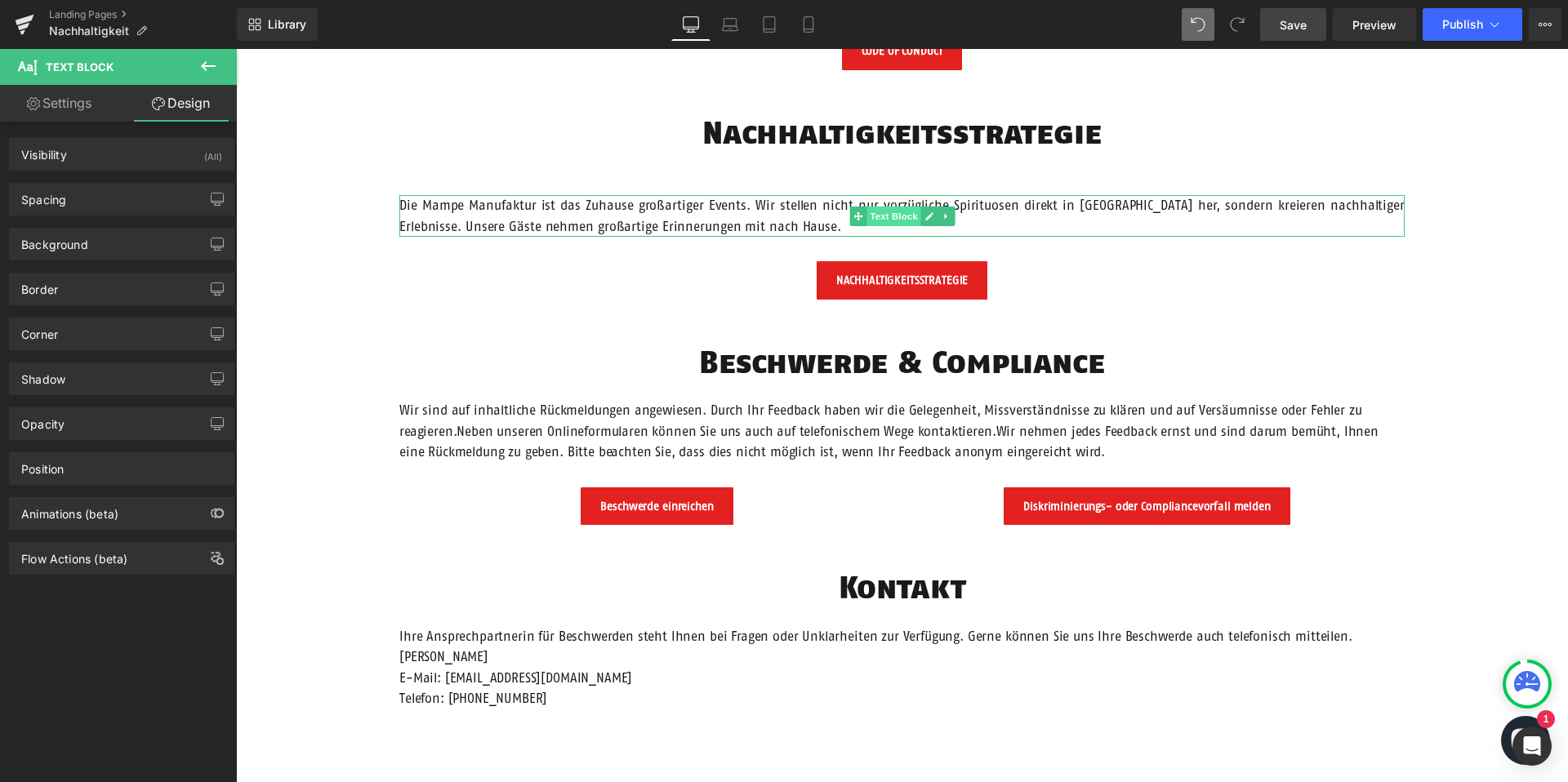
click at [900, 209] on span "Text Block" at bounding box center [893, 216] width 54 height 20
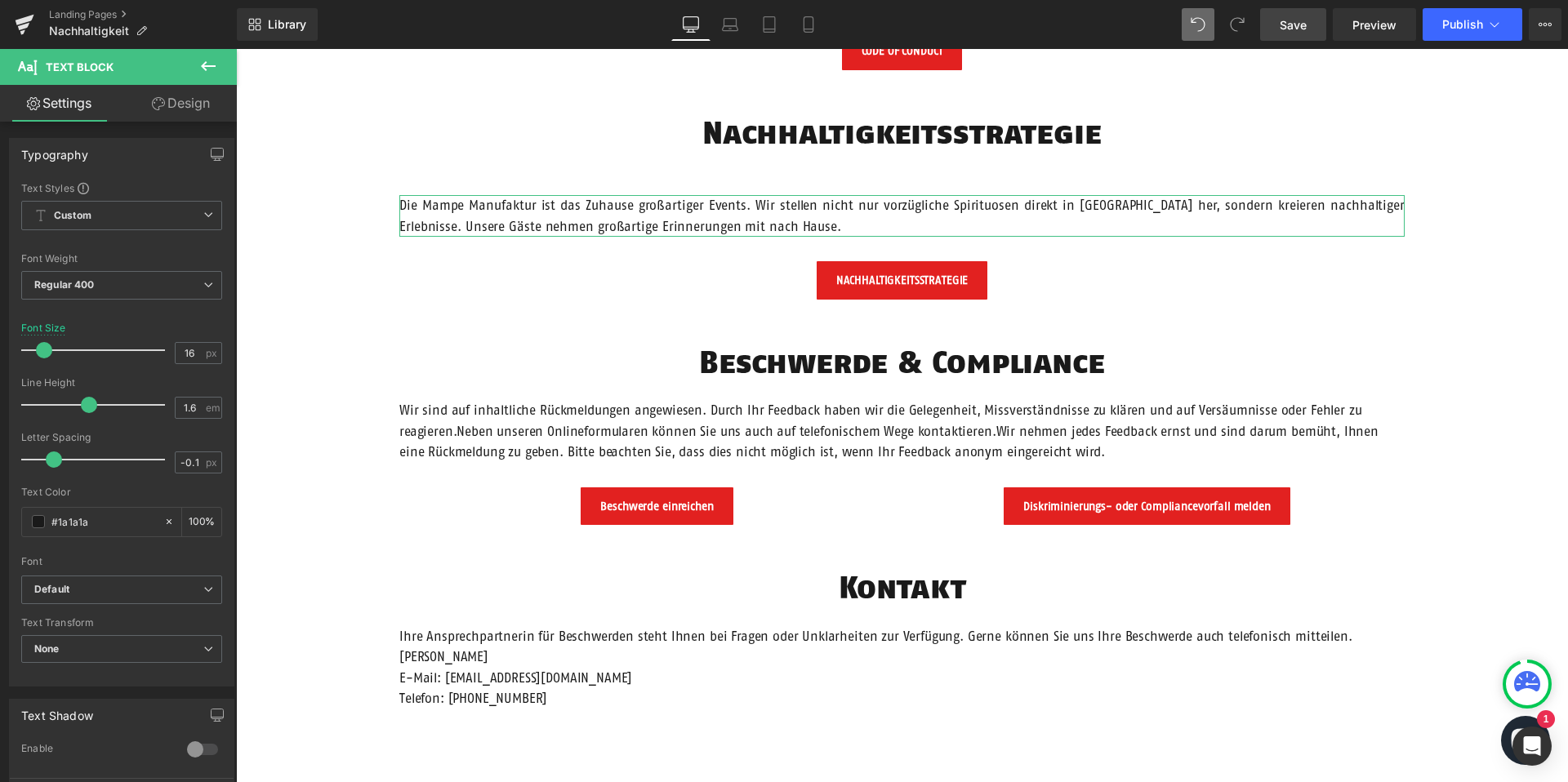
click at [176, 107] on link "Design" at bounding box center [181, 103] width 119 height 37
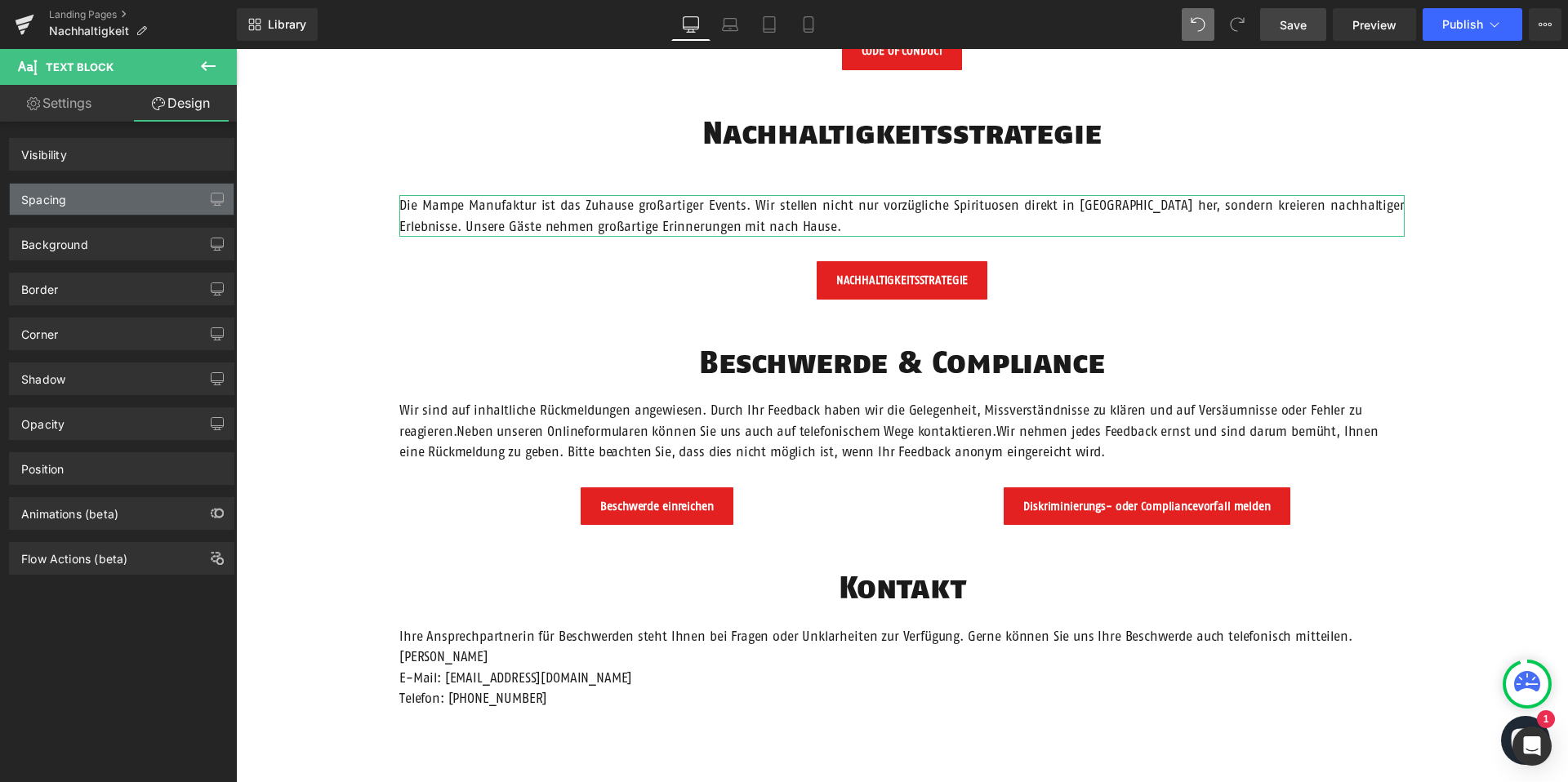
click at [130, 199] on div "Spacing" at bounding box center [121, 199] width 223 height 31
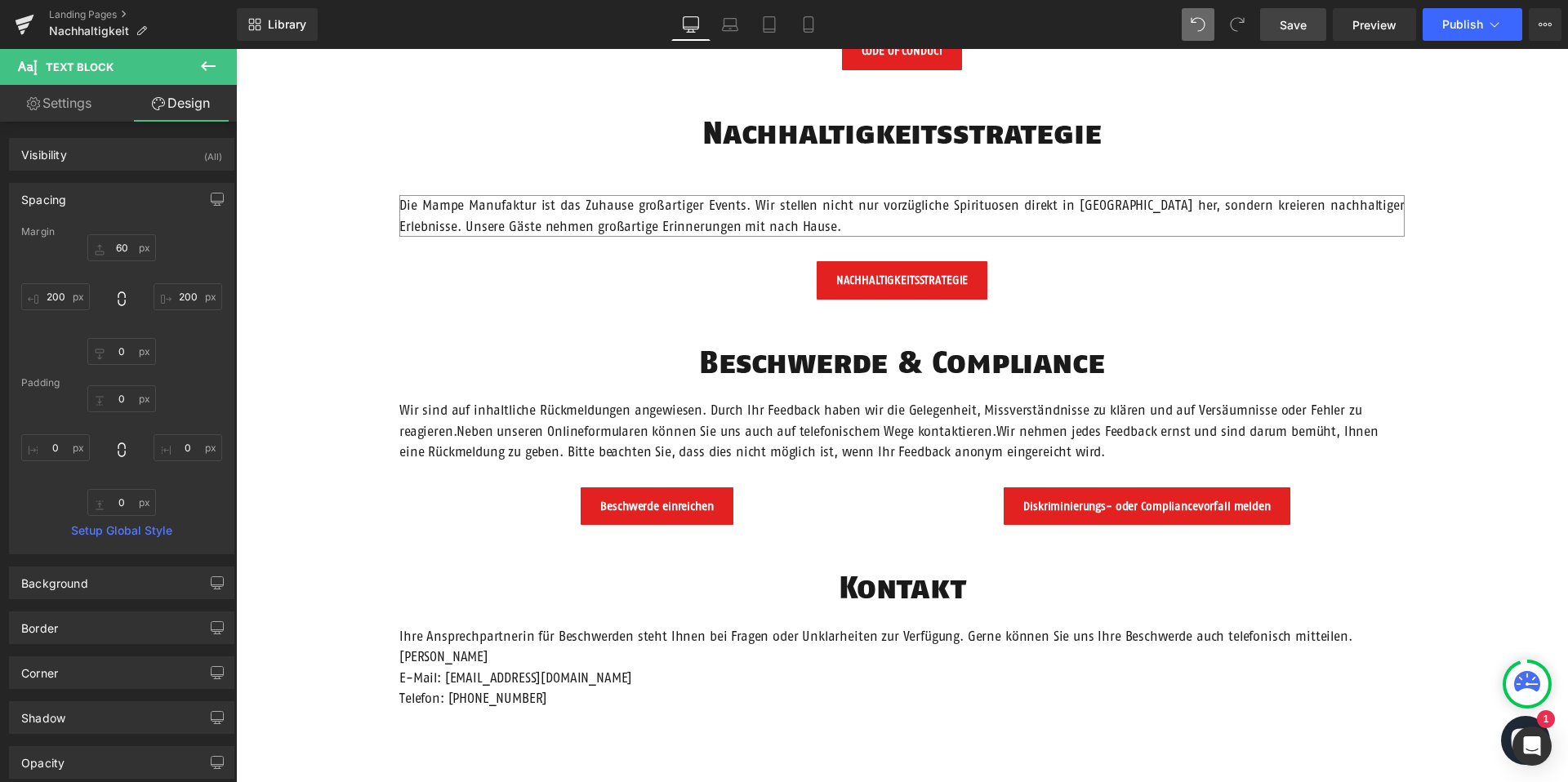
click at [130, 200] on div "Spacing" at bounding box center [121, 199] width 223 height 31
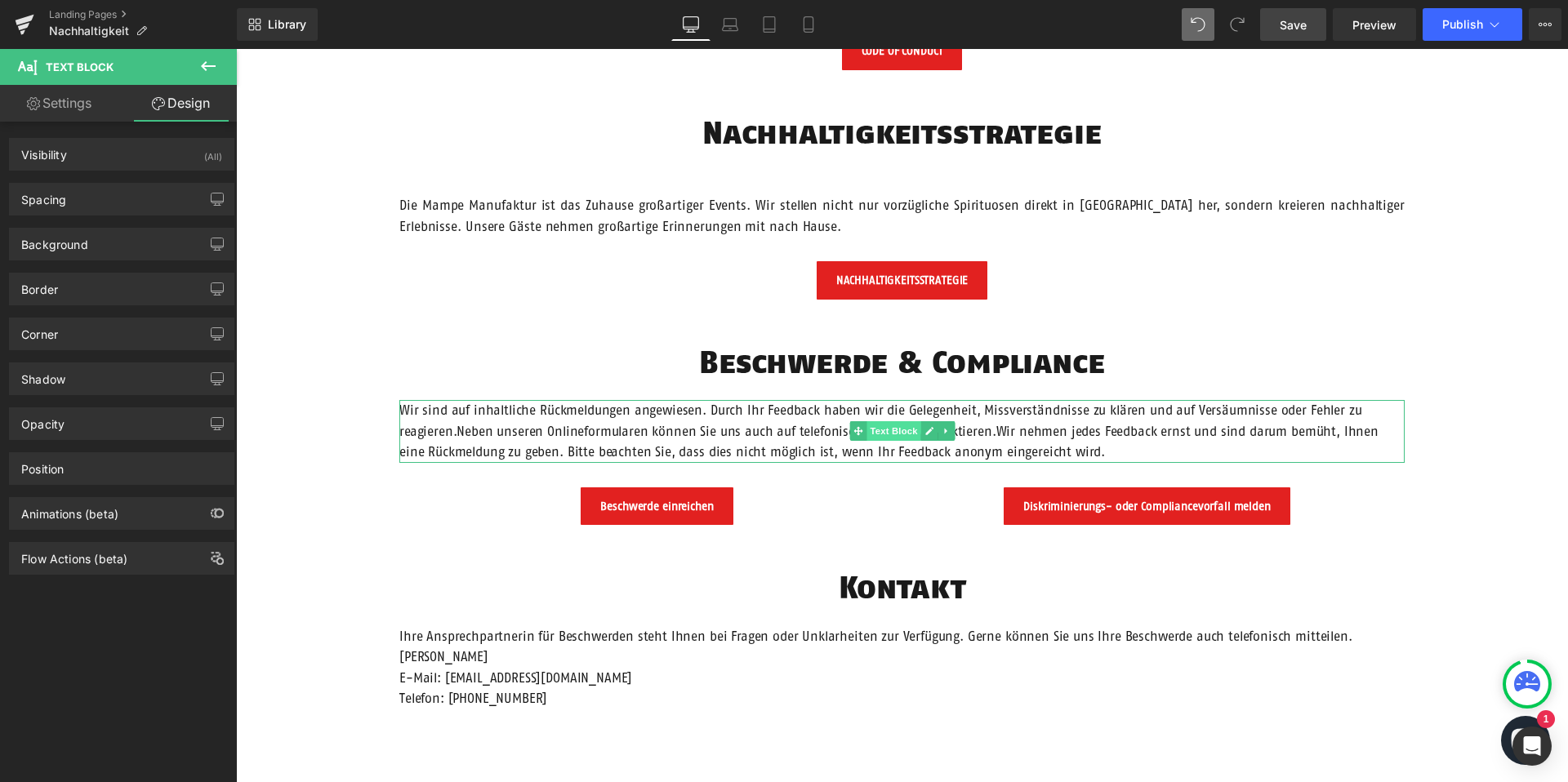
click at [894, 428] on span "Text Block" at bounding box center [893, 431] width 54 height 20
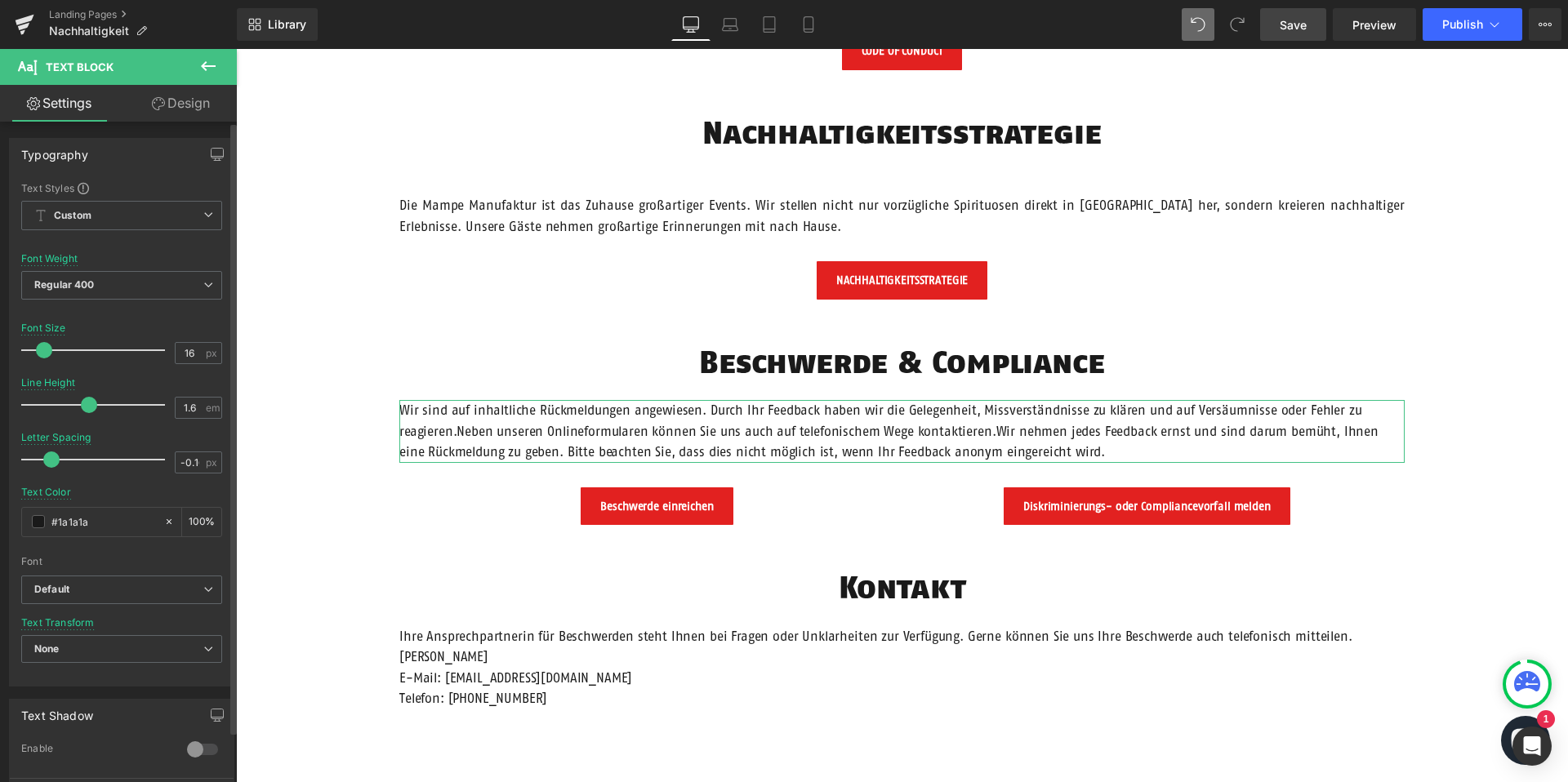
click at [175, 125] on div "Typography Text Styles Custom Custom Setup Global Style Custom Setup Global Sty…" at bounding box center [122, 406] width 244 height 561
click at [176, 108] on link "Design" at bounding box center [181, 103] width 119 height 37
click at [0, 0] on div "Spacing" at bounding box center [0, 0] width 0 height 0
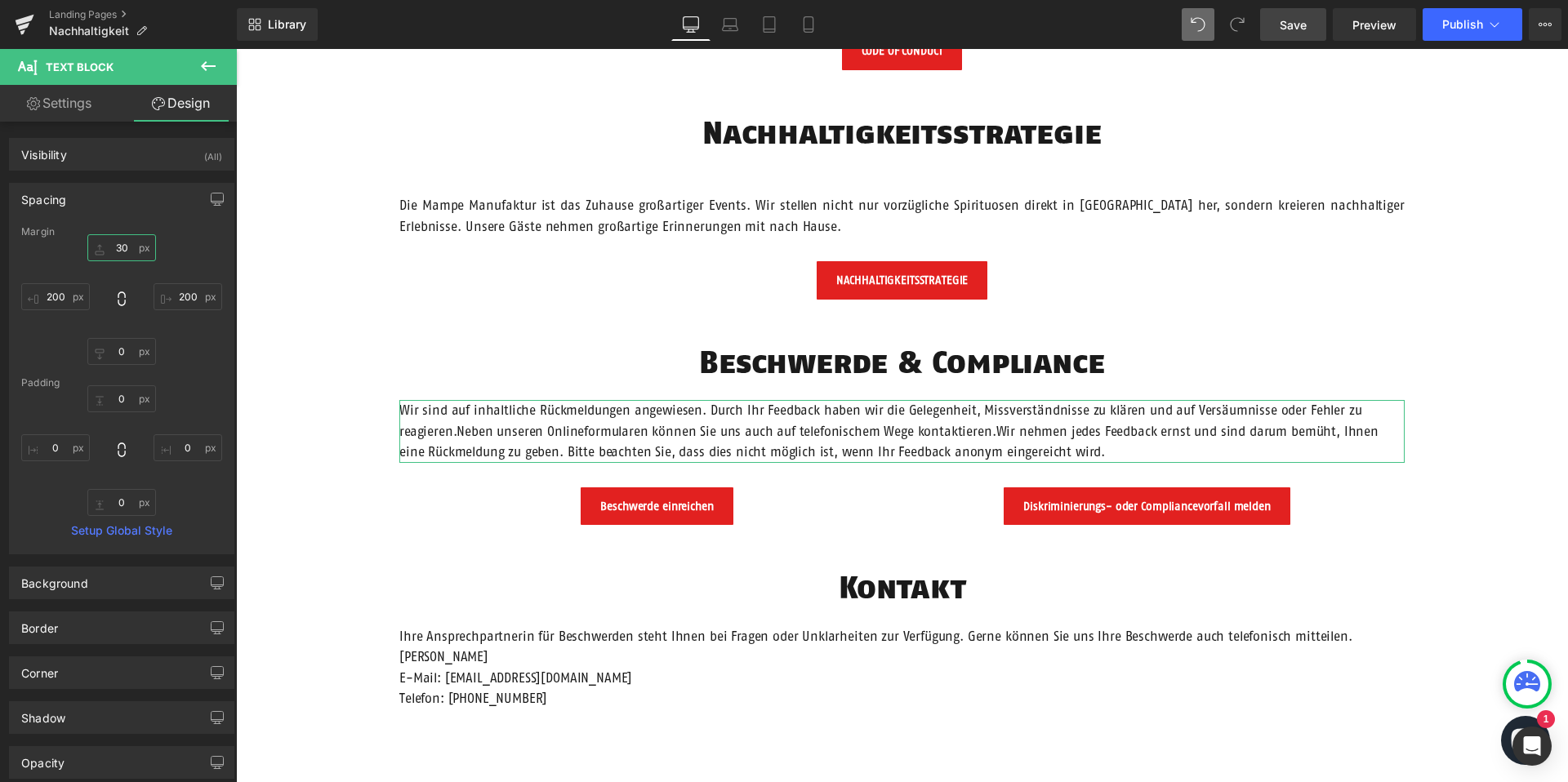
click at [116, 240] on input "30" at bounding box center [122, 247] width 69 height 27
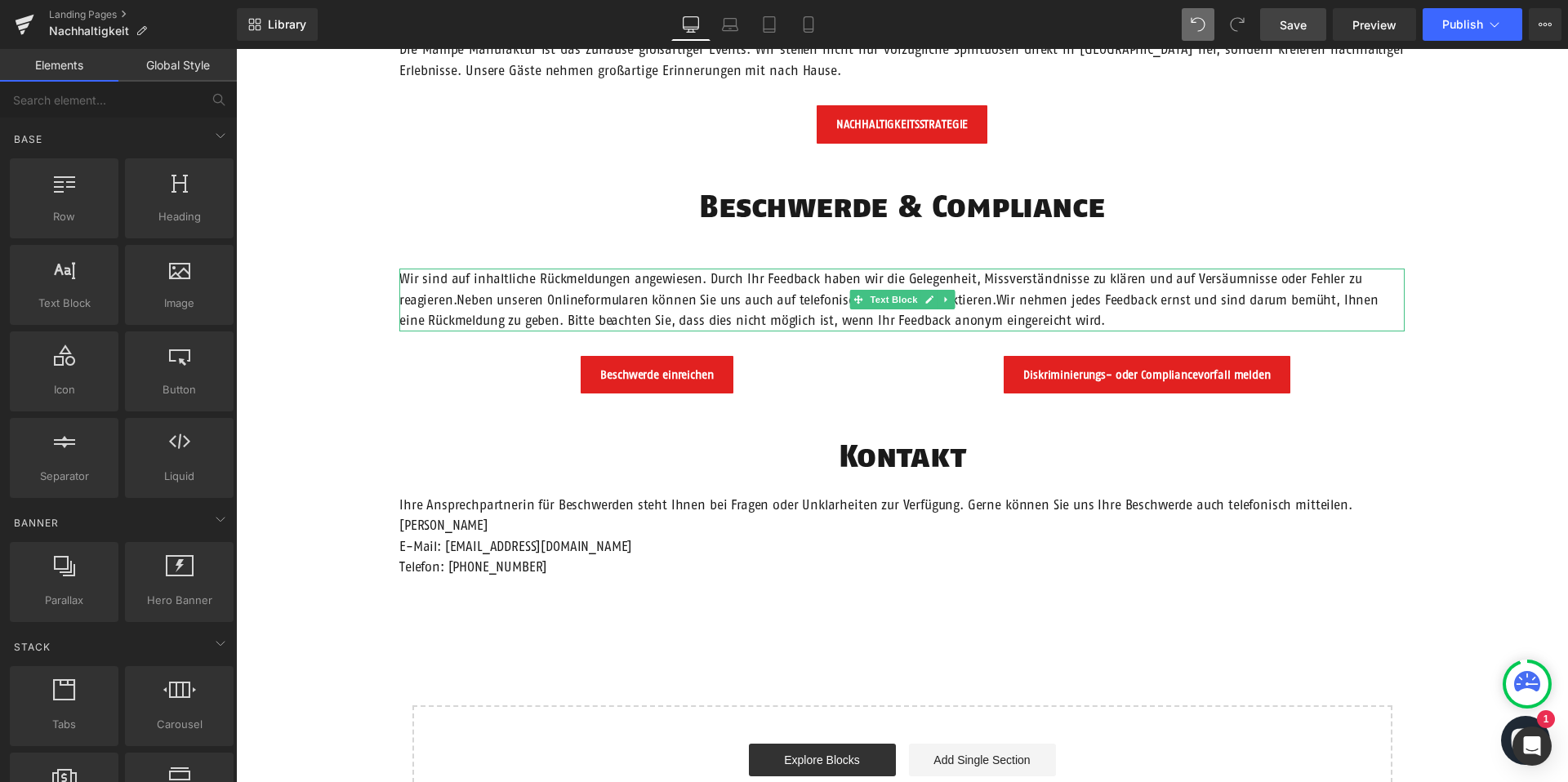
scroll to position [1963, 0]
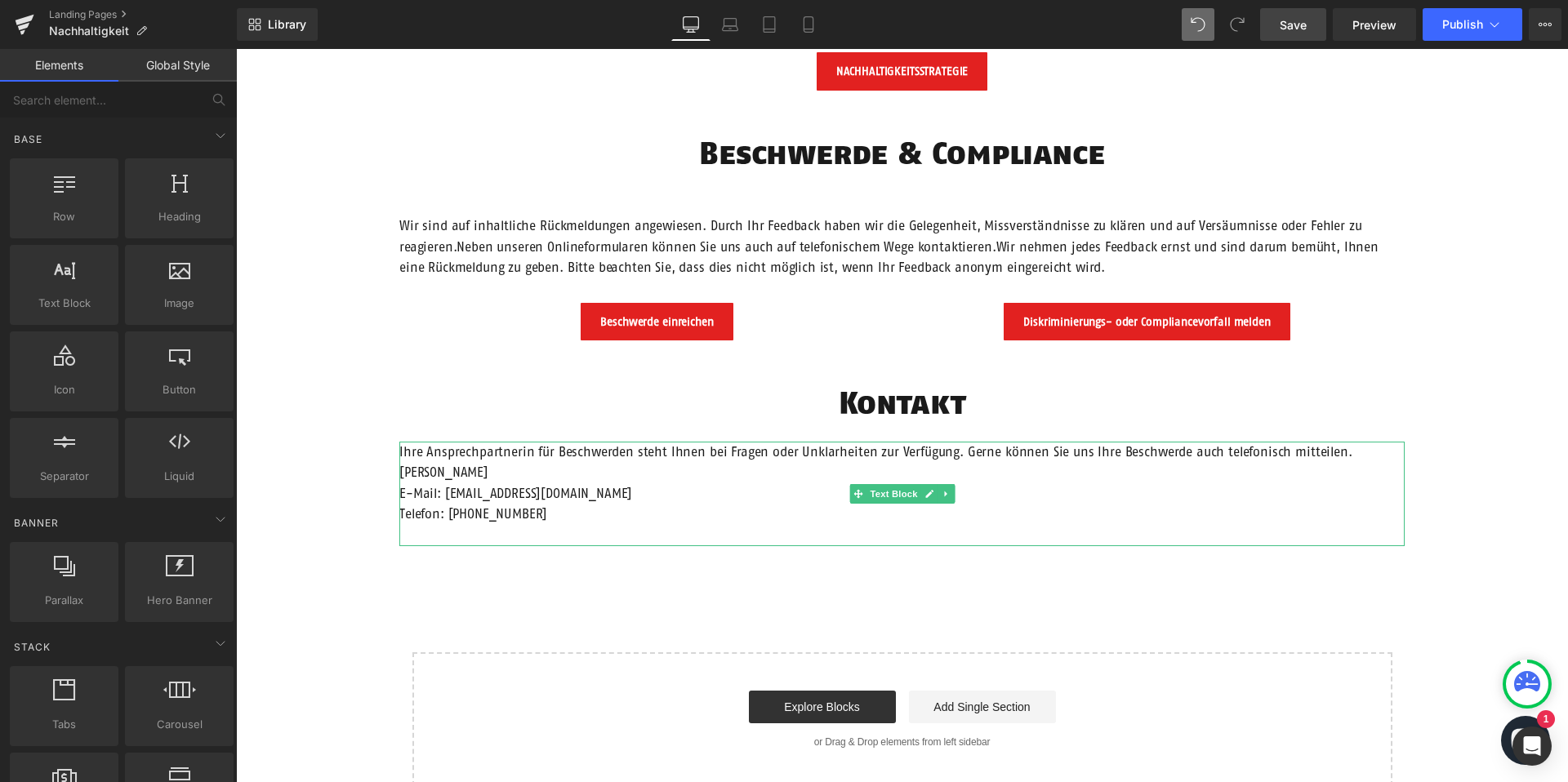
drag, startPoint x: 891, startPoint y: 494, endPoint x: 528, endPoint y: 363, distance: 385.9
click at [892, 494] on span "Text Block" at bounding box center [893, 494] width 54 height 20
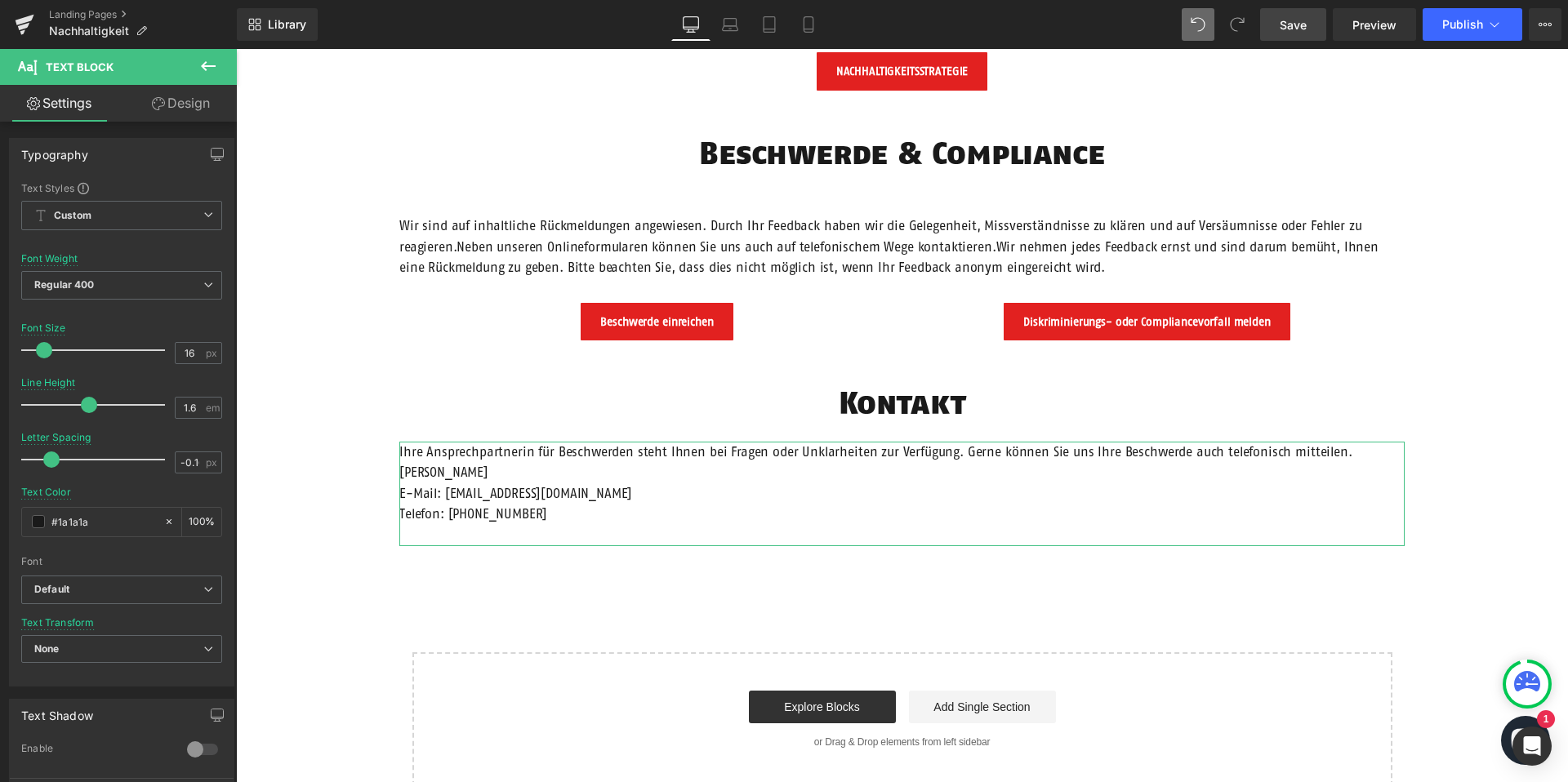
click at [179, 107] on link "Design" at bounding box center [181, 103] width 119 height 37
click at [0, 0] on div "Spacing" at bounding box center [0, 0] width 0 height 0
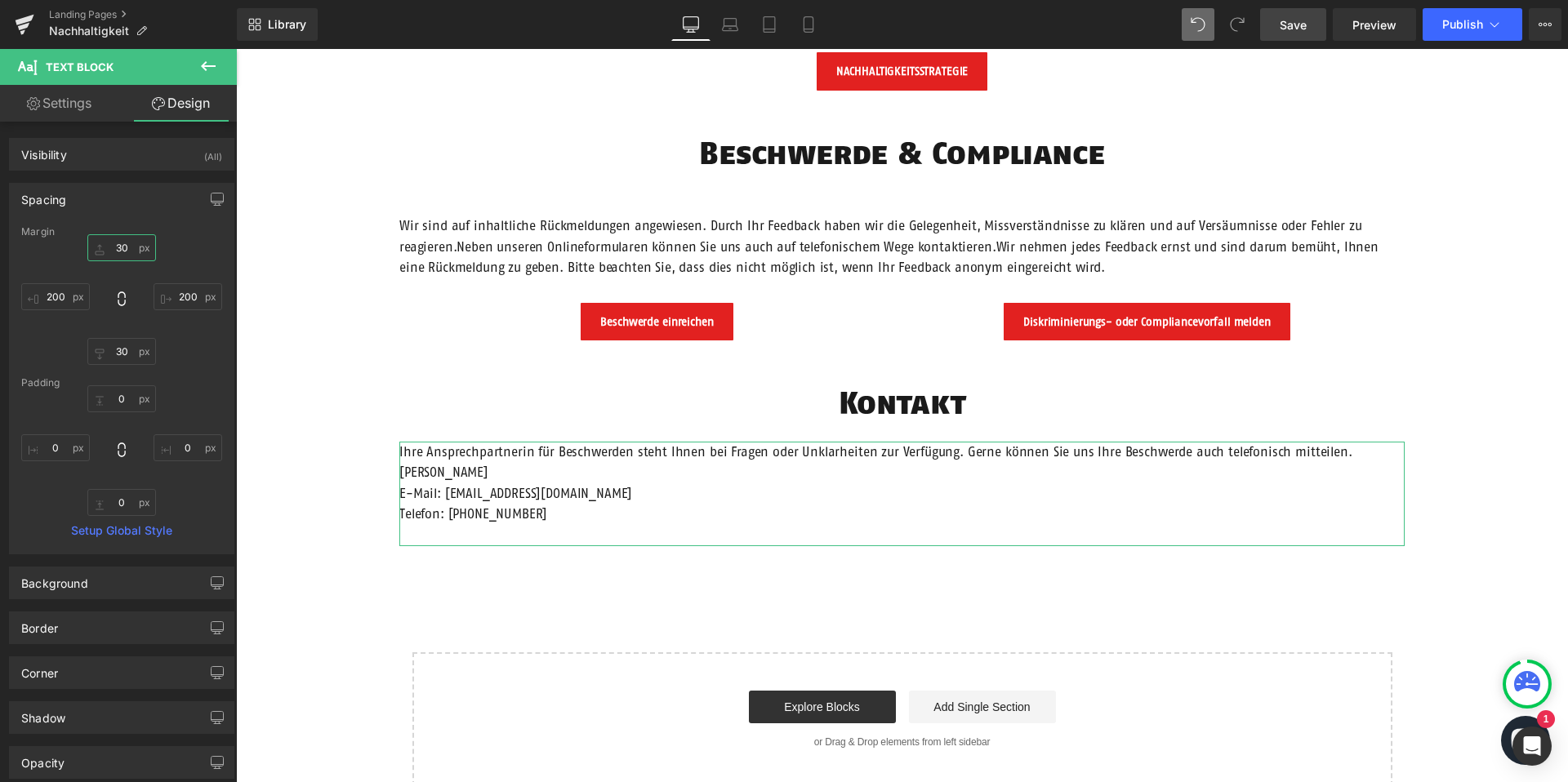
click at [118, 241] on input "30" at bounding box center [122, 247] width 69 height 27
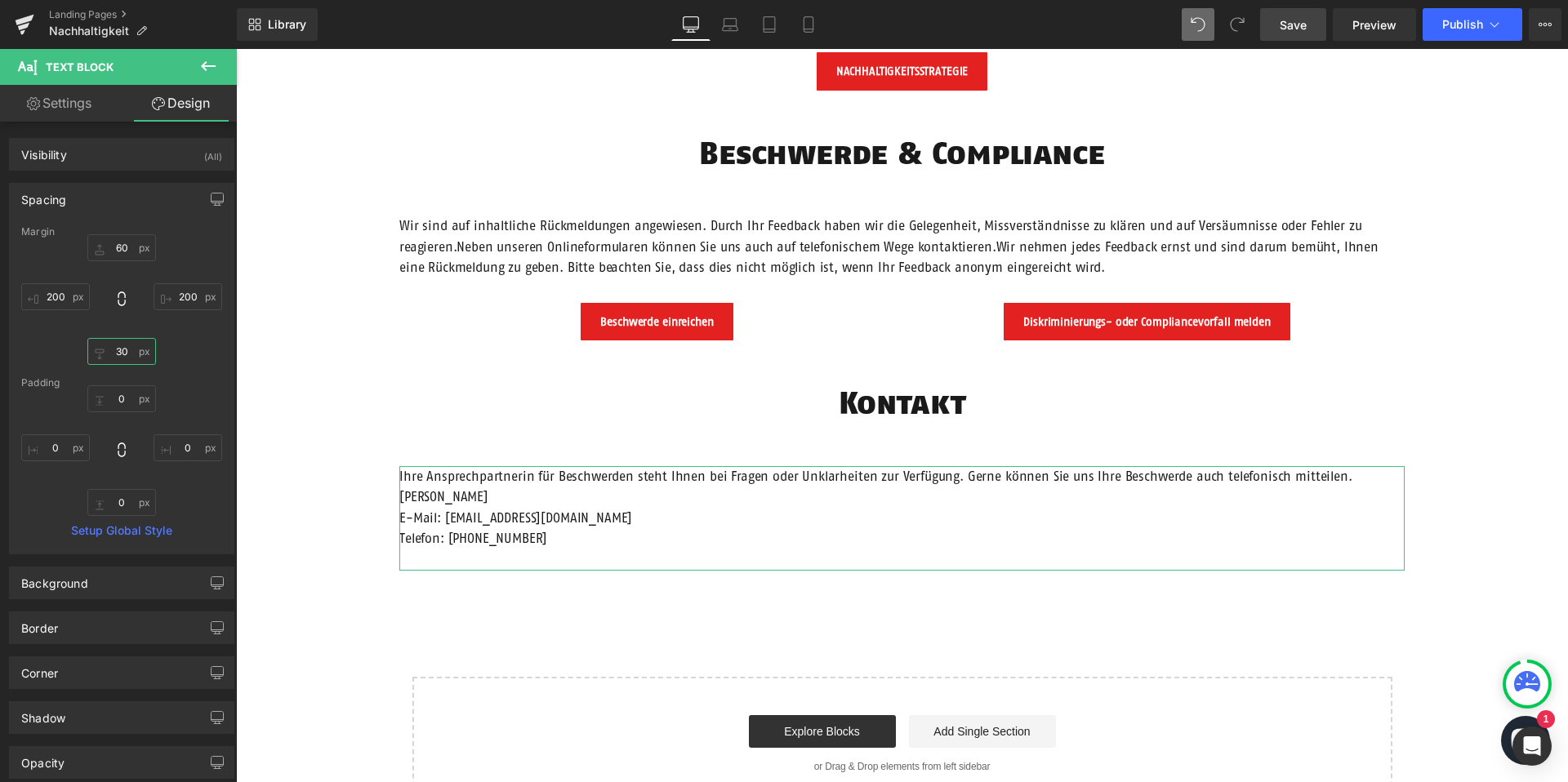
click at [119, 352] on input "30" at bounding box center [122, 351] width 69 height 27
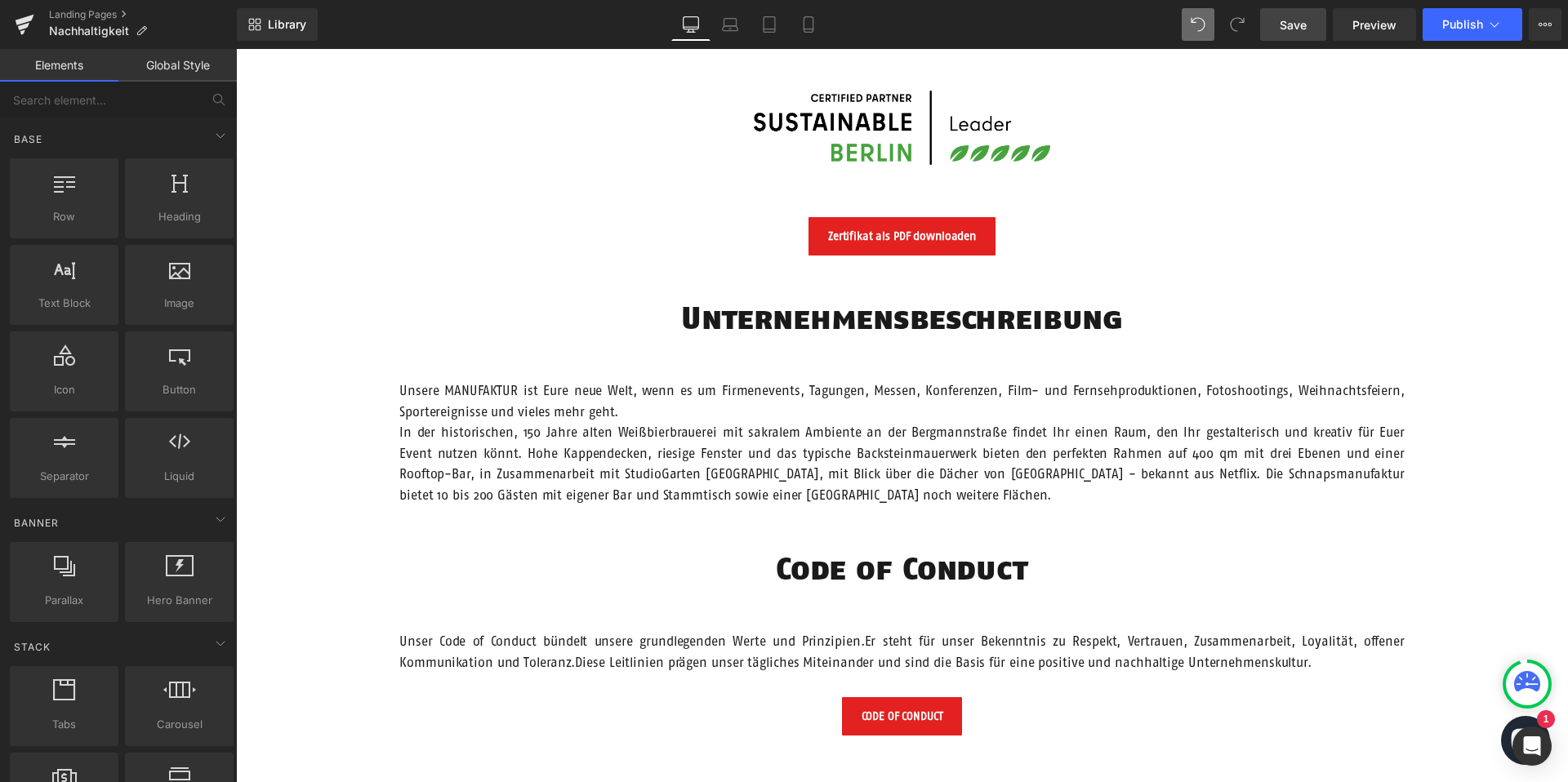
scroll to position [1075, 0]
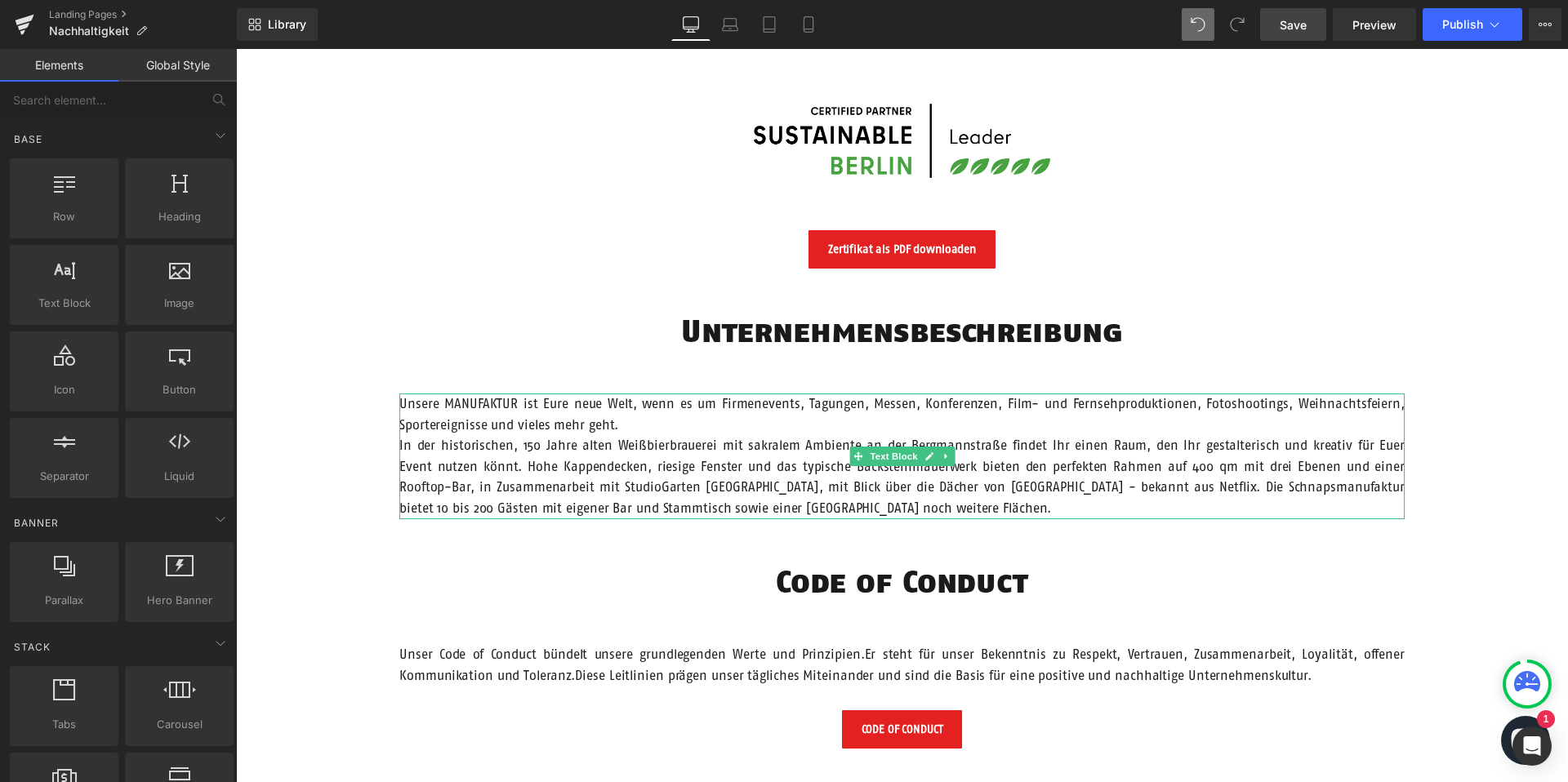
click at [906, 456] on span "Text Block" at bounding box center [893, 456] width 54 height 20
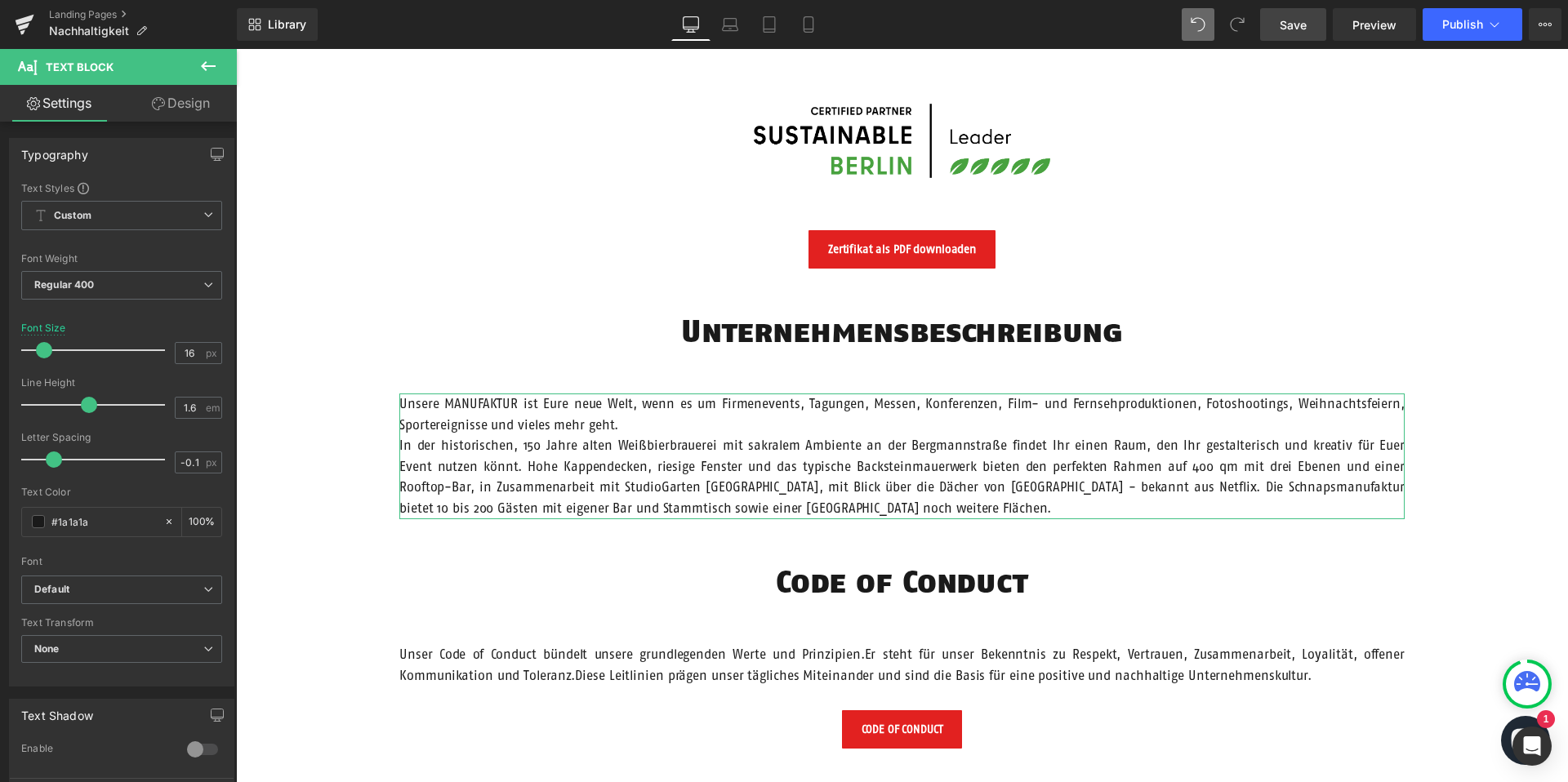
click at [167, 91] on link "Design" at bounding box center [181, 103] width 119 height 37
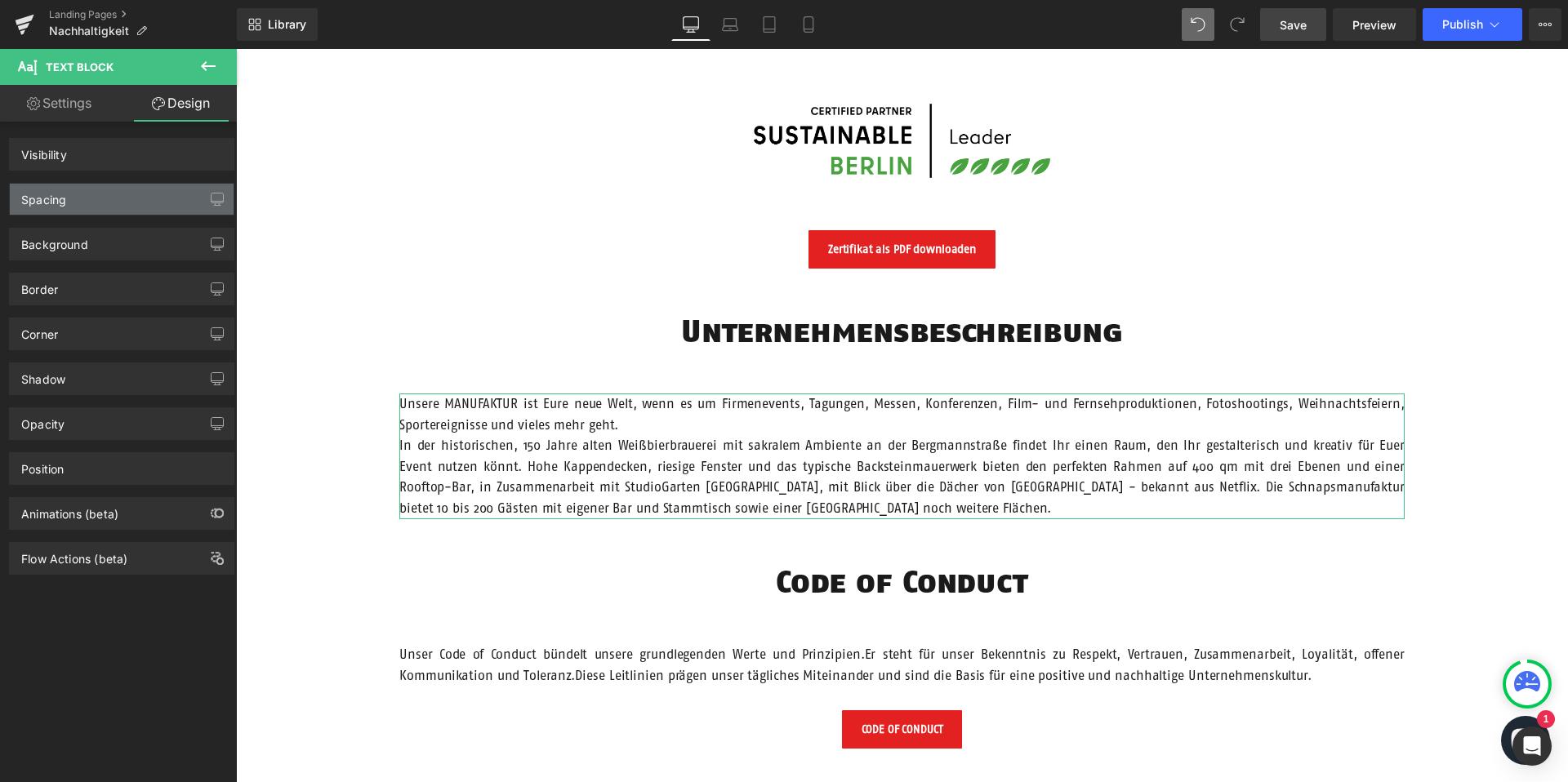
click at [124, 205] on div "Spacing" at bounding box center [121, 199] width 223 height 31
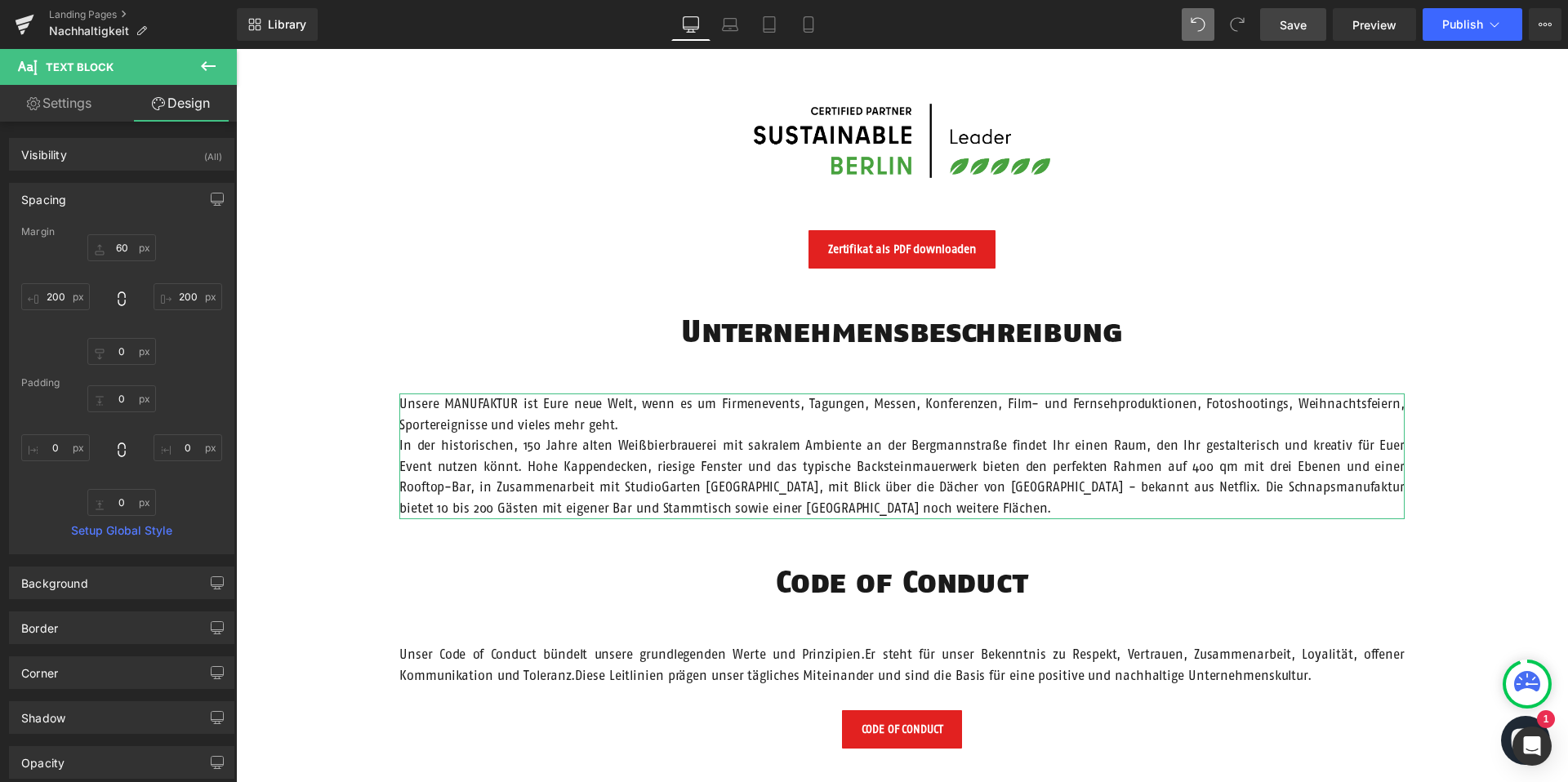
click at [125, 196] on div "Spacing" at bounding box center [121, 199] width 223 height 31
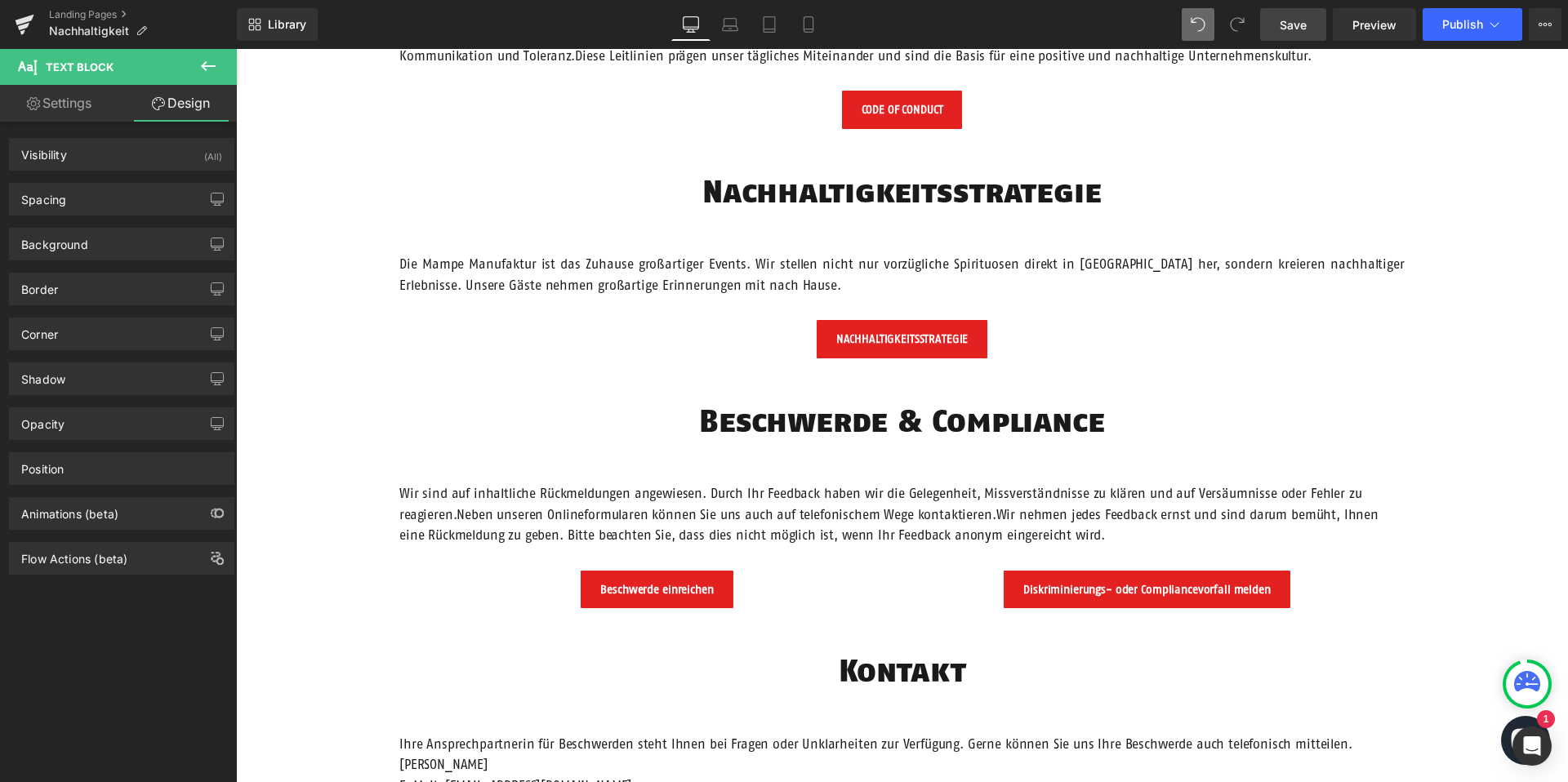
scroll to position [1885, 0]
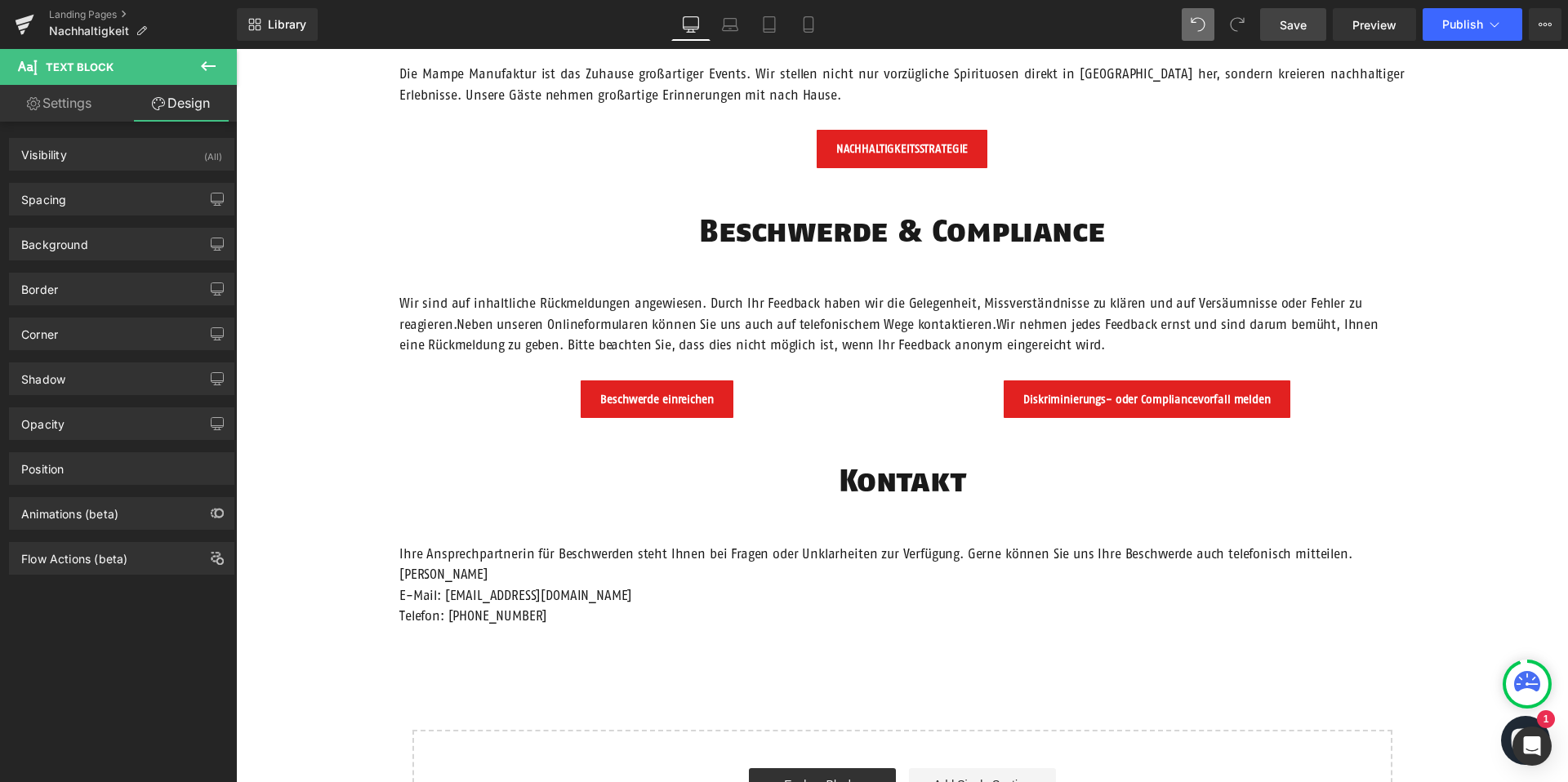
click at [1294, 28] on span "Save" at bounding box center [1292, 25] width 27 height 17
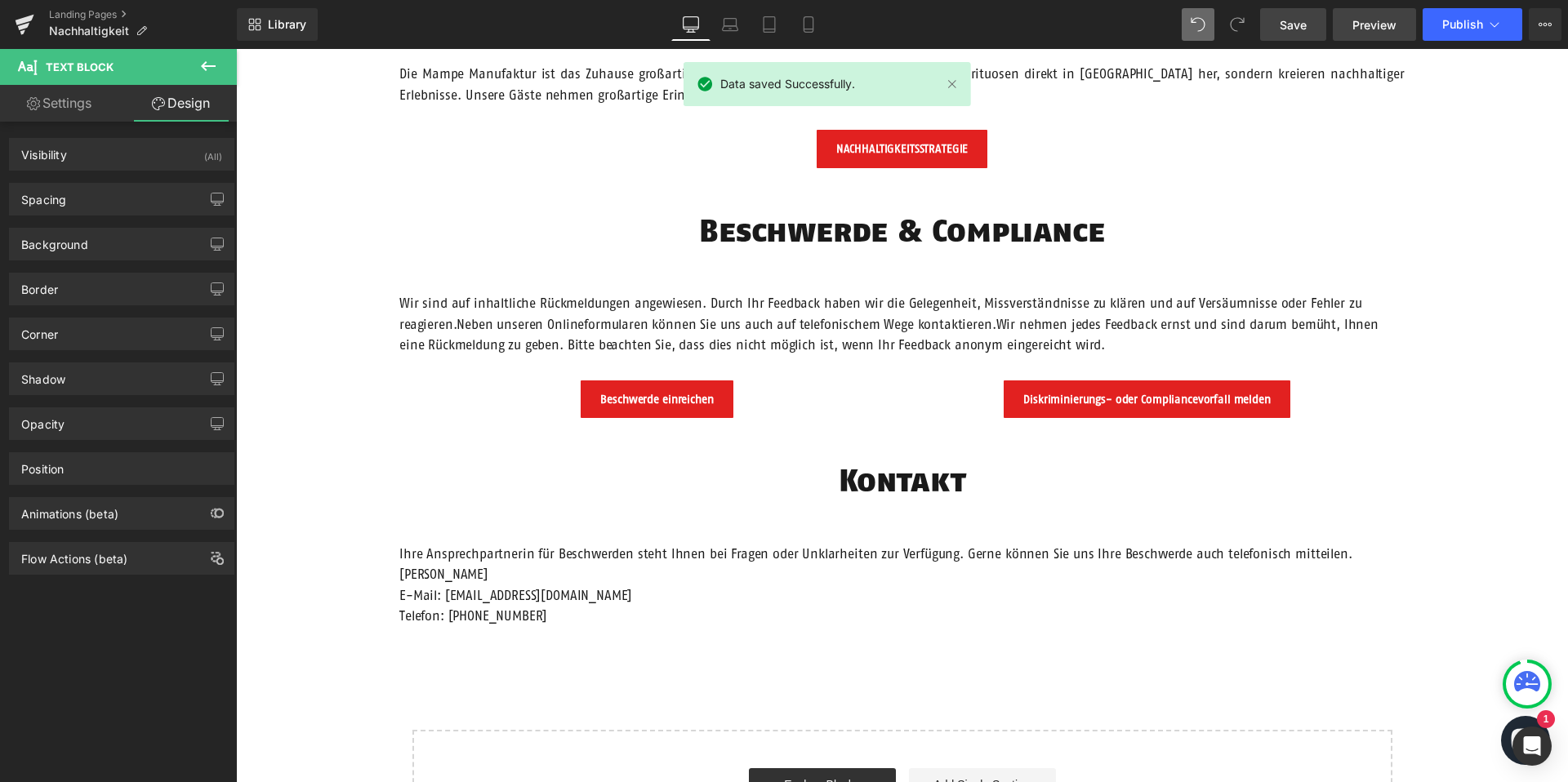
click at [1366, 35] on link "Preview" at bounding box center [1374, 25] width 83 height 33
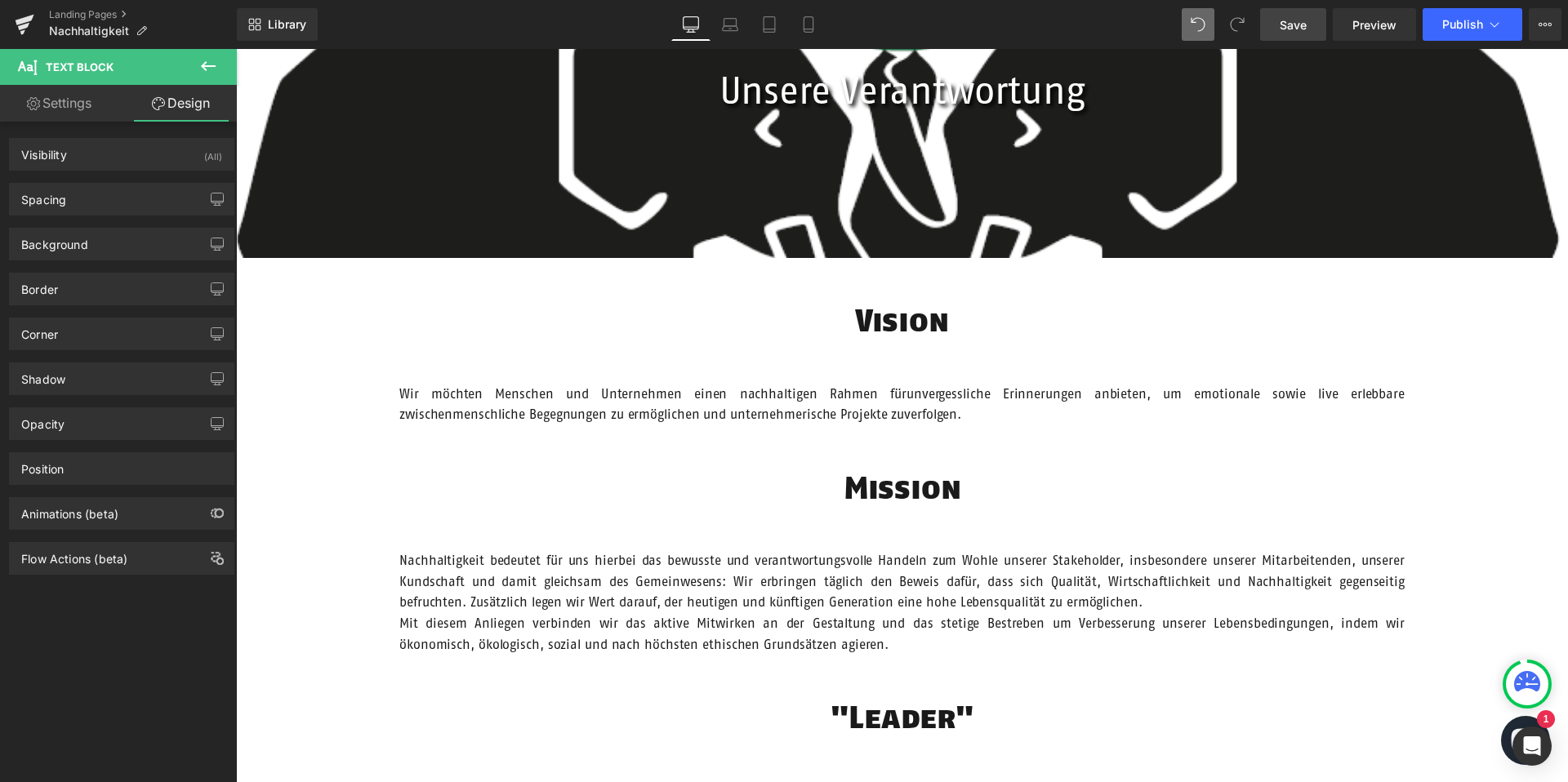
scroll to position [437, 0]
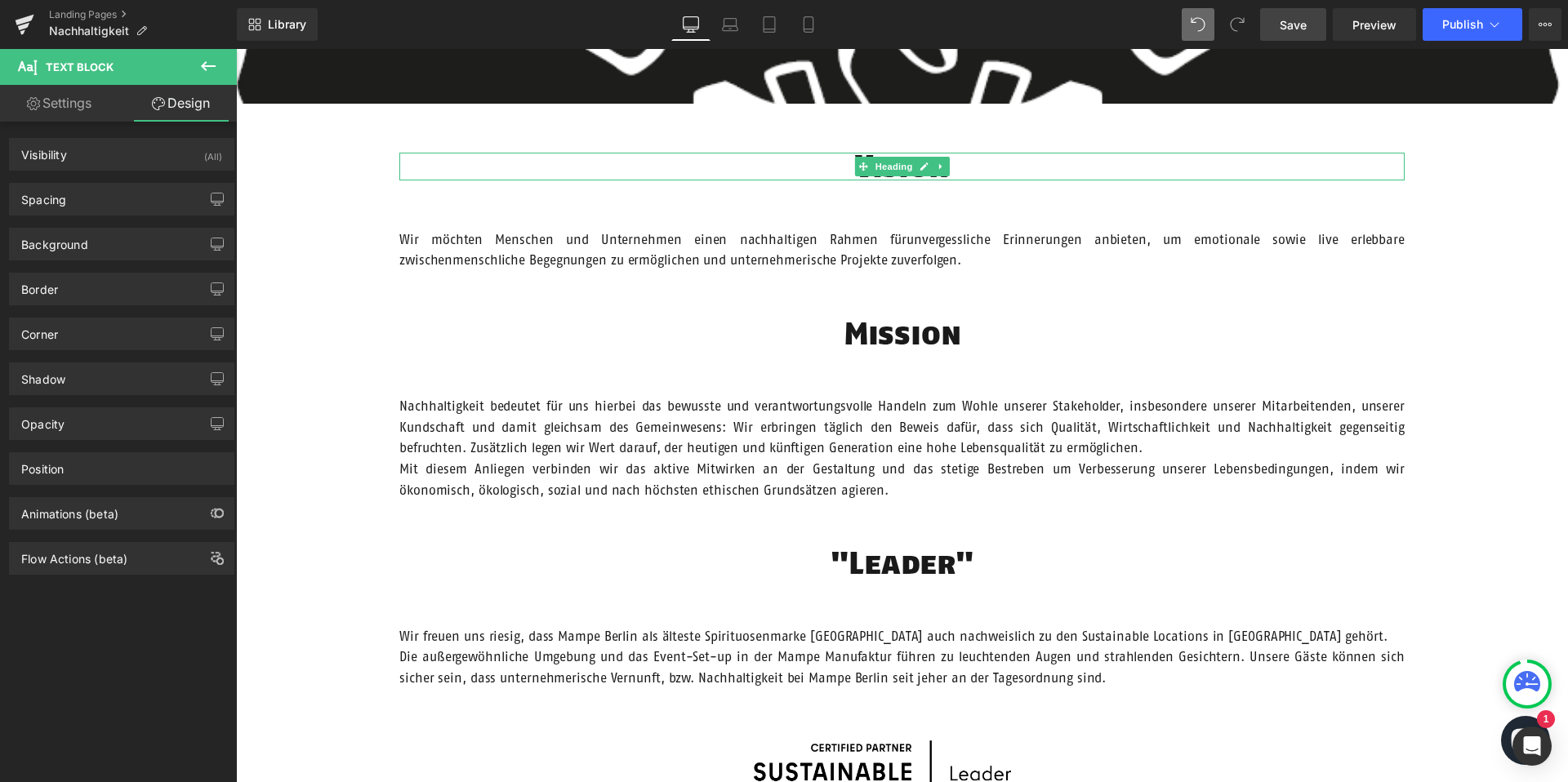
click at [896, 168] on span "Heading" at bounding box center [893, 166] width 44 height 20
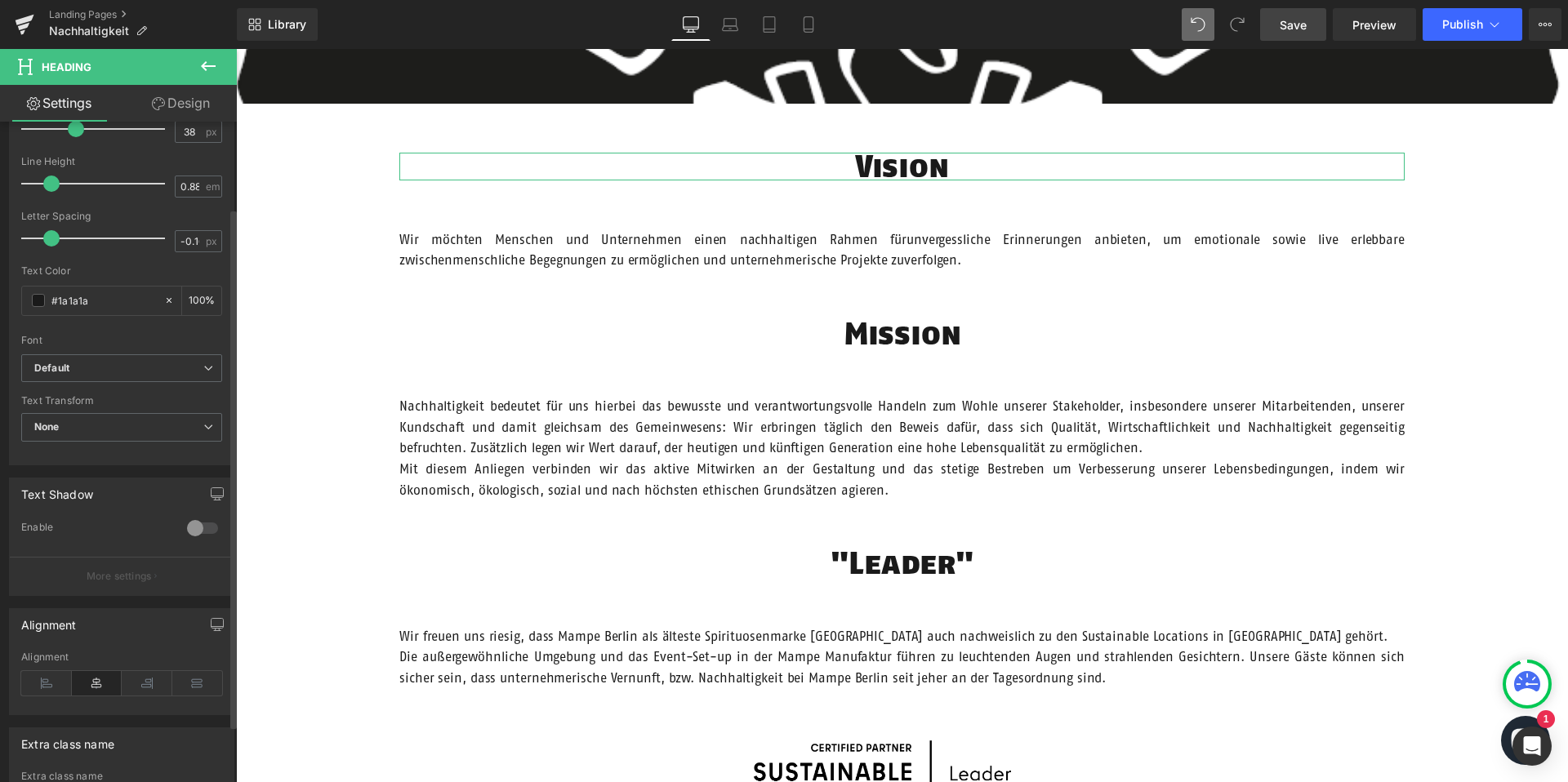
scroll to position [499, 0]
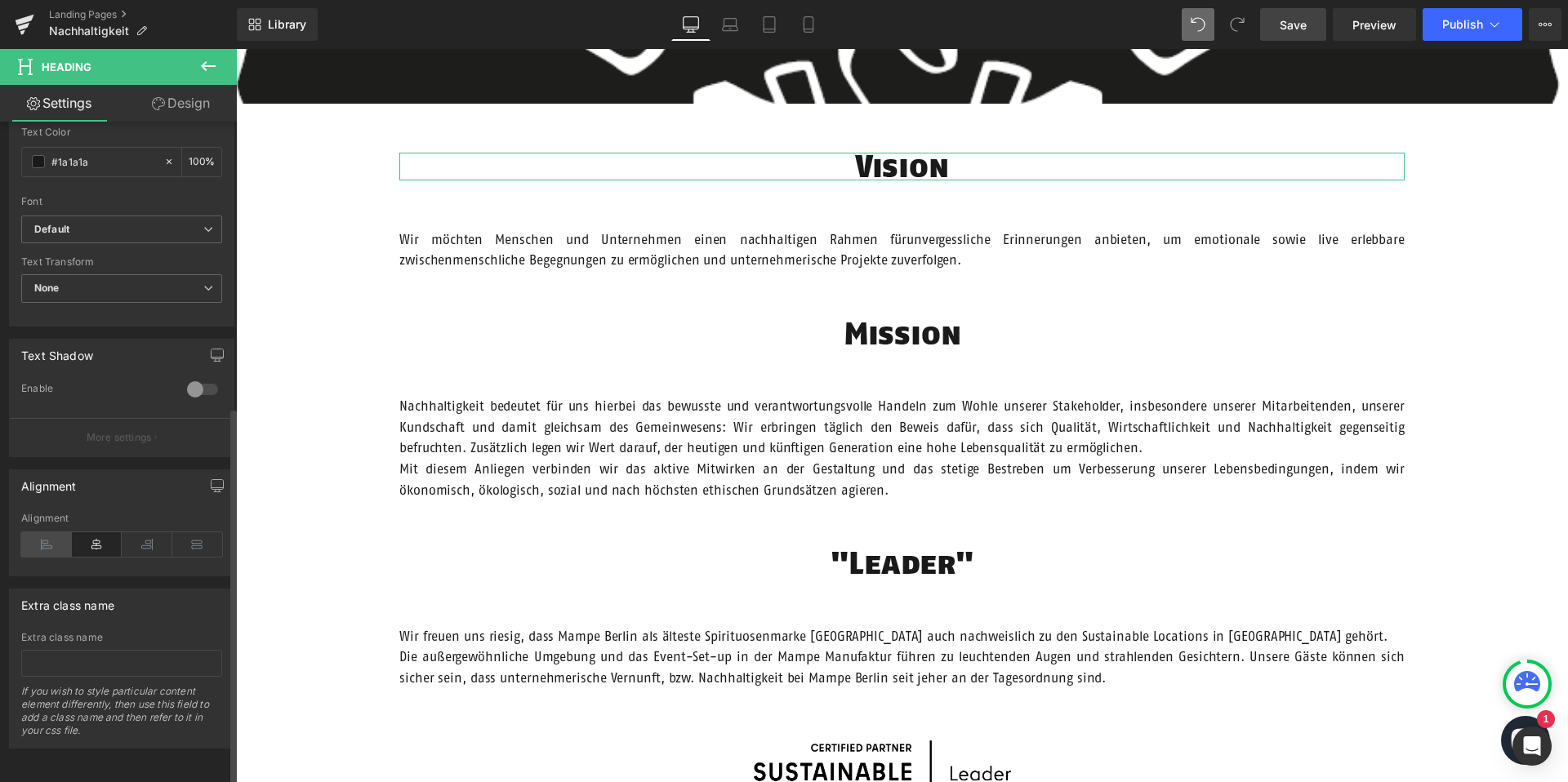
click at [43, 533] on icon at bounding box center [46, 545] width 51 height 25
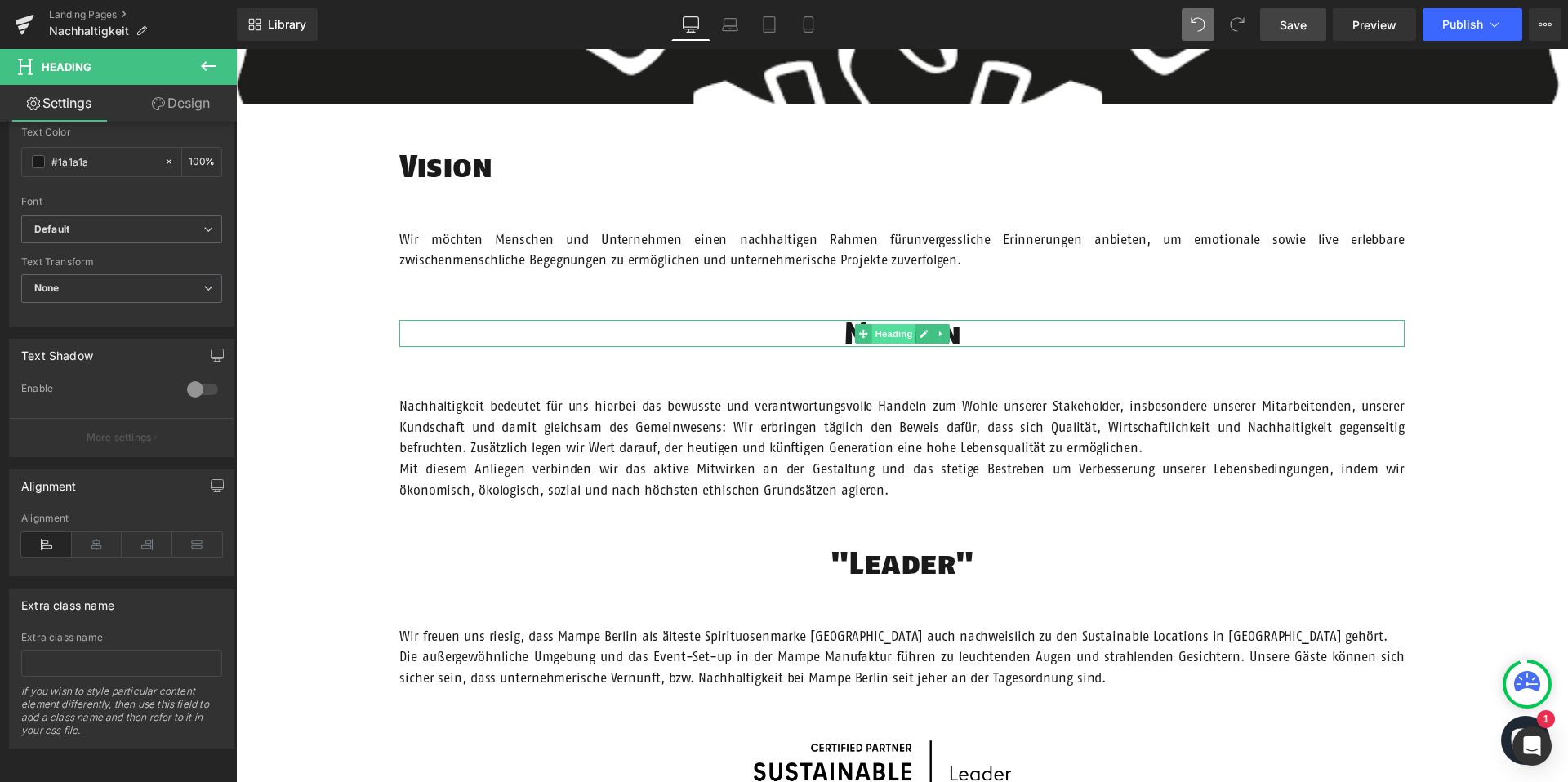
click at [894, 331] on span "Heading" at bounding box center [893, 333] width 44 height 20
click at [135, 536] on icon at bounding box center [147, 545] width 51 height 25
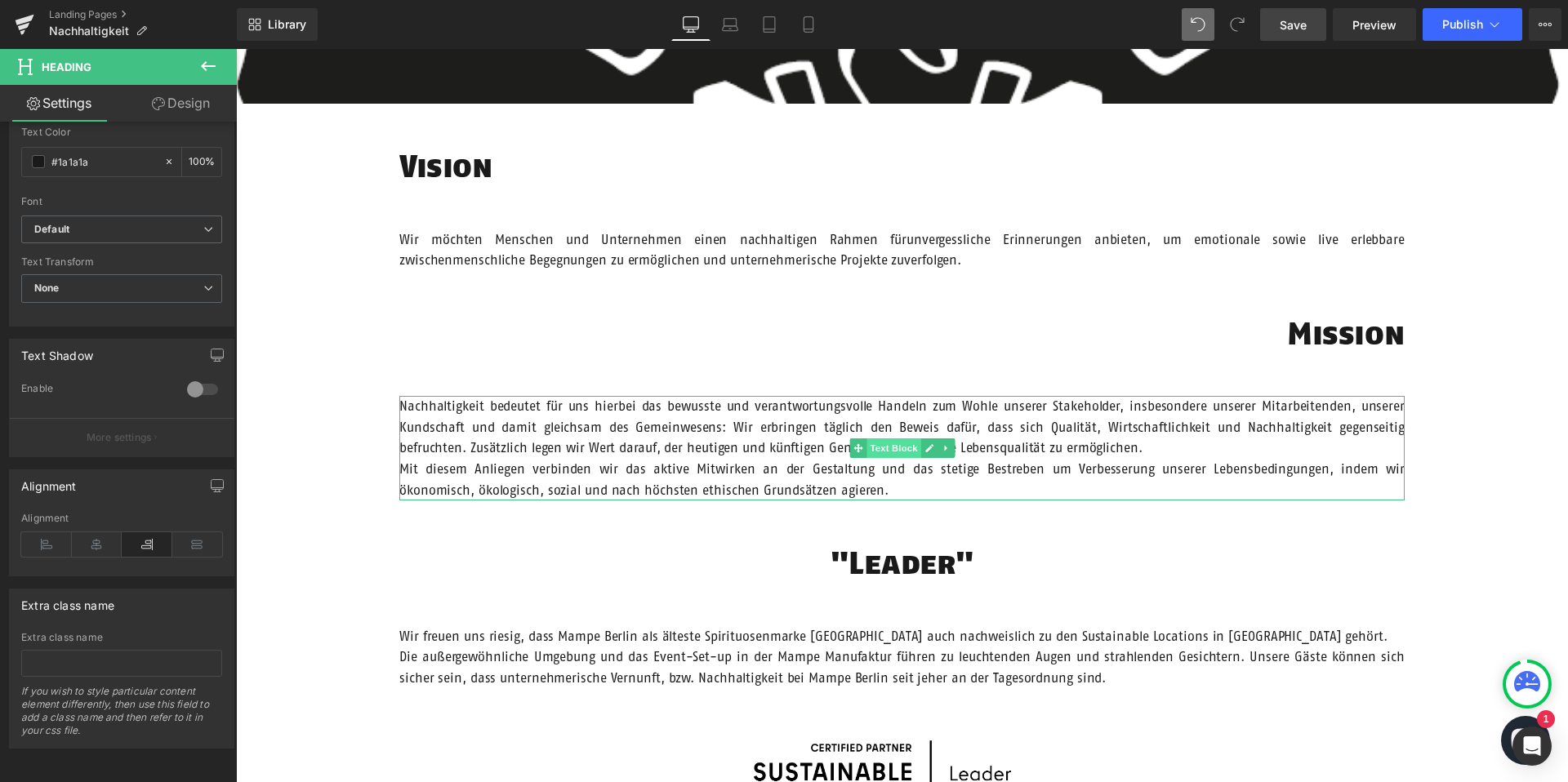
click at [898, 449] on span "Text Block" at bounding box center [893, 448] width 54 height 20
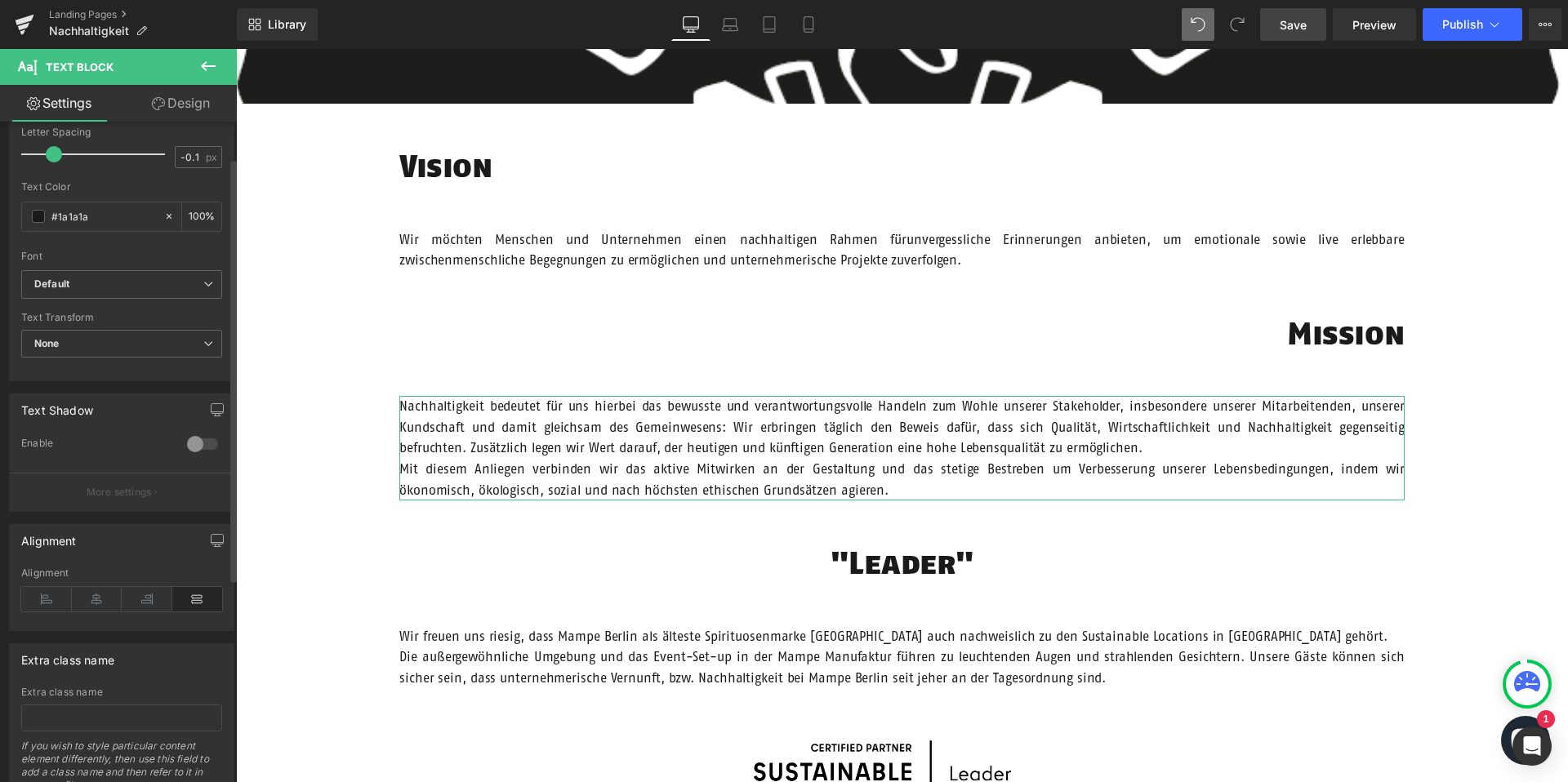
scroll to position [373, 0]
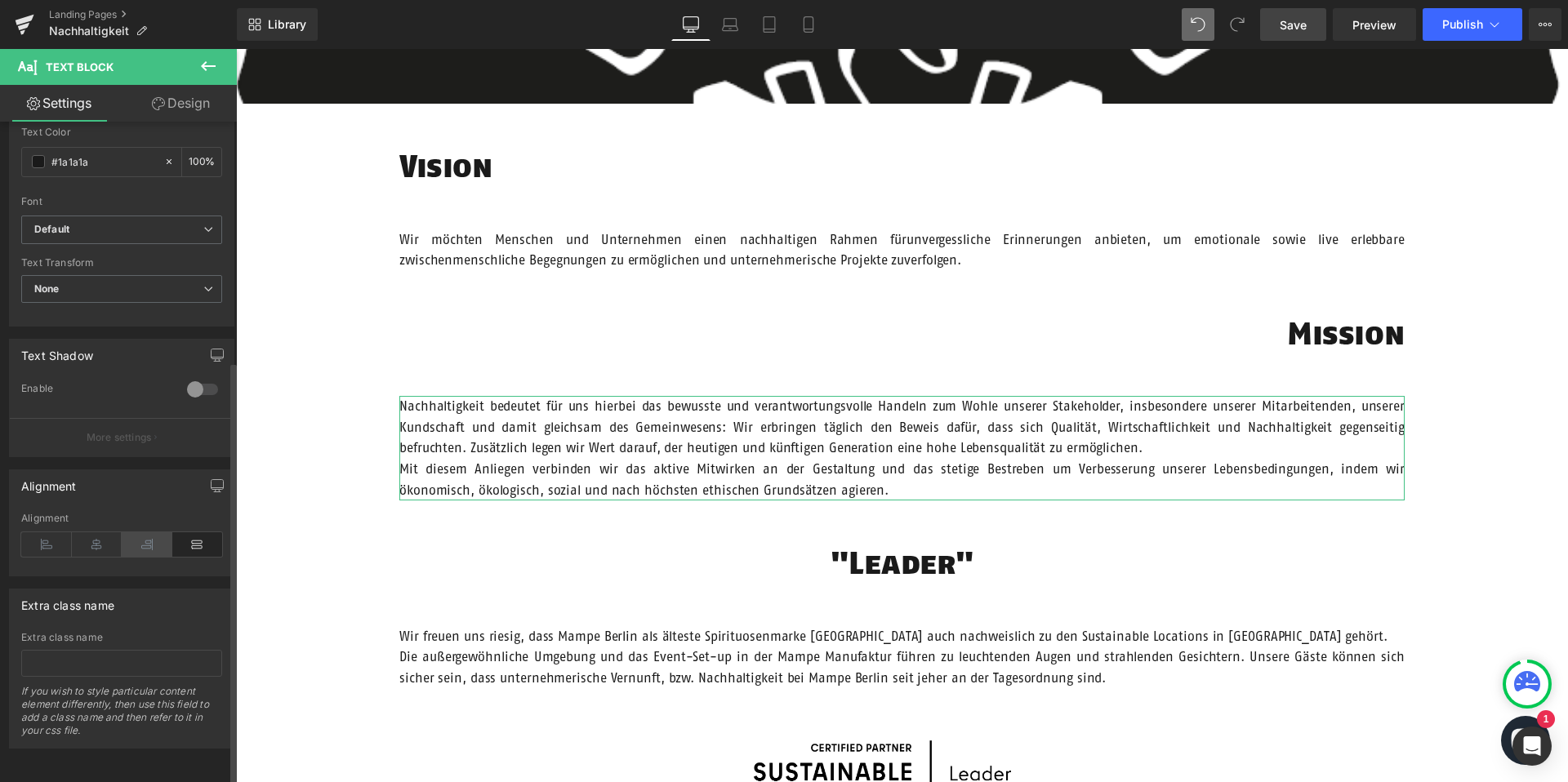
click at [143, 542] on icon at bounding box center [147, 545] width 51 height 25
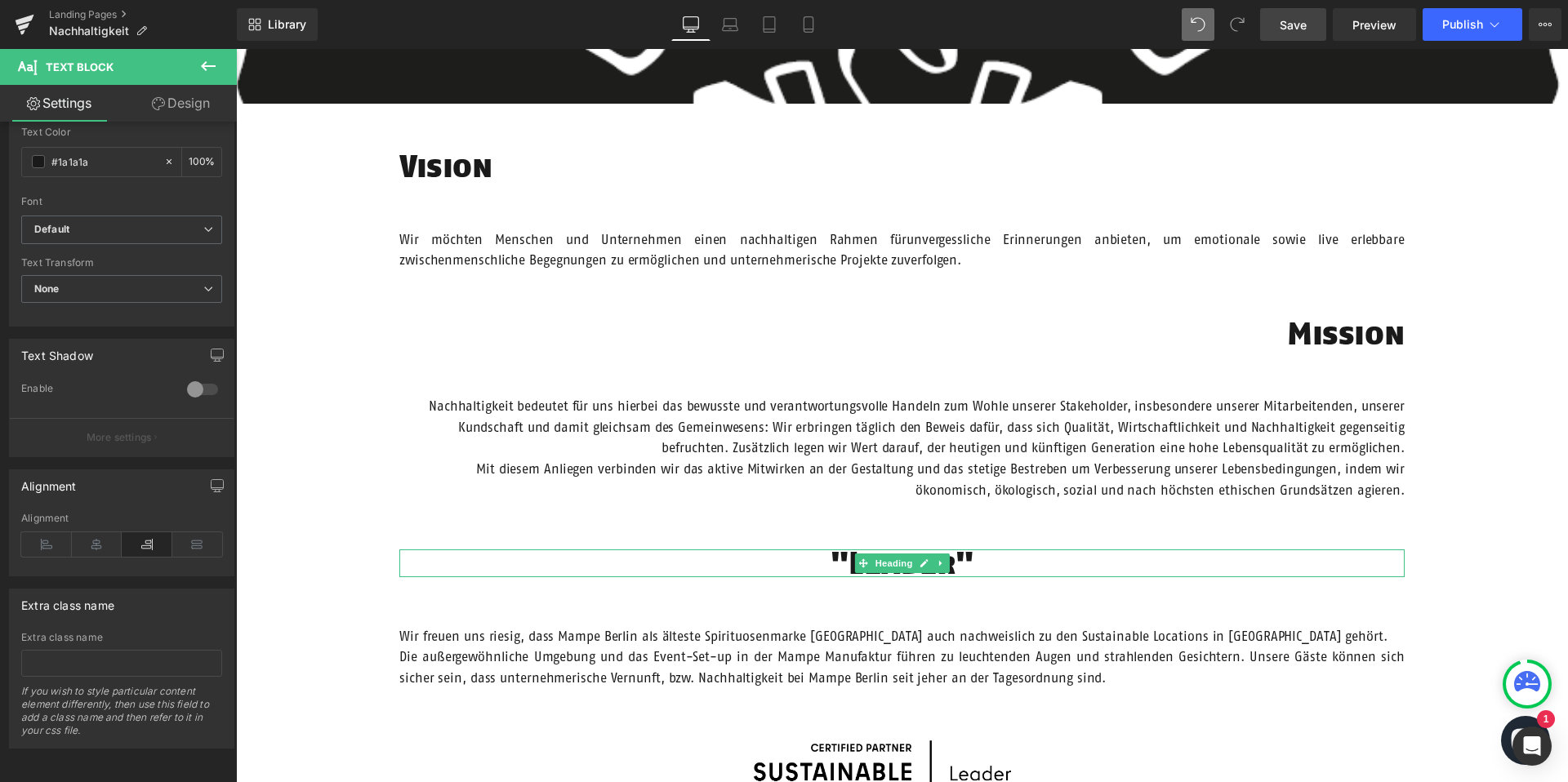
click at [901, 558] on span "Heading" at bounding box center [893, 563] width 44 height 20
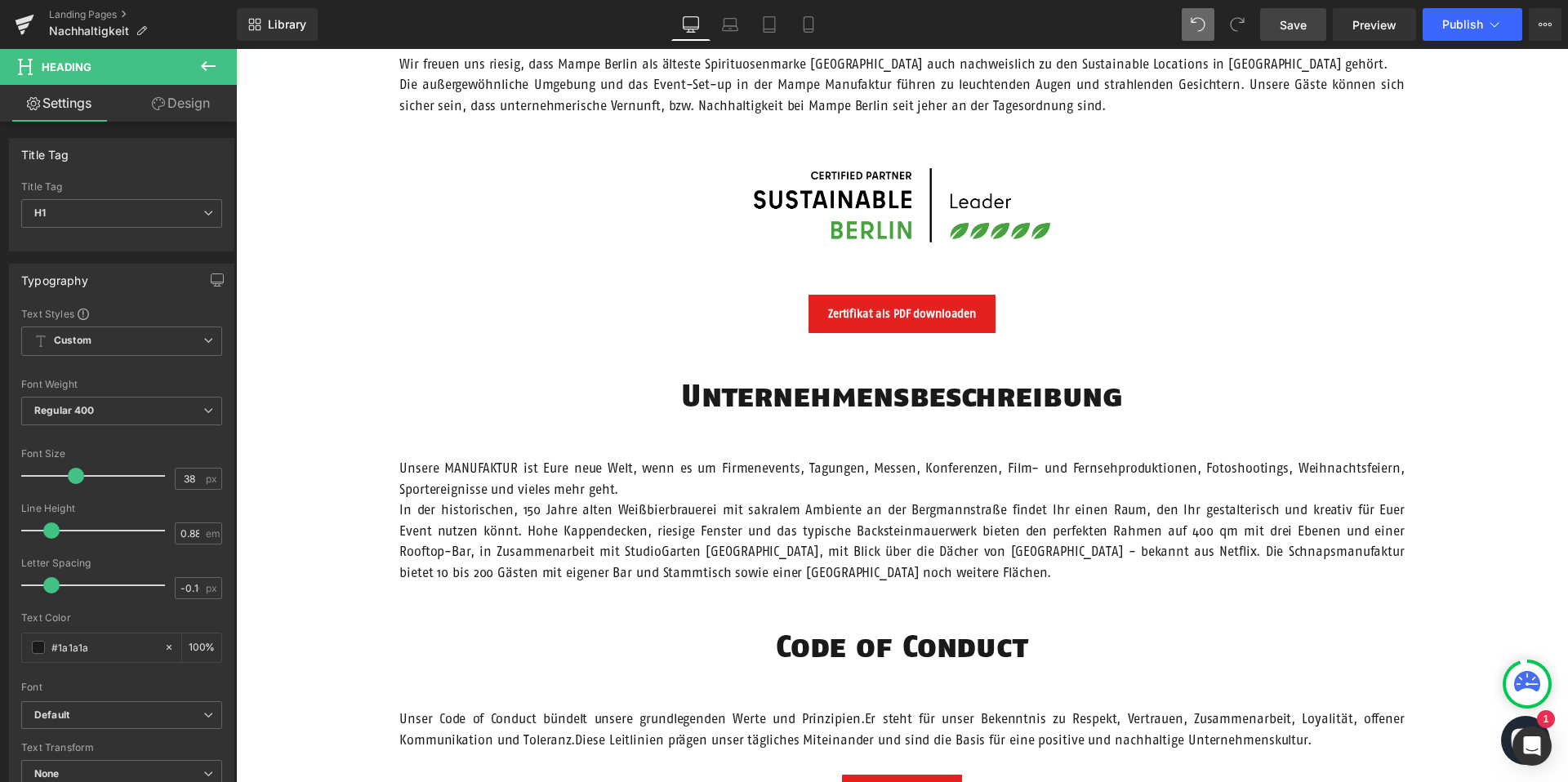
scroll to position [1047, 0]
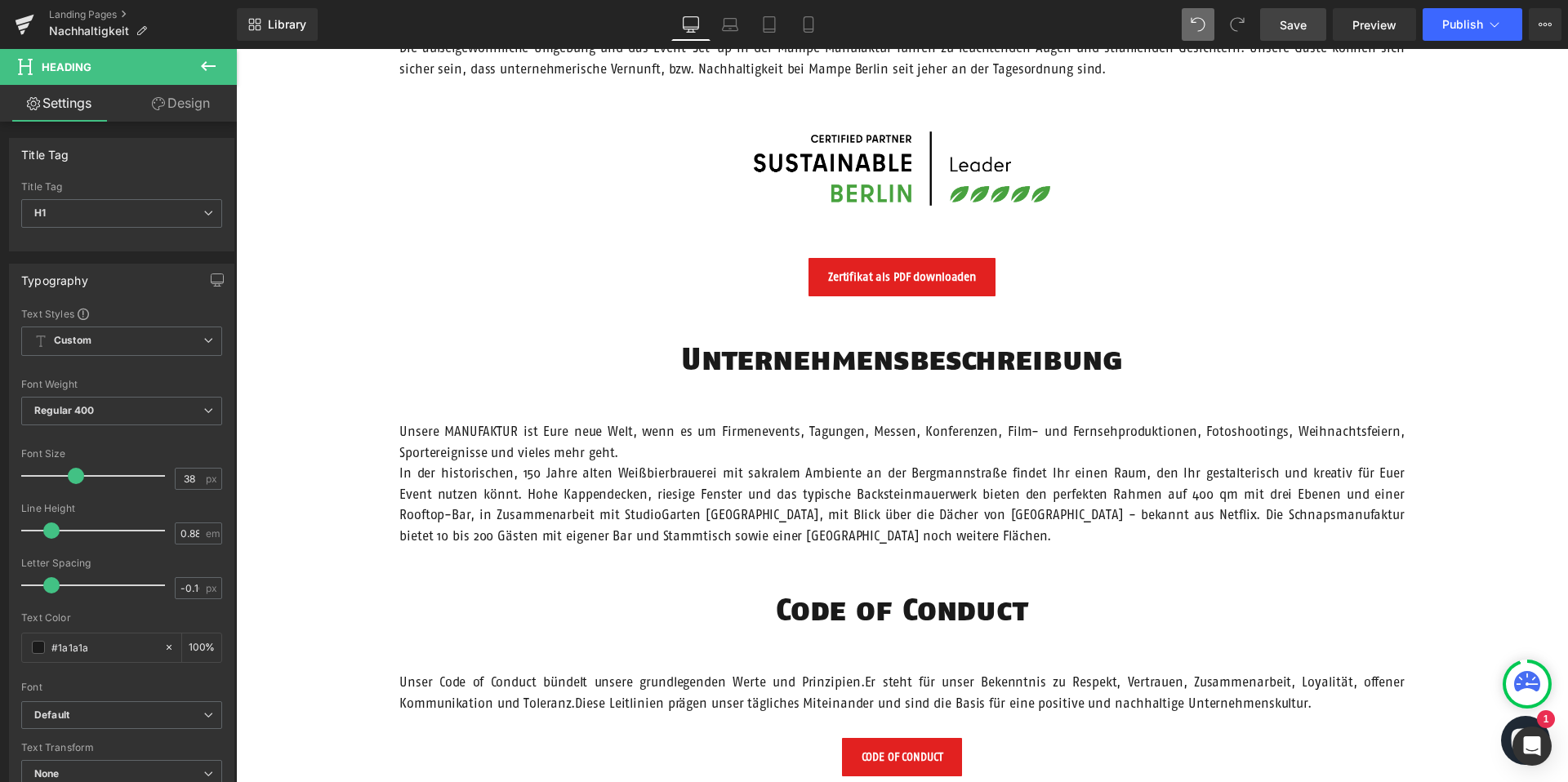
click at [904, 364] on div "Unternehmensbeschreibung Heading" at bounding box center [902, 358] width 1005 height 27
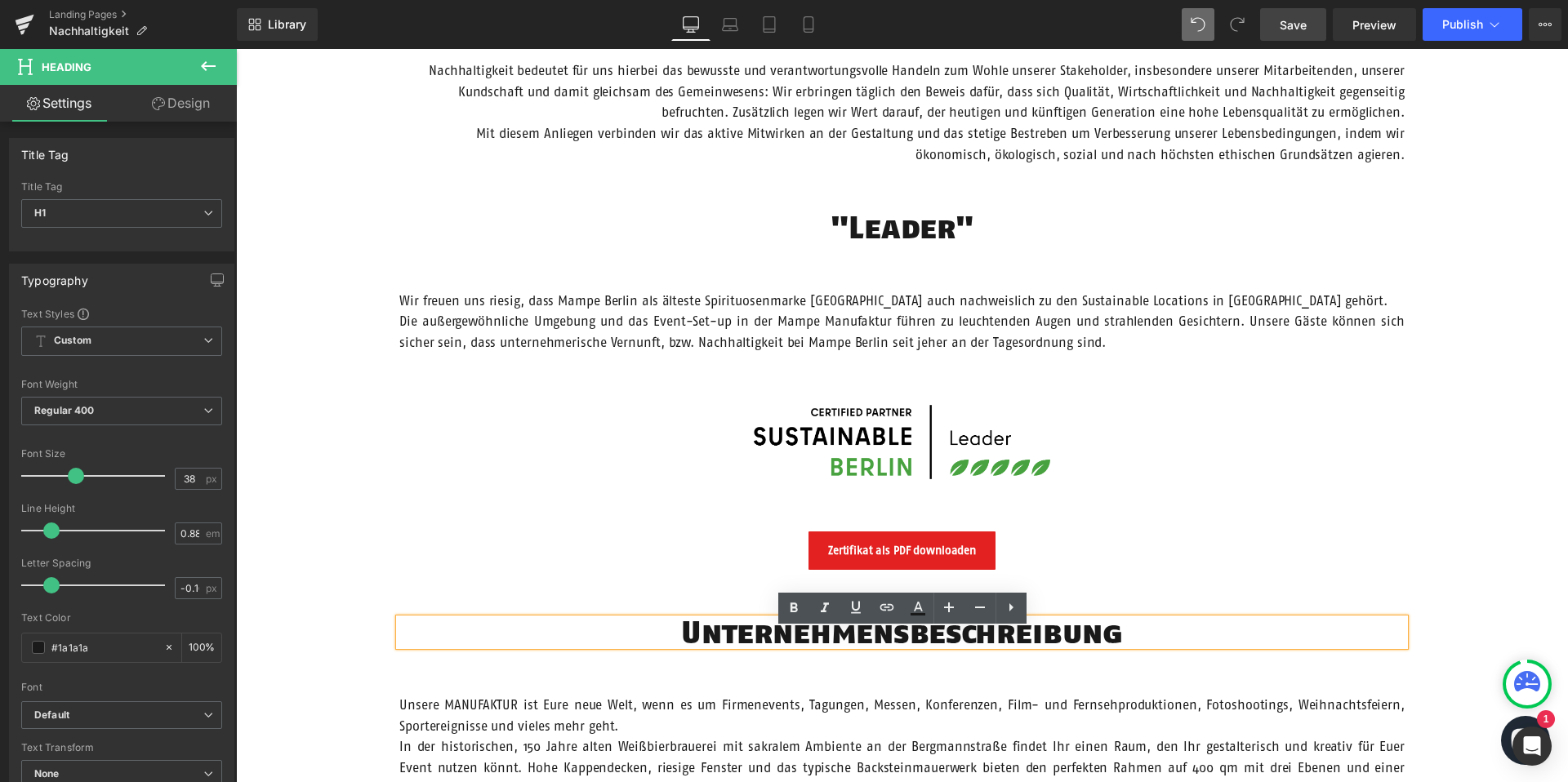
scroll to position [872, 0]
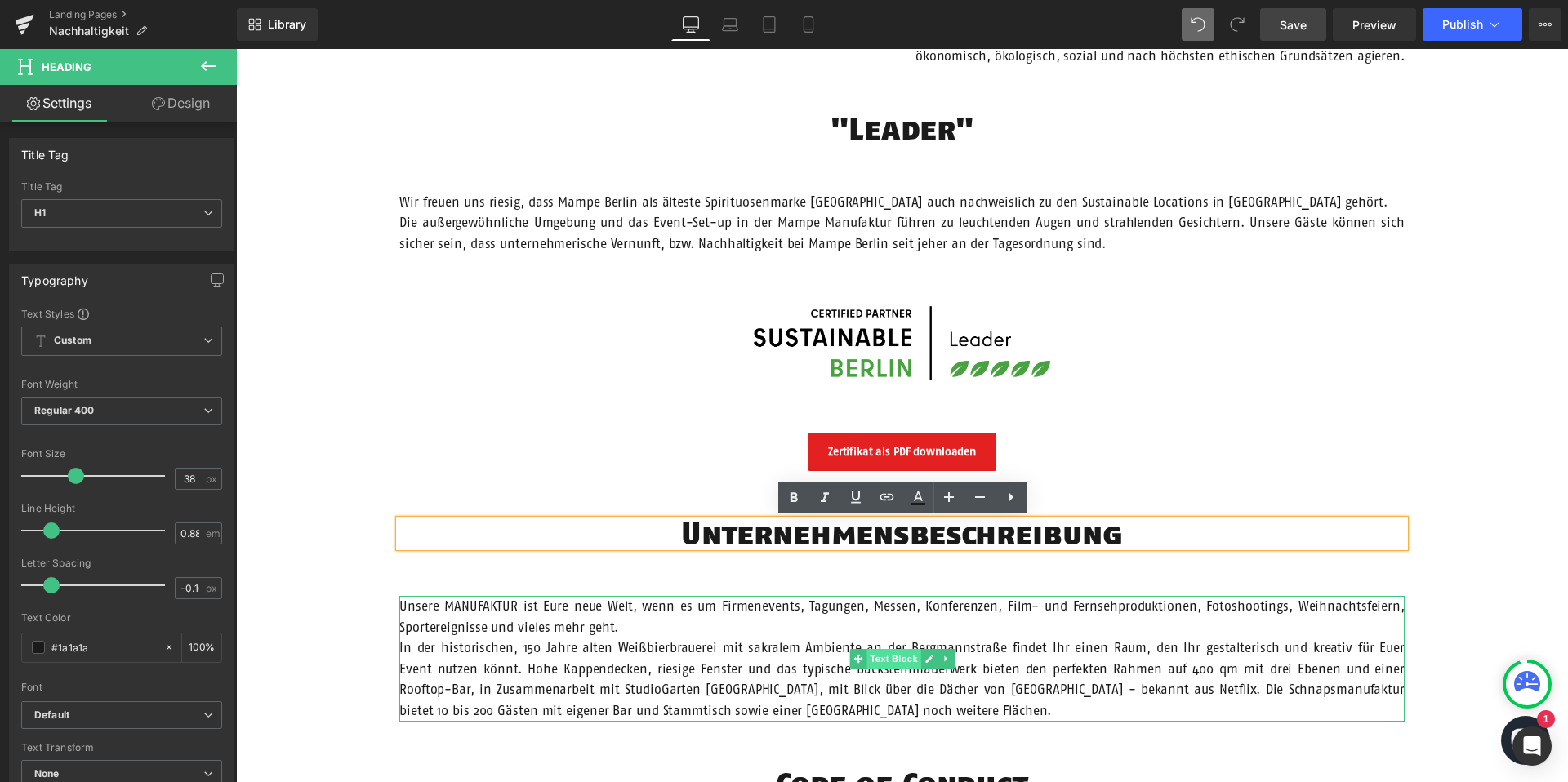
click at [890, 657] on span "Text Block" at bounding box center [893, 659] width 54 height 20
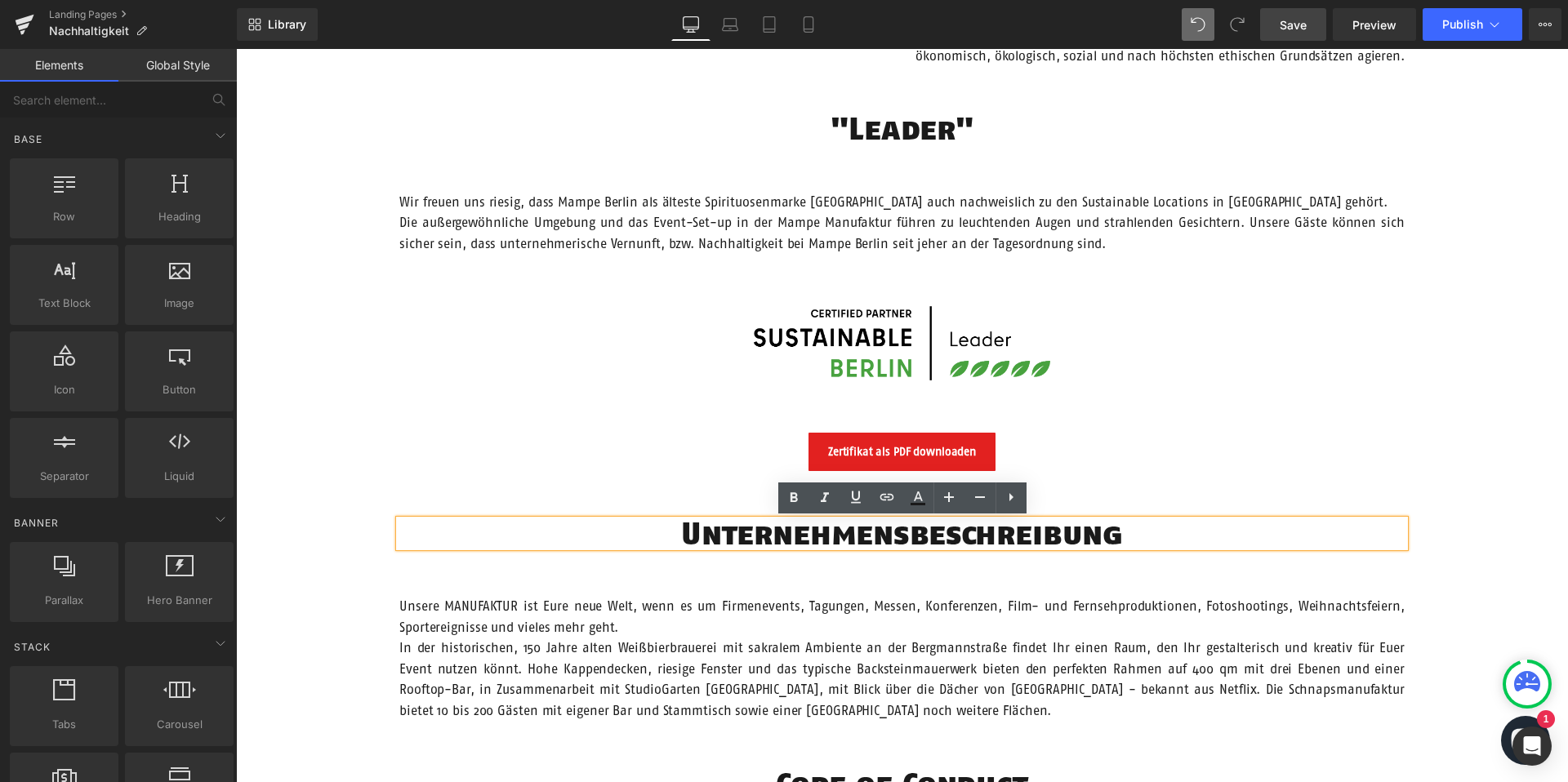
click at [882, 582] on div "Unsere Verantwortung Text Block Hero Banner Vision Heading Wir möchten Menschen…" at bounding box center [902, 592] width 1332 height 2569
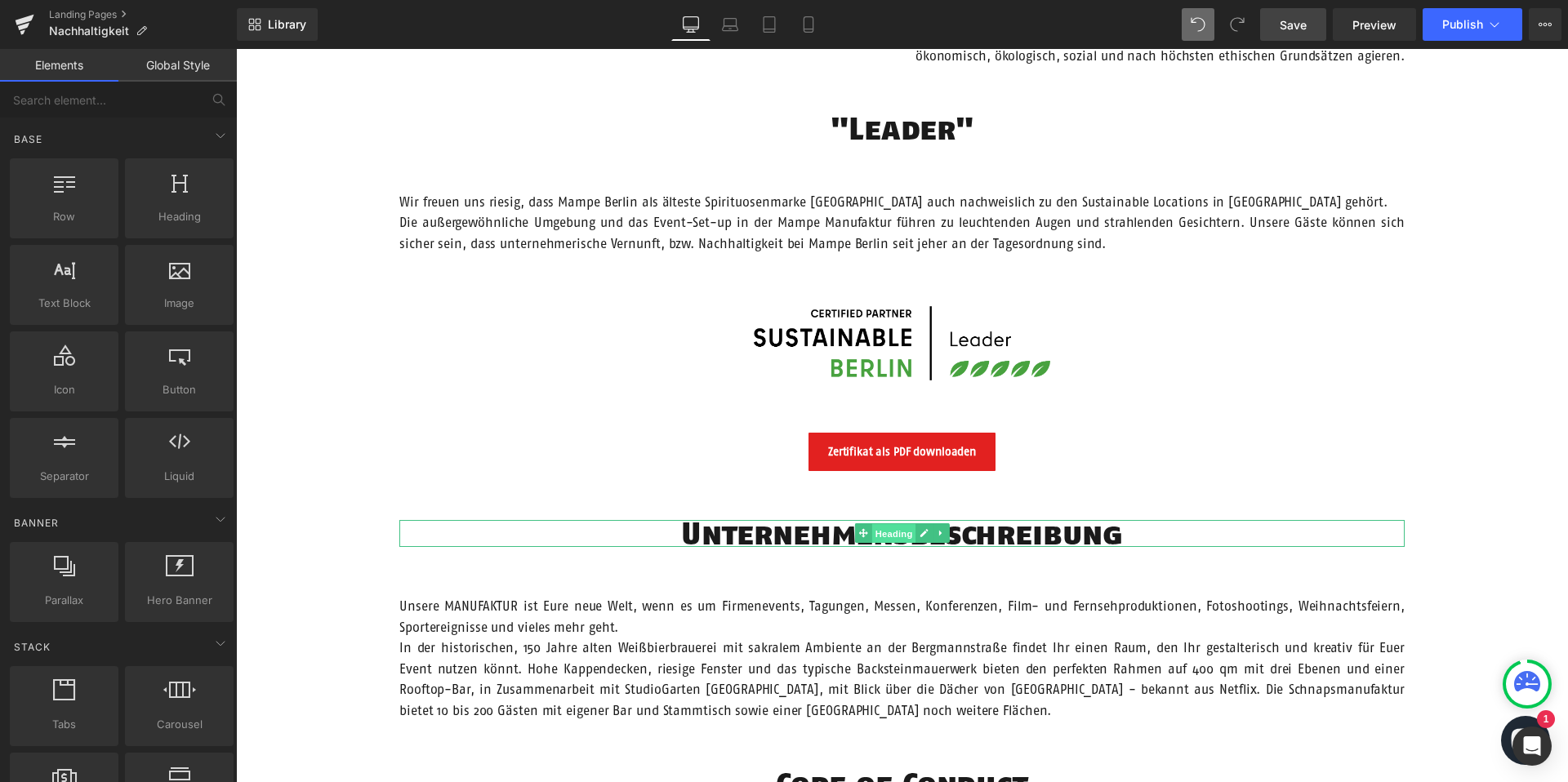
click at [899, 532] on span "Heading" at bounding box center [893, 534] width 44 height 20
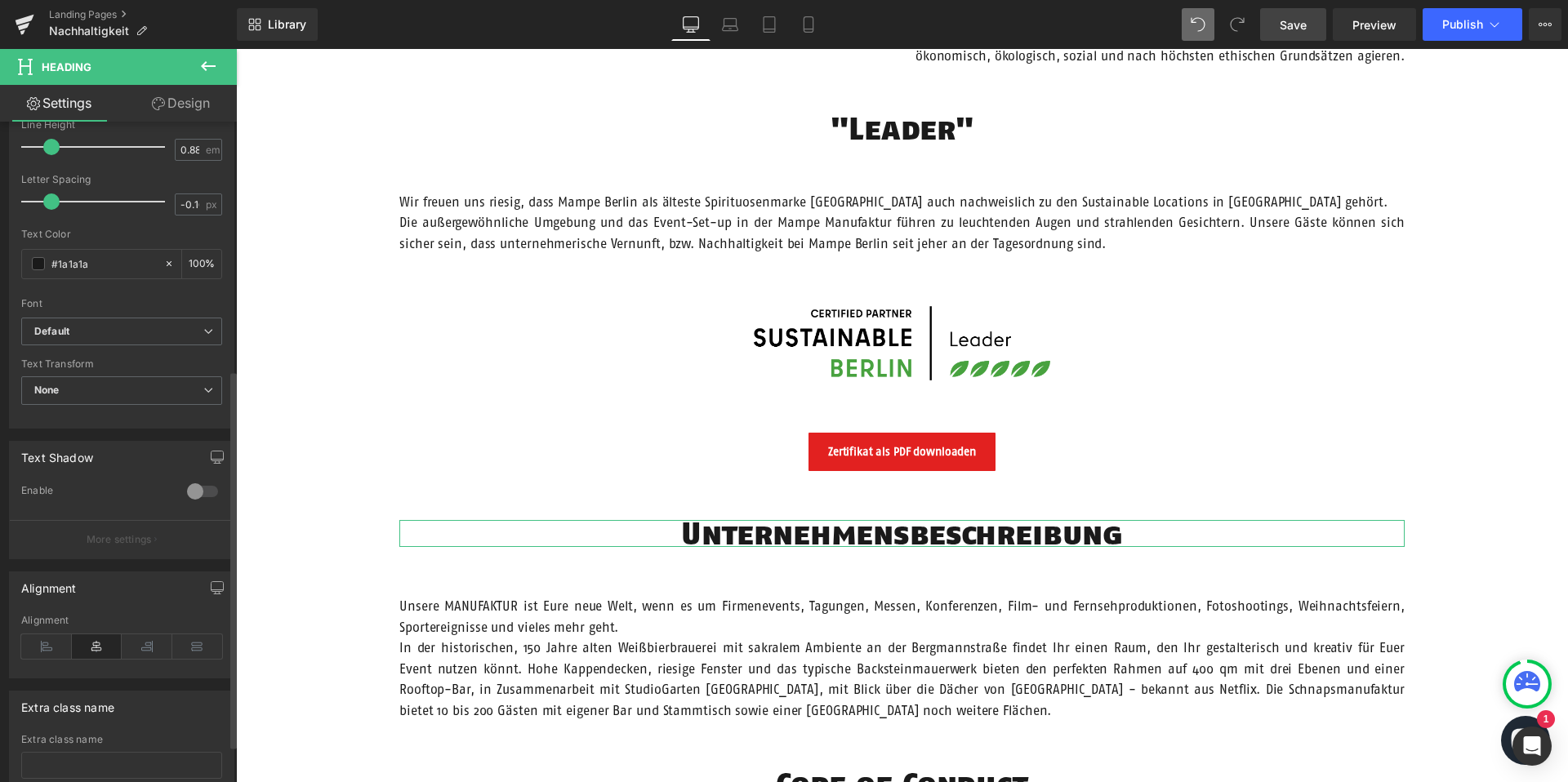
scroll to position [499, 0]
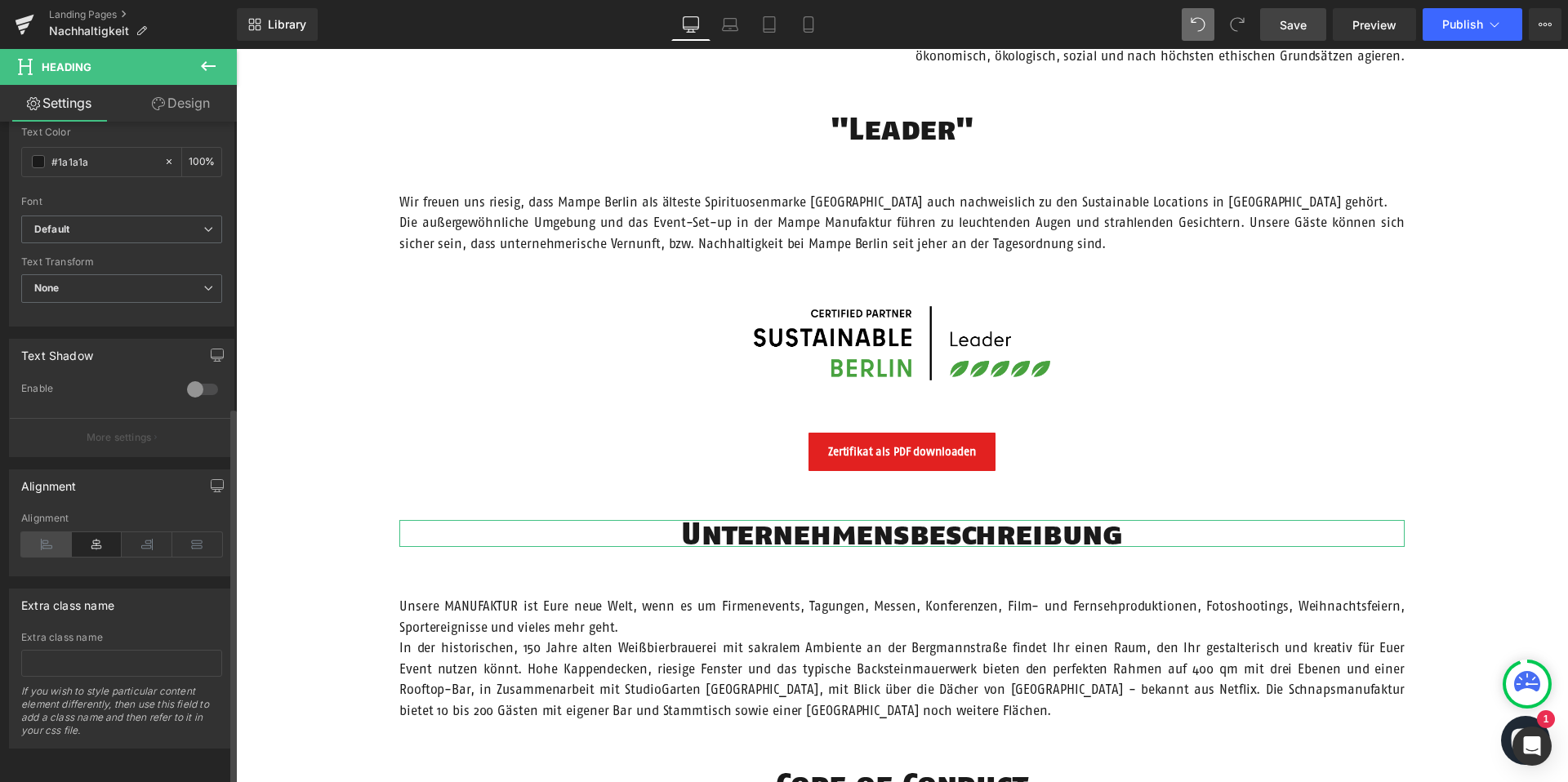
click at [41, 535] on icon at bounding box center [46, 545] width 51 height 25
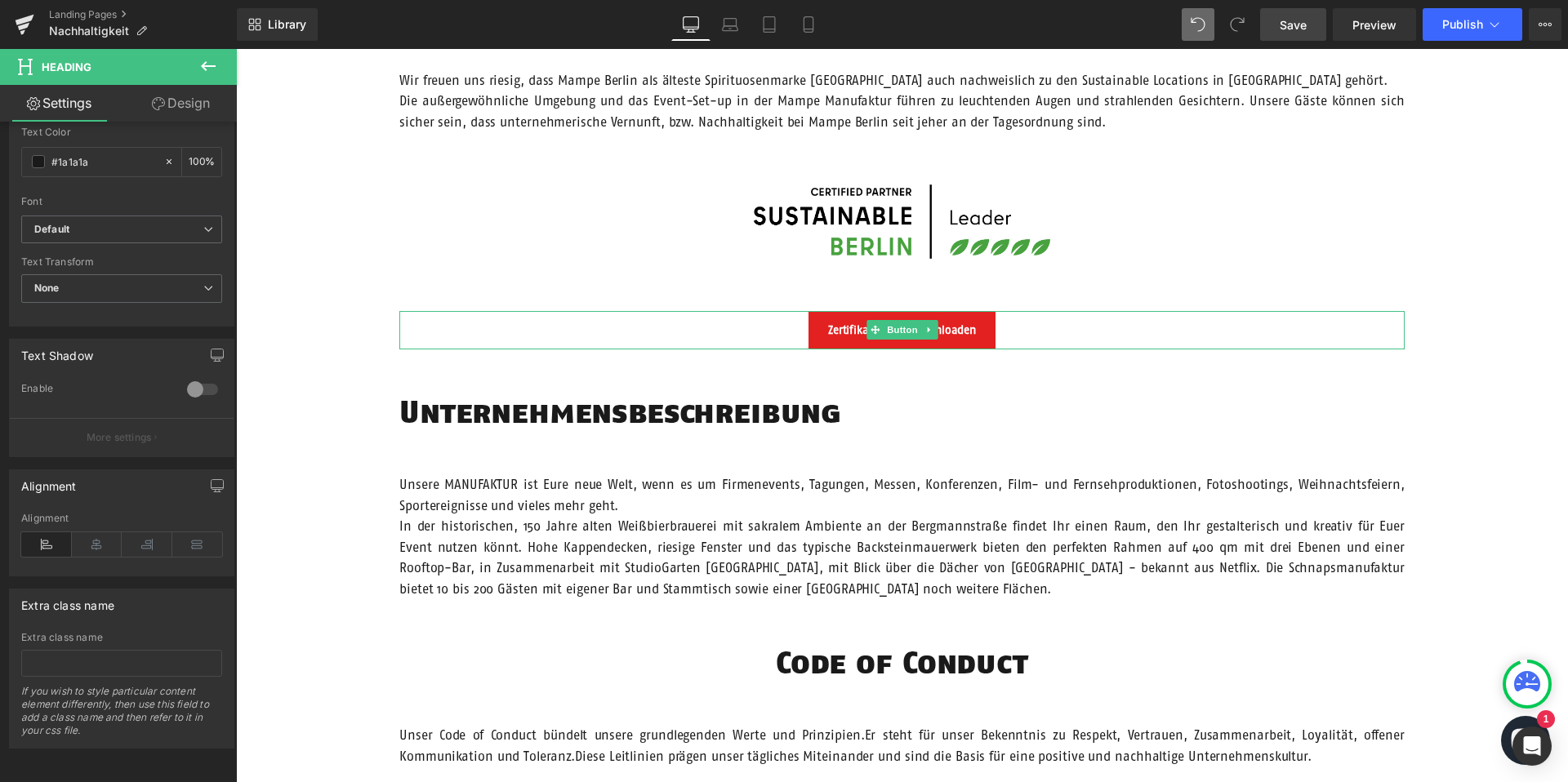
scroll to position [1175, 0]
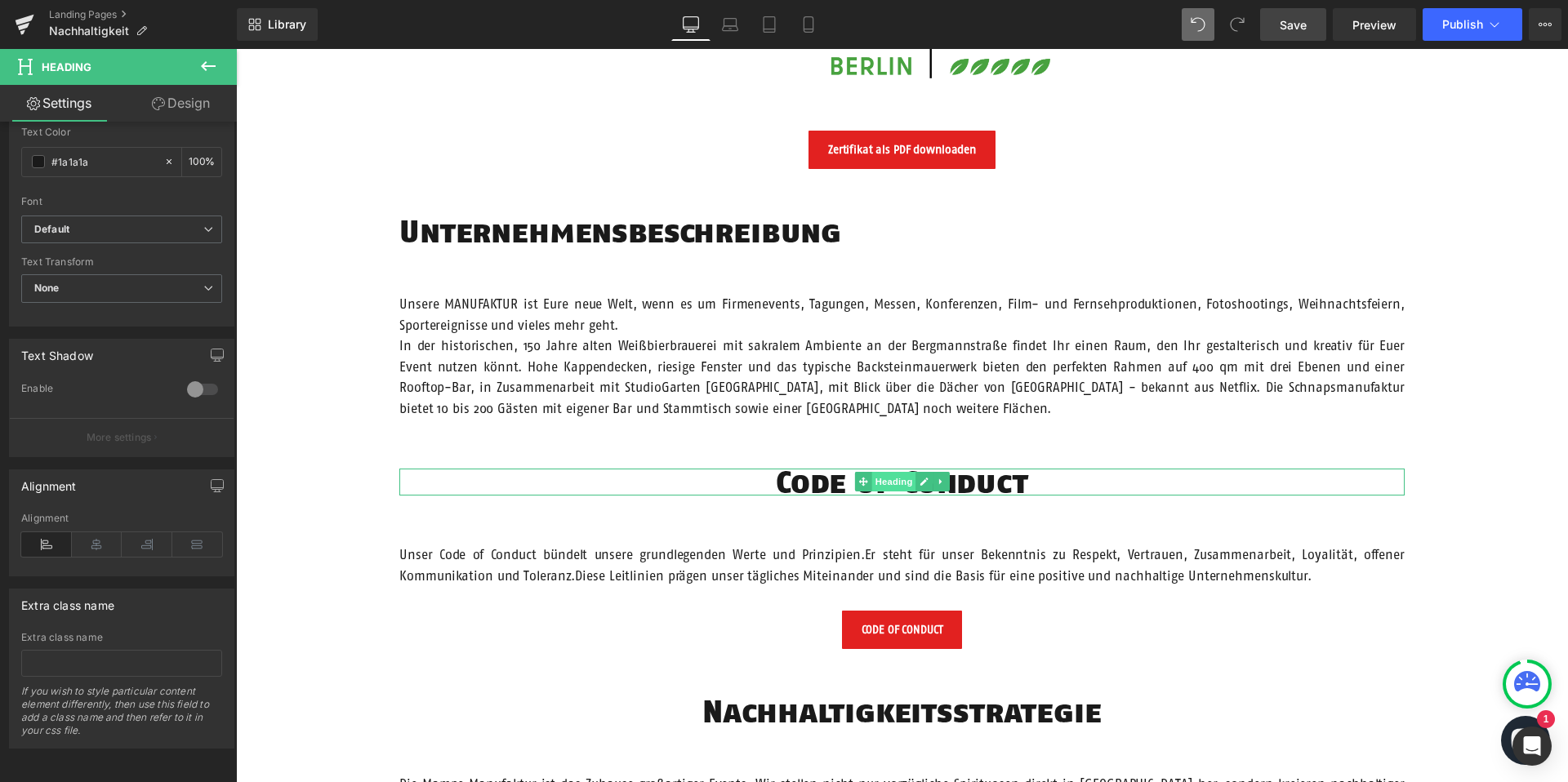
click at [894, 482] on span "Heading" at bounding box center [893, 481] width 44 height 20
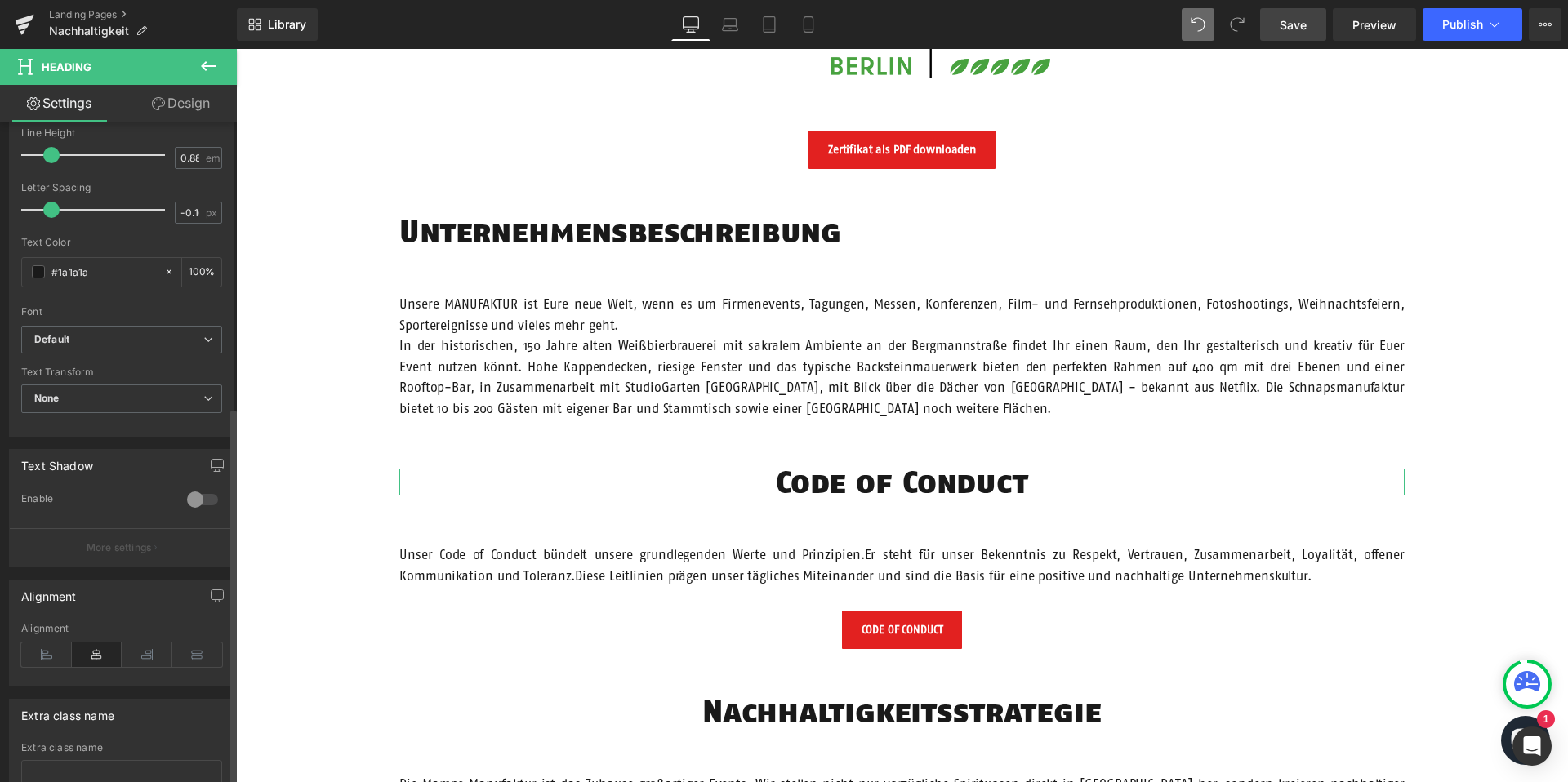
scroll to position [499, 0]
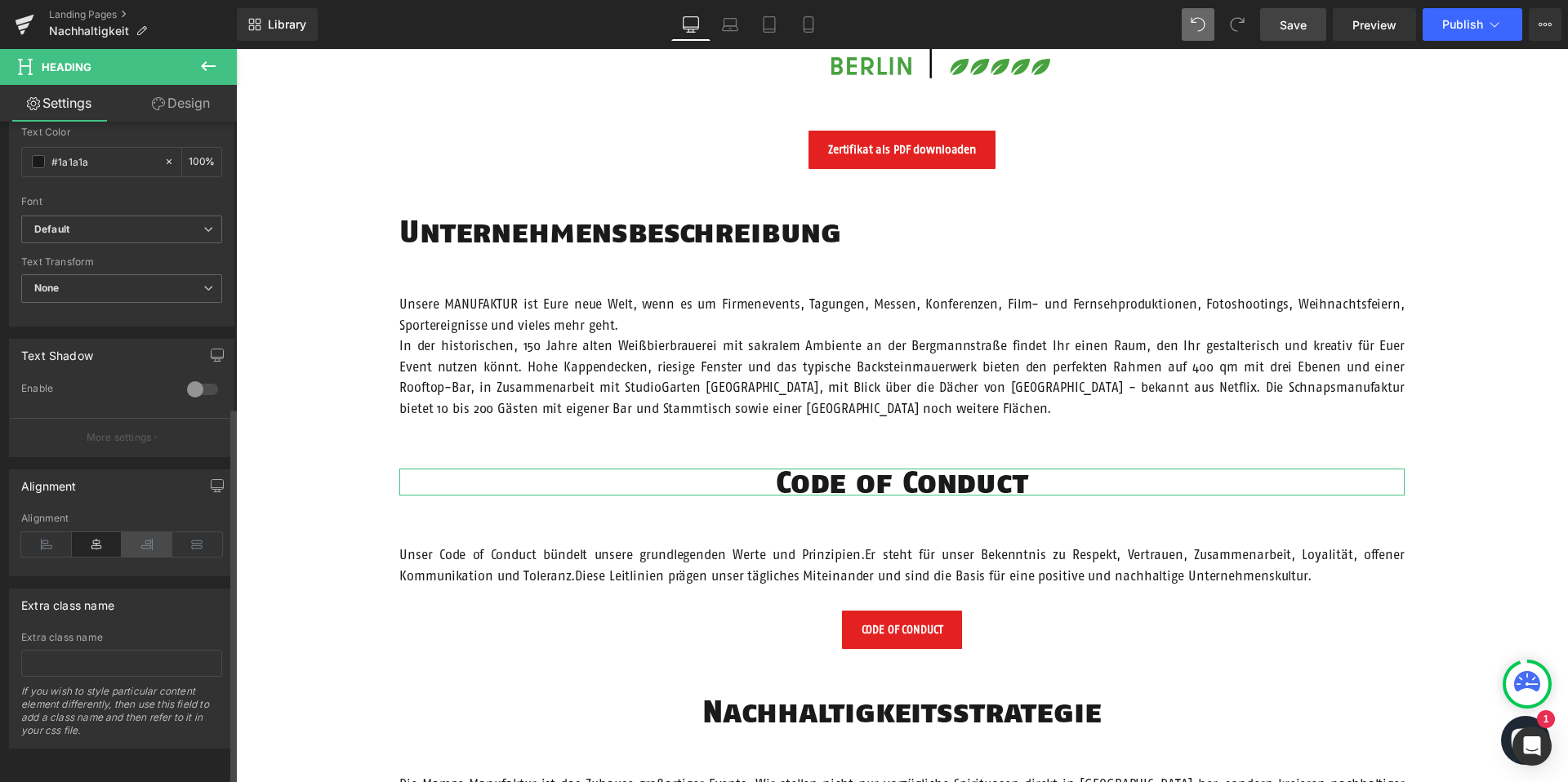
click at [143, 541] on icon at bounding box center [147, 545] width 51 height 25
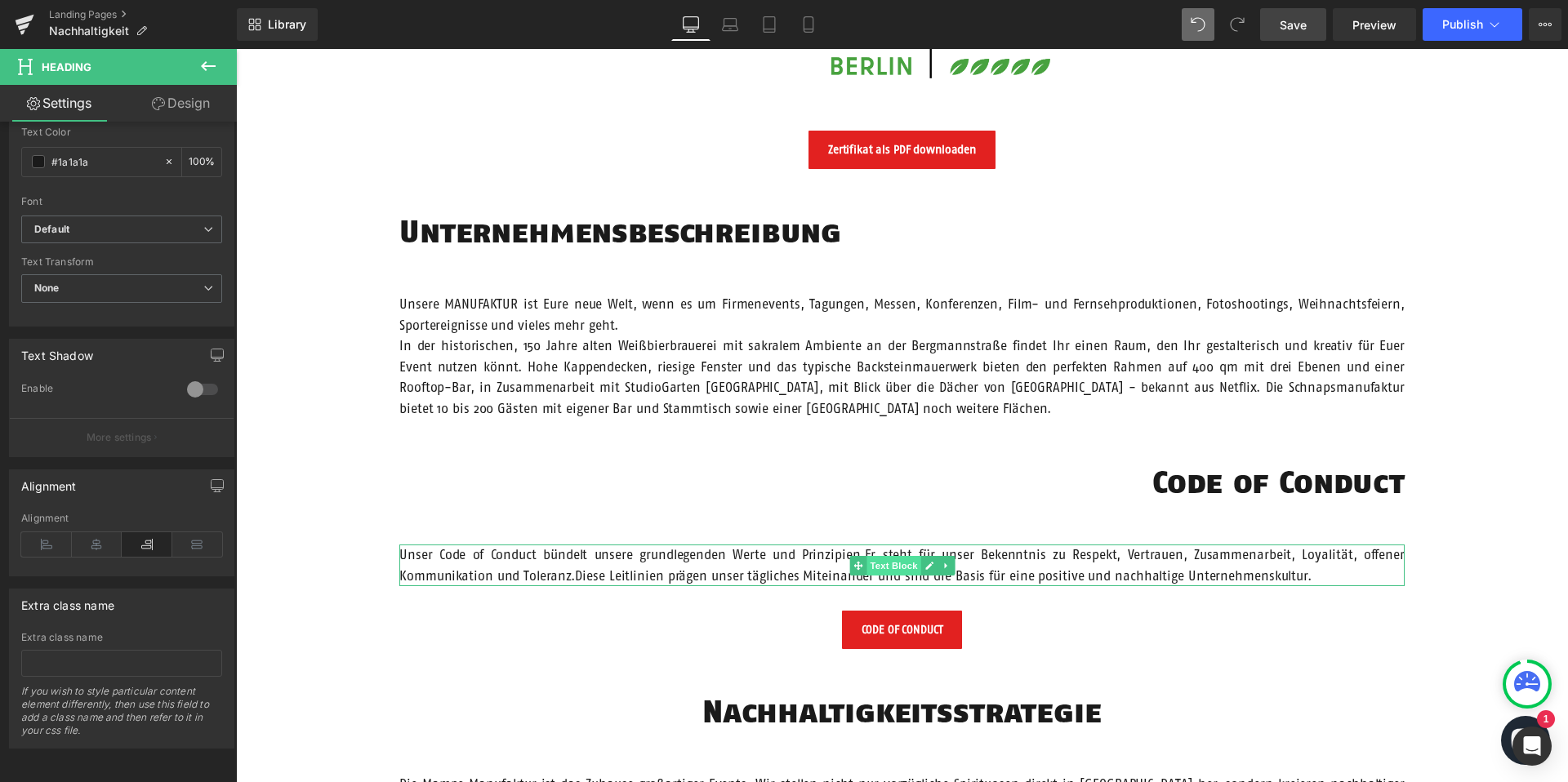
click at [897, 568] on span "Text Block" at bounding box center [893, 565] width 54 height 20
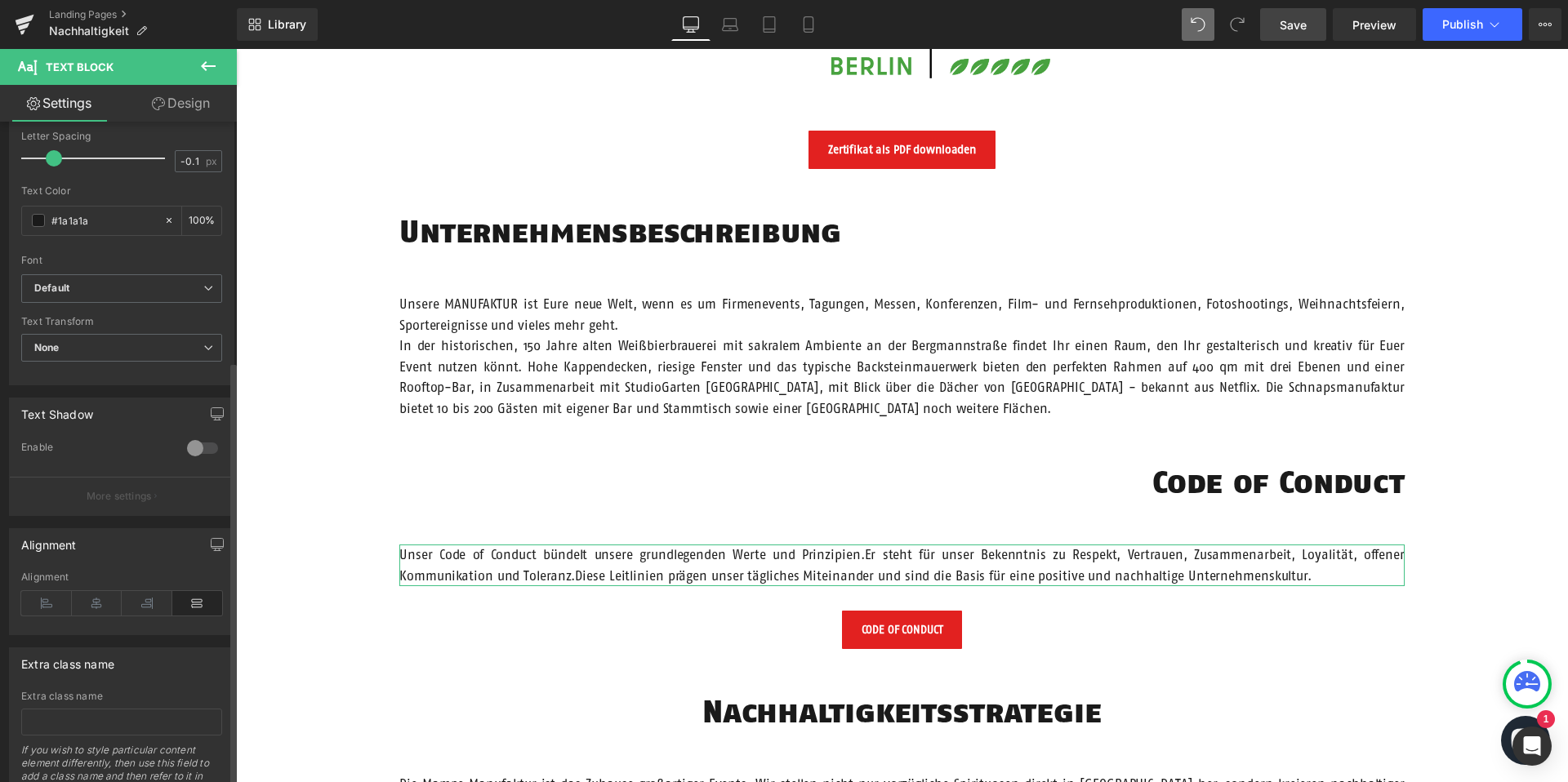
scroll to position [373, 0]
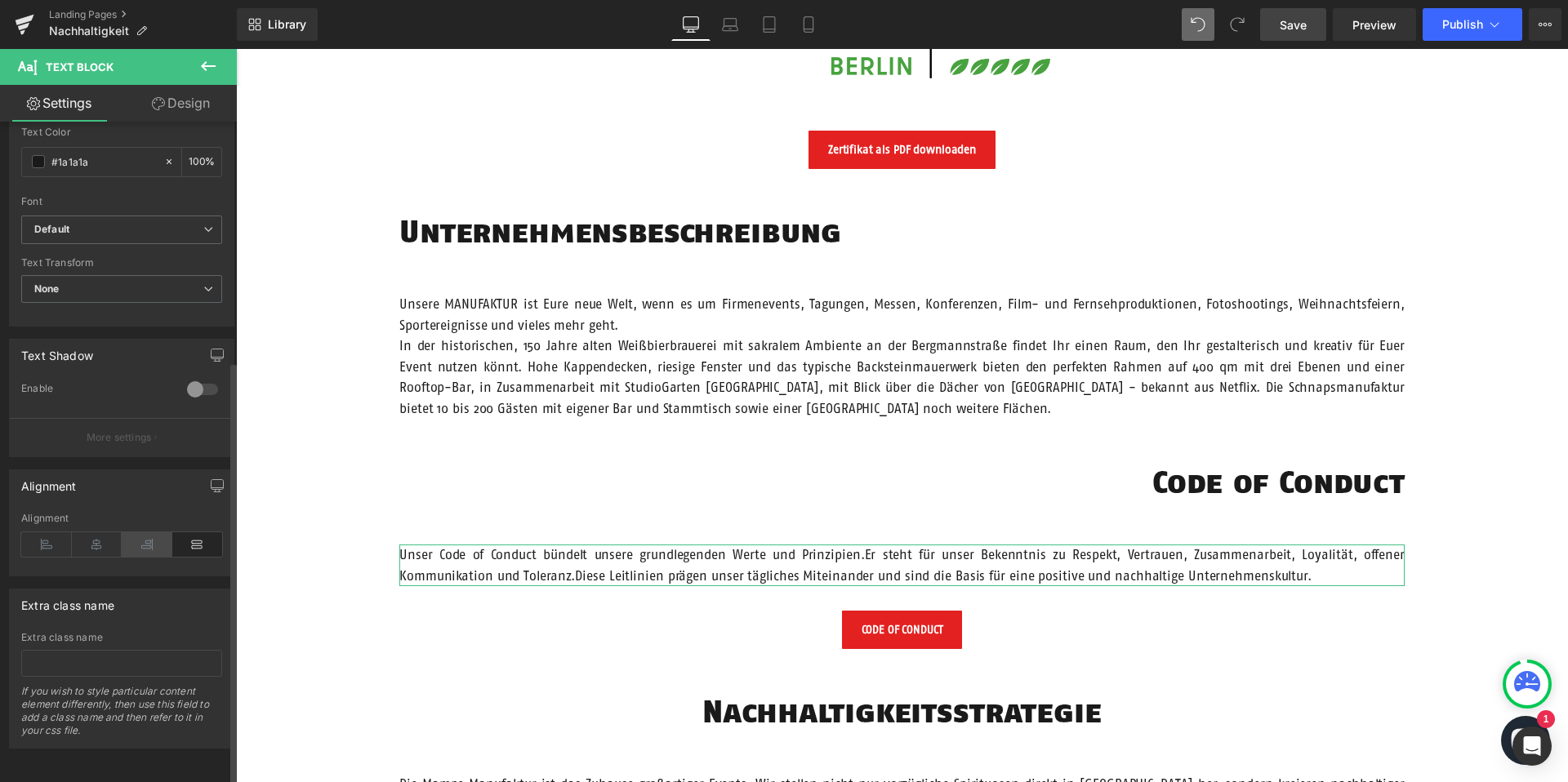
click at [144, 535] on icon at bounding box center [147, 545] width 51 height 25
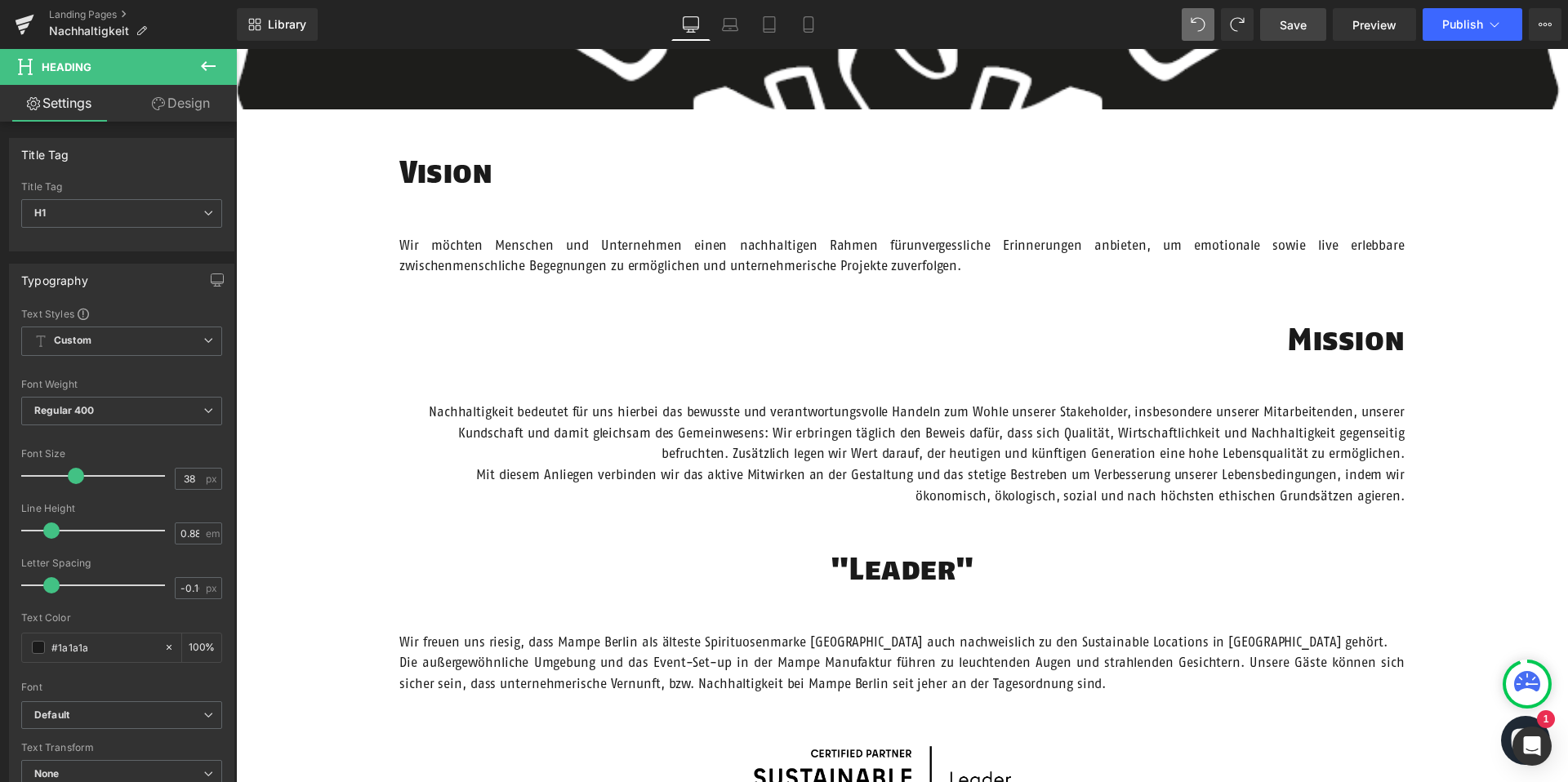
scroll to position [490, 0]
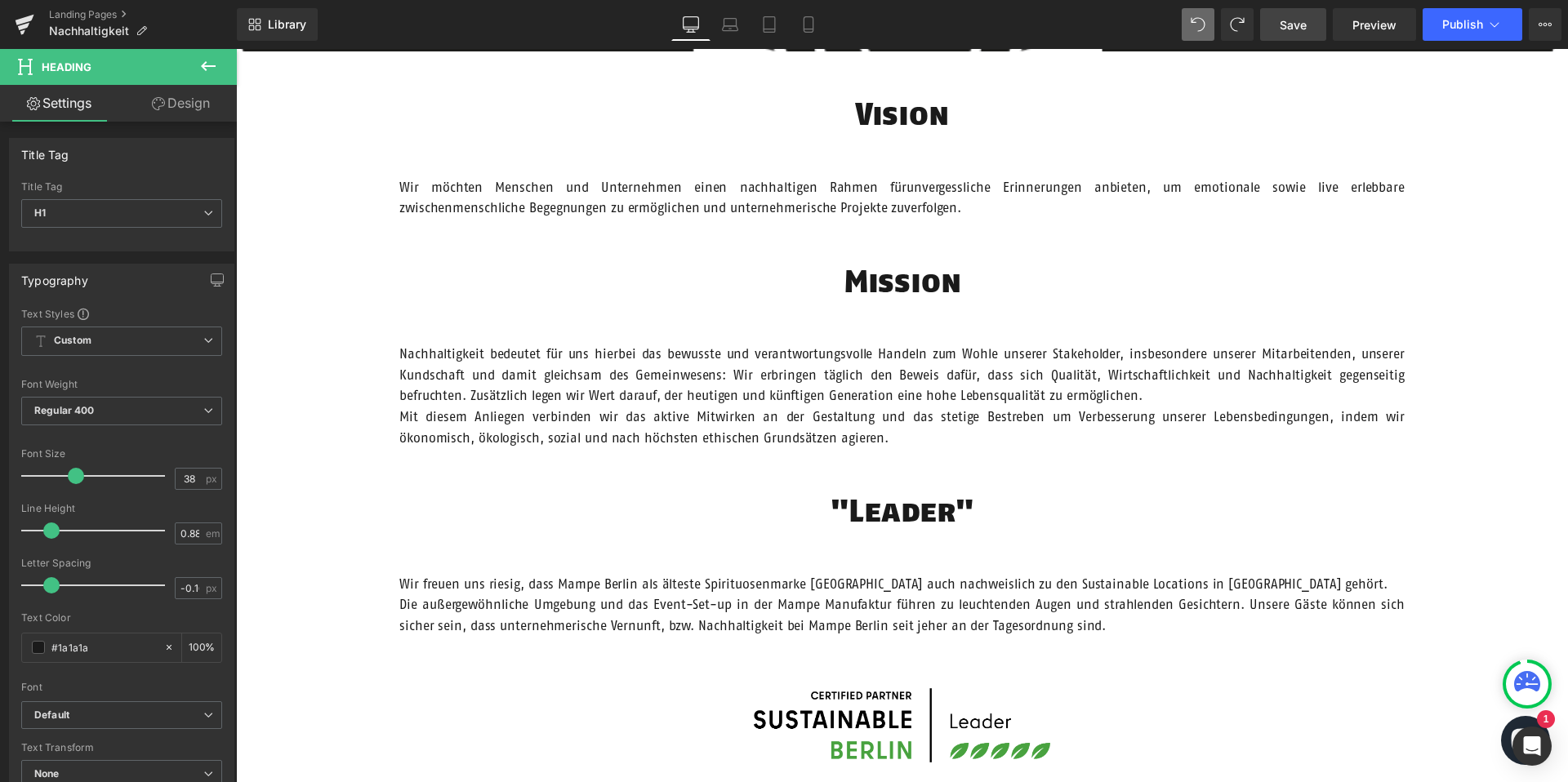
click at [1282, 27] on span "Save" at bounding box center [1292, 25] width 27 height 17
click at [1316, 26] on link "Save" at bounding box center [1292, 25] width 66 height 33
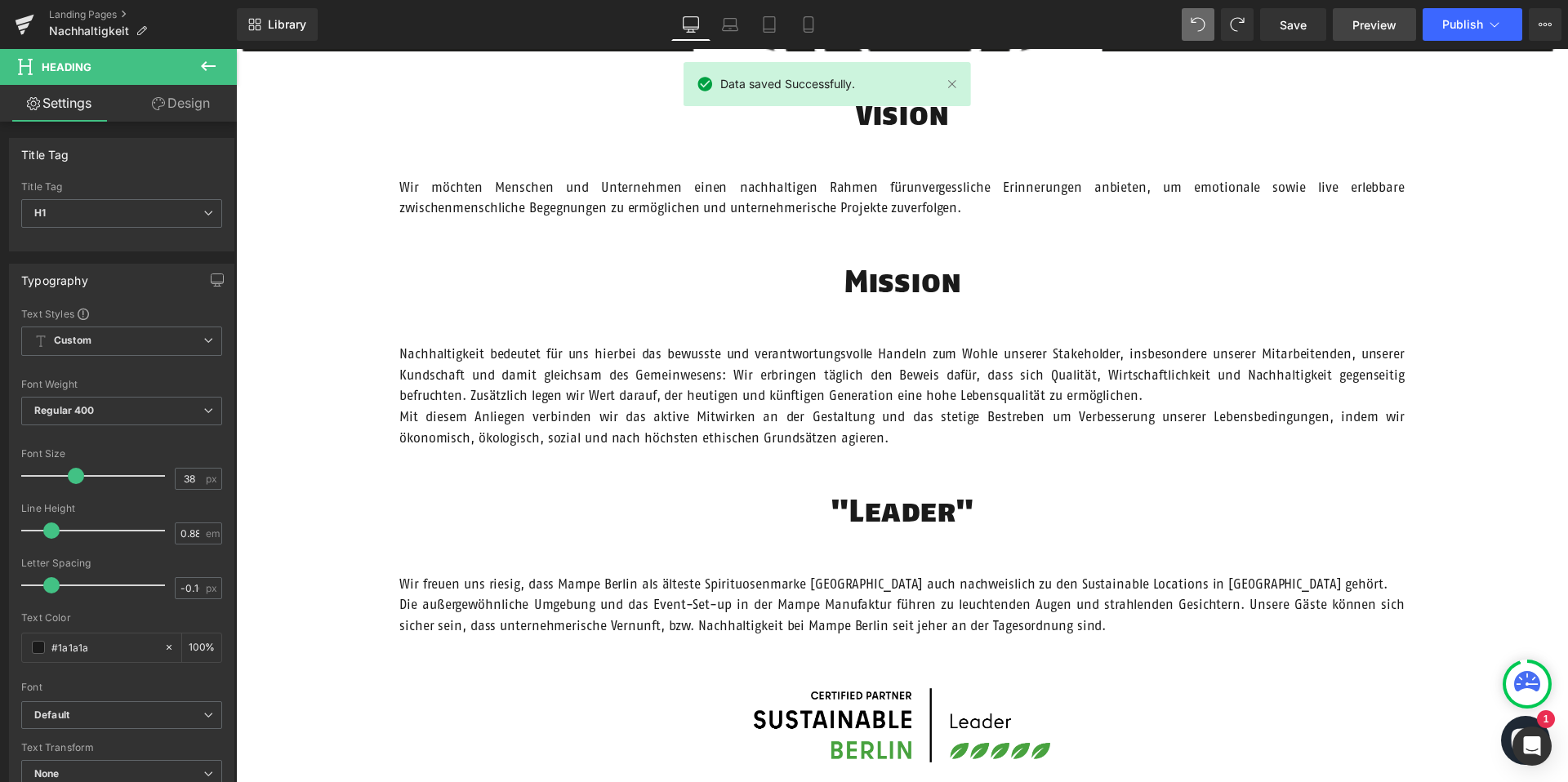
click at [1360, 21] on span "Preview" at bounding box center [1374, 25] width 44 height 17
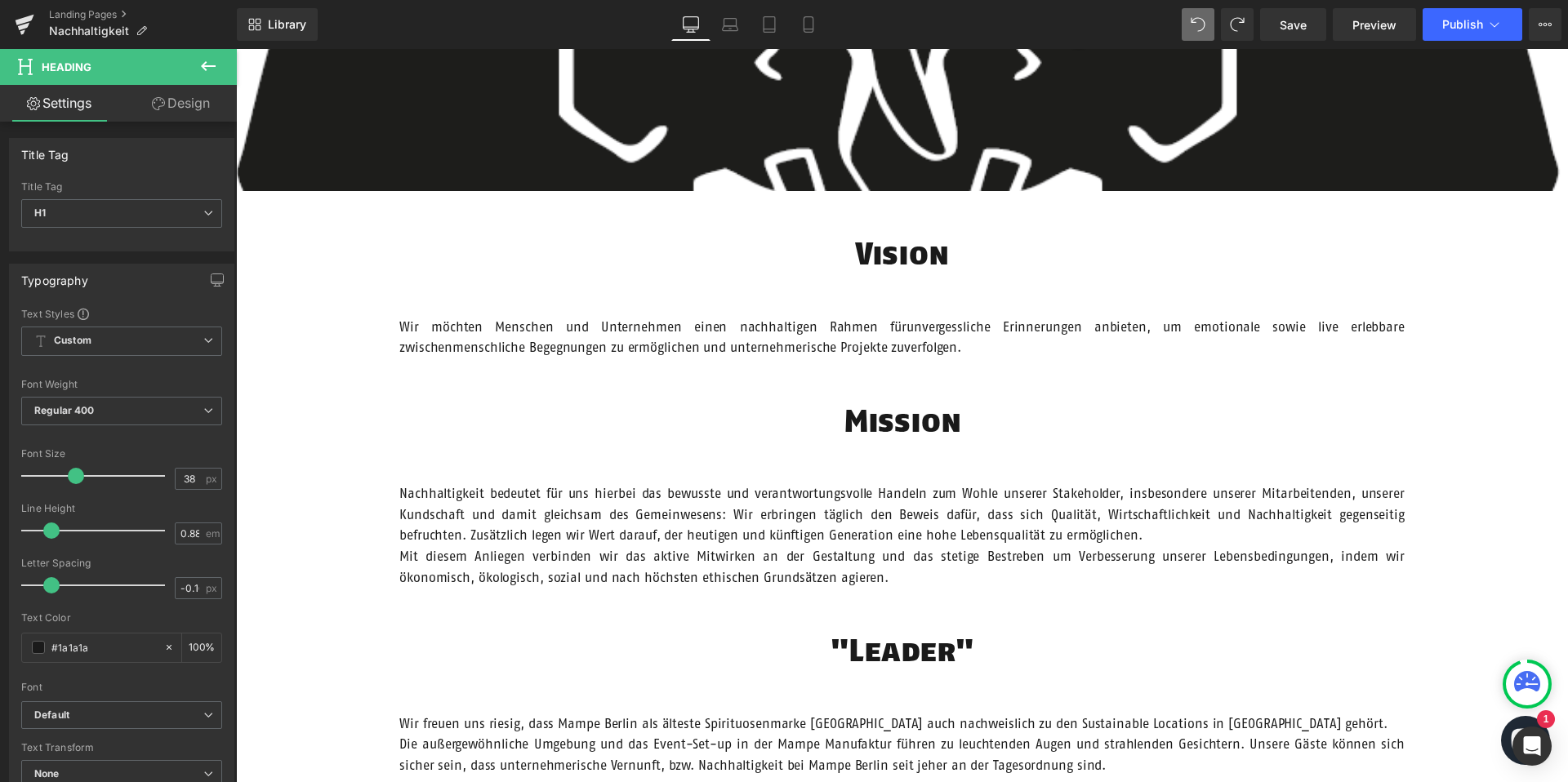
scroll to position [8, 0]
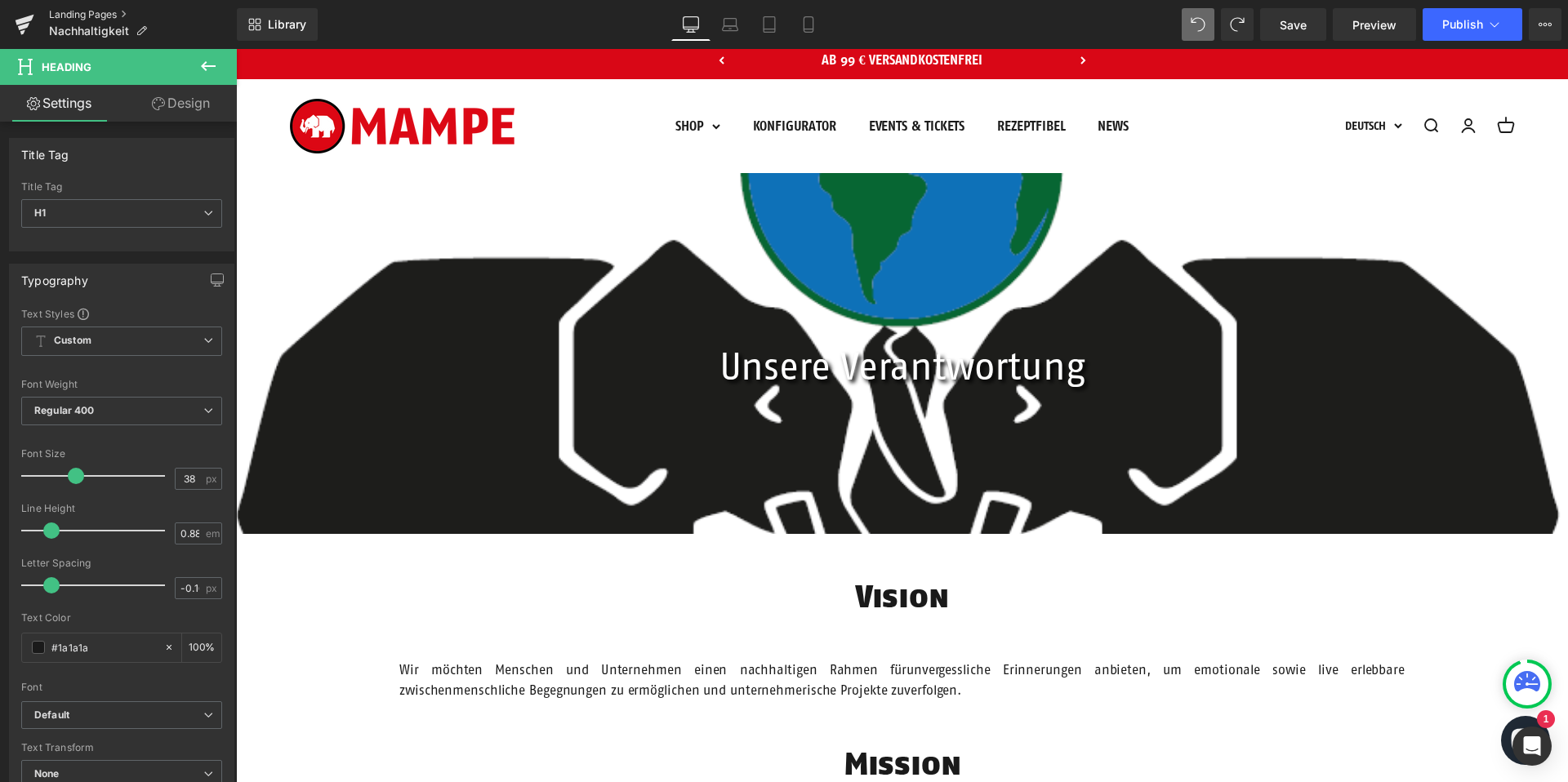
click at [76, 16] on link "Landing Pages" at bounding box center [143, 15] width 188 height 13
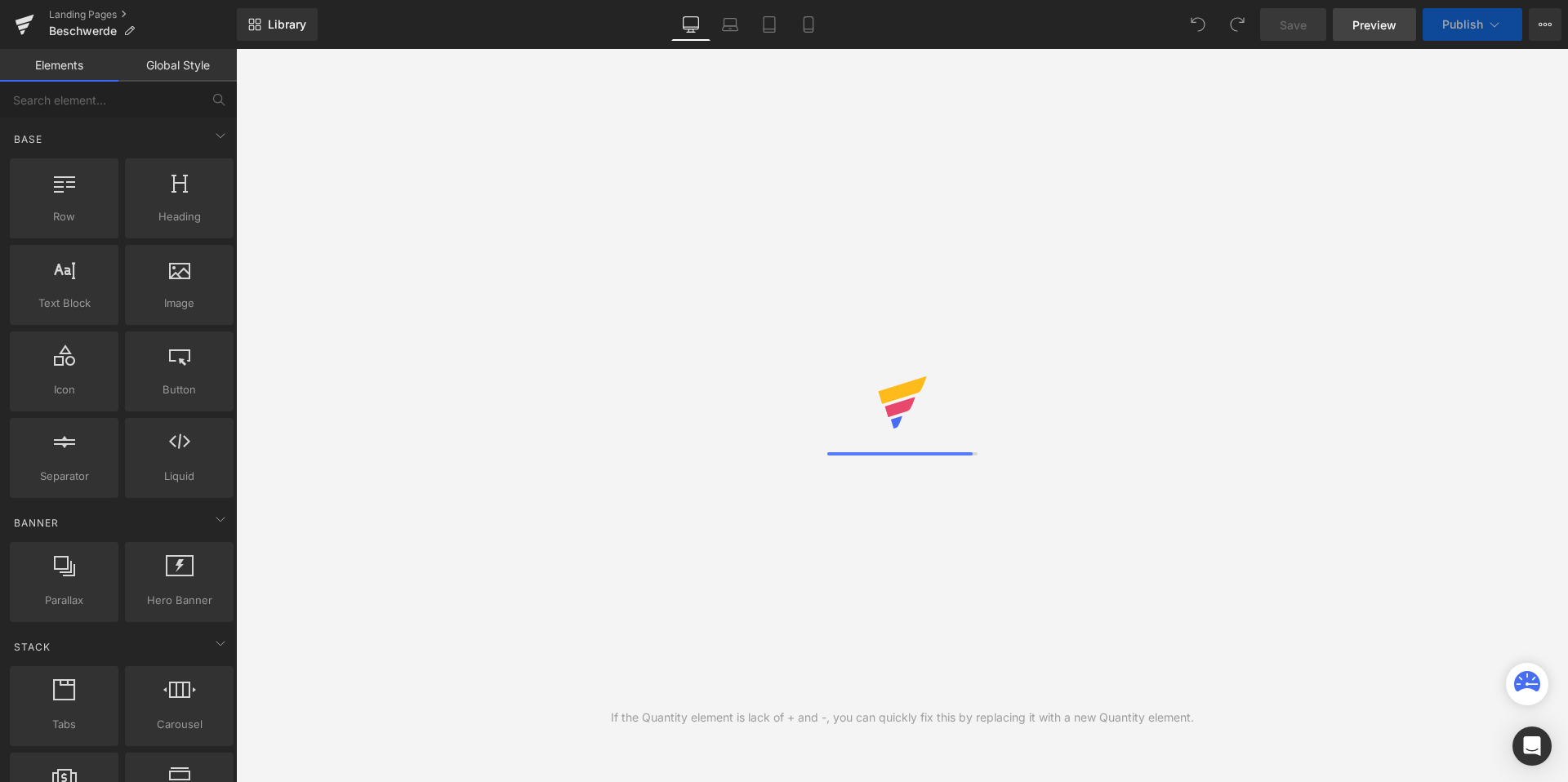
click at [1380, 27] on span "Preview" at bounding box center [1374, 25] width 44 height 17
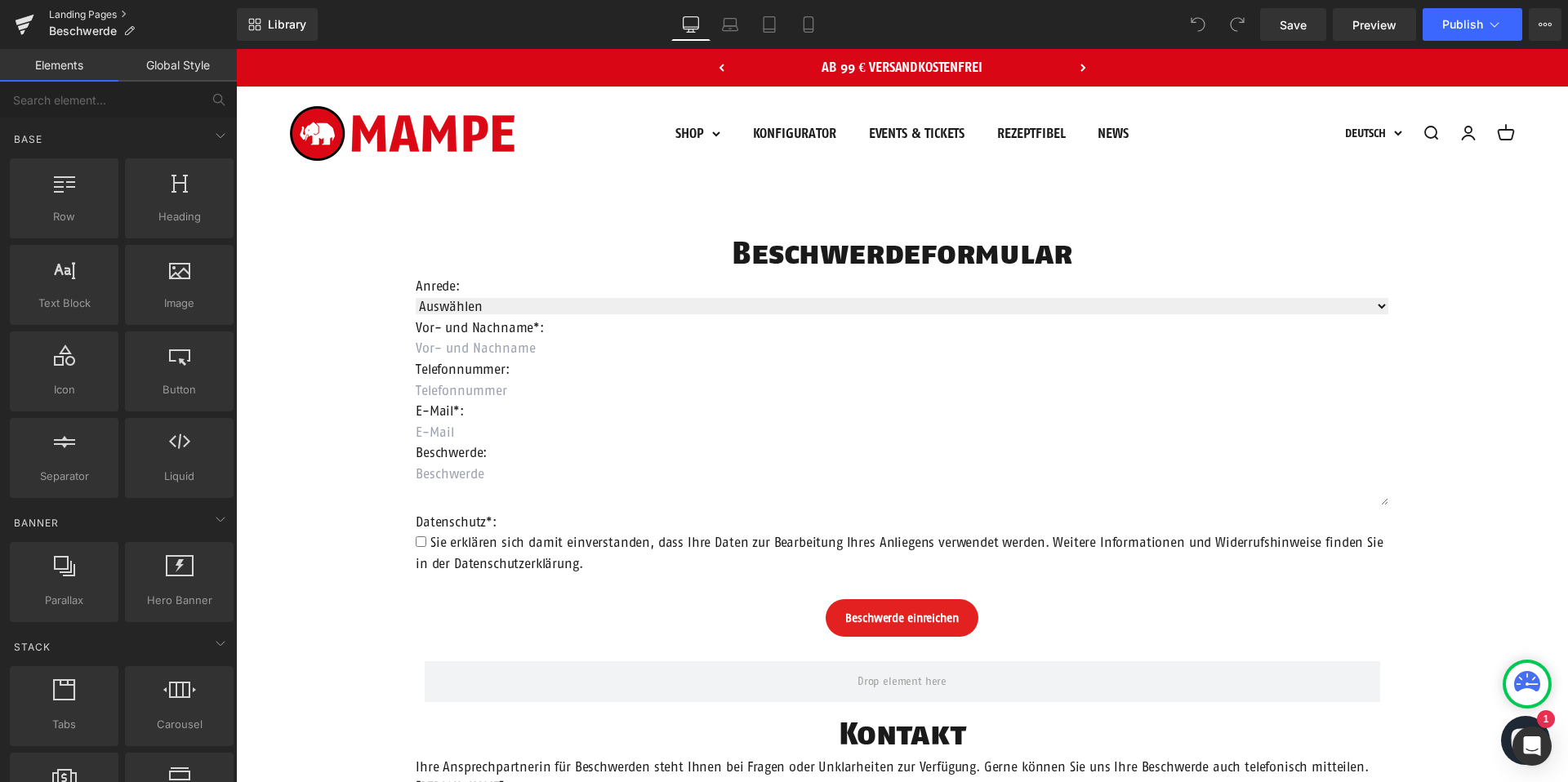
click at [69, 10] on link "Landing Pages" at bounding box center [143, 15] width 188 height 13
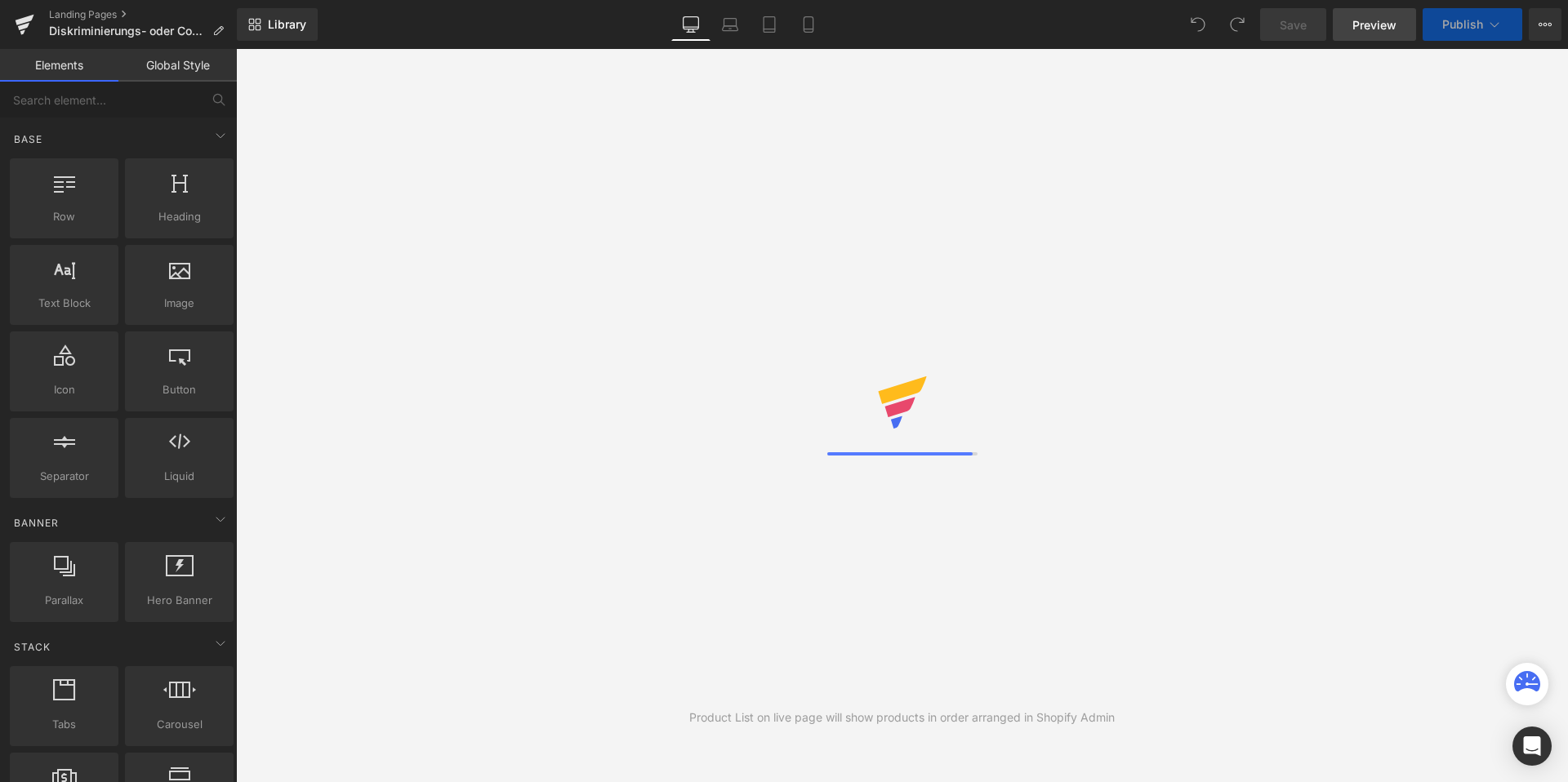
click at [1375, 25] on span "Preview" at bounding box center [1374, 25] width 44 height 17
